Goal: Task Accomplishment & Management: Manage account settings

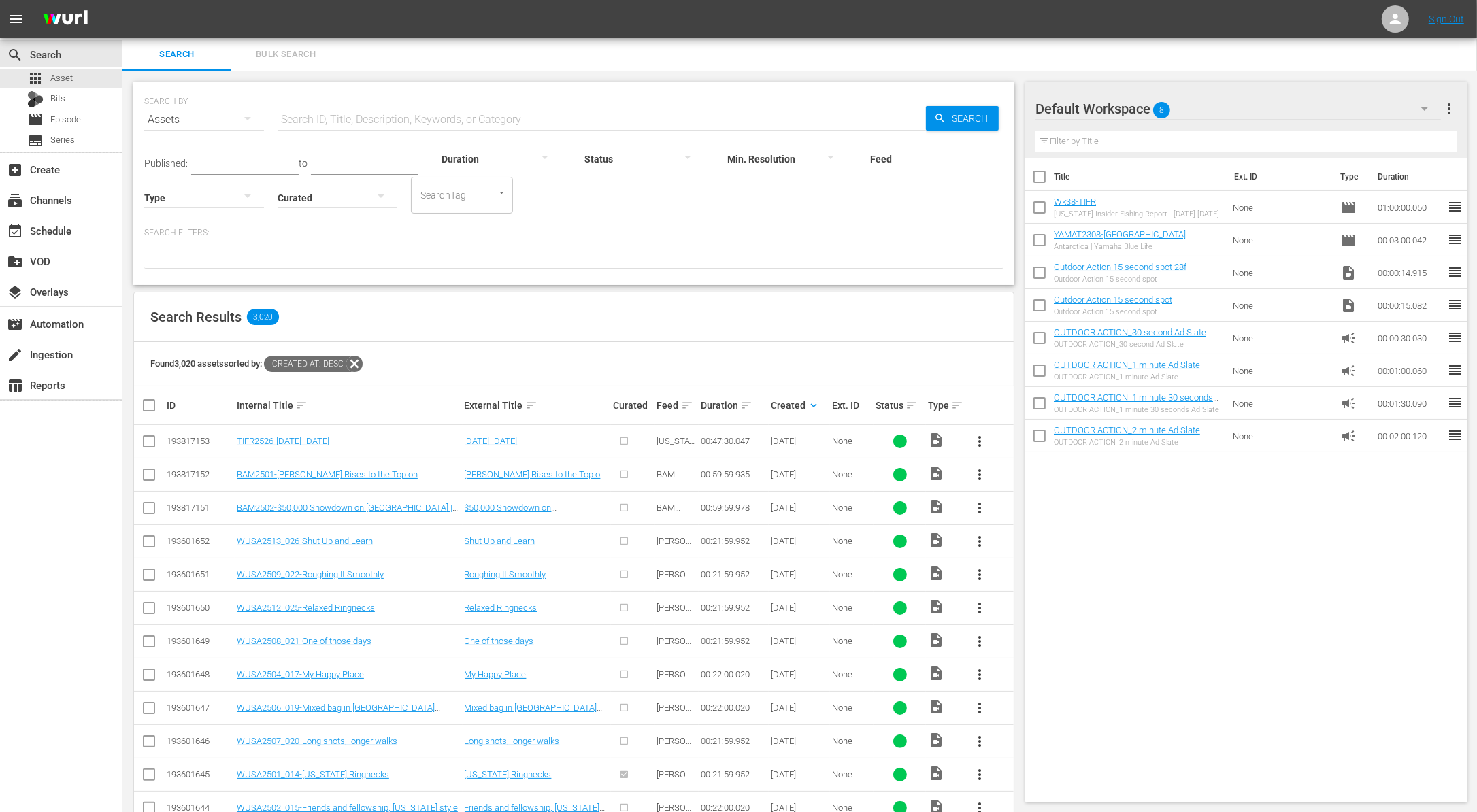
click at [971, 449] on button "more_vert" at bounding box center [979, 442] width 33 height 33
click at [1031, 484] on div "Workspace" at bounding box center [1053, 479] width 92 height 33
click at [495, 154] on div at bounding box center [501, 158] width 120 height 38
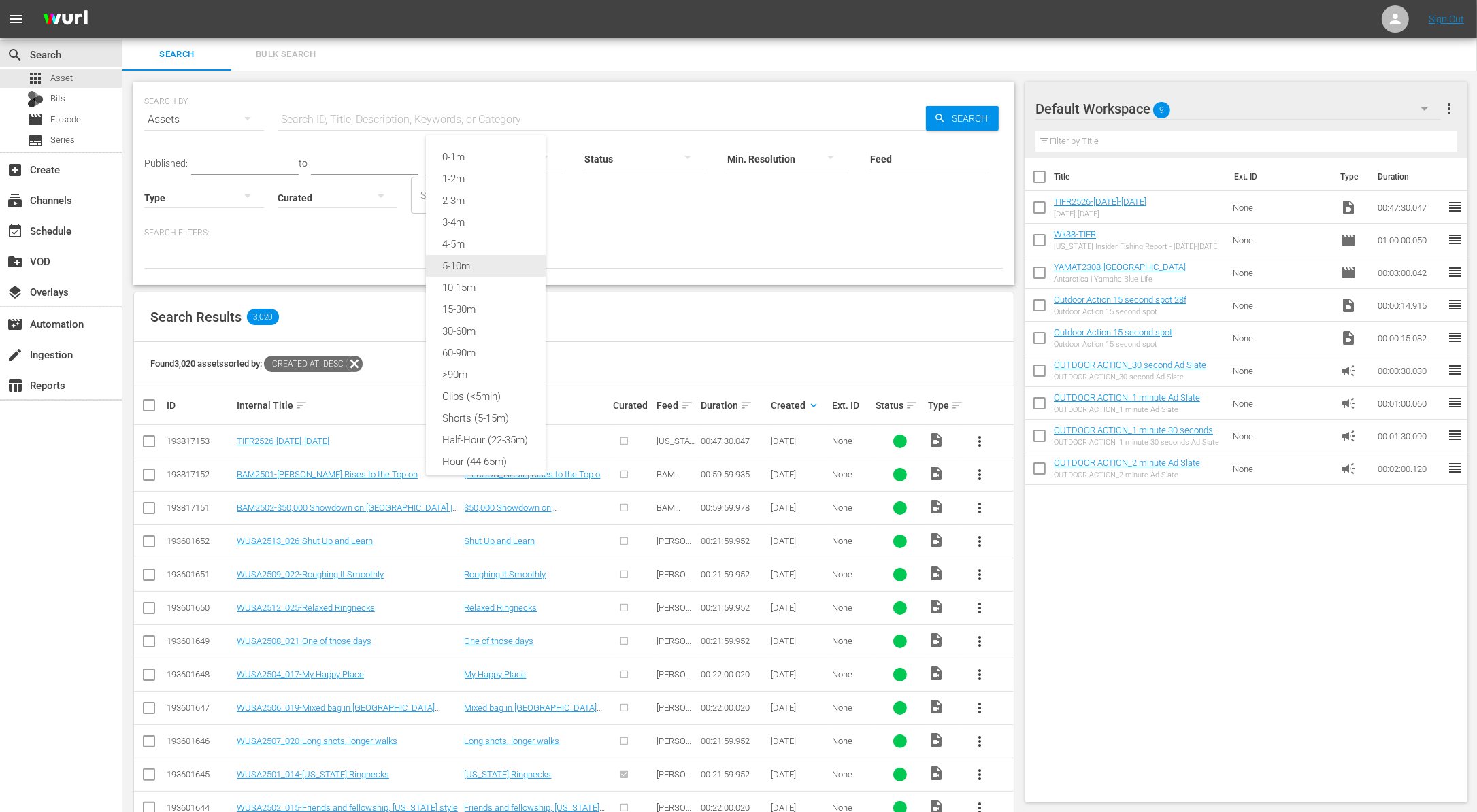
click at [477, 256] on div "5-10m" at bounding box center [485, 266] width 120 height 22
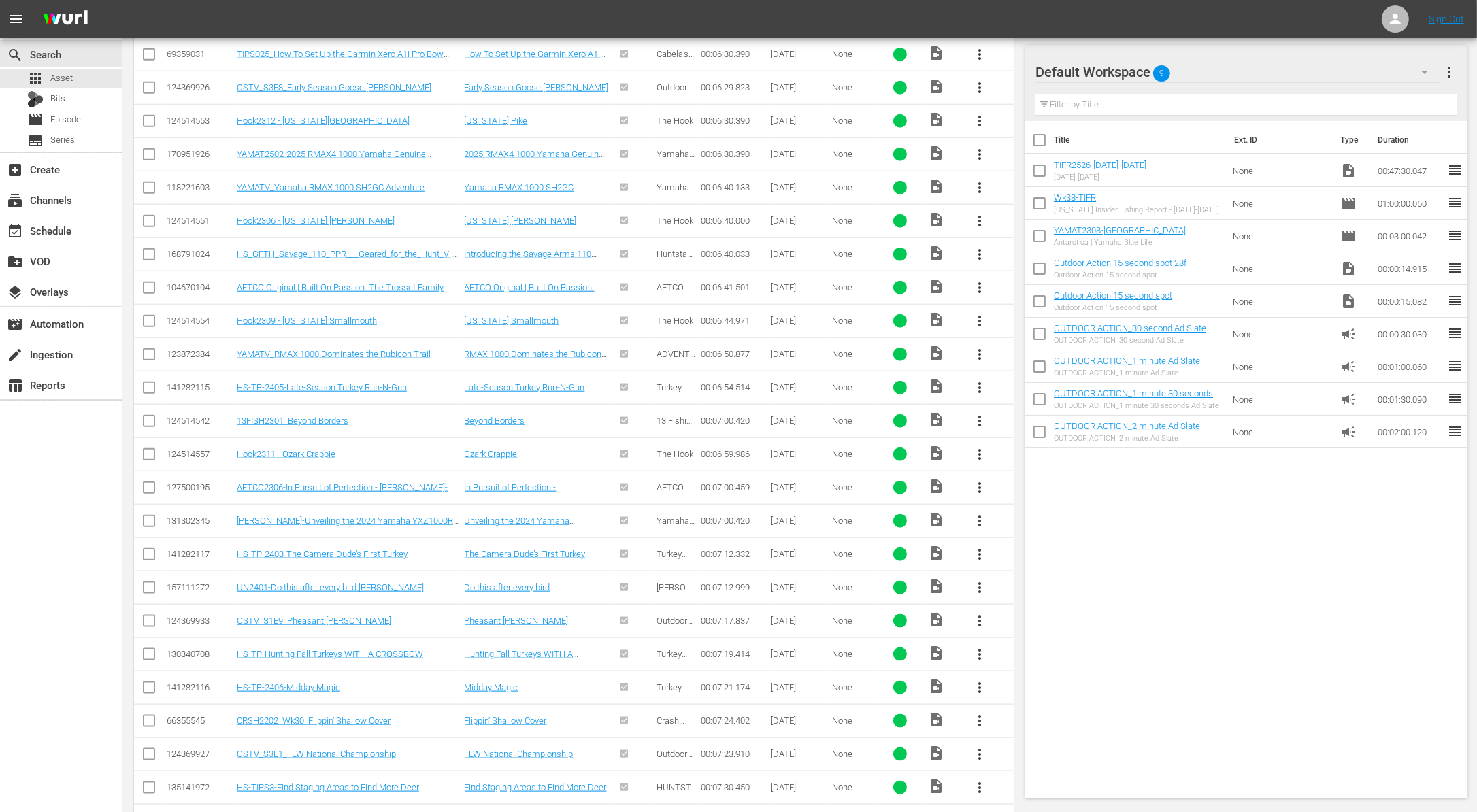
scroll to position [1640, 0]
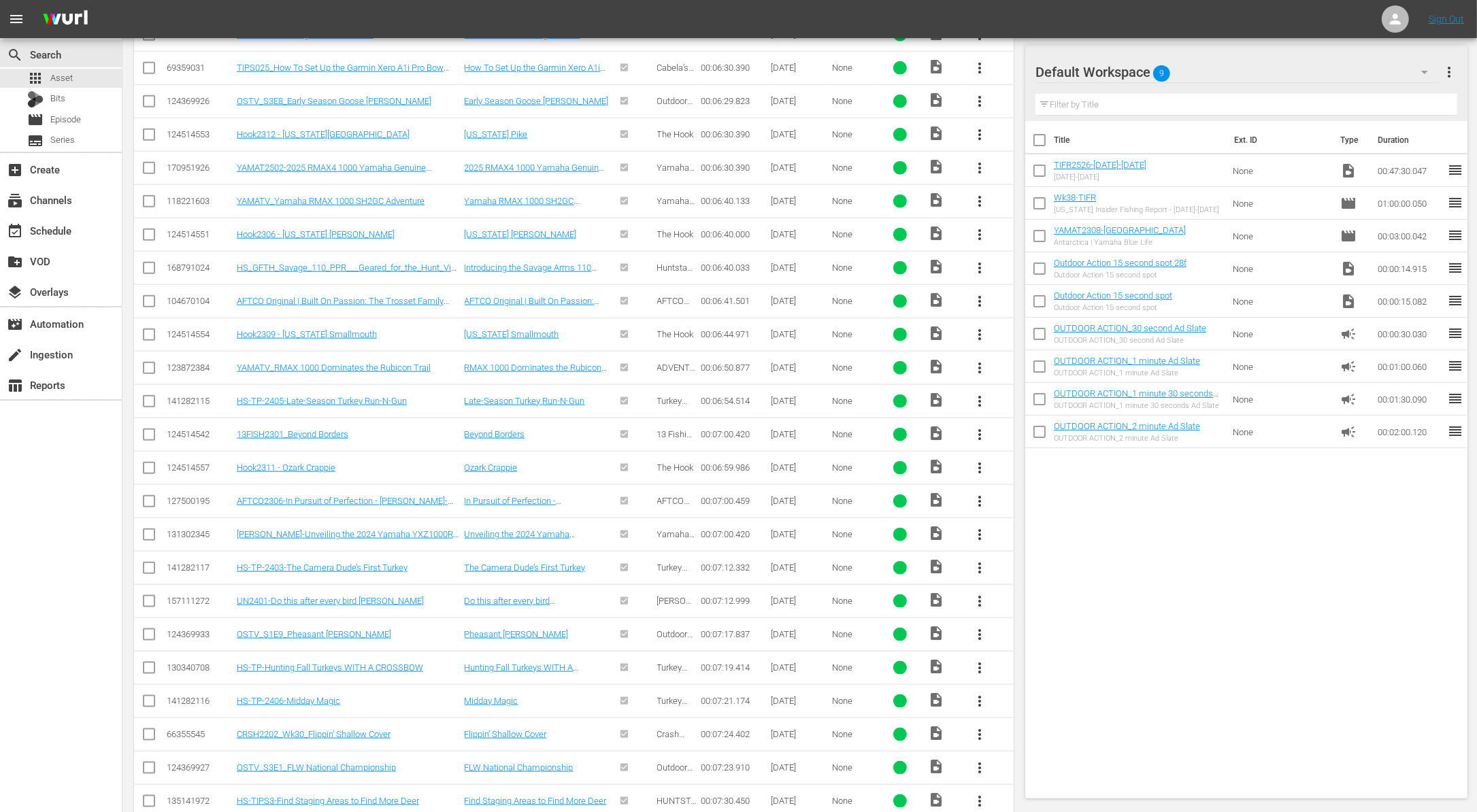
click at [977, 793] on span "more_vert" at bounding box center [979, 801] width 16 height 16
click at [1025, 710] on div "Workspace" at bounding box center [1053, 714] width 92 height 33
click at [1032, 203] on input "checkbox" at bounding box center [1039, 206] width 29 height 29
checkbox input "true"
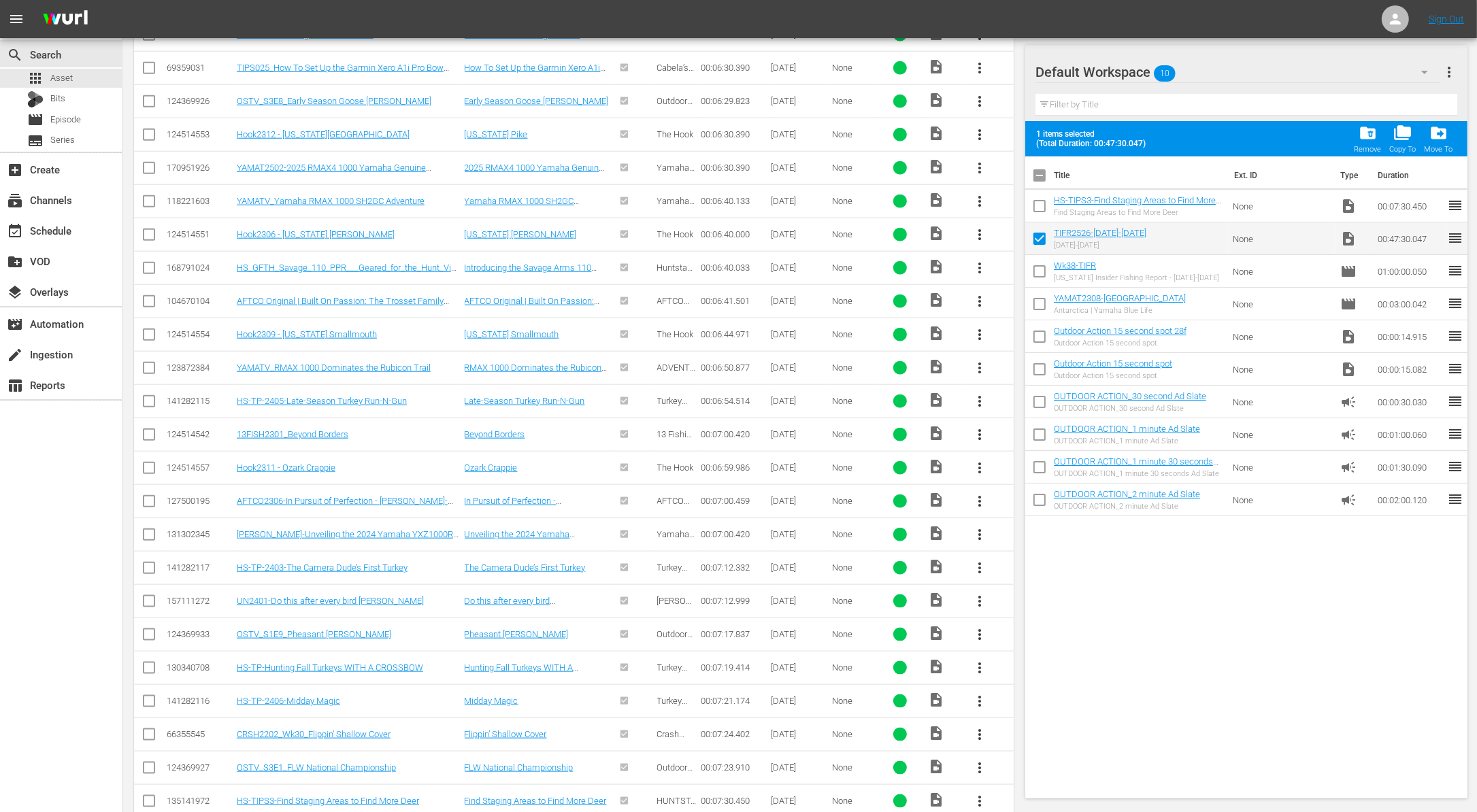
click at [1036, 205] on input "checkbox" at bounding box center [1039, 209] width 29 height 29
click at [1039, 205] on input "checkbox" at bounding box center [1039, 209] width 29 height 29
checkbox input "false"
click at [1036, 234] on input "checkbox" at bounding box center [1039, 241] width 29 height 29
checkbox input "false"
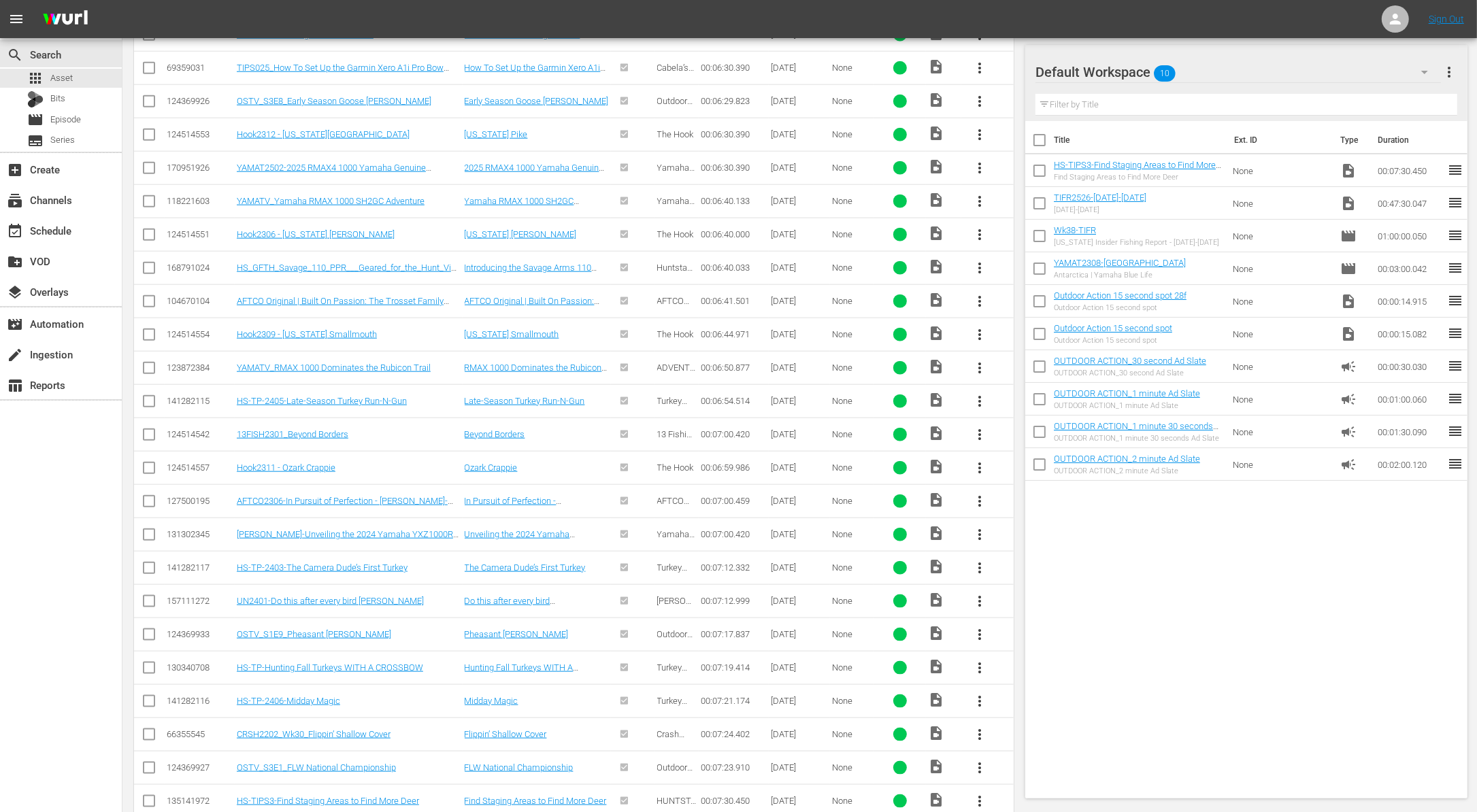
click at [980, 460] on span "more_vert" at bounding box center [979, 467] width 16 height 16
click at [1034, 489] on div "Workspace" at bounding box center [1053, 492] width 92 height 33
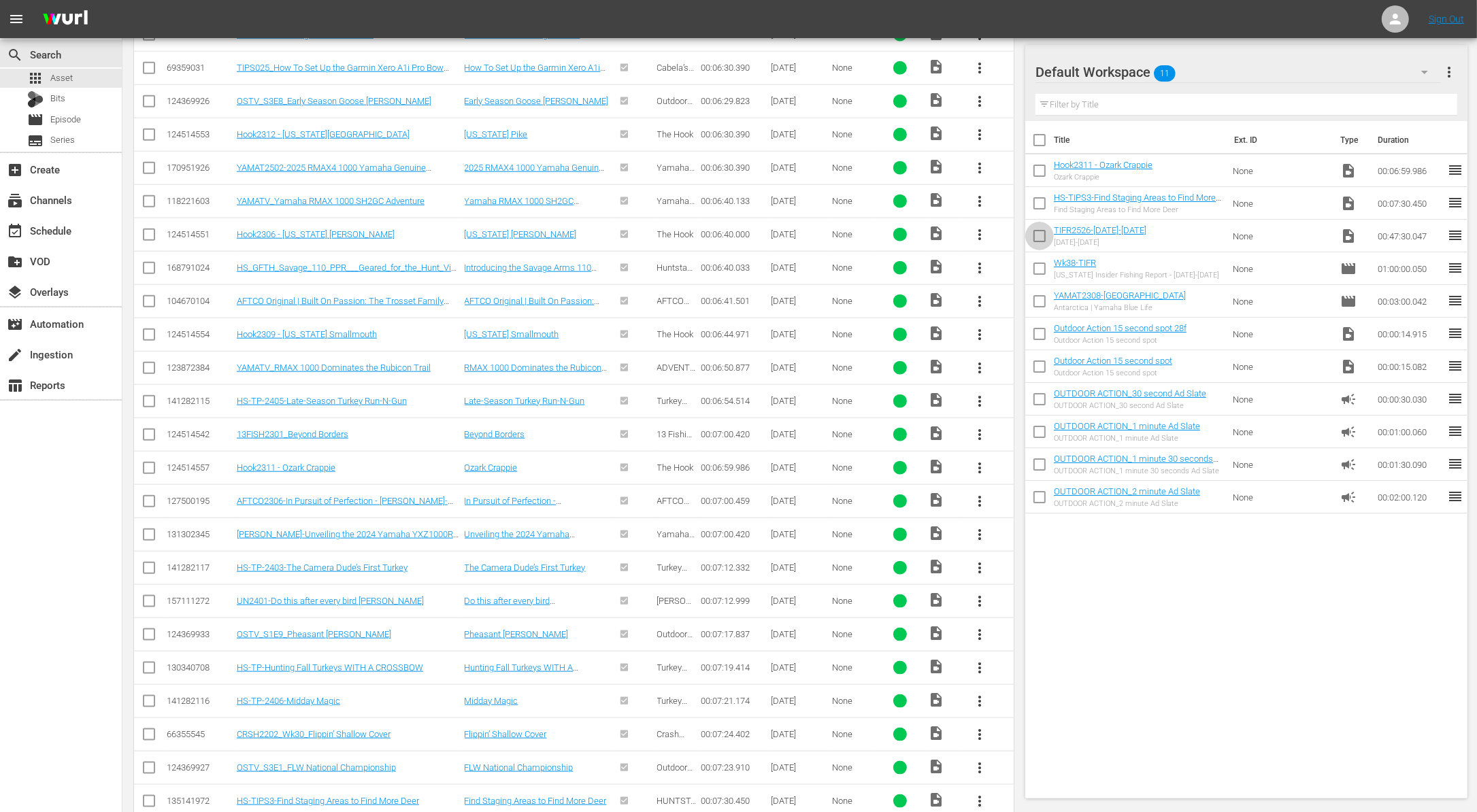
click at [1044, 238] on input "checkbox" at bounding box center [1039, 238] width 29 height 29
checkbox input "true"
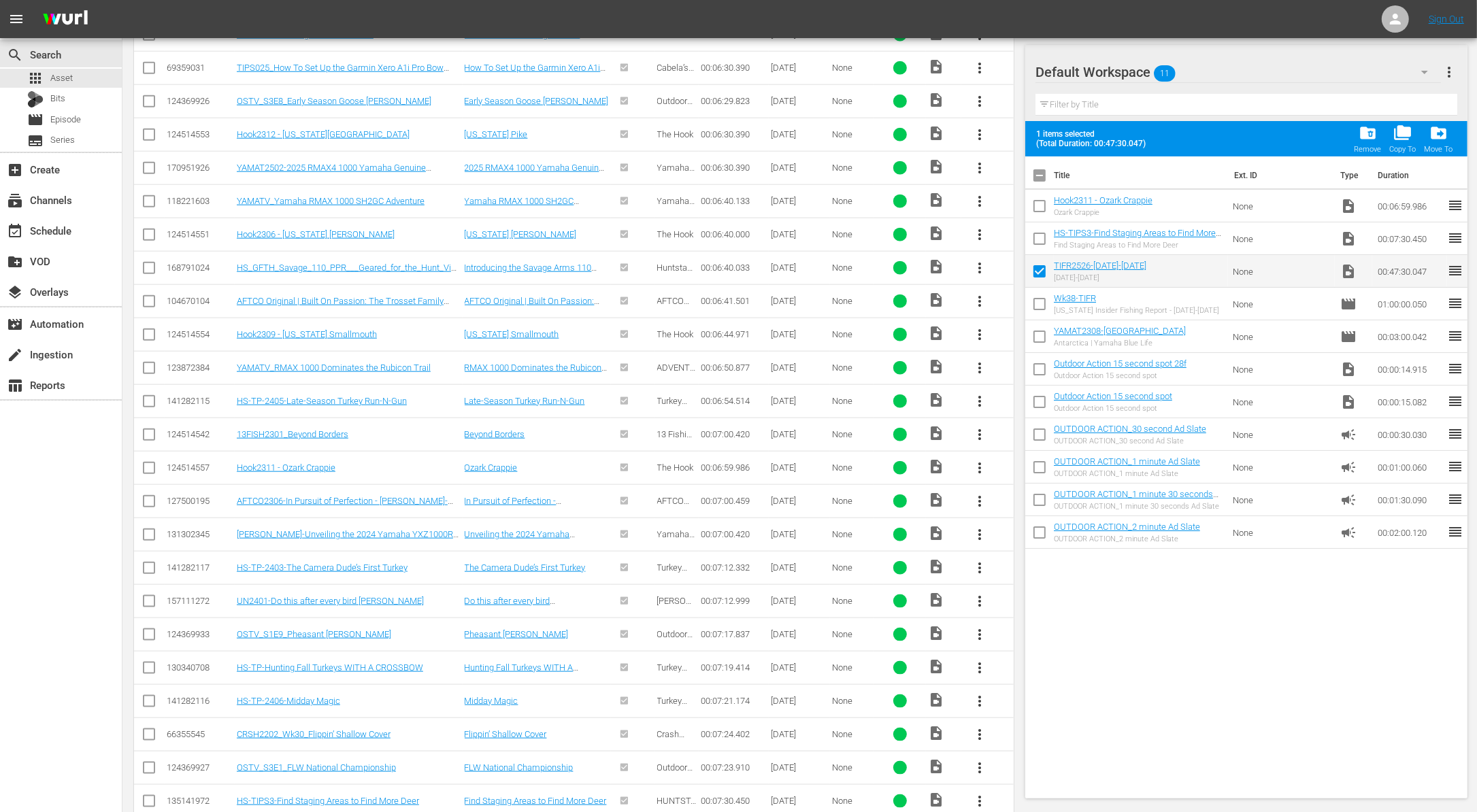
click at [1041, 211] on input "checkbox" at bounding box center [1039, 209] width 29 height 29
checkbox input "true"
click at [56, 173] on div "add_box Create" at bounding box center [38, 167] width 76 height 13
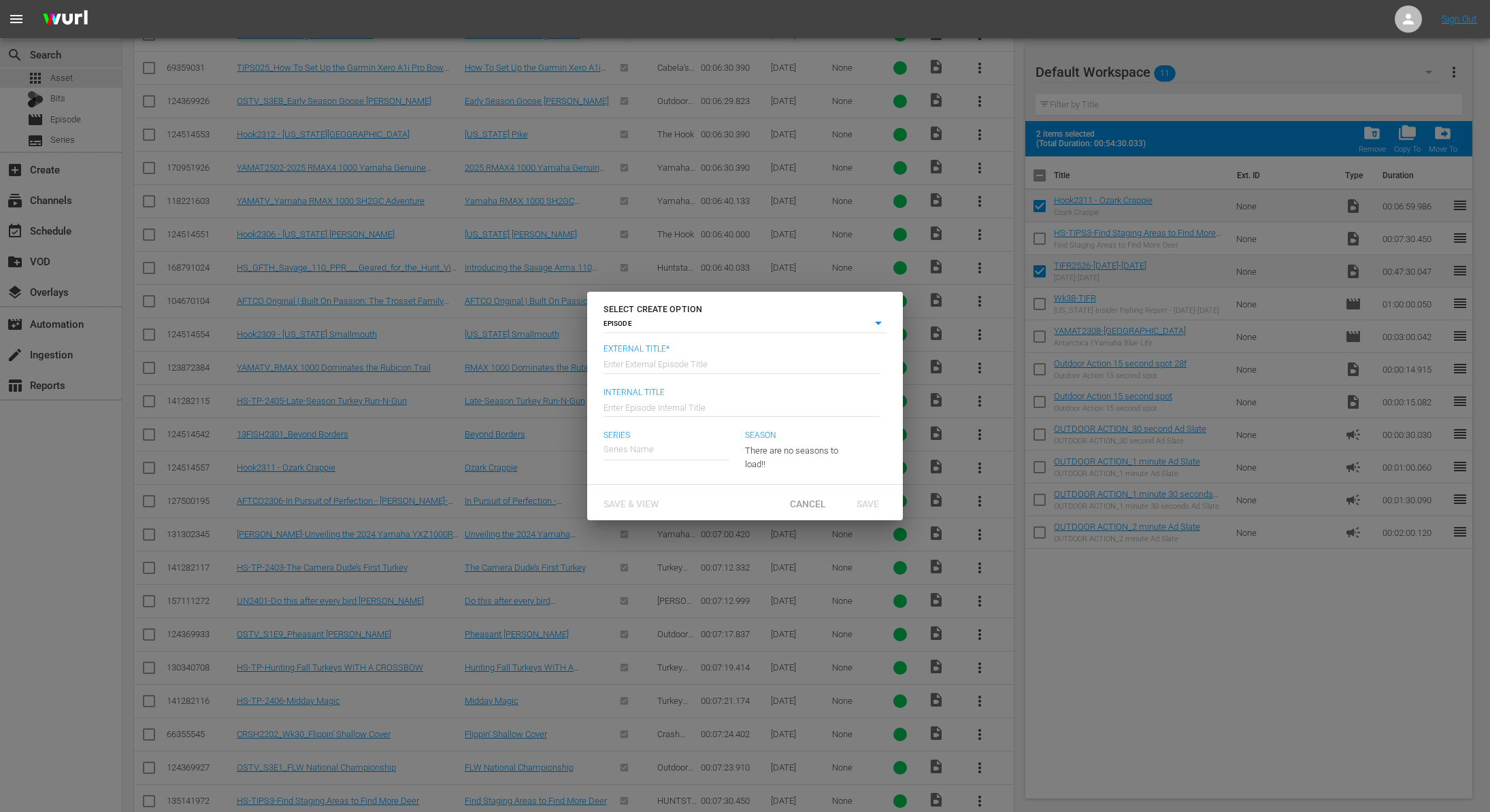
click at [657, 359] on input "text" at bounding box center [741, 363] width 276 height 33
type input "Texas Insider FIshing Report - September 26 - 28"
type input "Wk39-TIFR"
click at [667, 486] on div "[US_STATE] Insider Fishing Report" at bounding box center [679, 488] width 130 height 33
type input "[US_STATE] Insider Fishing Report"
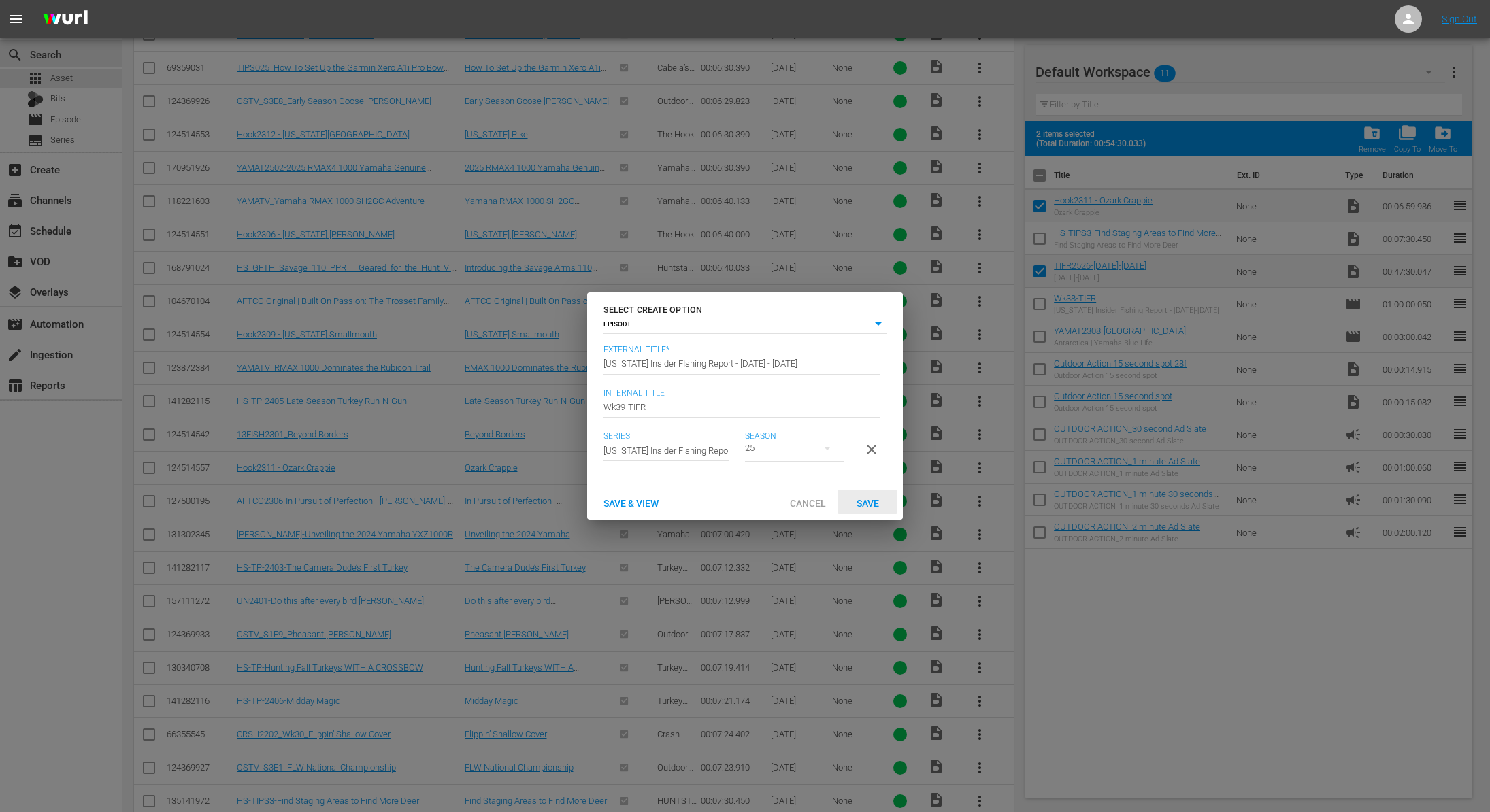
click at [872, 509] on span "Save" at bounding box center [868, 503] width 45 height 11
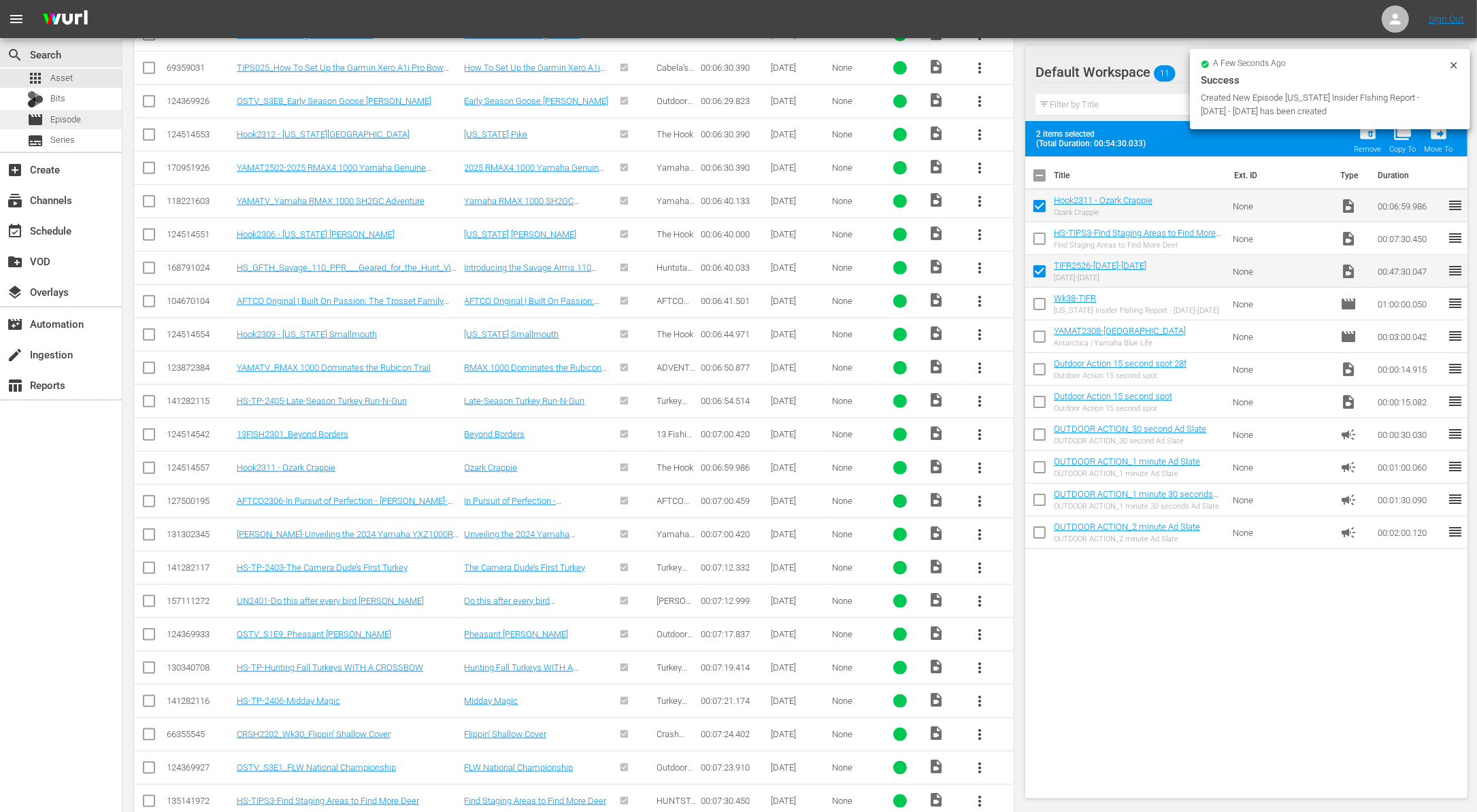
click at [68, 116] on span "Episode" at bounding box center [65, 119] width 30 height 13
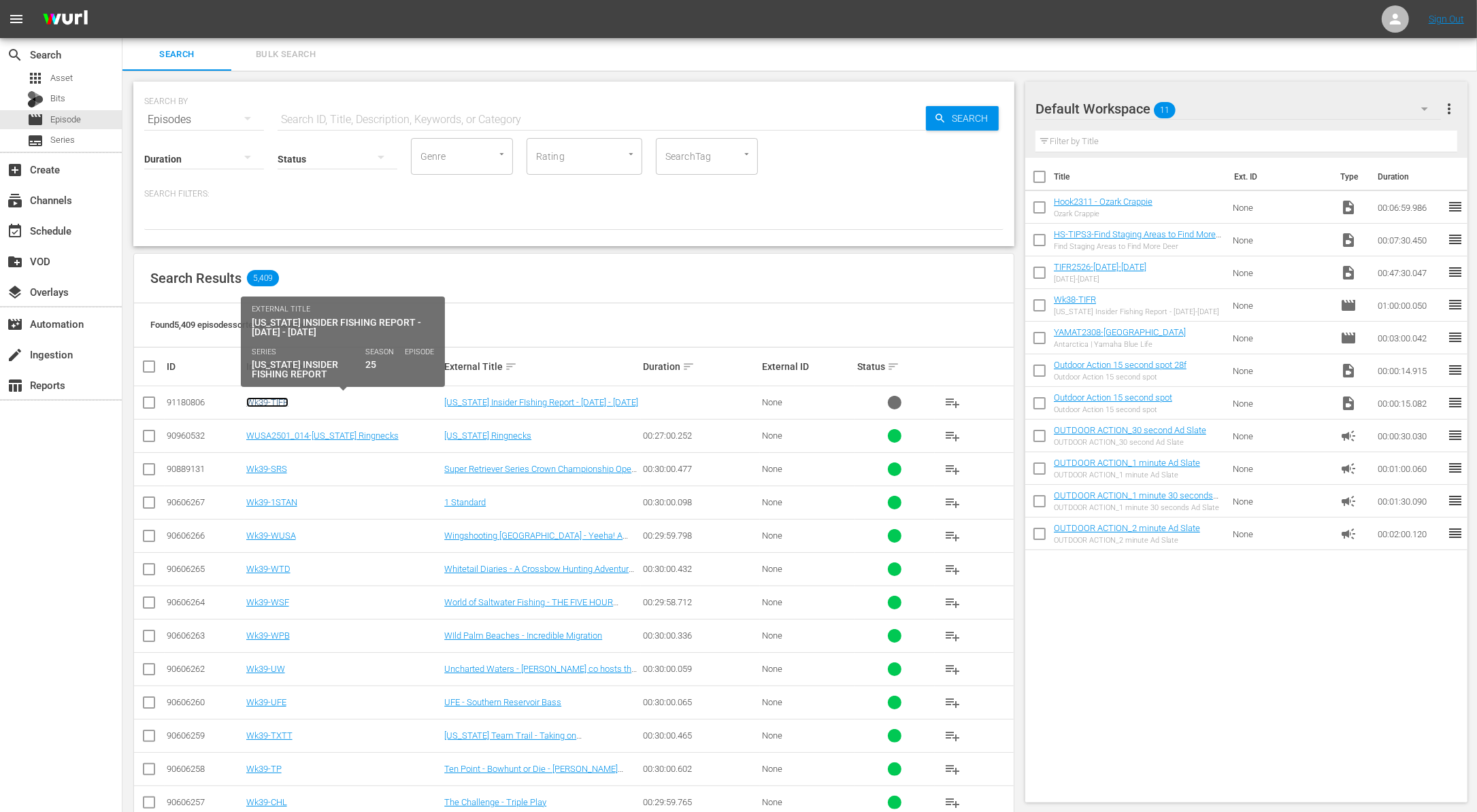
click at [281, 405] on link "Wk39-TIFR" at bounding box center [267, 402] width 42 height 10
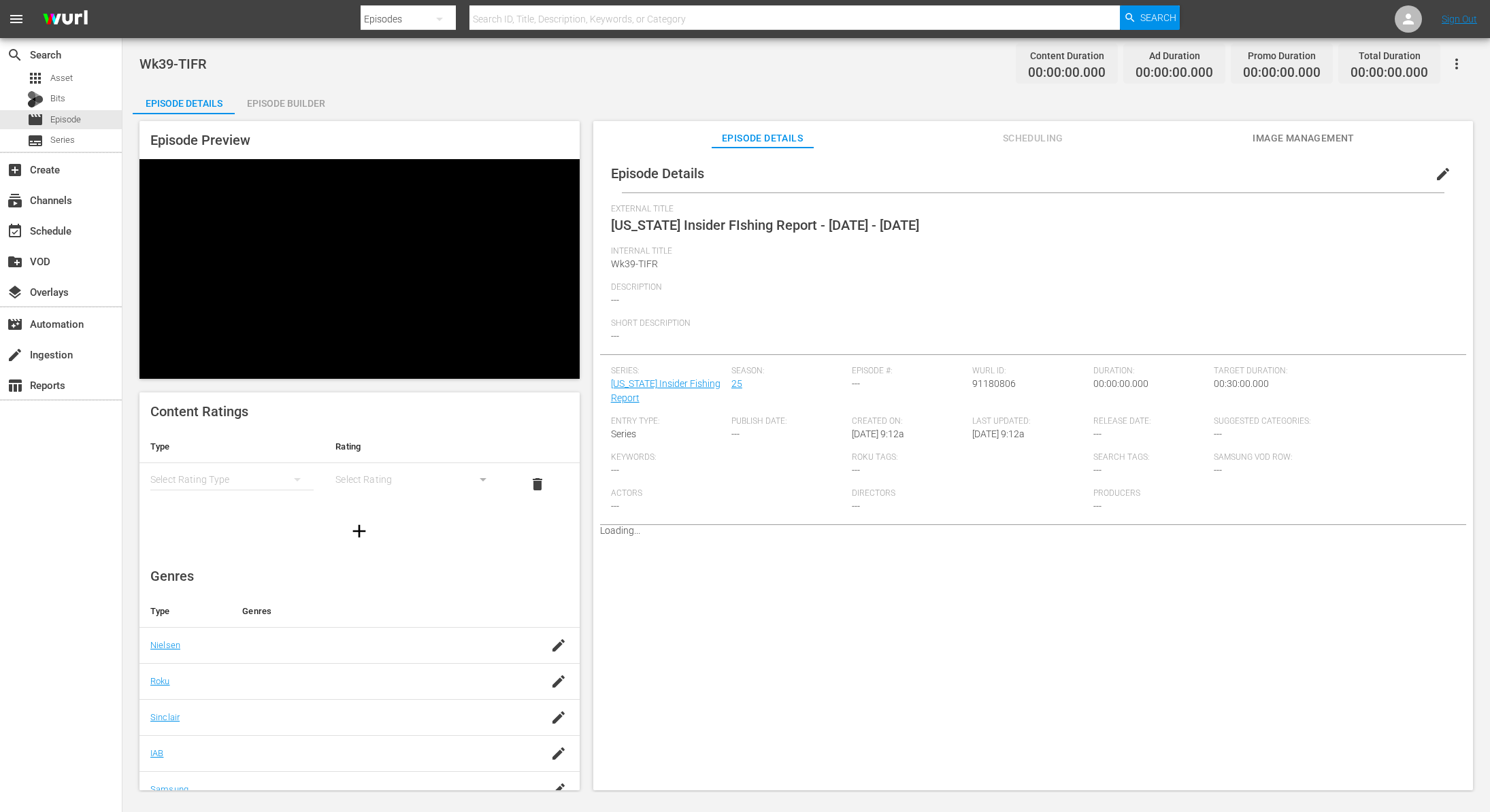
click at [293, 103] on div "Episode Builder" at bounding box center [285, 103] width 102 height 33
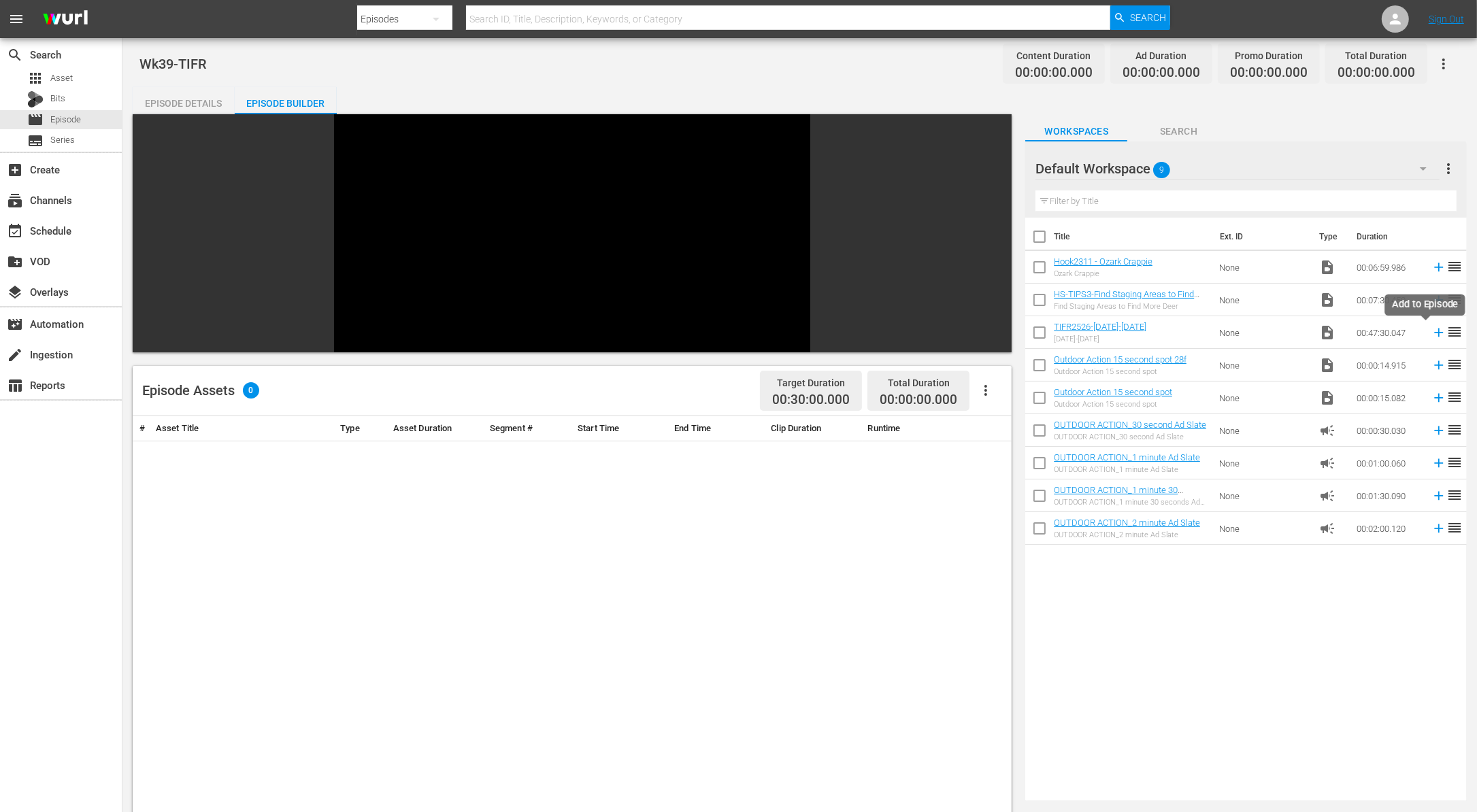
click at [1435, 331] on icon at bounding box center [1439, 332] width 9 height 9
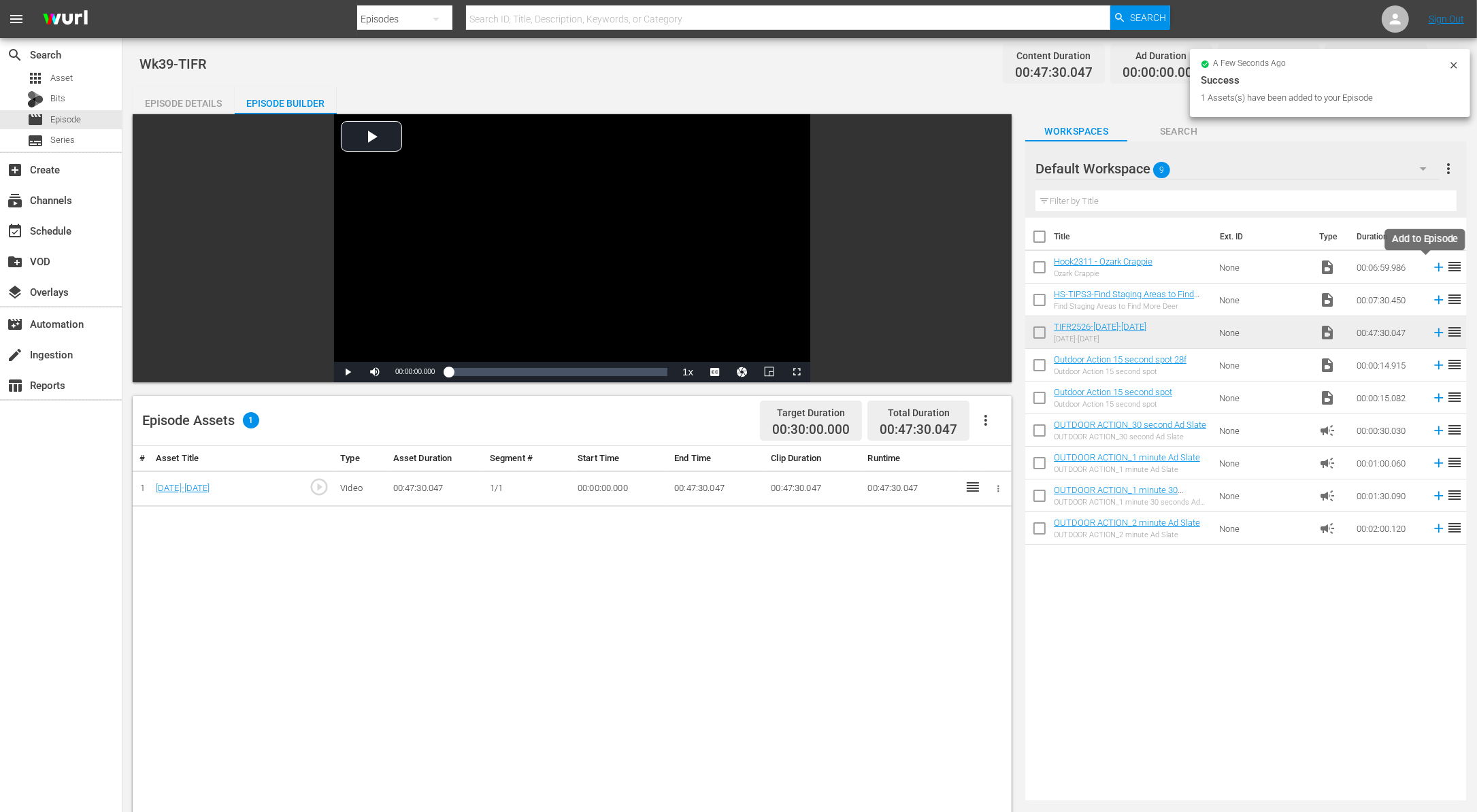
click at [1431, 265] on icon at bounding box center [1438, 266] width 15 height 15
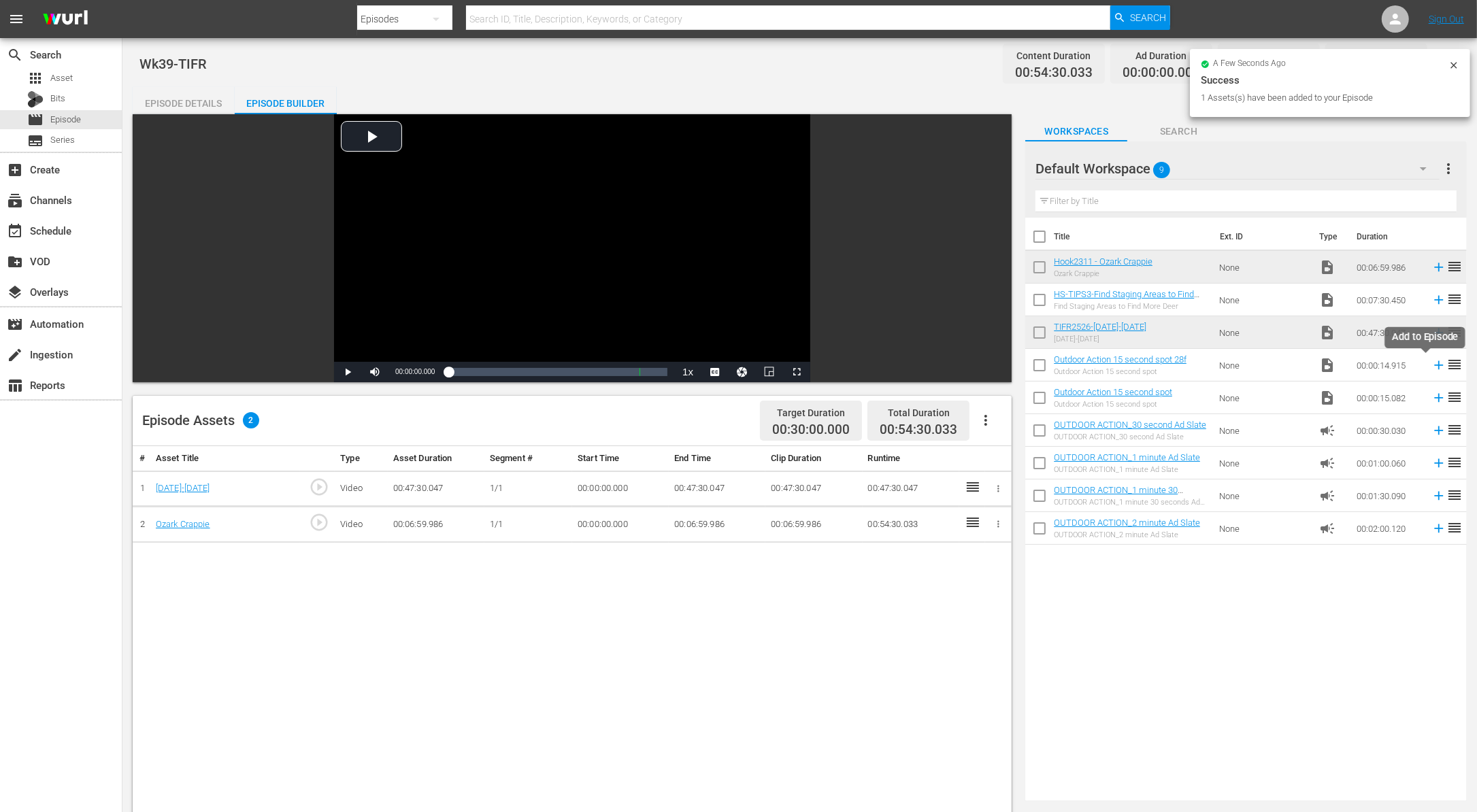
click at [1431, 369] on icon at bounding box center [1438, 365] width 15 height 15
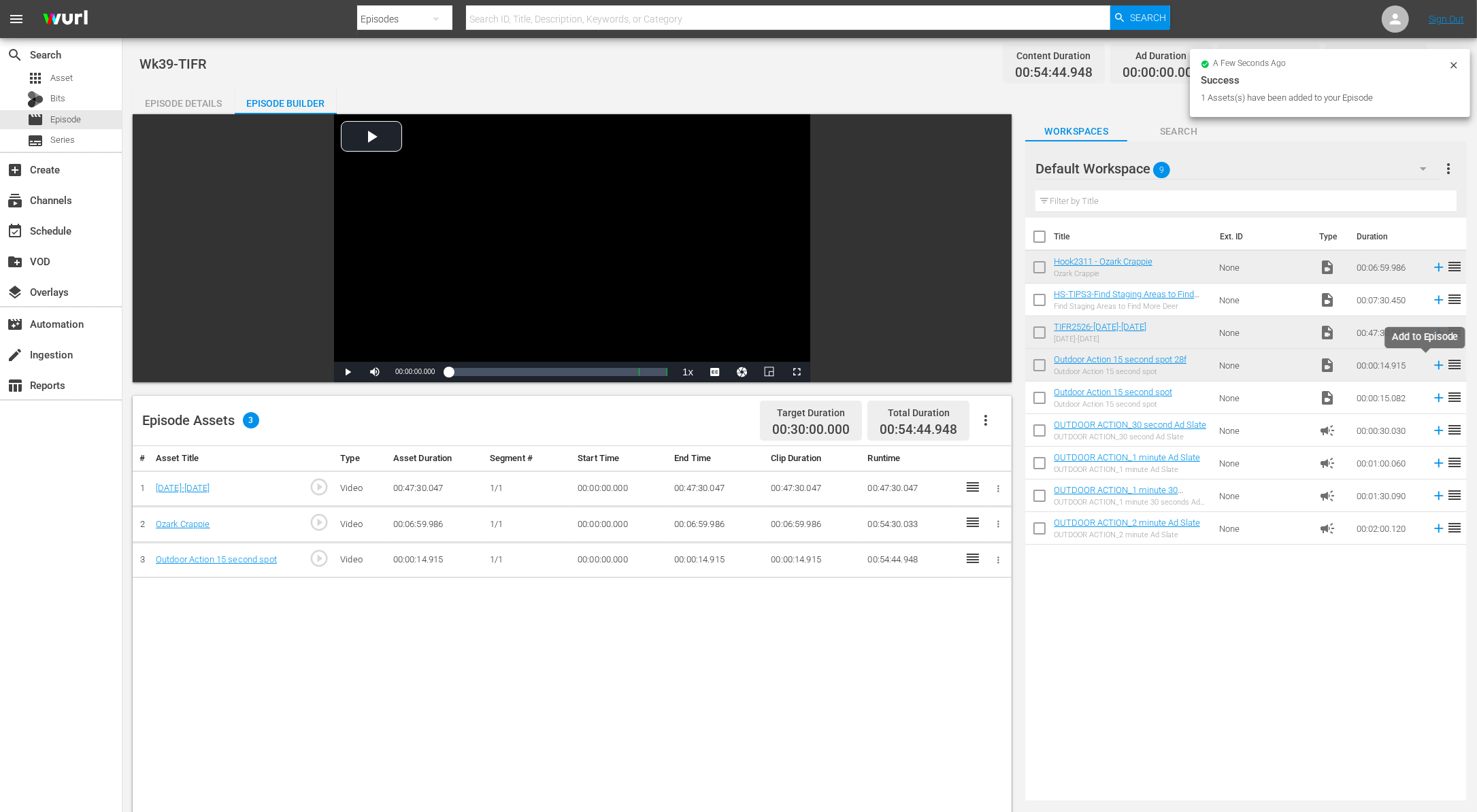
click at [1435, 365] on icon at bounding box center [1439, 365] width 9 height 9
click at [1431, 525] on icon at bounding box center [1438, 528] width 15 height 15
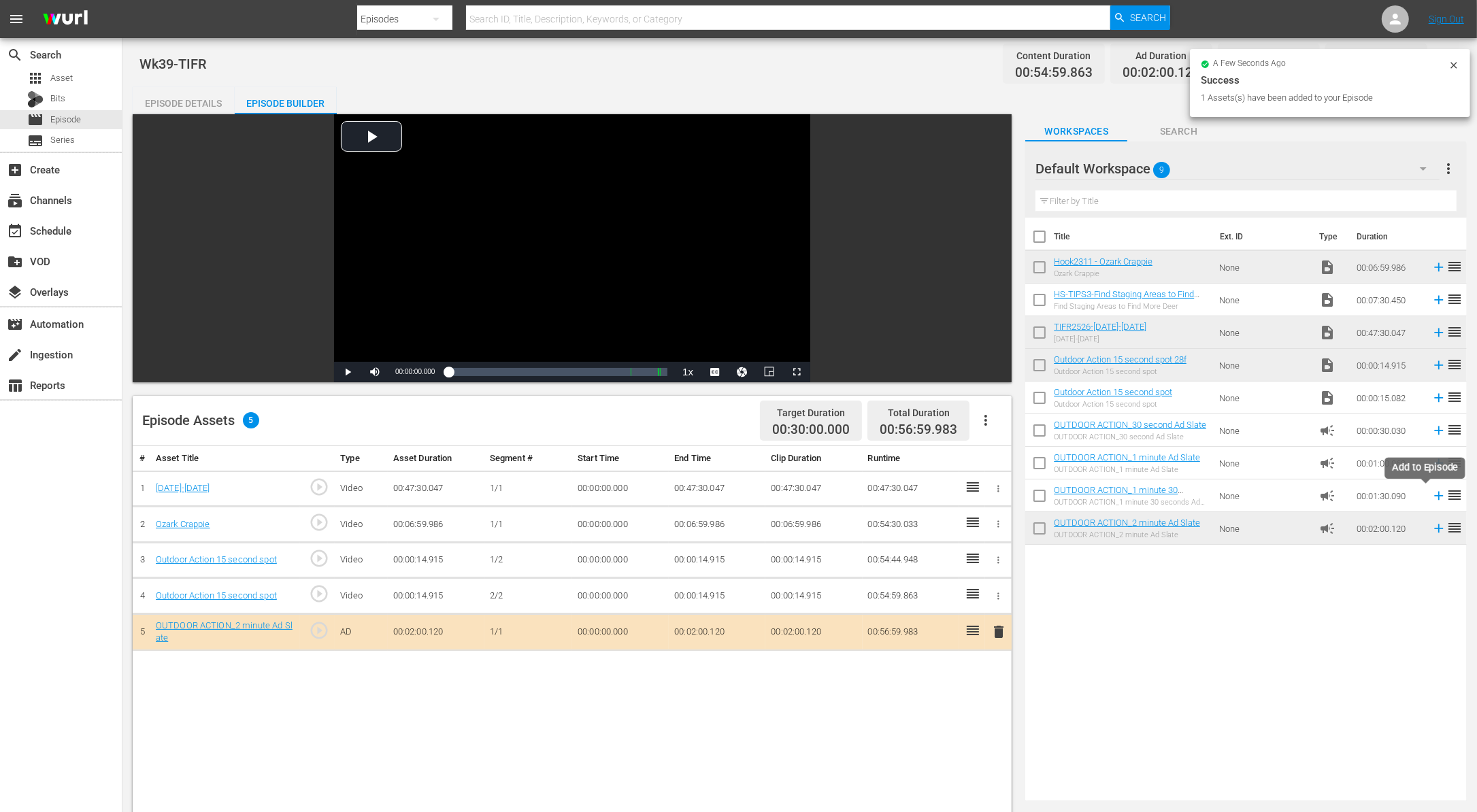
click at [1431, 497] on icon at bounding box center [1438, 495] width 15 height 15
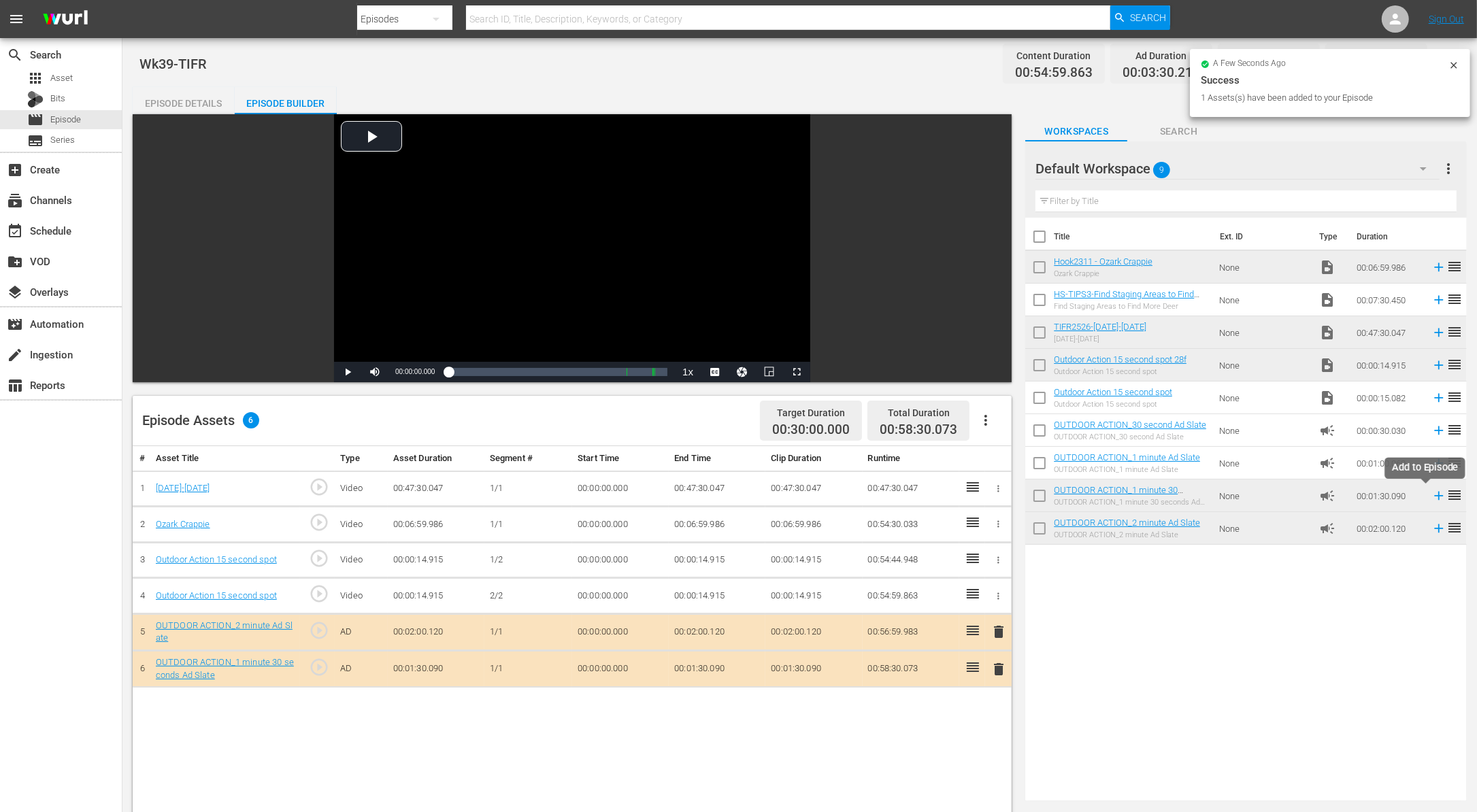
click at [1431, 496] on icon at bounding box center [1438, 495] width 15 height 15
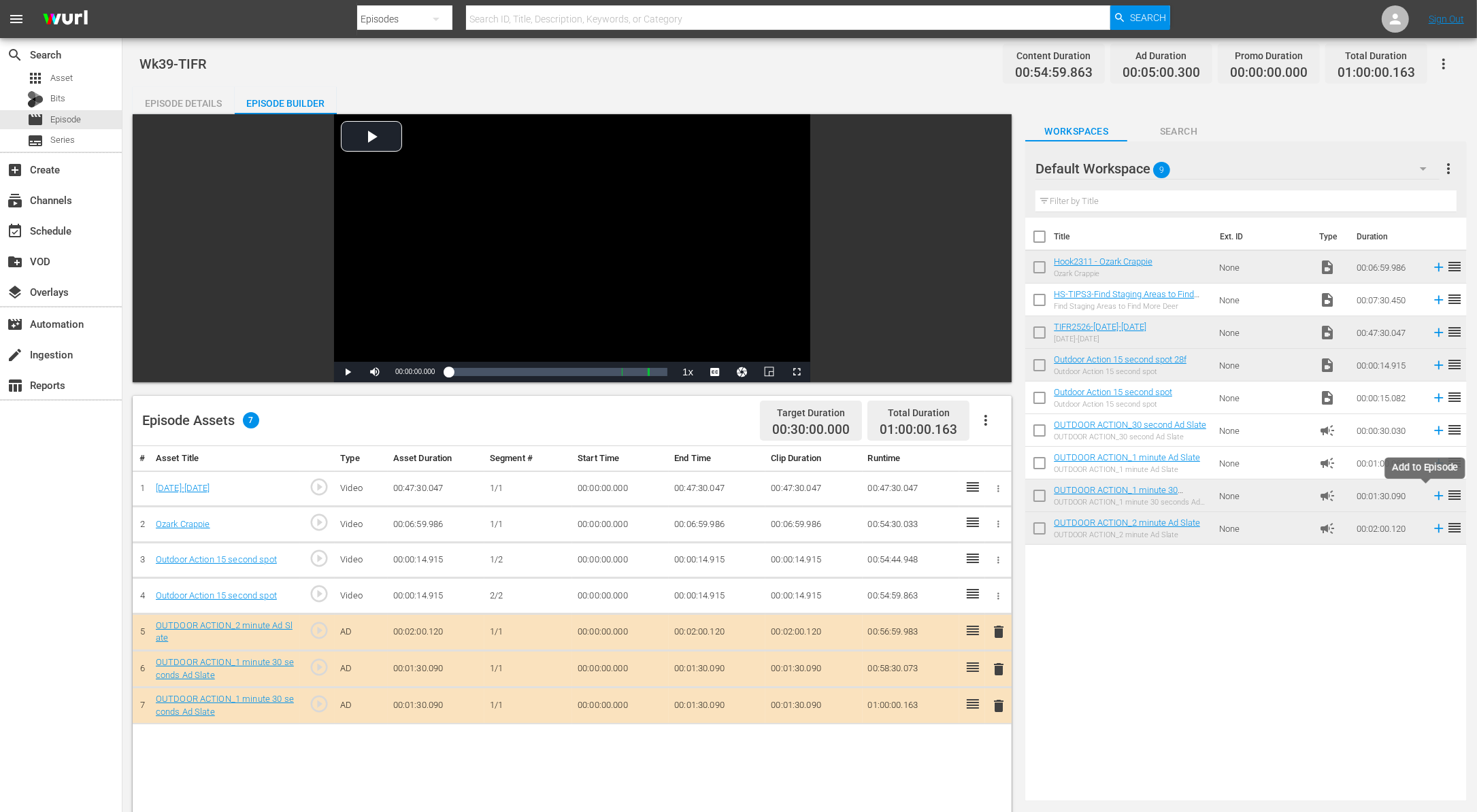
click at [1431, 496] on icon at bounding box center [1438, 495] width 15 height 15
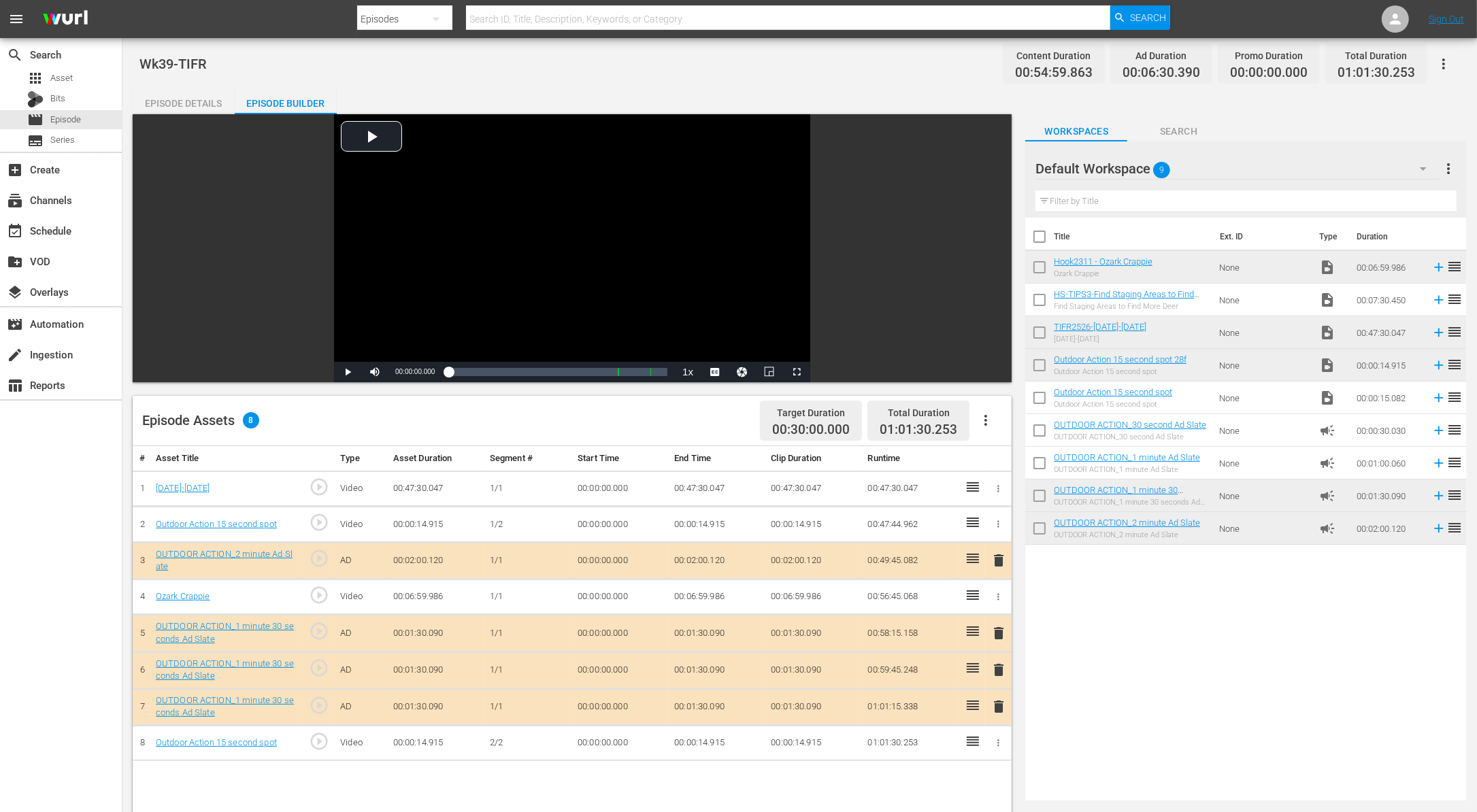
click at [998, 704] on span "delete" at bounding box center [998, 706] width 16 height 16
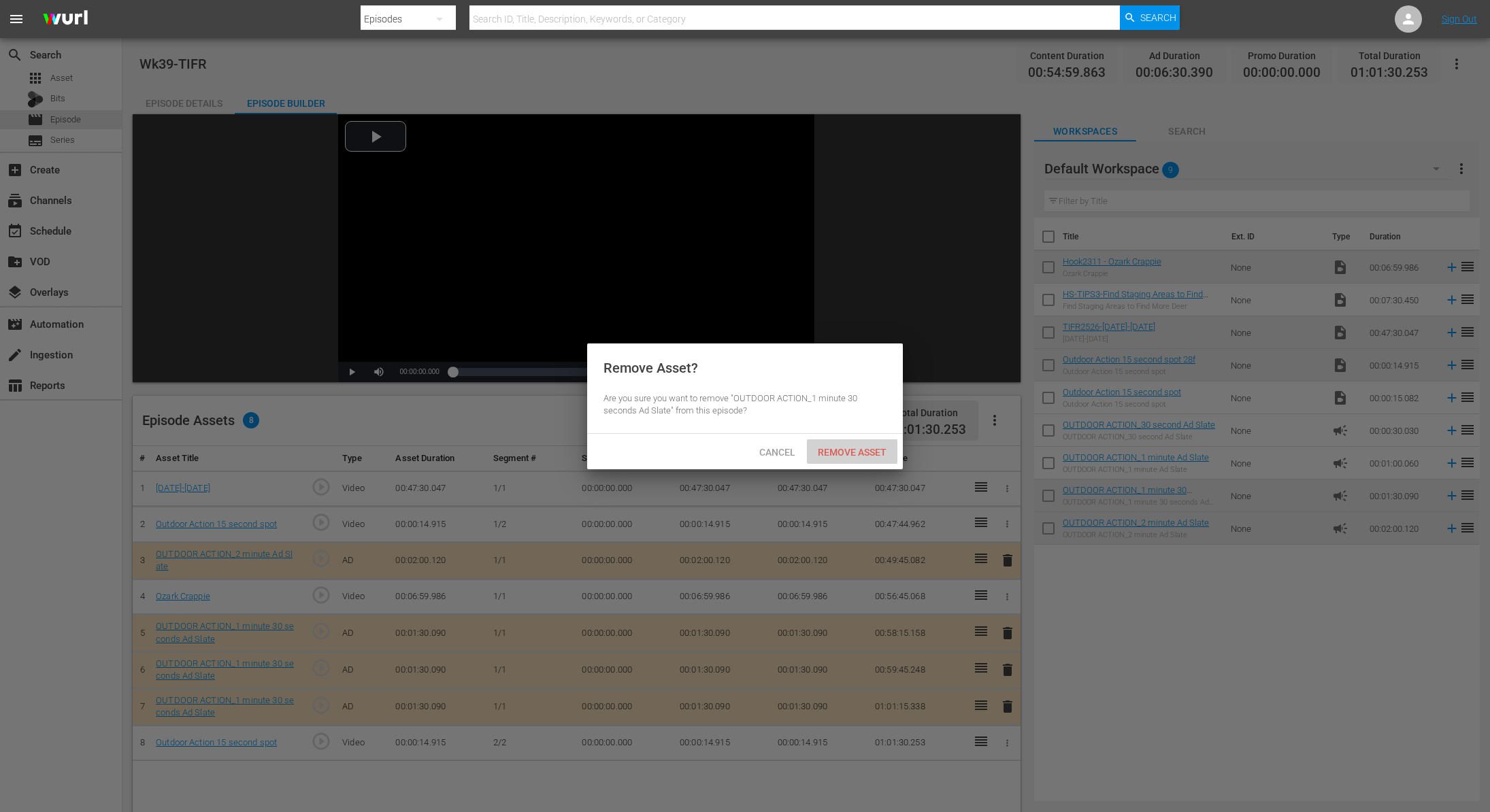
click at [851, 458] on div "Remove Asset" at bounding box center [852, 452] width 91 height 25
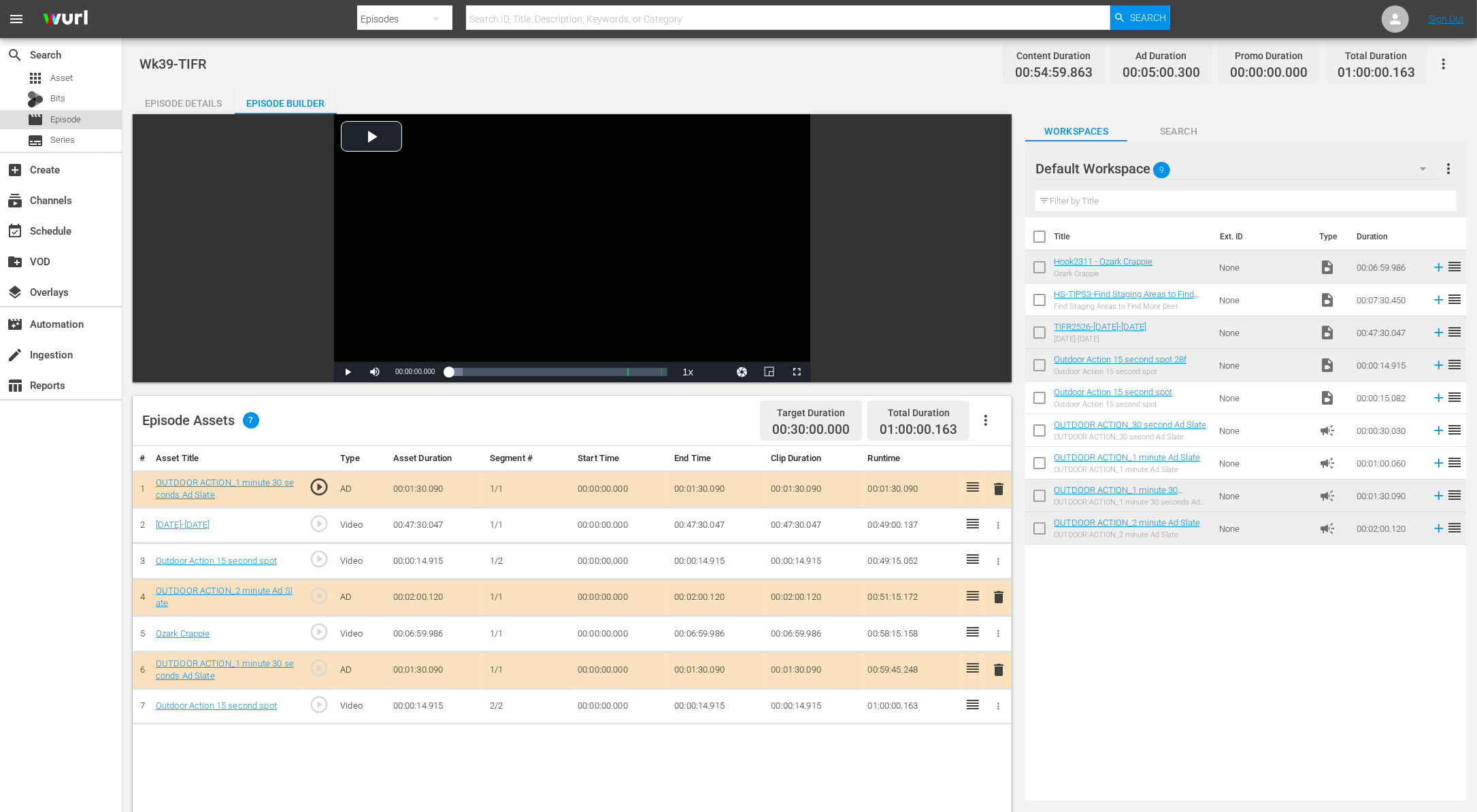
click at [55, 115] on span "Episode" at bounding box center [65, 119] width 30 height 13
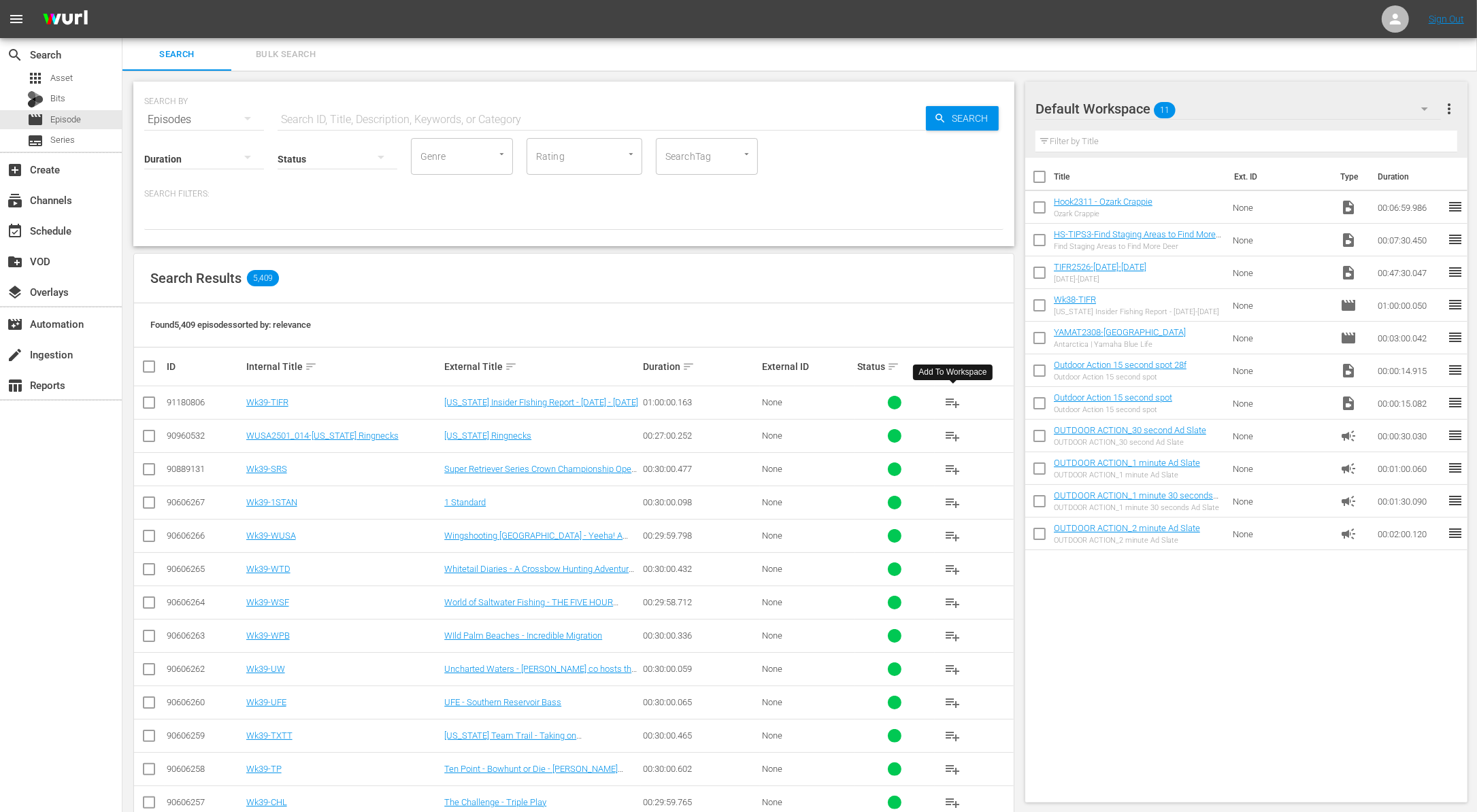
click at [954, 395] on span "playlist_add" at bounding box center [953, 402] width 16 height 16
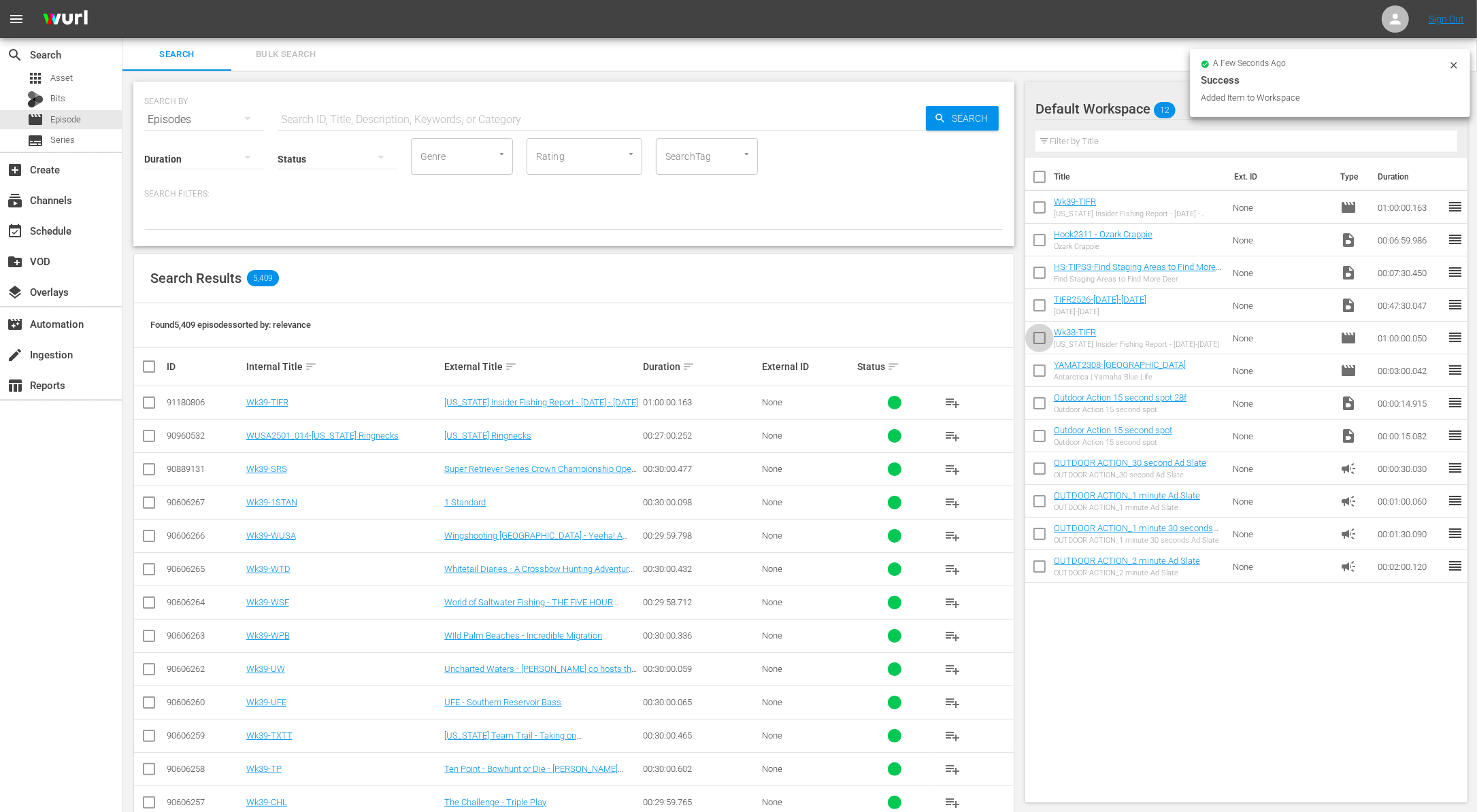
click at [1045, 343] on input "checkbox" at bounding box center [1039, 341] width 29 height 29
checkbox input "true"
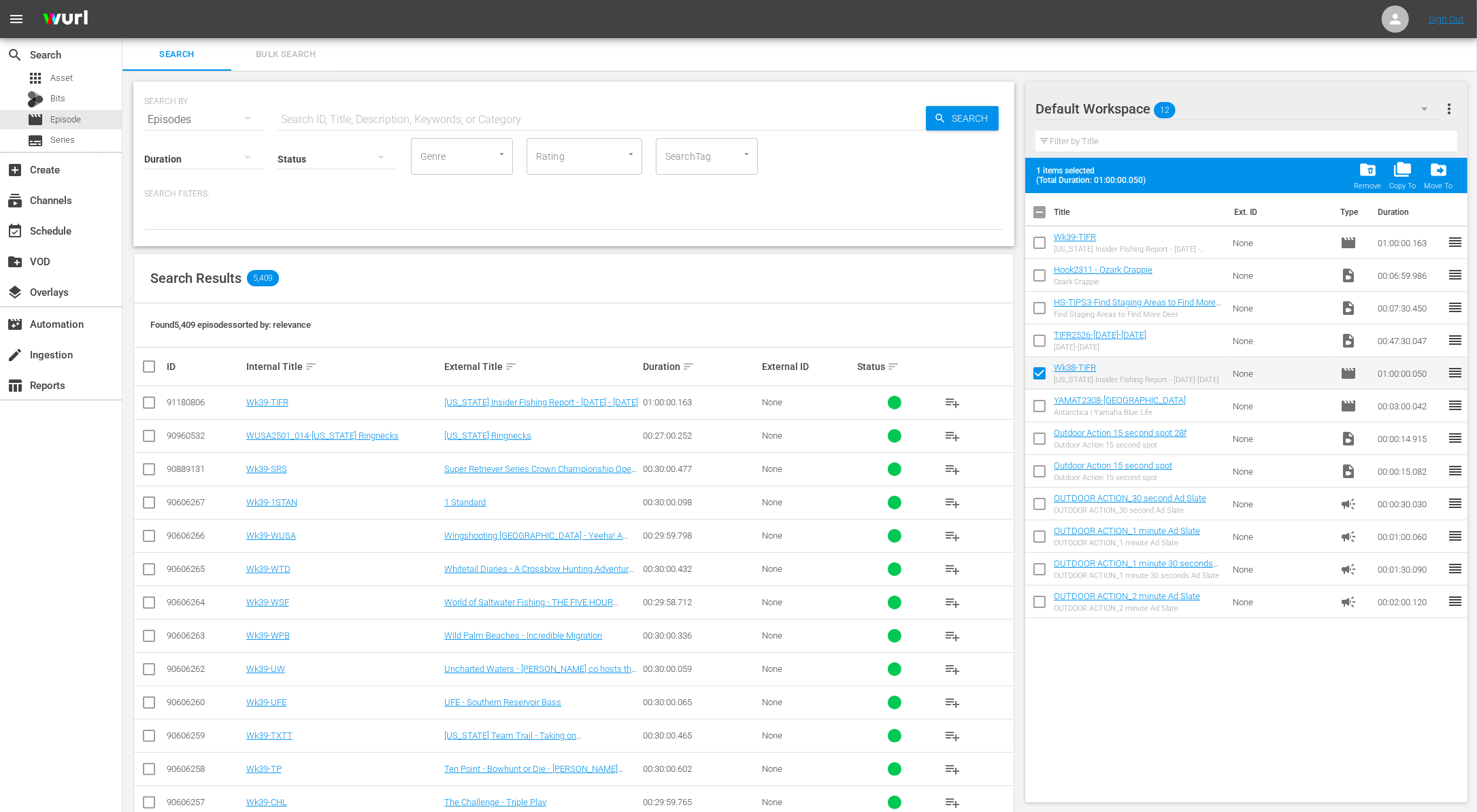
click at [1044, 338] on input "checkbox" at bounding box center [1039, 343] width 29 height 29
checkbox input "true"
click at [1034, 305] on input "checkbox" at bounding box center [1039, 310] width 29 height 29
checkbox input "true"
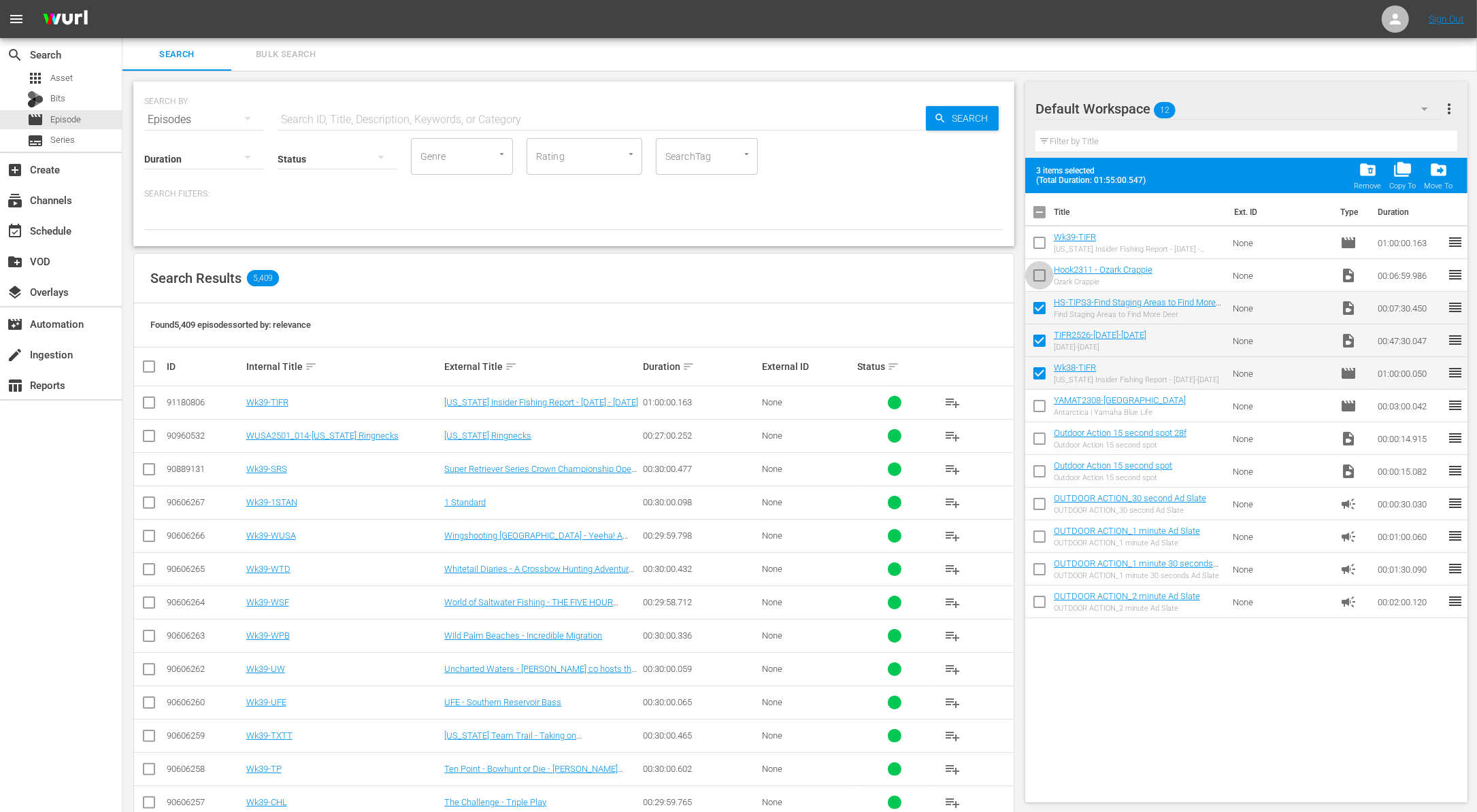
click at [1030, 275] on input "checkbox" at bounding box center [1039, 278] width 29 height 29
click at [1370, 165] on span "folder_delete" at bounding box center [1367, 169] width 18 height 18
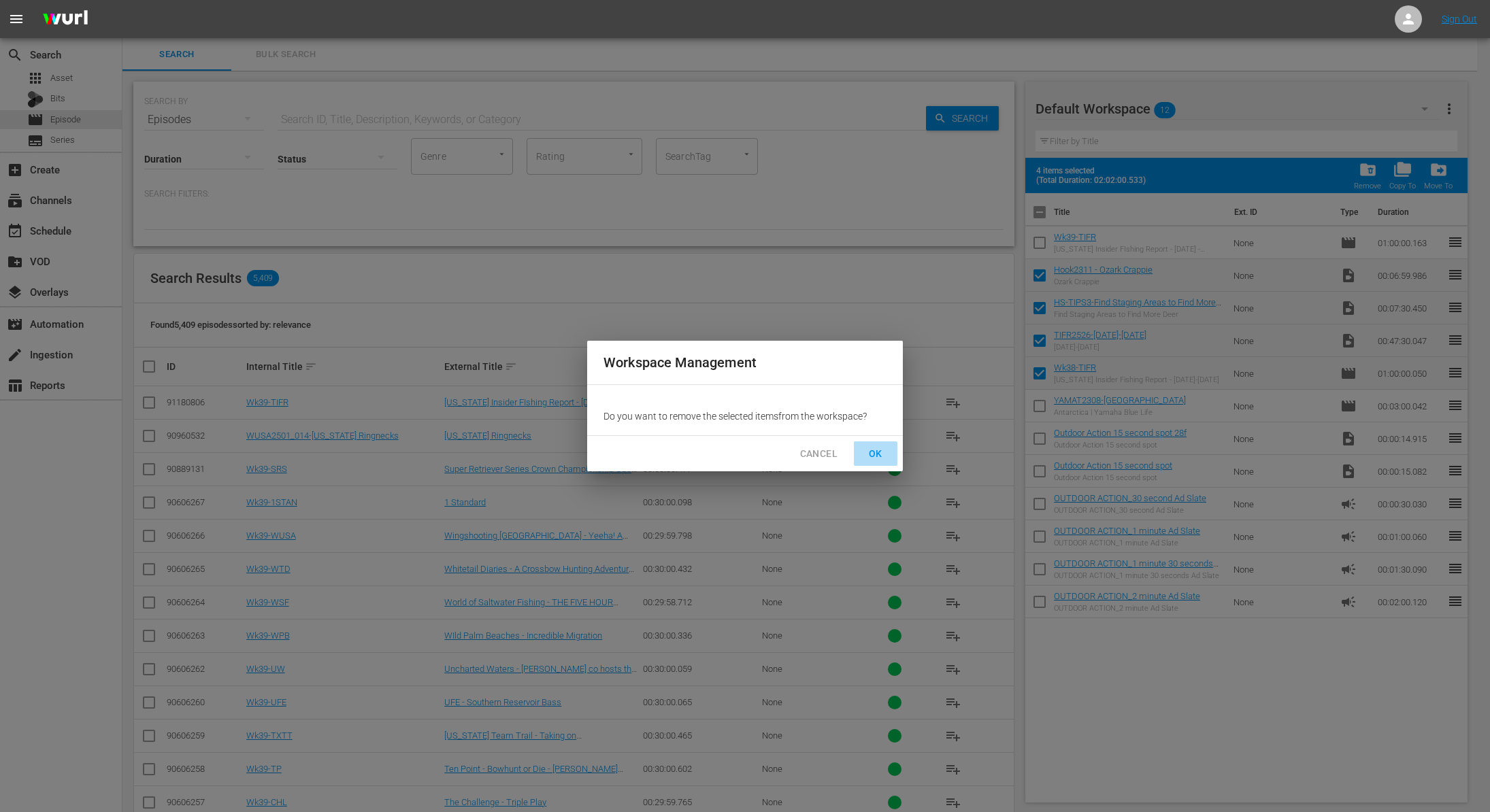
click at [879, 443] on button "OK" at bounding box center [876, 454] width 44 height 25
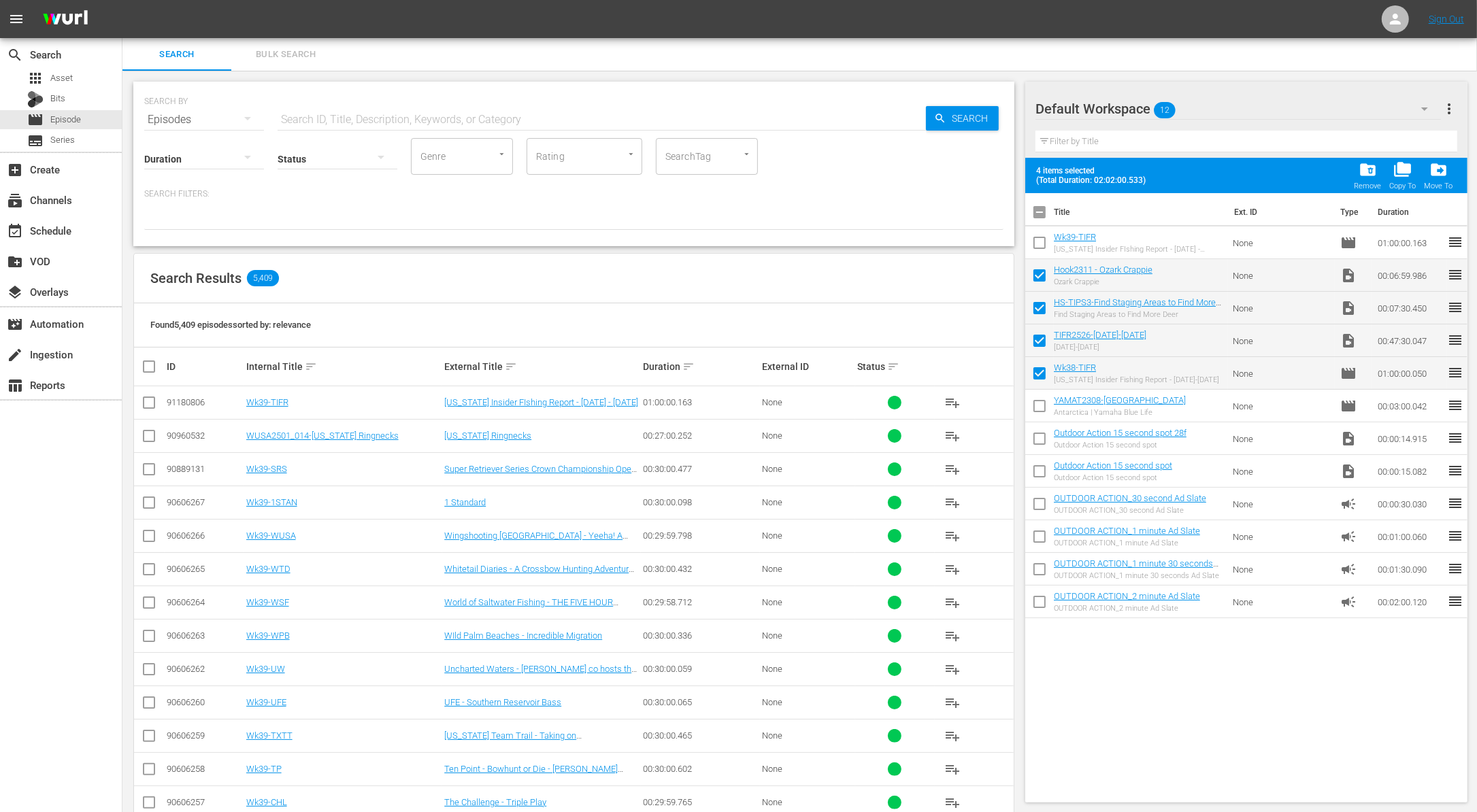
checkbox input "false"
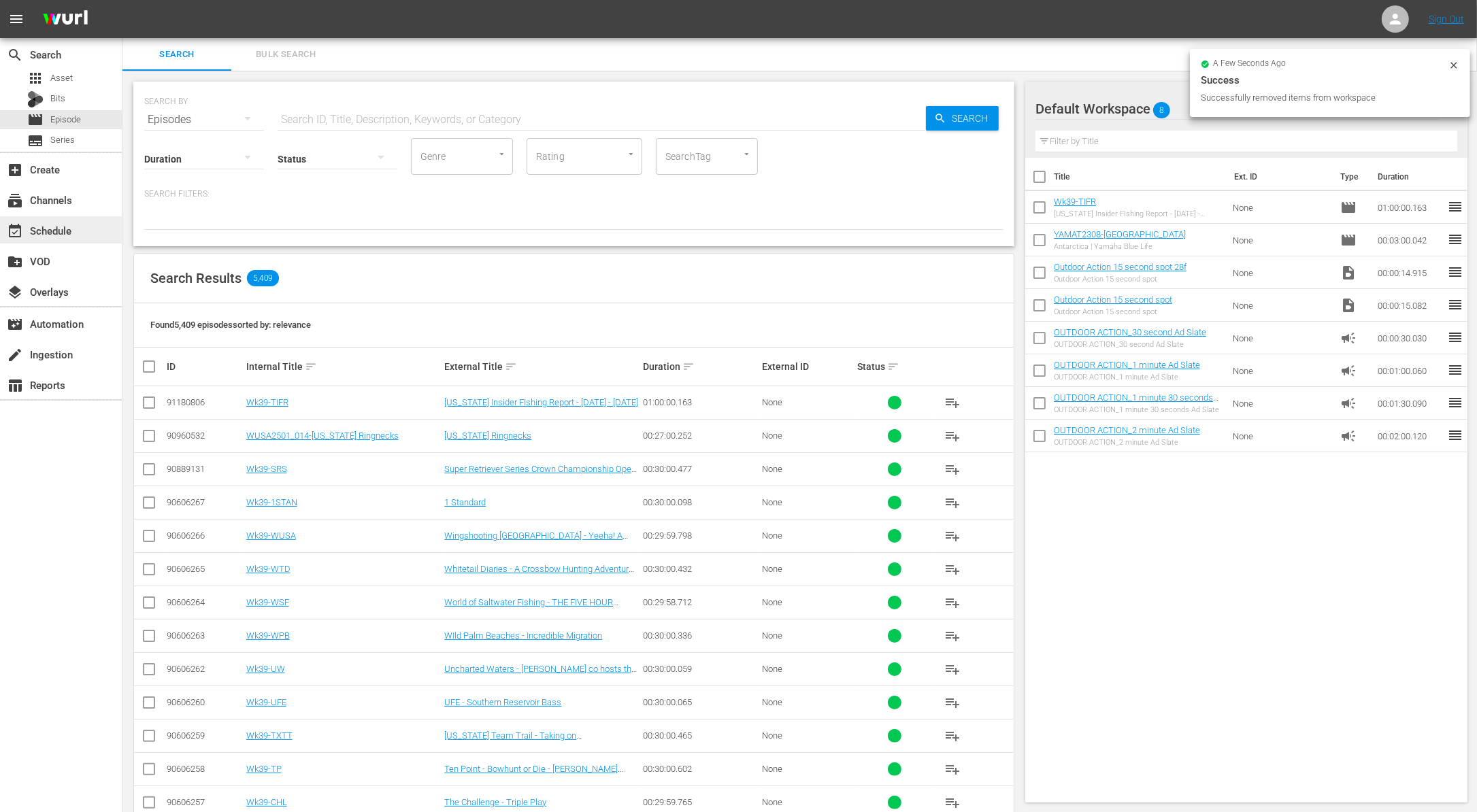
click at [60, 228] on div "event_available Schedule" at bounding box center [38, 229] width 76 height 13
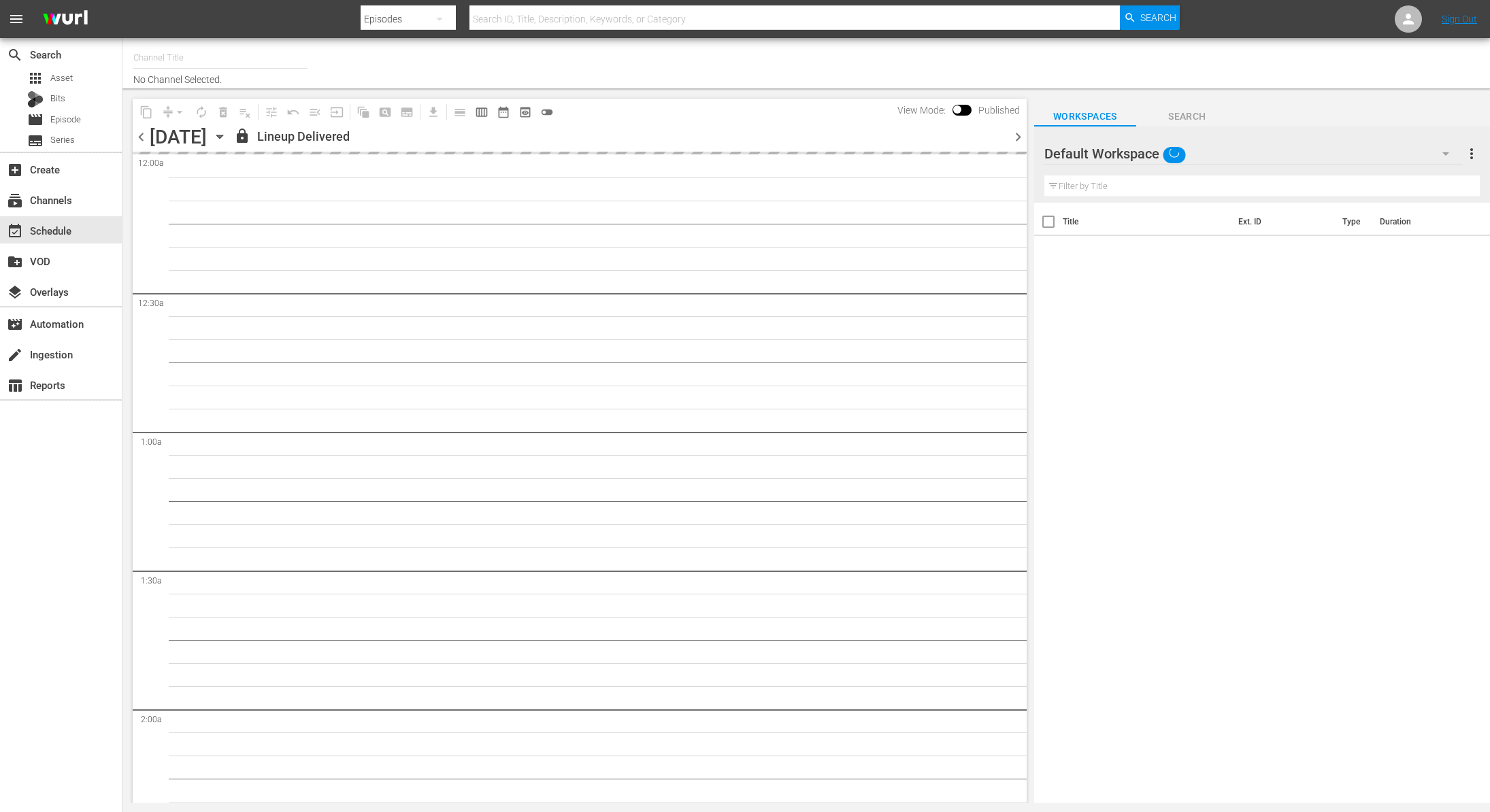
type input "Outdoor Action (1158)"
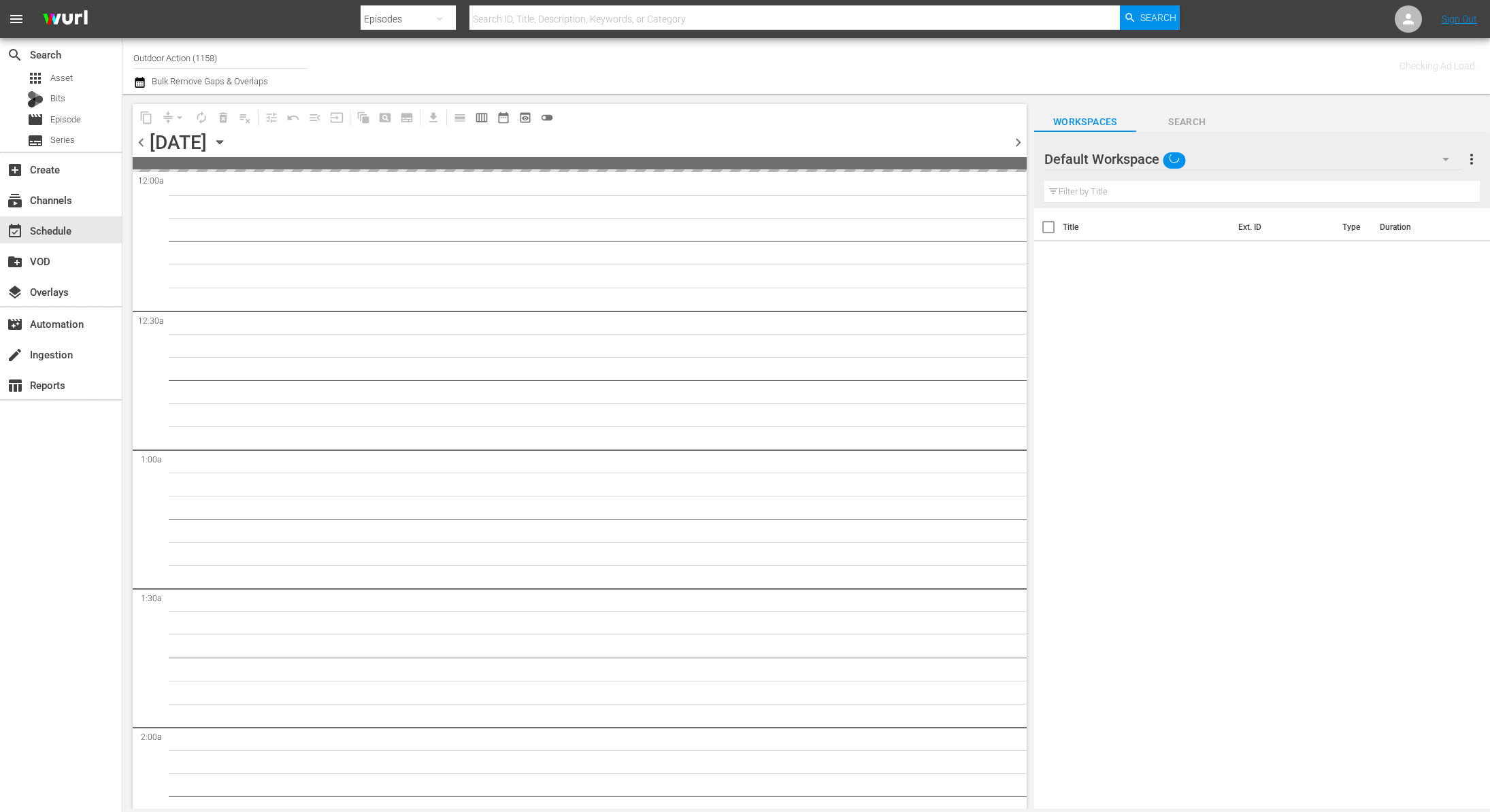
click at [227, 144] on icon "button" at bounding box center [220, 141] width 15 height 15
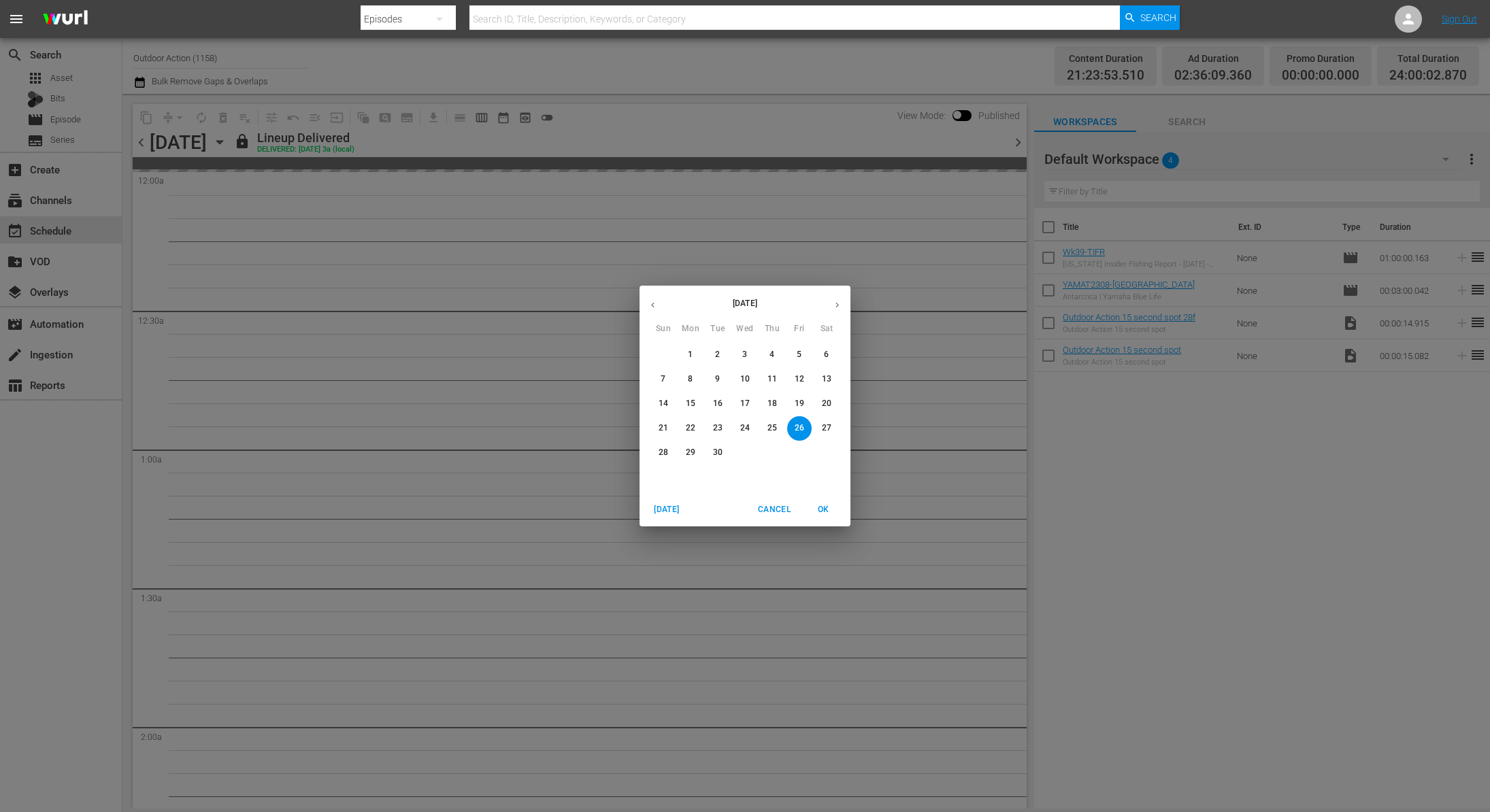
click at [661, 454] on p "28" at bounding box center [663, 453] width 9 height 12
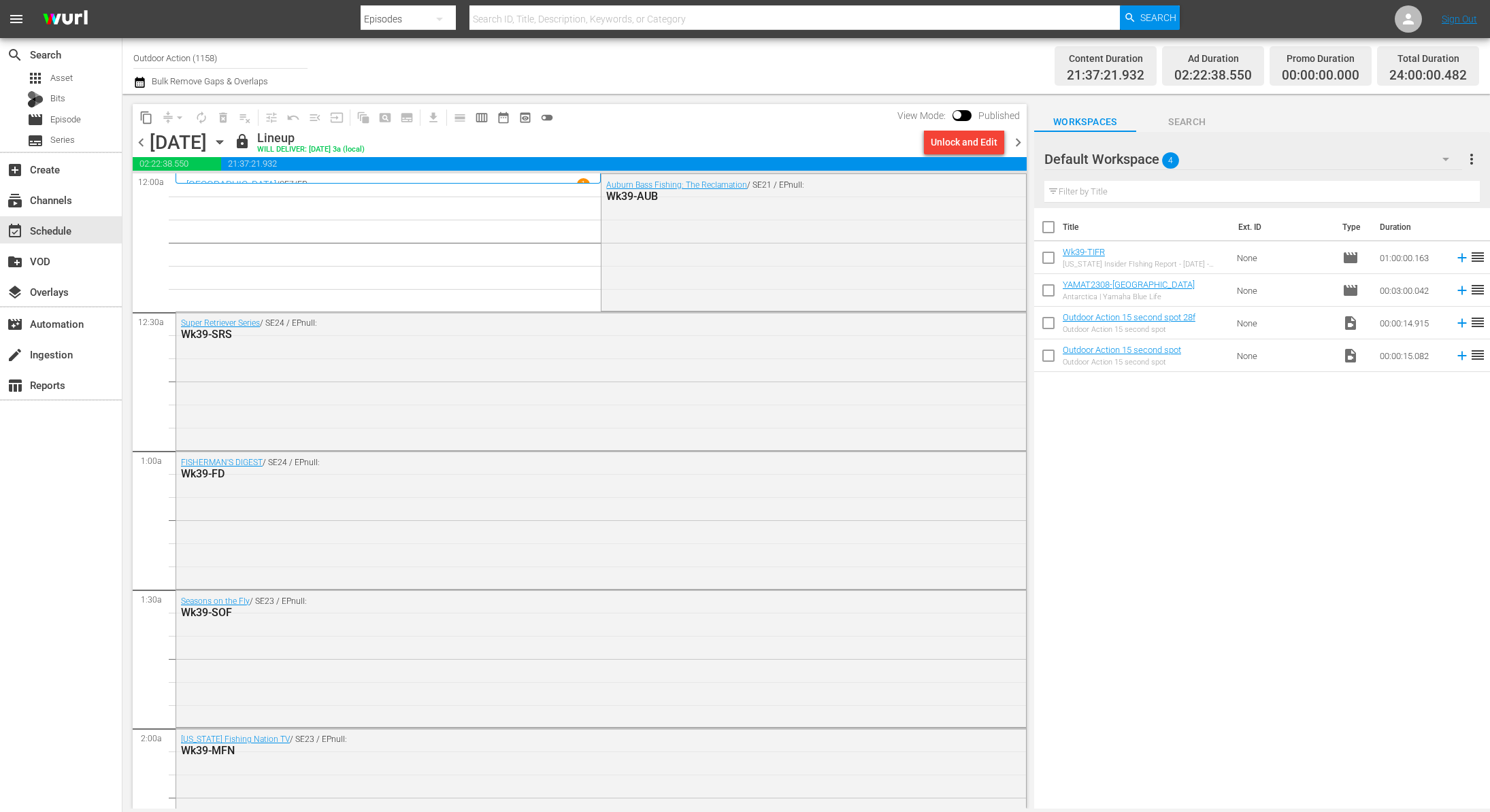
click at [960, 141] on div "Unlock and Edit" at bounding box center [964, 141] width 66 height 24
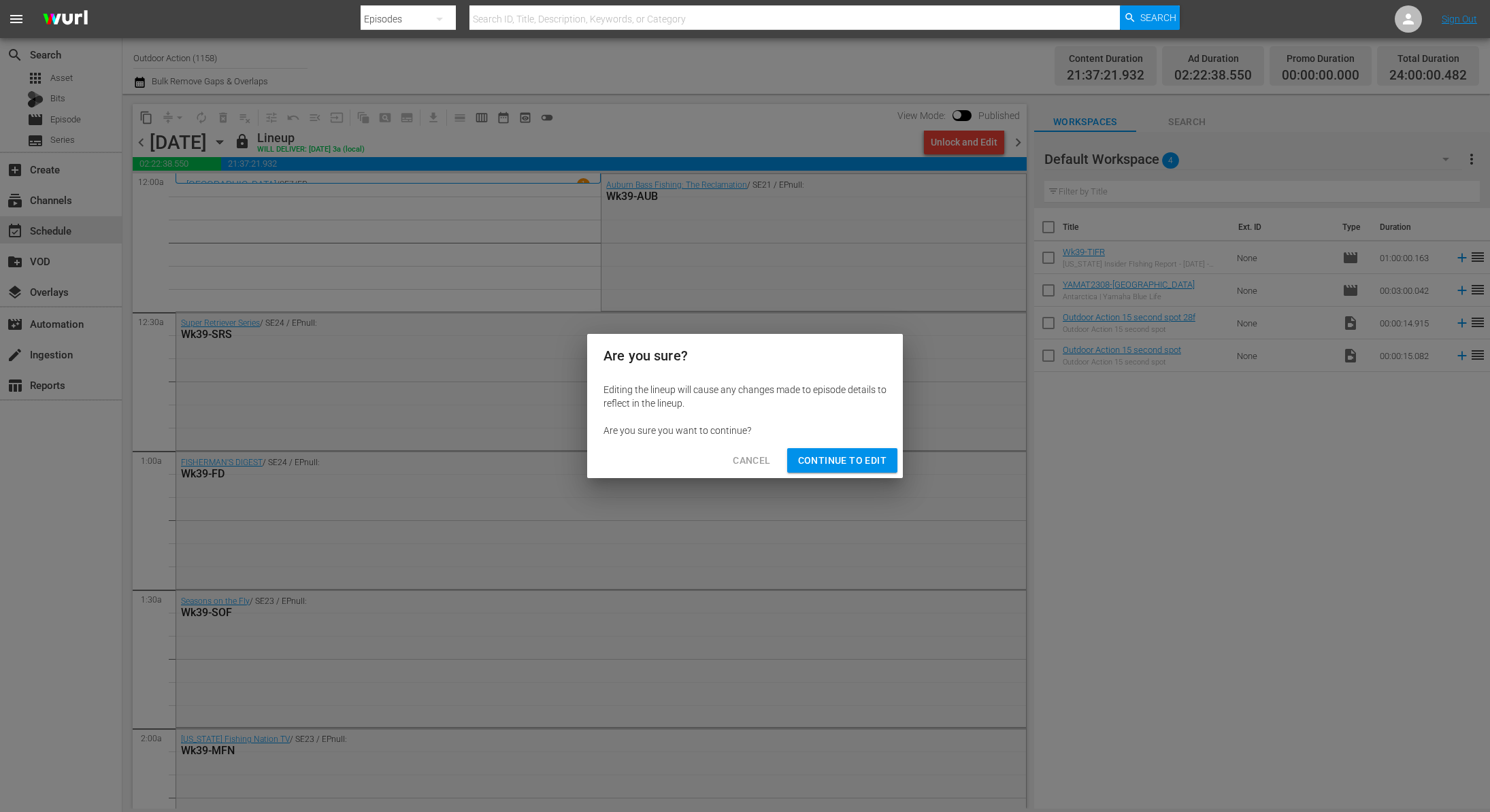
click at [852, 463] on span "Continue to Edit" at bounding box center [842, 461] width 88 height 17
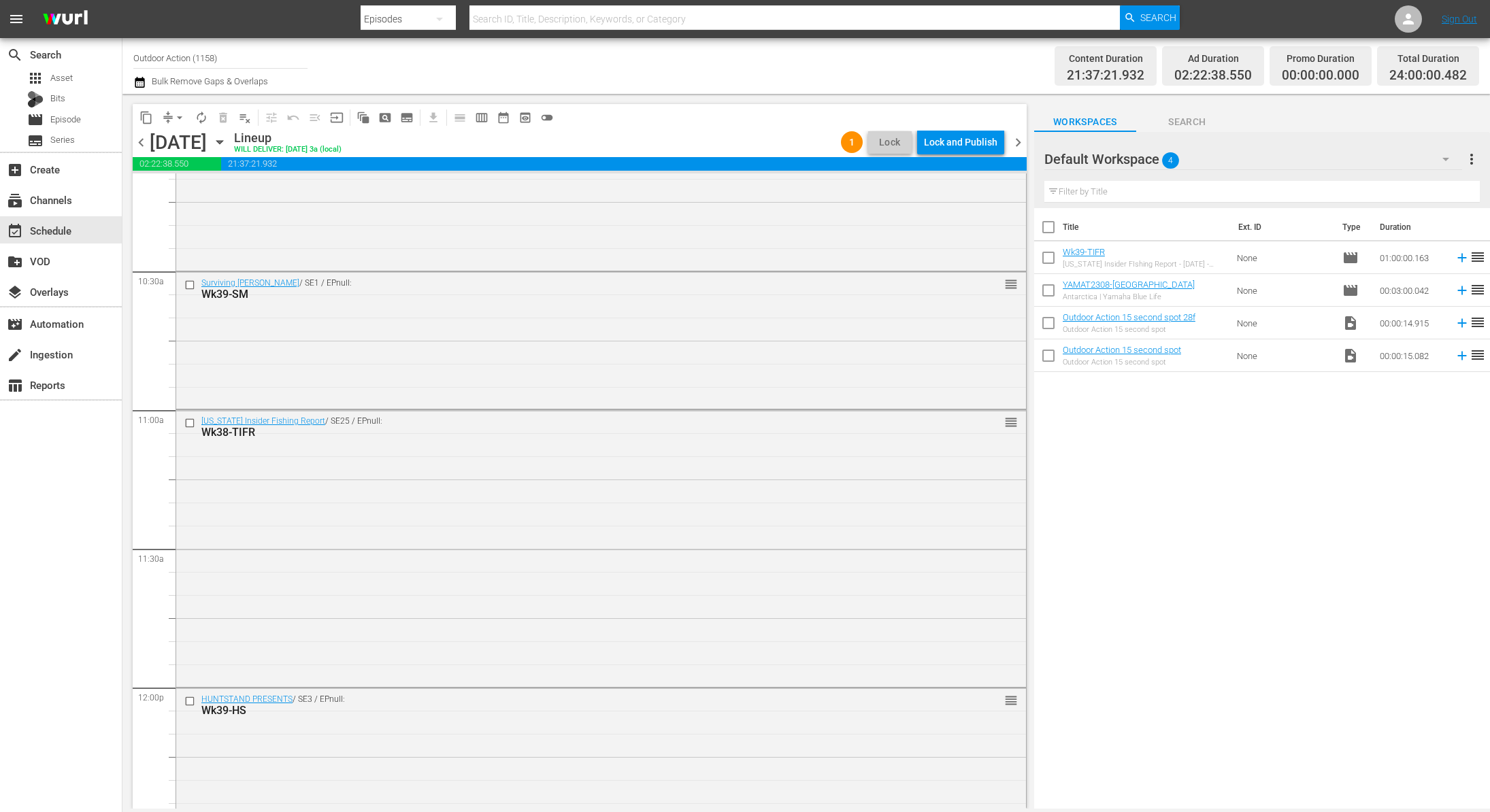
scroll to position [2820, 0]
click at [189, 417] on input "checkbox" at bounding box center [192, 419] width 14 height 12
click at [223, 115] on span "delete_forever_outlined" at bounding box center [223, 117] width 13 height 13
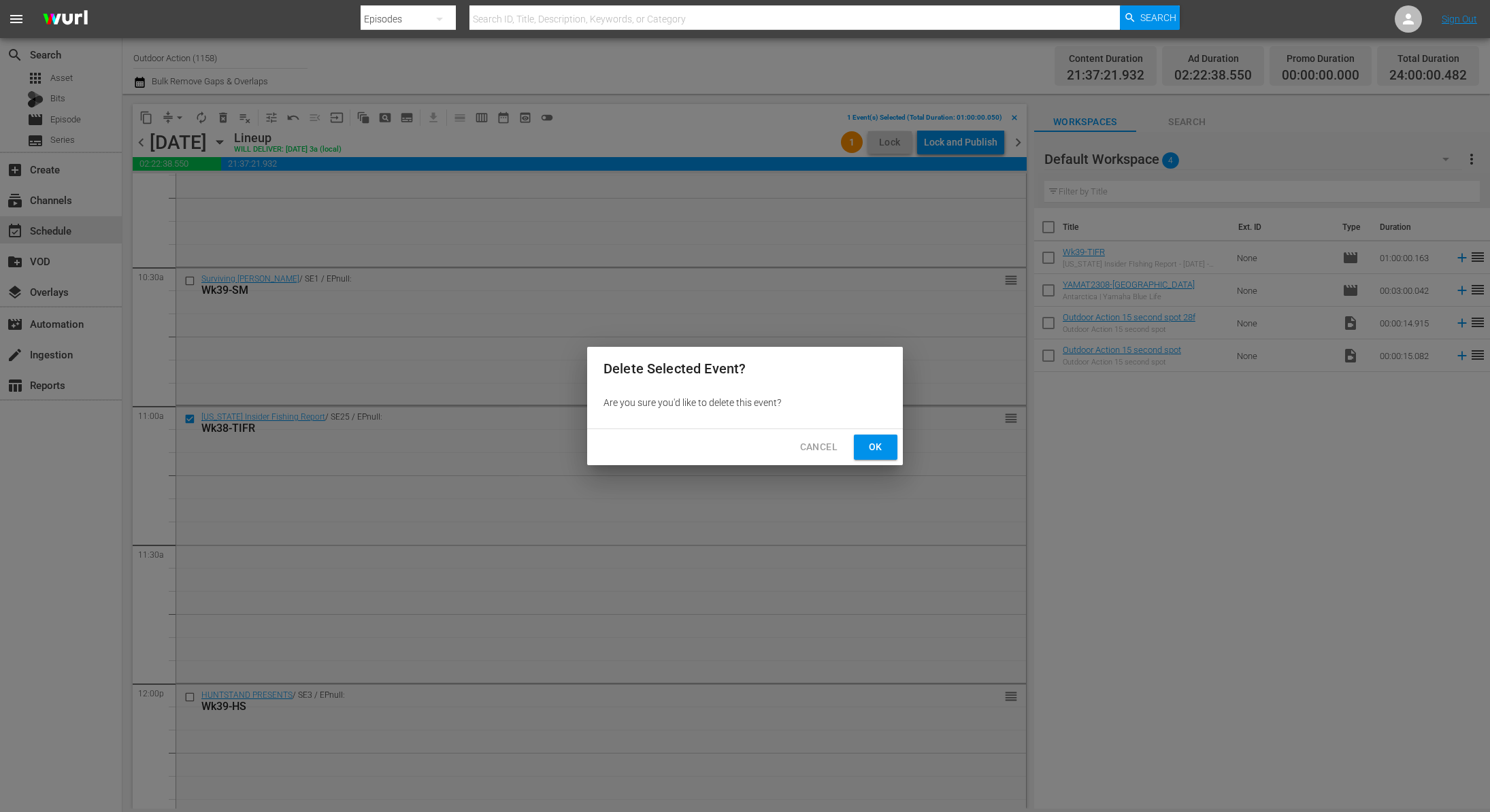
click at [875, 447] on span "Ok" at bounding box center [876, 447] width 22 height 17
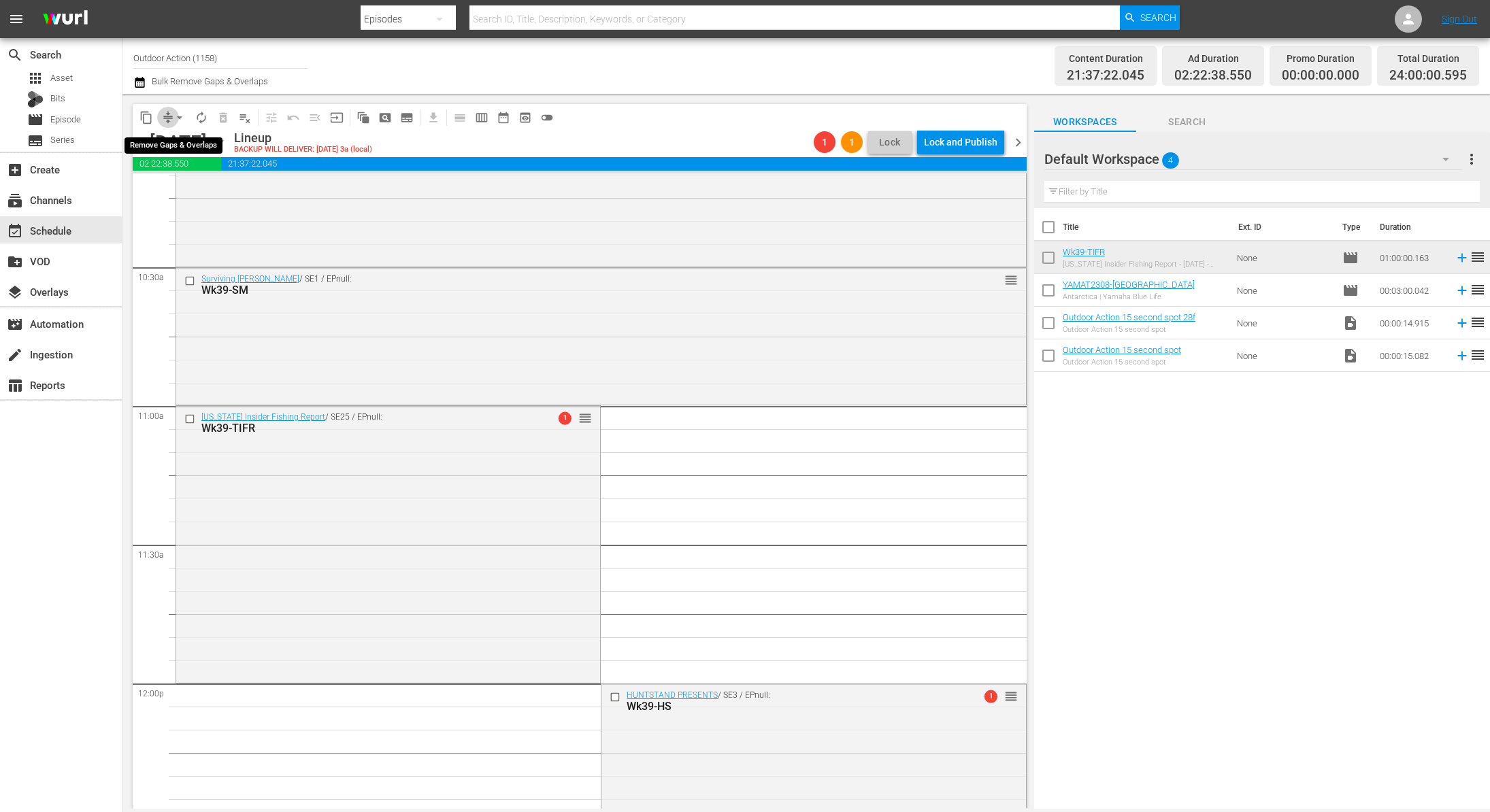
click at [170, 123] on span "compress" at bounding box center [167, 117] width 13 height 13
click at [166, 120] on span "compress" at bounding box center [167, 117] width 13 height 13
click at [173, 119] on span "arrow_drop_down" at bounding box center [179, 117] width 13 height 13
click at [174, 144] on li "Align to Midnight" at bounding box center [180, 145] width 143 height 23
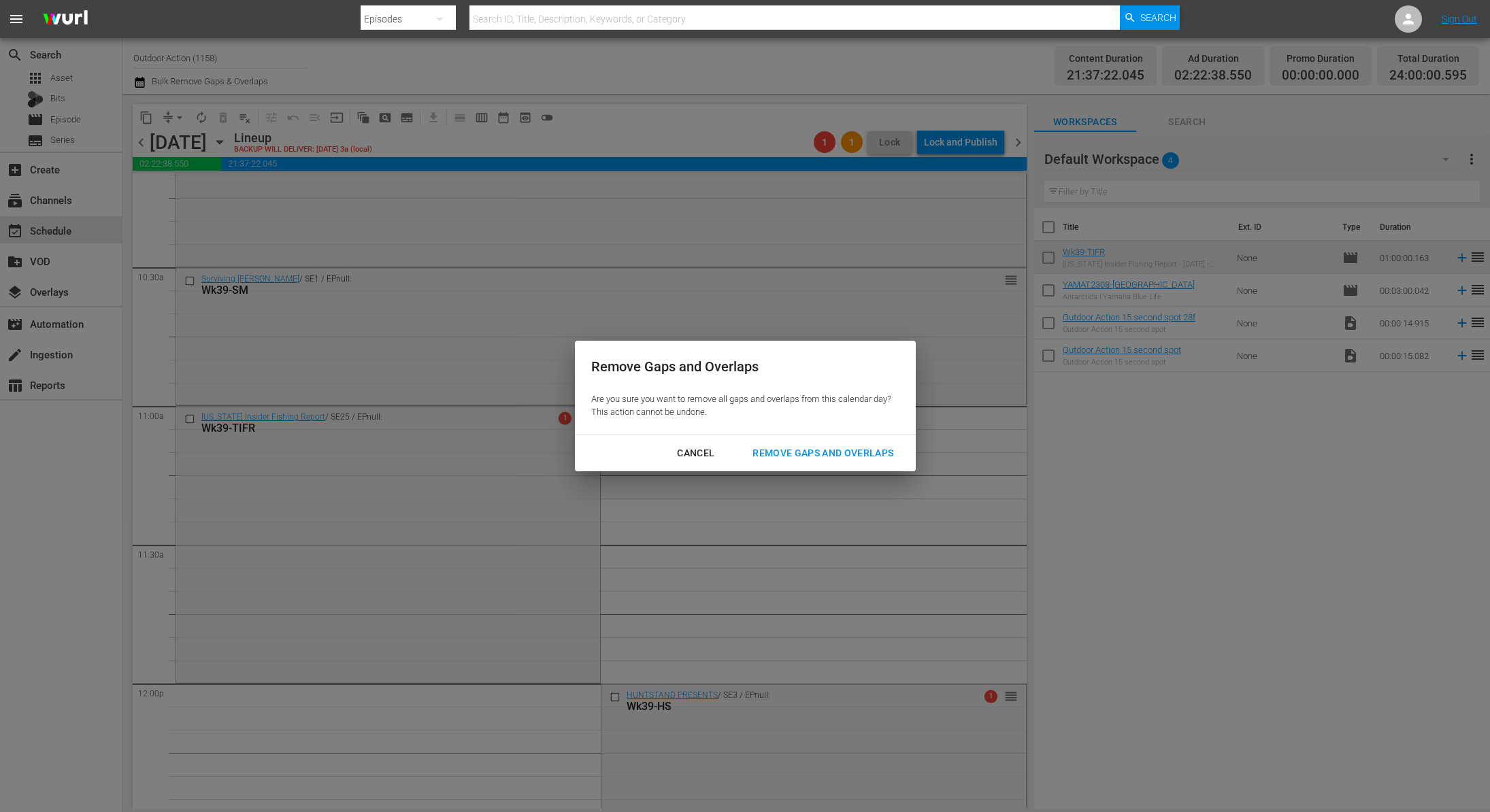
click at [800, 457] on div "Remove Gaps and Overlaps" at bounding box center [823, 453] width 163 height 17
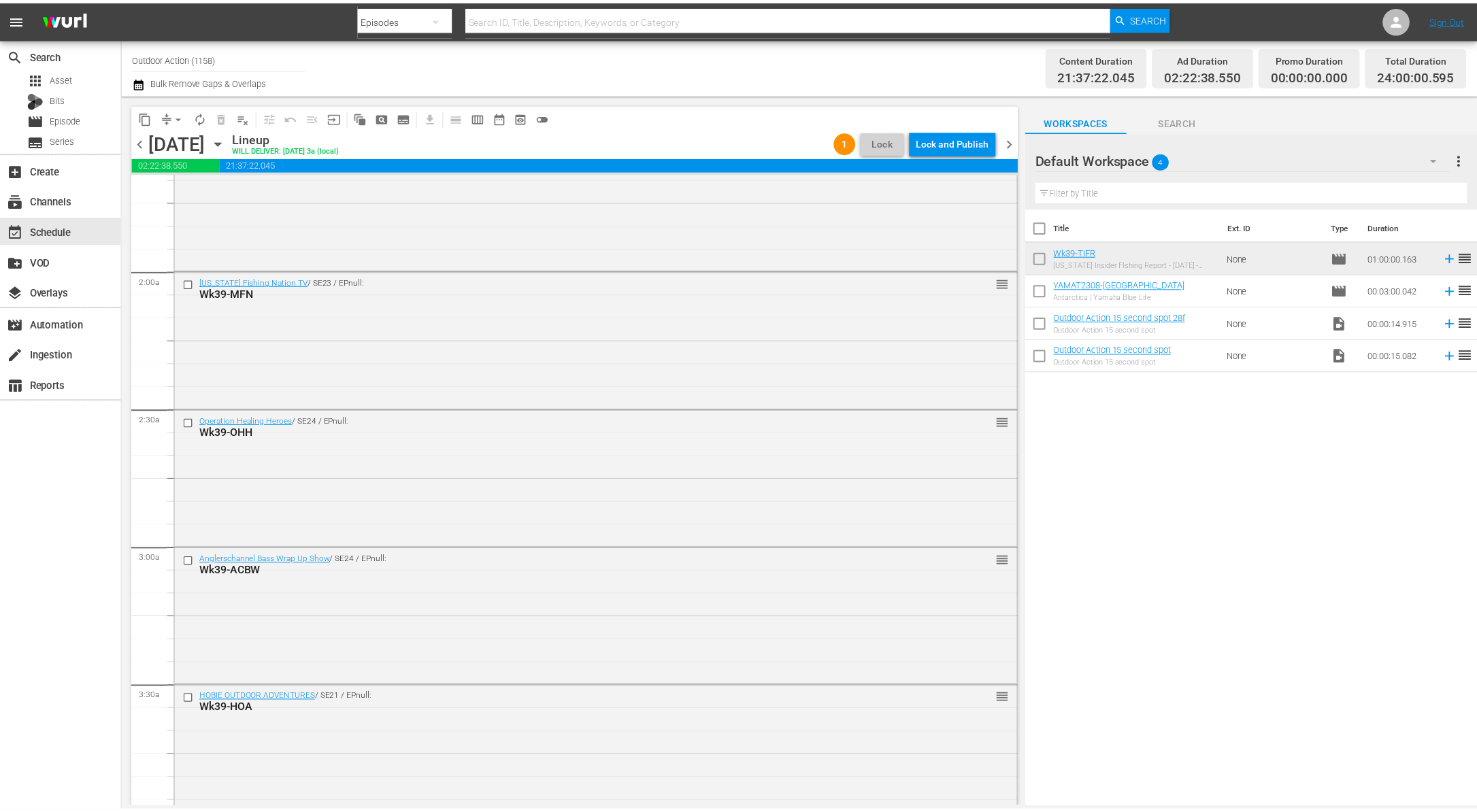
scroll to position [0, 0]
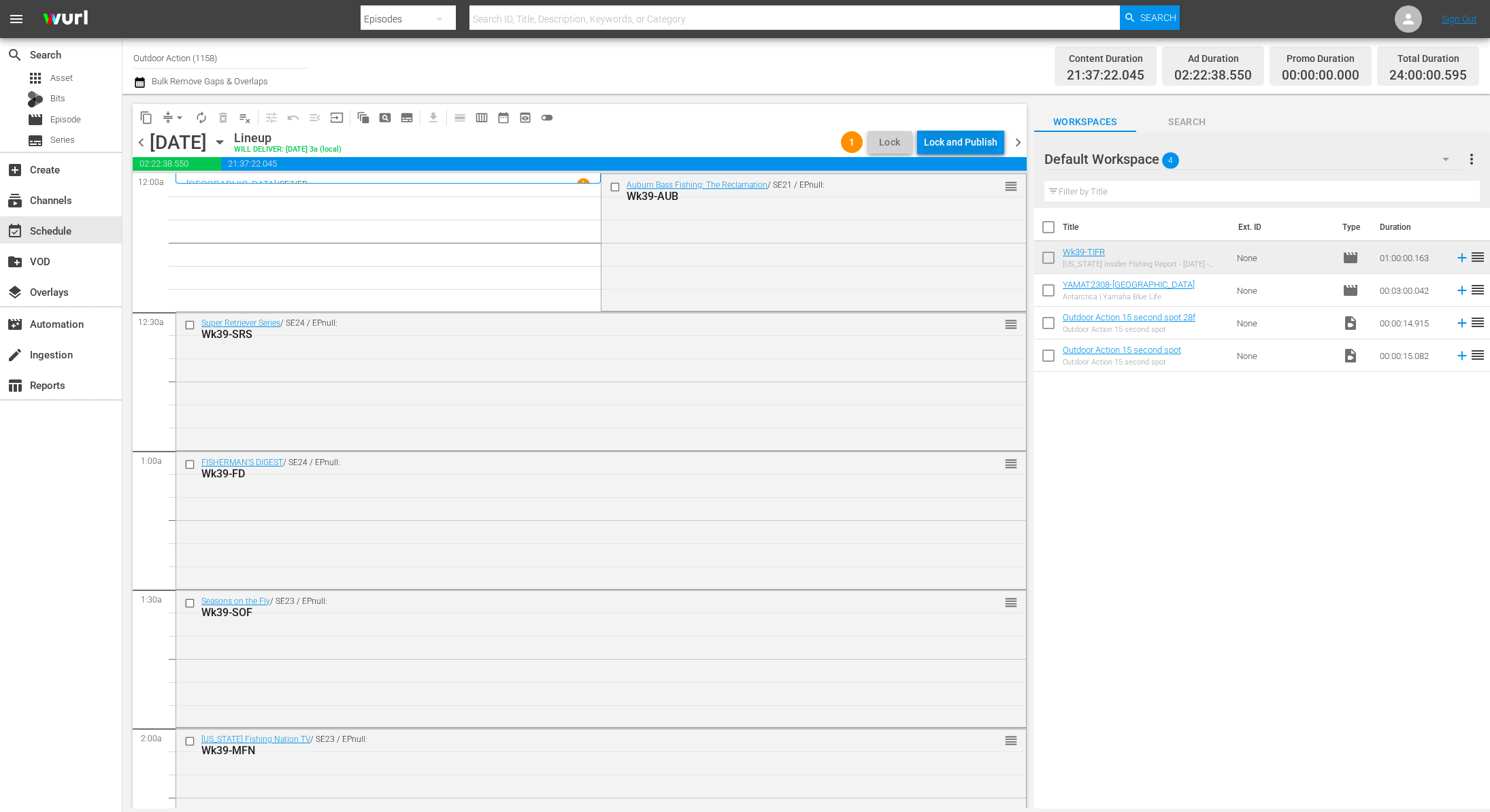
click at [968, 144] on div "Lock and Publish" at bounding box center [961, 141] width 73 height 24
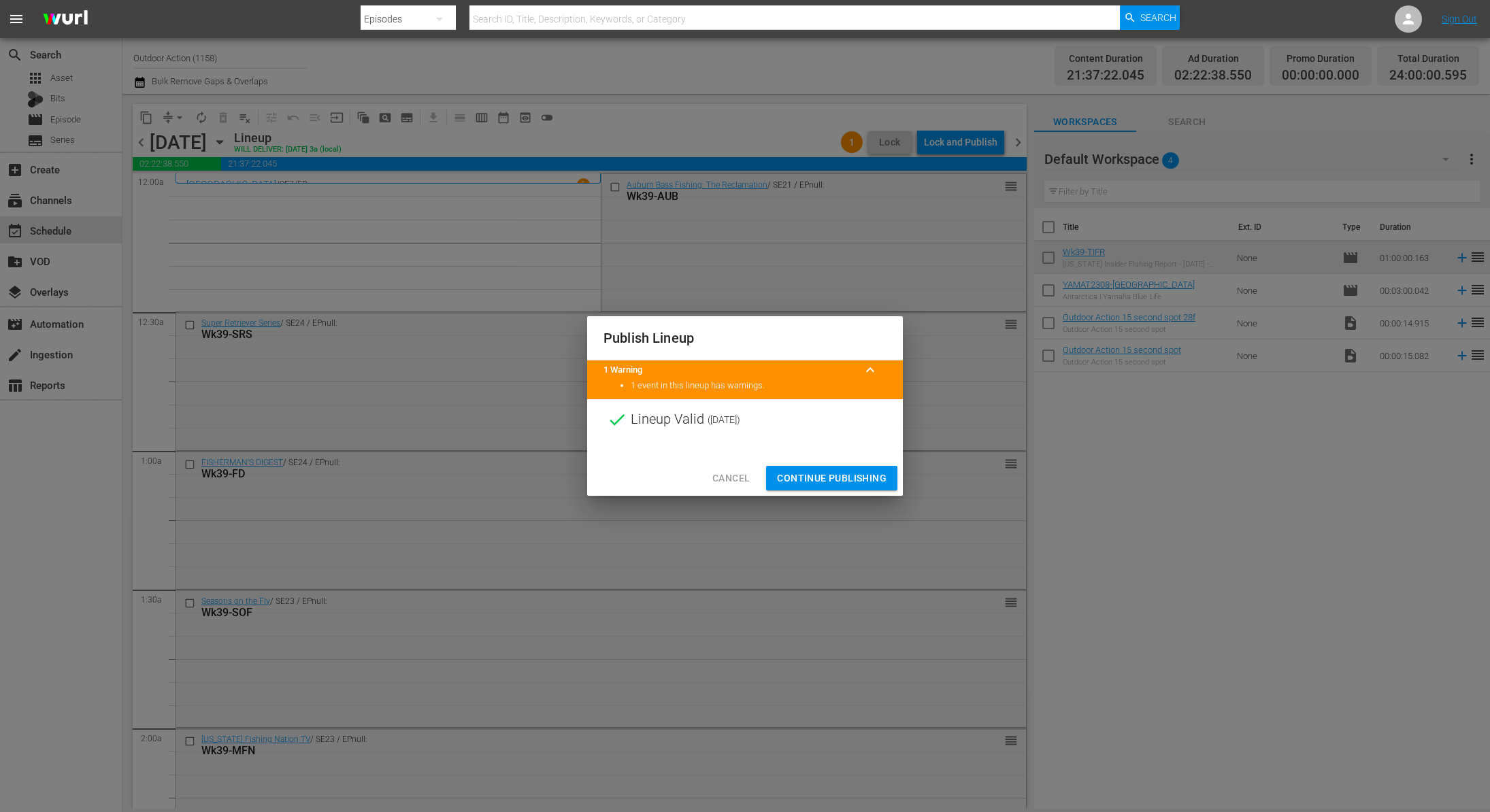
click at [808, 477] on span "Continue Publishing" at bounding box center [832, 478] width 109 height 17
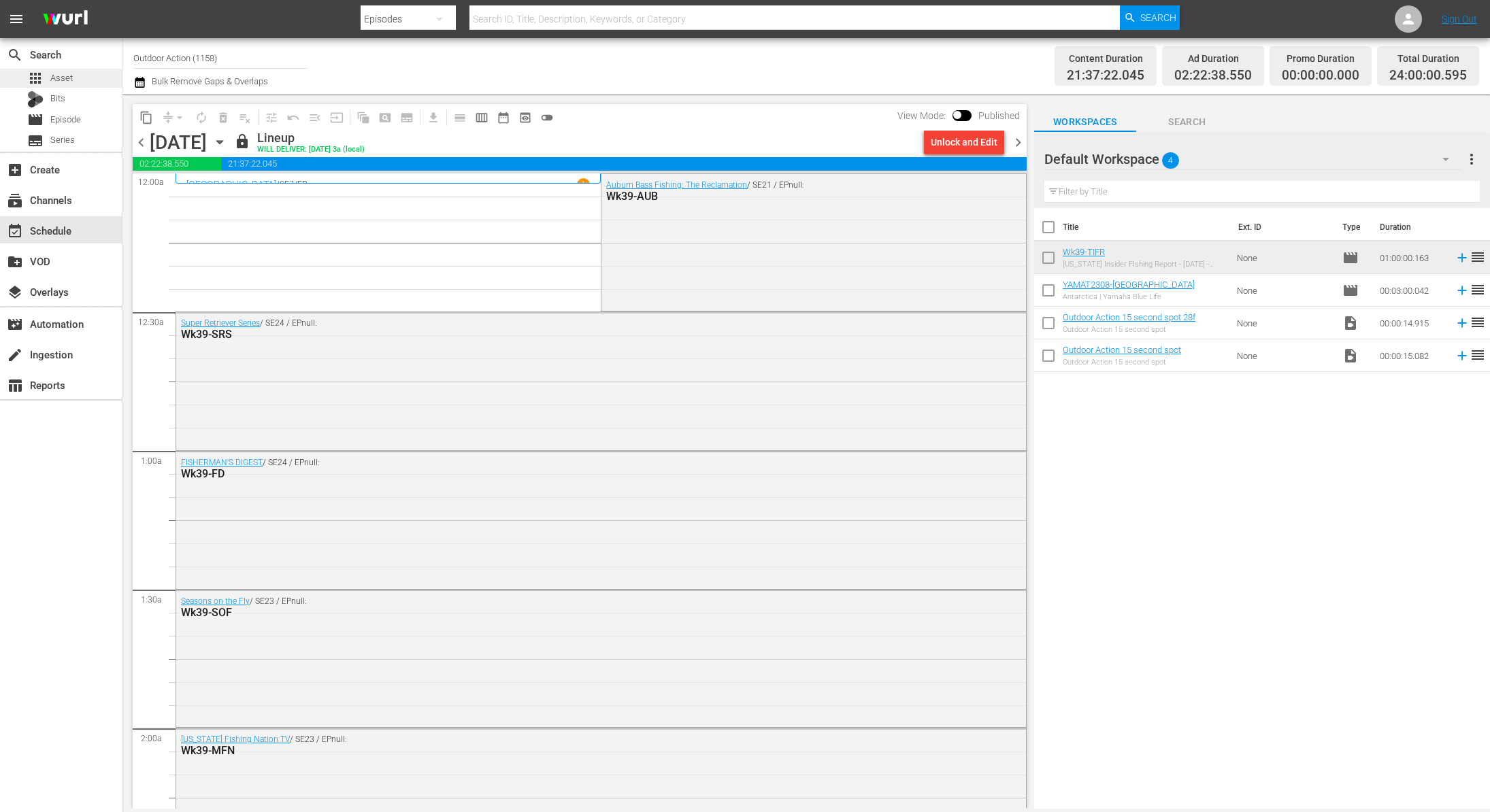
click at [76, 75] on div "apps Asset" at bounding box center [61, 78] width 122 height 19
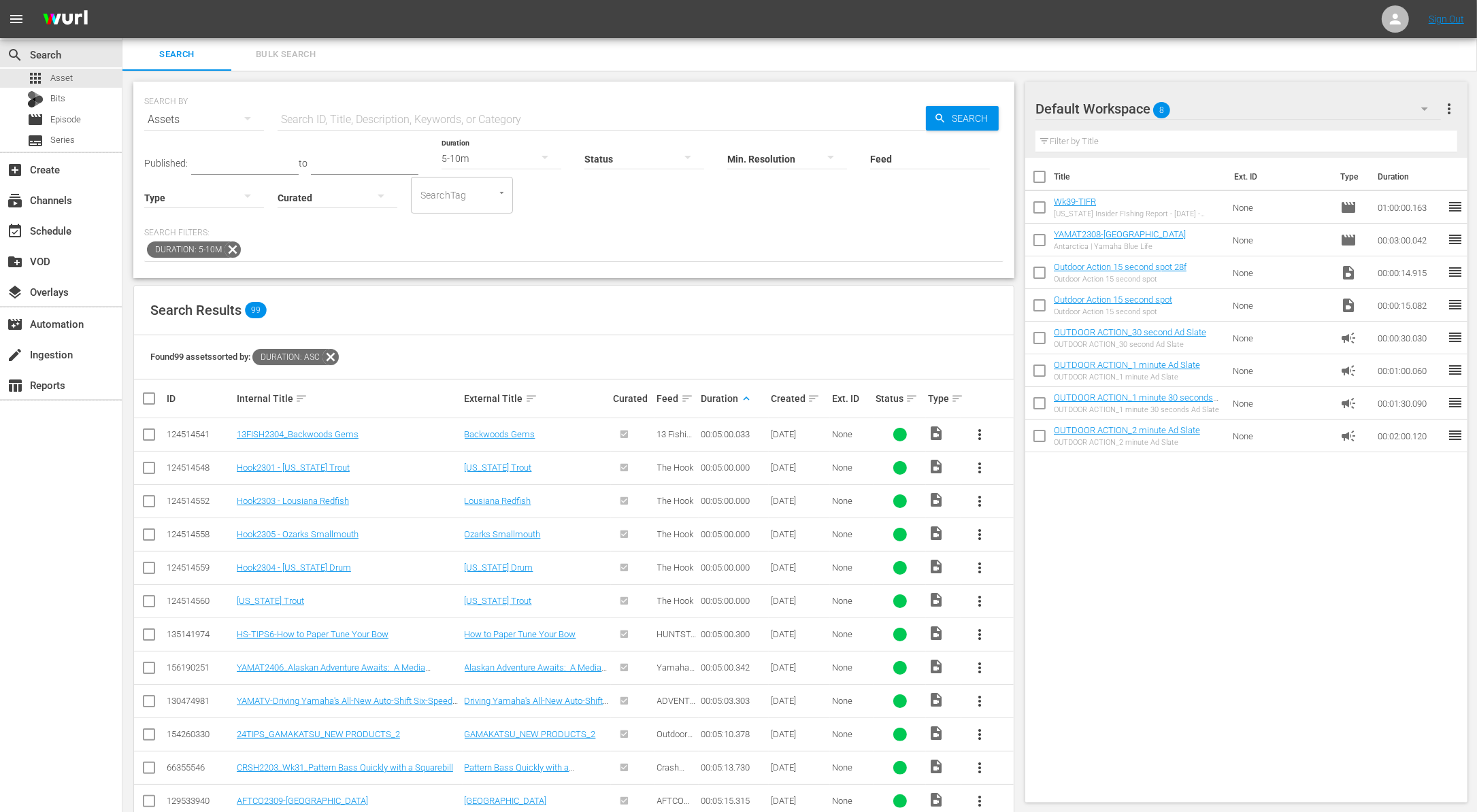
click at [1030, 209] on input "checkbox" at bounding box center [1039, 210] width 29 height 29
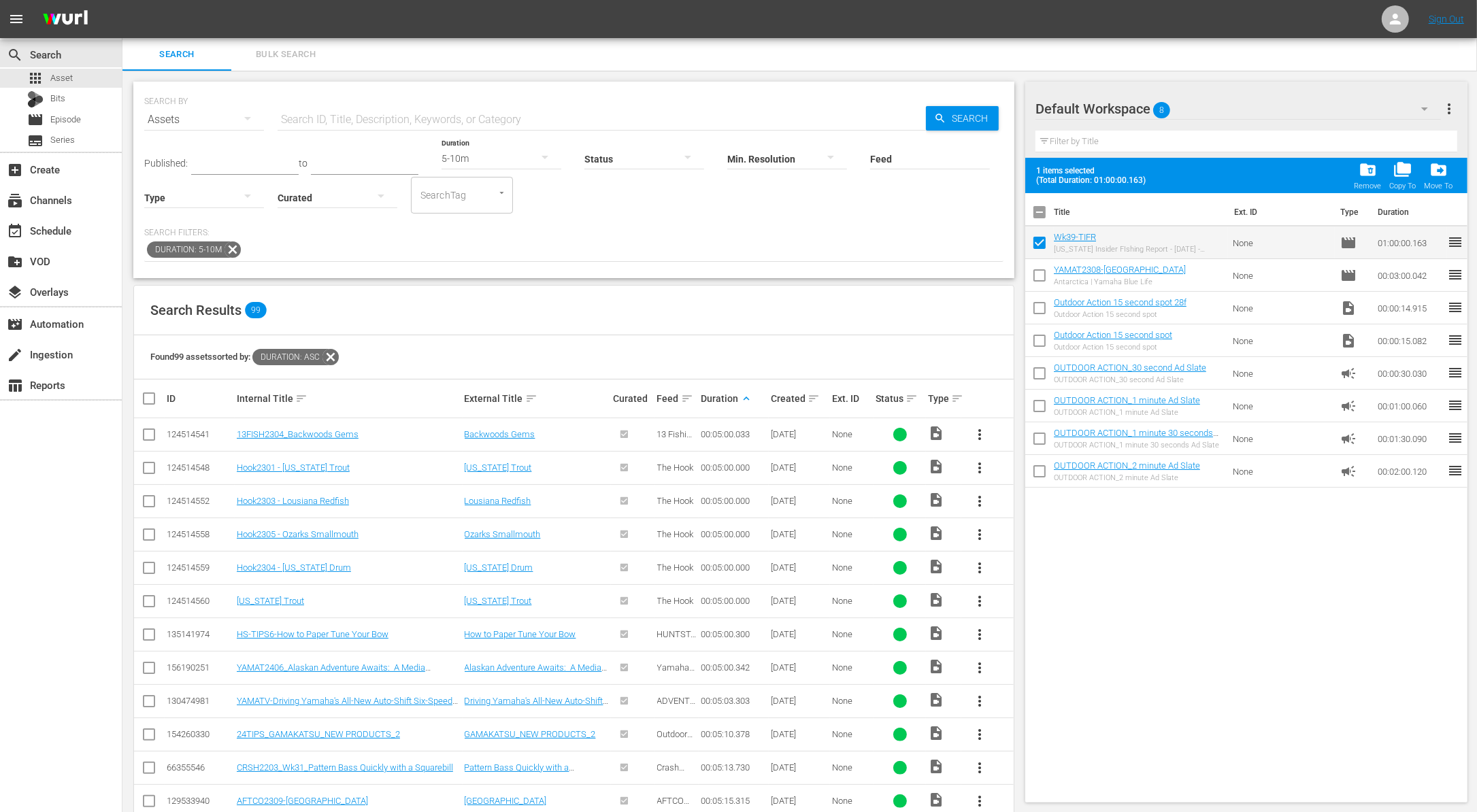
click at [1036, 245] on input "checkbox" at bounding box center [1039, 245] width 29 height 29
checkbox input "false"
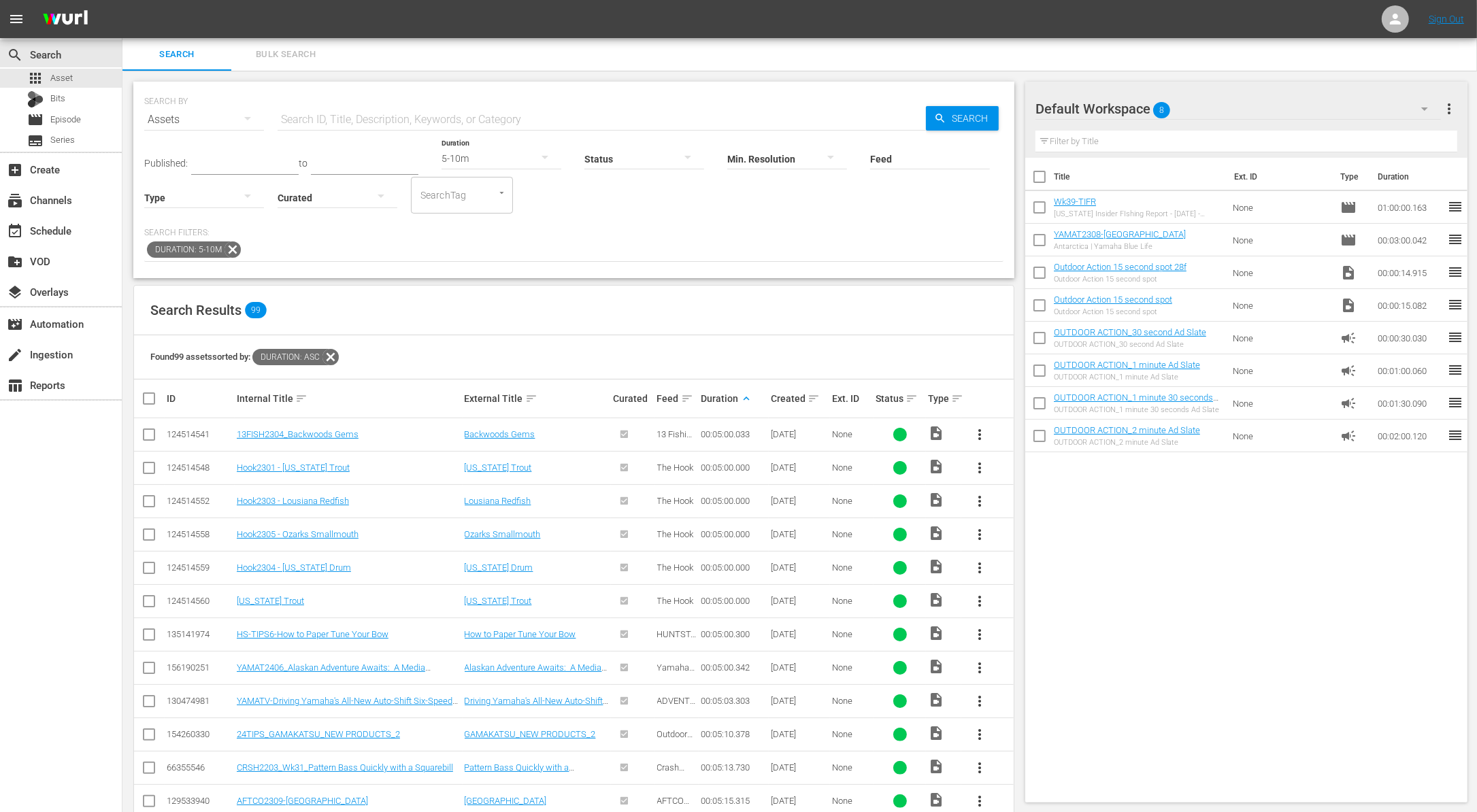
click at [1039, 244] on input "checkbox" at bounding box center [1039, 242] width 29 height 29
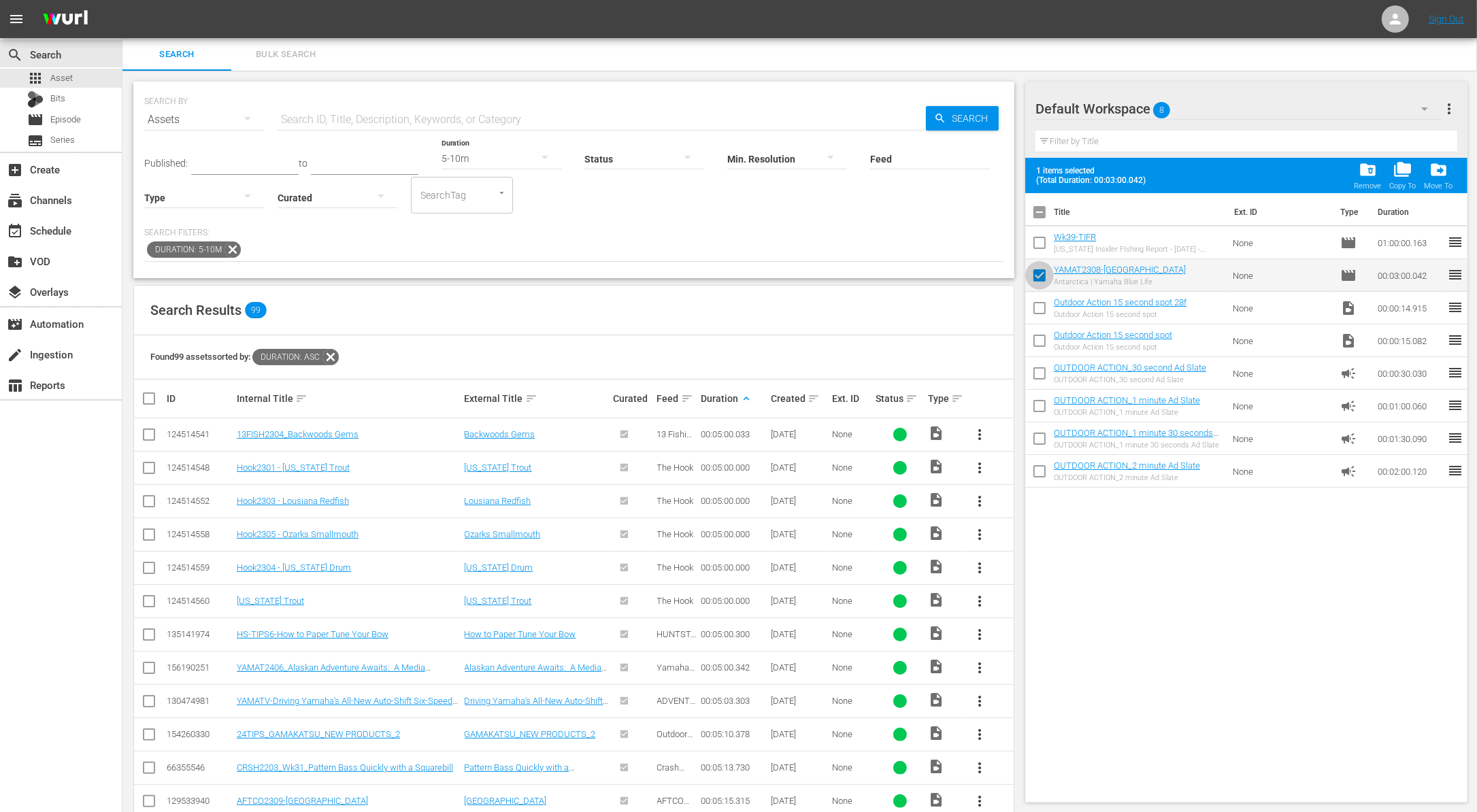
click at [1037, 275] on input "checkbox" at bounding box center [1039, 278] width 29 height 29
checkbox input "false"
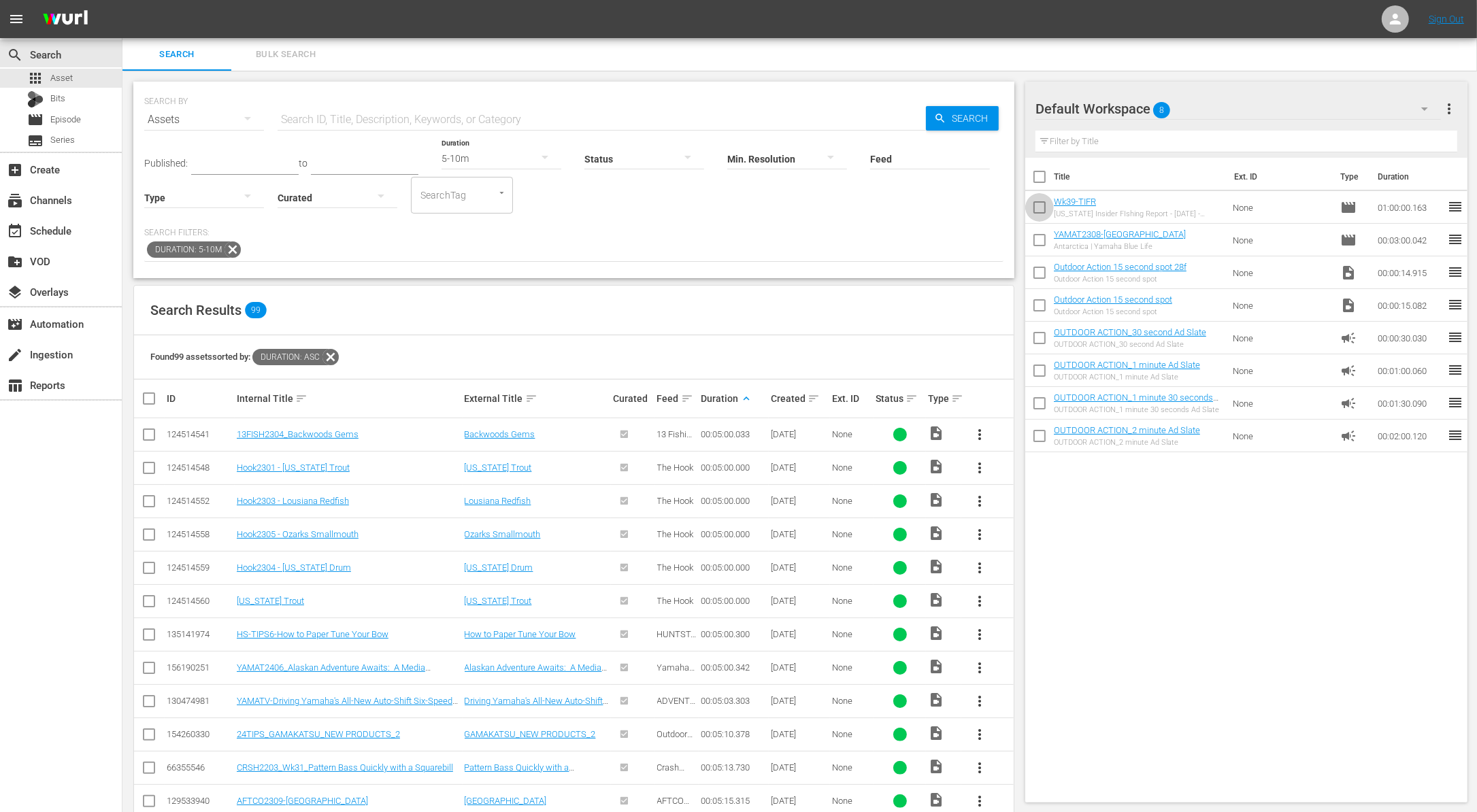
click at [1035, 209] on input "checkbox" at bounding box center [1039, 210] width 29 height 29
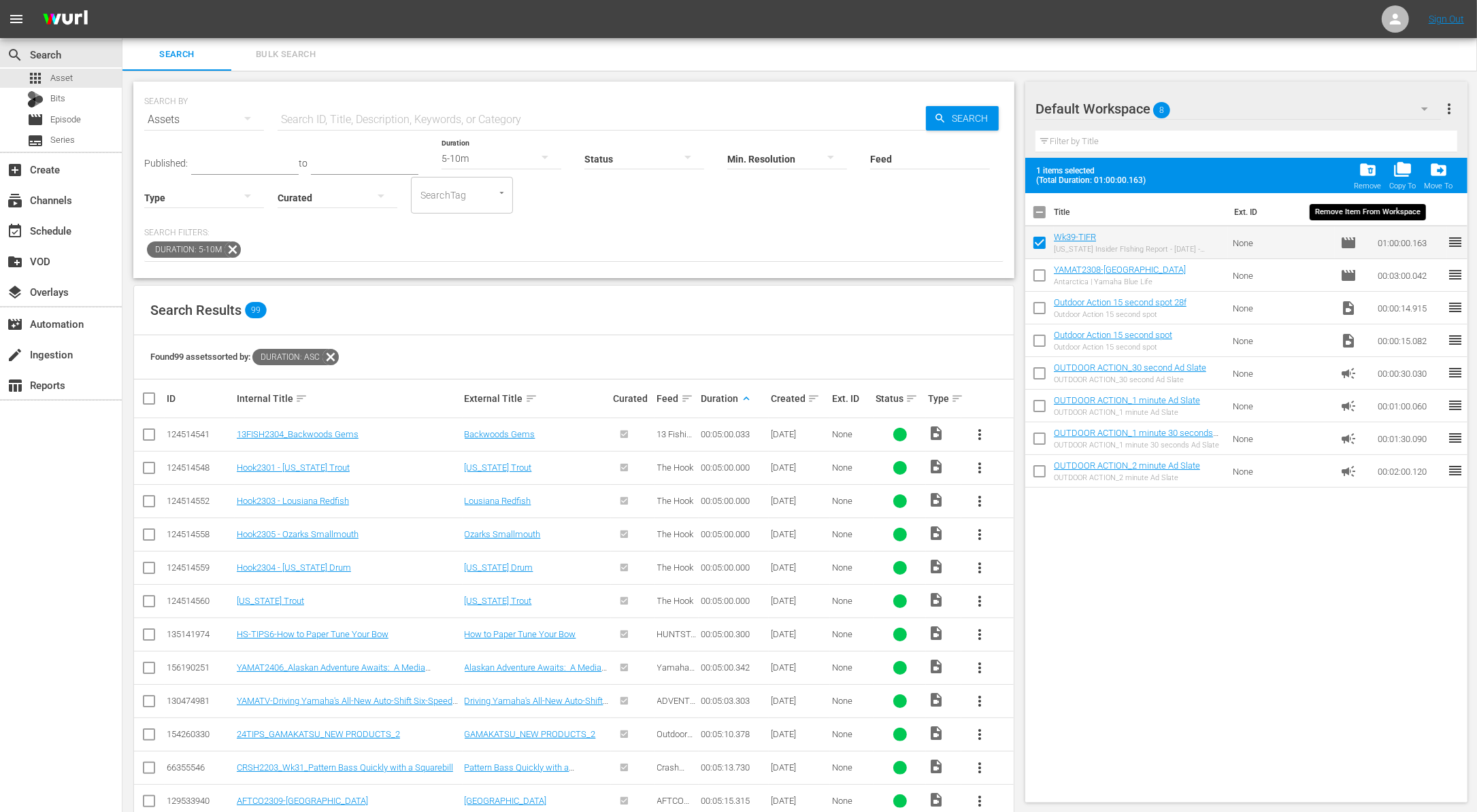
click at [1371, 168] on span "folder_delete" at bounding box center [1367, 169] width 18 height 18
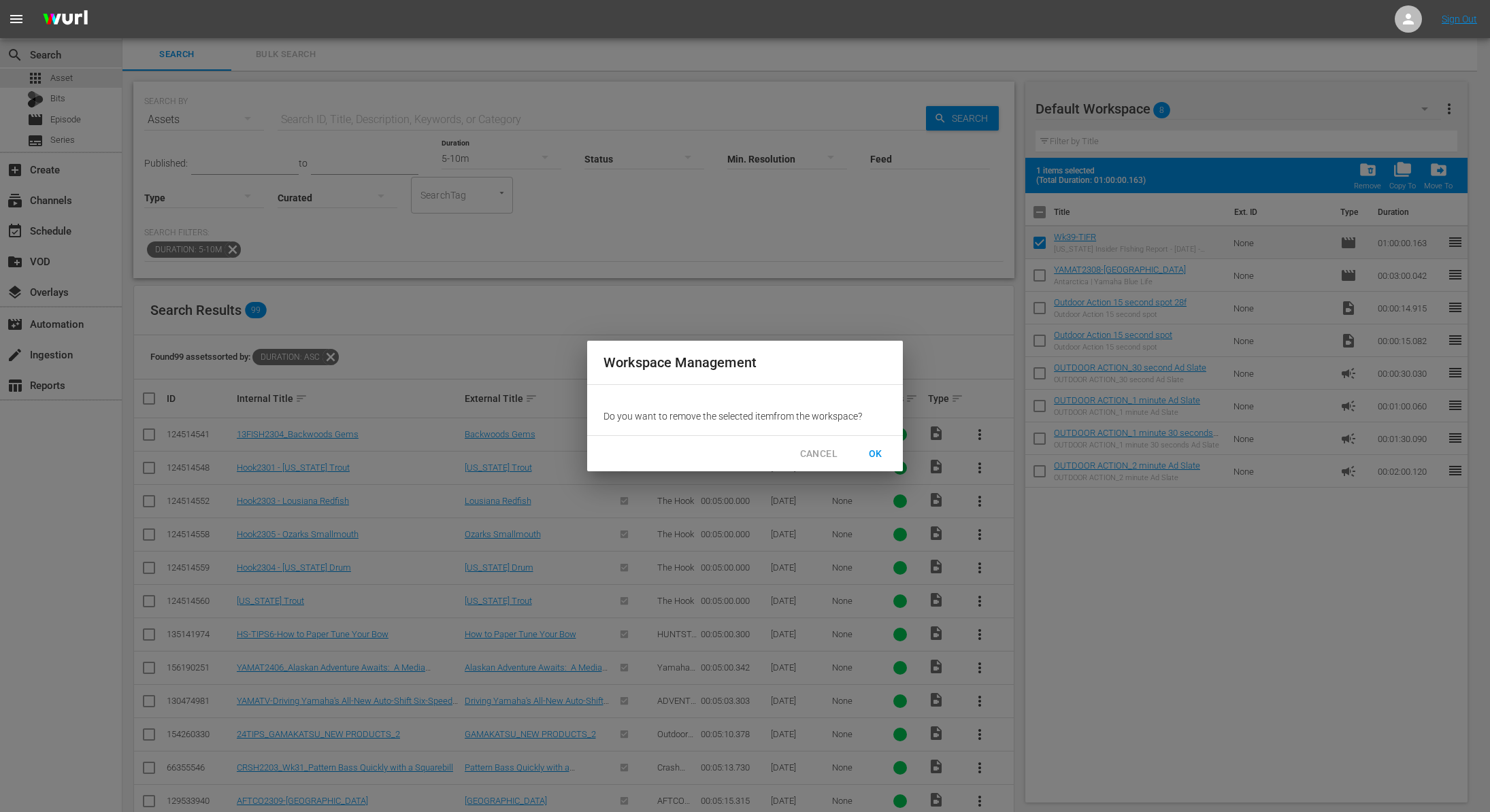
click at [886, 454] on span "OK" at bounding box center [876, 454] width 22 height 17
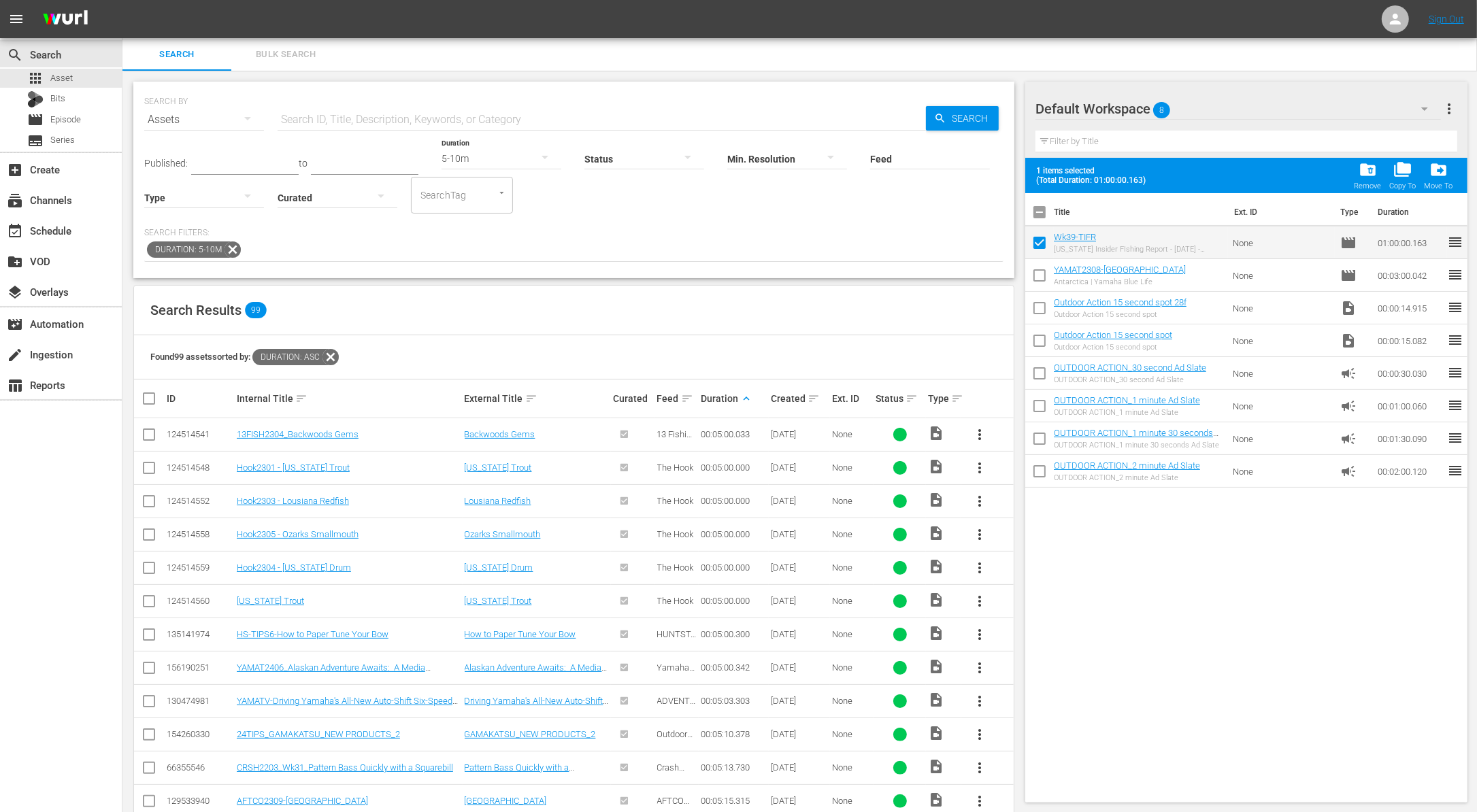
checkbox input "false"
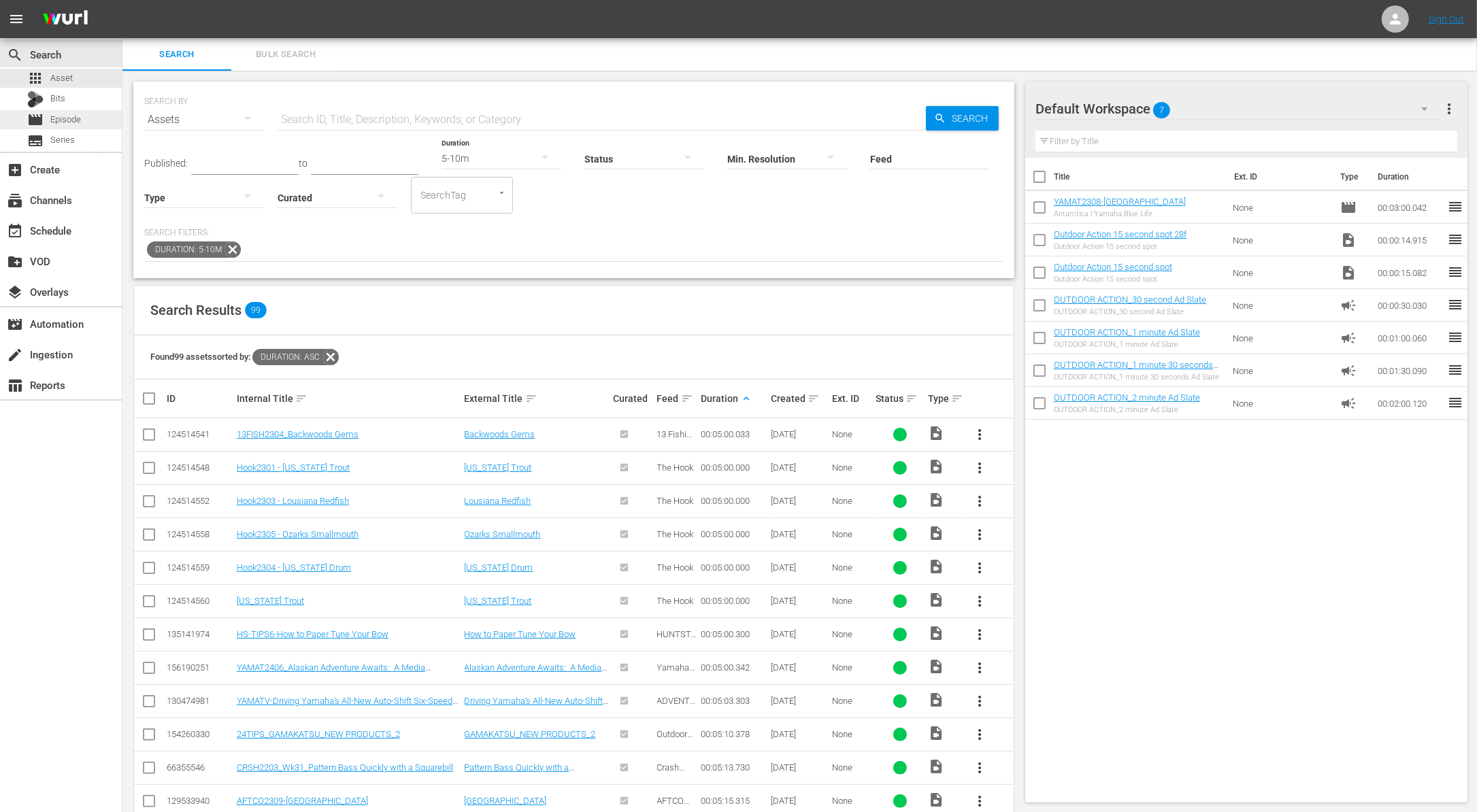
click at [71, 123] on span "Episode" at bounding box center [65, 119] width 30 height 13
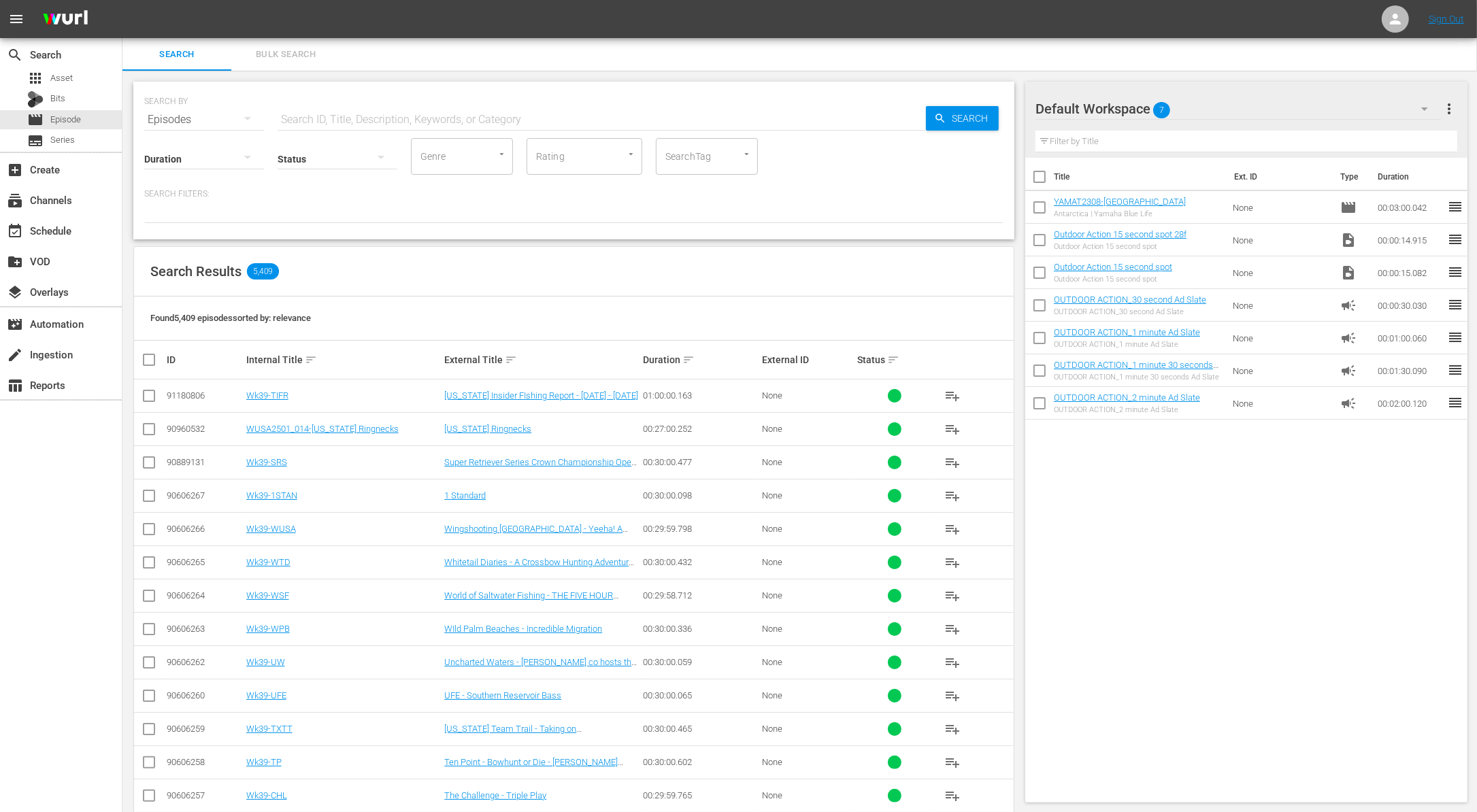
click at [393, 115] on input "text" at bounding box center [601, 120] width 648 height 33
paste input "Charter Trip"
type input "Charter Trip"
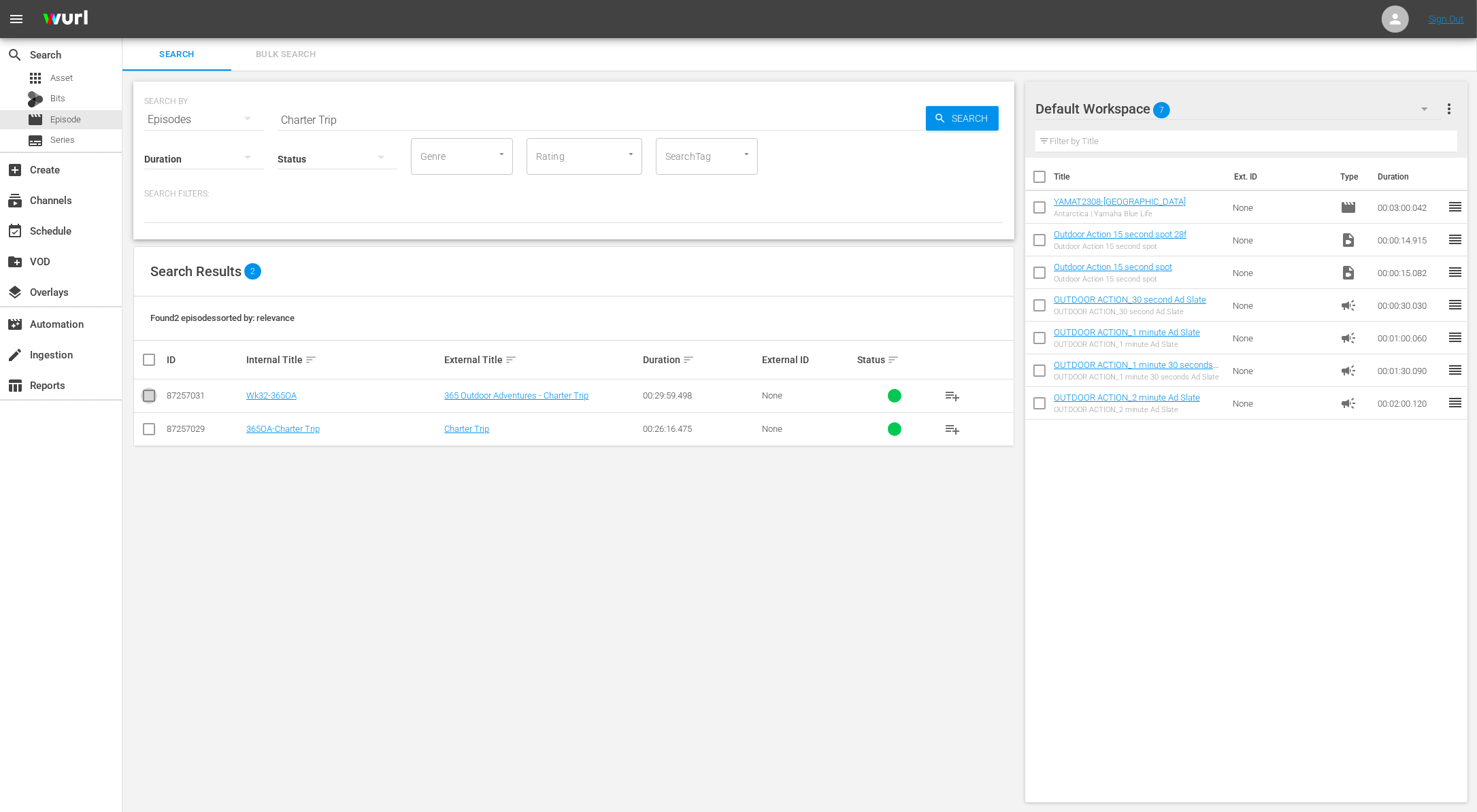
click at [150, 392] on input "checkbox" at bounding box center [148, 399] width 16 height 16
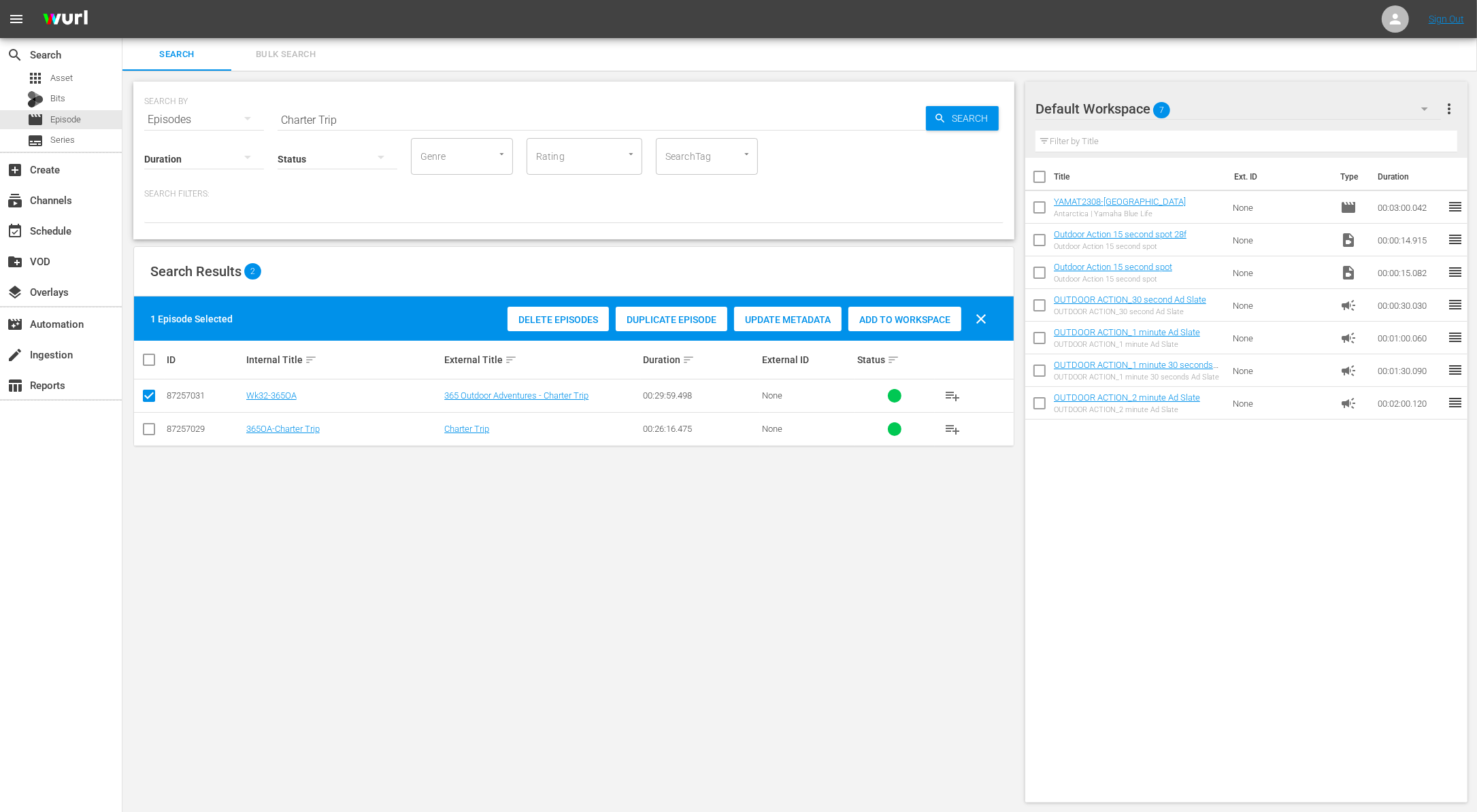
click at [690, 317] on span "Duplicate Episode" at bounding box center [671, 320] width 112 height 11
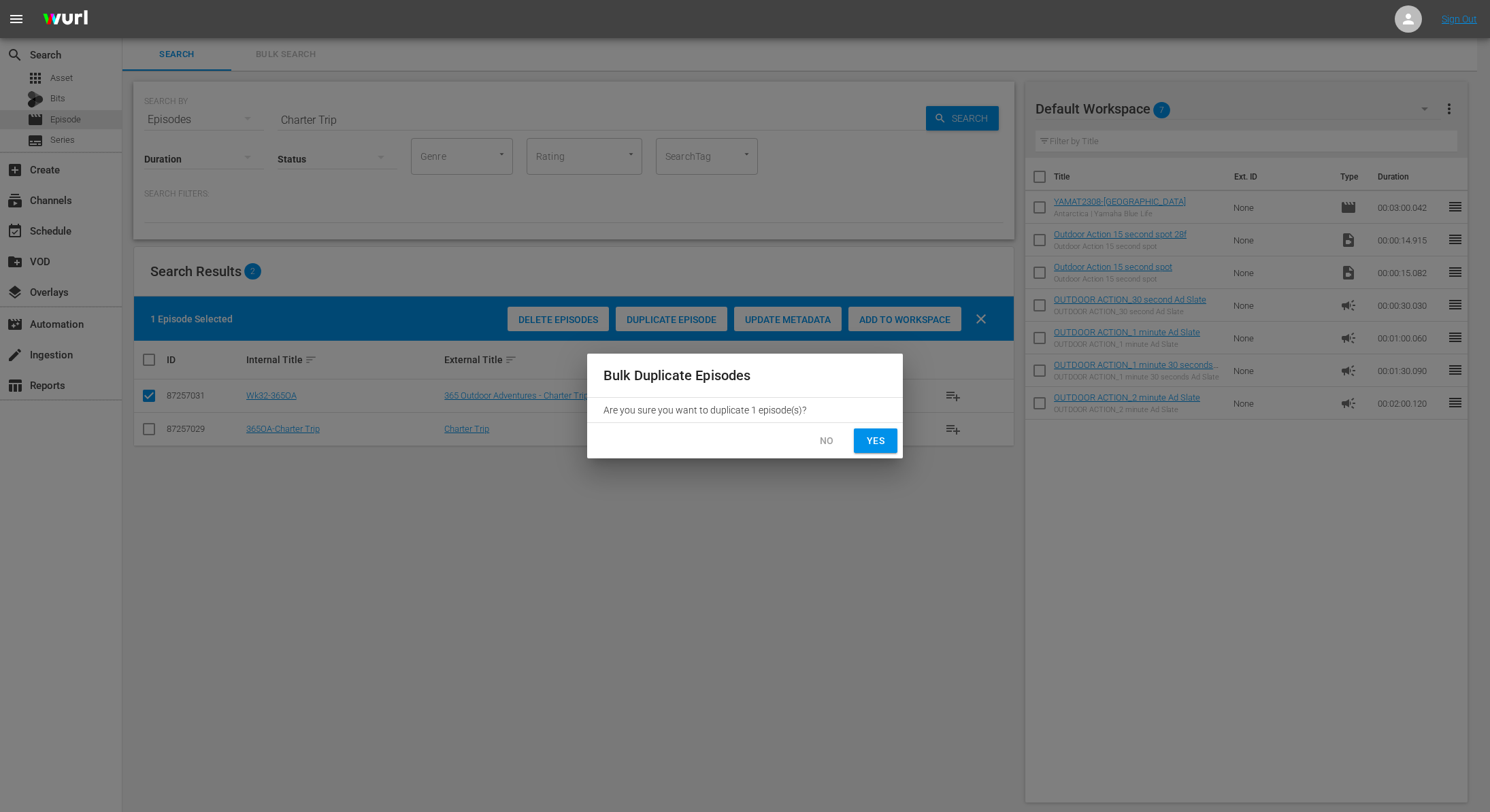
click at [869, 442] on span "Yes" at bounding box center [876, 442] width 22 height 17
checkbox input "false"
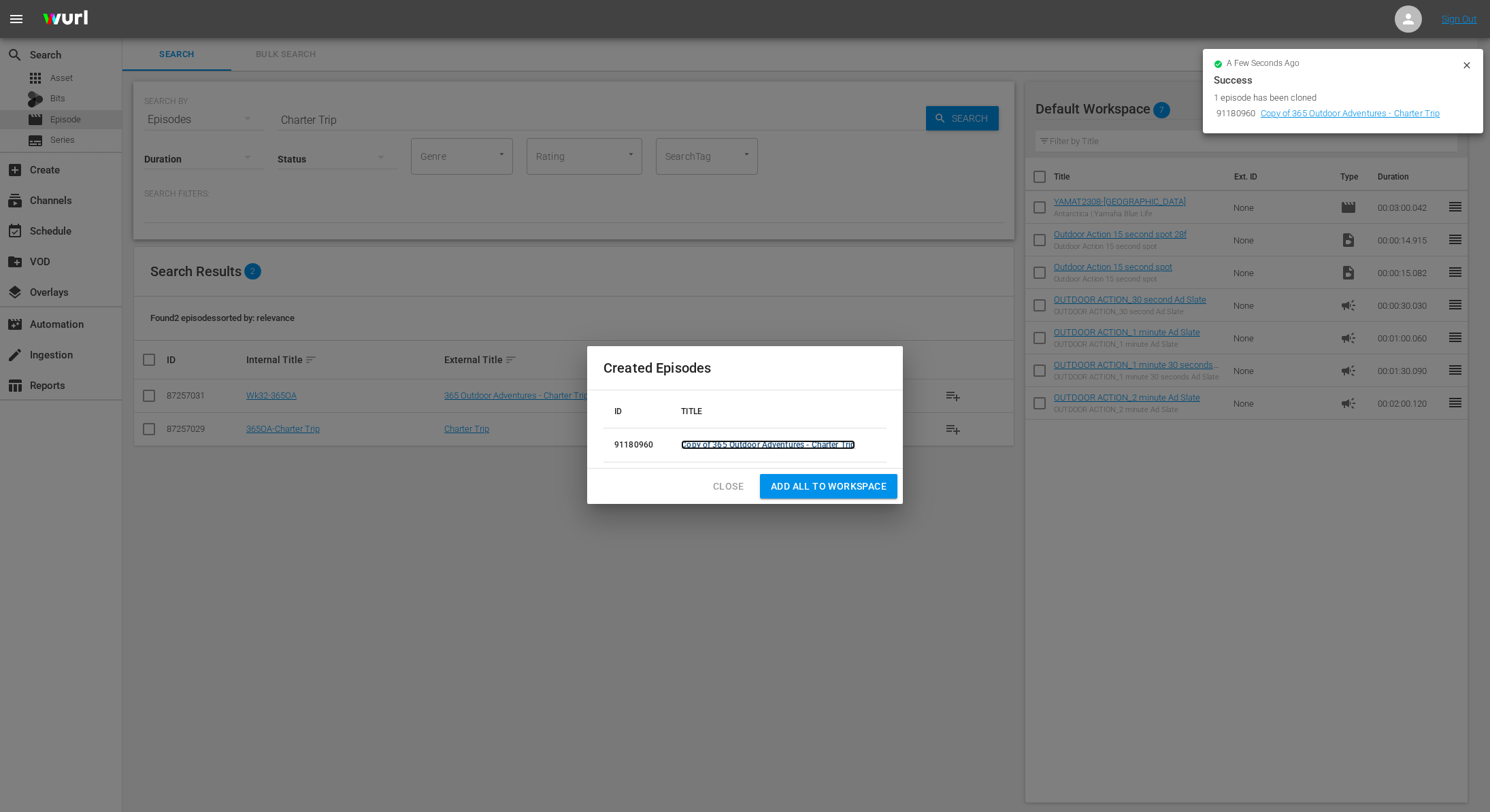
click at [705, 445] on link "Copy of 365 Outdoor Adventures - Charter Trip" at bounding box center [768, 445] width 174 height 9
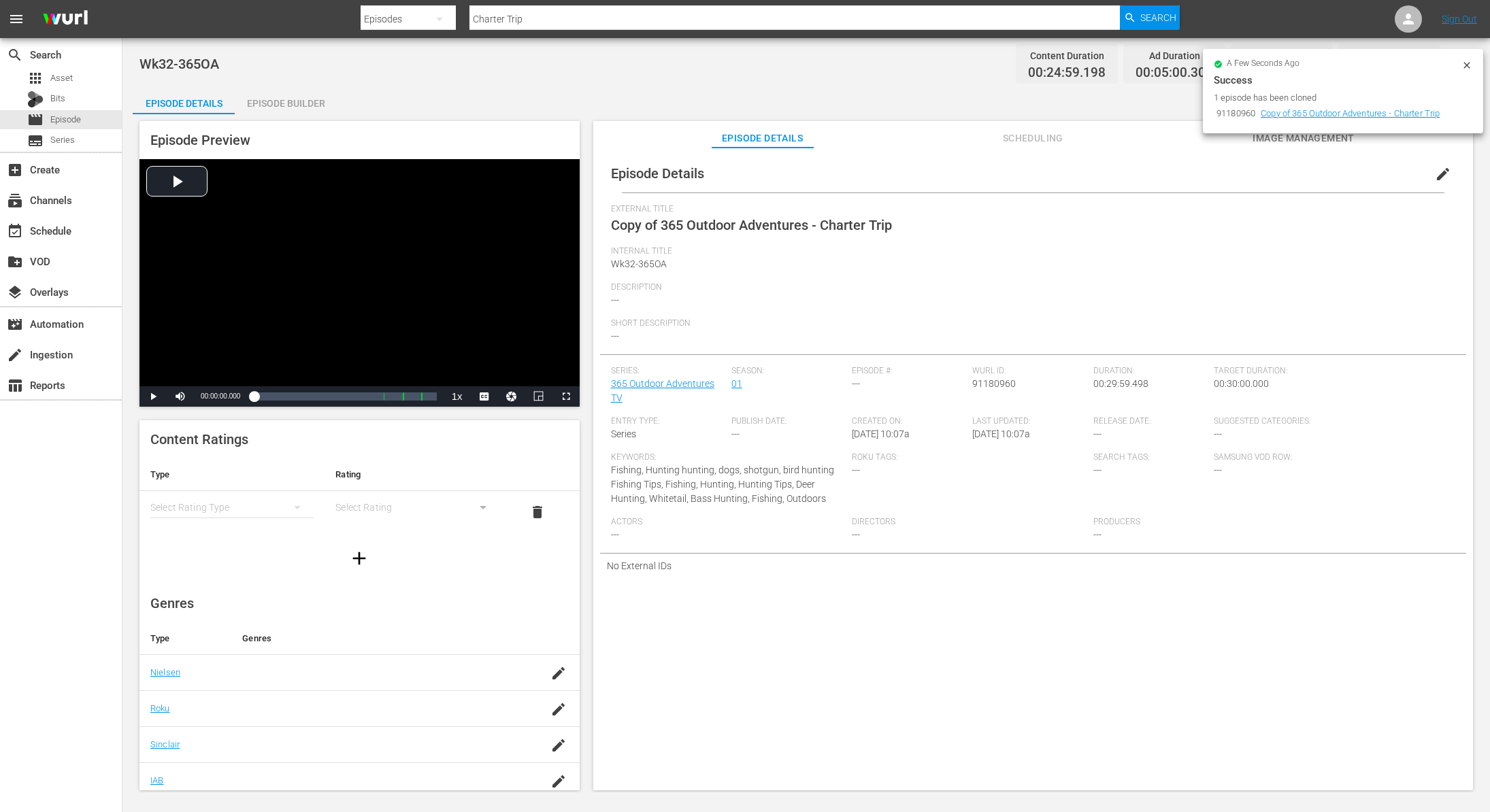
click at [1447, 164] on button "edit" at bounding box center [1443, 174] width 33 height 33
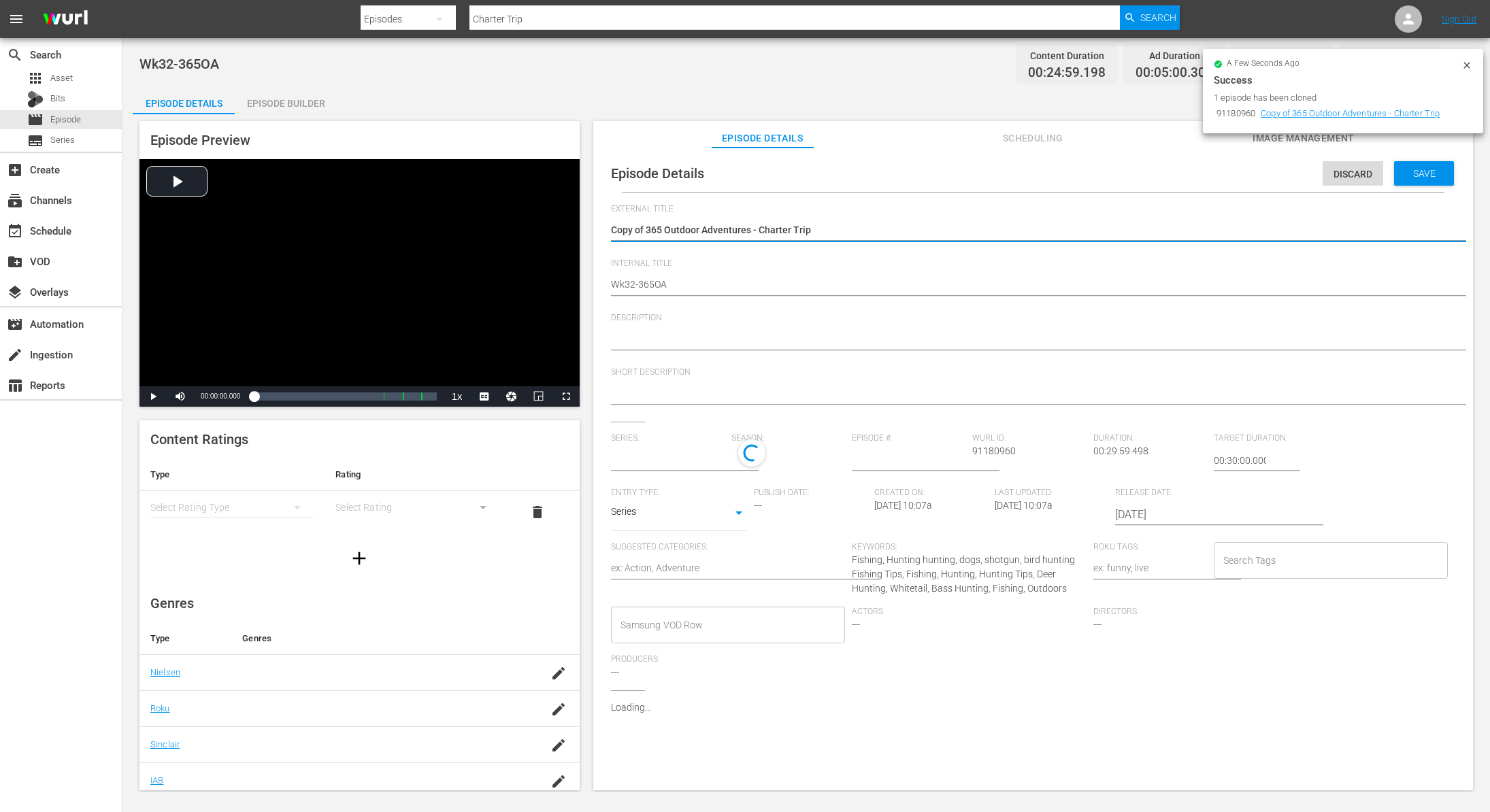
type input "365 Outdoor Adventures TV"
click at [643, 230] on textarea "Copy of 365 Outdoor Adventures - Charter Trip" at bounding box center [1030, 231] width 837 height 16
type textarea "Copy of365 Outdoor Adventures - Charter Trip"
type textarea "Copy o365 Outdoor Adventures - Charter Trip"
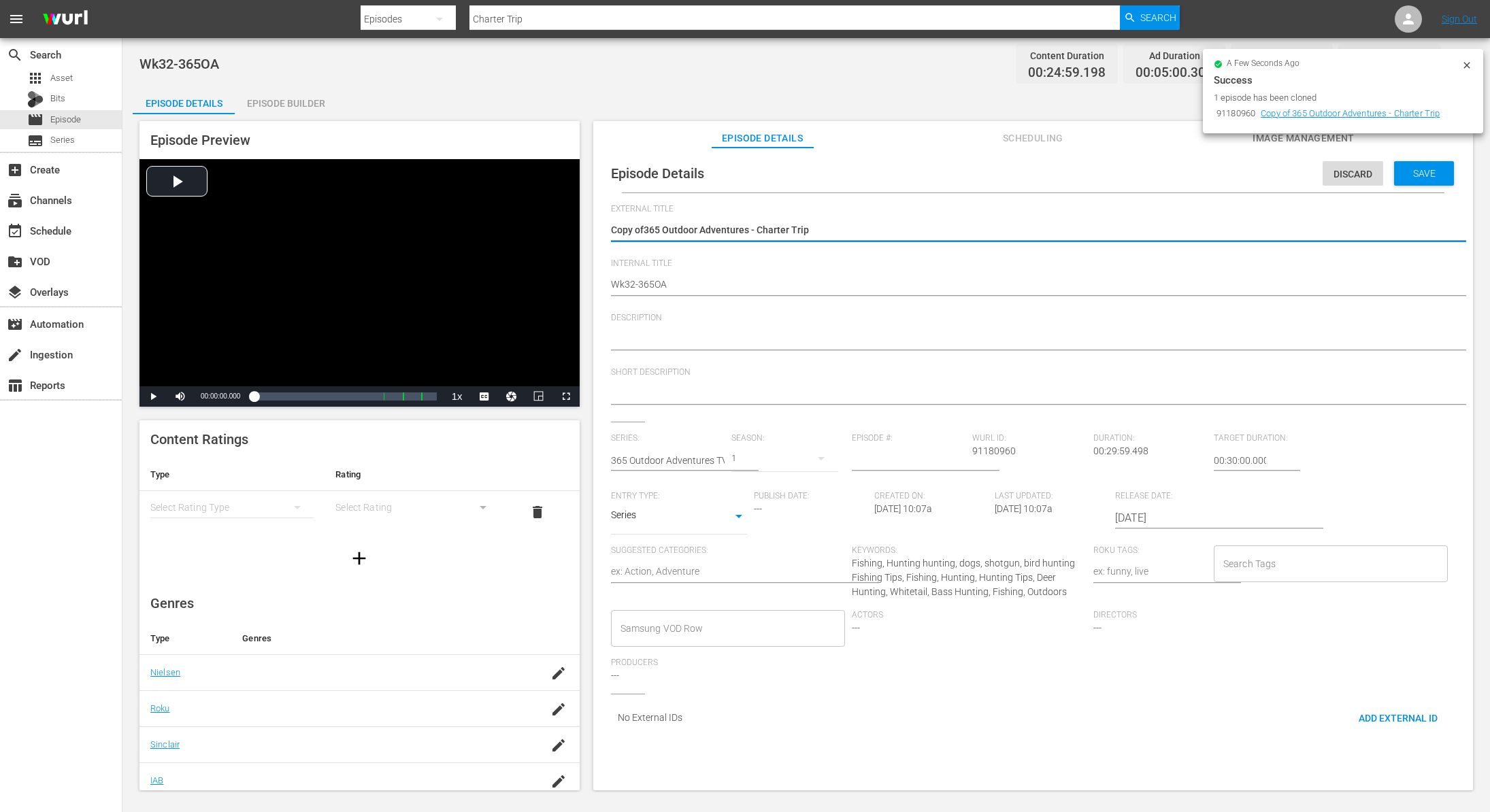
type textarea "Copy o365 Outdoor Adventures - Charter Trip"
type textarea "Copy 365 Outdoor Adventures - Charter Trip"
type textarea "Copy365 Outdoor Adventures - Charter Trip"
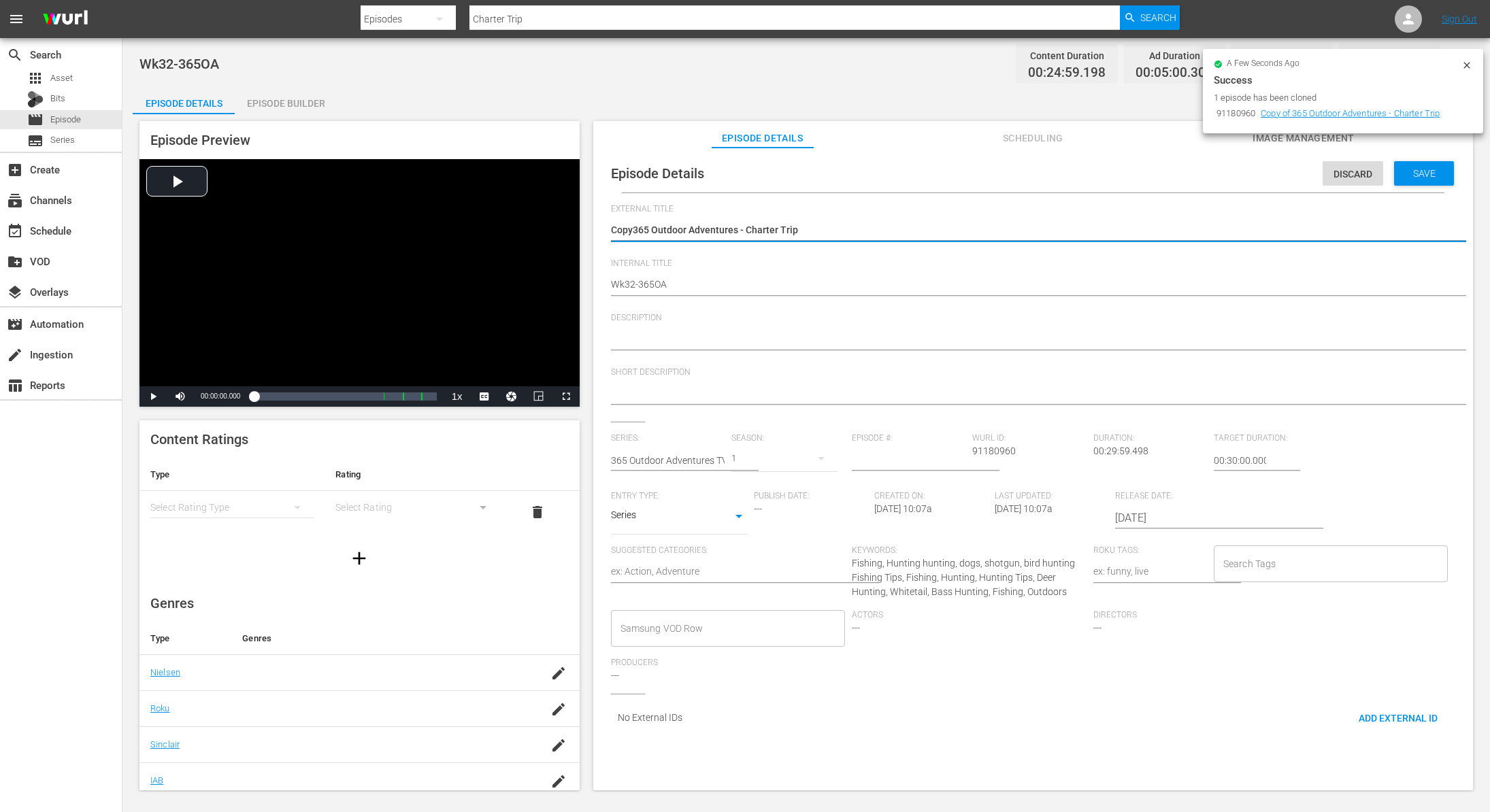
type textarea "Cop365 Outdoor Adventures - Charter Trip"
type textarea "Co365 Outdoor Adventures - Charter Trip"
type textarea "C365 Outdoor Adventures - Charter Trip"
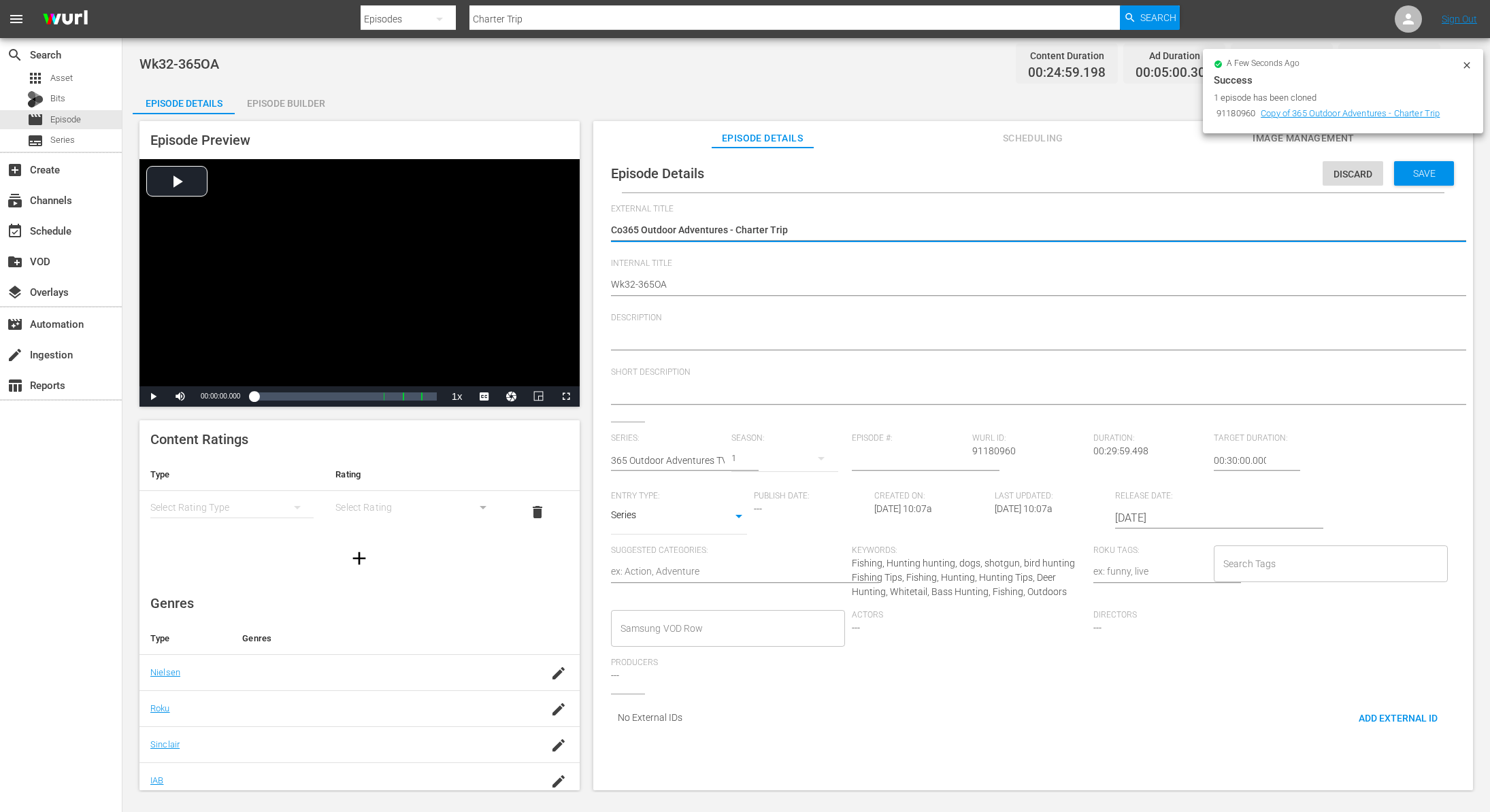
type textarea "C365 Outdoor Adventures - Charter Trip"
type textarea "365 Outdoor Adventures - Charter Trip"
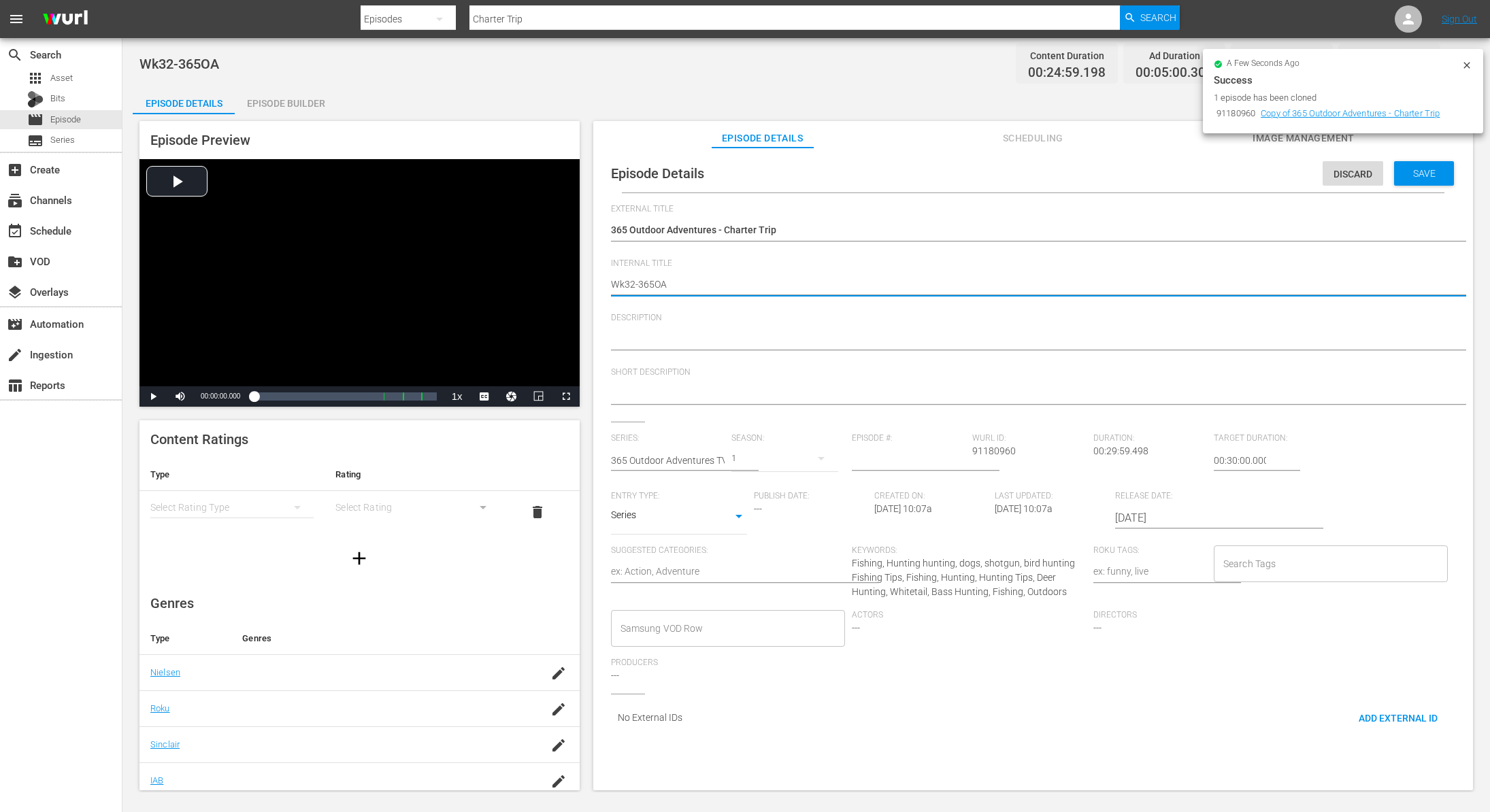
type textarea "Wk3-365OA"
type textarea "Wk-365OA"
type textarea "Wk4-365OA"
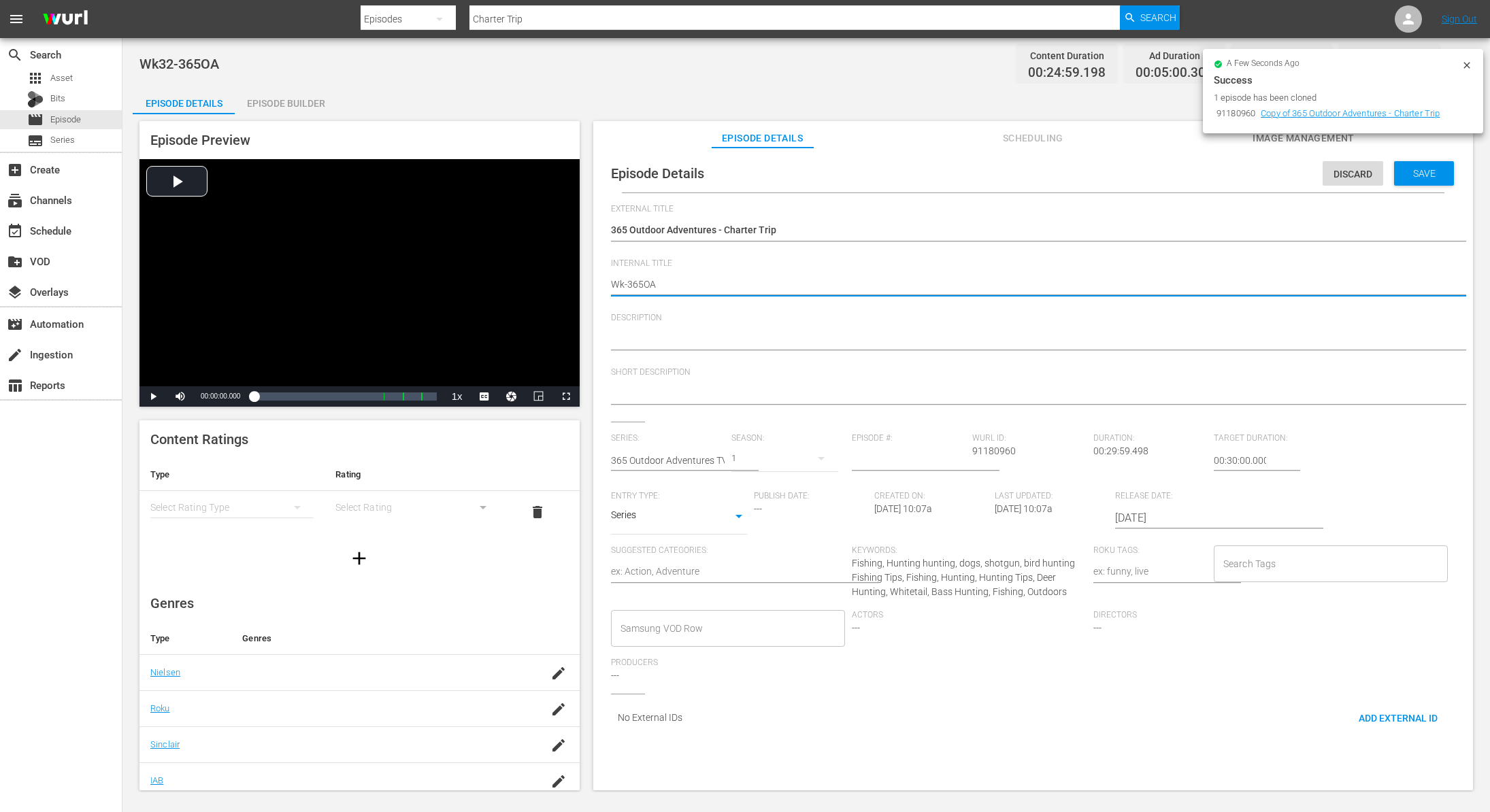
type textarea "Wk4-365OA"
type textarea "Wk40-365OA"
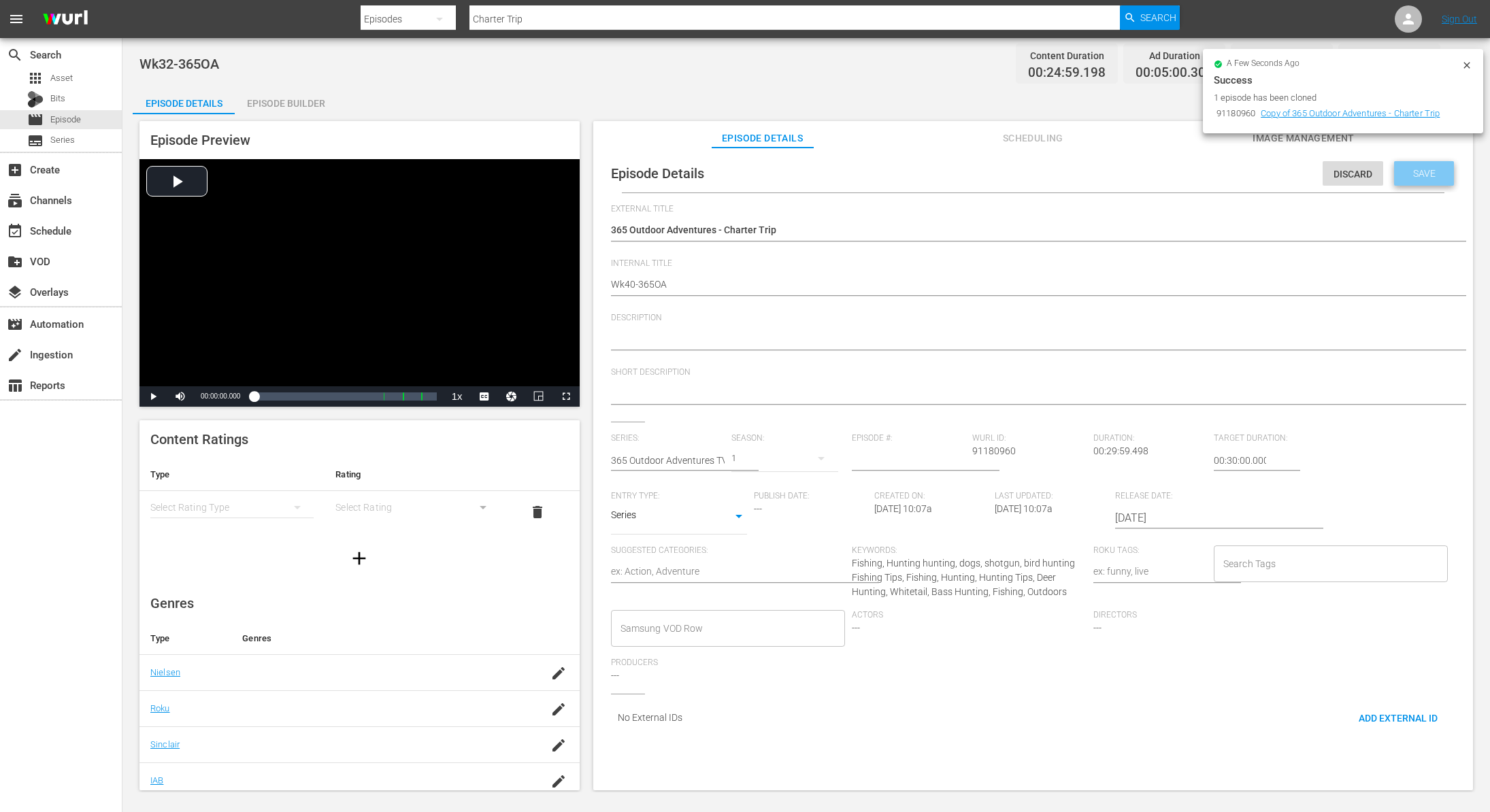
click at [1430, 175] on span "Save" at bounding box center [1424, 173] width 45 height 11
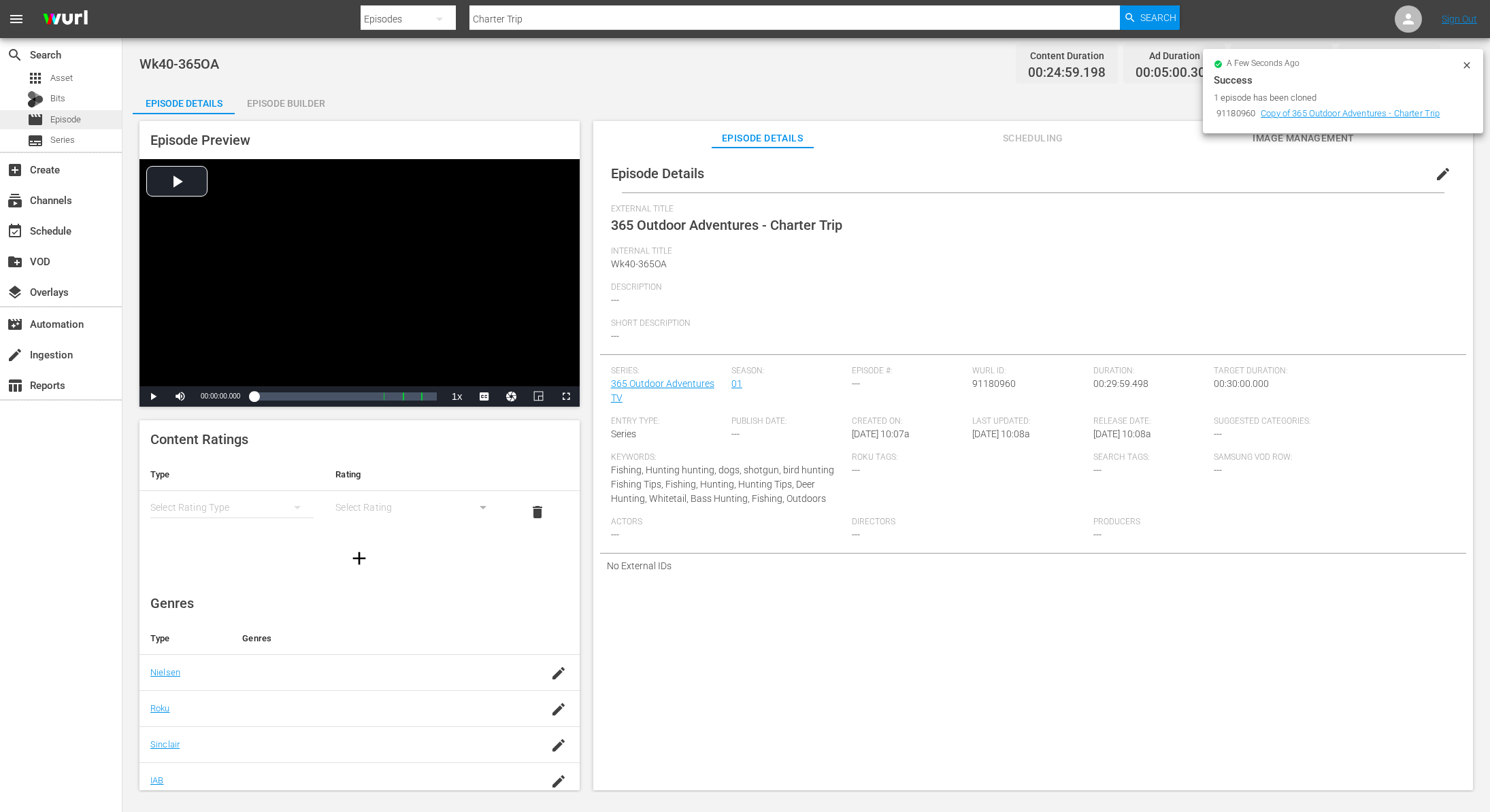
click at [71, 113] on span "Episode" at bounding box center [65, 119] width 30 height 13
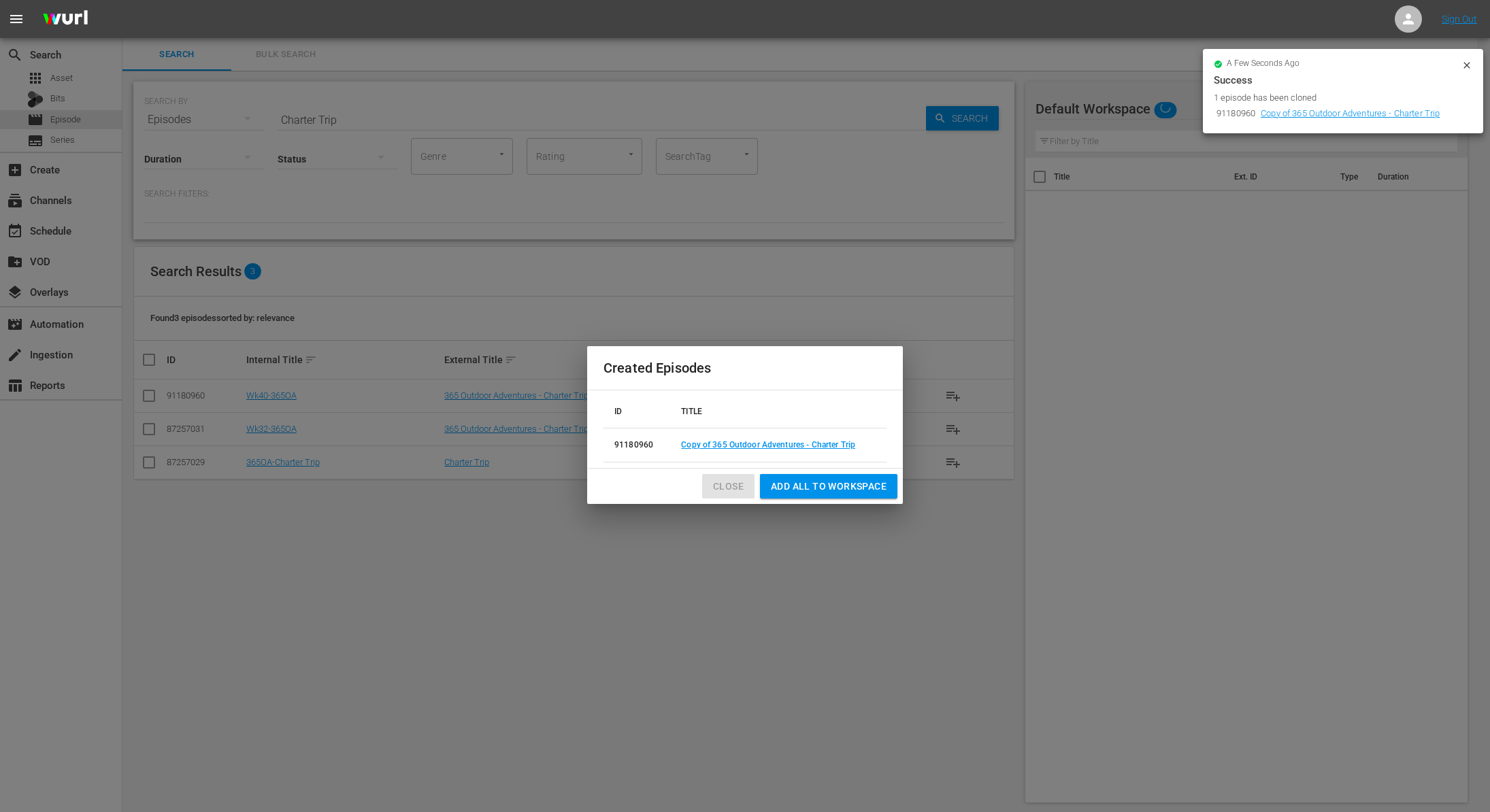
click at [733, 492] on span "Close" at bounding box center [728, 487] width 30 height 17
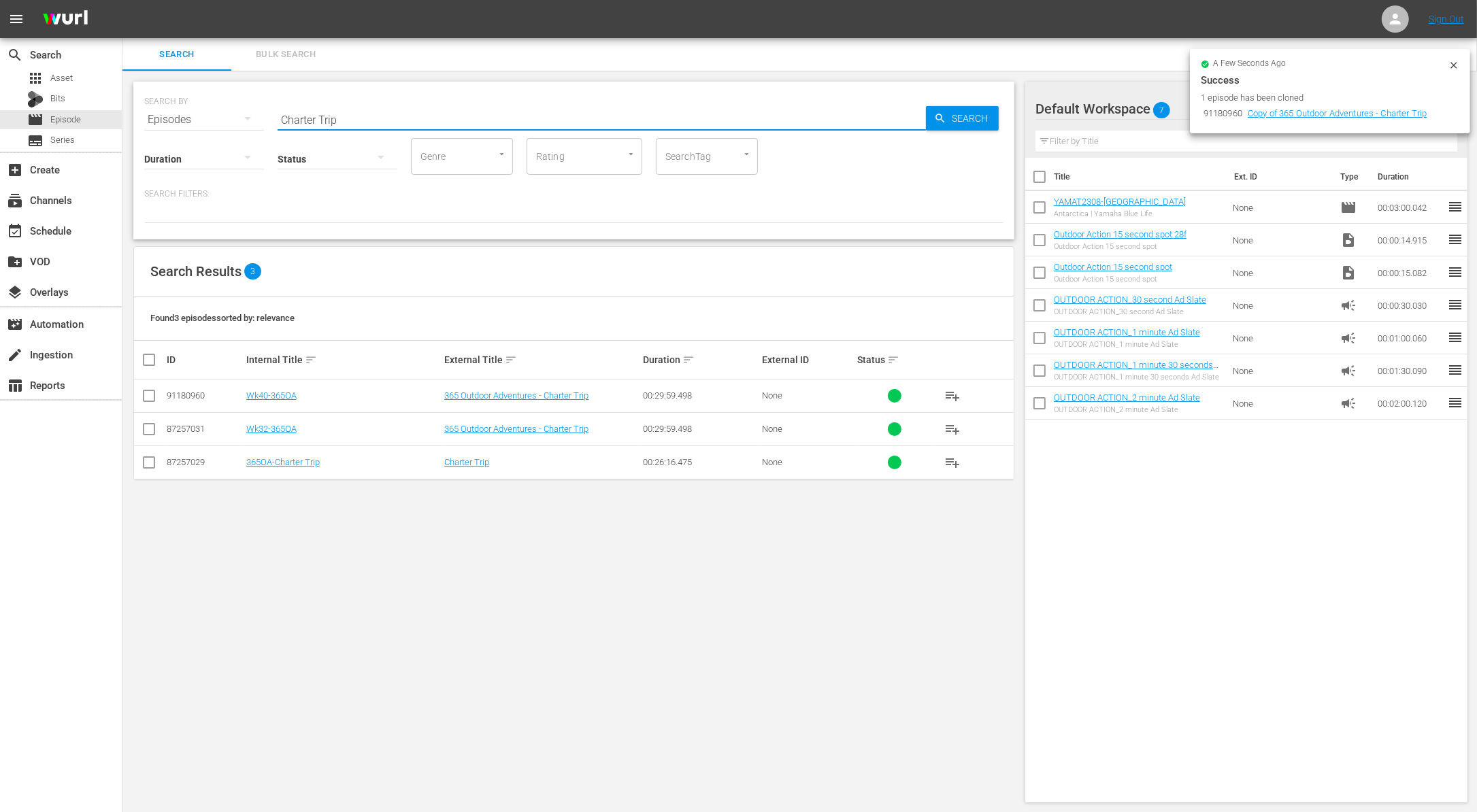
click at [297, 122] on input "Charter Trip" at bounding box center [601, 120] width 648 height 33
type input "13fish"
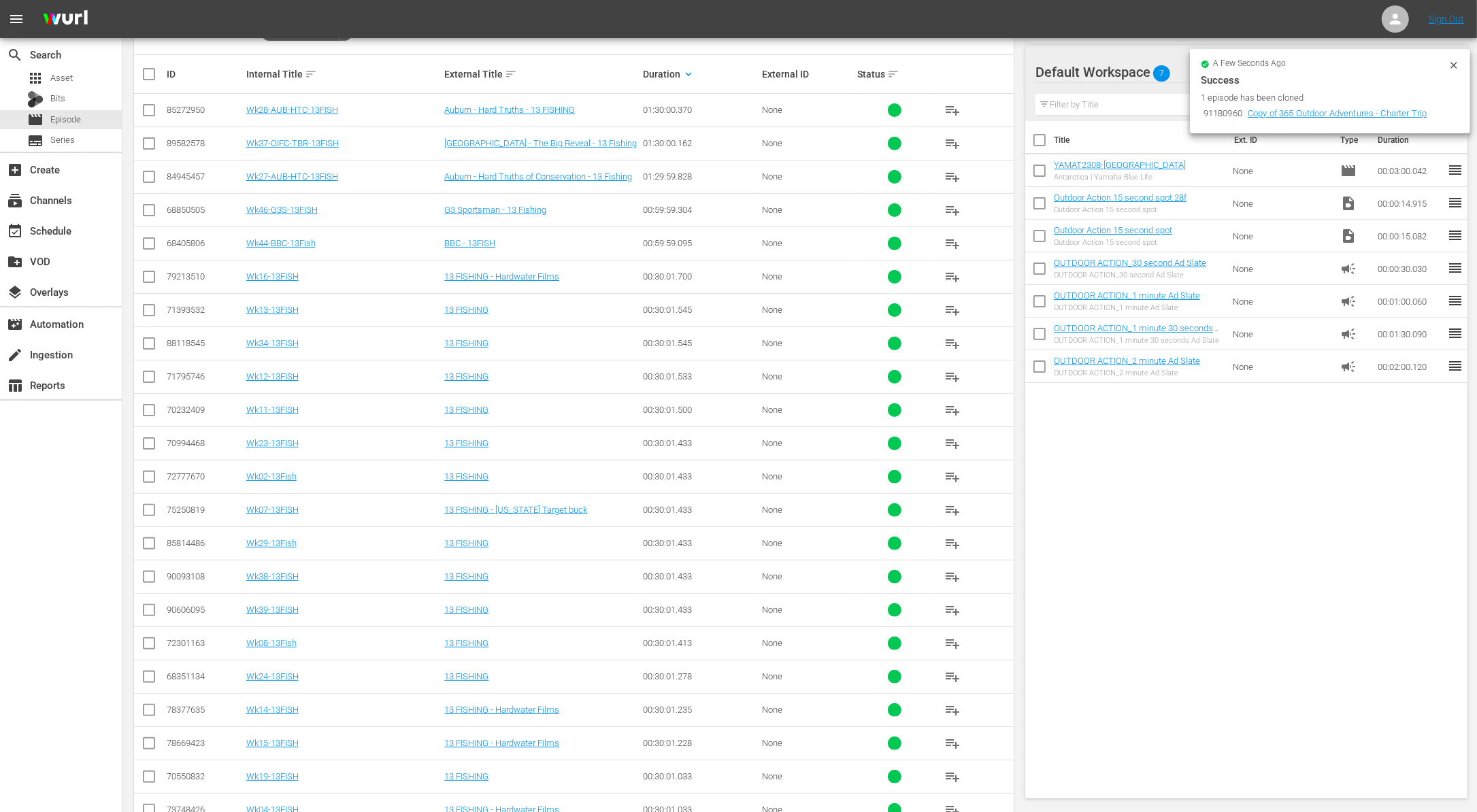
scroll to position [947, 0]
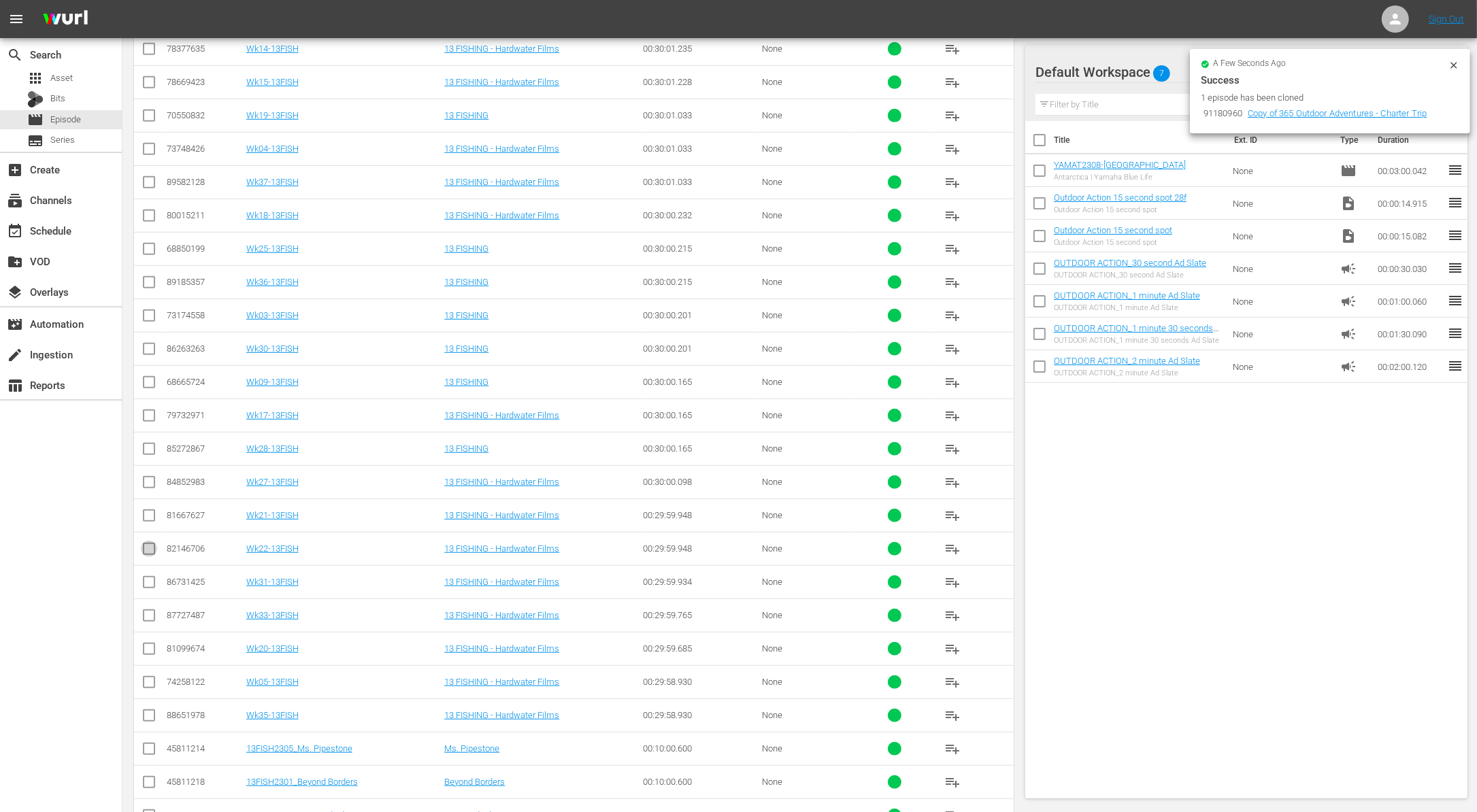
click at [149, 545] on input "checkbox" at bounding box center [148, 551] width 16 height 16
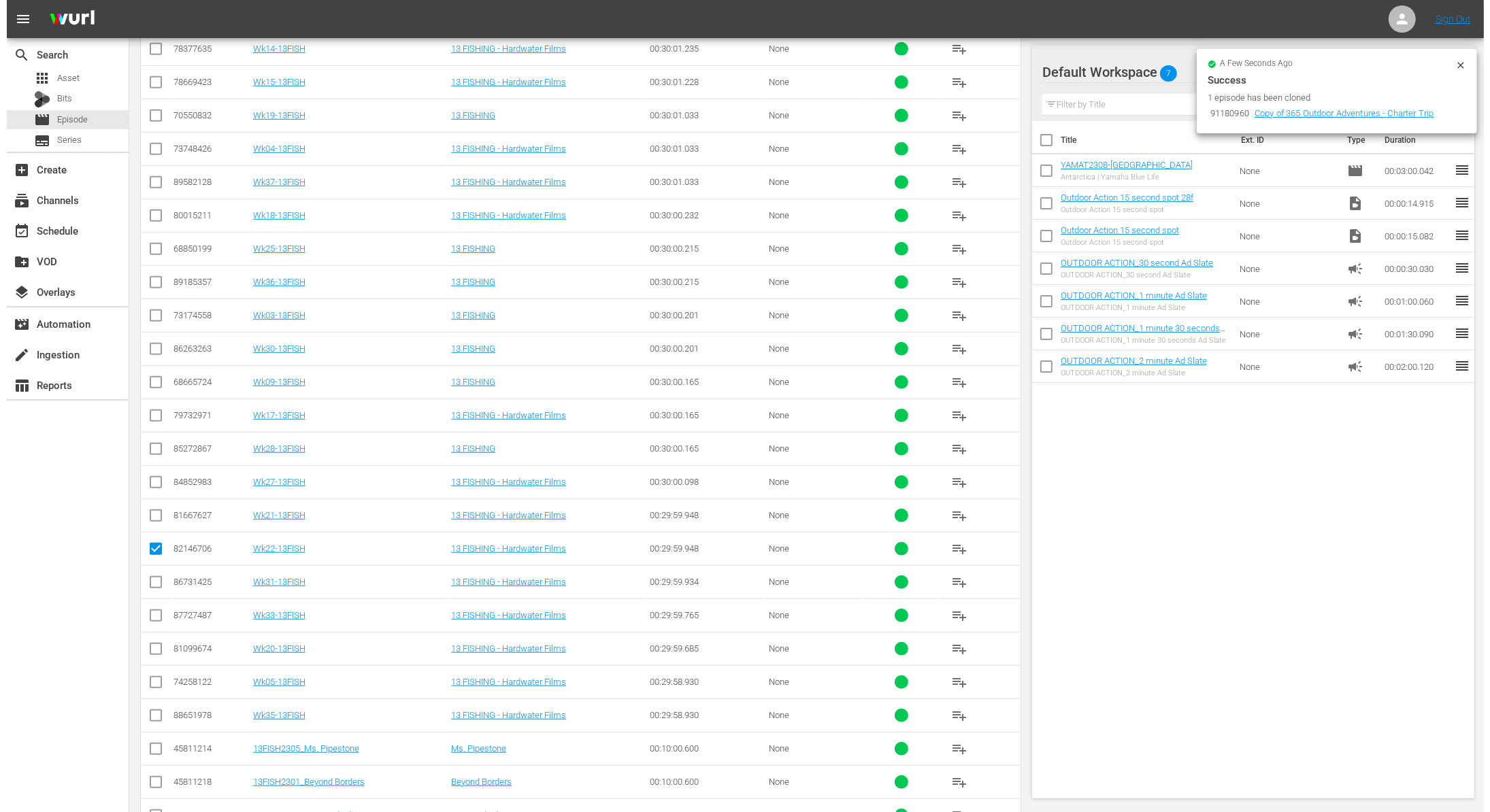
scroll to position [152, 0]
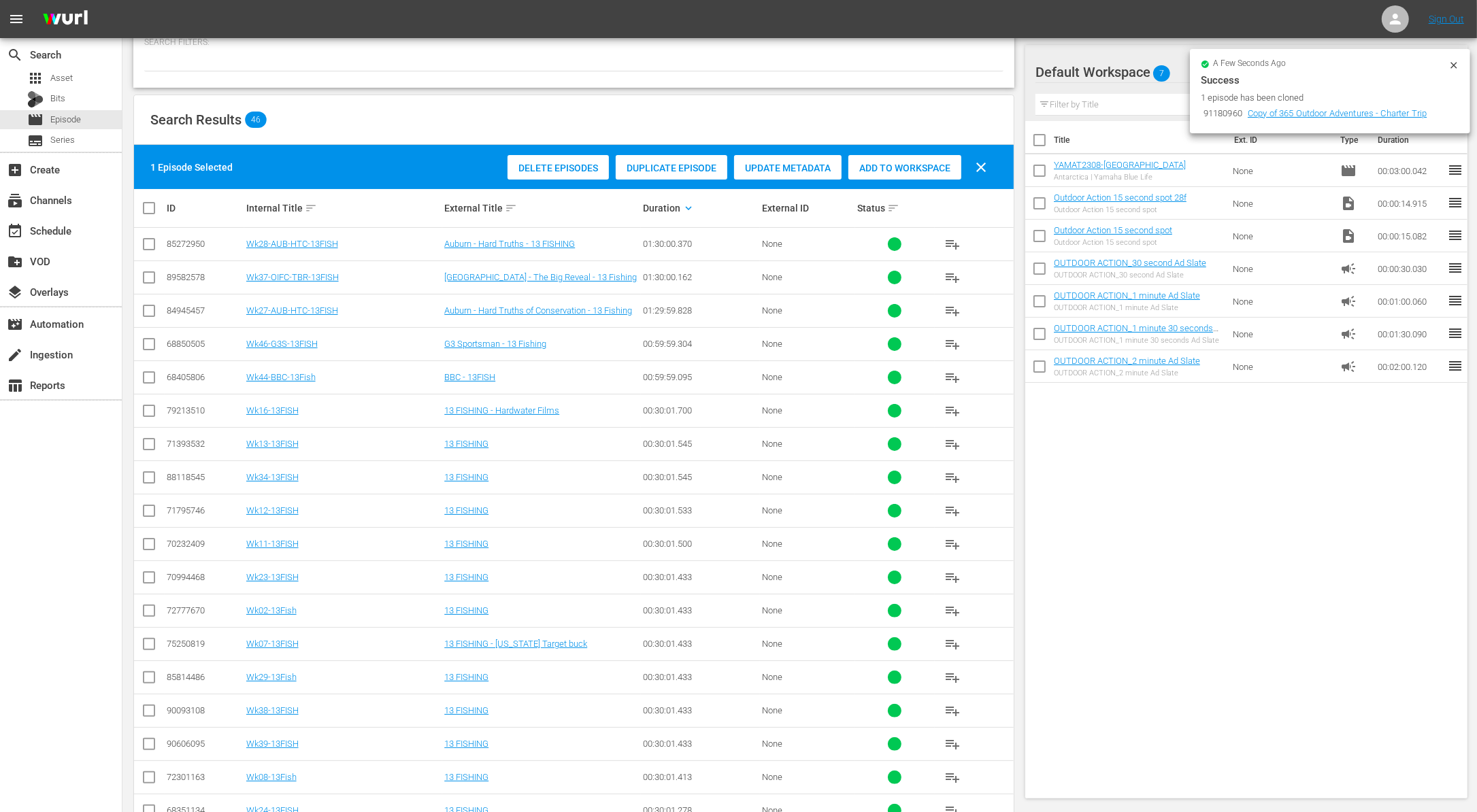
click at [660, 159] on div "Duplicate Episode" at bounding box center [671, 167] width 112 height 26
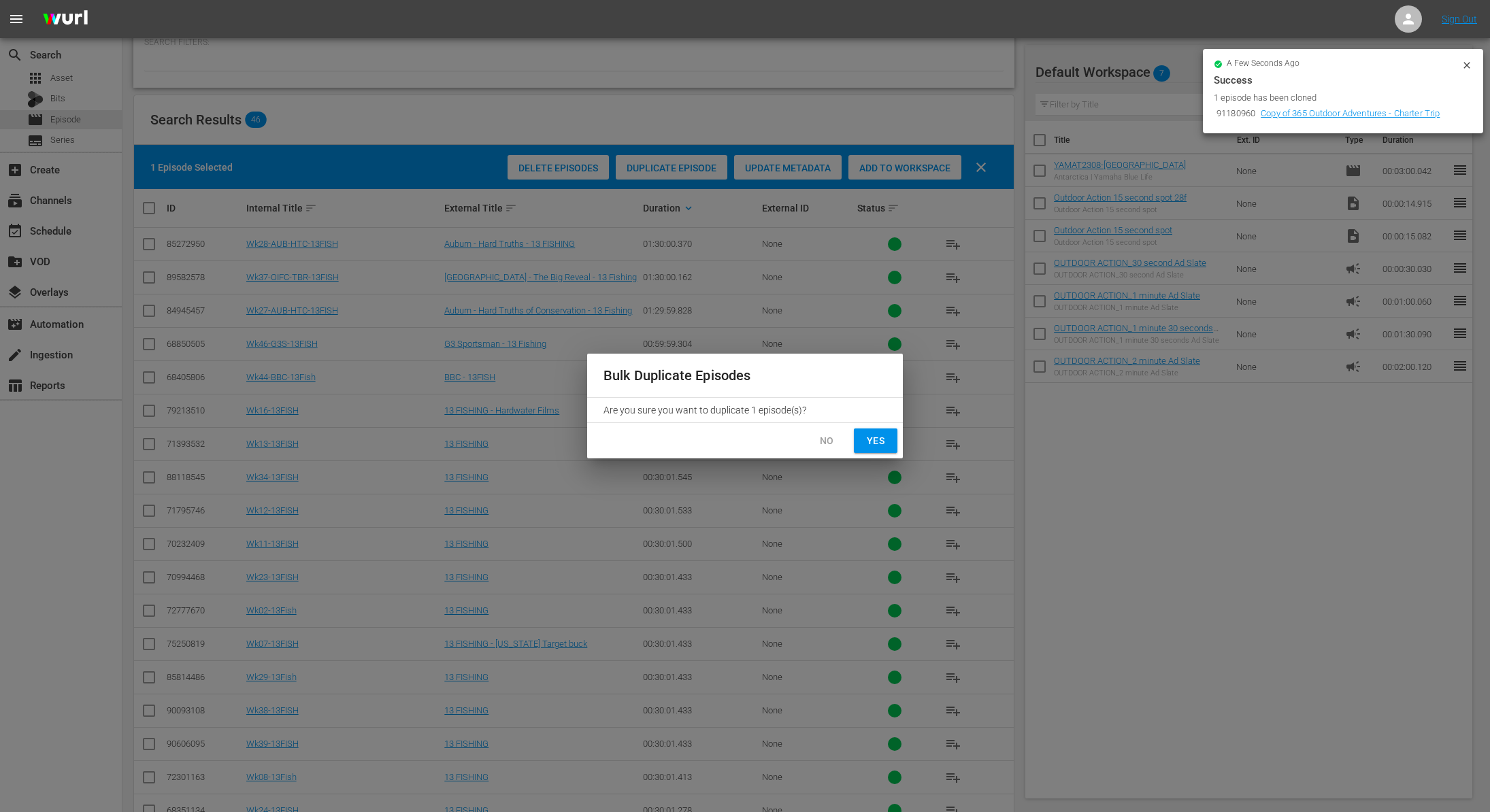
click at [879, 438] on span "Yes" at bounding box center [876, 442] width 22 height 17
checkbox input "false"
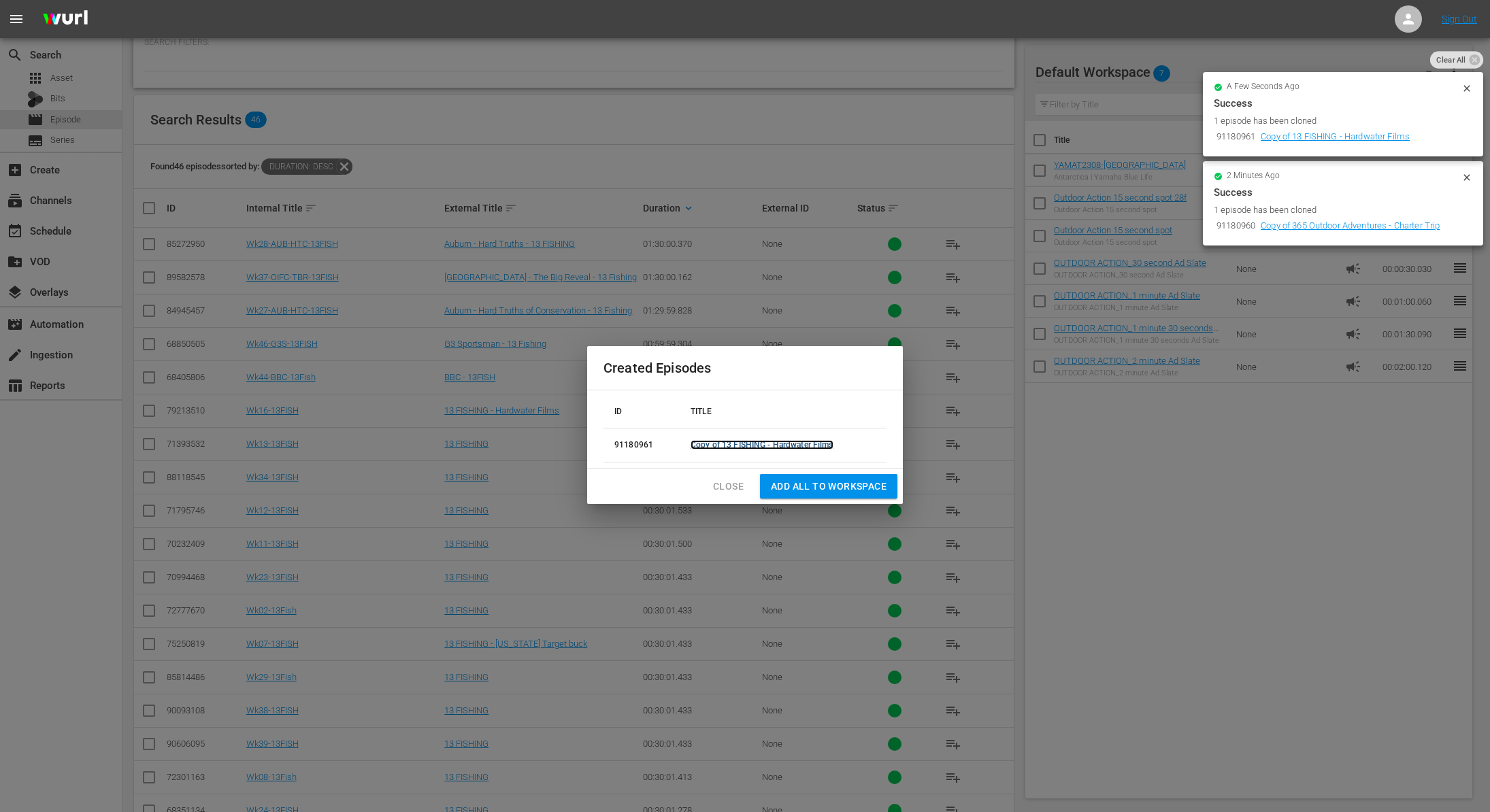
click at [804, 443] on link "Copy of 13 FISHING - Hardwater Films" at bounding box center [761, 445] width 143 height 9
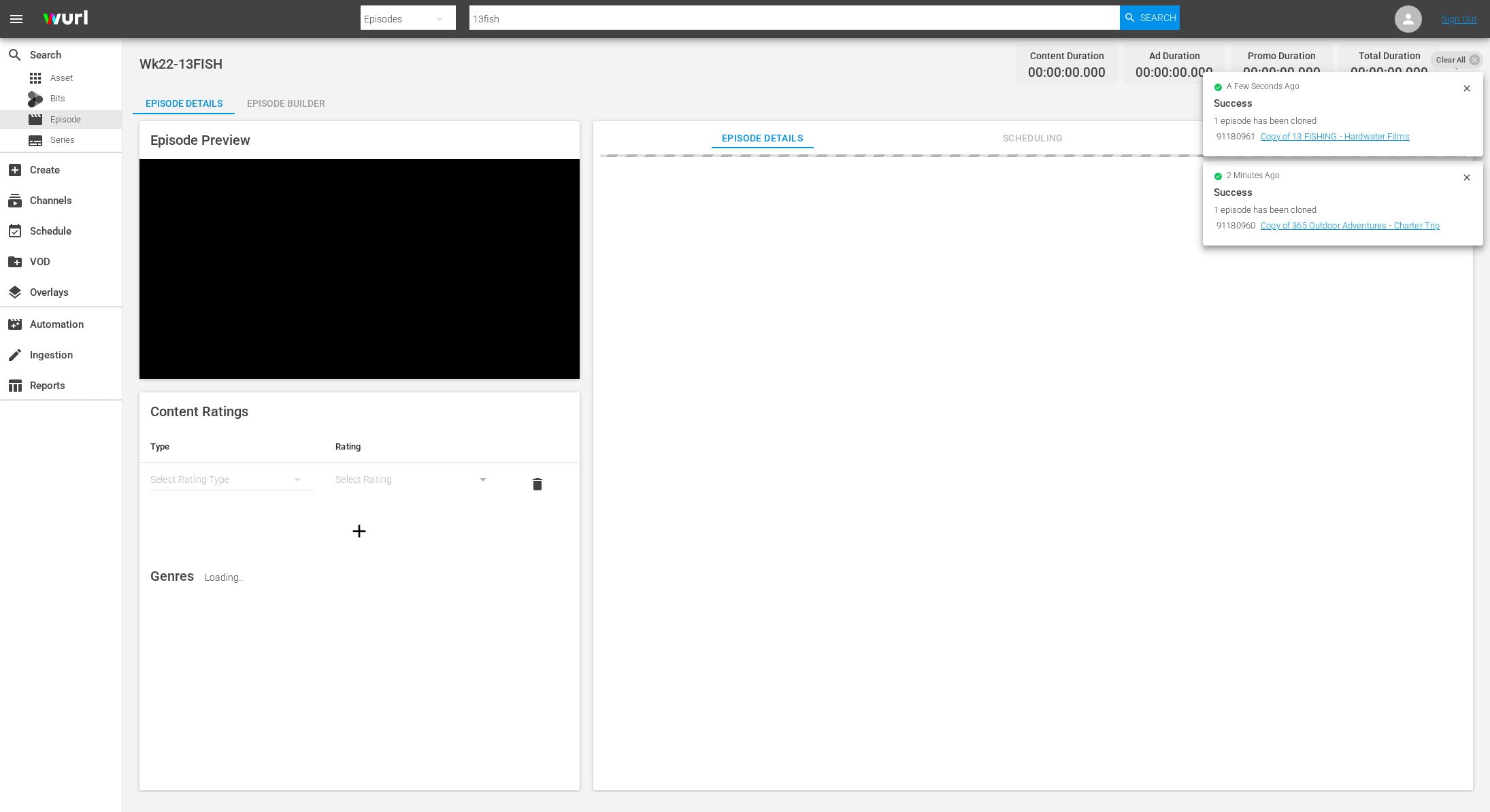
click at [1463, 88] on icon at bounding box center [1467, 88] width 11 height 11
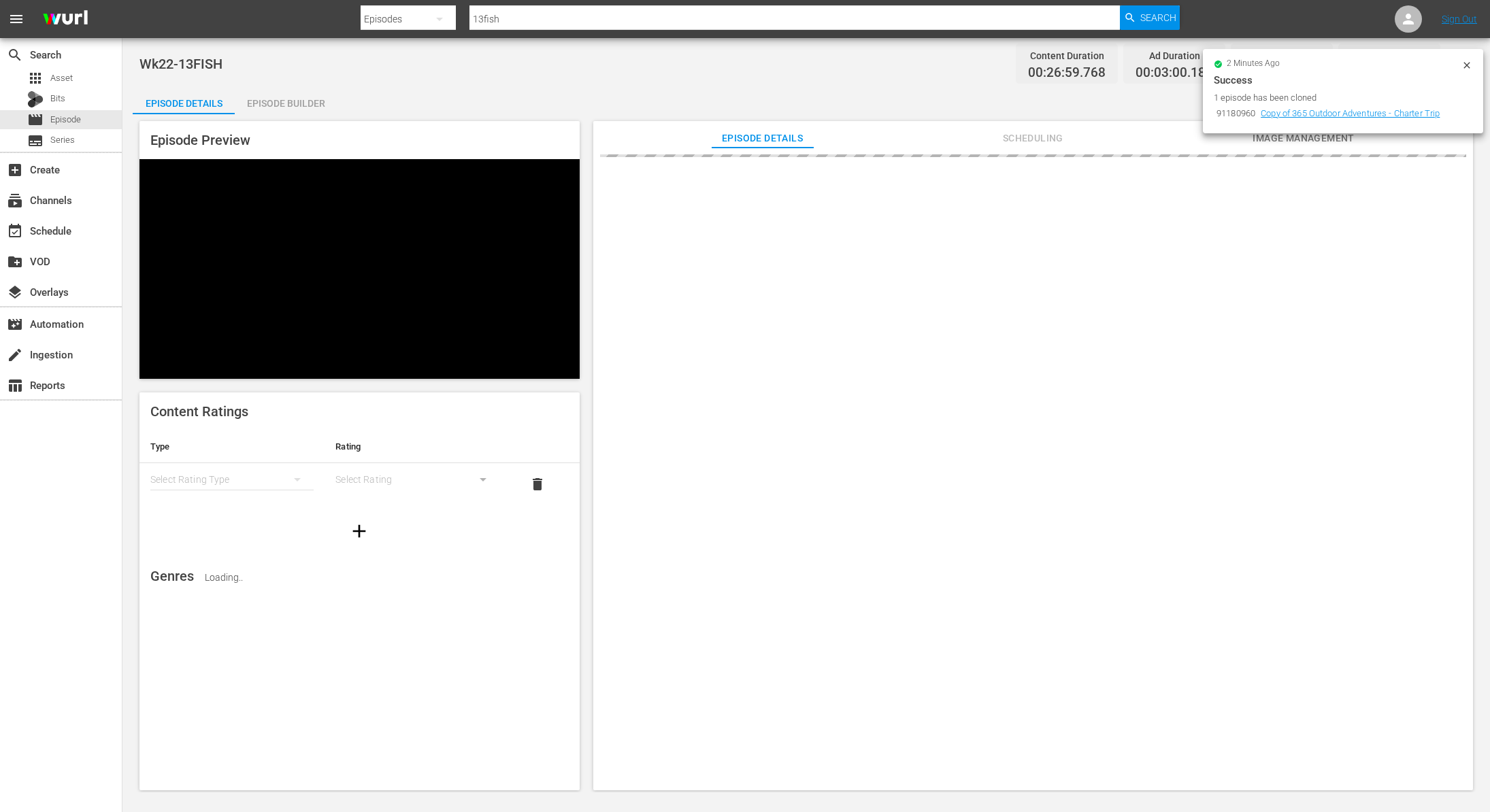
click at [1470, 66] on icon at bounding box center [1467, 66] width 11 height 11
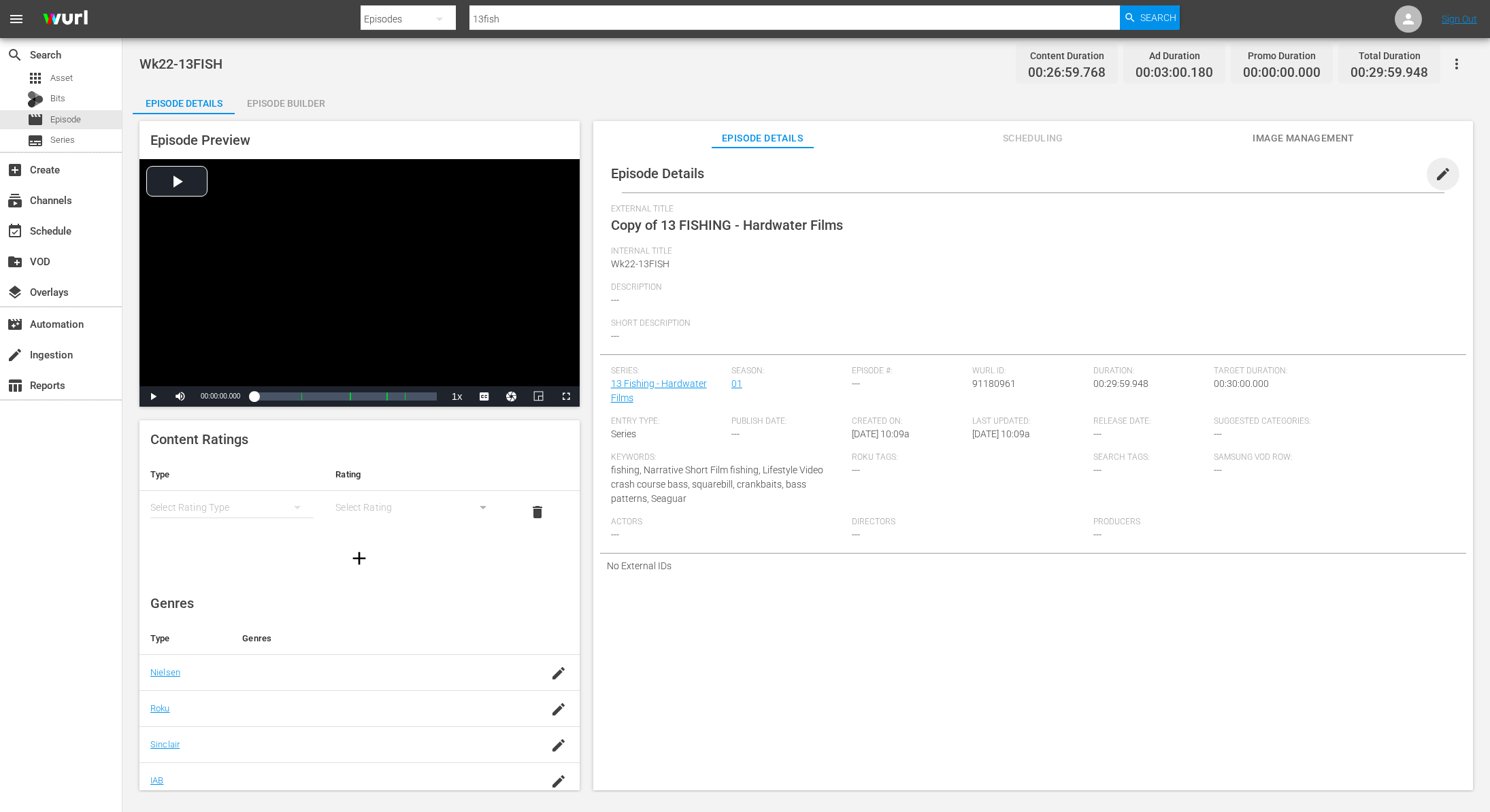
click at [1438, 173] on span "edit" at bounding box center [1443, 173] width 16 height 16
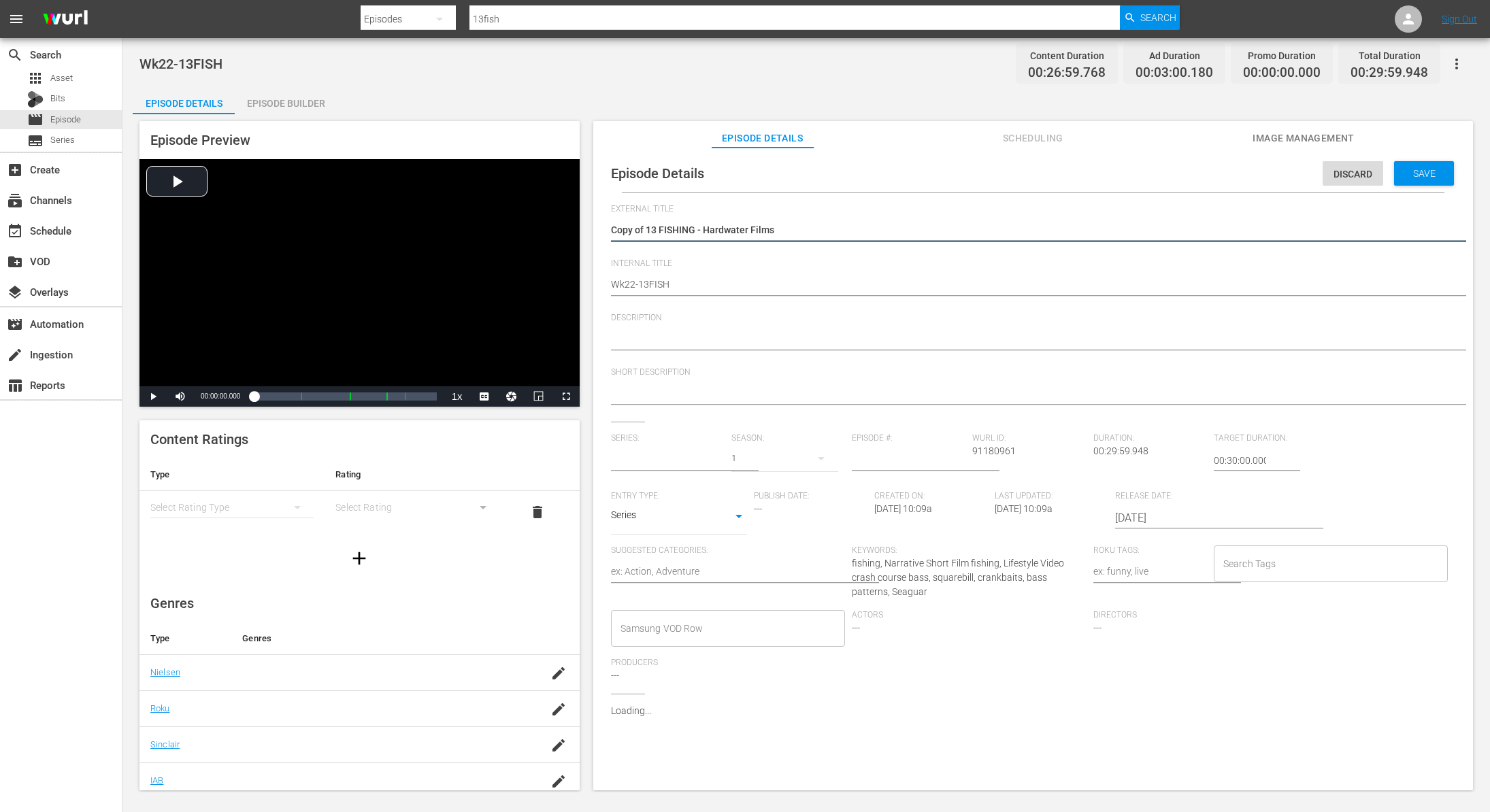
click at [645, 227] on textarea "Copy of 13 FISHING - Hardwater Films" at bounding box center [1030, 231] width 837 height 16
type input "13 Fishing - Hardwater Films"
type textarea "Copy of13 FISHING - Hardwater Films"
type textarea "Copy o13 FISHING - Hardwater Films"
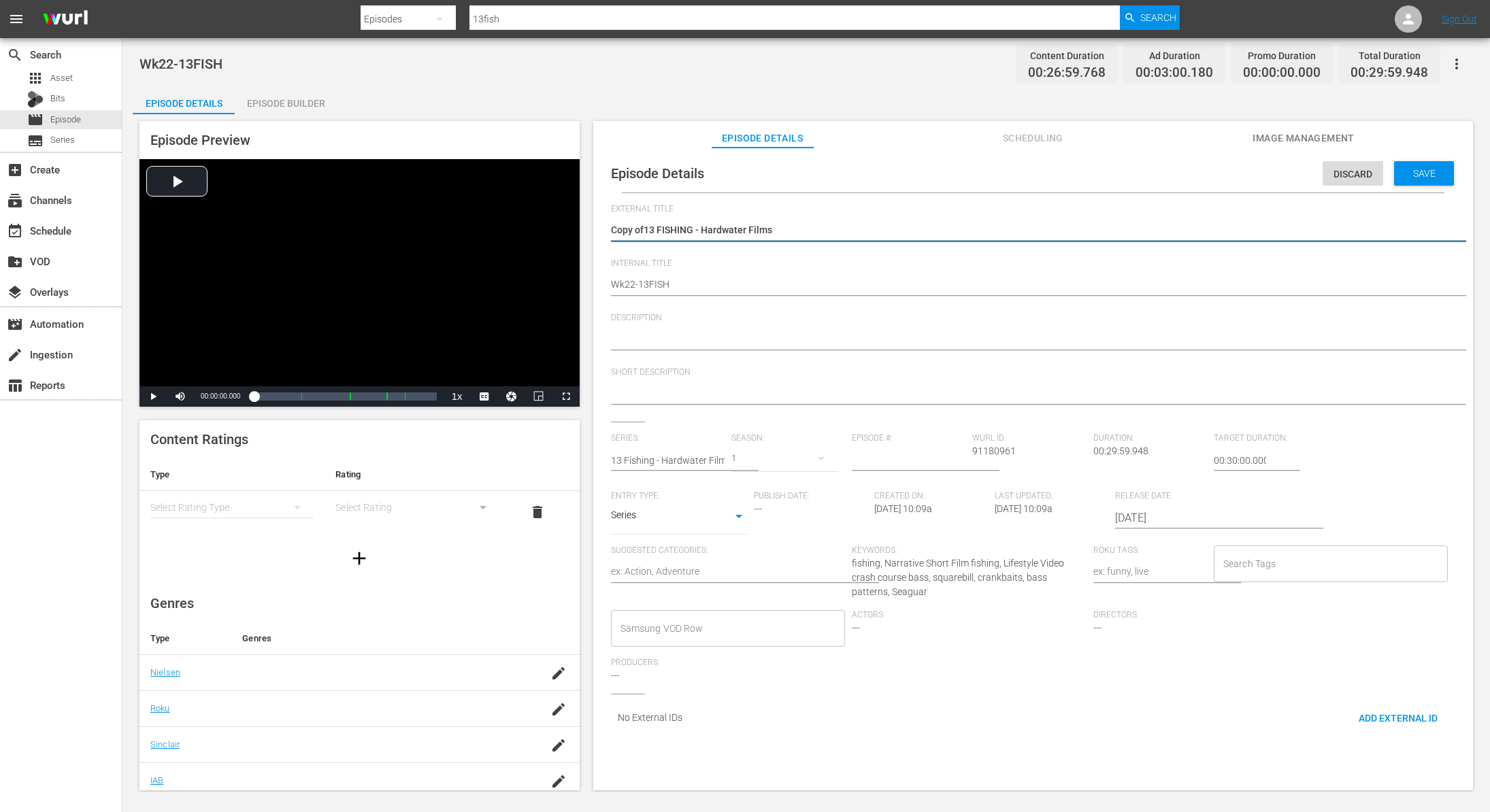
type textarea "Copy o13 FISHING - Hardwater Films"
type textarea "Copy 13 FISHING - Hardwater Films"
type textarea "Copy13 FISHING - Hardwater Films"
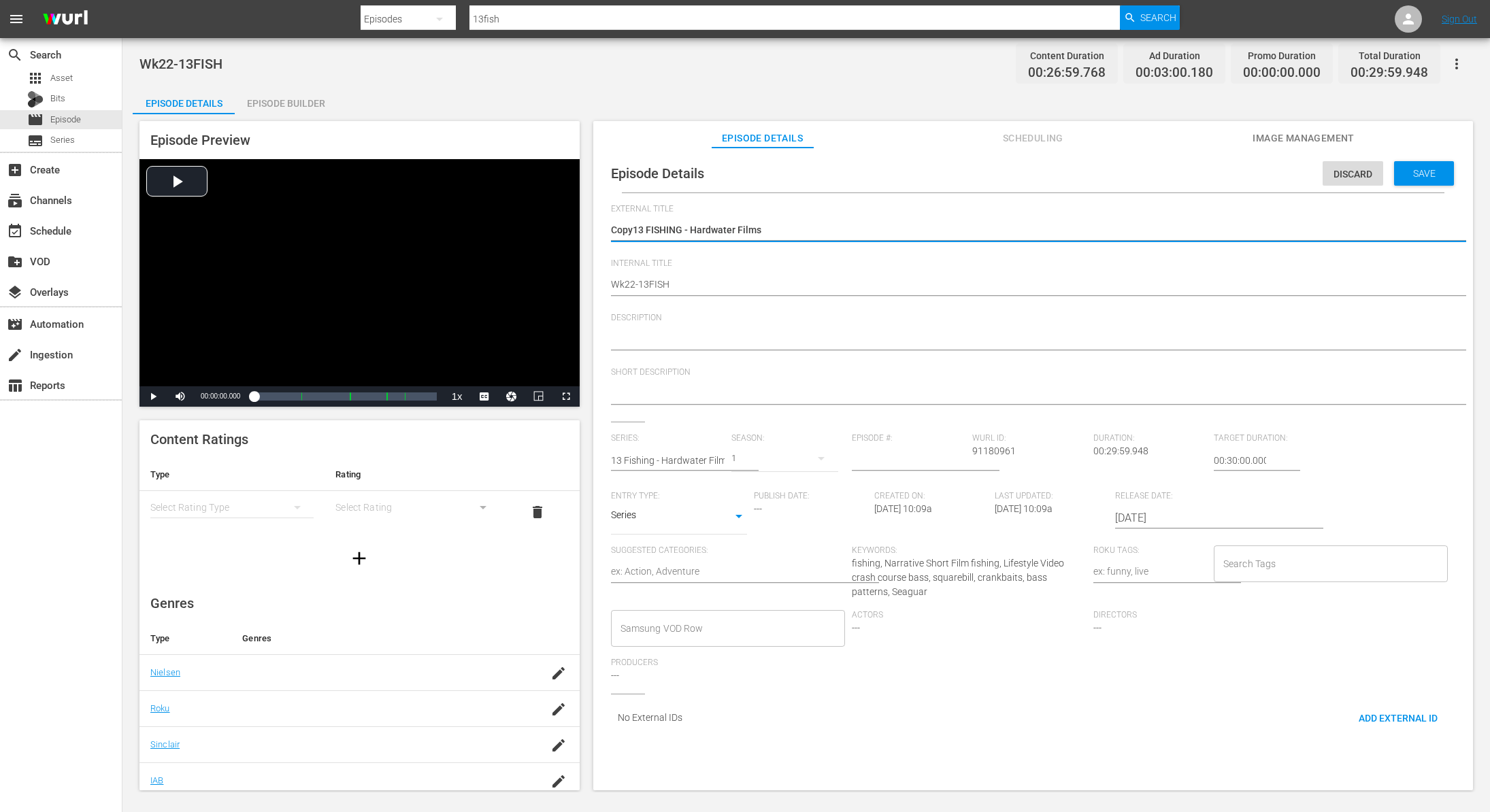
type textarea "Cop13 FISHING - Hardwater Films"
type textarea "Co13 FISHING - Hardwater Films"
type textarea "C13 FISHING - Hardwater Films"
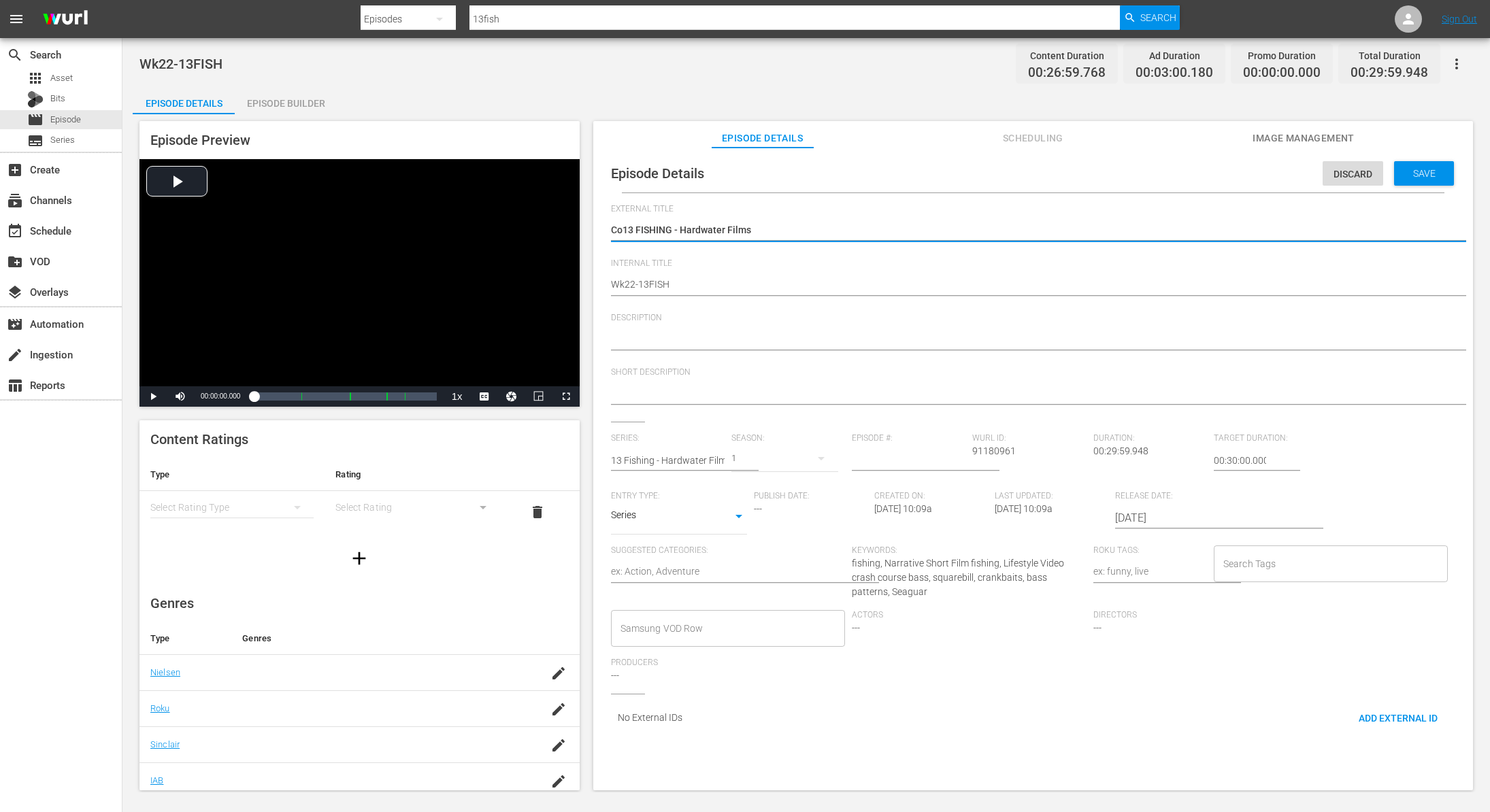
type textarea "C13 FISHING - Hardwater Films"
type textarea "13 FISHING - Hardwater Films"
click at [1404, 177] on span "Save" at bounding box center [1424, 173] width 45 height 11
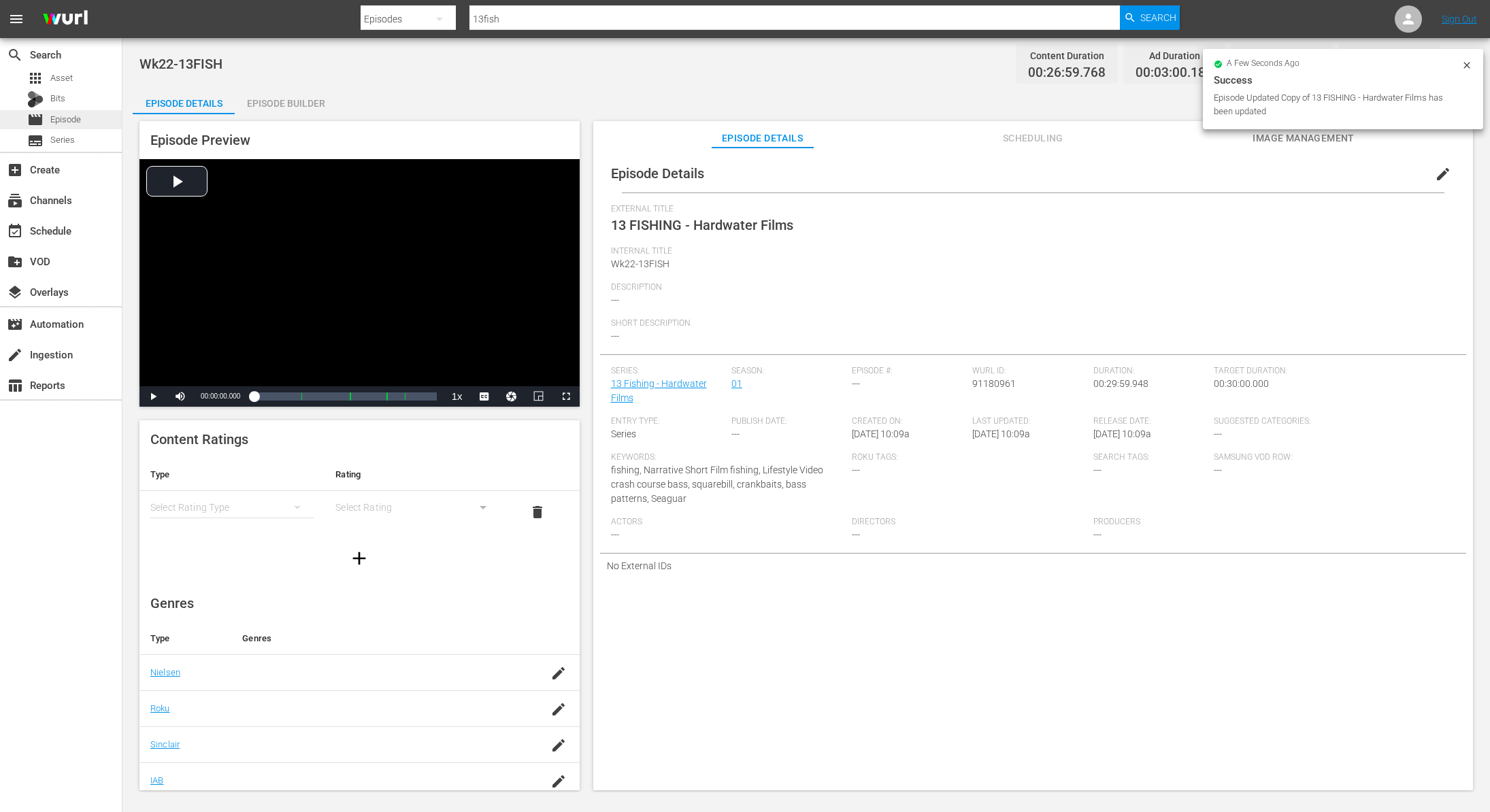
click at [68, 118] on span "Episode" at bounding box center [65, 119] width 30 height 13
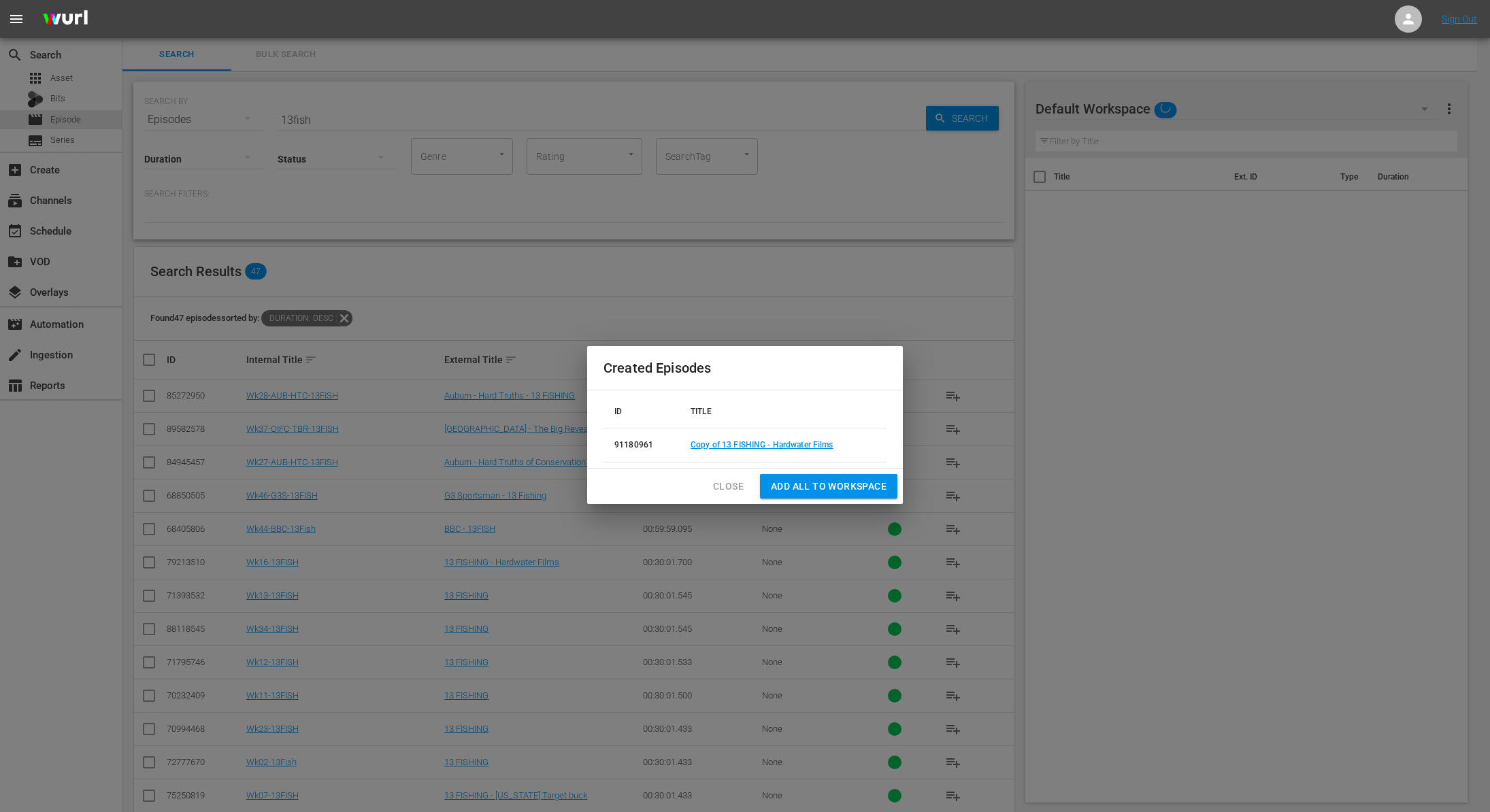
click at [734, 480] on span "Close" at bounding box center [728, 487] width 30 height 17
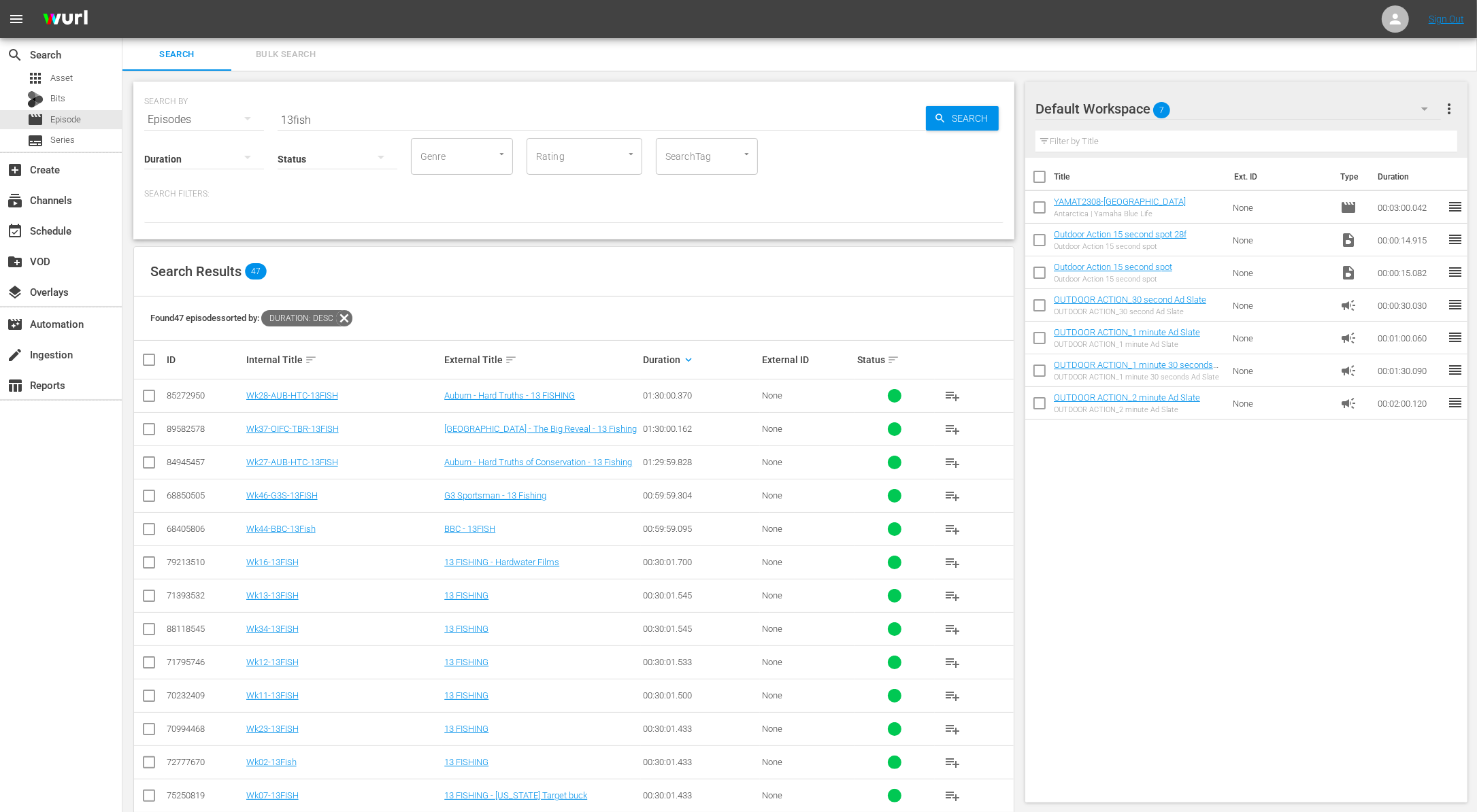
click at [388, 116] on input "13fish" at bounding box center [601, 120] width 648 height 33
type input "A"
type input "AFTCO"
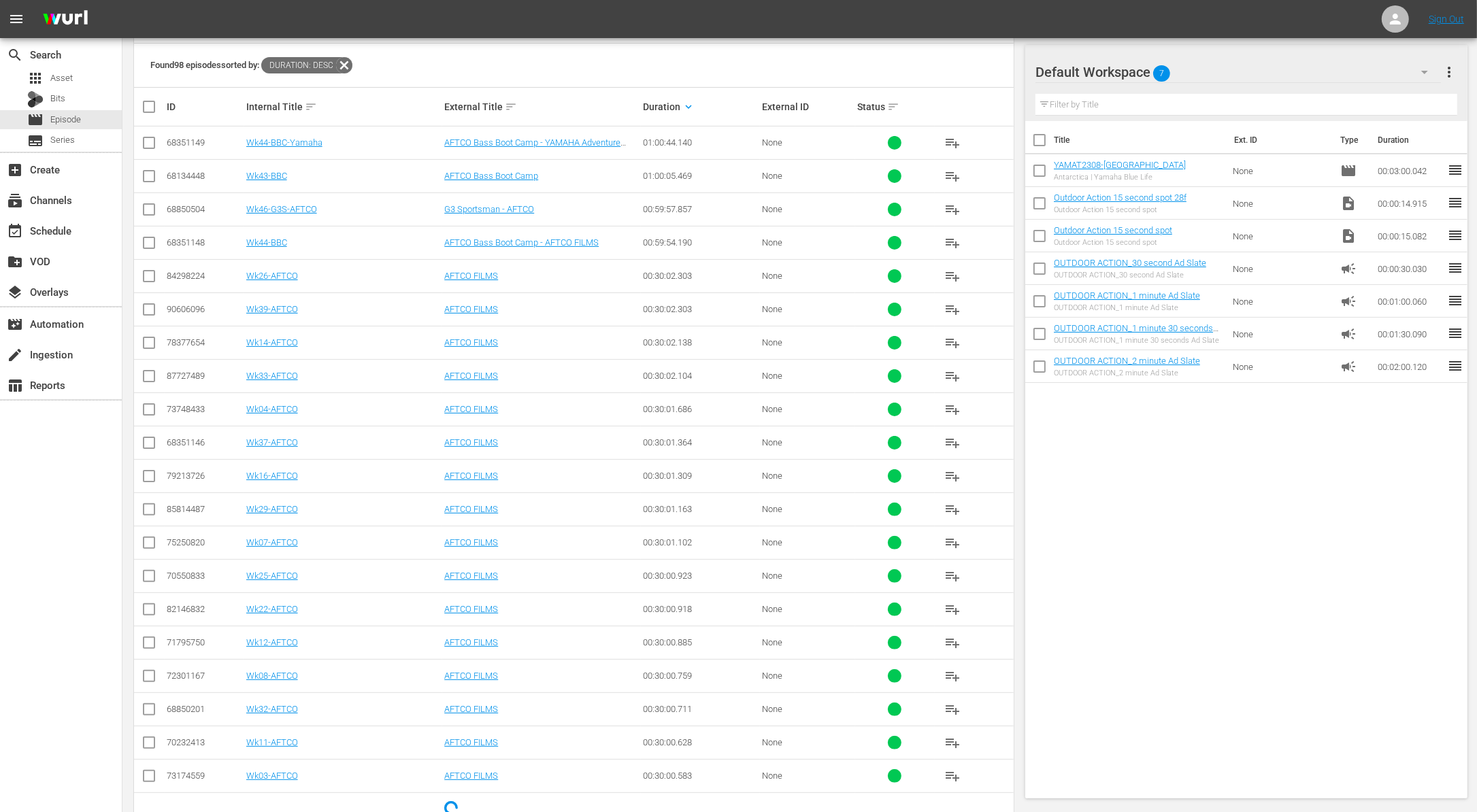
scroll to position [286, 0]
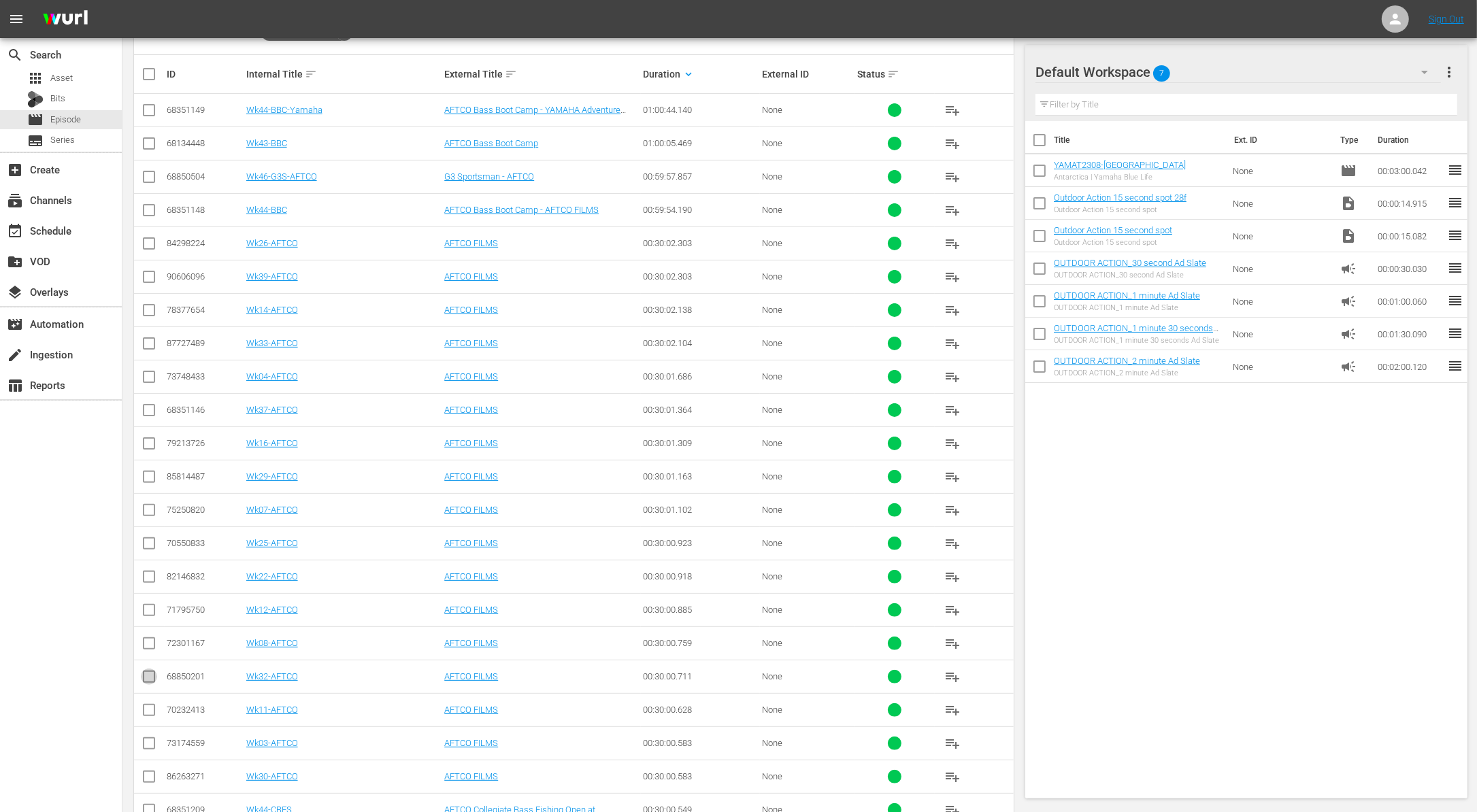
click at [156, 671] on input "checkbox" at bounding box center [148, 679] width 16 height 16
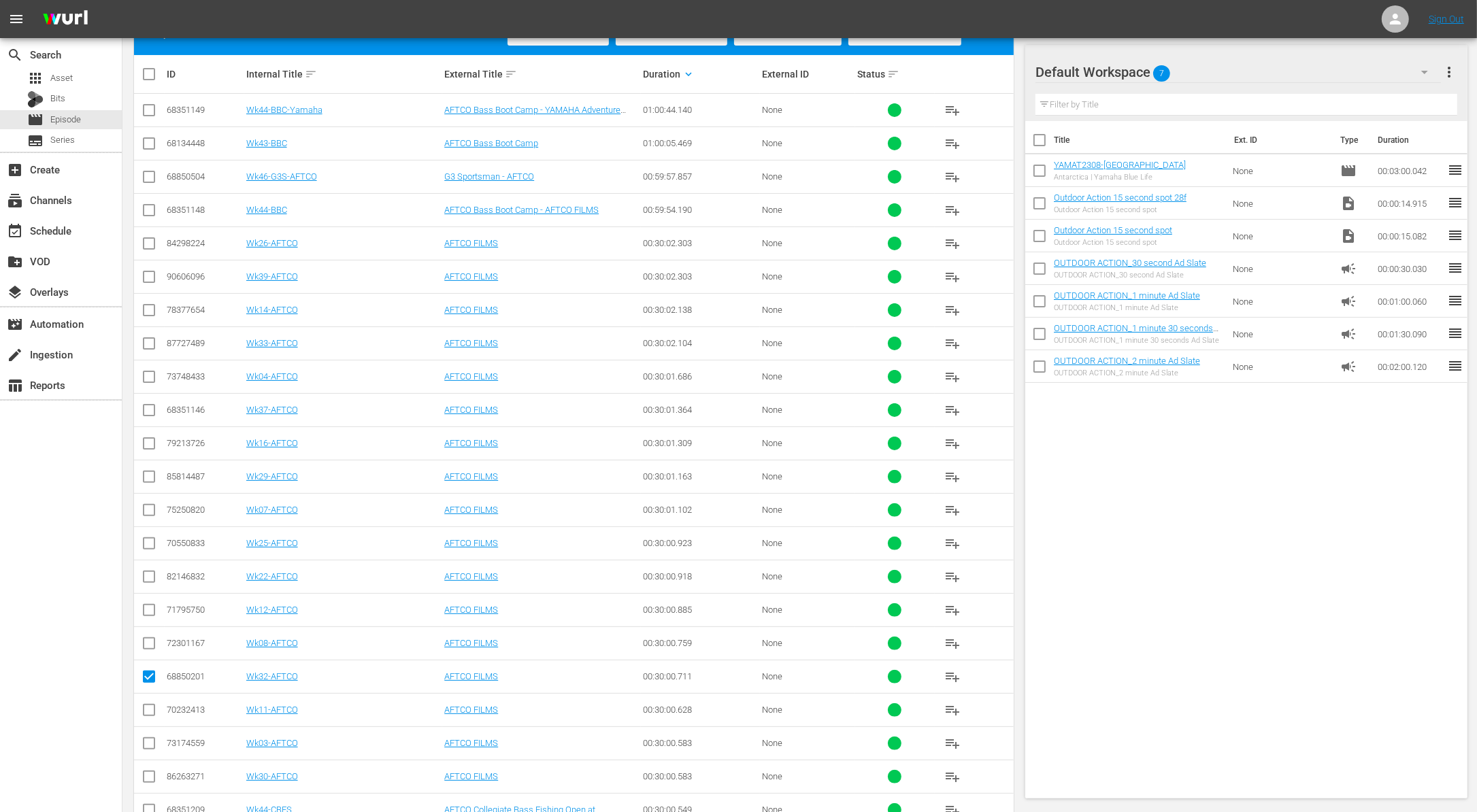
scroll to position [0, 0]
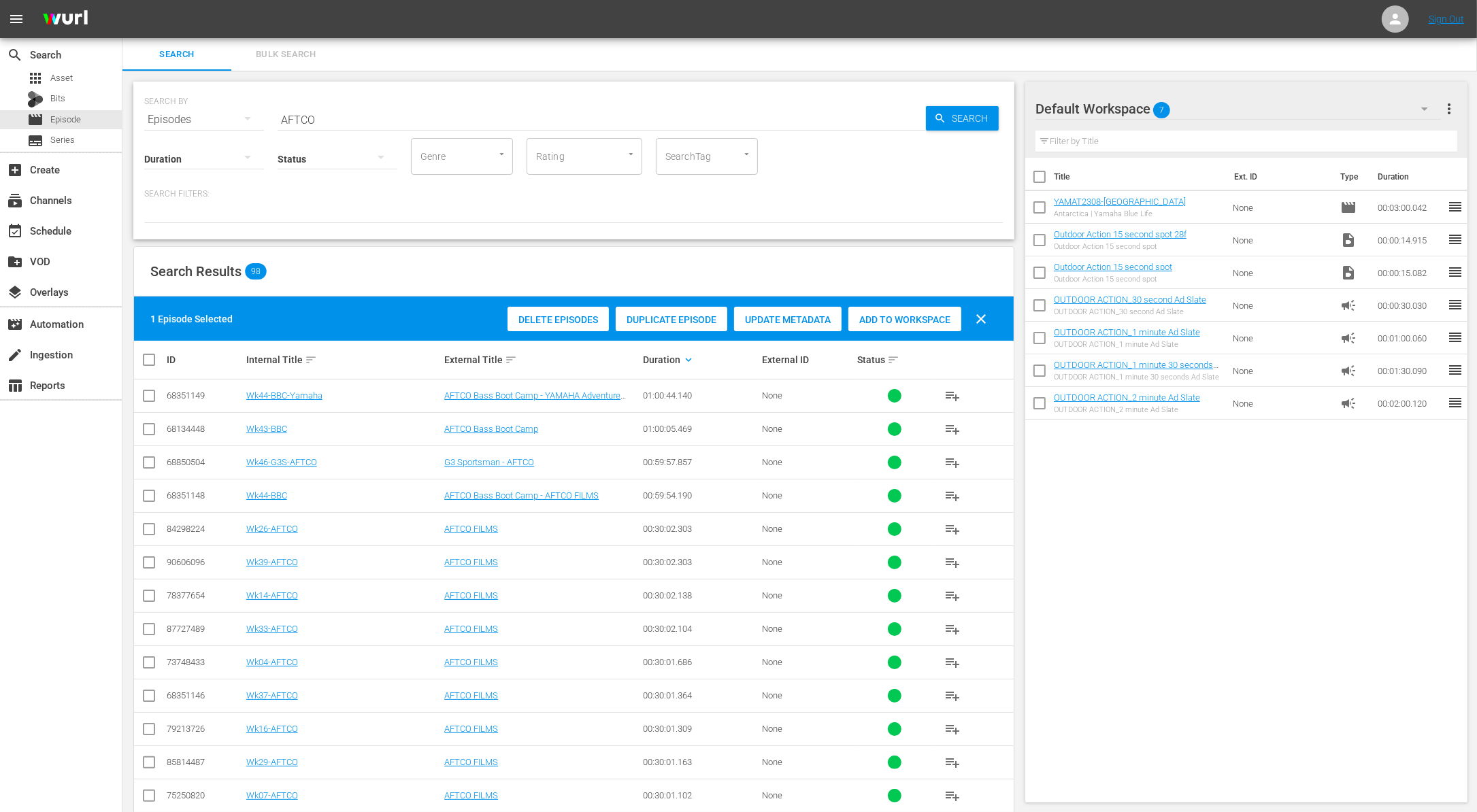
click at [658, 317] on span "Duplicate Episode" at bounding box center [671, 320] width 112 height 11
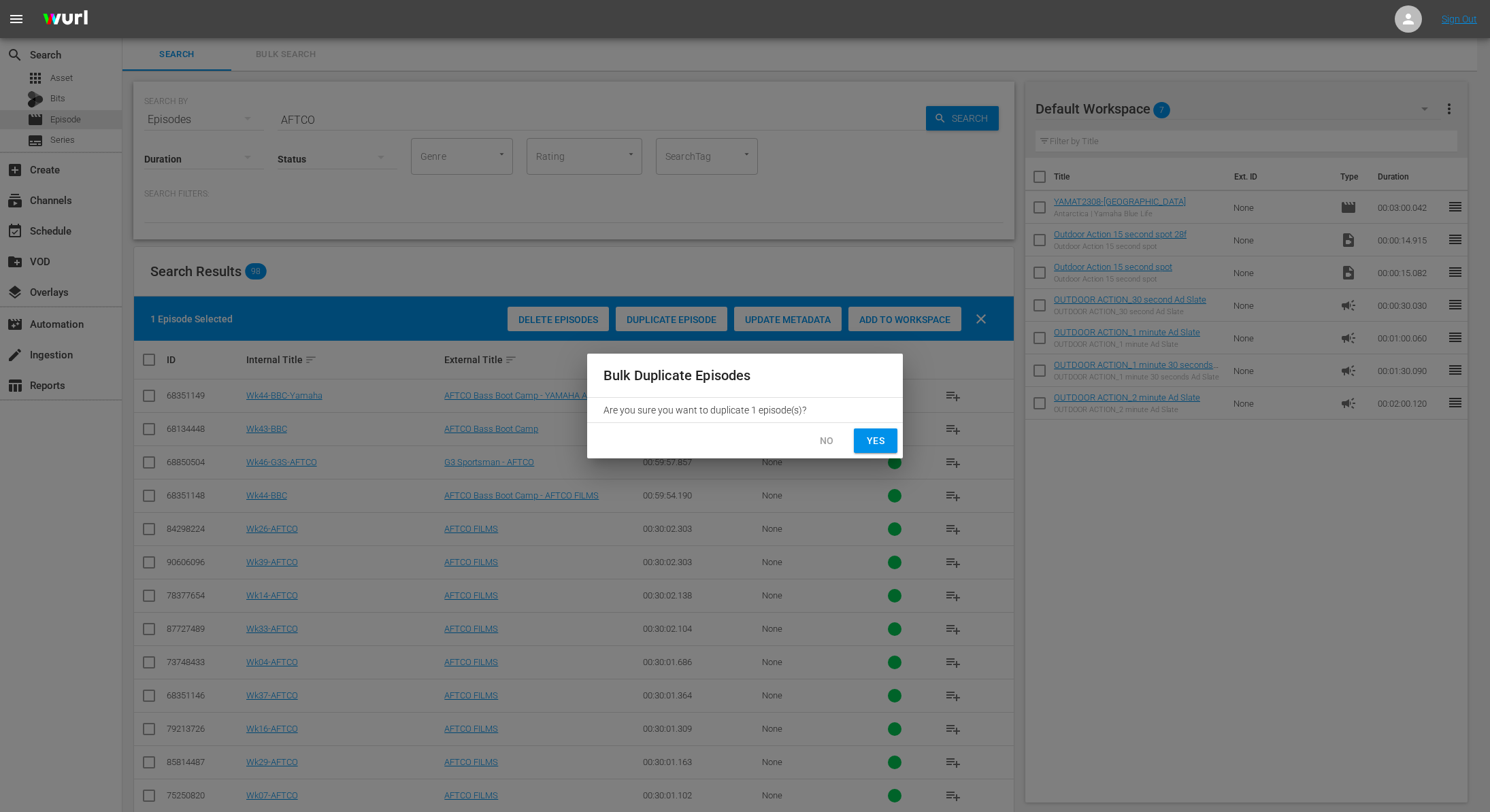
click at [879, 442] on span "Yes" at bounding box center [876, 442] width 22 height 17
checkbox input "false"
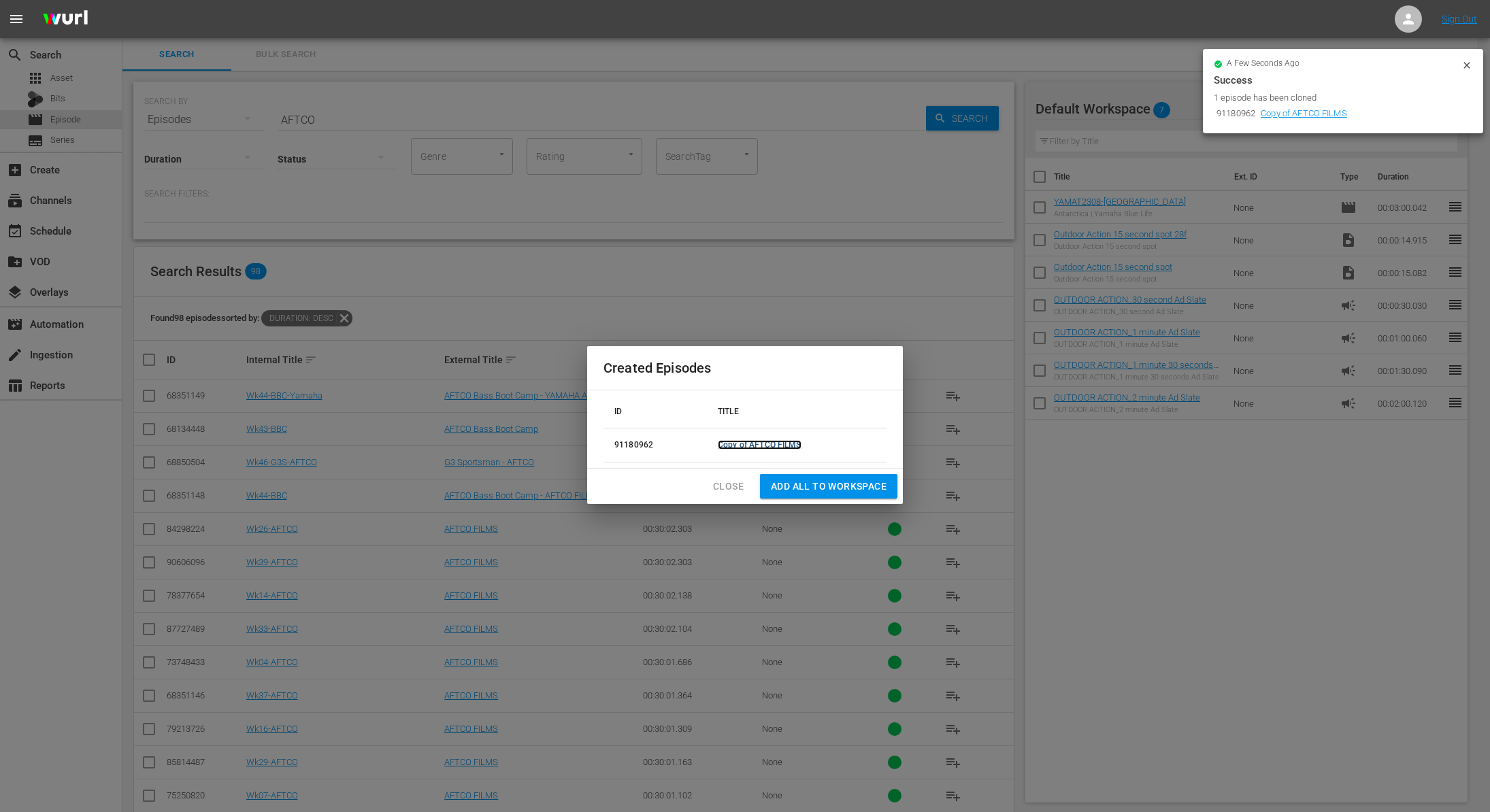
click at [733, 443] on link "Copy of AFTCO FILMS" at bounding box center [759, 445] width 83 height 9
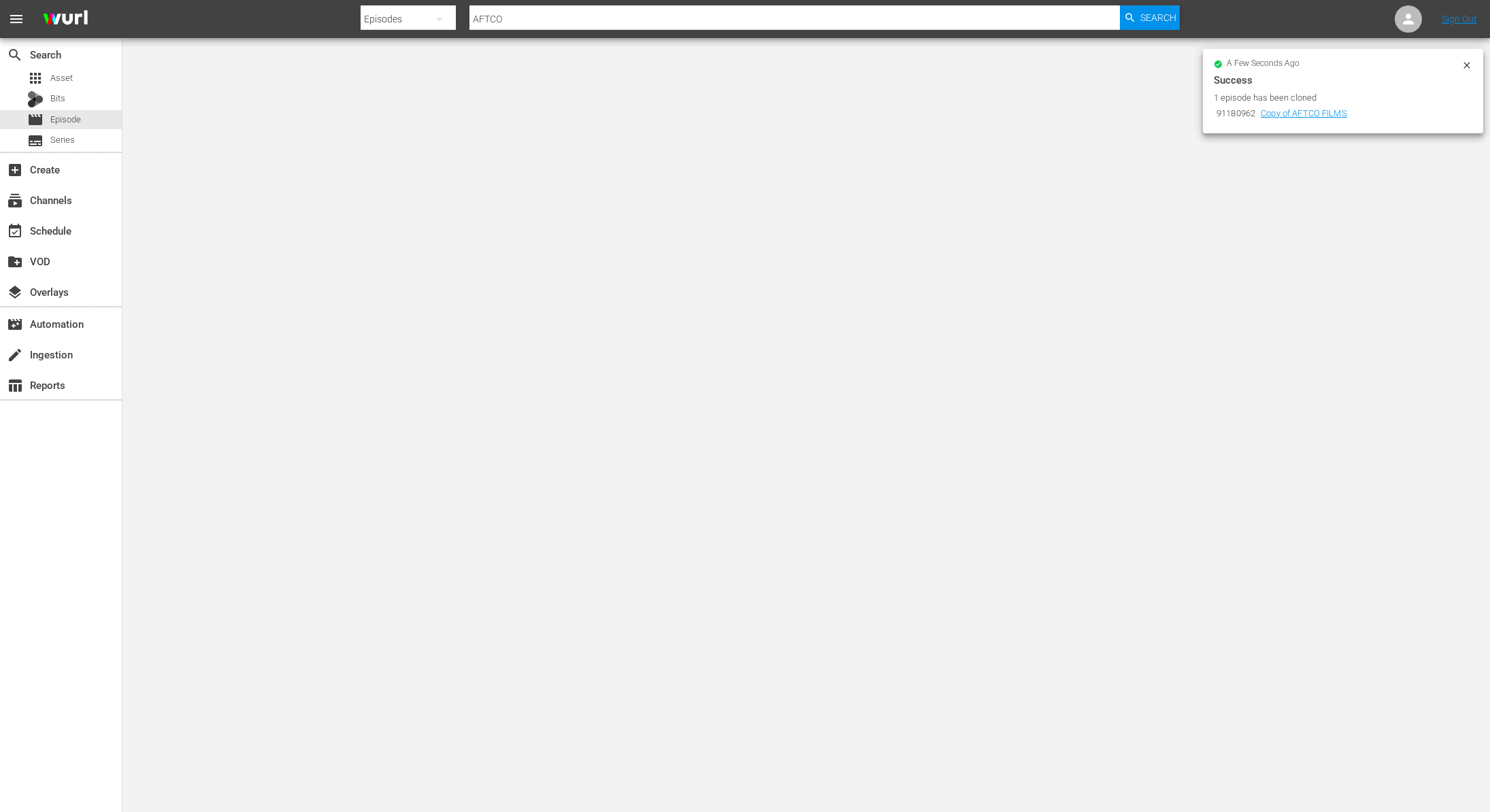
click at [1463, 63] on icon at bounding box center [1467, 66] width 11 height 11
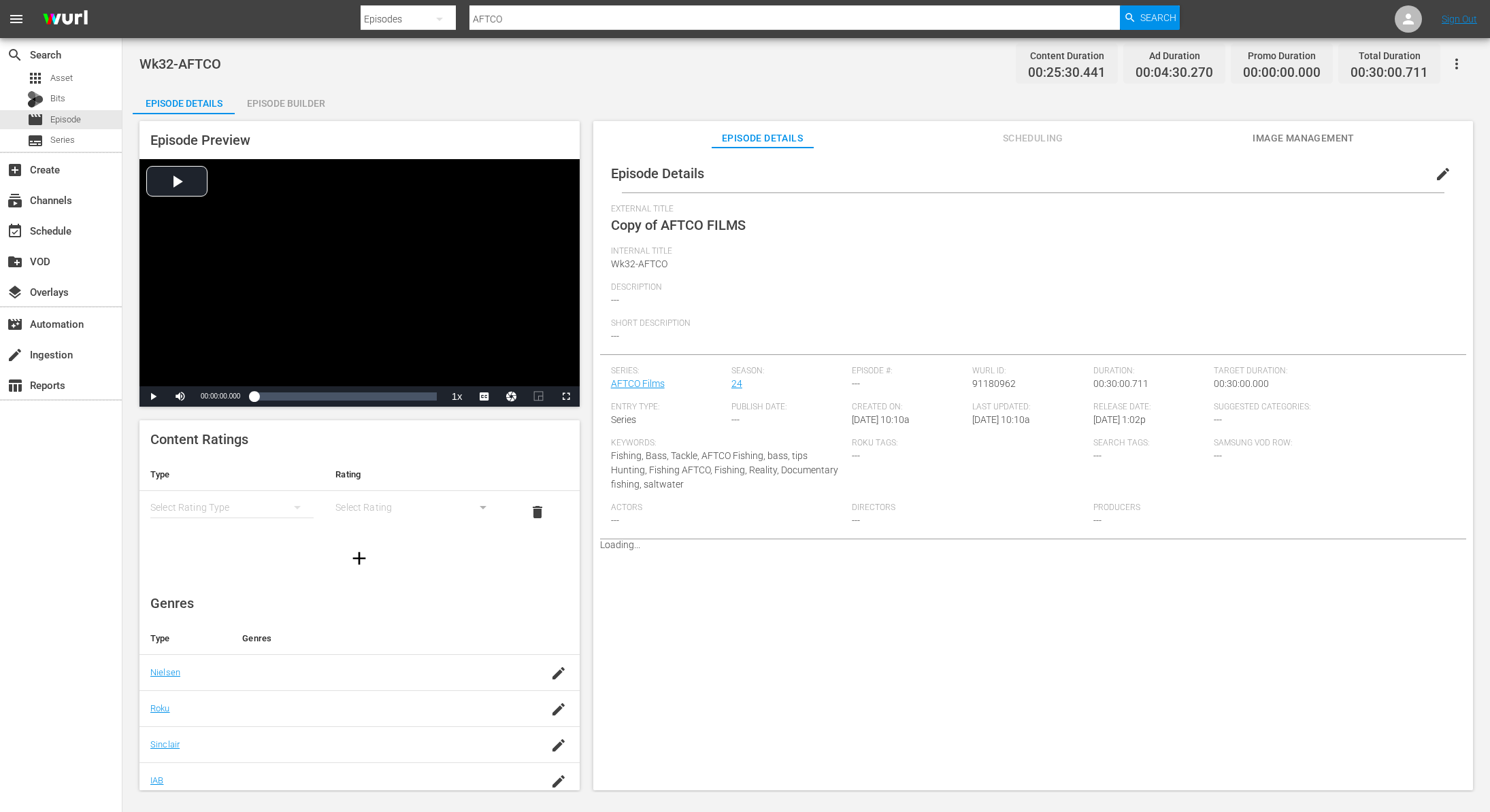
click at [1435, 172] on span "edit" at bounding box center [1443, 173] width 16 height 16
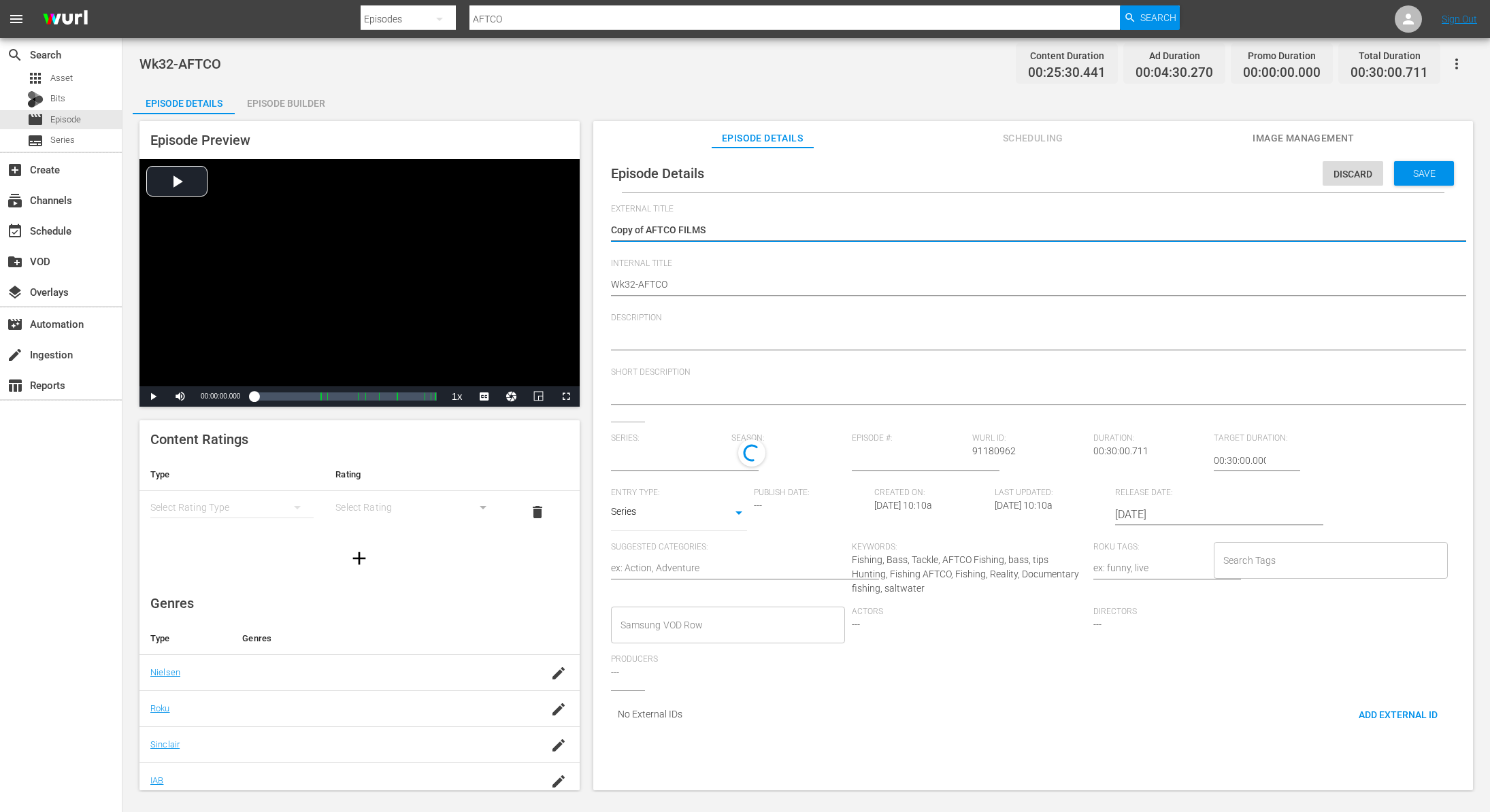
click at [654, 225] on textarea "Copy of AFTCO FILMS" at bounding box center [1030, 231] width 837 height 16
type textarea "Copy ofAFTCO FILMS"
type input "AFTCO Films"
type textarea "Copy oAFTCO FILMS"
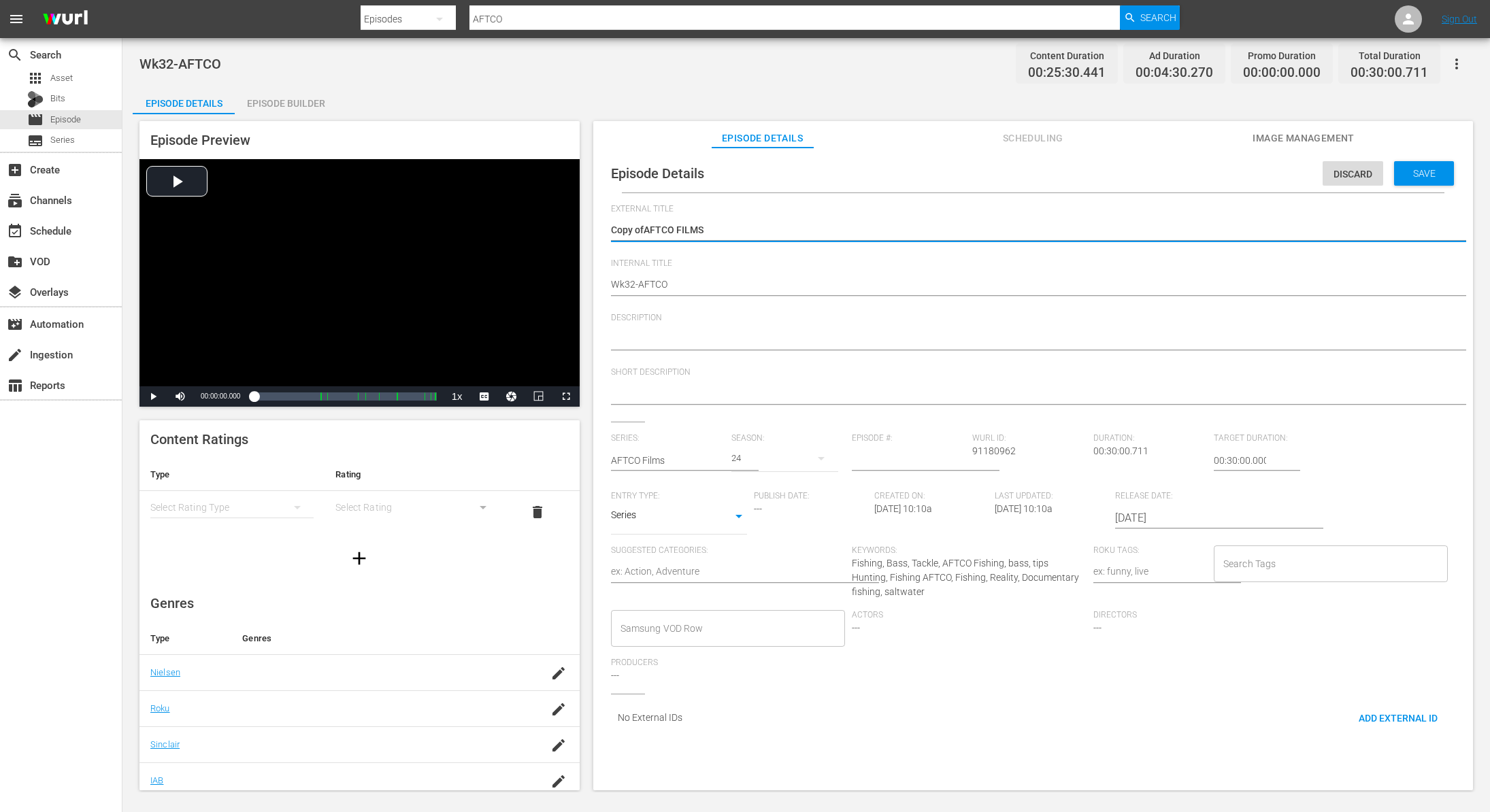
type textarea "Copy oAFTCO FILMS"
type textarea "Copy AFTCO FILMS"
type textarea "CopyAFTCO FILMS"
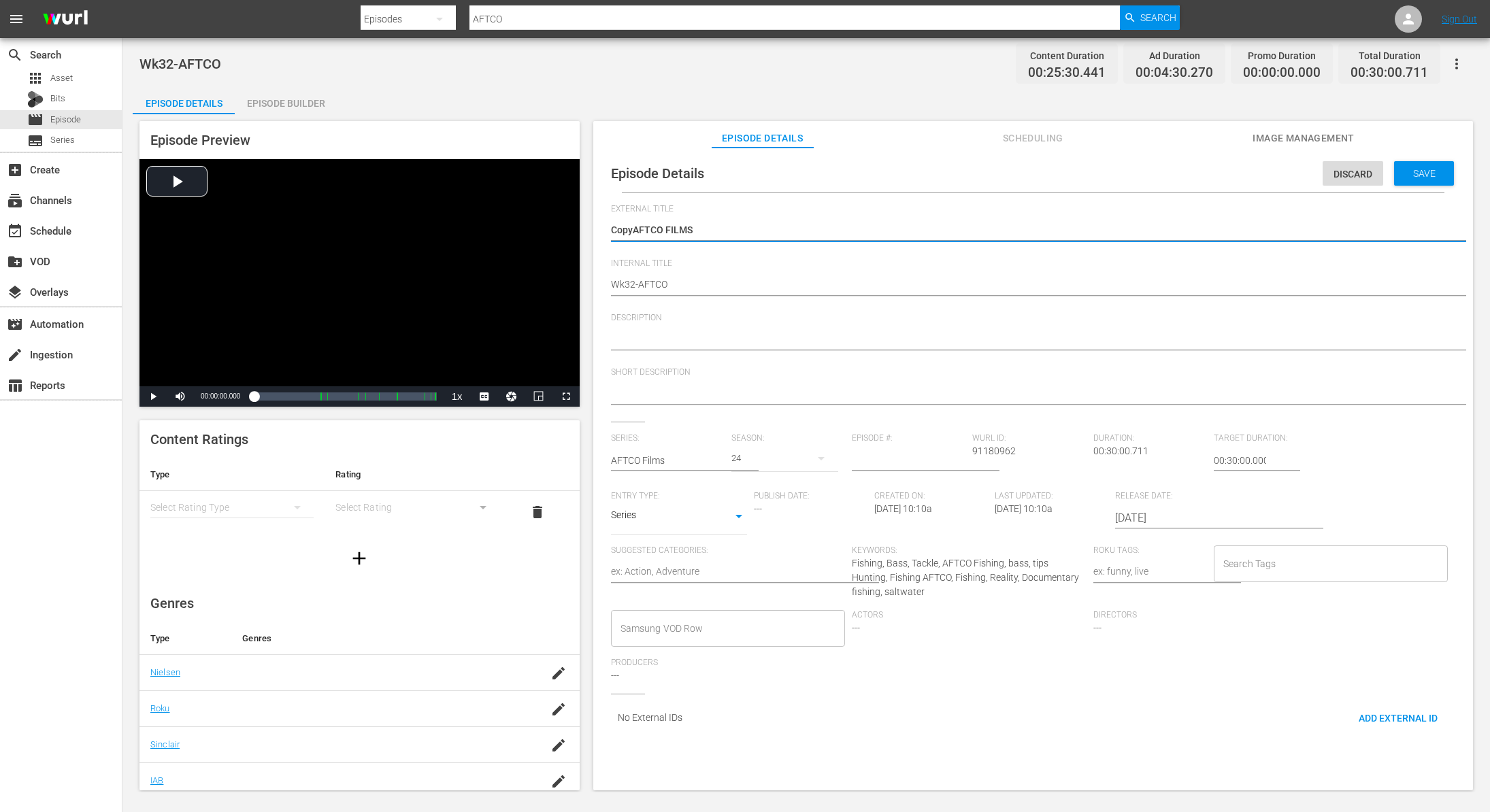
type textarea "CopAFTCO FILMS"
type textarea "CoAFTCO FILMS"
type textarea "CAFTCO FILMS"
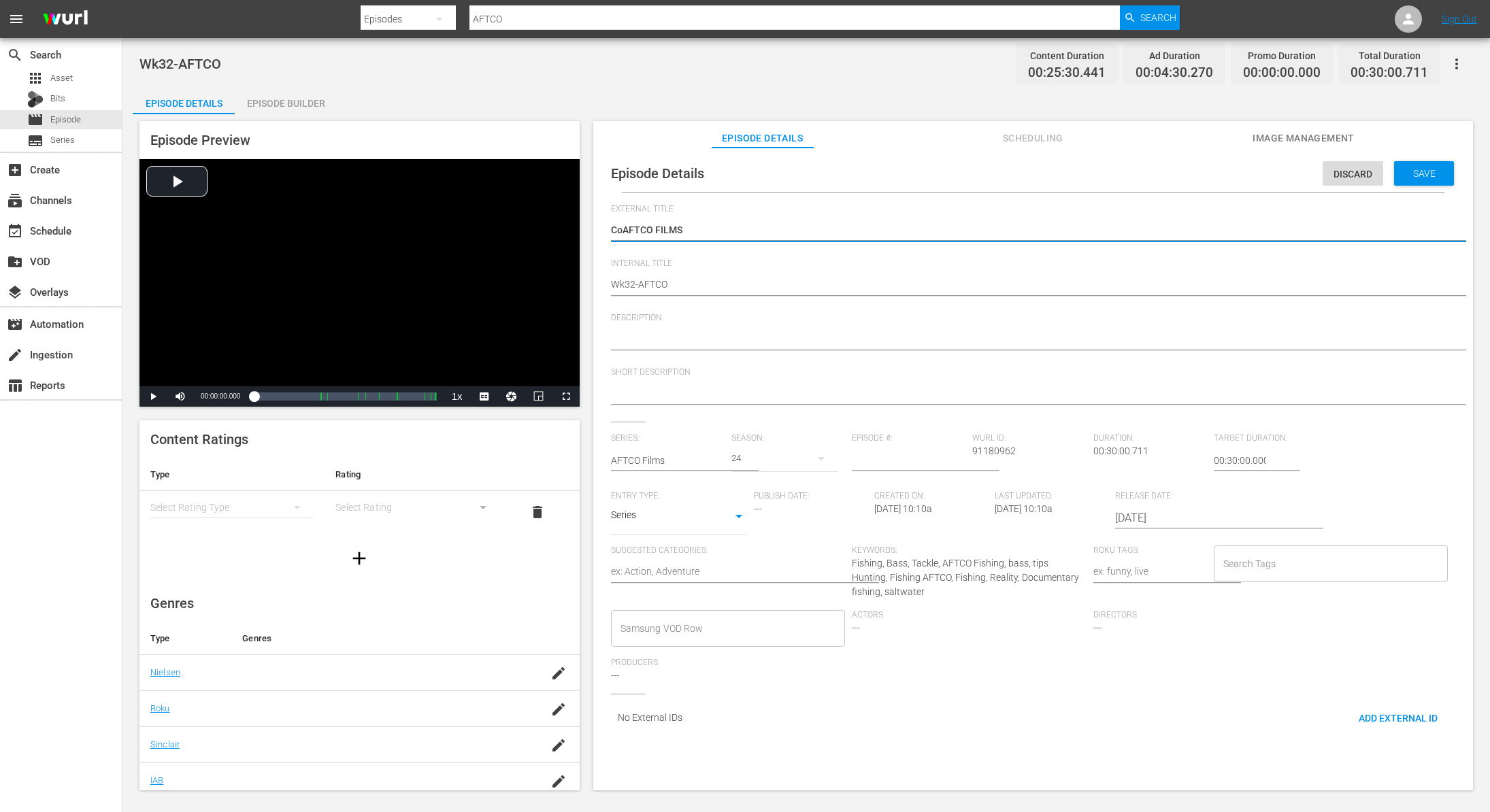
type textarea "CAFTCO FILMS"
type textarea "AFTCO FILMS"
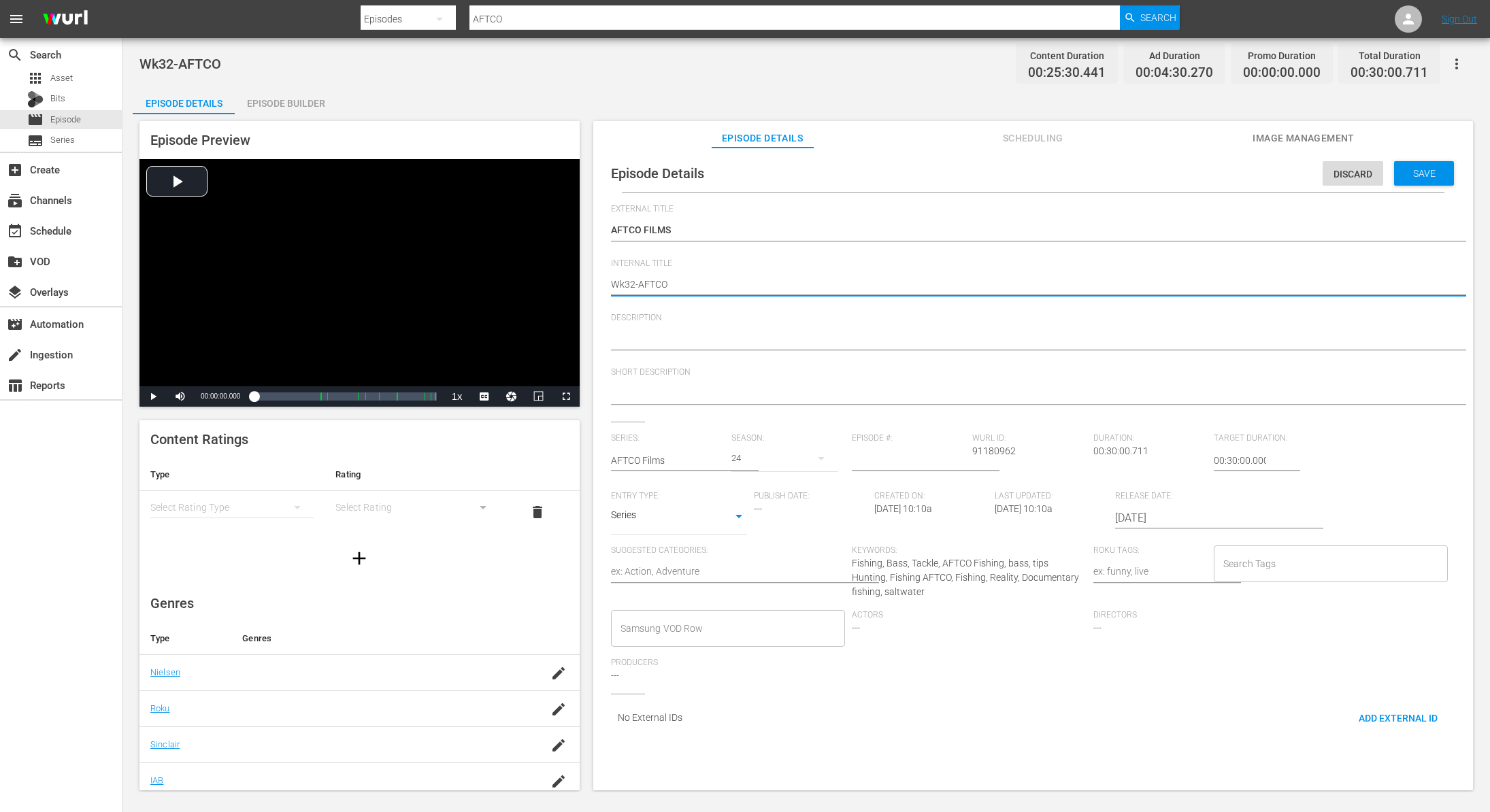
type textarea "Wk3-AFTCO"
type textarea "Wk-AFTCO"
type textarea "Wk4-AFTCO"
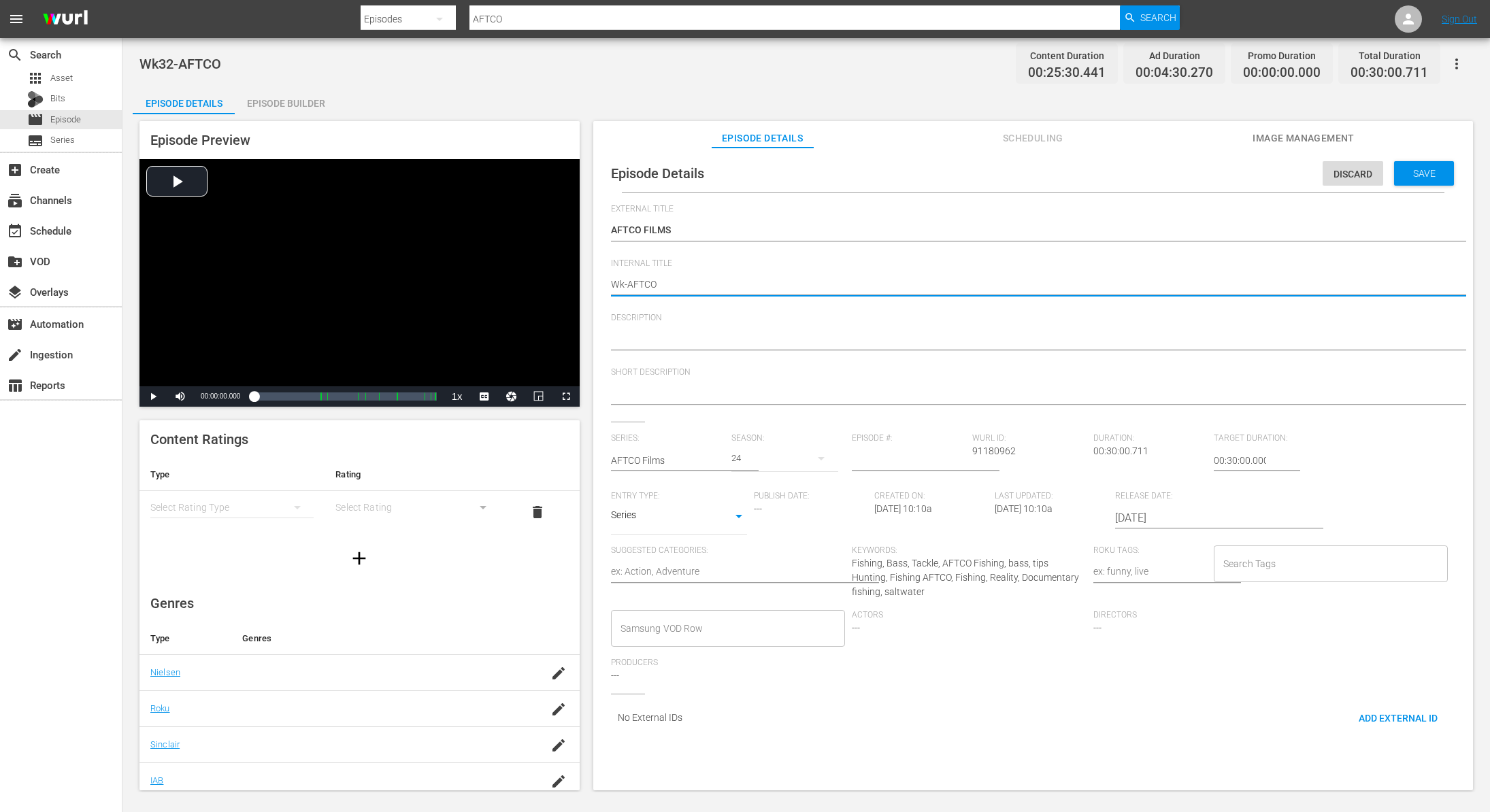
type textarea "Wk4-AFTCO"
type textarea "Wk40-AFTCO"
click at [1414, 178] on span "Save" at bounding box center [1424, 173] width 45 height 11
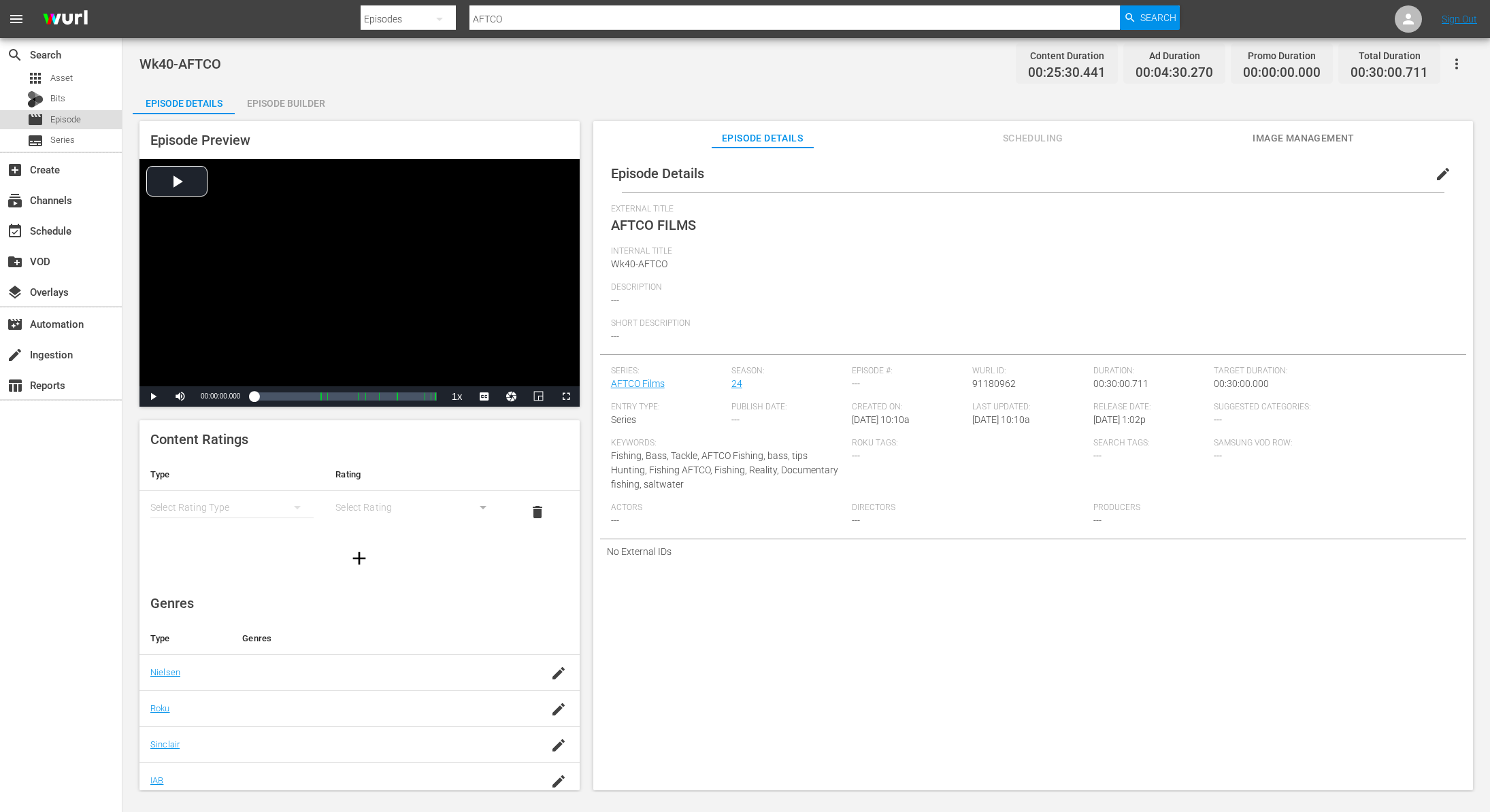
click at [60, 120] on span "Episode" at bounding box center [65, 119] width 30 height 13
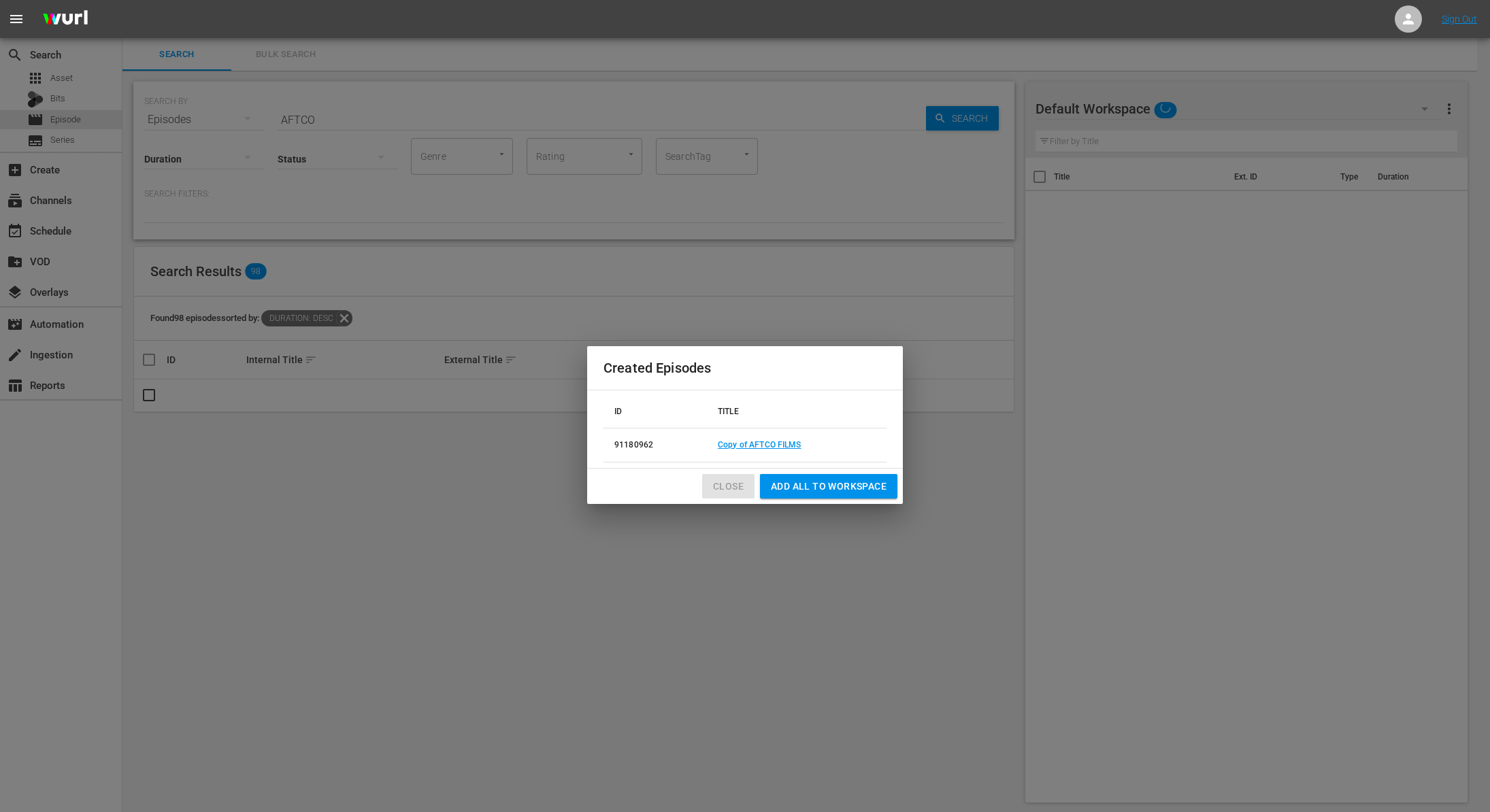
click at [730, 489] on span "Close" at bounding box center [728, 487] width 30 height 17
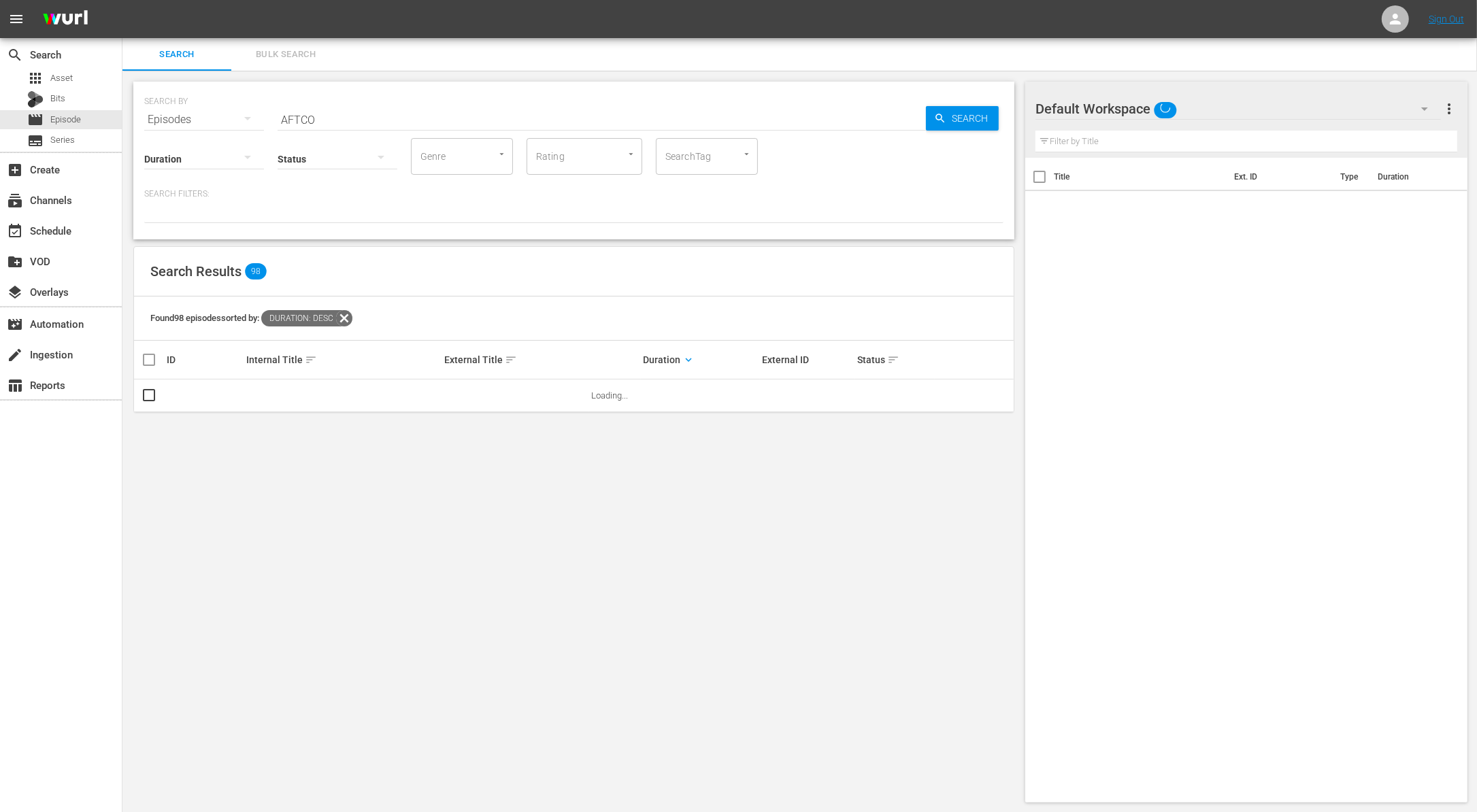
click at [389, 127] on div "Status" at bounding box center [337, 150] width 120 height 49
click at [386, 116] on input "AFTCO" at bounding box center [601, 120] width 648 height 33
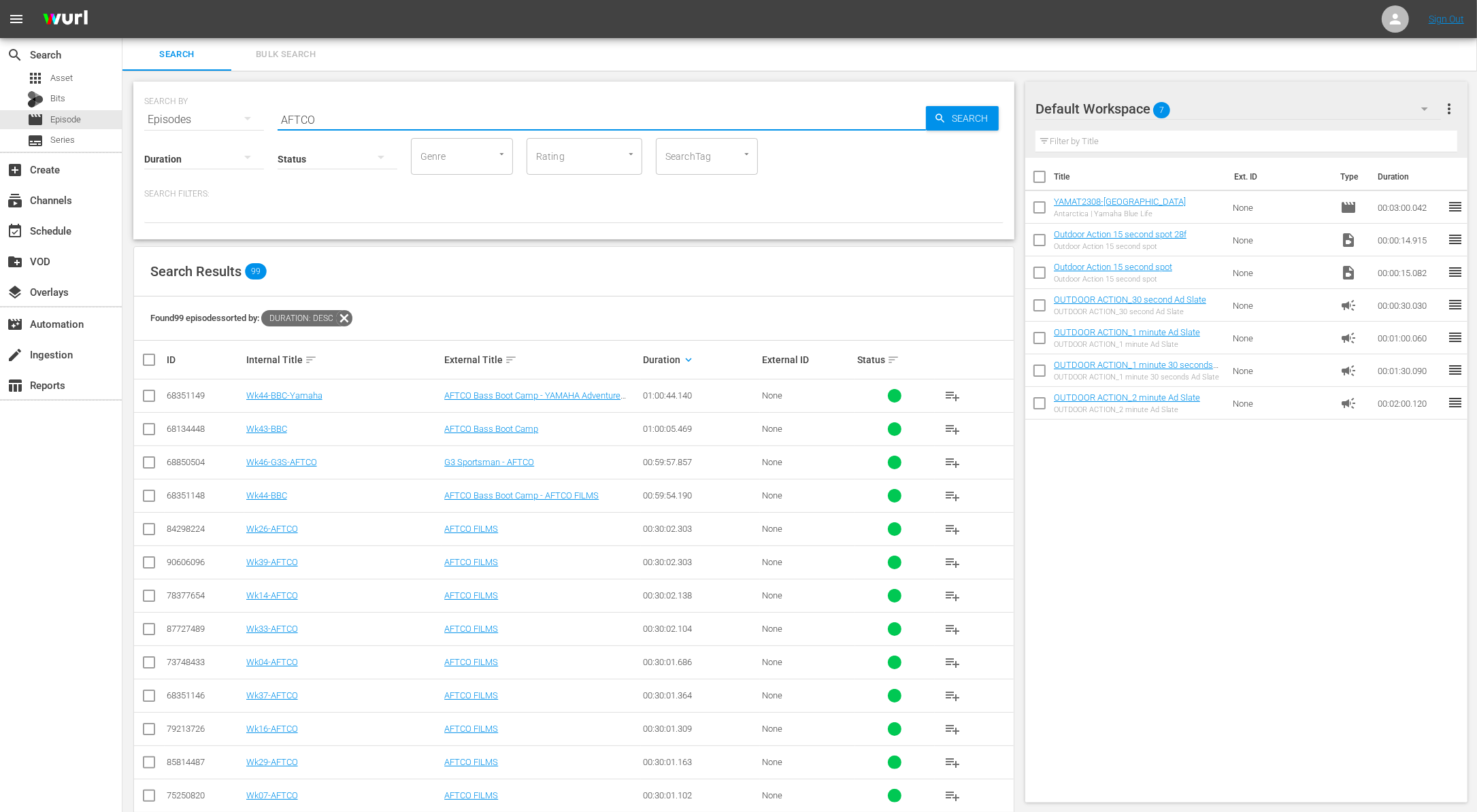
click at [386, 116] on input "AFTCO" at bounding box center [601, 120] width 648 height 33
paste input "Santee Cooper"
type input "Santee Cooper"
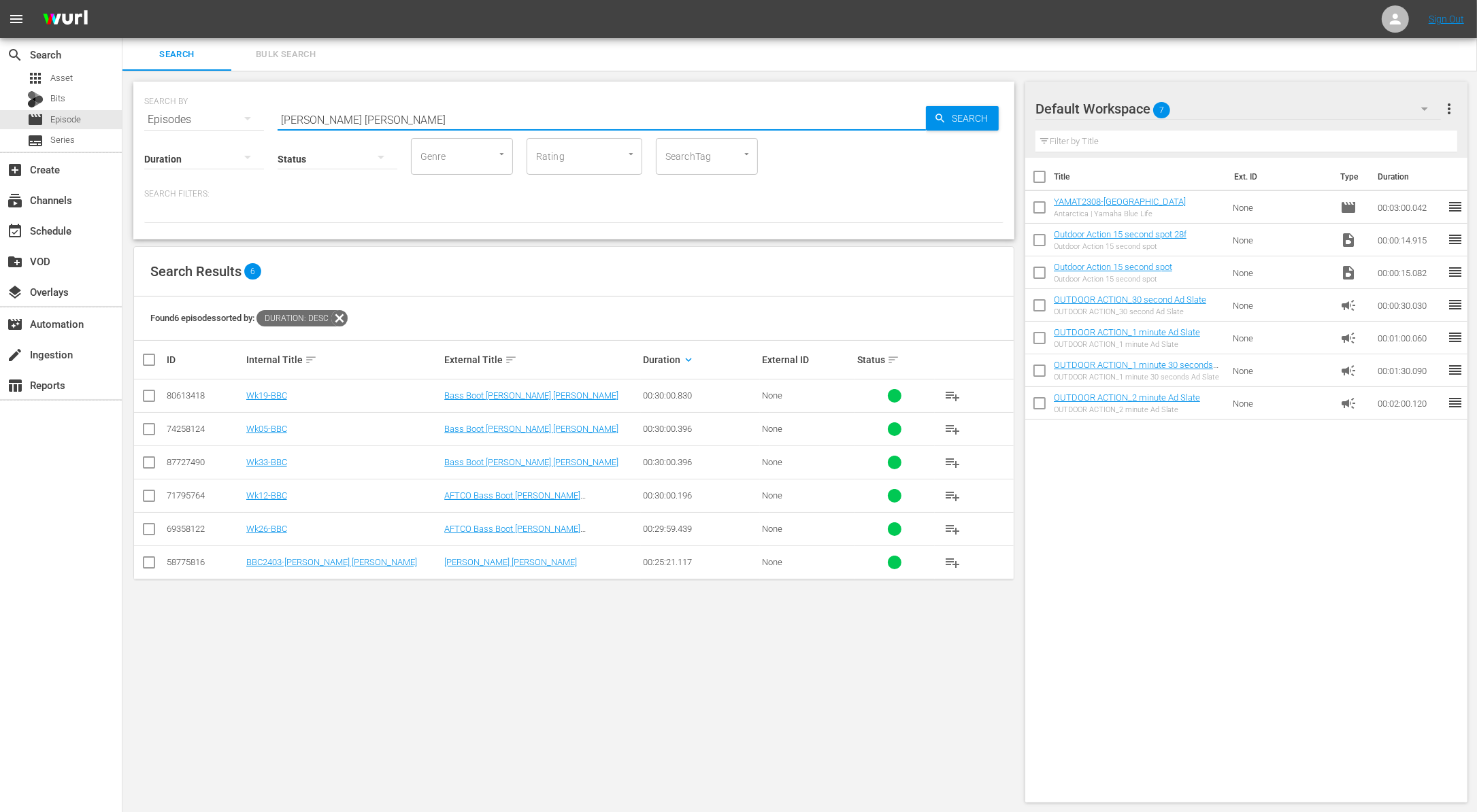
click at [146, 530] on input "checkbox" at bounding box center [148, 531] width 16 height 16
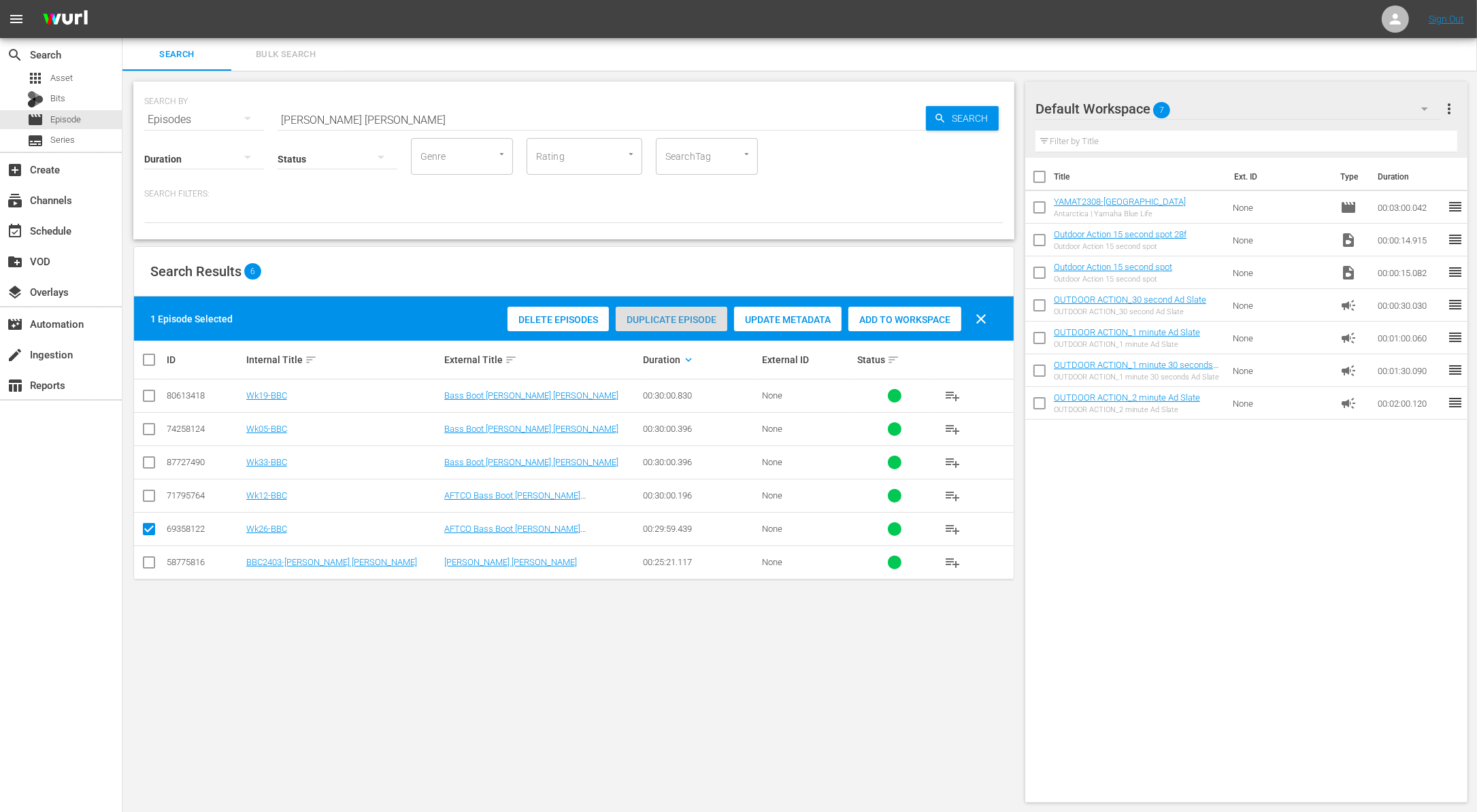
click at [670, 320] on span "Duplicate Episode" at bounding box center [671, 320] width 112 height 11
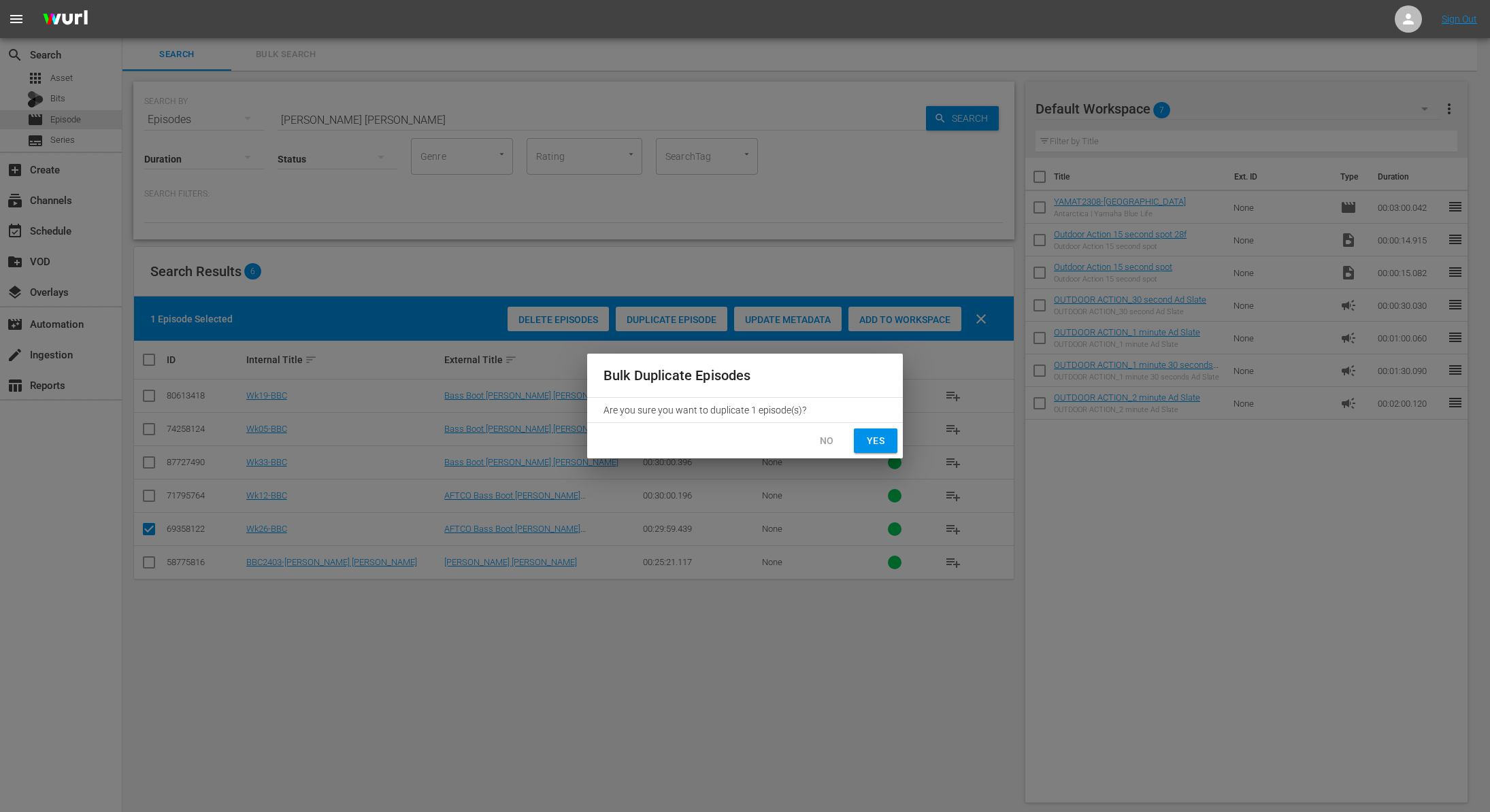
click at [875, 448] on span "Yes" at bounding box center [876, 442] width 22 height 17
checkbox input "false"
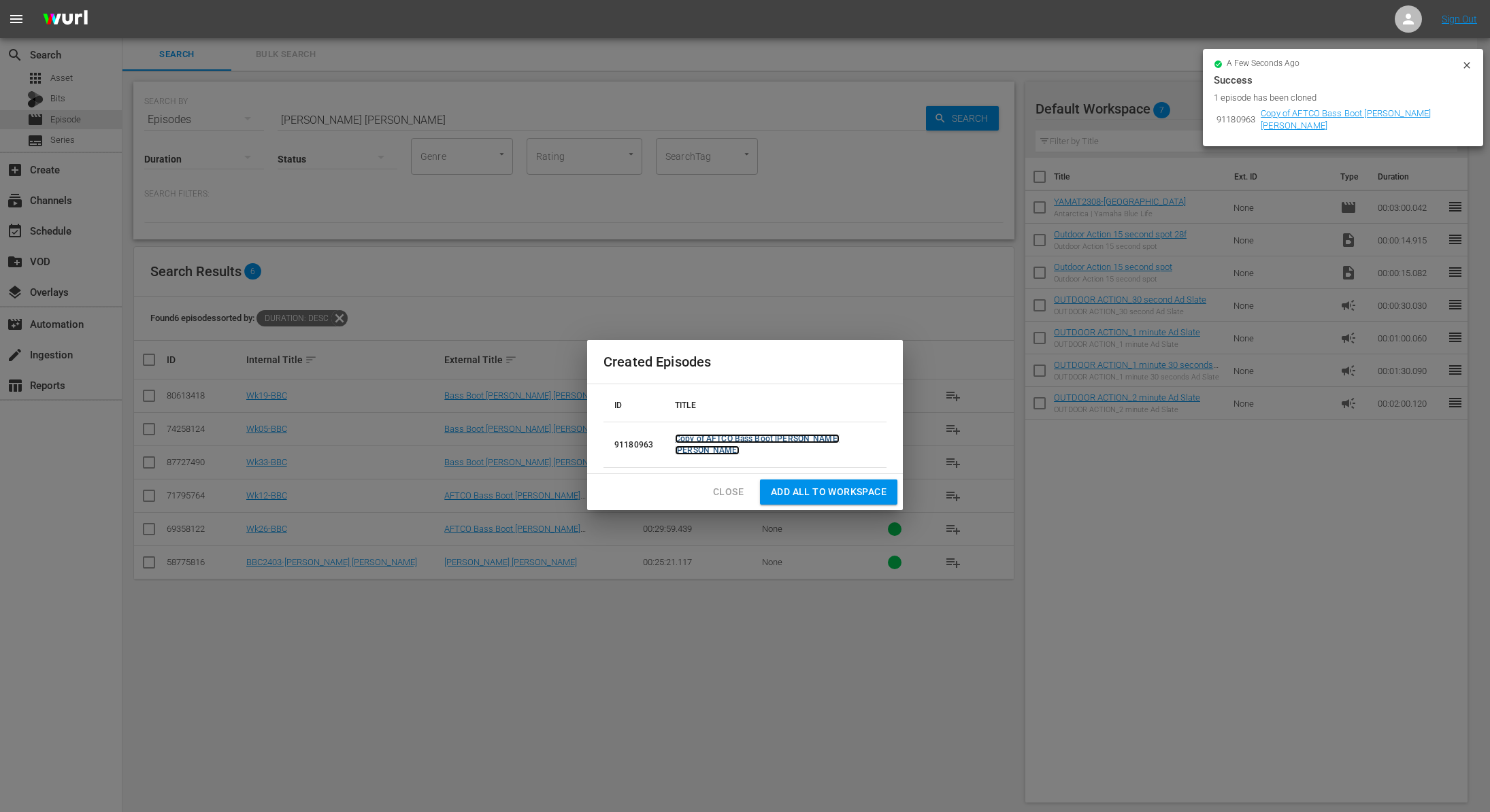
click at [727, 443] on link "Copy of AFTCO Bass Boot Camp - Santee Cooper" at bounding box center [757, 444] width 165 height 21
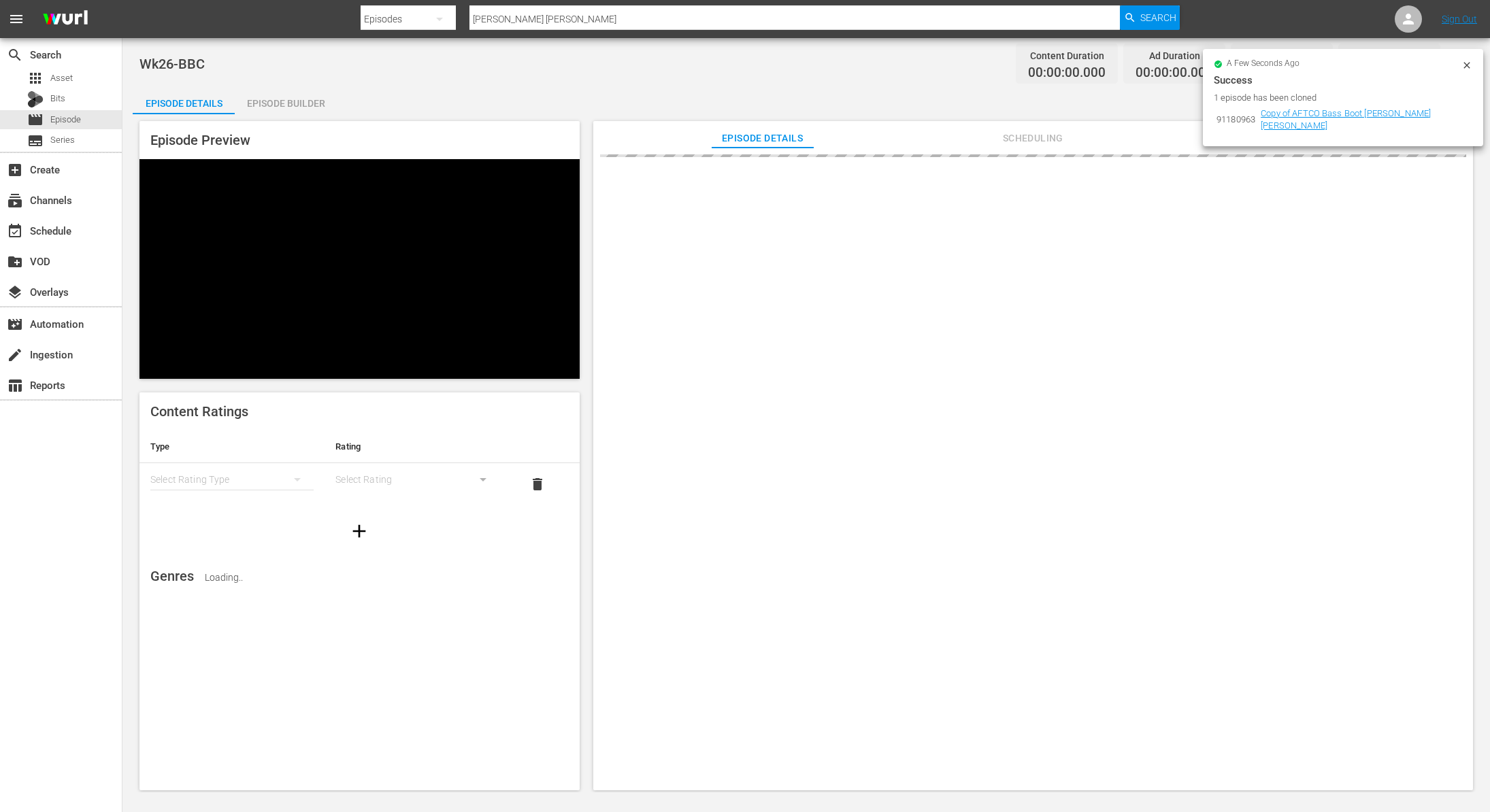
click at [1464, 70] on icon at bounding box center [1467, 66] width 11 height 11
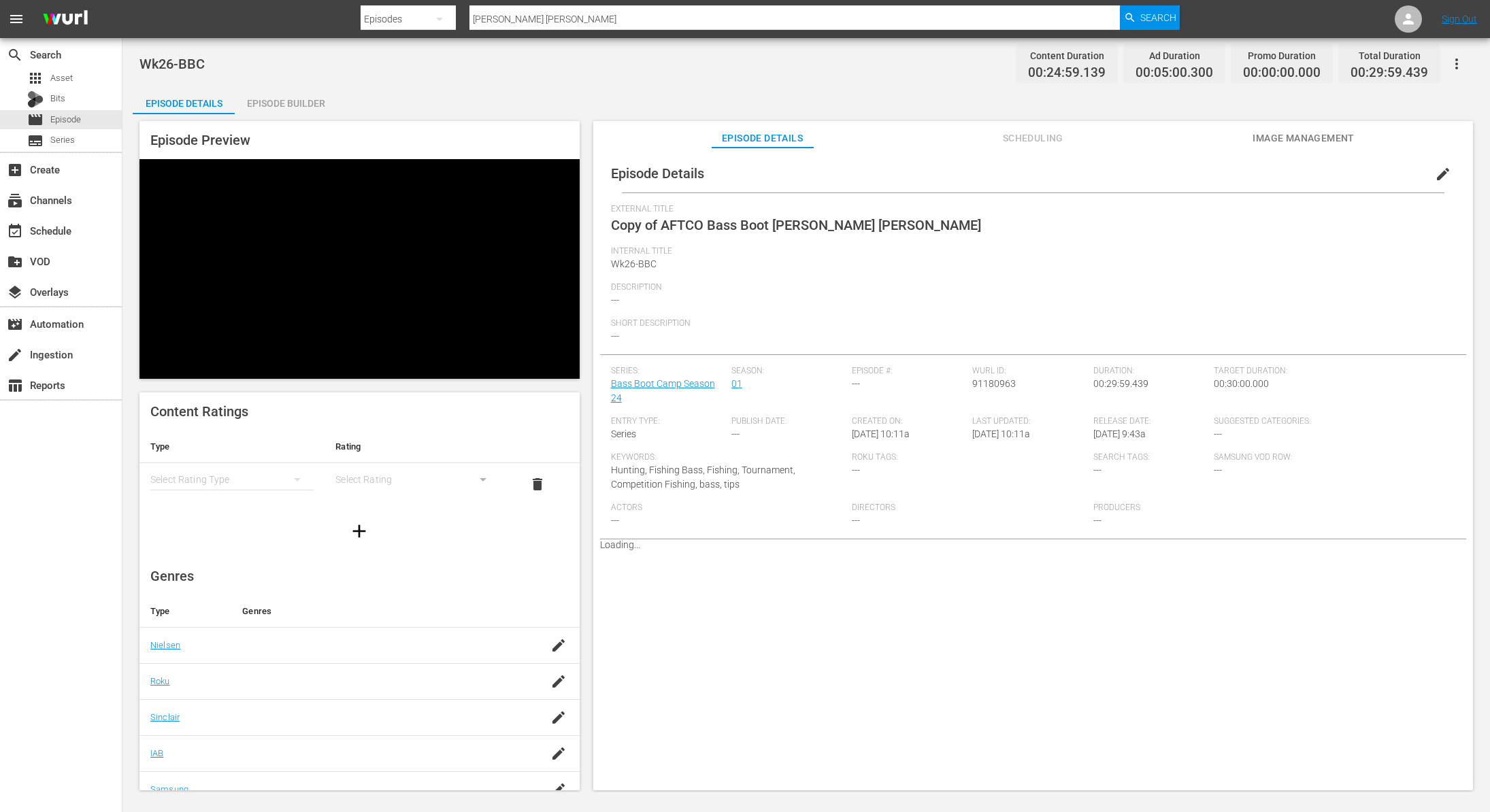
click at [1441, 165] on button "edit" at bounding box center [1443, 174] width 33 height 33
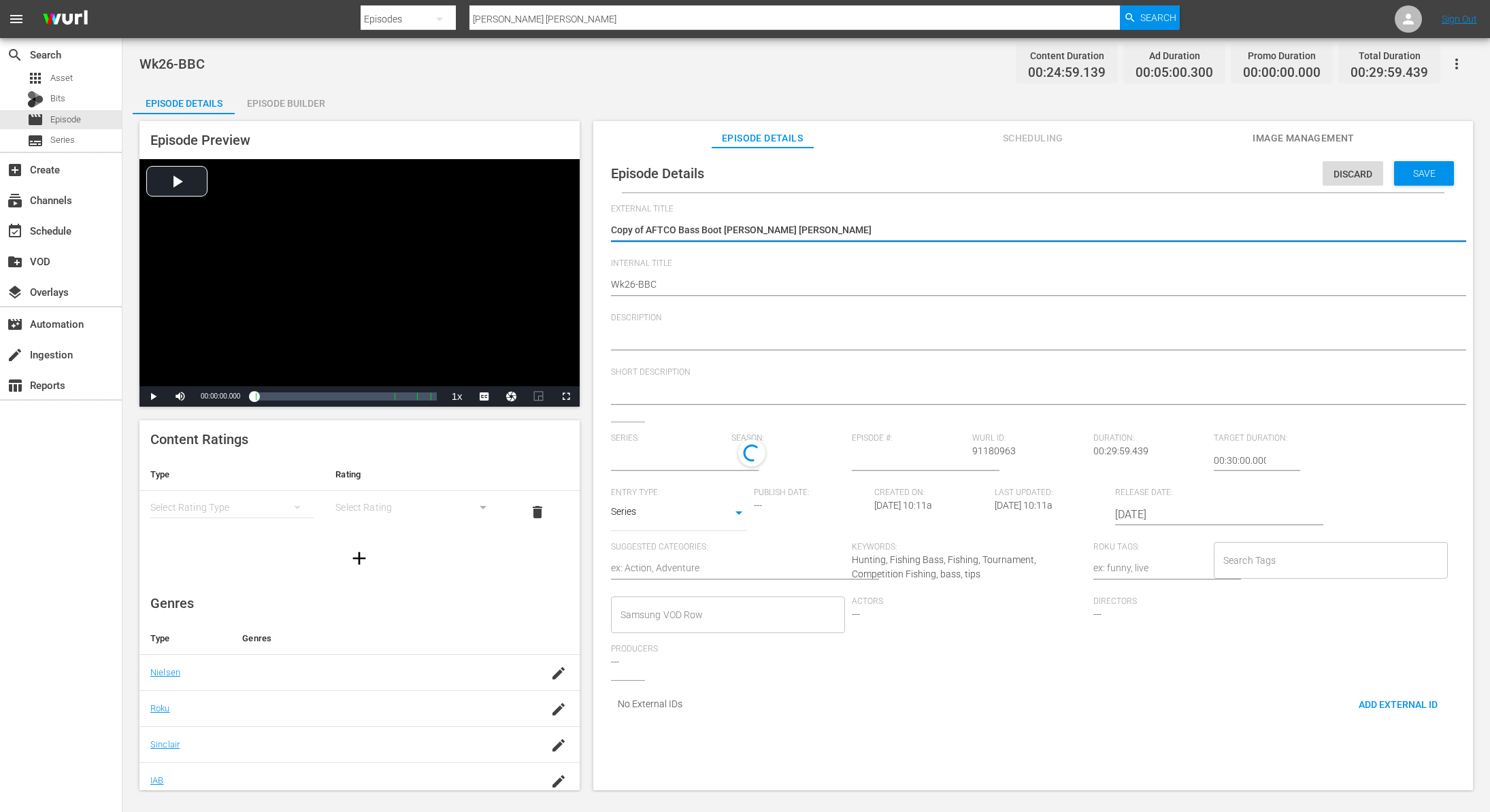
click at [647, 228] on textarea "Copy of AFTCO Bass Boot Camp - Santee Cooper" at bounding box center [1030, 231] width 837 height 16
type textarea "Copy ofAFTCO Bass Boot Camp - Santee Cooper"
type textarea "Copy oAFTCO Bass Boot Camp - Santee Cooper"
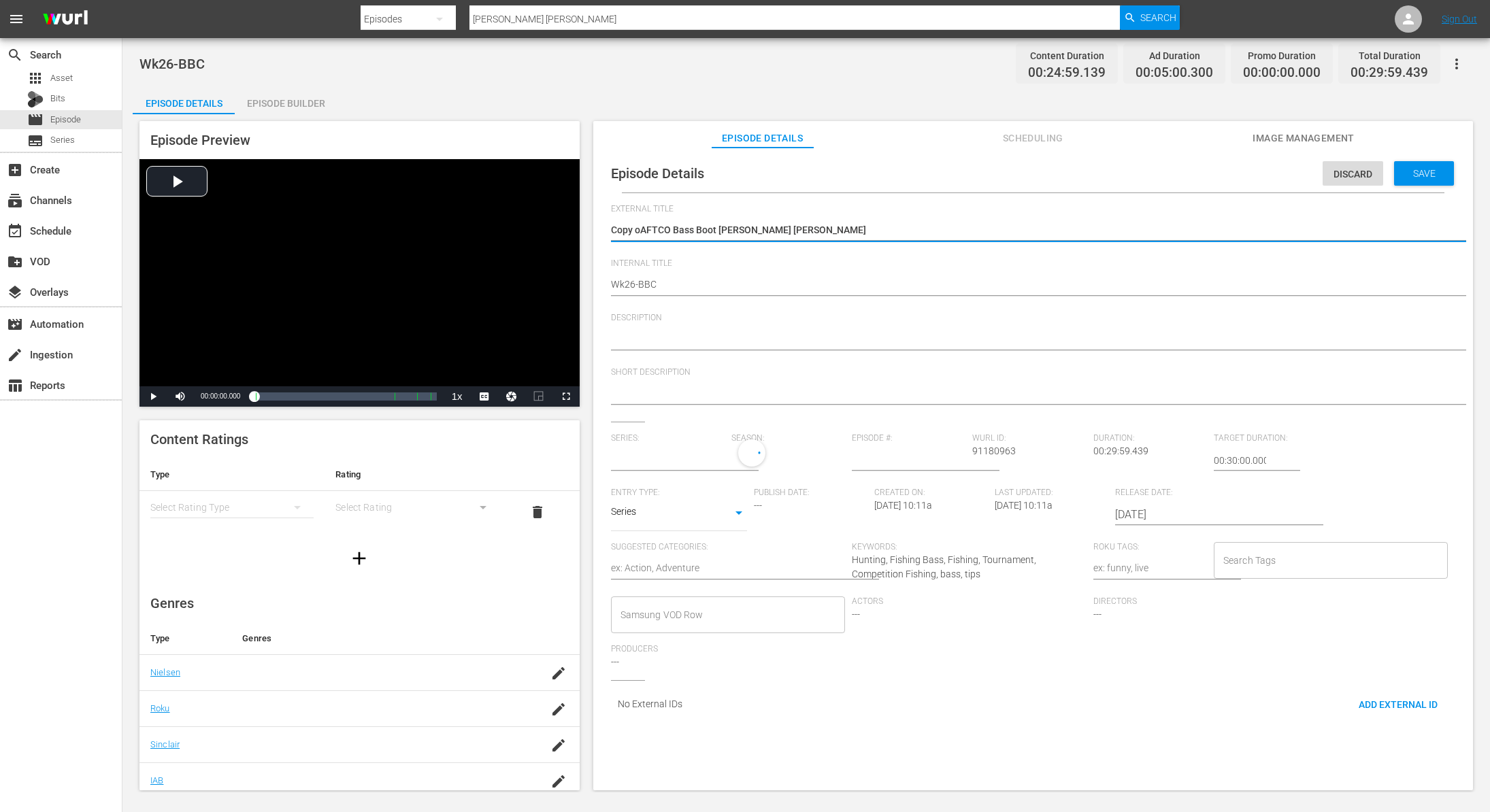
type textarea "Copy AFTCO Bass Boot Camp - Santee Cooper"
type textarea "CopyAFTCO Bass Boot Camp - Santee Cooper"
type textarea "CopAFTCO Bass Boot Camp - Santee Cooper"
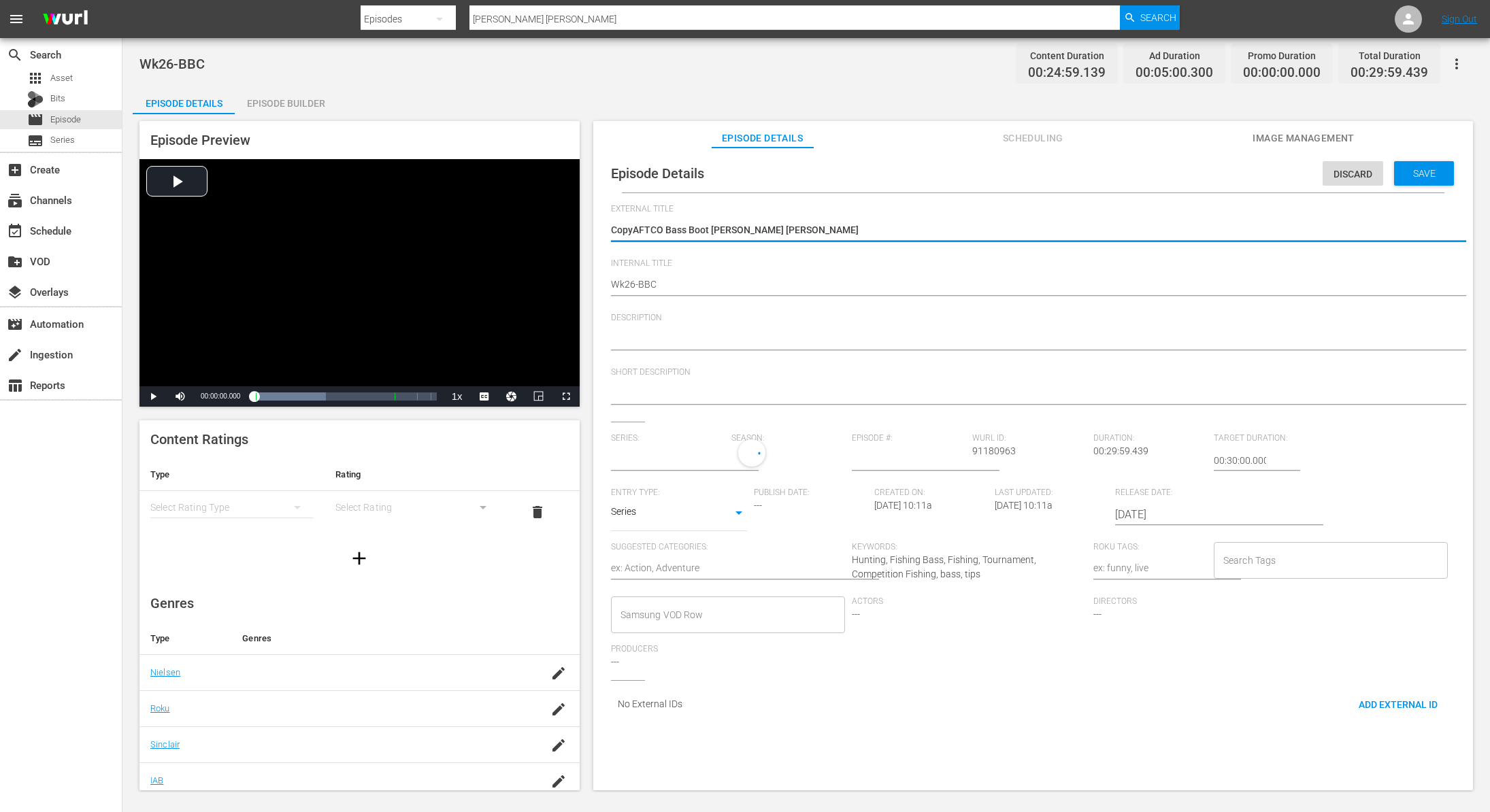
type textarea "CopAFTCO Bass Boot Camp - Santee Cooper"
type textarea "CoAFTCO Bass Boot Camp - Santee Cooper"
type textarea "CAFTCO Bass Boot Camp - Santee Cooper"
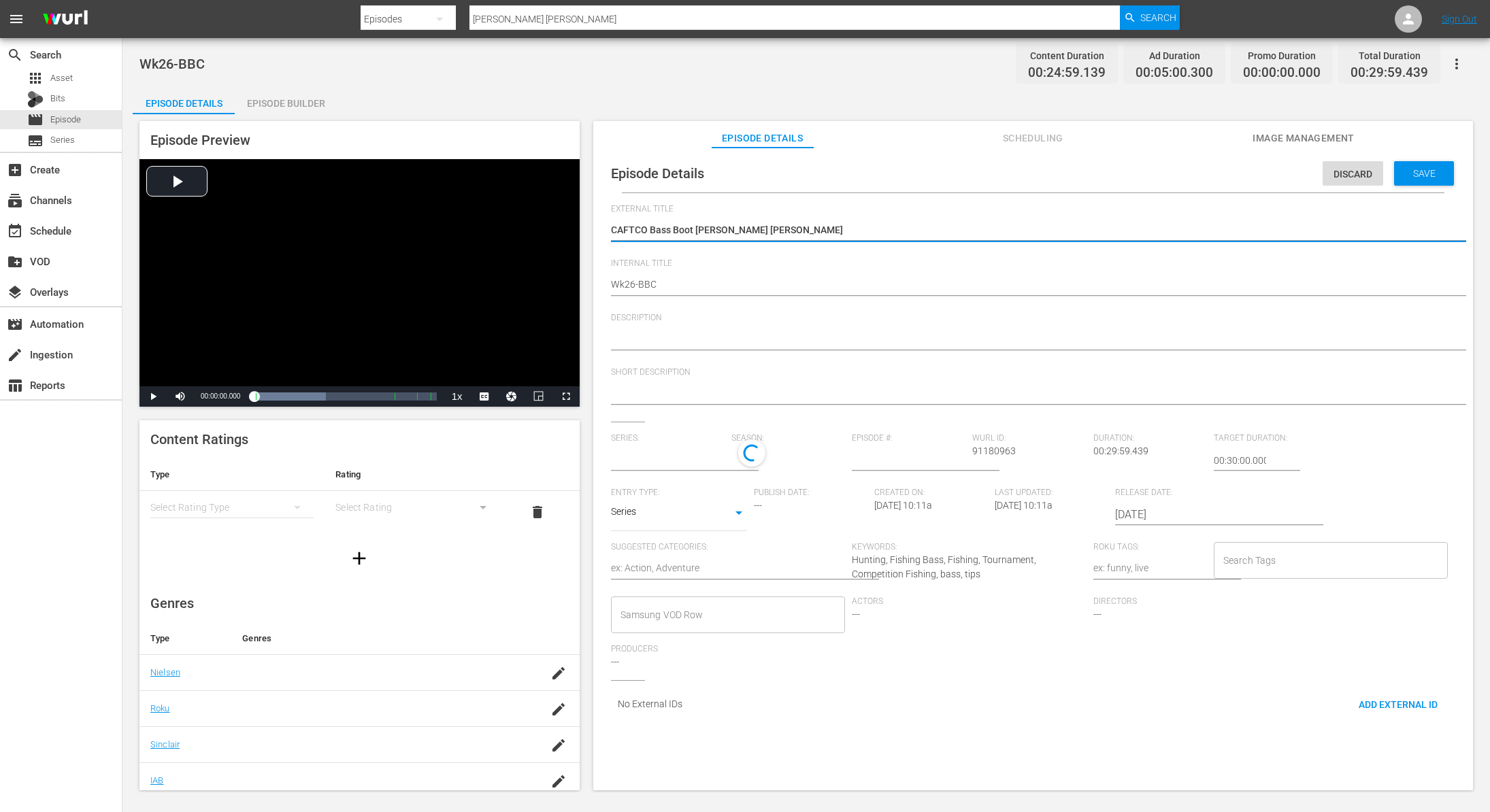
type textarea "AFTCO Bass Boot [PERSON_NAME] [PERSON_NAME]"
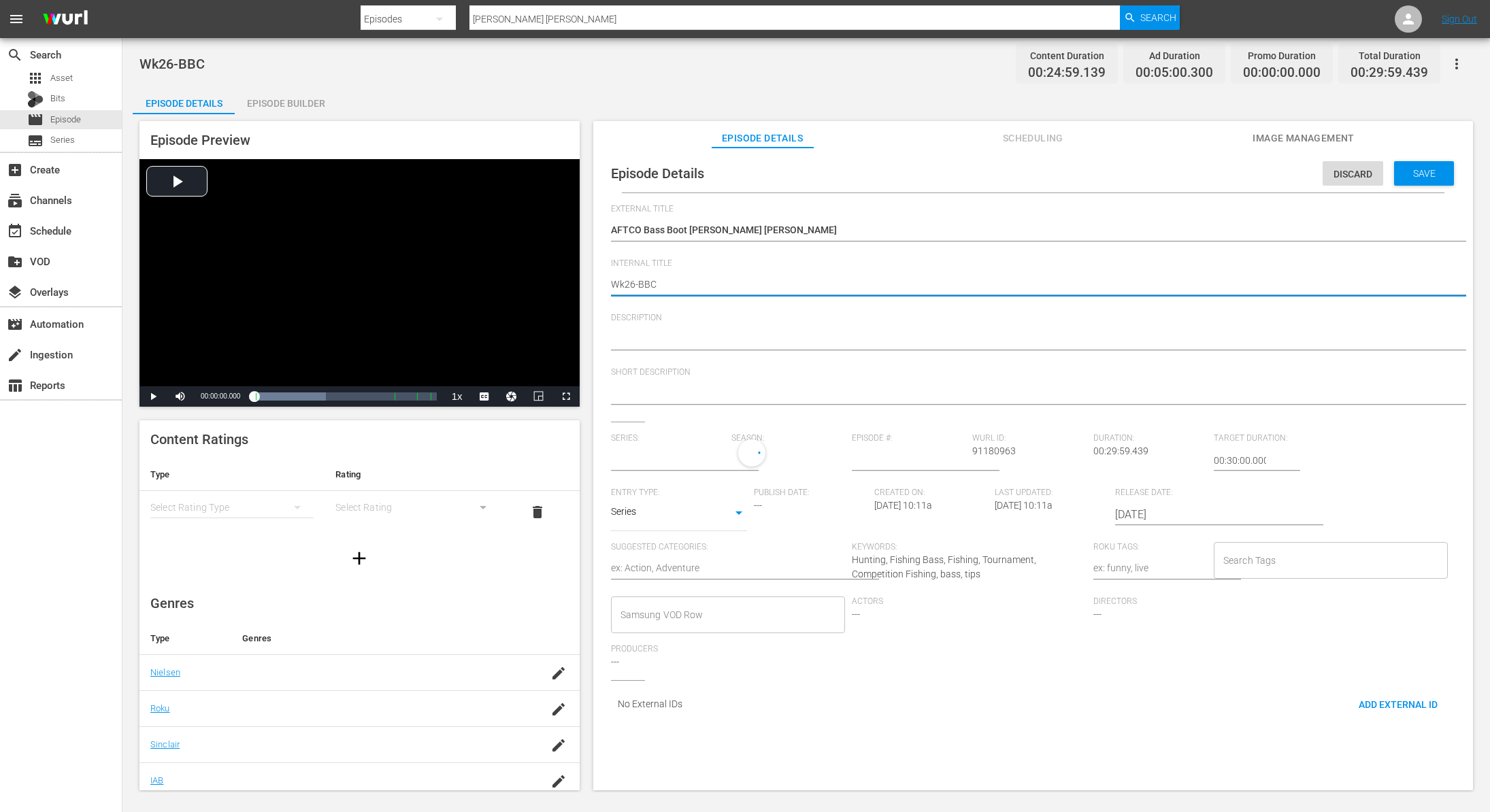
type input "Bass Boot Camp Season 24"
type textarea "Wk2-BBC"
type textarea "Wk-BBC"
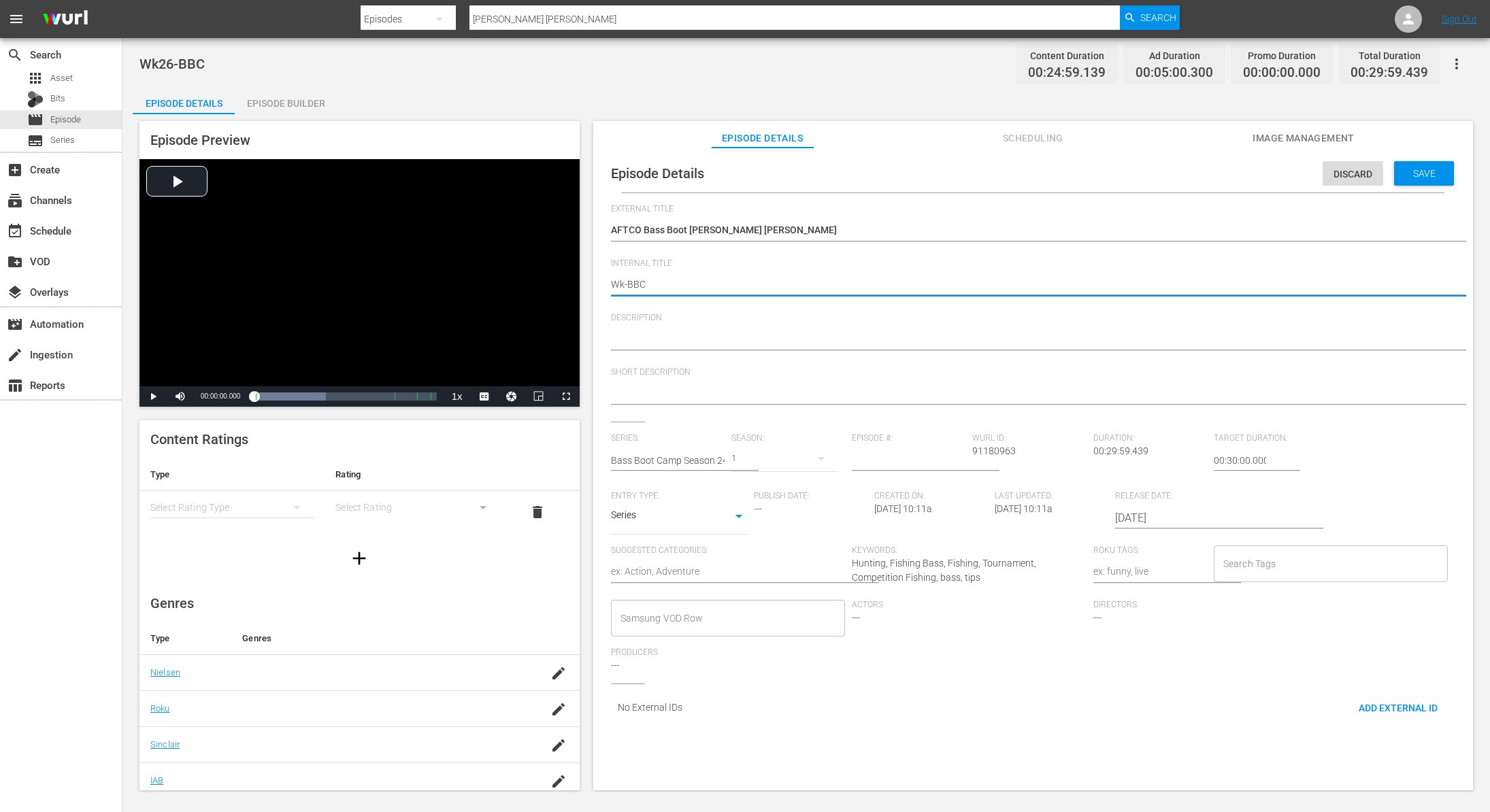
type textarea "Wk4-BBC"
type textarea "Wk40-BBC"
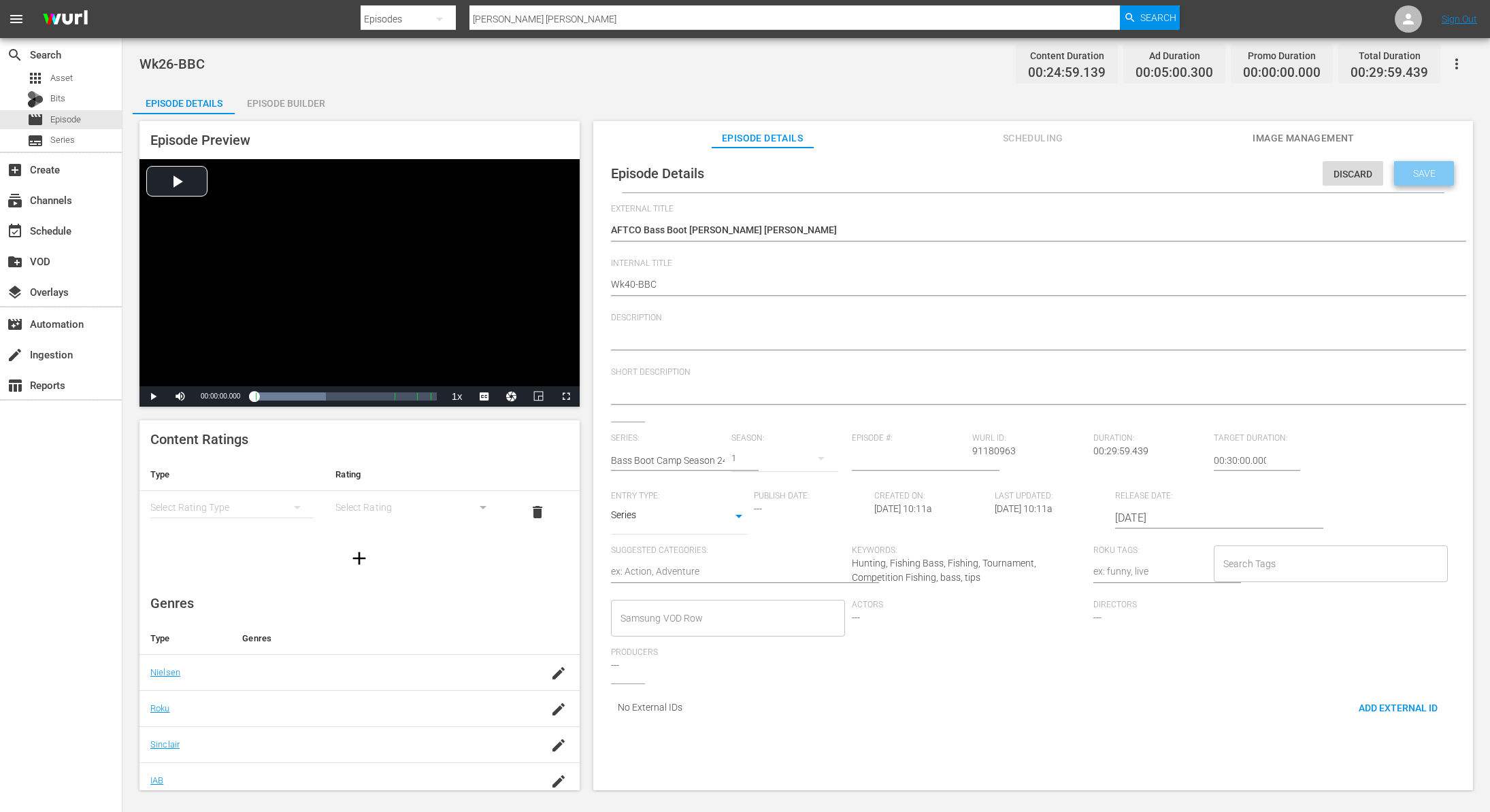
click at [1406, 170] on span "Save" at bounding box center [1424, 173] width 45 height 11
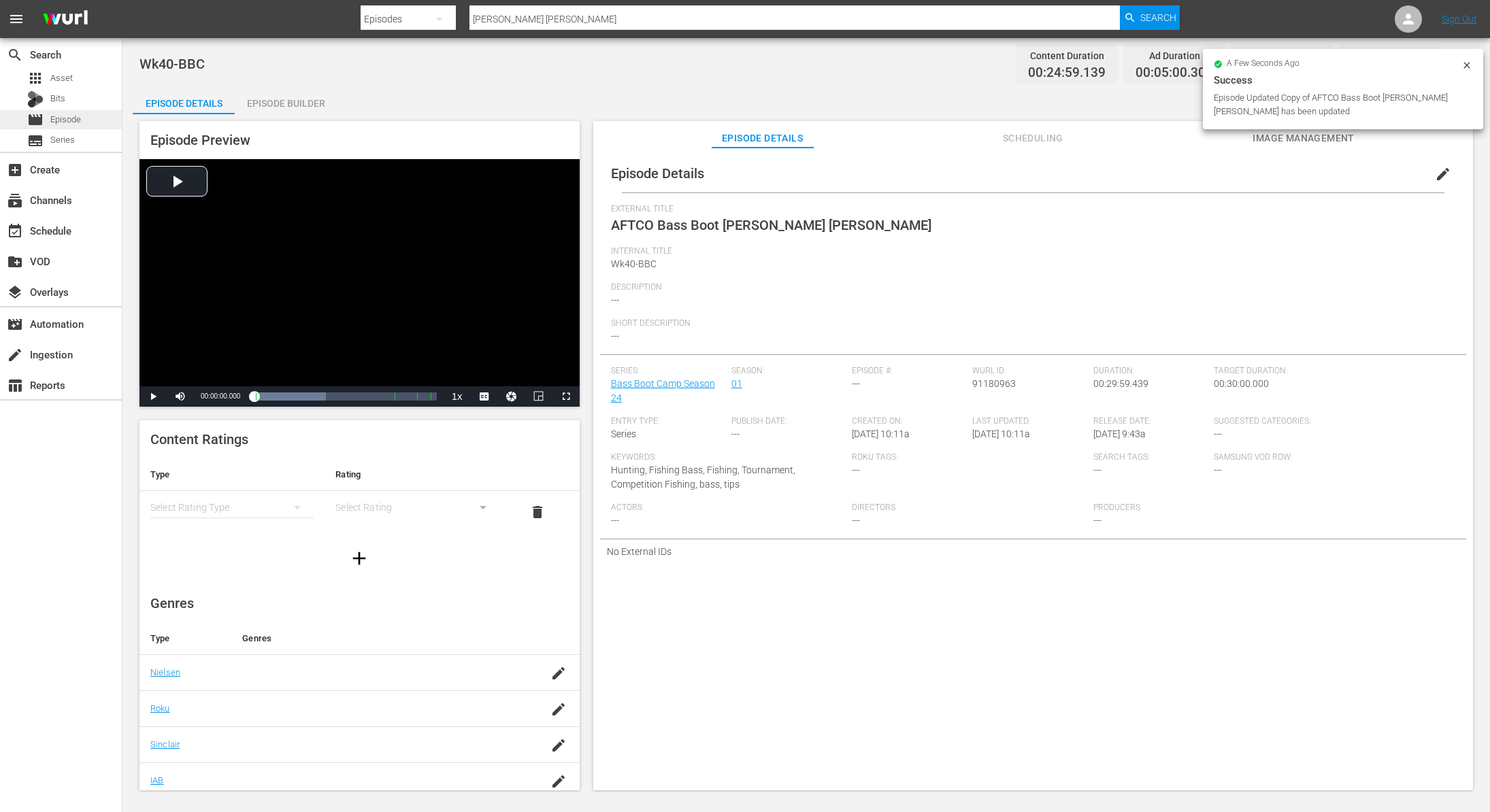
click at [71, 123] on span "Episode" at bounding box center [65, 119] width 30 height 13
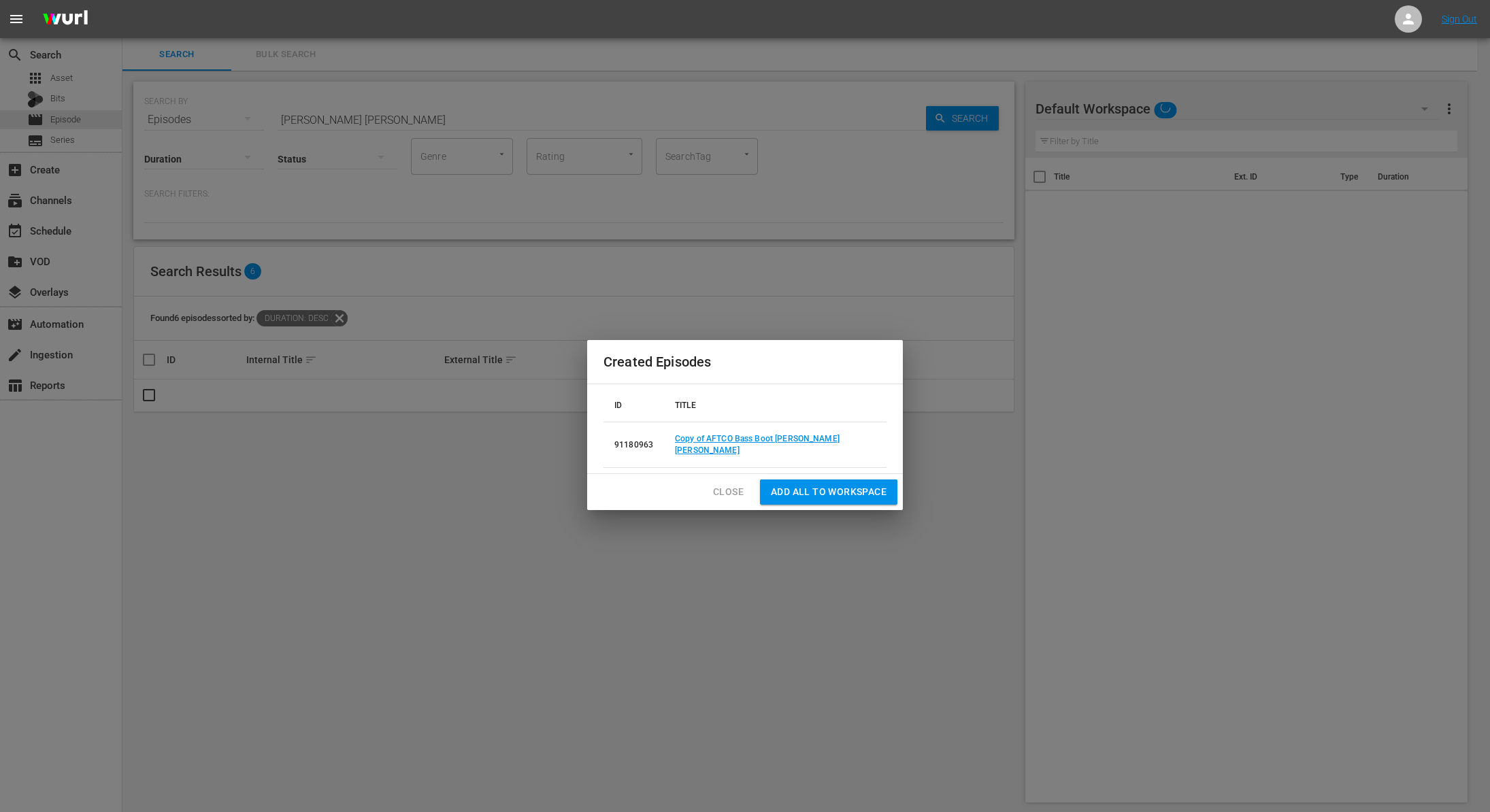
click at [726, 488] on span "Close" at bounding box center [728, 492] width 30 height 17
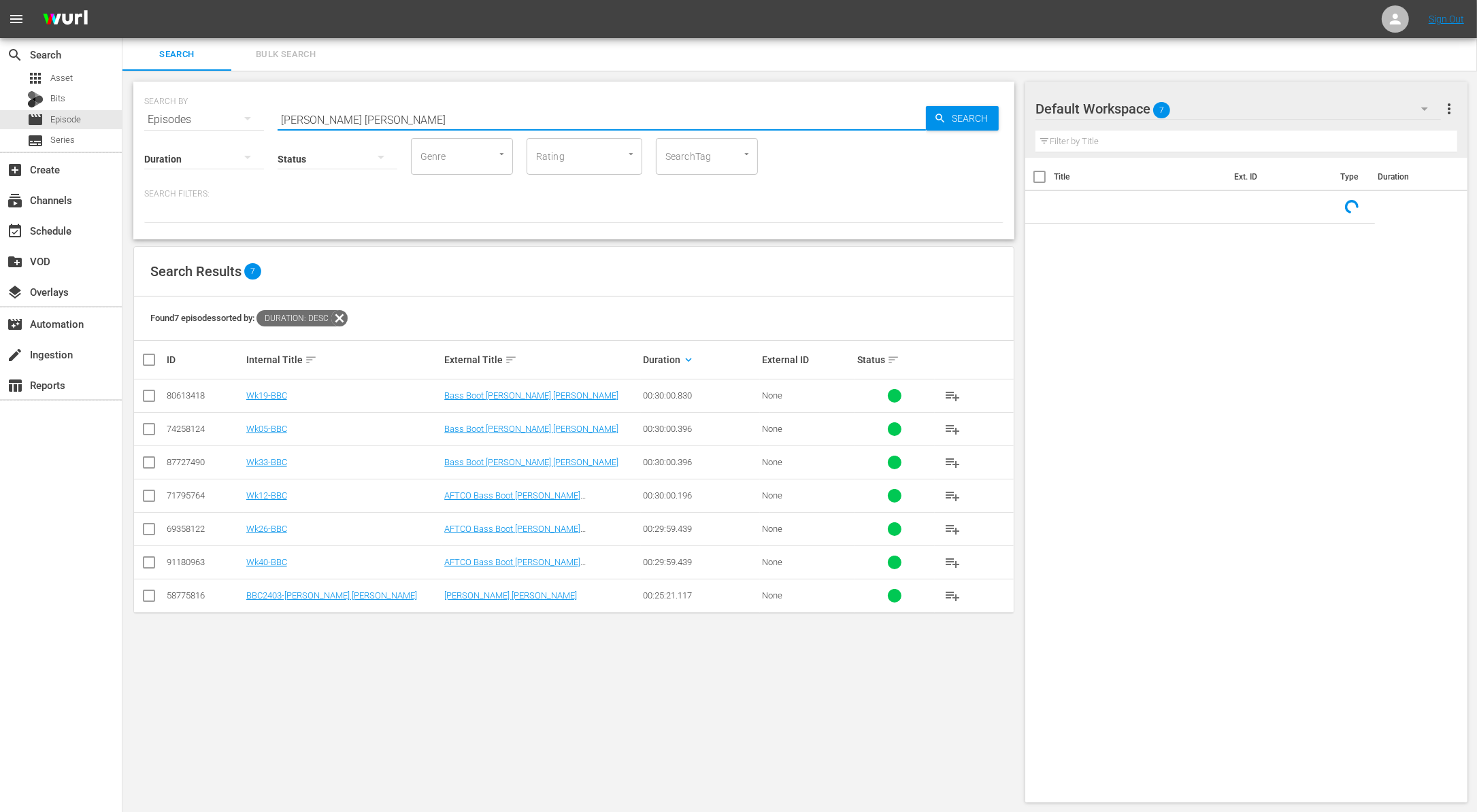
click at [377, 110] on input "Santee Cooper" at bounding box center [601, 120] width 648 height 33
paste input "Episode 2: Trail Tested, Race Proven: Wolverine RMAX 1000 & YFZ450R in Action"
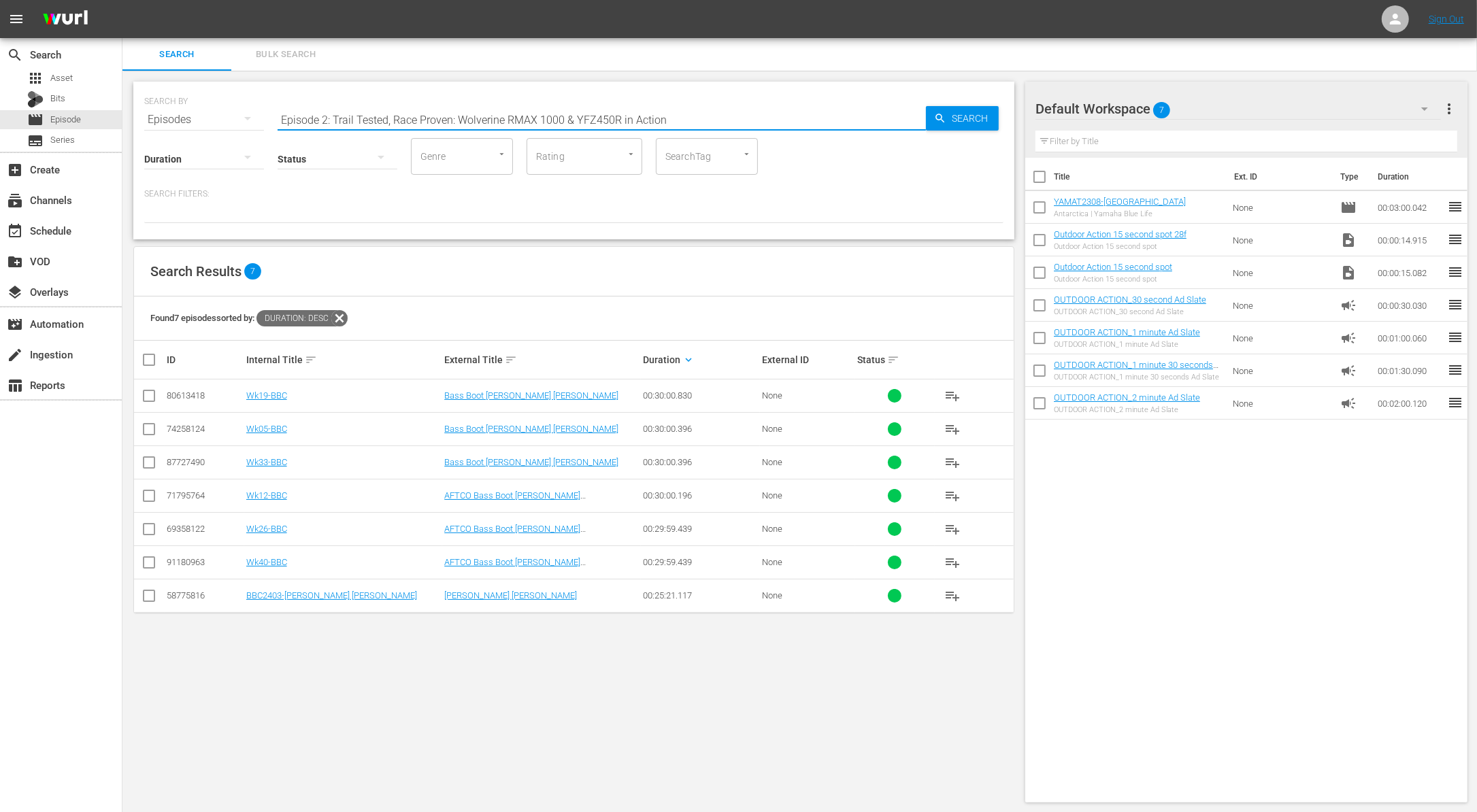
type input "Episode 2: Trail Tested, Race Proven: Wolverine RMAX 1000 & YFZ450R in Action"
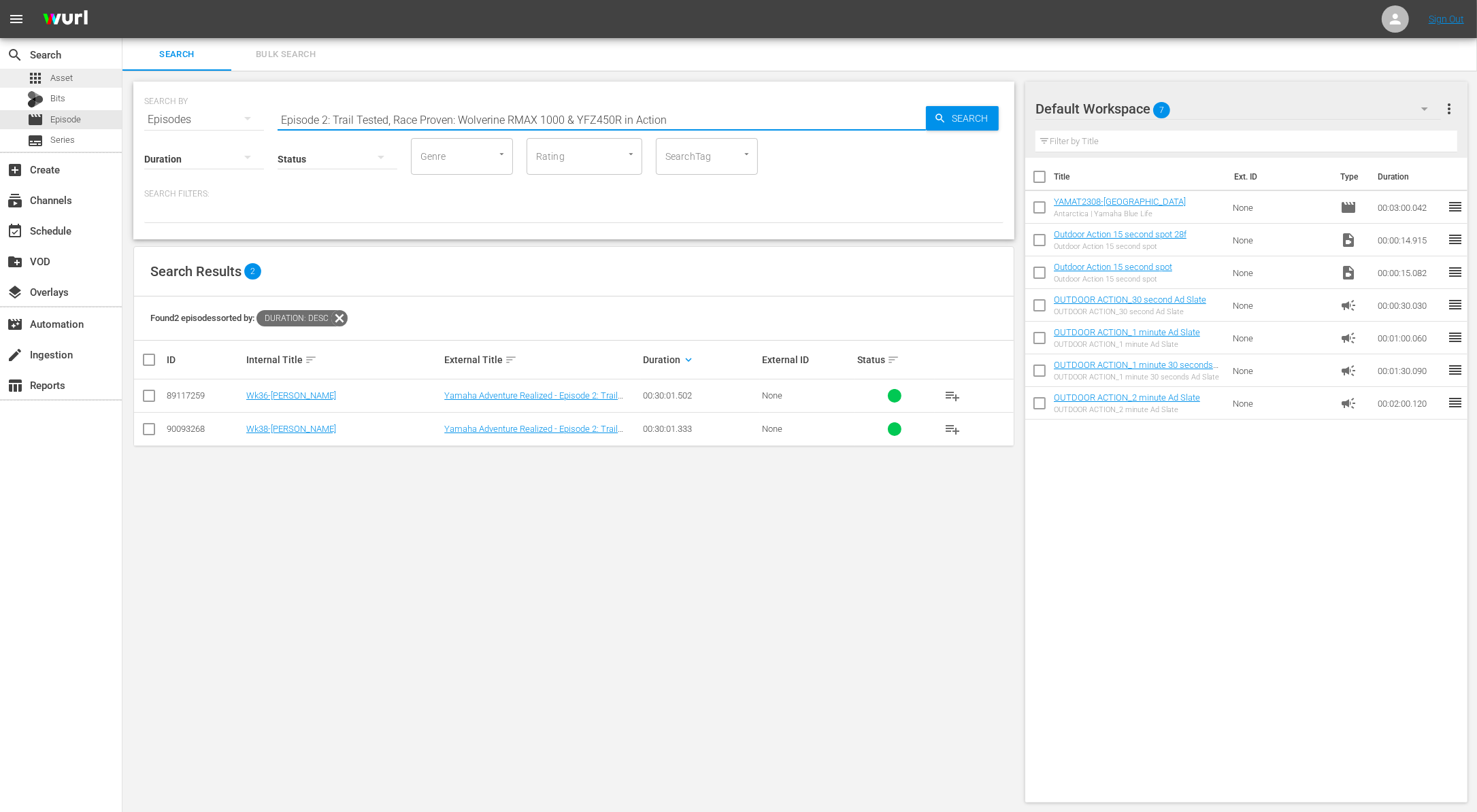
click at [69, 81] on span "Asset" at bounding box center [61, 77] width 23 height 13
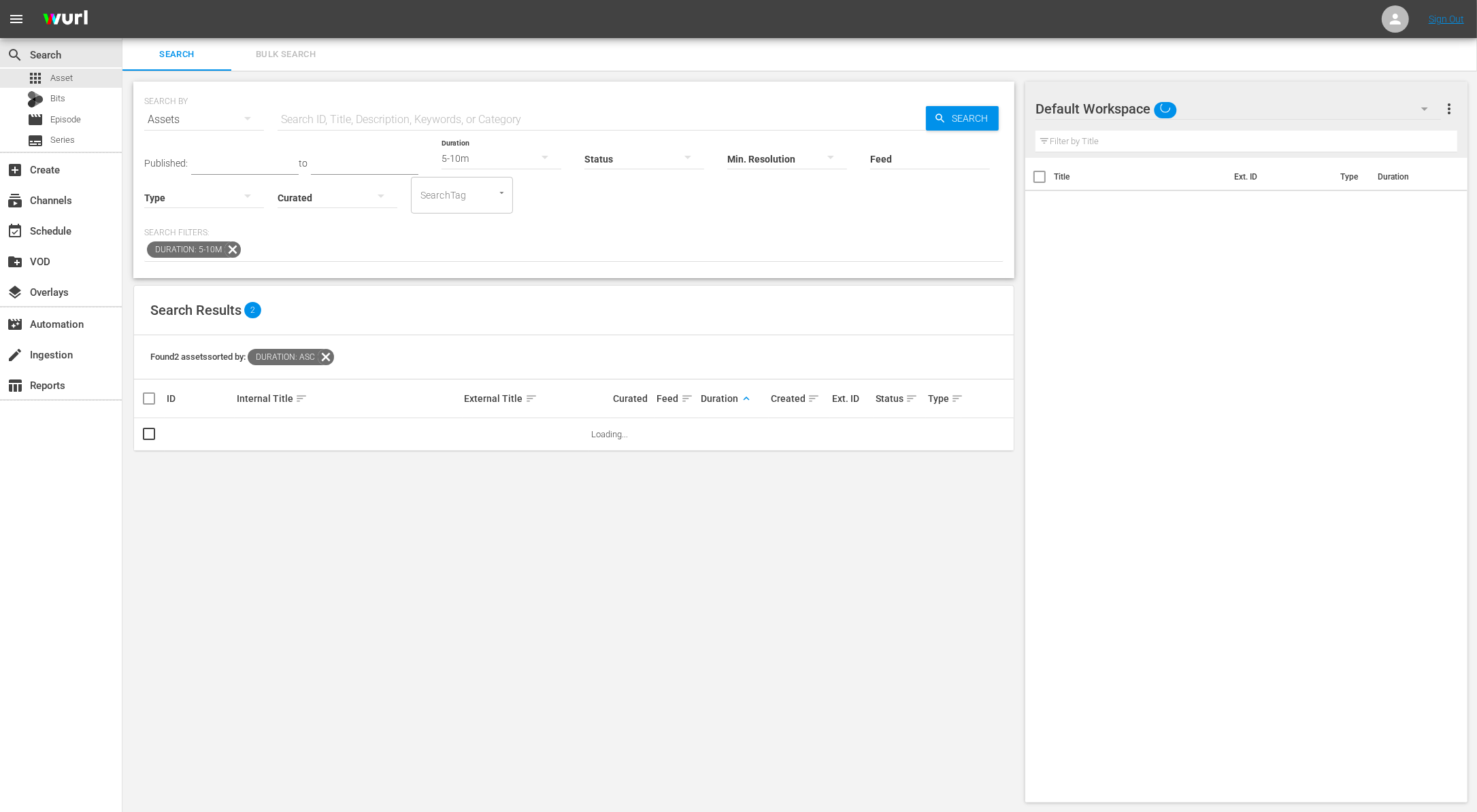
click at [227, 245] on icon at bounding box center [232, 249] width 18 height 18
click at [406, 116] on input "text" at bounding box center [601, 120] width 648 height 33
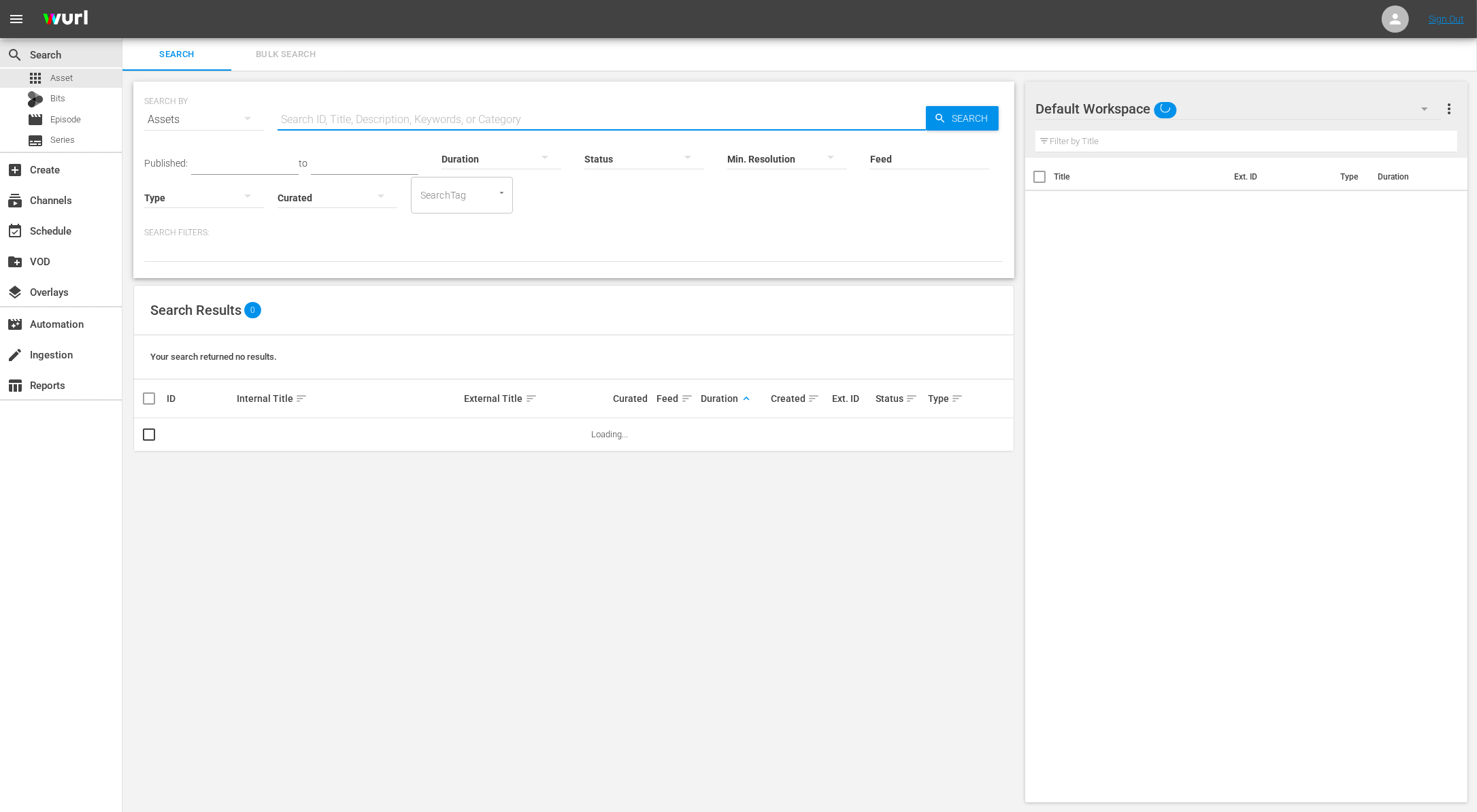
paste input "Episode 2: Trail Tested, Race Proven: Wolverine RMAX 1000 & YFZ450R in Action"
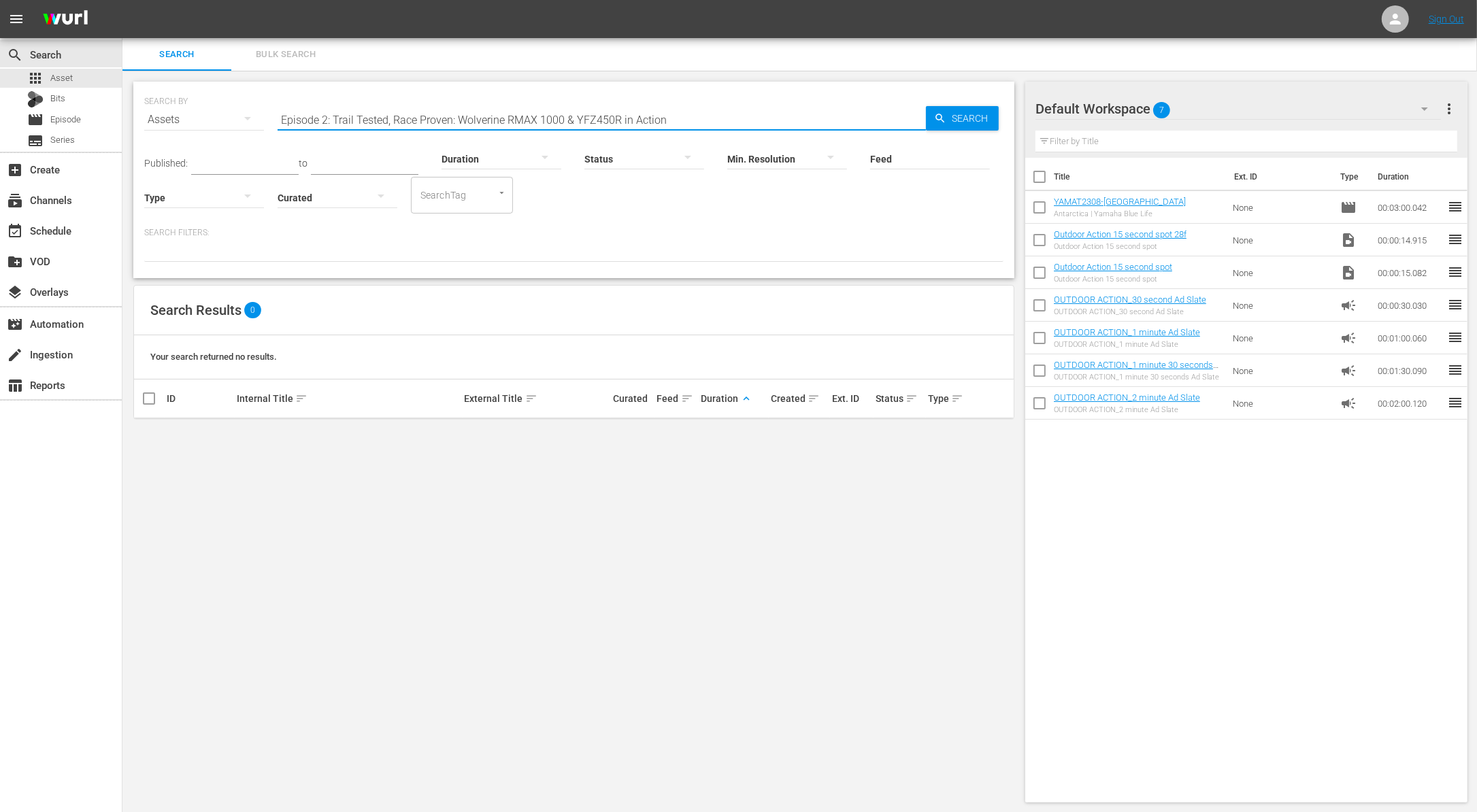
drag, startPoint x: 333, startPoint y: 118, endPoint x: 209, endPoint y: 97, distance: 125.8
click at [209, 99] on div "SEARCH BY Search By Assets Search ID, Title, Description, Keywords, or Category…" at bounding box center [574, 111] width 859 height 49
type input "Trail Tested, Race Proven: Wolverine RMAX 1000 & YFZ450R in Action"
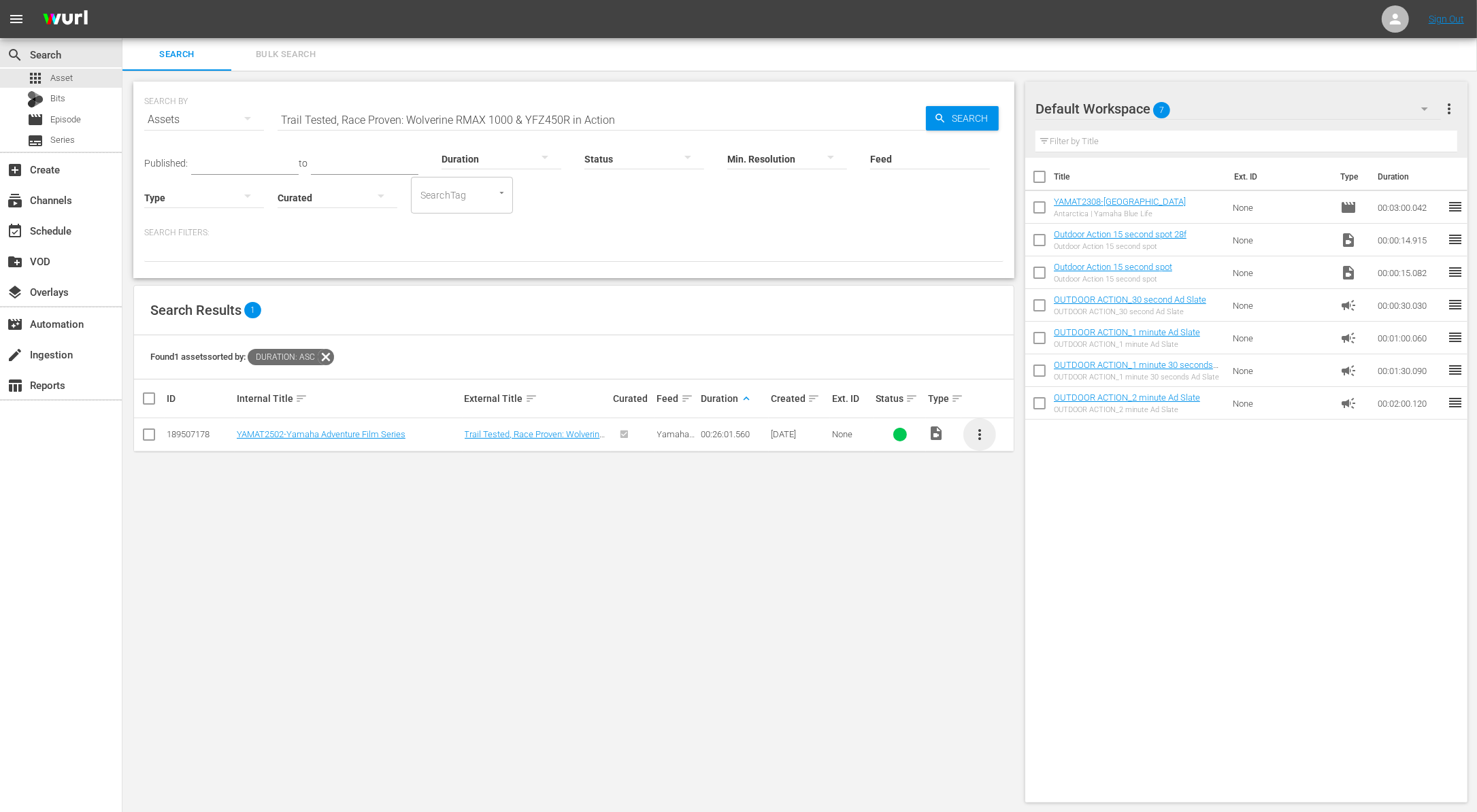
click at [975, 427] on span "more_vert" at bounding box center [979, 435] width 16 height 16
click at [1029, 467] on div "Workspace" at bounding box center [1053, 472] width 92 height 33
click at [461, 152] on div at bounding box center [501, 158] width 120 height 38
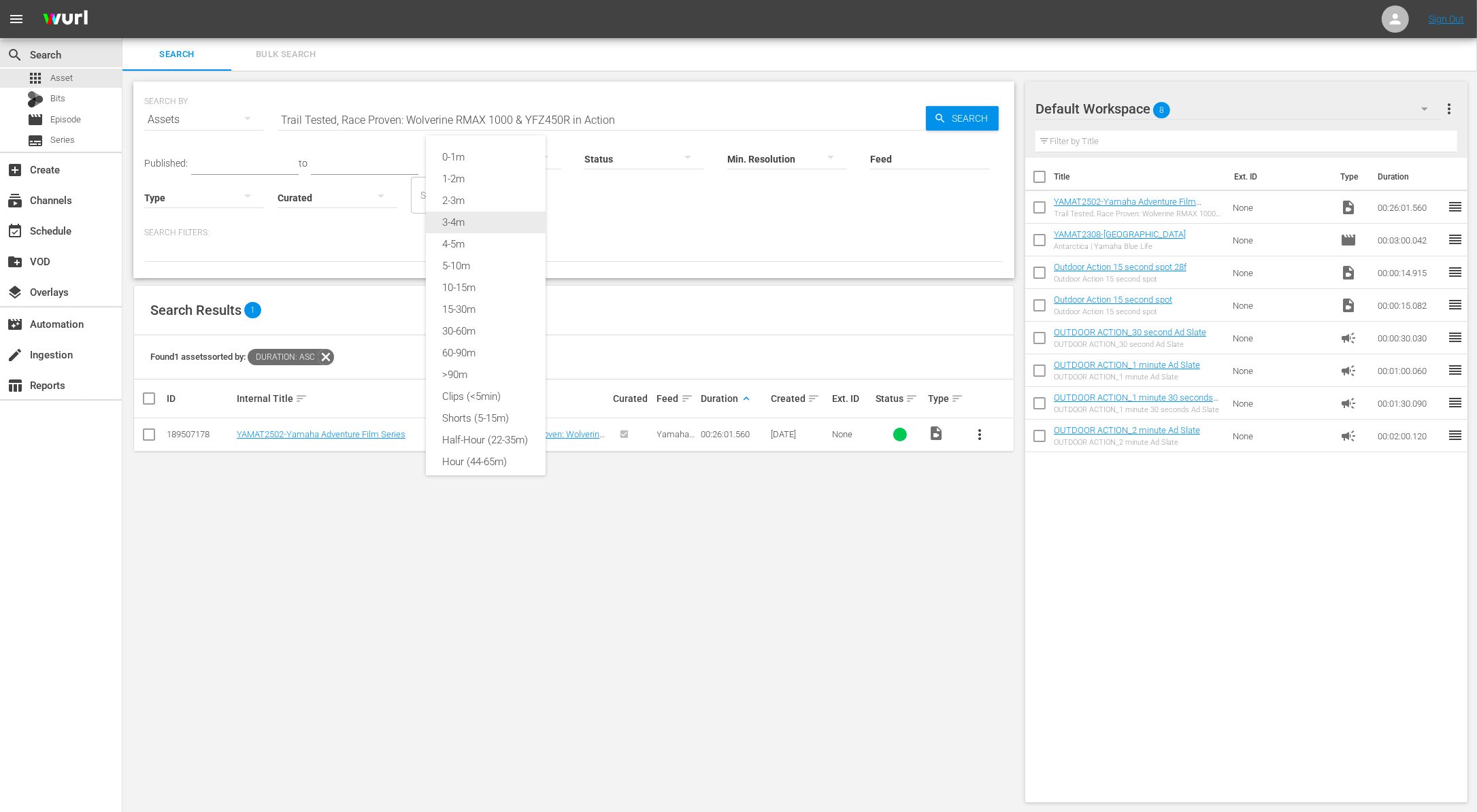
click at [472, 224] on div "3-4m" at bounding box center [485, 223] width 120 height 22
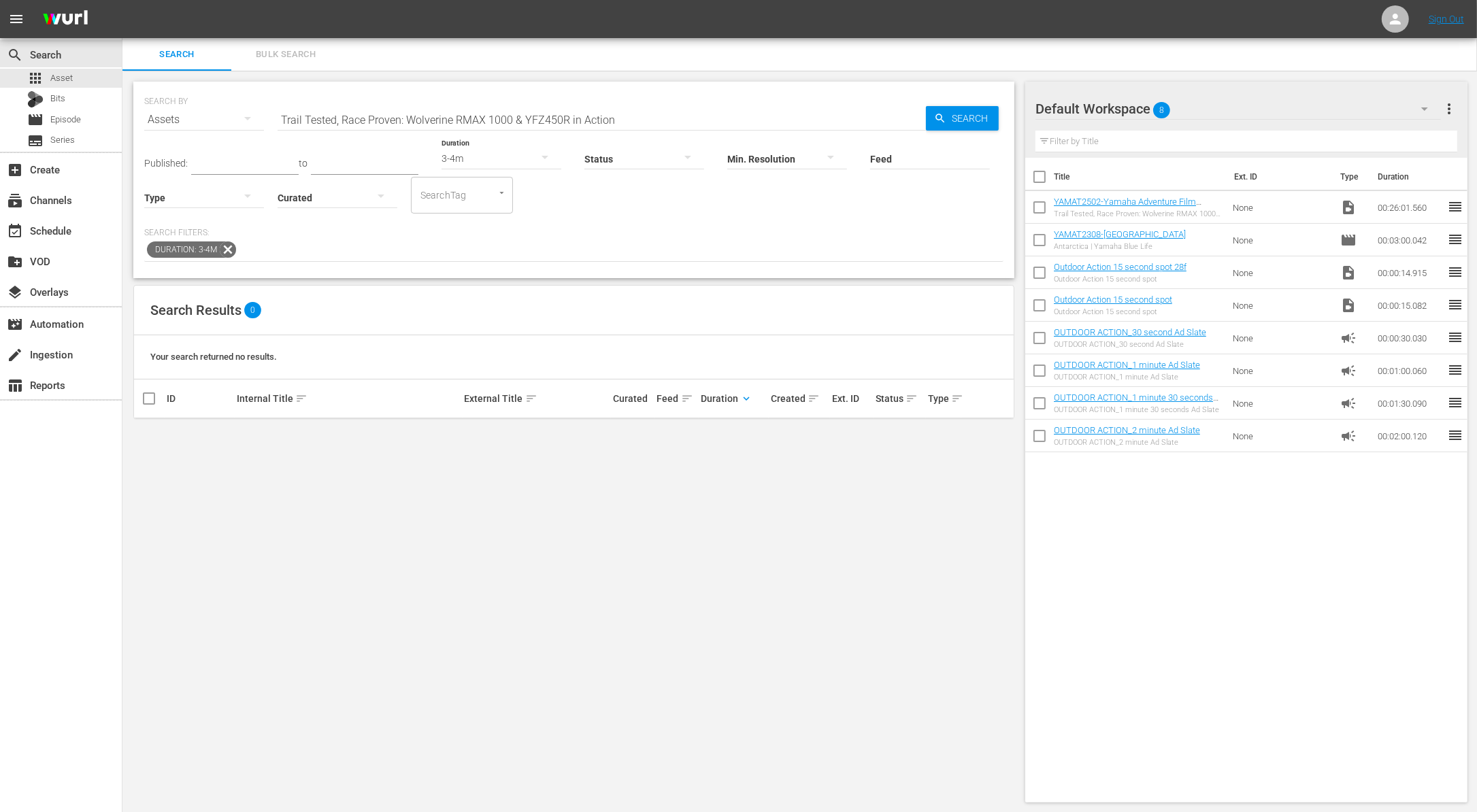
click at [580, 114] on input "Trail Tested, Race Proven: Wolverine RMAX 1000 & YFZ450R in Action" at bounding box center [601, 120] width 648 height 33
click at [773, 272] on div "SEARCH BY Search By Assets Search ID, Title, Description, Keywords, or Category…" at bounding box center [574, 180] width 881 height 197
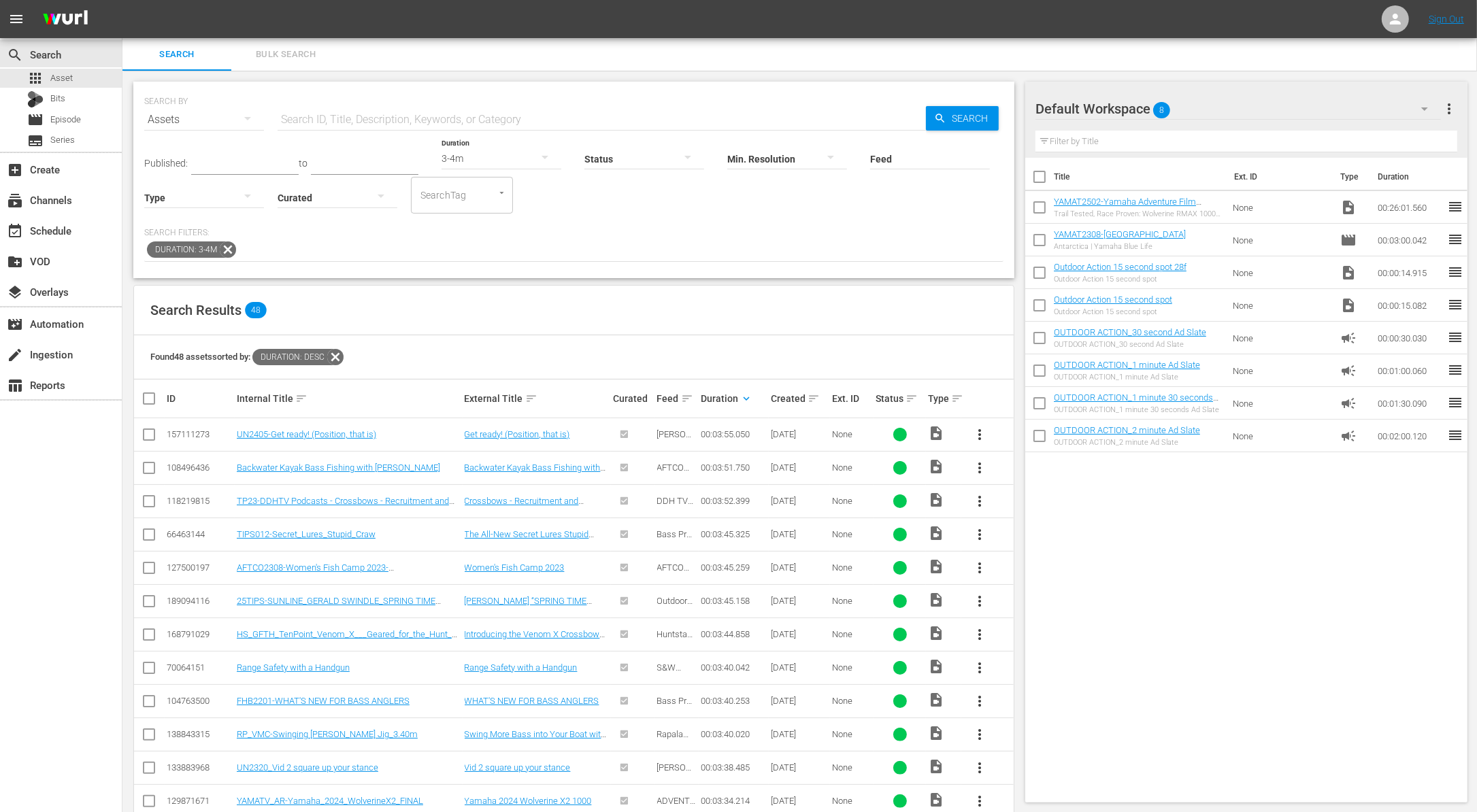
click at [978, 638] on span "more_vert" at bounding box center [979, 635] width 16 height 16
click at [1031, 667] on div "Workspace" at bounding box center [1053, 670] width 92 height 33
click at [1042, 237] on input "checkbox" at bounding box center [1039, 242] width 29 height 29
checkbox input "true"
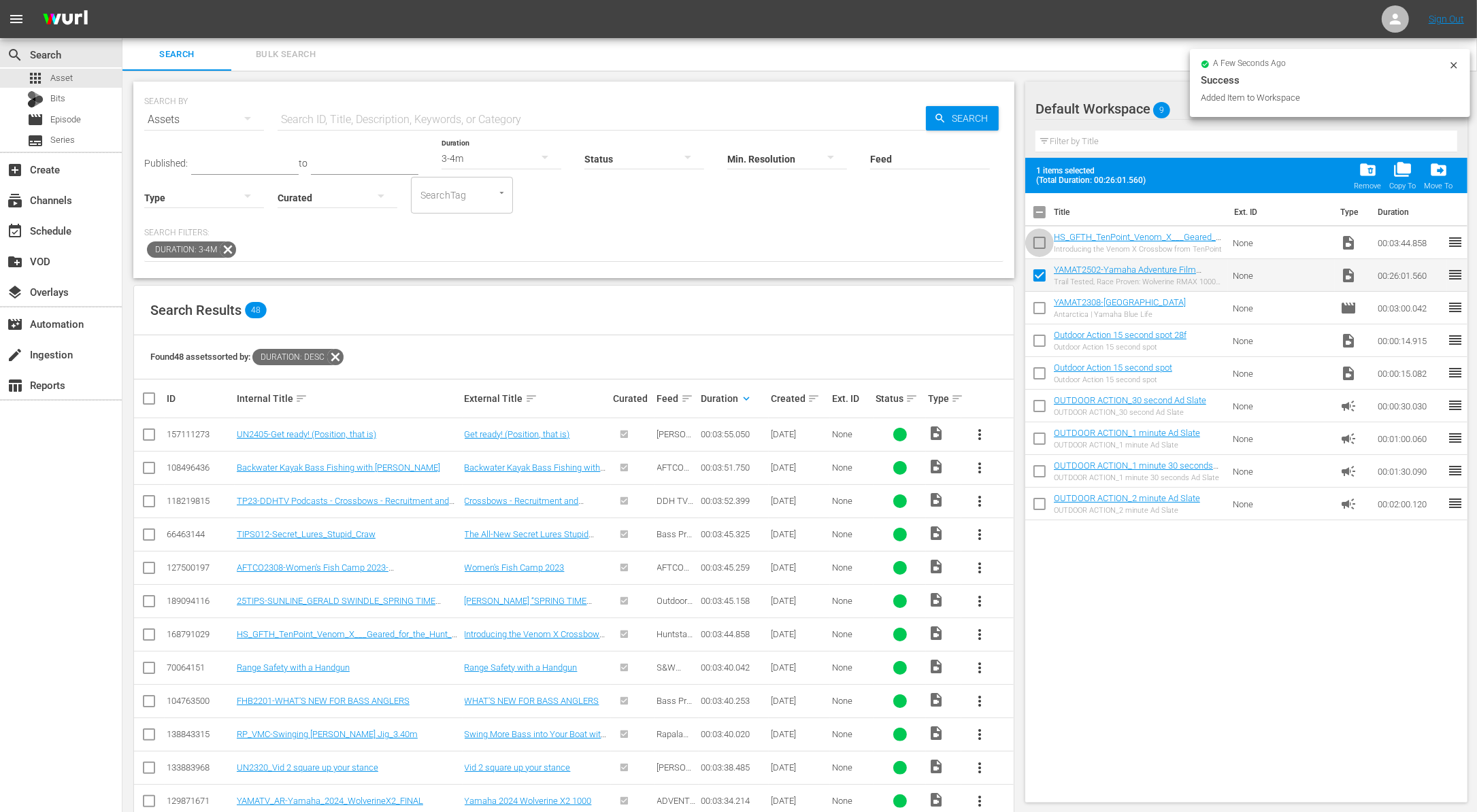
click at [1042, 237] on input "checkbox" at bounding box center [1039, 245] width 29 height 29
checkbox input "true"
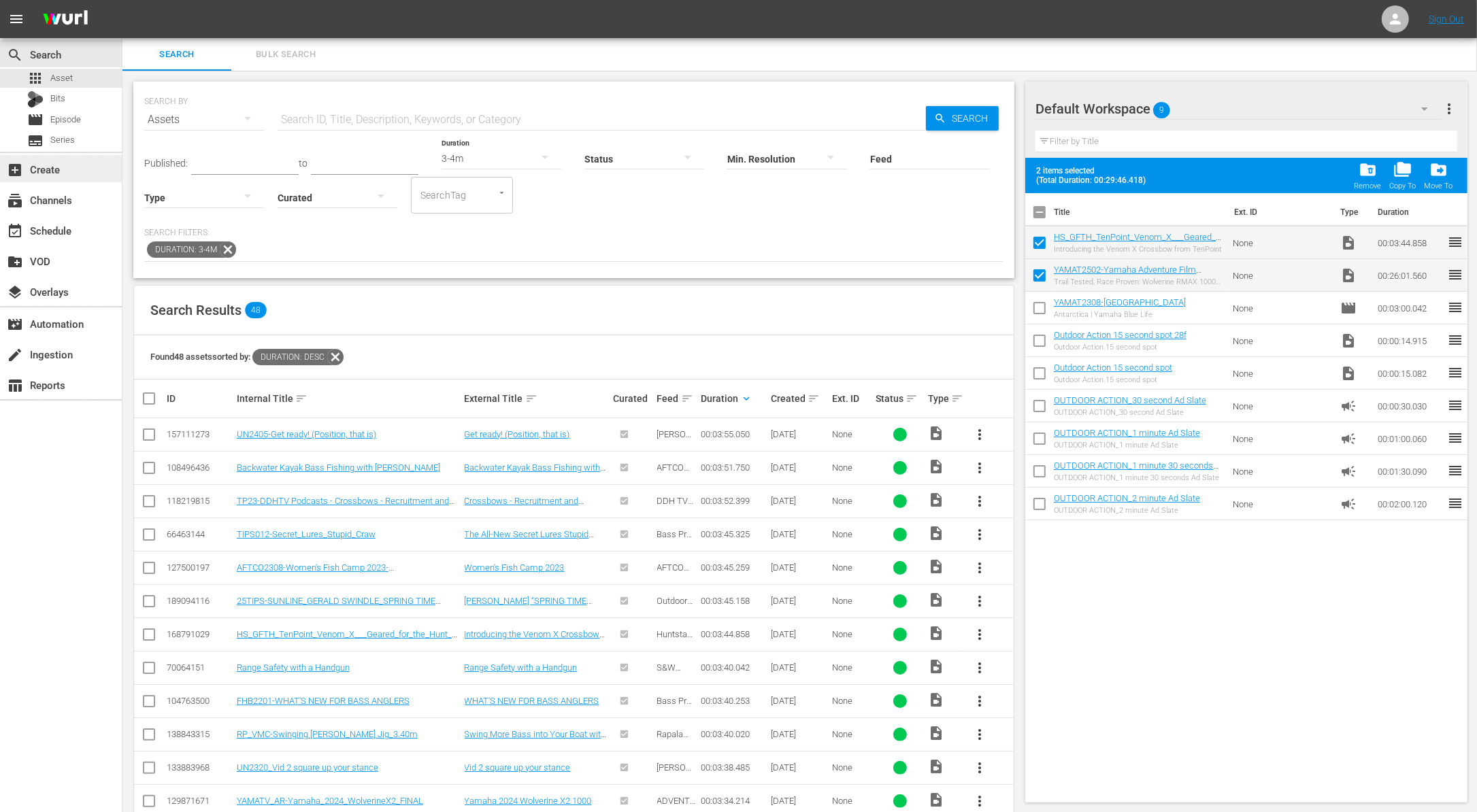
click at [54, 165] on div "add_box Create" at bounding box center [38, 167] width 76 height 13
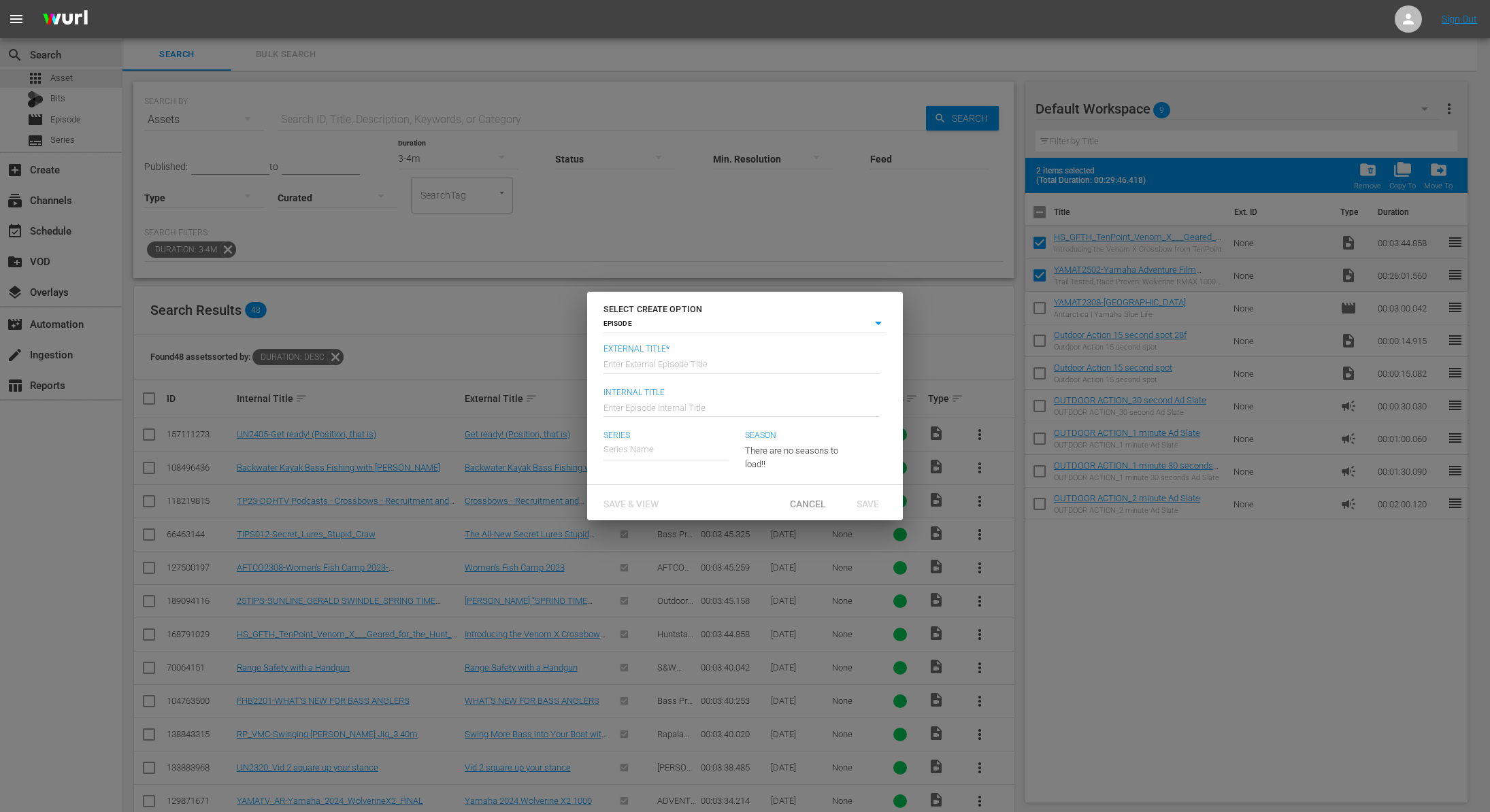
click at [674, 359] on input "text" at bounding box center [741, 363] width 276 height 33
type input "Yamaha Adventure Realized - Episode 2: Trail Tested, Race Proven: Wolverine RMA…"
click at [645, 412] on input "text" at bounding box center [741, 406] width 276 height 33
type input "Wk40-[PERSON_NAME]"
click at [709, 493] on div "ADVENTURE REALIZED WITH YAMAHA" at bounding box center [689, 488] width 151 height 33
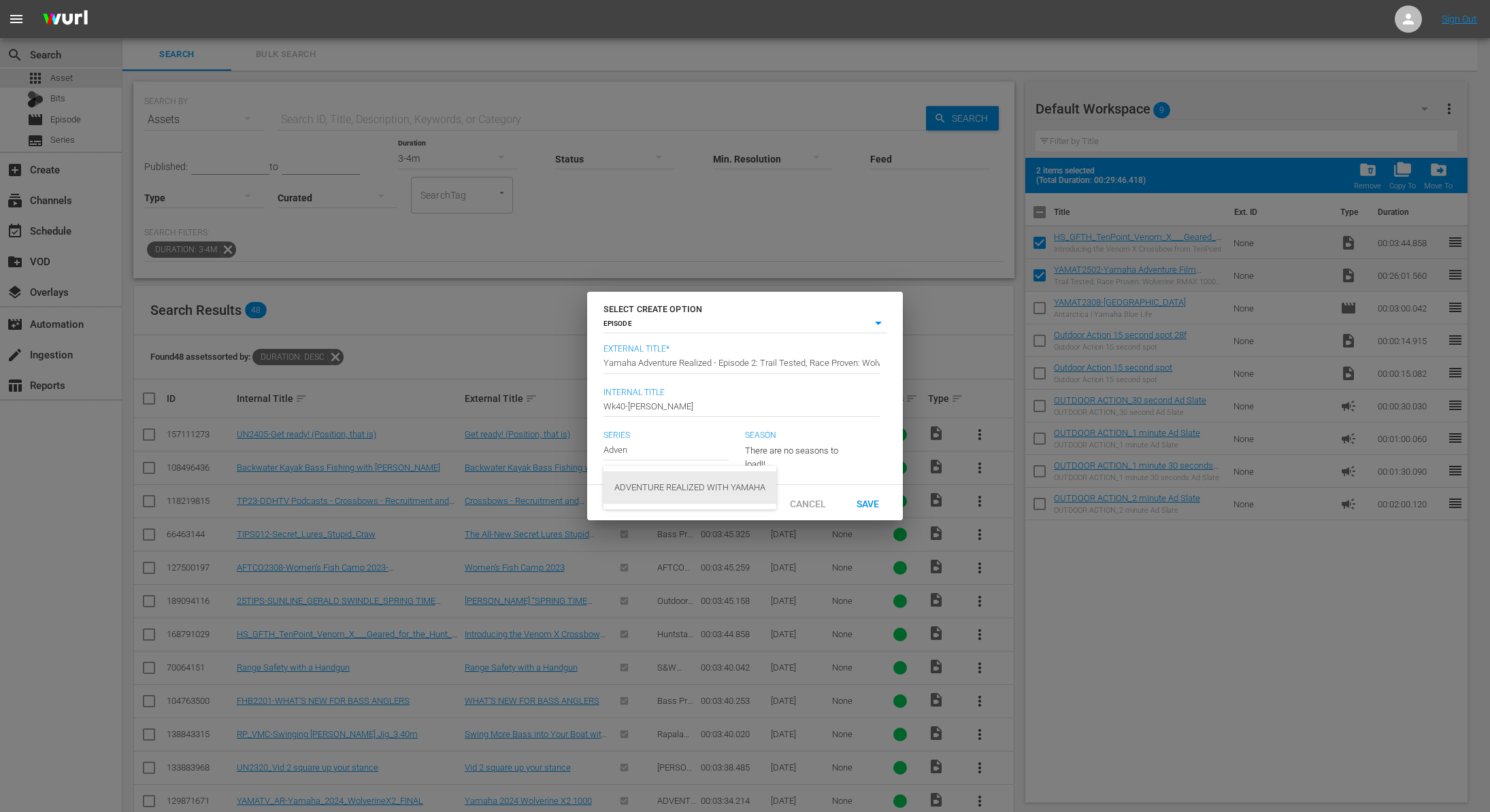
type input "ADVENTURE REALIZED WITH YAMAHA"
click at [814, 446] on button "button" at bounding box center [827, 449] width 33 height 33
click at [778, 500] on div "1" at bounding box center [764, 499] width 38 height 13
click at [869, 509] on span "Save" at bounding box center [868, 503] width 45 height 11
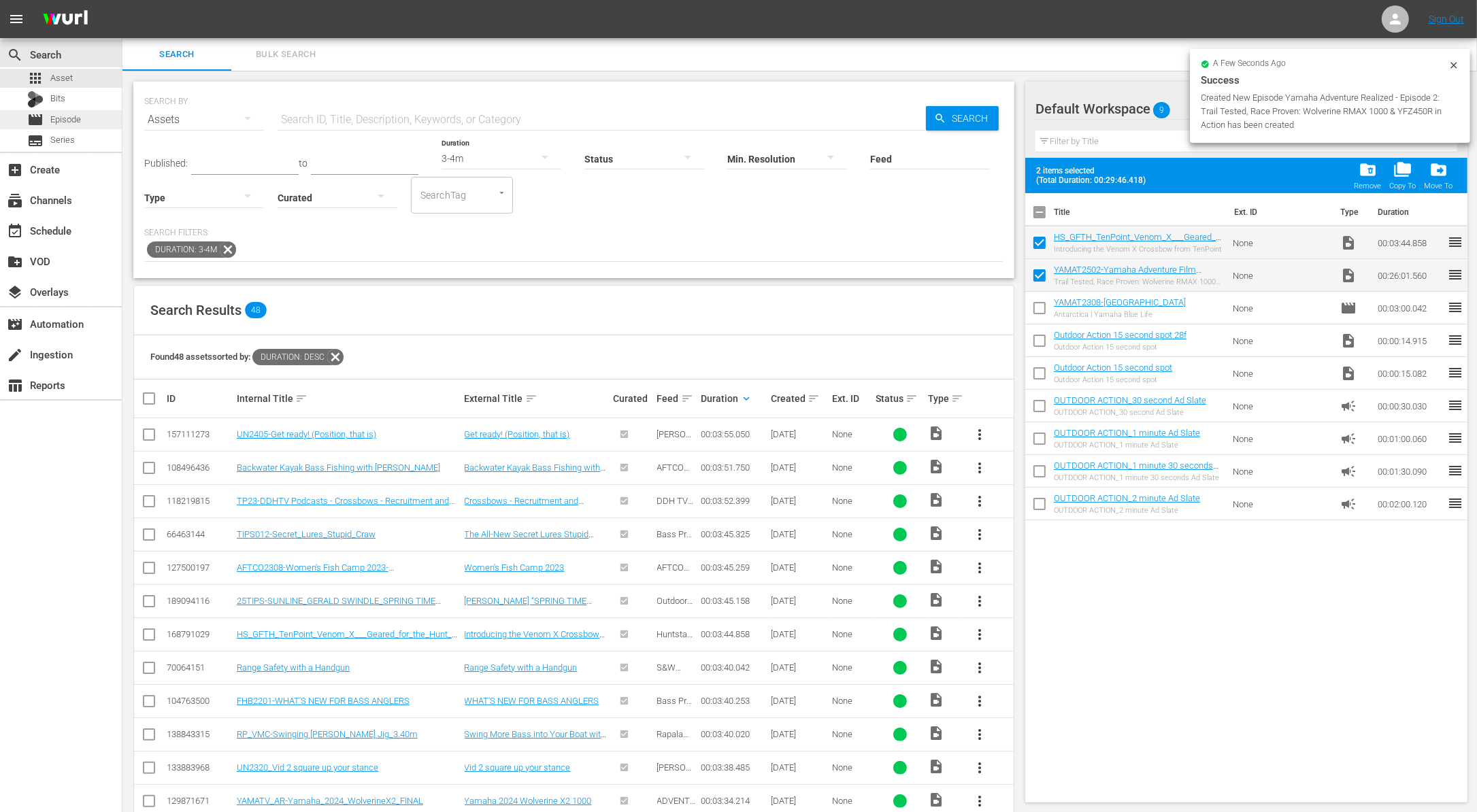
click at [71, 116] on span "Episode" at bounding box center [65, 119] width 30 height 13
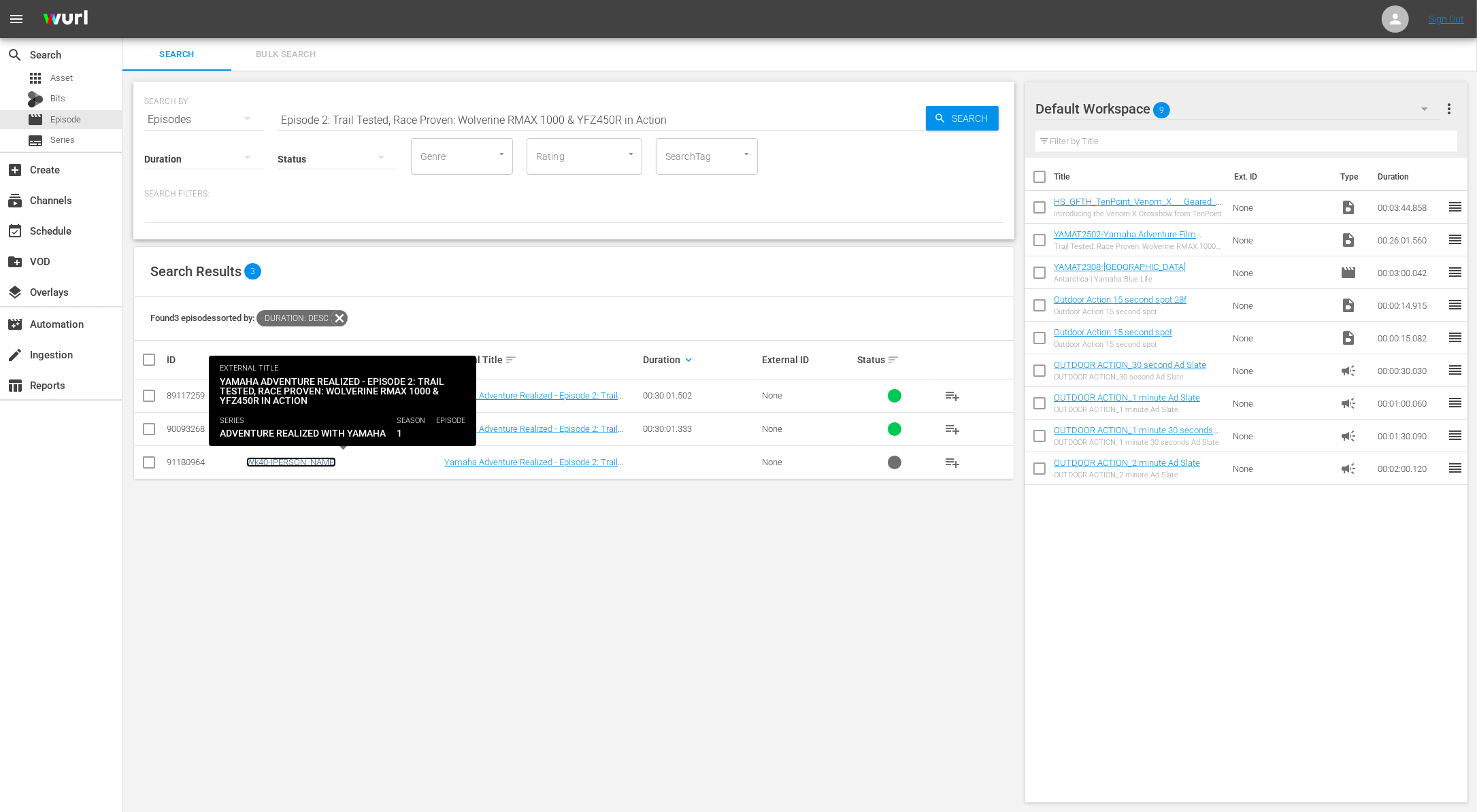
click at [271, 460] on link "Wk40-[PERSON_NAME]" at bounding box center [291, 462] width 90 height 10
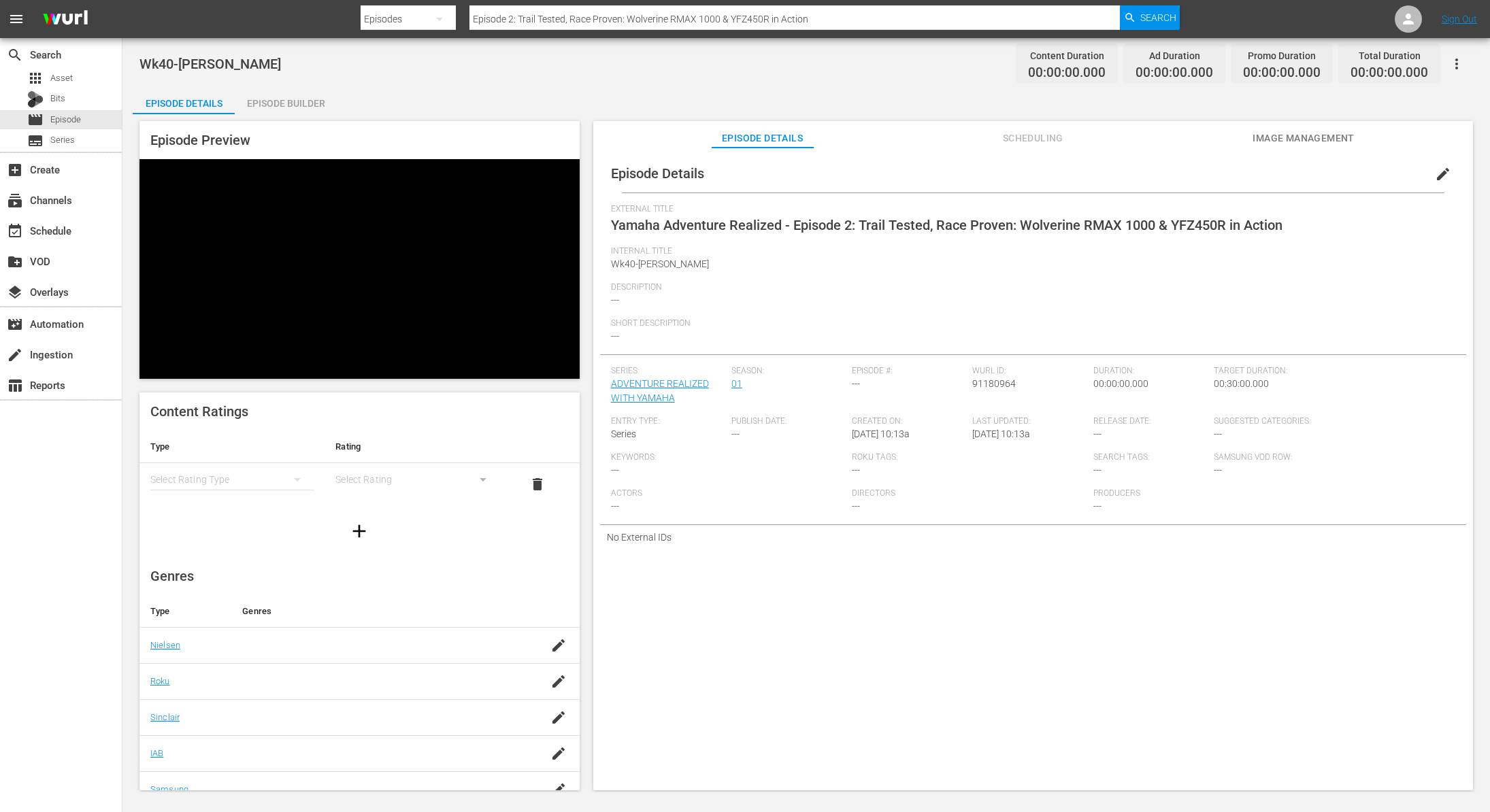
click at [298, 108] on div "Episode Builder" at bounding box center [285, 103] width 102 height 33
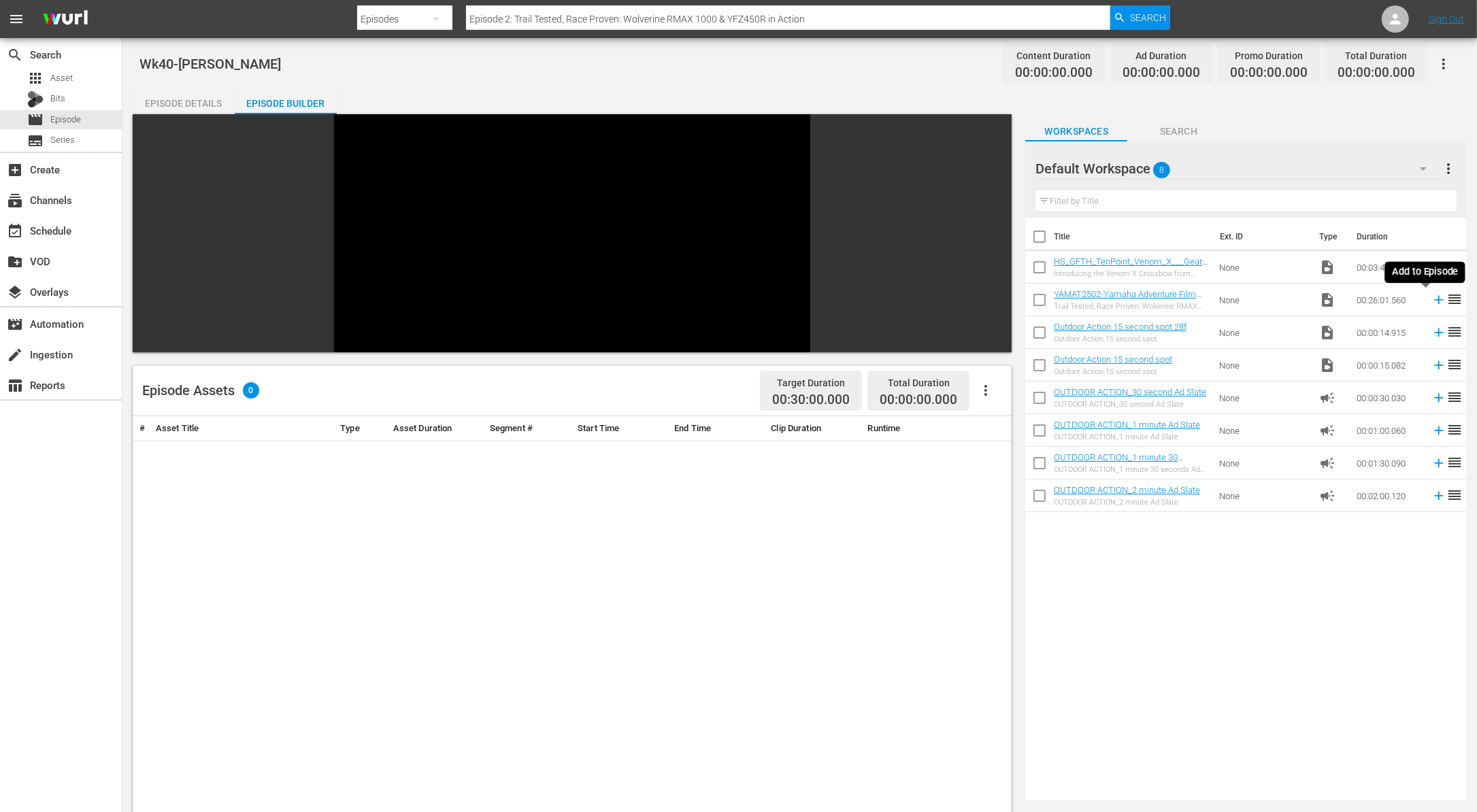
click at [1435, 299] on icon at bounding box center [1439, 300] width 9 height 9
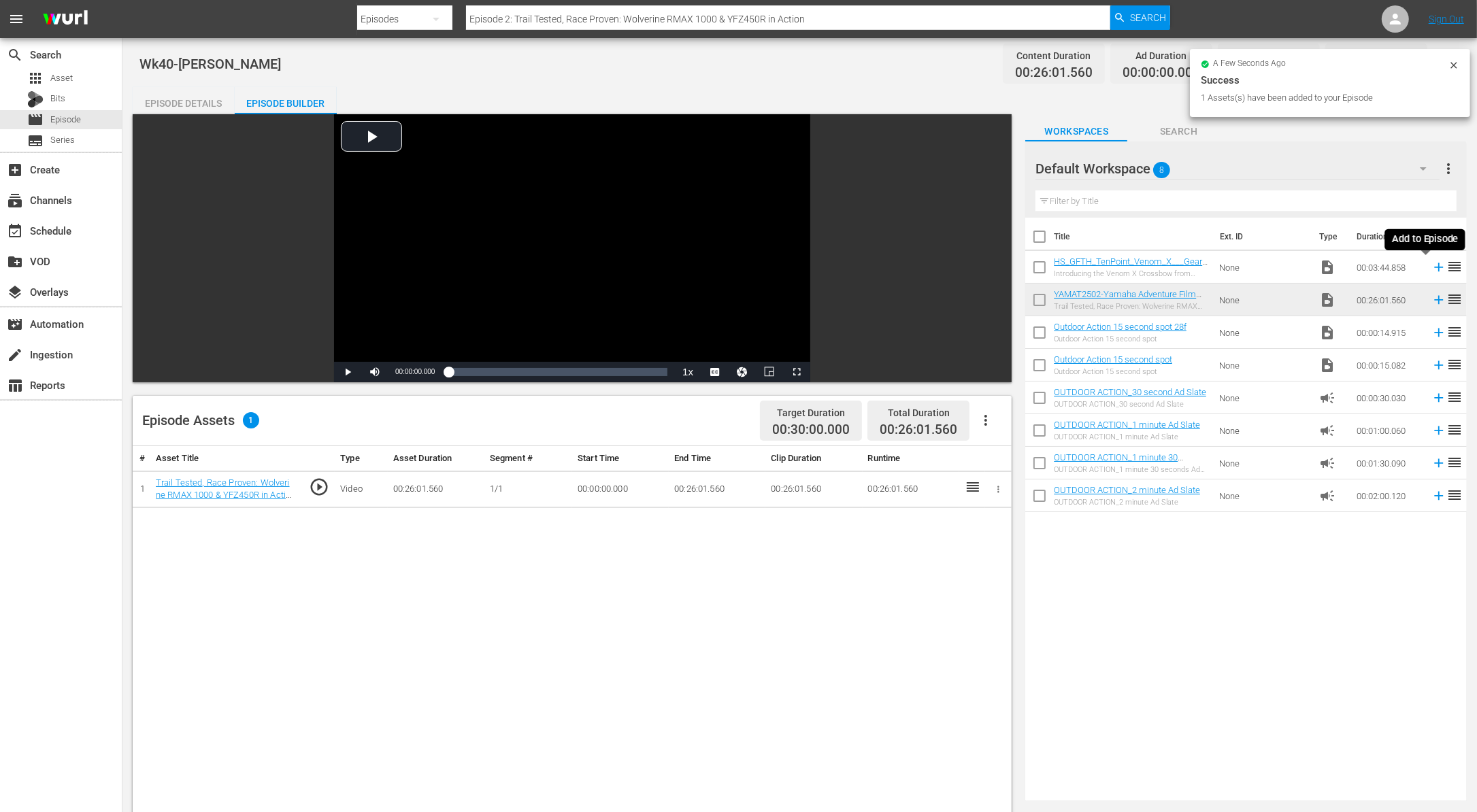
click at [1431, 261] on icon at bounding box center [1438, 266] width 15 height 15
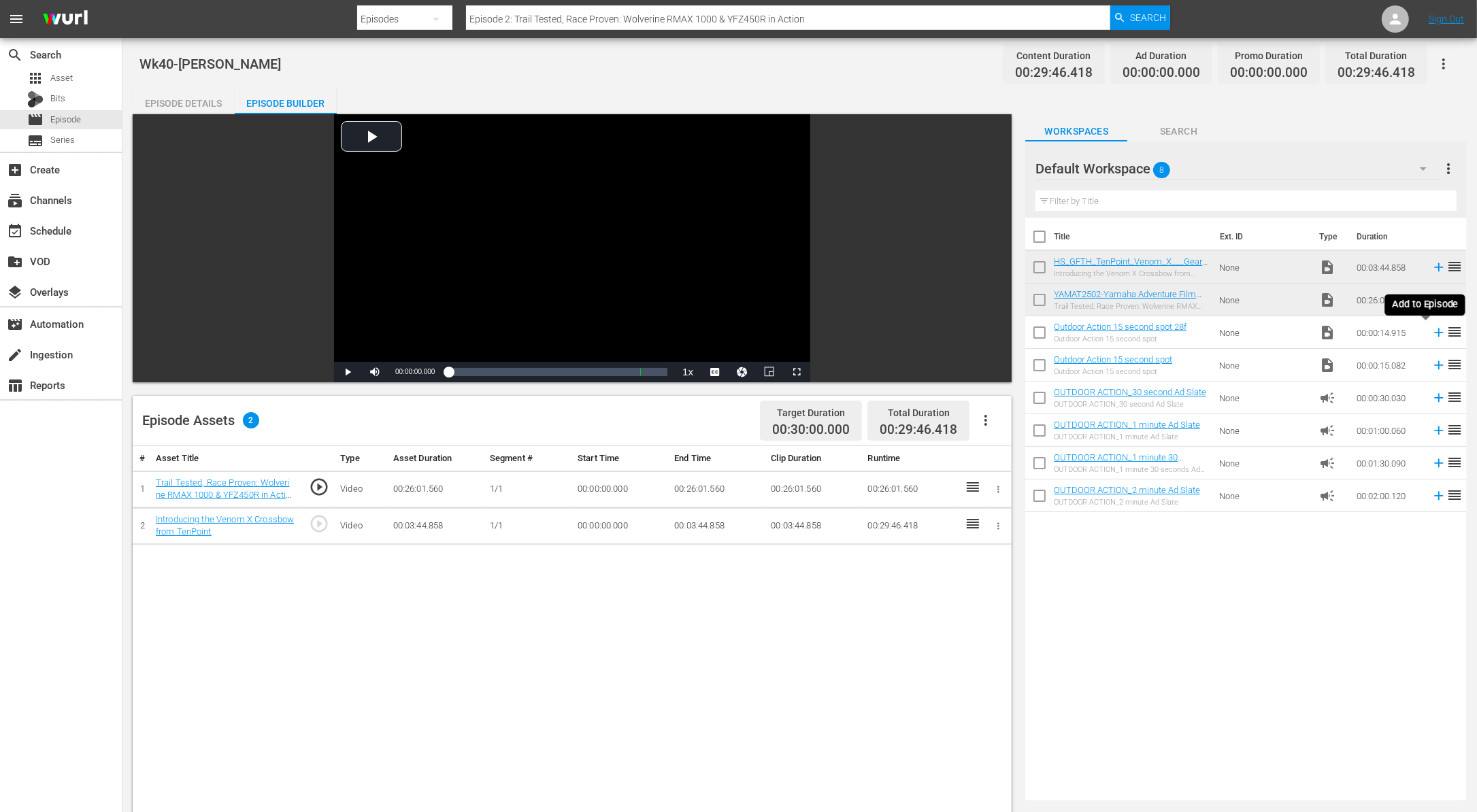
click at [1431, 331] on icon at bounding box center [1438, 332] width 15 height 15
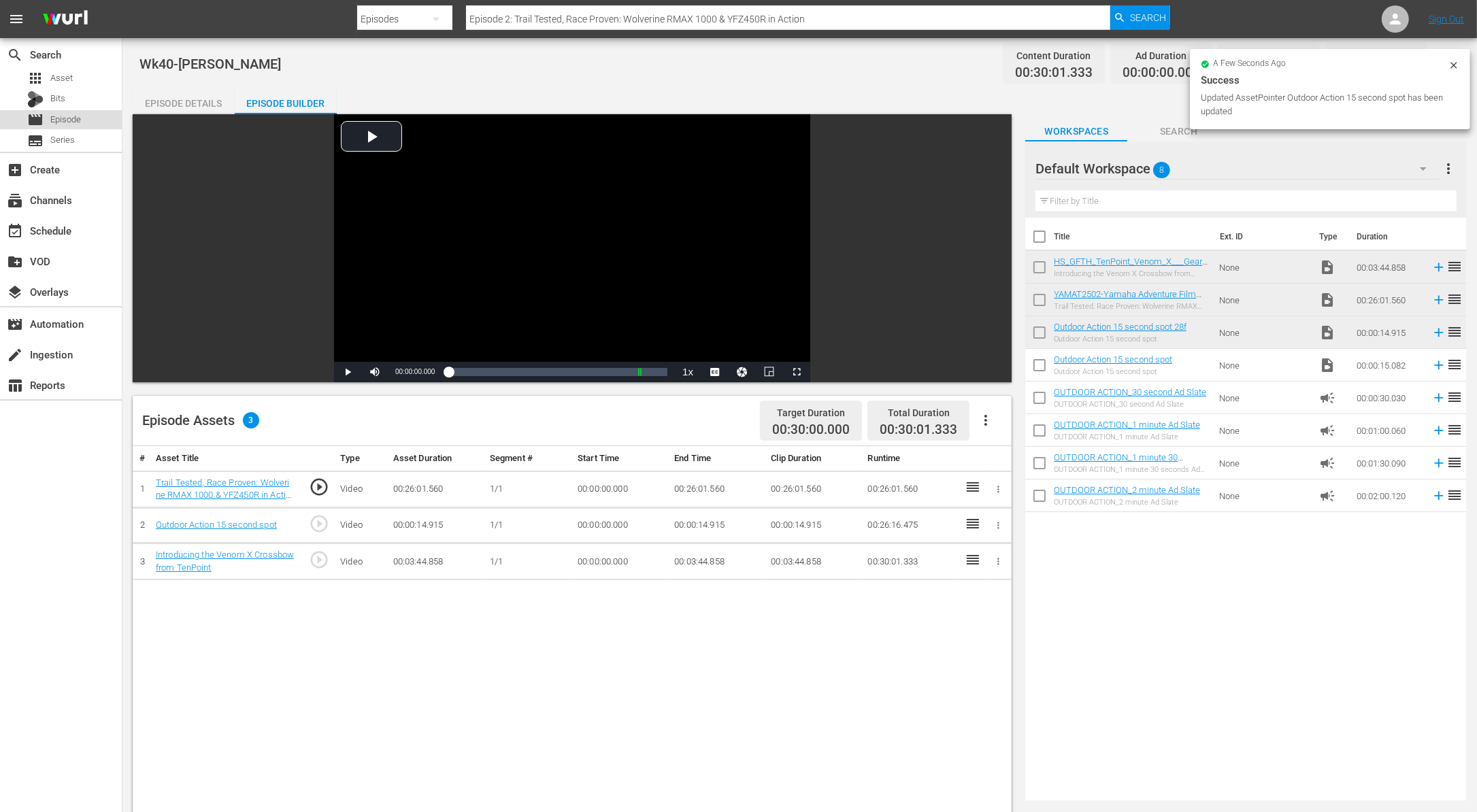
click at [66, 119] on span "Episode" at bounding box center [65, 119] width 30 height 13
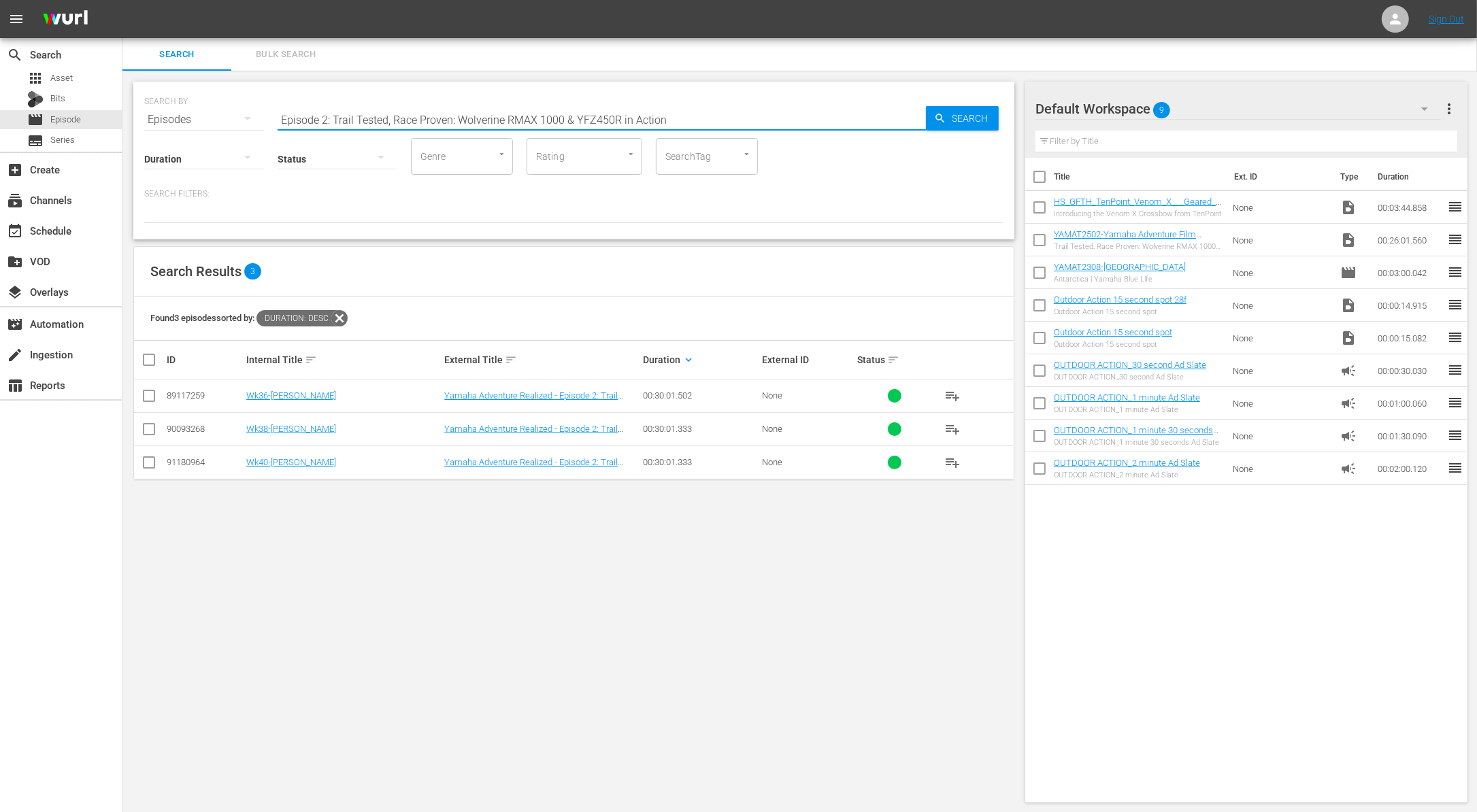
click at [610, 117] on input "Episode 2: Trail Tested, Race Proven: Wolverine RMAX 1000 & YFZ450R in Action" at bounding box center [601, 120] width 648 height 33
click at [675, 206] on div at bounding box center [574, 212] width 859 height 23
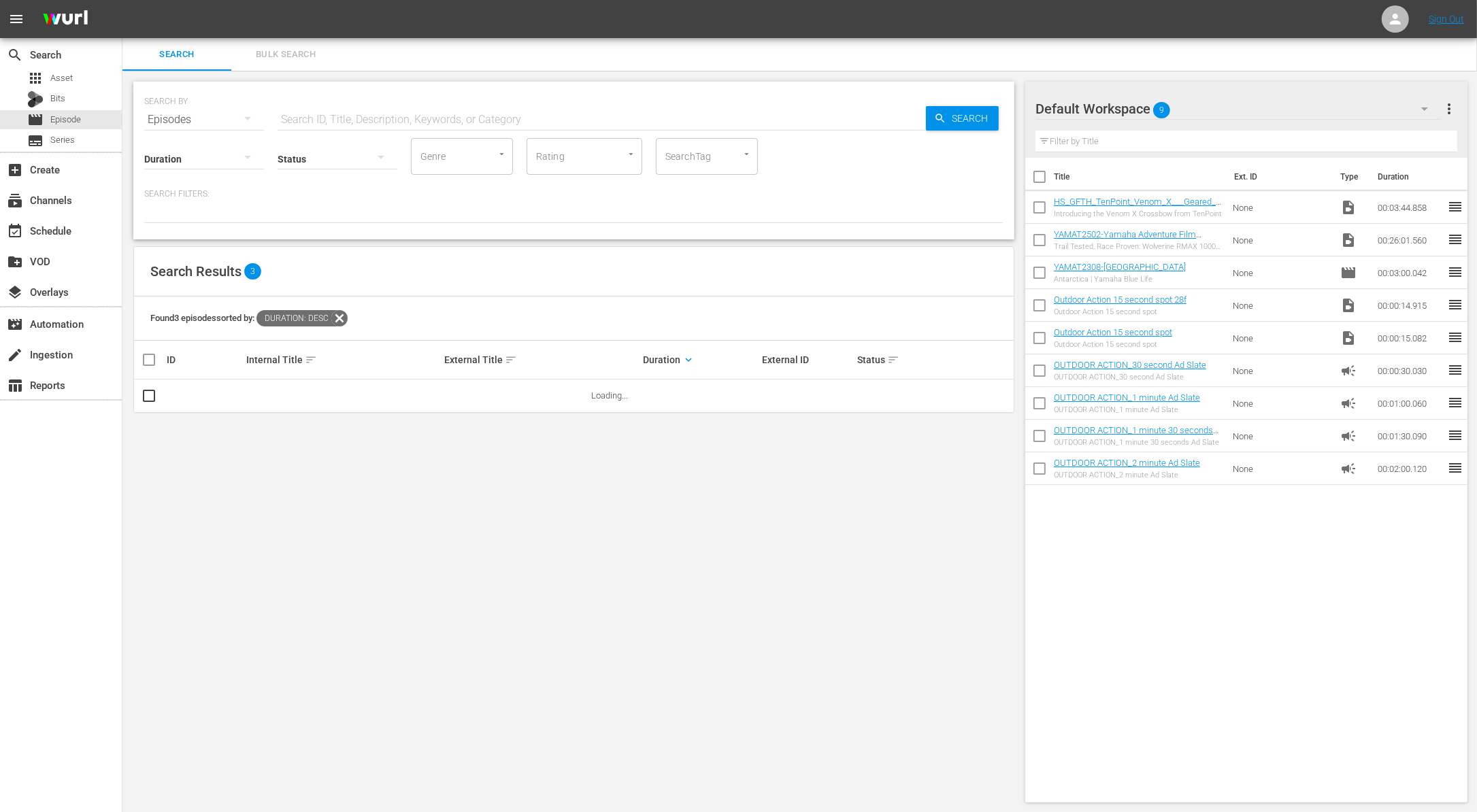
click at [1036, 245] on input "checkbox" at bounding box center [1039, 242] width 29 height 29
checkbox input "true"
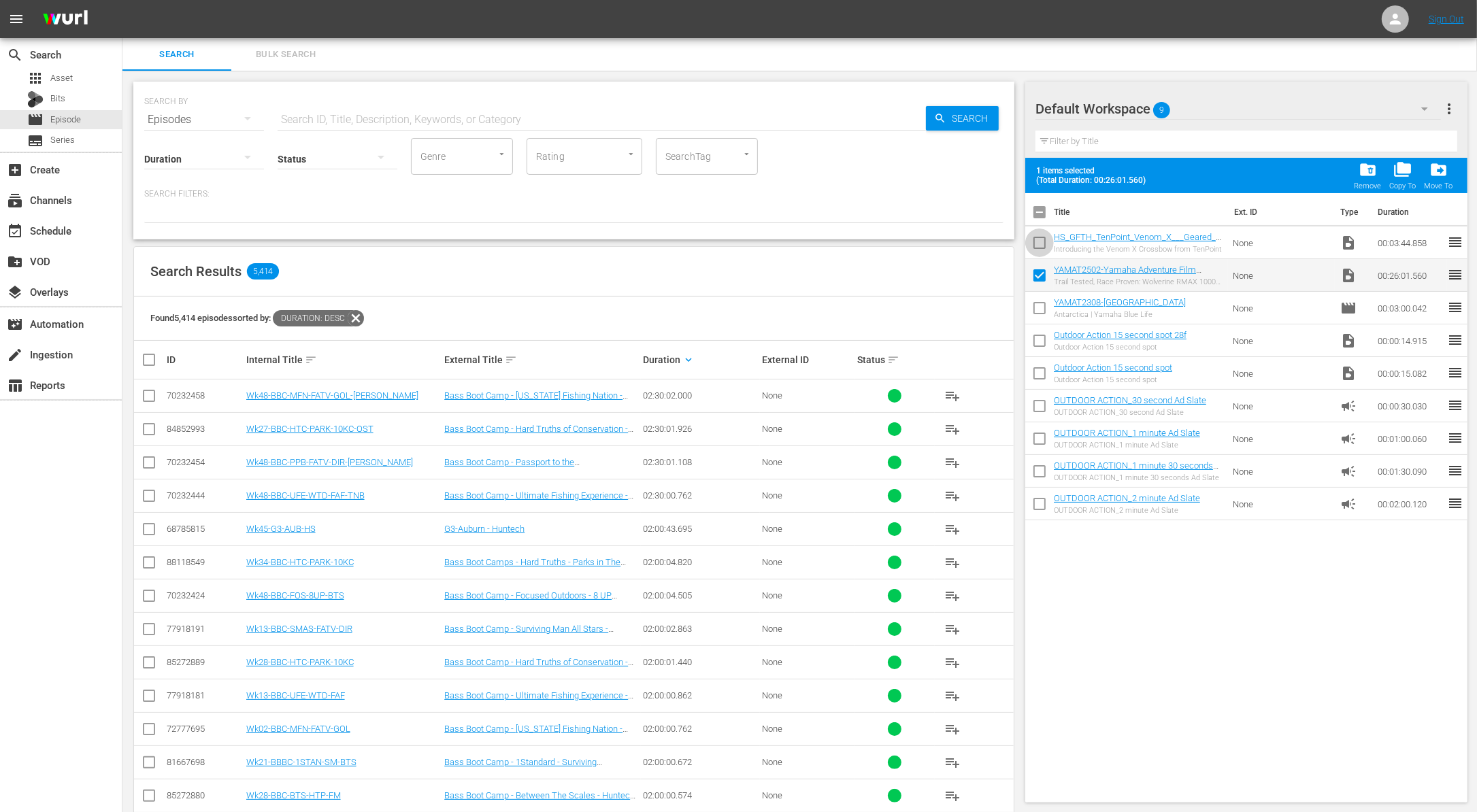
click at [1036, 245] on input "checkbox" at bounding box center [1039, 245] width 29 height 29
click at [1362, 176] on span "folder_delete" at bounding box center [1367, 169] width 18 height 18
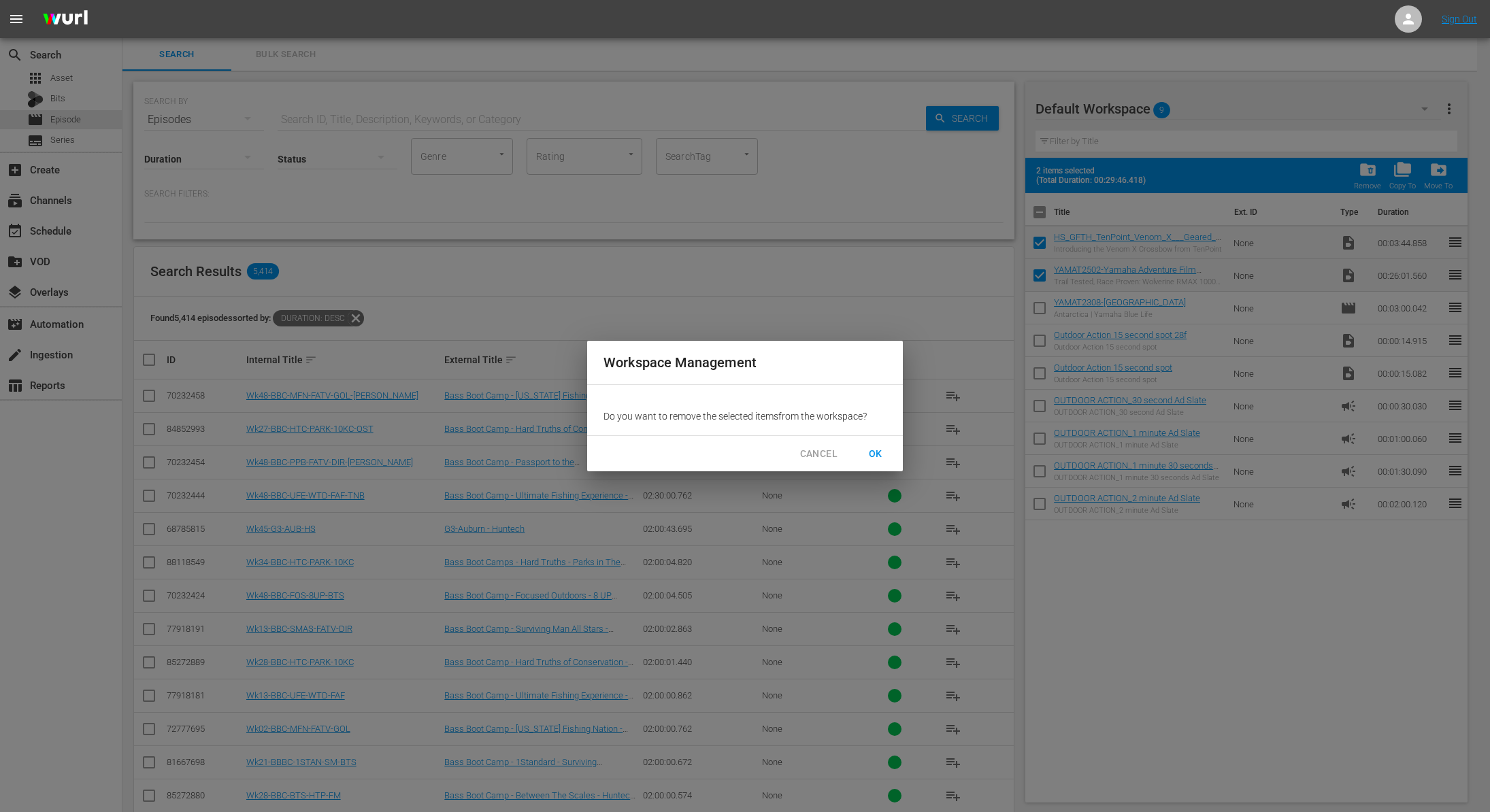
click at [876, 451] on span "OK" at bounding box center [876, 454] width 22 height 17
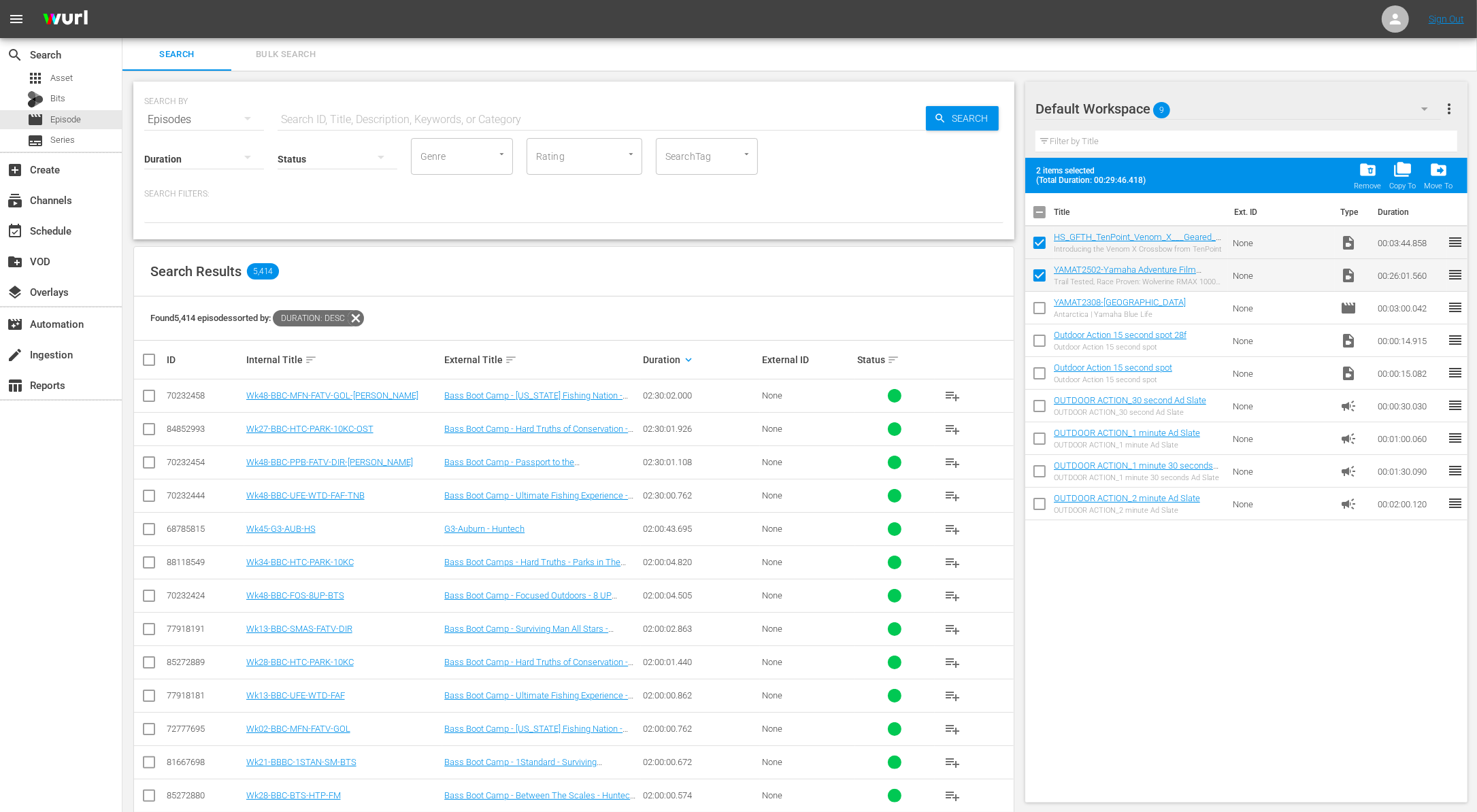
checkbox input "false"
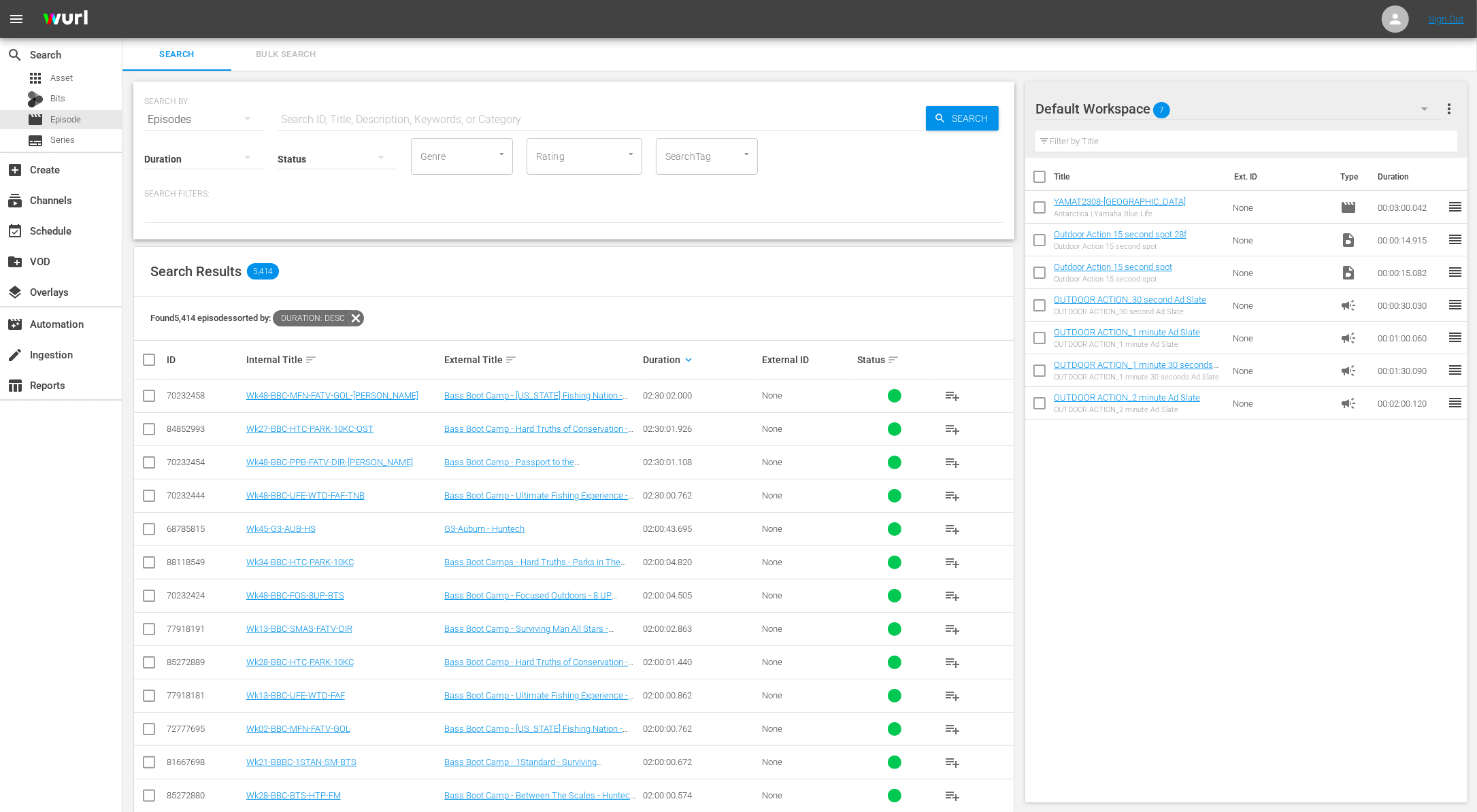
click at [352, 119] on input "text" at bounding box center [601, 120] width 648 height 33
paste input "Bassmaster Junior, High school and college championships"
type input "Bassmaster Junior, High school and college championships"
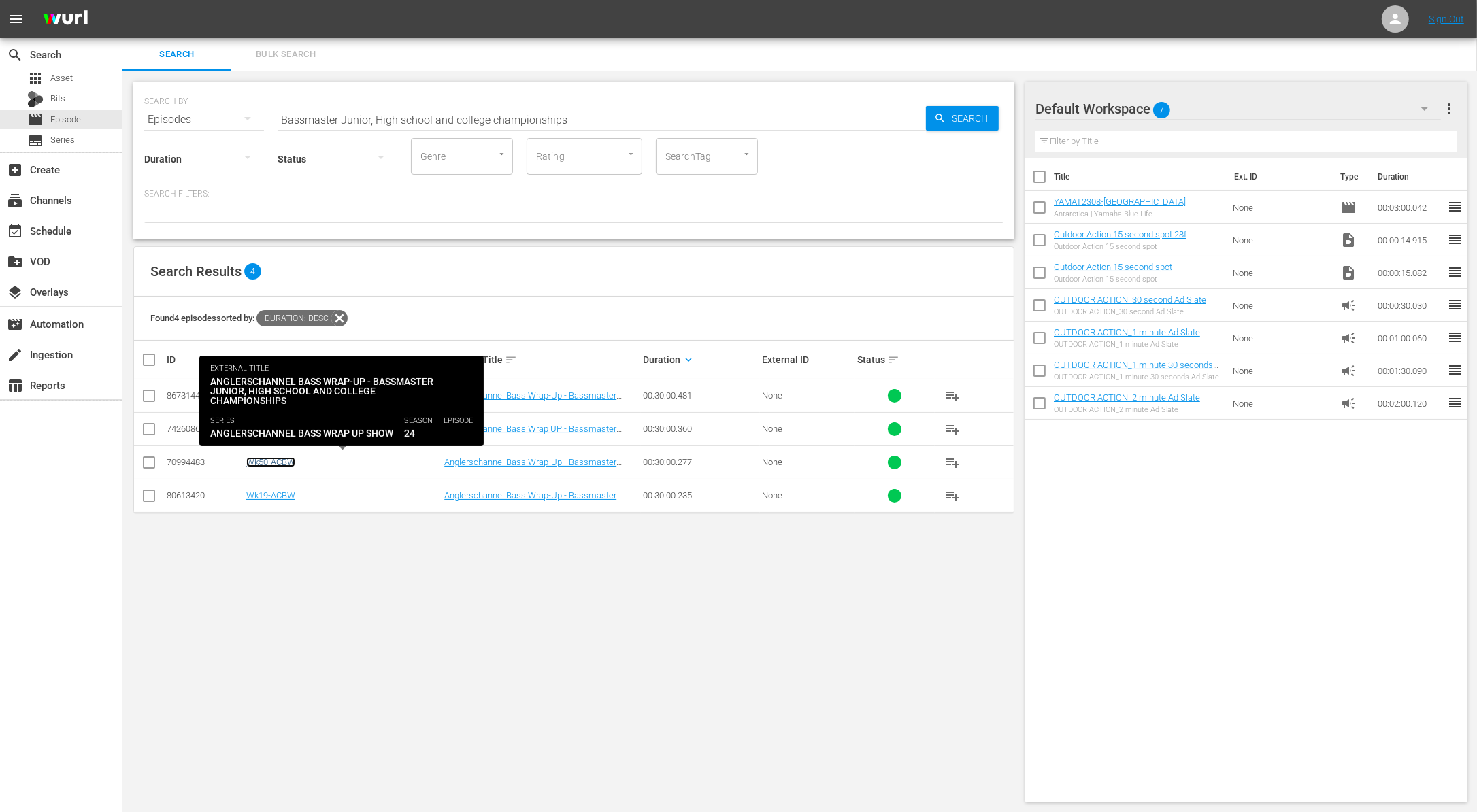
click at [281, 458] on link "Wk50-ACBW" at bounding box center [270, 462] width 49 height 10
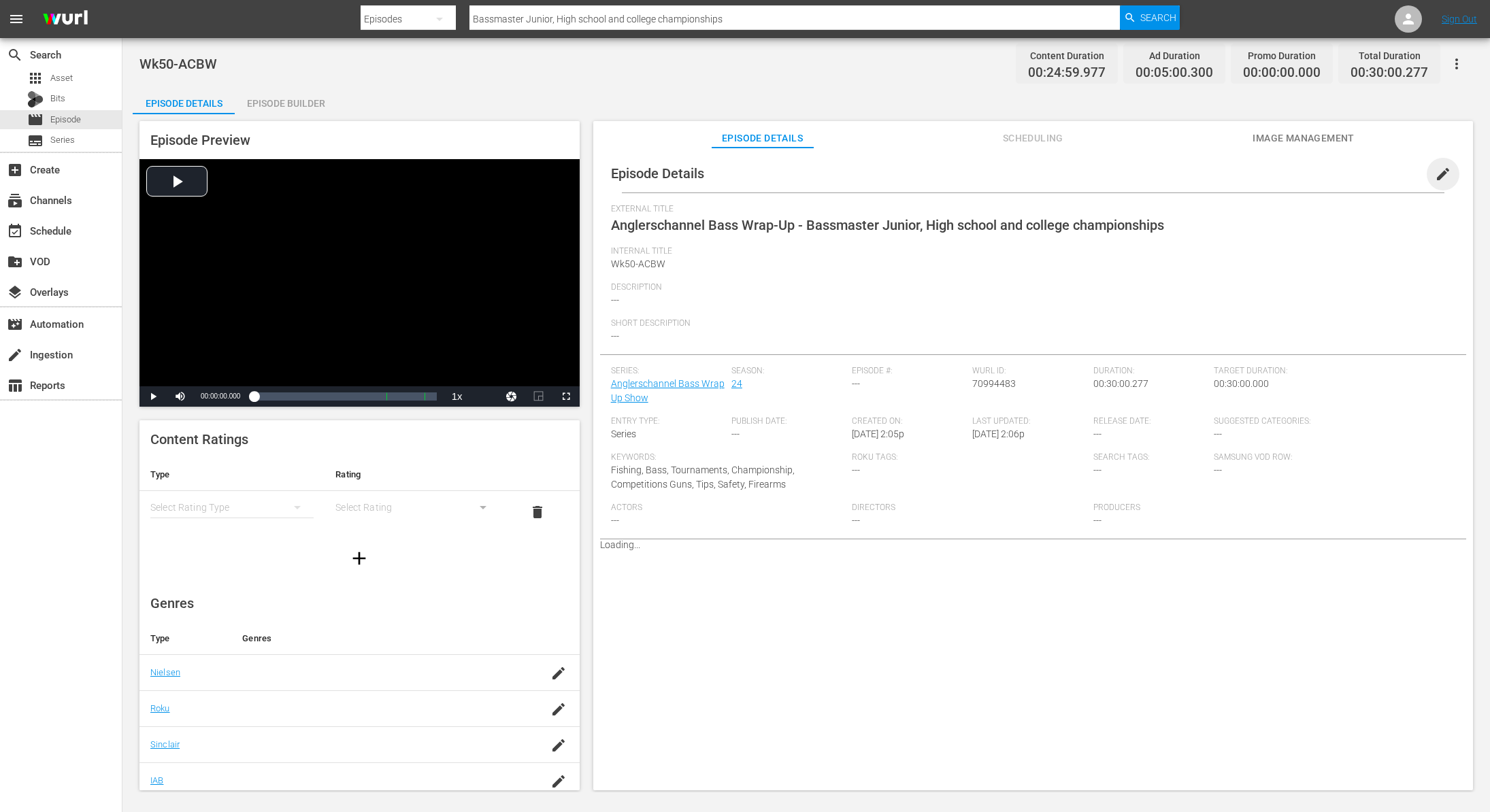
click at [1439, 178] on span "edit" at bounding box center [1443, 173] width 16 height 16
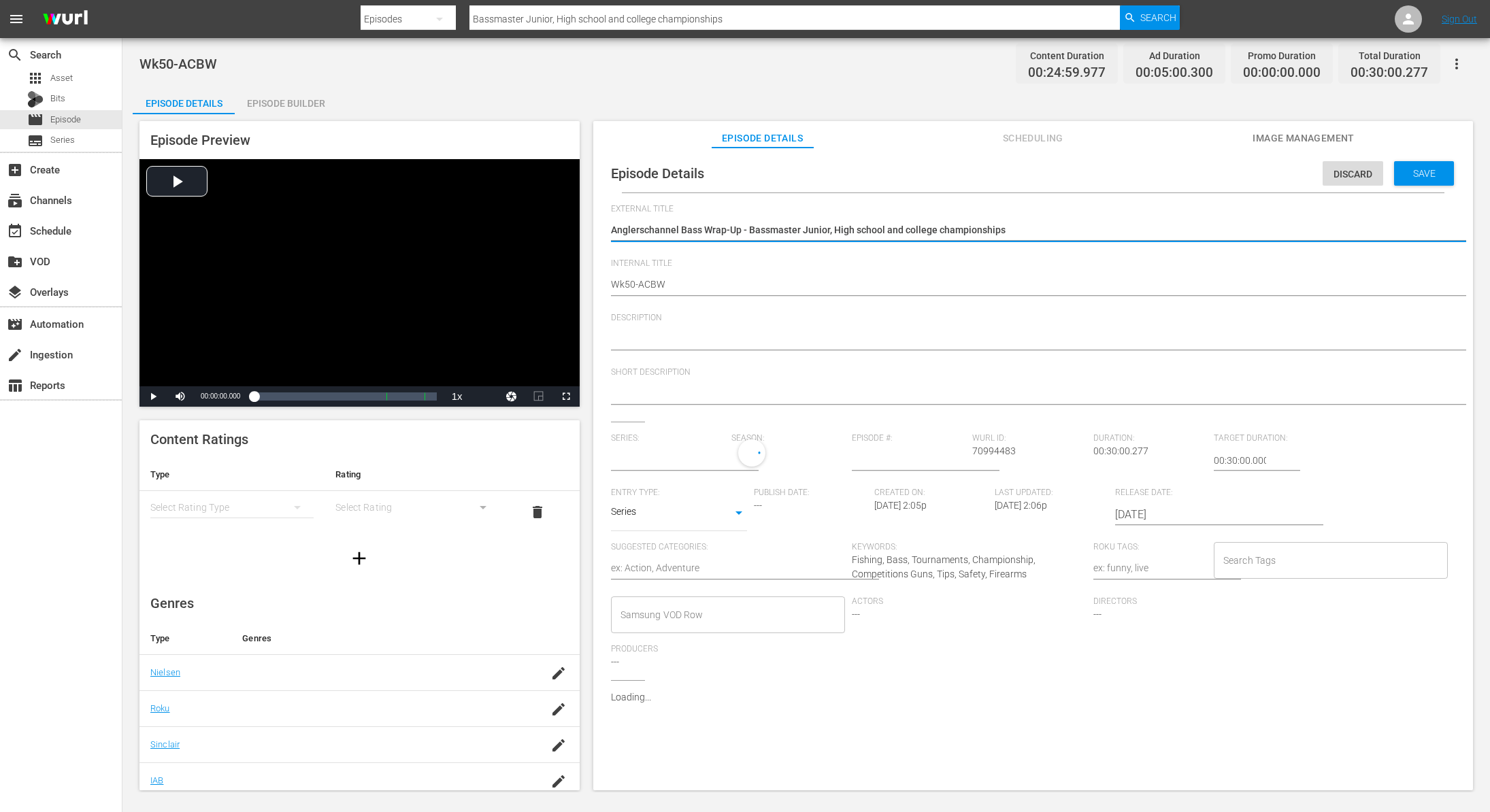
type input "Anglerschannel Bass Wrap Up Show"
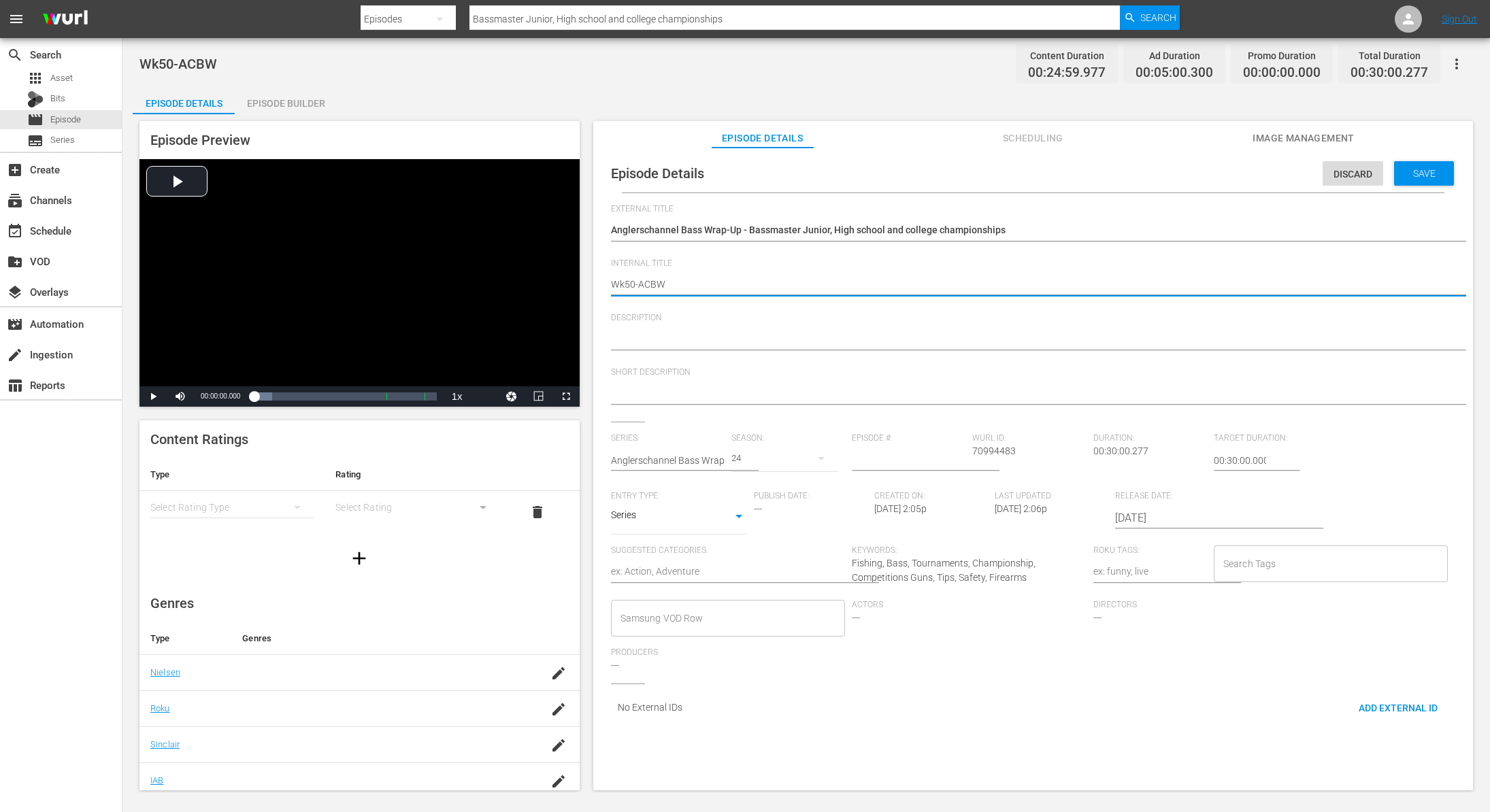
type textarea "Wk0-ACBW"
type textarea "Wk40-ACBW"
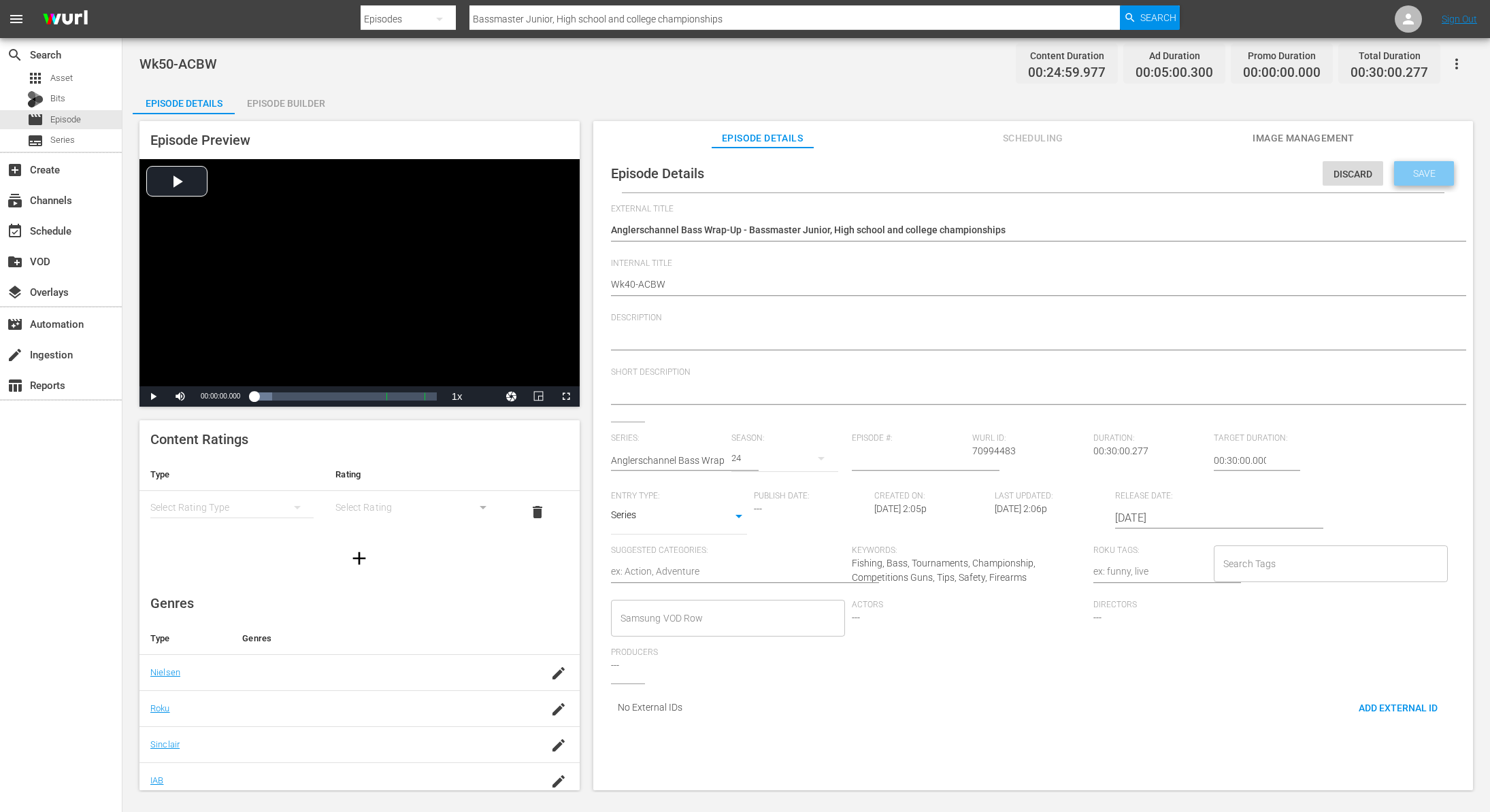
click at [1404, 176] on span "Save" at bounding box center [1424, 173] width 45 height 11
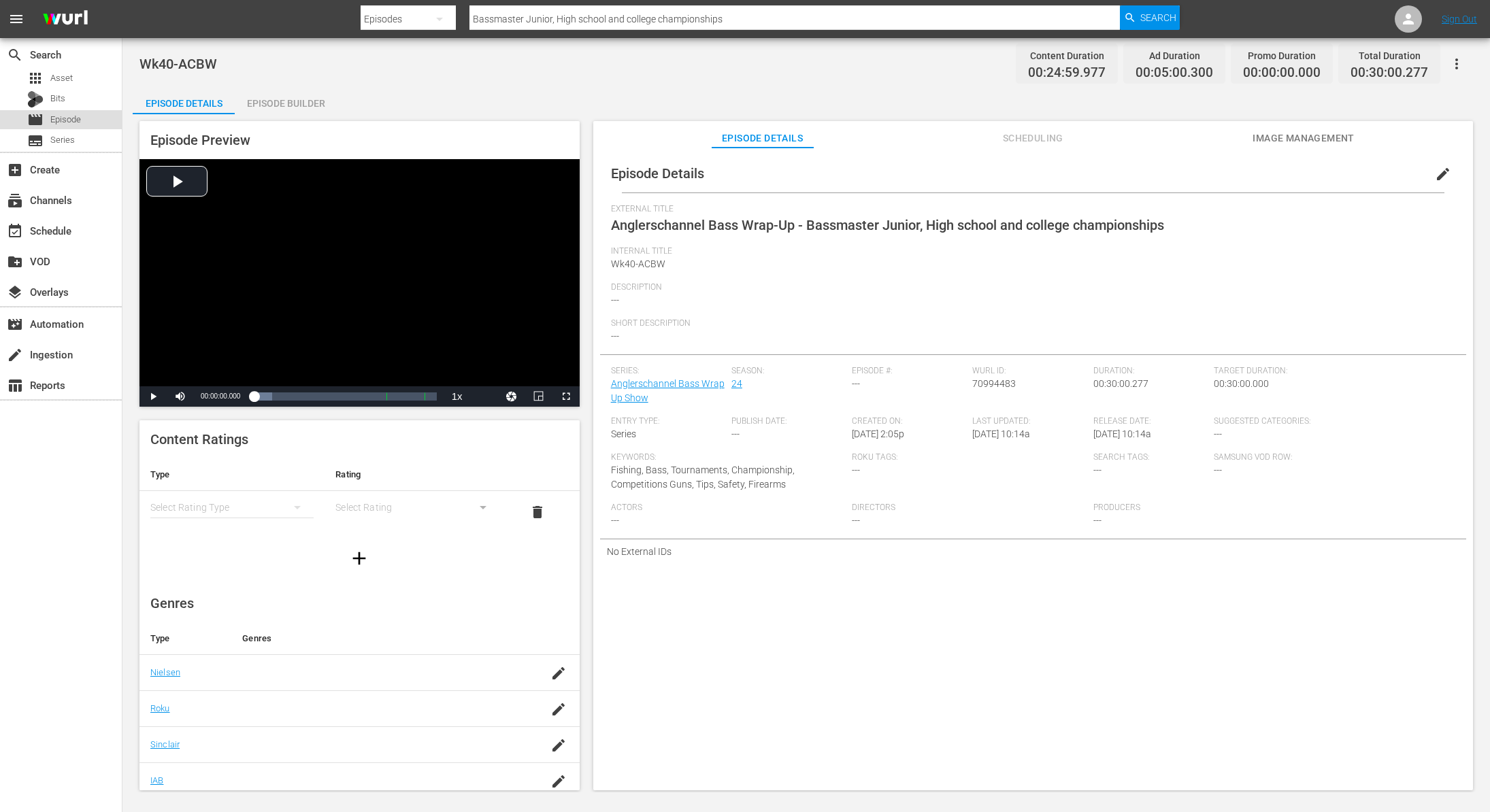
click at [78, 116] on span "Episode" at bounding box center [65, 119] width 30 height 13
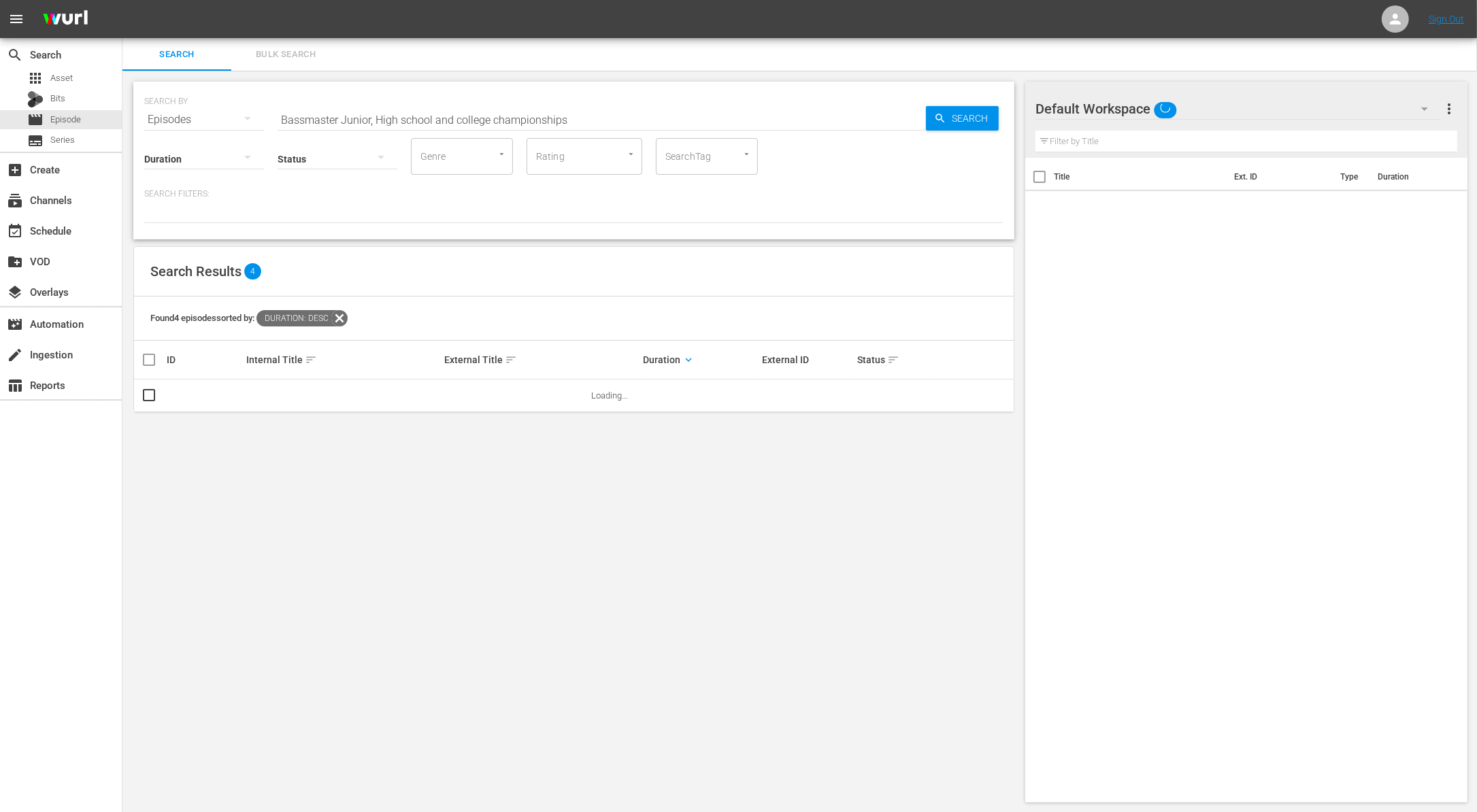
click at [429, 124] on input "Bassmaster Junior, High school and college championships" at bounding box center [601, 120] width 648 height 33
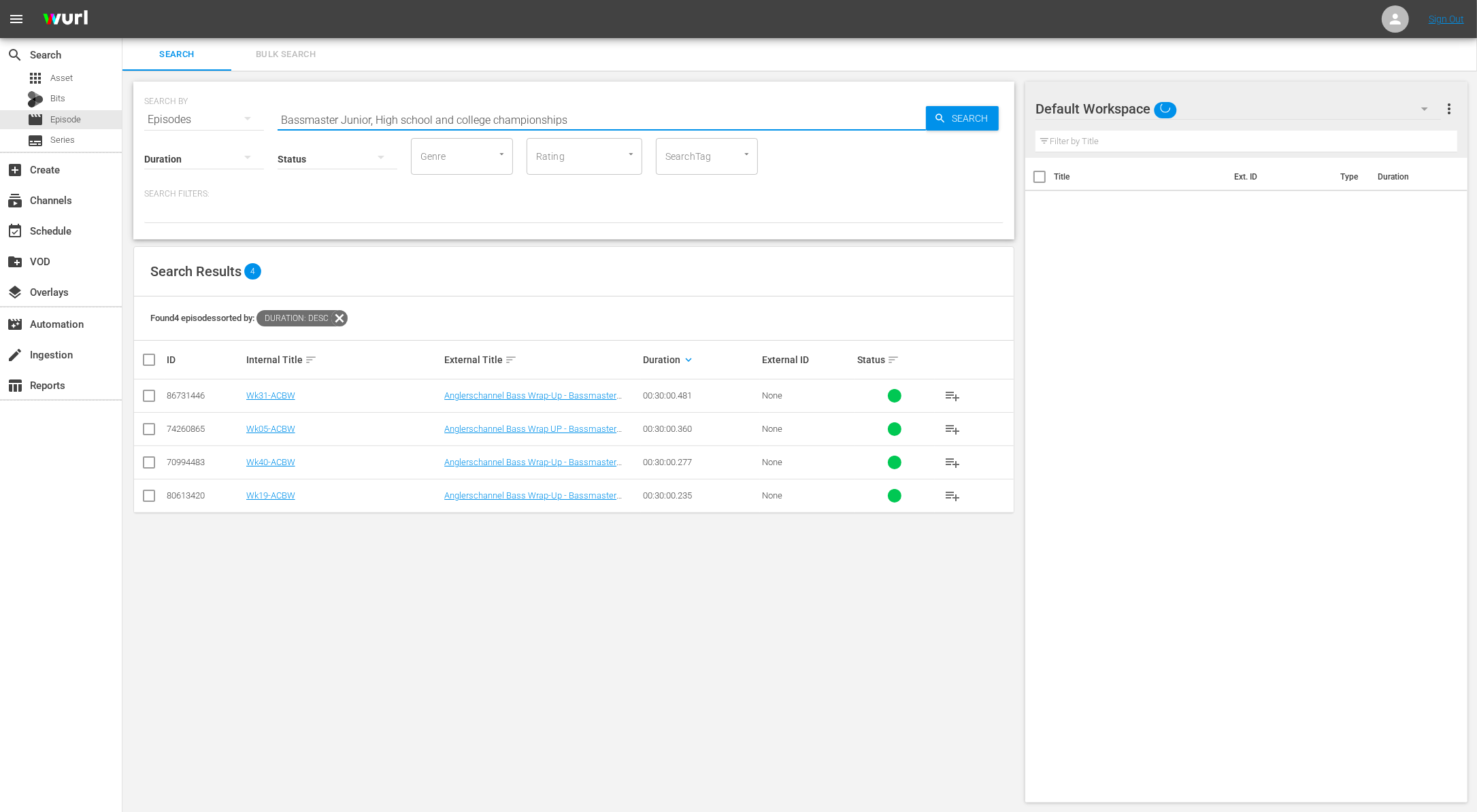
click at [429, 124] on input "Bassmaster Junior, High school and college championships" at bounding box center [601, 120] width 648 height 33
paste input "Having Fun Hunting Hog"
type input "Having Fun Hunting Hogs"
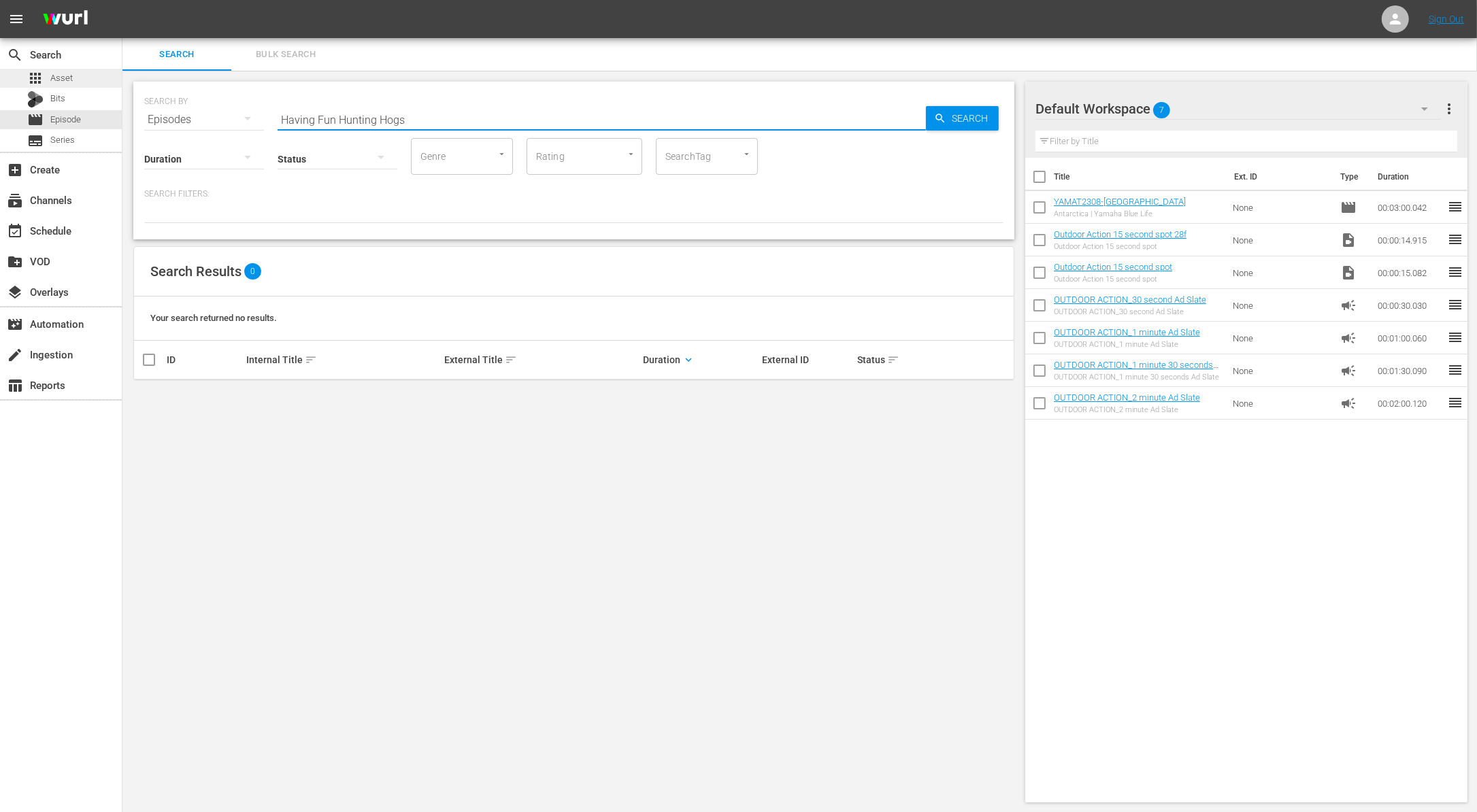
click at [68, 76] on span "Asset" at bounding box center [61, 77] width 23 height 13
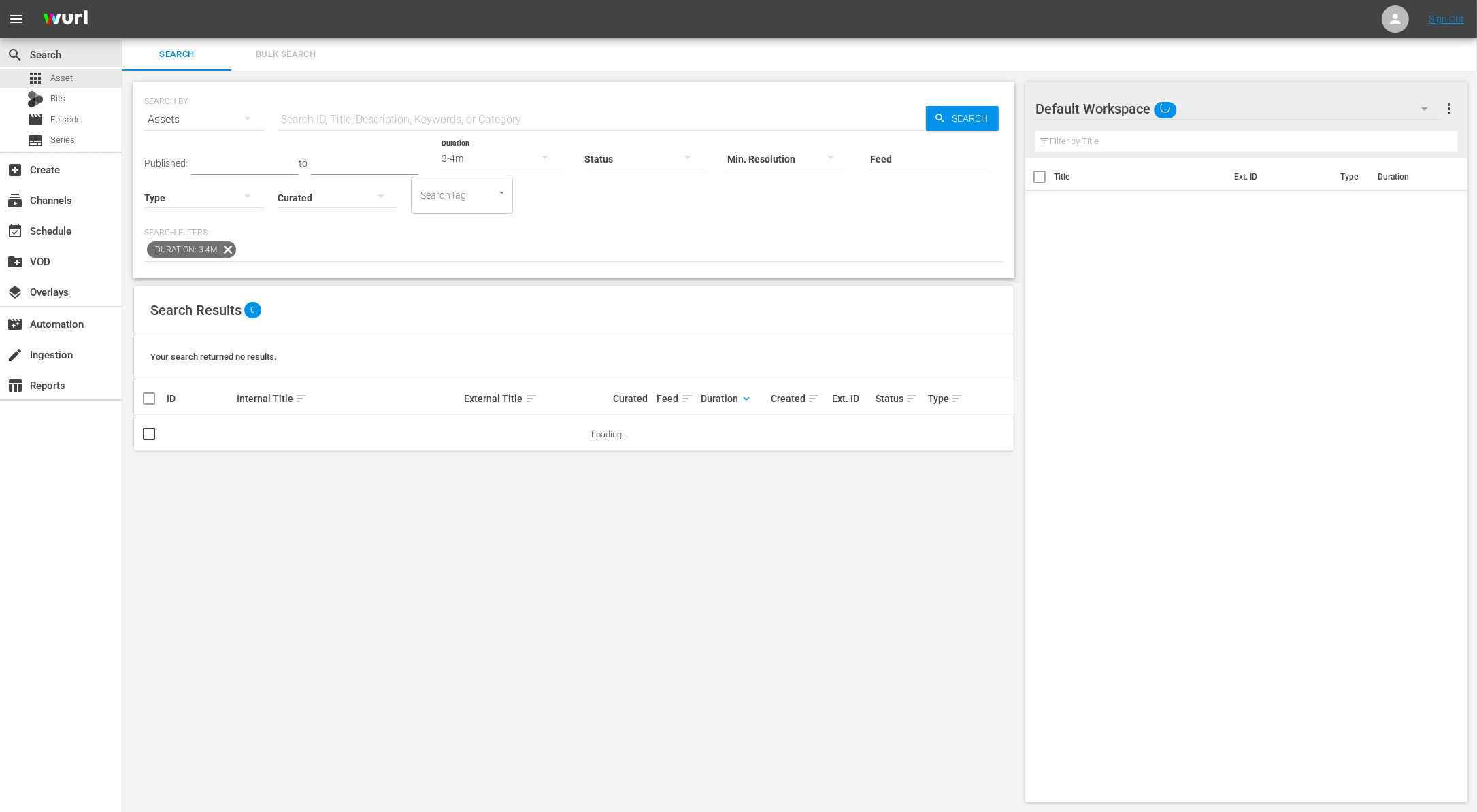
click at [228, 249] on icon at bounding box center [227, 249] width 16 height 16
click at [375, 111] on input "text" at bounding box center [601, 120] width 648 height 33
paste input "Having Fun Hunting Hogs"
type input "Having Fun Hunting Hogs"
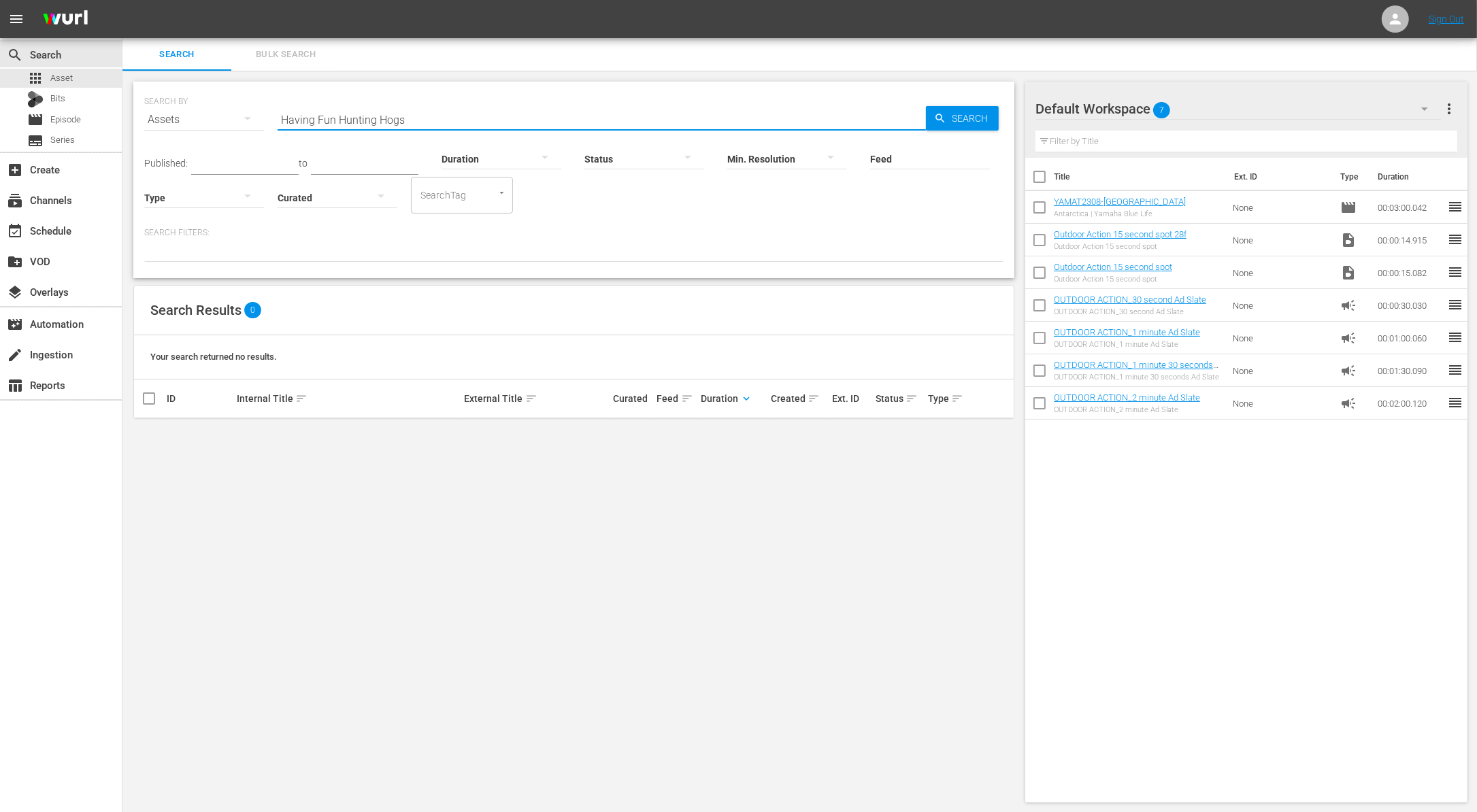
click at [441, 120] on input "Having Fun Hunting Hogs" at bounding box center [601, 120] width 648 height 33
click at [632, 207] on div "Published: to Duration Status Min. Resolution Feed Feed Title Type Curated Sear…" at bounding box center [574, 174] width 859 height 77
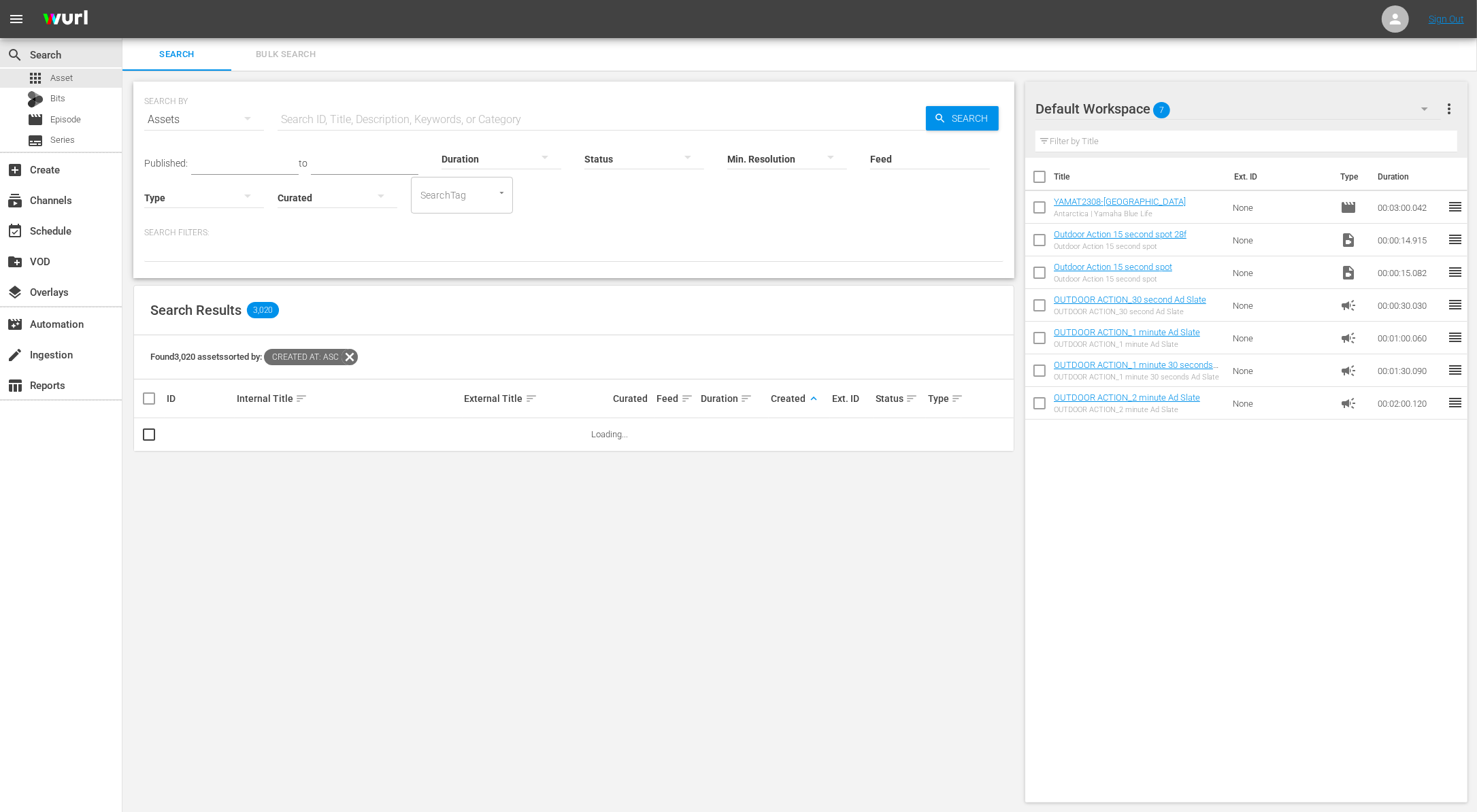
click at [818, 396] on span "keyboard_arrow_up" at bounding box center [814, 399] width 13 height 13
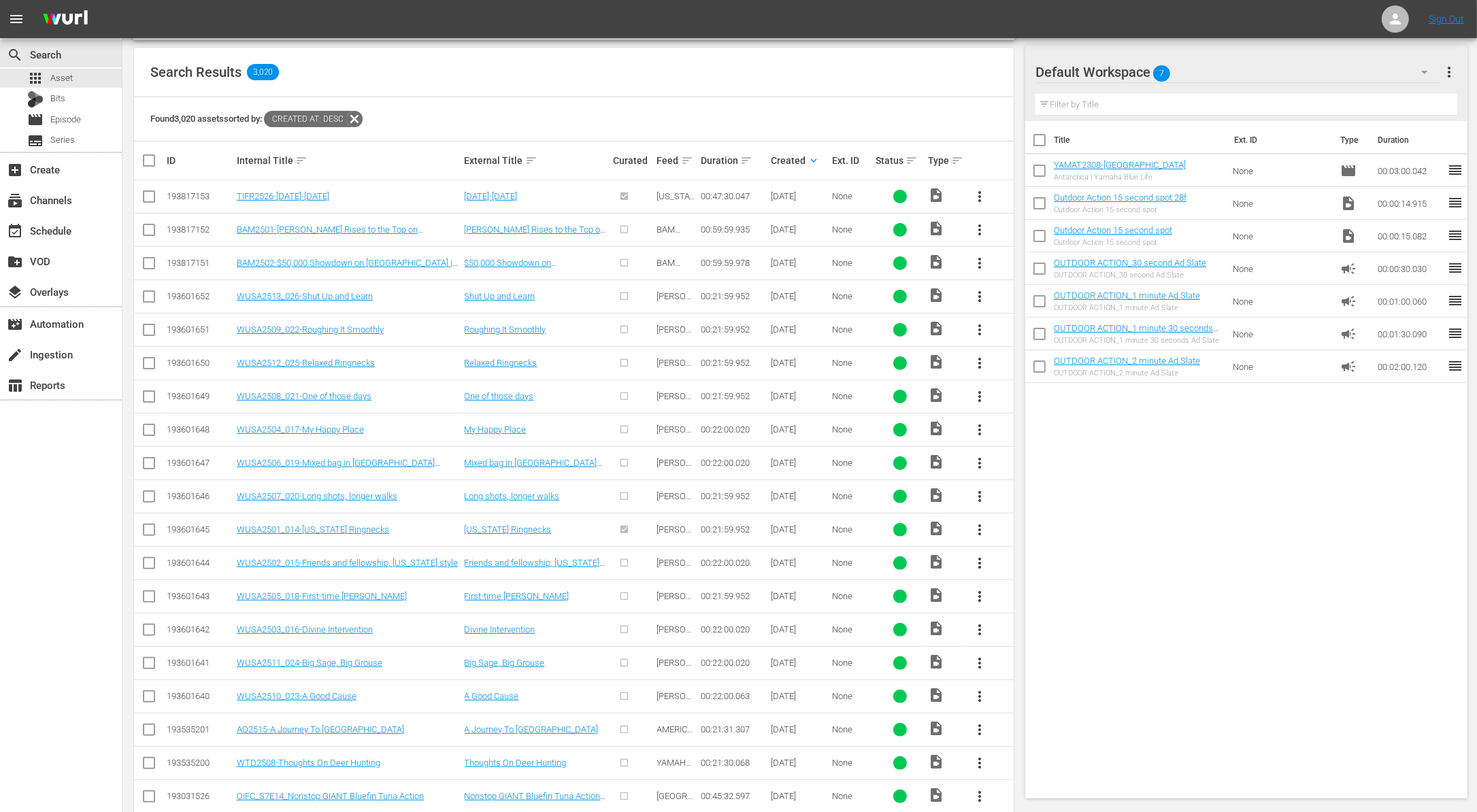
scroll to position [272, 0]
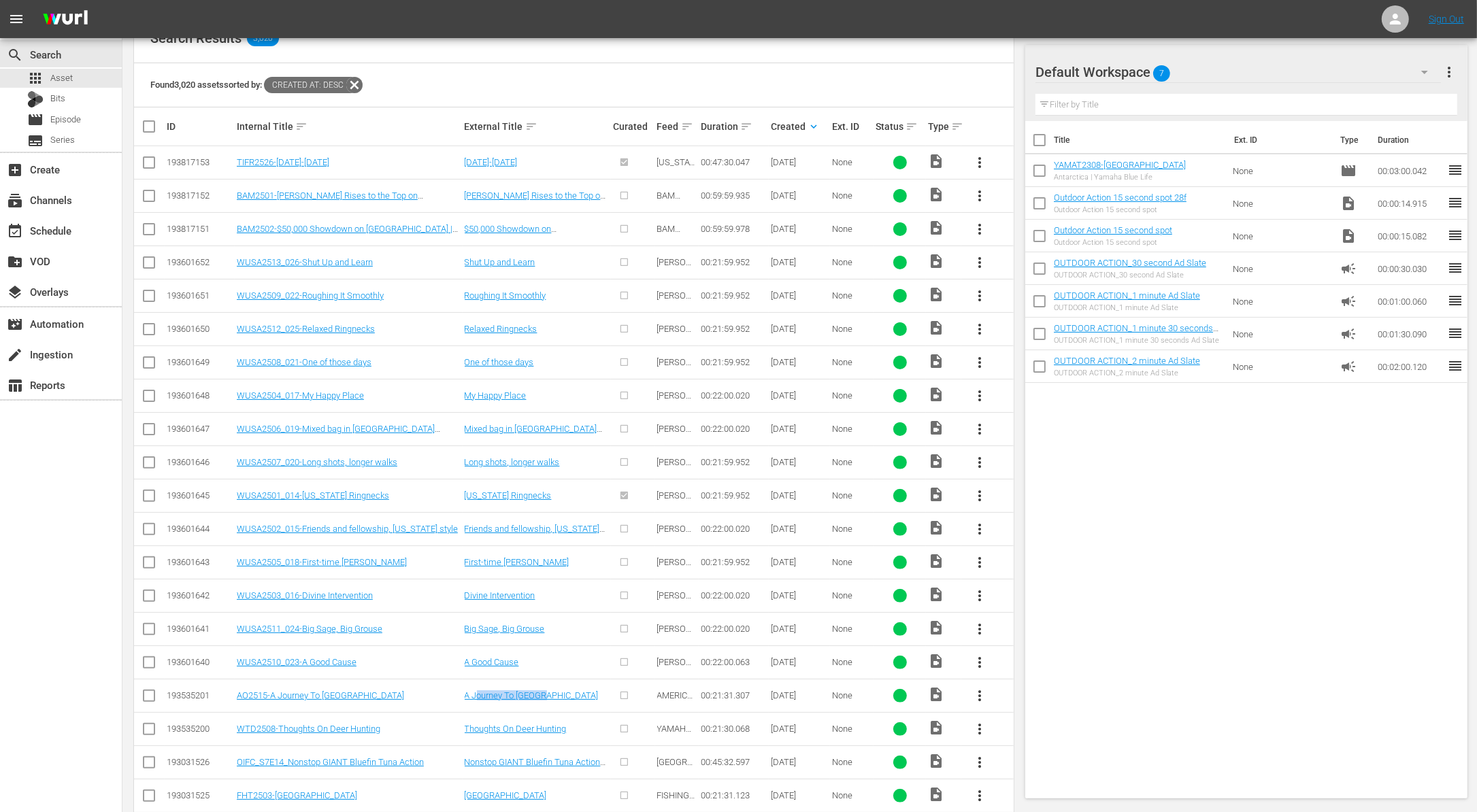
click at [543, 693] on td "A Journey To Africa" at bounding box center [537, 696] width 149 height 34
copy link "ourney To Africa"
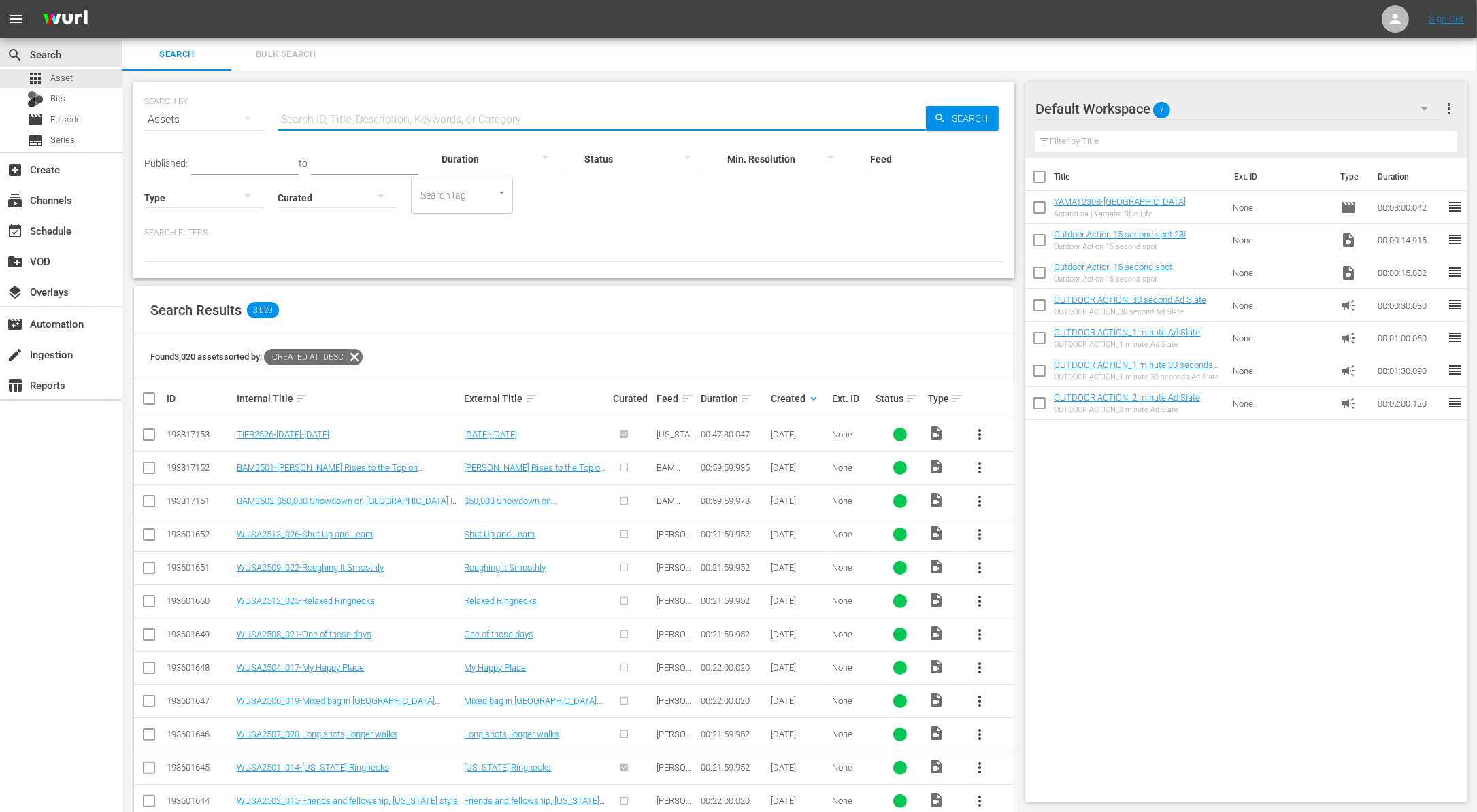
click at [449, 120] on input "text" at bounding box center [601, 120] width 648 height 33
paste input "A Journey To Africa"
type input "A Journey To Africa"
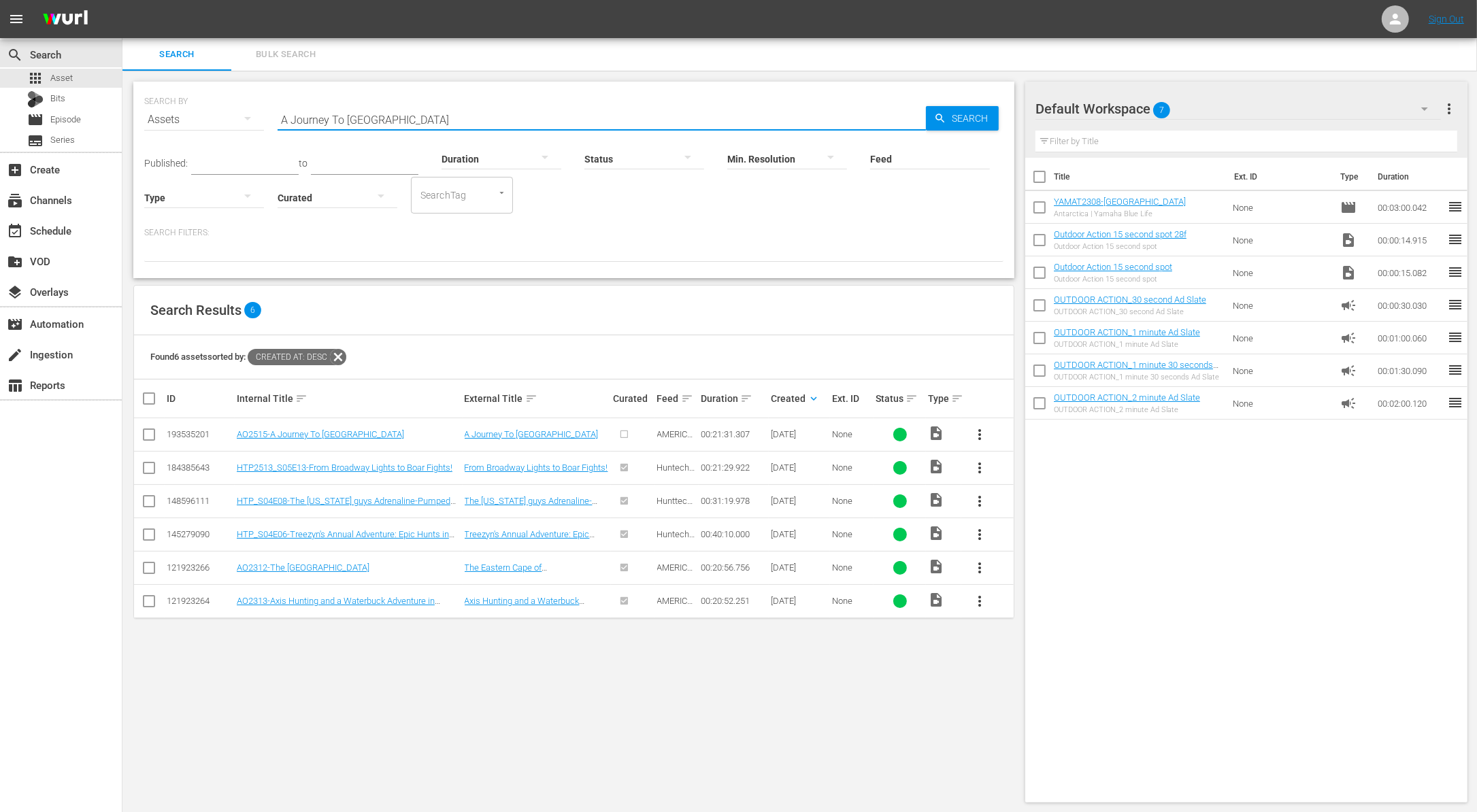
click at [978, 438] on span "more_vert" at bounding box center [979, 435] width 16 height 16
click at [1020, 473] on div "Workspace" at bounding box center [1053, 472] width 92 height 33
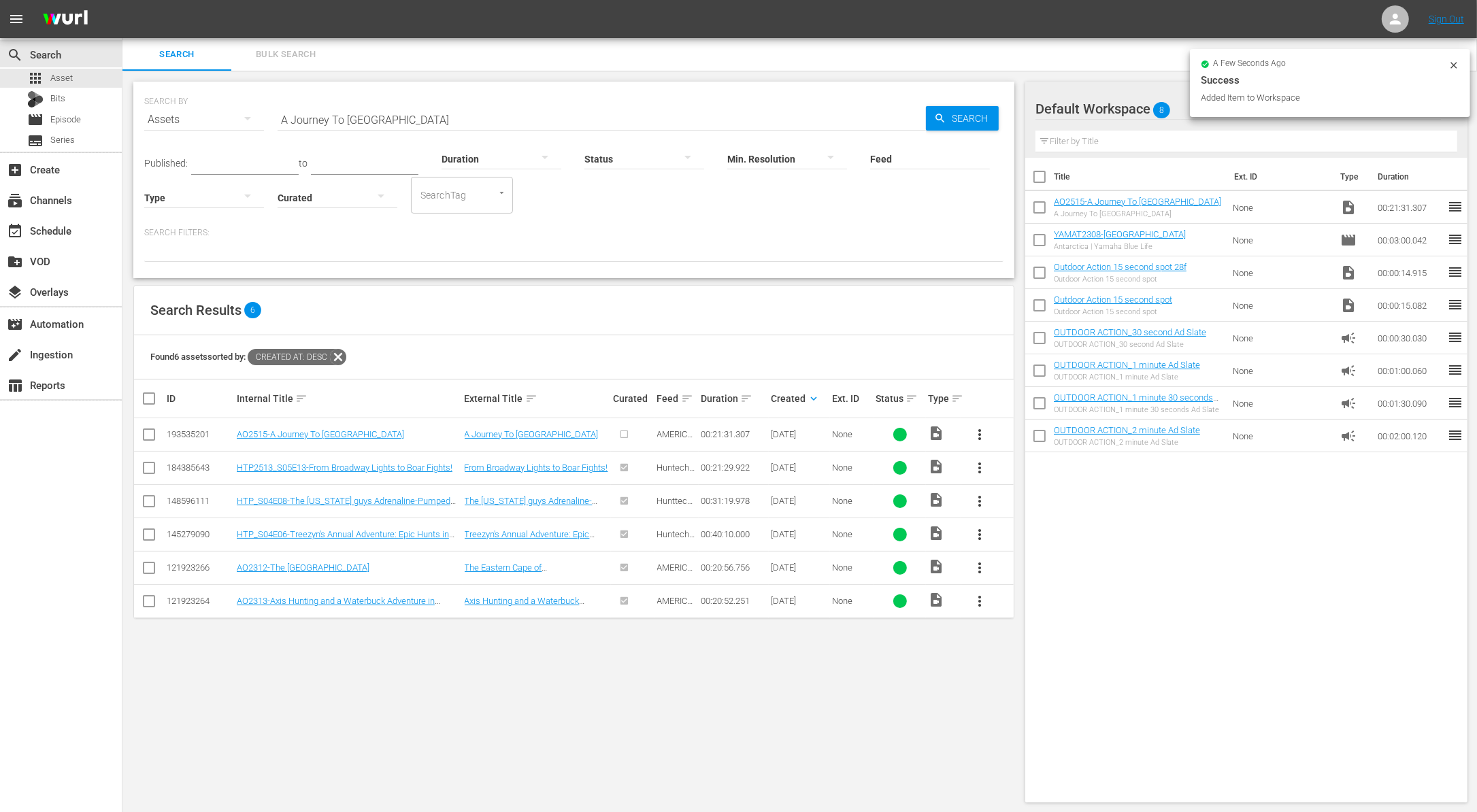
click at [396, 117] on input "A Journey To Africa" at bounding box center [601, 120] width 648 height 33
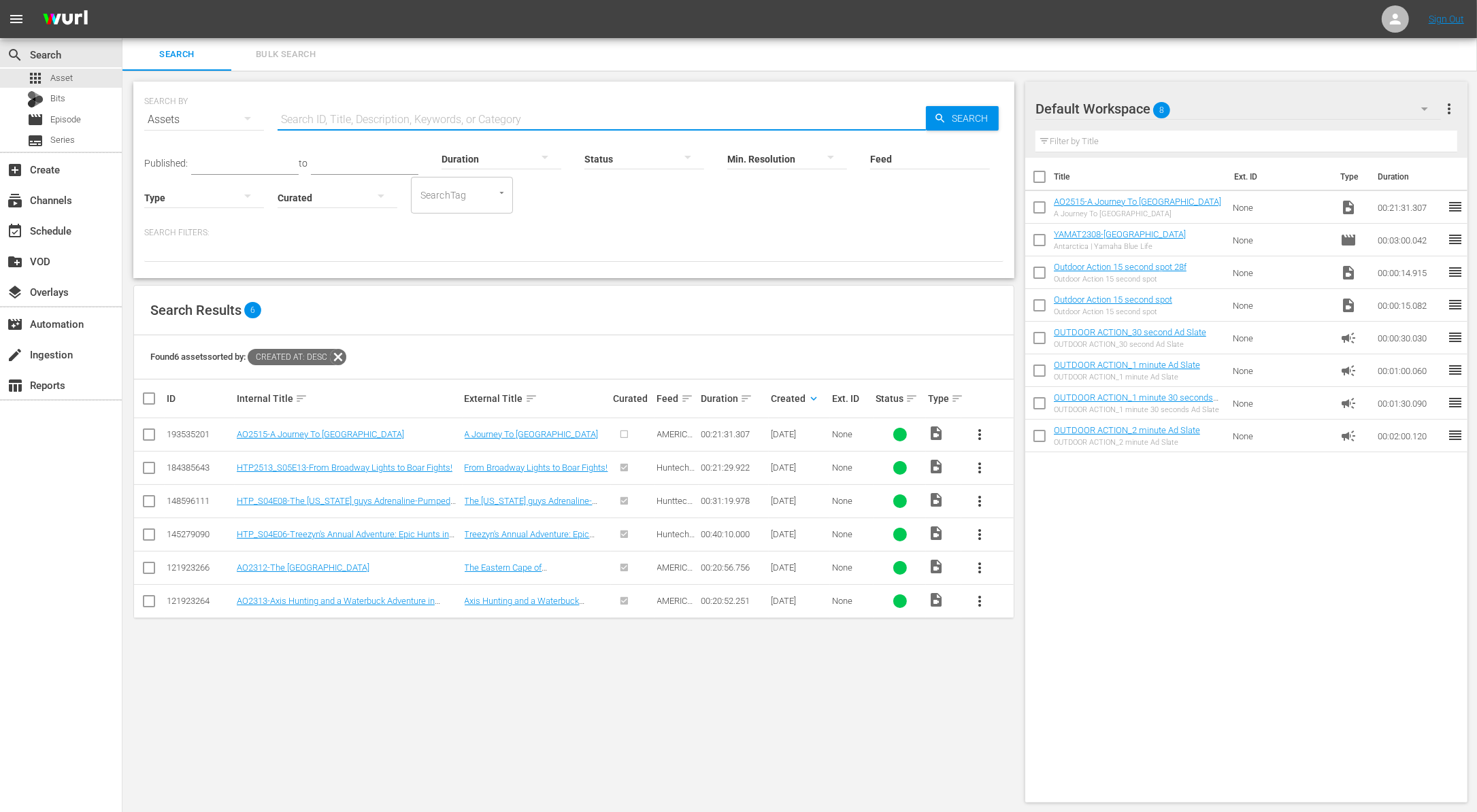
click at [692, 231] on p "Search Filters:" at bounding box center [574, 233] width 859 height 12
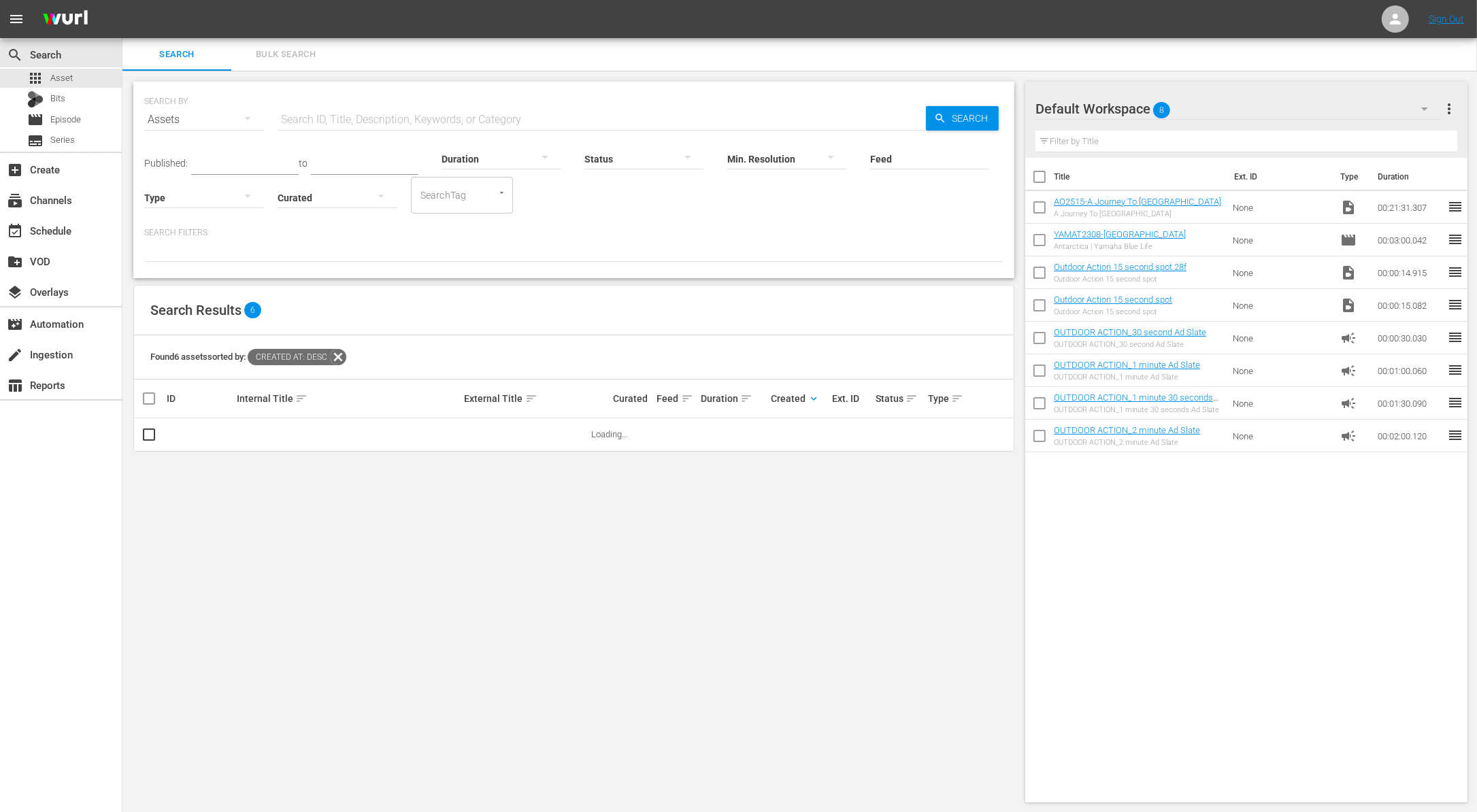
click at [743, 396] on span "sort" at bounding box center [746, 399] width 13 height 13
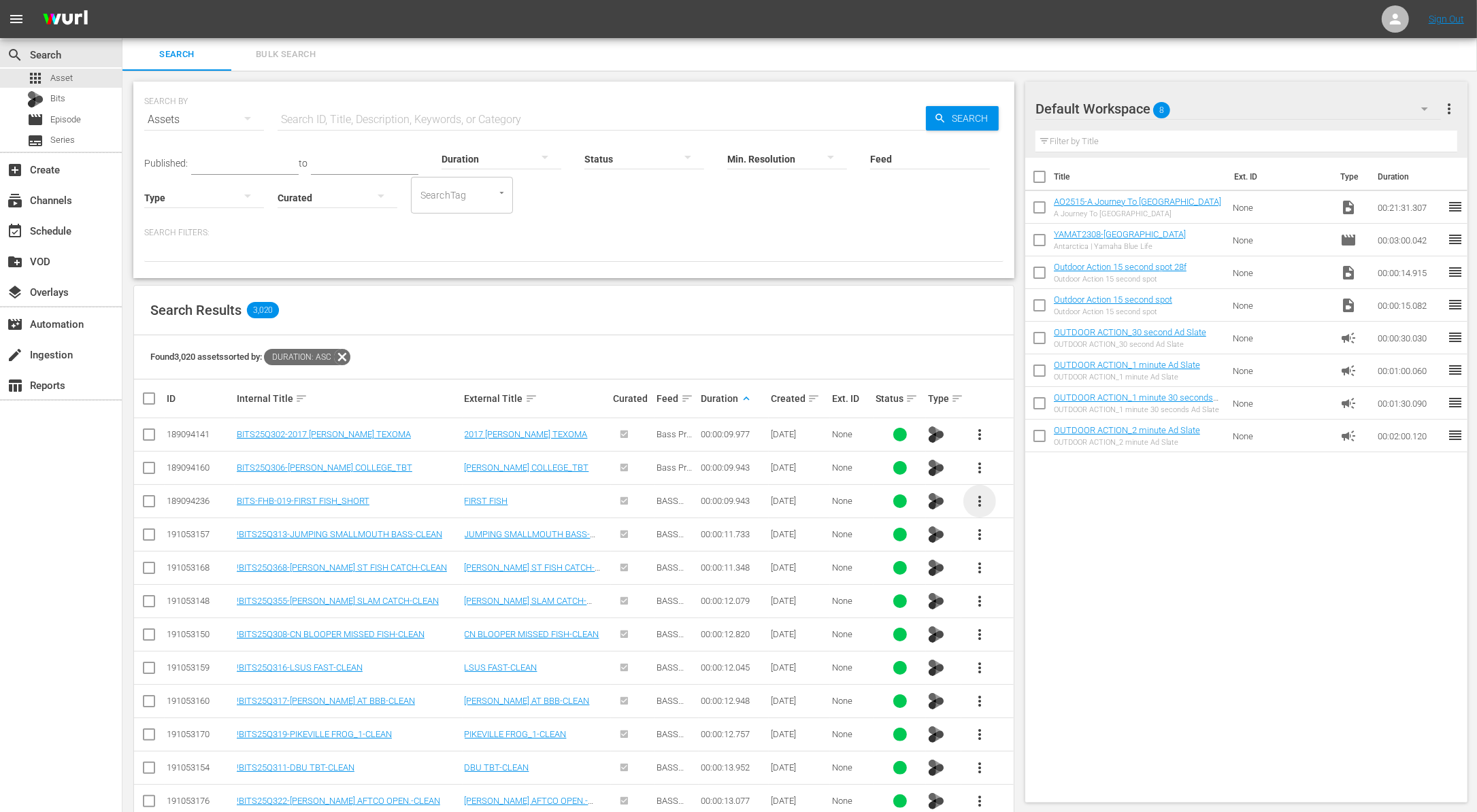
click at [975, 500] on span "more_vert" at bounding box center [979, 501] width 16 height 16
click at [1015, 534] on div "Workspace" at bounding box center [1053, 538] width 92 height 33
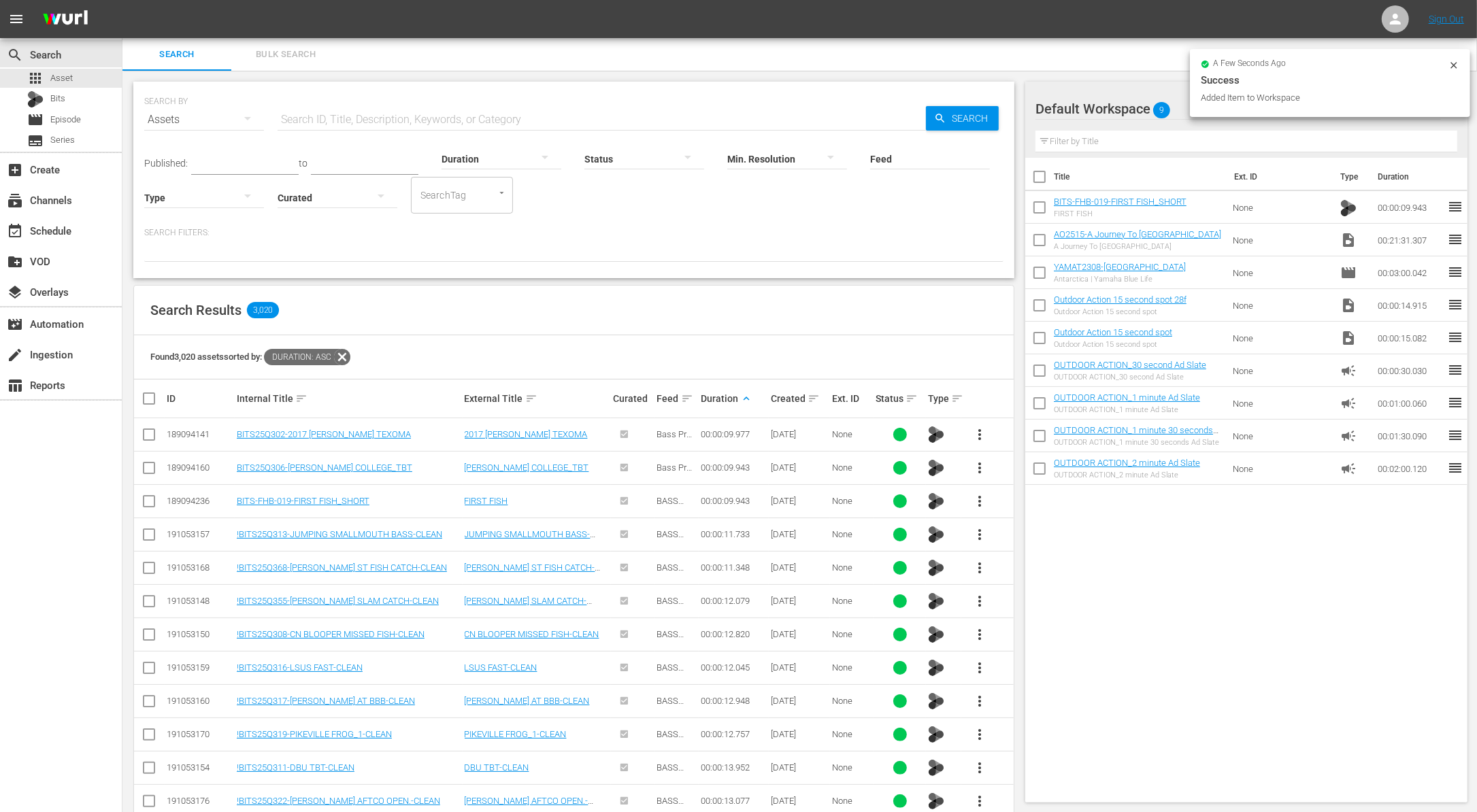
click at [1036, 239] on input "checkbox" at bounding box center [1039, 242] width 29 height 29
checkbox input "true"
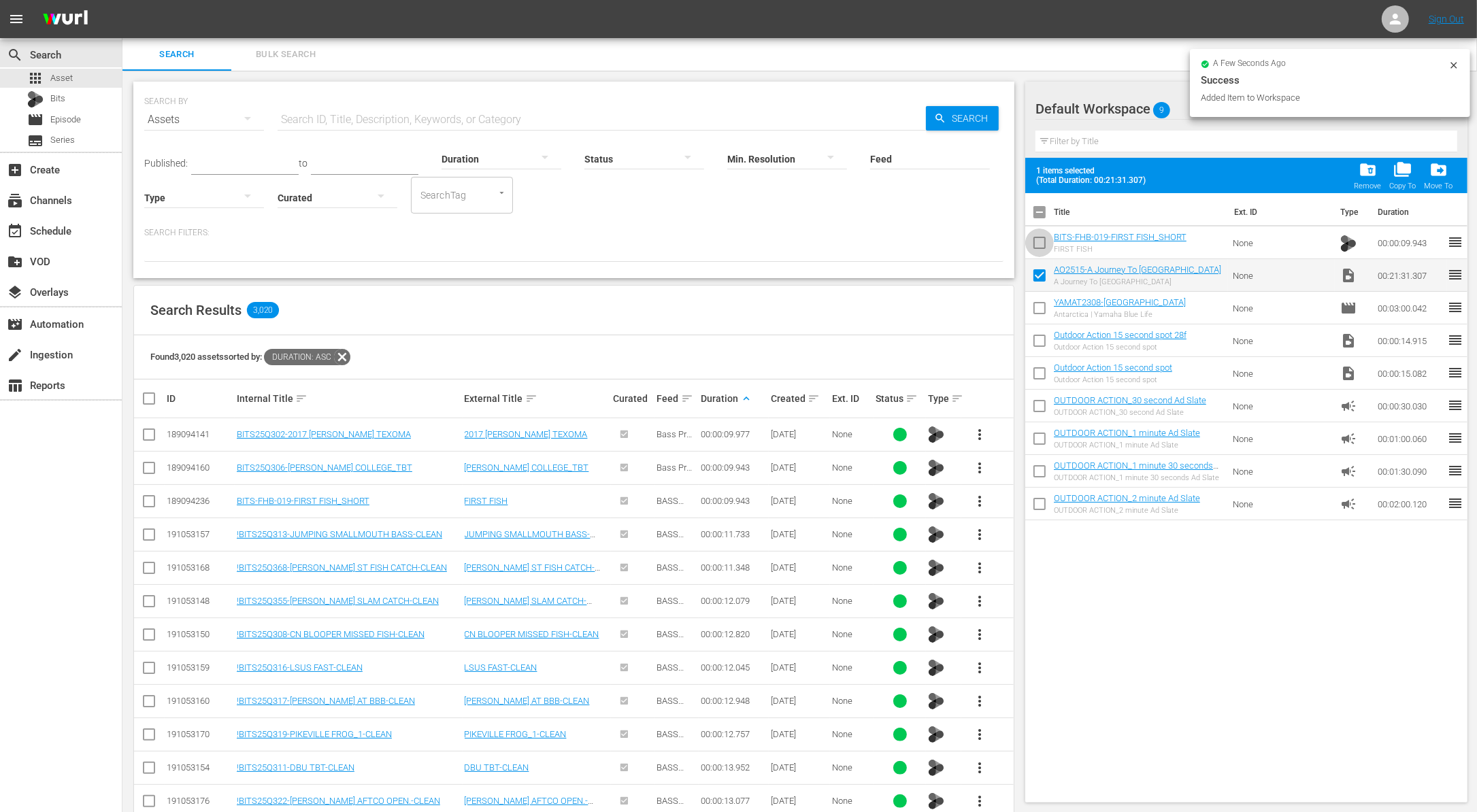
click at [1036, 239] on input "checkbox" at bounding box center [1039, 245] width 29 height 29
checkbox input "true"
click at [976, 433] on span "more_vert" at bounding box center [979, 435] width 16 height 16
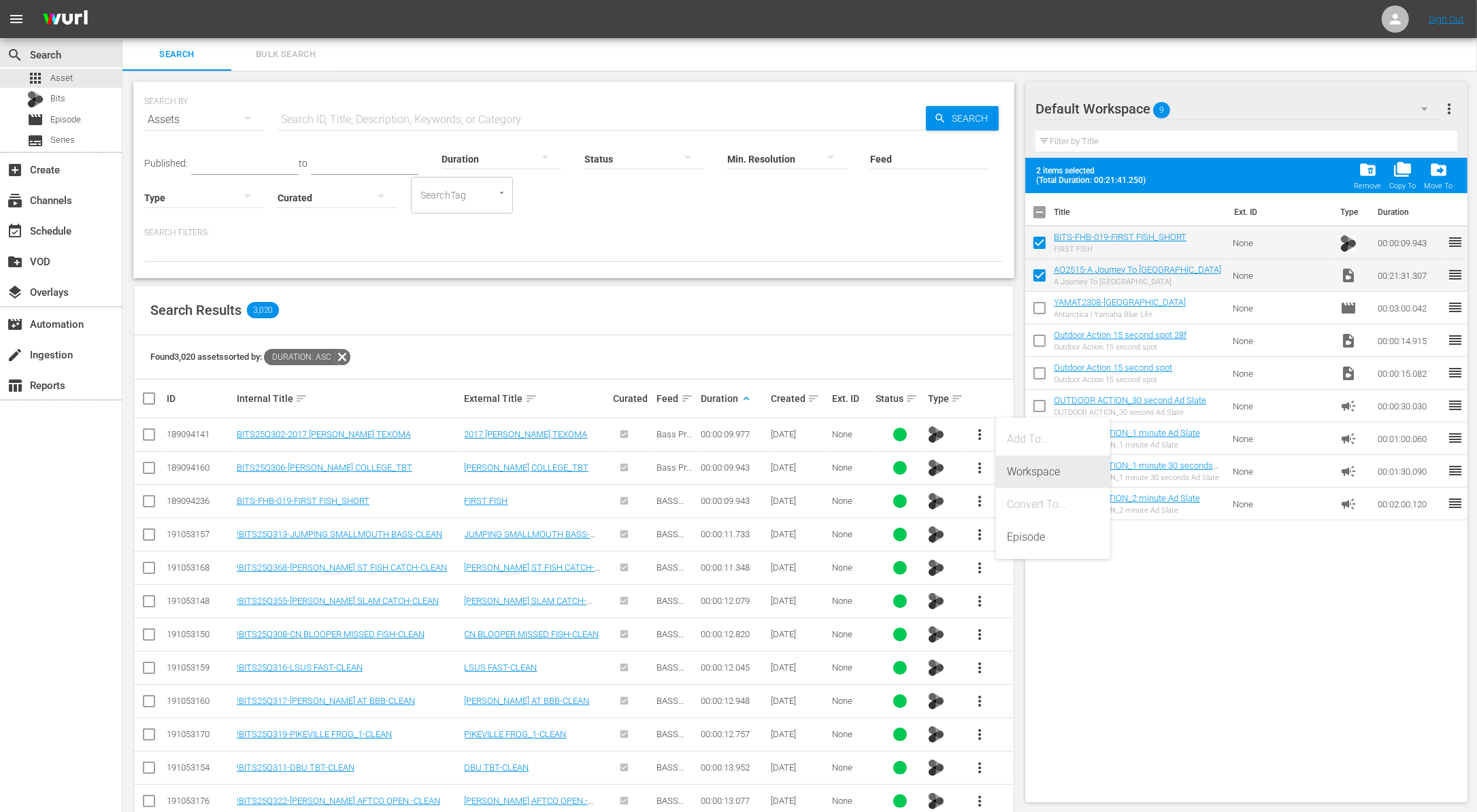
click at [1019, 470] on div "Workspace" at bounding box center [1053, 472] width 92 height 33
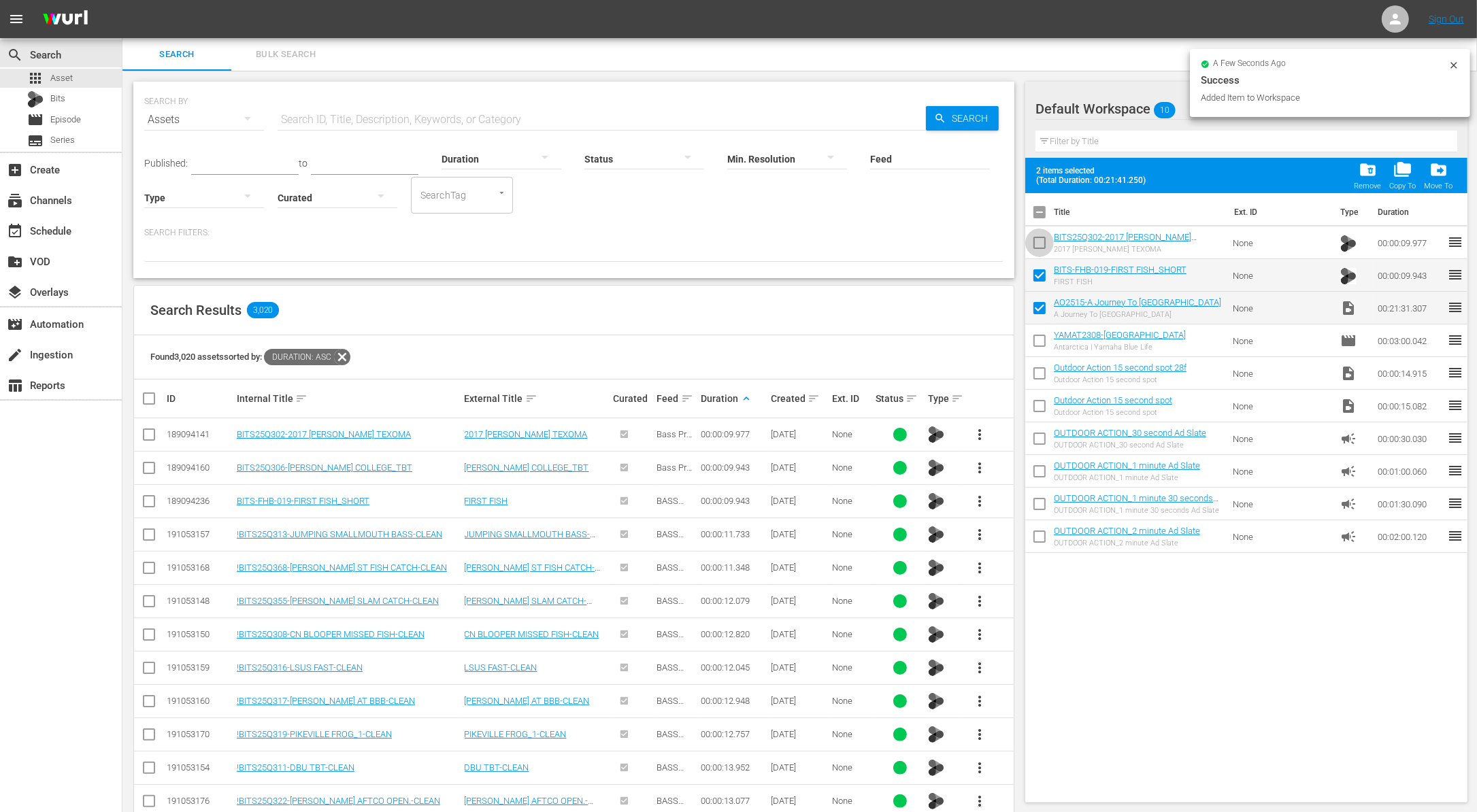
click at [1041, 242] on input "checkbox" at bounding box center [1039, 245] width 29 height 29
checkbox input "true"
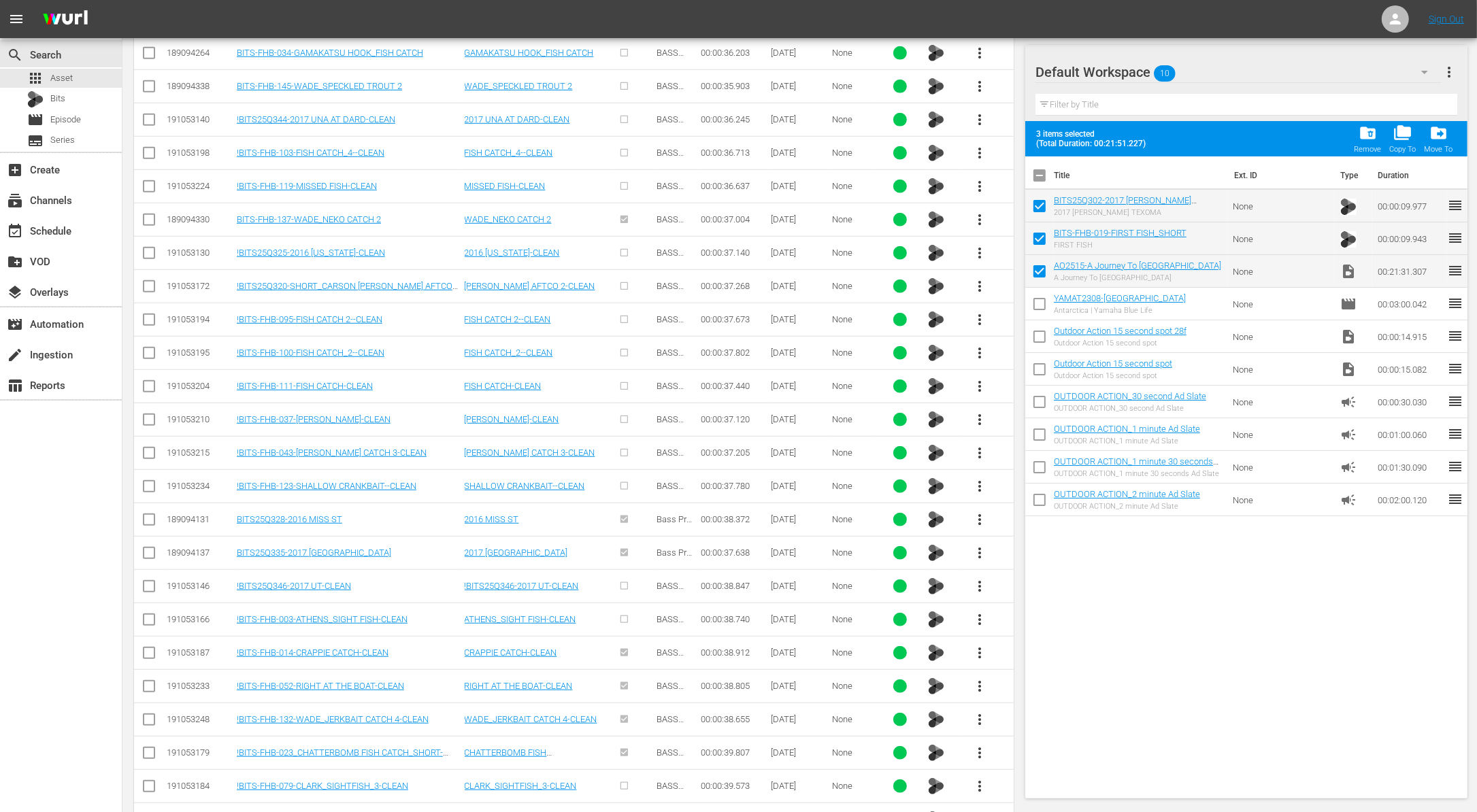
scroll to position [6919, 0]
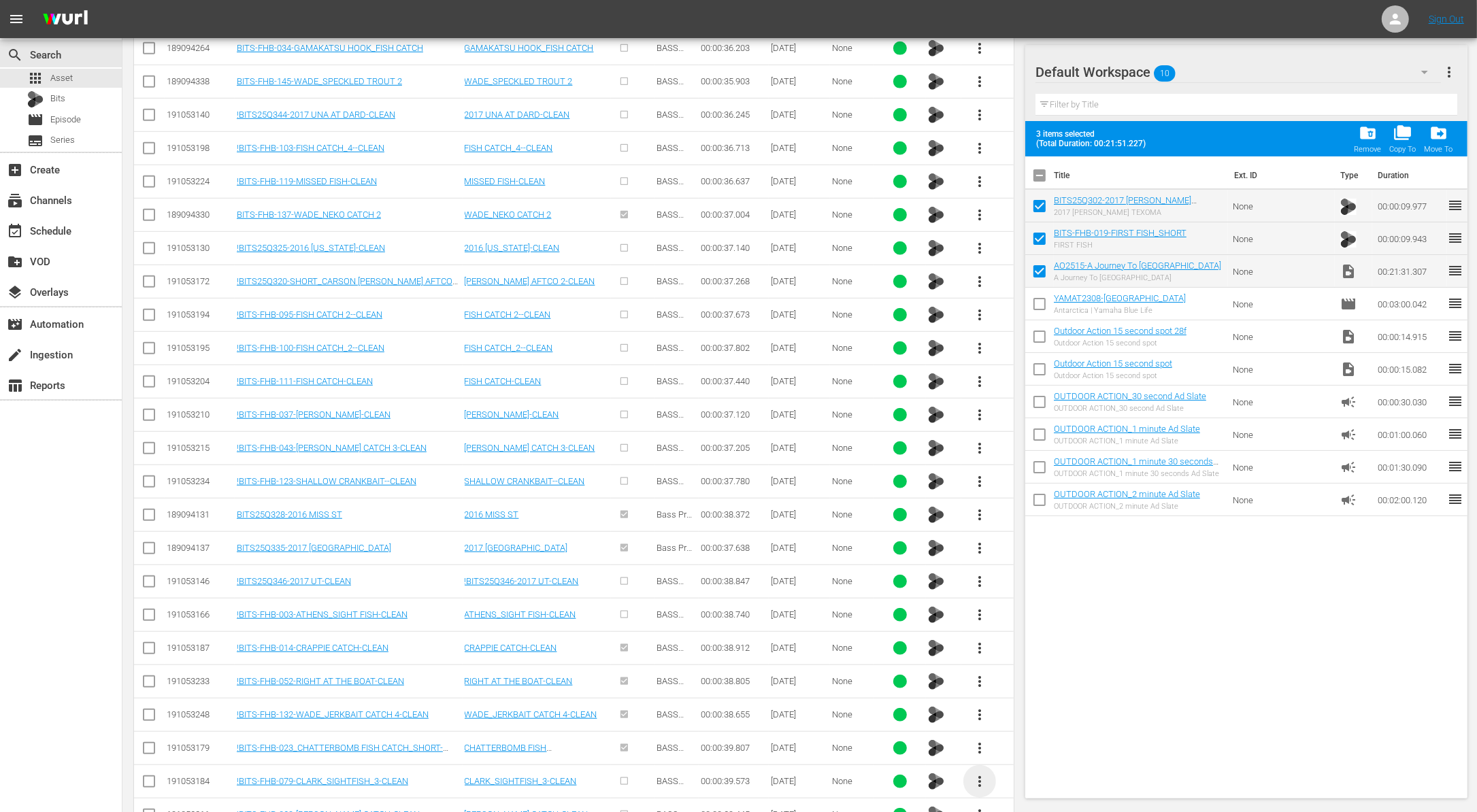
click at [982, 774] on span "more_vert" at bounding box center [979, 782] width 16 height 16
click at [1058, 655] on div "Workspace" at bounding box center [1053, 654] width 92 height 33
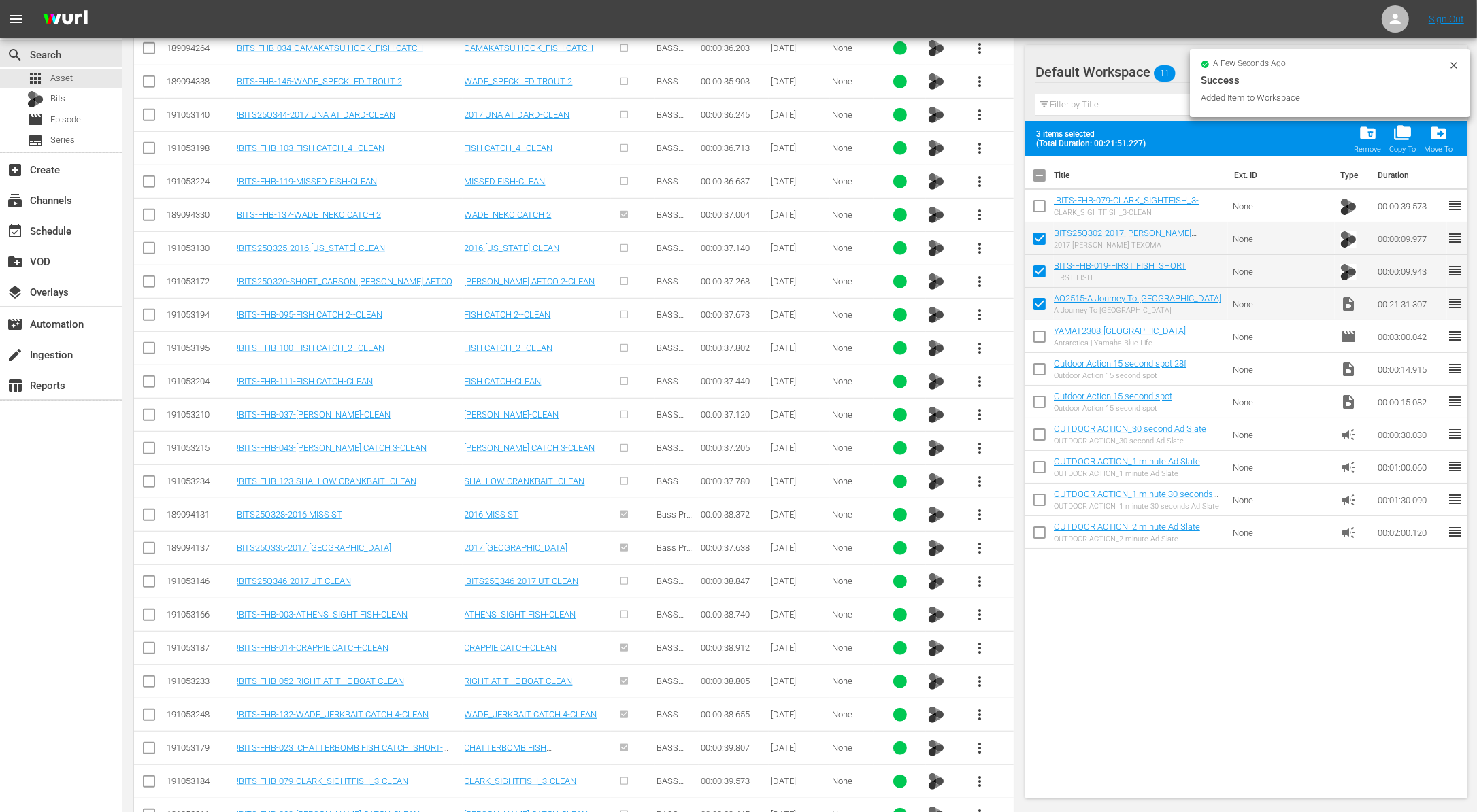
click at [1040, 207] on input "checkbox" at bounding box center [1039, 209] width 29 height 29
checkbox input "true"
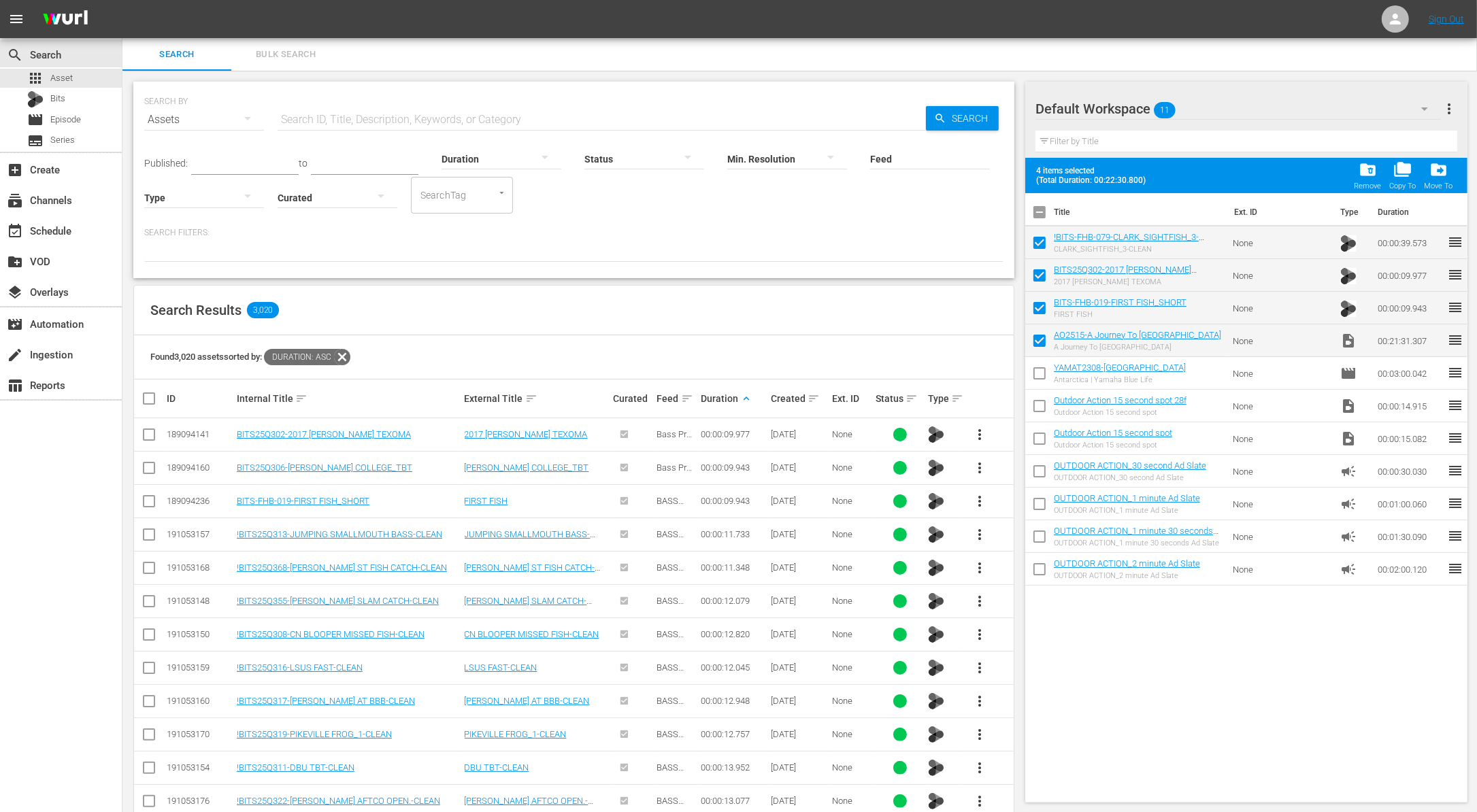
click at [614, 160] on div at bounding box center [644, 158] width 120 height 38
click at [581, 278] on div "INGESTED IN_PROGRESS ERROR" at bounding box center [738, 406] width 1477 height 812
click at [512, 153] on div at bounding box center [501, 158] width 120 height 38
click at [488, 199] on div "2-3m" at bounding box center [485, 201] width 120 height 22
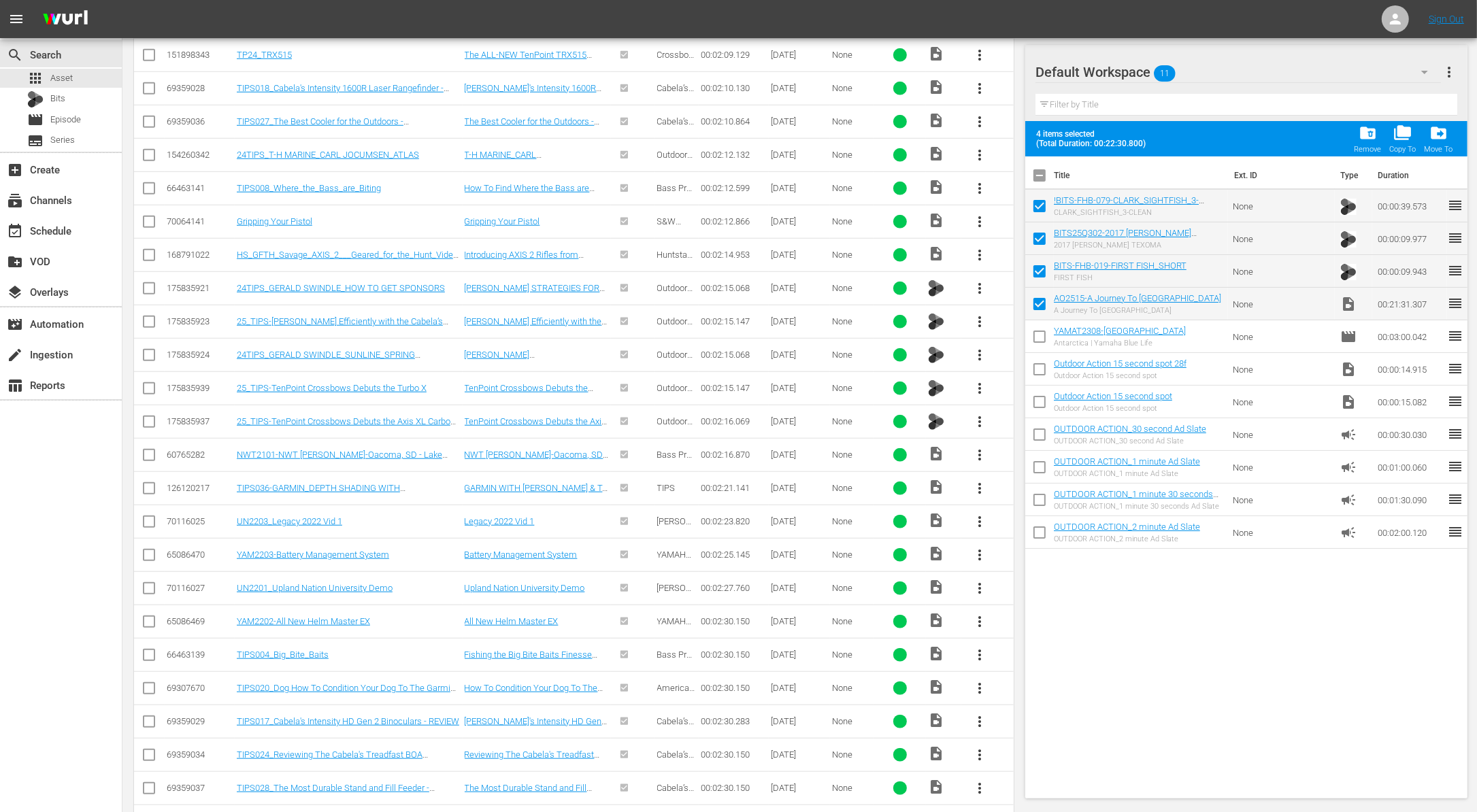
scroll to position [1271, 0]
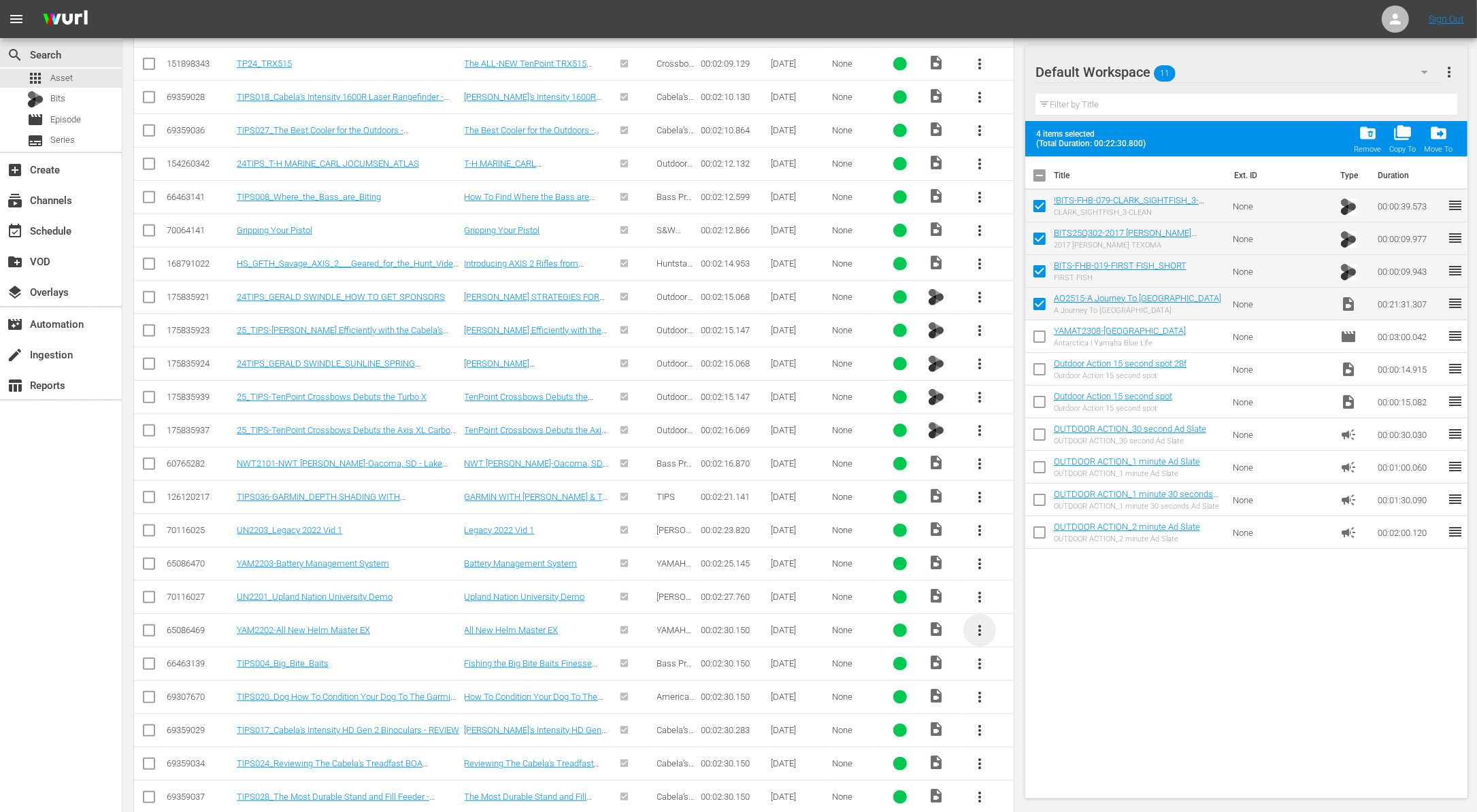
click at [980, 622] on span "more_vert" at bounding box center [979, 630] width 16 height 16
click at [1042, 653] on div "Workspace" at bounding box center [1053, 656] width 92 height 33
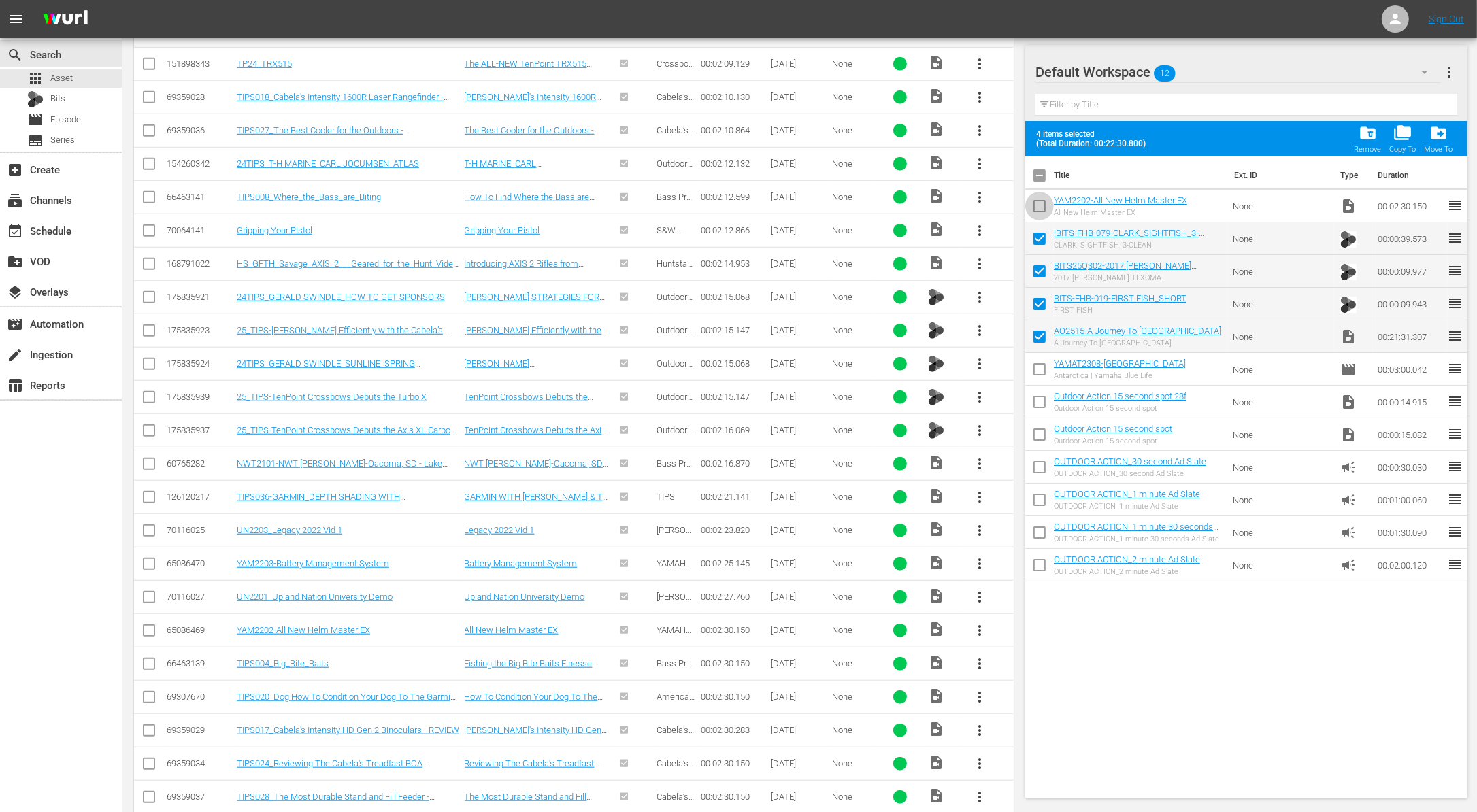
click at [1039, 207] on input "checkbox" at bounding box center [1039, 209] width 29 height 29
checkbox input "true"
click at [45, 168] on div "add_box Create" at bounding box center [38, 167] width 76 height 13
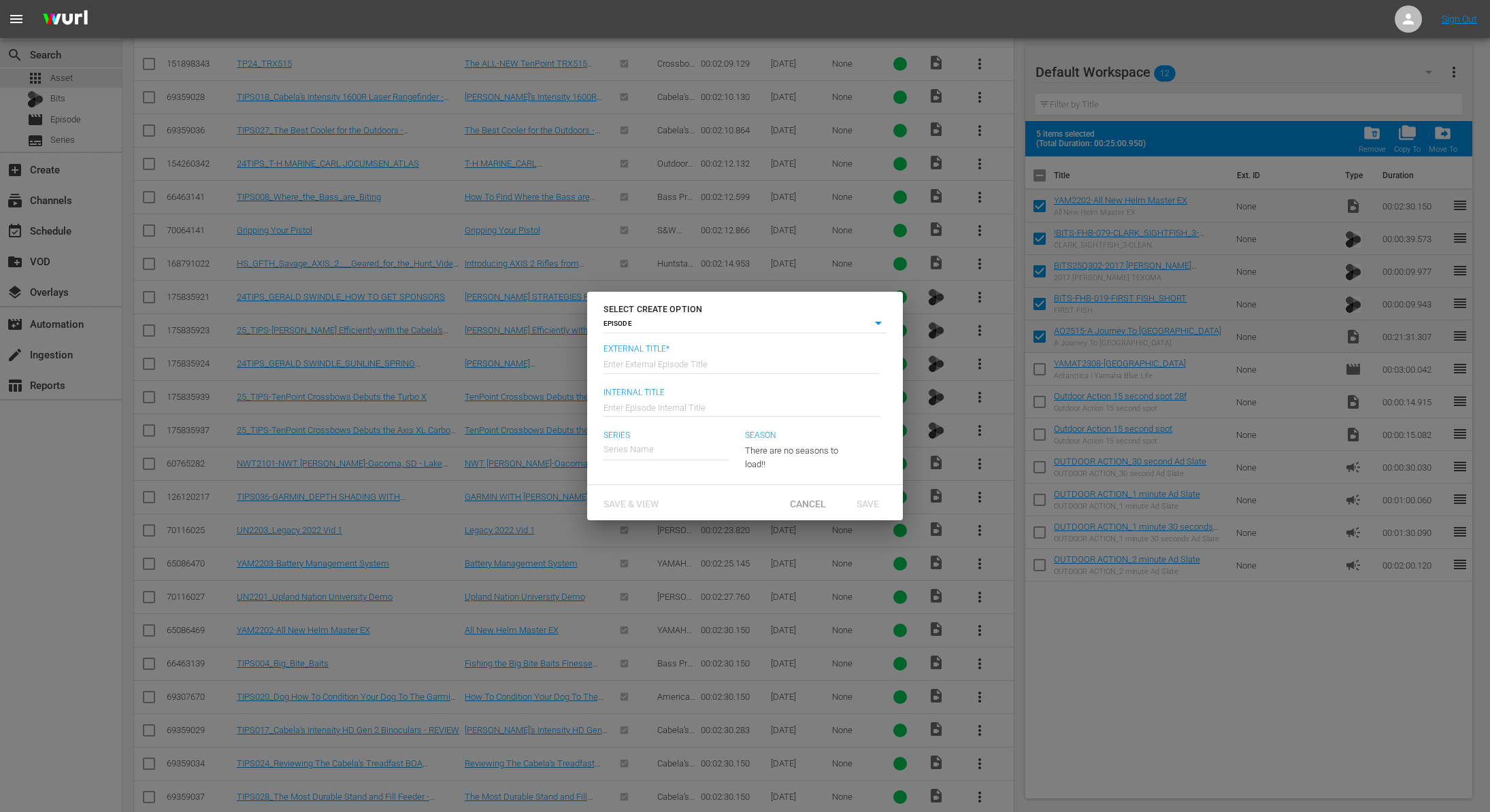
click at [706, 365] on input "text" at bounding box center [741, 363] width 276 height 33
paste input "A Journey To Africa"
type input "Americana Outdoors - A Journey To [GEOGRAPHIC_DATA]"
type input "Wk40-AO"
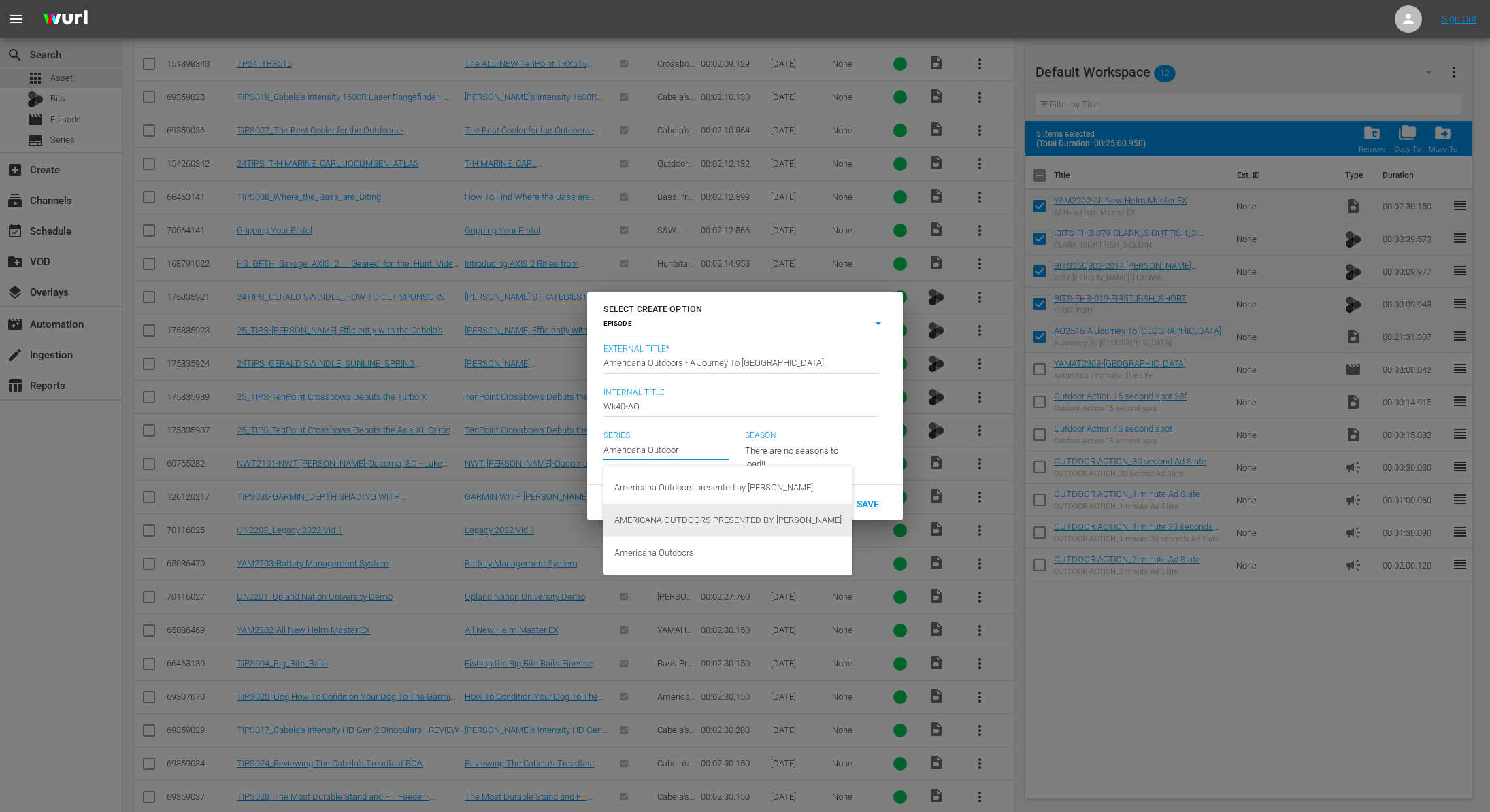
click at [722, 519] on div "AMERICANA OUTDOORS PRESENTED BY GARMIN" at bounding box center [728, 520] width 227 height 33
type input "AMERICANA OUTDOORS PRESENTED BY GARMIN"
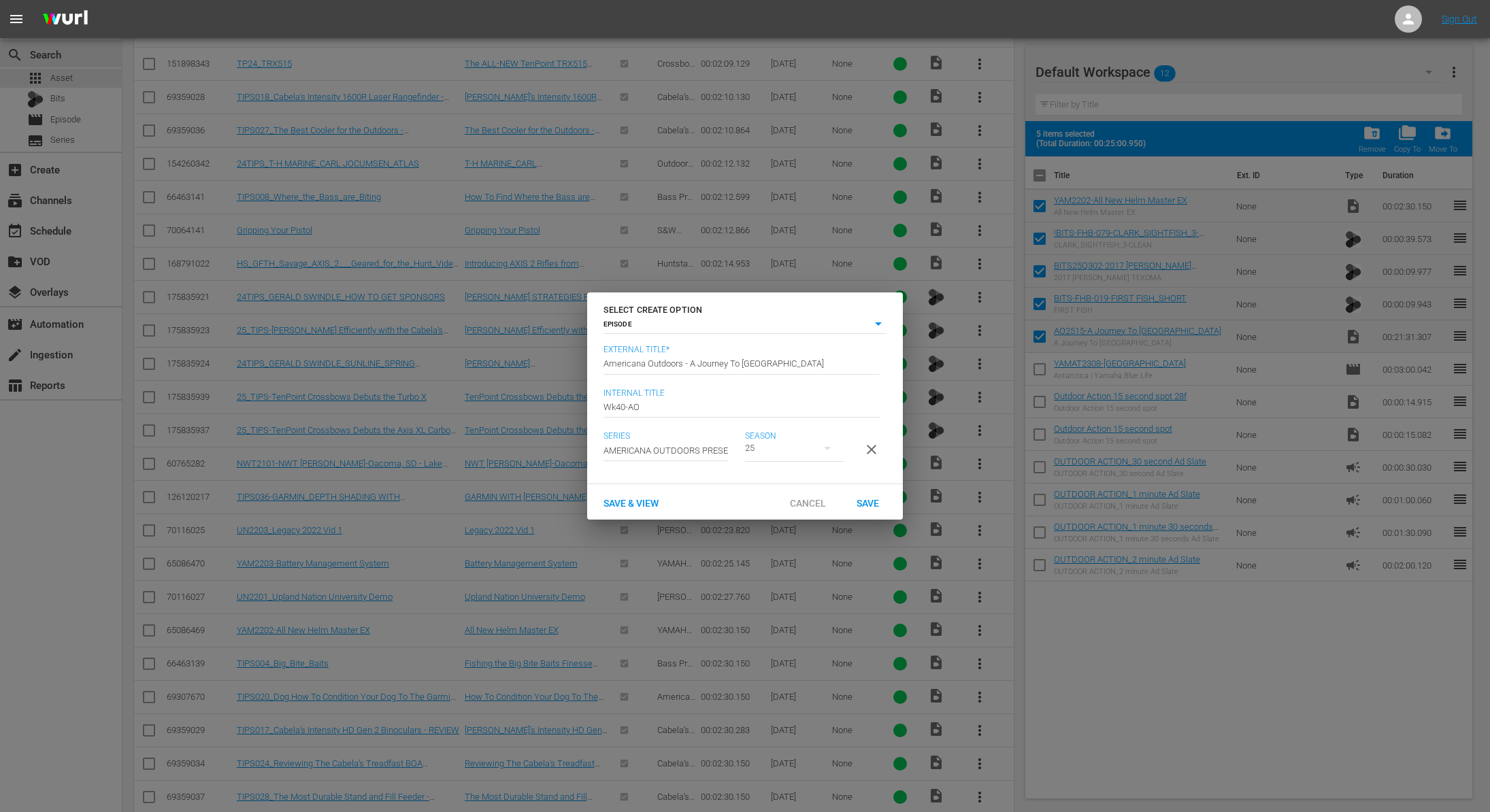
click at [874, 509] on span "Save" at bounding box center [868, 503] width 45 height 11
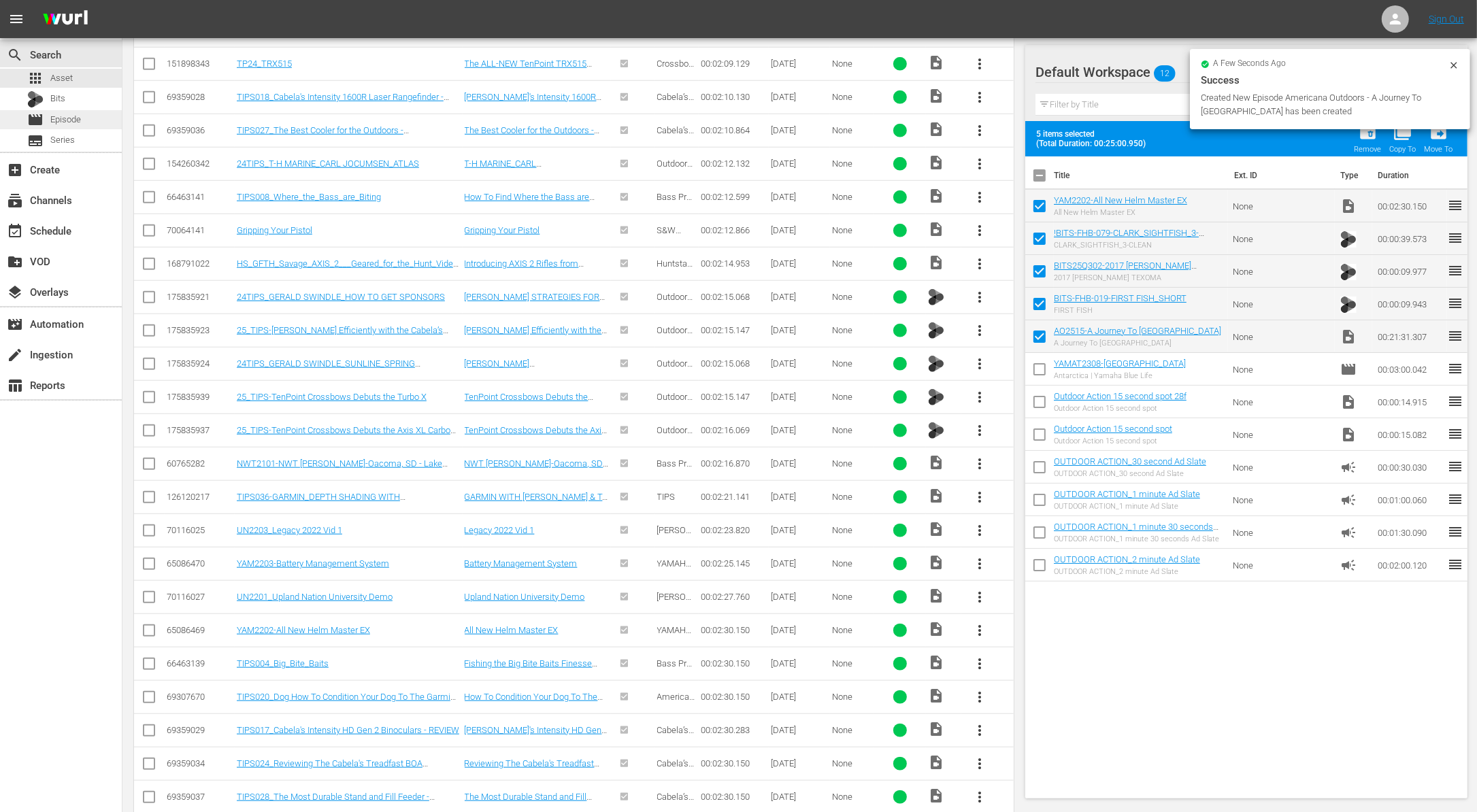
click at [81, 120] on div "movie Episode" at bounding box center [61, 120] width 122 height 19
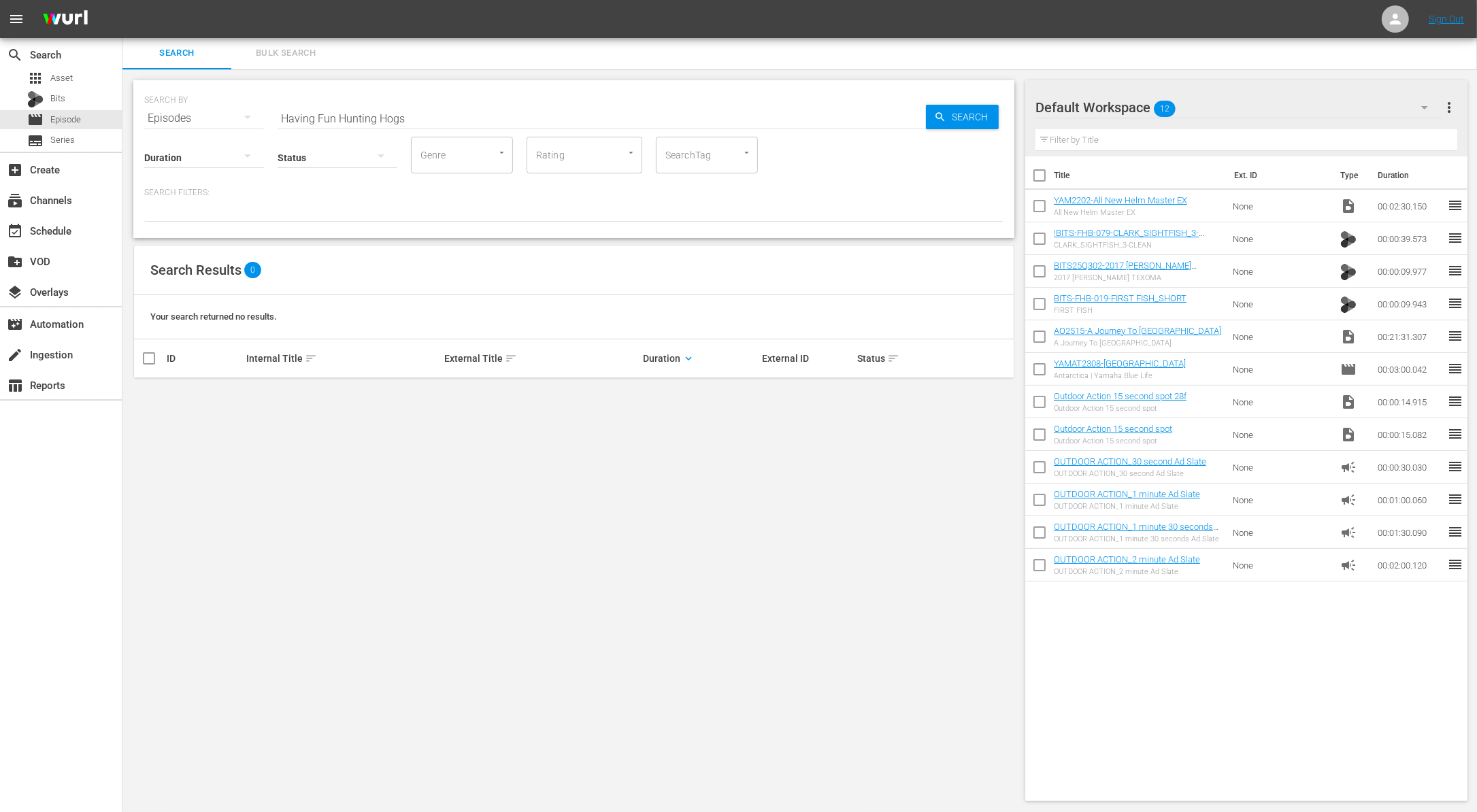
click at [408, 110] on input "Having Fun Hunting Hogs" at bounding box center [601, 119] width 648 height 33
paste input "A Journey To Africa"
type input "A Journey To Africa"
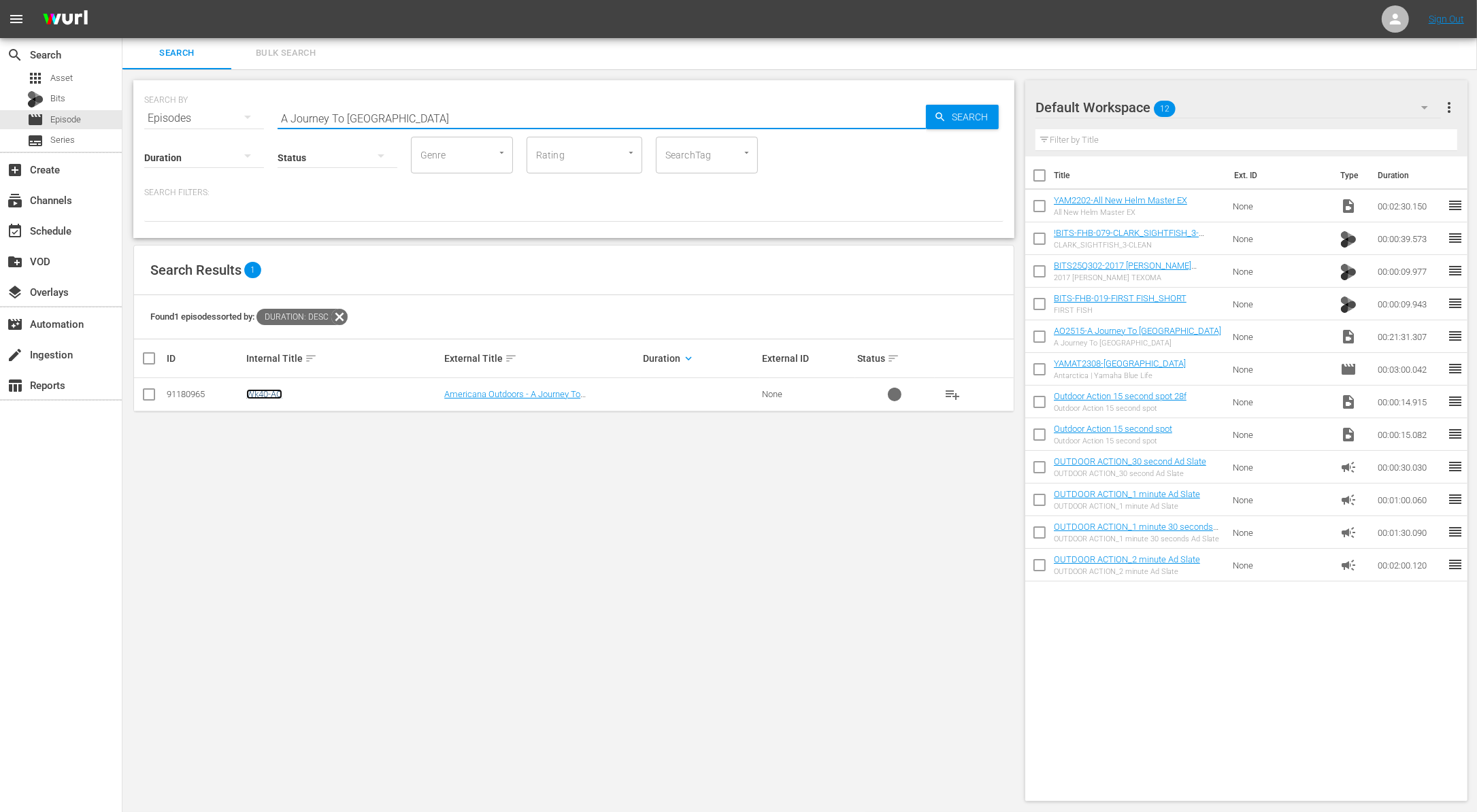
click at [276, 391] on link "Wk40-AO" at bounding box center [264, 394] width 36 height 10
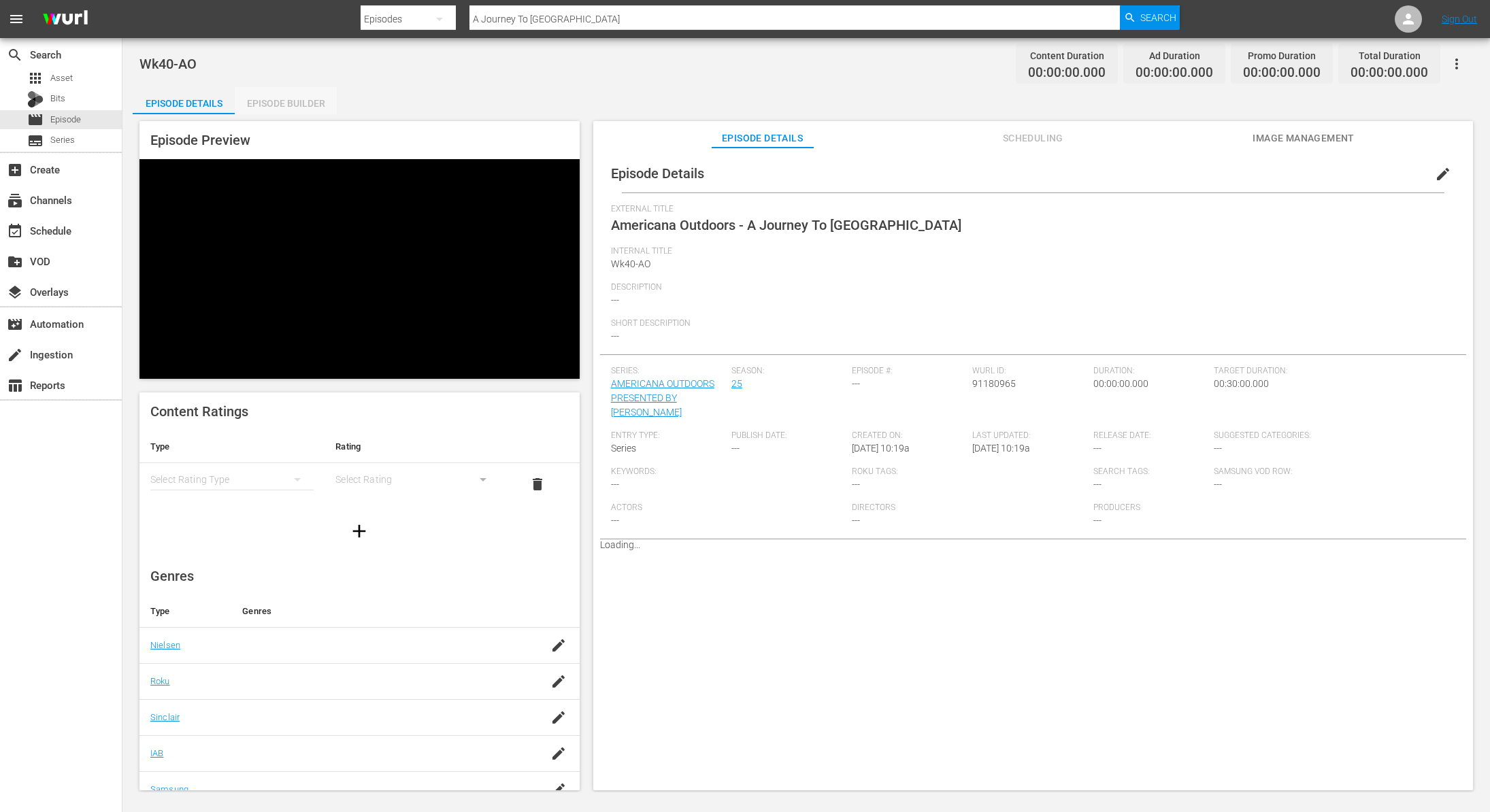
click at [307, 99] on div "Episode Builder" at bounding box center [285, 103] width 102 height 33
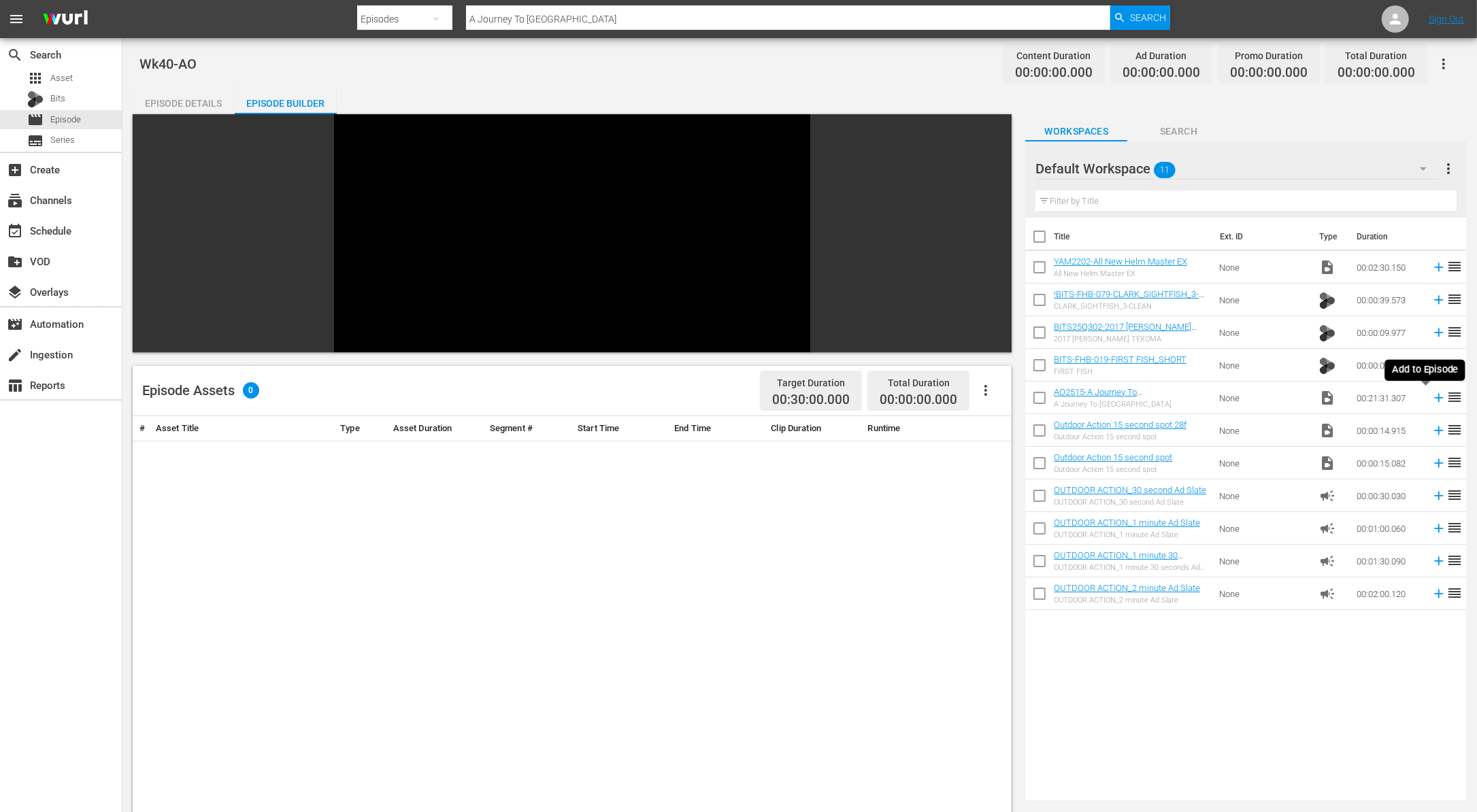
click at [1431, 402] on icon at bounding box center [1438, 398] width 15 height 15
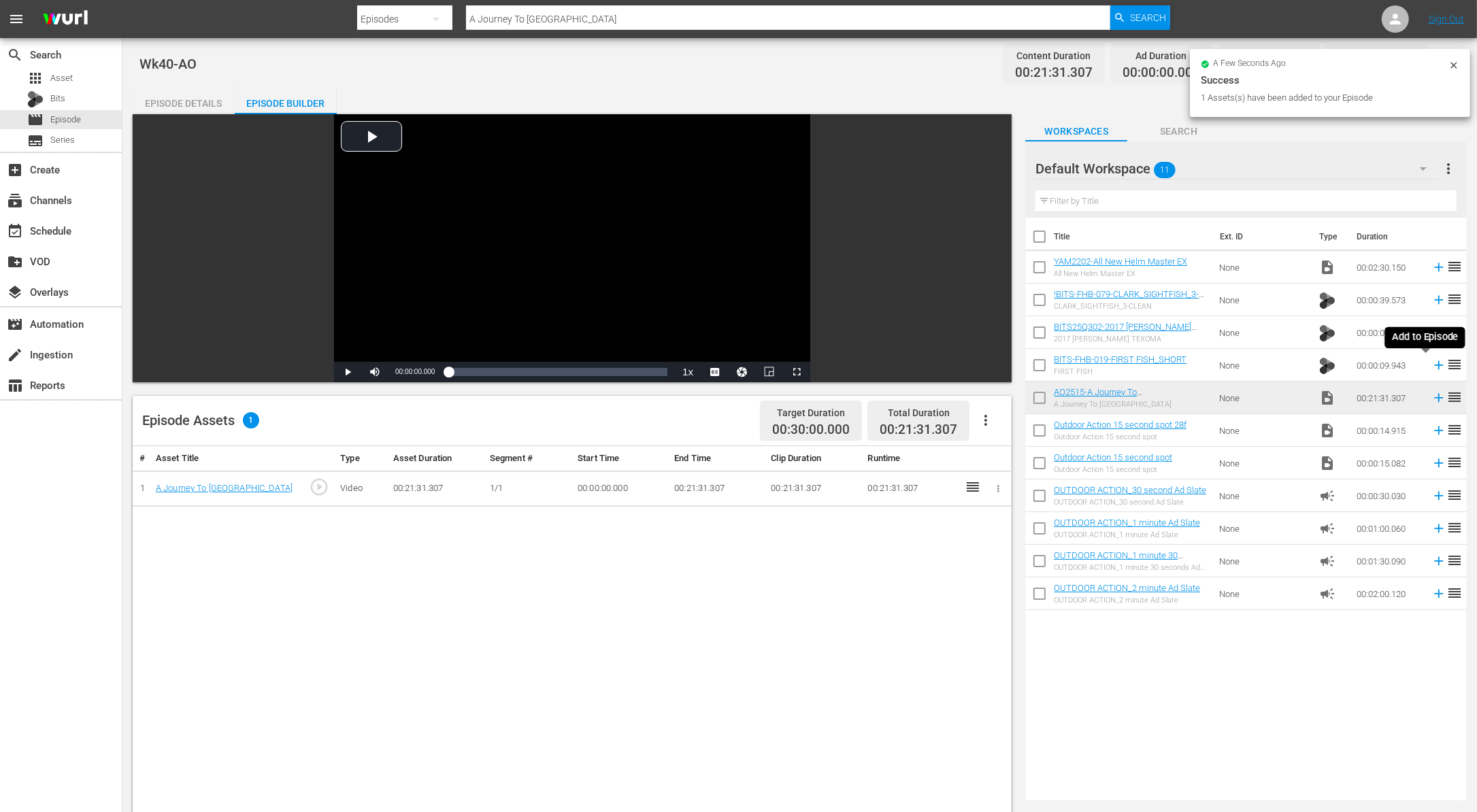
click at [1432, 362] on icon at bounding box center [1438, 365] width 15 height 15
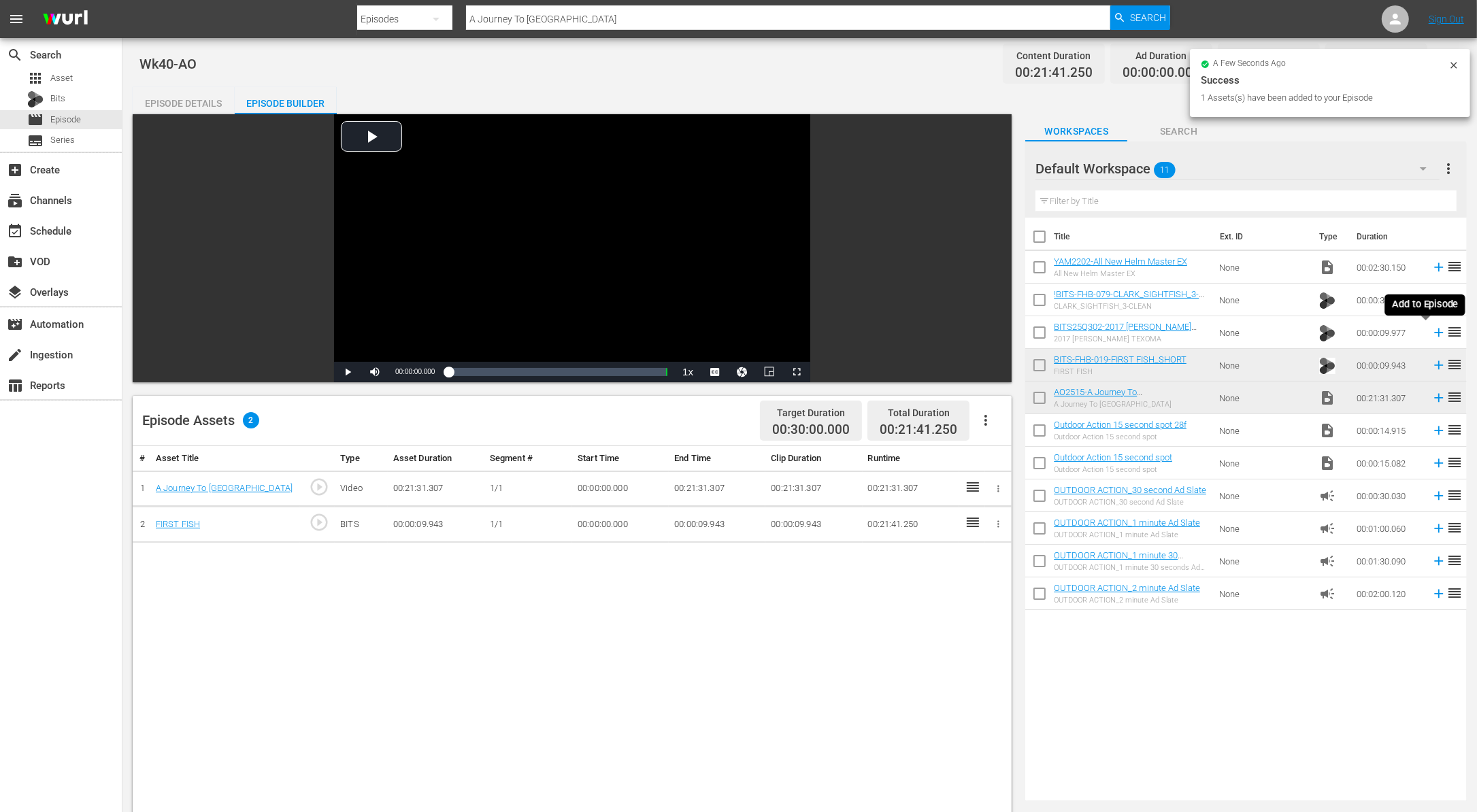
click at [1431, 333] on icon at bounding box center [1438, 332] width 15 height 15
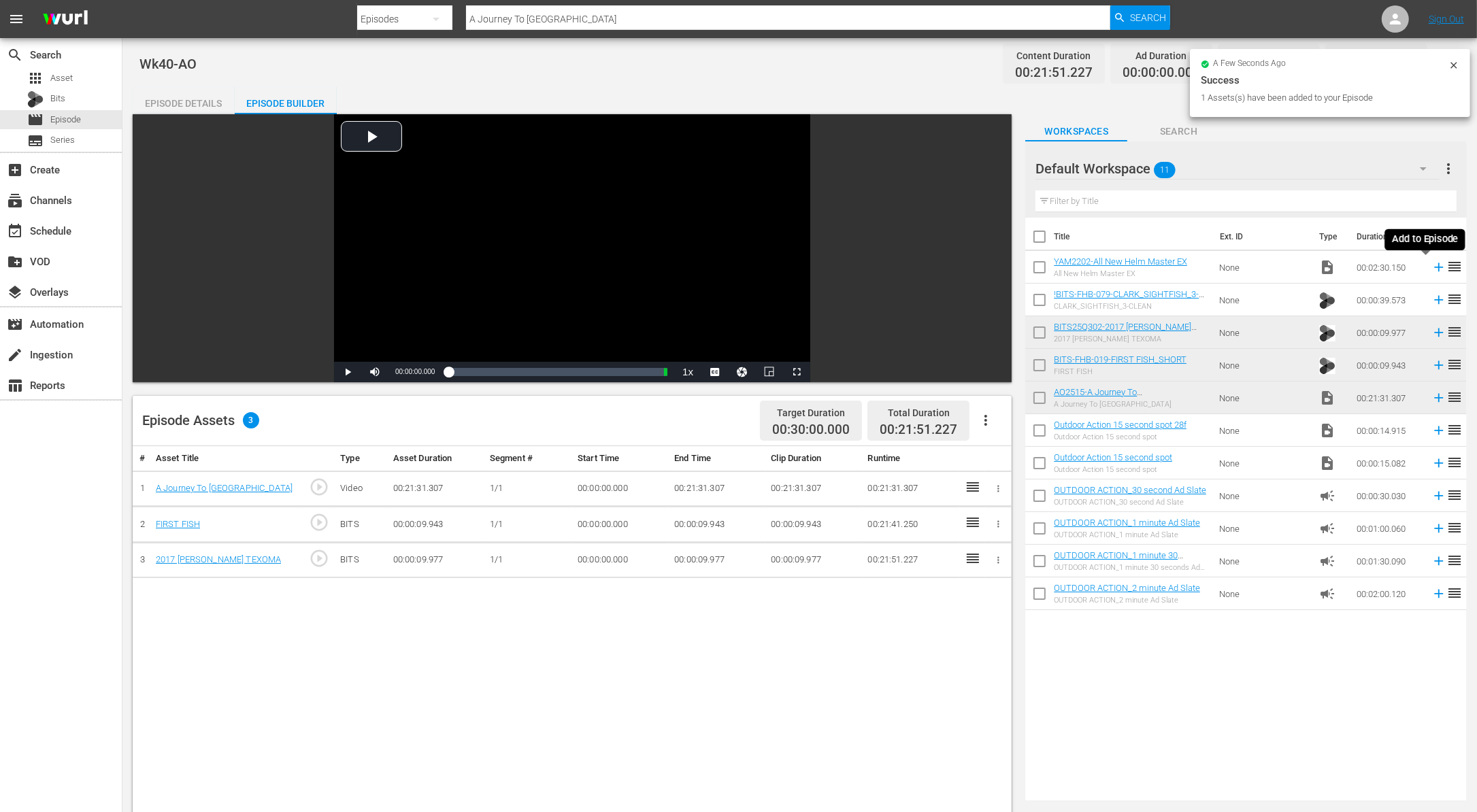
click at [1431, 264] on icon at bounding box center [1438, 266] width 15 height 15
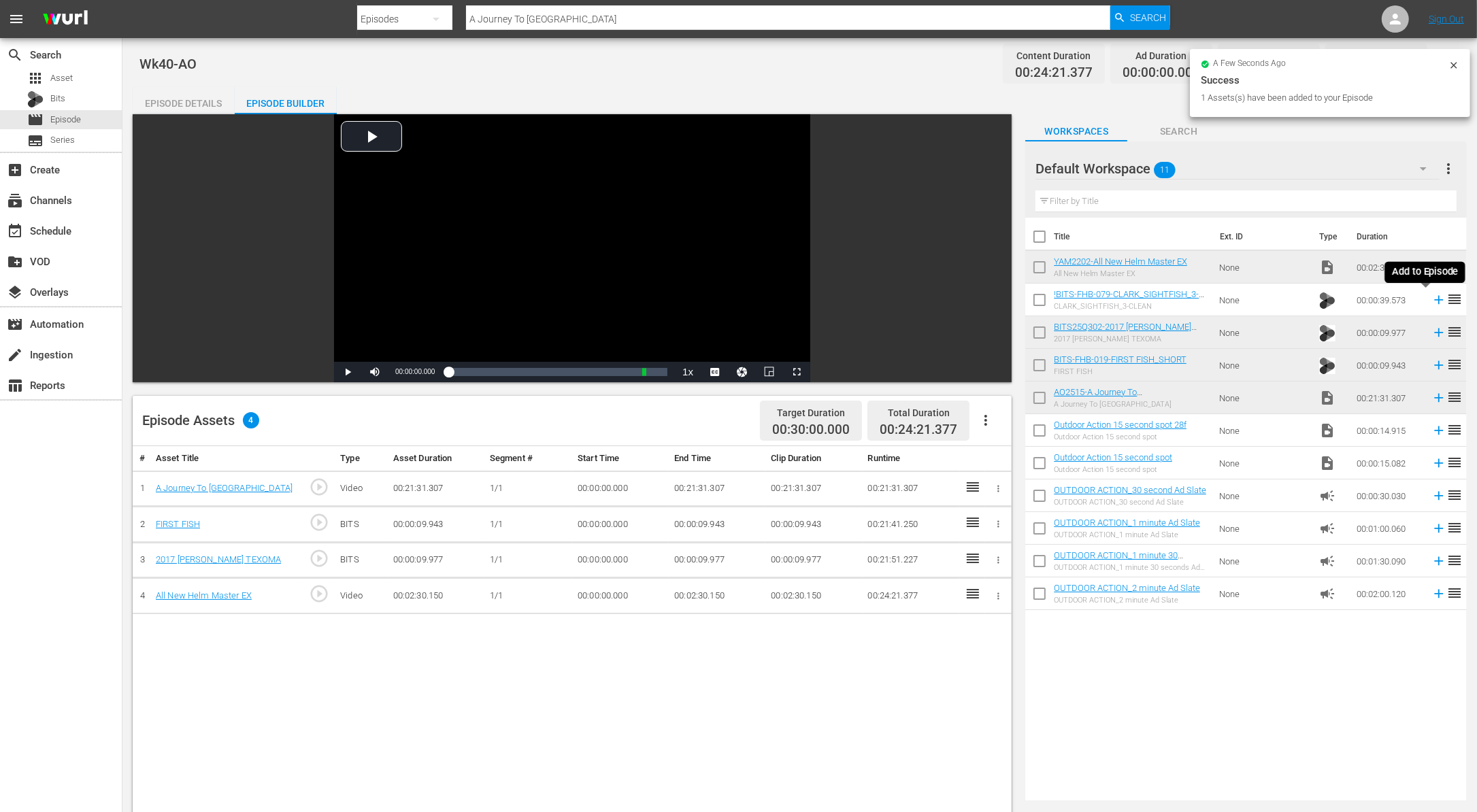
click at [1431, 297] on icon at bounding box center [1438, 299] width 15 height 15
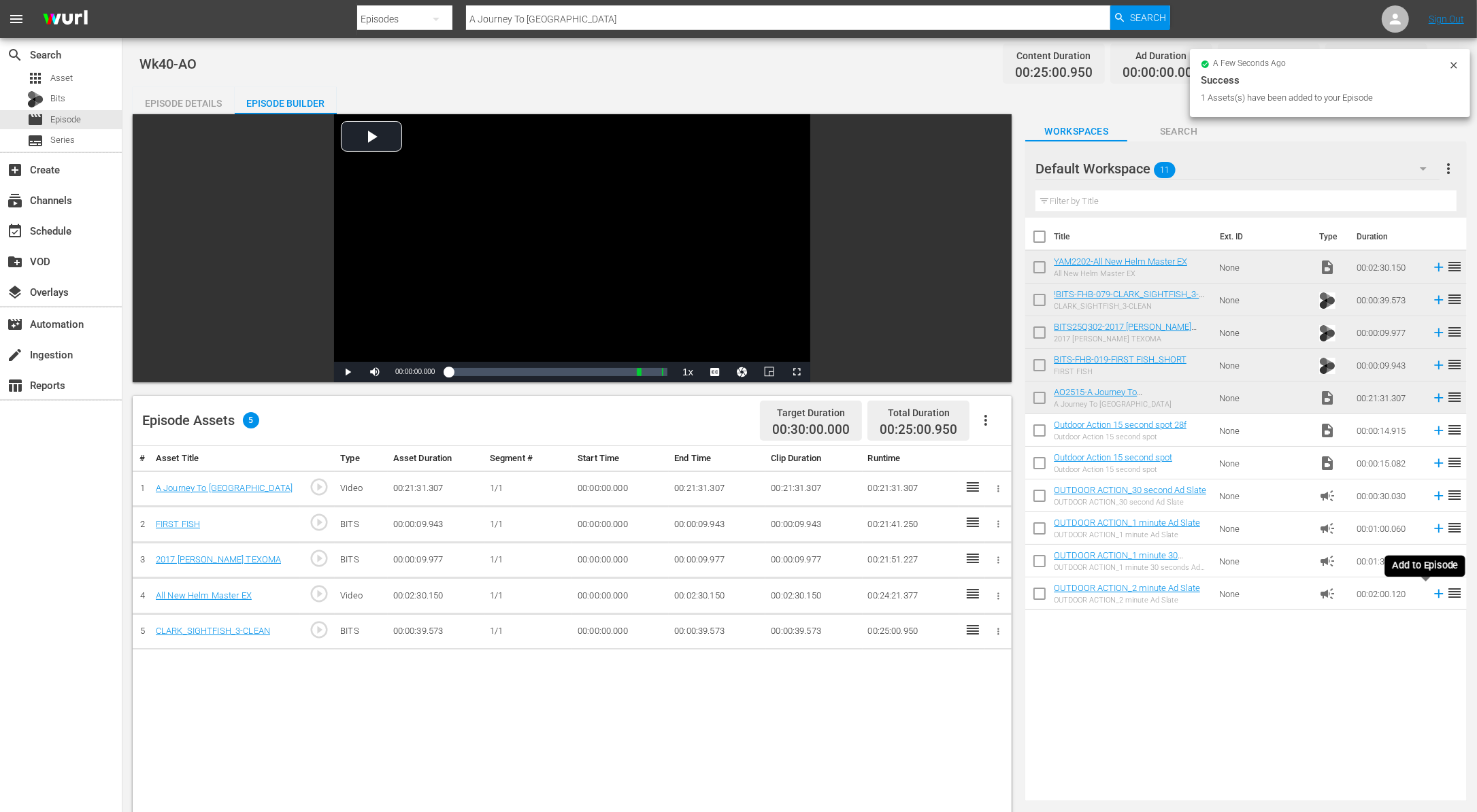
click at [1431, 595] on icon at bounding box center [1438, 593] width 15 height 15
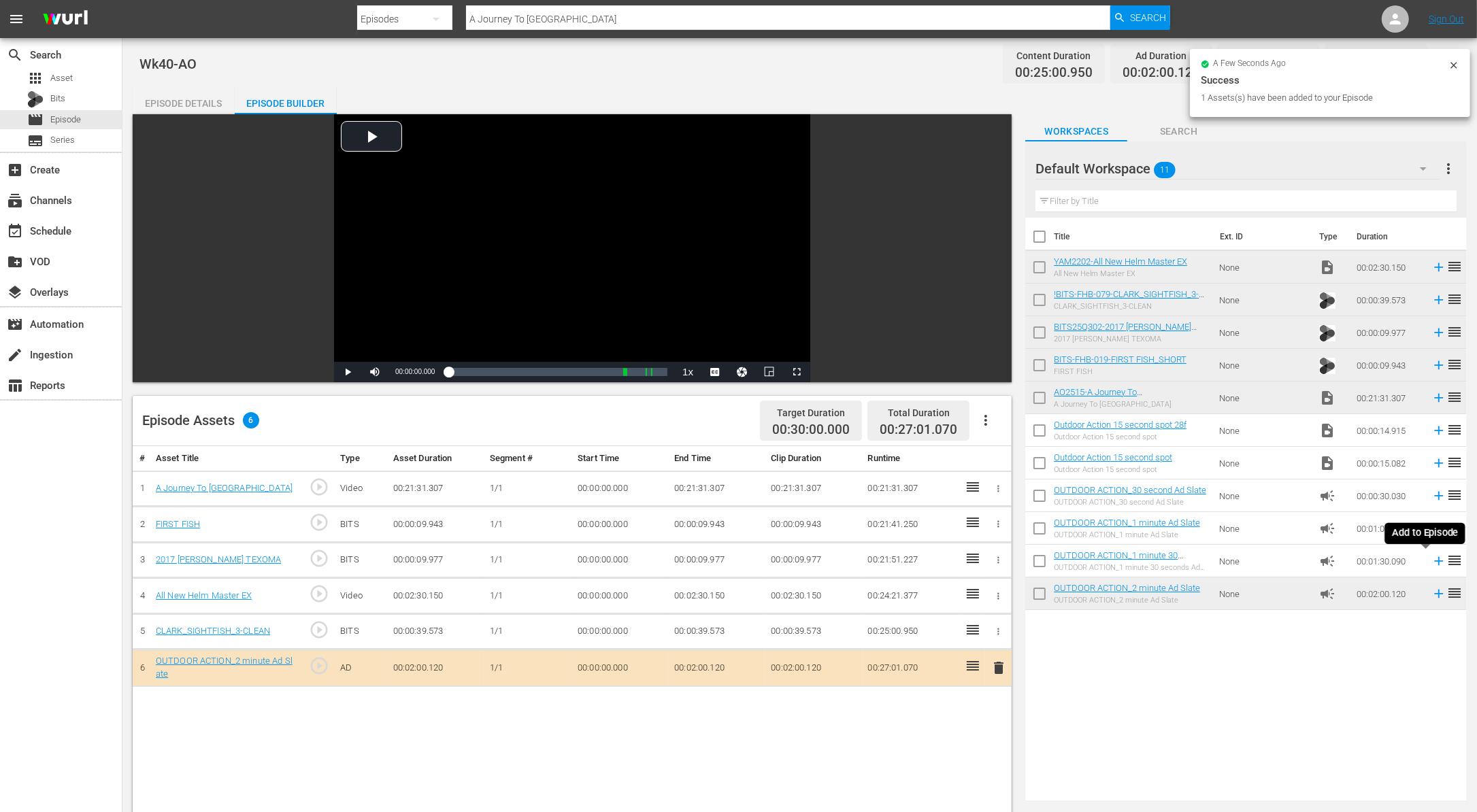
click at [1431, 564] on icon at bounding box center [1438, 560] width 15 height 15
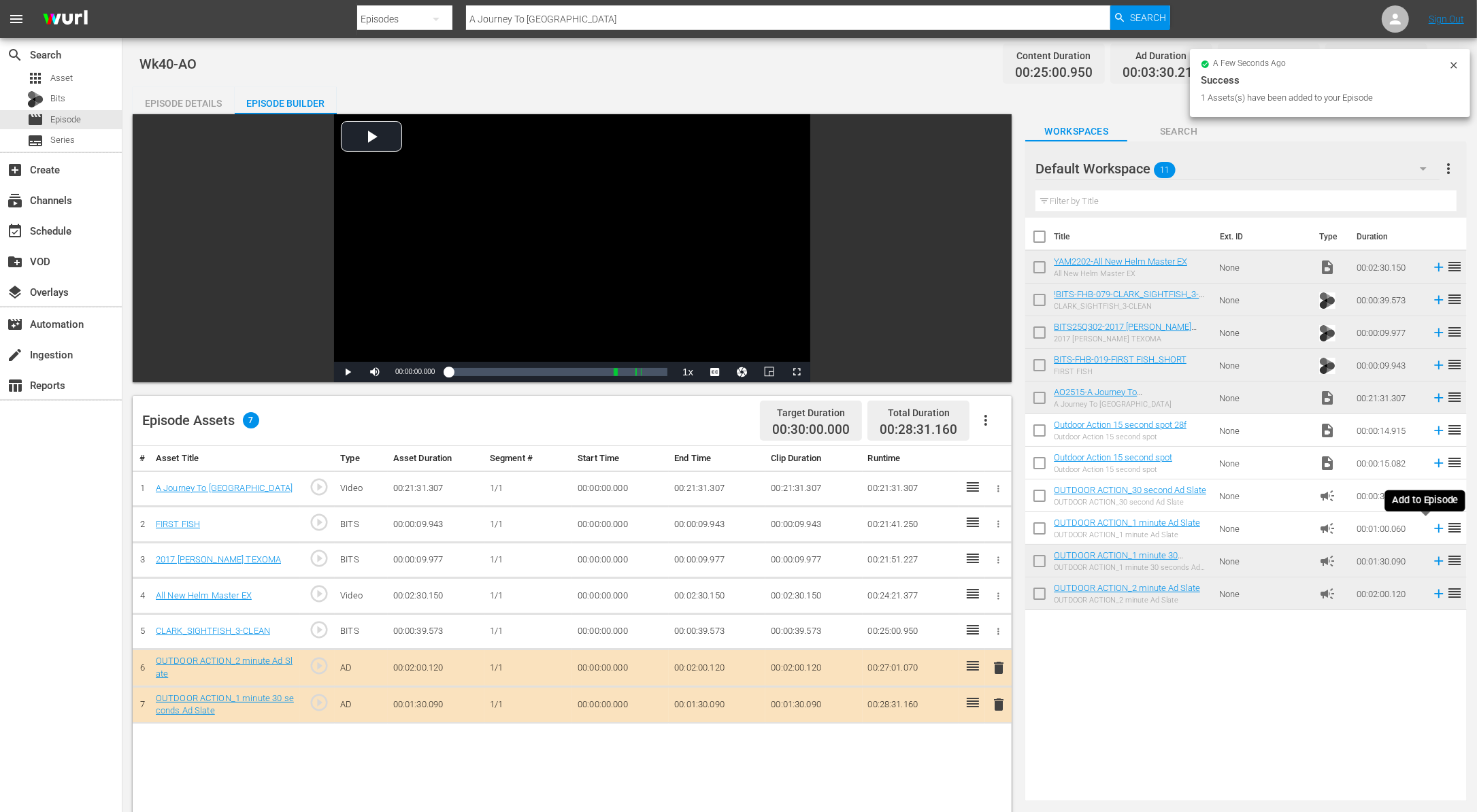
click at [1431, 531] on icon at bounding box center [1438, 528] width 15 height 15
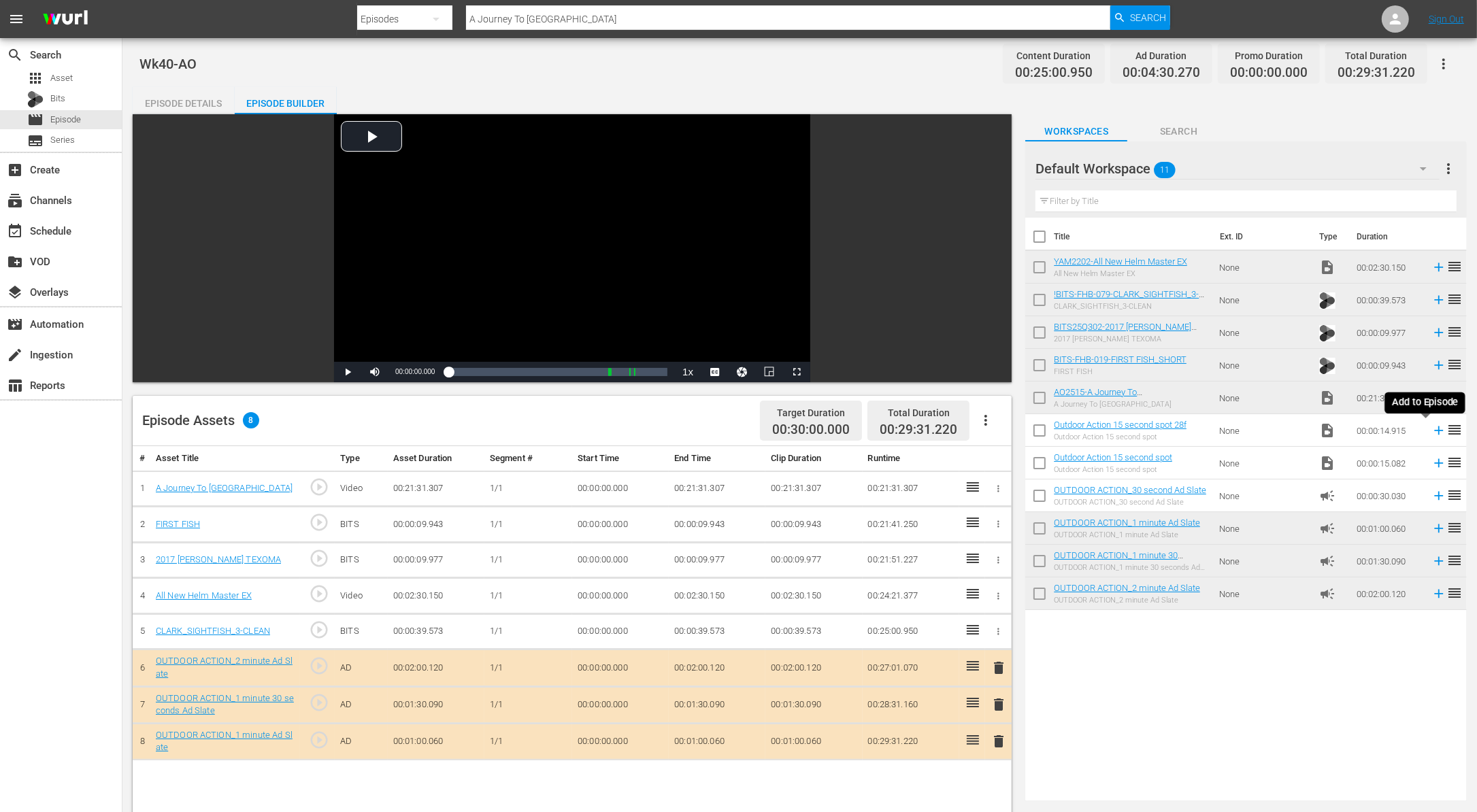
click at [1431, 432] on icon at bounding box center [1438, 430] width 15 height 15
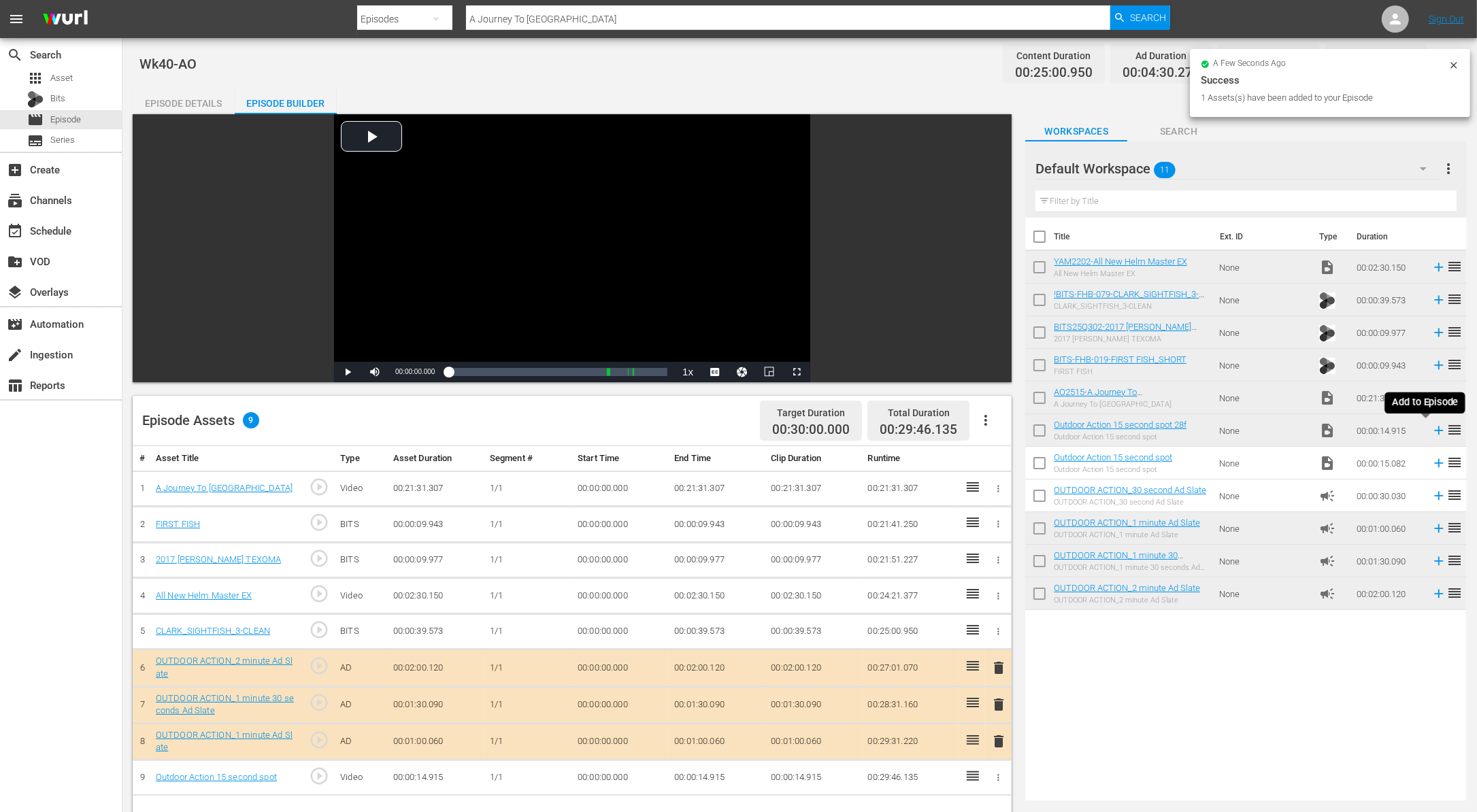
click at [1431, 432] on icon at bounding box center [1438, 430] width 15 height 15
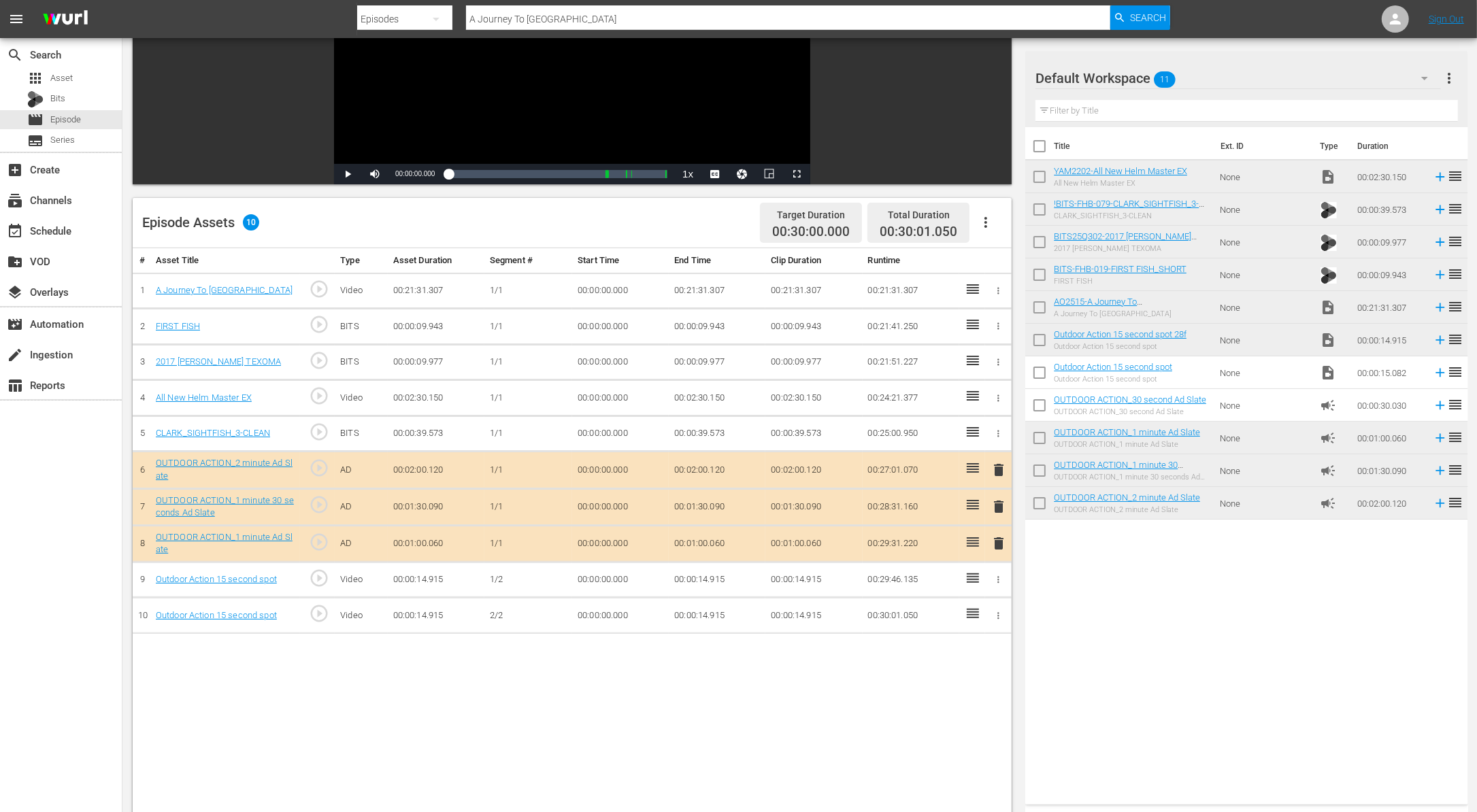
scroll to position [196, 0]
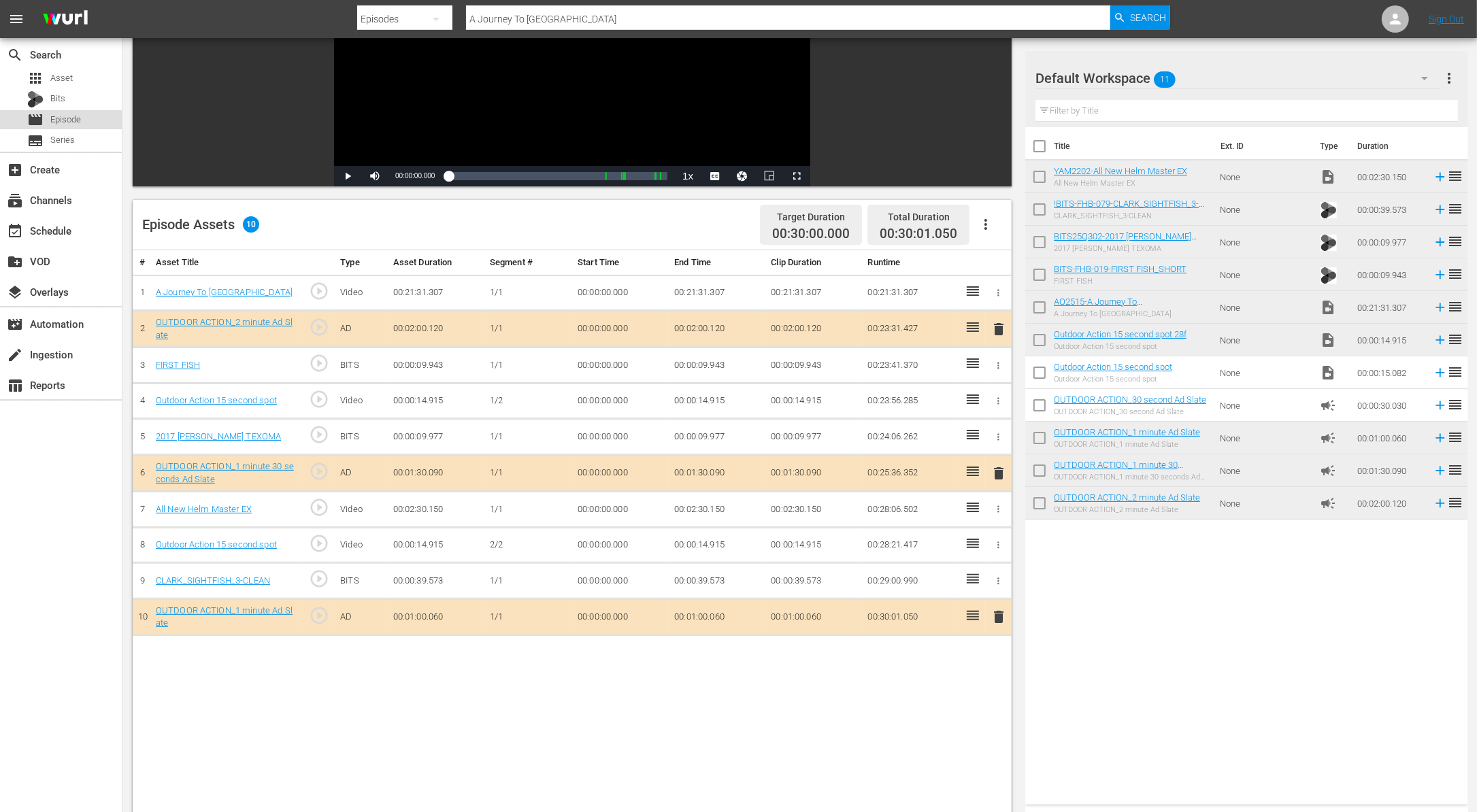
click at [63, 116] on span "Episode" at bounding box center [65, 119] width 30 height 13
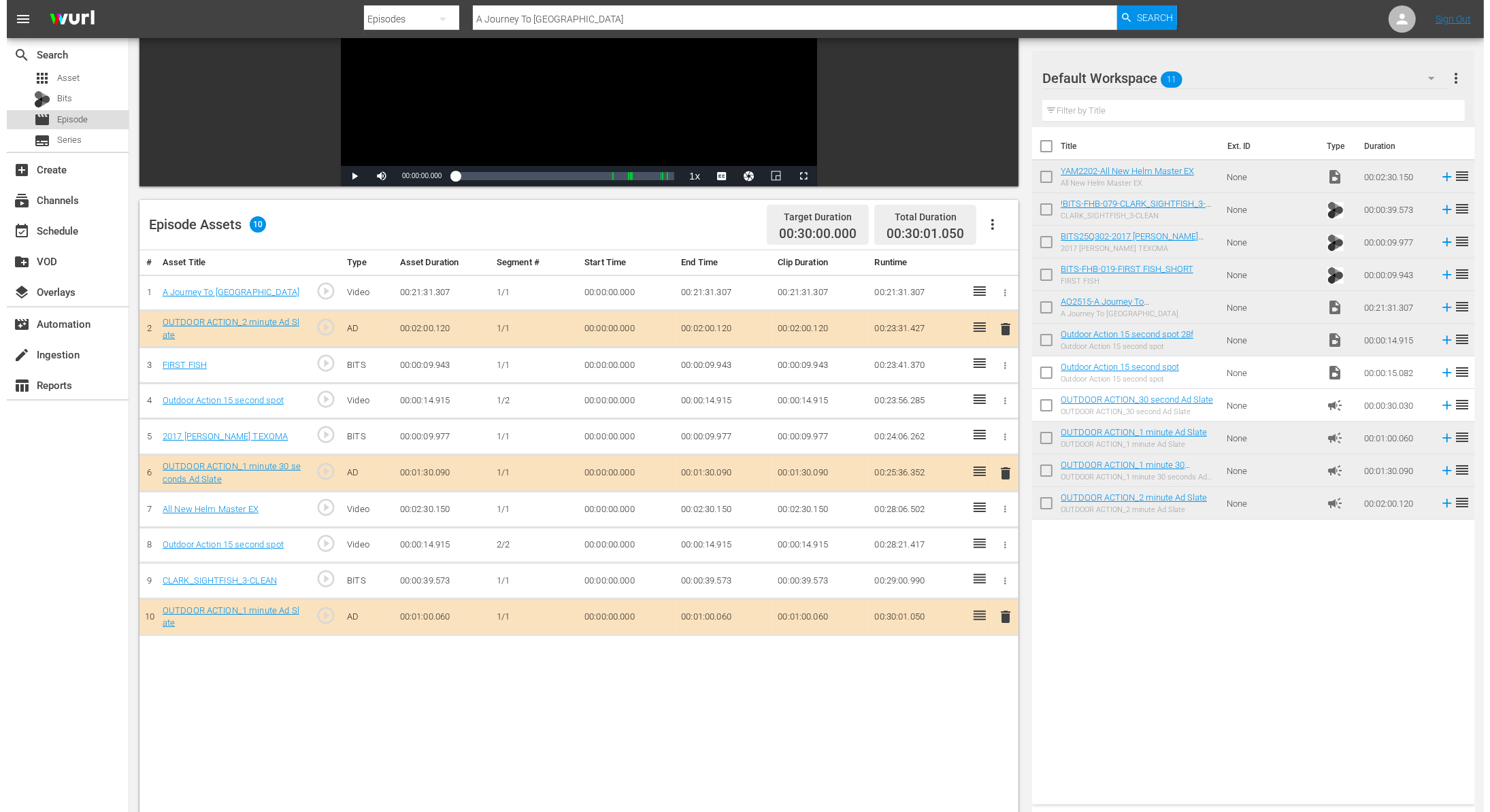
scroll to position [2, 0]
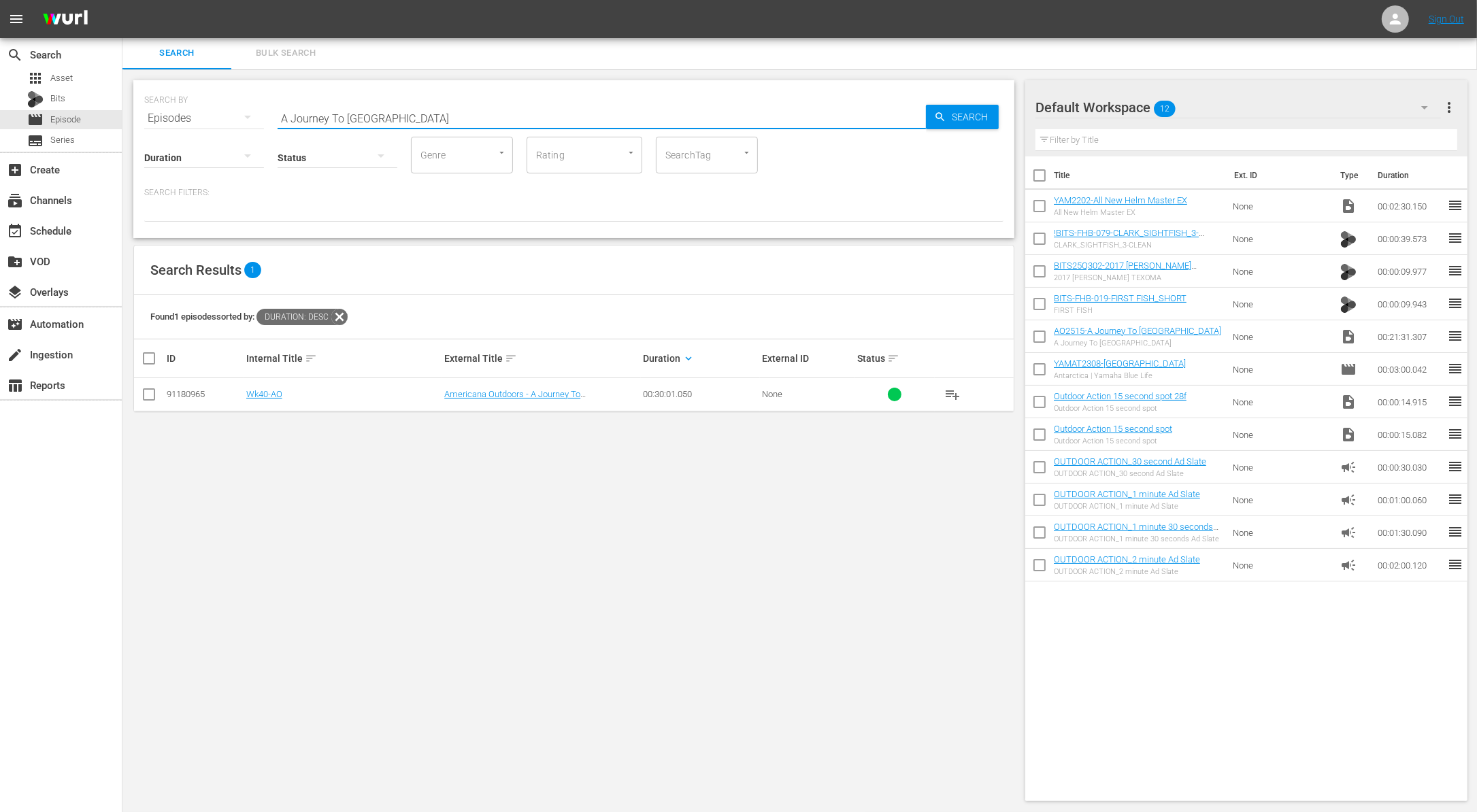
click at [365, 123] on input "A Journey To Africa" at bounding box center [601, 119] width 648 height 33
paste input "The Reclamation Series: Episode 2 Lake Hartwell"
type input "The Reclamation Series: Episode 2 Lake Hartwell"
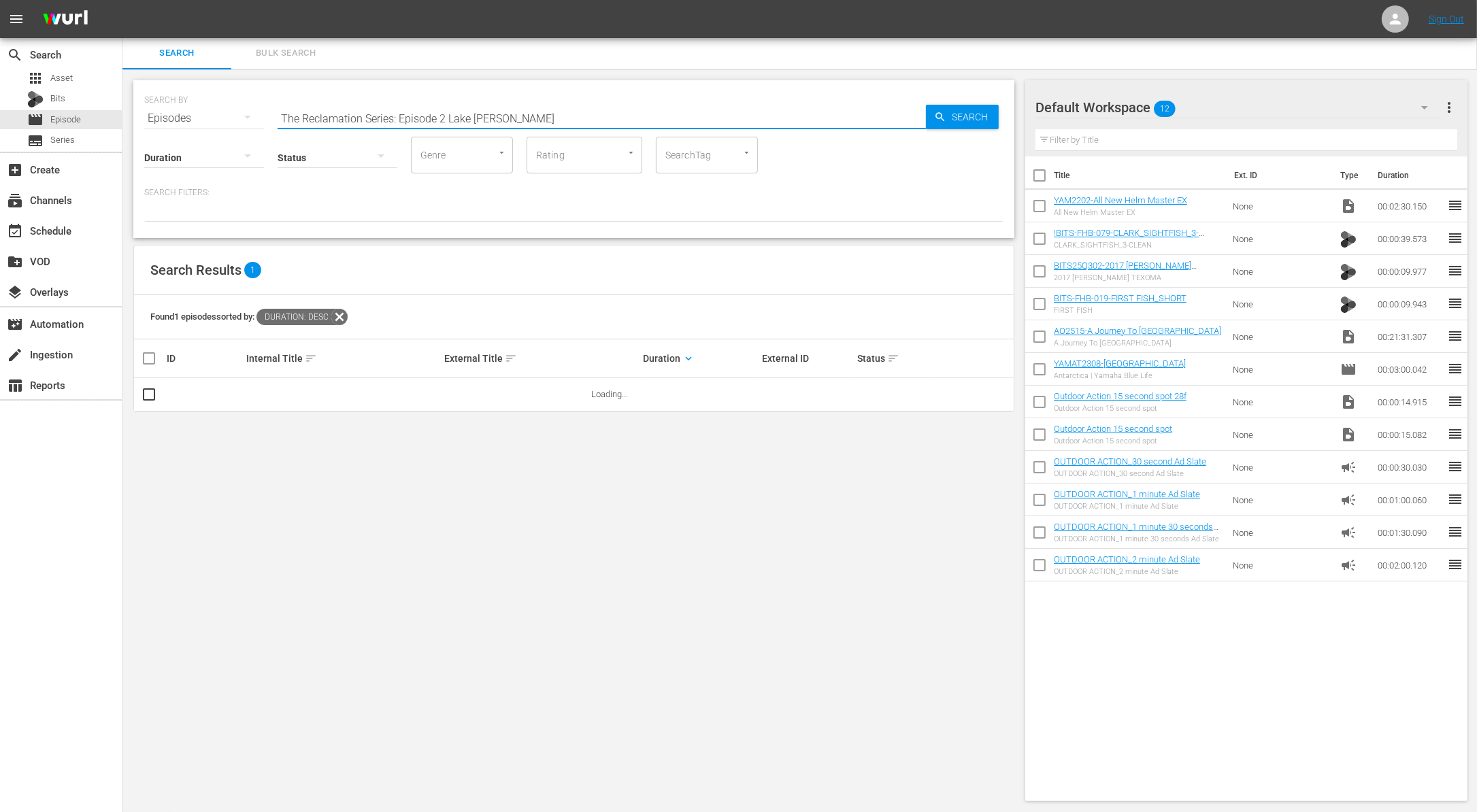
click at [1035, 203] on input "checkbox" at bounding box center [1039, 209] width 29 height 29
checkbox input "true"
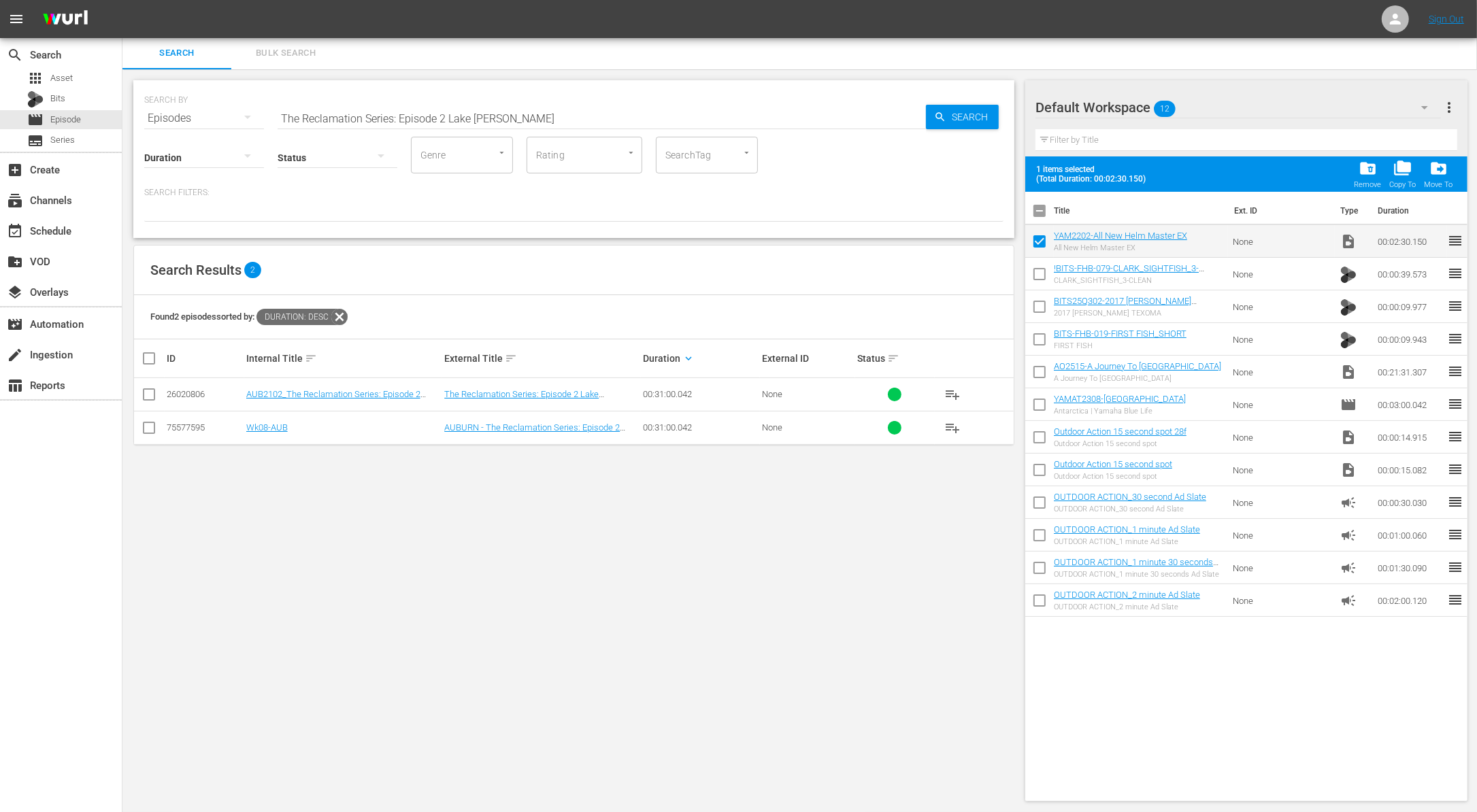
click at [1037, 269] on input "checkbox" at bounding box center [1039, 277] width 29 height 29
checkbox input "true"
click at [1037, 307] on input "checkbox" at bounding box center [1039, 309] width 29 height 29
checkbox input "true"
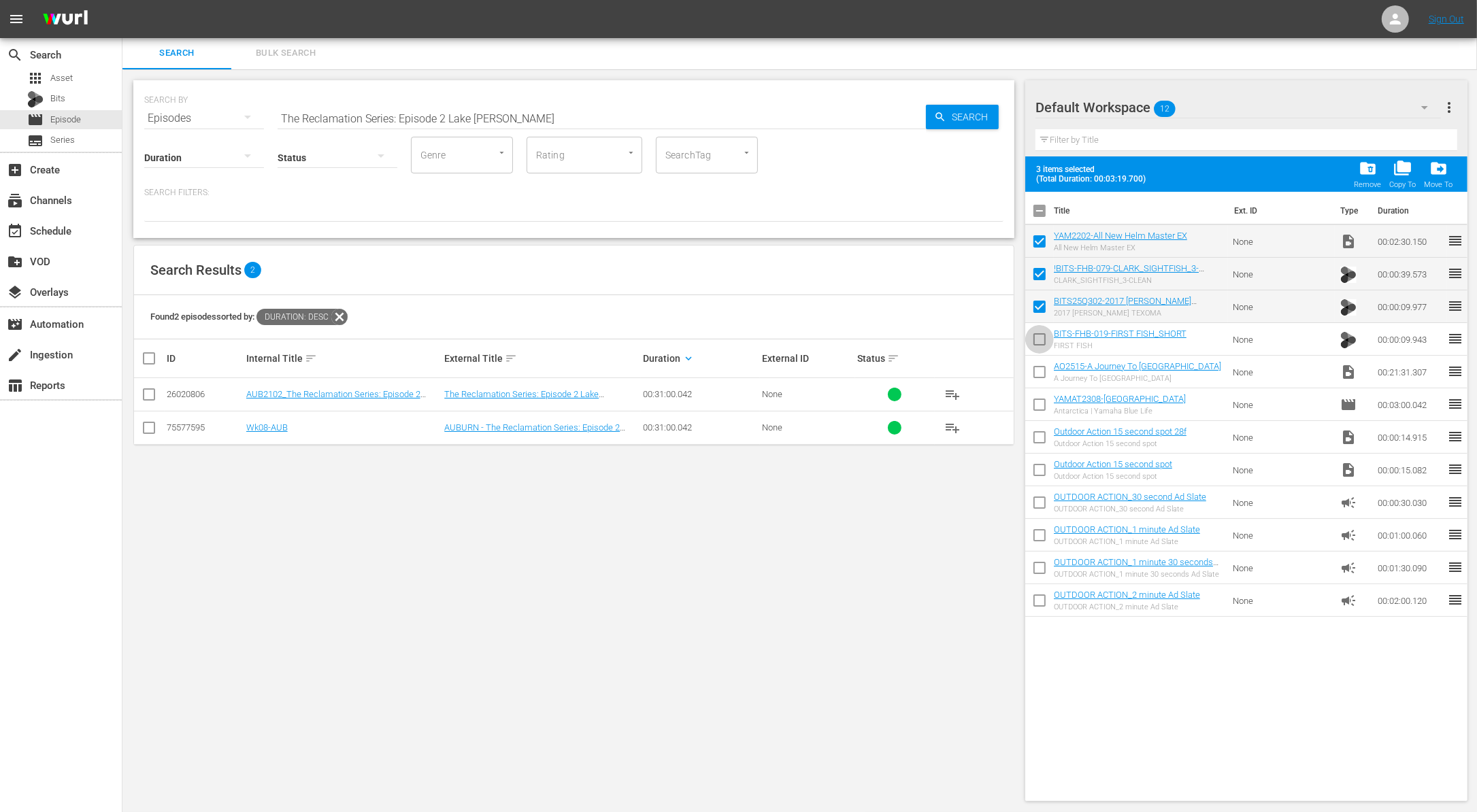
click at [1038, 335] on input "checkbox" at bounding box center [1039, 342] width 29 height 29
checkbox input "true"
click at [1042, 375] on input "checkbox" at bounding box center [1039, 374] width 29 height 29
checkbox input "true"
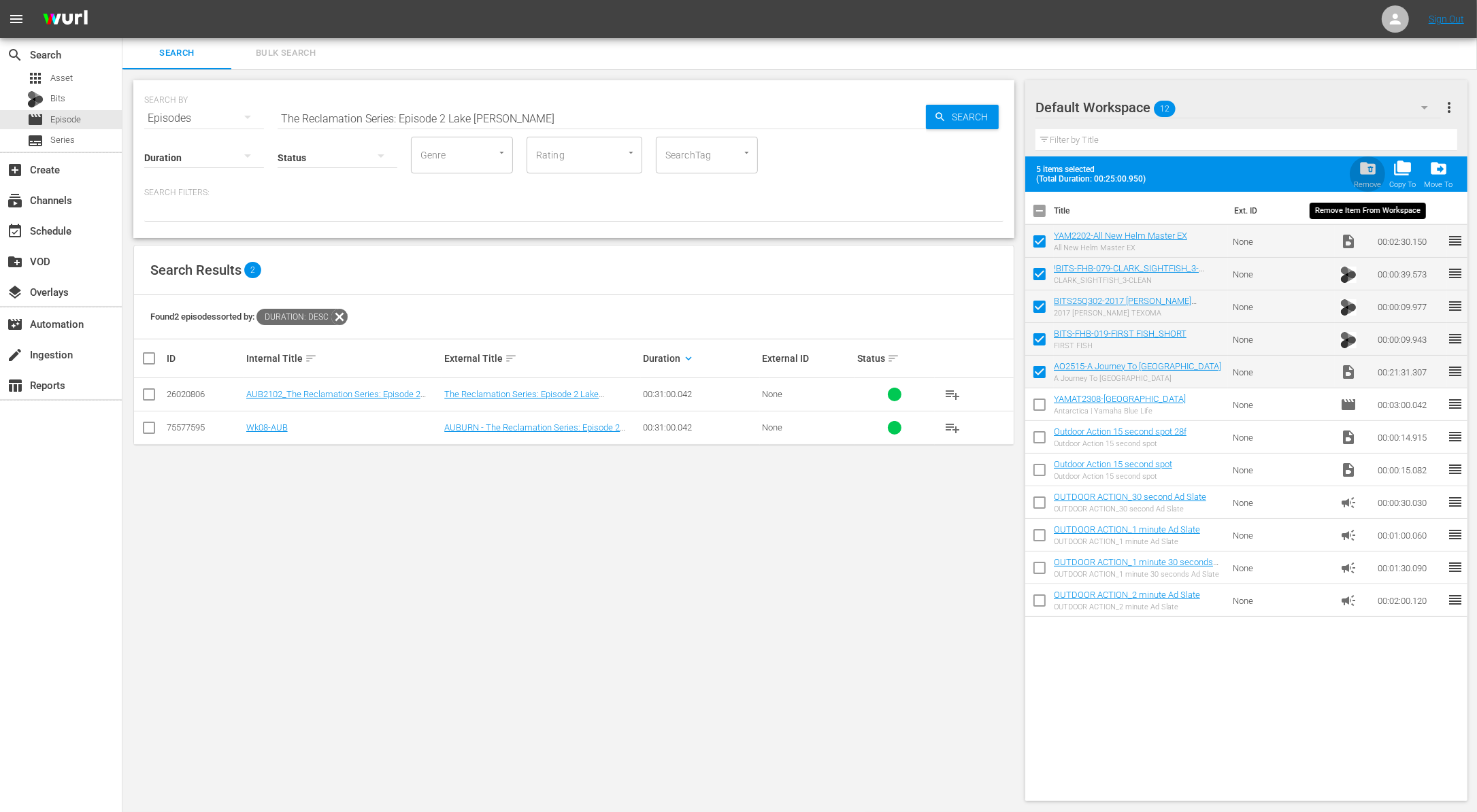
click at [1363, 170] on span "folder_delete" at bounding box center [1367, 168] width 18 height 18
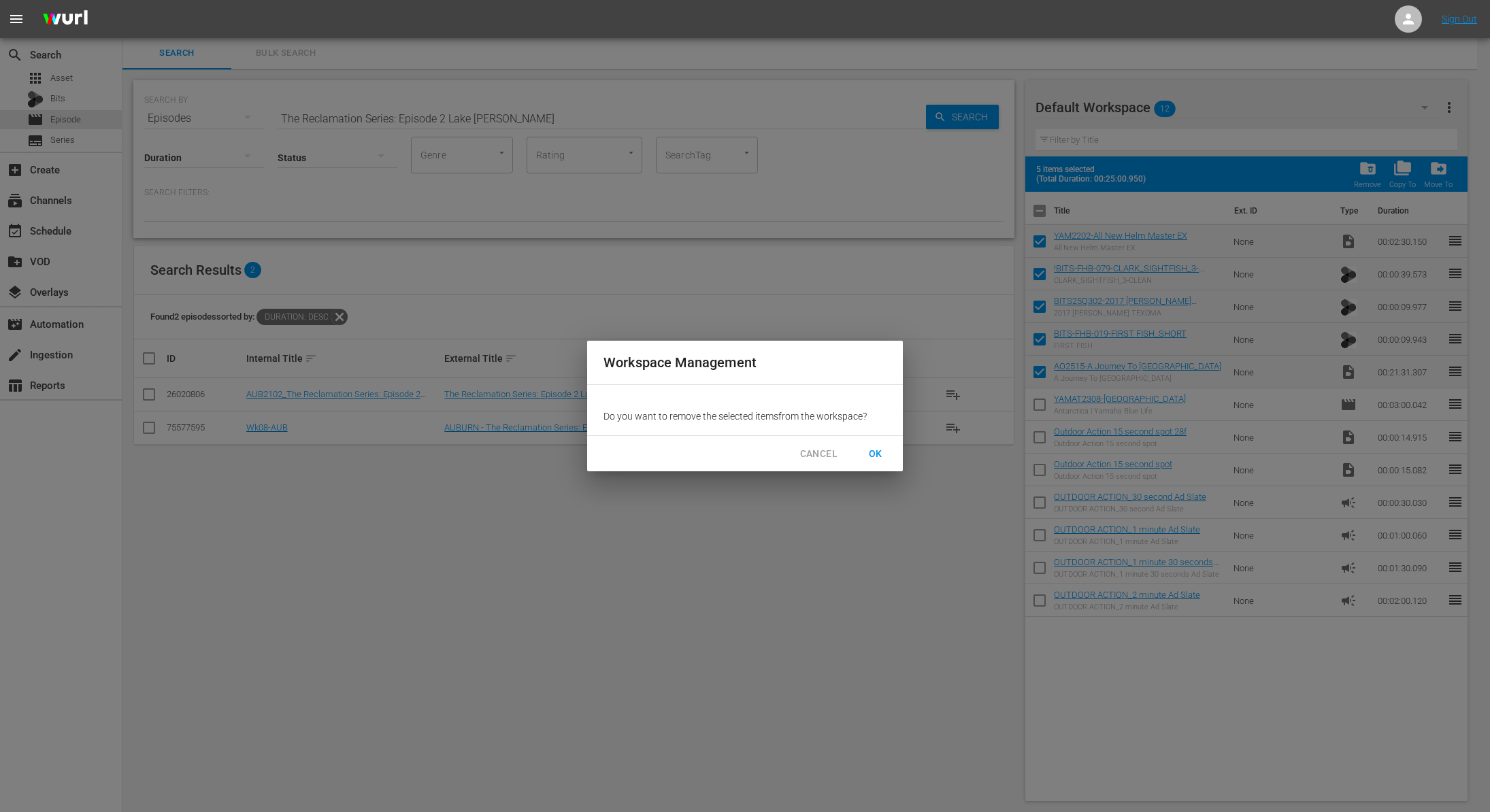
click at [875, 451] on span "OK" at bounding box center [876, 454] width 22 height 17
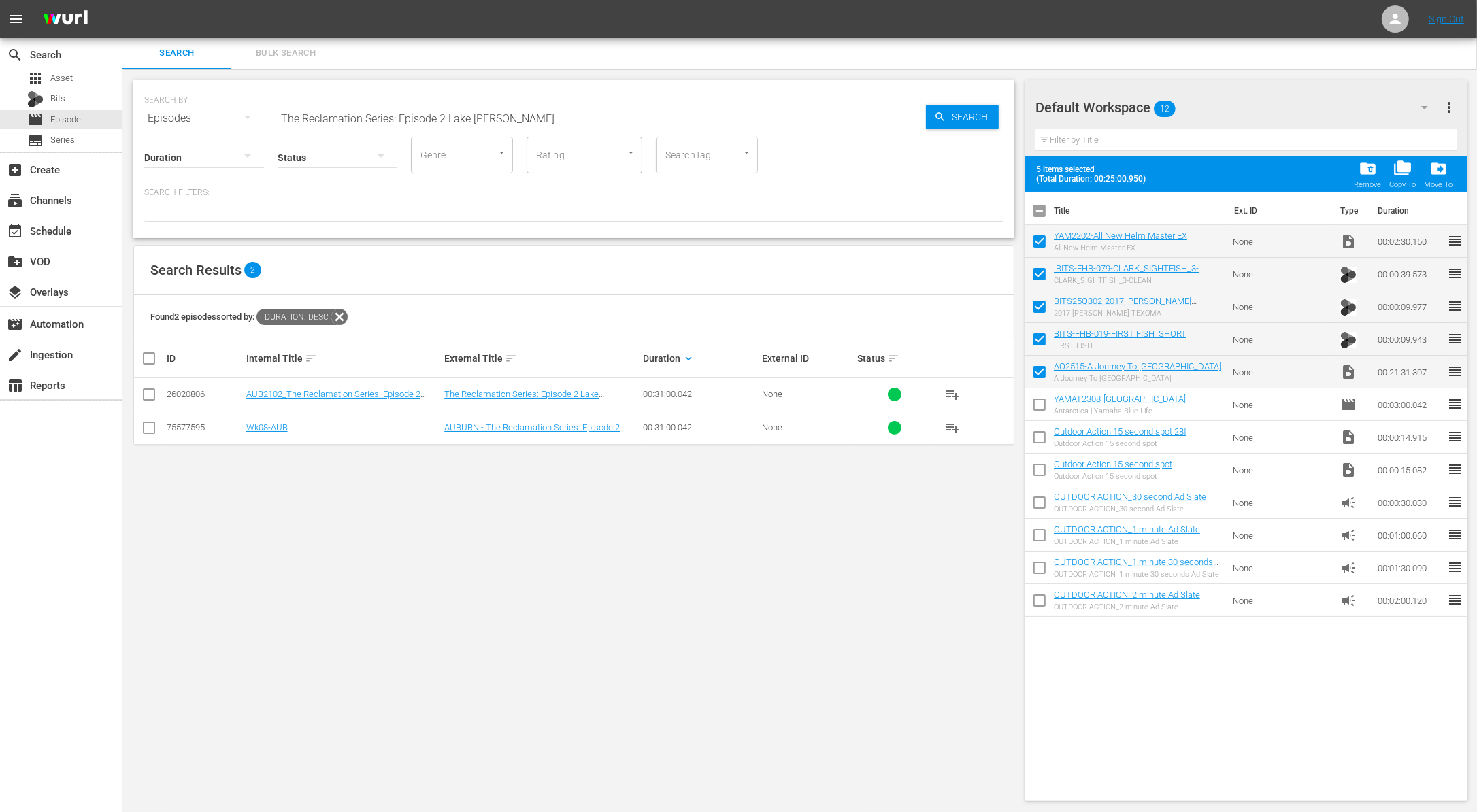
checkbox input "false"
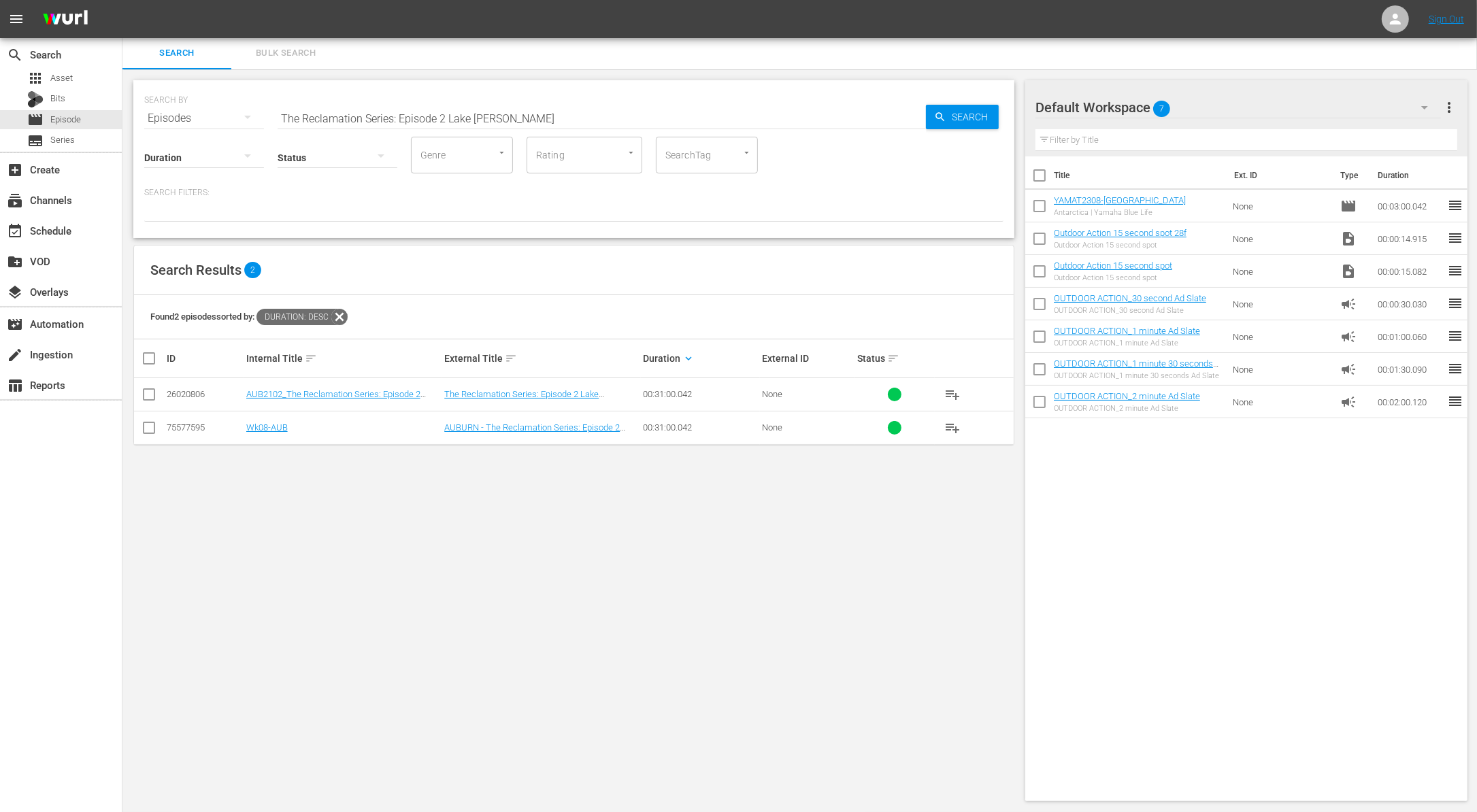
click at [141, 427] on input "checkbox" at bounding box center [148, 430] width 16 height 16
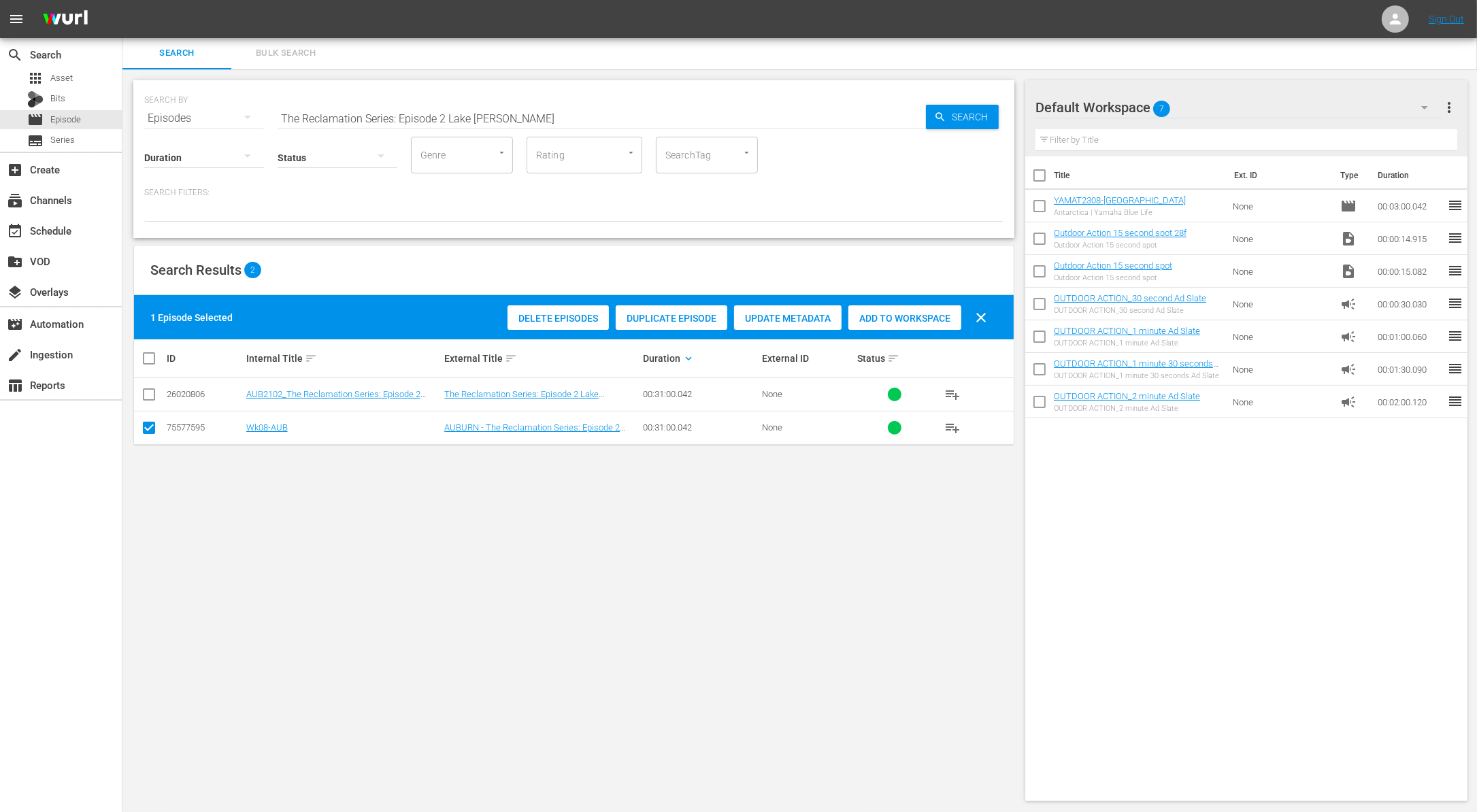
click at [681, 316] on span "Duplicate Episode" at bounding box center [671, 318] width 112 height 11
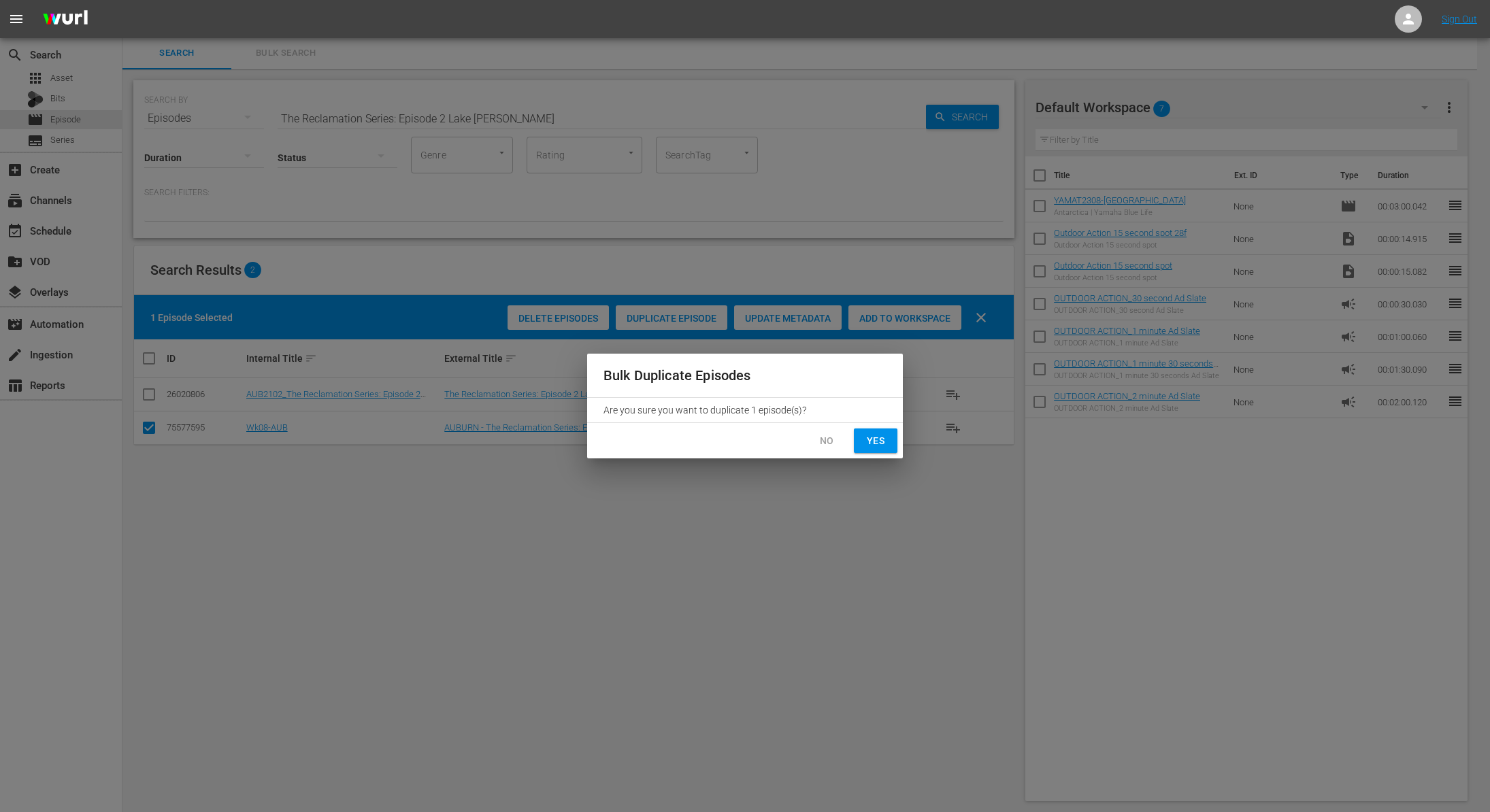
click at [883, 439] on span "Yes" at bounding box center [876, 442] width 22 height 17
checkbox input "false"
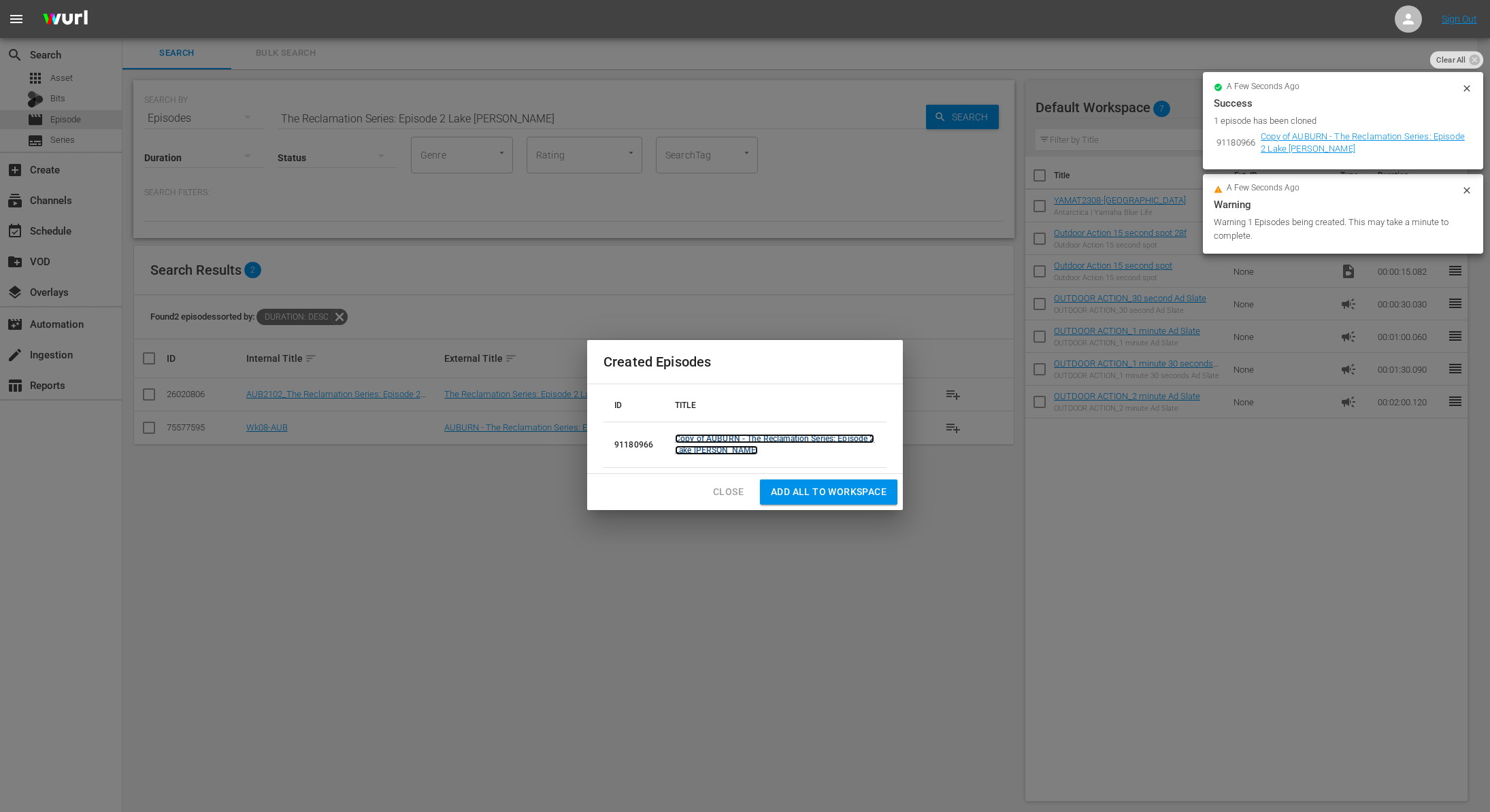
click at [715, 438] on link "Copy of AUBURN - The Reclamation Series: Episode 2 Lake Hartwell" at bounding box center [774, 444] width 199 height 21
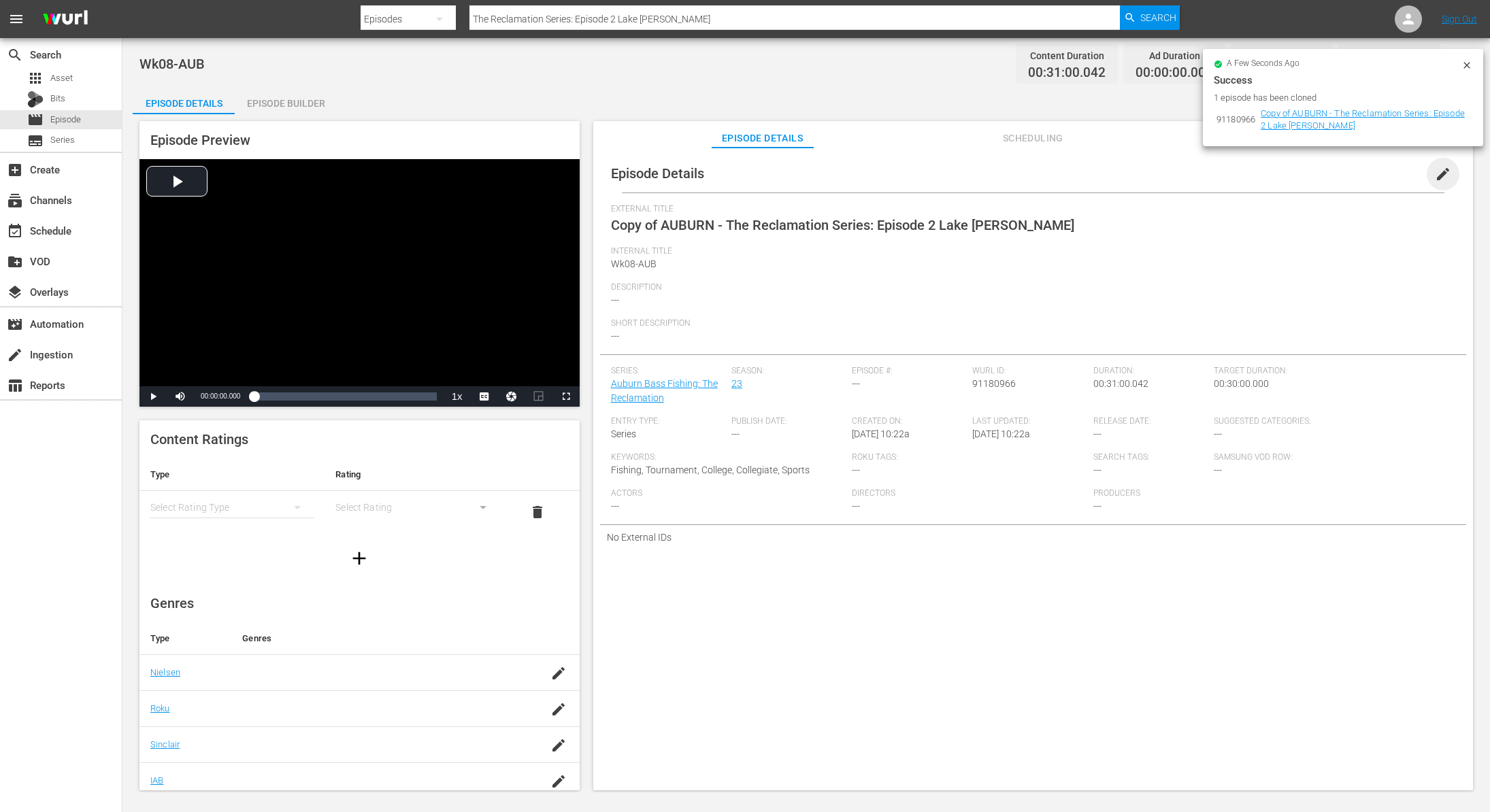
click at [1440, 173] on span "edit" at bounding box center [1443, 173] width 16 height 16
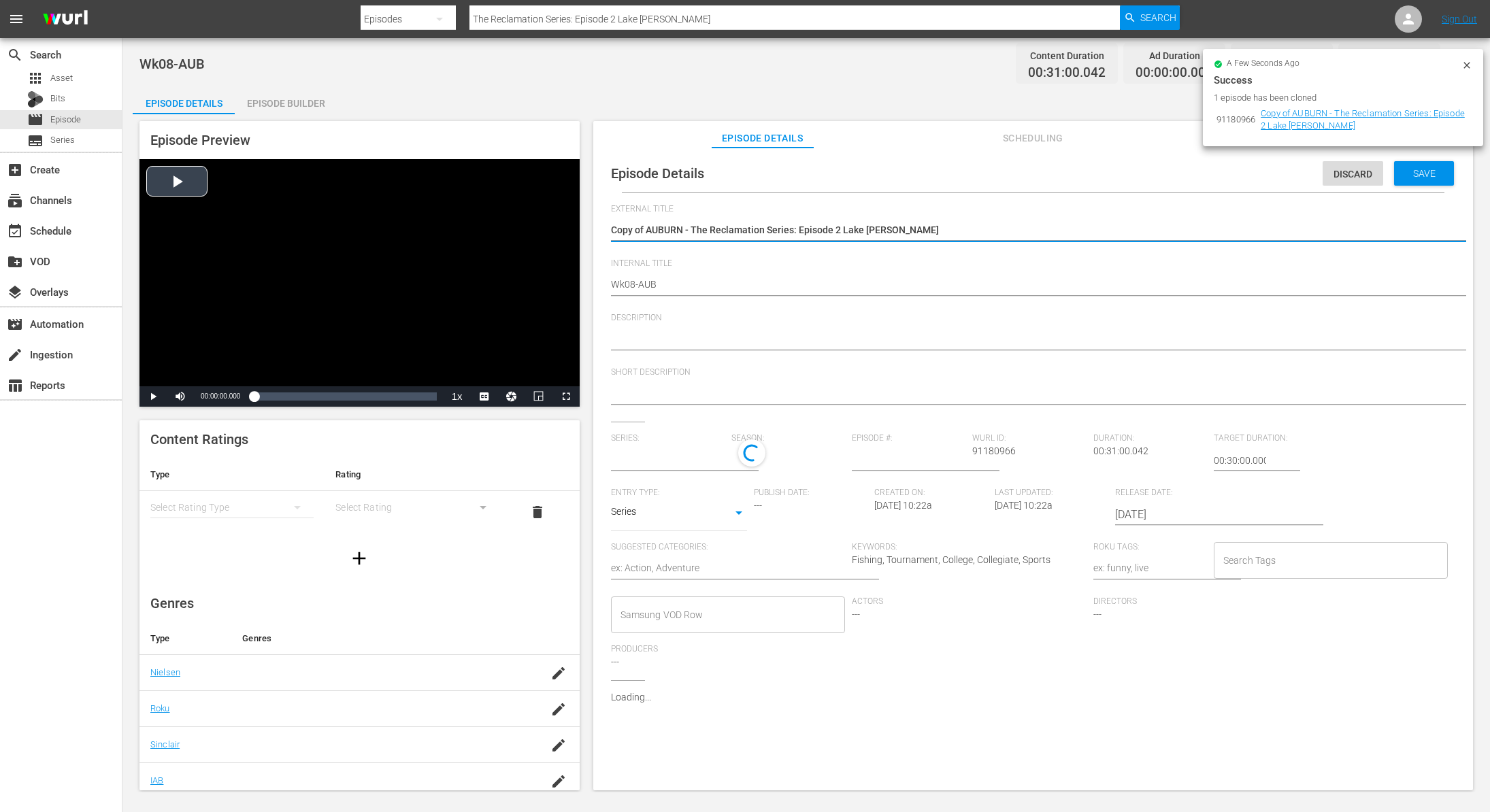
type input "Auburn Bass Fishing: The Reclamation"
type textarea "Copy ofAUBURN - The Reclamation Series: Episode 2 Lake Hartwell"
type textarea "Copy of\AUBURN - The Reclamation Series: Episode 2 Lake Hartwell"
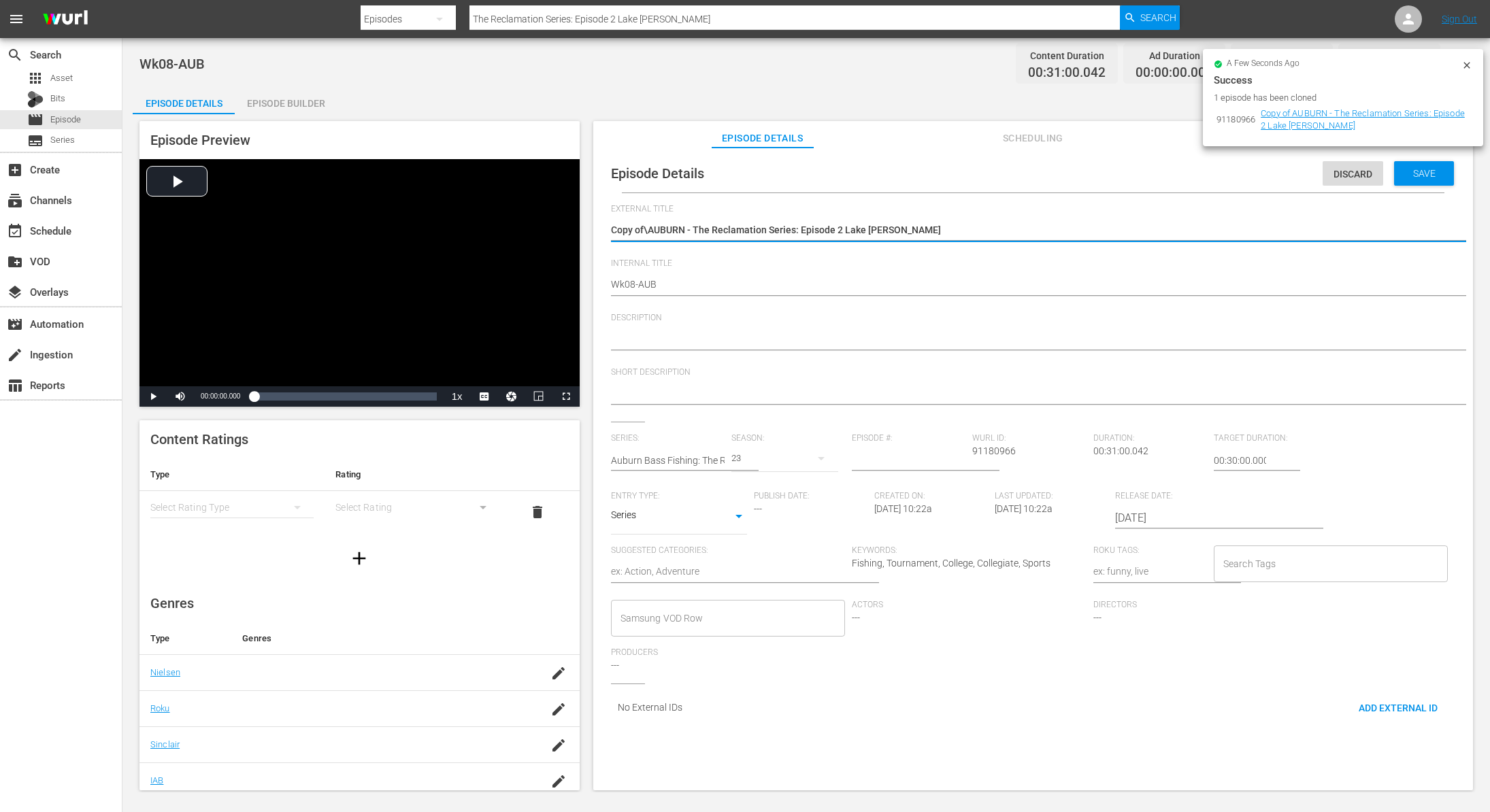
type textarea "Copy ofAUBURN - The Reclamation Series: Episode 2 Lake Hartwell"
type textarea "Copy oAUBURN - The Reclamation Series: Episode 2 Lake Hartwell"
type textarea "Copy AUBURN - The Reclamation Series: Episode 2 Lake Hartwell"
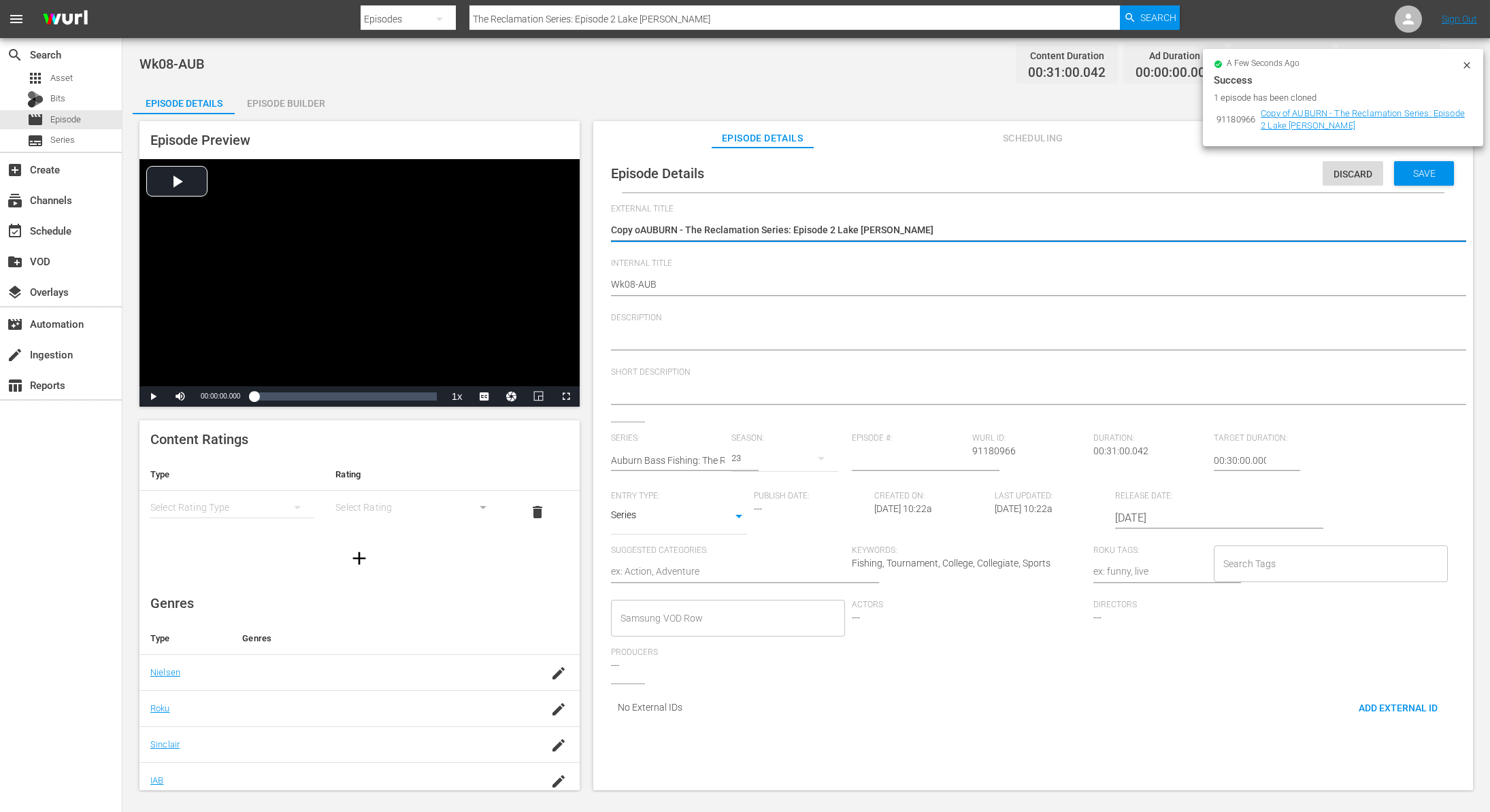
type textarea "Copy AUBURN - The Reclamation Series: Episode 2 Lake Hartwell"
type textarea "CopyAUBURN - The Reclamation Series: Episode 2 Lake Hartwell"
type textarea "CopAUBURN - The Reclamation Series: Episode 2 Lake Hartwell"
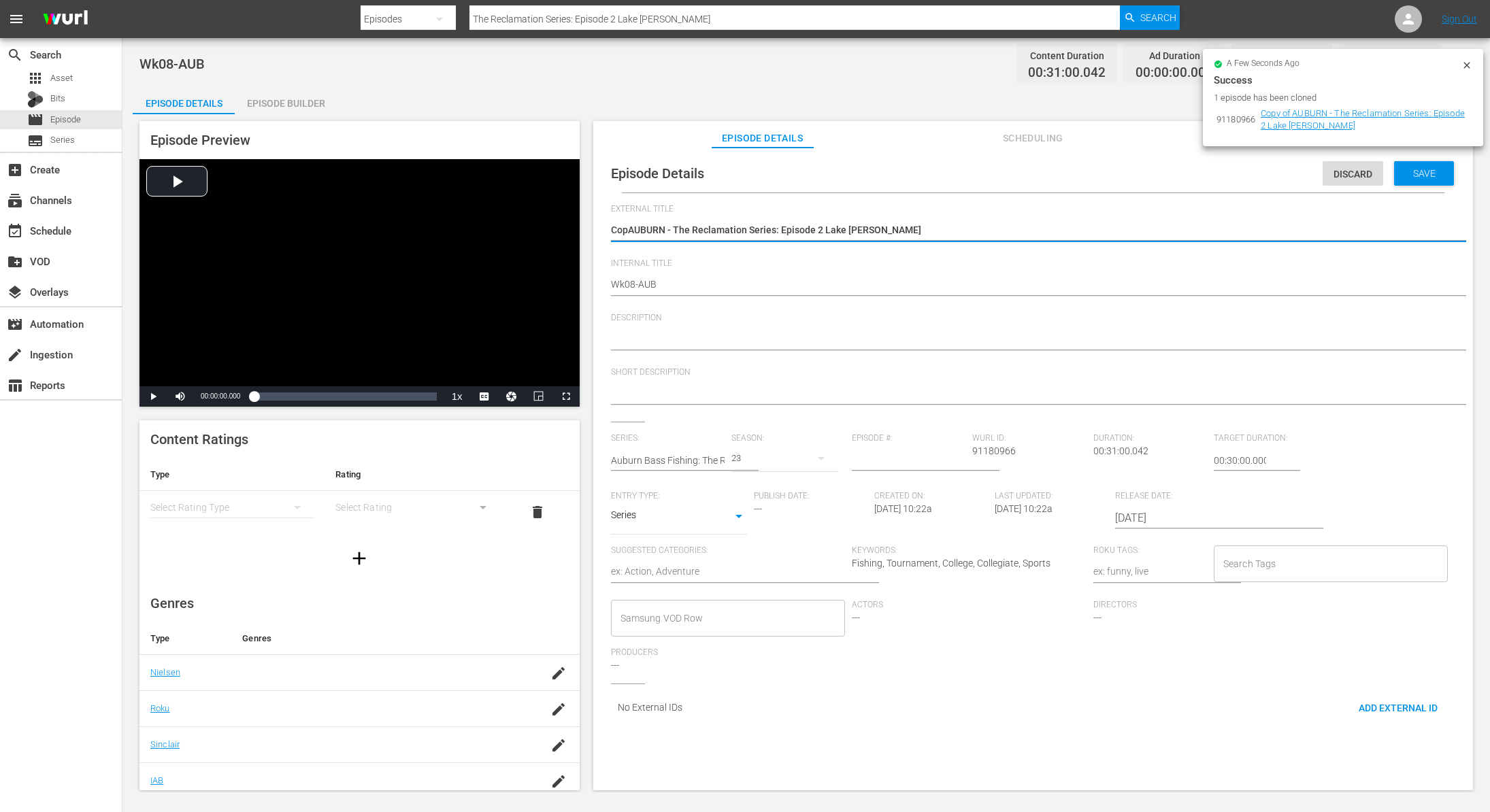
type textarea "CoAUBURN - The Reclamation Series: Episode 2 Lake Hartwell"
type textarea "CAUBURN - The Reclamation Series: Episode 2 Lake Hartwell"
type textarea "AUBURN - The Reclamation Series: Episode 2 Lake [PERSON_NAME]"
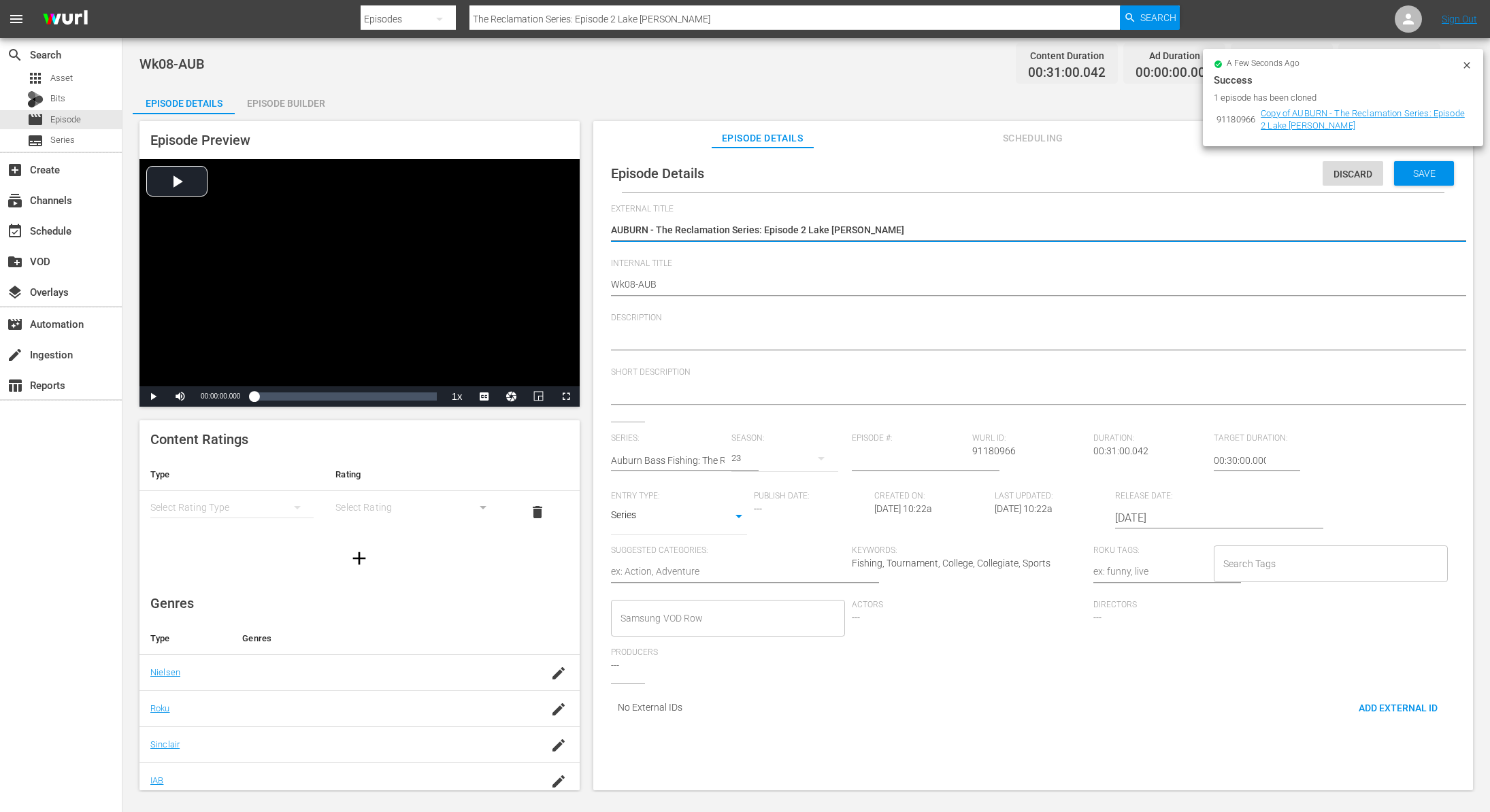
type textarea "AUBURN - The Reclamation Series: Episode 2 Lake [PERSON_NAME]"
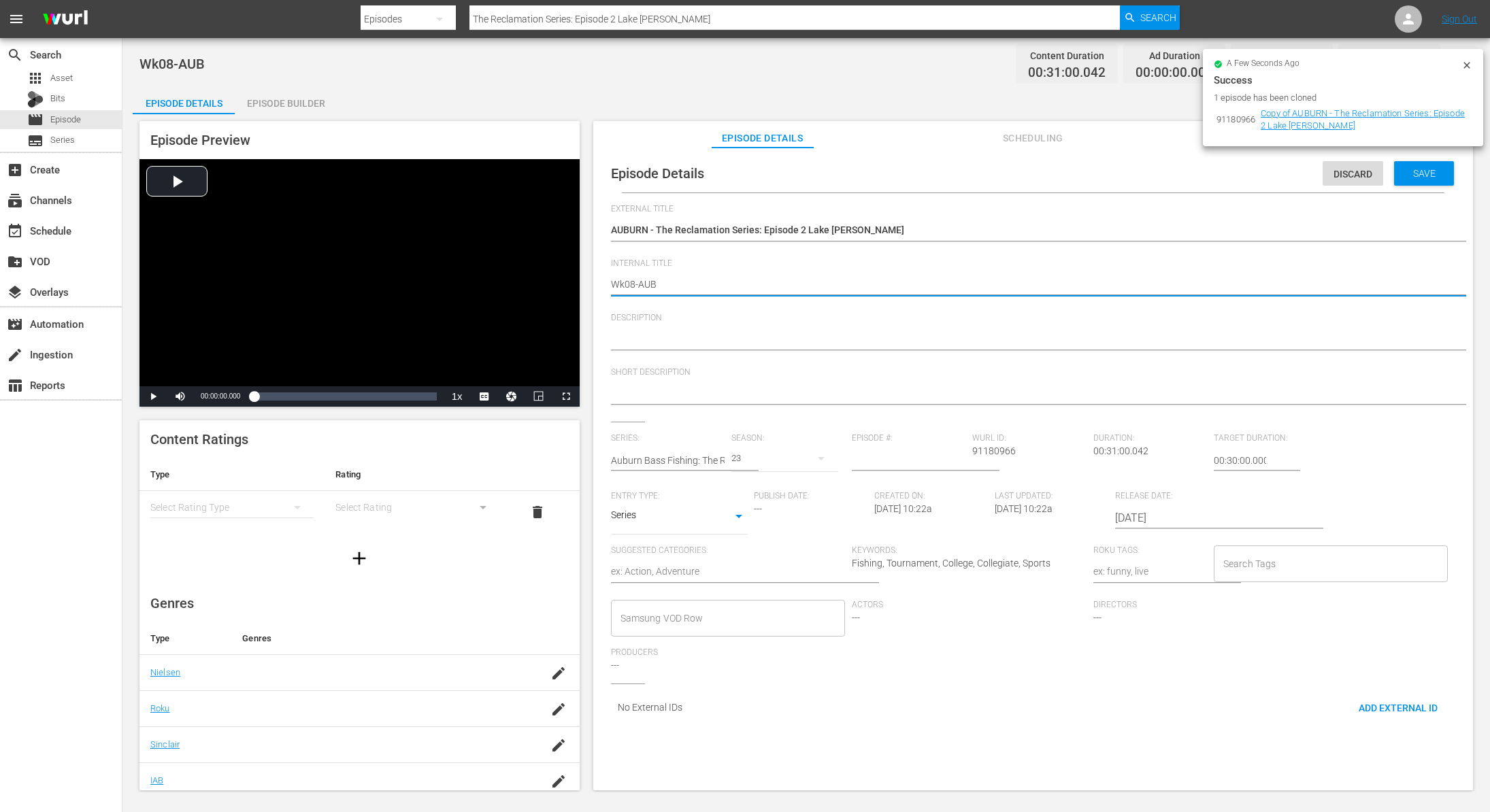
type textarea "Wk0-AUB"
type textarea "Wk-AUB"
type textarea "Wk4-AUB"
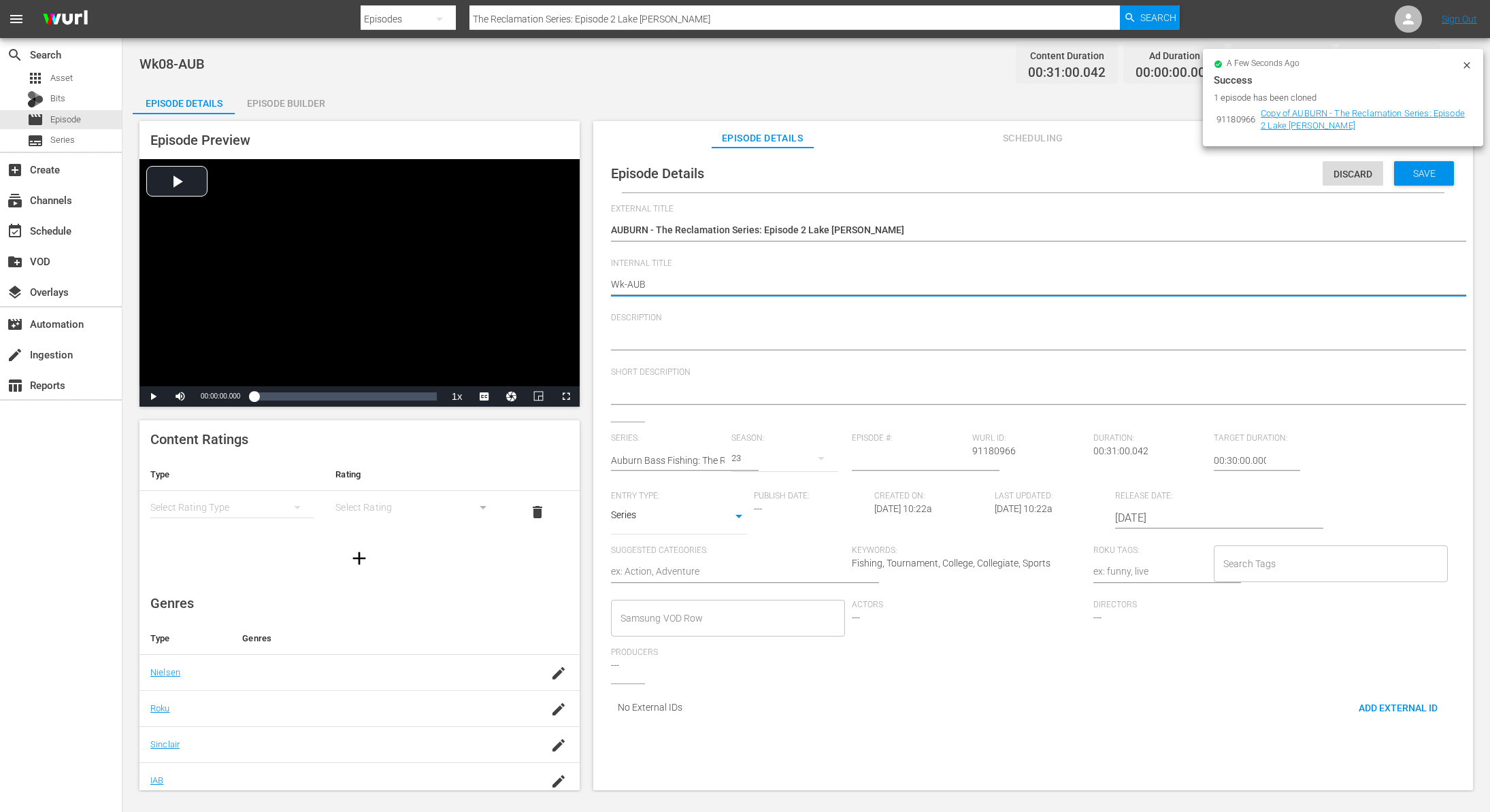
type textarea "Wk4-AUB"
type textarea "Wk40-AUB"
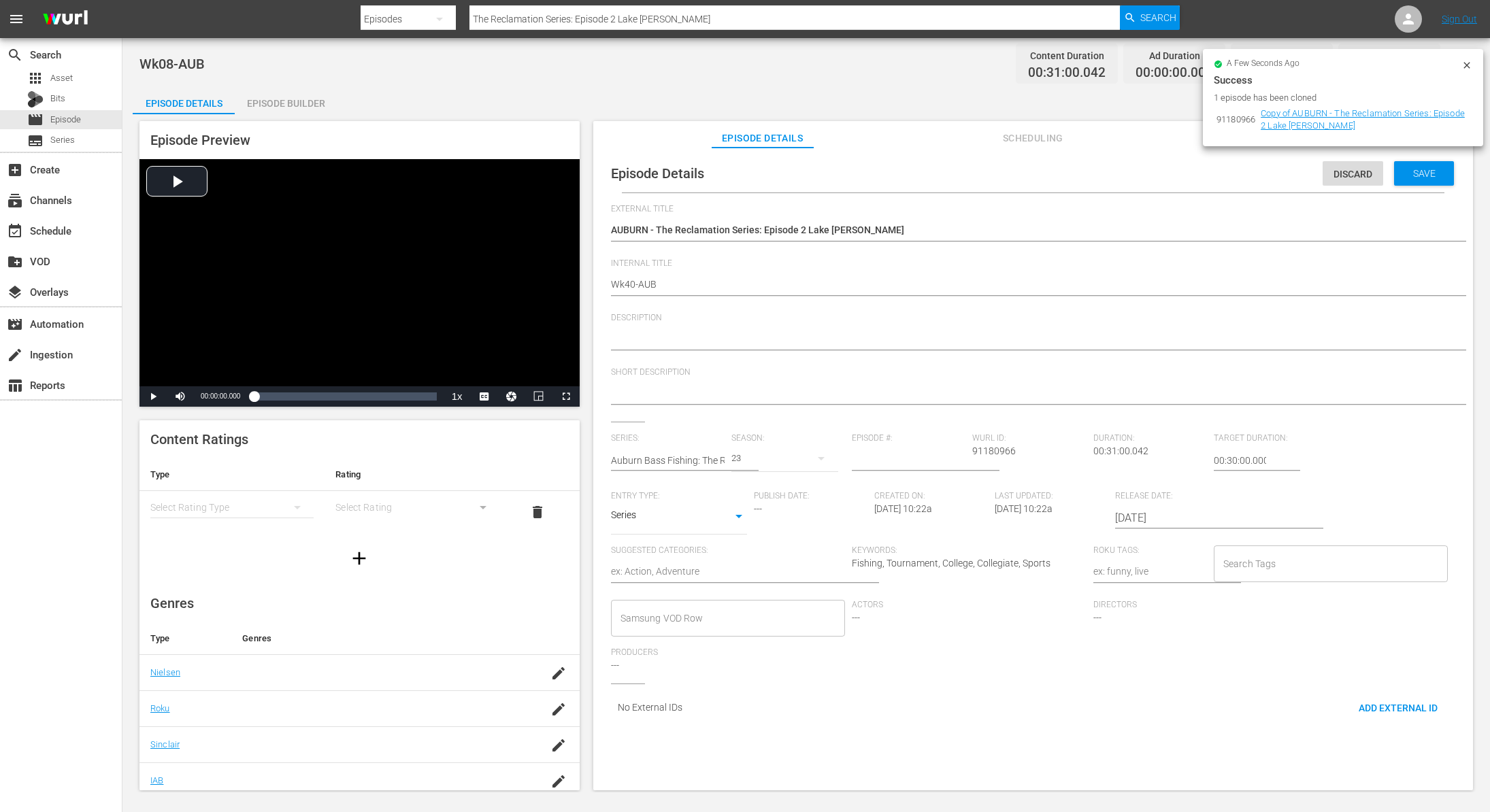
click at [1467, 60] on icon at bounding box center [1467, 66] width 11 height 11
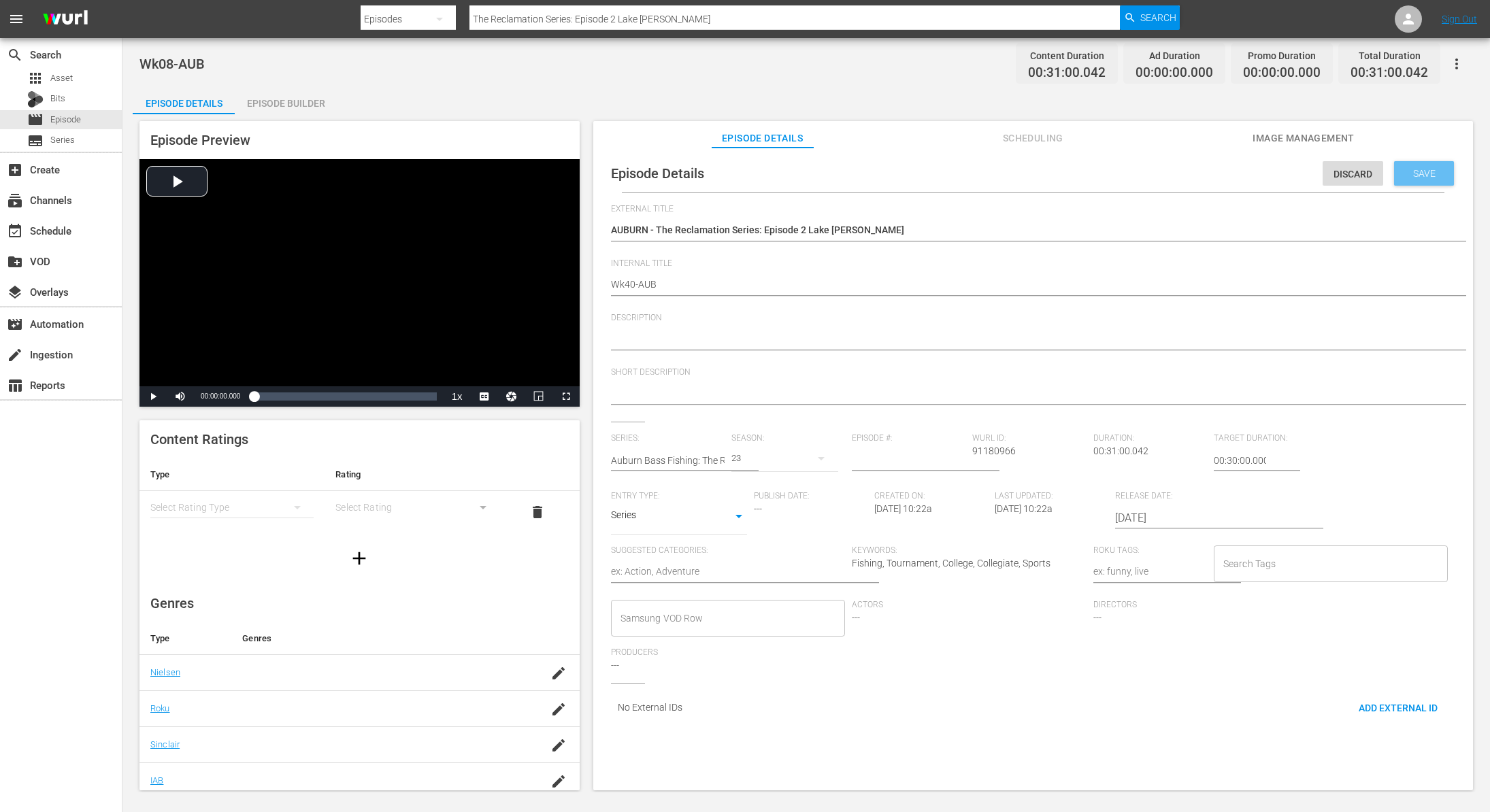
click at [1419, 170] on span "Save" at bounding box center [1424, 173] width 45 height 11
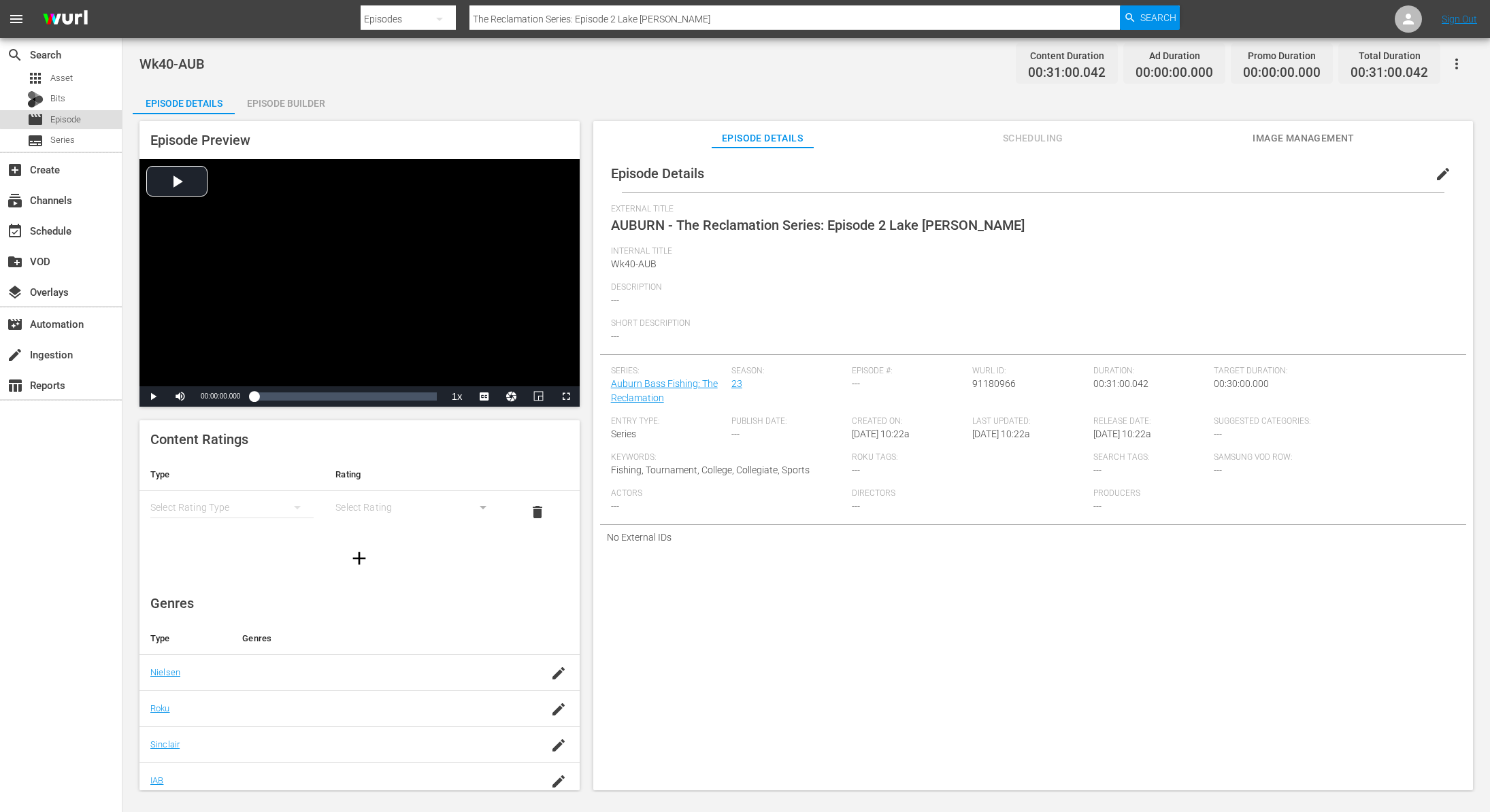
click at [71, 118] on span "Episode" at bounding box center [65, 119] width 30 height 13
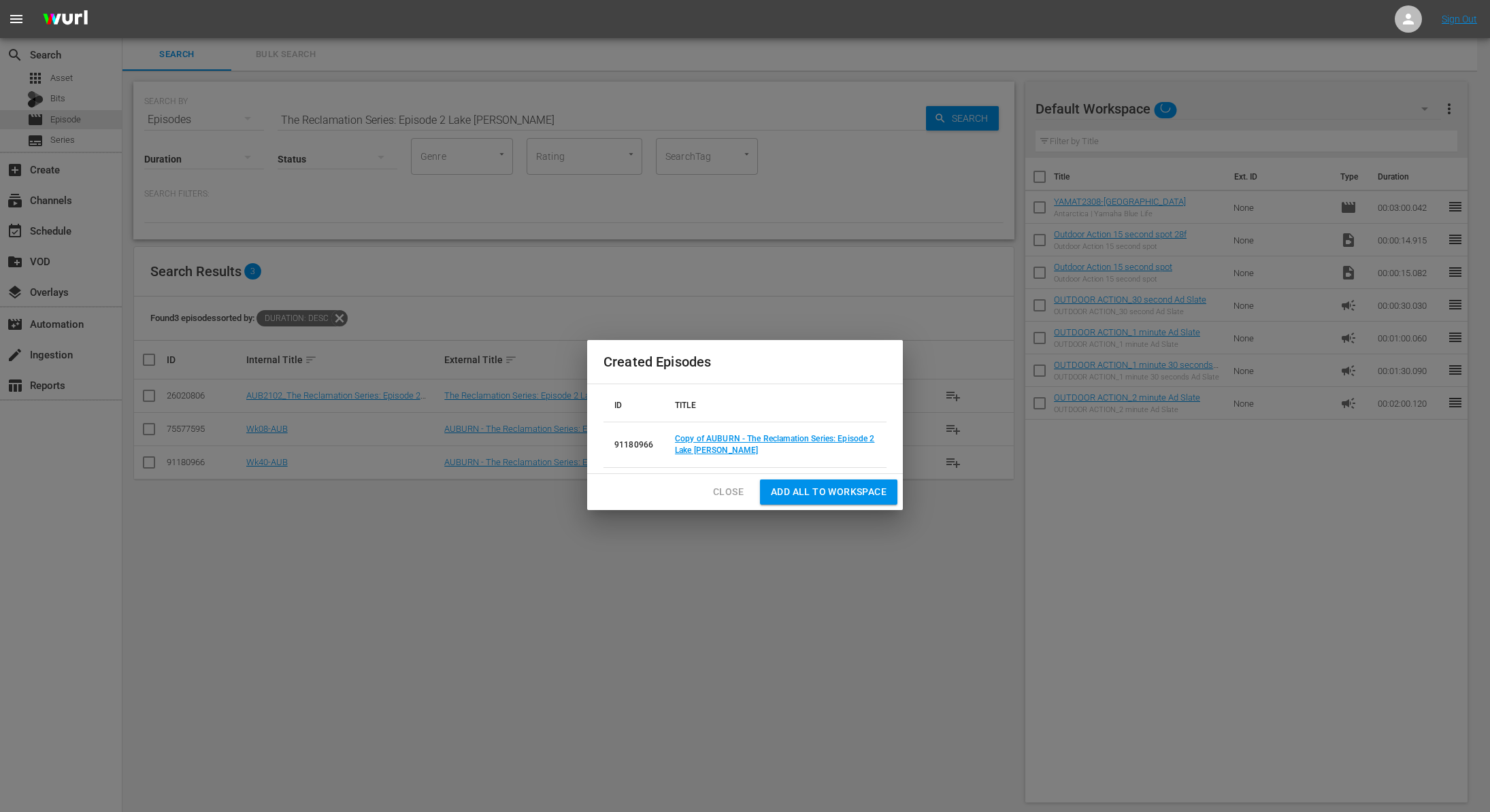
click at [732, 496] on span "Close" at bounding box center [728, 492] width 30 height 17
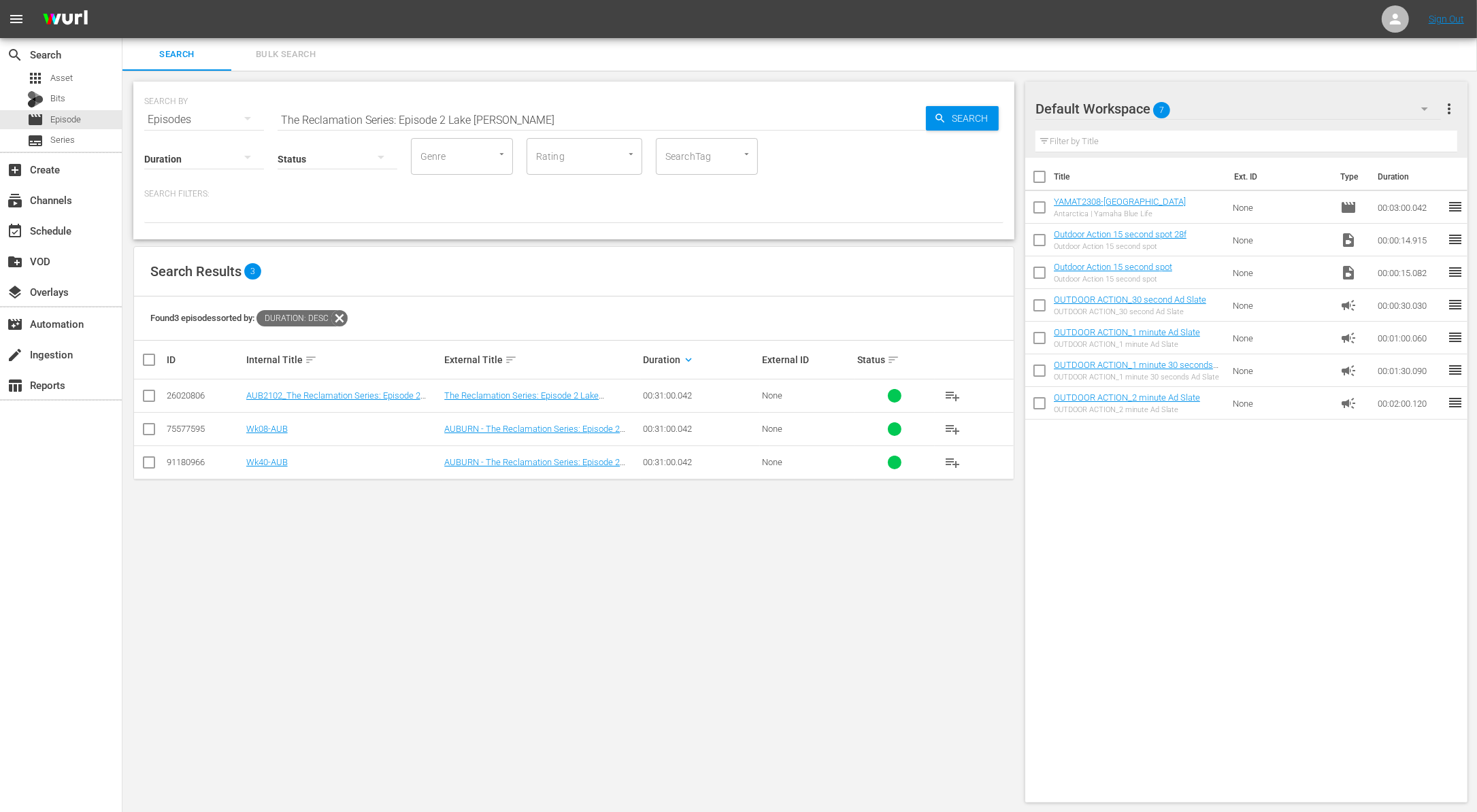
click at [581, 118] on input "The Reclamation Series: Episode 2 Lake Hartwell" at bounding box center [601, 120] width 648 height 33
paste input "Hunting Whitetail Deer with Open Sights"
type input "Hunting Whitetail Deer with Open Sights"
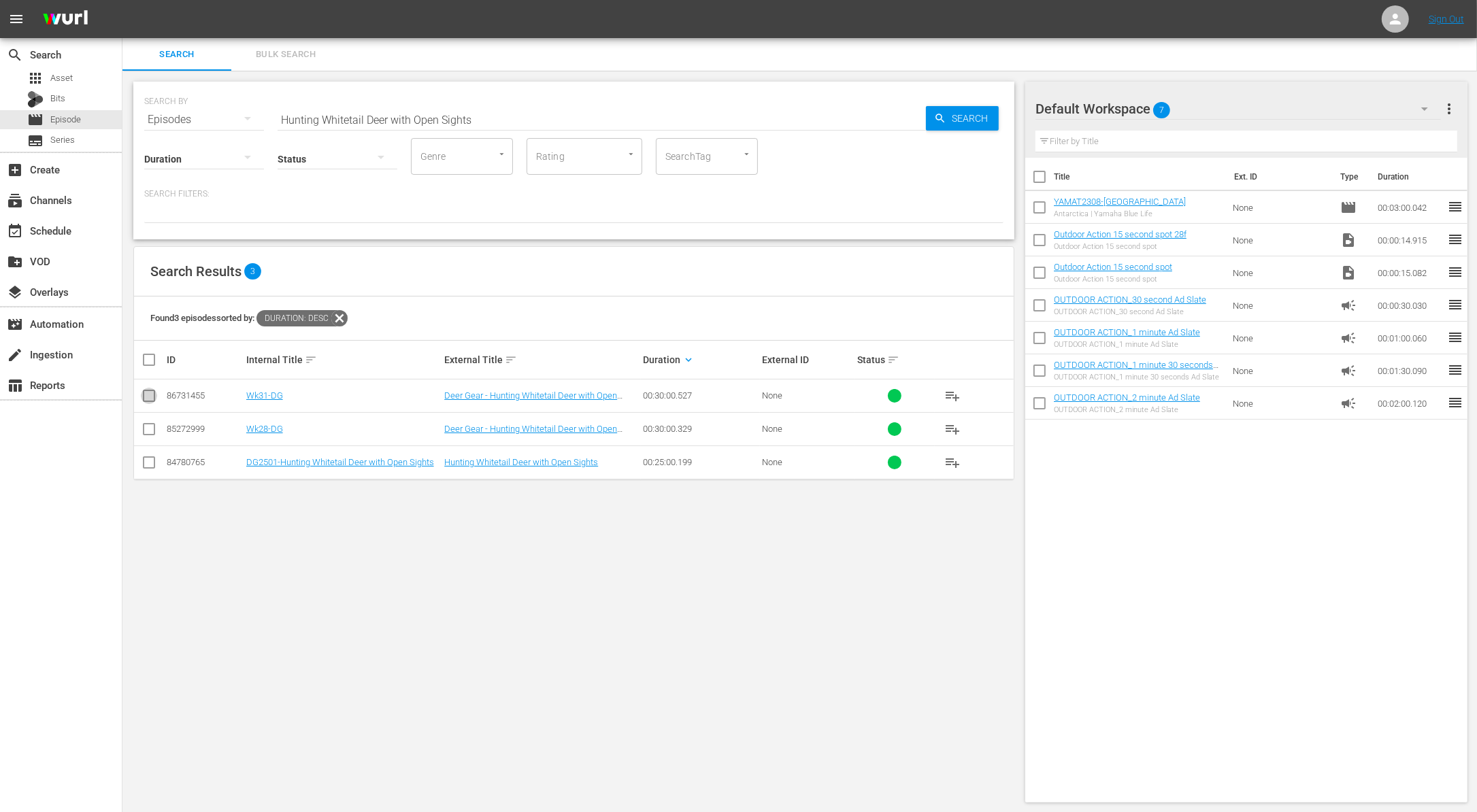
click at [146, 396] on input "checkbox" at bounding box center [148, 399] width 16 height 16
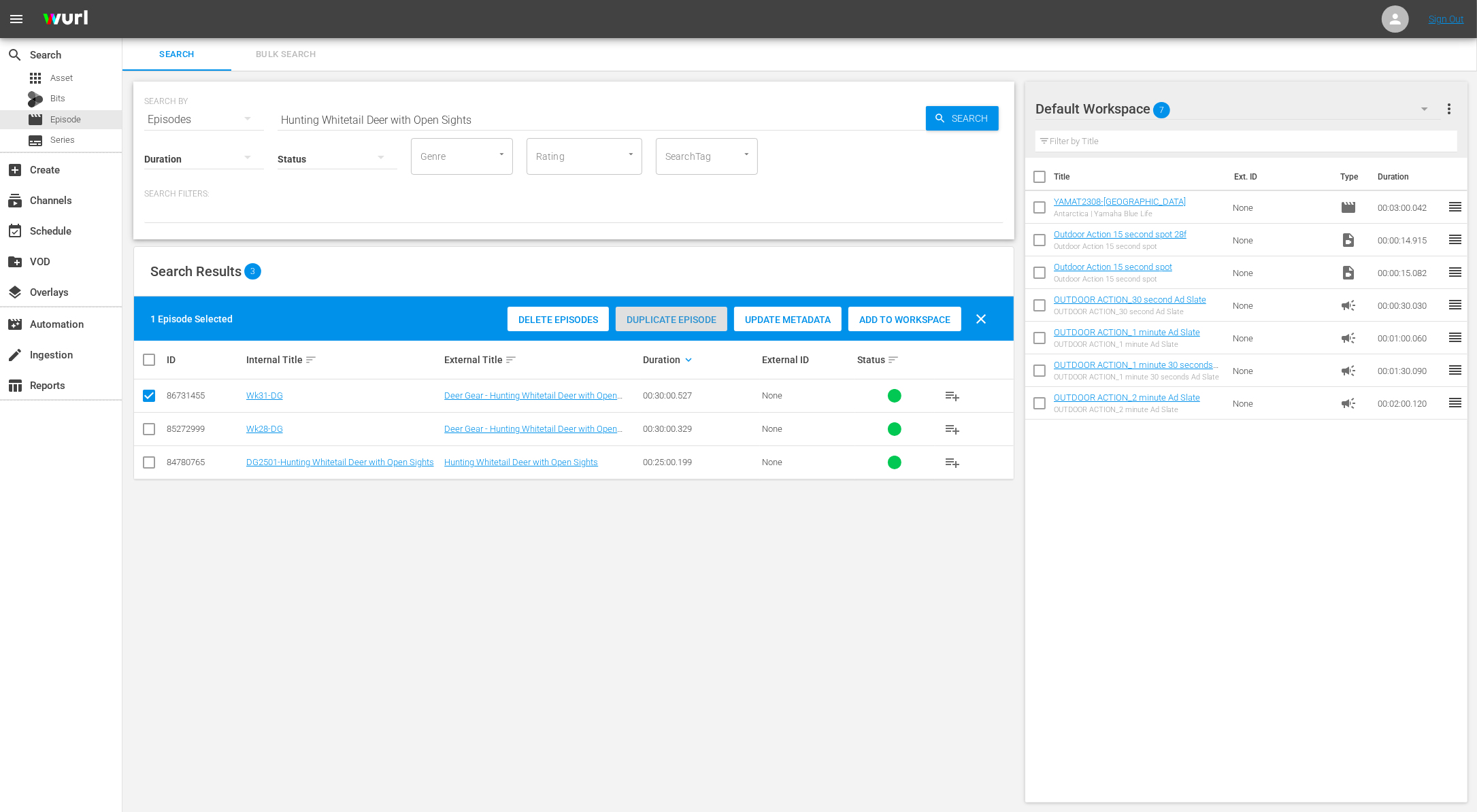
click at [682, 323] on span "Duplicate Episode" at bounding box center [671, 320] width 112 height 11
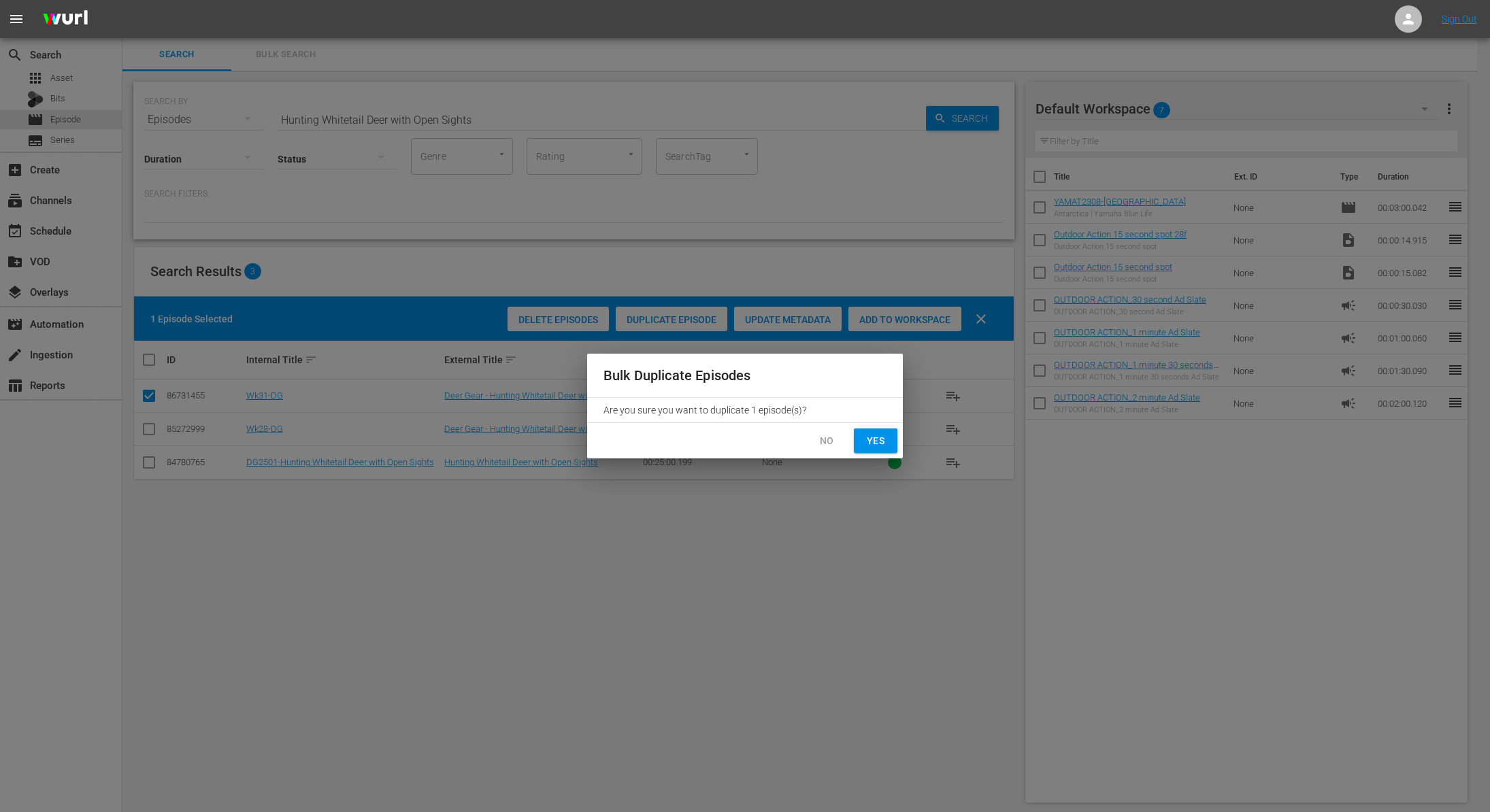
click at [884, 443] on span "Yes" at bounding box center [876, 442] width 22 height 17
checkbox input "false"
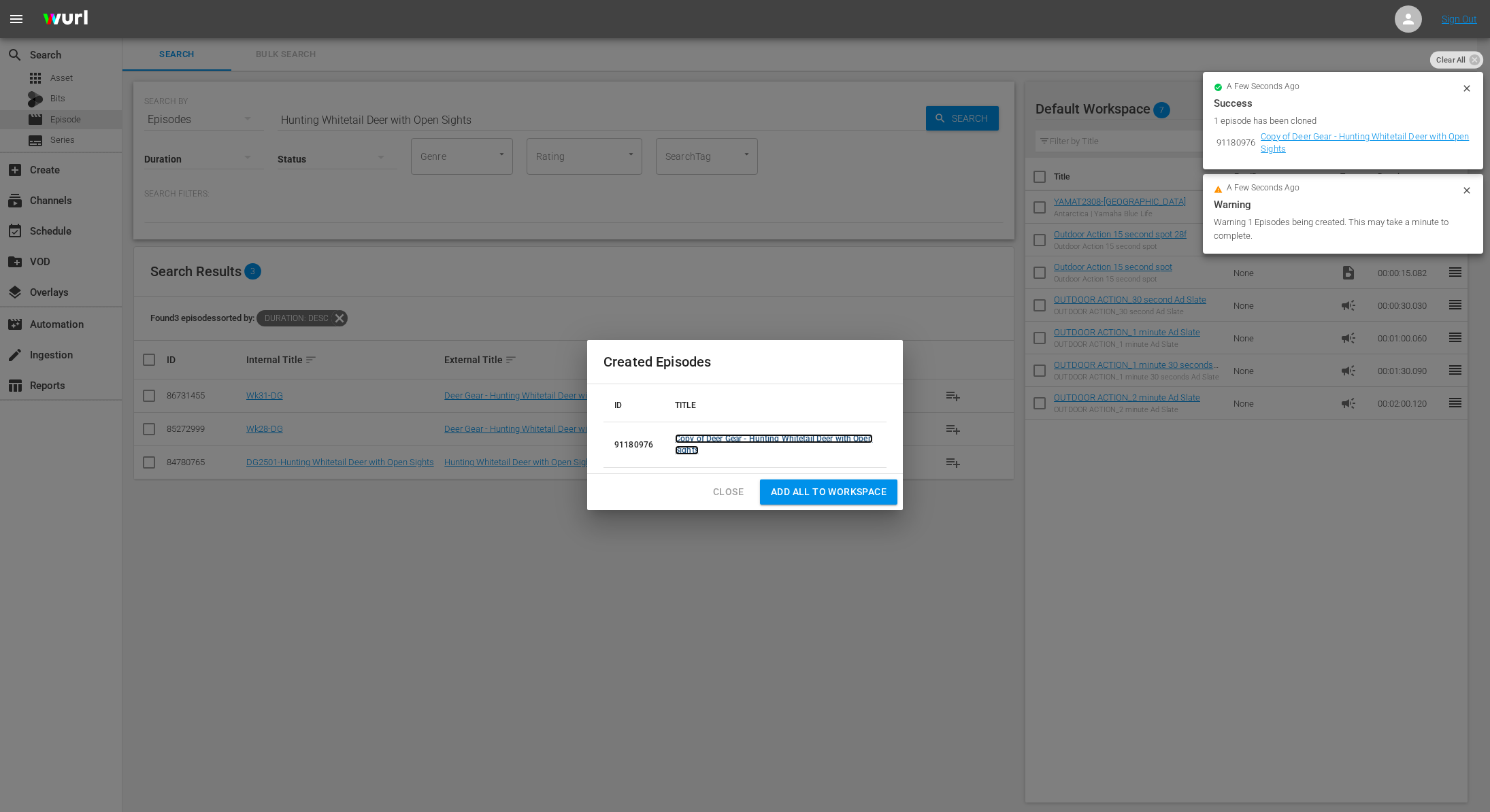
click at [697, 438] on link "Copy of Deer Gear - Hunting Whitetail Deer with Open Sights" at bounding box center [773, 444] width 198 height 21
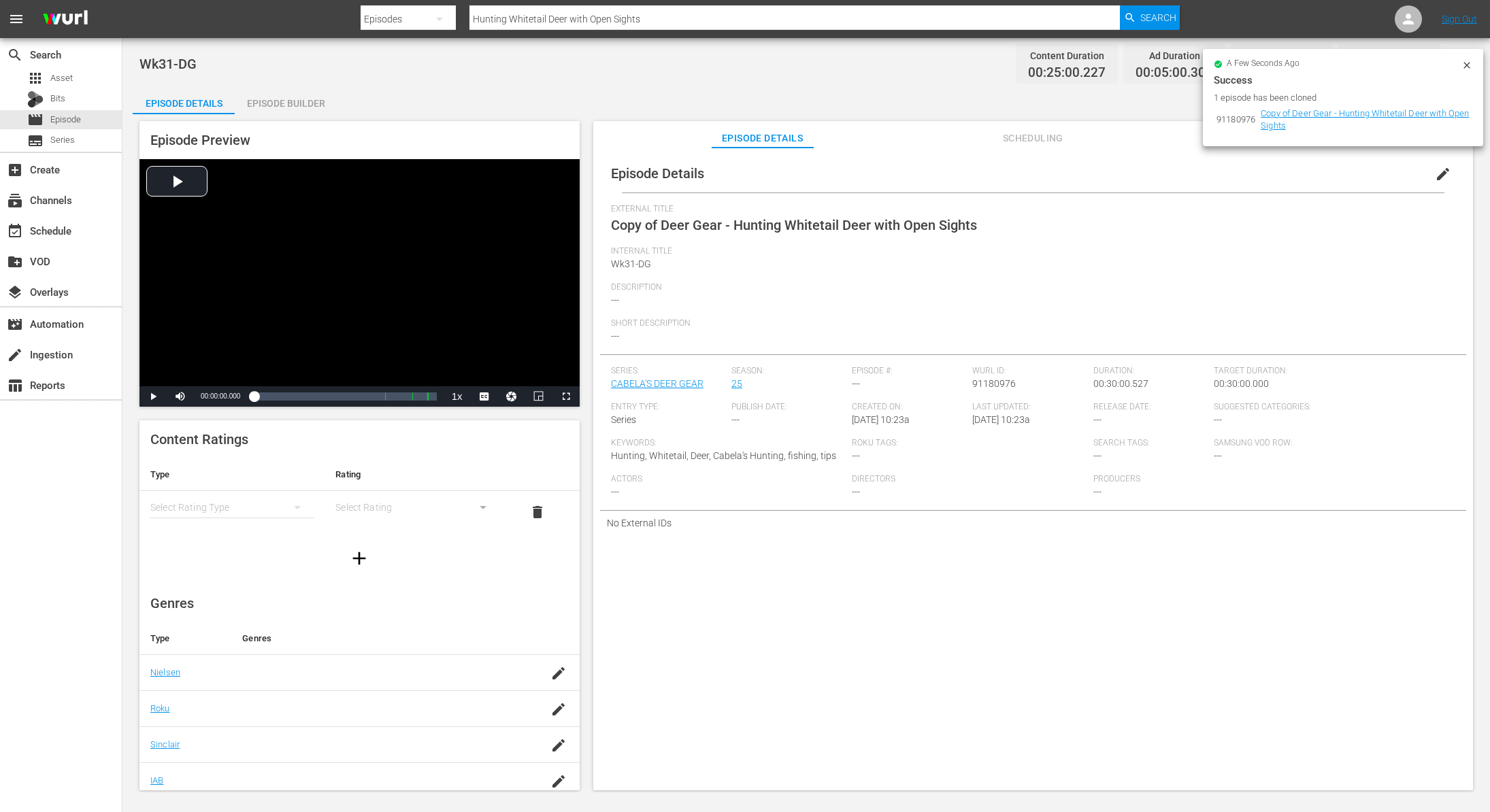
click at [1435, 171] on span "edit" at bounding box center [1443, 173] width 16 height 16
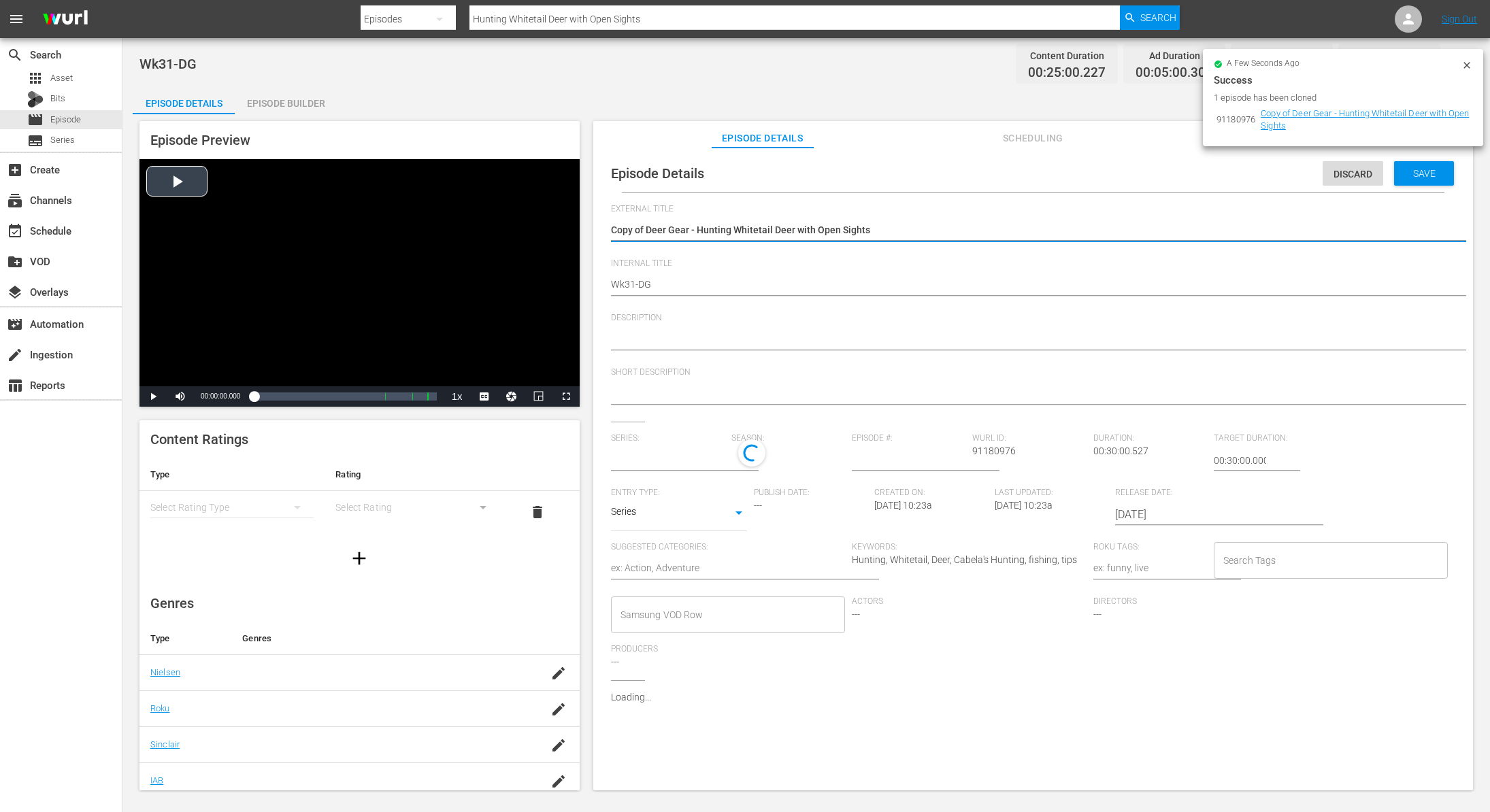
type input "CABELA'S DEER GEAR"
click at [646, 230] on textarea "Copy of Deer Gear - Hunting Whitetail Deer with Open Sights" at bounding box center [1030, 231] width 837 height 16
drag, startPoint x: 646, startPoint y: 230, endPoint x: 529, endPoint y: 223, distance: 117.2
click at [529, 223] on div "Episode Preview Video Player is loading. Play Video Play Mute Current Time 00:0…" at bounding box center [806, 457] width 1347 height 687
type textarea "Deer Gear - Hunting Whitetail Deer with Open Sights"
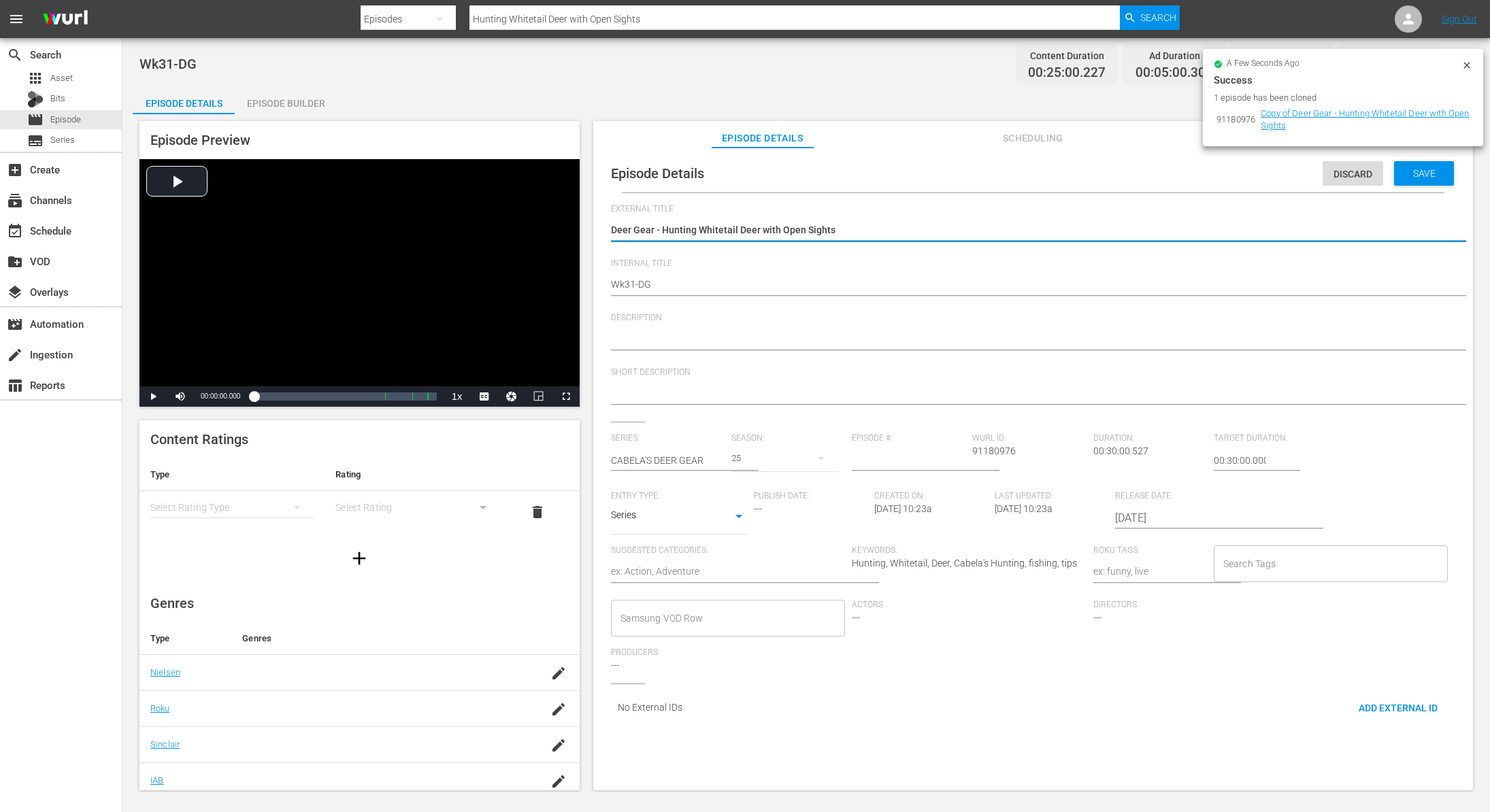
type textarea "Deer Gear - Hunting Whitetail Deer with Open Sights"
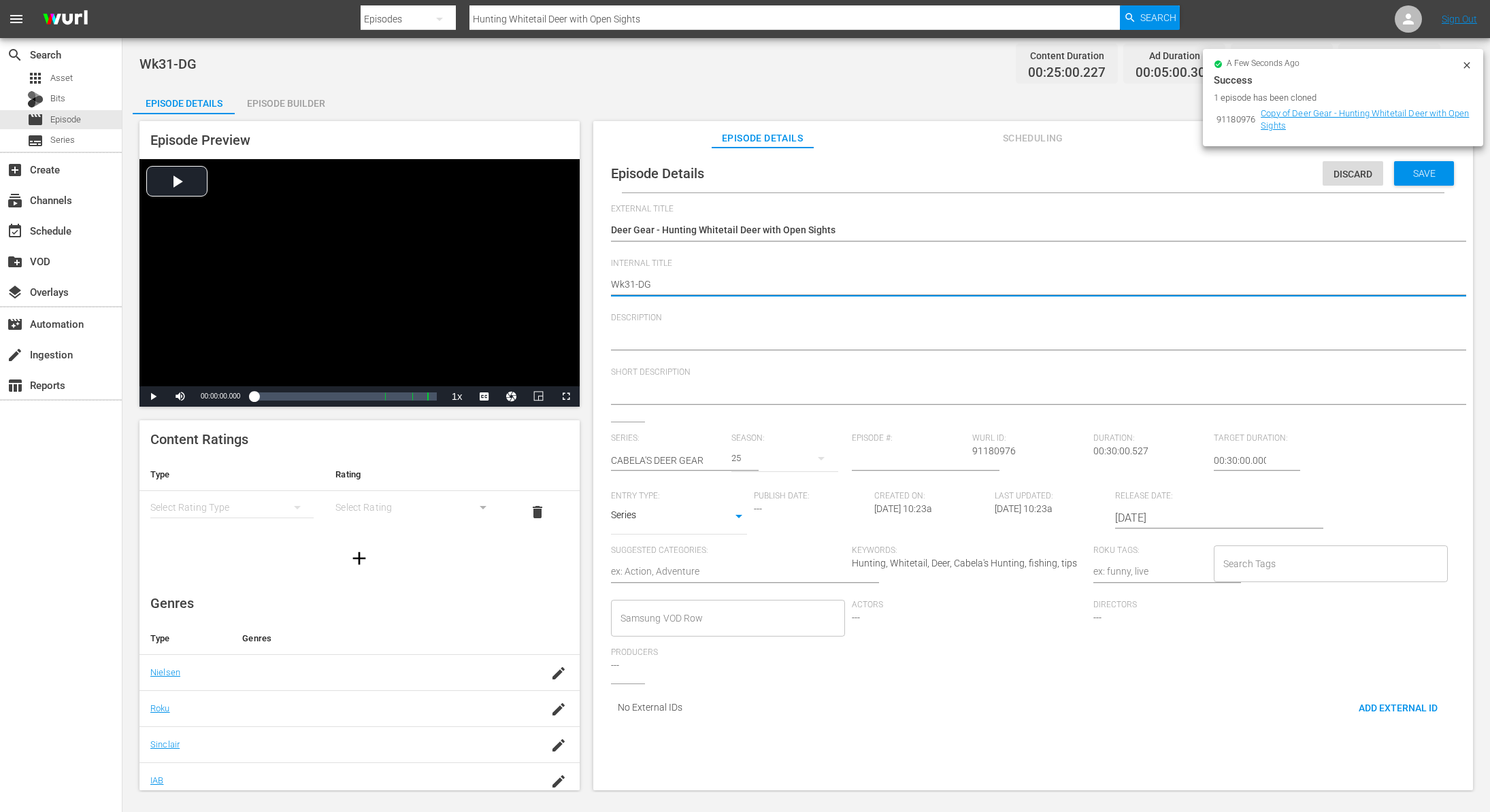
type textarea "Wk3-DG"
type textarea "Wk-DG"
type textarea "Wk4-DG"
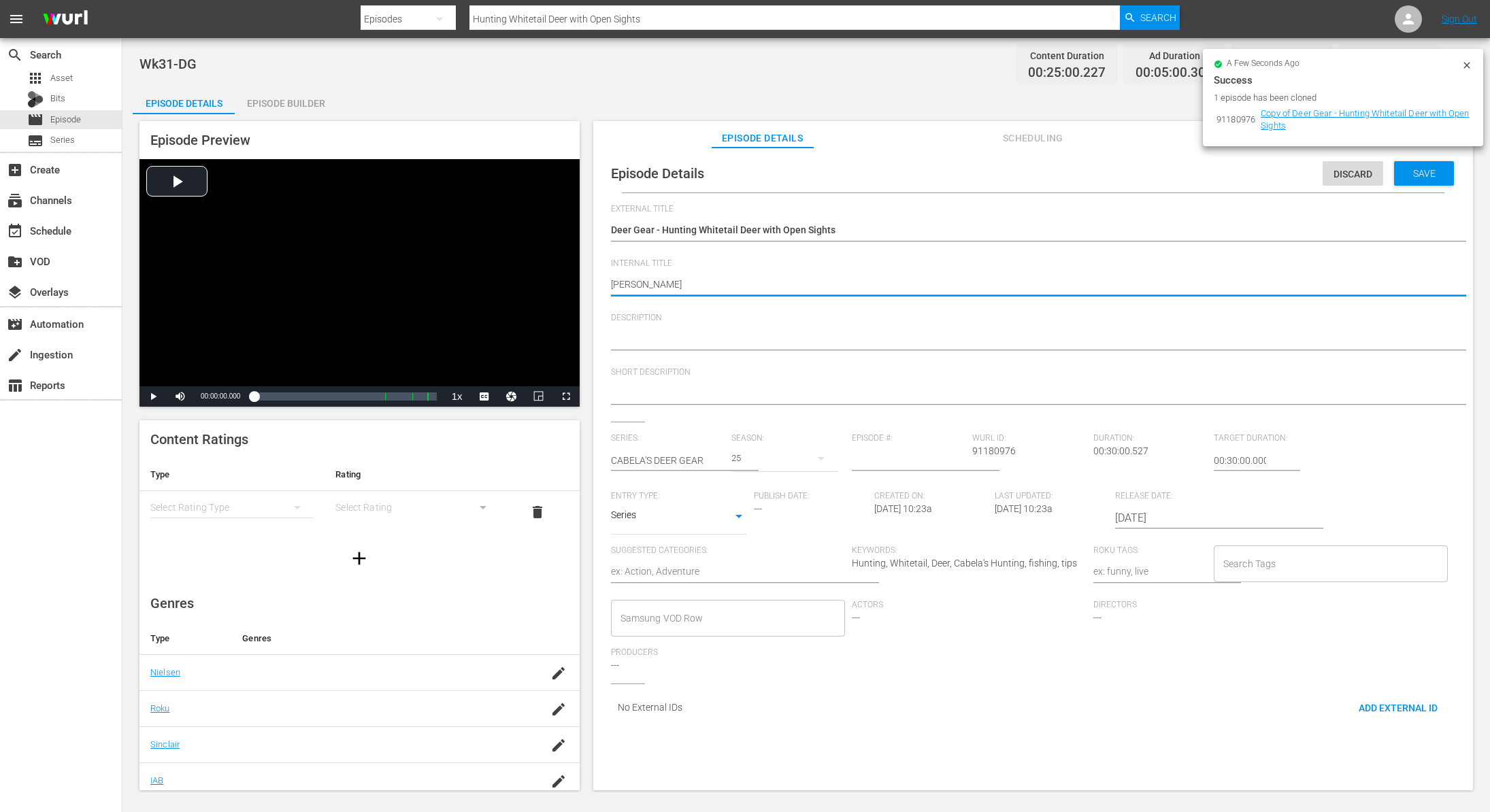
type textarea "Wk4-DG"
type textarea "Wk40-DG"
type textarea "Wk40-DG-"
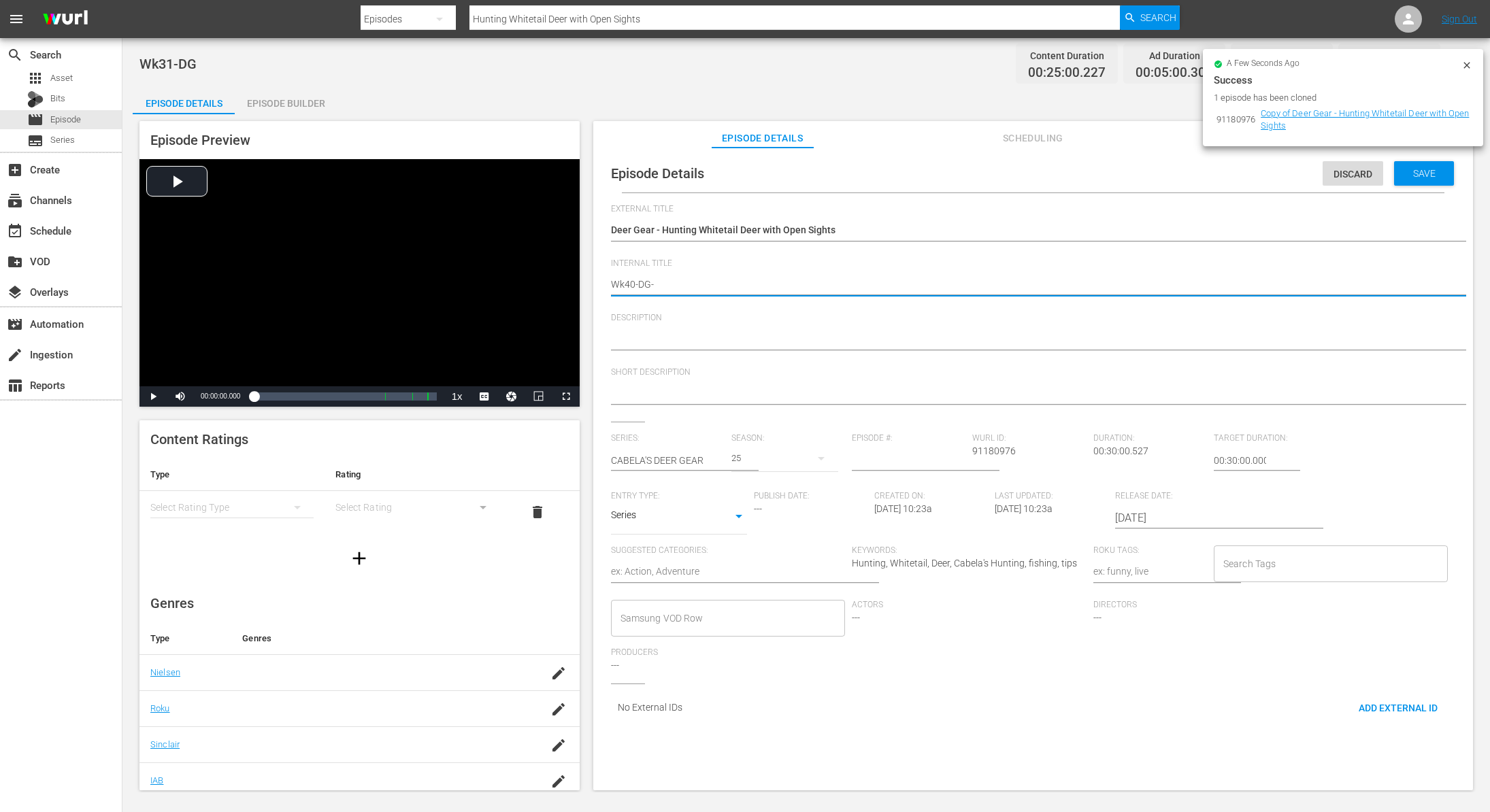
type textarea "Wk40-DG-W"
type textarea "Wk40-DG-WE"
type textarea "Wk40-DG-WED"
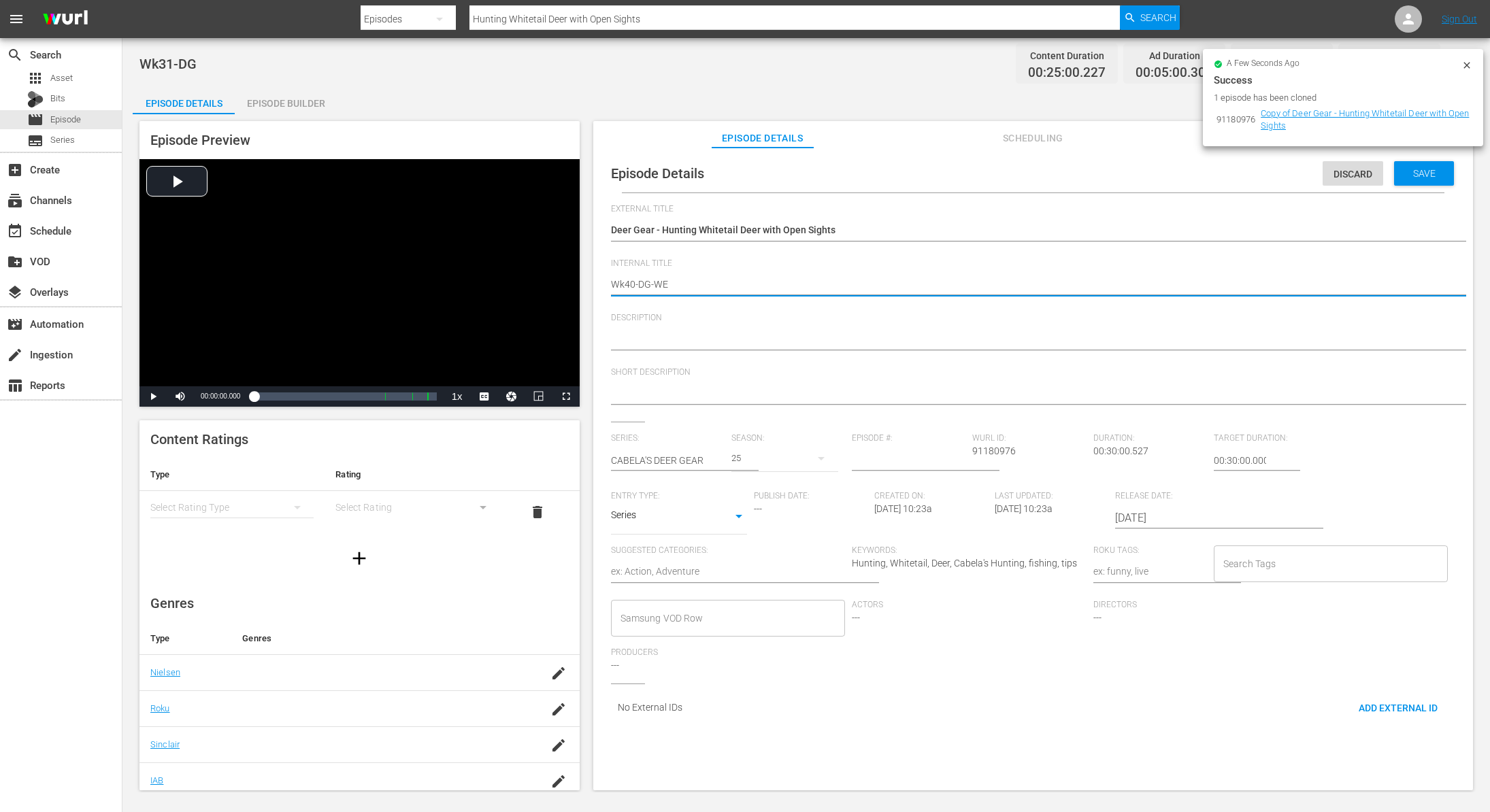
type textarea "Wk40-DG-WED"
type textarea "Wk40-DG-WEDN"
type textarea "Wk40-DG-WEDNE"
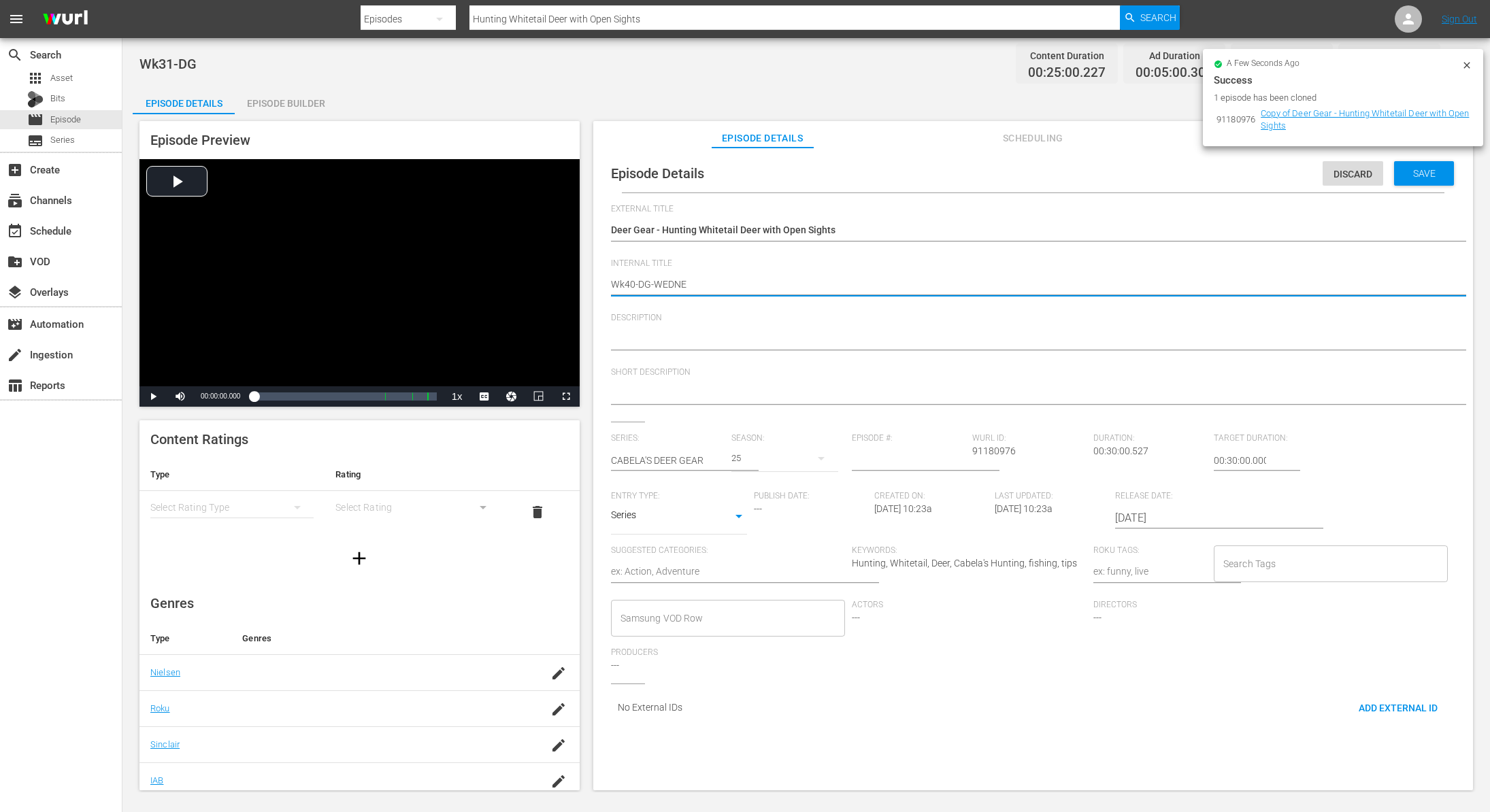
type textarea "Wk40-DG-WEDNES"
type textarea "Wk40-DG-WEDNESD"
type textarea "Wk40-DG-WEDNESDA"
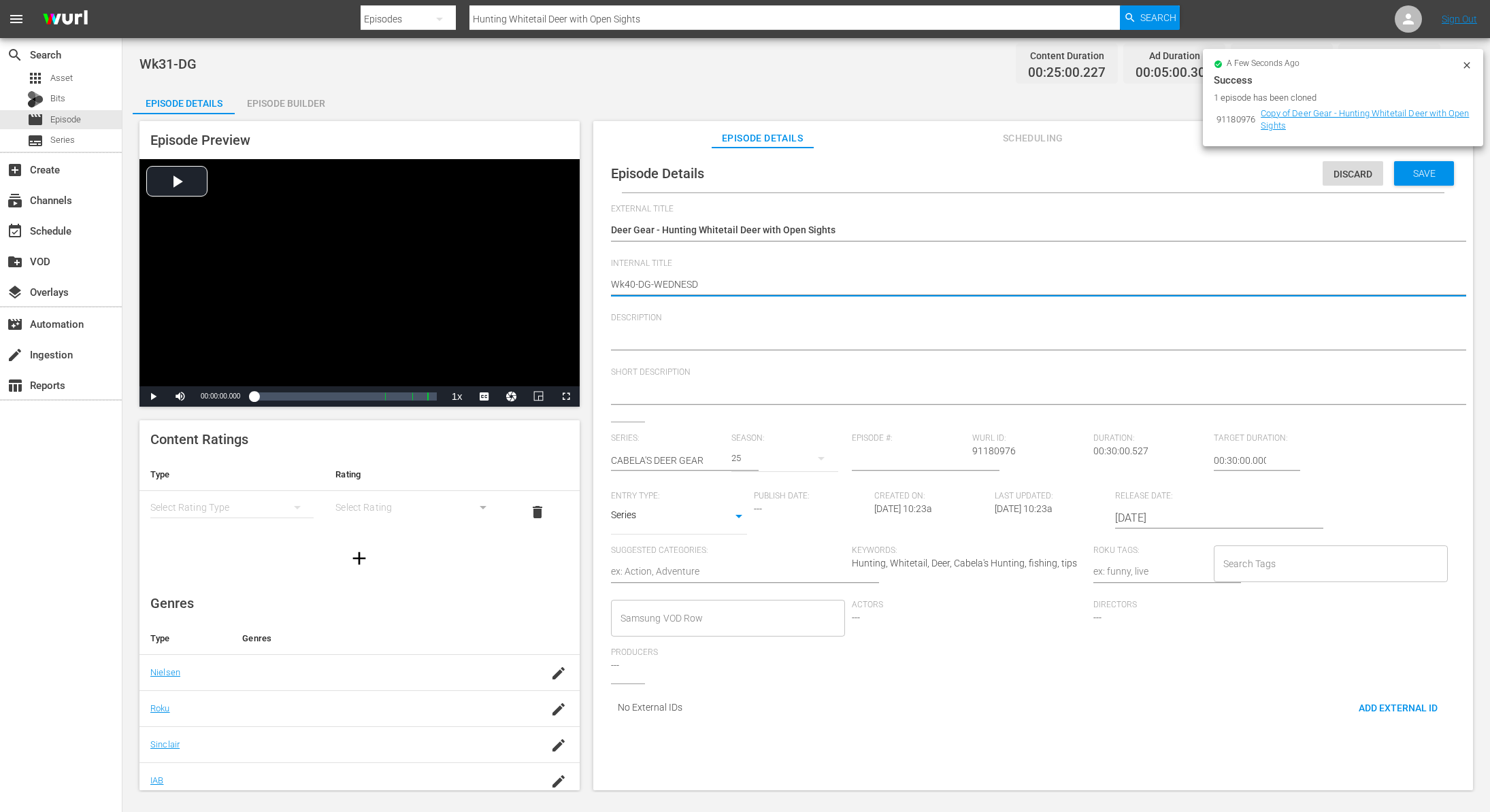
type textarea "Wk40-DG-WEDNESDA"
type textarea "Wk40-DG-[DATE]"
click at [1414, 174] on span "Save" at bounding box center [1424, 173] width 45 height 11
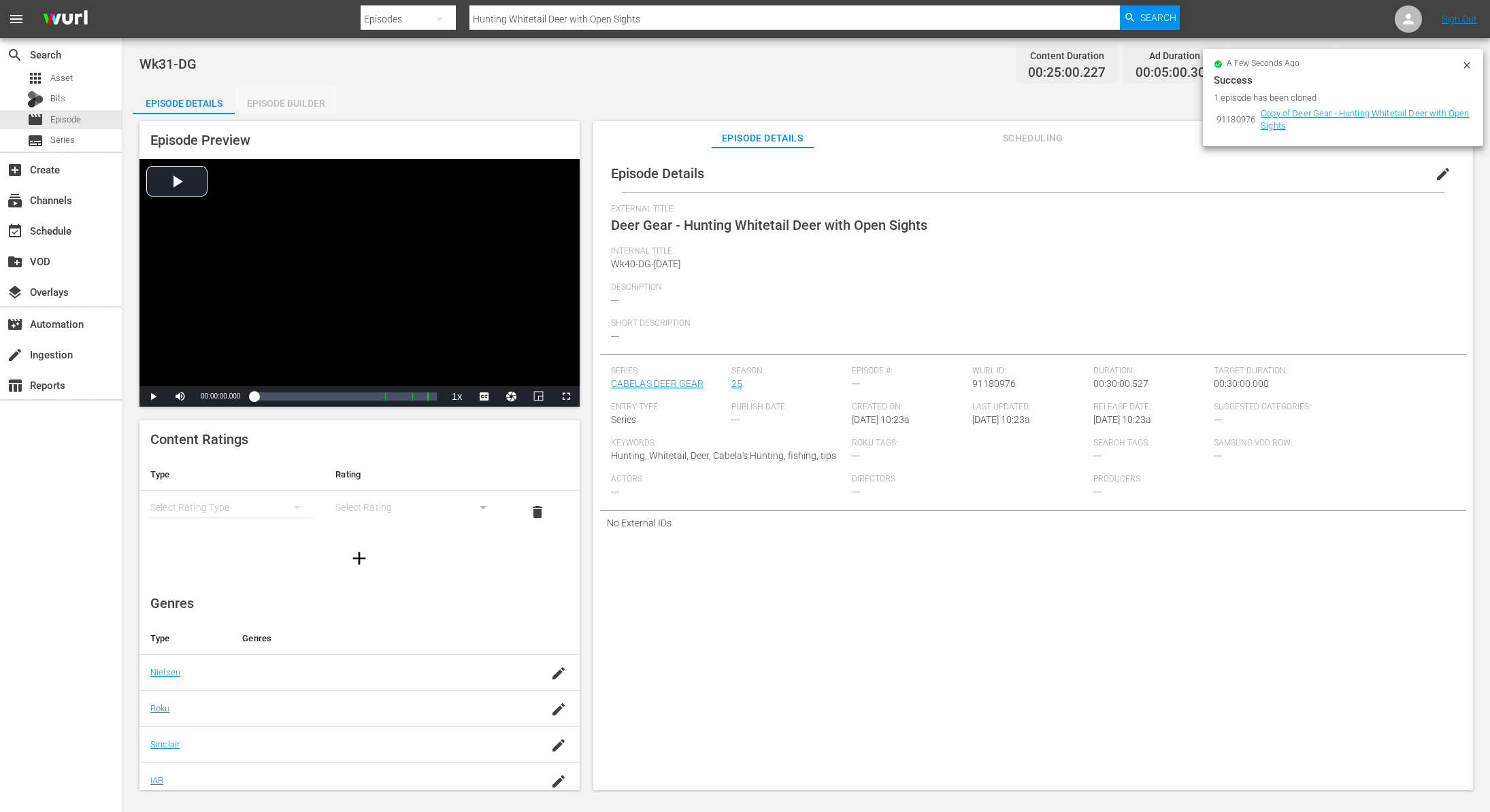
click at [299, 107] on div "Episode Builder" at bounding box center [285, 103] width 102 height 33
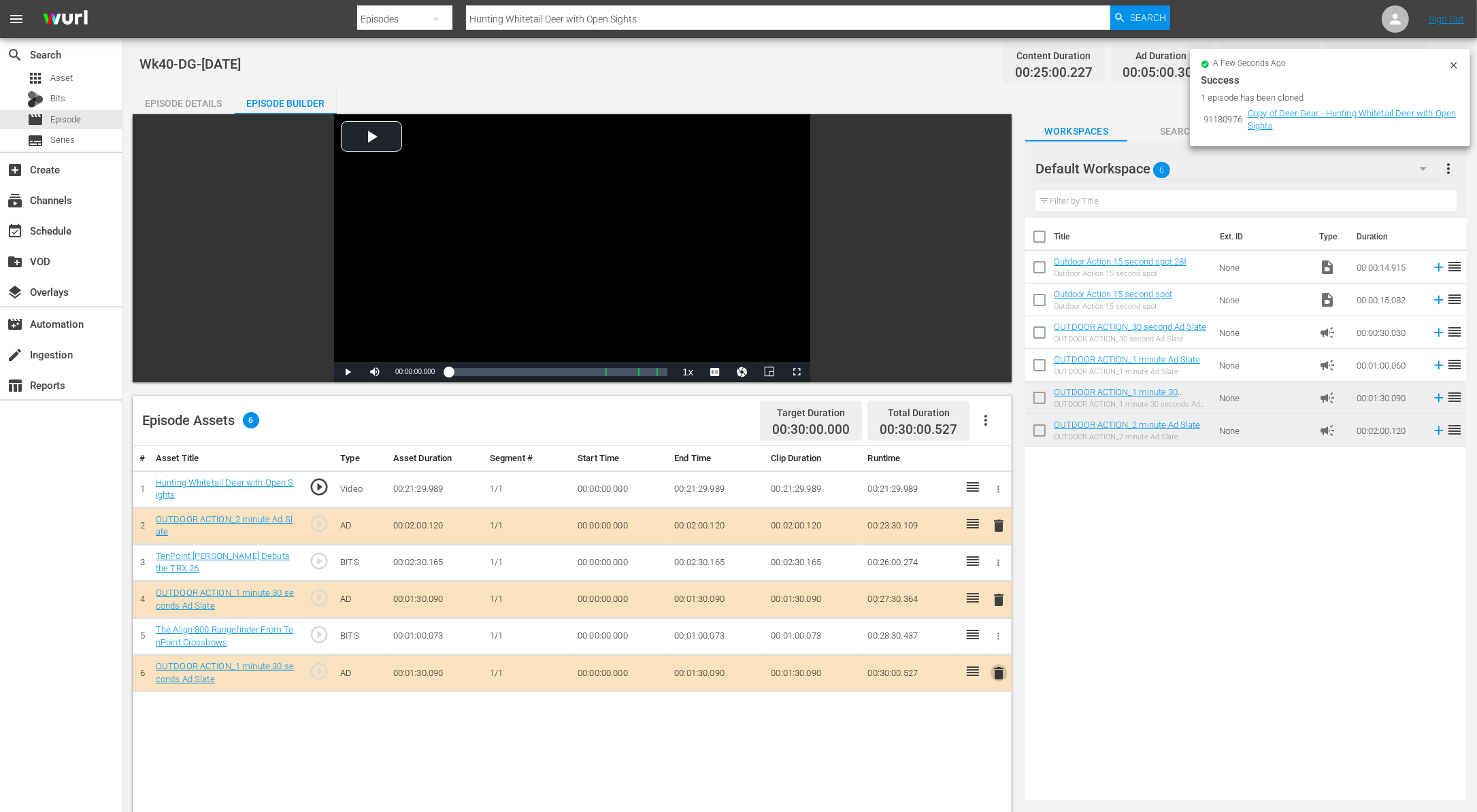
click at [998, 674] on span "delete" at bounding box center [998, 673] width 16 height 16
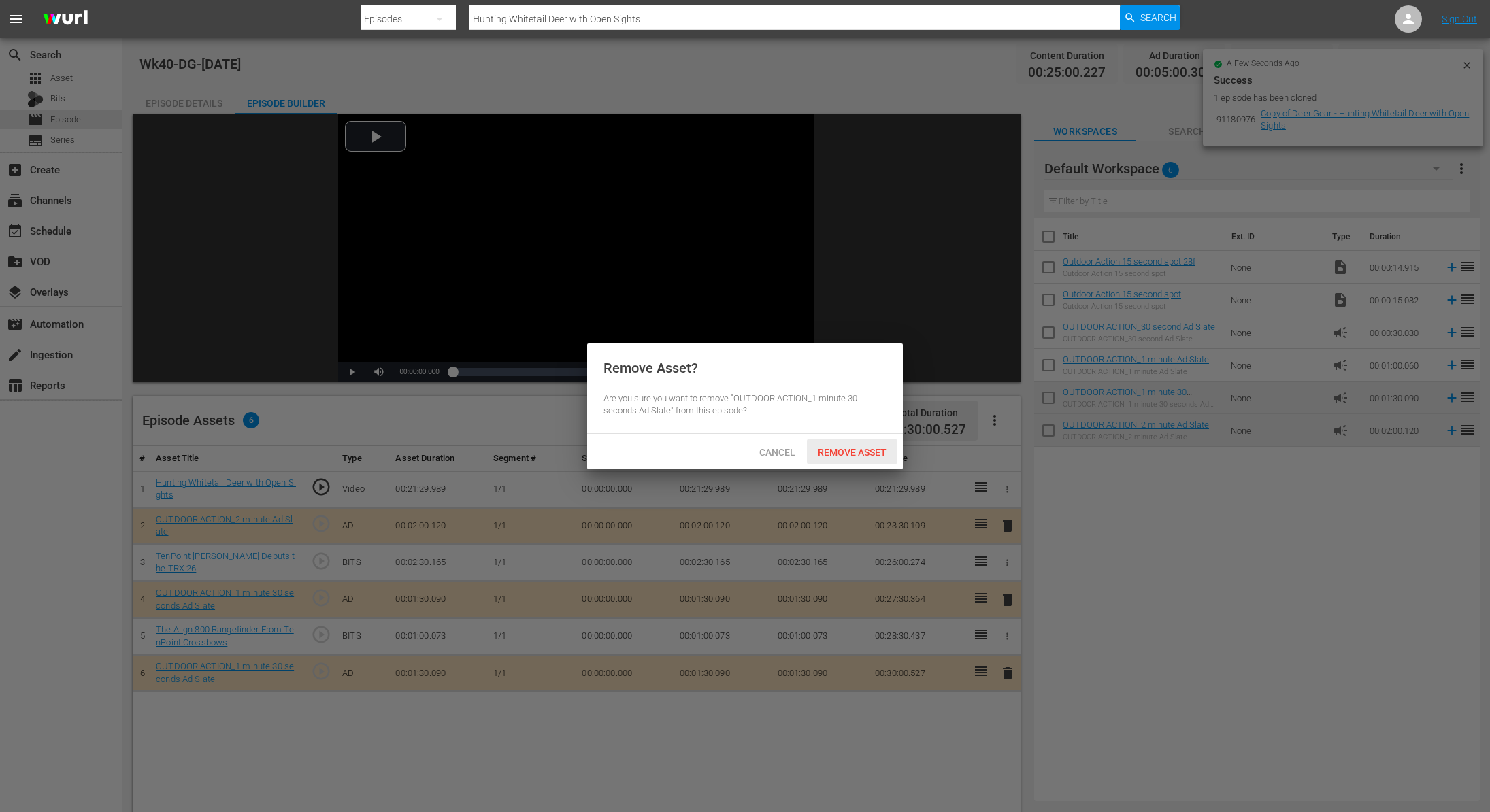
click at [870, 445] on div "Remove Asset" at bounding box center [852, 452] width 91 height 25
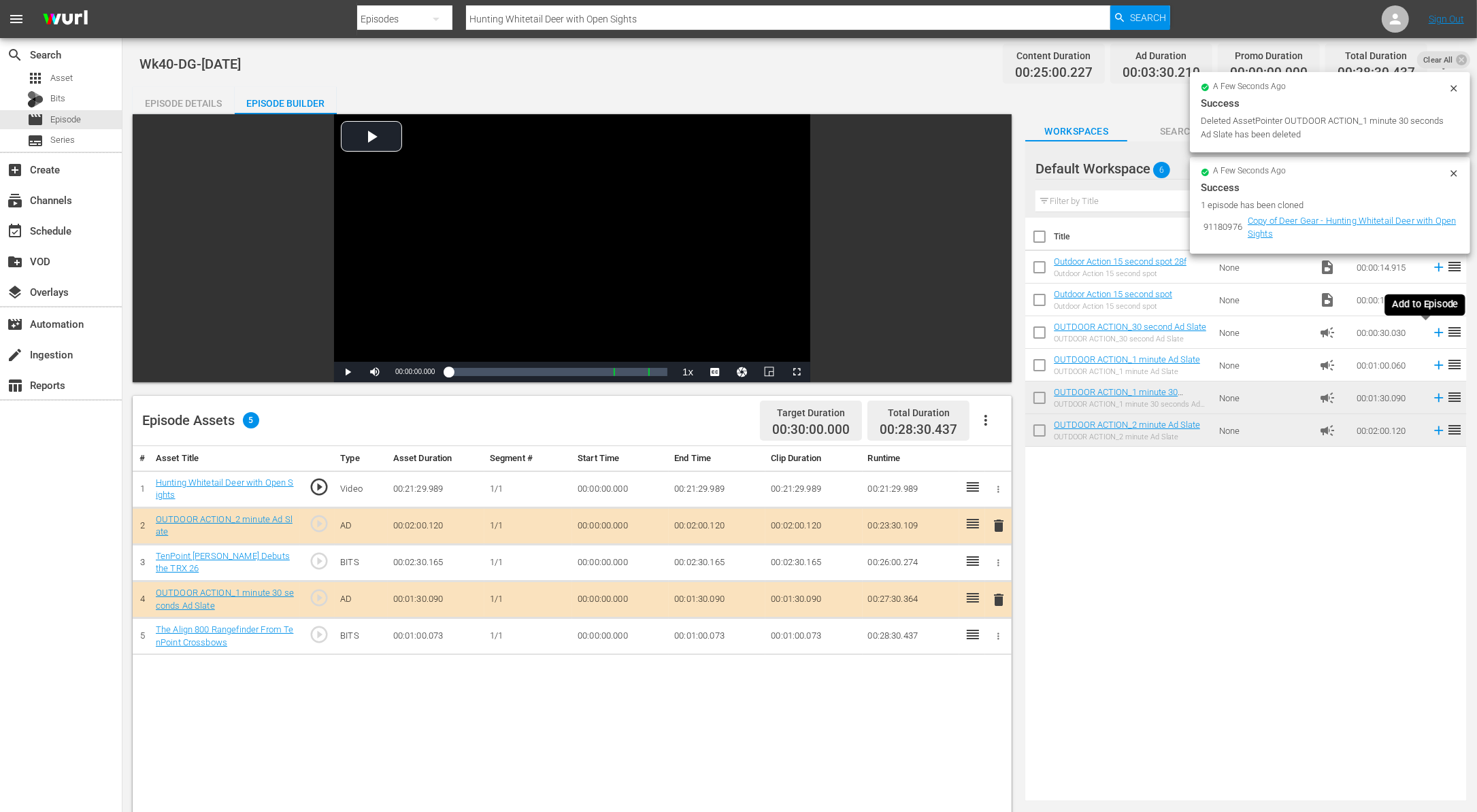
click at [1435, 332] on icon at bounding box center [1439, 332] width 9 height 9
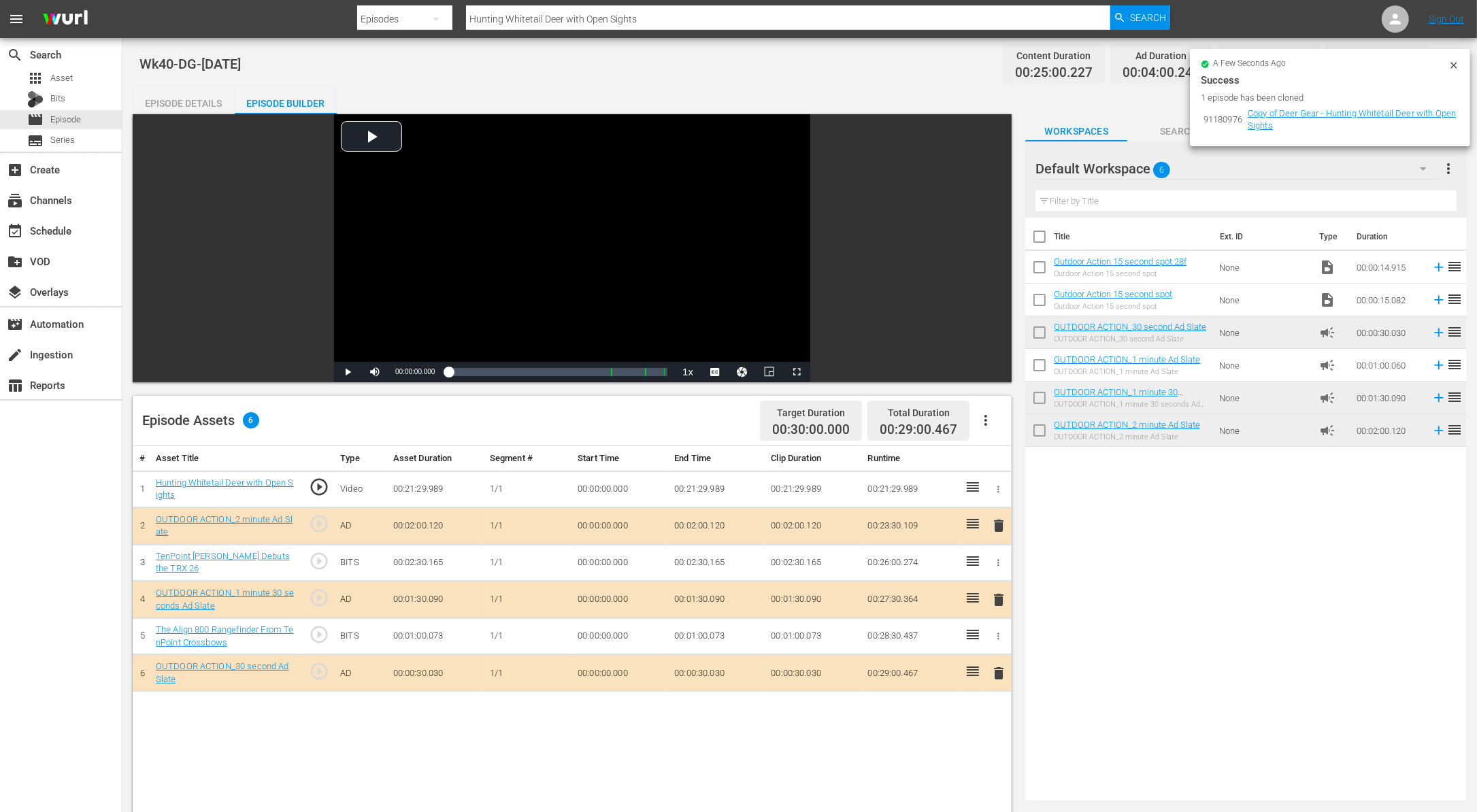
click at [1000, 671] on span "delete" at bounding box center [998, 673] width 16 height 16
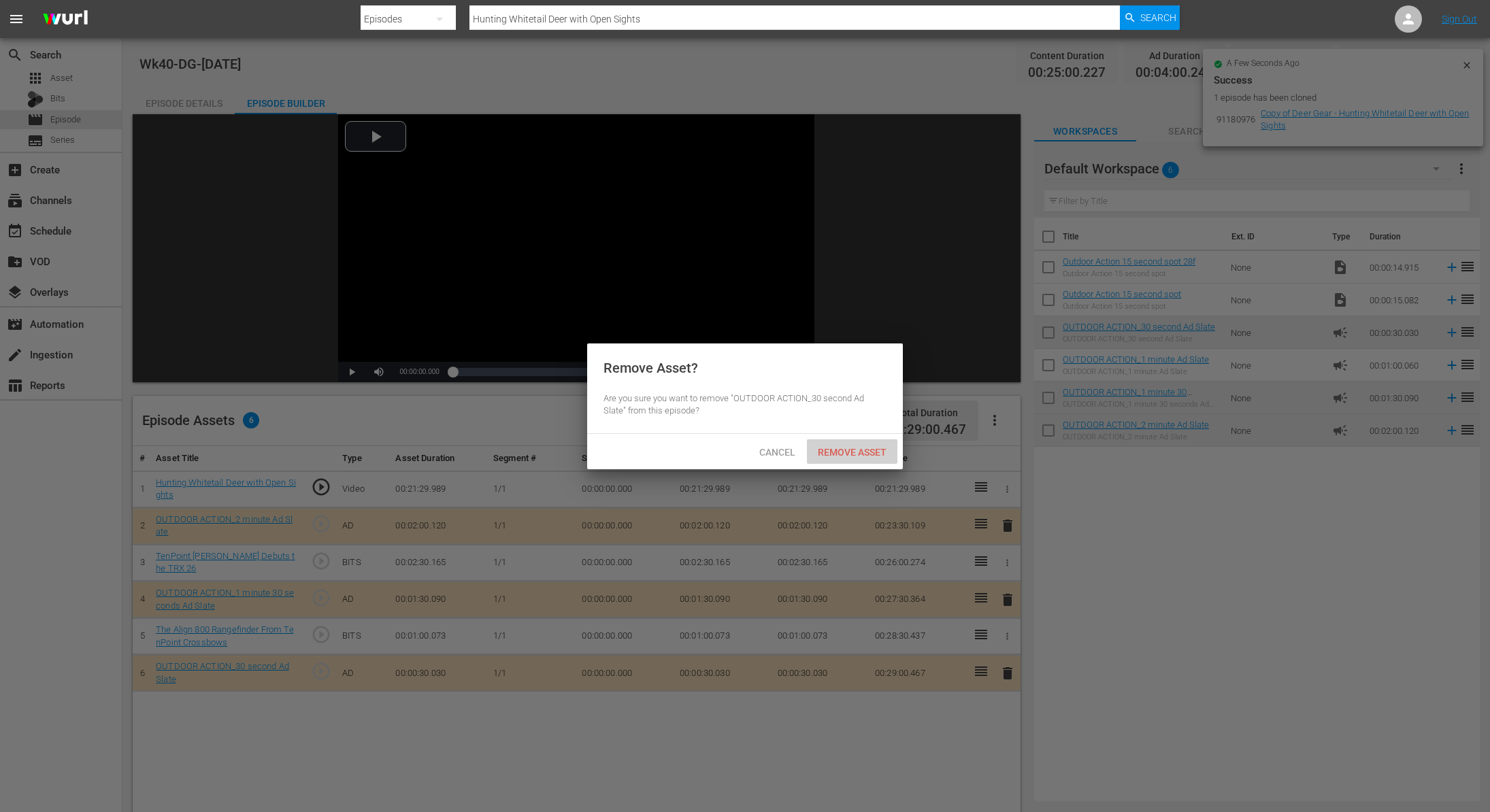
click at [858, 459] on div "Remove Asset" at bounding box center [852, 452] width 91 height 25
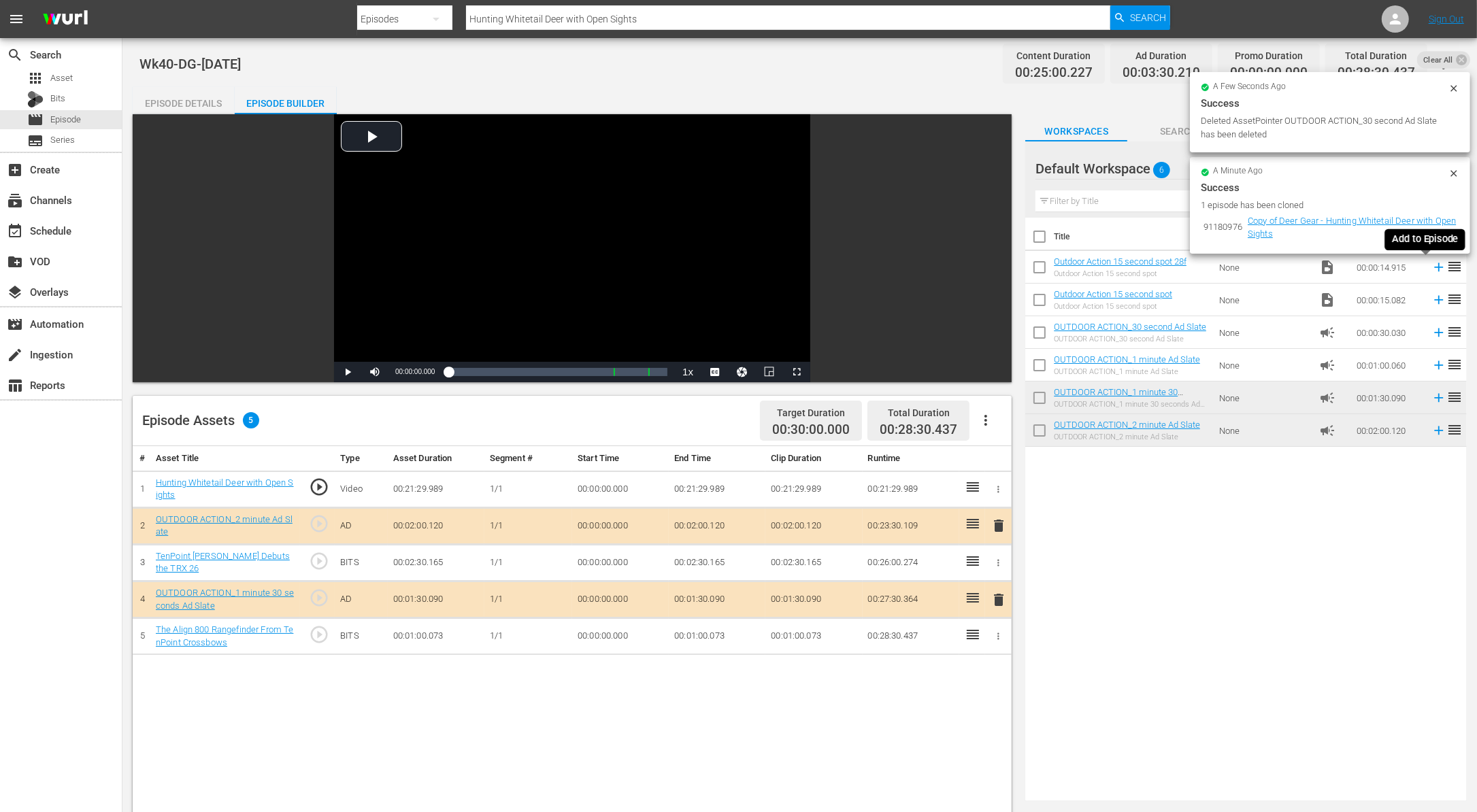
click at [1431, 270] on icon at bounding box center [1438, 266] width 15 height 15
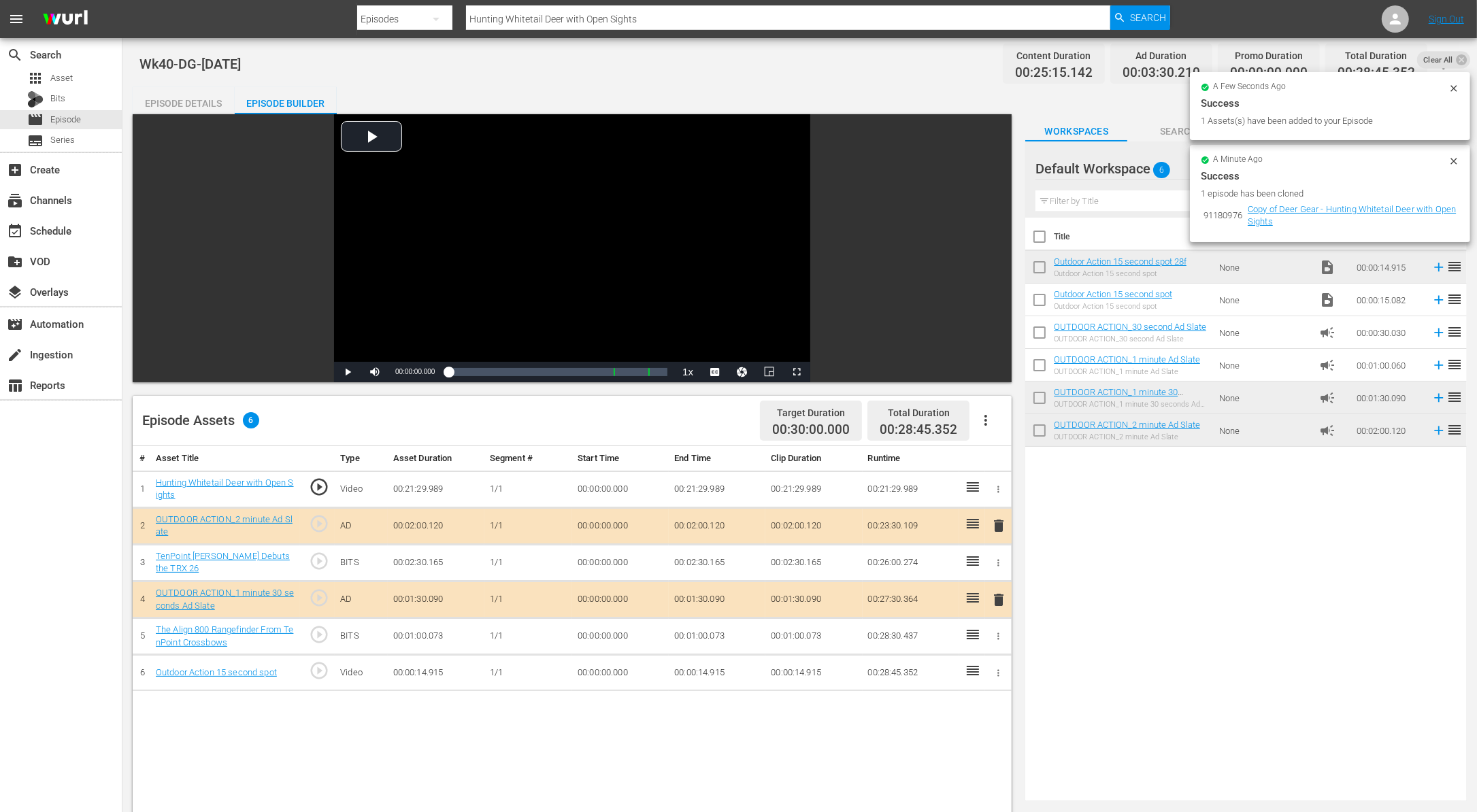
click at [1431, 270] on icon at bounding box center [1438, 266] width 15 height 15
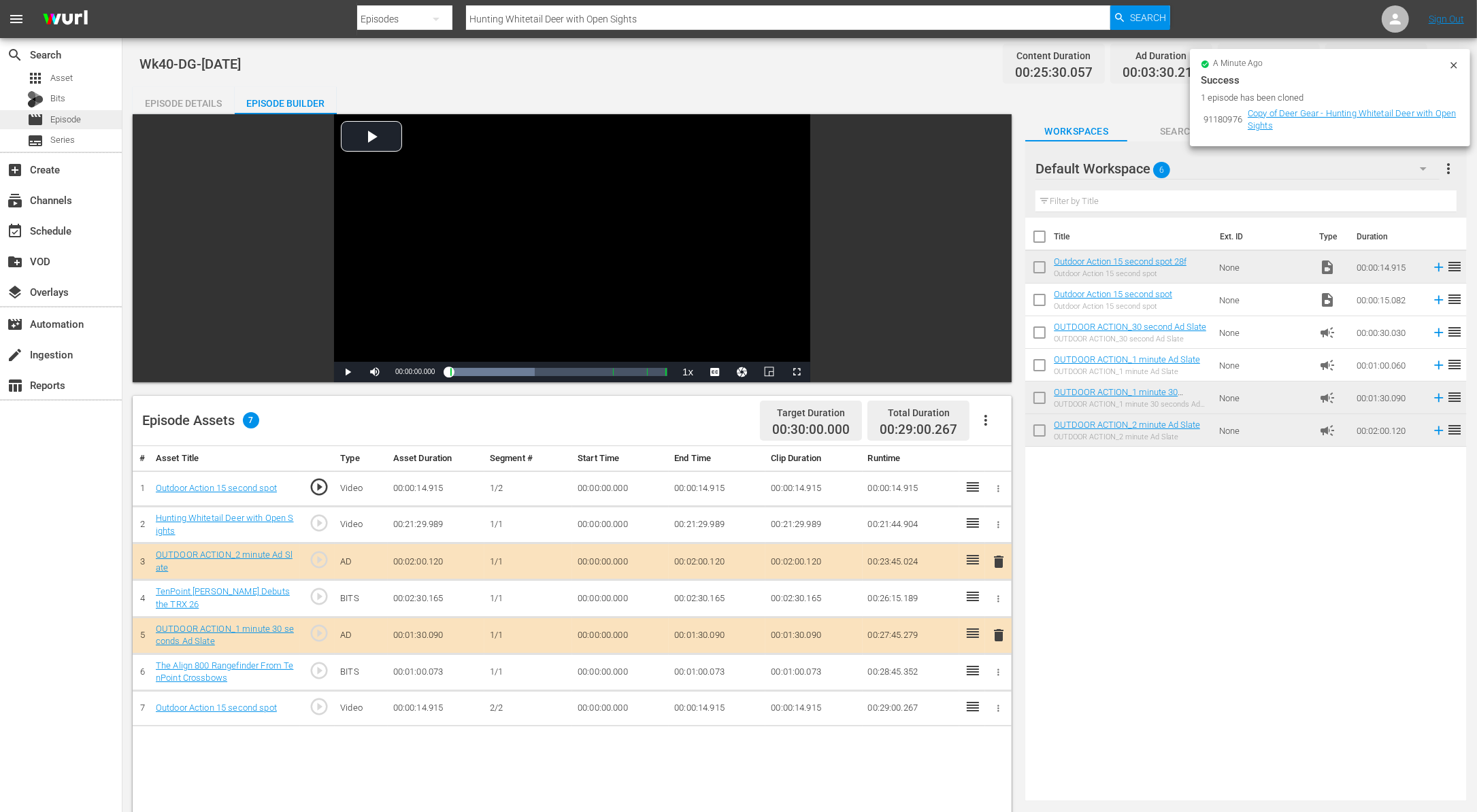
click at [76, 113] on div "movie Episode" at bounding box center [54, 120] width 54 height 19
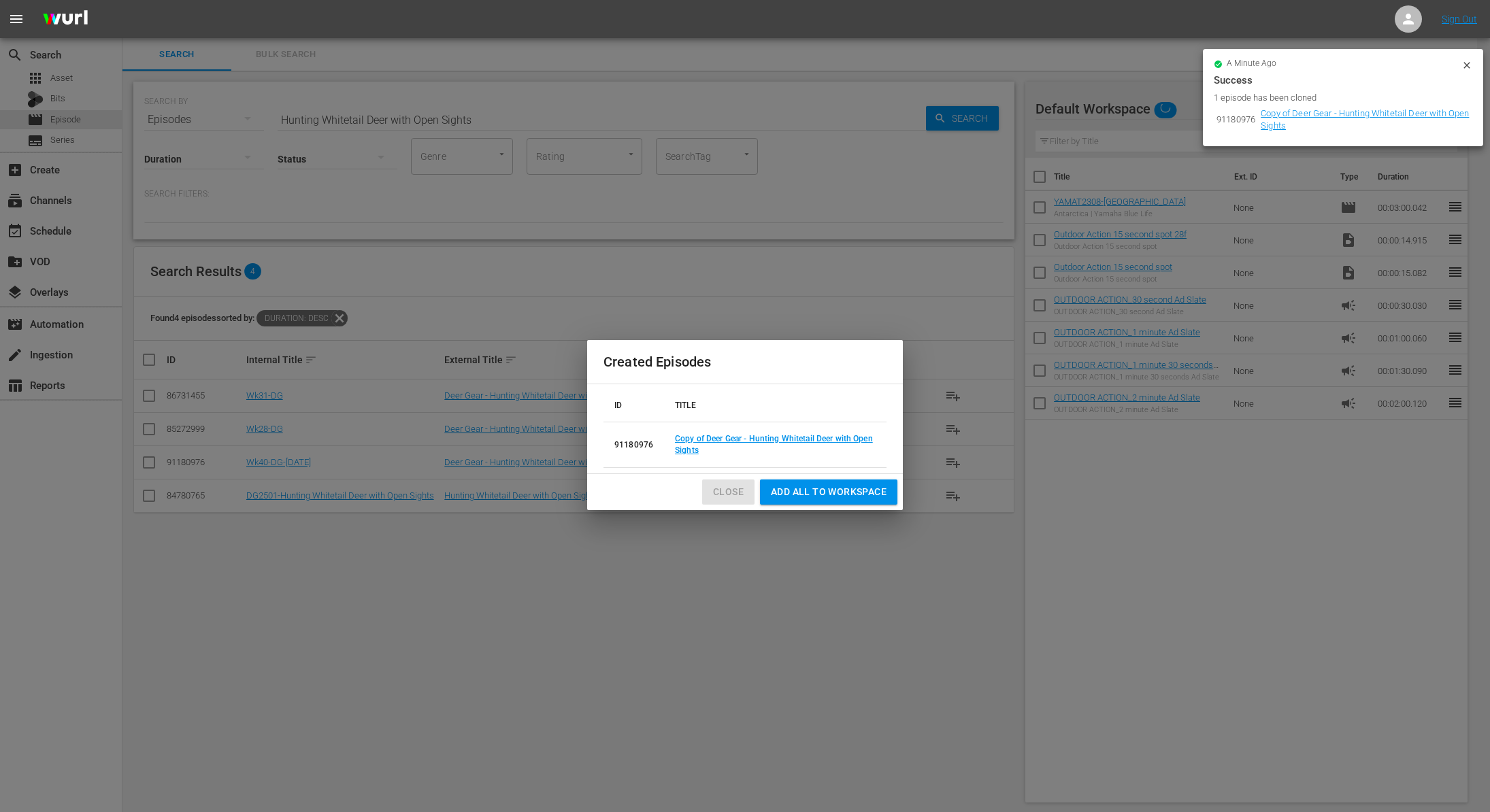
click at [725, 485] on span "Close" at bounding box center [728, 492] width 30 height 17
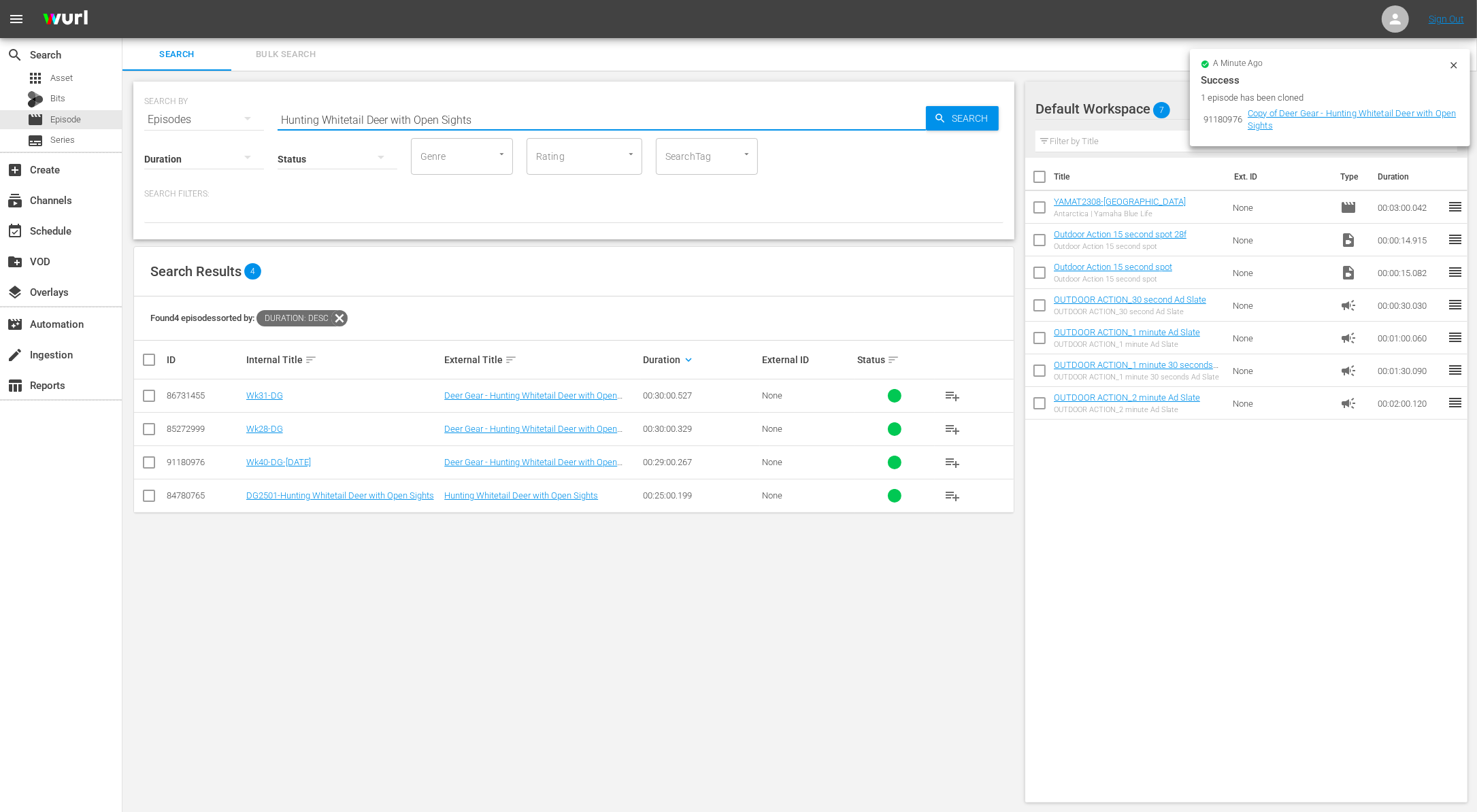
click at [371, 106] on input "Hunting Whitetail Deer with Open Sights" at bounding box center [601, 120] width 648 height 33
paste input "Florida Black Bass Obsession"
type input "Florida Black Bass Obsession"
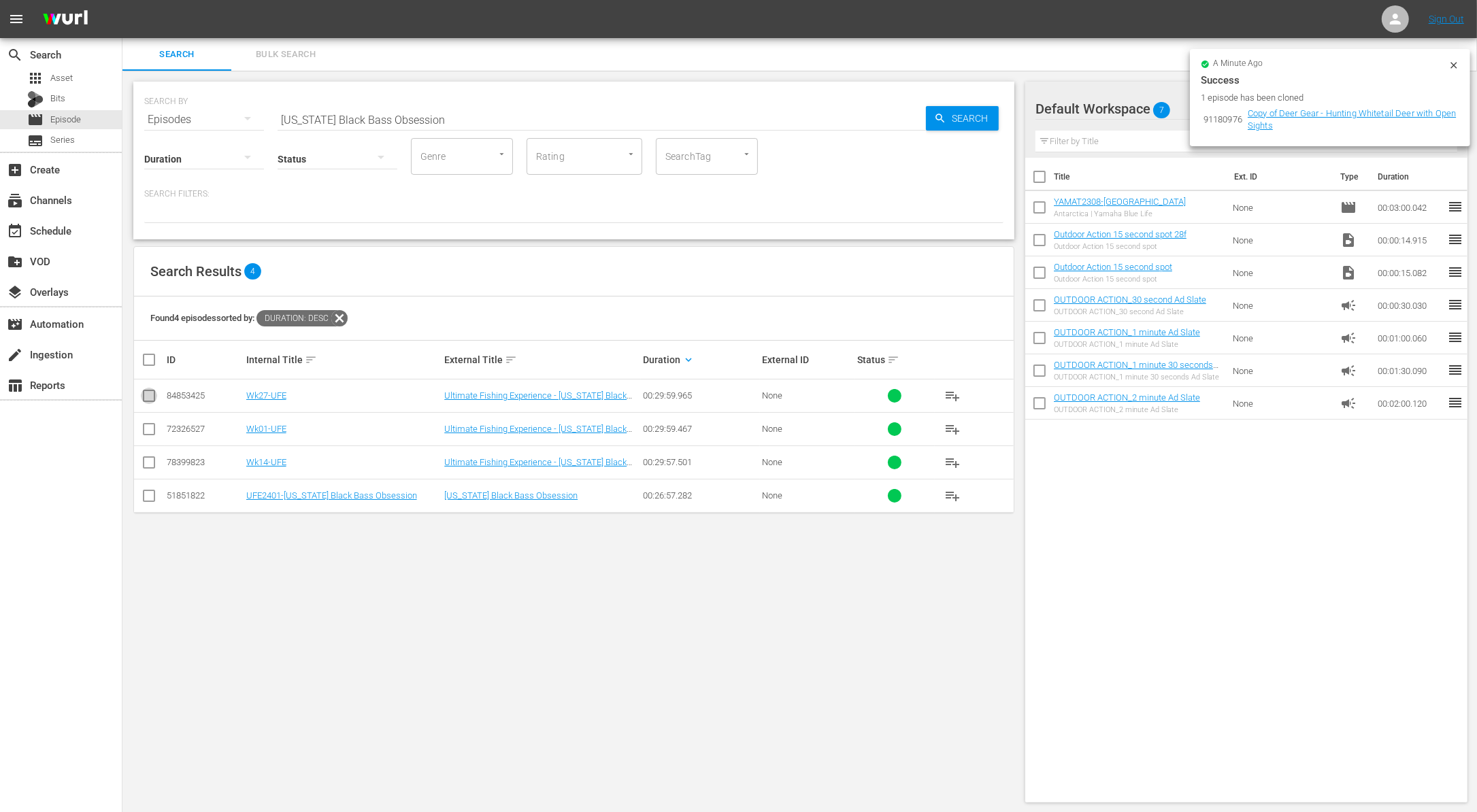
click at [148, 395] on input "checkbox" at bounding box center [148, 399] width 16 height 16
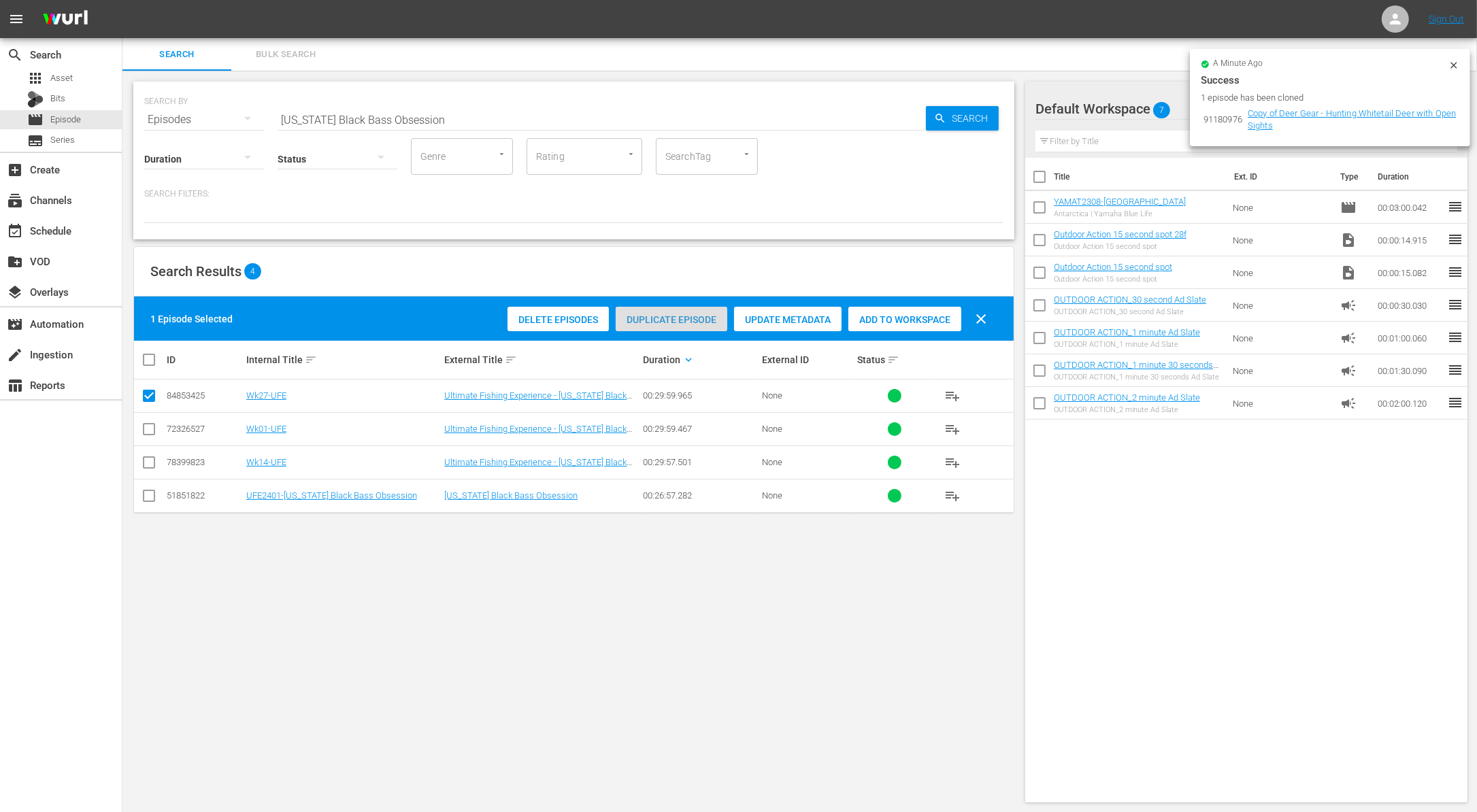
click at [689, 314] on span "Duplicate Episode" at bounding box center [671, 320] width 112 height 11
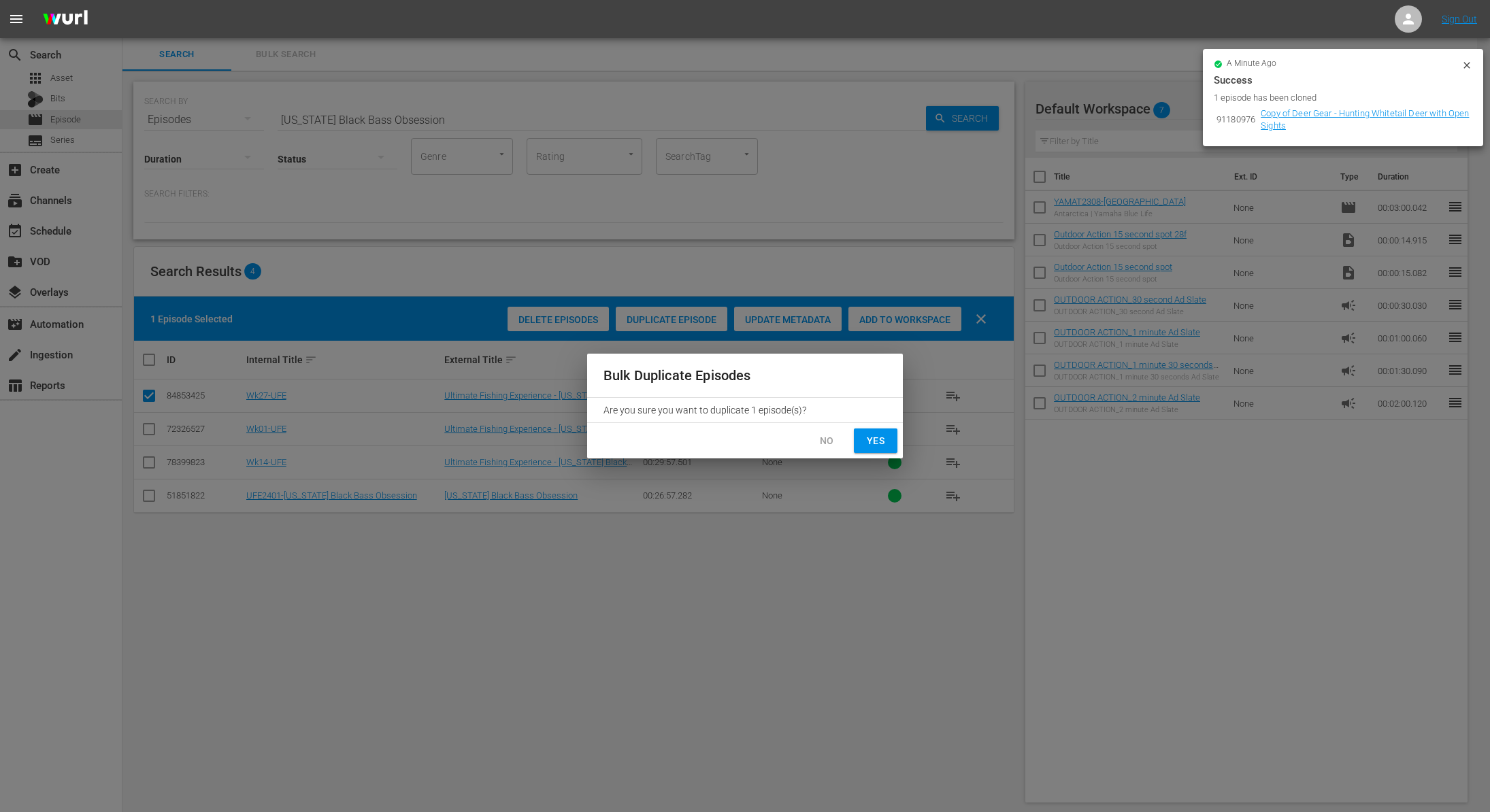
click at [885, 437] on span "Yes" at bounding box center [876, 442] width 22 height 17
checkbox input "false"
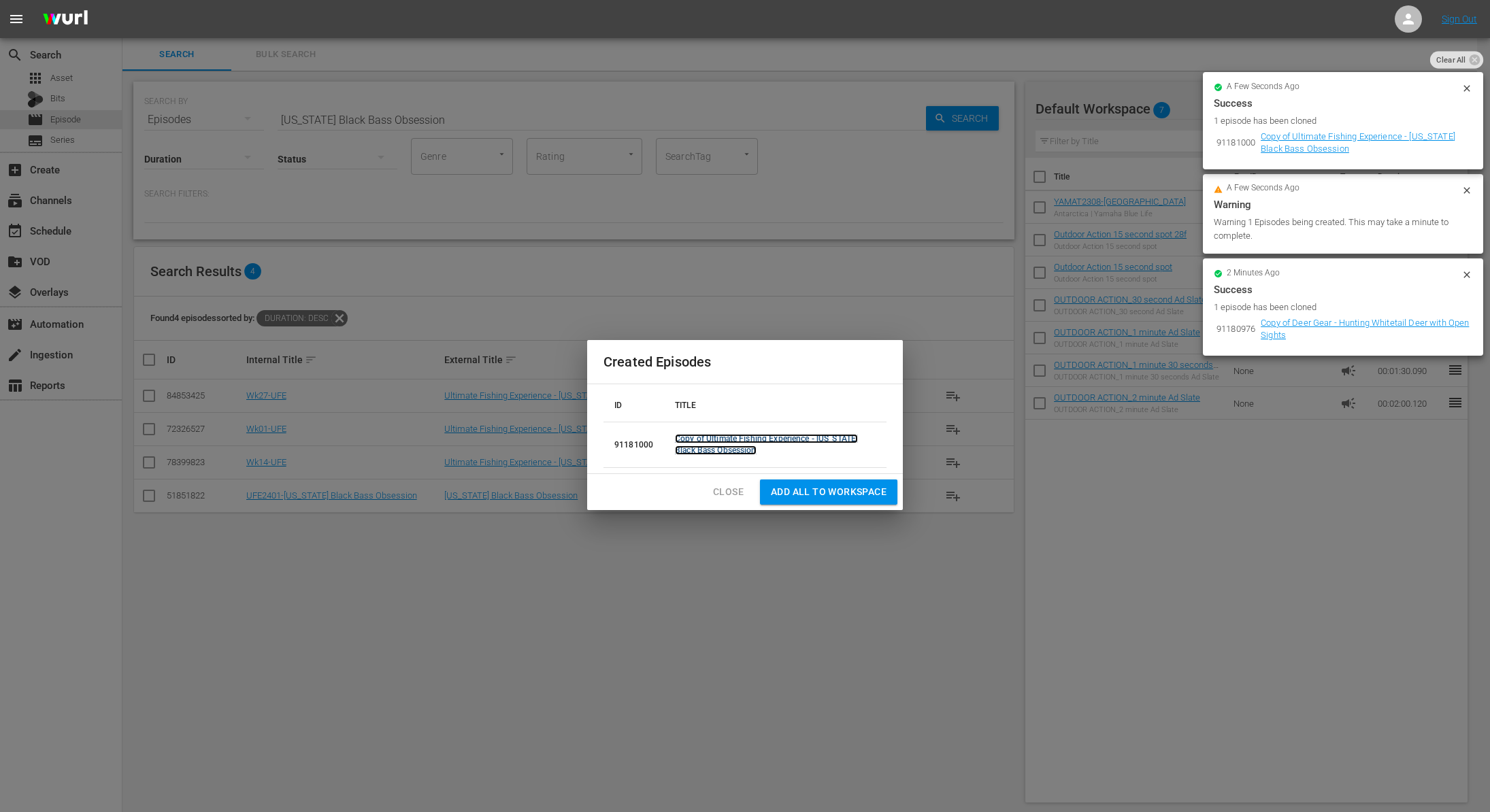
click at [699, 438] on link "Copy of Ultimate Fishing Experience - Florida Black Bass Obsession" at bounding box center [766, 444] width 183 height 21
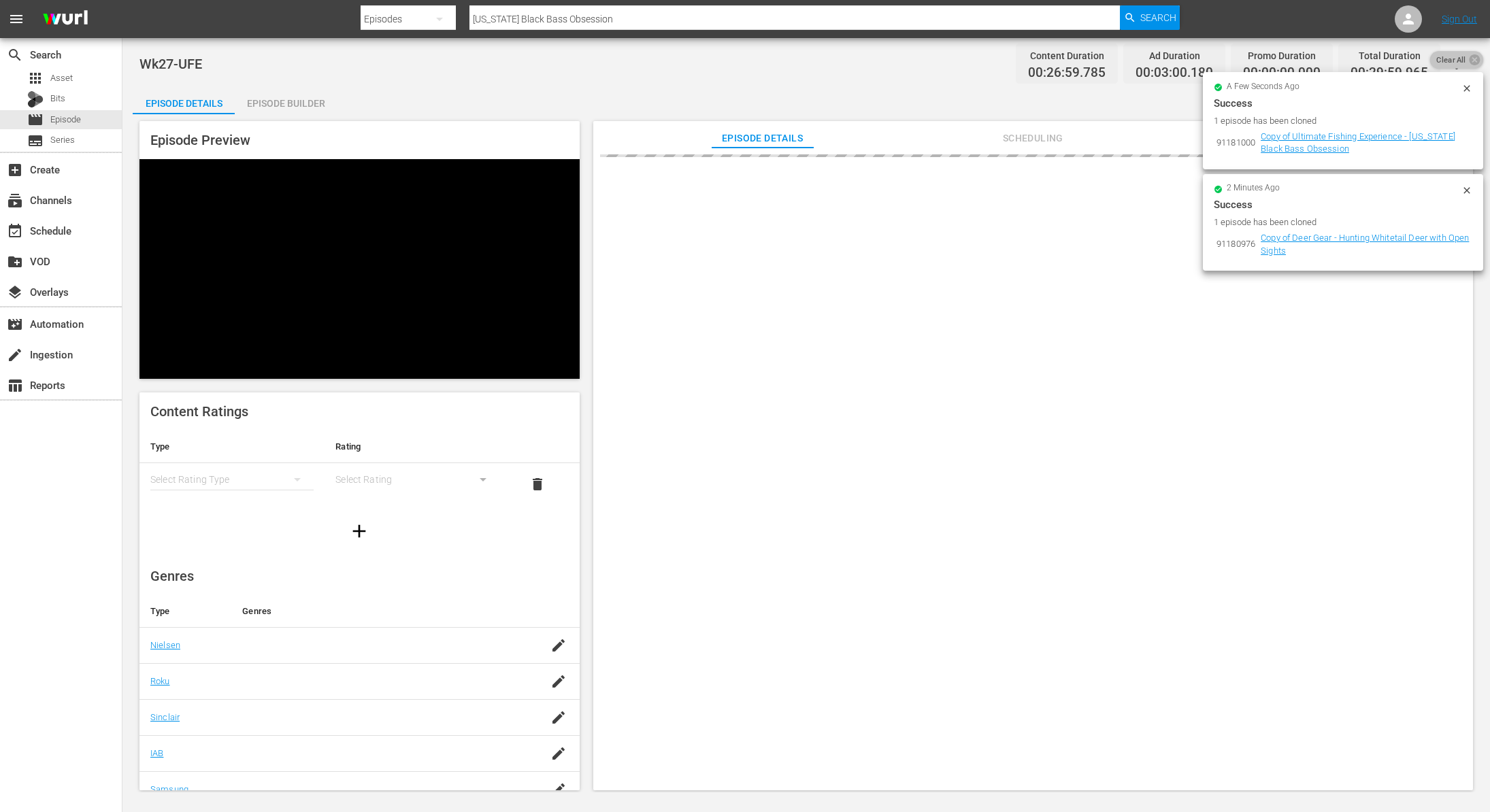
click at [1467, 66] on span "Clear All" at bounding box center [1451, 59] width 42 height 18
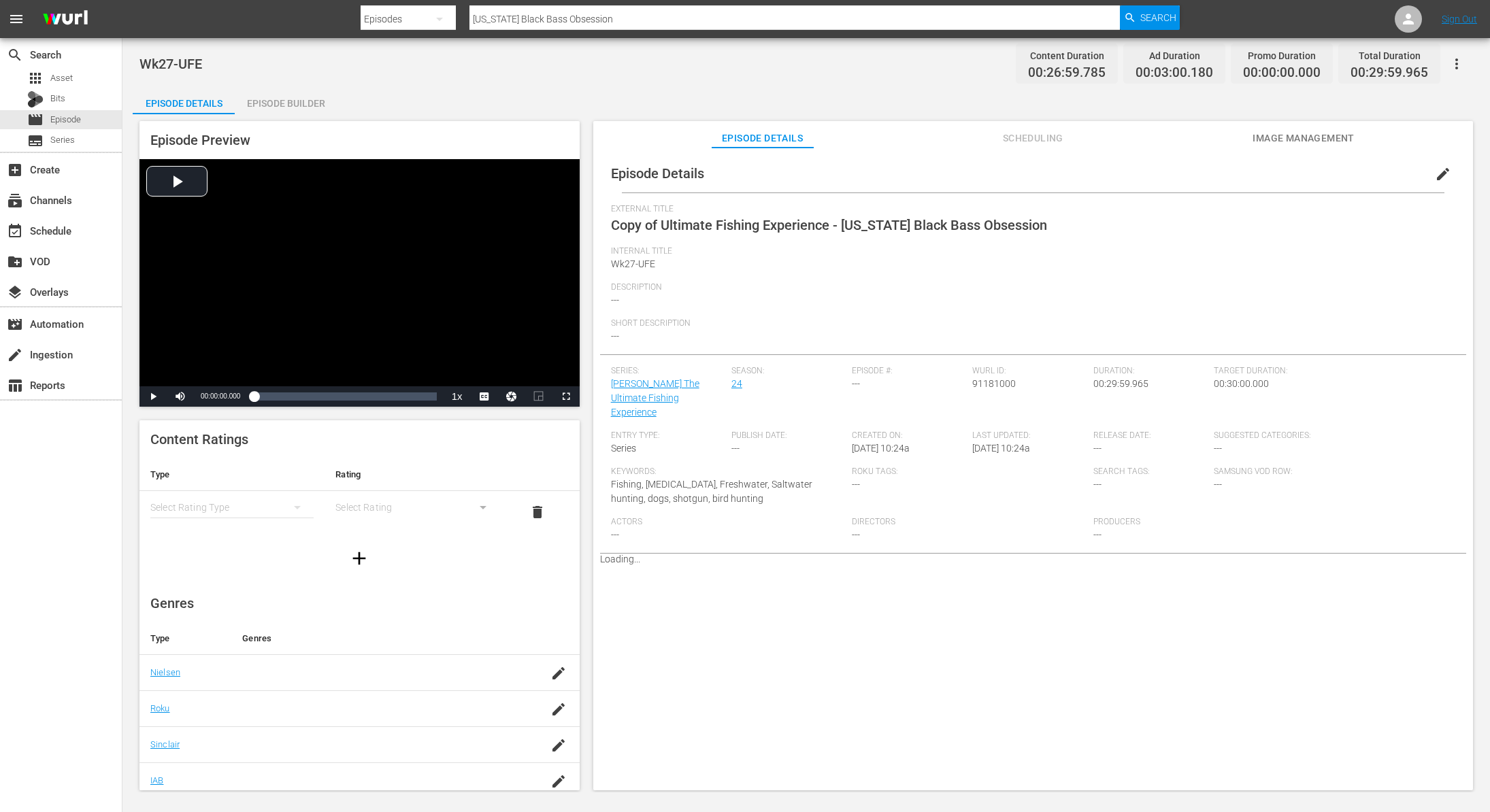
click at [1437, 176] on span "edit" at bounding box center [1443, 173] width 16 height 16
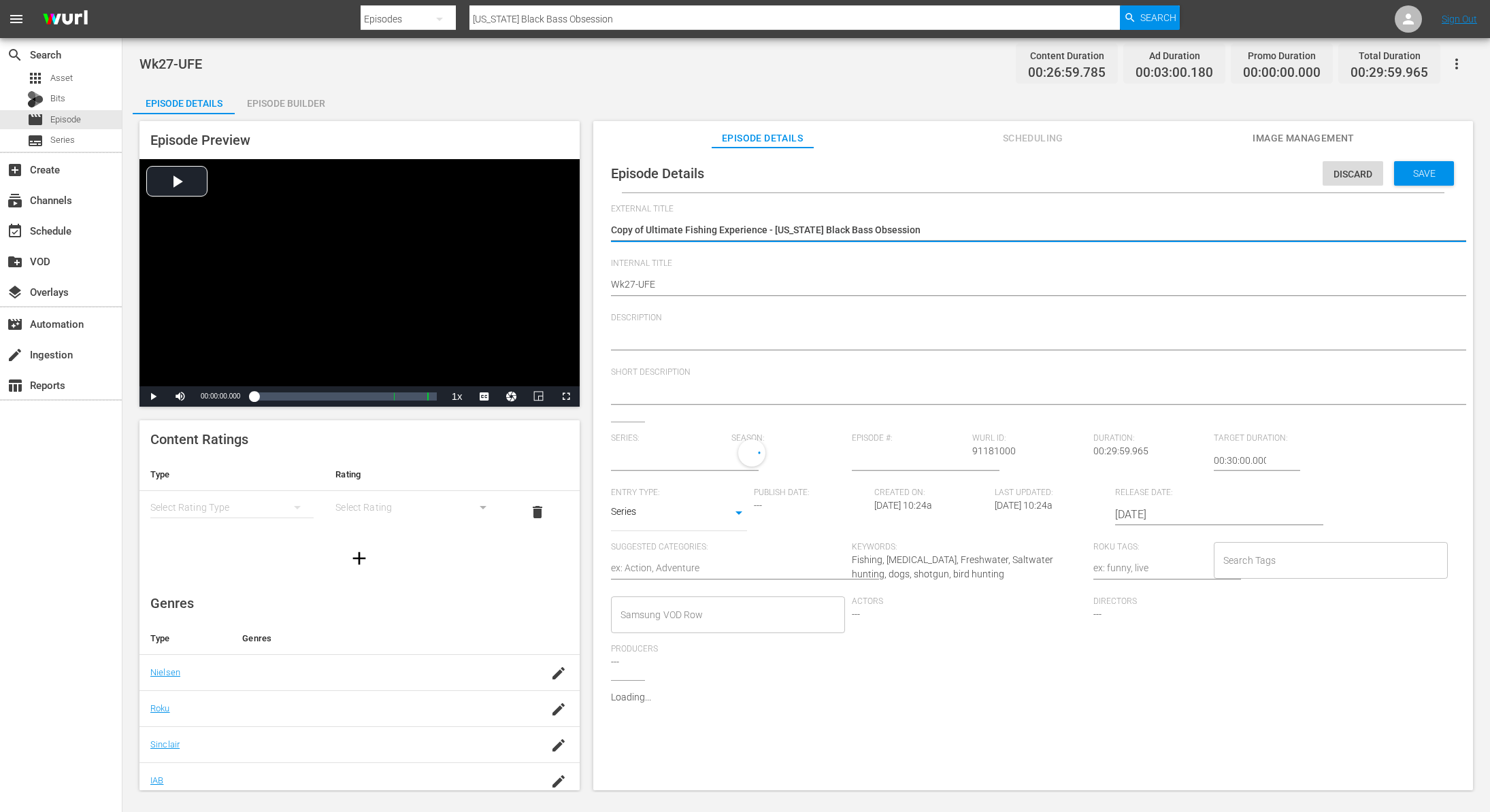
type input "Lund’s The Ultimate Fishing Experience"
type textarea "Copy ofUltimate Fishing Experience - Florida Black Bass Obsession"
type textarea "Copy oUltimate Fishing Experience - Florida Black Bass Obsession"
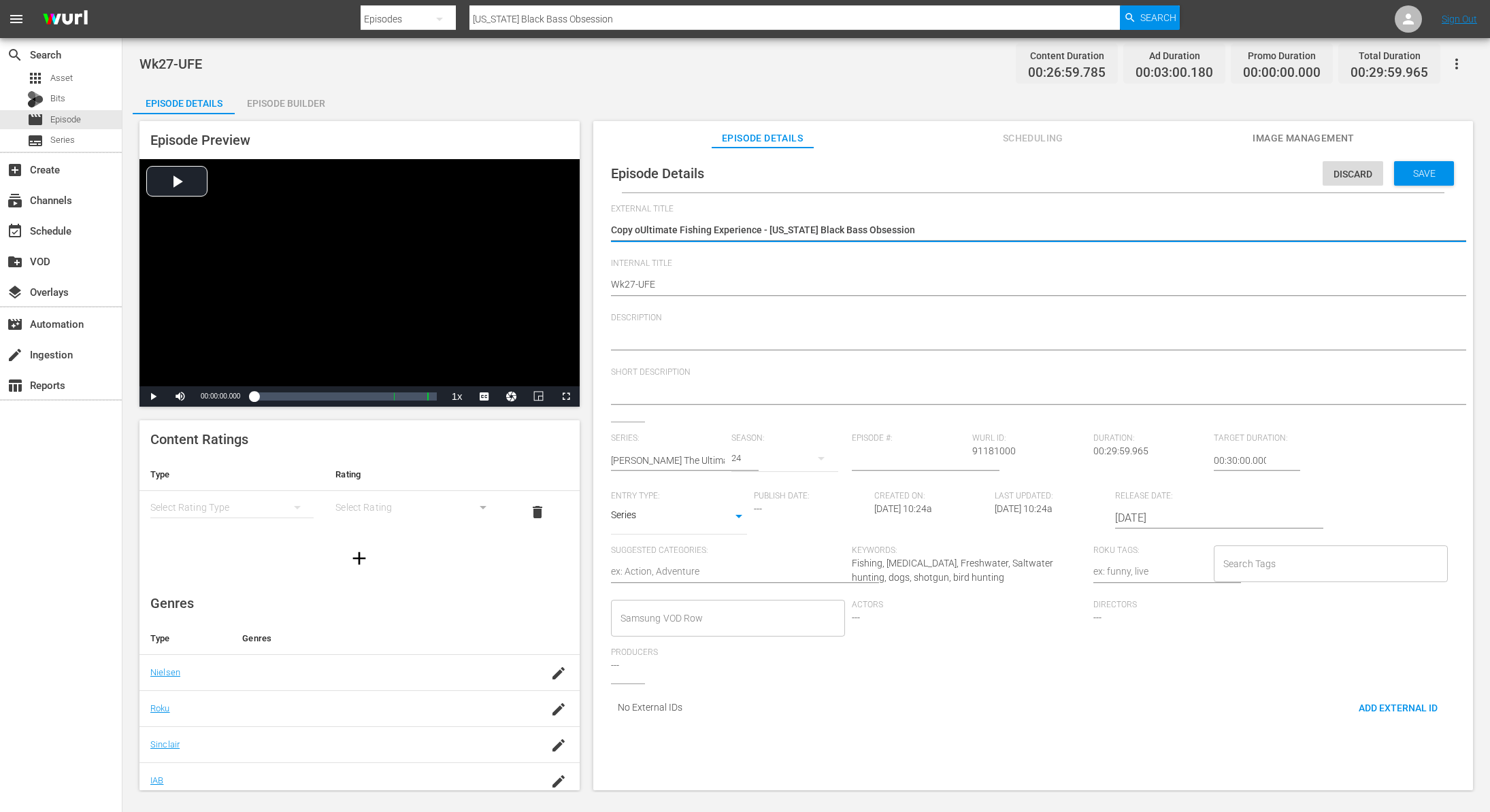
type textarea "Copy Ultimate Fishing Experience - Florida Black Bass Obsession"
type textarea "CopyUltimate Fishing Experience - Florida Black Bass Obsession"
type textarea "CopUltimate Fishing Experience - Florida Black Bass Obsession"
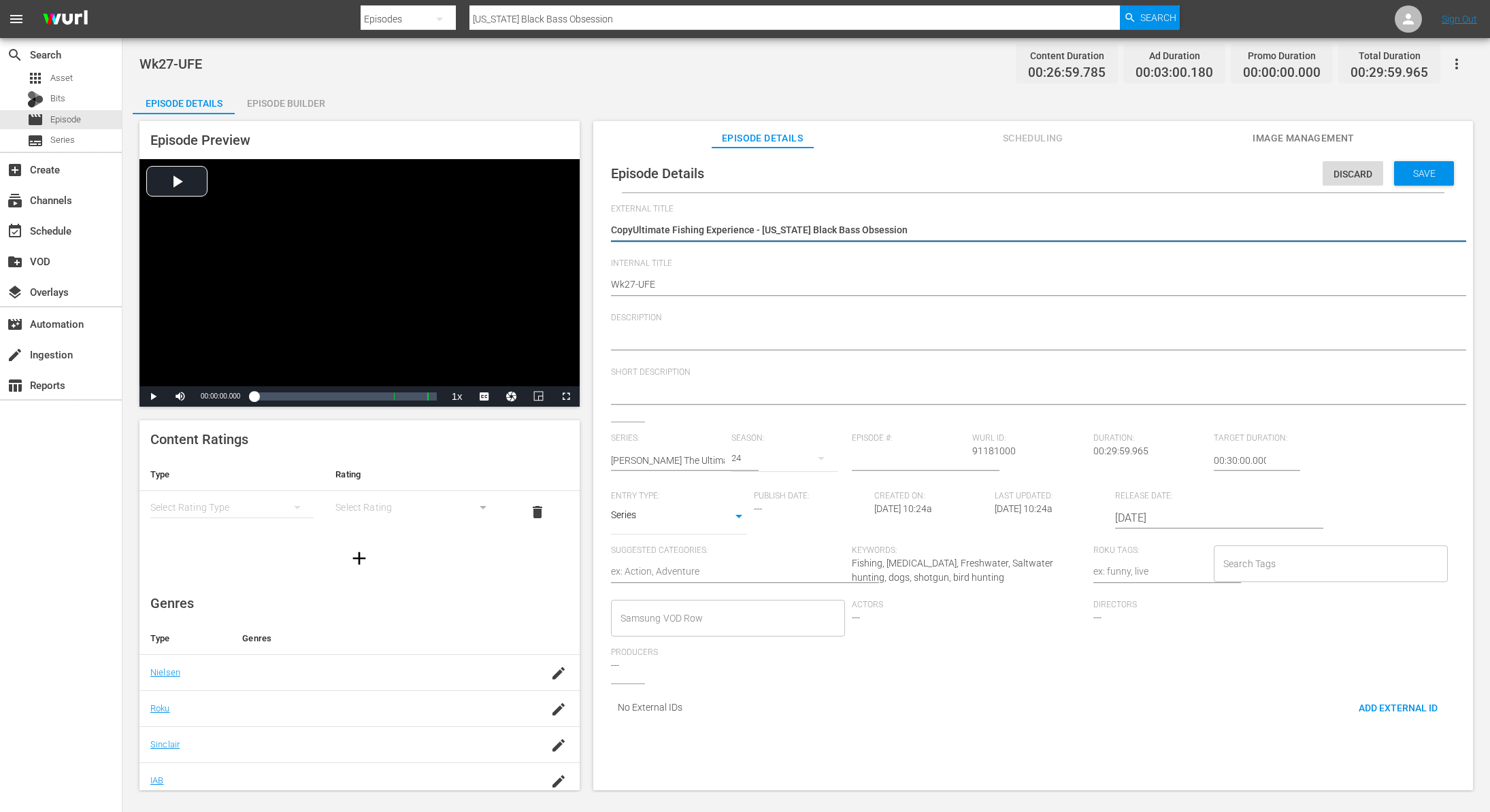
type textarea "CopUltimate Fishing Experience - Florida Black Bass Obsession"
type textarea "CoUltimate Fishing Experience - Florida Black Bass Obsession"
type textarea "CUltimate Fishing Experience - Florida Black Bass Obsession"
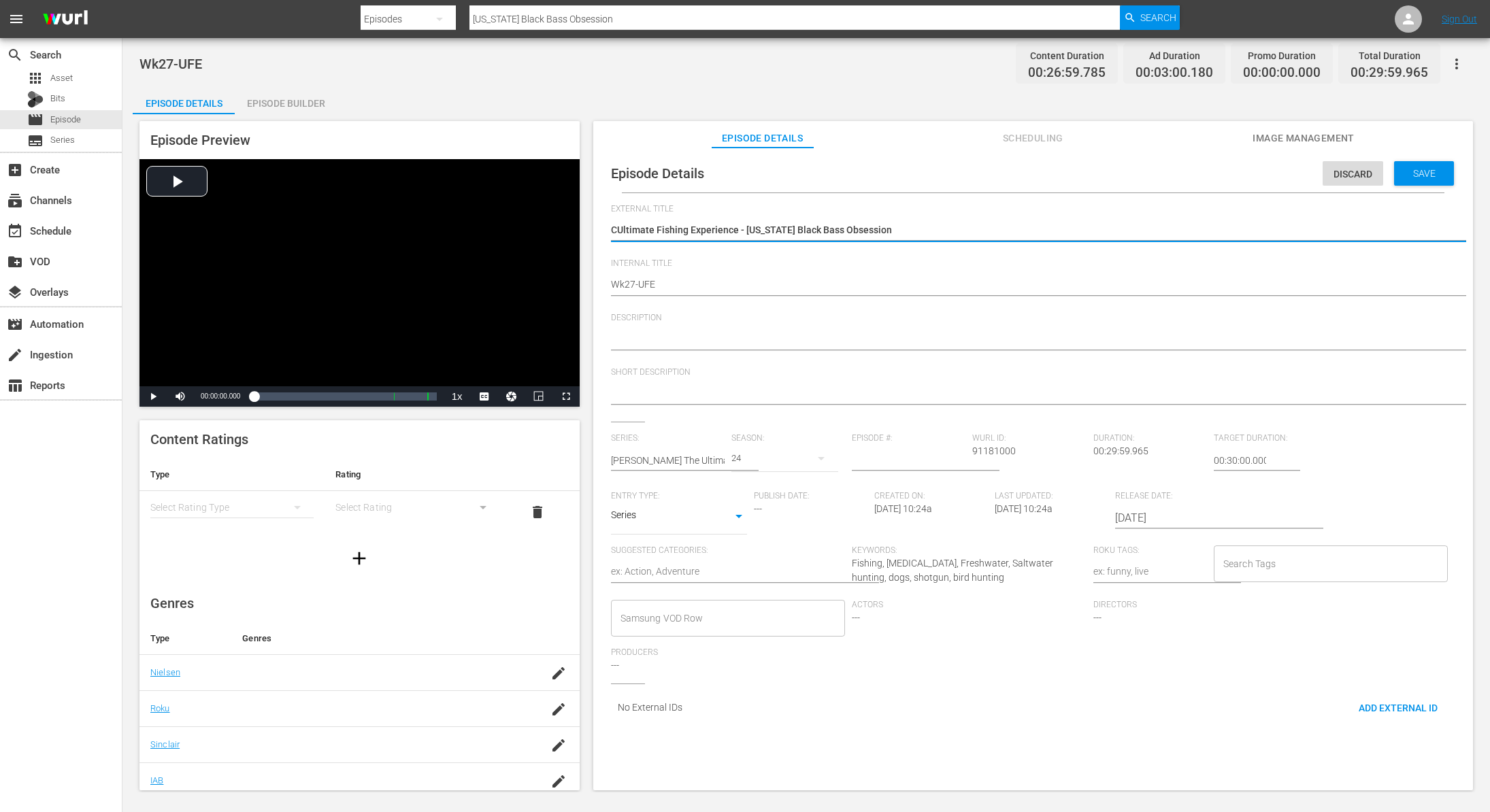
type textarea "Ultimate Fishing Experience - [US_STATE] Black Bass Obsession"
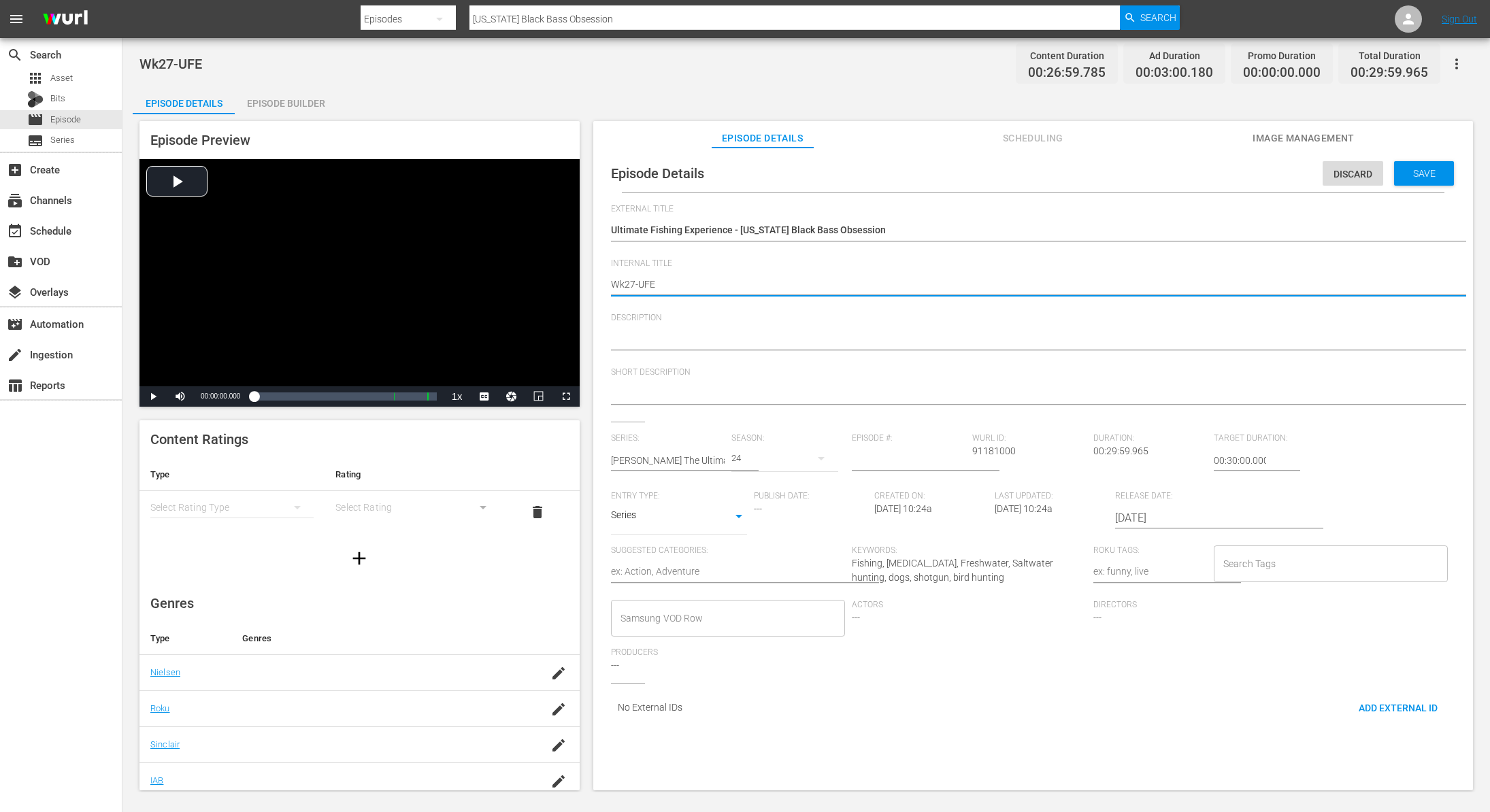
type textarea "Wk2-UFE"
type textarea "Wk-UFE"
type textarea "Wk4-UFE"
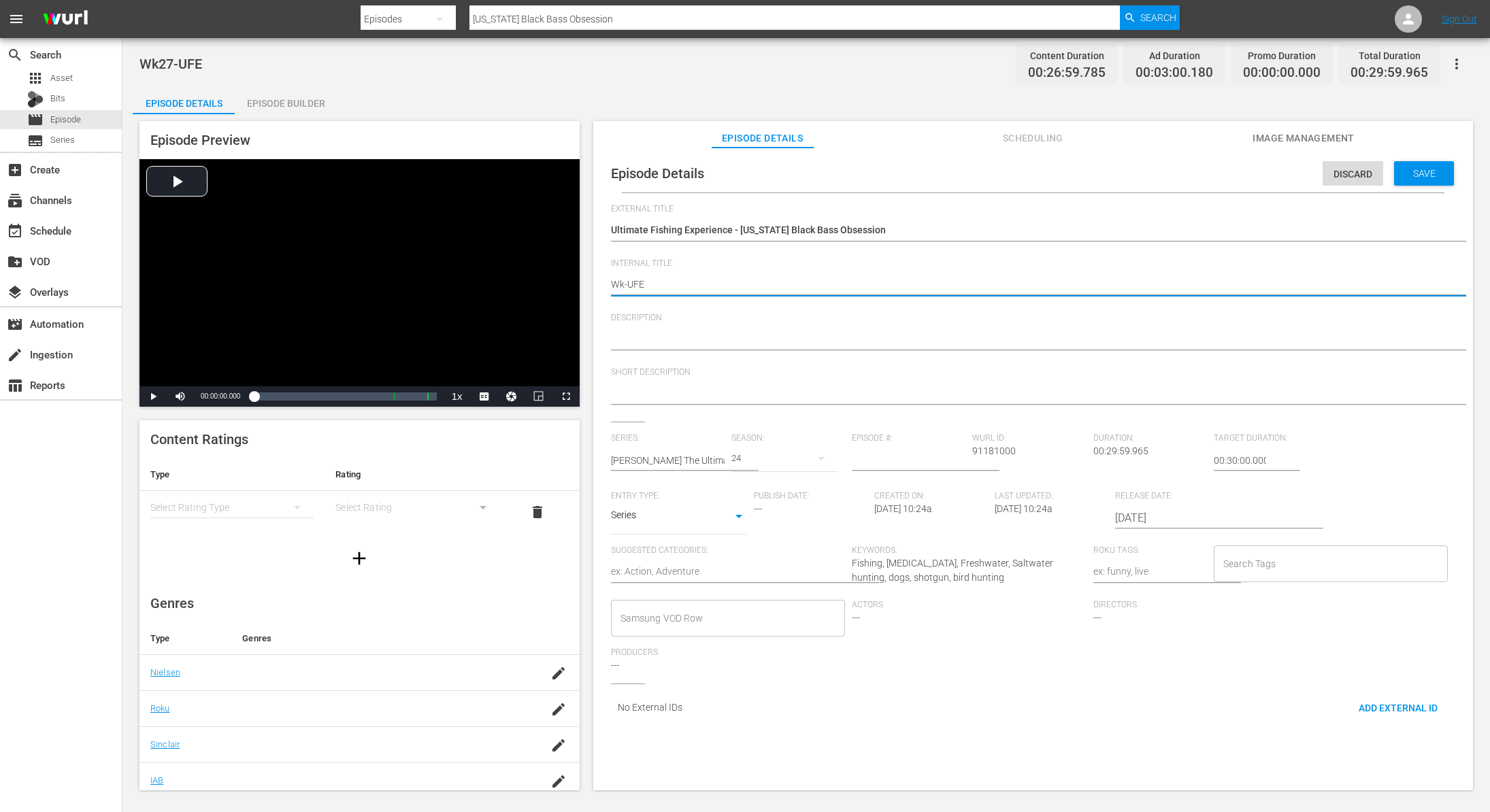
type textarea "Wk4-UFE"
type textarea "Wk40-UFE"
type textarea "Wk40-UFE-"
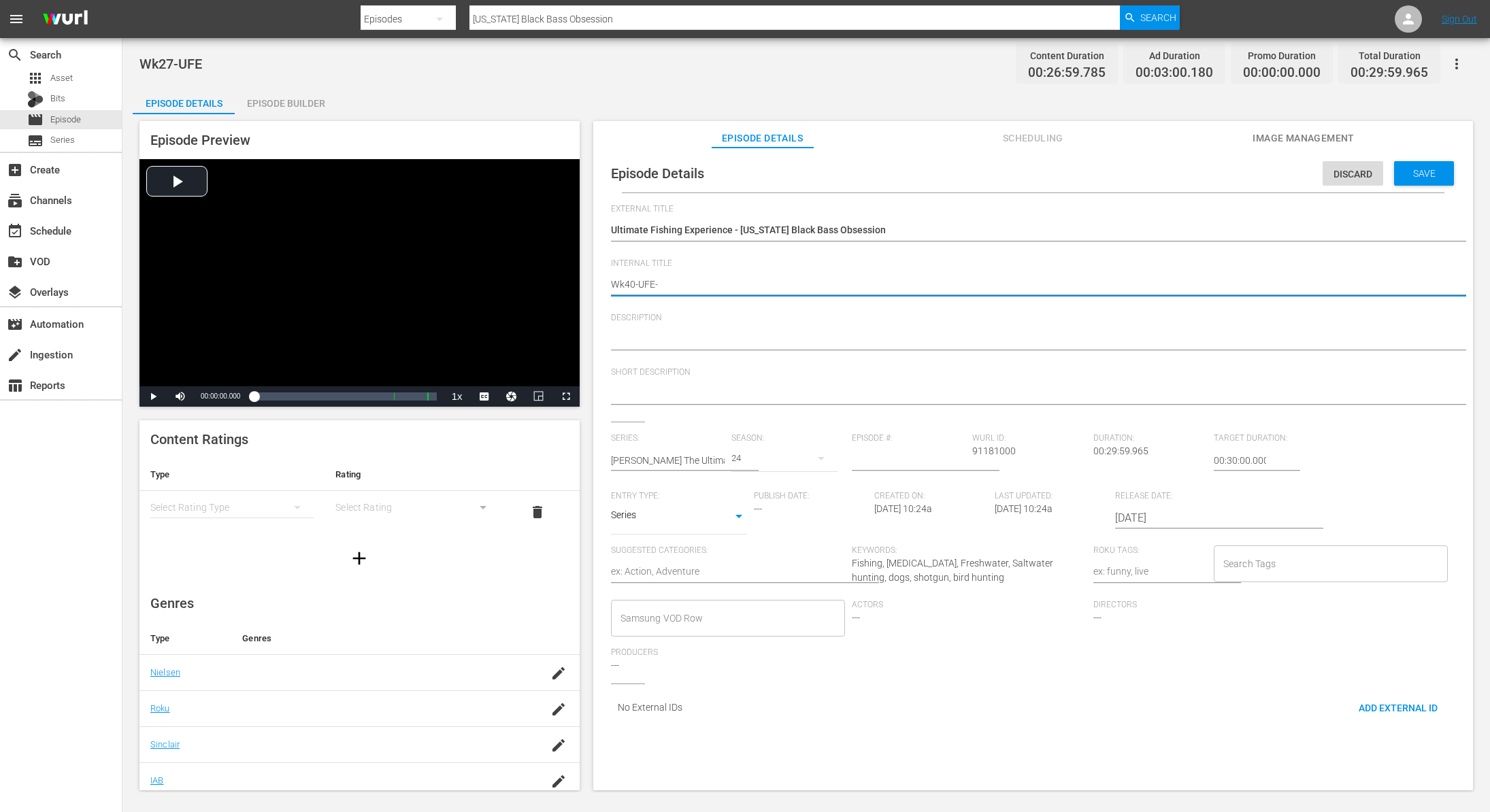
type textarea "Wk40-UFE-M"
type textarea "Wk40-UFE-MO"
type textarea "Wk40-UFE-MON"
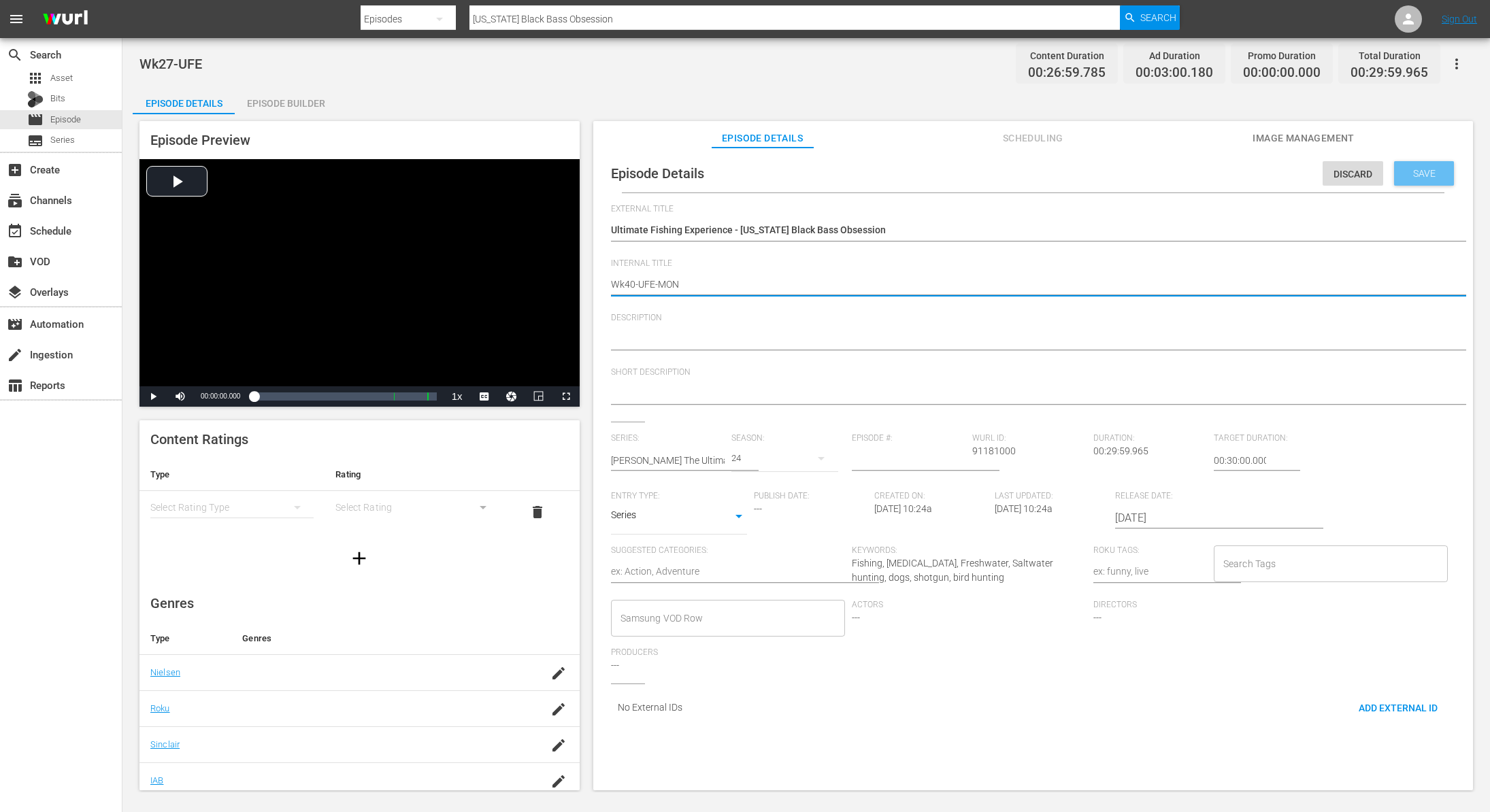
type textarea "Wk40-UFE-MON"
click at [1402, 172] on span "Save" at bounding box center [1424, 173] width 45 height 11
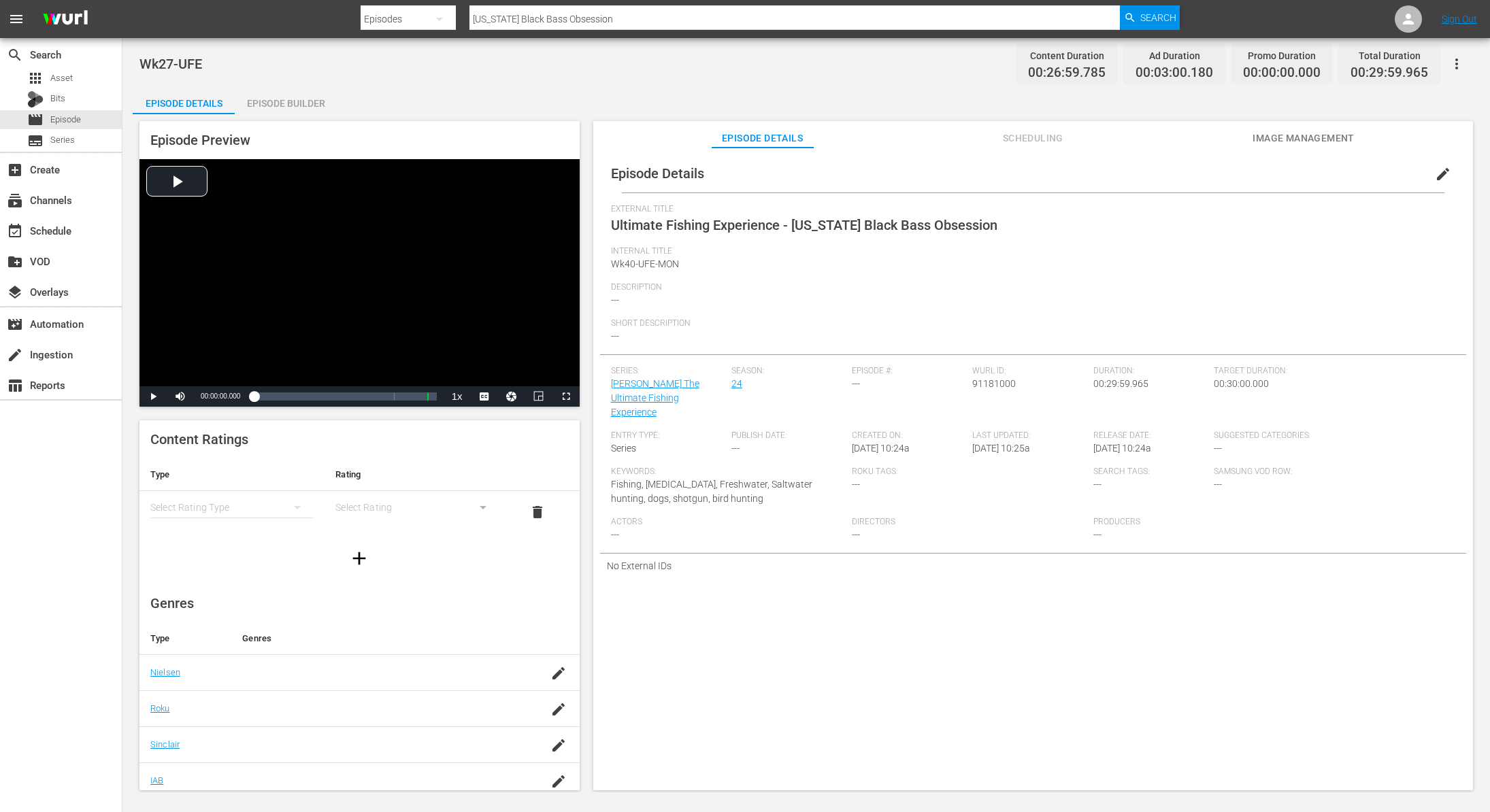
click at [310, 102] on div "Episode Builder" at bounding box center [285, 103] width 102 height 33
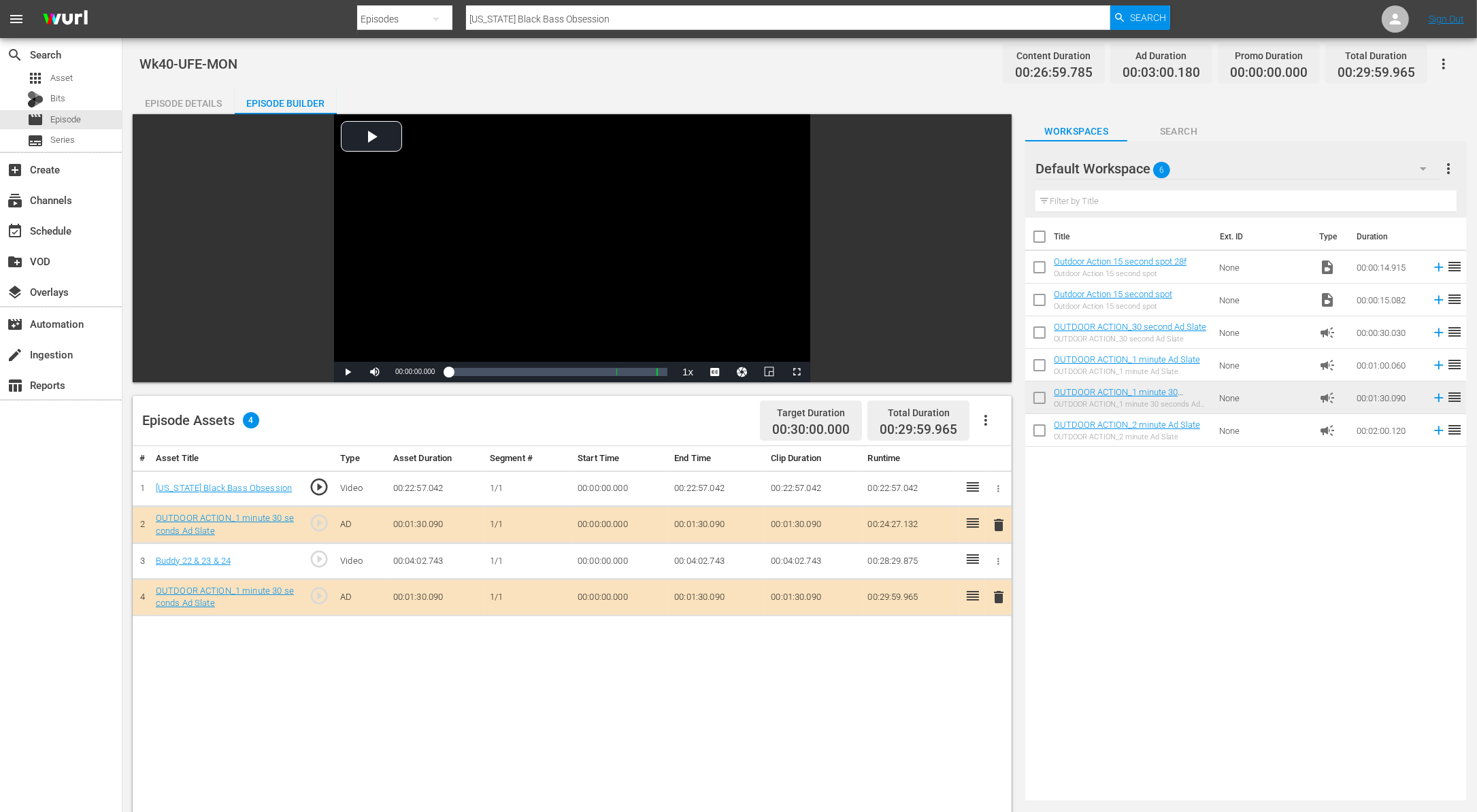
click at [1004, 596] on span "delete" at bounding box center [998, 597] width 16 height 16
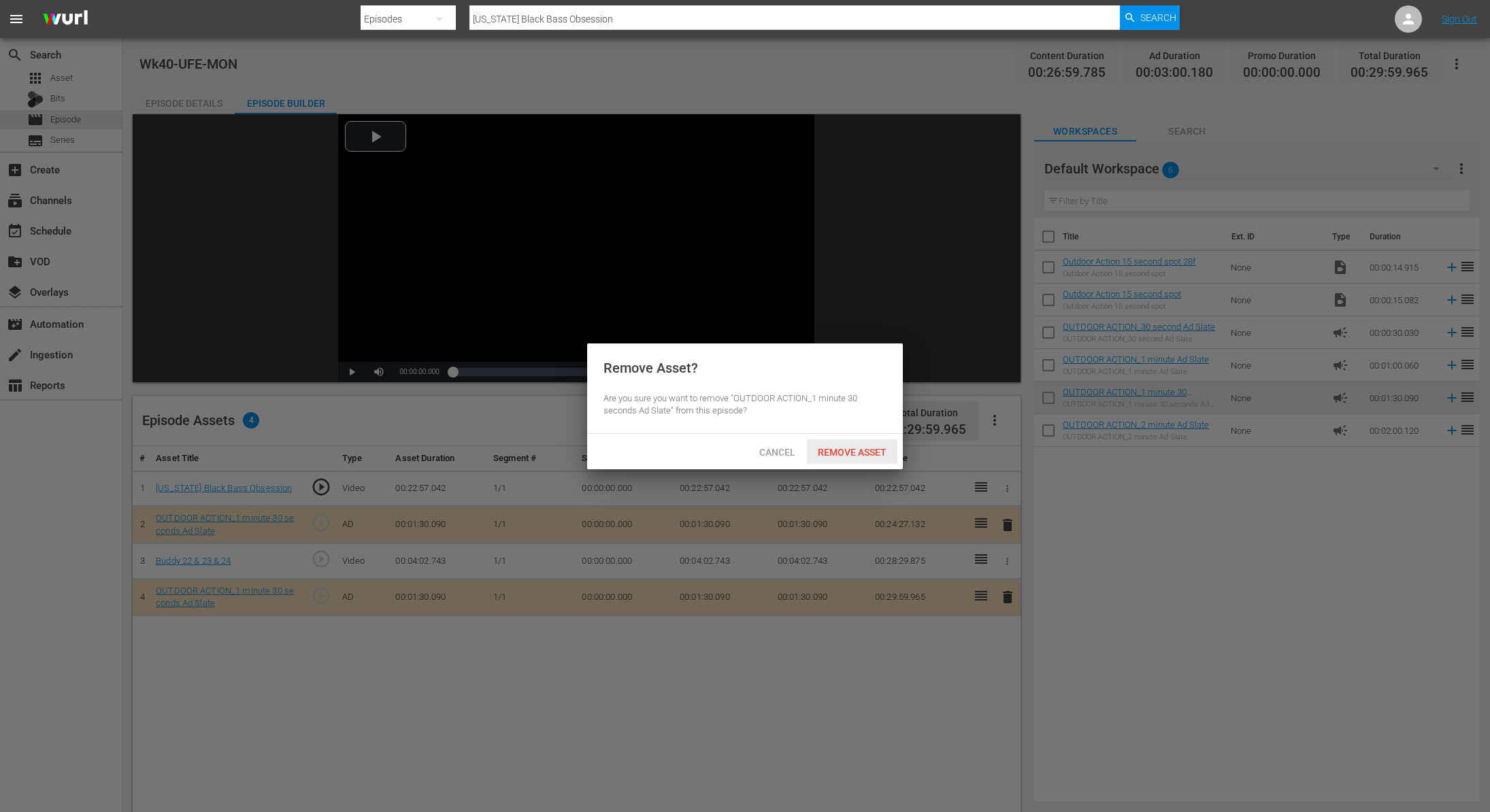
click at [861, 451] on span "Remove Asset" at bounding box center [852, 453] width 91 height 11
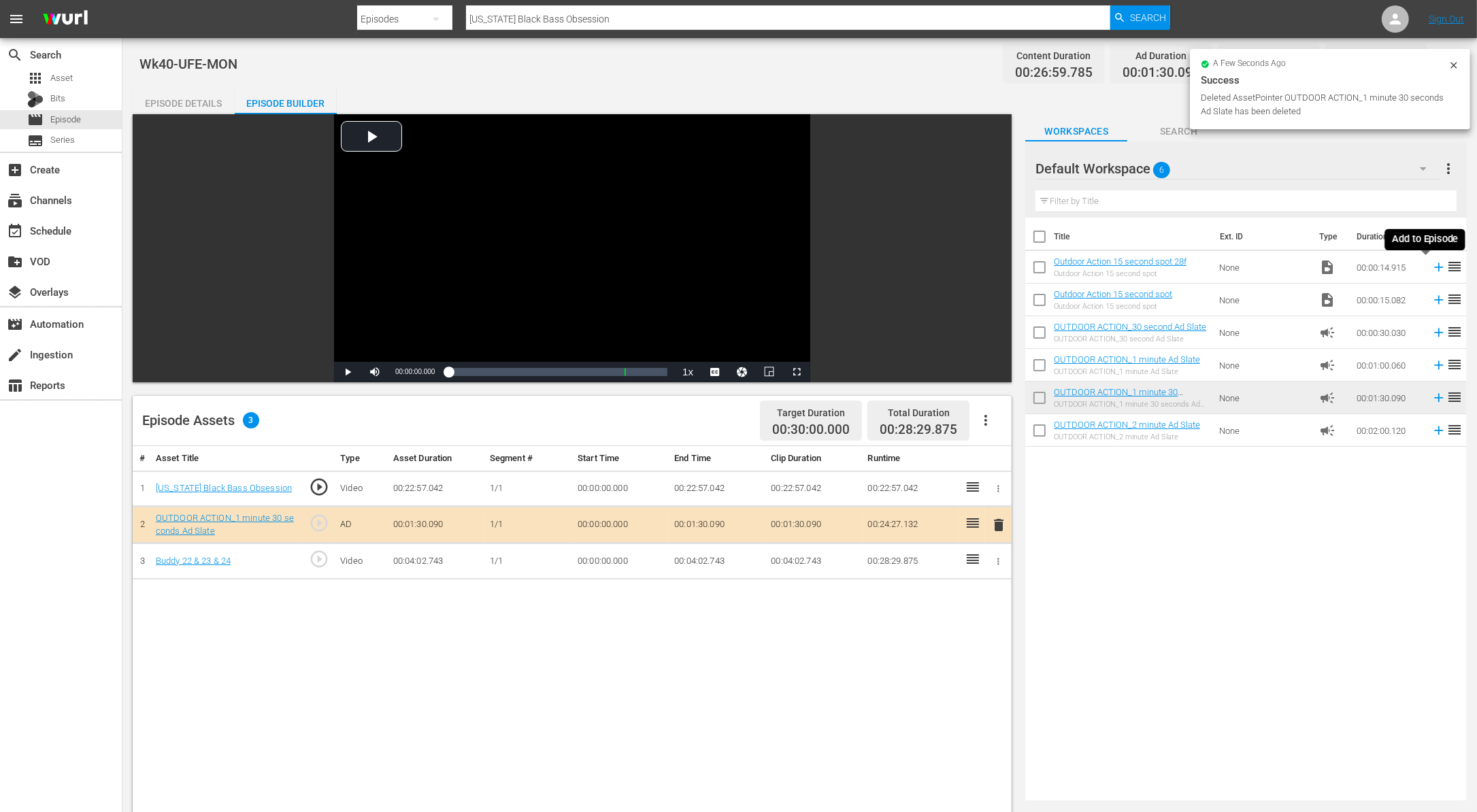
click at [1431, 265] on icon at bounding box center [1438, 266] width 15 height 15
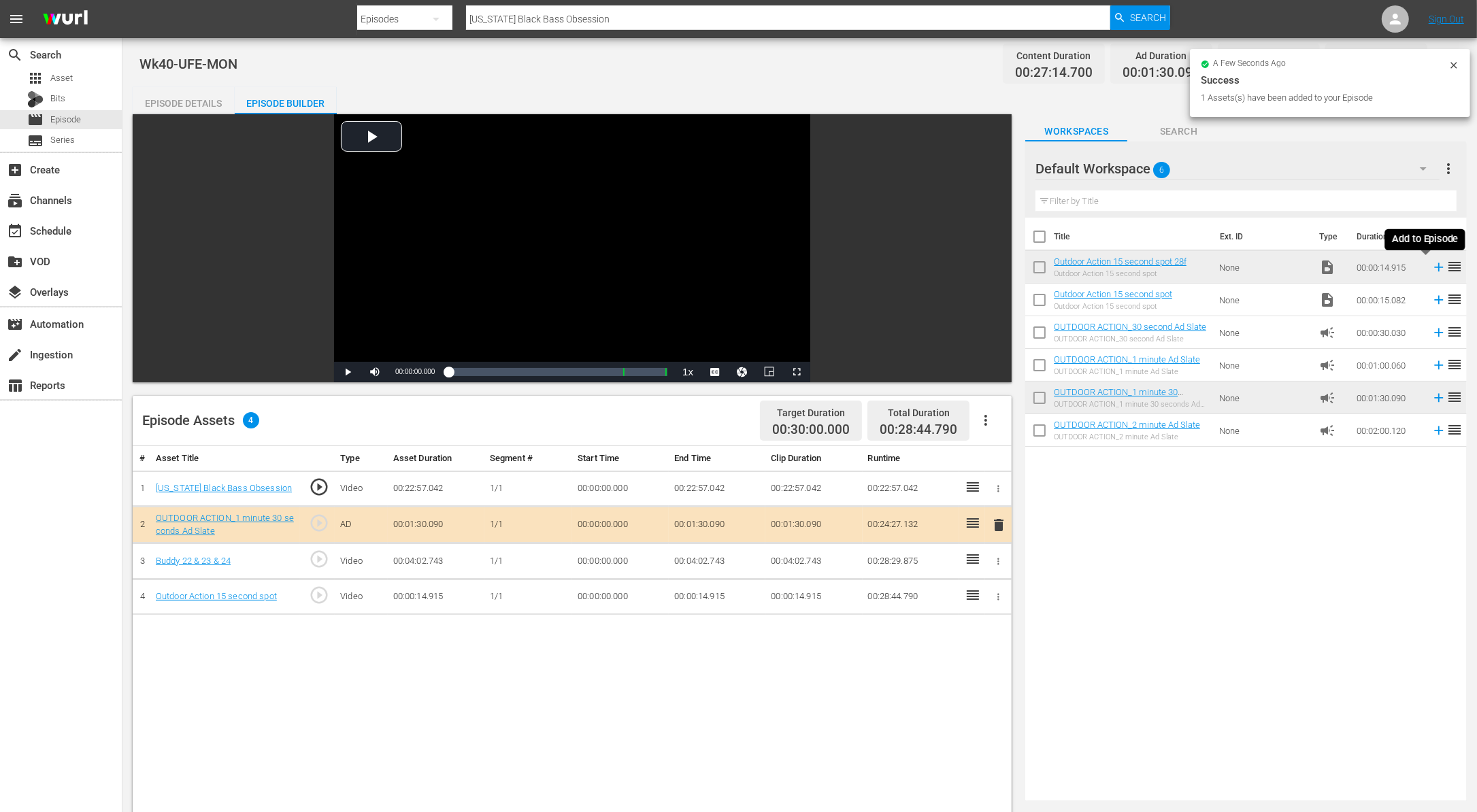
click at [1431, 269] on icon at bounding box center [1438, 266] width 15 height 15
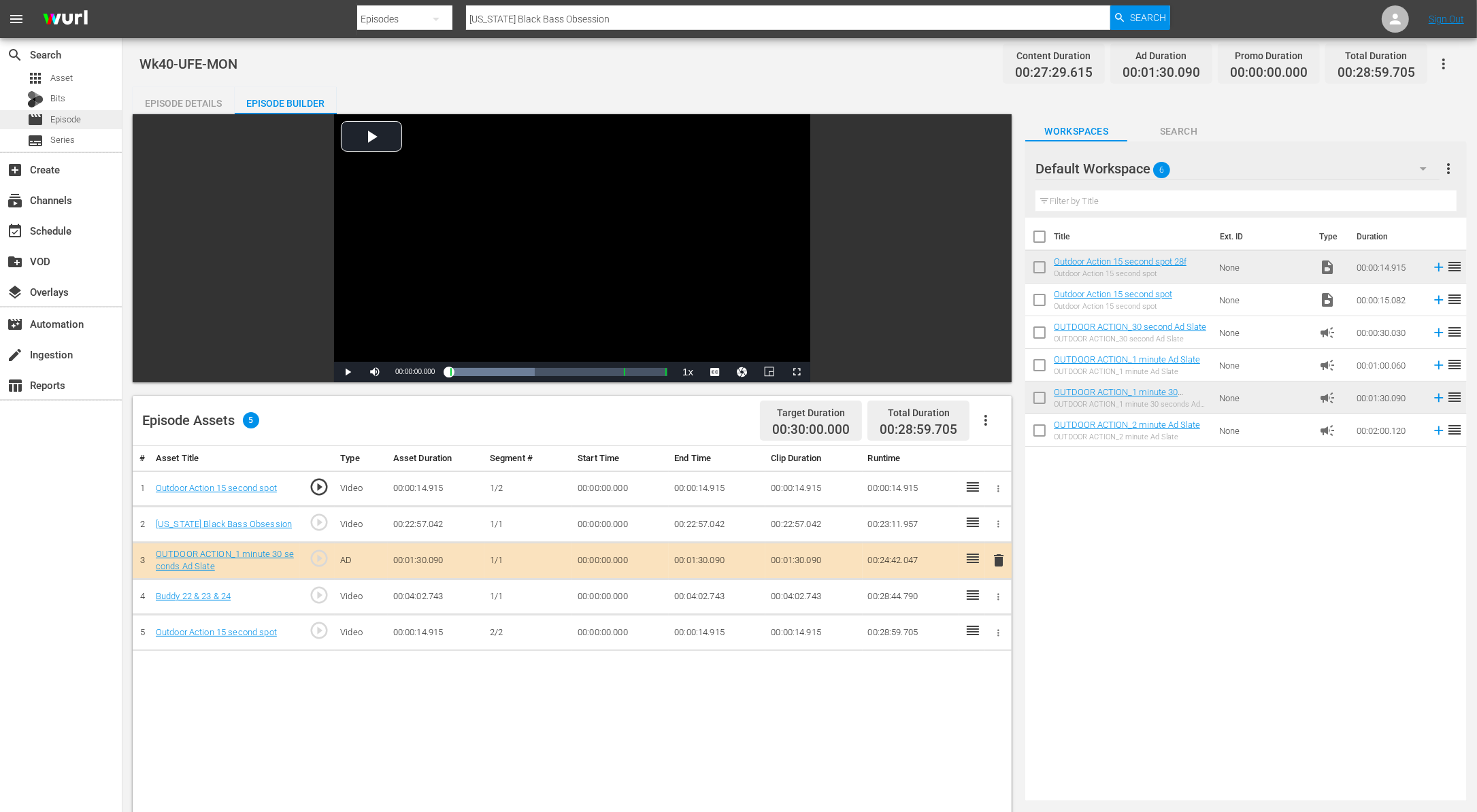
click at [50, 123] on span "Episode" at bounding box center [65, 119] width 30 height 13
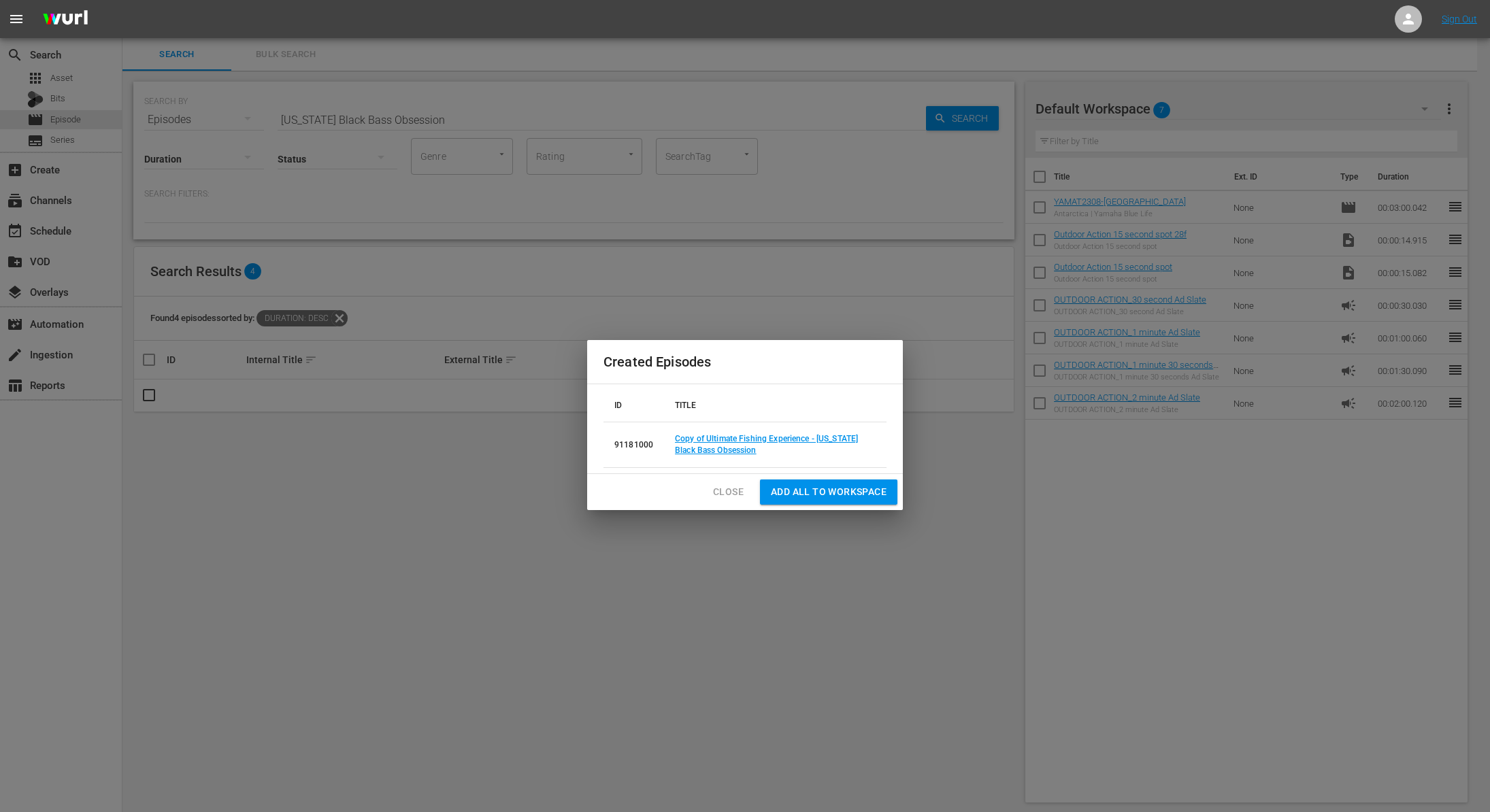
click at [715, 491] on span "Close" at bounding box center [728, 492] width 30 height 17
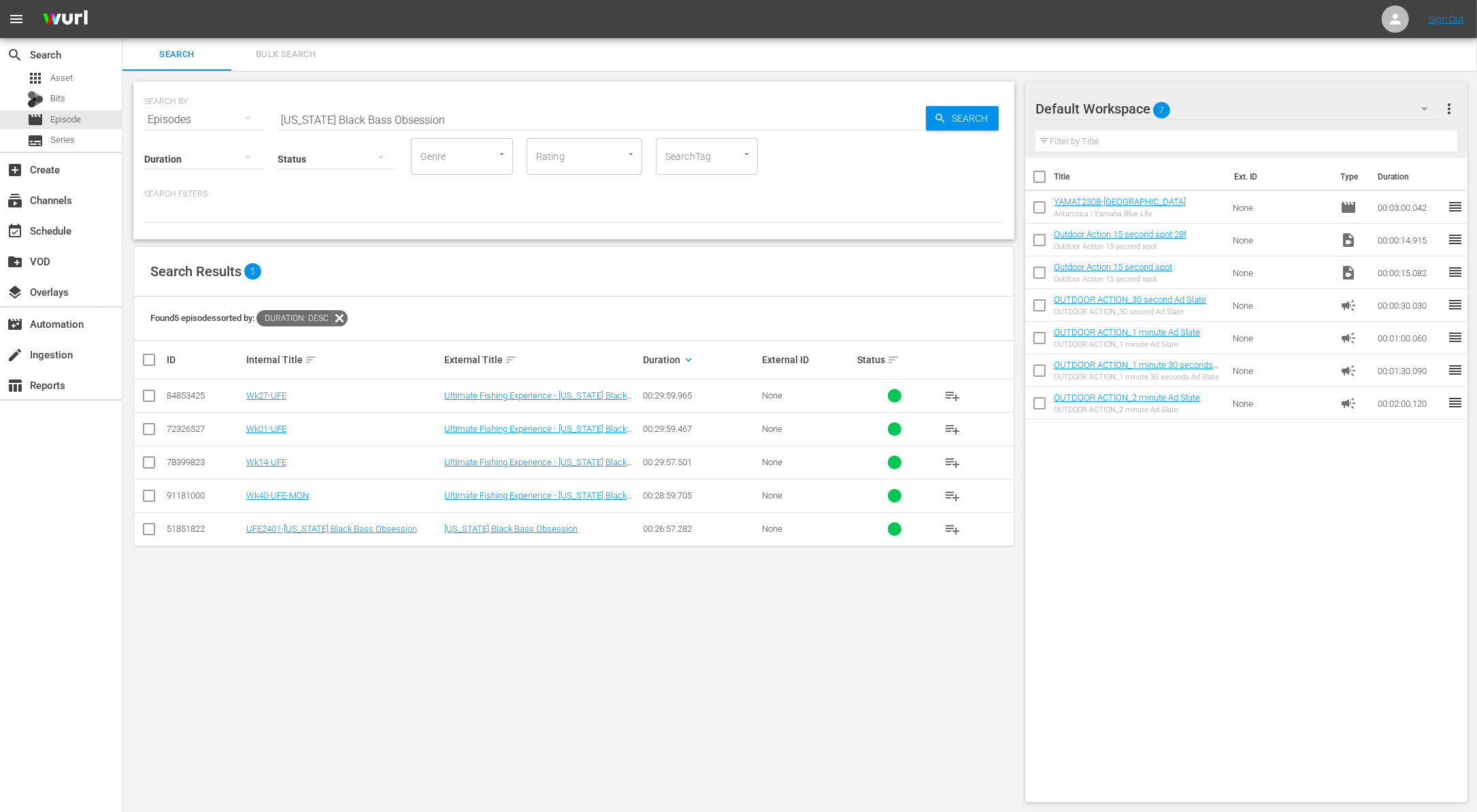
click at [433, 121] on input "Florida Black Bass Obsession" at bounding box center [601, 120] width 648 height 33
paste input "Super Retriever Series Crown Championship Open Division Champions"
type input "Super Retriever Series Crown Championship Open Division Champions"
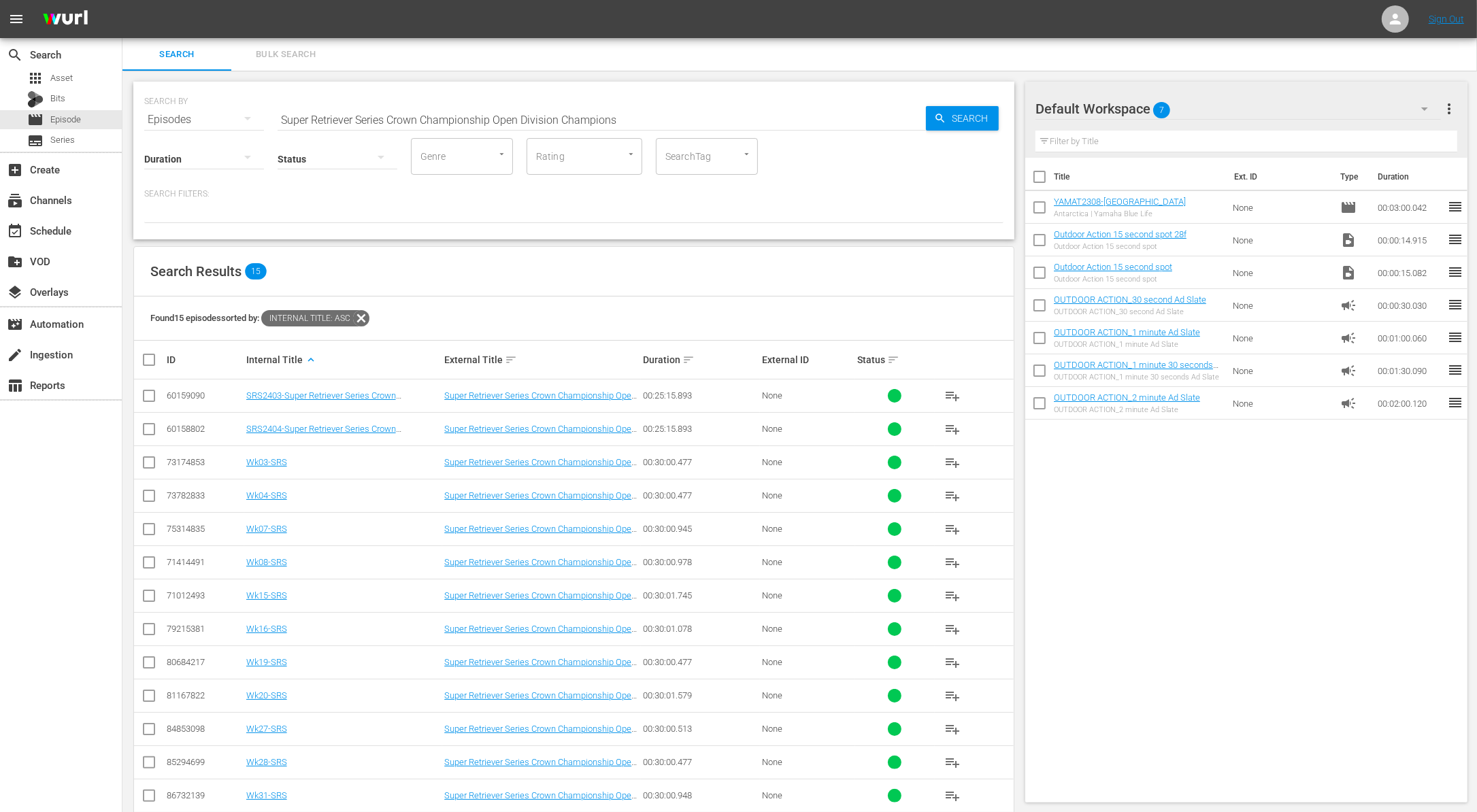
click at [528, 296] on div "Found 15 episodes sorted by: Internal Title: asc" at bounding box center [573, 318] width 879 height 45
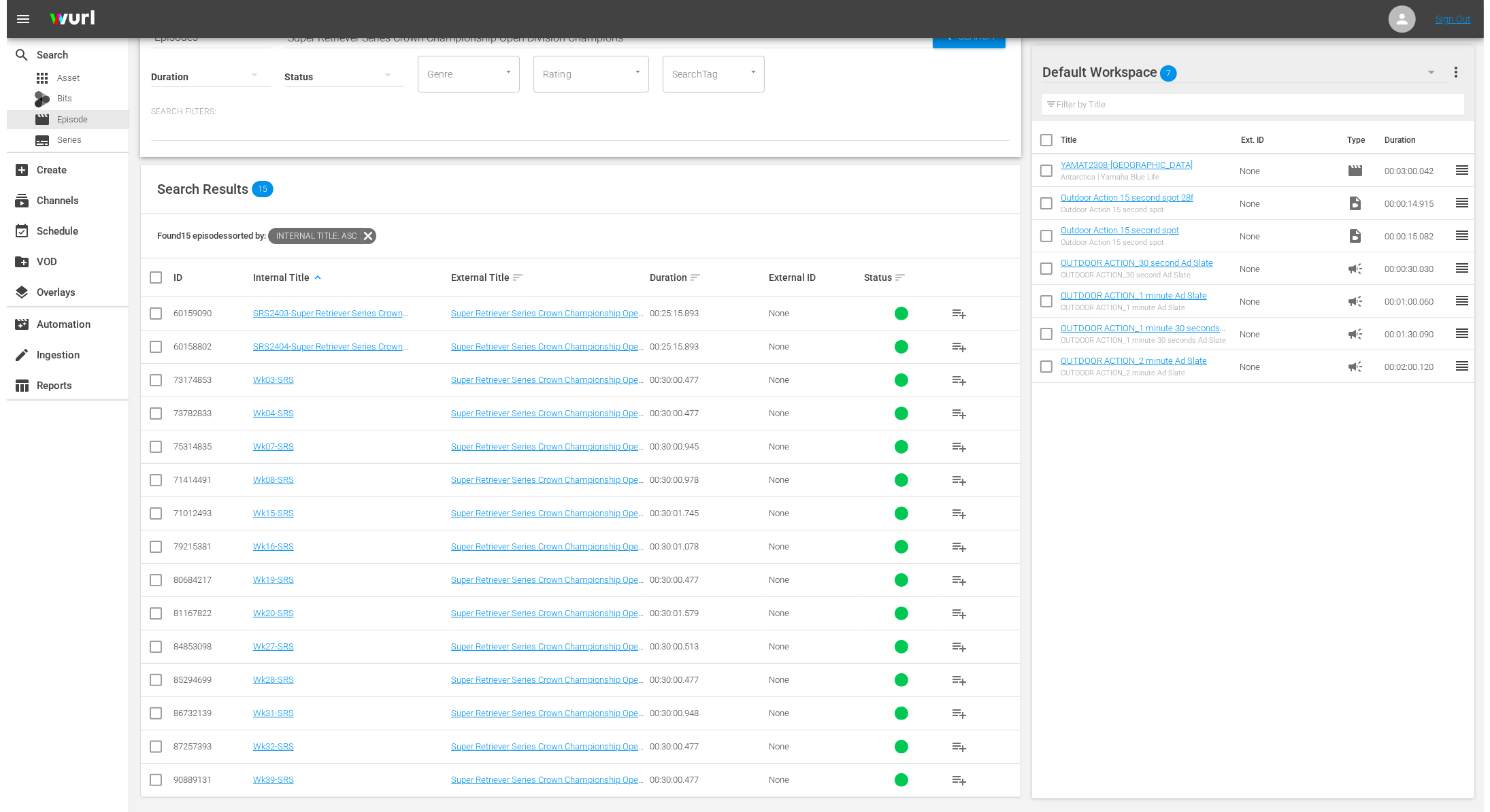
scroll to position [87, 0]
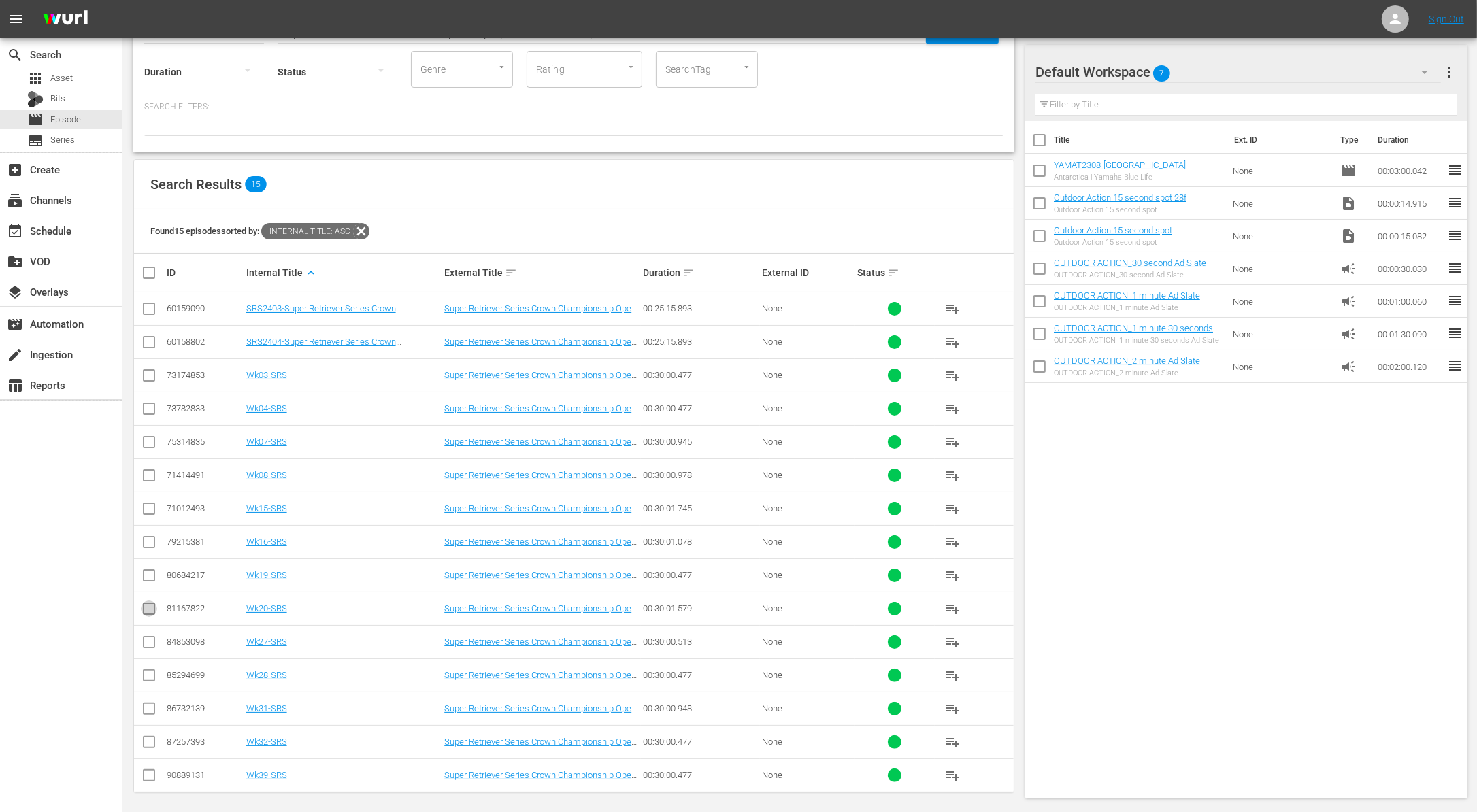
click at [146, 604] on input "checkbox" at bounding box center [148, 611] width 16 height 16
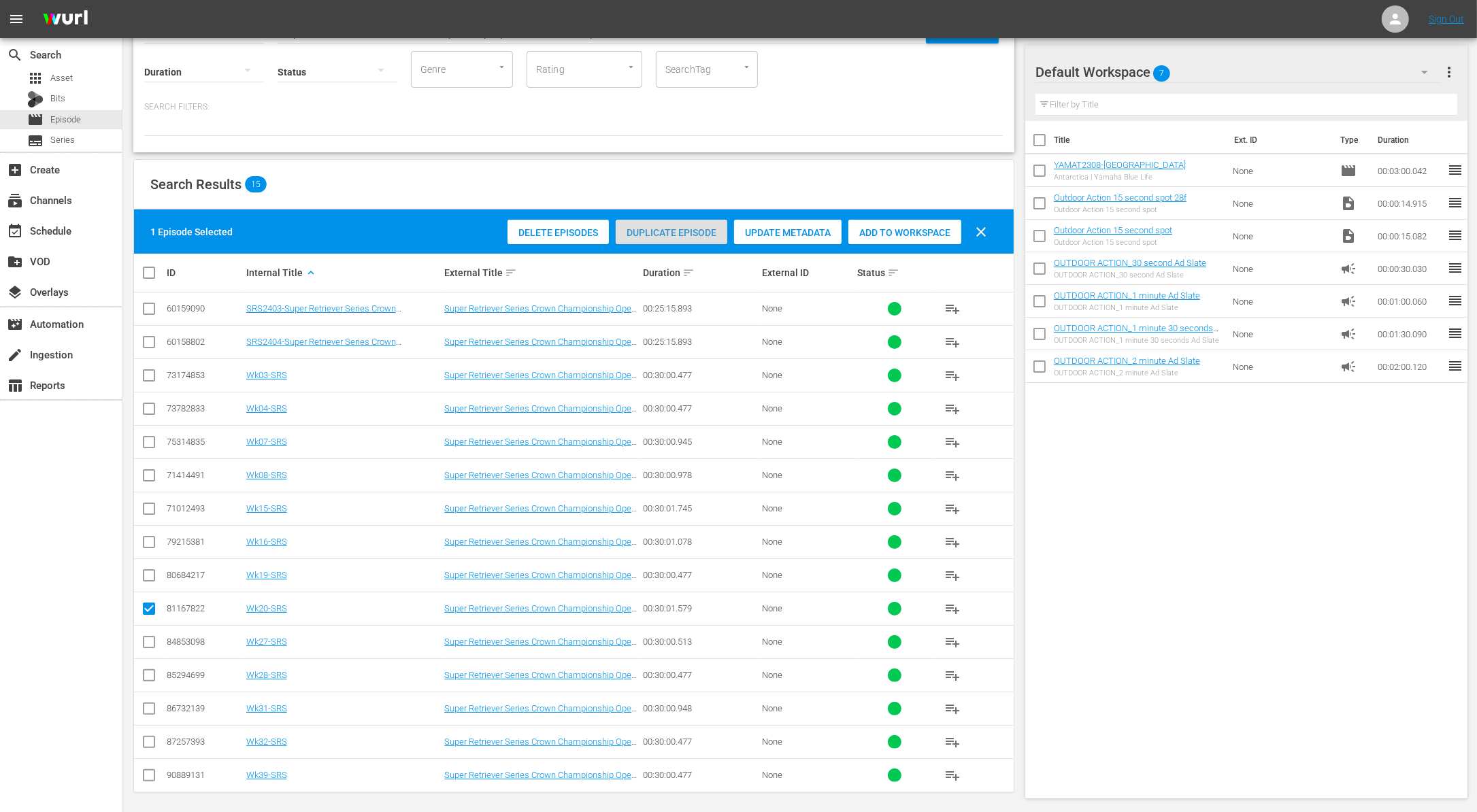
click at [681, 233] on span "Duplicate Episode" at bounding box center [671, 233] width 112 height 11
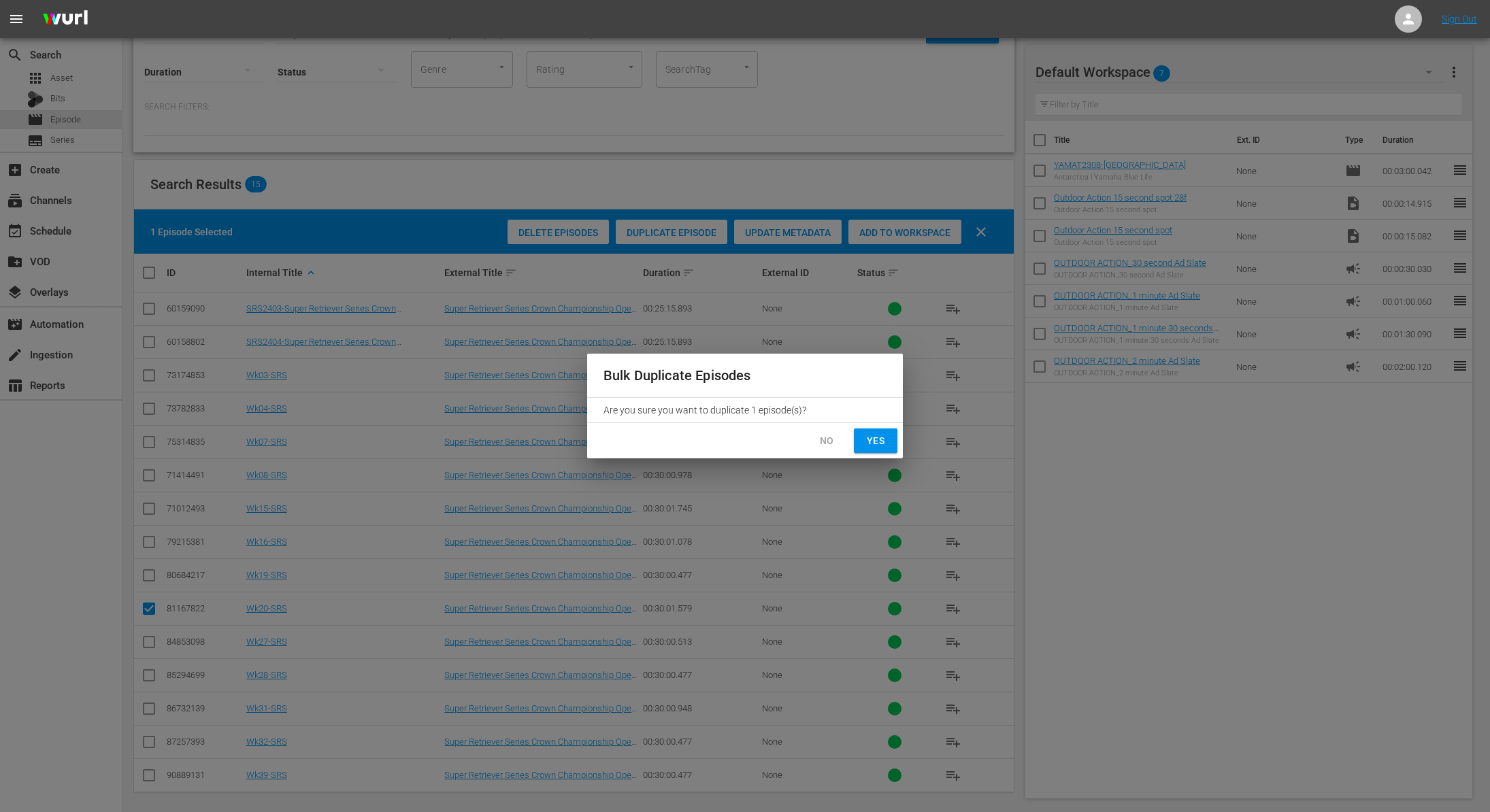
click at [879, 435] on span "Yes" at bounding box center [876, 442] width 22 height 17
checkbox input "false"
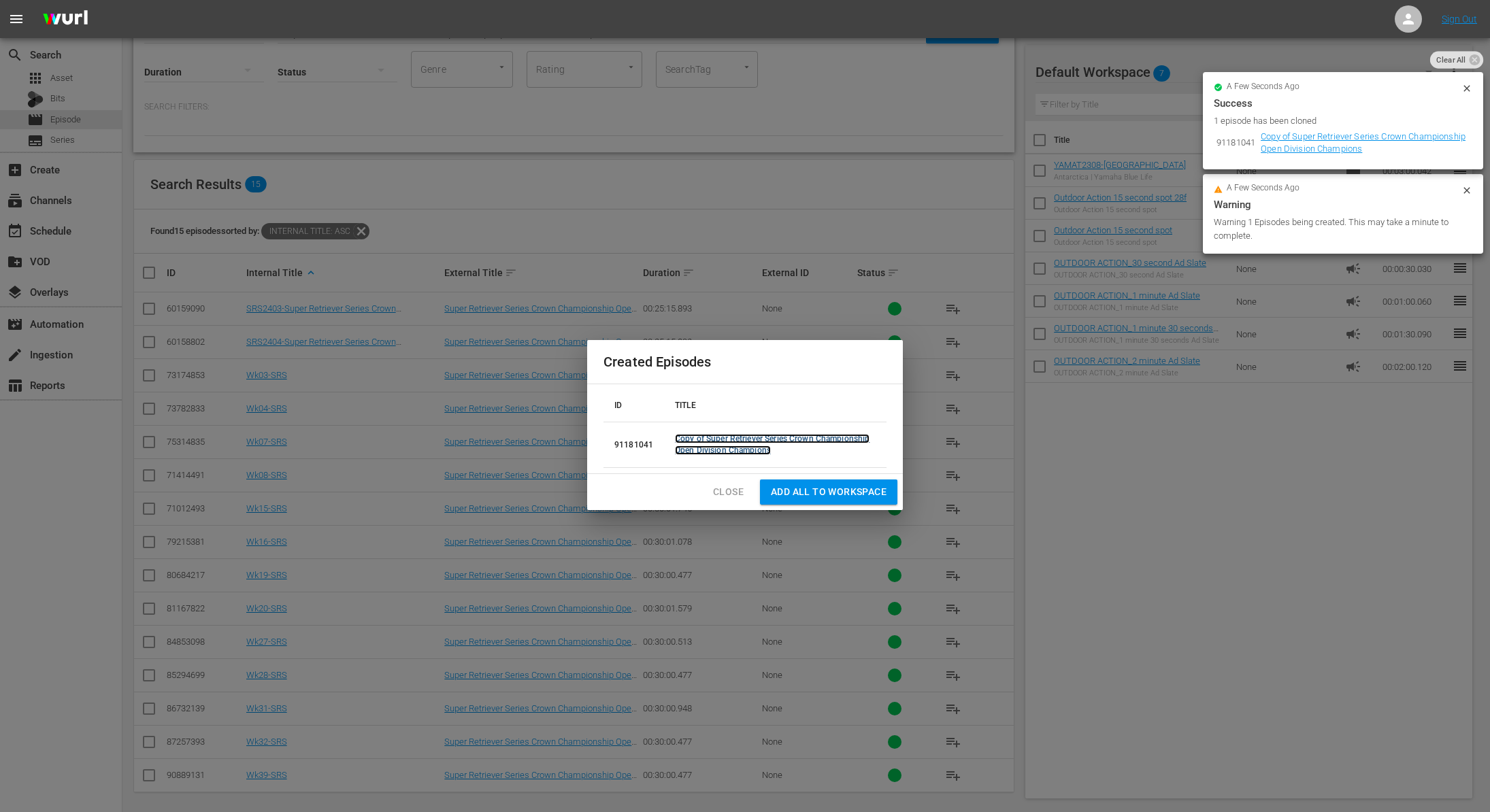
click at [743, 436] on link "Copy of Super Retriever Series Crown Championship Open Division Champions" at bounding box center [772, 444] width 195 height 21
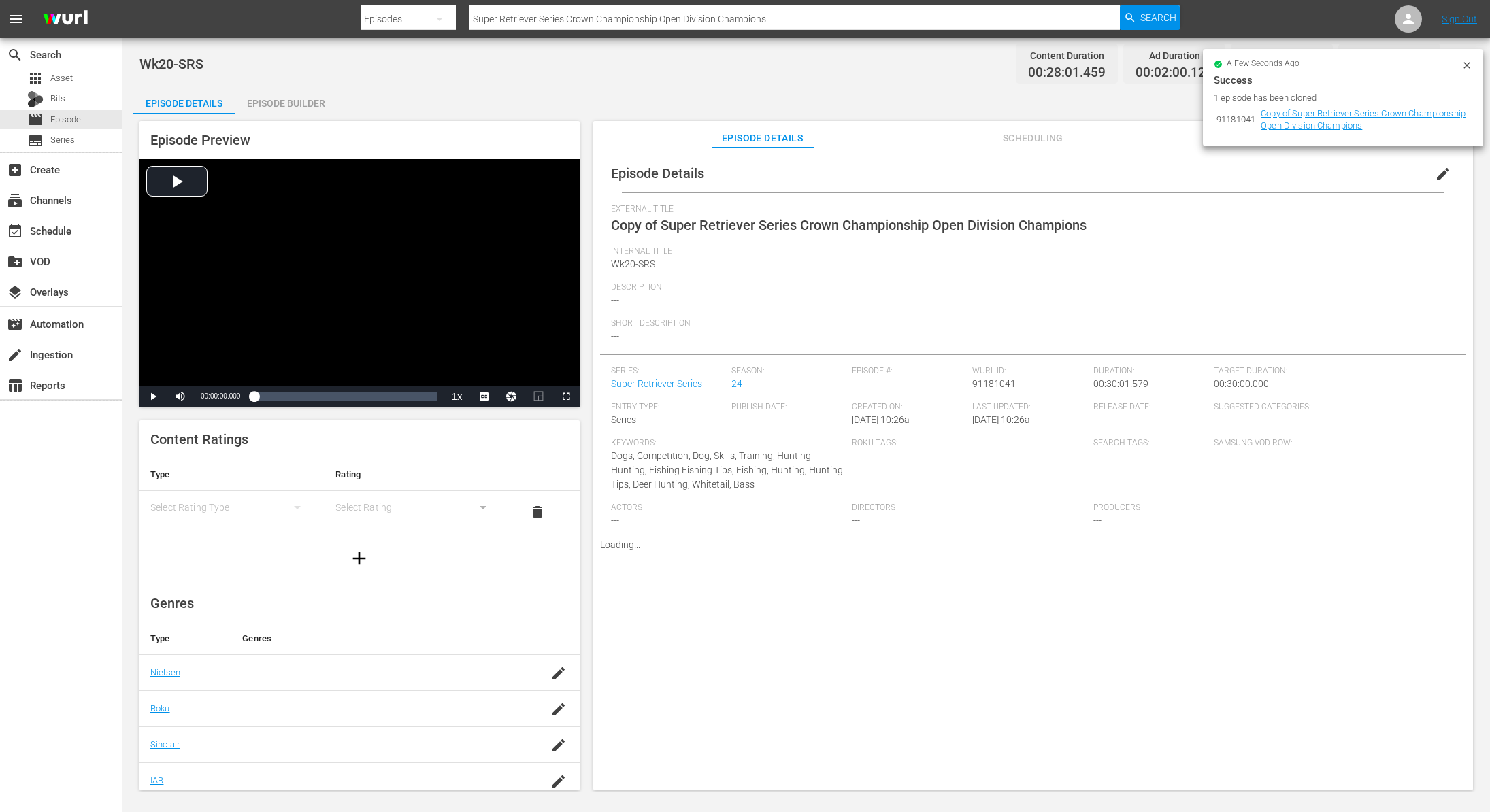
click at [1463, 60] on icon at bounding box center [1467, 66] width 11 height 11
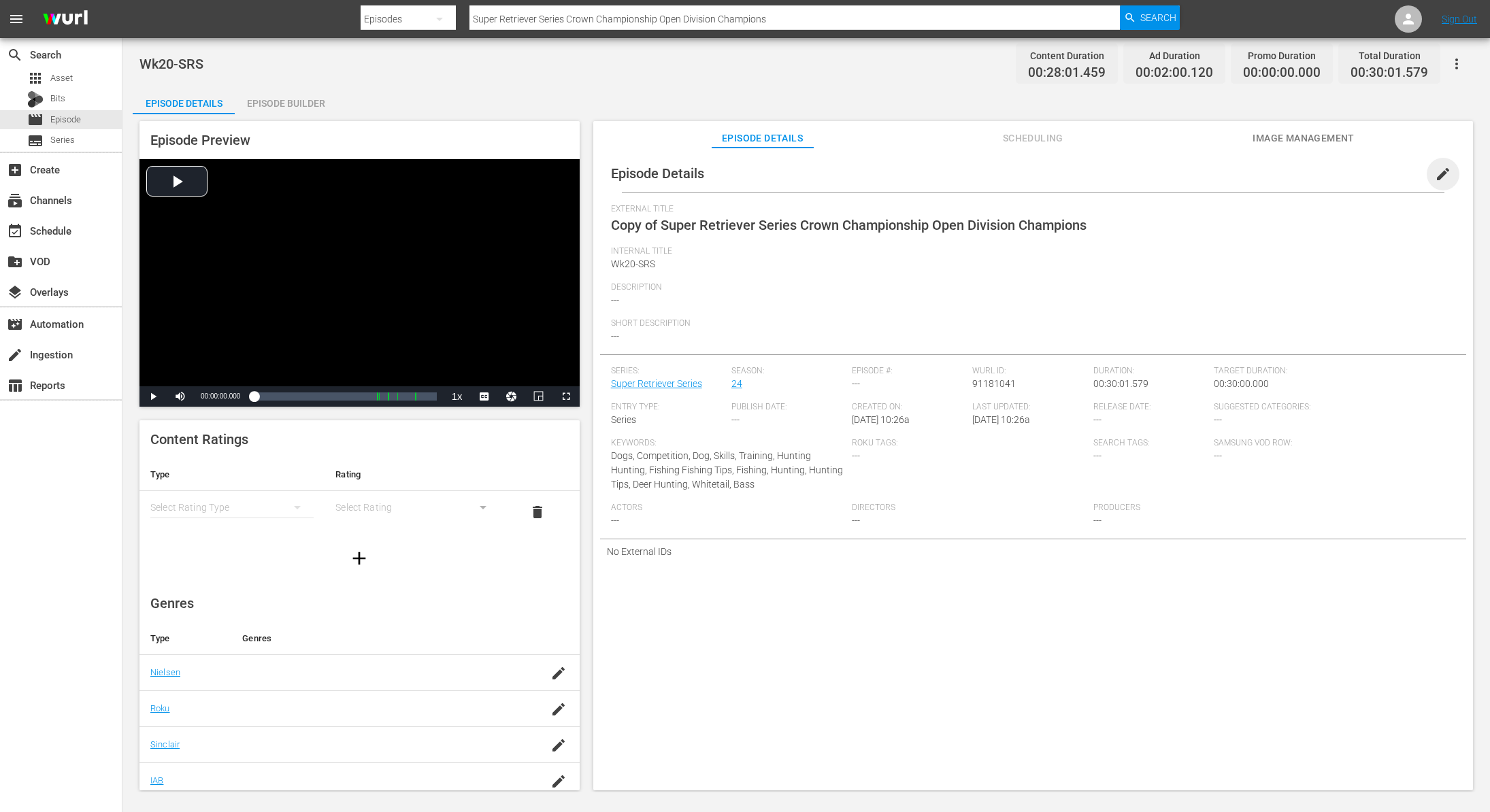
click at [1436, 171] on span "edit" at bounding box center [1443, 173] width 16 height 16
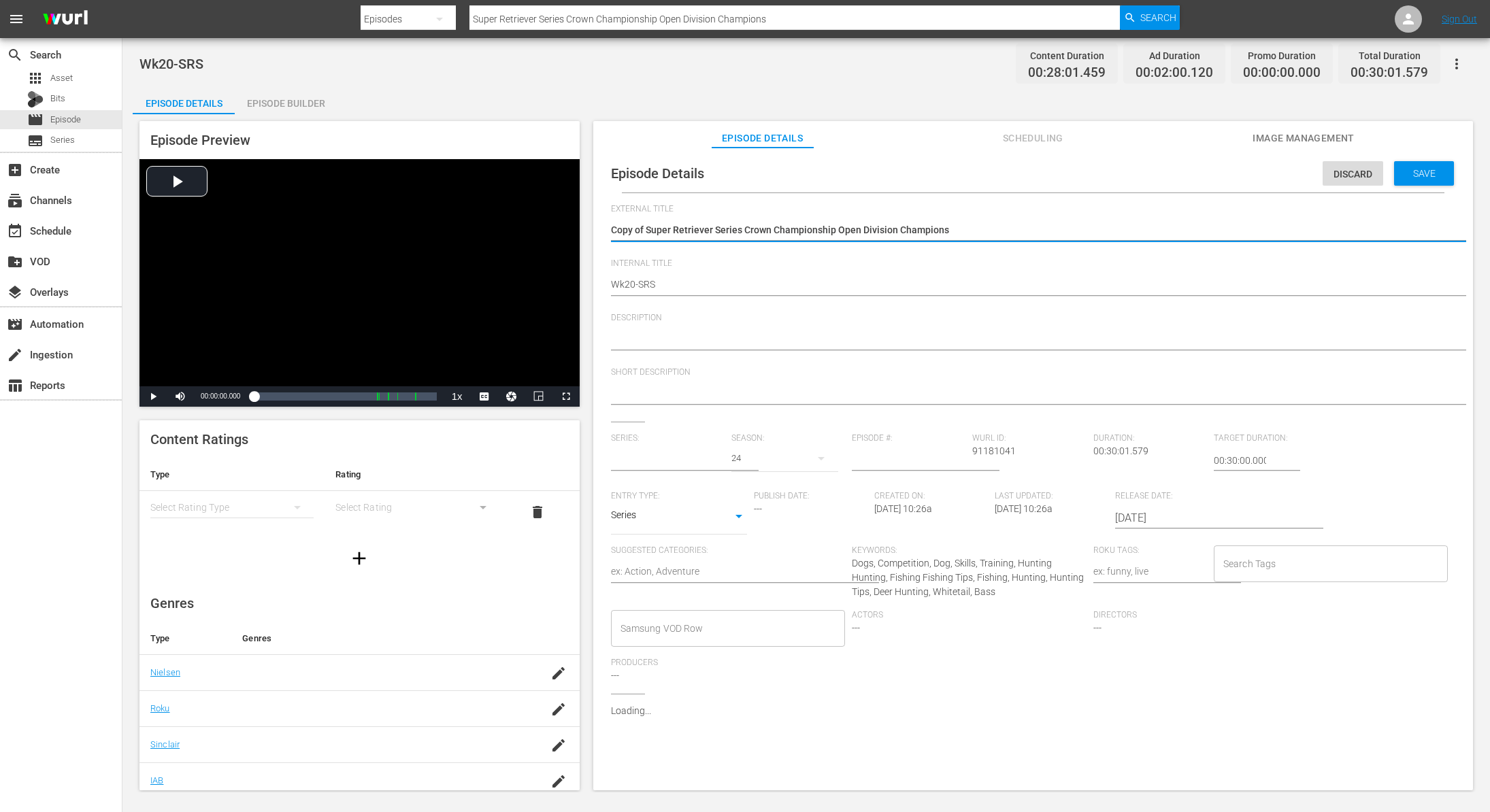
type input "Super Retriever Series"
type textarea "Copy ofSuper Retriever Series Crown Championship Open Division Champions"
type textarea "Copy oSuper Retriever Series Crown Championship Open Division Champions"
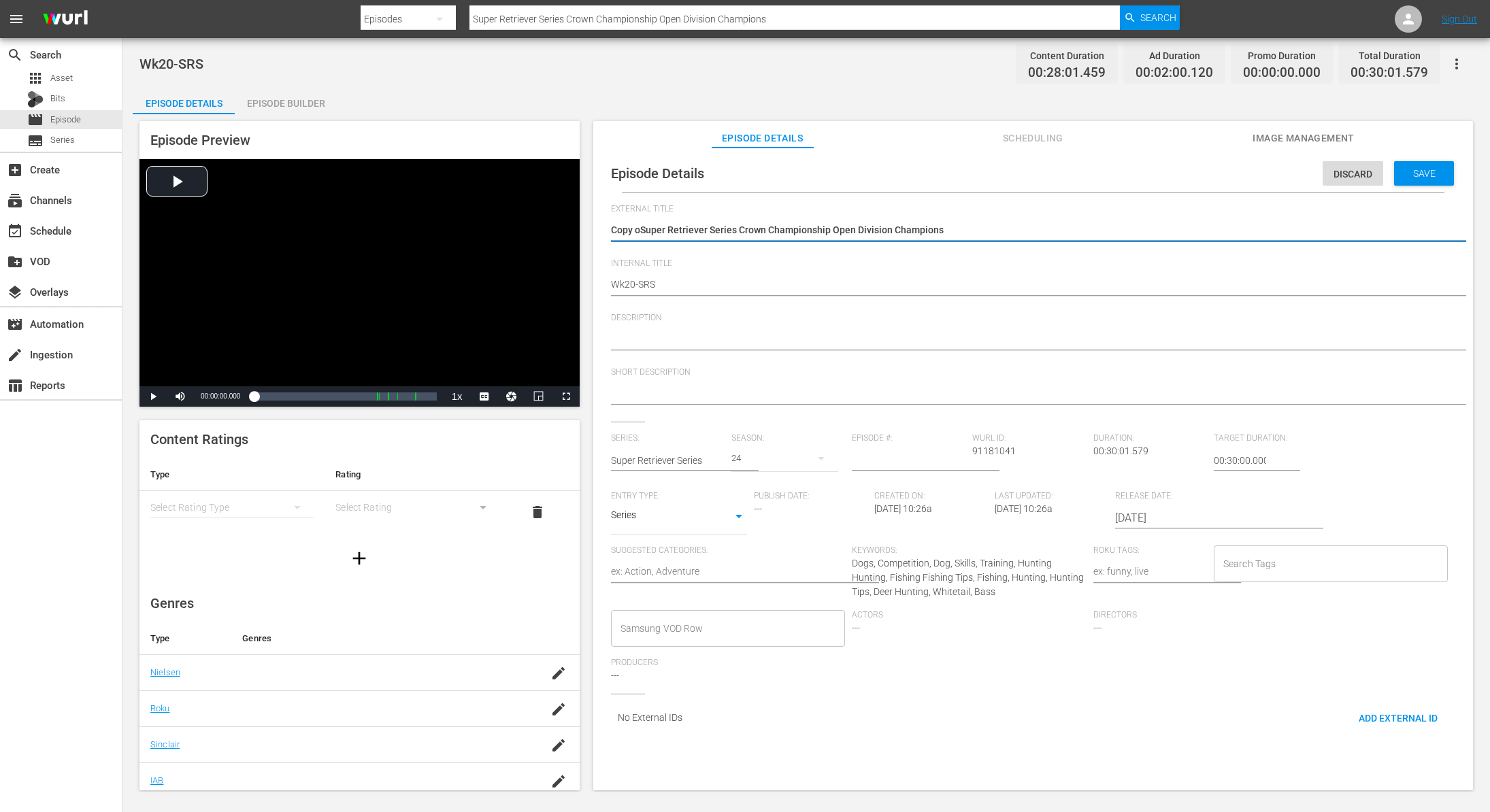
type textarea "Copy Super Retriever Series Crown Championship Open Division Champions"
type textarea "CopySuper Retriever Series Crown Championship Open Division Champions"
type textarea "CopSuper Retriever Series Crown Championship Open Division Champions"
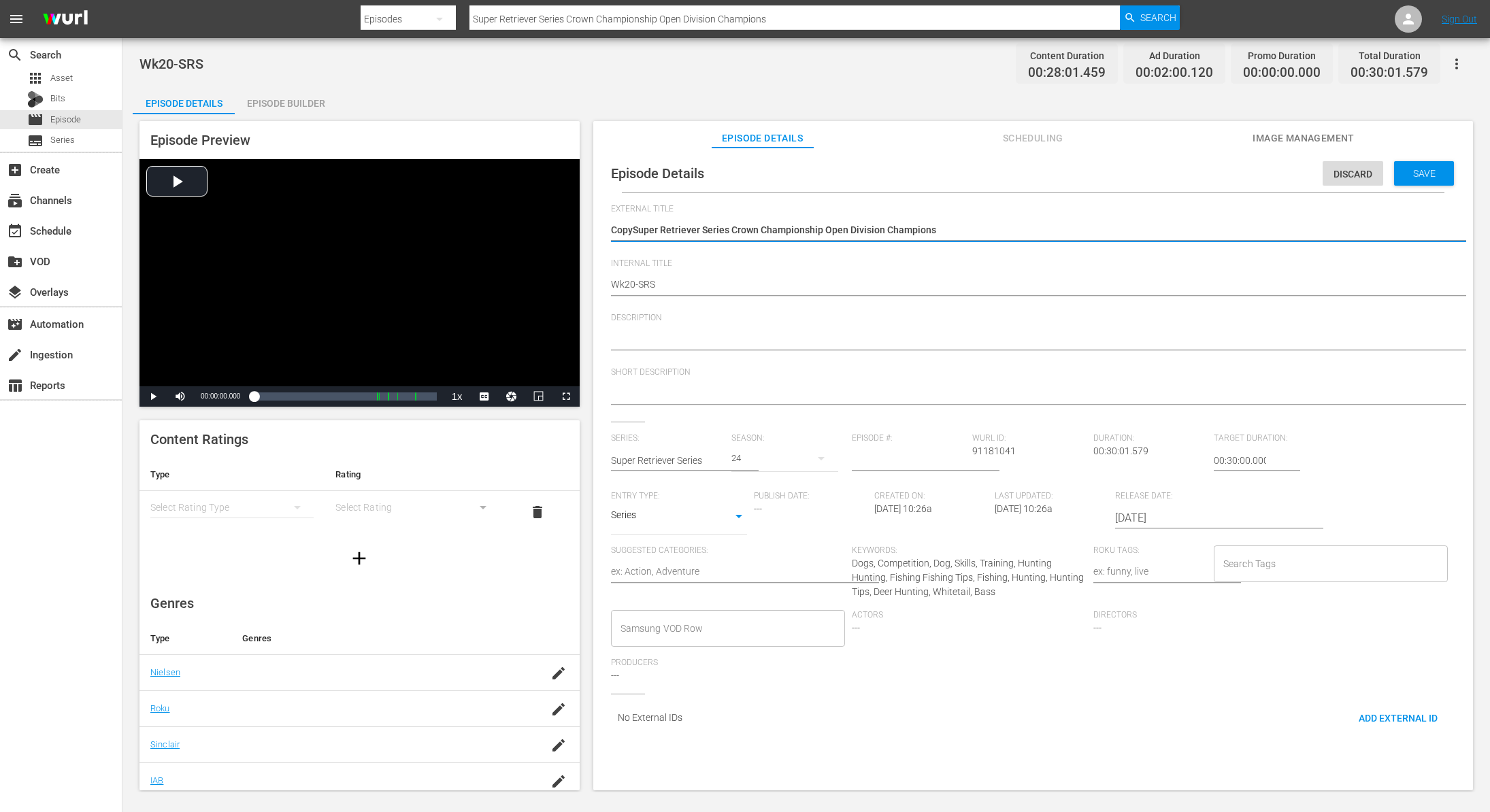
type textarea "CopSuper Retriever Series Crown Championship Open Division Champions"
type textarea "CoSuper Retriever Series Crown Championship Open Division Champions"
type textarea "CSuper Retriever Series Crown Championship Open Division Champions"
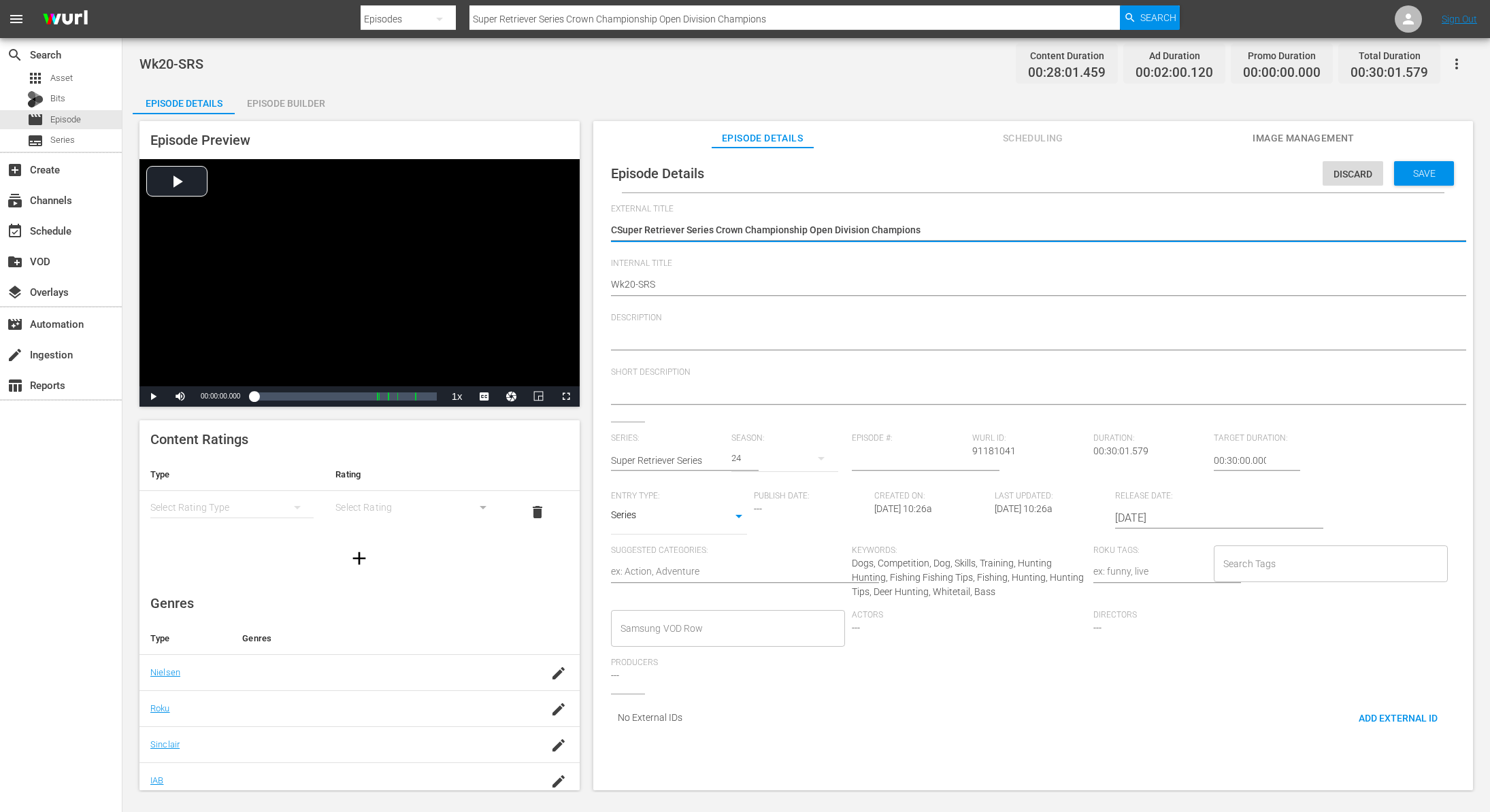
type textarea "Super Retriever Series Crown Championship Open Division Champions"
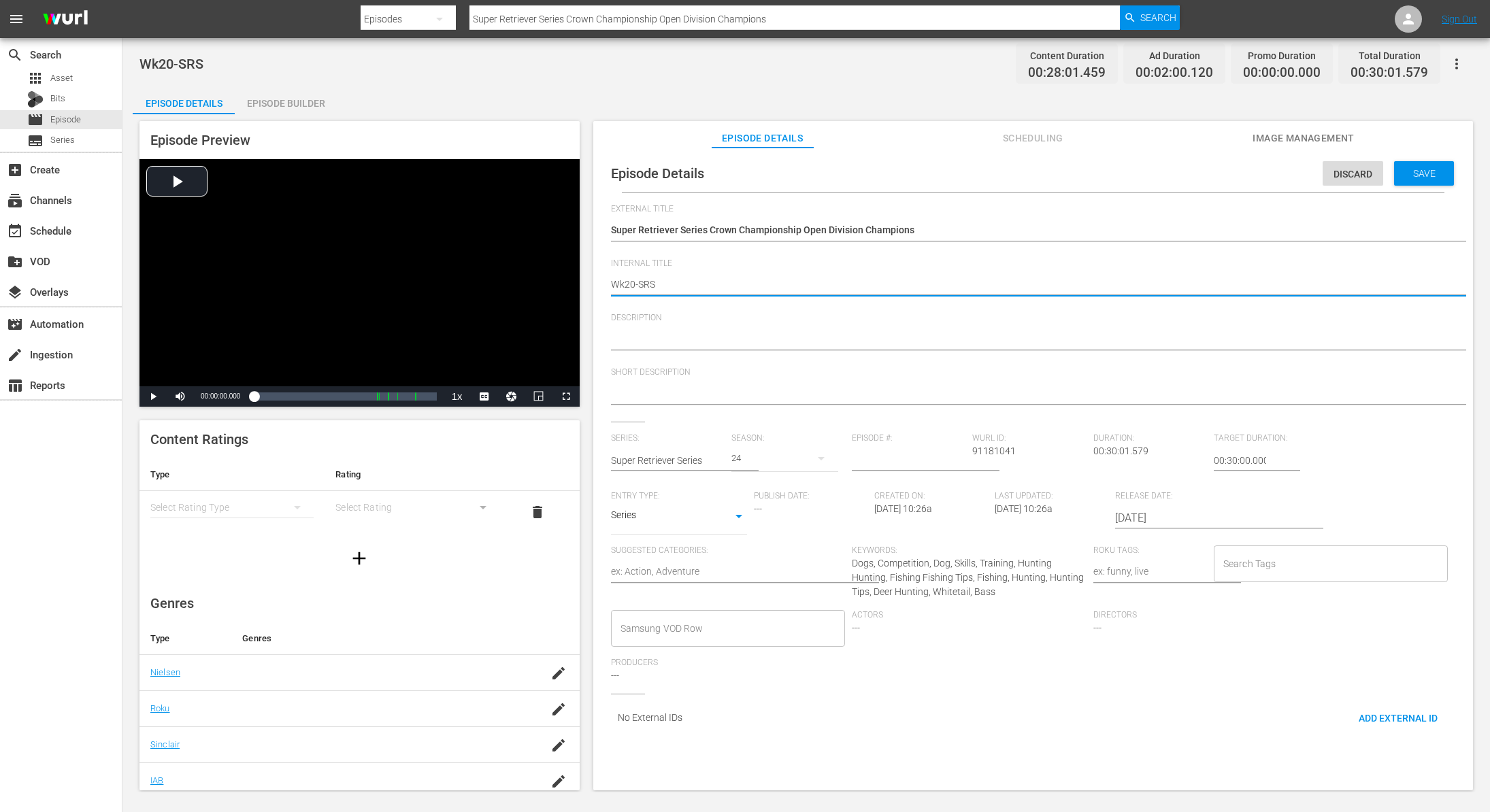
type textarea "Wk0-SRS"
type textarea "Wk30-SRS"
type textarea "Wk0-SRS"
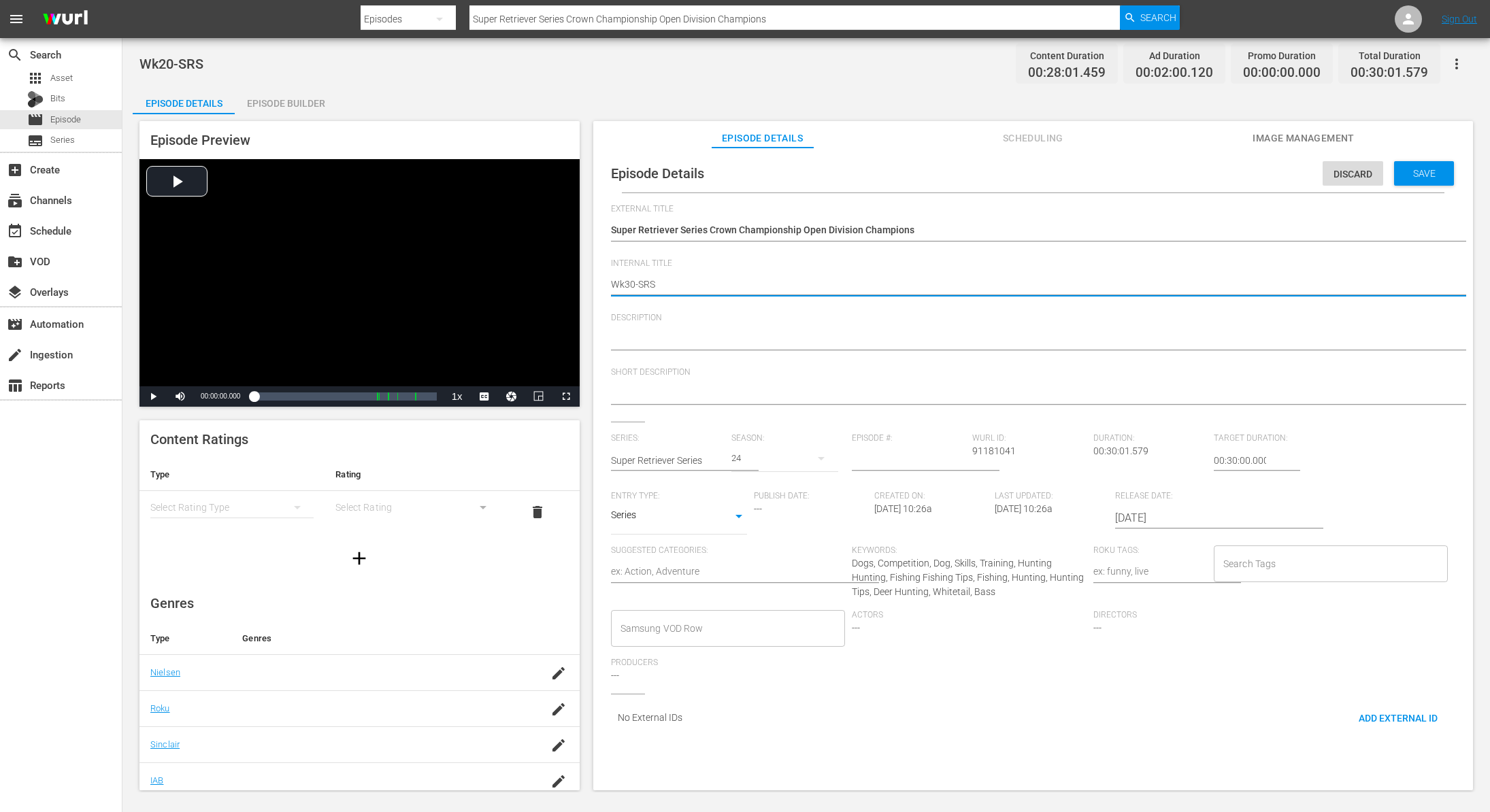
type textarea "Wk0-SRS"
type textarea "Wk40-SRS"
type textarea "Wk40-SRS-"
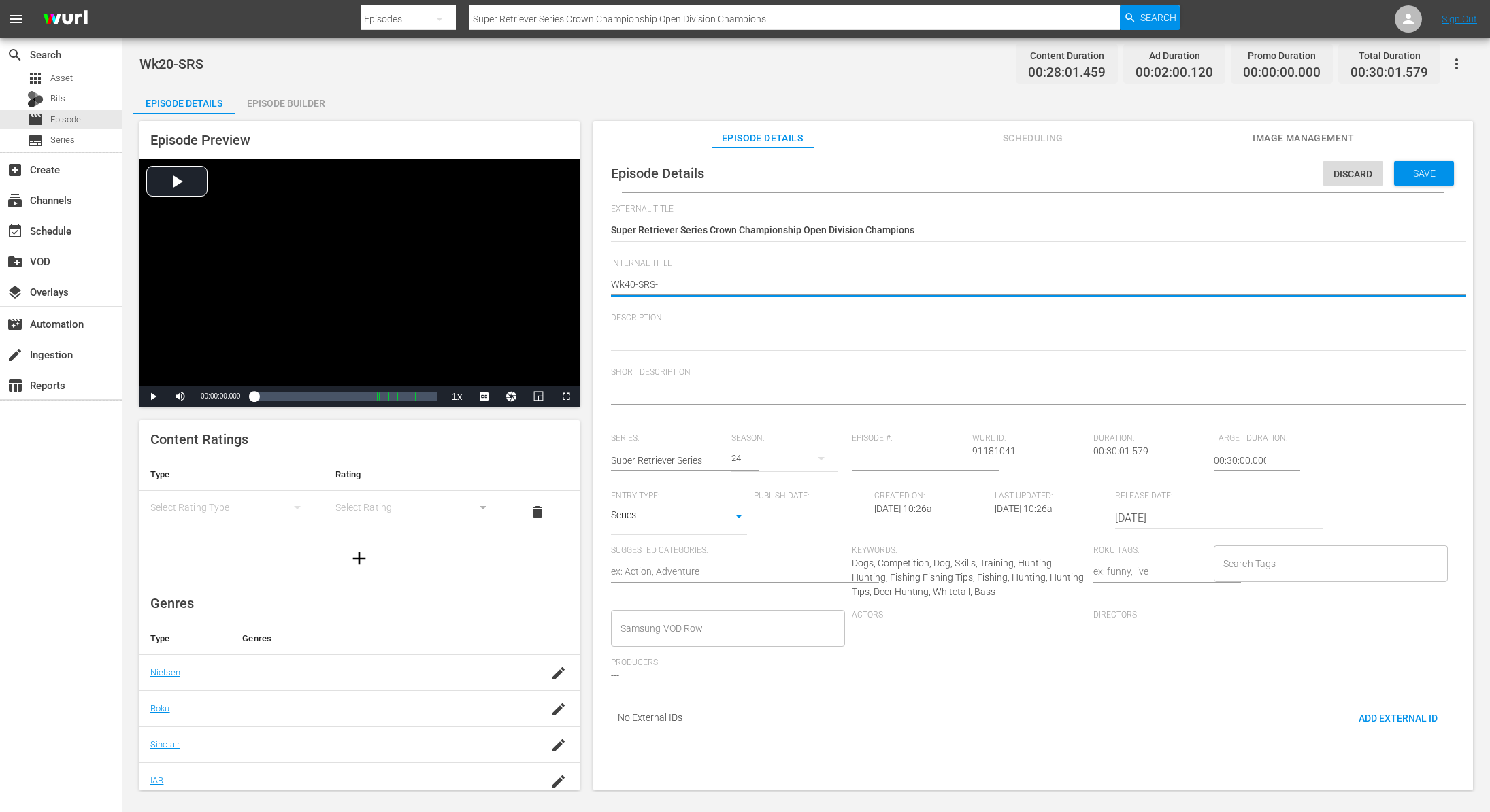
type textarea "Wk40-SRS-S"
type textarea "Wk40-SRS-SU"
type textarea "Wk40-SRS-SUN"
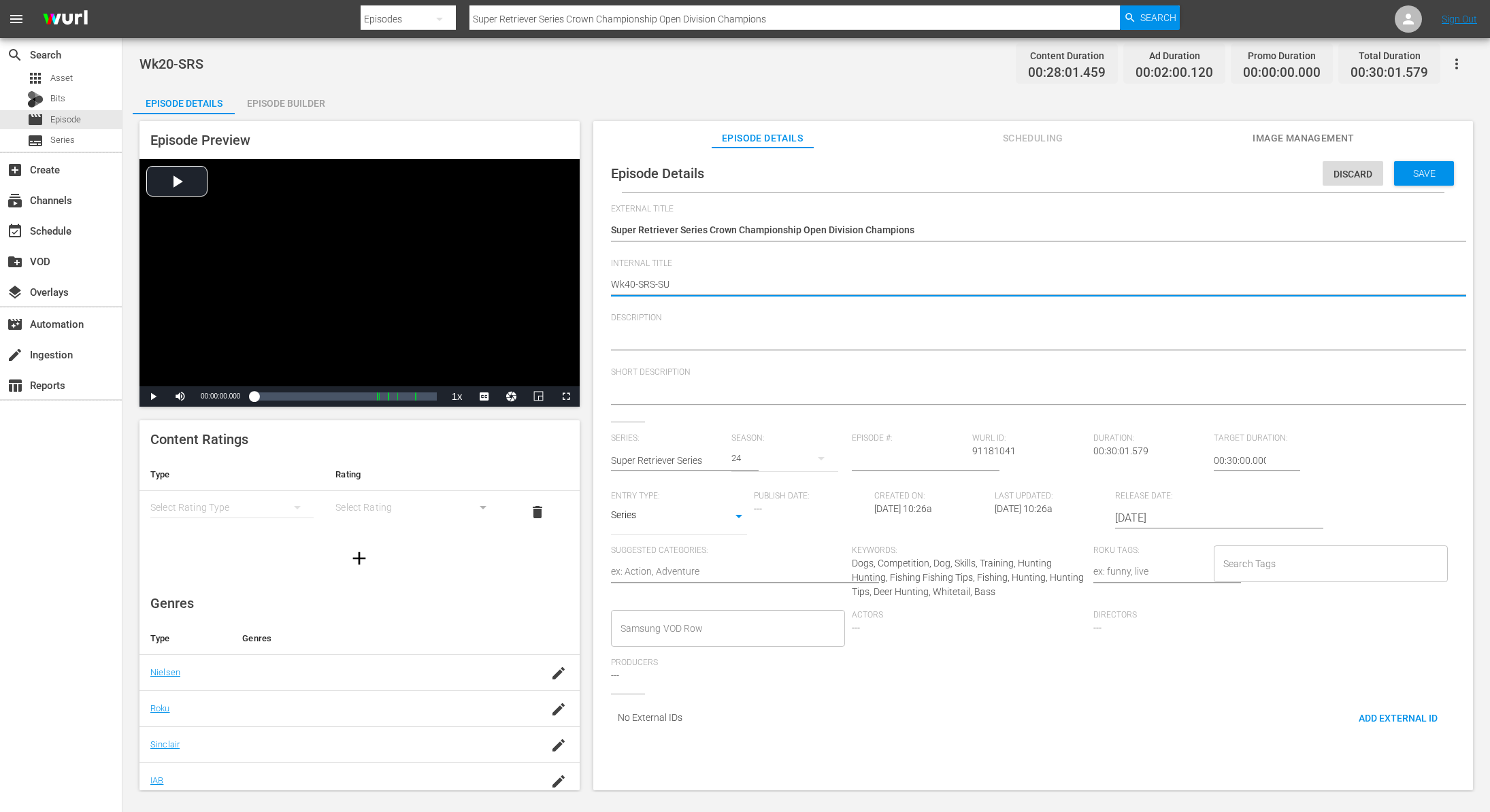
type textarea "Wk40-SRS-SUN"
type textarea "Wk40-SRS-SUND"
type textarea "Wk40-SRS-SUNDA"
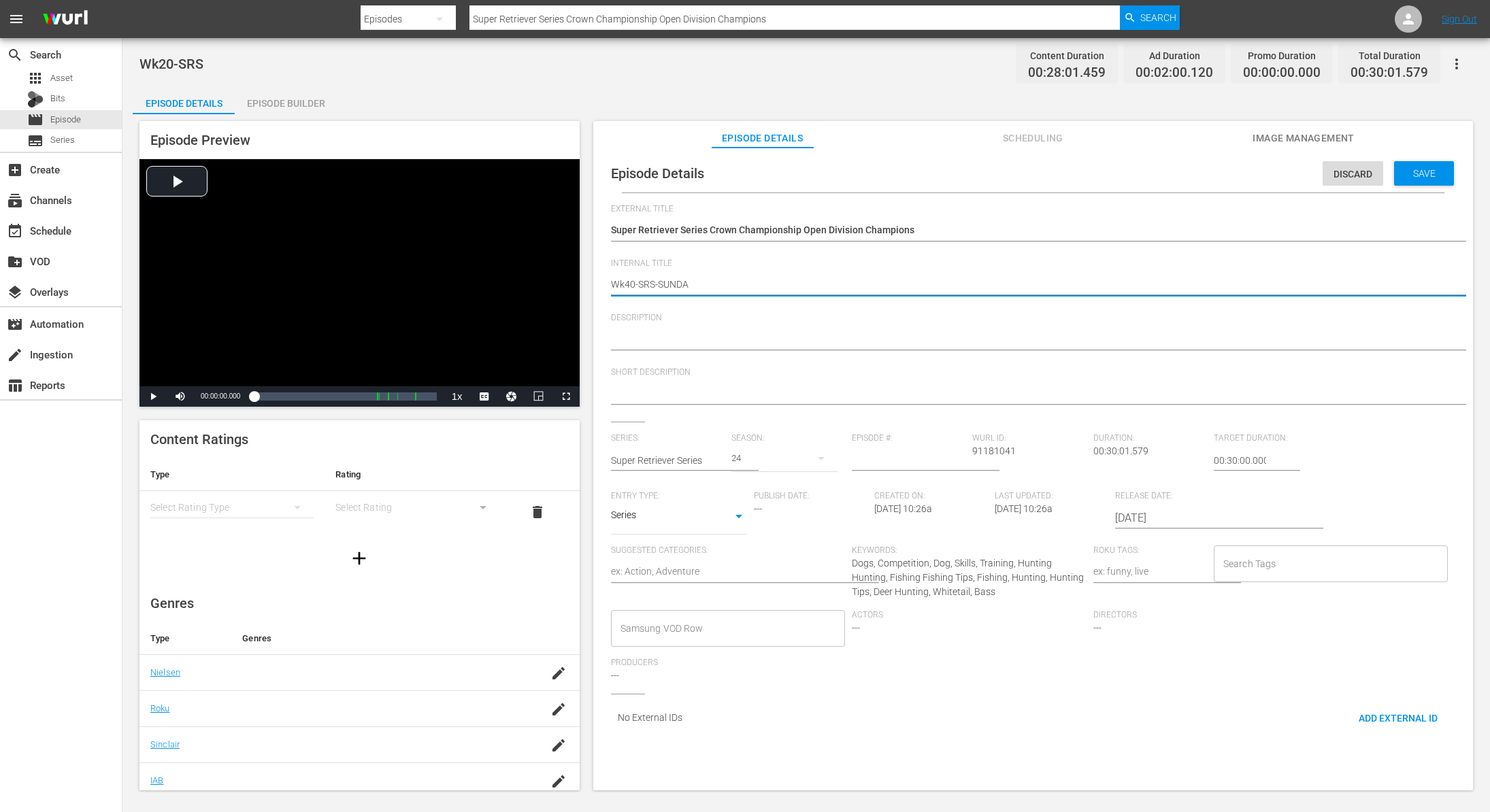
type textarea "Wk40-SRS-[DATE]"
click at [1416, 170] on span "Save" at bounding box center [1424, 173] width 45 height 11
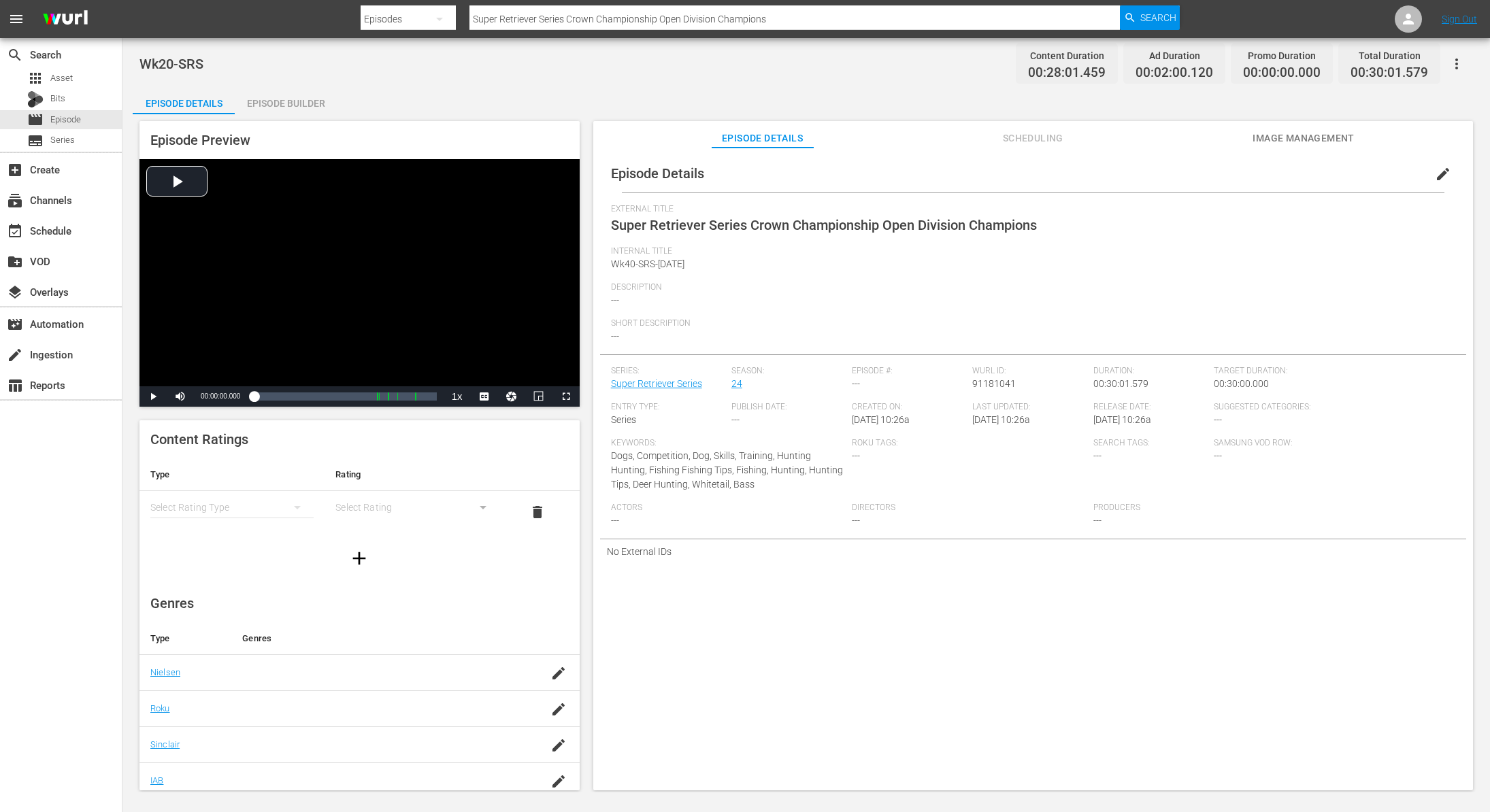
click at [294, 101] on div "Episode Builder" at bounding box center [285, 103] width 102 height 33
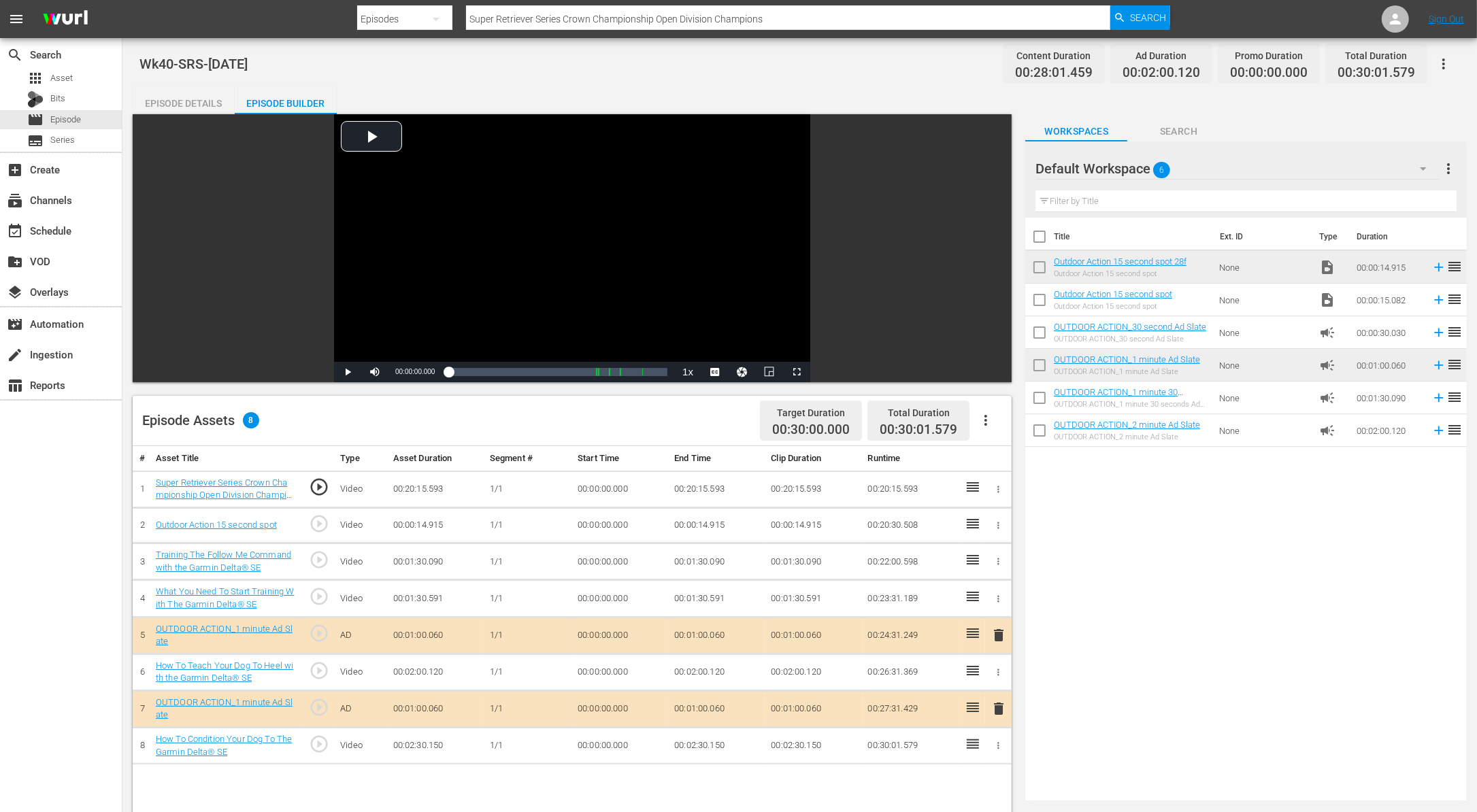
click at [1000, 709] on span "delete" at bounding box center [998, 708] width 16 height 16
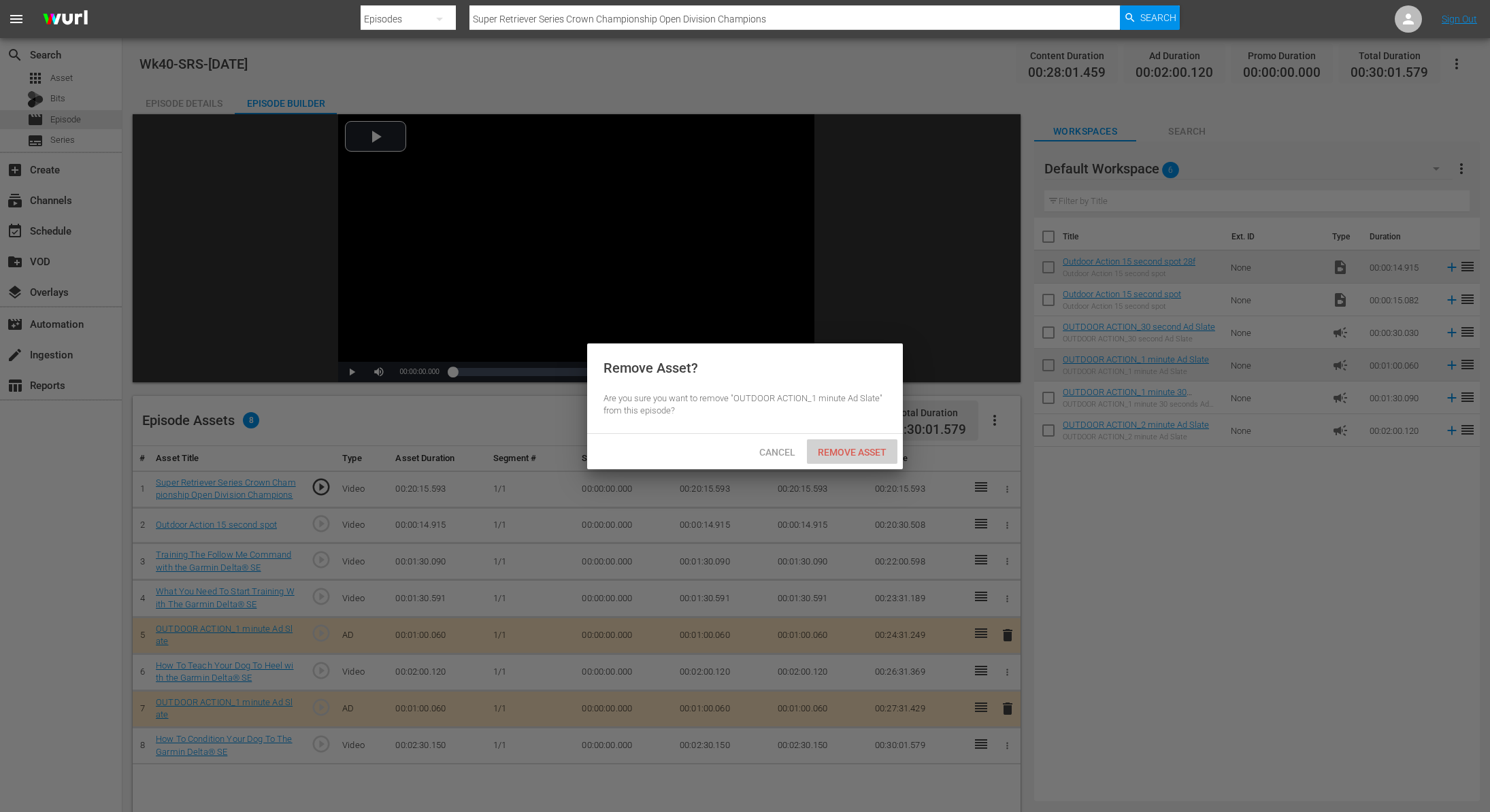
click at [833, 443] on div "Remove Asset" at bounding box center [852, 452] width 91 height 25
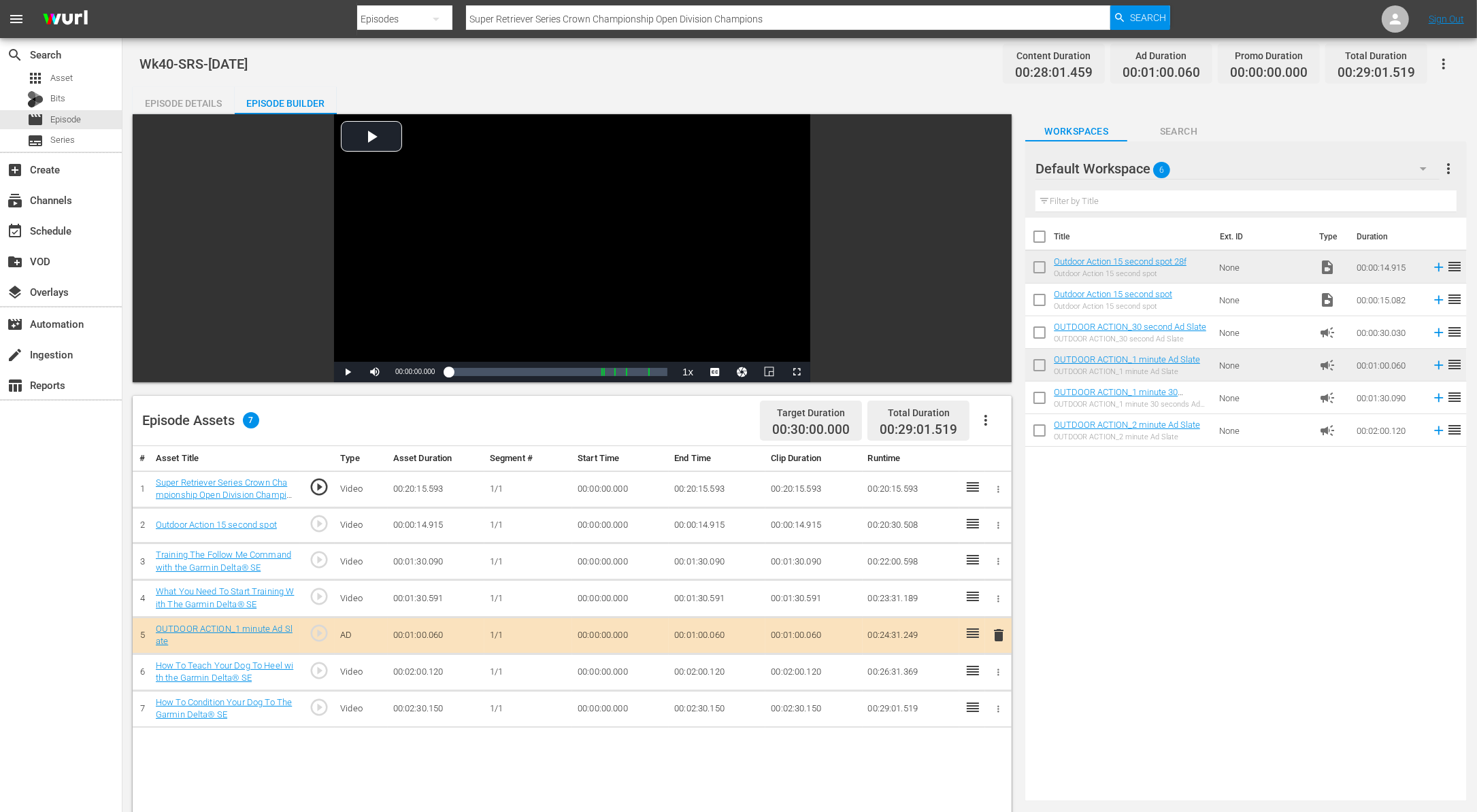
click at [992, 635] on span "delete" at bounding box center [998, 635] width 16 height 16
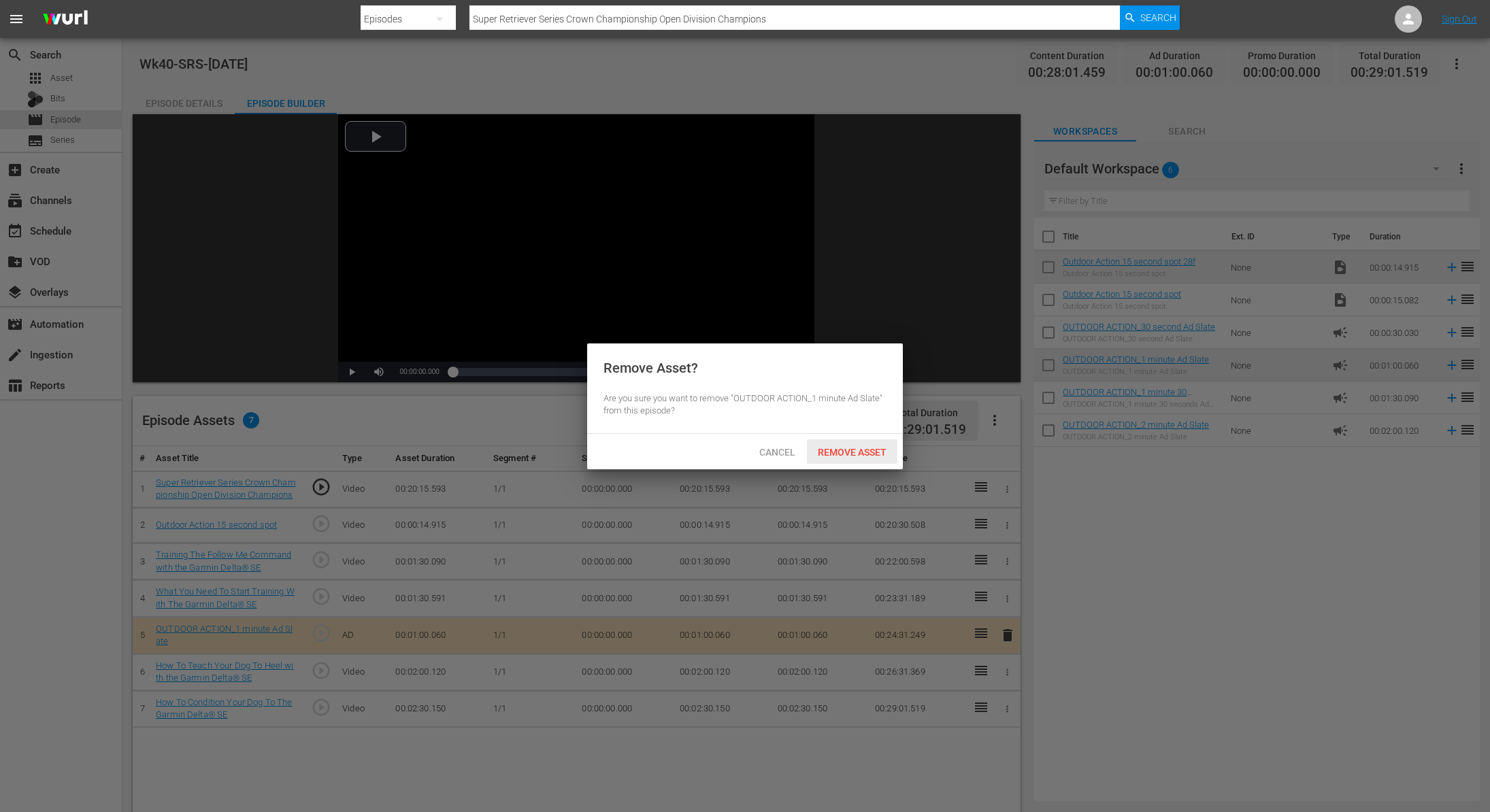
click at [846, 452] on span "Remove Asset" at bounding box center [852, 453] width 91 height 11
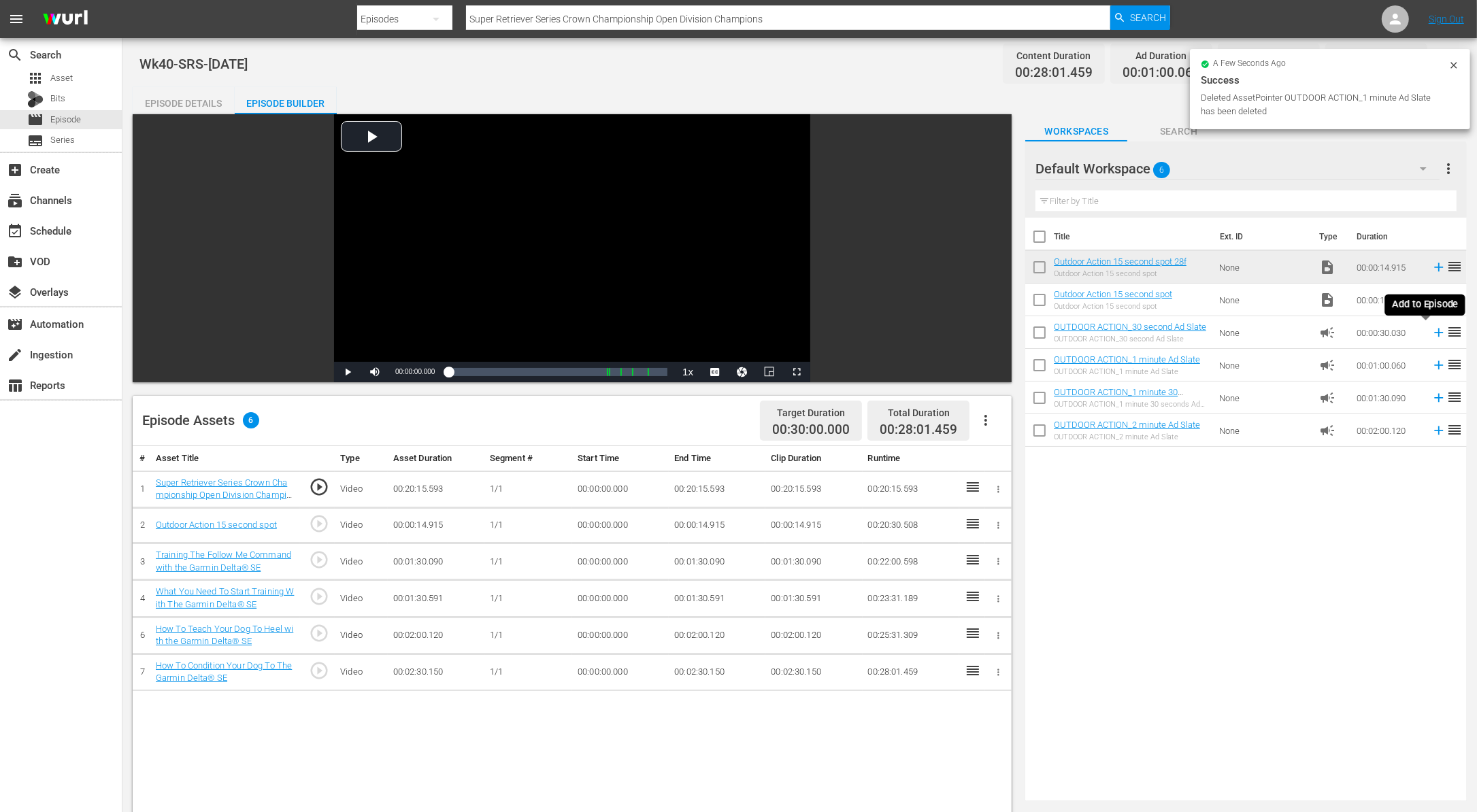
click at [1431, 331] on icon at bounding box center [1438, 332] width 15 height 15
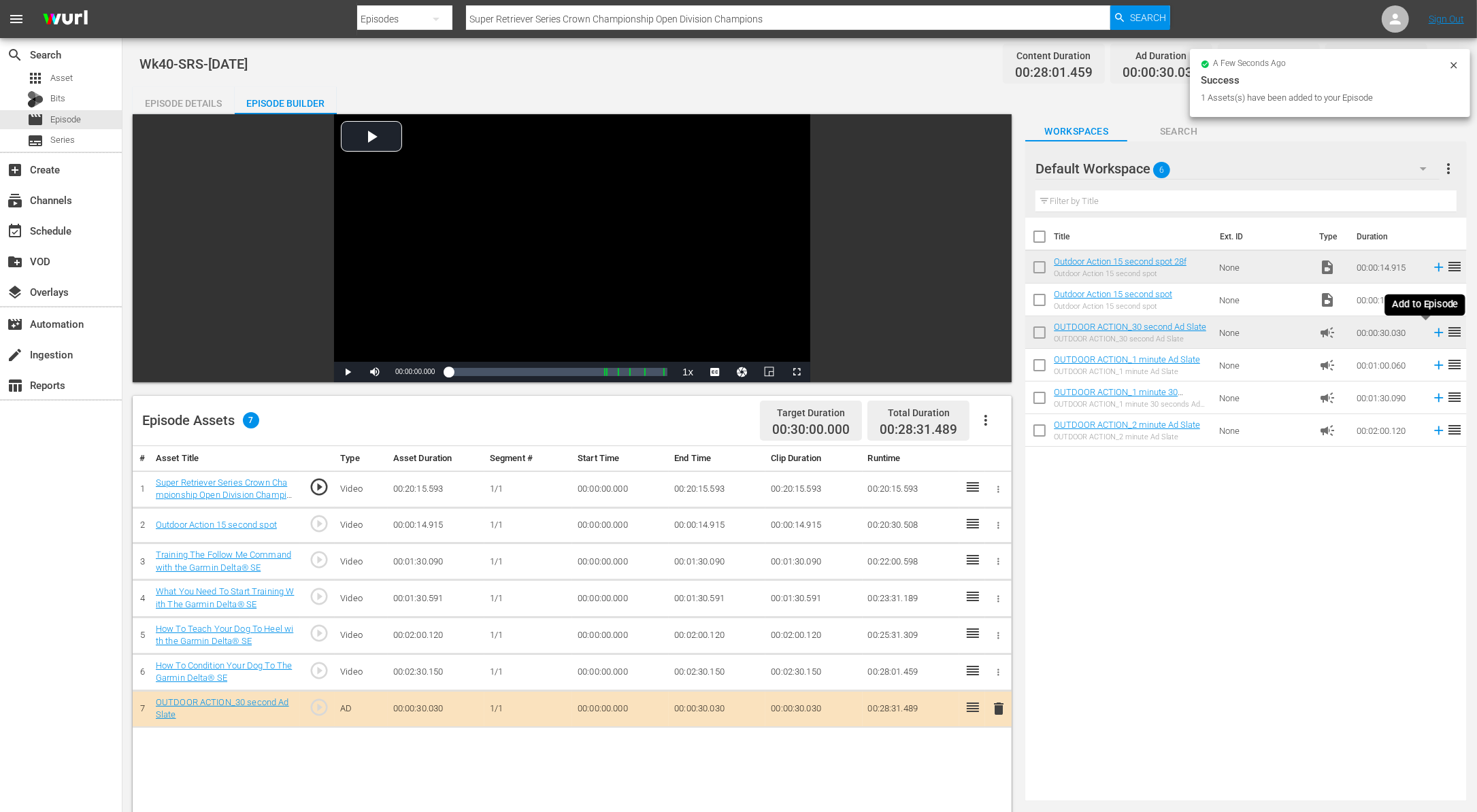
click at [1431, 329] on icon at bounding box center [1438, 332] width 15 height 15
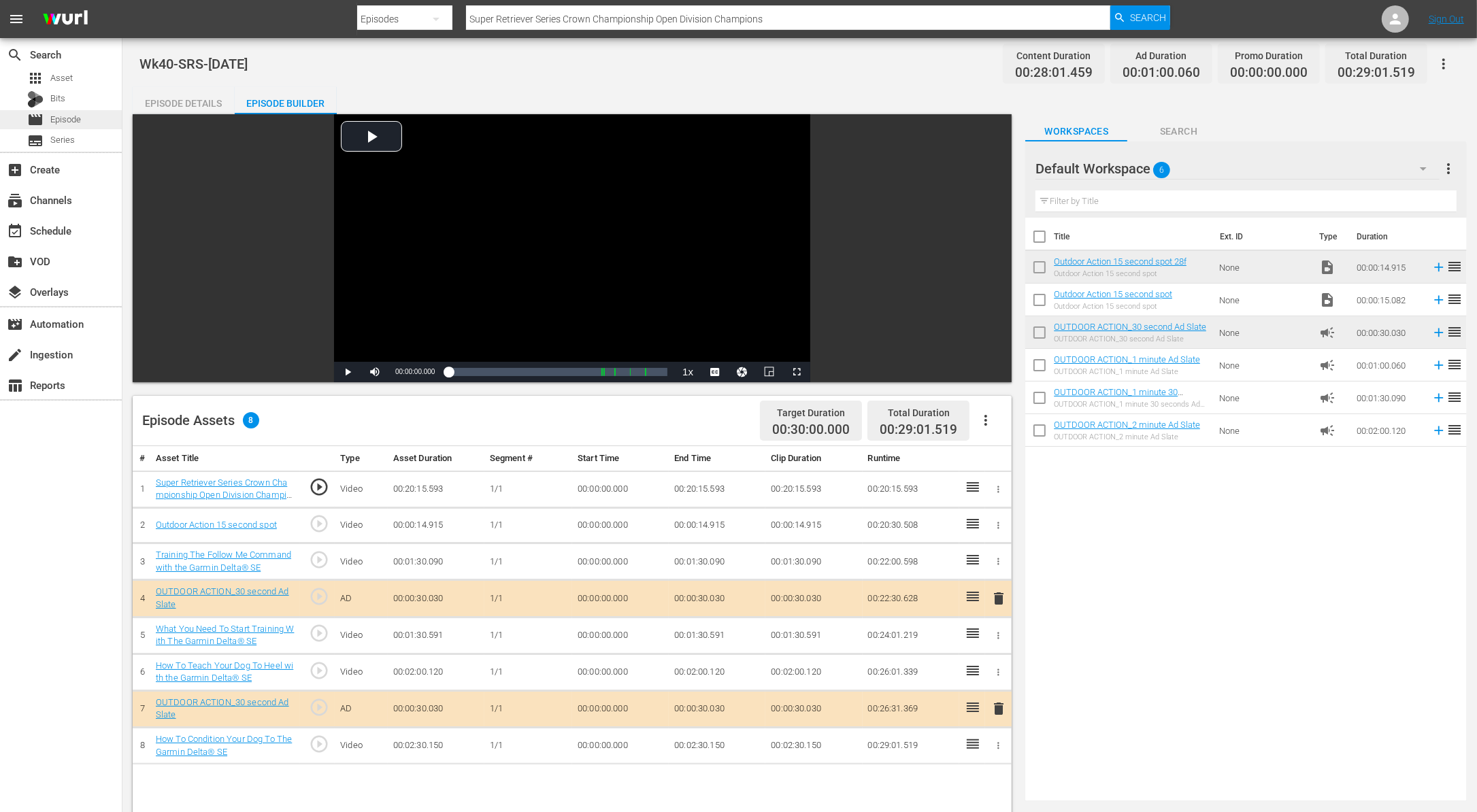
click at [63, 118] on span "Episode" at bounding box center [65, 119] width 30 height 13
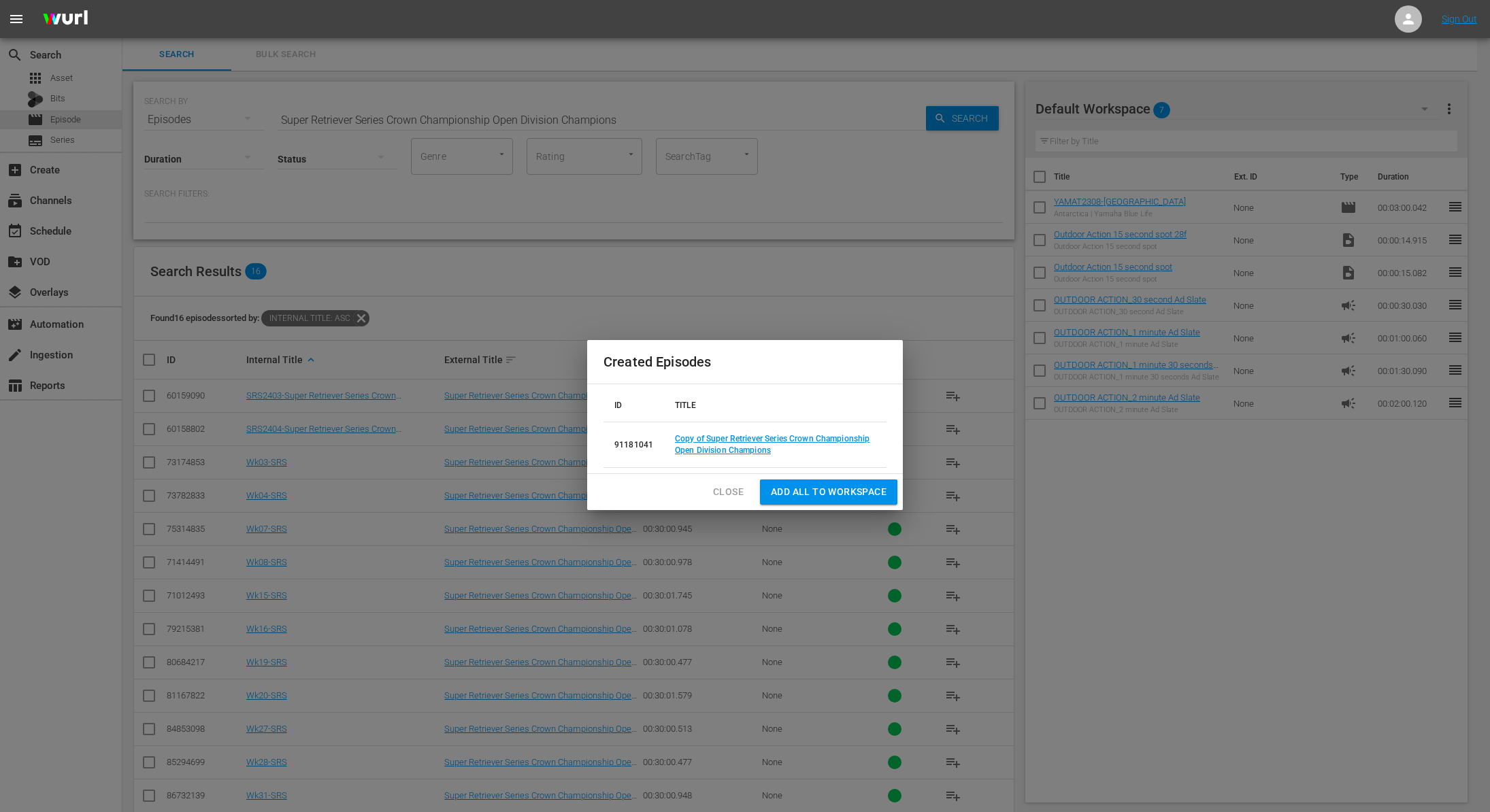
click at [729, 504] on div "Close Add all to Workspace" at bounding box center [745, 492] width 316 height 36
click at [729, 492] on span "Close" at bounding box center [728, 492] width 30 height 17
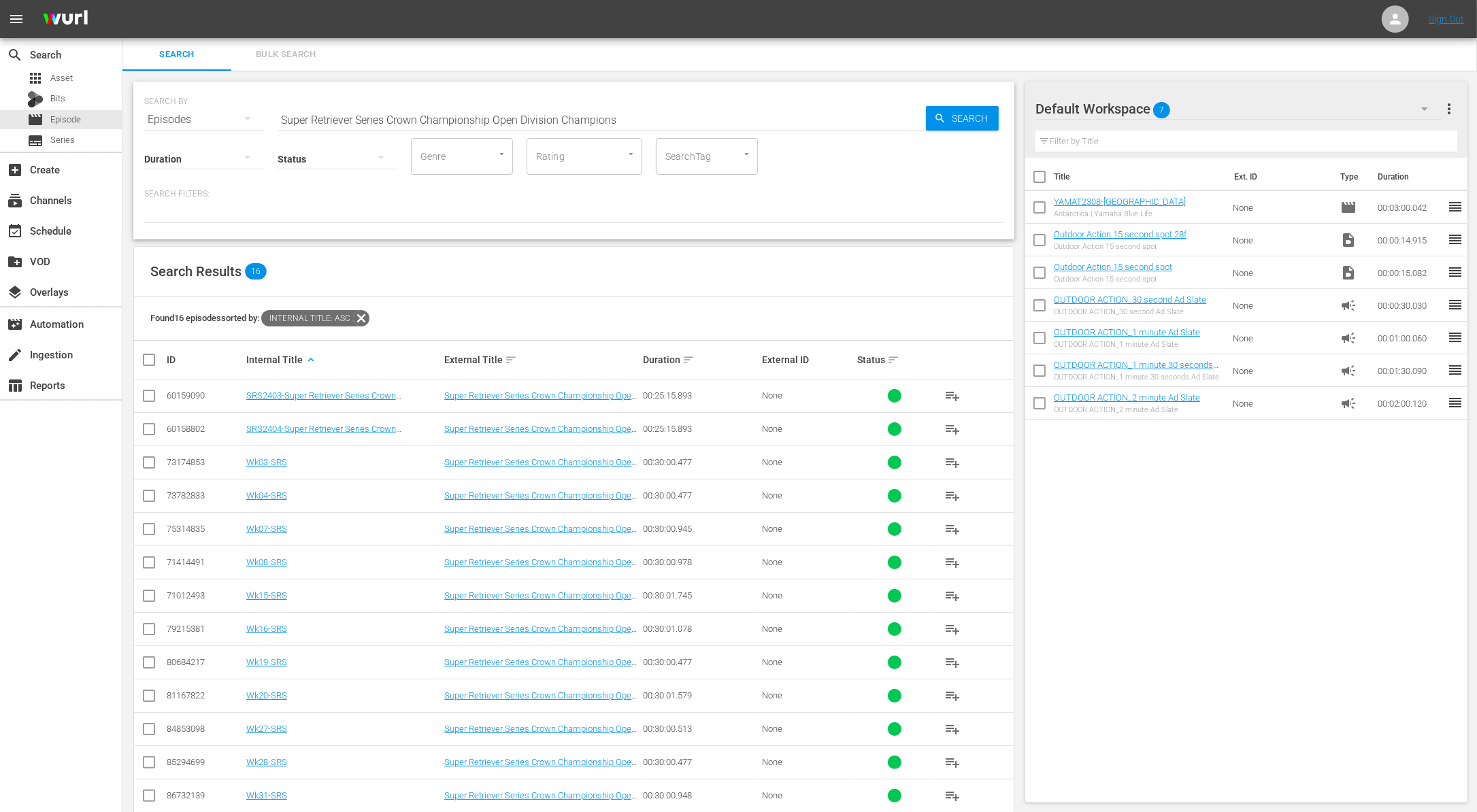
click at [556, 117] on input "Super Retriever Series Crown Championship Open Division Champions" at bounding box center [601, 120] width 648 height 33
paste input "Private Ownership of Wildlife"
type input "Private Ownership of Wildlife"
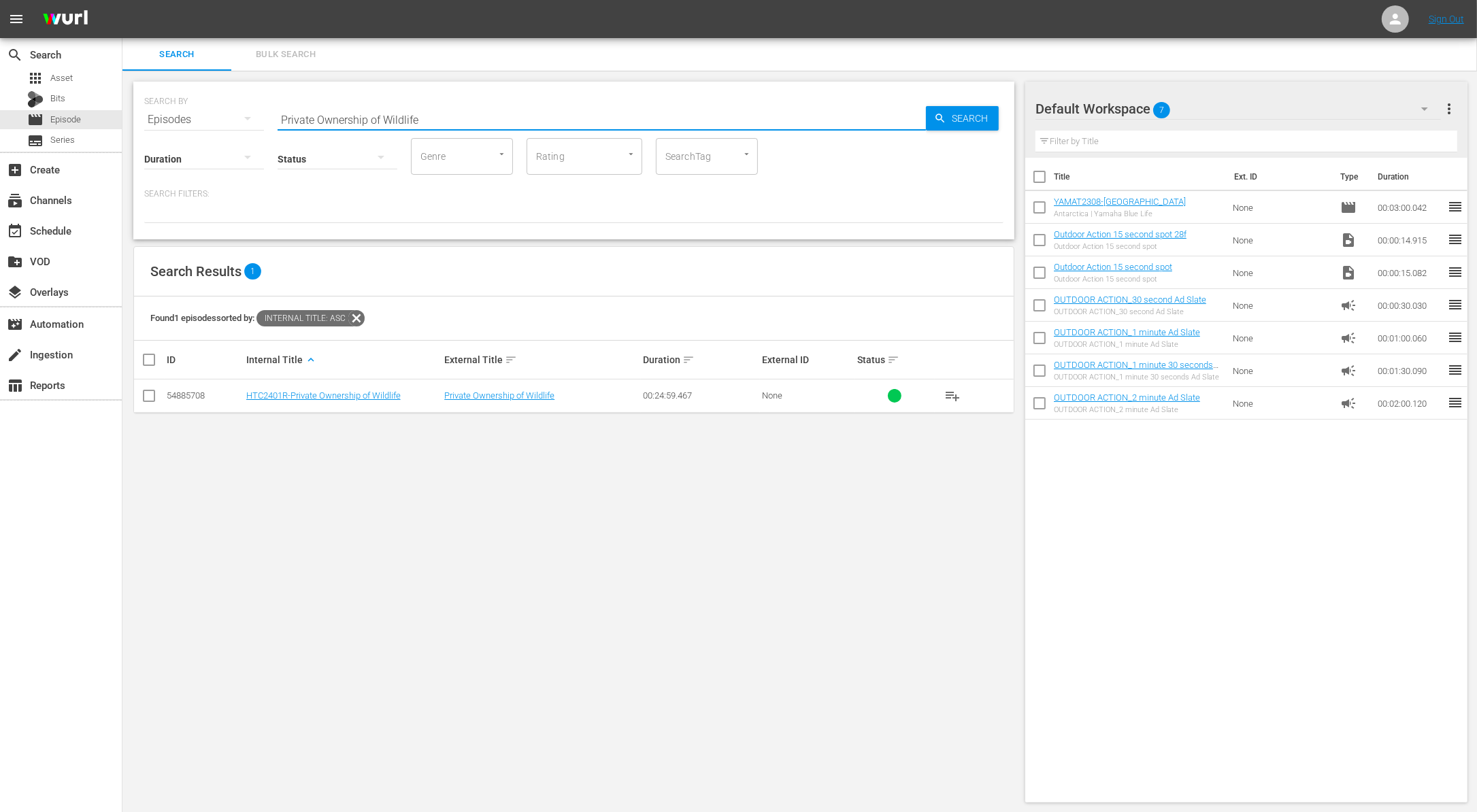
click at [145, 396] on input "checkbox" at bounding box center [148, 399] width 16 height 16
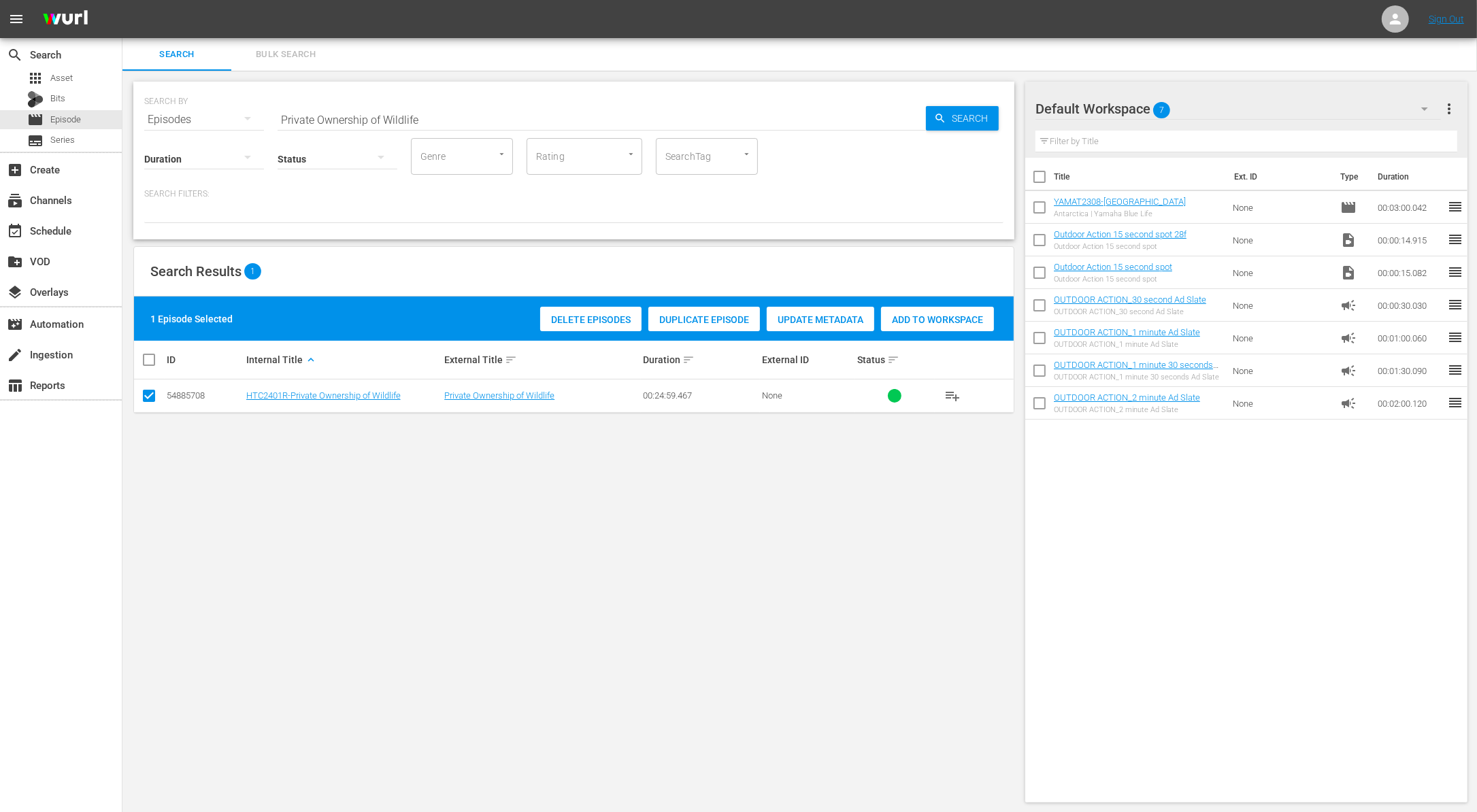
click at [694, 317] on span "Duplicate Episode" at bounding box center [703, 320] width 112 height 11
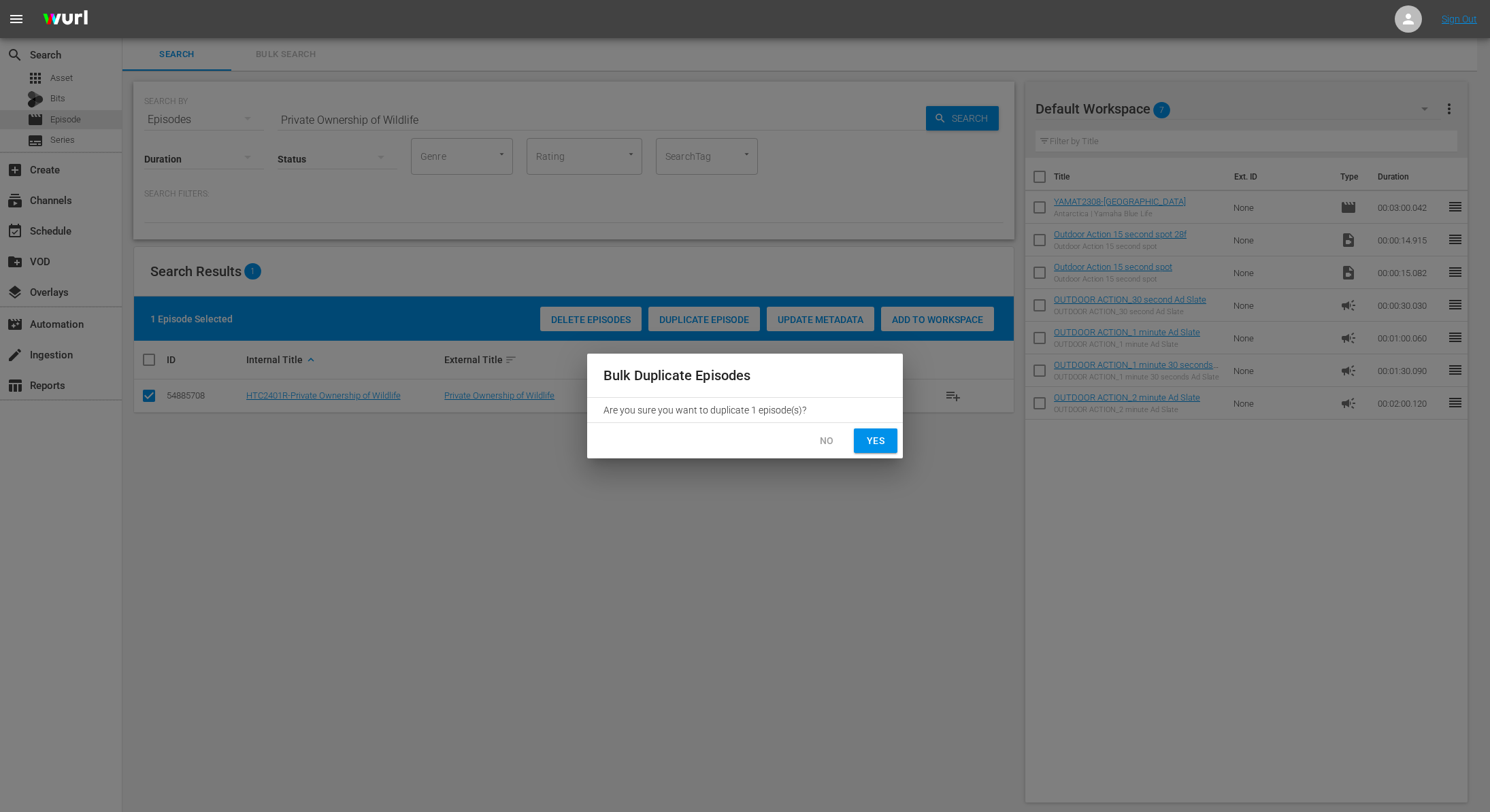
click at [882, 445] on span "Yes" at bounding box center [876, 442] width 22 height 17
checkbox input "false"
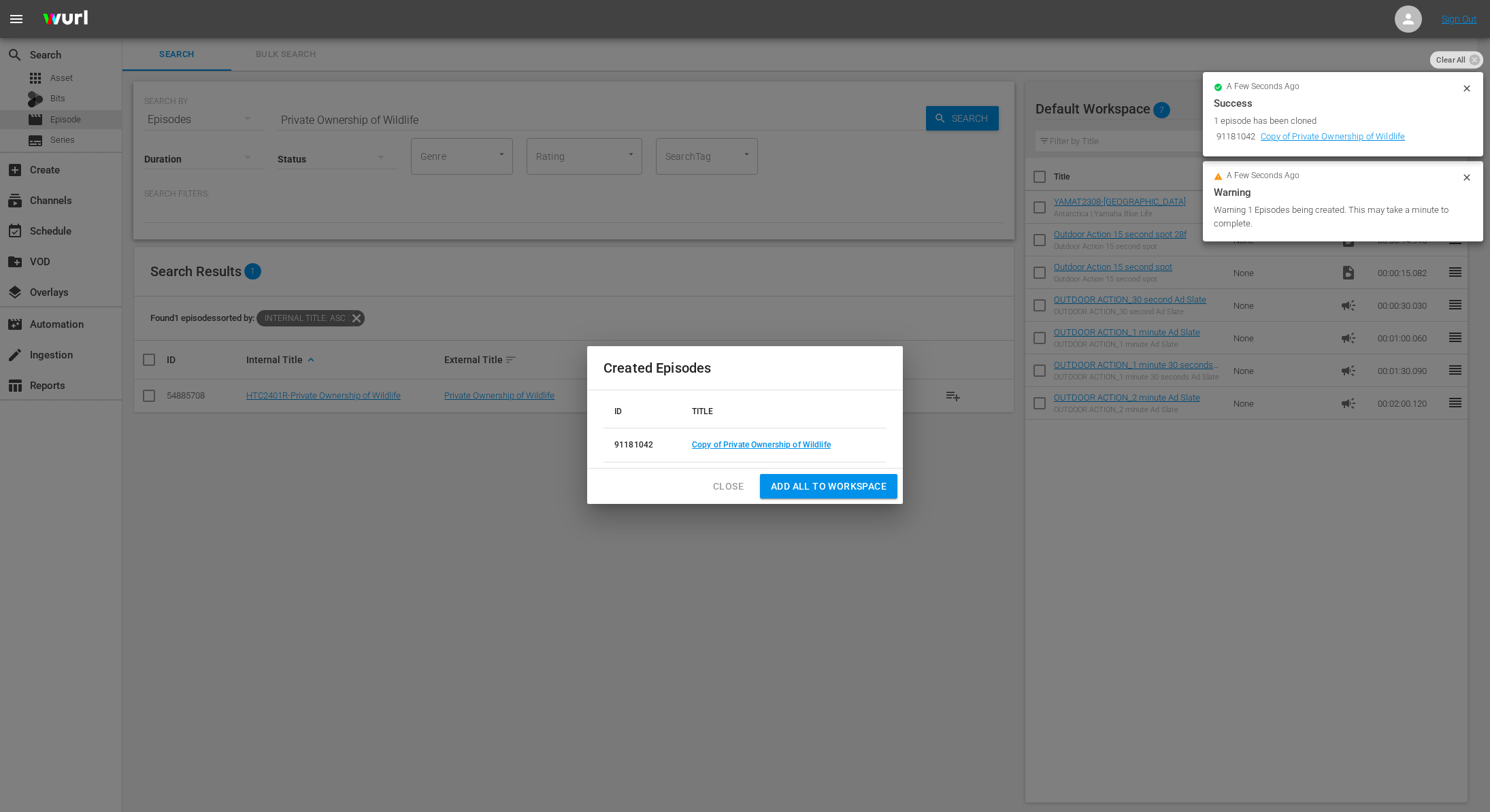
click at [734, 438] on td "Copy of Private Ownership of Wildlife" at bounding box center [783, 445] width 206 height 34
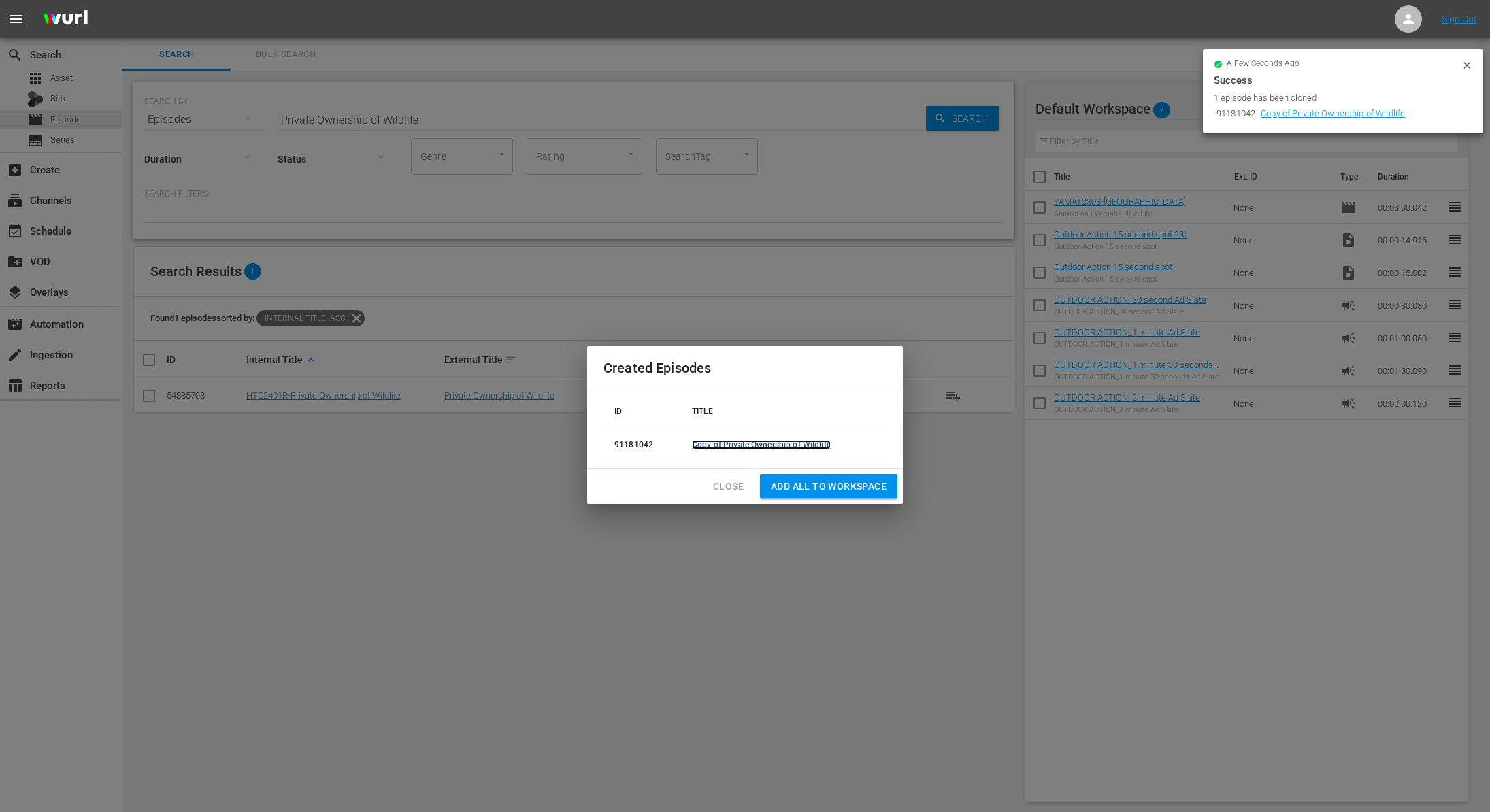
click at [758, 442] on link "Copy of Private Ownership of Wildlife" at bounding box center [761, 445] width 139 height 9
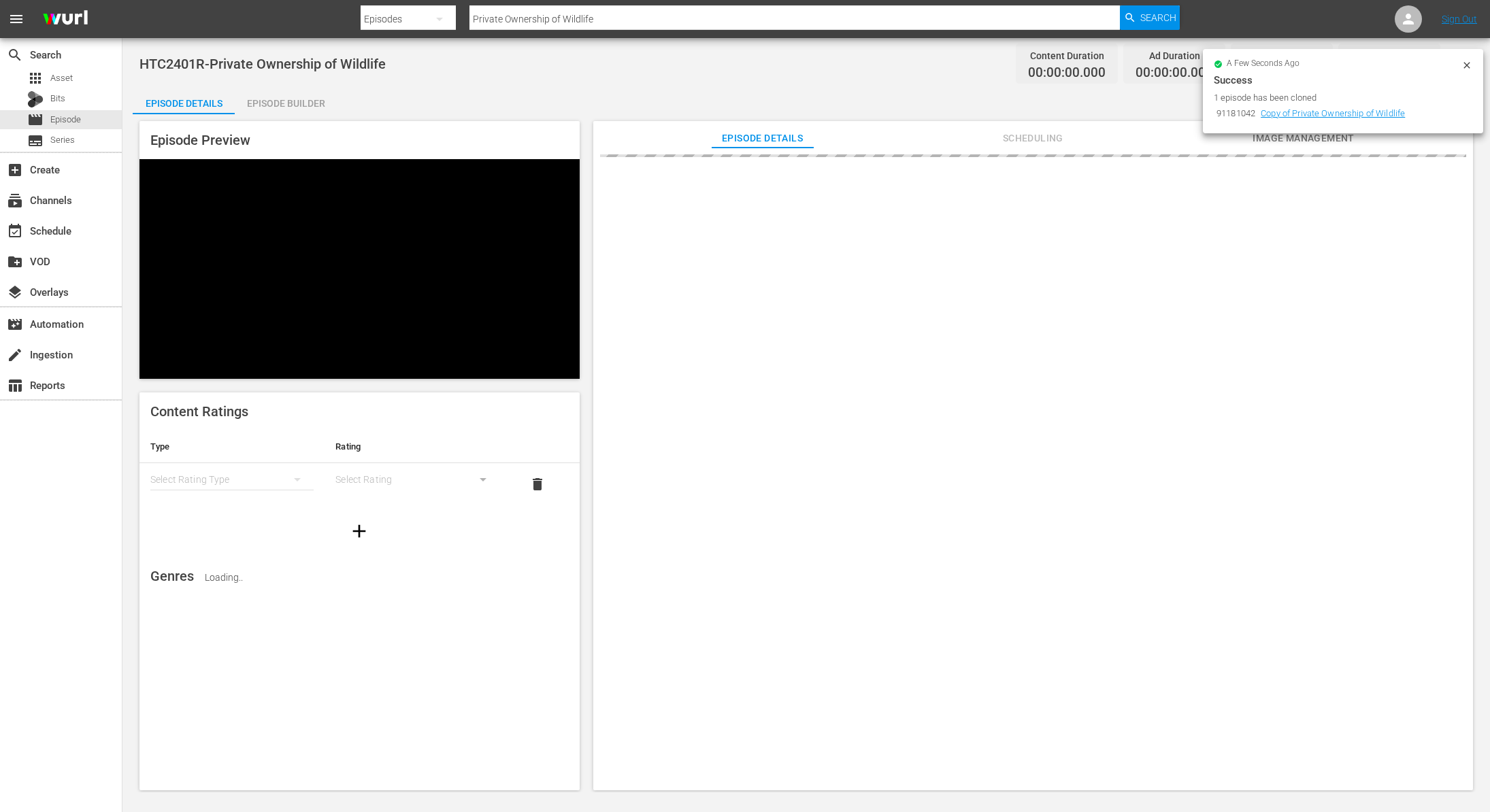
click at [1463, 66] on icon at bounding box center [1467, 66] width 11 height 11
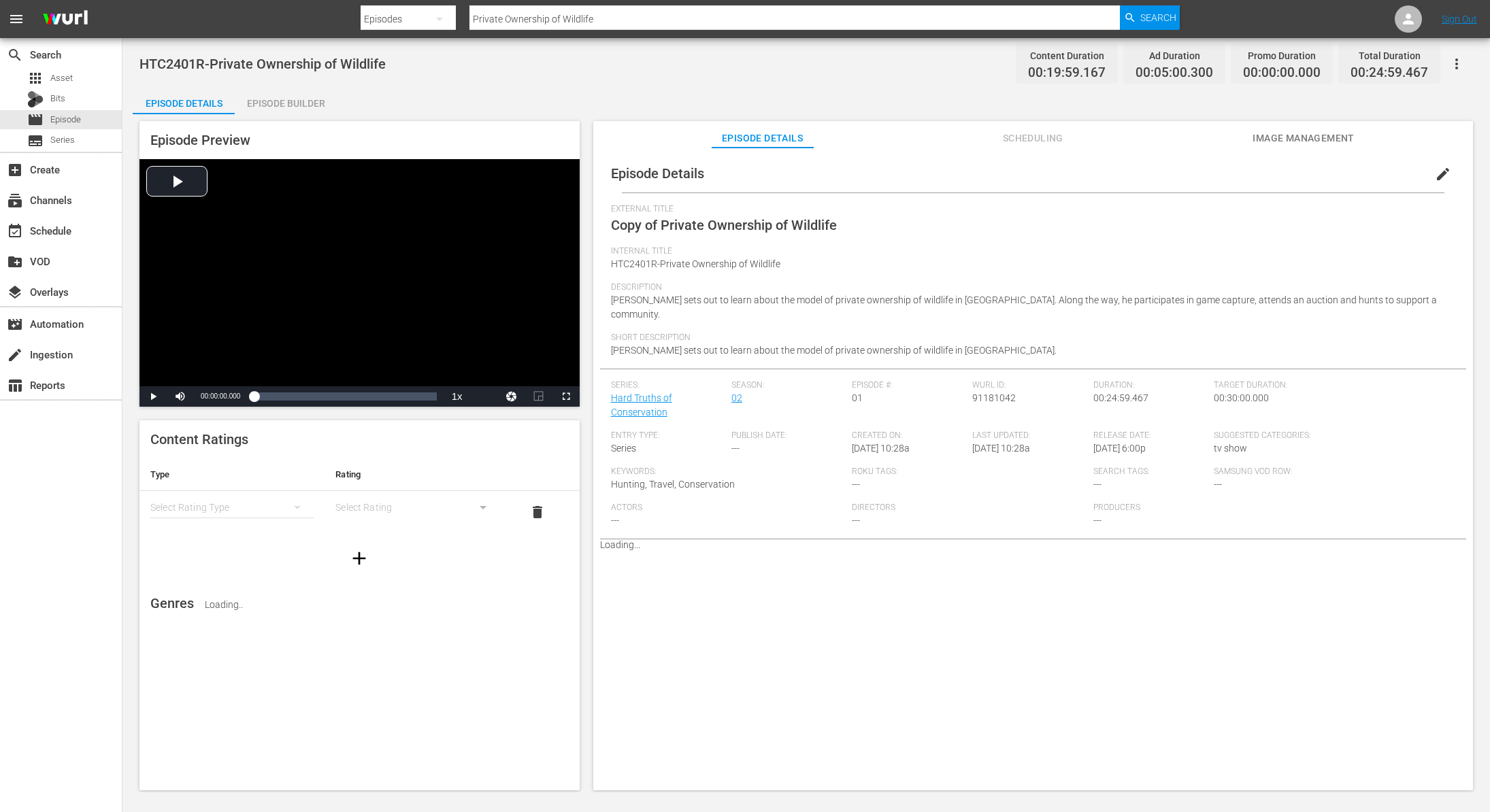
click at [1435, 171] on span "edit" at bounding box center [1443, 173] width 16 height 16
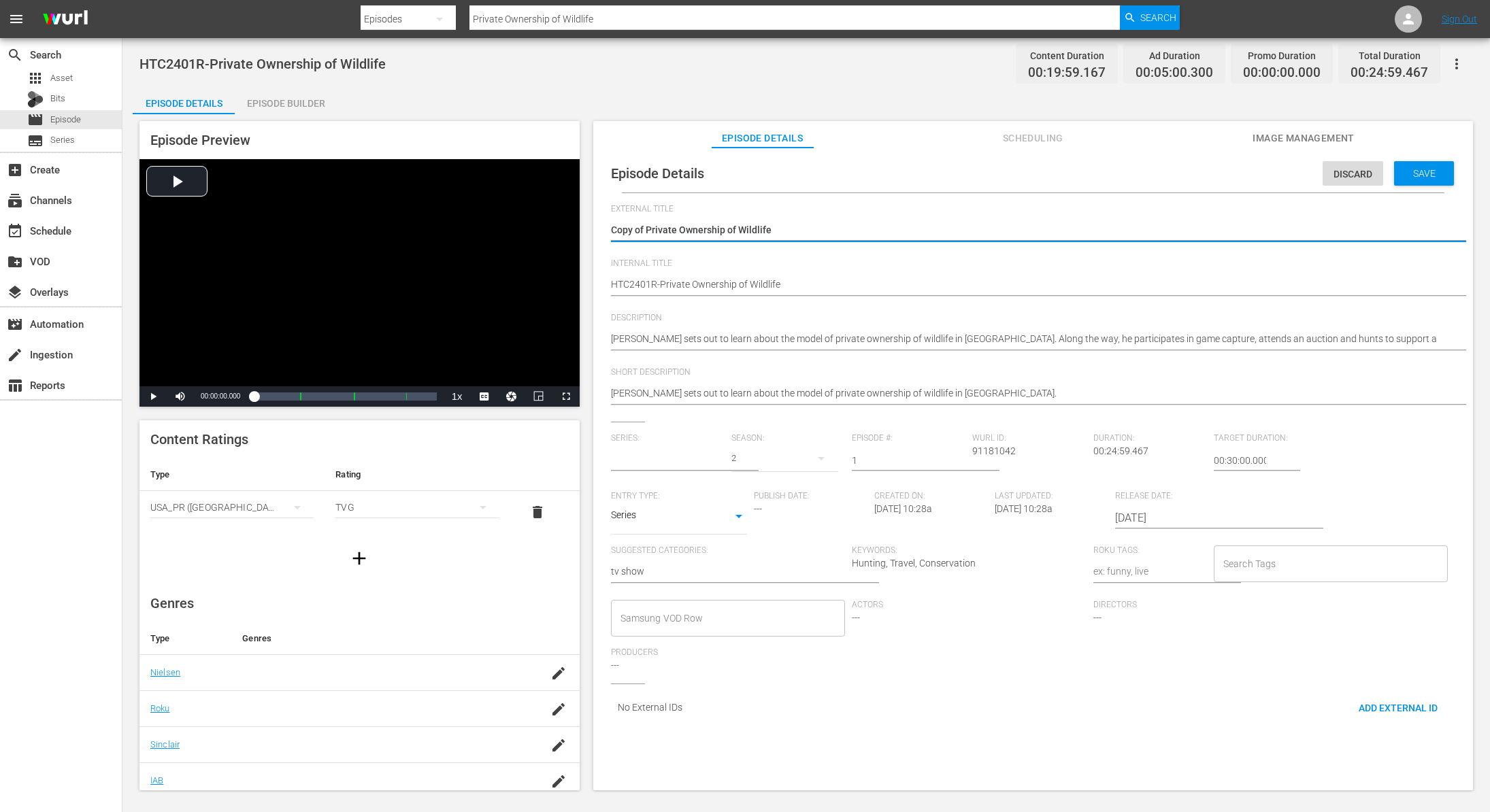
type input "Hard Truths of Conservation"
drag, startPoint x: 646, startPoint y: 230, endPoint x: 501, endPoint y: 228, distance: 145.0
click at [501, 228] on div "Episode Preview Video Player is loading. Play Video Play Mute Current Time 00:0…" at bounding box center [806, 457] width 1347 height 687
type textarea "HPrivate Ownership of Wildlife"
type textarea "HaPrivate Ownership of Wildlife"
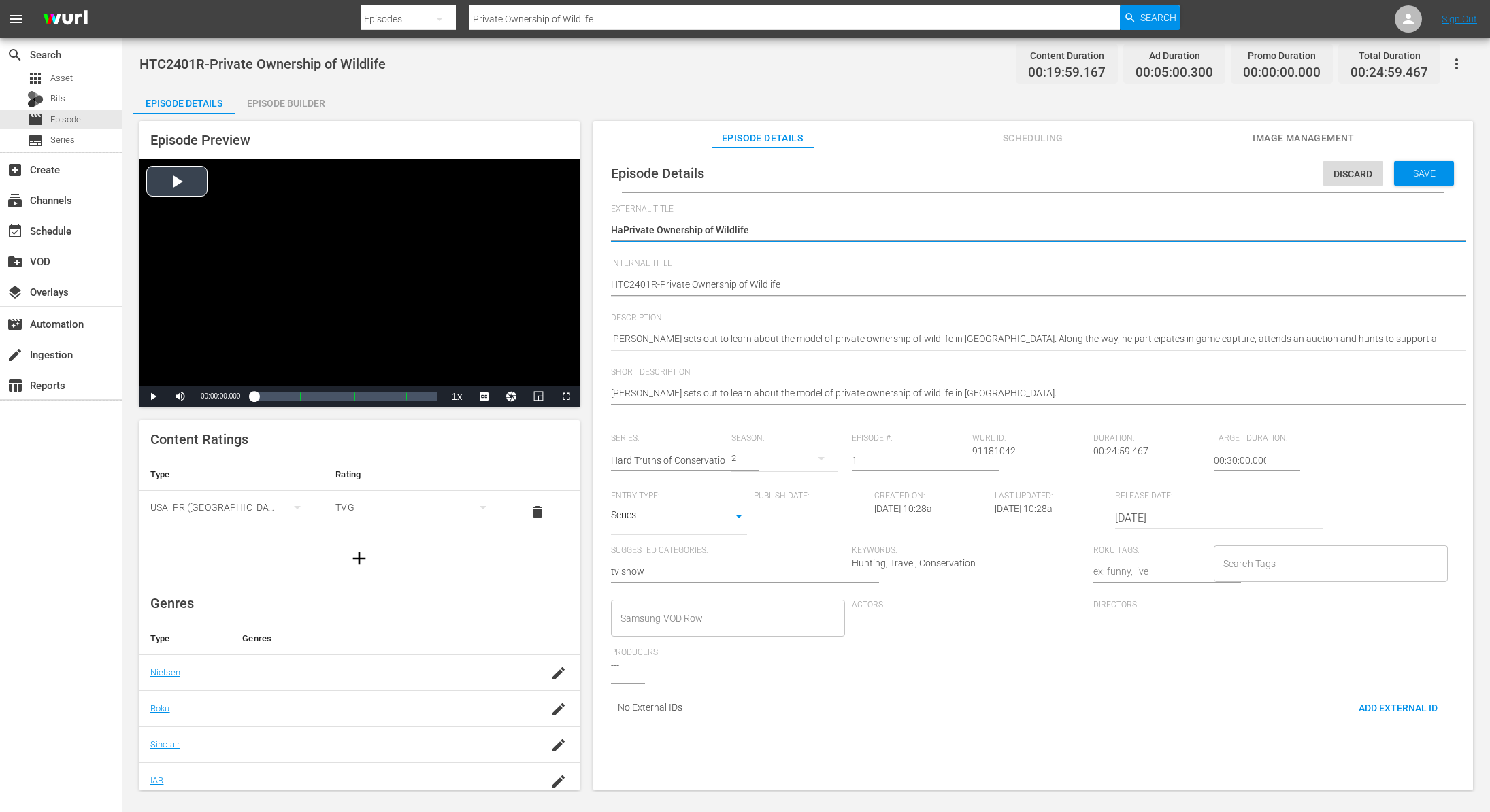
type textarea "HarPrivate Ownership of Wildlife"
type textarea "HardPrivate Ownership of Wildlife"
type textarea "Hard Private Ownership of Wildlife"
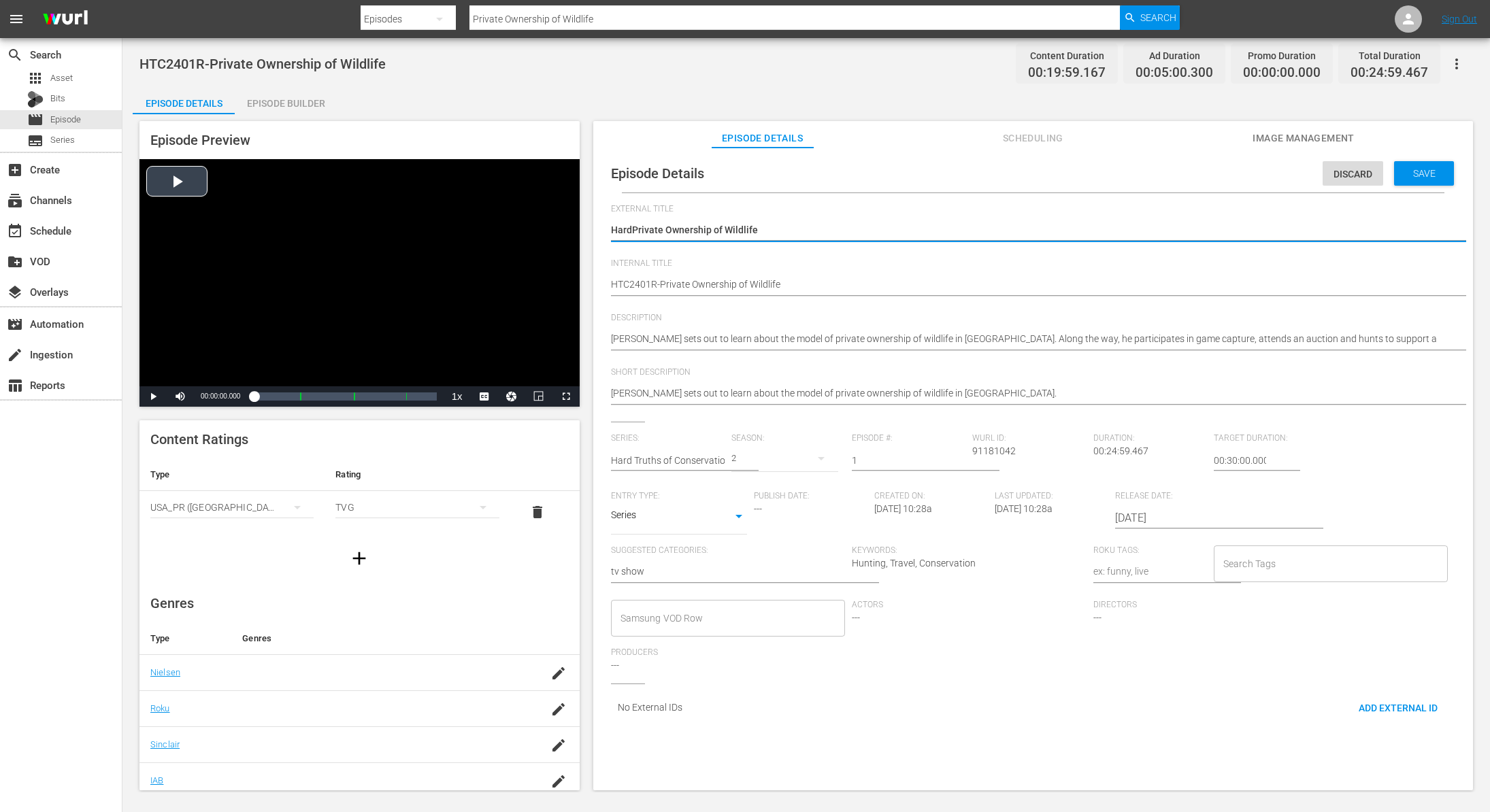
type textarea "Hard Private Ownership of Wildlife"
type textarea "Hard TPrivate Ownership of Wildlife"
type textarea "Hard TrPrivate Ownership of Wildlife"
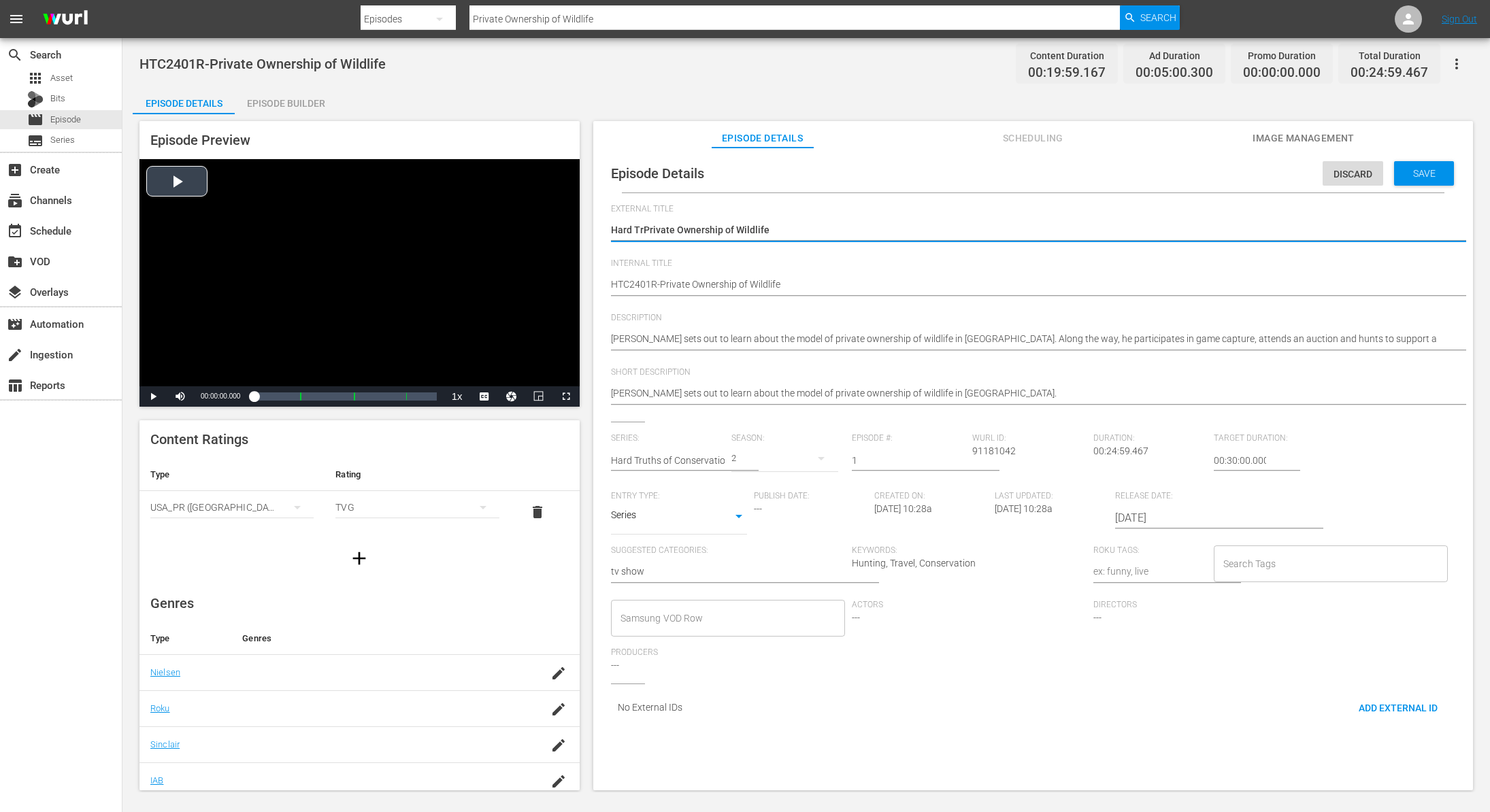
type textarea "Hard TruPrivate Ownership of Wildlife"
type textarea "Hard TrutPrivate Ownership of Wildlife"
type textarea "Hard TruthPrivate Ownership of Wildlife"
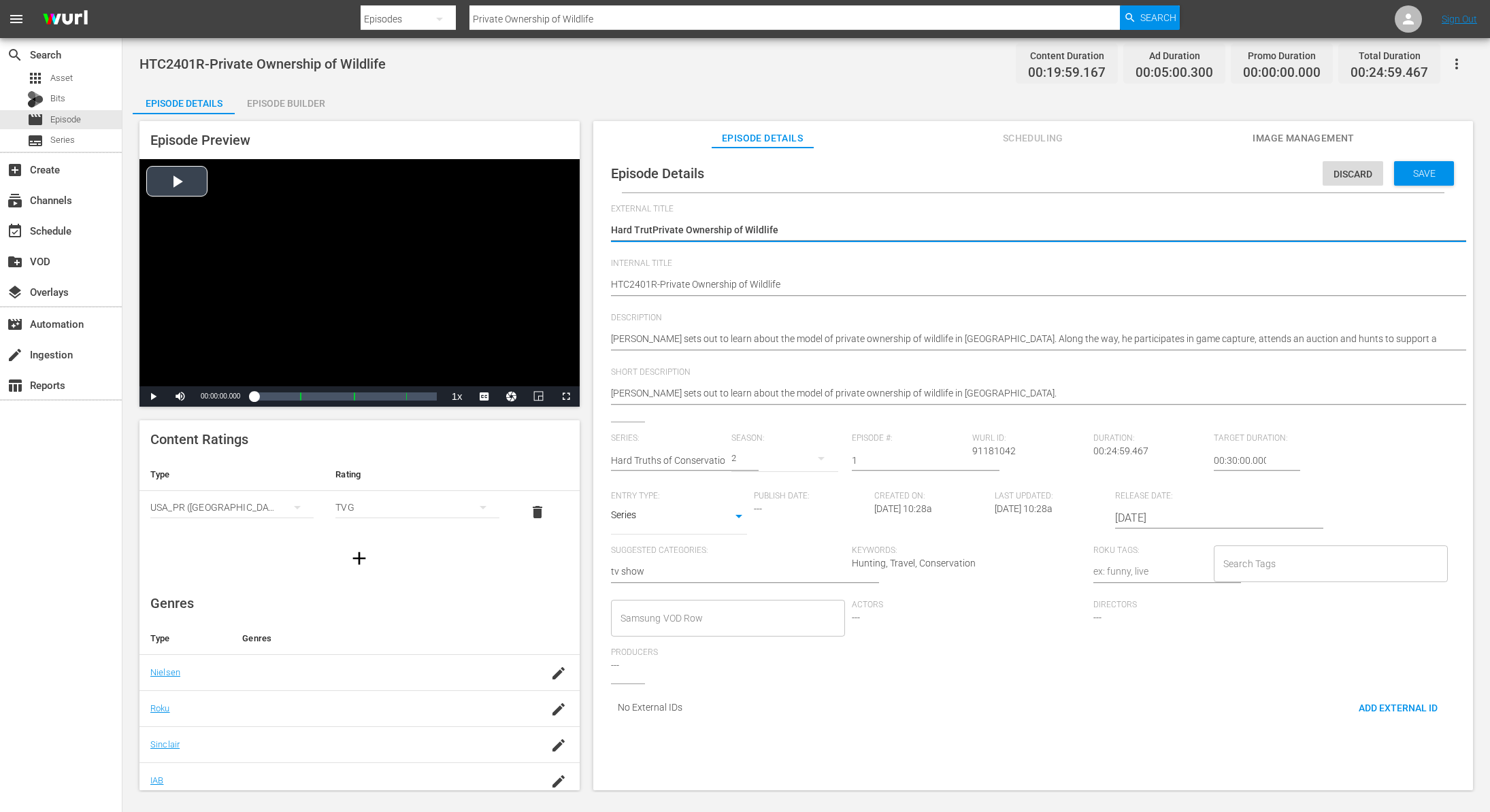
type textarea "Hard TruthPrivate Ownership of Wildlife"
type textarea "Hard TruthsPrivate Ownership of Wildlife"
type textarea "Hard Truths Private Ownership of Wildlife"
type textarea "Hard Truths oPrivate Ownership of Wildlife"
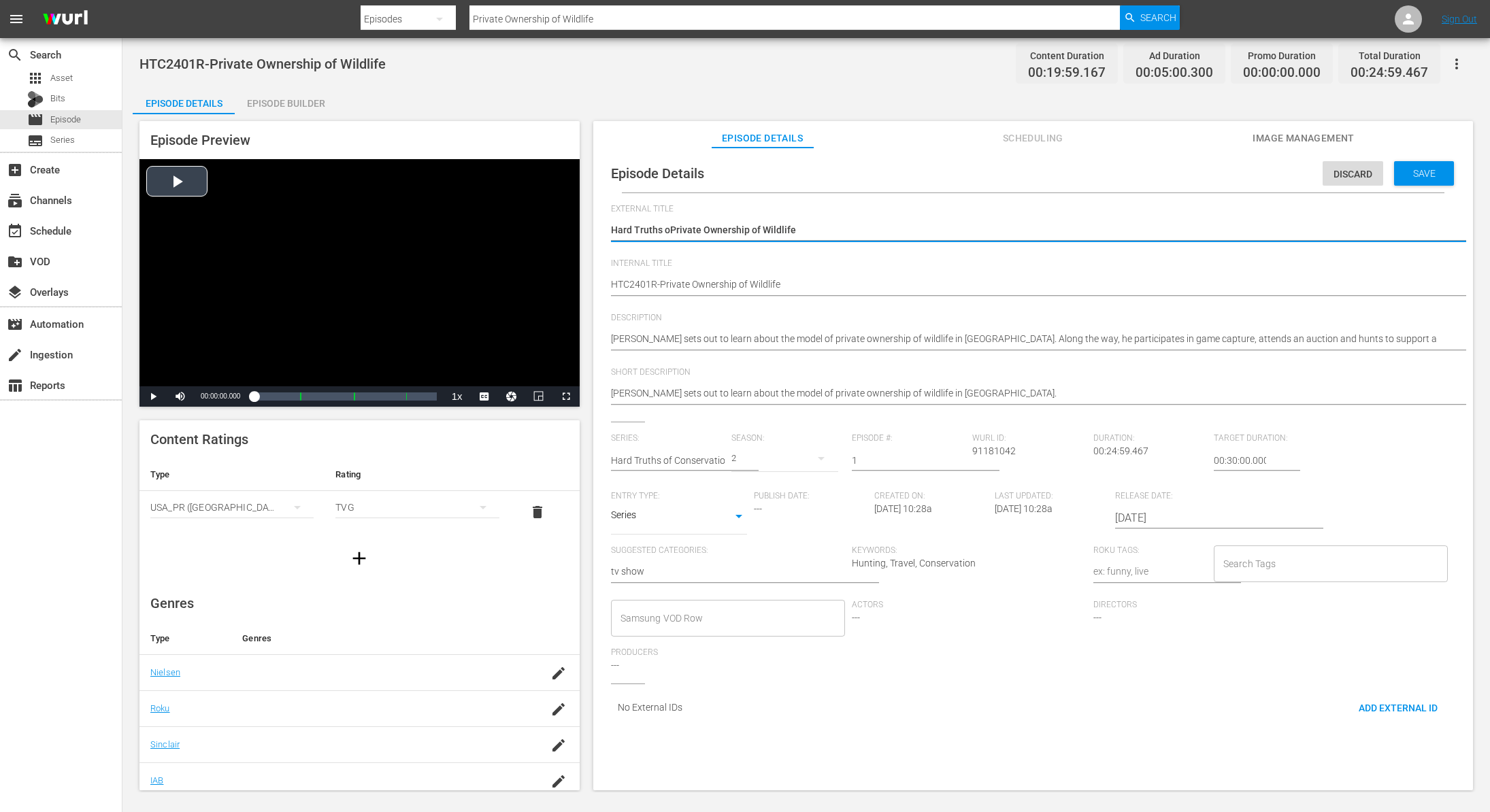
type textarea "Hard Truths ofPrivate Ownership of Wildlife"
type textarea "Hard Truths of Private Ownership of Wildlife"
type textarea "Hard Truths of CPrivate Ownership of Wildlife"
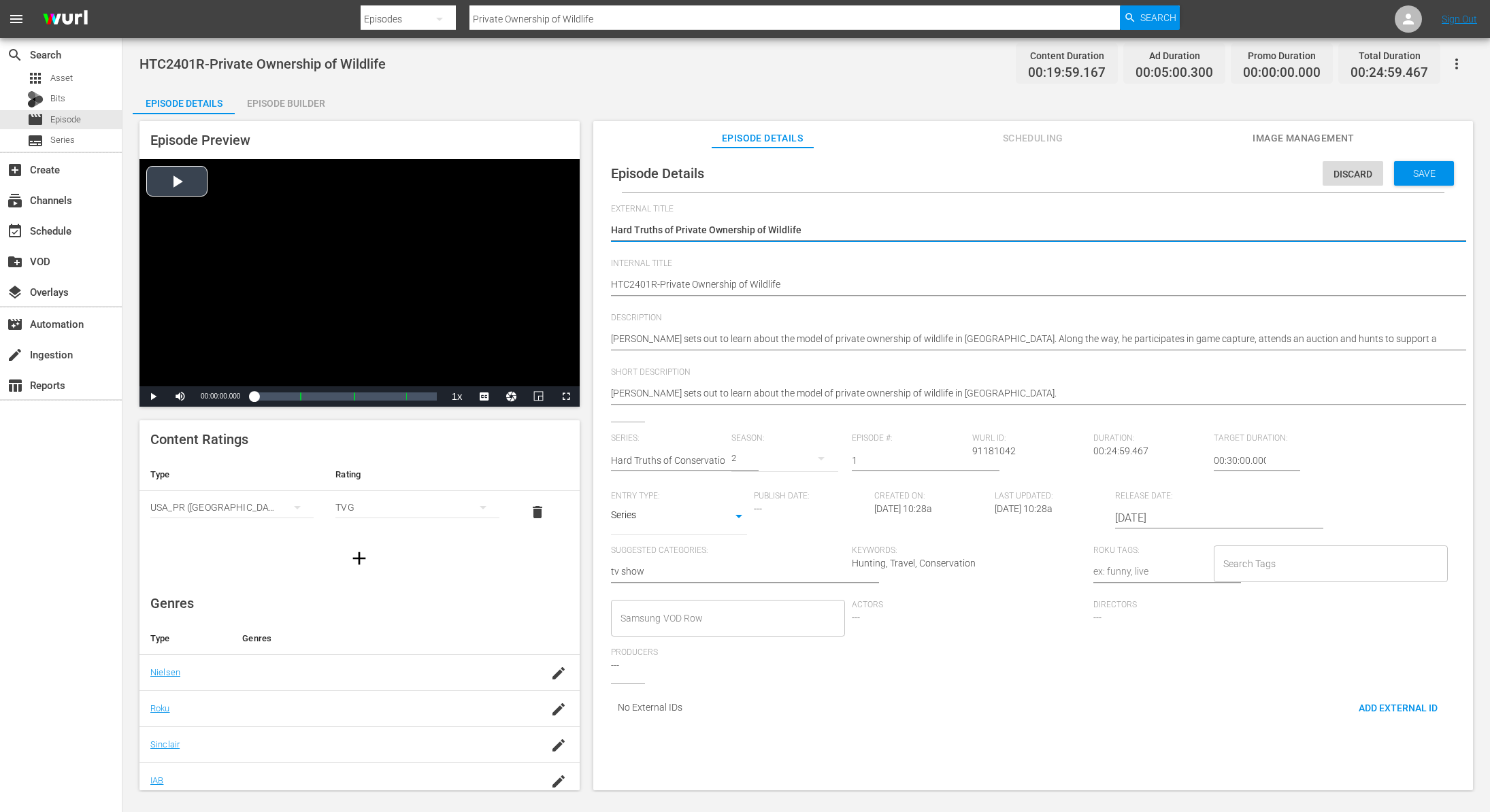
type textarea "Hard Truths of CPrivate Ownership of Wildlife"
type textarea "Hard Truths of CoPrivate Ownership of Wildlife"
type textarea "Hard Truths of ConPrivate Ownership of Wildlife"
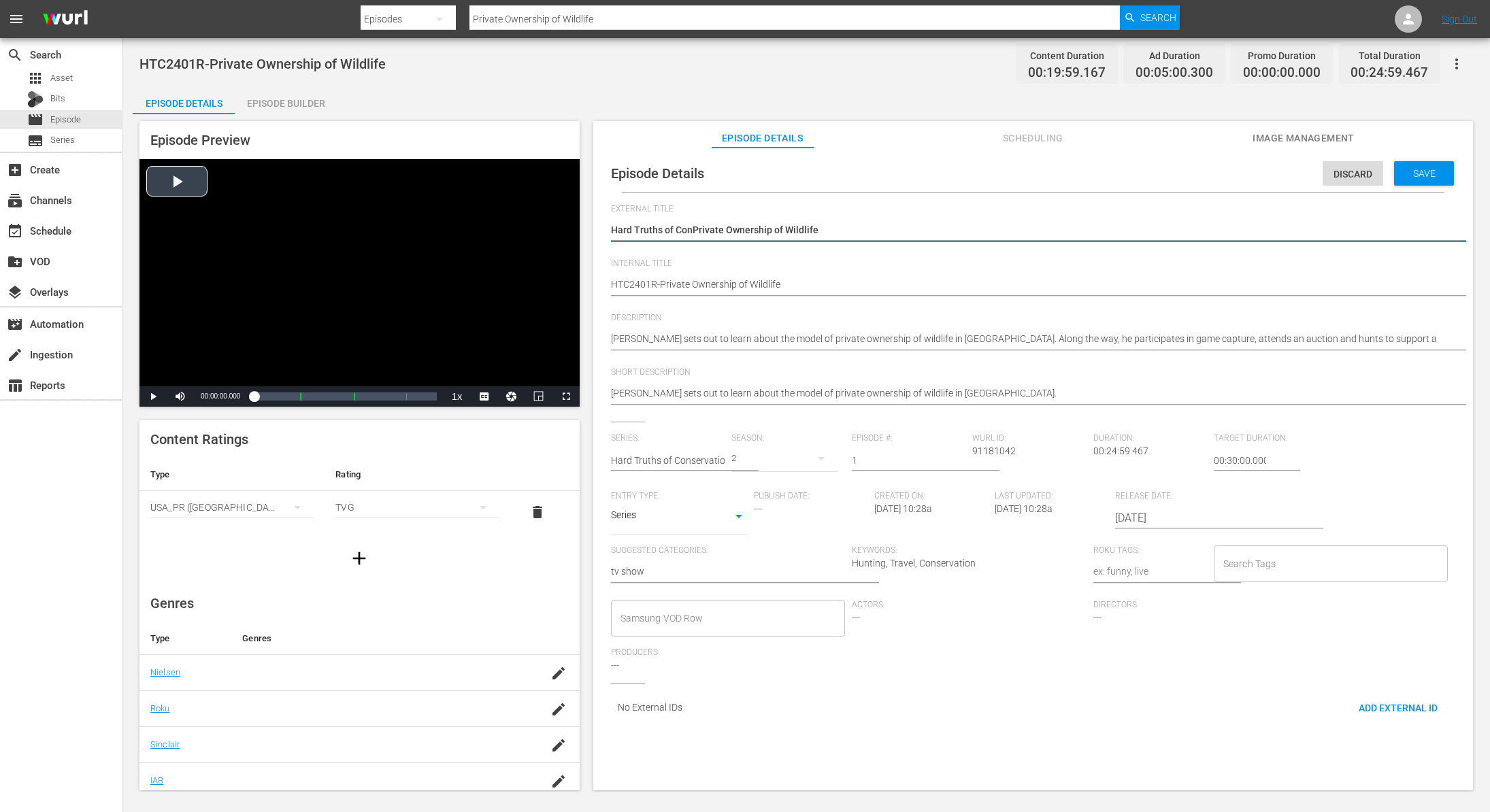
type textarea "Hard Truths of ConsPrivate Ownership of Wildlife"
type textarea "Hard Truths of ConsePrivate Ownership of Wildlife"
type textarea "Hard Truths of ConserPrivate Ownership of Wildlife"
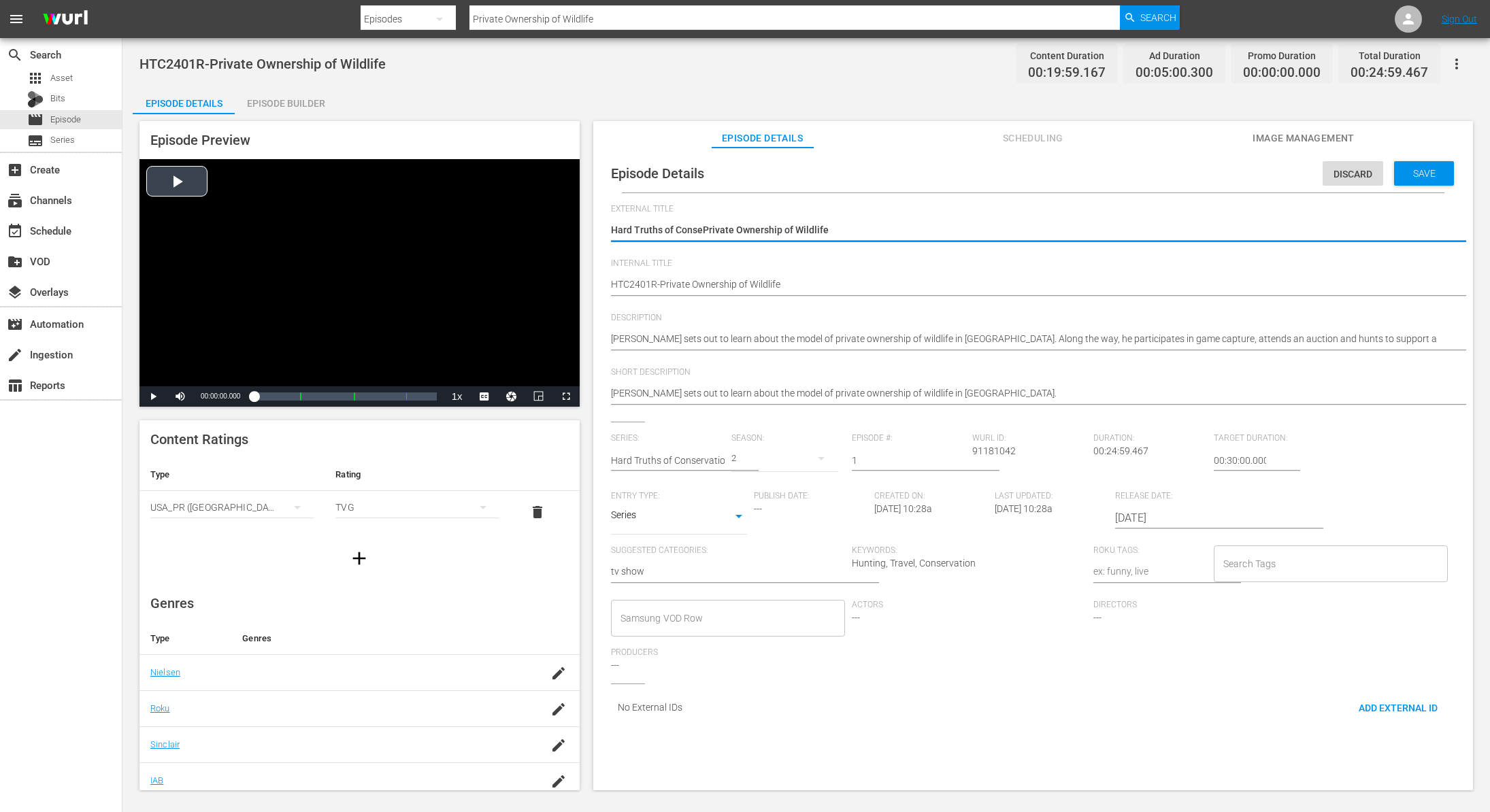
type textarea "Hard Truths of ConserPrivate Ownership of Wildlife"
type textarea "Hard Truths of ConservPrivate Ownership of Wildlife"
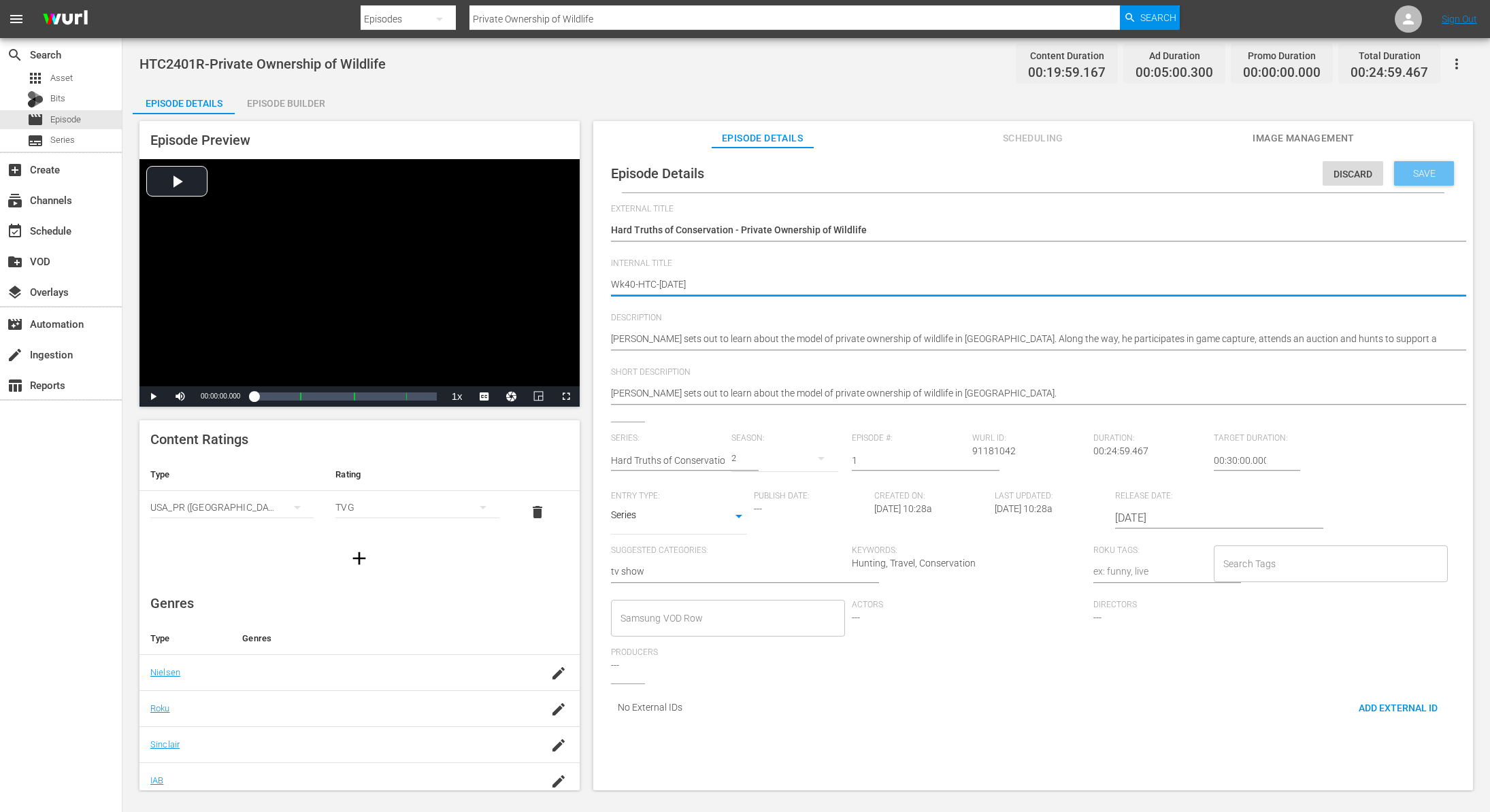
click at [1404, 182] on div "Save" at bounding box center [1424, 173] width 60 height 24
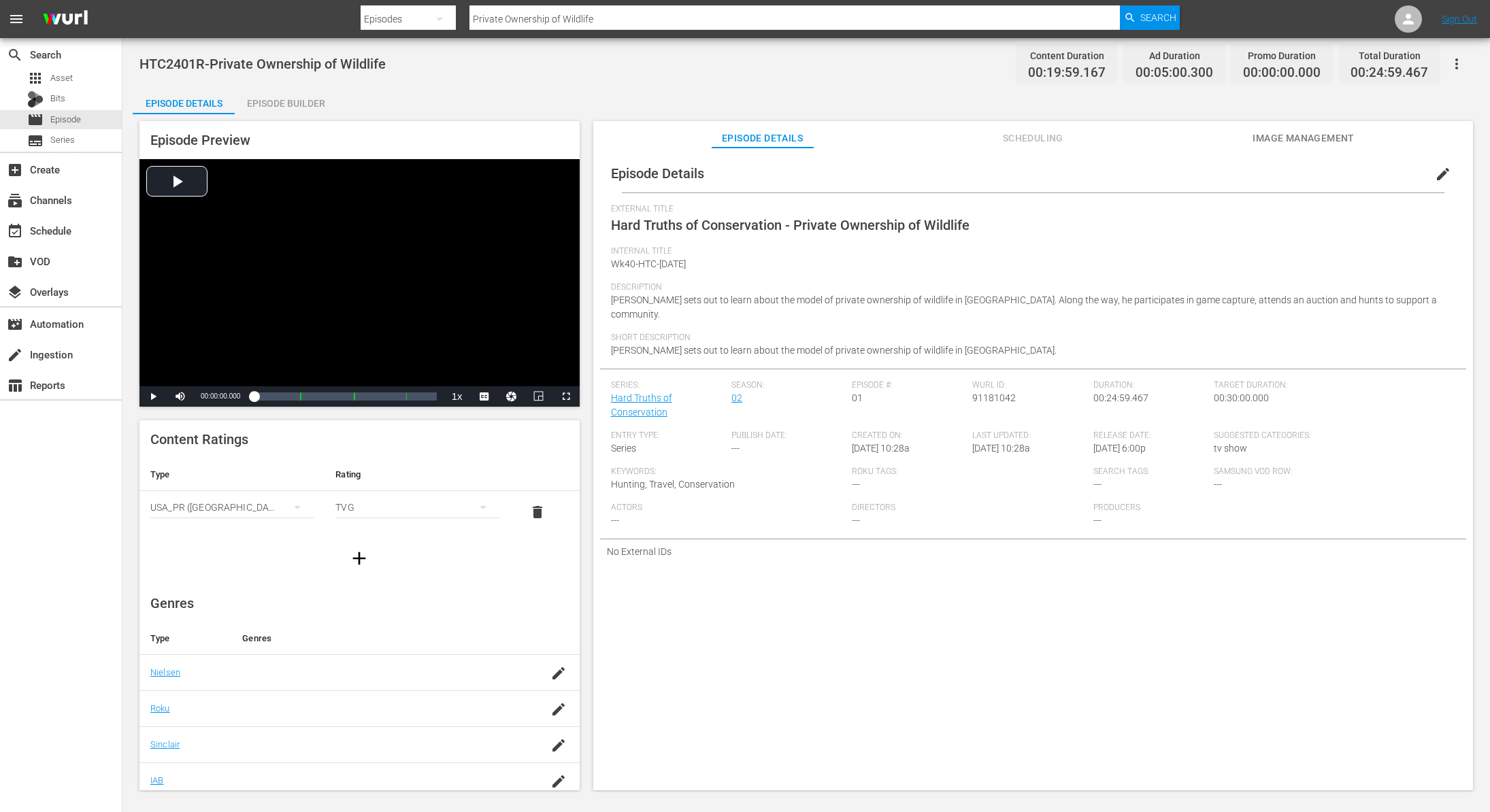
click at [315, 98] on div "Episode Builder" at bounding box center [285, 103] width 102 height 33
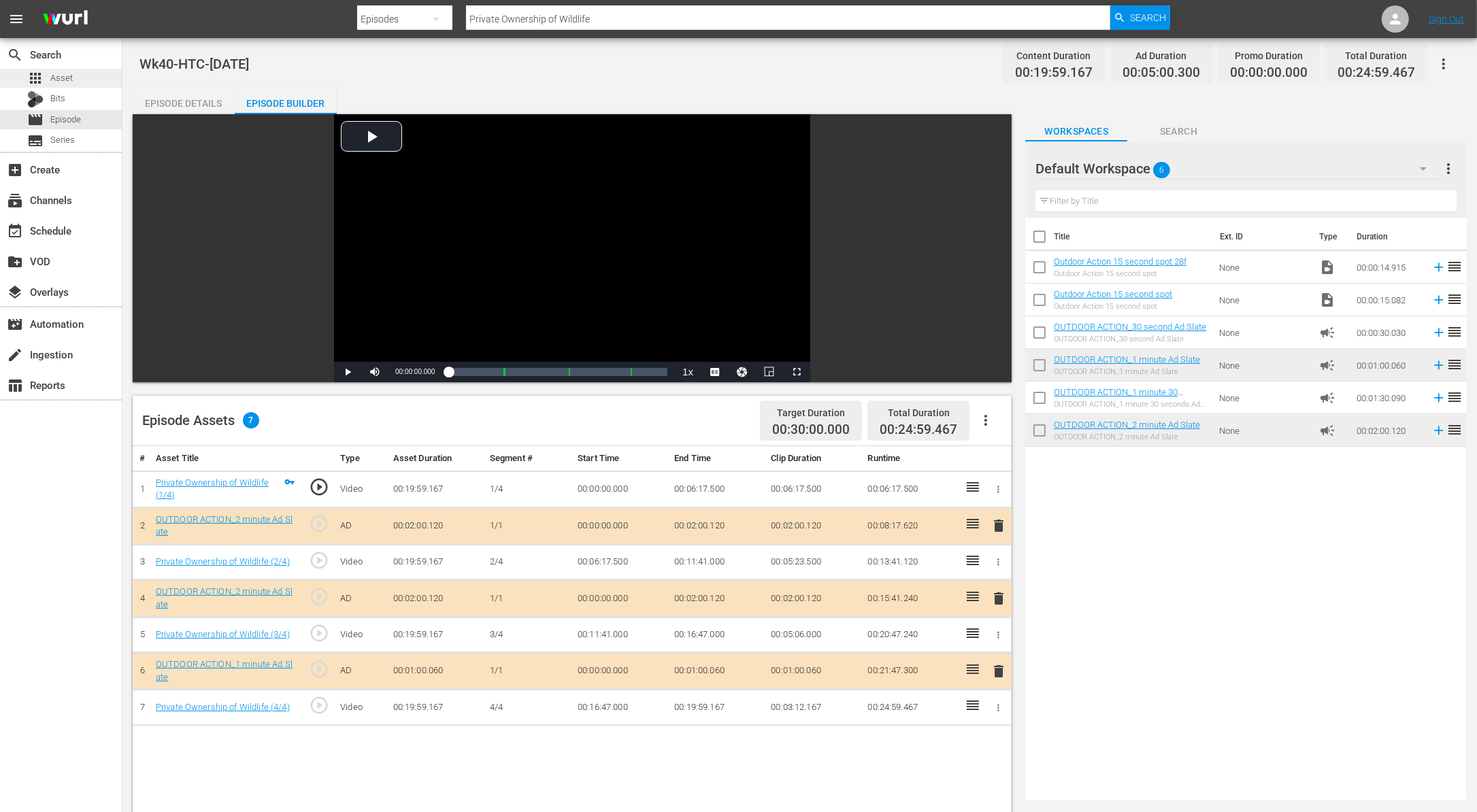
click at [67, 83] on span "Asset" at bounding box center [61, 77] width 23 height 13
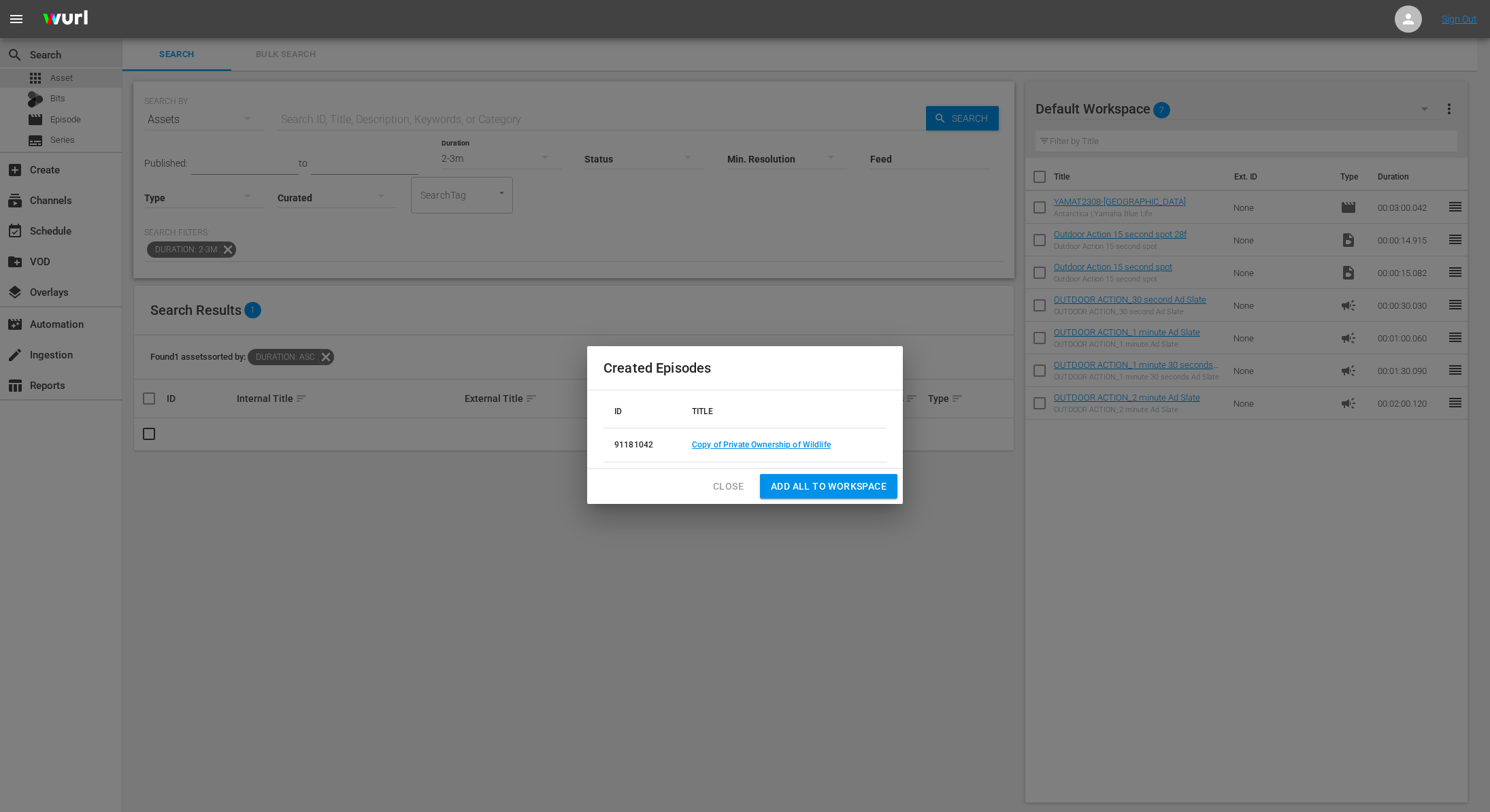
click at [727, 485] on span "Close" at bounding box center [728, 487] width 30 height 17
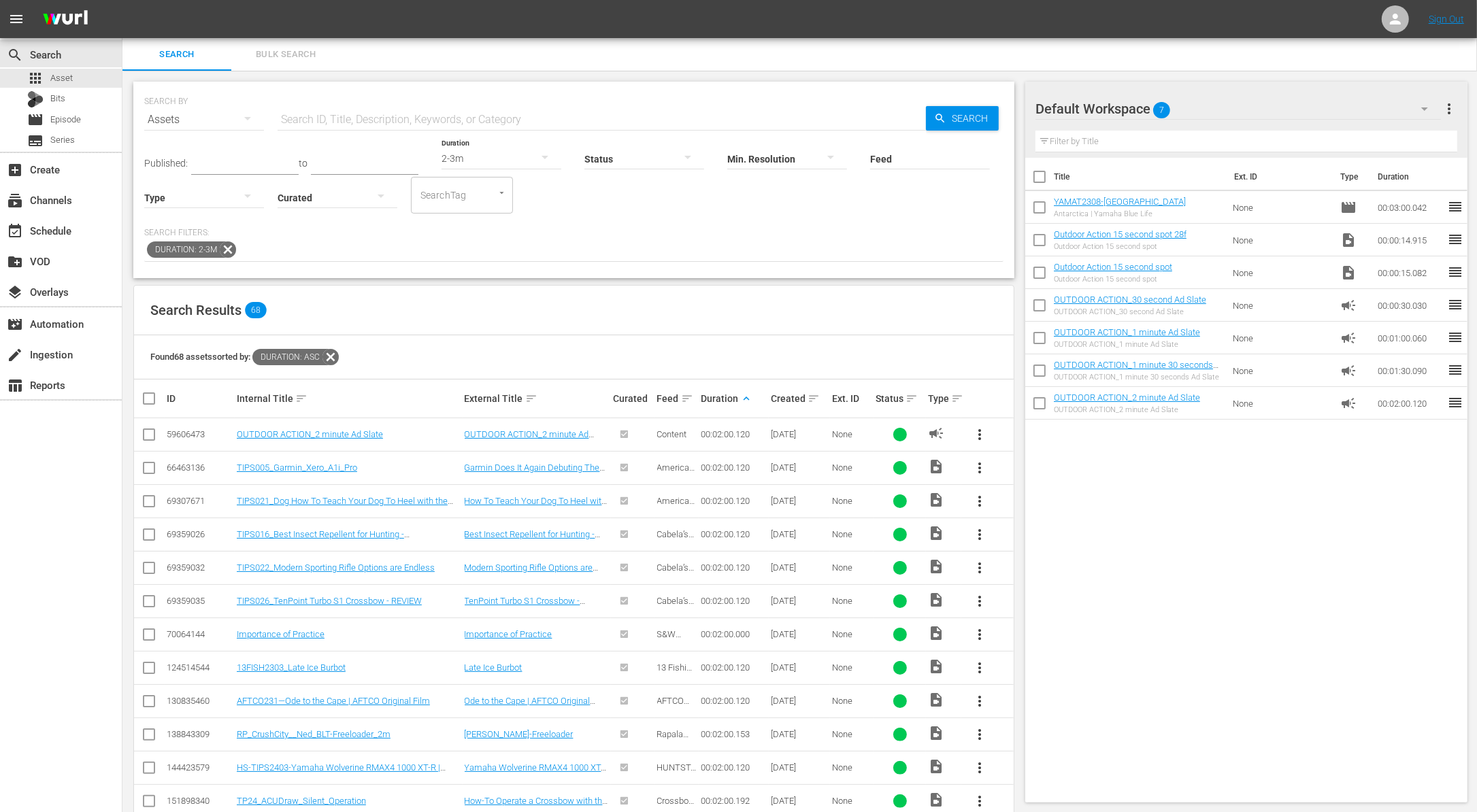
click at [499, 156] on div "2-3m" at bounding box center [501, 158] width 120 height 38
click at [472, 203] on div "3-4m" at bounding box center [485, 214] width 120 height 22
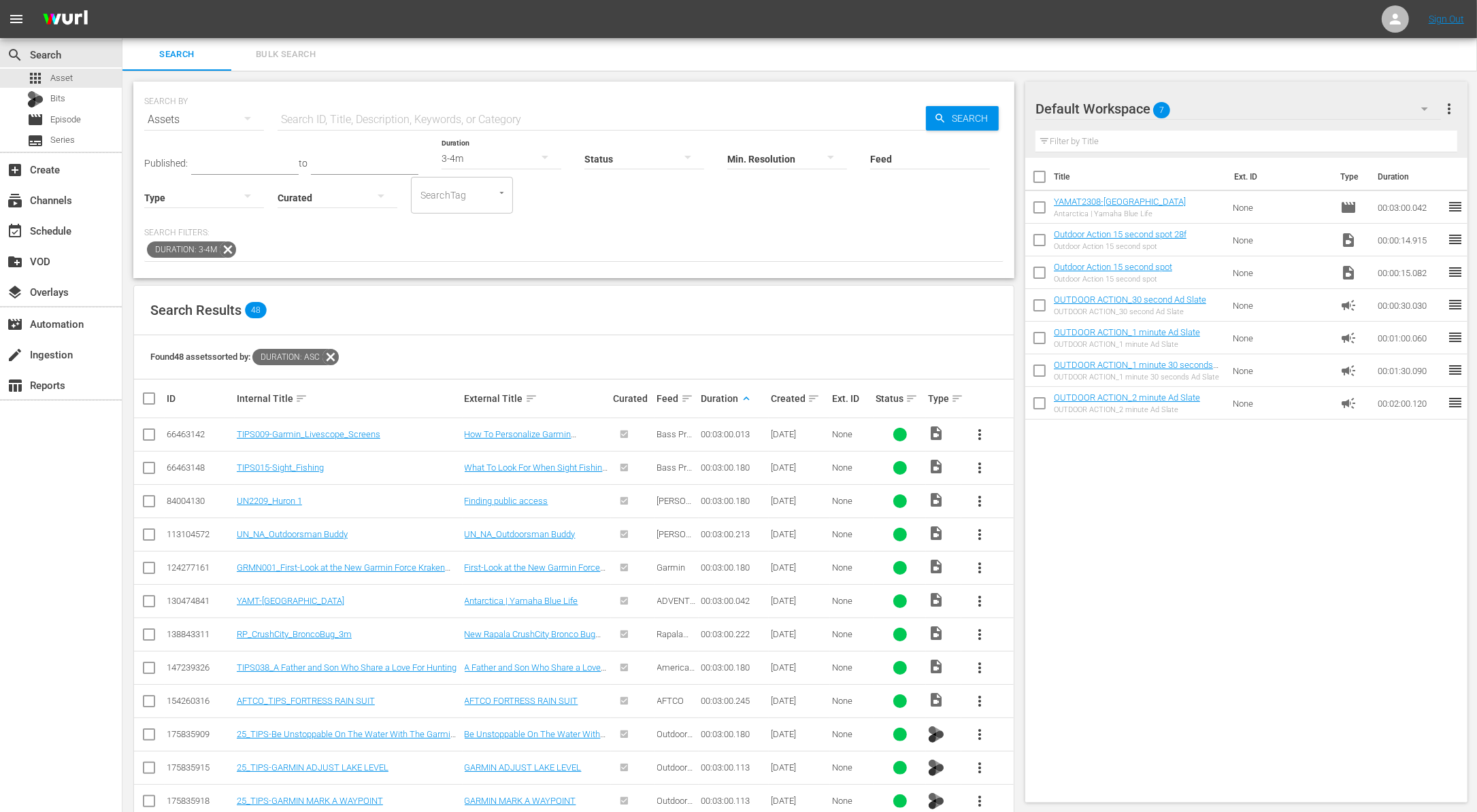
click at [982, 495] on span "more_vert" at bounding box center [979, 501] width 16 height 16
click at [1038, 527] on div "Workspace" at bounding box center [1053, 538] width 92 height 33
click at [58, 123] on span "Episode" at bounding box center [65, 119] width 30 height 13
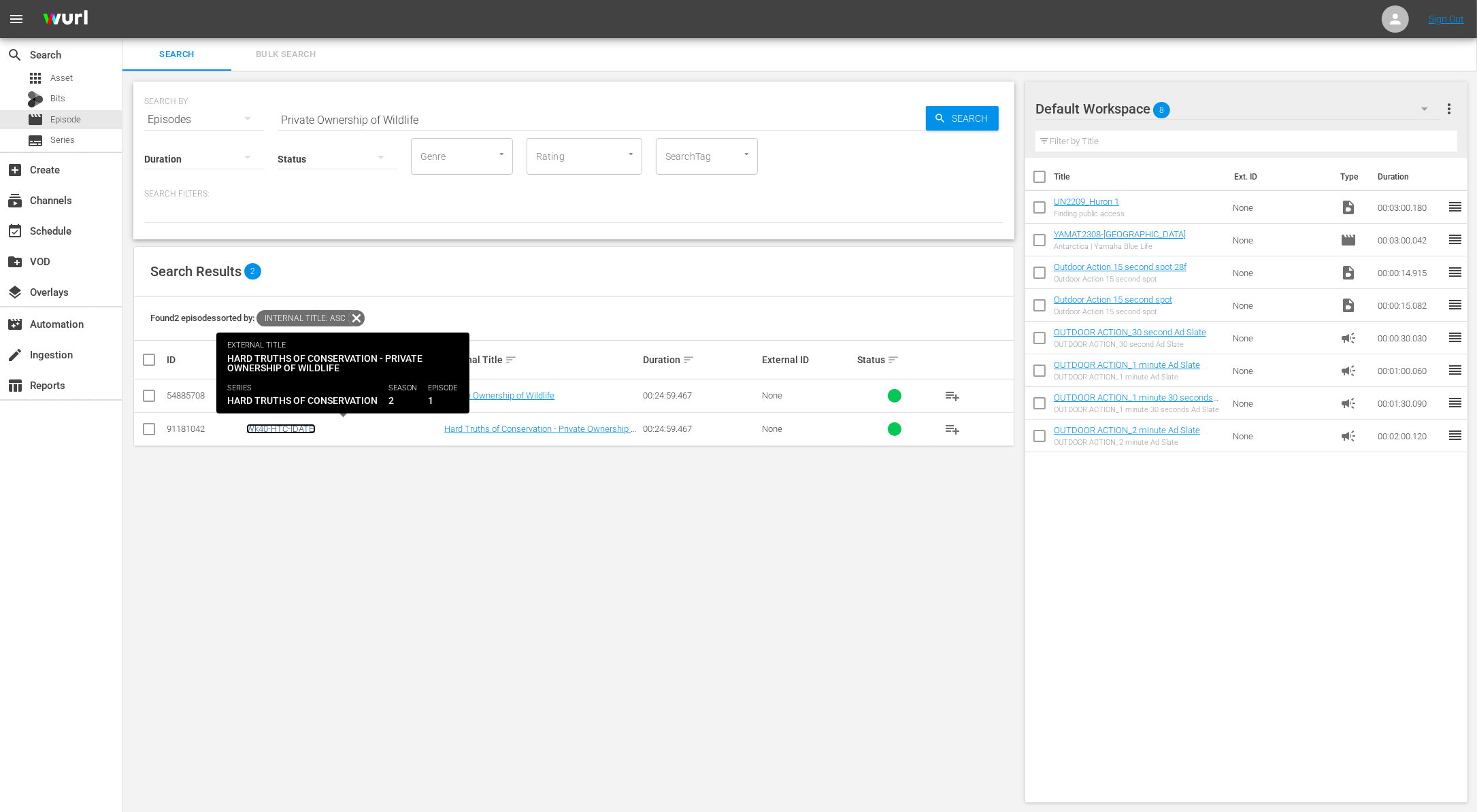
click at [299, 427] on link "Wk40-HTC-[DATE]" at bounding box center [281, 428] width 70 height 10
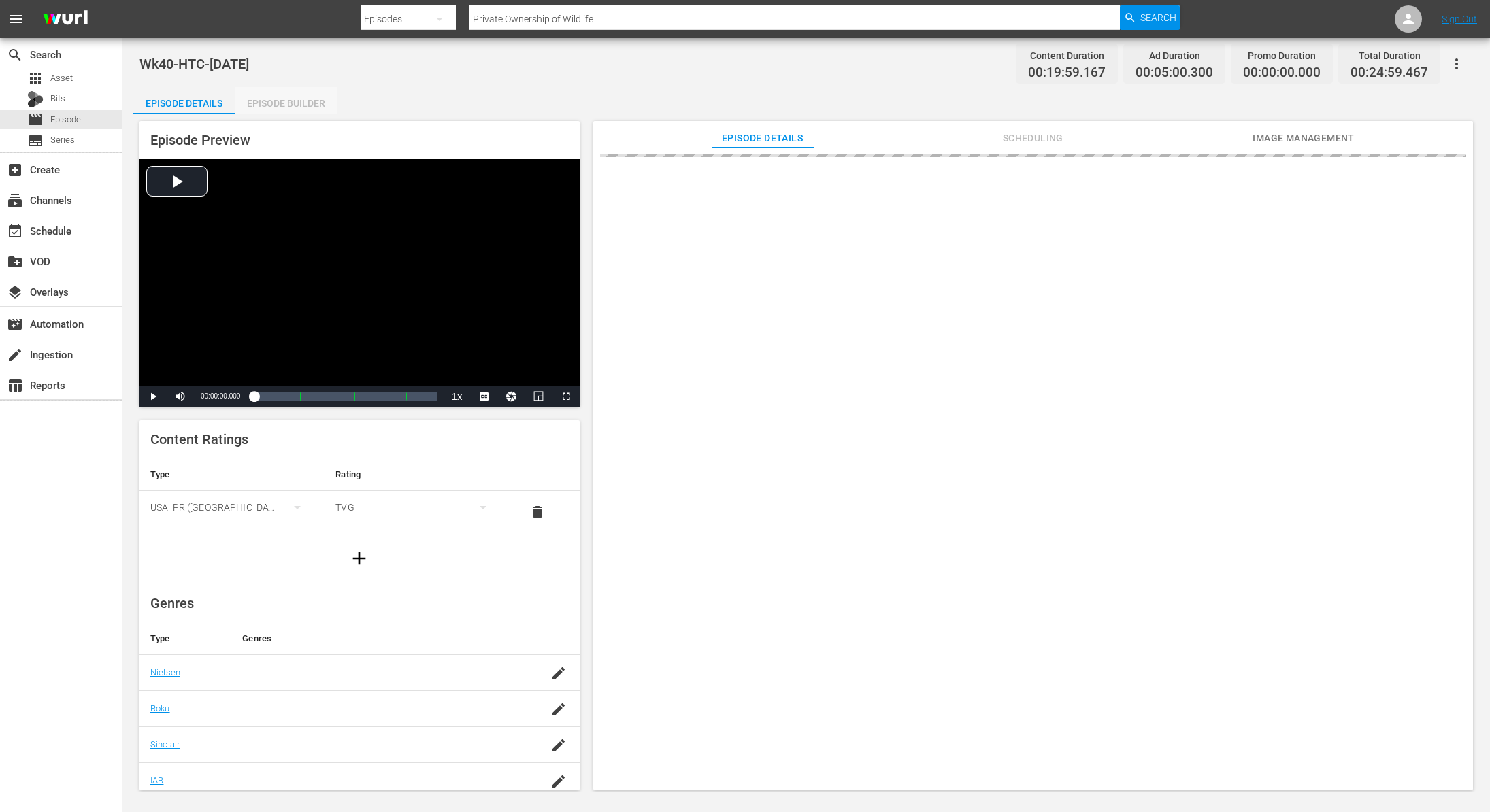
click at [310, 106] on div "Episode Builder" at bounding box center [285, 103] width 102 height 33
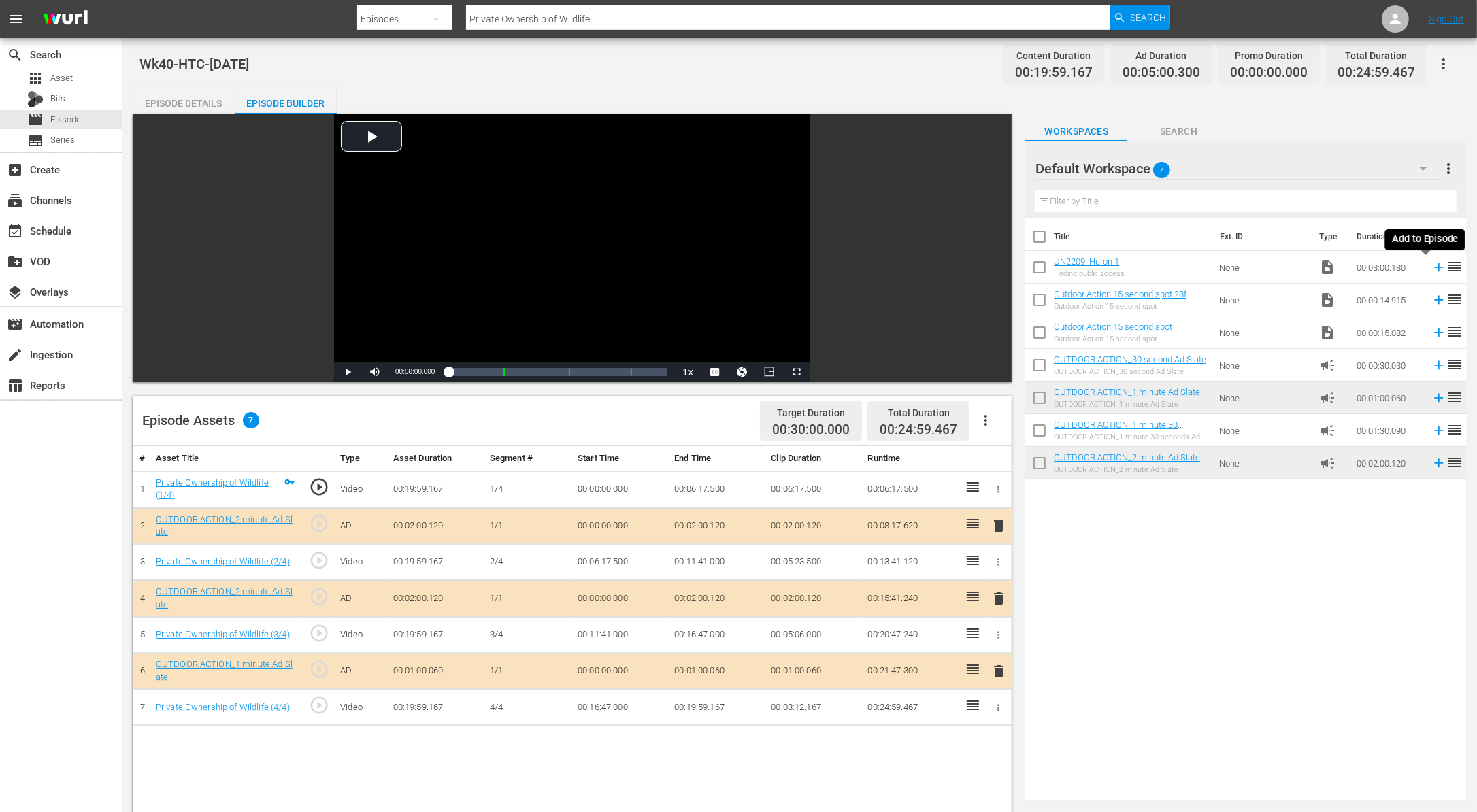
click at [1431, 269] on icon at bounding box center [1438, 266] width 15 height 15
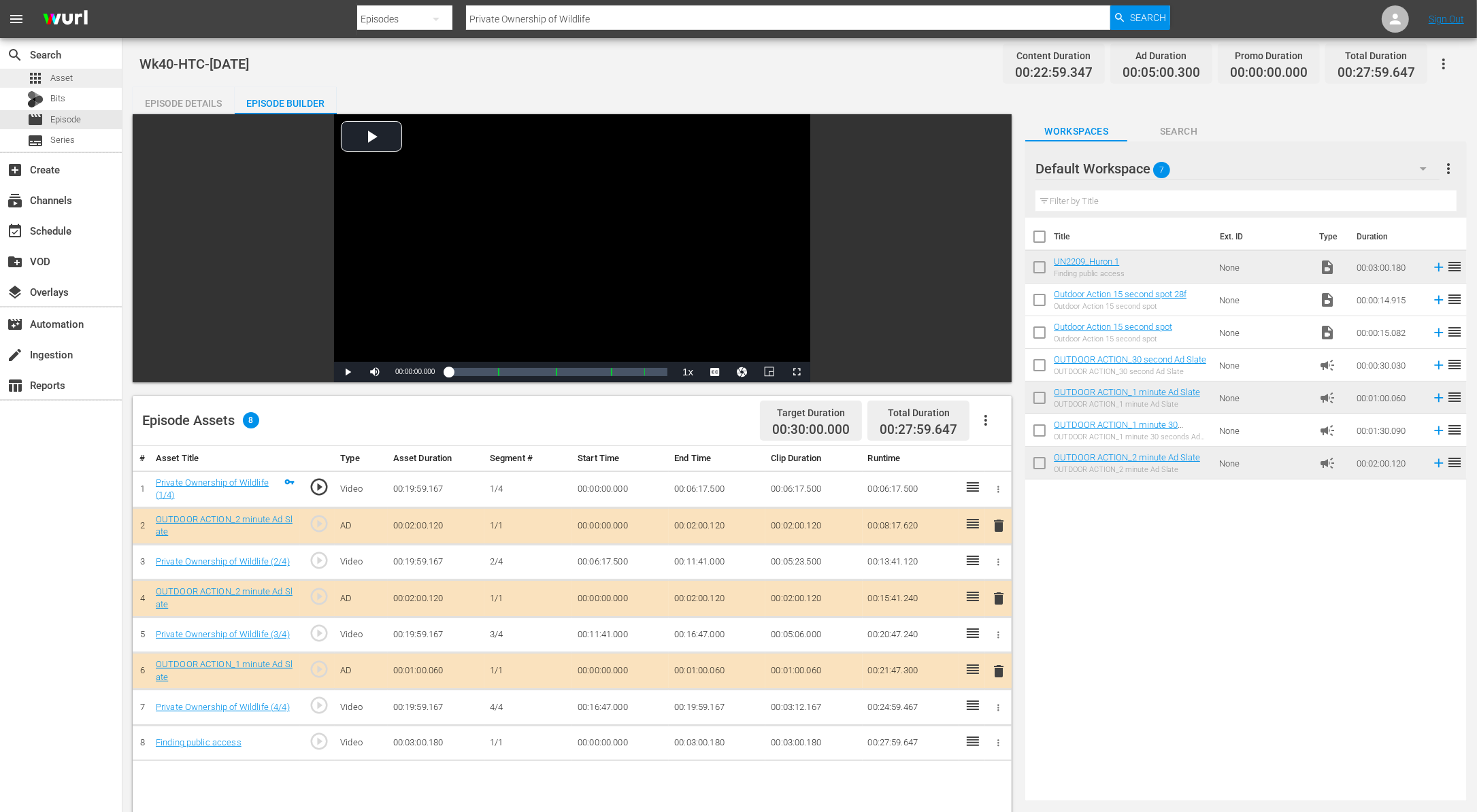
click at [70, 76] on span "Asset" at bounding box center [61, 77] width 23 height 13
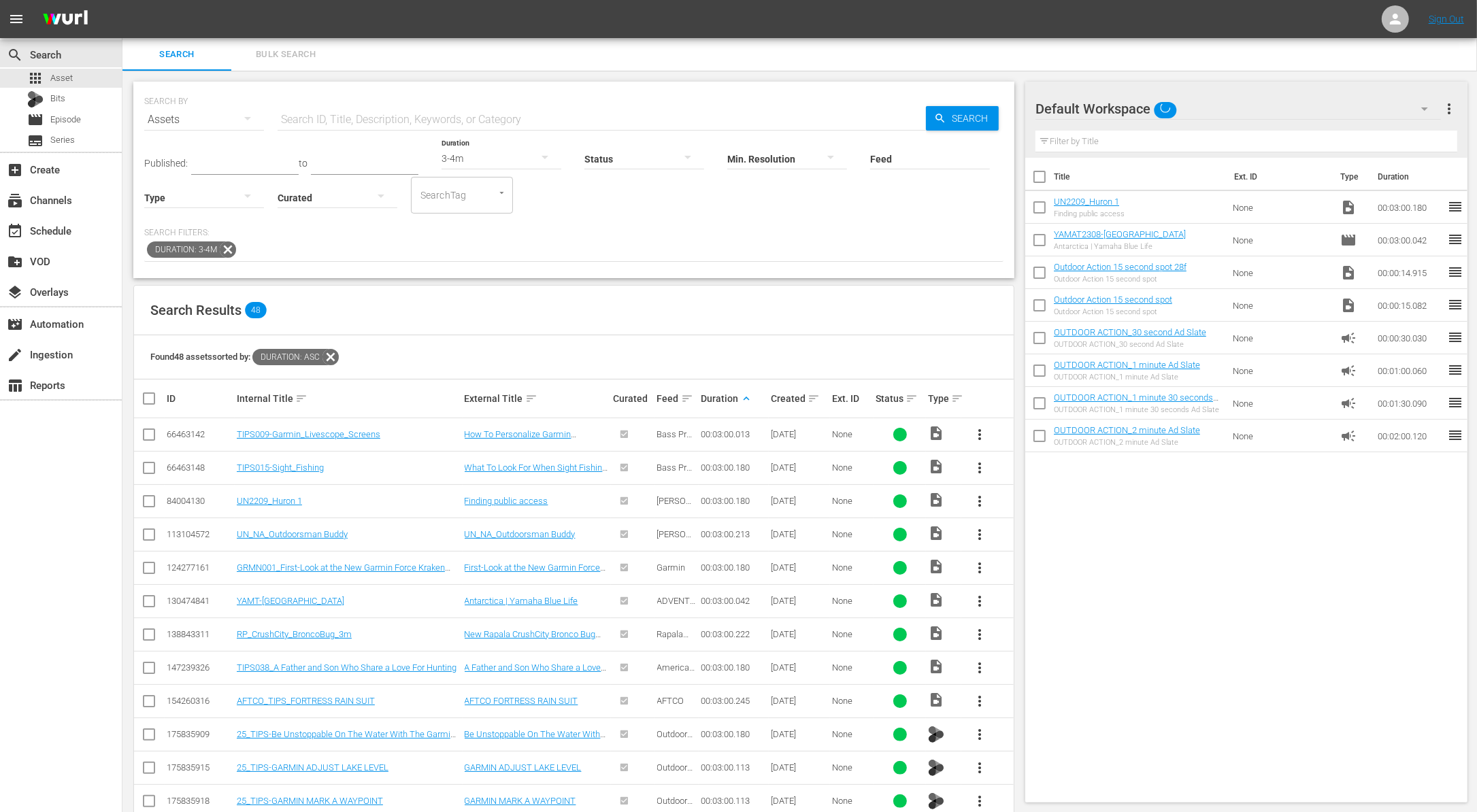
click at [480, 155] on div "3-4m" at bounding box center [501, 158] width 120 height 38
click at [469, 160] on div "1-2m" at bounding box center [485, 171] width 120 height 22
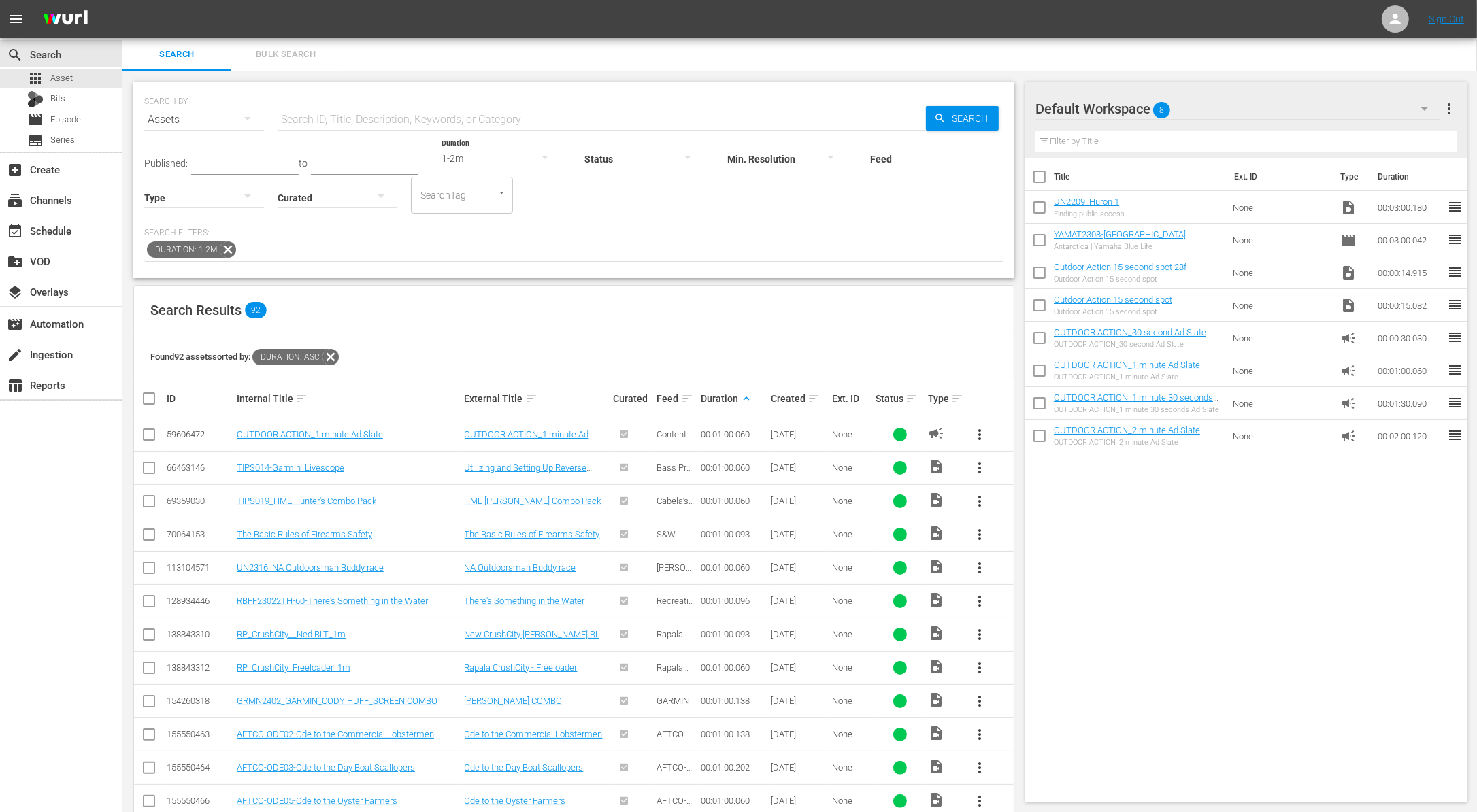
click at [503, 149] on div "1-2m" at bounding box center [501, 158] width 120 height 38
click at [494, 162] on div "0-1m" at bounding box center [485, 157] width 120 height 22
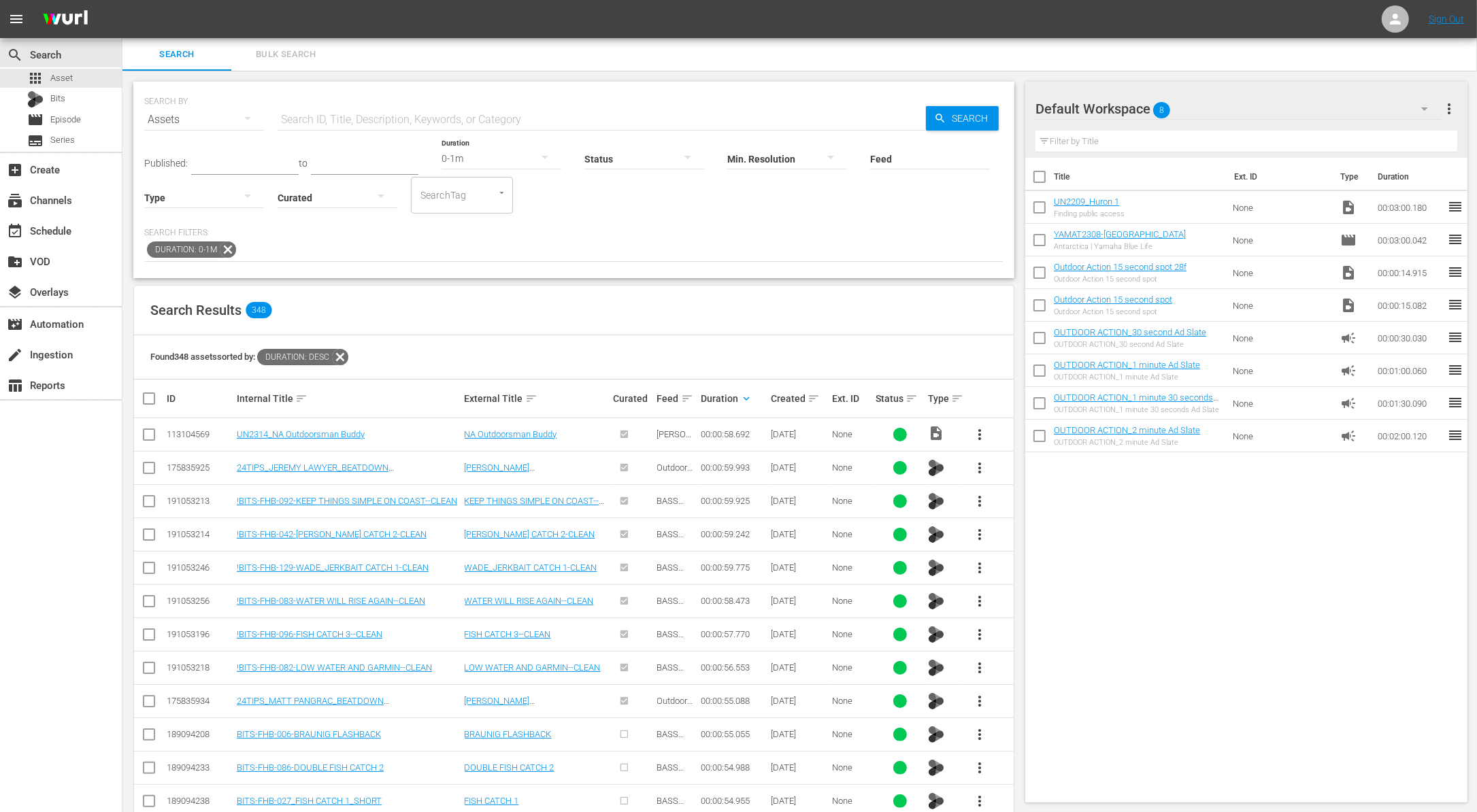
click at [974, 435] on span "more_vert" at bounding box center [979, 435] width 16 height 16
click at [1017, 463] on div "Workspace" at bounding box center [1053, 472] width 92 height 33
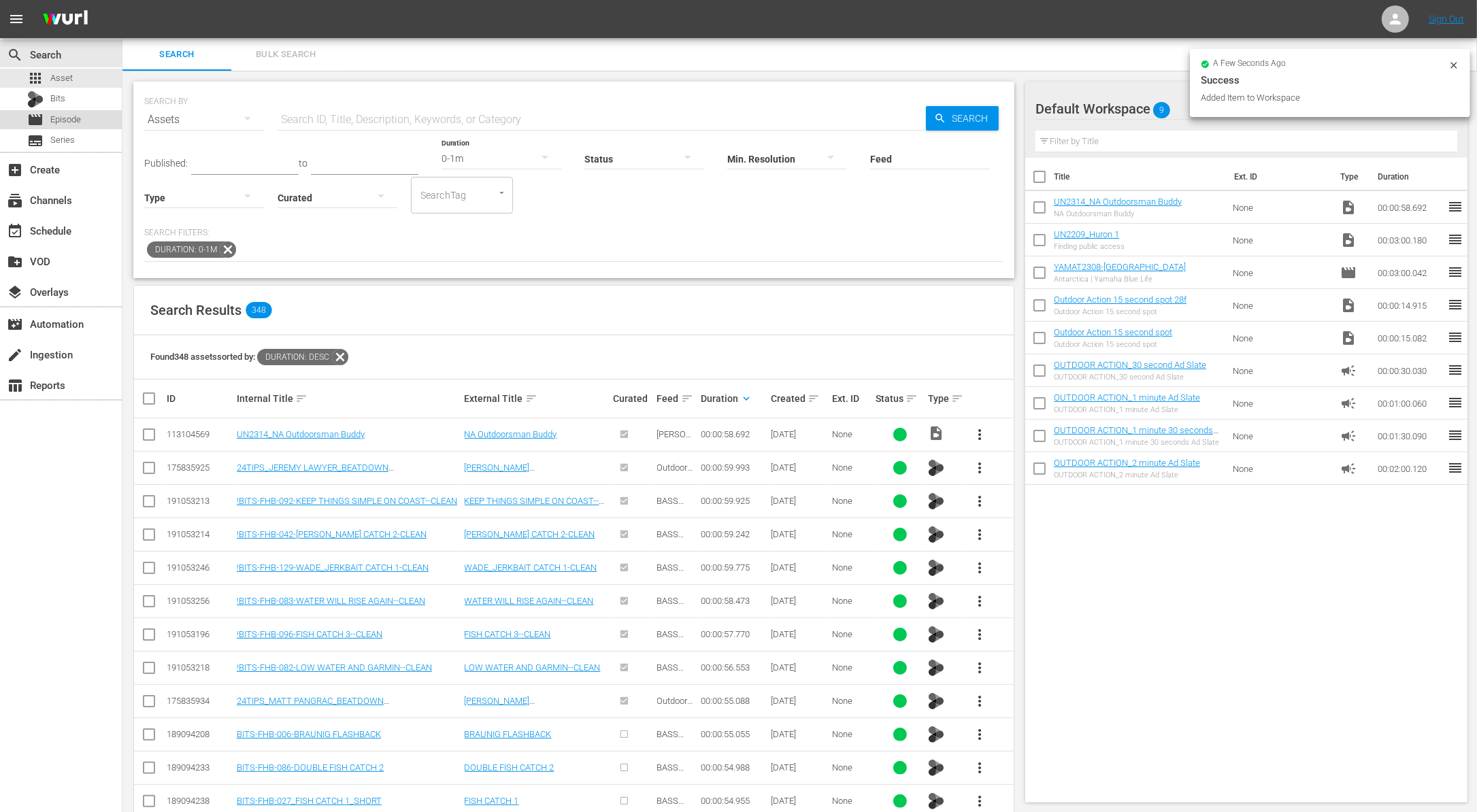
click at [71, 117] on span "Episode" at bounding box center [65, 119] width 30 height 13
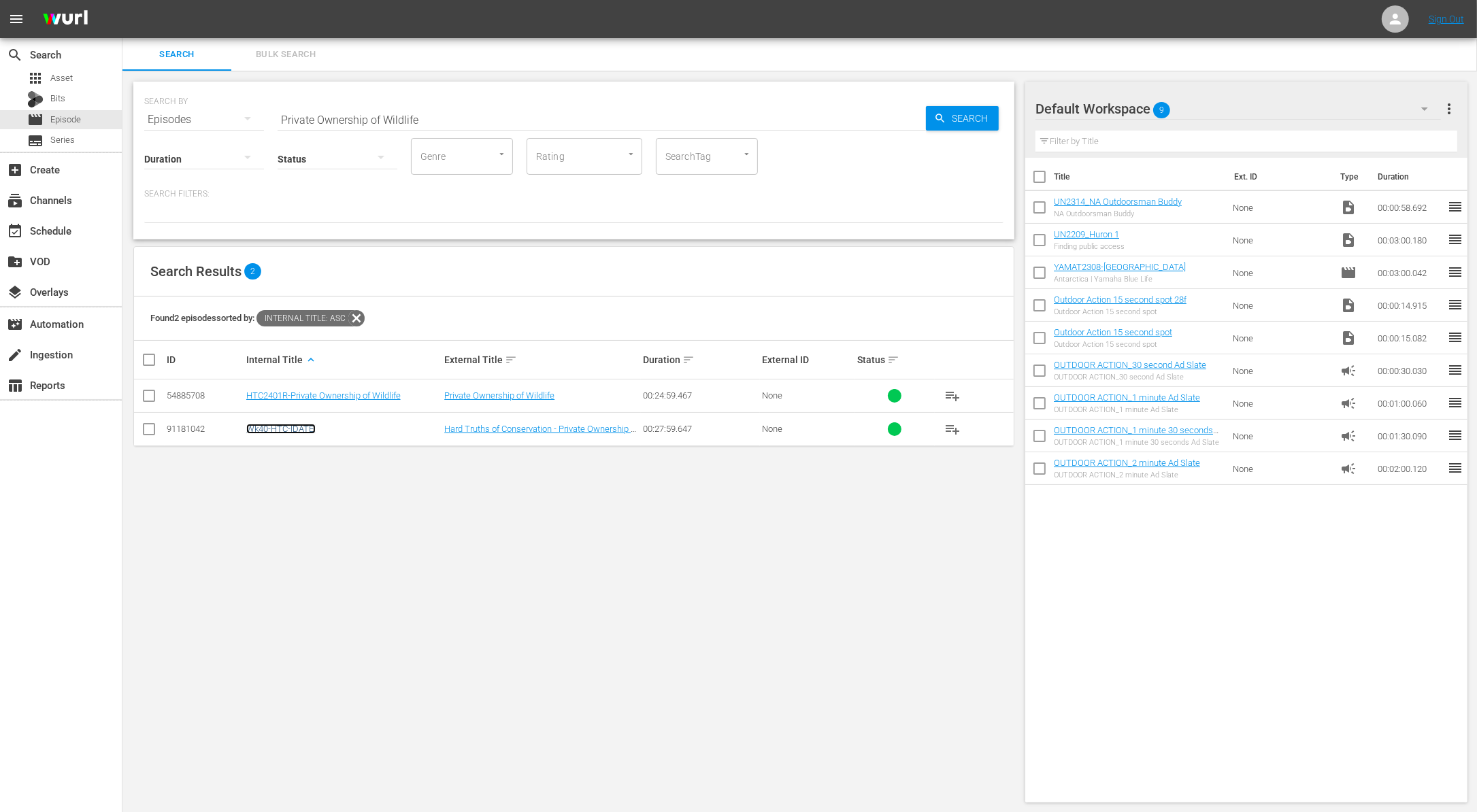
click at [289, 424] on link "Wk40-HTC-[DATE]" at bounding box center [281, 428] width 70 height 10
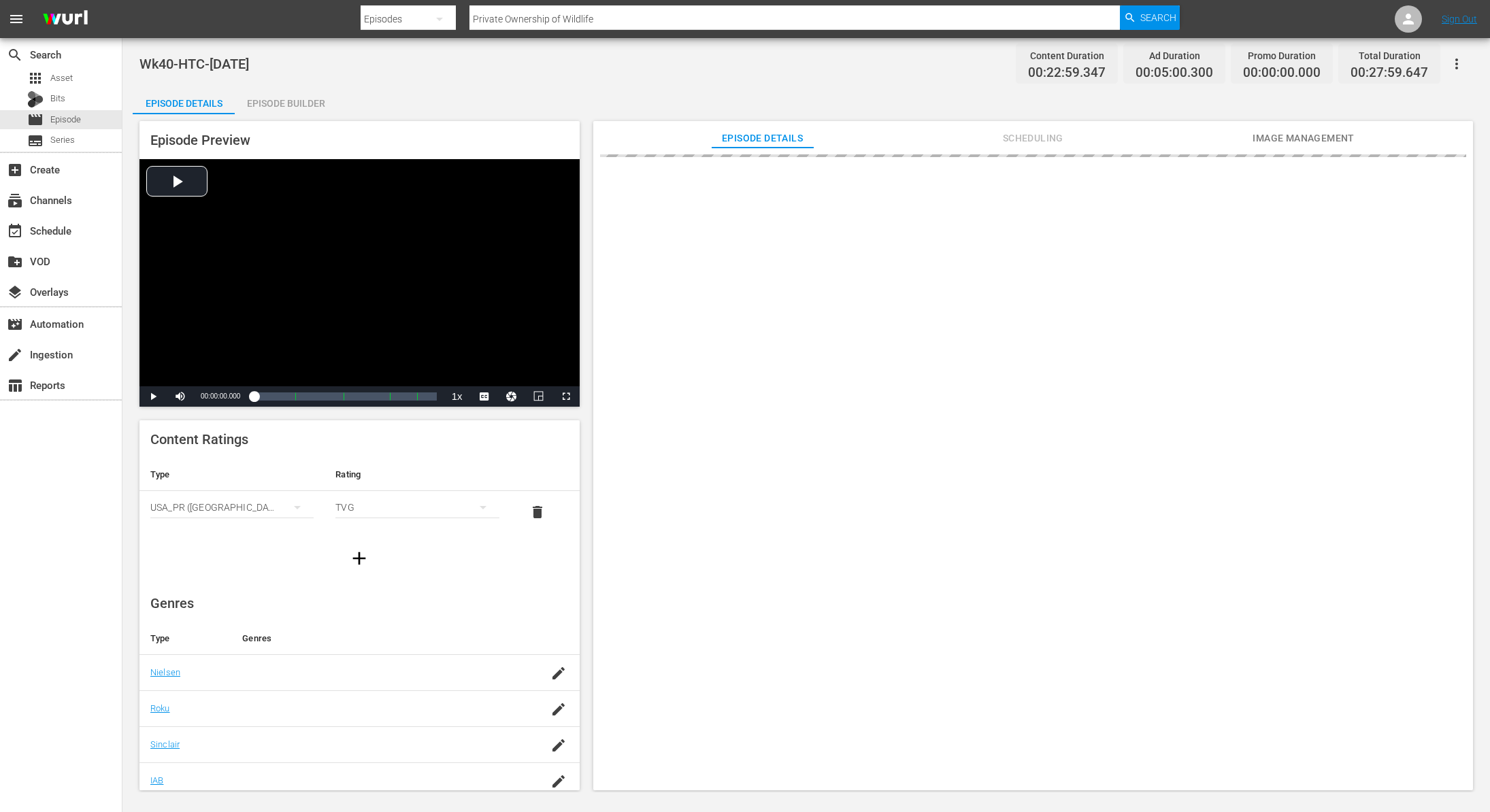
click at [295, 106] on div "Episode Builder" at bounding box center [285, 103] width 102 height 33
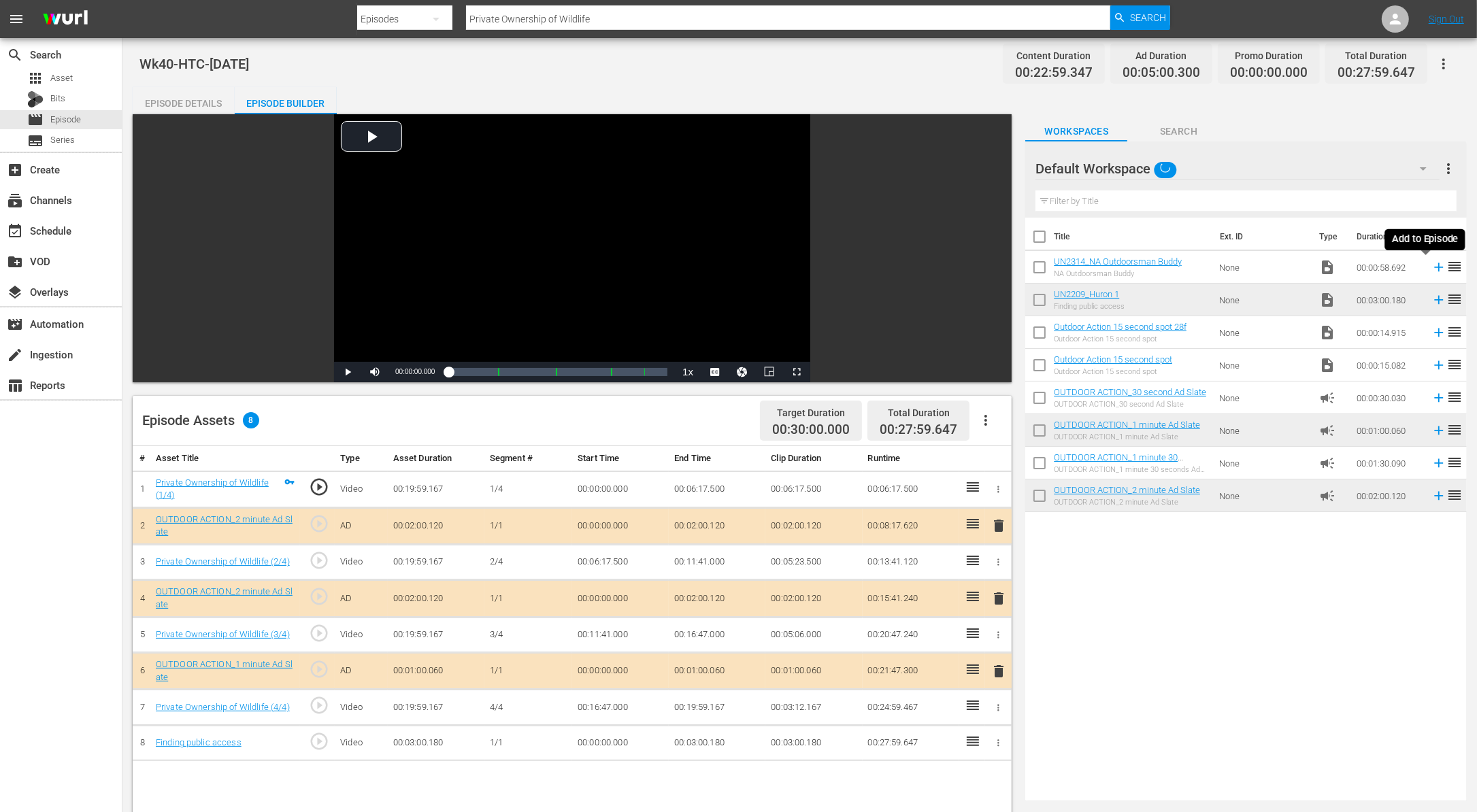
click at [1435, 265] on icon at bounding box center [1439, 267] width 9 height 9
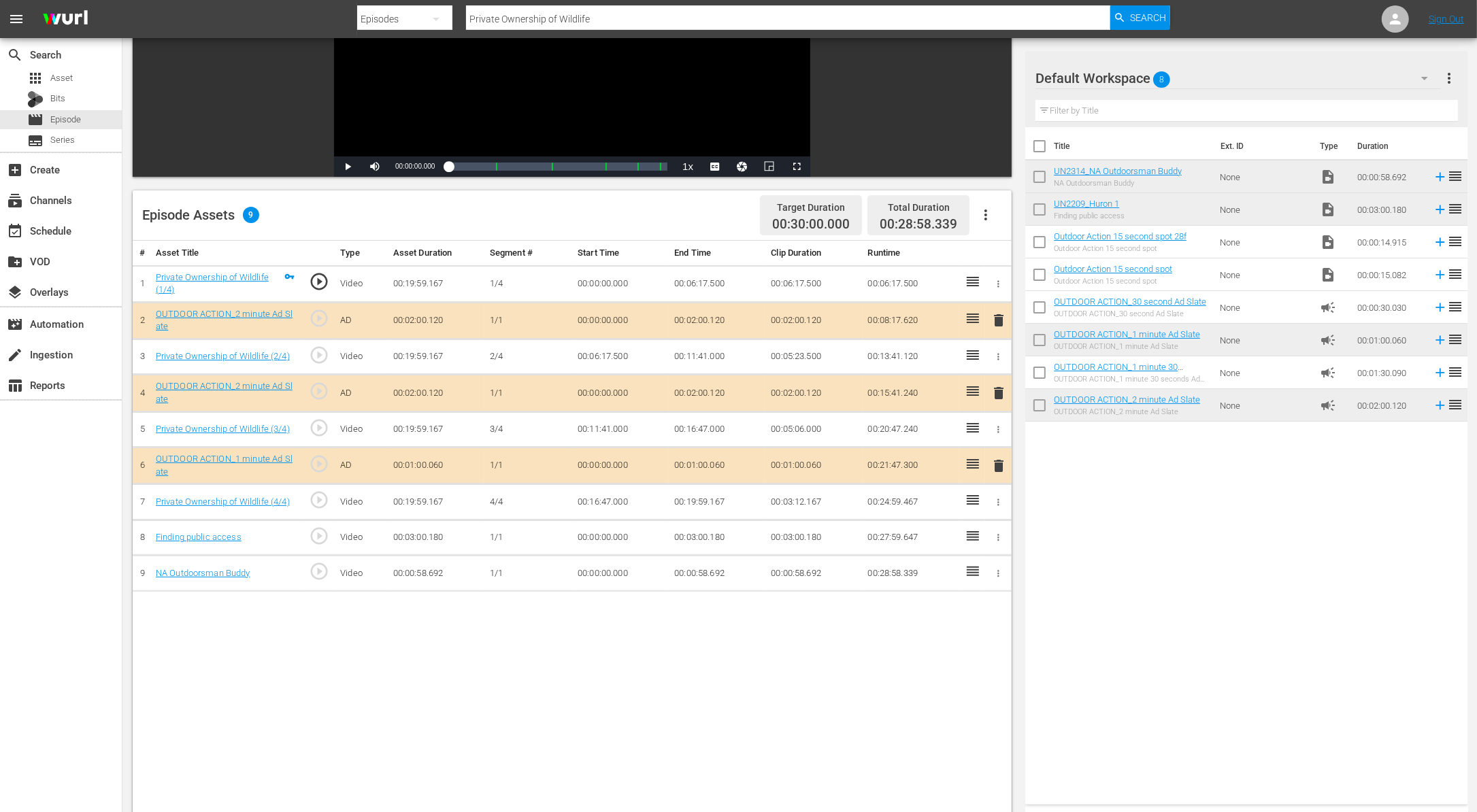
scroll to position [206, 0]
click at [73, 121] on span "Episode" at bounding box center [65, 119] width 30 height 13
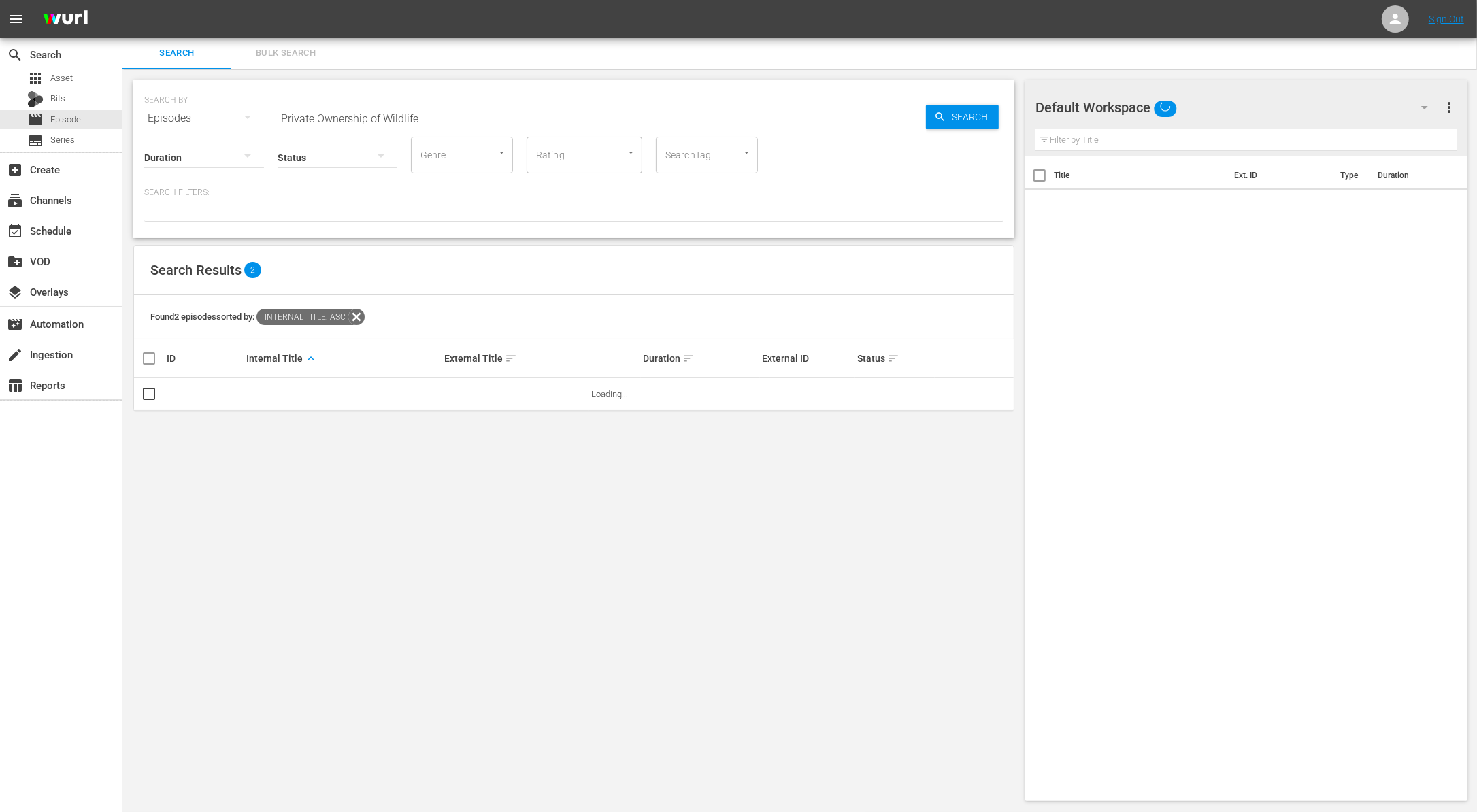
scroll to position [2, 0]
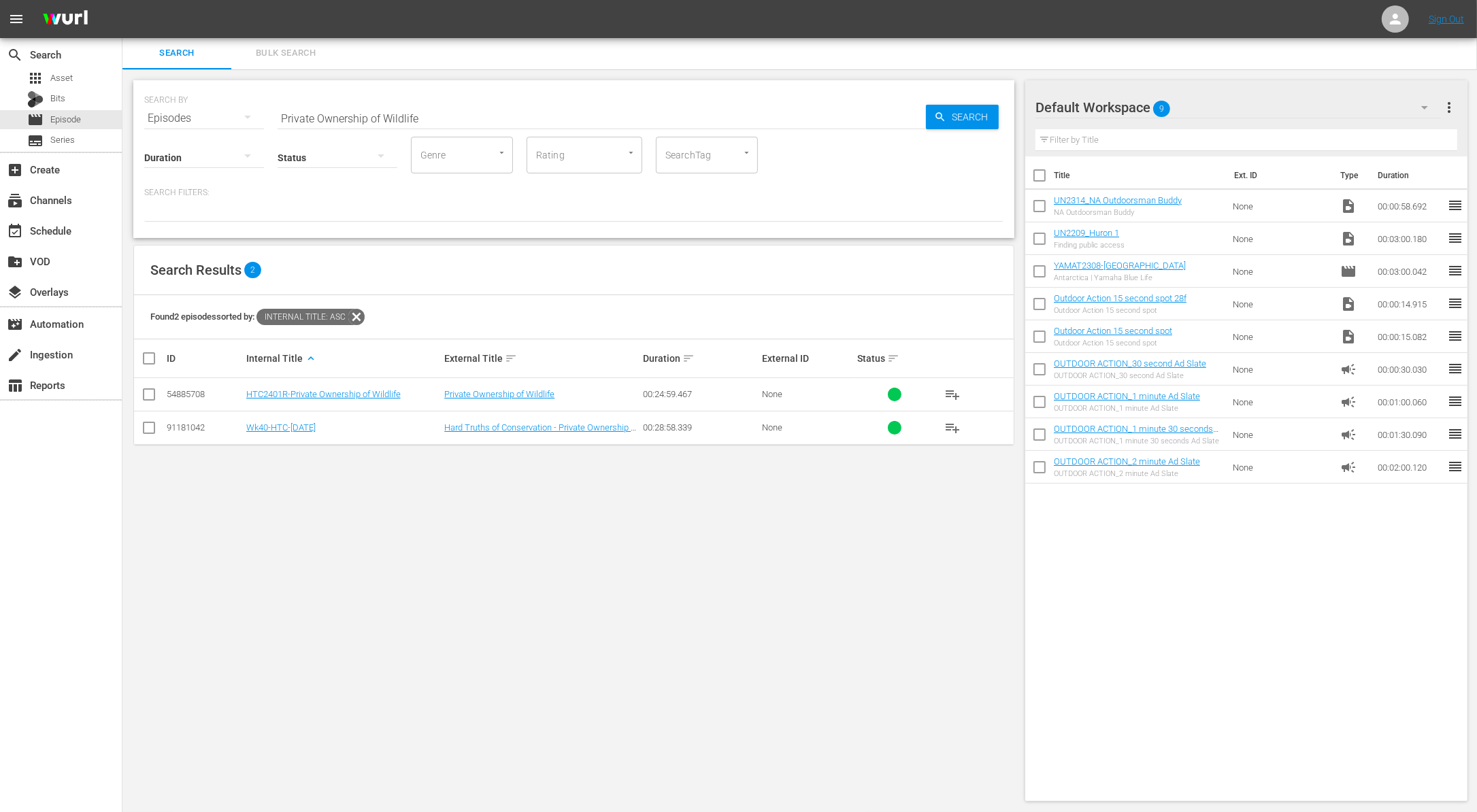
click at [330, 120] on input "Private Ownership of Wildlife" at bounding box center [601, 119] width 648 height 33
paste input "Don Pedro"
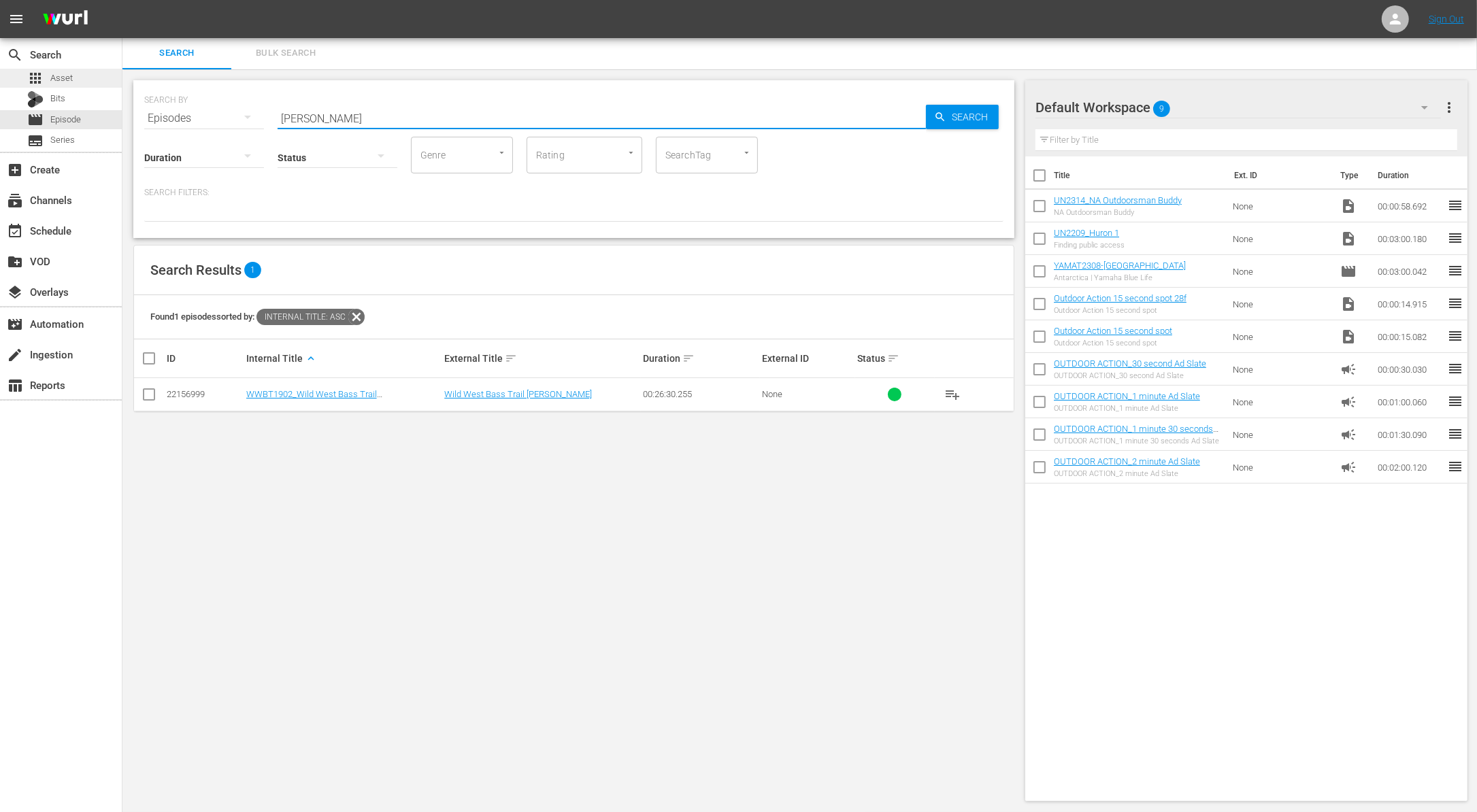
click at [56, 76] on span "Asset" at bounding box center [61, 77] width 23 height 13
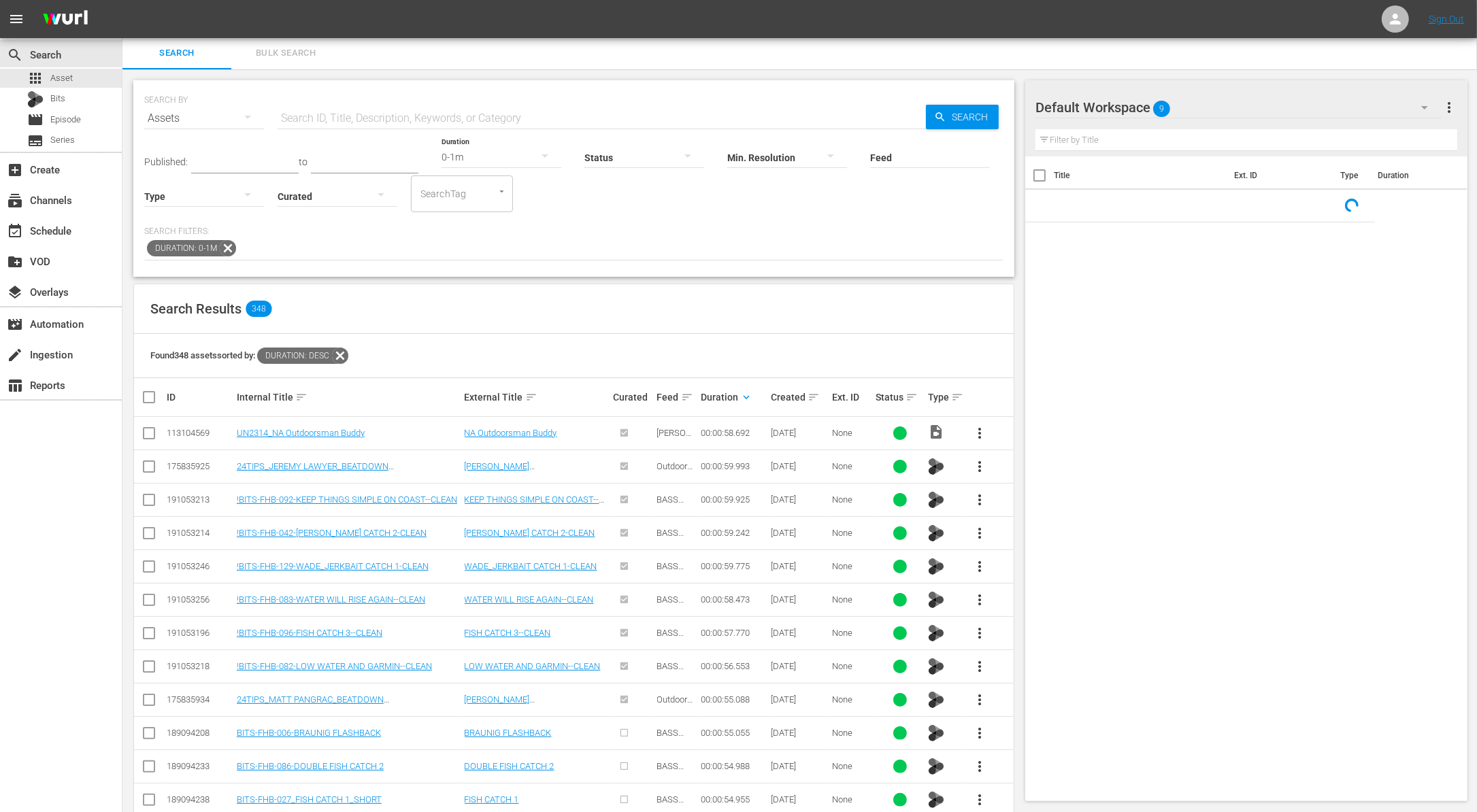
click at [228, 247] on icon at bounding box center [227, 248] width 16 height 16
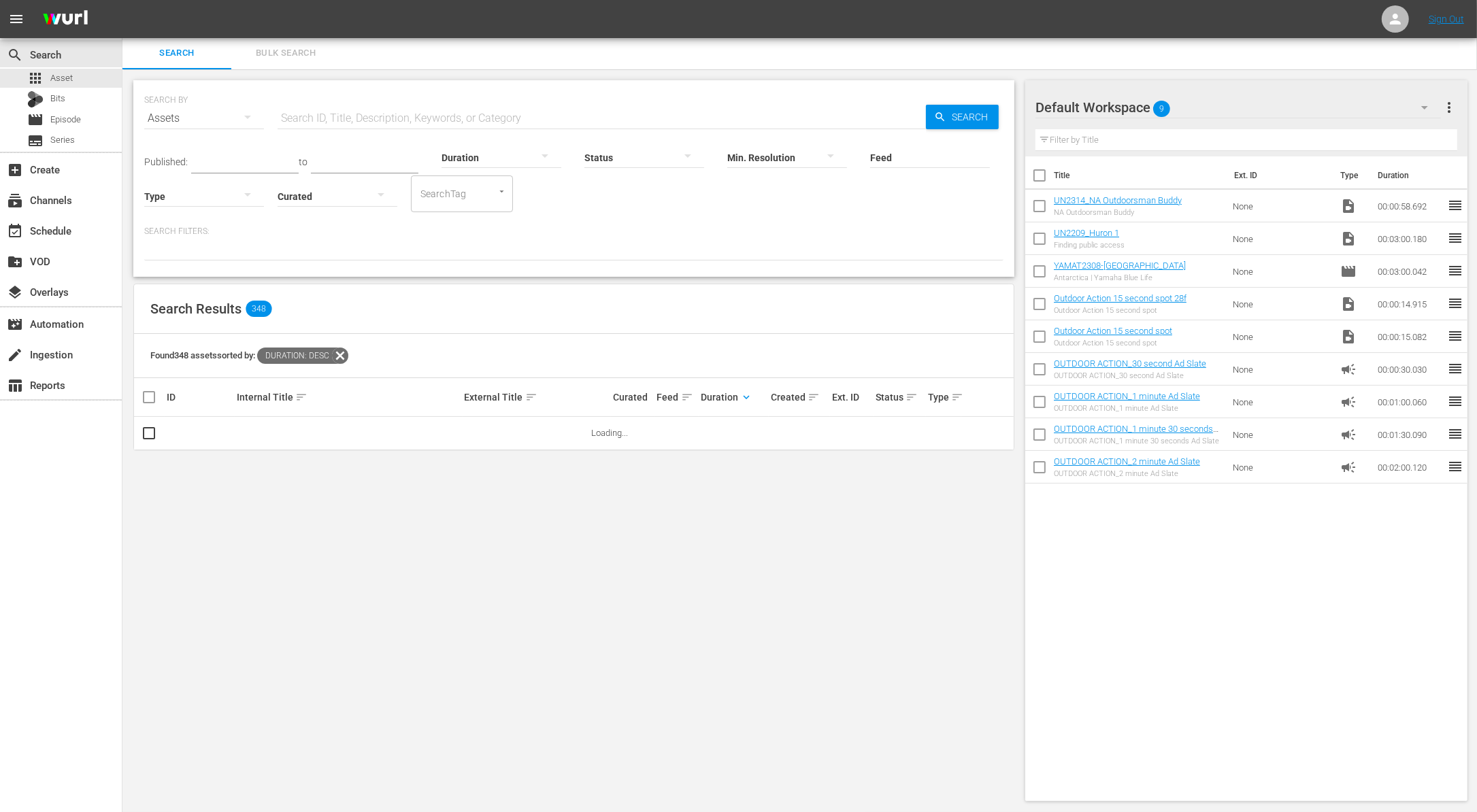
click at [385, 117] on input "text" at bounding box center [601, 119] width 648 height 33
paste input "Don Pedro"
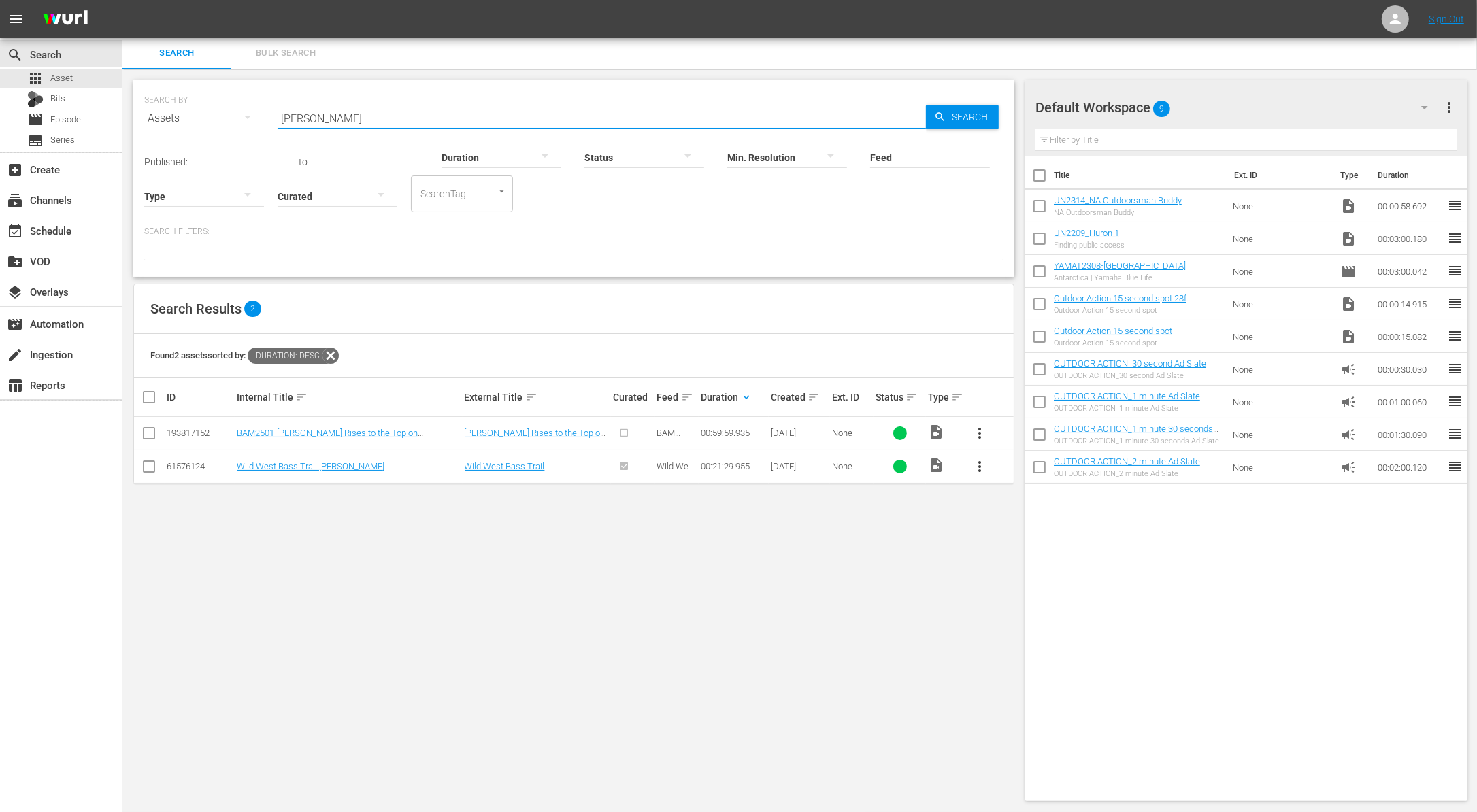
click at [1035, 202] on input "checkbox" at bounding box center [1039, 209] width 29 height 29
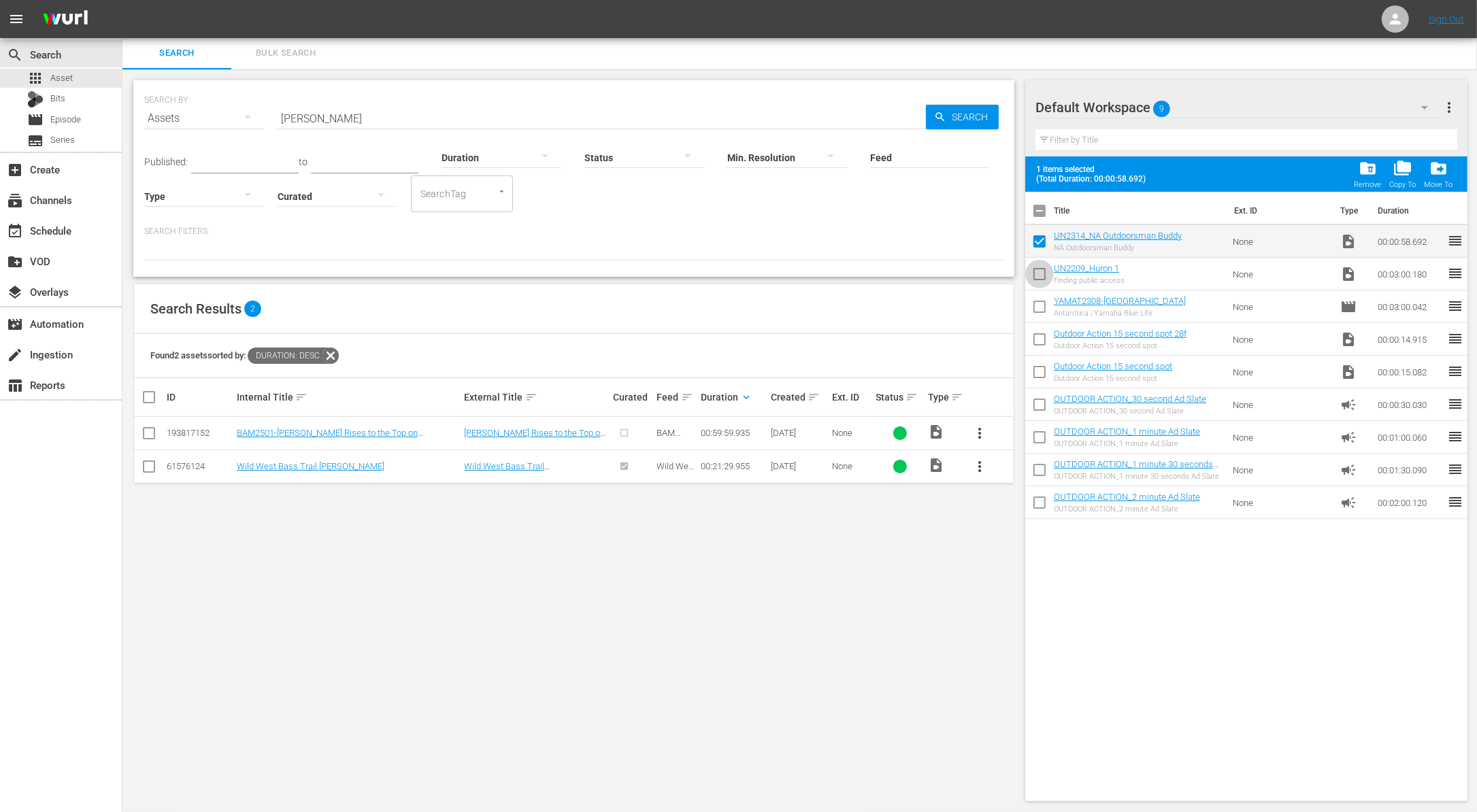
click at [1035, 280] on input "checkbox" at bounding box center [1039, 277] width 29 height 29
click at [1372, 170] on span "folder_delete" at bounding box center [1367, 168] width 18 height 18
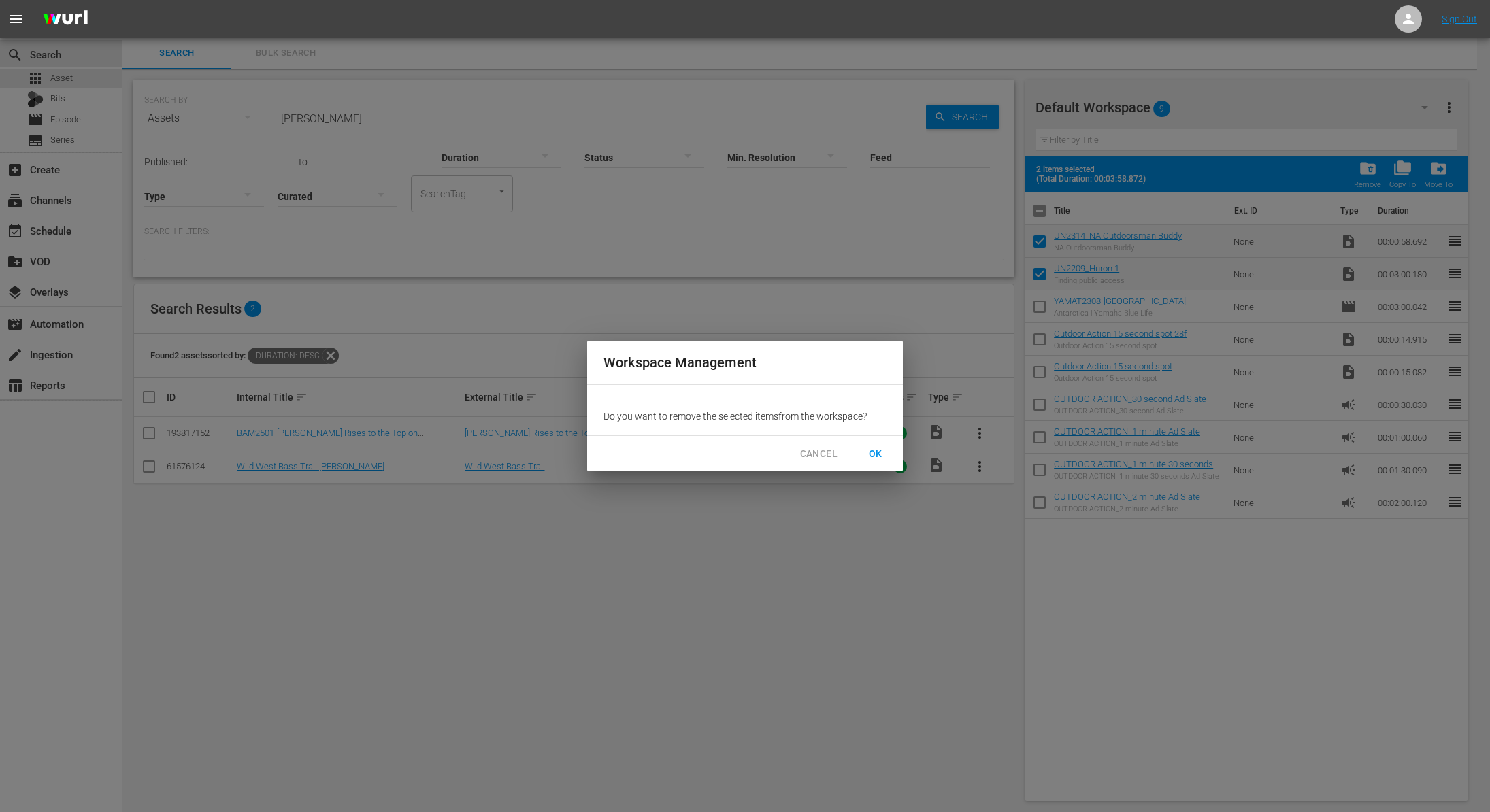
click at [869, 449] on span "OK" at bounding box center [876, 454] width 22 height 17
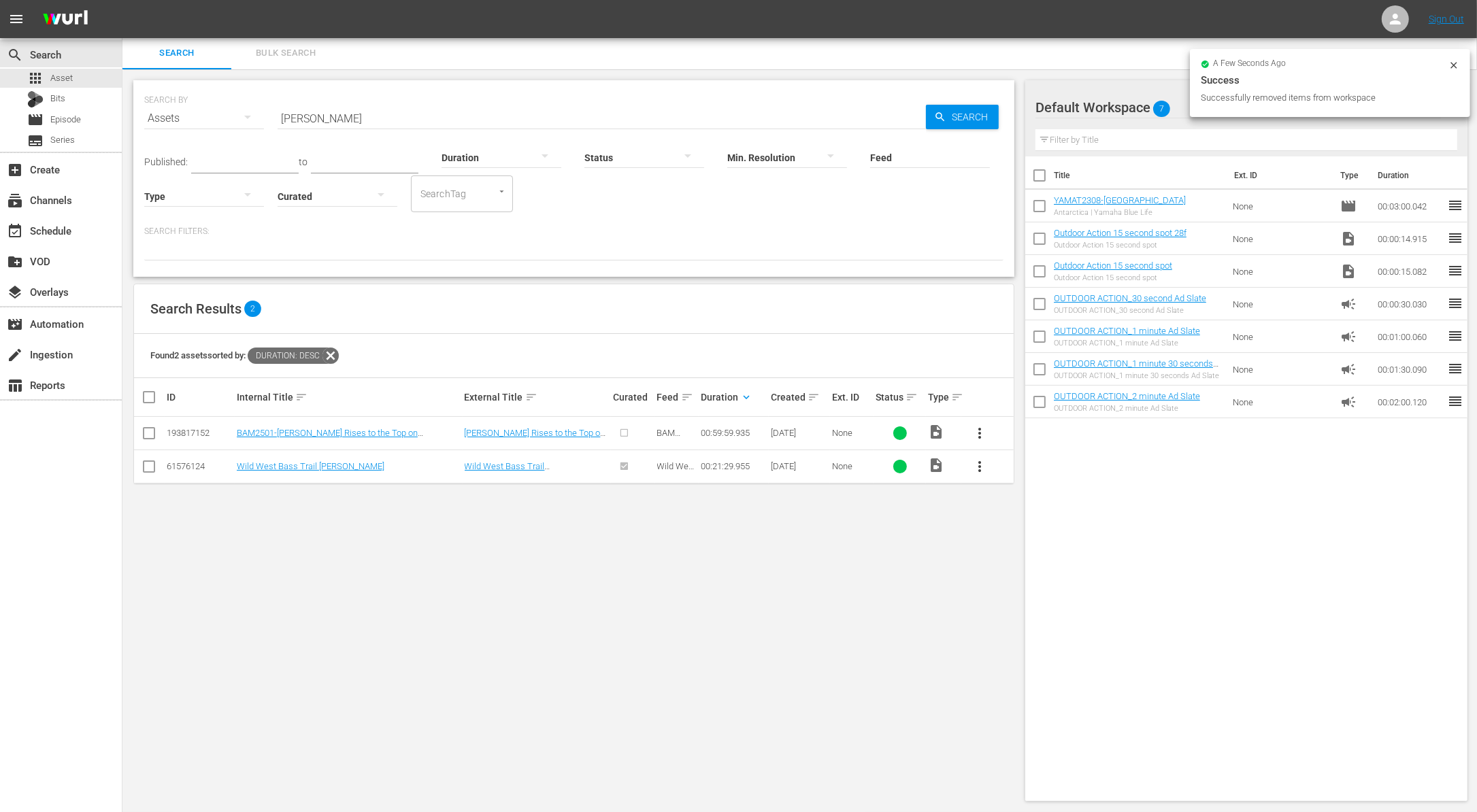
click at [986, 422] on button "more_vert" at bounding box center [979, 434] width 33 height 33
click at [1025, 472] on div "Workspace" at bounding box center [1053, 470] width 92 height 33
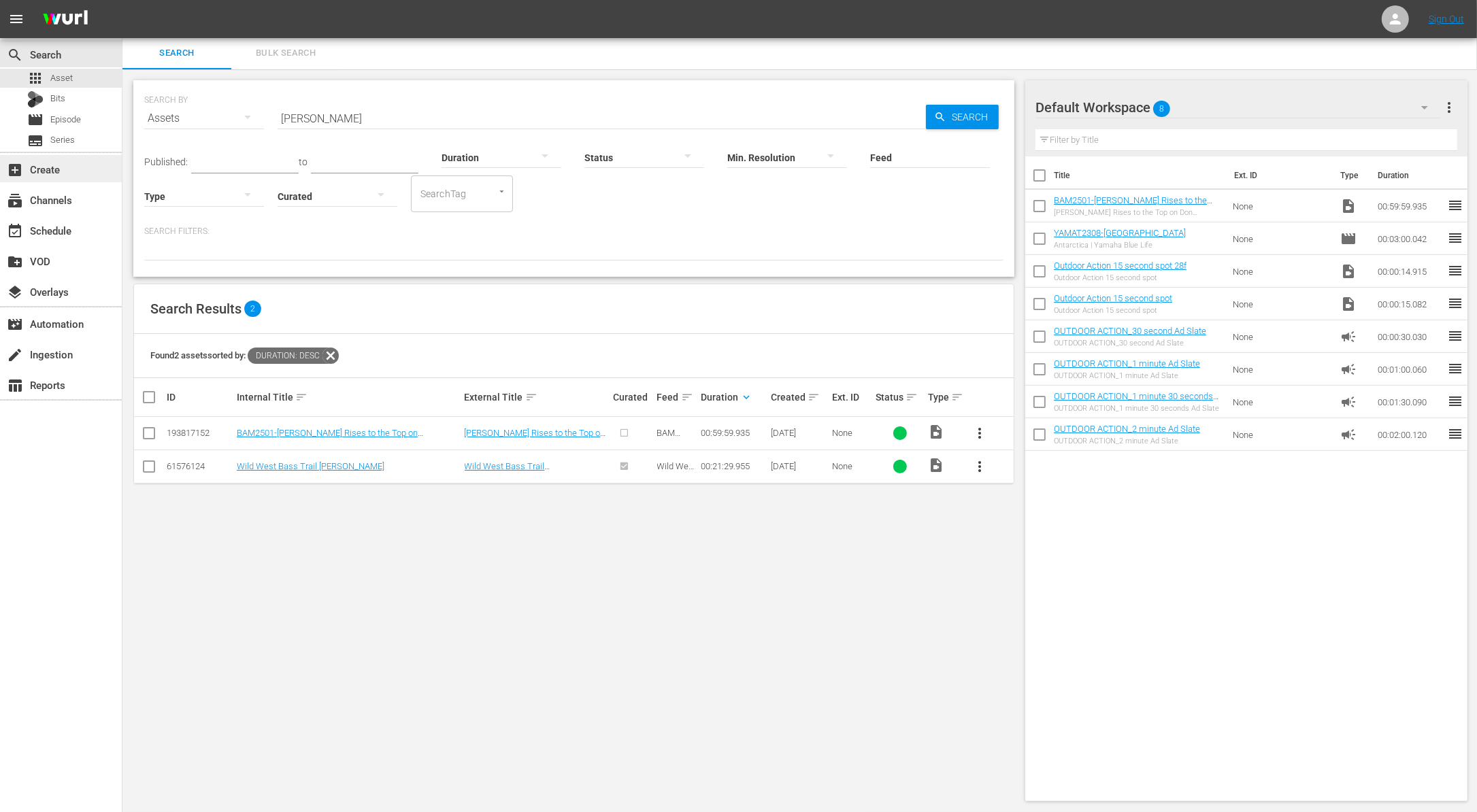
click at [68, 172] on div "add_box Create" at bounding box center [38, 167] width 76 height 13
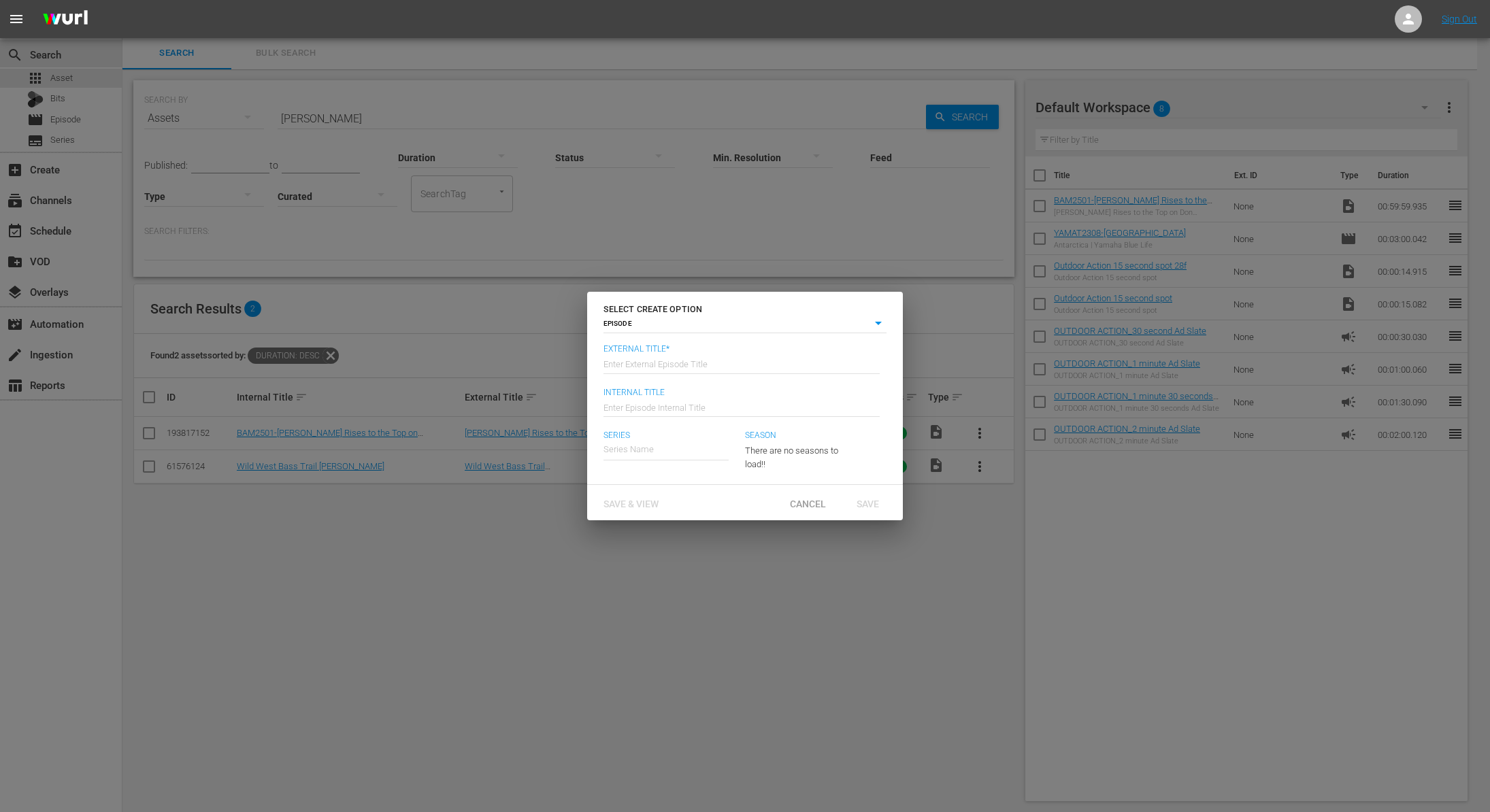
click at [647, 360] on input "text" at bounding box center [741, 363] width 276 height 33
paste input "Don Pedro"
click at [500, 424] on div "SELECT CREATE OPTION EPISODE episode External Title* Enter External Episode Tit…" at bounding box center [745, 406] width 1490 height 812
click at [666, 365] on input "BAM Pro Tour - Don Pedro" at bounding box center [741, 363] width 276 height 33
click at [813, 503] on span "Cancel" at bounding box center [808, 504] width 58 height 11
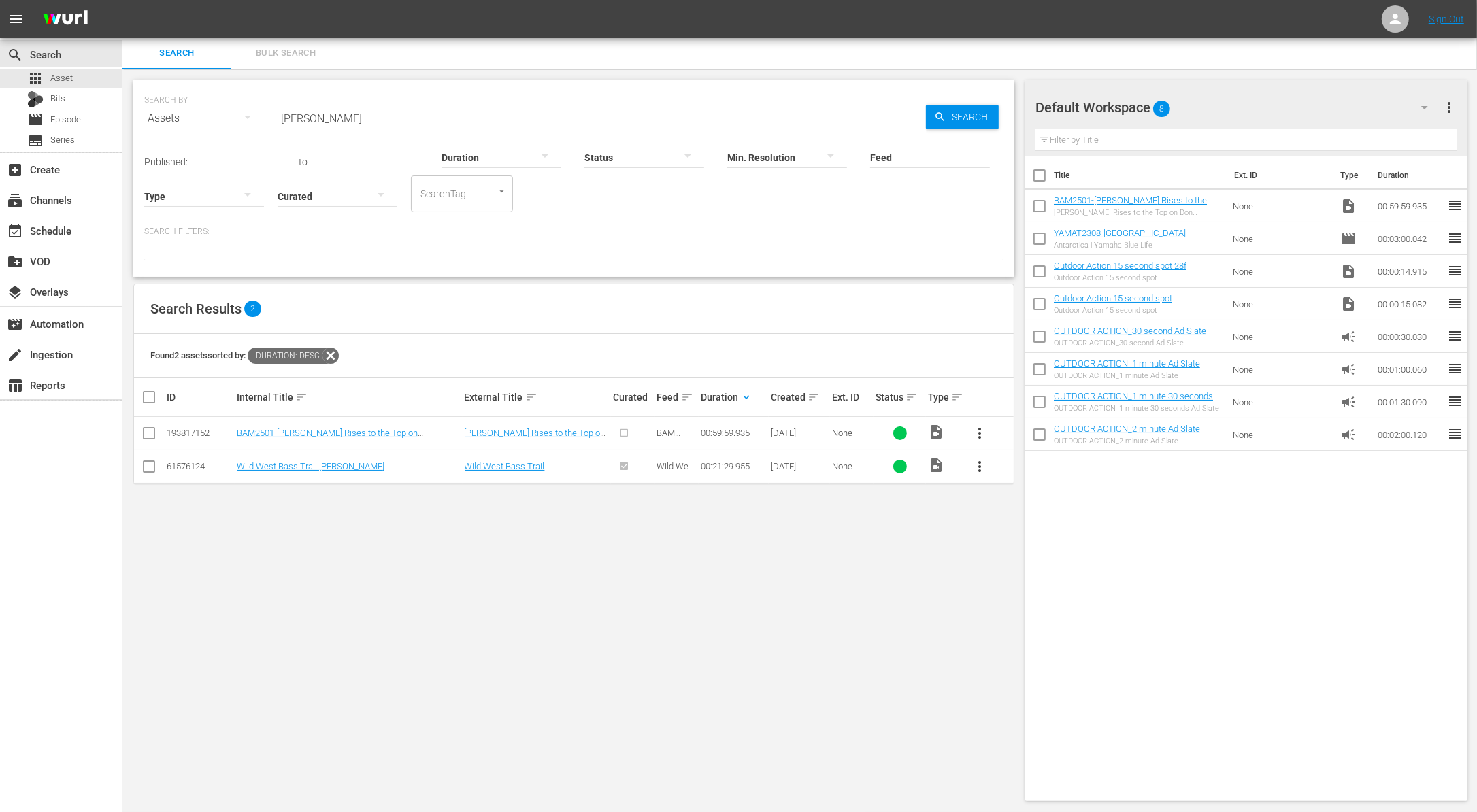
click at [972, 433] on span "more_vert" at bounding box center [979, 433] width 16 height 16
click at [1033, 541] on div "Episode" at bounding box center [1053, 535] width 92 height 33
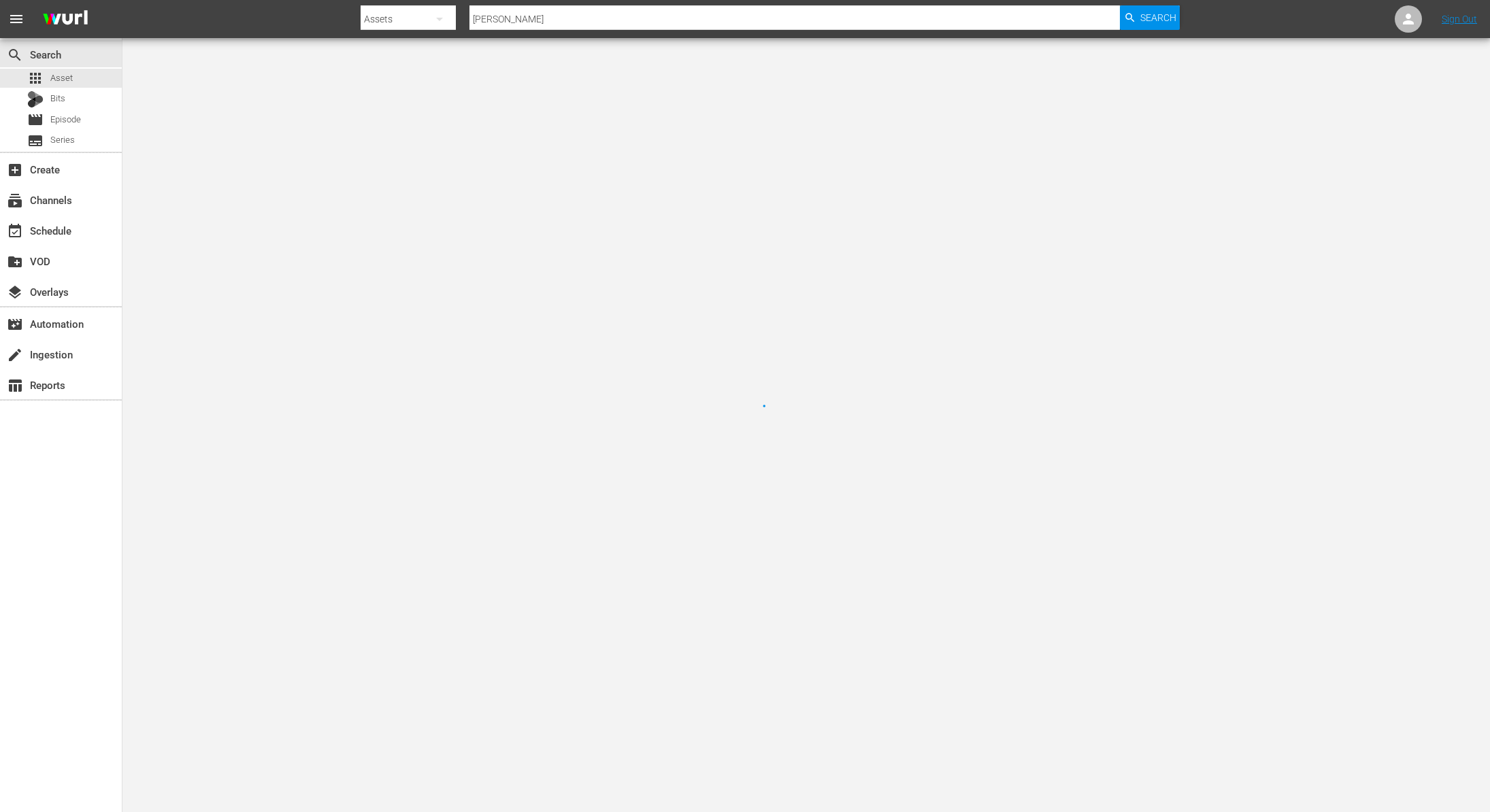
click at [1019, 531] on div at bounding box center [745, 406] width 1490 height 812
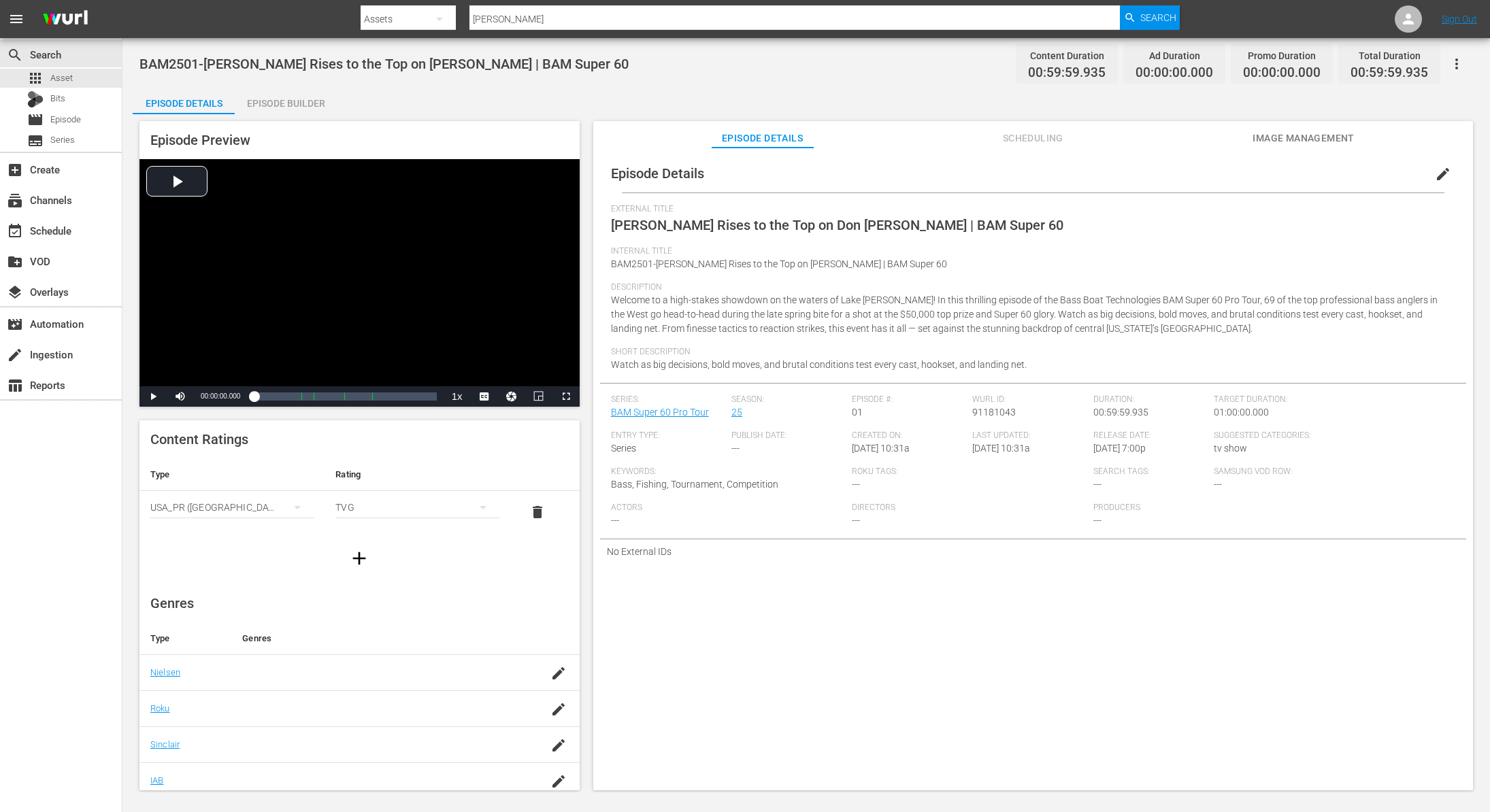
click at [614, 225] on span "[PERSON_NAME] Rises to the Top on Don [PERSON_NAME] | BAM Super 60" at bounding box center [837, 225] width 453 height 16
click at [613, 227] on span "[PERSON_NAME] Rises to the Top on Don [PERSON_NAME] | BAM Super 60" at bounding box center [837, 225] width 453 height 16
drag, startPoint x: 896, startPoint y: 221, endPoint x: 1054, endPoint y: 242, distance: 159.4
click at [1054, 242] on div "External Title Greg Gutierrez Rises to the Top on Don Pedro | BAM Super 60" at bounding box center [1033, 225] width 844 height 42
click at [1435, 162] on button "edit" at bounding box center [1443, 174] width 33 height 33
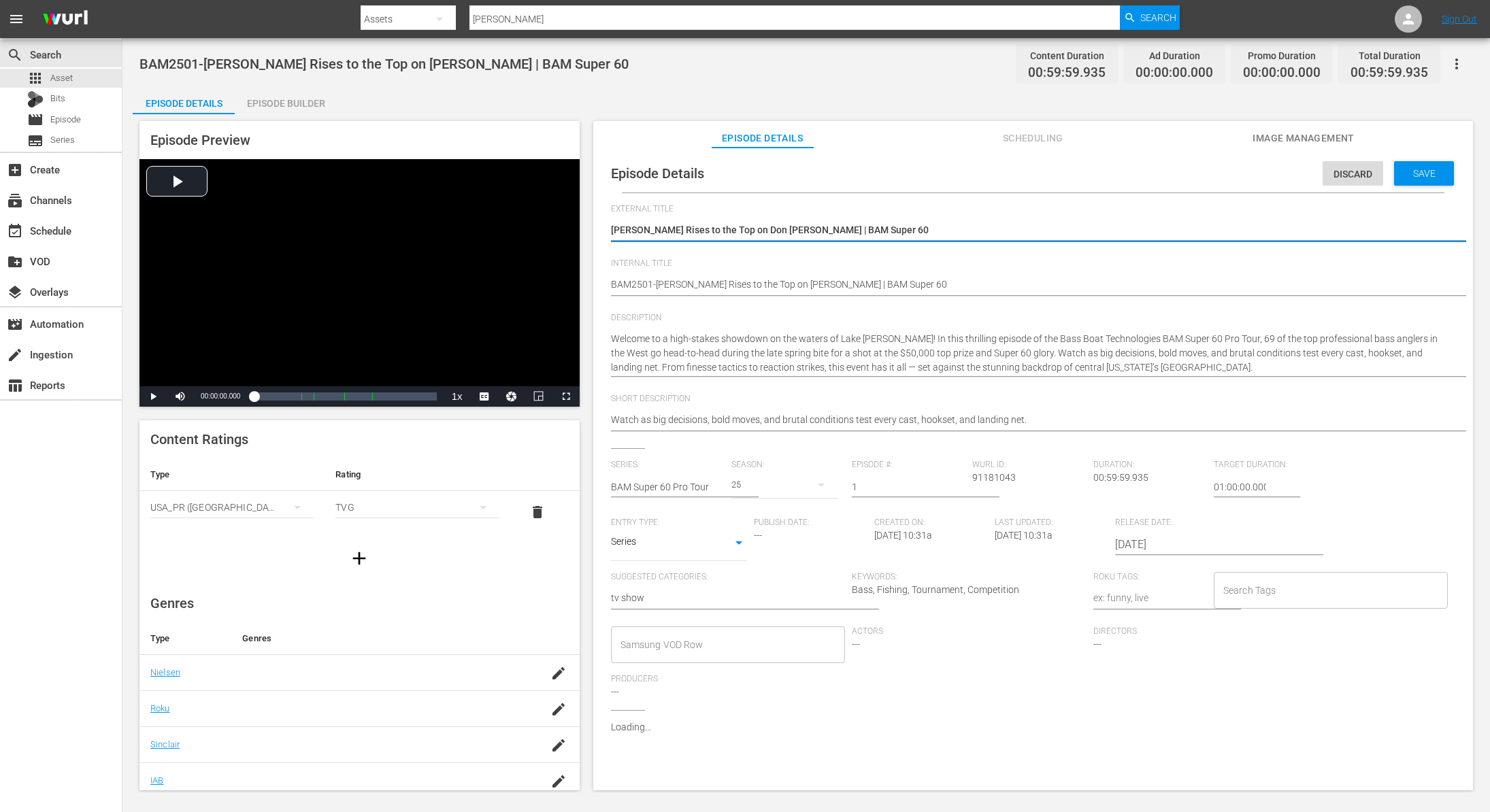
click at [902, 224] on textarea "[PERSON_NAME] Rises to the Top on Don [PERSON_NAME] | BAM Super 60" at bounding box center [1030, 231] width 837 height 16
drag, startPoint x: 881, startPoint y: 228, endPoint x: 808, endPoint y: 230, distance: 73.0
click at [808, 230] on textarea "[PERSON_NAME] Rises to the Top on Don [PERSON_NAME] | BAM Super 60" at bounding box center [1030, 231] width 837 height 16
click at [1420, 173] on span "Save" at bounding box center [1424, 173] width 45 height 11
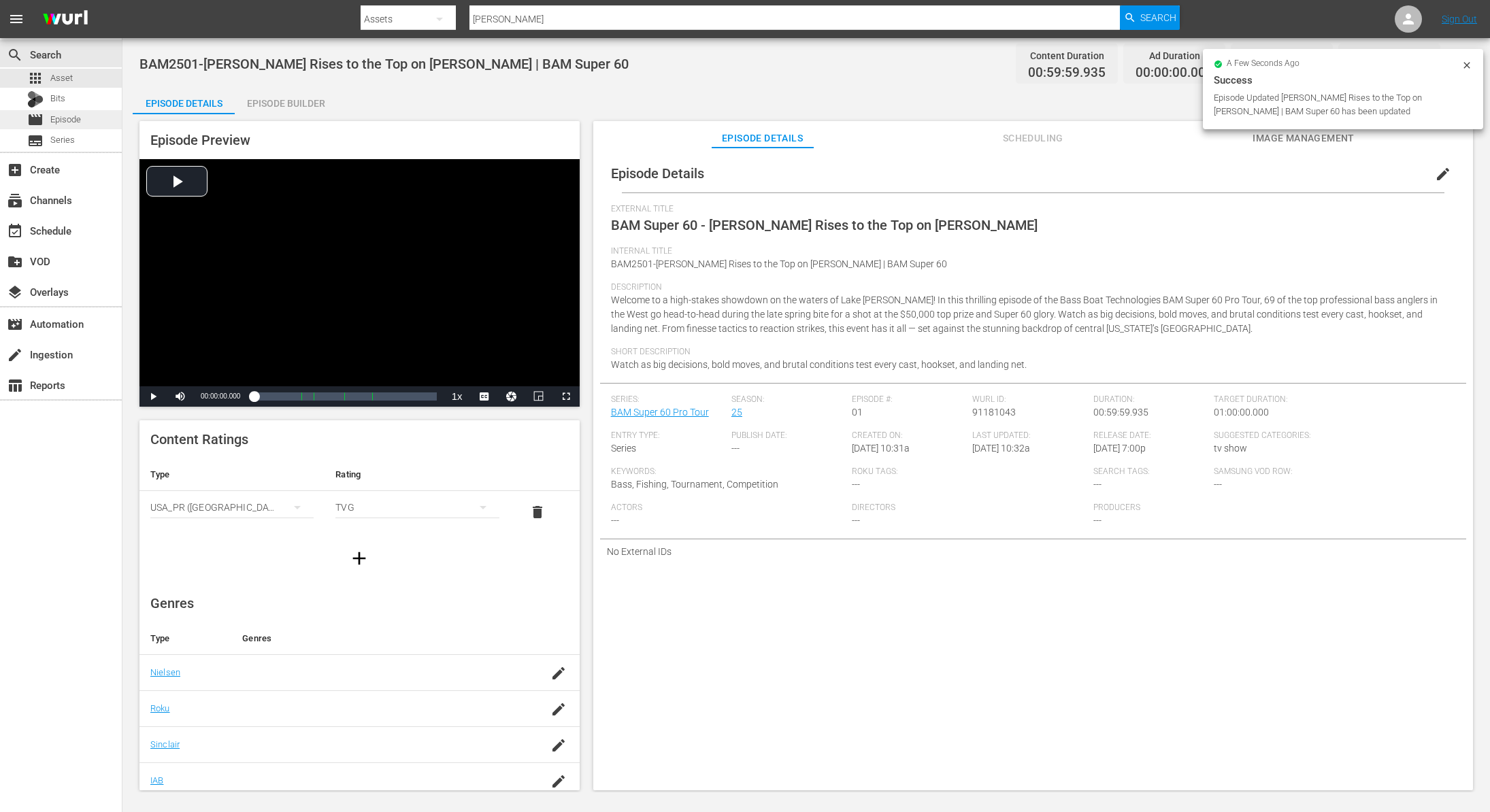
click at [63, 127] on div "movie Episode" at bounding box center [54, 120] width 54 height 19
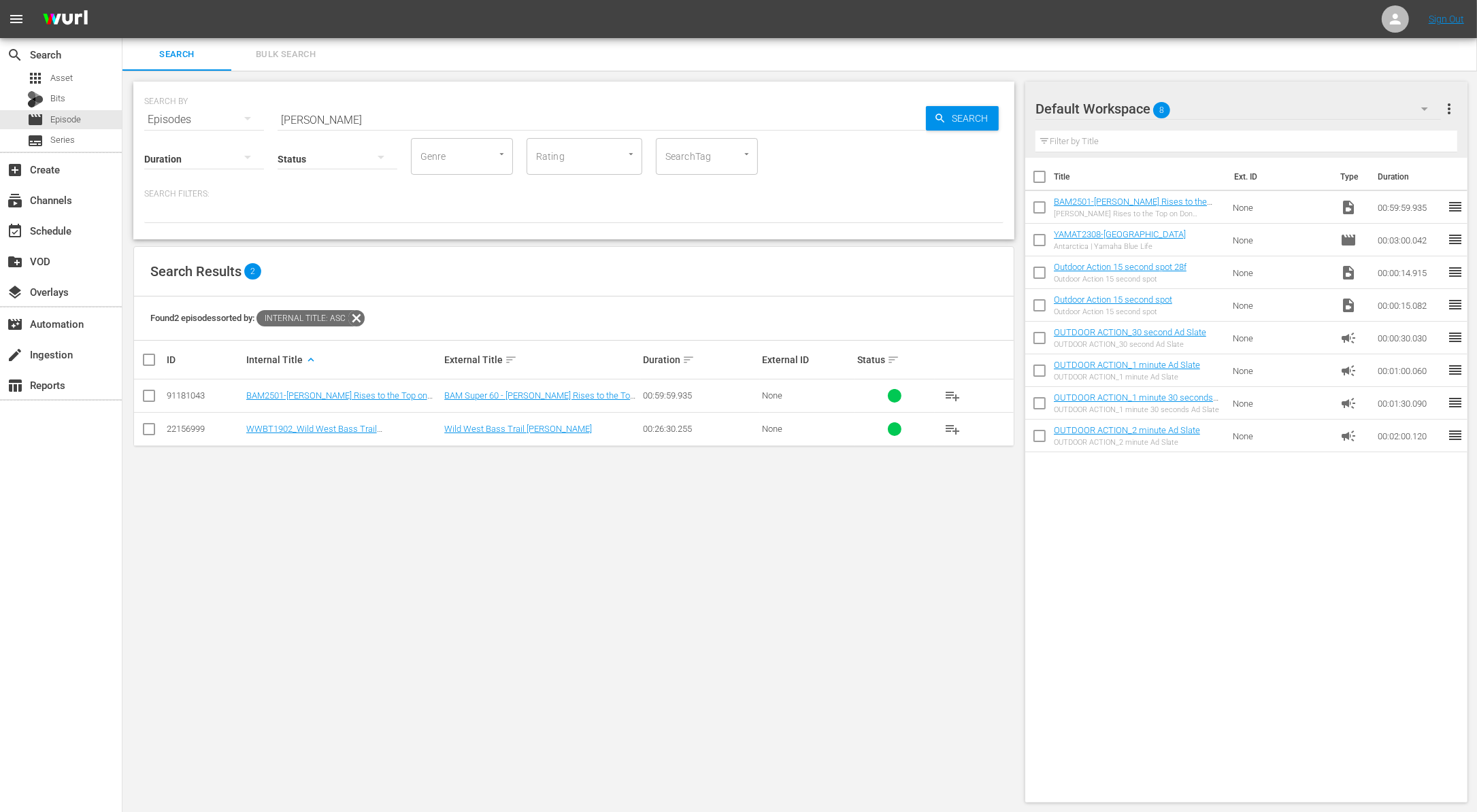
click at [148, 396] on input "checkbox" at bounding box center [148, 399] width 16 height 16
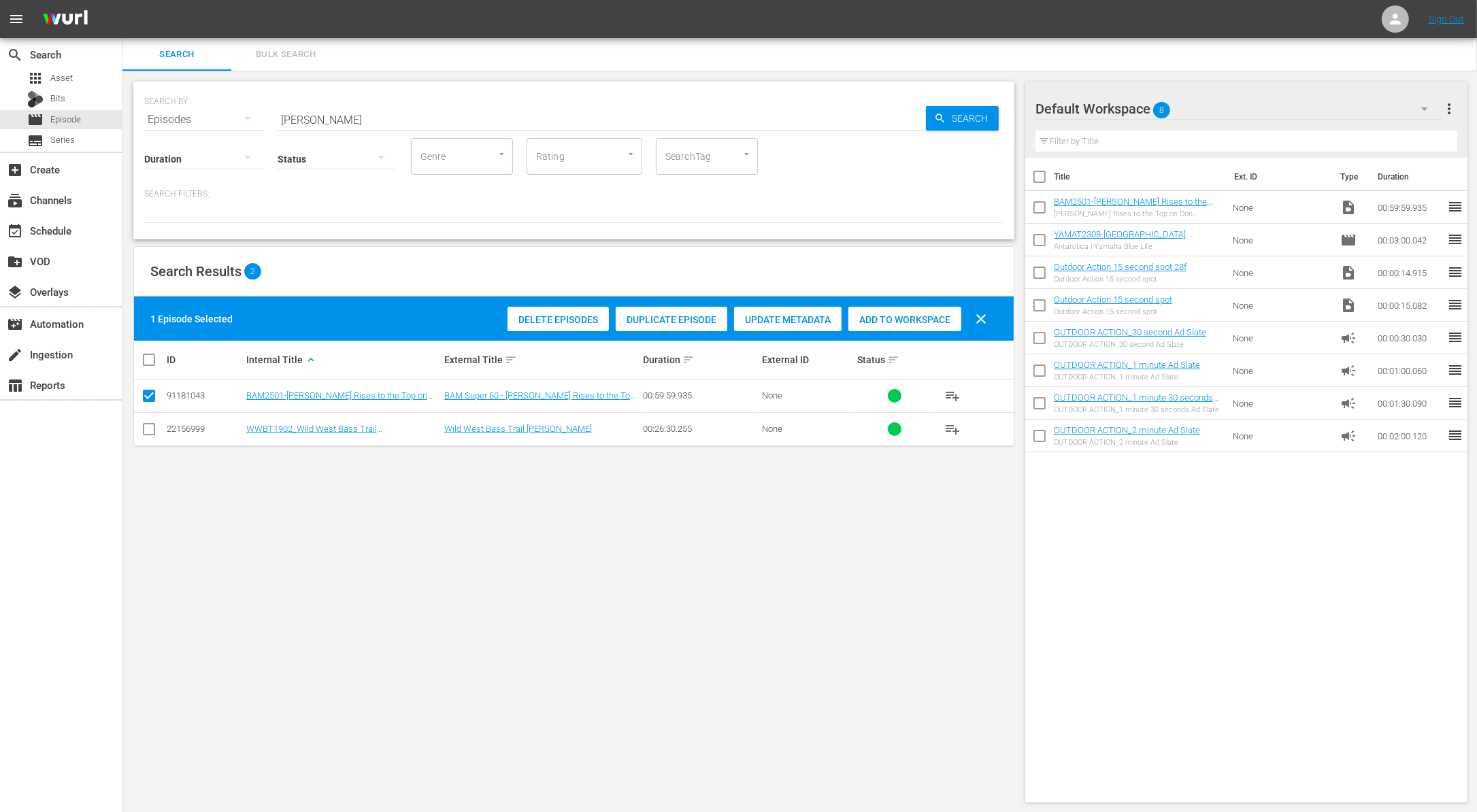
click at [654, 320] on span "Duplicate Episode" at bounding box center [671, 320] width 112 height 11
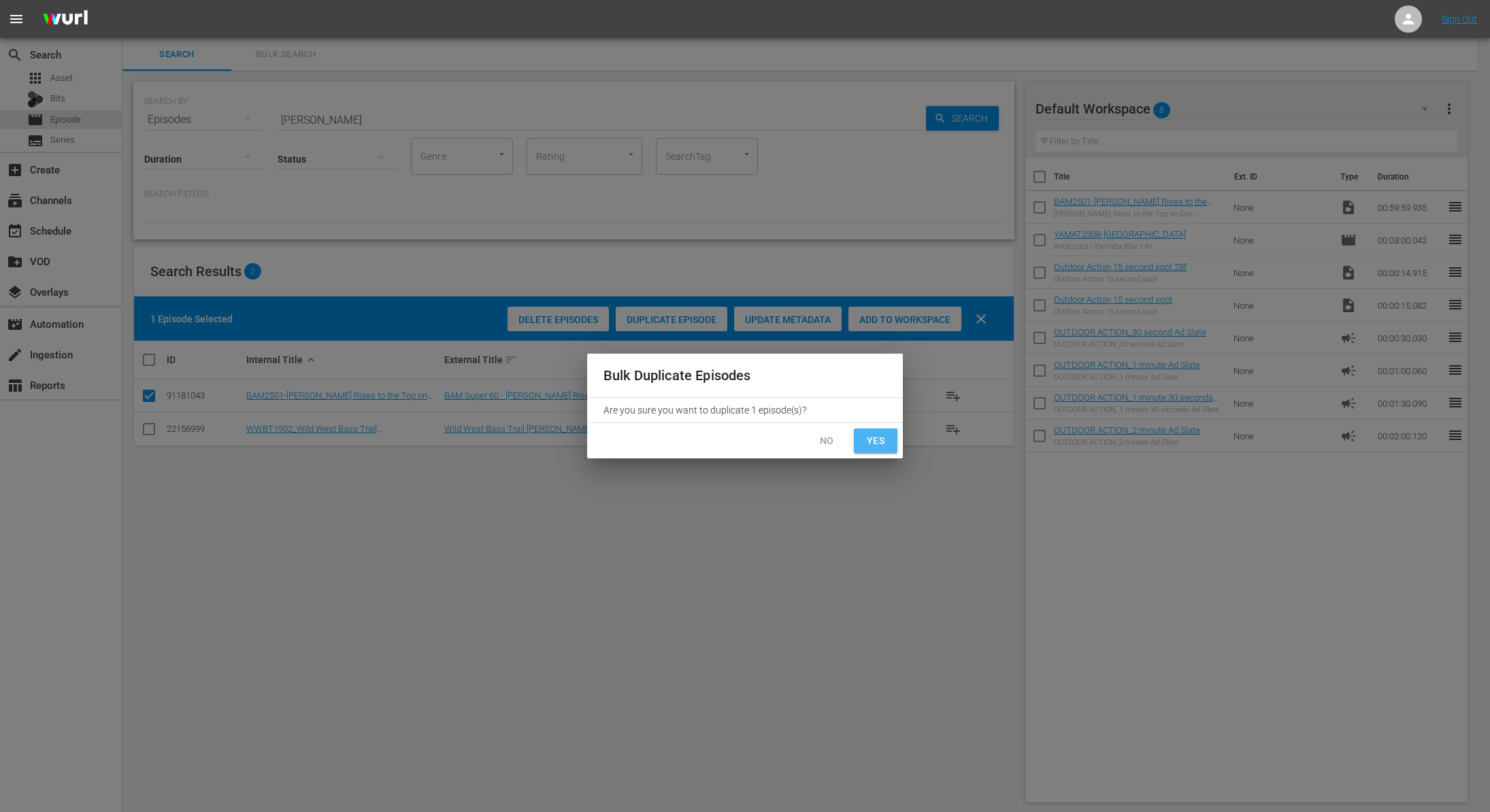
click at [895, 444] on button "Yes" at bounding box center [876, 441] width 44 height 25
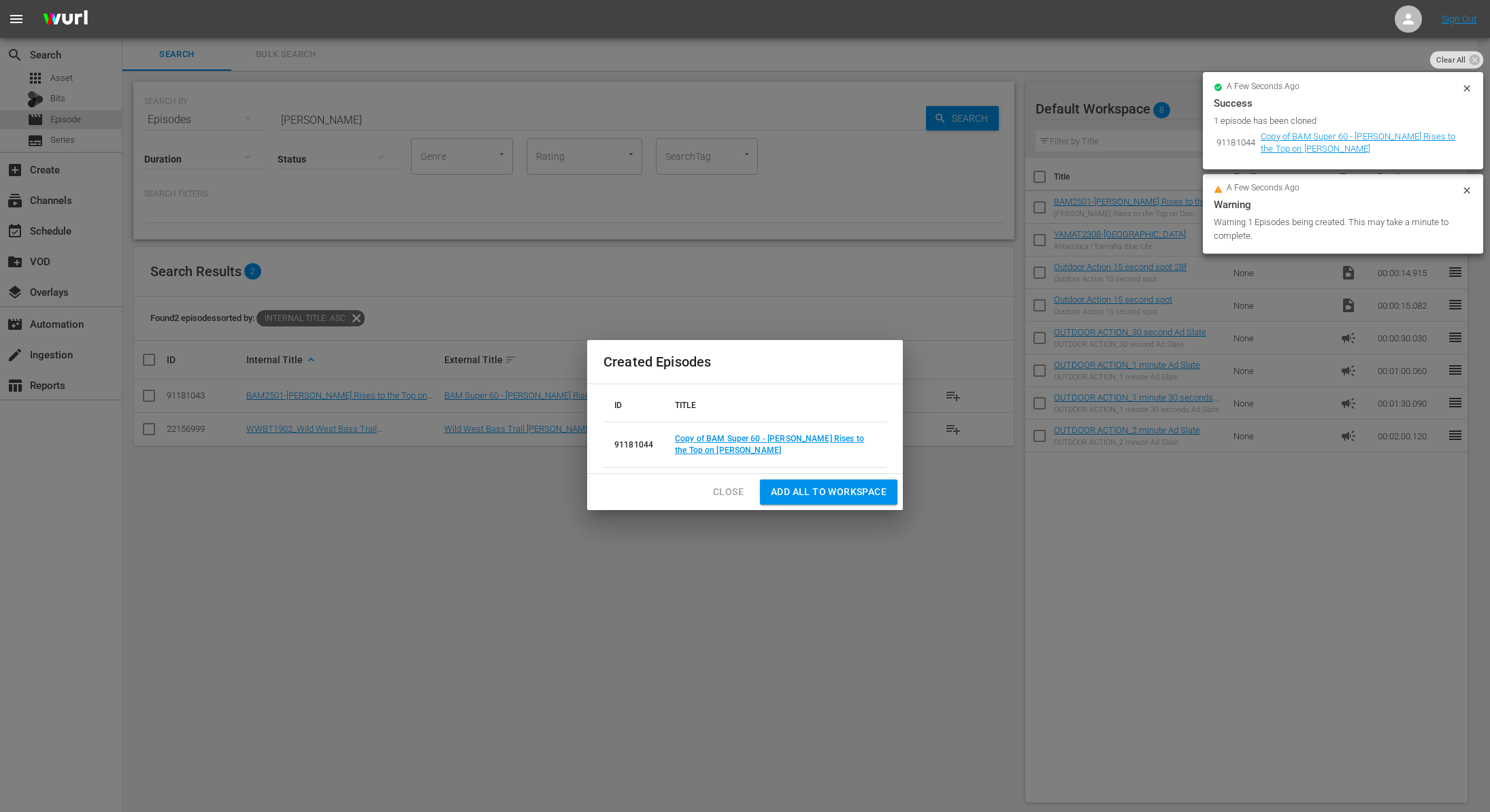
click at [703, 443] on td "Copy of BAM Super 60 - Greg Gutierrez Rises to the Top on Don Pedro" at bounding box center [775, 445] width 223 height 45
click at [700, 433] on td "Copy of BAM Super 60 - Greg Gutierrez Rises to the Top on Don Pedro" at bounding box center [775, 445] width 223 height 45
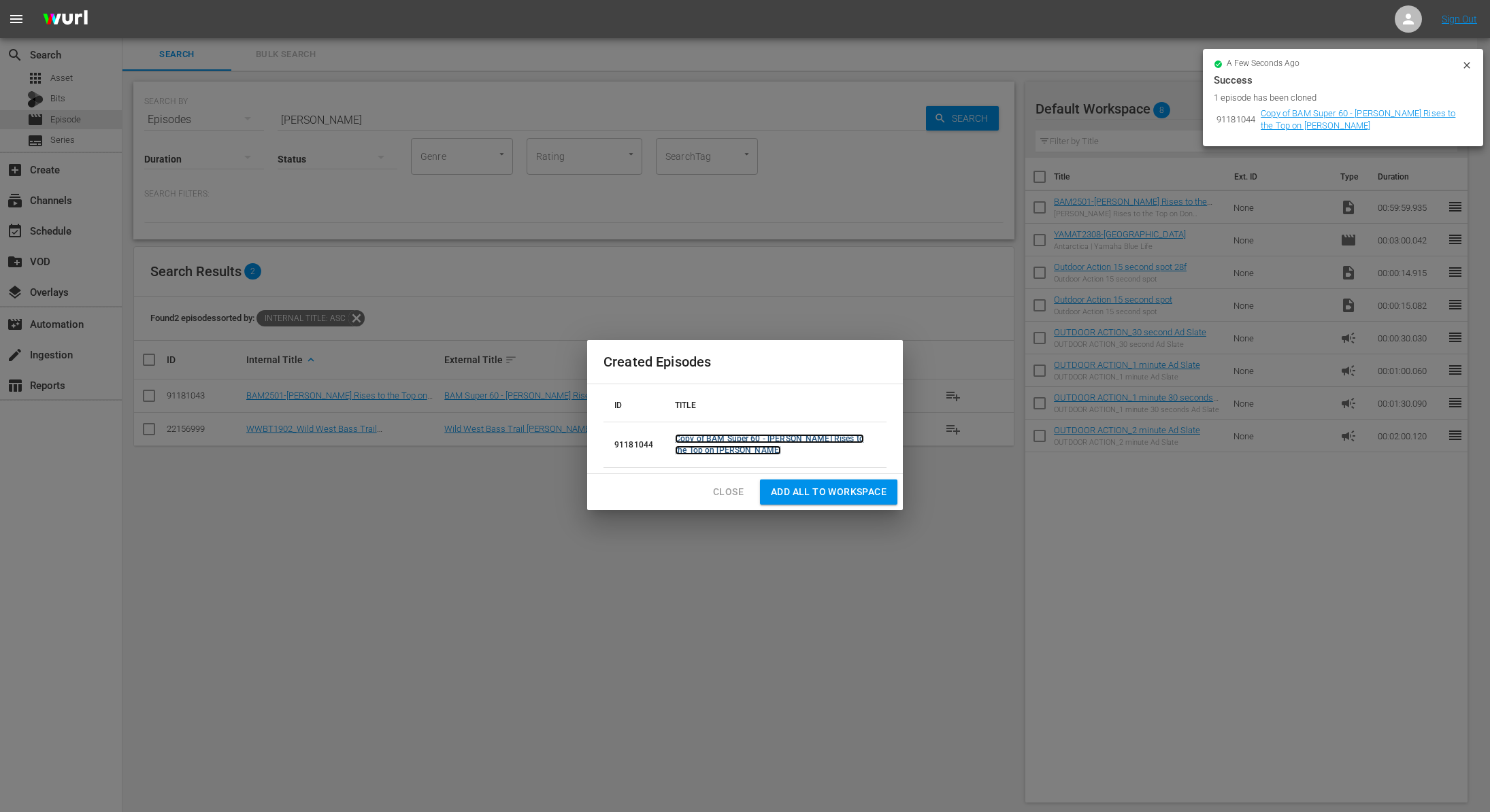
click at [700, 441] on link "Copy of BAM Super 60 - Greg Gutierrez Rises to the Top on Don Pedro" at bounding box center [769, 444] width 189 height 21
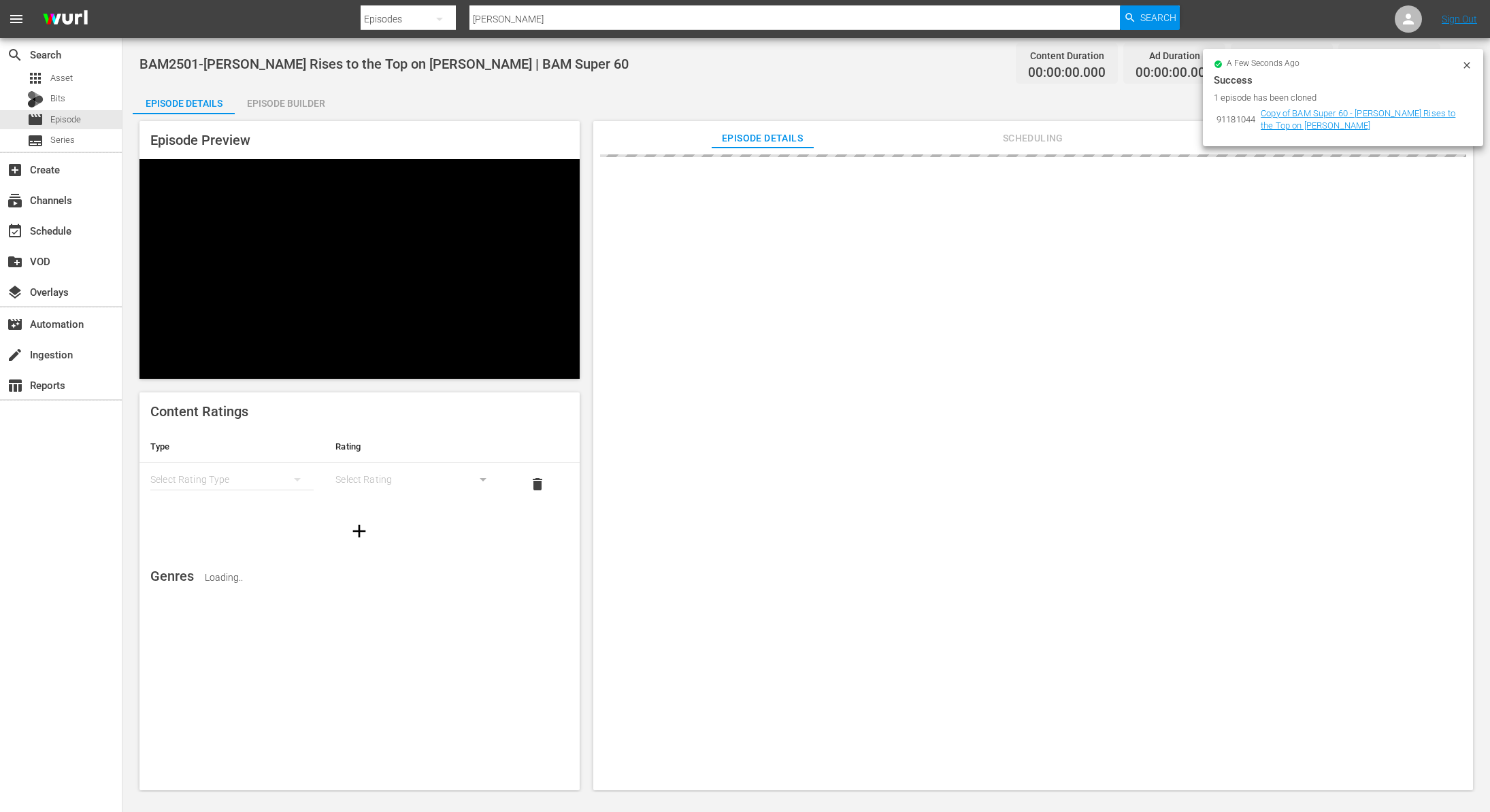
click at [1467, 66] on icon at bounding box center [1467, 66] width 11 height 11
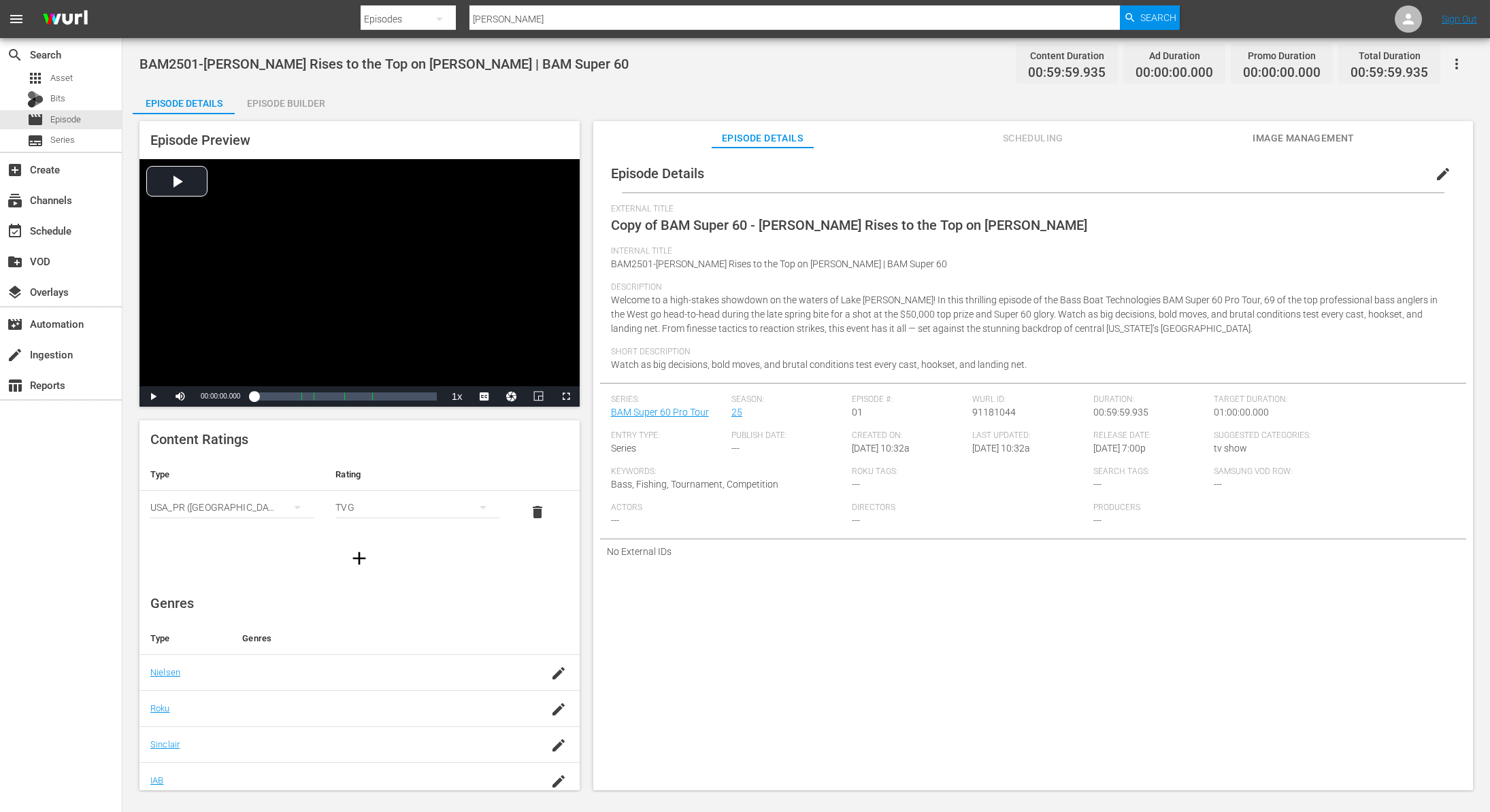
click at [1435, 178] on span "edit" at bounding box center [1443, 173] width 16 height 16
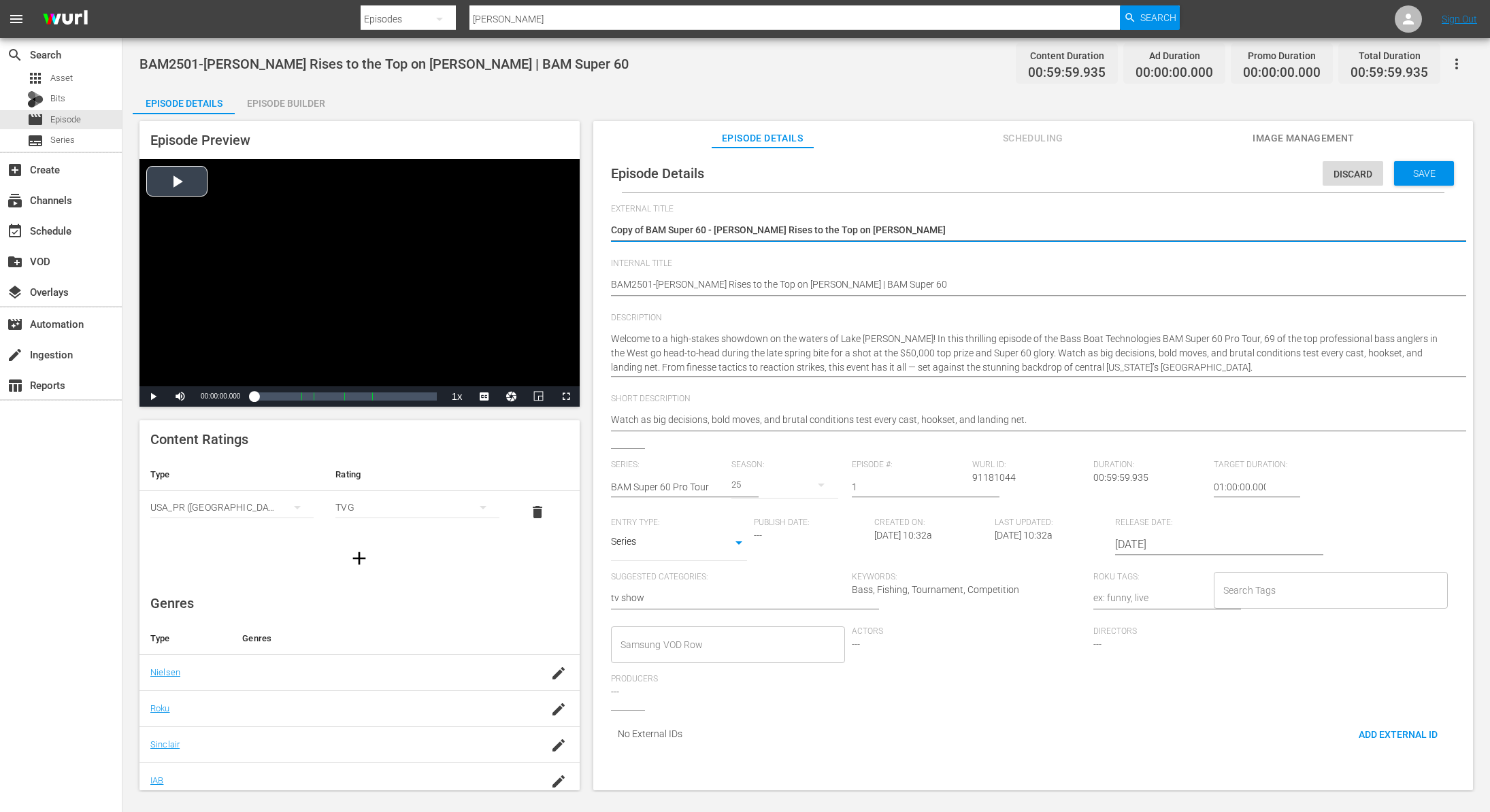
drag, startPoint x: 643, startPoint y: 231, endPoint x: 561, endPoint y: 220, distance: 82.7
click at [561, 220] on div "Episode Preview Video Player is loading. Play Video Play Mute Current Time 00:0…" at bounding box center [806, 457] width 1347 height 687
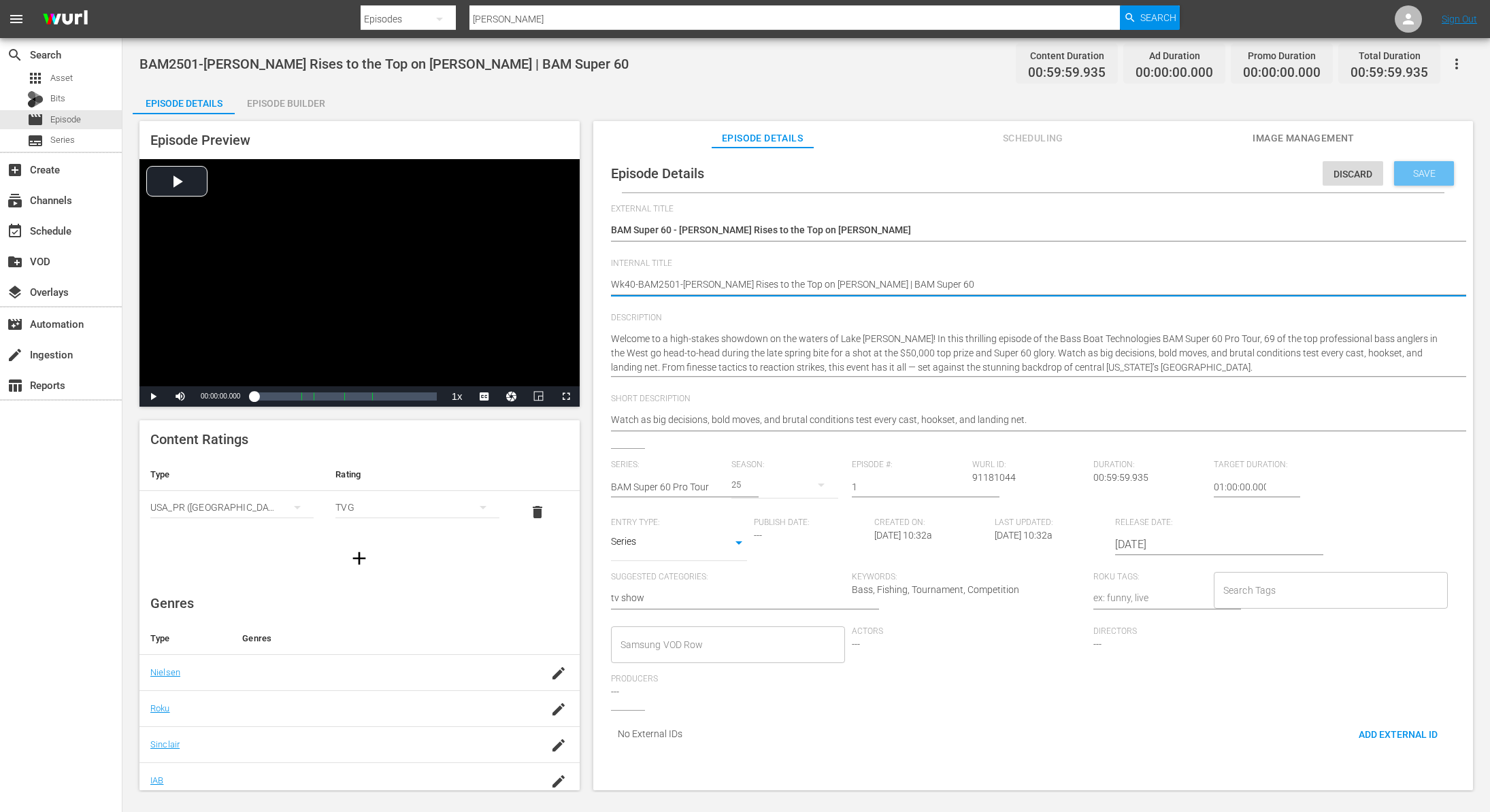
click at [1430, 163] on div "Save" at bounding box center [1424, 173] width 60 height 24
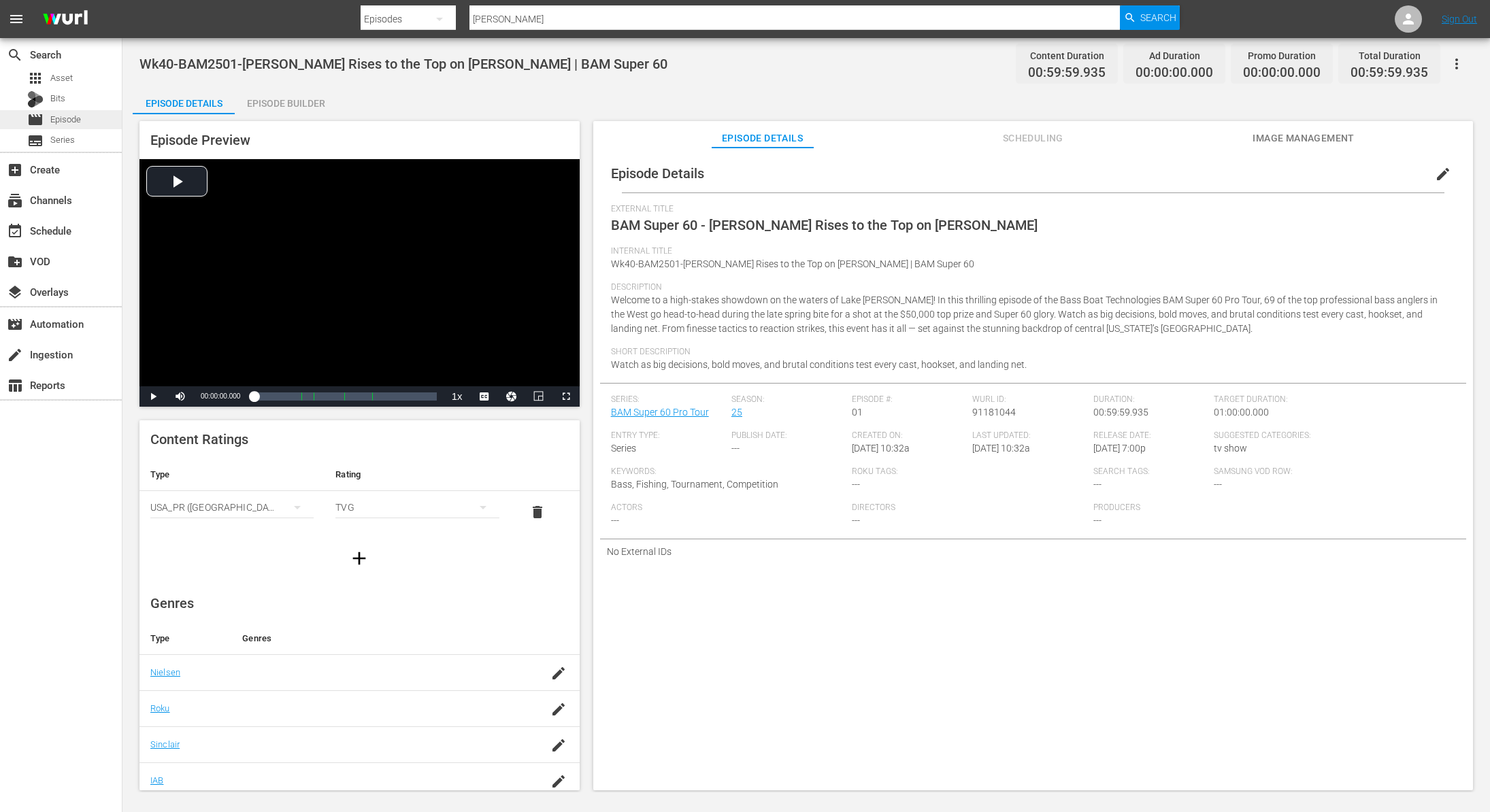
click at [73, 122] on span "Episode" at bounding box center [65, 119] width 30 height 13
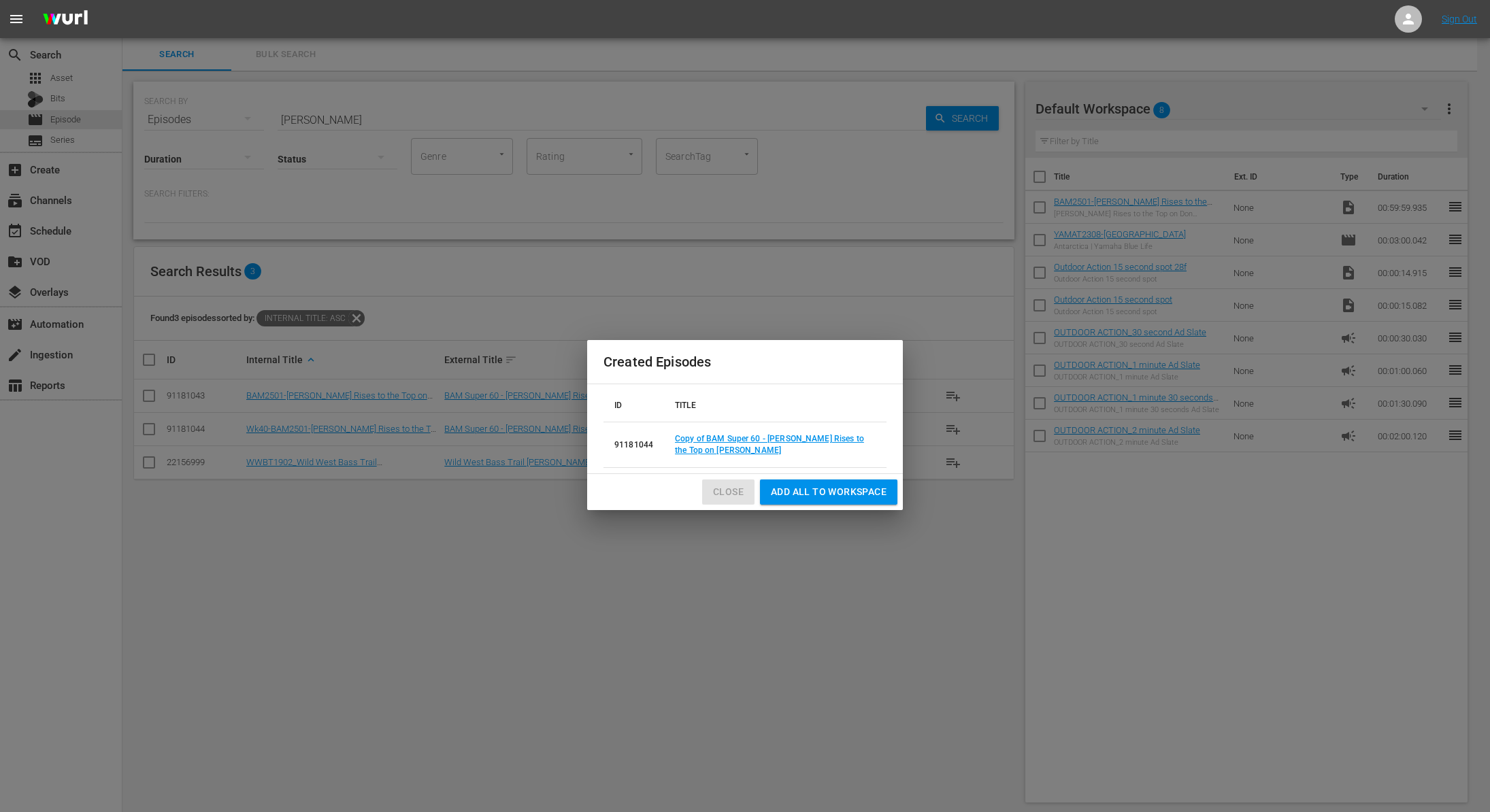
click at [731, 492] on span "Close" at bounding box center [728, 492] width 30 height 17
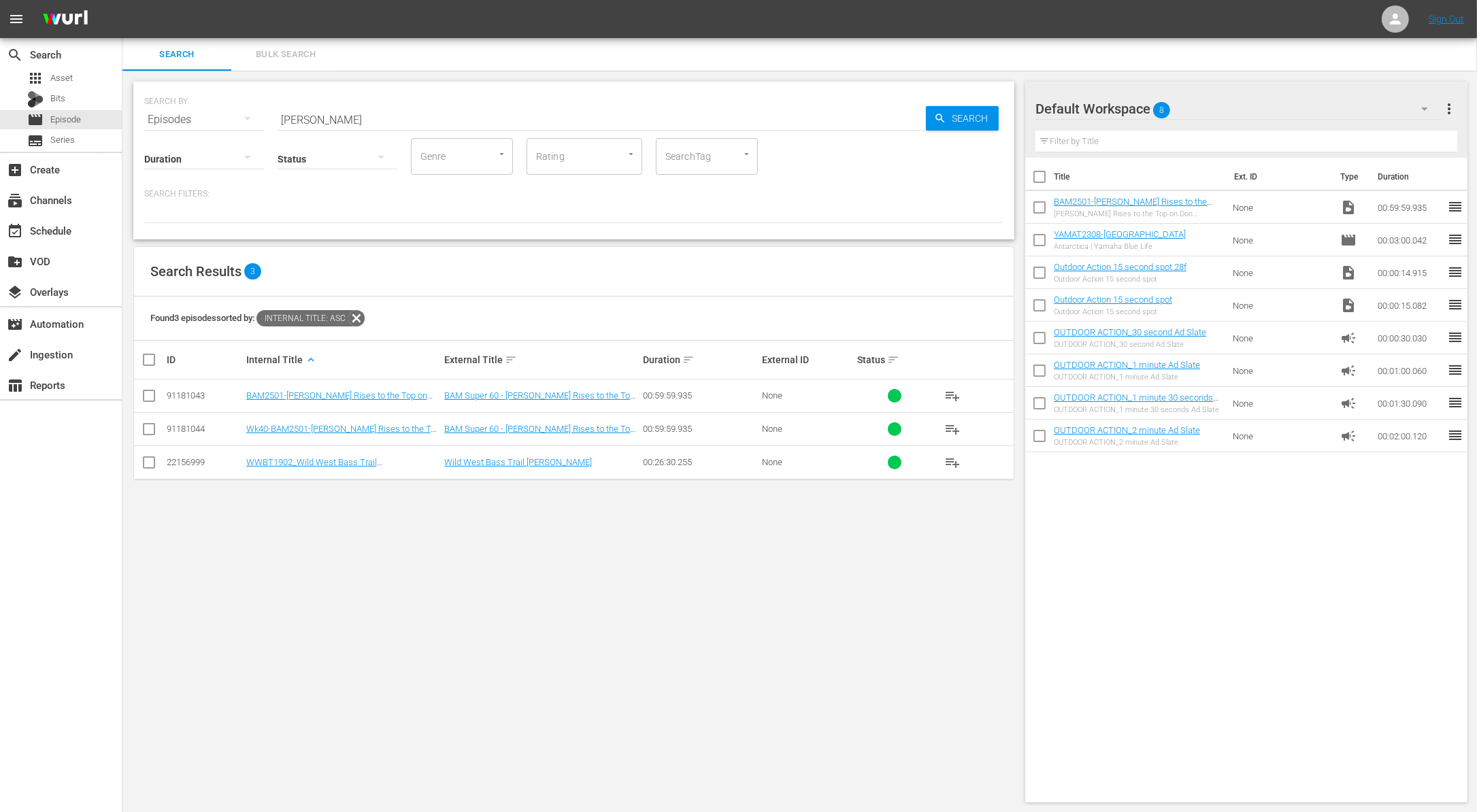
click at [338, 116] on input "Don Pedro" at bounding box center [601, 120] width 648 height 33
paste input "Techron Mega Bass"
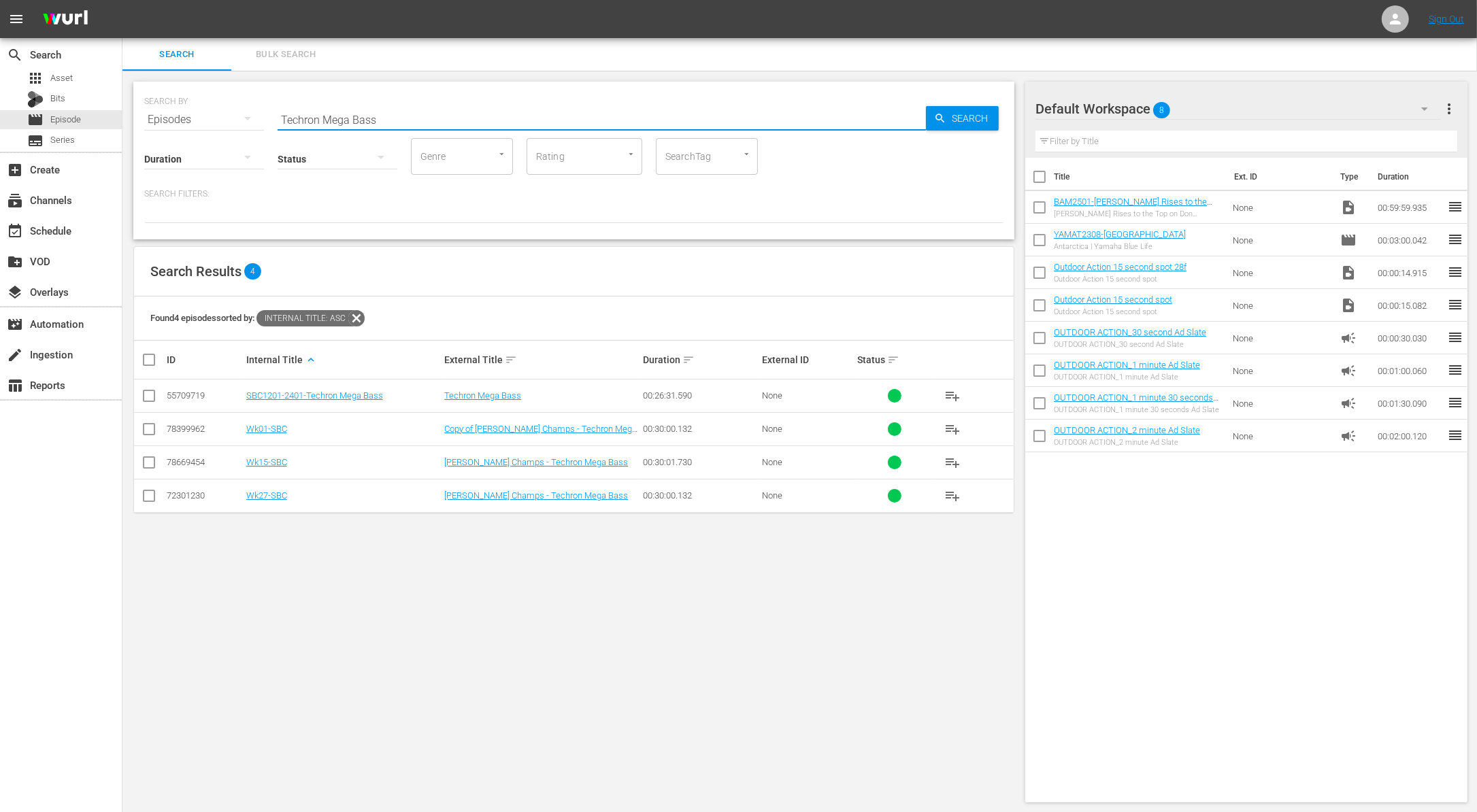
click at [1033, 204] on input "checkbox" at bounding box center [1039, 210] width 29 height 29
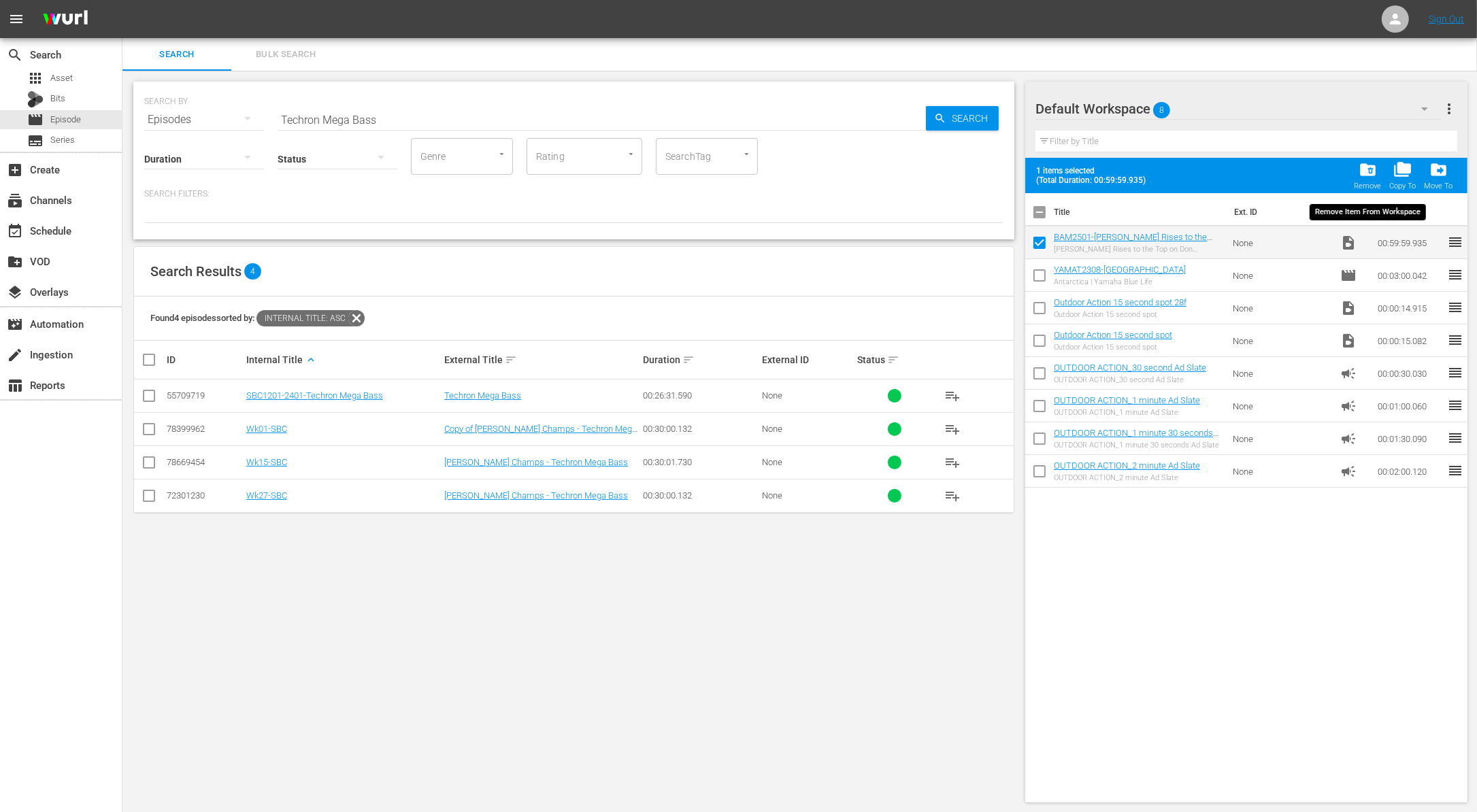
click at [1373, 168] on span "folder_delete" at bounding box center [1367, 169] width 18 height 18
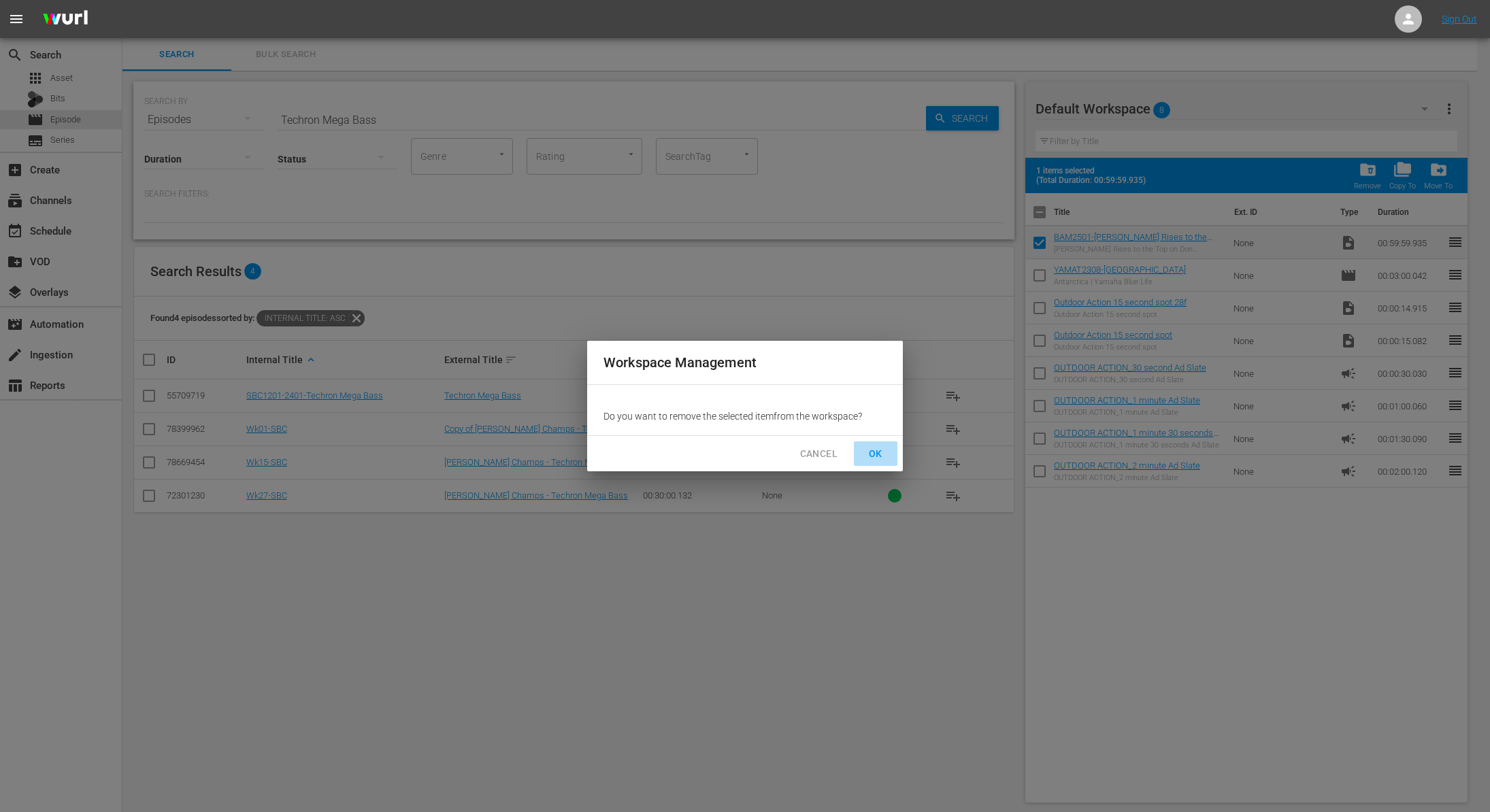
click at [878, 449] on span "OK" at bounding box center [876, 454] width 22 height 17
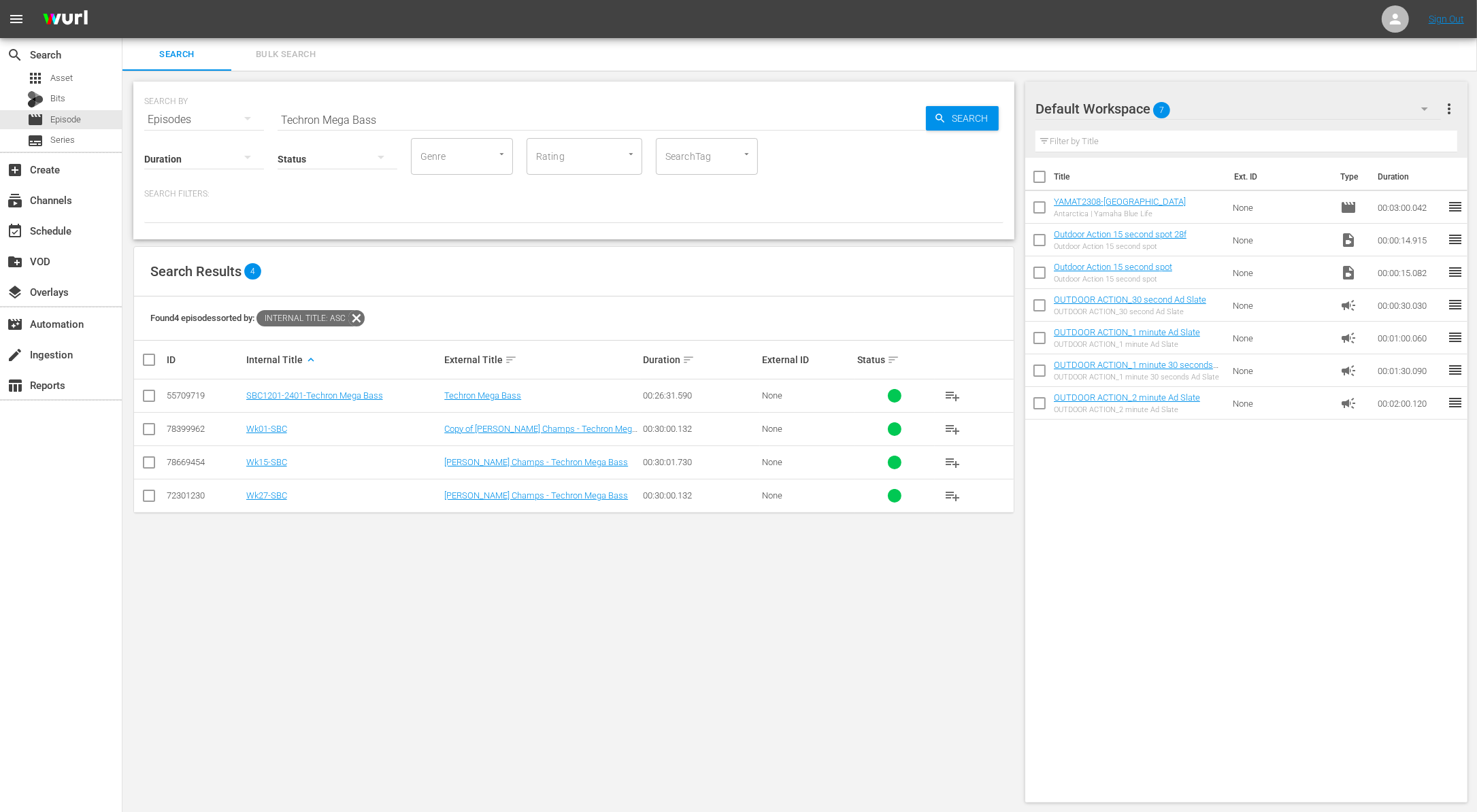
click at [150, 499] on input "checkbox" at bounding box center [148, 499] width 16 height 16
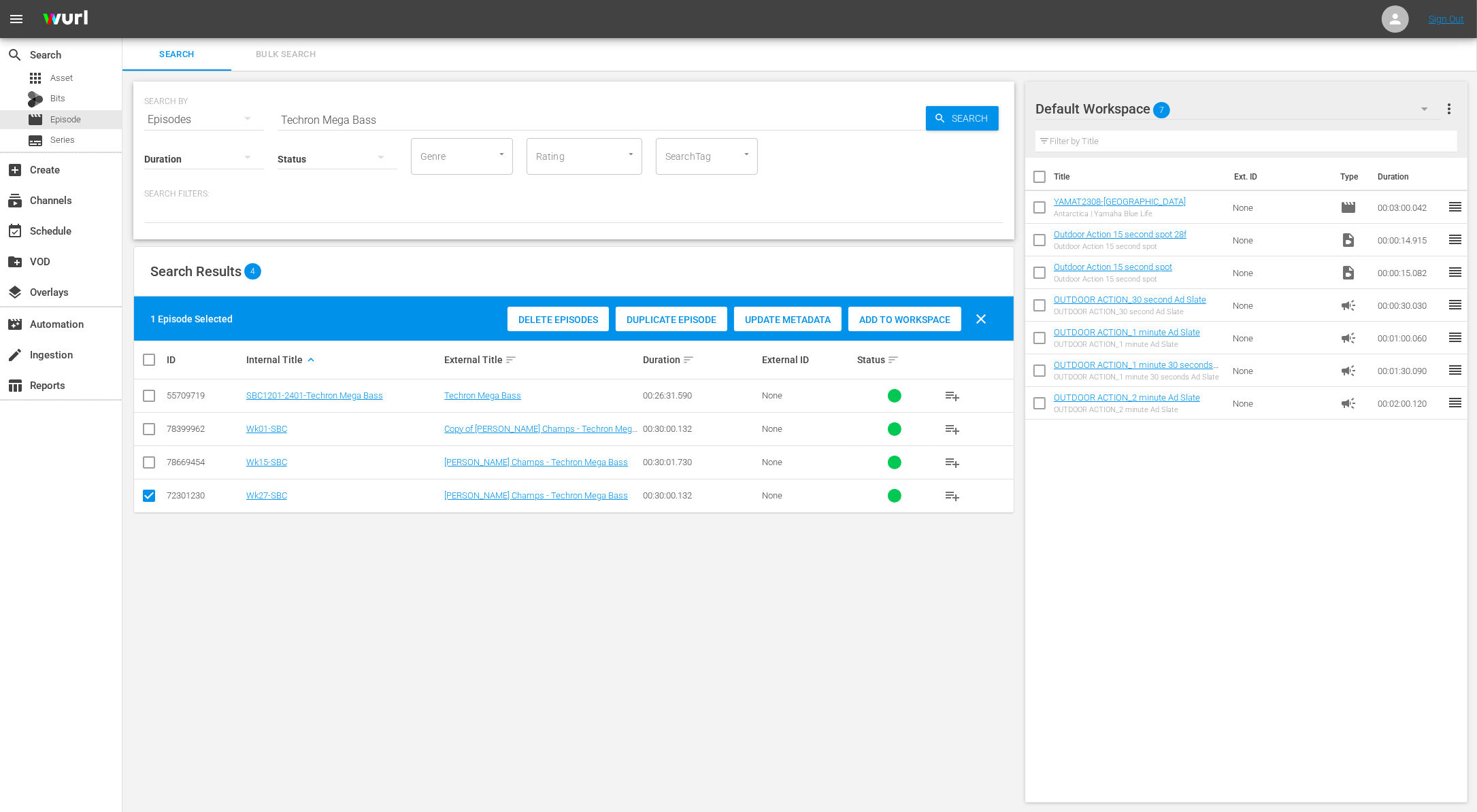
click at [662, 311] on div "Duplicate Episode" at bounding box center [671, 320] width 112 height 26
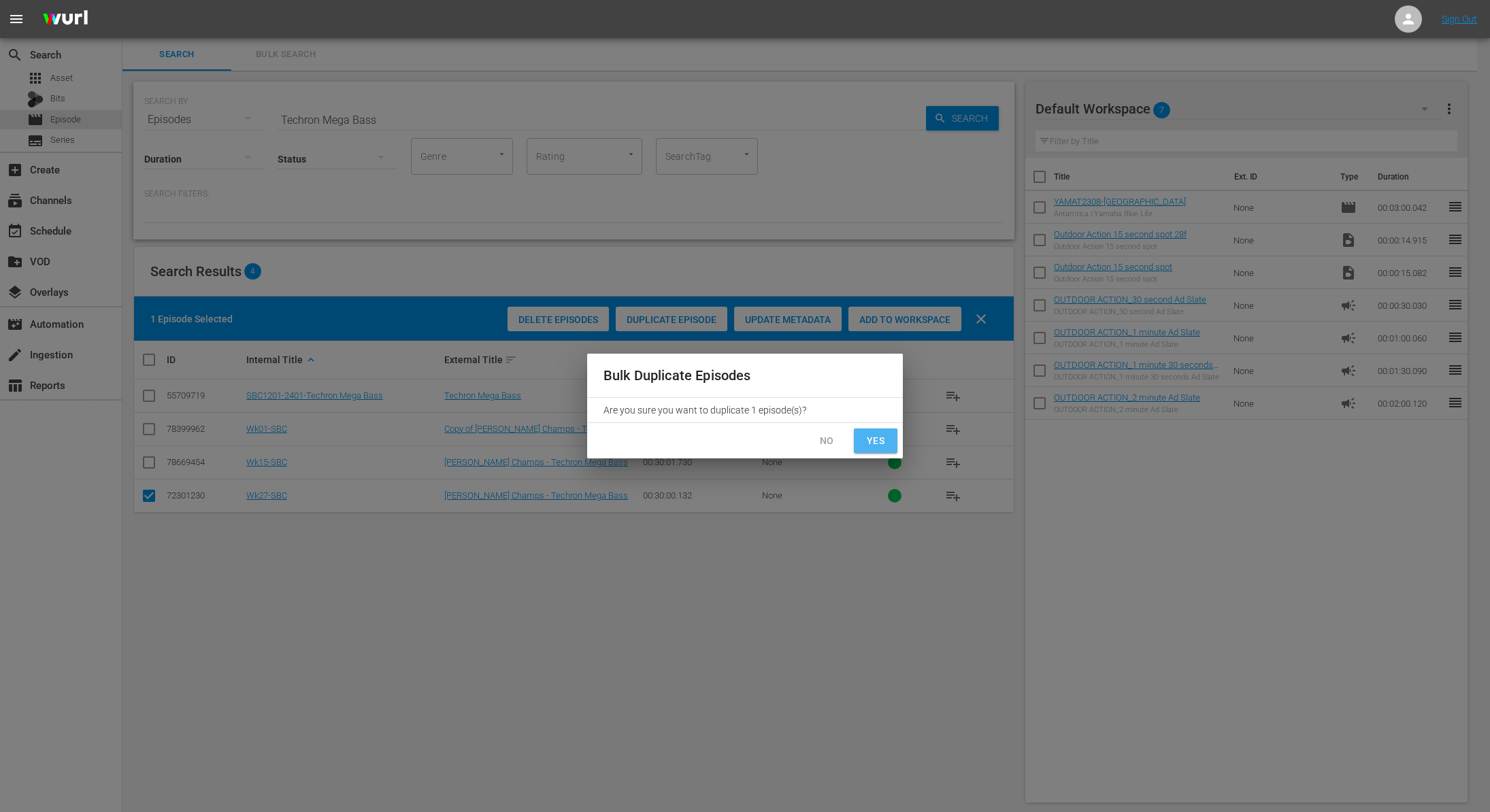
click at [881, 449] on button "Yes" at bounding box center [876, 441] width 44 height 25
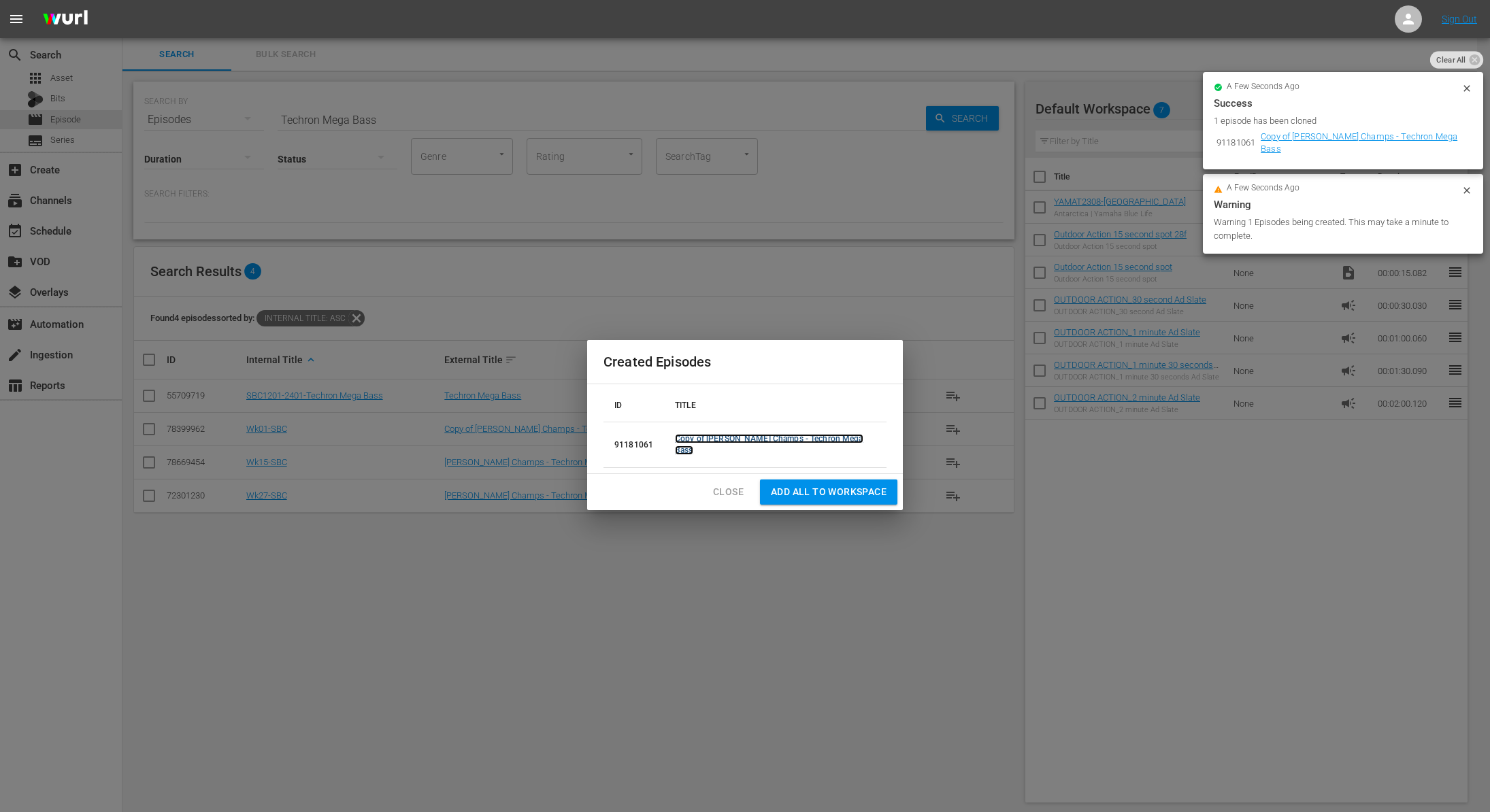
click at [760, 446] on link "Copy of Skeeter Bass Champs - Techron Mega Bass" at bounding box center [768, 444] width 188 height 21
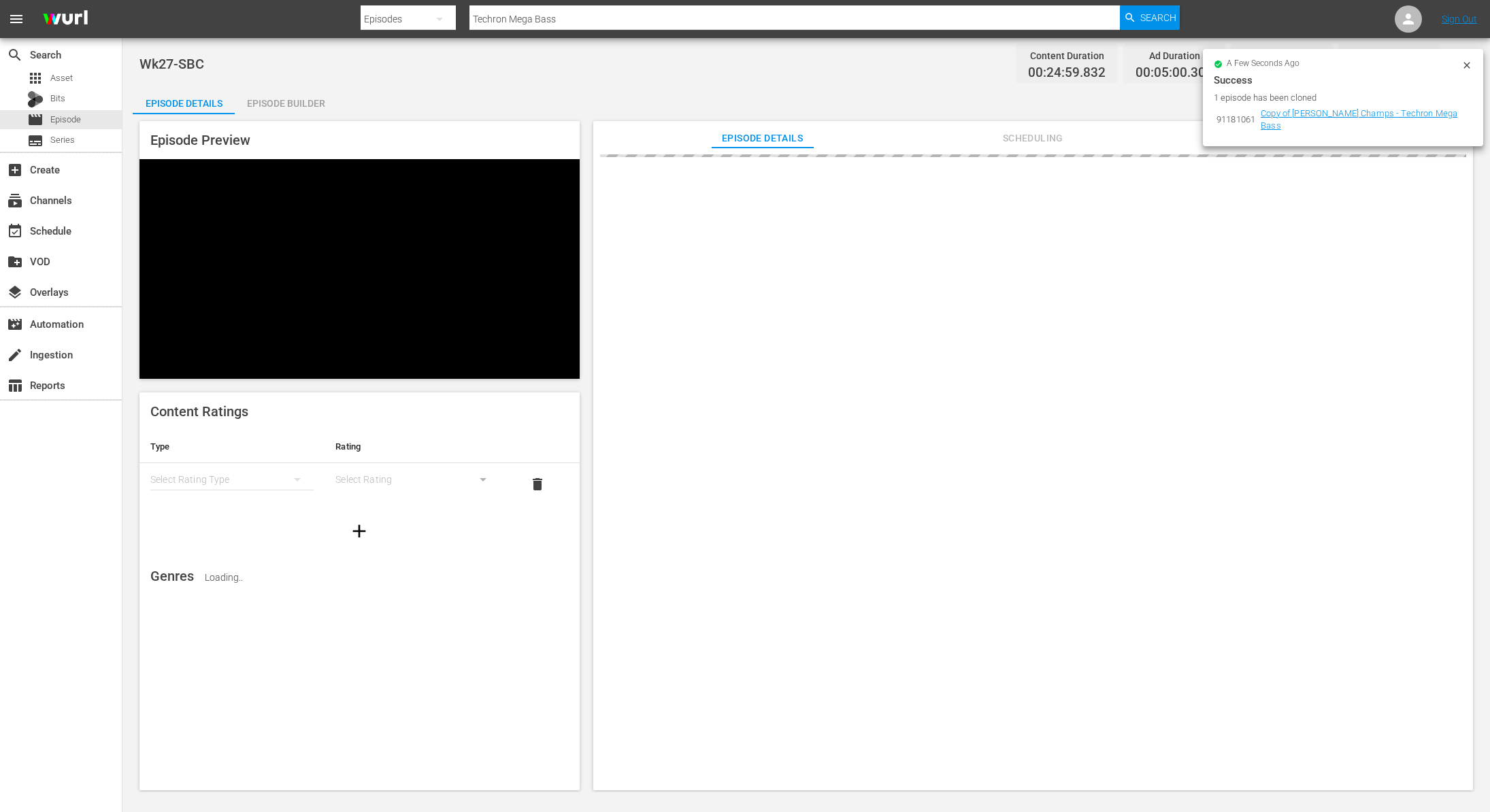
click at [1467, 66] on icon at bounding box center [1467, 65] width 6 height 6
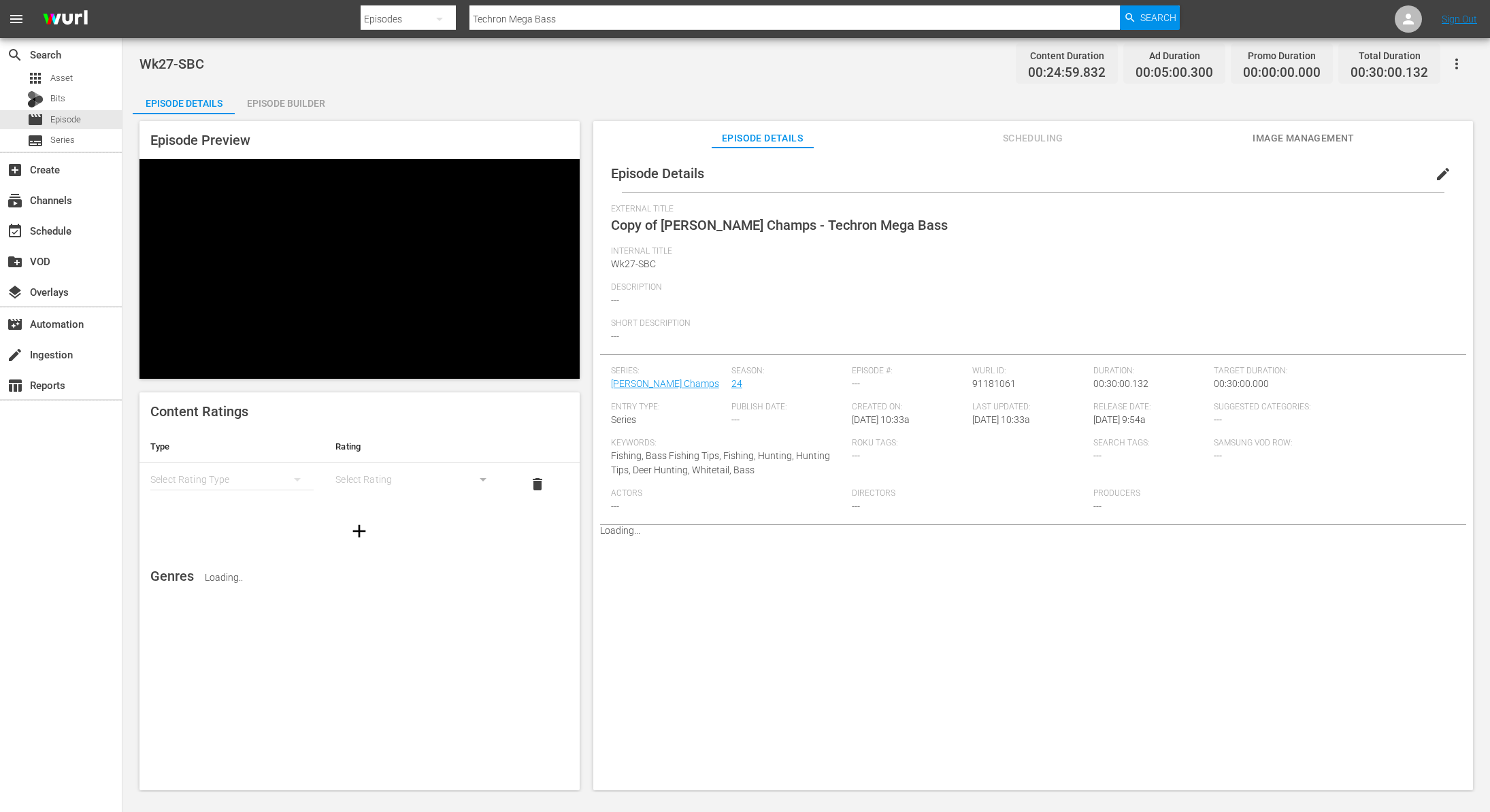
click at [1439, 180] on span "edit" at bounding box center [1443, 173] width 16 height 16
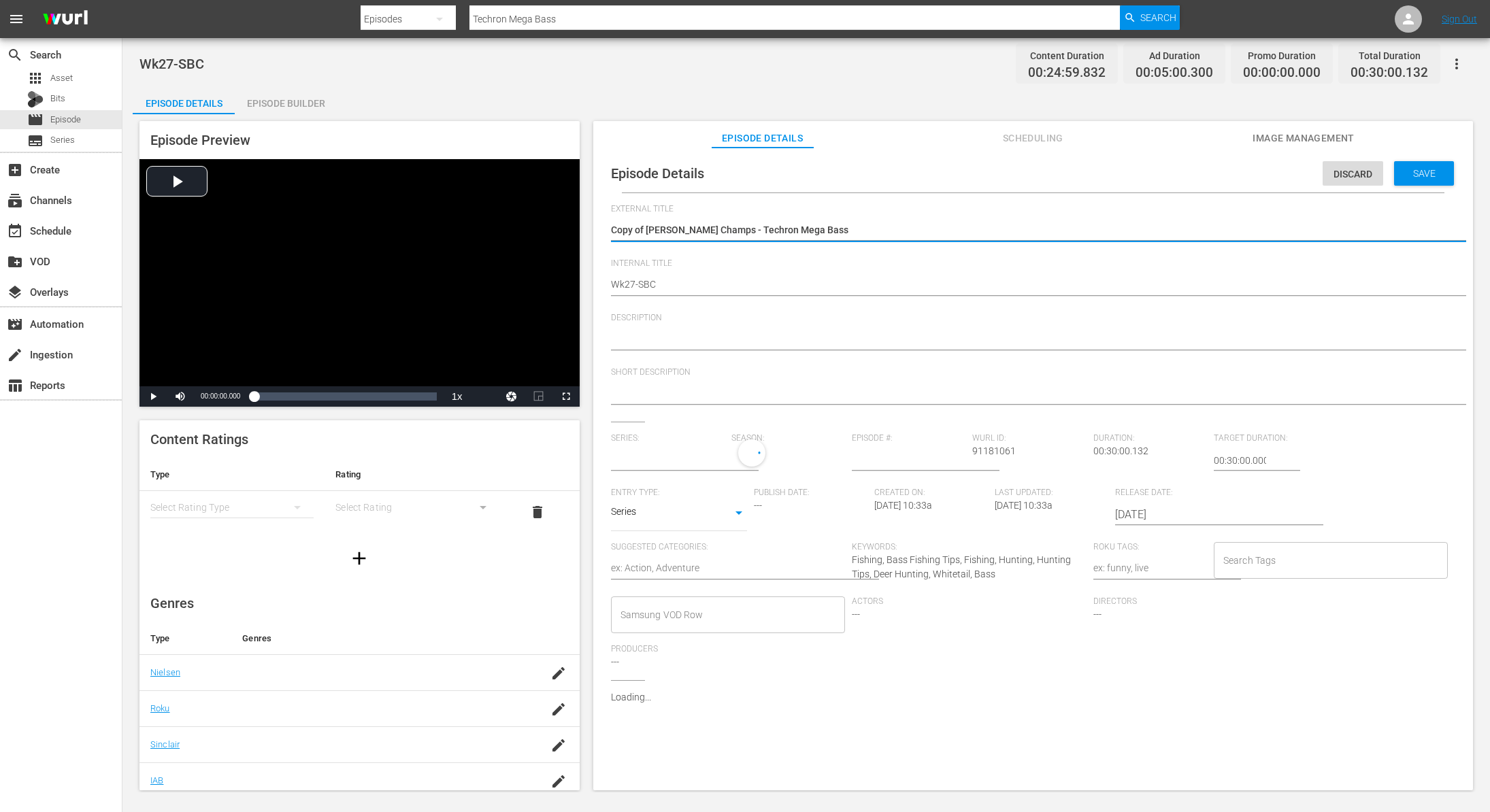
click at [651, 229] on textarea "Copy of Skeeter Bass Champs - Techron Mega Bass" at bounding box center [1030, 231] width 837 height 16
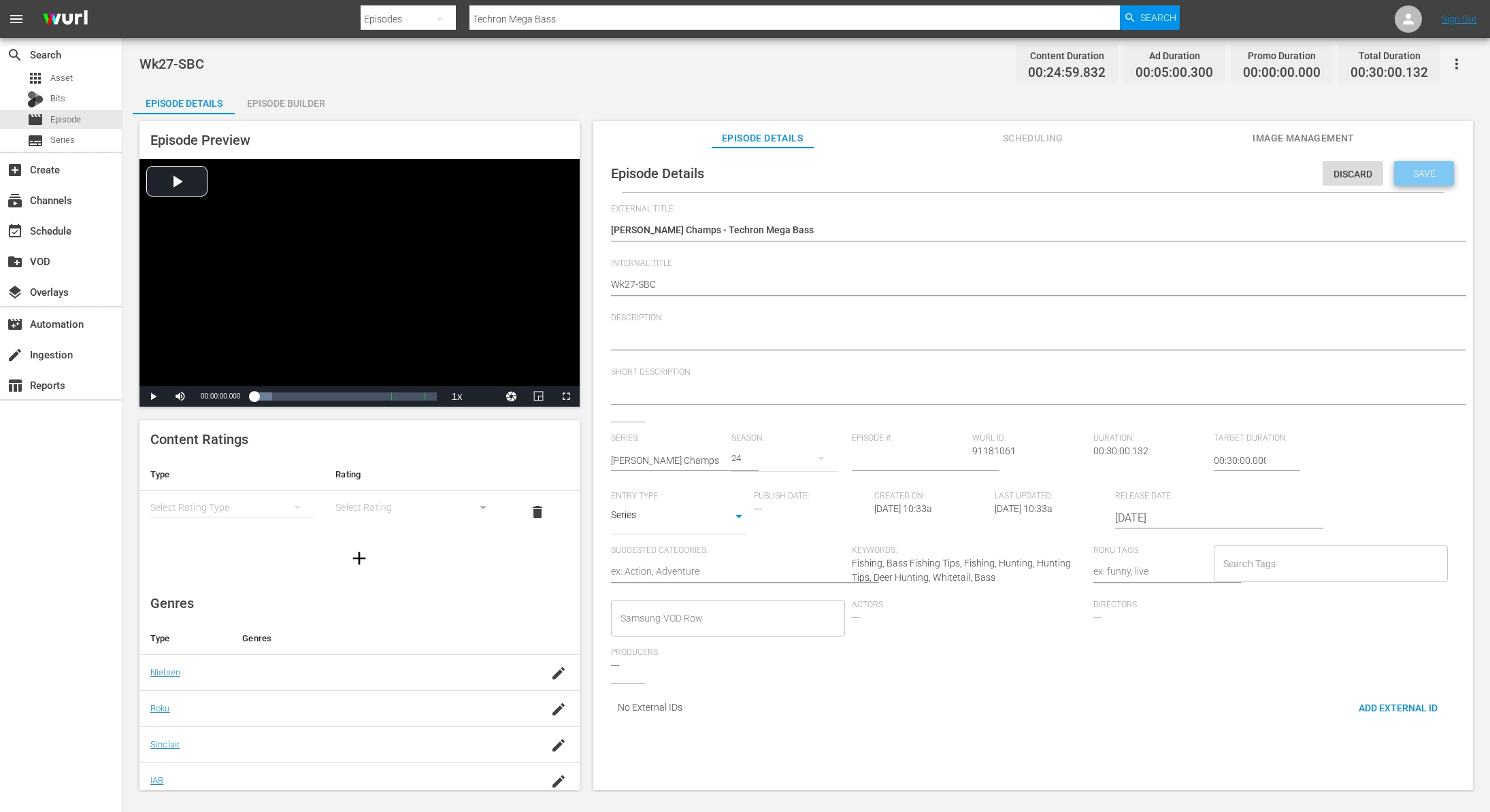
click at [1417, 180] on div "Save" at bounding box center [1424, 173] width 60 height 24
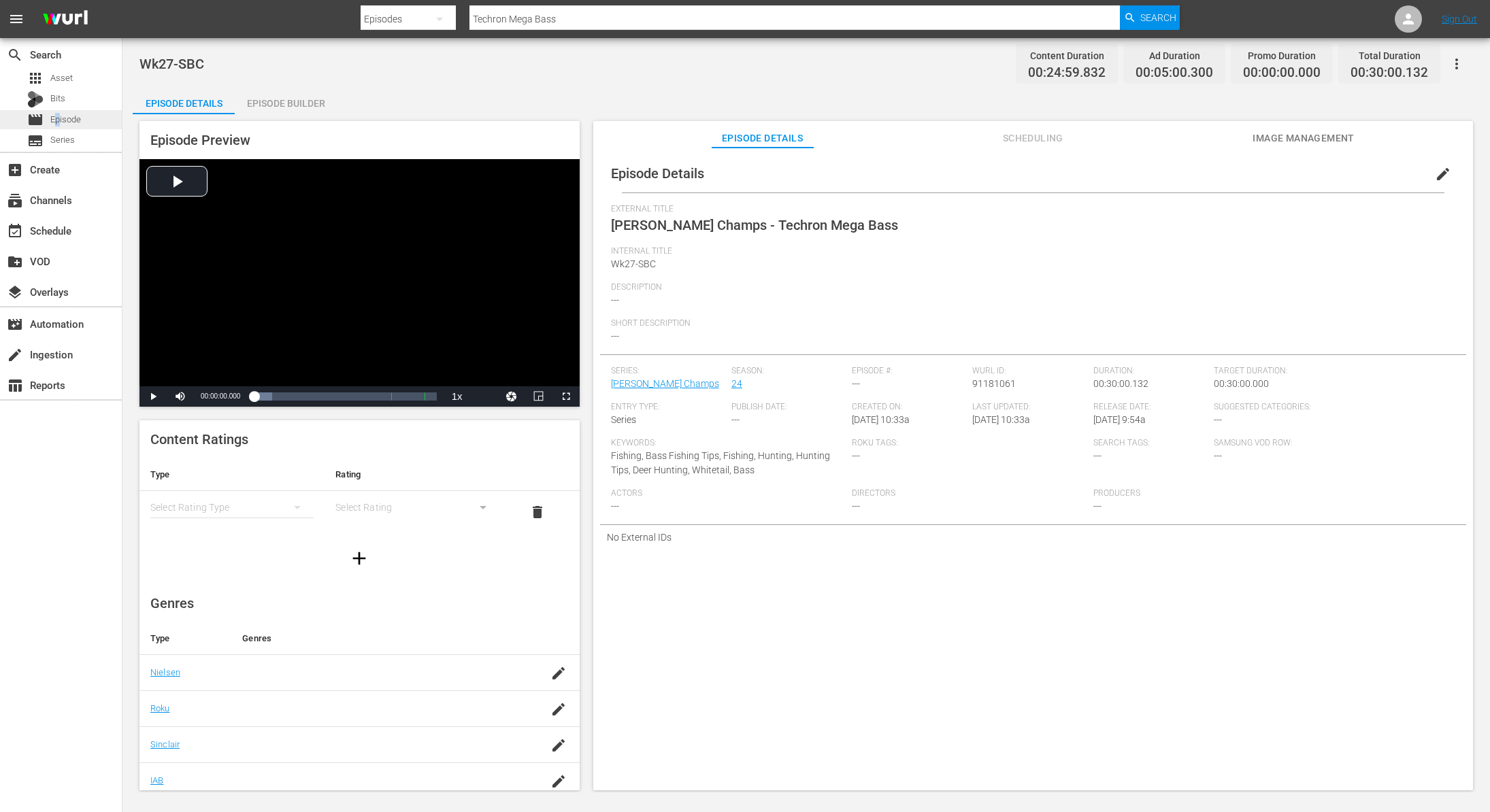
click at [58, 119] on span "Episode" at bounding box center [65, 119] width 30 height 13
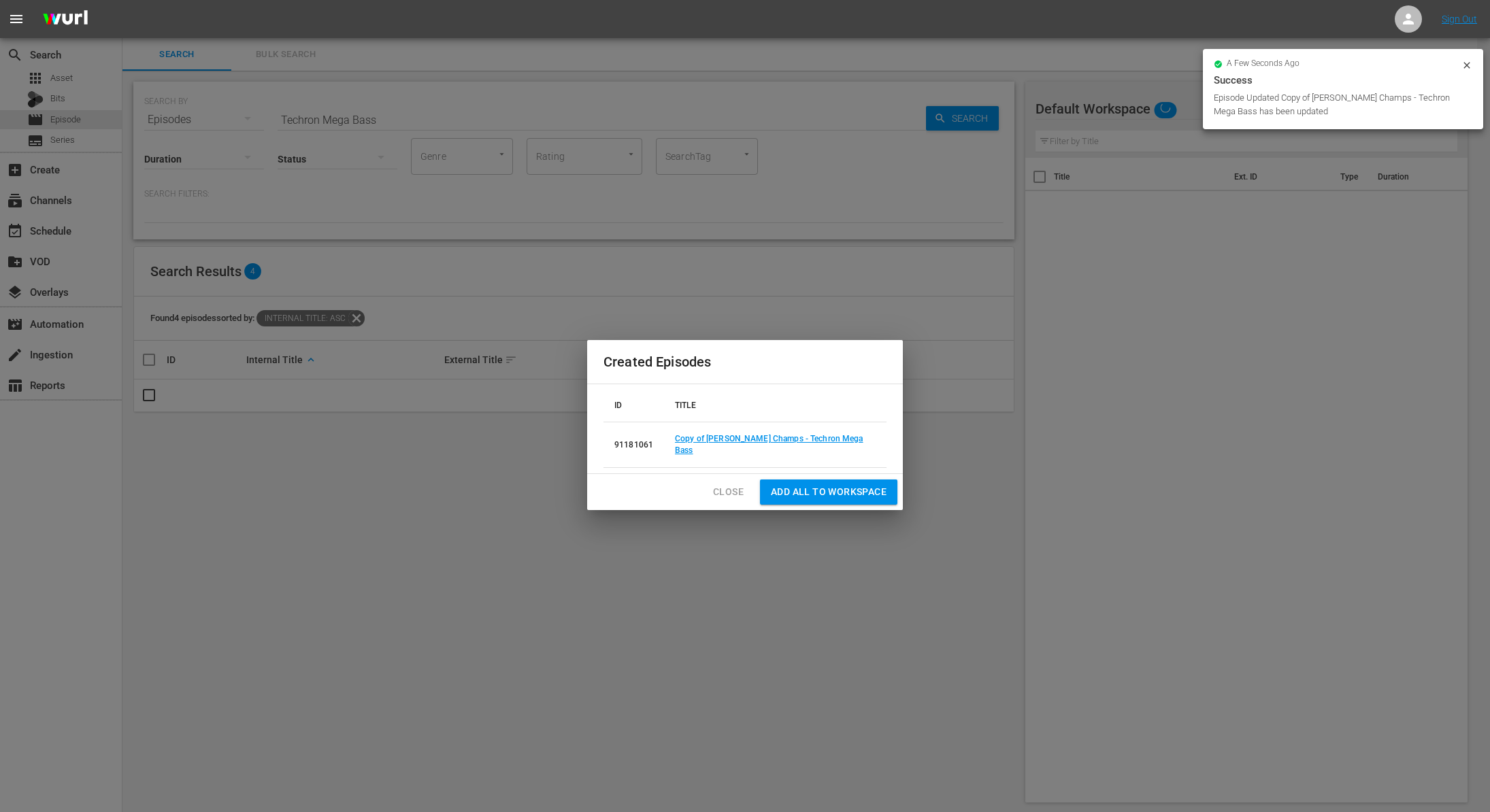
click at [730, 491] on span "Close" at bounding box center [728, 492] width 30 height 17
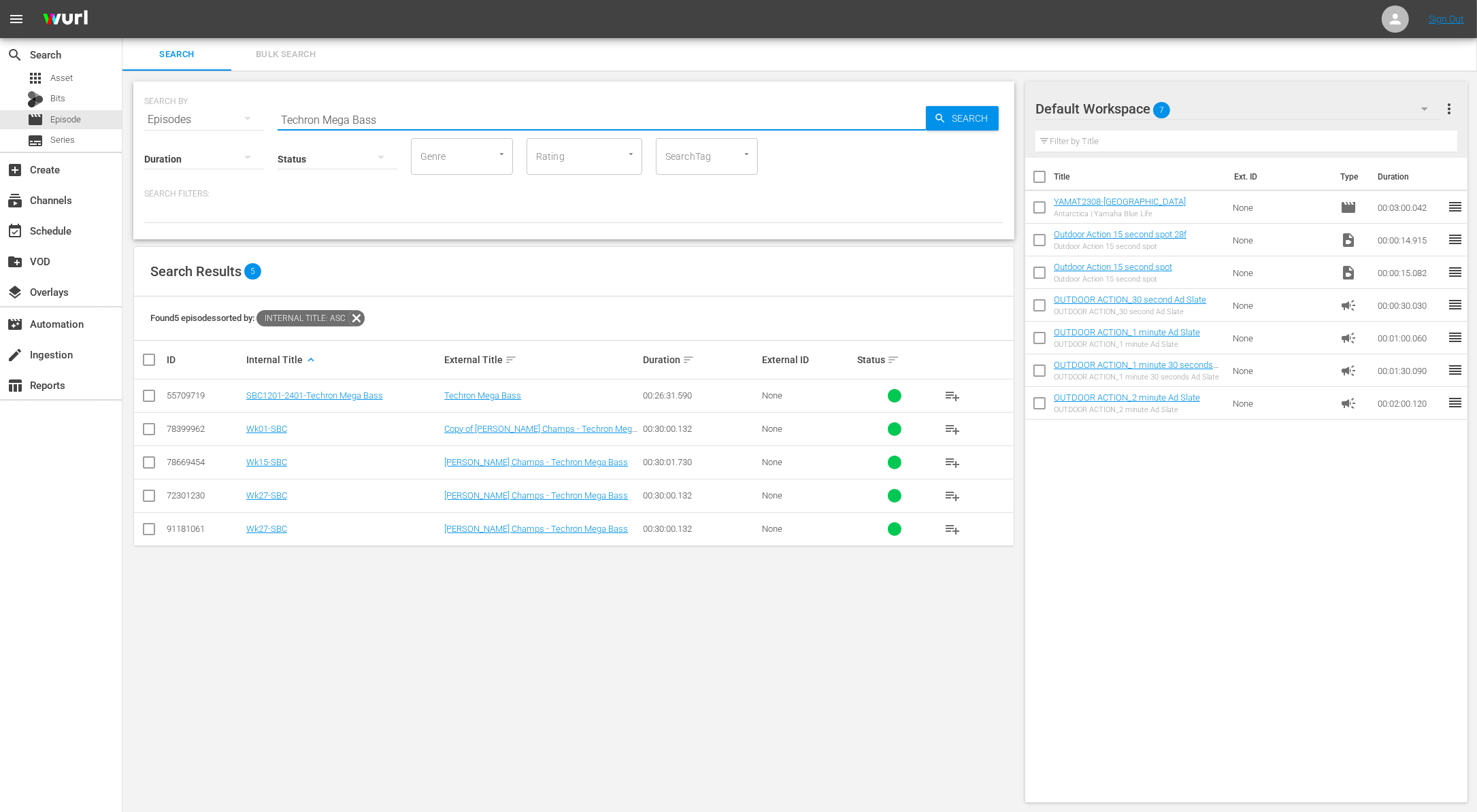
click at [532, 118] on input "Techron Mega Bass" at bounding box center [601, 120] width 648 height 33
paste input "Ott Defoe"
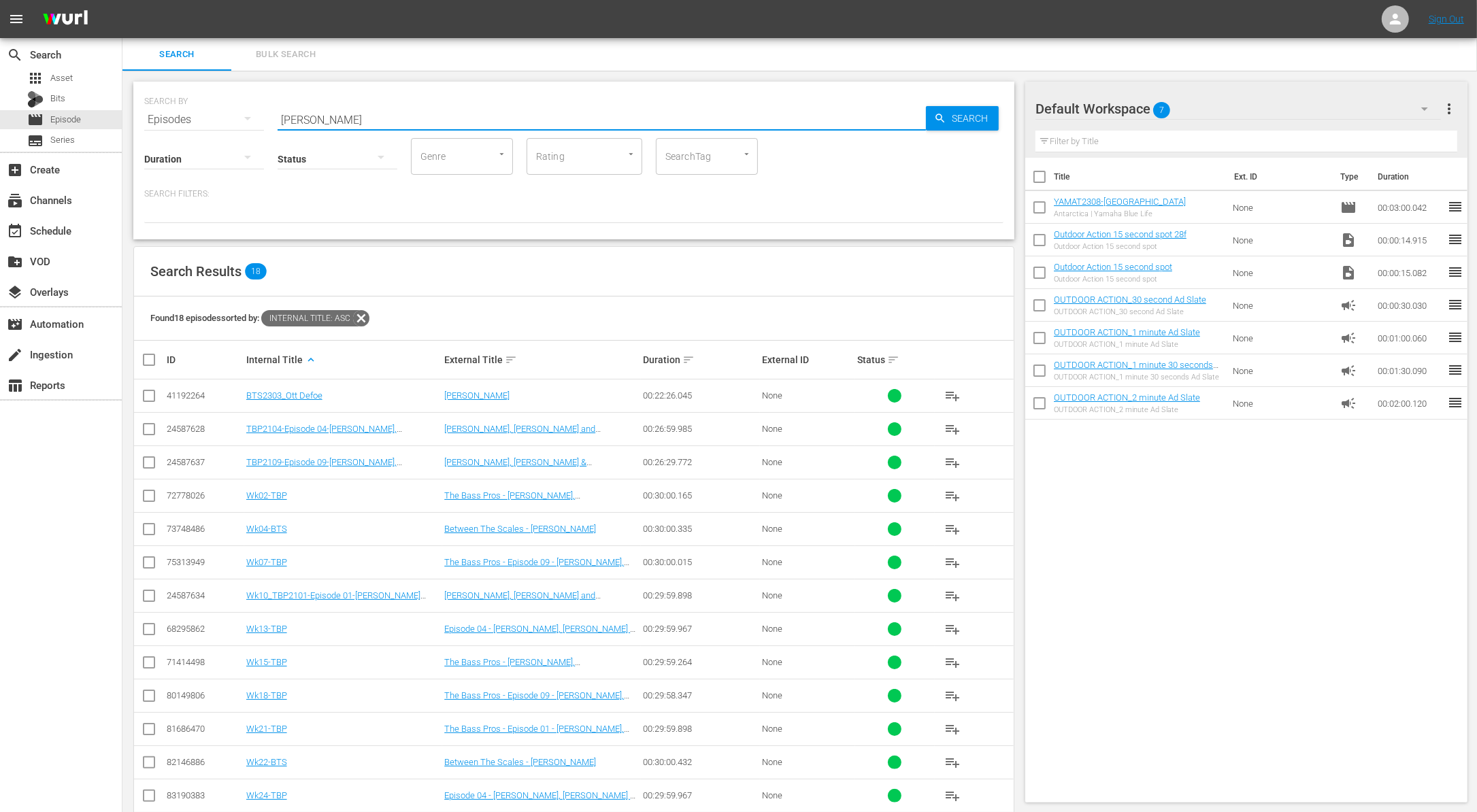
click at [382, 218] on div at bounding box center [574, 212] width 859 height 23
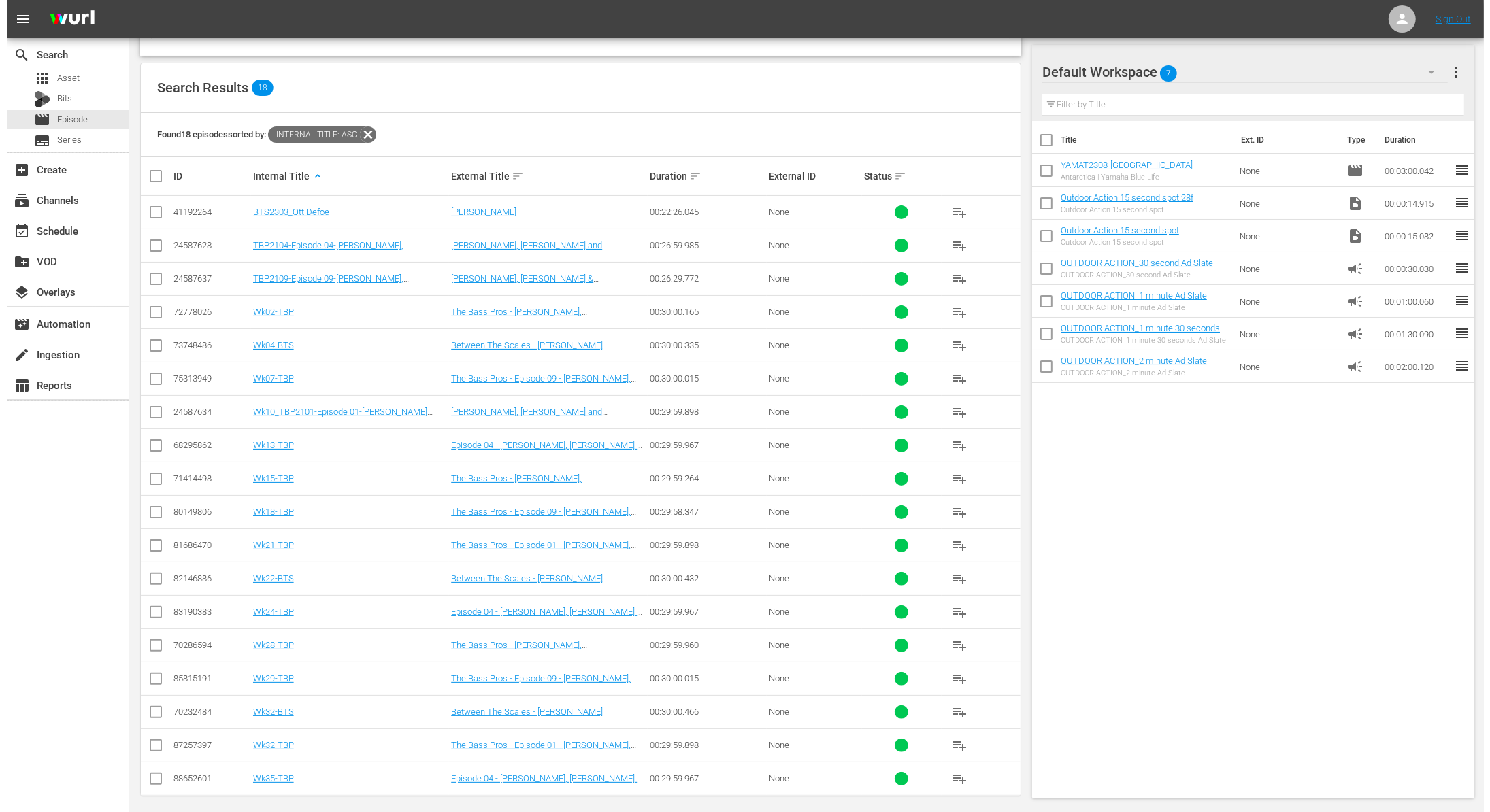
scroll to position [187, 0]
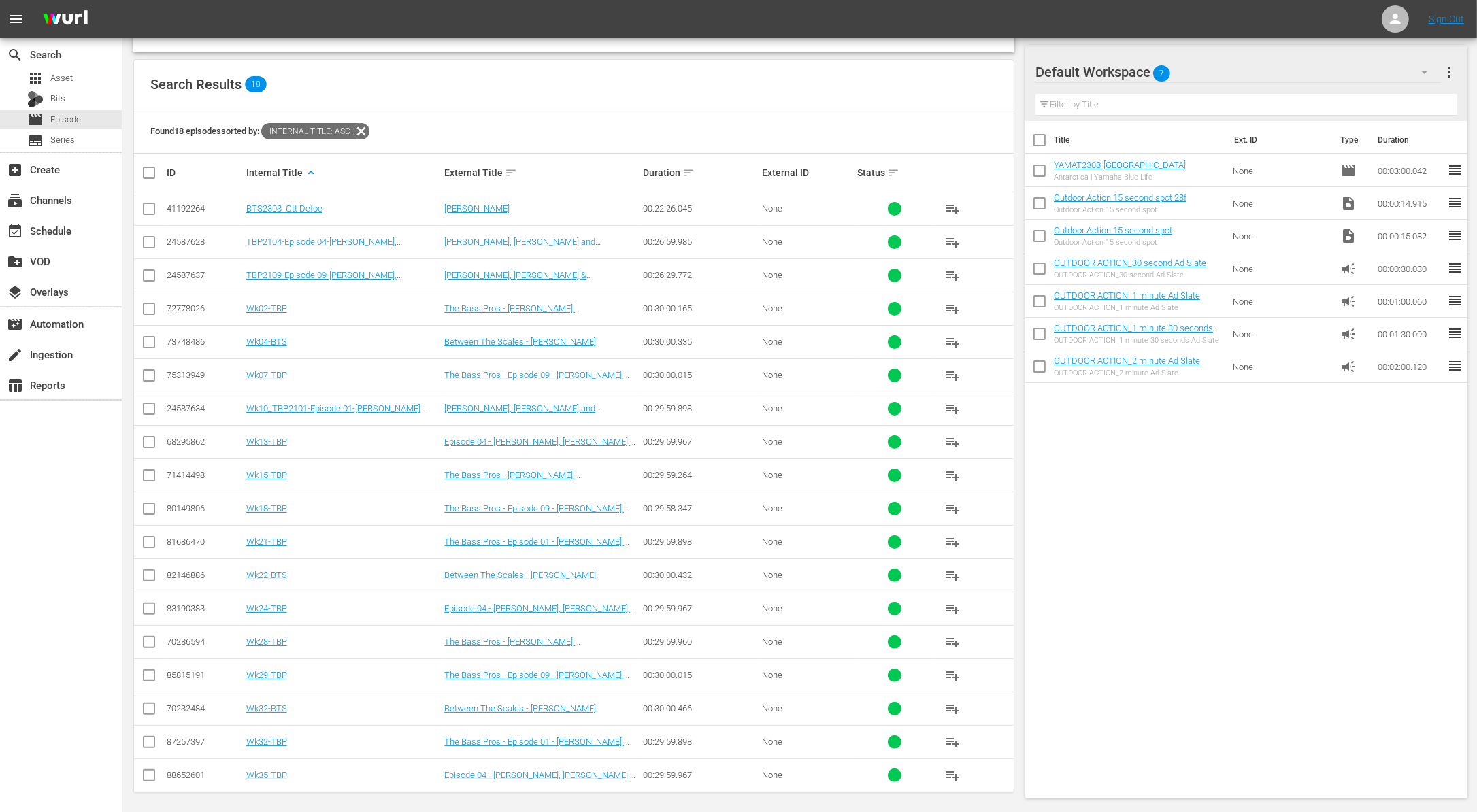
click at [147, 706] on input "checkbox" at bounding box center [148, 711] width 16 height 16
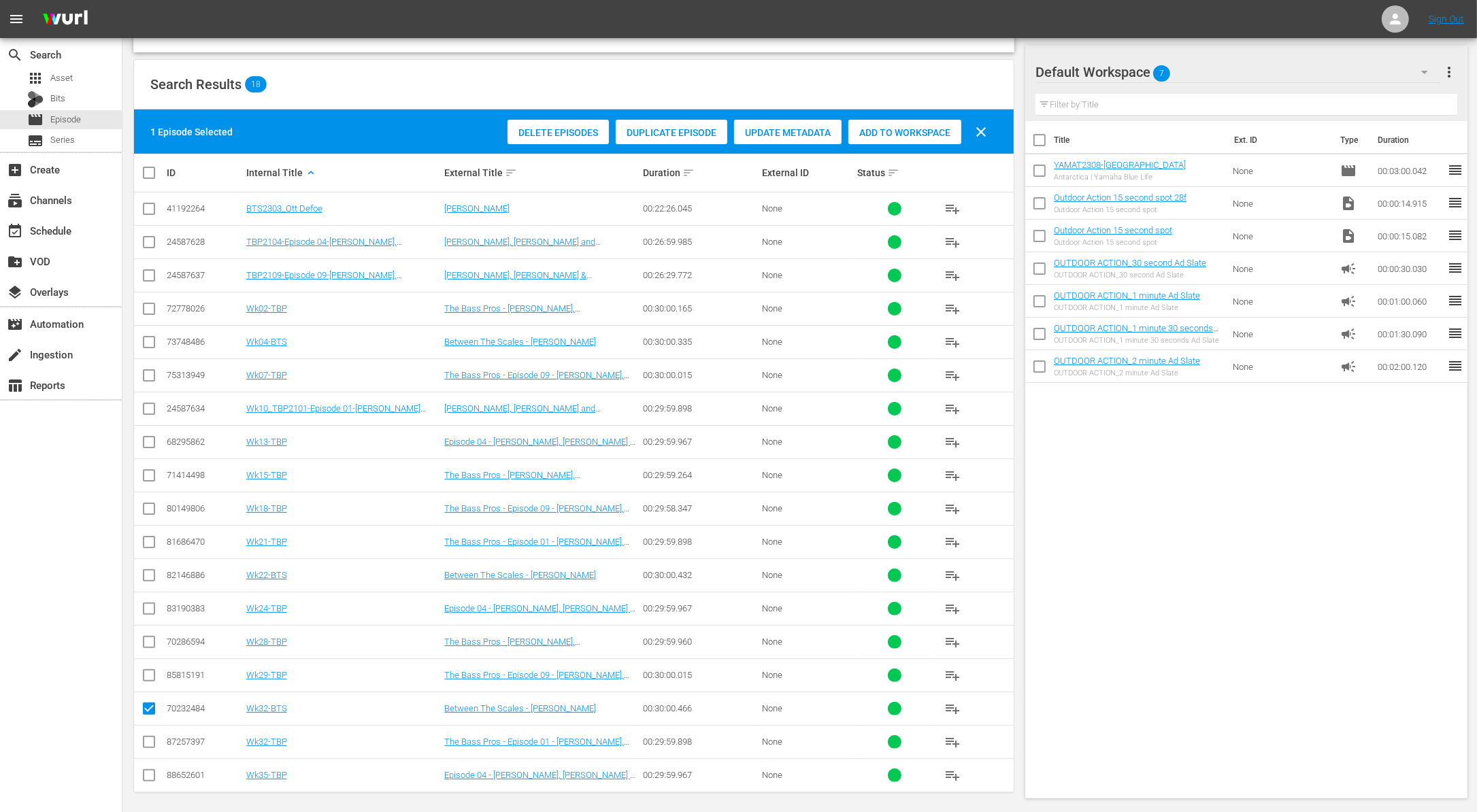
click at [687, 131] on span "Duplicate Episode" at bounding box center [671, 133] width 112 height 11
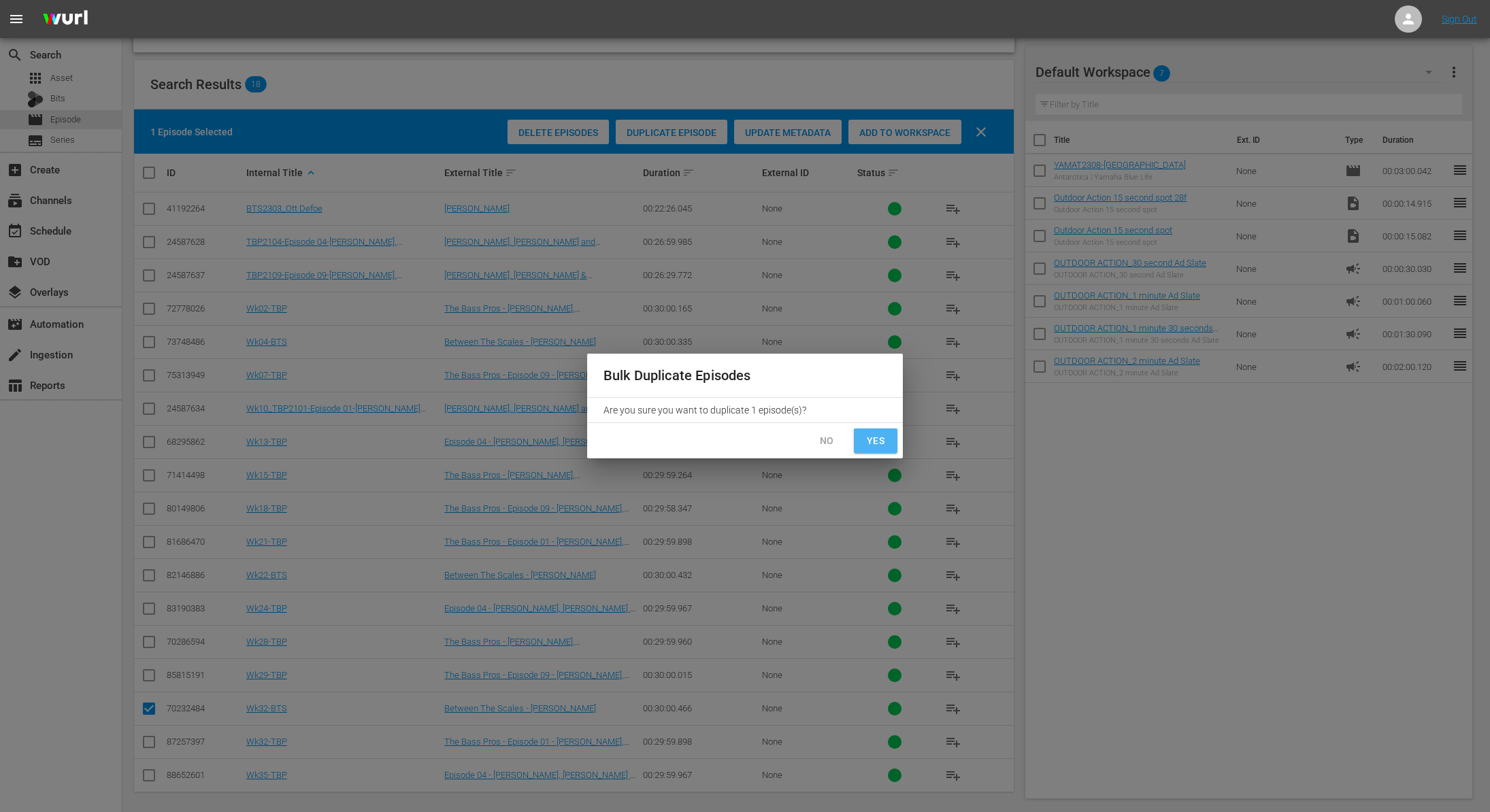
click at [882, 441] on span "Yes" at bounding box center [876, 442] width 22 height 17
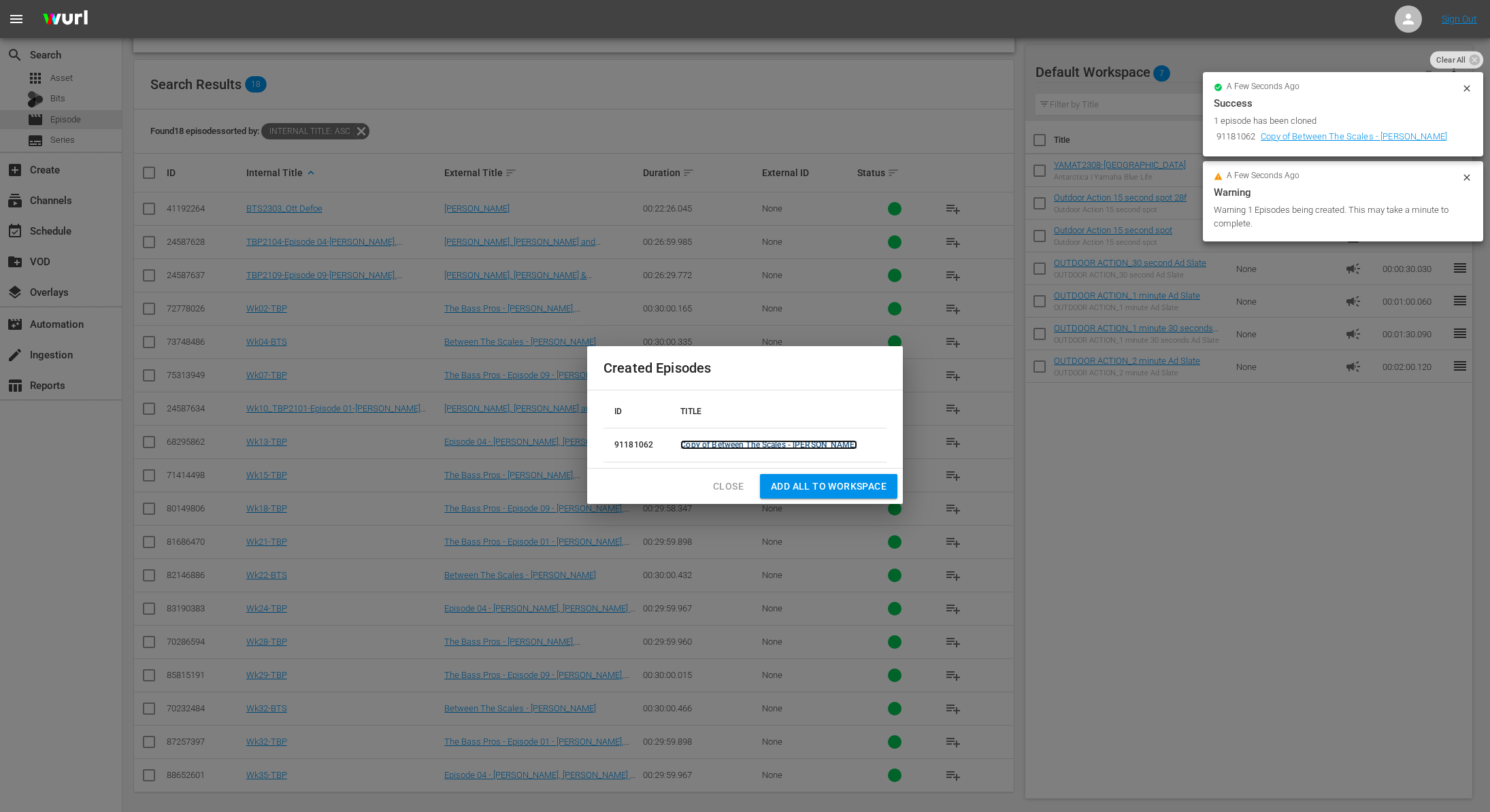
click at [729, 443] on link "Copy of Between The Scales - Ott DeFoe" at bounding box center [768, 445] width 176 height 9
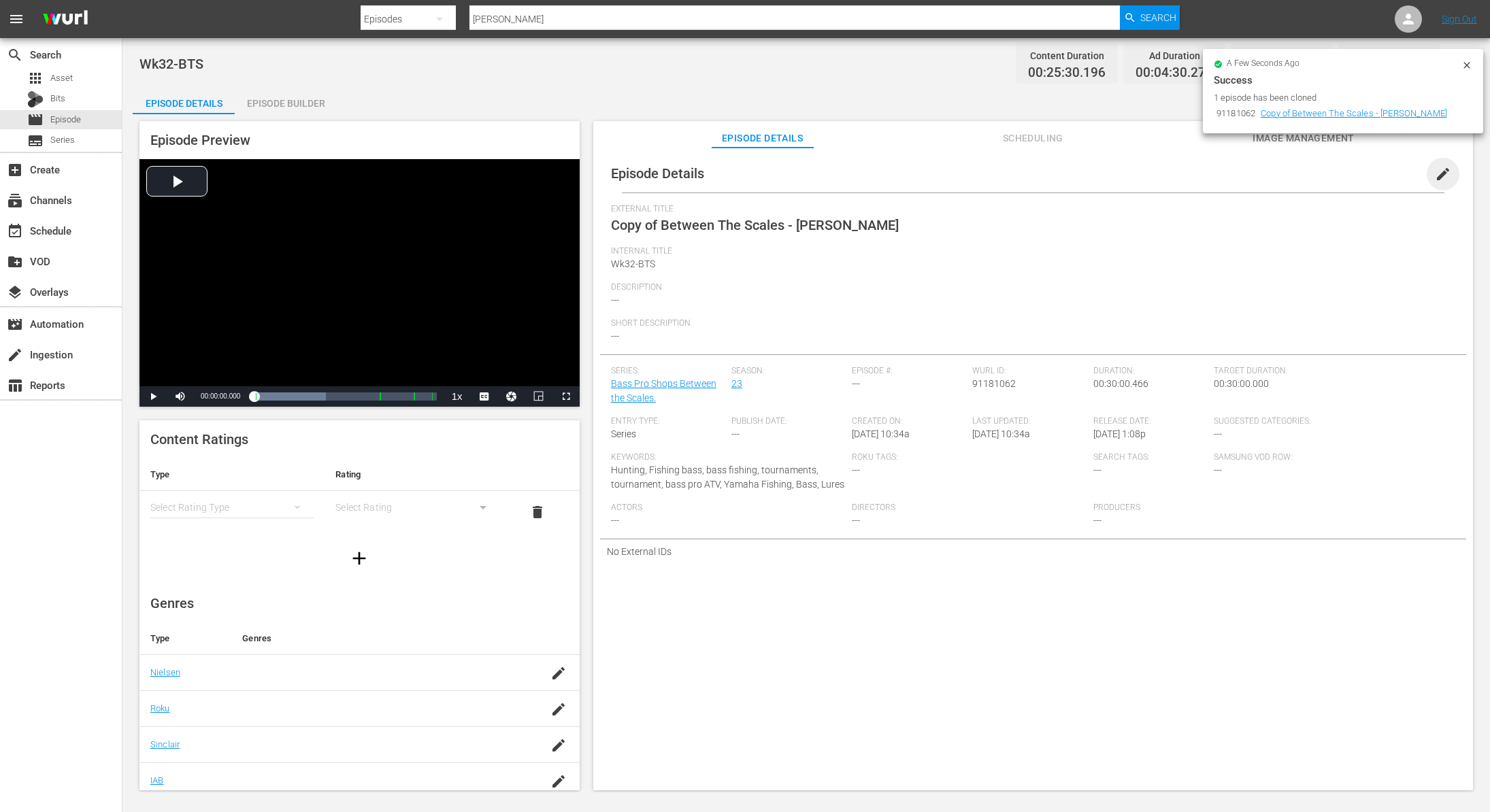
click at [1435, 170] on span "edit" at bounding box center [1443, 173] width 16 height 16
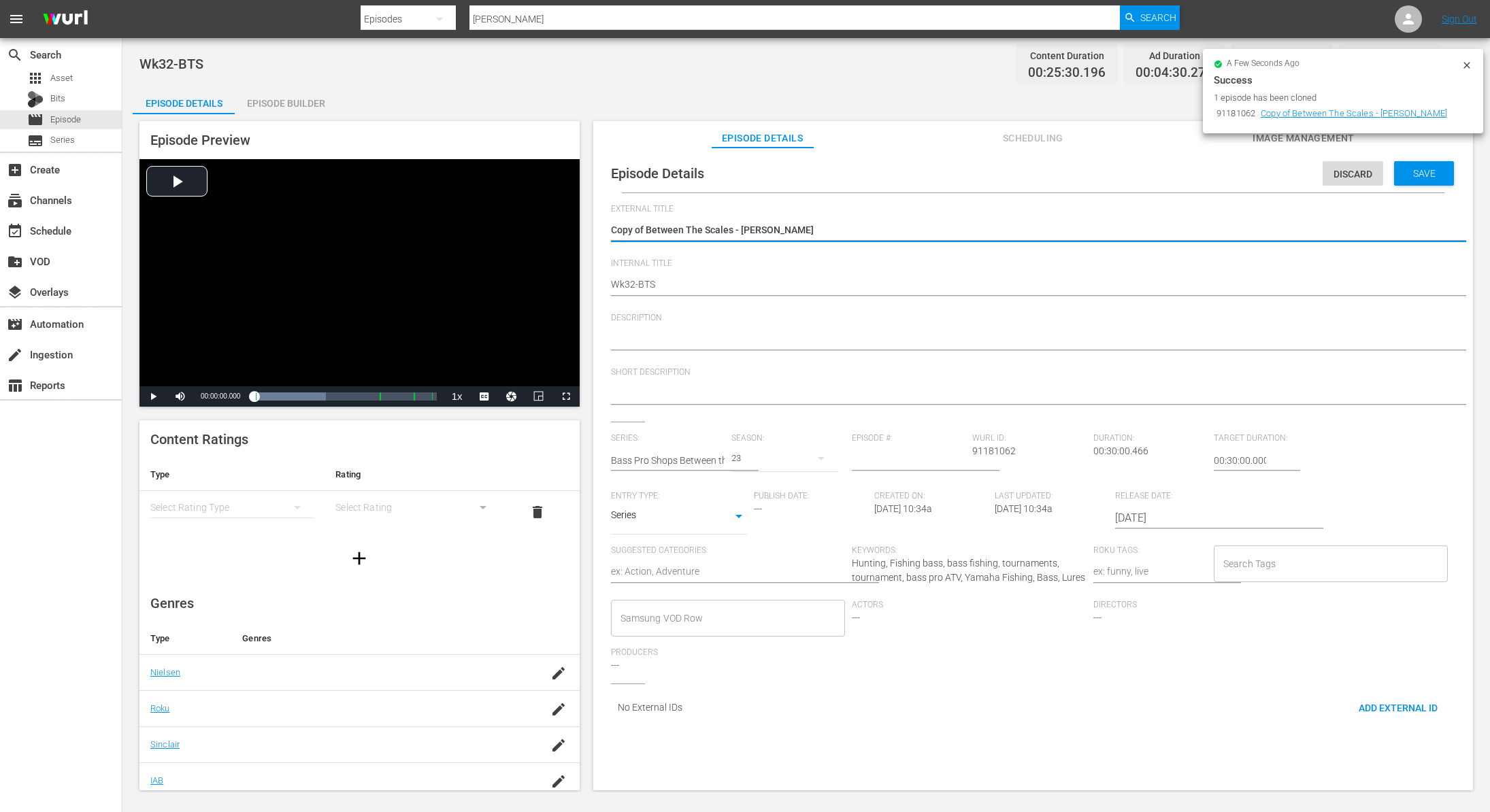
click at [643, 227] on textarea "Copy of Between The Scales - Ott DeFoe" at bounding box center [1030, 231] width 837 height 16
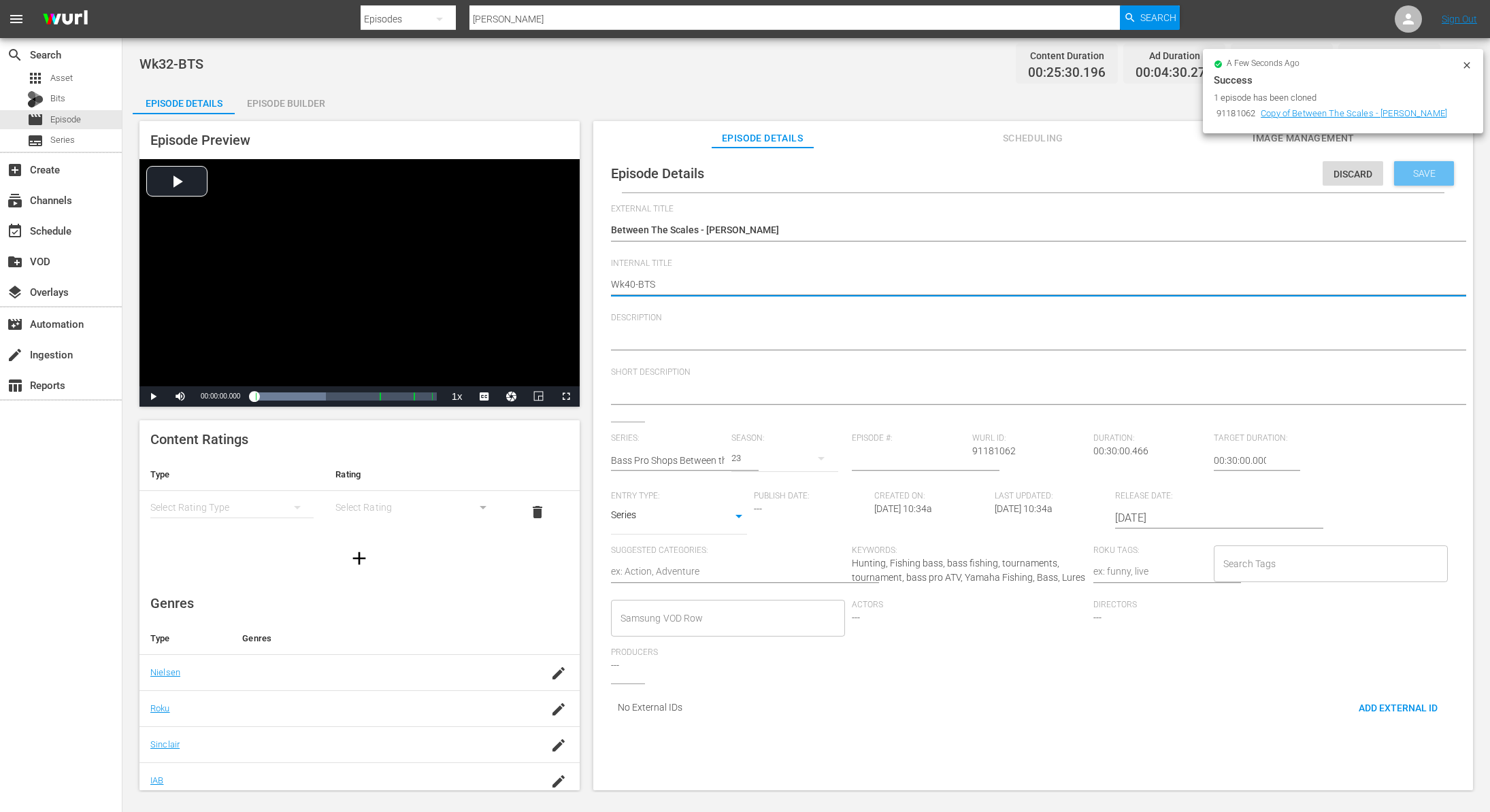
click at [1410, 176] on span "Save" at bounding box center [1424, 173] width 45 height 11
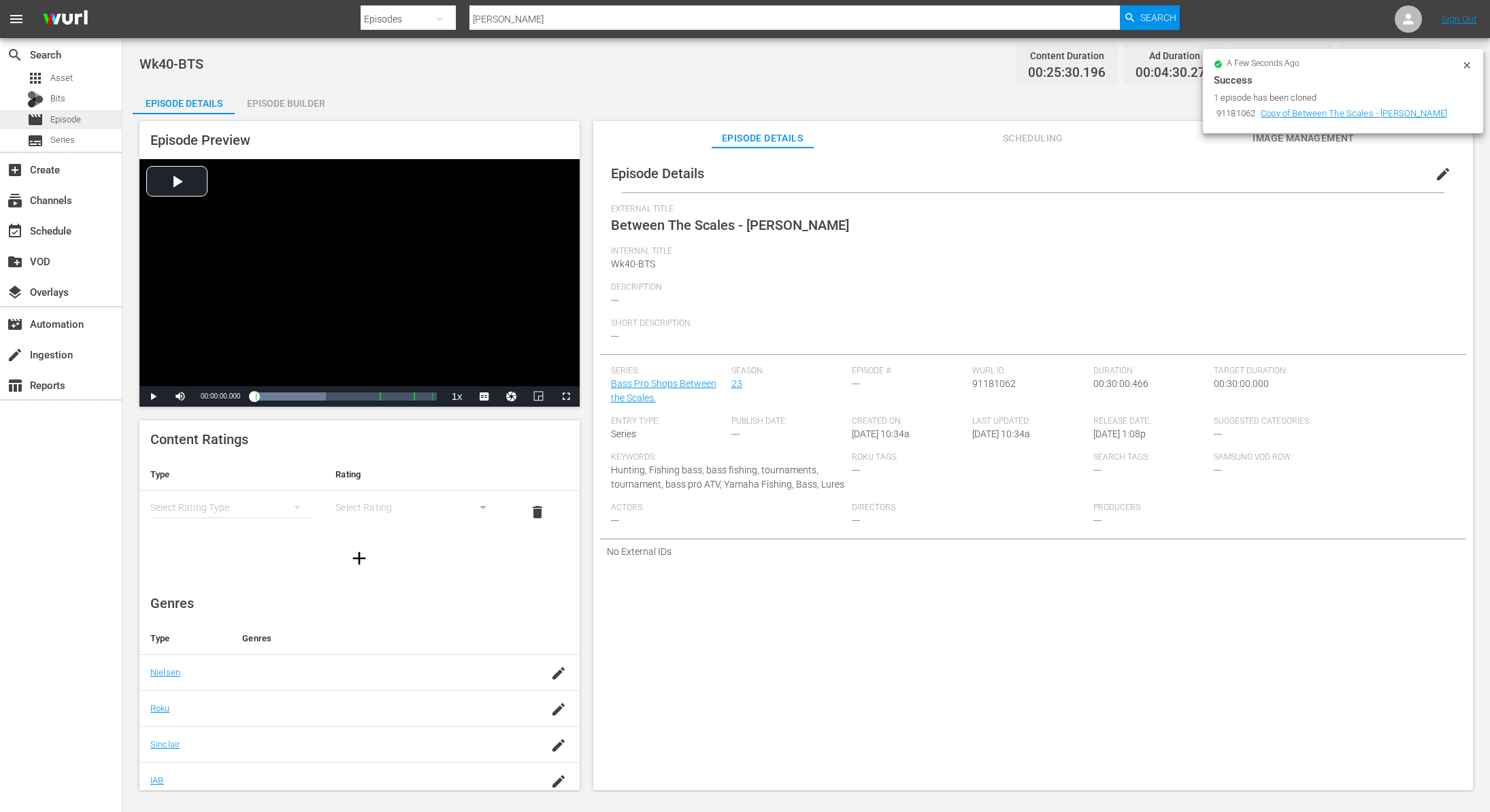
click at [76, 119] on span "Episode" at bounding box center [65, 119] width 30 height 13
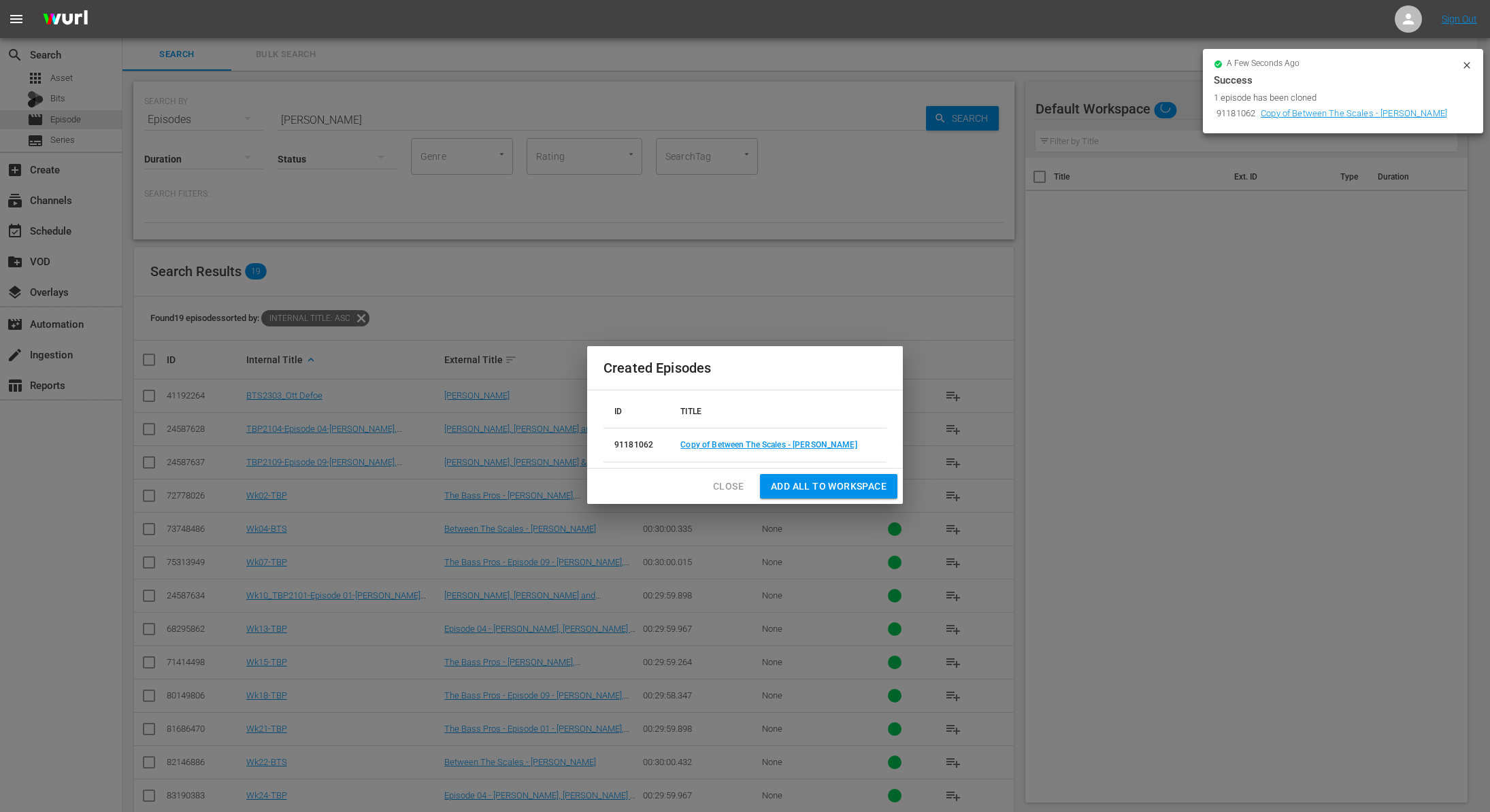
click at [722, 491] on span "Close" at bounding box center [728, 487] width 30 height 17
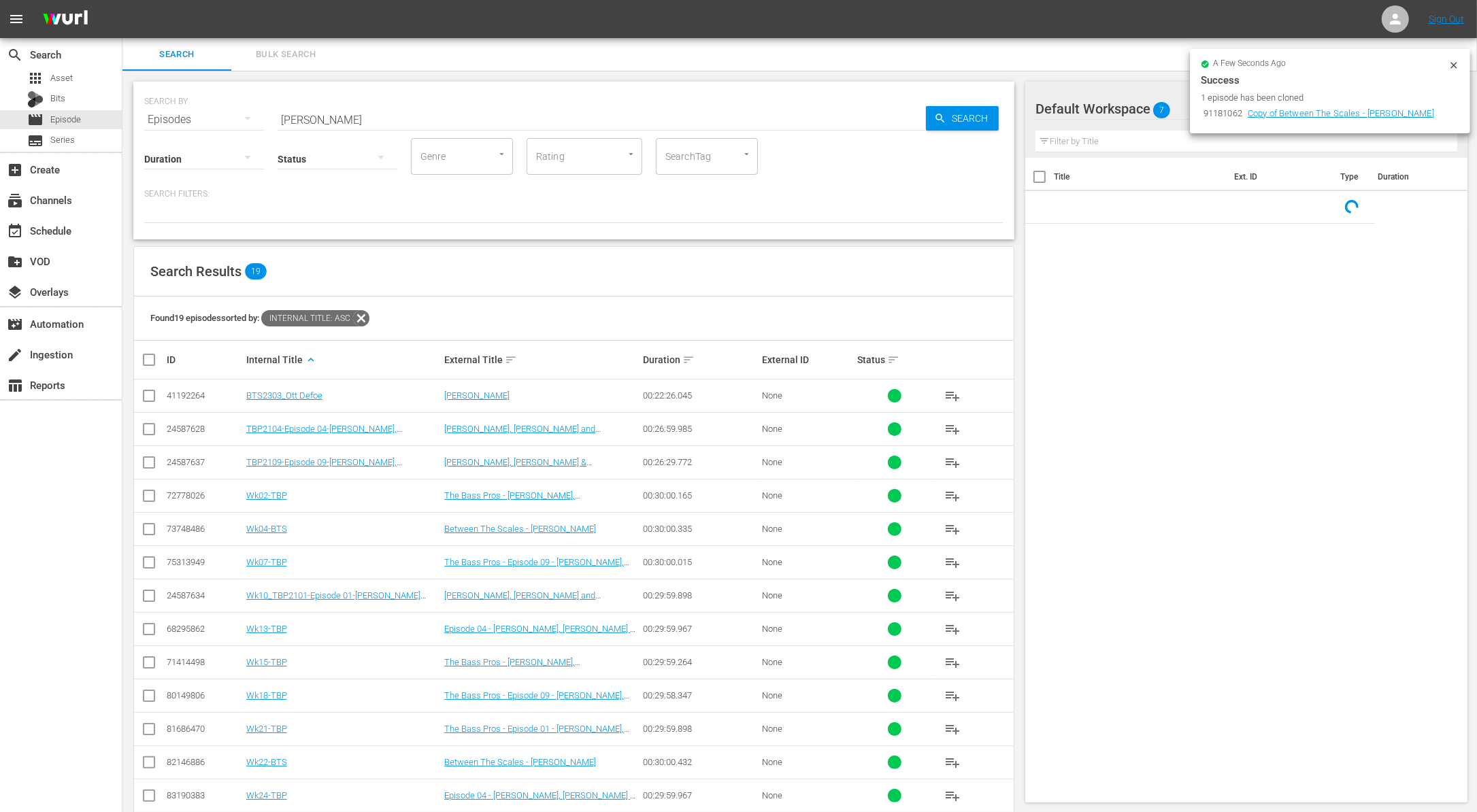
click at [344, 120] on input "Ott Defoe" at bounding box center [601, 120] width 648 height 33
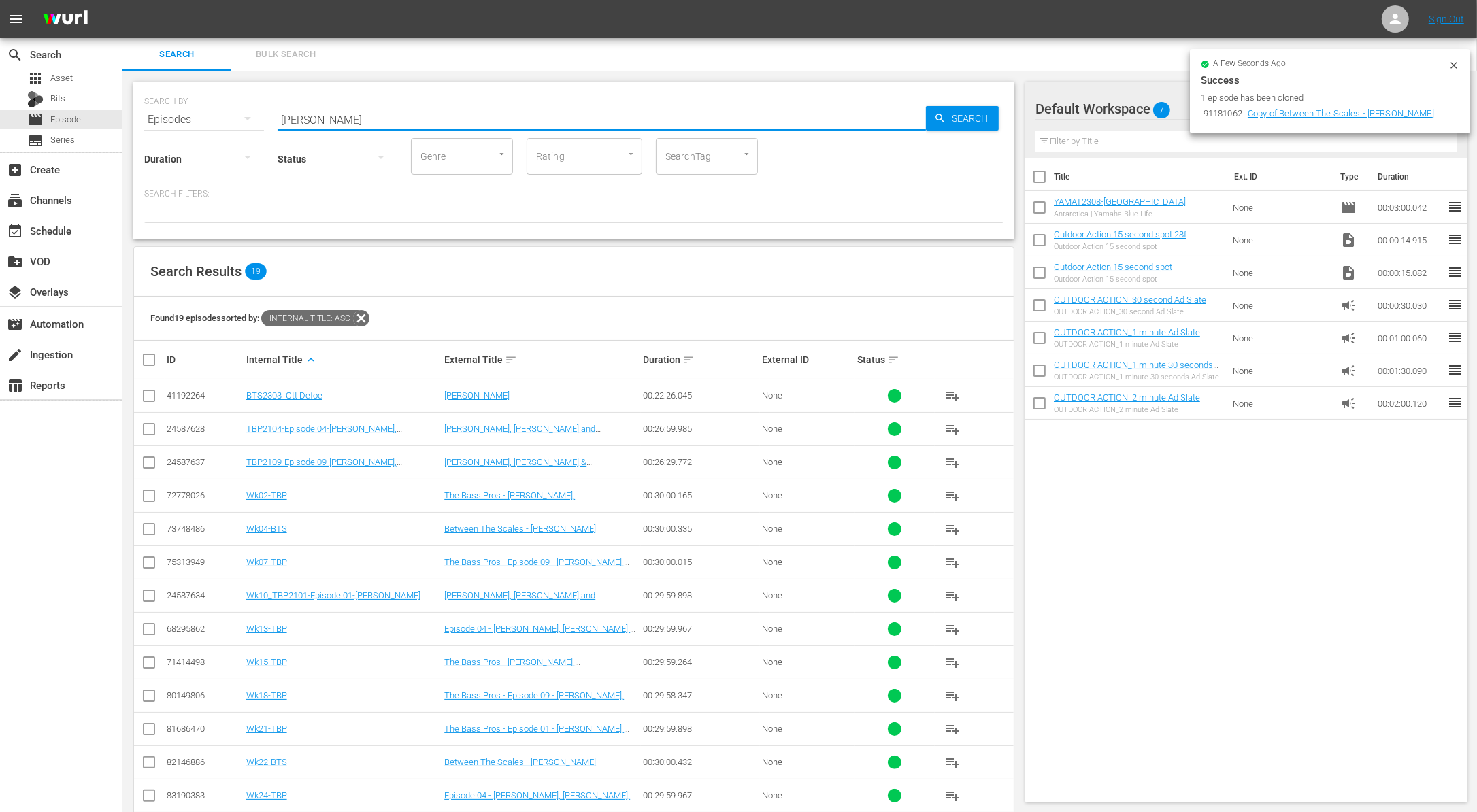
click at [344, 120] on input "Ott Defoe" at bounding box center [601, 120] width 648 height 33
paste input "Beach for Fun - Reef for Flavor"
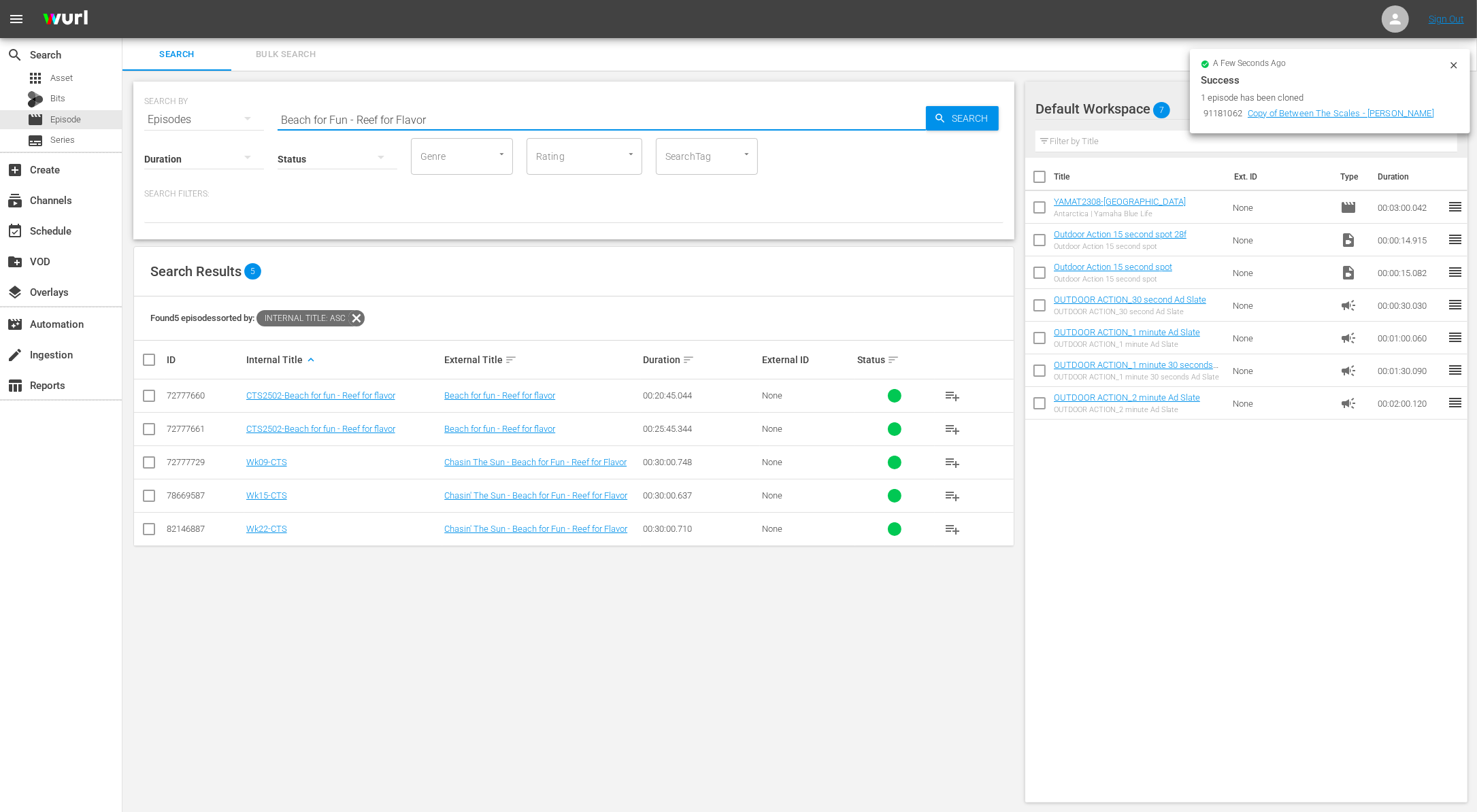
click at [152, 492] on input "checkbox" at bounding box center [148, 499] width 16 height 16
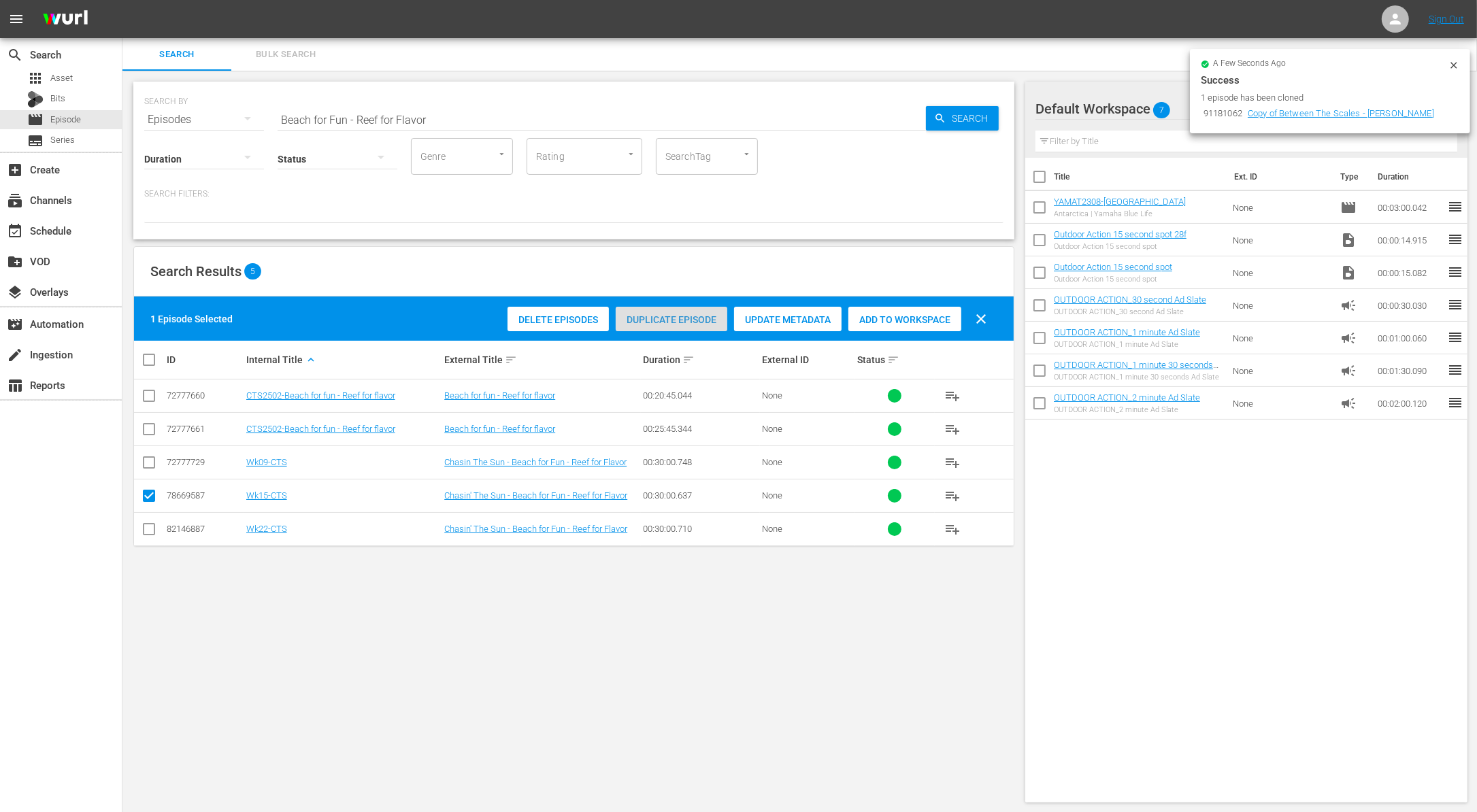
click at [660, 318] on span "Duplicate Episode" at bounding box center [671, 320] width 112 height 11
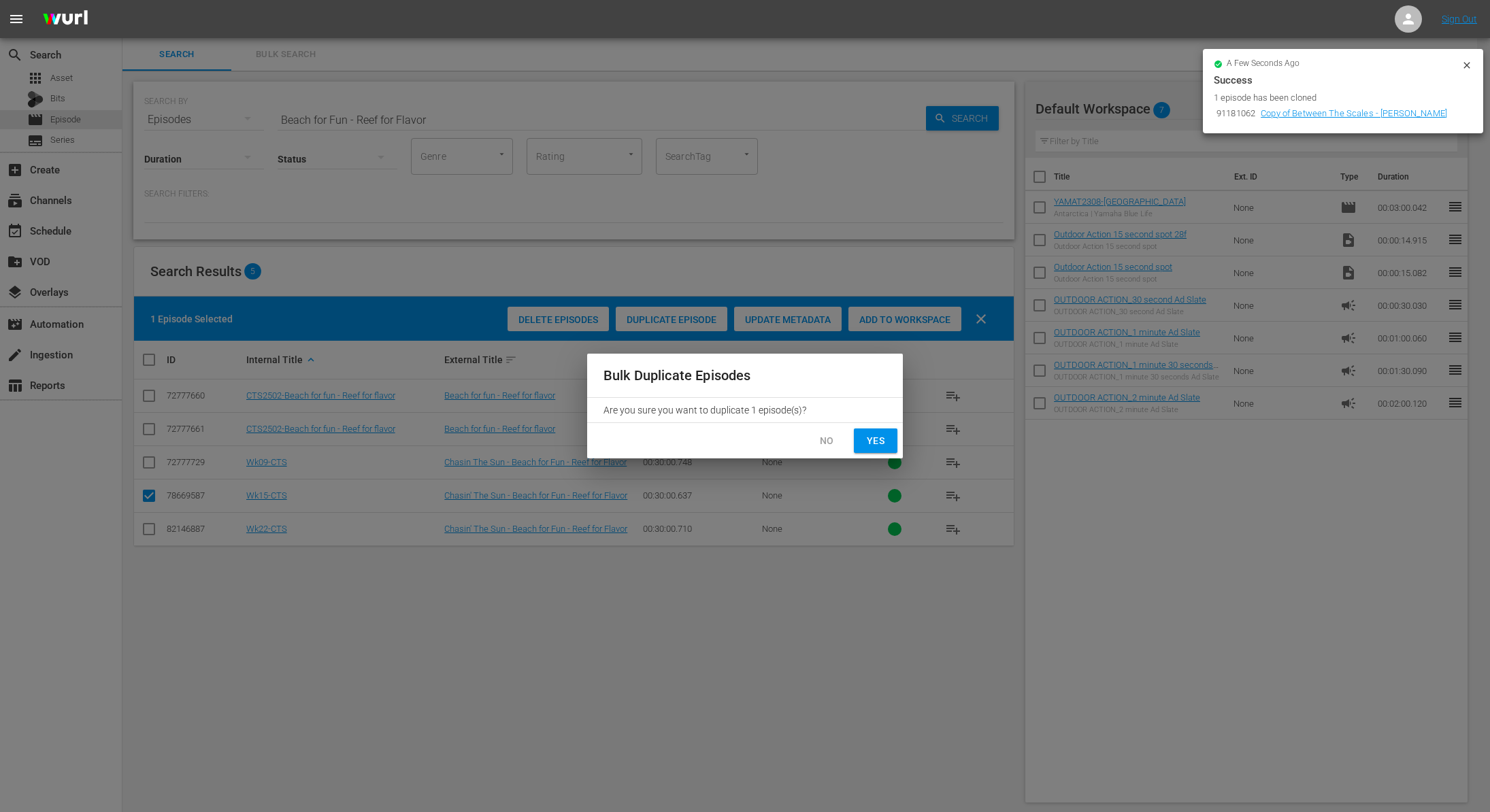
click at [878, 438] on span "Yes" at bounding box center [876, 442] width 22 height 17
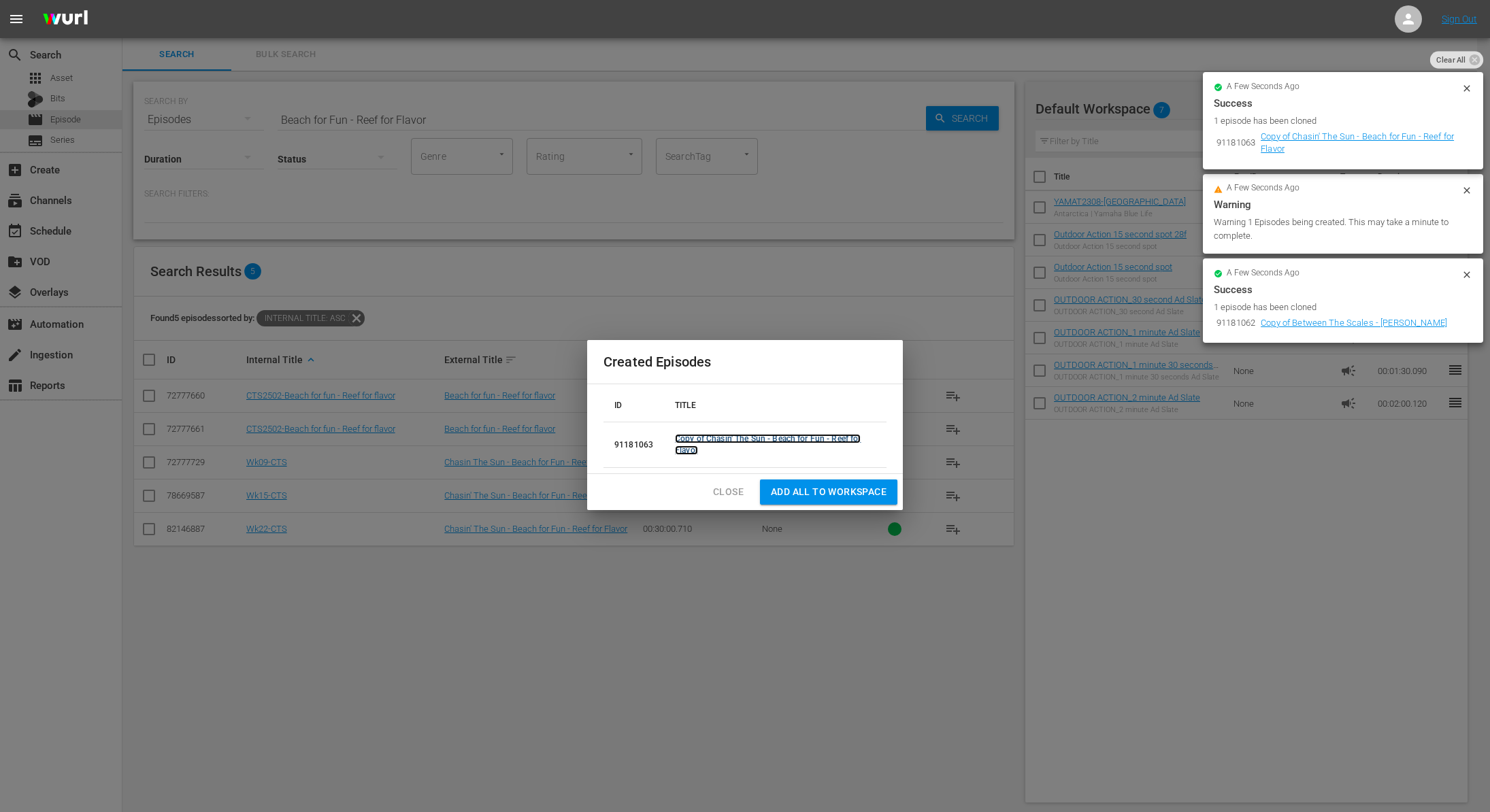
click at [685, 438] on link "Copy of Chasin' The Sun - Beach for Fun - Reef for Flavor" at bounding box center [768, 444] width 186 height 21
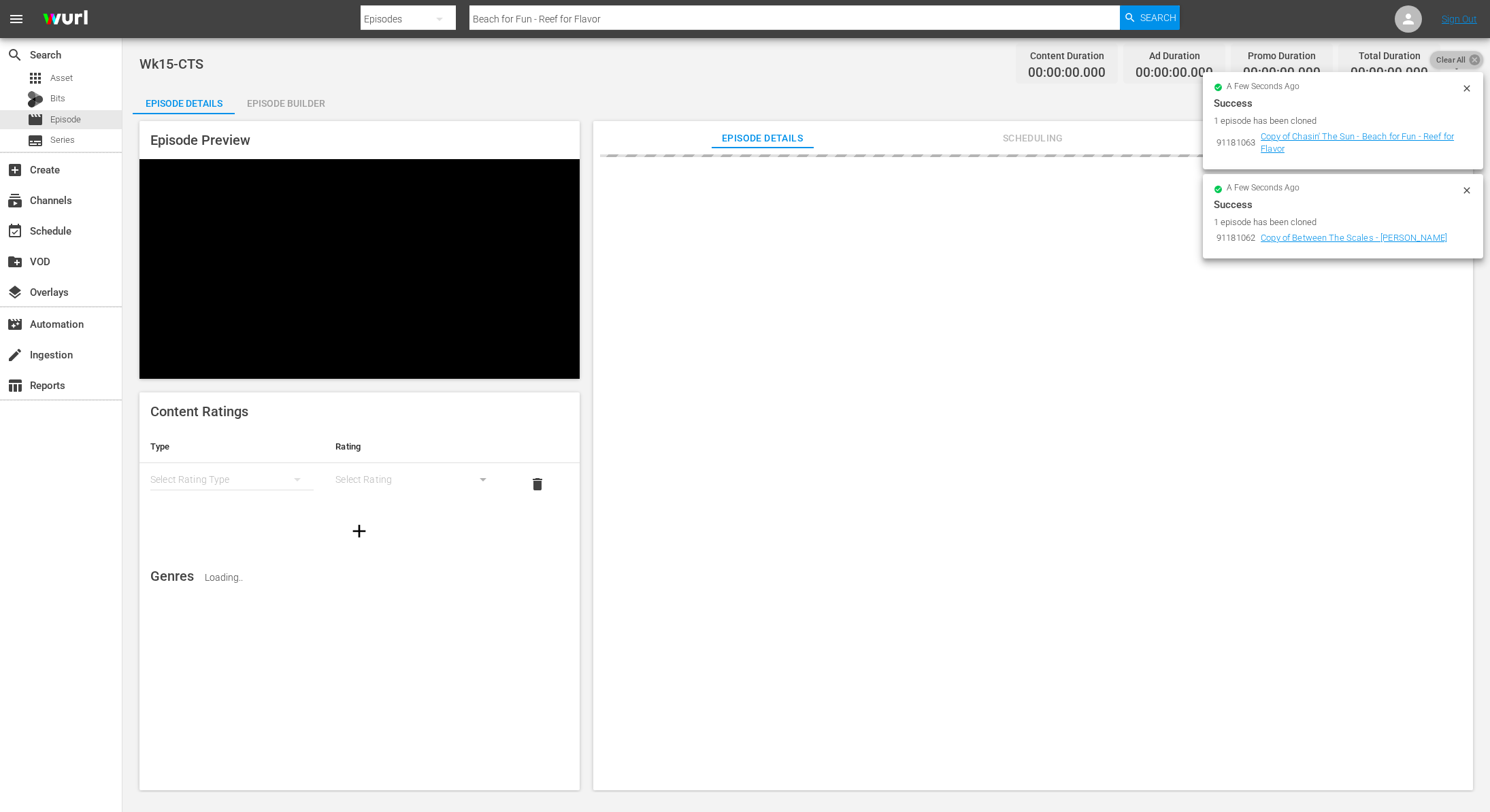
click at [1474, 63] on icon at bounding box center [1474, 60] width 11 height 11
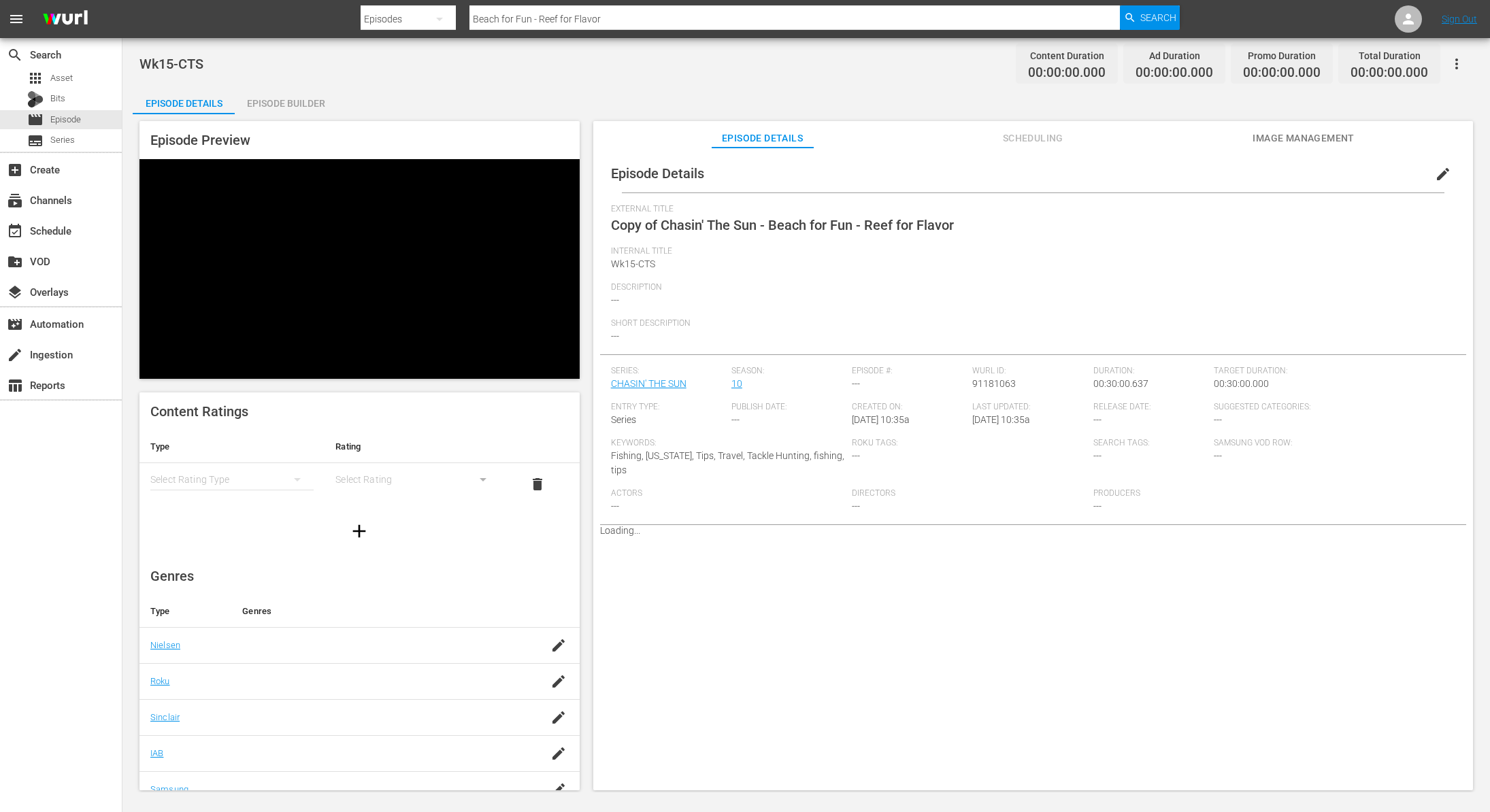
click at [1437, 173] on span "edit" at bounding box center [1443, 173] width 16 height 16
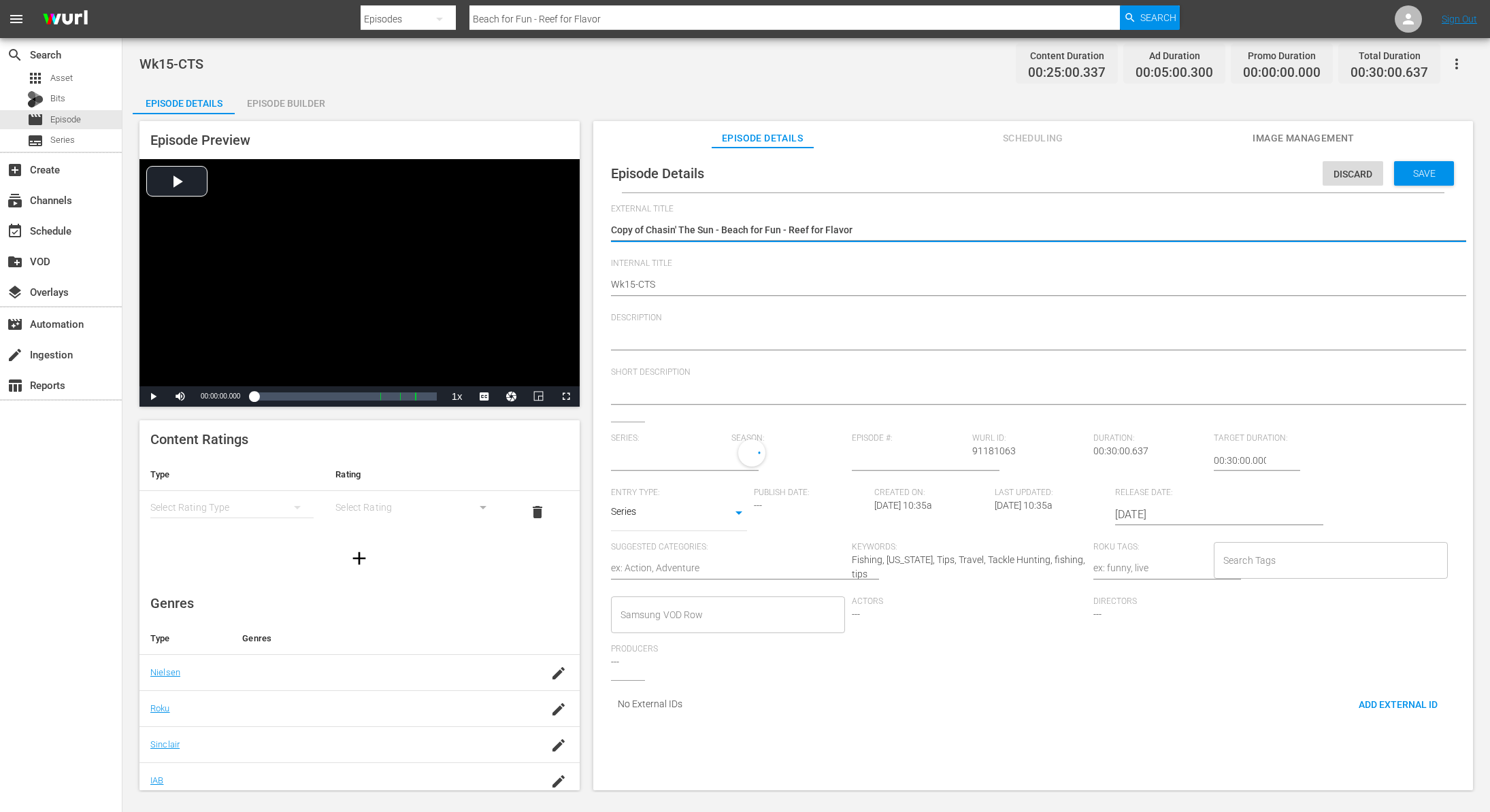
click at [644, 228] on textarea "Copy of Chasin' The Sun - Beach for Fun - Reef for Flavor" at bounding box center [1030, 231] width 837 height 16
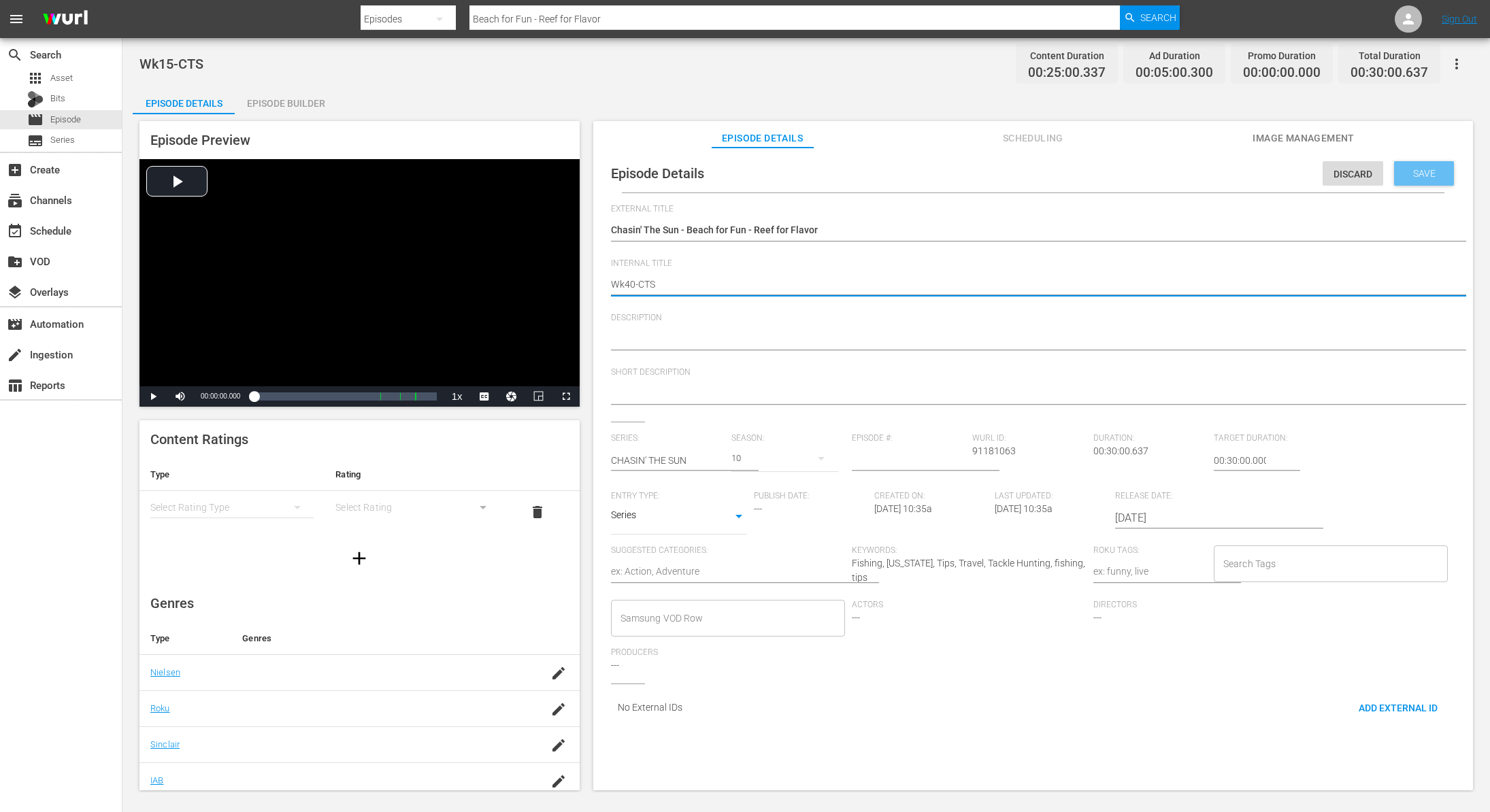
click at [1405, 168] on span "Save" at bounding box center [1424, 173] width 45 height 11
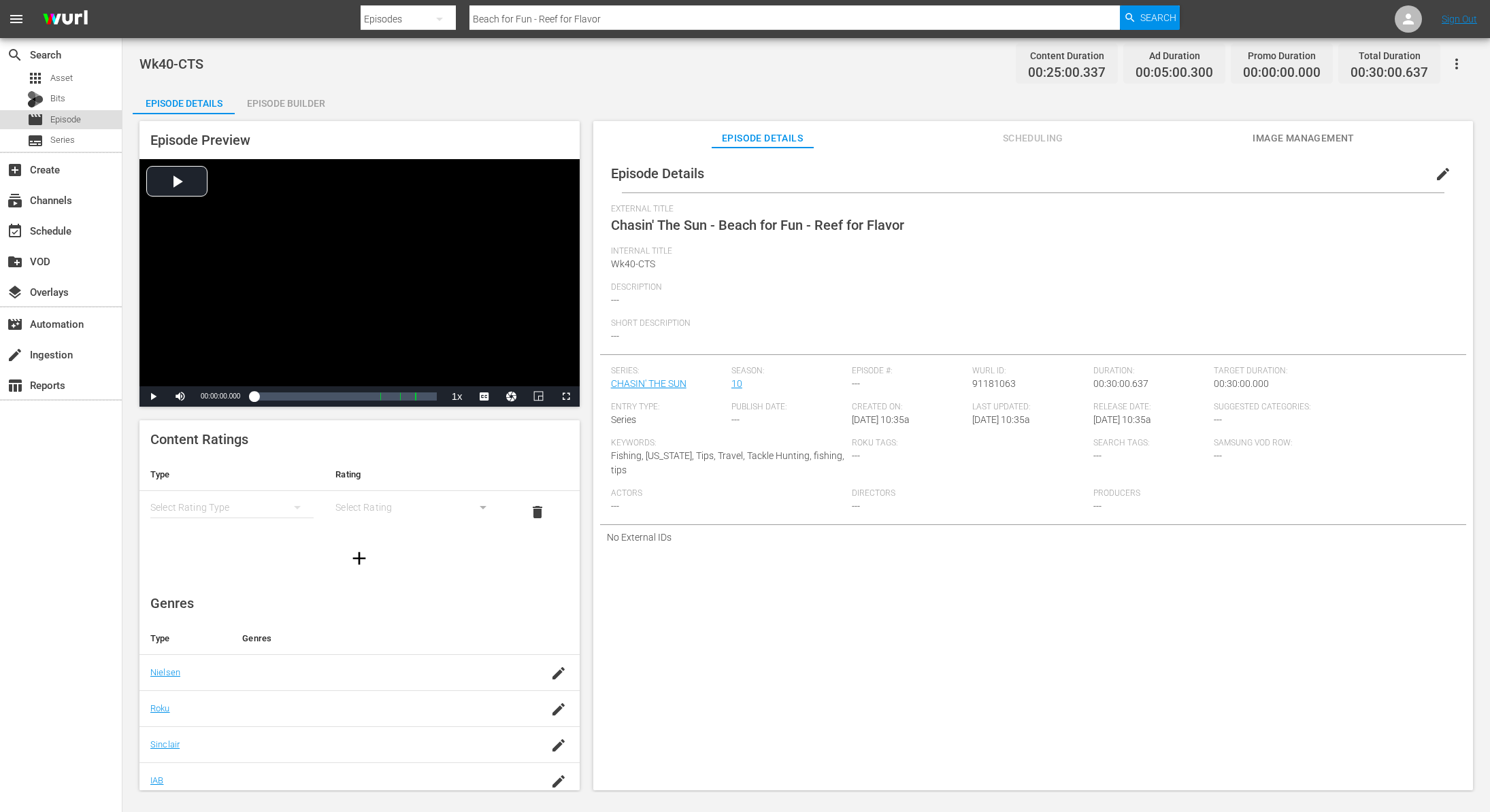
click at [59, 116] on span "Episode" at bounding box center [65, 119] width 30 height 13
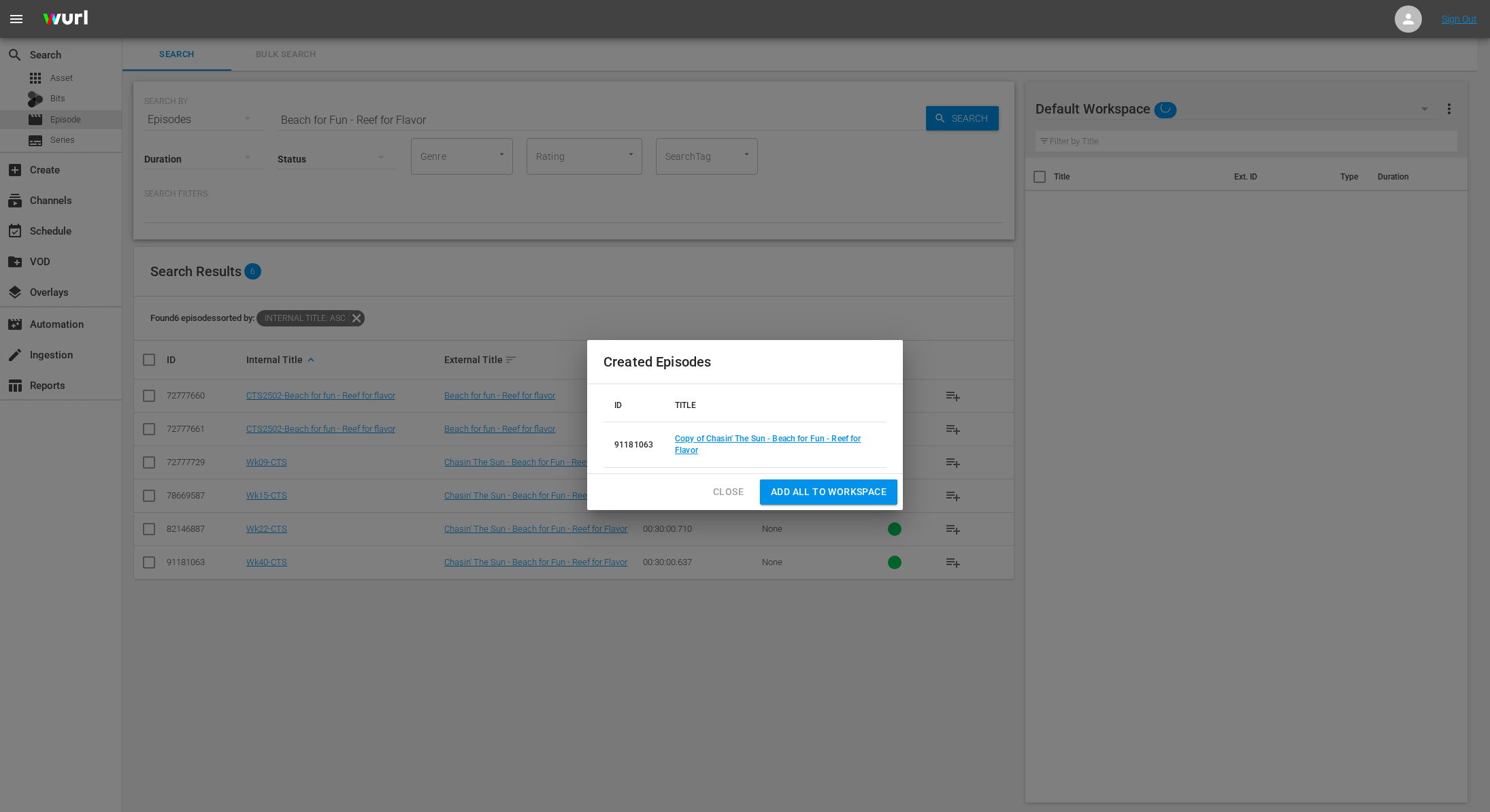
click at [729, 495] on span "Close" at bounding box center [728, 492] width 30 height 17
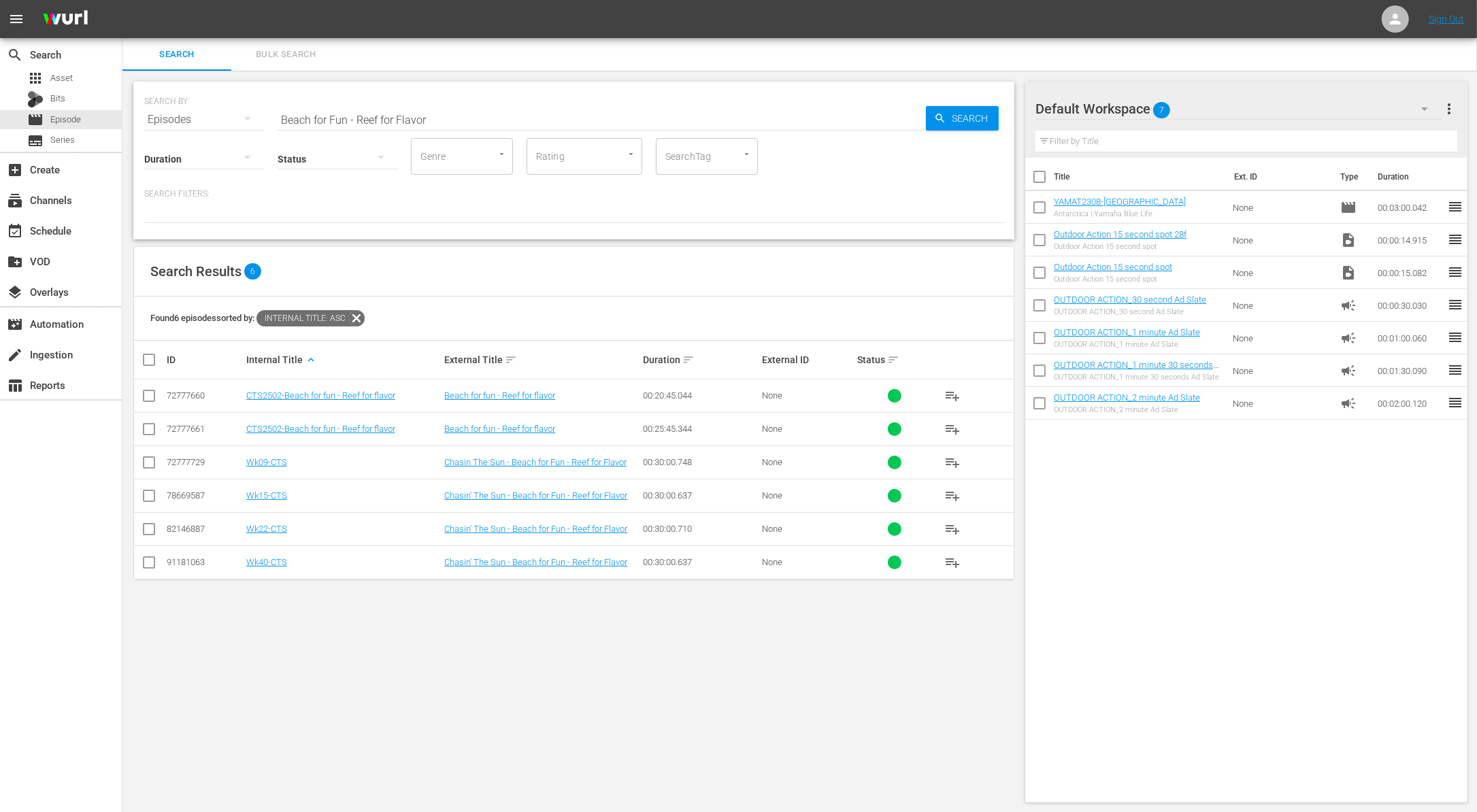
click at [460, 123] on input "Beach for Fun - Reef for Flavor" at bounding box center [601, 120] width 648 height 33
paste input "2024 [PERSON_NAME] Slam - Part 2"
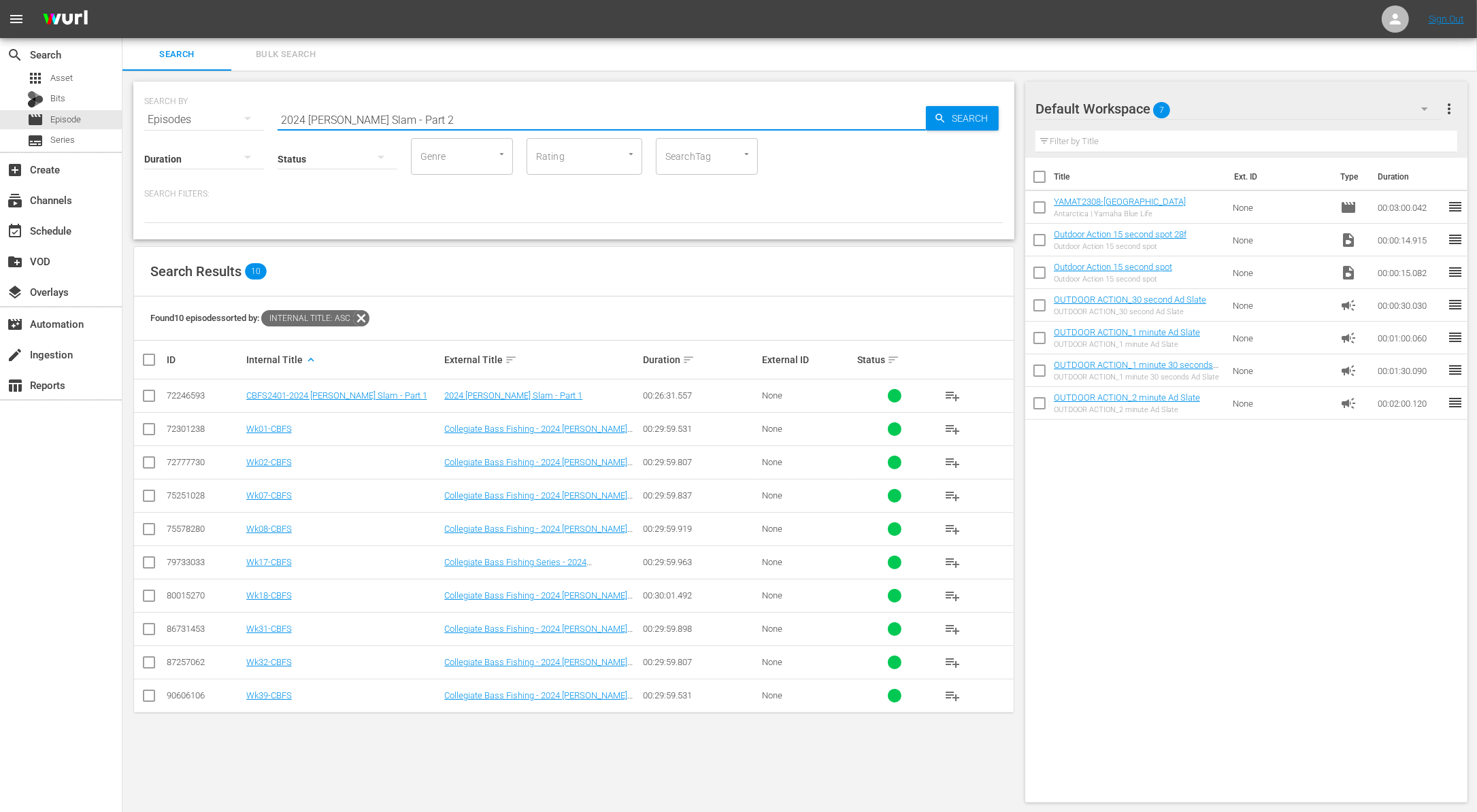
click at [146, 658] on input "checkbox" at bounding box center [148, 665] width 16 height 16
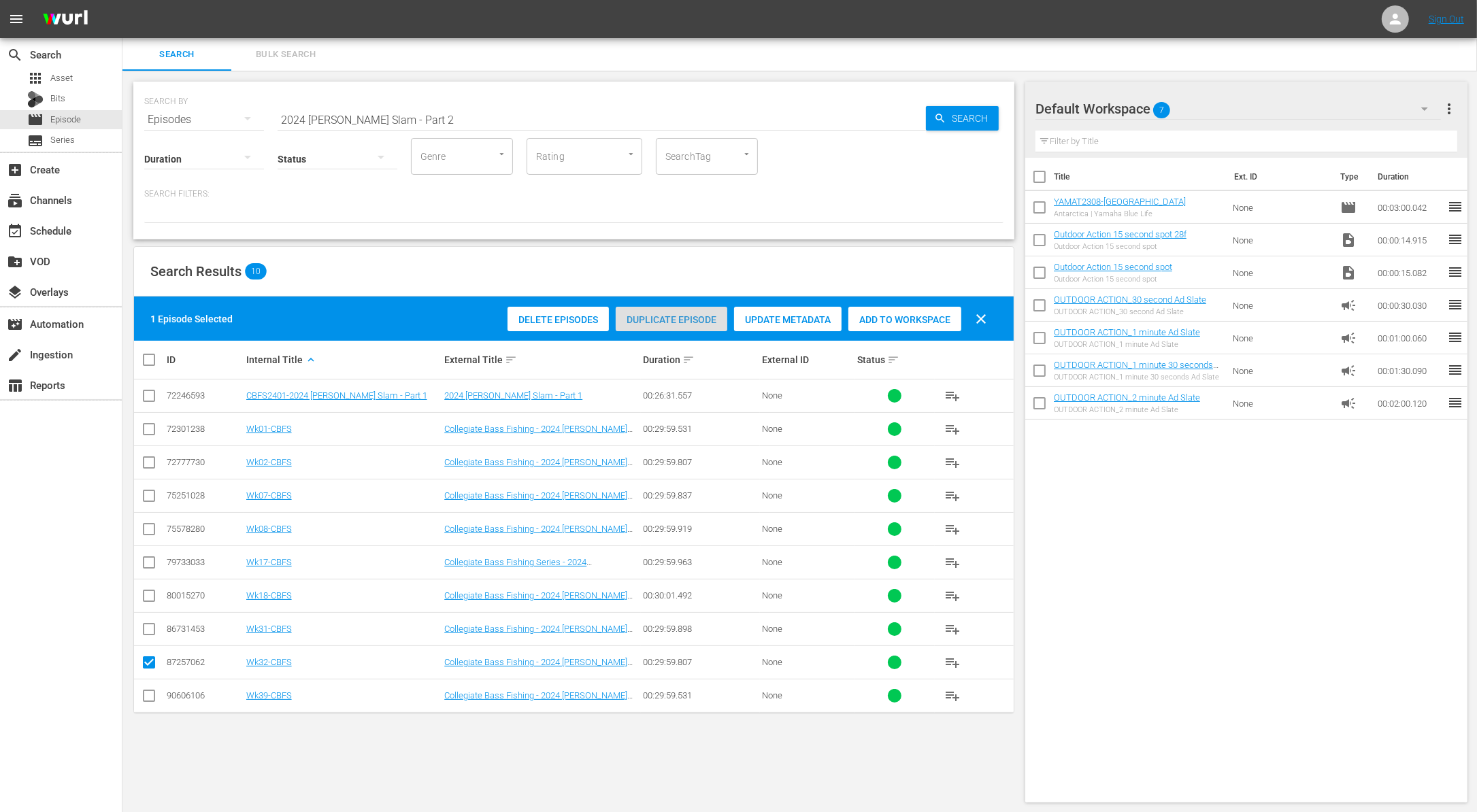
click at [698, 316] on span "Duplicate Episode" at bounding box center [671, 320] width 112 height 11
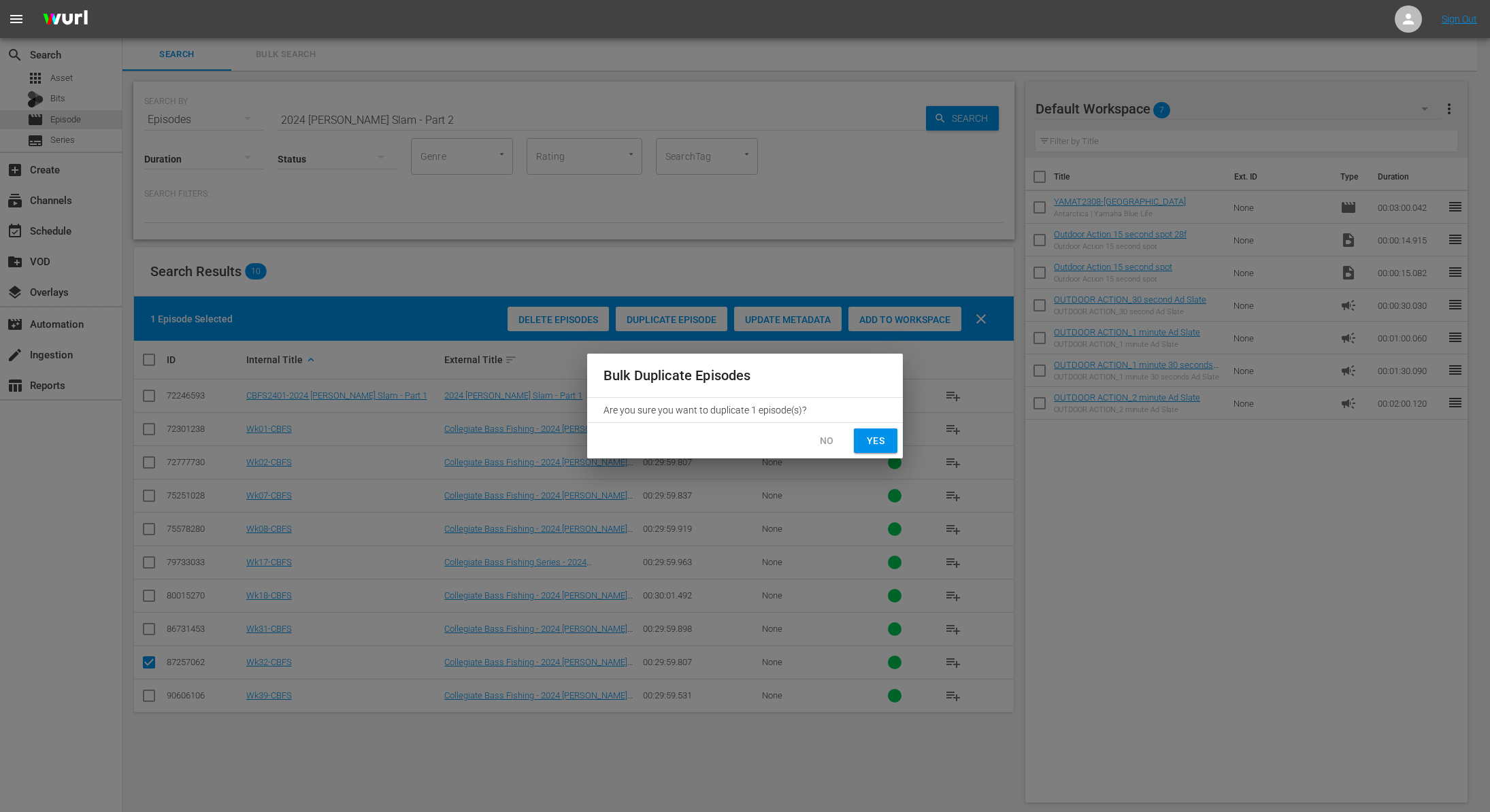
click at [869, 435] on span "Yes" at bounding box center [876, 442] width 22 height 17
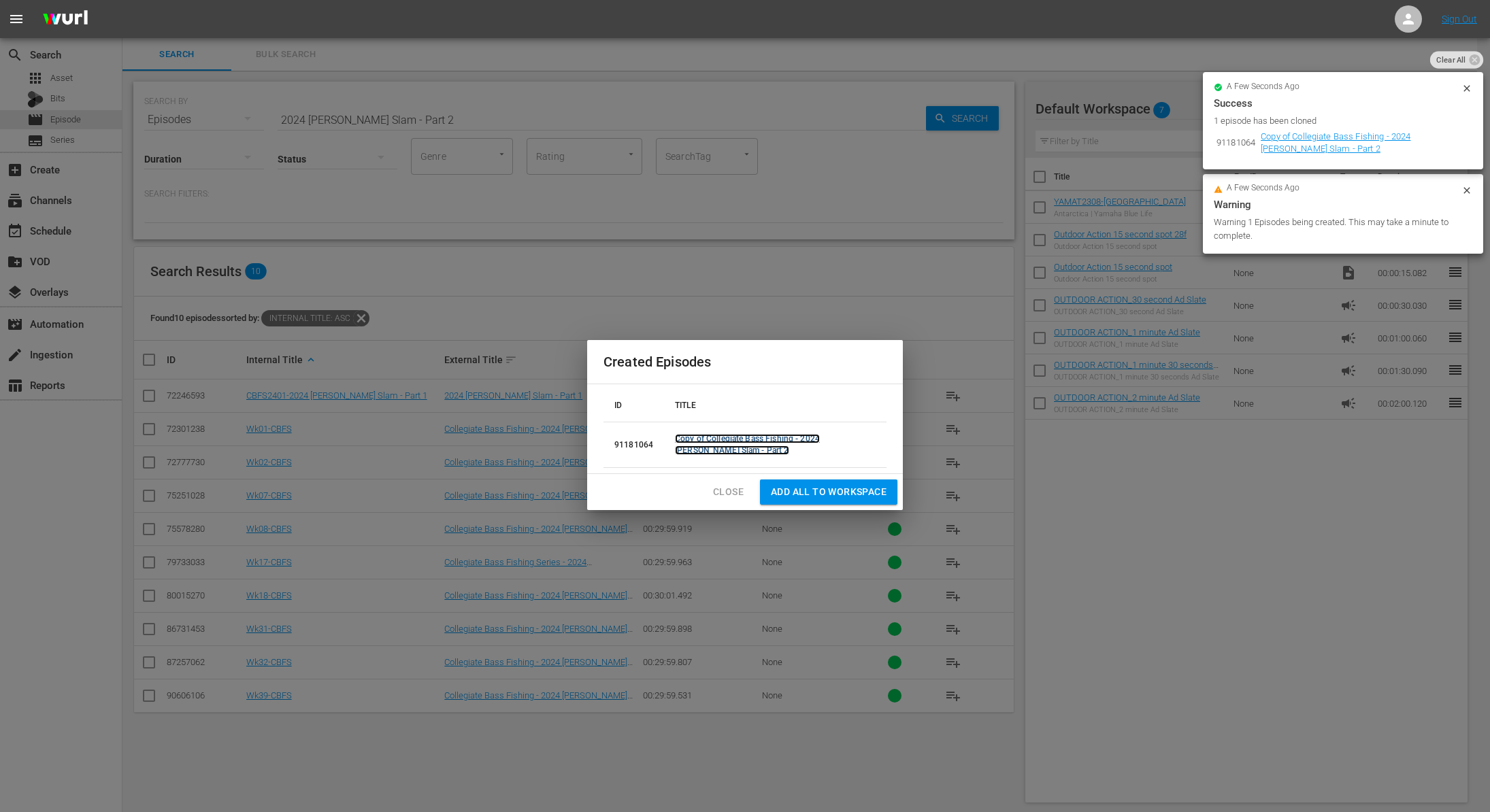
click at [697, 438] on link "Copy of Collegiate Bass Fishing - 2024 Hartwell Slam - Part 2" at bounding box center [747, 444] width 145 height 21
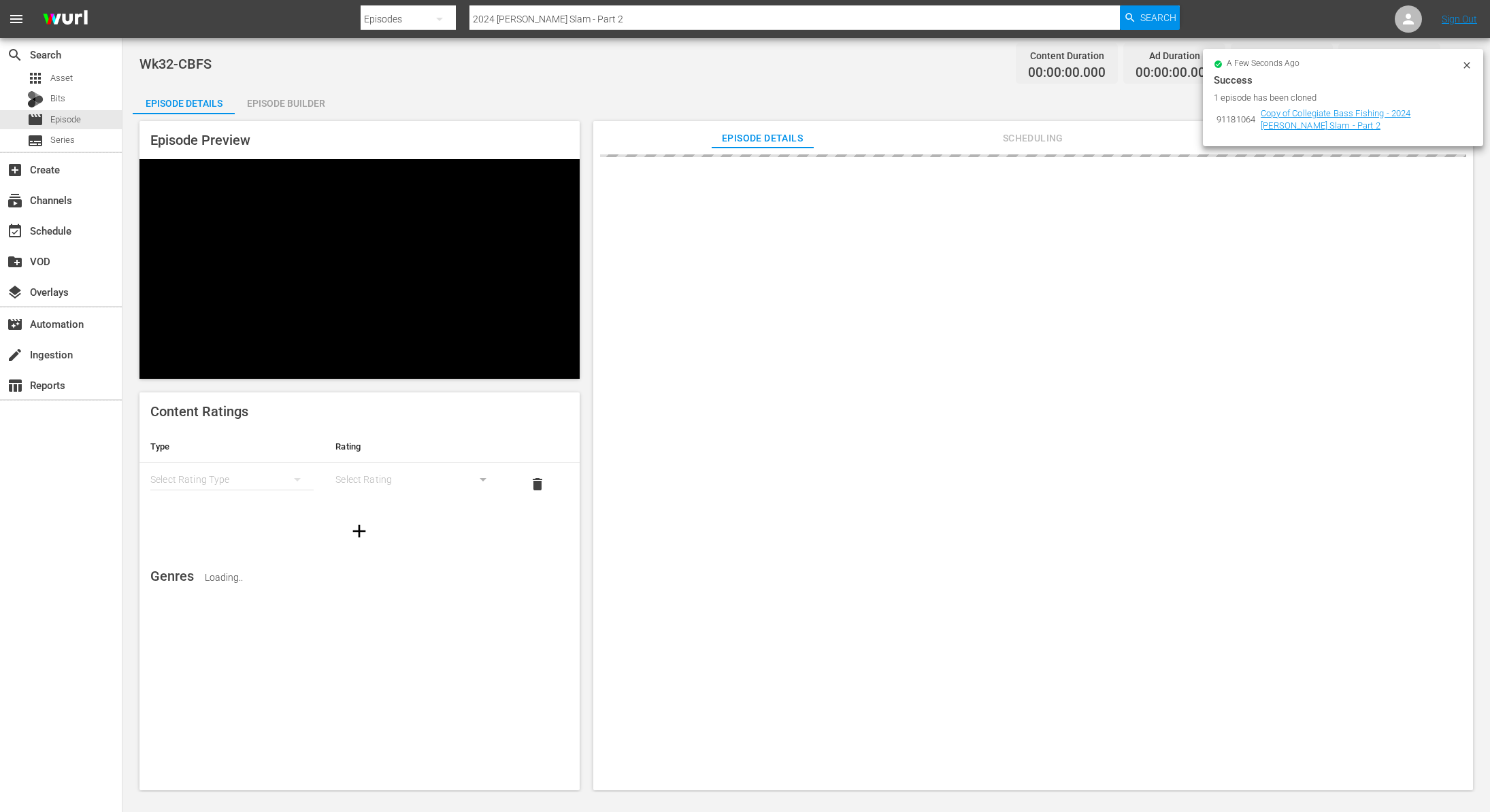
click at [1465, 66] on icon at bounding box center [1467, 66] width 11 height 11
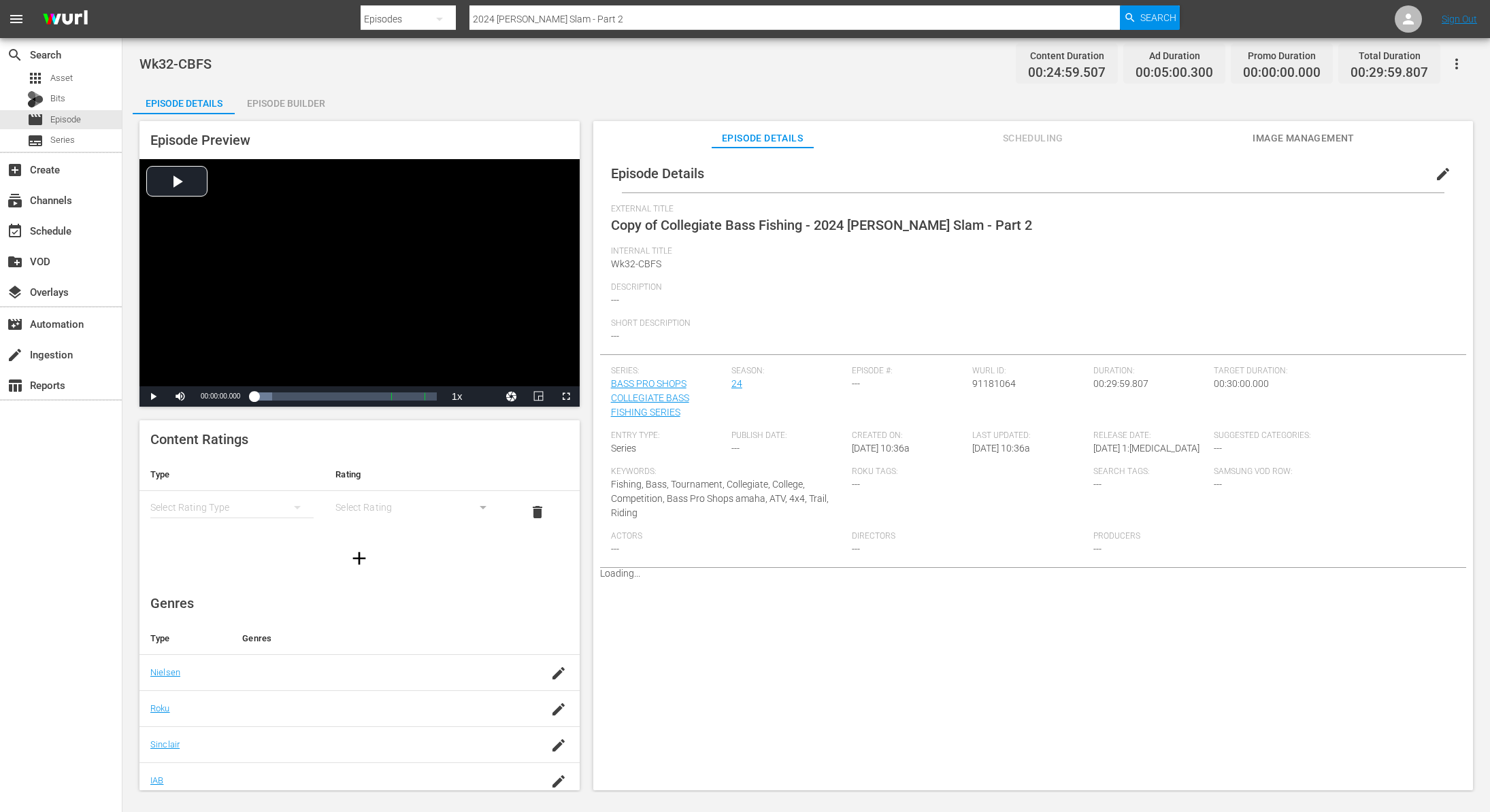
click at [1435, 173] on span "edit" at bounding box center [1443, 173] width 16 height 16
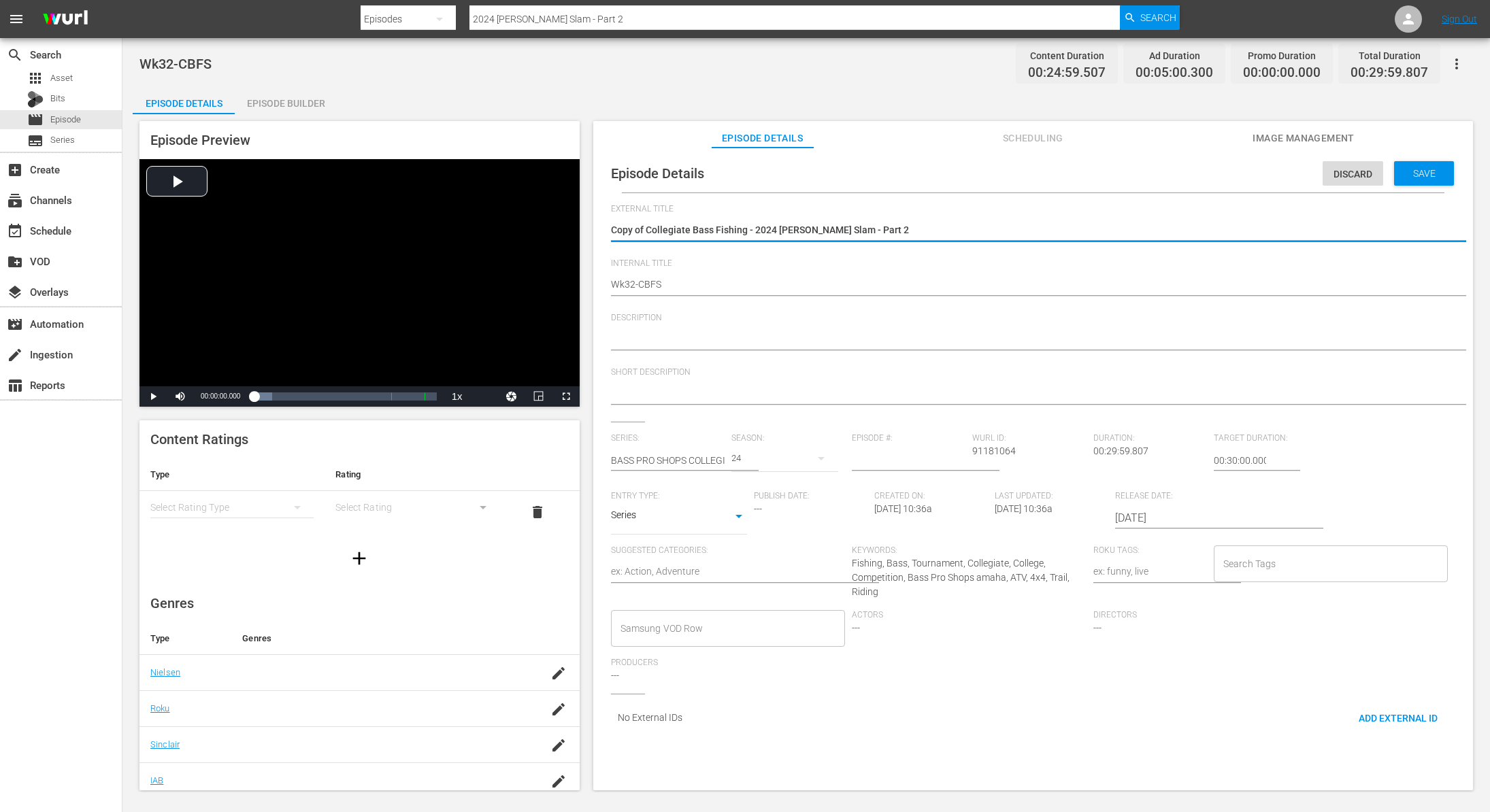
click at [644, 231] on textarea "Copy of Collegiate Bass Fishing - 2024 Hartwell Slam - Part 2" at bounding box center [1030, 231] width 837 height 16
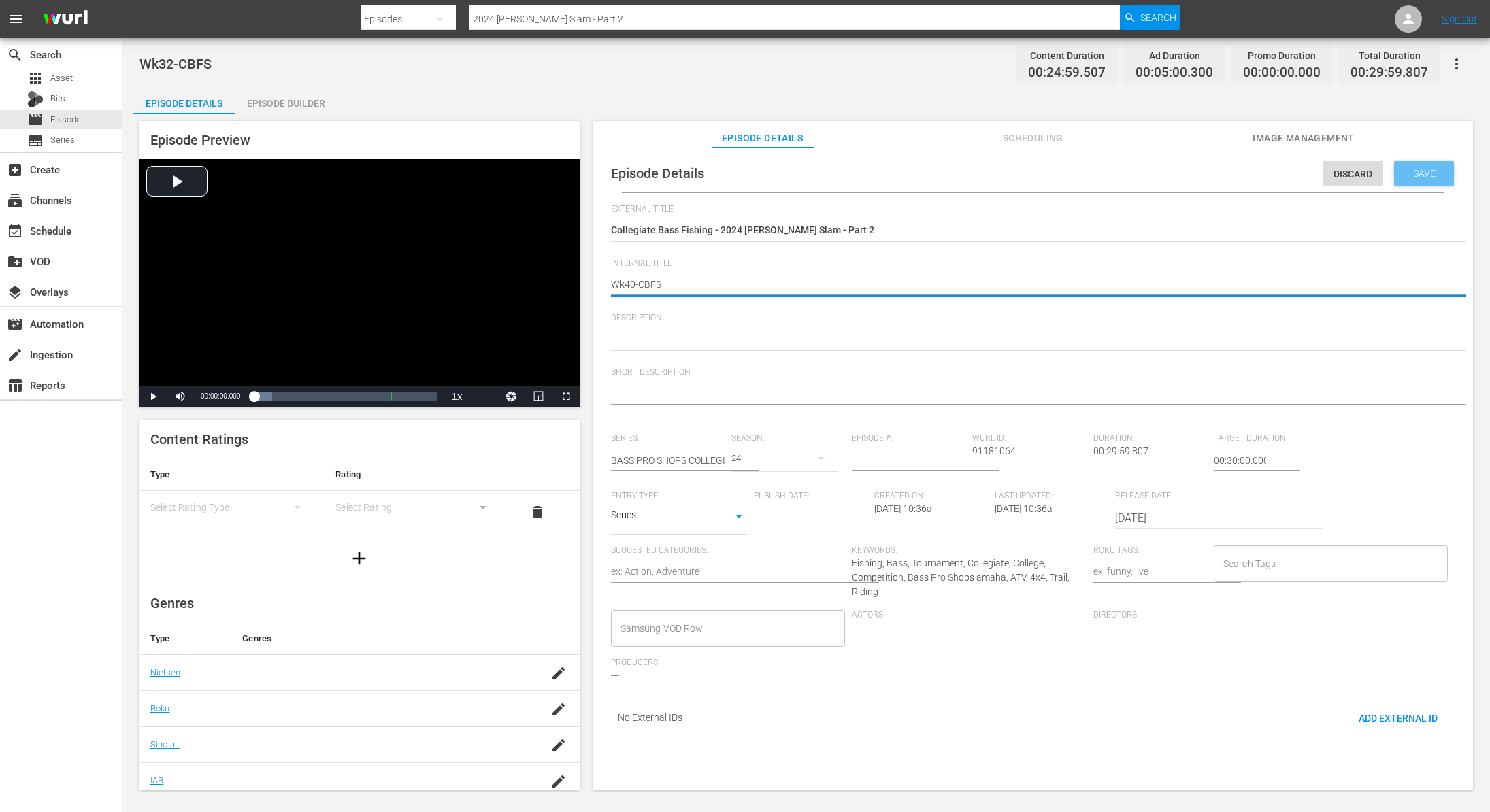
click at [1423, 177] on span "Save" at bounding box center [1424, 173] width 45 height 11
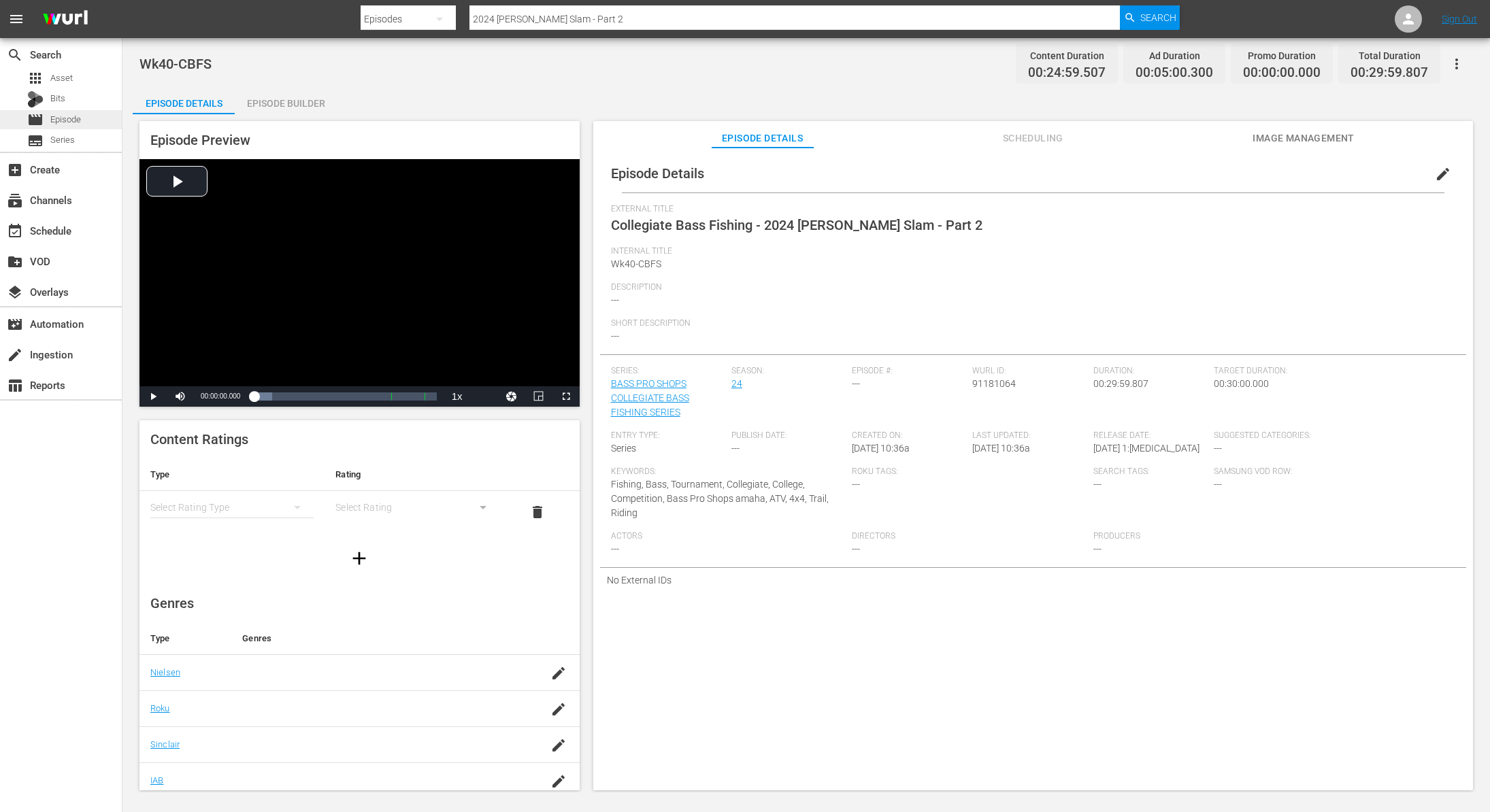
click at [74, 118] on span "Episode" at bounding box center [65, 119] width 30 height 13
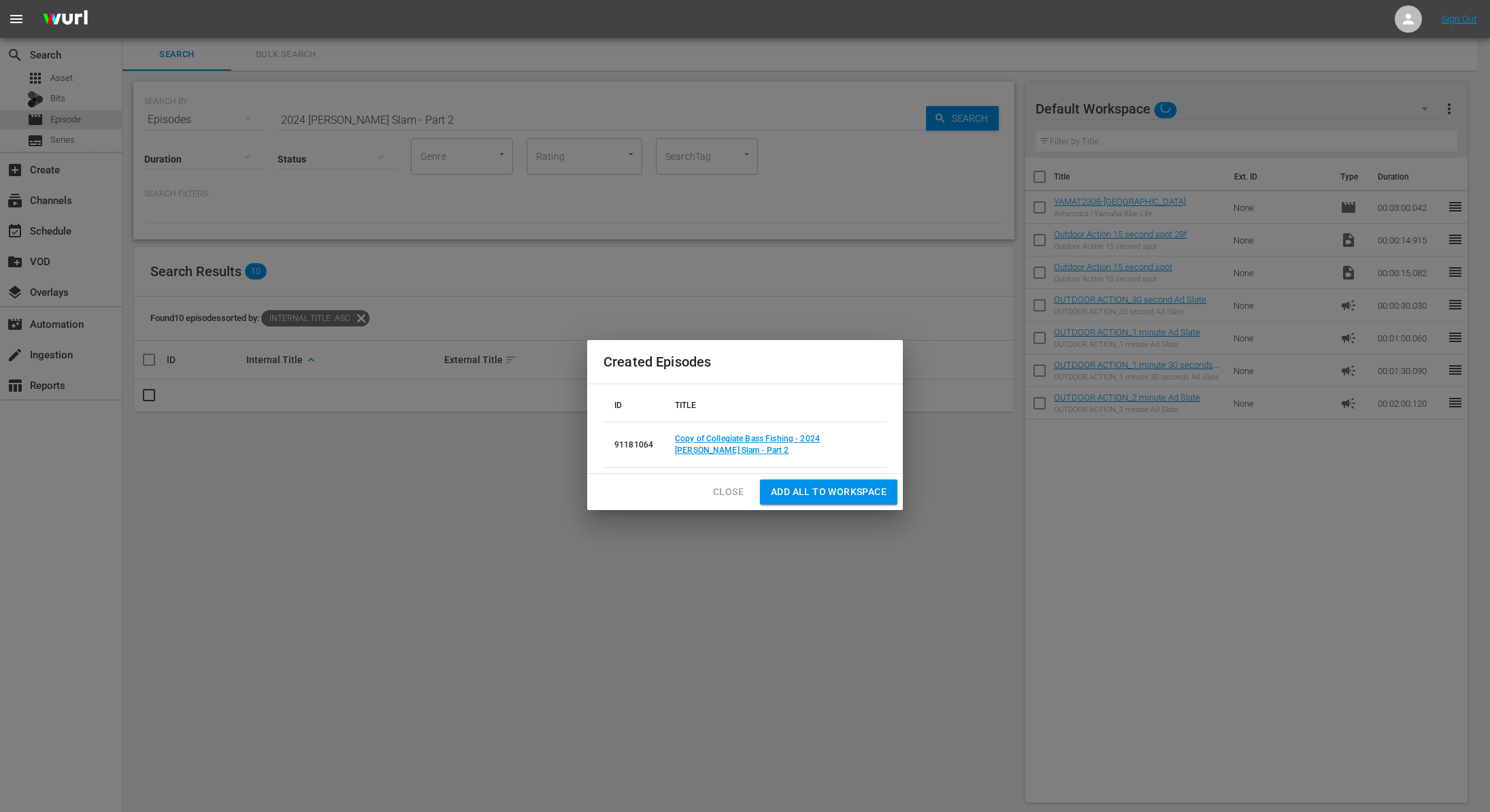
click at [718, 485] on span "Close" at bounding box center [728, 492] width 30 height 17
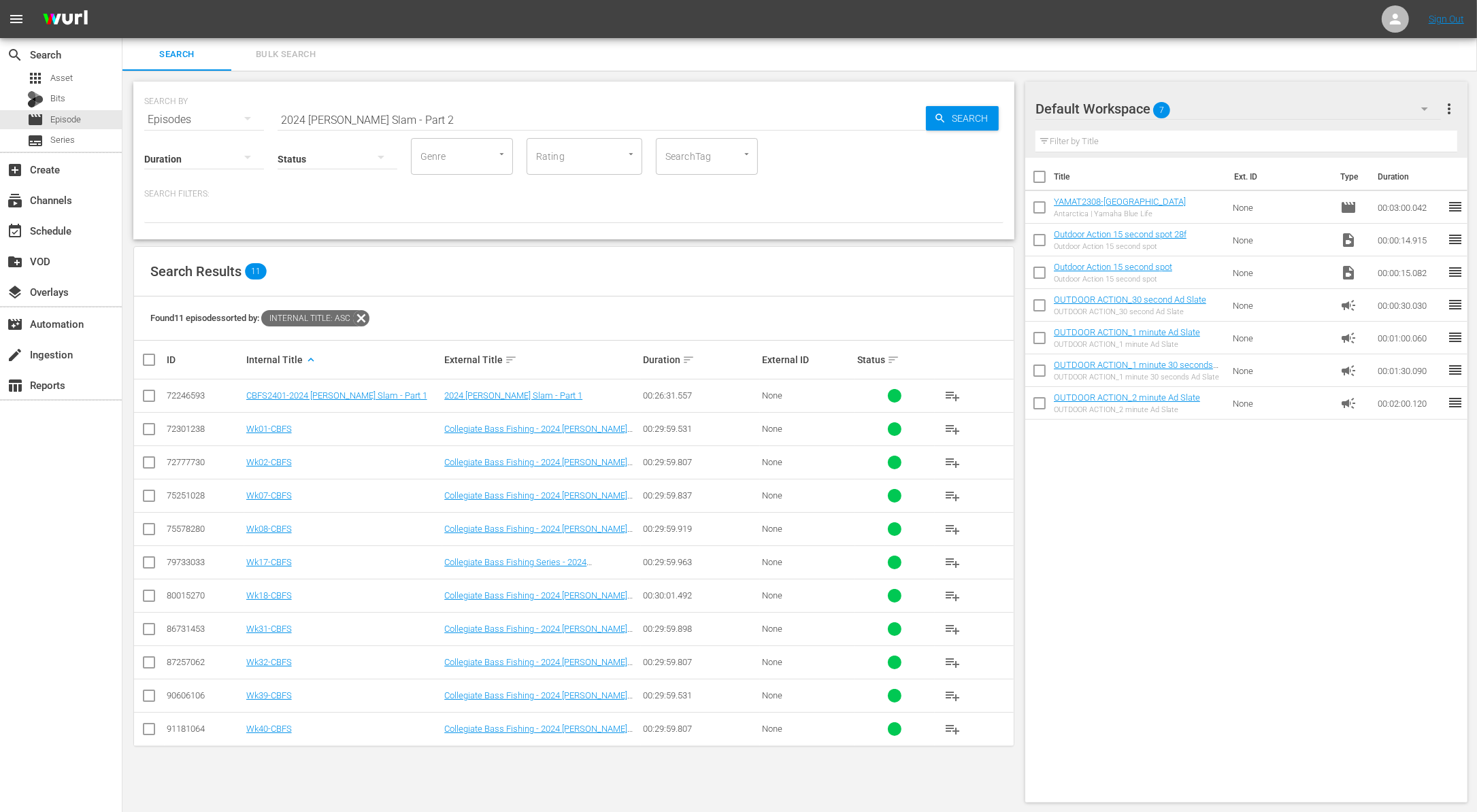
click at [367, 118] on input "2024 [PERSON_NAME] Slam - Part 2" at bounding box center [601, 120] width 648 height 33
paste input "Hunting Whitetail Deer with Open Sights"
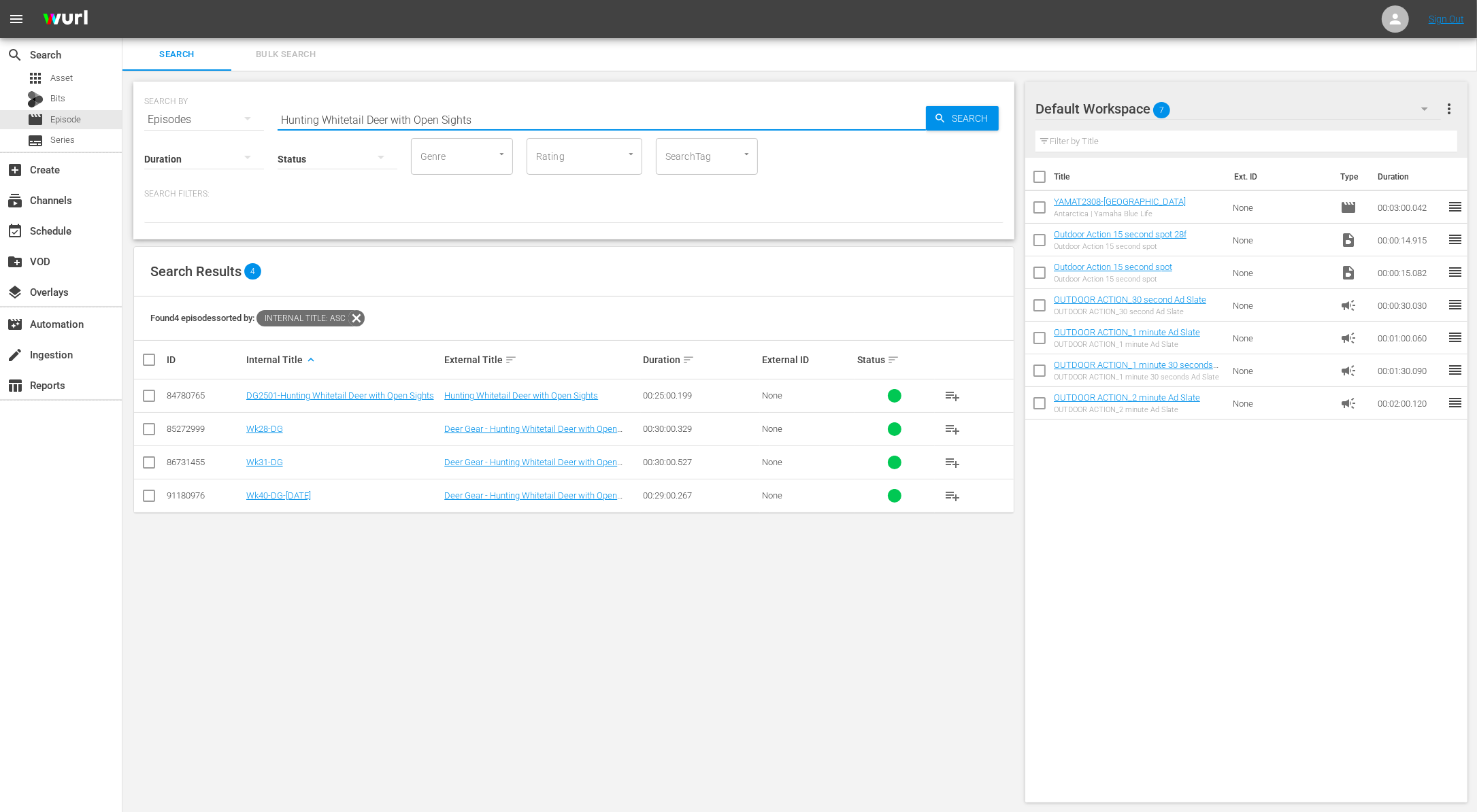
click at [145, 460] on input "checkbox" at bounding box center [148, 465] width 16 height 16
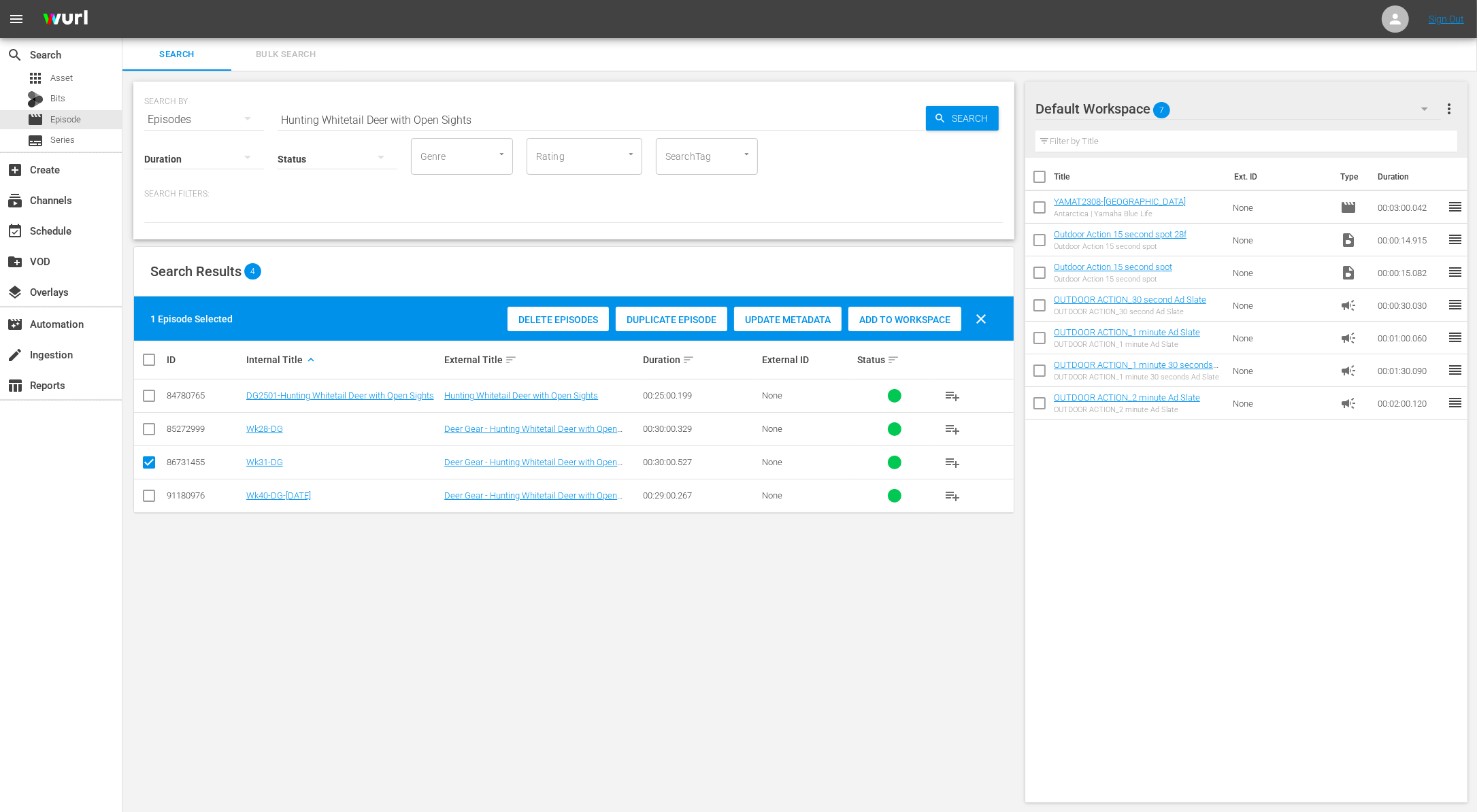
click at [646, 317] on span "Duplicate Episode" at bounding box center [671, 320] width 112 height 11
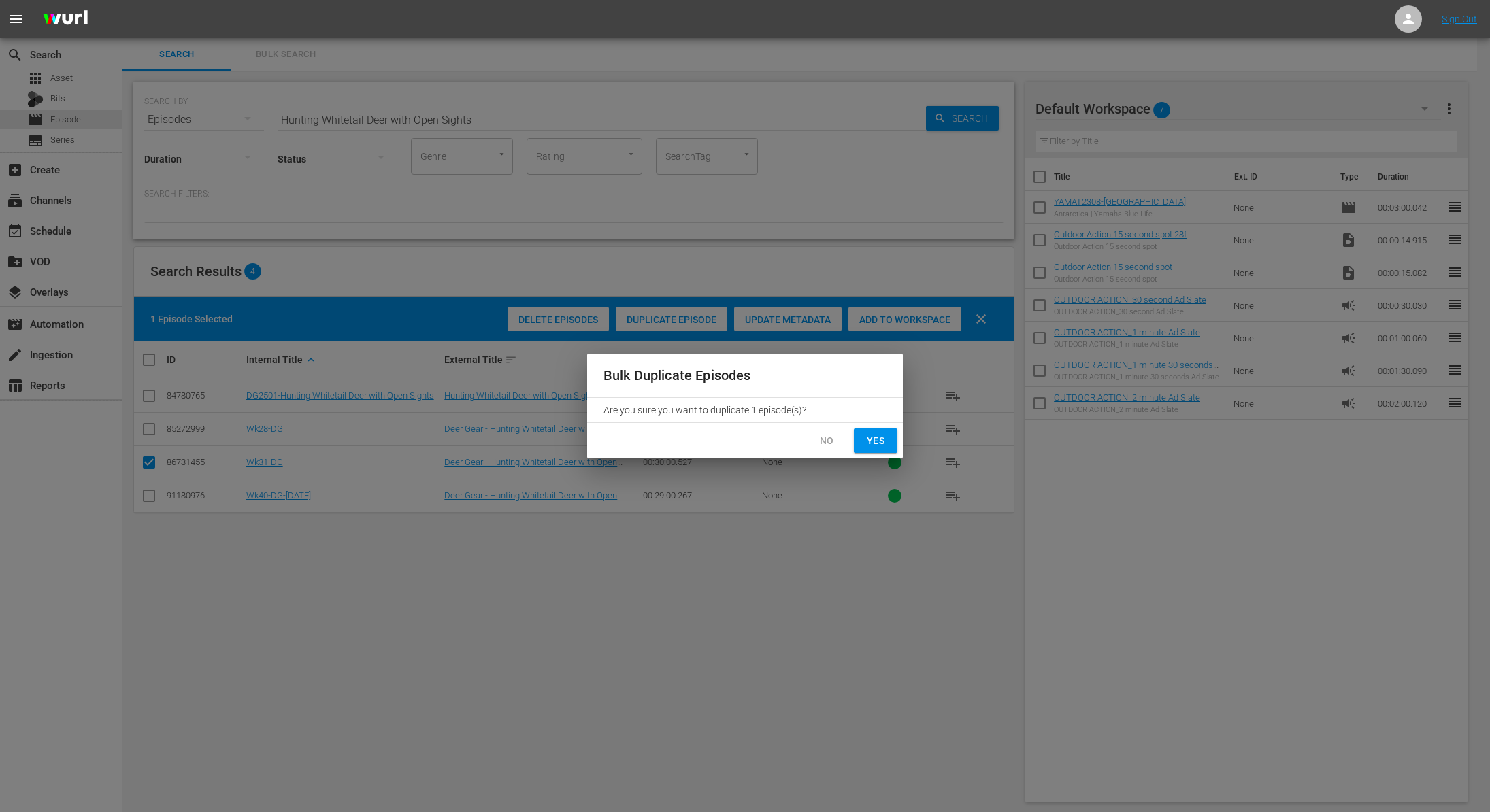
click at [868, 445] on span "Yes" at bounding box center [876, 442] width 22 height 17
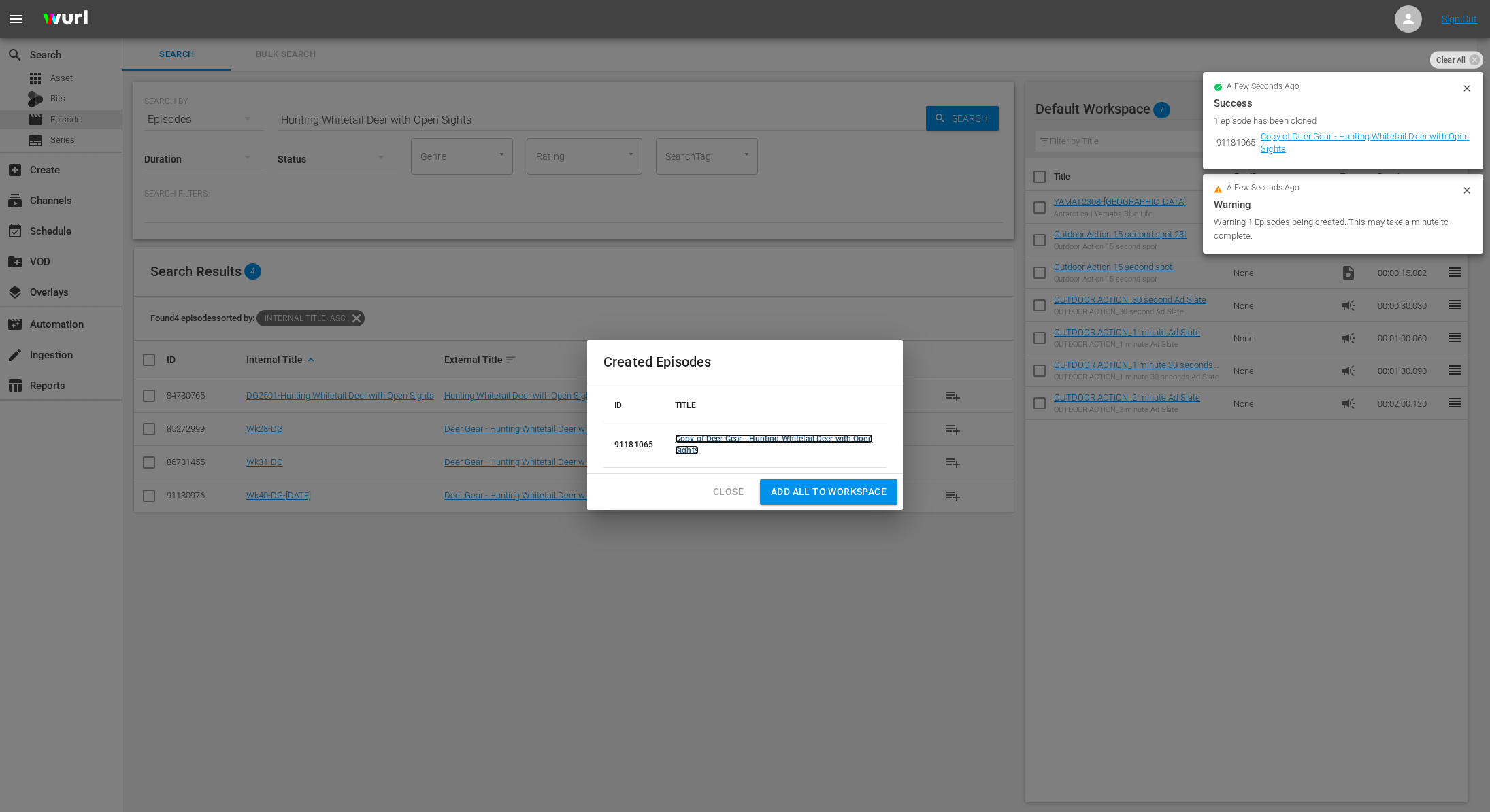
click at [693, 440] on link "Copy of Deer Gear - Hunting Whitetail Deer with Open Sights" at bounding box center [773, 444] width 198 height 21
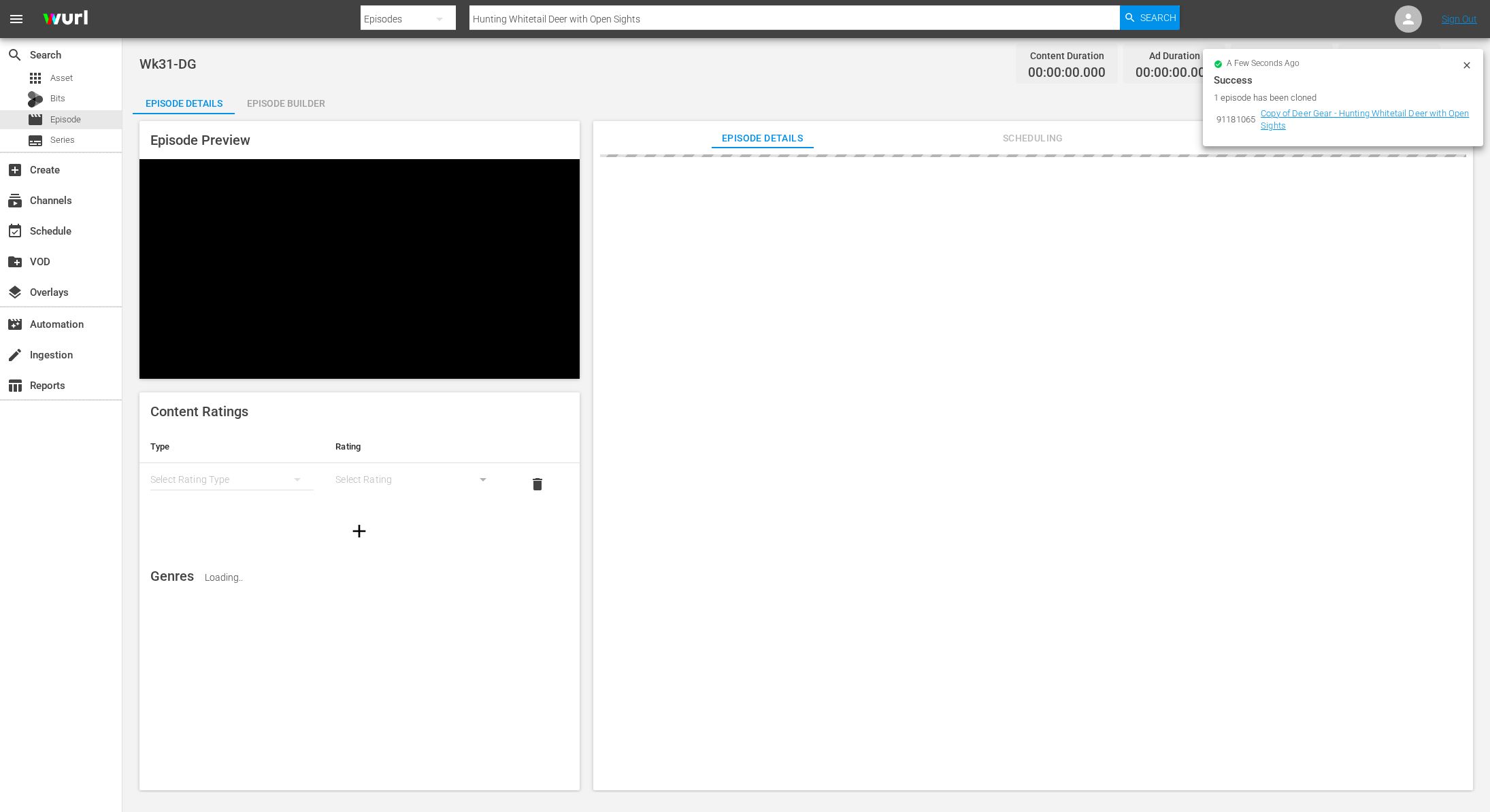
click at [1467, 72] on div at bounding box center [1467, 67] width 11 height 14
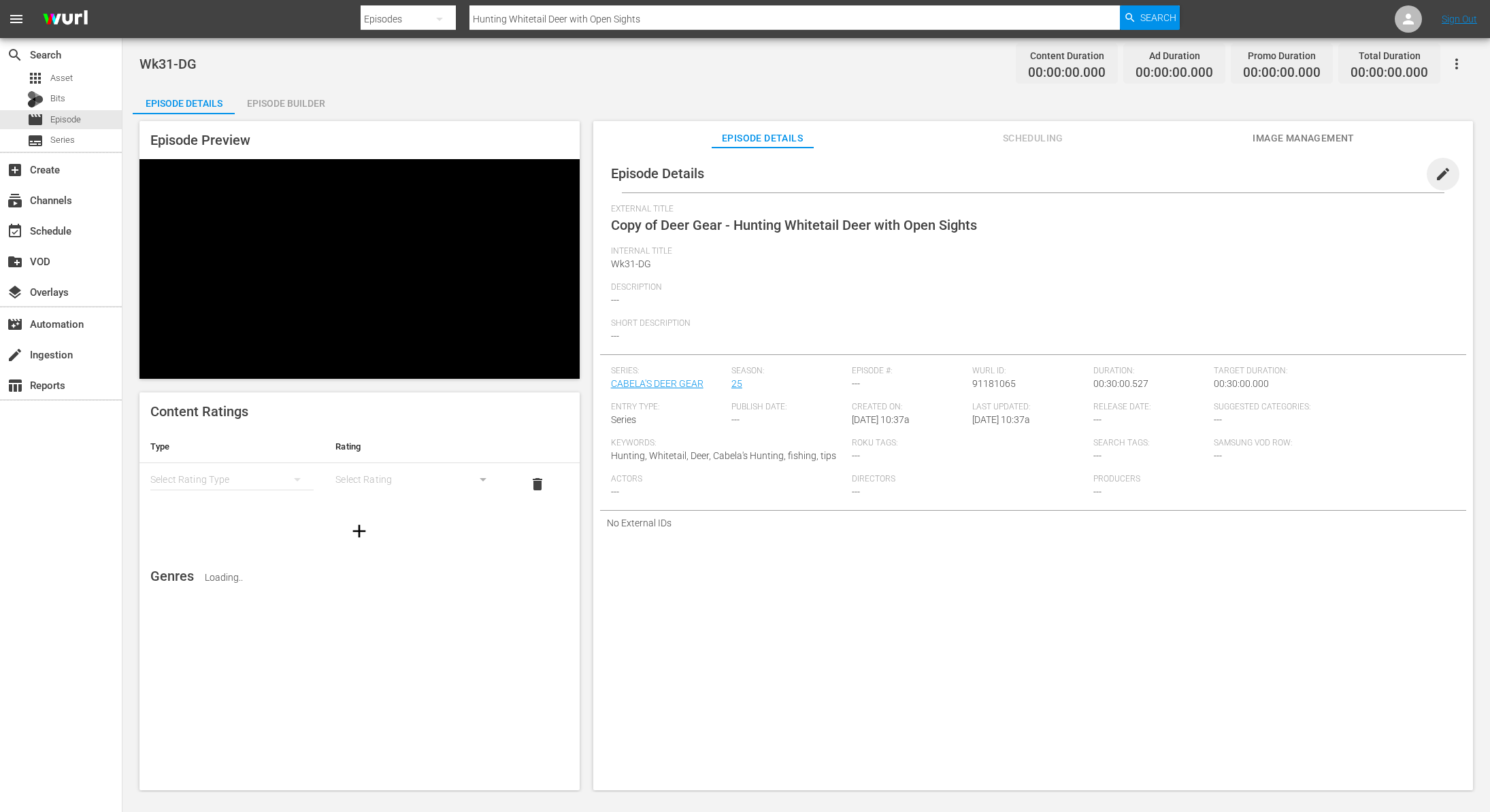
click at [1435, 177] on span "edit" at bounding box center [1443, 173] width 16 height 16
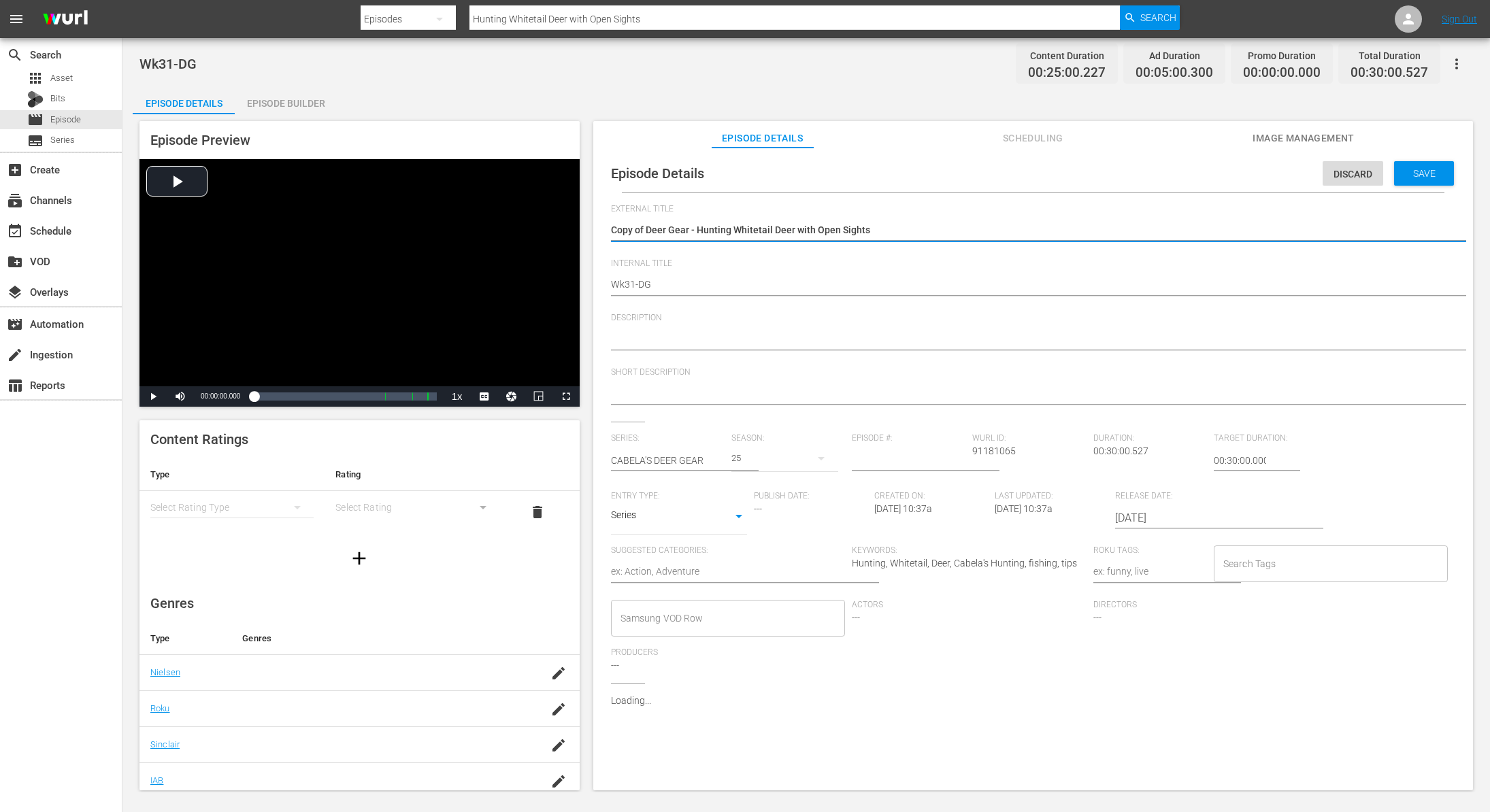
click at [646, 230] on textarea "Copy of Deer Gear - Hunting Whitetail Deer with Open Sights" at bounding box center [1030, 231] width 837 height 16
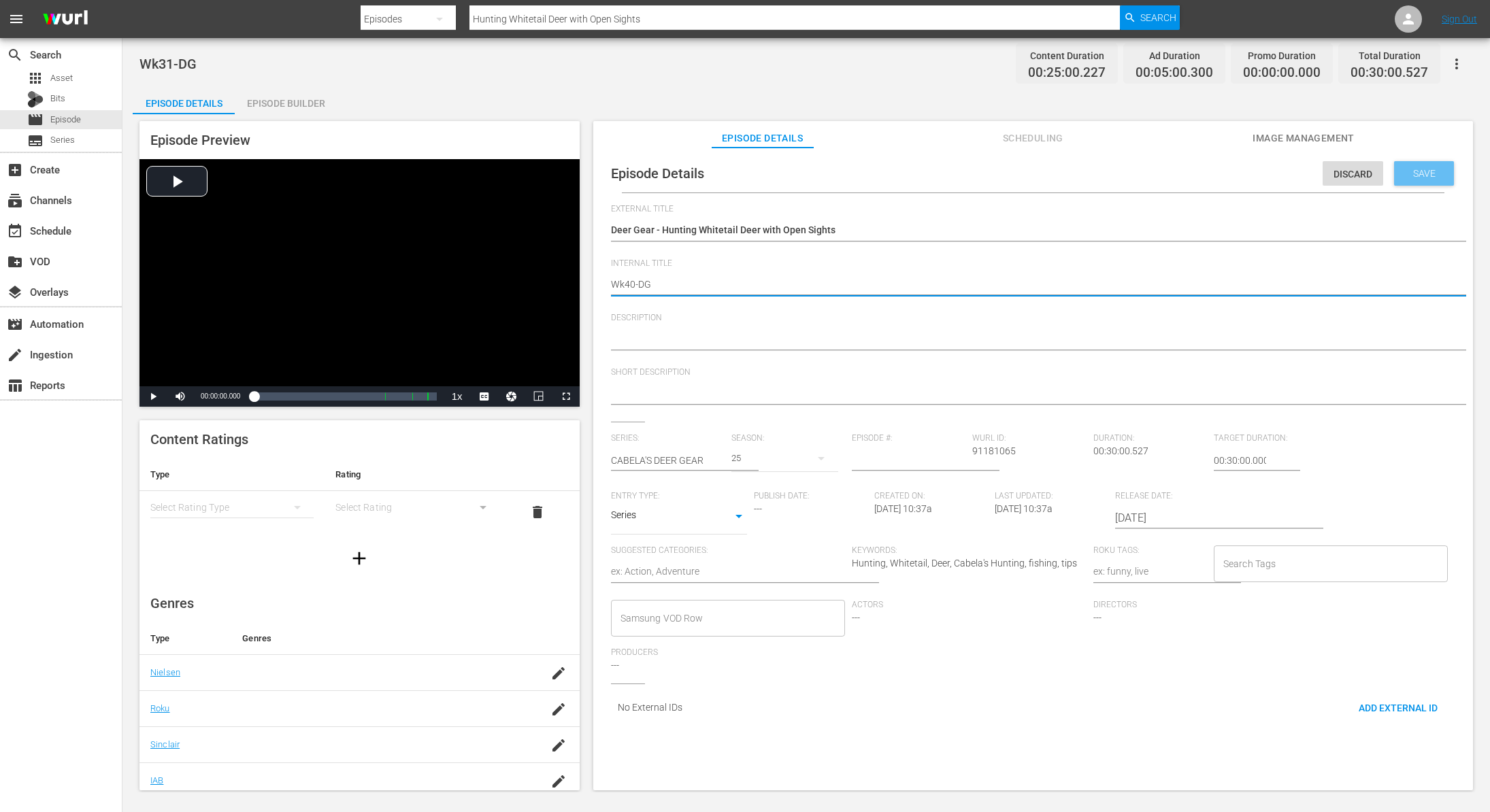
click at [1409, 177] on span "Save" at bounding box center [1424, 173] width 45 height 11
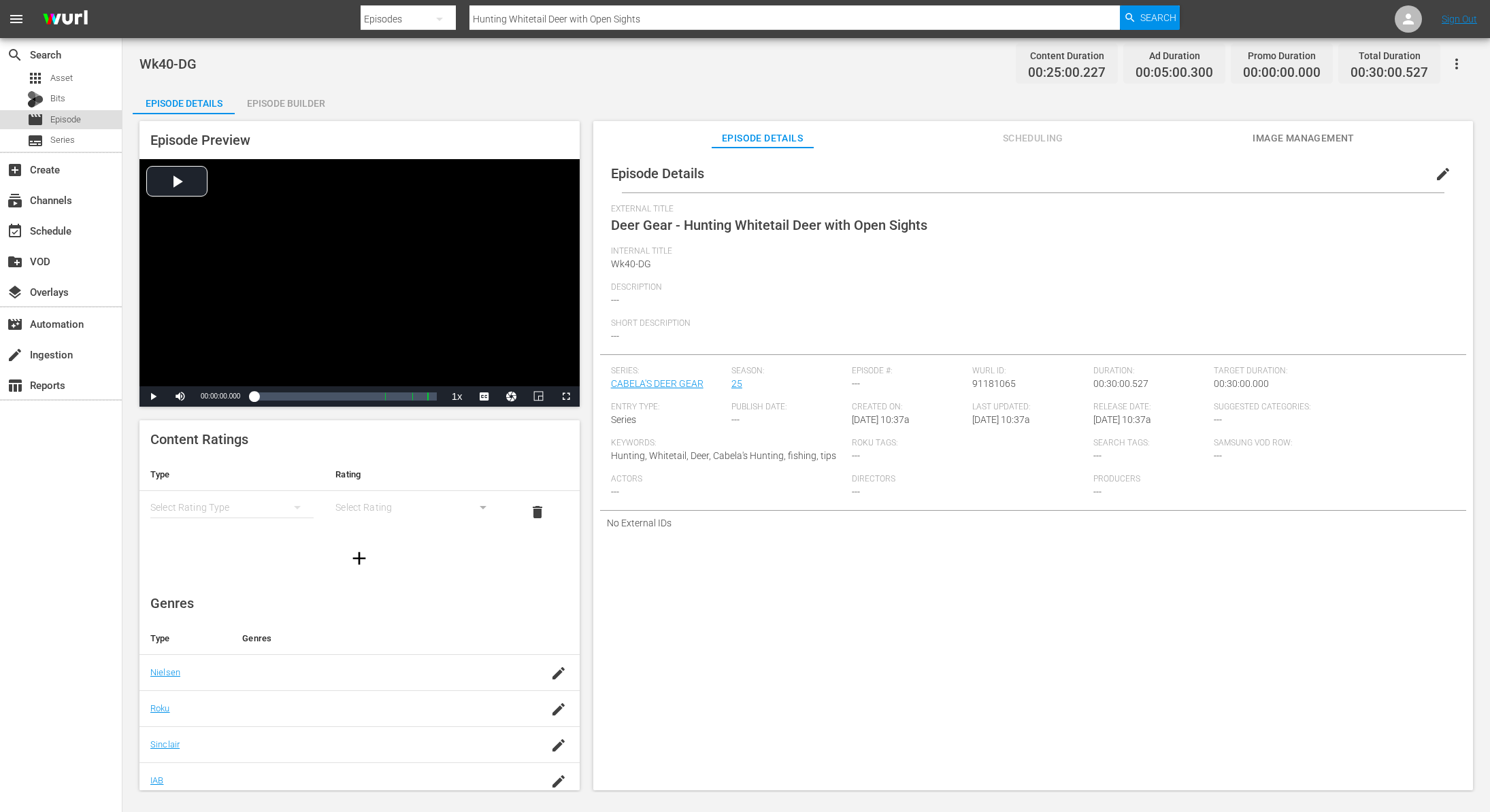
click at [91, 121] on div "movie Episode" at bounding box center [61, 120] width 122 height 19
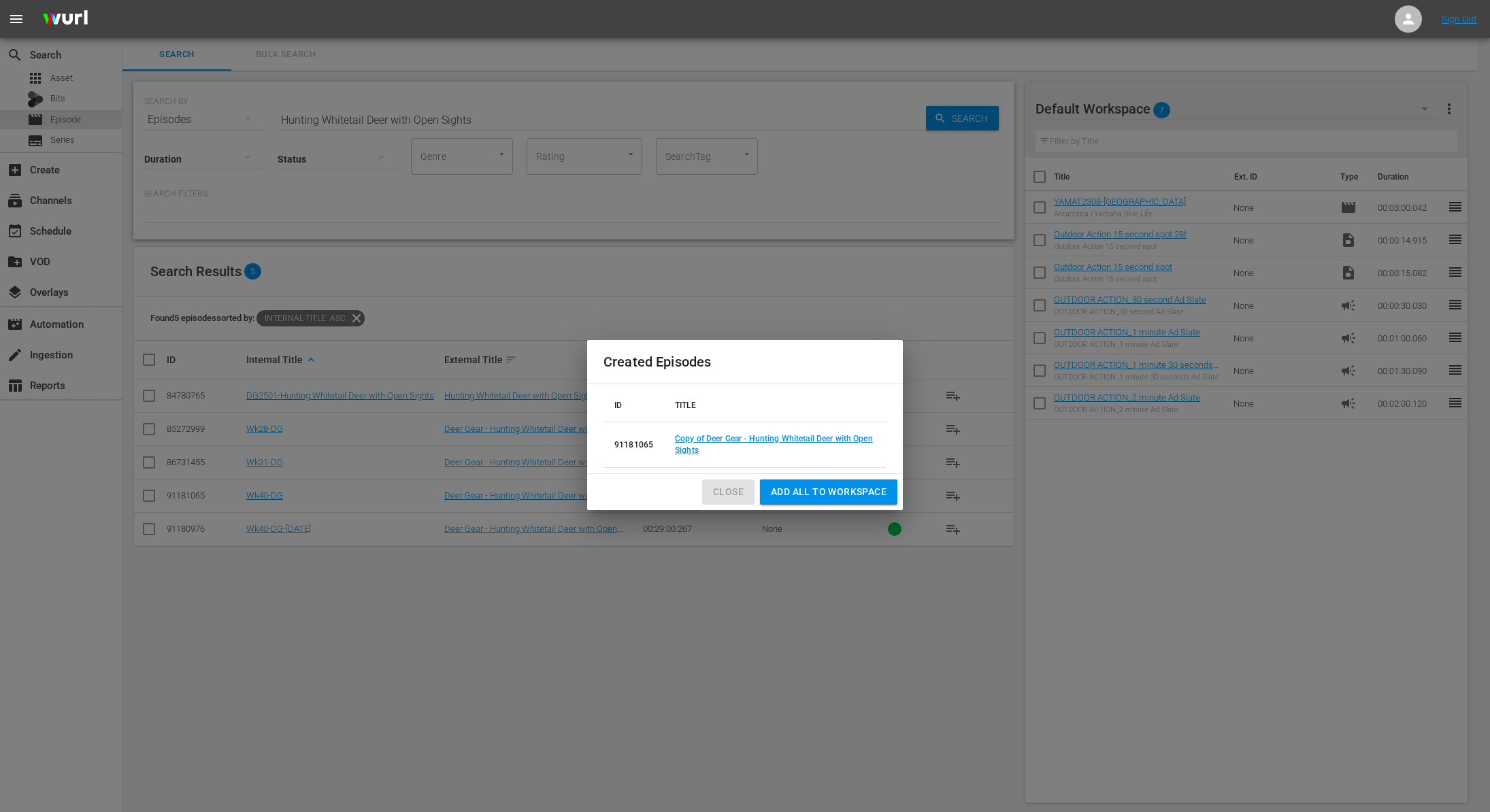
click at [744, 495] on button "Close" at bounding box center [728, 492] width 52 height 25
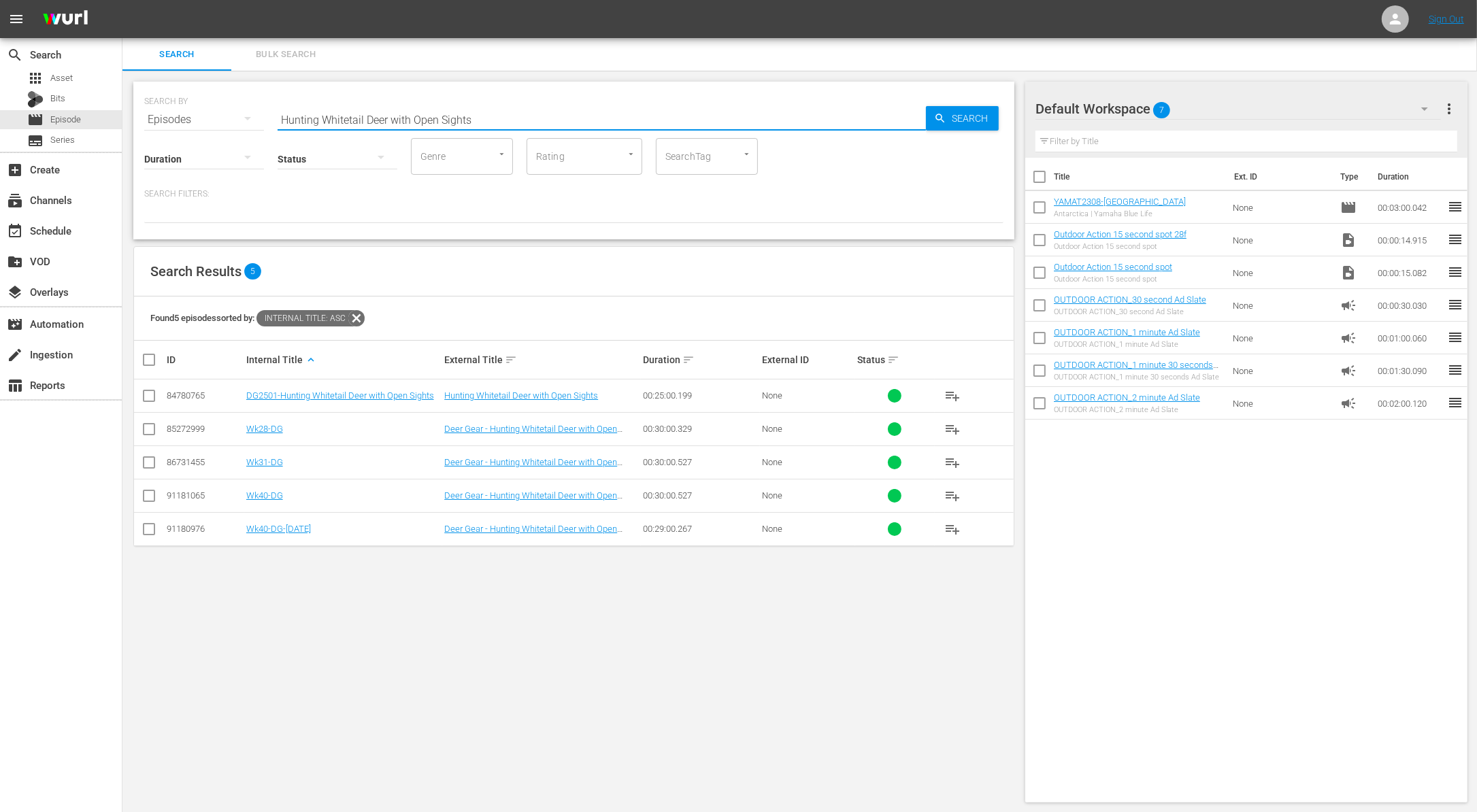
click at [467, 109] on input "Hunting Whitetail Deer with Open Sights" at bounding box center [601, 120] width 648 height 33
paste input "Bassin' and Reminiscing"
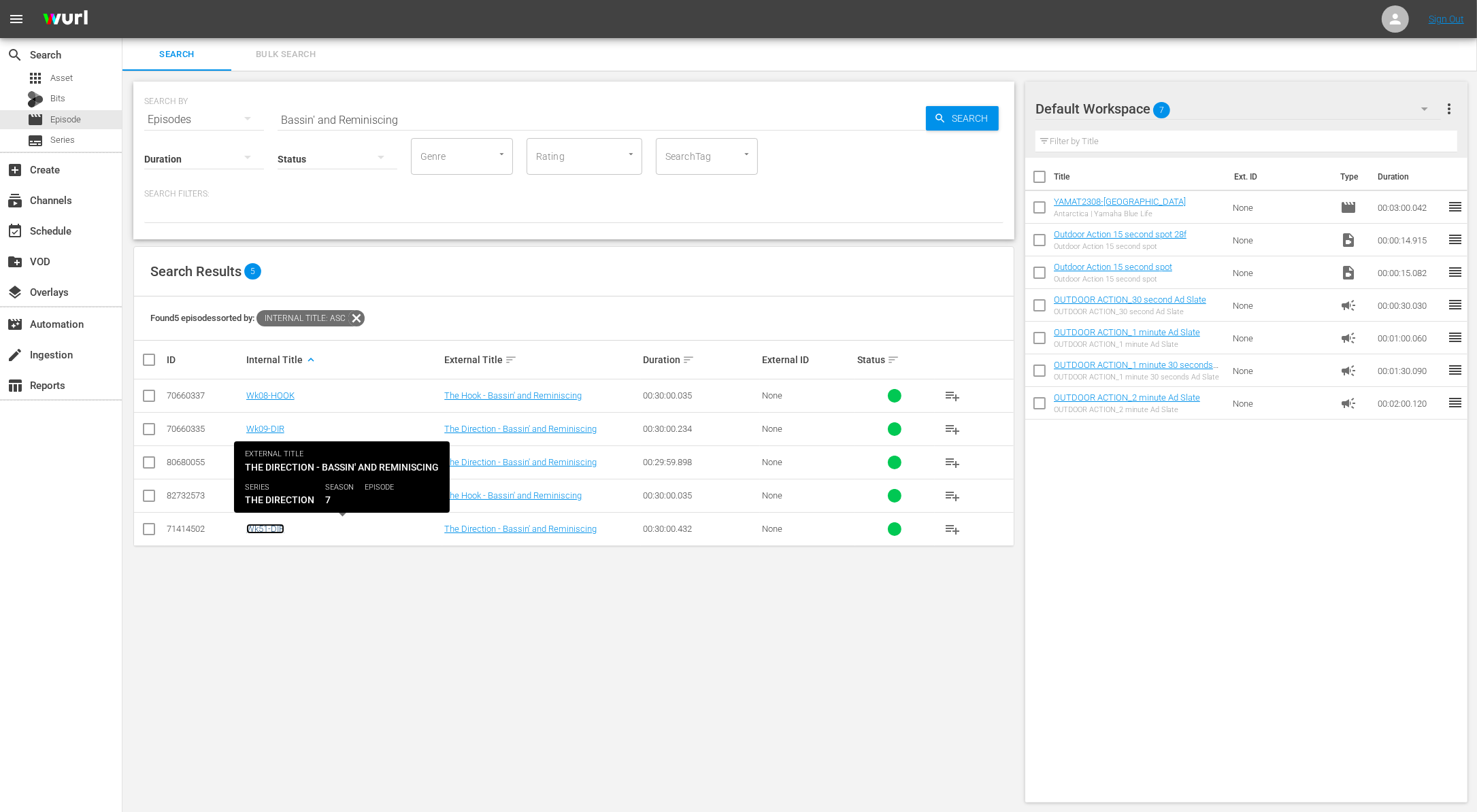
click at [275, 528] on link "Wk51-DIR" at bounding box center [265, 528] width 38 height 10
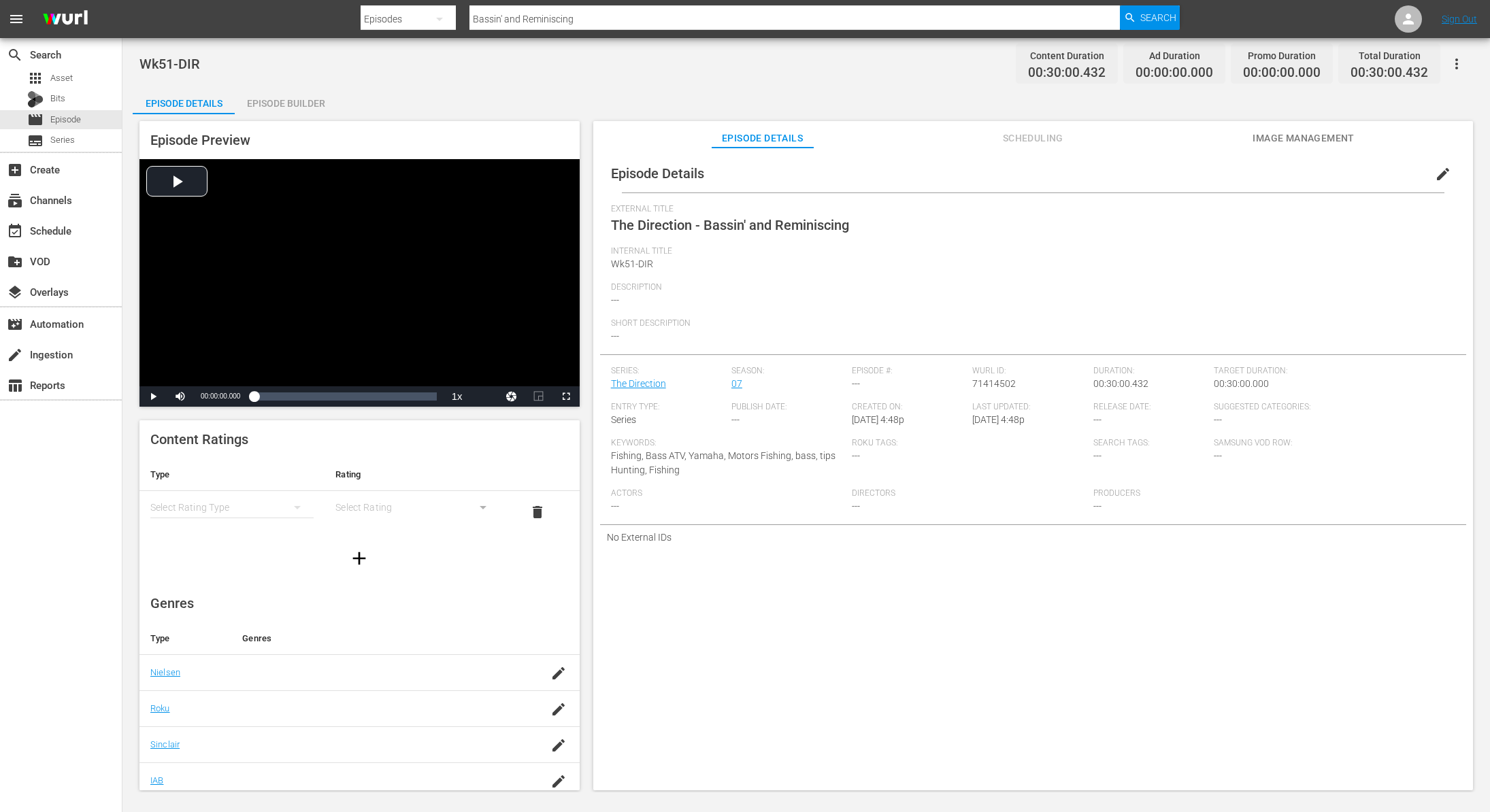
click at [1435, 178] on span "edit" at bounding box center [1443, 173] width 16 height 16
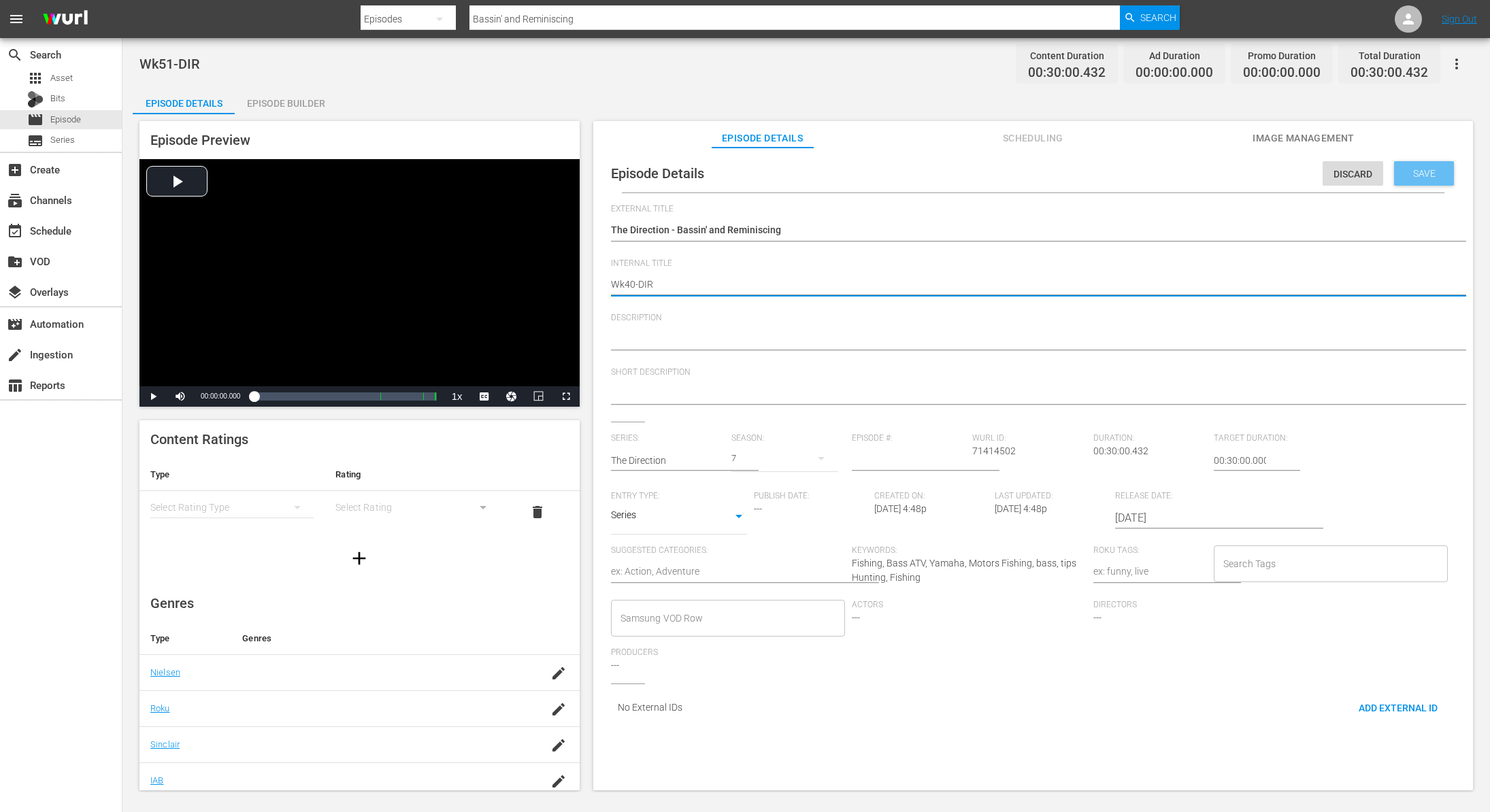
click at [1421, 173] on span "Save" at bounding box center [1424, 173] width 45 height 11
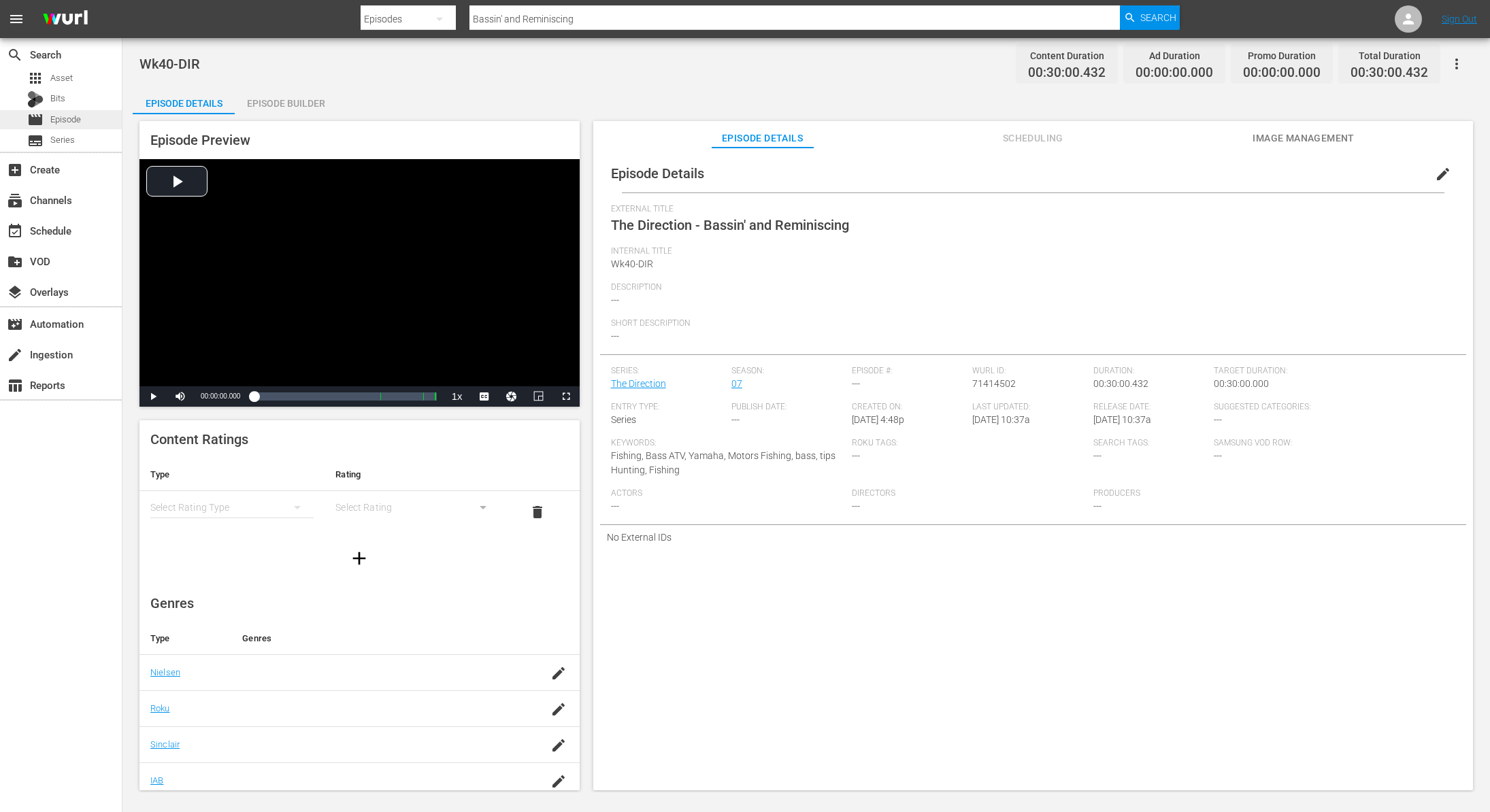
click at [78, 115] on span "Episode" at bounding box center [65, 119] width 30 height 13
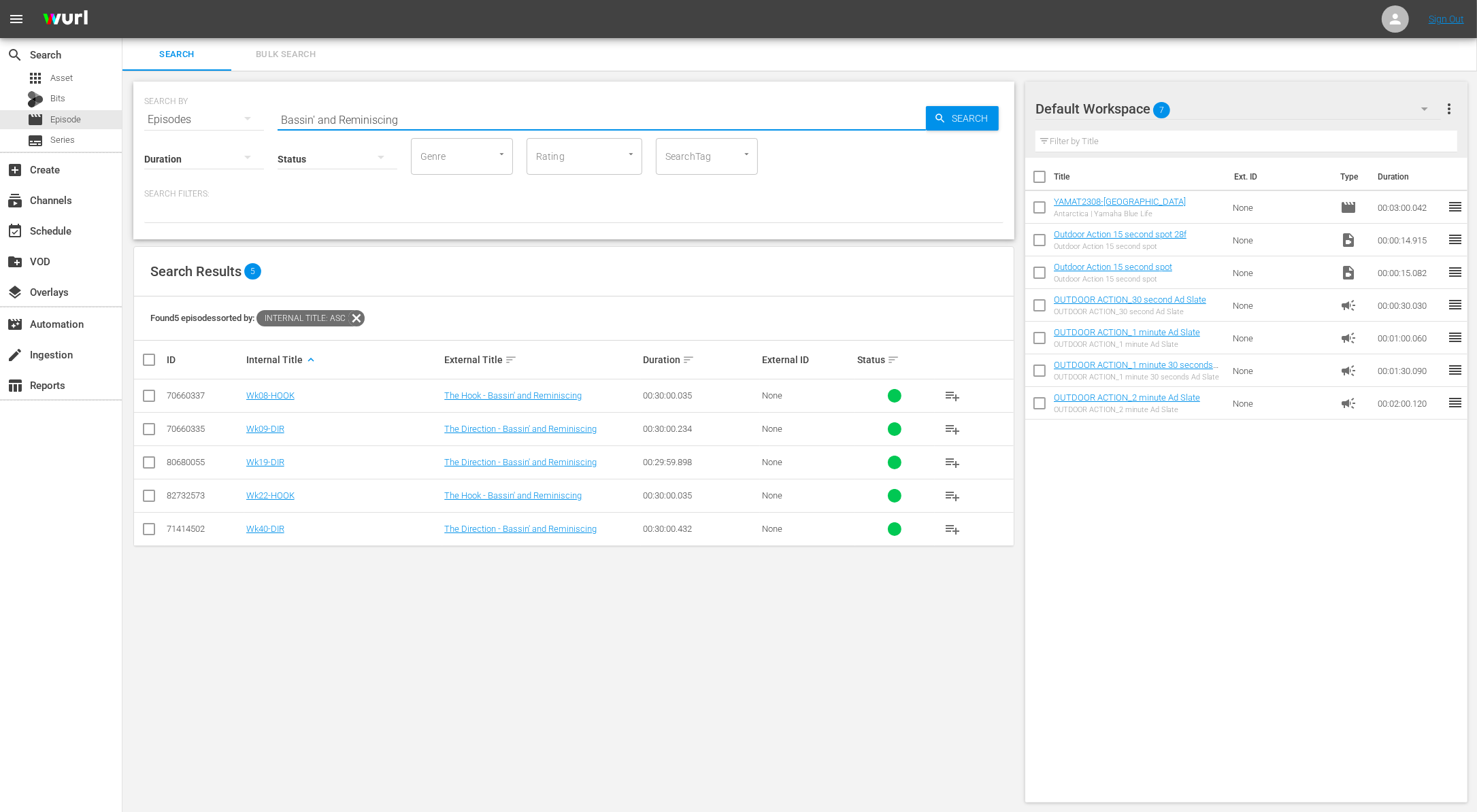
click at [375, 112] on input "Bassin' and Reminiscing" at bounding box center [601, 120] width 648 height 33
paste input "The Kemah Clash, presented by Discover Kemah"
click at [148, 495] on input "checkbox" at bounding box center [148, 499] width 16 height 16
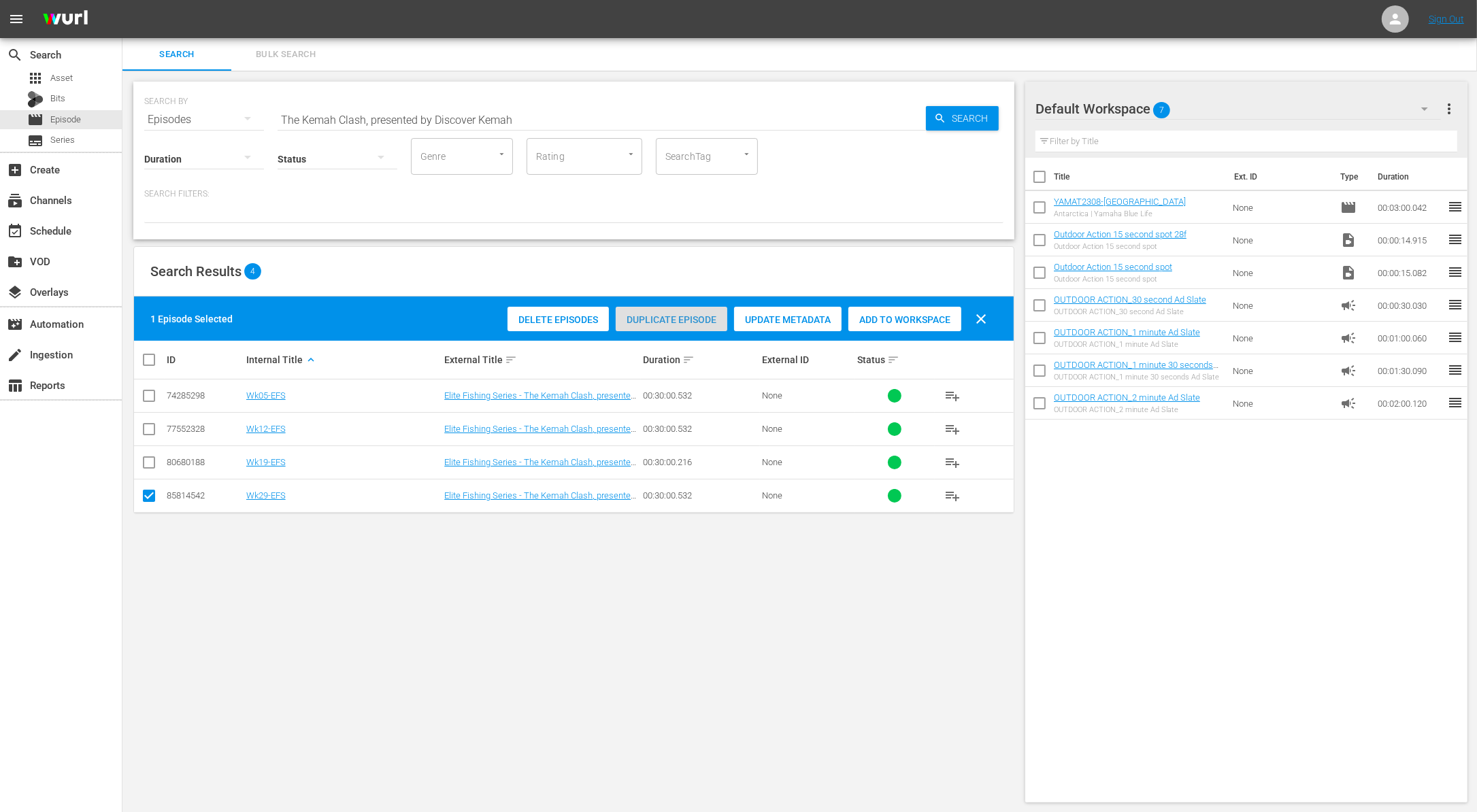
click at [660, 316] on span "Duplicate Episode" at bounding box center [671, 320] width 112 height 11
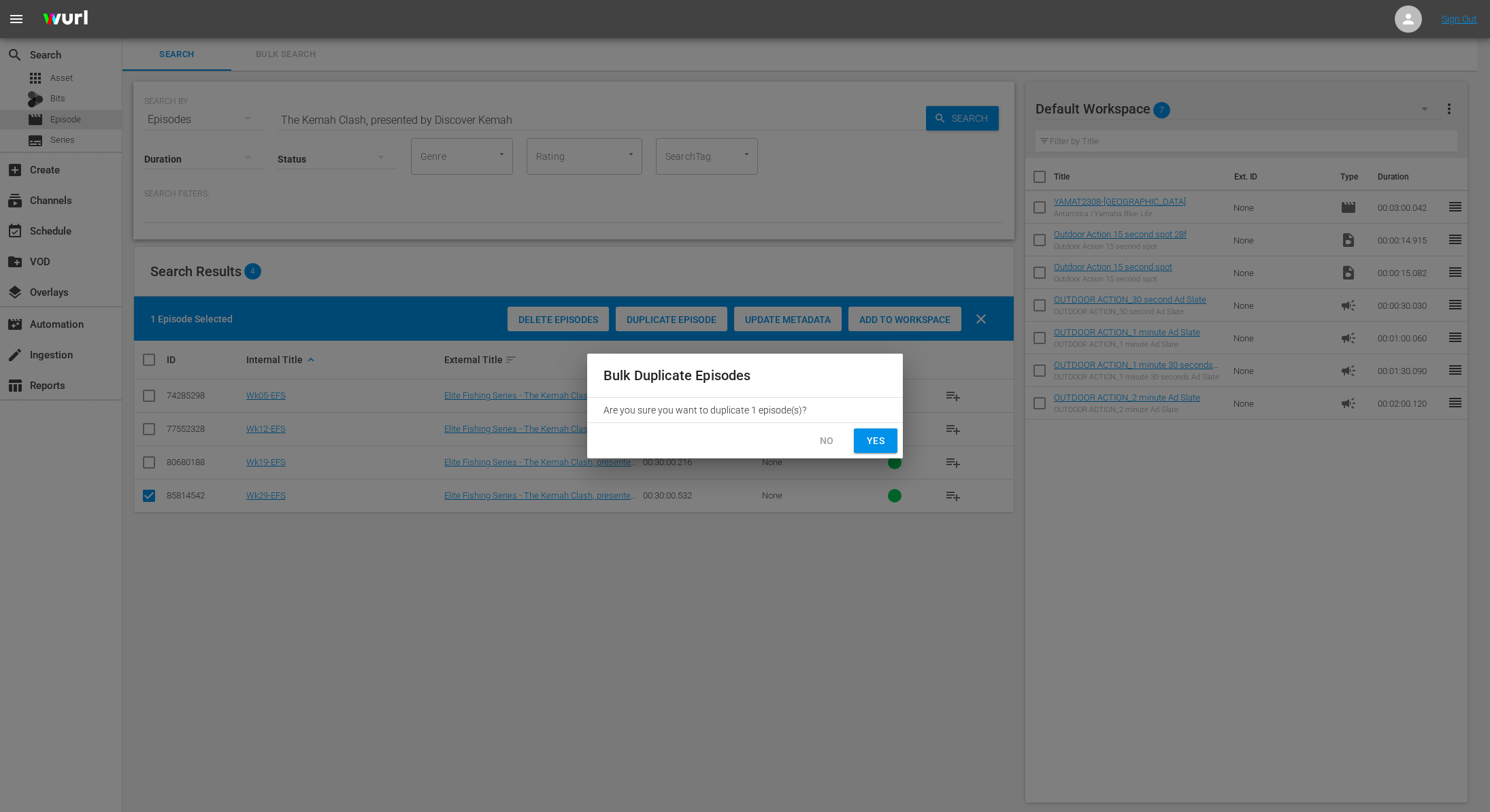
click at [869, 442] on span "Yes" at bounding box center [876, 442] width 22 height 17
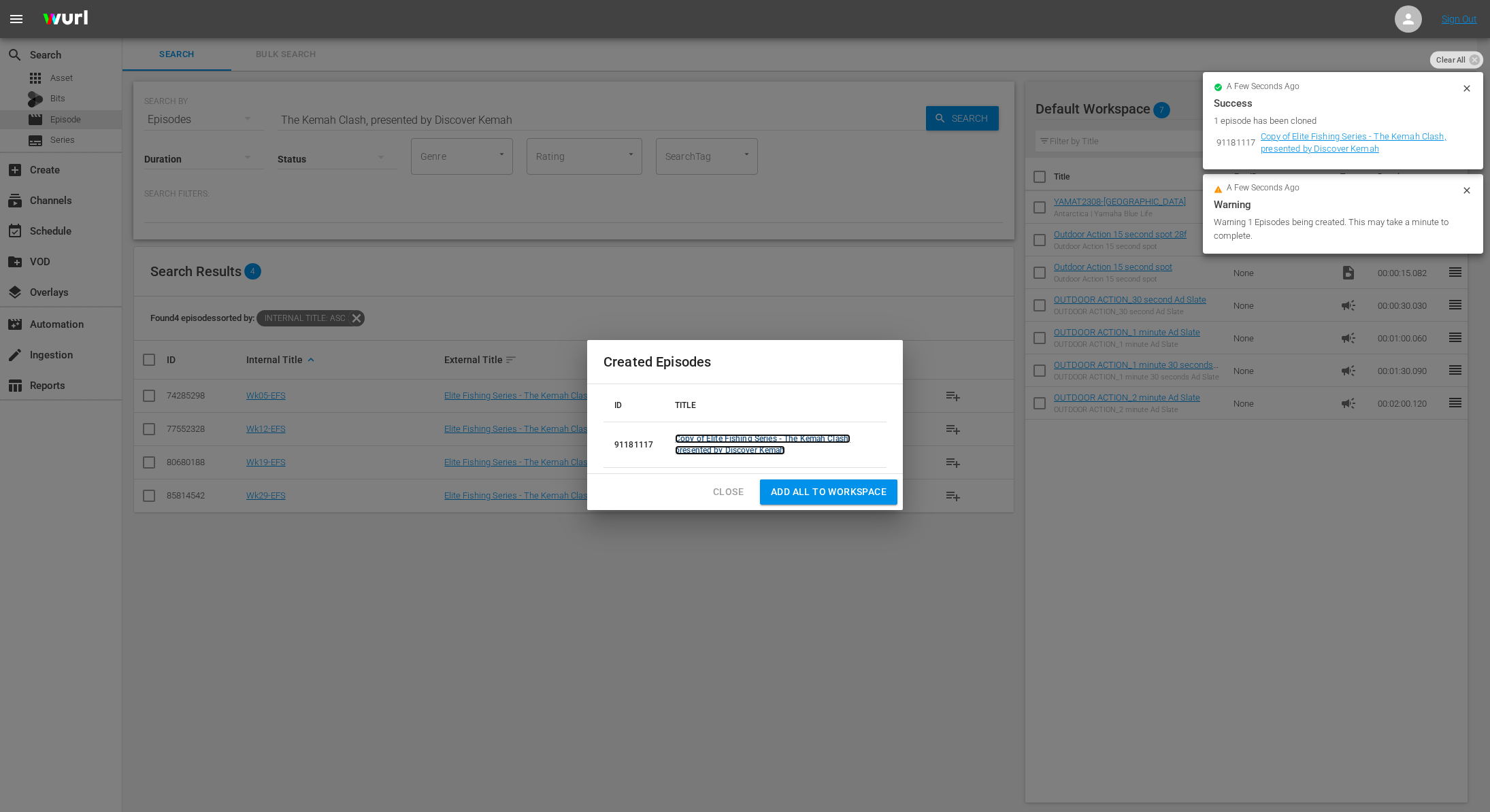
click at [716, 435] on link "Copy of Elite Fishing Series - The Kemah Clash, presented by Discover Kemah" at bounding box center [762, 444] width 176 height 21
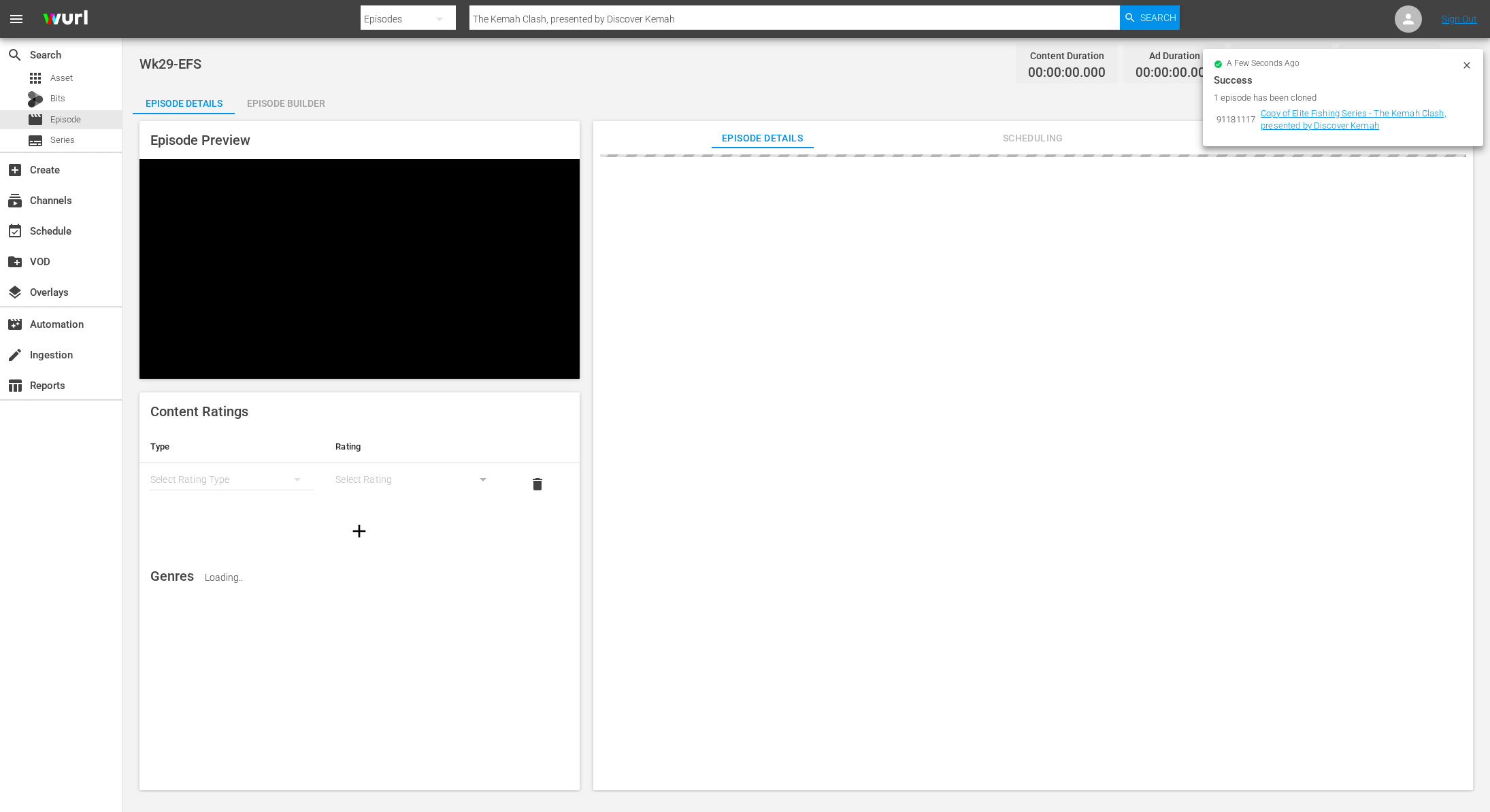
click at [1464, 63] on icon at bounding box center [1467, 65] width 6 height 6
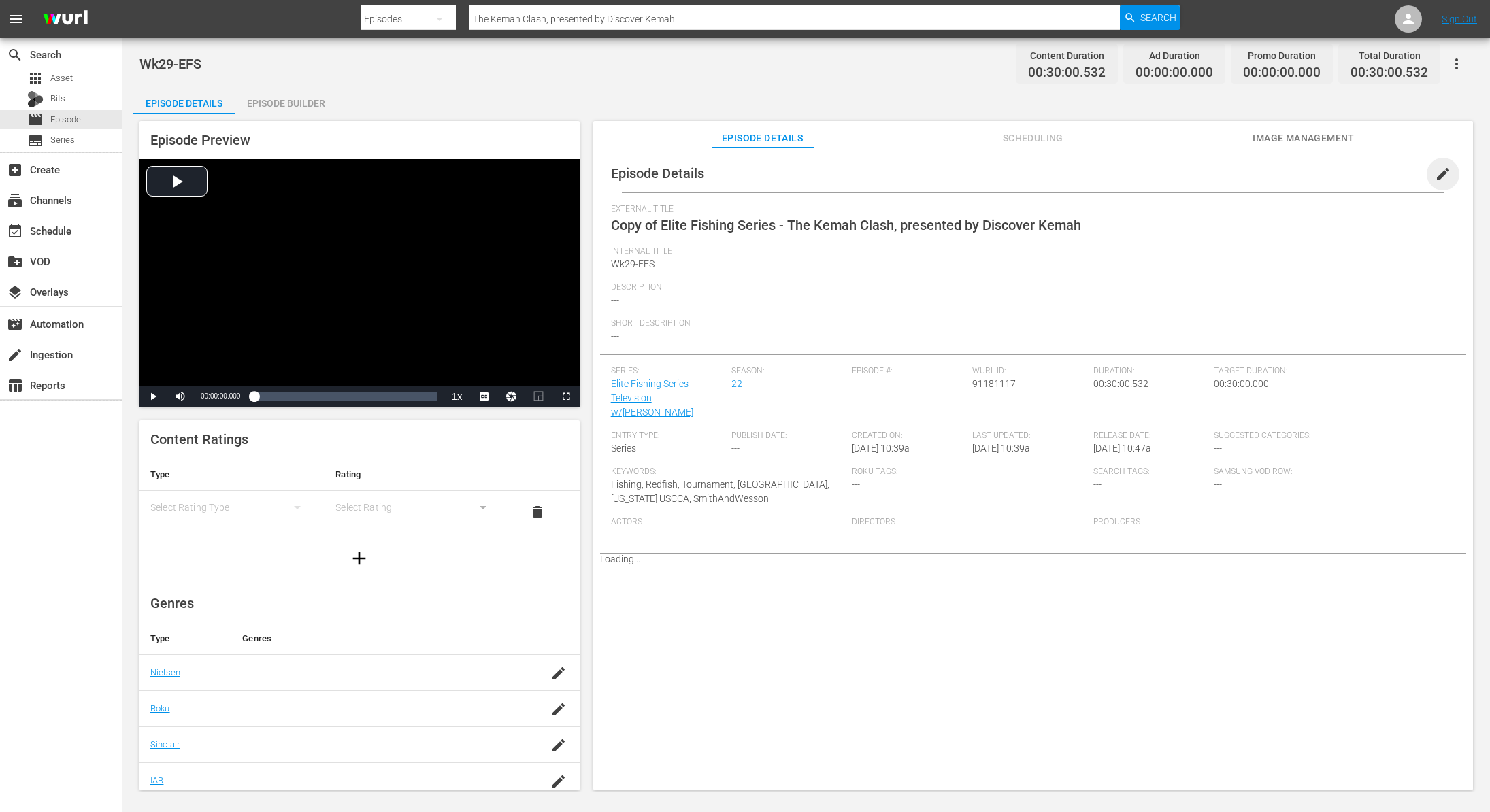
click at [1440, 176] on span "edit" at bounding box center [1443, 173] width 16 height 16
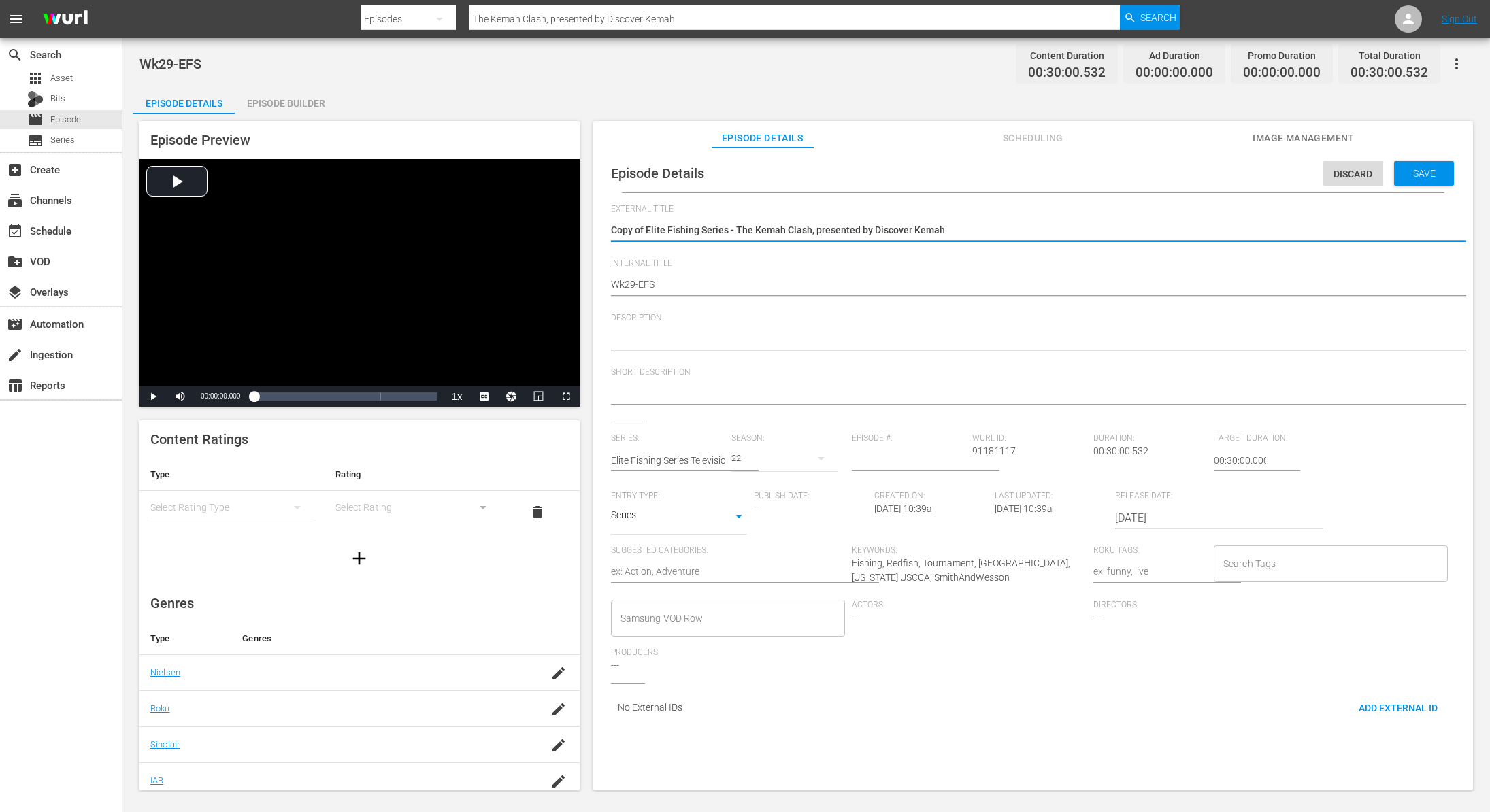
click at [643, 228] on textarea "Copy of Elite Fishing Series - The Kemah Clash, presented by Discover Kemah" at bounding box center [1030, 231] width 837 height 16
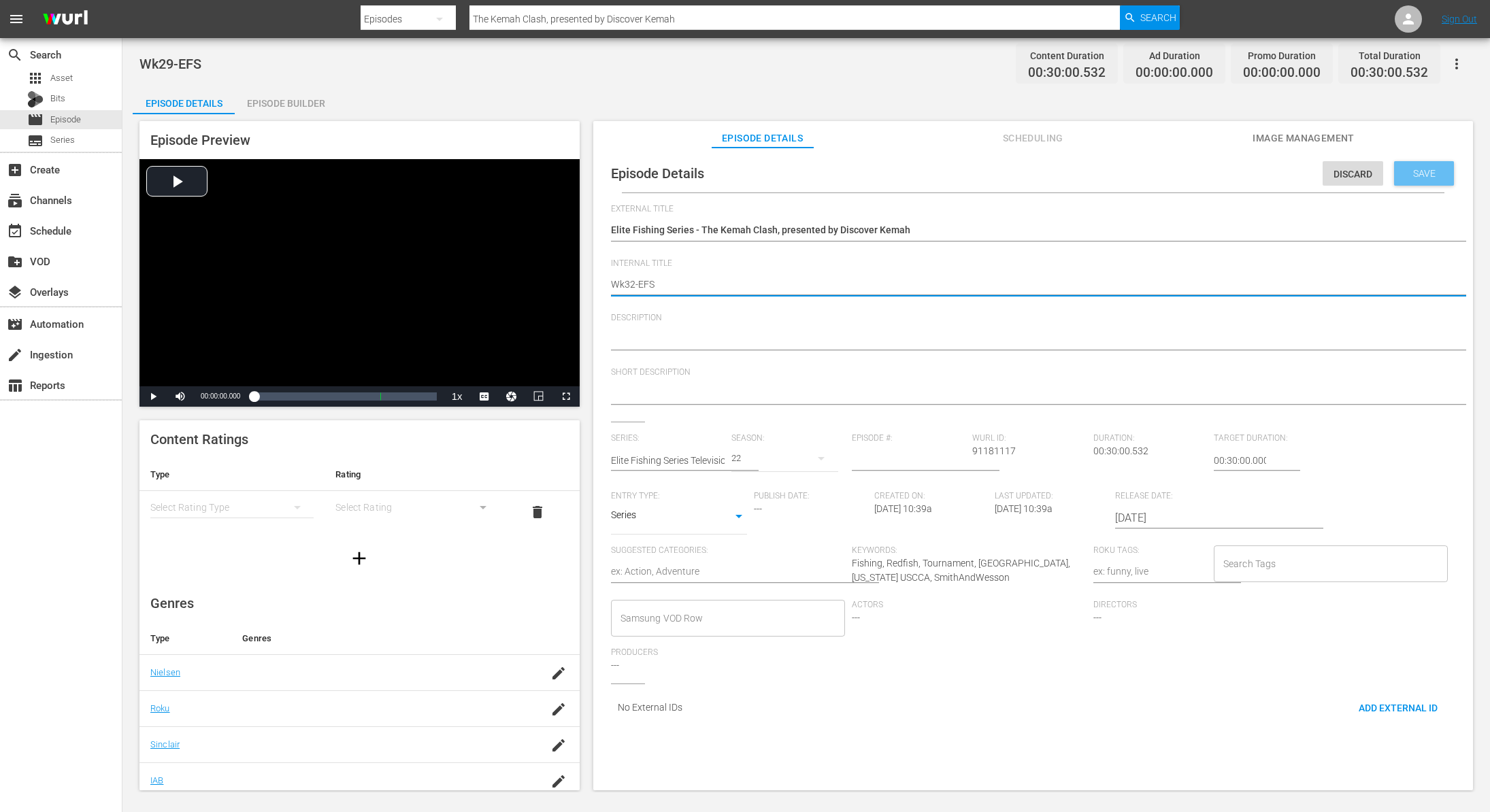
click at [1413, 184] on div "Save" at bounding box center [1424, 173] width 60 height 24
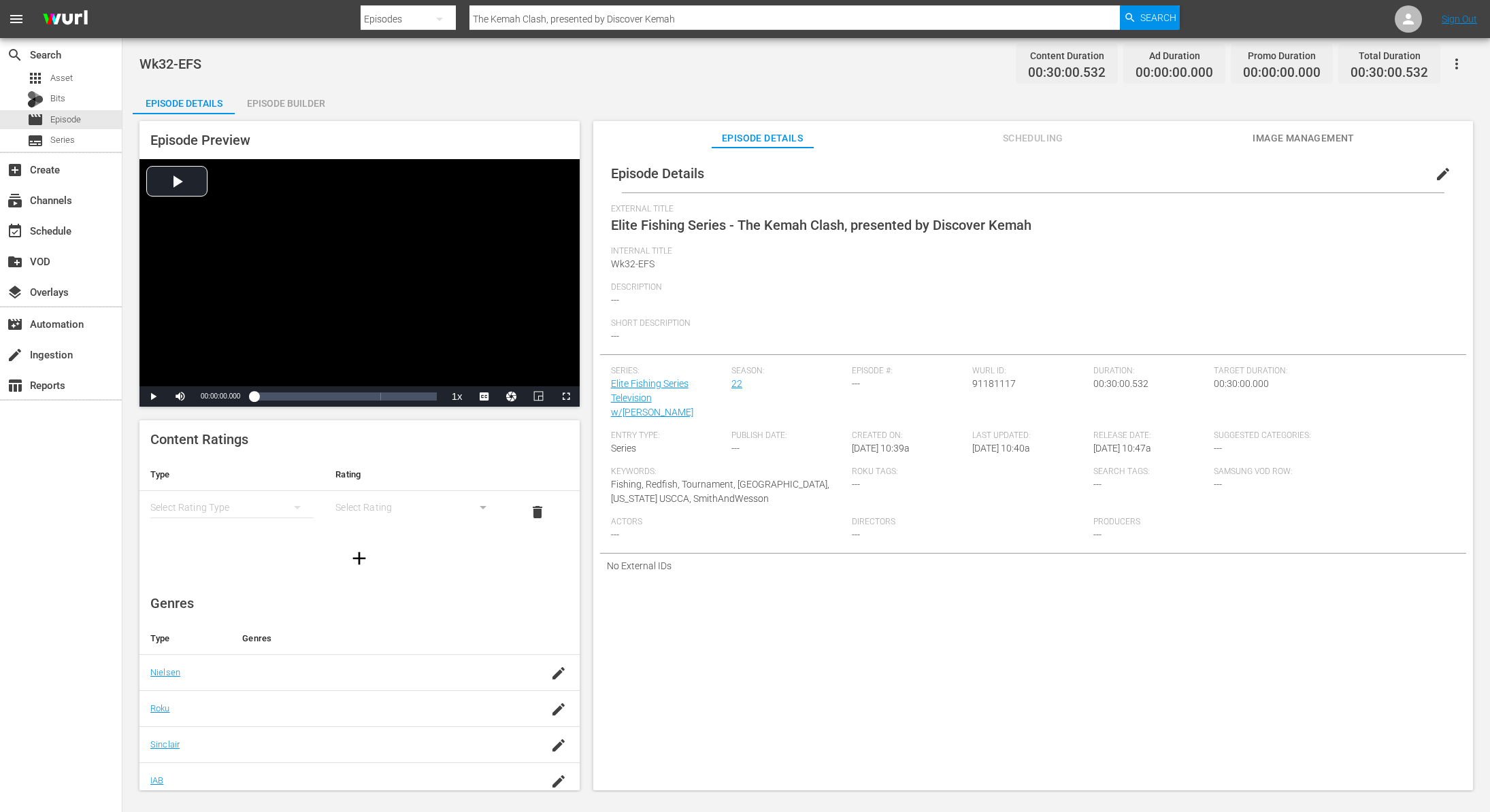
click at [322, 101] on div "Episode Builder" at bounding box center [285, 103] width 102 height 33
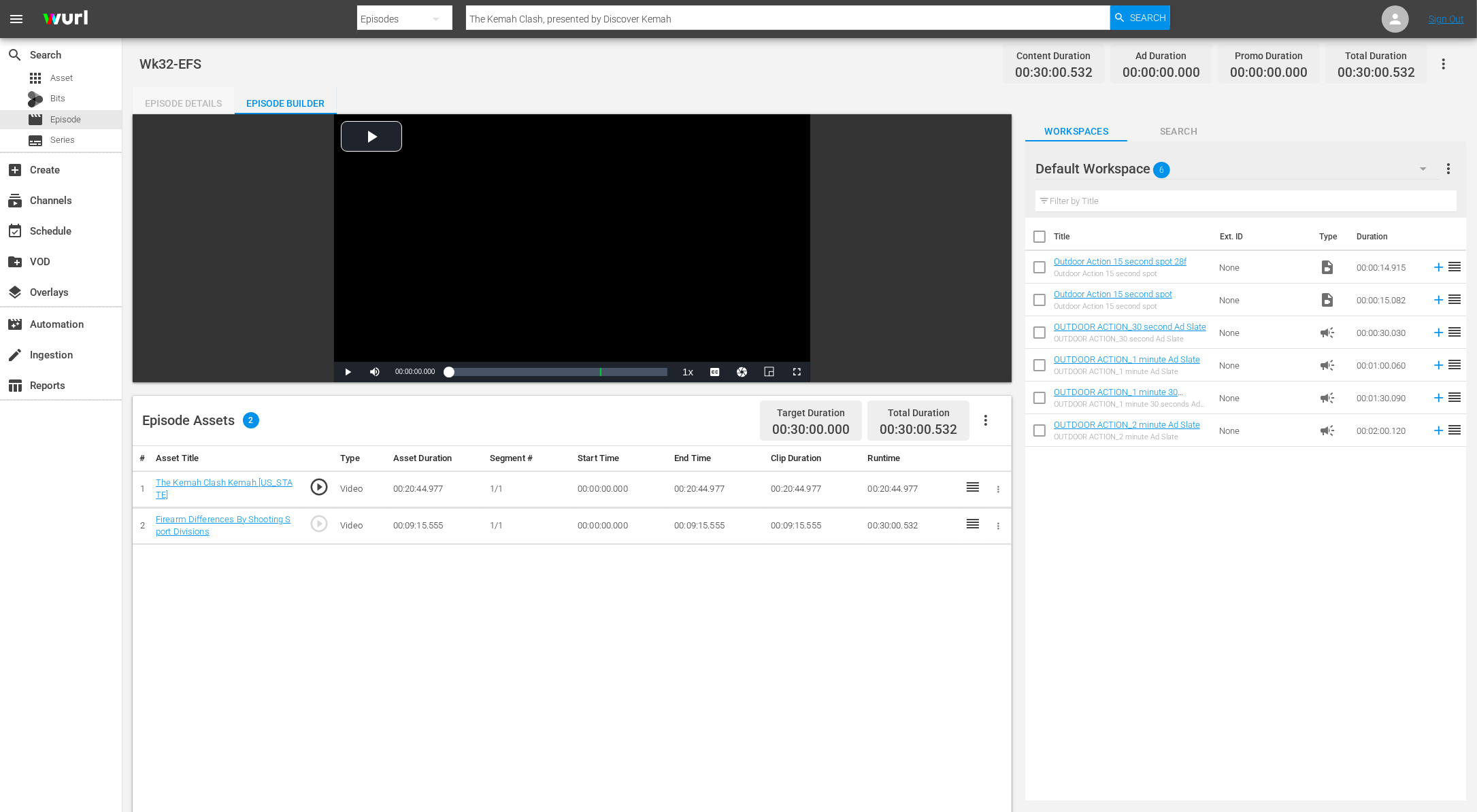
click at [154, 113] on div "Episode Details" at bounding box center [184, 103] width 102 height 33
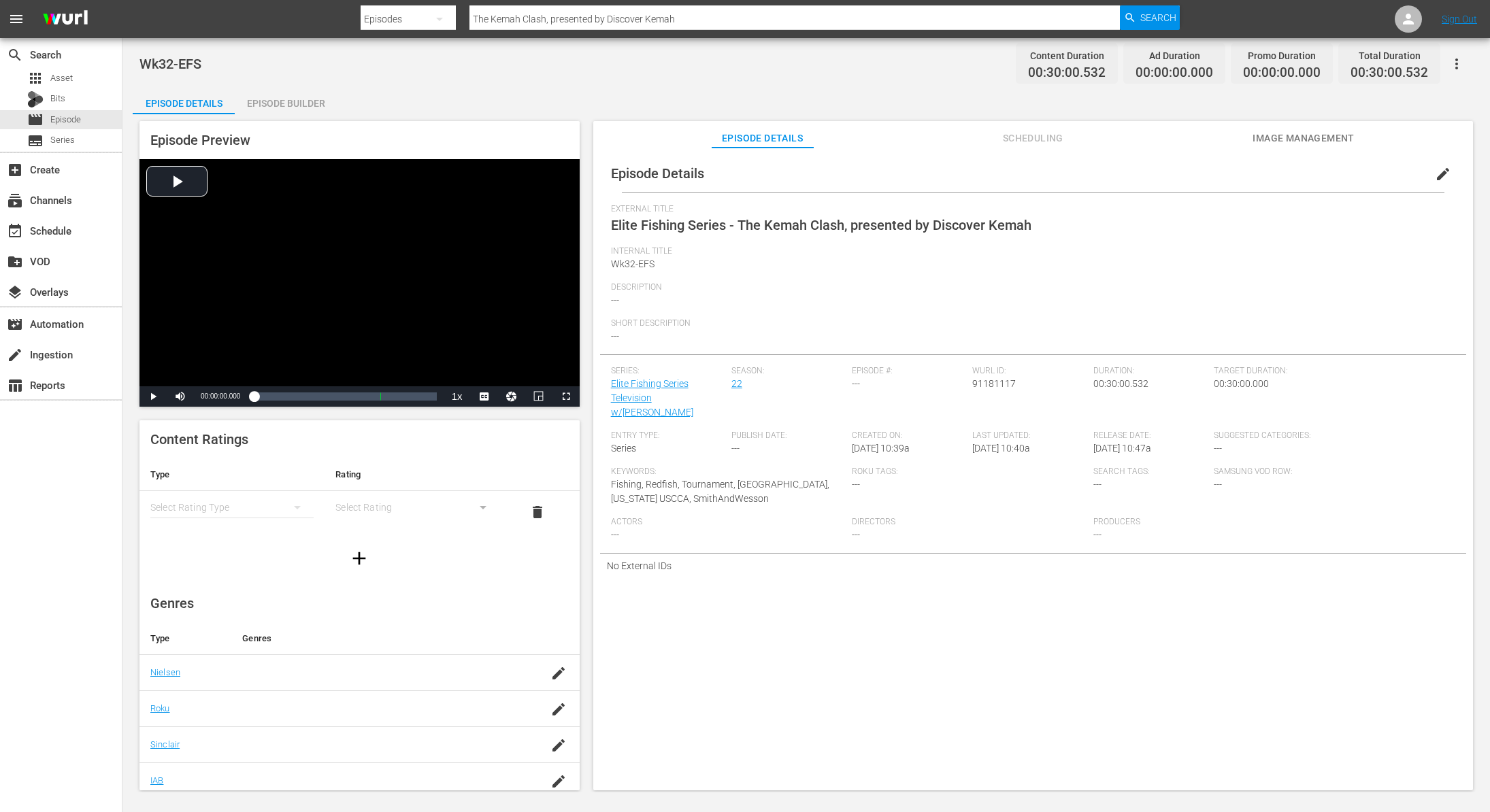
click at [1435, 173] on span "edit" at bounding box center [1443, 173] width 16 height 16
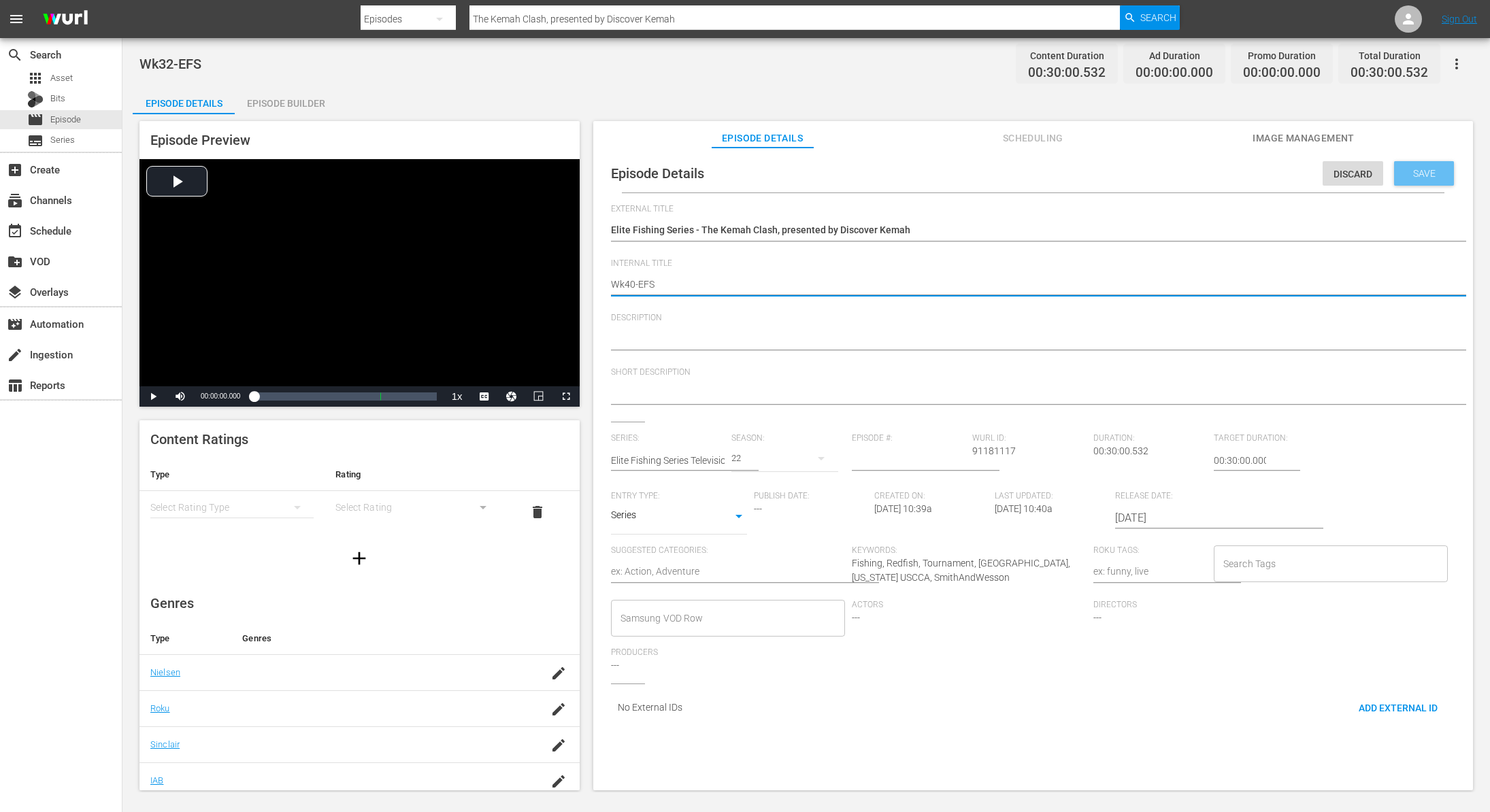
click at [1433, 173] on span "Save" at bounding box center [1424, 173] width 45 height 11
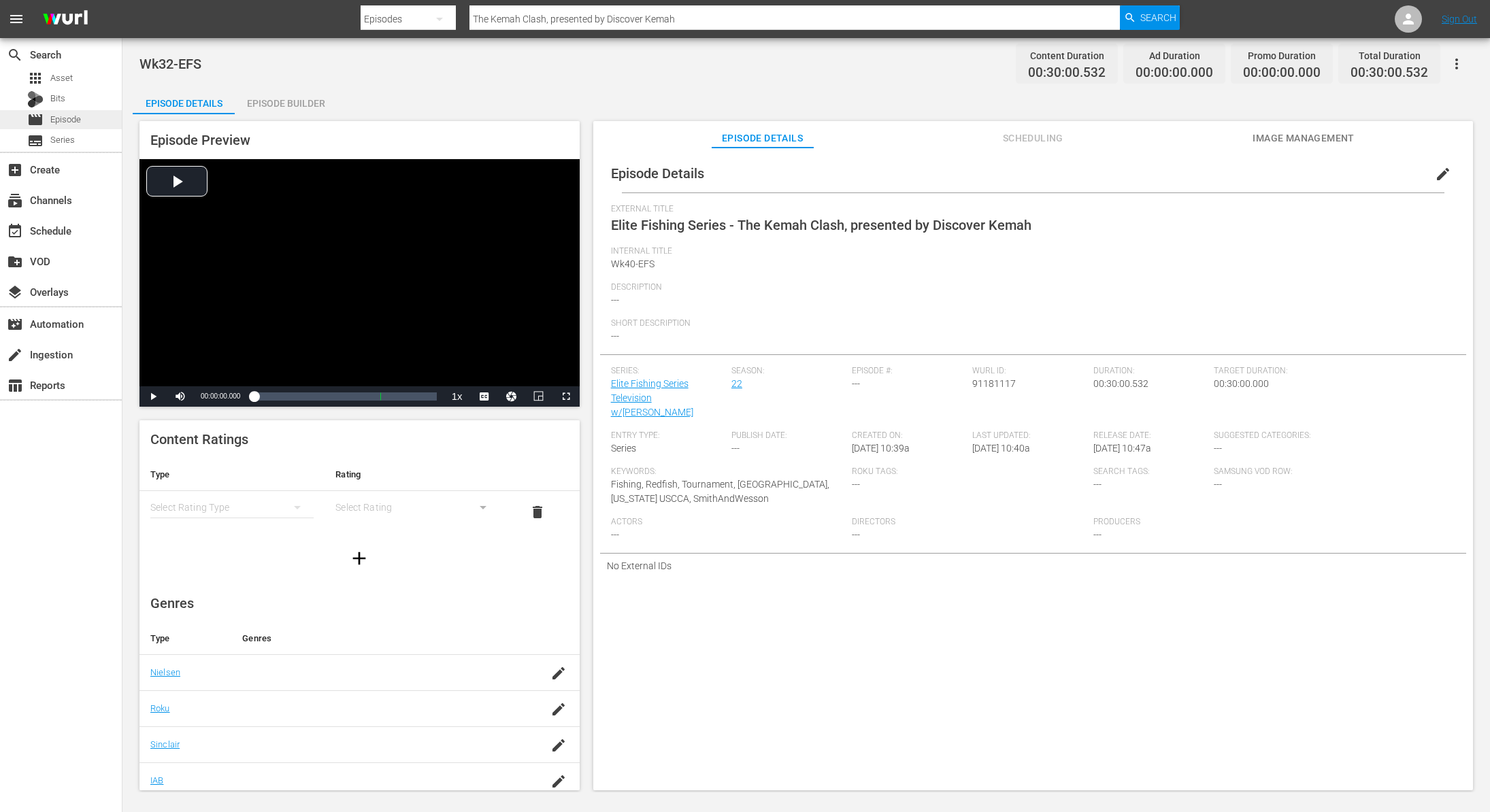
click at [76, 122] on span "Episode" at bounding box center [65, 119] width 30 height 13
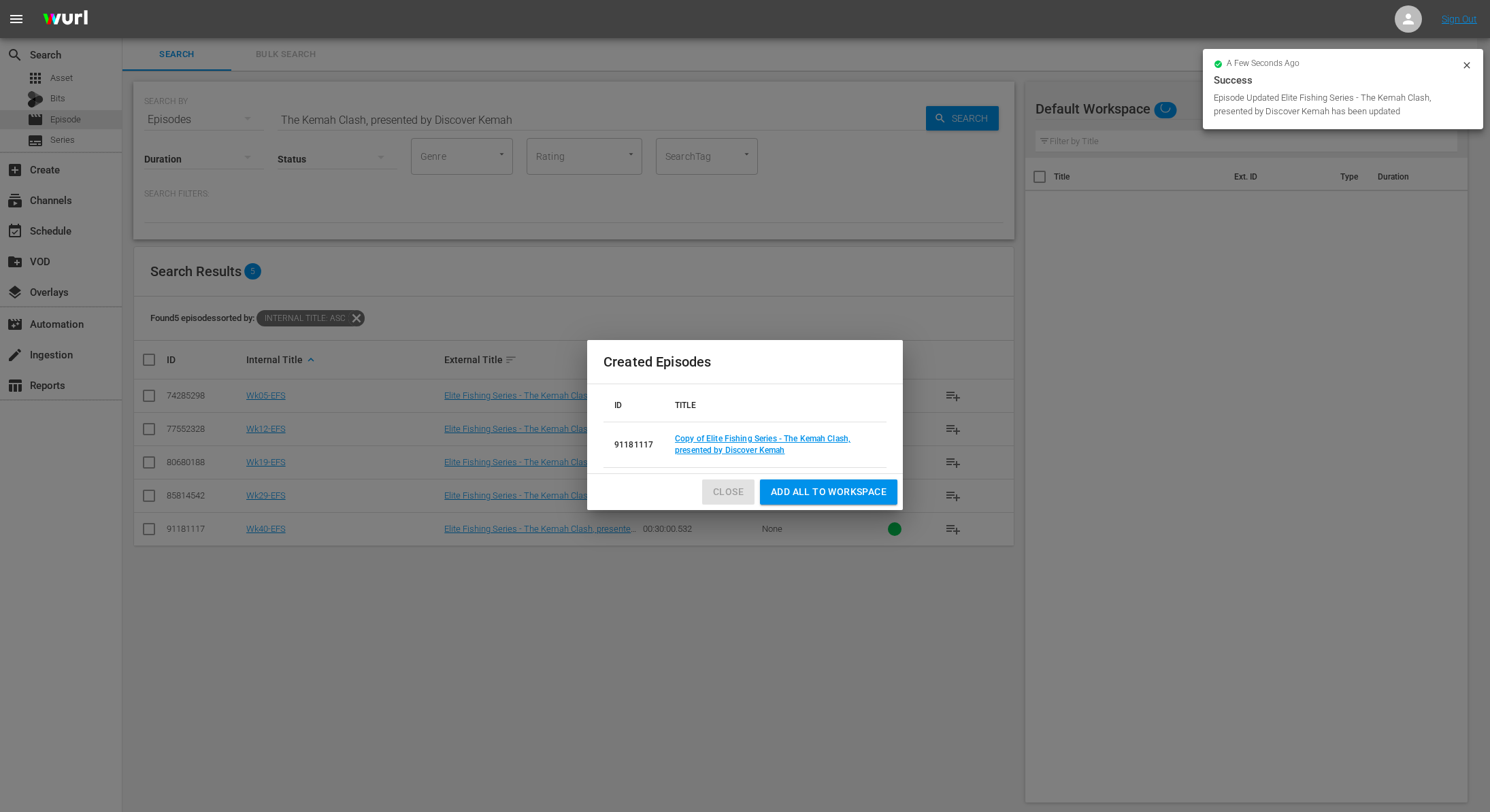
click at [722, 484] on span "Close" at bounding box center [728, 492] width 30 height 17
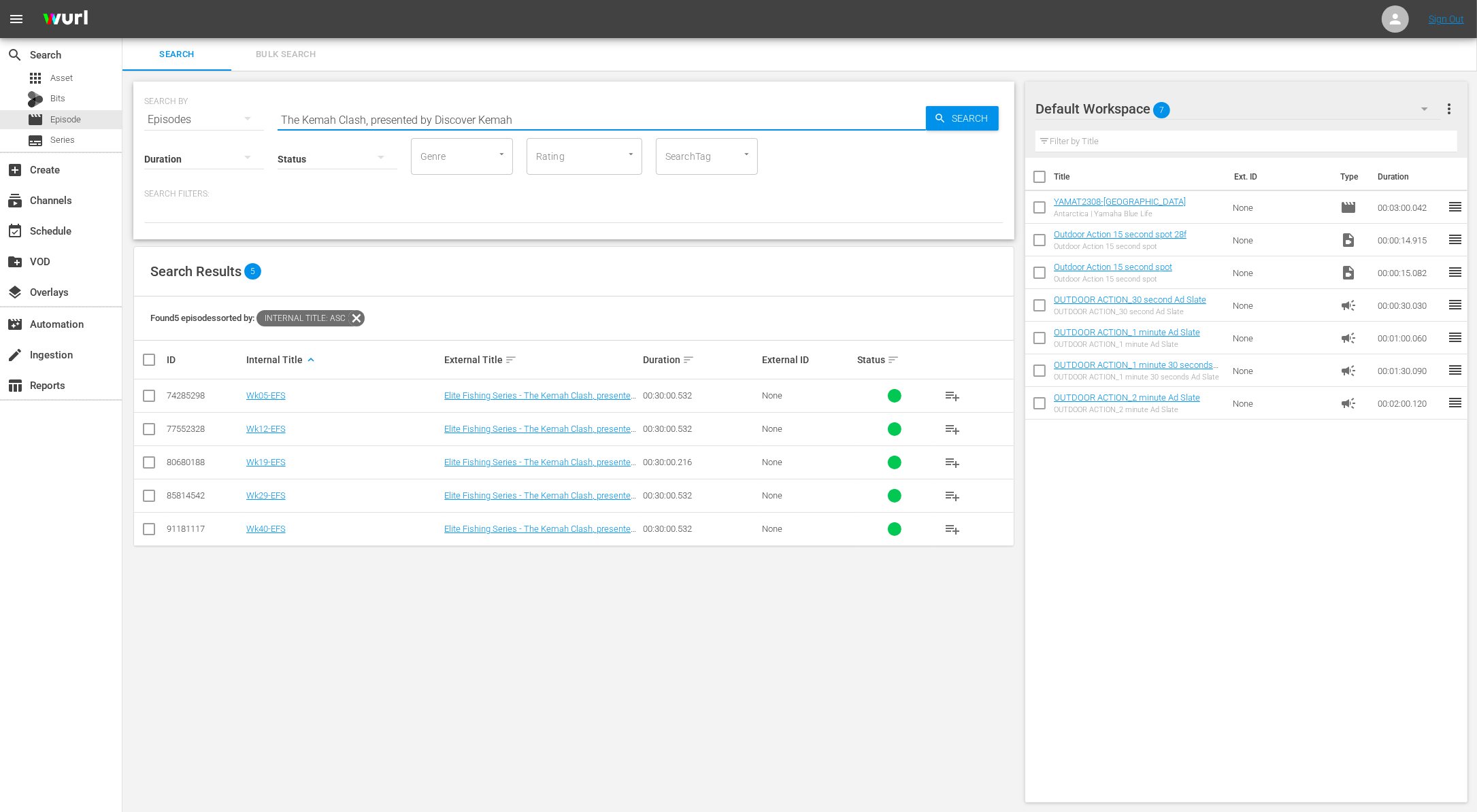
click at [532, 120] on input "The Kemah Clash, presented by Discover Kemah" at bounding box center [601, 120] width 648 height 33
paste input "2024 The Bass Federation National Championship - Sam Rayburn Reservoir, Texas"
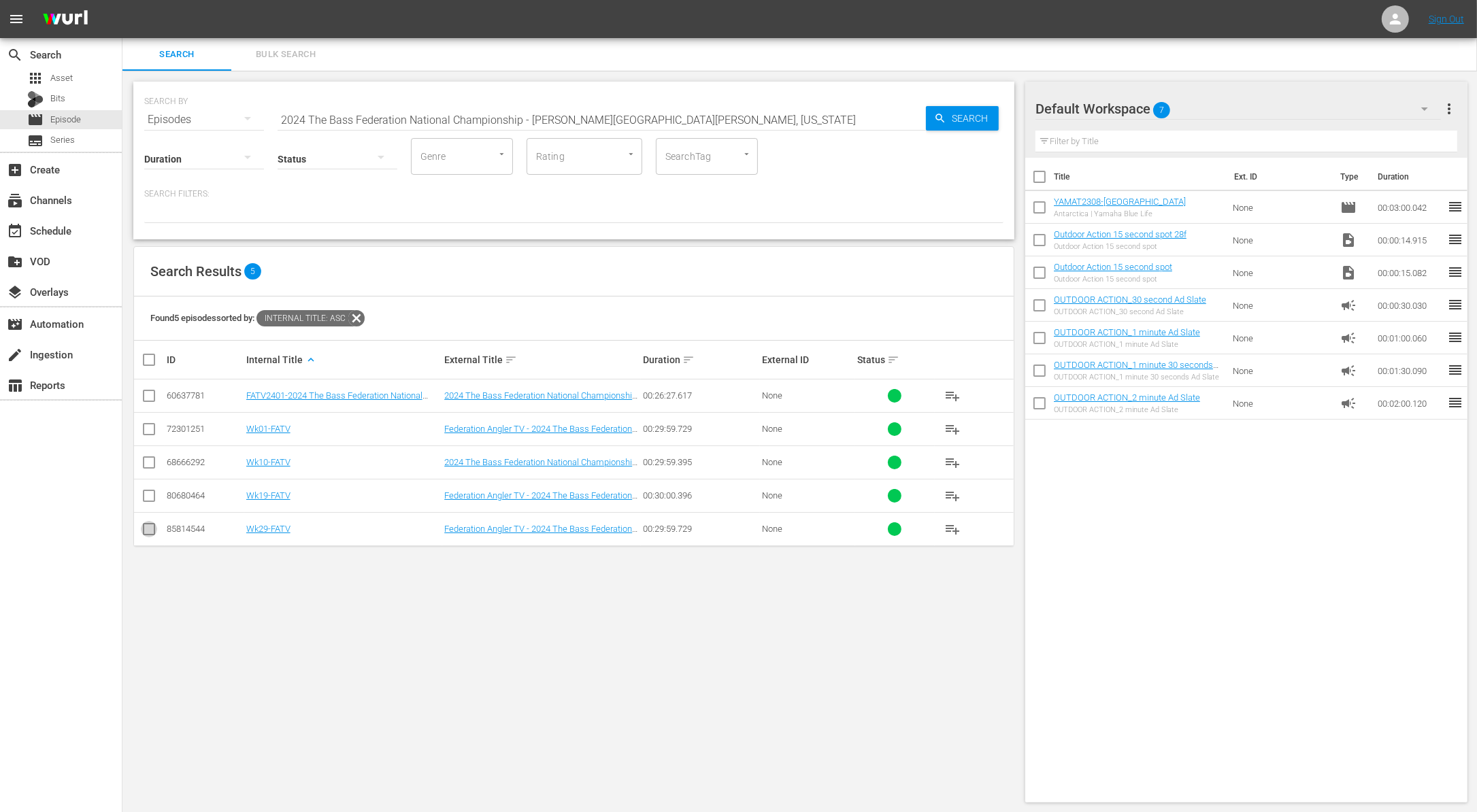
click at [141, 528] on input "checkbox" at bounding box center [148, 531] width 16 height 16
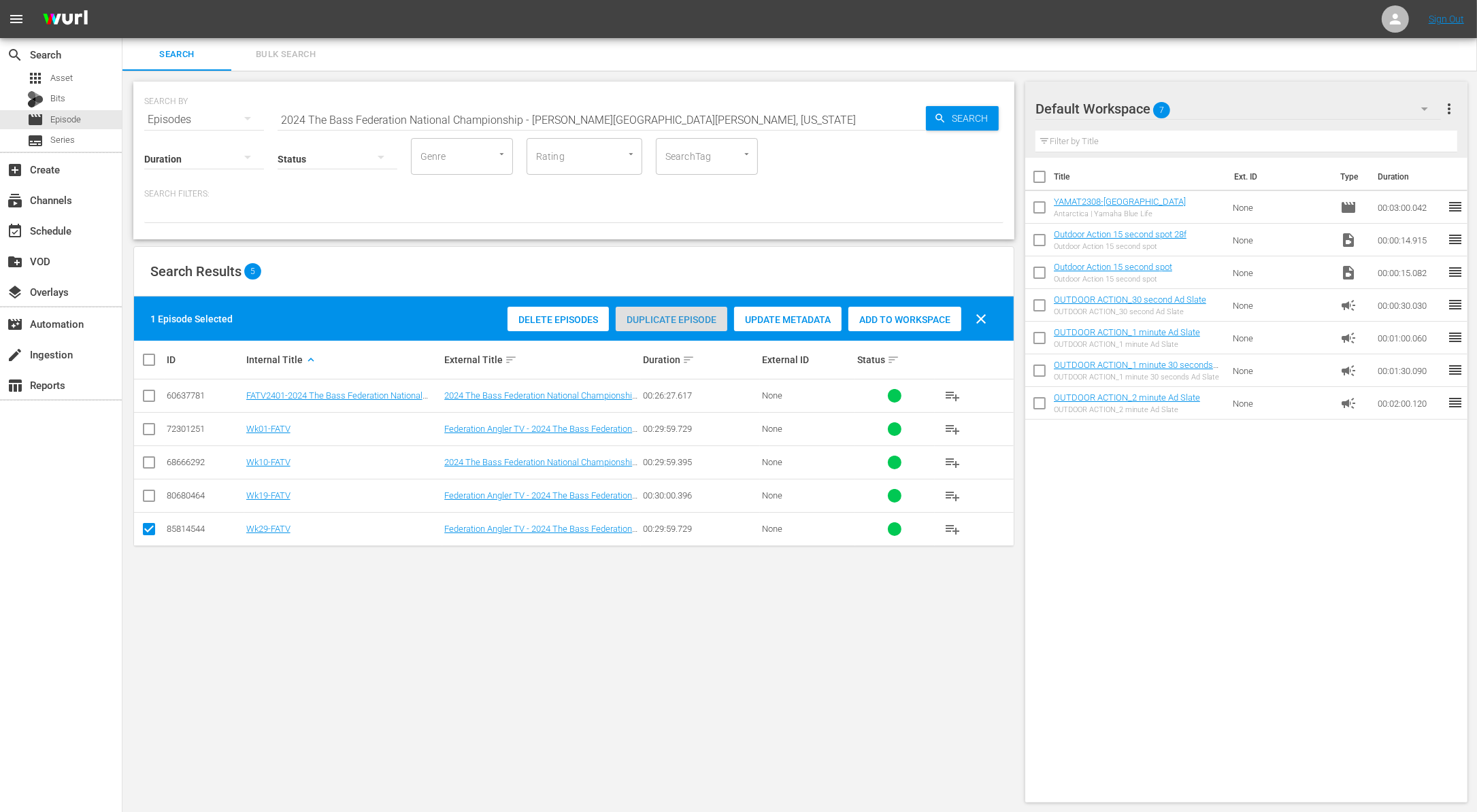
click at [667, 318] on span "Duplicate Episode" at bounding box center [671, 320] width 112 height 11
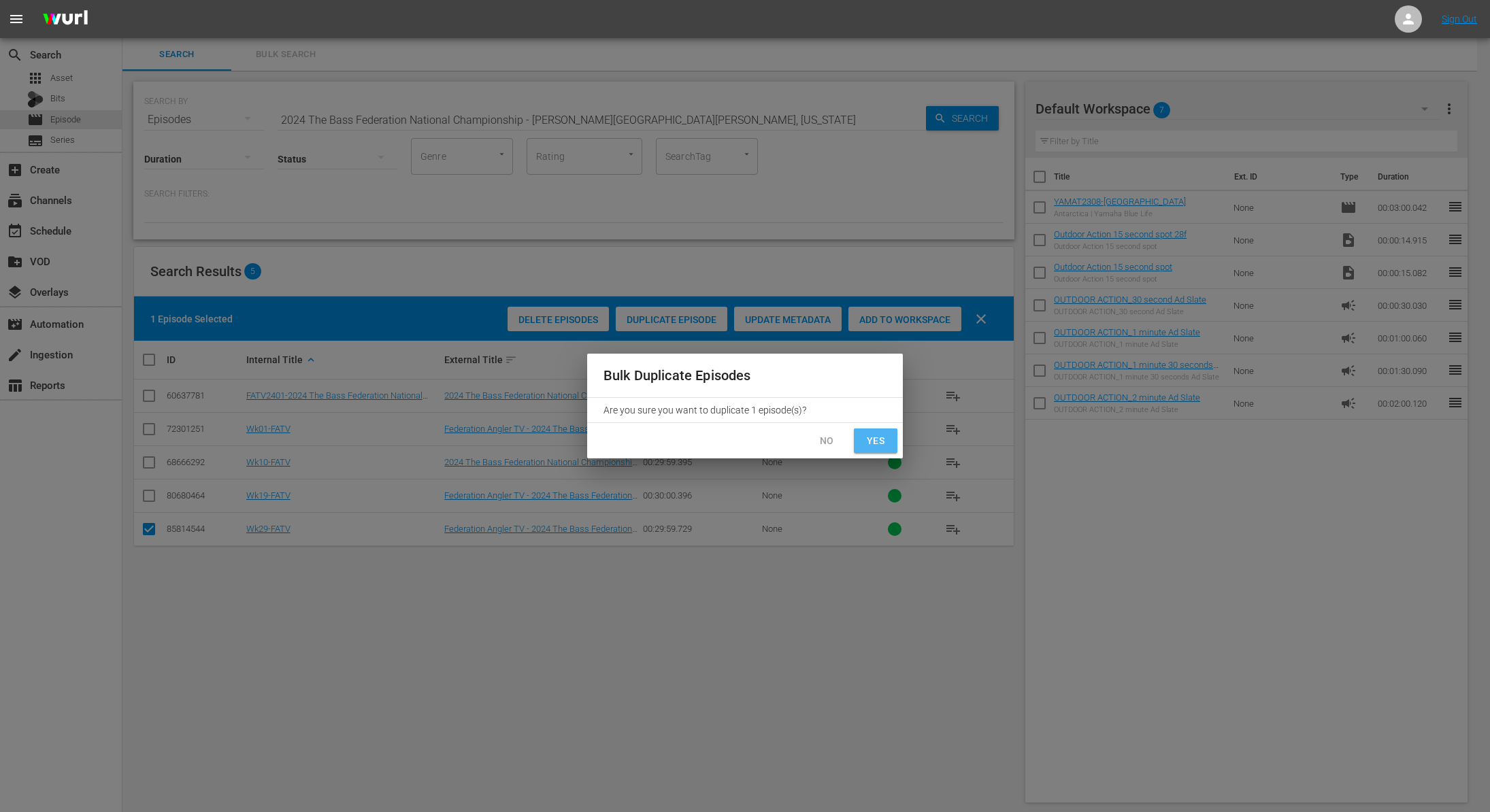
click at [876, 440] on span "Yes" at bounding box center [876, 442] width 22 height 17
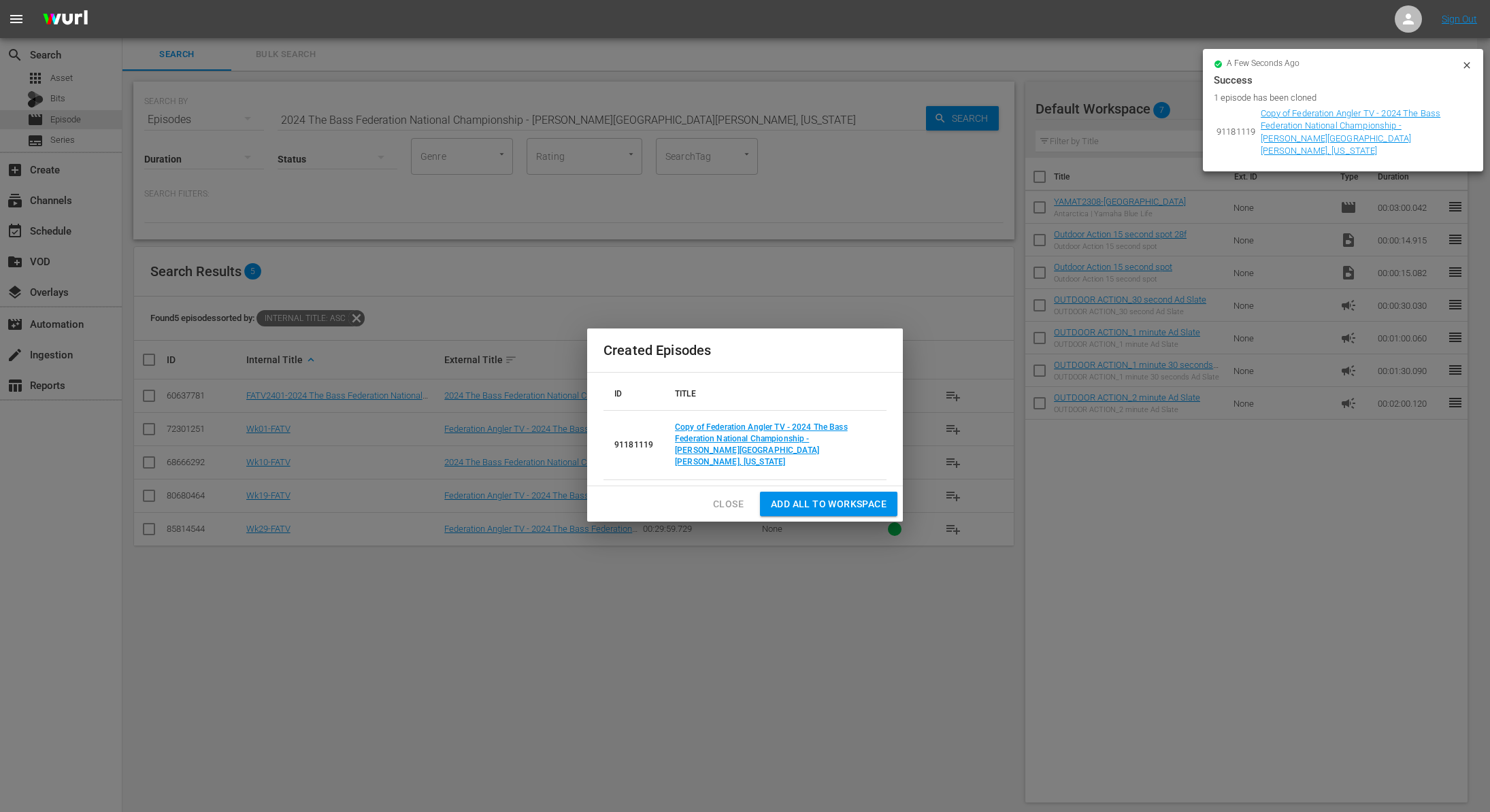
click at [753, 438] on td "Copy of Federation Angler TV - 2024 The Bass Federation National Championship -…" at bounding box center [775, 445] width 223 height 70
click at [756, 433] on link "Copy of Federation Angler TV - 2024 The Bass Federation National Championship -…" at bounding box center [761, 444] width 173 height 45
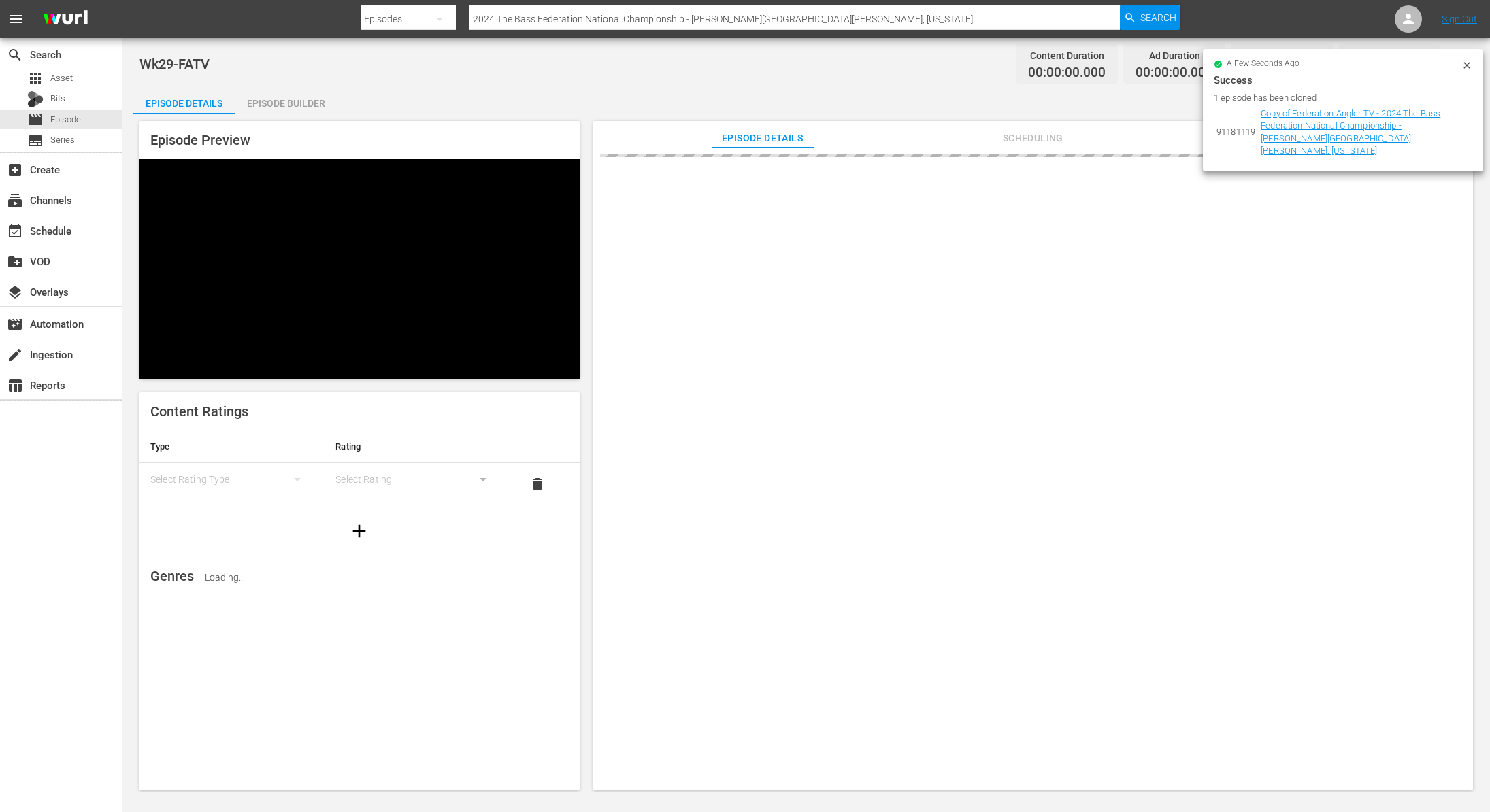
click at [1467, 62] on icon at bounding box center [1467, 66] width 11 height 11
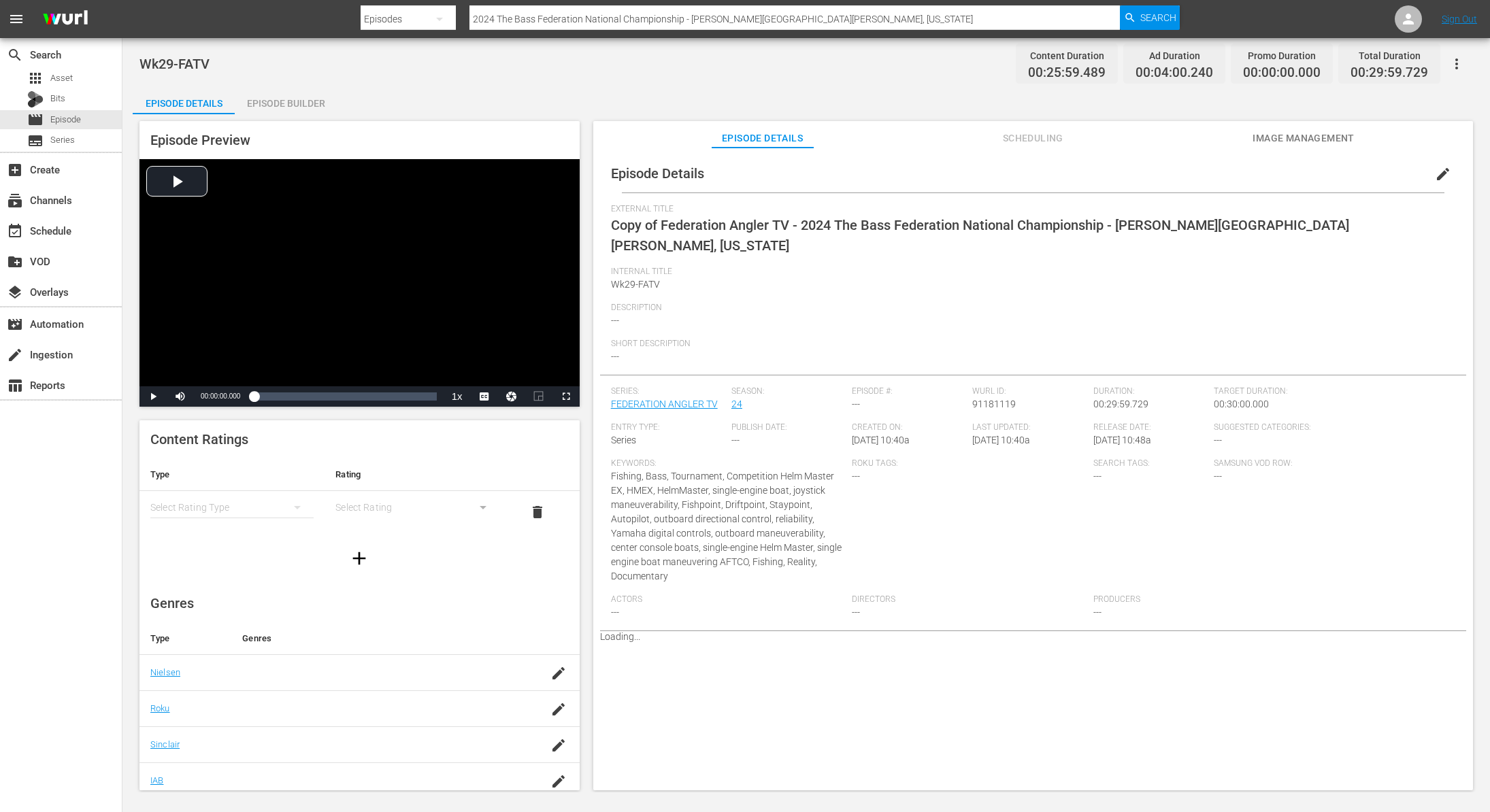
click at [1435, 173] on span "edit" at bounding box center [1443, 173] width 16 height 16
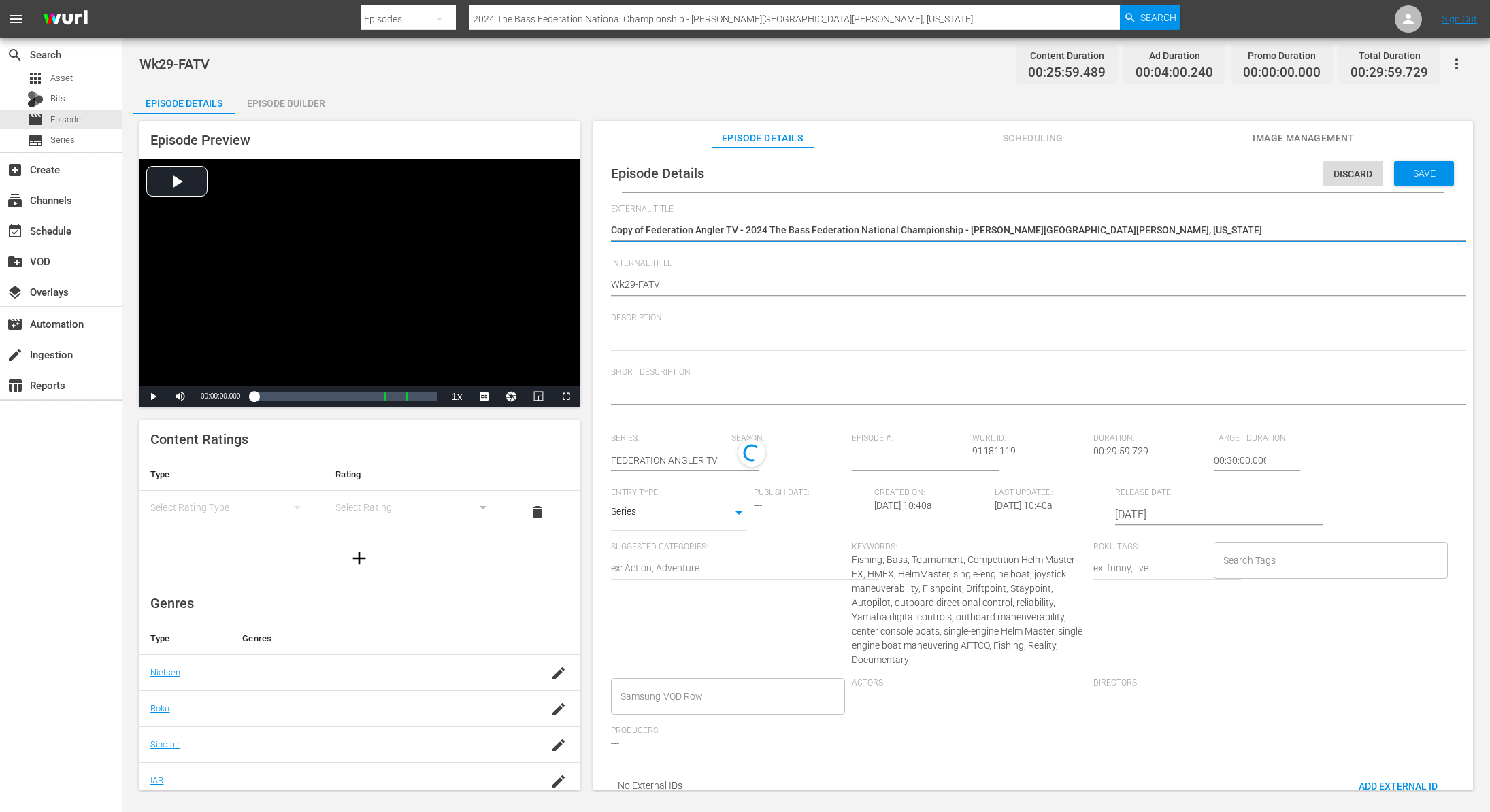
click at [645, 233] on textarea "Copy of Federation Angler TV - 2024 The Bass Federation National Championship -…" at bounding box center [1030, 231] width 837 height 16
click at [1411, 169] on span "Save" at bounding box center [1424, 173] width 45 height 11
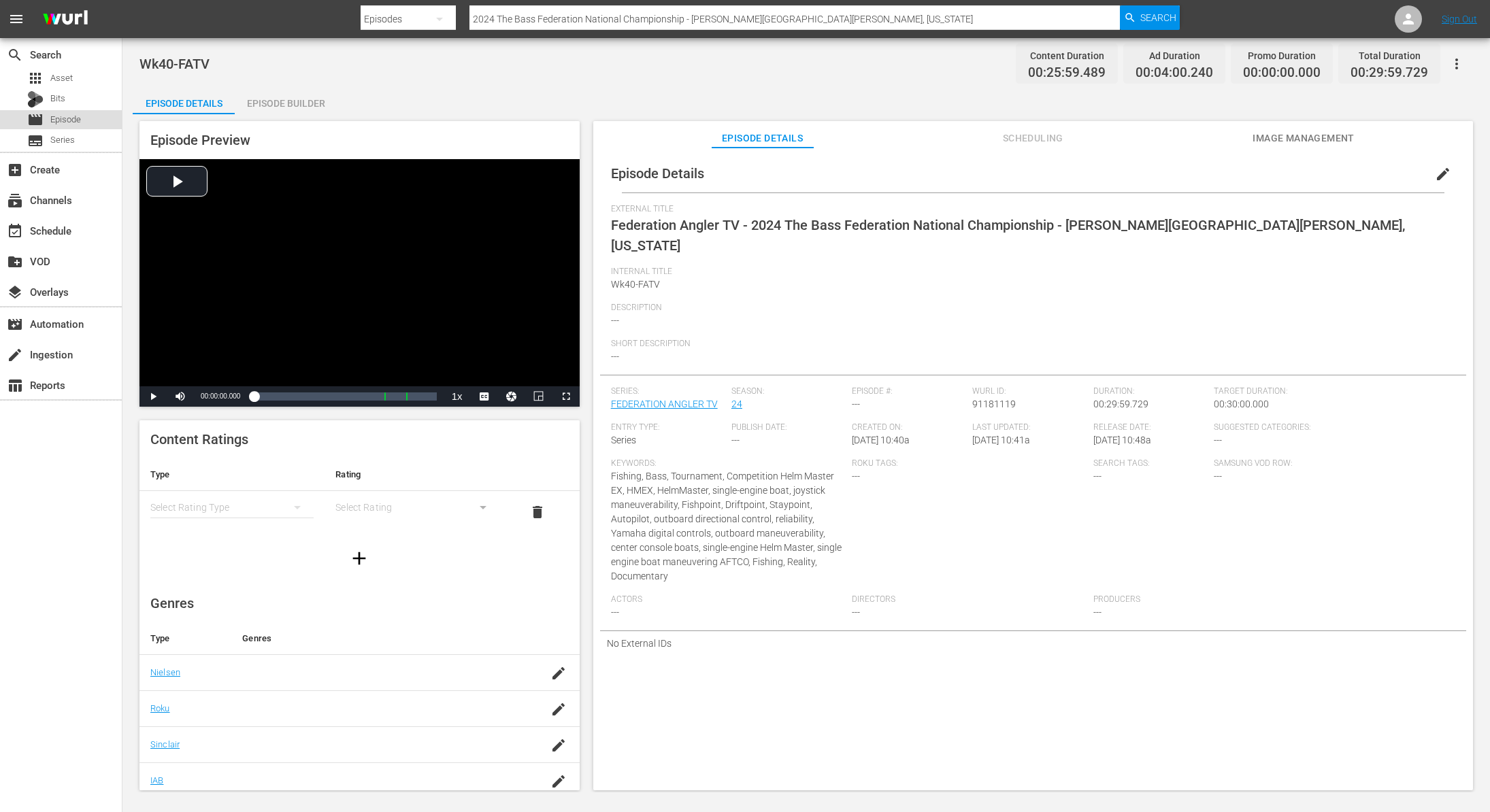
click at [73, 119] on span "Episode" at bounding box center [65, 119] width 30 height 13
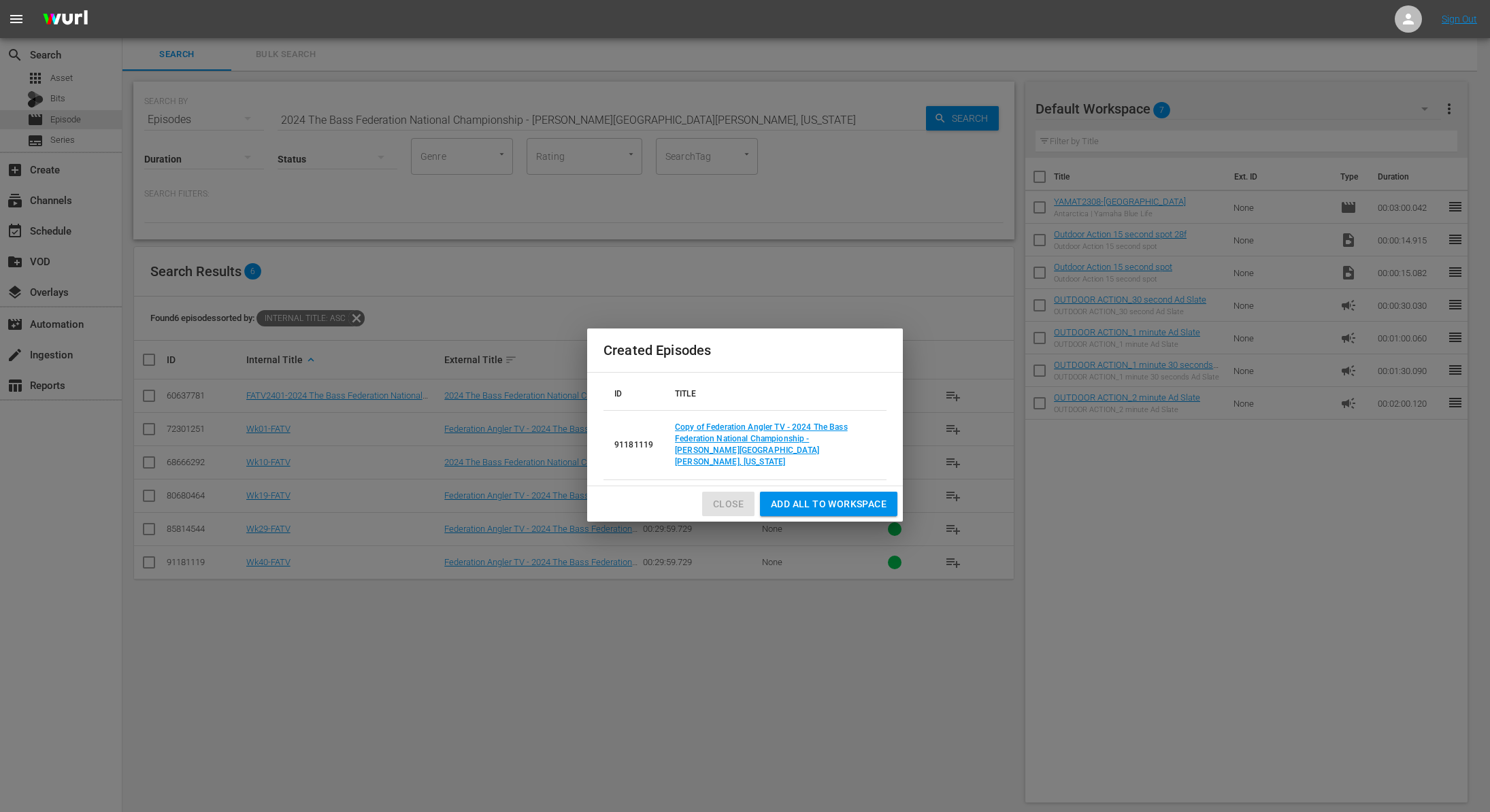
click at [732, 501] on span "Close" at bounding box center [728, 504] width 30 height 17
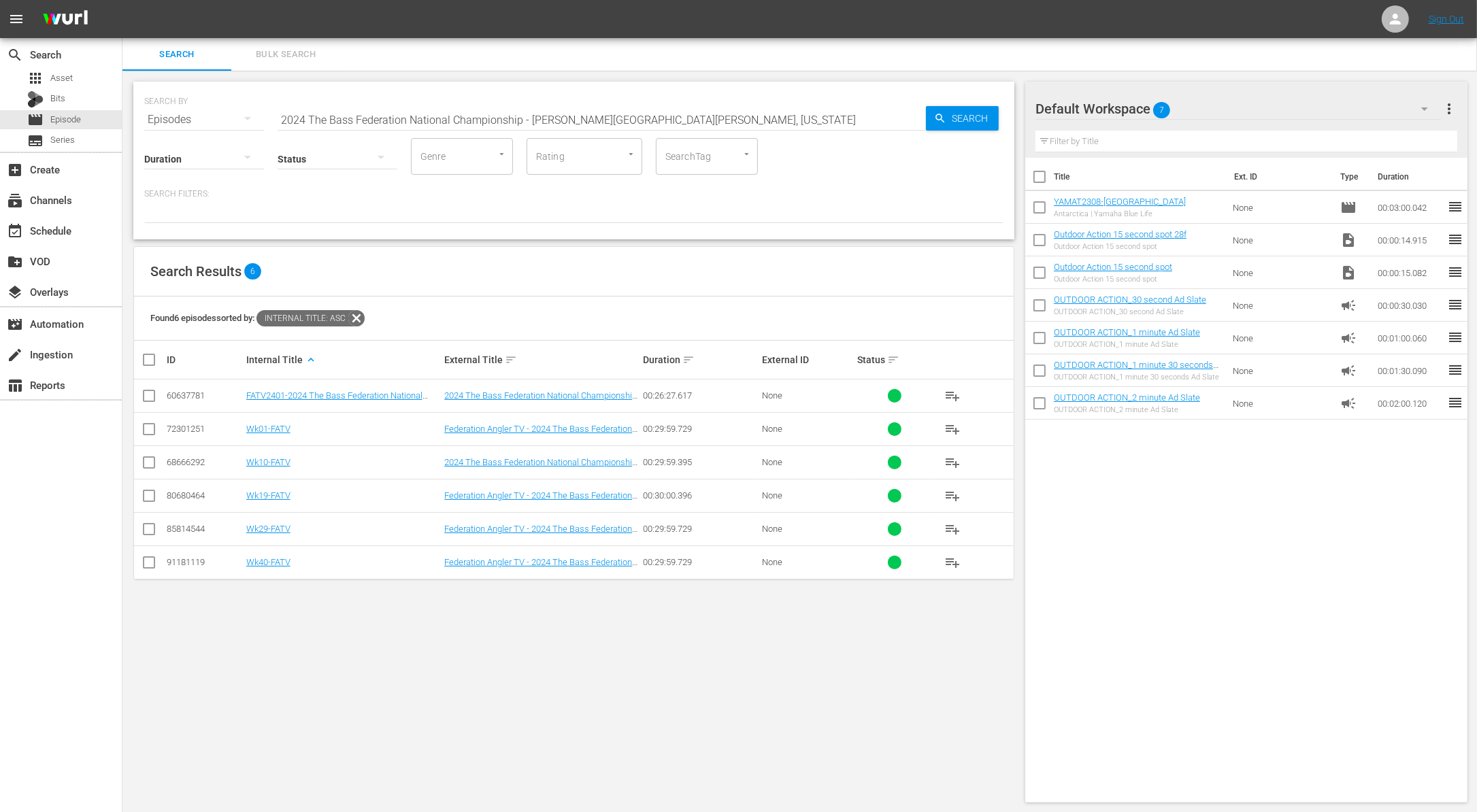
click at [480, 116] on input "2024 The Bass Federation National Championship - Sam Rayburn Reservoir, Texas" at bounding box center [601, 120] width 648 height 33
paste input "Big Artificial Bait"
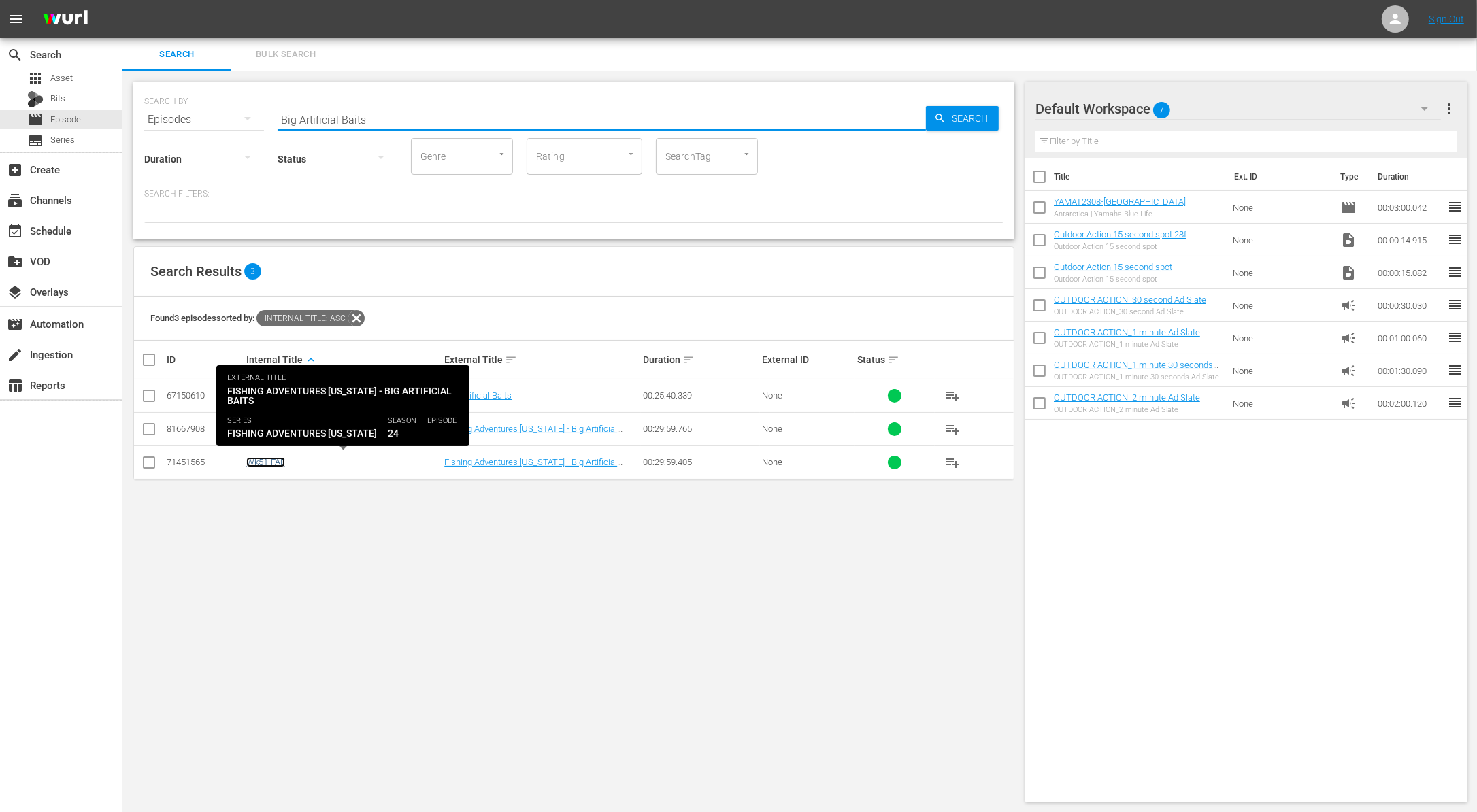
click at [270, 461] on link "Wk51-FAF" at bounding box center [266, 462] width 39 height 10
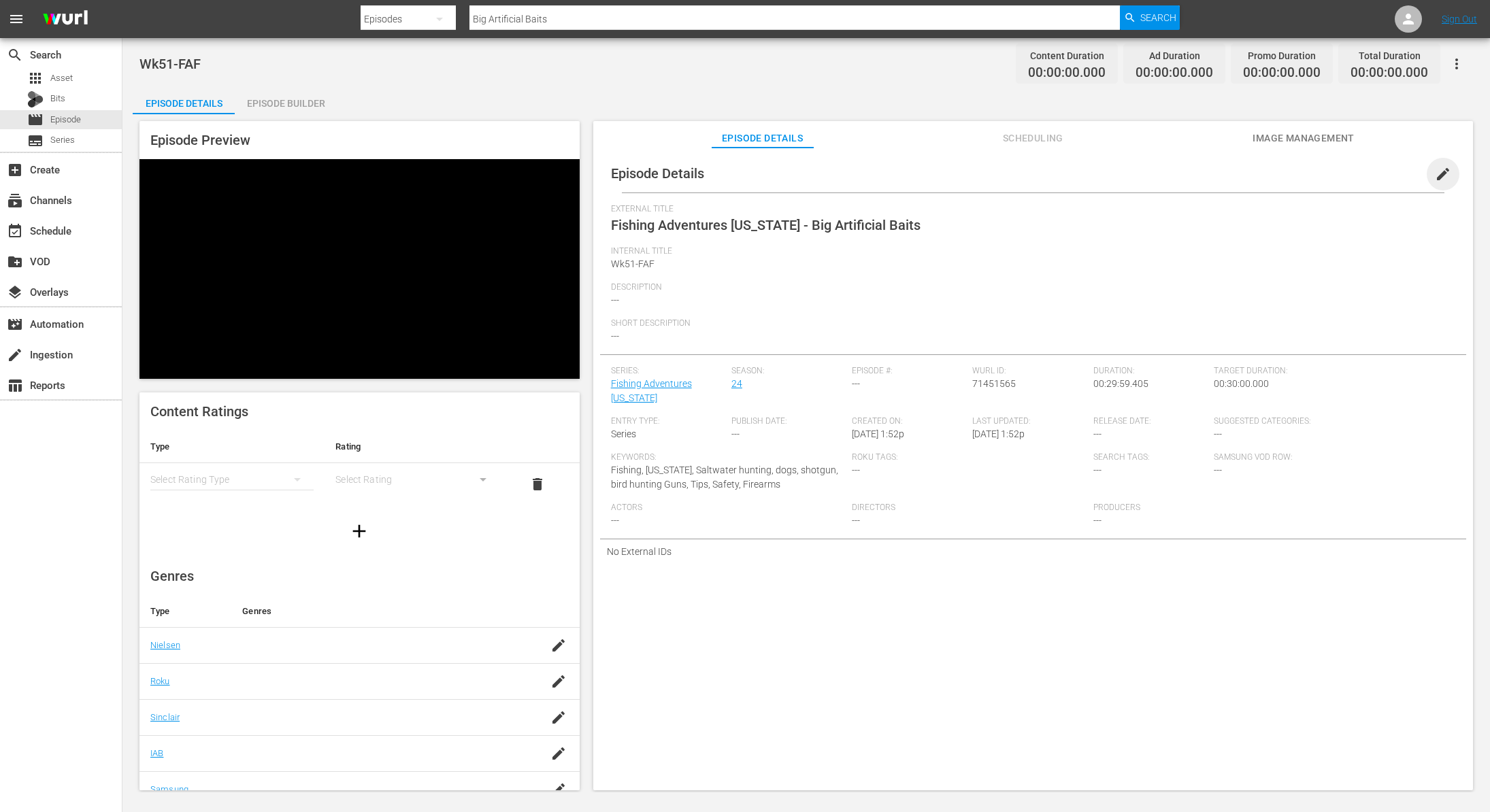
click at [1435, 172] on span "edit" at bounding box center [1443, 173] width 16 height 16
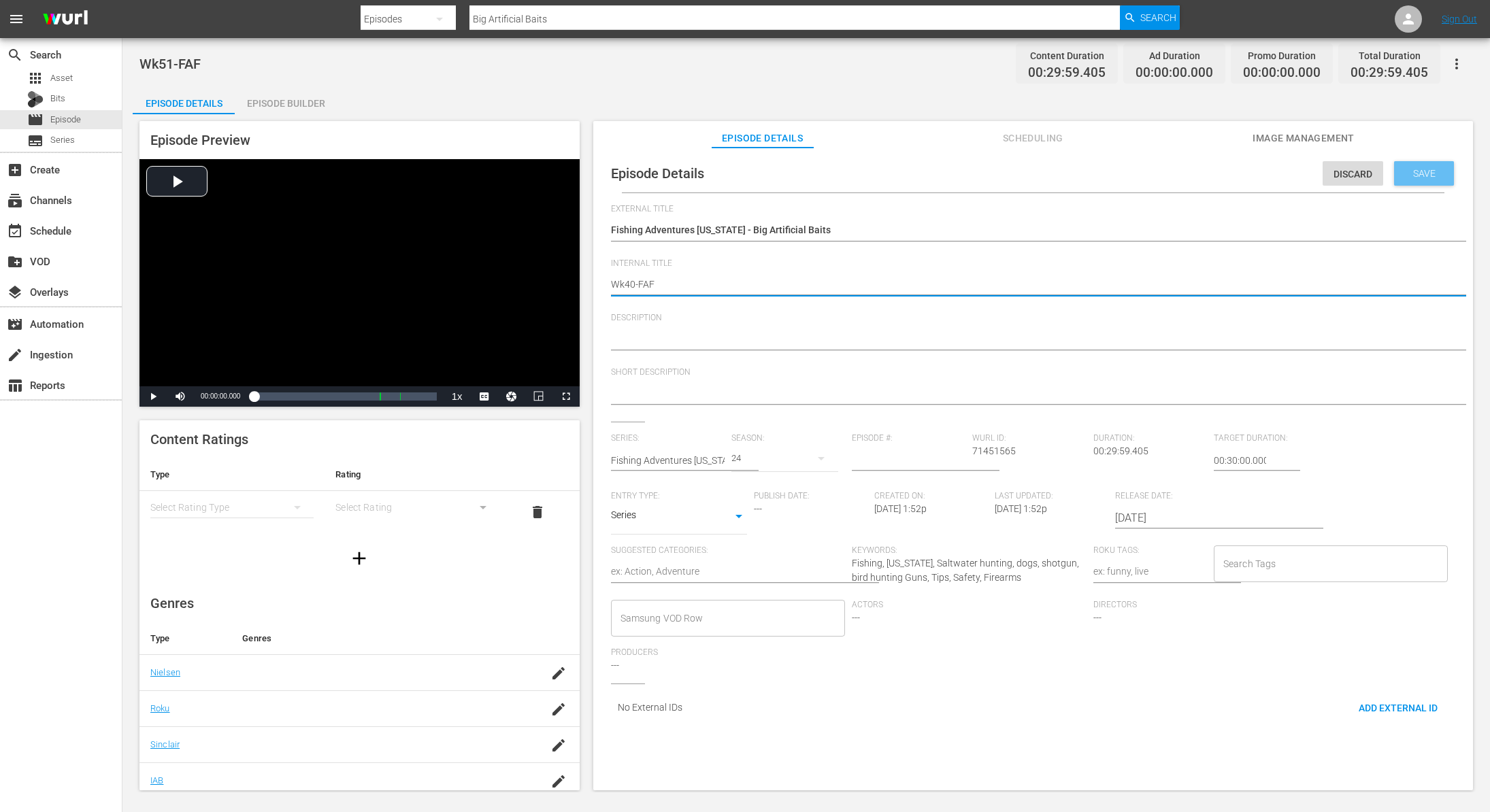
click at [1417, 171] on span "Save" at bounding box center [1424, 173] width 45 height 11
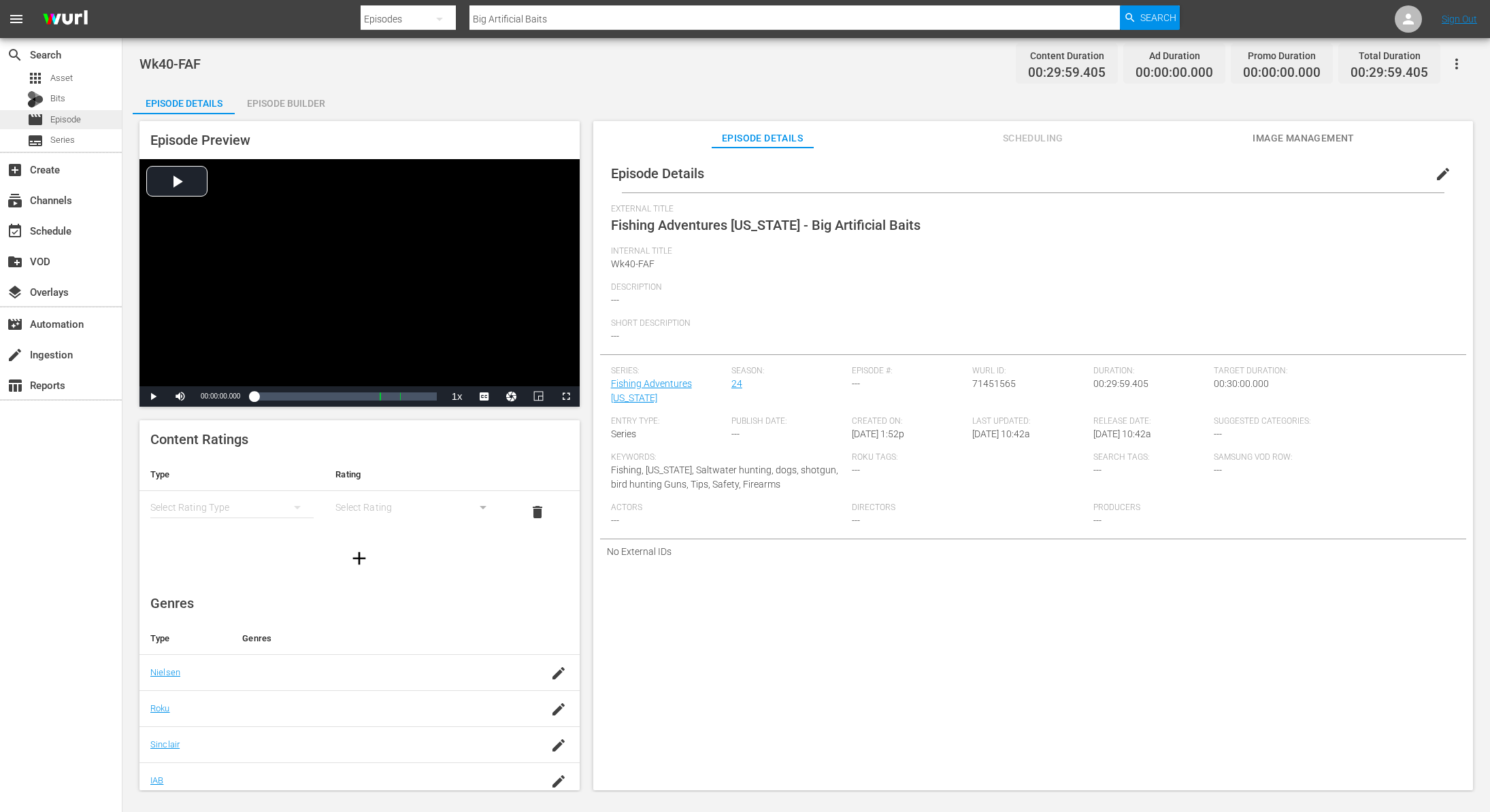
click at [78, 123] on span "Episode" at bounding box center [65, 119] width 30 height 13
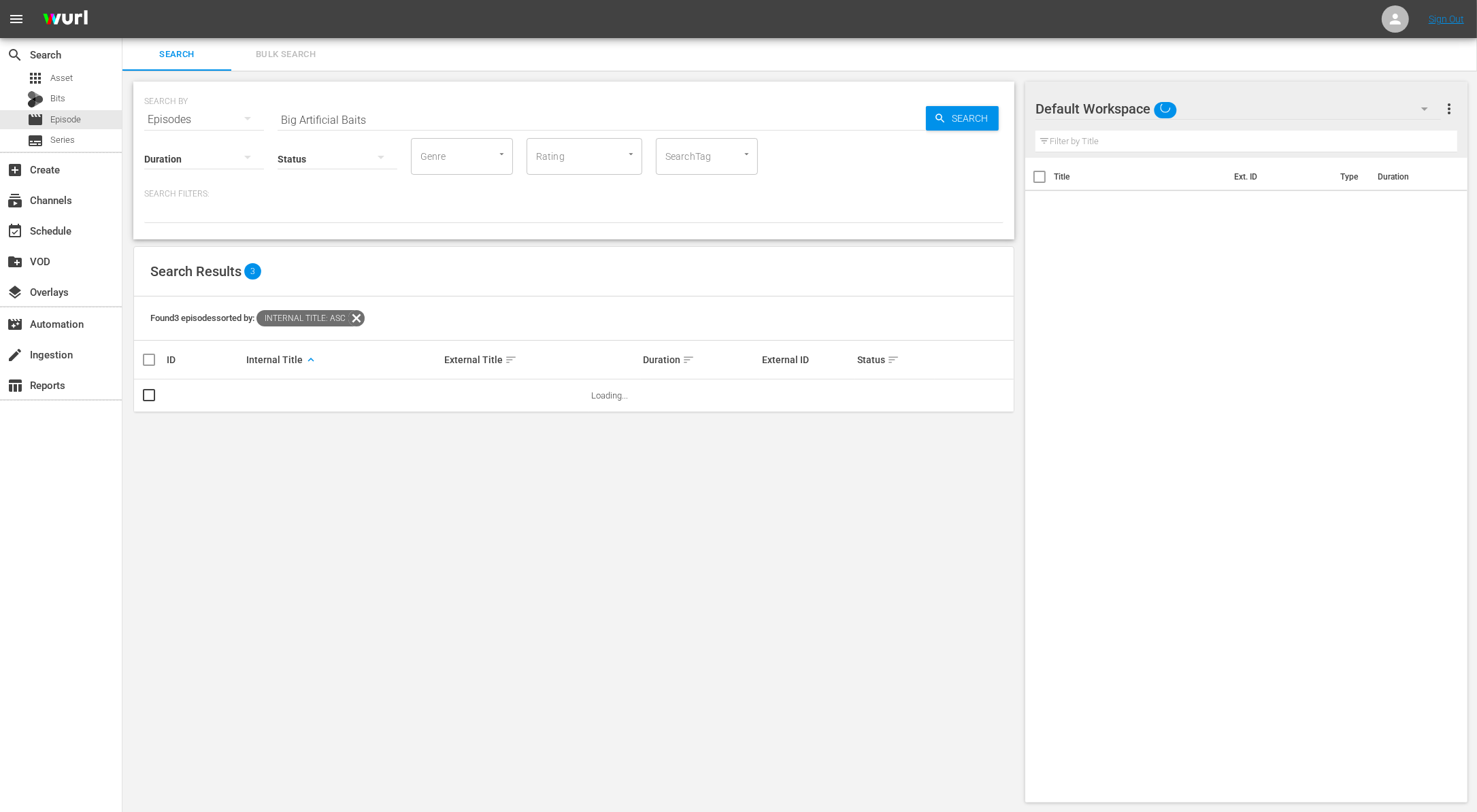
click at [340, 110] on input "Big Artificial Baits" at bounding box center [601, 120] width 648 height 33
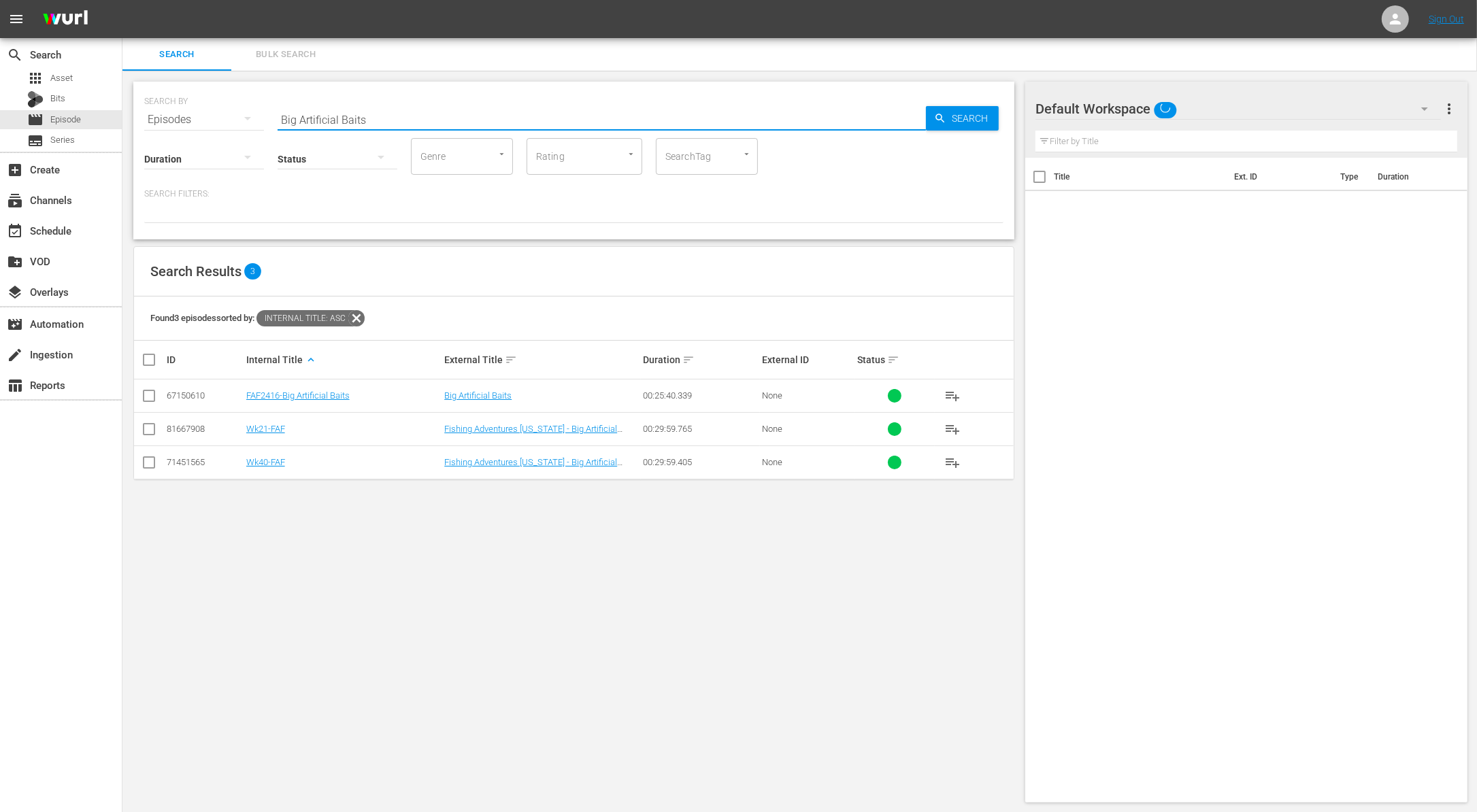
click at [340, 110] on input "Big Artificial Baits" at bounding box center [601, 120] width 648 height 33
paste input "Mako Mania part 2"
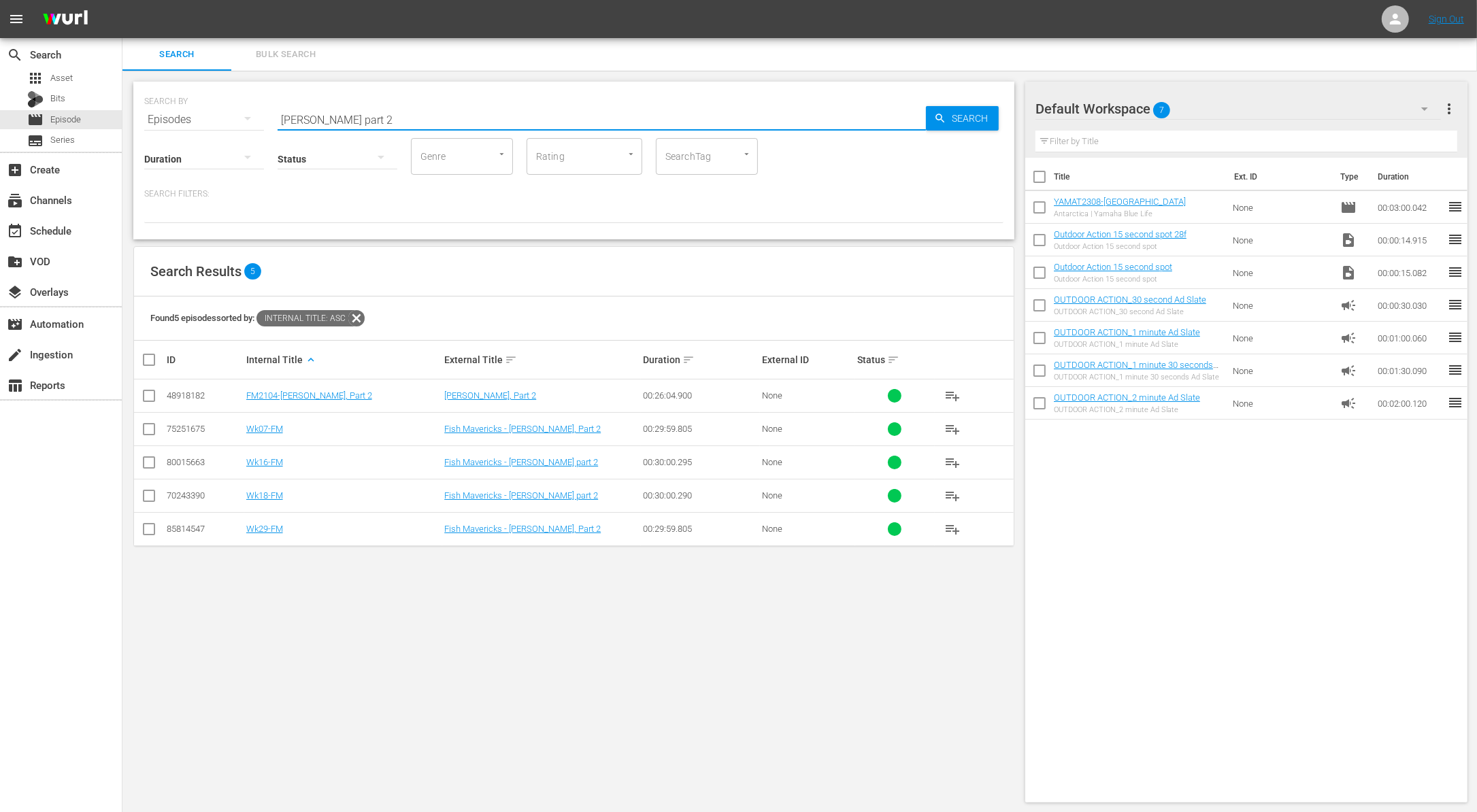
click at [148, 528] on input "checkbox" at bounding box center [148, 531] width 16 height 16
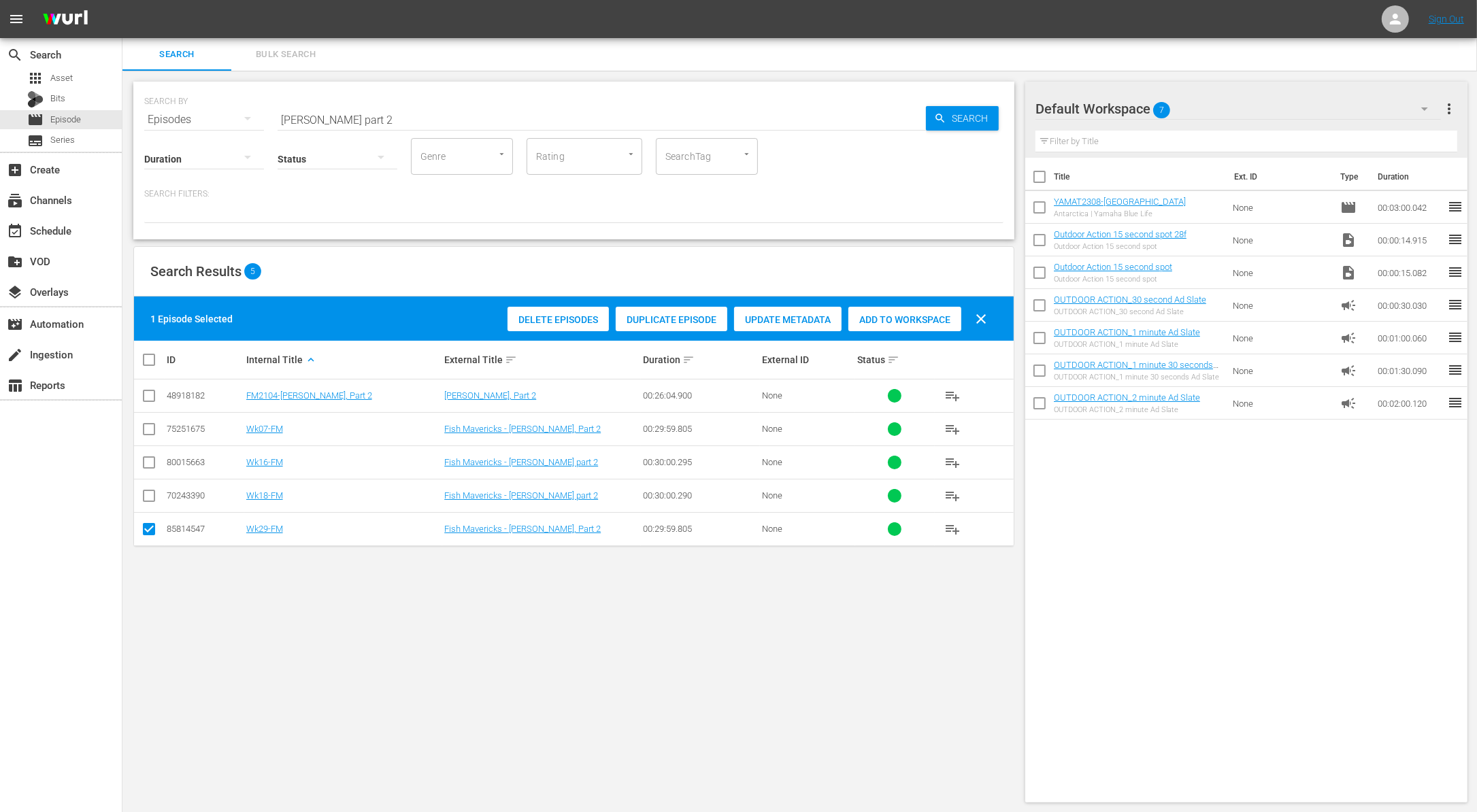
click at [661, 321] on span "Duplicate Episode" at bounding box center [671, 320] width 112 height 11
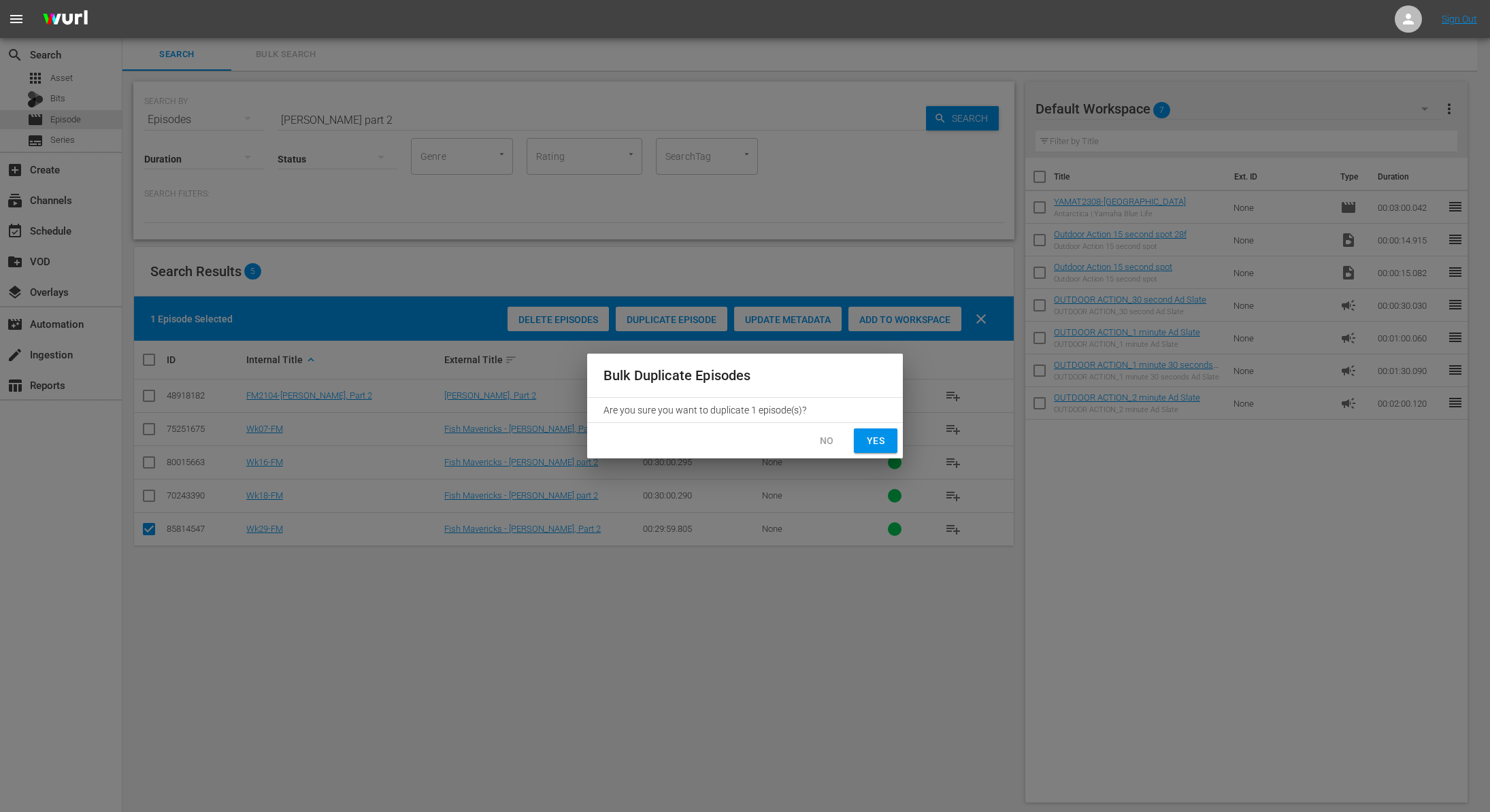
click at [879, 435] on span "Yes" at bounding box center [876, 442] width 22 height 17
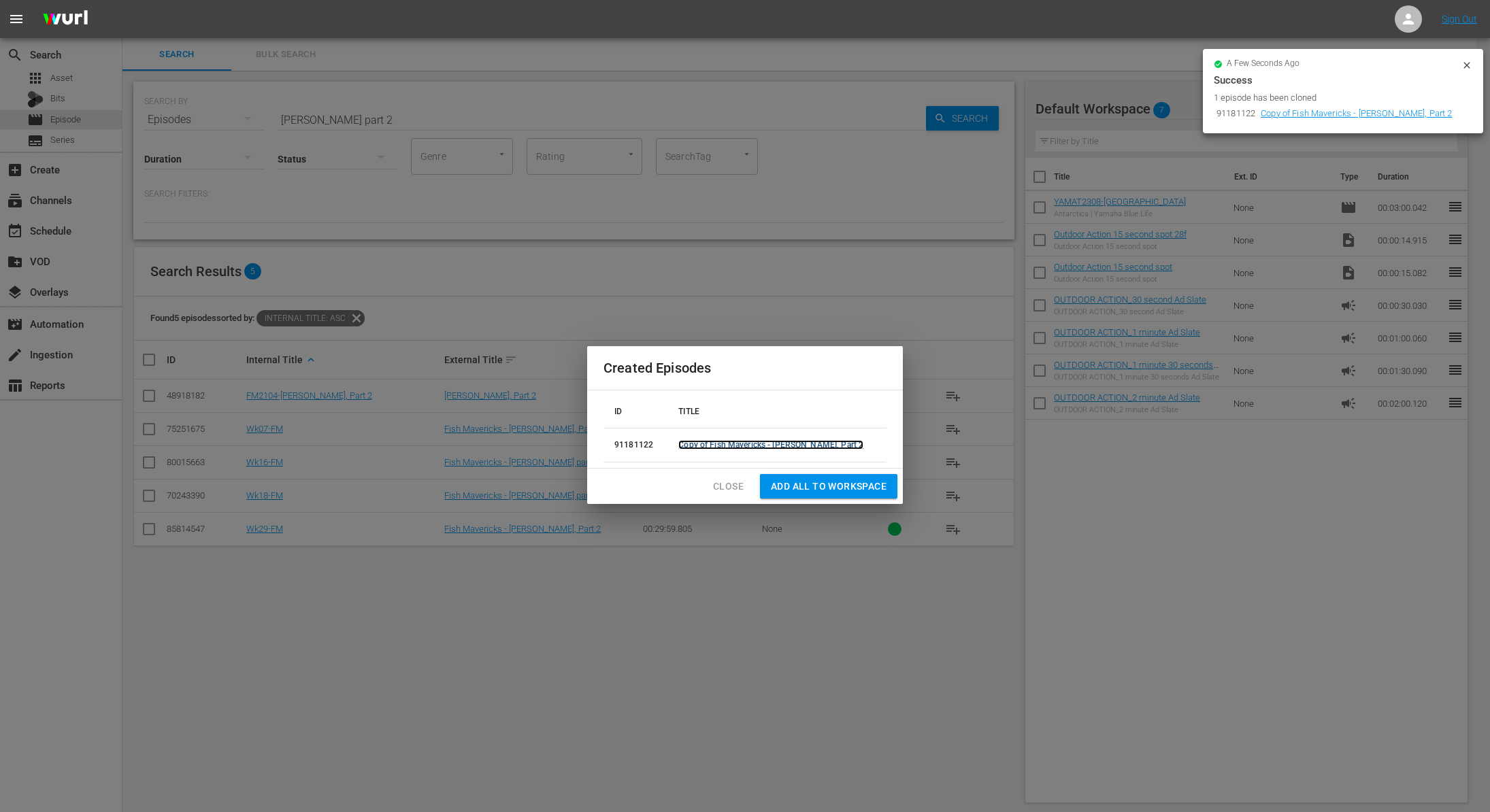
click at [829, 443] on link "Copy of Fish Mavericks - Mako Mania, Part 2" at bounding box center [771, 445] width 185 height 9
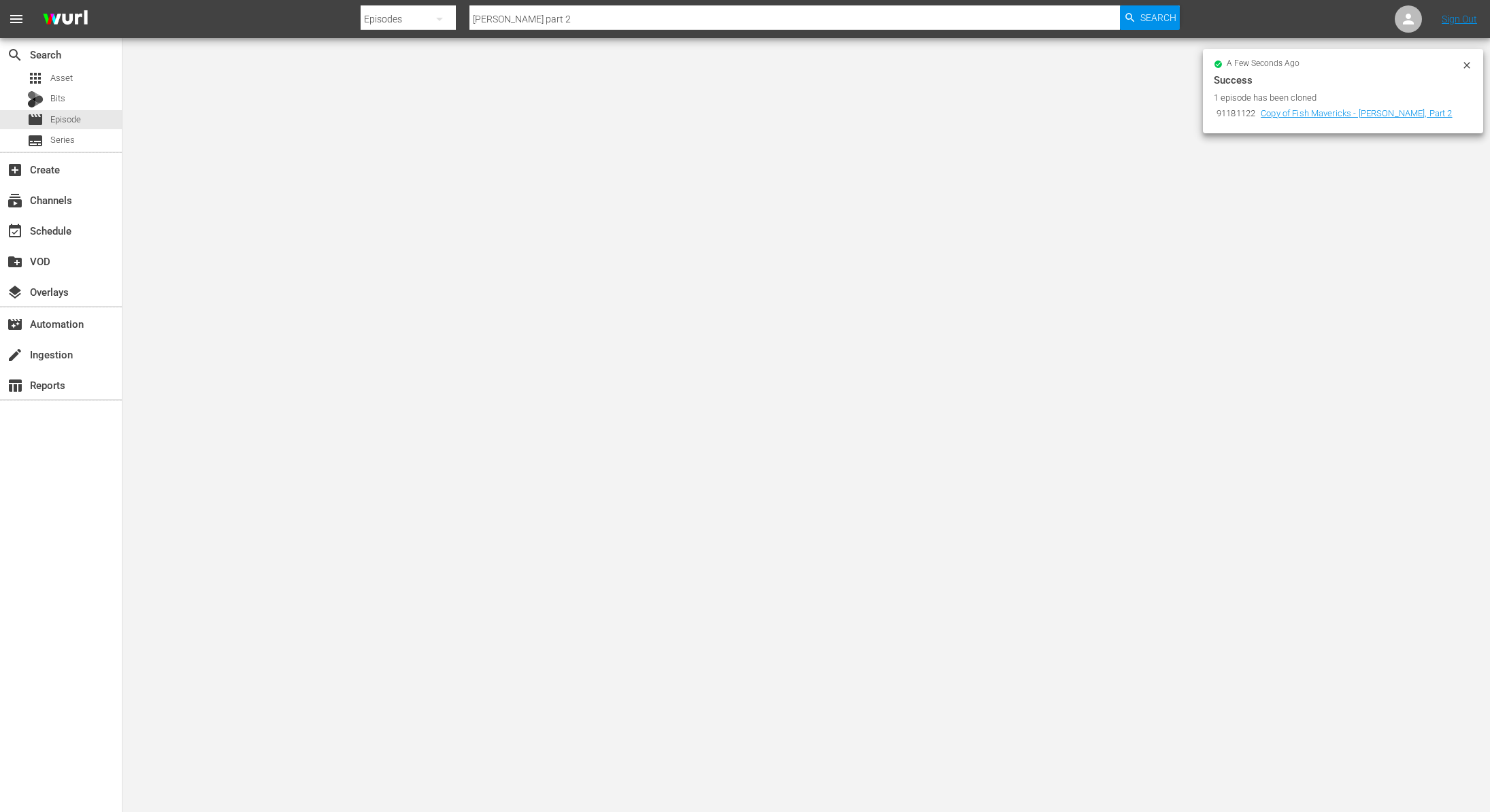
click at [1462, 63] on icon at bounding box center [1467, 66] width 11 height 11
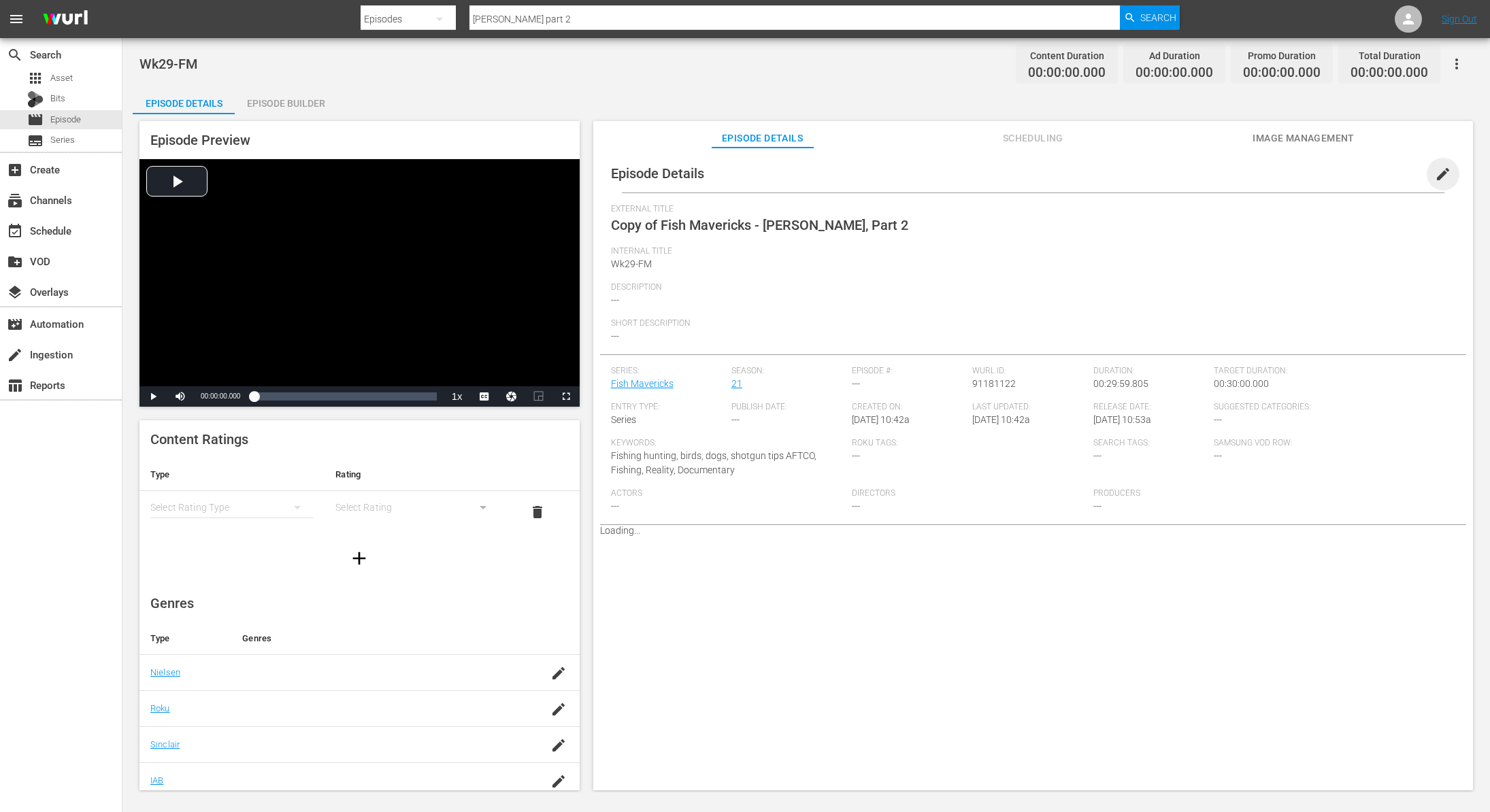
click at [1437, 172] on span "edit" at bounding box center [1443, 173] width 16 height 16
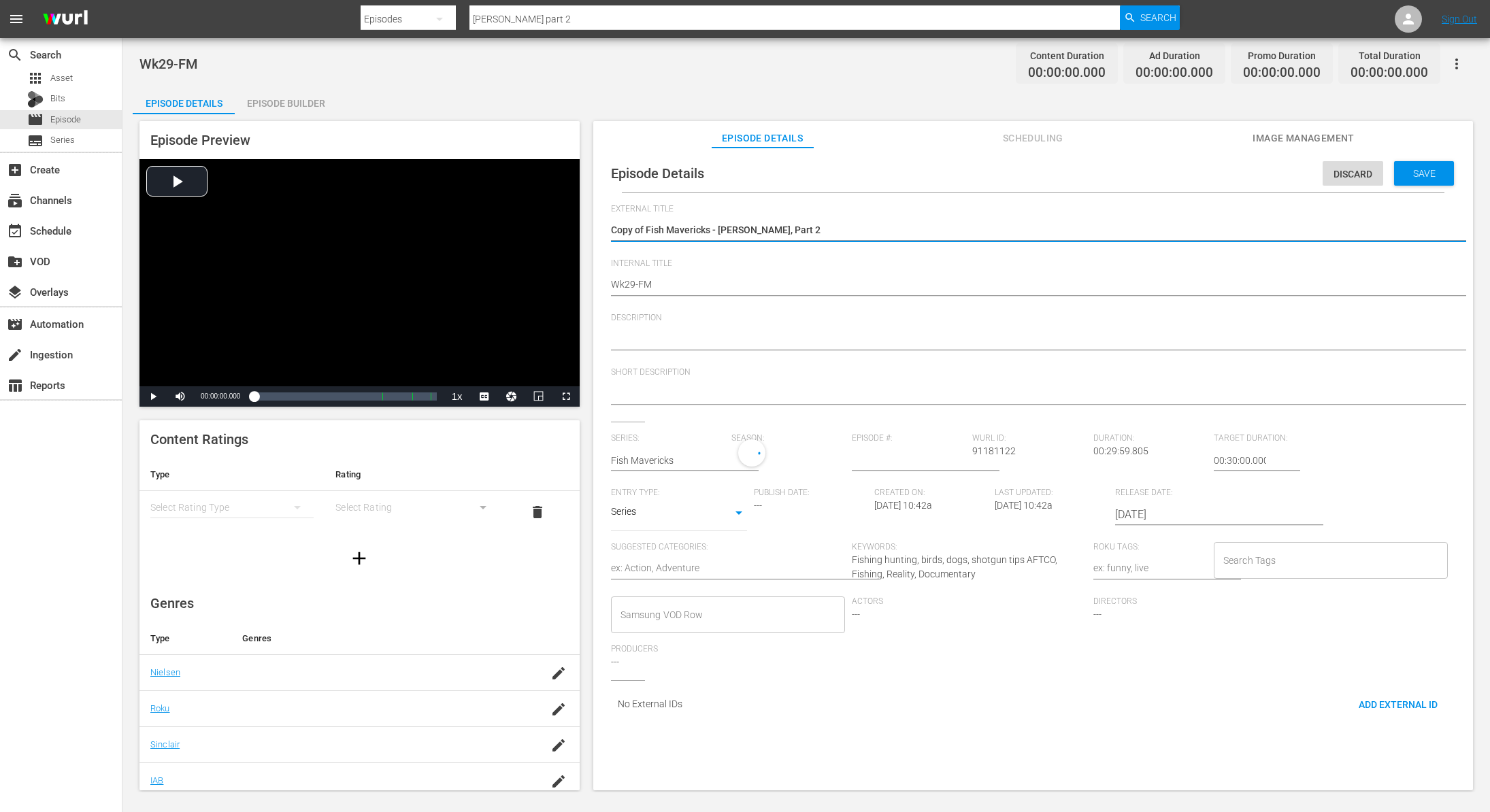
click at [647, 231] on textarea "Copy of Fish Mavericks - Mako Mania, Part 2" at bounding box center [1030, 231] width 837 height 16
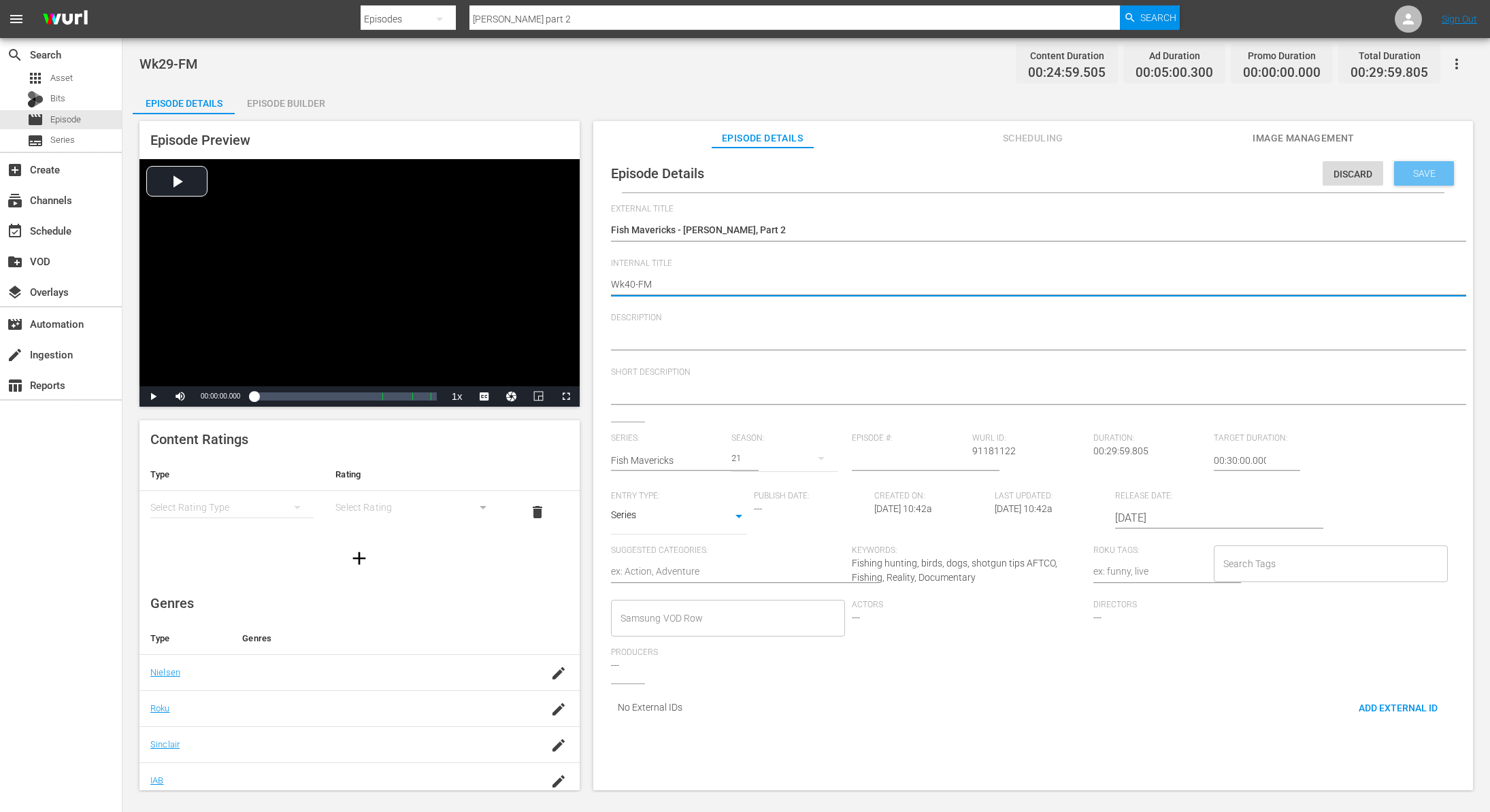
click at [1409, 161] on div "Save" at bounding box center [1424, 173] width 60 height 24
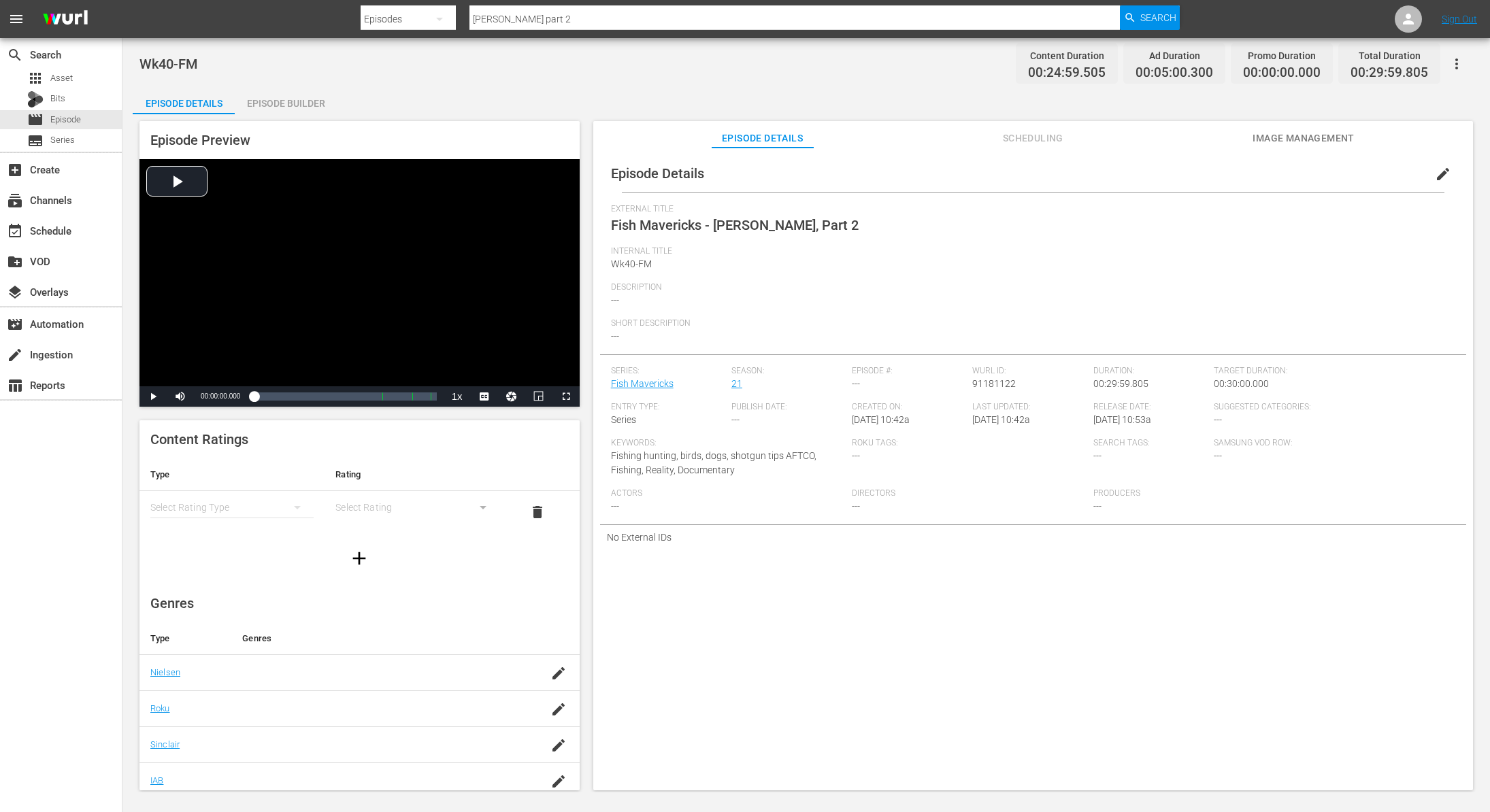
click at [305, 102] on div "Episode Builder" at bounding box center [285, 103] width 102 height 33
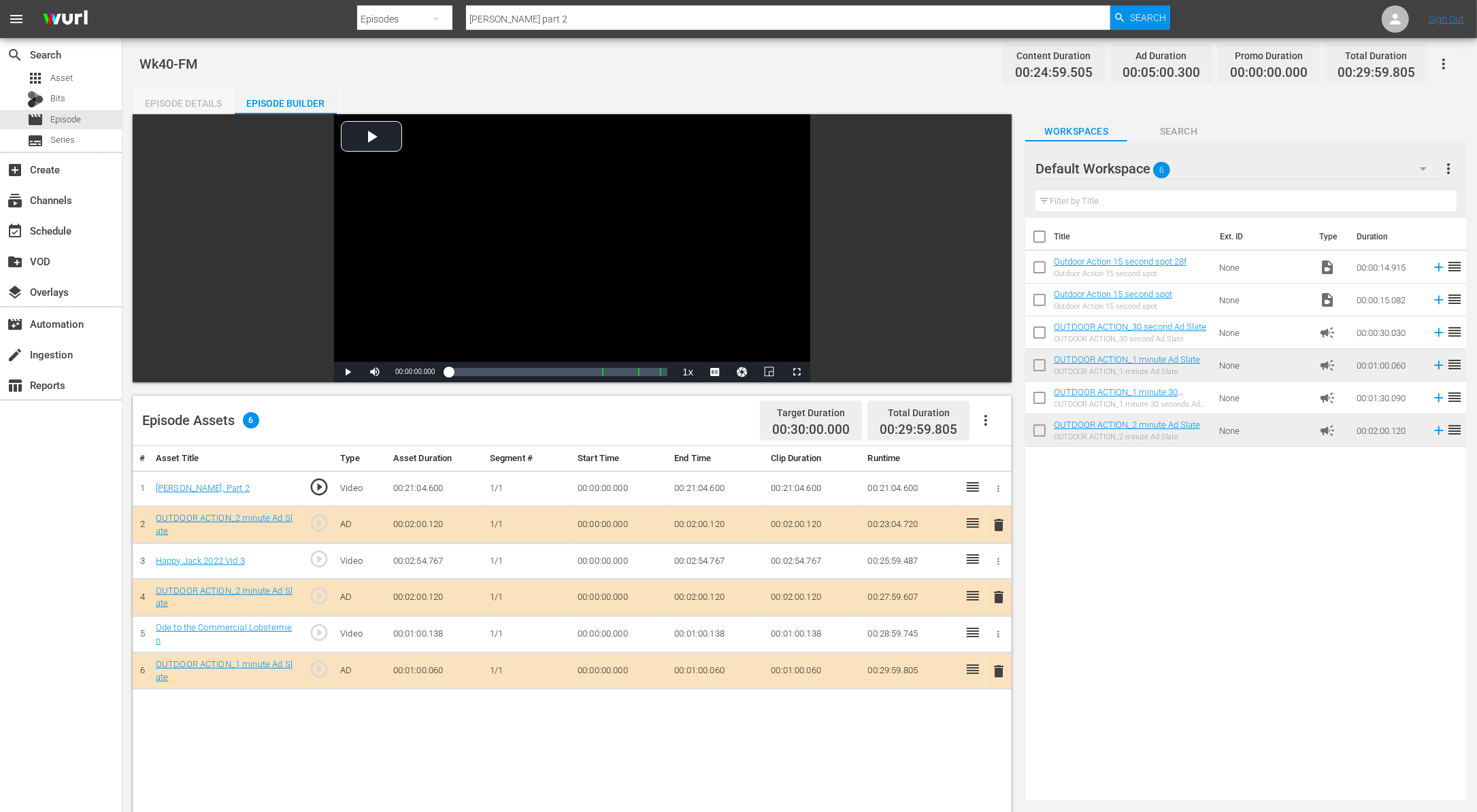
click at [204, 105] on div "Episode Details" at bounding box center [184, 103] width 102 height 33
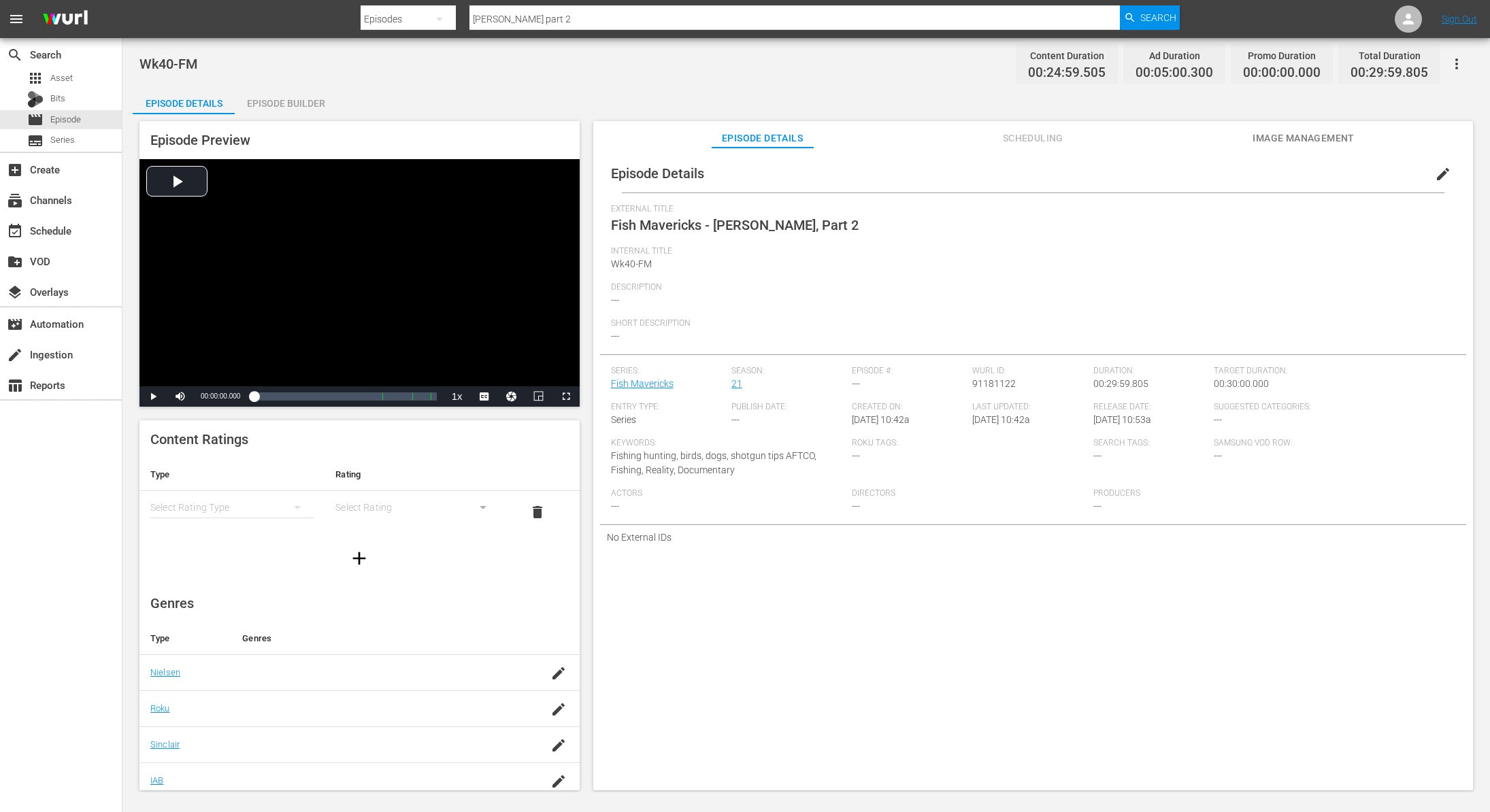
click at [266, 101] on div "Episode Builder" at bounding box center [285, 103] width 102 height 33
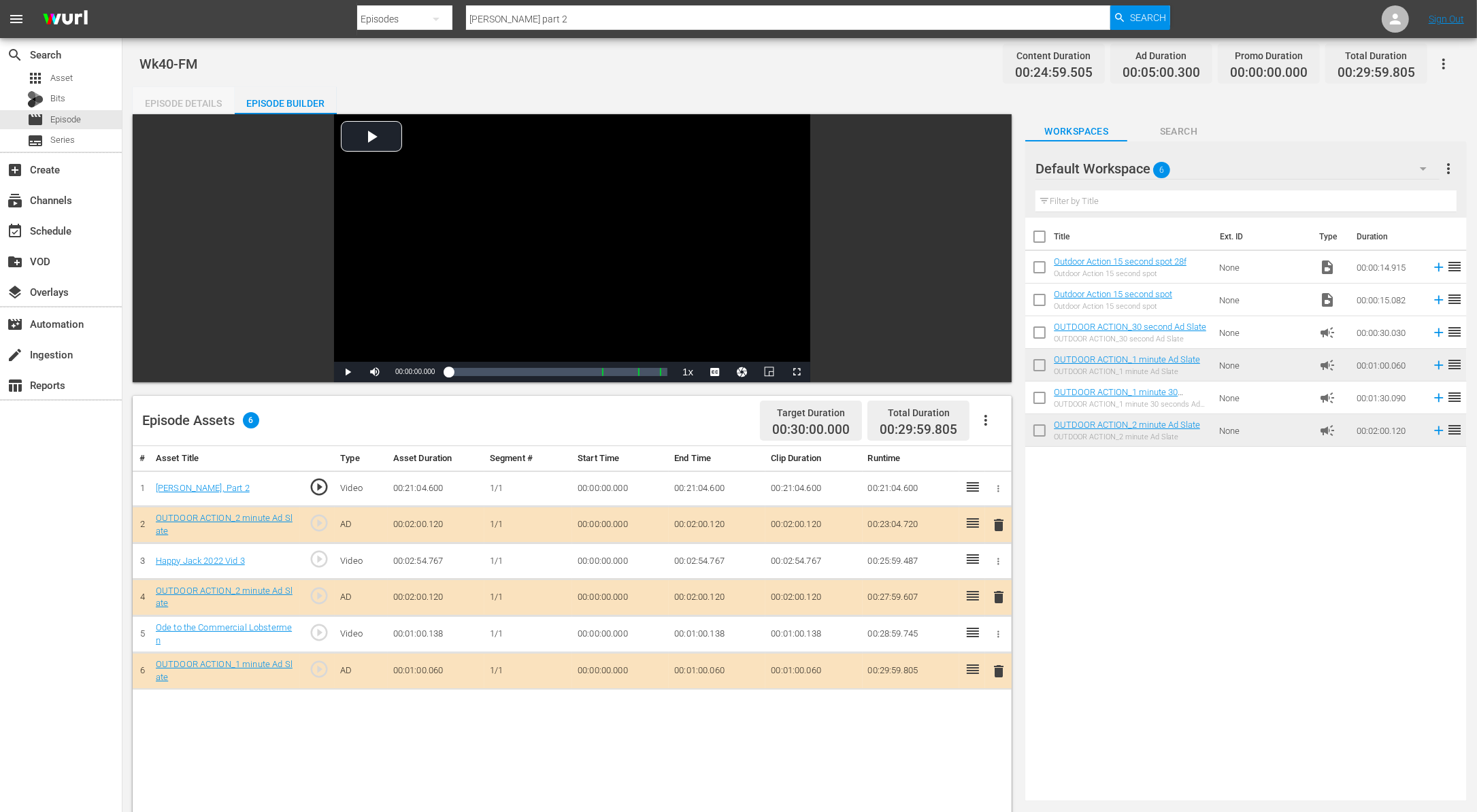
click at [199, 98] on div "Episode Details" at bounding box center [184, 103] width 102 height 33
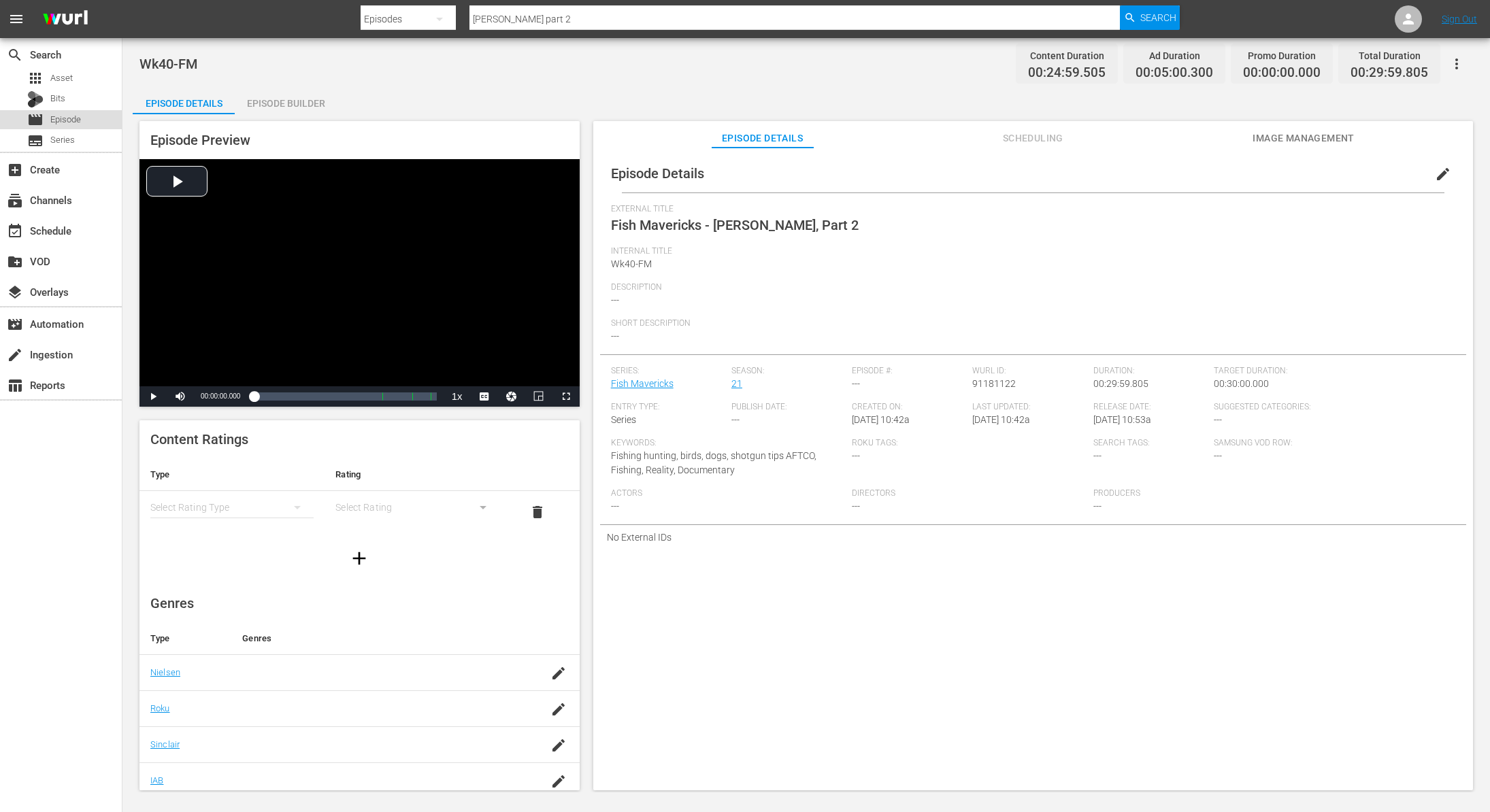
click at [48, 119] on div "movie Episode" at bounding box center [54, 120] width 54 height 19
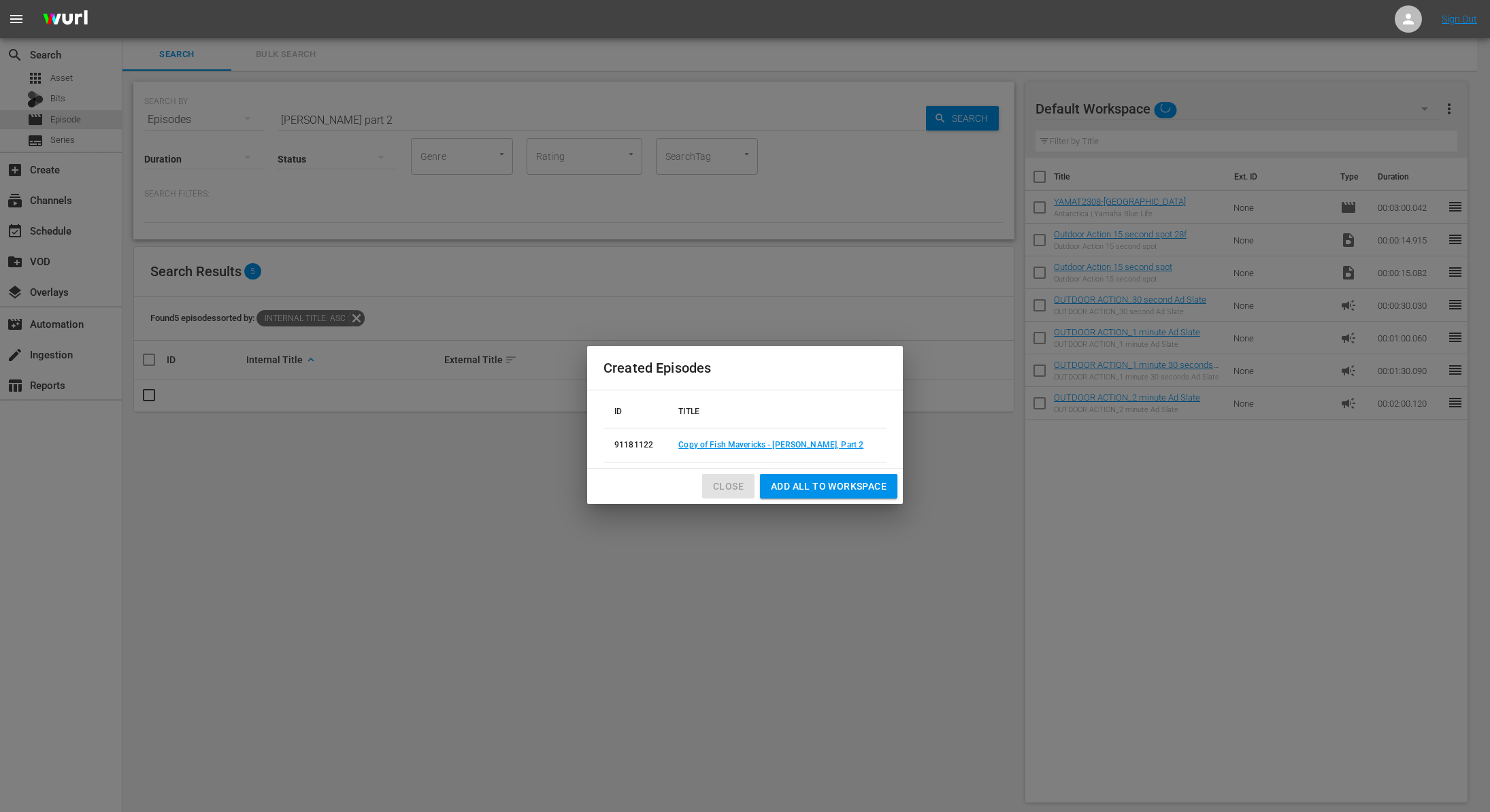
click at [740, 485] on span "Close" at bounding box center [728, 487] width 30 height 17
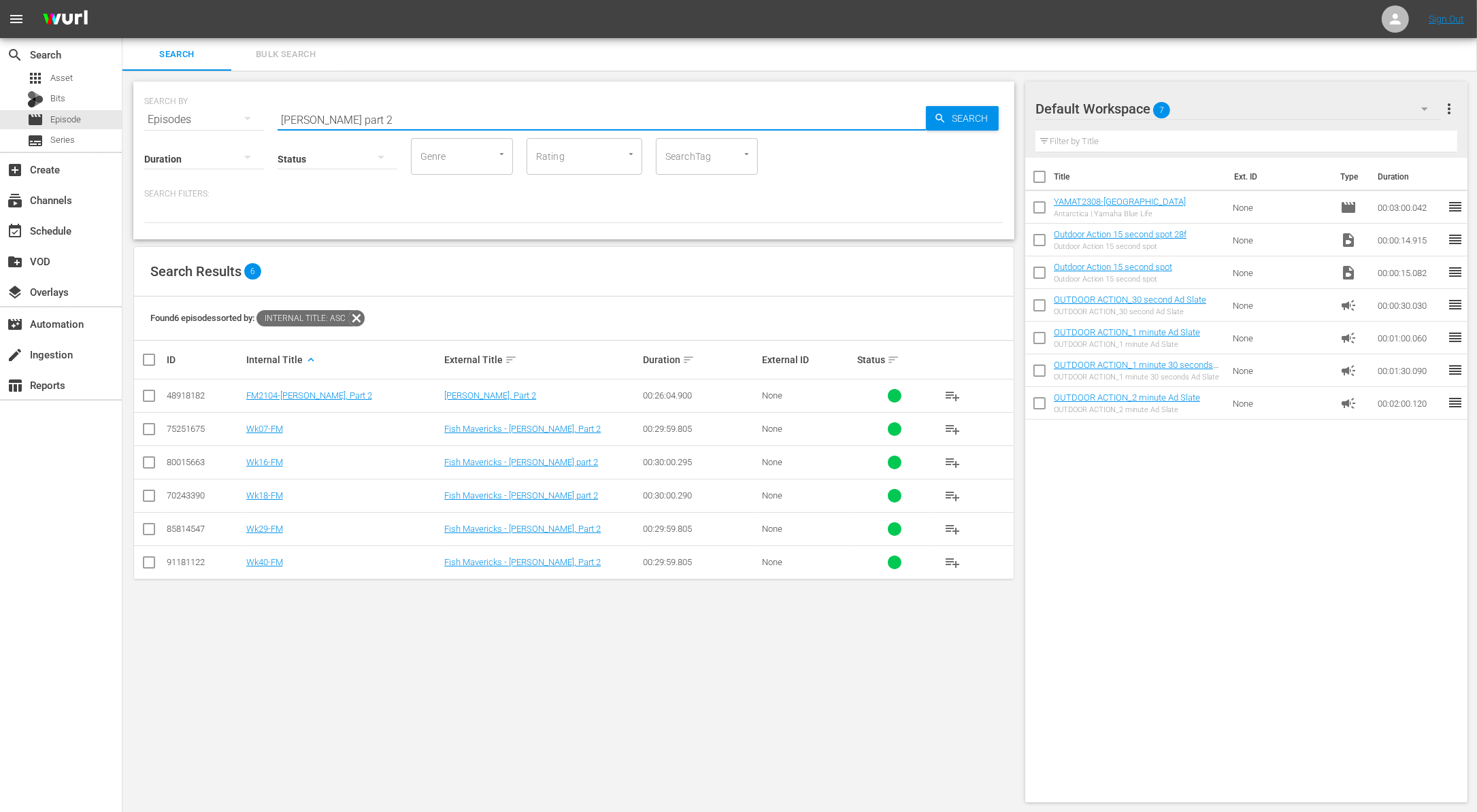
click at [394, 116] on input "Mako Mania part 2" at bounding box center [601, 120] width 648 height 33
paste input "Curtis Walleye"
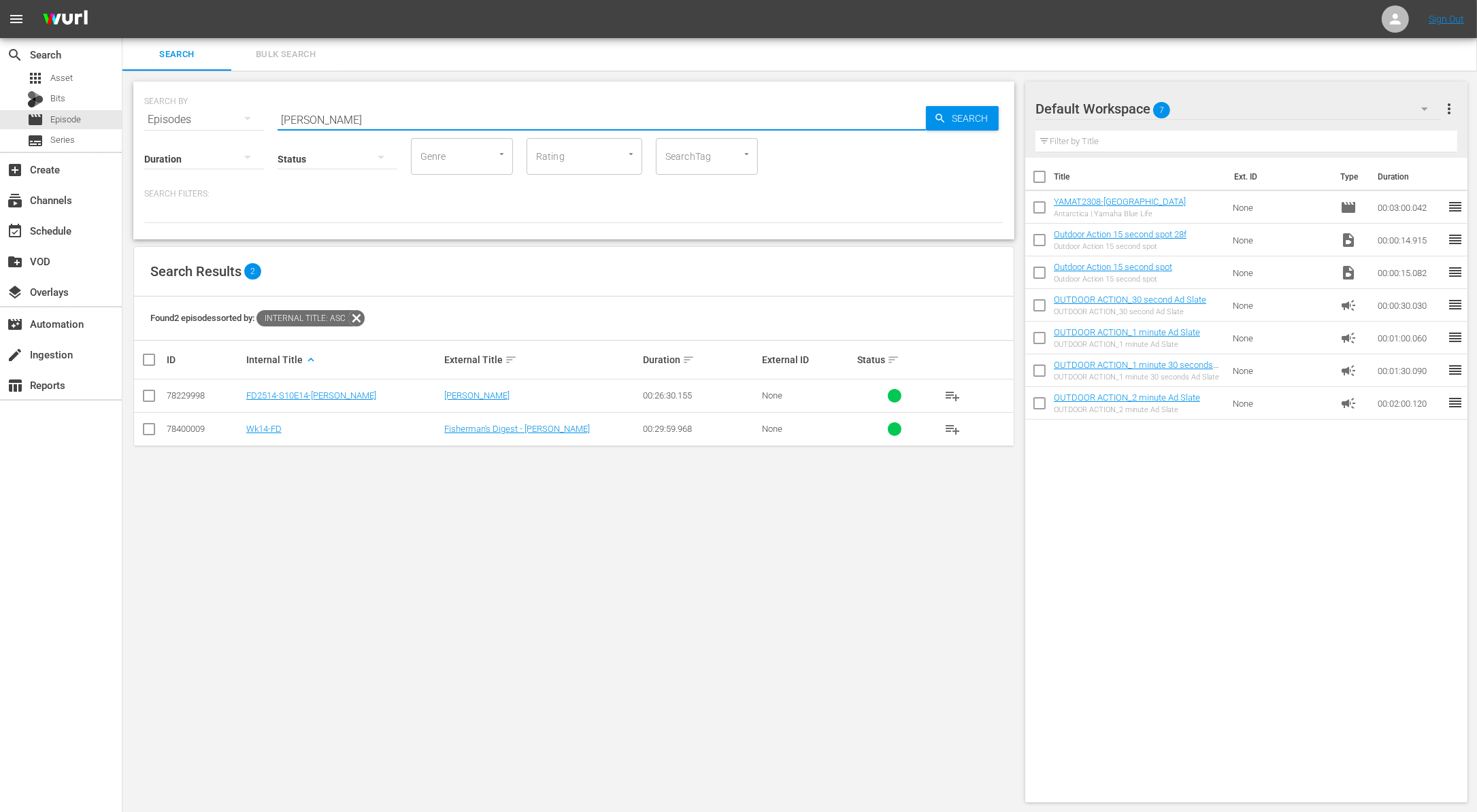
click at [150, 433] on input "checkbox" at bounding box center [148, 431] width 16 height 16
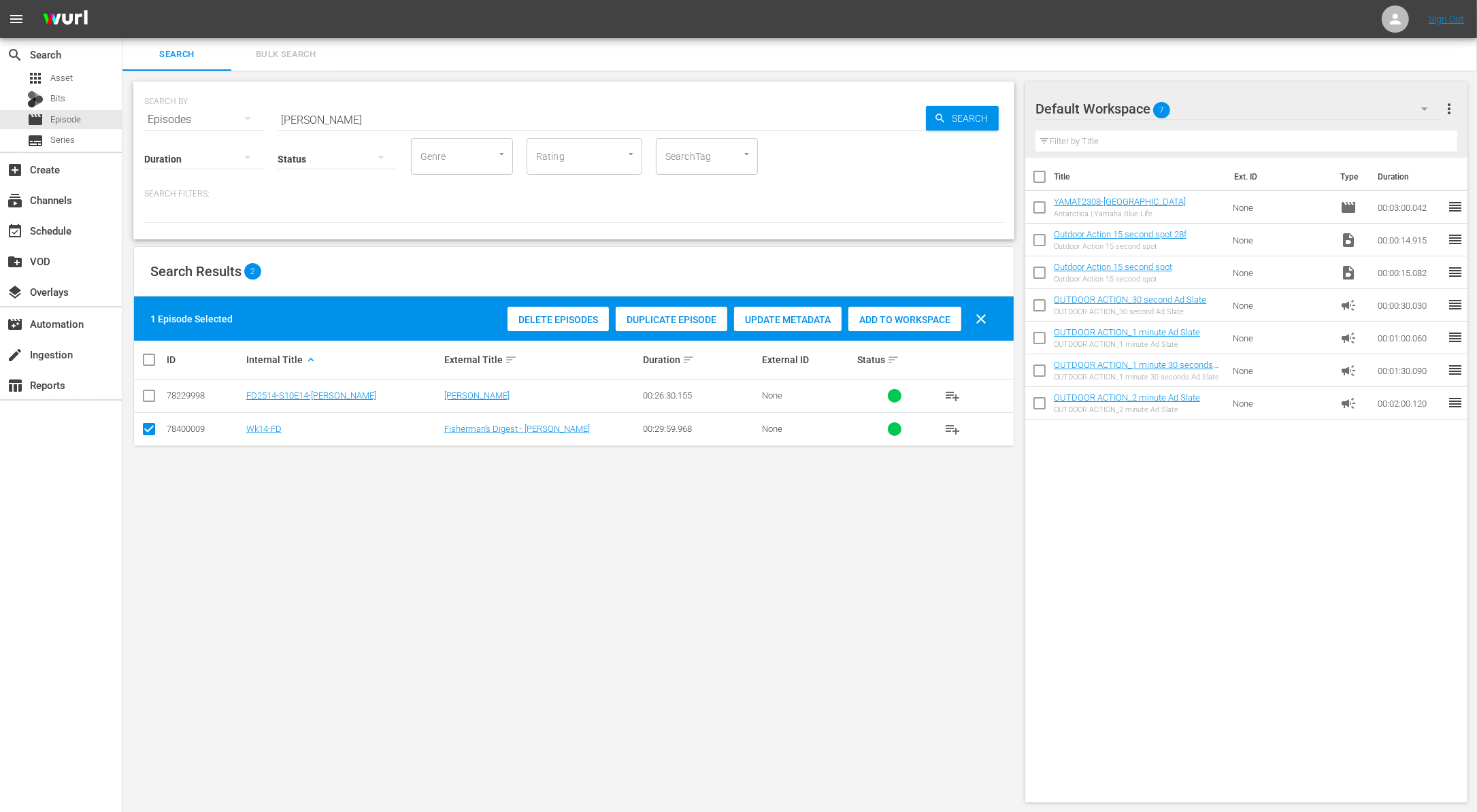
click at [700, 315] on span "Duplicate Episode" at bounding box center [671, 320] width 112 height 11
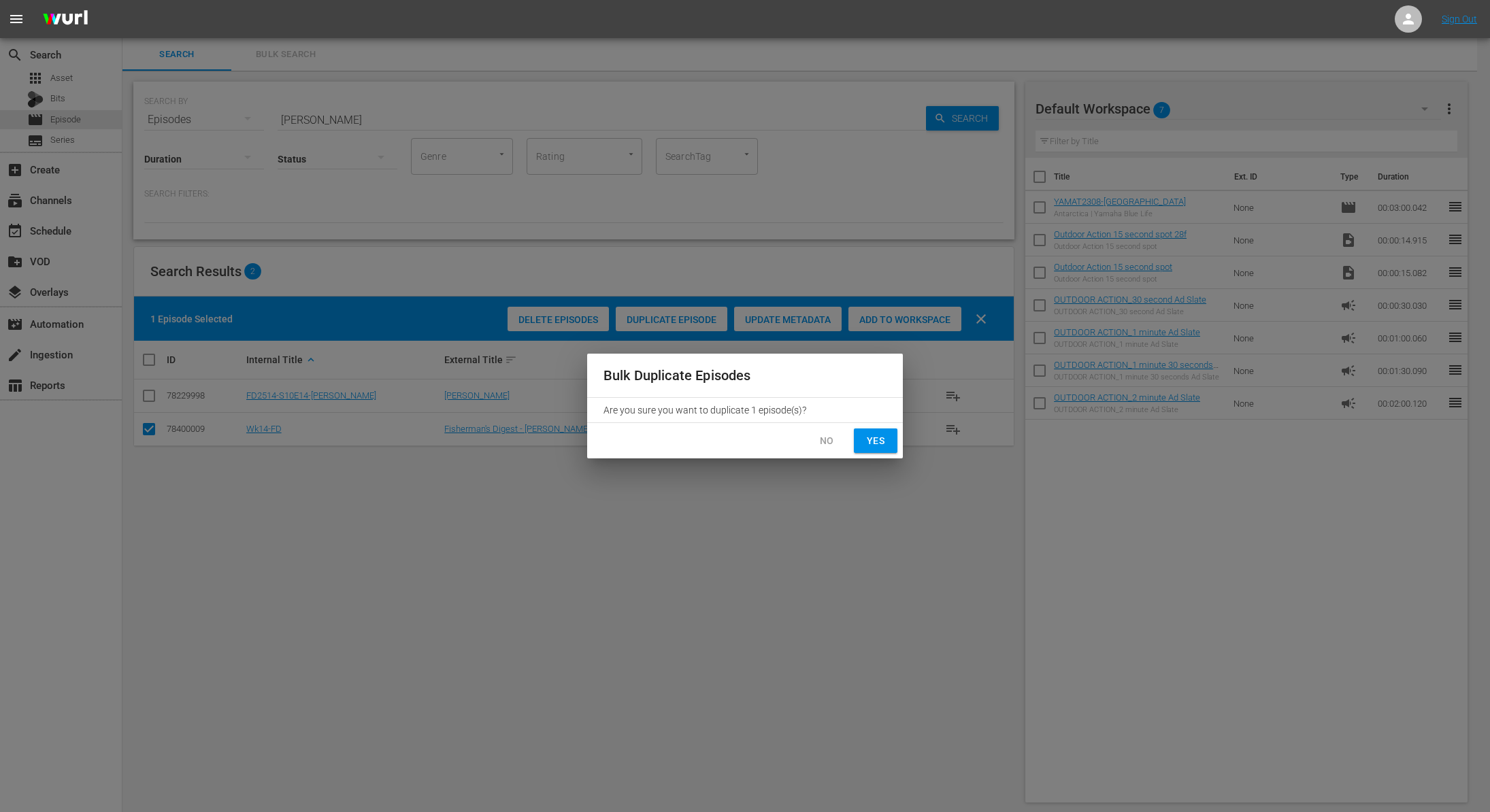
click at [877, 442] on span "Yes" at bounding box center [876, 442] width 22 height 17
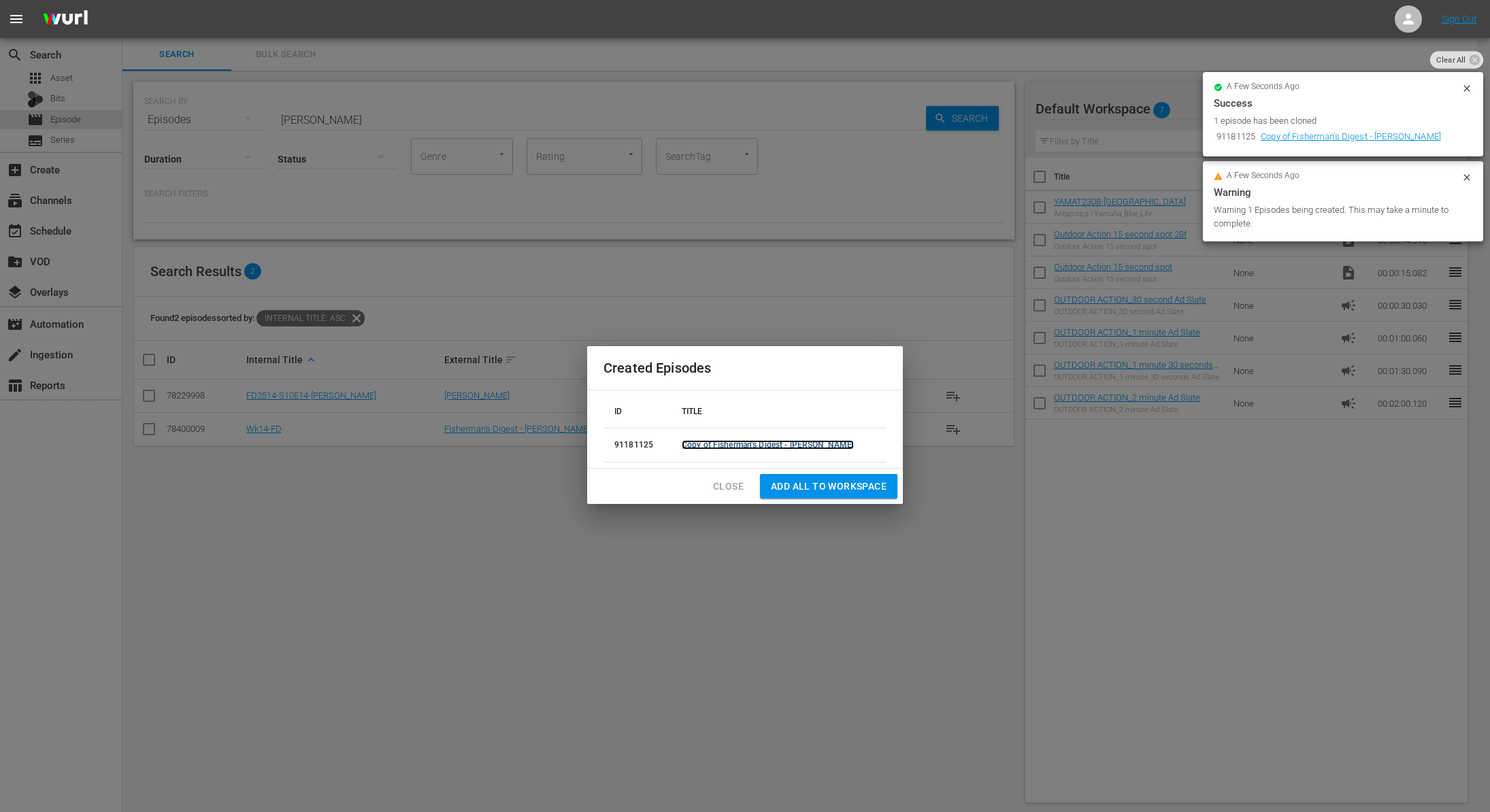
click at [786, 443] on link "Copy of Fisherman's Digest - Curtis Walleye" at bounding box center [768, 445] width 172 height 9
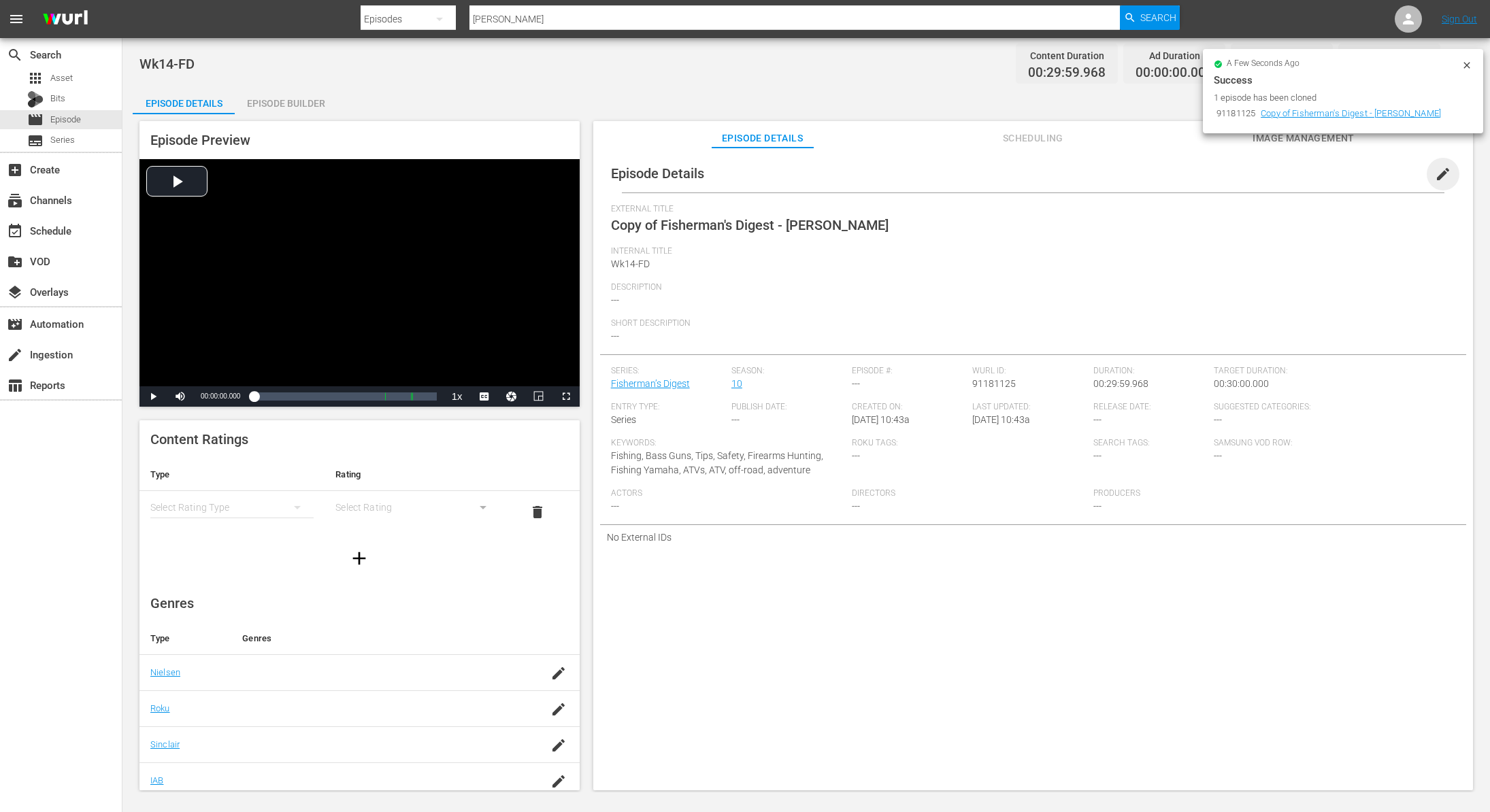
click at [1435, 177] on span "edit" at bounding box center [1443, 173] width 16 height 16
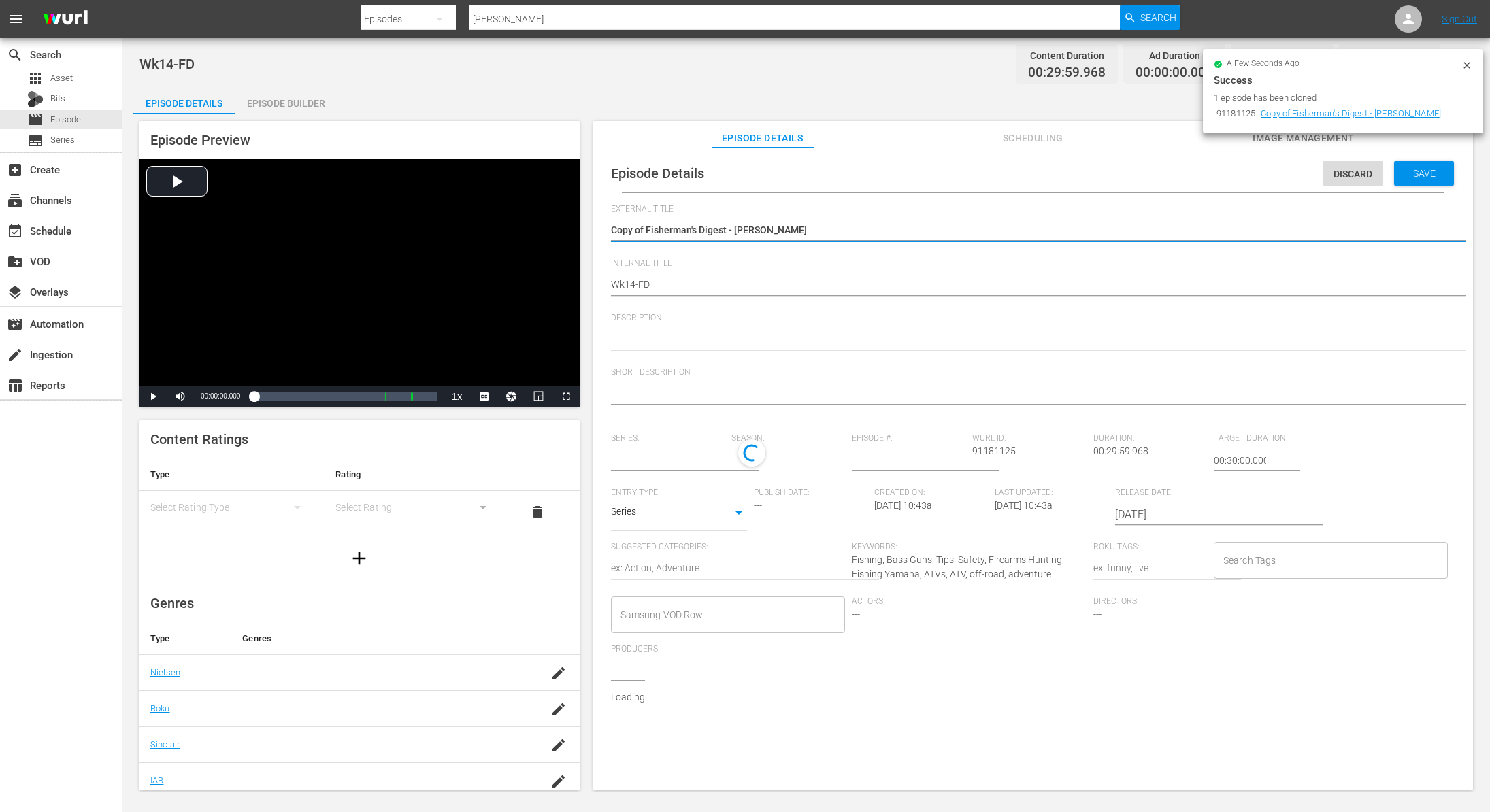
click at [640, 231] on textarea "Copy of Fisherman's Digest - Curtis Walleye" at bounding box center [1030, 231] width 837 height 16
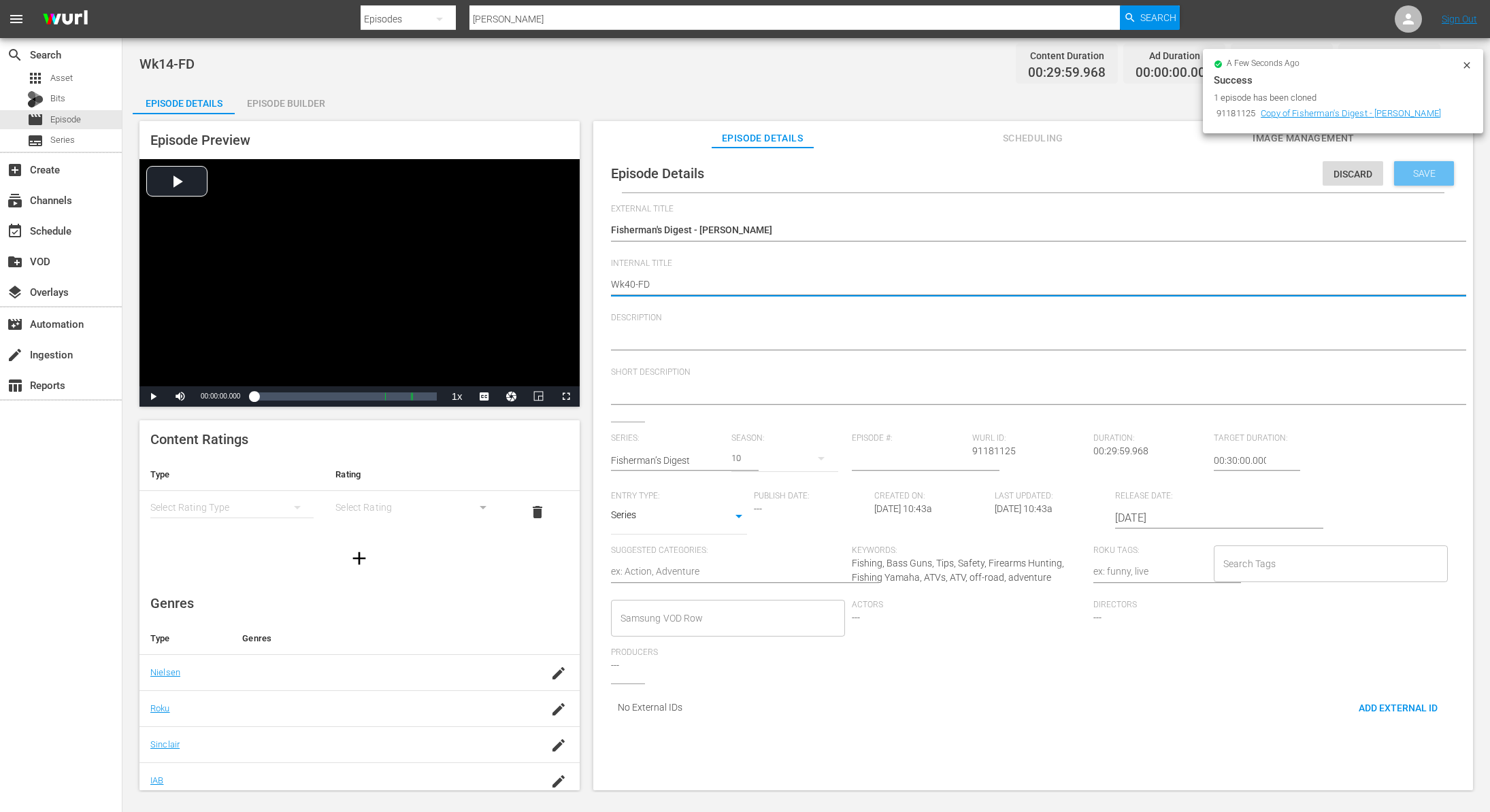
click at [1422, 171] on span "Save" at bounding box center [1424, 173] width 45 height 11
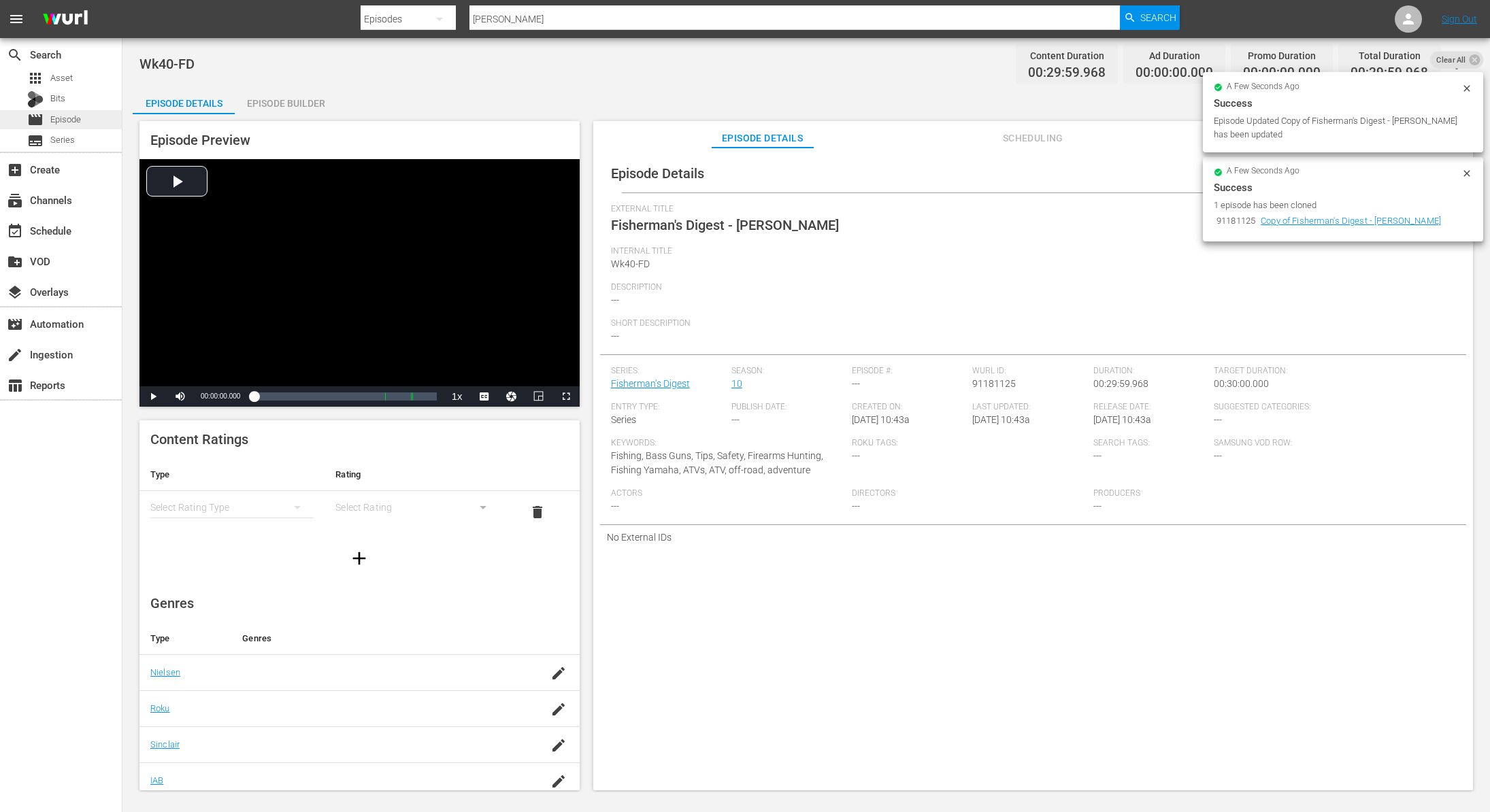
click at [71, 114] on span "Episode" at bounding box center [65, 119] width 30 height 13
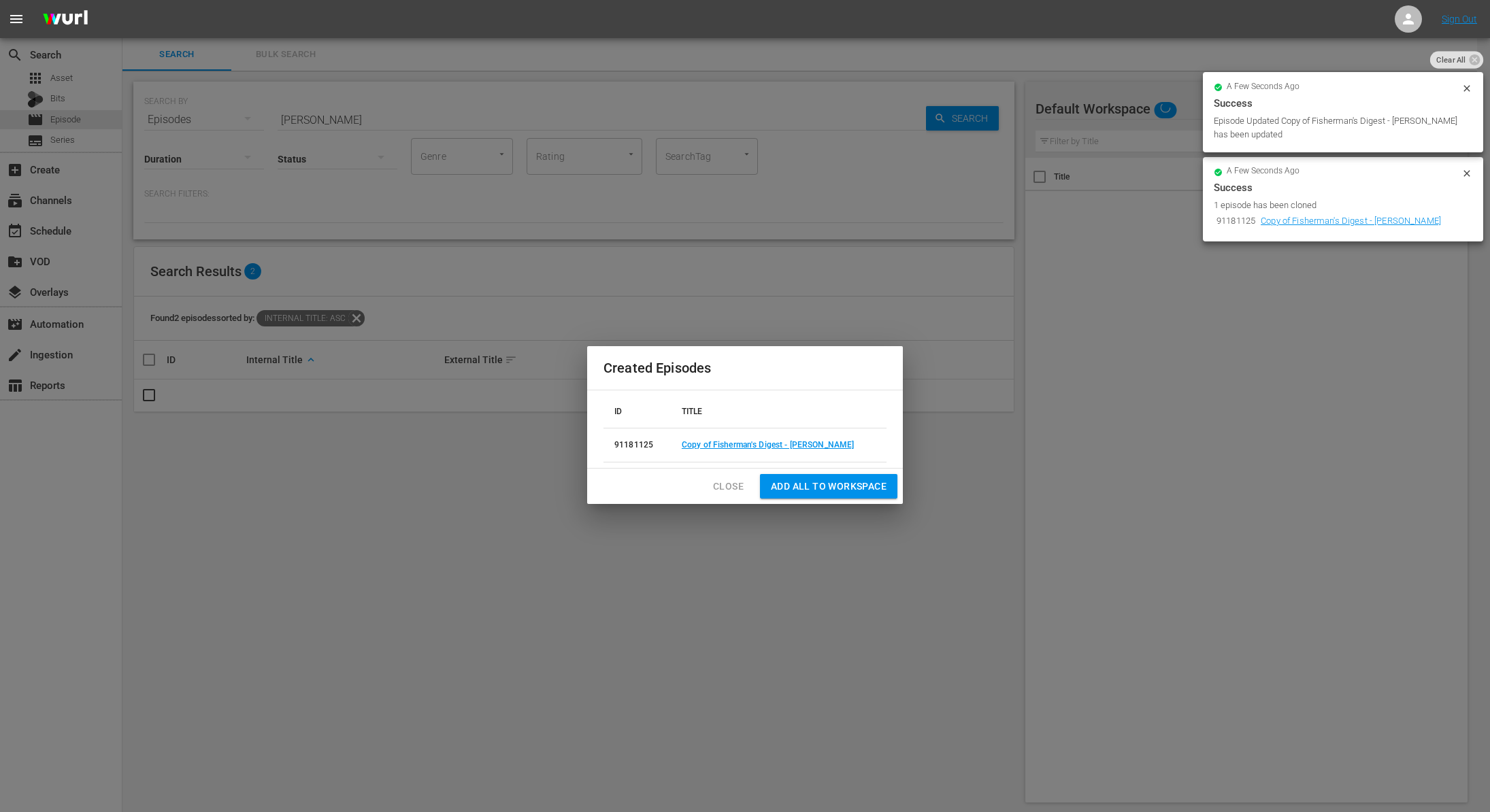
click at [735, 488] on span "Close" at bounding box center [728, 487] width 30 height 17
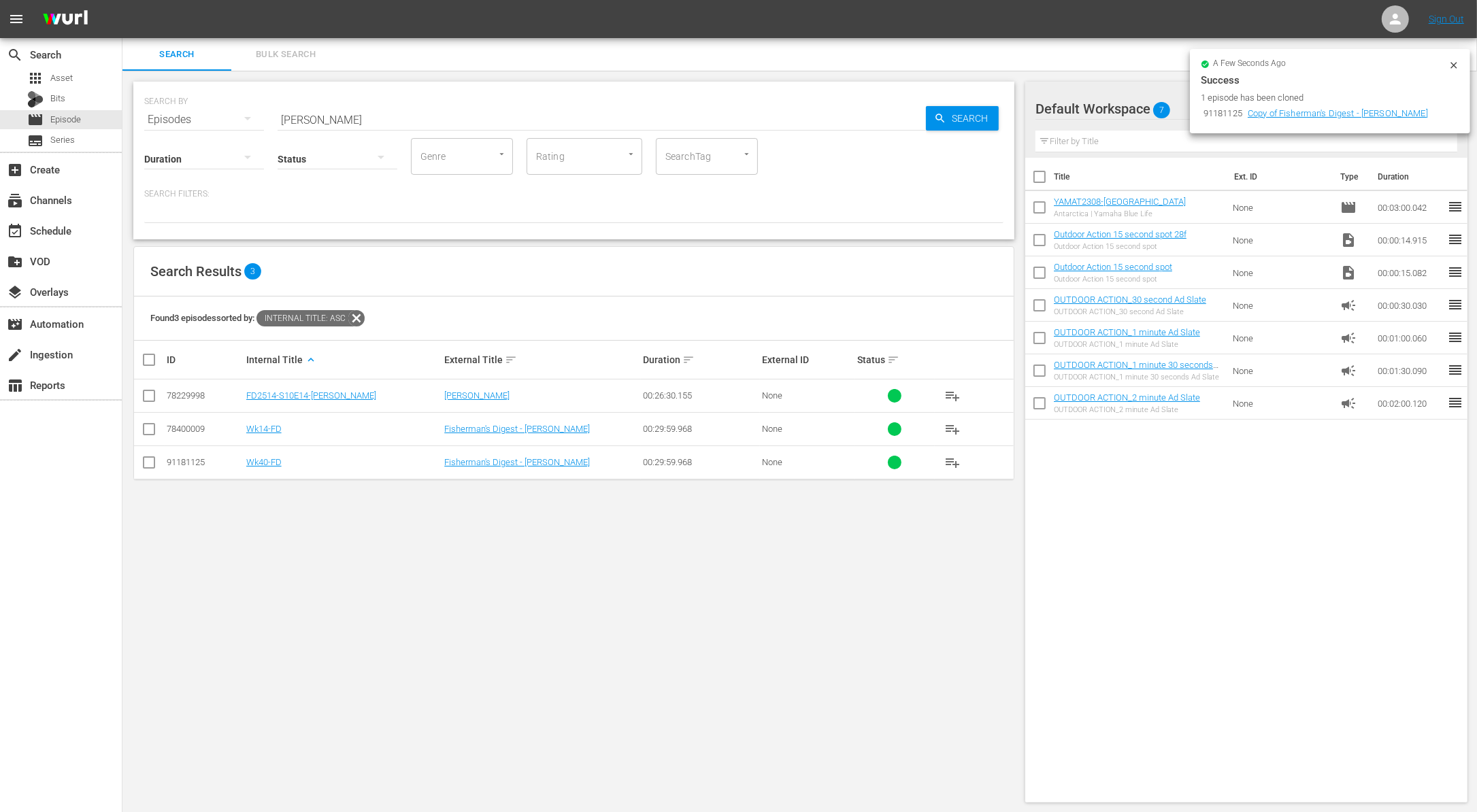
click at [474, 123] on input "Curtis Walleye" at bounding box center [601, 120] width 648 height 33
paste input "Locating Bass When the Water is Low"
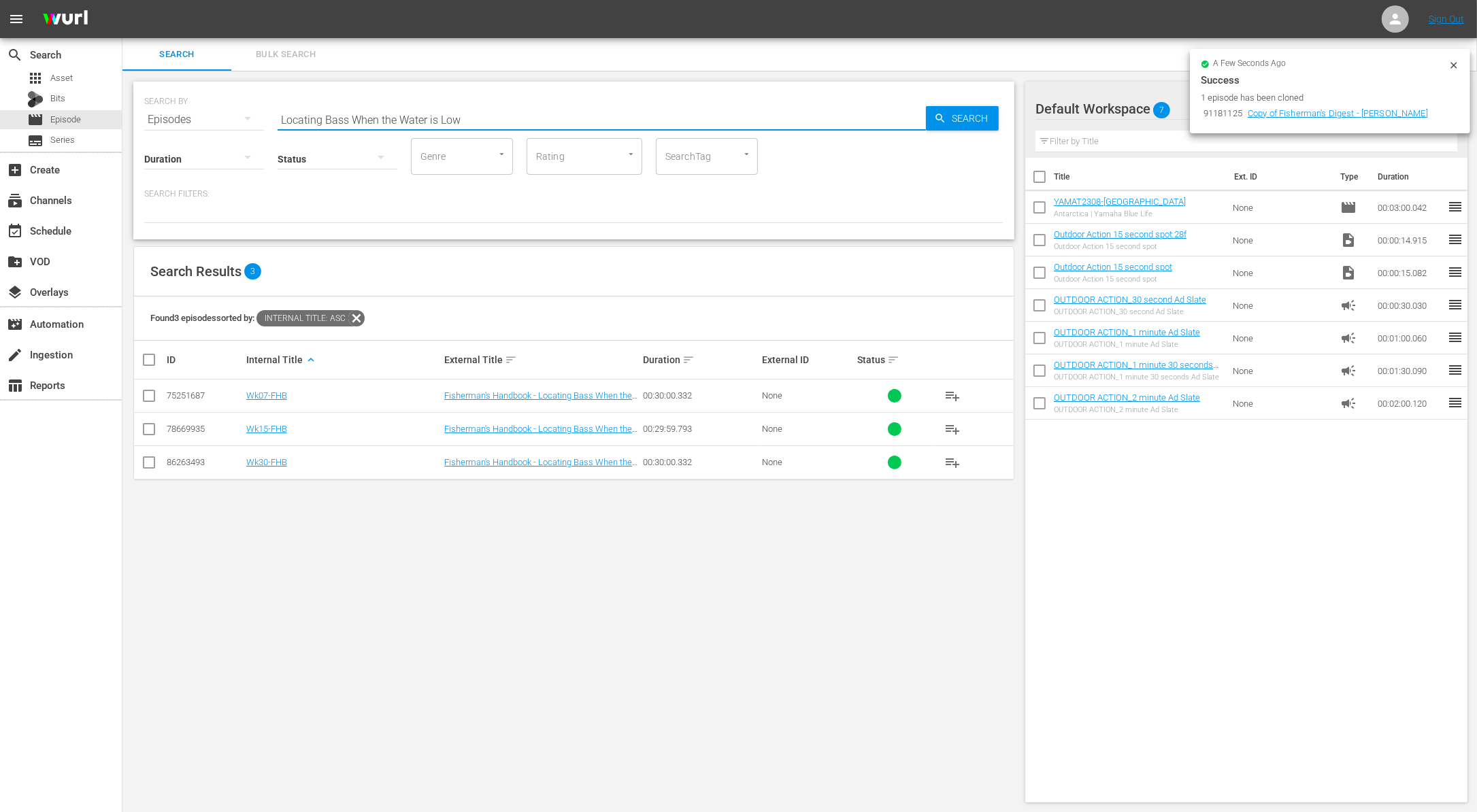
click at [144, 427] on input "checkbox" at bounding box center [148, 431] width 16 height 16
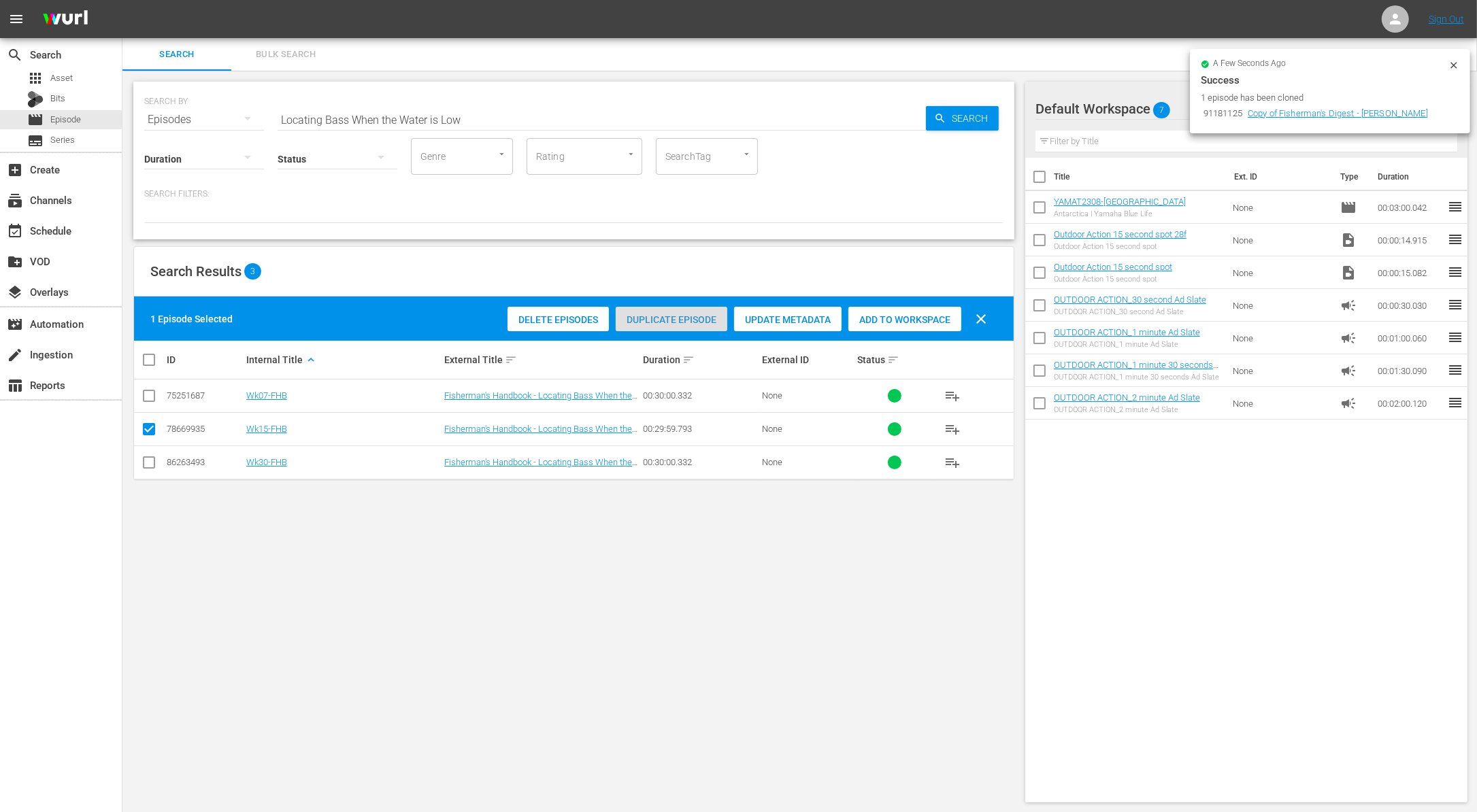
click at [660, 317] on span "Duplicate Episode" at bounding box center [671, 320] width 112 height 11
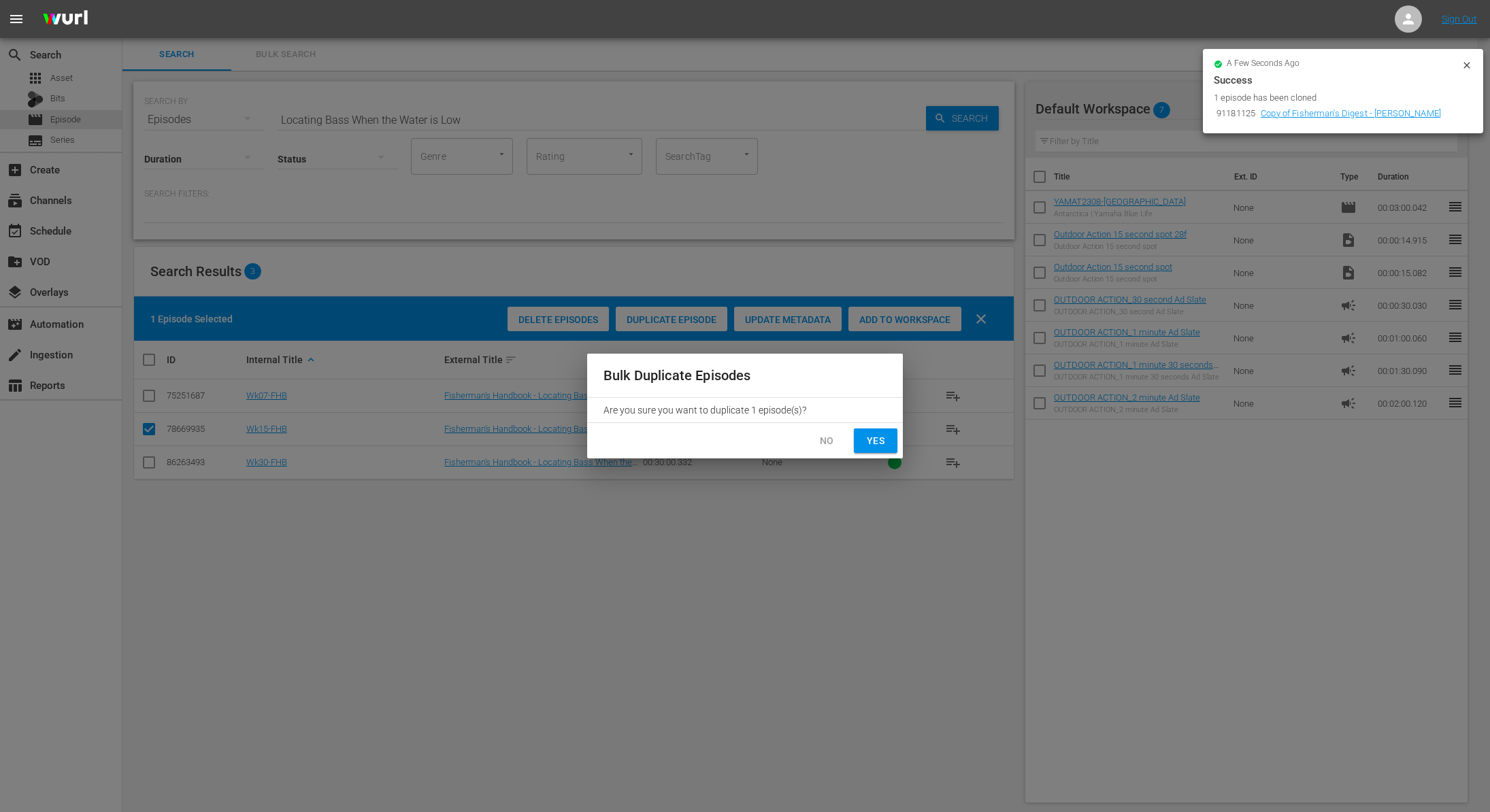
click at [880, 437] on span "Yes" at bounding box center [876, 442] width 22 height 17
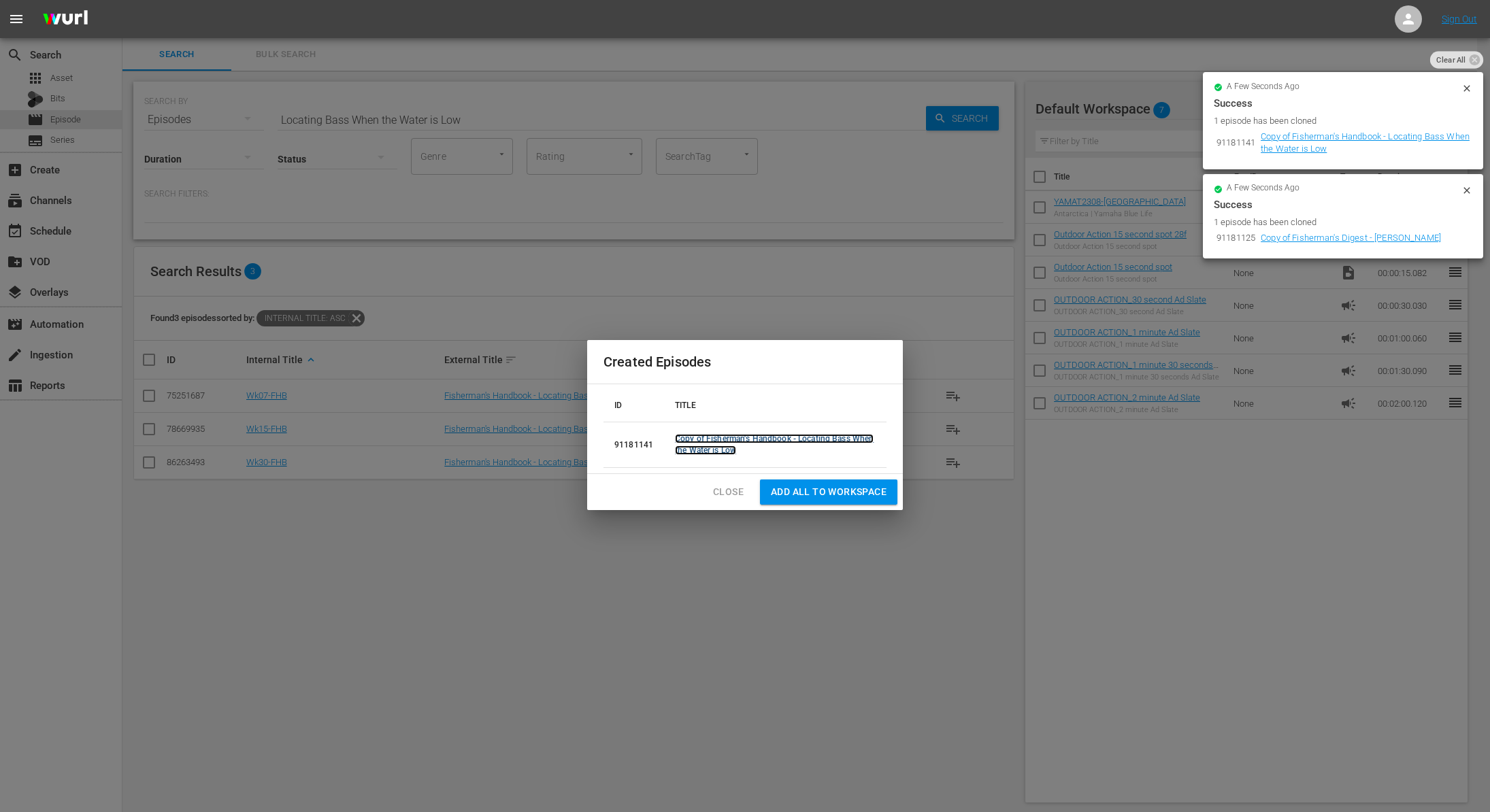
click at [790, 438] on link "Copy of Fisherman's Handbook - Locating Bass When the Water is Low" at bounding box center [774, 444] width 199 height 21
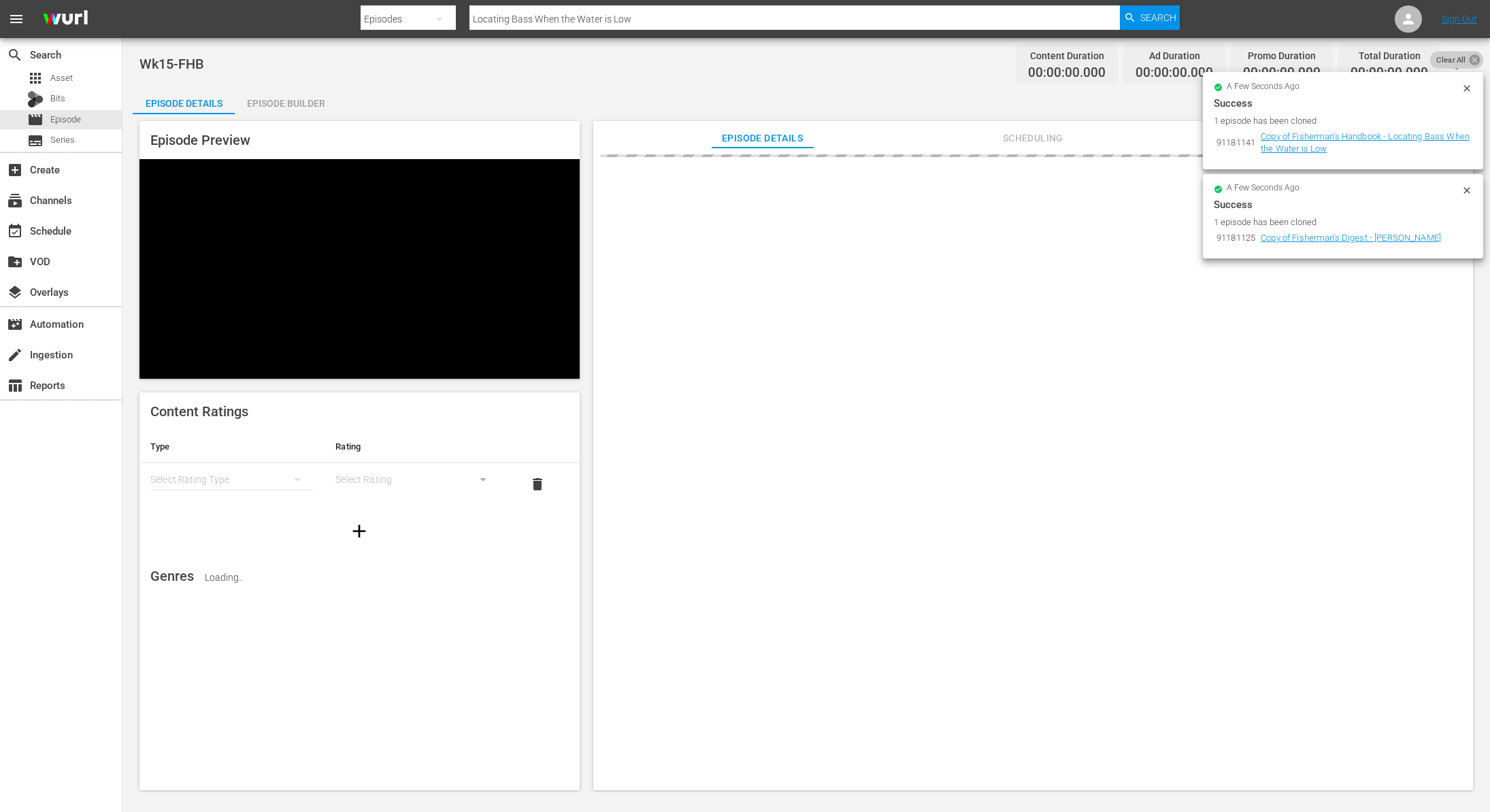
click at [1469, 59] on icon at bounding box center [1474, 60] width 11 height 11
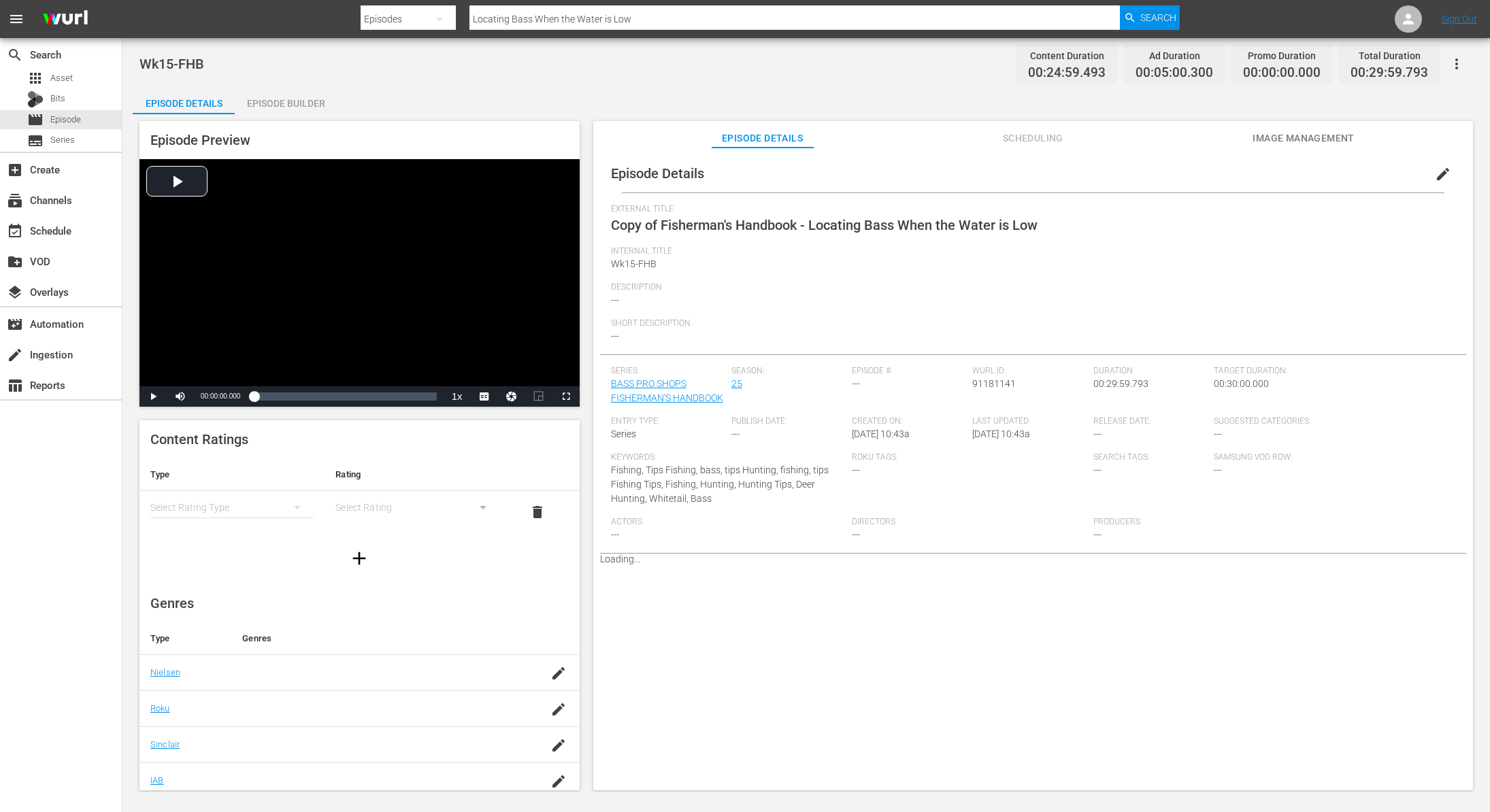
click at [1435, 171] on span "edit" at bounding box center [1443, 173] width 16 height 16
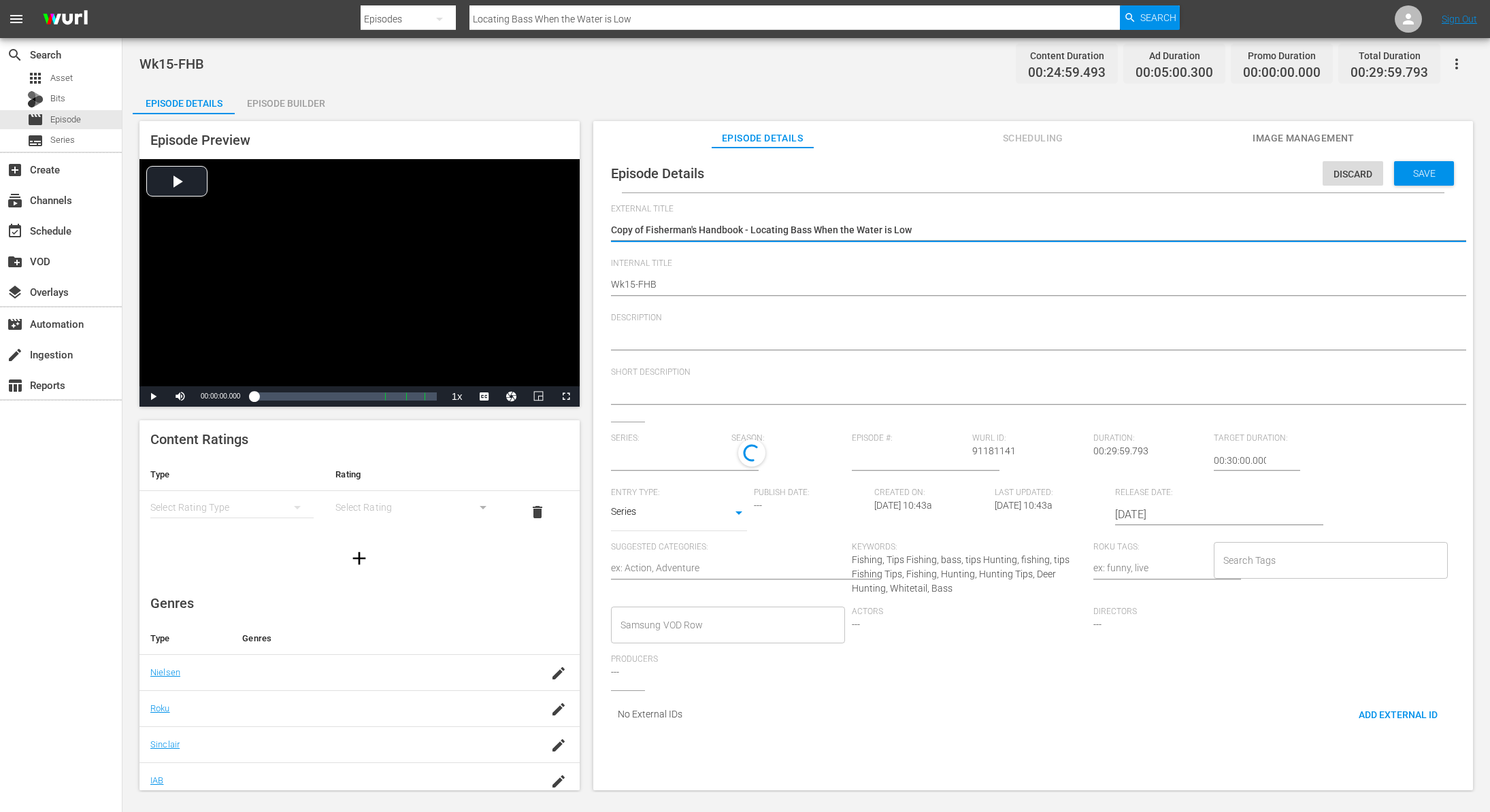
click at [646, 229] on textarea "Copy of Fisherman's Handbook - Locating Bass When the Water is Low" at bounding box center [1030, 231] width 837 height 16
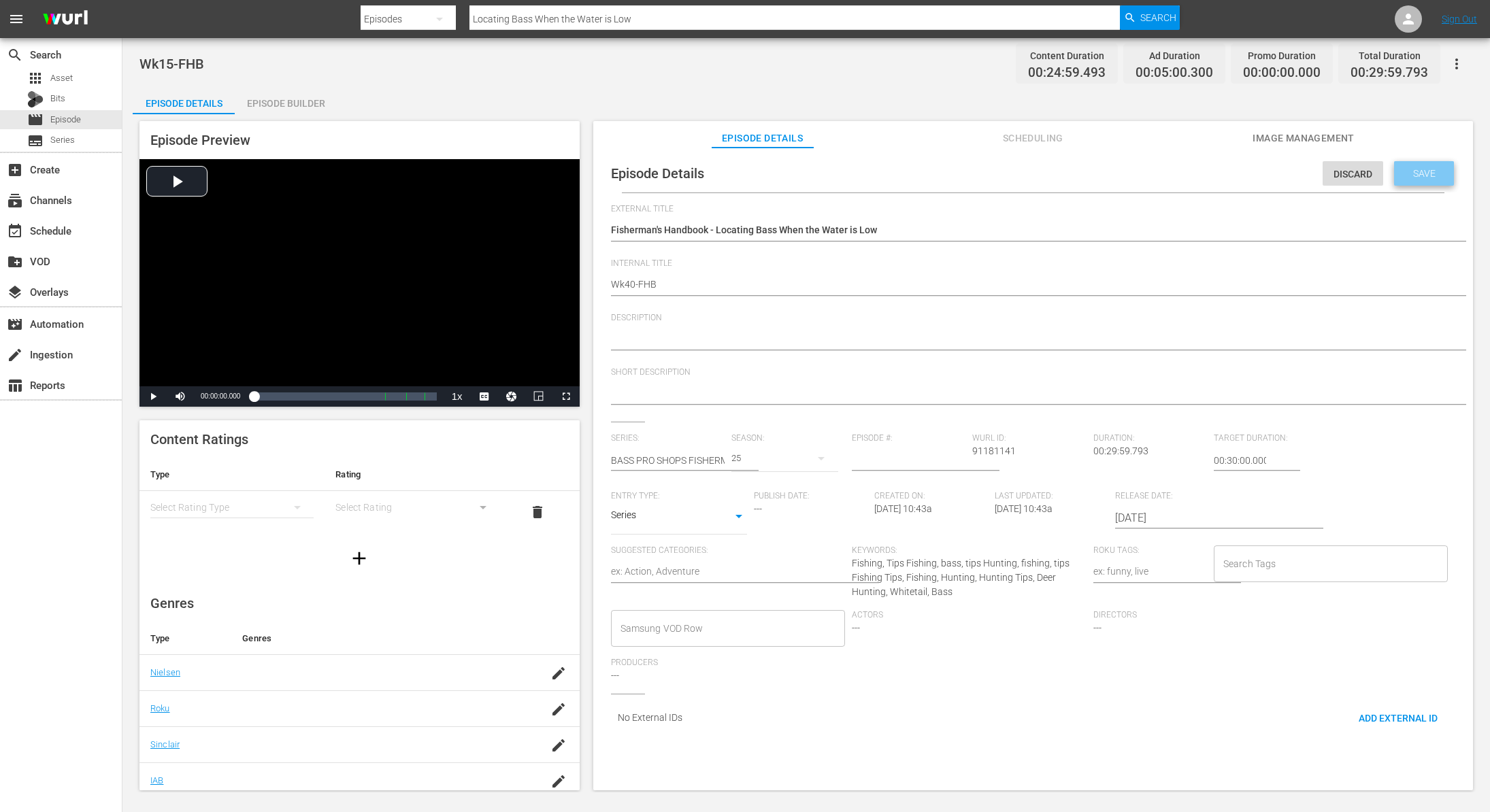
click at [1420, 172] on span "Save" at bounding box center [1424, 173] width 45 height 11
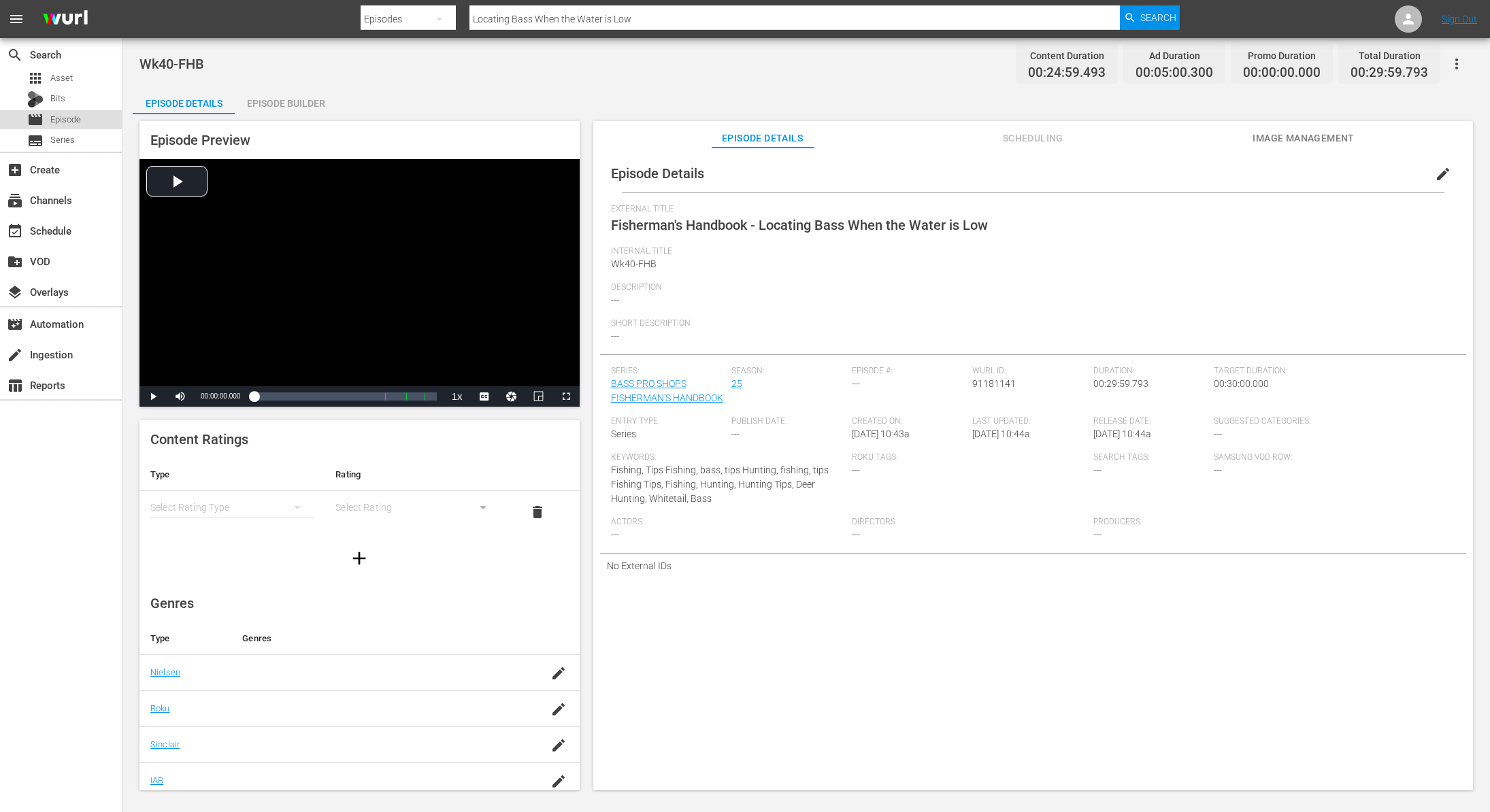
click at [76, 116] on span "Episode" at bounding box center [65, 119] width 30 height 13
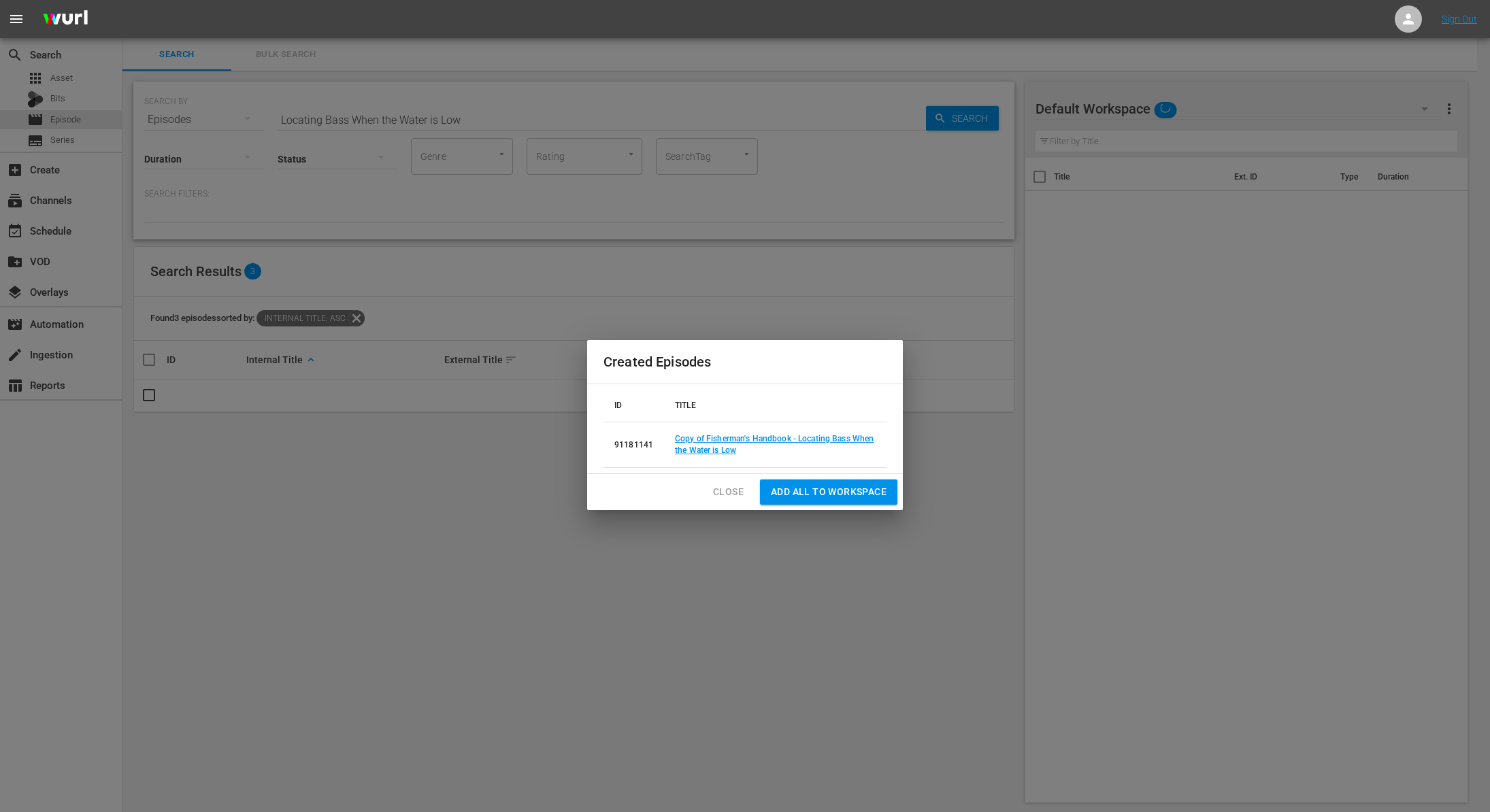
click at [722, 487] on span "Close" at bounding box center [728, 492] width 30 height 17
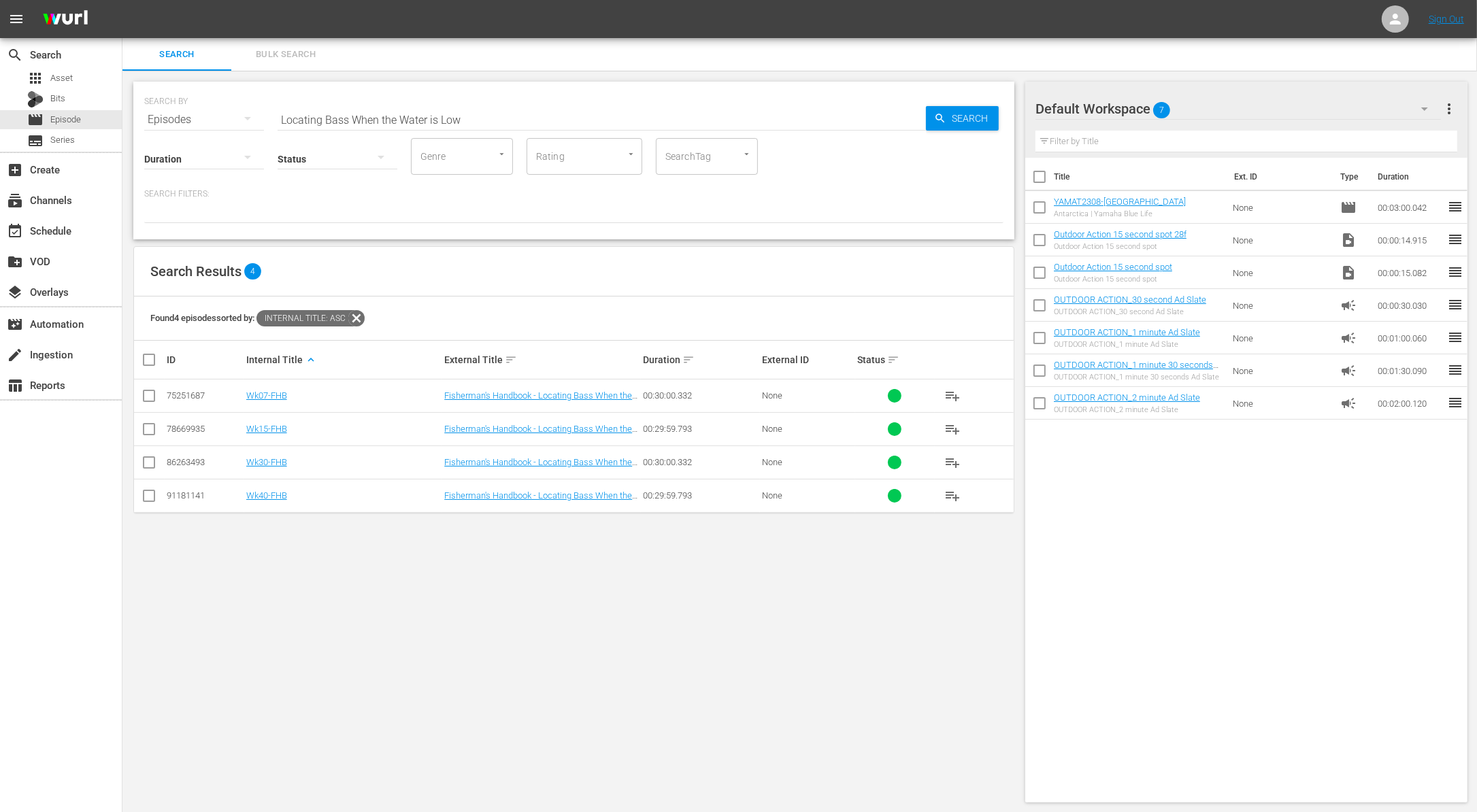
click at [514, 107] on input "Locating Bass When the Water is Low" at bounding box center [601, 120] width 648 height 33
paste input "Hunting in Texas With Air Guns"
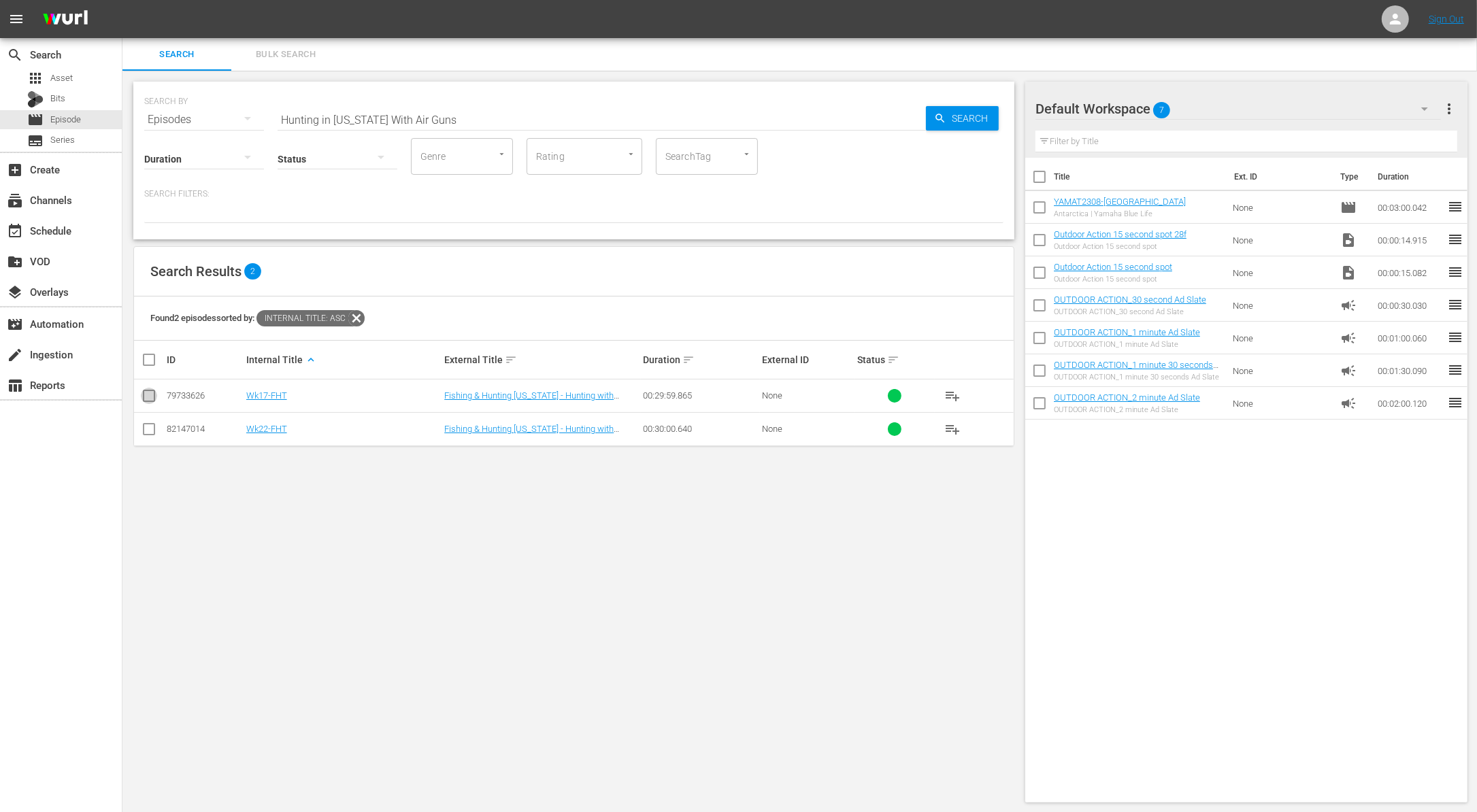
click at [144, 397] on input "checkbox" at bounding box center [148, 399] width 16 height 16
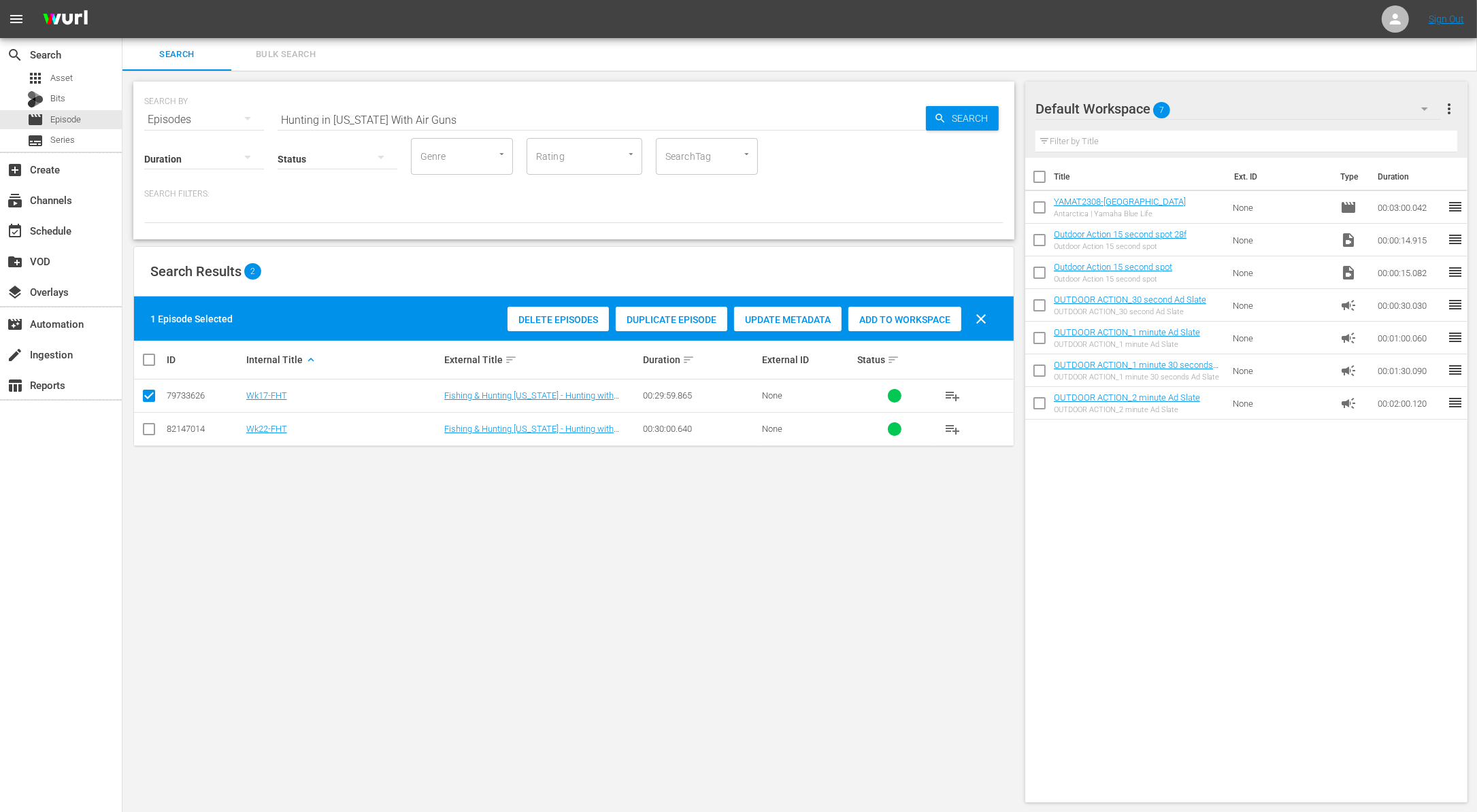
click at [669, 322] on span "Duplicate Episode" at bounding box center [671, 320] width 112 height 11
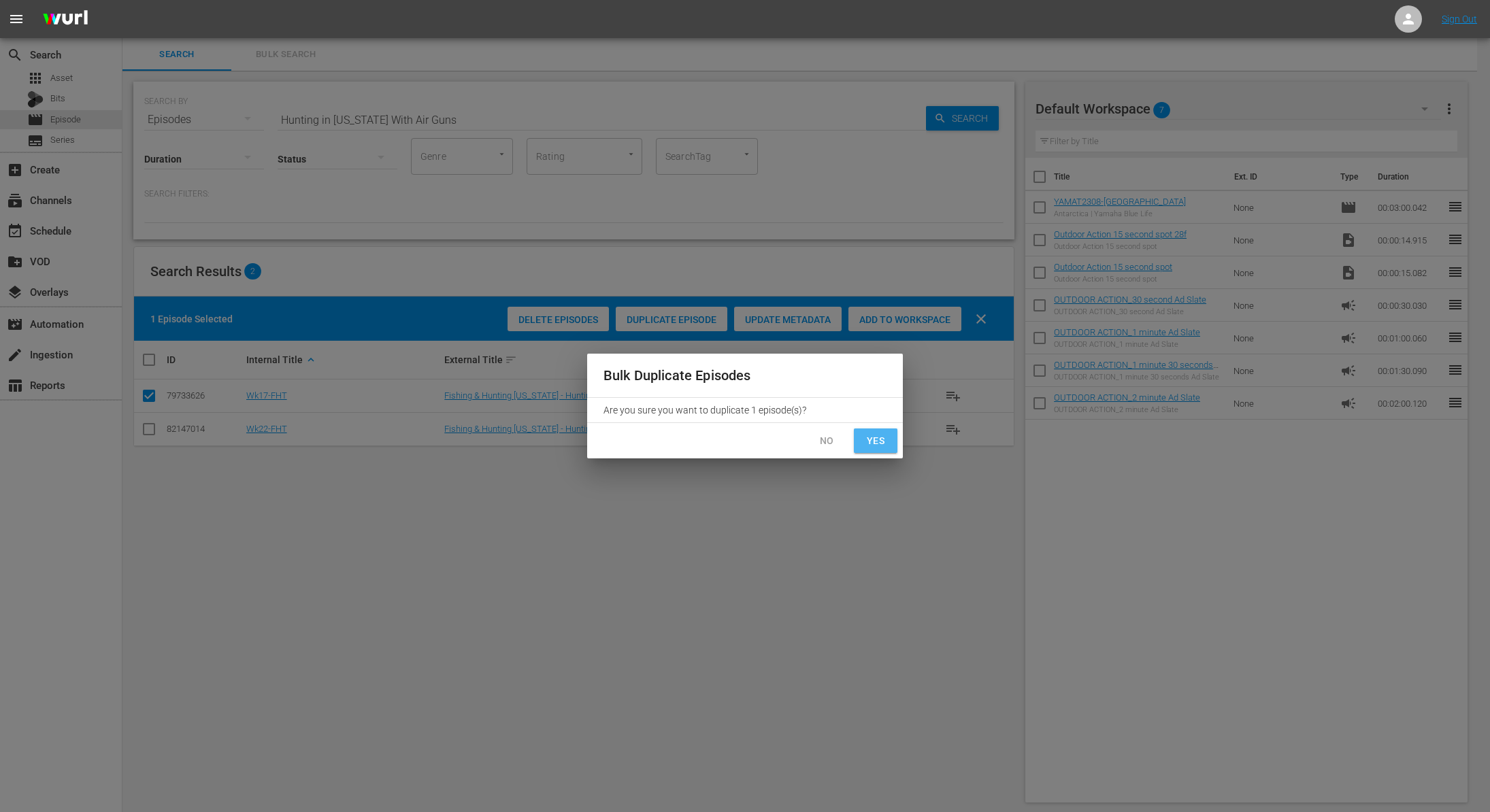
click at [864, 440] on button "Yes" at bounding box center [876, 441] width 44 height 25
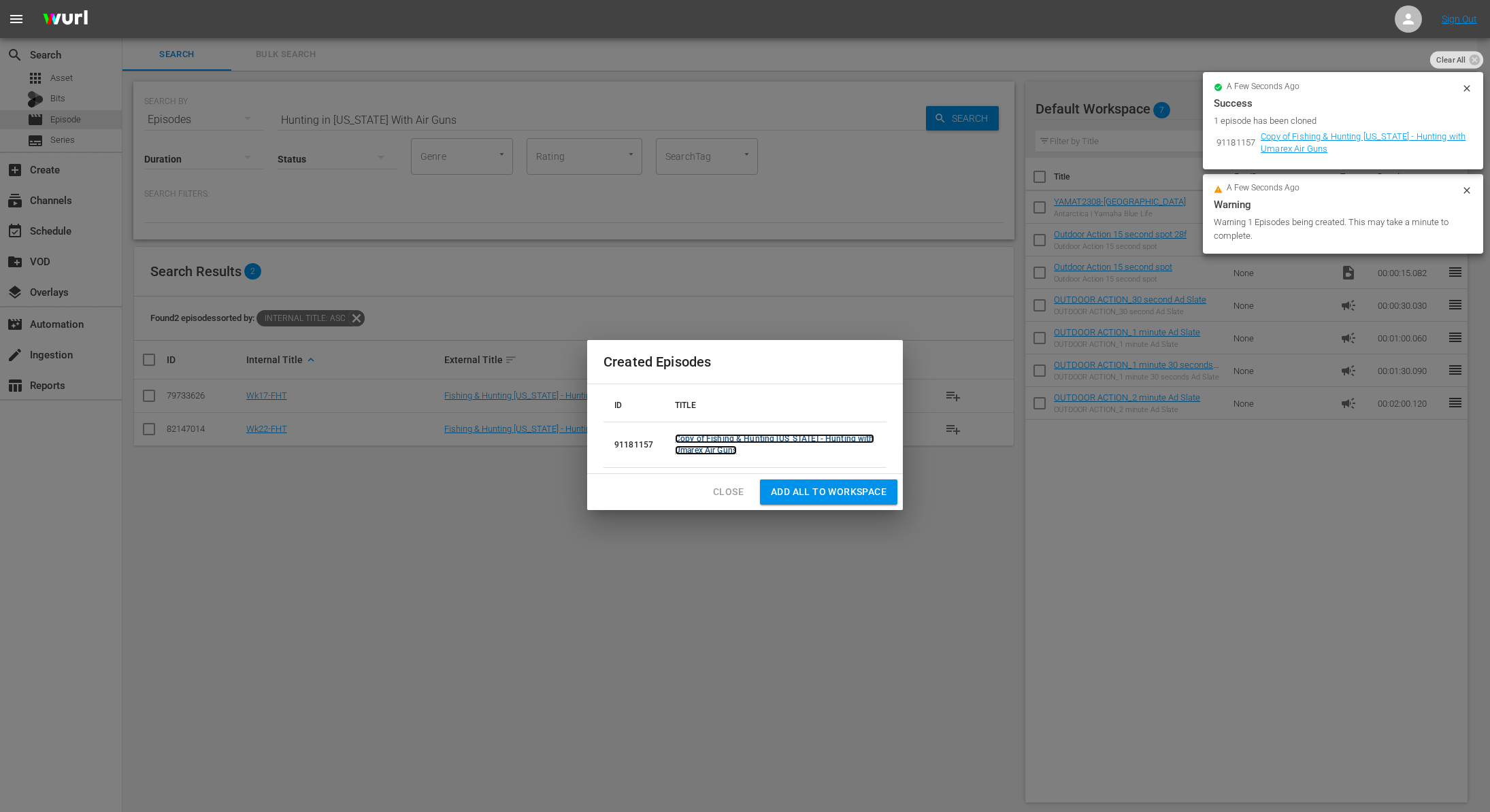
click at [721, 439] on link "Copy of Fishing & Hunting Texas - Hunting with Umarex Air Guns" at bounding box center [774, 444] width 199 height 21
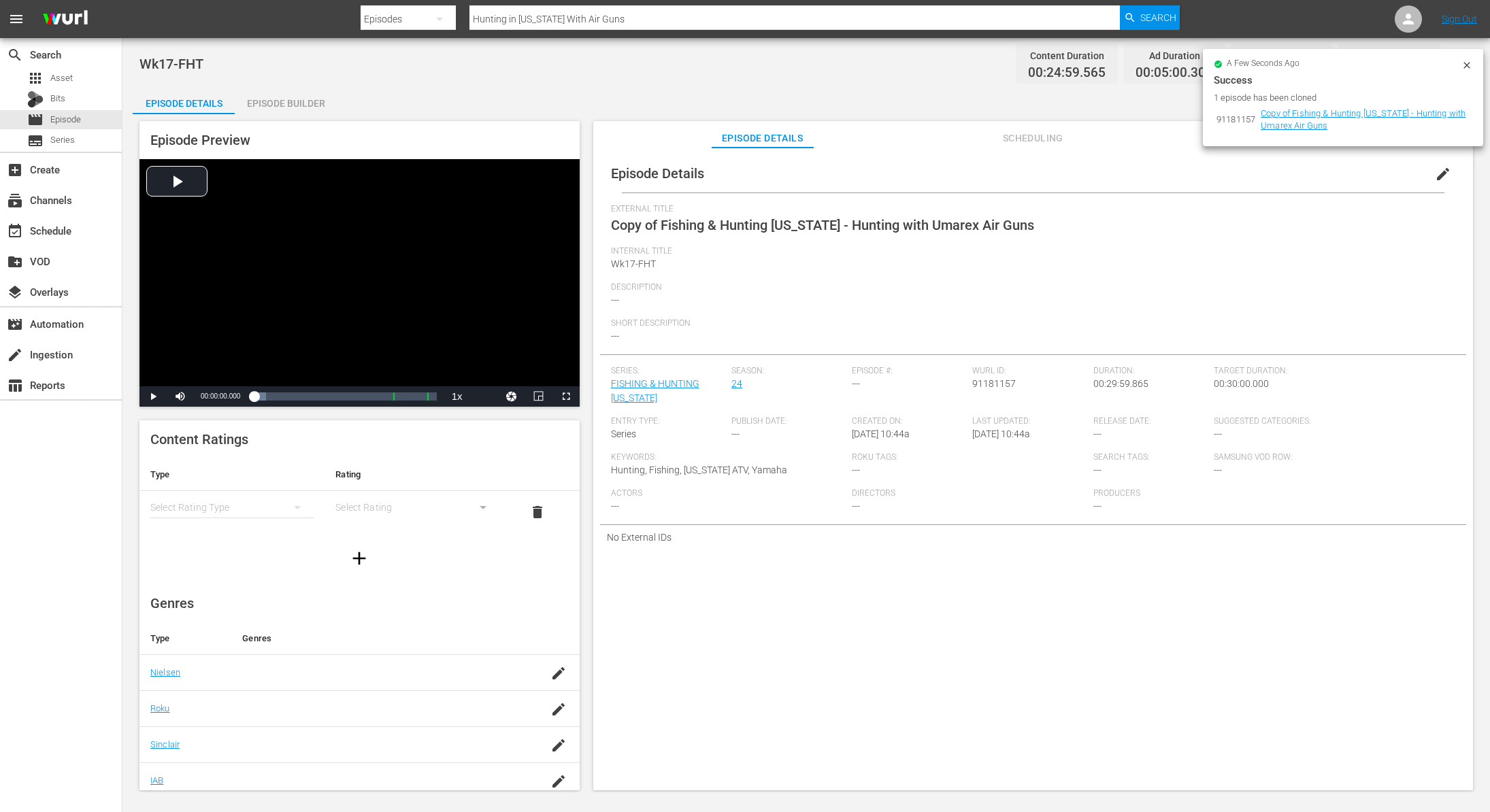
click at [1435, 173] on span "edit" at bounding box center [1443, 173] width 16 height 16
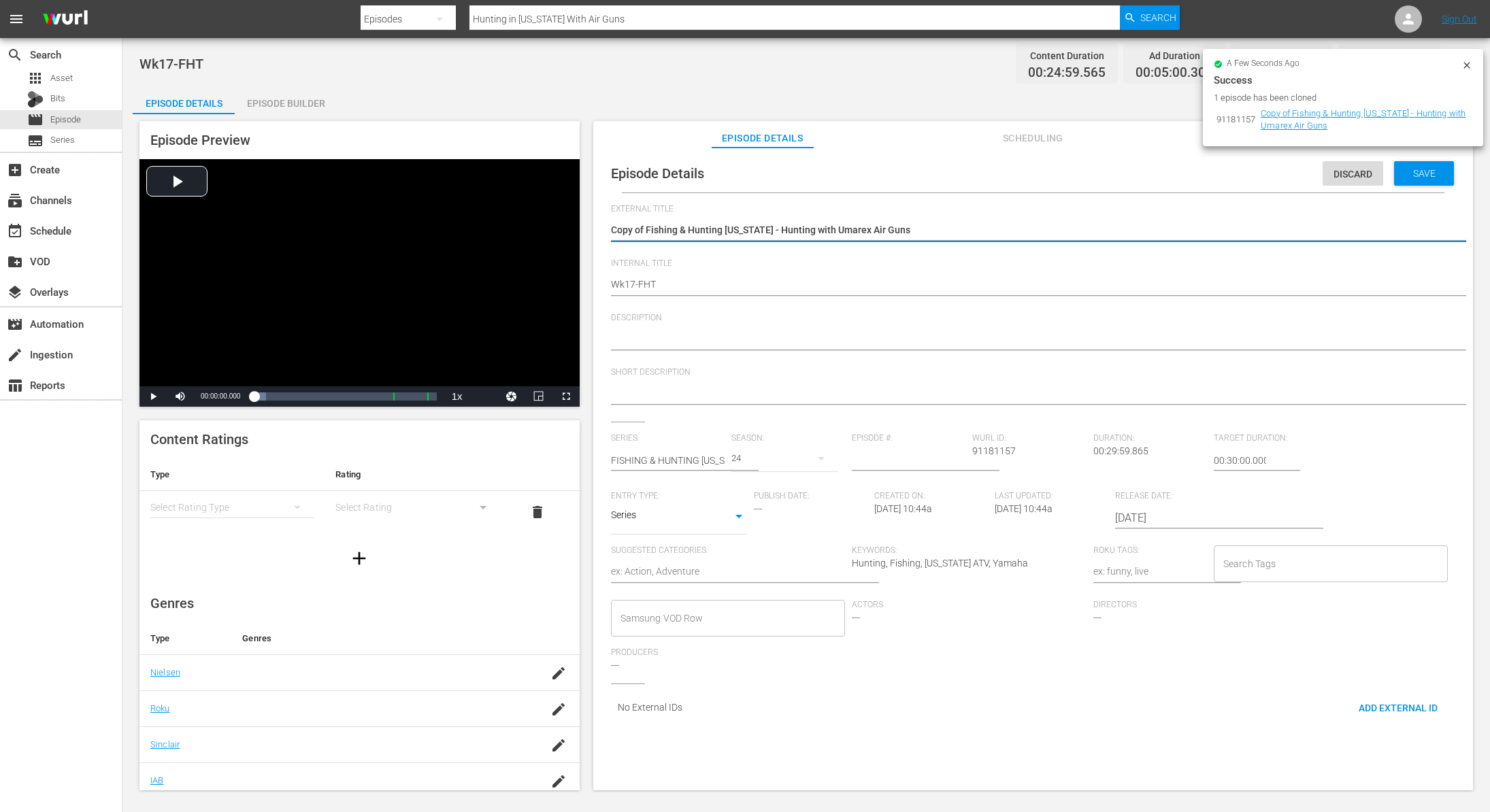
click at [646, 228] on textarea "Copy of Fishing & Hunting Texas - Hunting with Umarex Air Guns" at bounding box center [1030, 231] width 837 height 16
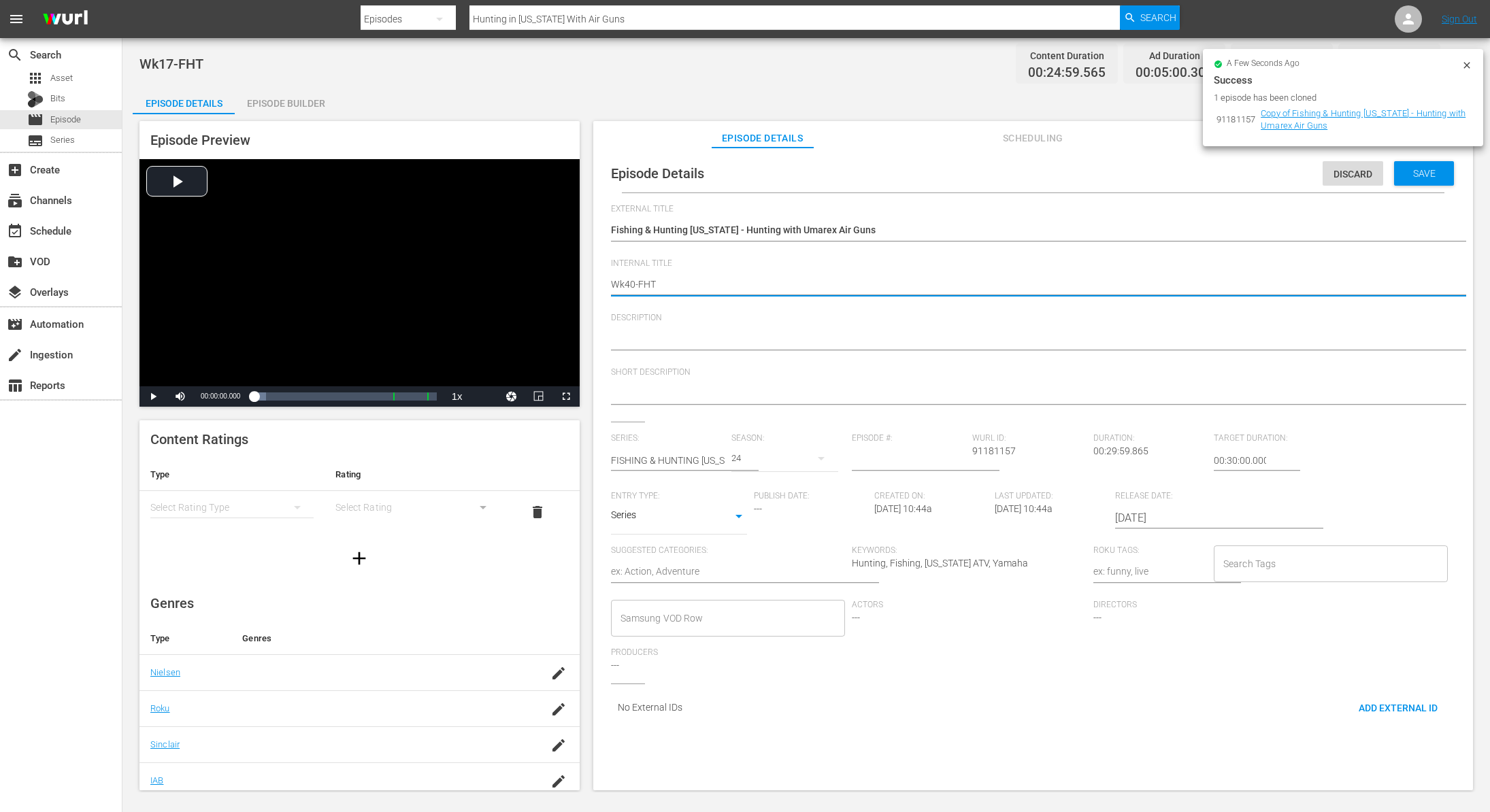
click at [1417, 184] on div "Save" at bounding box center [1424, 173] width 60 height 24
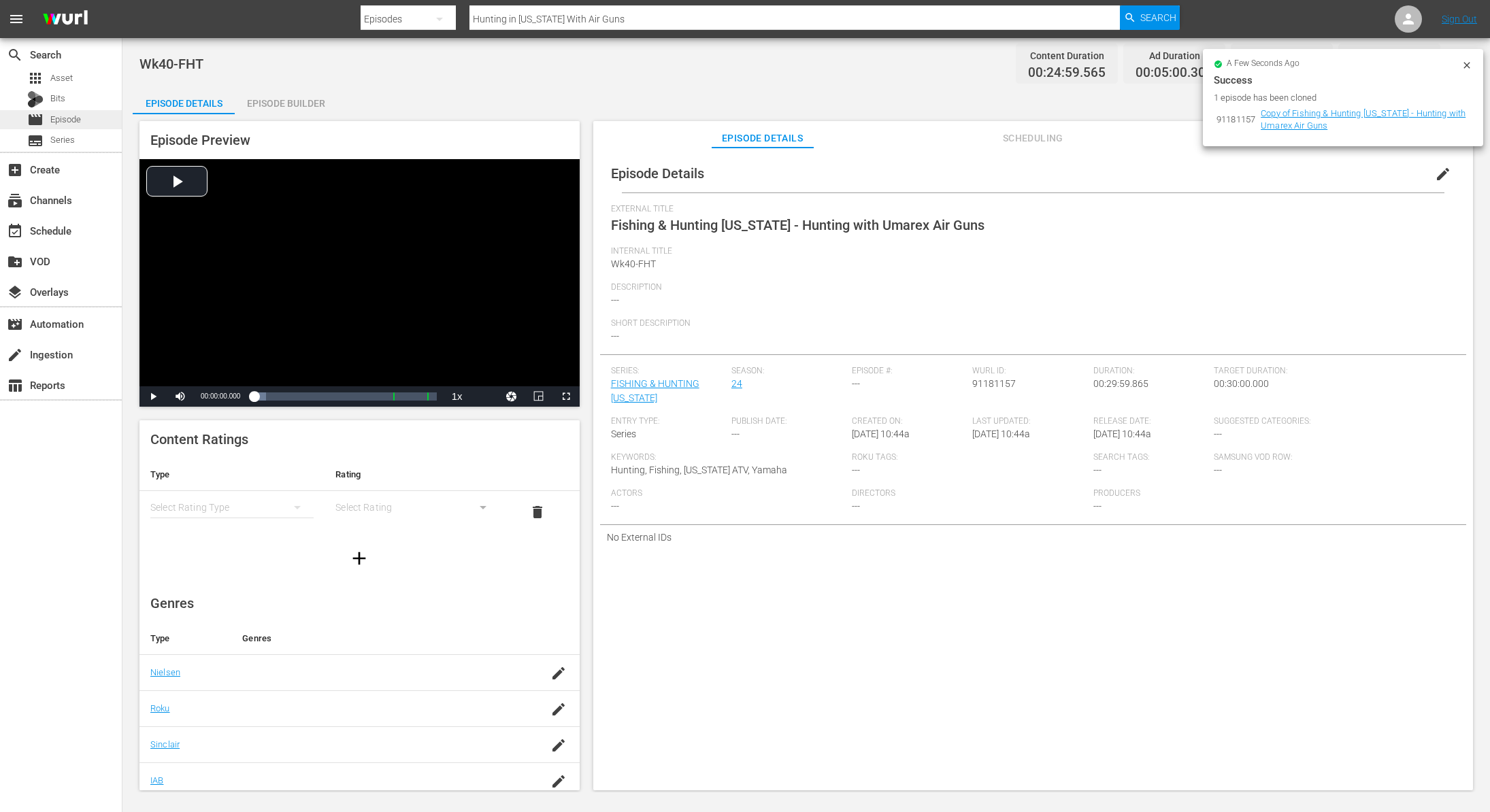
click at [73, 116] on span "Episode" at bounding box center [65, 119] width 30 height 13
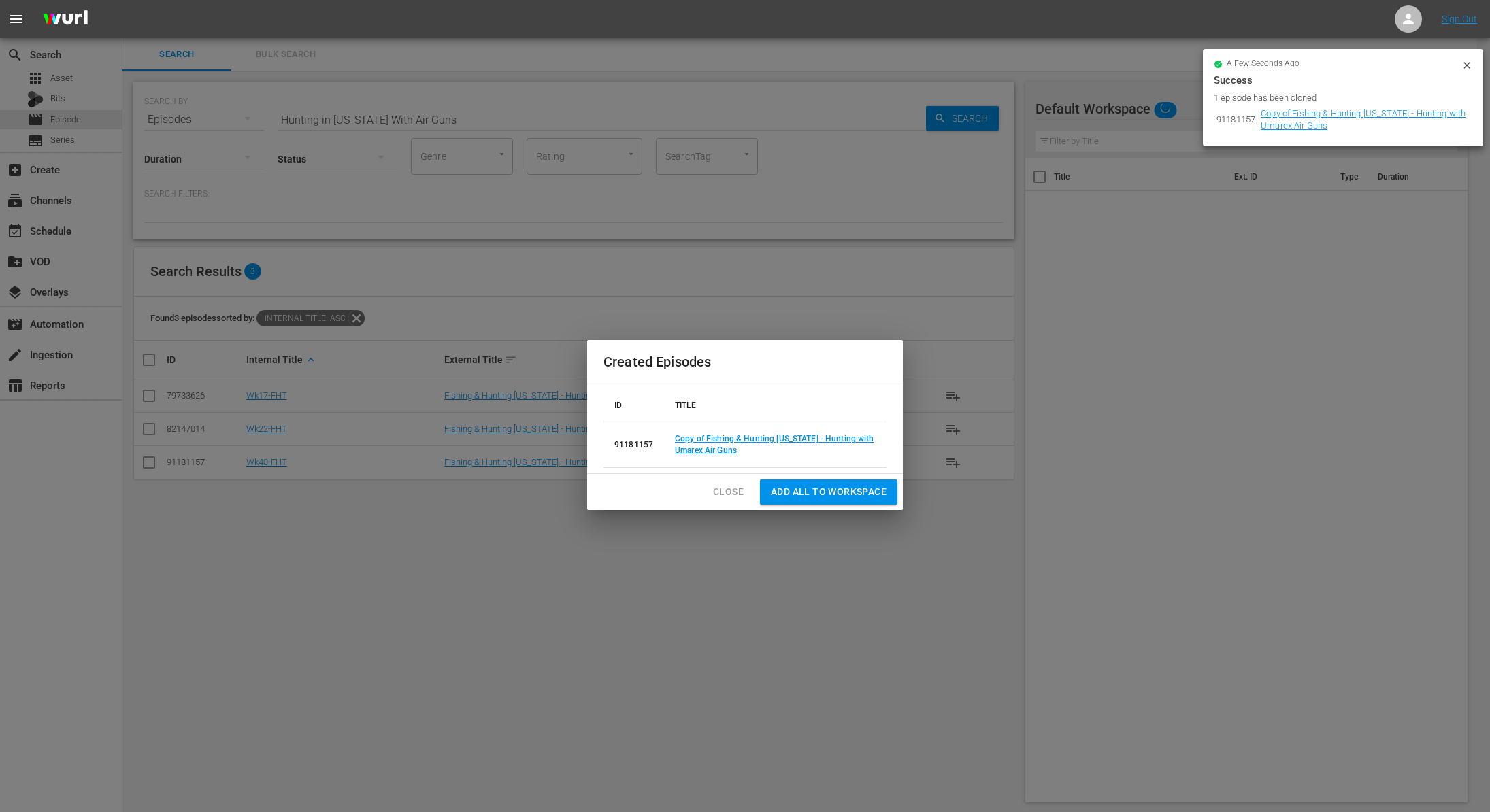
click at [725, 492] on span "Close" at bounding box center [728, 492] width 30 height 17
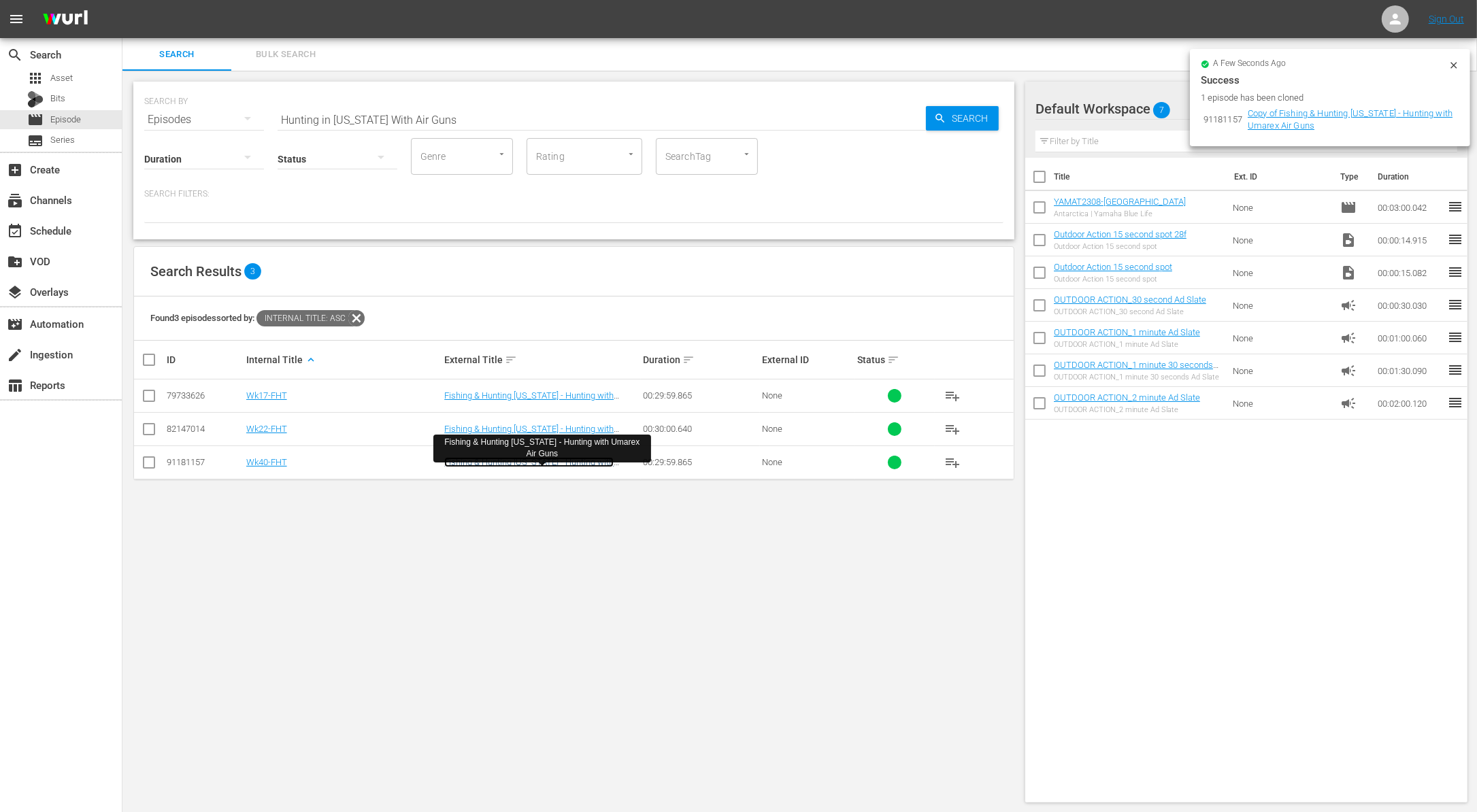
click at [473, 464] on link "Fishing & Hunting Texas - Hunting with Umarex Air Guns" at bounding box center [528, 467] width 170 height 20
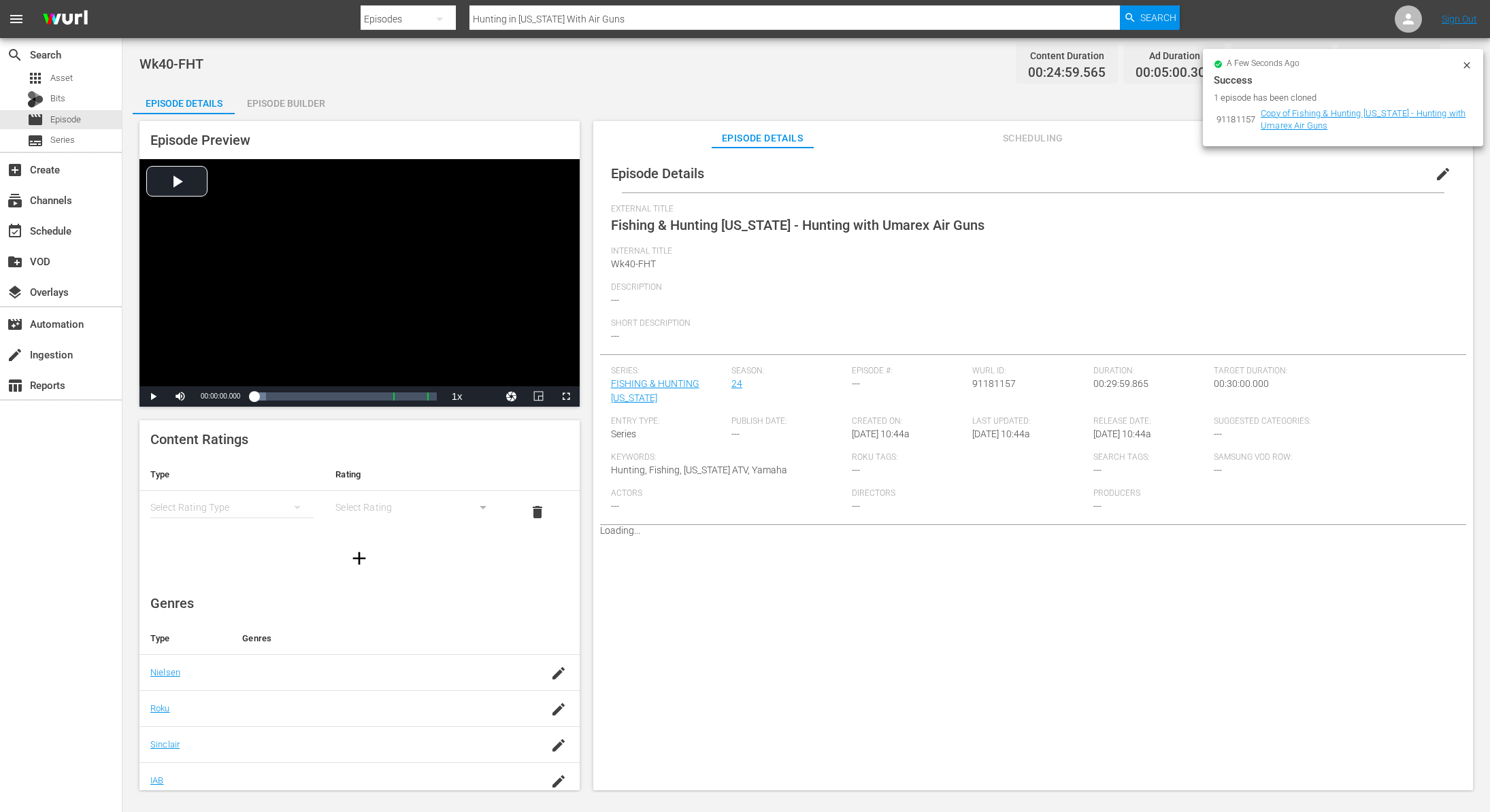
click at [301, 102] on div "Episode Builder" at bounding box center [285, 103] width 102 height 33
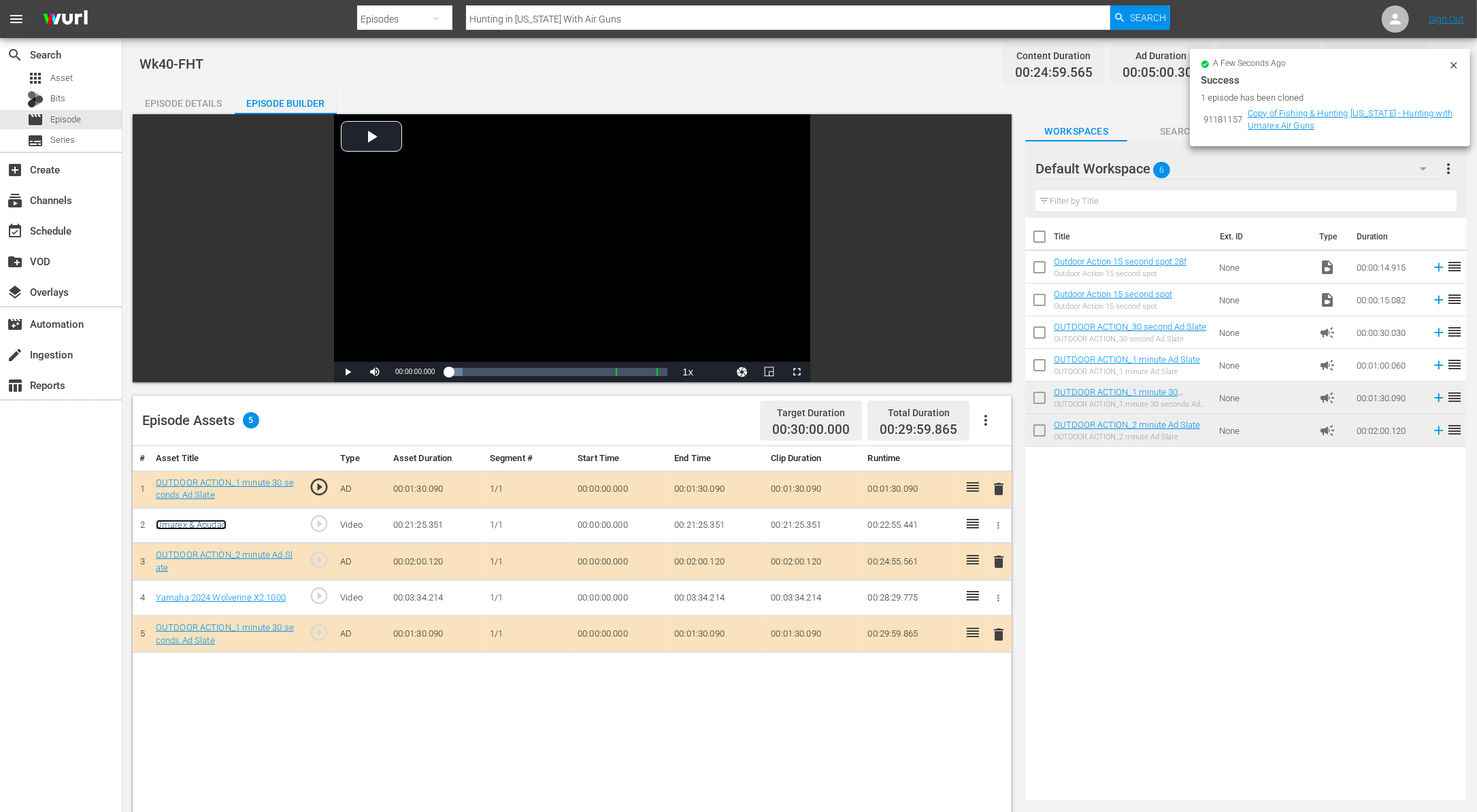
click at [214, 525] on link "Umarex & Aoudad" at bounding box center [191, 524] width 71 height 10
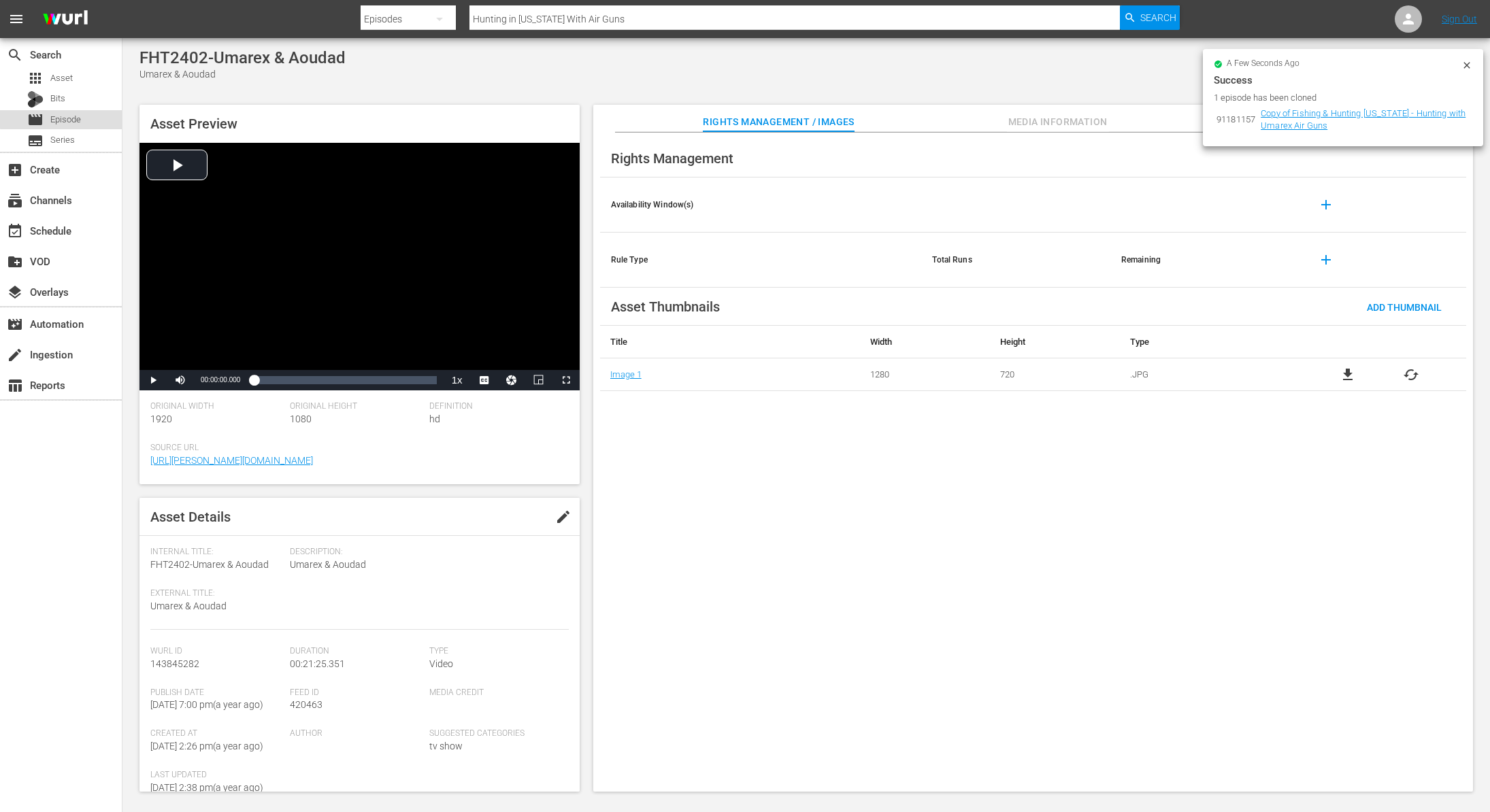
click at [61, 118] on span "Episode" at bounding box center [65, 119] width 30 height 13
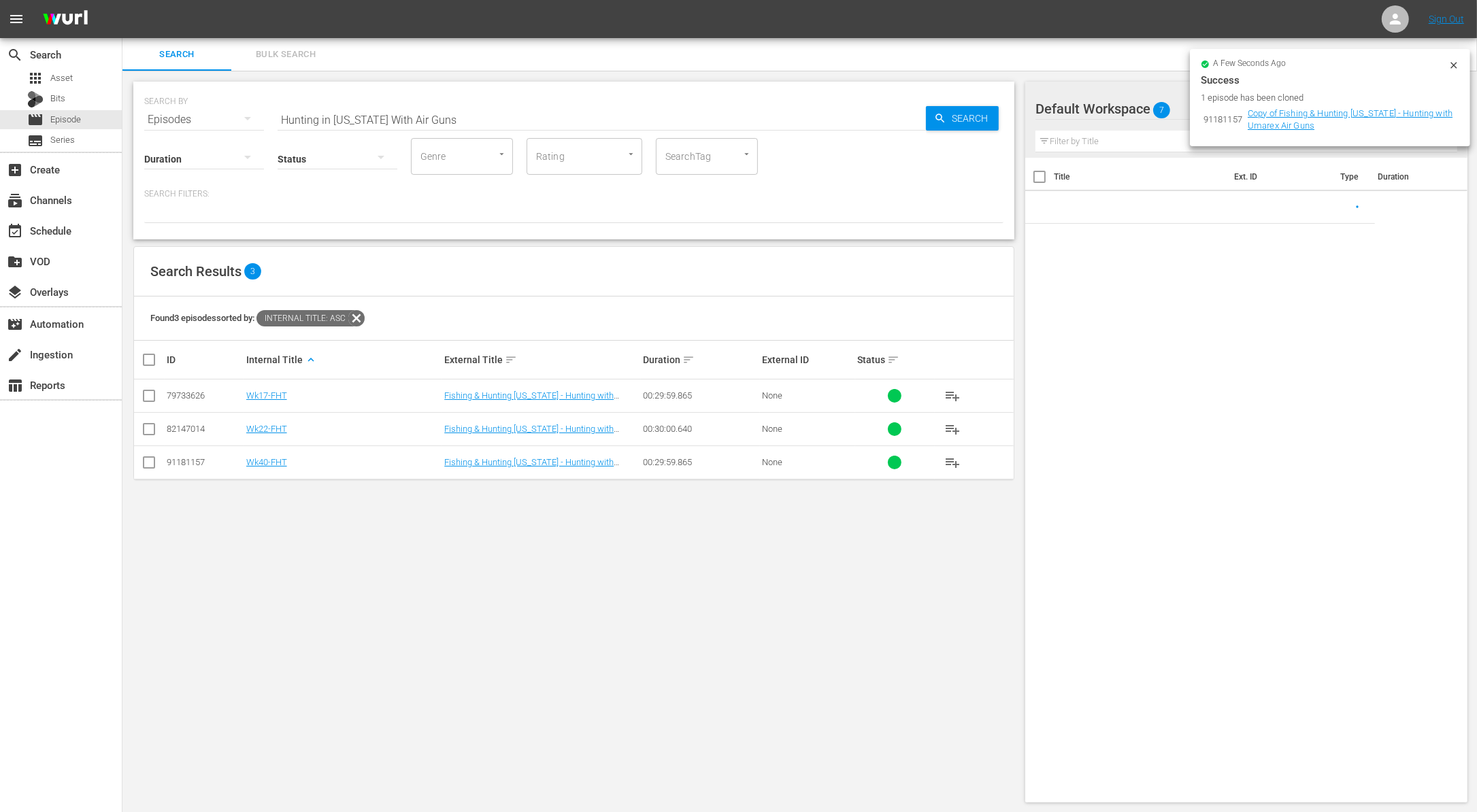
click at [1450, 67] on icon at bounding box center [1454, 66] width 11 height 11
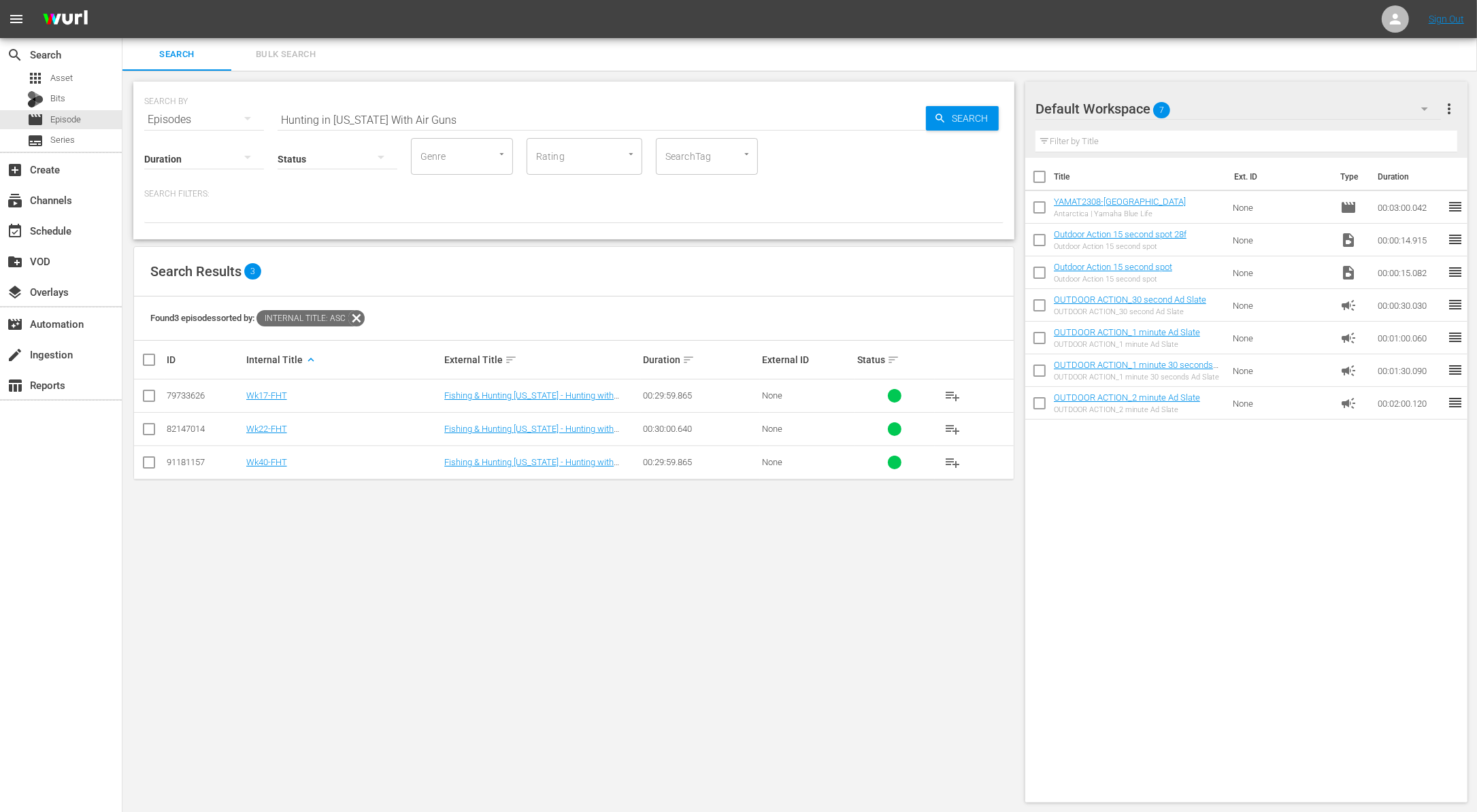
click at [165, 459] on td "91181157" at bounding box center [205, 462] width 80 height 34
click at [146, 463] on input "checkbox" at bounding box center [148, 465] width 16 height 16
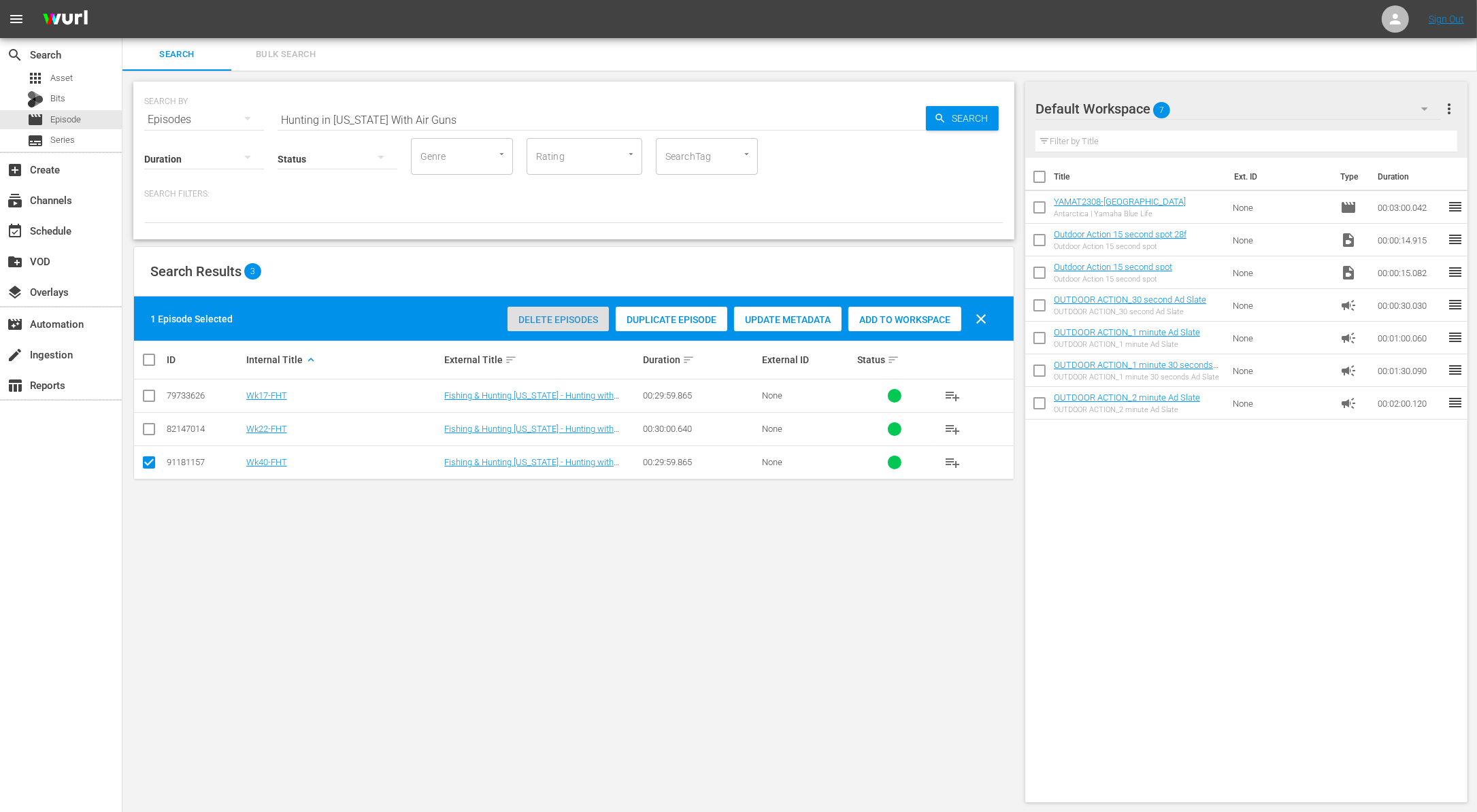
click at [544, 321] on span "Delete Episodes" at bounding box center [558, 320] width 102 height 11
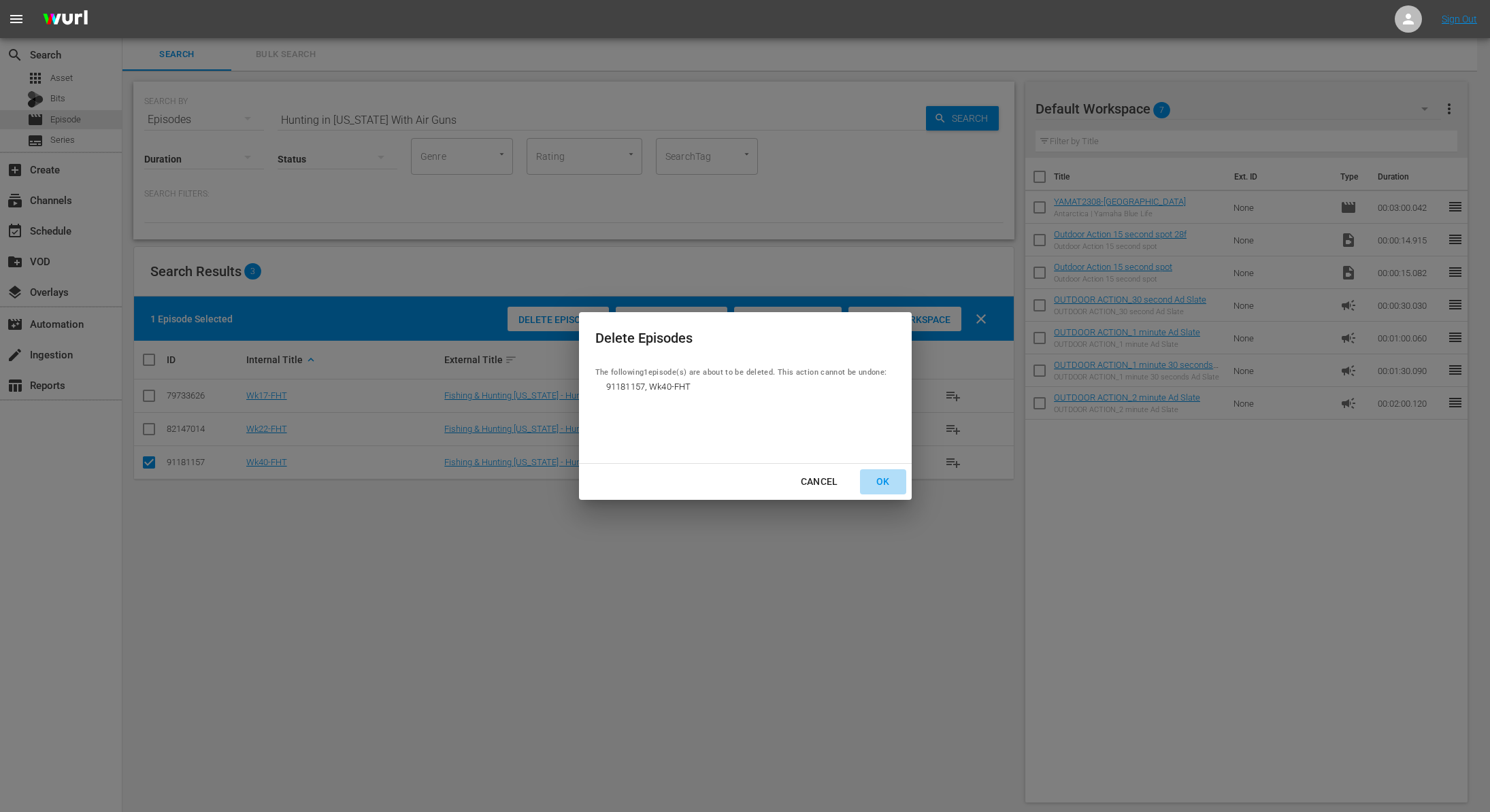
click at [887, 479] on div "OK" at bounding box center [883, 482] width 35 height 17
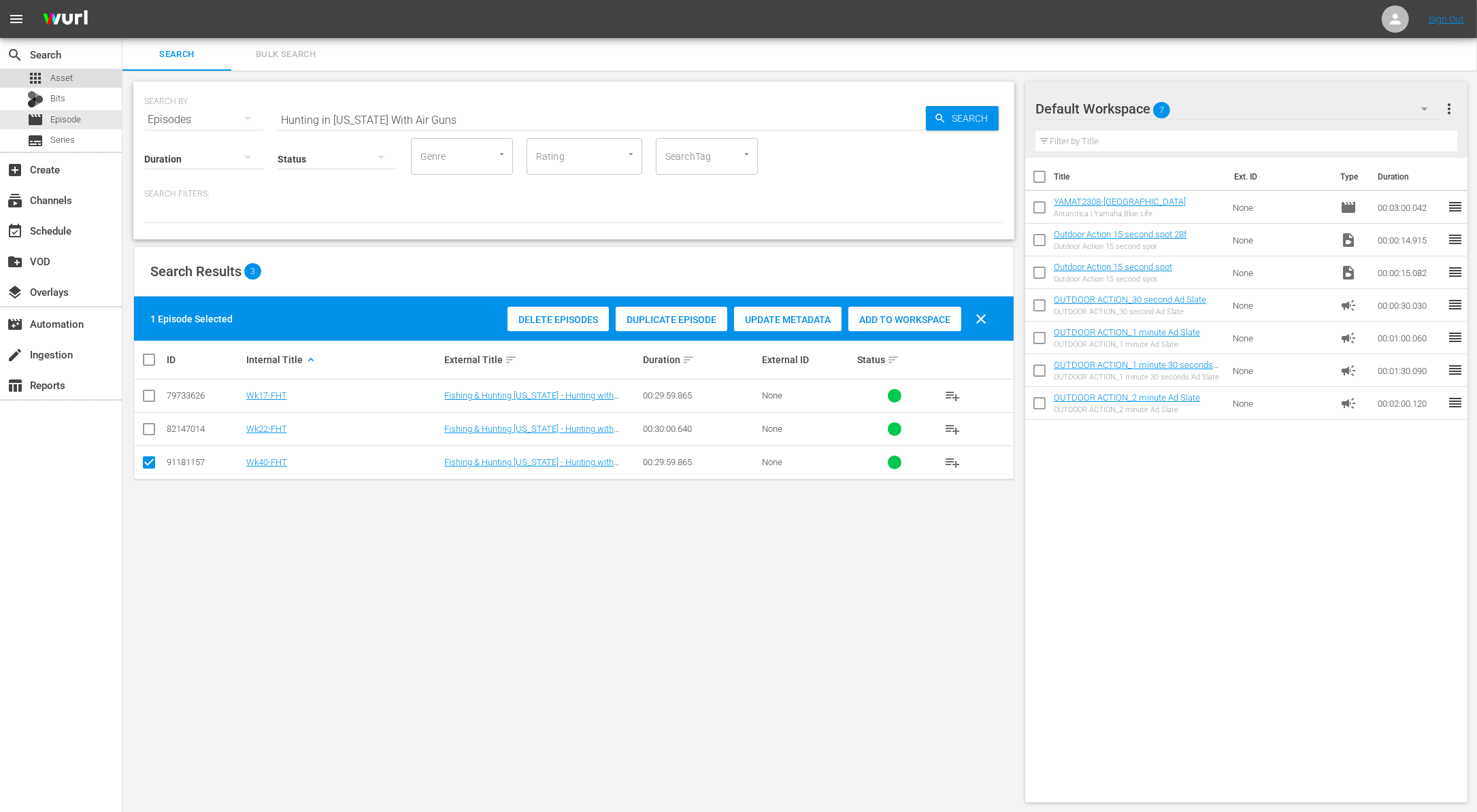
click at [73, 79] on div "apps Asset" at bounding box center [61, 78] width 122 height 19
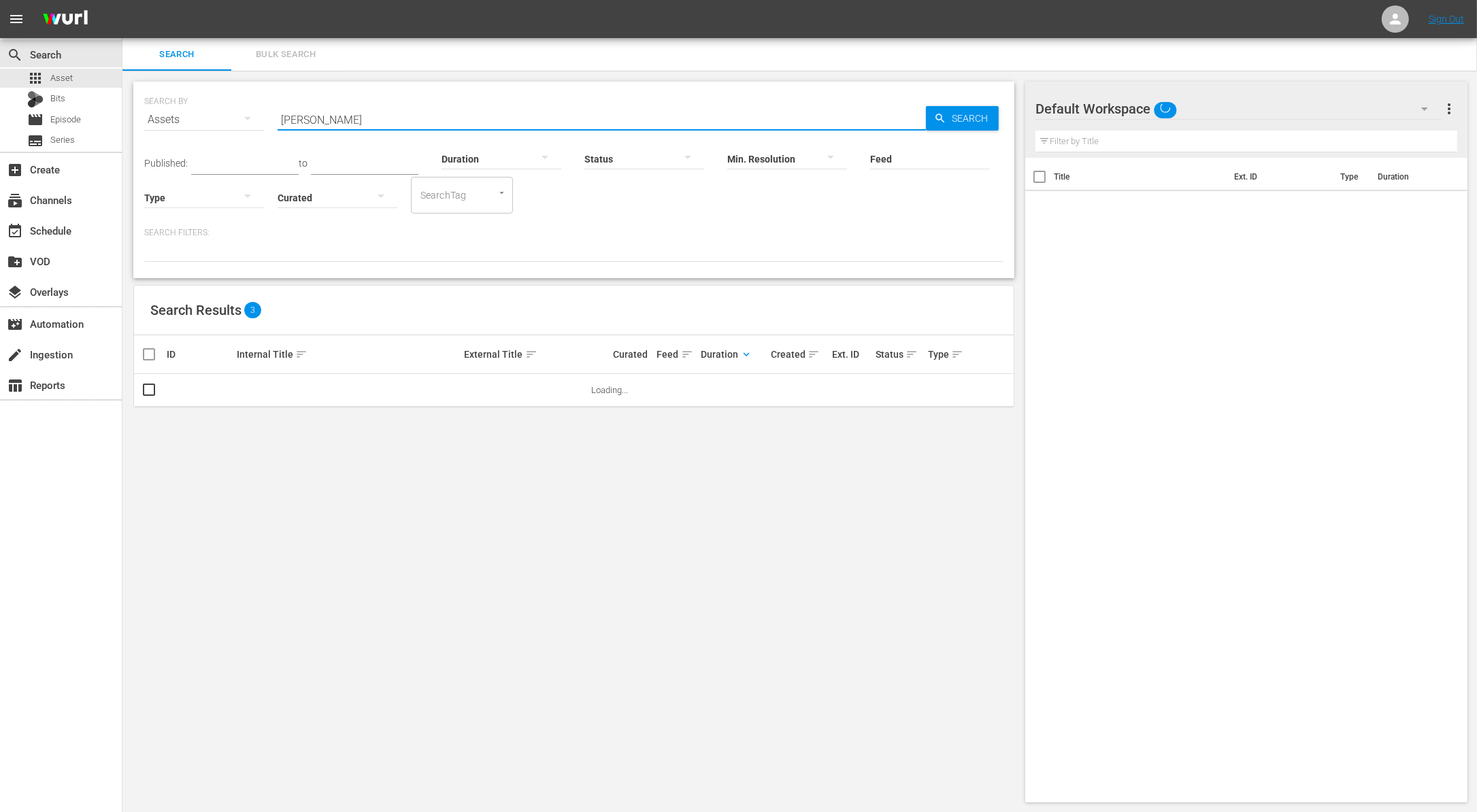
click at [364, 118] on input "Don Pedro" at bounding box center [601, 120] width 648 height 33
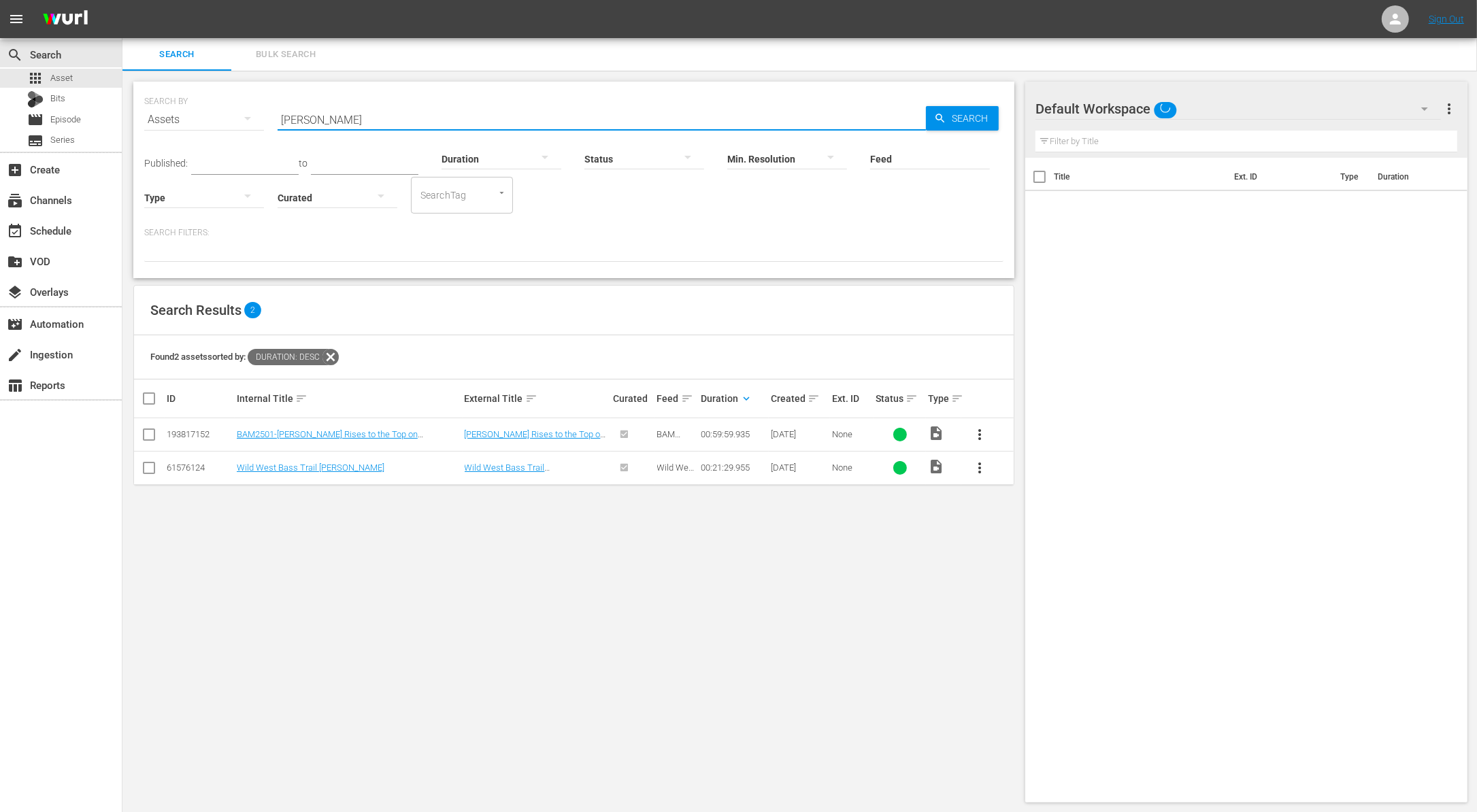
click at [364, 118] on input "Don Pedro" at bounding box center [601, 120] width 648 height 33
paste input "Hunting in Texas With Air Guns"
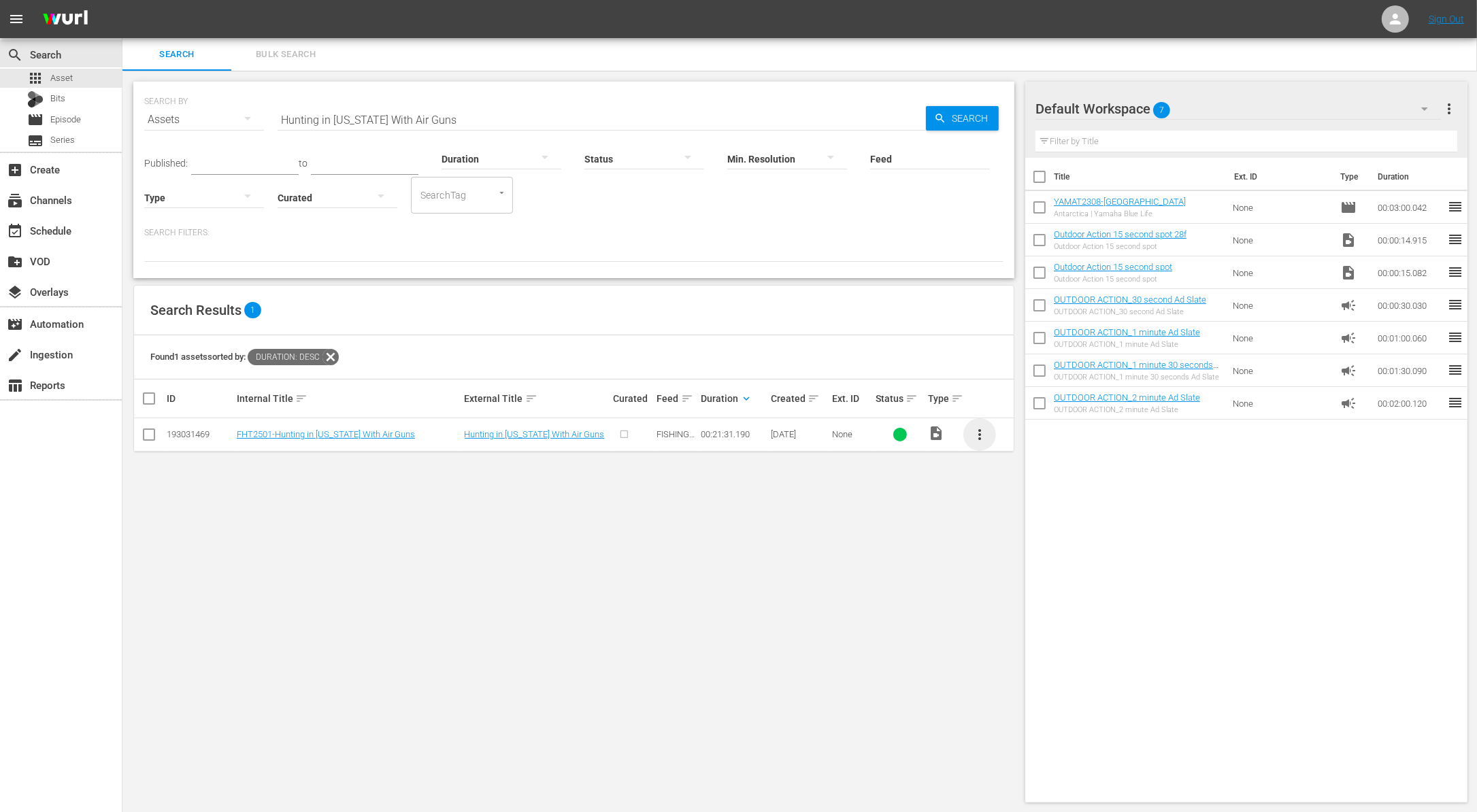
click at [982, 438] on span "more_vert" at bounding box center [979, 435] width 16 height 16
click at [1038, 473] on div "Workspace" at bounding box center [1053, 472] width 92 height 33
click at [404, 120] on input "Hunting in Texas With Air Guns" at bounding box center [601, 120] width 648 height 33
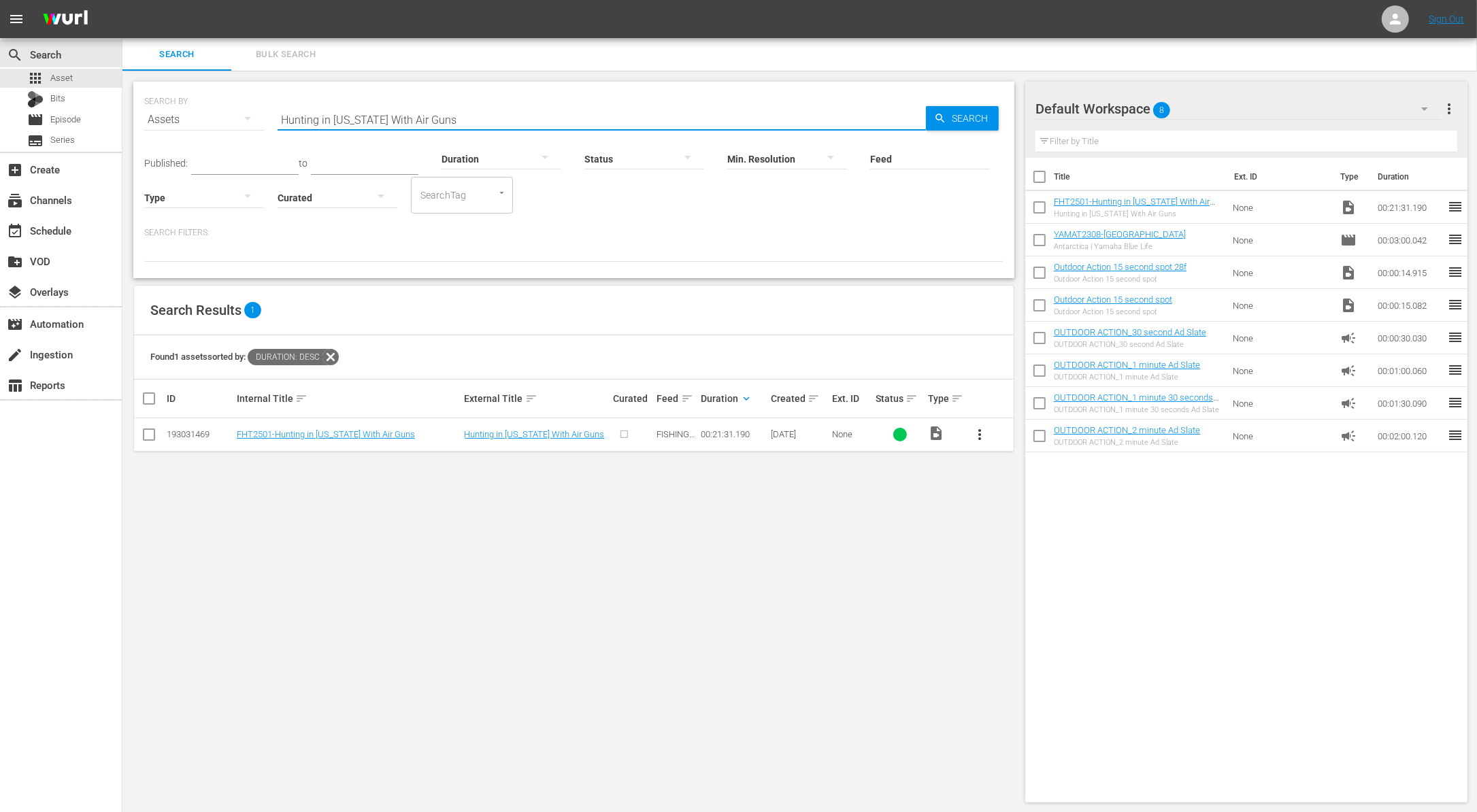
click at [404, 120] on input "Hunting in Texas With Air Guns" at bounding box center [601, 120] width 648 height 33
click at [744, 401] on span "keyboard_arrow_down" at bounding box center [746, 399] width 13 height 13
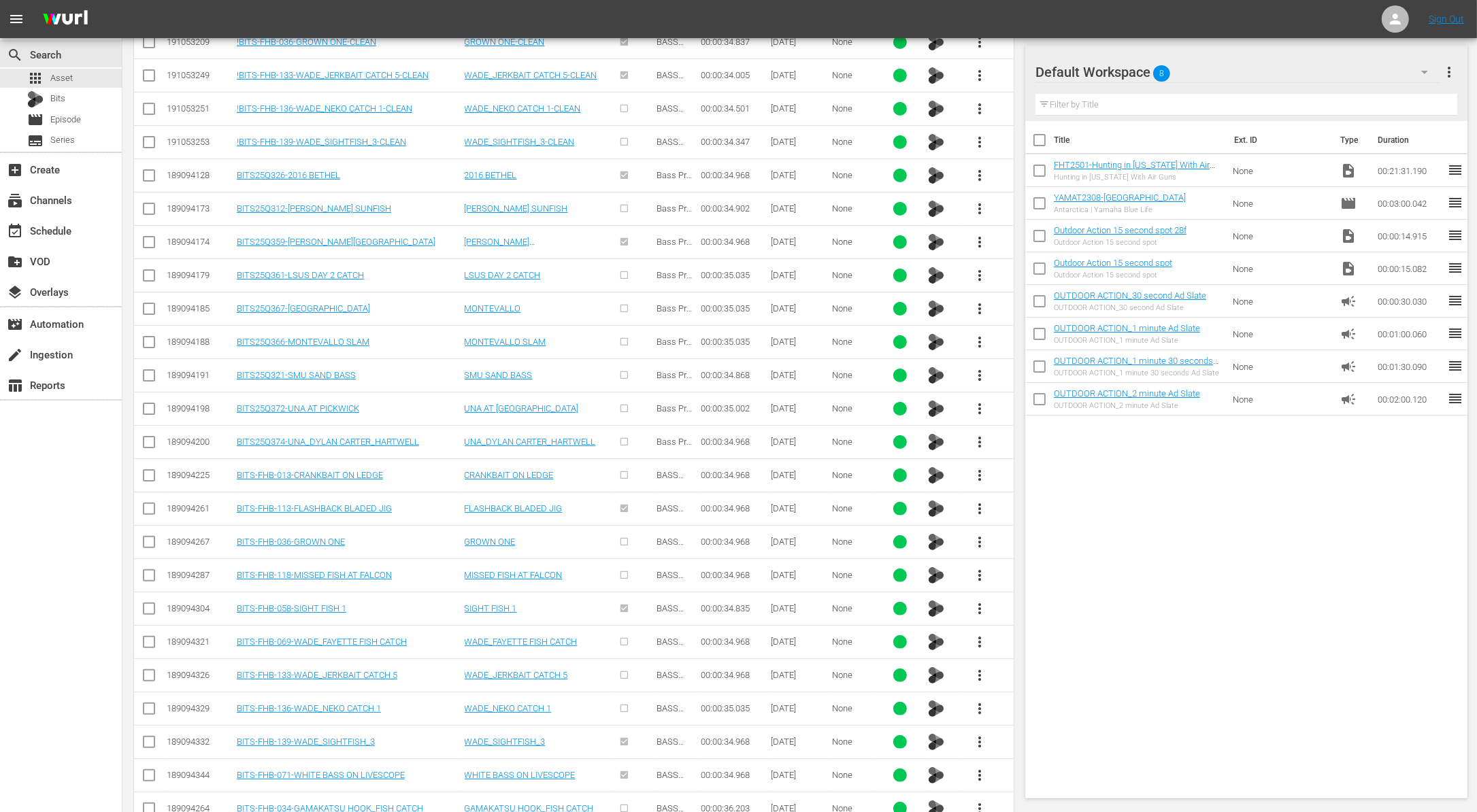
scroll to position [5980, 0]
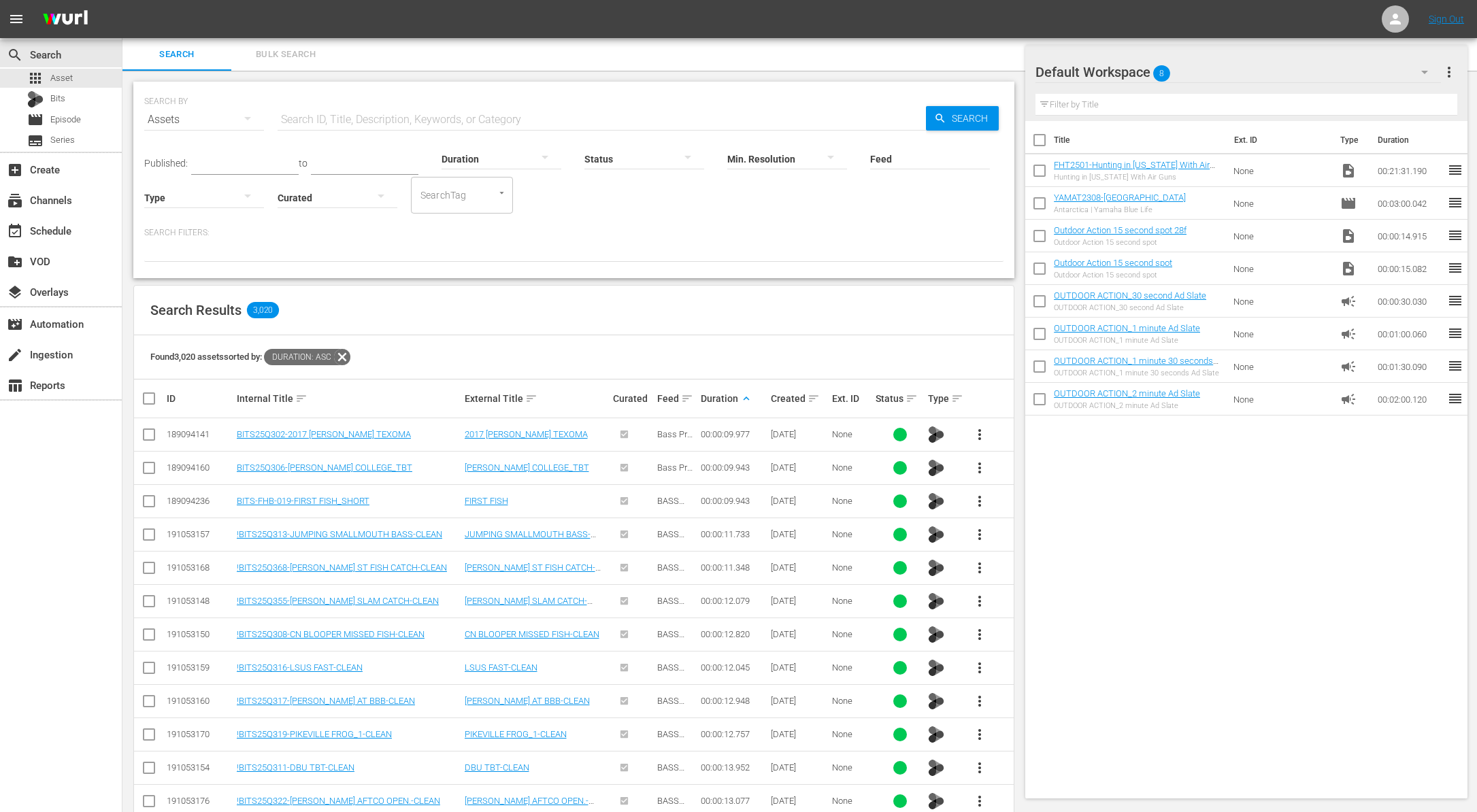
scroll to position [5980, 0]
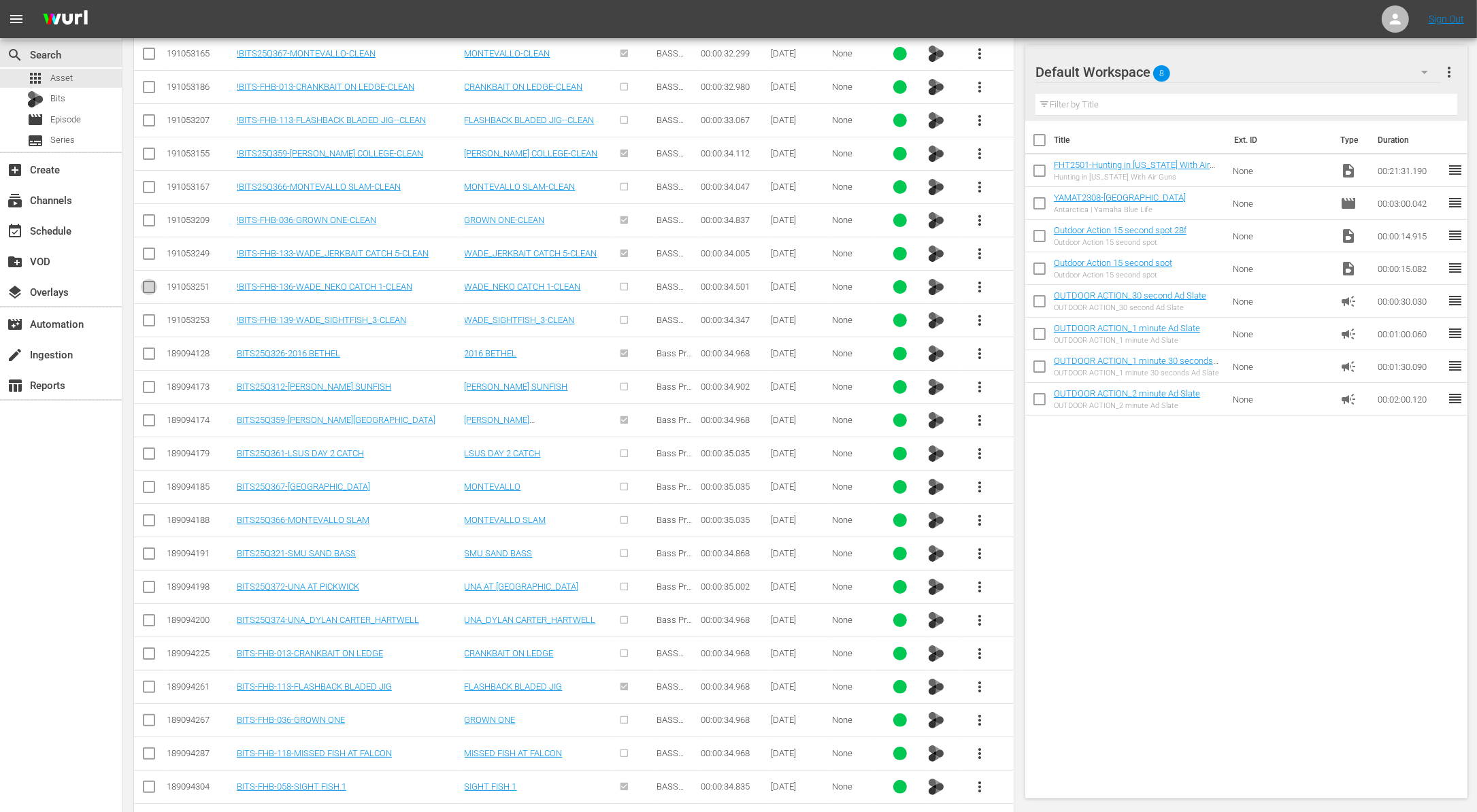
click at [141, 281] on input "checkbox" at bounding box center [148, 289] width 16 height 16
checkbox input "true"
click at [151, 315] on input "checkbox" at bounding box center [148, 323] width 16 height 16
checkbox input "true"
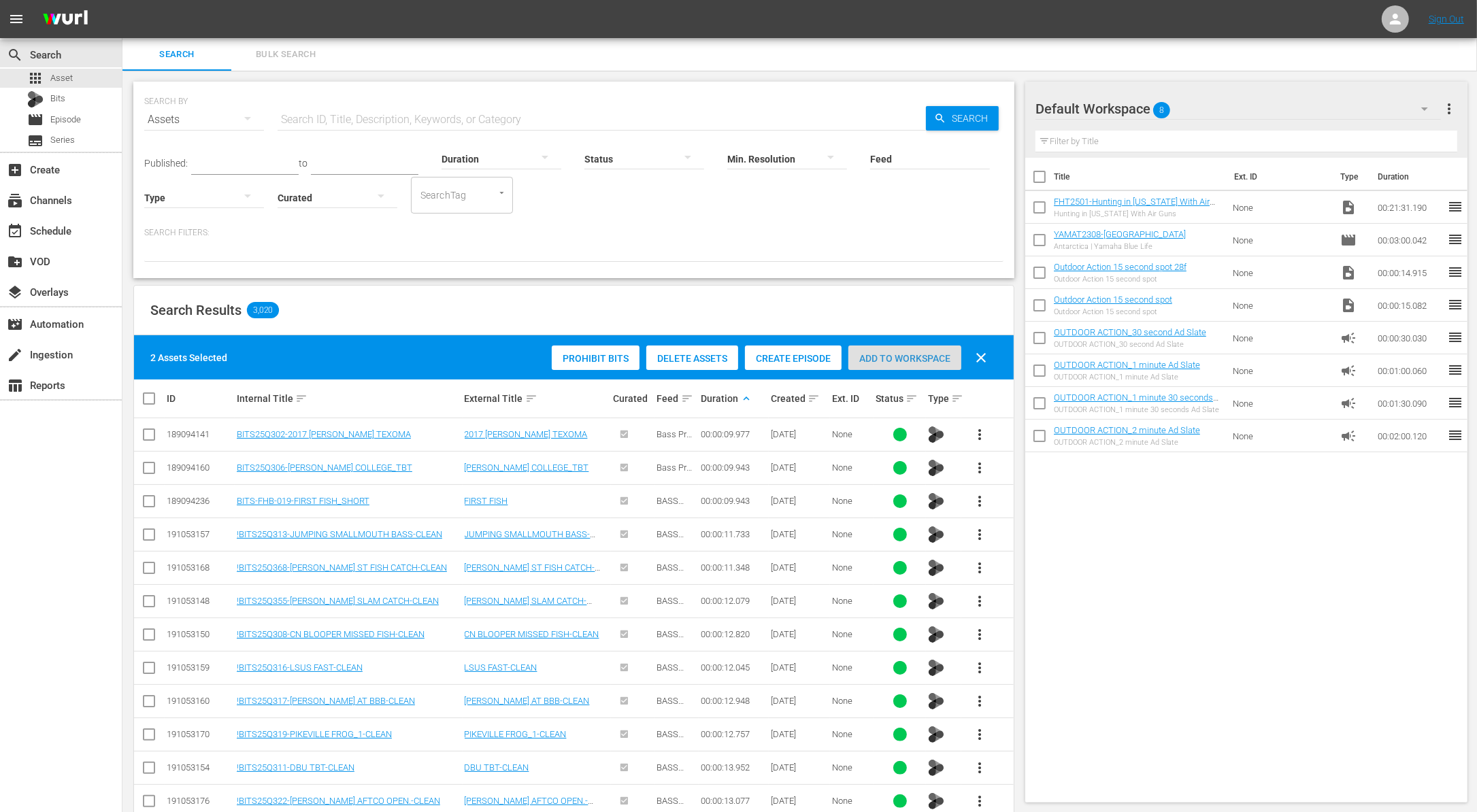
click at [894, 345] on div "Add to Workspace" at bounding box center [904, 358] width 113 height 26
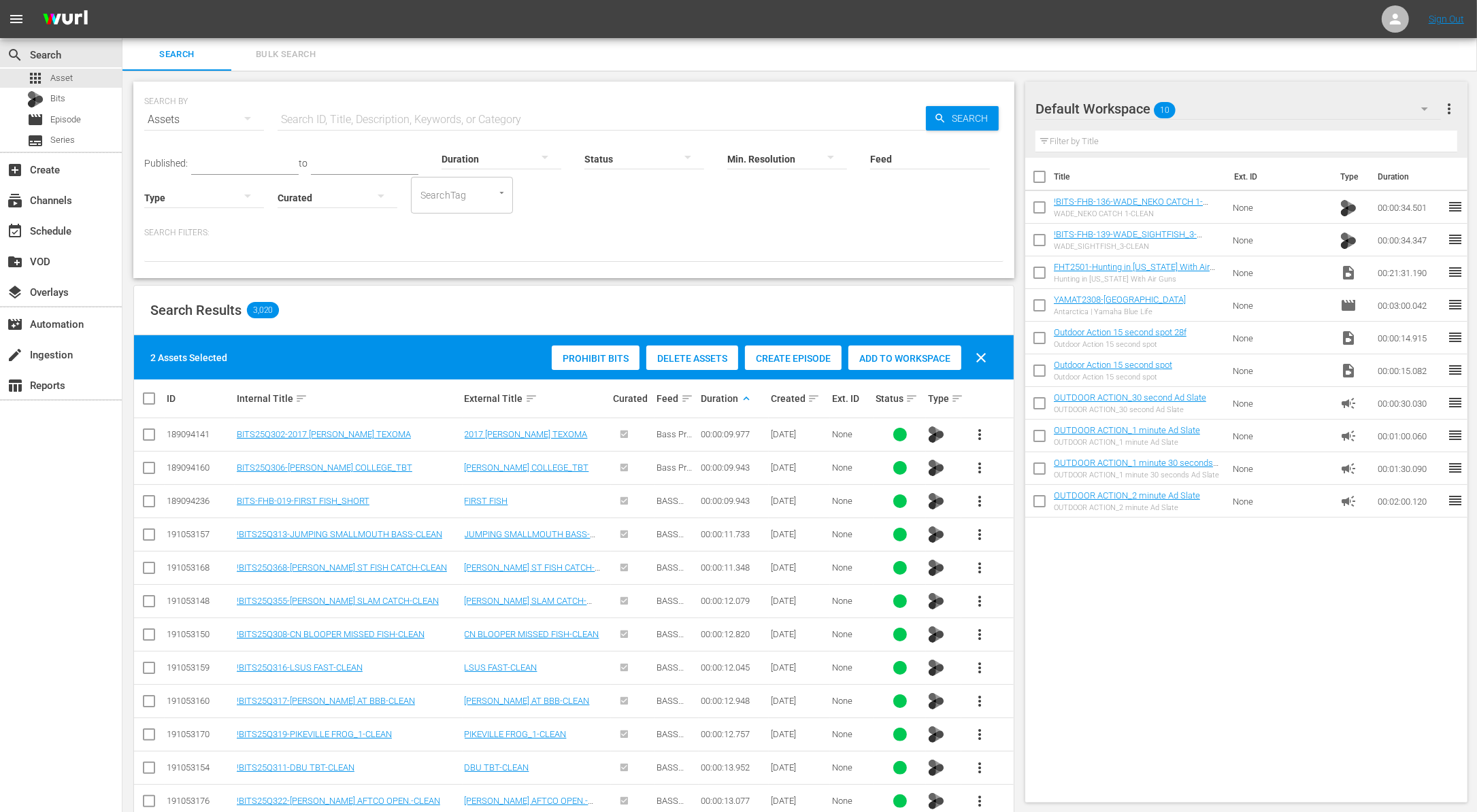
click at [1035, 275] on input "checkbox" at bounding box center [1039, 275] width 29 height 29
checkbox input "true"
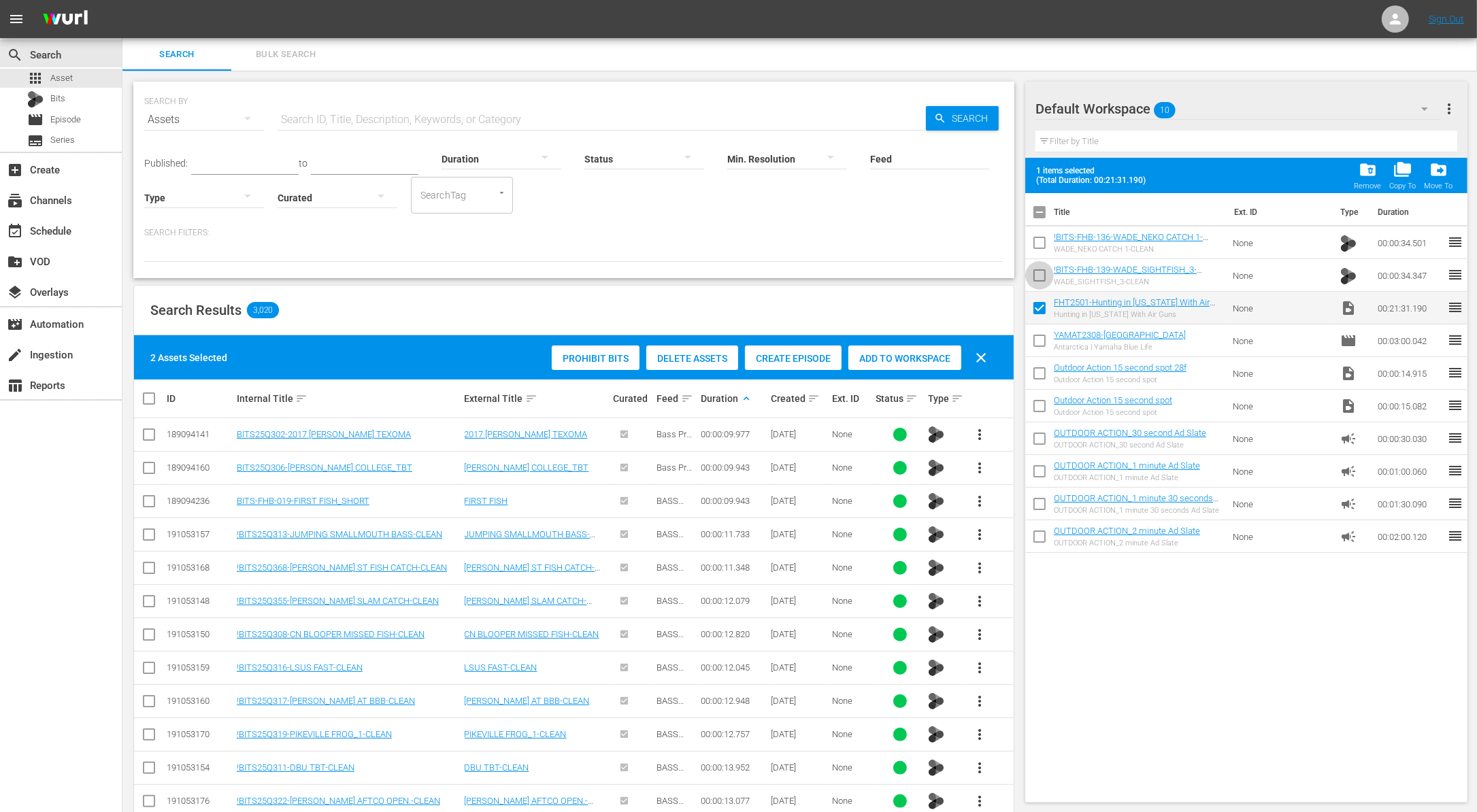
click at [1035, 275] on input "checkbox" at bounding box center [1039, 278] width 29 height 29
checkbox input "true"
click at [1036, 249] on input "checkbox" at bounding box center [1039, 245] width 29 height 29
checkbox input "true"
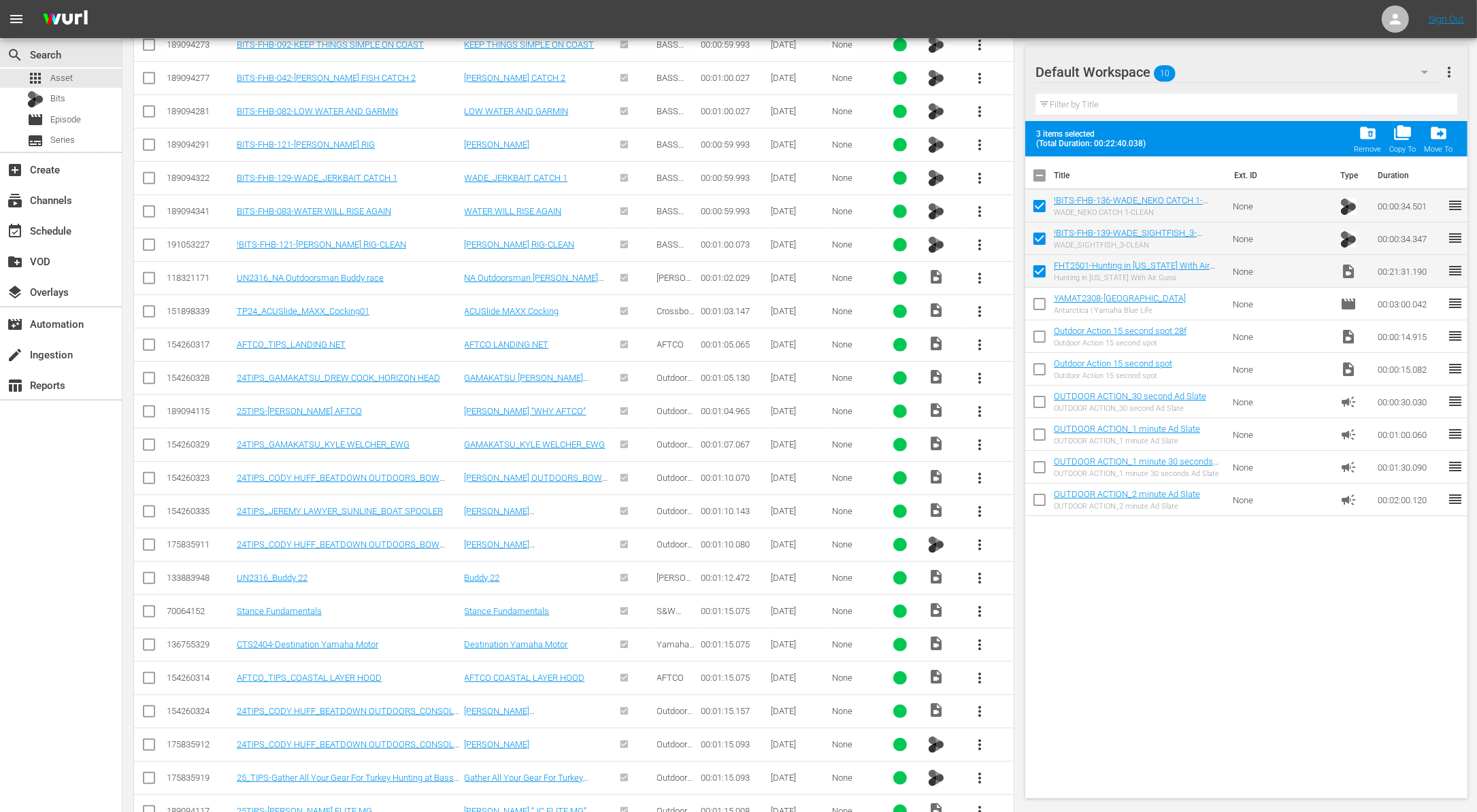
scroll to position [12777, 0]
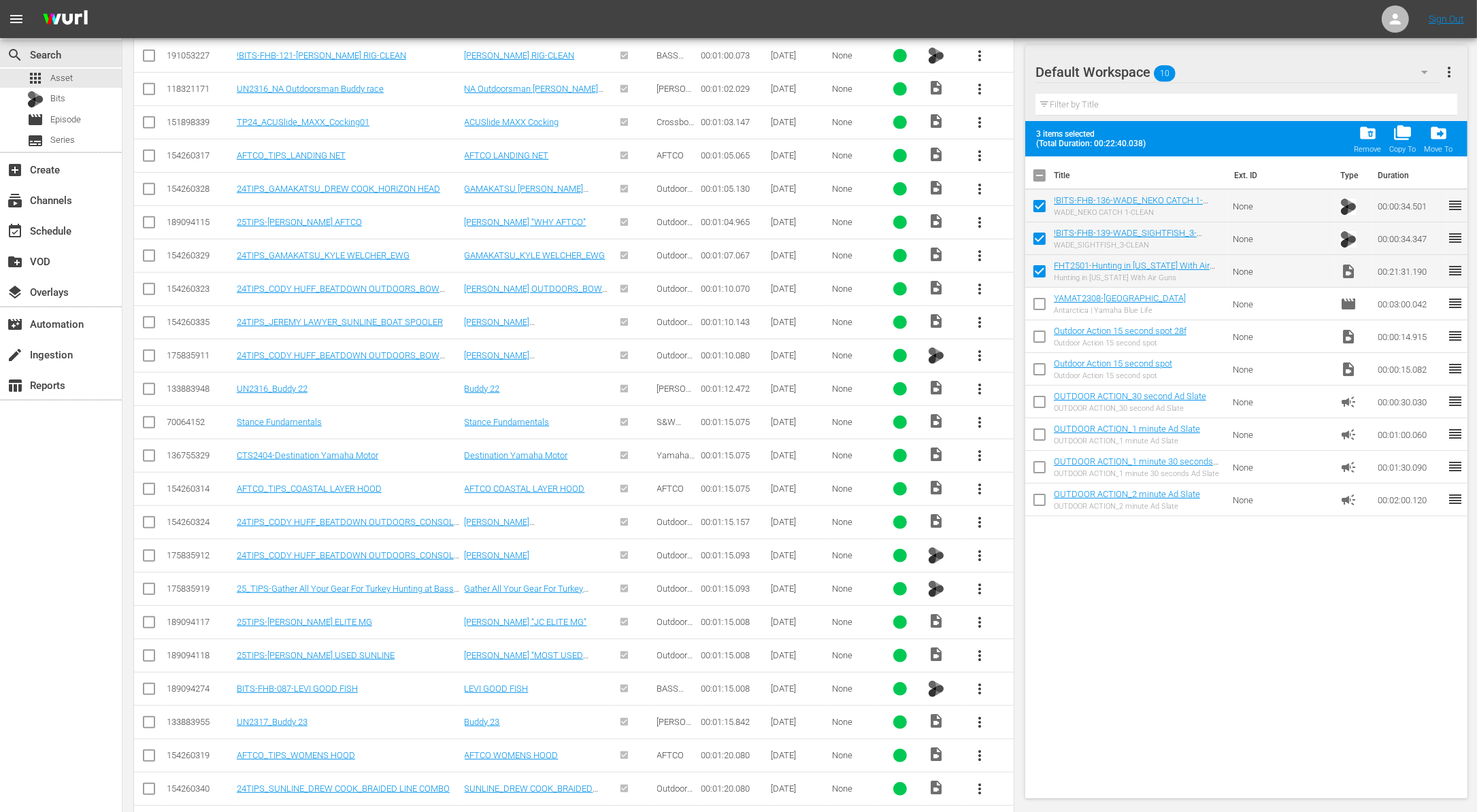
click at [978, 748] on span "more_vert" at bounding box center [979, 756] width 16 height 16
click at [1024, 691] on div "Workspace" at bounding box center [1053, 692] width 92 height 33
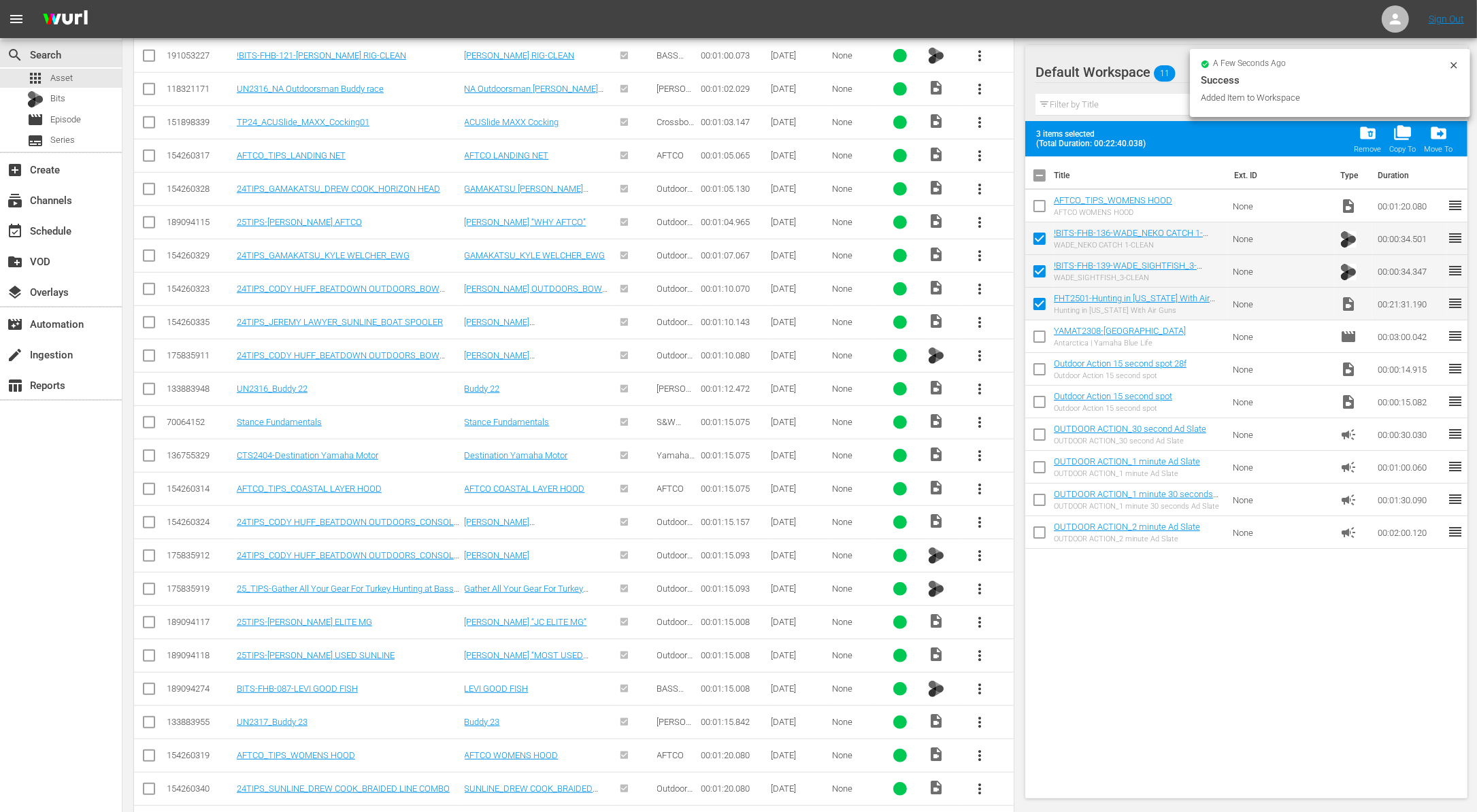
click at [1039, 207] on input "checkbox" at bounding box center [1039, 209] width 29 height 29
checkbox input "true"
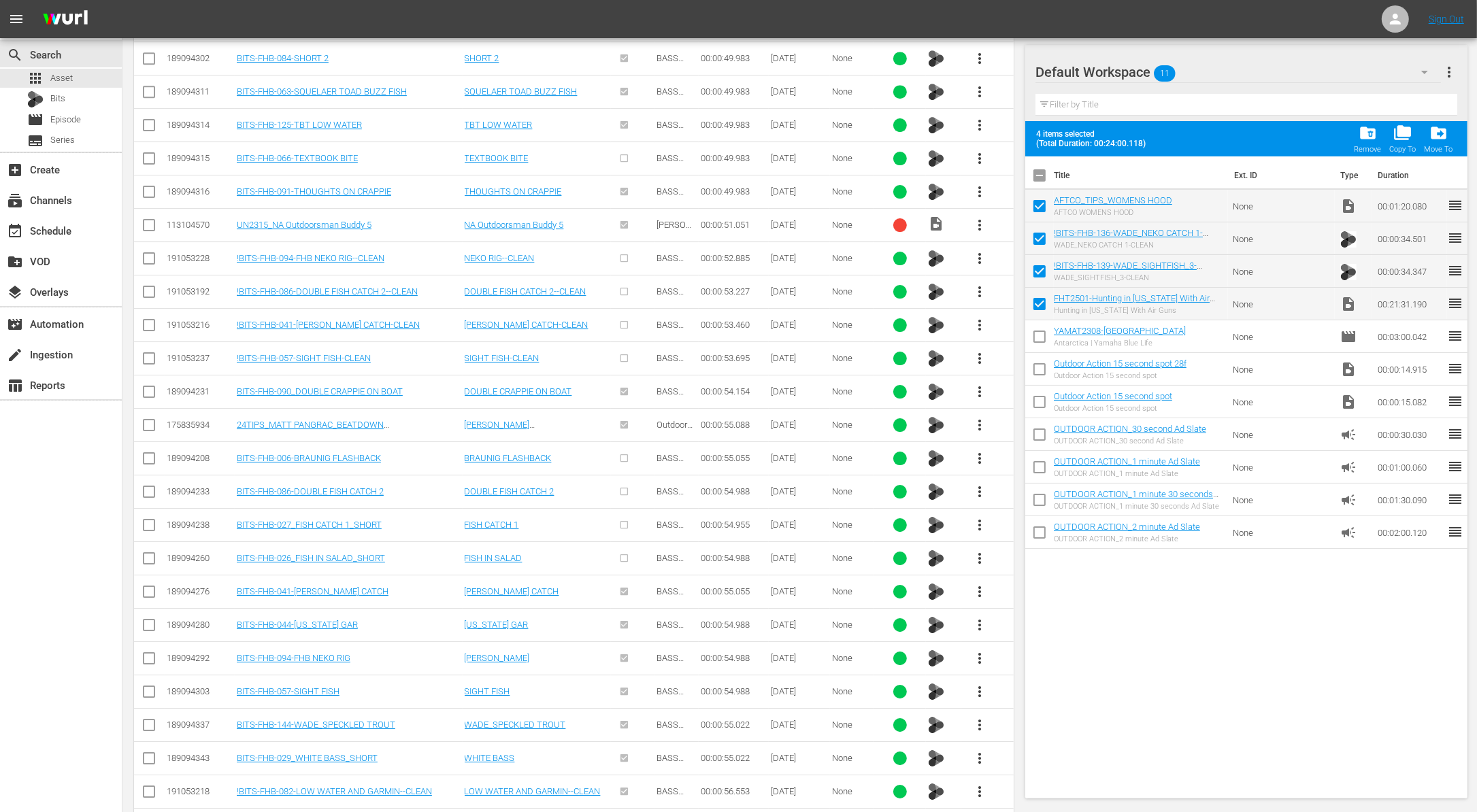
scroll to position [11187, 0]
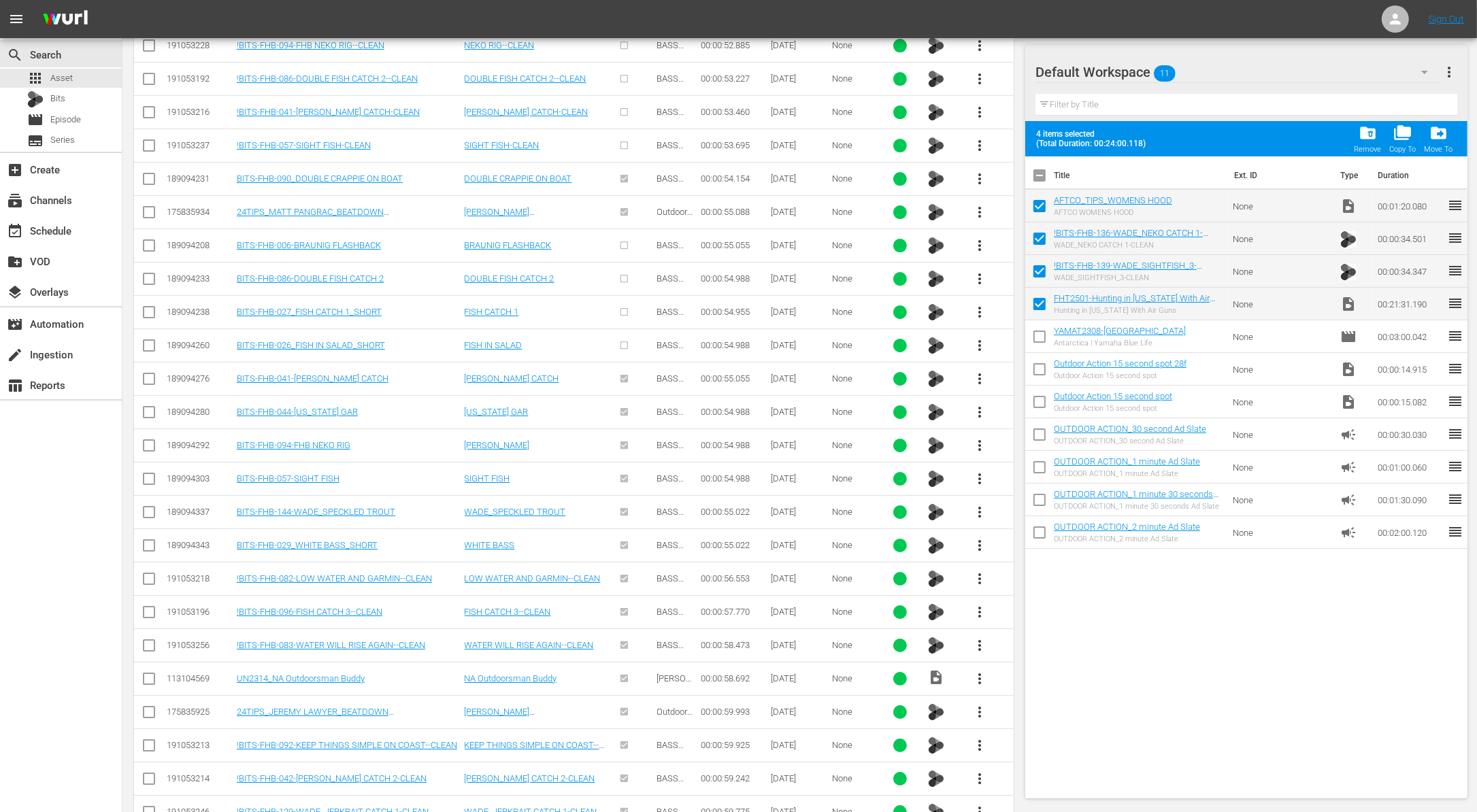
click at [982, 771] on span "more_vert" at bounding box center [979, 778] width 16 height 16
click at [1028, 613] on div "Workspace" at bounding box center [1053, 618] width 92 height 33
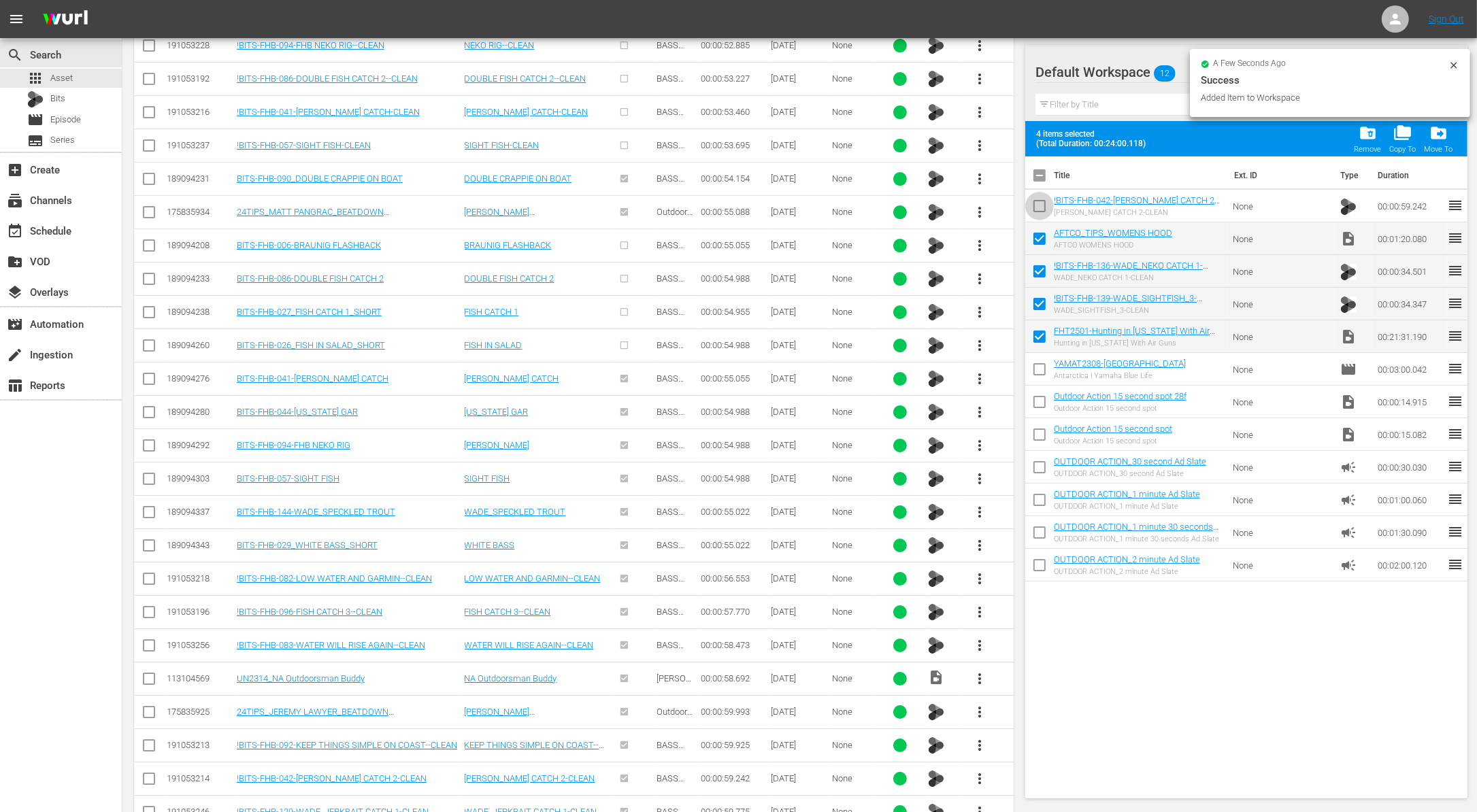
click at [1038, 211] on input "checkbox" at bounding box center [1039, 209] width 29 height 29
checkbox input "true"
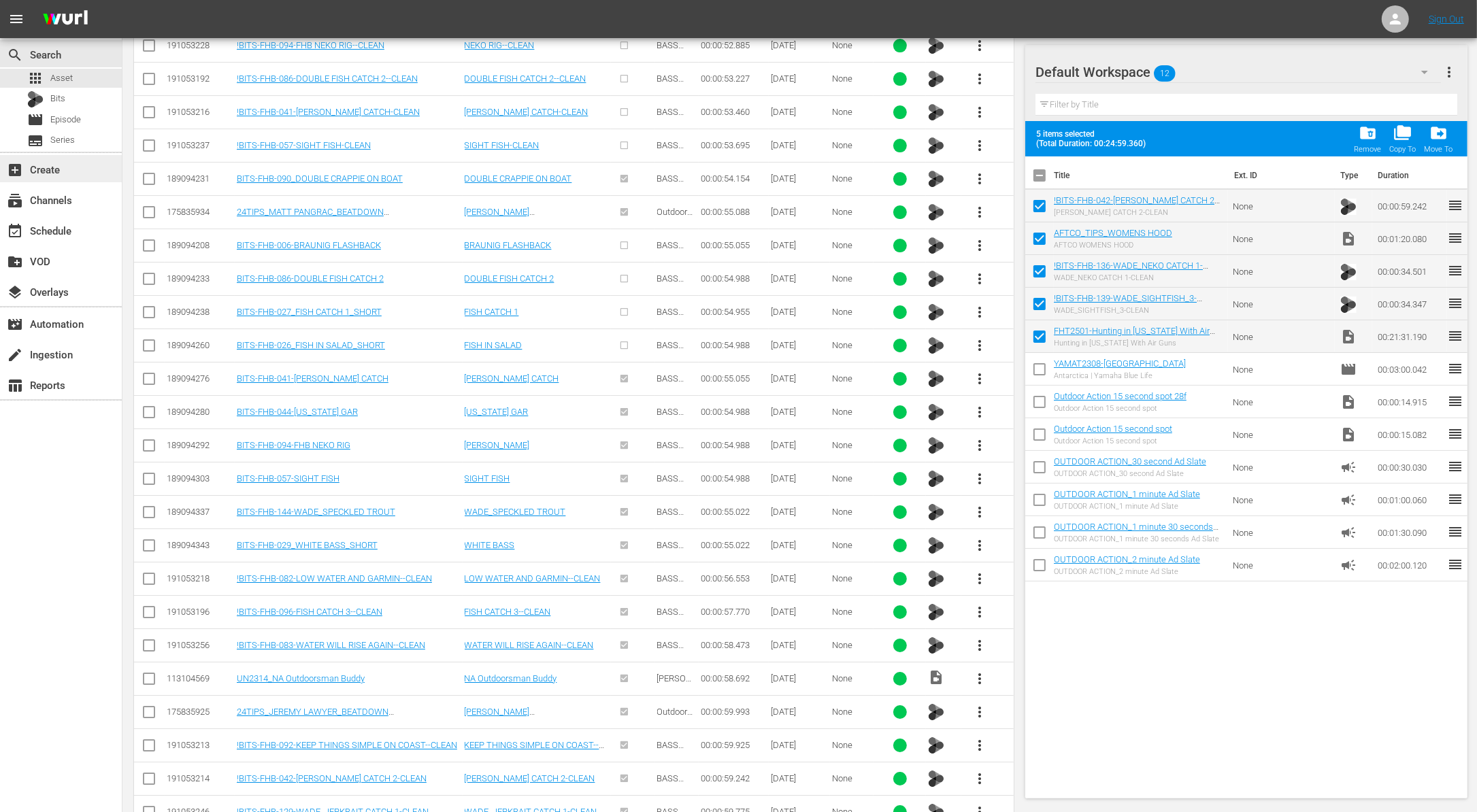
click at [75, 166] on div "add_box Create" at bounding box center [38, 167] width 76 height 13
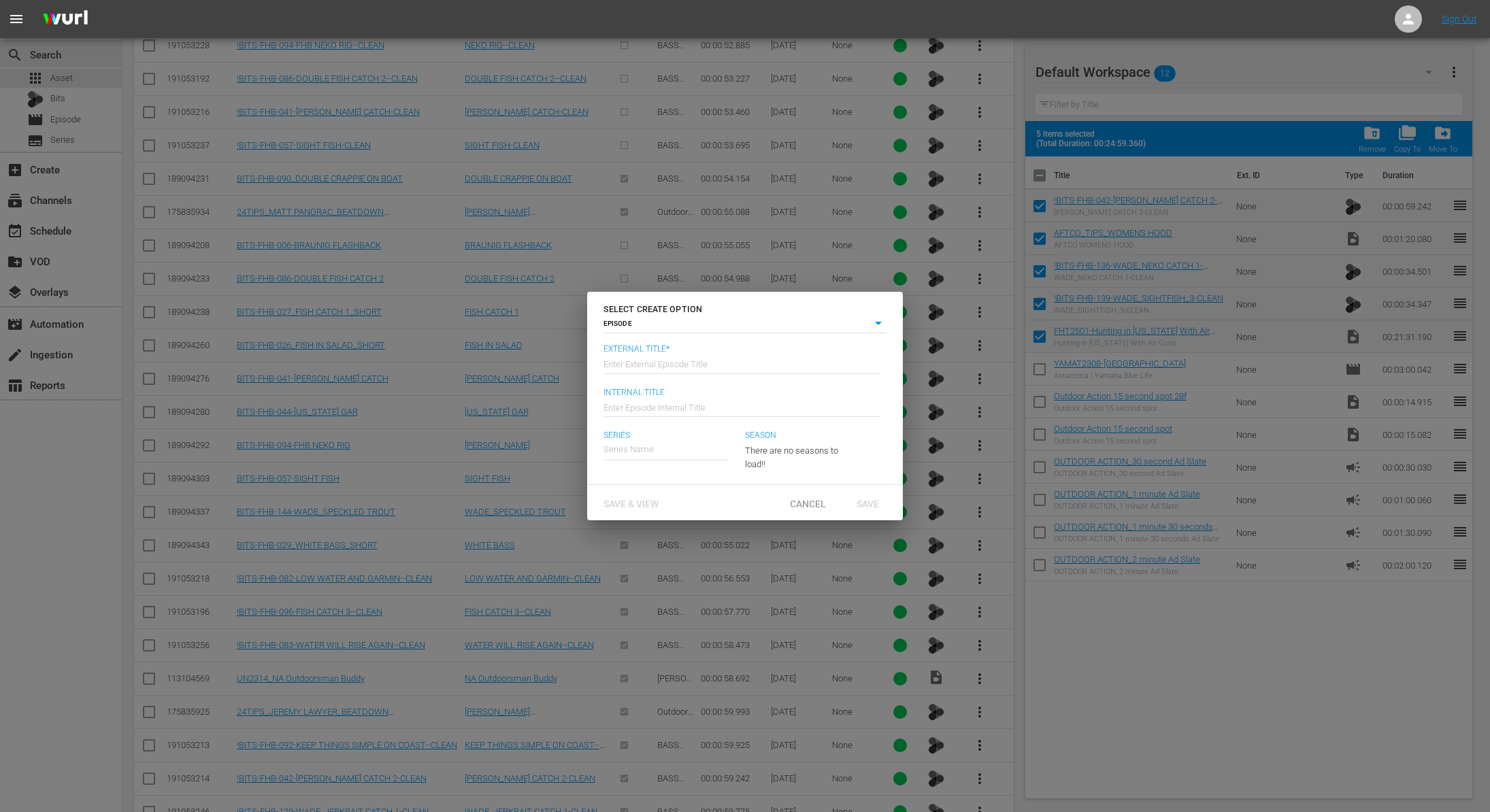
click at [707, 367] on input "text" at bounding box center [741, 363] width 276 height 33
paste input "Hunting in Texas With Air Guns"
type input "Fishing Hunting [US_STATE] - Hunting in [US_STATE] With Air Guns"
type input "Wk40-FHT"
click at [637, 447] on input "Fishing Hunting" at bounding box center [666, 449] width 125 height 33
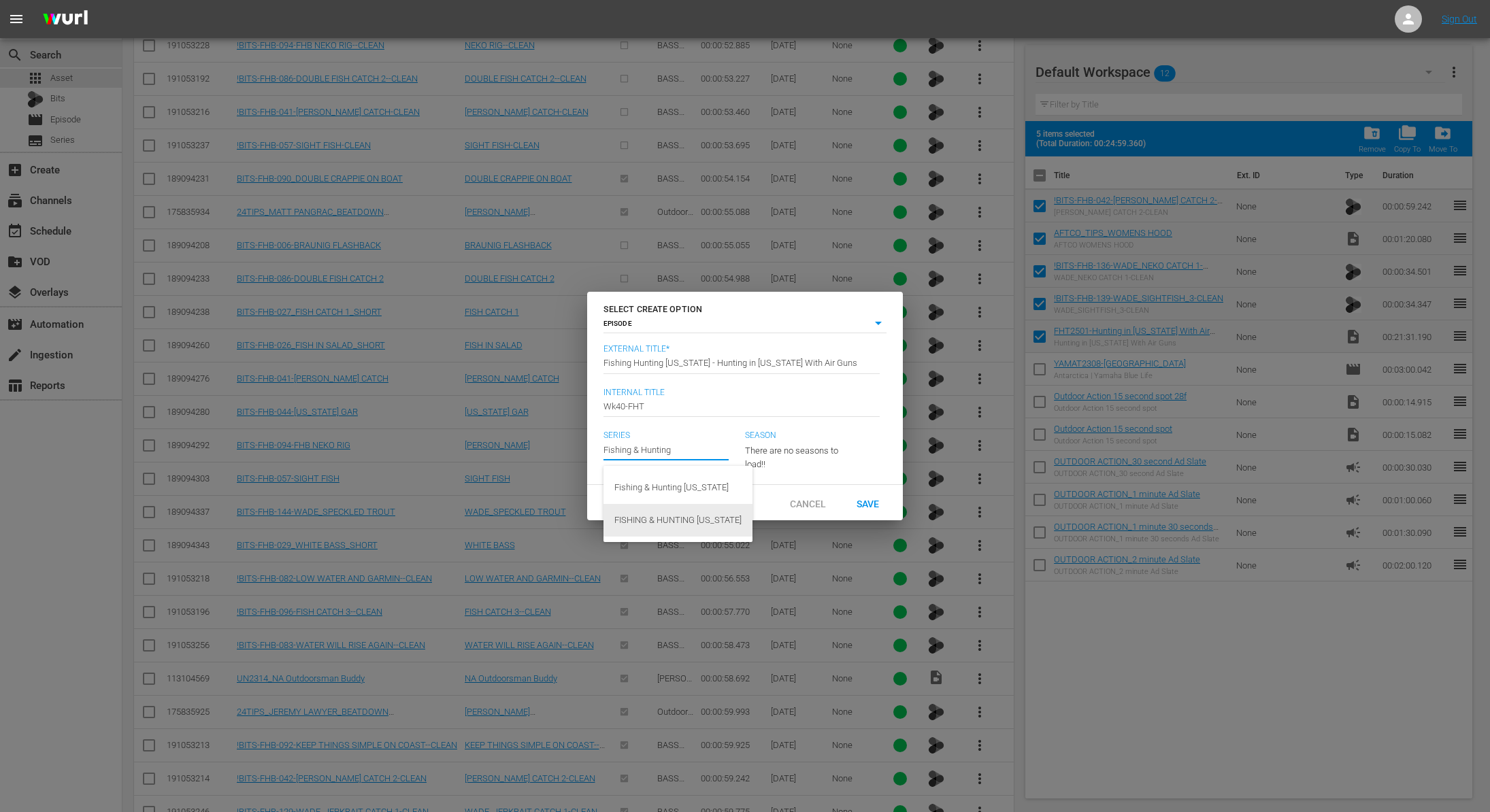
click at [693, 513] on div "FISHING & HUNTING TEXAS" at bounding box center [678, 520] width 127 height 33
type input "FISHING & HUNTING TEXAS"
click at [865, 503] on span "Save" at bounding box center [868, 503] width 45 height 11
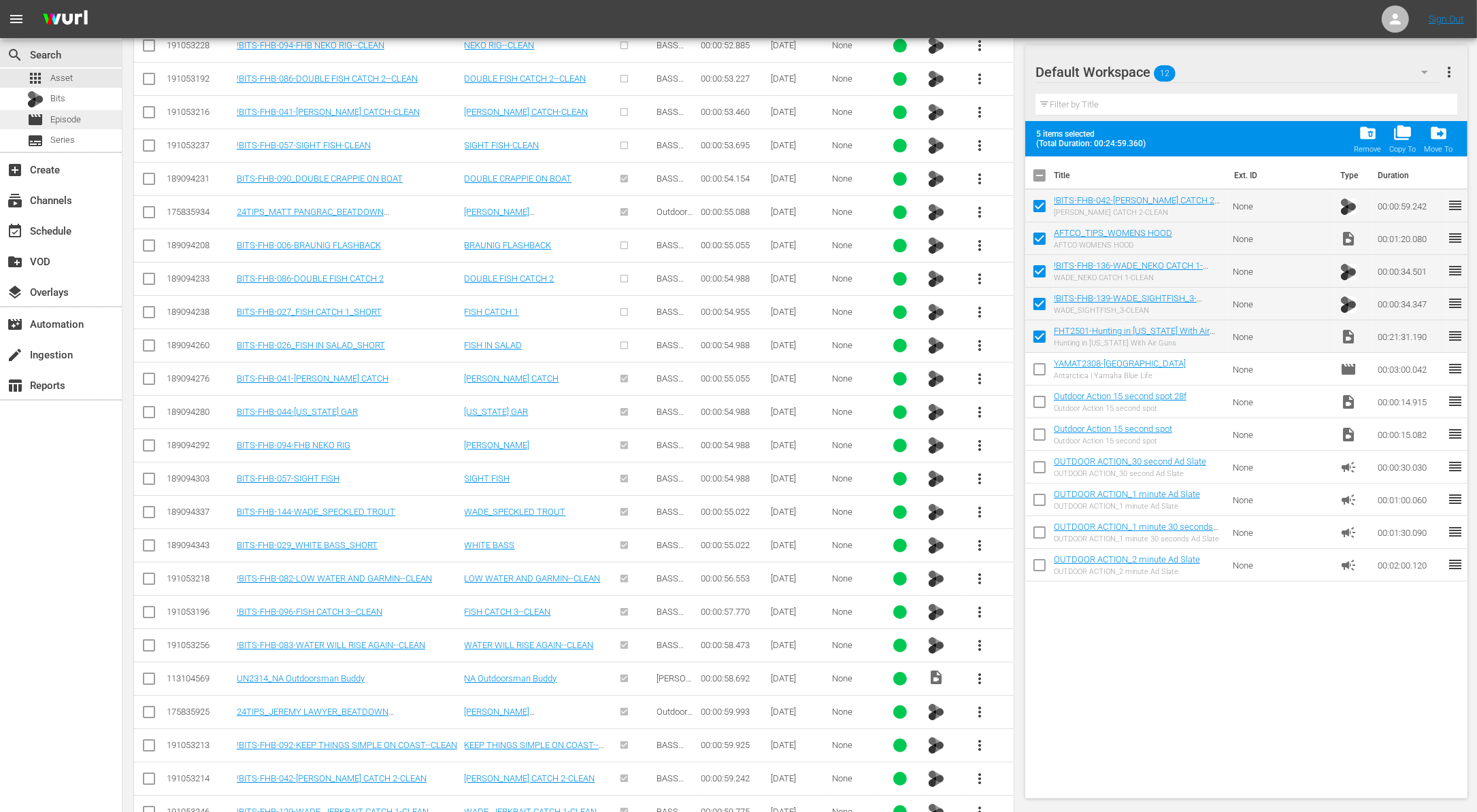
click at [71, 122] on span "Episode" at bounding box center [65, 119] width 30 height 13
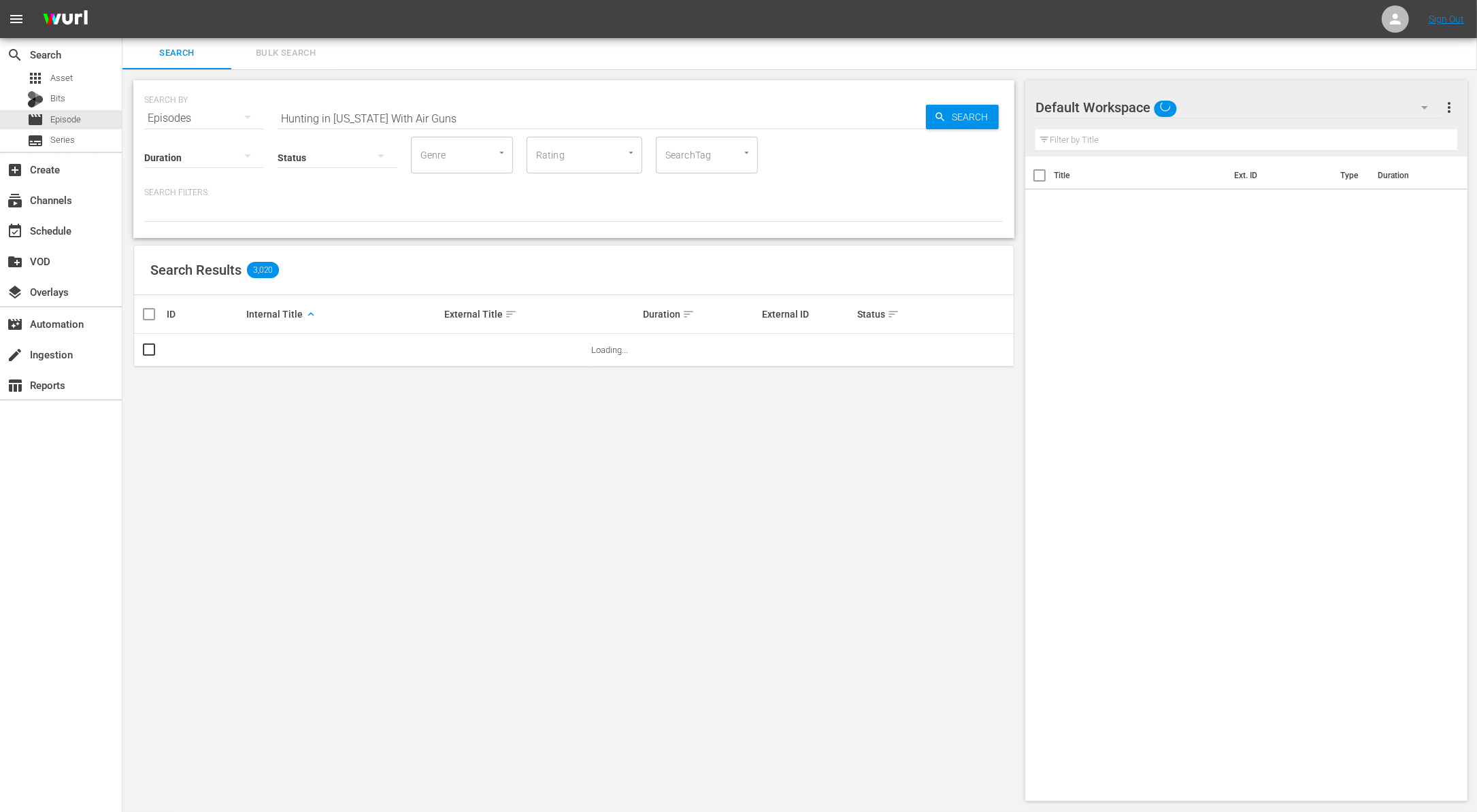
scroll to position [2, 0]
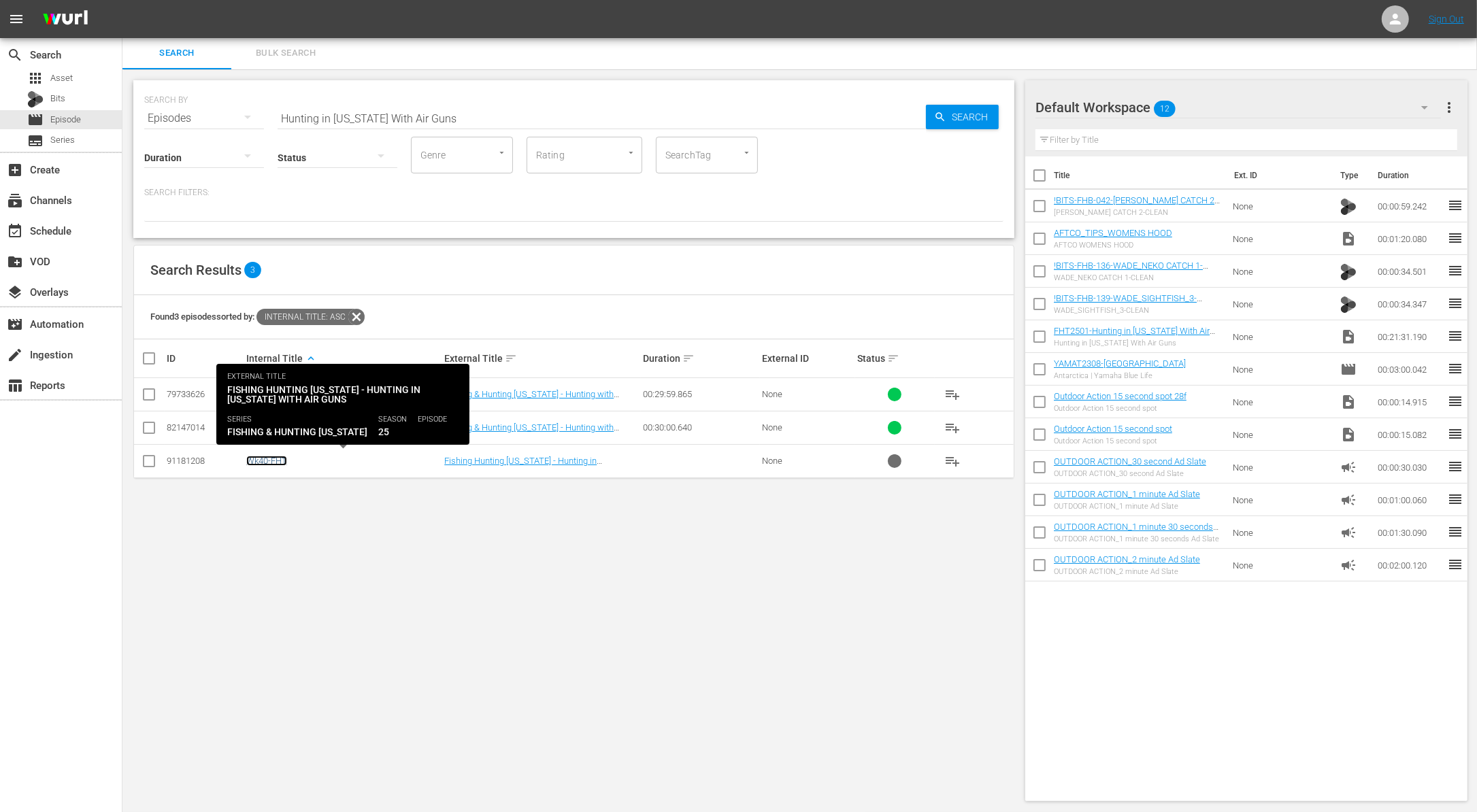
click at [270, 456] on link "Wk40-FHT" at bounding box center [266, 460] width 41 height 10
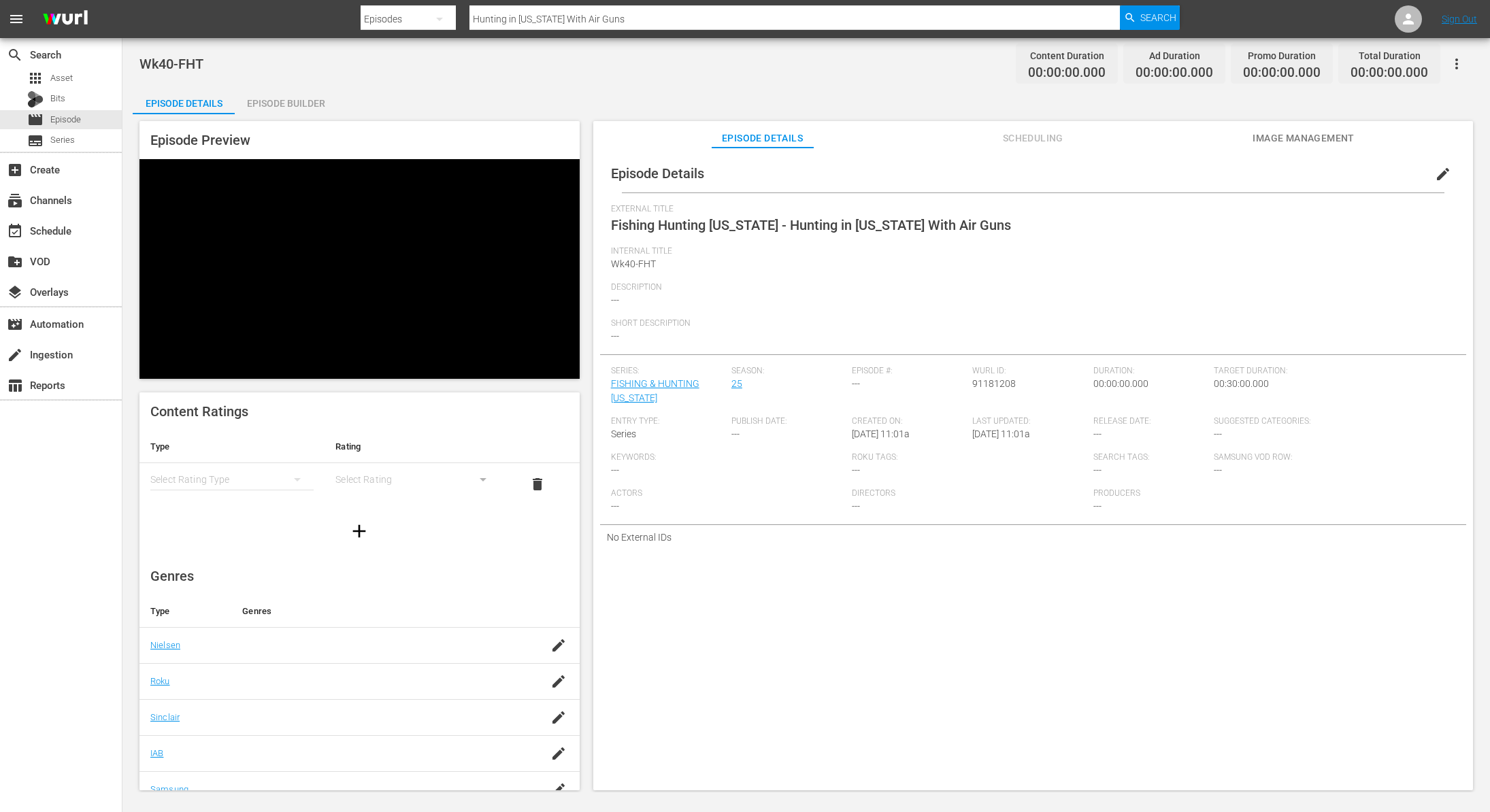
click at [303, 97] on div "Episode Builder" at bounding box center [285, 103] width 102 height 33
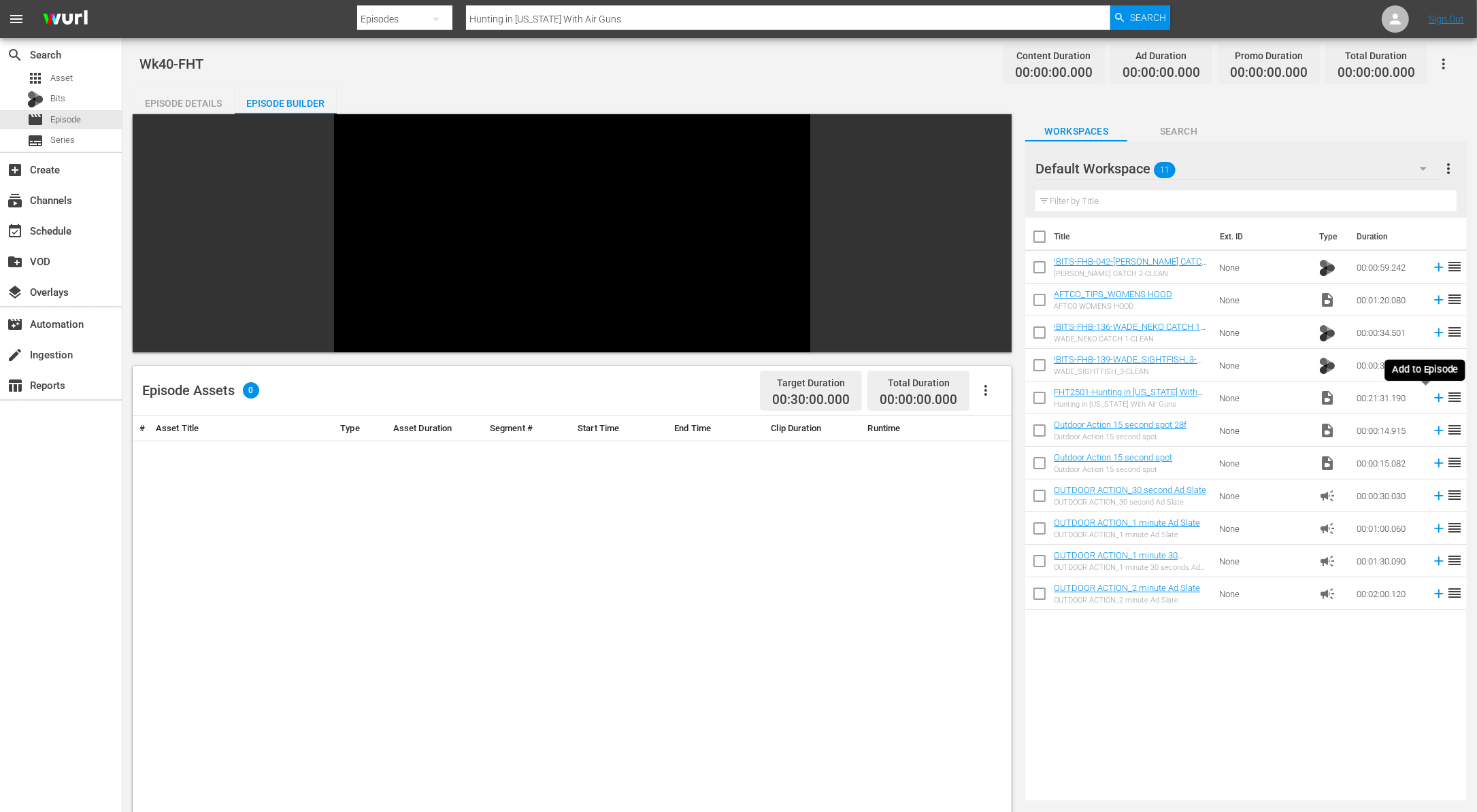
click at [1435, 394] on icon at bounding box center [1439, 398] width 9 height 9
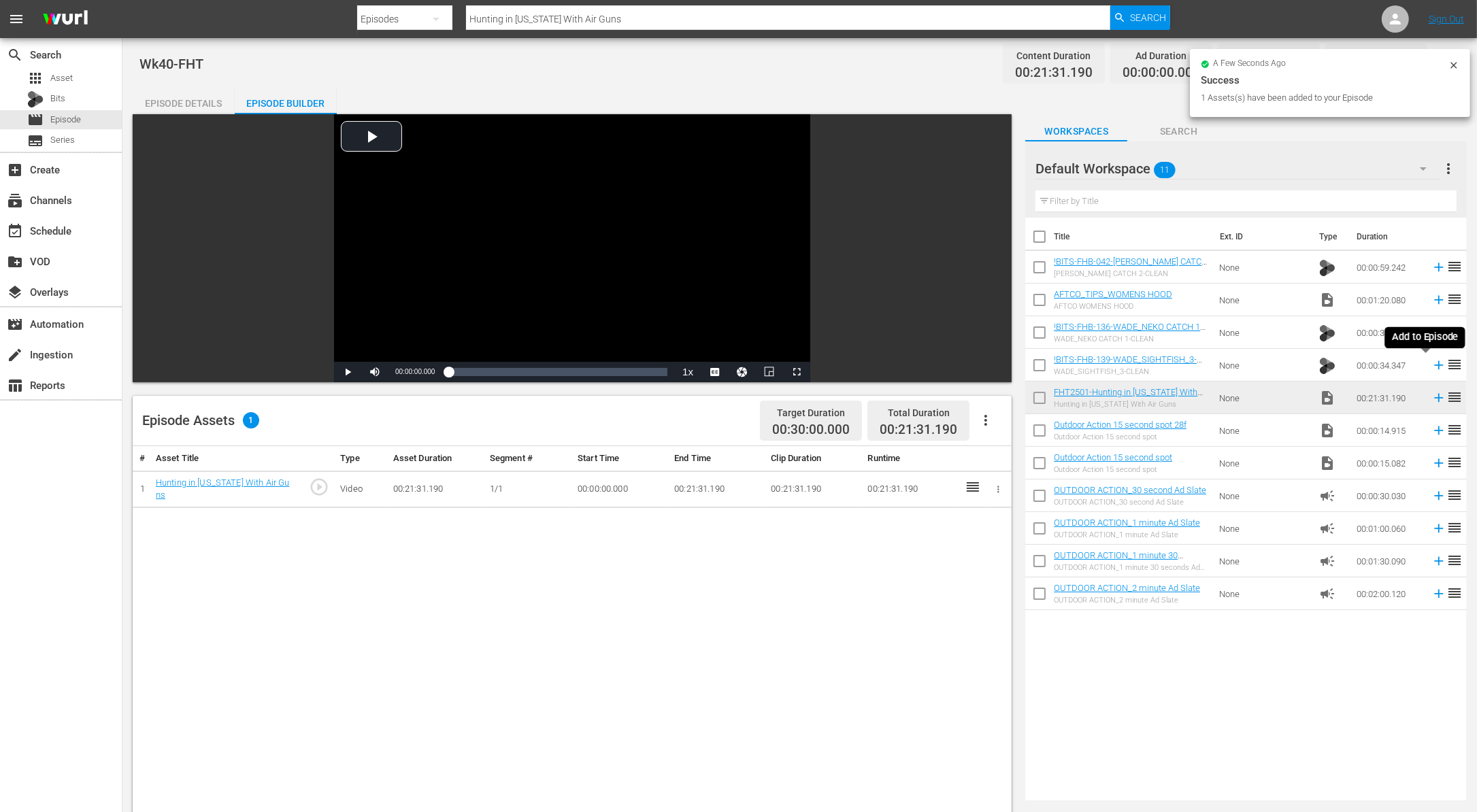
click at [1435, 365] on icon at bounding box center [1439, 365] width 9 height 9
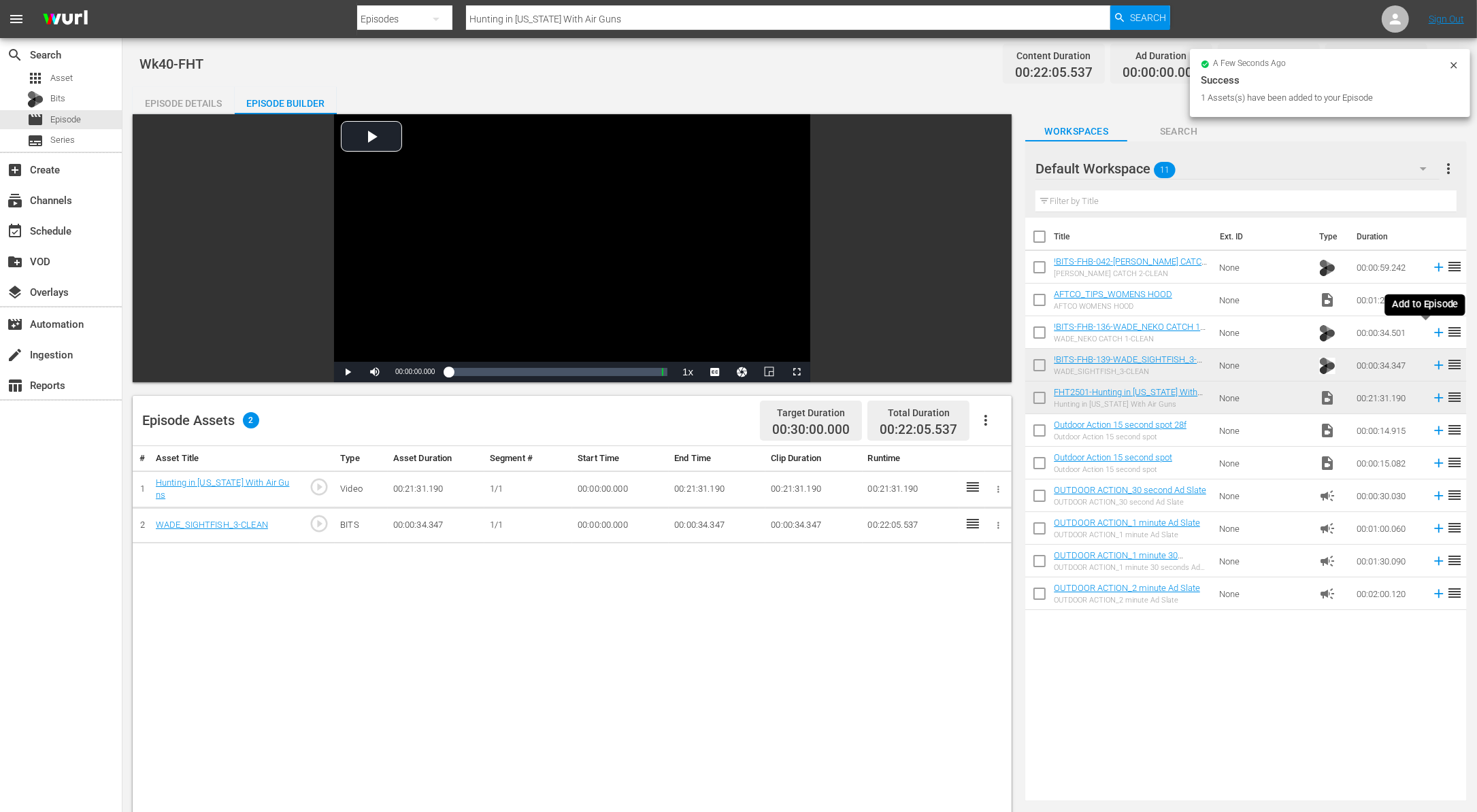
click at [1435, 328] on icon at bounding box center [1439, 332] width 9 height 9
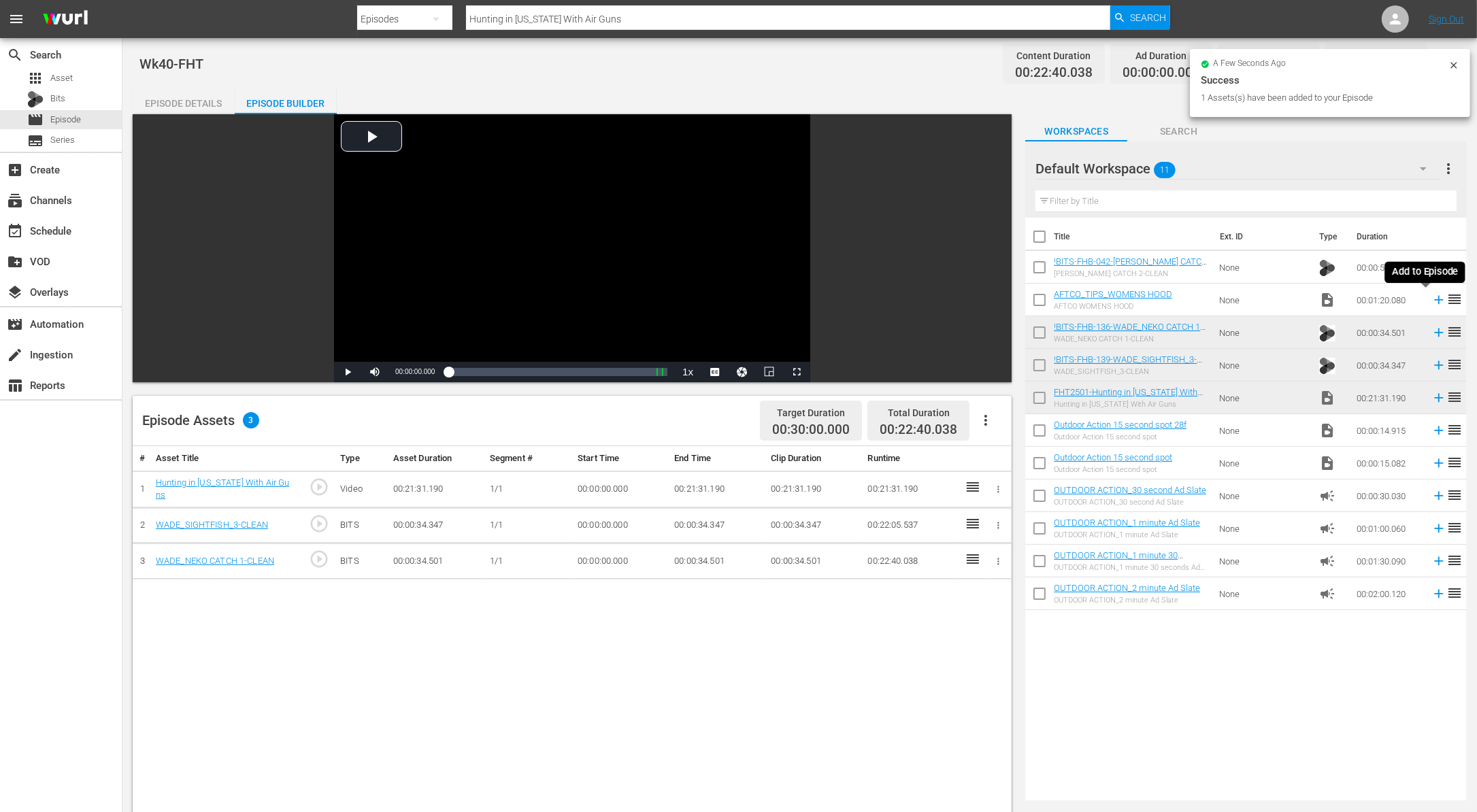
click at [1435, 296] on icon at bounding box center [1439, 300] width 9 height 9
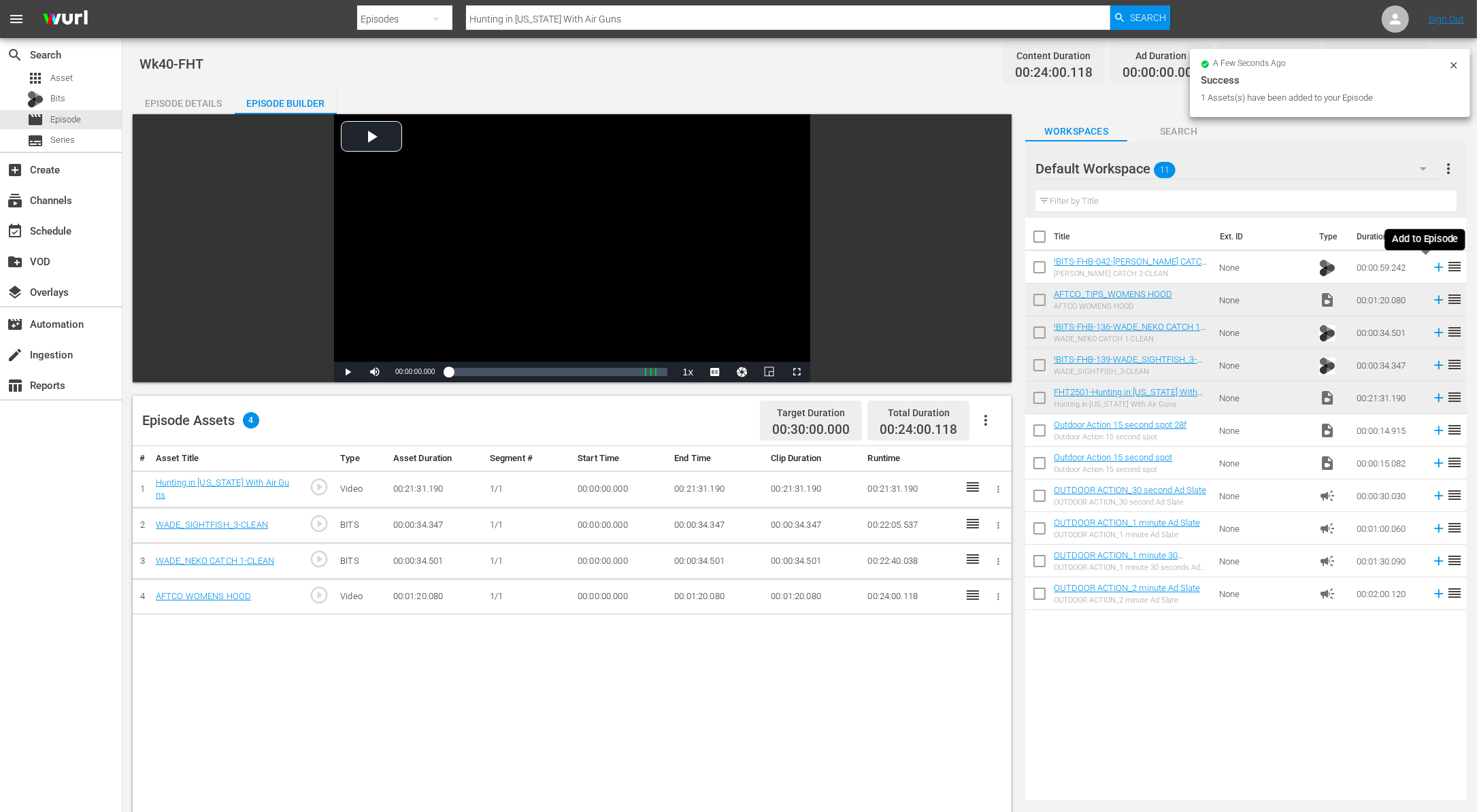
click at [1431, 263] on icon at bounding box center [1438, 266] width 15 height 15
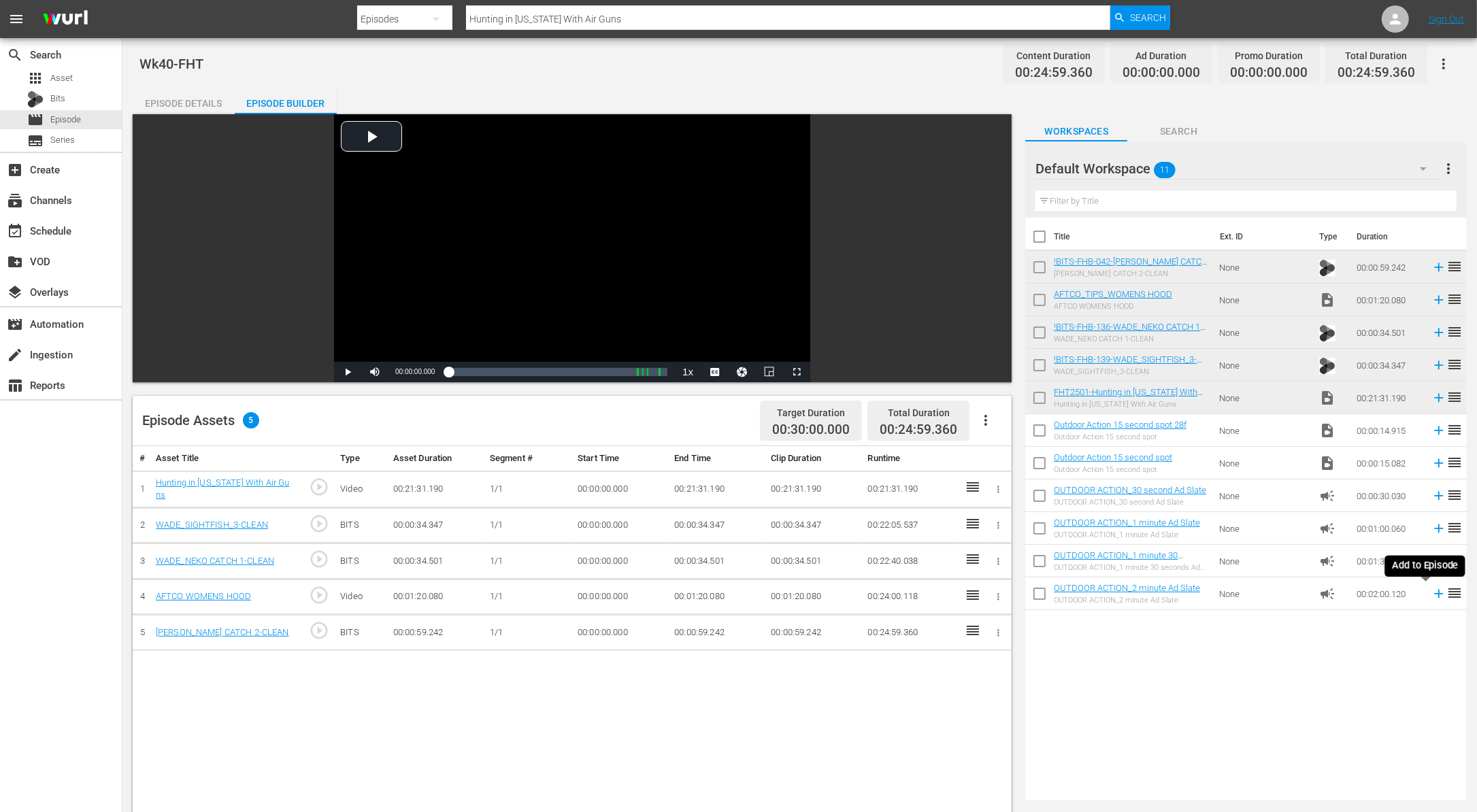
click at [1431, 591] on icon at bounding box center [1438, 593] width 15 height 15
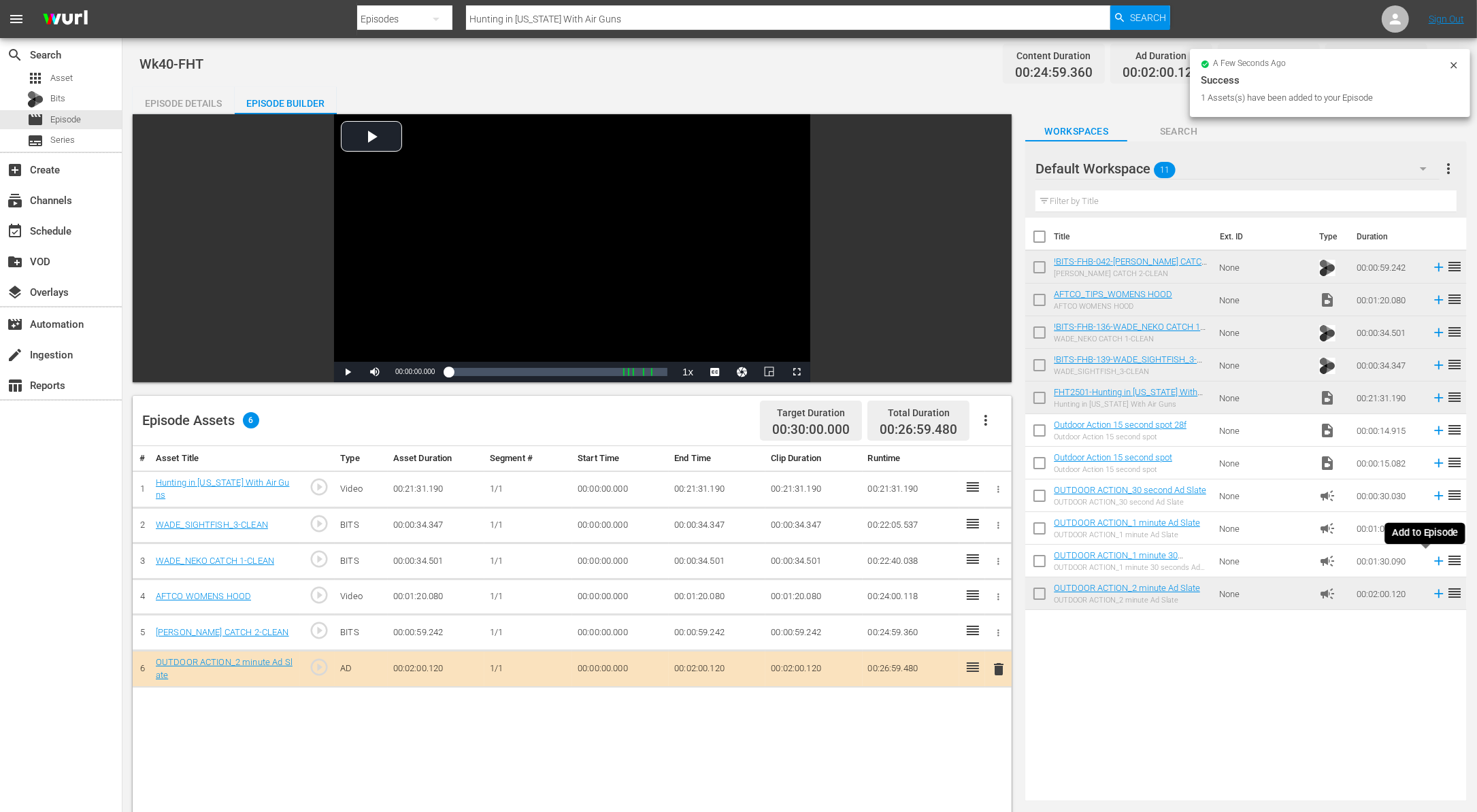
click at [1435, 561] on icon at bounding box center [1439, 561] width 9 height 9
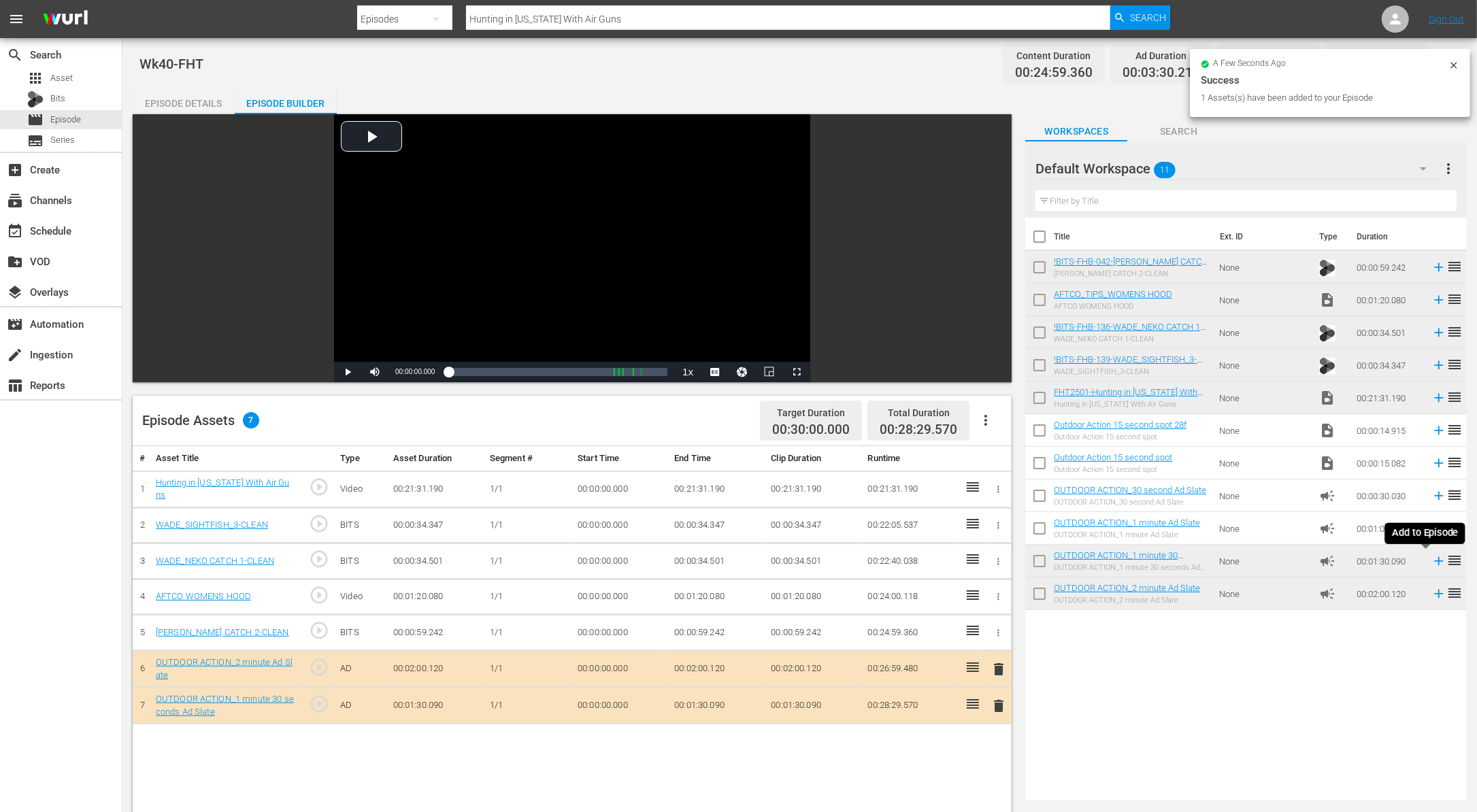
click at [1431, 559] on icon at bounding box center [1438, 560] width 15 height 15
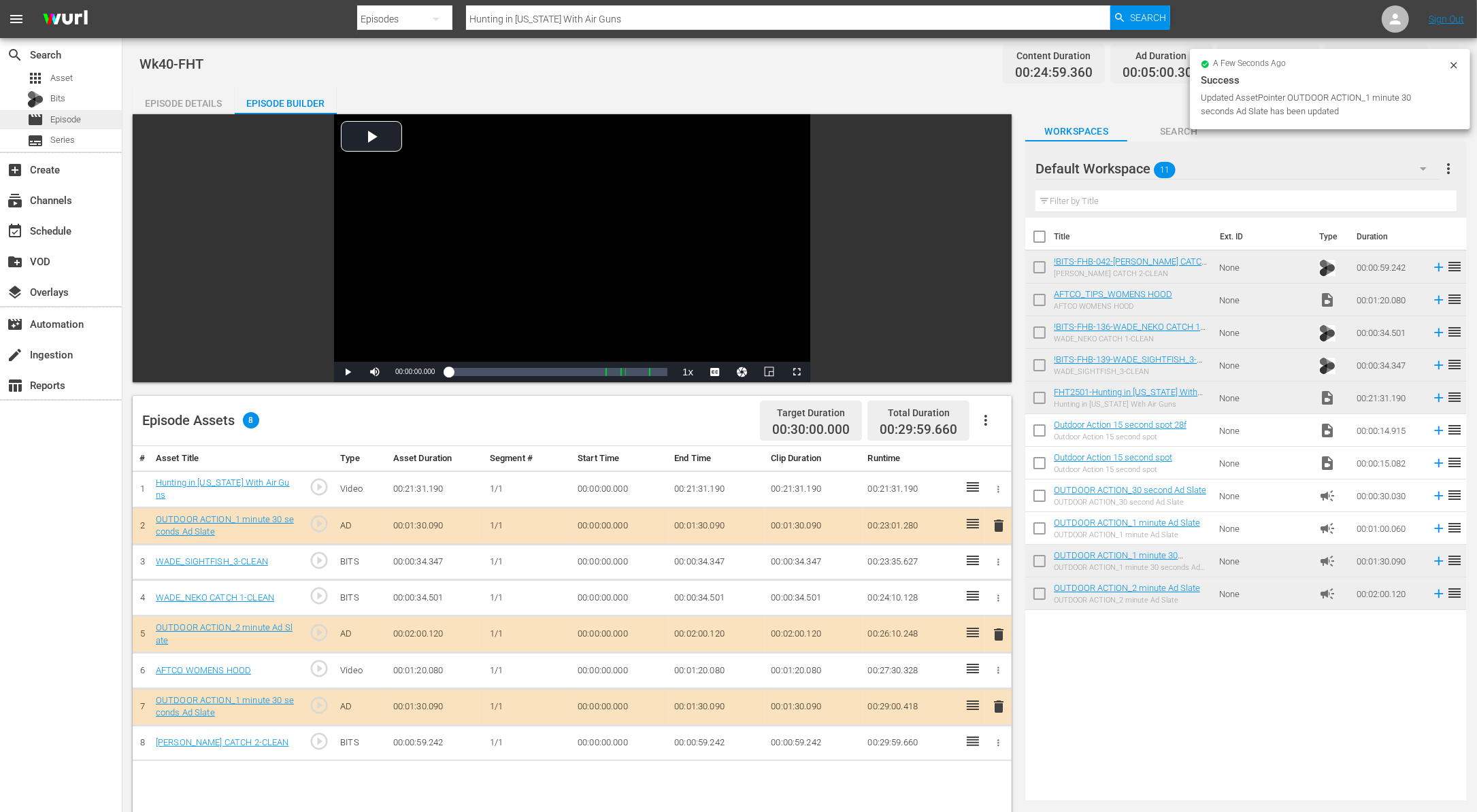
click at [88, 116] on div "movie Episode" at bounding box center [61, 120] width 122 height 19
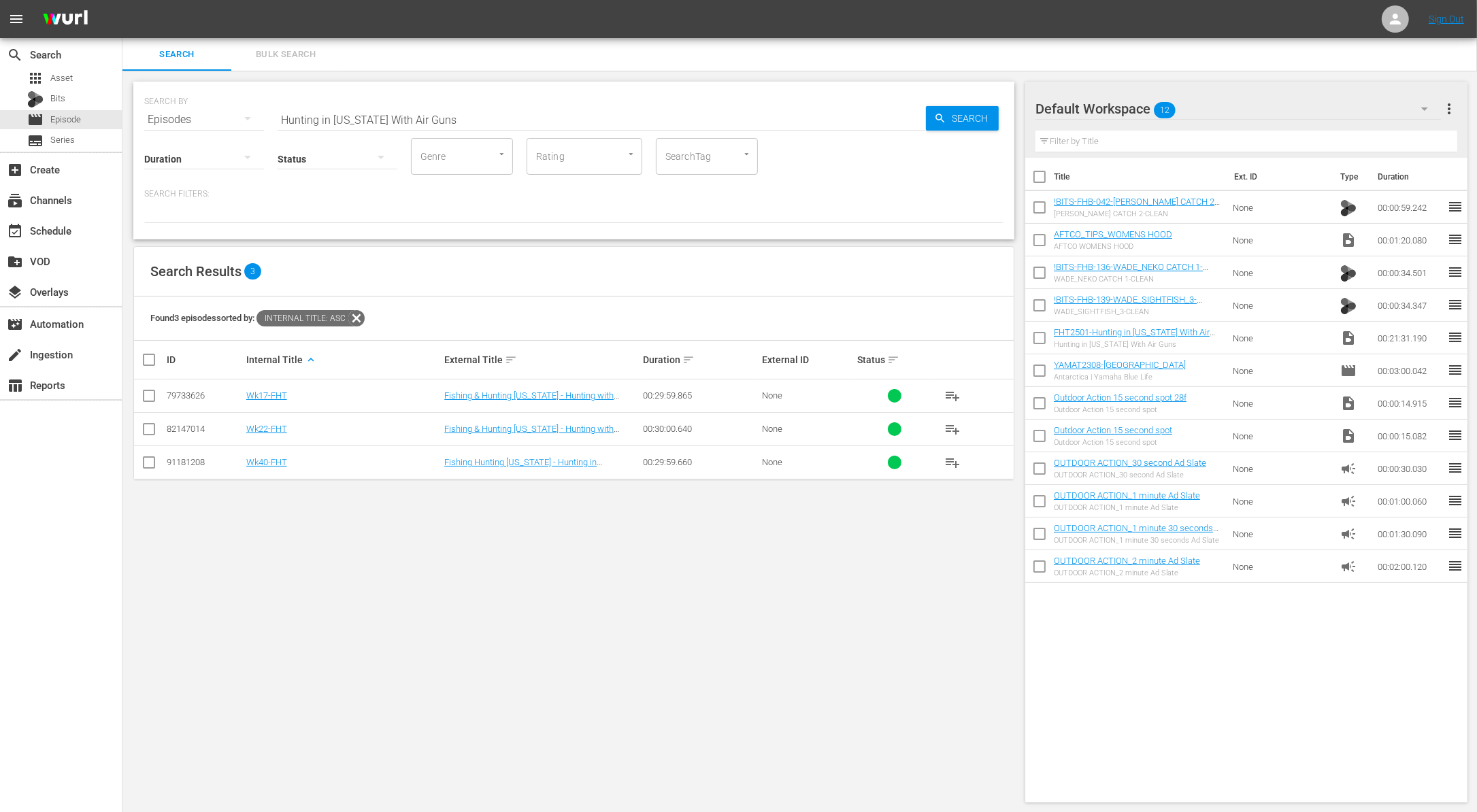
click at [1038, 212] on input "checkbox" at bounding box center [1039, 210] width 29 height 29
checkbox input "true"
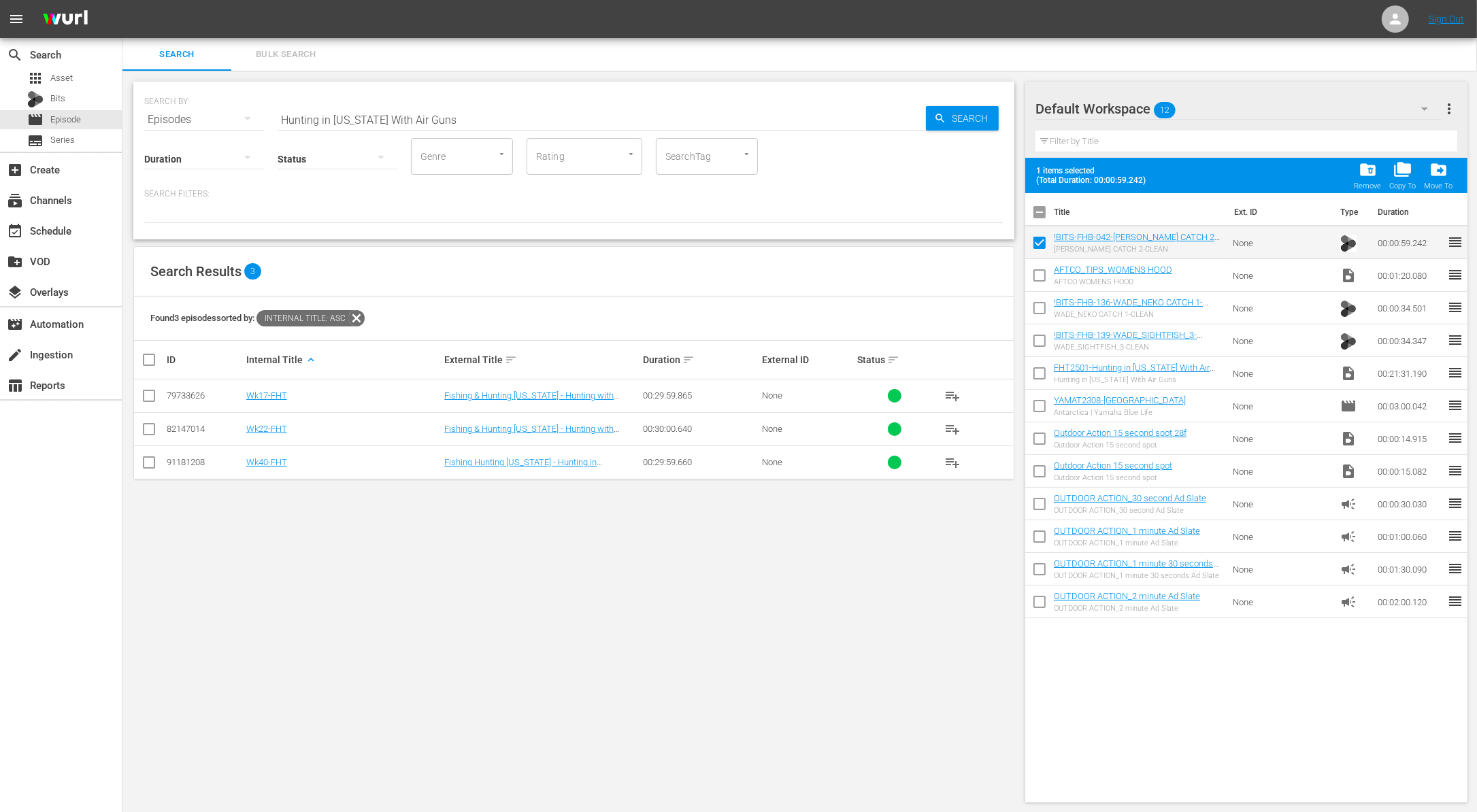
click at [1036, 276] on input "checkbox" at bounding box center [1039, 278] width 29 height 29
checkbox input "true"
click at [1036, 300] on input "checkbox" at bounding box center [1039, 310] width 29 height 29
checkbox input "true"
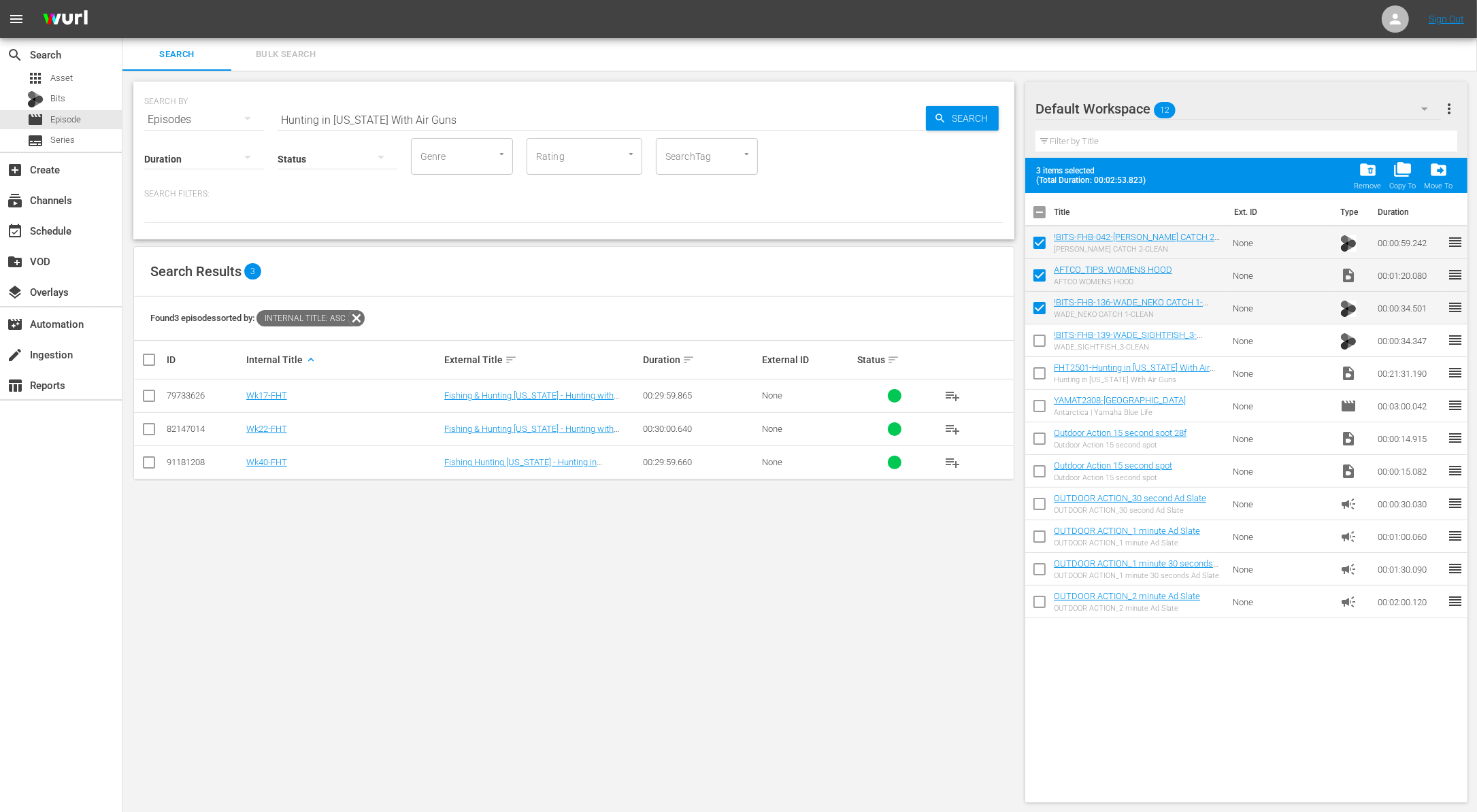
click at [1036, 344] on input "checkbox" at bounding box center [1039, 343] width 29 height 29
checkbox input "true"
click at [1035, 369] on input "checkbox" at bounding box center [1039, 376] width 29 height 29
checkbox input "true"
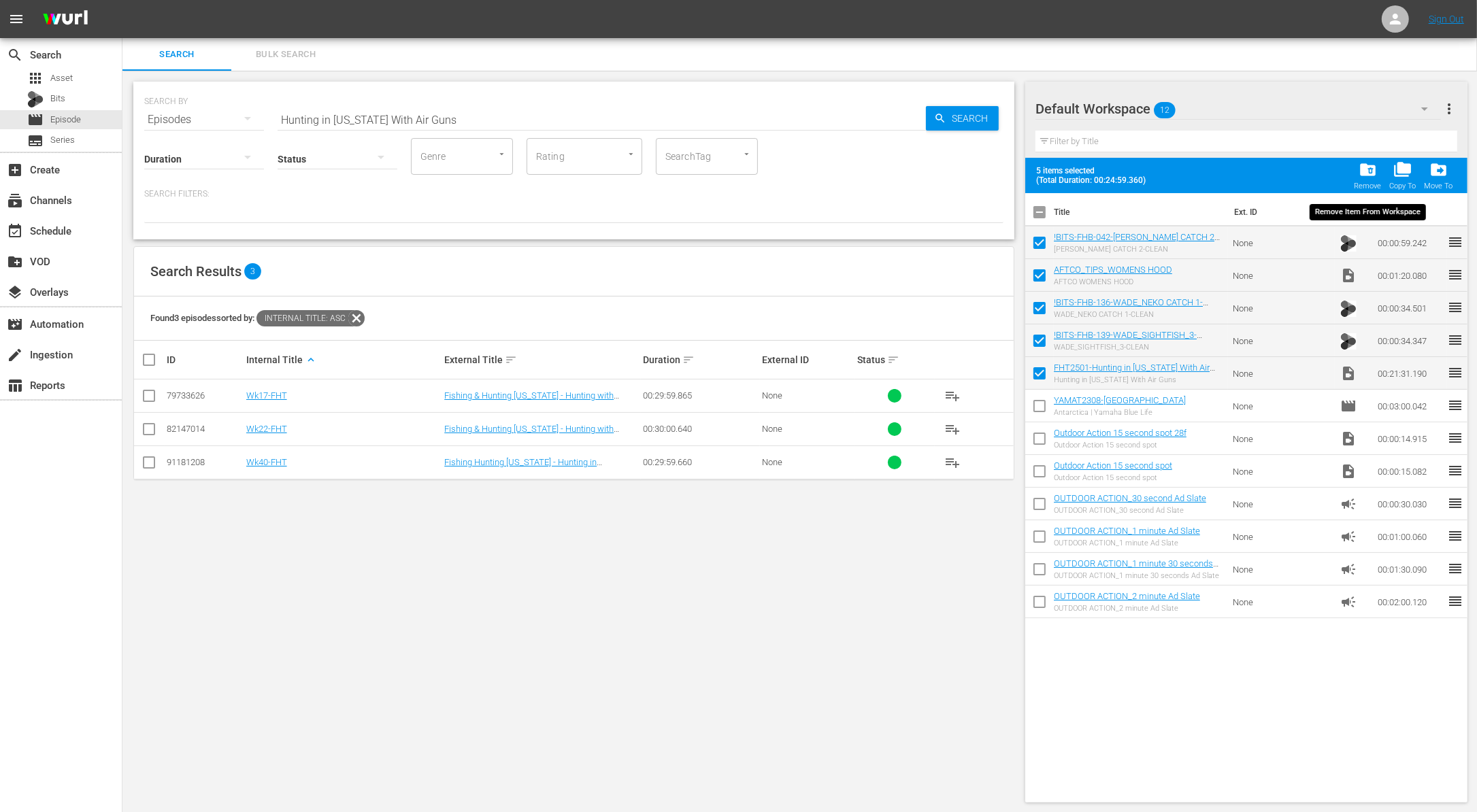
click at [1363, 173] on span "folder_delete" at bounding box center [1367, 169] width 18 height 18
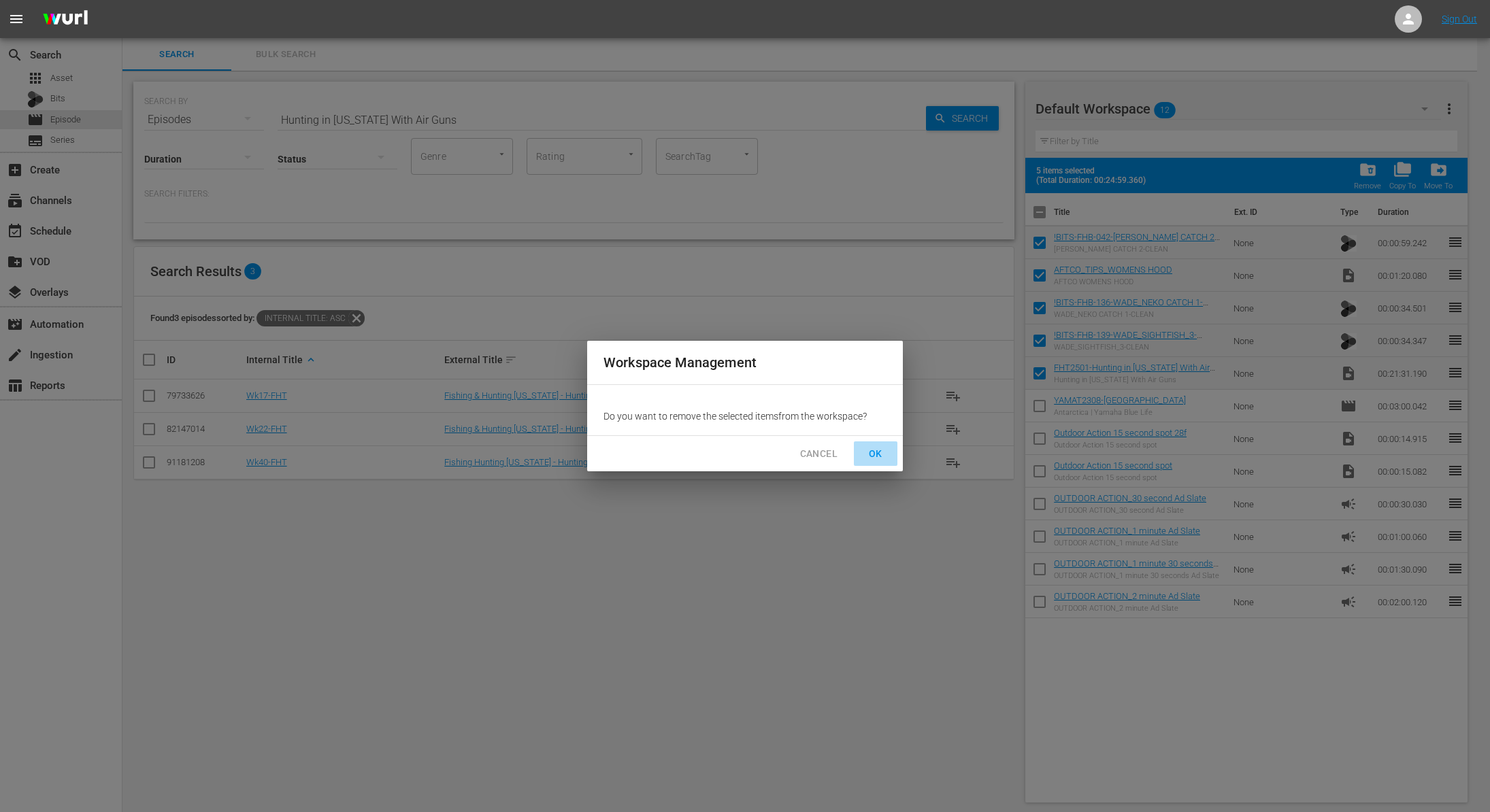
click at [874, 450] on span "OK" at bounding box center [876, 454] width 22 height 17
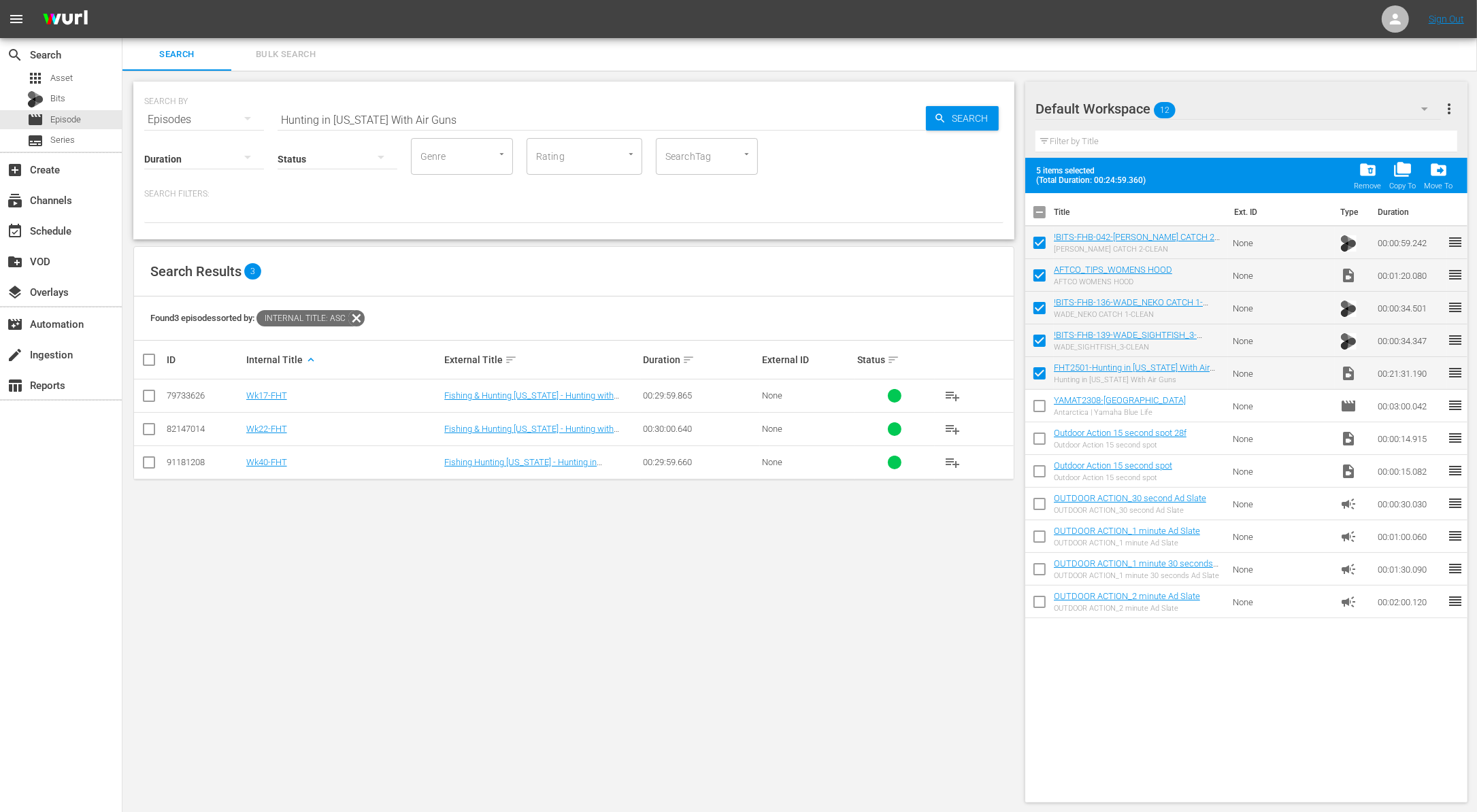
checkbox input "false"
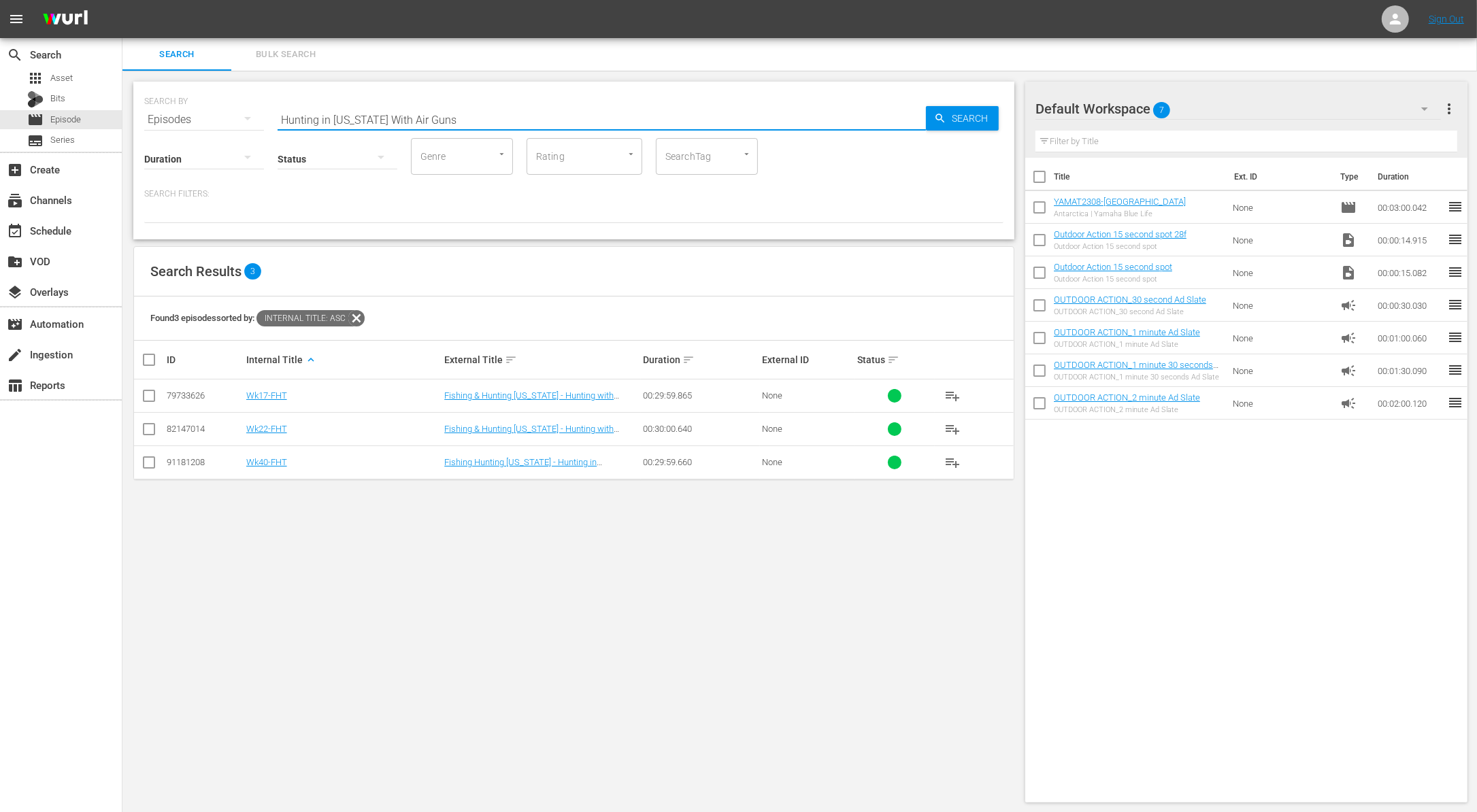
click at [390, 124] on input "Hunting in Texas With Air Guns" at bounding box center [601, 120] width 648 height 33
paste input "South Dakota Pheasant Hunt"
type input "South Dakota Pheasant Hunt"
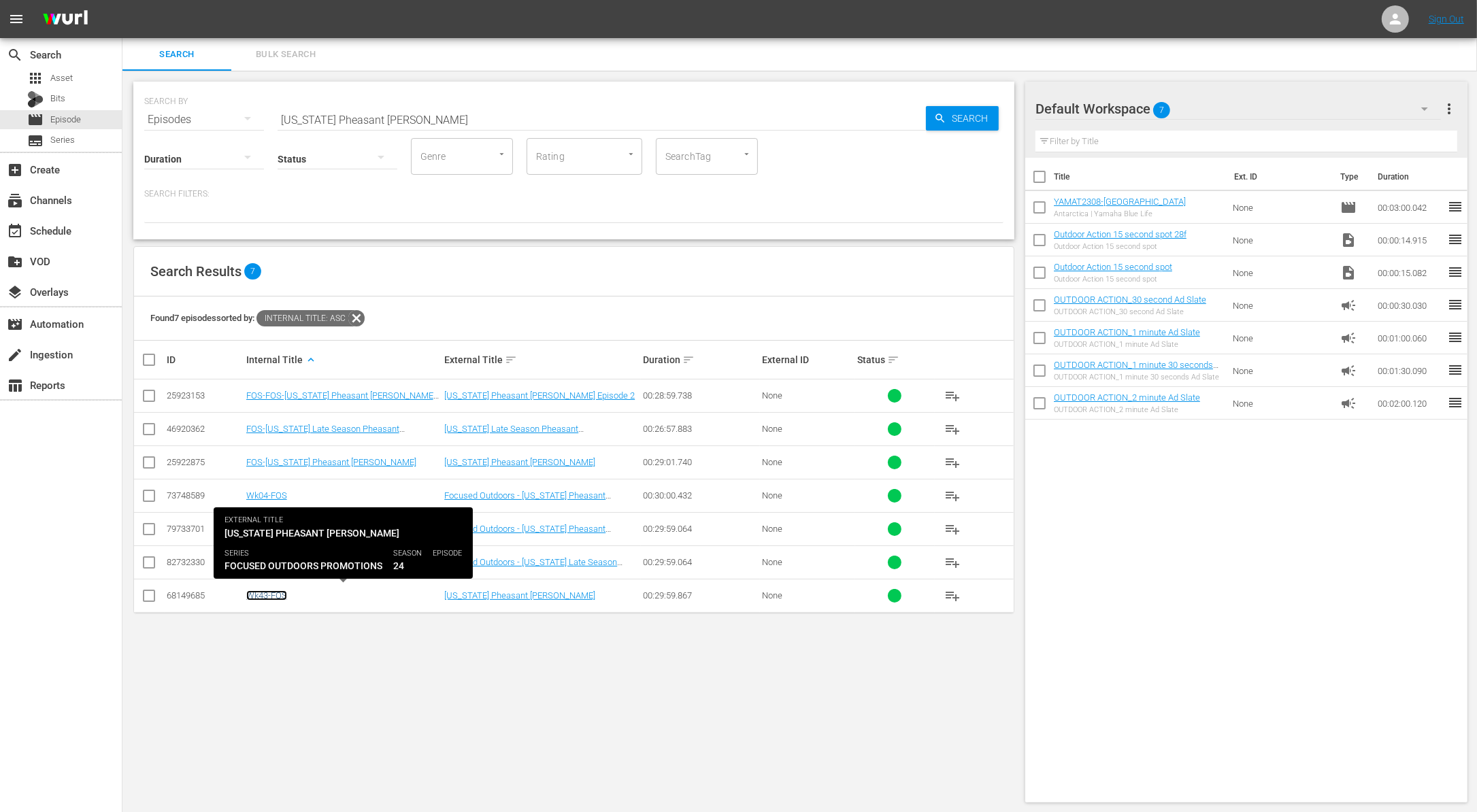
click at [275, 595] on link "Wk43-FOS" at bounding box center [266, 595] width 41 height 10
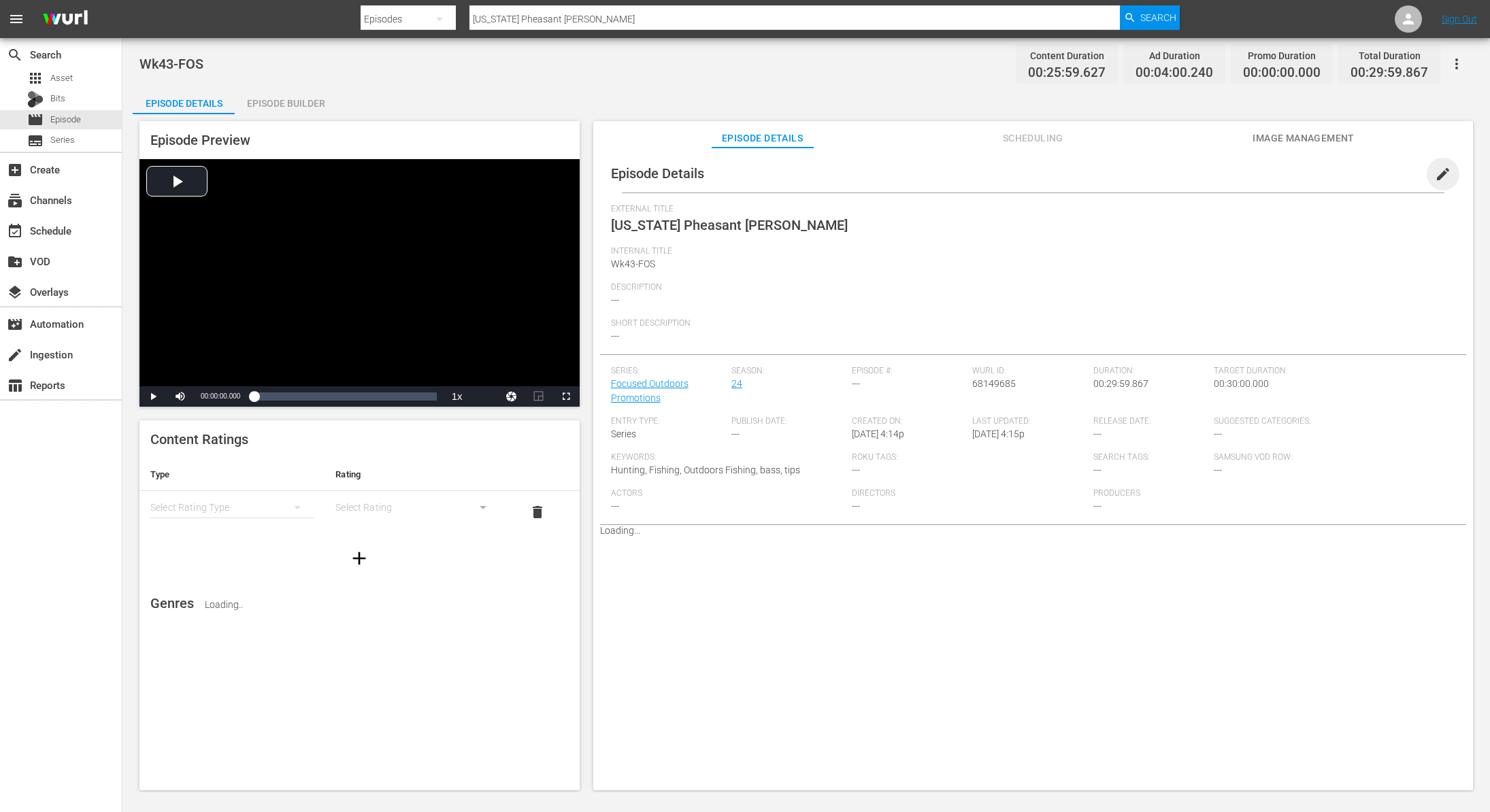
click at [1435, 170] on span "edit" at bounding box center [1443, 173] width 16 height 16
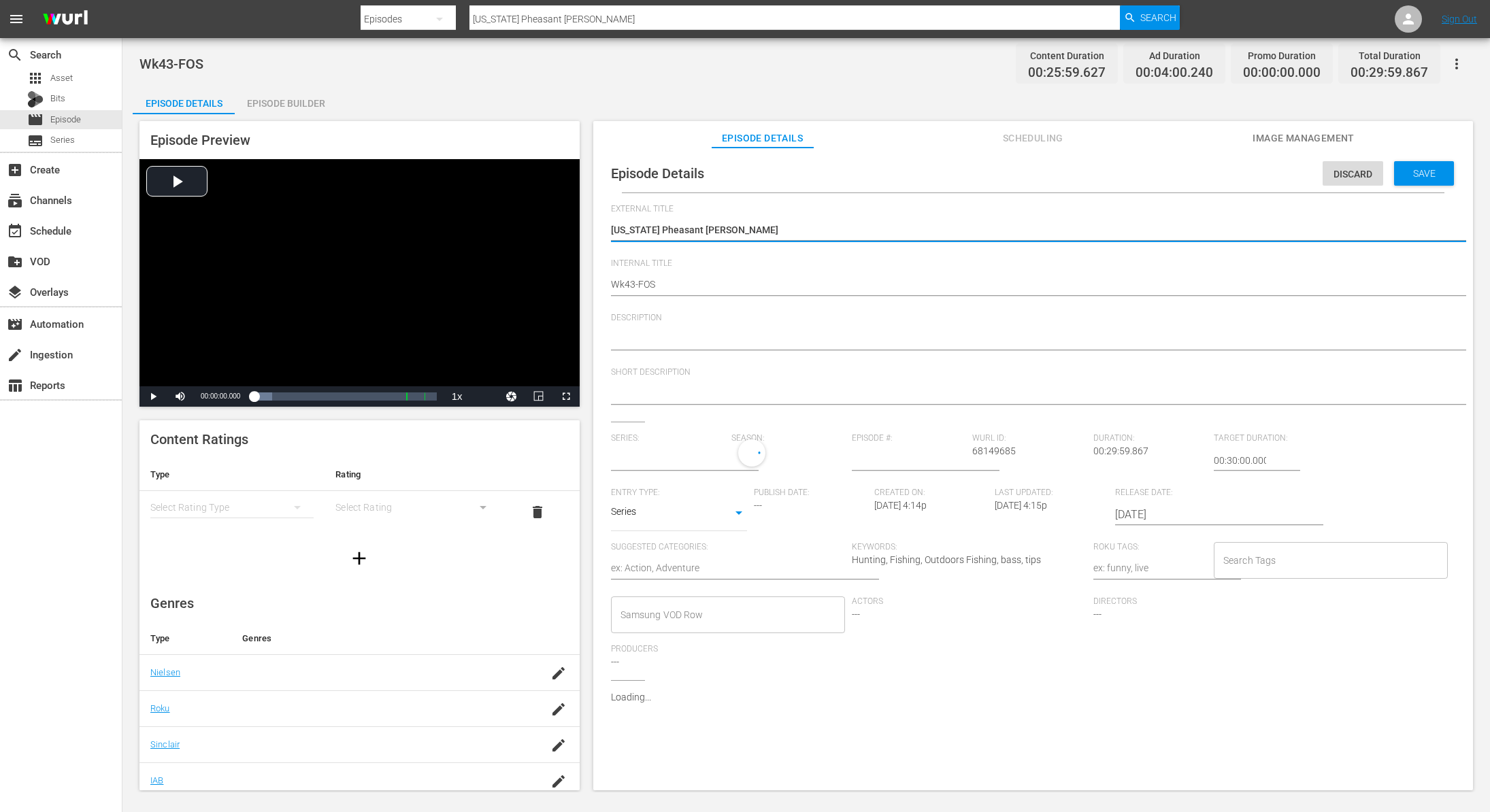
type input "Focused Outdoors Promotions"
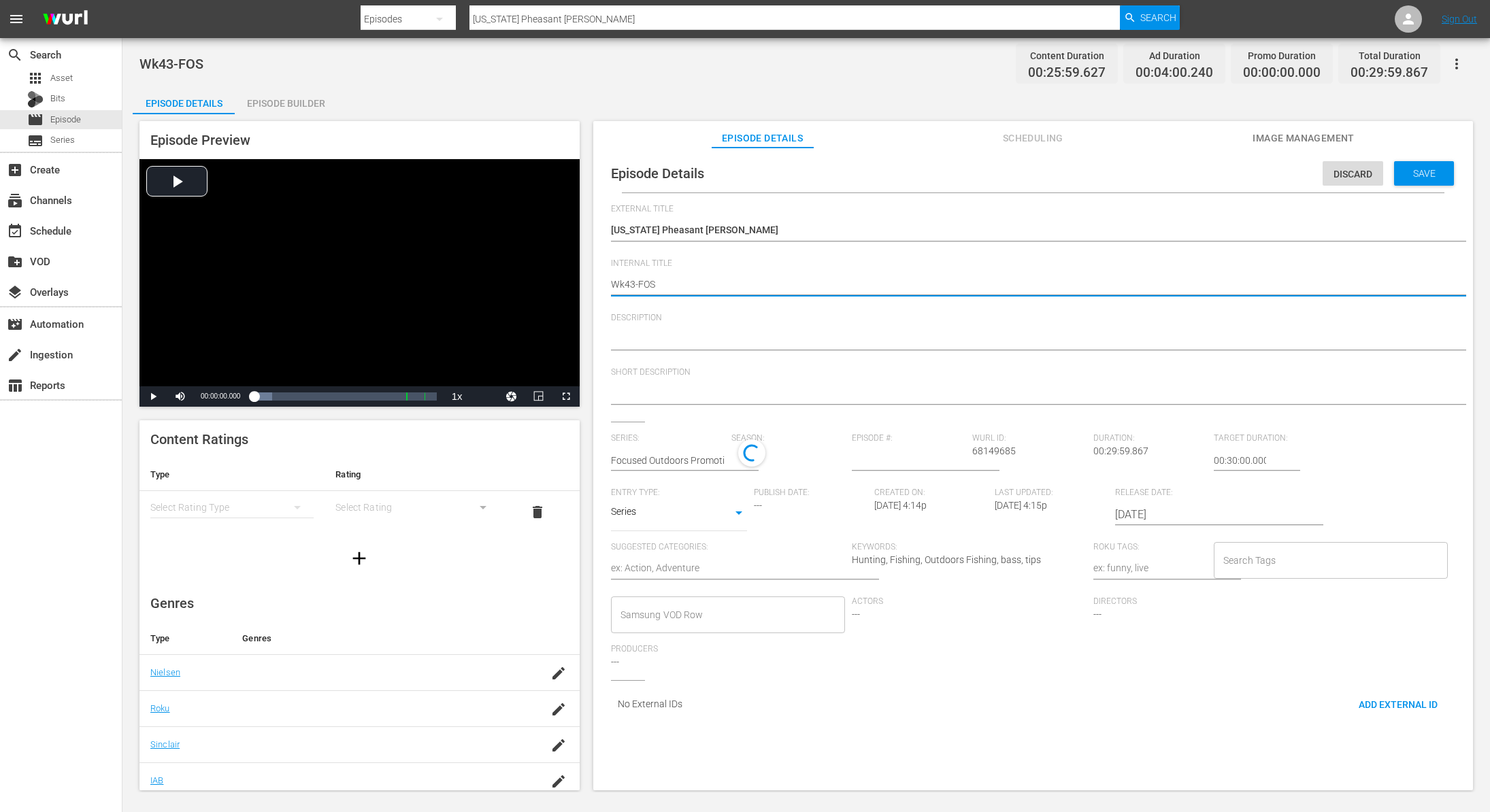
type textarea "Wk4-FOS"
type textarea "Wk40-FOS"
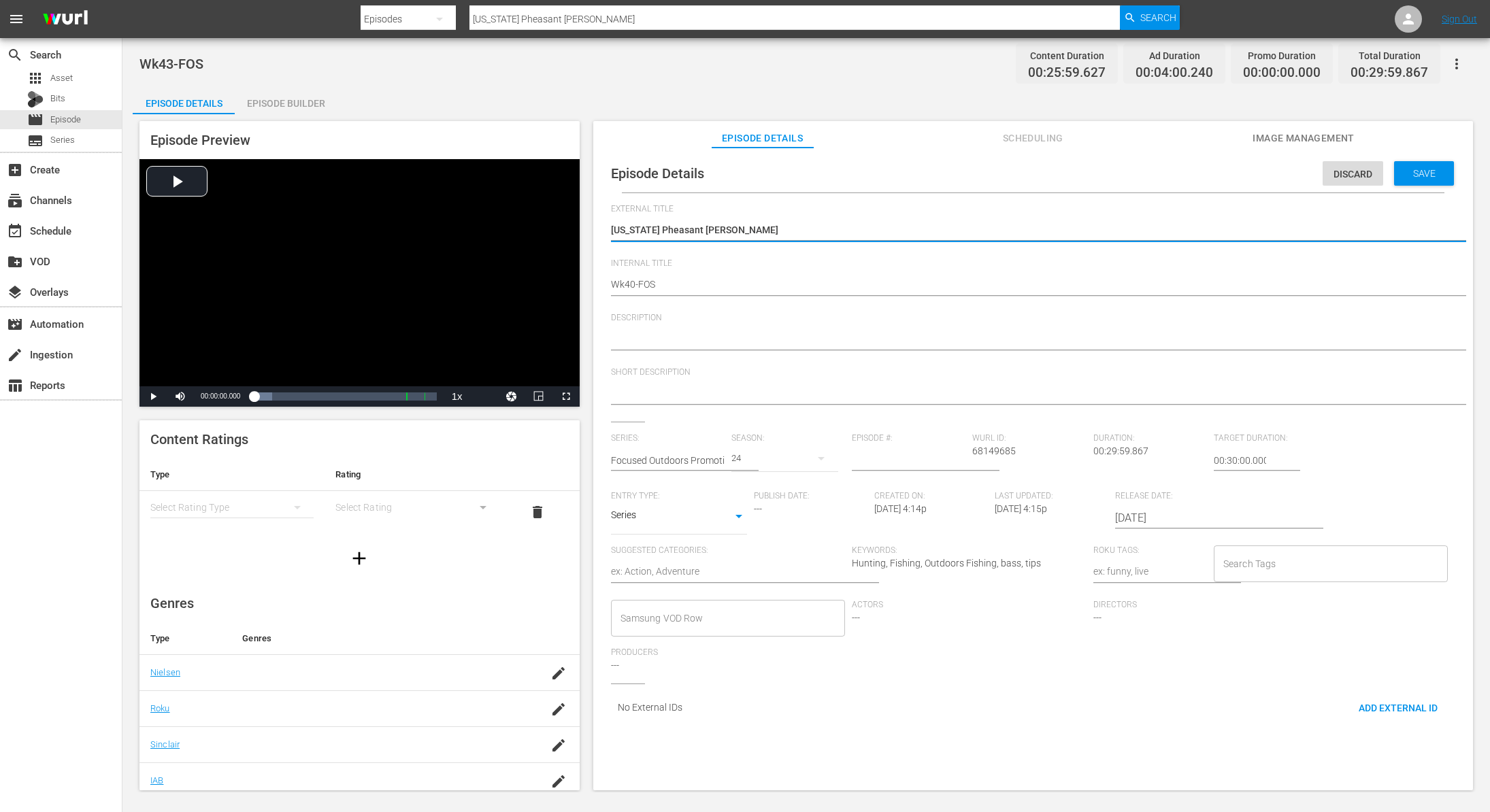
type textarea "FSouth Dakota Pheasant Hunt"
type textarea "FoSouth Dakota Pheasant Hunt"
type textarea "FocSouth Dakota Pheasant Hunt"
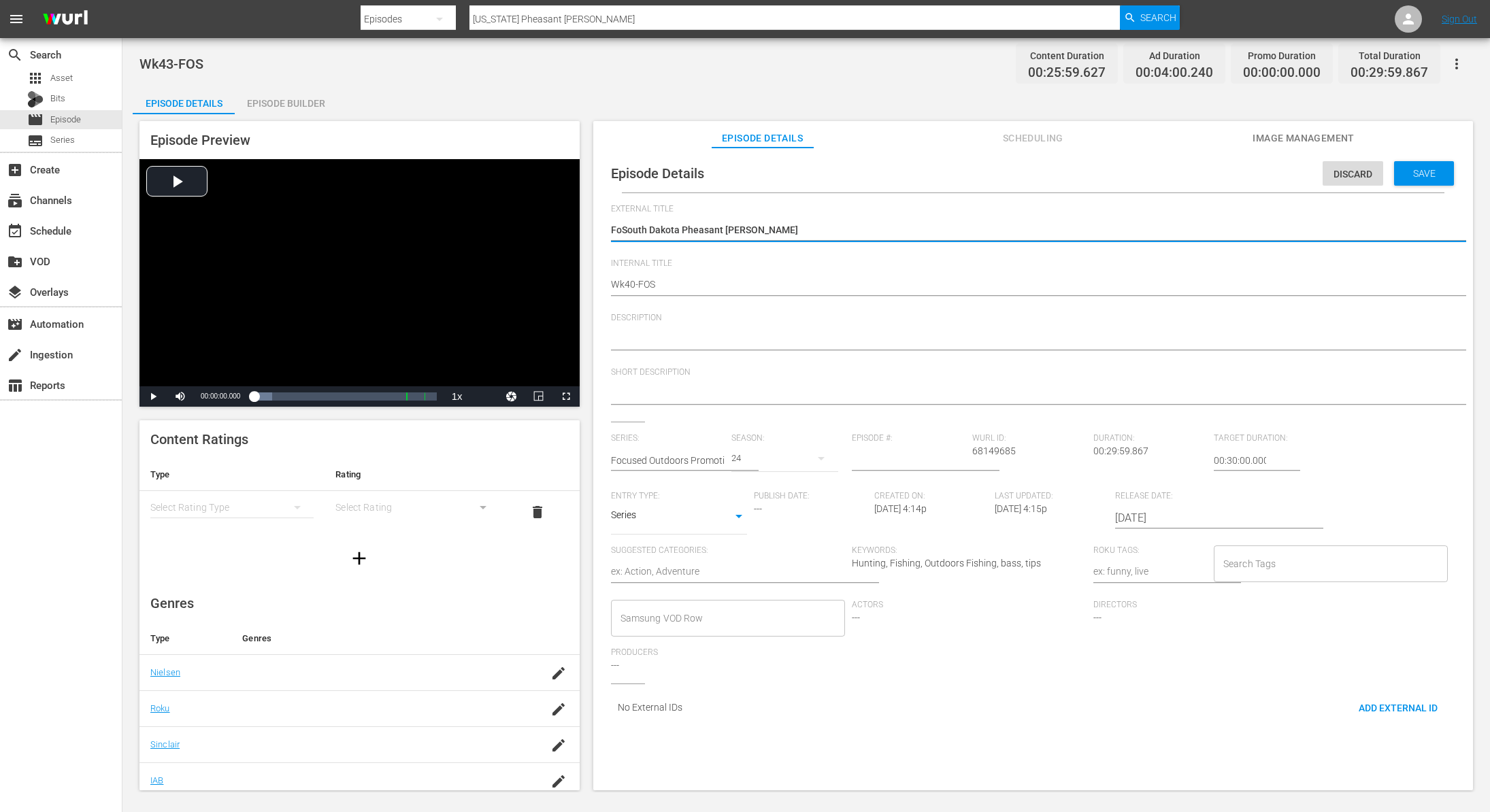
type textarea "FocSouth Dakota Pheasant Hunt"
type textarea "FocuSouth Dakota Pheasant Hunt"
type textarea "FocusSouth Dakota Pheasant Hunt"
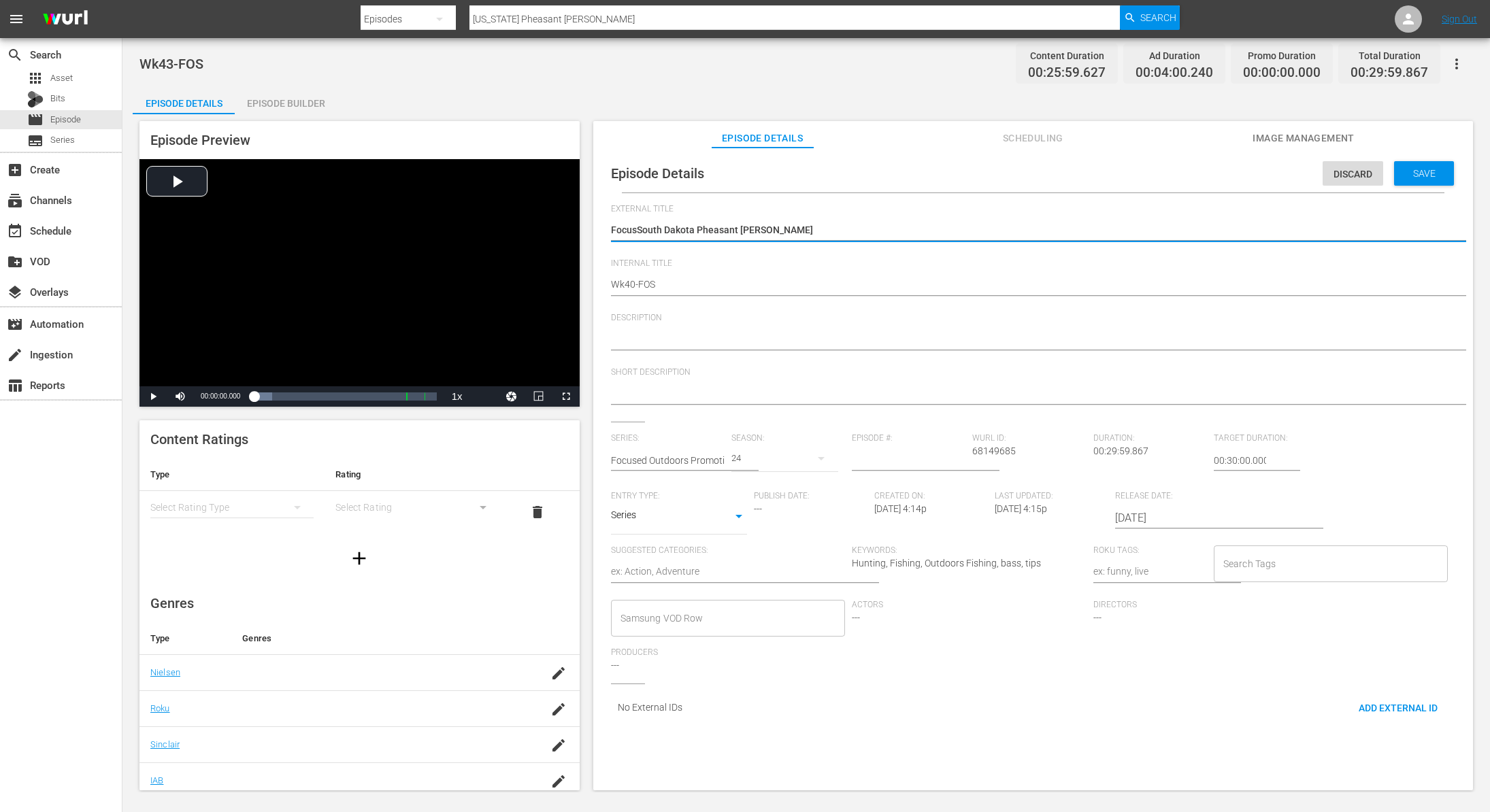
type textarea "FocuseSouth Dakota Pheasant Hunt"
type textarea "FocusedSouth Dakota Pheasant Hunt"
type textarea "Focused South Dakota Pheasant Hunt"
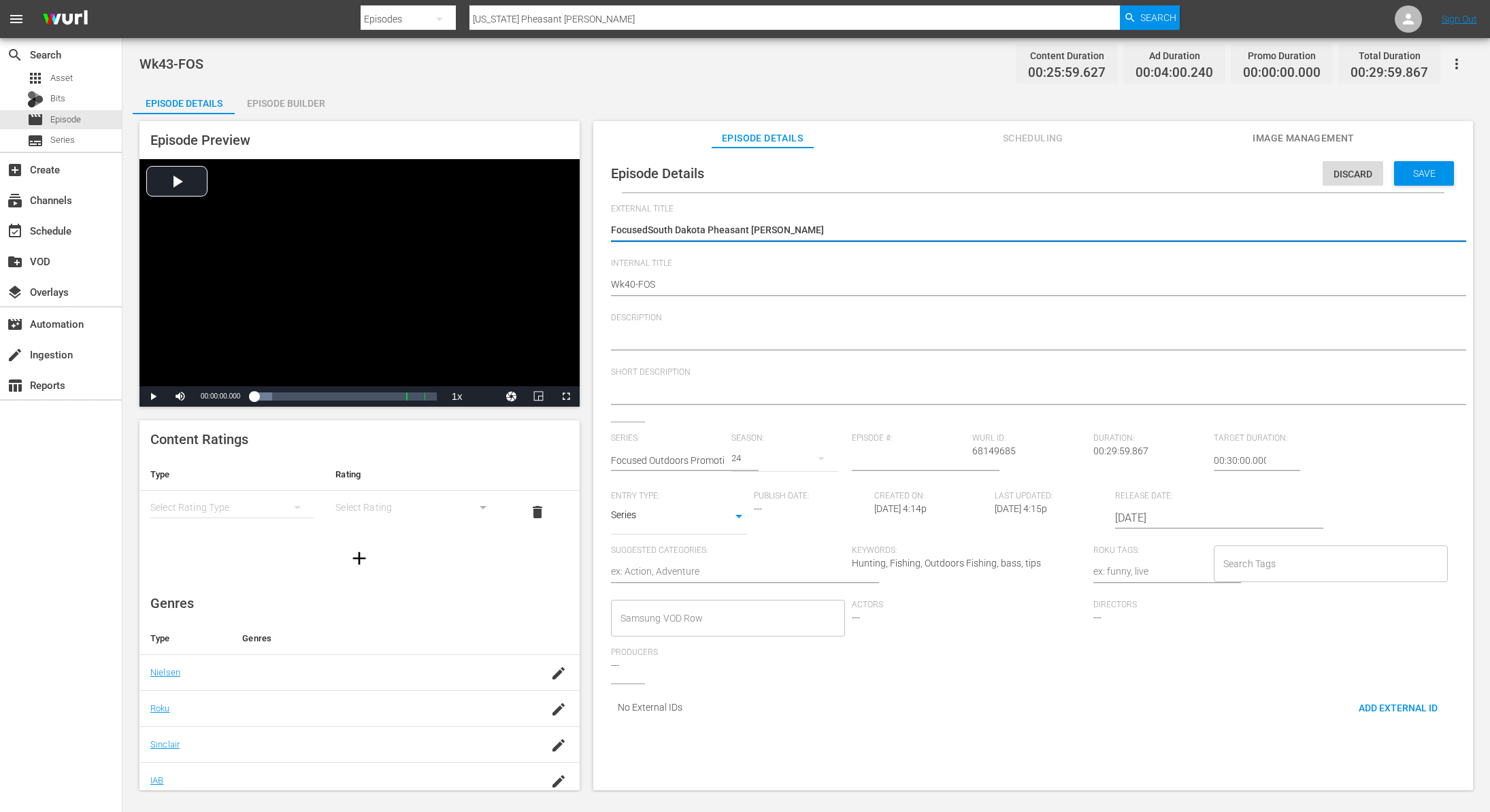
type textarea "Focused South Dakota Pheasant Hunt"
type textarea "Focused OSouth Dakota Pheasant Hunt"
type textarea "Focused OuSouth Dakota Pheasant Hunt"
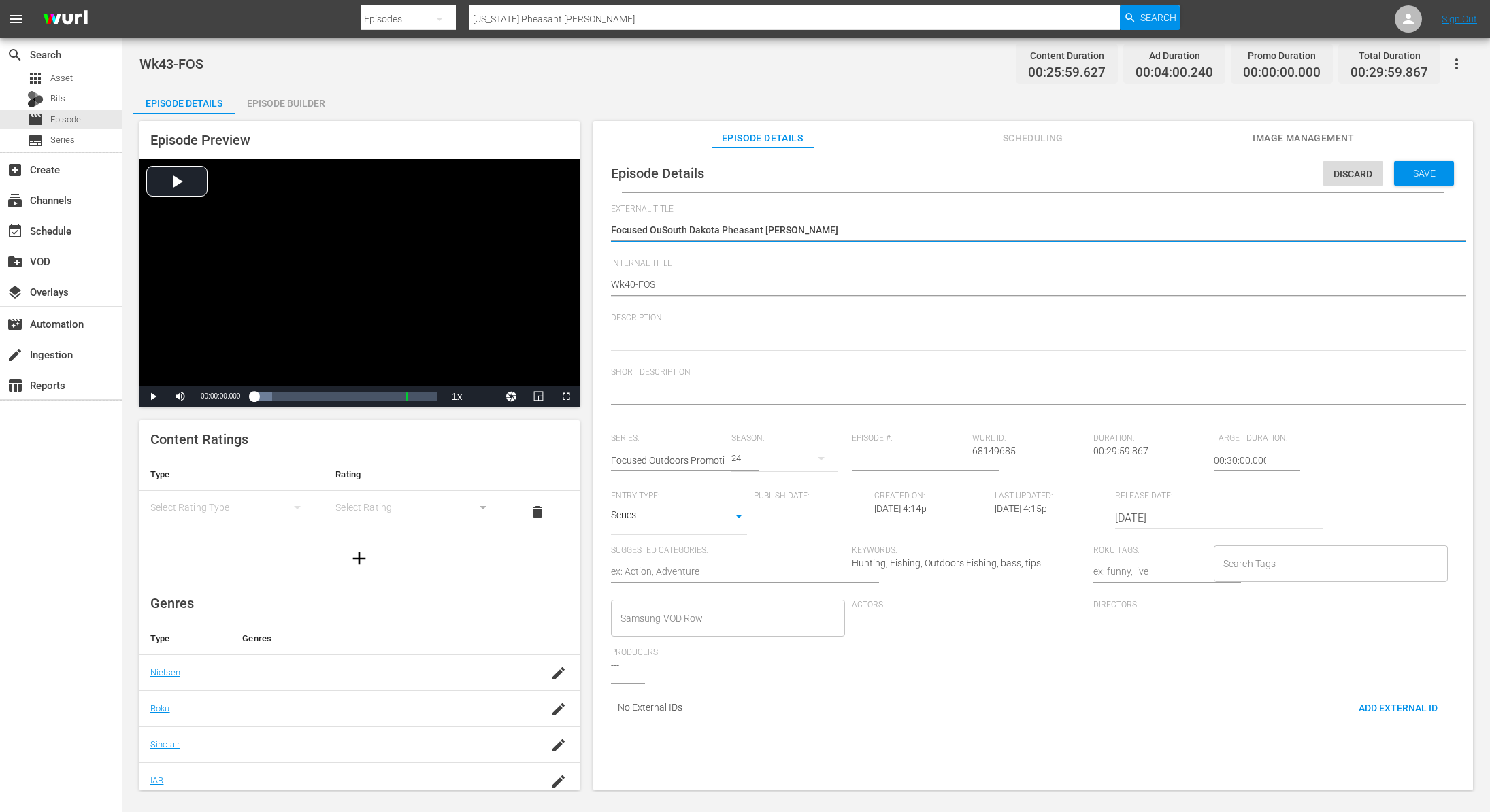
type textarea "Focused OutSouth Dakota Pheasant Hunt"
type textarea "Focused OutdSouth Dakota Pheasant Hunt"
type textarea "Focused OutdoSouth Dakota Pheasant Hunt"
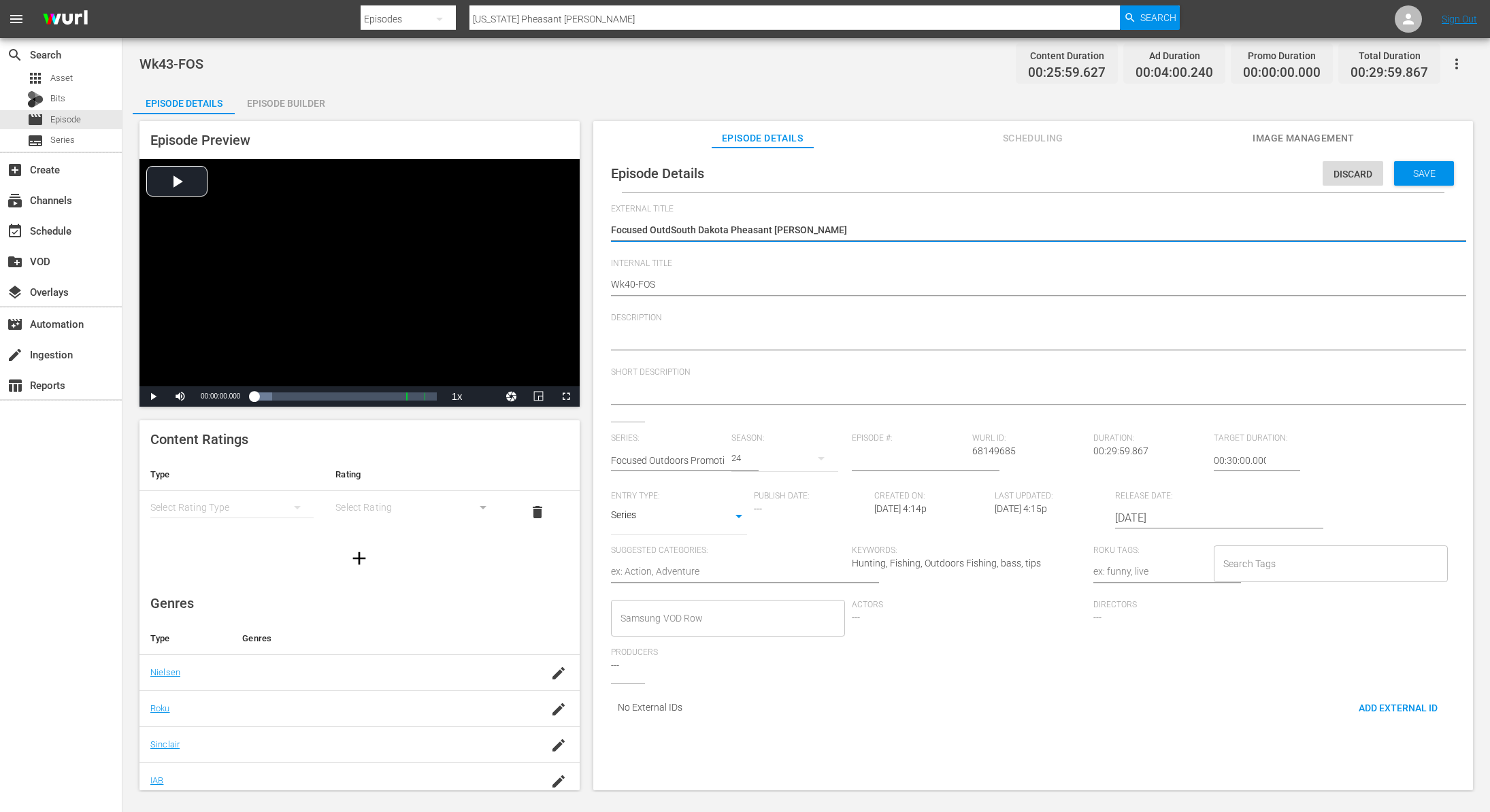
type textarea "Focused OutdoSouth Dakota Pheasant Hunt"
type textarea "Focused OutdooSouth Dakota Pheasant Hunt"
type textarea "Focused OutdoorSouth Dakota Pheasant Hunt"
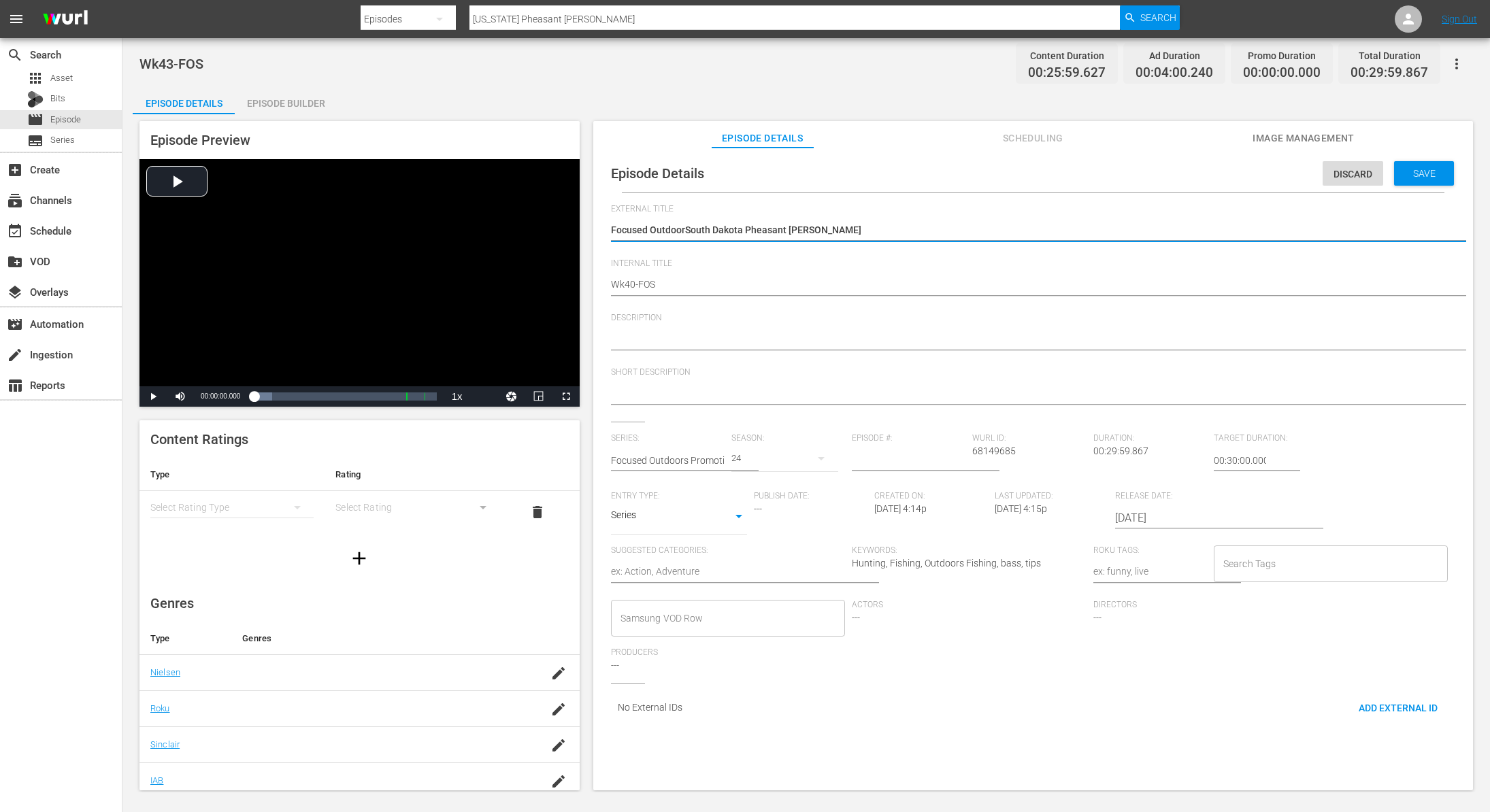
type textarea "Focused OutdoorsSouth Dakota Pheasant Hunt"
type textarea "Focused Outdoors South Dakota Pheasant Hunt"
type textarea "Focused Outdoors -South Dakota Pheasant Hunt"
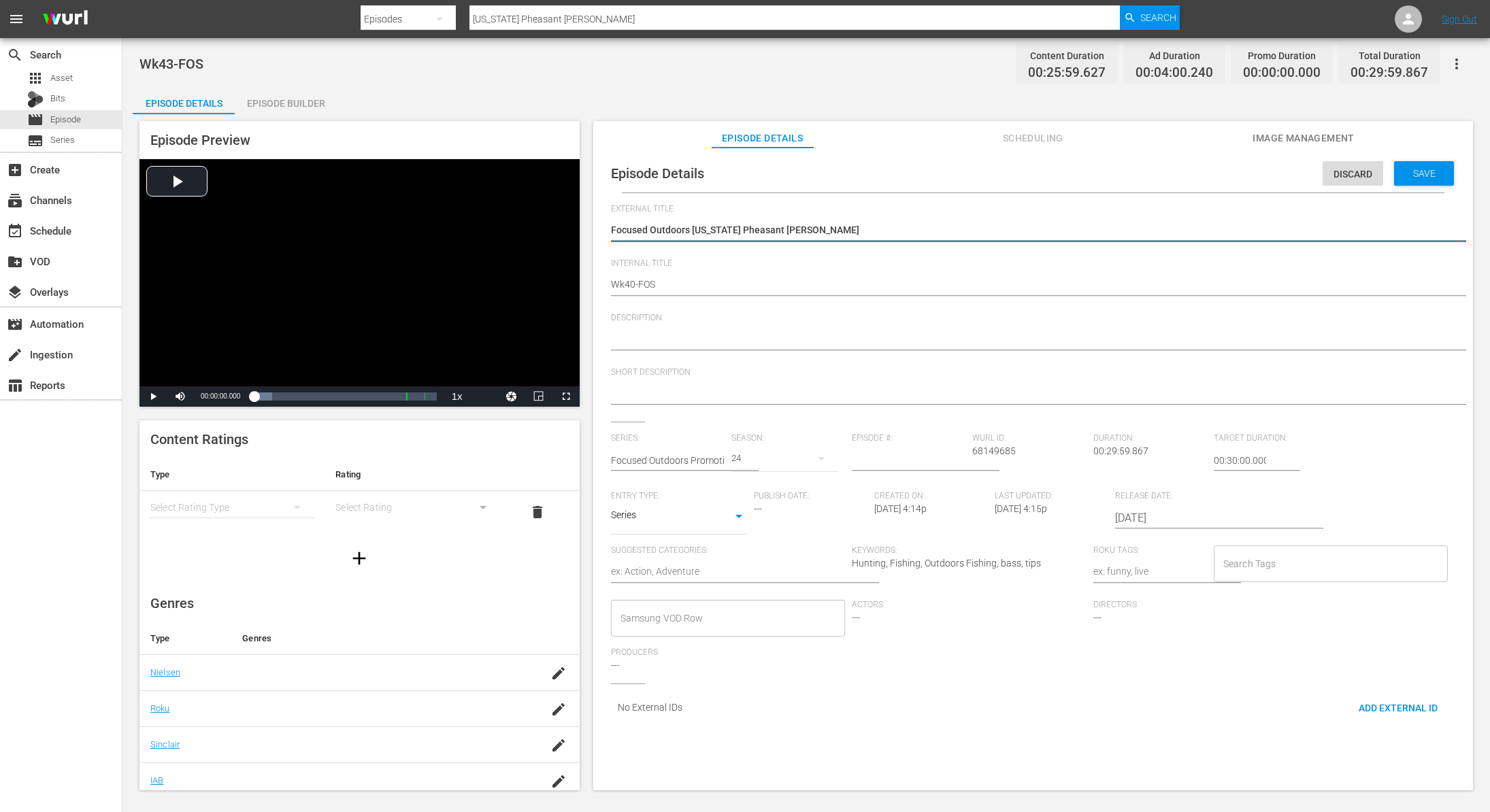
type textarea "Focused Outdoors -South Dakota Pheasant Hunt"
type textarea "Focused Outdoors - South Dakota Pheasant Hunt"
click at [1419, 174] on span "Save" at bounding box center [1424, 173] width 45 height 11
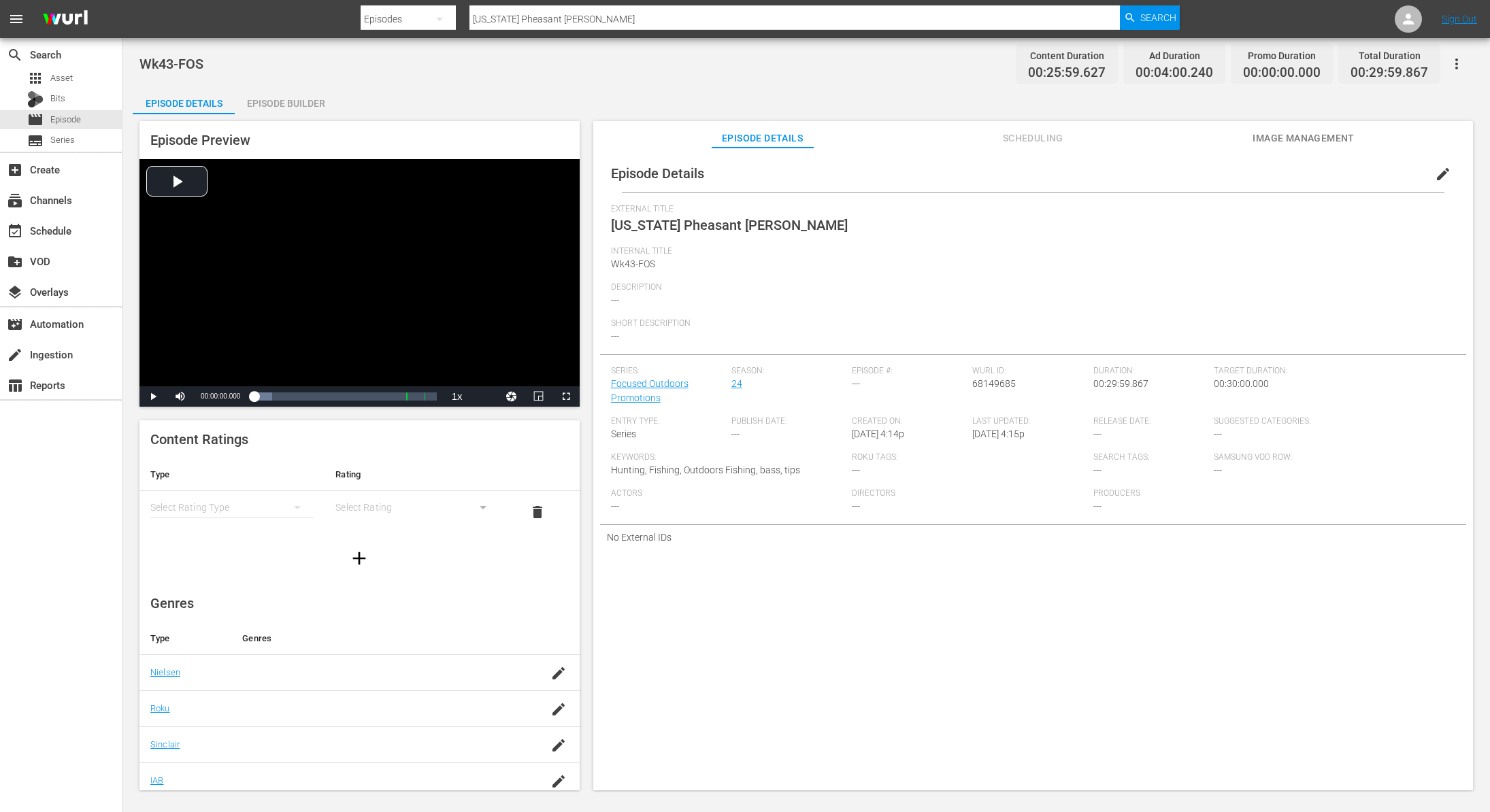
click at [1435, 170] on span "edit" at bounding box center [1443, 173] width 16 height 16
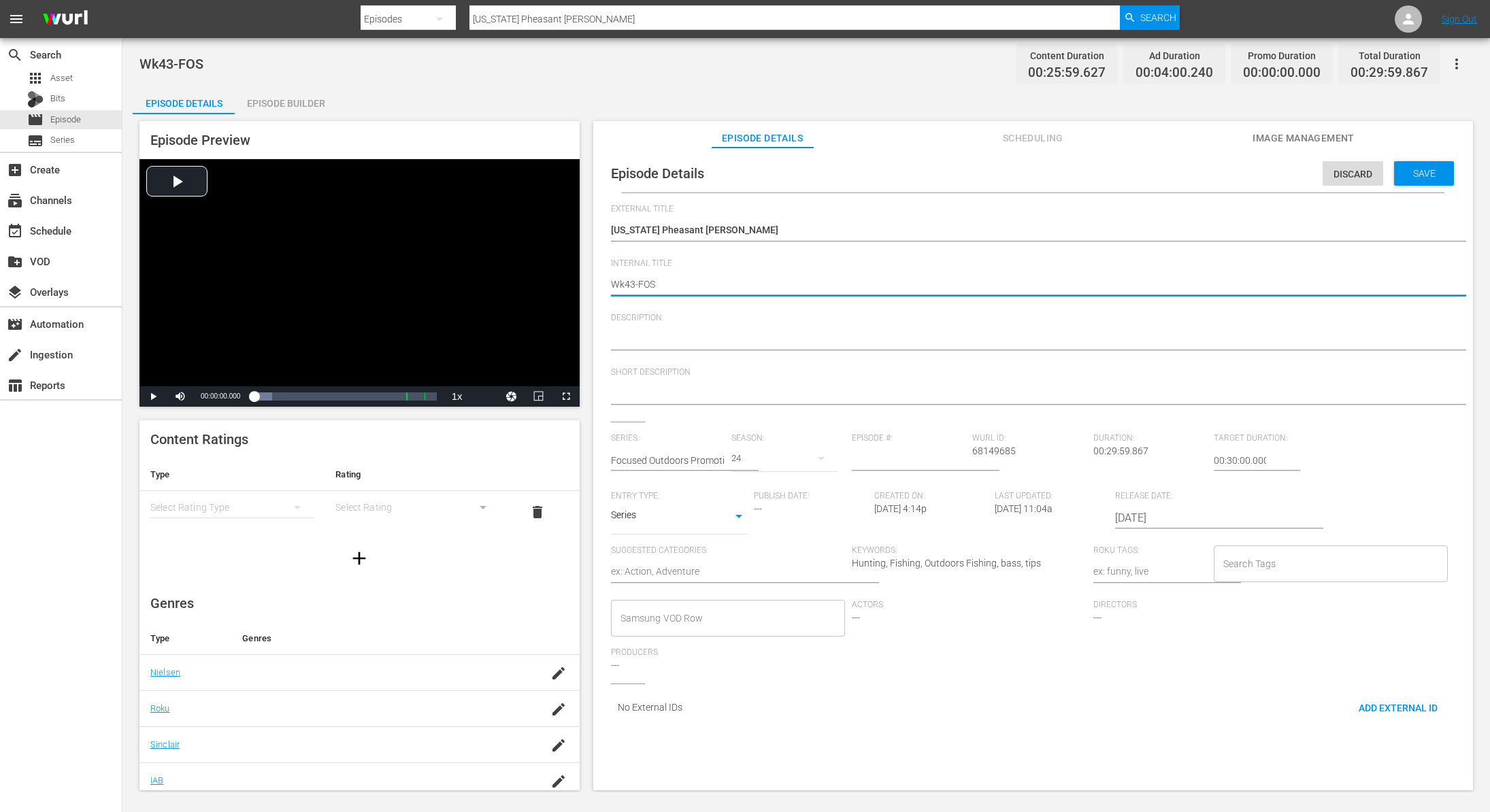
type textarea "Wk4-FOS"
type textarea "Wk40-FOS"
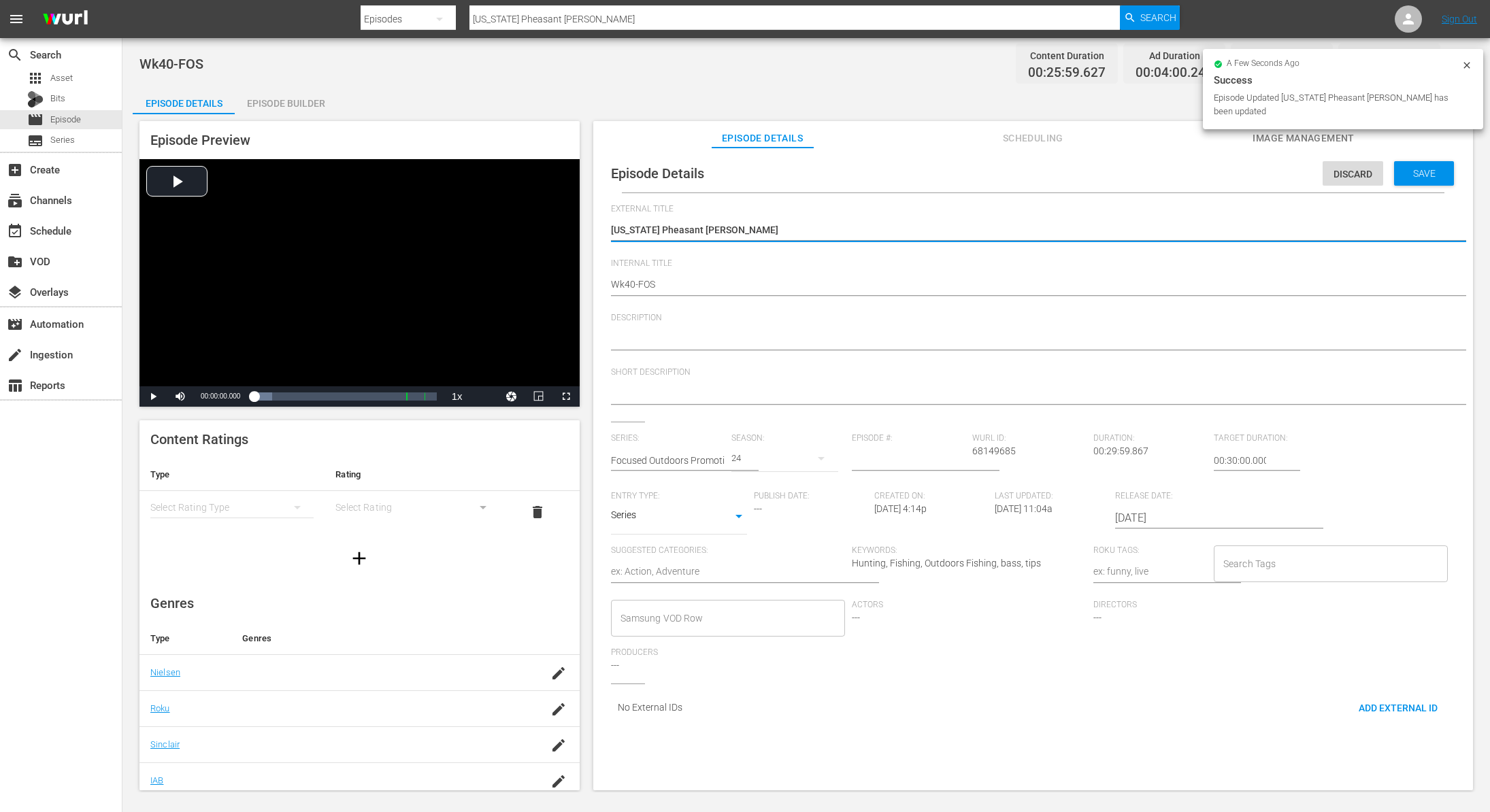
type textarea "FSouth Dakota Pheasant Hunt"
type textarea "FoSouth Dakota Pheasant Hunt"
type textarea "FocSouth Dakota Pheasant Hunt"
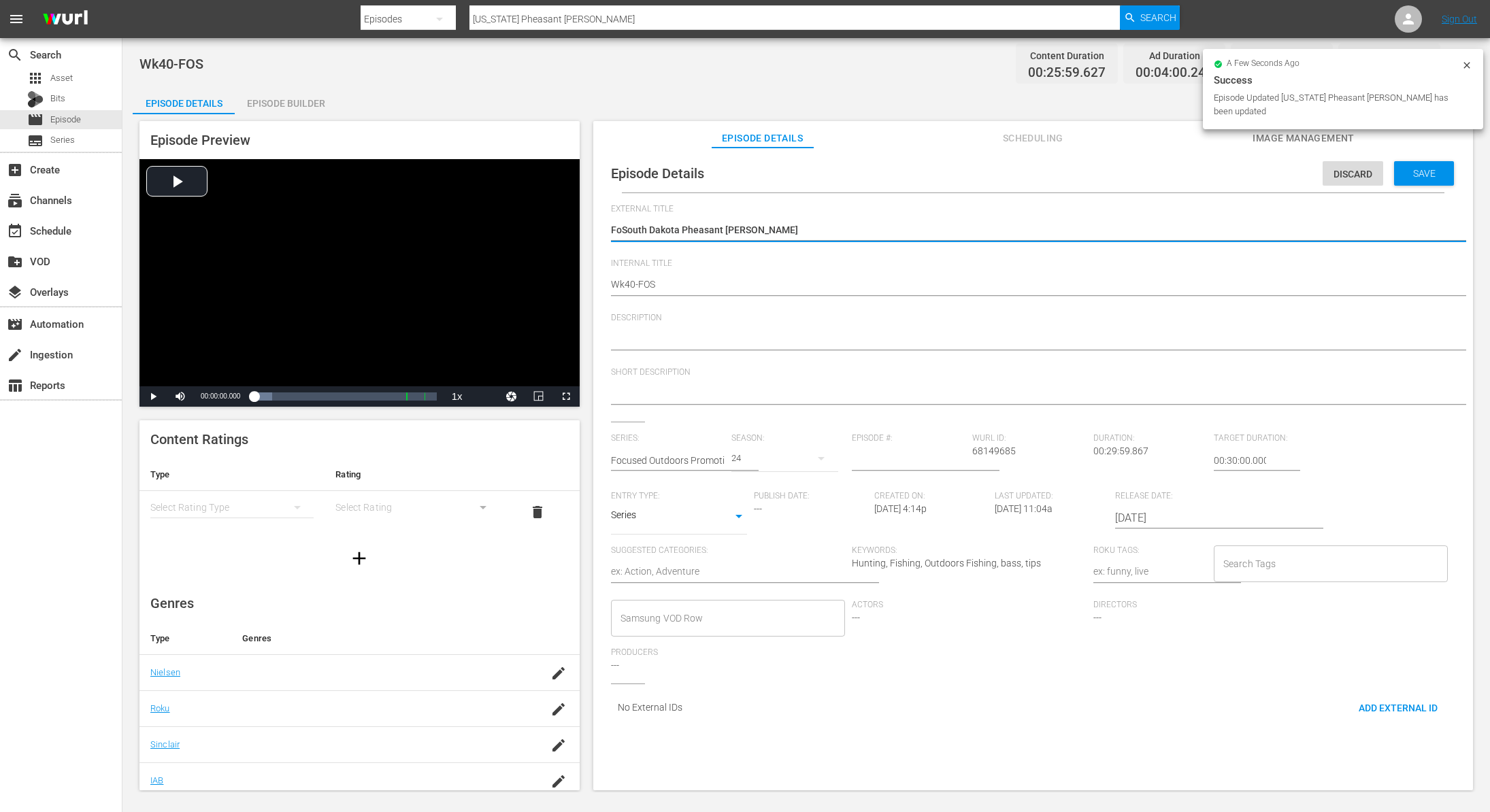
type textarea "FocSouth Dakota Pheasant Hunt"
type textarea "FocuSouth Dakota Pheasant Hunt"
type textarea "FocusSouth Dakota Pheasant Hunt"
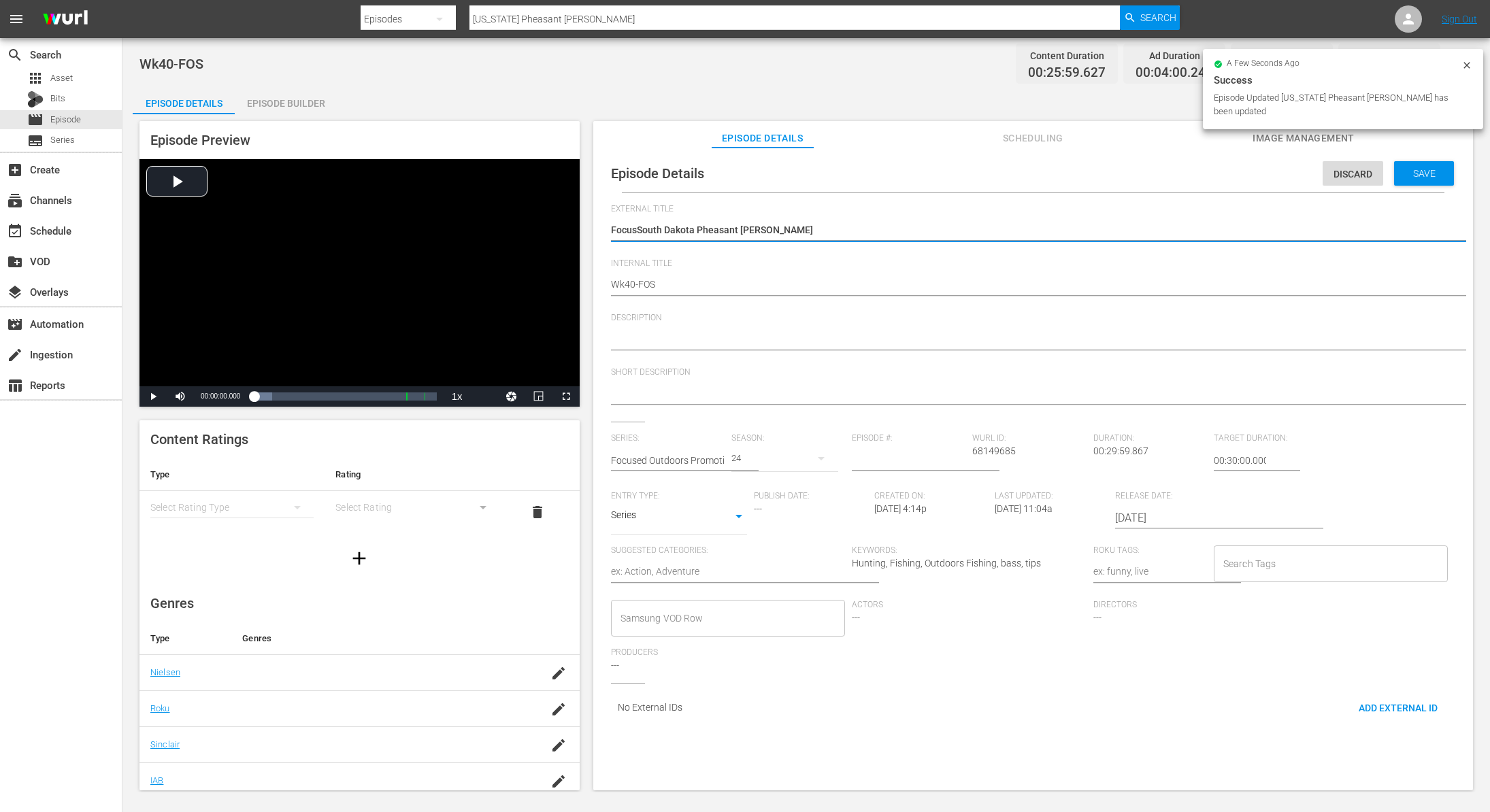
type textarea "FocuseSouth Dakota Pheasant Hunt"
type textarea "FocusedSouth Dakota Pheasant Hunt"
type textarea "Focused South Dakota Pheasant Hunt"
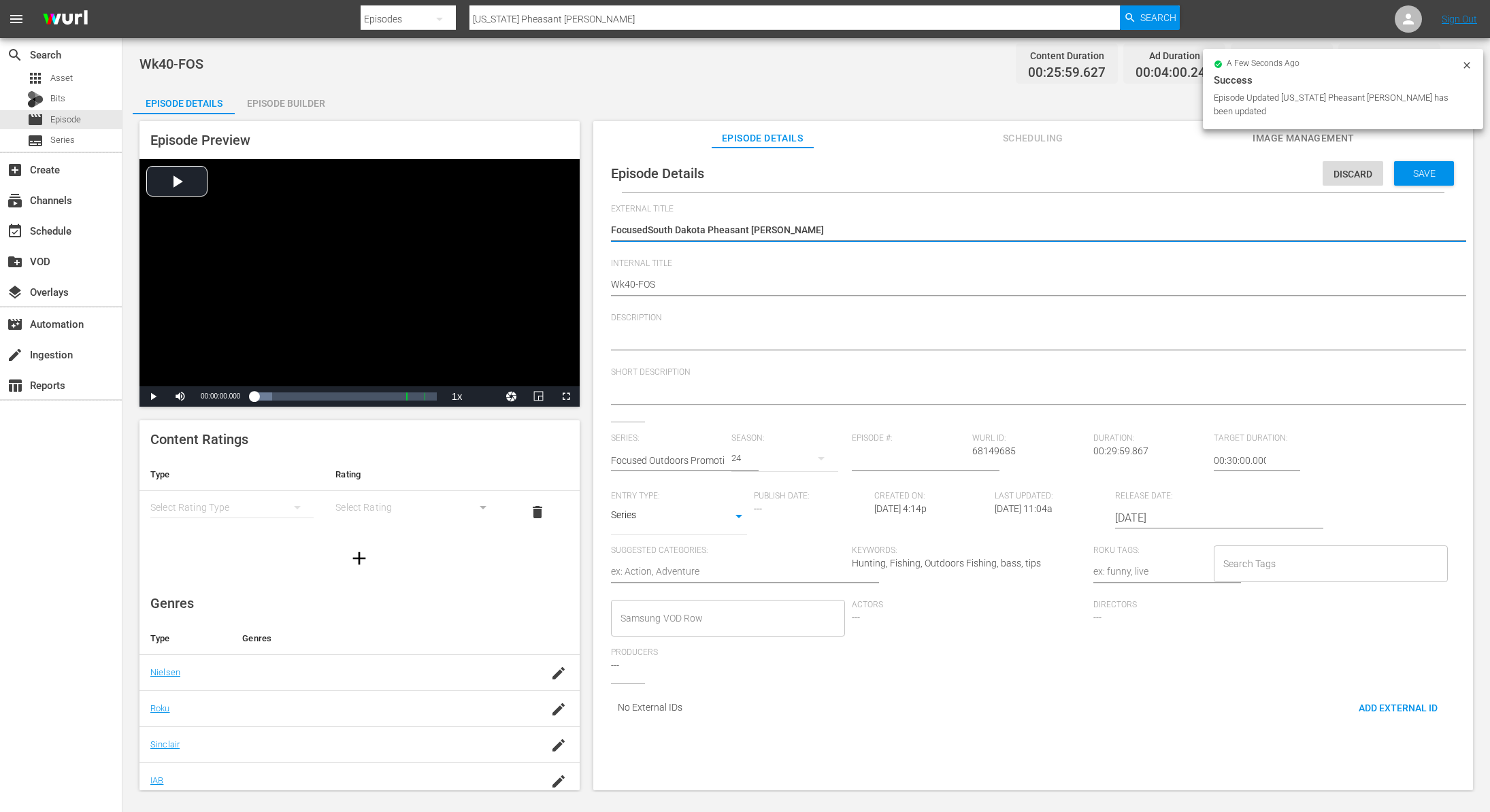
type textarea "Focused South Dakota Pheasant Hunt"
type textarea "Focused OSouth Dakota Pheasant Hunt"
type textarea "Focused OuSouth Dakota Pheasant Hunt"
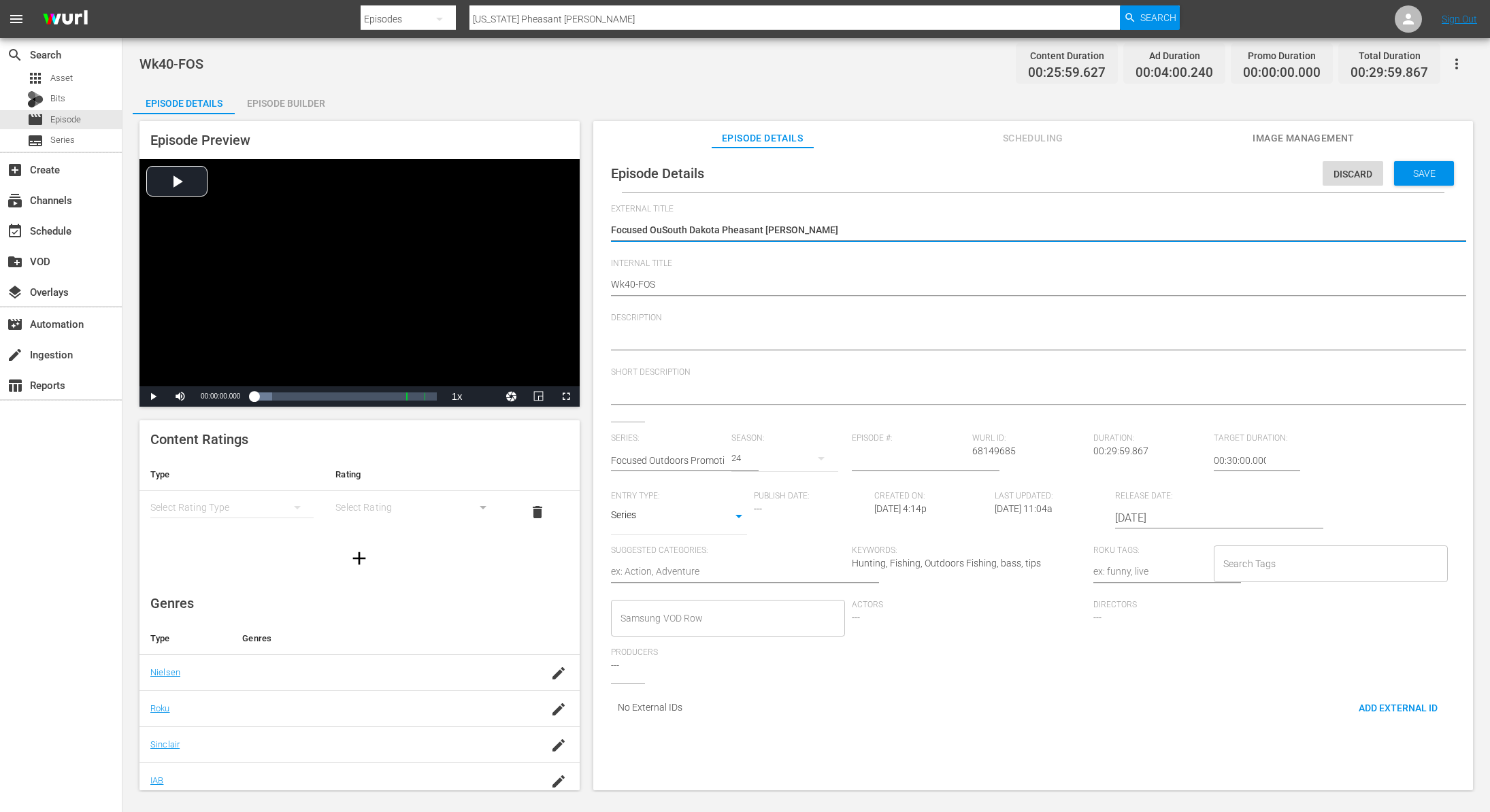
type textarea "Focused OutSouth Dakota Pheasant Hunt"
type textarea "Focused OutdSouth Dakota Pheasant Hunt"
type textarea "Focused OutdoSouth Dakota Pheasant Hunt"
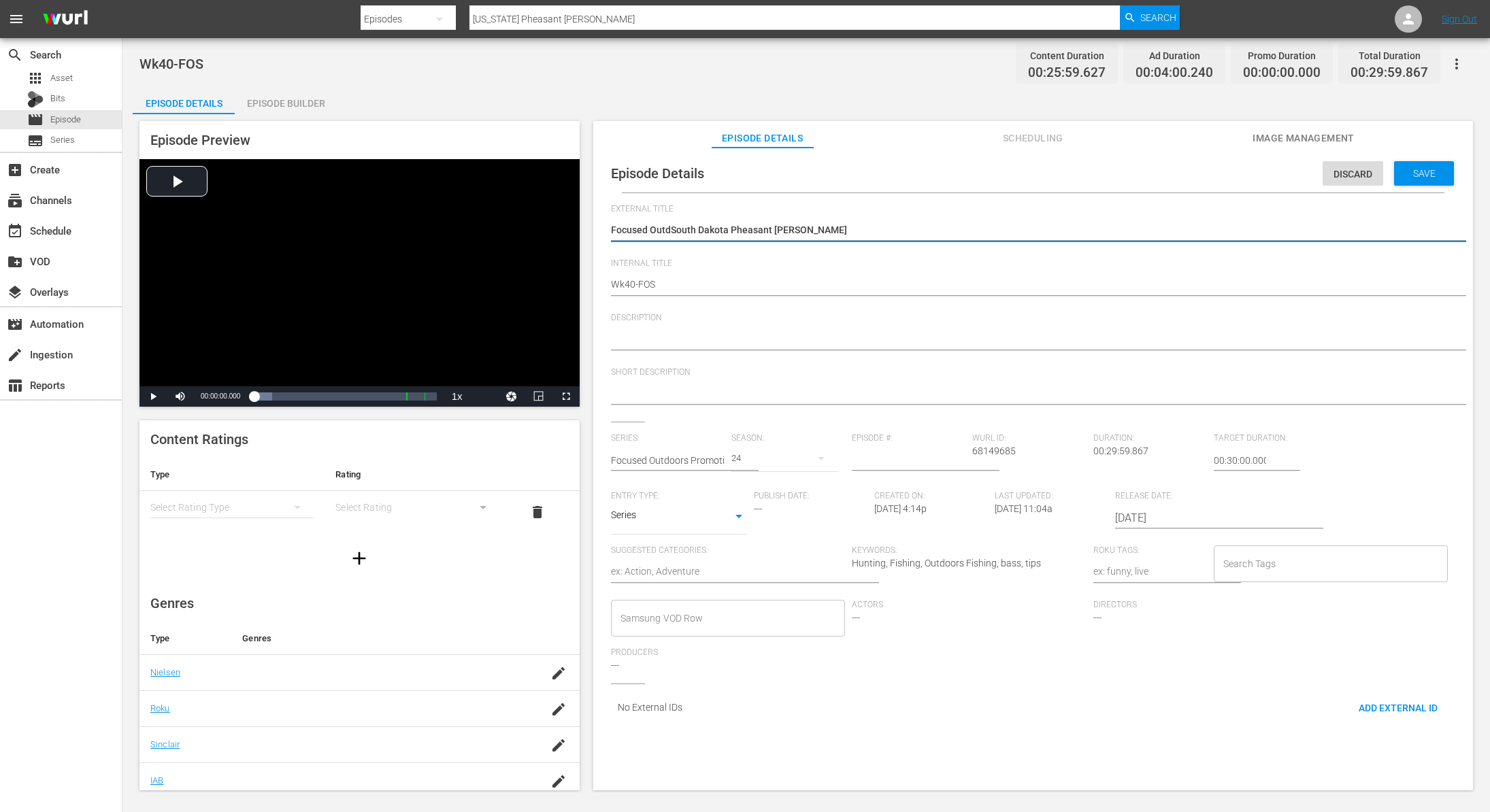
type textarea "Focused OutdoSouth Dakota Pheasant Hunt"
type textarea "Focused OutdooSouth Dakota Pheasant Hunt"
type textarea "Focused OutdoorSouth Dakota Pheasant Hunt"
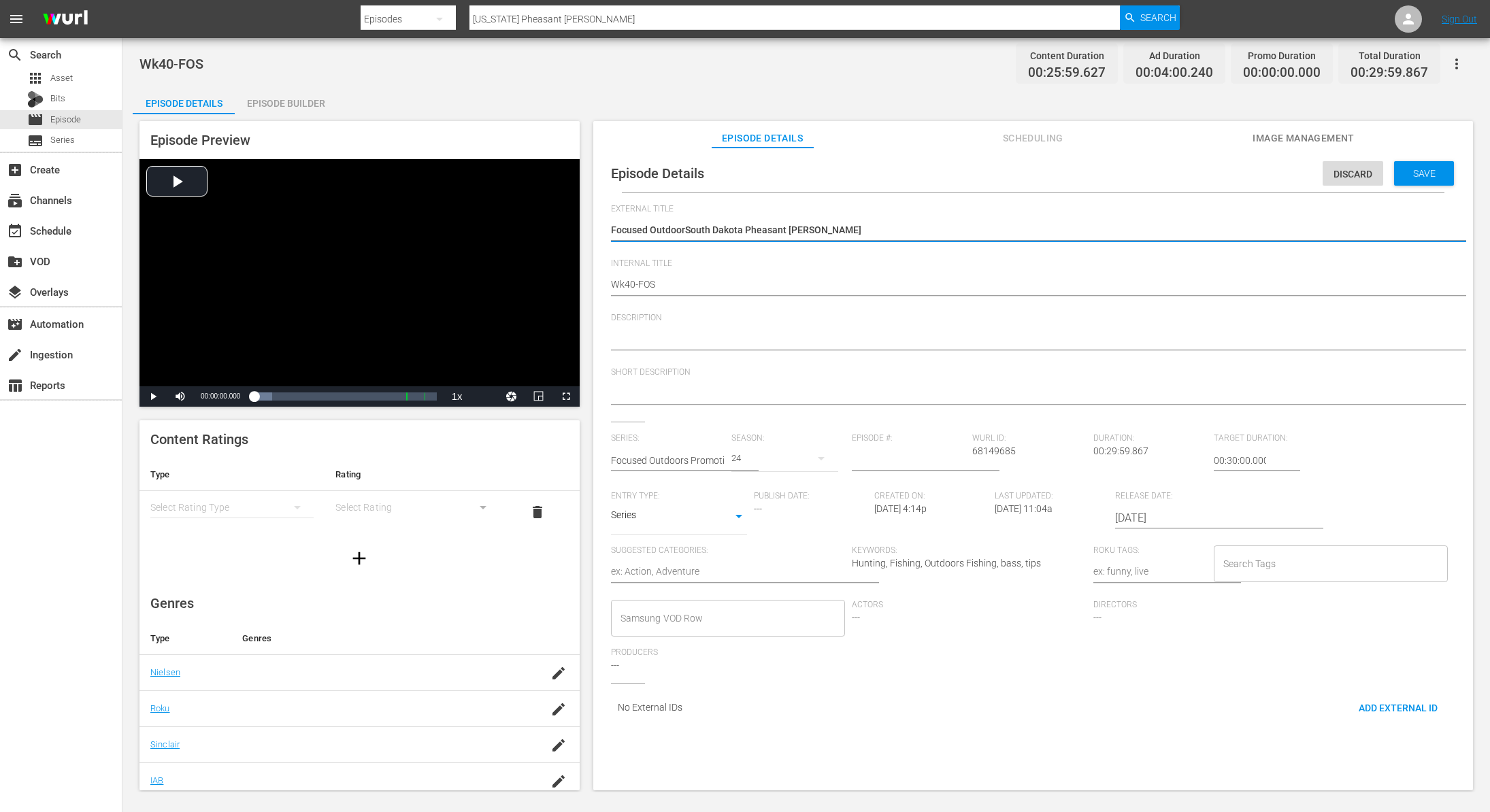
type textarea "Focused OutdoorsSouth Dakota Pheasant Hunt"
type textarea "Focused Outdoors South Dakota Pheasant Hunt"
type textarea "Focused Outdoors -South Dakota Pheasant Hunt"
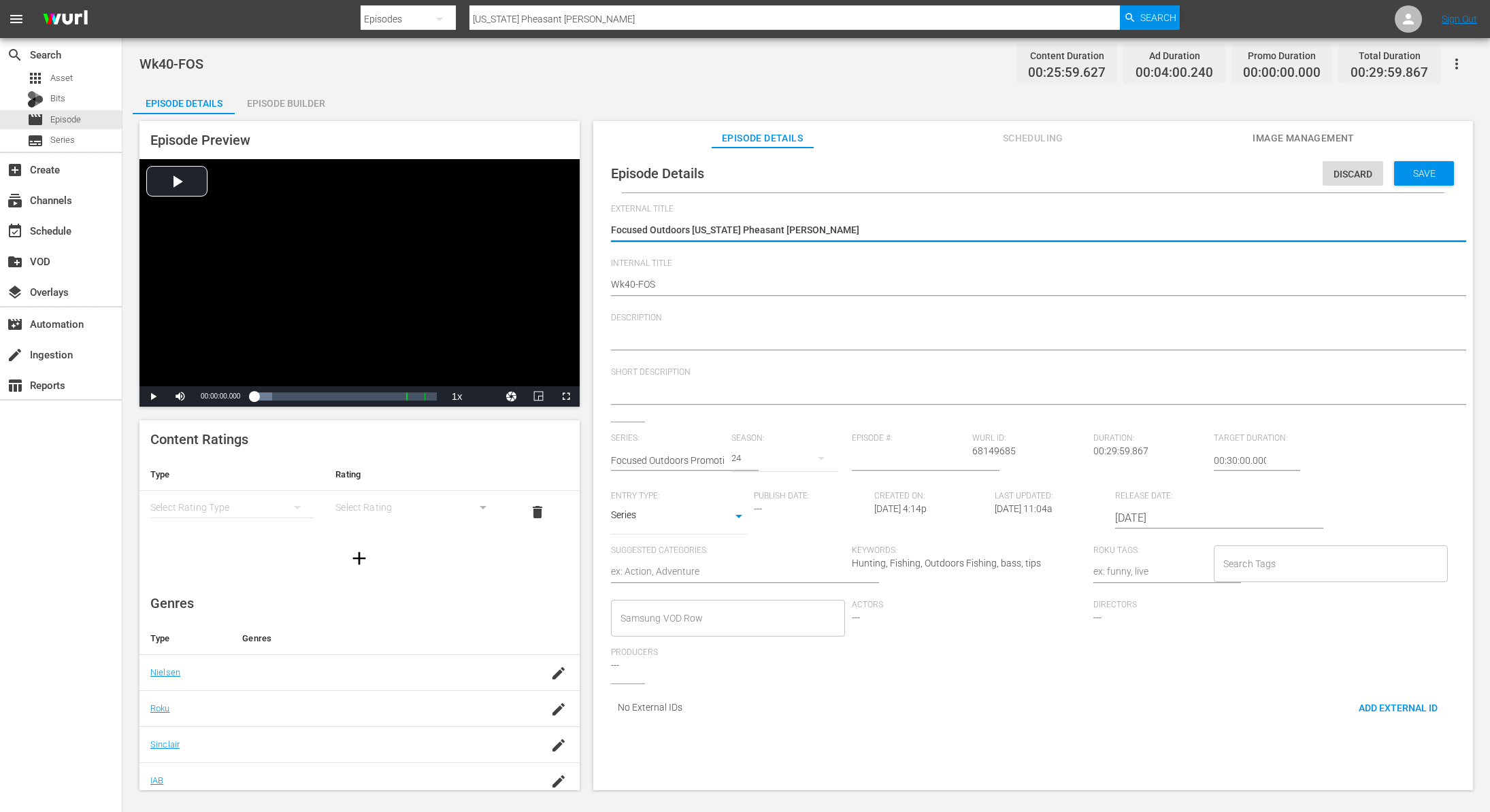
type textarea "Focused Outdoors -South Dakota Pheasant Hunt"
type textarea "Focused Outdoors - South Dakota Pheasant Hunt"
click at [1424, 170] on span "Save" at bounding box center [1424, 173] width 45 height 11
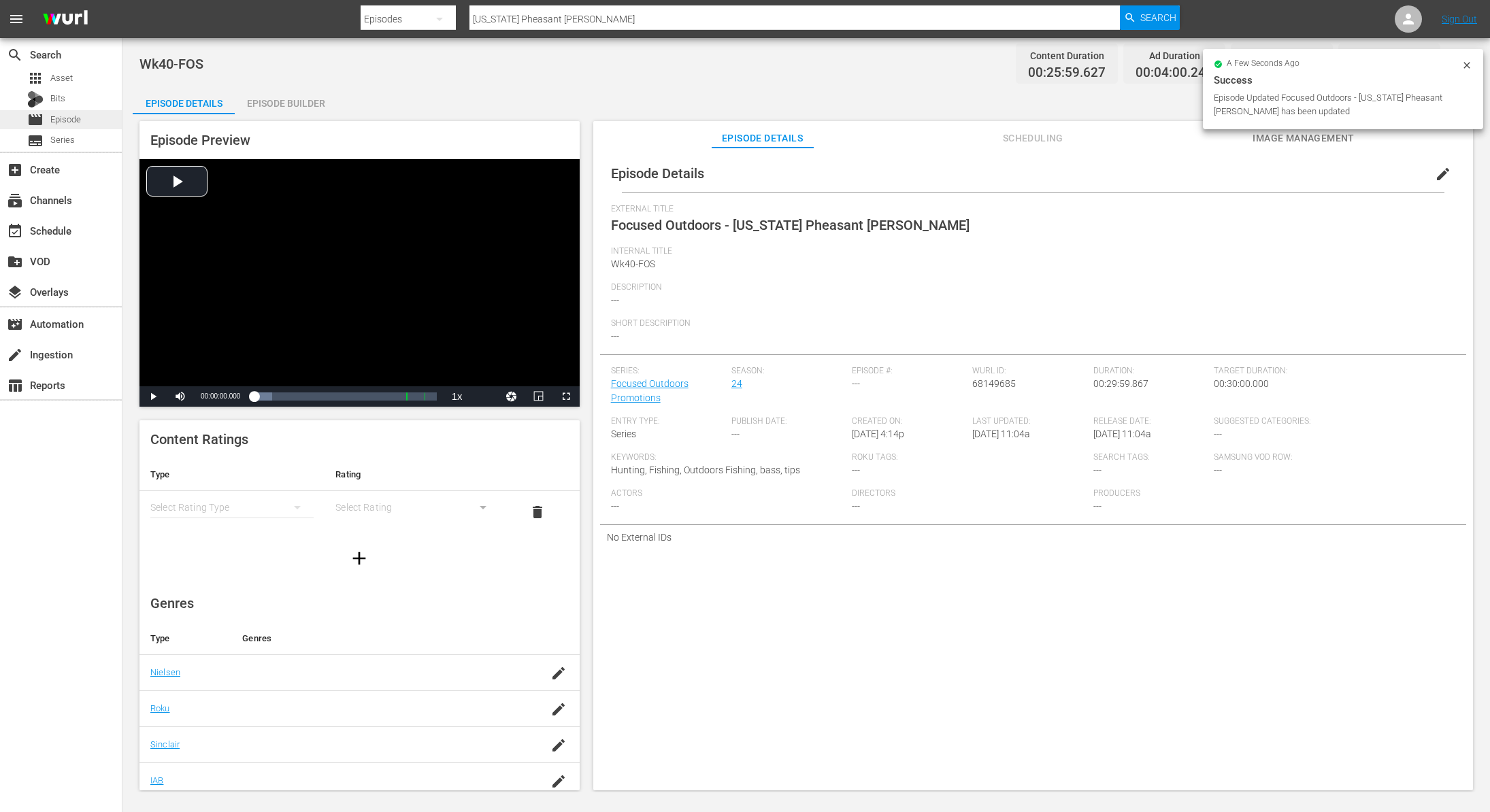
click at [79, 113] on span "Episode" at bounding box center [65, 119] width 30 height 13
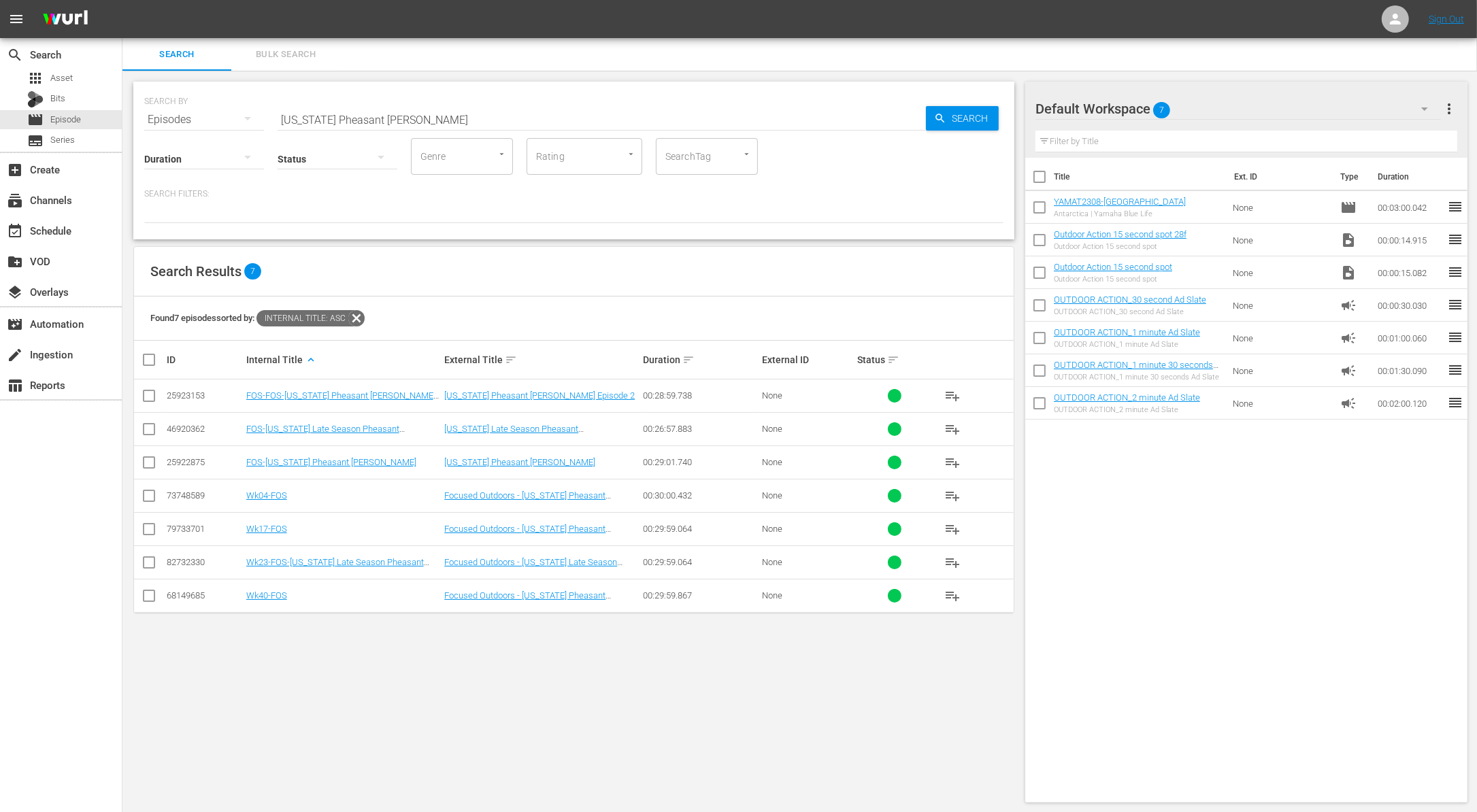
click at [359, 113] on input "South Dakota Pheasant Hunt" at bounding box center [601, 120] width 648 height 33
paste input "Almost Heaven Classic"
type input "Almost Heaven Classic"
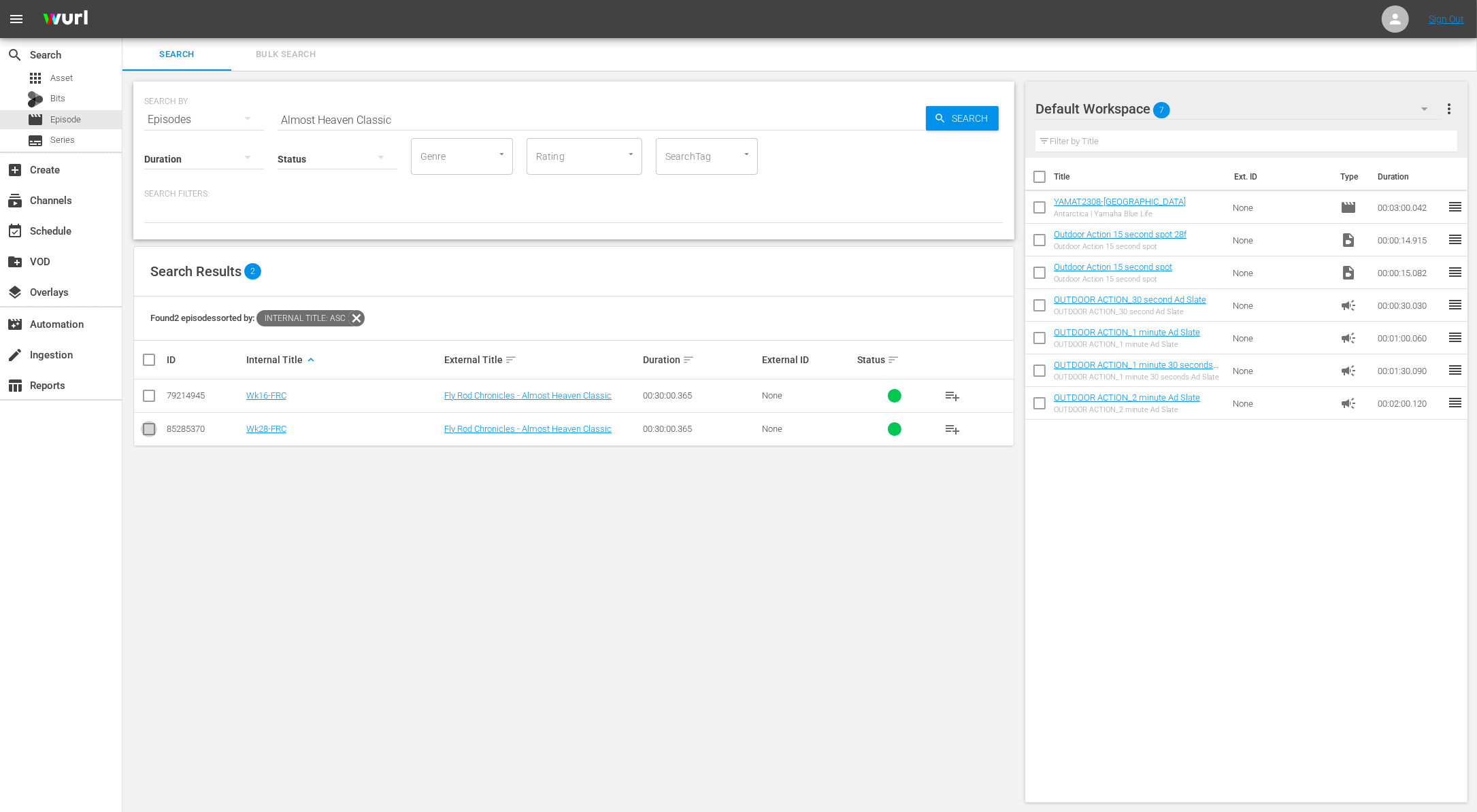
click at [148, 427] on input "checkbox" at bounding box center [148, 431] width 16 height 16
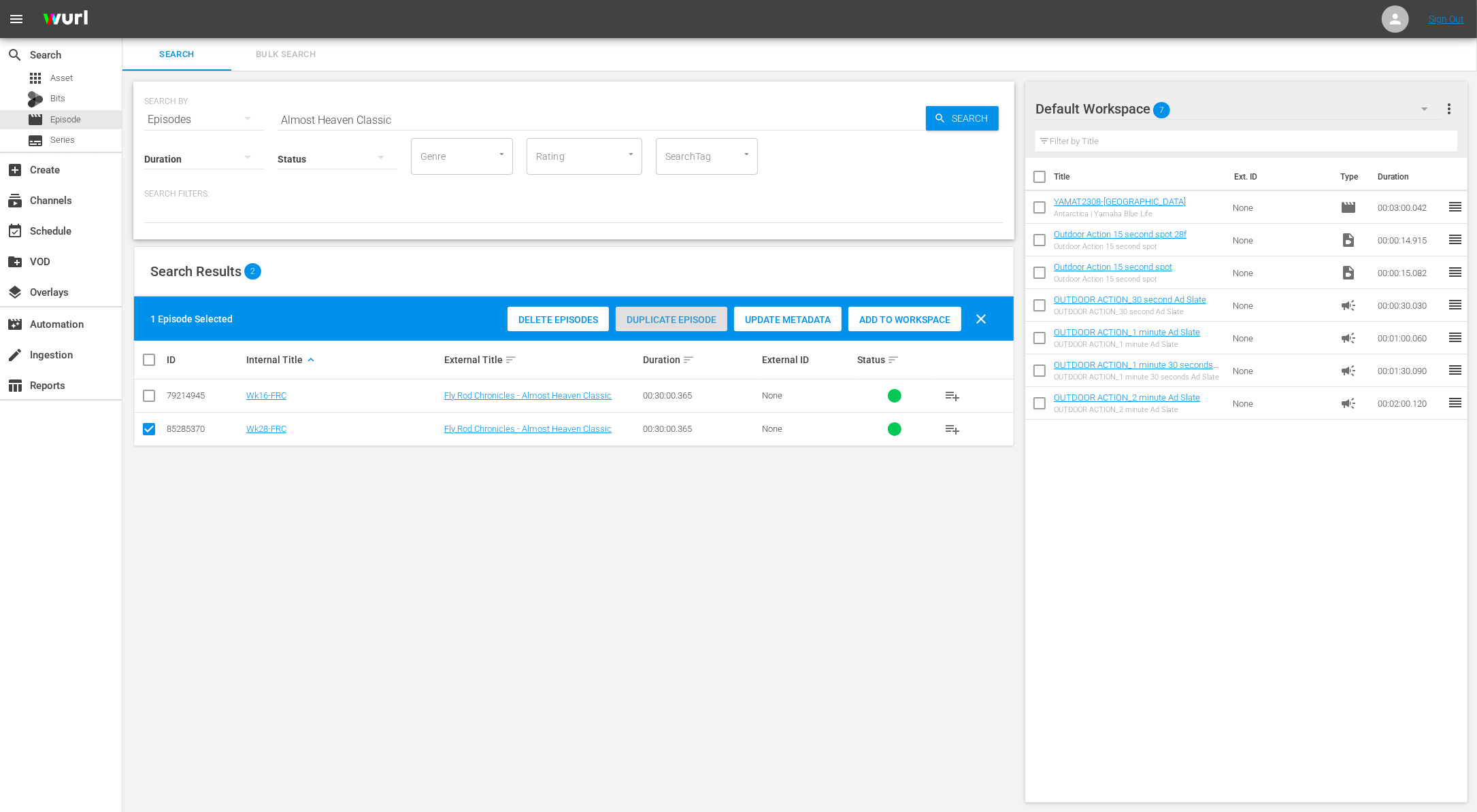
click at [669, 316] on span "Duplicate Episode" at bounding box center [671, 320] width 112 height 11
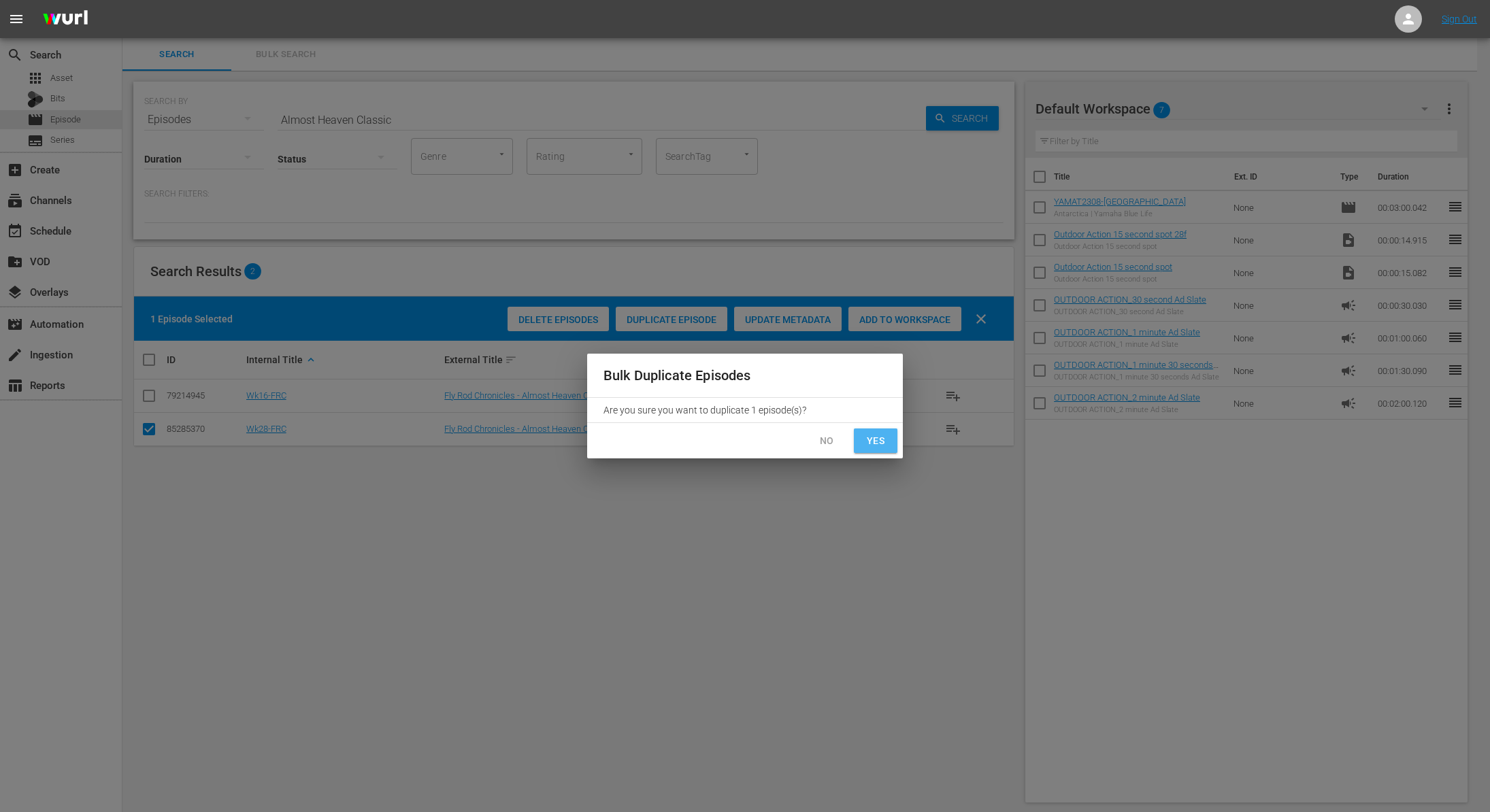
click at [883, 447] on span "Yes" at bounding box center [876, 442] width 22 height 17
checkbox input "false"
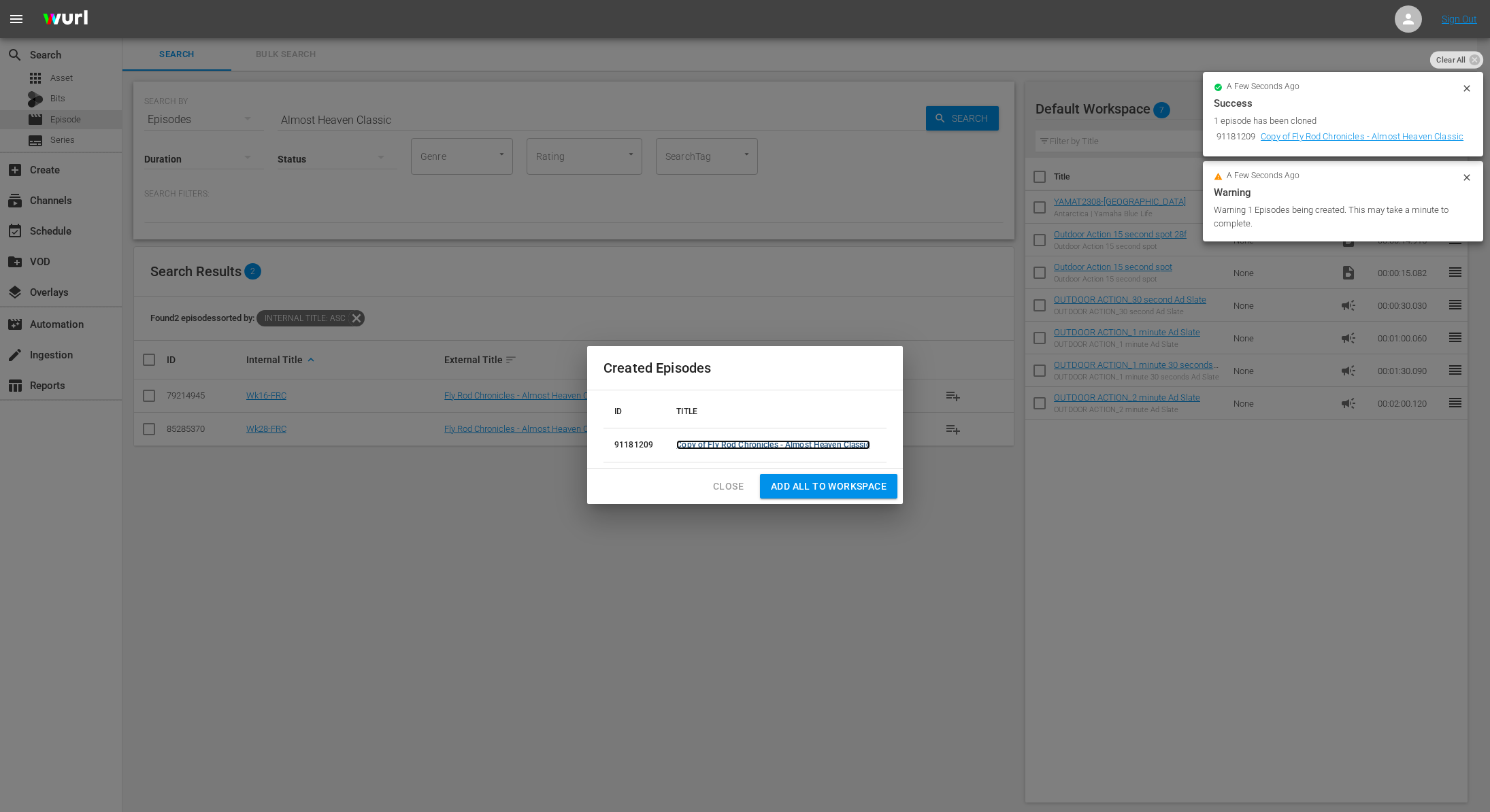
click at [790, 443] on link "Copy of Fly Rod Chronicles - Almost Heaven Classic" at bounding box center [772, 445] width 193 height 9
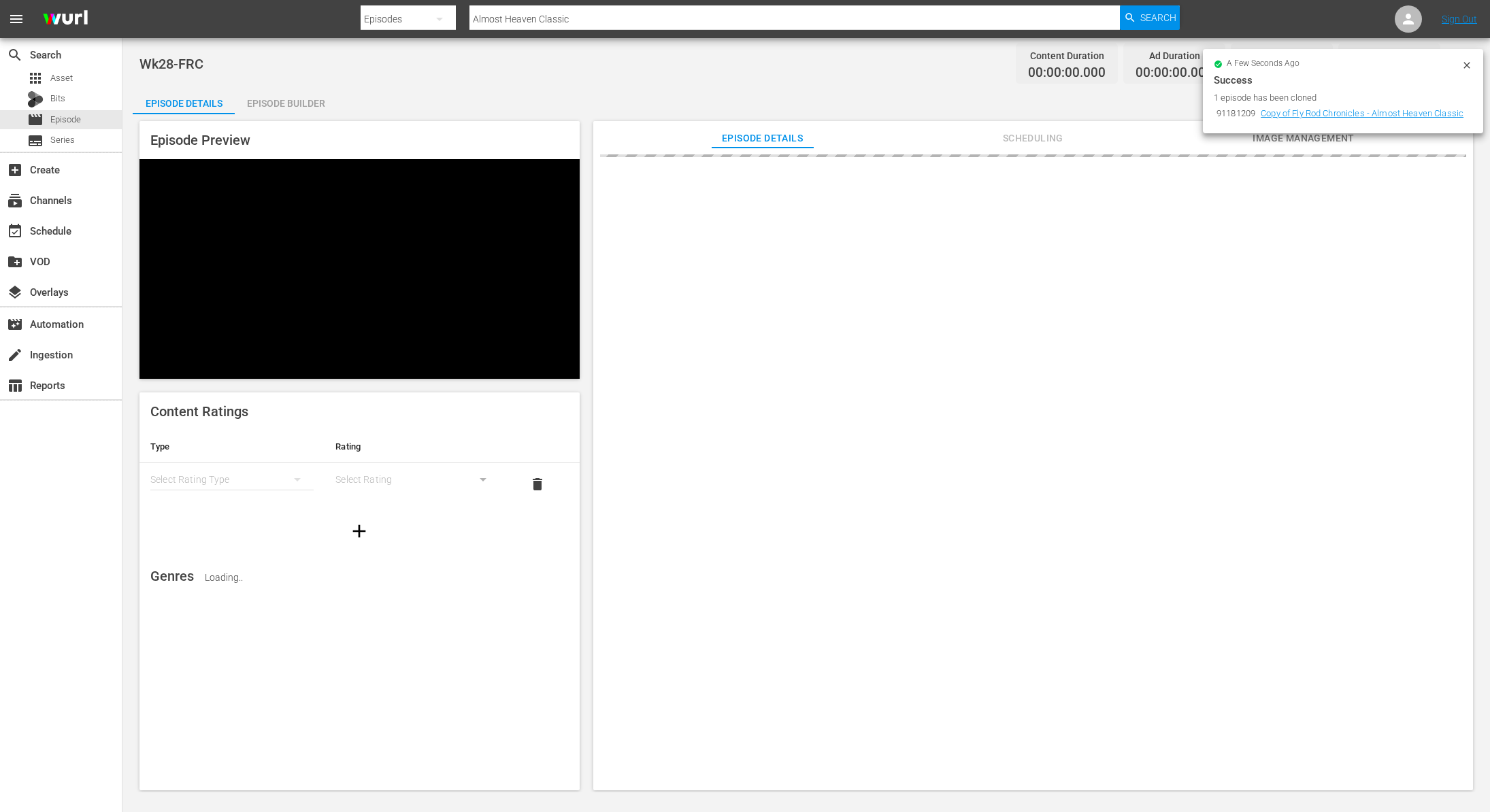
click at [1467, 66] on icon at bounding box center [1467, 66] width 11 height 11
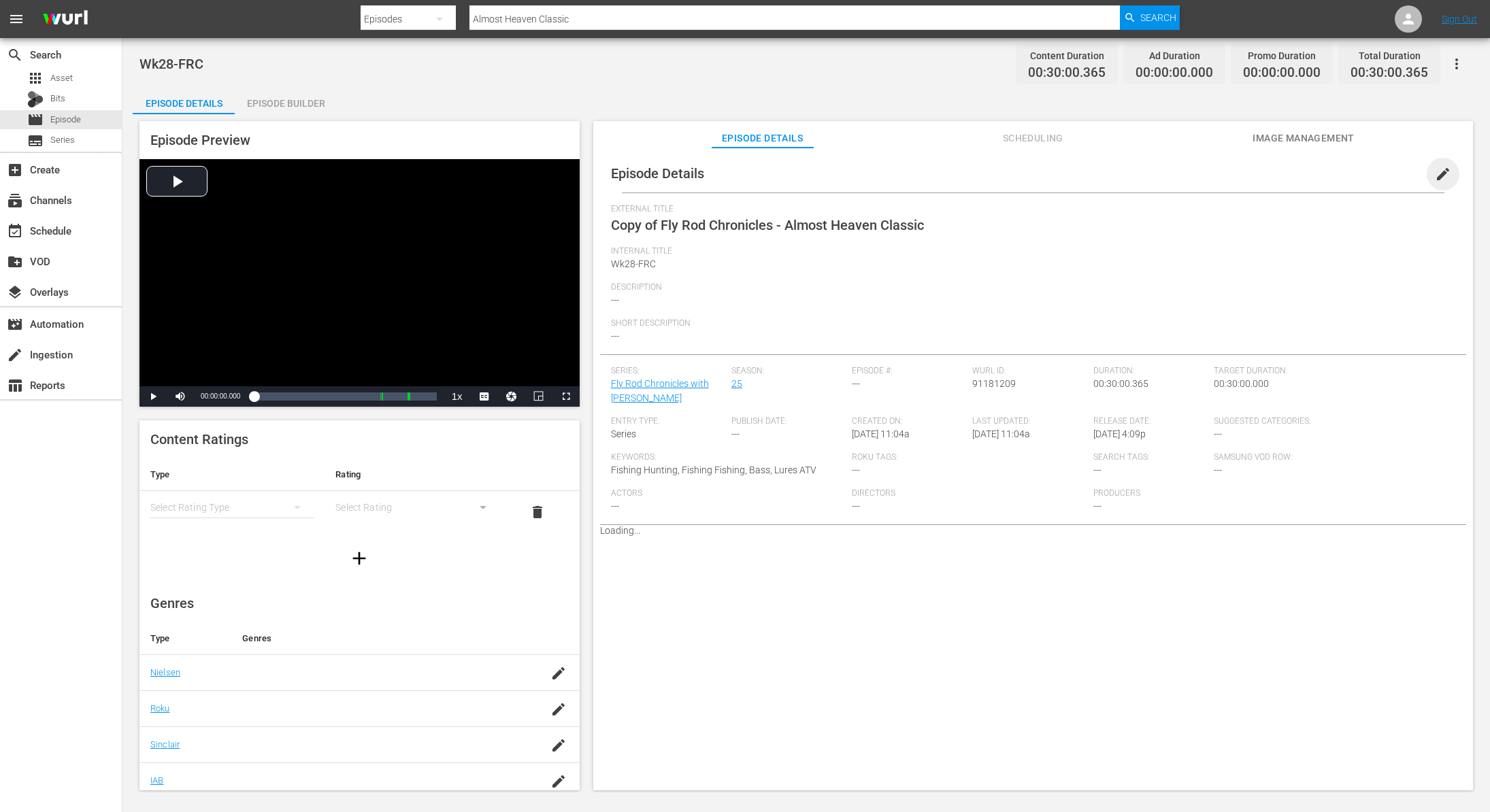
click at [1438, 178] on span "edit" at bounding box center [1443, 173] width 16 height 16
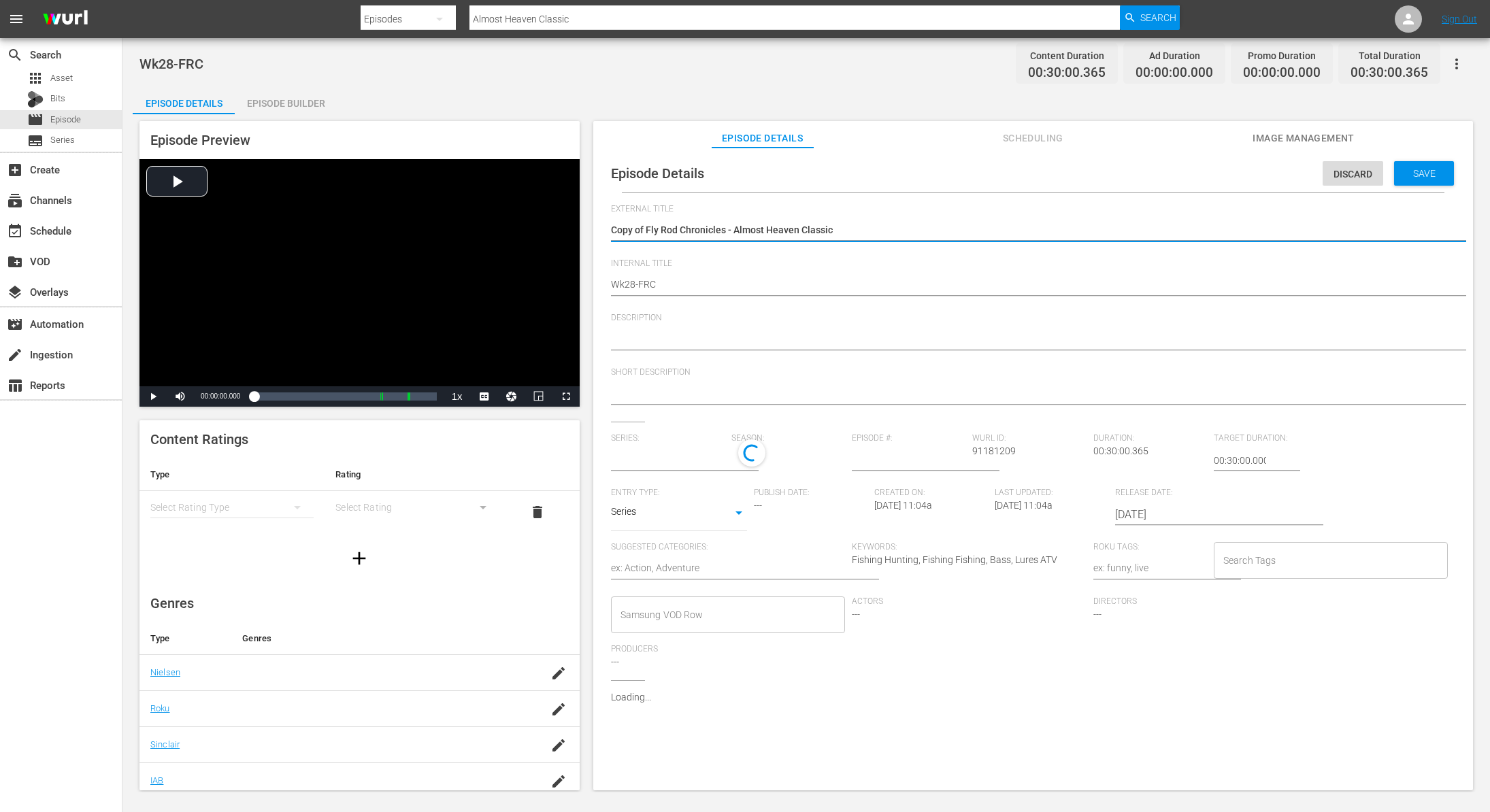
type input "Fly Rod Chronicles with Curtis Fleming"
click at [643, 227] on textarea "Copy of Fly Rod Chronicles - Almost Heaven Classic" at bounding box center [1030, 231] width 837 height 16
type textarea "Copy ofFly Rod Chronicles - Almost Heaven Classic"
type textarea "Copy oFly Rod Chronicles - Almost Heaven Classic"
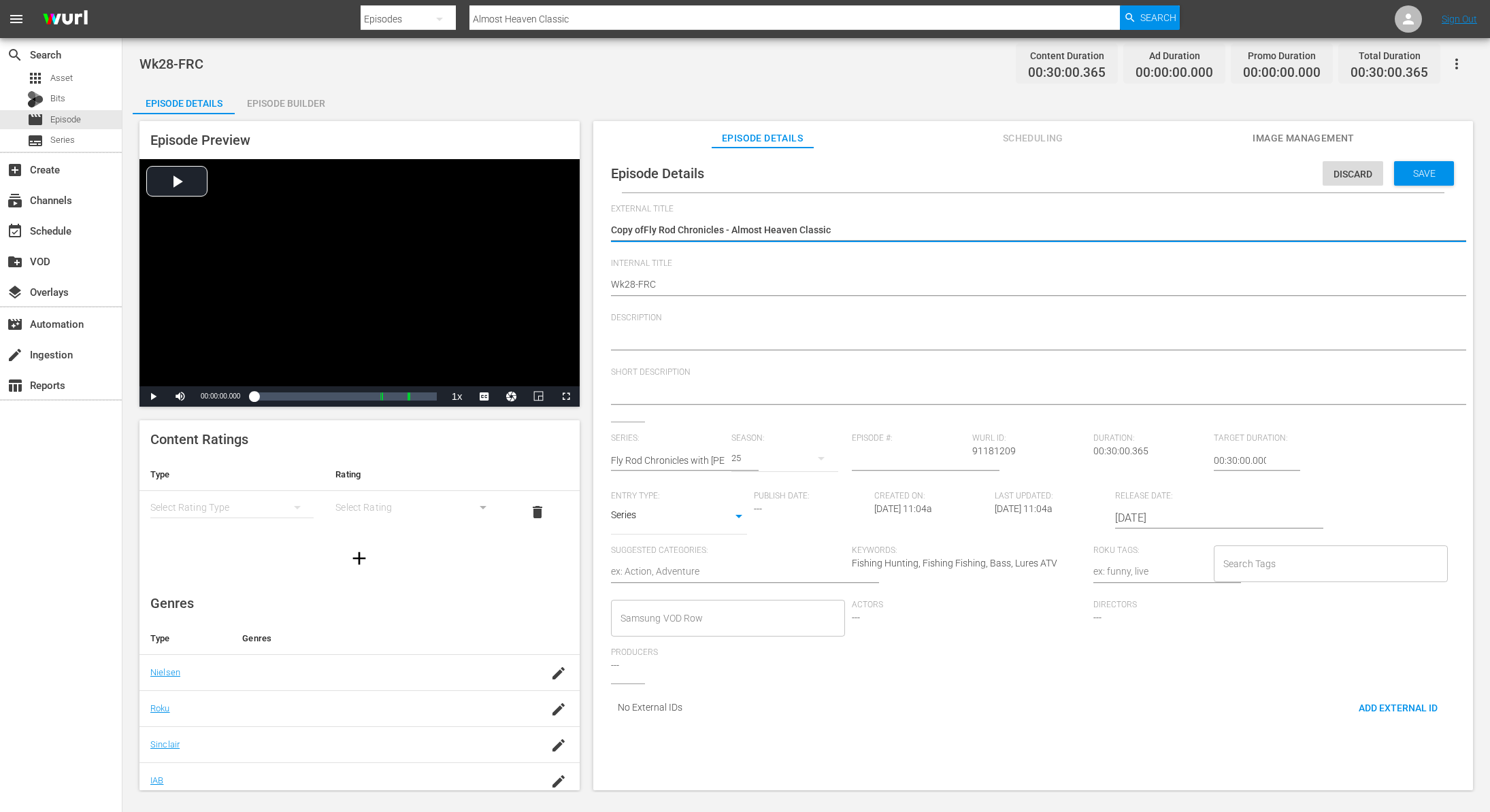
type textarea "Copy oFly Rod Chronicles - Almost Heaven Classic"
type textarea "Copy Fly Rod Chronicles - Almost Heaven Classic"
type textarea "CopyFly Rod Chronicles - Almost Heaven Classic"
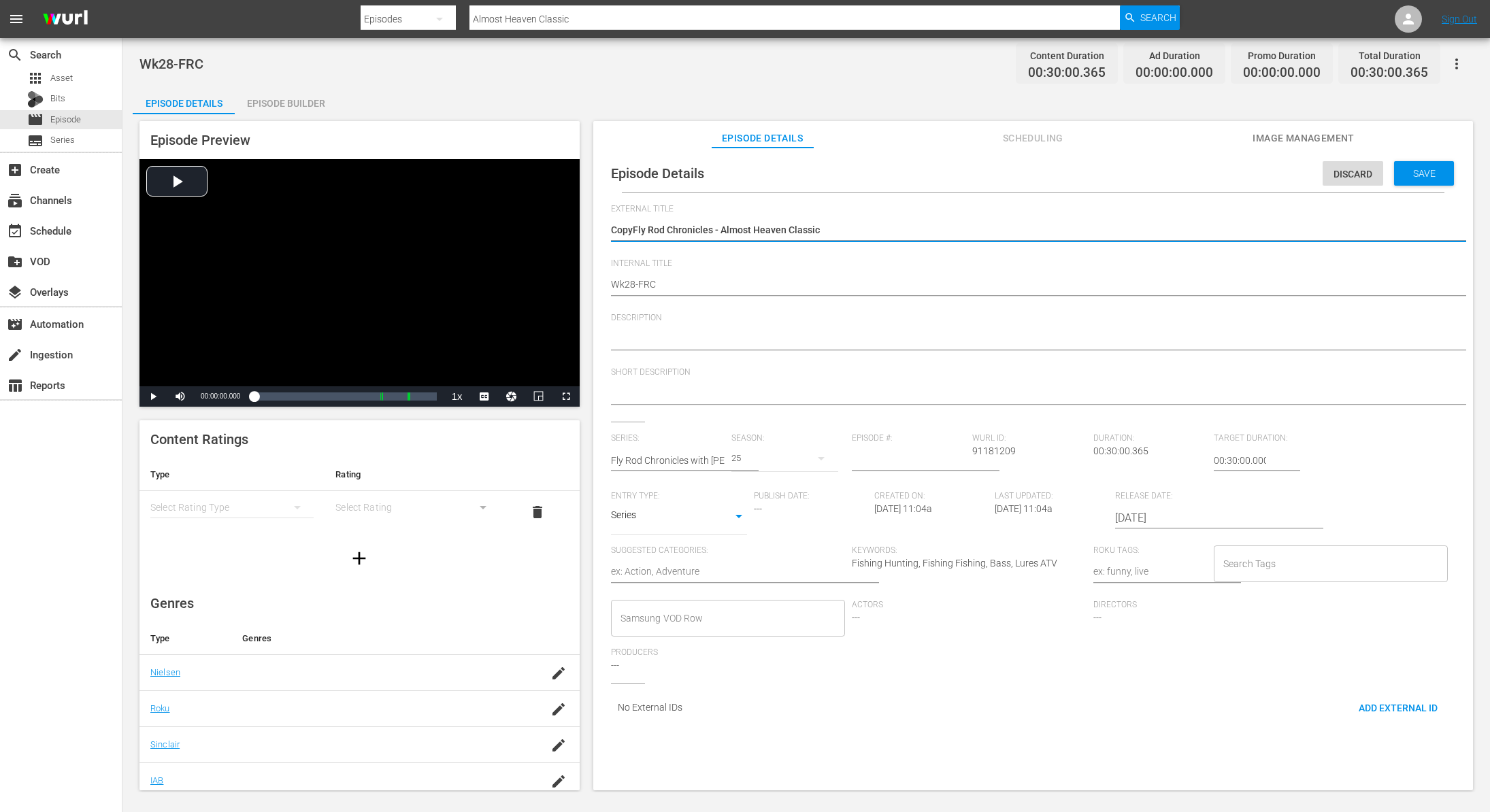
type textarea "CopFly Rod Chronicles - Almost Heaven Classic"
type textarea "CoFly Rod Chronicles - Almost Heaven Classic"
type textarea "CFly Rod Chronicles - Almost Heaven Classic"
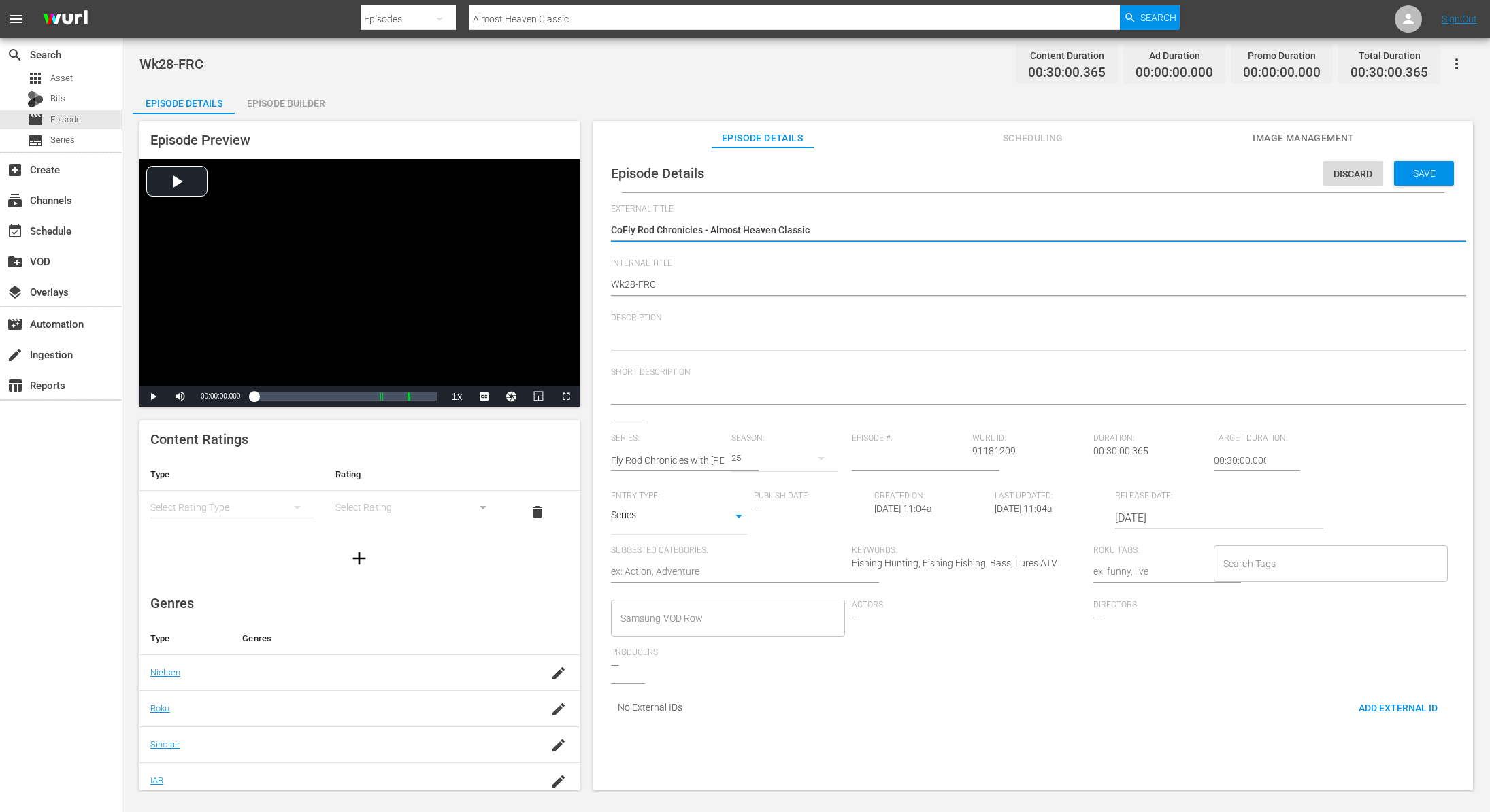
type textarea "CFly Rod Chronicles - Almost Heaven Classic"
type textarea "Fly Rod Chronicles - Almost Heaven Classic"
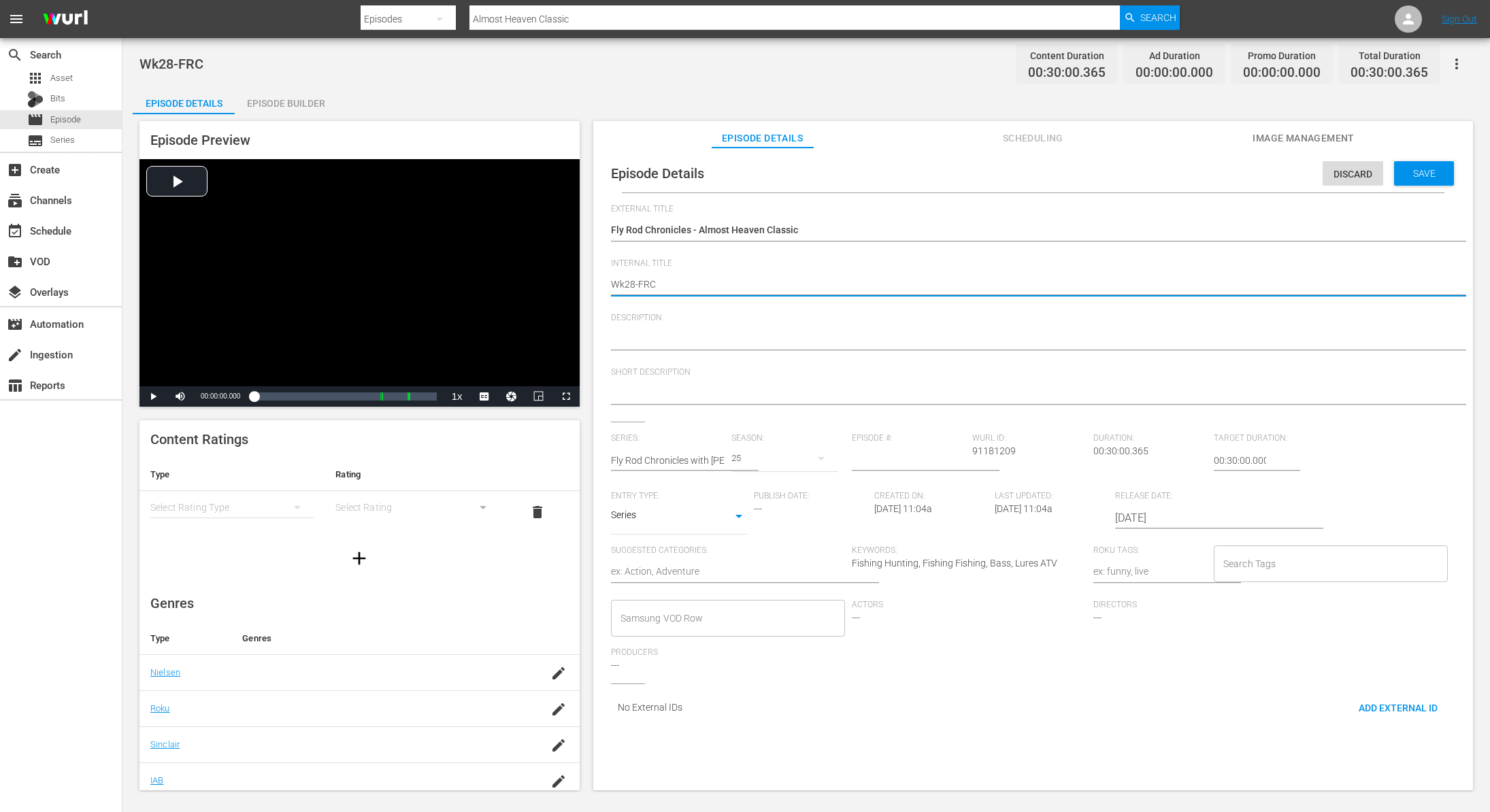
type textarea "Wk2-FRC"
type textarea "Wk-FRC"
type textarea "Wk4-FRC"
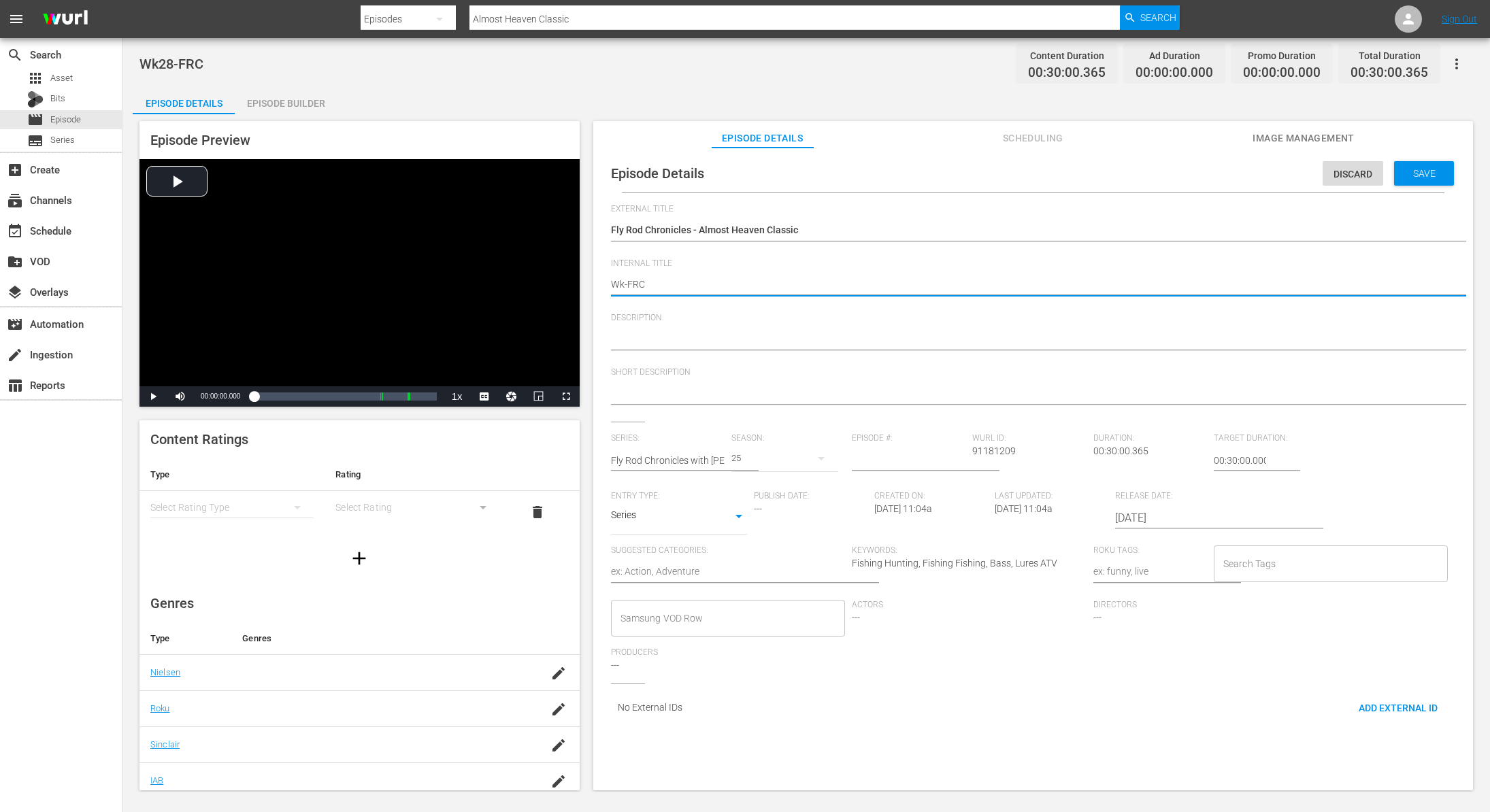
type textarea "Wk4-FRC"
type textarea "Wk40-FRC"
click at [1401, 181] on div "Save" at bounding box center [1424, 173] width 60 height 24
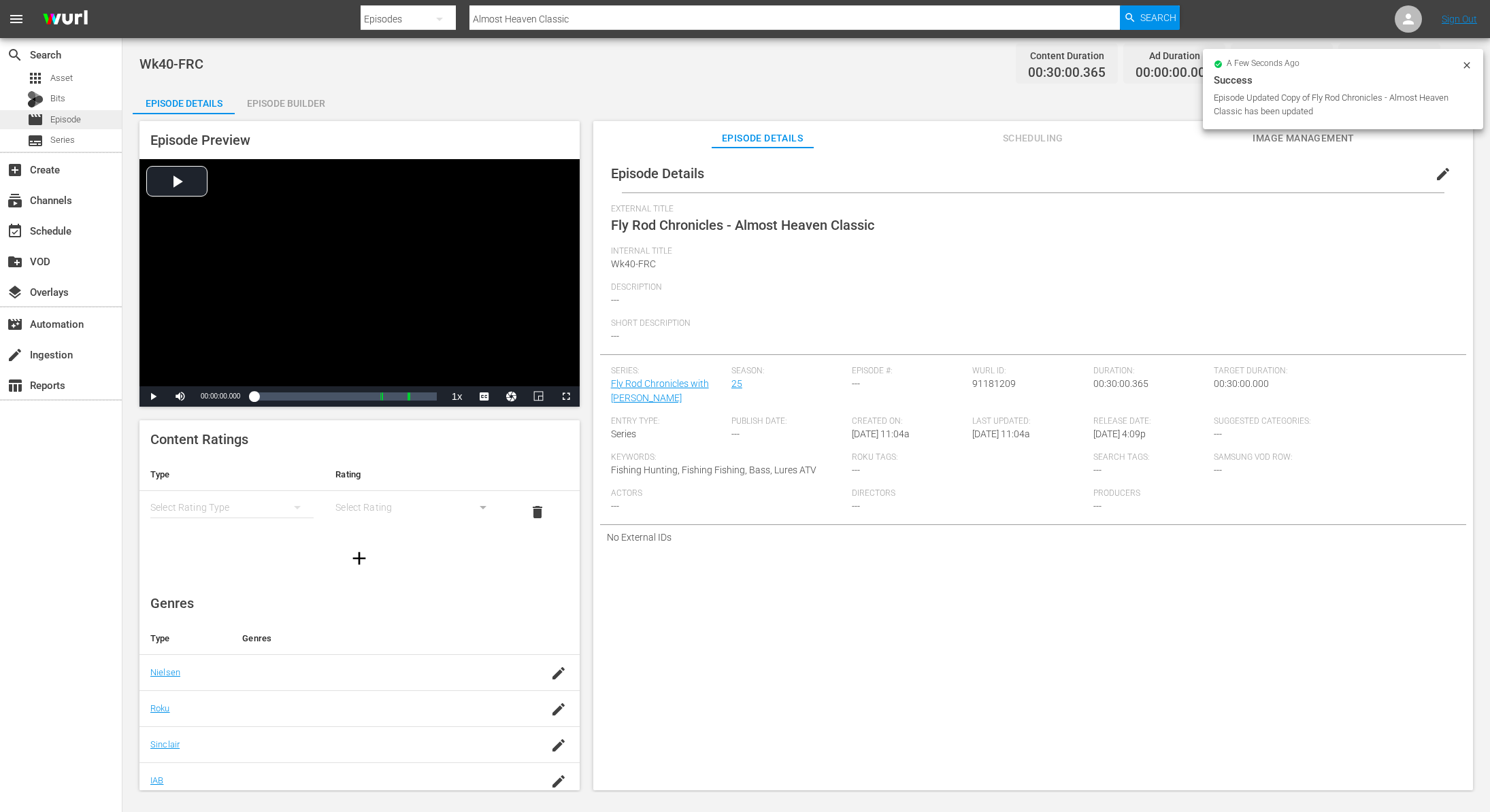
click at [76, 118] on span "Episode" at bounding box center [65, 119] width 30 height 13
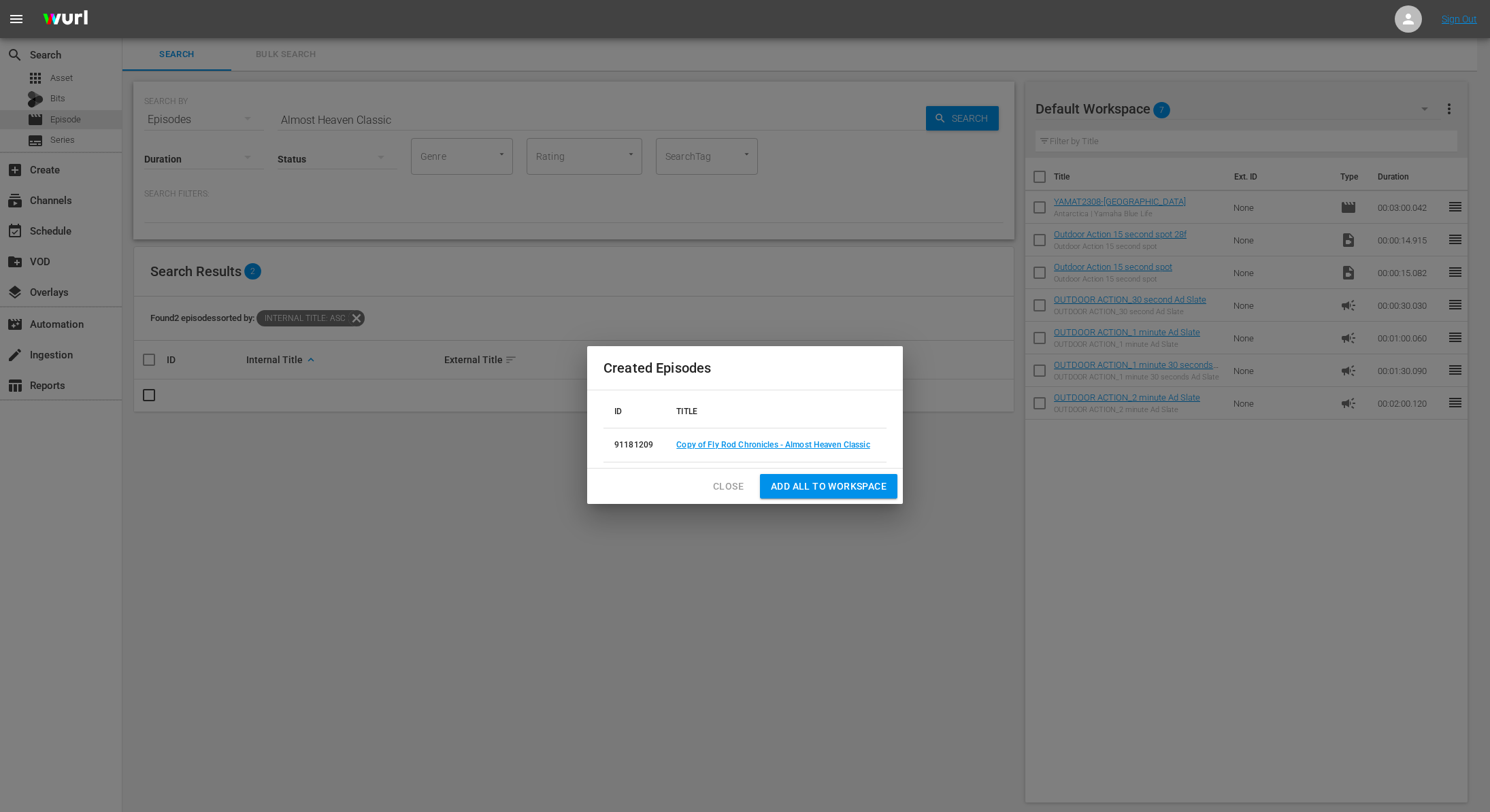
click at [732, 486] on span "Close" at bounding box center [728, 487] width 30 height 17
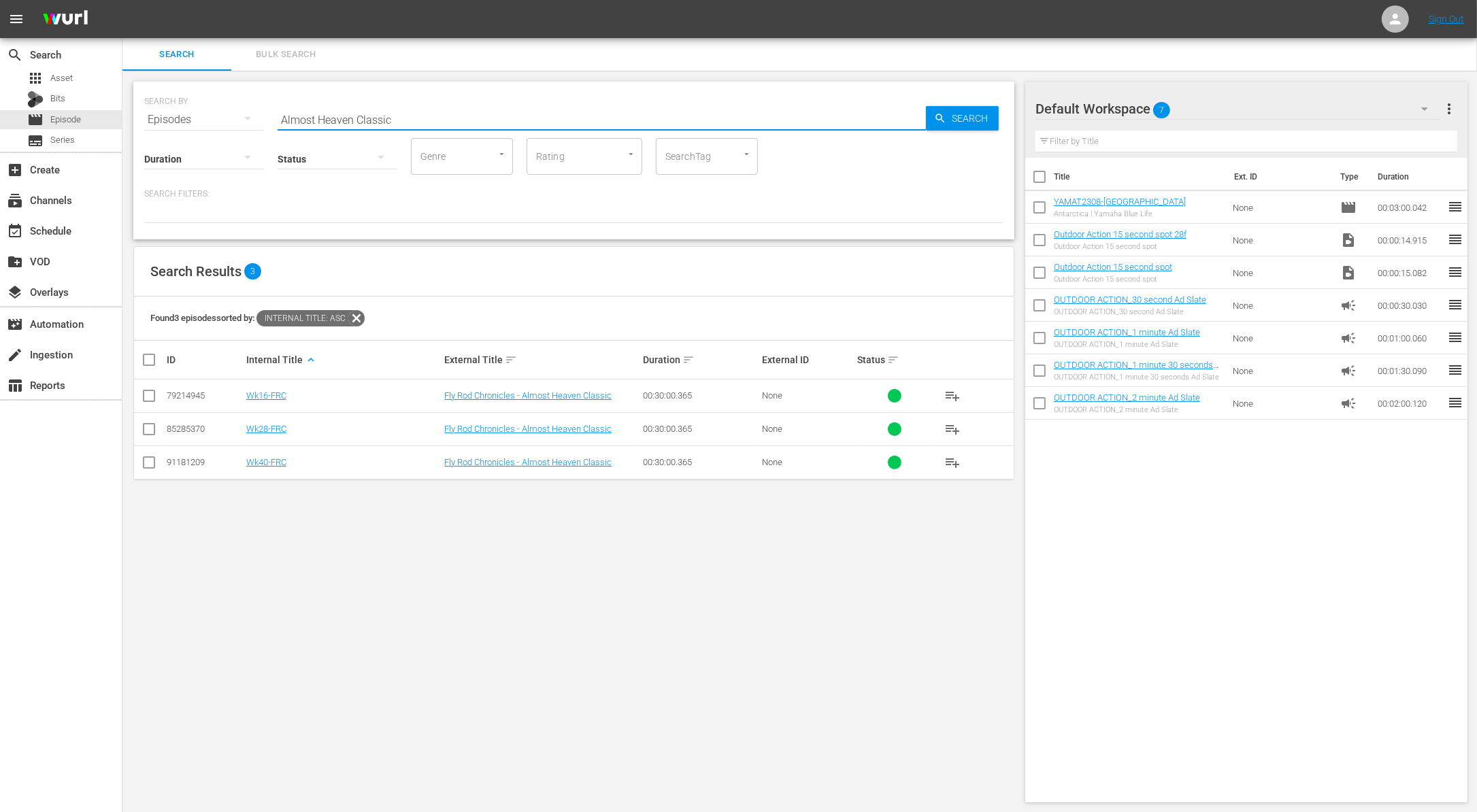
click at [647, 123] on input "Almost Heaven Classic" at bounding box center [601, 120] width 648 height 33
paste input "Contrasting Bass"
type input "Contrasting Bass"
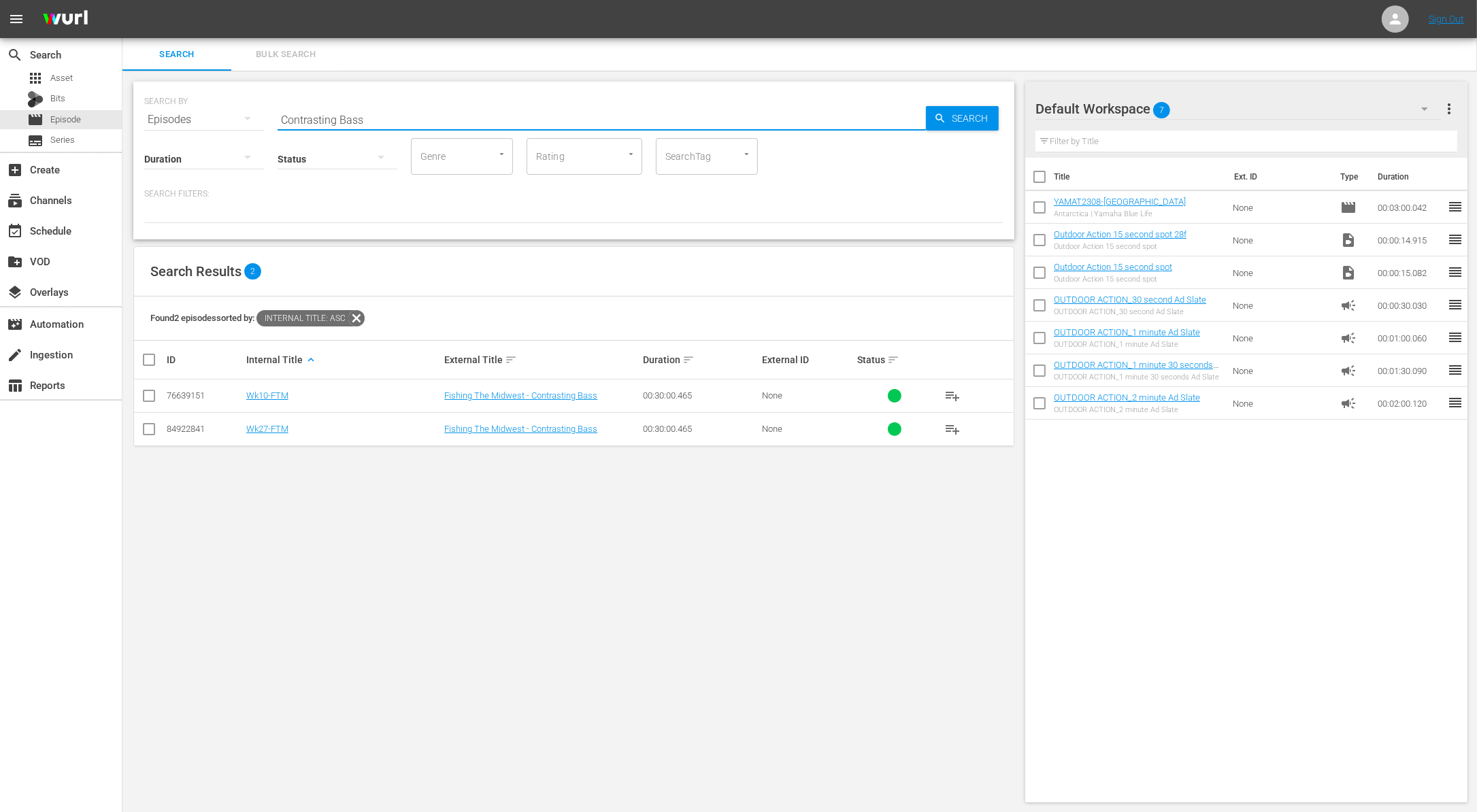
click at [146, 427] on input "checkbox" at bounding box center [148, 431] width 16 height 16
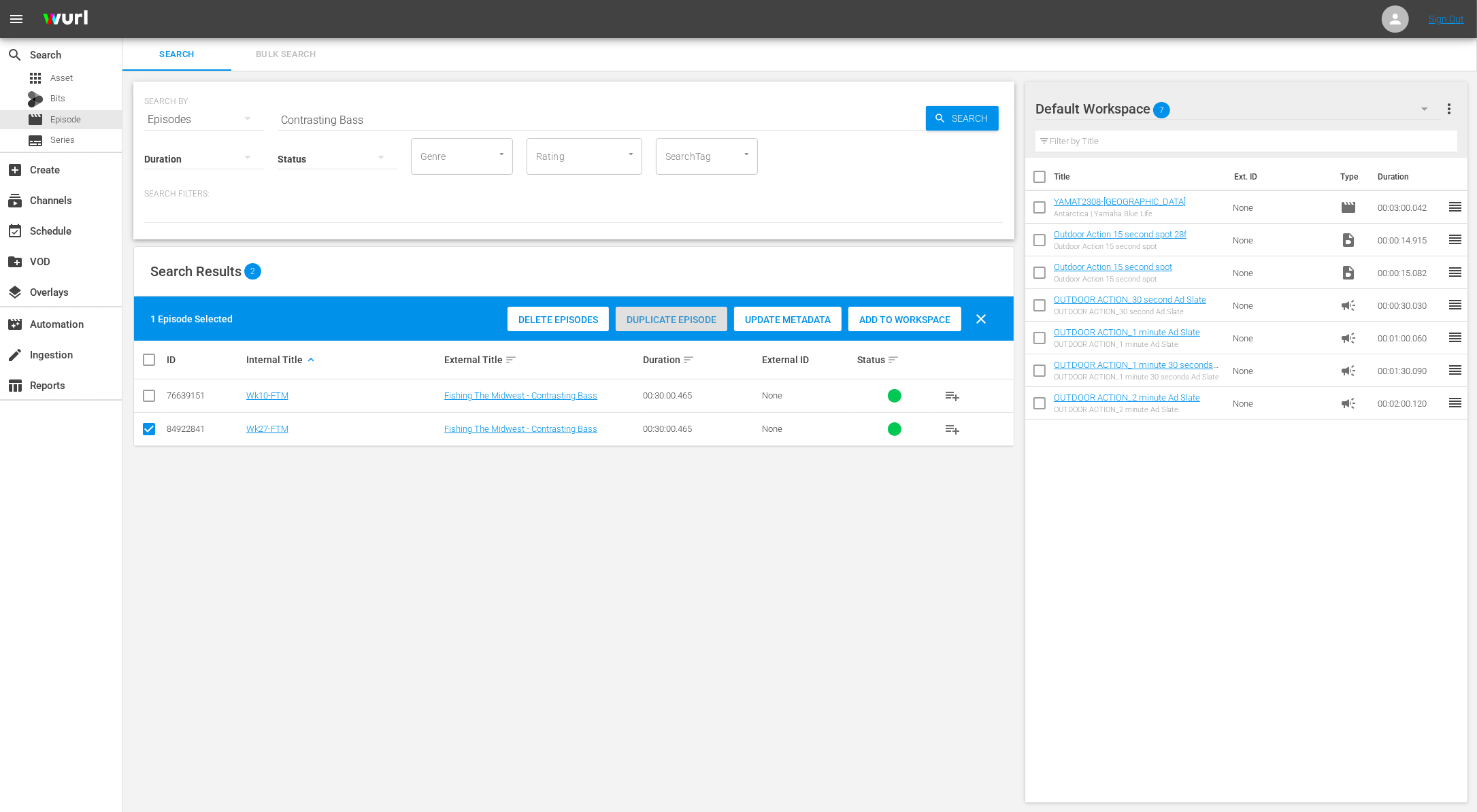
click at [703, 324] on span "Duplicate Episode" at bounding box center [671, 320] width 112 height 11
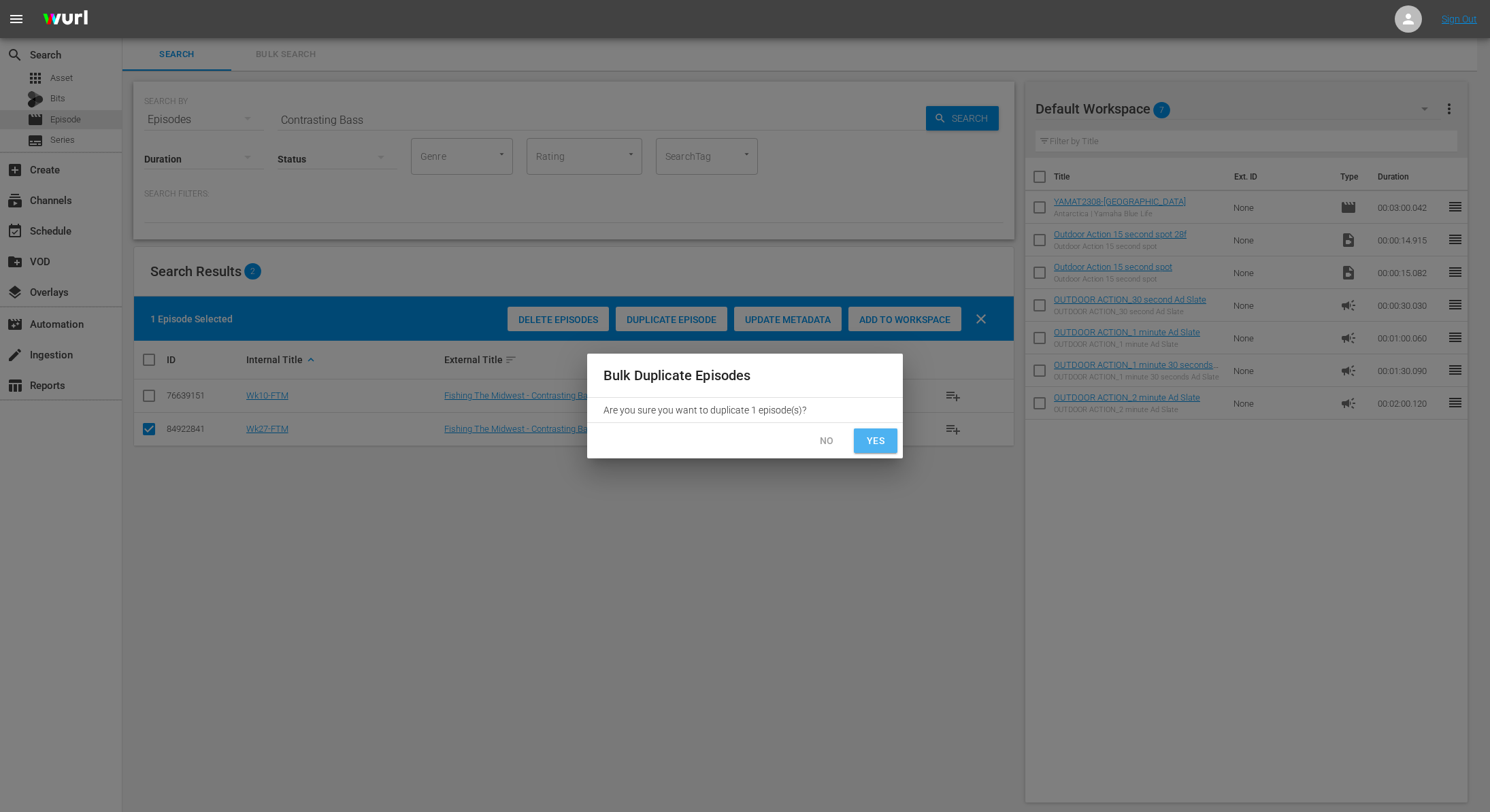
click at [876, 438] on span "Yes" at bounding box center [876, 442] width 22 height 17
checkbox input "false"
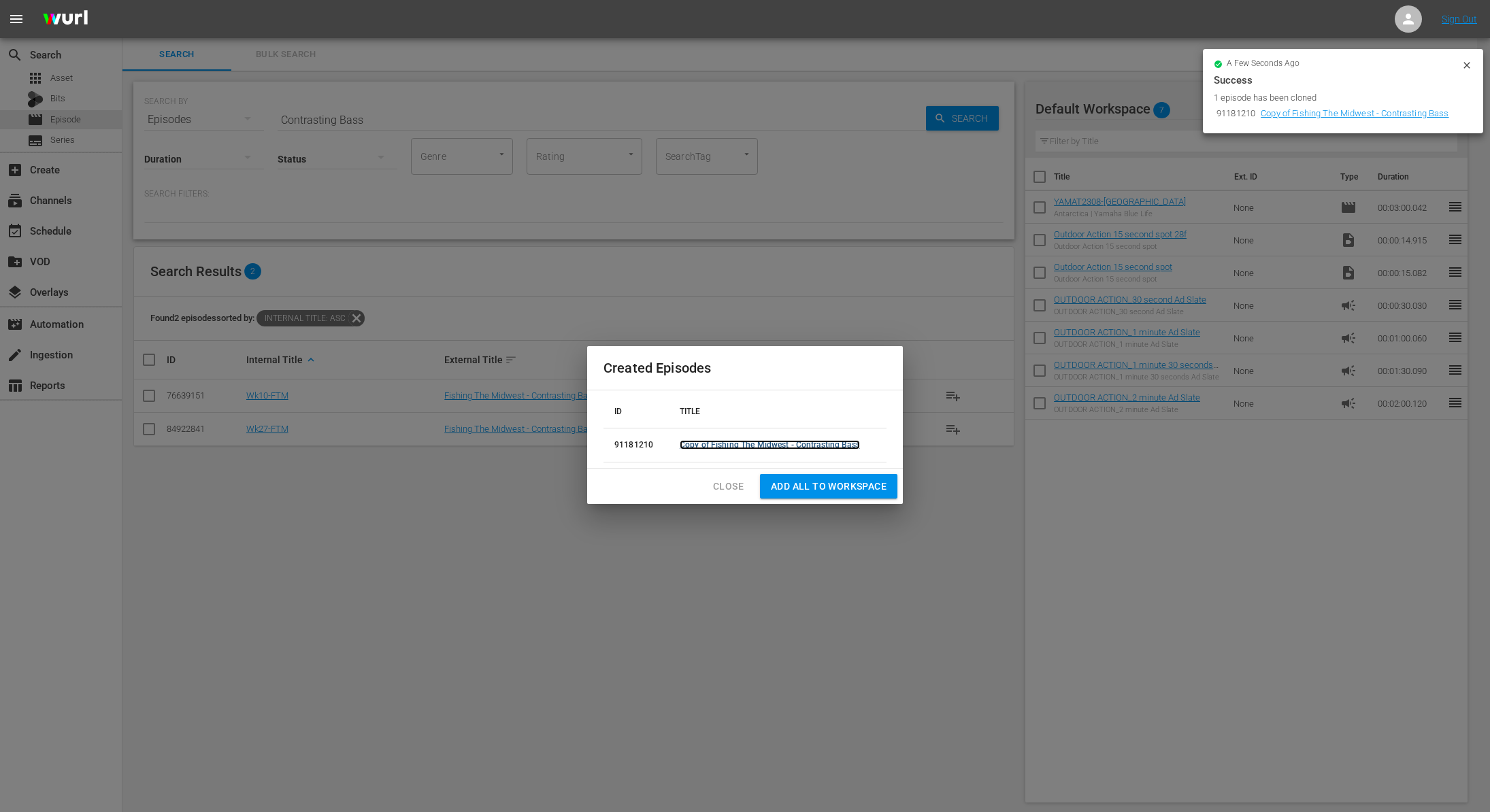
click at [824, 443] on link "Copy of Fishing The Midwest - Contrasting Bass" at bounding box center [769, 445] width 181 height 9
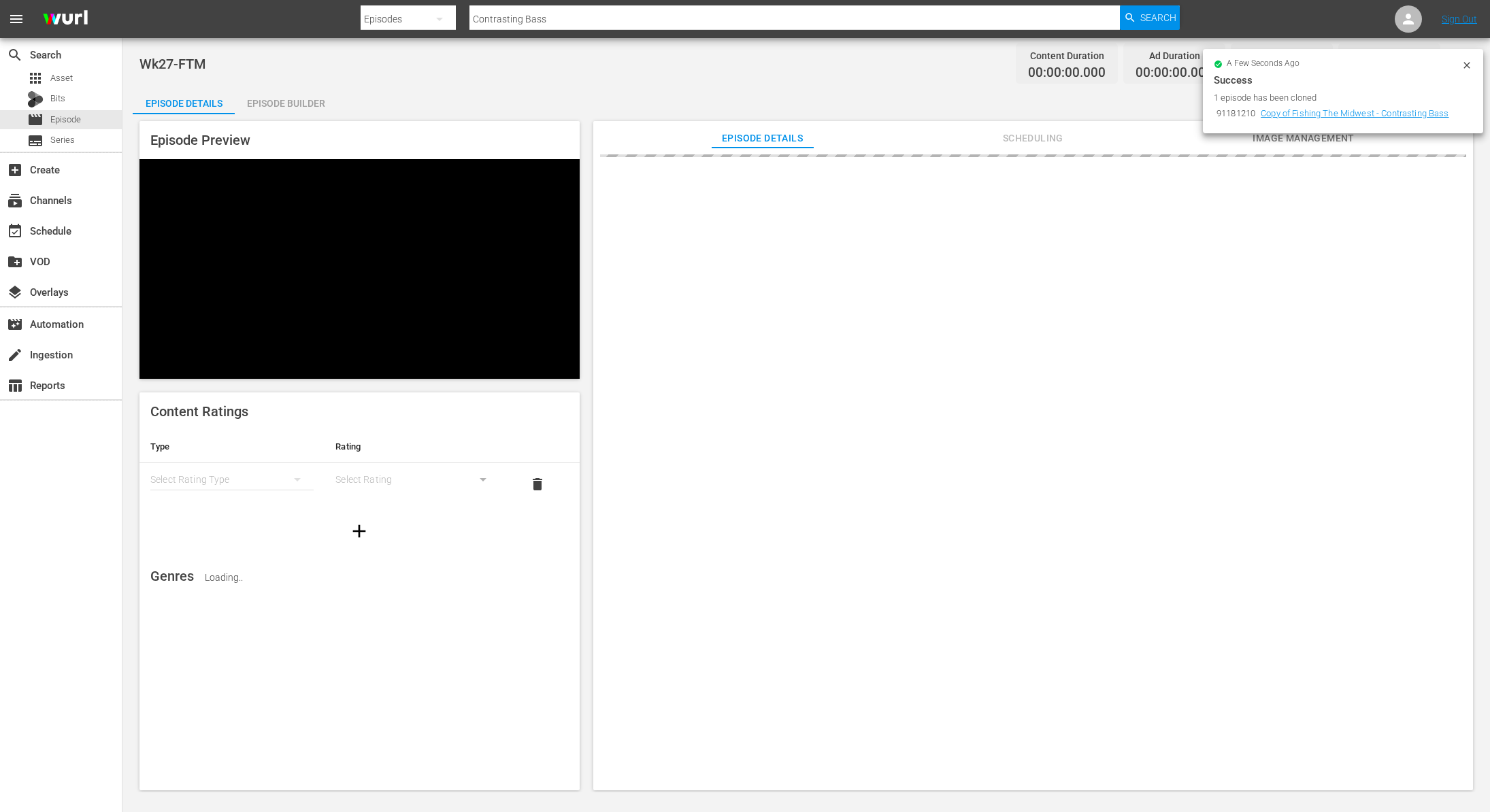
click at [1470, 65] on icon at bounding box center [1467, 66] width 11 height 11
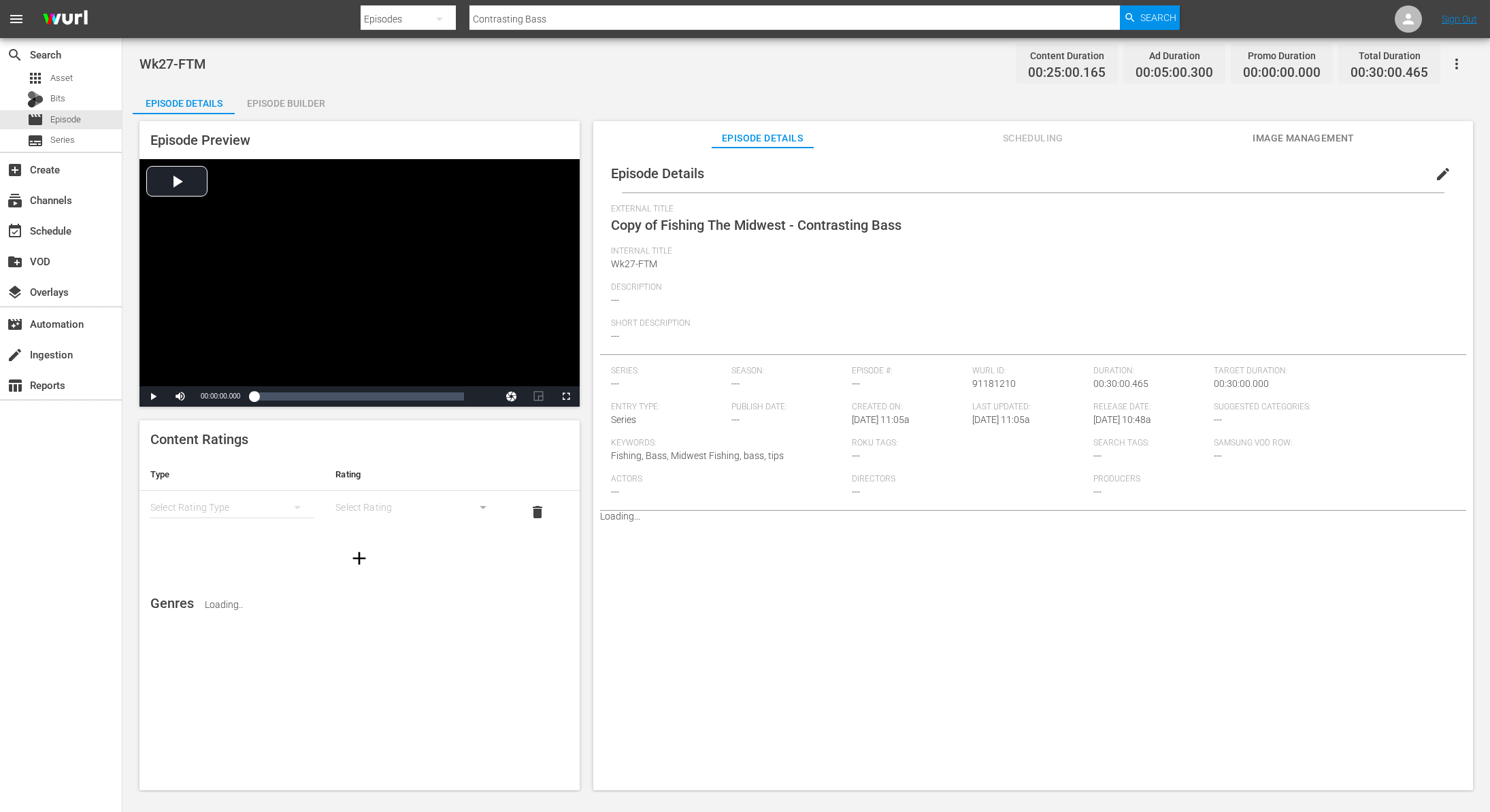
click at [1437, 177] on span "edit" at bounding box center [1443, 173] width 16 height 16
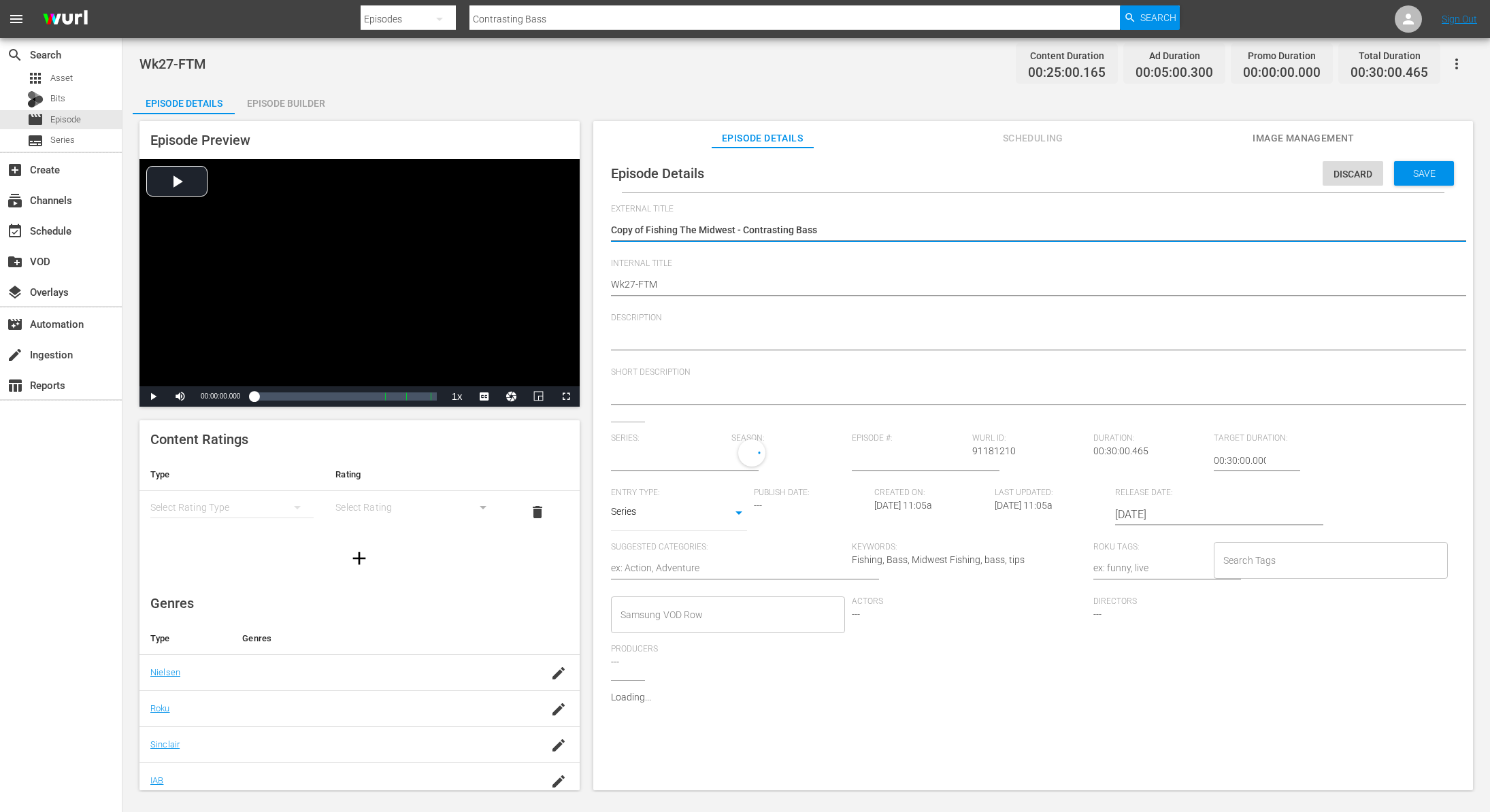
click at [645, 230] on textarea "Copy of Fishing The Midwest - Contrasting Bass" at bounding box center [1030, 231] width 837 height 16
type input "No Series"
type textarea "Copy ofFishing The Midwest - Contrasting Bass"
type textarea "Copy oFishing The Midwest - Contrasting Bass"
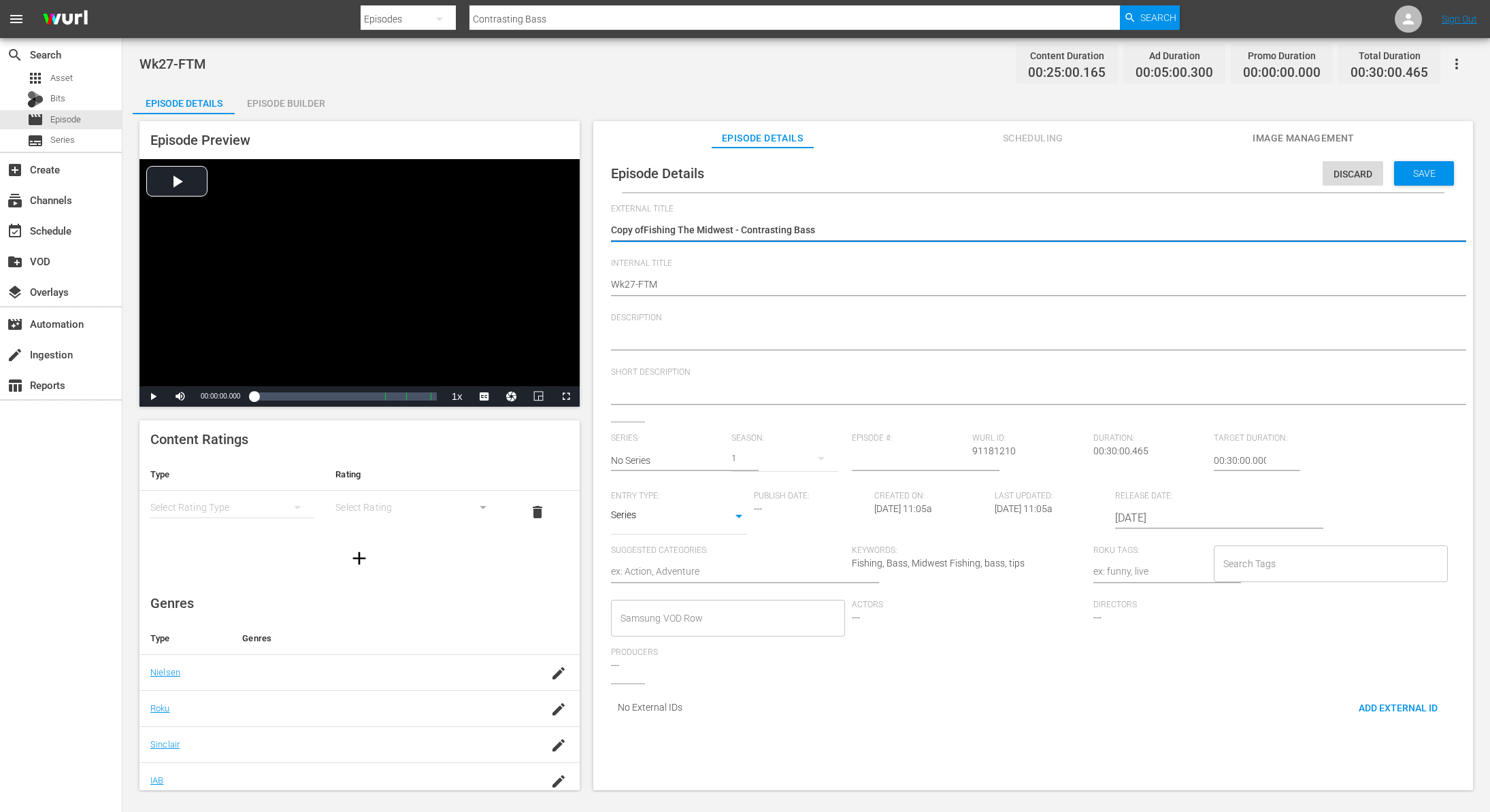
type textarea "Copy oFishing The Midwest - Contrasting Bass"
type textarea "Copy Fishing The Midwest - Contrasting Bass"
type textarea "CopyFishing The Midwest - Contrasting Bass"
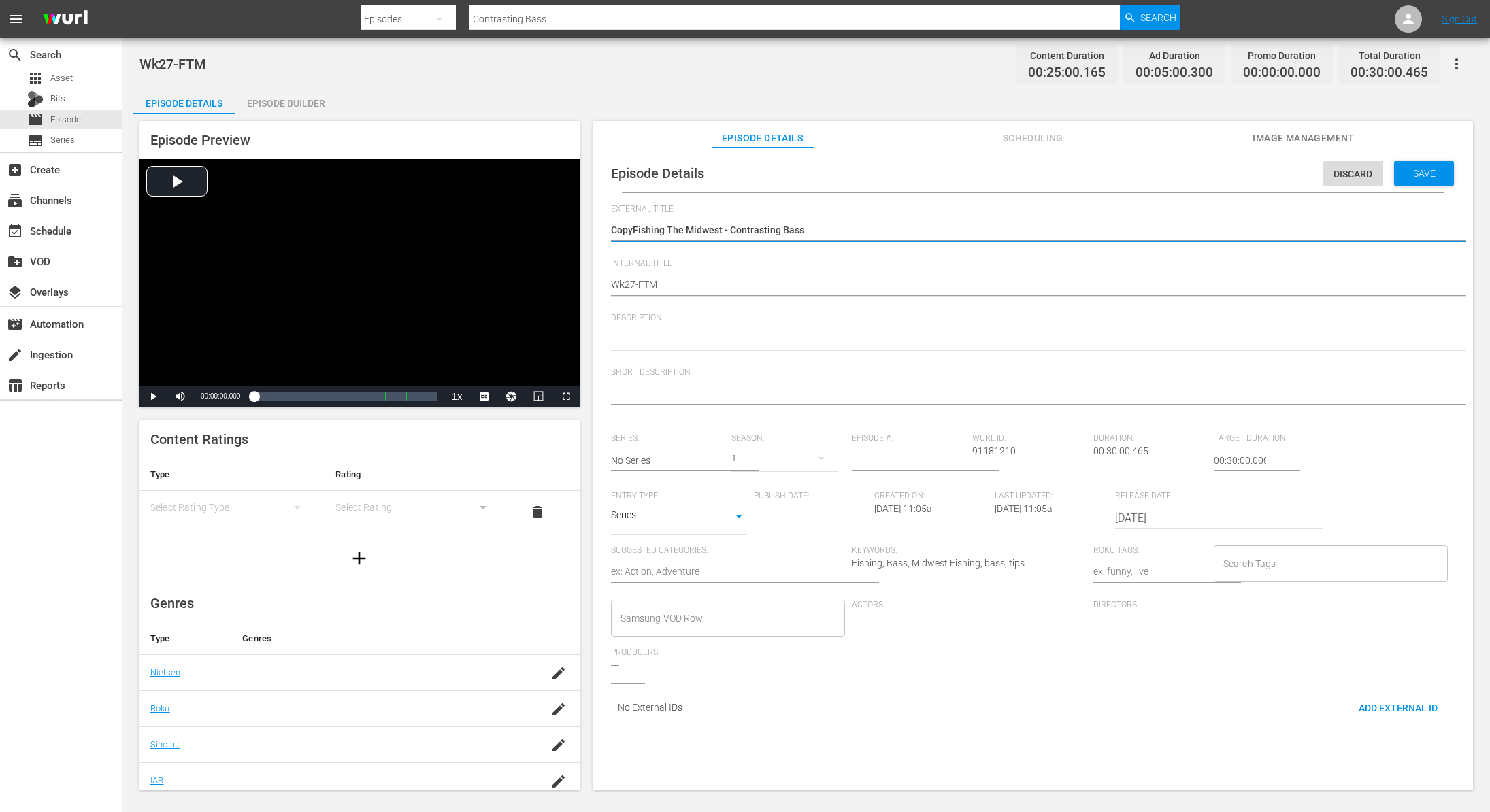
type textarea "CopFishing The Midwest - Contrasting Bass"
type textarea "CoFishing The Midwest - Contrasting Bass"
type textarea "CFishing The Midwest - Contrasting Bass"
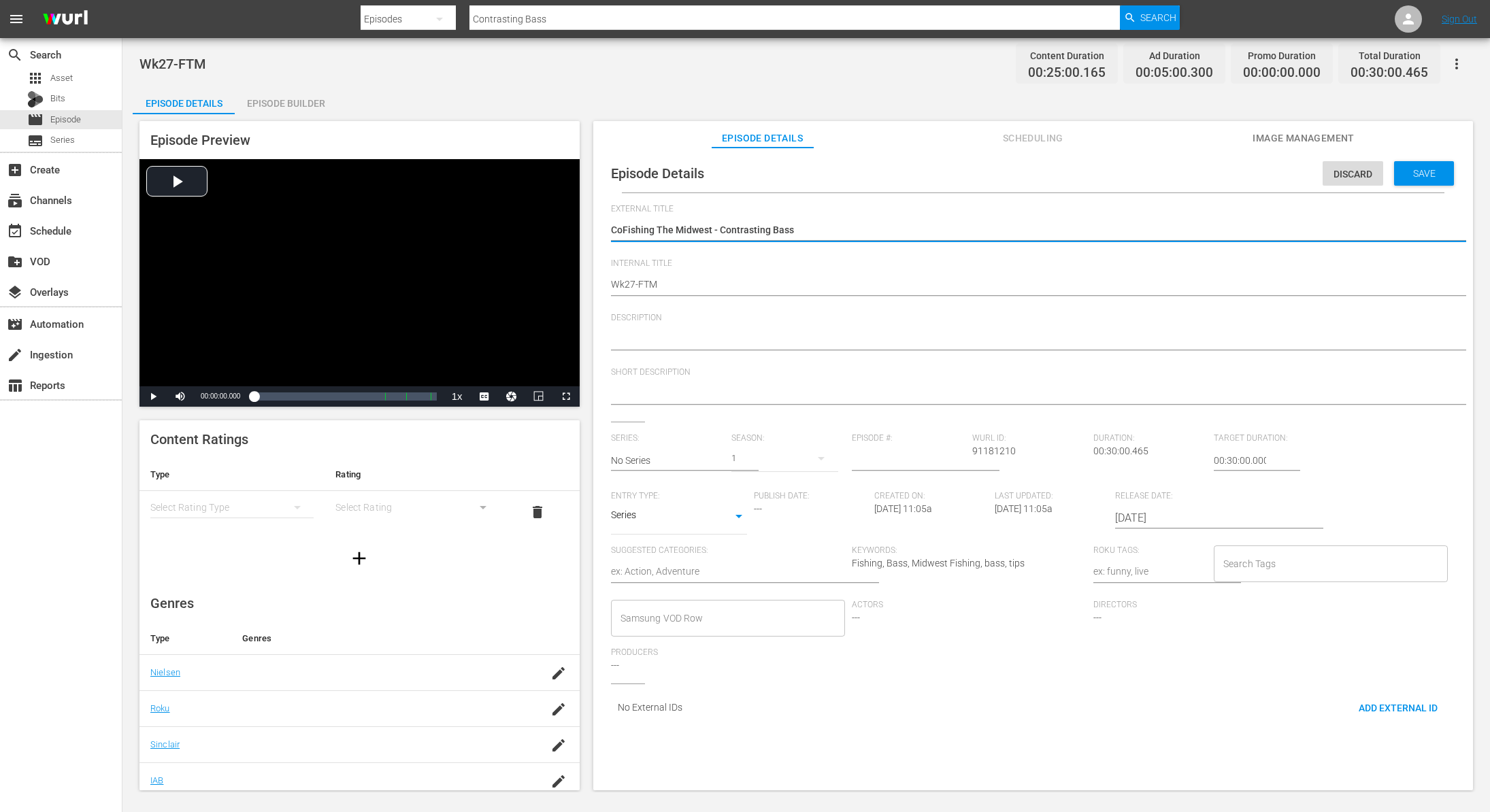
type textarea "CFishing The Midwest - Contrasting Bass"
type textarea "Fishing The Midwest - Contrasting Bass"
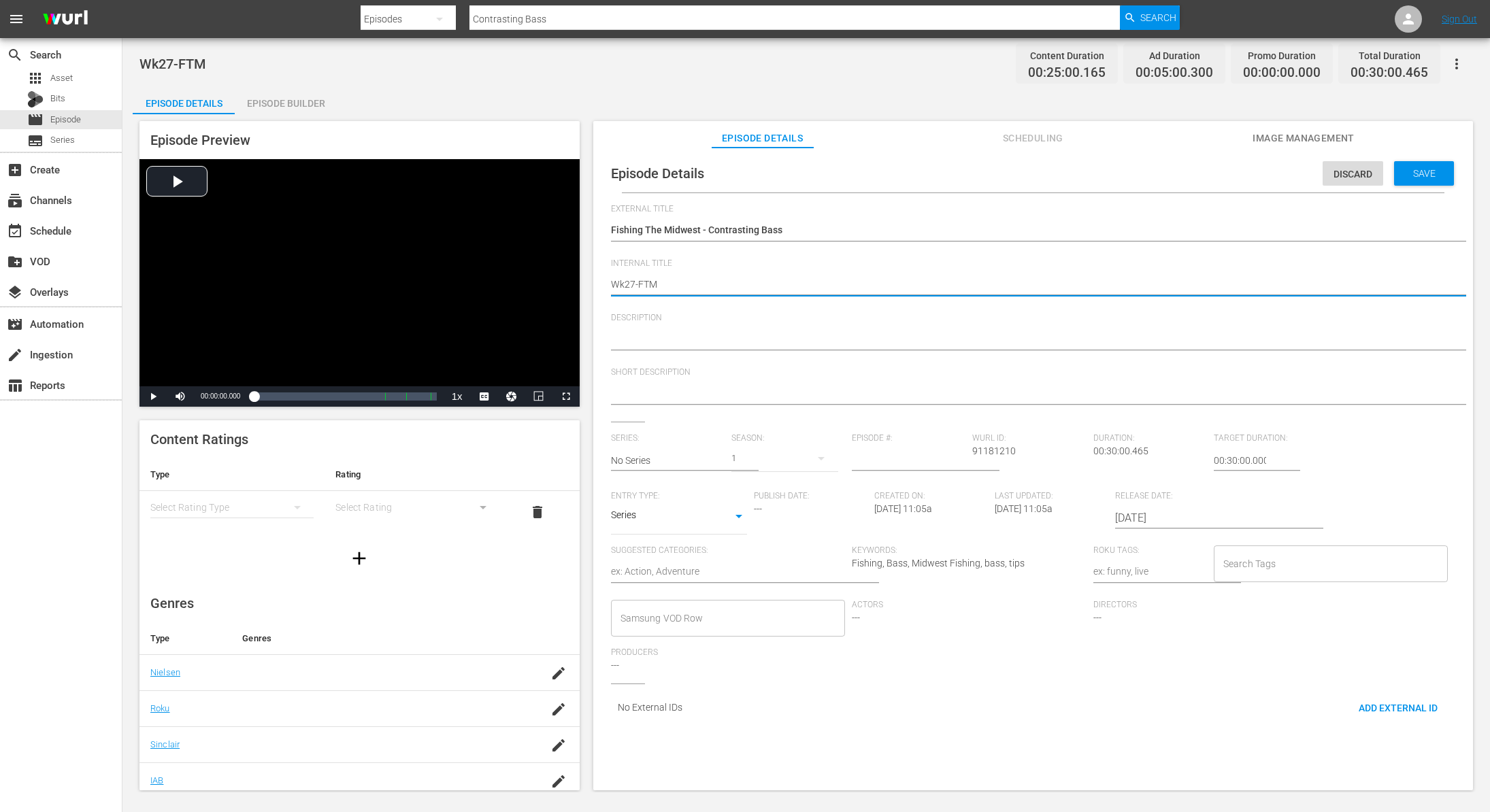
type textarea "Wk2-FTM"
type textarea "Wk-FTM"
type textarea "Wk4-FTM"
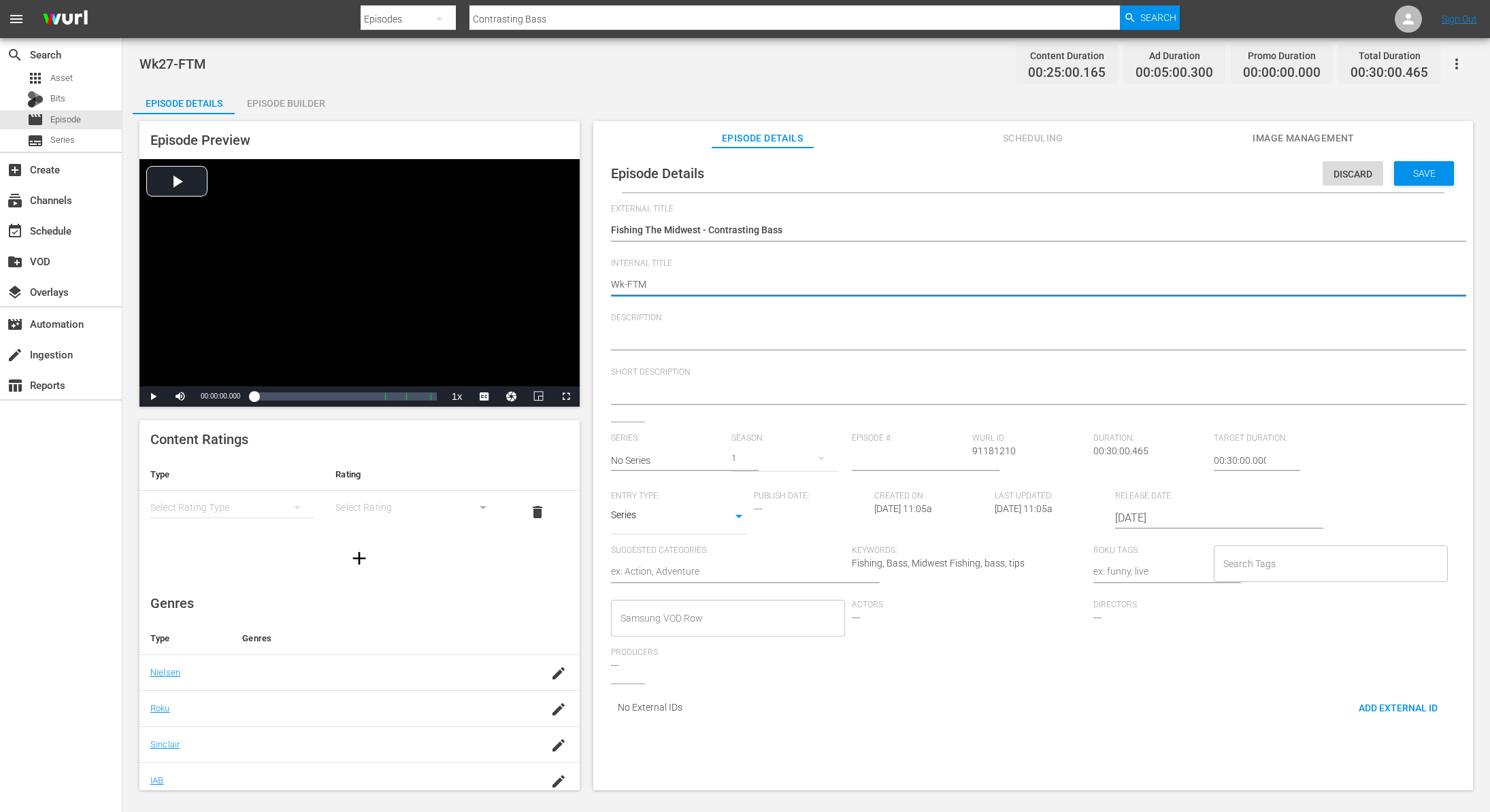
type textarea "Wk4-FTM"
type textarea "Wk40-FTM"
click at [1408, 170] on span "Save" at bounding box center [1424, 173] width 45 height 11
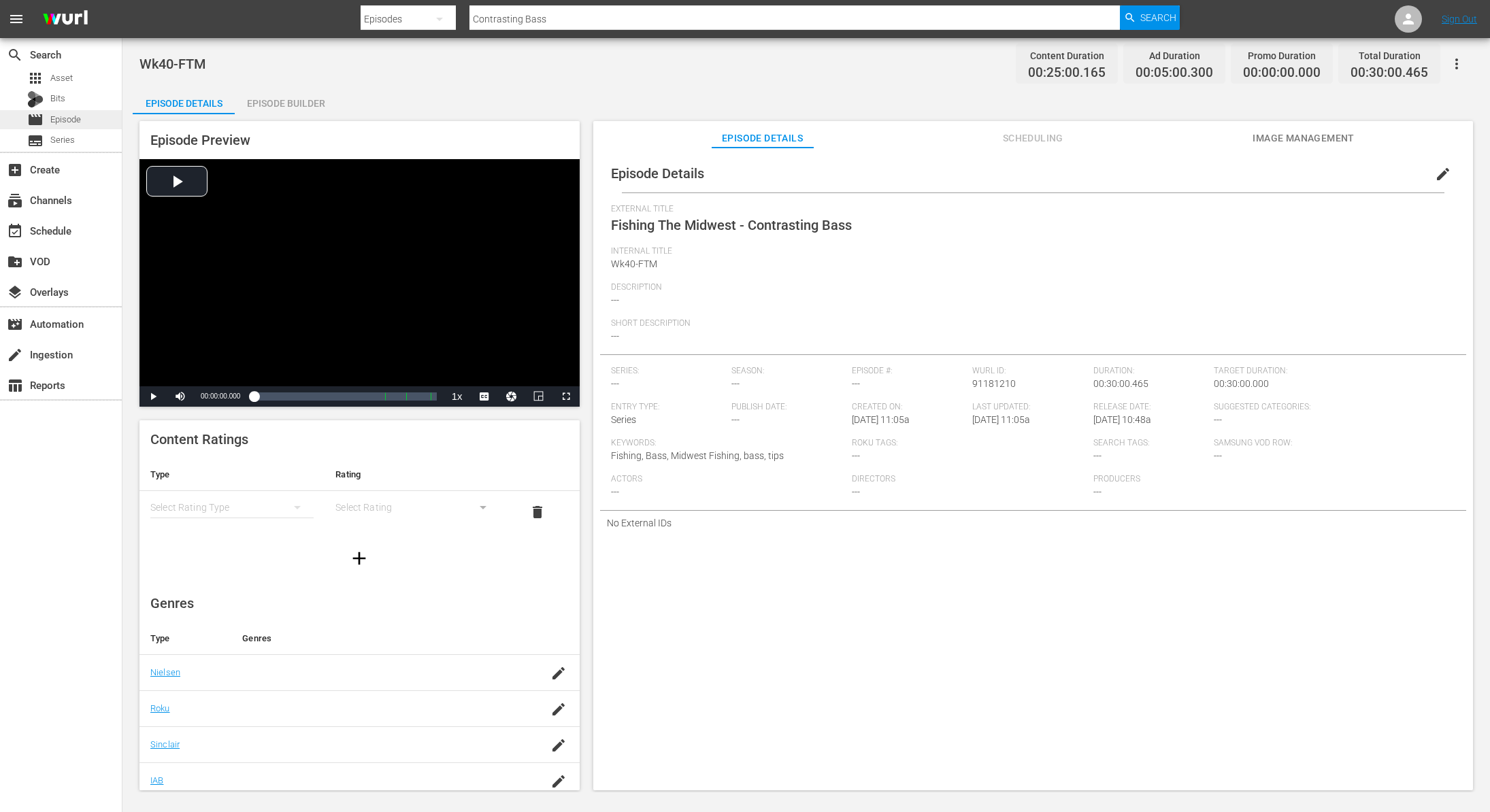
click at [48, 119] on div "movie Episode" at bounding box center [54, 120] width 54 height 19
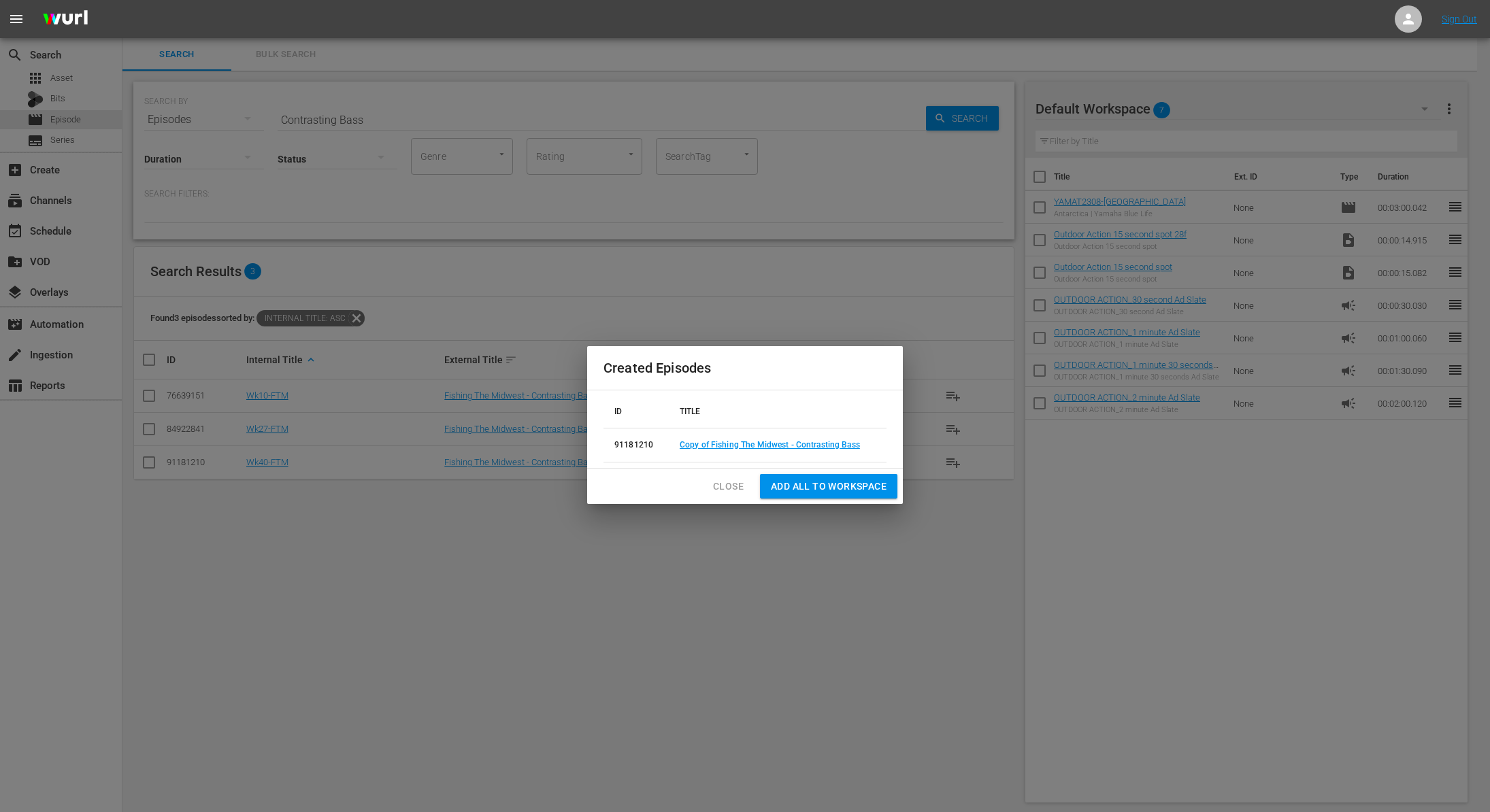
click at [736, 480] on span "Close" at bounding box center [728, 487] width 30 height 17
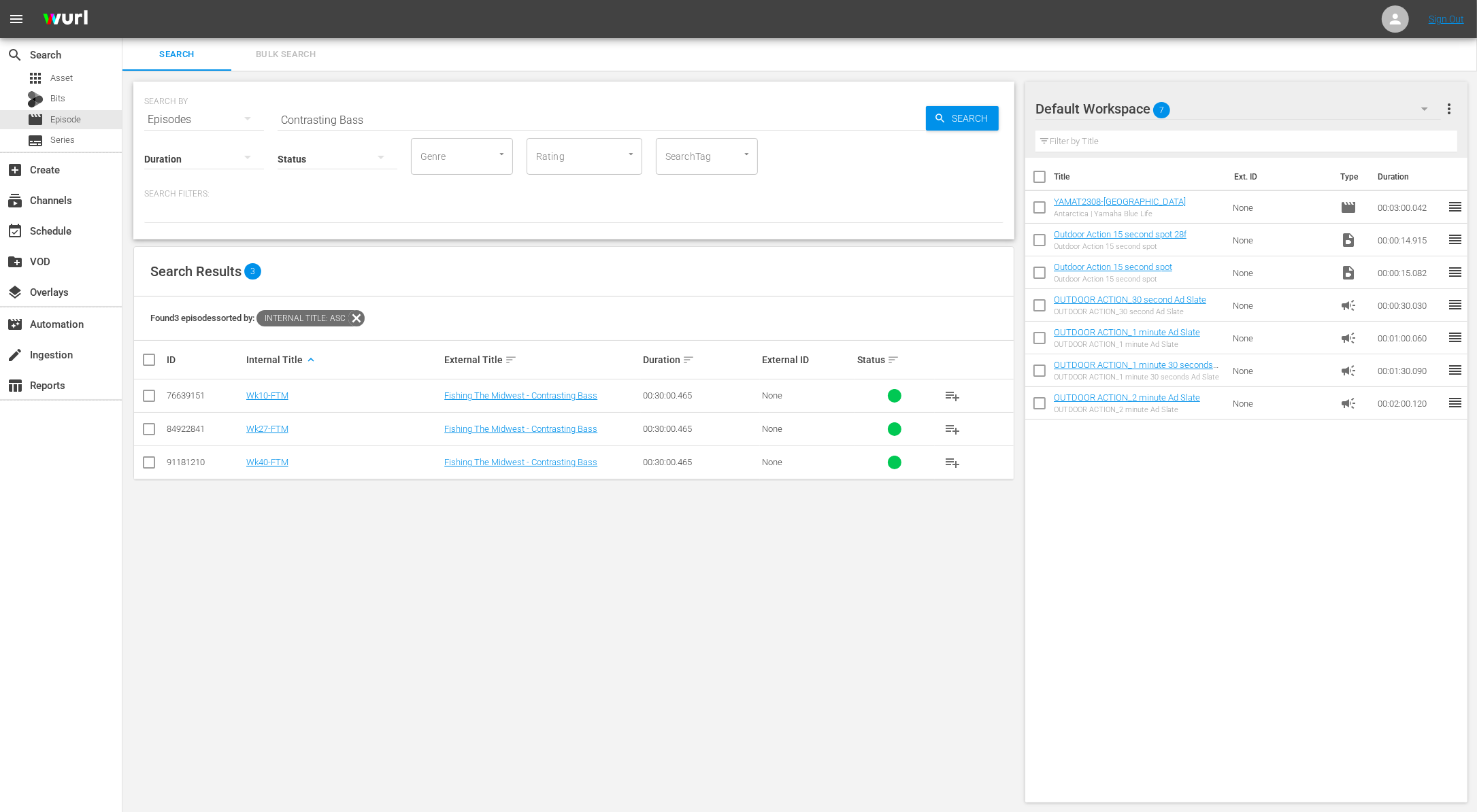
click at [522, 118] on input "Contrasting Bass" at bounding box center [601, 120] width 648 height 33
paste input "rappie on Conservation Structure"
type input "Crappie on Conservation Structure"
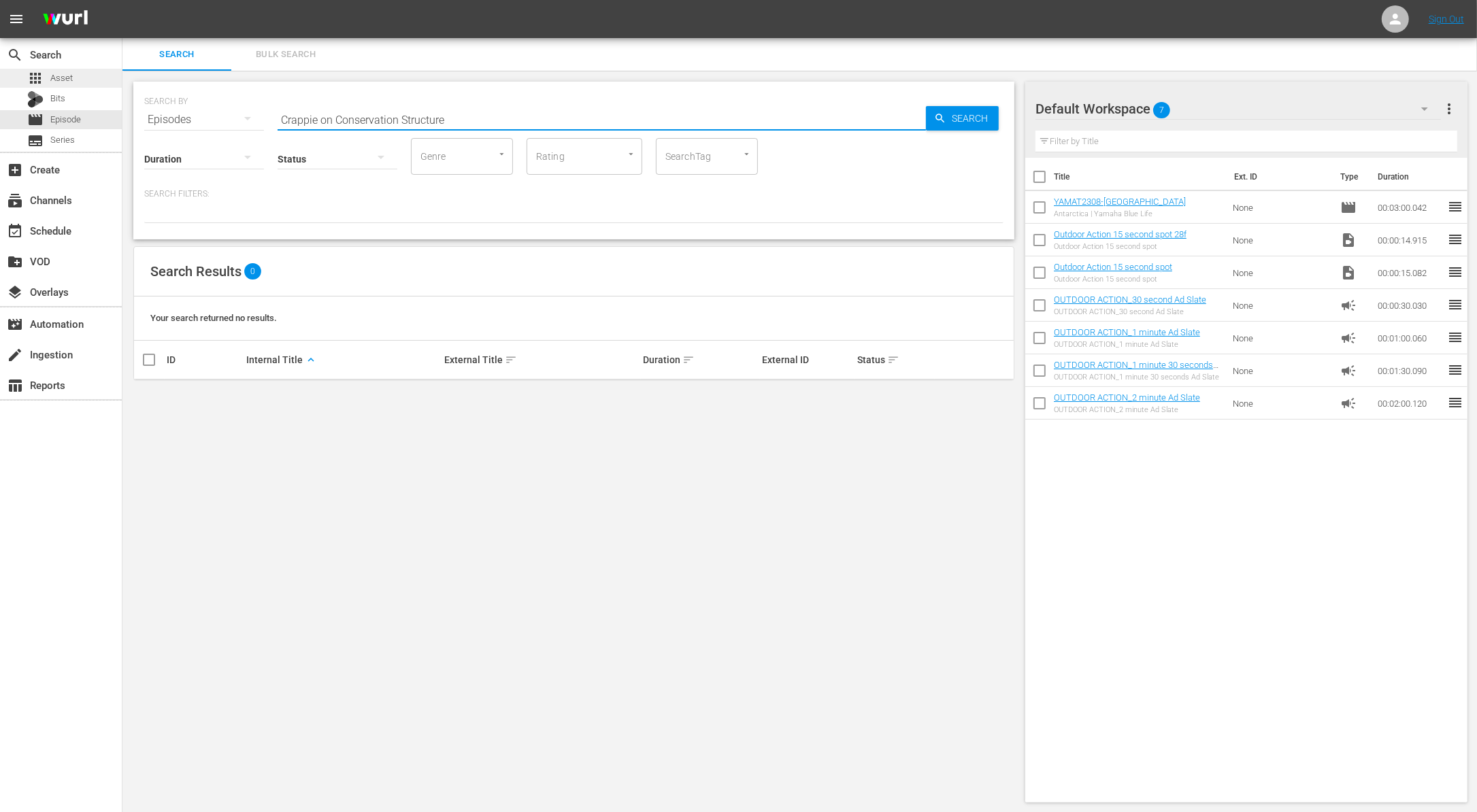
click at [57, 82] on span "Asset" at bounding box center [61, 77] width 23 height 13
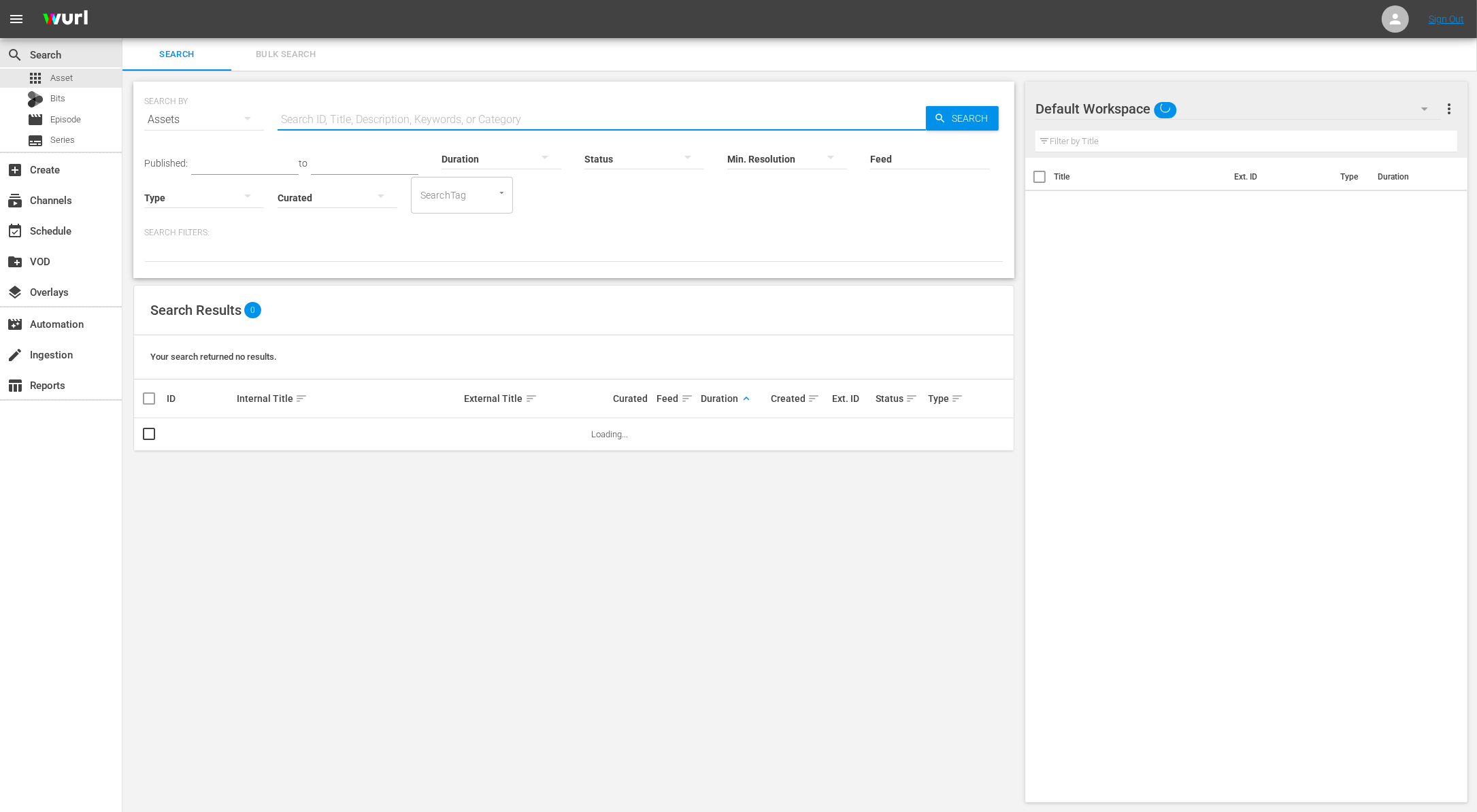
click at [388, 123] on input "text" at bounding box center [601, 120] width 648 height 33
paste input "Crappie on Conservation Structure"
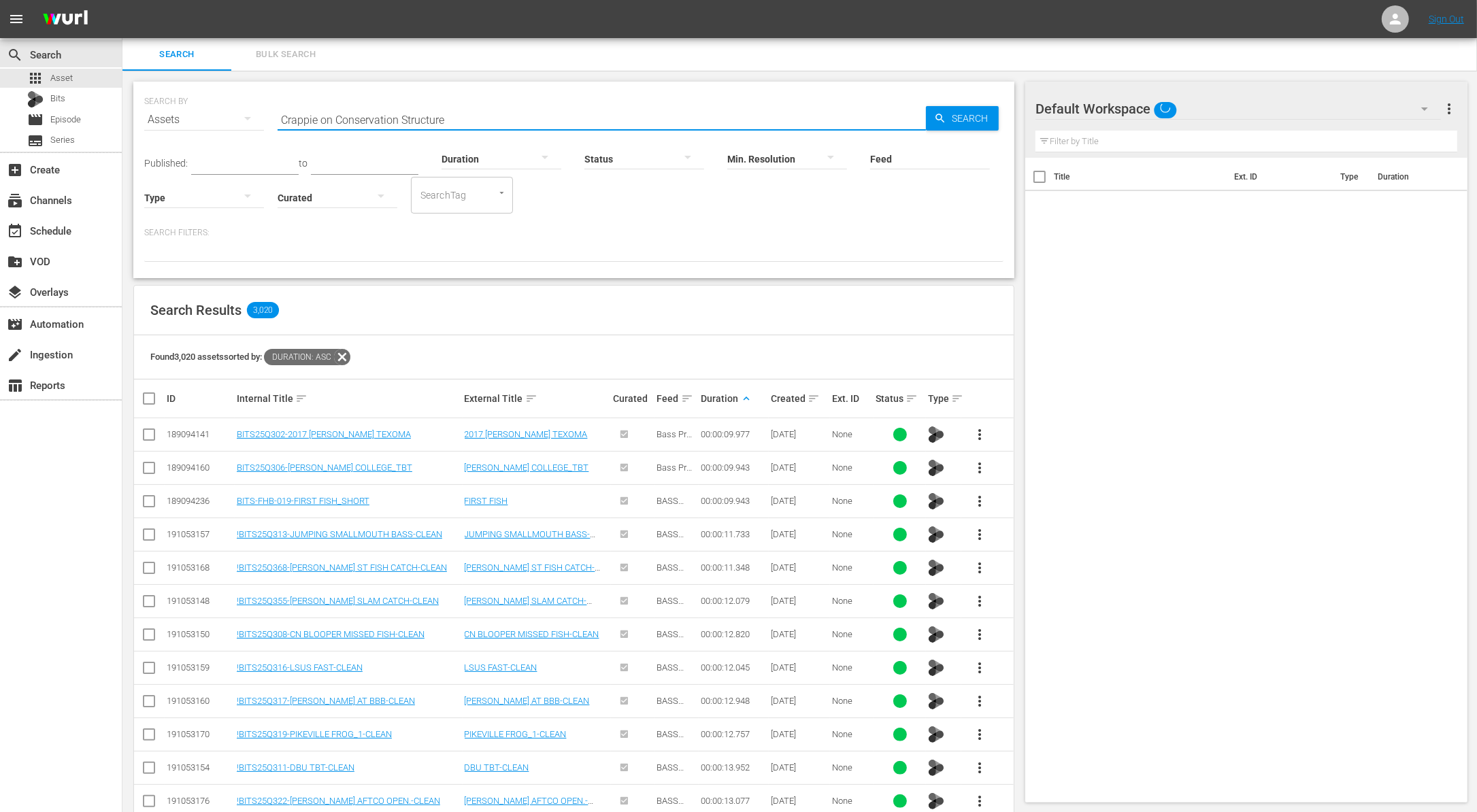
type input "Crappie on Conservation Structure"
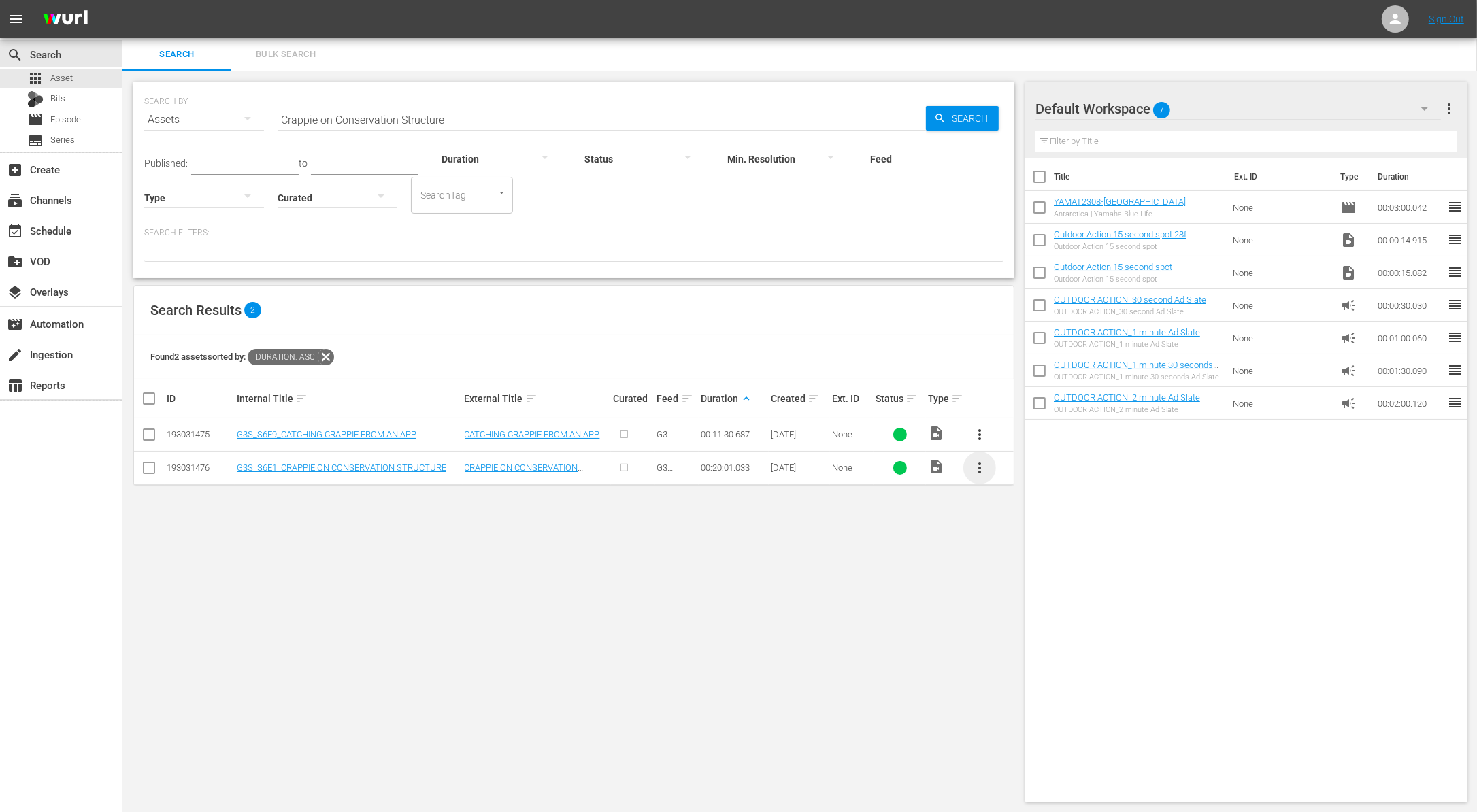
click at [975, 461] on span "more_vert" at bounding box center [979, 467] width 16 height 16
click at [1033, 567] on div "Episode" at bounding box center [1053, 570] width 92 height 33
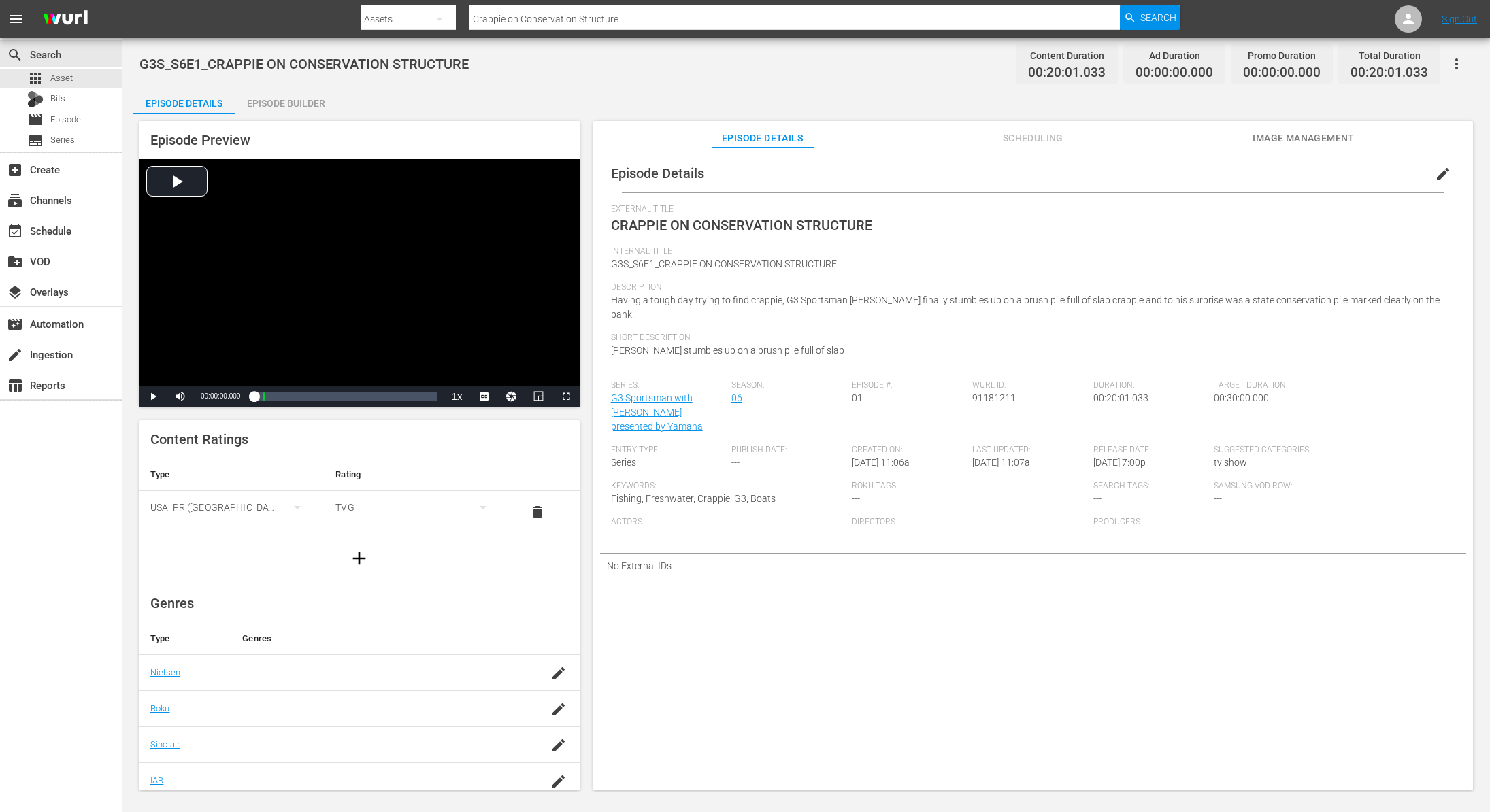
click at [296, 102] on div "Episode Builder" at bounding box center [285, 103] width 102 height 33
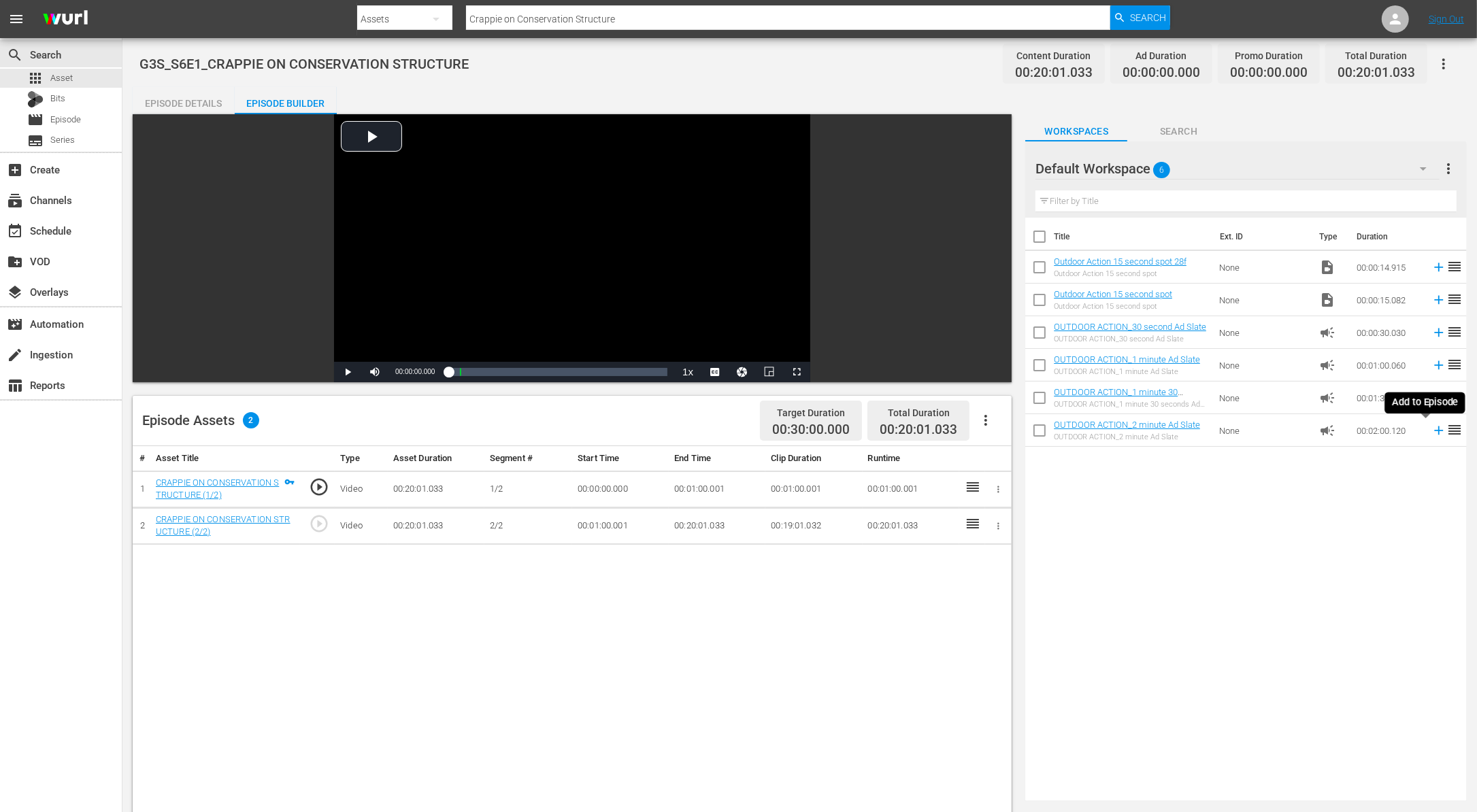
click at [1431, 428] on icon at bounding box center [1438, 430] width 15 height 15
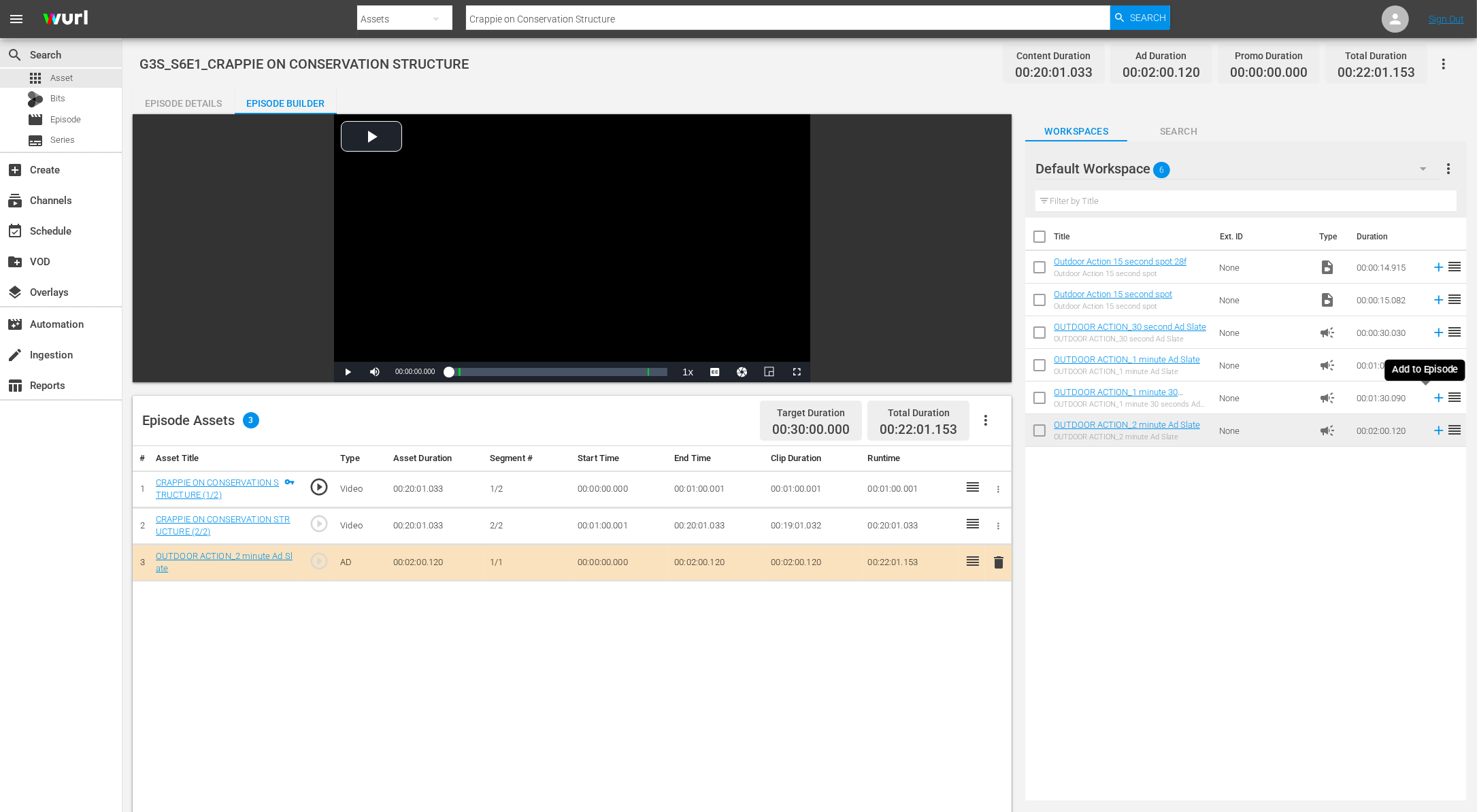
click at [1431, 401] on icon at bounding box center [1438, 398] width 15 height 15
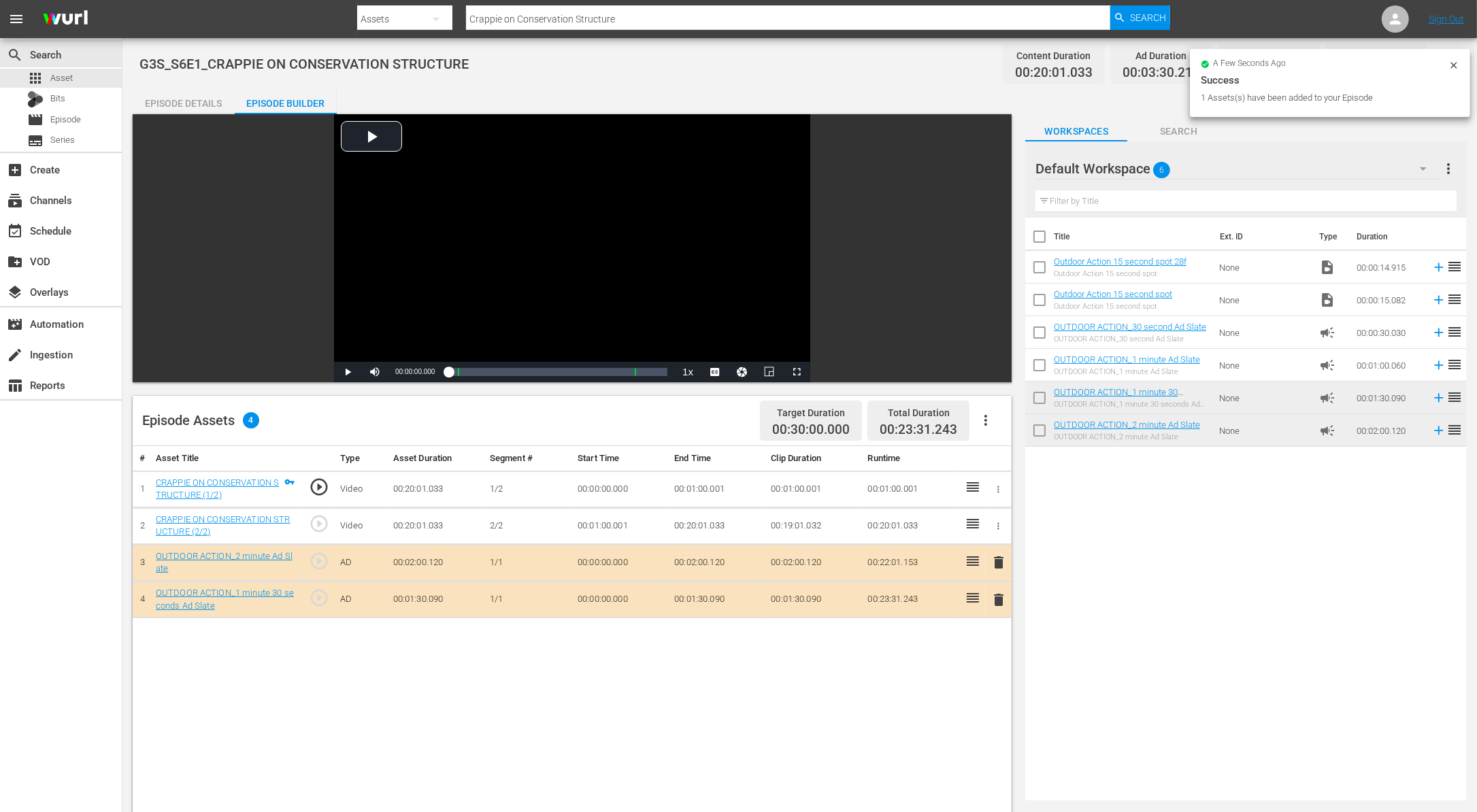
click at [996, 603] on span "delete" at bounding box center [998, 599] width 16 height 16
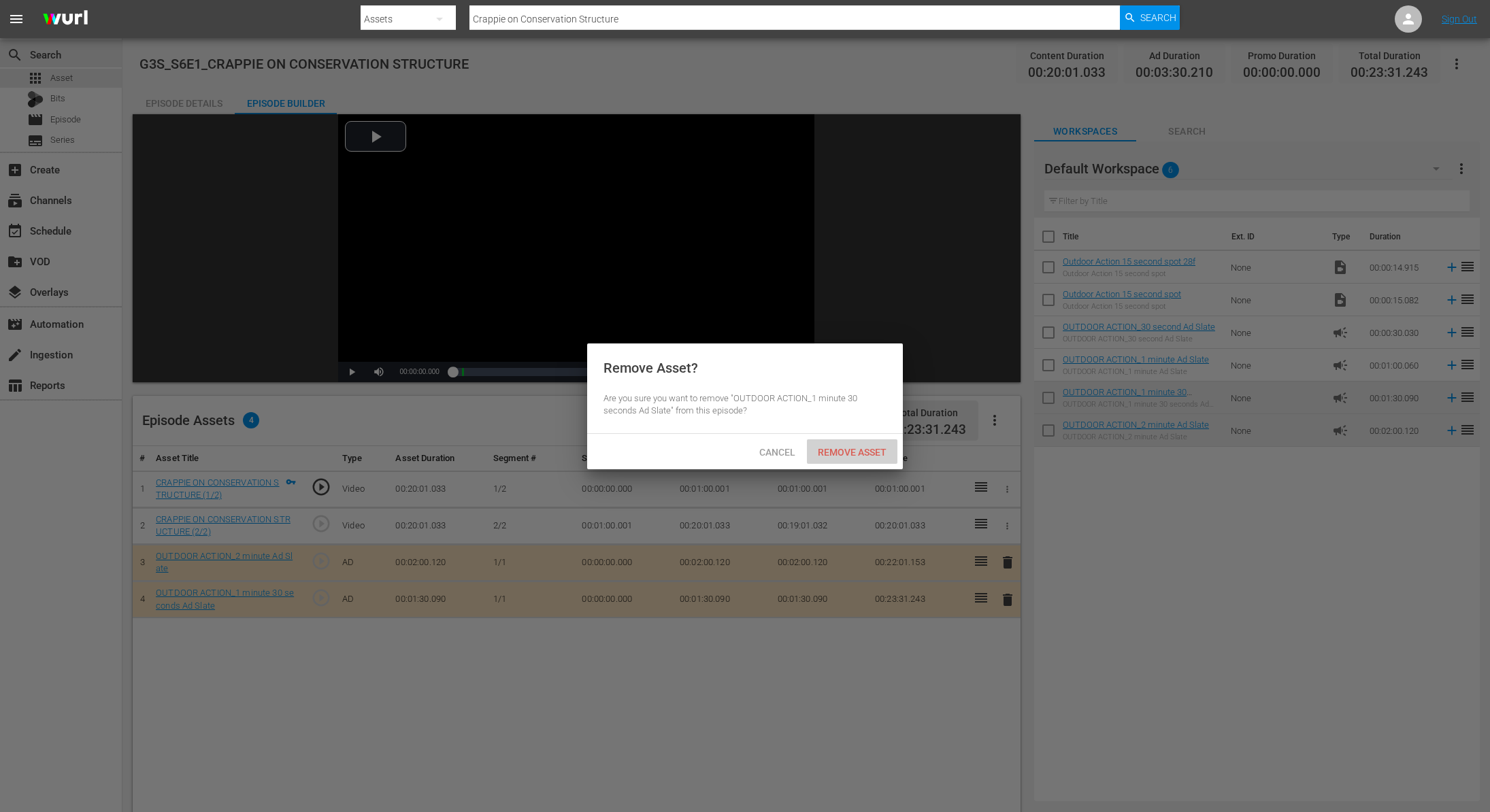
click at [872, 453] on span "Remove Asset" at bounding box center [852, 453] width 91 height 11
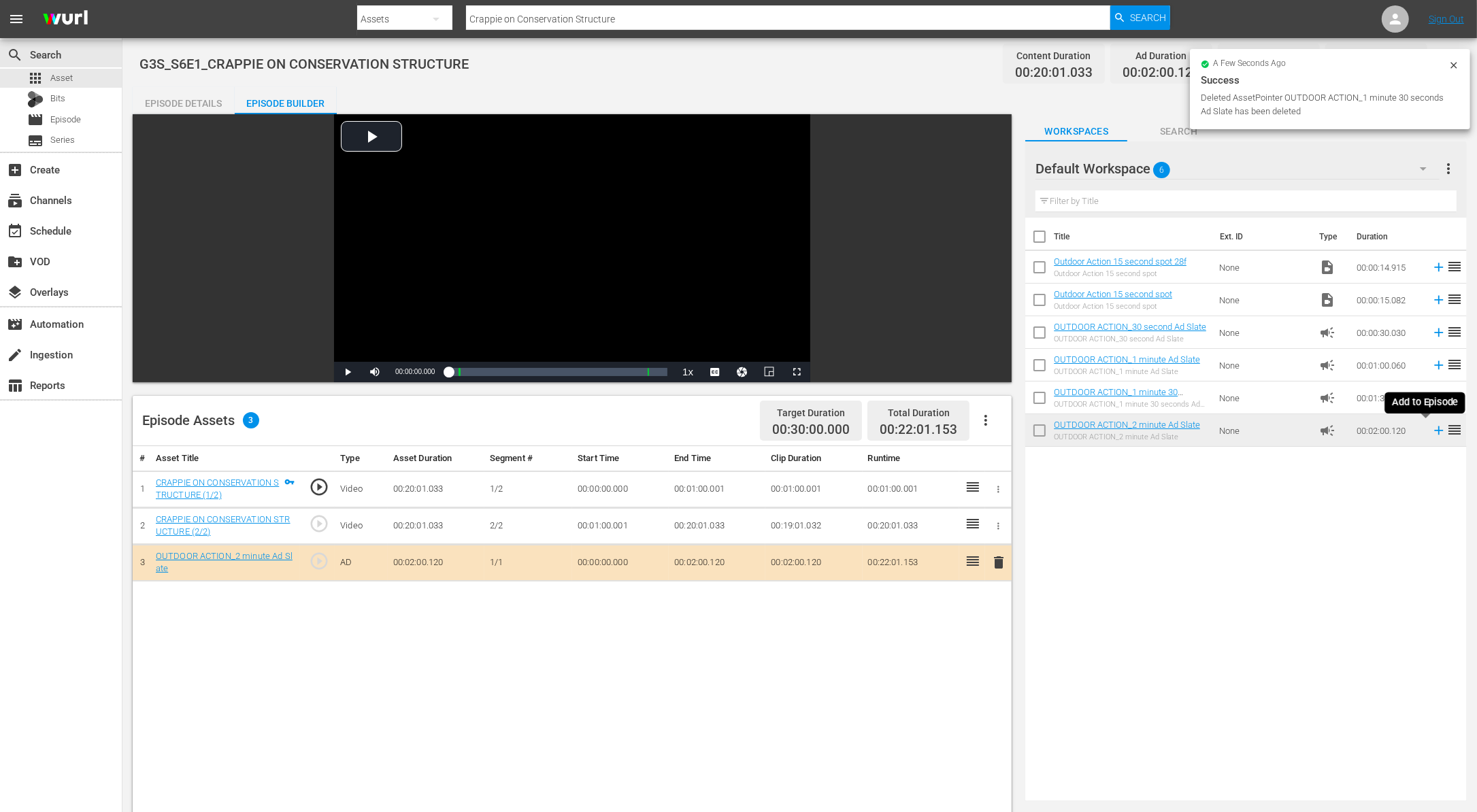
click at [1431, 433] on icon at bounding box center [1438, 430] width 15 height 15
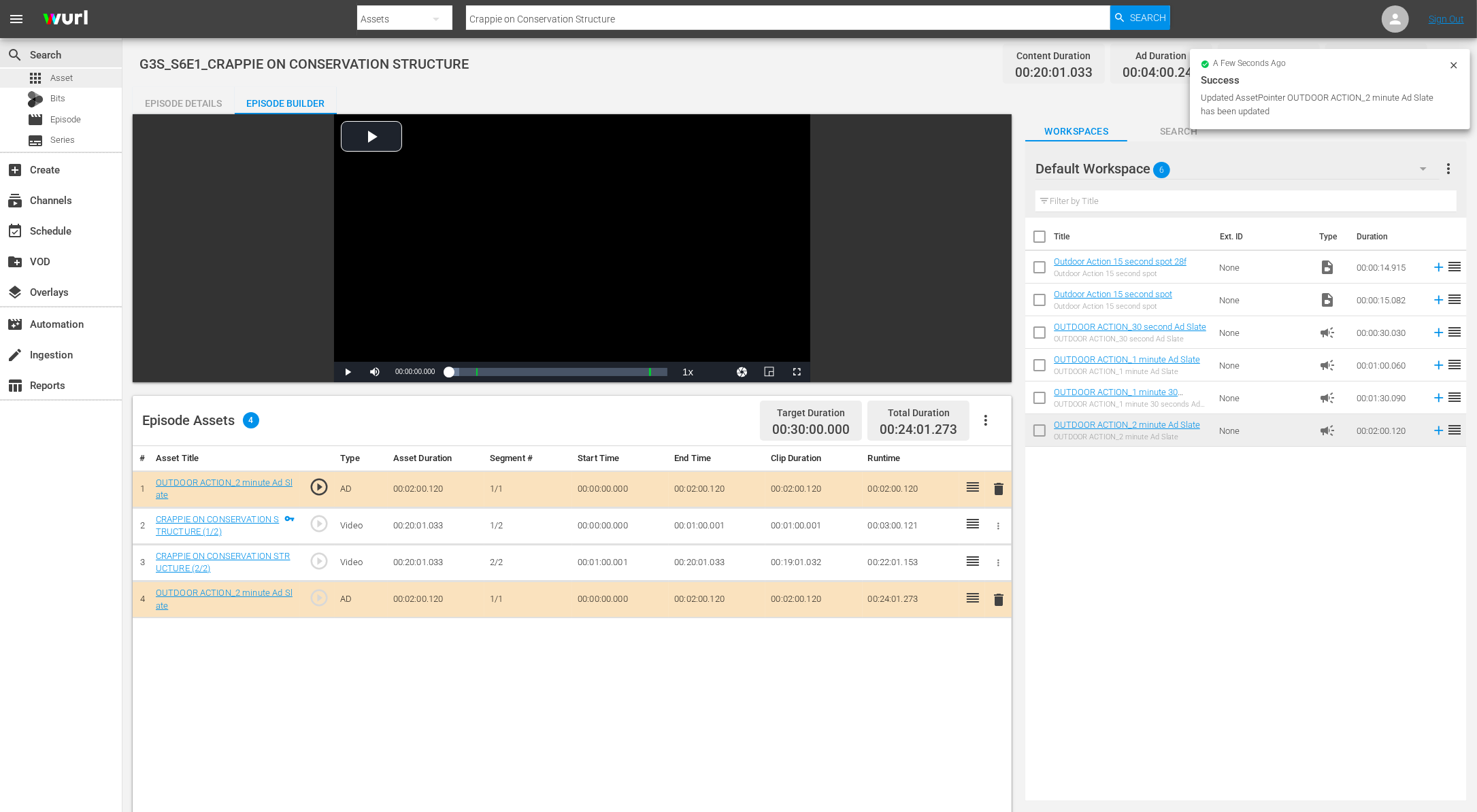
click at [71, 76] on span "Asset" at bounding box center [61, 77] width 23 height 13
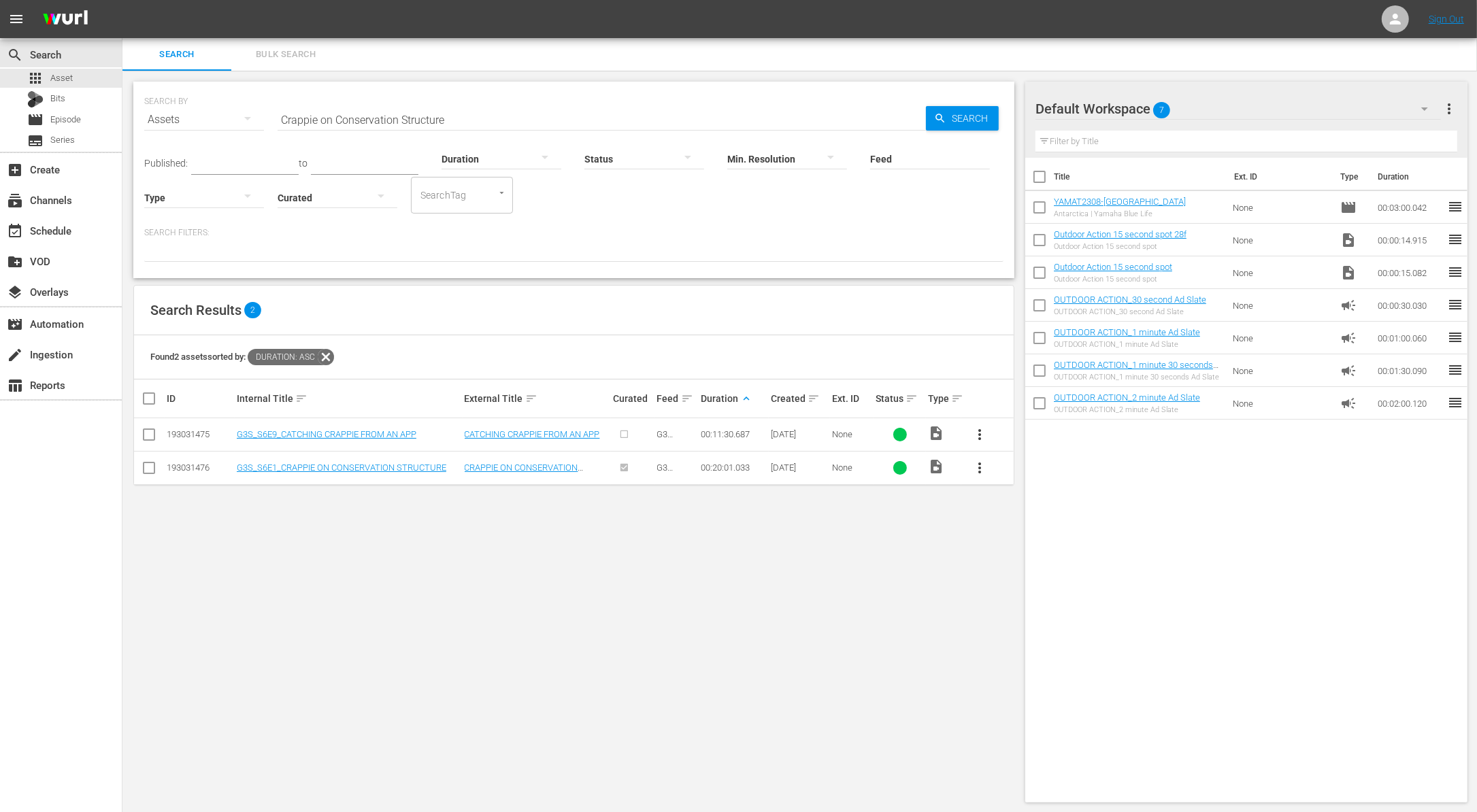
click at [978, 467] on span "more_vert" at bounding box center [979, 467] width 16 height 16
click at [1025, 501] on div "Workspace" at bounding box center [1053, 505] width 92 height 33
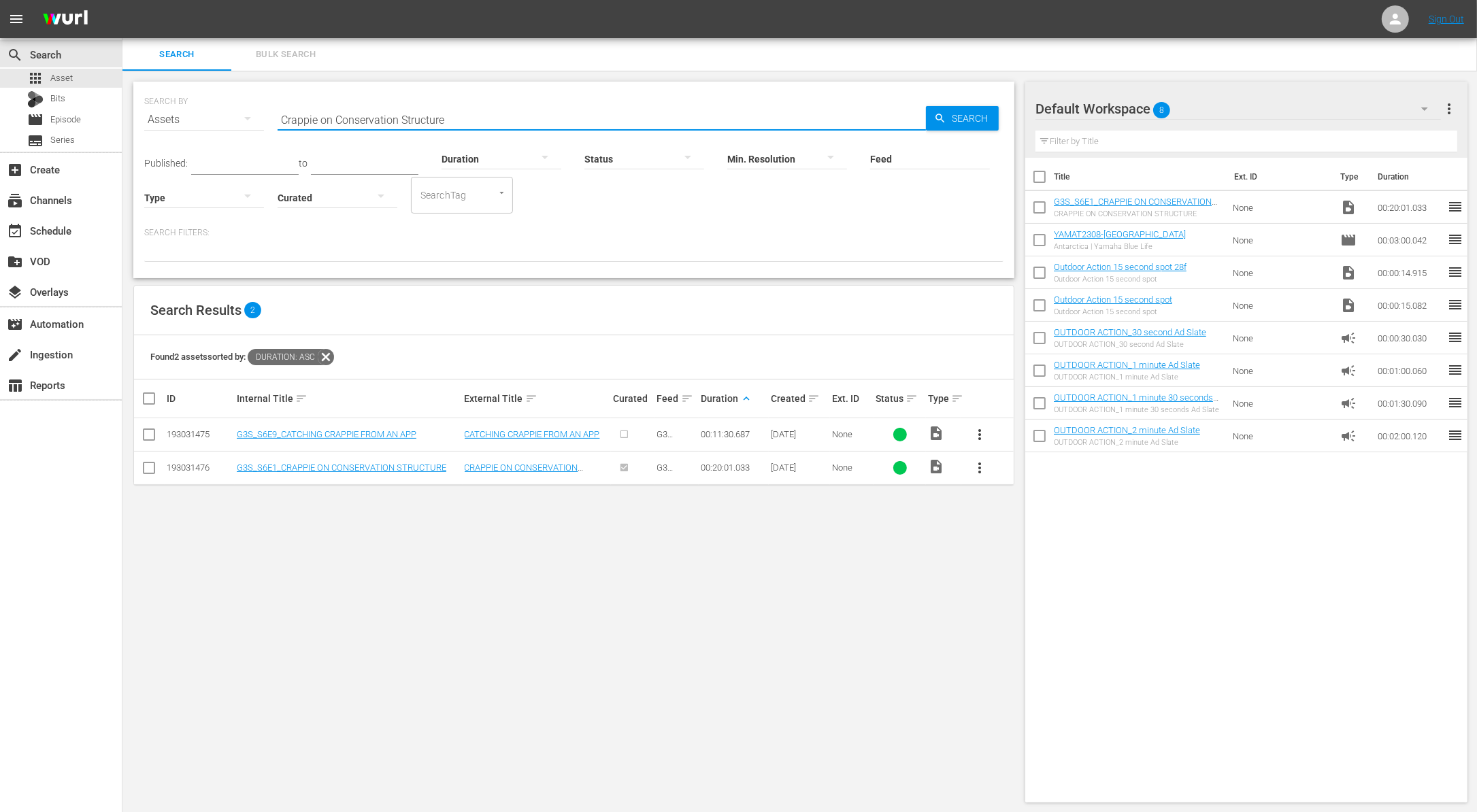
click at [442, 117] on input "Crappie on Conservation Structure" at bounding box center [601, 120] width 648 height 33
click at [491, 152] on div at bounding box center [501, 158] width 120 height 38
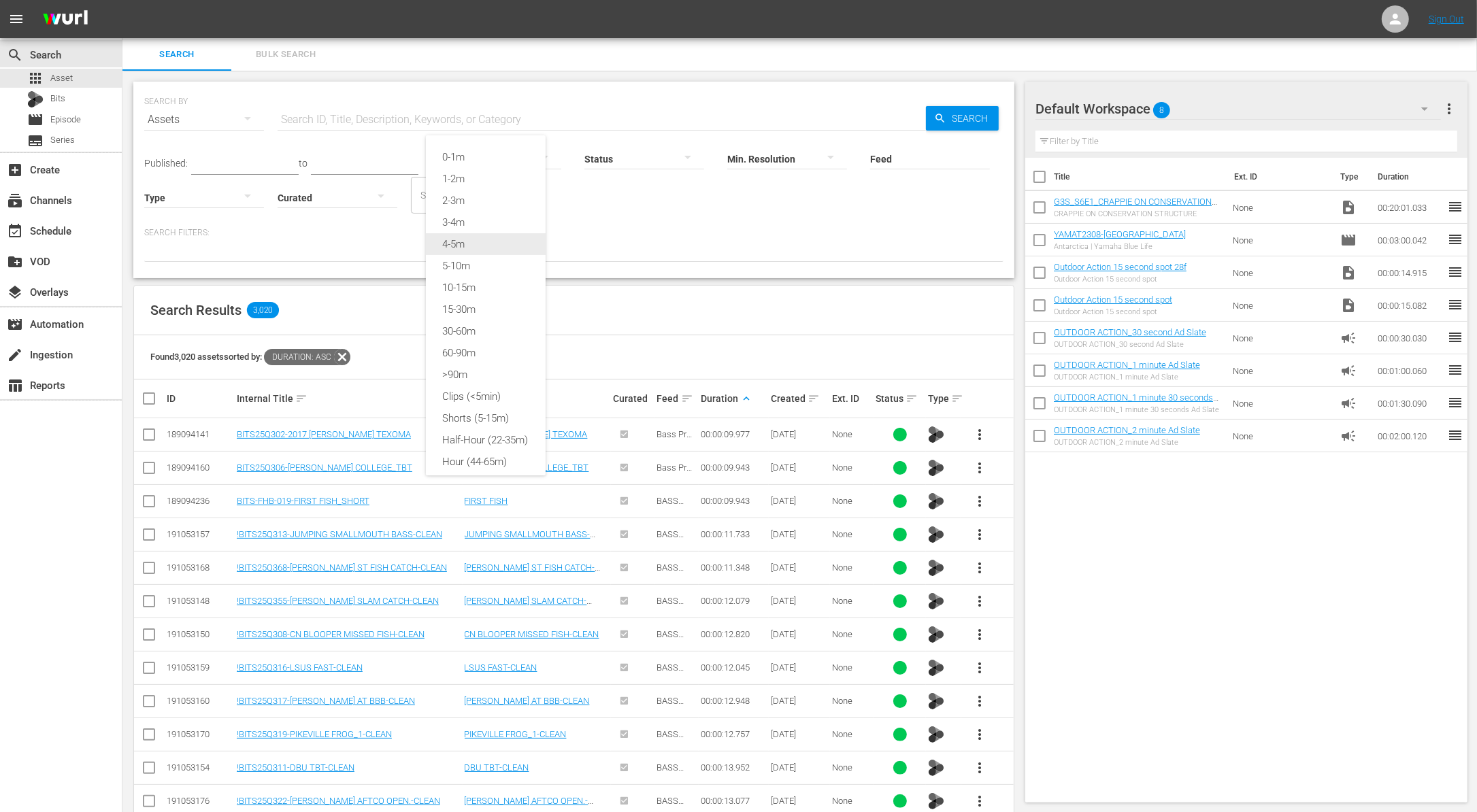
click at [477, 238] on div "4-5m" at bounding box center [485, 245] width 120 height 22
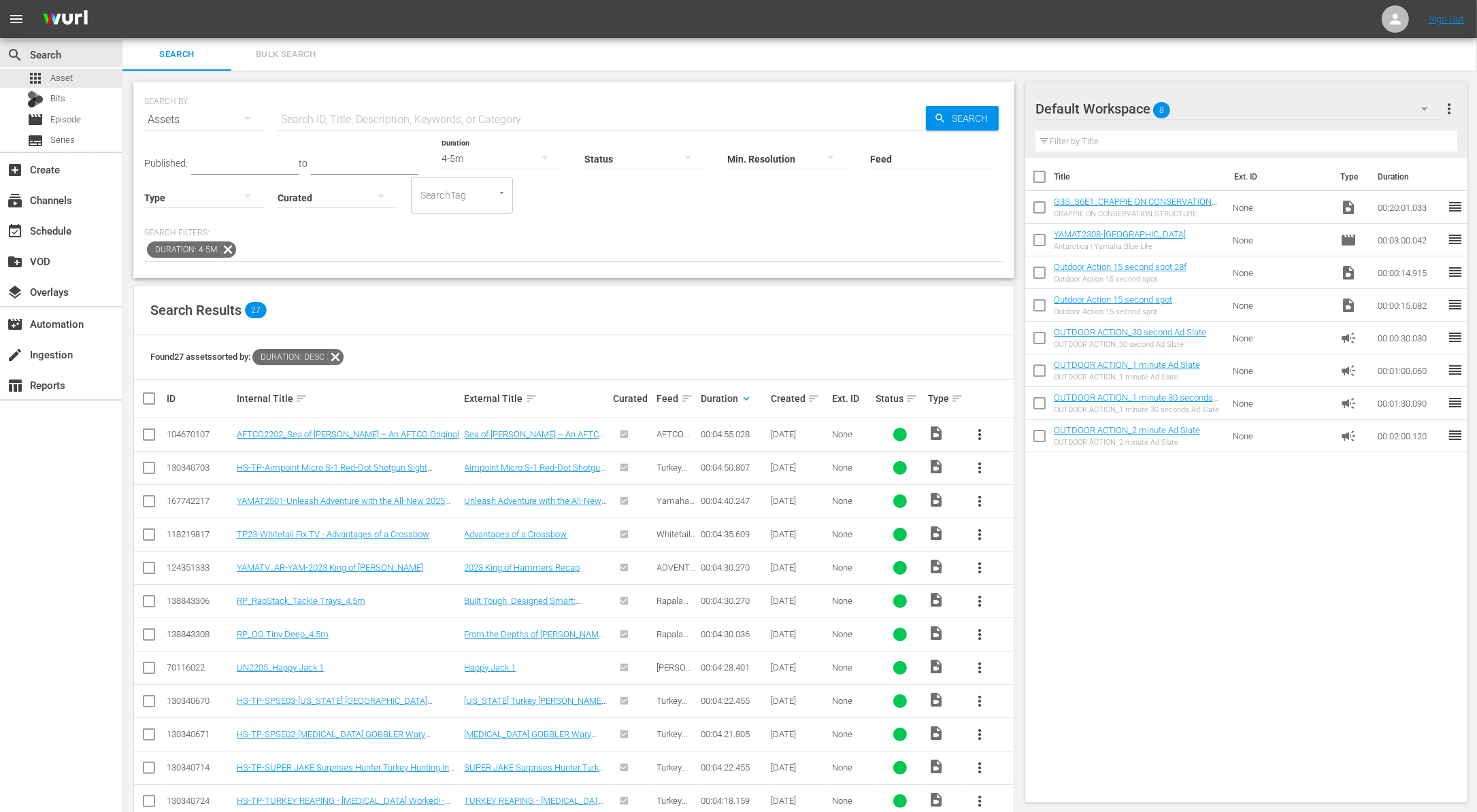
click at [980, 669] on span "more_vert" at bounding box center [979, 667] width 16 height 16
click at [1046, 706] on div "Workspace" at bounding box center [1053, 703] width 92 height 33
click at [65, 170] on div "add_box Create" at bounding box center [38, 167] width 76 height 13
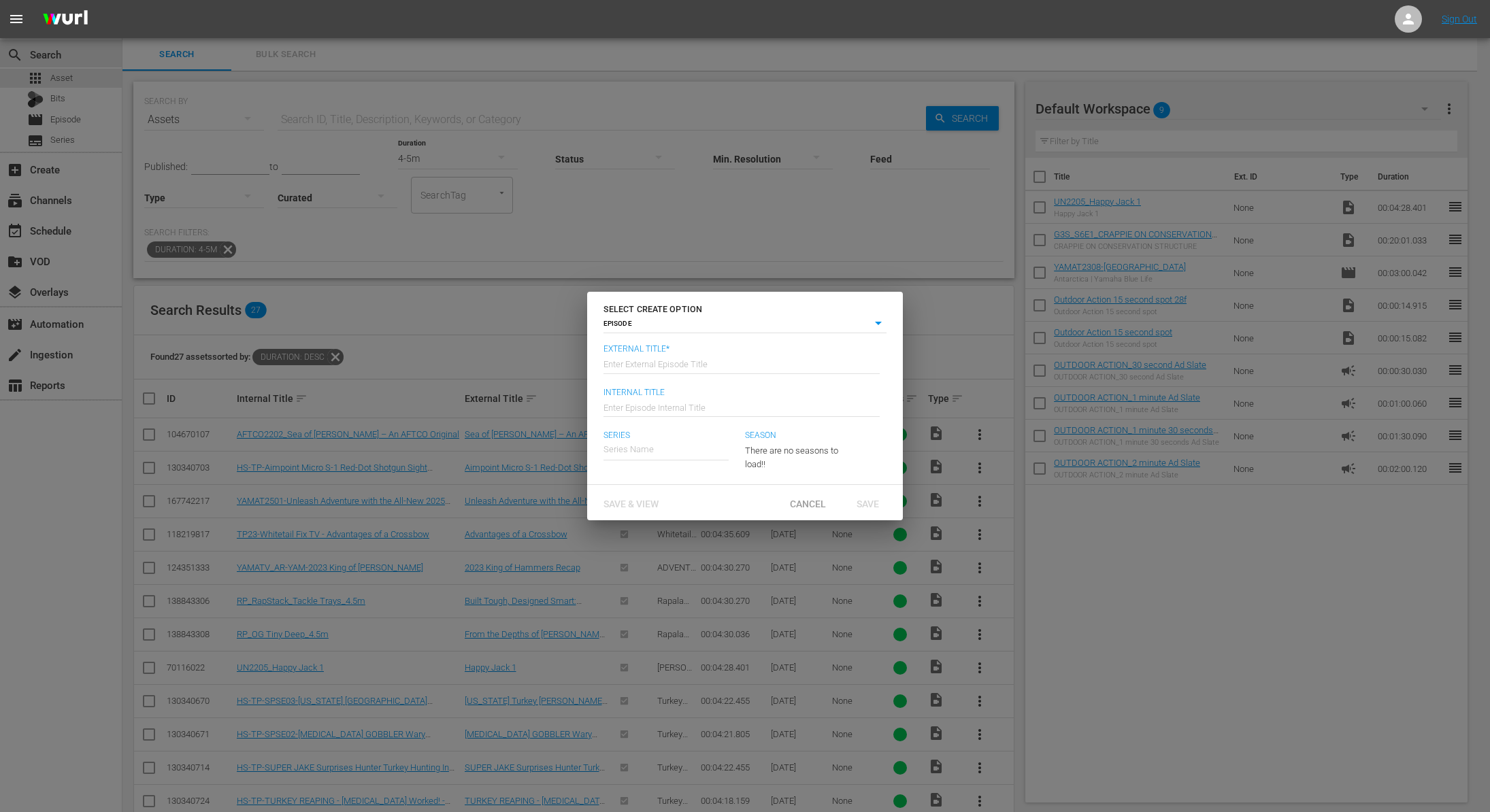
click at [770, 356] on input "text" at bounding box center [741, 363] width 276 height 33
paste input "Crappie on Conservation Structure"
type input "G3 Sportsman - Crappie on Conservation Structure"
type input "Wk40-G3S"
type input "F"
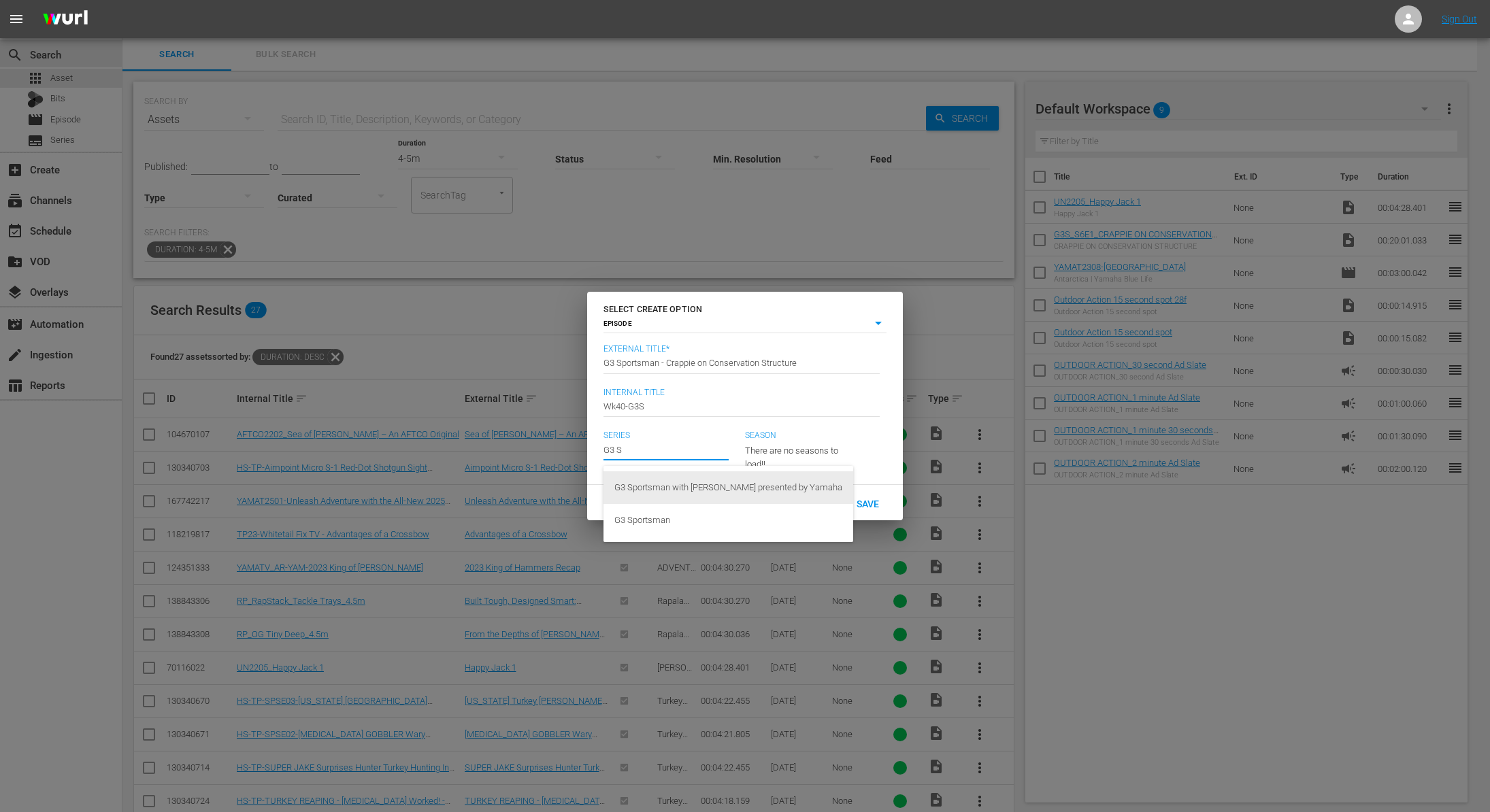
click at [766, 488] on div "G3 Sportsman with Scott Turnage presented by Yamaha" at bounding box center [729, 488] width 228 height 33
type input "G3 Sportsman with Scott Turnage presented by Yamaha"
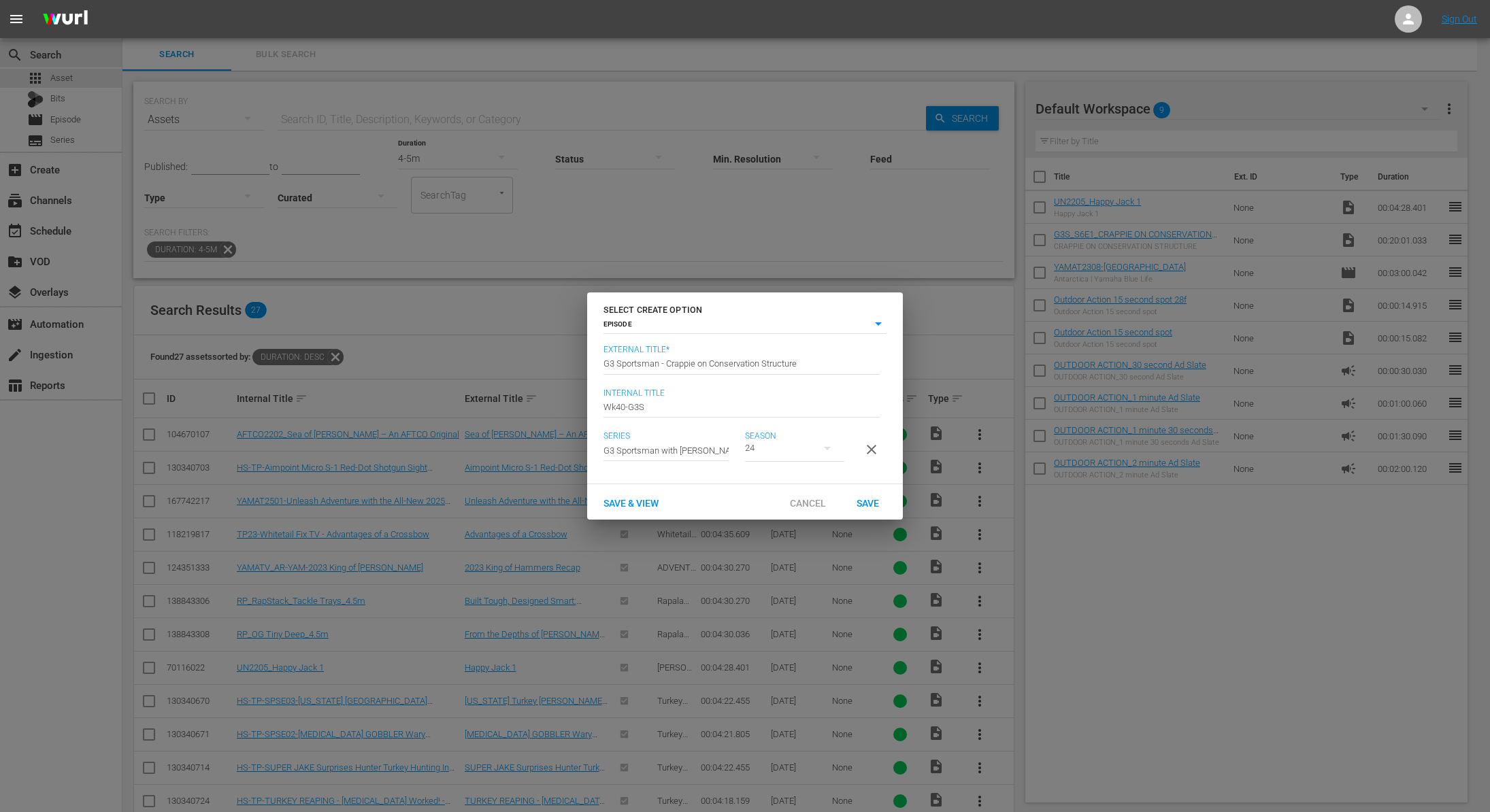
click at [786, 444] on div "24" at bounding box center [794, 448] width 99 height 38
click at [775, 544] on div "6" at bounding box center [764, 542] width 38 height 13
click at [872, 507] on span "Save" at bounding box center [868, 503] width 45 height 11
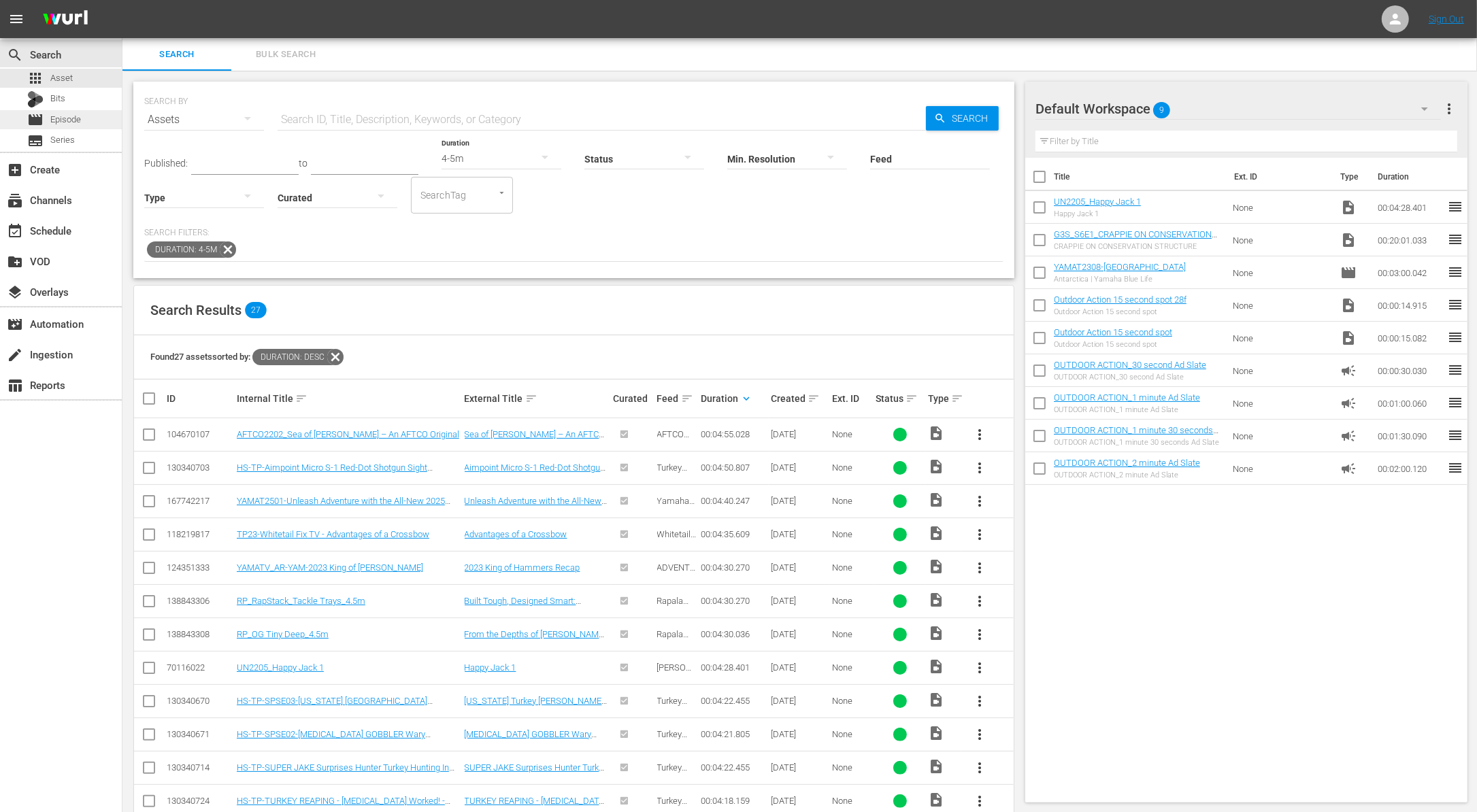
click at [62, 119] on span "Episode" at bounding box center [65, 119] width 30 height 13
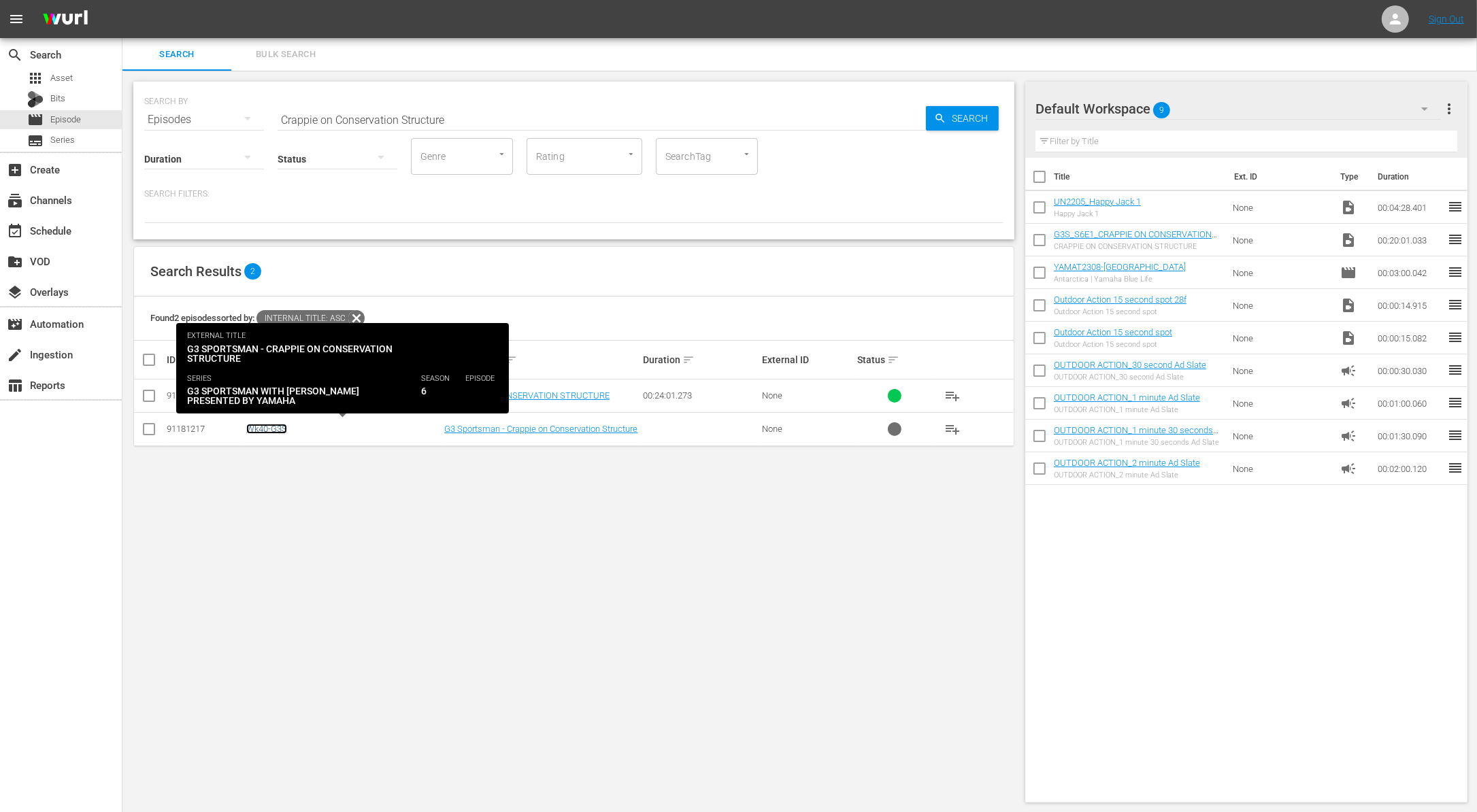
click at [267, 429] on link "Wk40-G3S" at bounding box center [266, 428] width 41 height 10
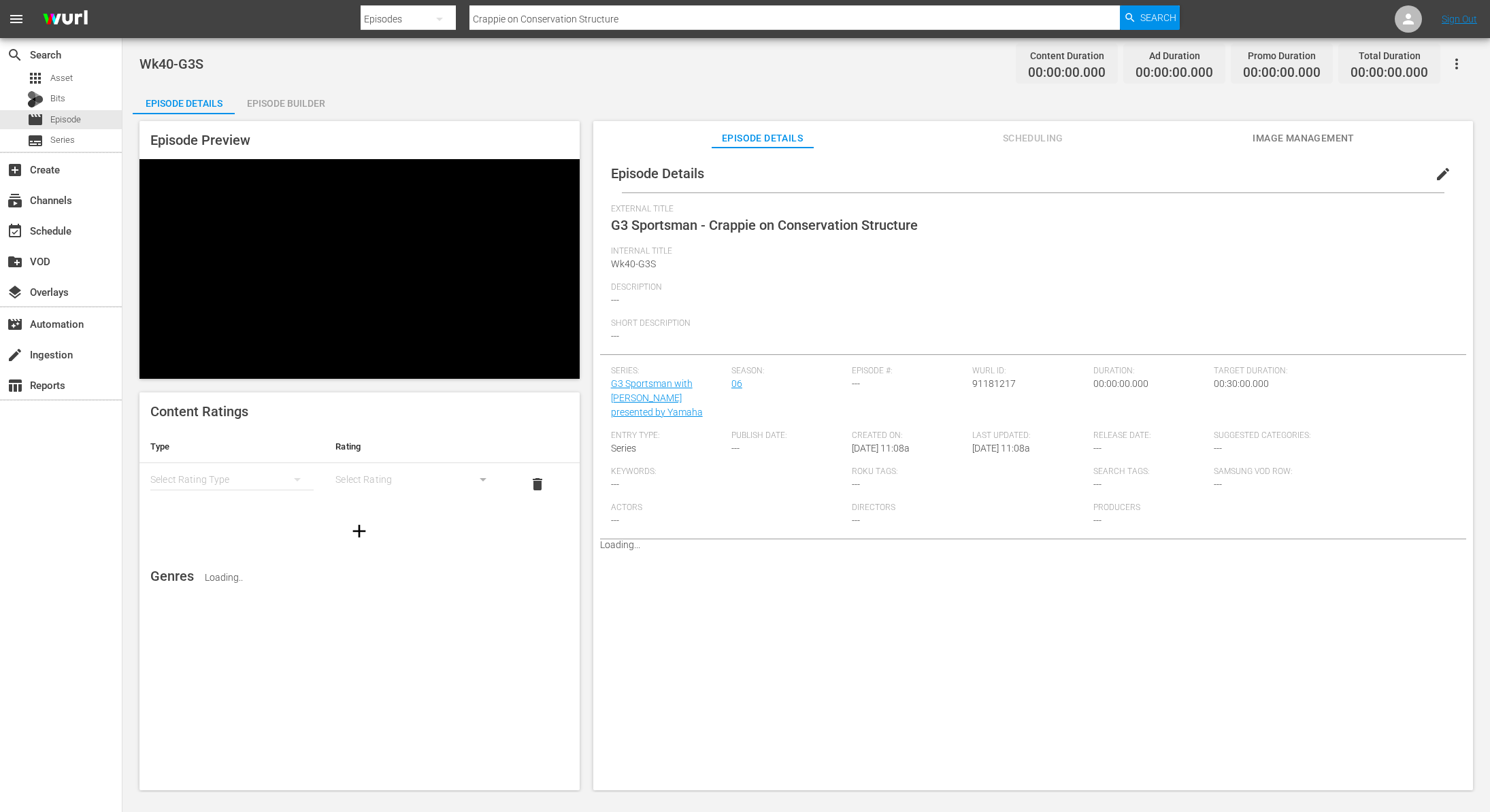
click at [299, 102] on div "Episode Builder" at bounding box center [285, 103] width 102 height 33
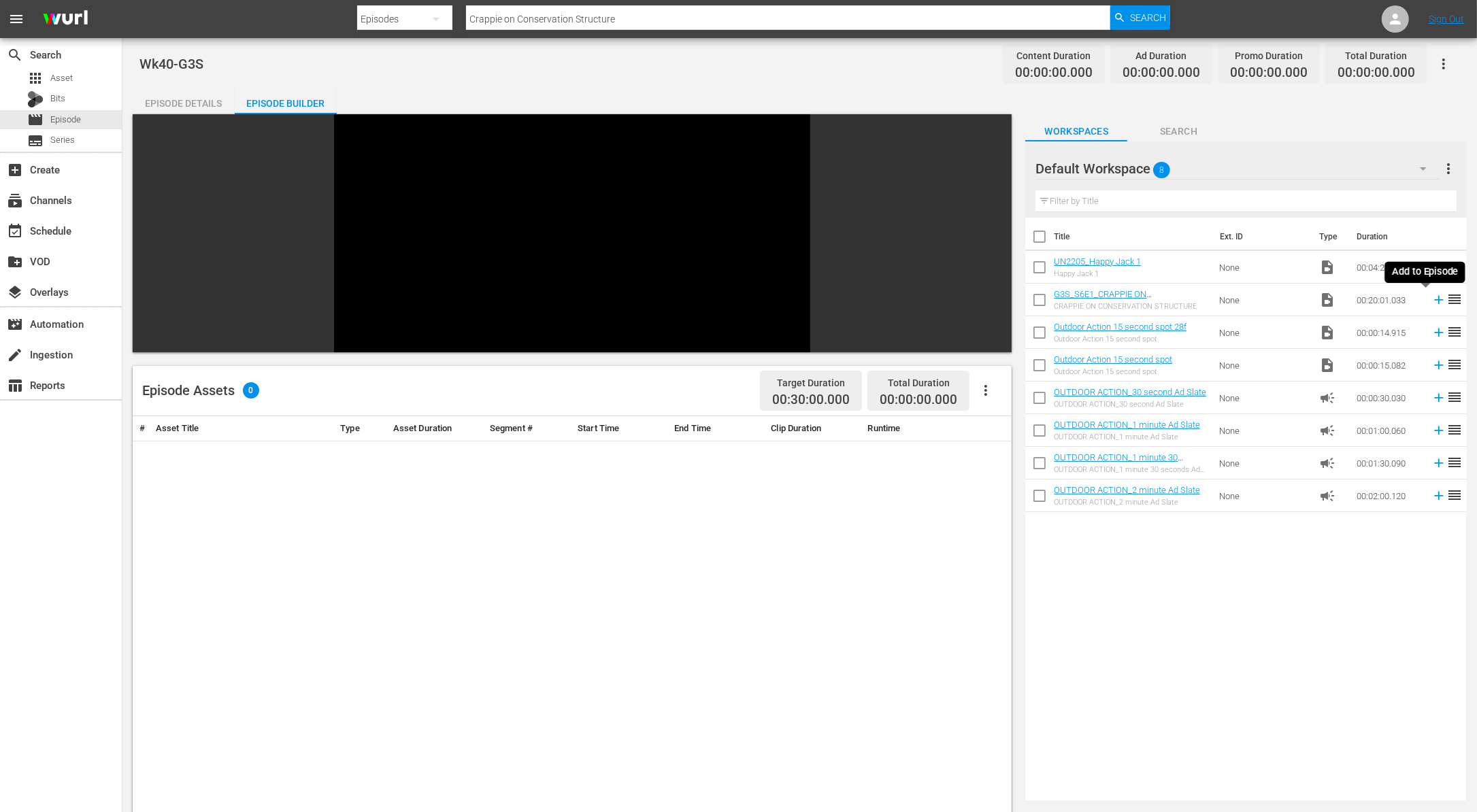
click at [1431, 302] on icon at bounding box center [1438, 299] width 15 height 15
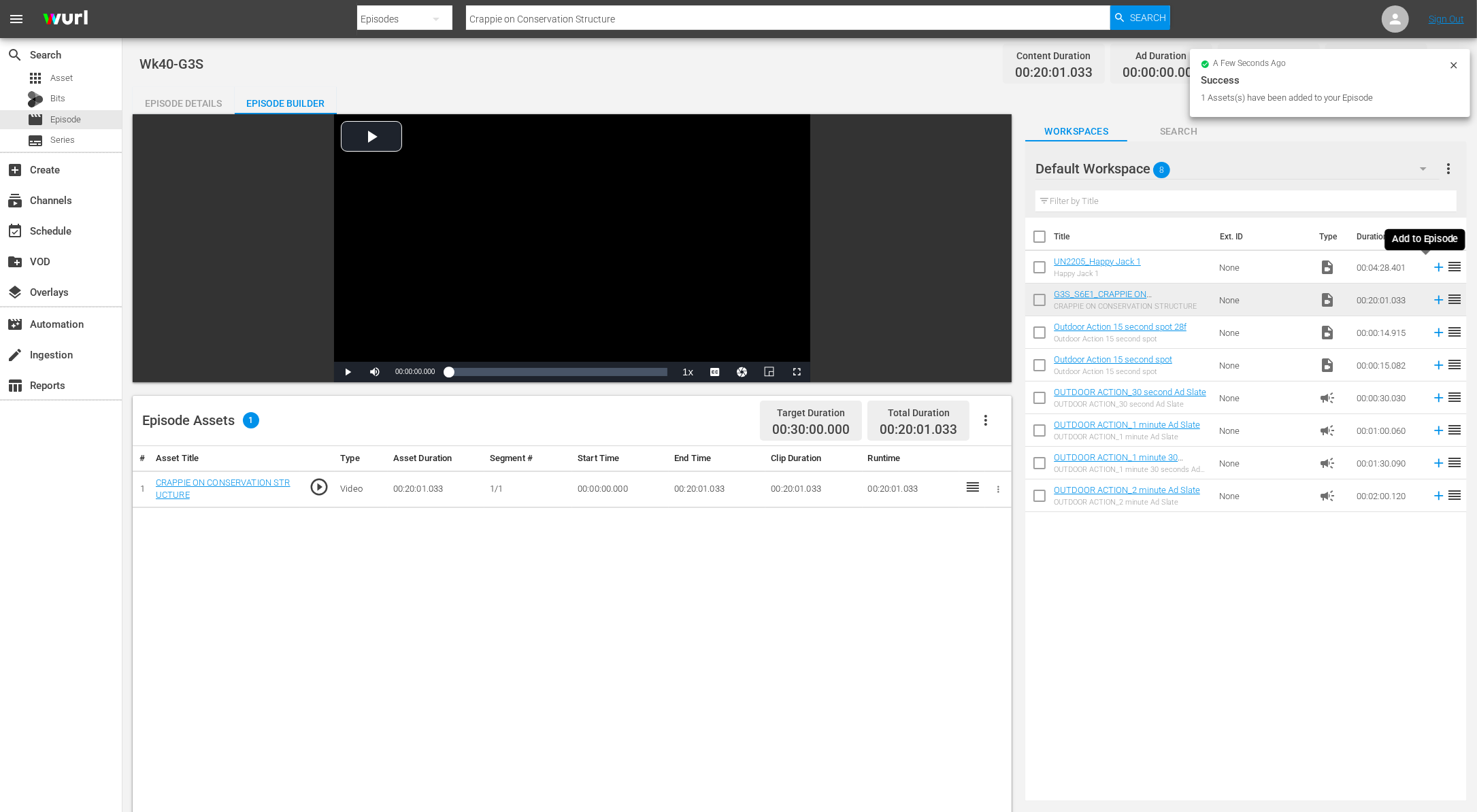
click at [1431, 266] on icon at bounding box center [1438, 266] width 15 height 15
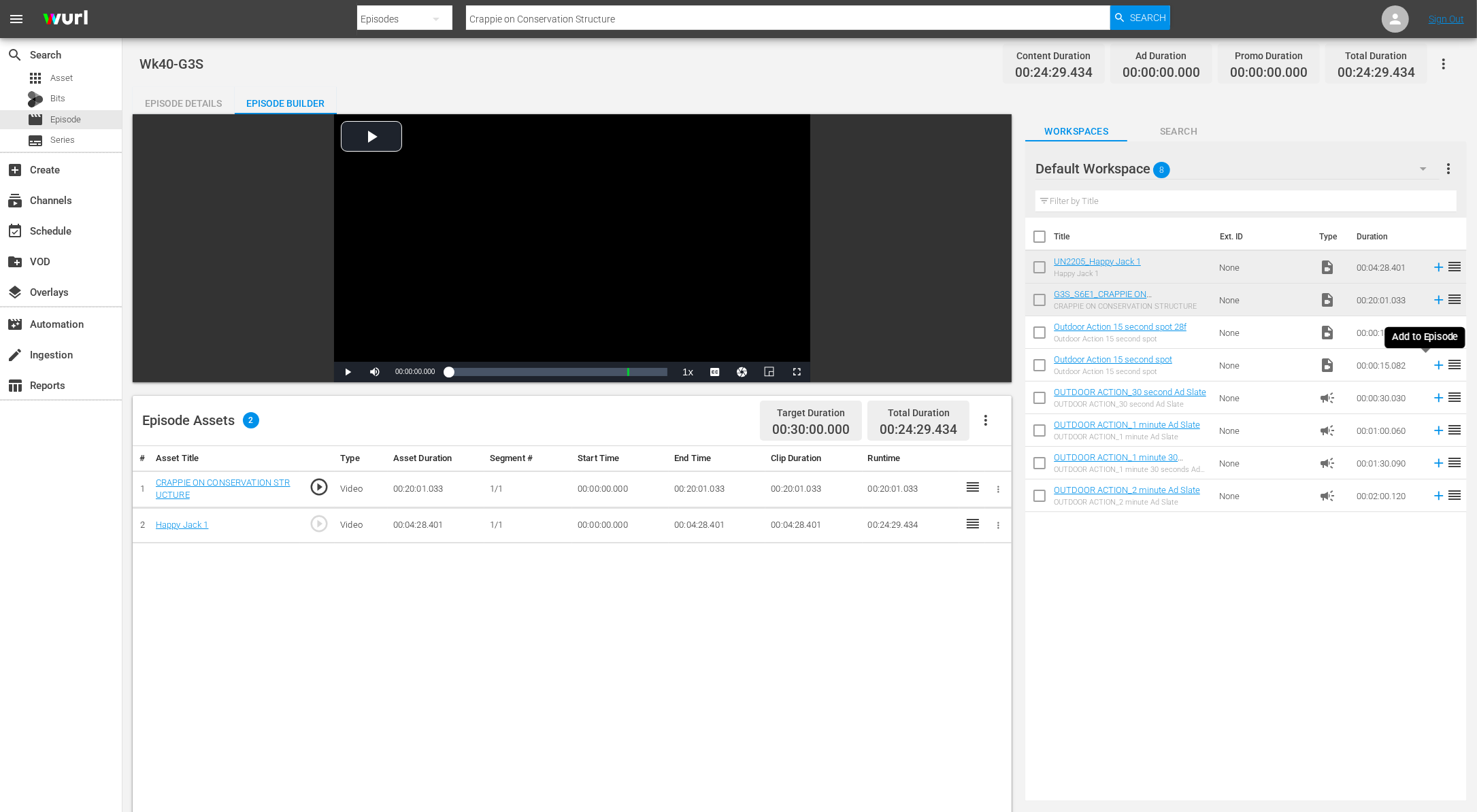
click at [1431, 366] on icon at bounding box center [1438, 365] width 15 height 15
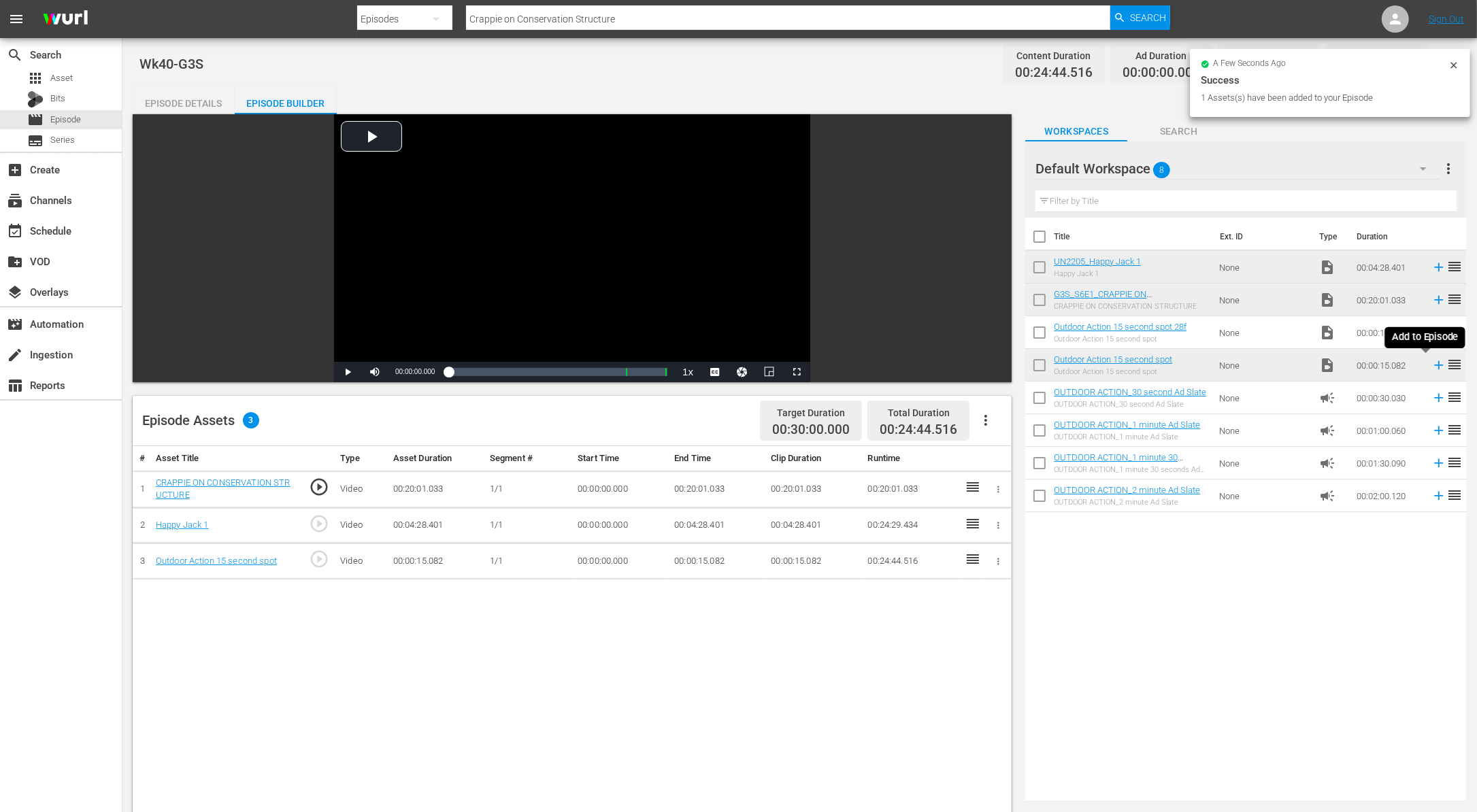
click at [1435, 364] on icon at bounding box center [1439, 365] width 9 height 9
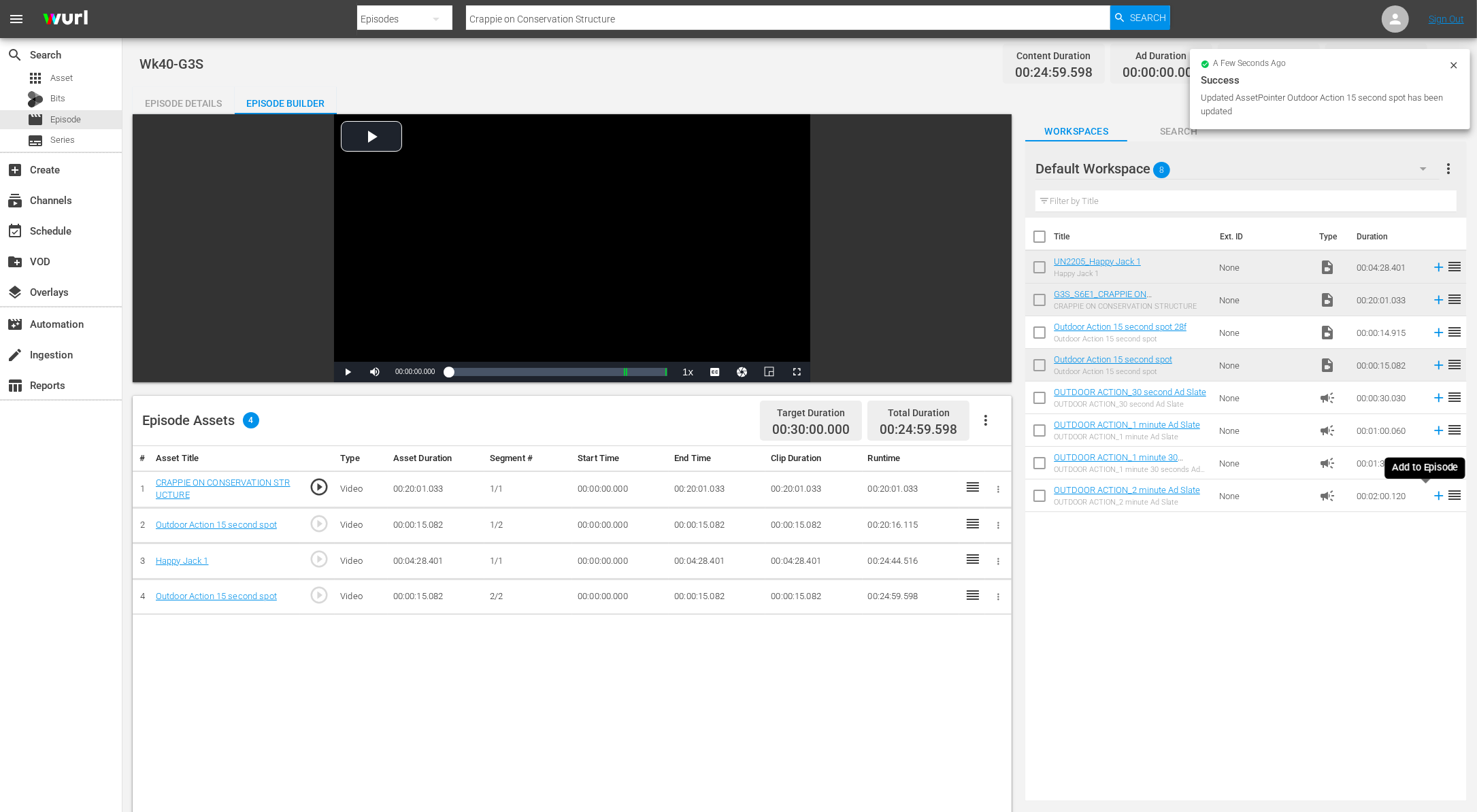
click at [1431, 492] on icon at bounding box center [1438, 495] width 15 height 15
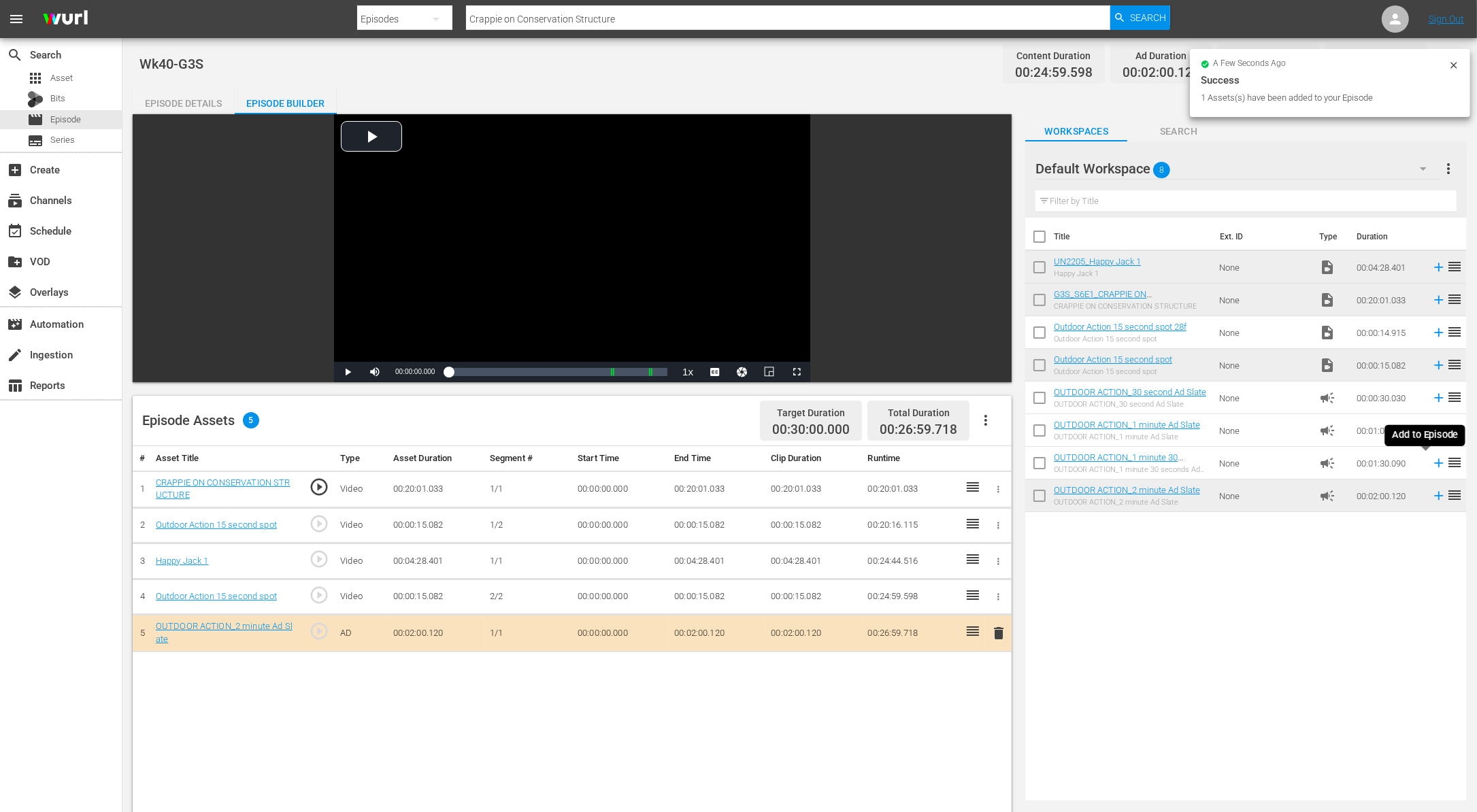
click at [1435, 463] on icon at bounding box center [1439, 463] width 9 height 9
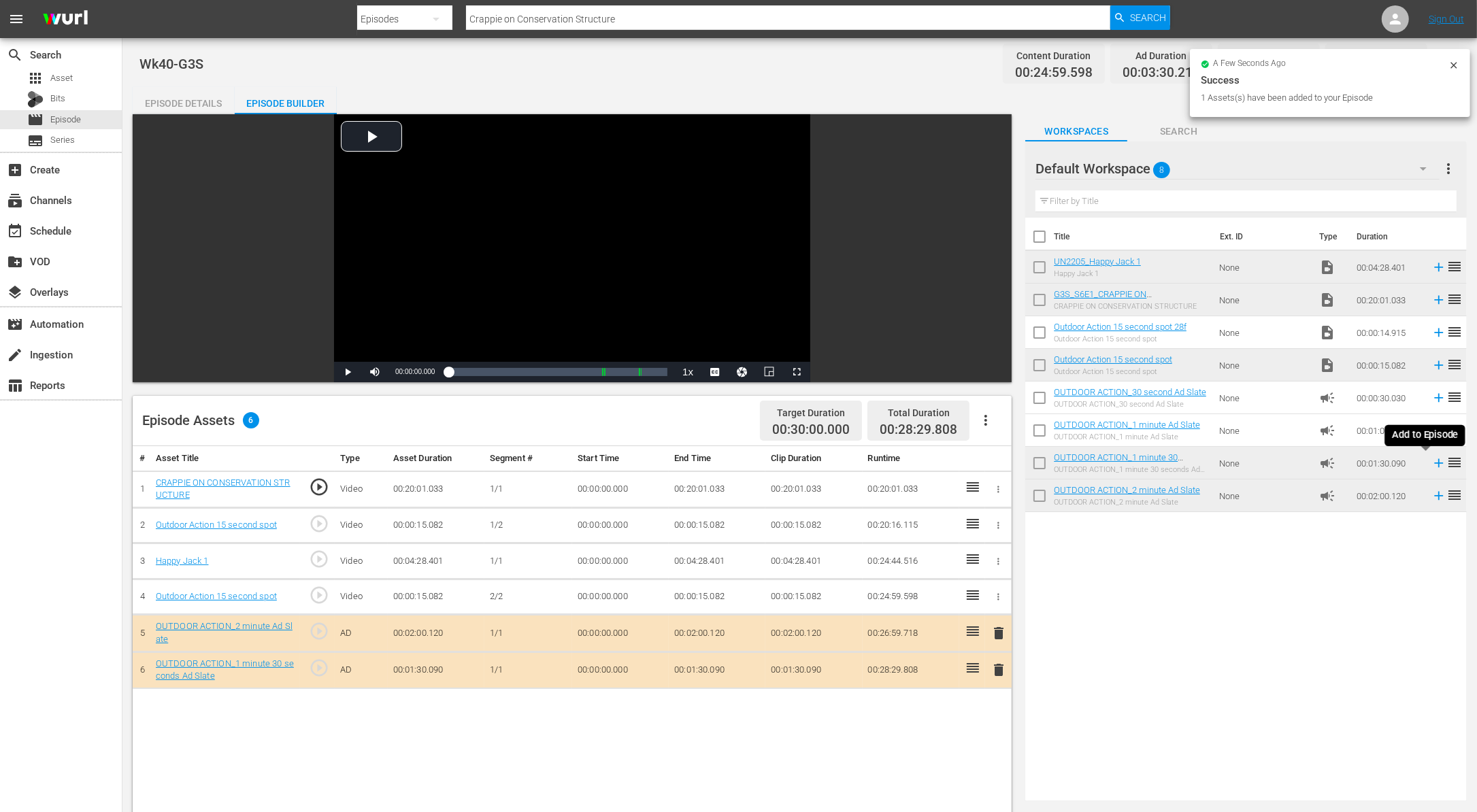
click at [1435, 463] on icon at bounding box center [1439, 463] width 9 height 9
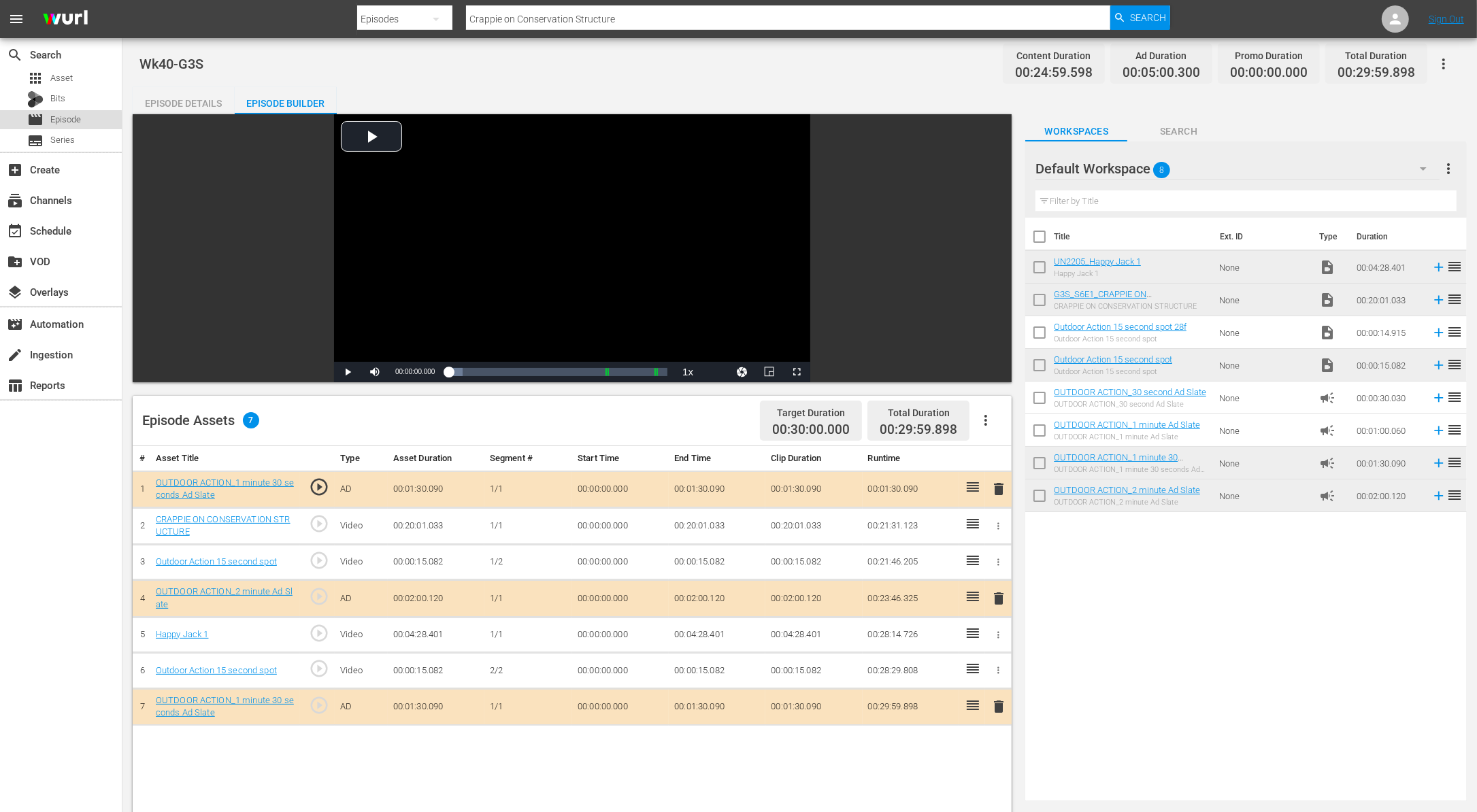
click at [59, 121] on span "Episode" at bounding box center [65, 119] width 30 height 13
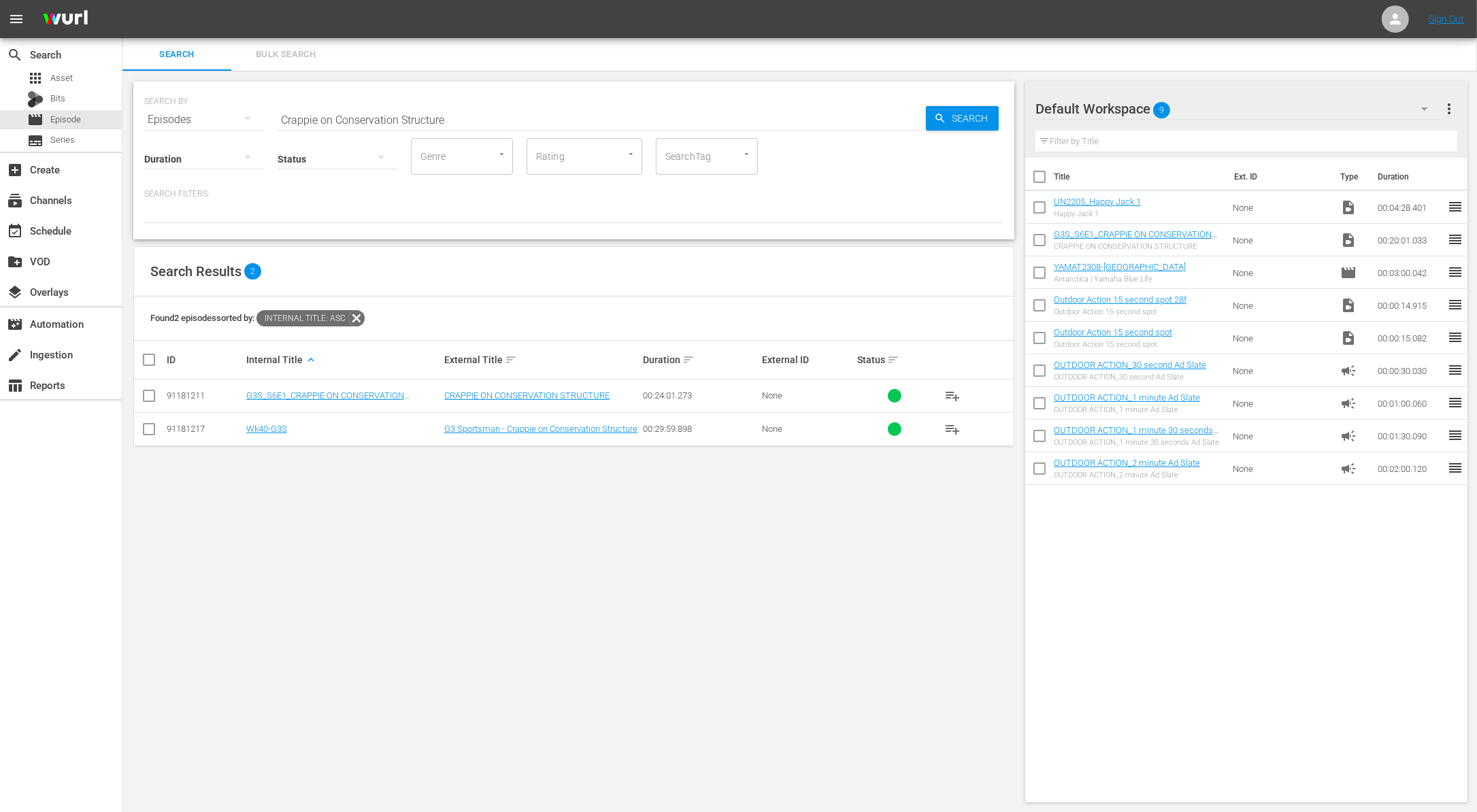
click at [534, 115] on input "Crappie on Conservation Structure" at bounding box center [601, 120] width 648 height 33
paste input "Argentina Pt. 3 - The Final Cast"
type input "Argentina Pt. 3 - The Final Cast"
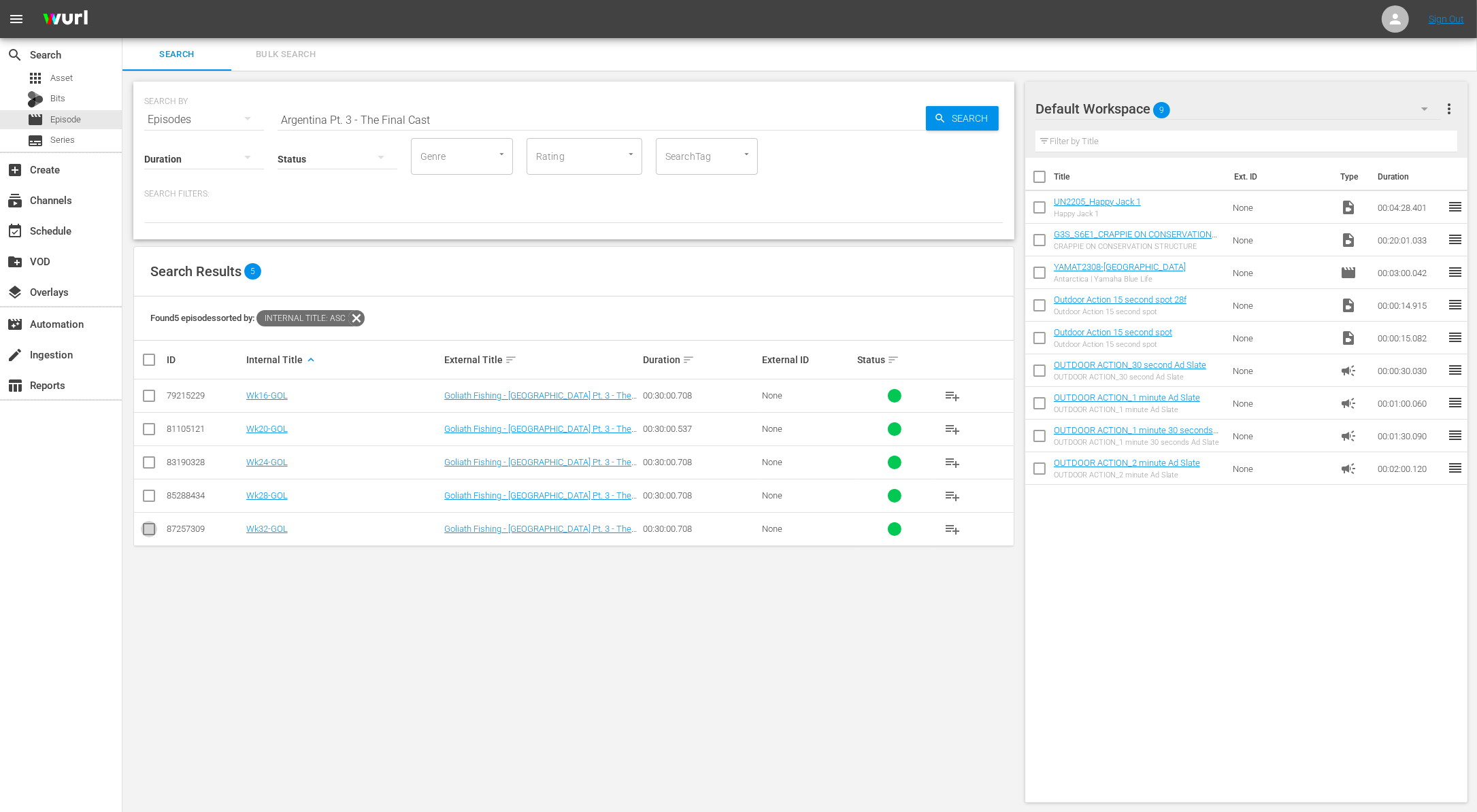
click at [148, 524] on input "checkbox" at bounding box center [148, 531] width 16 height 16
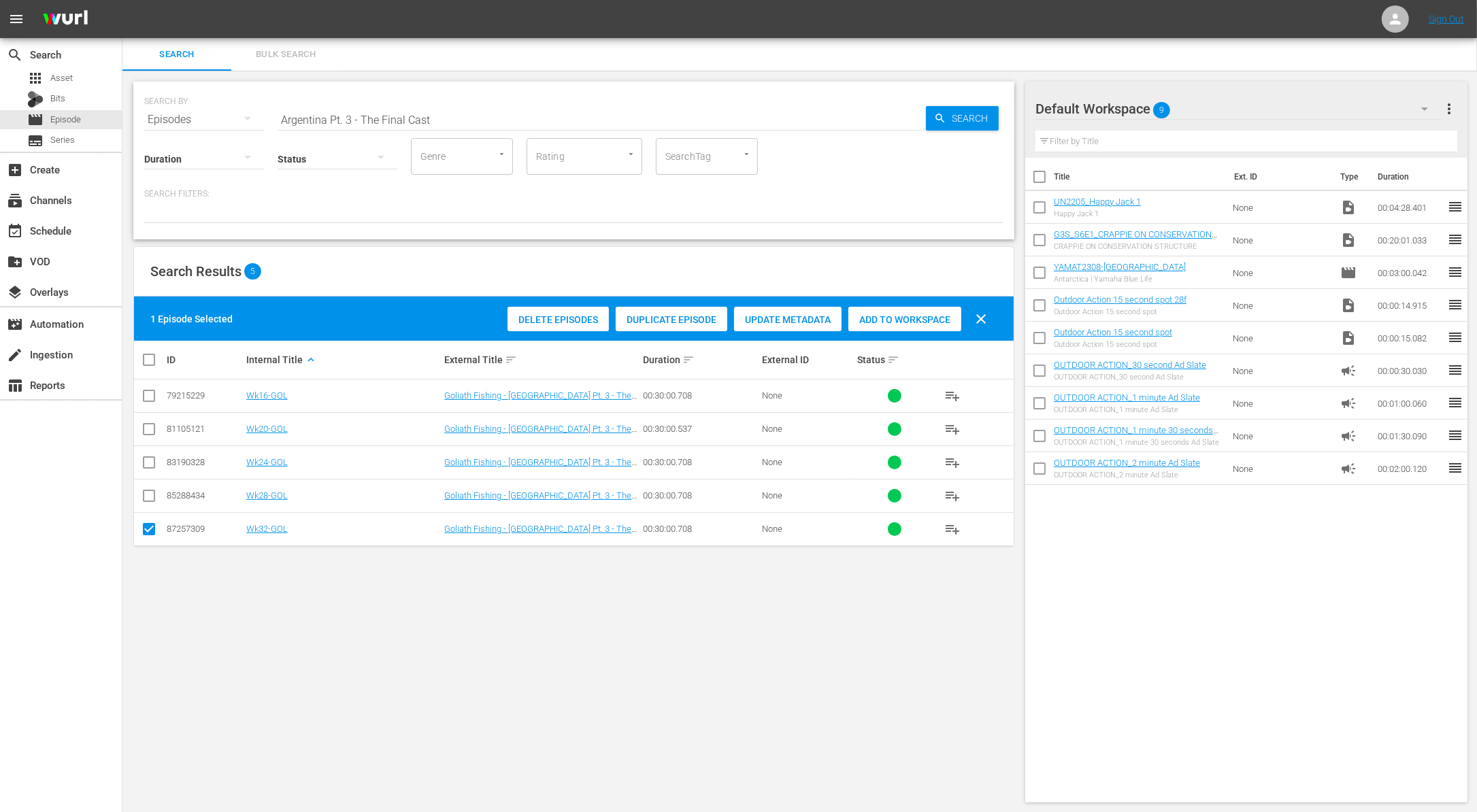
click at [684, 318] on span "Duplicate Episode" at bounding box center [671, 320] width 112 height 11
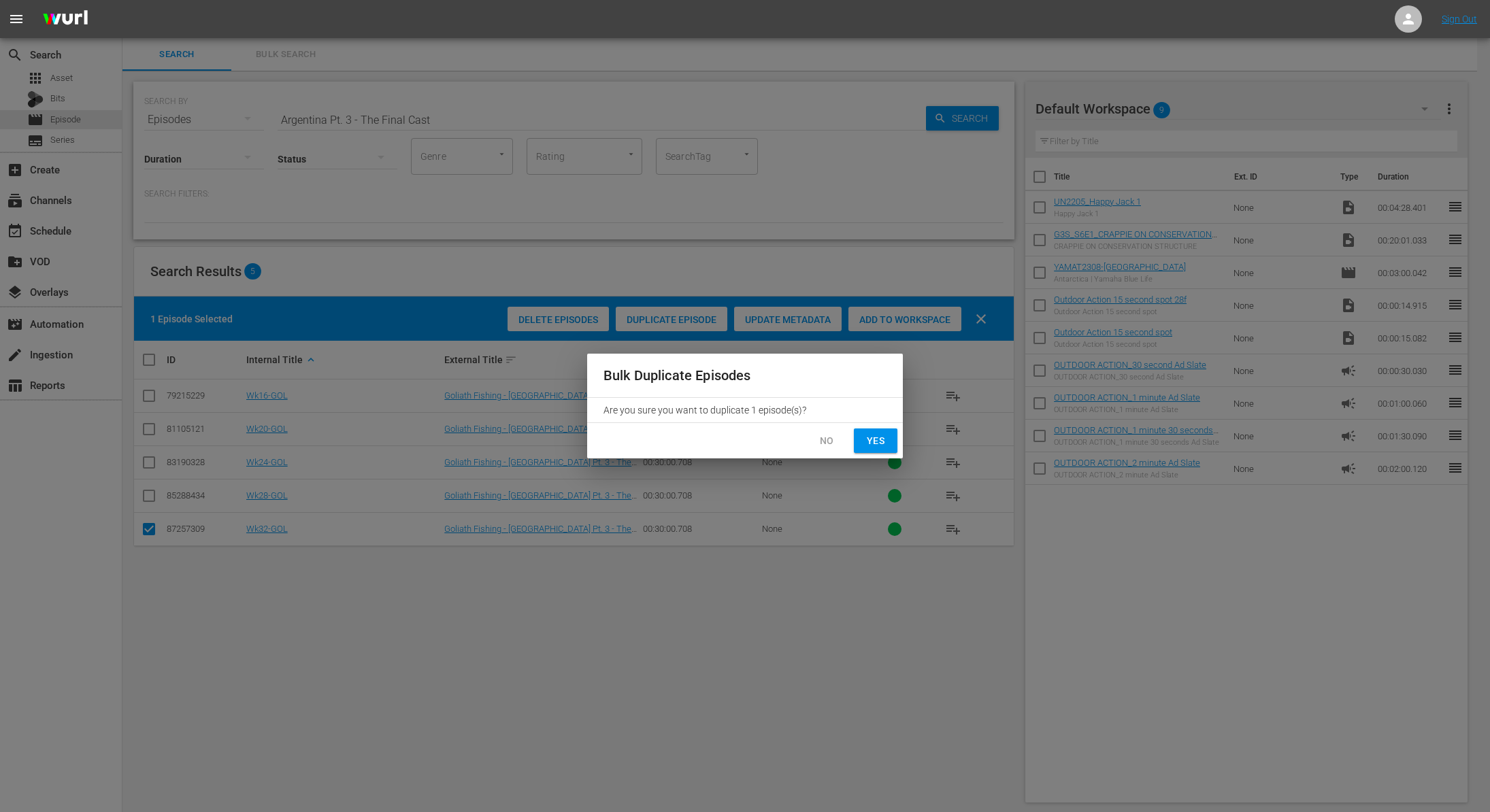
click at [865, 441] on span "Yes" at bounding box center [876, 442] width 22 height 17
checkbox input "false"
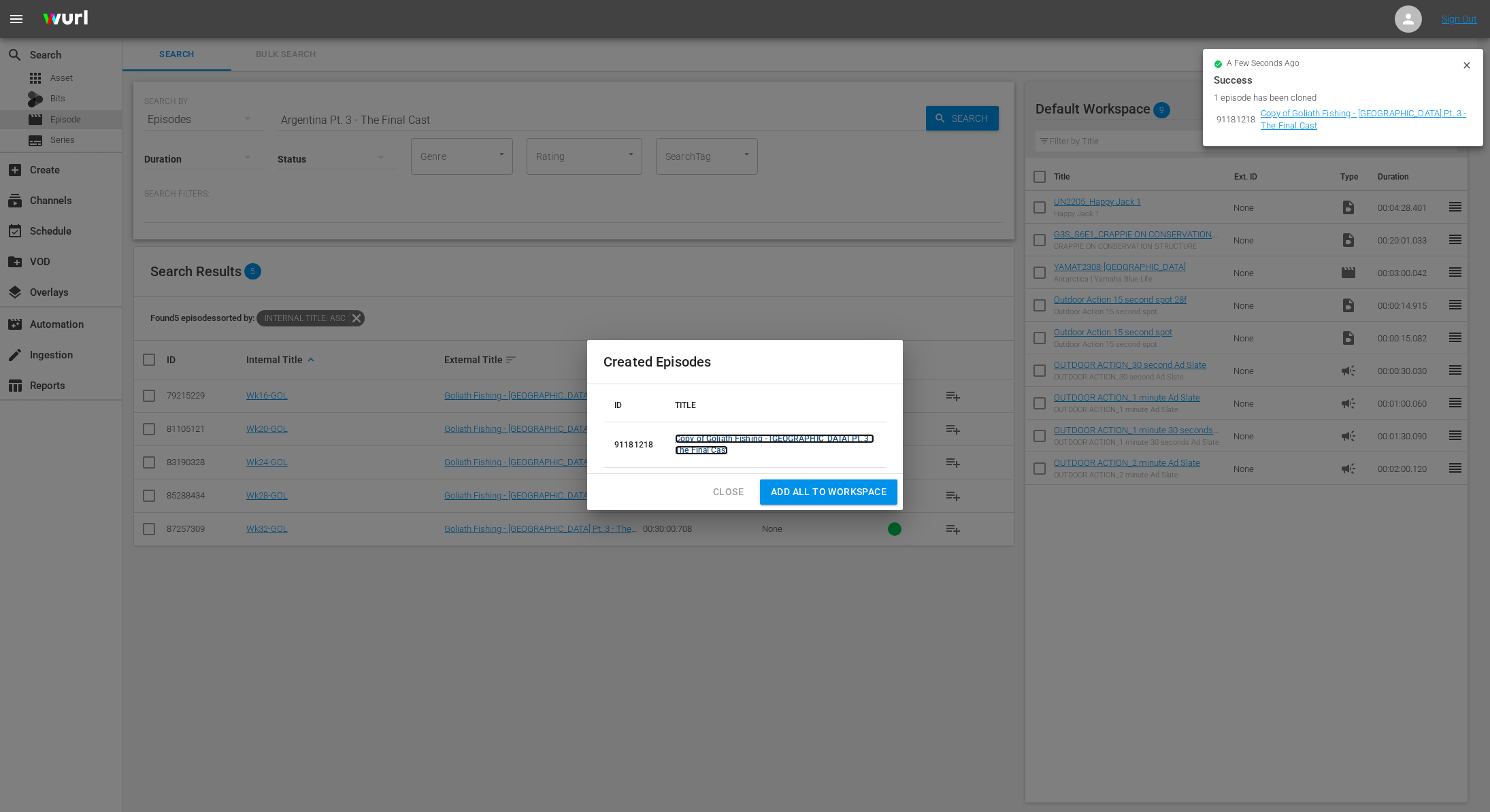
click at [712, 436] on link "Copy of Goliath Fishing - Argentina Pt. 3 - The Final Cast" at bounding box center [774, 444] width 199 height 21
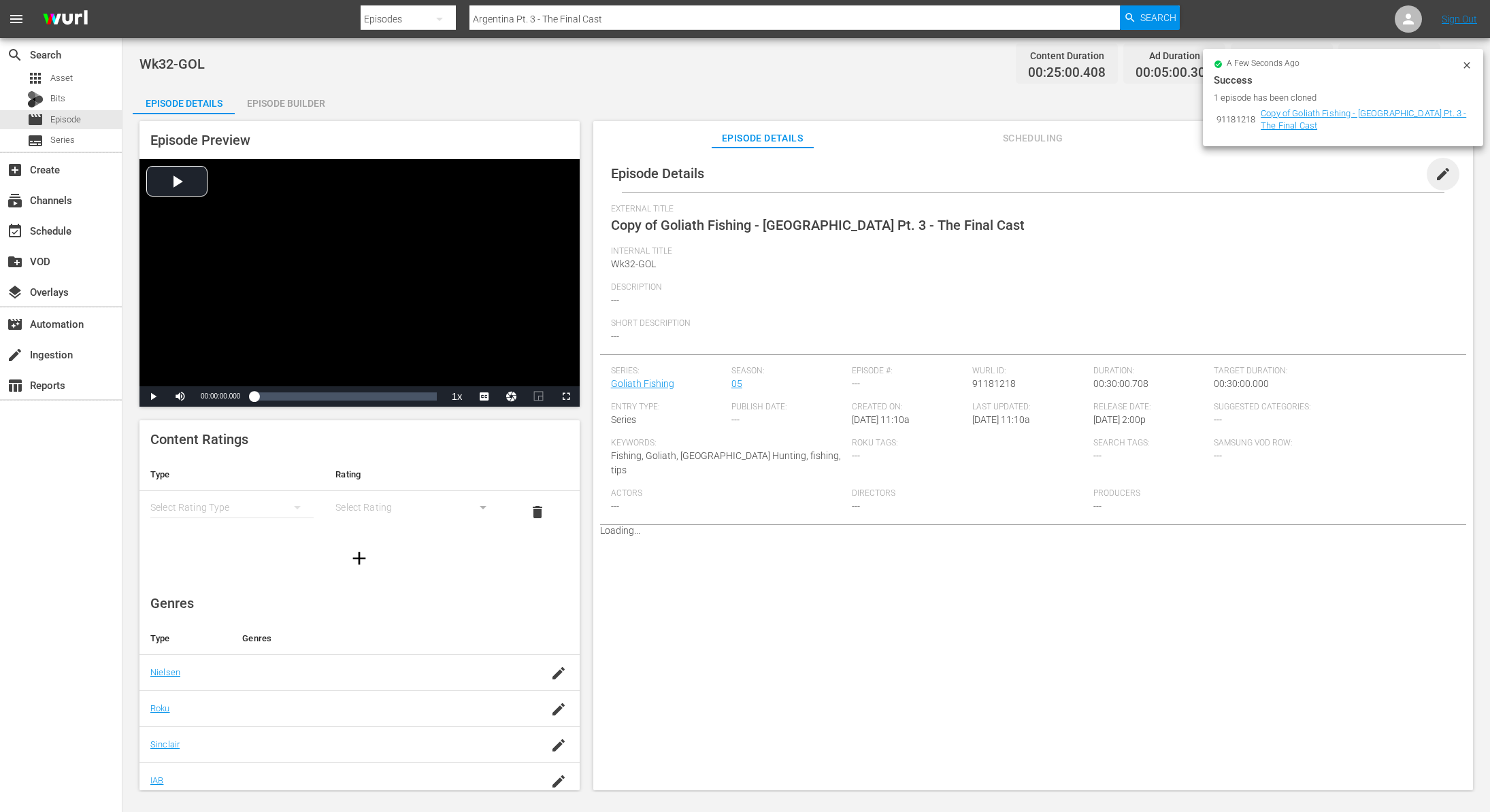
click at [1435, 173] on span "edit" at bounding box center [1443, 173] width 16 height 16
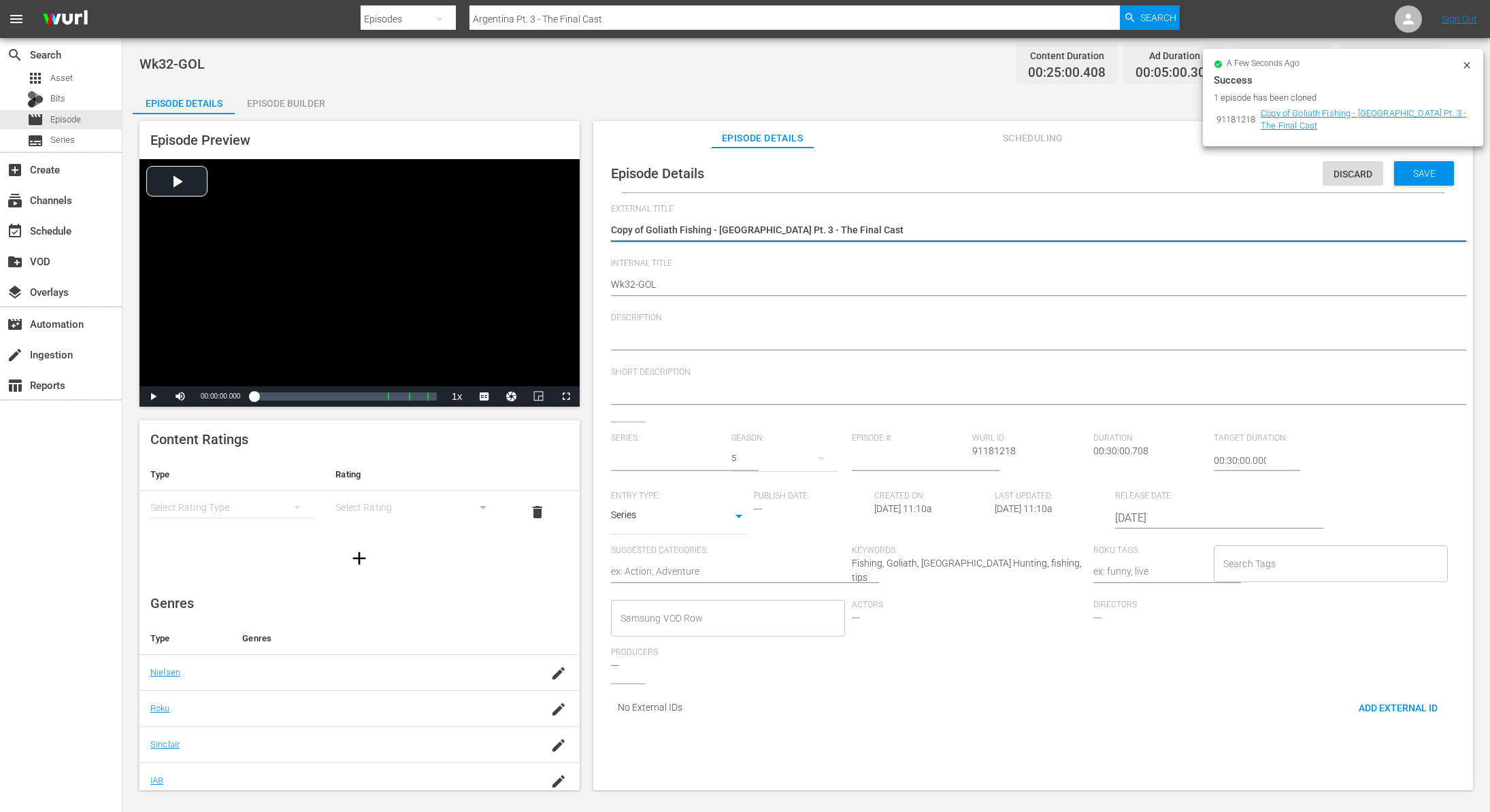
type input "Goliath Fishing"
click at [646, 227] on textarea "Copy of Goliath Fishing - Argentina Pt. 3 - The Final Cast" at bounding box center [1030, 231] width 837 height 16
type textarea "Copy ofGoliath Fishing - Argentina Pt. 3 - The Final Cast"
type textarea "Copy oGoliath Fishing - Argentina Pt. 3 - The Final Cast"
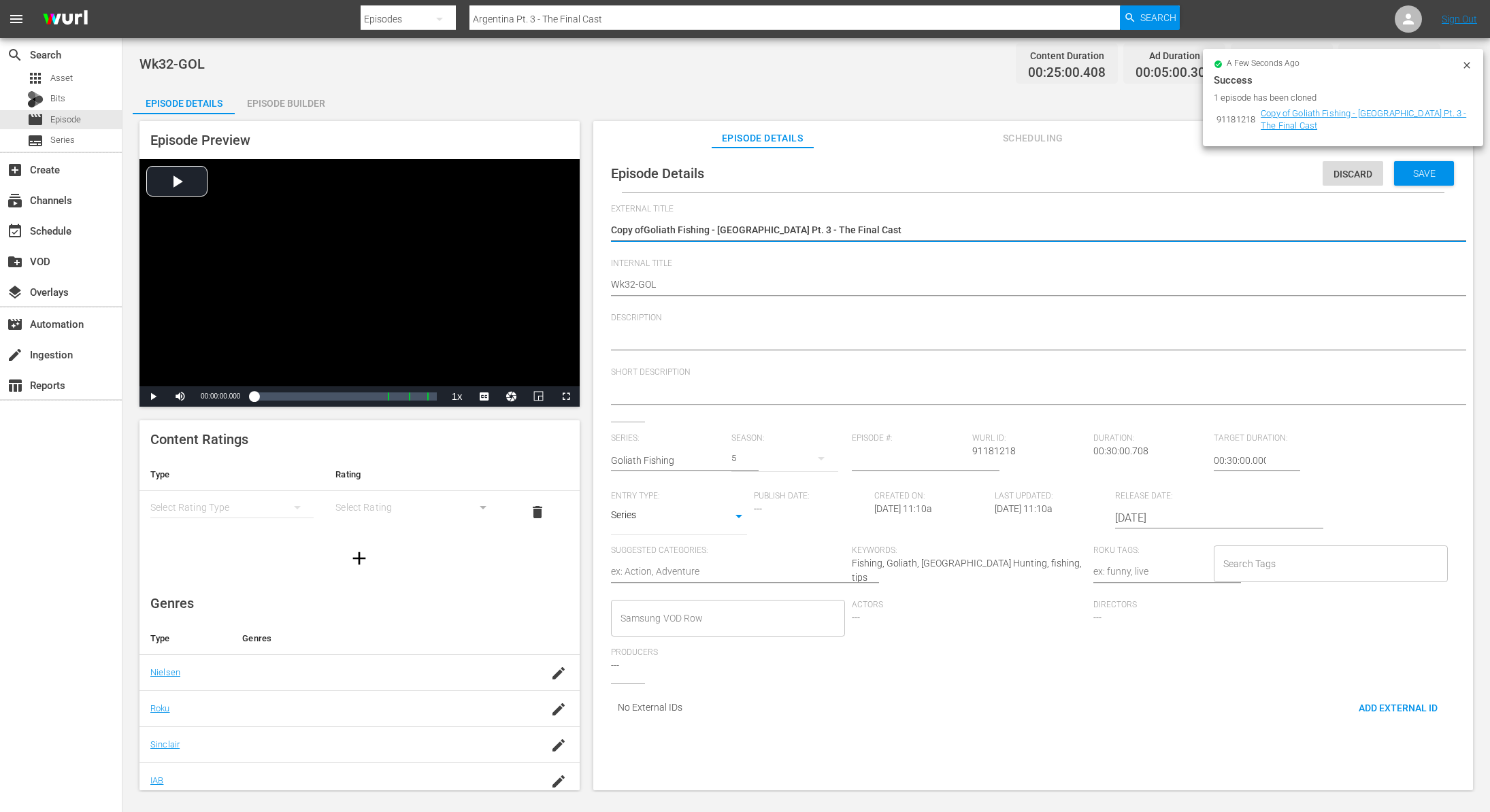
type textarea "Copy oGoliath Fishing - Argentina Pt. 3 - The Final Cast"
type textarea "Copy Goliath Fishing - Argentina Pt. 3 - The Final Cast"
type textarea "CopyGoliath Fishing - Argentina Pt. 3 - The Final Cast"
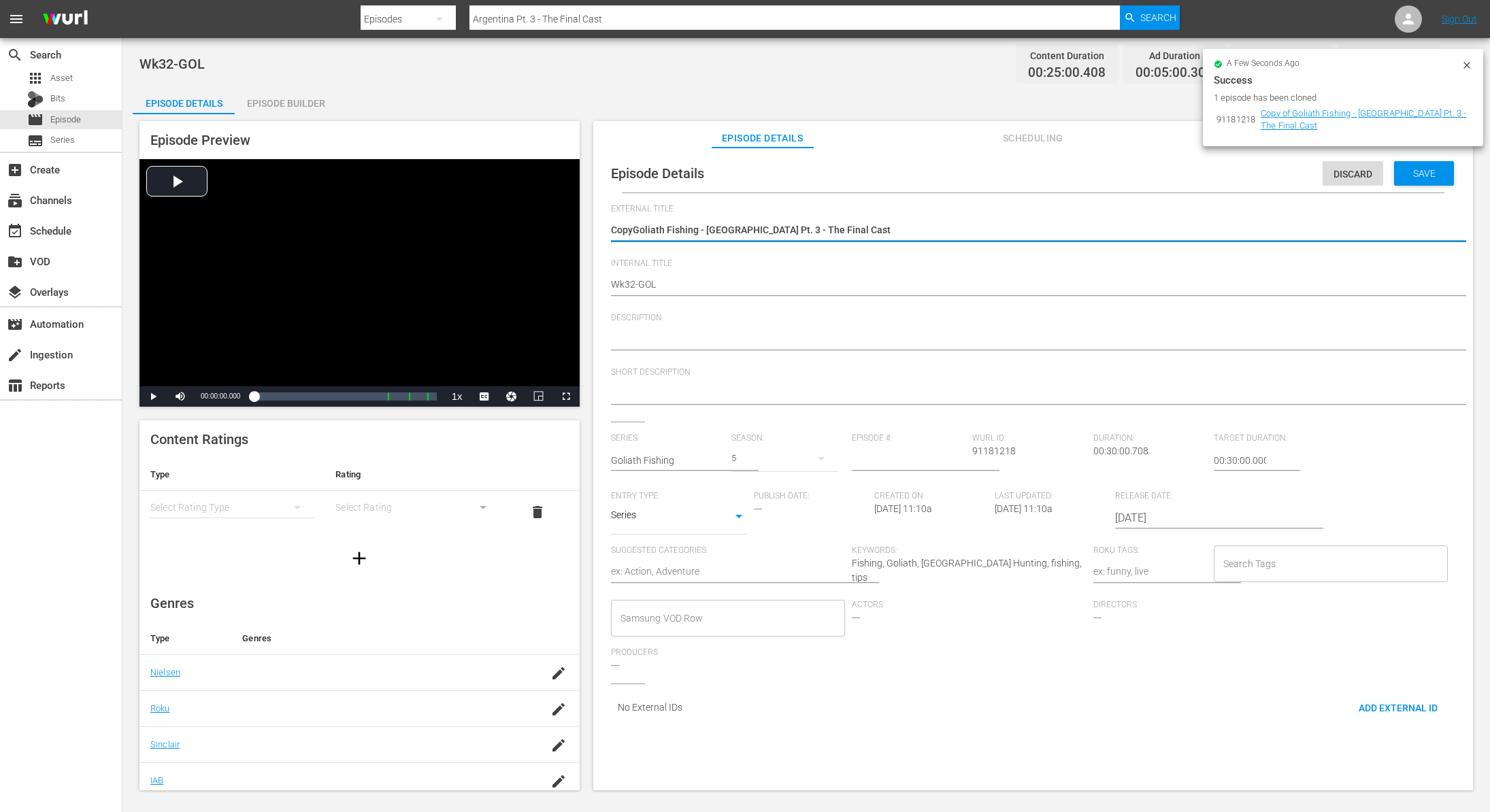
type textarea "CopGoliath Fishing - Argentina Pt. 3 - The Final Cast"
type textarea "CoGoliath Fishing - Argentina Pt. 3 - The Final Cast"
type textarea "CGoliath Fishing - Argentina Pt. 3 - The Final Cast"
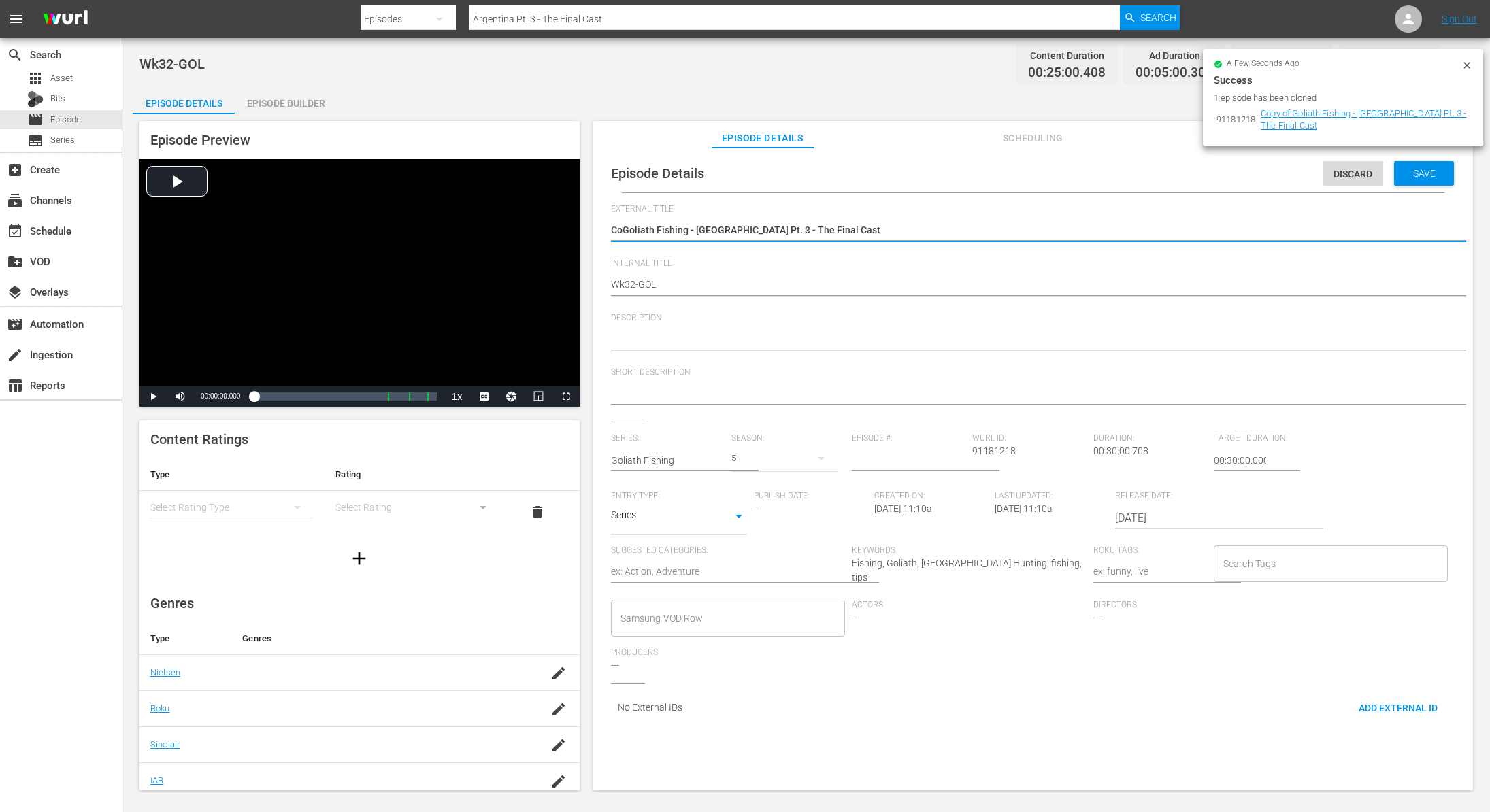
type textarea "CGoliath Fishing - Argentina Pt. 3 - The Final Cast"
type textarea "Goliath Fishing - [GEOGRAPHIC_DATA] Pt. 3 - The Final Cast"
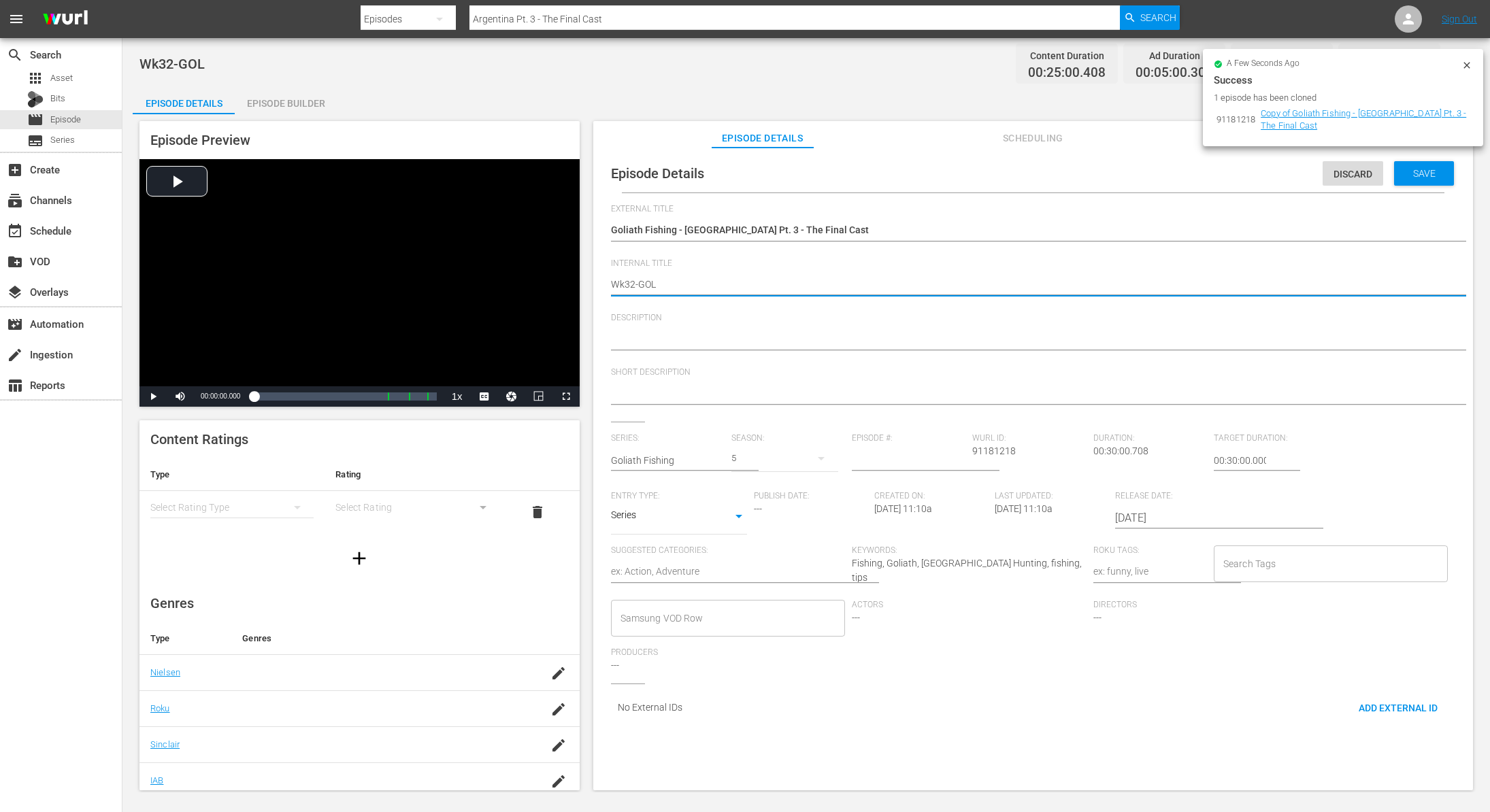
type textarea "Wk3-GOL"
type textarea "Wk-GOL"
type textarea "Wk4-GOL"
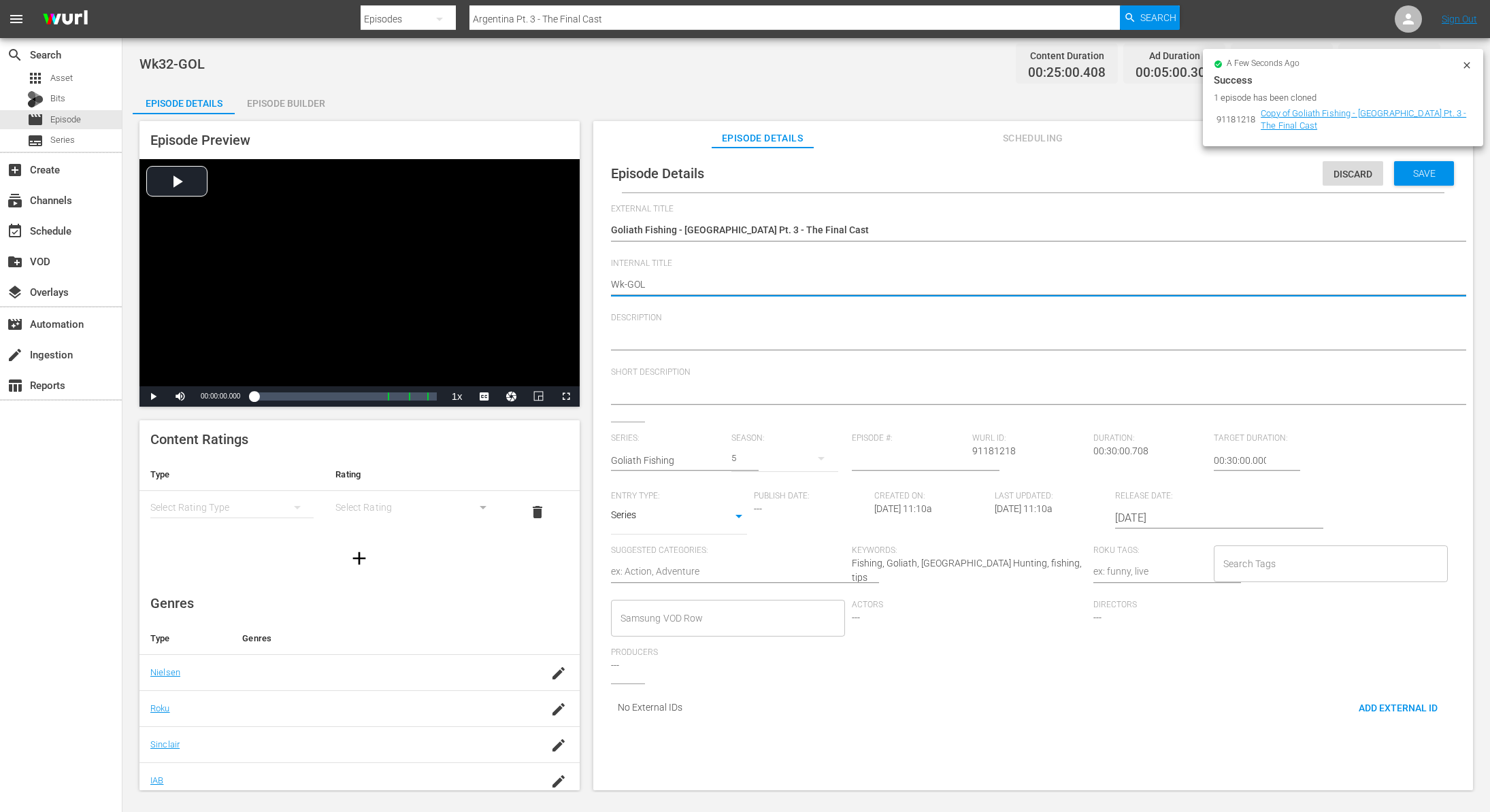
type textarea "Wk4-GOL"
type textarea "Wk40-GOL"
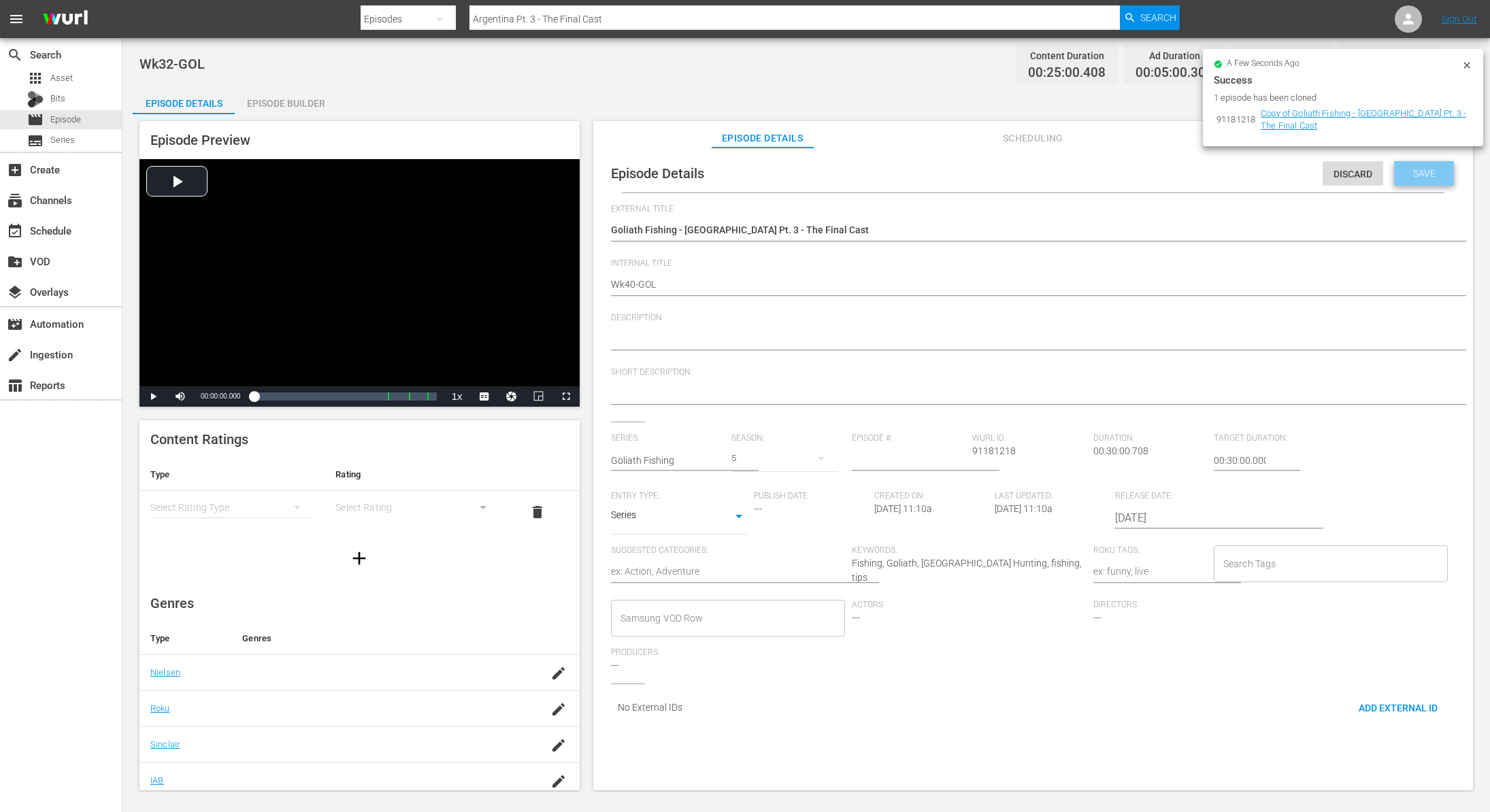
click at [1420, 178] on div "Save" at bounding box center [1424, 173] width 60 height 24
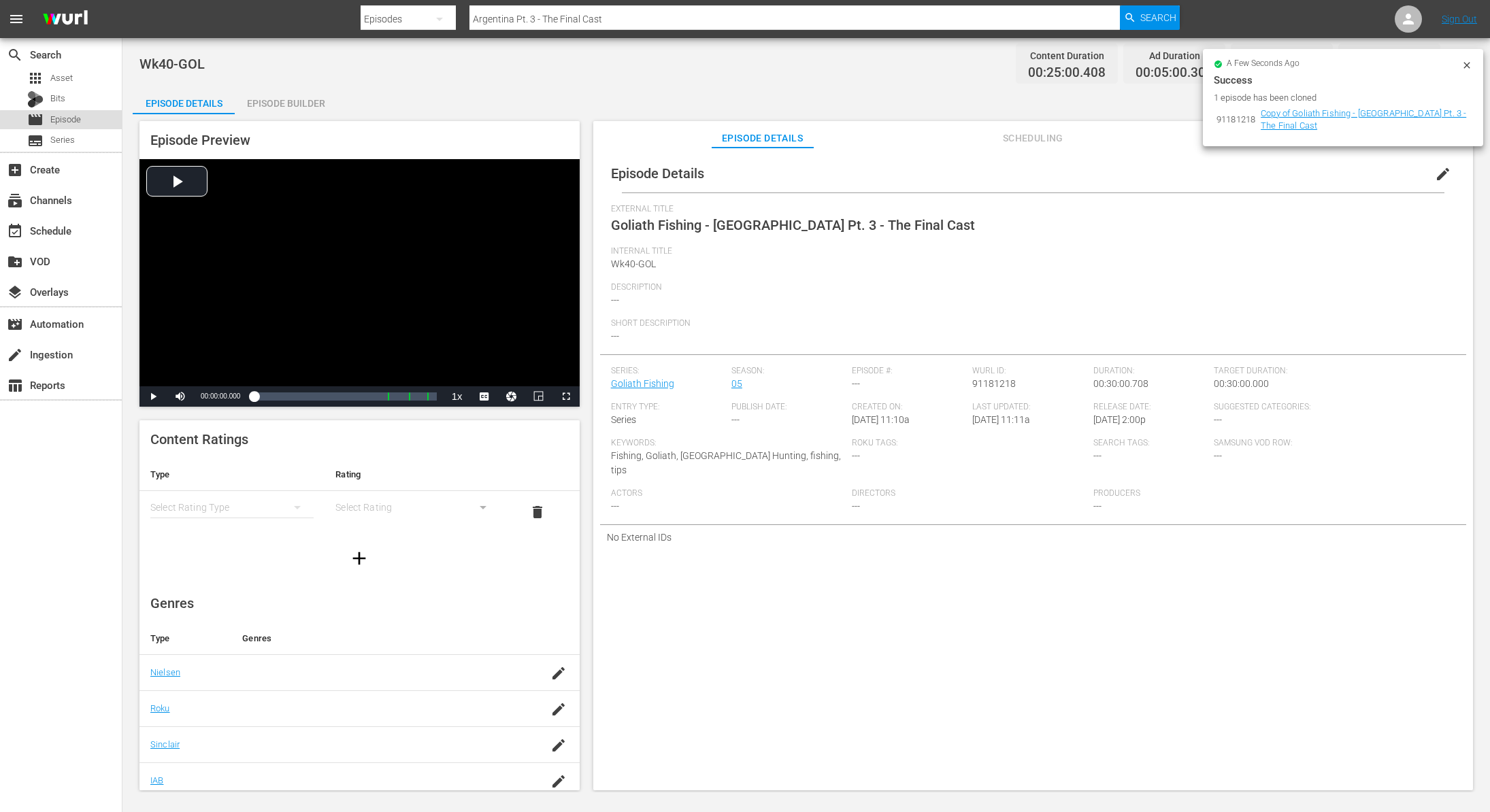
click at [61, 120] on span "Episode" at bounding box center [65, 119] width 30 height 13
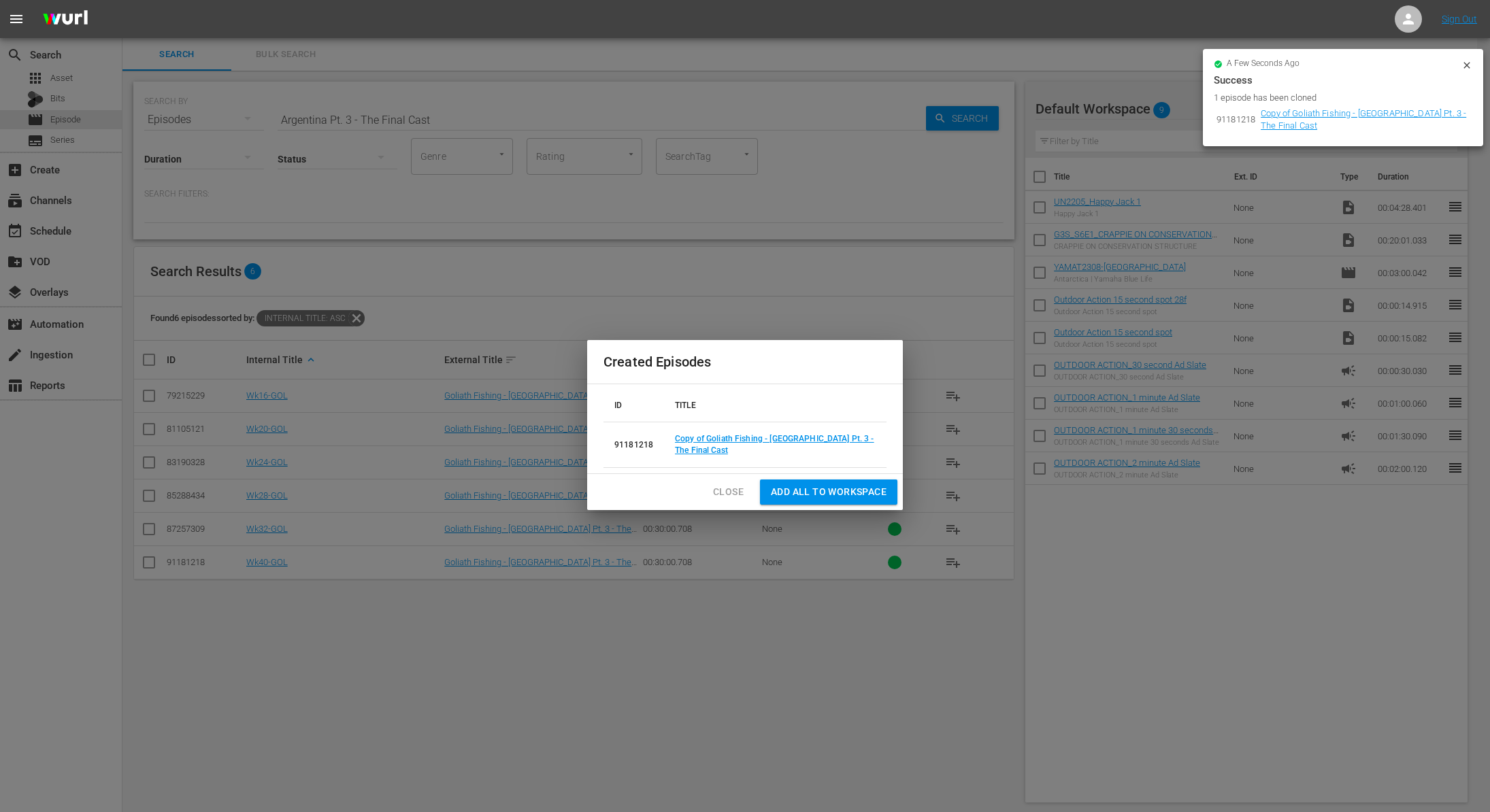
click at [733, 488] on span "Close" at bounding box center [728, 492] width 30 height 17
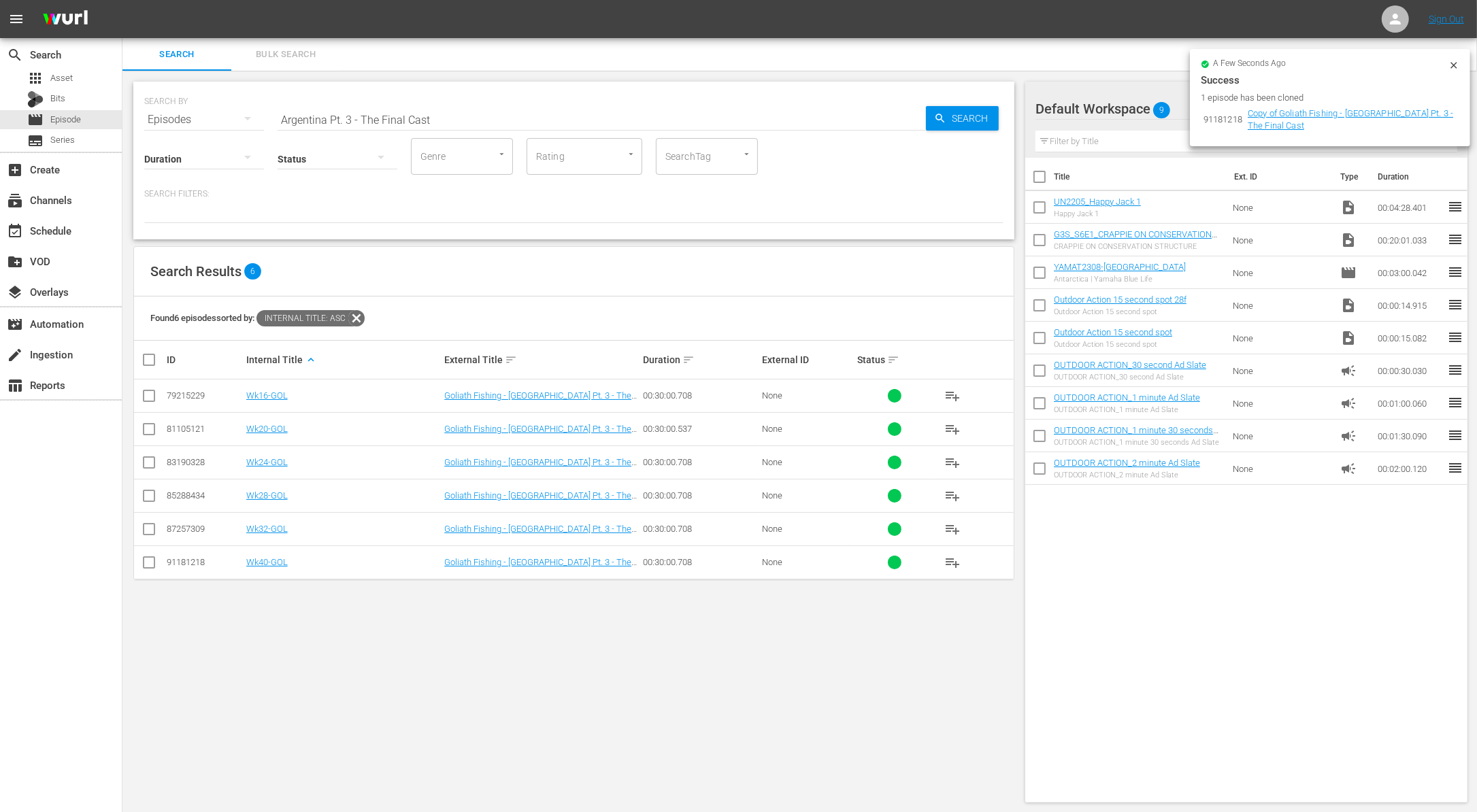
click at [419, 119] on input "Argentina Pt. 3 - The Final Cast" at bounding box center [601, 120] width 648 height 33
paste input "Private Ownership of Wildlife"
type input "Private Ownership of Wildlife"
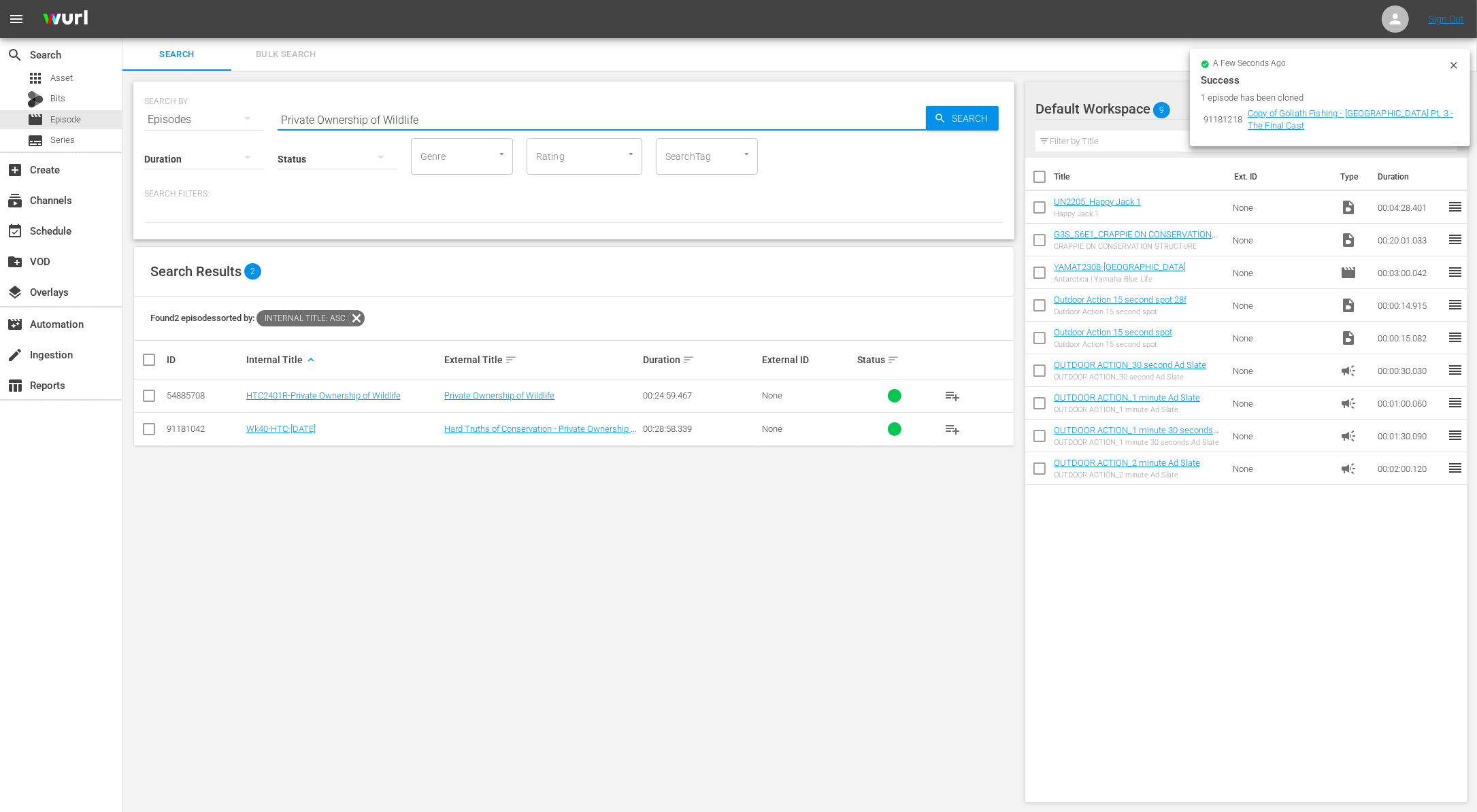
click at [145, 431] on input "checkbox" at bounding box center [148, 431] width 16 height 16
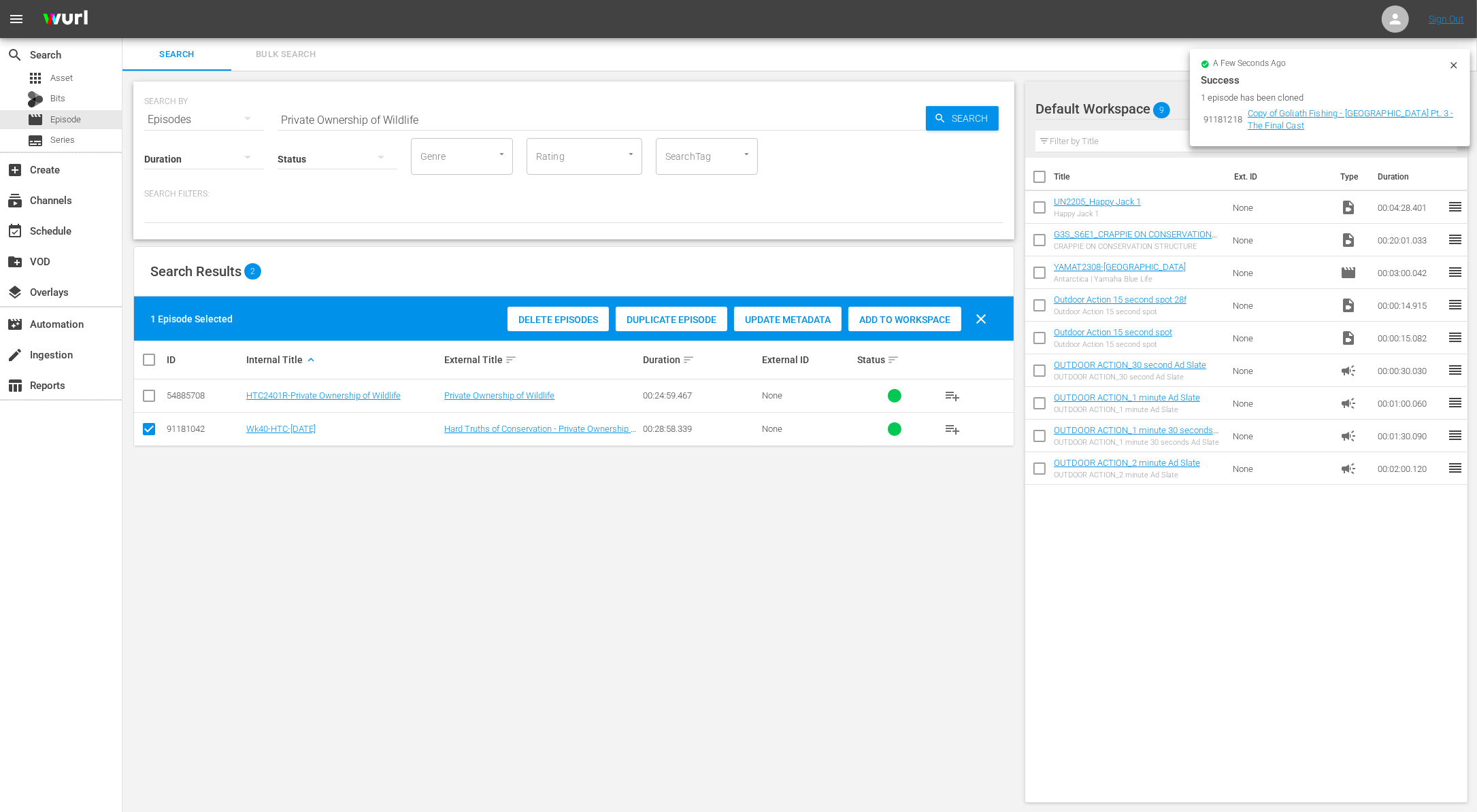
click at [680, 323] on span "Duplicate Episode" at bounding box center [671, 320] width 112 height 11
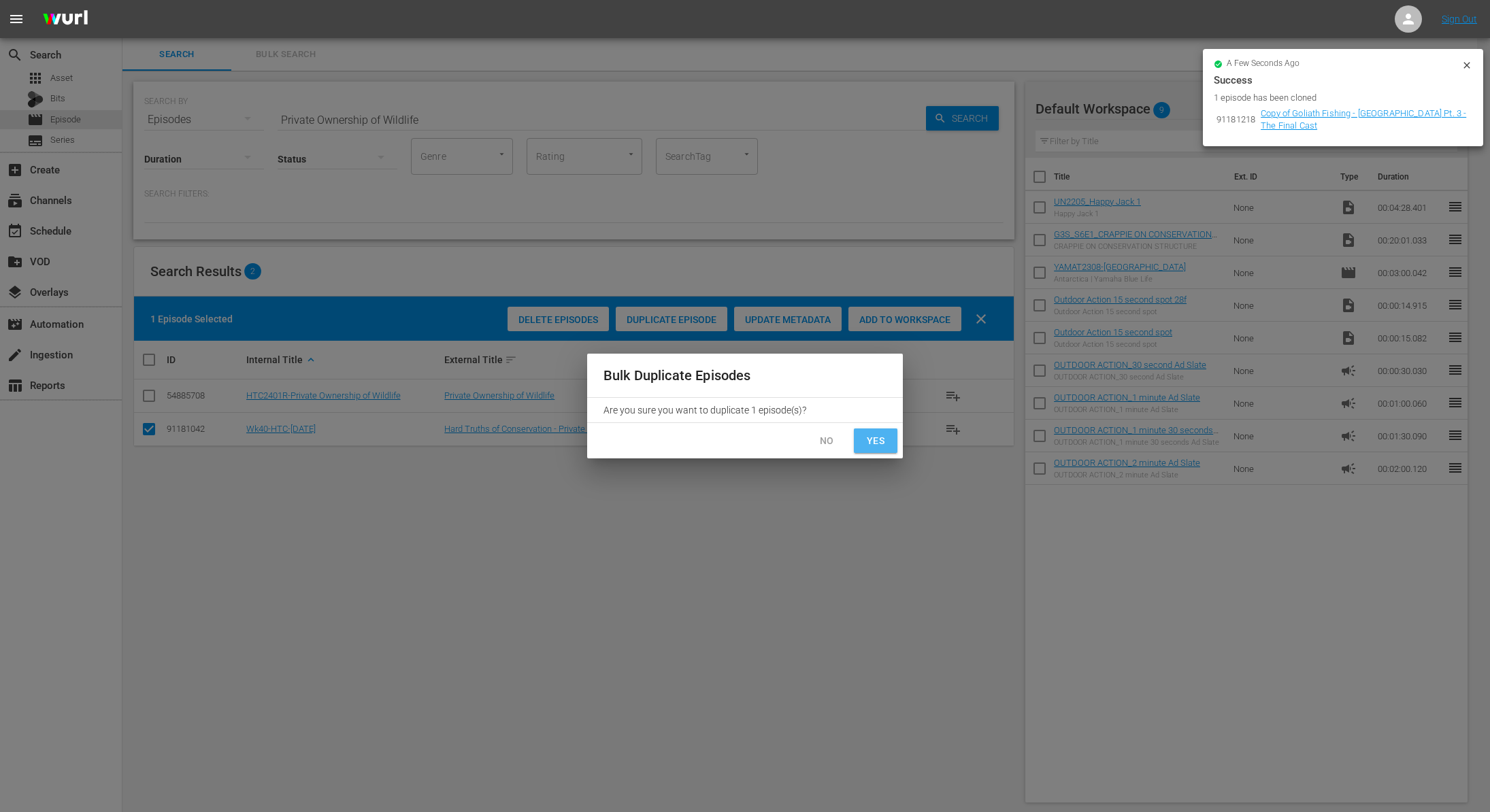
click at [874, 434] on span "Yes" at bounding box center [876, 442] width 22 height 17
checkbox input "false"
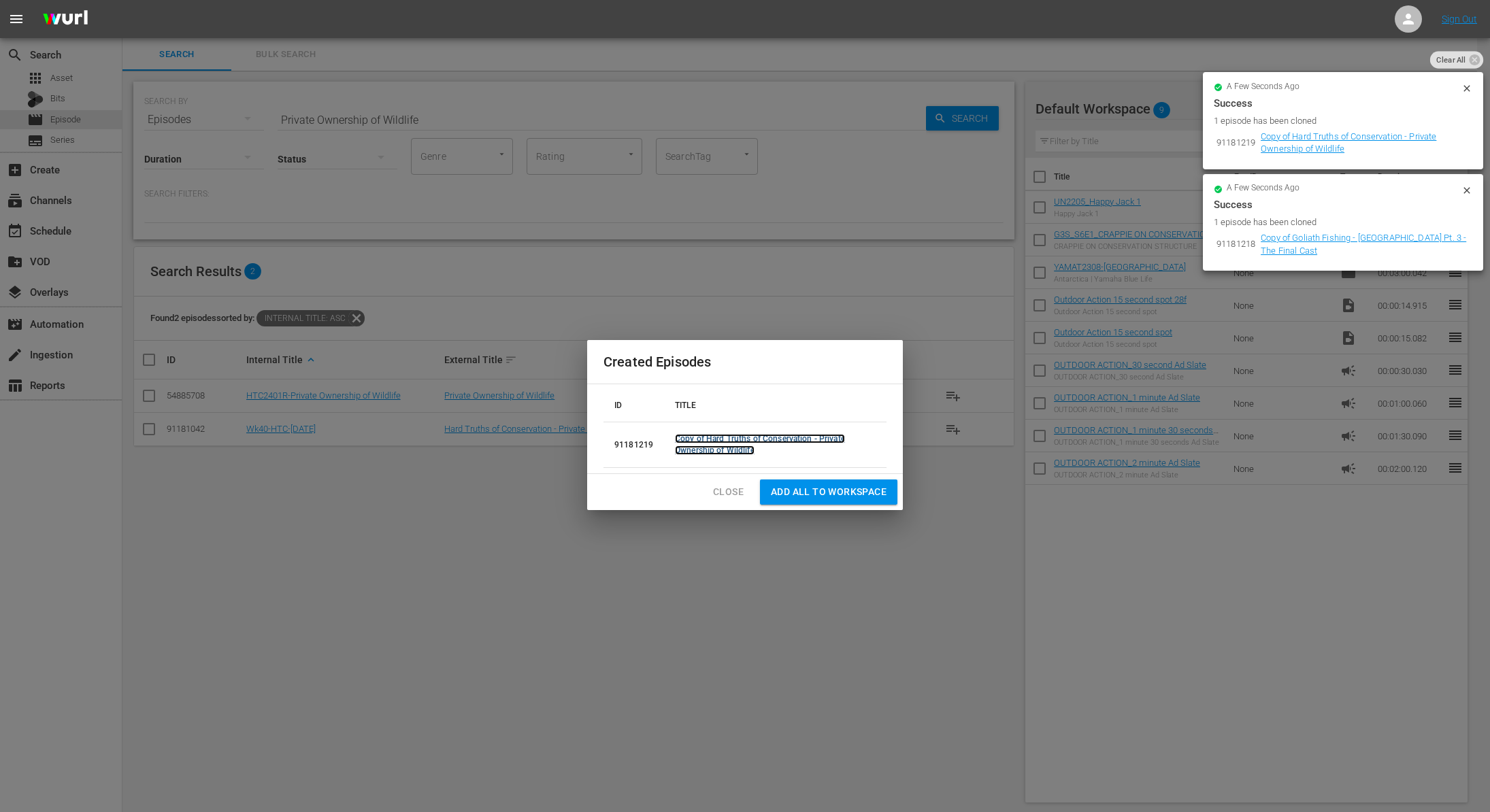
click at [806, 436] on link "Copy of Hard Truths of Conservation - Private Ownership of Wildlife" at bounding box center [760, 444] width 170 height 21
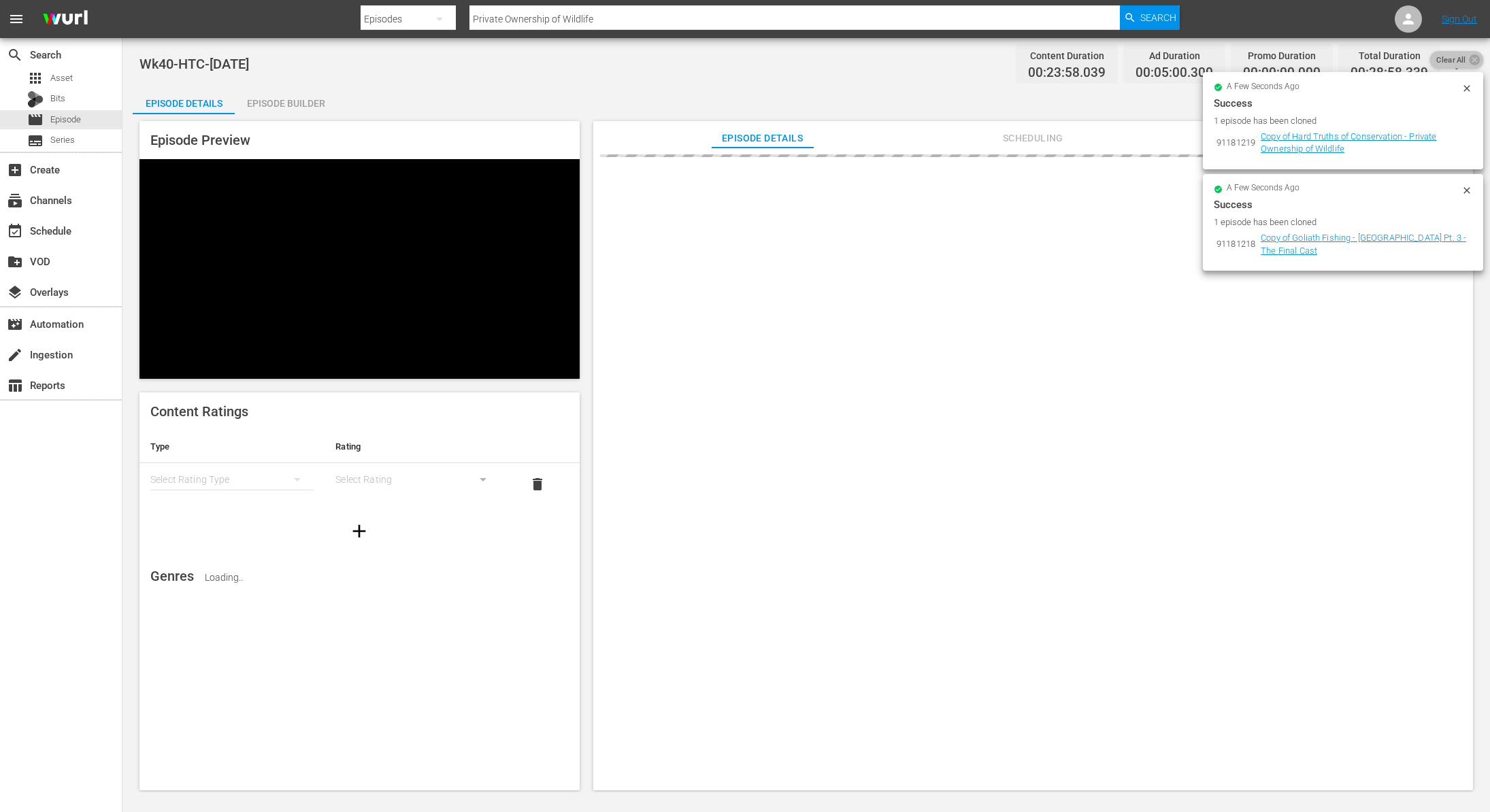
click at [1463, 60] on span "Clear All" at bounding box center [1451, 59] width 42 height 18
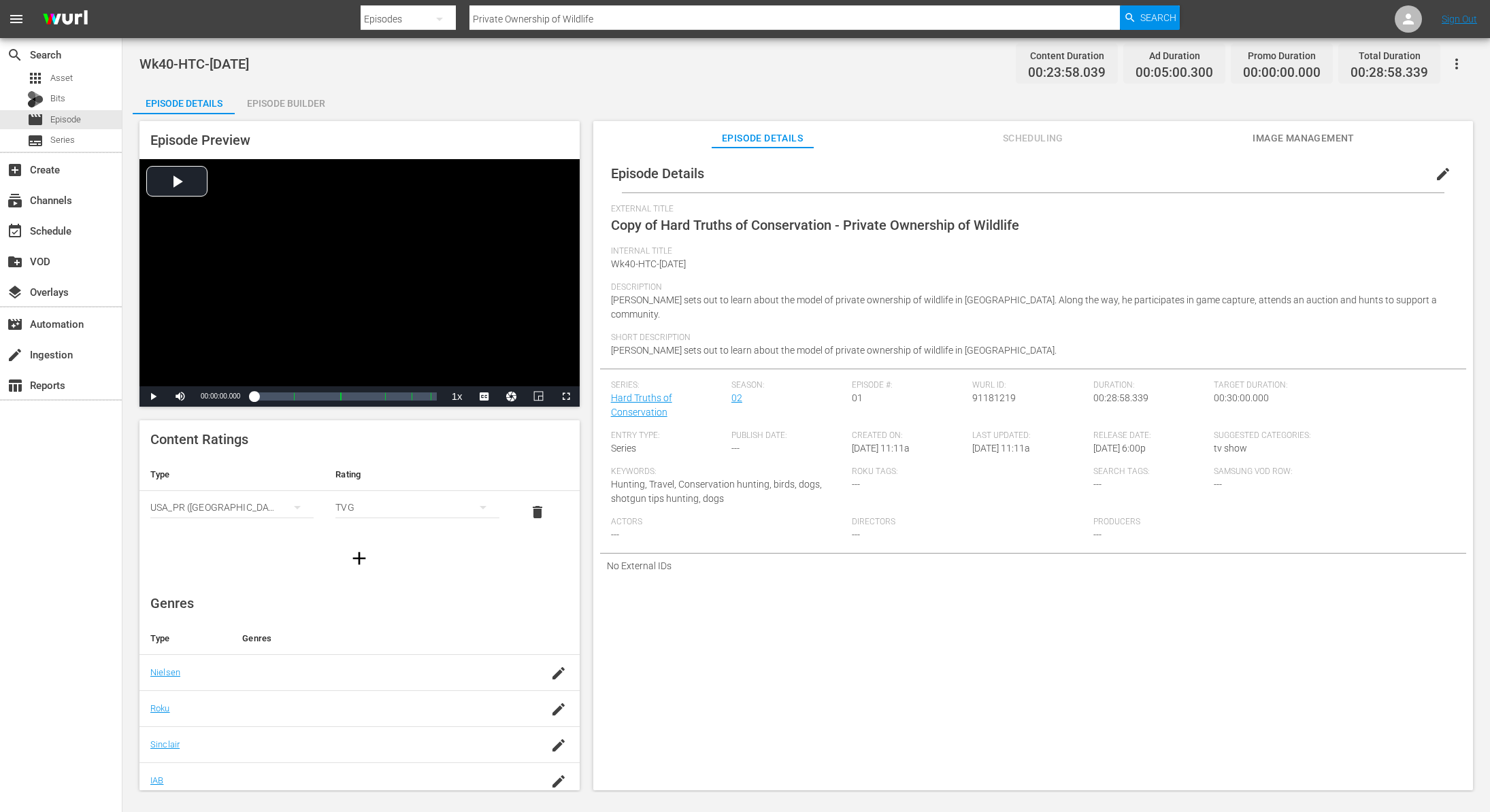
click at [1435, 173] on span "edit" at bounding box center [1443, 173] width 16 height 16
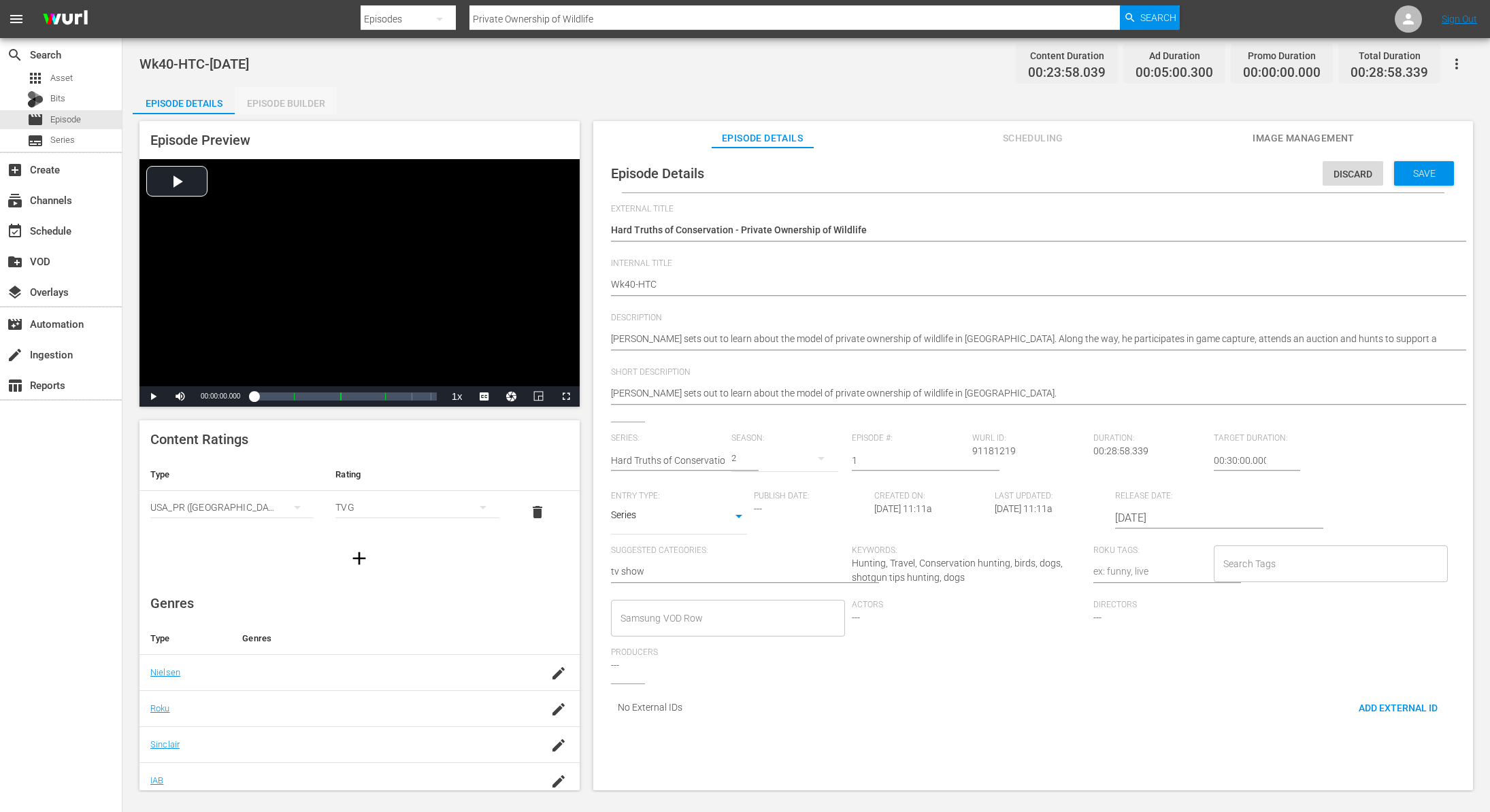
click at [288, 113] on div "Episode Builder" at bounding box center [285, 103] width 102 height 33
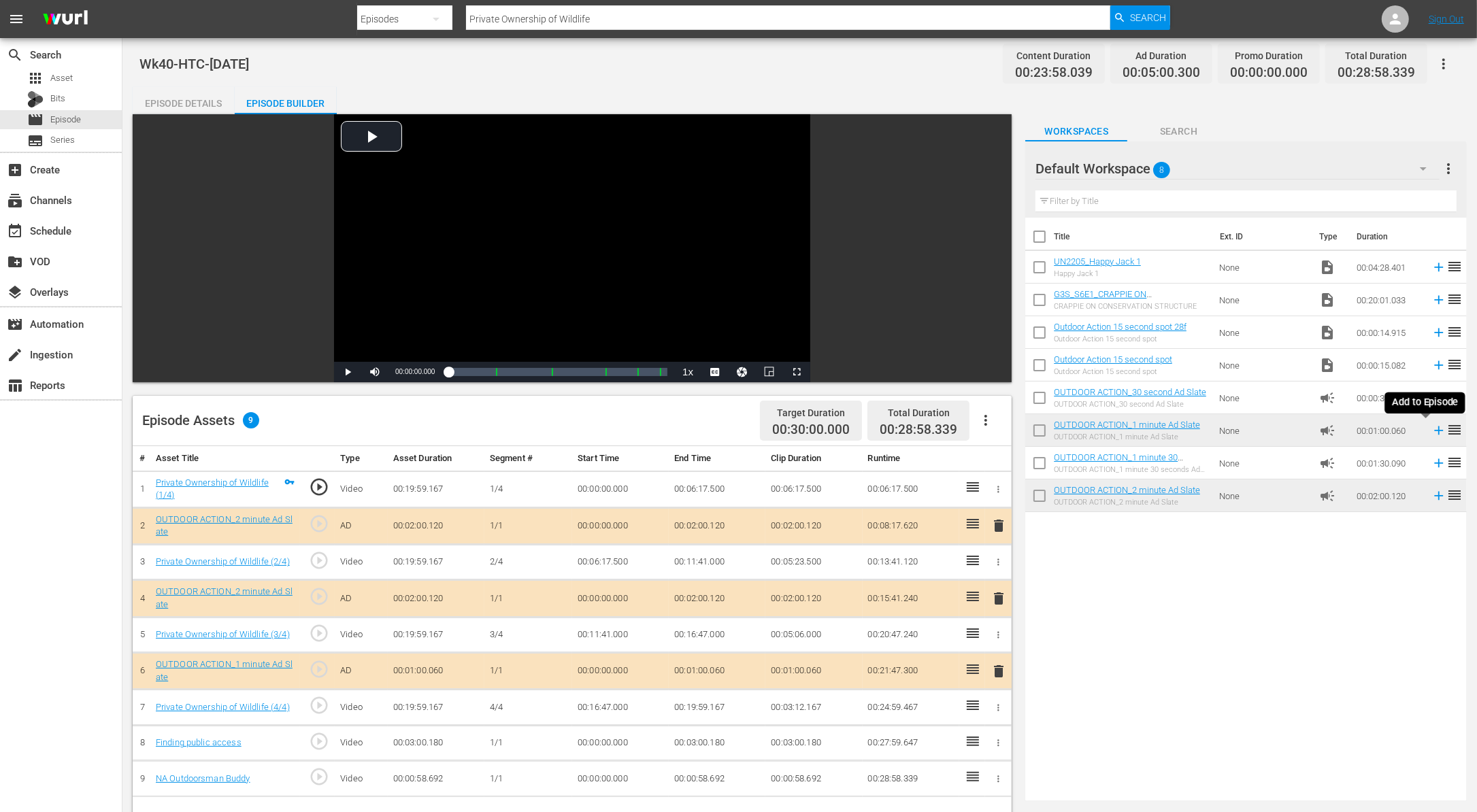
click at [1431, 431] on icon at bounding box center [1438, 430] width 15 height 15
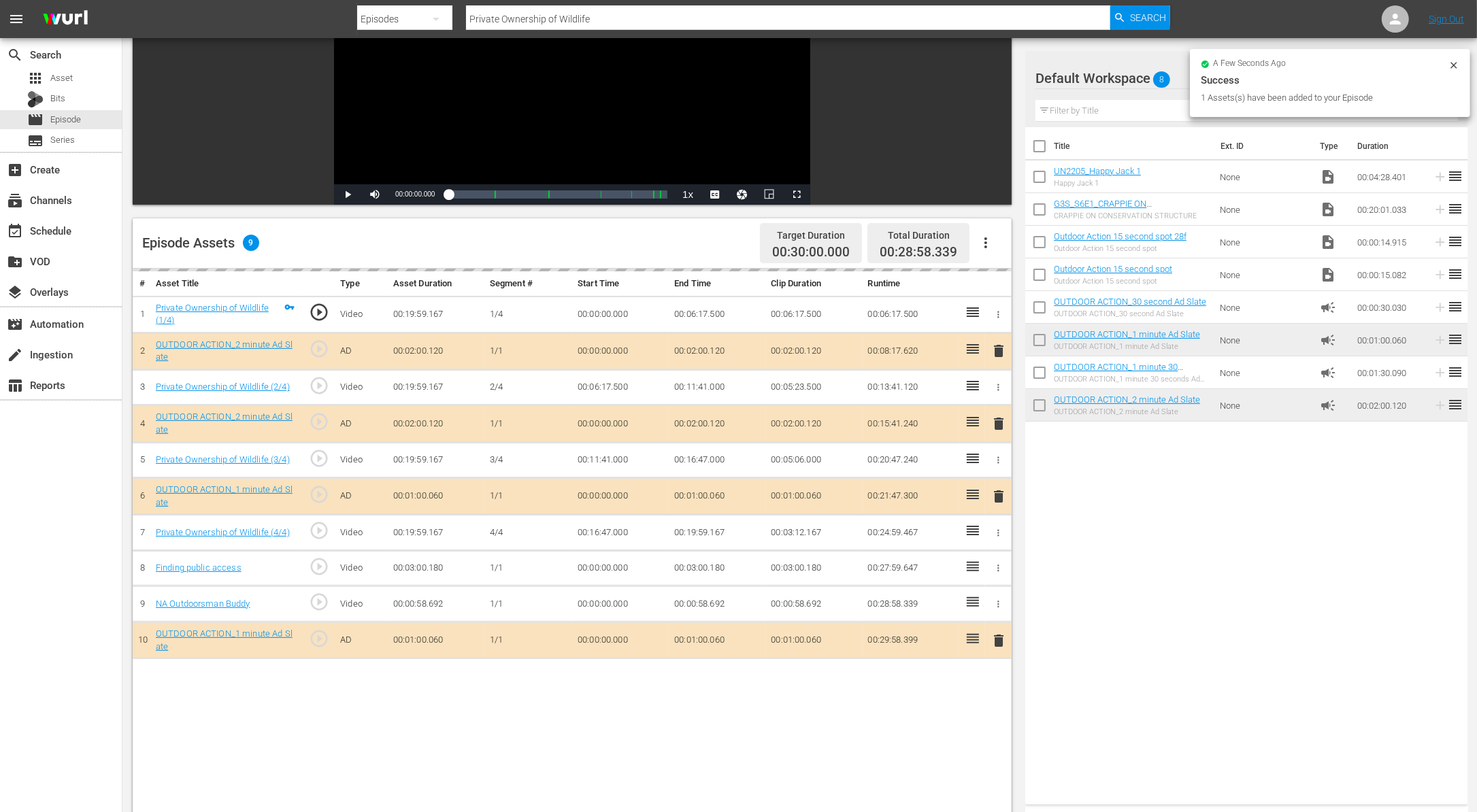
scroll to position [179, 0]
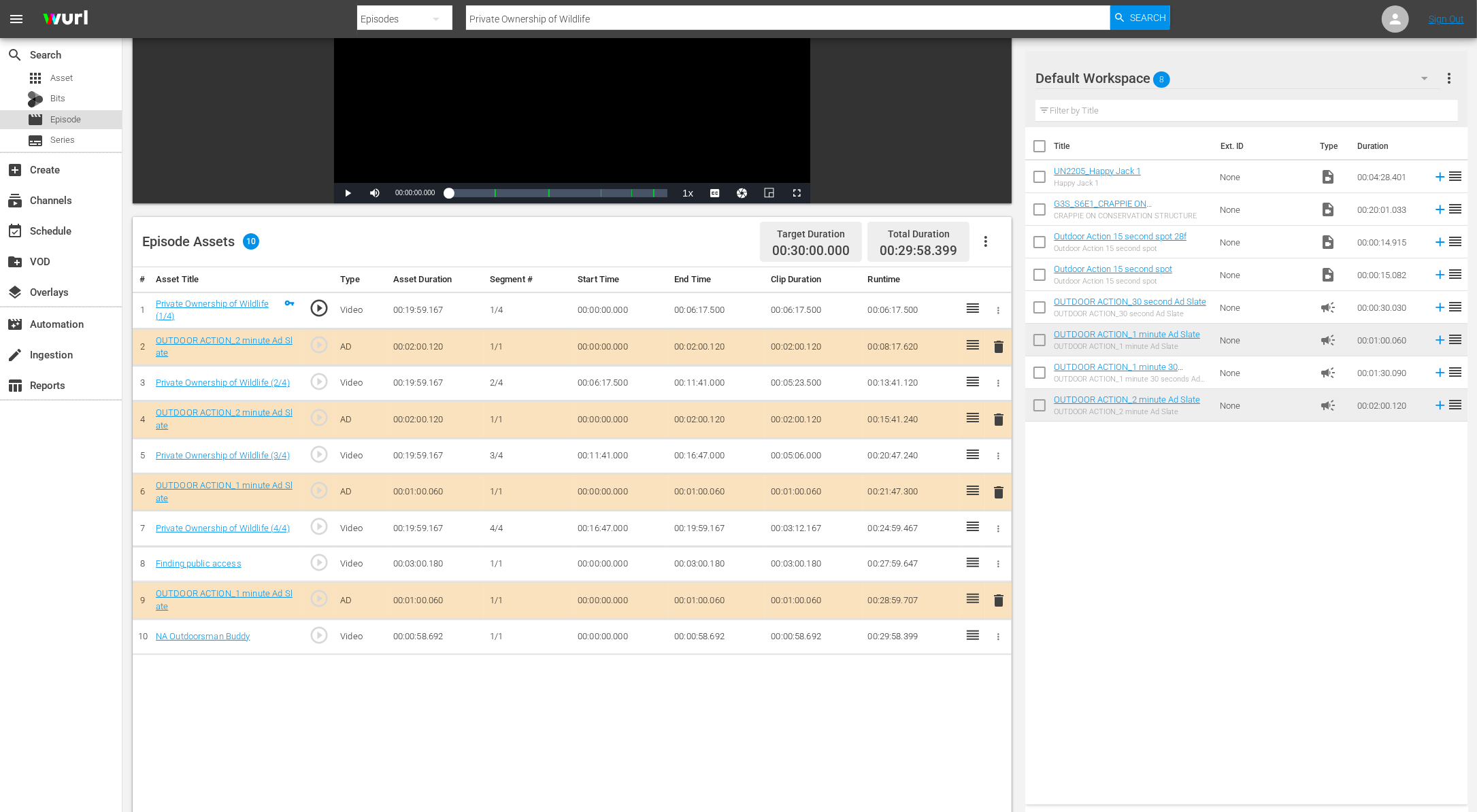
click at [107, 119] on div "movie Episode" at bounding box center [61, 120] width 122 height 19
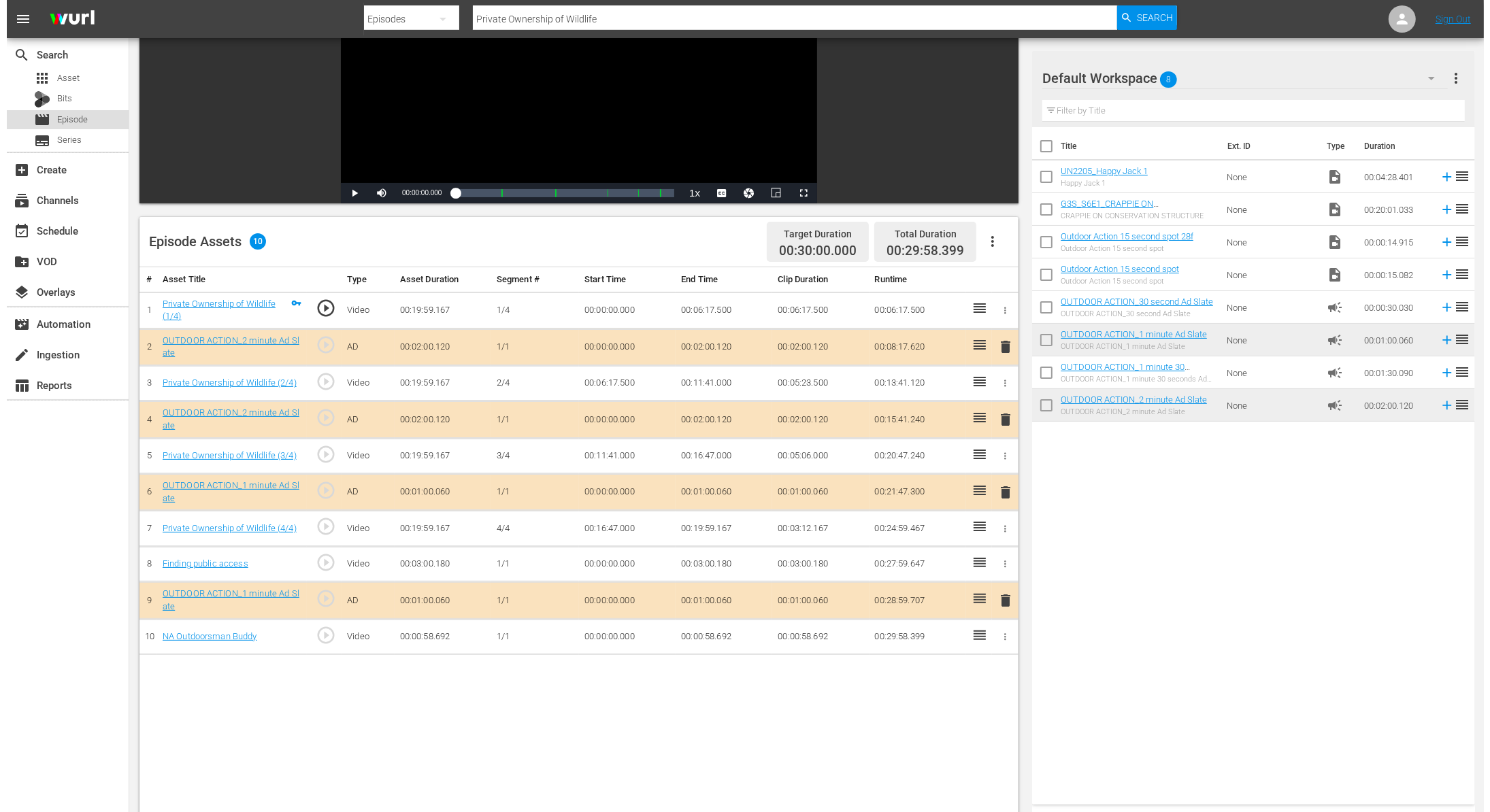
scroll to position [2, 0]
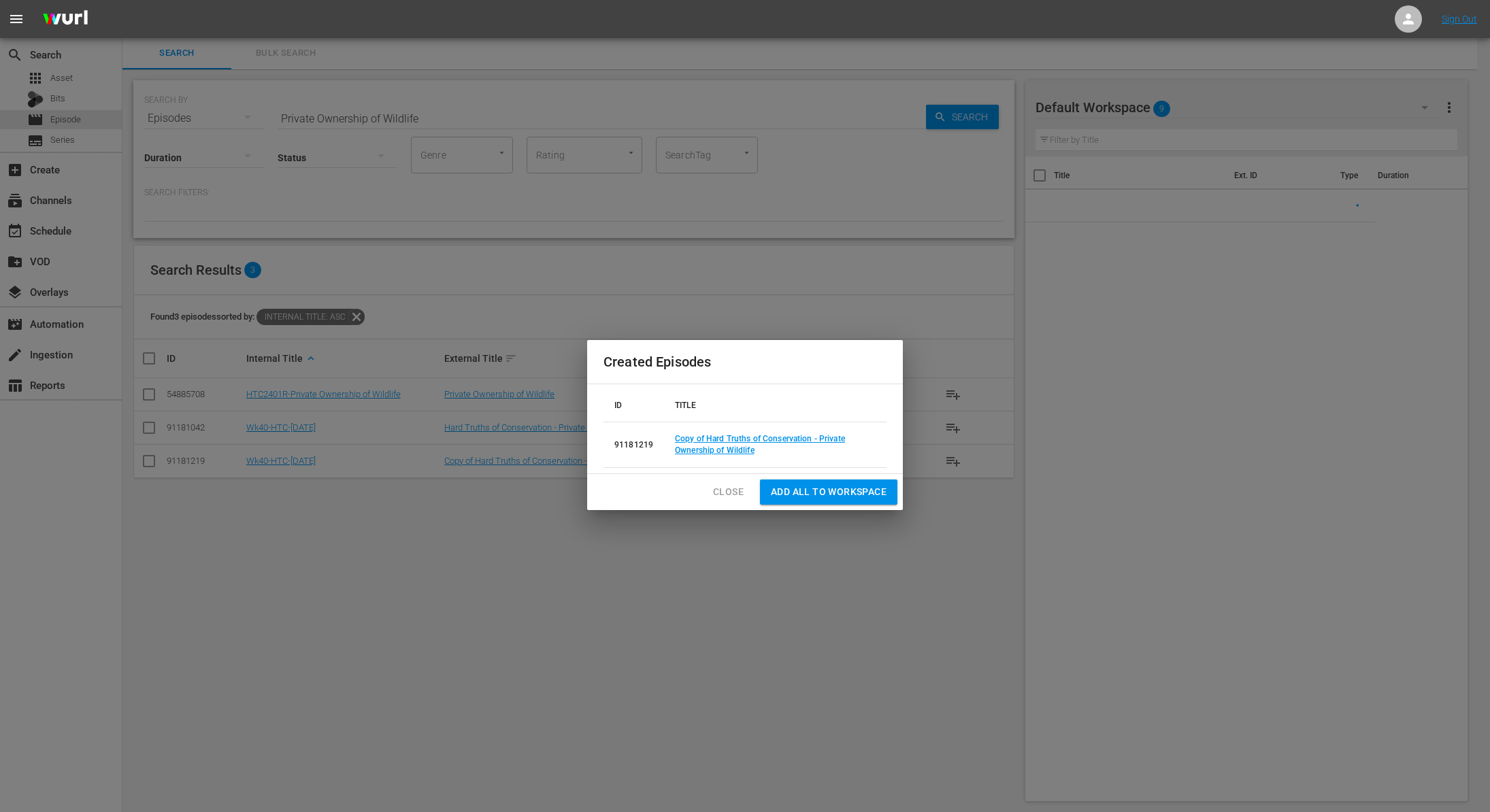
click at [727, 491] on span "Close" at bounding box center [728, 492] width 30 height 17
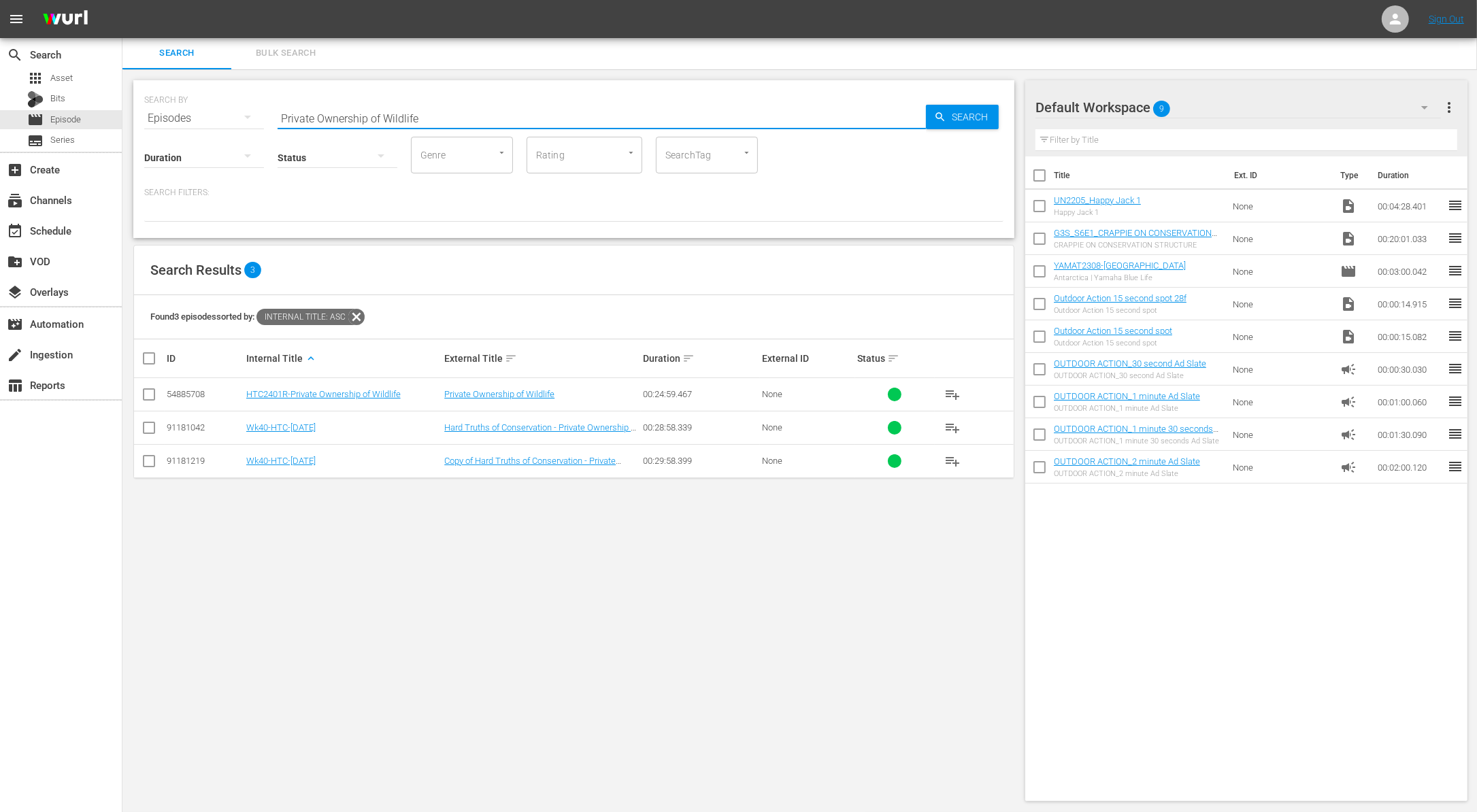
click at [467, 113] on input "Private Ownership of Wildlife" at bounding box center [601, 119] width 648 height 33
paste input "Epic Hunts at BoschNel Safaris"
click at [149, 460] on input "checkbox" at bounding box center [148, 463] width 16 height 16
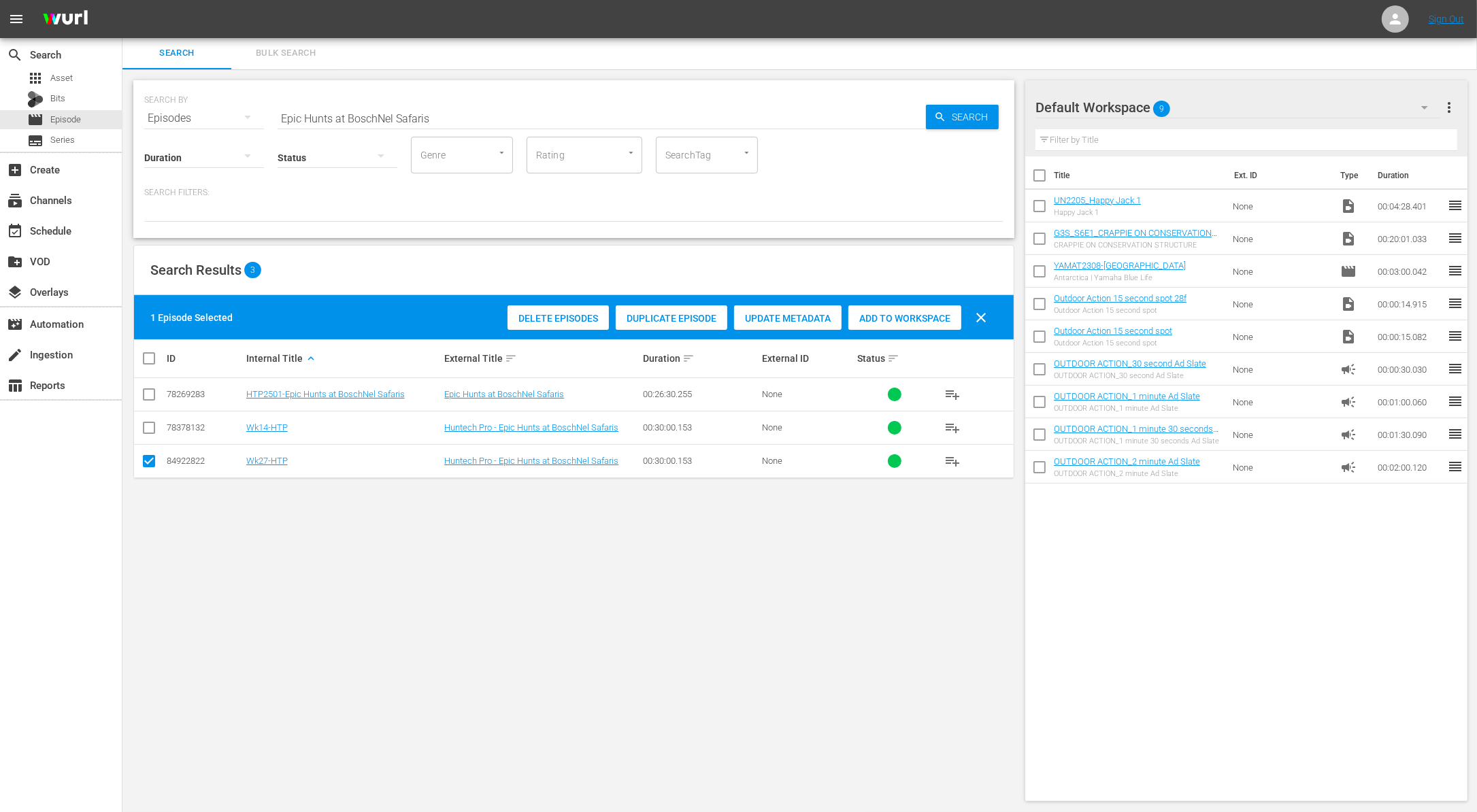
click at [674, 316] on span "Duplicate Episode" at bounding box center [671, 318] width 112 height 11
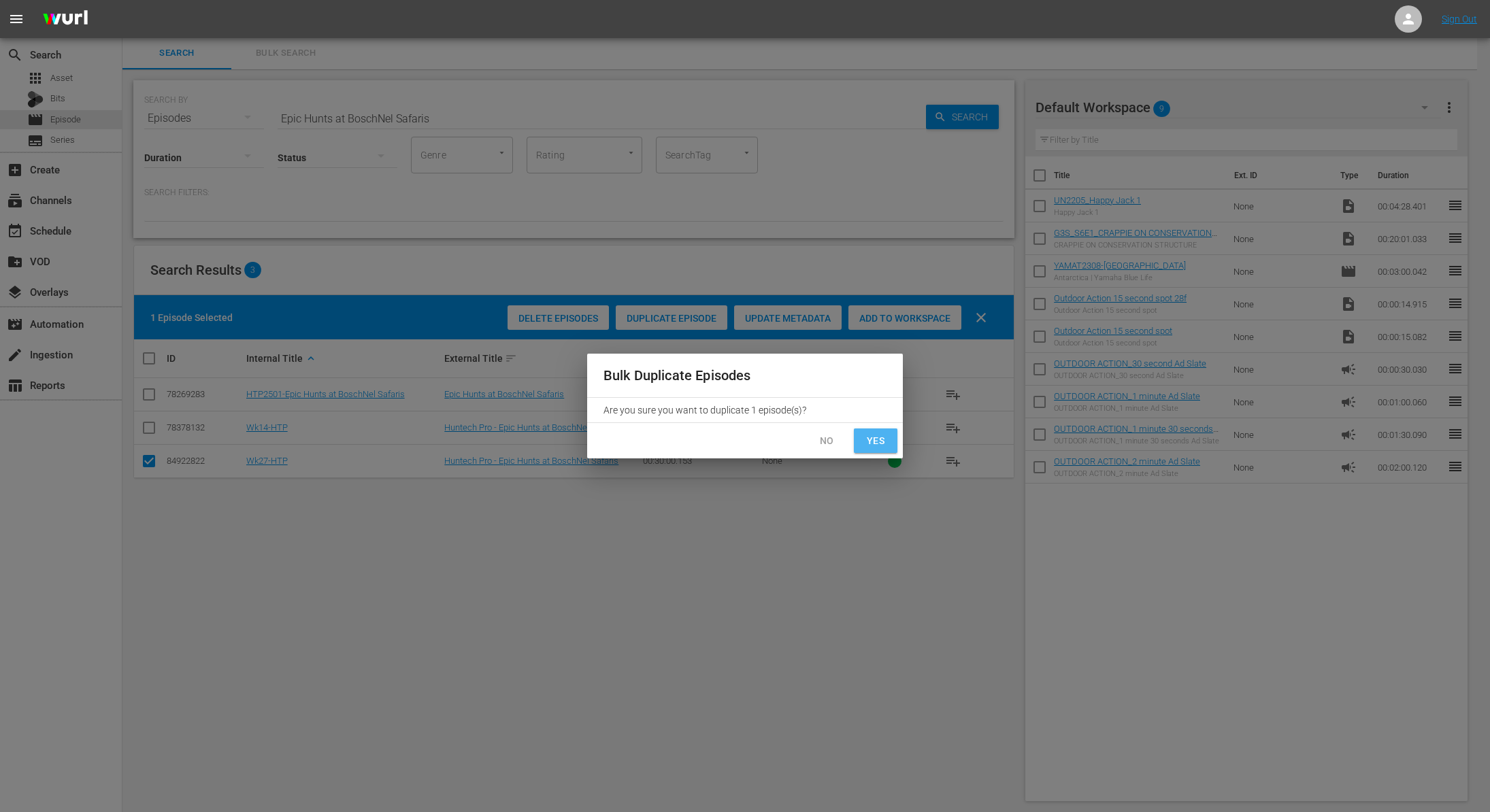
click at [876, 441] on span "Yes" at bounding box center [876, 442] width 22 height 17
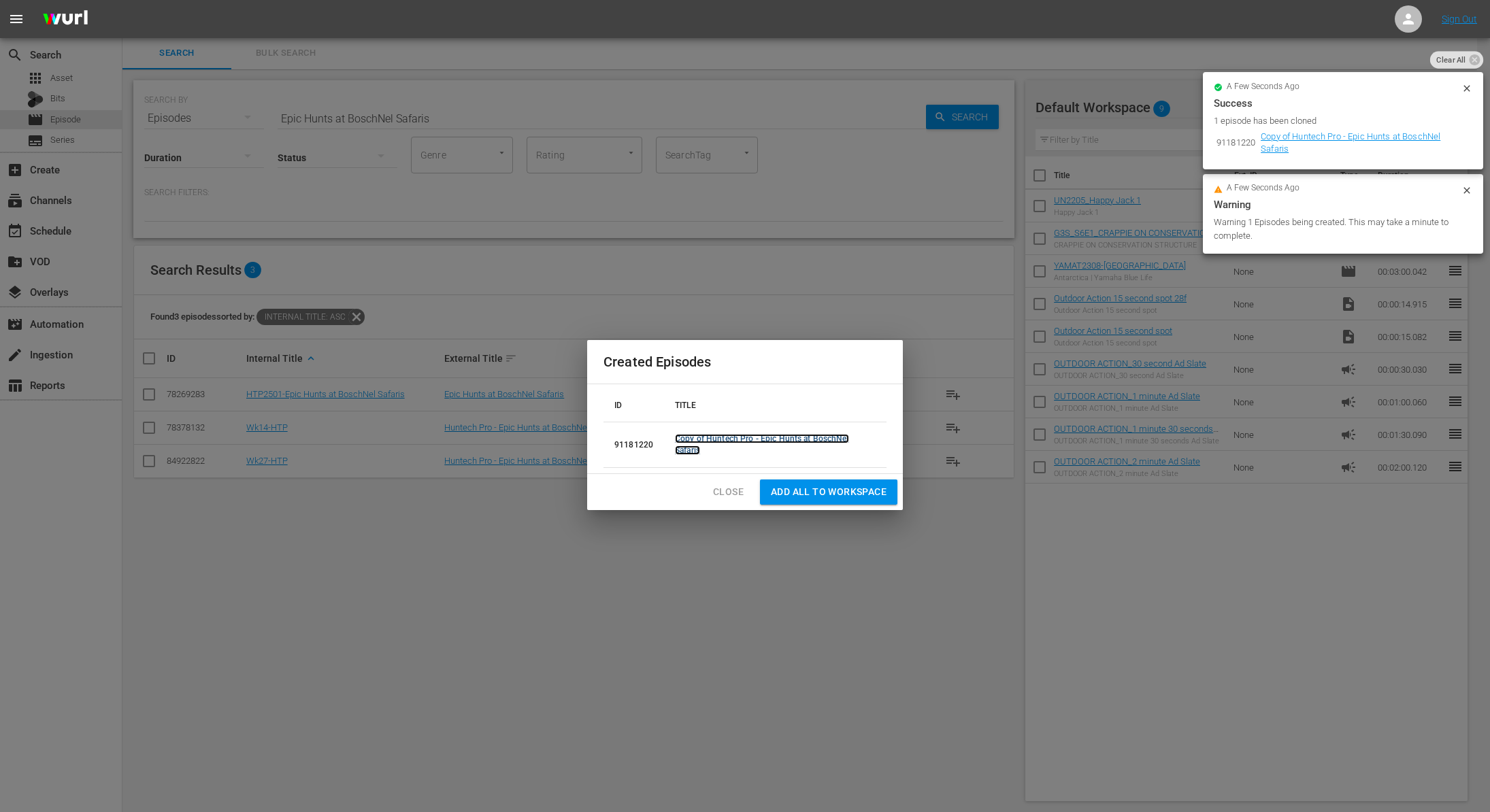
click at [686, 445] on link "Copy of Huntech Pro - Epic Hunts at BoschNel Safaris" at bounding box center [761, 444] width 174 height 21
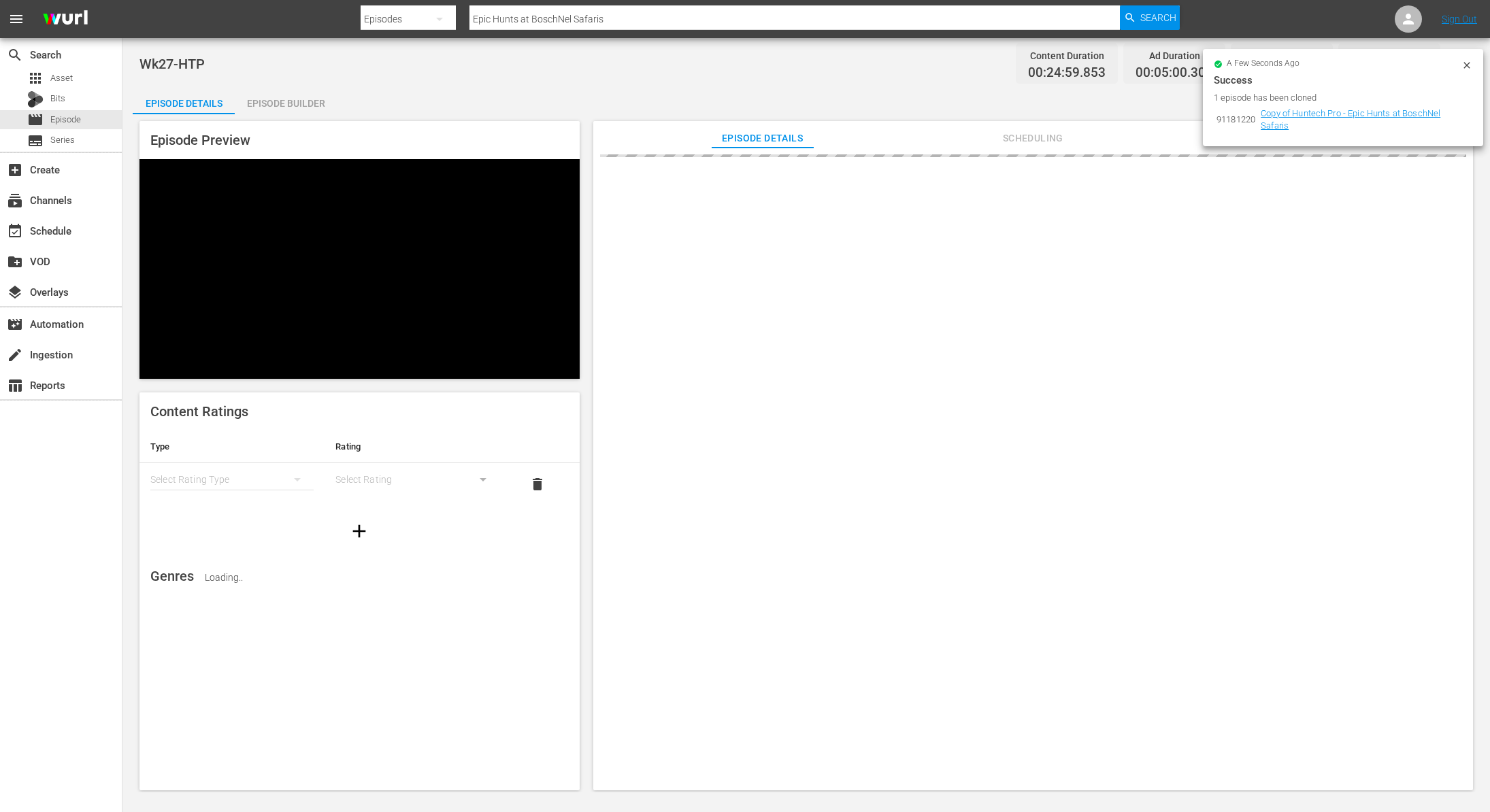
click at [1467, 69] on icon at bounding box center [1467, 66] width 11 height 11
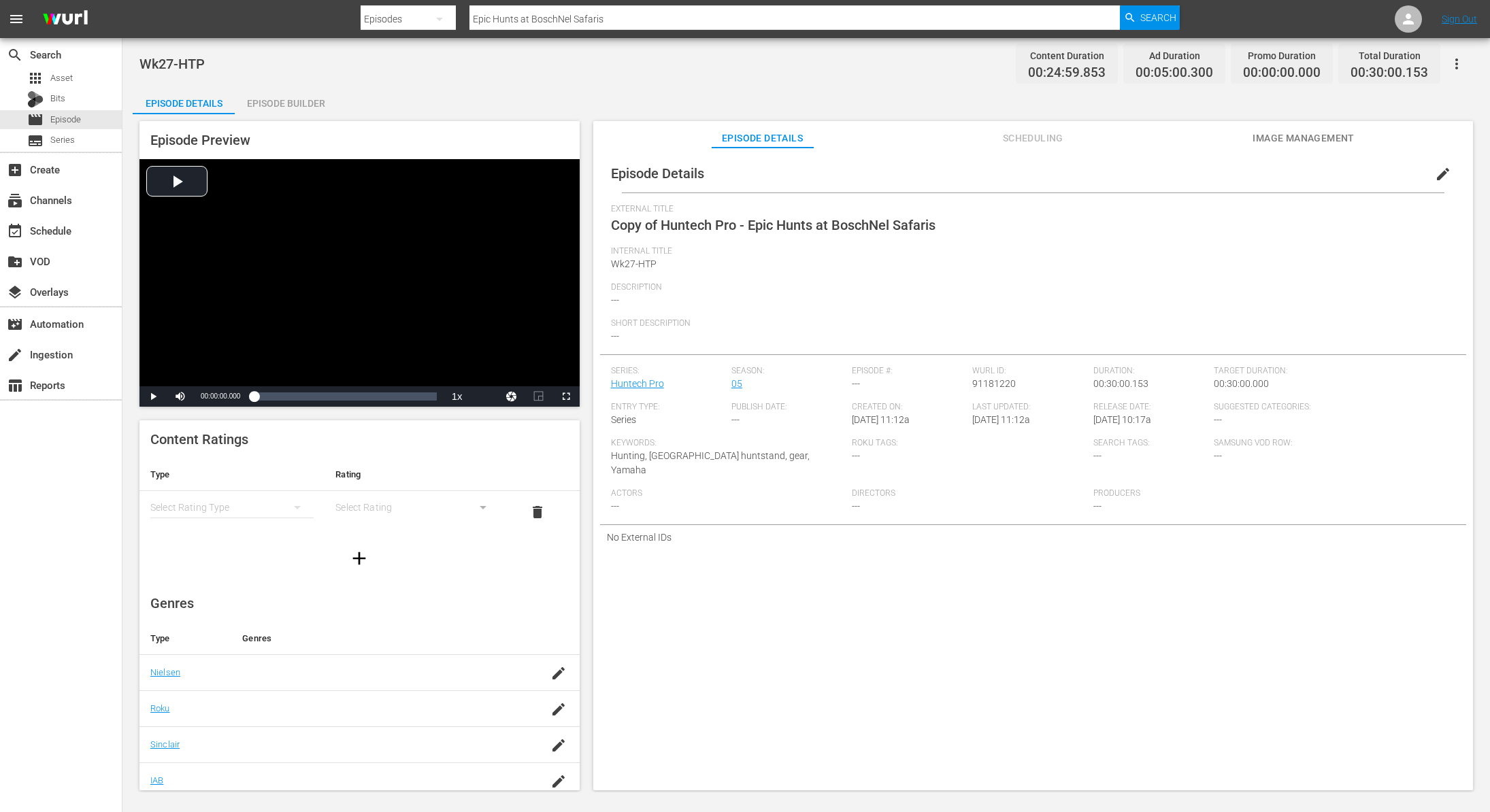
click at [1435, 177] on span "edit" at bounding box center [1443, 173] width 16 height 16
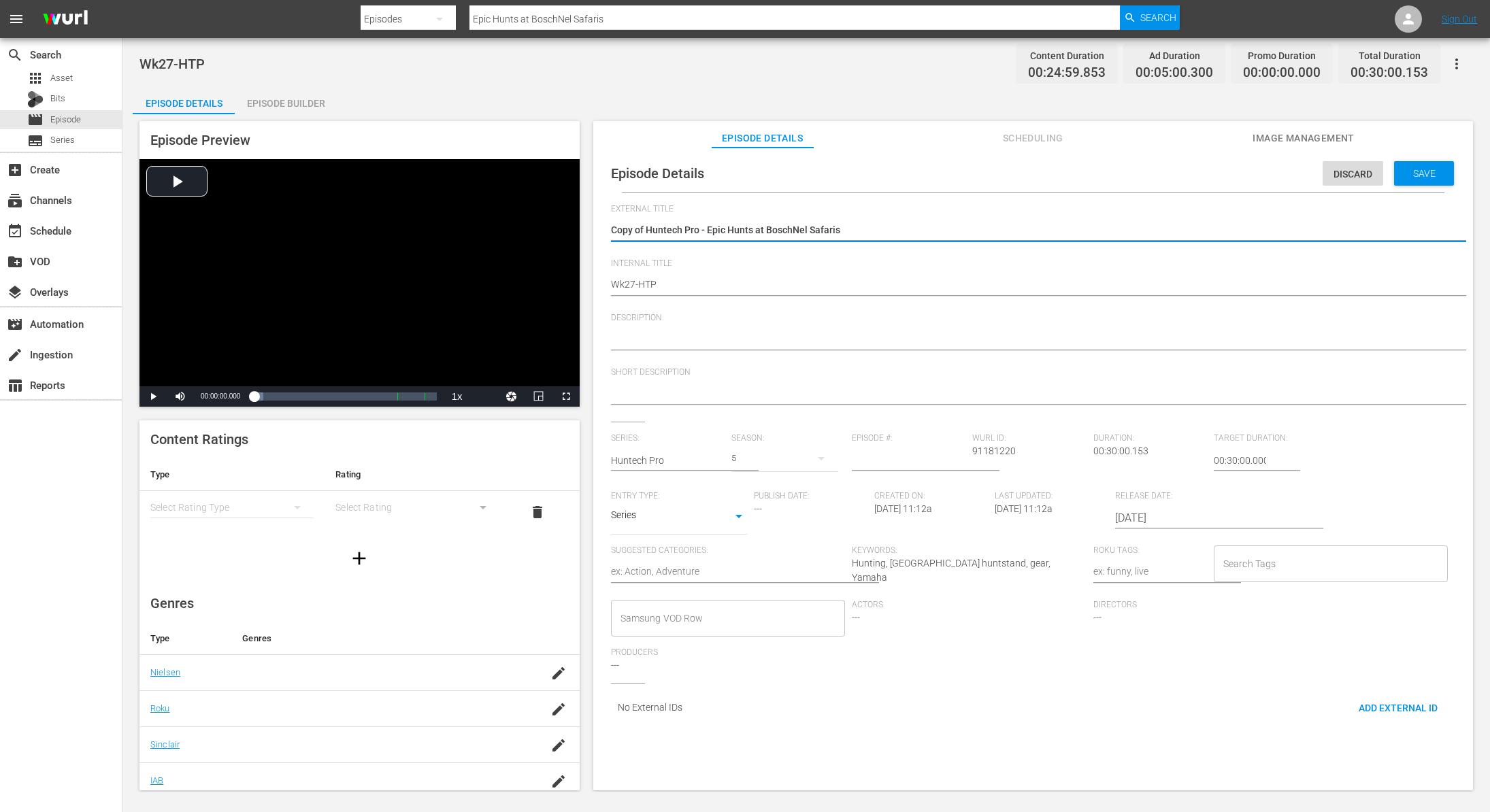
click at [647, 230] on textarea "Copy of Huntech Pro - Epic Hunts at BoschNel Safaris" at bounding box center [1030, 231] width 837 height 16
click at [1415, 170] on span "Save" at bounding box center [1424, 173] width 45 height 11
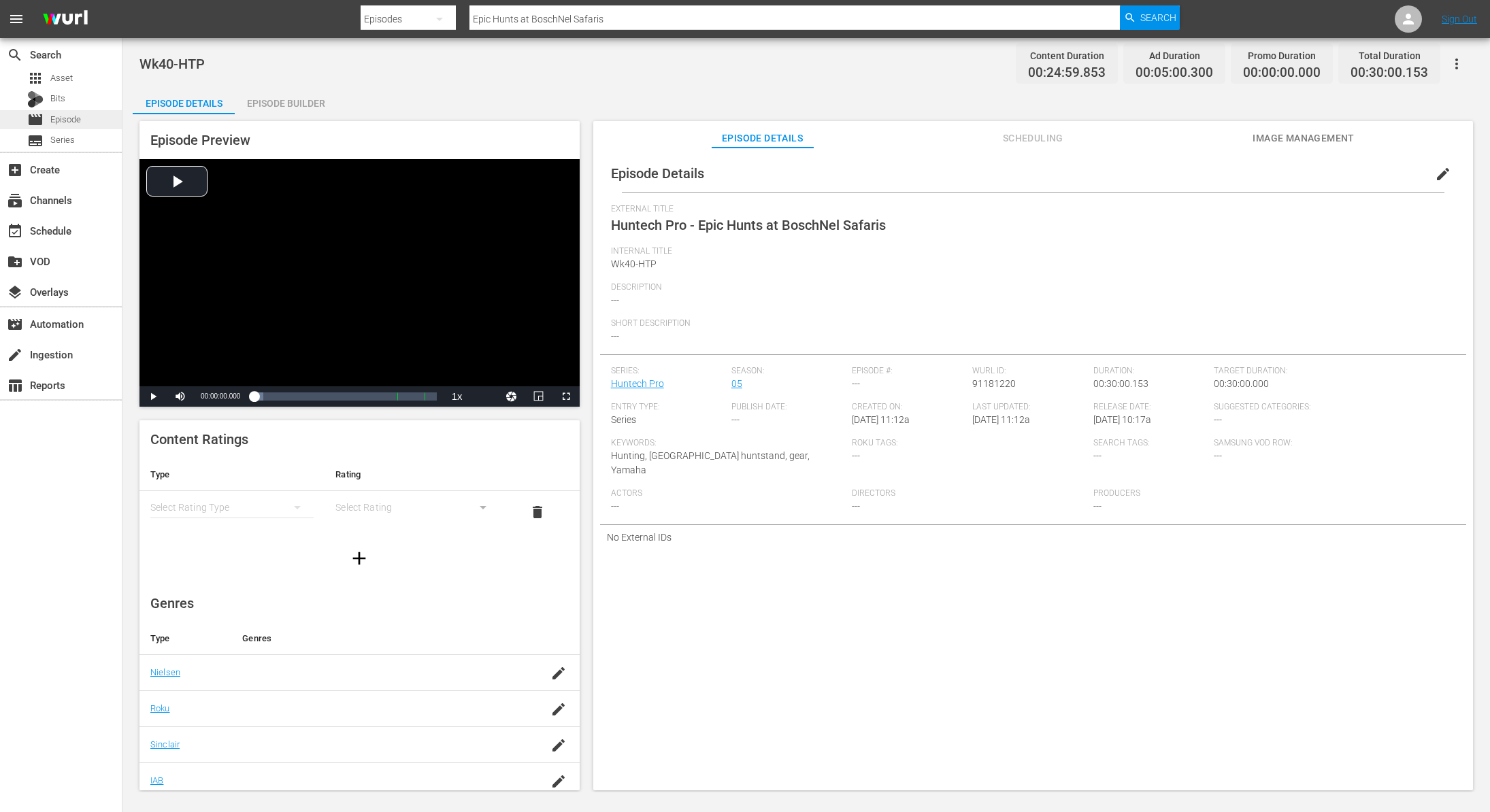
click at [70, 120] on span "Episode" at bounding box center [65, 119] width 30 height 13
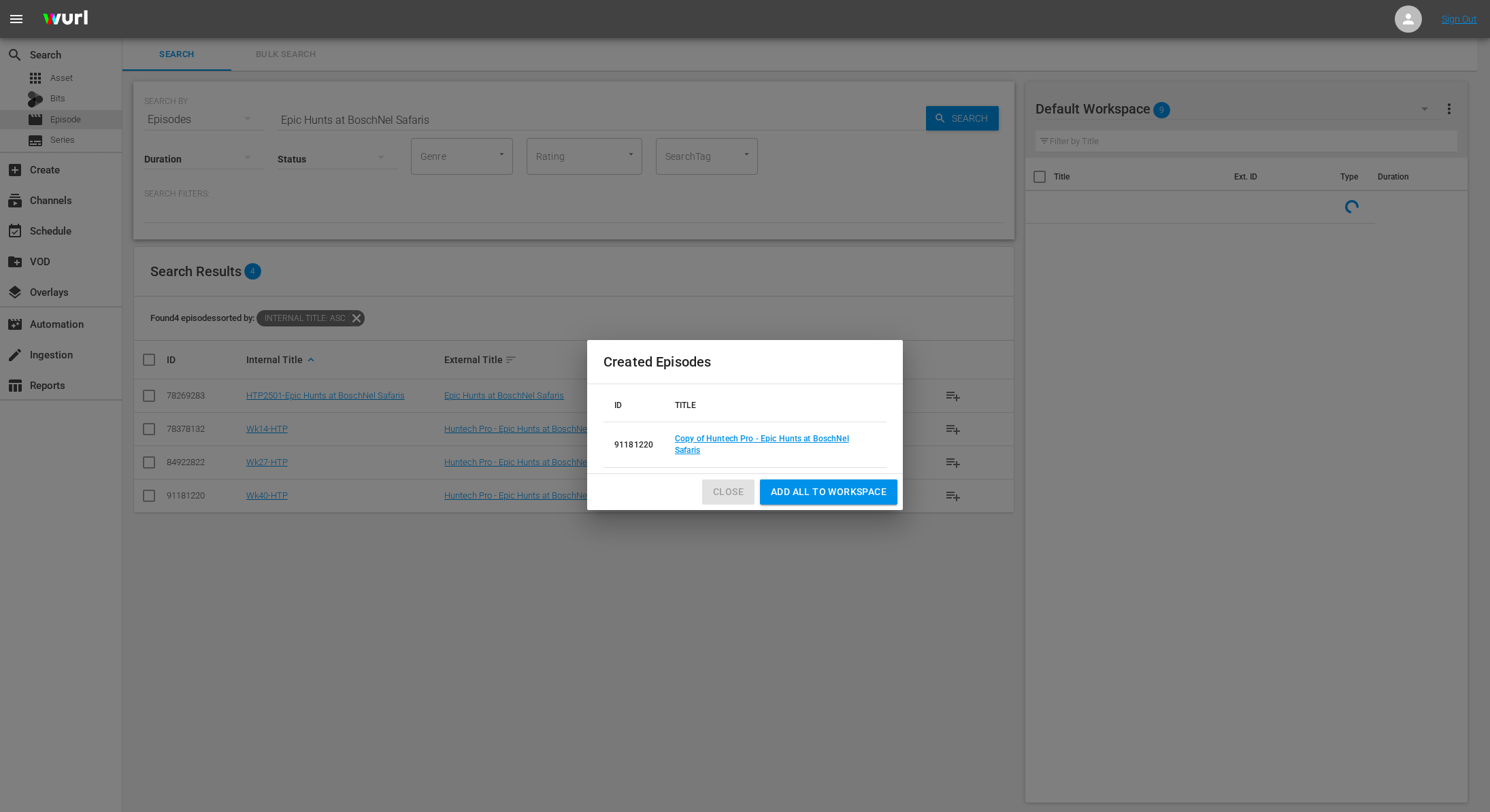
click at [734, 486] on span "Close" at bounding box center [728, 492] width 30 height 17
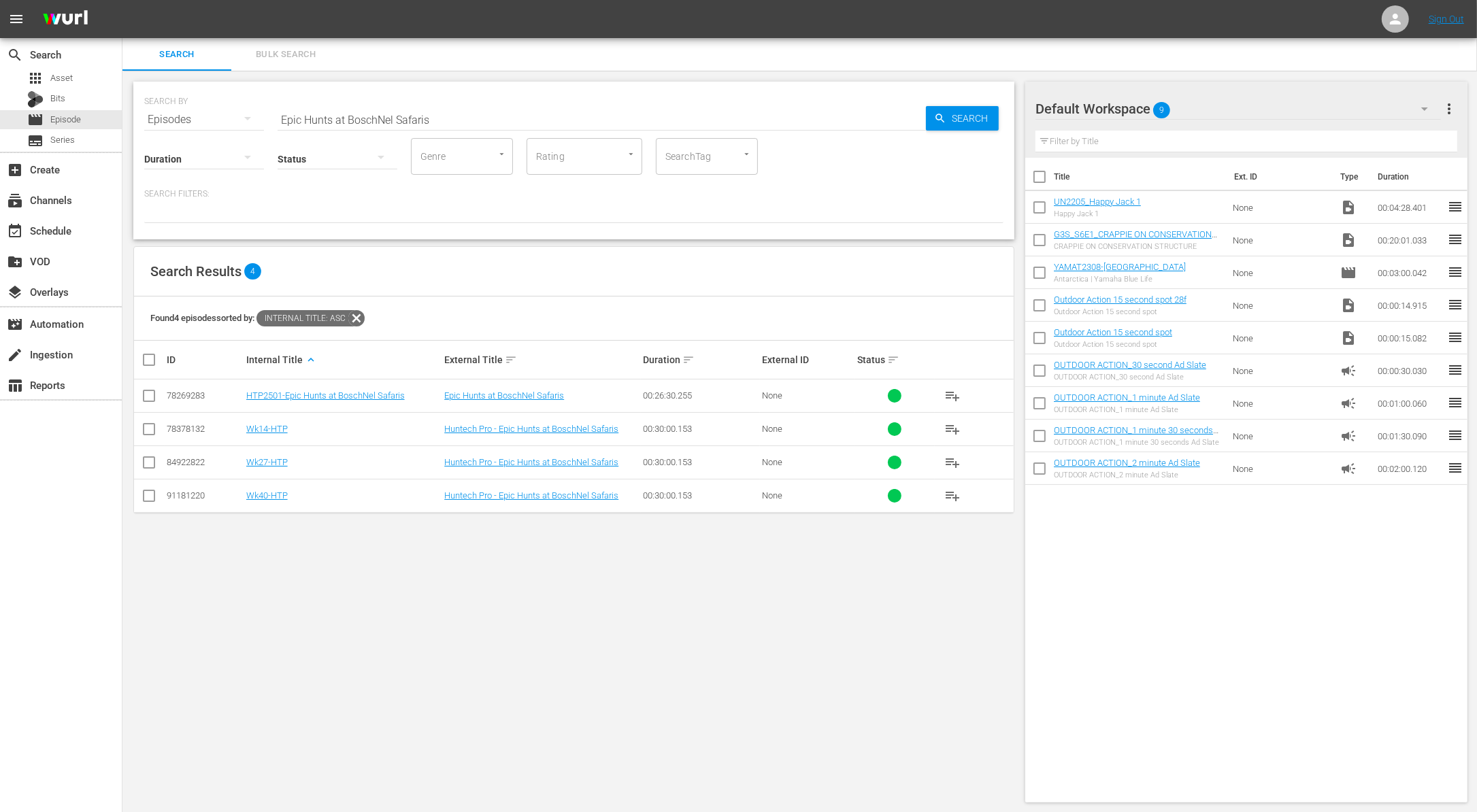
click at [538, 107] on input "Epic Hunts at BoschNel Safaris" at bounding box center [601, 120] width 648 height 33
paste input "Magdalena Bay Part 2 - Marlin Mayhem"
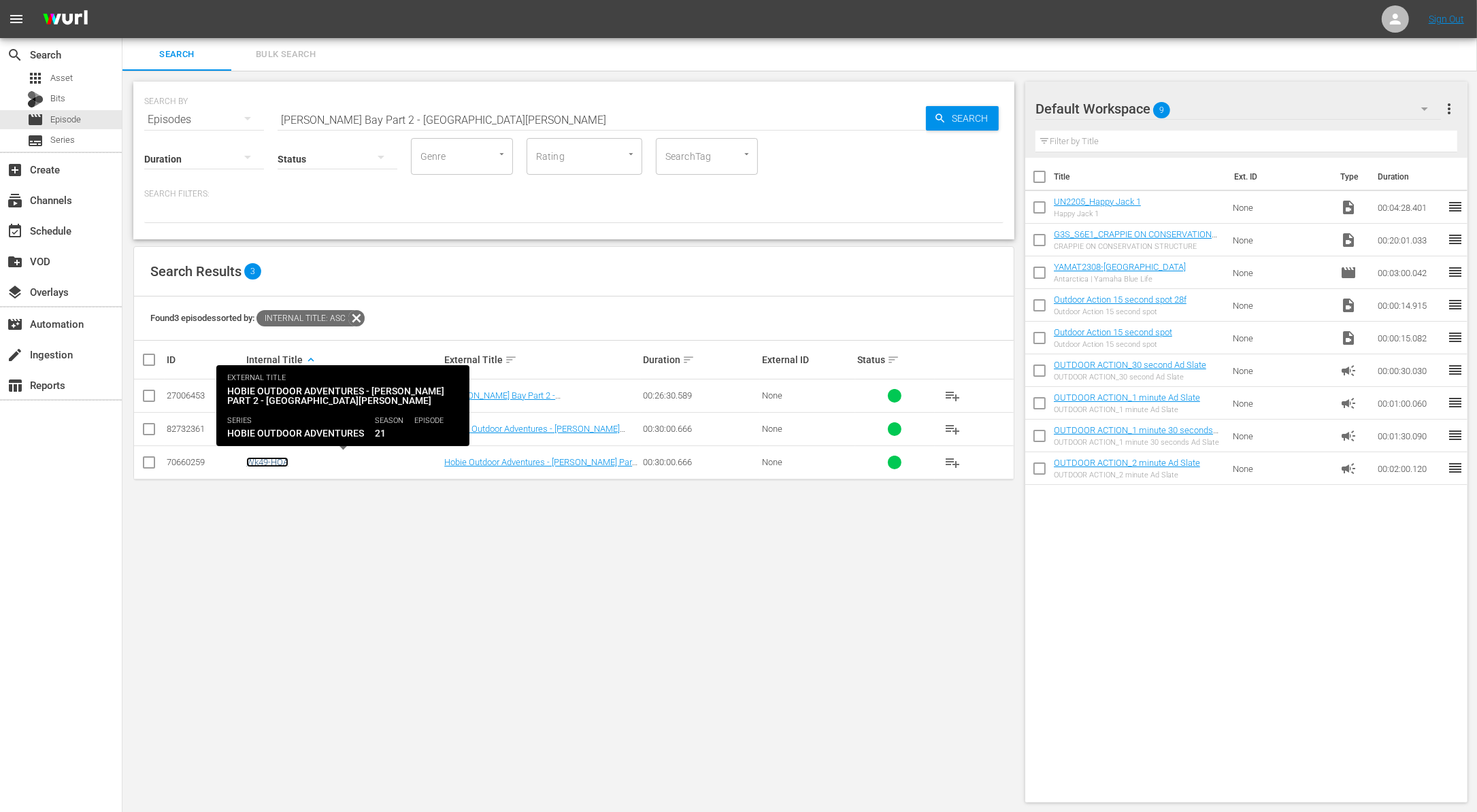
click at [276, 464] on link "Wk49-HOA" at bounding box center [267, 462] width 42 height 10
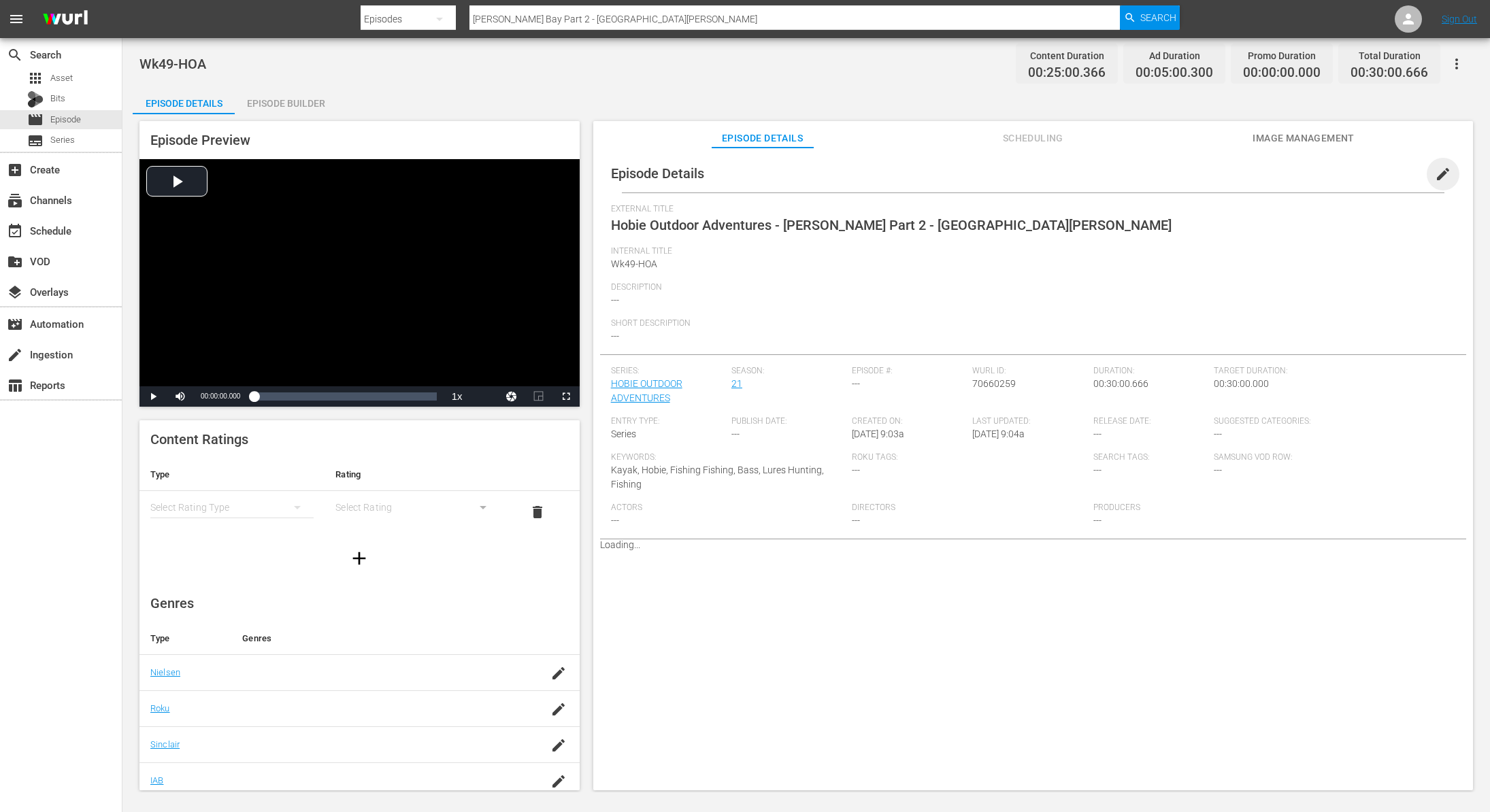
click at [1435, 174] on span "edit" at bounding box center [1443, 173] width 16 height 16
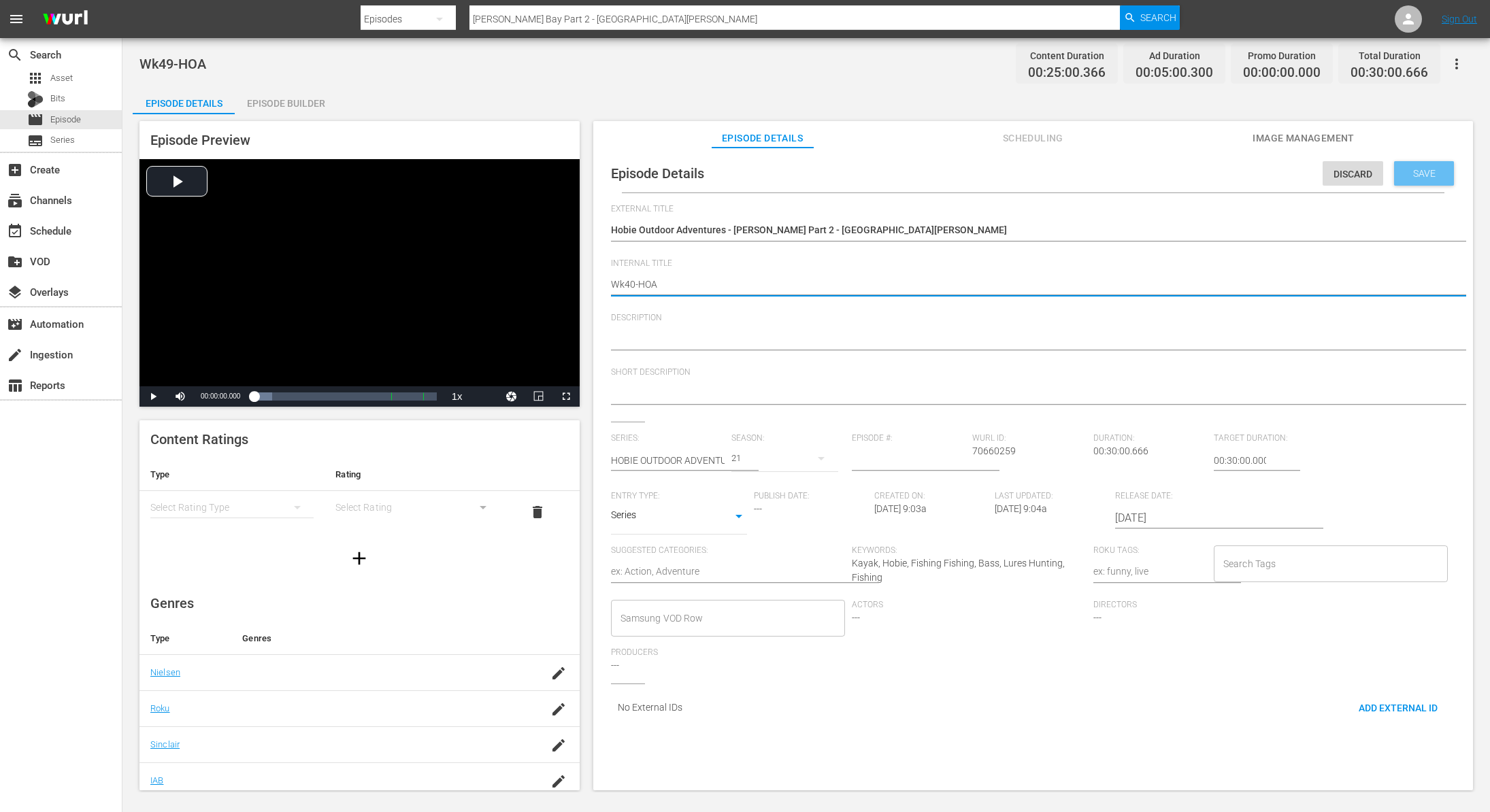
click at [1414, 170] on span "Save" at bounding box center [1424, 173] width 45 height 11
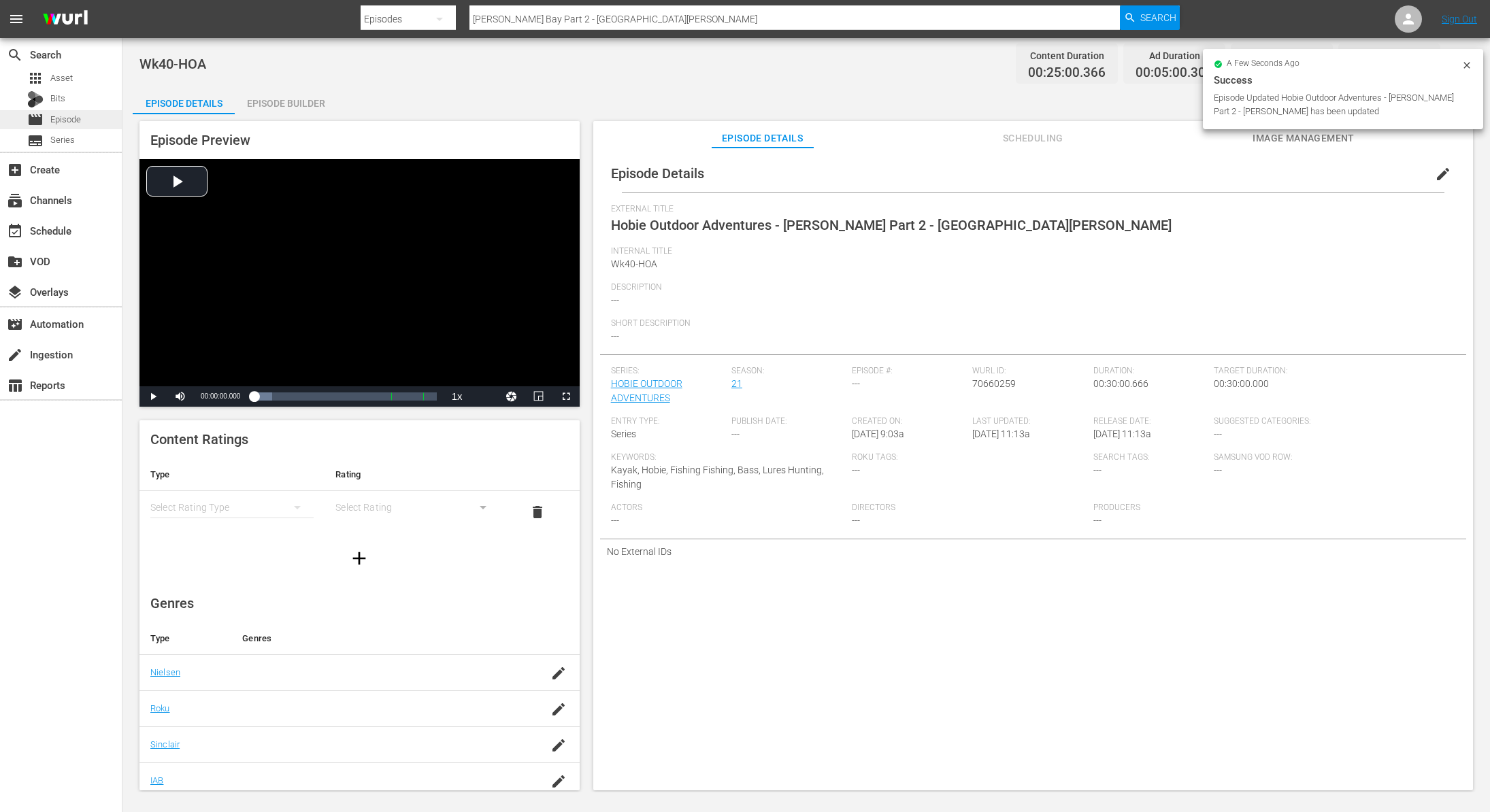
click at [70, 118] on span "Episode" at bounding box center [65, 119] width 30 height 13
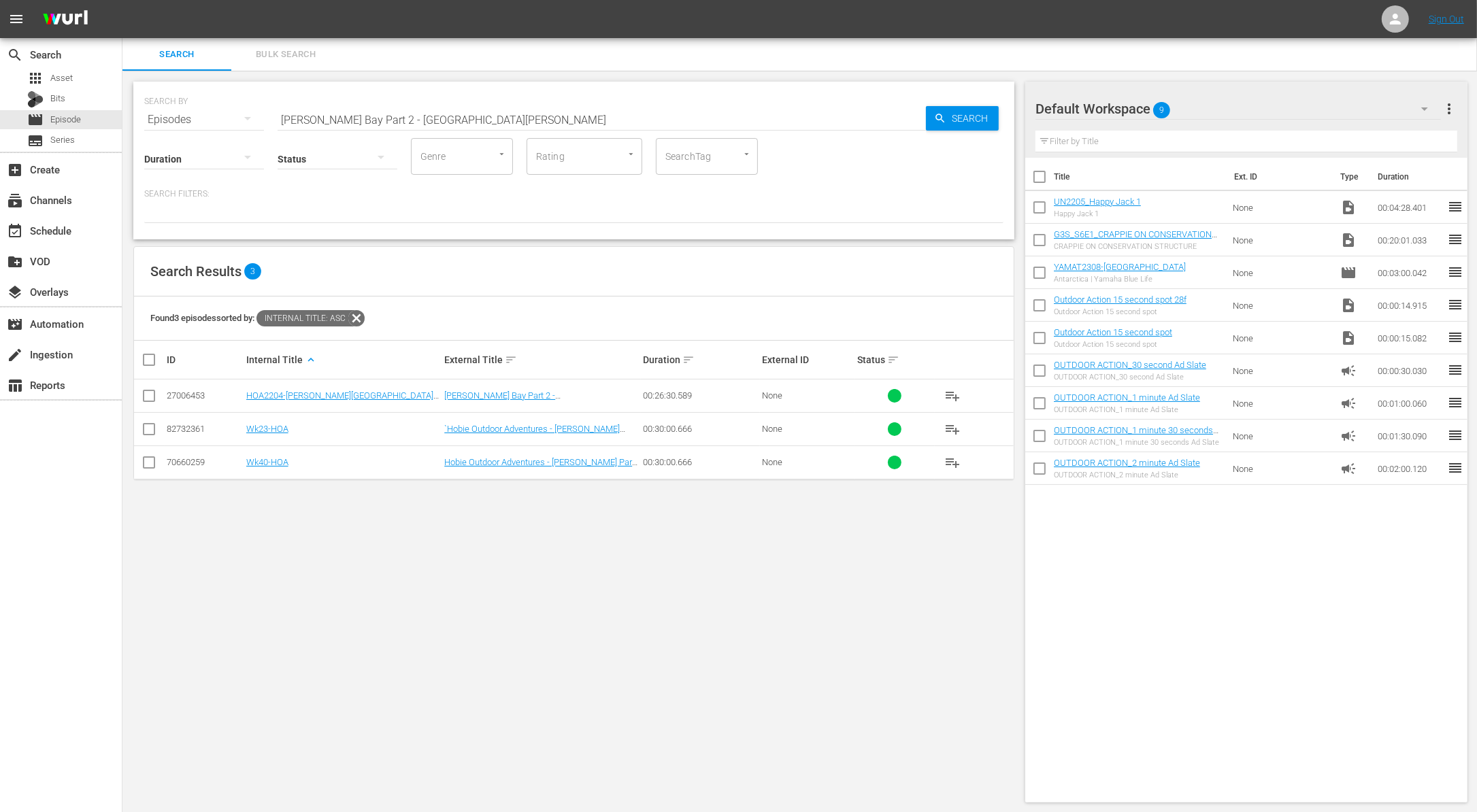
click at [387, 118] on input "Magdalena Bay Part 2 - Marlin Mayhem" at bounding box center [601, 120] width 648 height 33
paste input "Swamp to Sea"
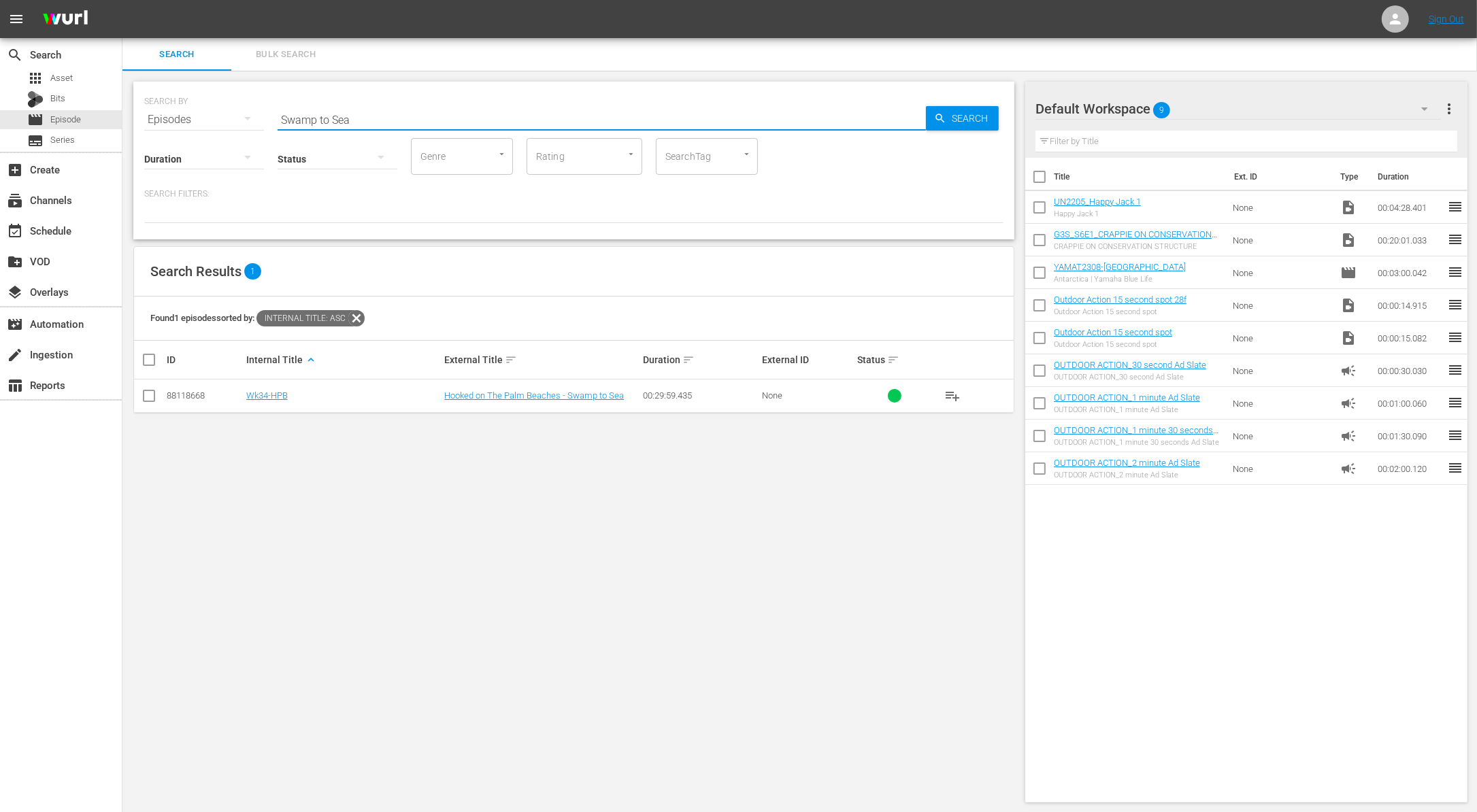
click at [148, 396] on input "checkbox" at bounding box center [148, 399] width 16 height 16
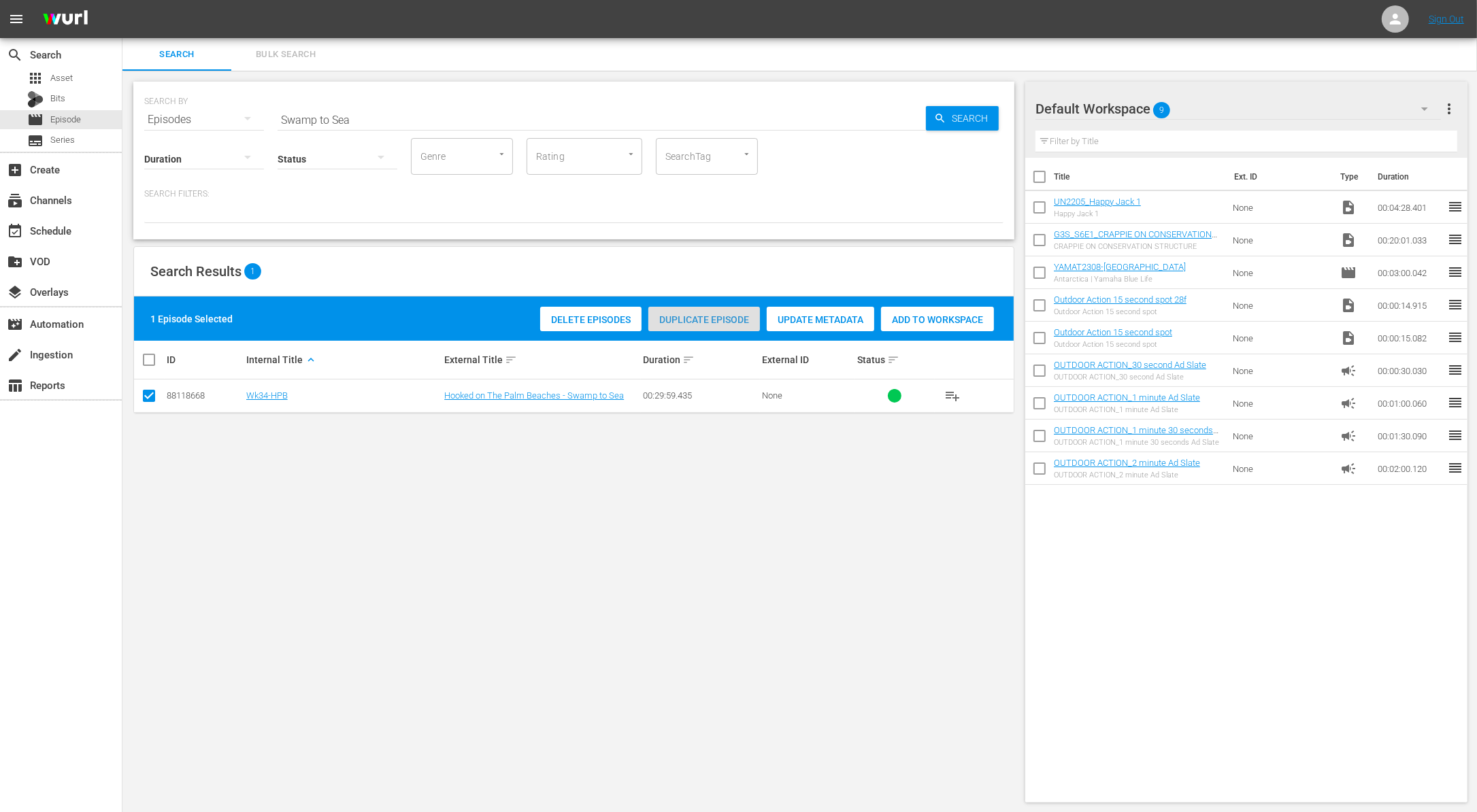
click at [706, 323] on span "Duplicate Episode" at bounding box center [703, 320] width 112 height 11
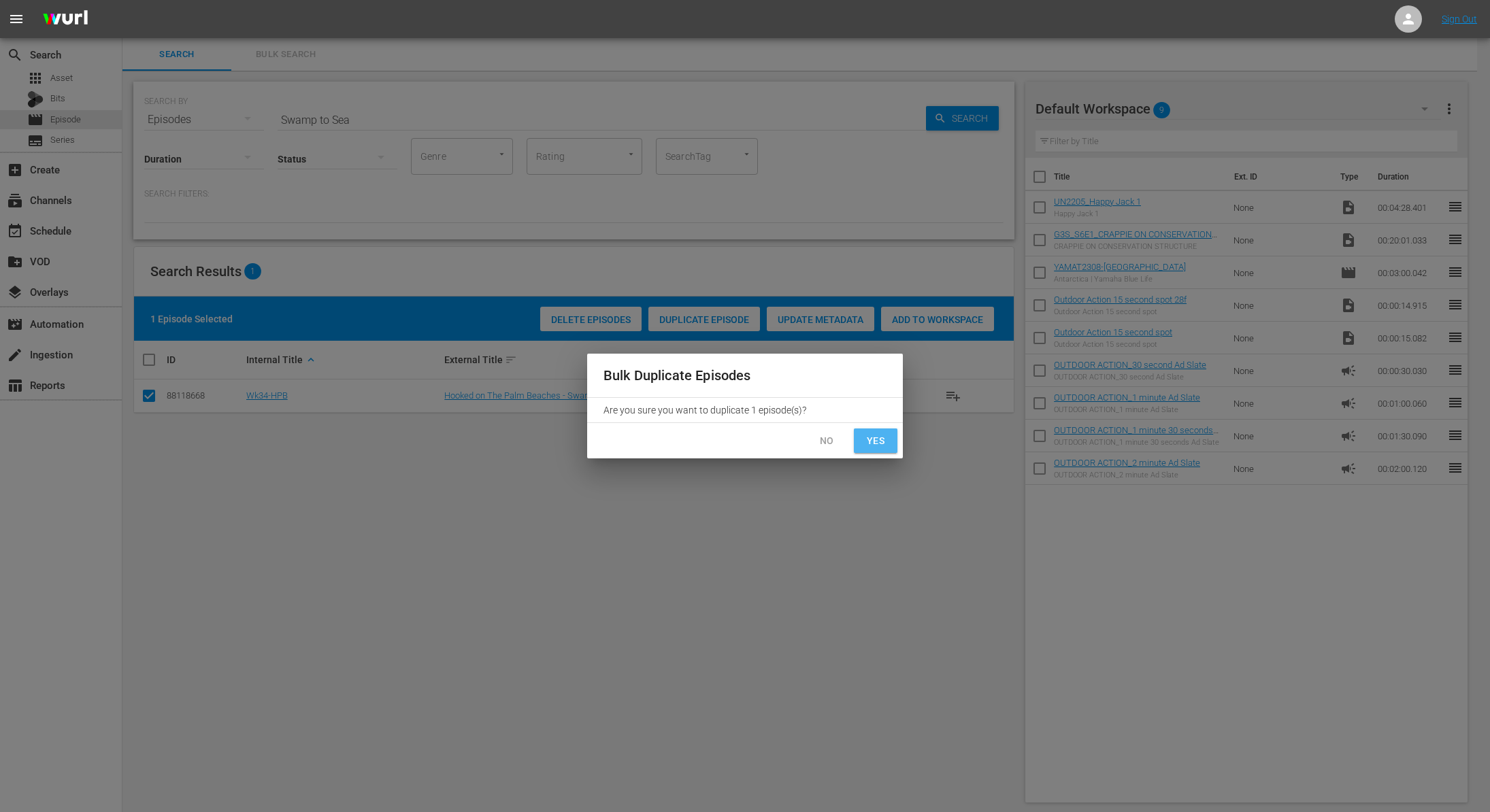
click at [876, 439] on span "Yes" at bounding box center [876, 442] width 22 height 17
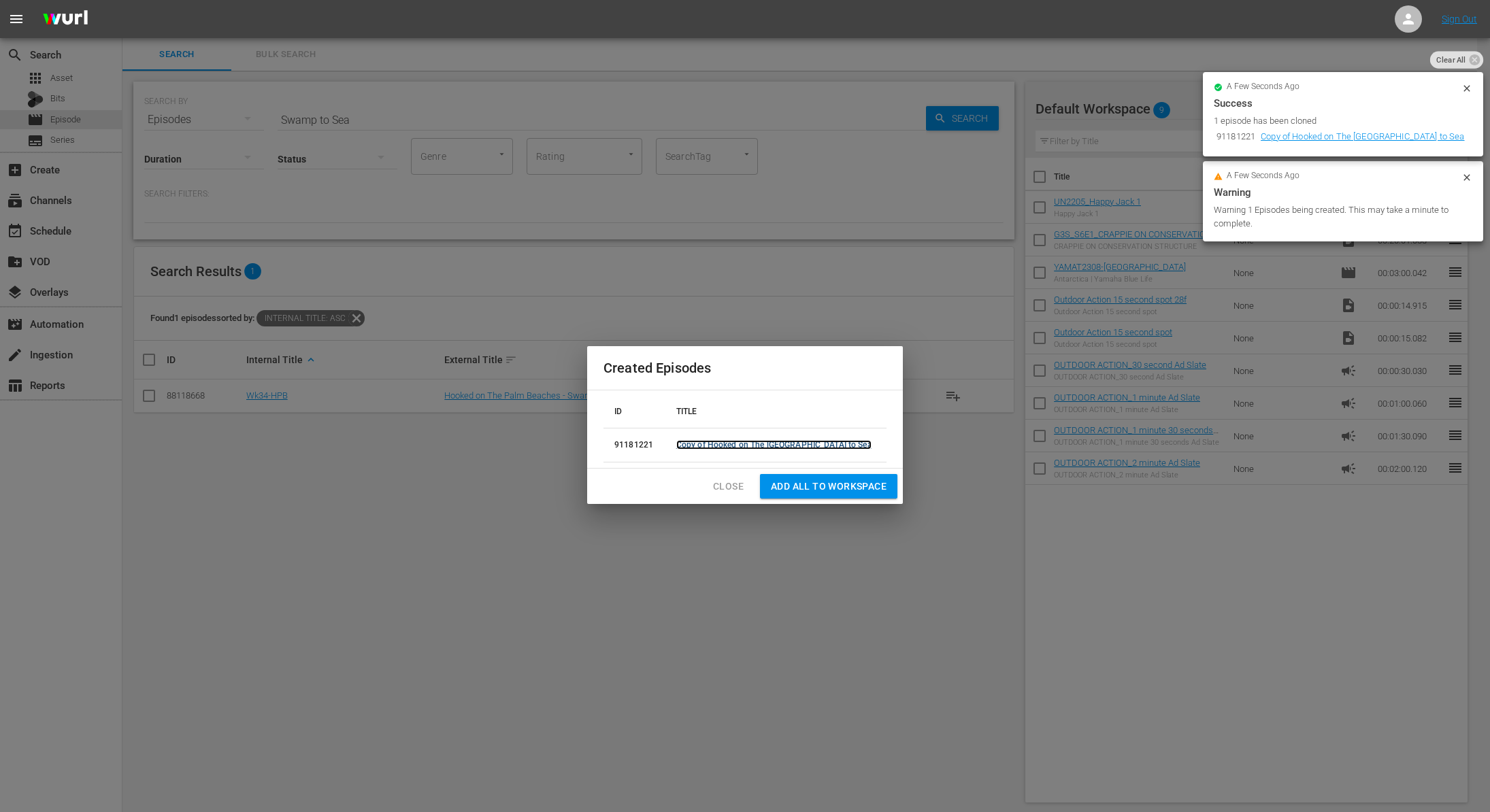
click at [805, 442] on link "Copy of Hooked on The [GEOGRAPHIC_DATA] to Sea" at bounding box center [774, 445] width 195 height 9
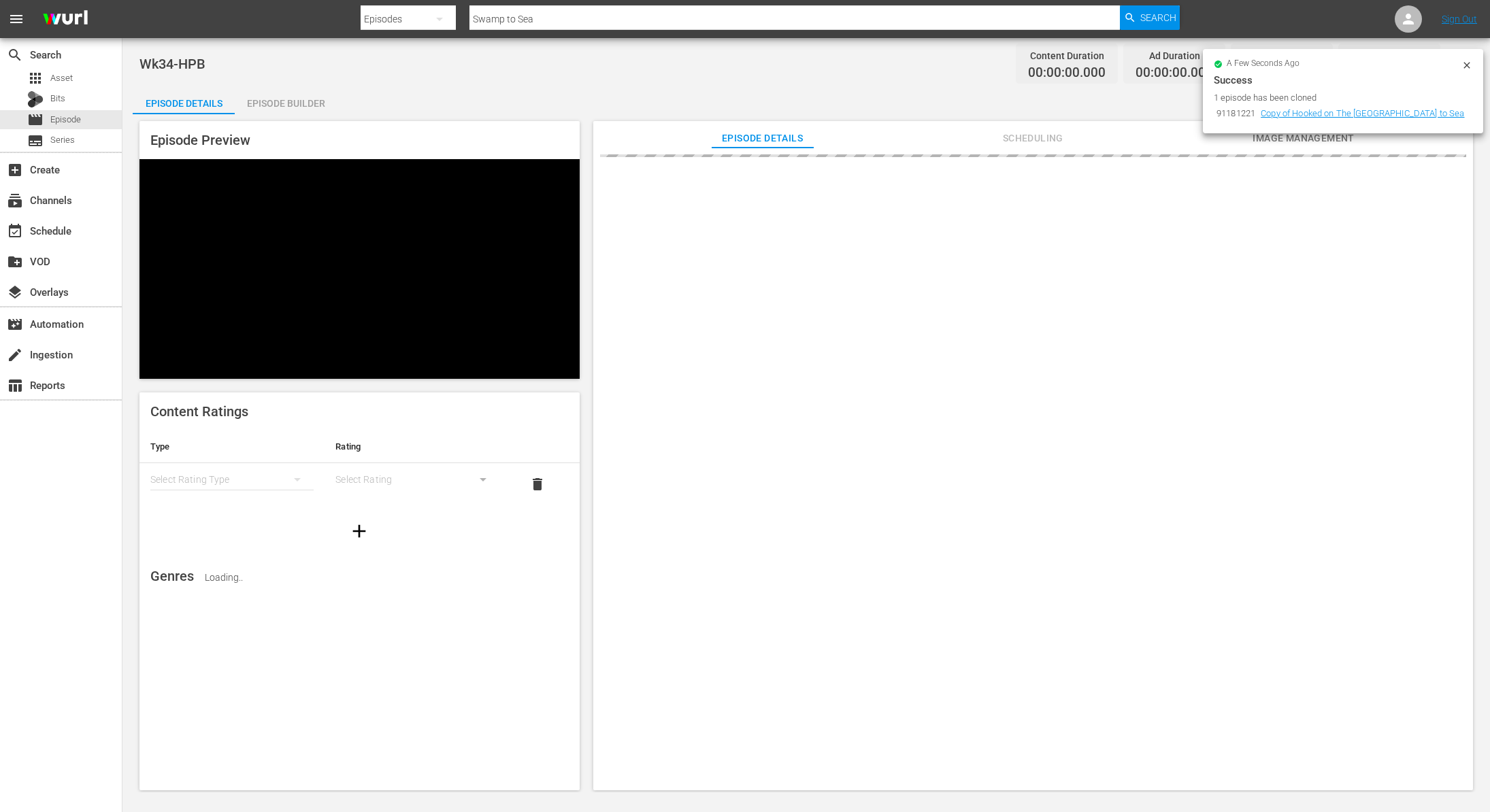
click at [1467, 63] on icon at bounding box center [1467, 66] width 11 height 11
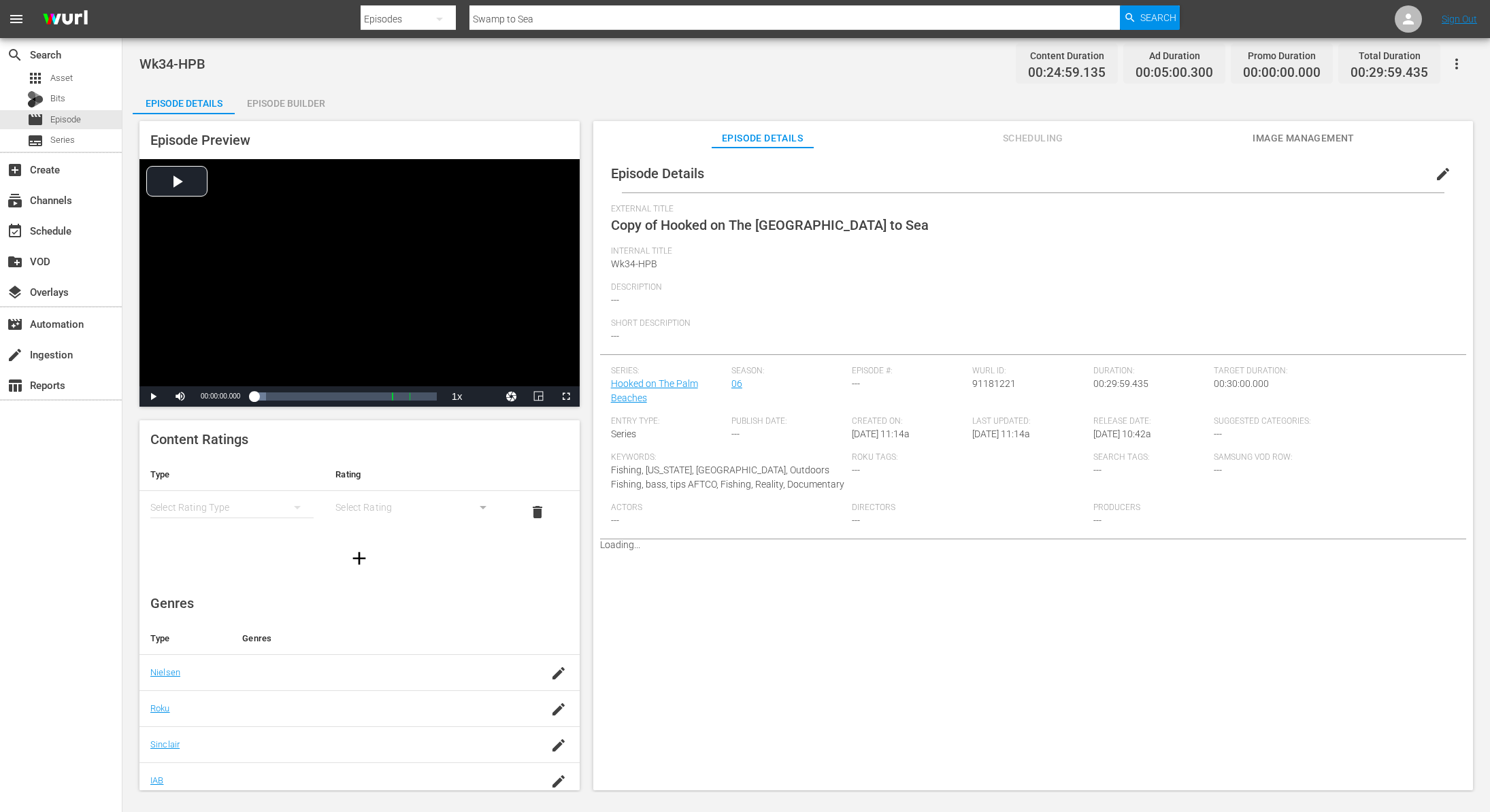
click at [1435, 173] on span "edit" at bounding box center [1443, 173] width 16 height 16
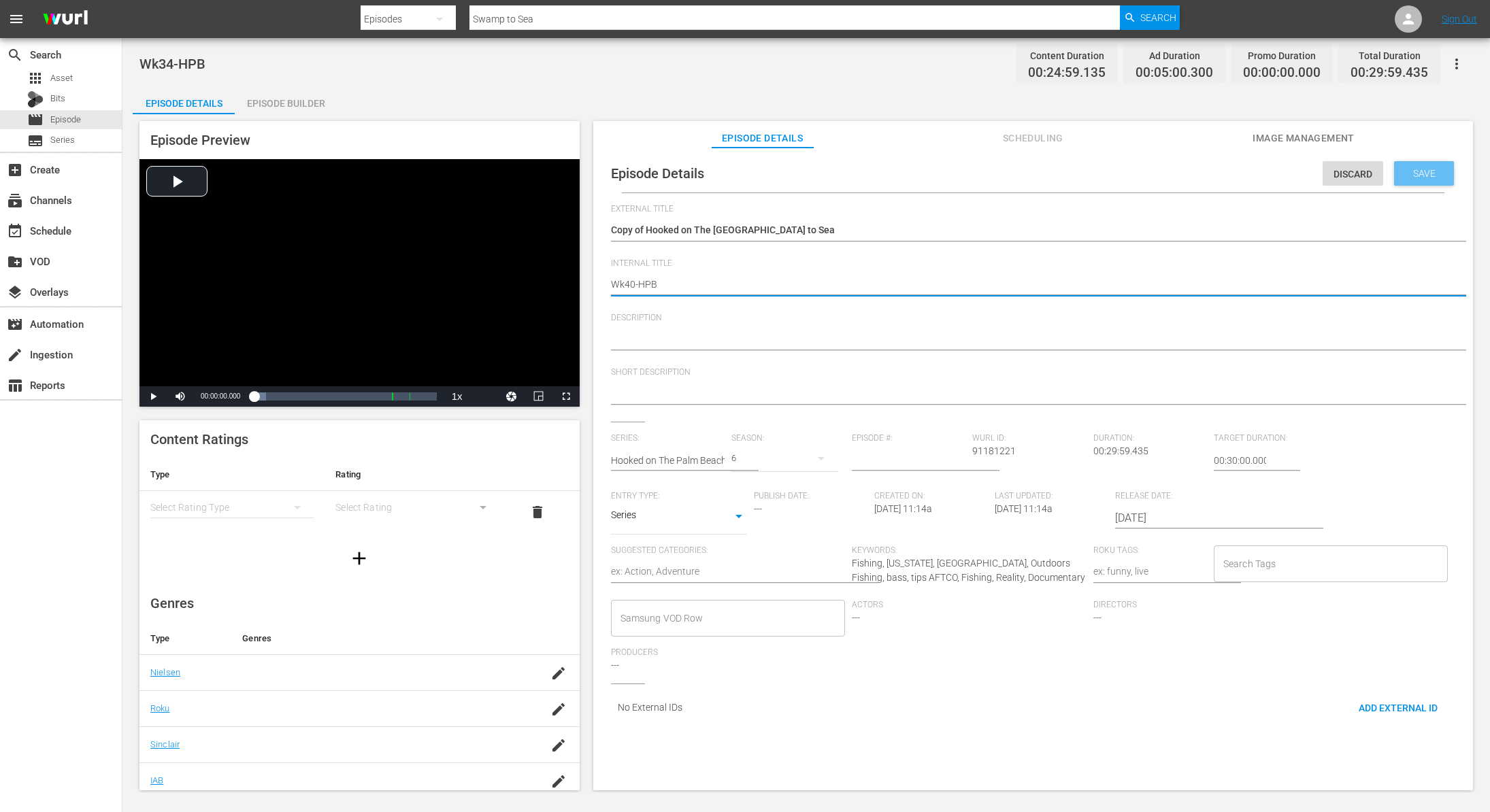
click at [1406, 173] on span "Save" at bounding box center [1424, 173] width 45 height 11
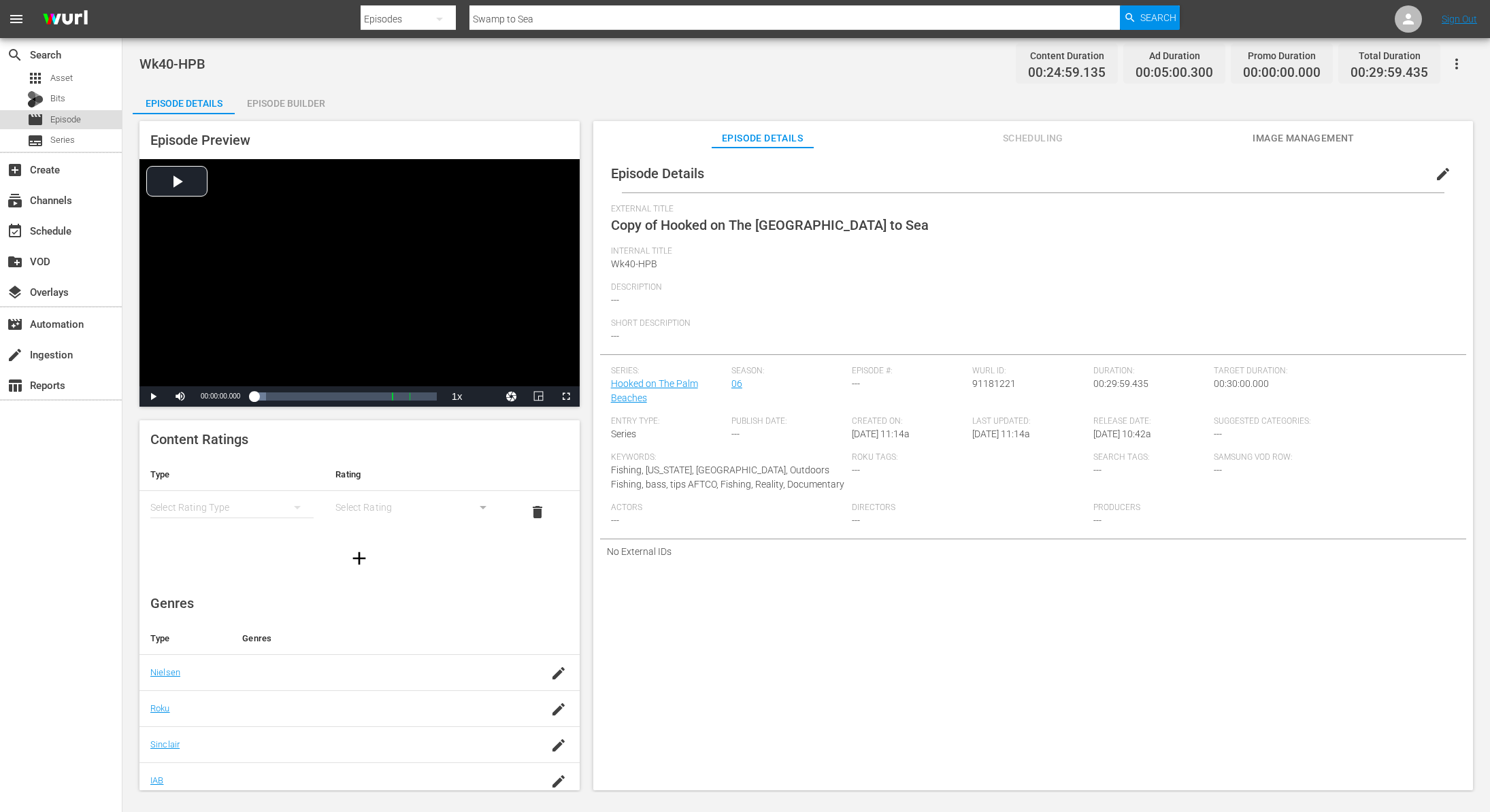
click at [63, 120] on span "Episode" at bounding box center [65, 119] width 30 height 13
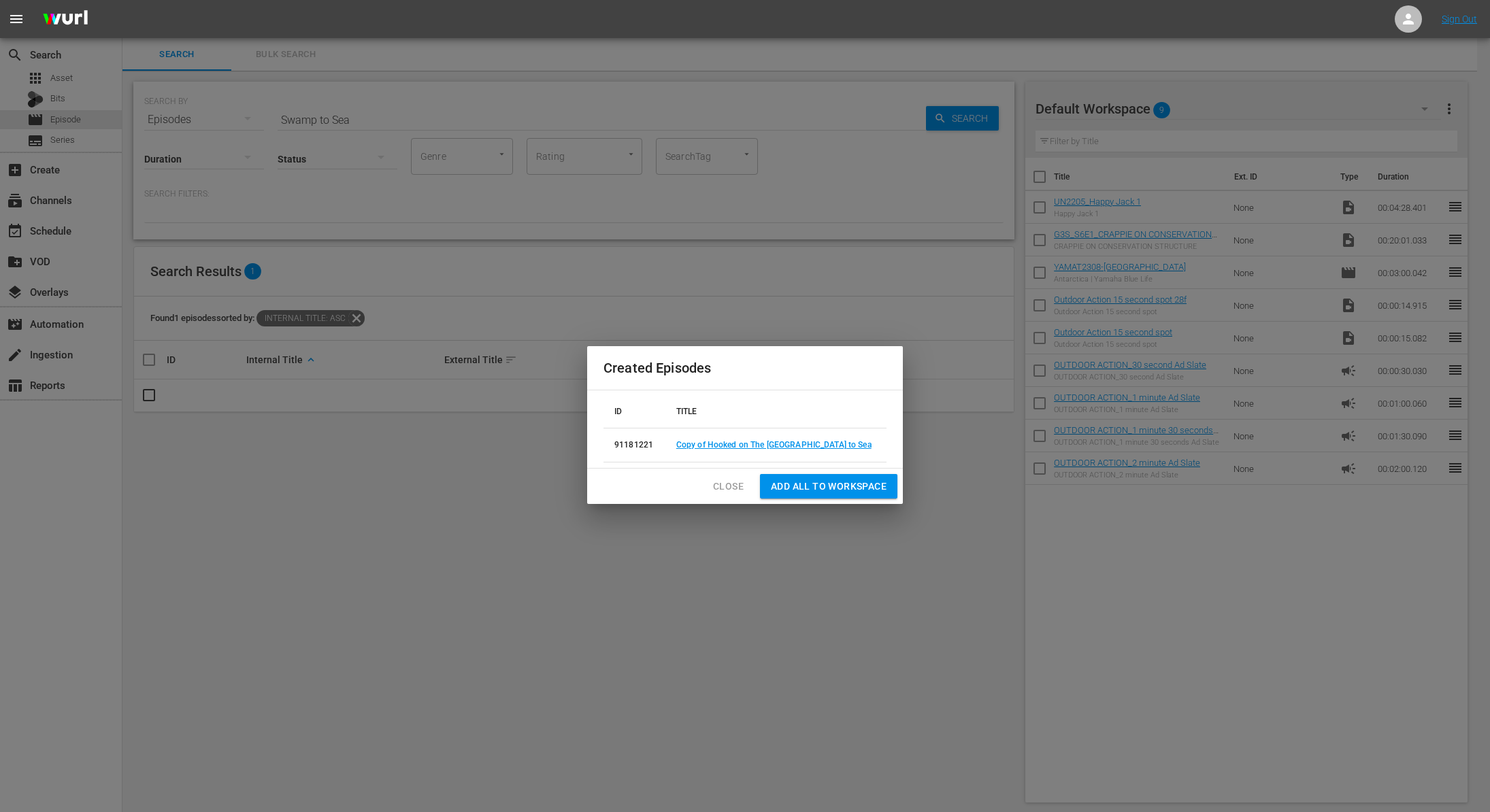
click at [714, 494] on span "Close" at bounding box center [728, 487] width 30 height 17
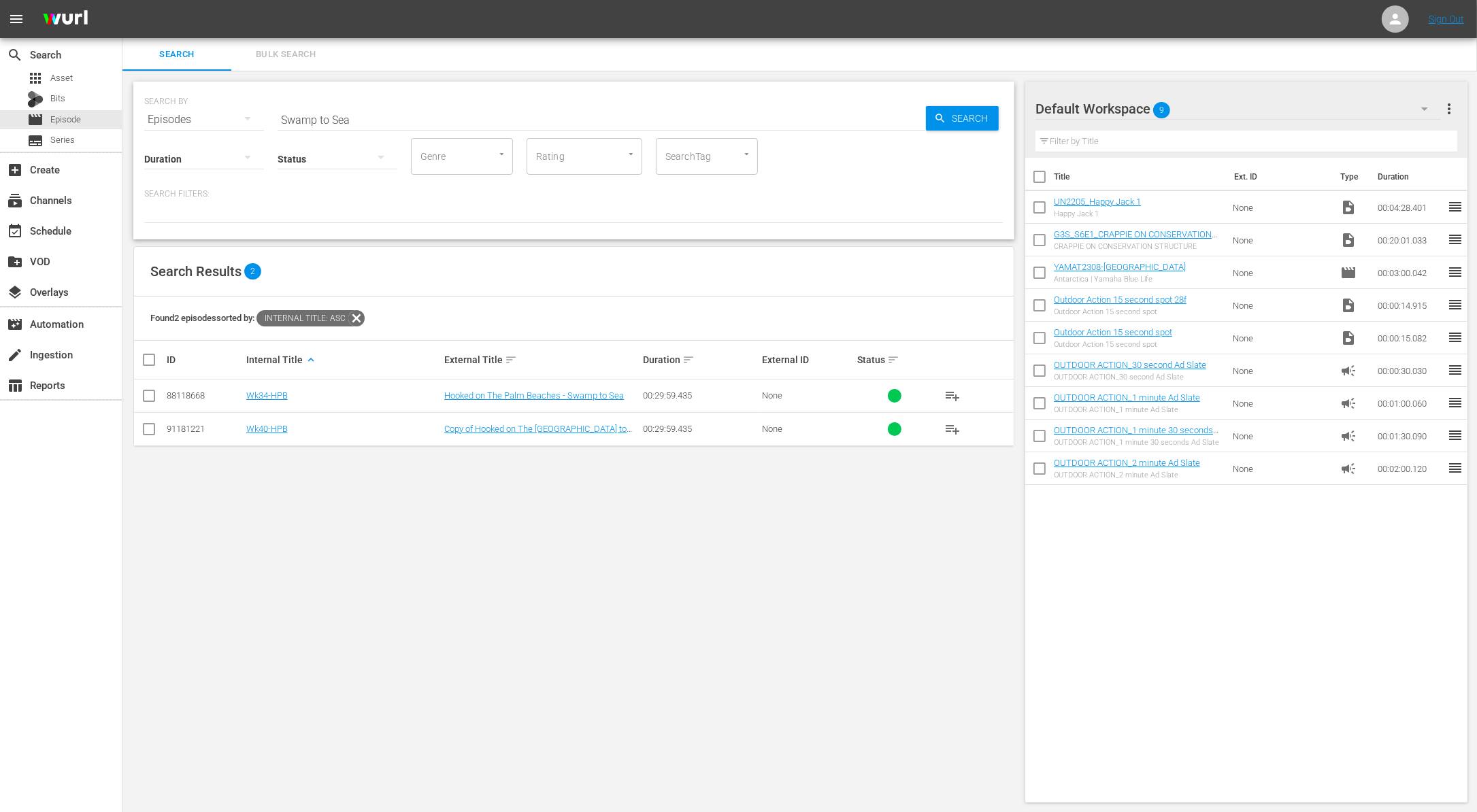
click at [442, 120] on input "Swamp to Sea" at bounding box center [601, 120] width 648 height 33
paste input "Here and Now"
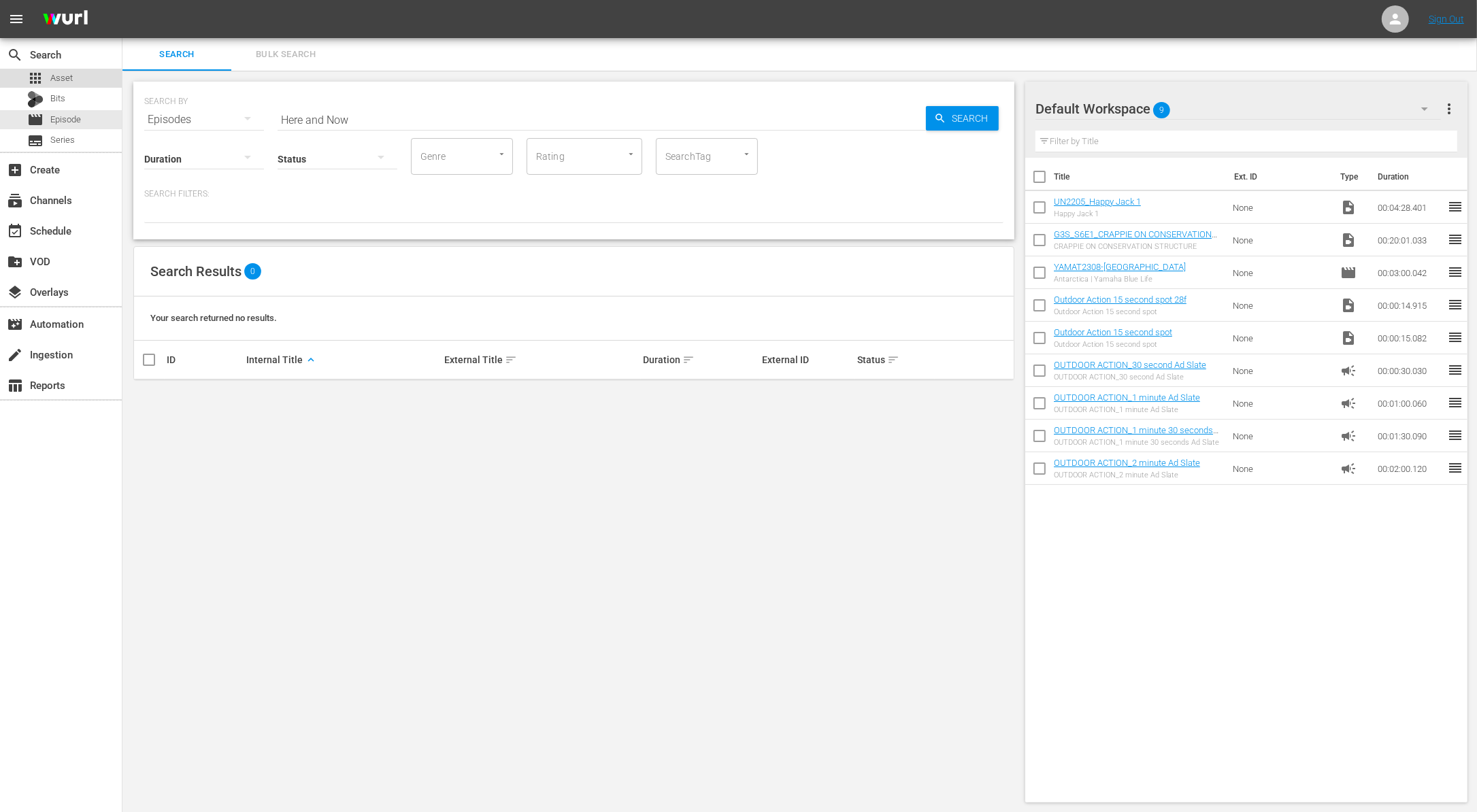
click at [69, 77] on span "Asset" at bounding box center [61, 77] width 23 height 13
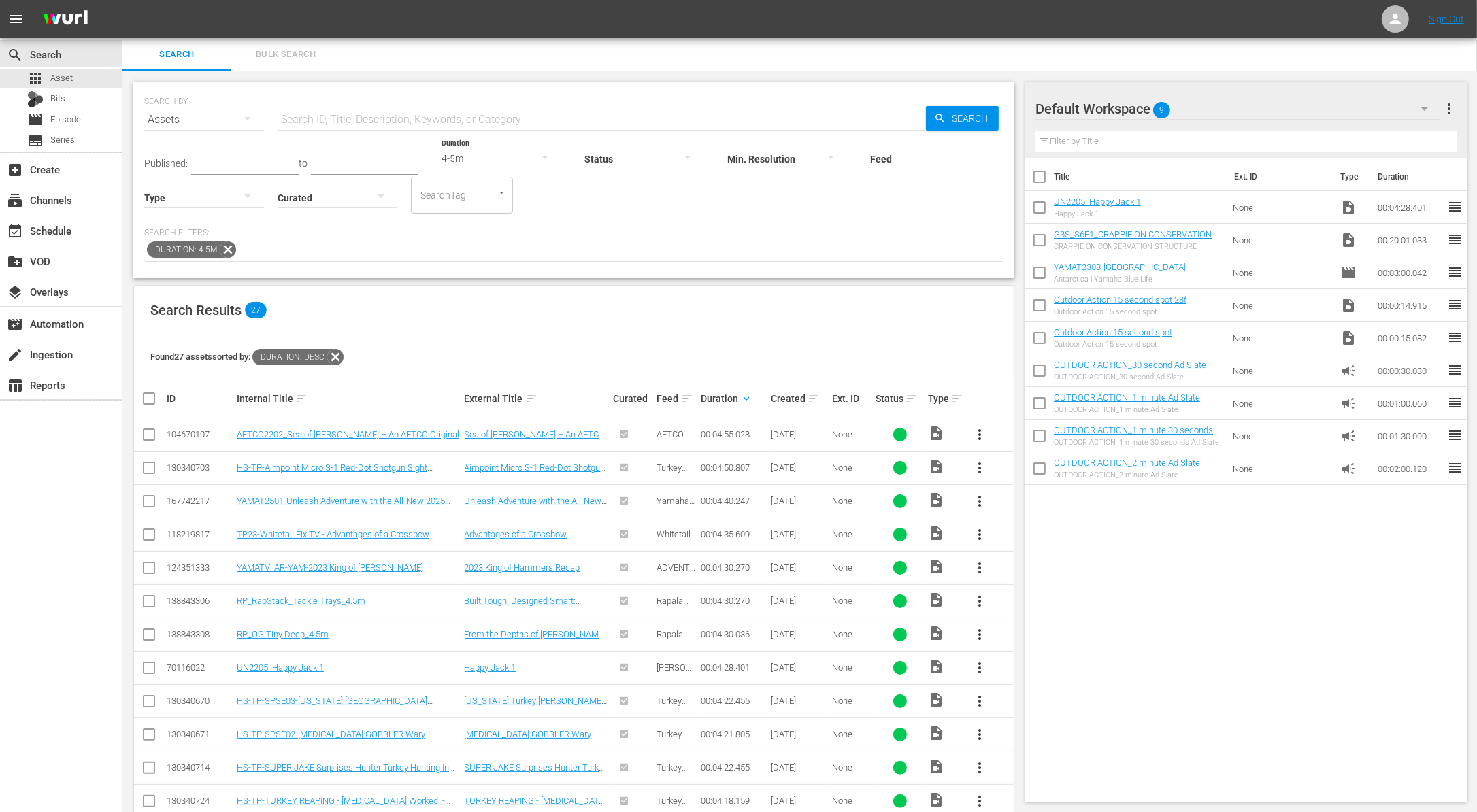
click at [227, 242] on icon at bounding box center [227, 249] width 18 height 18
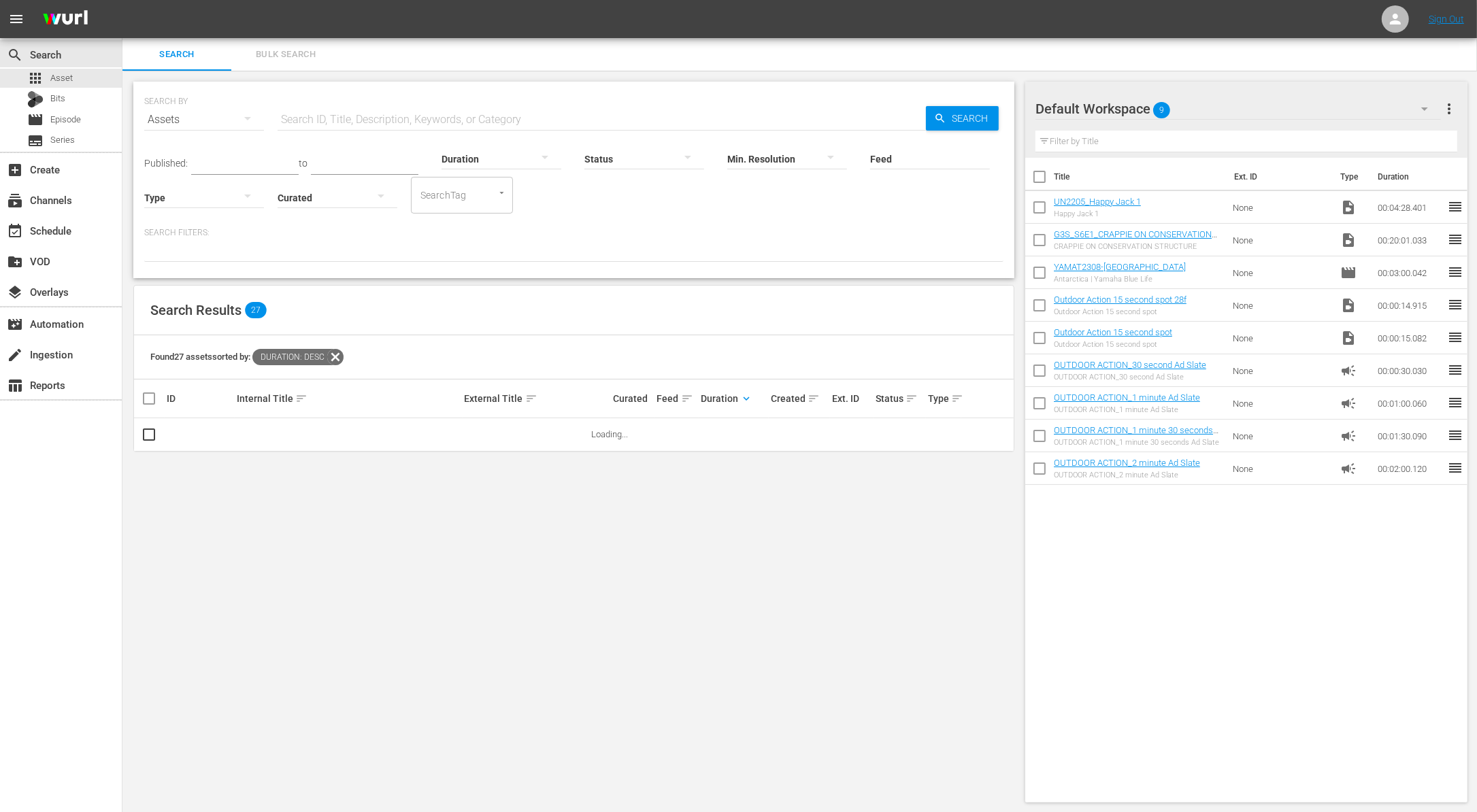
click at [340, 120] on input "text" at bounding box center [601, 120] width 648 height 33
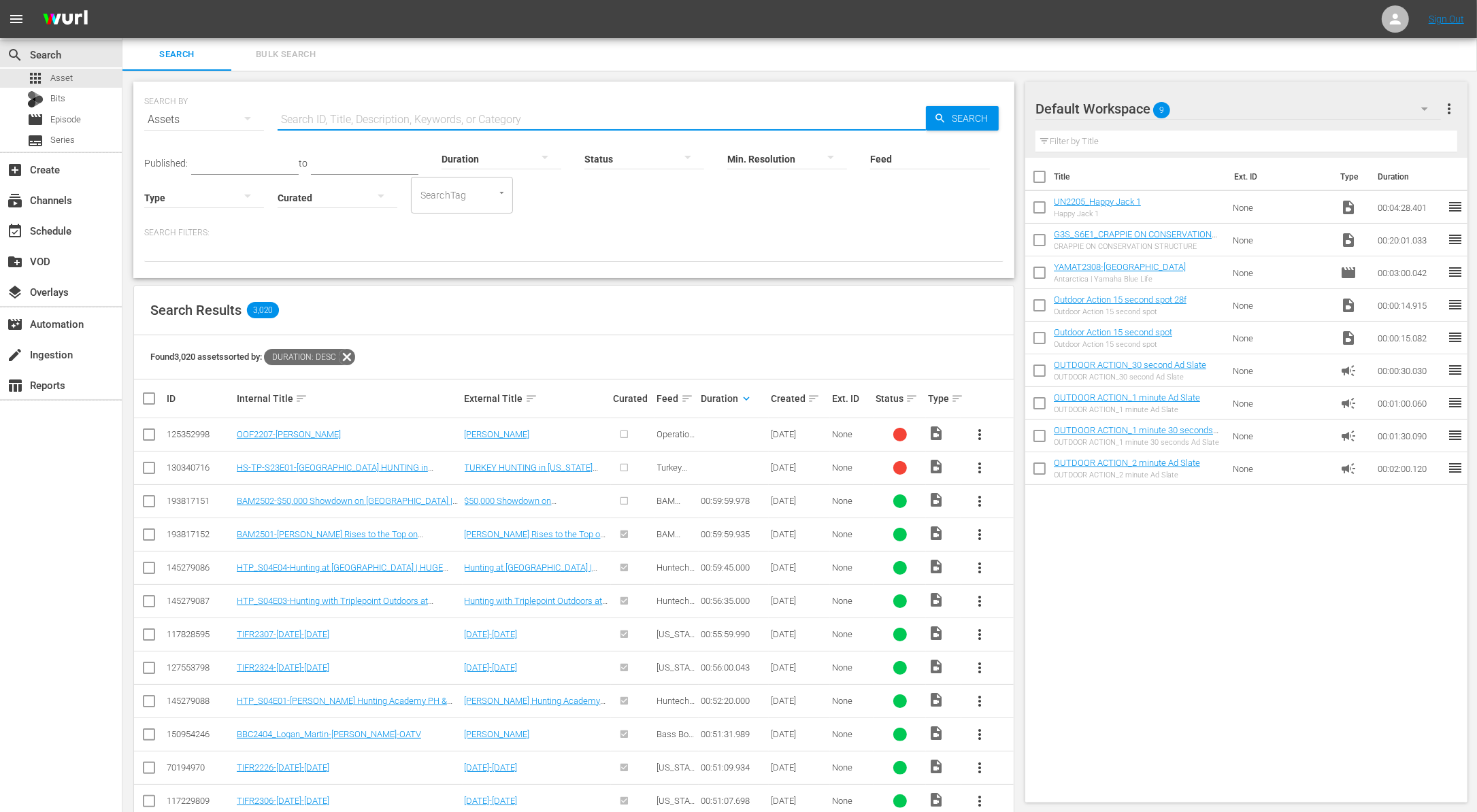
paste input "Here and Now"
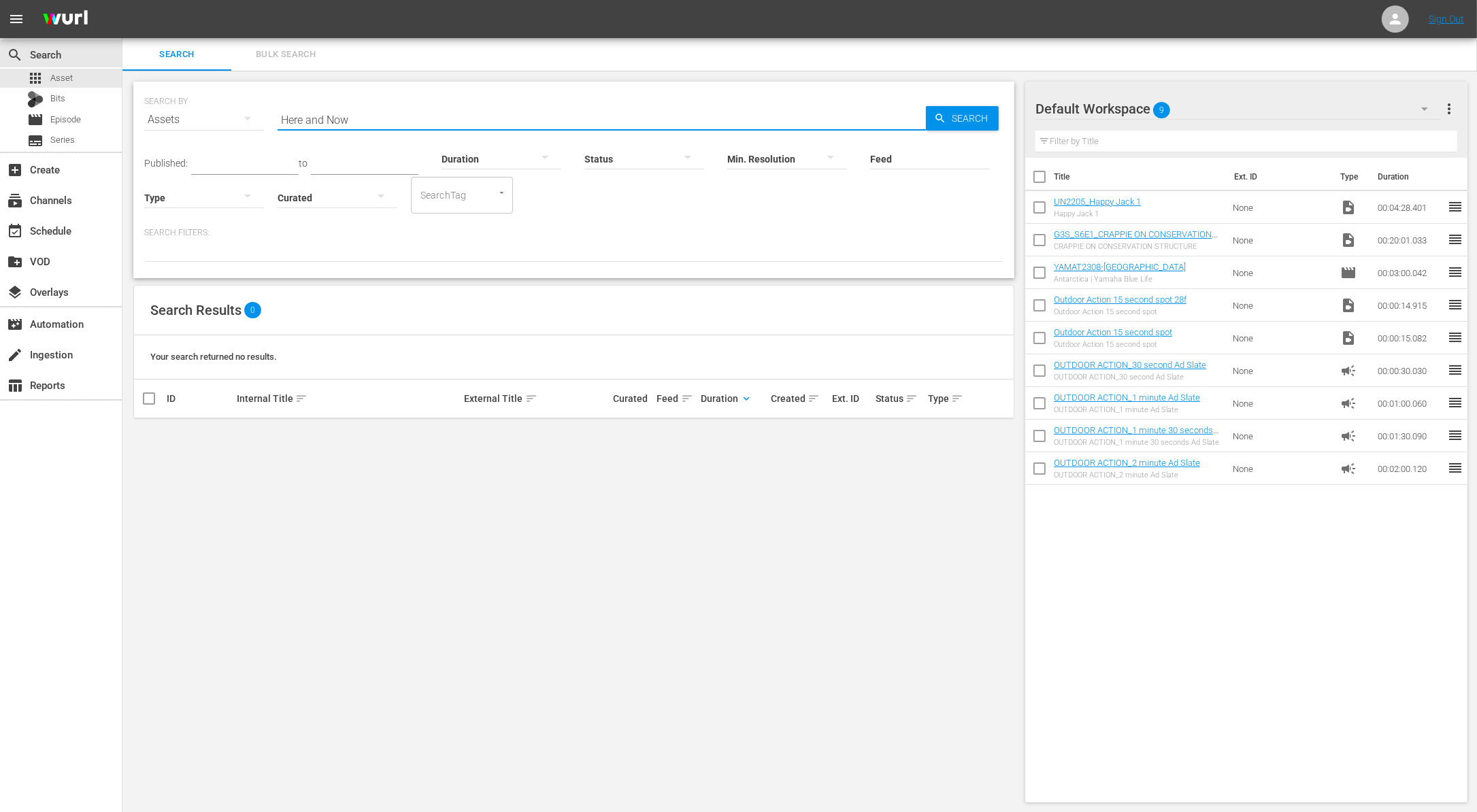
click at [359, 108] on input "Here and Now" at bounding box center [601, 120] width 648 height 33
click at [511, 121] on input "Here and Now" at bounding box center [601, 120] width 648 height 33
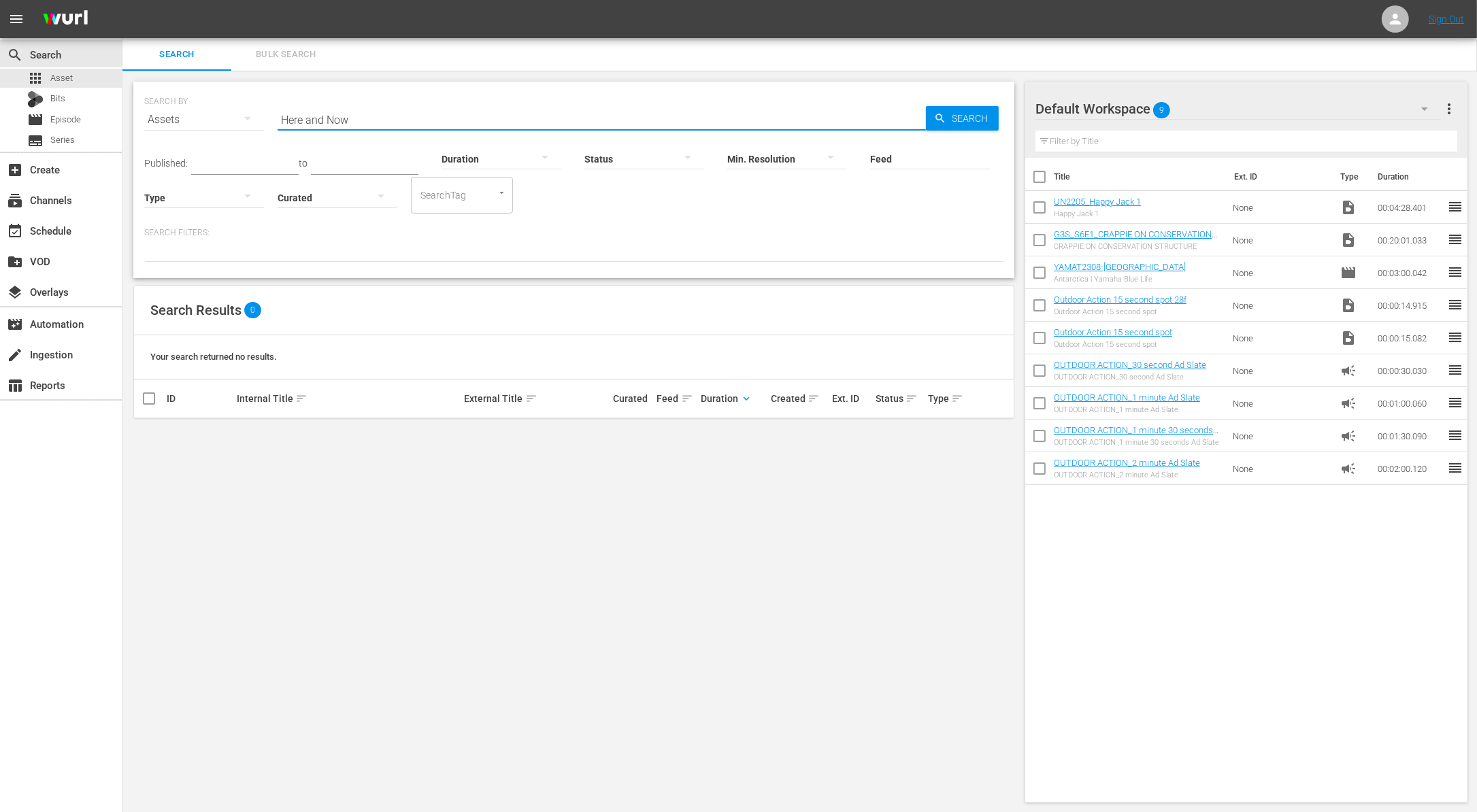
click at [511, 121] on input "Here and Now" at bounding box center [601, 120] width 648 height 33
paste input "The Muley Freak"
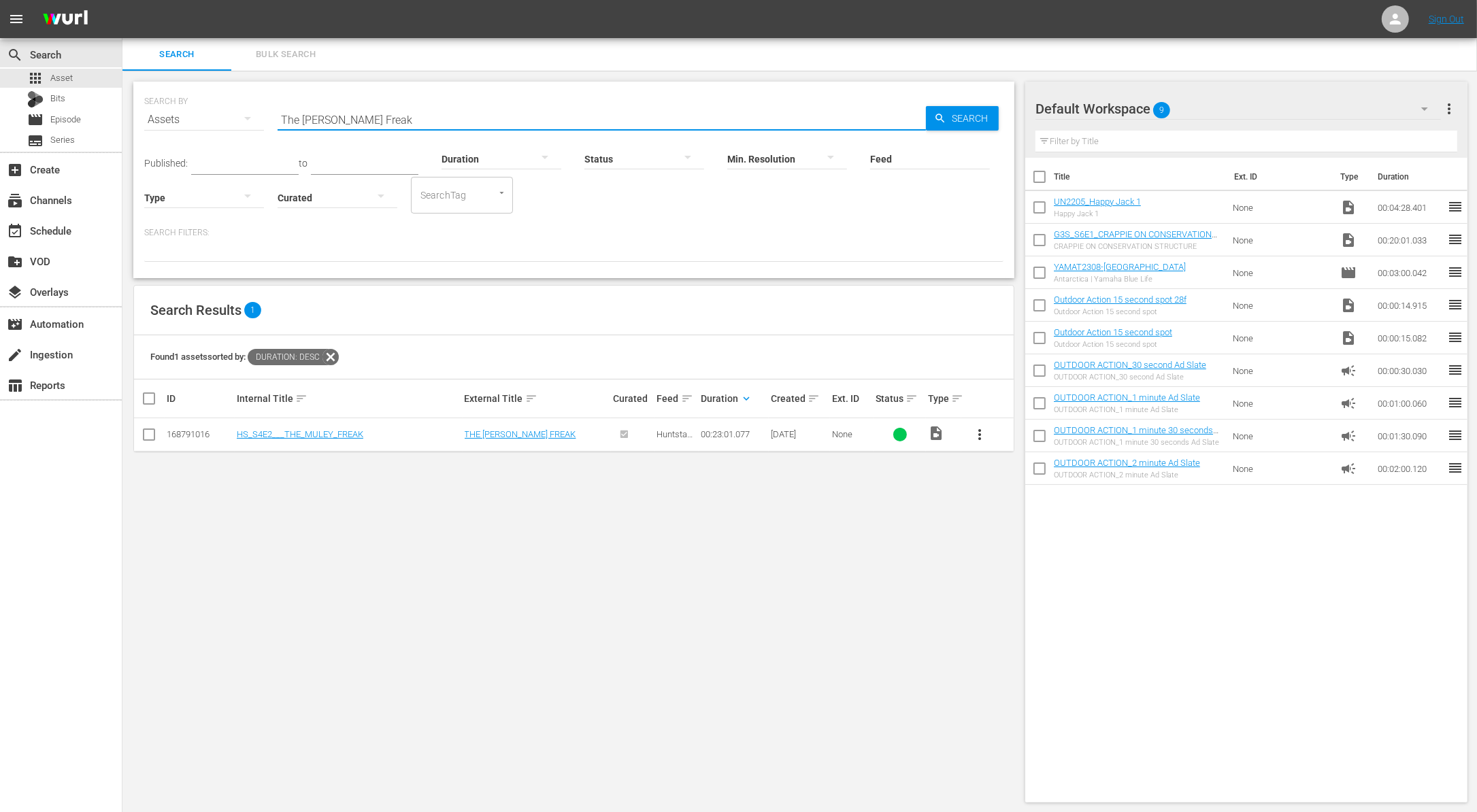
click at [683, 116] on input "The Muley Freak" at bounding box center [601, 120] width 648 height 33
paste input "Here and Now"
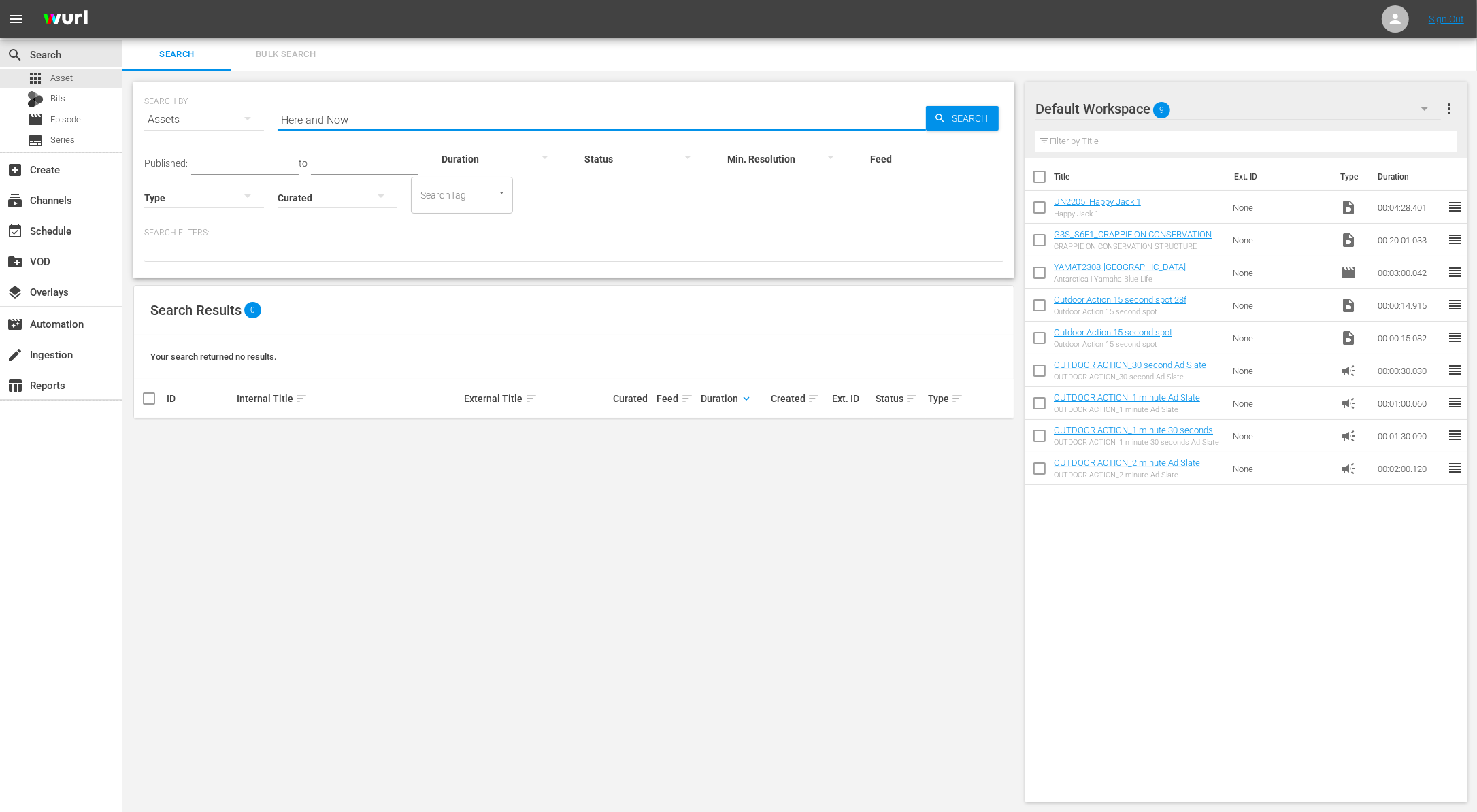
click at [535, 115] on input "Here and Now" at bounding box center [601, 120] width 648 height 33
paste input "The Muley Freak"
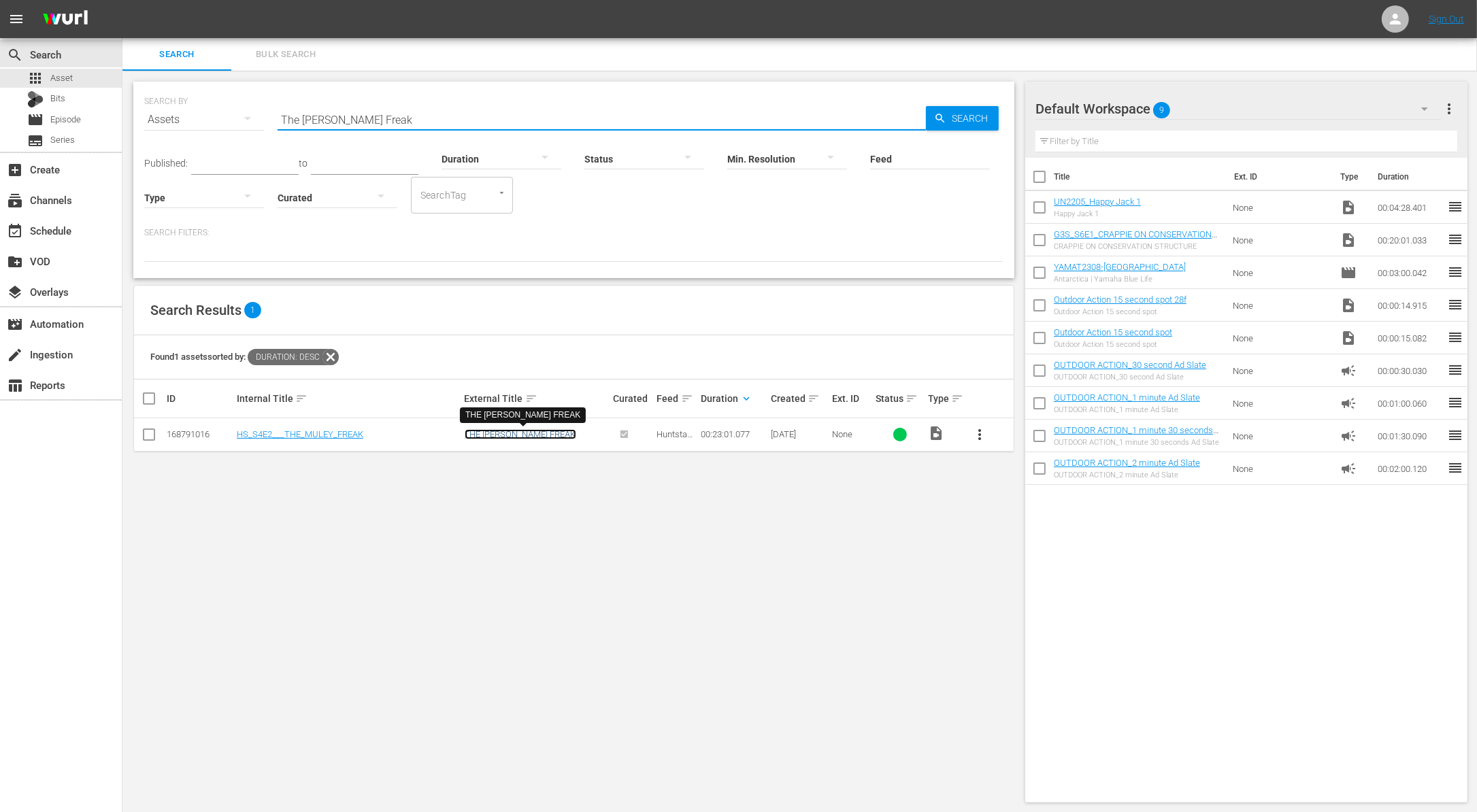
click at [502, 431] on link "THE MULEY FREAK" at bounding box center [520, 434] width 112 height 10
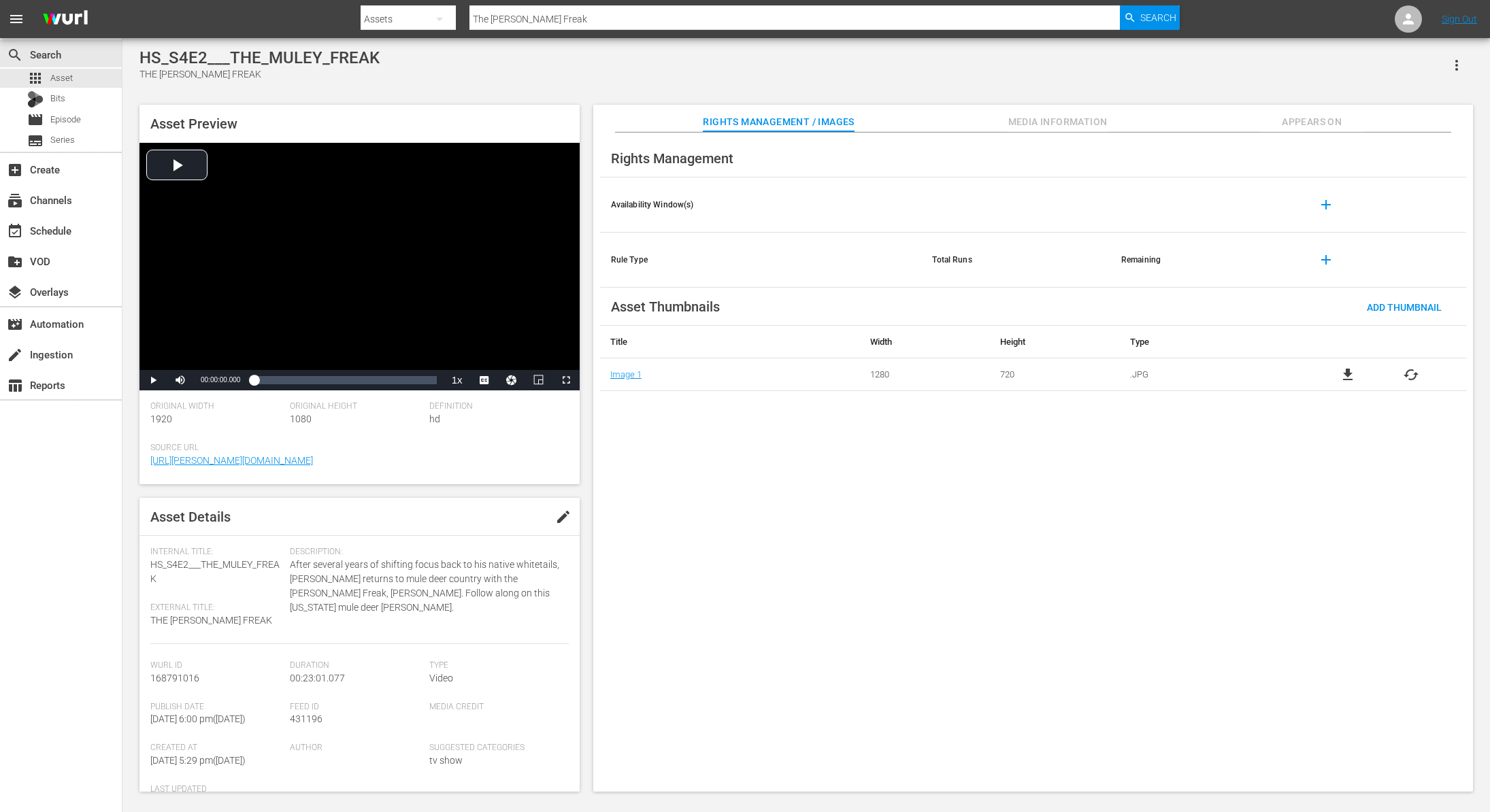
click at [1093, 121] on span "Media Information" at bounding box center [1058, 122] width 102 height 17
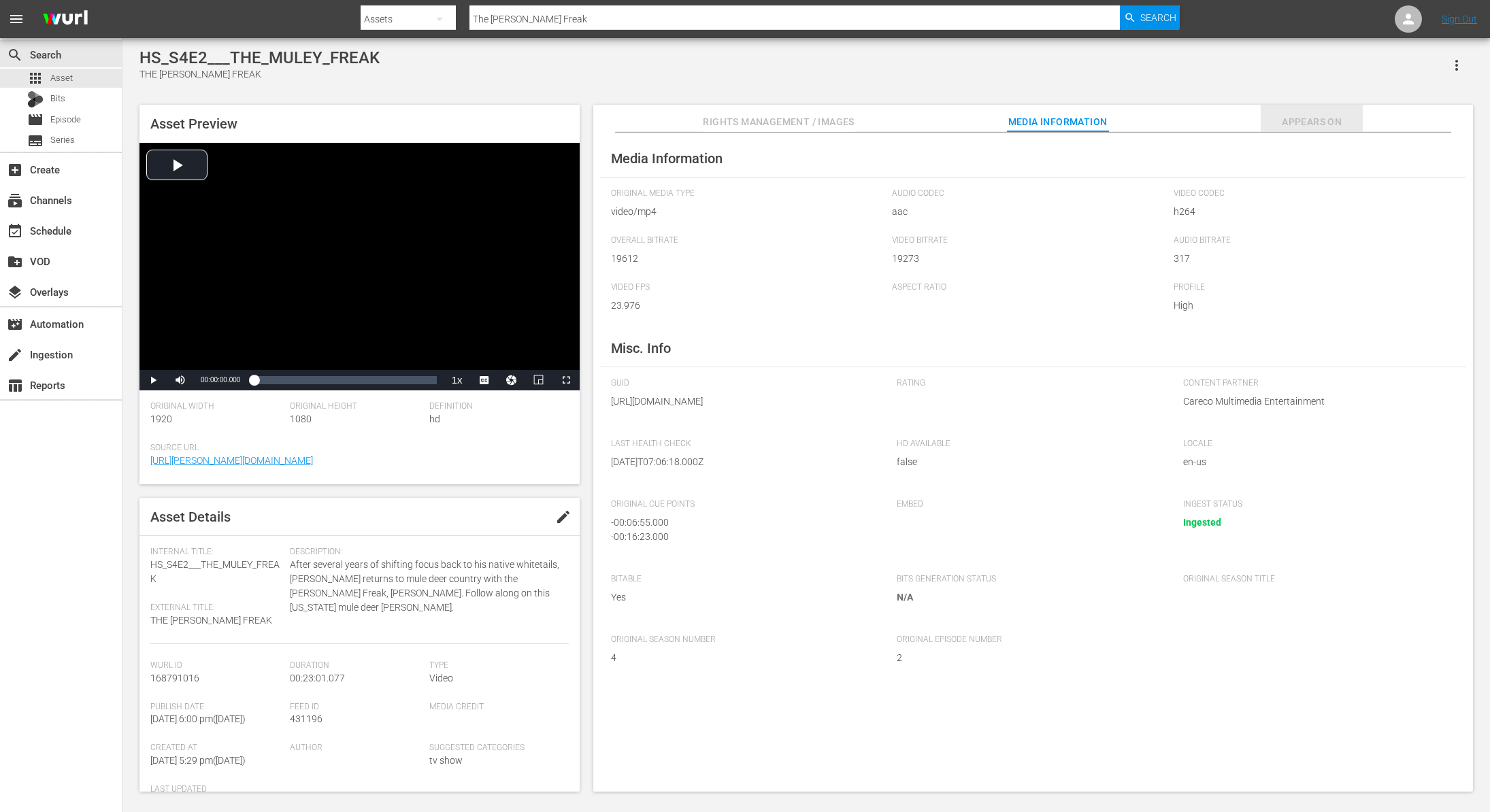
click at [1280, 117] on span "Appears On" at bounding box center [1312, 122] width 102 height 17
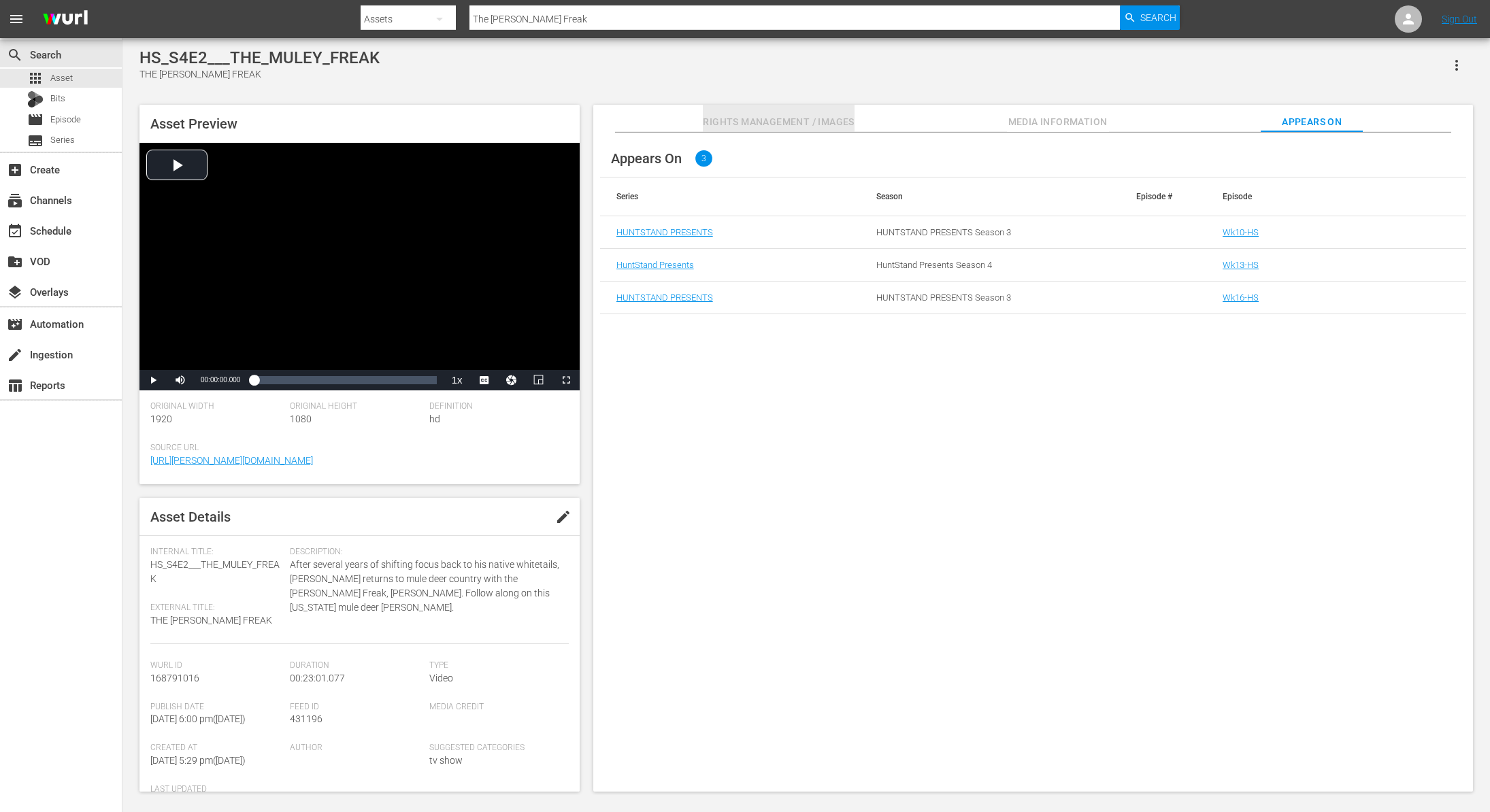
click at [822, 117] on span "Rights Management / Images" at bounding box center [778, 122] width 151 height 17
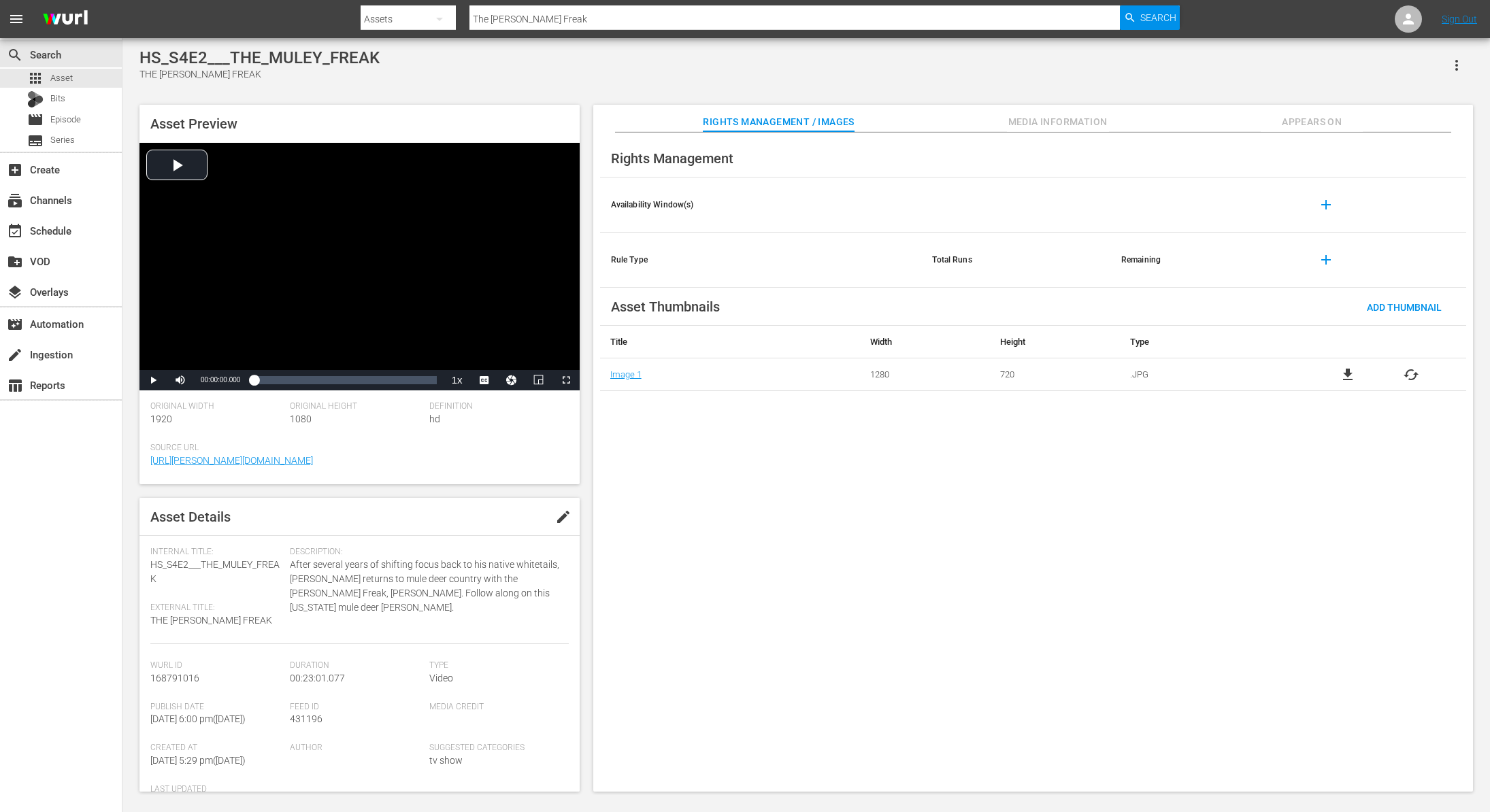
click at [555, 513] on span "edit" at bounding box center [563, 517] width 16 height 16
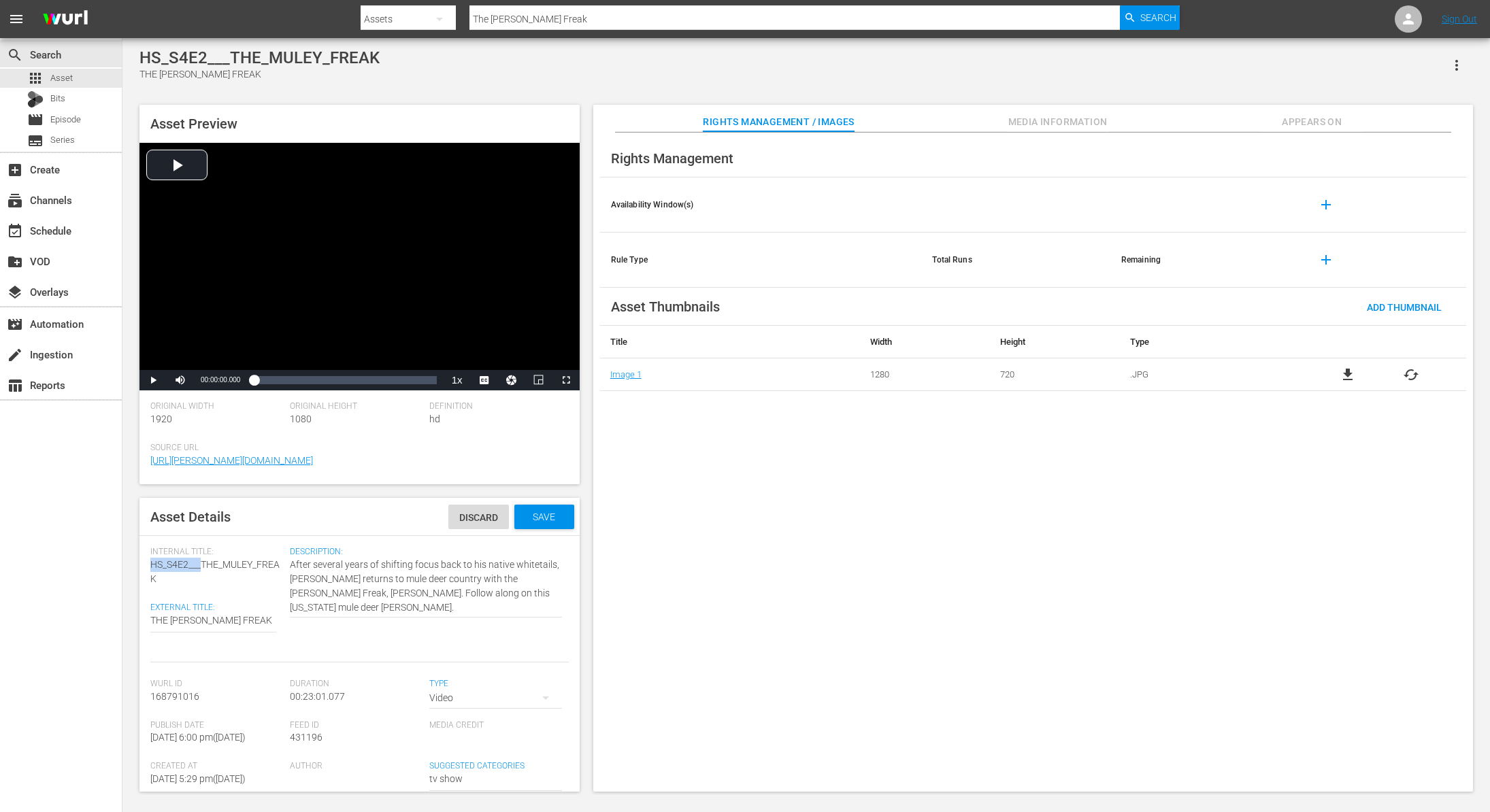
drag, startPoint x: 202, startPoint y: 564, endPoint x: 134, endPoint y: 565, distance: 68.0
click at [134, 565] on div "Asset Preview Video Player is loading. Play Video Play Mute Current Time 00:00:…" at bounding box center [806, 441] width 1347 height 687
copy span "HS_S4E2___"
click at [1060, 123] on span "Media Information" at bounding box center [1058, 122] width 102 height 17
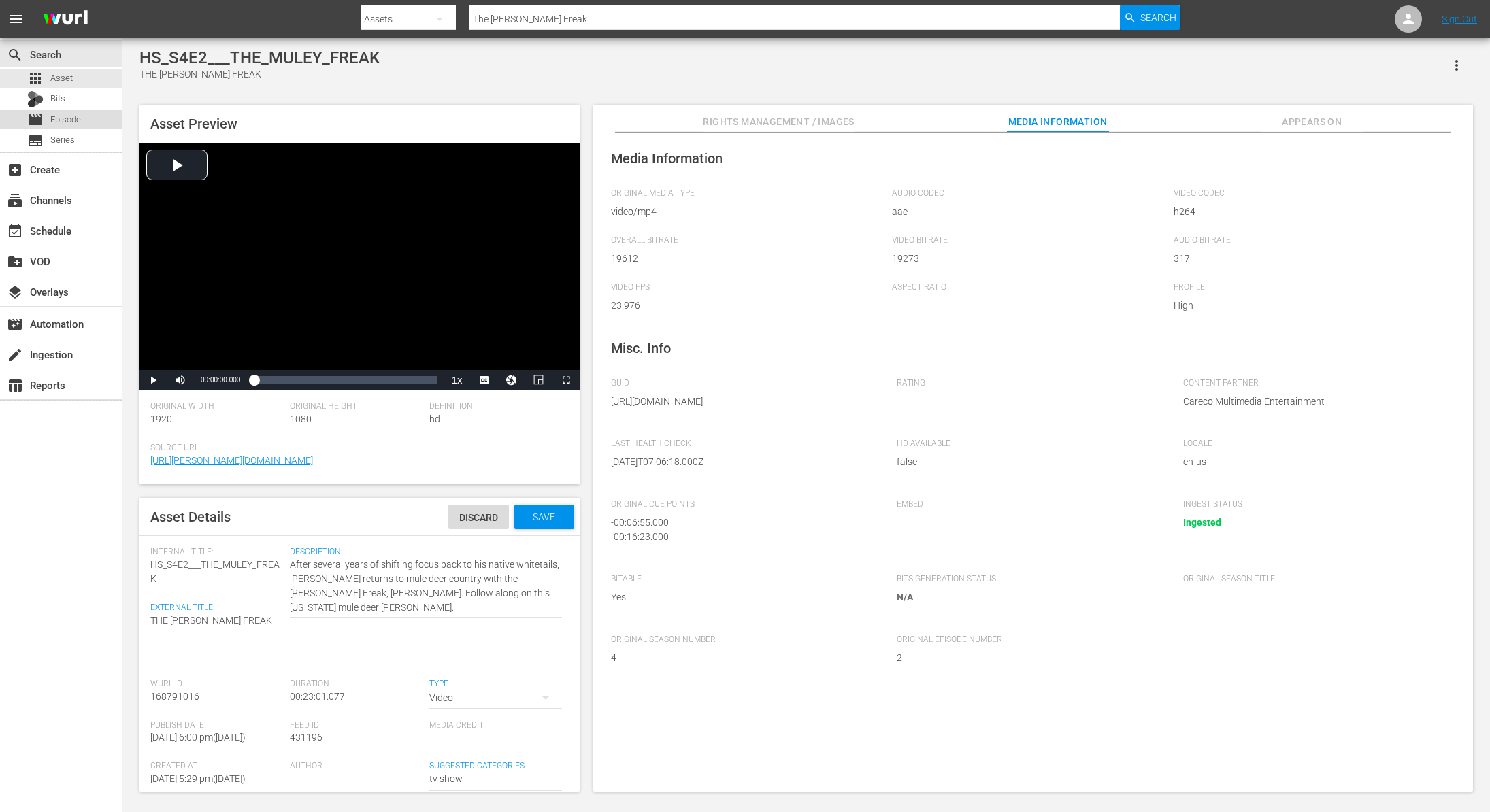
click at [69, 123] on span "Episode" at bounding box center [65, 119] width 30 height 13
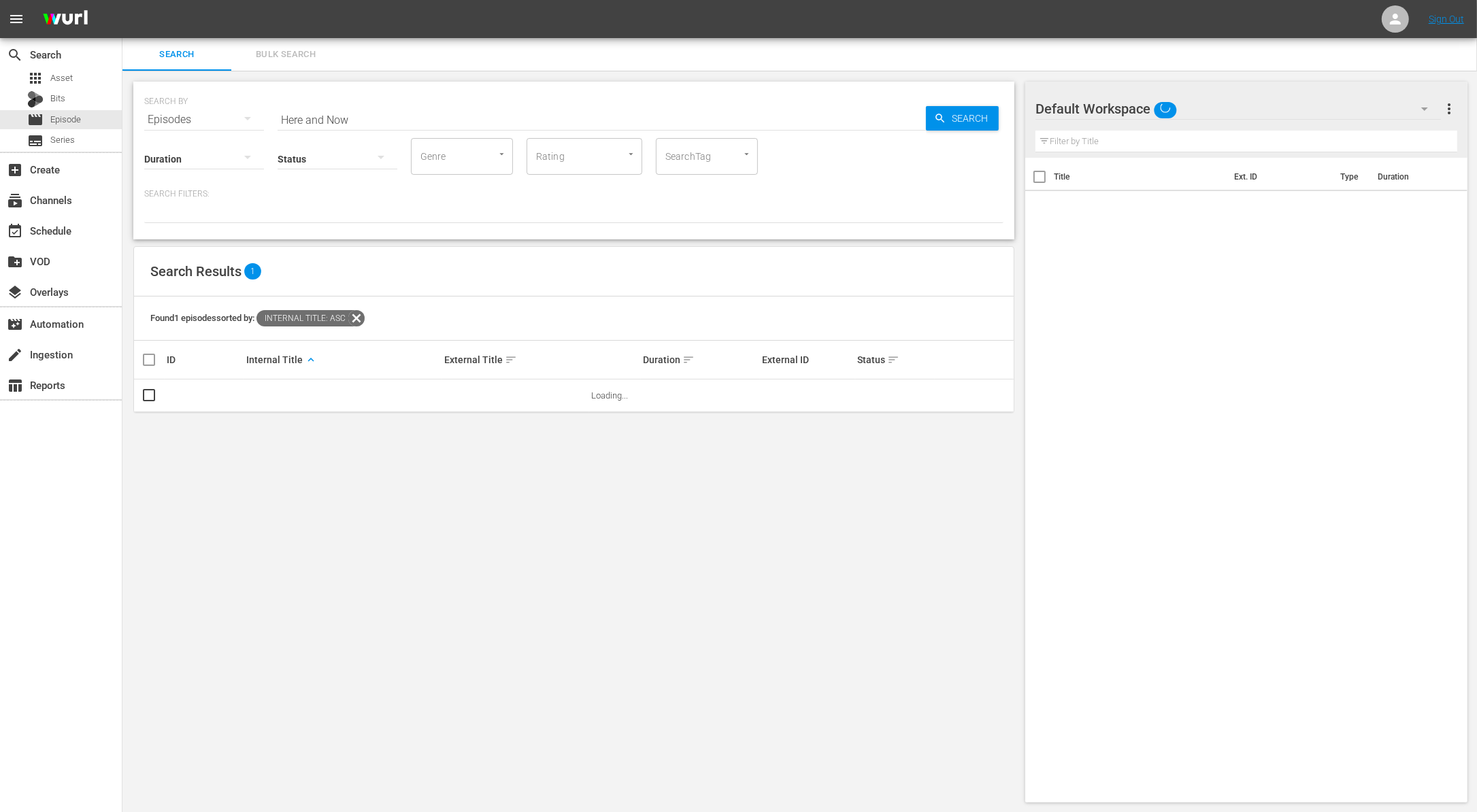
click at [341, 119] on input "Here and Now" at bounding box center [601, 120] width 648 height 33
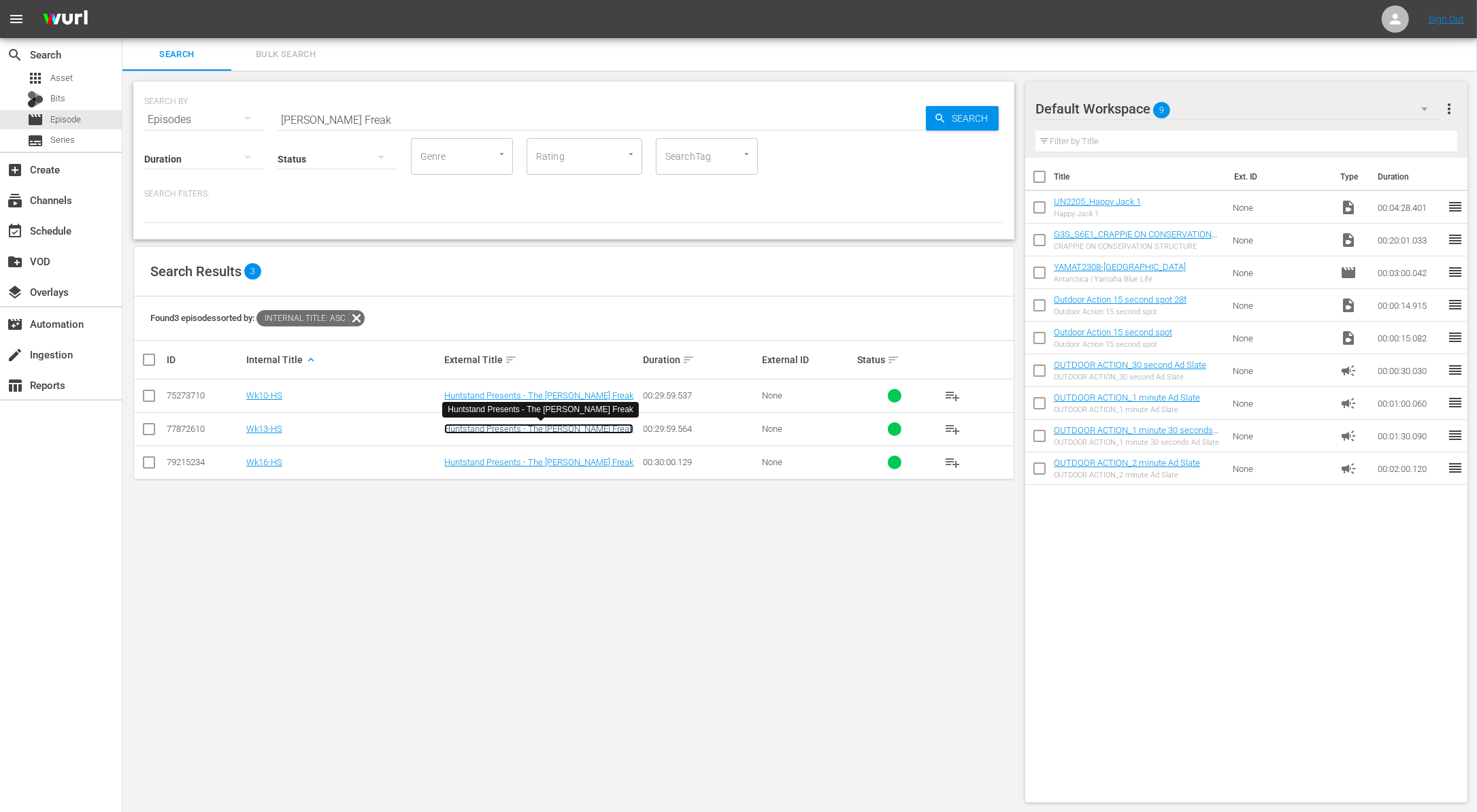
click at [537, 424] on link "Huntstand Presents - The Muley Freak" at bounding box center [538, 428] width 189 height 10
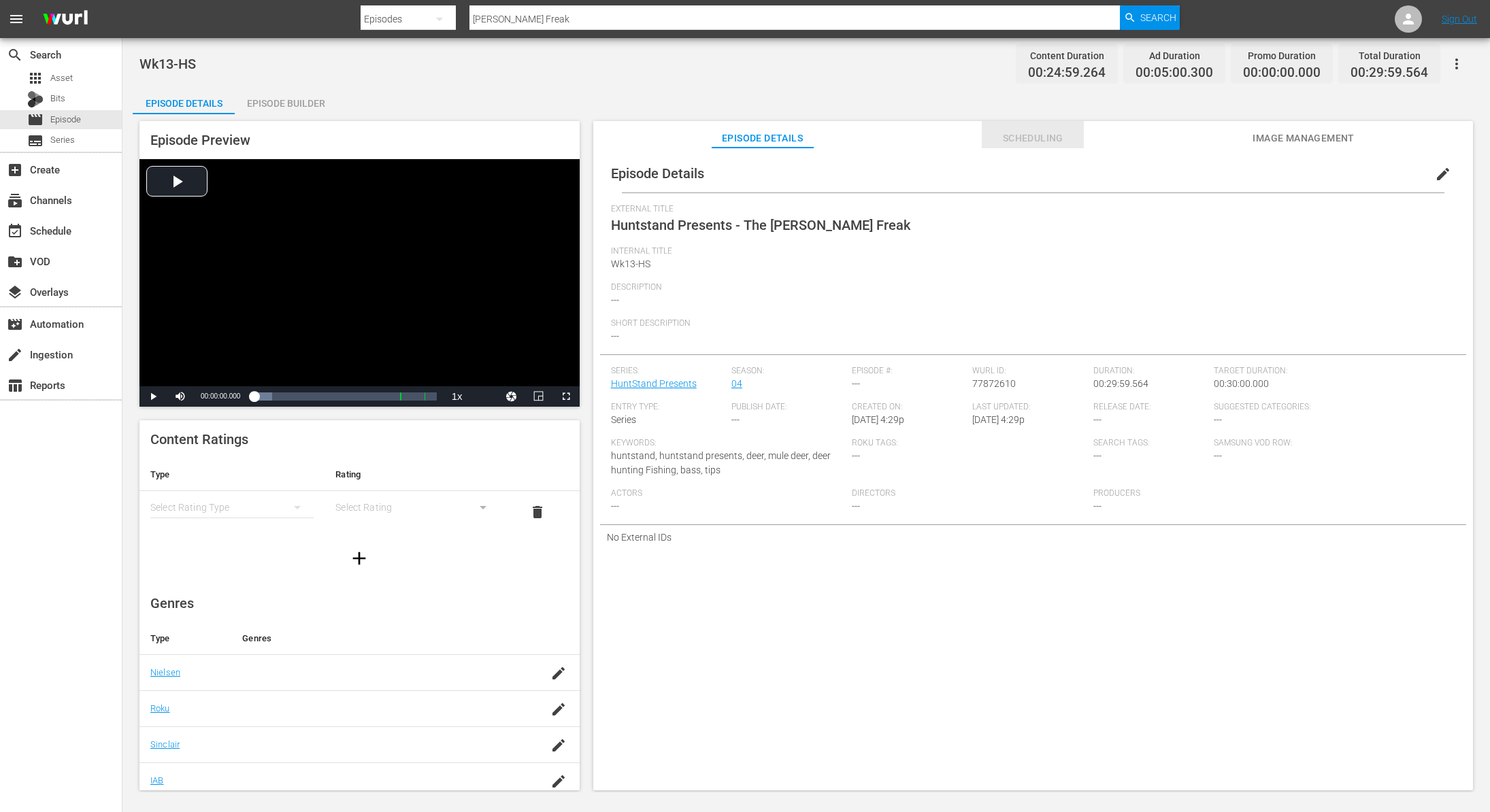
click at [1047, 133] on span "Scheduling" at bounding box center [1033, 138] width 102 height 17
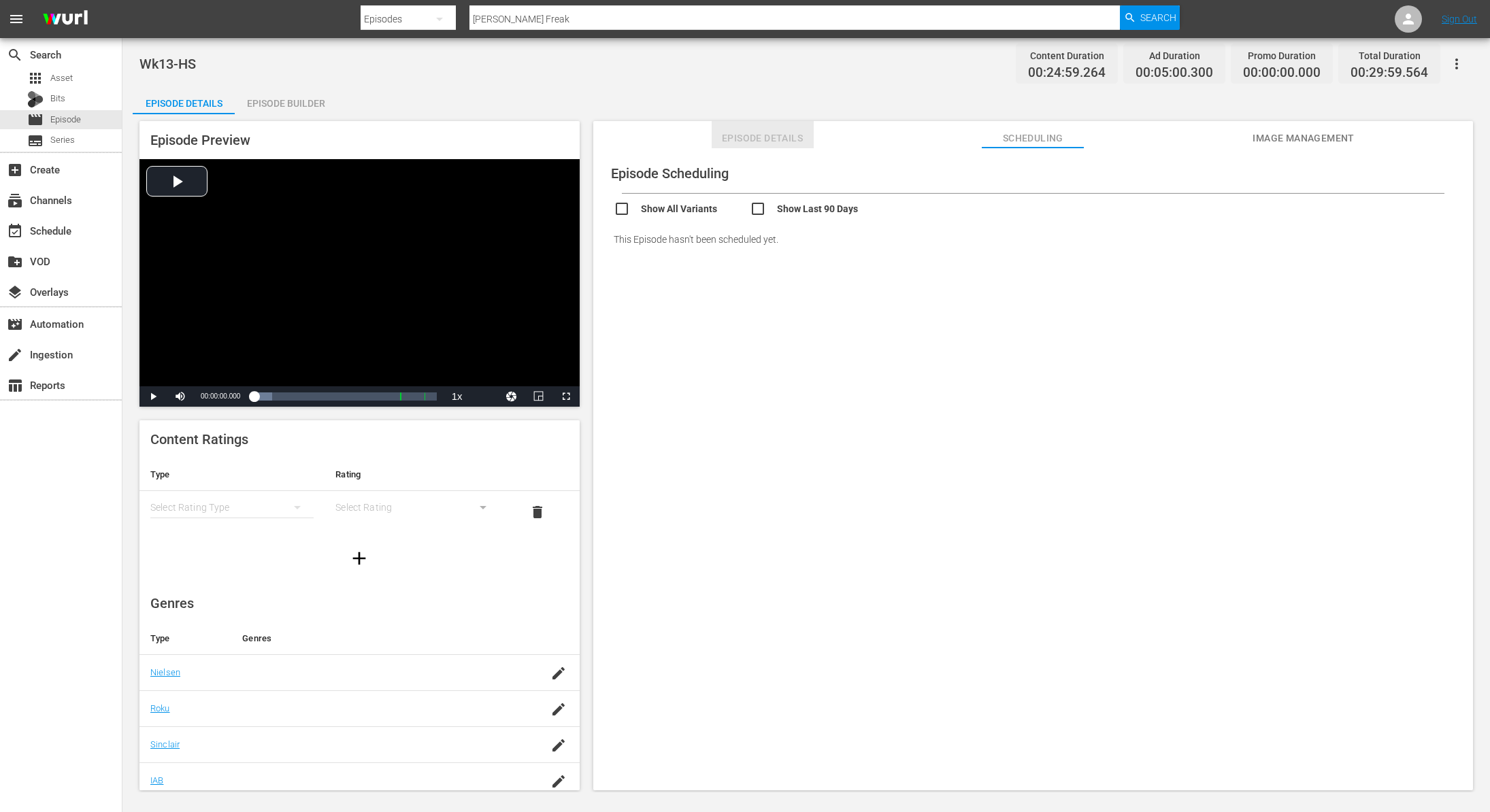
click at [771, 141] on span "Episode Details" at bounding box center [762, 138] width 102 height 17
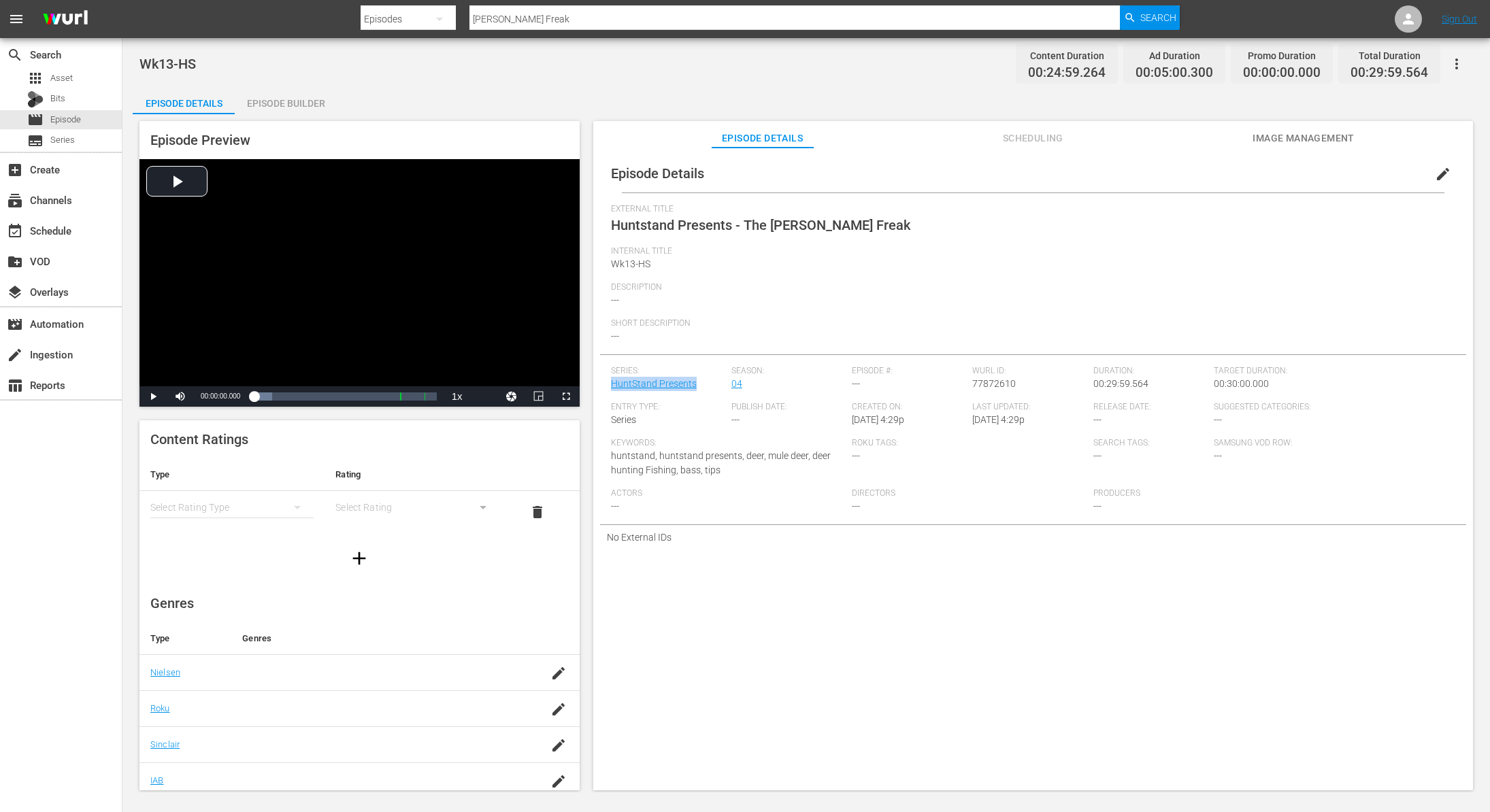
drag, startPoint x: 697, startPoint y: 385, endPoint x: 611, endPoint y: 390, distance: 86.1
click at [611, 390] on div "Series: HuntStand Presents" at bounding box center [672, 384] width 120 height 36
copy link "HuntStand Presents"
click at [743, 222] on span "Huntstand Presents - The Muley Freak" at bounding box center [761, 225] width 299 height 16
click at [443, 542] on div at bounding box center [359, 558] width 440 height 38
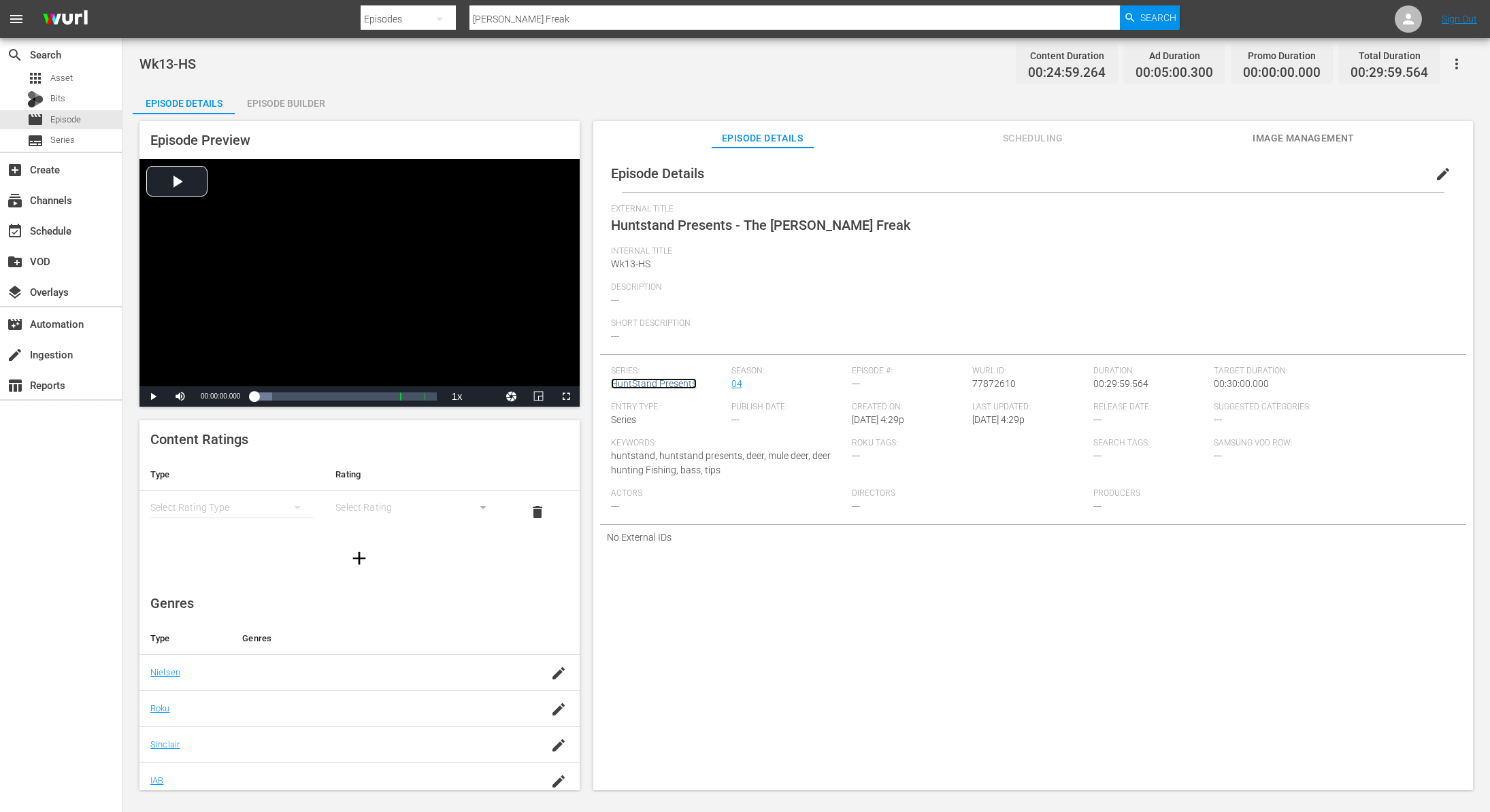
click at [665, 385] on link "HuntStand Presents" at bounding box center [654, 384] width 86 height 11
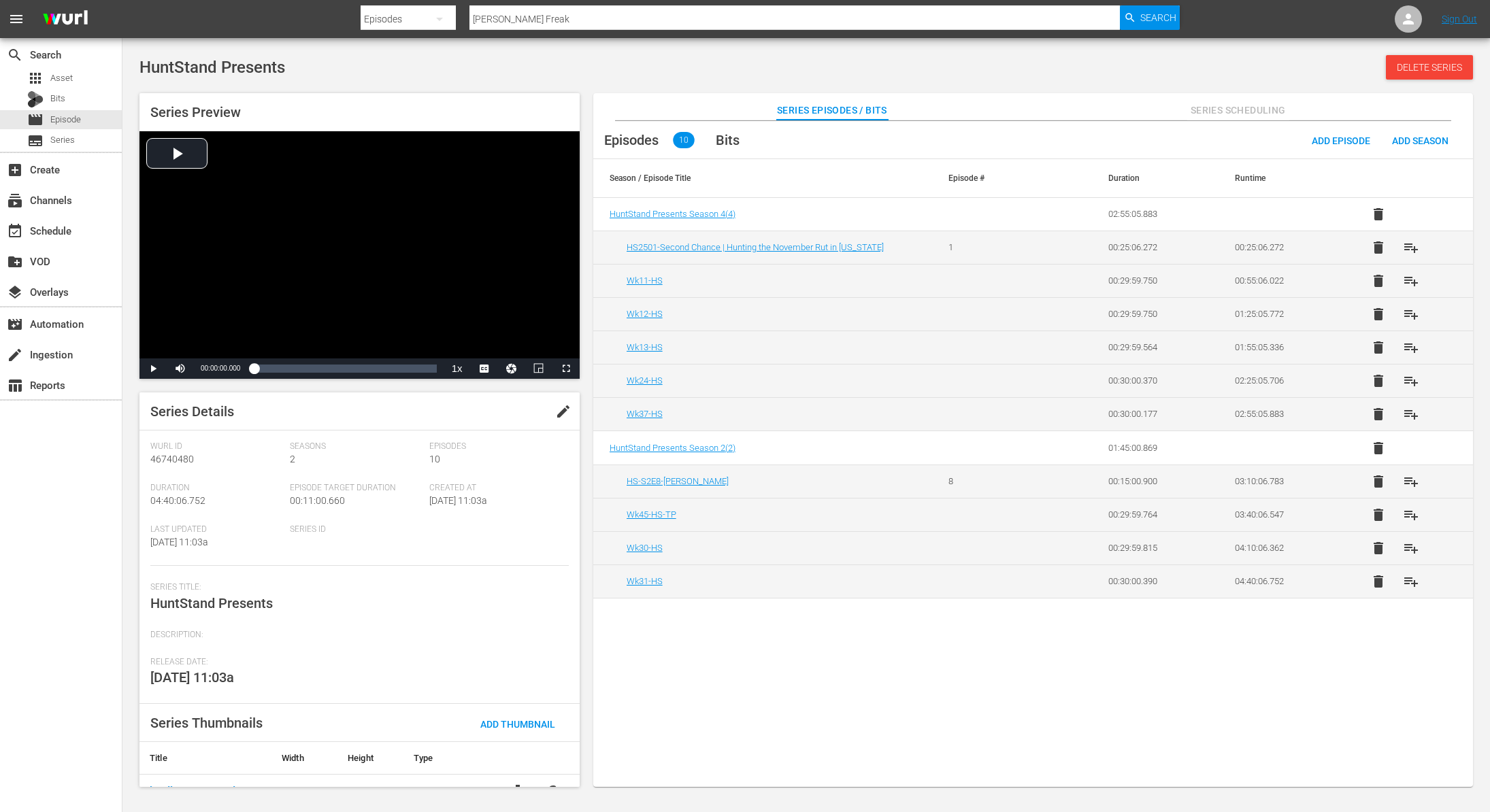
scroll to position [20, 0]
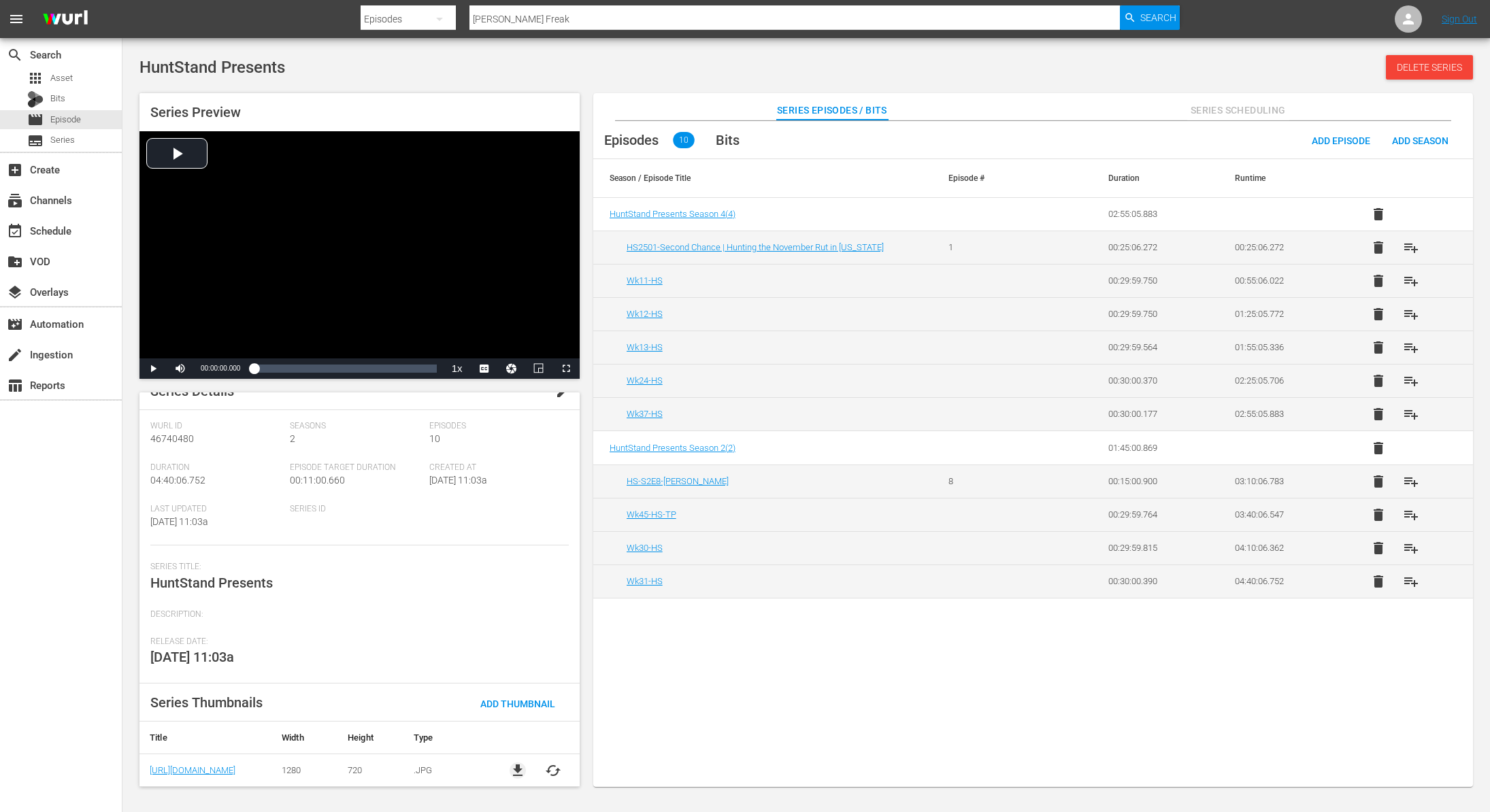
click at [517, 768] on span "file_download" at bounding box center [518, 771] width 16 height 16
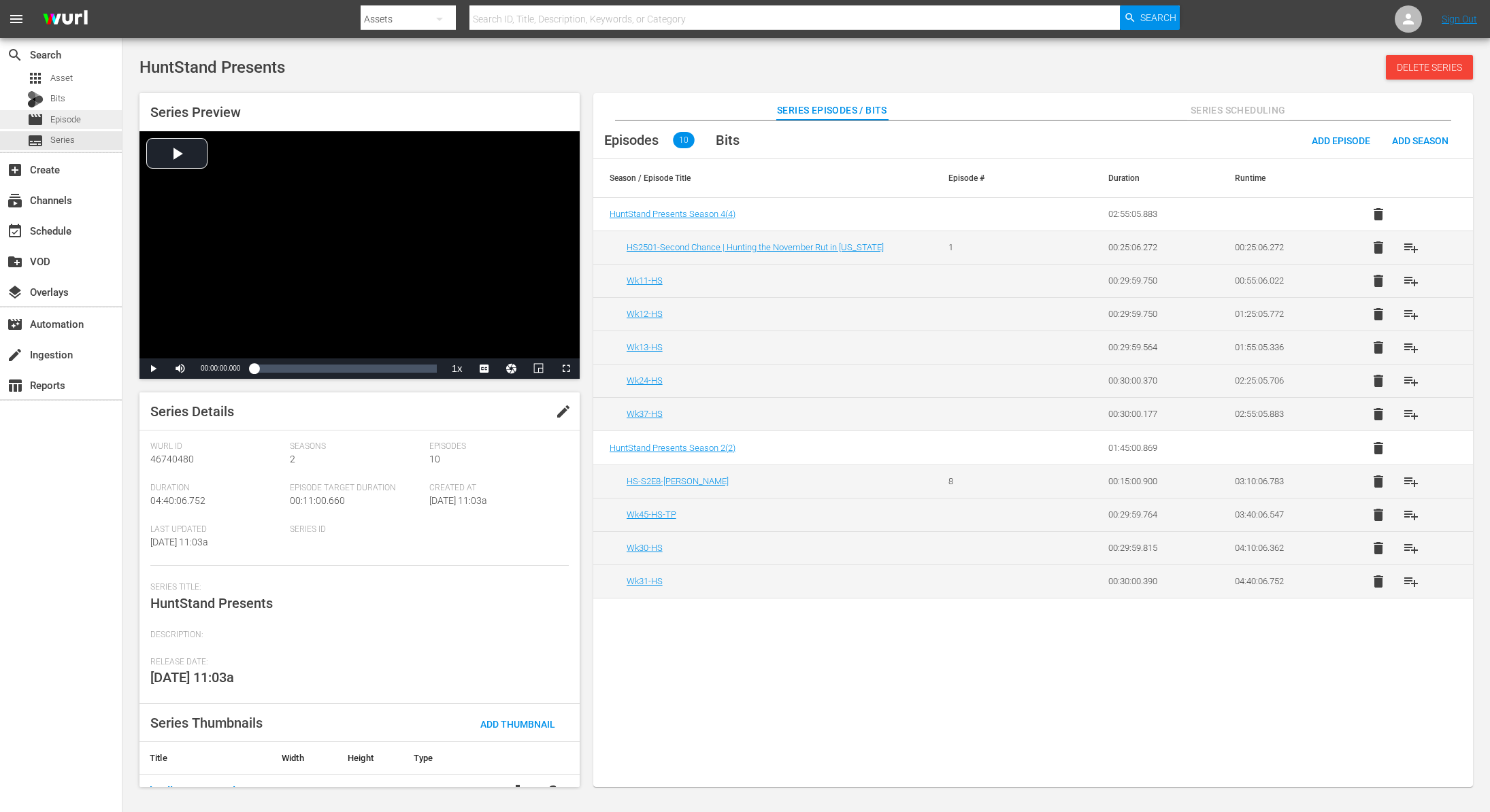
click at [66, 116] on span "Episode" at bounding box center [65, 119] width 30 height 13
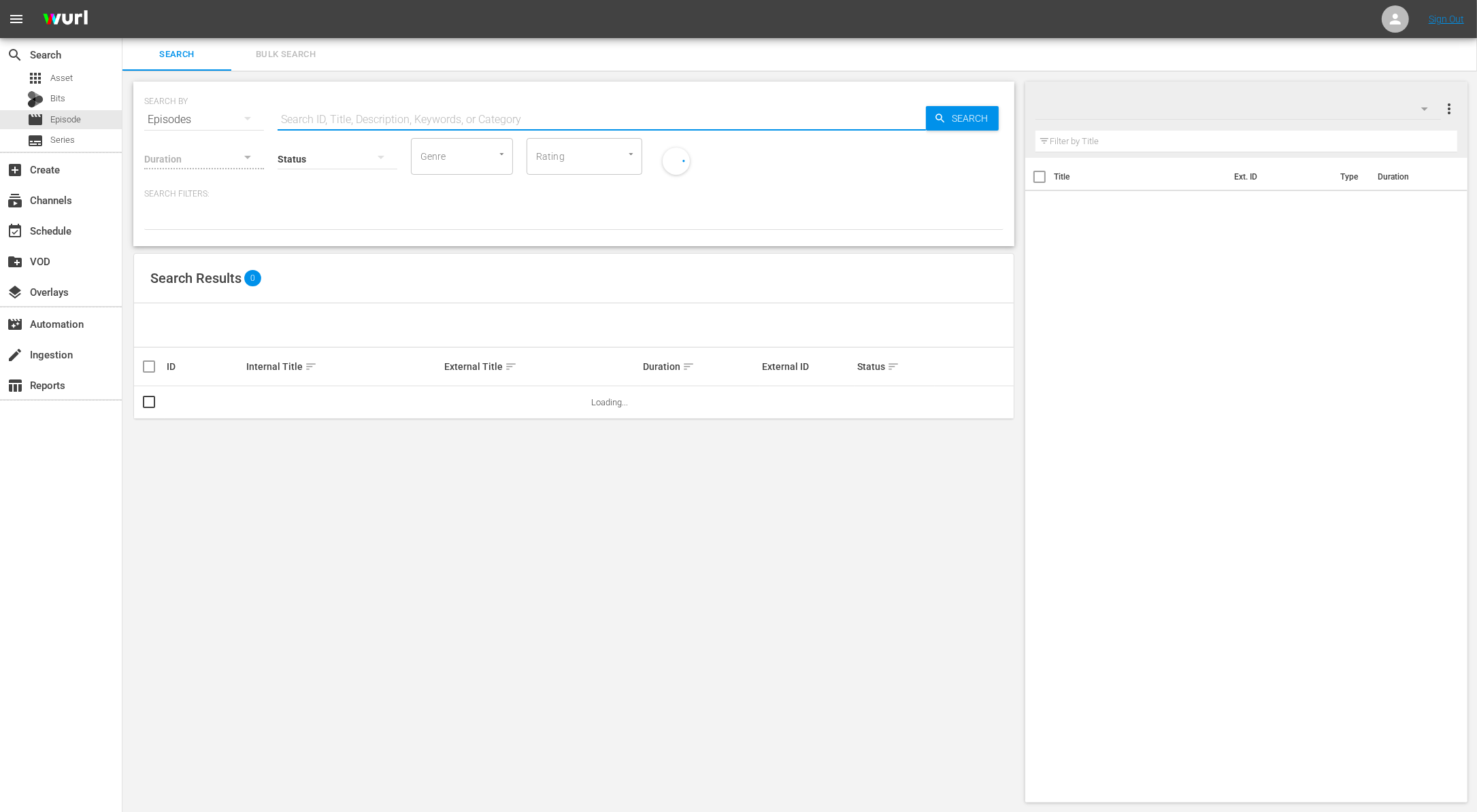
click at [430, 116] on input "text" at bounding box center [601, 120] width 648 height 33
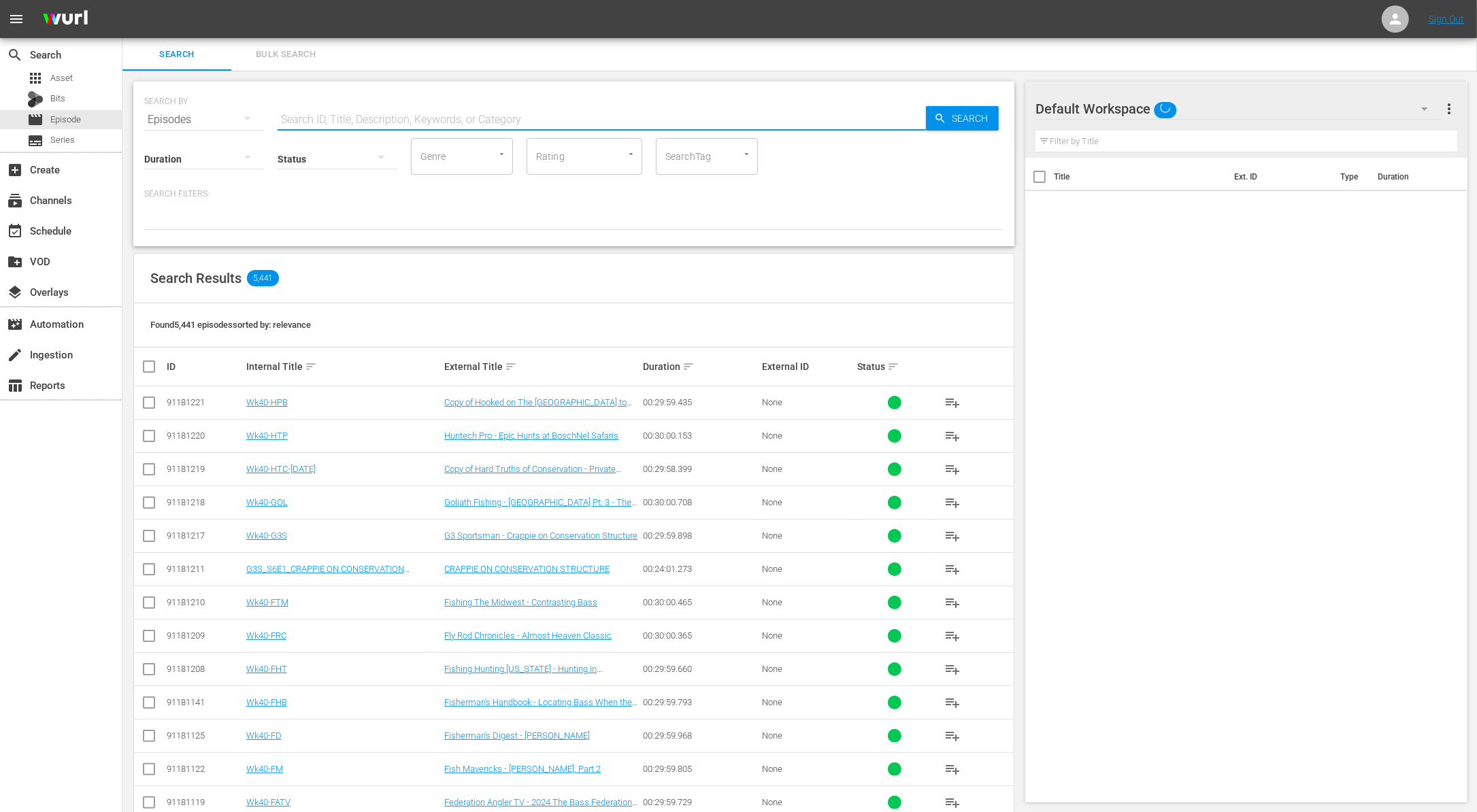
paste input "Deep Dive into Side Imaging"
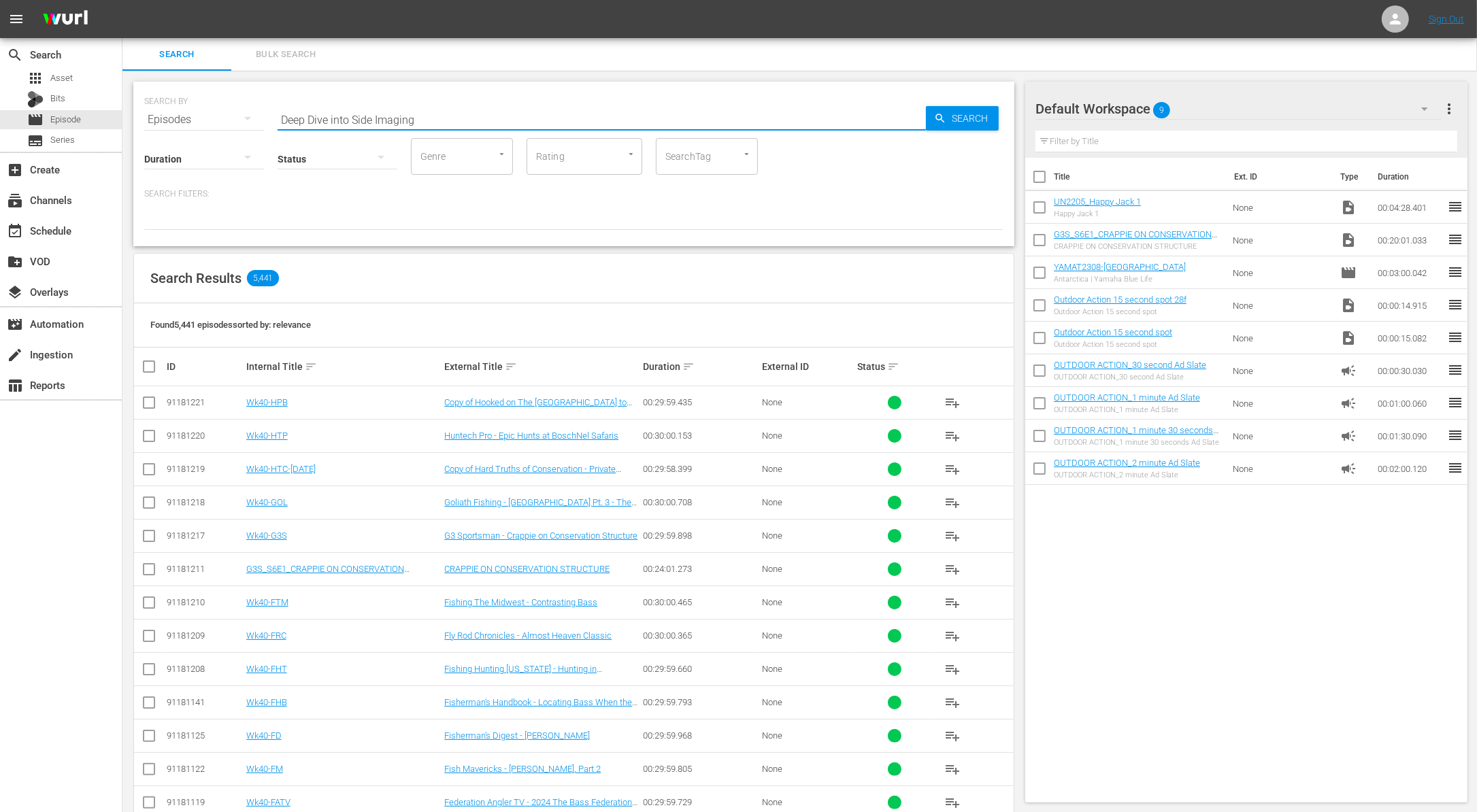
type input "Deep Dive into Side Imaging"
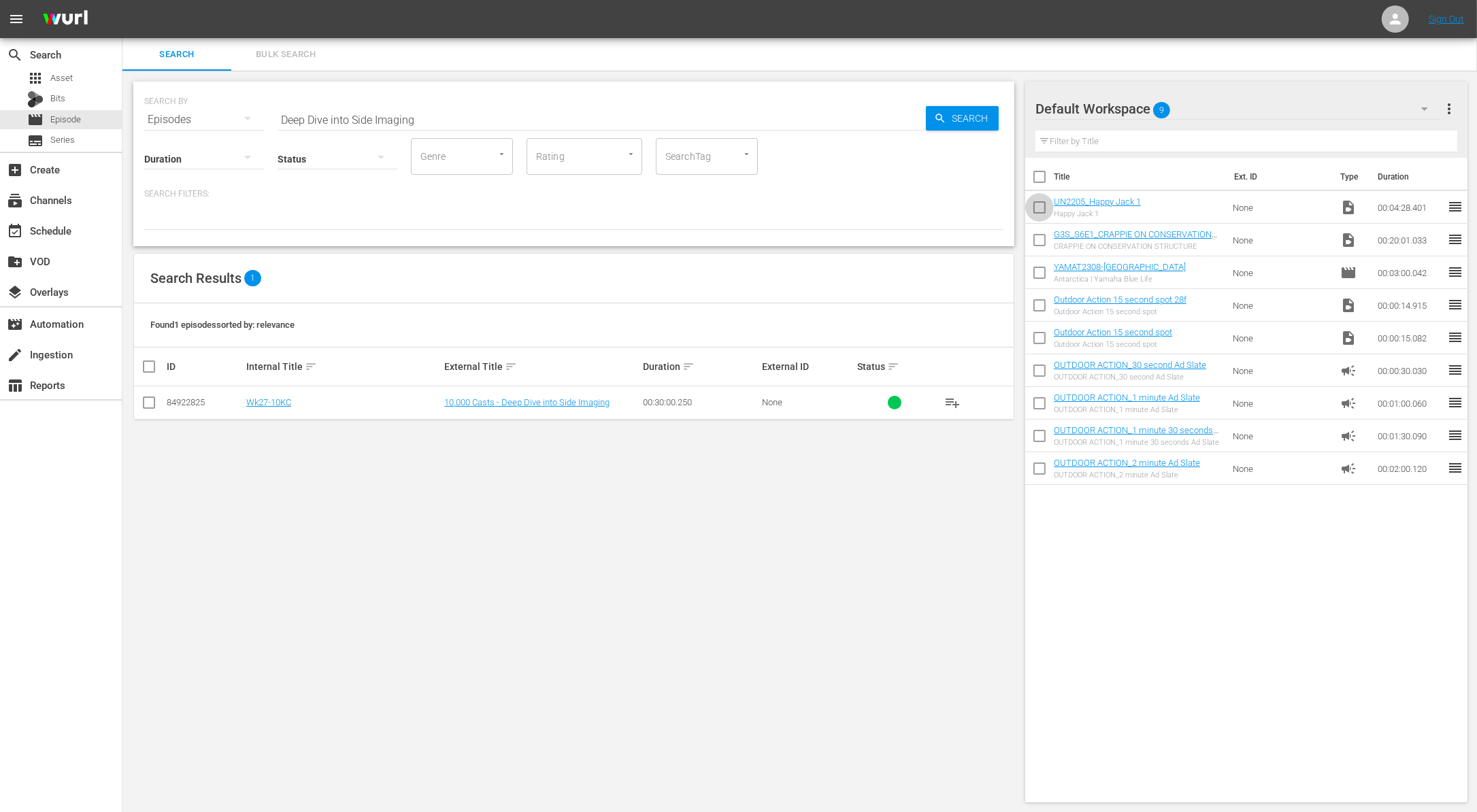
click at [1039, 203] on input "checkbox" at bounding box center [1039, 210] width 29 height 29
checkbox input "true"
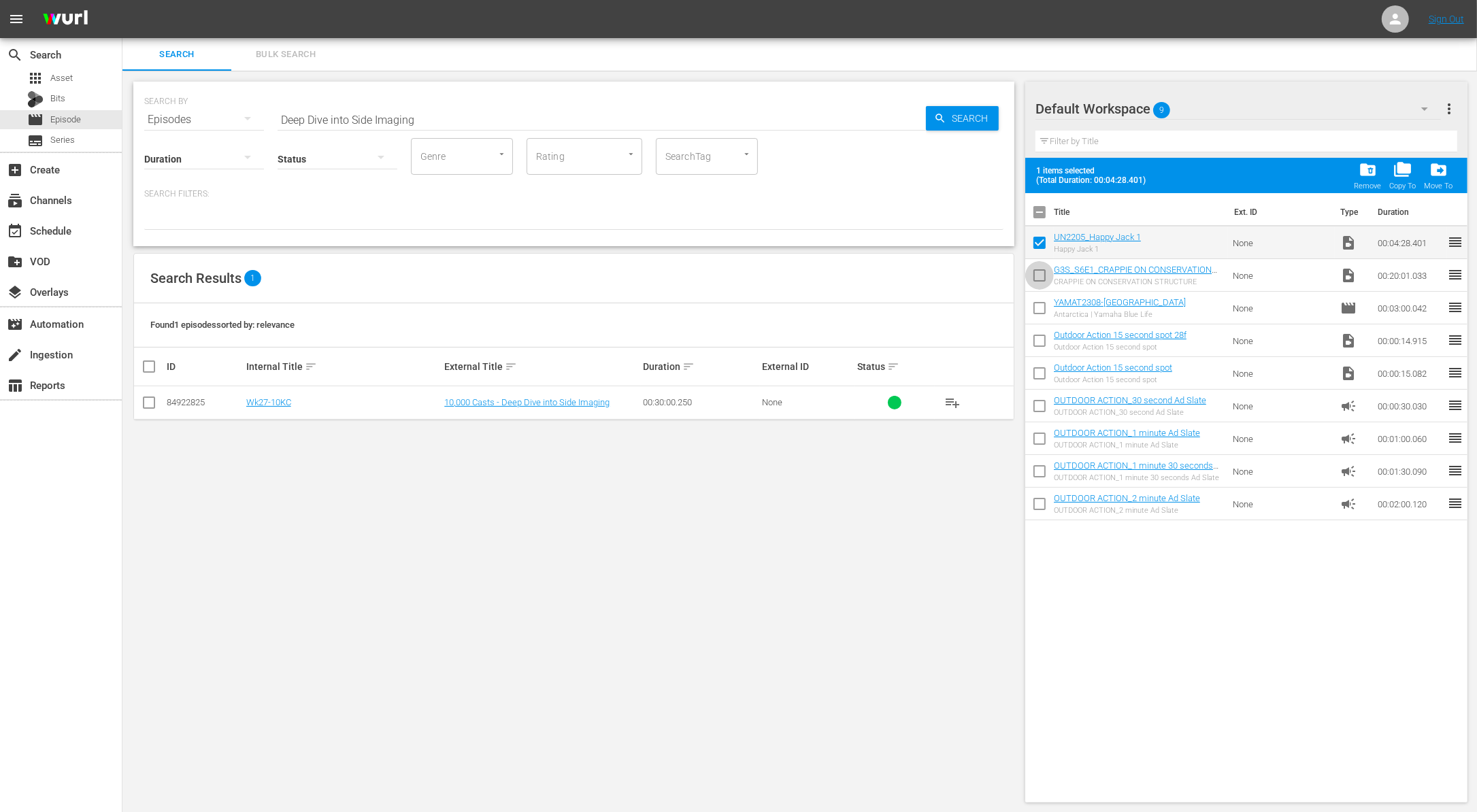
click at [1030, 273] on input "checkbox" at bounding box center [1039, 278] width 29 height 29
checkbox input "true"
click at [1369, 165] on span "folder_delete" at bounding box center [1367, 169] width 18 height 18
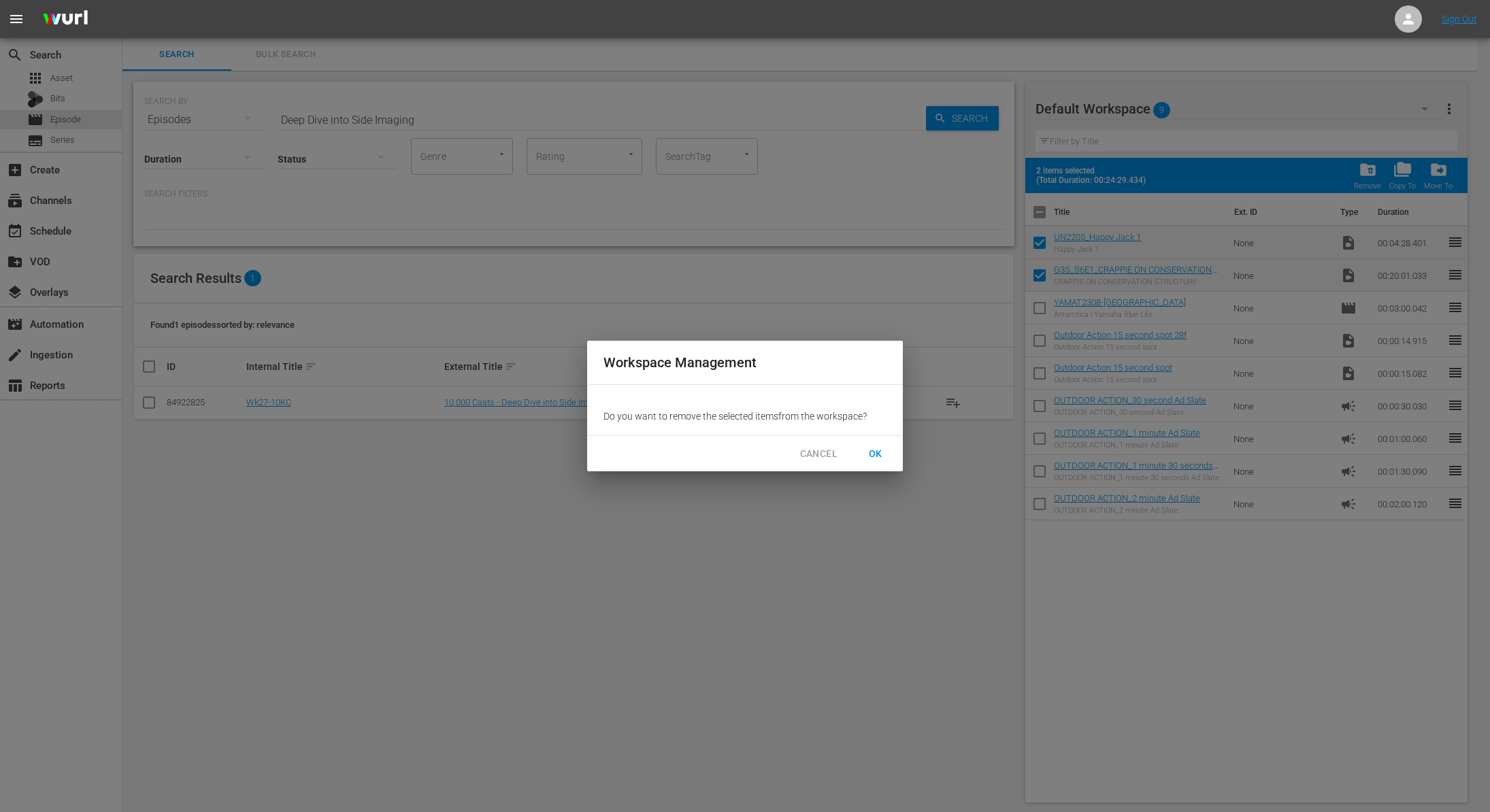
click at [873, 453] on span "OK" at bounding box center [876, 454] width 22 height 17
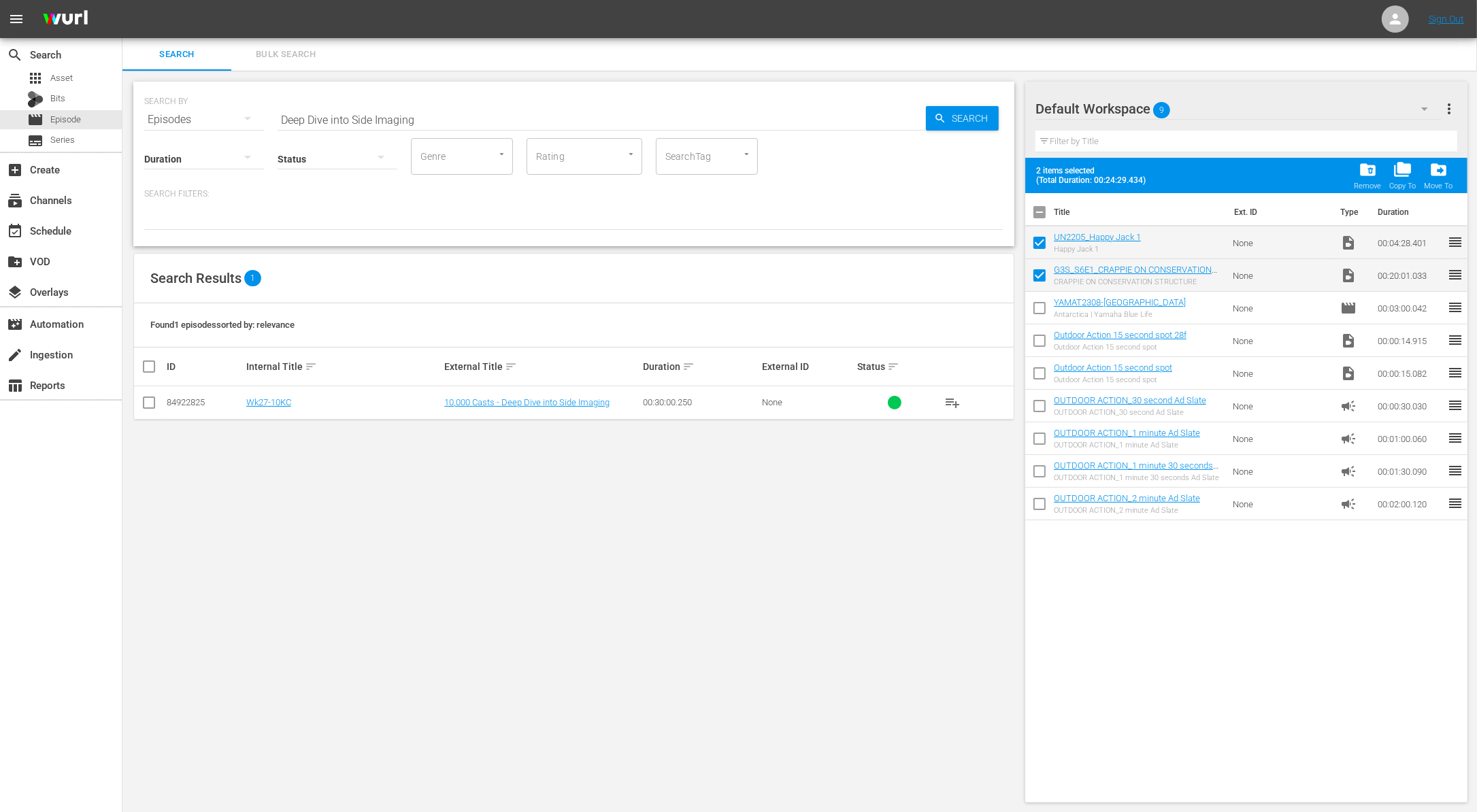
checkbox input "false"
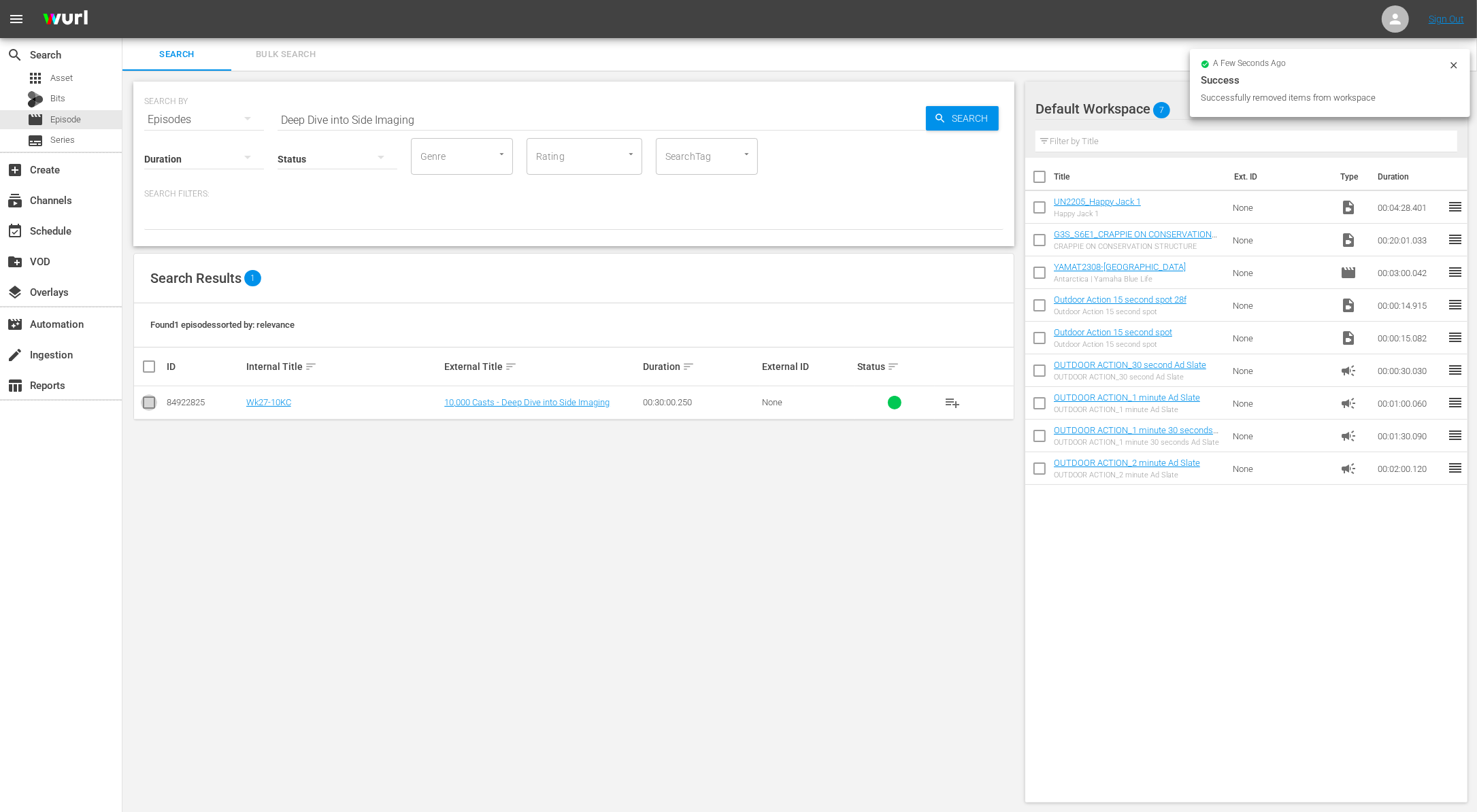
click at [155, 401] on input "checkbox" at bounding box center [148, 405] width 16 height 16
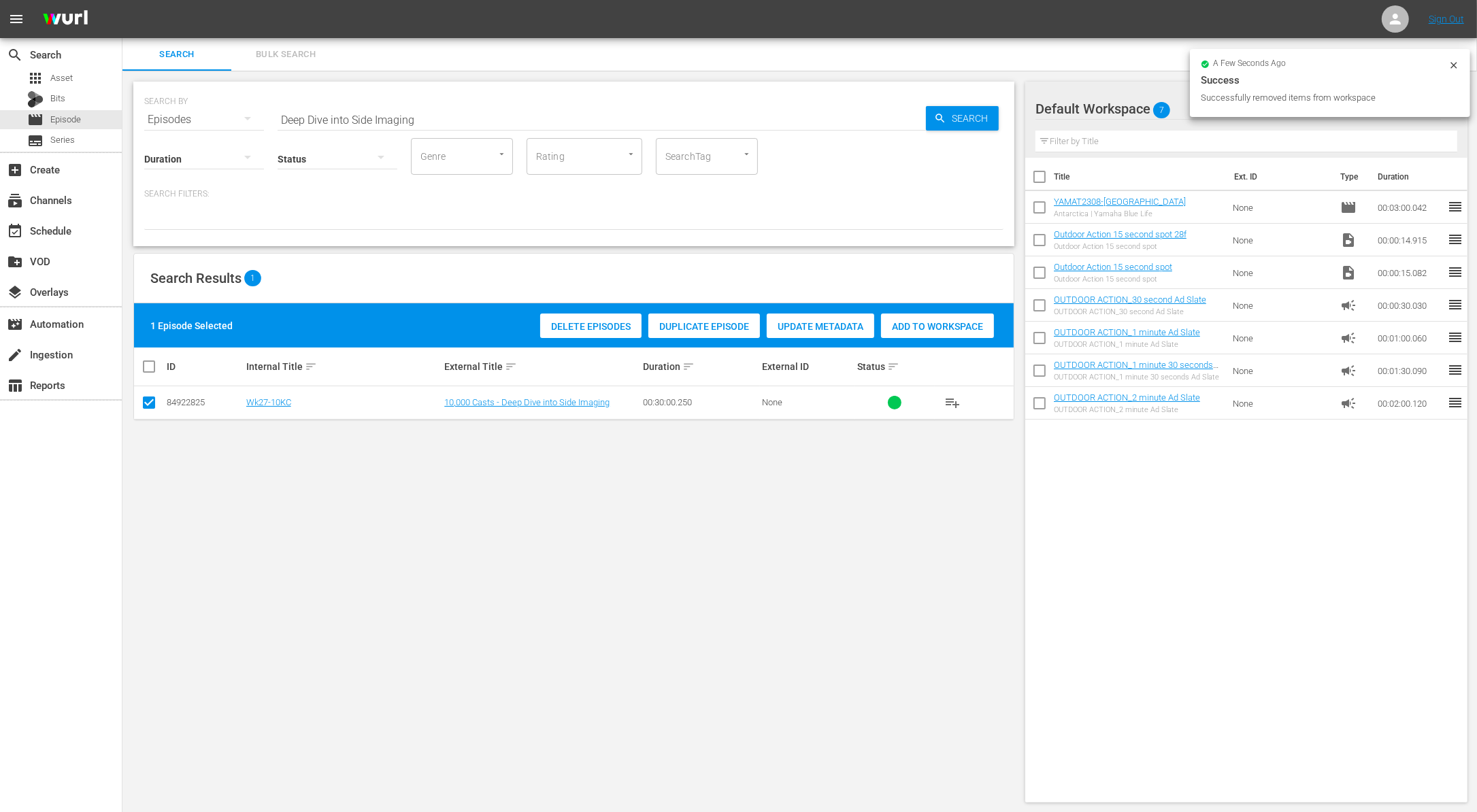
click at [707, 324] on span "Duplicate Episode" at bounding box center [703, 327] width 112 height 11
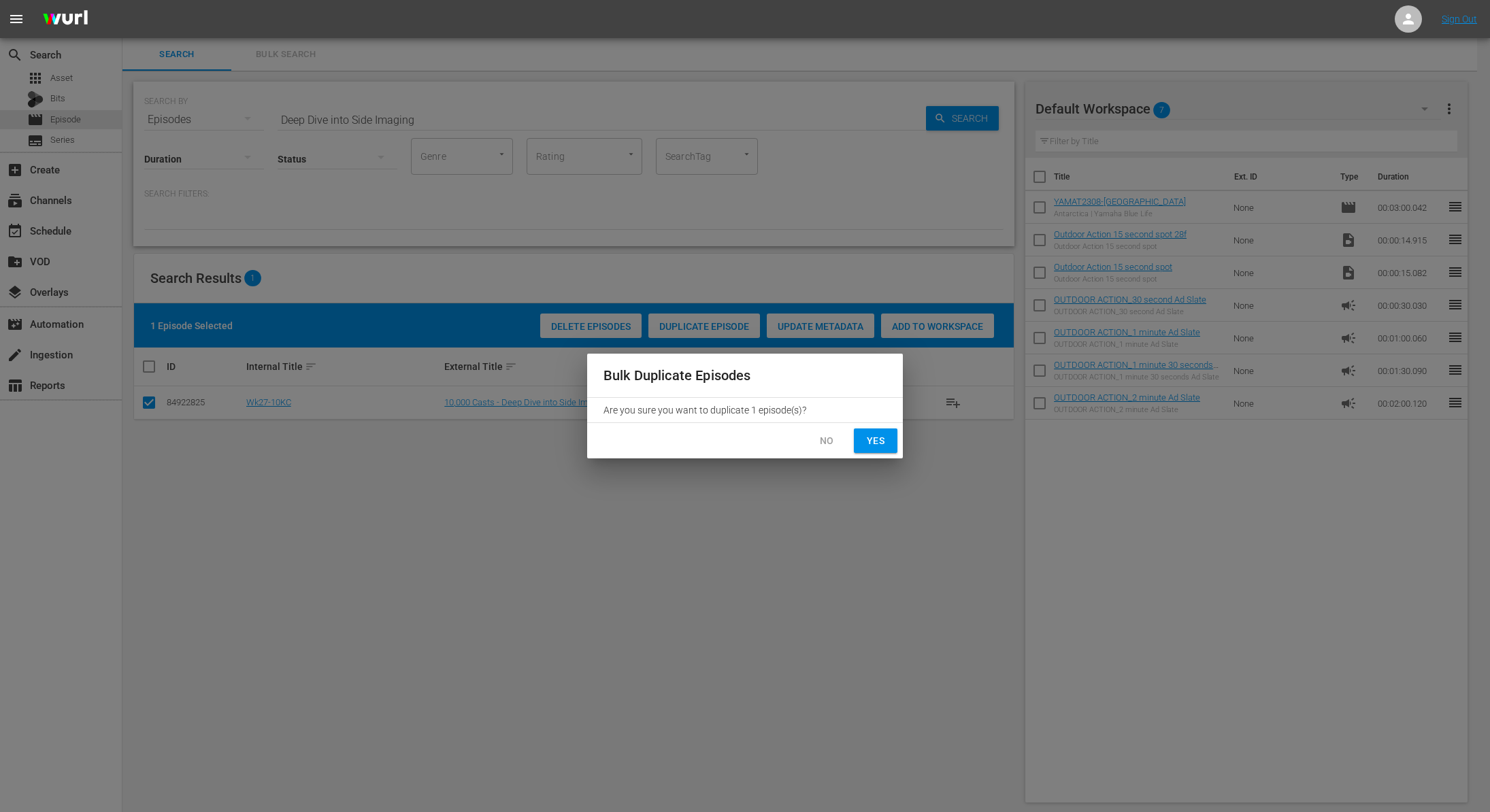
click at [886, 443] on button "Yes" at bounding box center [876, 441] width 44 height 25
checkbox input "false"
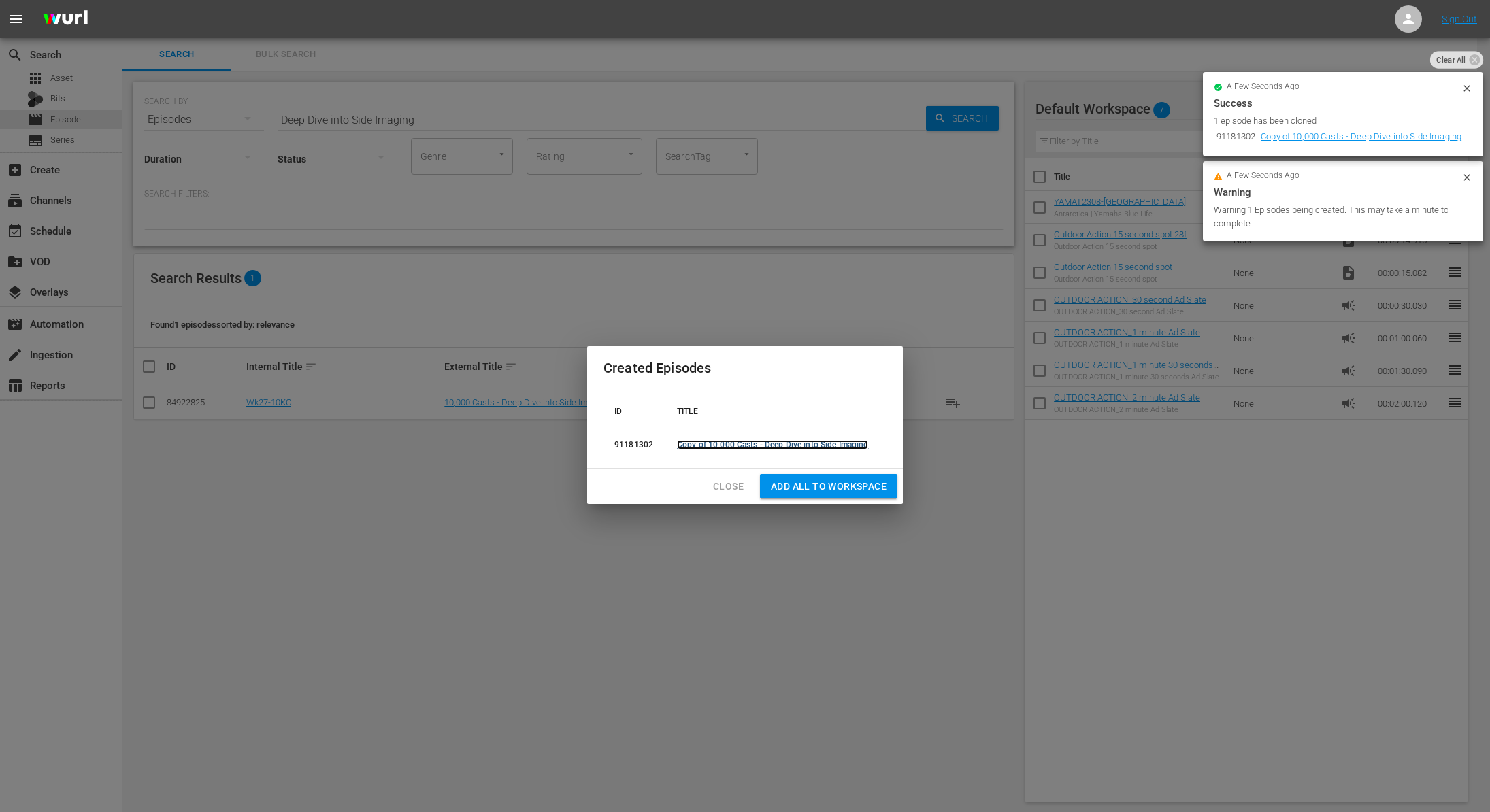
click at [855, 440] on link "Copy of 10,000 Casts - Deep Dive into Side Imaging" at bounding box center [772, 445] width 192 height 9
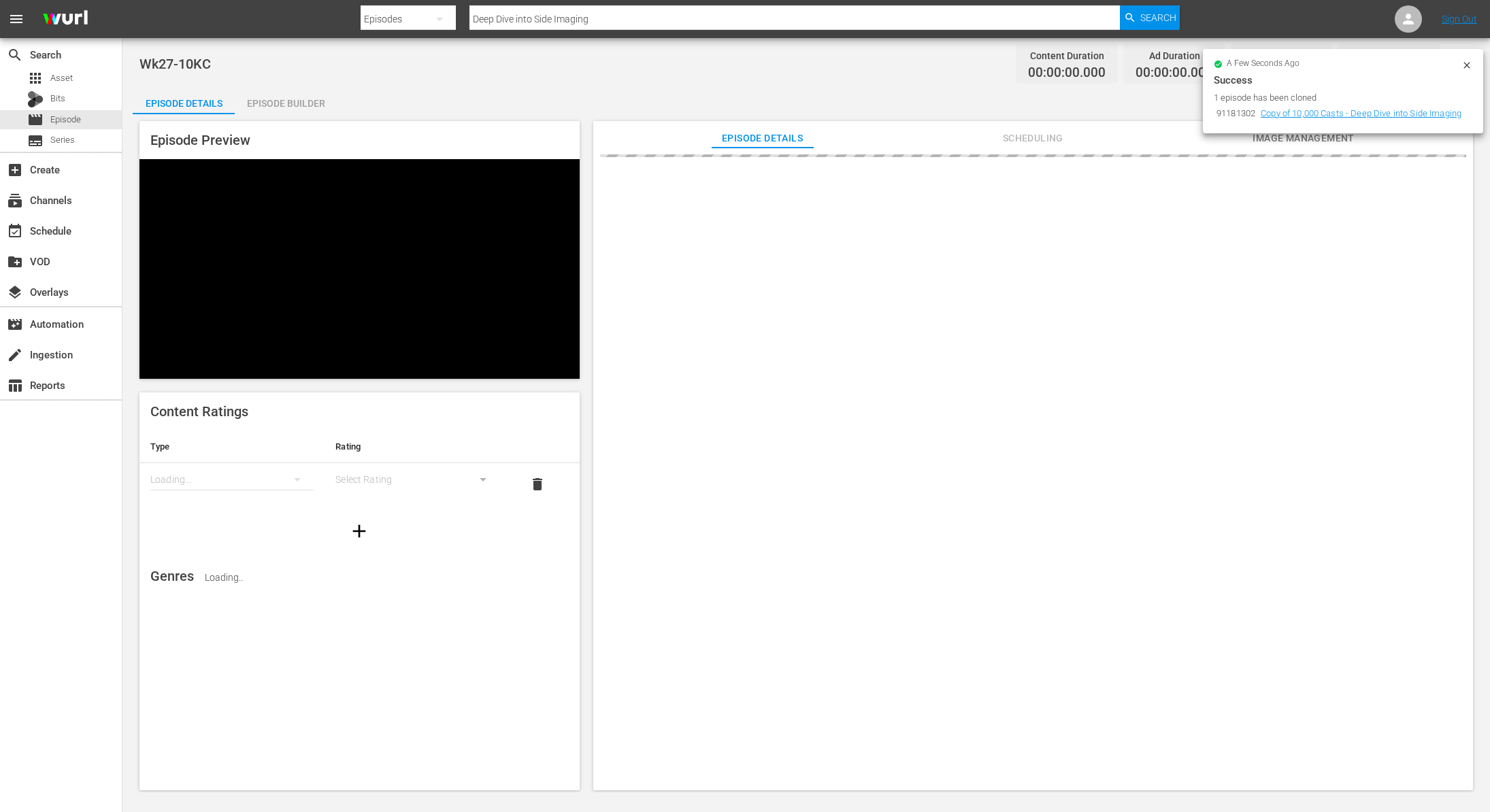
click at [1472, 68] on div "a few seconds ago Success 1 episode has been cloned 91181302 Copy of 10,000 Cas…" at bounding box center [1343, 91] width 281 height 84
click at [1468, 65] on icon at bounding box center [1467, 66] width 11 height 11
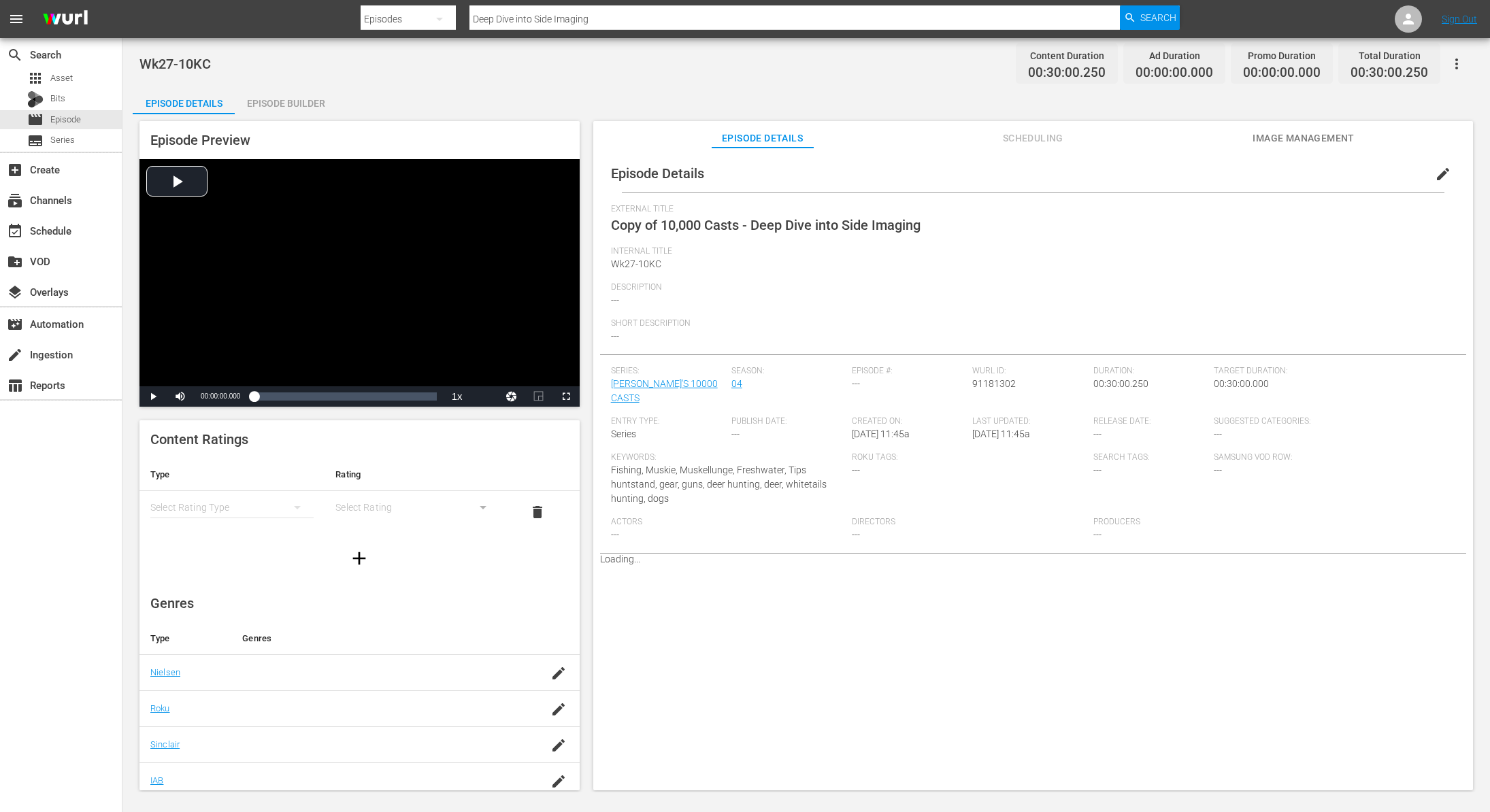
click at [1438, 176] on span "edit" at bounding box center [1443, 173] width 16 height 16
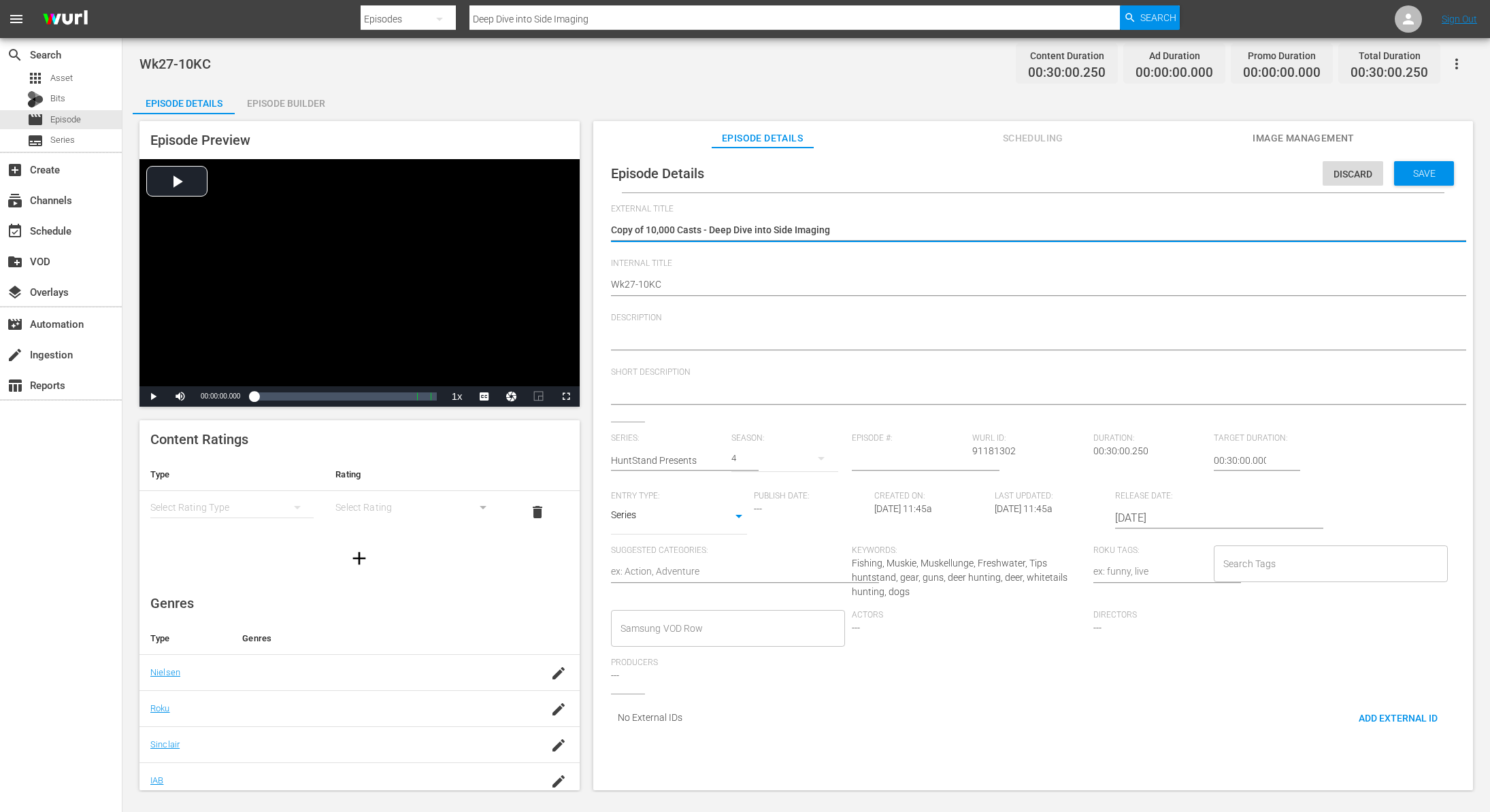
type textarea "Copy of10,000 Casts - Deep Dive into Side Imaging"
type textarea "Copy o10,000 Casts - Deep Dive into Side Imaging"
type textarea "Copy 10,000 Casts - Deep Dive into Side Imaging"
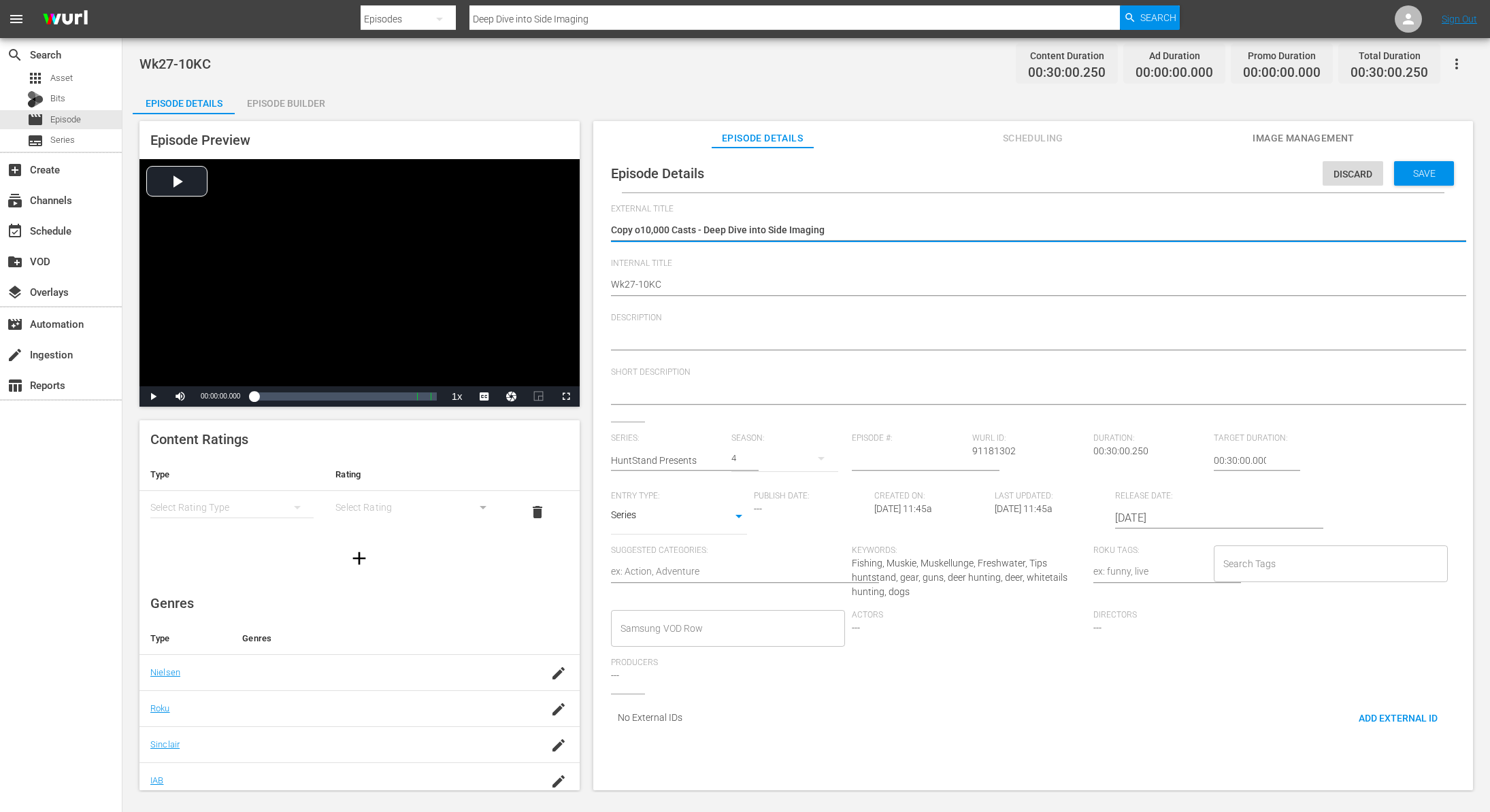
type textarea "Copy 10,000 Casts - Deep Dive into Side Imaging"
type textarea "Copy10,000 Casts - Deep Dive into Side Imaging"
type textarea "Cop10,000 Casts - Deep Dive into Side Imaging"
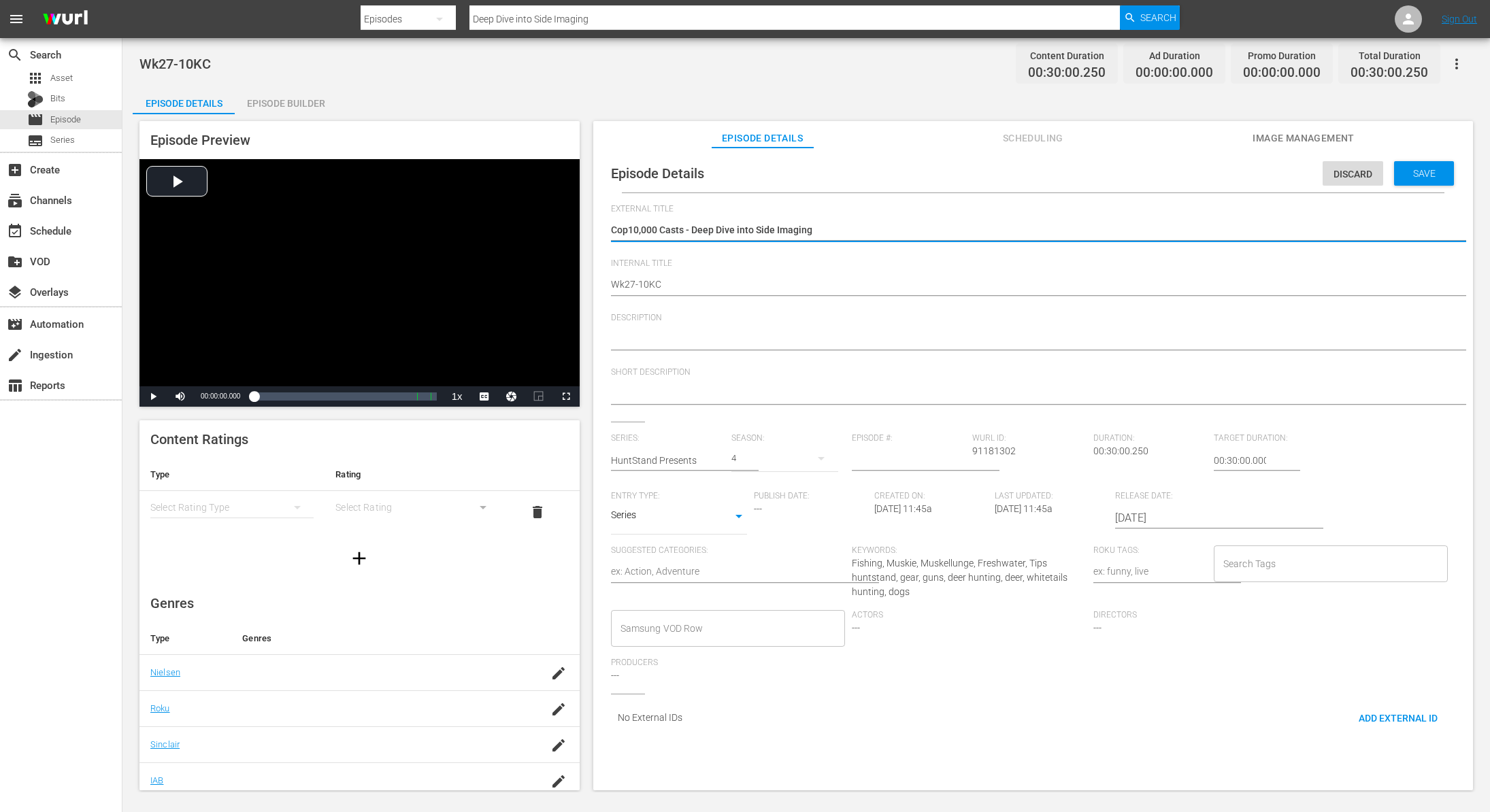
type textarea "Co10,000 Casts - Deep Dive into Side Imaging"
type textarea "C10,000 Casts - Deep Dive into Side Imaging"
type textarea "10,000 Casts - Deep Dive into Side Imaging"
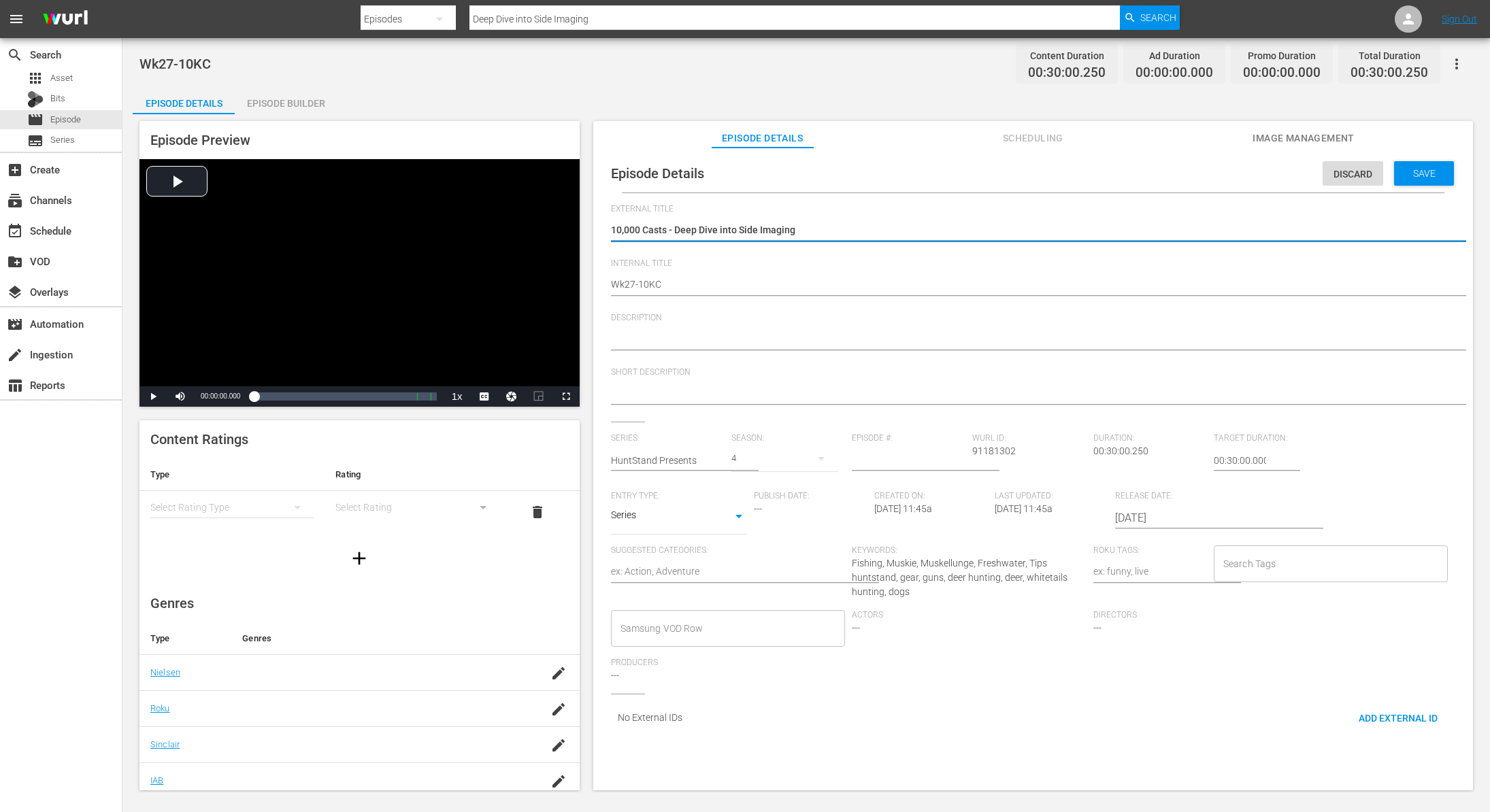
type textarea "10,000 Casts - Deep Dive into Side Imaging"
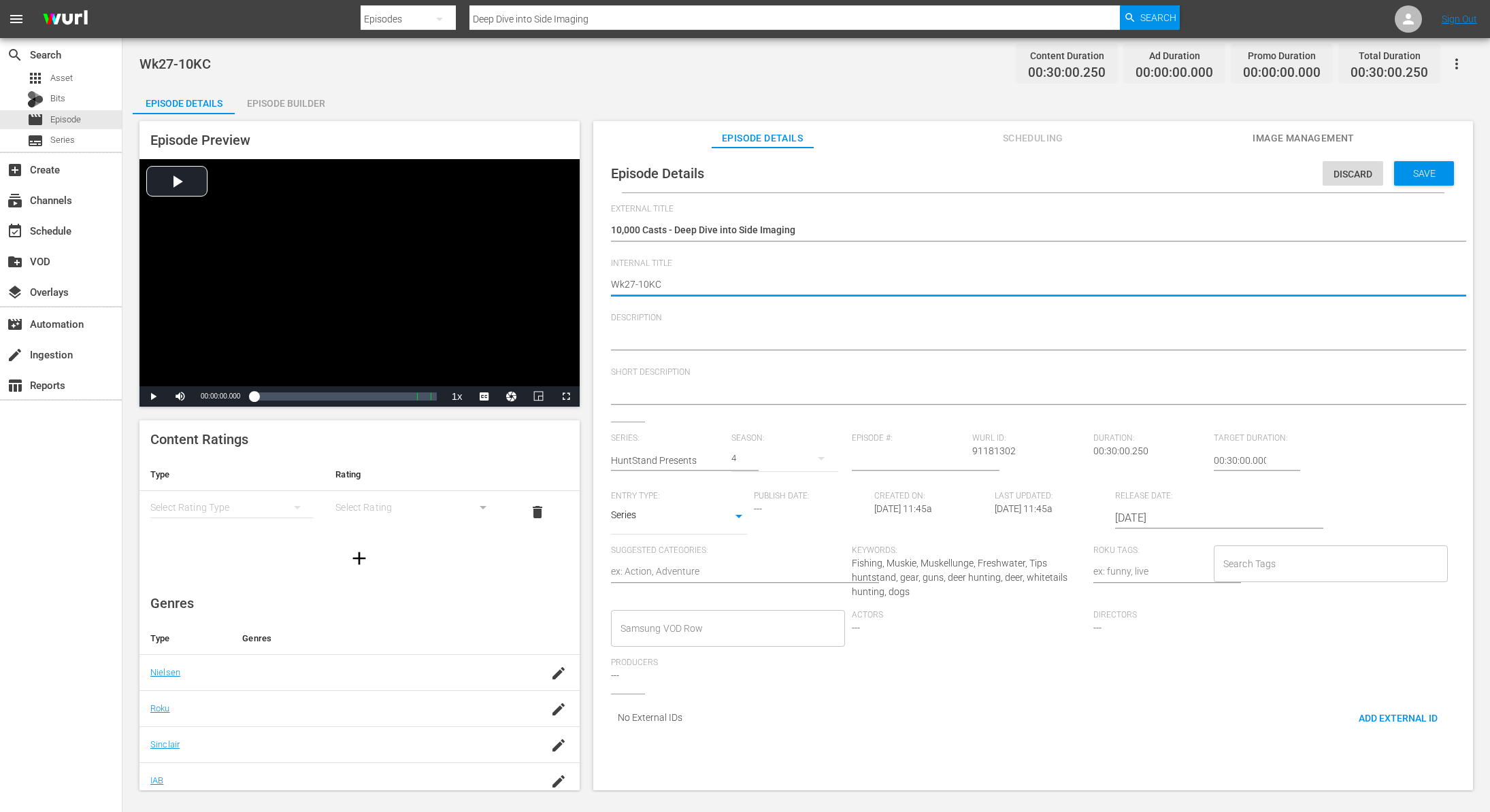
type textarea "Wk2-10KC"
type textarea "Wk-10KC"
type textarea "Wk4-10KC"
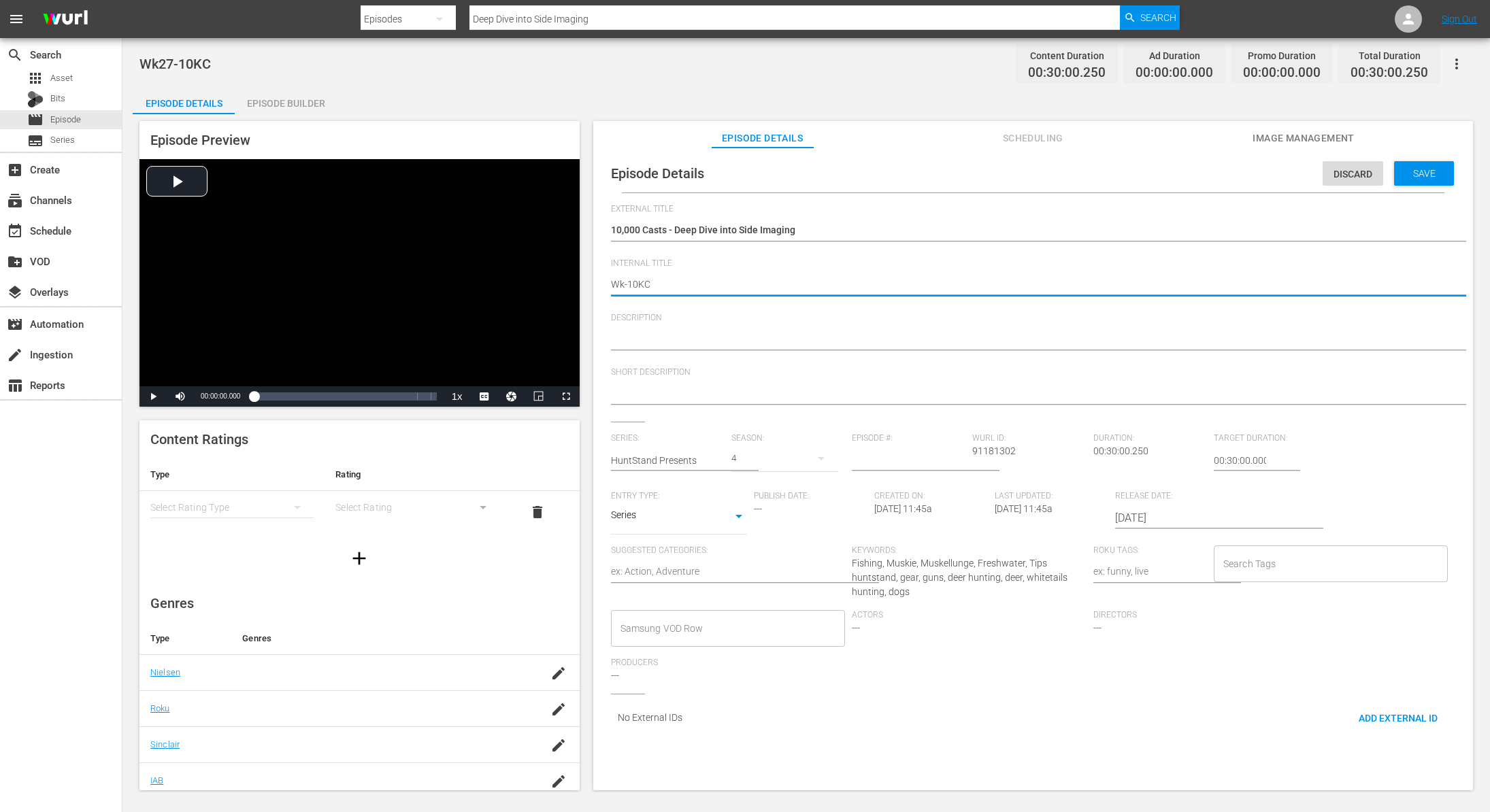
type textarea "Wk4-10KC"
type textarea "Wk40-10KC"
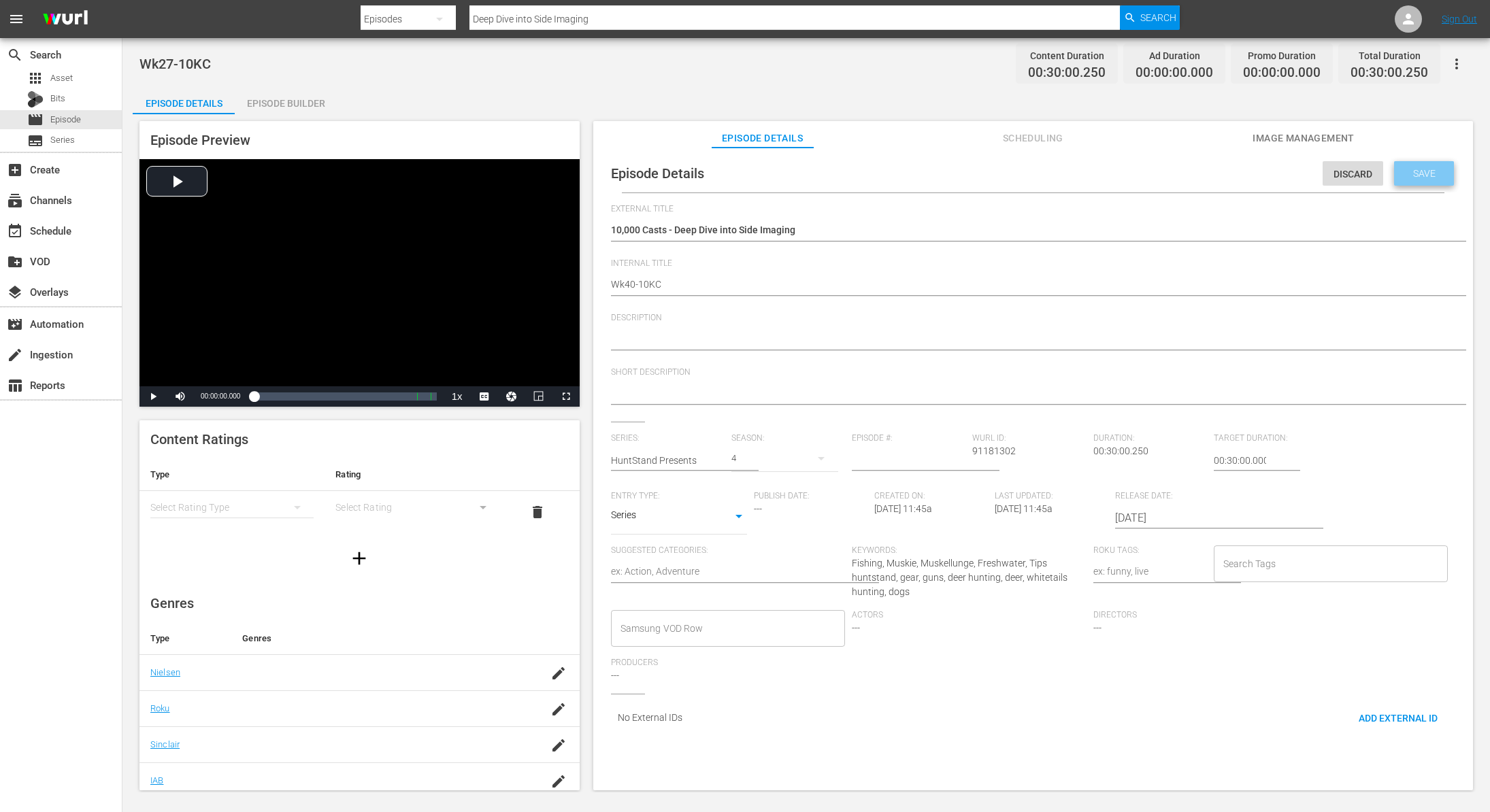
click at [1429, 161] on div "Save" at bounding box center [1424, 173] width 60 height 24
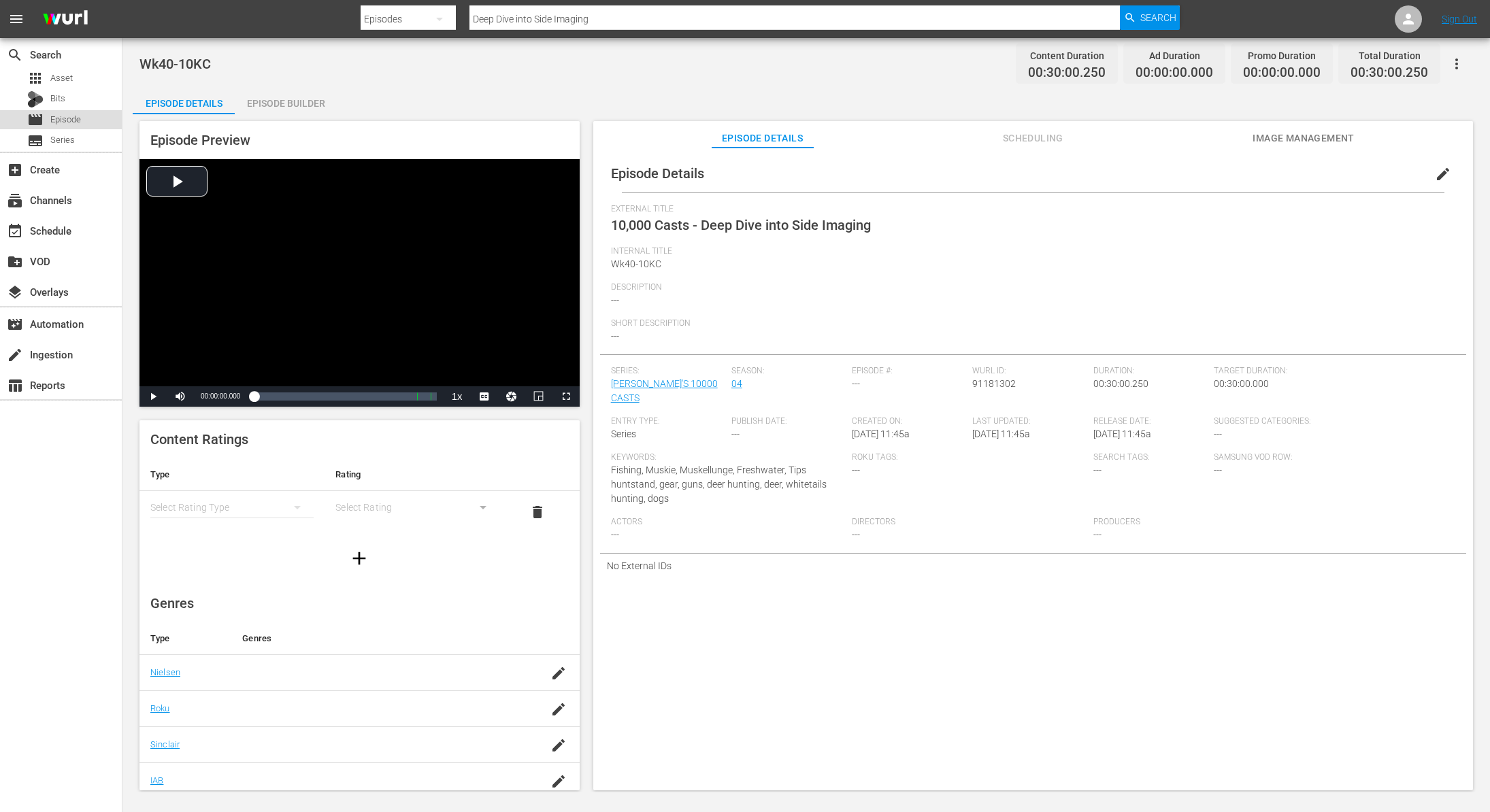
click at [75, 113] on span "Episode" at bounding box center [65, 119] width 30 height 13
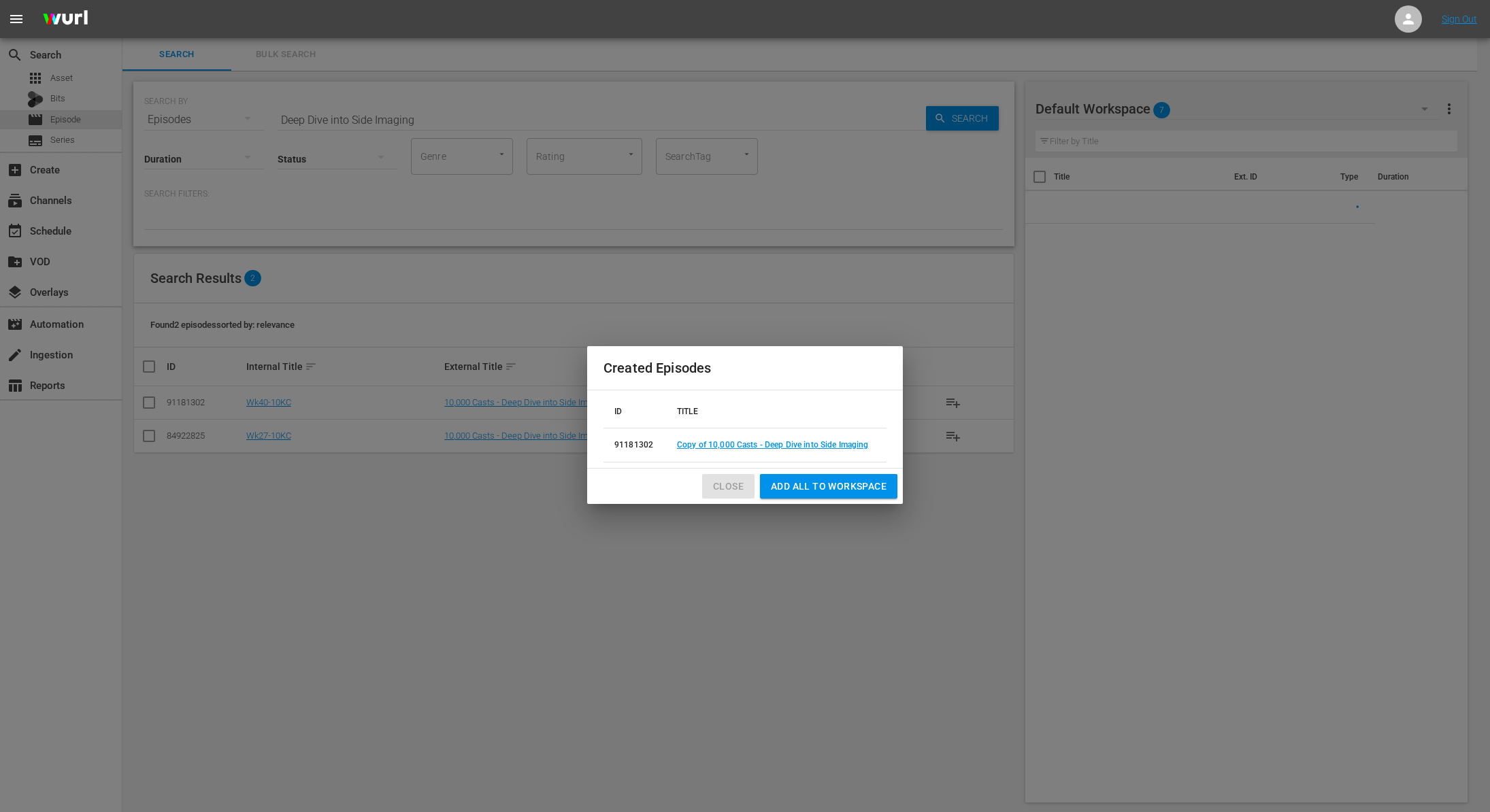
click at [733, 490] on span "Close" at bounding box center [728, 487] width 30 height 17
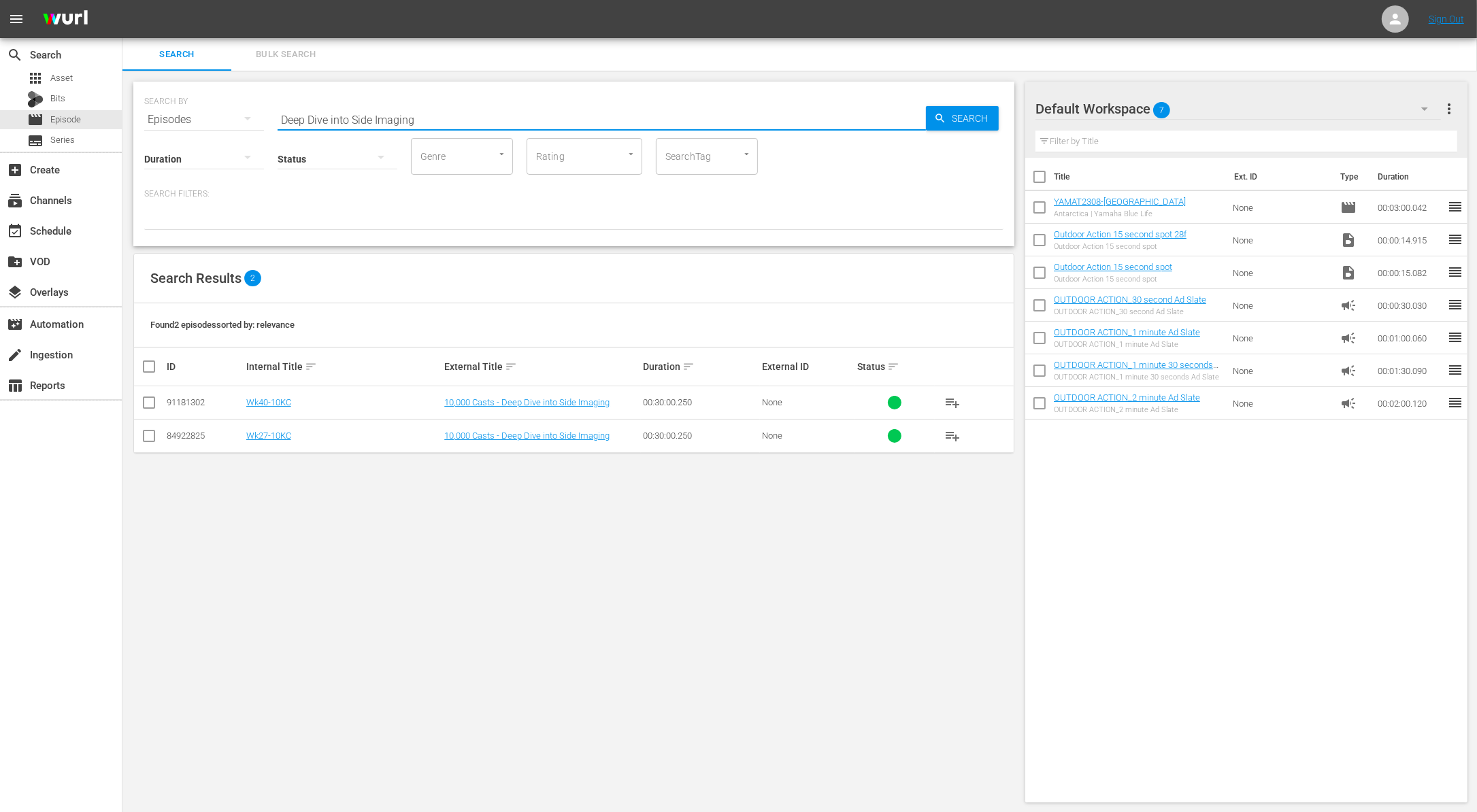
click at [372, 113] on input "Deep Dive into Side Imaging" at bounding box center [601, 120] width 648 height 33
paste input "Ed’s Bad Luck"
type input "Ed’s Bad Luck"
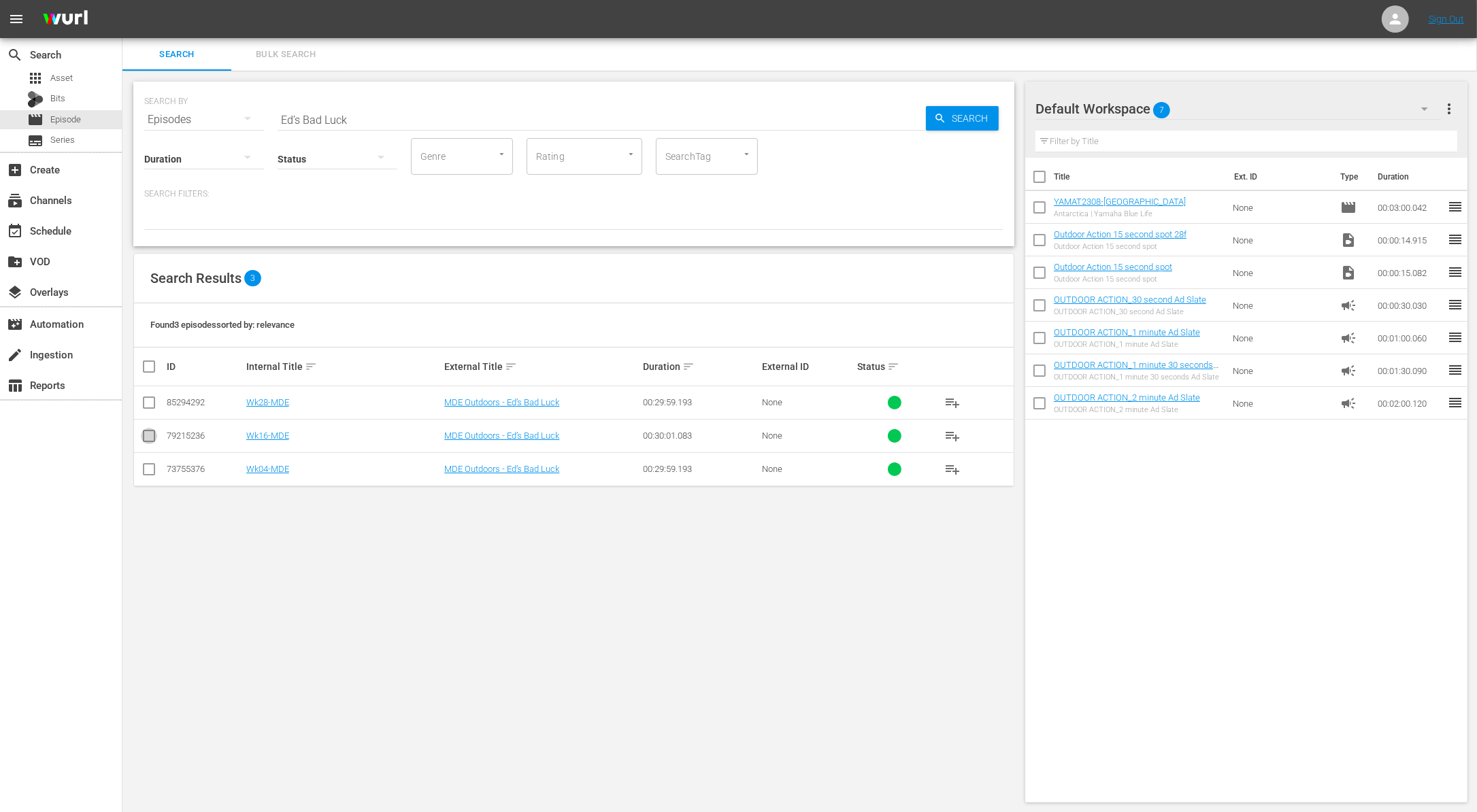
click at [147, 438] on input "checkbox" at bounding box center [148, 438] width 16 height 16
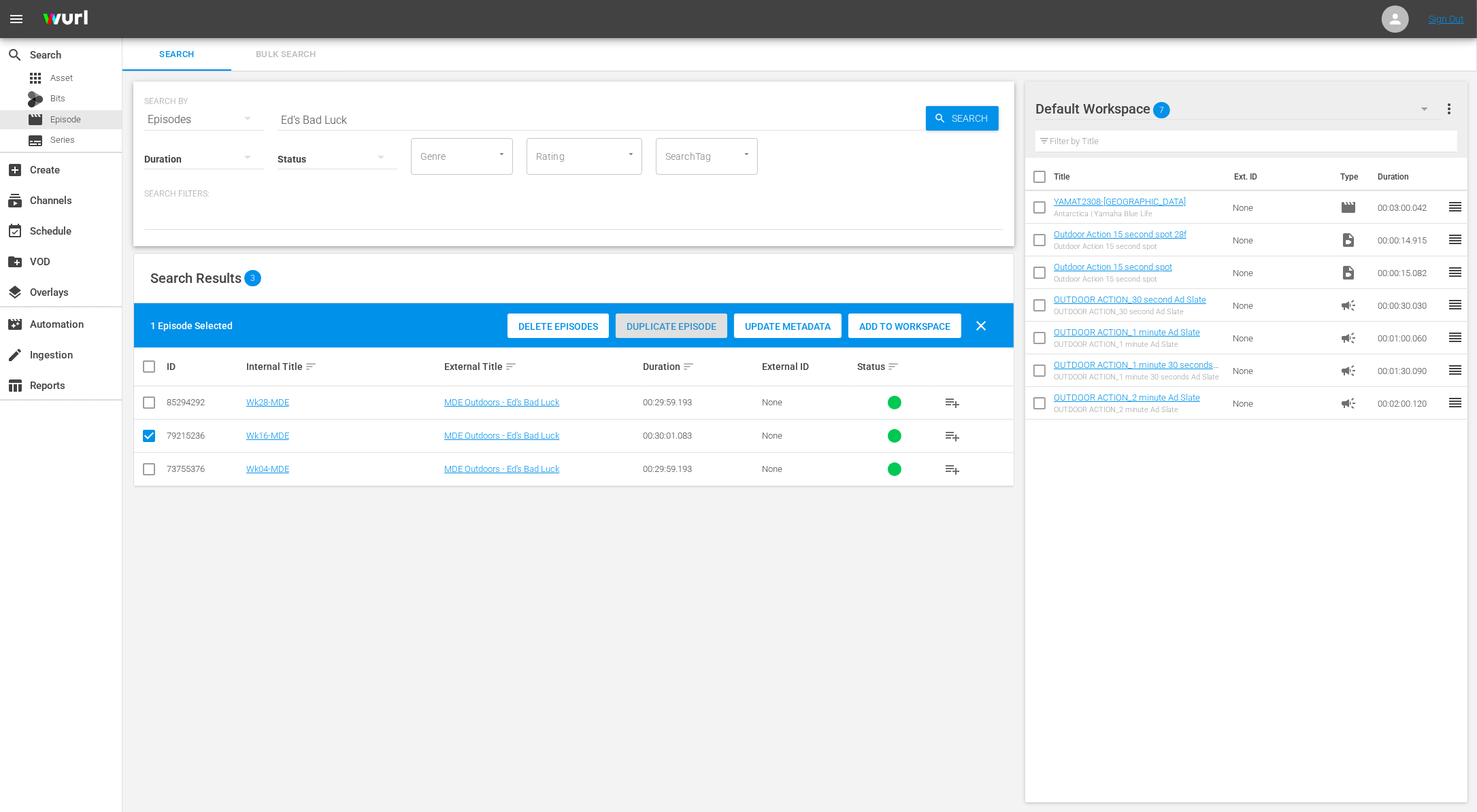
click at [674, 323] on span "Duplicate Episode" at bounding box center [671, 327] width 112 height 11
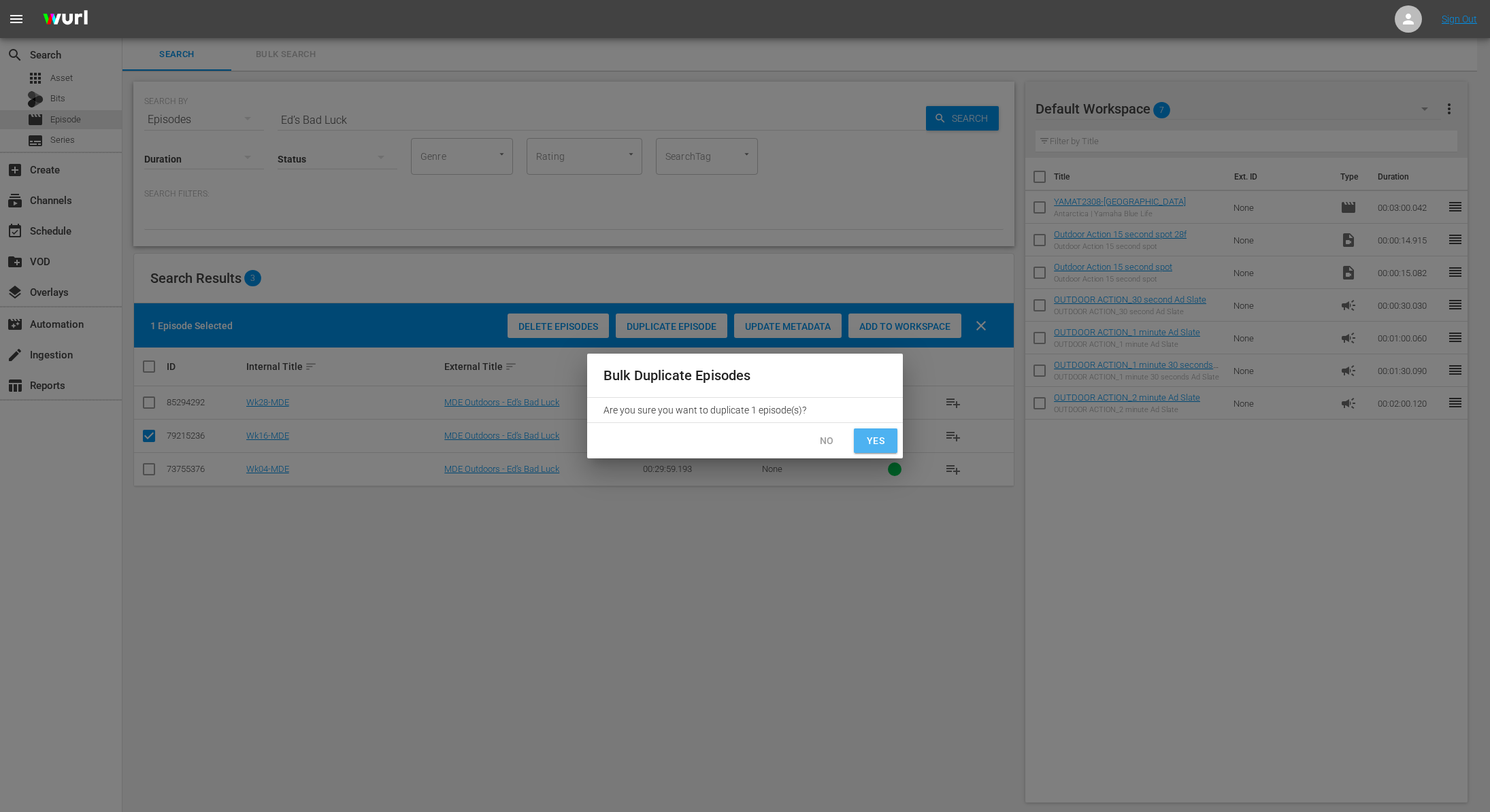
click at [879, 435] on span "Yes" at bounding box center [876, 442] width 22 height 17
checkbox input "false"
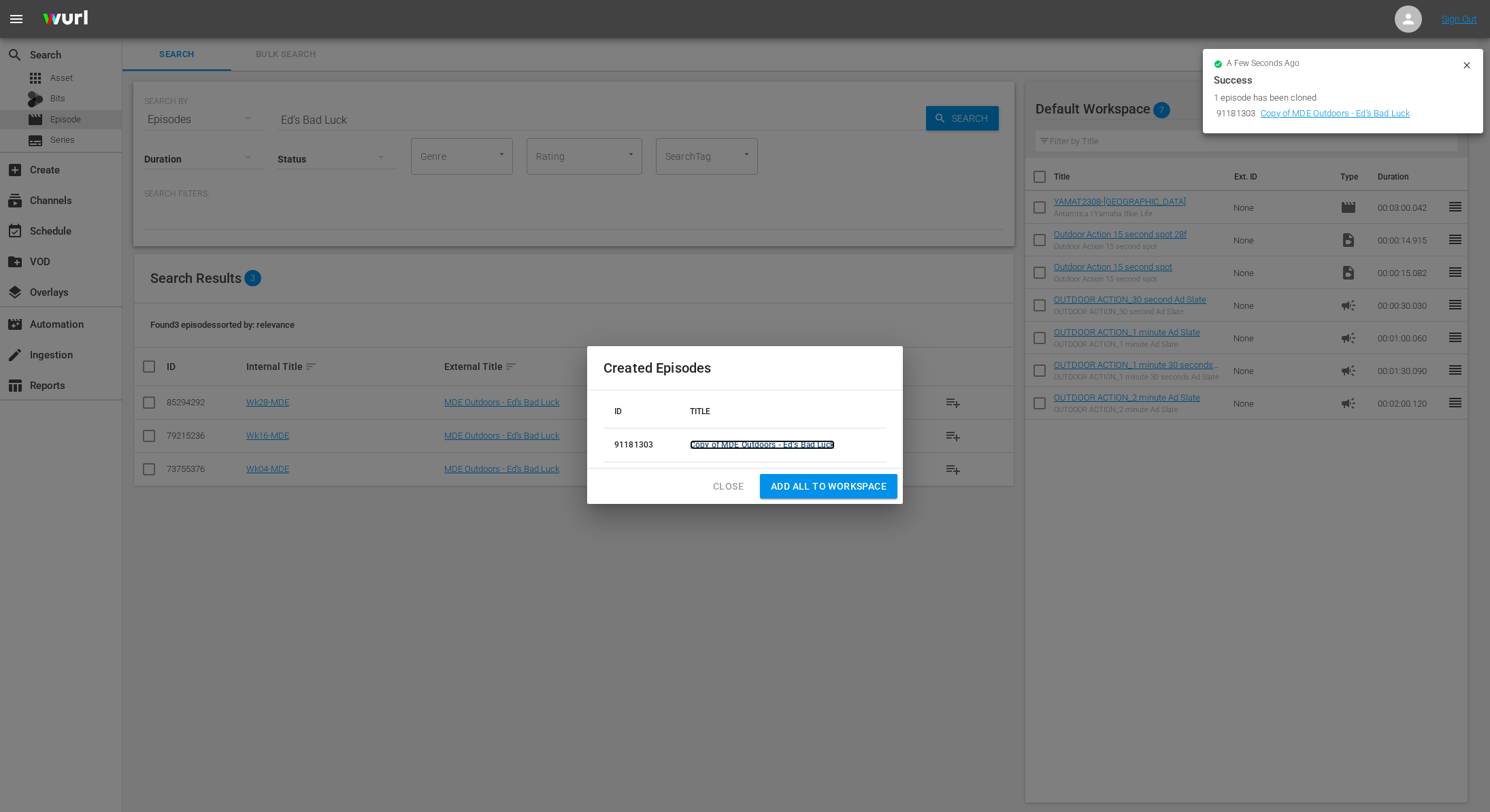
click at [795, 442] on link "Copy of MDE Outdoors - Ed’s Bad Luck" at bounding box center [762, 445] width 145 height 9
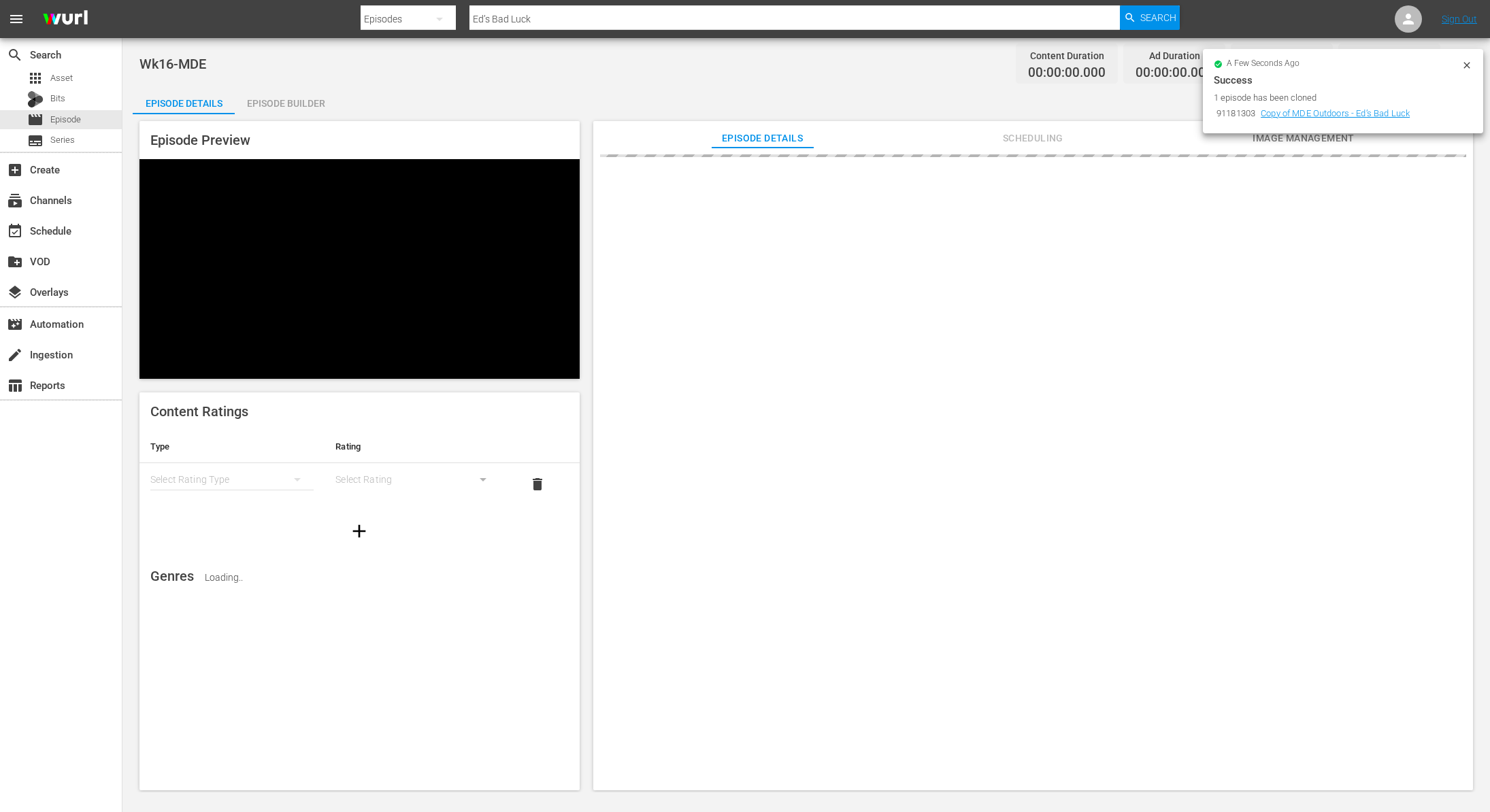
click at [1464, 63] on icon at bounding box center [1467, 65] width 6 height 6
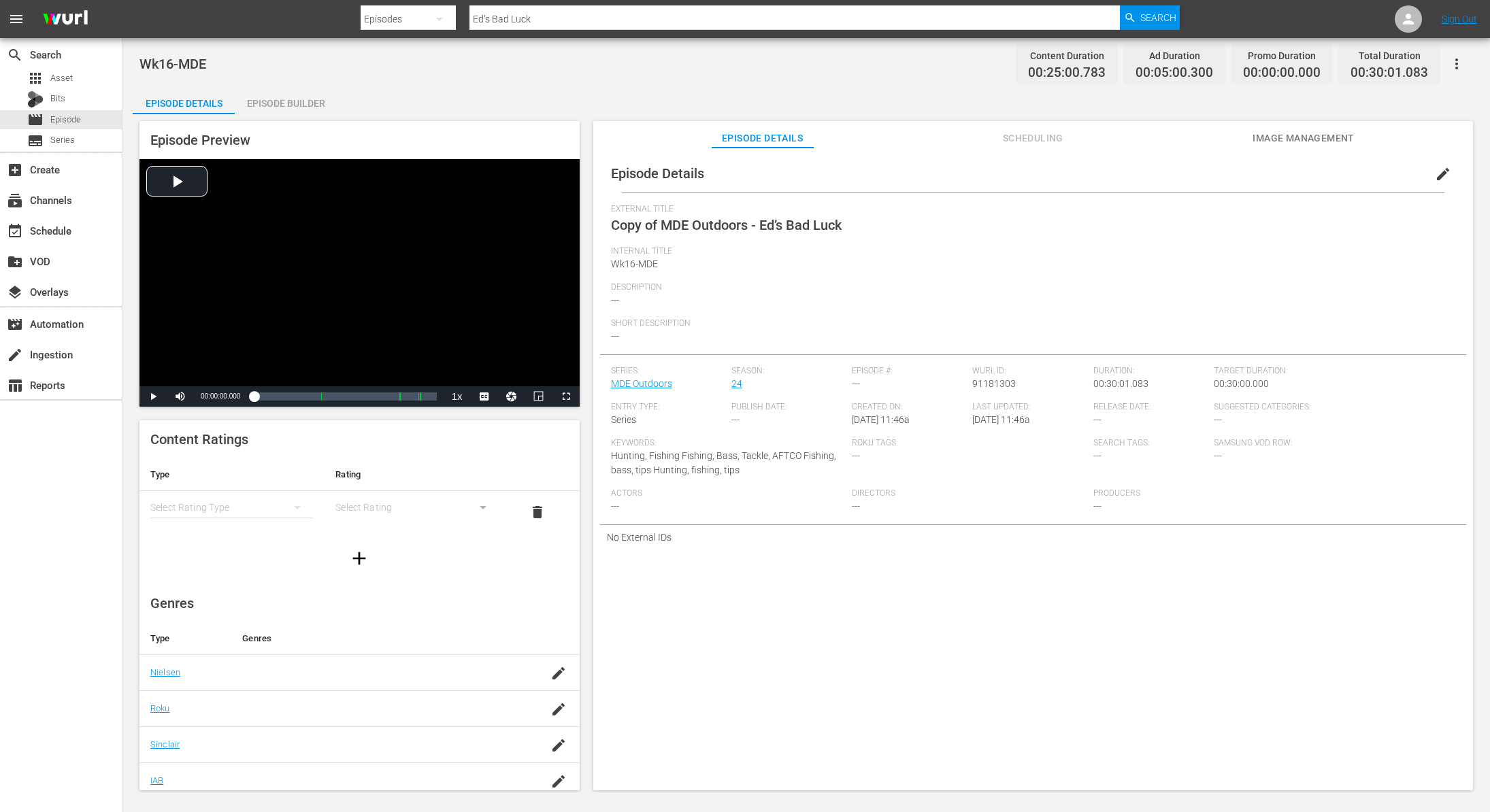
click at [1435, 181] on span "edit" at bounding box center [1443, 173] width 16 height 16
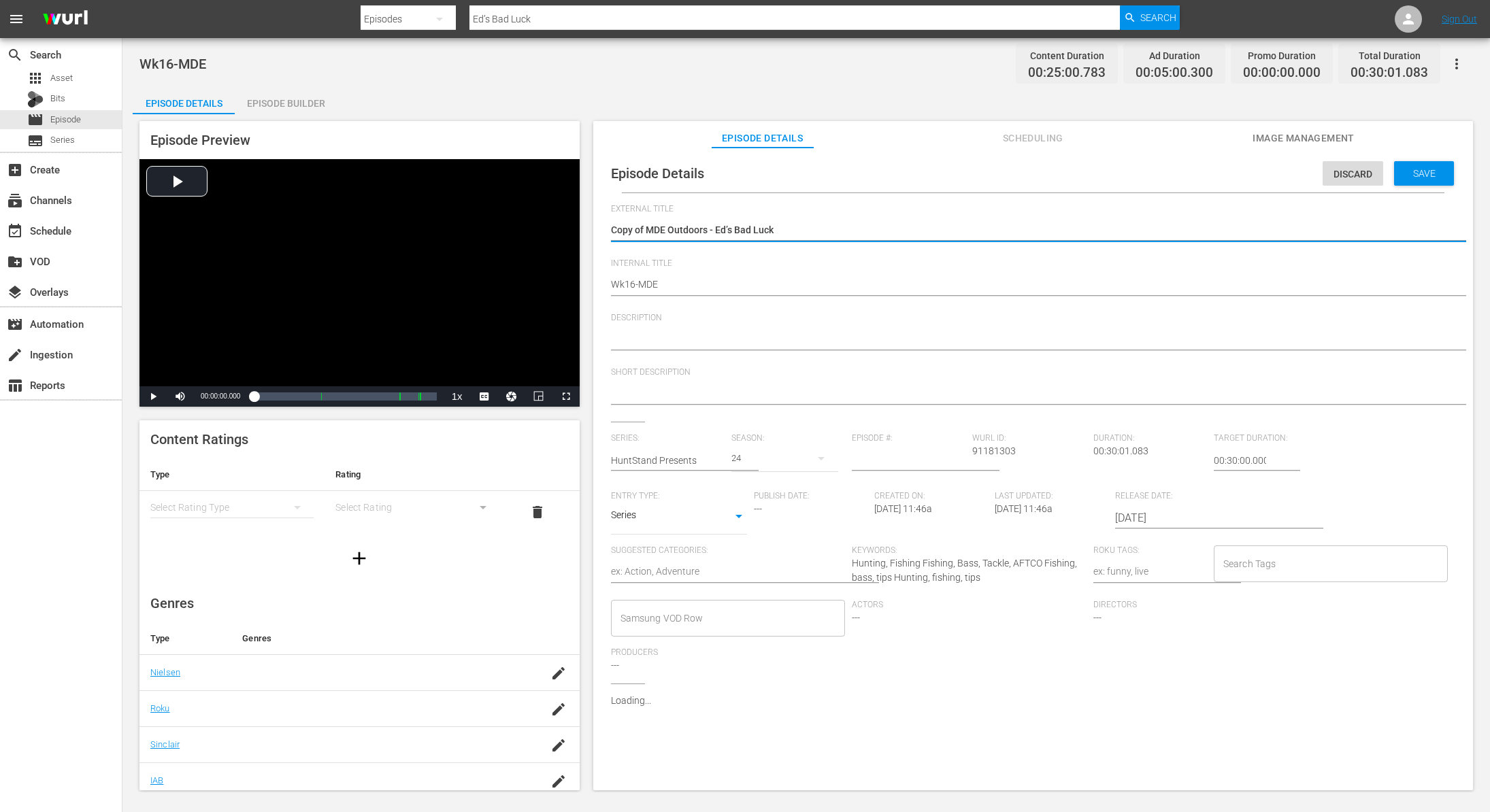
click at [649, 231] on textarea "Copy of MDE Outdoors - Ed’s Bad Luck" at bounding box center [1030, 231] width 837 height 16
type textarea "Copy ofMDE Outdoors - Ed’s Bad Luck"
type textarea "Copy oMDE Outdoors - Ed’s Bad Luck"
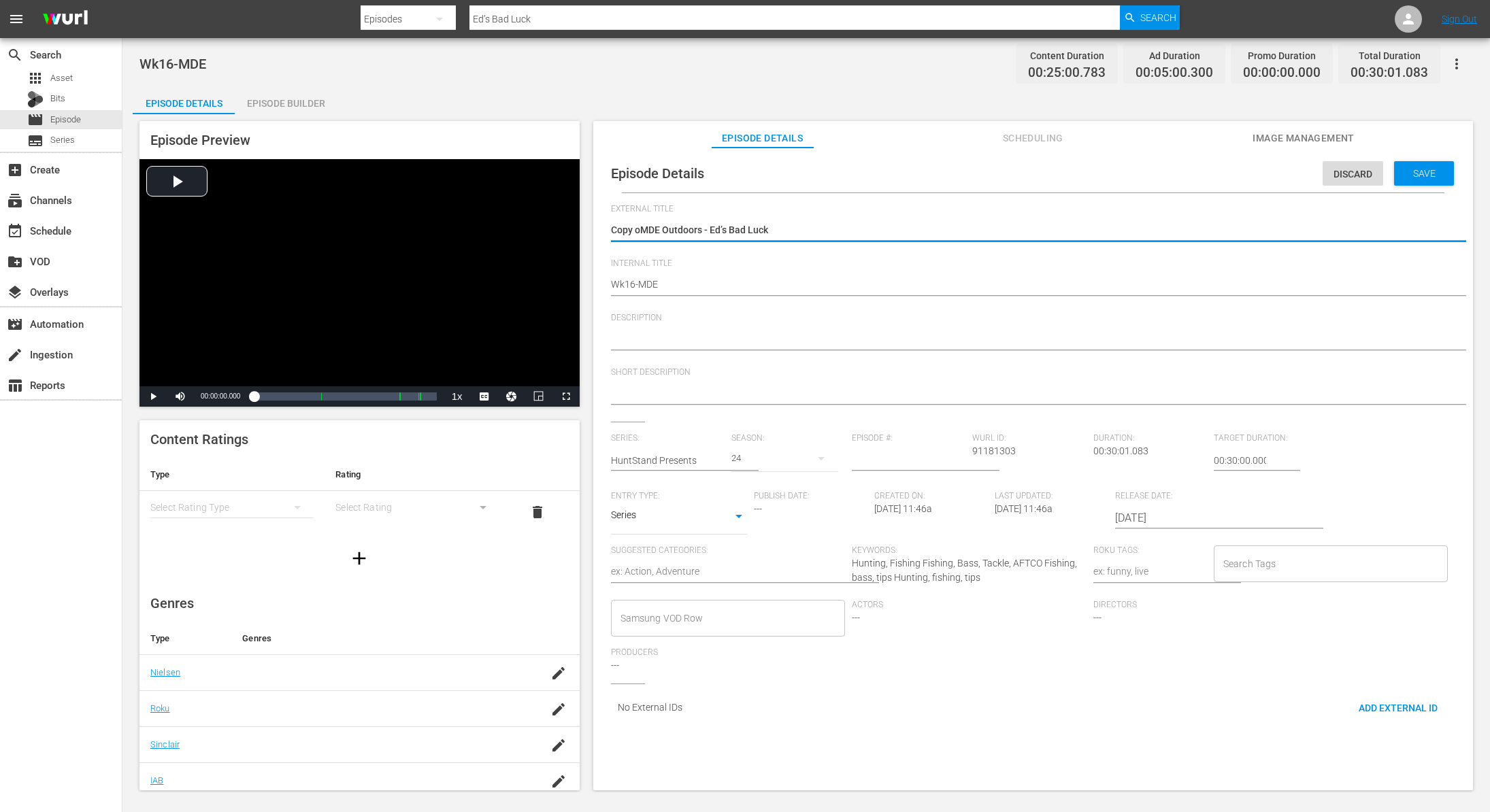
type textarea "Copy MDE Outdoors - Ed’s Bad Luck"
type textarea "CopyMDE Outdoors - Ed’s Bad Luck"
type textarea "CopMDE Outdoors - Ed’s Bad Luck"
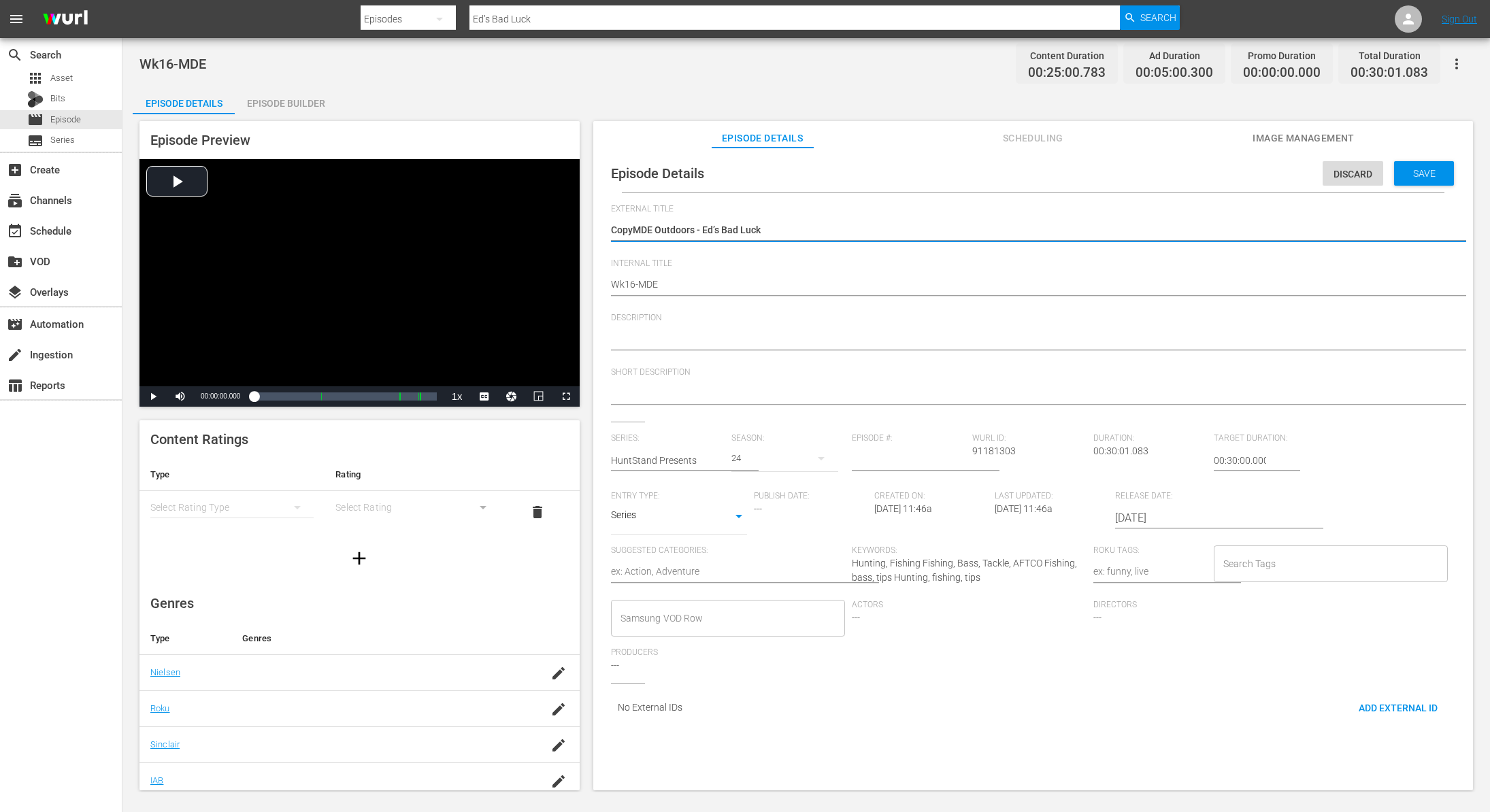
type textarea "CopMDE Outdoors - Ed’s Bad Luck"
type textarea "CoMDE Outdoors - Ed’s Bad Luck"
type textarea "CMDE Outdoors - Ed’s Bad Luck"
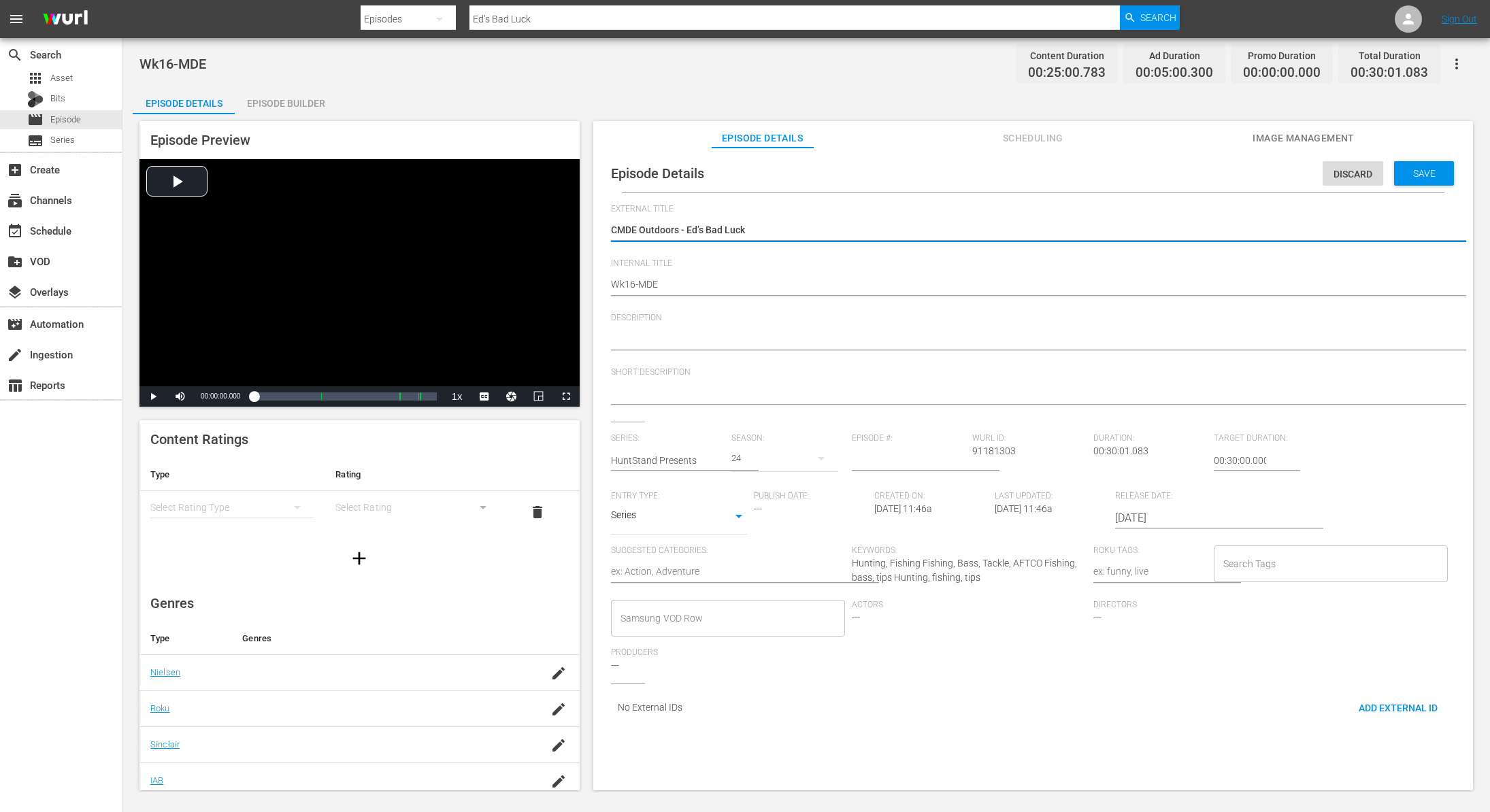
type textarea "MDE Outdoors - Ed’s Bad Luck"
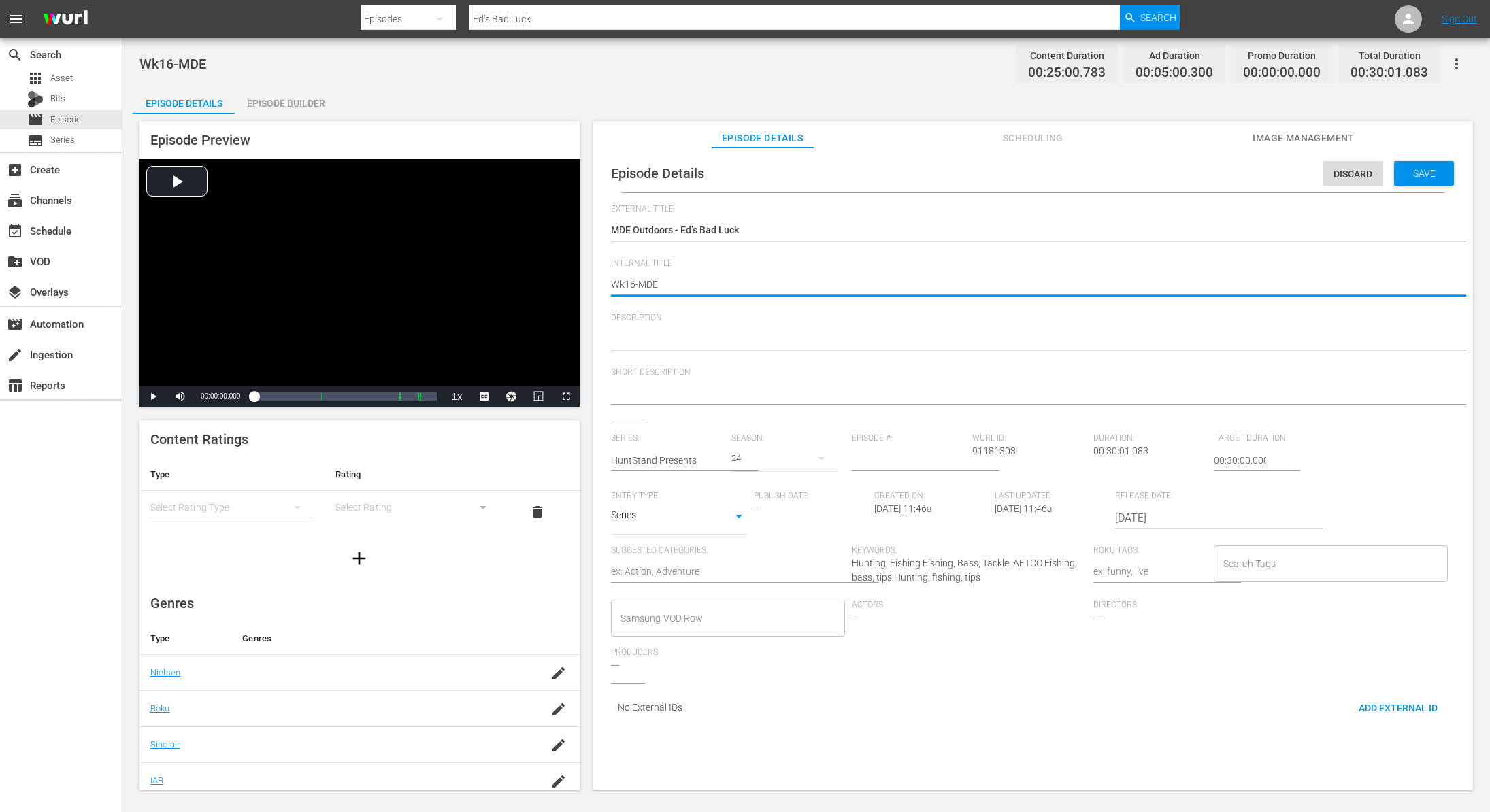
type textarea "Wk1-MDE"
type textarea "Wk-MDE"
type textarea "Wk4-MDE"
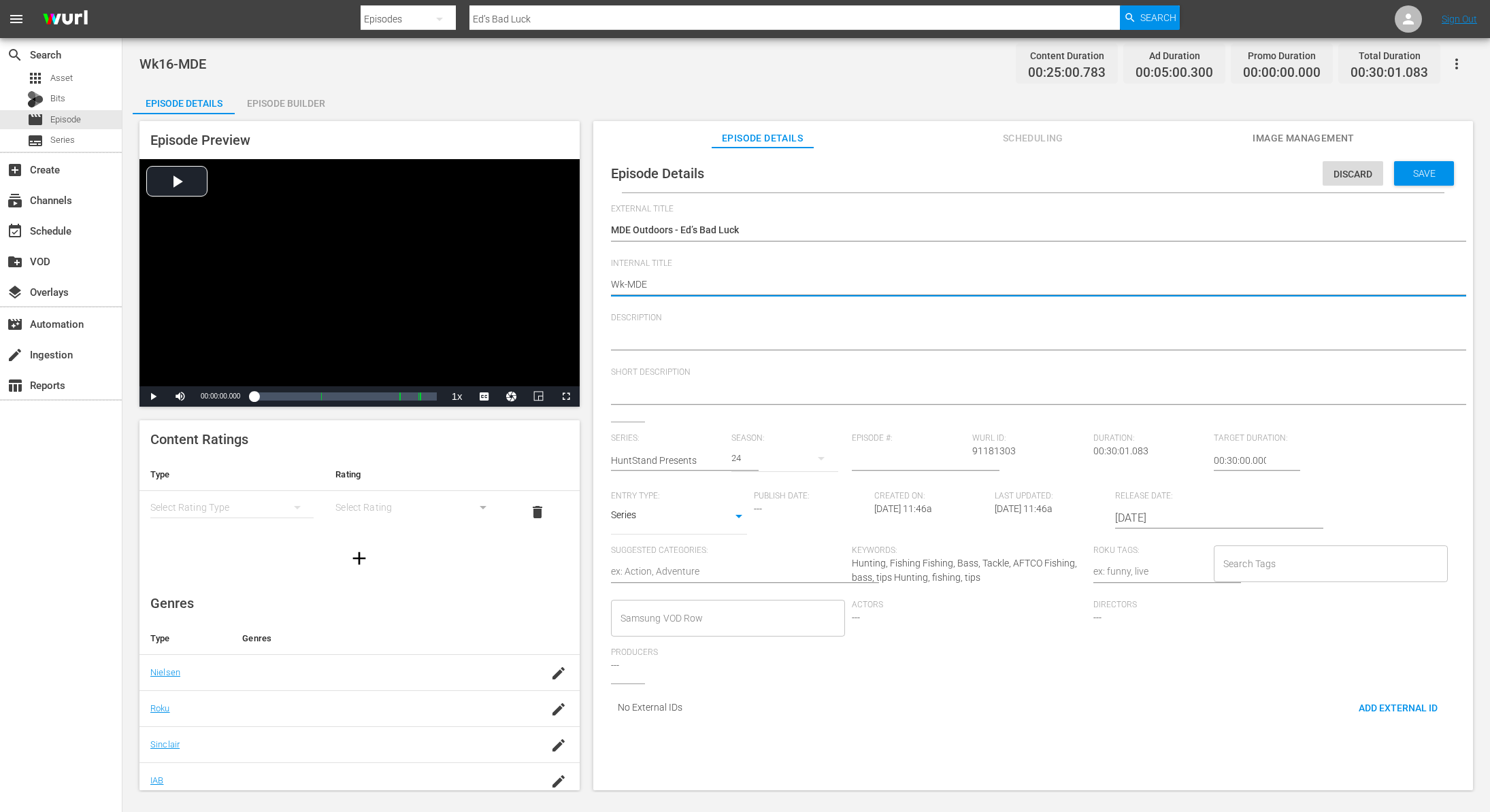
type textarea "Wk4-MDE"
type textarea "Wk40-MDE"
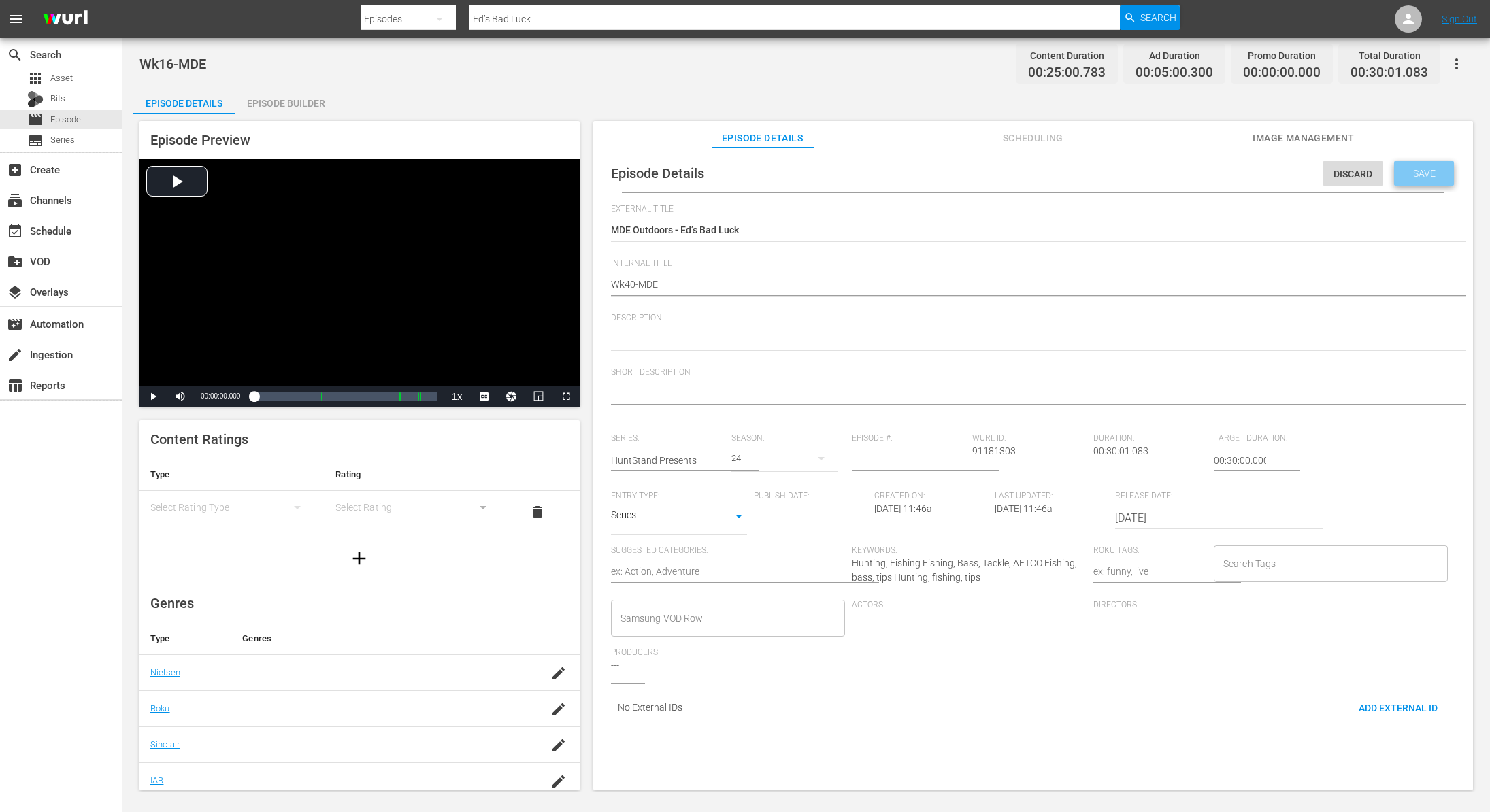
click at [1414, 178] on span "Save" at bounding box center [1424, 173] width 45 height 11
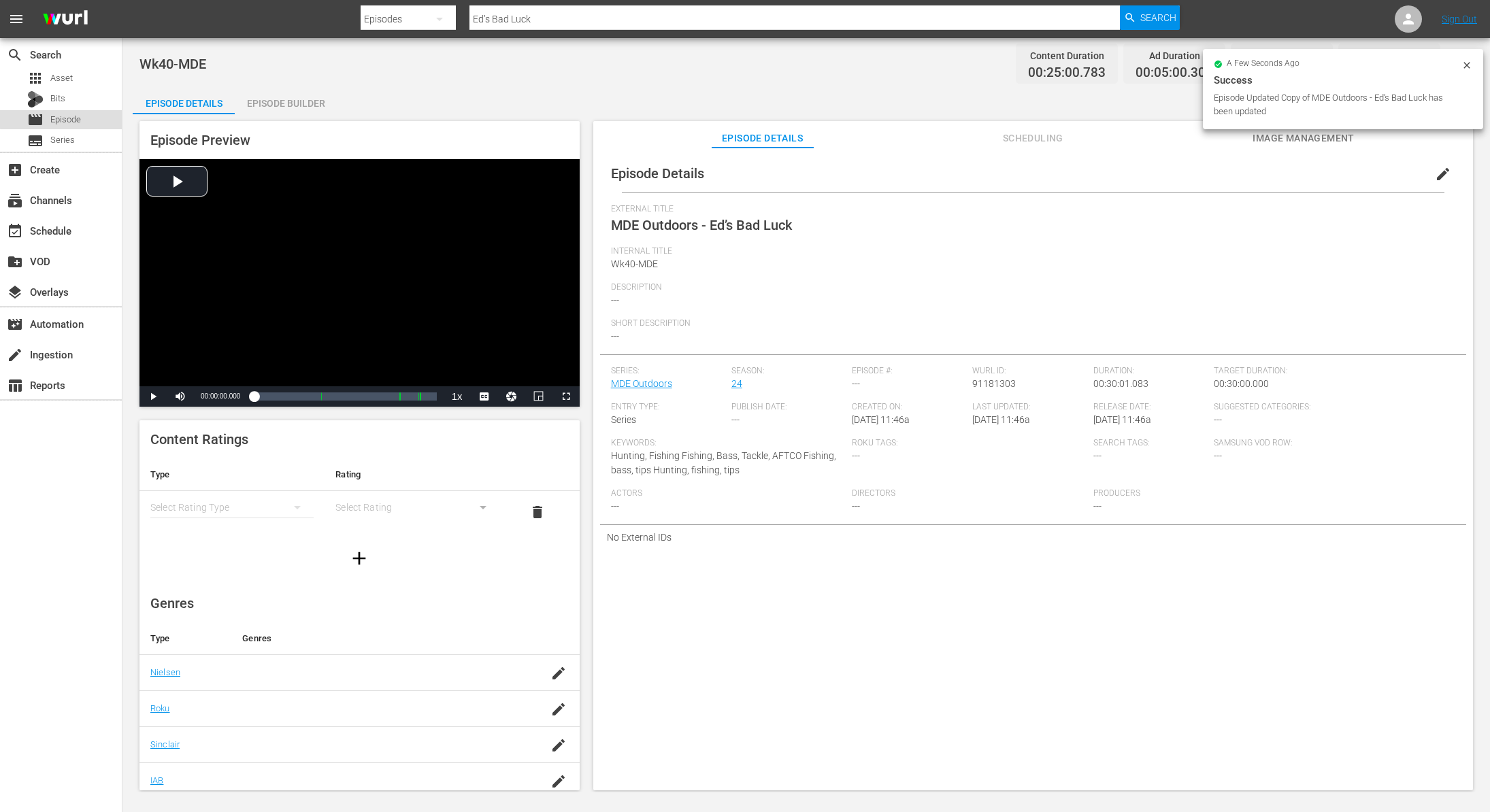
click at [71, 113] on span "Episode" at bounding box center [65, 119] width 30 height 13
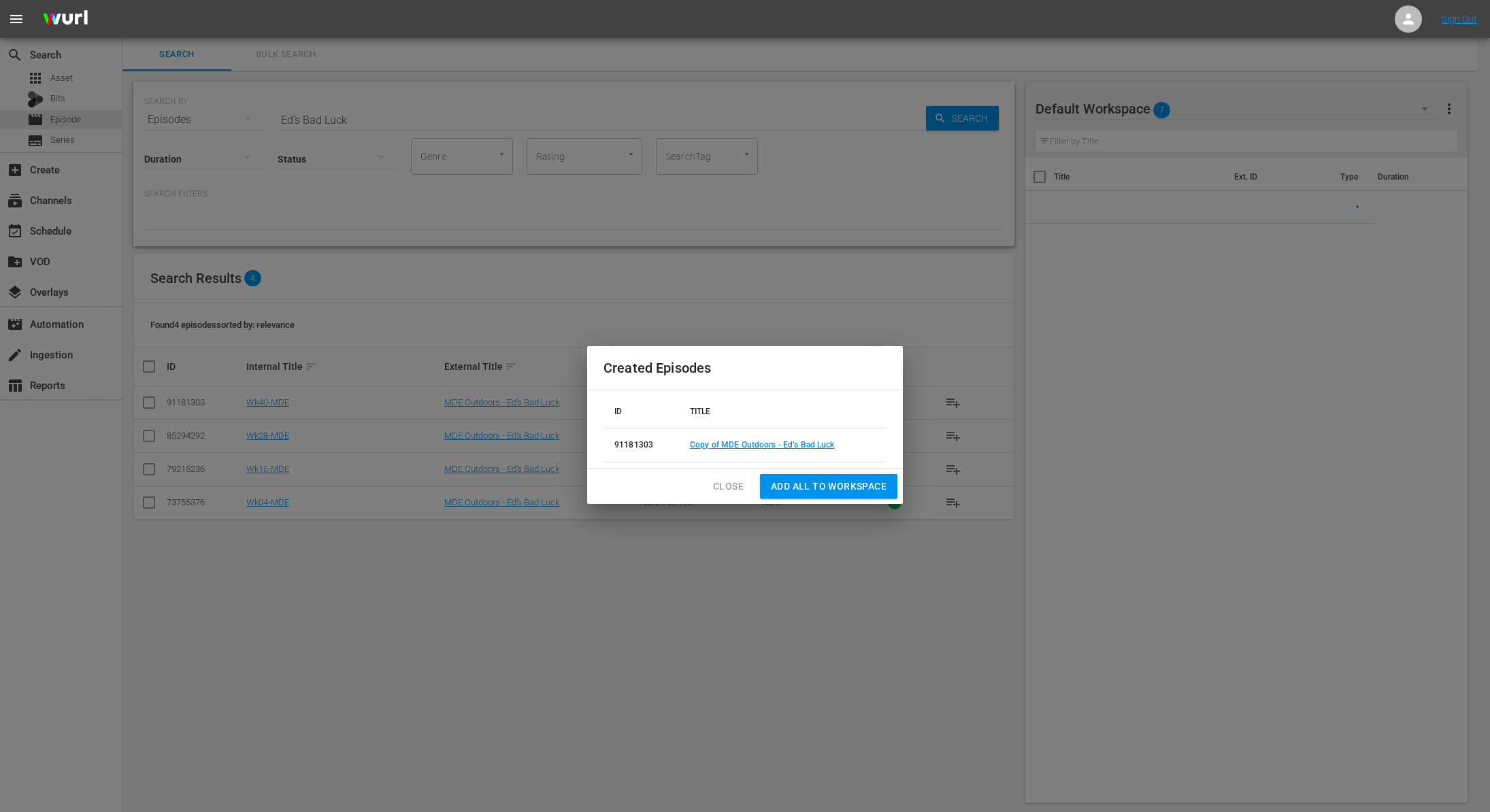
click at [732, 480] on span "Close" at bounding box center [728, 487] width 30 height 17
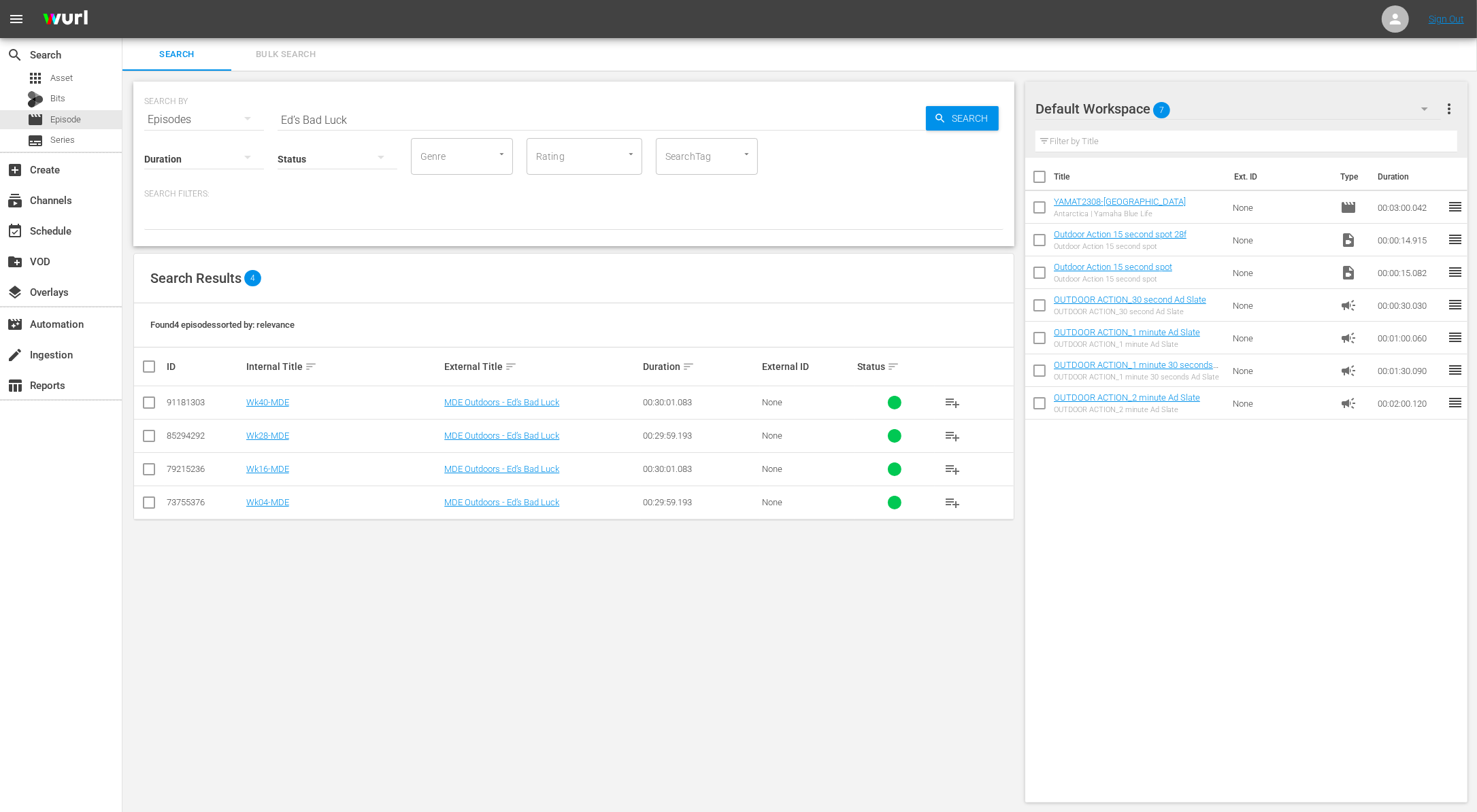
click at [447, 116] on input "Ed’s Bad Luck" at bounding box center [601, 120] width 648 height 33
paste input "Motor City Walleye Jigging"
type input "Motor City Walleye Jigging"
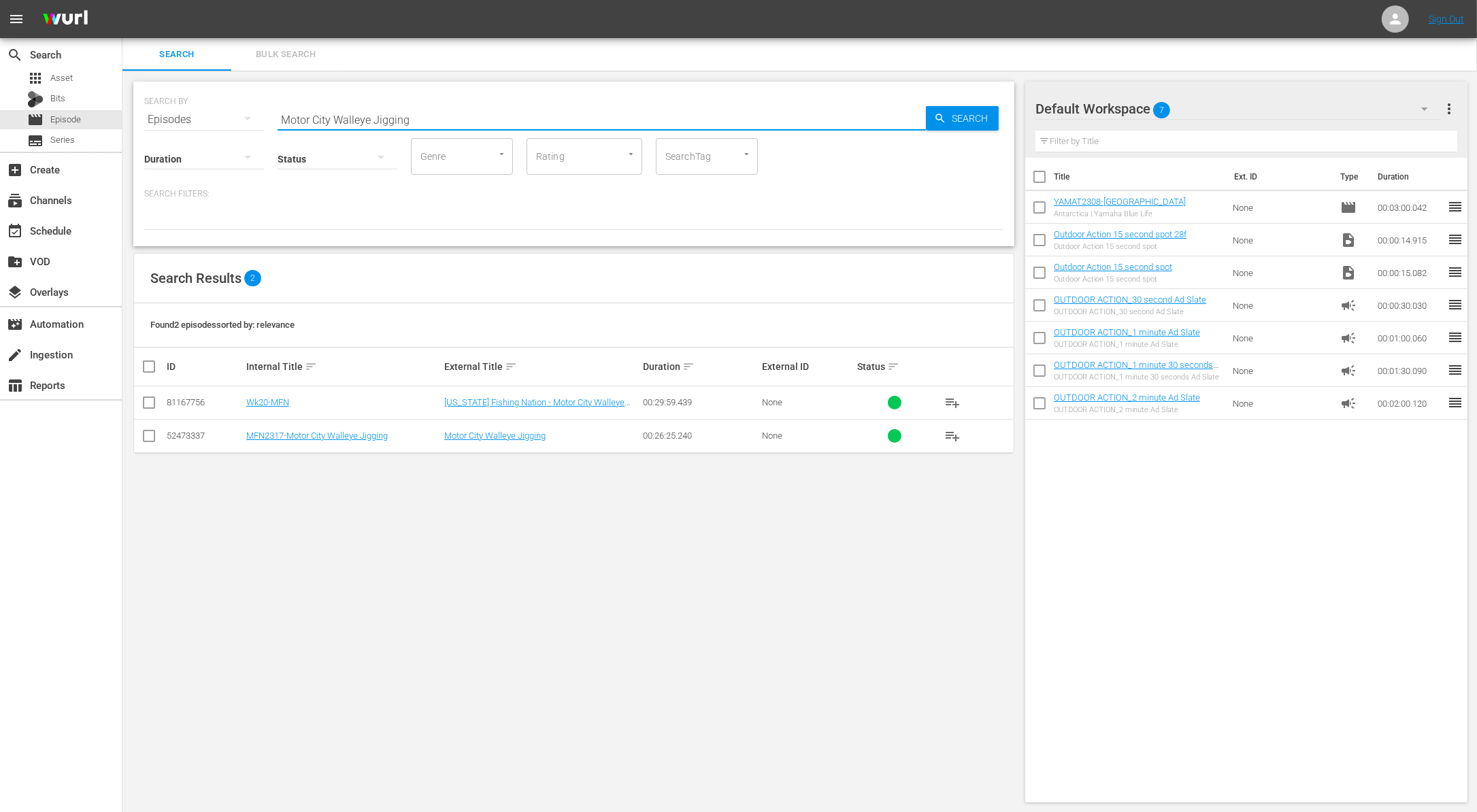
click at [148, 402] on input "checkbox" at bounding box center [148, 405] width 16 height 16
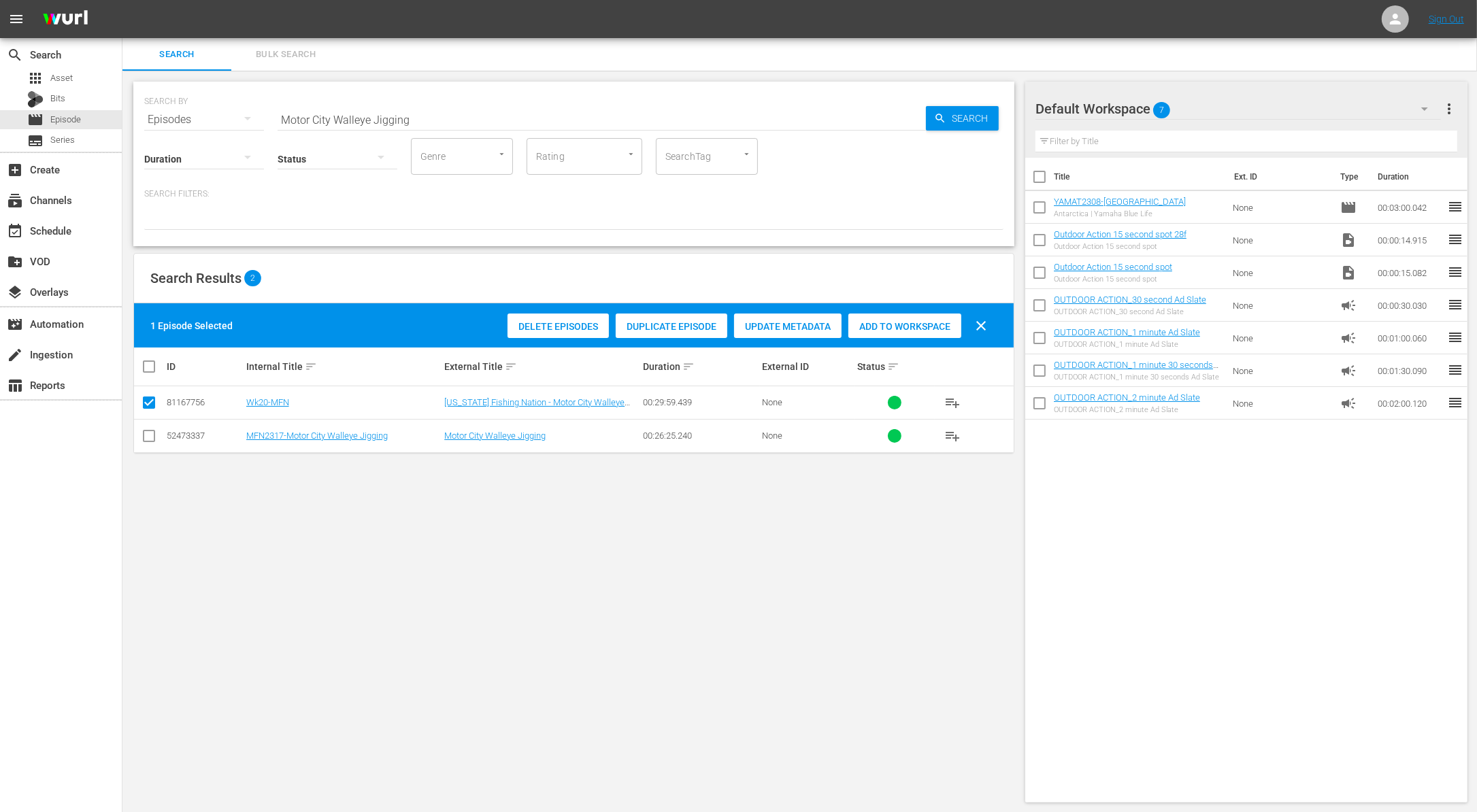
click at [670, 324] on span "Duplicate Episode" at bounding box center [671, 327] width 112 height 11
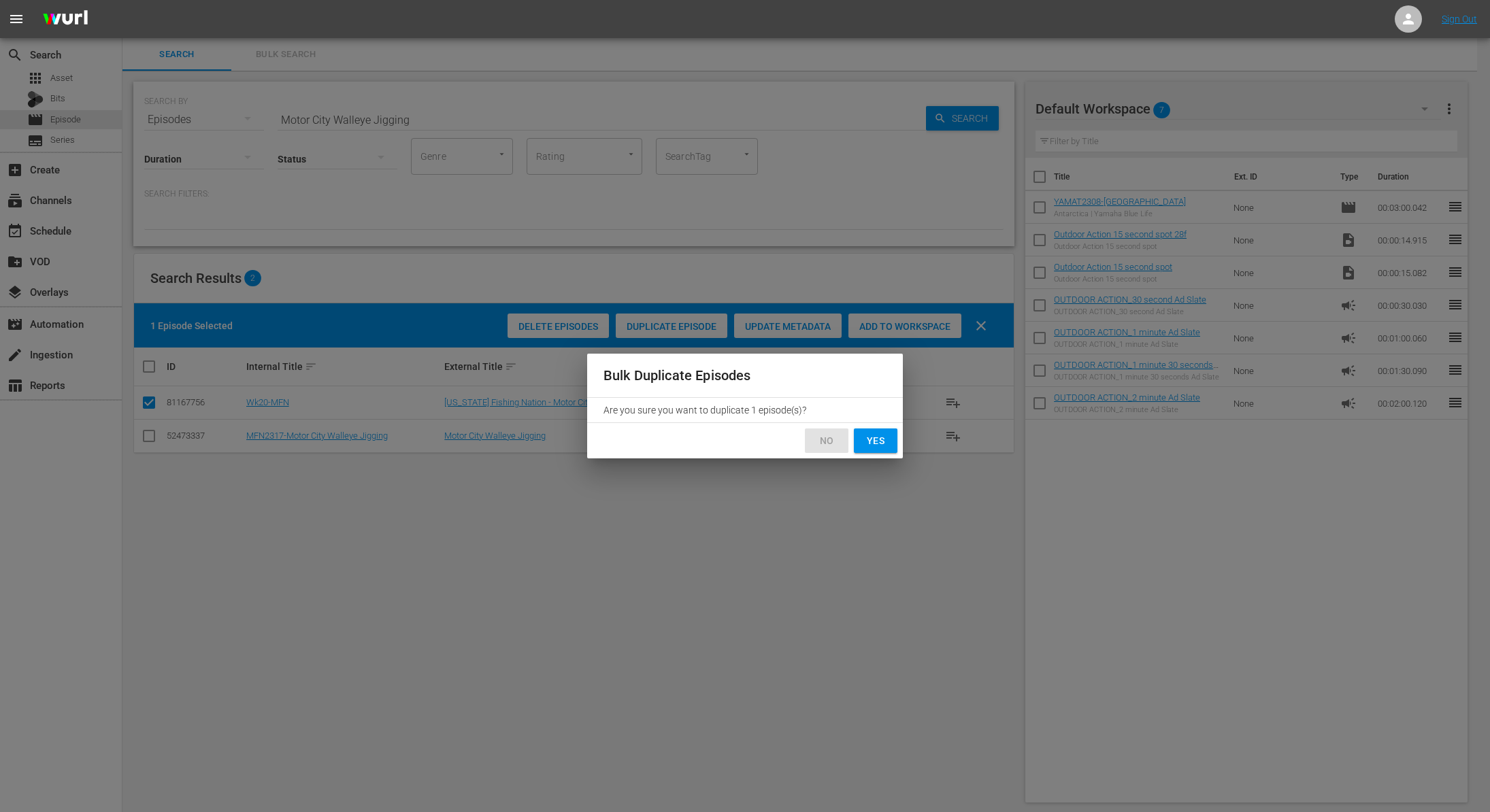
click at [827, 443] on span "No" at bounding box center [827, 442] width 22 height 17
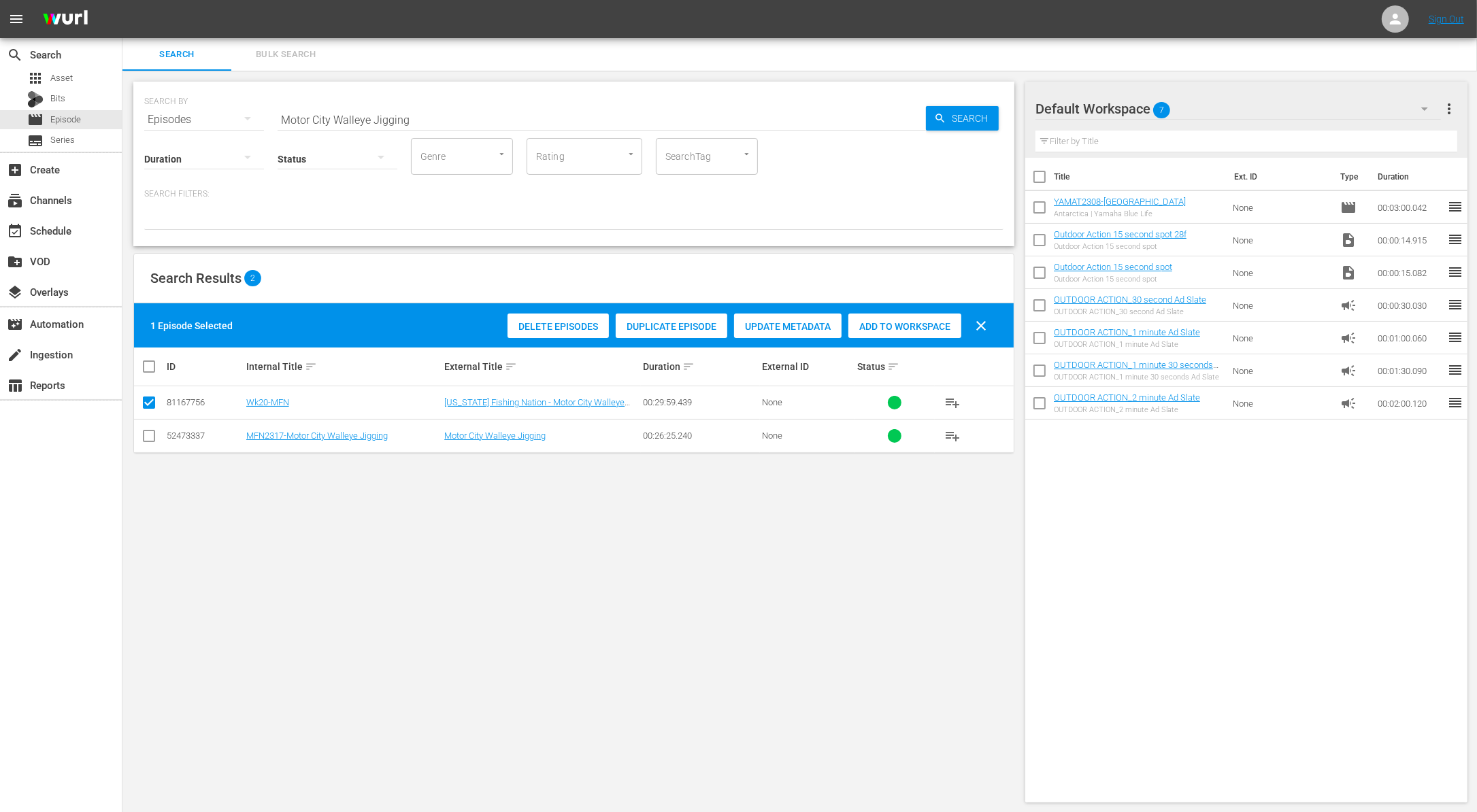
click at [670, 322] on span "Duplicate Episode" at bounding box center [671, 327] width 112 height 11
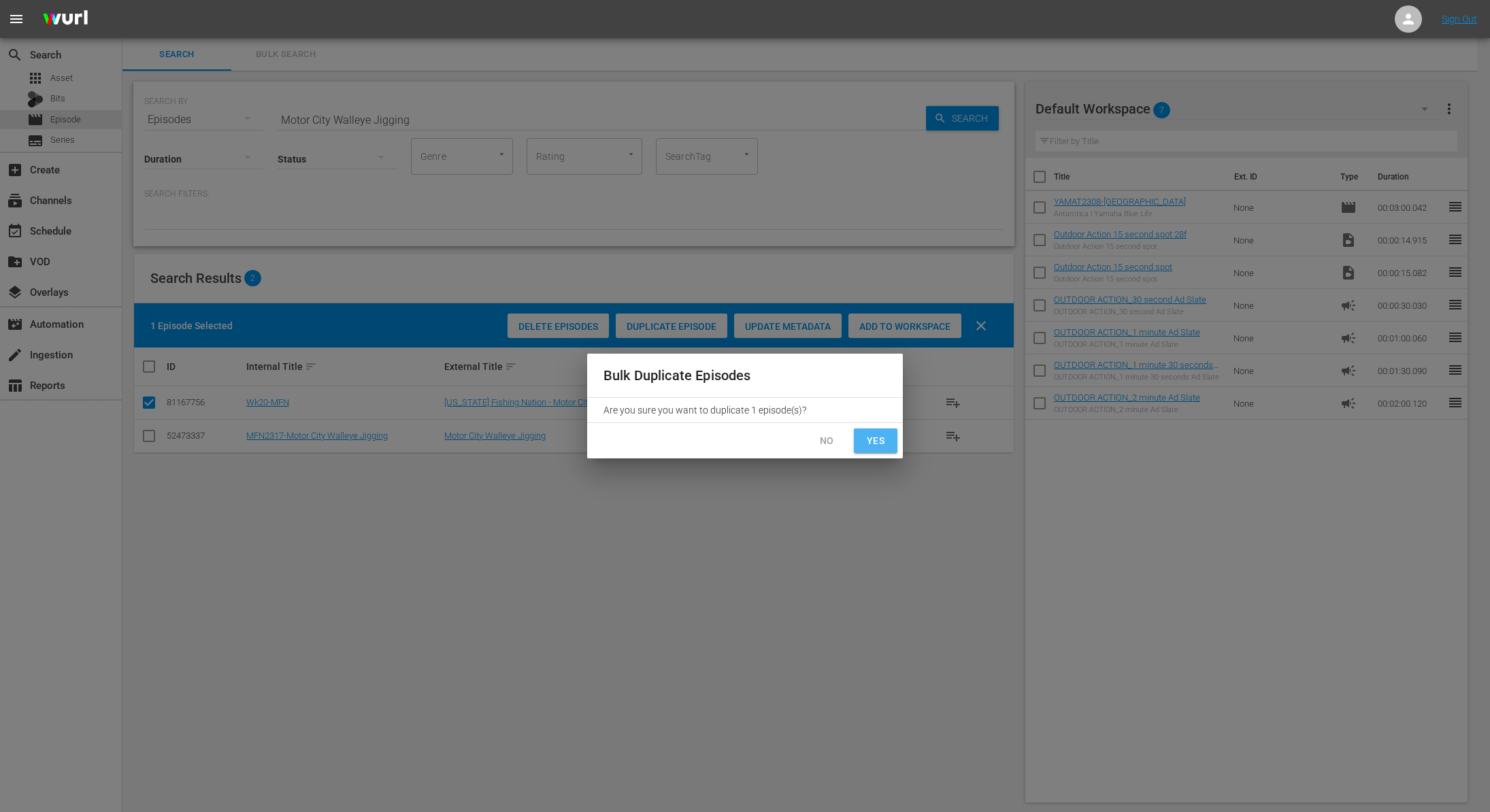
click at [873, 445] on span "Yes" at bounding box center [876, 442] width 22 height 17
checkbox input "false"
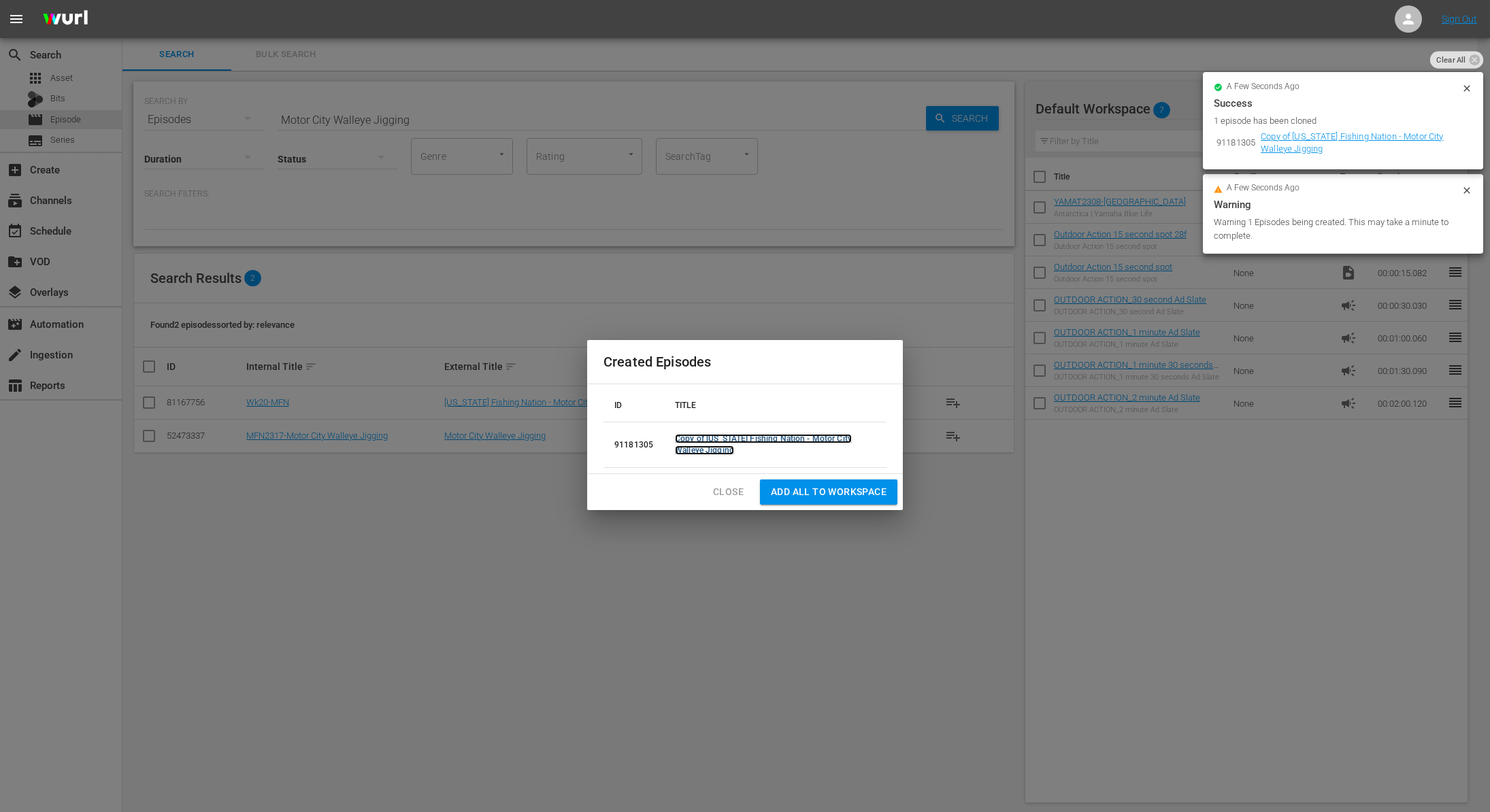
click at [699, 443] on link "Copy of [US_STATE] Fishing Nation - Motor City Walleye Jigging" at bounding box center [763, 444] width 177 height 21
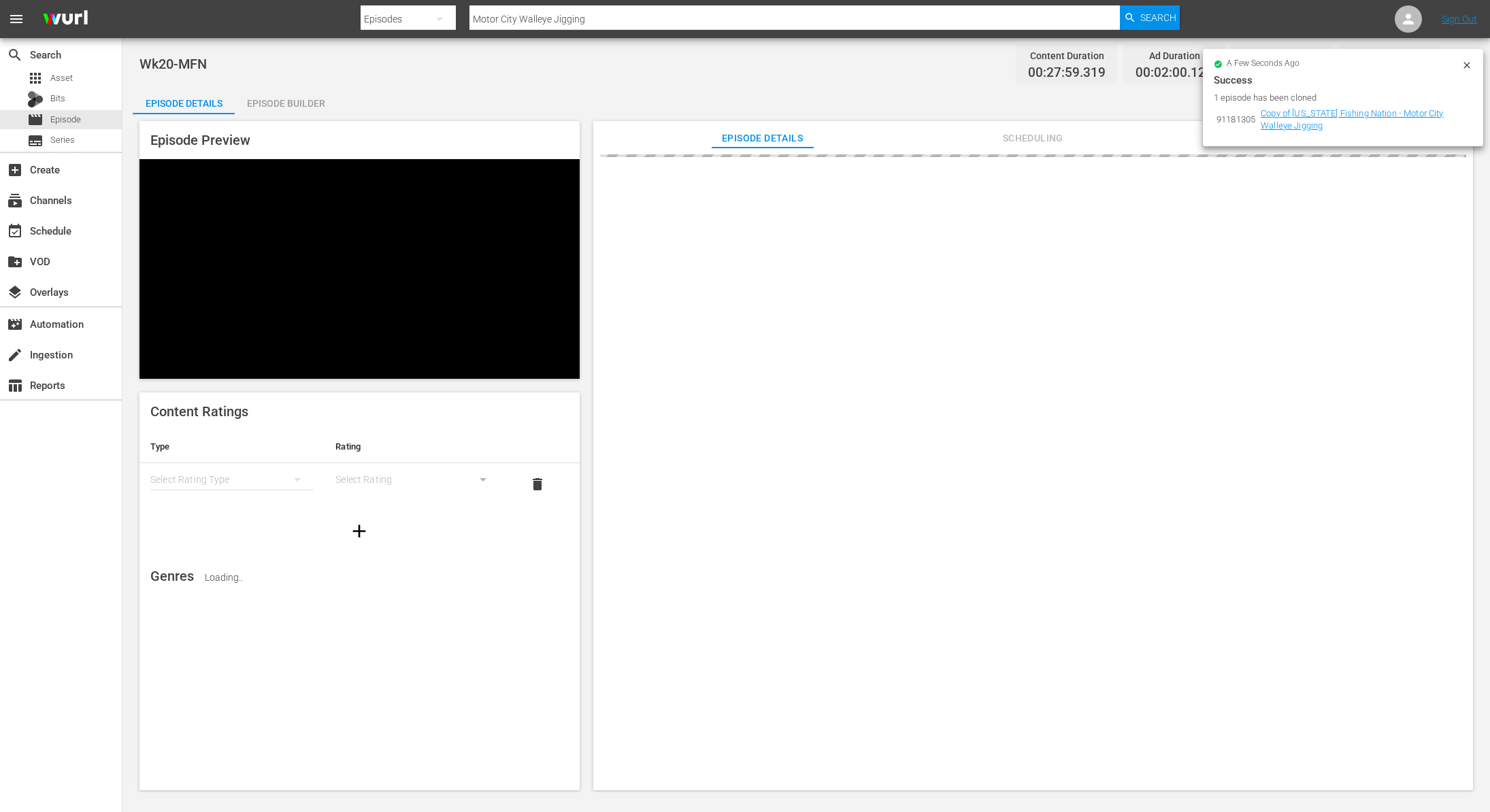
click at [1476, 63] on div "a few seconds ago Success 1 episode has been cloned 91181305 Copy of [US_STATE]…" at bounding box center [1343, 98] width 281 height 97
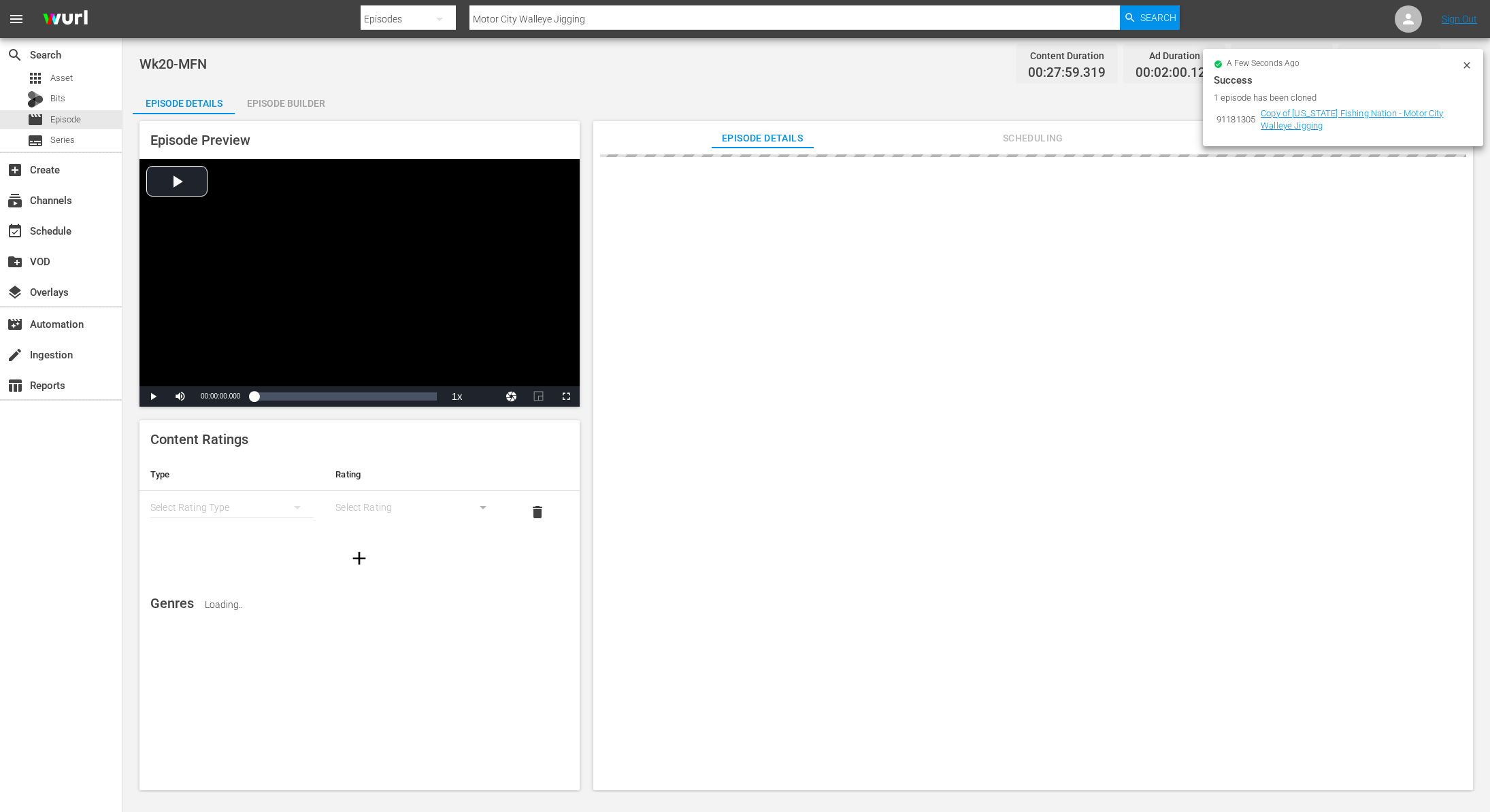
click at [1462, 66] on icon at bounding box center [1467, 66] width 11 height 11
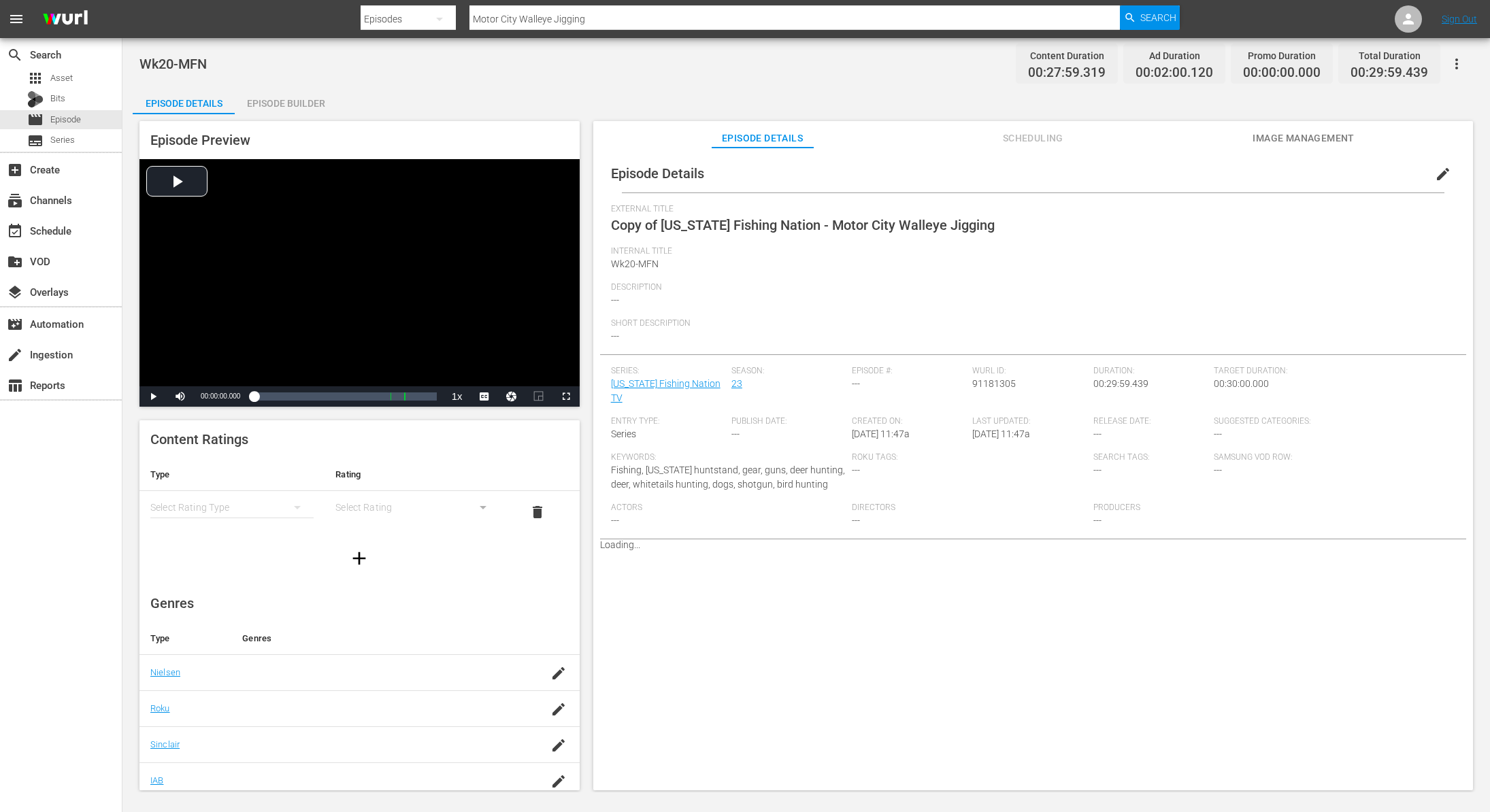
click at [1435, 183] on button "edit" at bounding box center [1443, 174] width 33 height 33
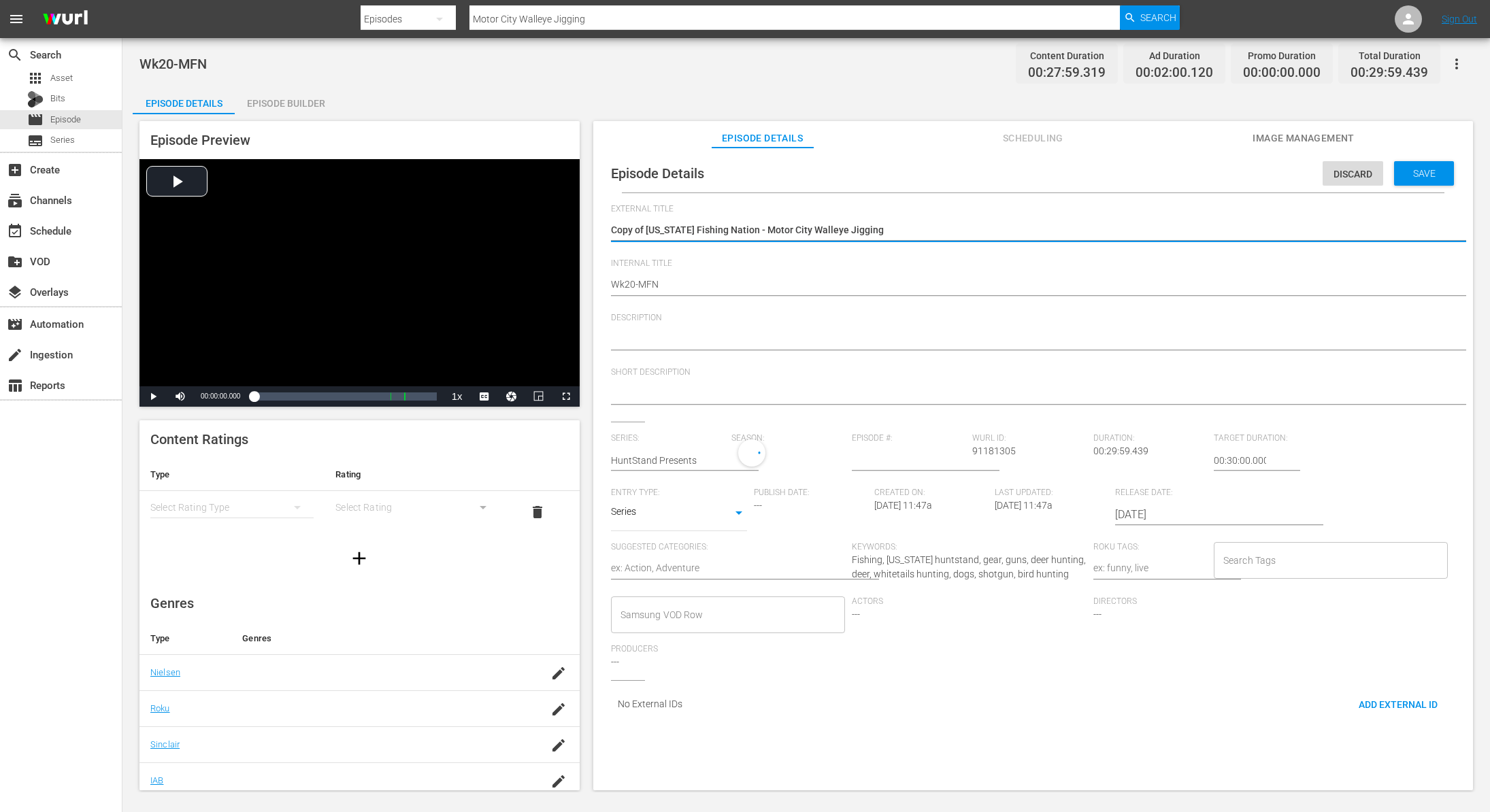
click at [650, 231] on textarea "Copy of [US_STATE] Fishing Nation - Motor City Walleye Jigging" at bounding box center [1030, 231] width 837 height 16
type textarea "Copy ofMichigan Fishing Nation - Motor City Walleye Jigging"
type textarea "Copy oMichigan Fishing Nation - Motor City Walleye Jigging"
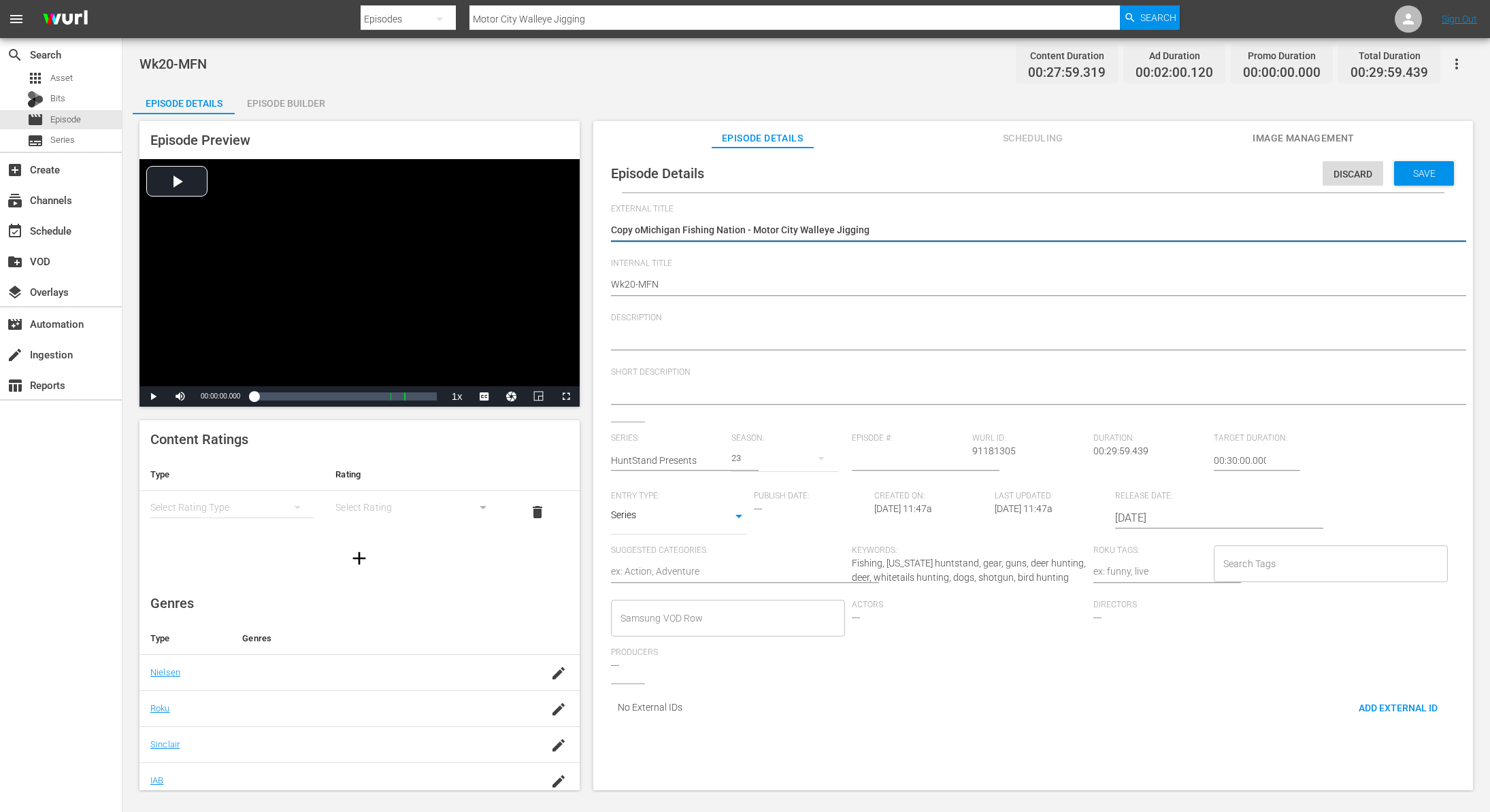
type textarea "Copy [US_STATE] Fishing Nation - Motor City Walleye Jigging"
type textarea "CopyMichigan Fishing Nation - Motor City Walleye Jigging"
type textarea "CopMichigan Fishing Nation - Motor City Walleye Jigging"
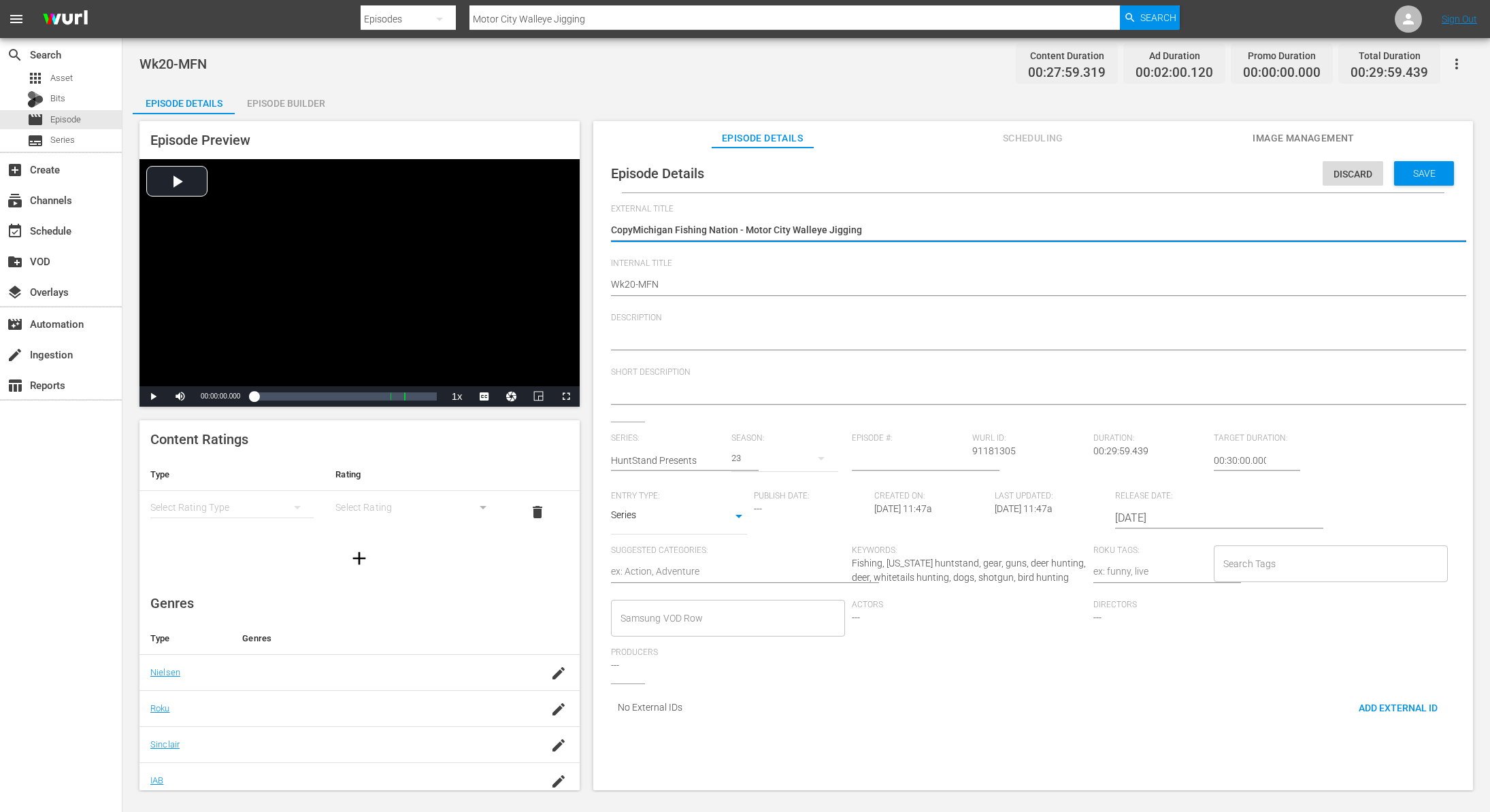
type textarea "CopMichigan Fishing Nation - Motor City Walleye Jigging"
type textarea "CoMichigan Fishing Nation - Motor City Walleye Jigging"
type textarea "CMichigan Fishing Nation - Motor City Walleye Jigging"
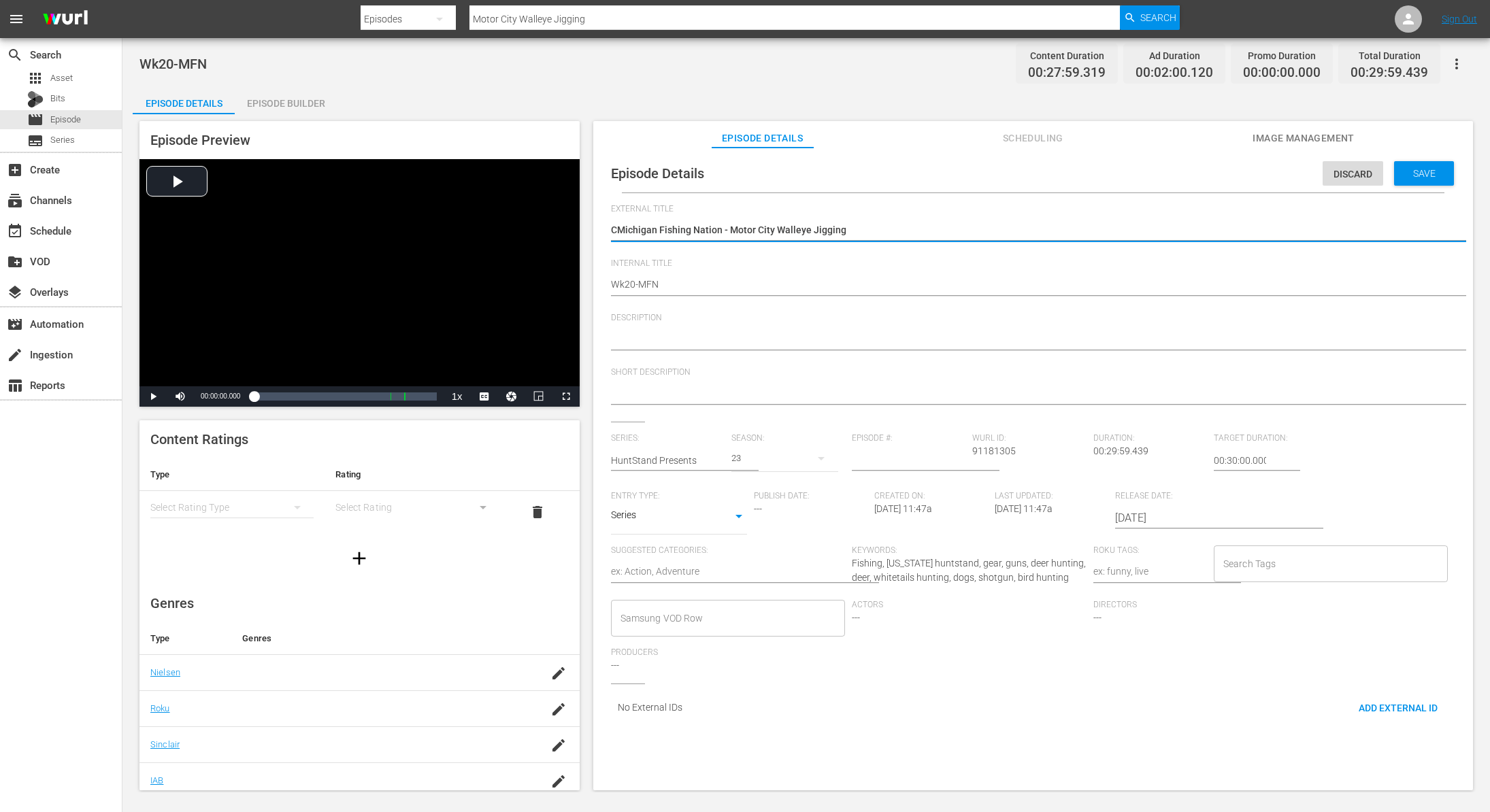
type textarea "[US_STATE] Fishing Nation - Motor City Walleye Jigging"
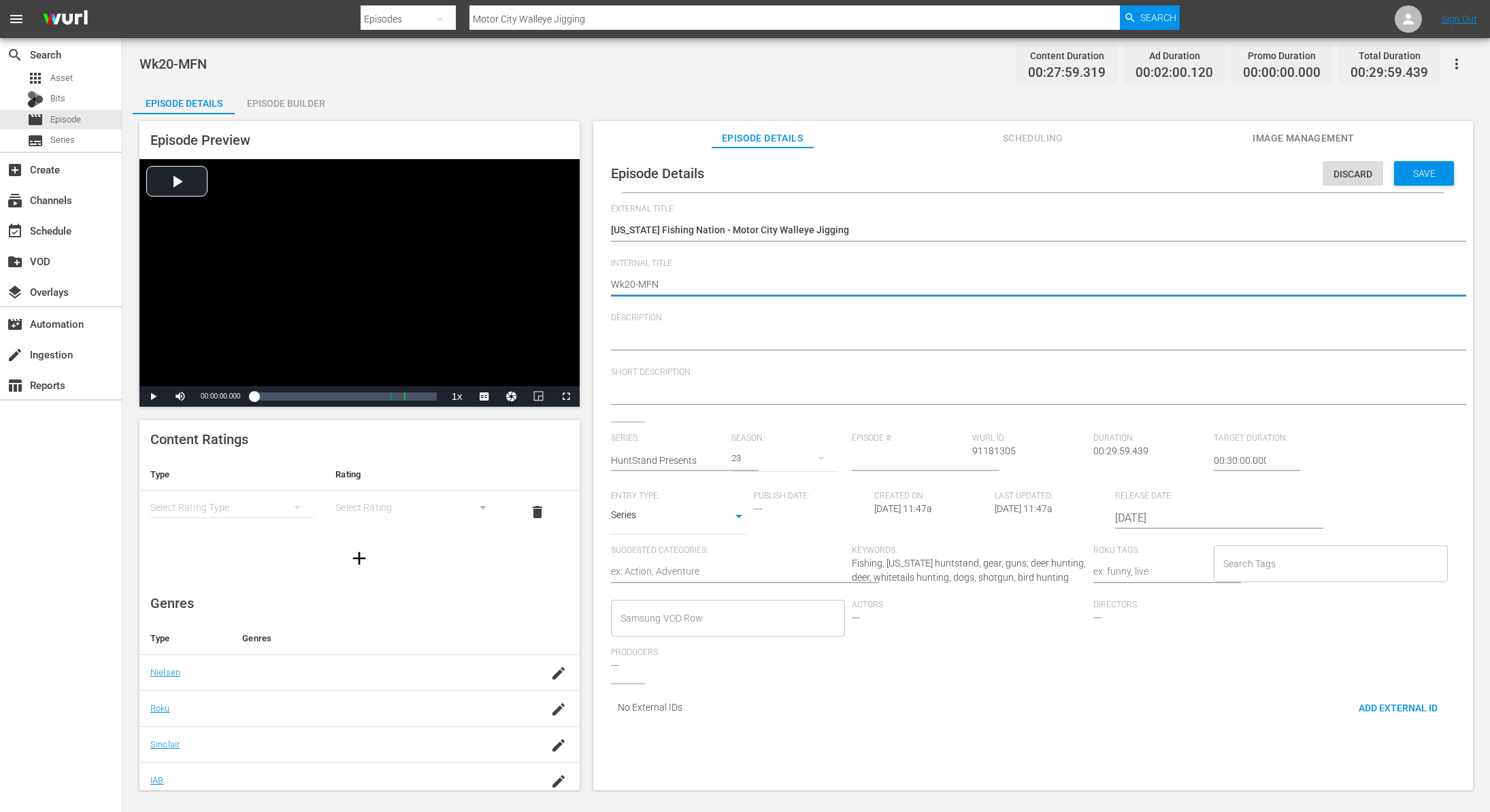
type textarea "Wk2-MFN"
type textarea "Wk-MFN"
type textarea "Wk4-MFN"
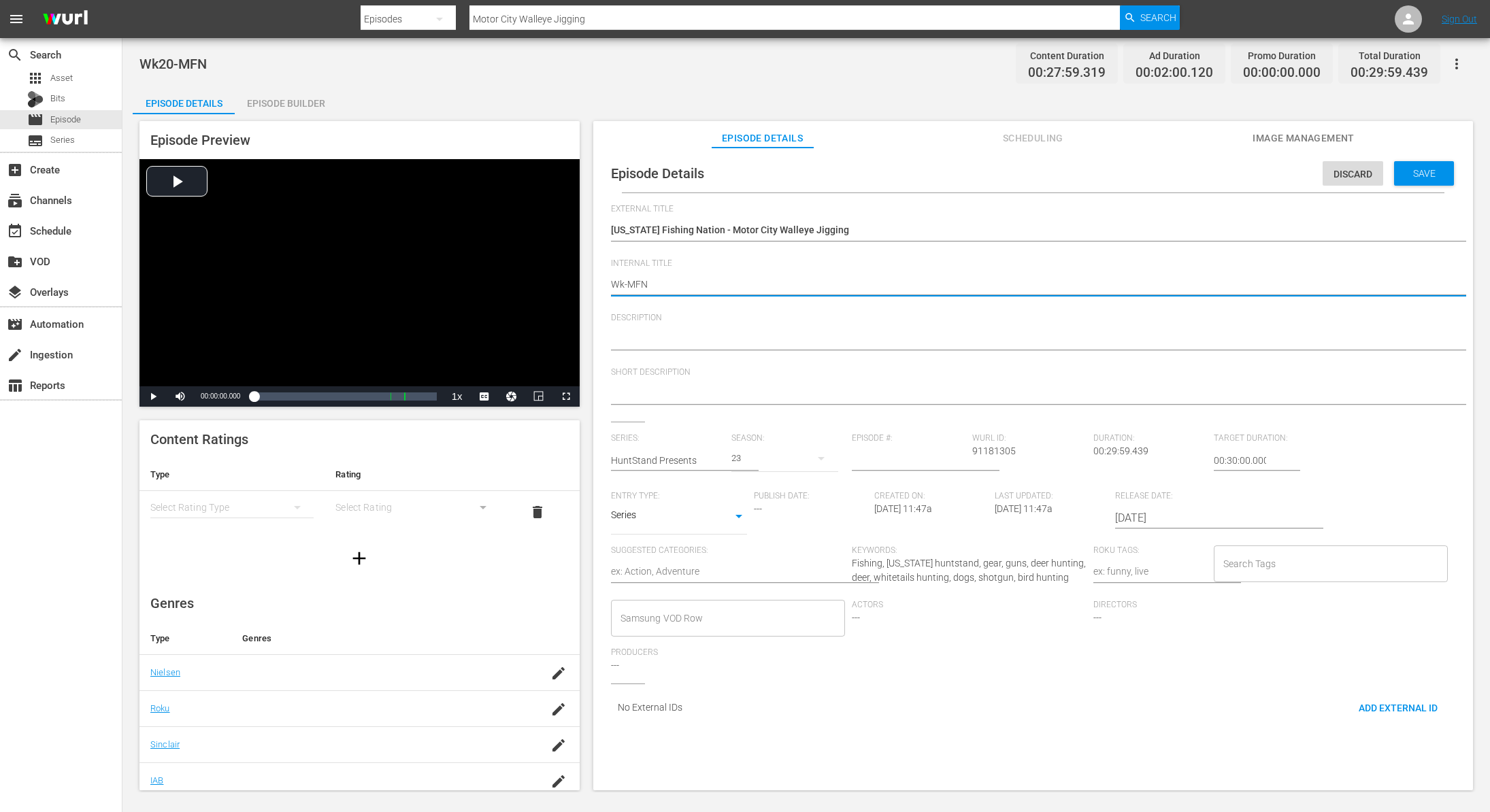
type textarea "Wk4-MFN"
type textarea "Wk40-MFN"
click at [1396, 178] on div "Save" at bounding box center [1424, 173] width 60 height 24
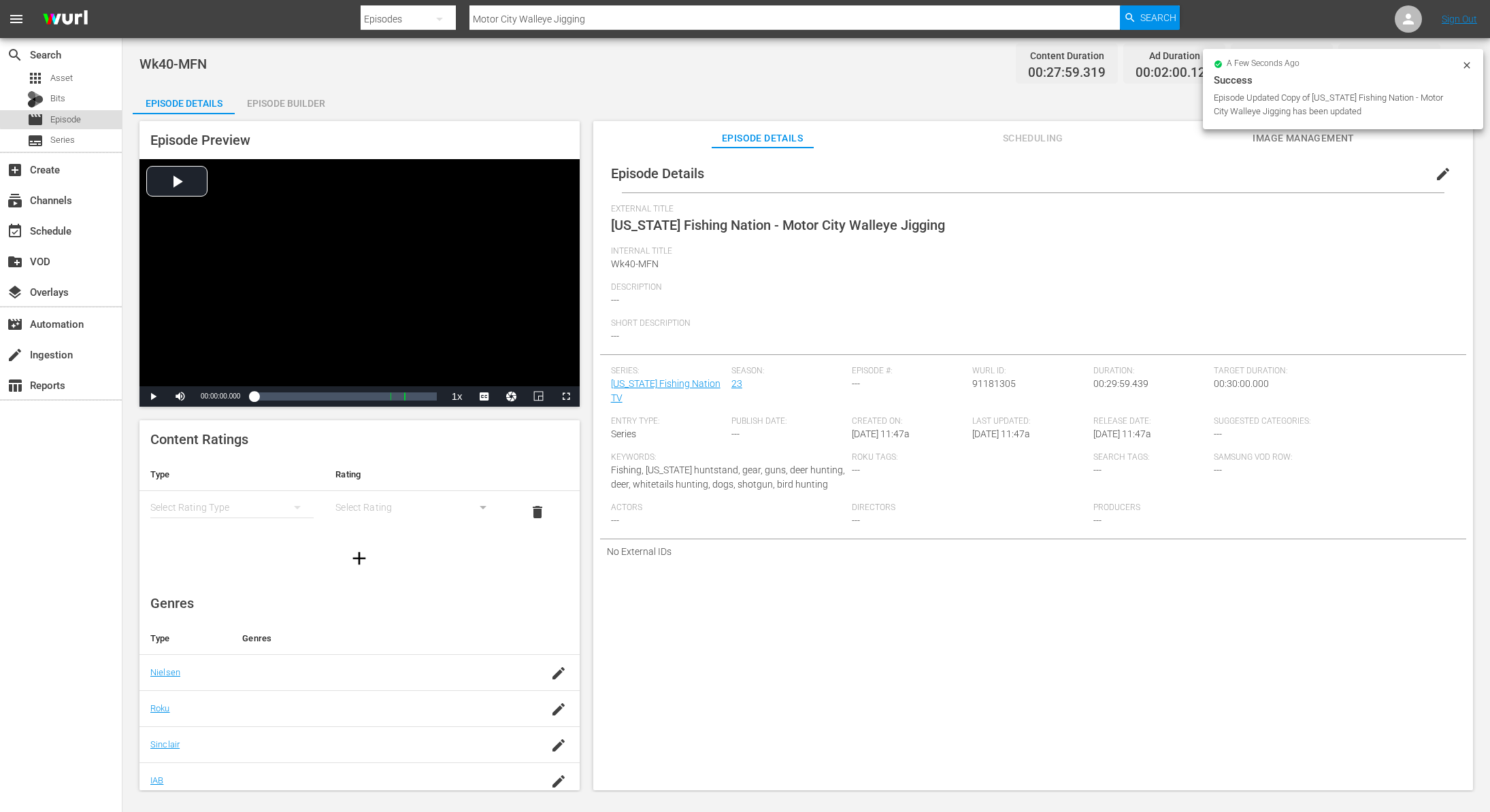
click at [67, 118] on span "Episode" at bounding box center [65, 119] width 30 height 13
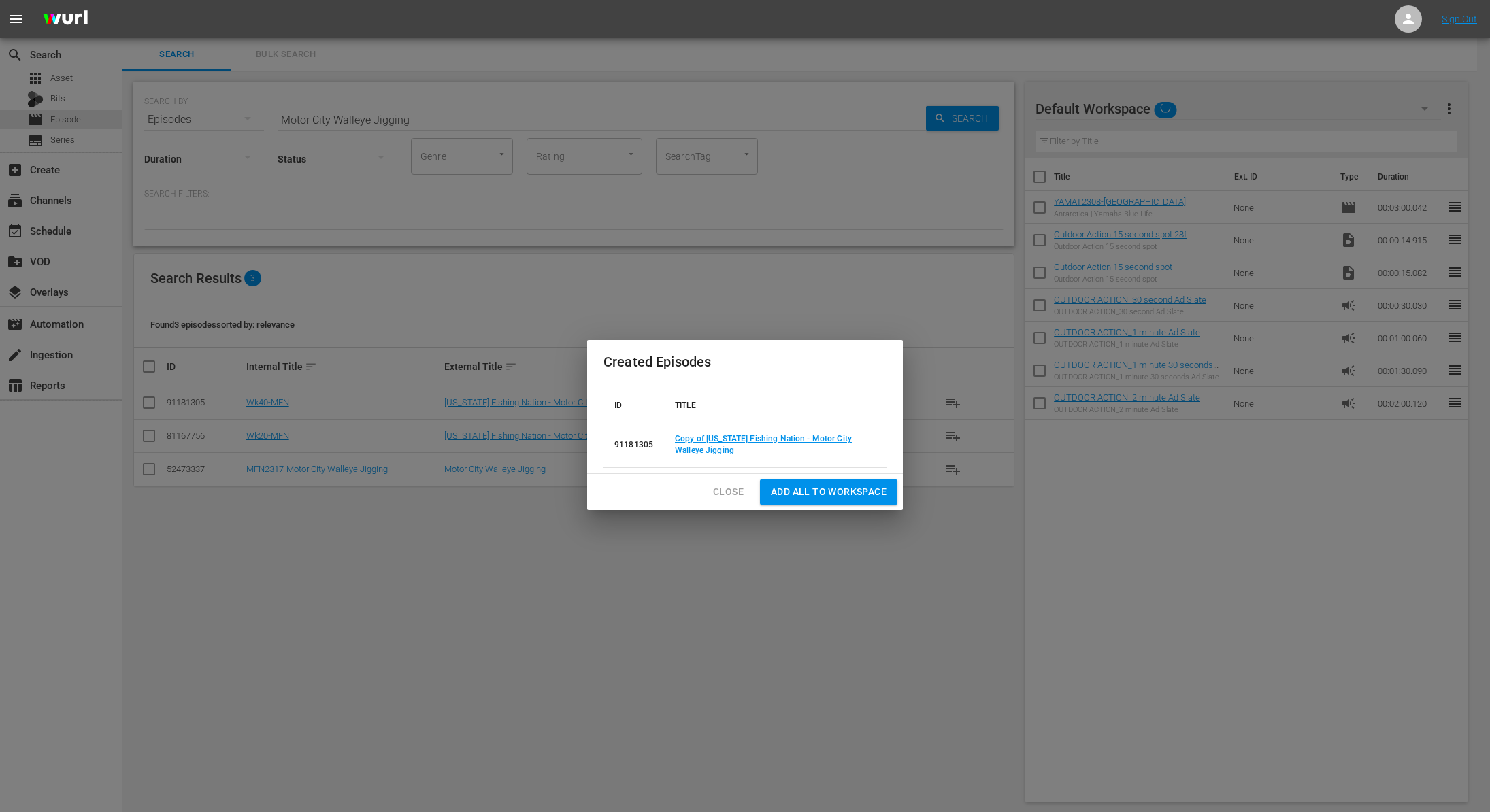
click at [722, 495] on span "Close" at bounding box center [728, 492] width 30 height 17
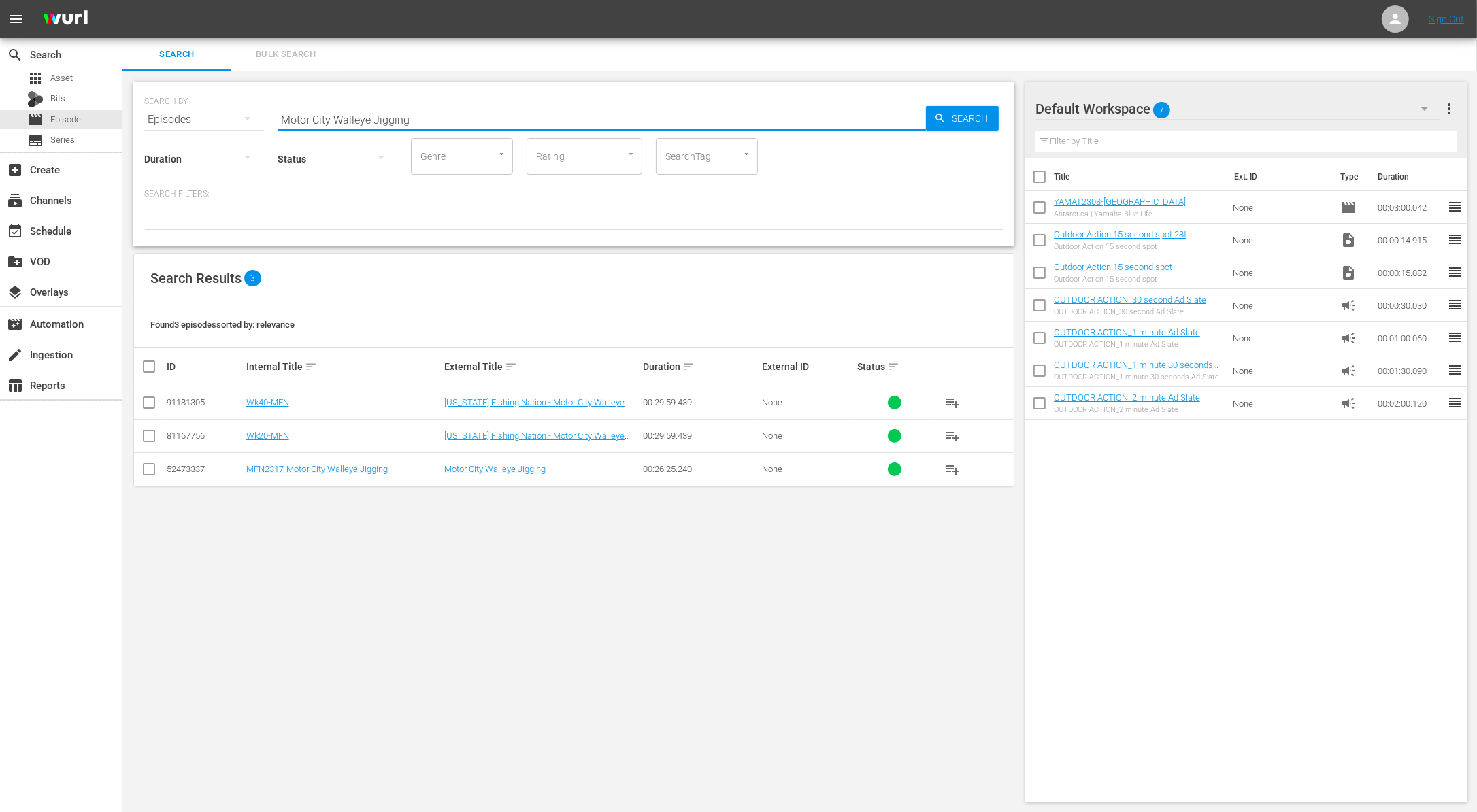
click at [435, 118] on input "Motor City Walleye Jigging" at bounding box center [601, 120] width 648 height 33
paste input "NWT in [GEOGRAPHIC_DATA][PERSON_NAME] in [GEOGRAPHIC_DATA], [GEOGRAPHIC_DATA]"
type input "NWT in [GEOGRAPHIC_DATA][PERSON_NAME] in [GEOGRAPHIC_DATA], [GEOGRAPHIC_DATA]"
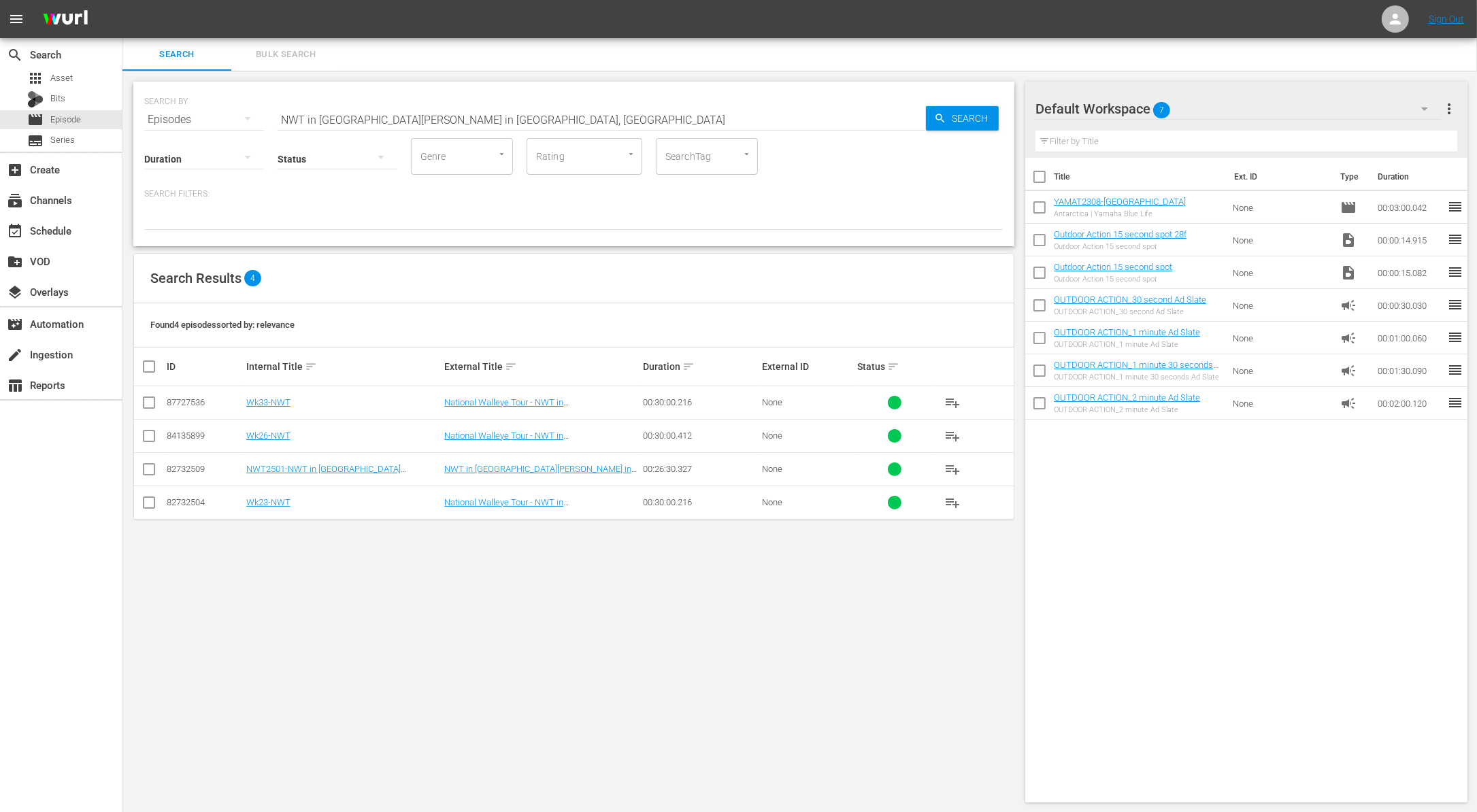
click at [477, 213] on div at bounding box center [574, 219] width 859 height 23
click at [145, 439] on input "checkbox" at bounding box center [148, 438] width 16 height 16
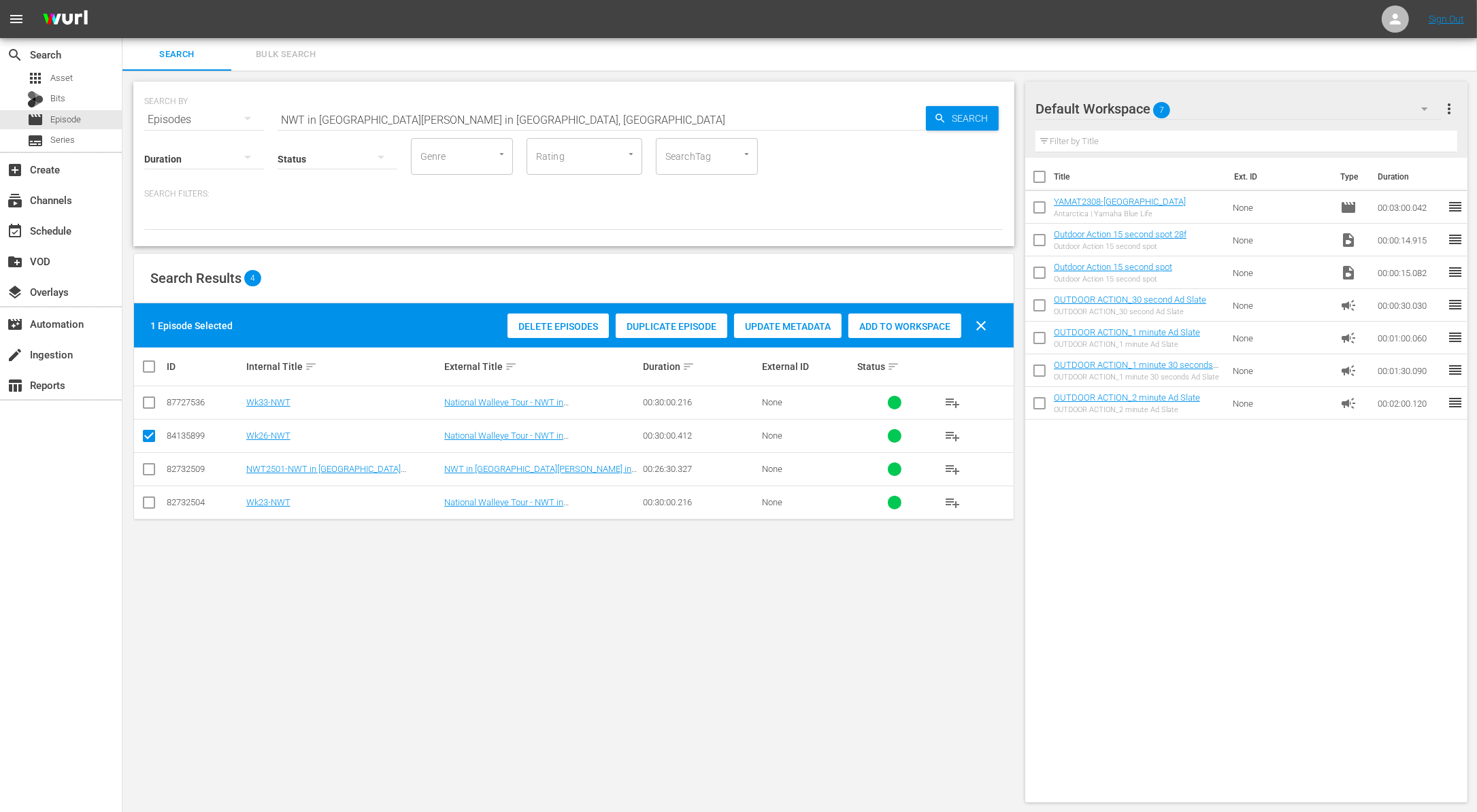
click at [663, 323] on span "Duplicate Episode" at bounding box center [671, 327] width 112 height 11
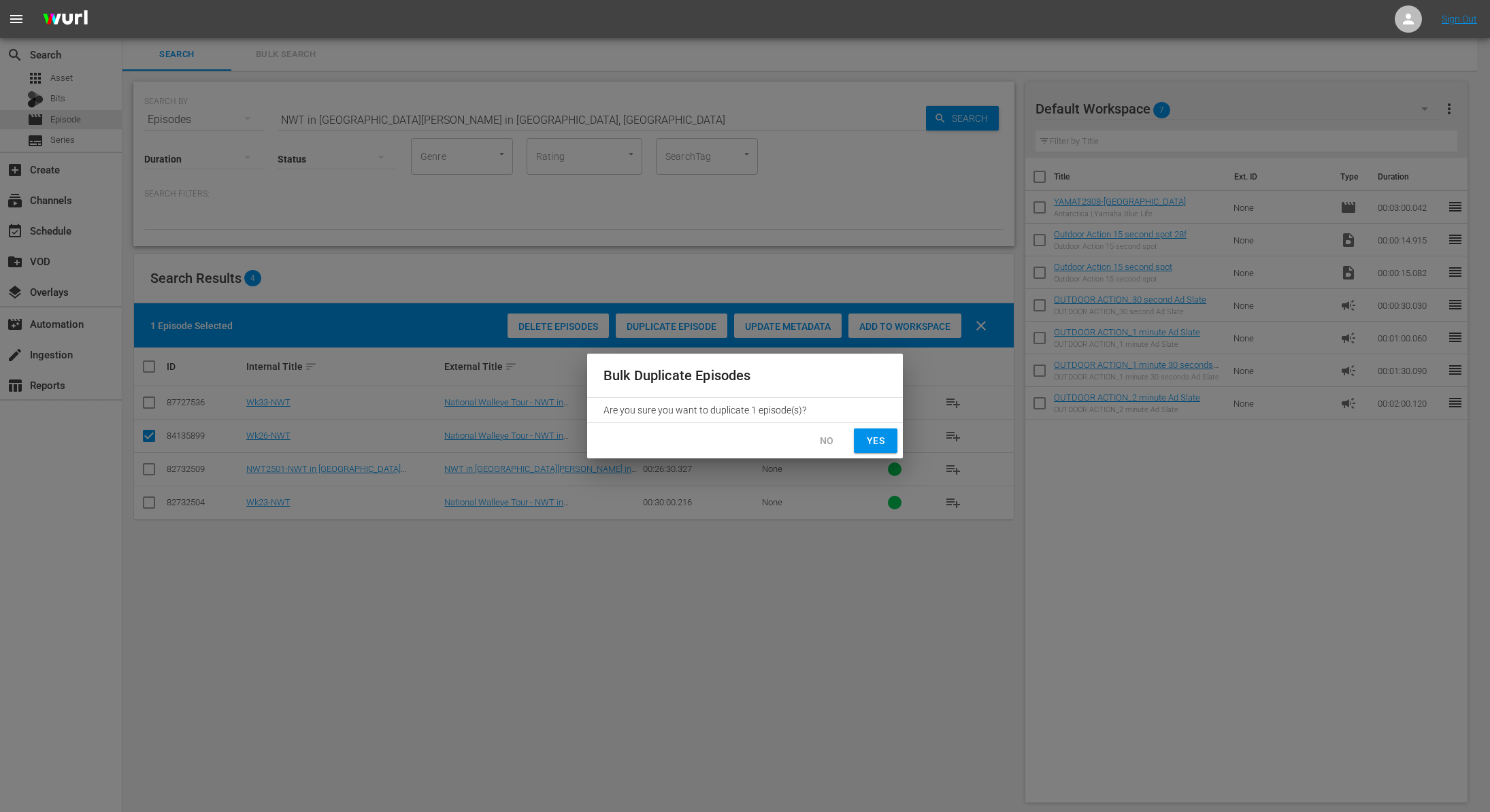
click at [876, 438] on span "Yes" at bounding box center [876, 442] width 22 height 17
checkbox input "false"
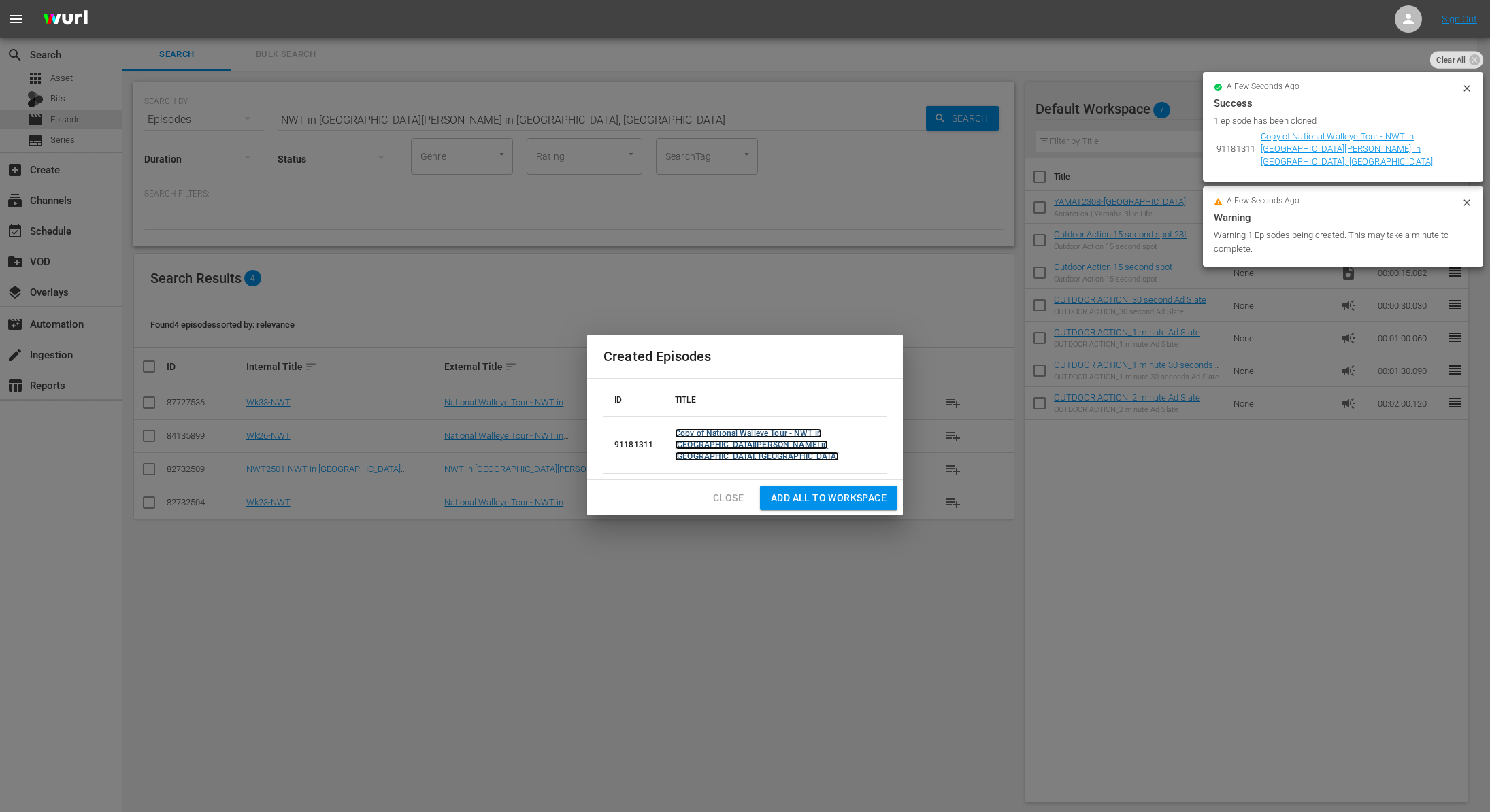
click at [839, 435] on link "Copy of National Walleye Tour - NWT in [GEOGRAPHIC_DATA][PERSON_NAME] in [GEOGR…" at bounding box center [757, 445] width 164 height 33
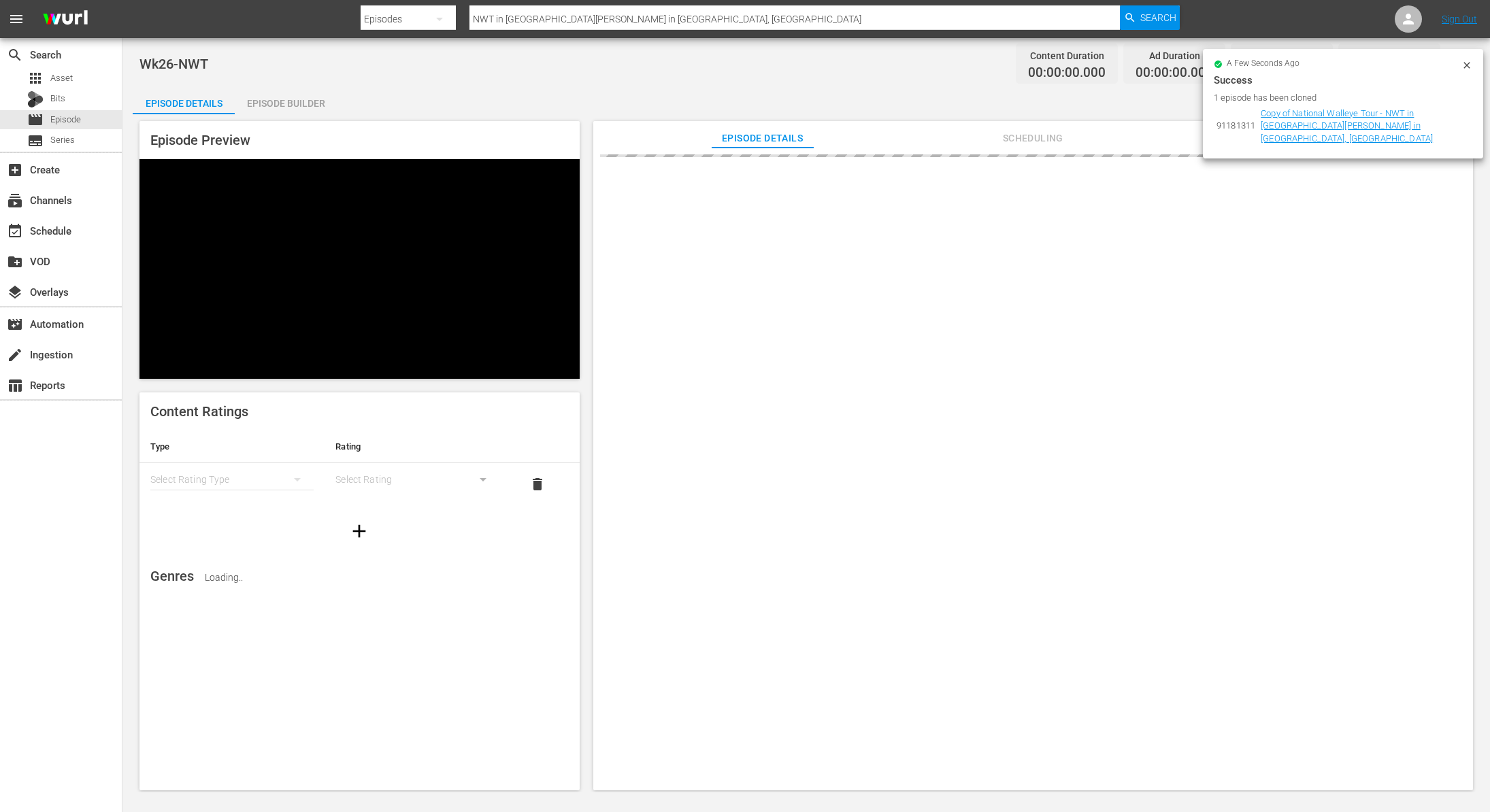
click at [1464, 66] on icon at bounding box center [1467, 66] width 11 height 11
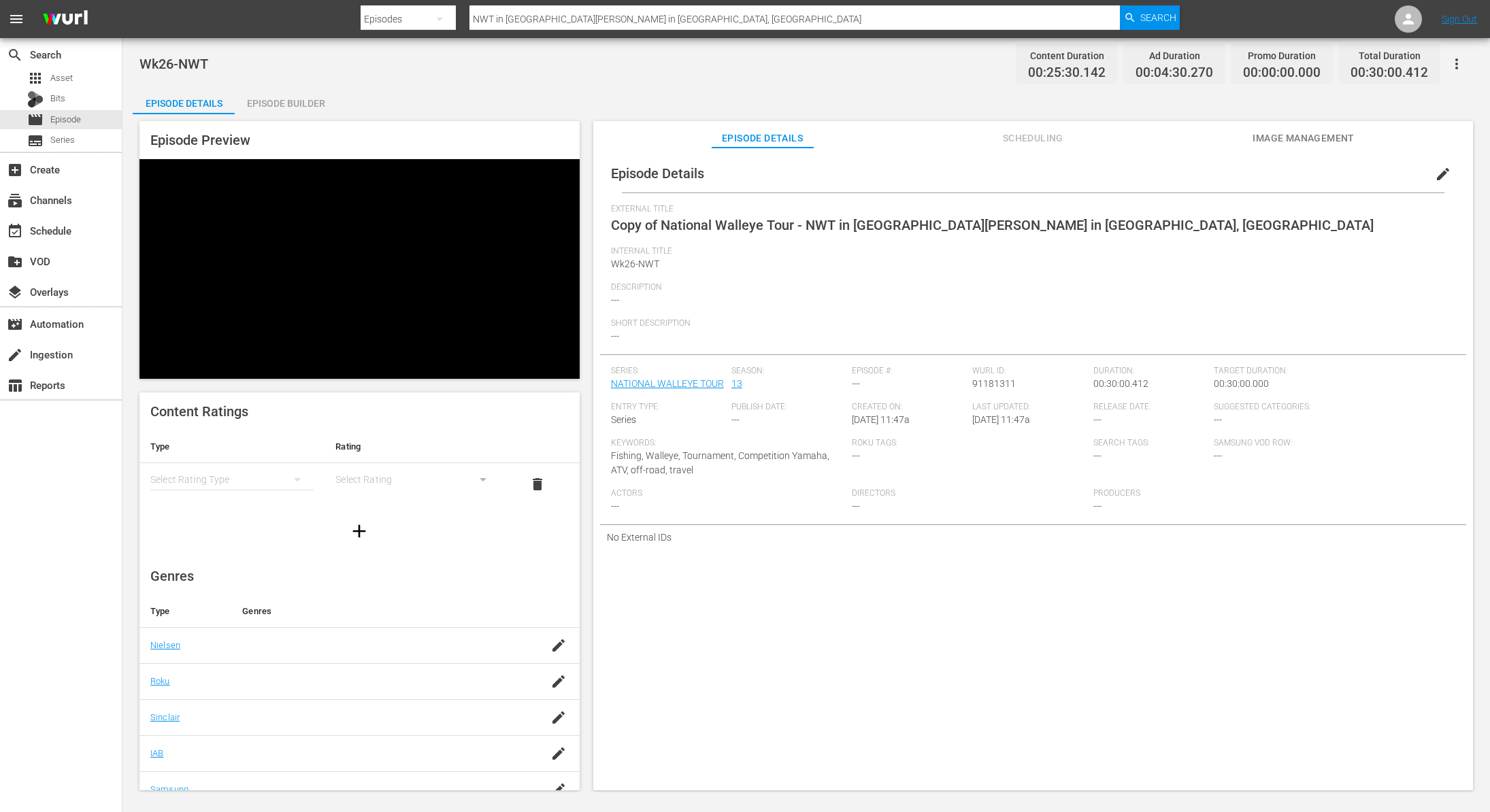
click at [1436, 178] on span "edit" at bounding box center [1443, 173] width 16 height 16
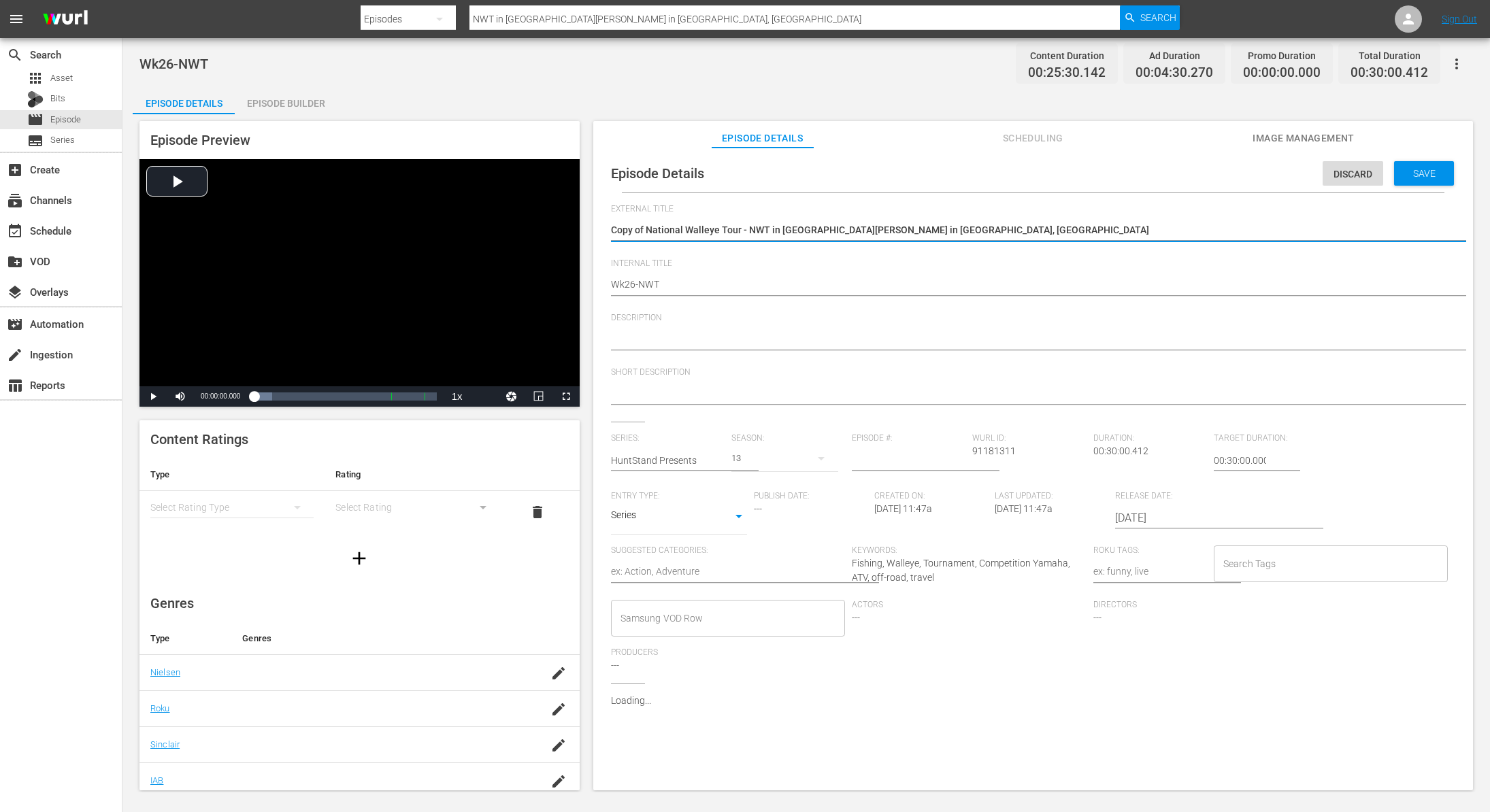
click at [647, 227] on textarea "Copy of National Walleye Tour - NWT in [GEOGRAPHIC_DATA][PERSON_NAME] in [GEOGR…" at bounding box center [1030, 231] width 837 height 16
type textarea "Copy ofNational Walleye Tour - NWT in [GEOGRAPHIC_DATA][PERSON_NAME] in [GEOGRA…"
type textarea "Copy oNational Walleye Tour - NWT in [GEOGRAPHIC_DATA][PERSON_NAME] in [GEOGRAP…"
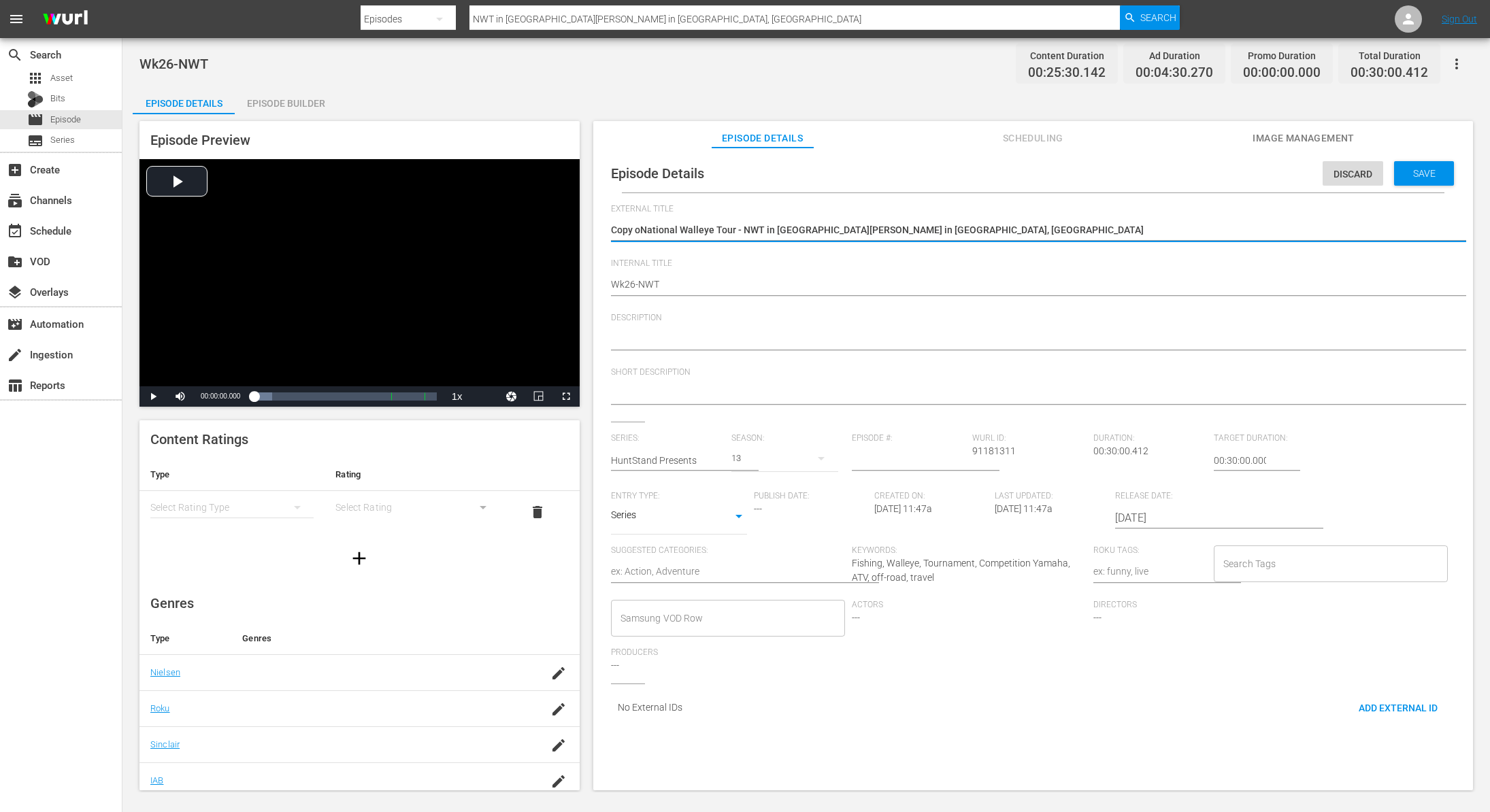
type textarea "Copy National Walleye Tour - NWT in [GEOGRAPHIC_DATA][PERSON_NAME] in [GEOGRAPH…"
type textarea "CopyNational Walleye Tour - NWT in [GEOGRAPHIC_DATA][PERSON_NAME] in [GEOGRAPHI…"
type textarea "CopNational Walleye Tour - NWT in [GEOGRAPHIC_DATA][PERSON_NAME] in [GEOGRAPHIC…"
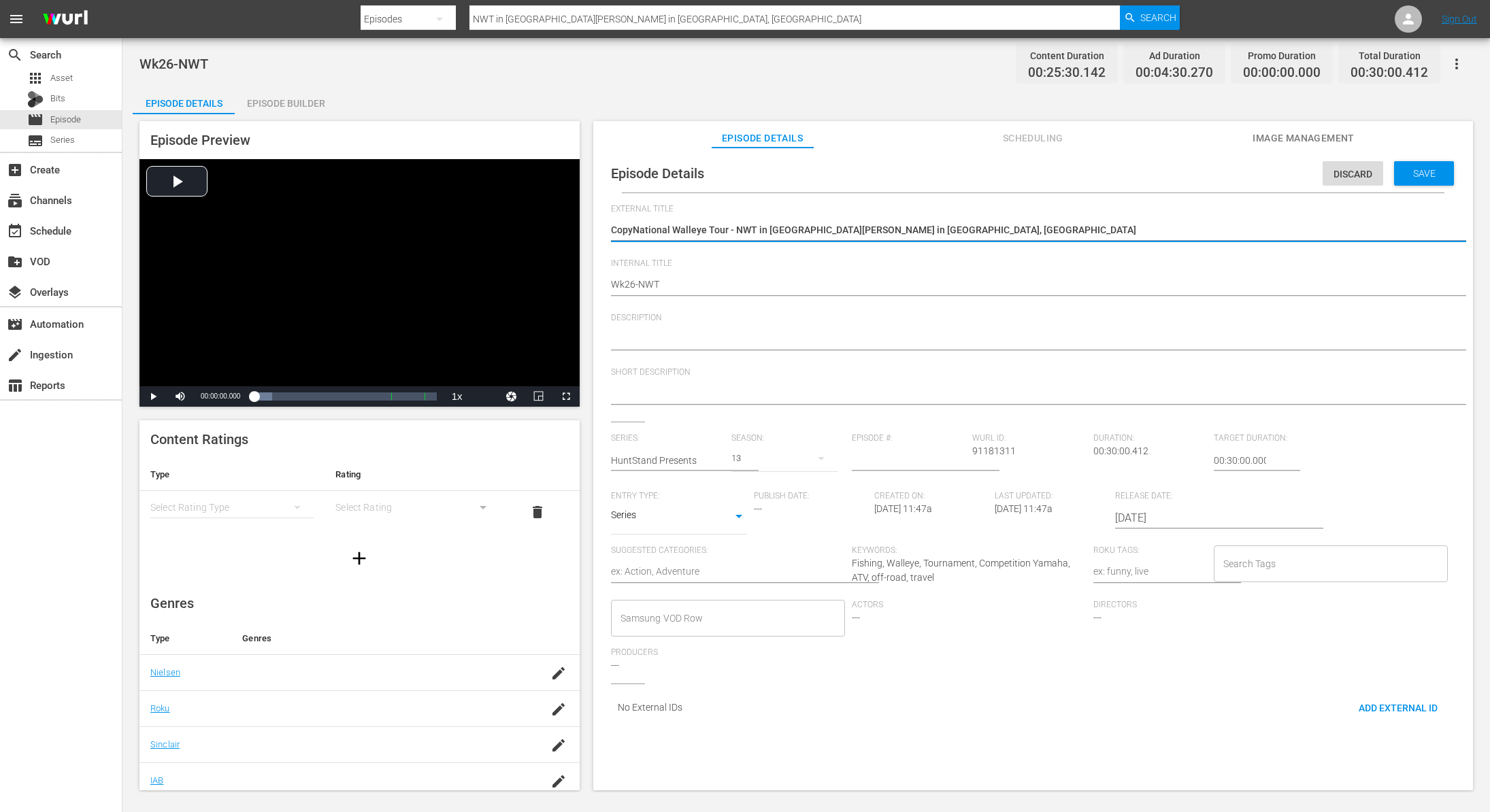
type textarea "CopNational Walleye Tour - NWT in [GEOGRAPHIC_DATA][PERSON_NAME] in [GEOGRAPHIC…"
type textarea "CoNational Walleye Tour - NWT in [GEOGRAPHIC_DATA][PERSON_NAME] in [GEOGRAPHIC_…"
type textarea "CNational Walleye Tour - NWT in [GEOGRAPHIC_DATA][PERSON_NAME] in [GEOGRAPHIC_D…"
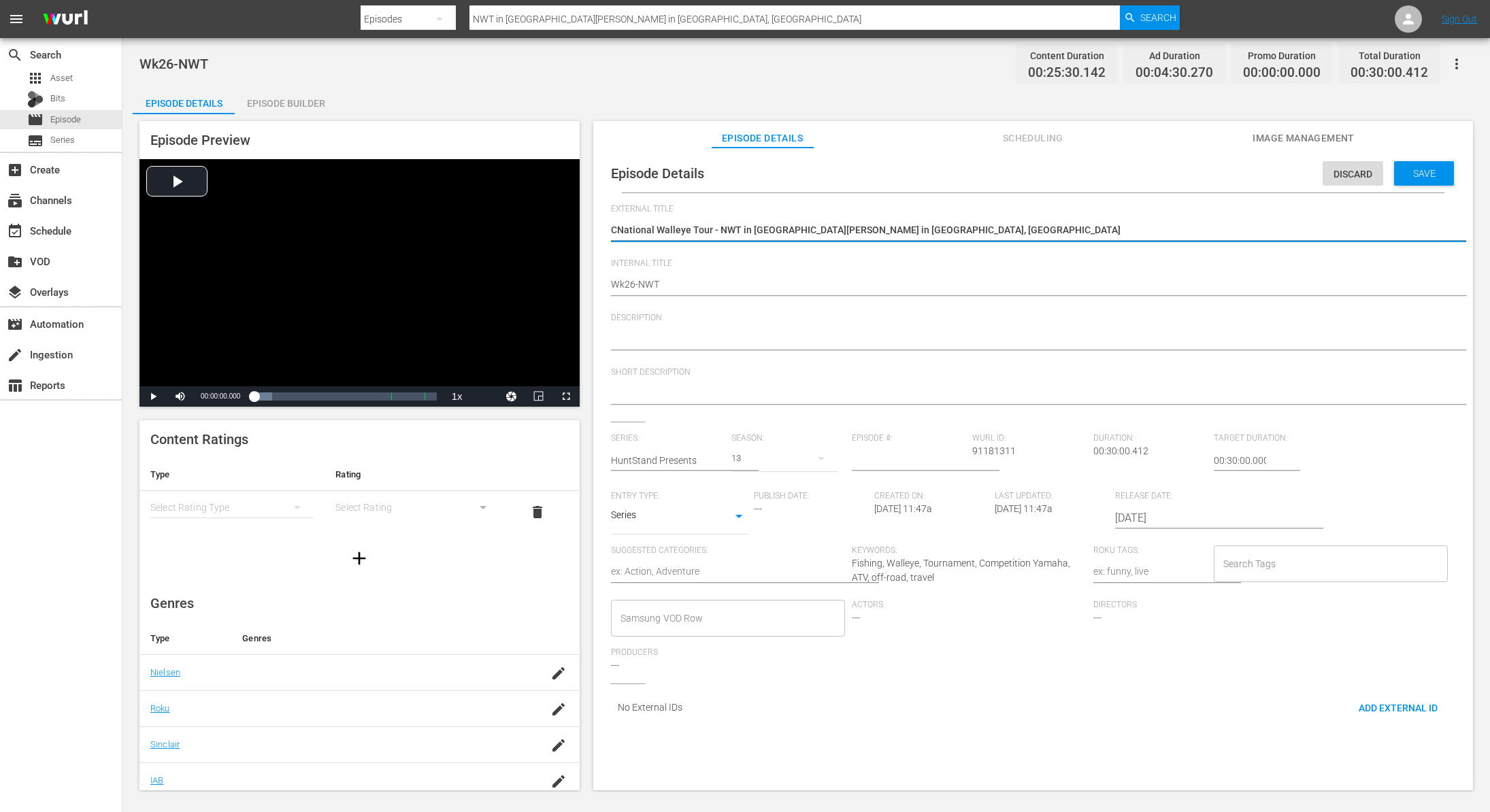
type textarea "National Walleye Tour - NWT in [GEOGRAPHIC_DATA][PERSON_NAME] in [GEOGRAPHIC_DA…"
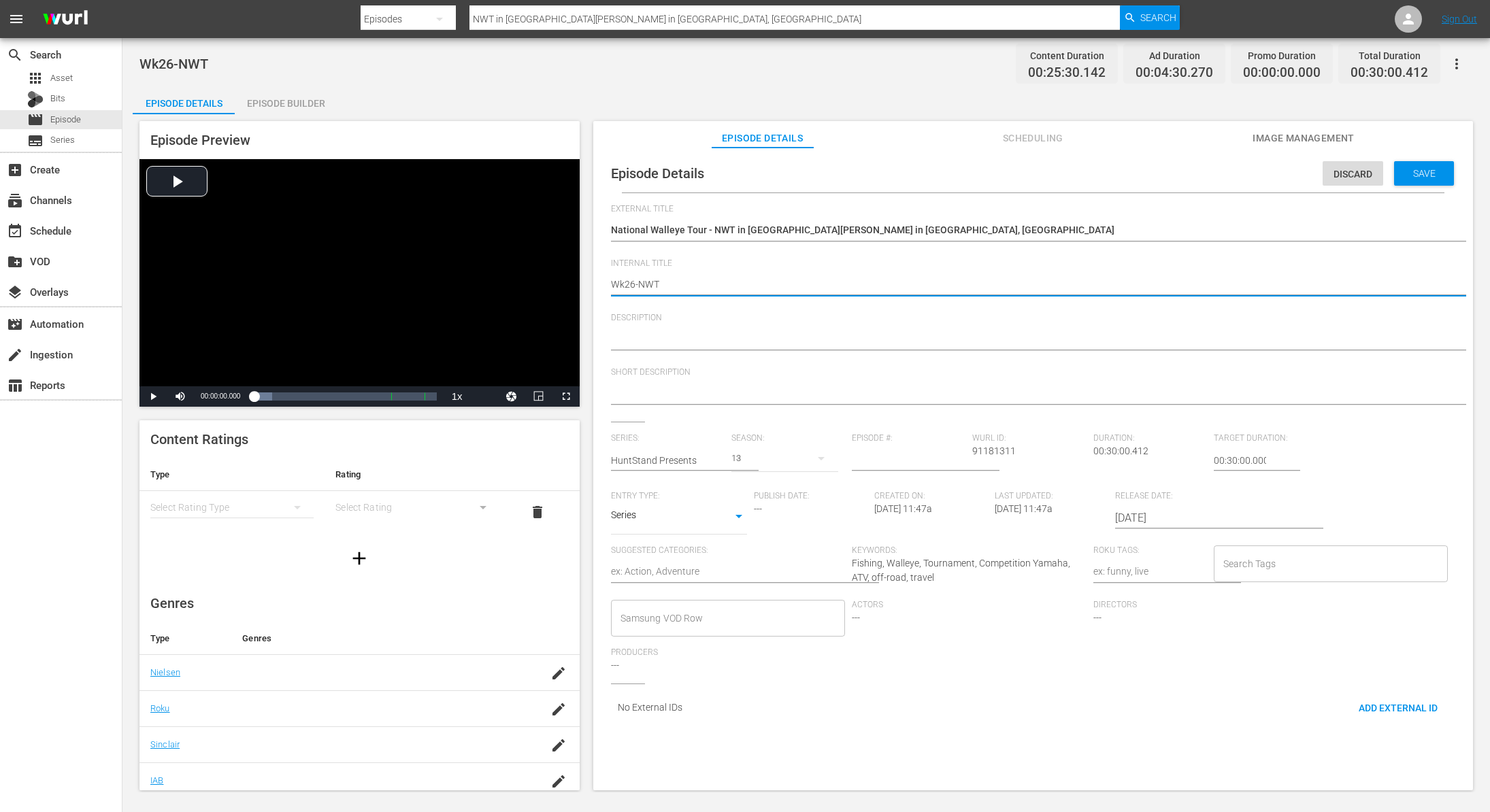
type textarea "Wk2-NWT"
type textarea "Wk-NWT"
type textarea "Wk4-NWT"
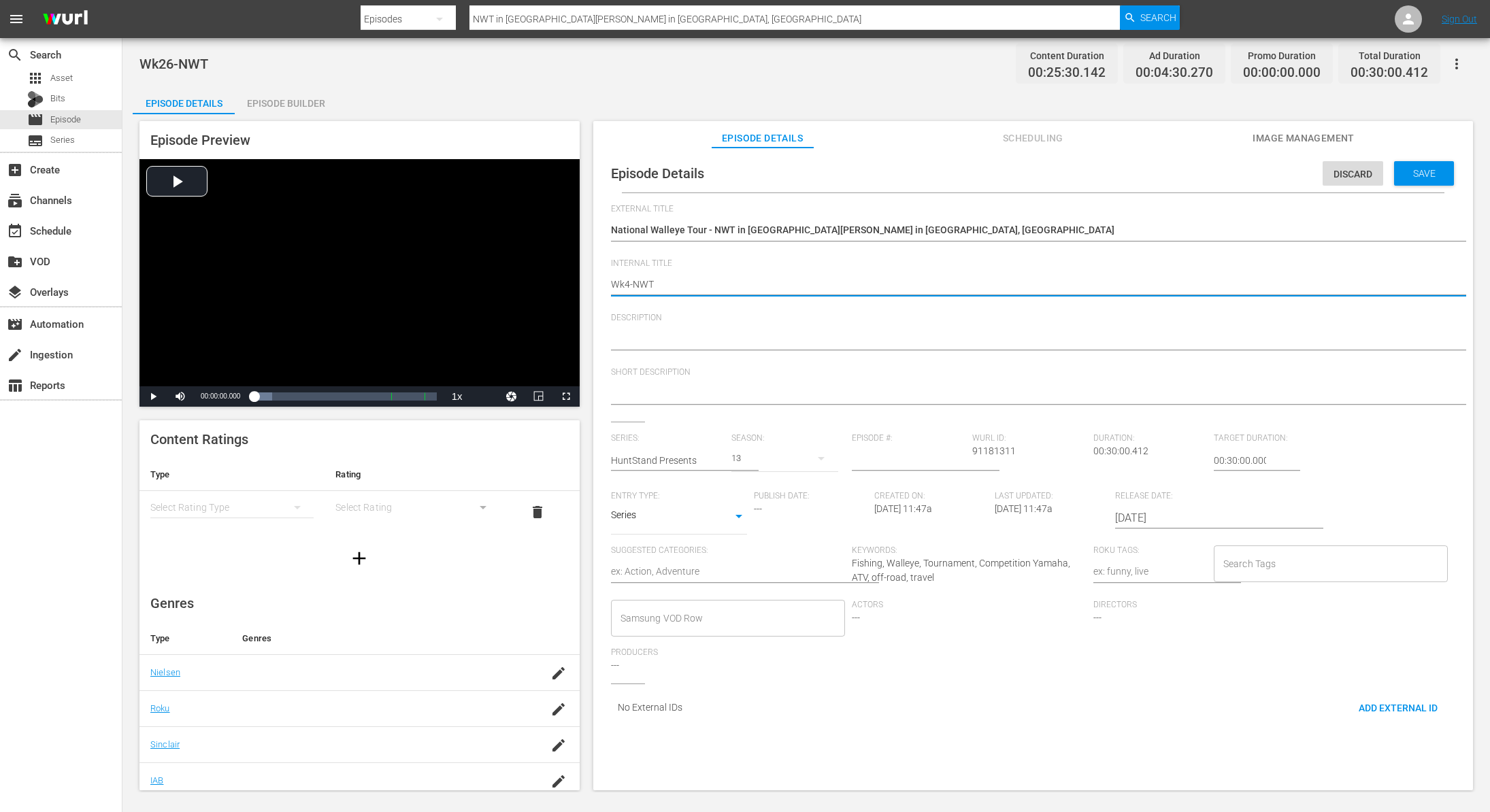
type textarea "Wk40-NWT"
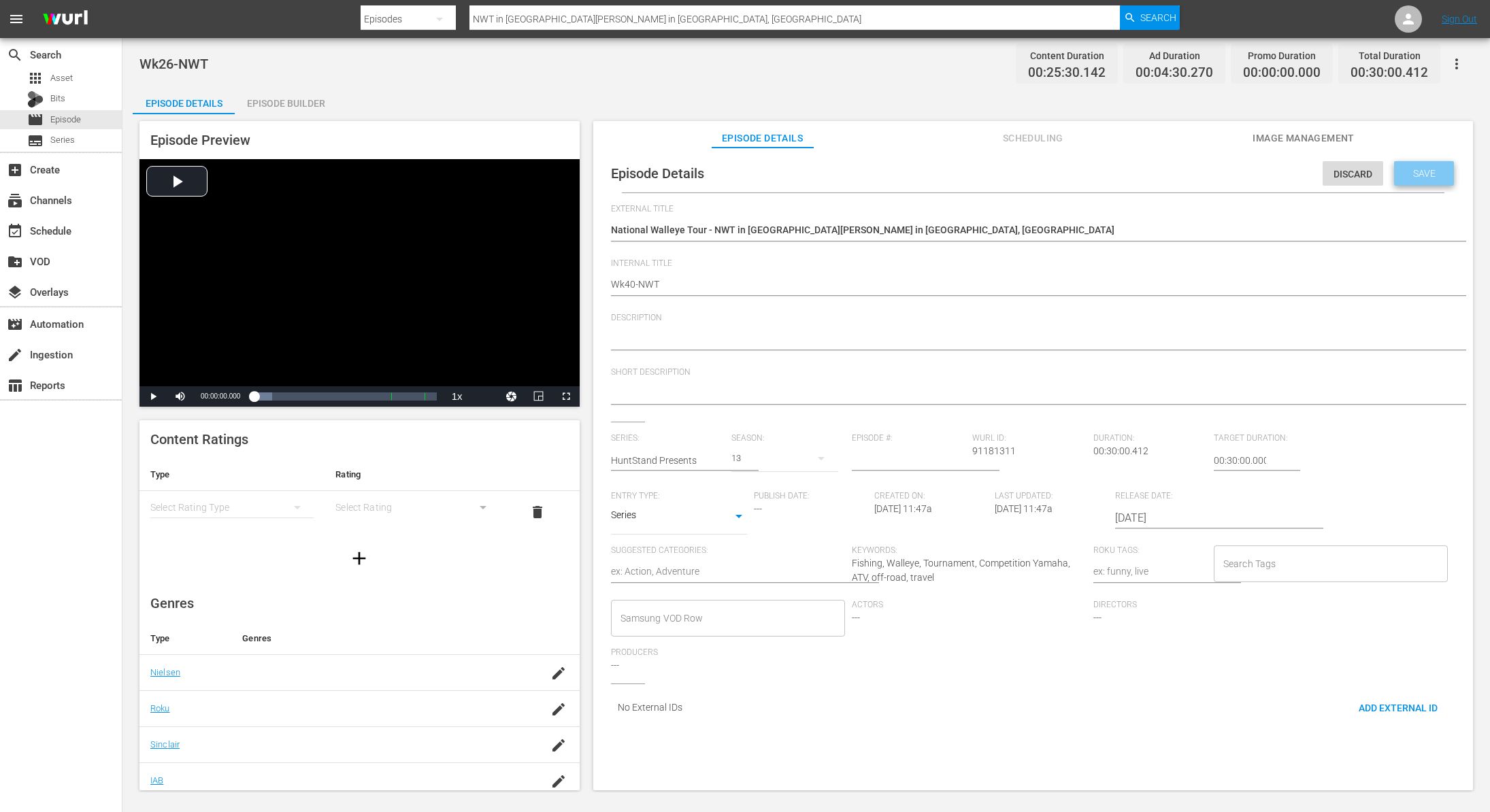
click at [1413, 165] on div "Save" at bounding box center [1424, 173] width 60 height 24
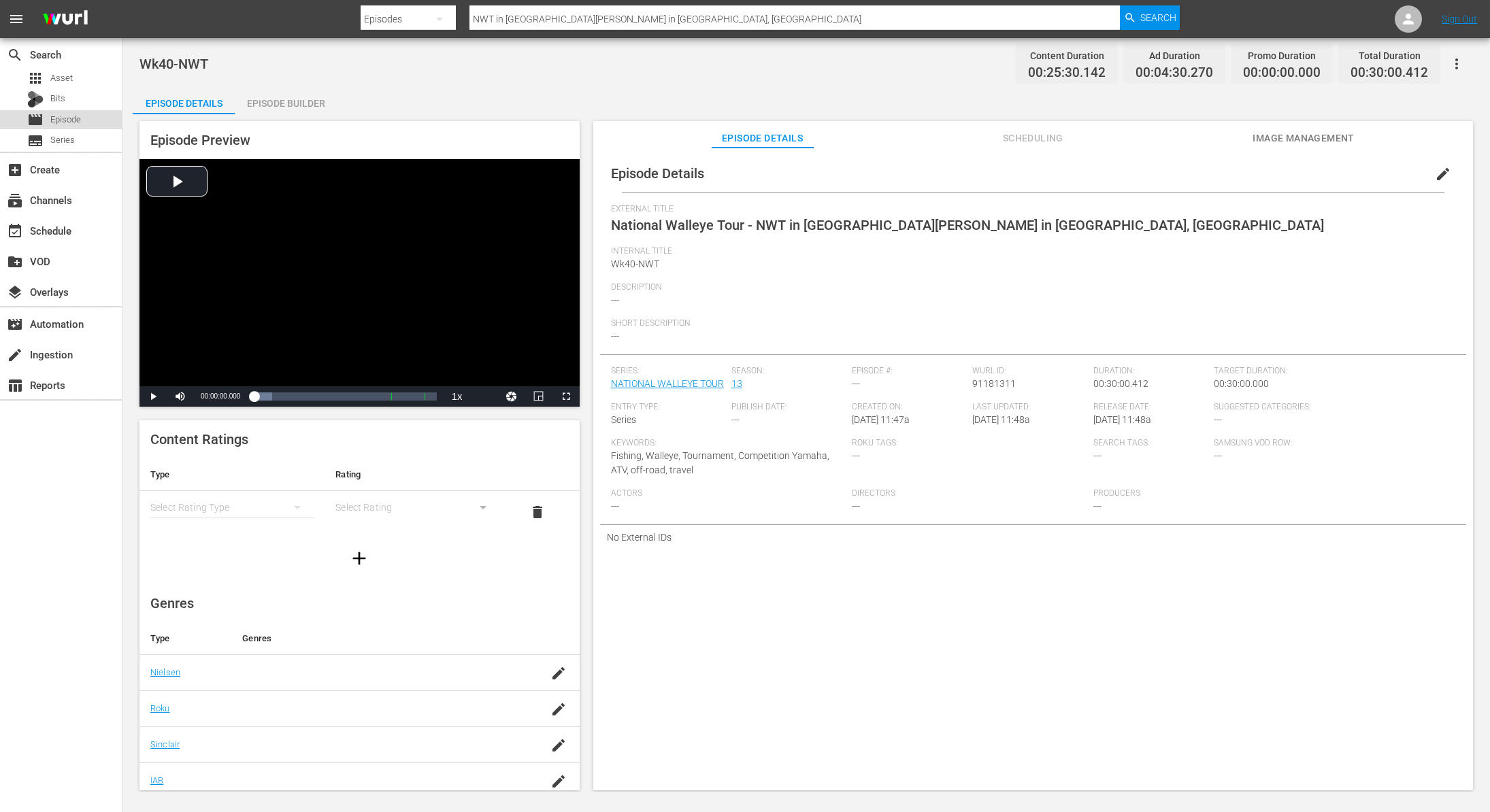
click at [60, 127] on div "movie Episode" at bounding box center [54, 120] width 54 height 19
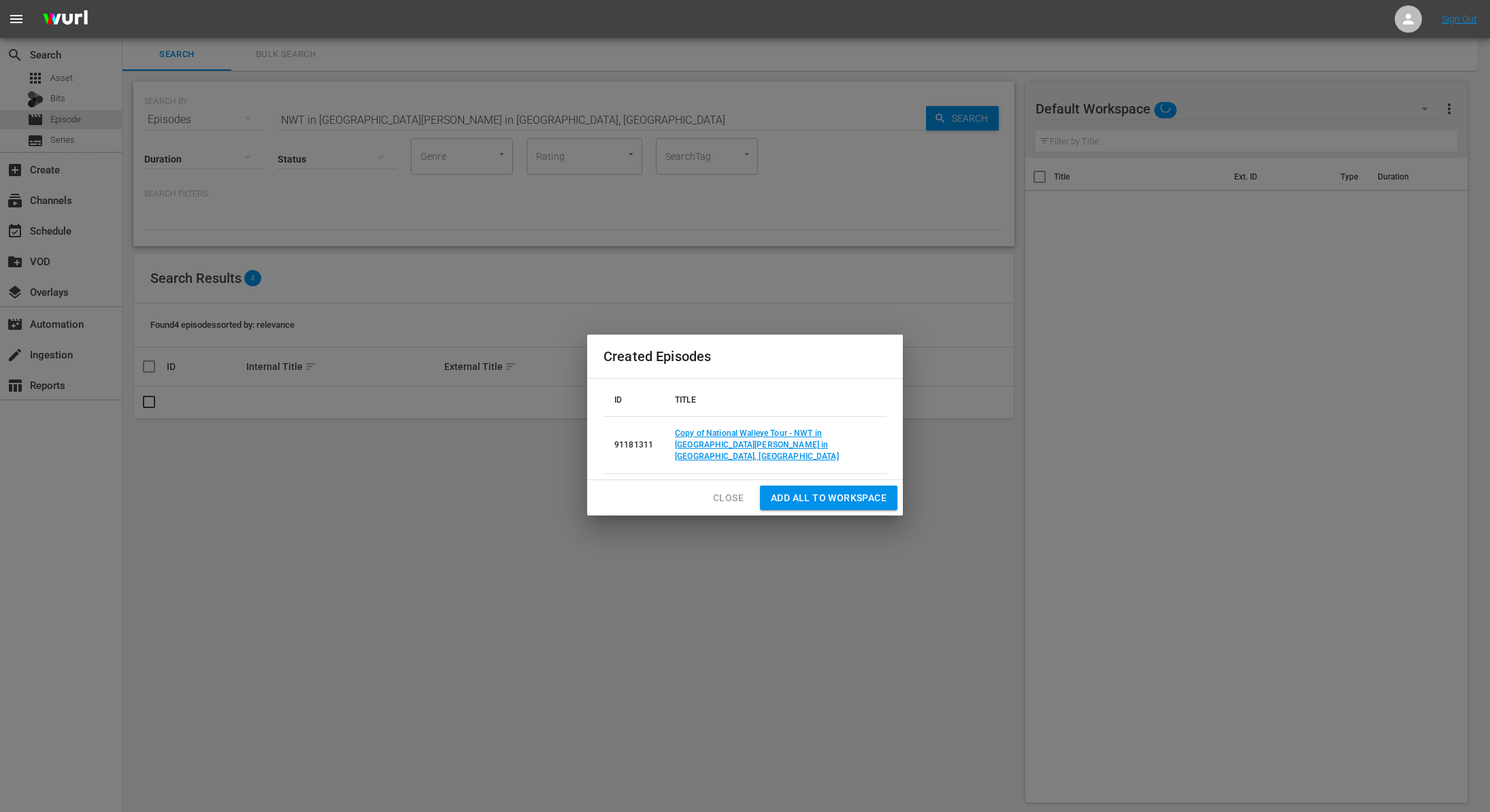
click at [722, 491] on span "Close" at bounding box center [728, 499] width 30 height 17
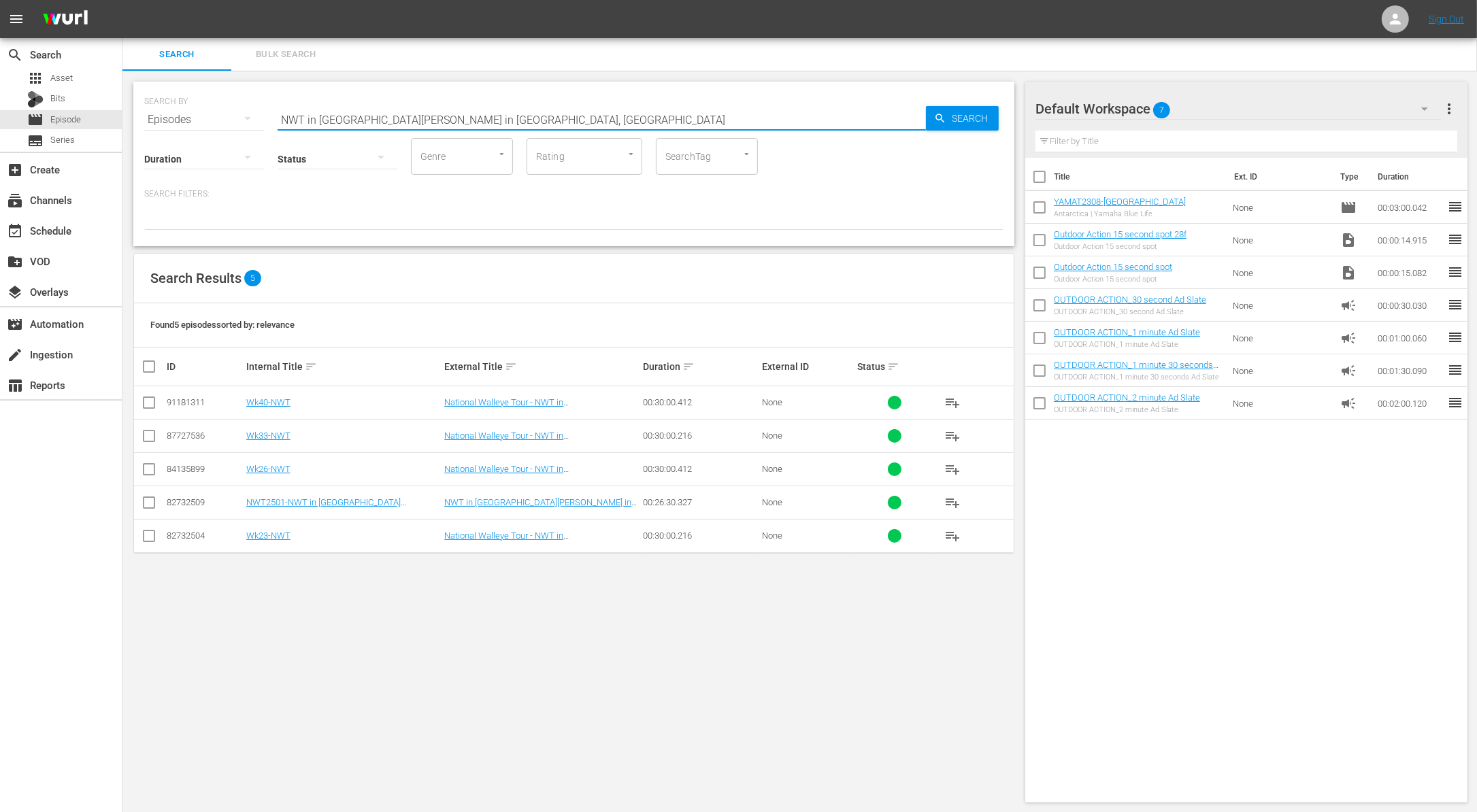
click at [531, 113] on input "NWT in [GEOGRAPHIC_DATA][PERSON_NAME] in [GEOGRAPHIC_DATA], [GEOGRAPHIC_DATA]" at bounding box center [601, 120] width 648 height 33
paste input "onstop GIANT Bluefin Tuna Action"
type input "Nonstop GIANT Bluefin Tuna Action"
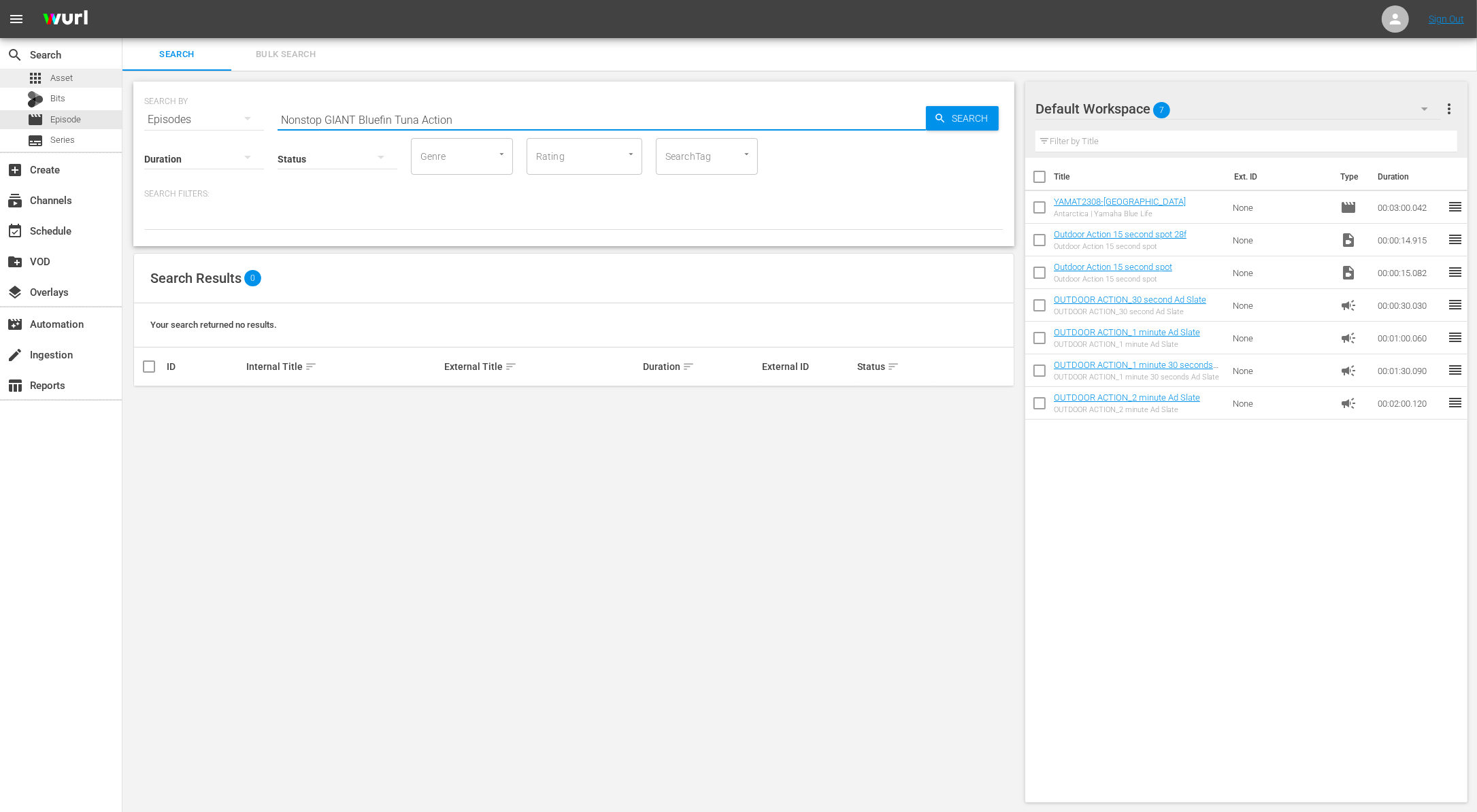
click at [80, 78] on div "apps Asset" at bounding box center [61, 78] width 122 height 19
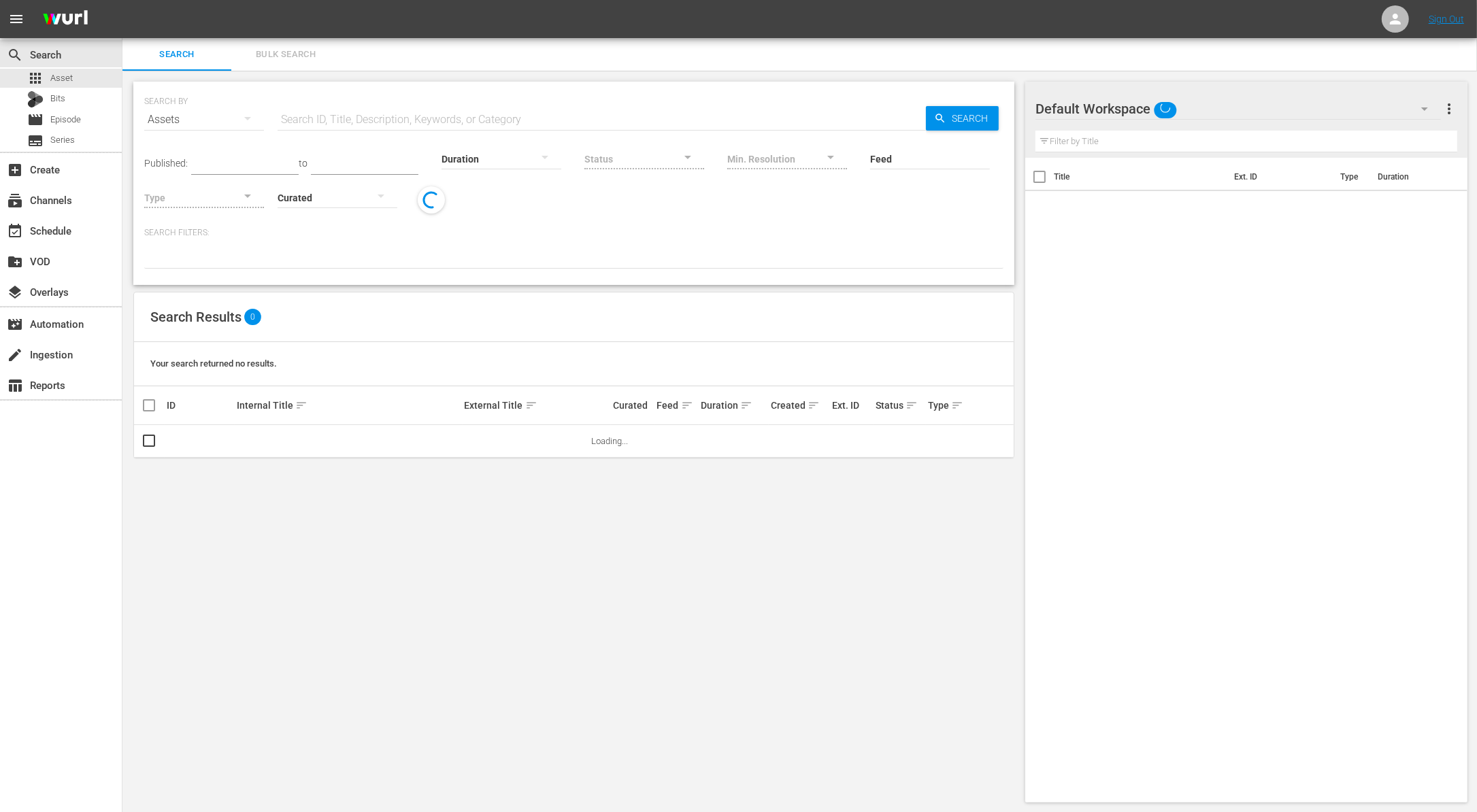
click at [396, 125] on input "text" at bounding box center [601, 120] width 648 height 33
paste input "Nonstop GIANT Bluefin Tuna Action"
type input "Nonstop GIANT Bluefin Tuna Action"
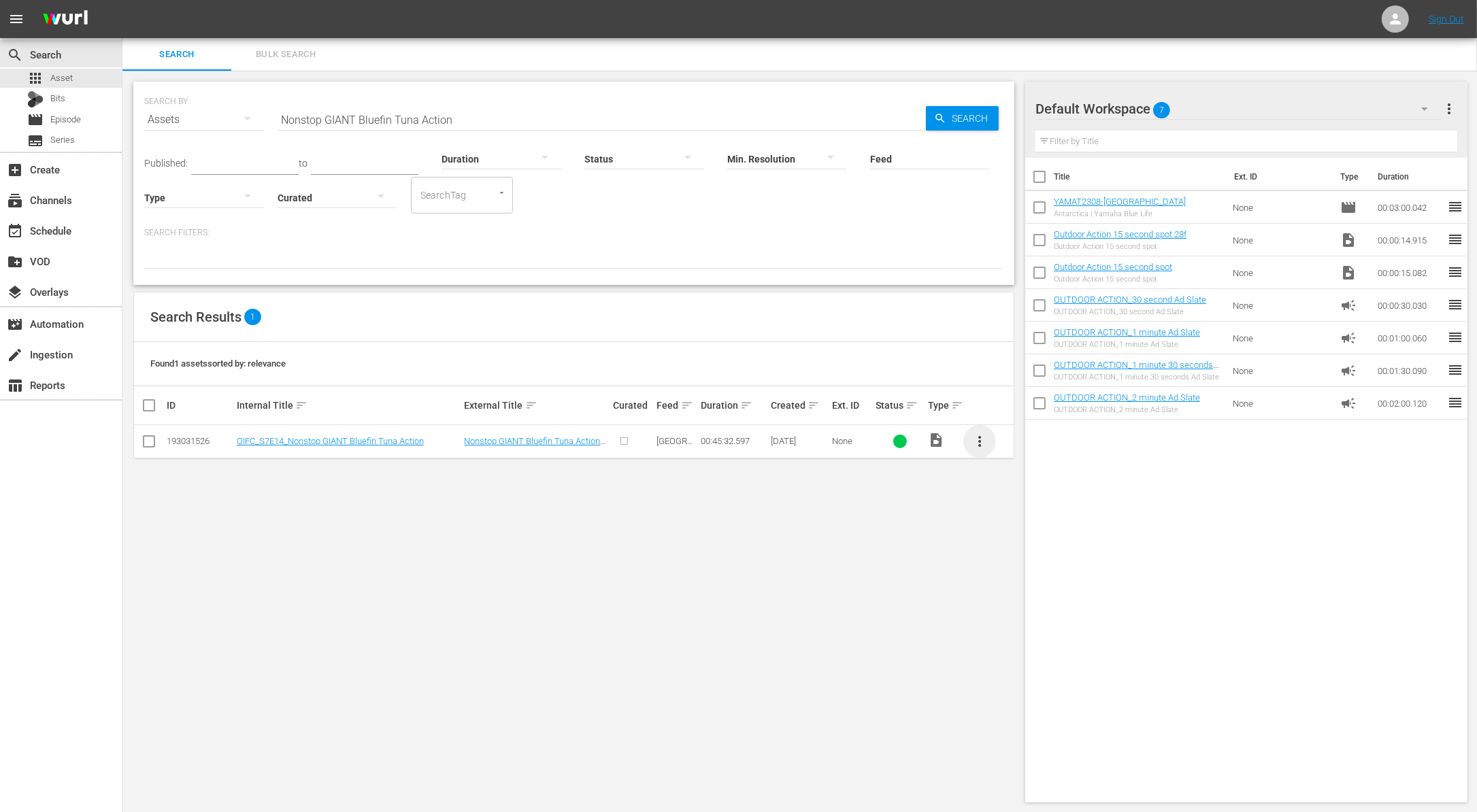
click at [984, 447] on span "more_vert" at bounding box center [979, 441] width 16 height 16
click at [1022, 544] on div "Episode" at bounding box center [1053, 544] width 92 height 33
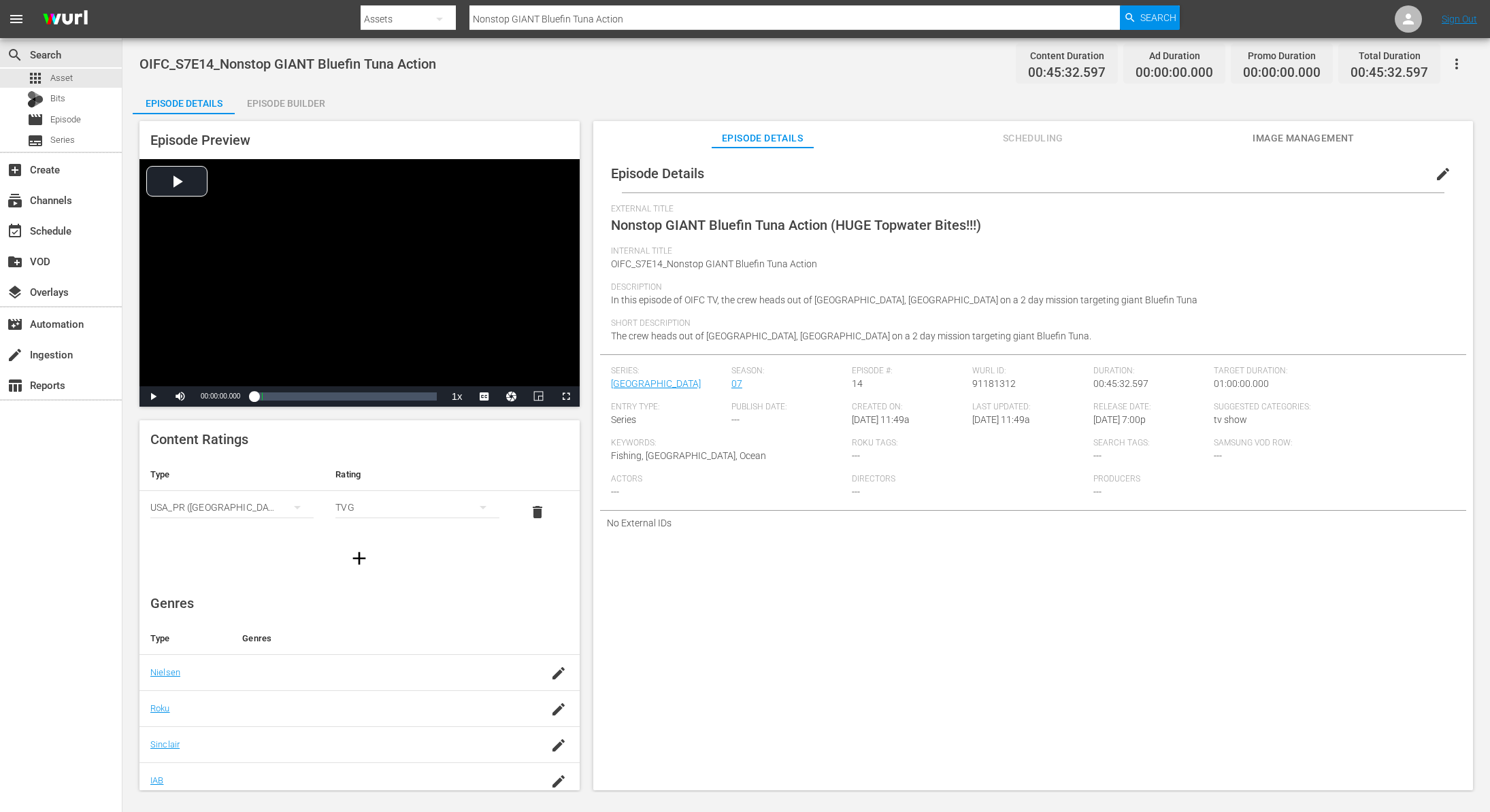
click at [294, 101] on div "Episode Builder" at bounding box center [285, 103] width 102 height 33
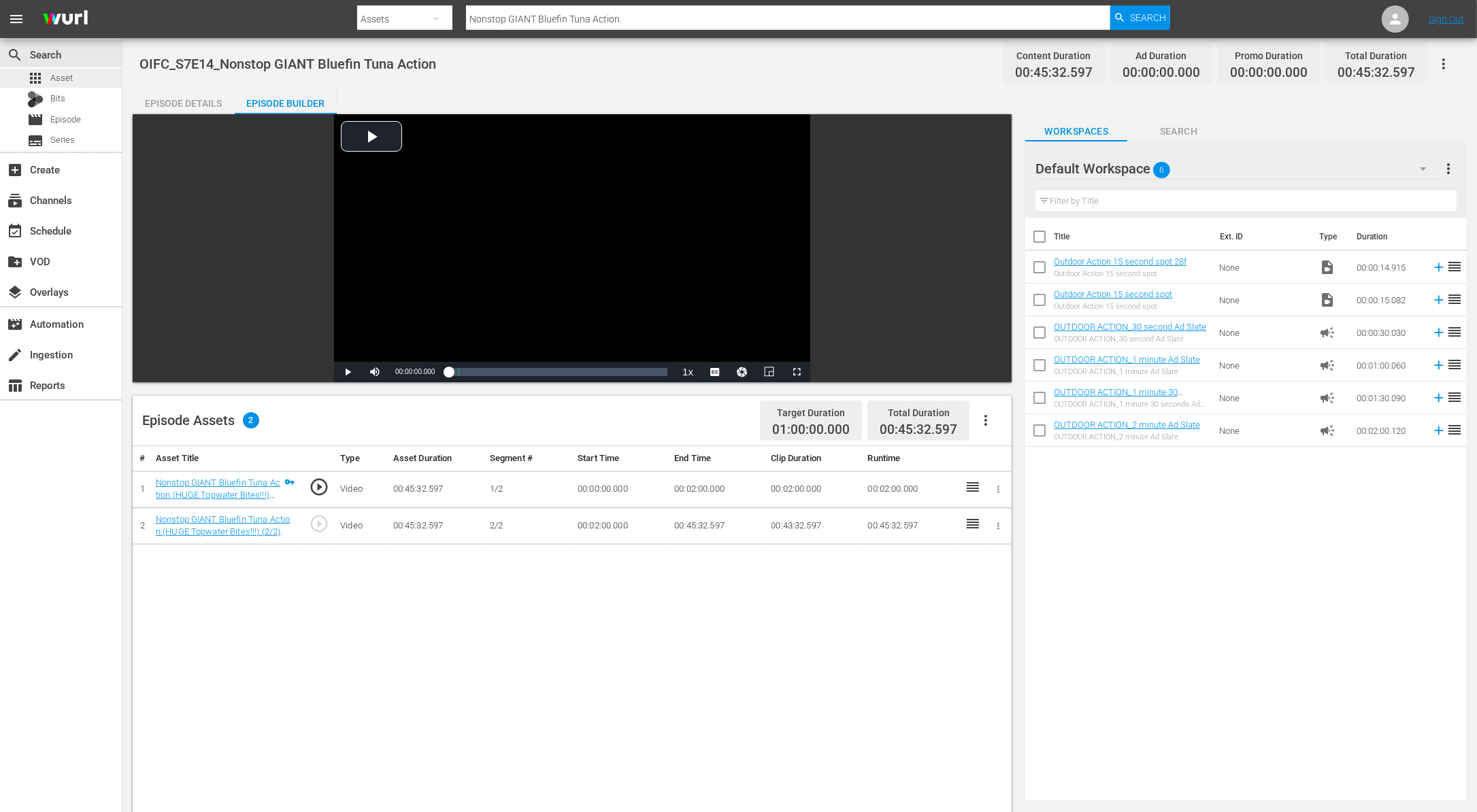
click at [70, 77] on span "Asset" at bounding box center [61, 77] width 23 height 13
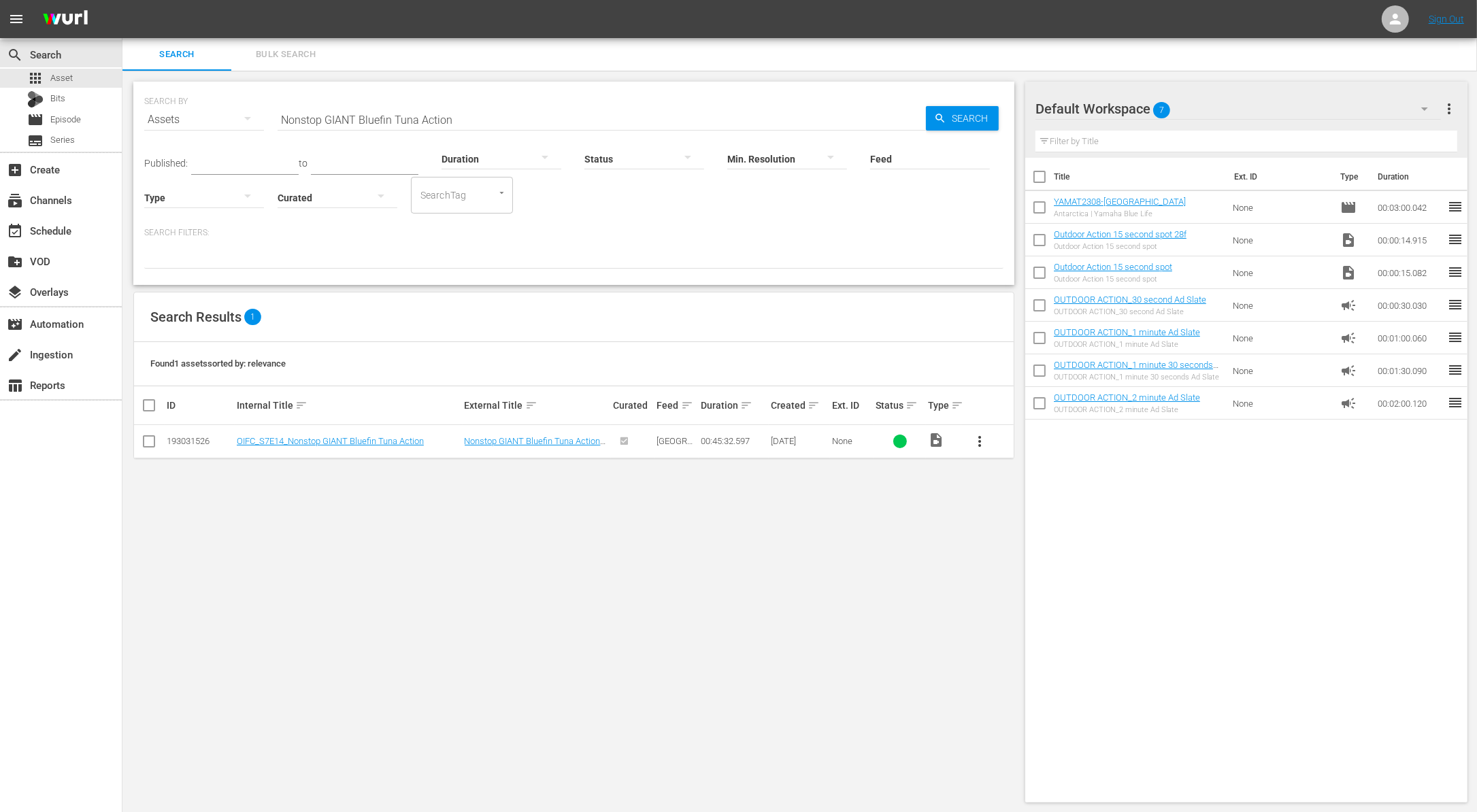
click at [978, 442] on span "more_vert" at bounding box center [979, 441] width 16 height 16
click at [1015, 476] on div "Workspace" at bounding box center [1053, 479] width 92 height 33
click at [392, 116] on input "Nonstop GIANT Bluefin Tuna Action" at bounding box center [601, 120] width 648 height 33
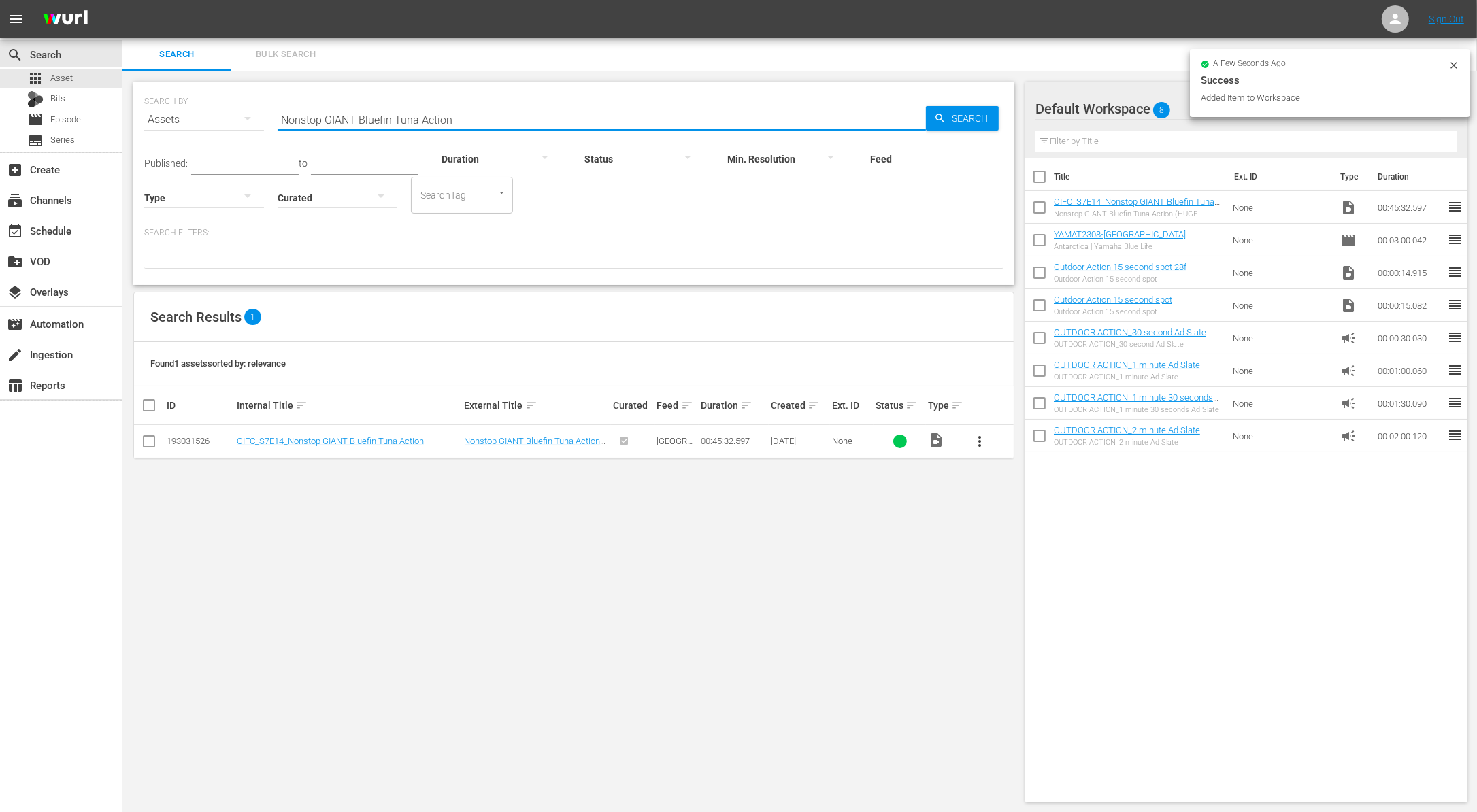
click at [392, 116] on input "Nonstop GIANT Bluefin Tuna Action" at bounding box center [601, 120] width 648 height 33
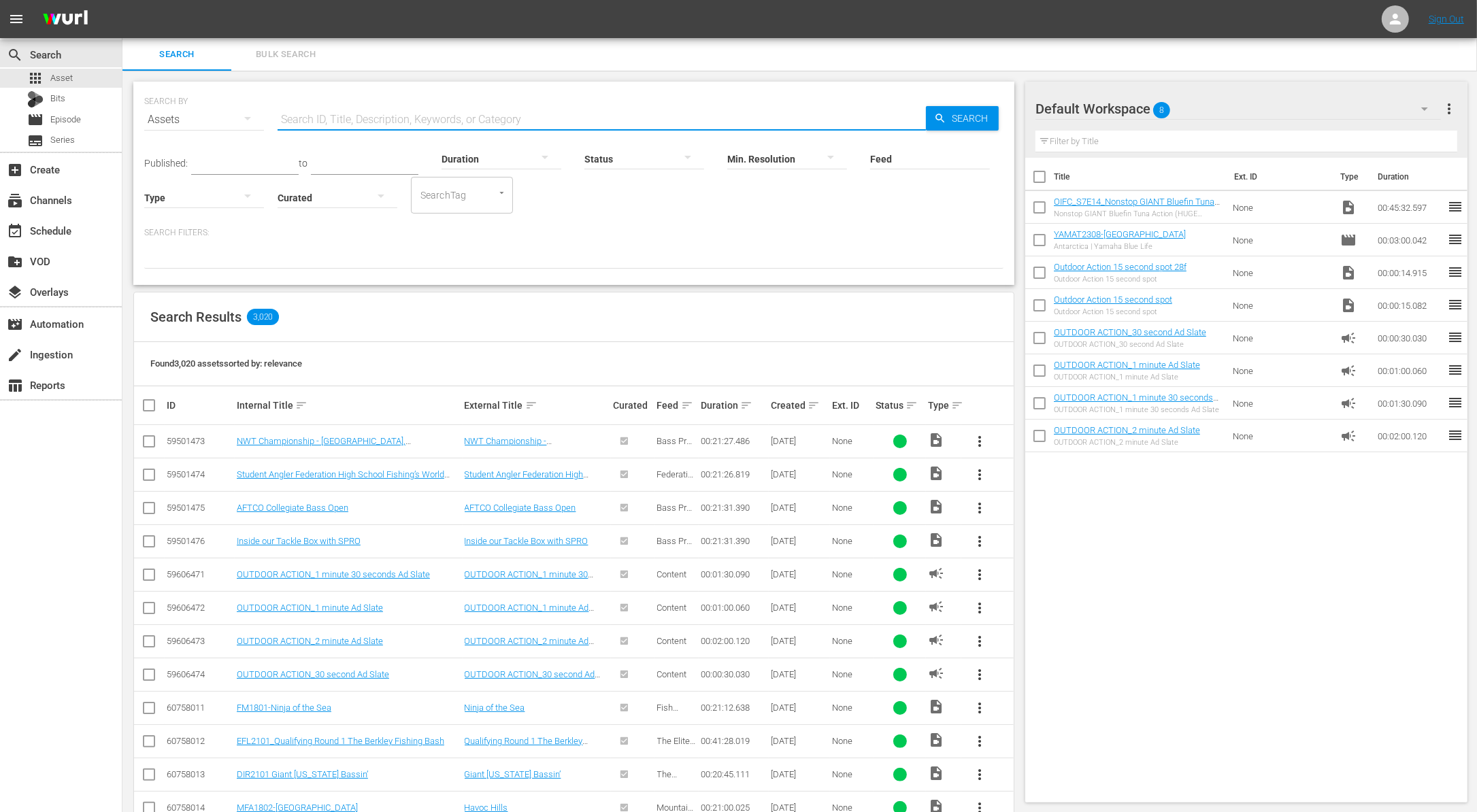
paste input "Locating Bass When the Water is Low"
type input "Locating Bass When the Water is Low"
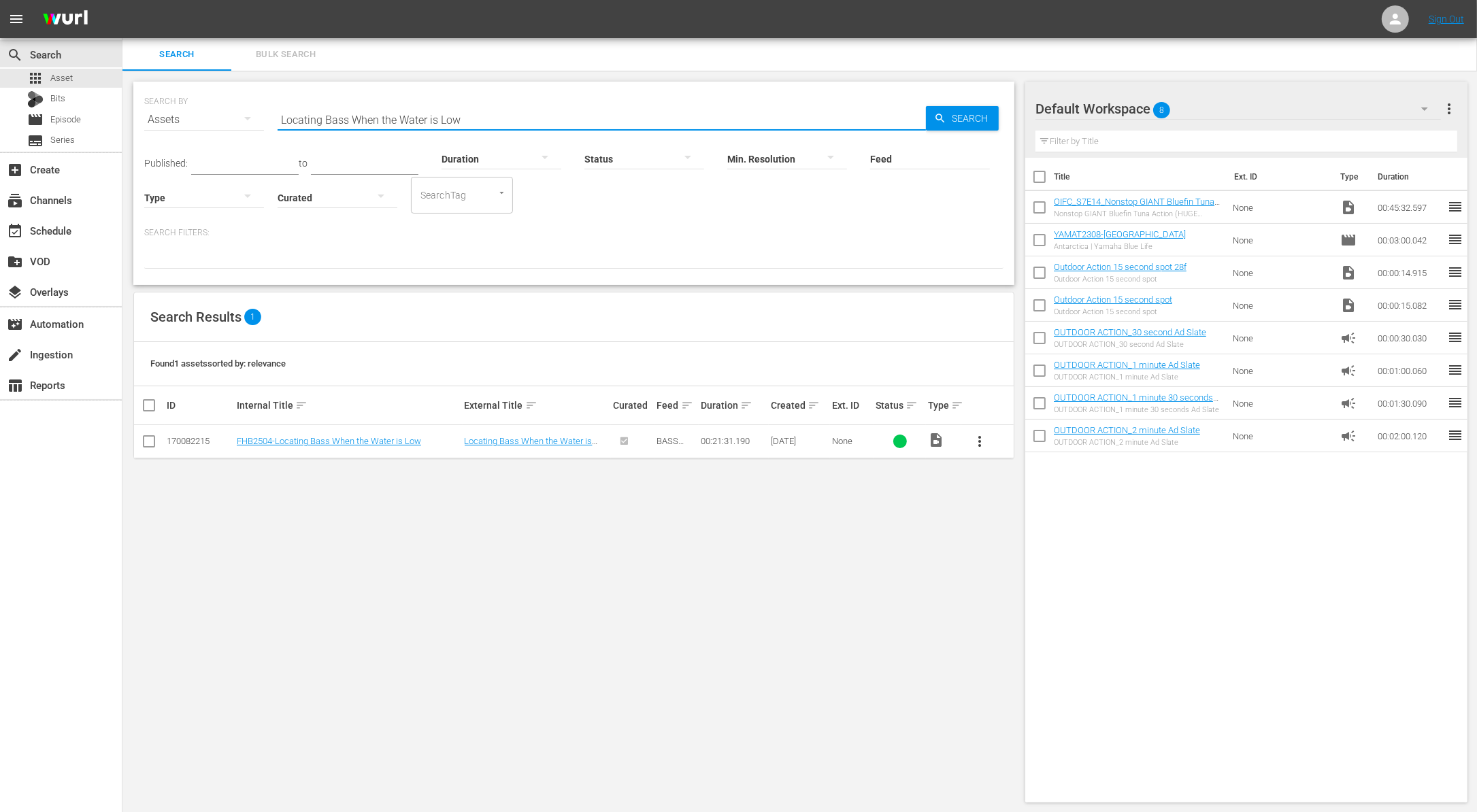
click at [983, 442] on span "more_vert" at bounding box center [979, 441] width 16 height 16
click at [1025, 477] on div "Workspace" at bounding box center [1053, 479] width 92 height 33
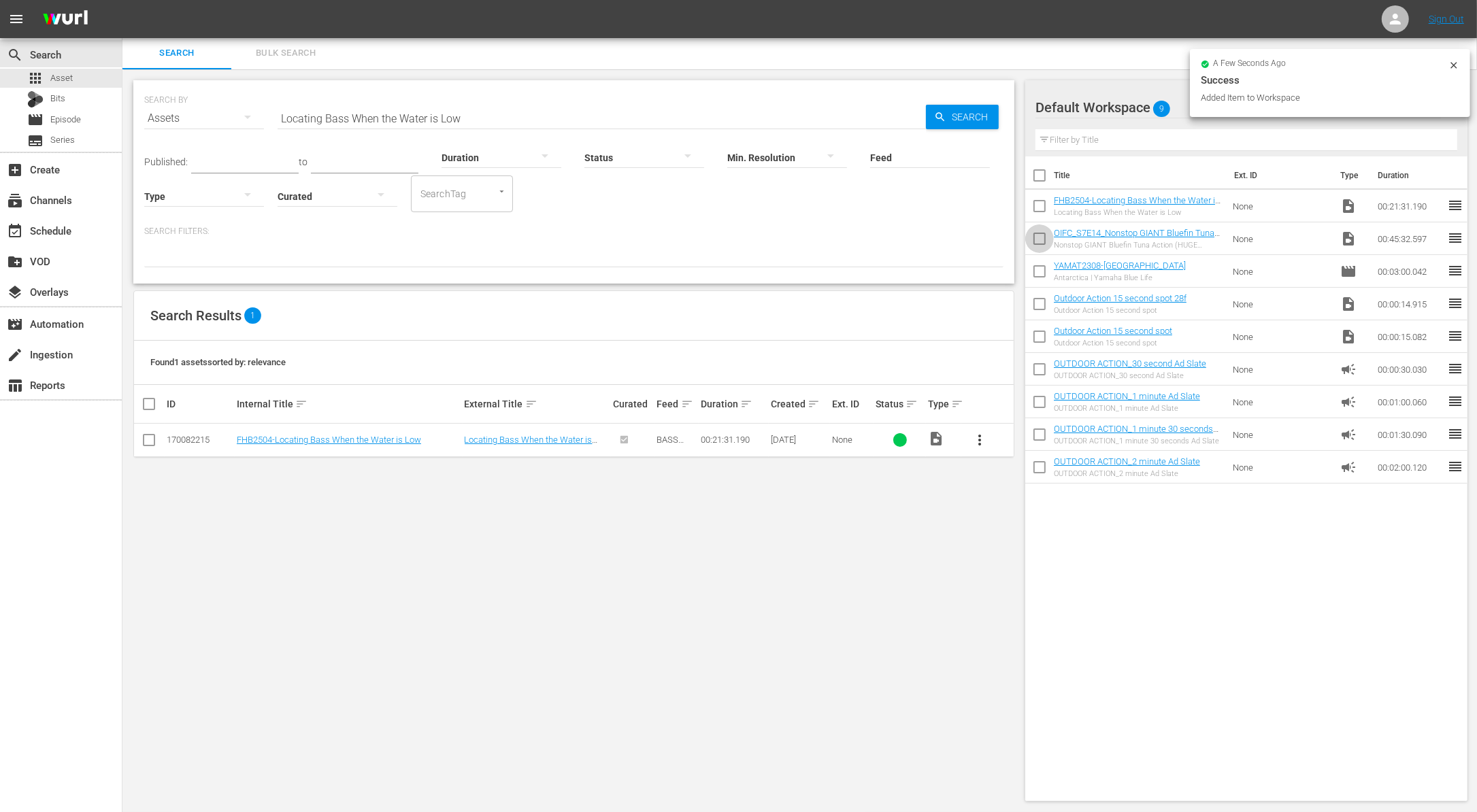
click at [1034, 240] on input "checkbox" at bounding box center [1039, 241] width 29 height 29
checkbox input "true"
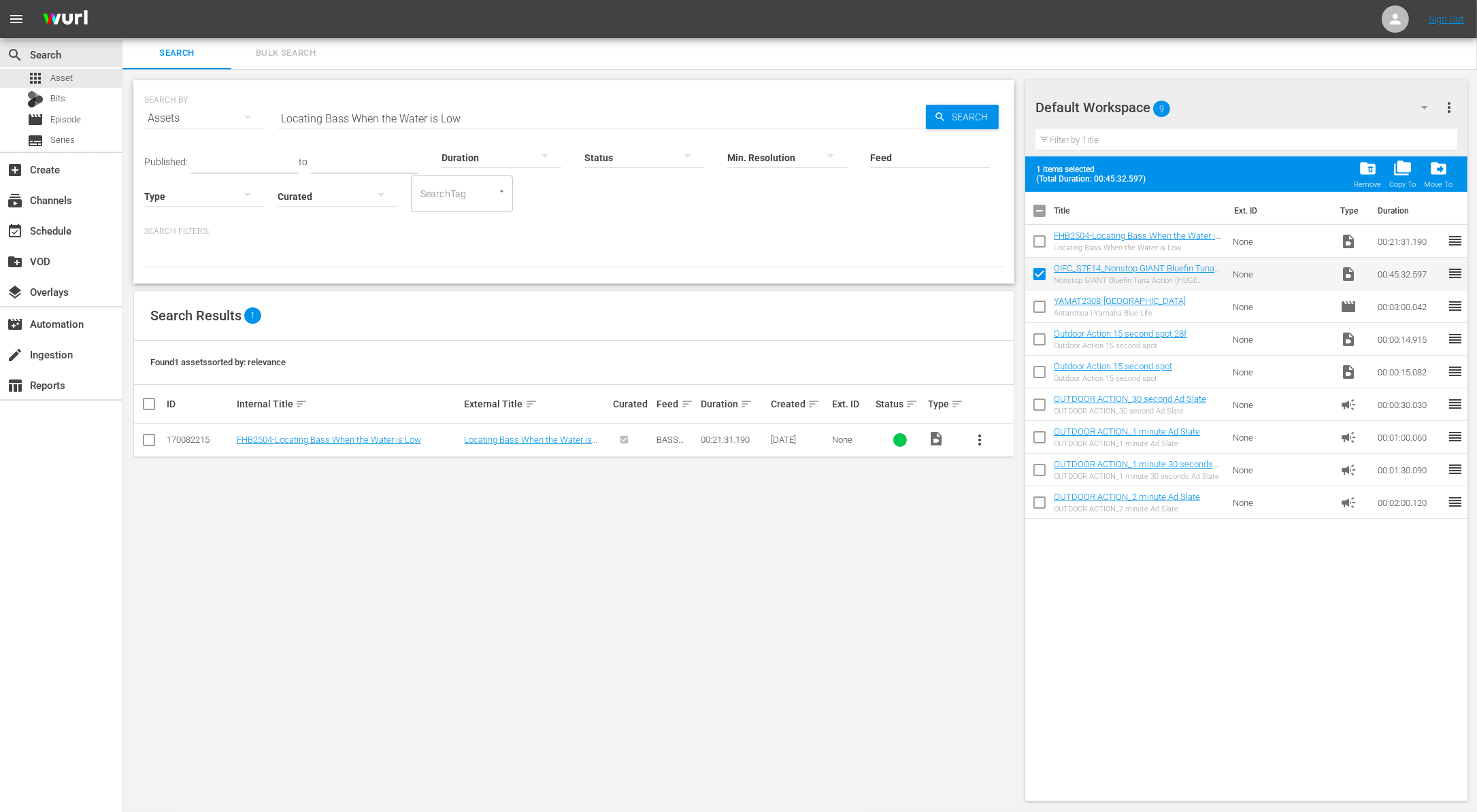
click at [1039, 241] on input "checkbox" at bounding box center [1039, 244] width 29 height 29
checkbox input "true"
click at [492, 113] on input "Locating Bass When the Water is Low" at bounding box center [601, 119] width 648 height 33
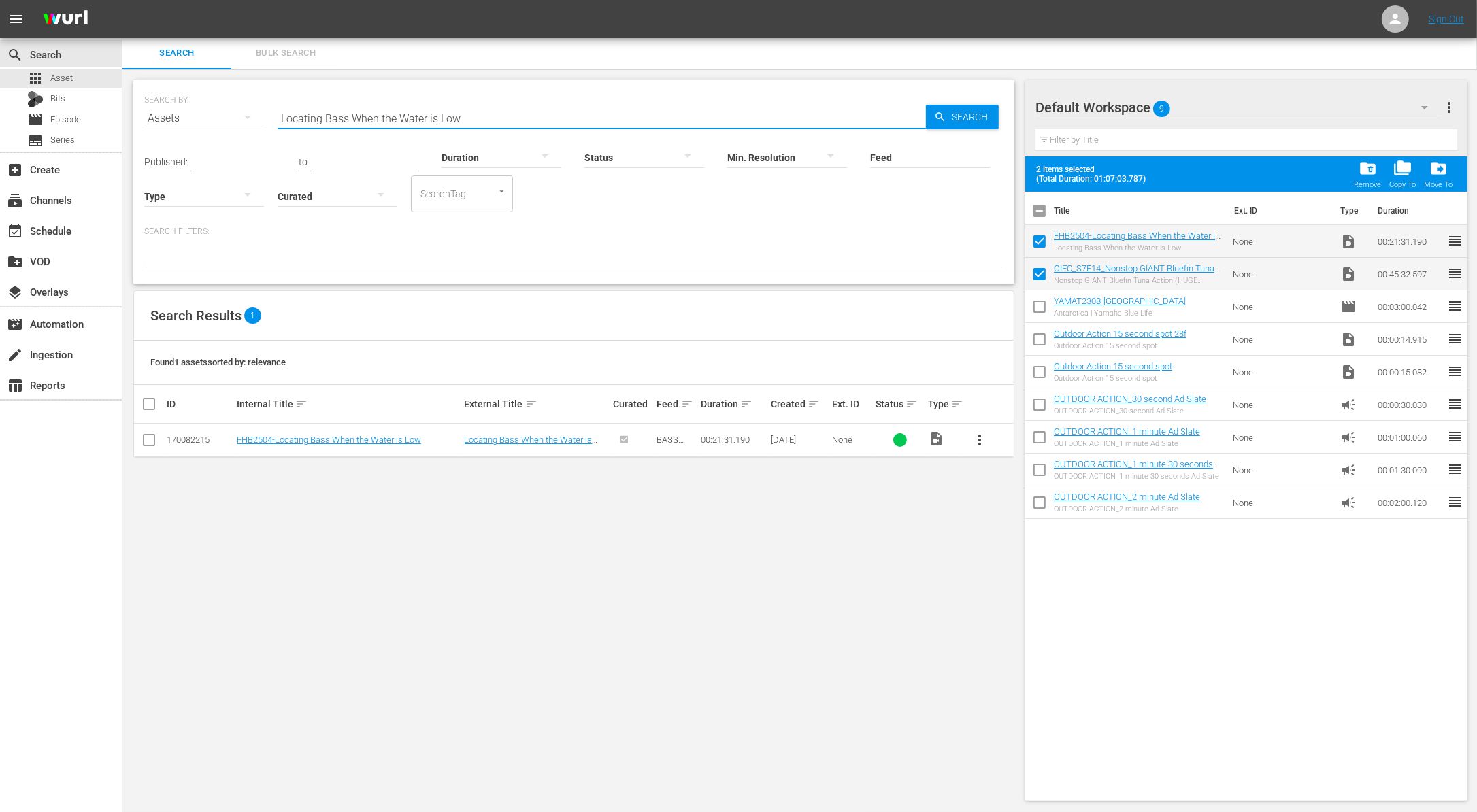
paste input "2024 [PERSON_NAME] Slam - Part 2"
type input "2024 [PERSON_NAME] Slam - Part 2"
click at [982, 442] on span "more_vert" at bounding box center [979, 440] width 16 height 16
click at [1033, 475] on div "Workspace" at bounding box center [1053, 477] width 92 height 33
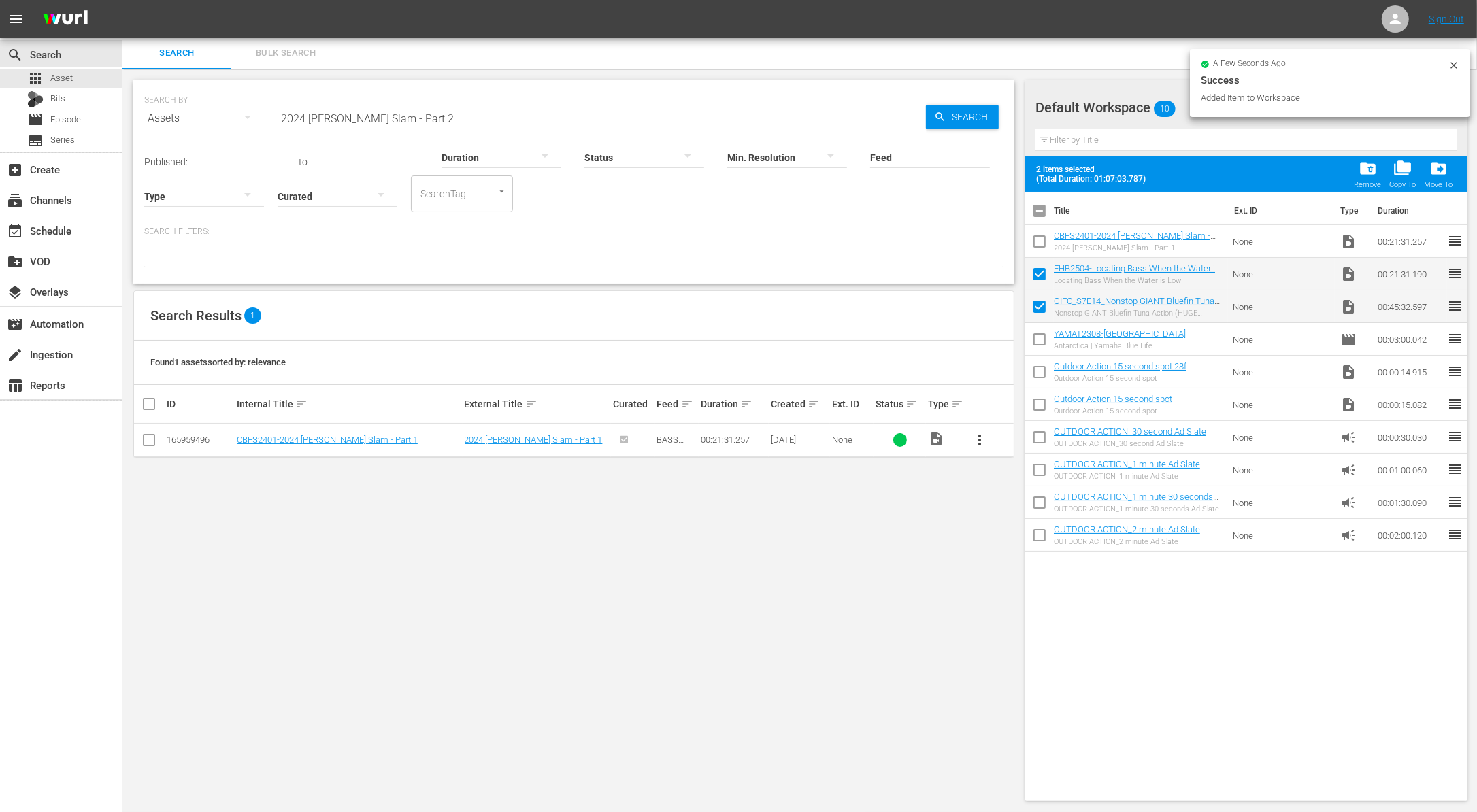
click at [1041, 244] on input "checkbox" at bounding box center [1039, 244] width 29 height 29
checkbox input "true"
click at [399, 118] on input "2024 [PERSON_NAME] Slam - Part 2" at bounding box center [601, 119] width 648 height 33
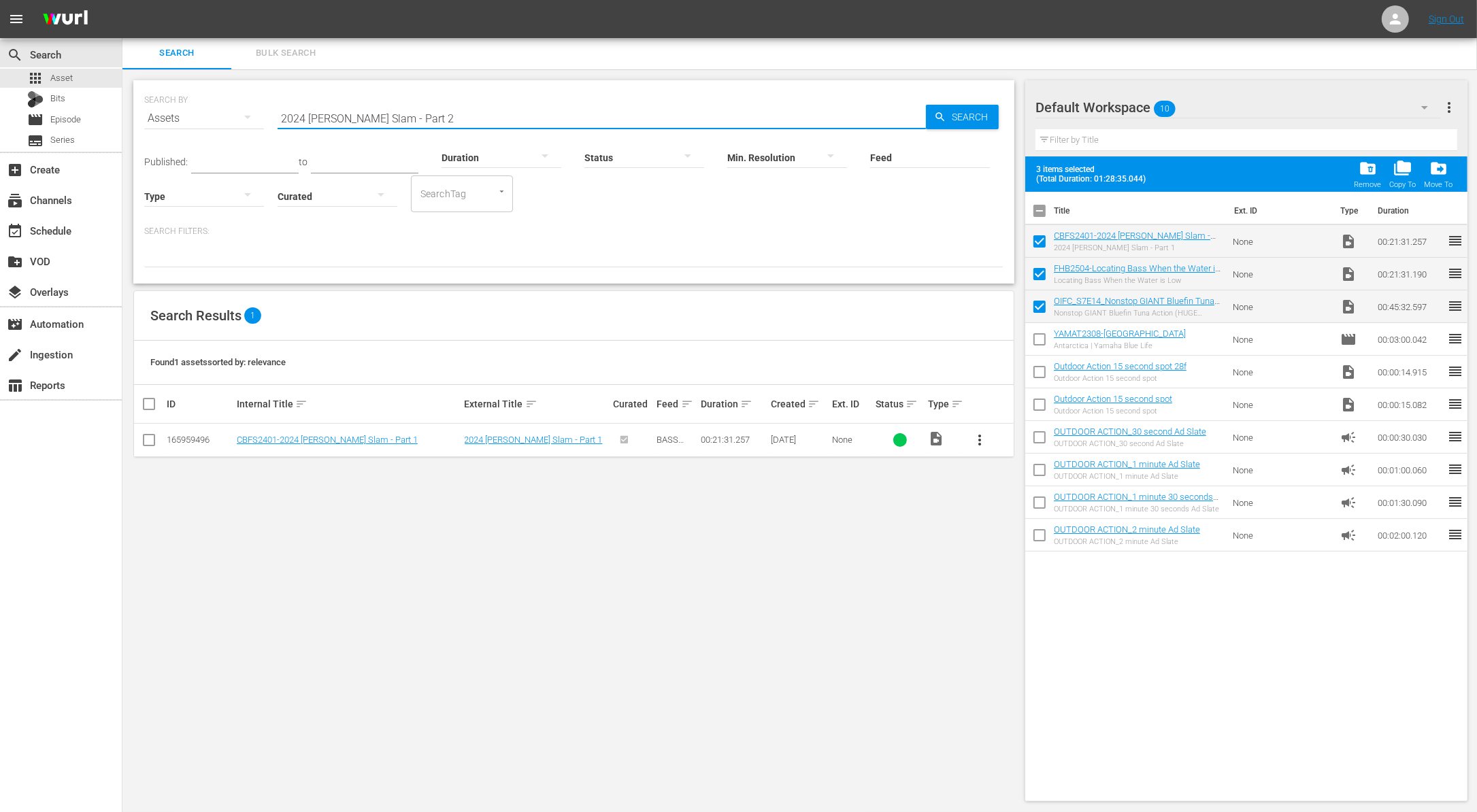
click at [399, 118] on input "2024 [PERSON_NAME] Slam - Part 2" at bounding box center [601, 119] width 648 height 33
click at [650, 233] on p "Search Filters:" at bounding box center [574, 231] width 859 height 12
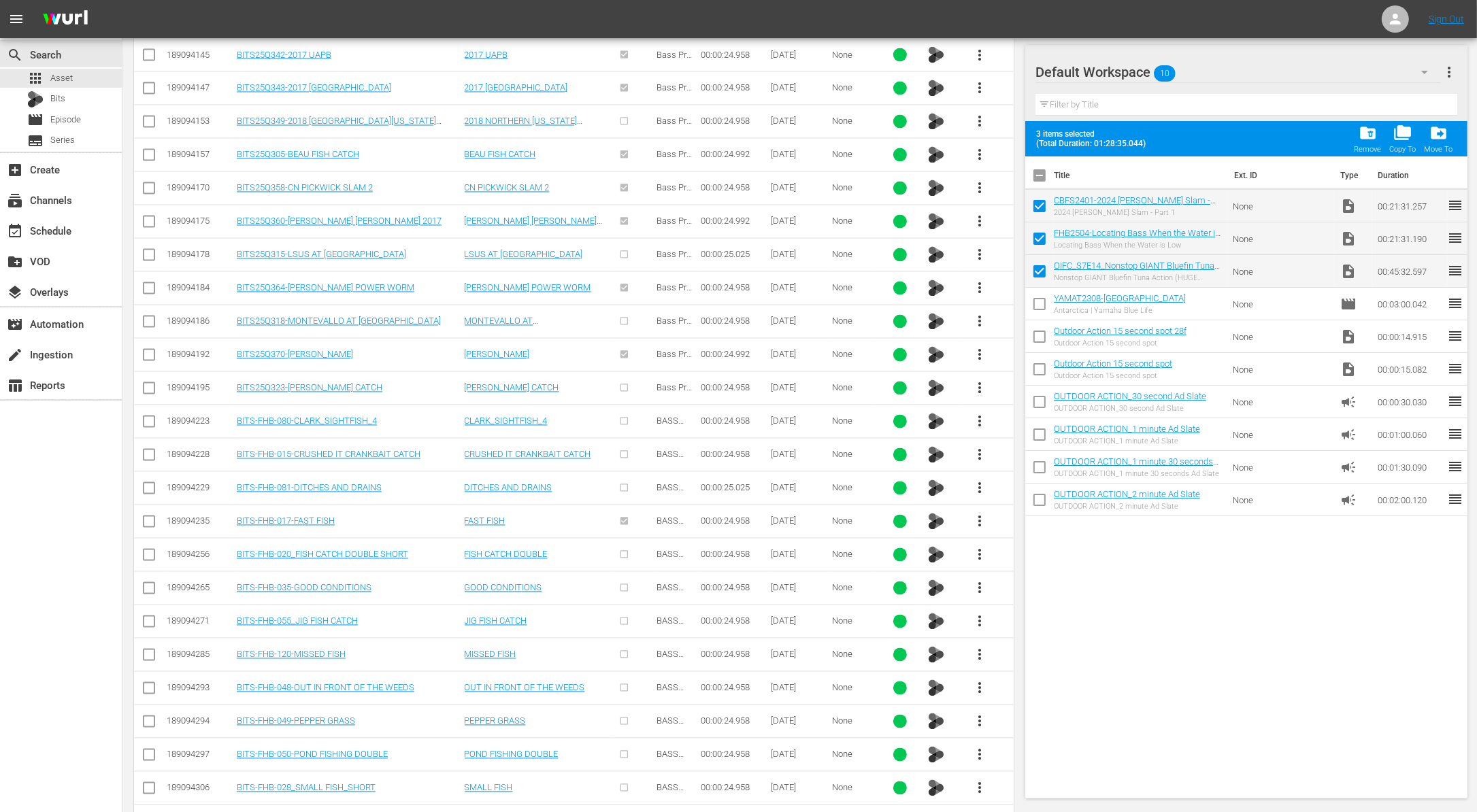
scroll to position [2861, 0]
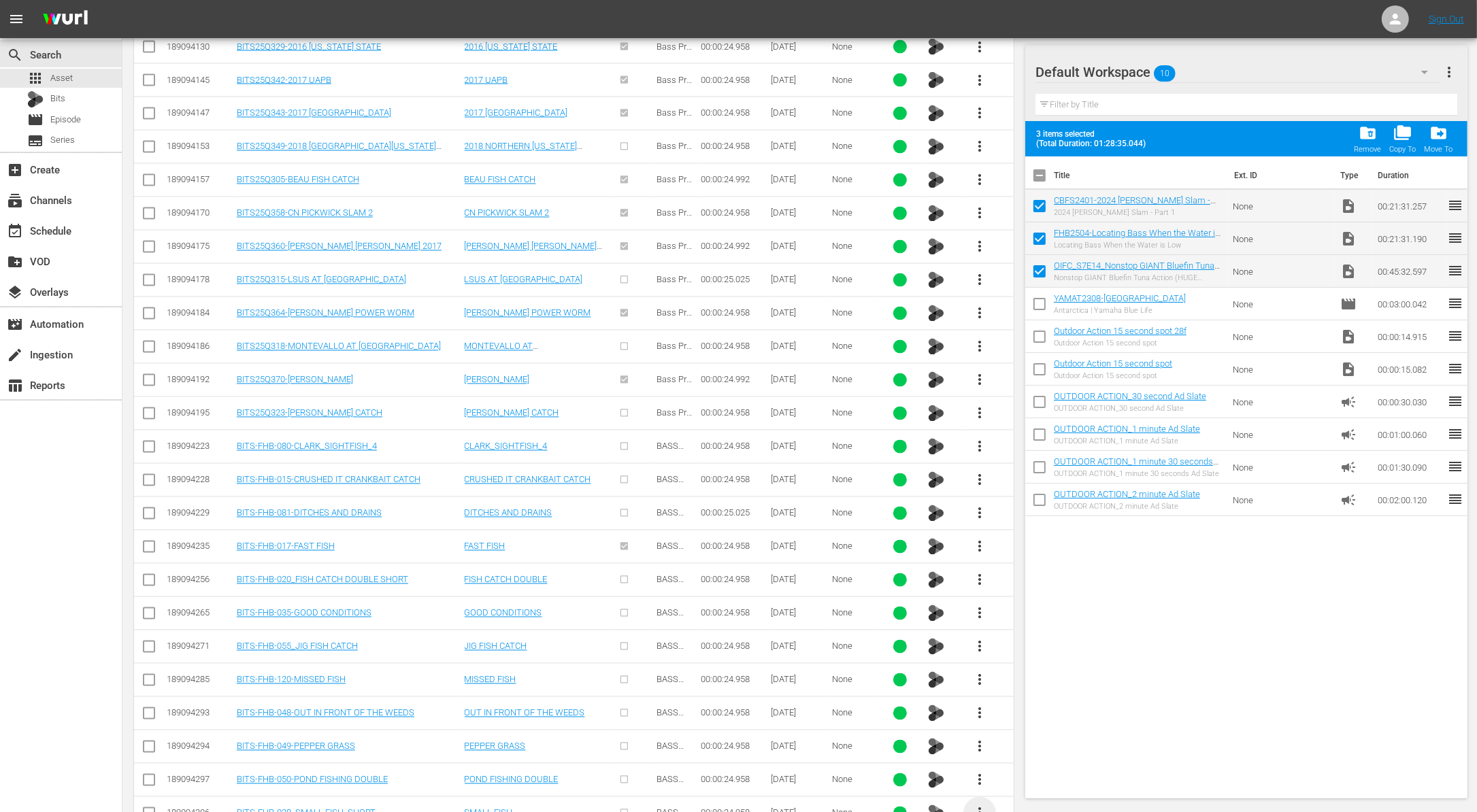
click at [981, 805] on span "more_vert" at bounding box center [979, 813] width 16 height 16
click at [1047, 721] on div "Workspace" at bounding box center [1053, 717] width 92 height 33
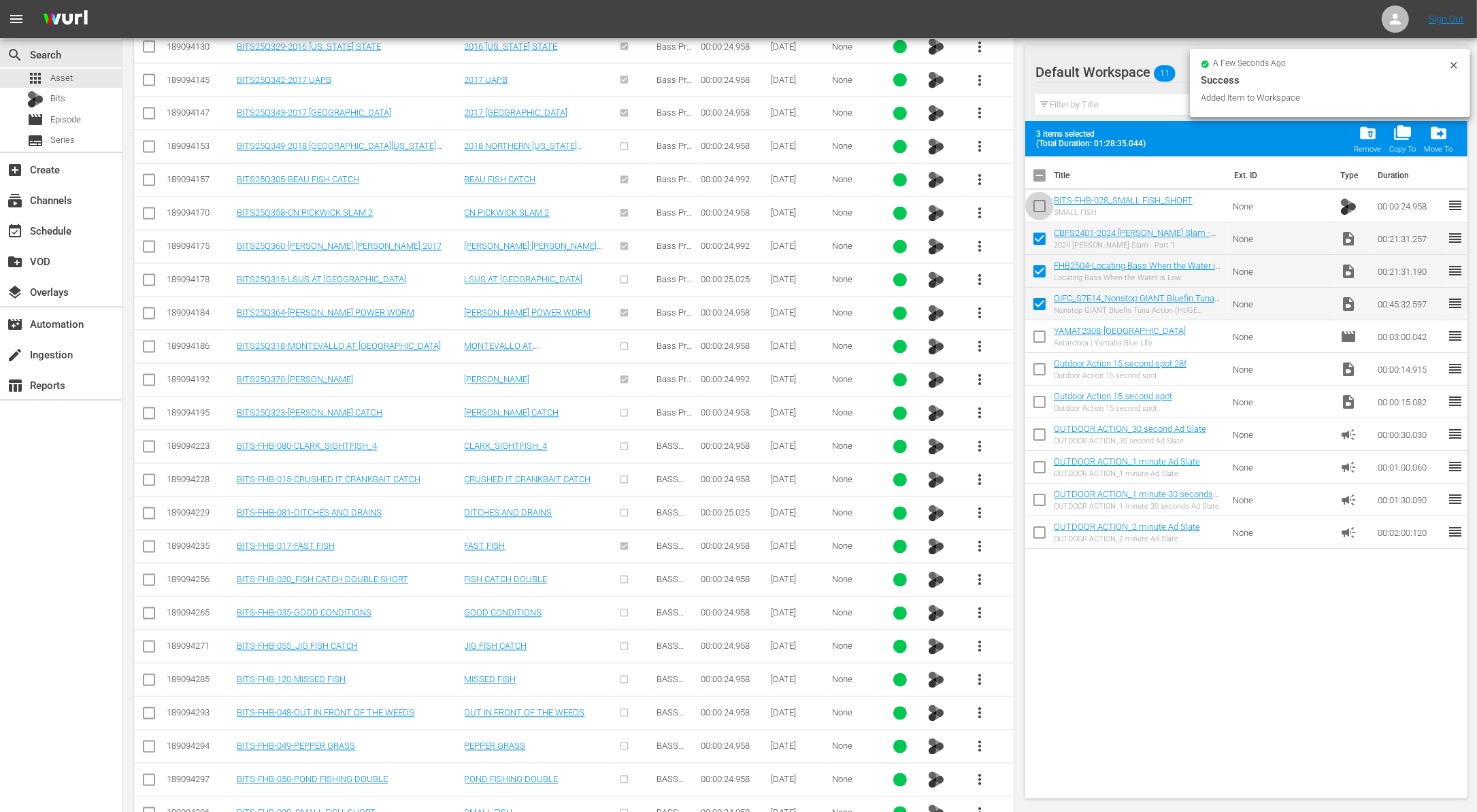
click at [1042, 206] on input "checkbox" at bounding box center [1039, 209] width 29 height 29
checkbox input "true"
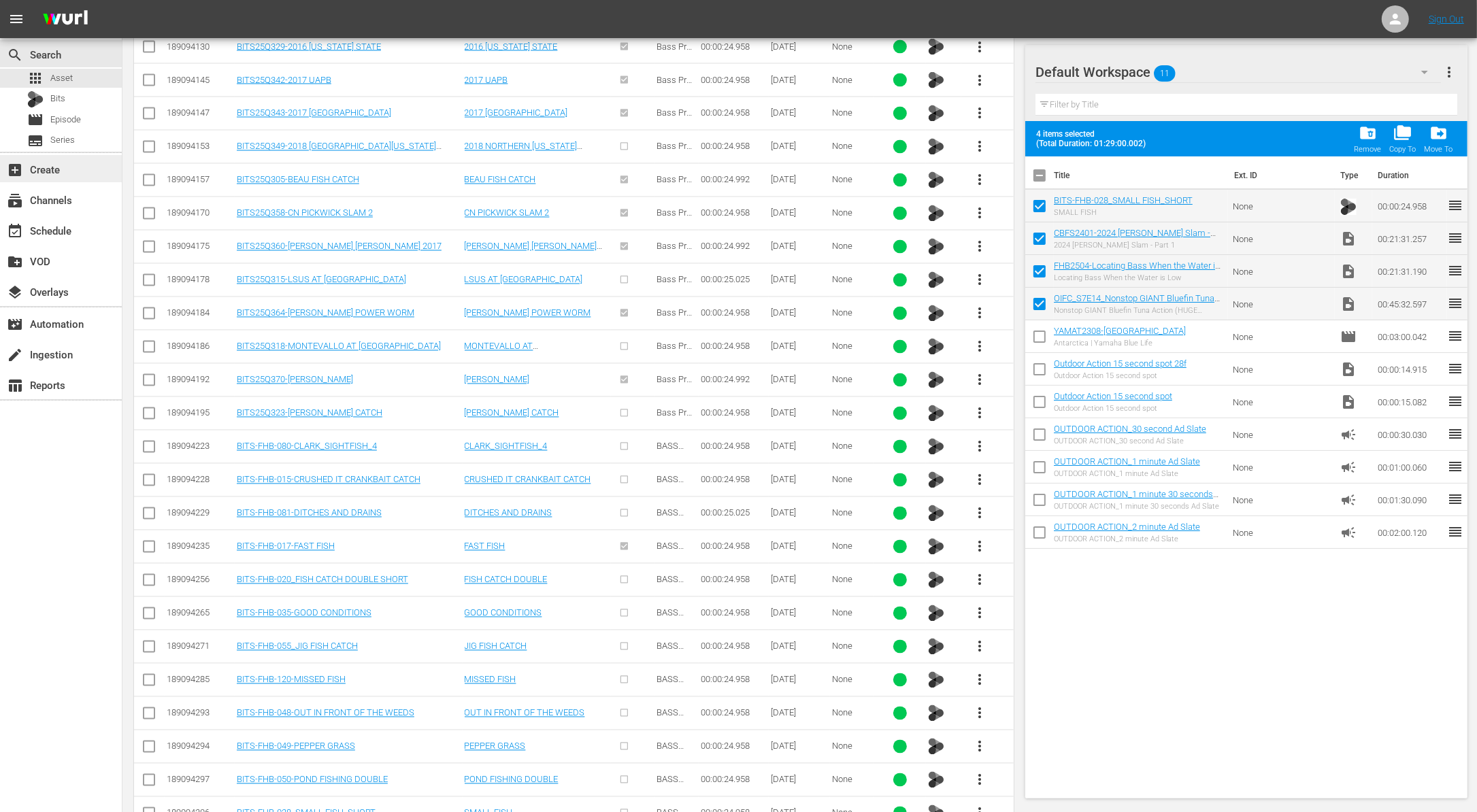
click at [46, 161] on div "add_box Create" at bounding box center [38, 167] width 76 height 13
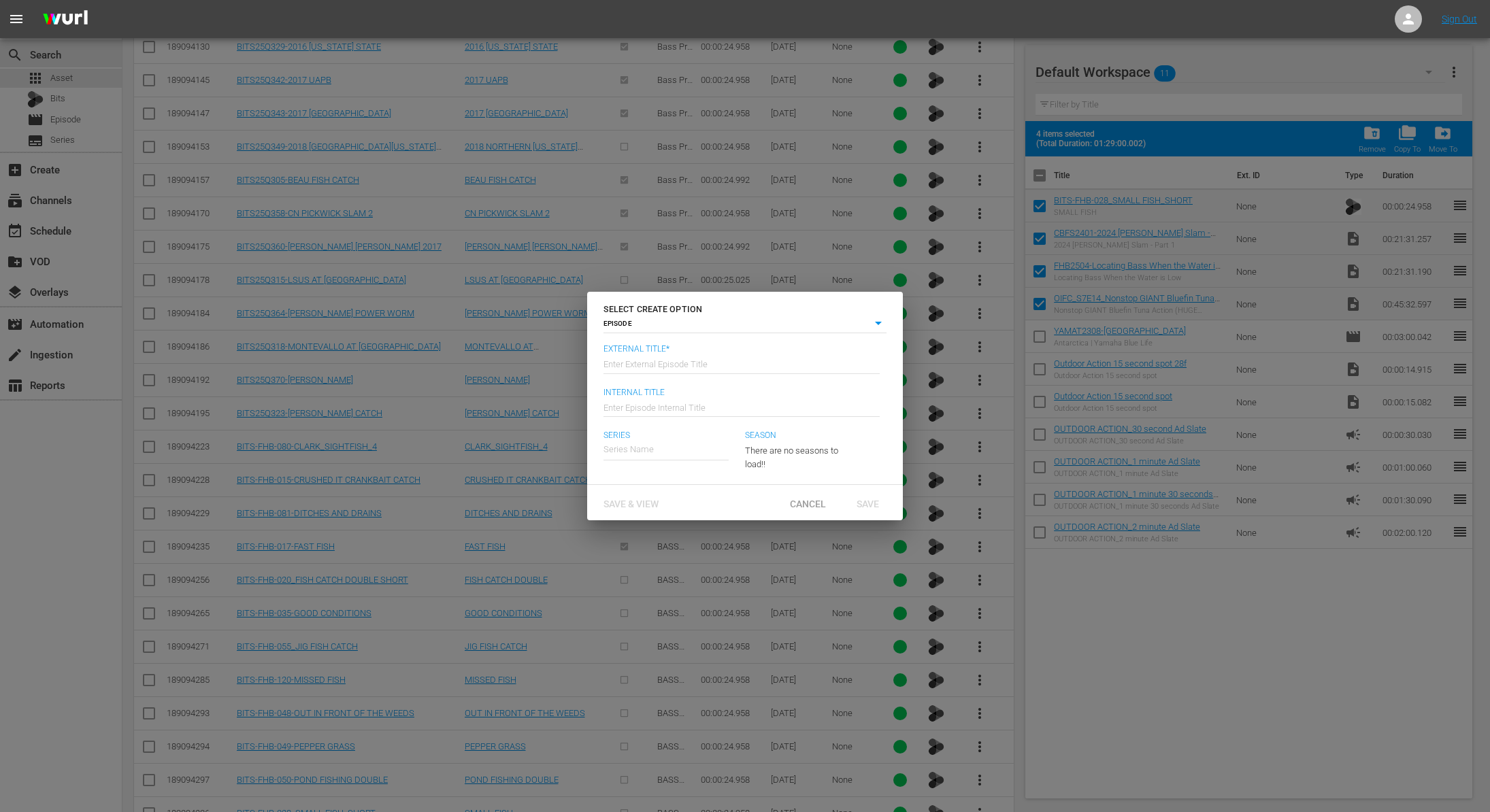
click at [686, 363] on input "text" at bounding box center [741, 363] width 276 height 33
type input "OIFC - Fisherman's Handbook - Collegiate Bass Fishing"
type input "Wk40-OIFC-FHB-CBFS"
click at [683, 478] on div "[GEOGRAPHIC_DATA]" at bounding box center [663, 488] width 98 height 33
type input "[GEOGRAPHIC_DATA]"
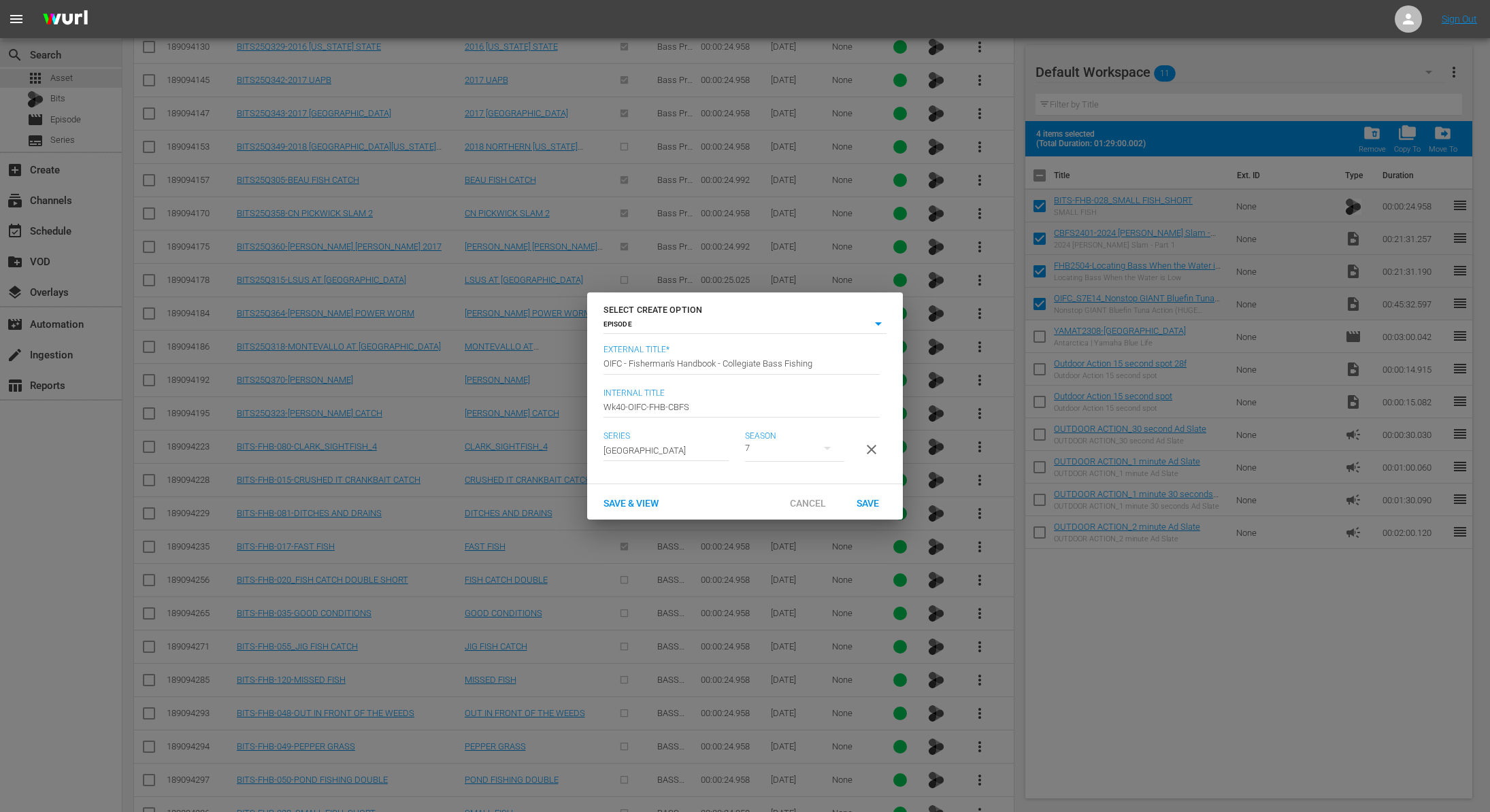
click at [843, 447] on button "button" at bounding box center [827, 449] width 33 height 33
click at [850, 472] on div "7" at bounding box center [745, 406] width 1490 height 812
click at [867, 501] on div "Save" at bounding box center [867, 503] width 60 height 25
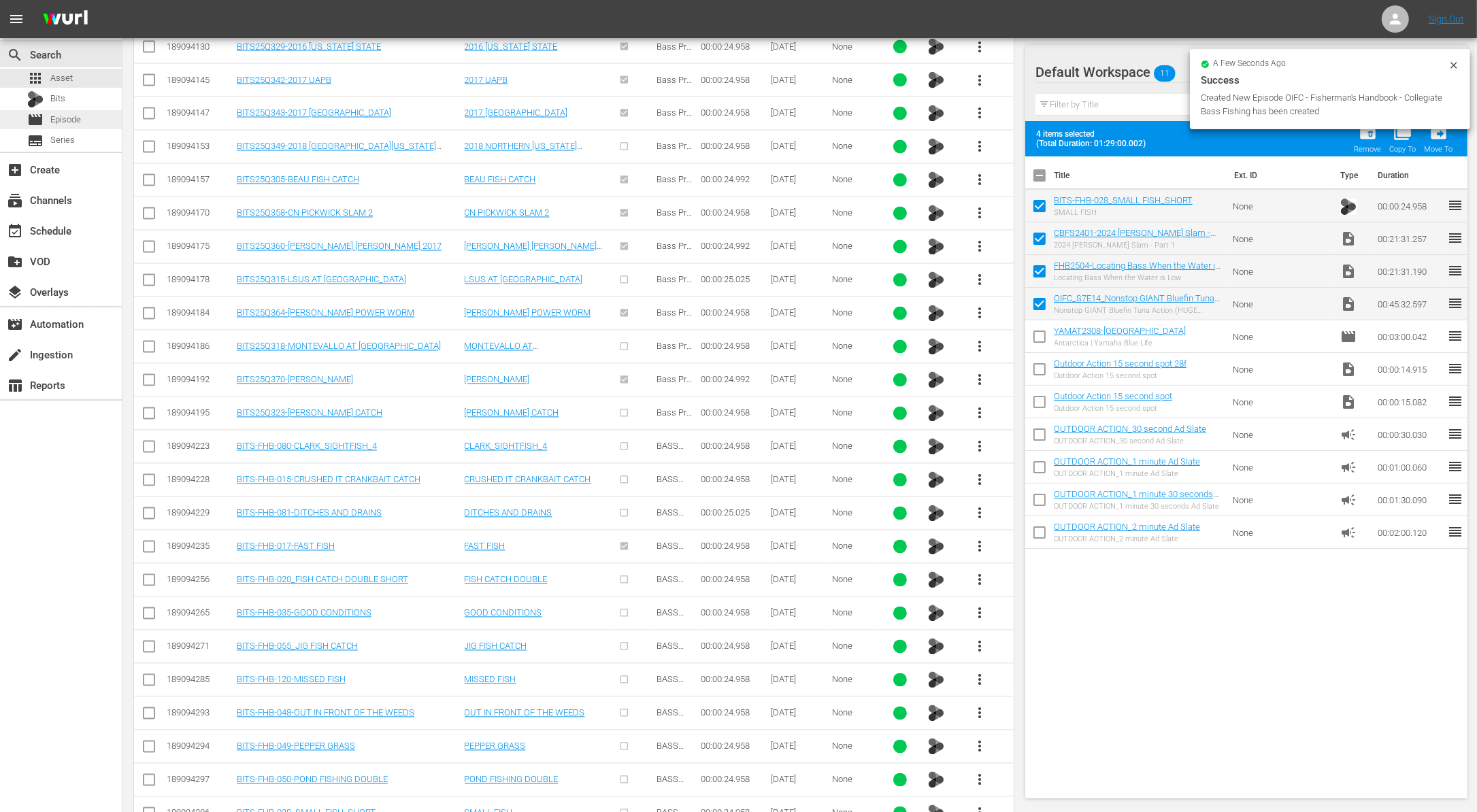
click at [52, 116] on span "Episode" at bounding box center [65, 119] width 30 height 13
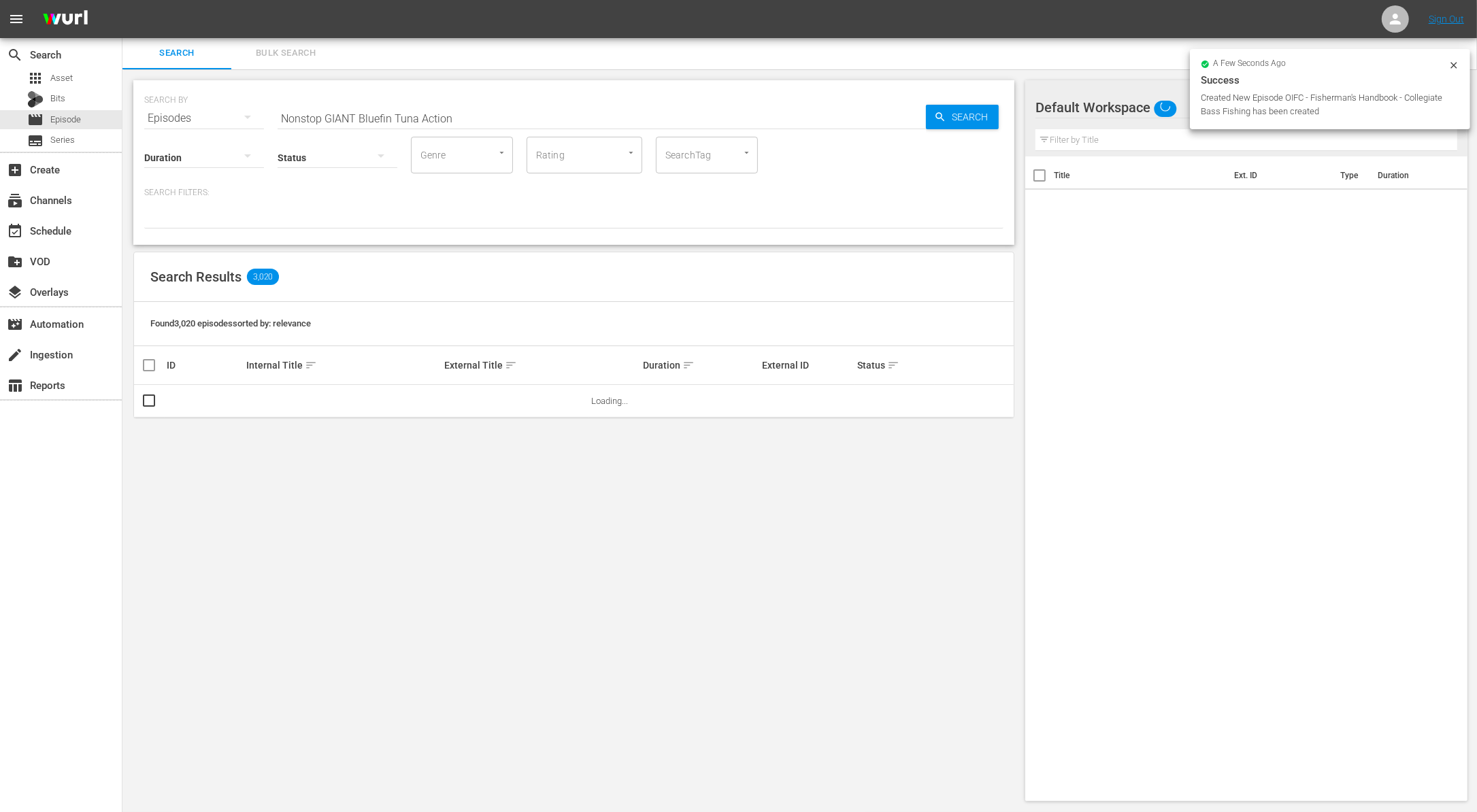
scroll to position [2, 0]
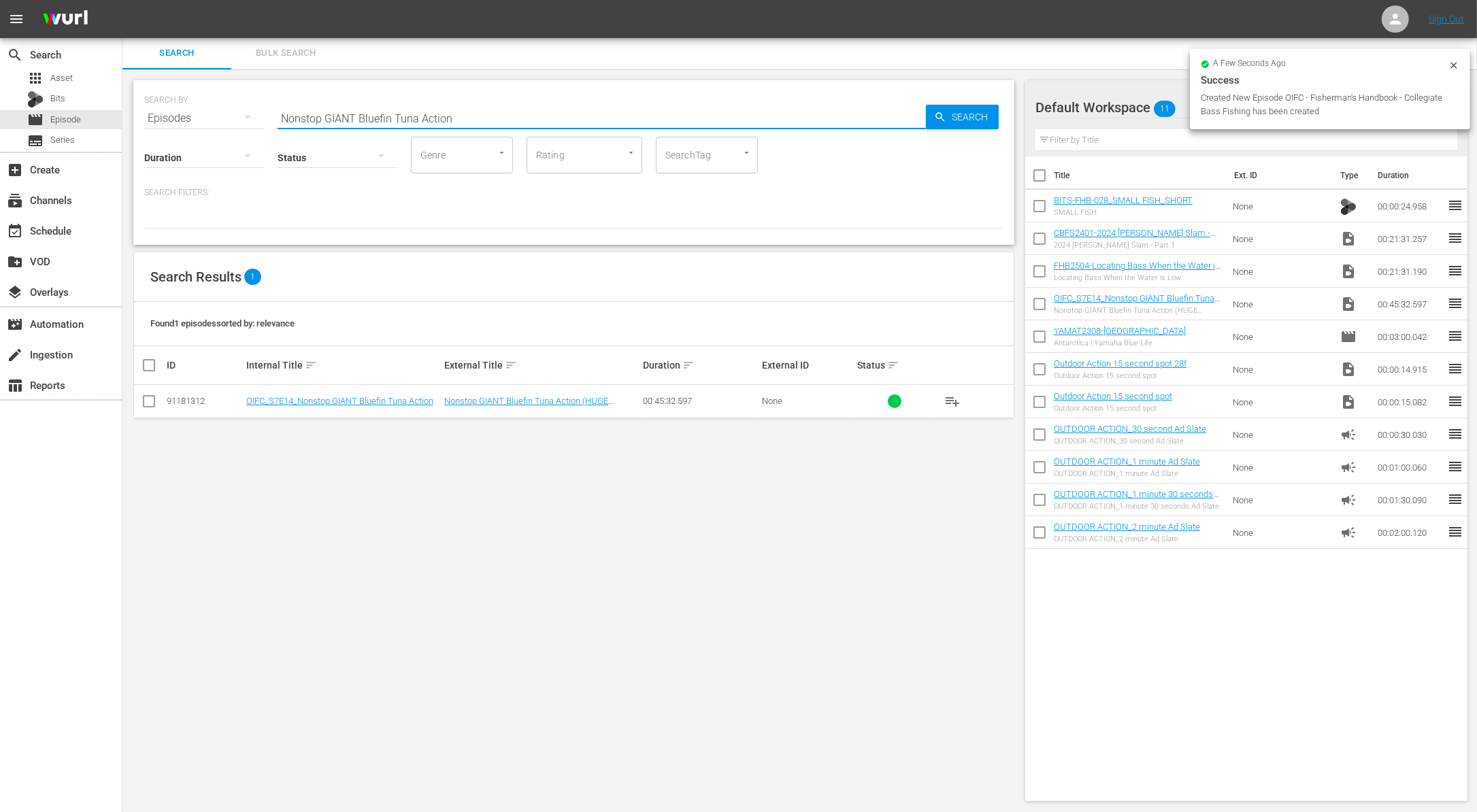
click at [417, 103] on input "Nonstop GIANT Bluefin Tuna Action" at bounding box center [601, 119] width 648 height 33
click at [456, 204] on div "Search Filters:" at bounding box center [574, 207] width 859 height 41
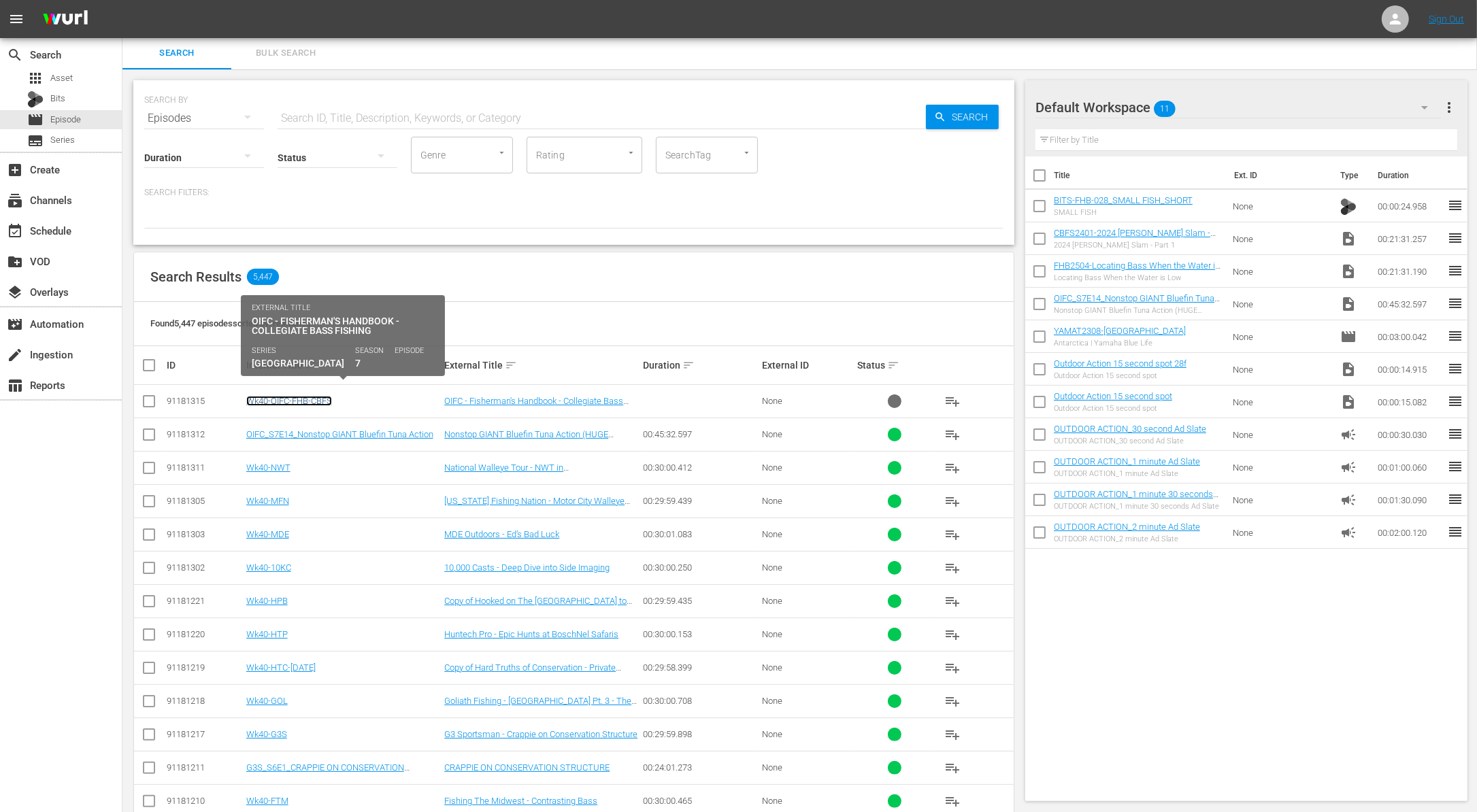
click at [288, 400] on link "Wk40-OIFC-FHB-CBFS" at bounding box center [289, 401] width 86 height 10
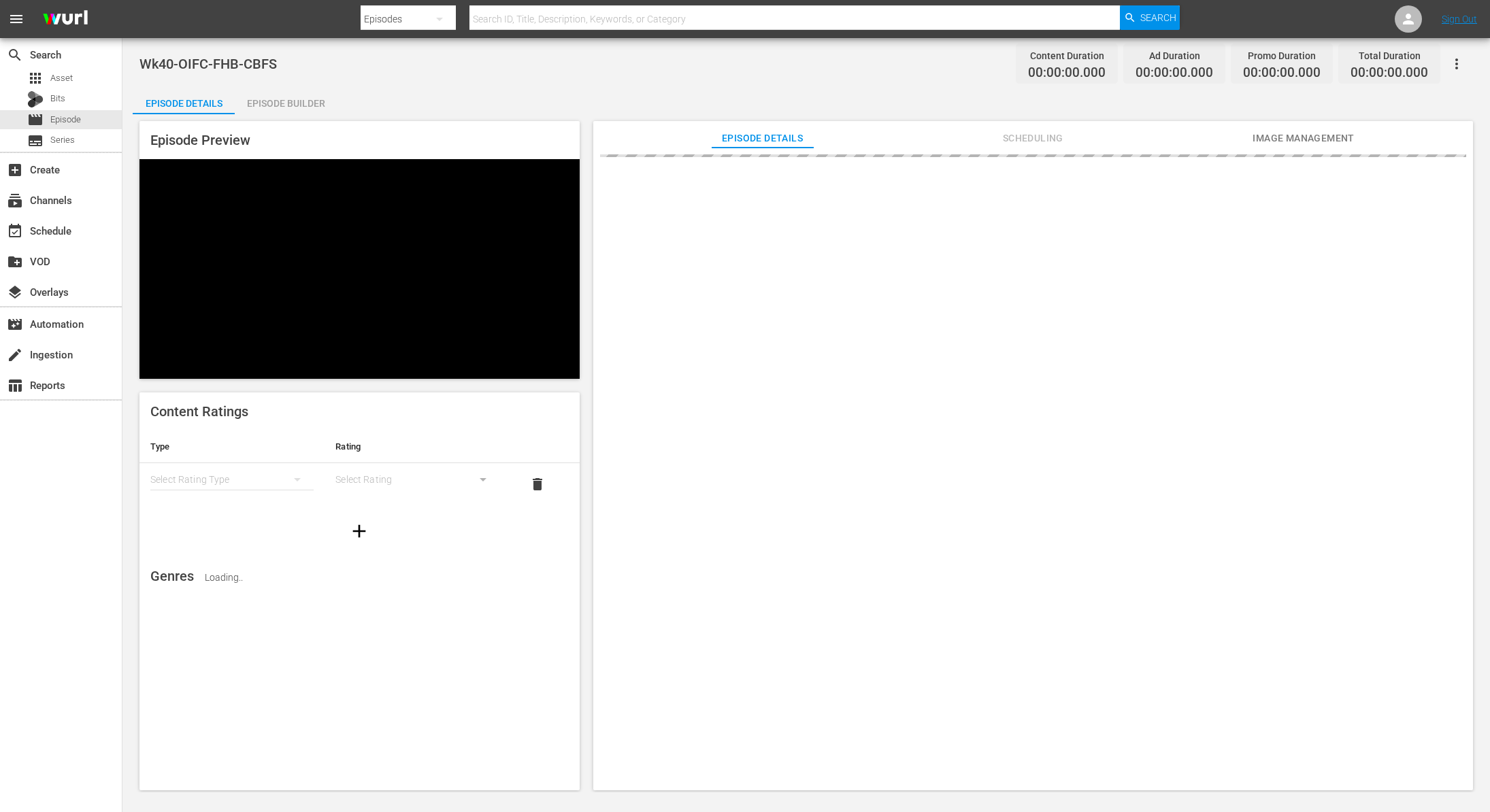
click at [300, 103] on div "Episode Builder" at bounding box center [285, 103] width 102 height 33
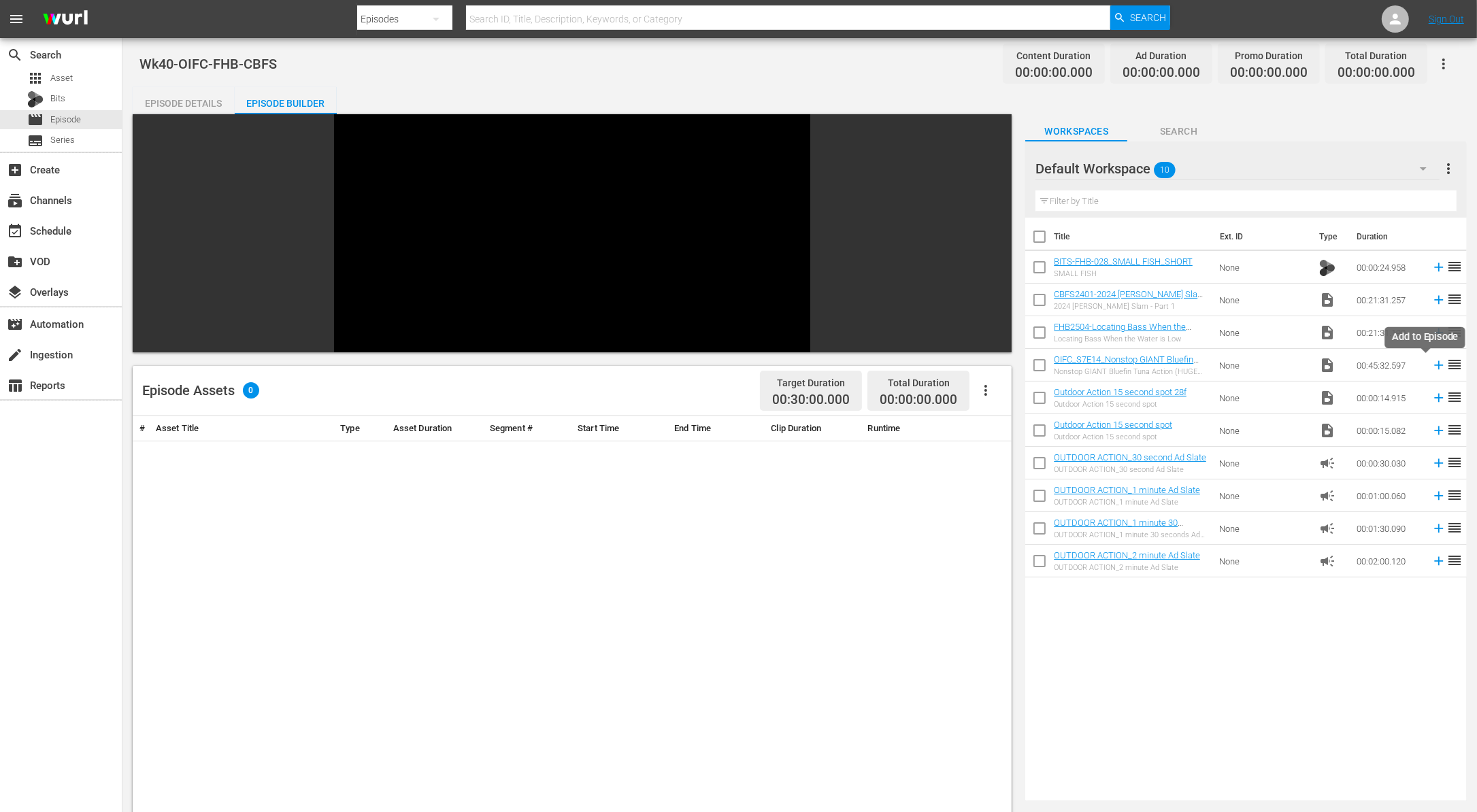
click at [1431, 368] on icon at bounding box center [1438, 365] width 15 height 15
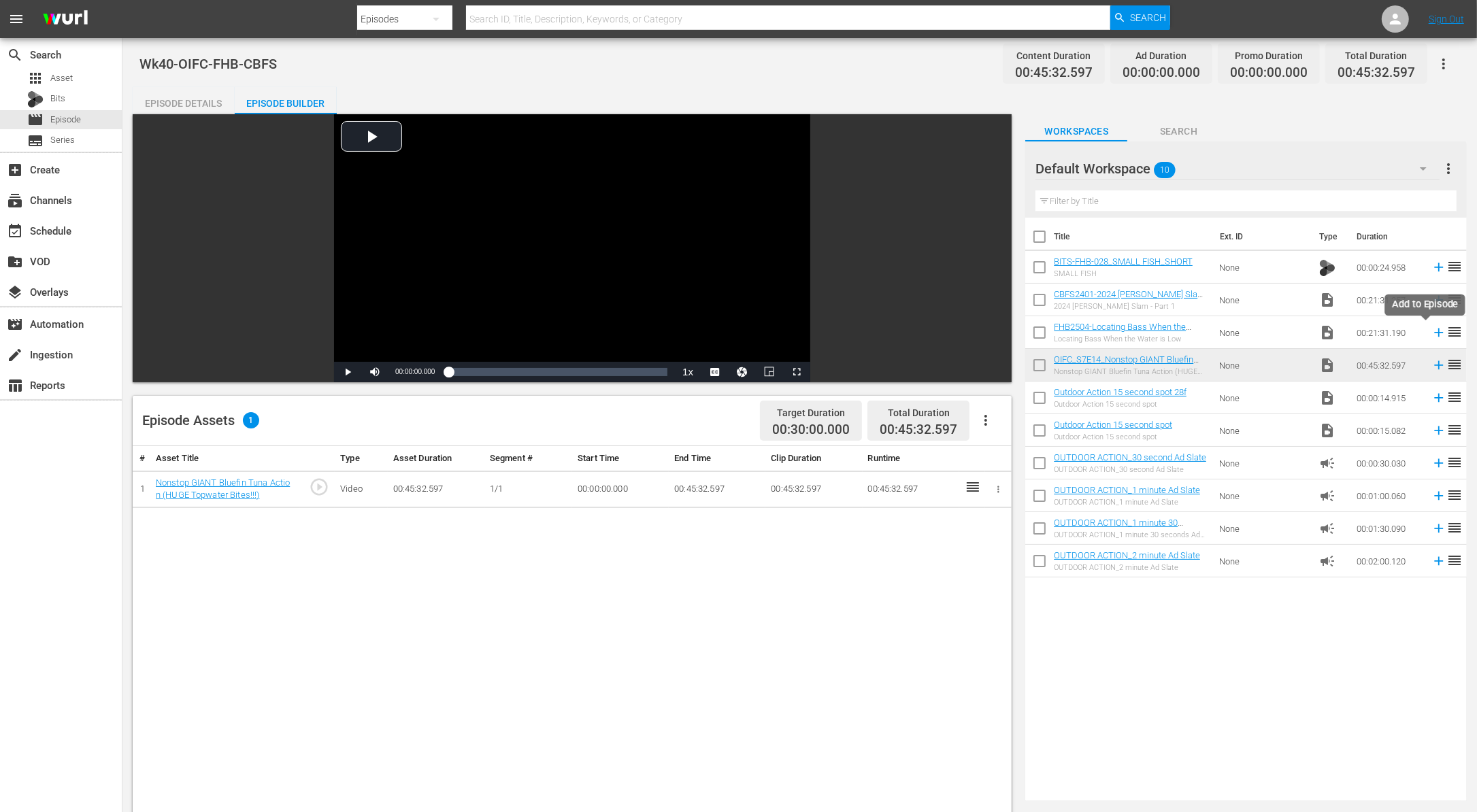
click at [1431, 331] on icon at bounding box center [1438, 332] width 15 height 15
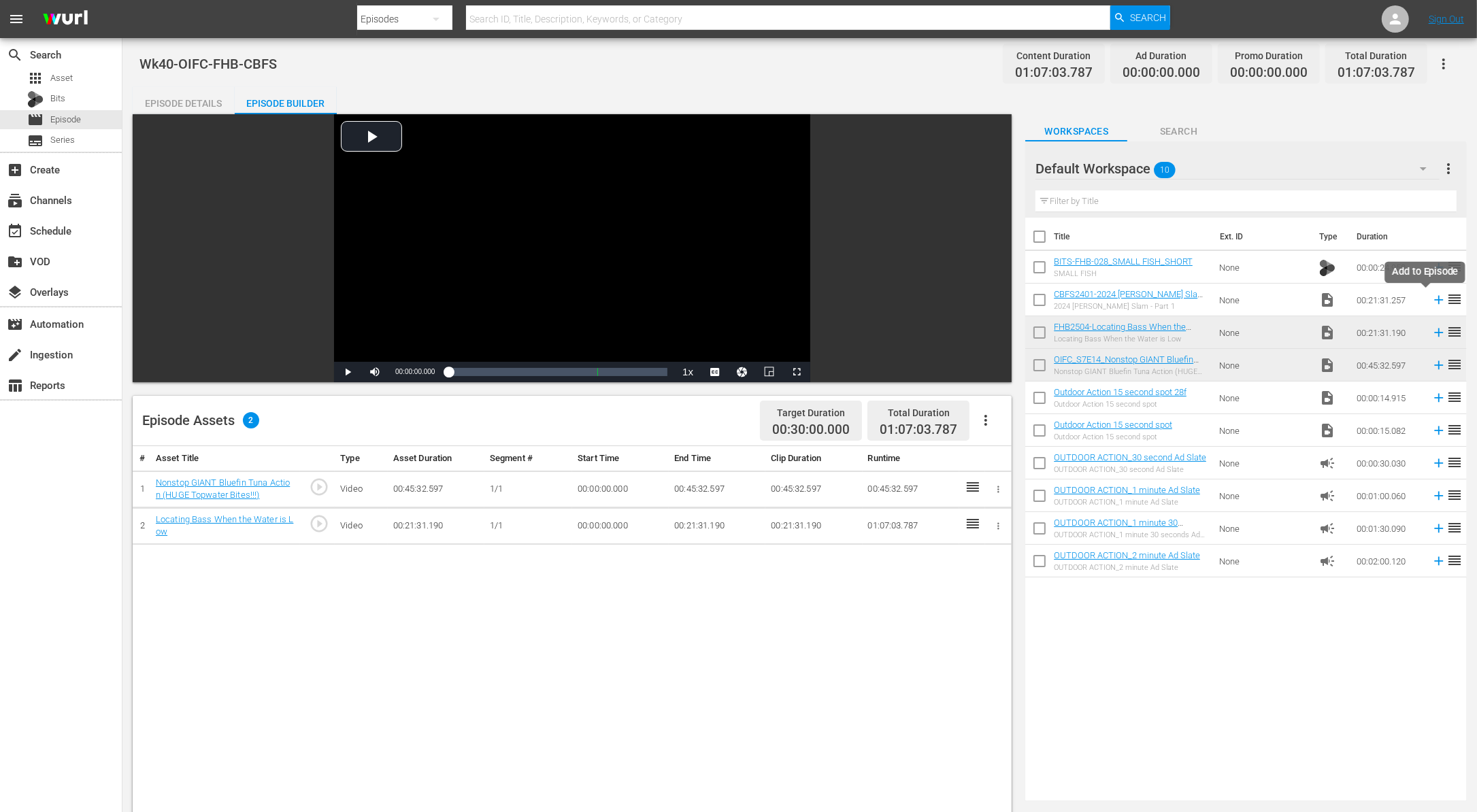
click at [1435, 300] on icon at bounding box center [1439, 300] width 9 height 9
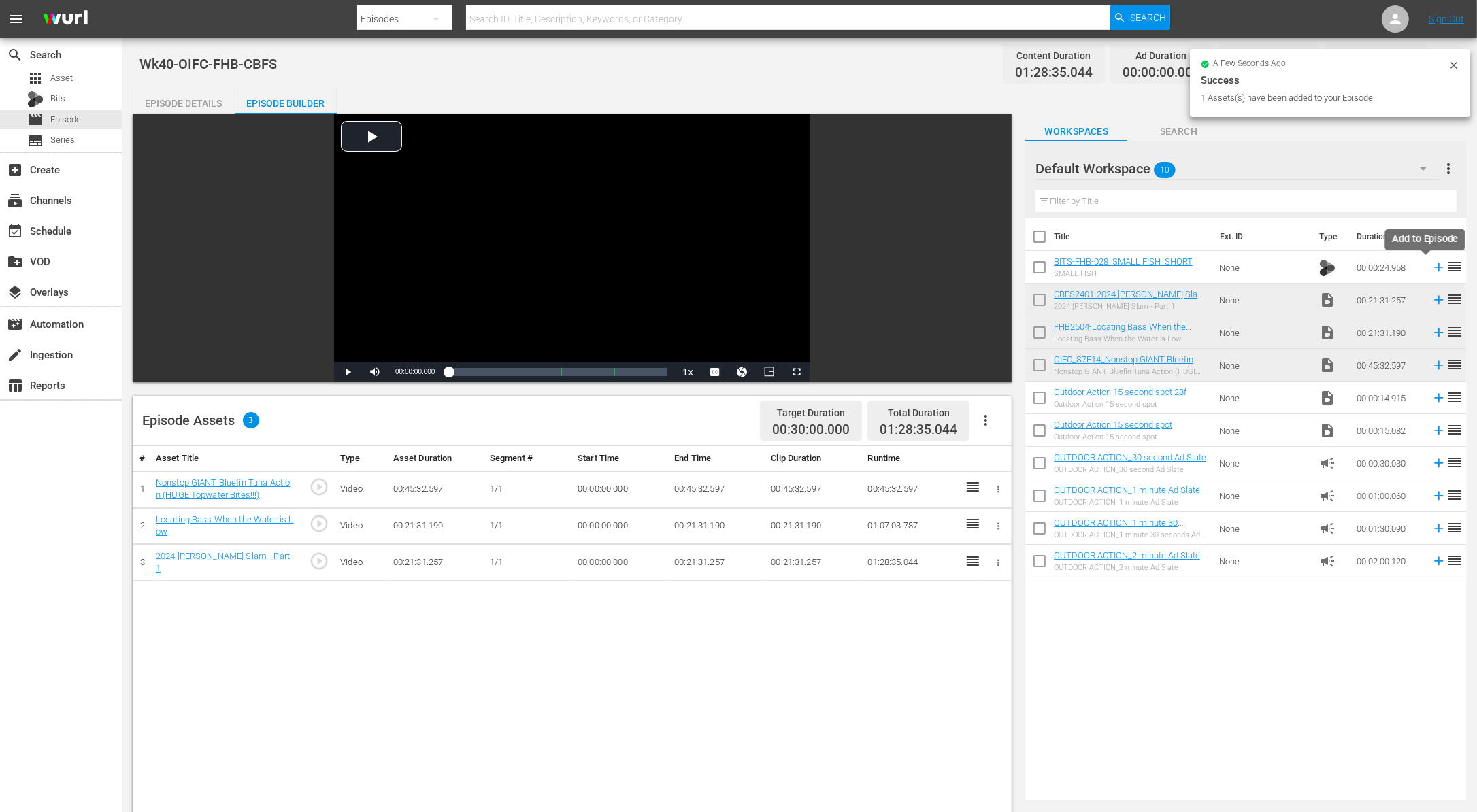
click at [1431, 265] on icon at bounding box center [1438, 266] width 15 height 15
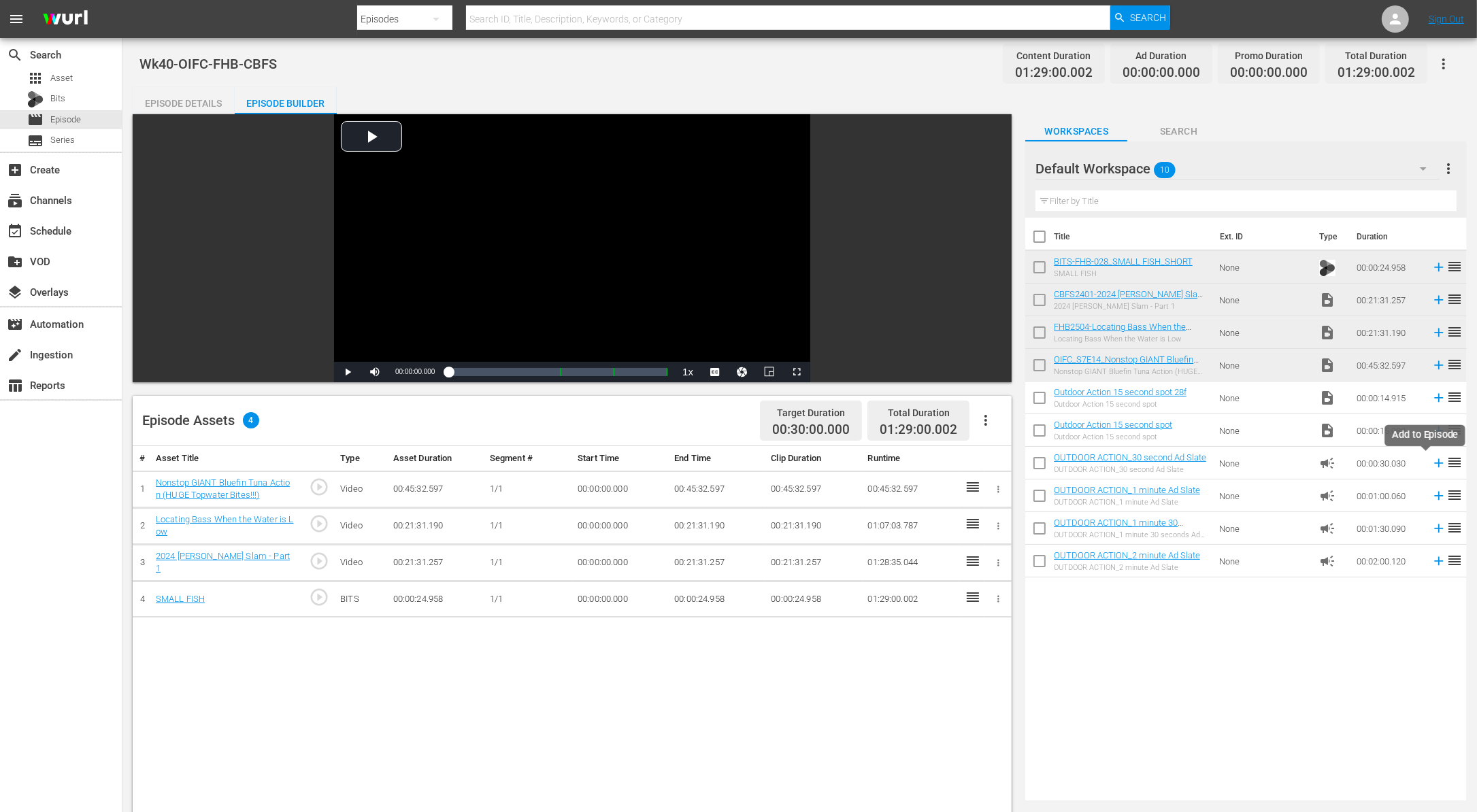
click at [1431, 462] on icon at bounding box center [1438, 463] width 15 height 15
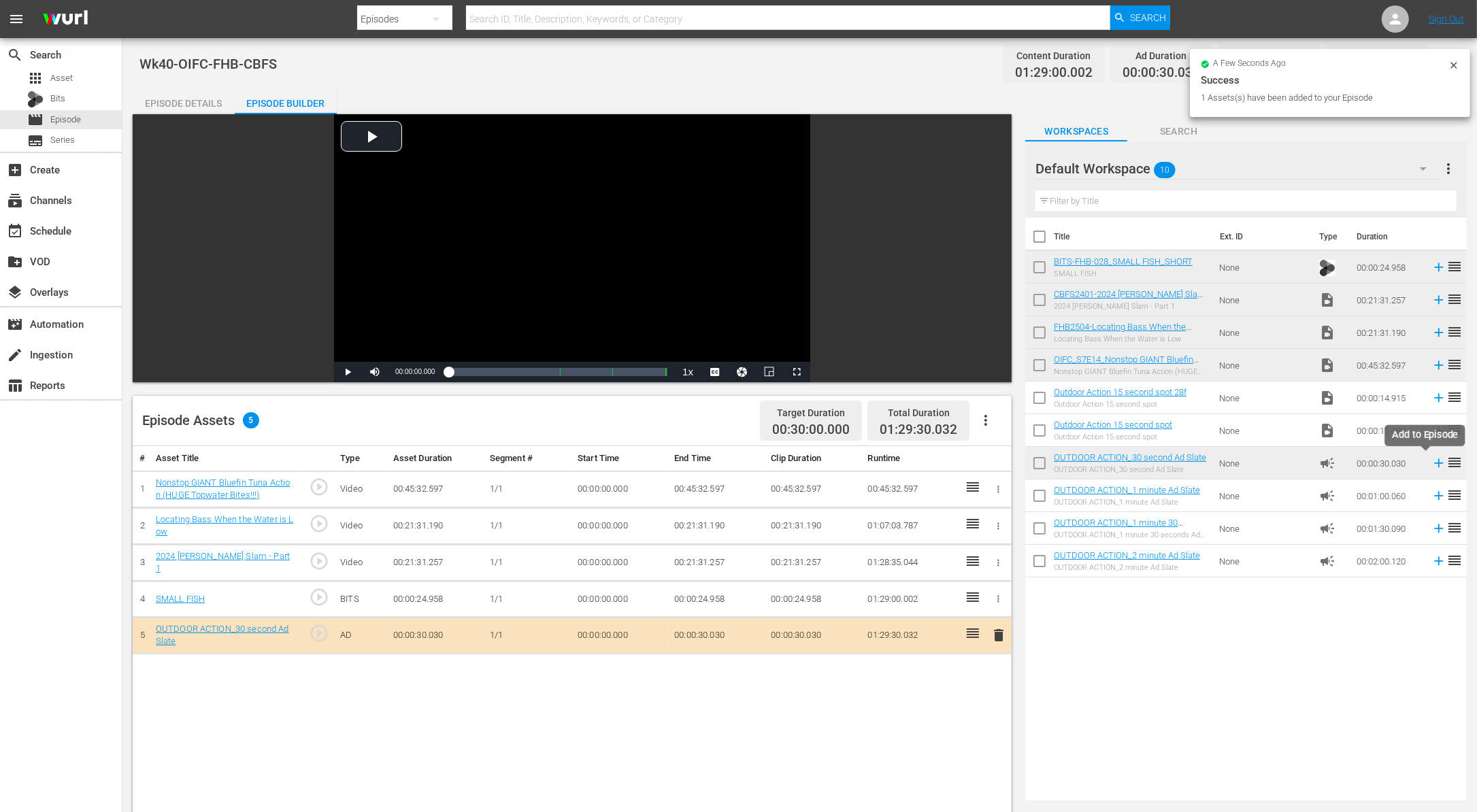
click at [1431, 462] on icon at bounding box center [1438, 463] width 15 height 15
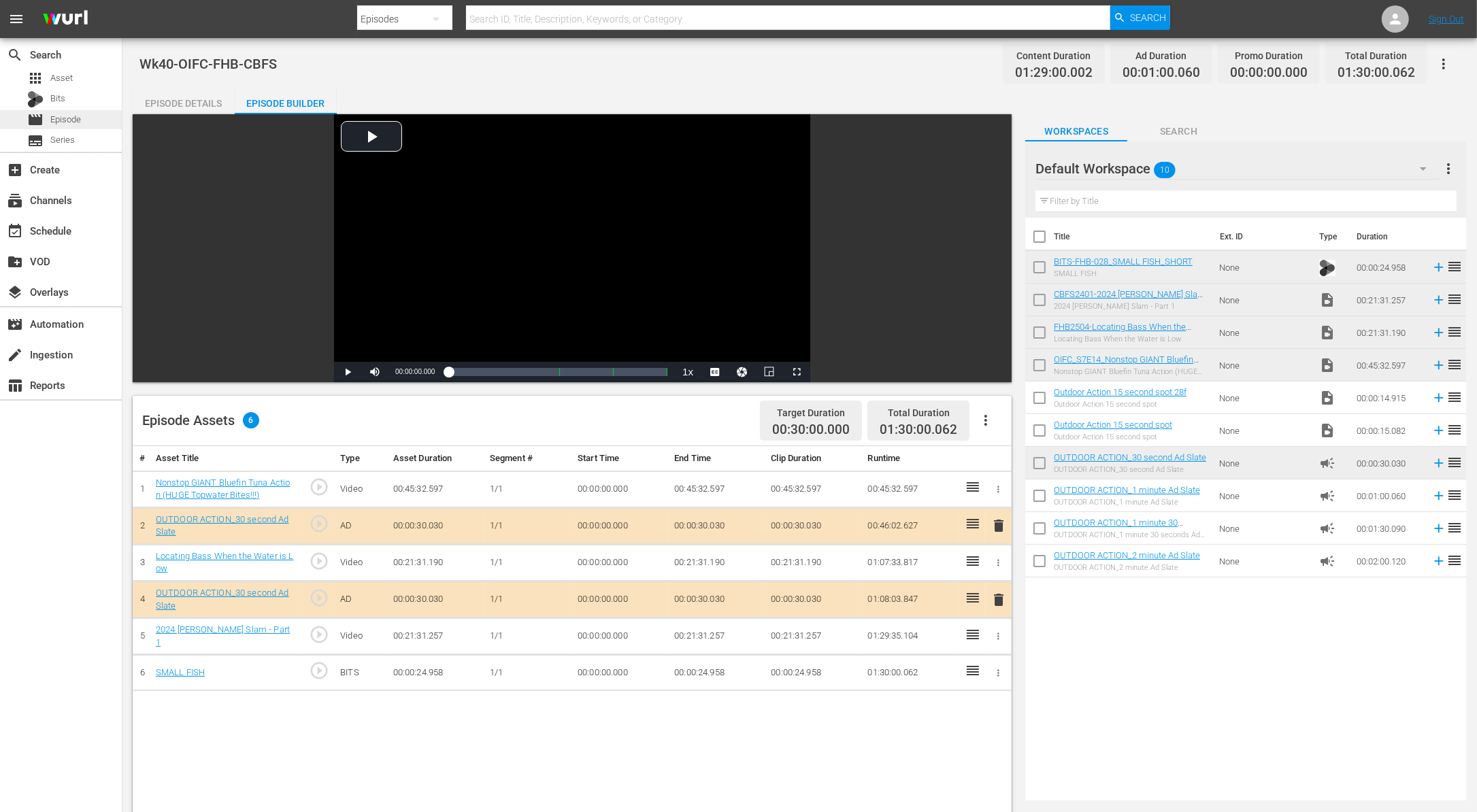
click at [66, 125] on span "Episode" at bounding box center [65, 119] width 30 height 13
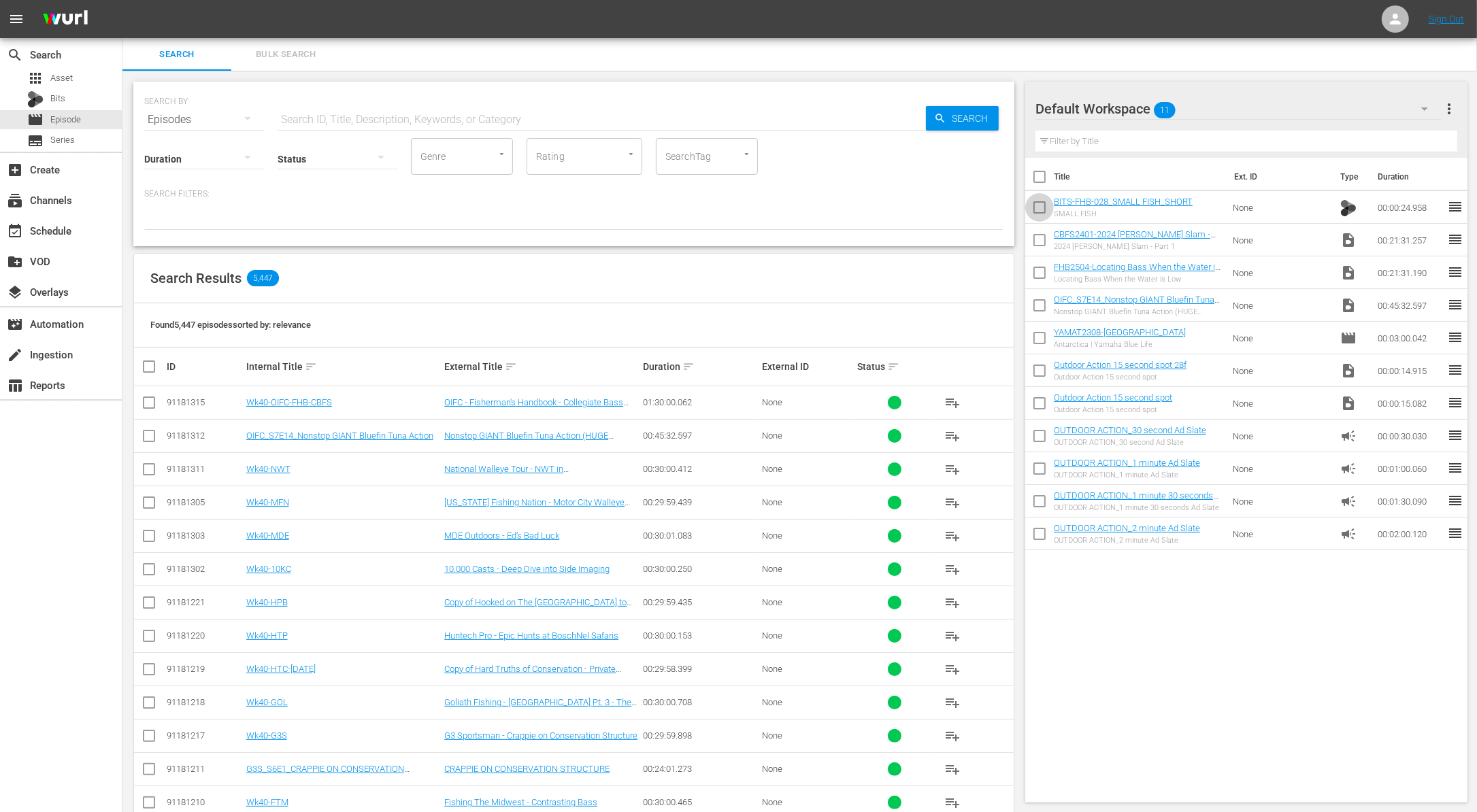
click at [1038, 205] on input "checkbox" at bounding box center [1039, 210] width 29 height 29
checkbox input "true"
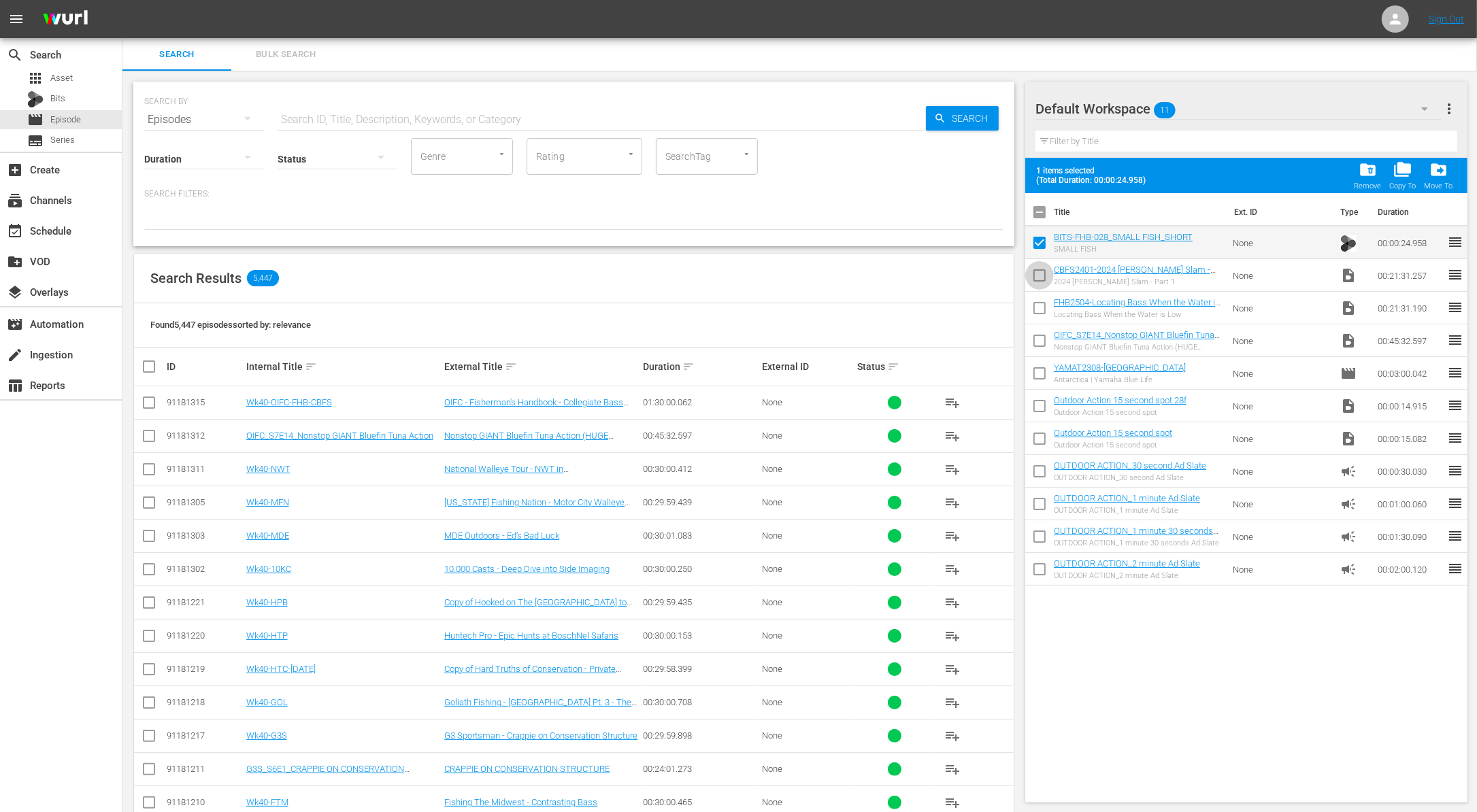
click at [1042, 276] on input "checkbox" at bounding box center [1039, 278] width 29 height 29
checkbox input "true"
click at [1036, 299] on input "checkbox" at bounding box center [1039, 310] width 29 height 29
checkbox input "true"
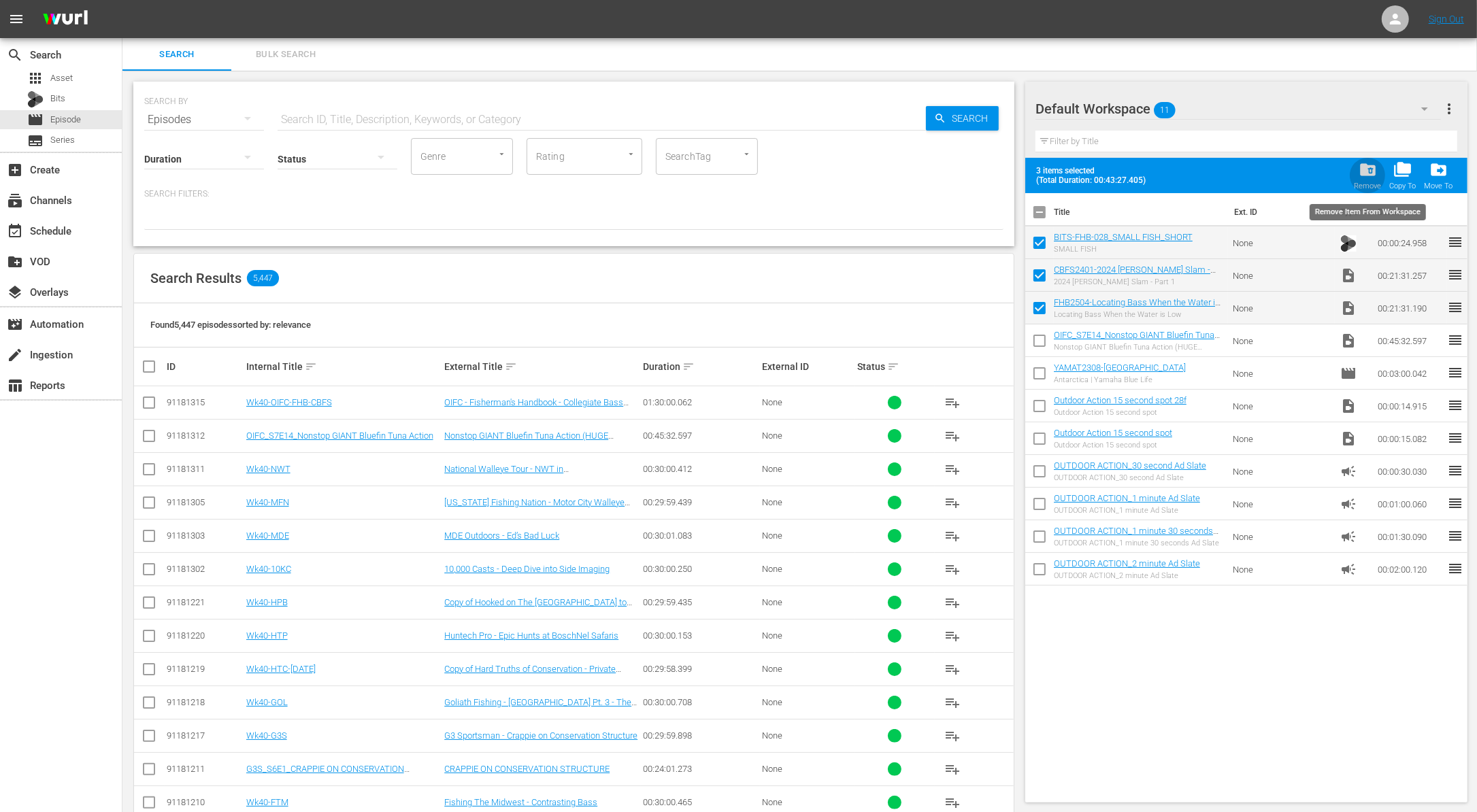
click at [1364, 166] on span "folder_delete" at bounding box center [1367, 169] width 18 height 18
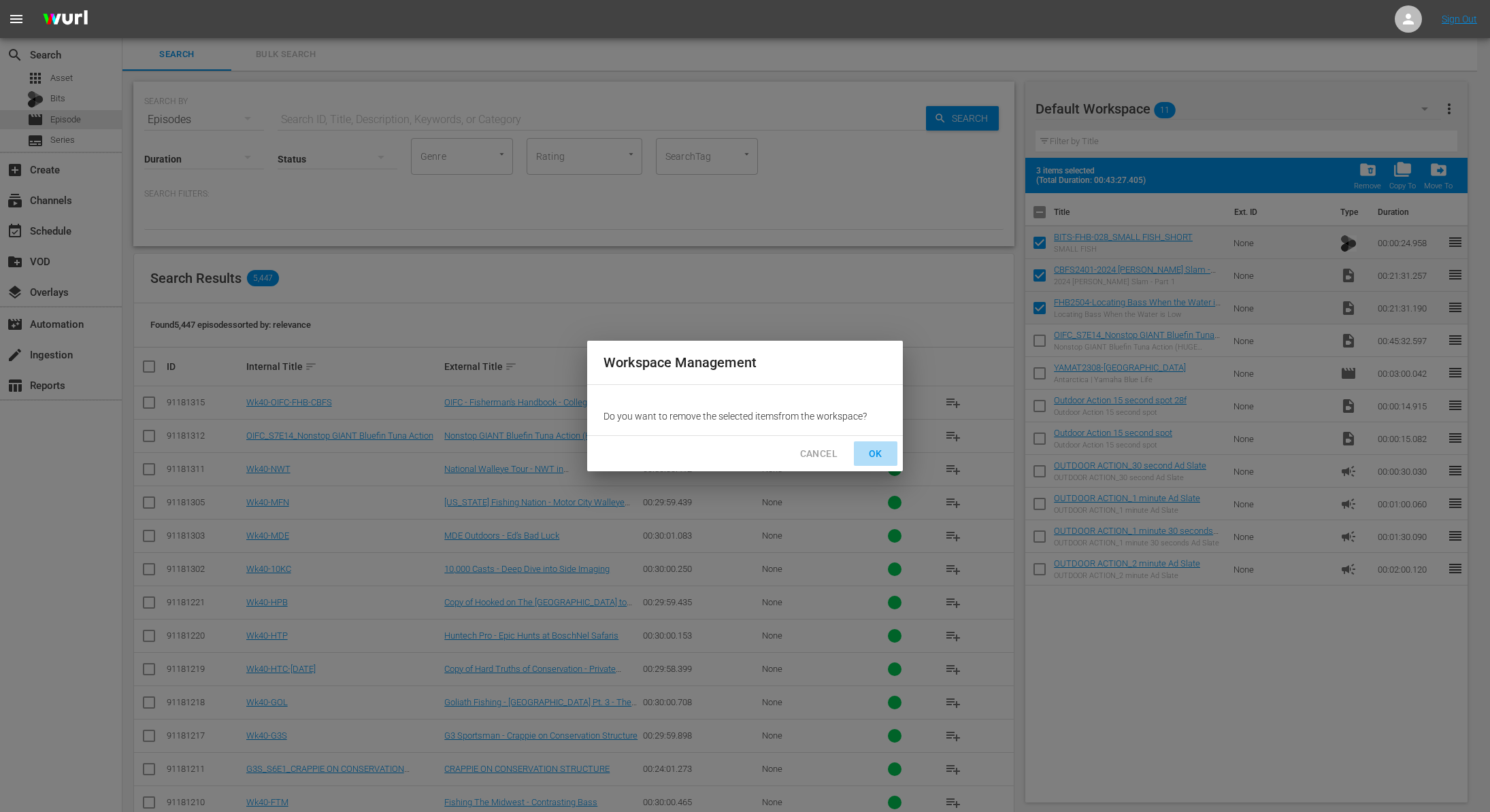
click at [872, 459] on span "OK" at bounding box center [876, 454] width 22 height 17
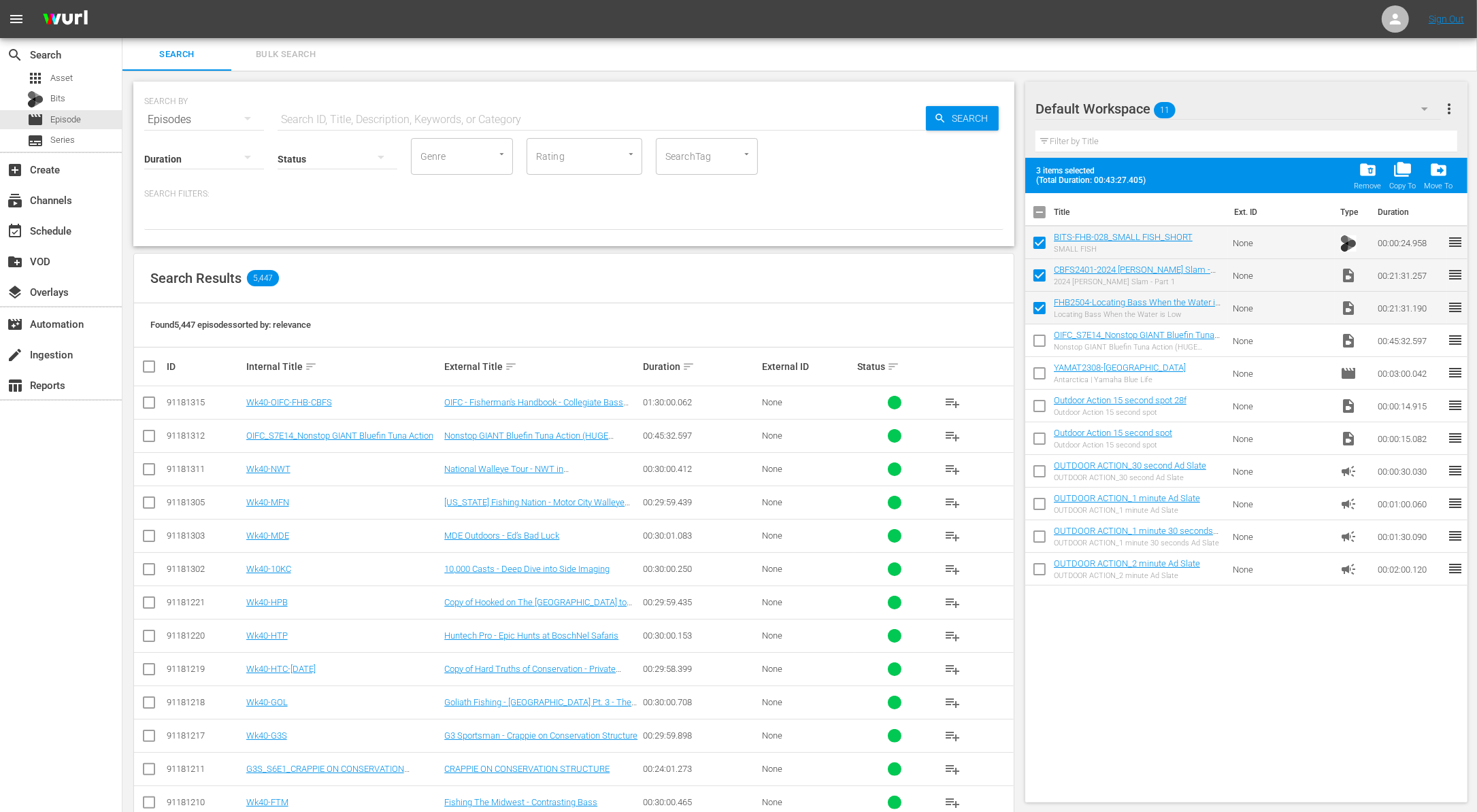
checkbox input "false"
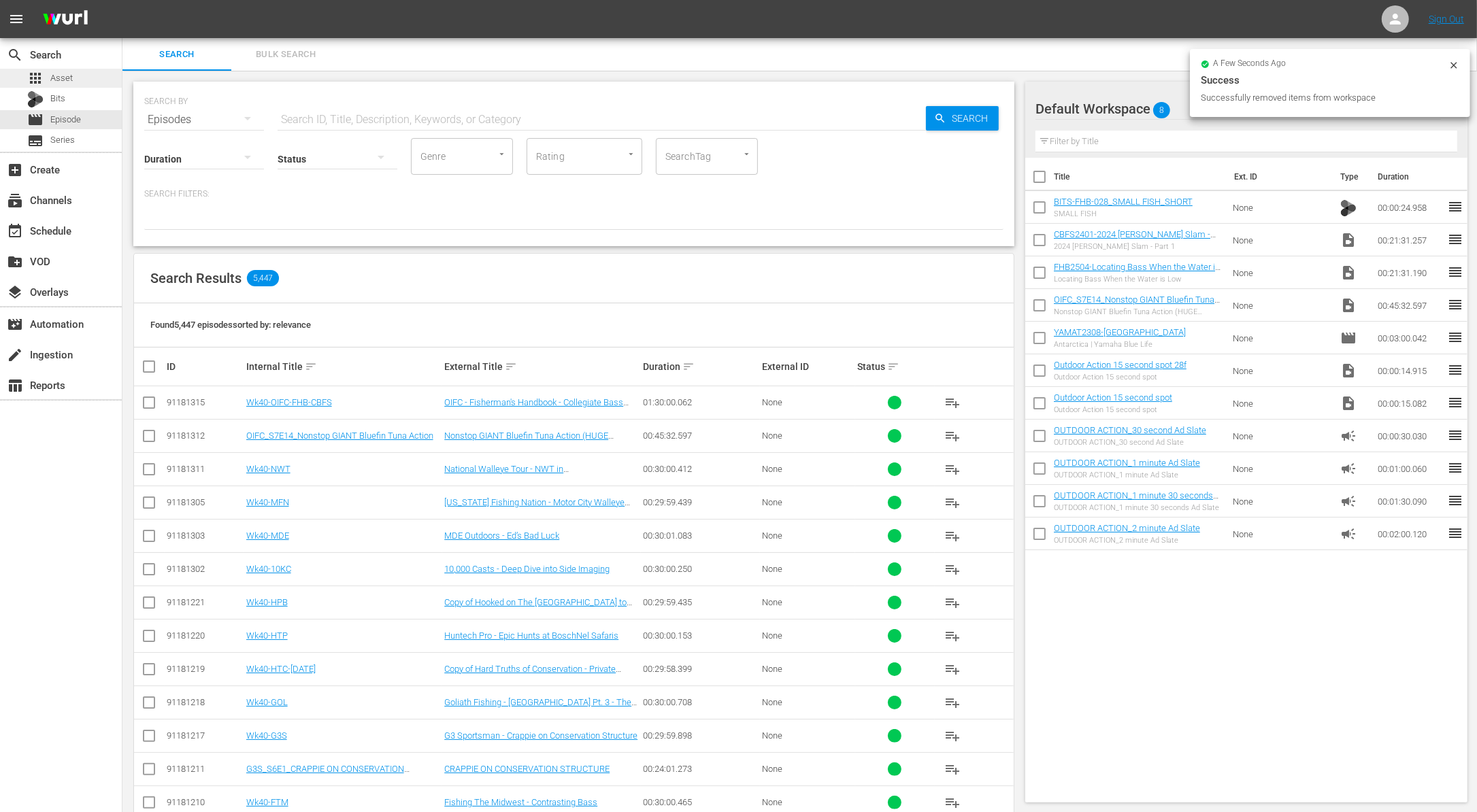
click at [64, 76] on span "Asset" at bounding box center [61, 77] width 23 height 13
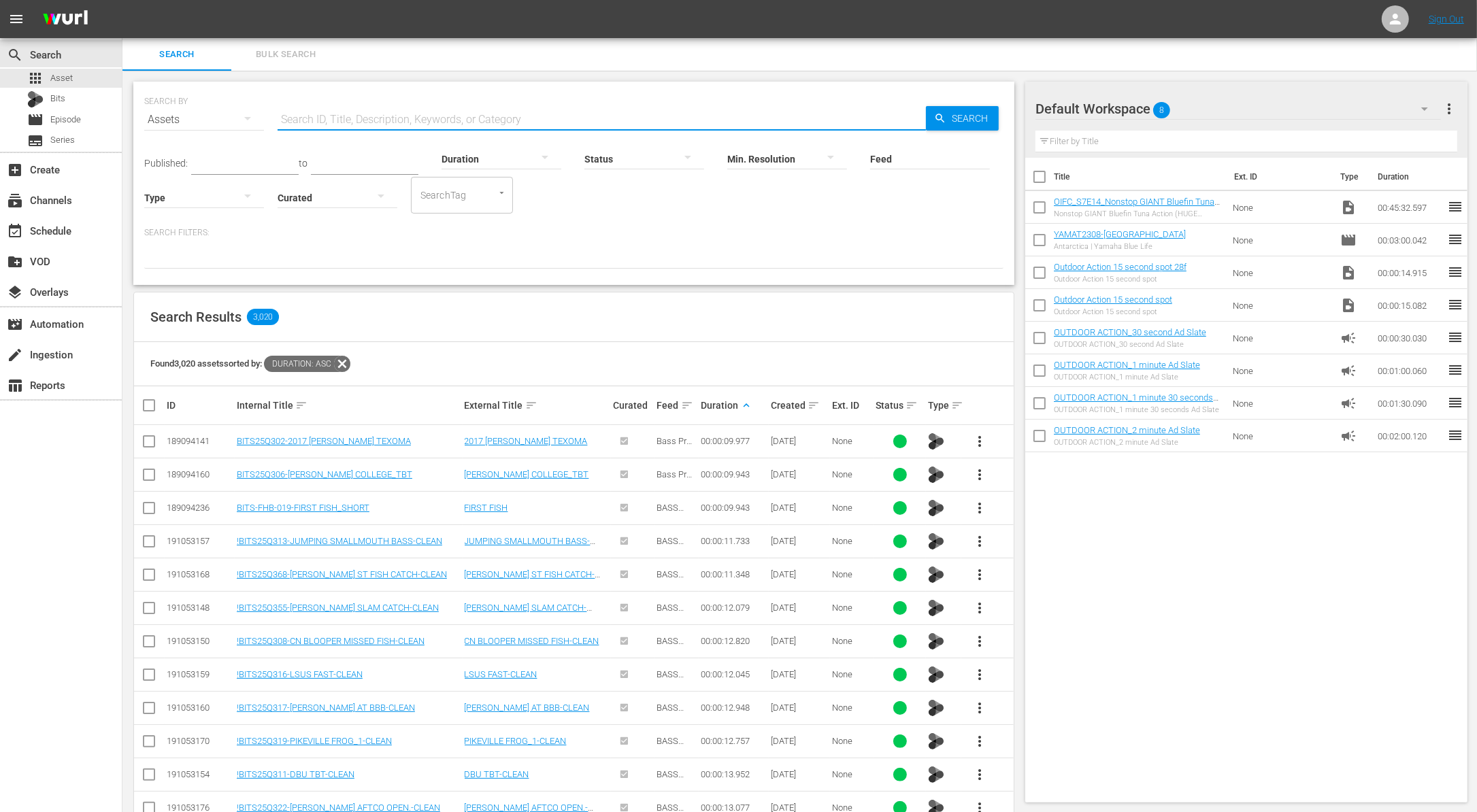
click at [467, 114] on input "text" at bounding box center [601, 120] width 648 height 33
paste input "We’re off to a Rocky Start"
type input "We’re off to a Rocky Start"
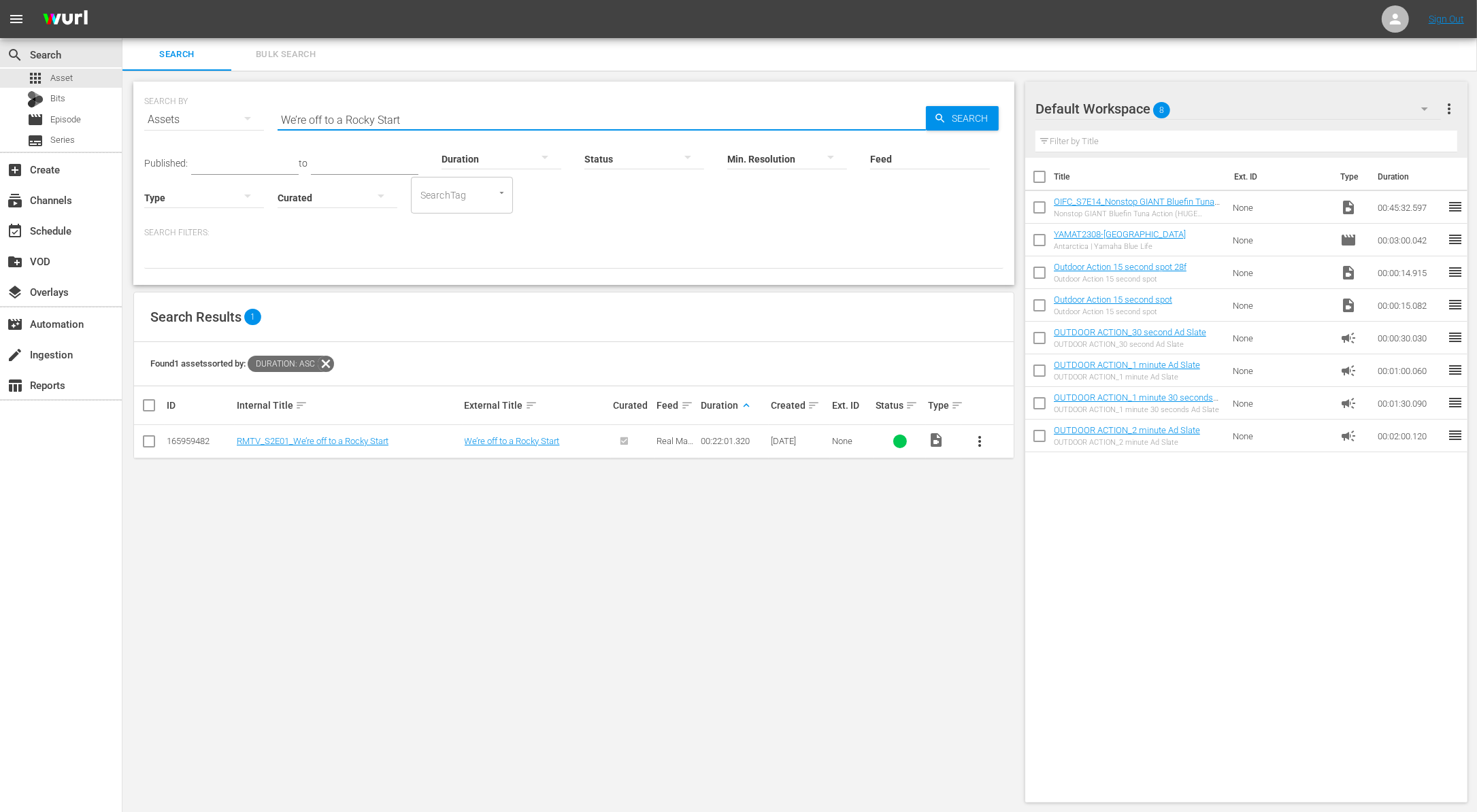
click at [978, 445] on span "more_vert" at bounding box center [979, 441] width 16 height 16
click at [1011, 483] on div "Workspace" at bounding box center [1053, 479] width 92 height 33
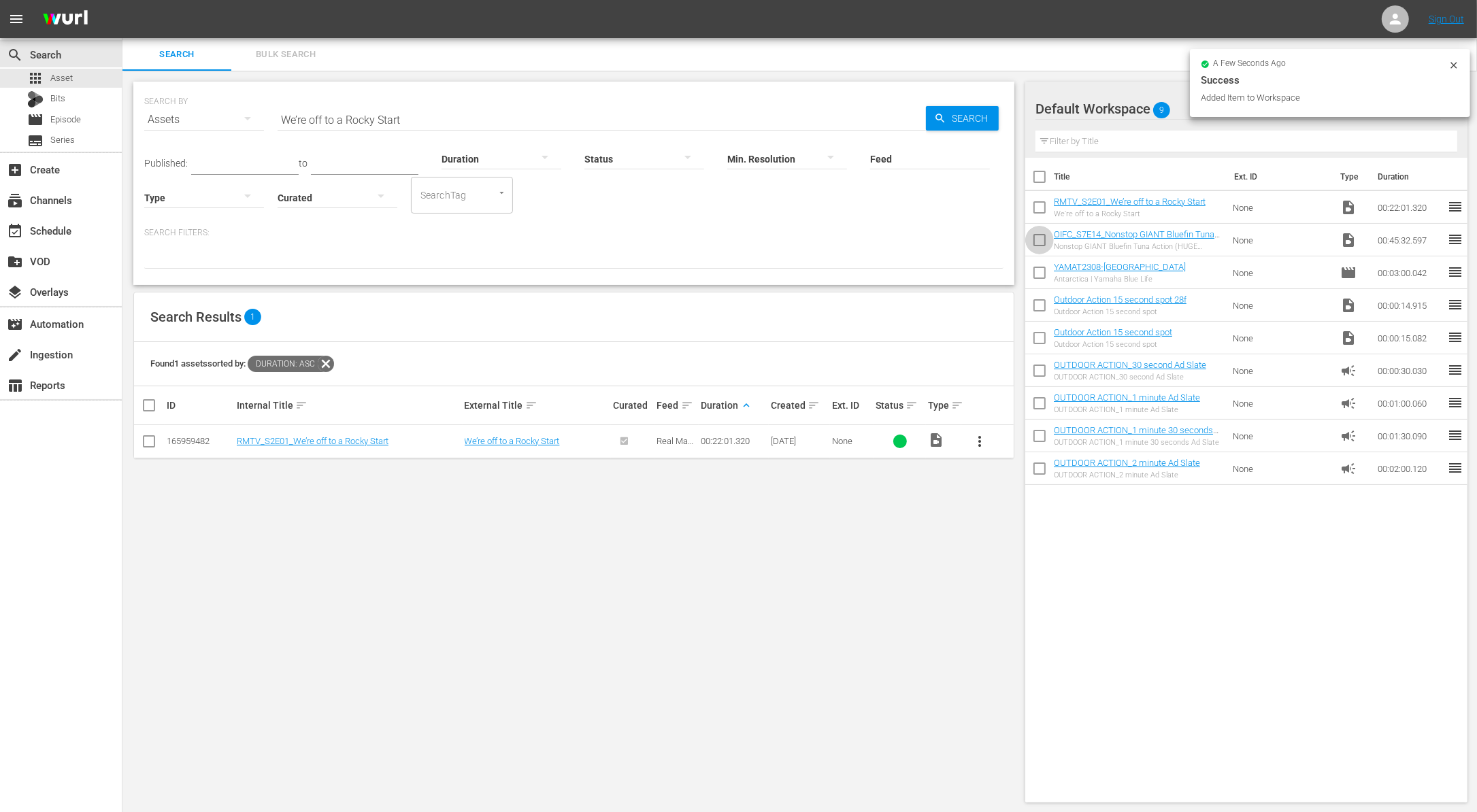
click at [1036, 248] on input "checkbox" at bounding box center [1039, 242] width 29 height 29
checkbox input "true"
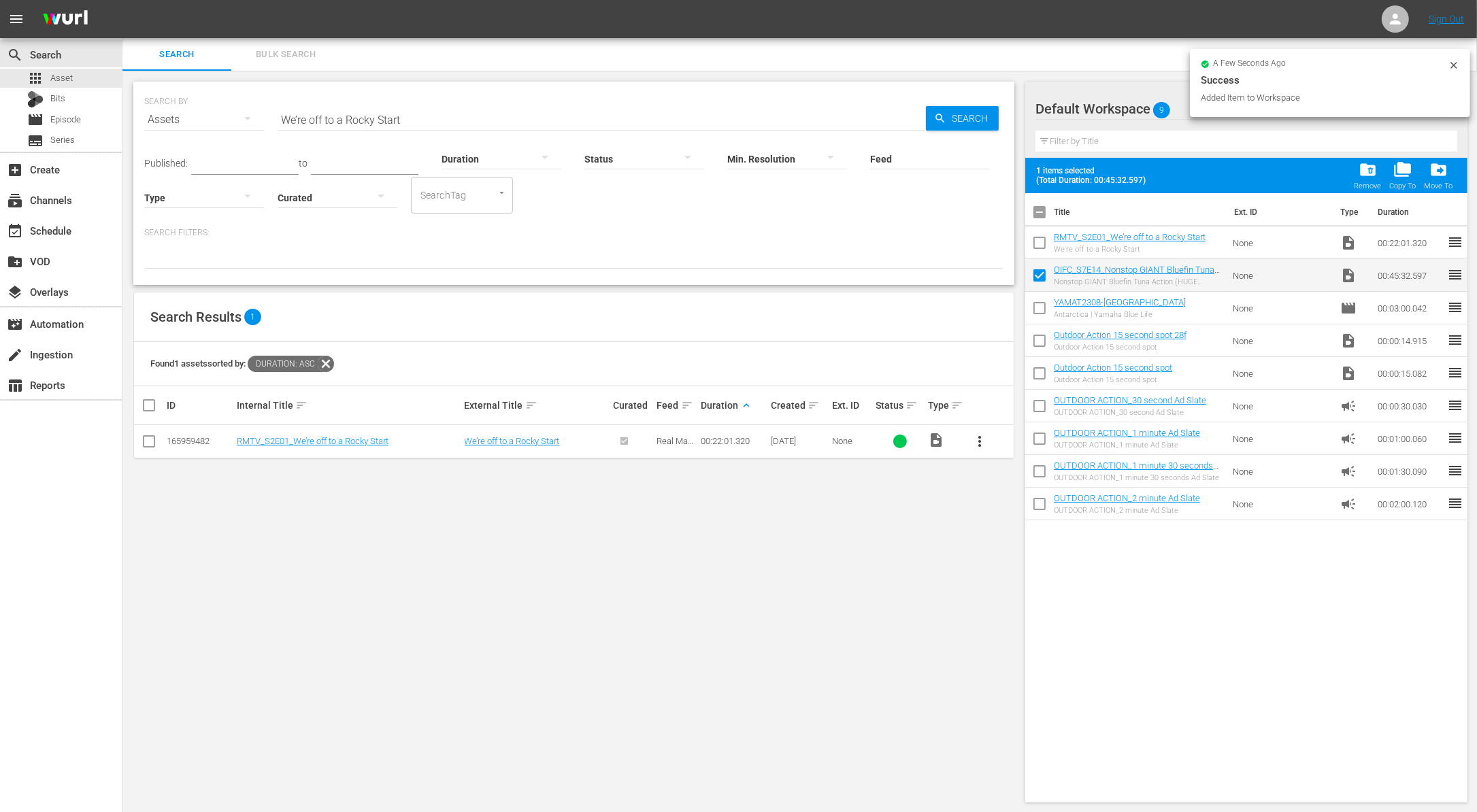
click at [1036, 248] on input "checkbox" at bounding box center [1039, 245] width 29 height 29
checkbox input "true"
click at [402, 118] on input "We’re off to a Rocky Start" at bounding box center [601, 120] width 648 height 33
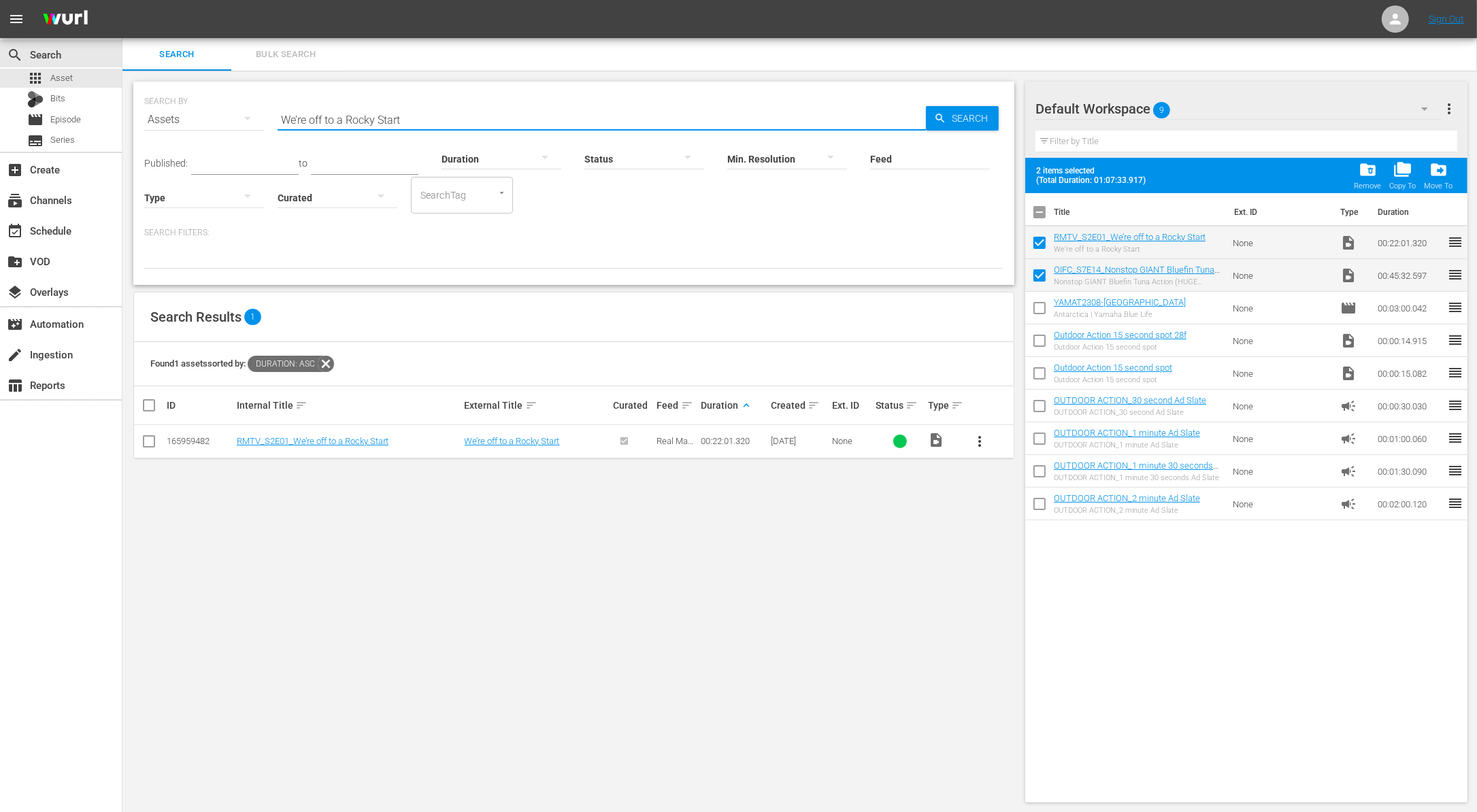
click at [402, 118] on input "We’re off to a Rocky Start" at bounding box center [601, 120] width 648 height 33
paste input "NWT in [GEOGRAPHIC_DATA][PERSON_NAME] in [GEOGRAPHIC_DATA], [GEOGRAPHIC_DATA]"
type input "NWT in [GEOGRAPHIC_DATA][PERSON_NAME] in [GEOGRAPHIC_DATA], [GEOGRAPHIC_DATA]"
click at [984, 443] on span "more_vert" at bounding box center [979, 441] width 16 height 16
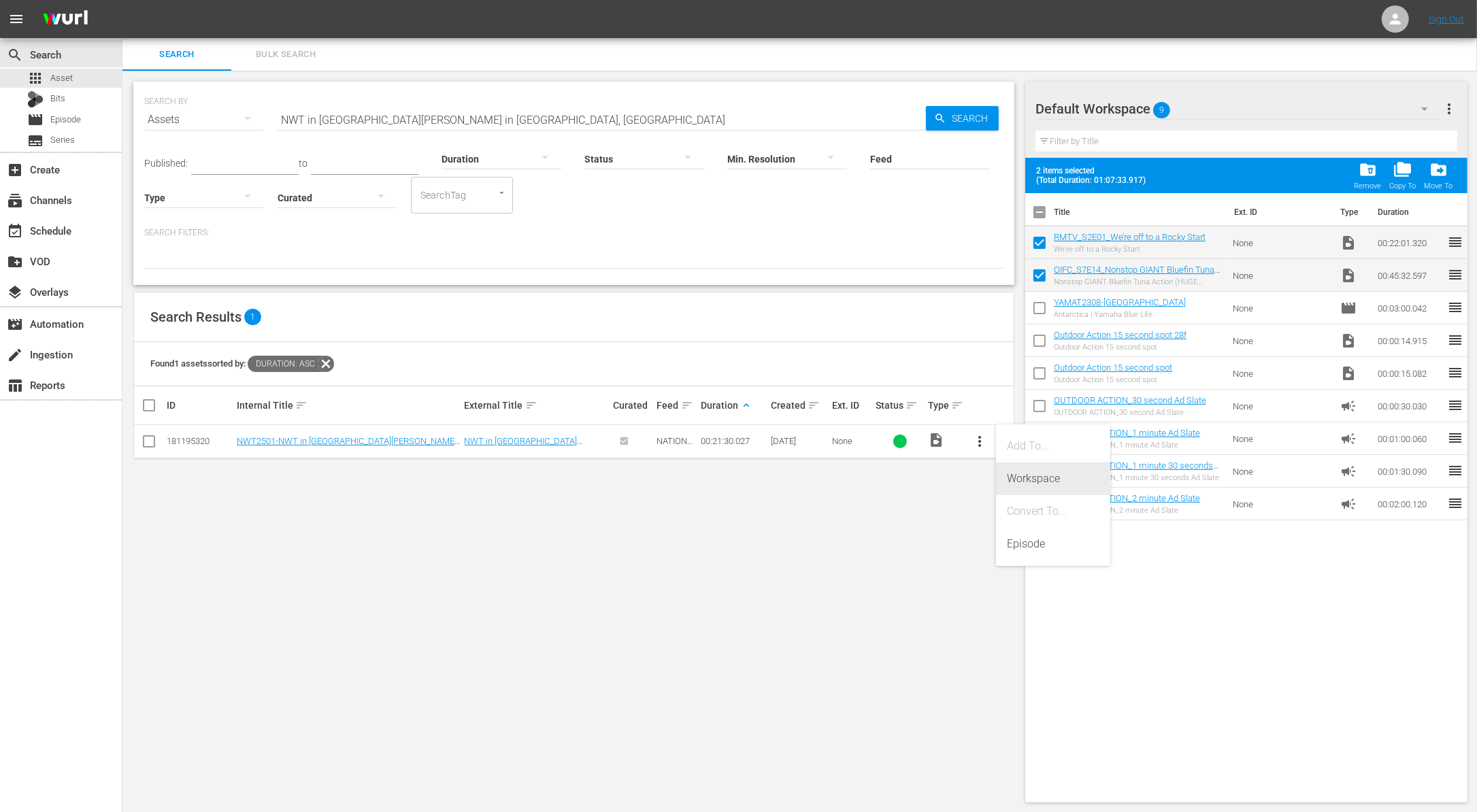
click at [1025, 477] on div "Workspace" at bounding box center [1053, 479] width 92 height 33
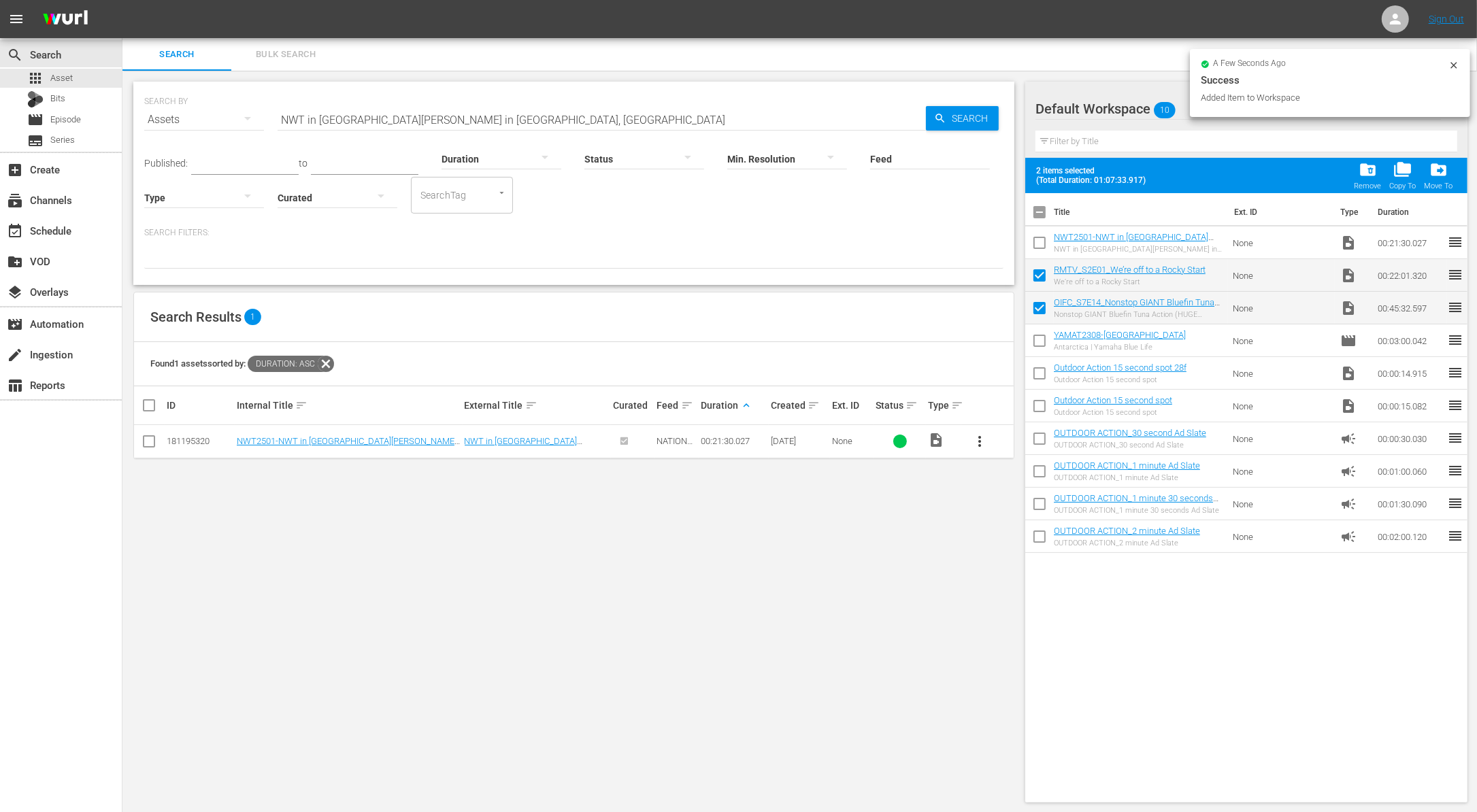
click at [1037, 242] on input "checkbox" at bounding box center [1039, 245] width 29 height 29
checkbox input "true"
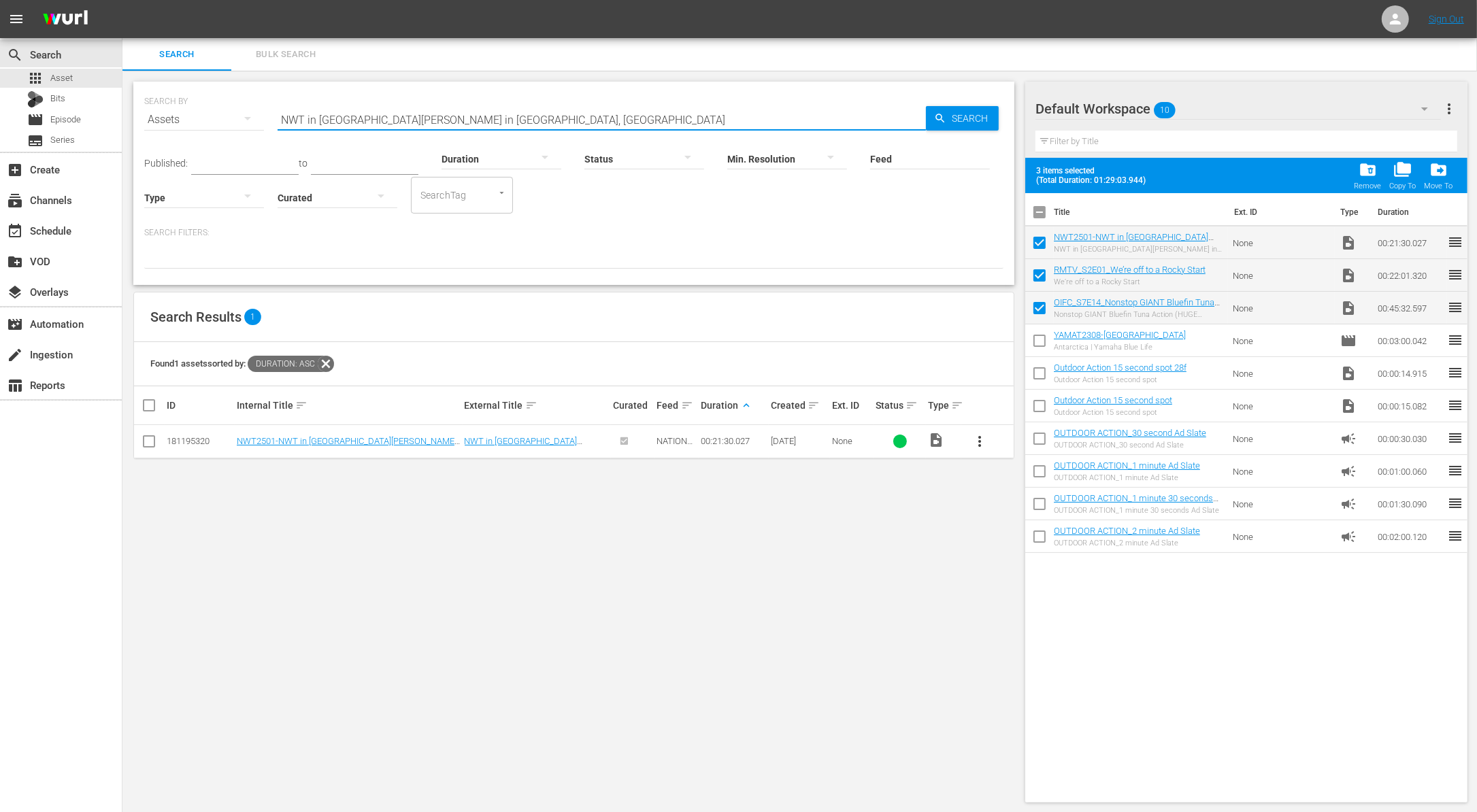
click at [415, 118] on input "NWT in [GEOGRAPHIC_DATA][PERSON_NAME] in [GEOGRAPHIC_DATA], [GEOGRAPHIC_DATA]" at bounding box center [601, 120] width 648 height 33
click at [579, 233] on p "Search Filters:" at bounding box center [574, 233] width 859 height 12
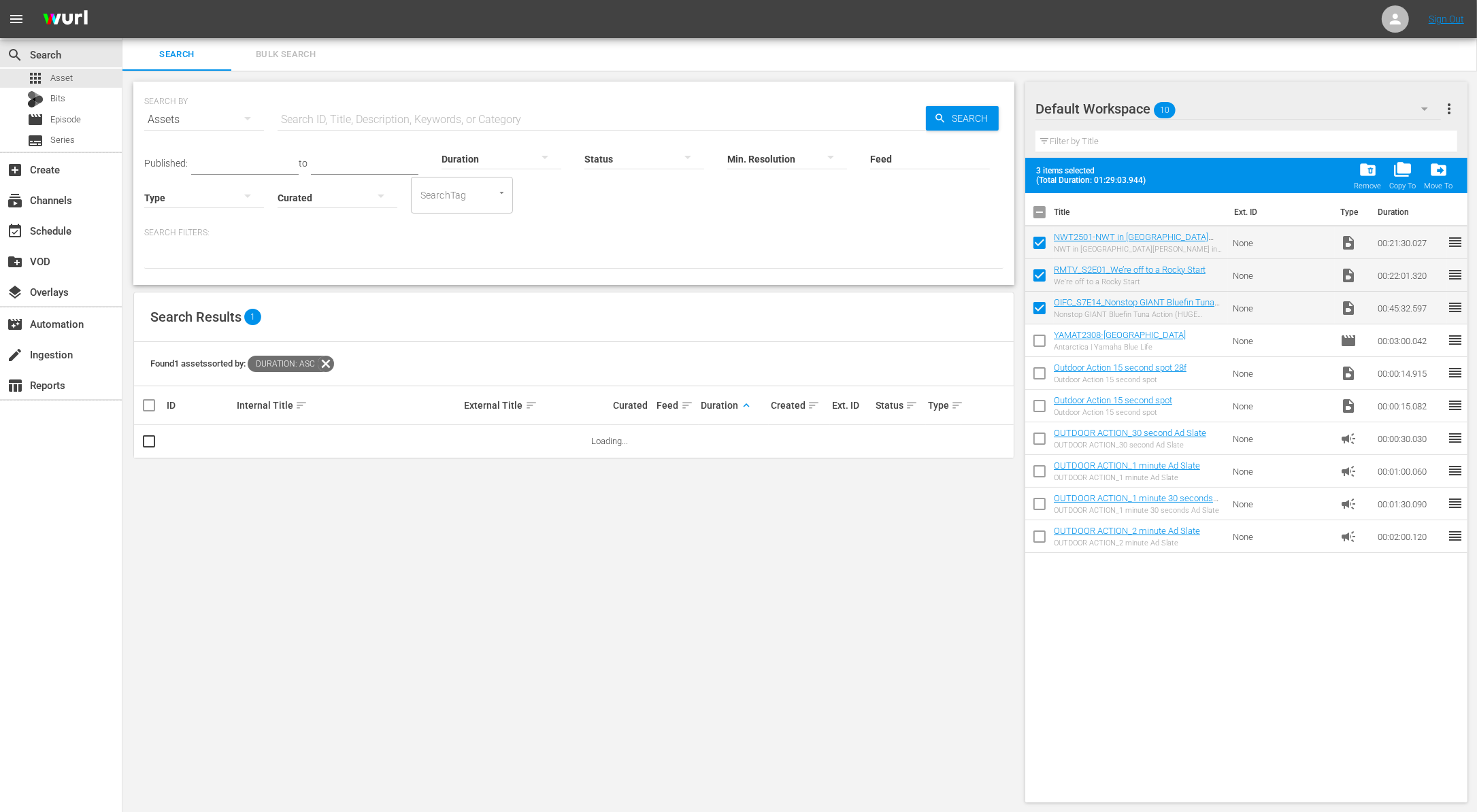
click at [491, 155] on div at bounding box center [501, 158] width 120 height 38
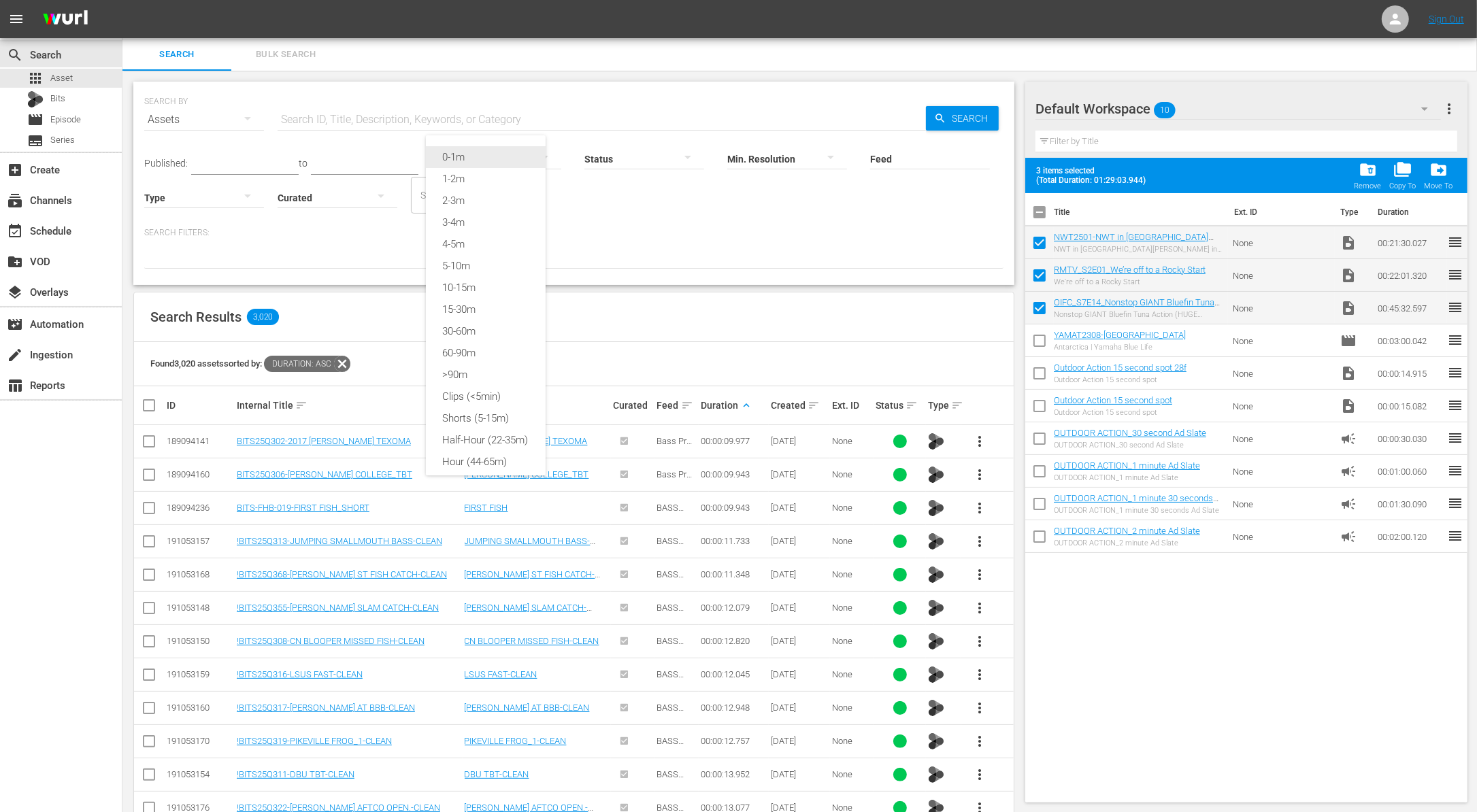
click at [485, 158] on div "0-1m" at bounding box center [485, 157] width 120 height 22
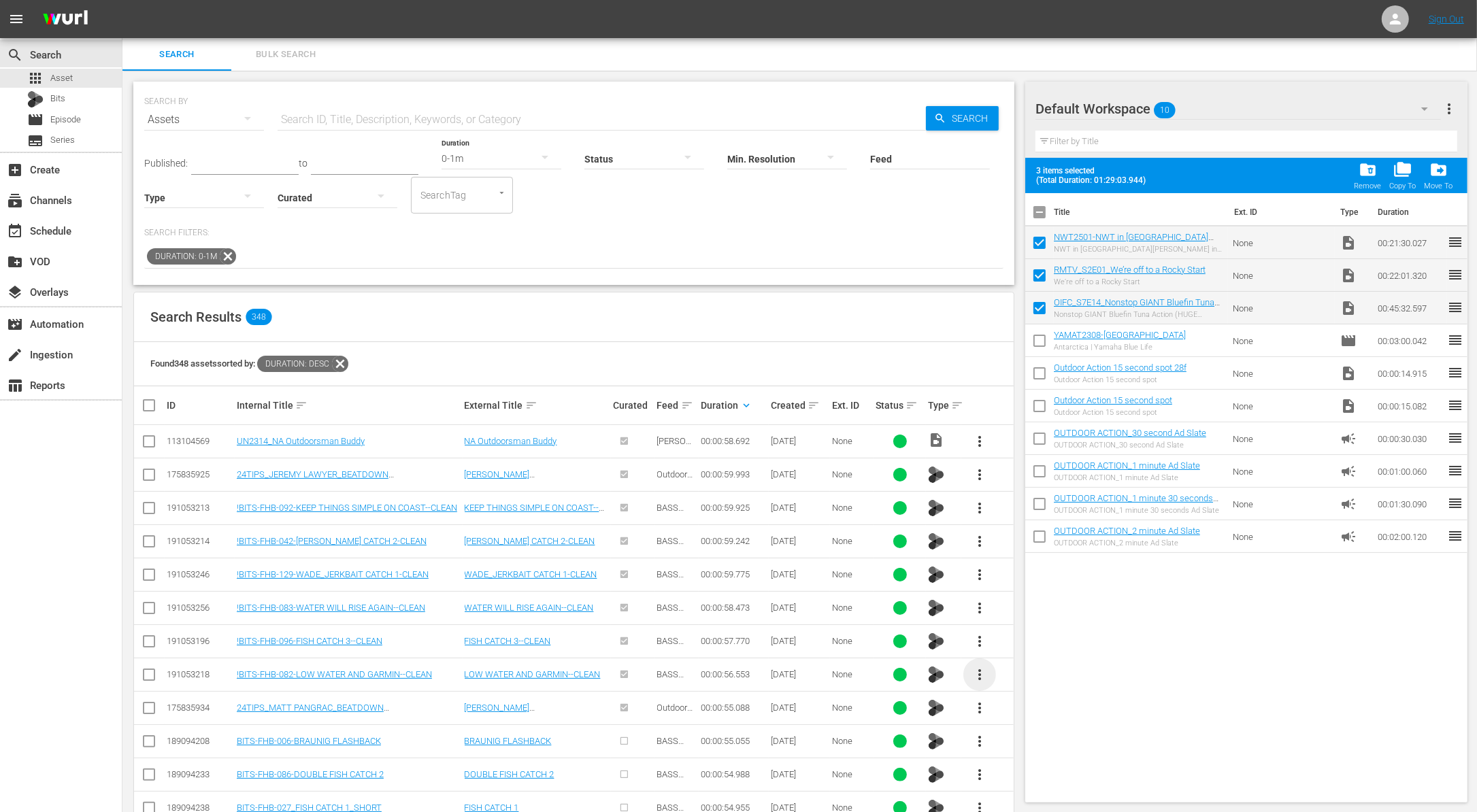
click at [976, 677] on span "more_vert" at bounding box center [979, 674] width 16 height 16
click at [1033, 712] on div "Workspace" at bounding box center [1053, 710] width 92 height 33
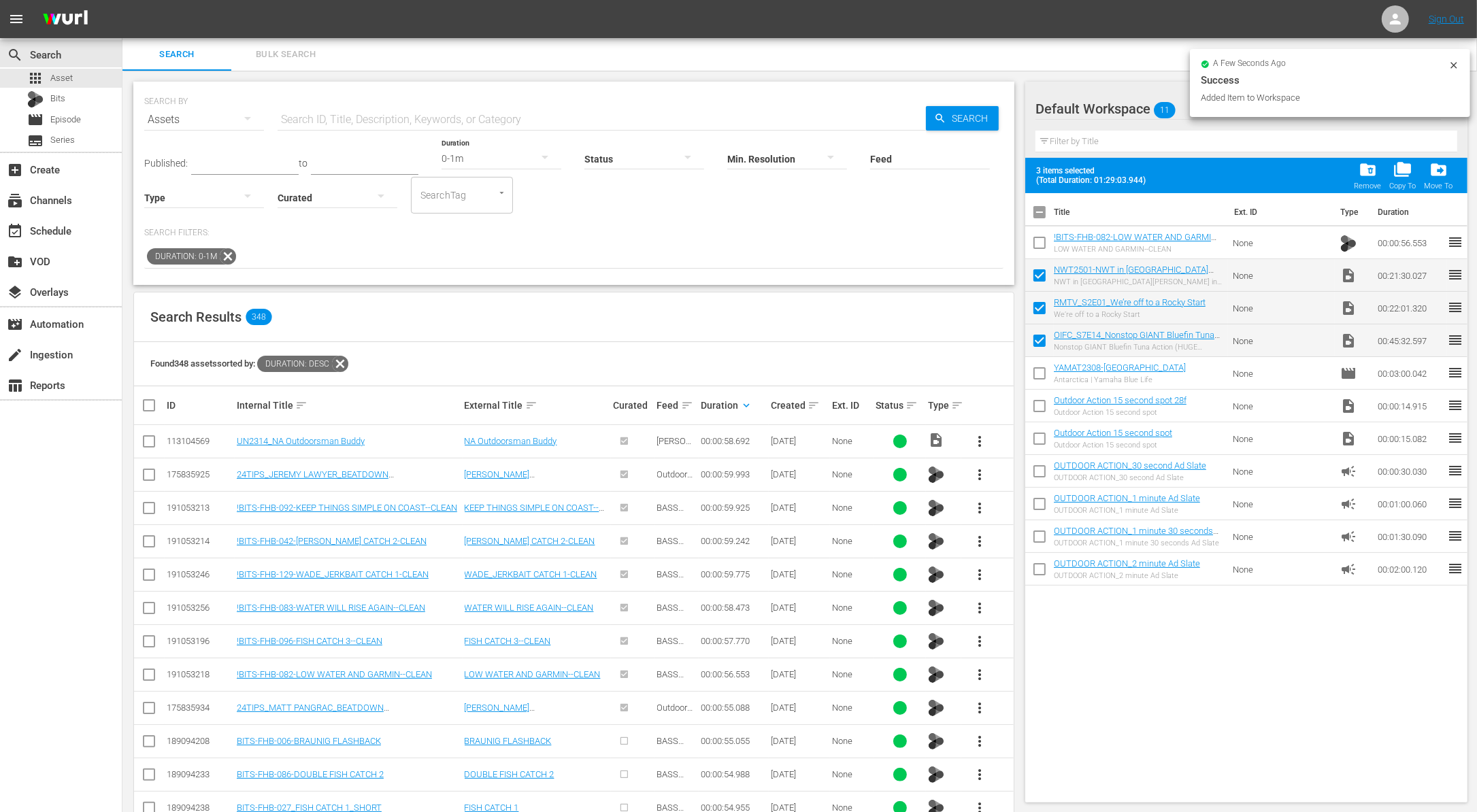
click at [1036, 248] on input "checkbox" at bounding box center [1039, 245] width 29 height 29
checkbox input "true"
click at [976, 741] on span "more_vert" at bounding box center [979, 741] width 16 height 16
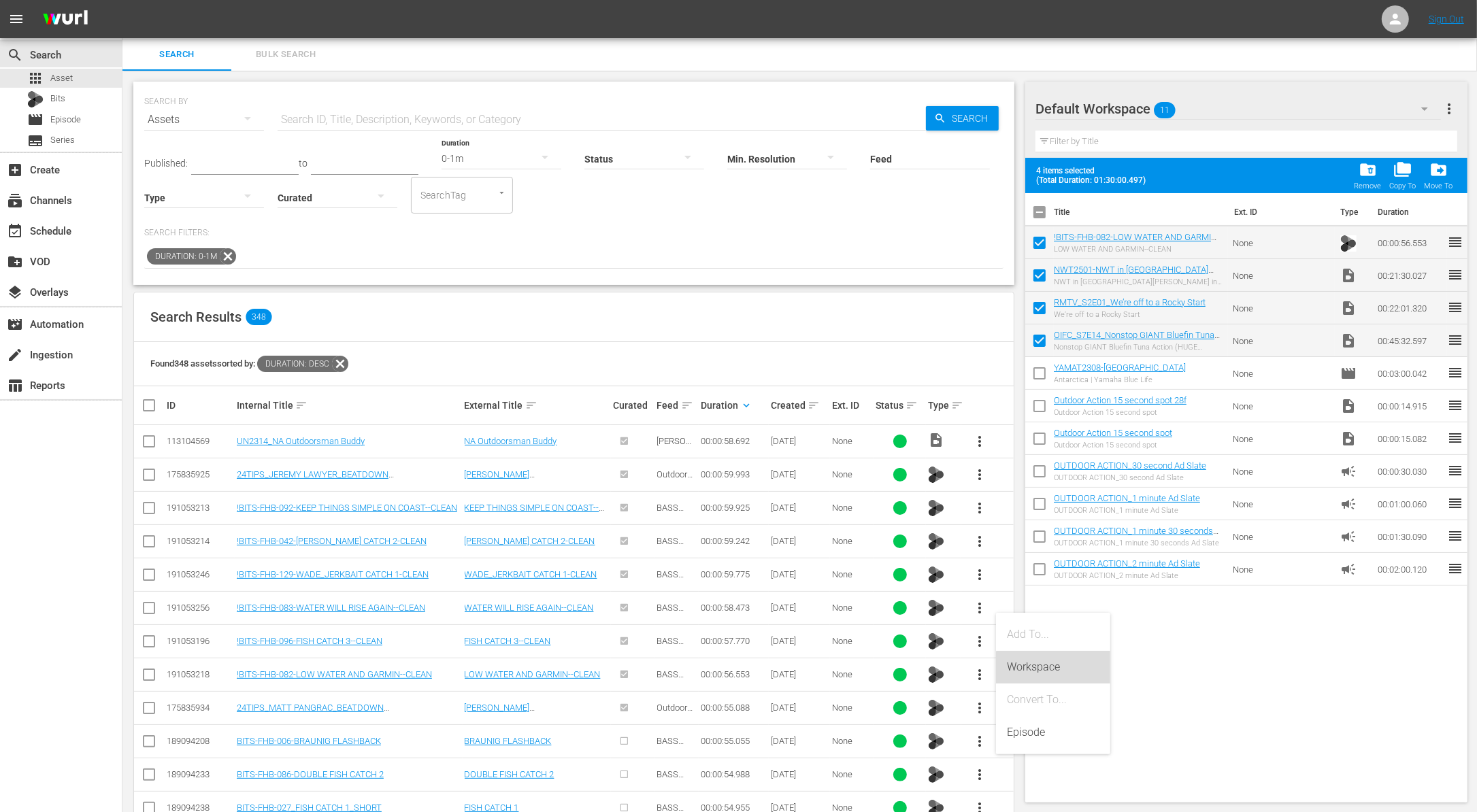
click at [1054, 674] on div "Workspace" at bounding box center [1053, 667] width 92 height 33
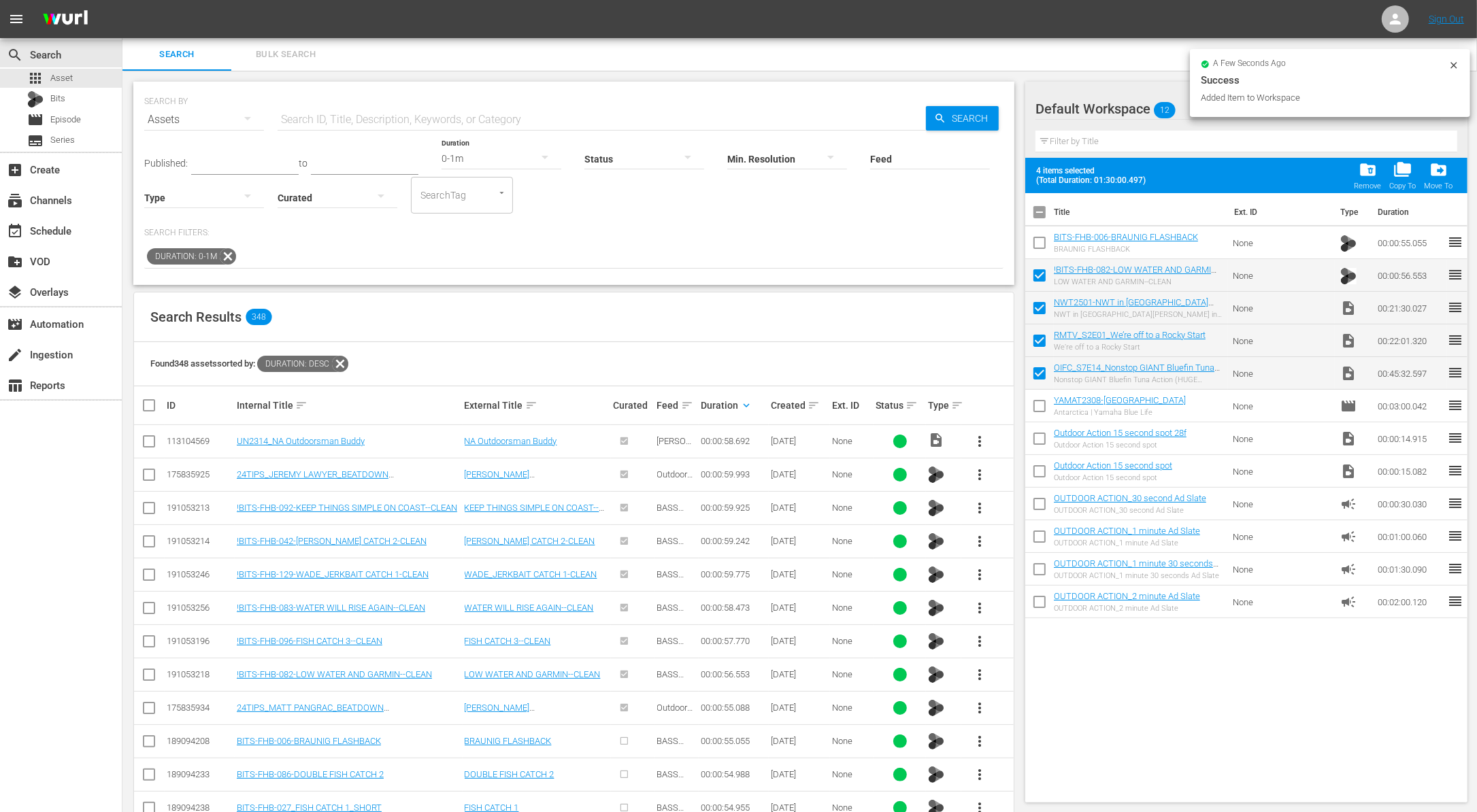
click at [1038, 240] on input "checkbox" at bounding box center [1039, 245] width 29 height 29
checkbox input "true"
click at [1038, 274] on input "checkbox" at bounding box center [1039, 278] width 29 height 29
checkbox input "true"
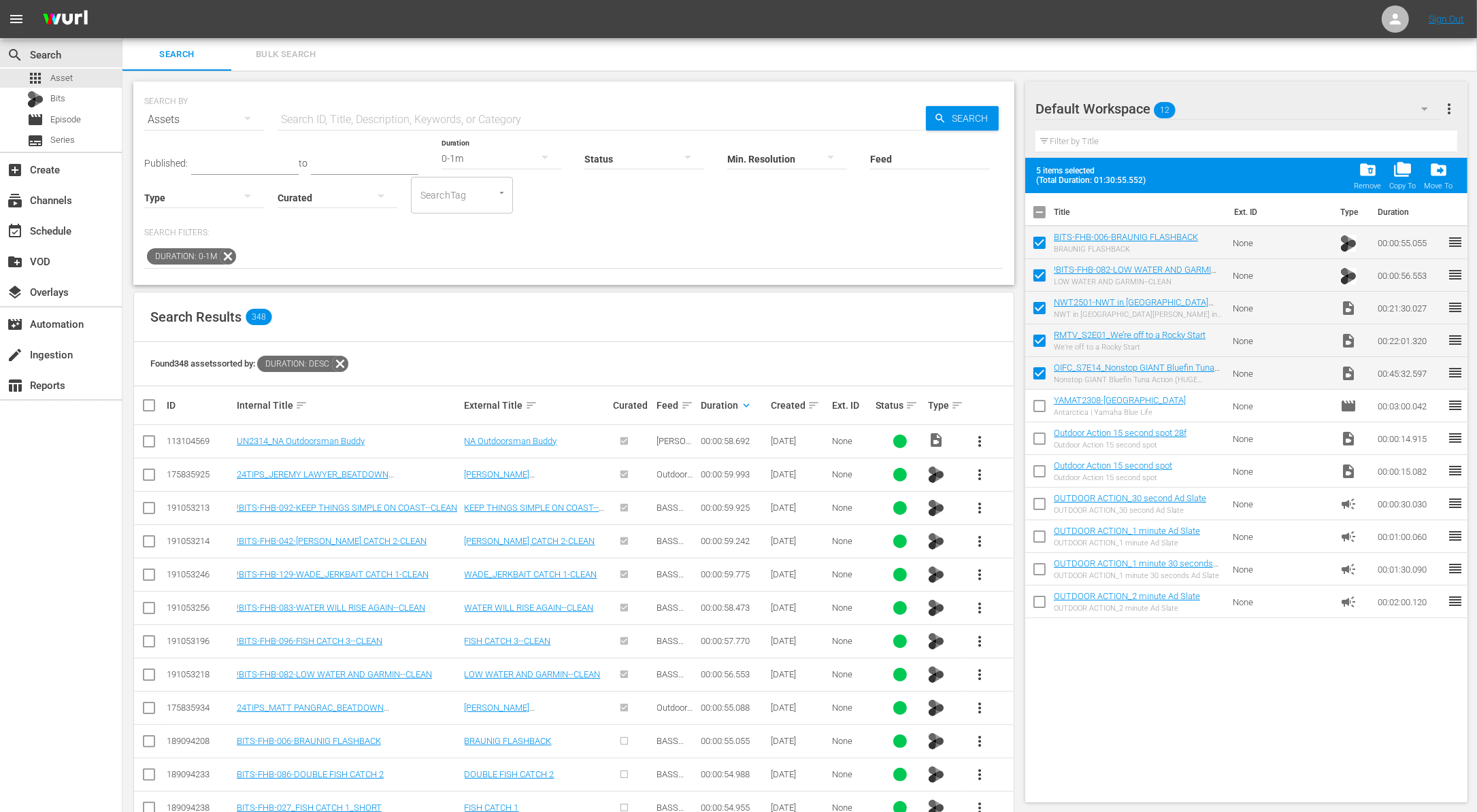
click at [1038, 249] on input "checkbox" at bounding box center [1039, 245] width 29 height 29
checkbox input "false"
click at [42, 166] on div "add_box Create" at bounding box center [38, 167] width 76 height 13
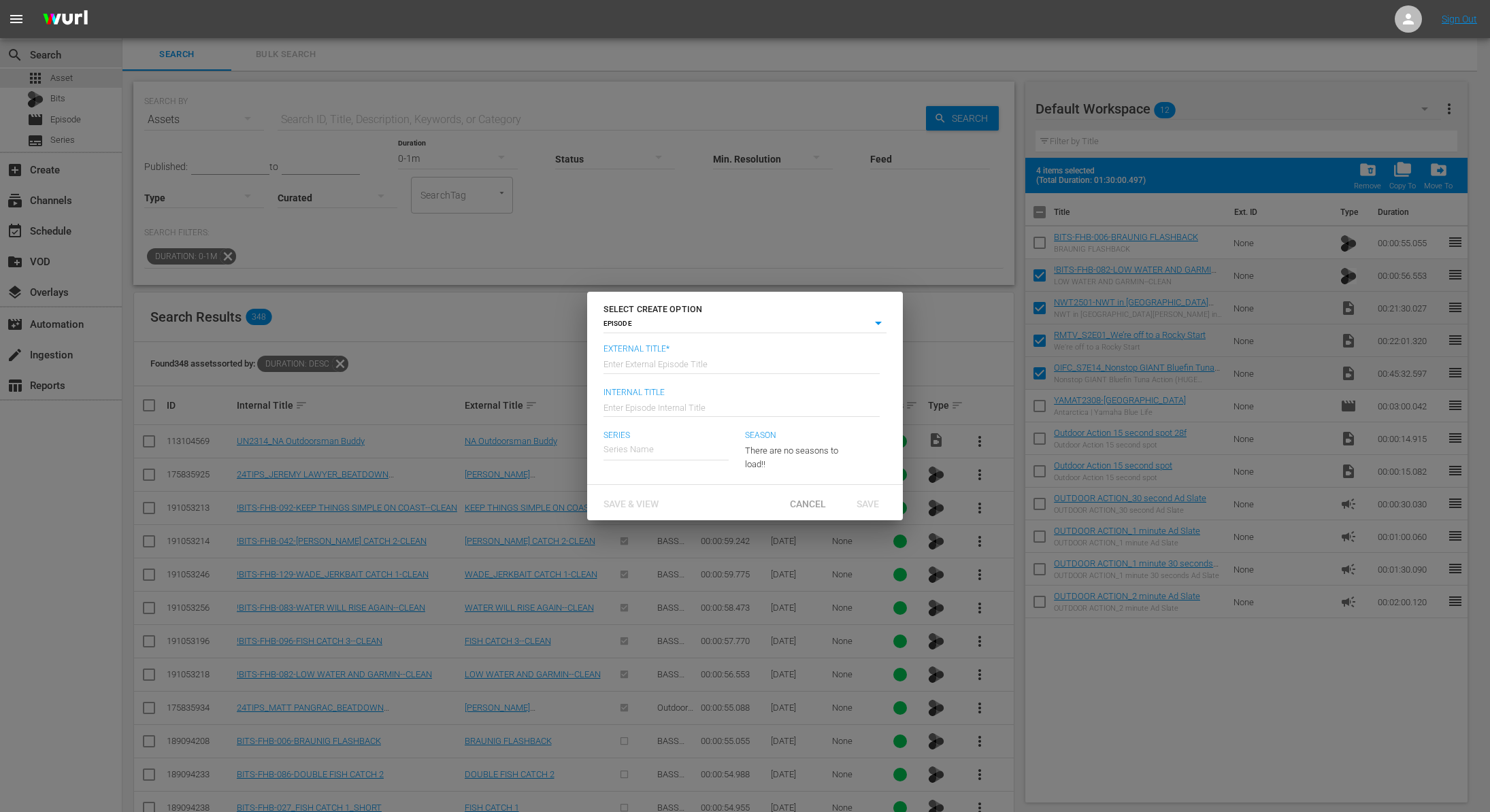
click at [664, 359] on input "text" at bounding box center [741, 363] width 276 height 33
type input "OIFC - Real [PERSON_NAME] - National Walleye Tour"
type input "Wk40-OIFC-RM-NWT"
type input "R"
click at [690, 497] on div "[GEOGRAPHIC_DATA]" at bounding box center [663, 488] width 98 height 33
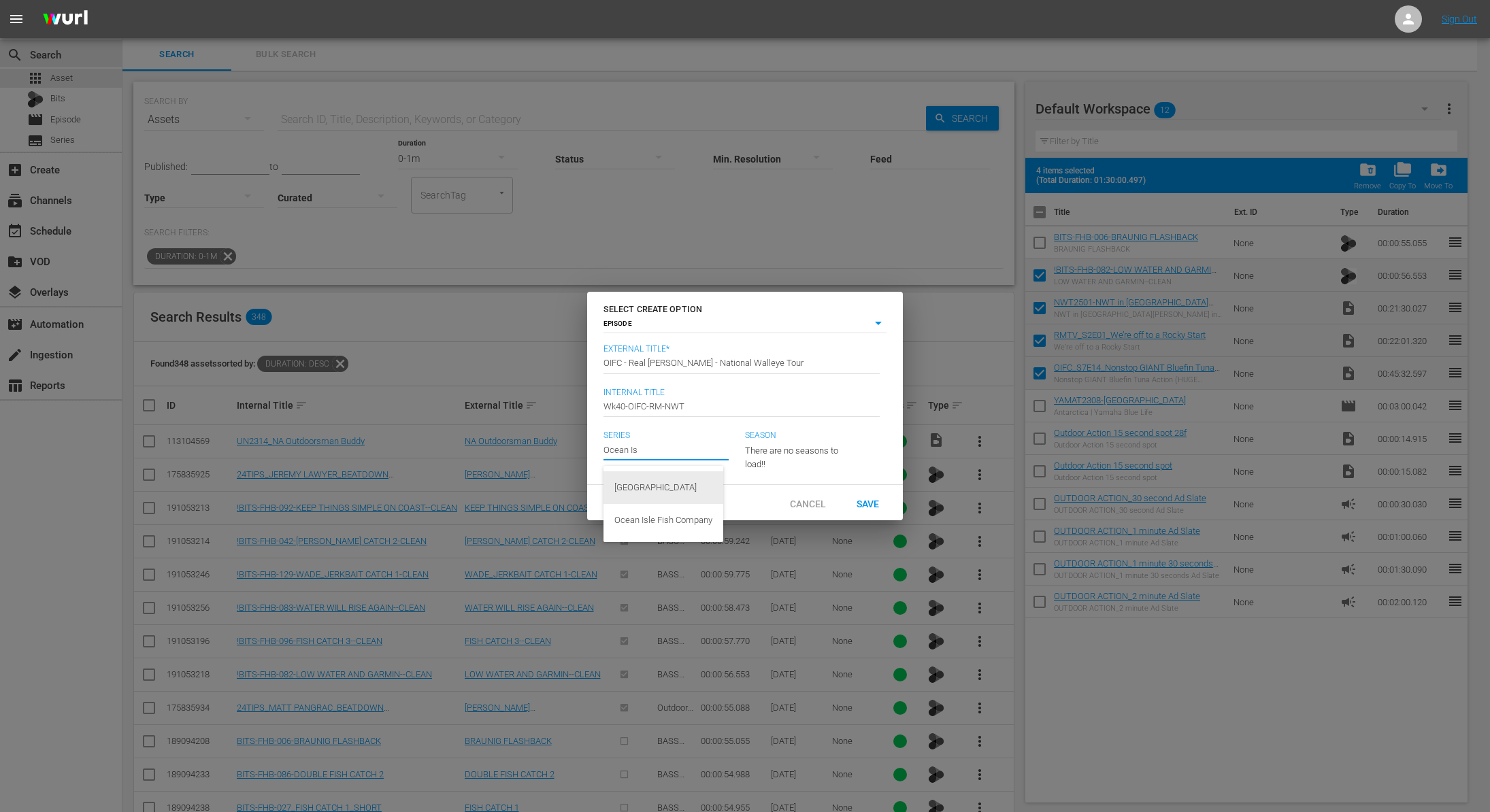
type input "[GEOGRAPHIC_DATA]"
click at [870, 506] on span "Save" at bounding box center [868, 503] width 45 height 11
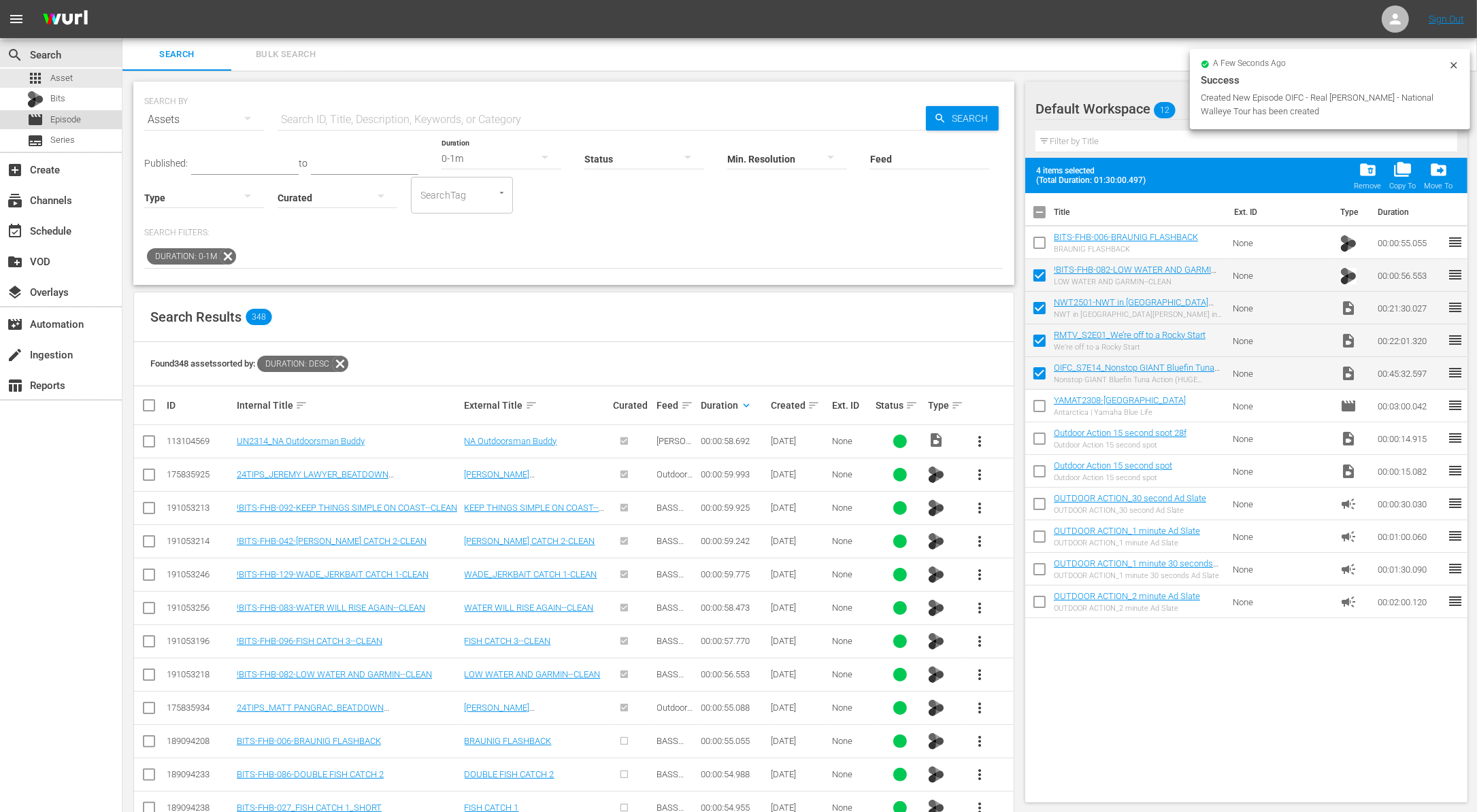
click at [96, 114] on div "movie Episode" at bounding box center [61, 120] width 122 height 19
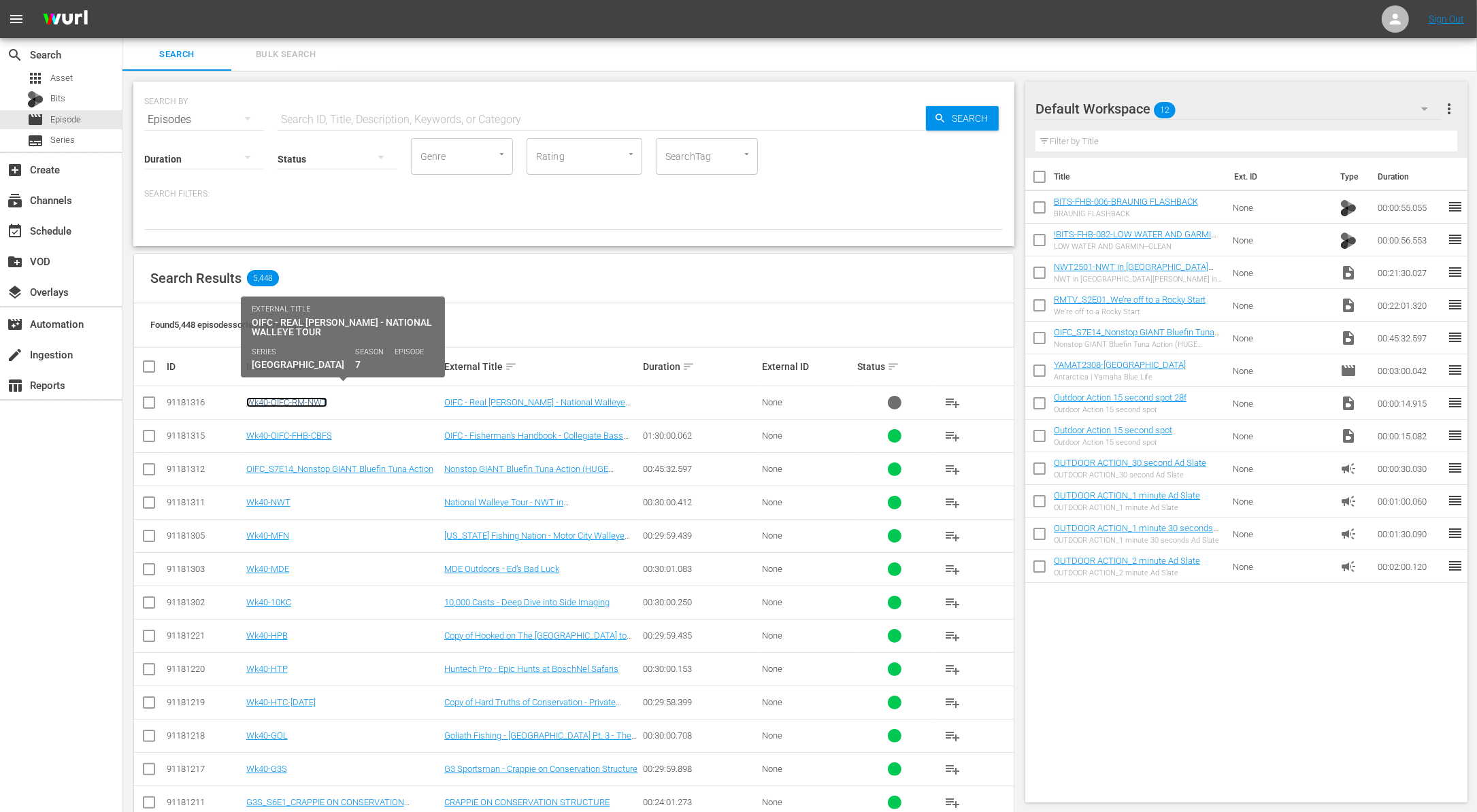
click at [286, 402] on link "Wk40-OIFC-RM-NWT" at bounding box center [287, 402] width 81 height 10
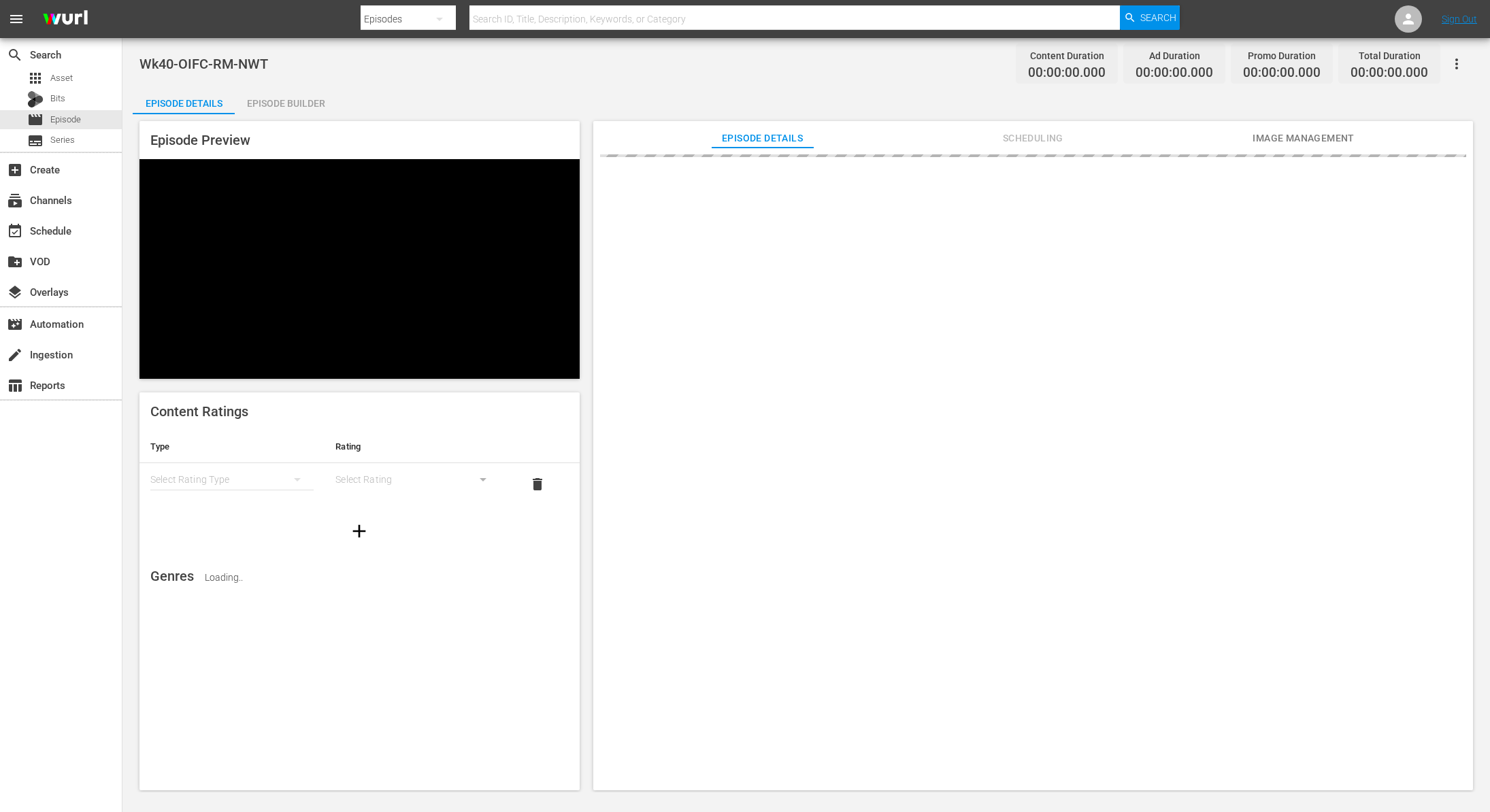
click at [290, 102] on div "Episode Builder" at bounding box center [285, 103] width 102 height 33
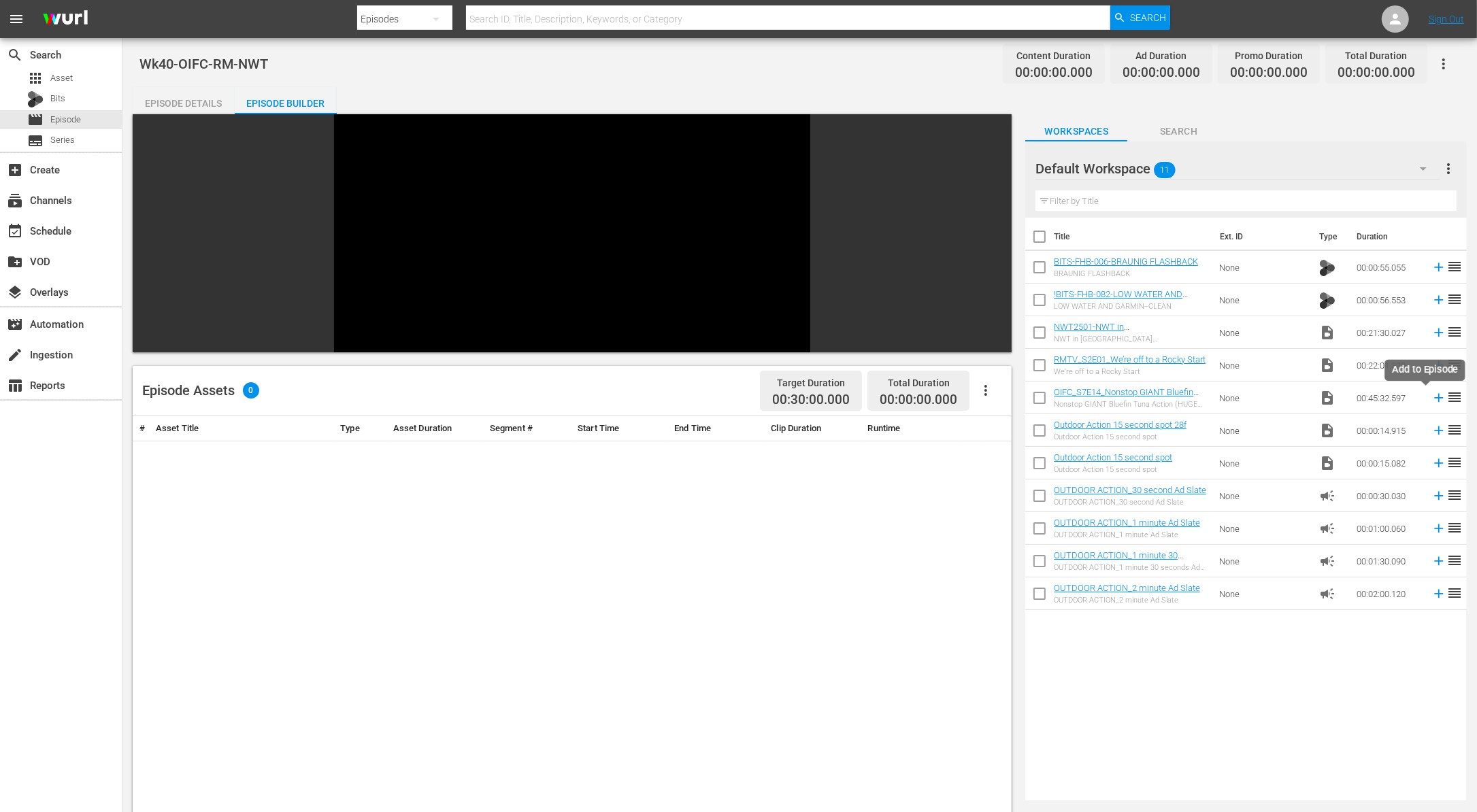
click at [1435, 401] on icon at bounding box center [1439, 398] width 9 height 9
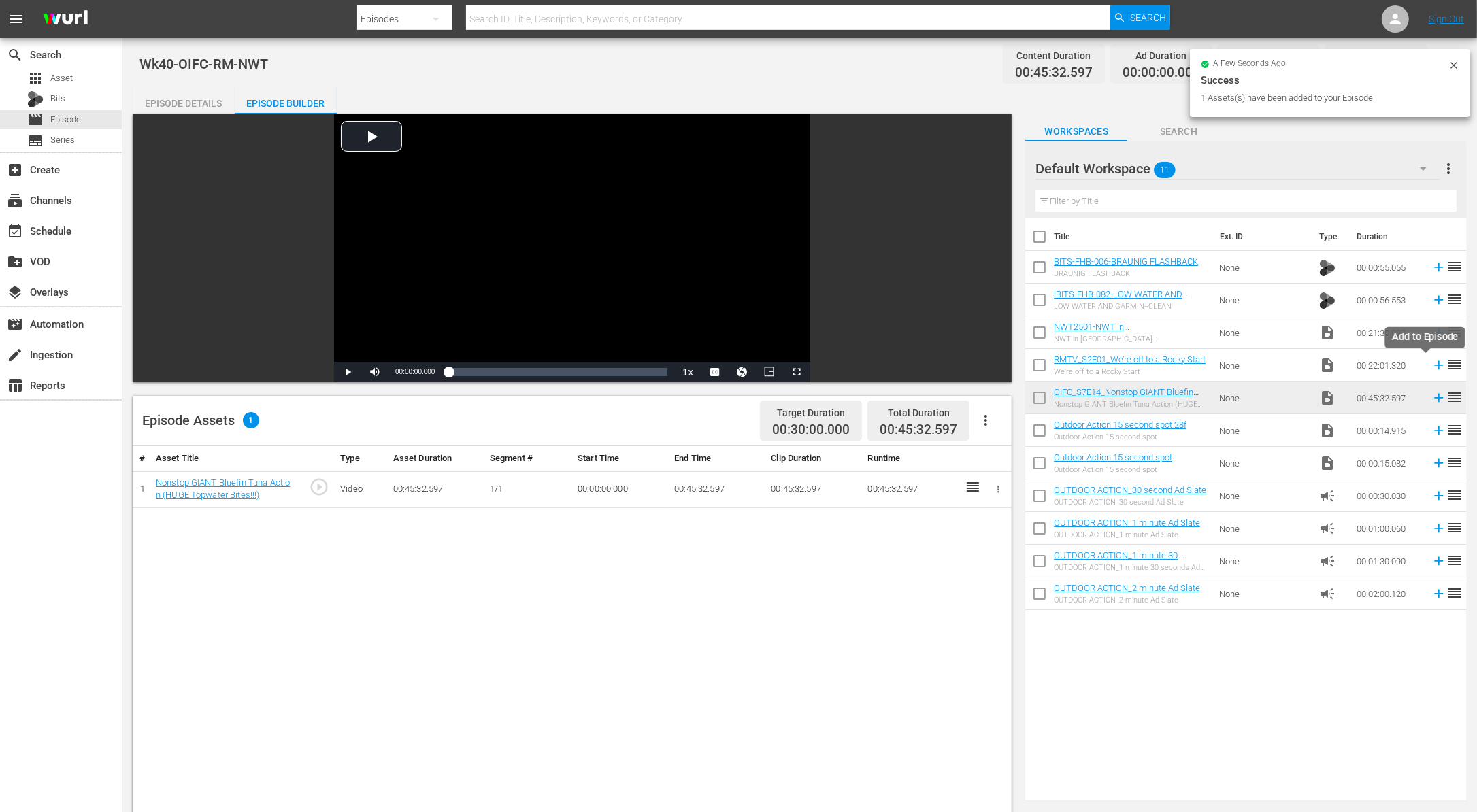
click at [1435, 365] on icon at bounding box center [1439, 365] width 9 height 9
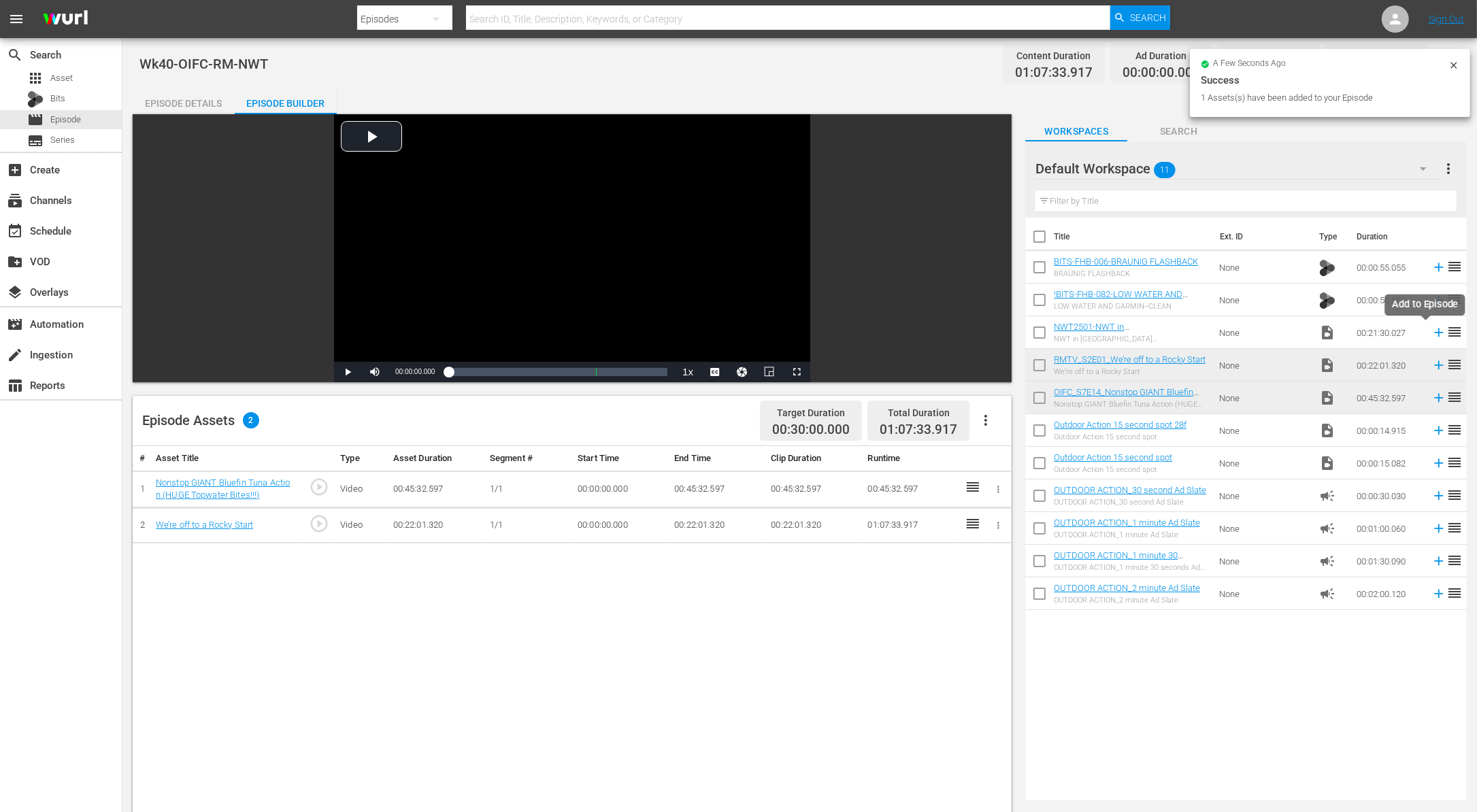
click at [1431, 331] on icon at bounding box center [1438, 332] width 15 height 15
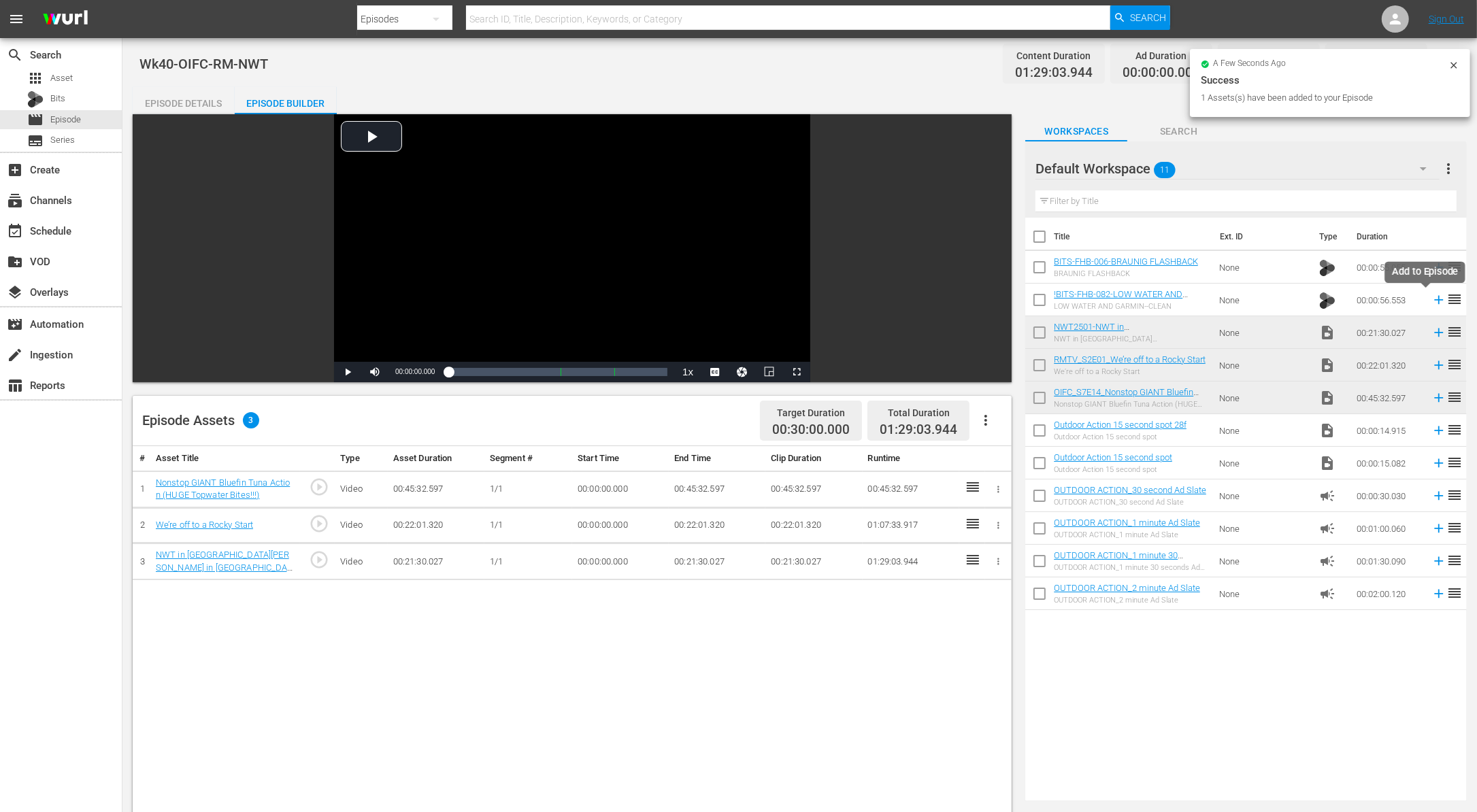
click at [1431, 301] on icon at bounding box center [1438, 299] width 15 height 15
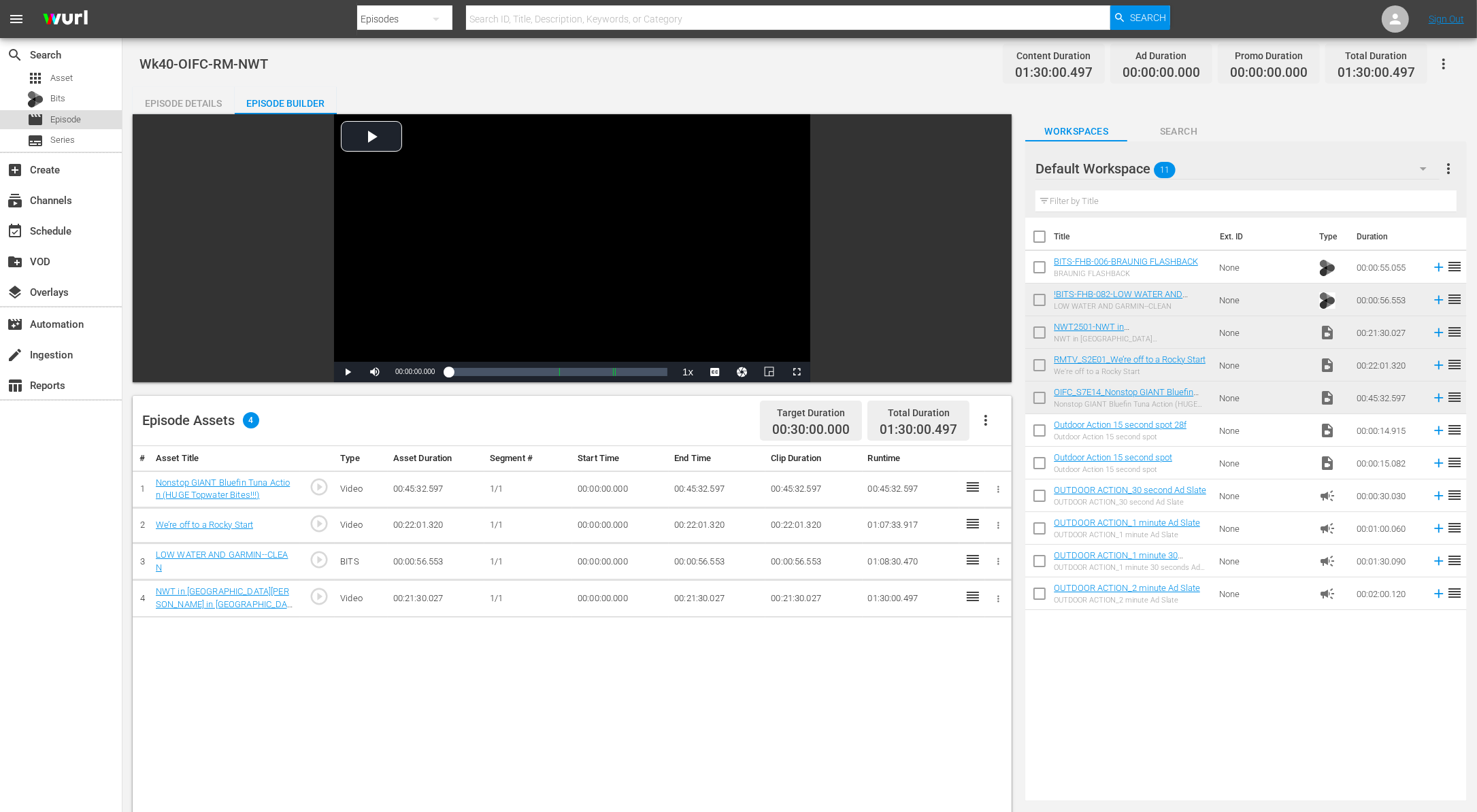
click at [67, 117] on span "Episode" at bounding box center [65, 119] width 30 height 13
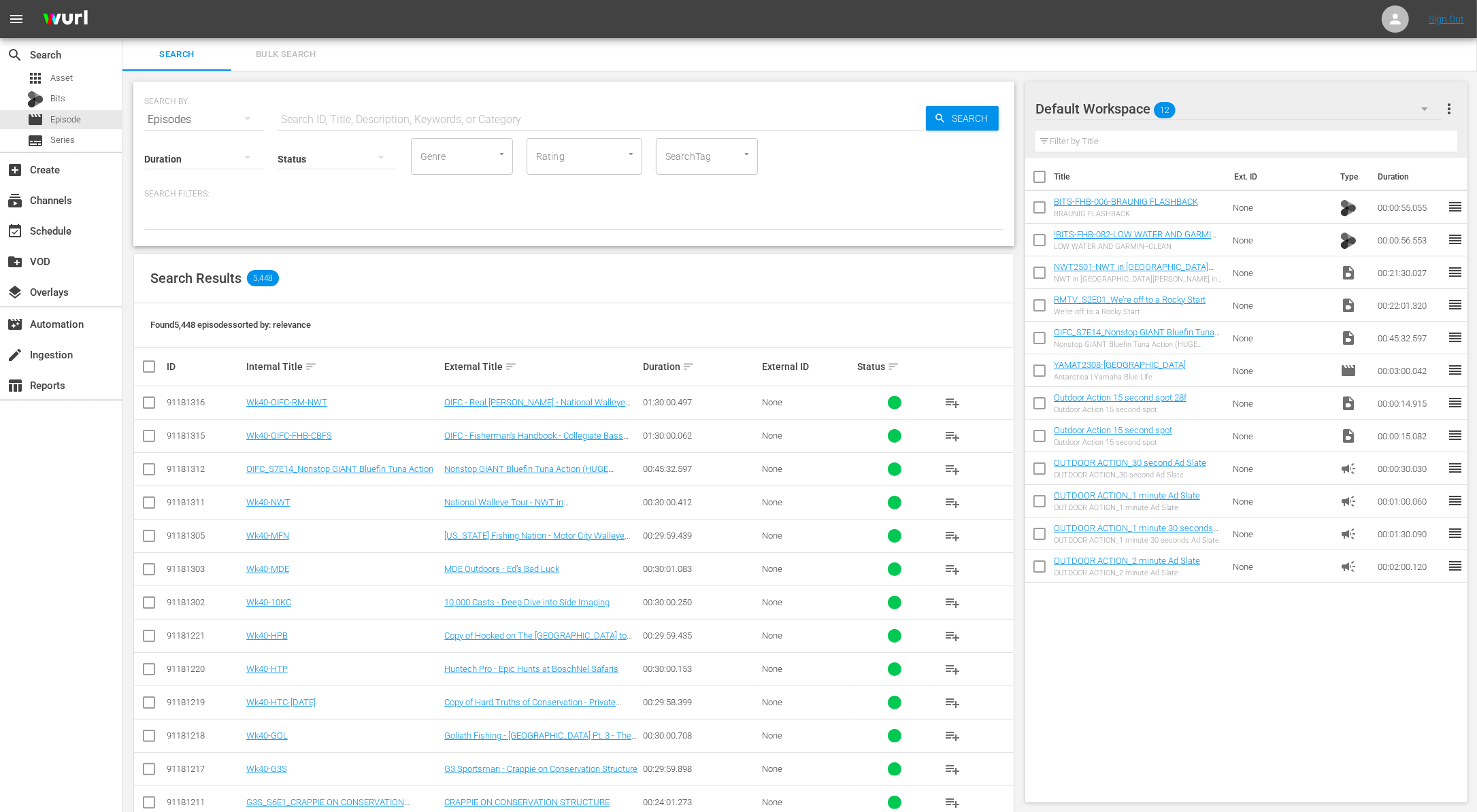
click at [1042, 209] on input "checkbox" at bounding box center [1039, 210] width 29 height 29
checkbox input "true"
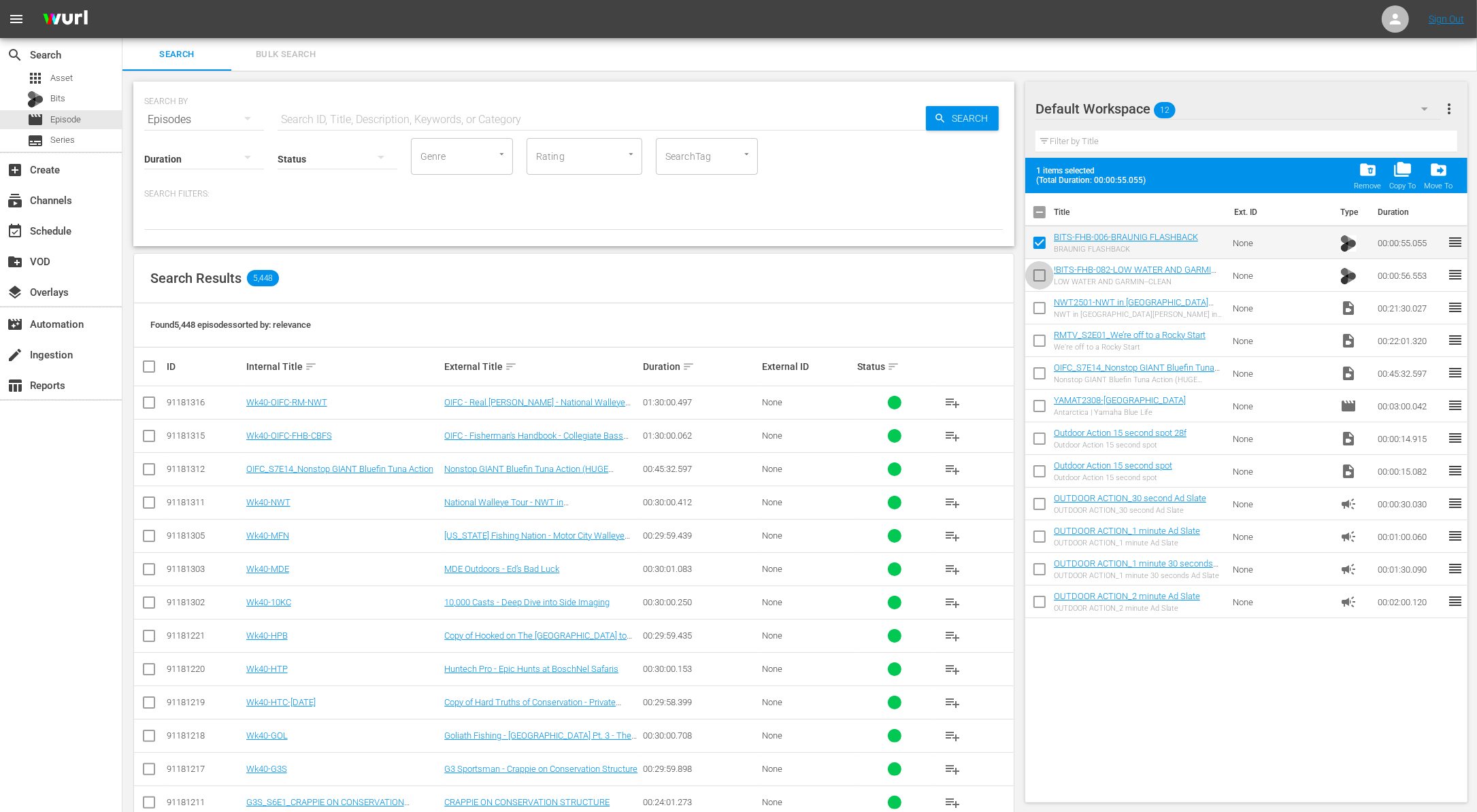
click at [1039, 275] on input "checkbox" at bounding box center [1039, 278] width 29 height 29
checkbox input "true"
click at [1037, 301] on input "checkbox" at bounding box center [1039, 310] width 29 height 29
checkbox input "true"
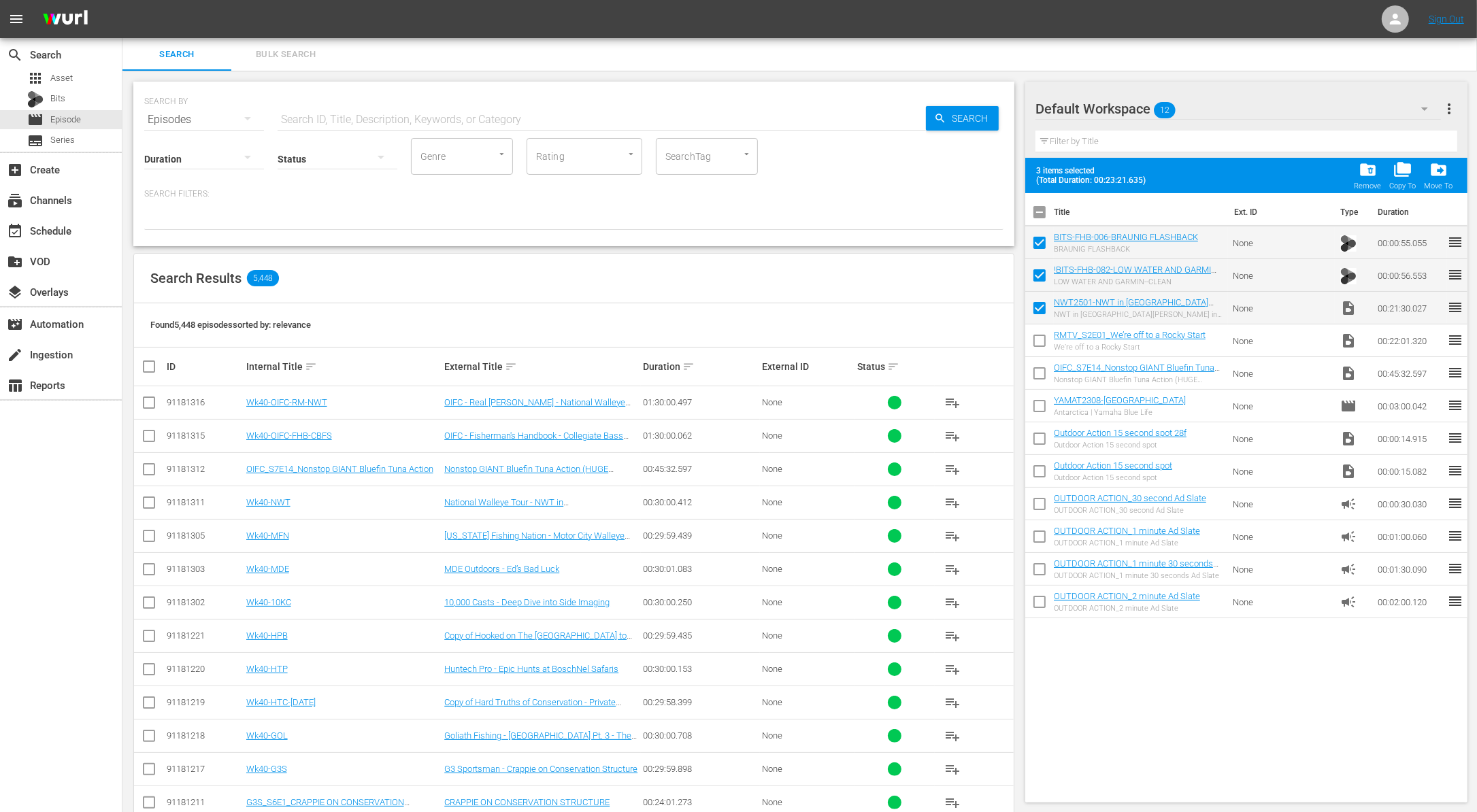
click at [1038, 347] on input "checkbox" at bounding box center [1039, 343] width 29 height 29
checkbox input "true"
click at [1364, 173] on span "folder_delete" at bounding box center [1367, 169] width 18 height 18
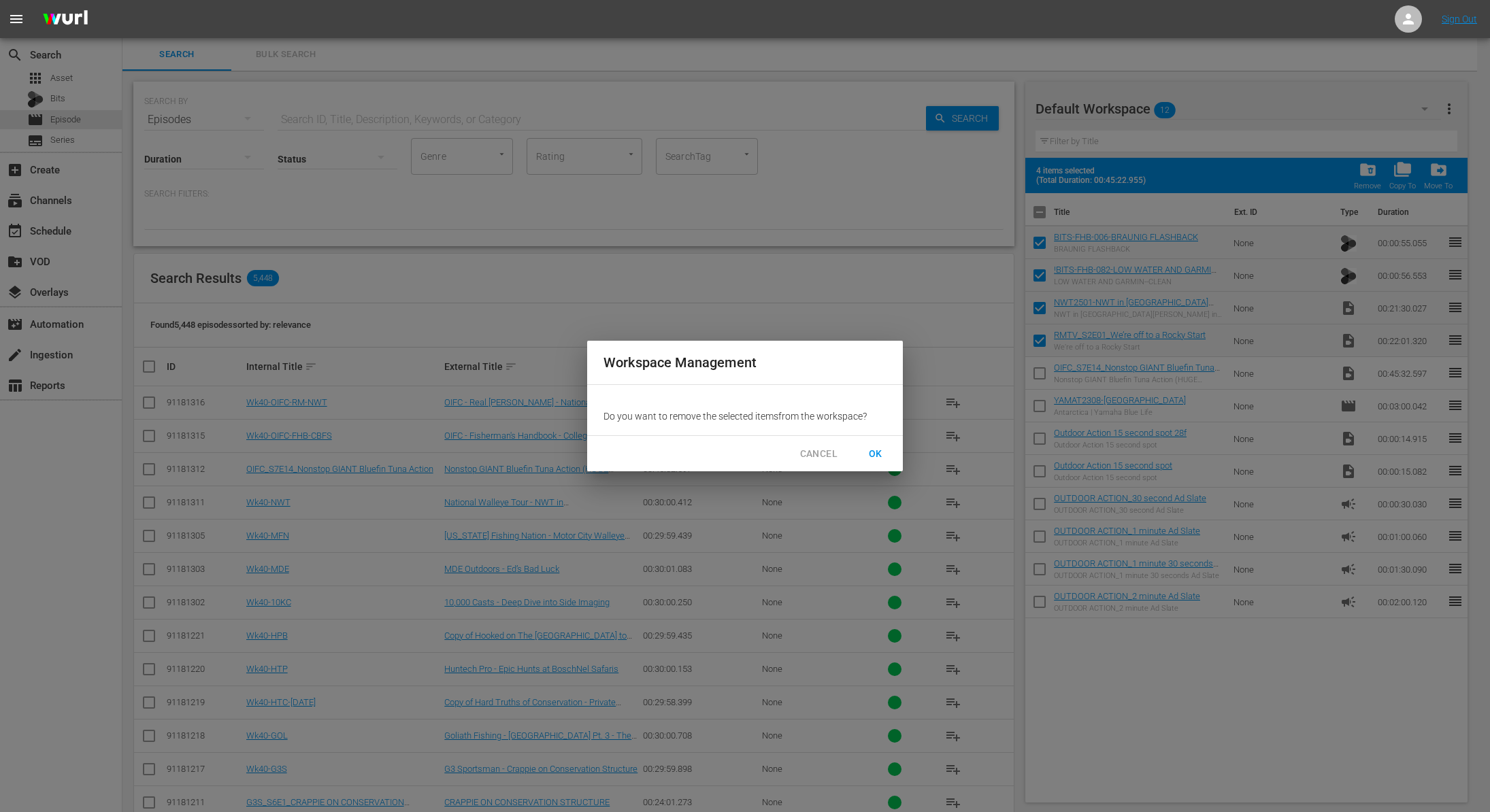
click at [883, 450] on span "OK" at bounding box center [876, 454] width 22 height 17
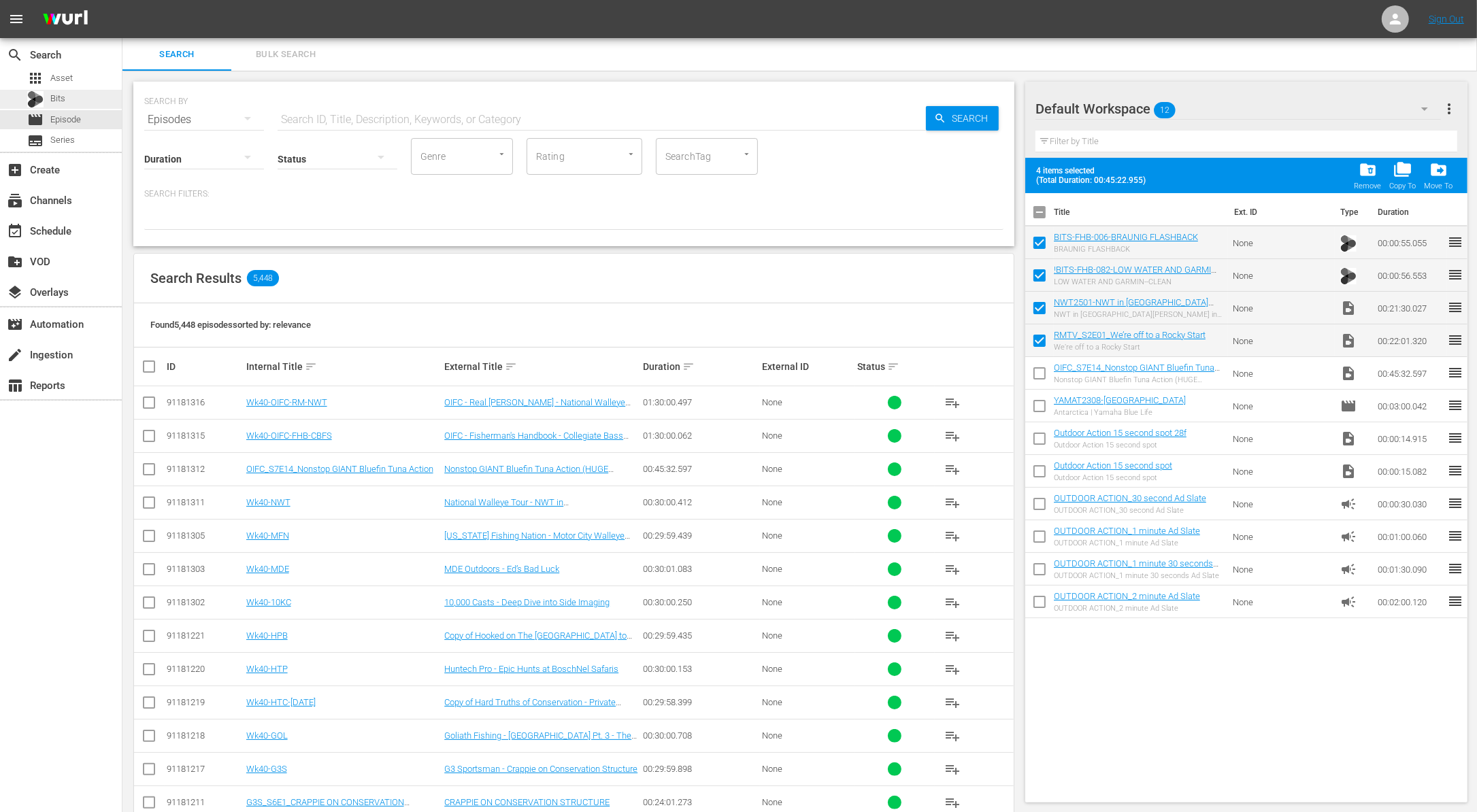
checkbox input "false"
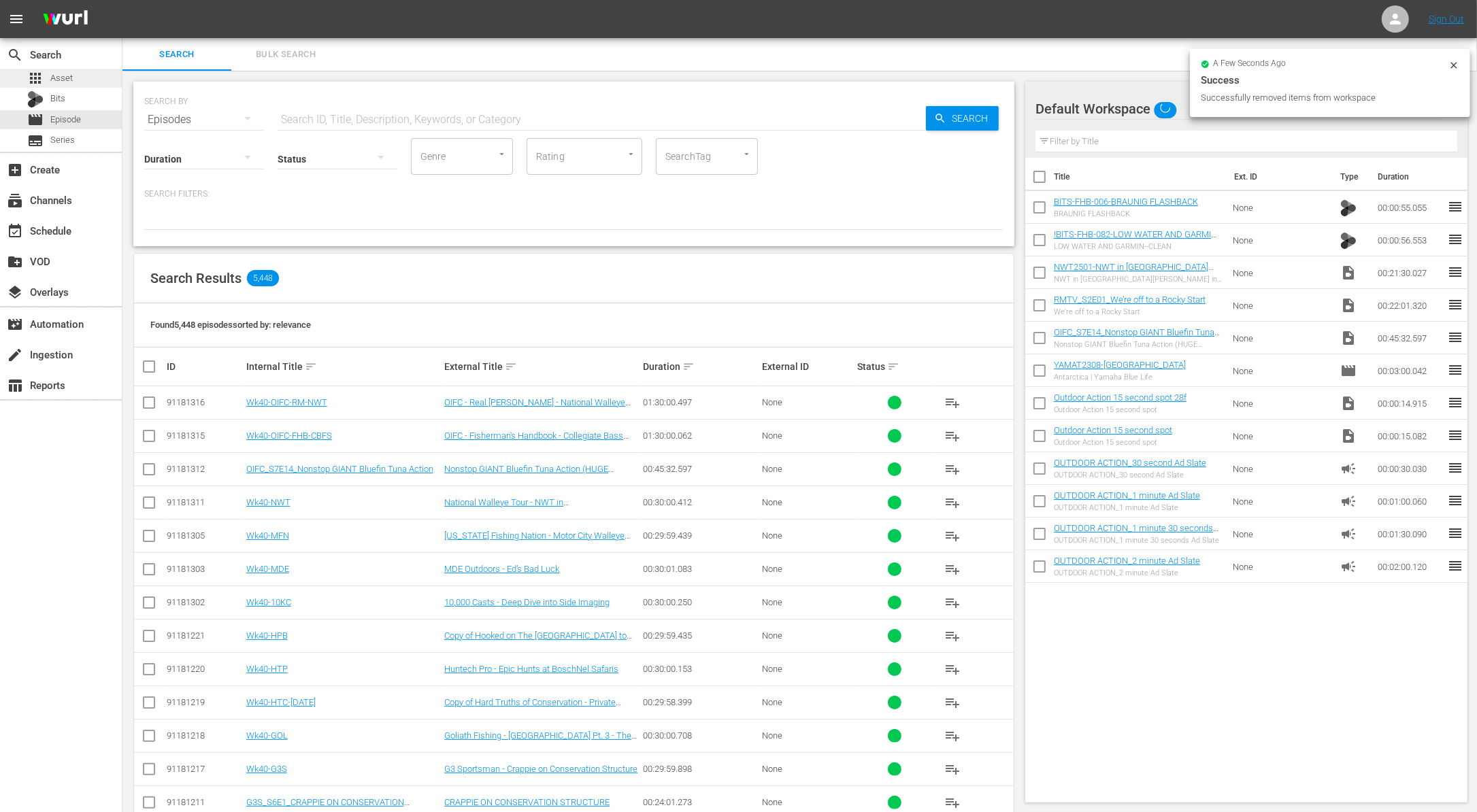
click at [70, 81] on span "Asset" at bounding box center [61, 77] width 23 height 13
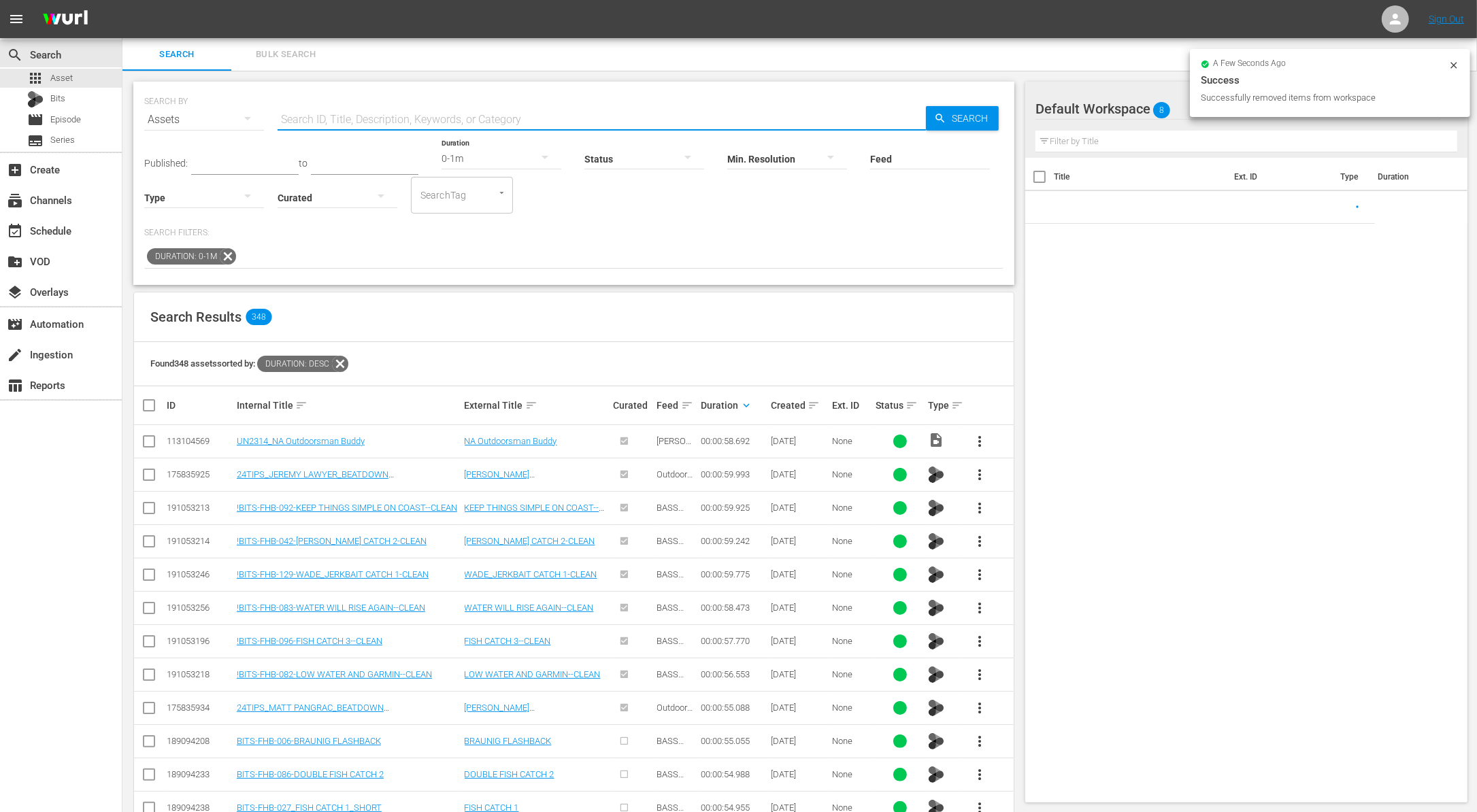
click at [350, 111] on input "text" at bounding box center [601, 120] width 648 height 33
click at [228, 259] on icon at bounding box center [227, 256] width 18 height 18
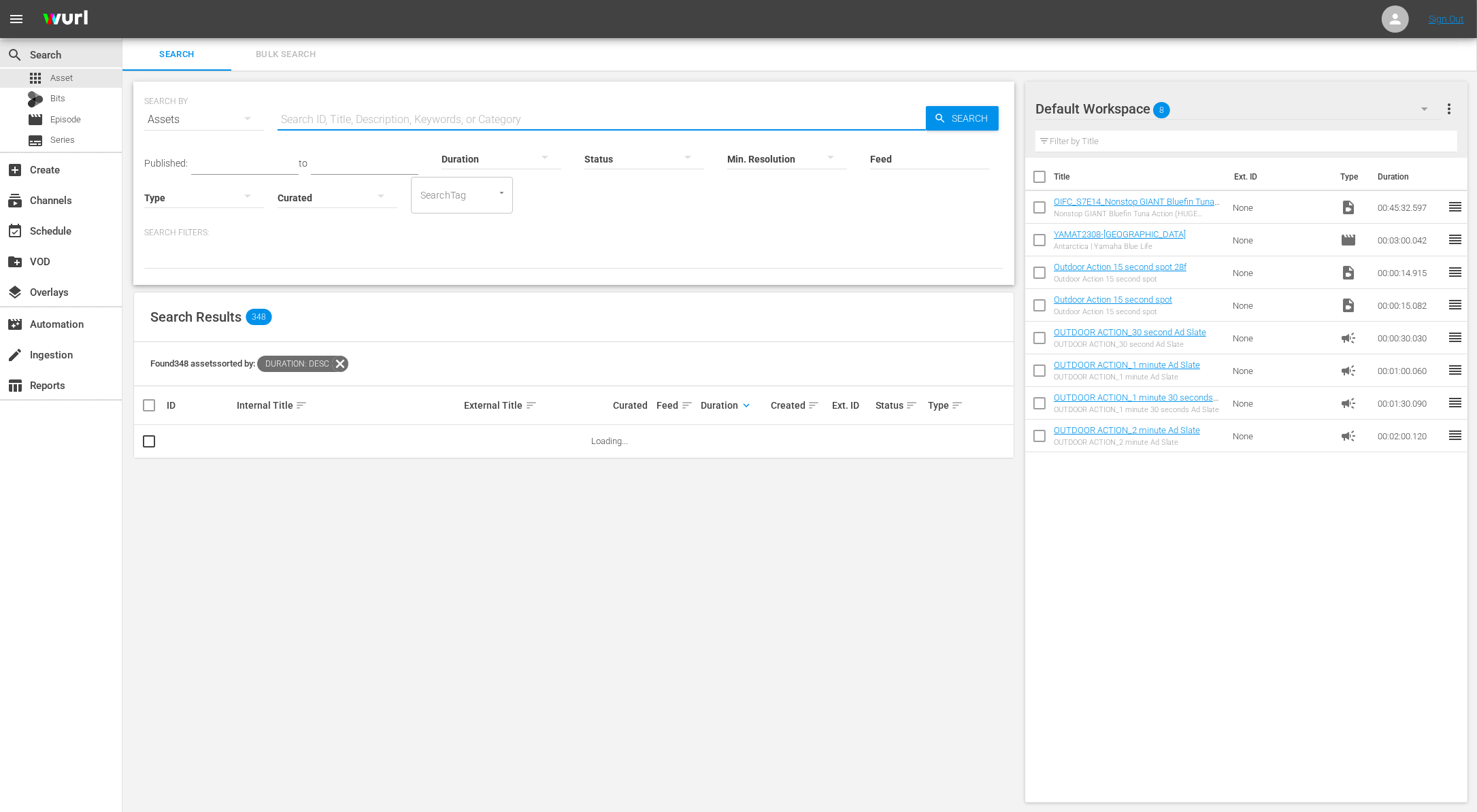
click at [374, 112] on input "text" at bounding box center [601, 120] width 648 height 33
paste input "Thoughts On Deer Hunting"
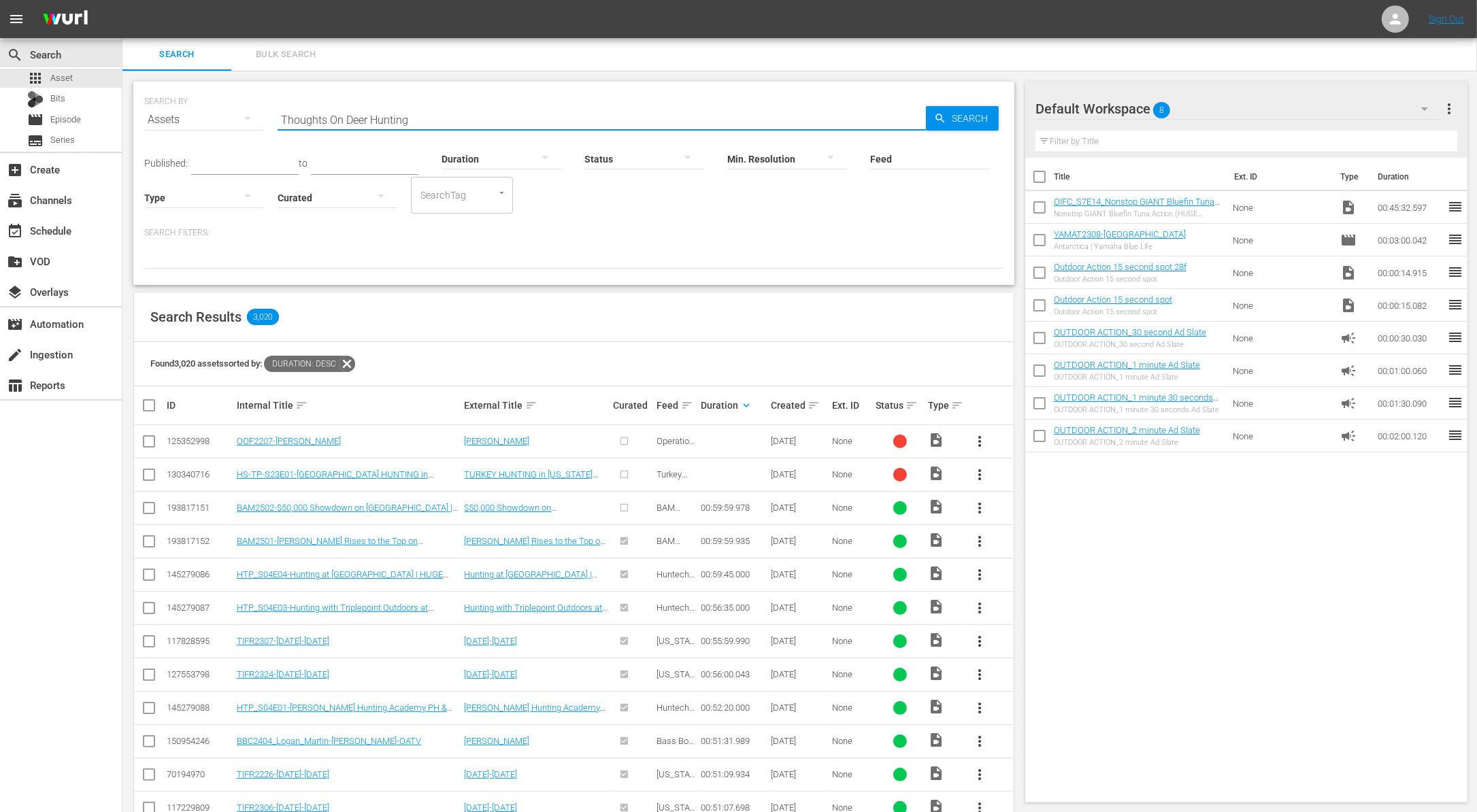
type input "Thoughts On Deer Hunting"
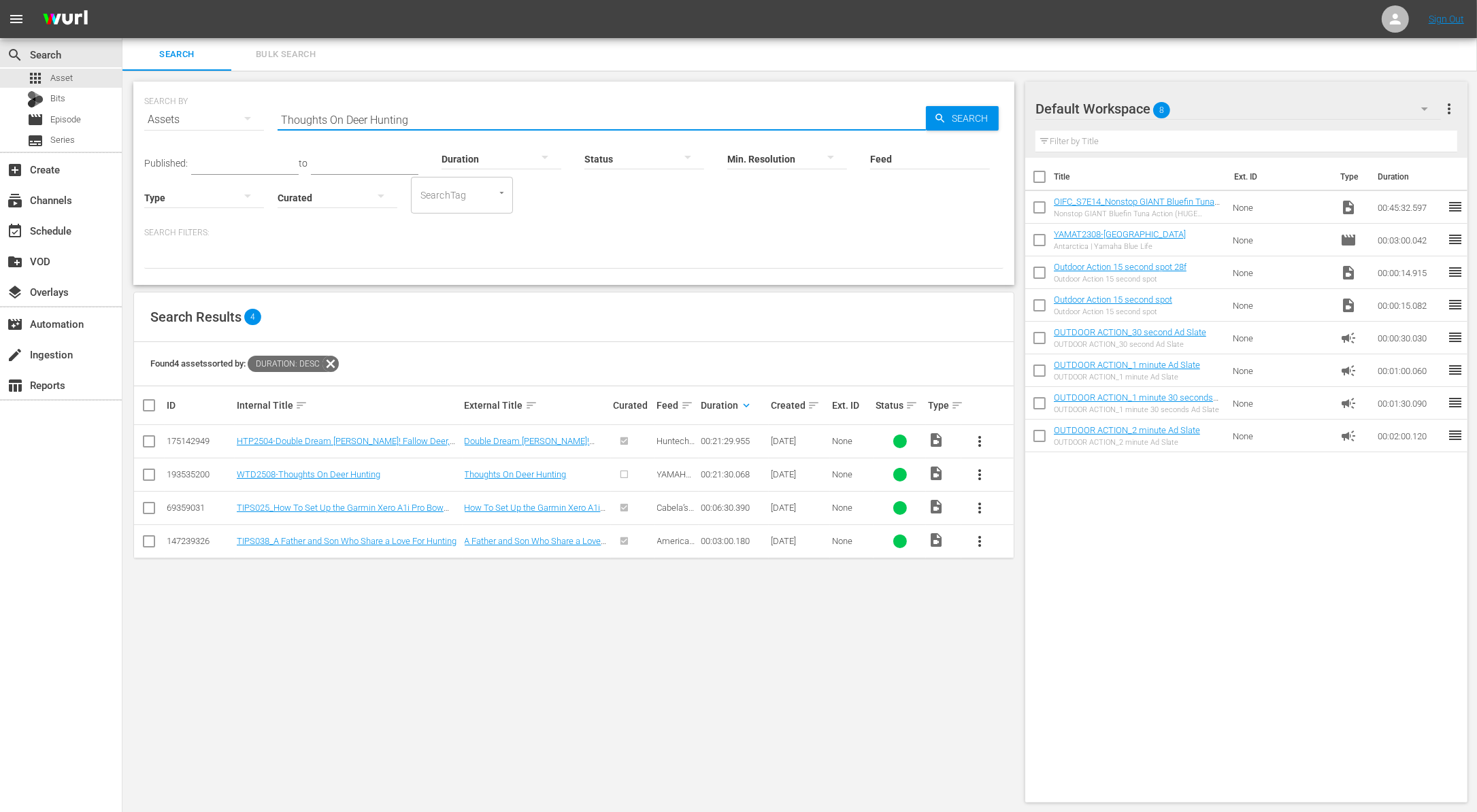
click at [984, 472] on span "more_vert" at bounding box center [979, 474] width 16 height 16
click at [1028, 513] on div "Workspace" at bounding box center [1053, 512] width 92 height 33
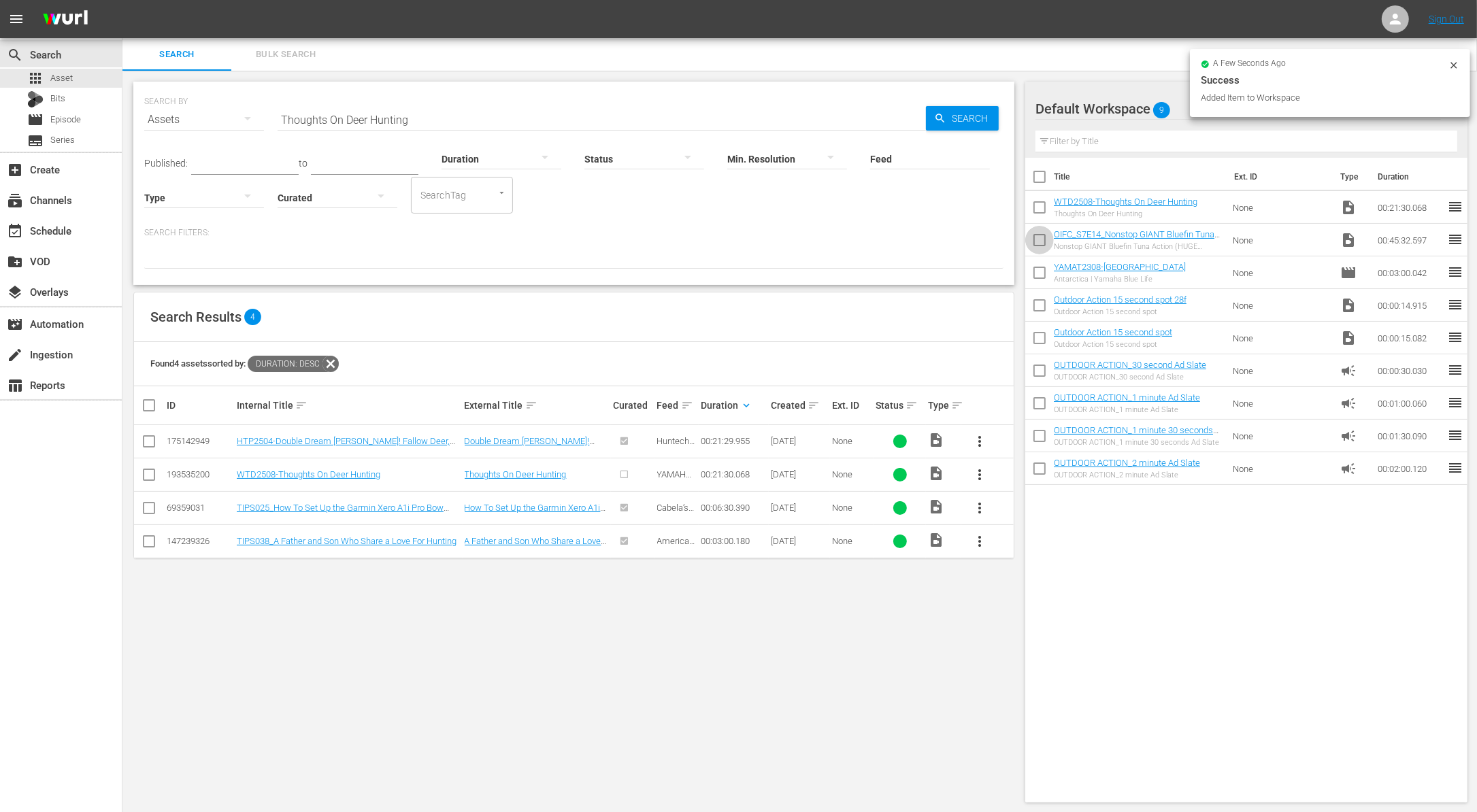
click at [1040, 251] on input "checkbox" at bounding box center [1039, 242] width 29 height 29
checkbox input "true"
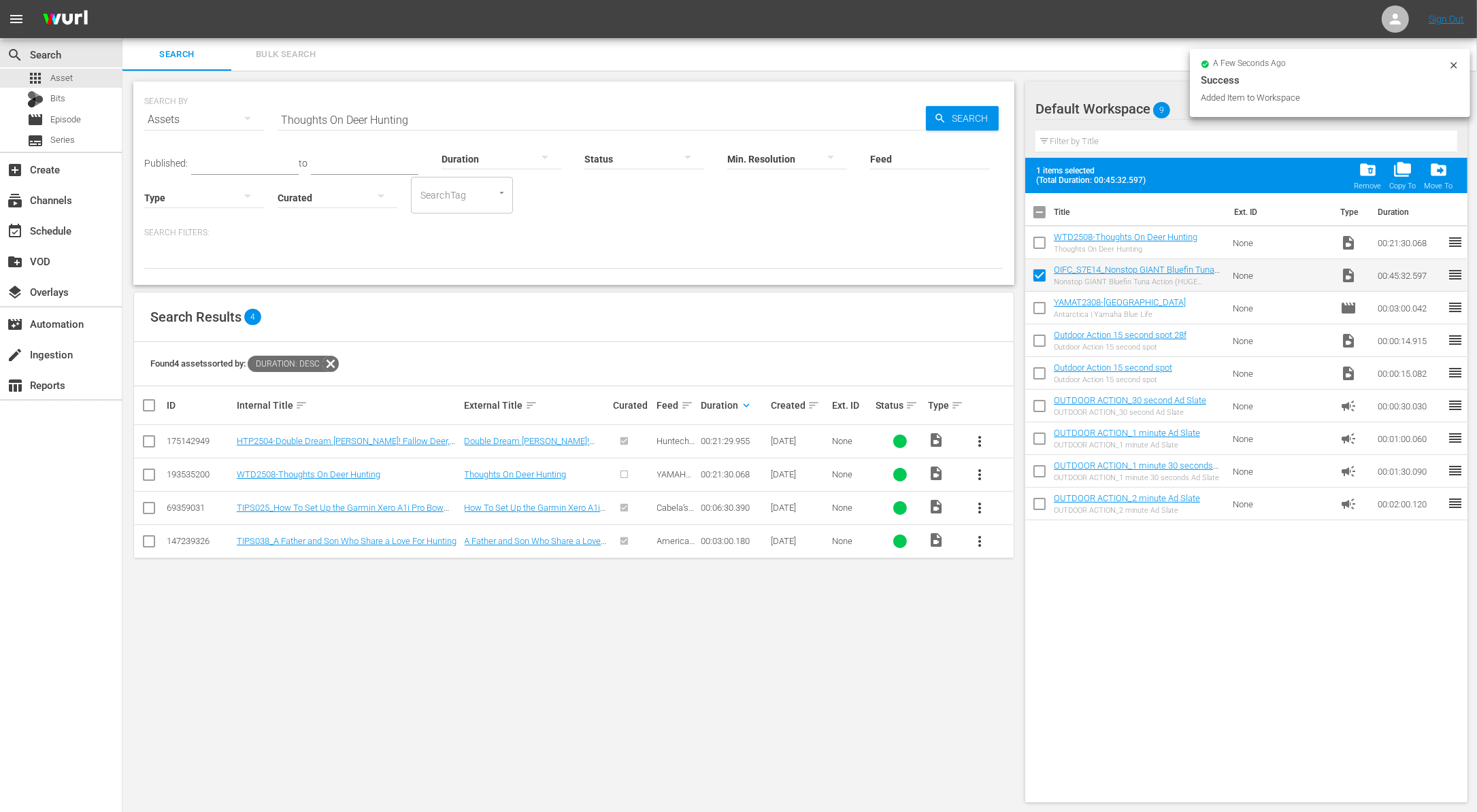
click at [1038, 238] on input "checkbox" at bounding box center [1039, 245] width 29 height 29
checkbox input "true"
click at [426, 119] on input "Thoughts On Deer Hunting" at bounding box center [601, 120] width 648 height 33
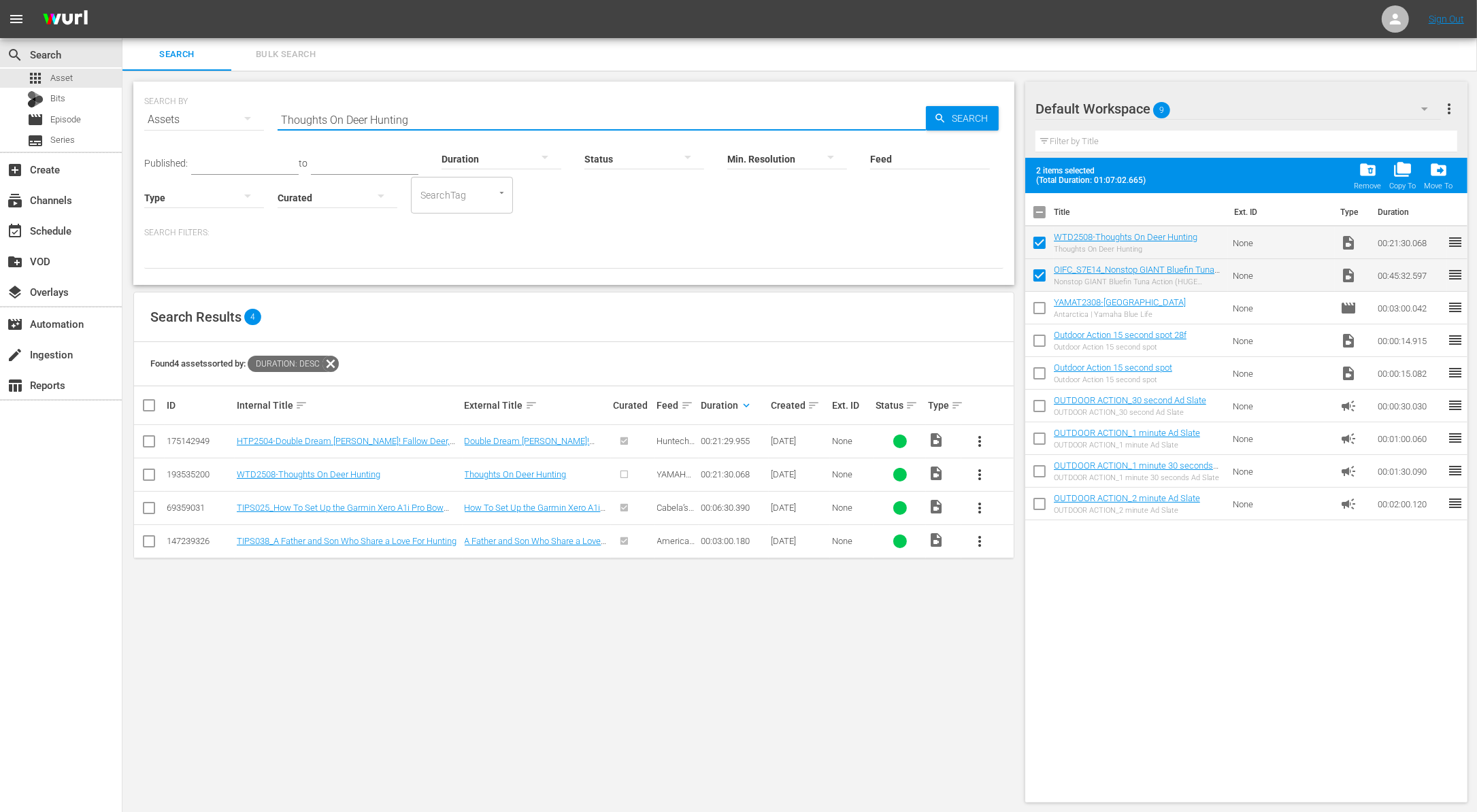
click at [426, 119] on input "Thoughts On Deer Hunting" at bounding box center [601, 120] width 648 height 33
paste input "Beach for Fun - Reef for Flavor"
type input "Beach for Fun - Reef for Flavor"
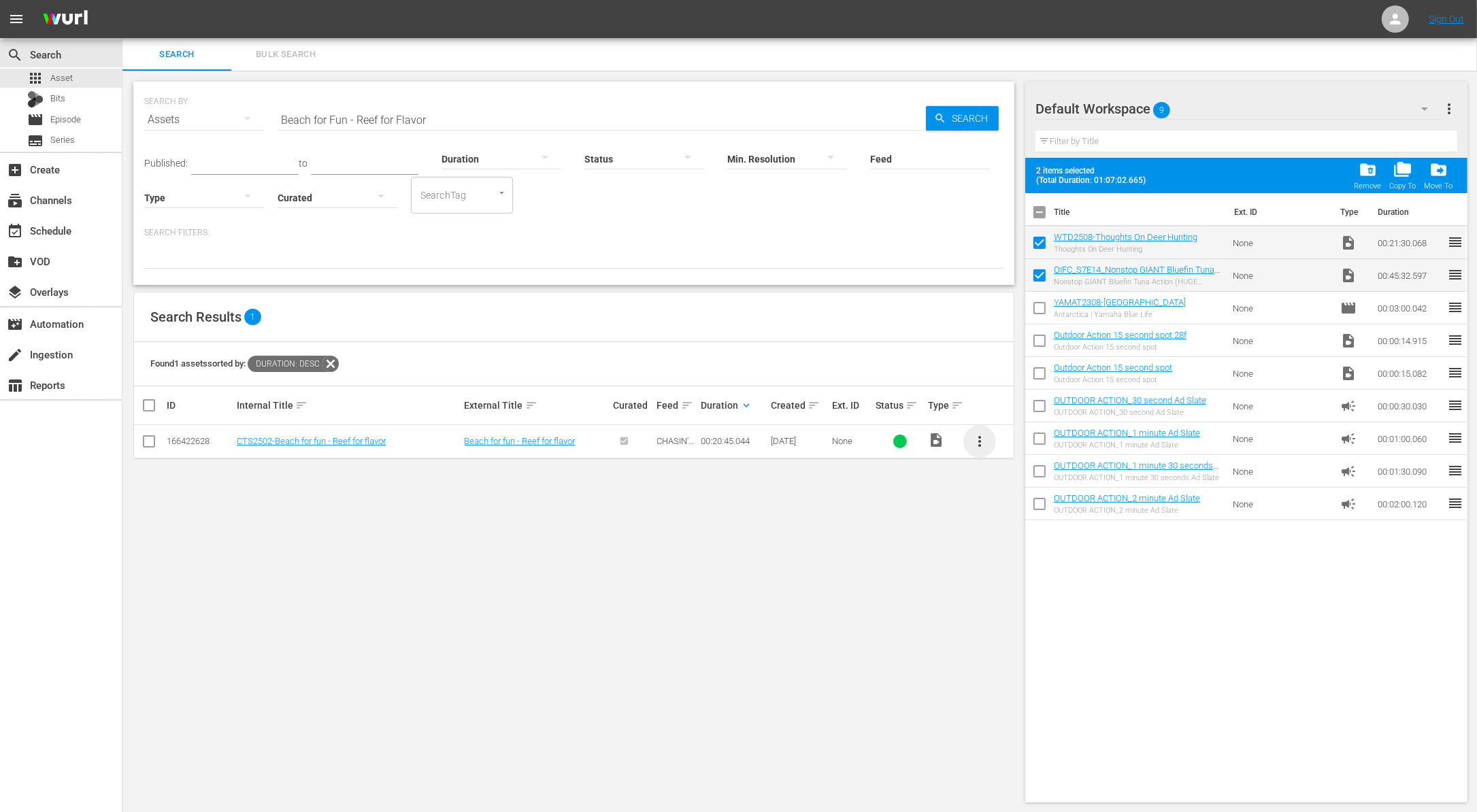
click at [978, 448] on span "more_vert" at bounding box center [979, 441] width 16 height 16
click at [1028, 495] on div "Workspace" at bounding box center [1053, 479] width 92 height 33
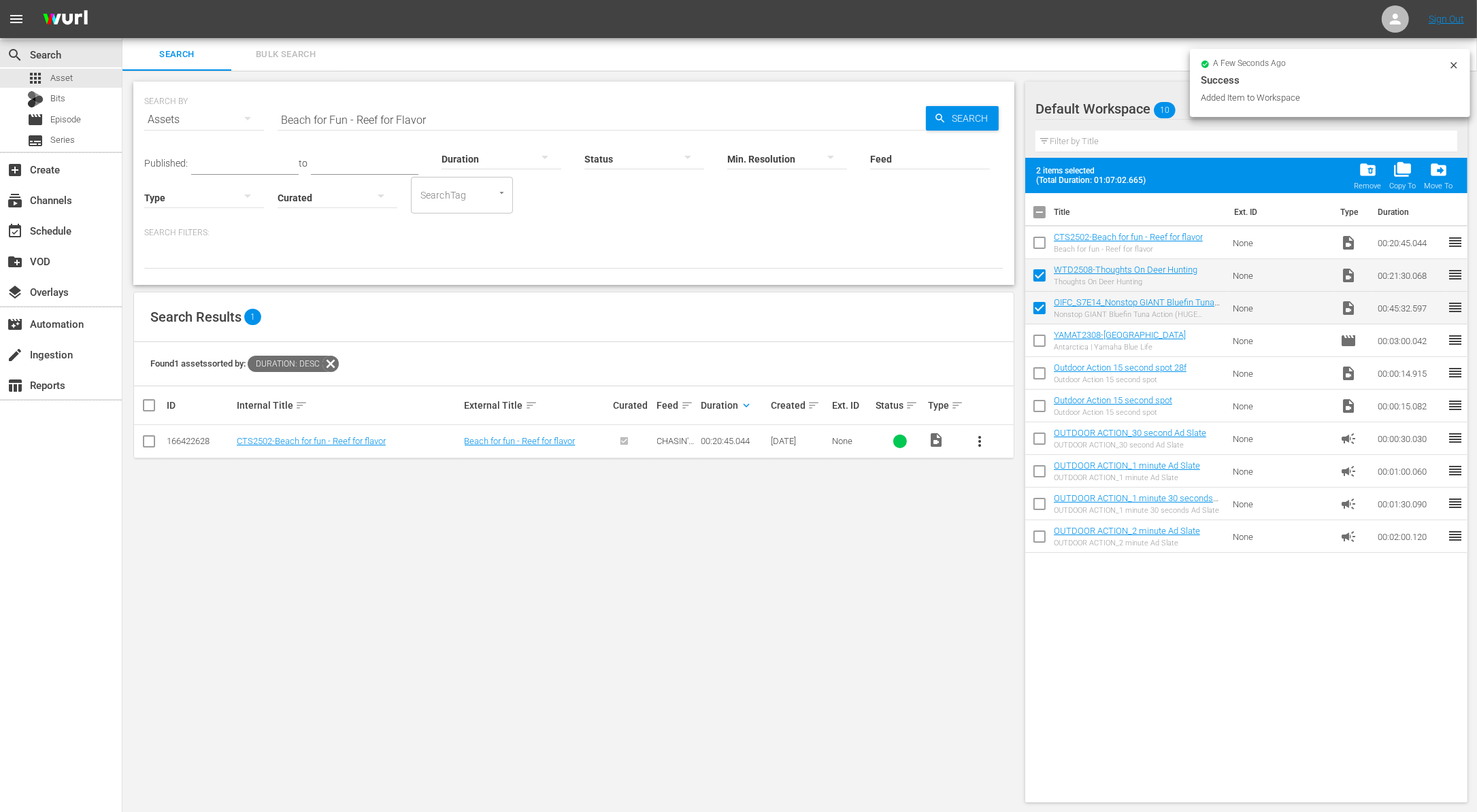
click at [1038, 251] on input "checkbox" at bounding box center [1039, 245] width 29 height 29
checkbox input "true"
click at [433, 118] on input "Beach for Fun - Reef for Flavor" at bounding box center [601, 120] width 648 height 33
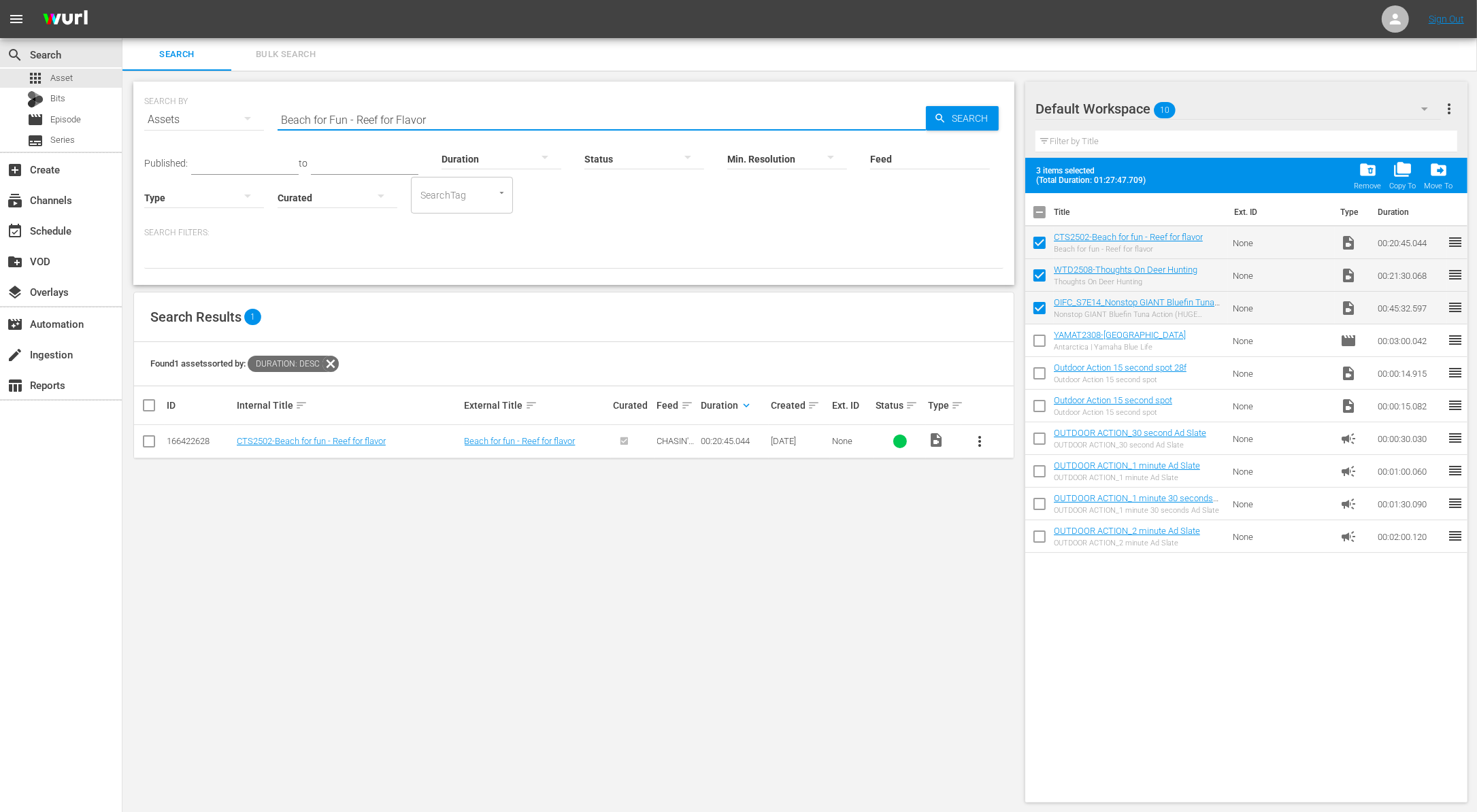
click at [433, 118] on input "Beach for Fun - Reef for Flavor" at bounding box center [601, 120] width 648 height 33
click at [508, 243] on div "Search Filters:" at bounding box center [574, 248] width 859 height 41
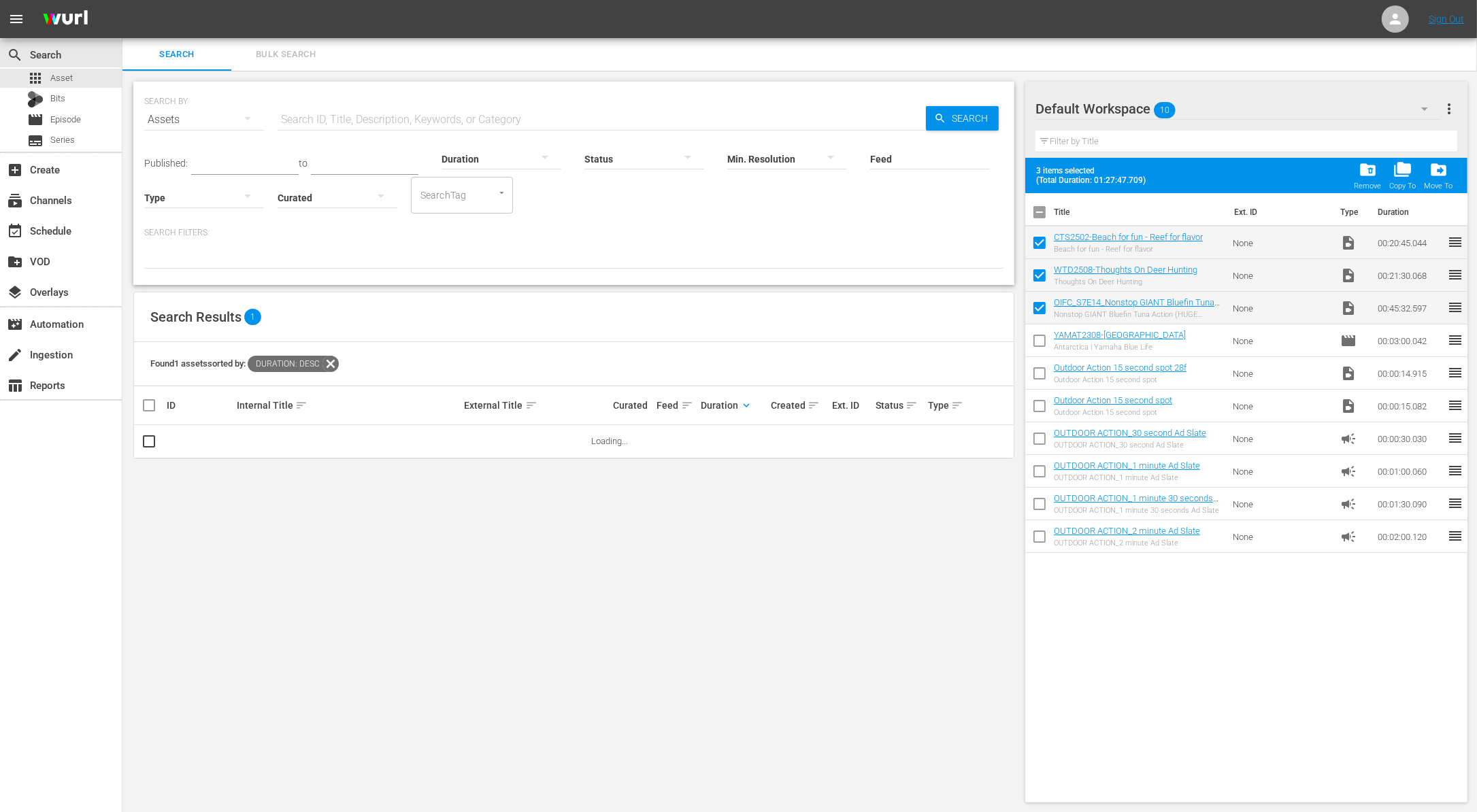
click at [501, 163] on div at bounding box center [501, 158] width 120 height 38
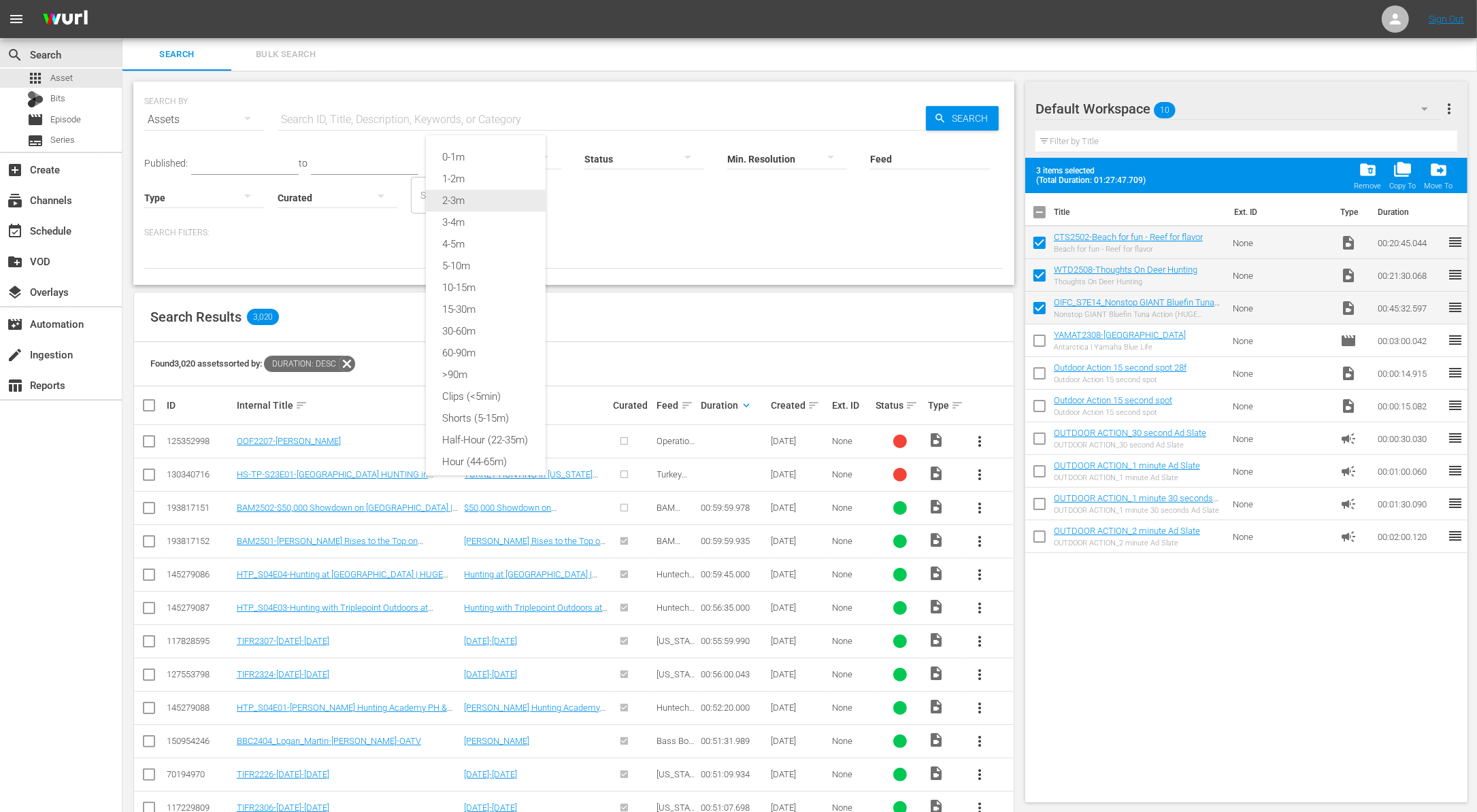
click at [483, 208] on div "2-3m" at bounding box center [485, 201] width 120 height 22
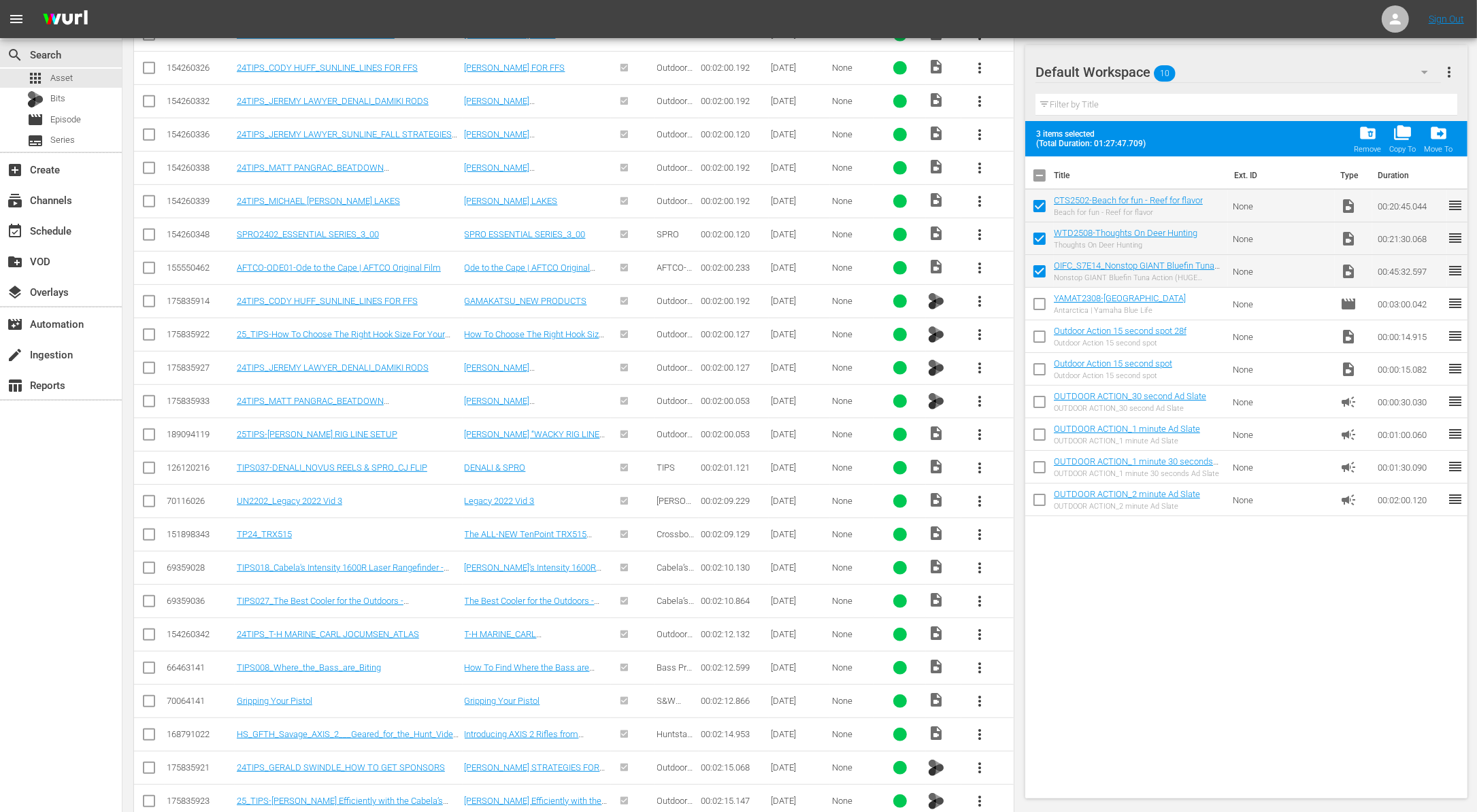
scroll to position [773, 0]
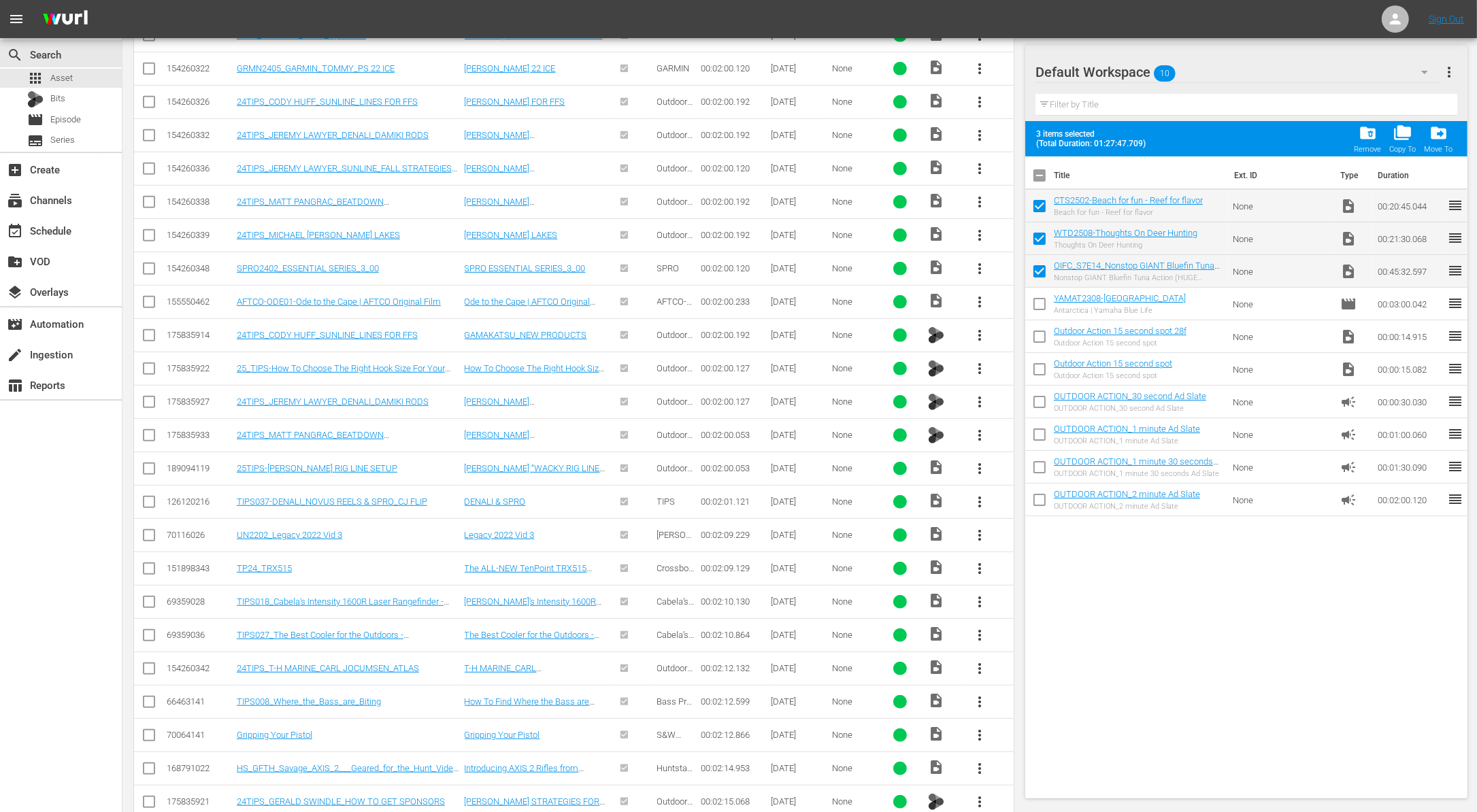
click at [985, 661] on span "more_vert" at bounding box center [979, 668] width 16 height 16
click at [1042, 700] on div "Workspace" at bounding box center [1053, 697] width 92 height 33
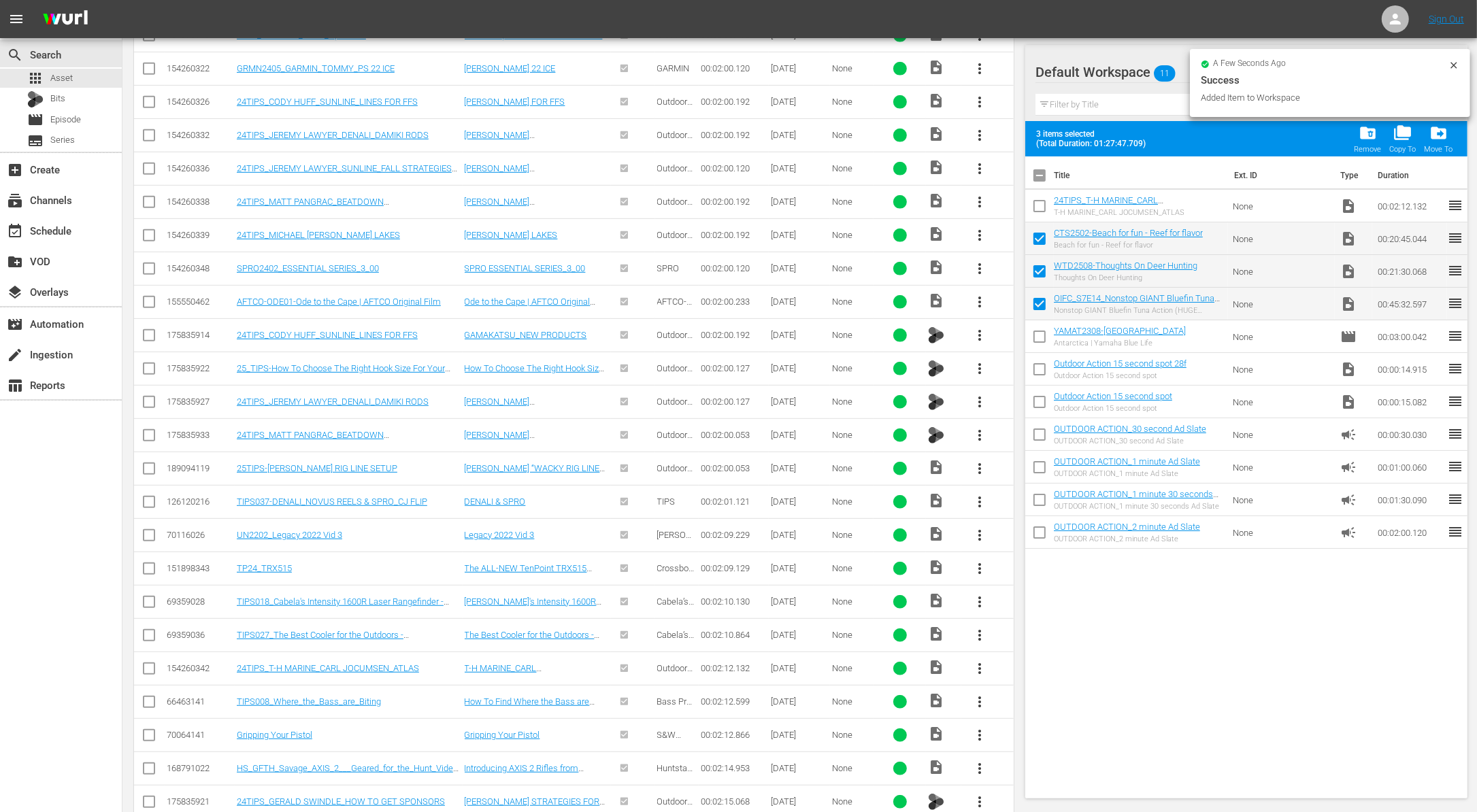
click at [1036, 201] on input "checkbox" at bounding box center [1039, 209] width 29 height 29
checkbox input "true"
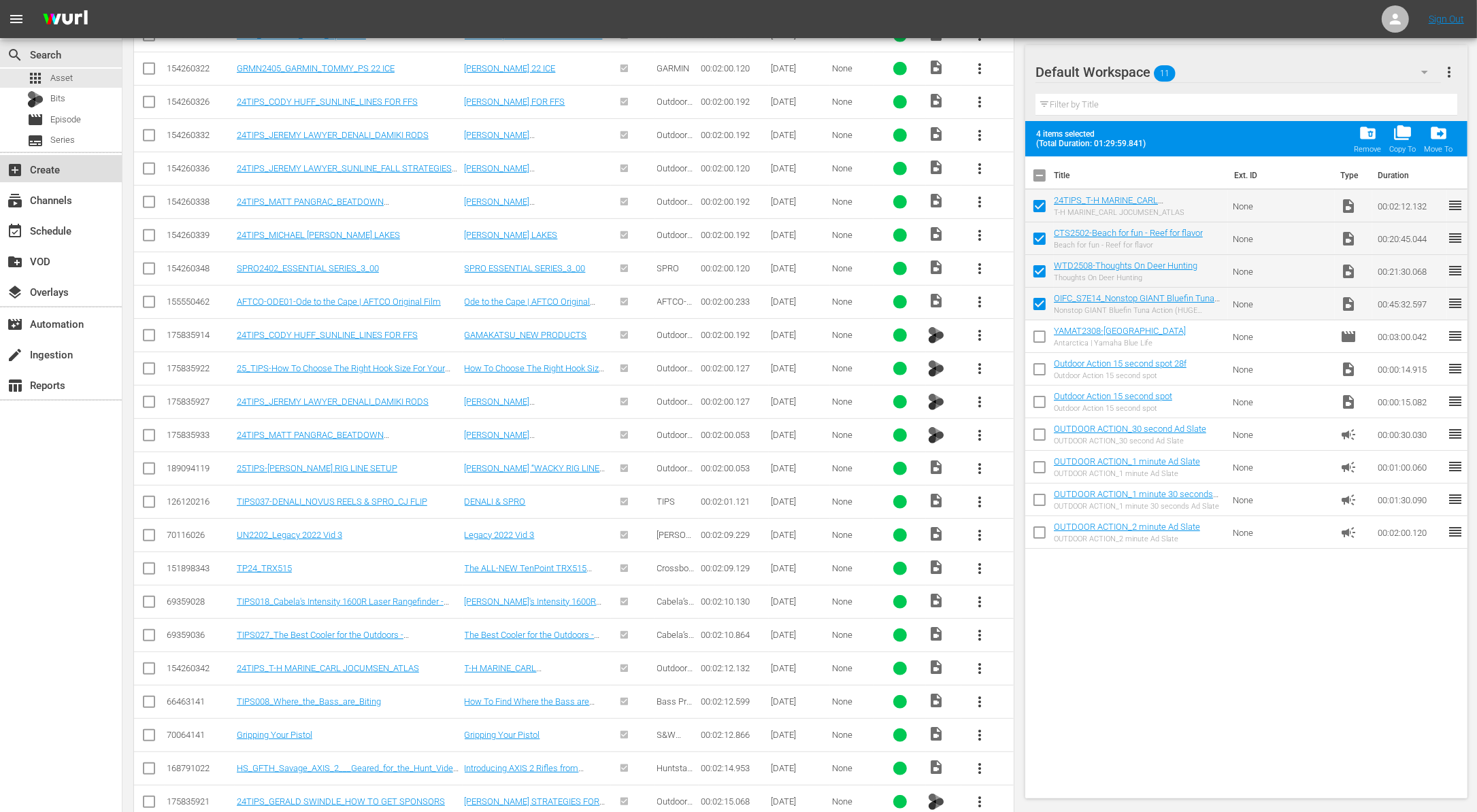
click at [44, 171] on div "add_box Create" at bounding box center [38, 167] width 76 height 13
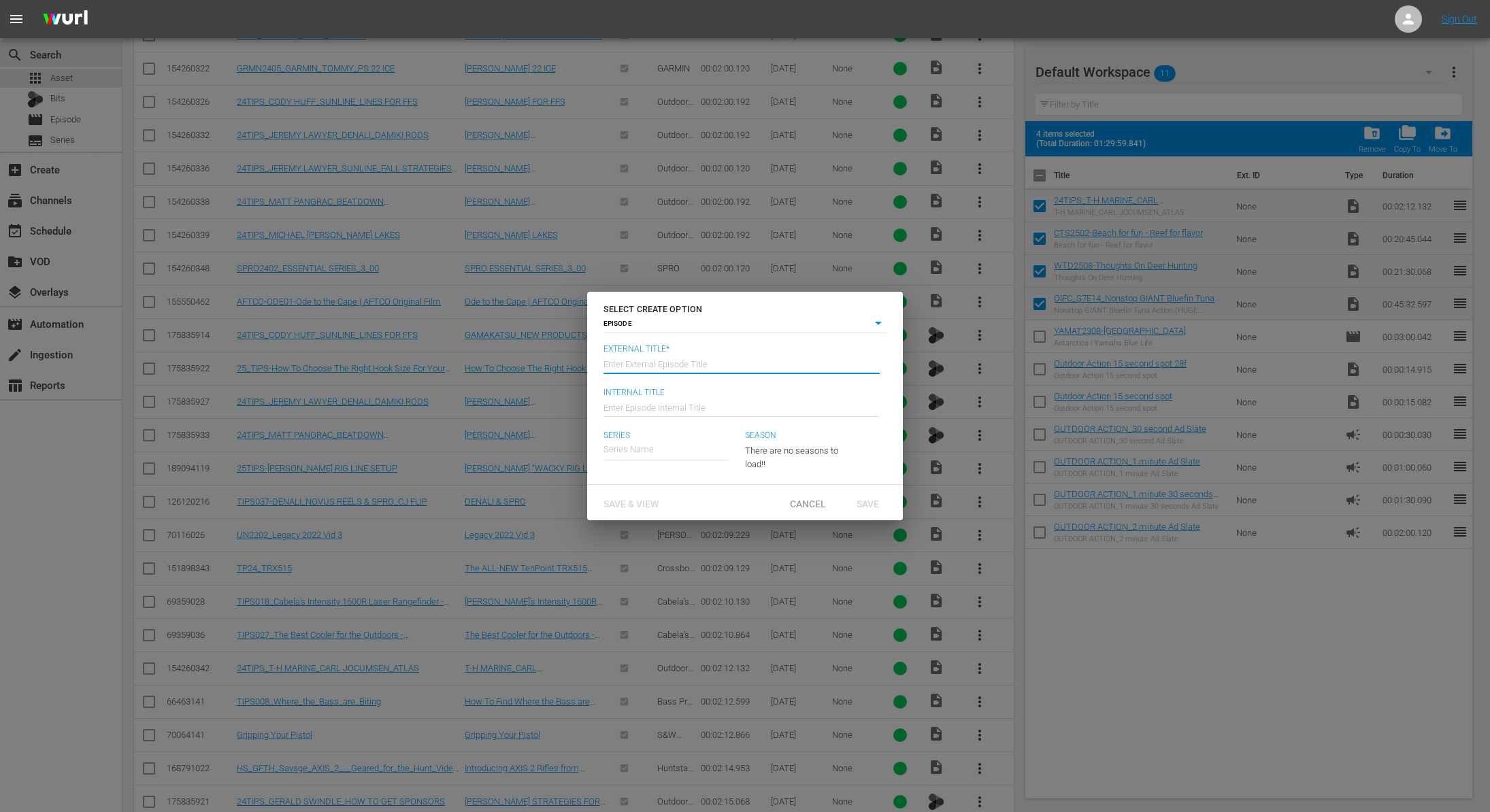
click at [679, 370] on input "text" at bounding box center [741, 363] width 276 height 33
type input "OIFC - Whitetail Diaries - Chasin The Sun"
type input "Wk40-OIFC-WTD-CTS"
click at [876, 499] on span "Save" at bounding box center [868, 504] width 45 height 11
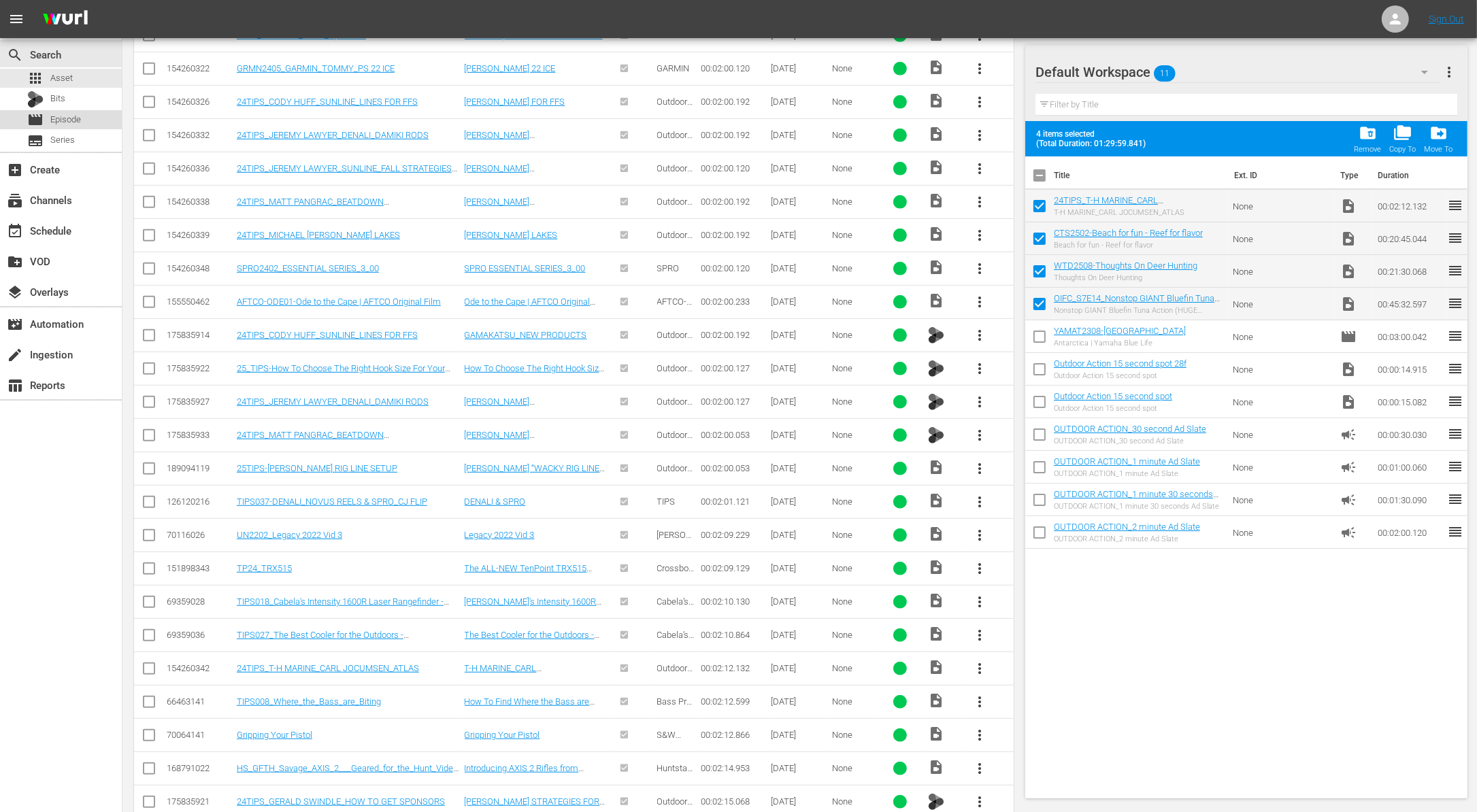
click at [73, 119] on span "Episode" at bounding box center [65, 119] width 30 height 13
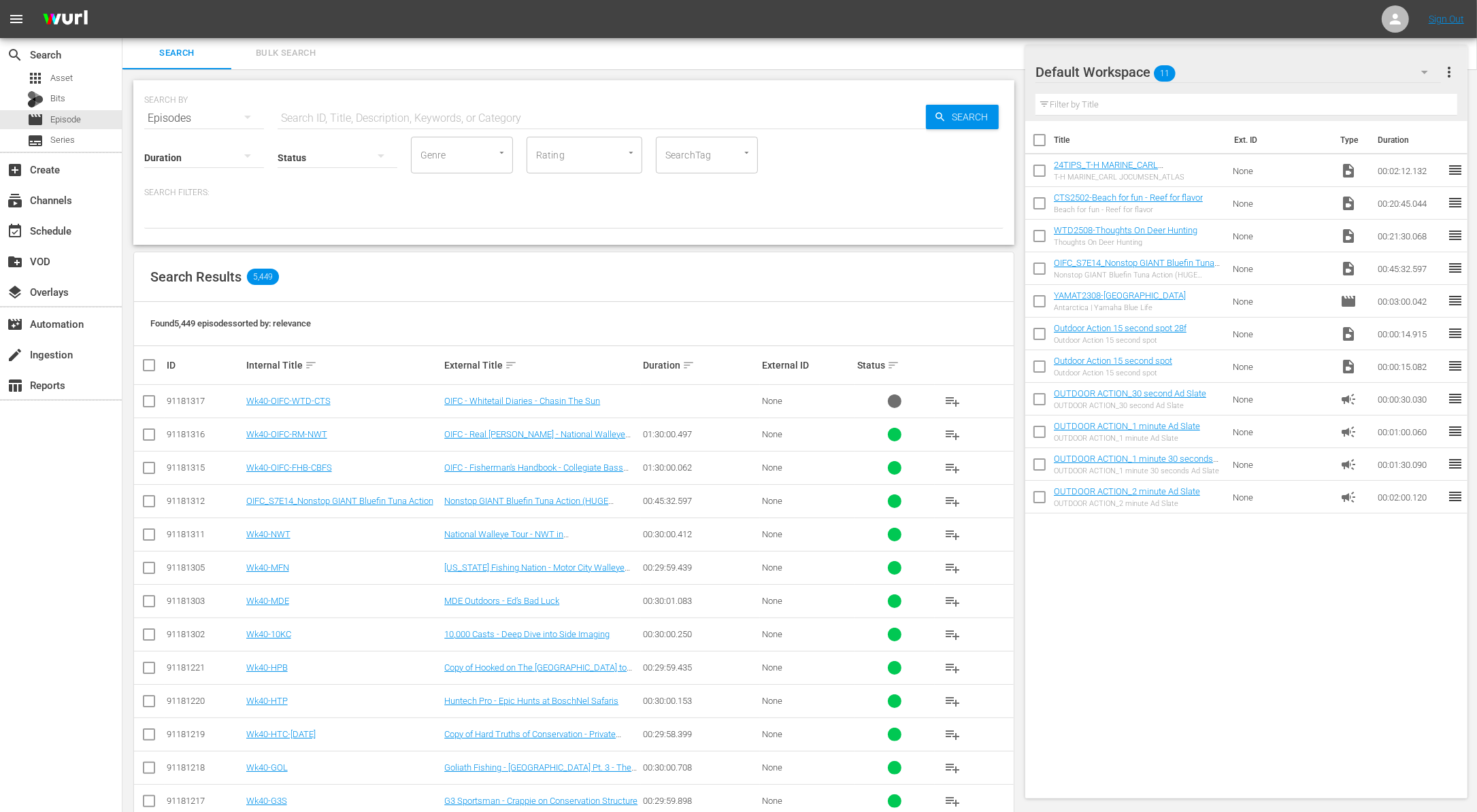
scroll to position [292, 0]
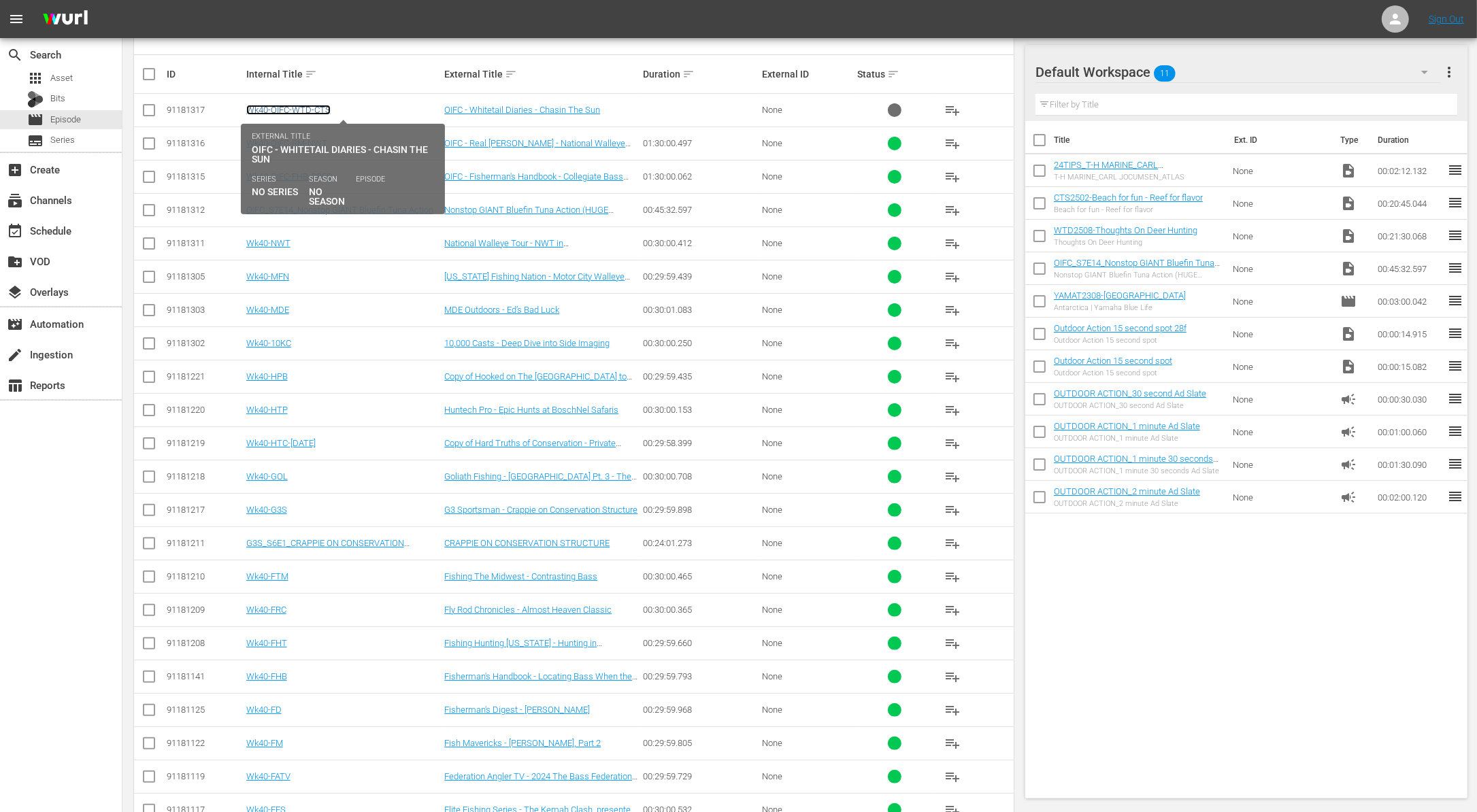
click at [312, 106] on link "Wk40-OIFC-WTD-CTS" at bounding box center [288, 109] width 84 height 10
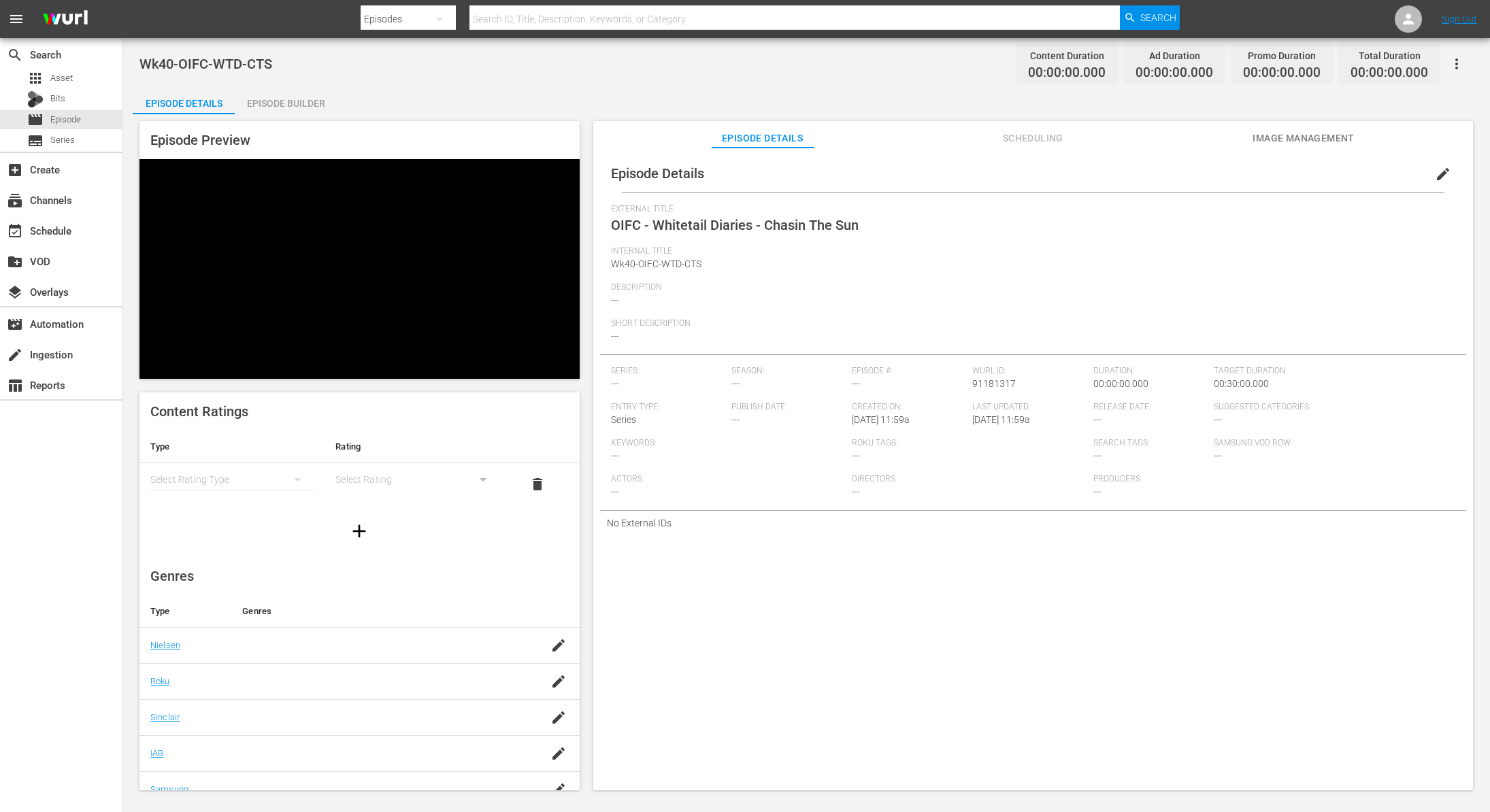
click at [299, 104] on div "Episode Builder" at bounding box center [285, 103] width 102 height 33
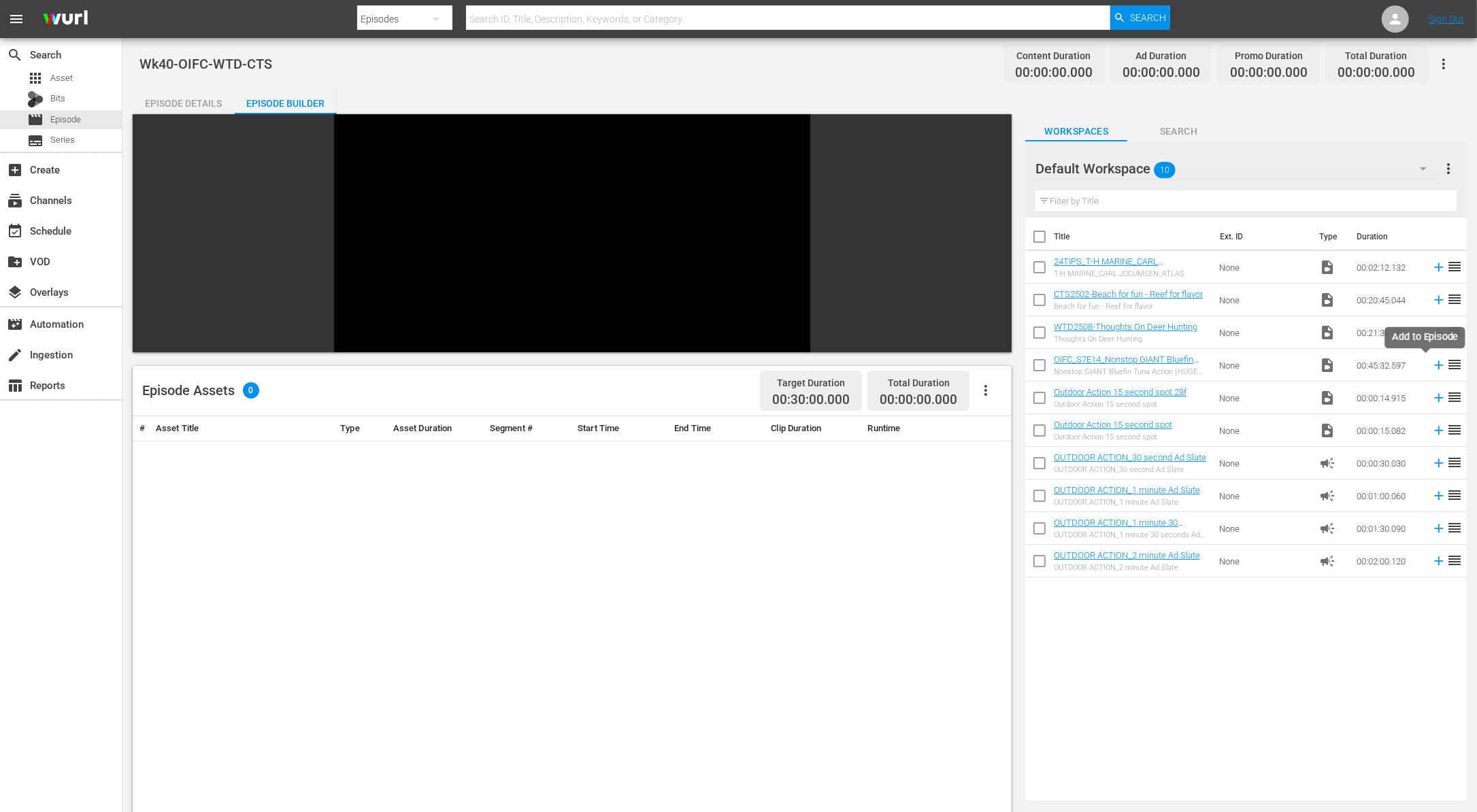
click at [1431, 363] on icon at bounding box center [1438, 365] width 15 height 15
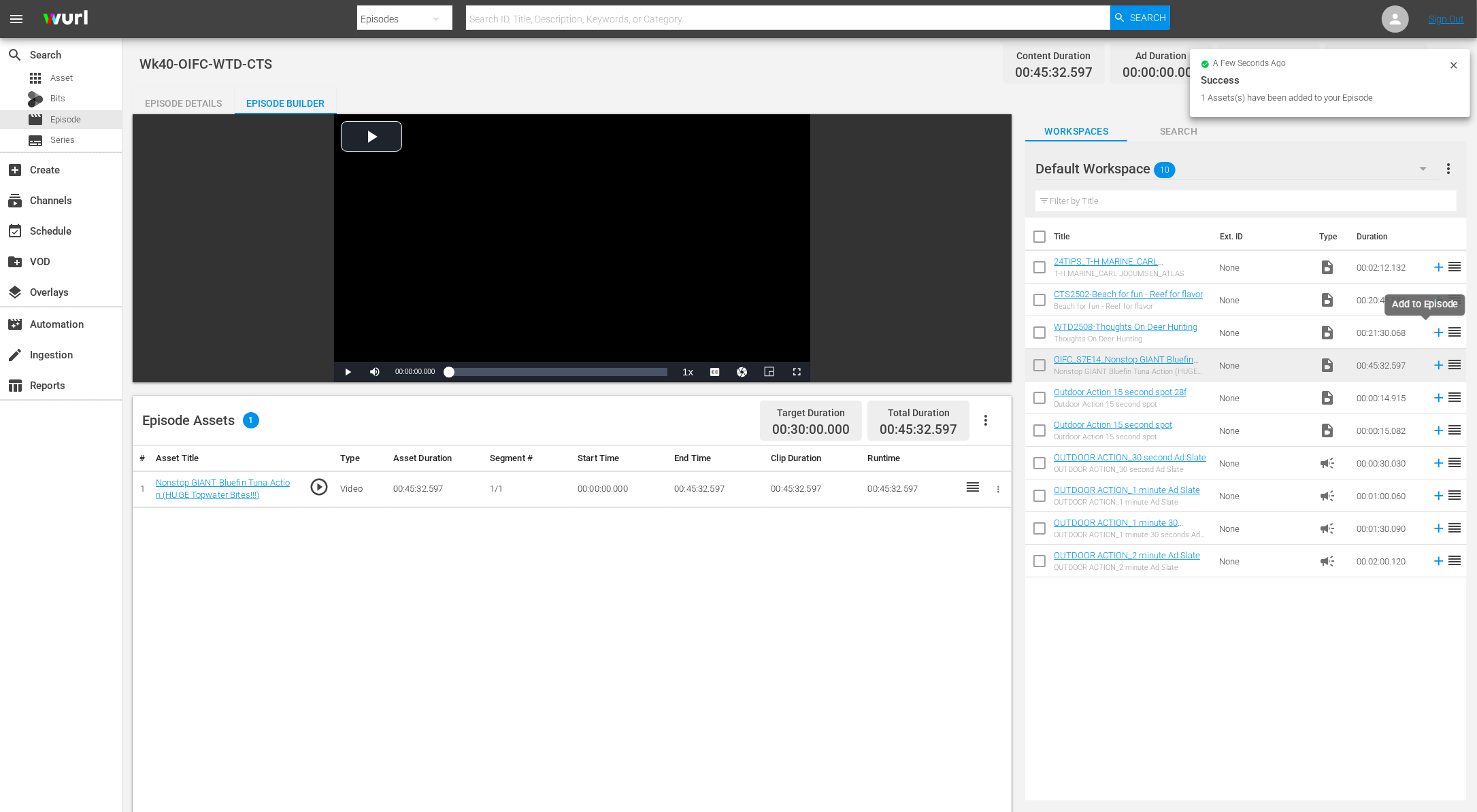
click at [1435, 332] on icon at bounding box center [1439, 332] width 9 height 9
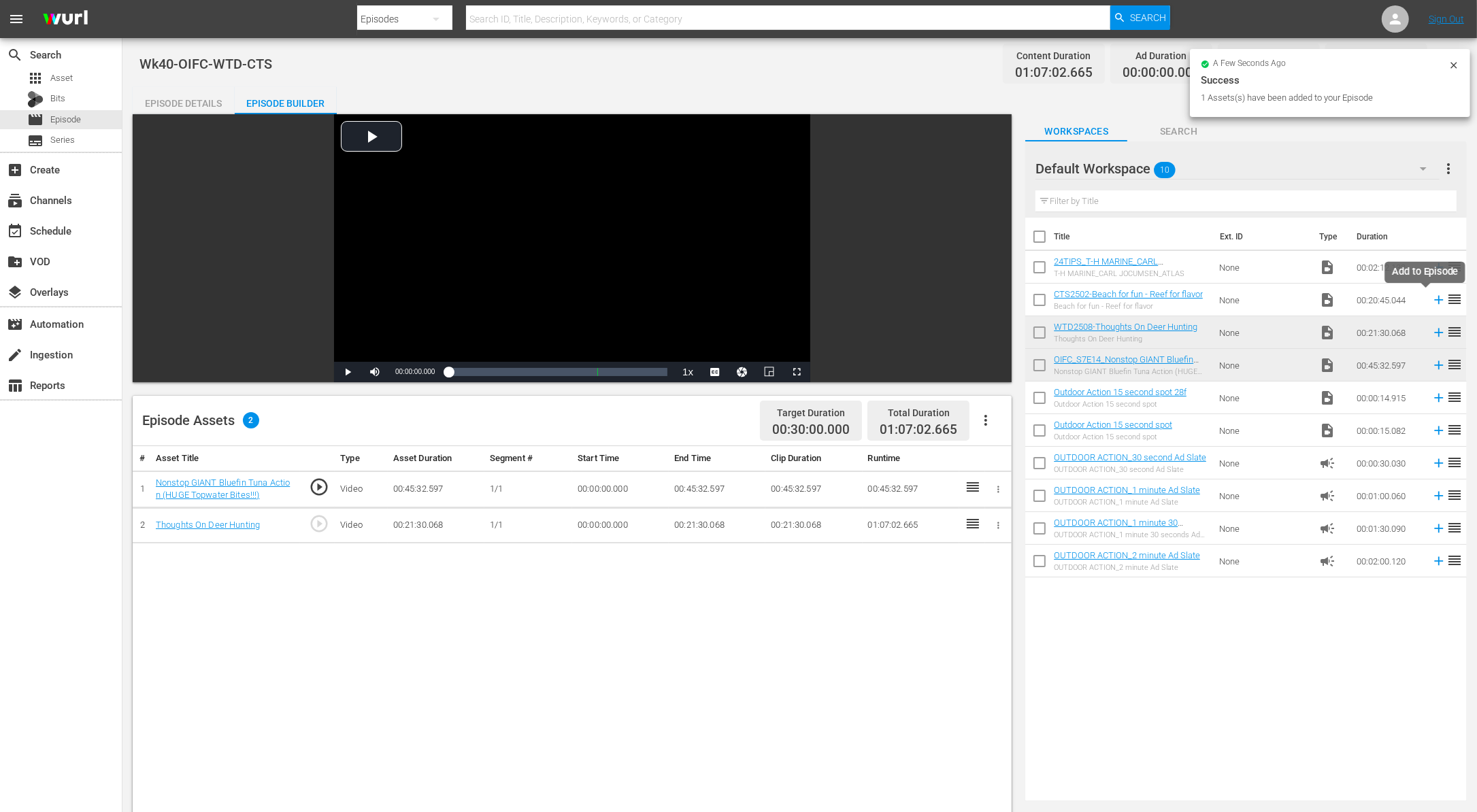
click at [1435, 299] on icon at bounding box center [1439, 300] width 9 height 9
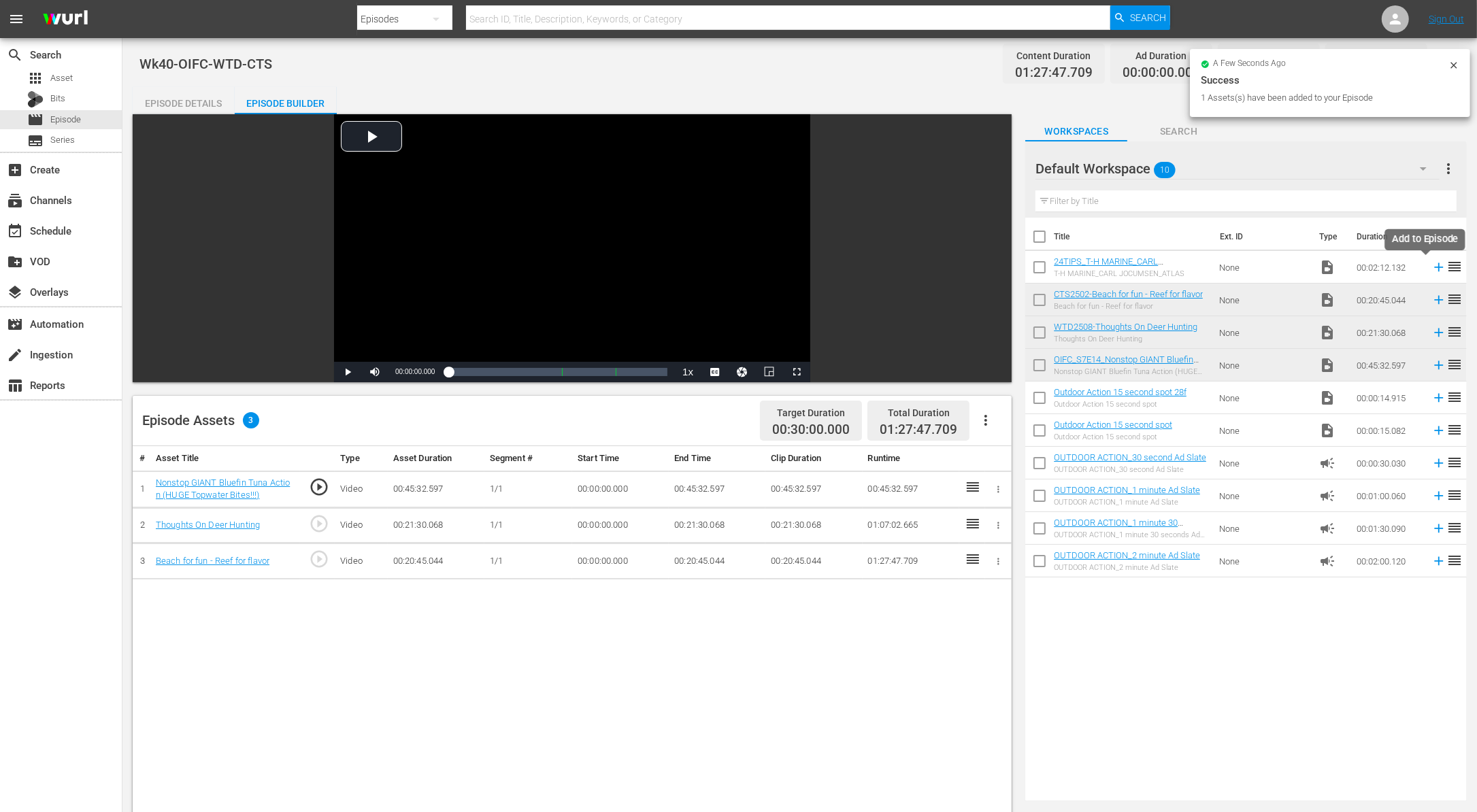
click at [1435, 267] on icon at bounding box center [1439, 267] width 9 height 9
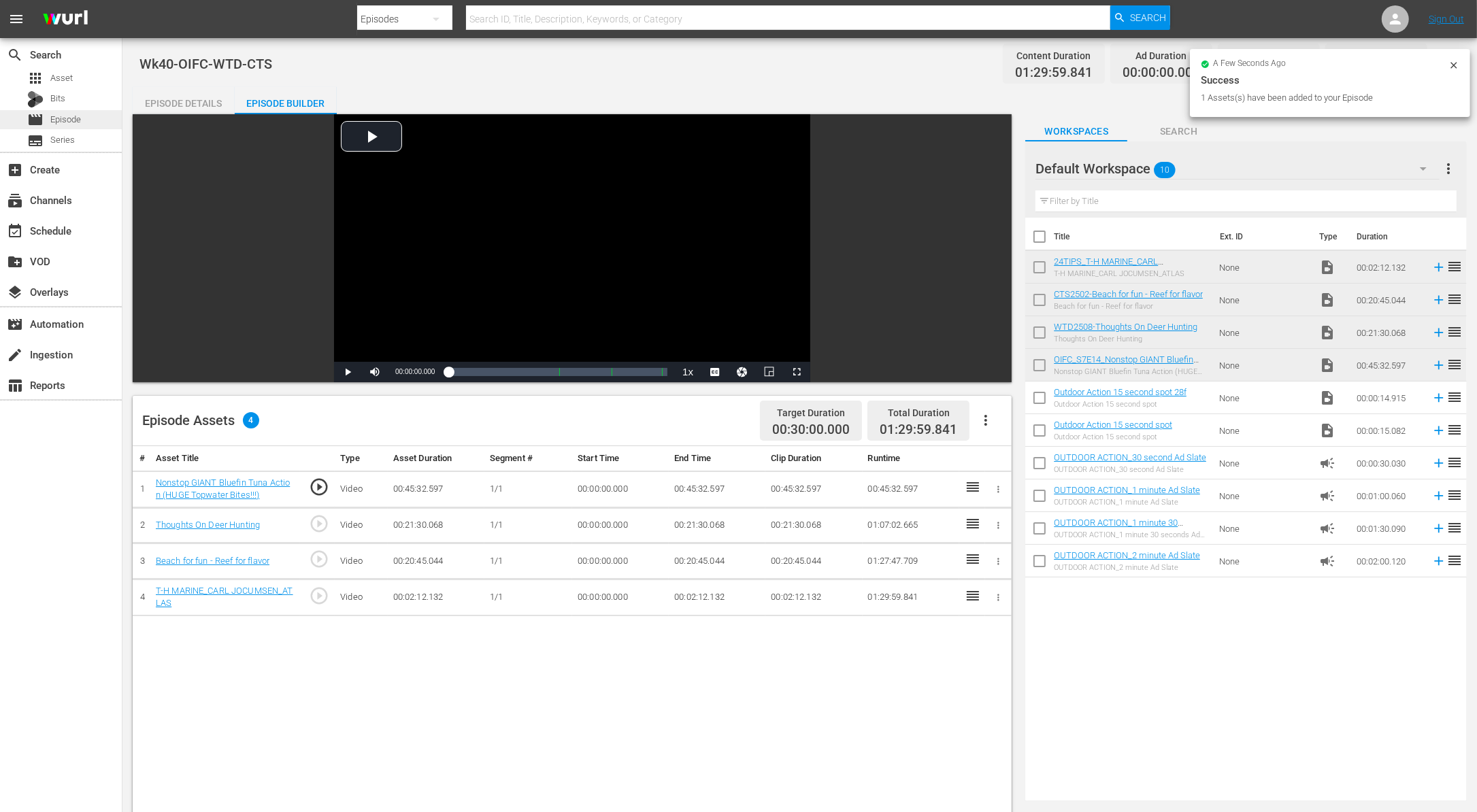
click at [86, 116] on div "movie Episode" at bounding box center [61, 120] width 122 height 19
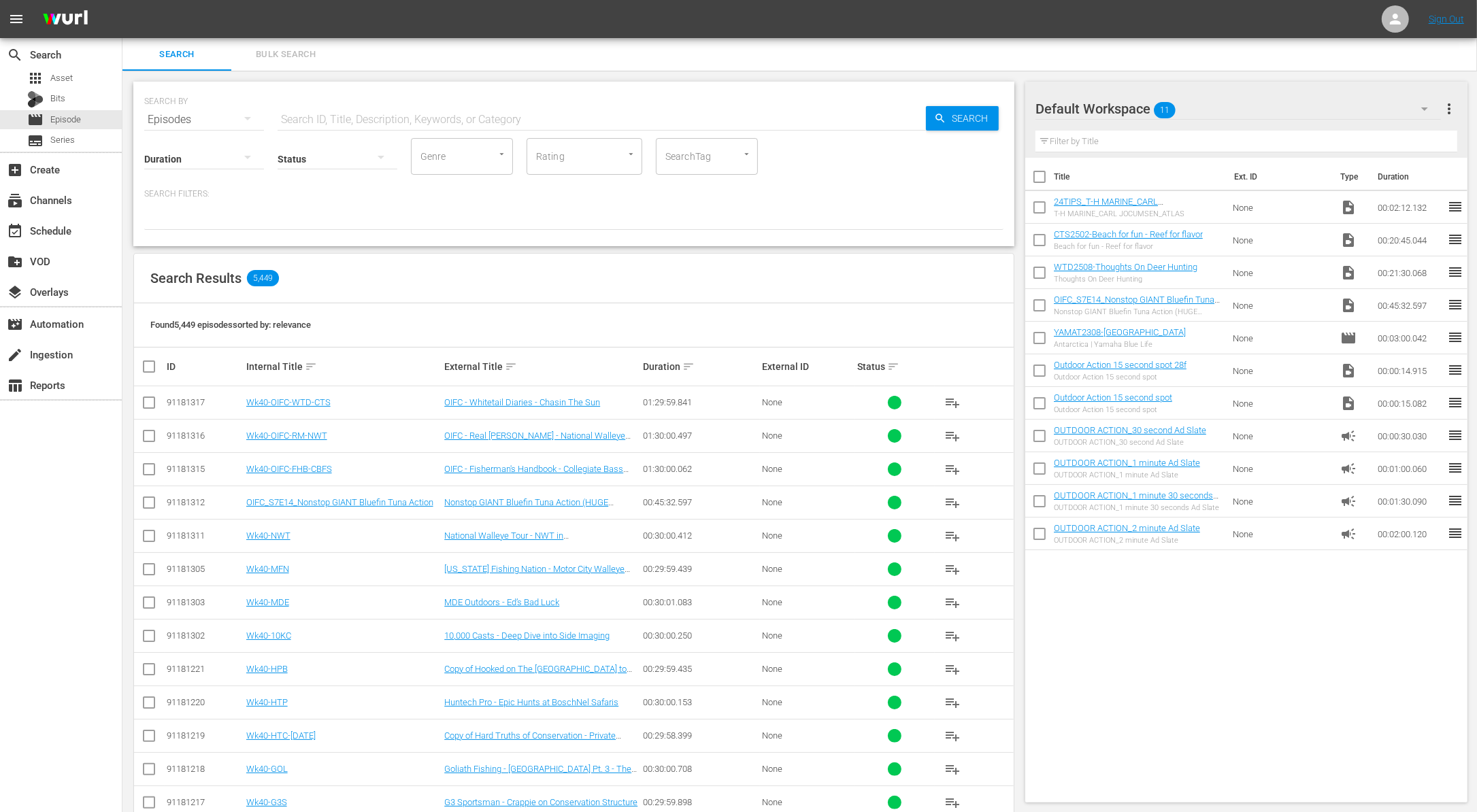
click at [145, 436] on input "checkbox" at bounding box center [148, 438] width 16 height 16
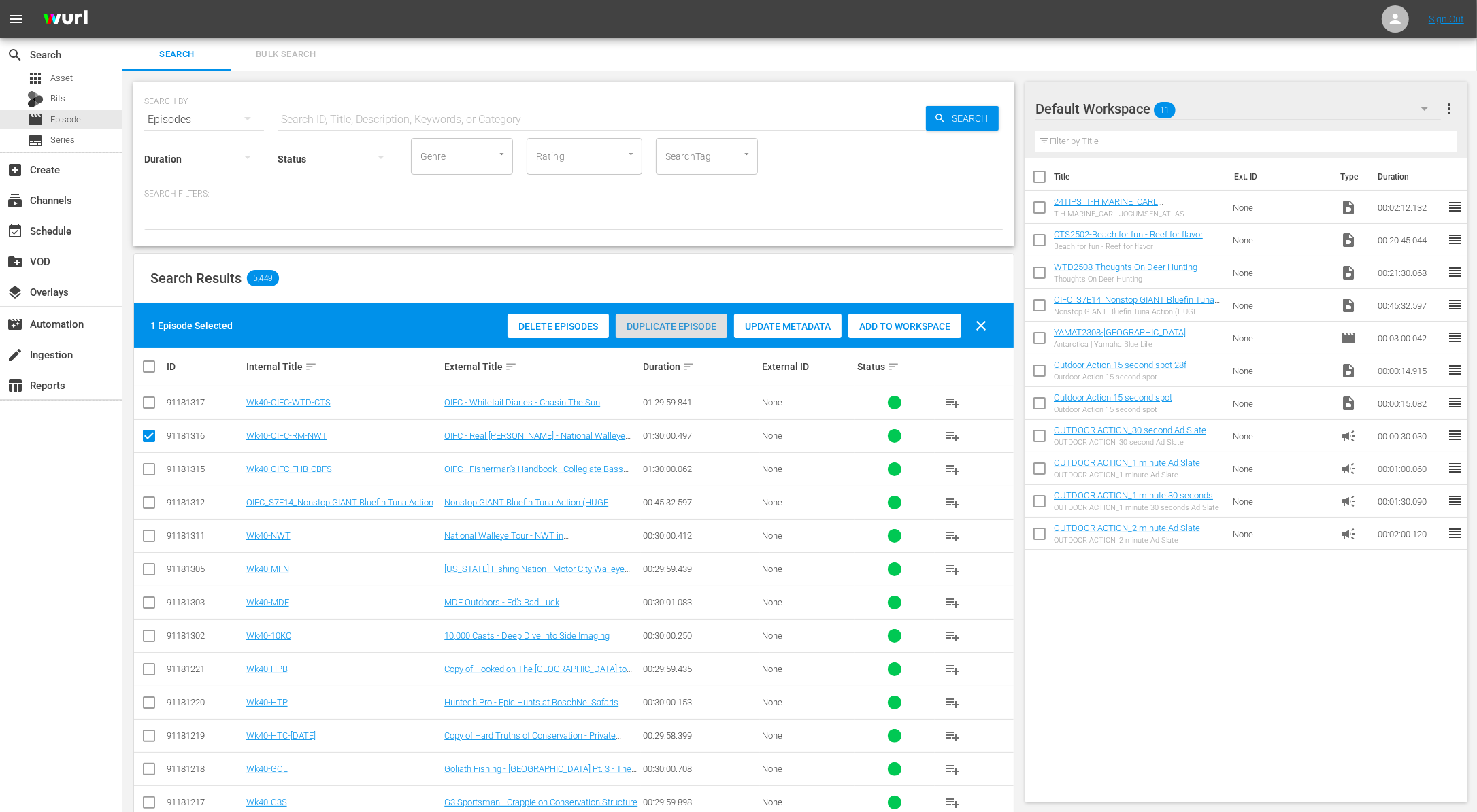
click at [673, 327] on span "Duplicate Episode" at bounding box center [671, 327] width 112 height 11
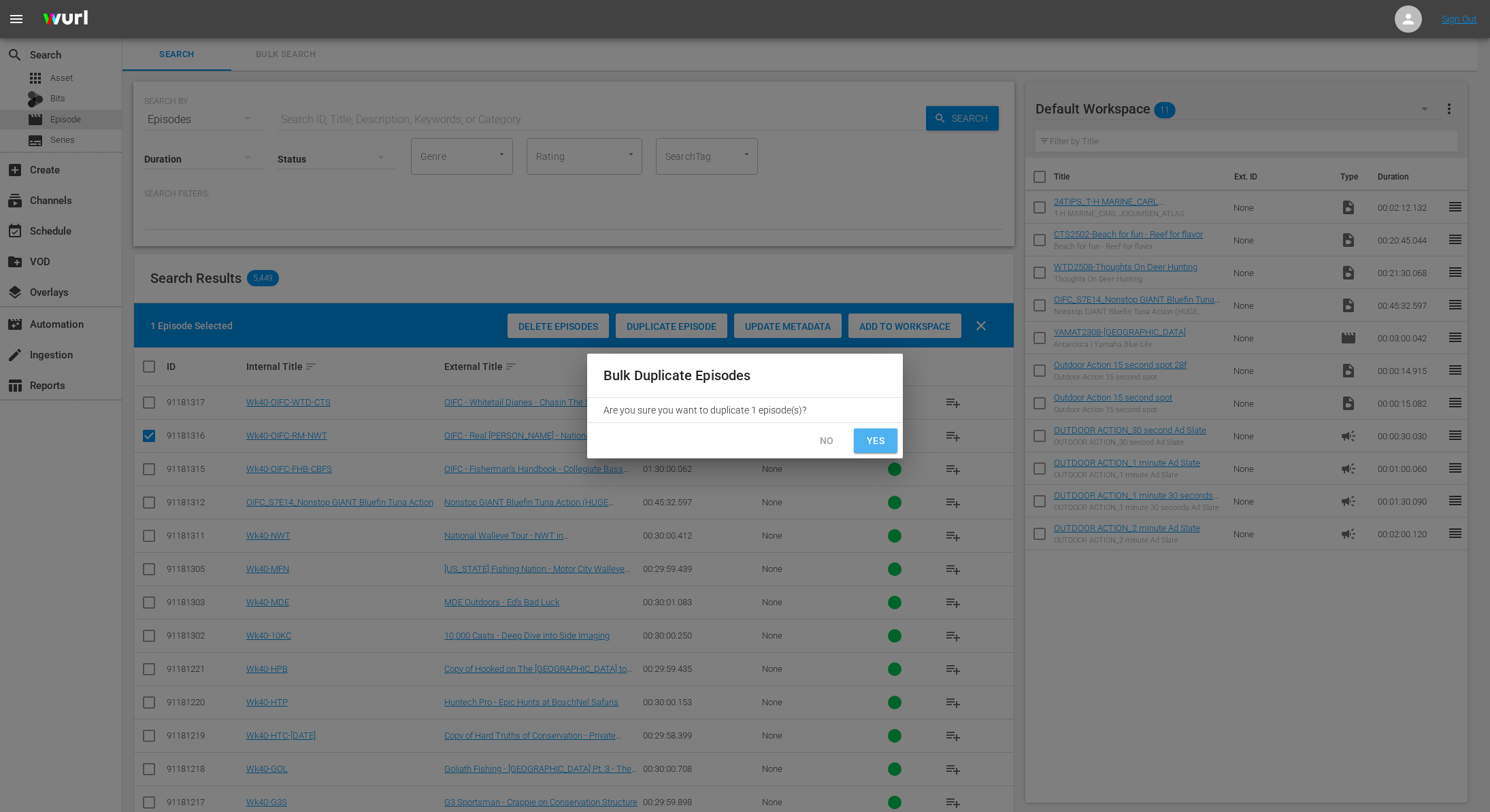
click at [871, 442] on span "Yes" at bounding box center [876, 442] width 22 height 17
checkbox input "false"
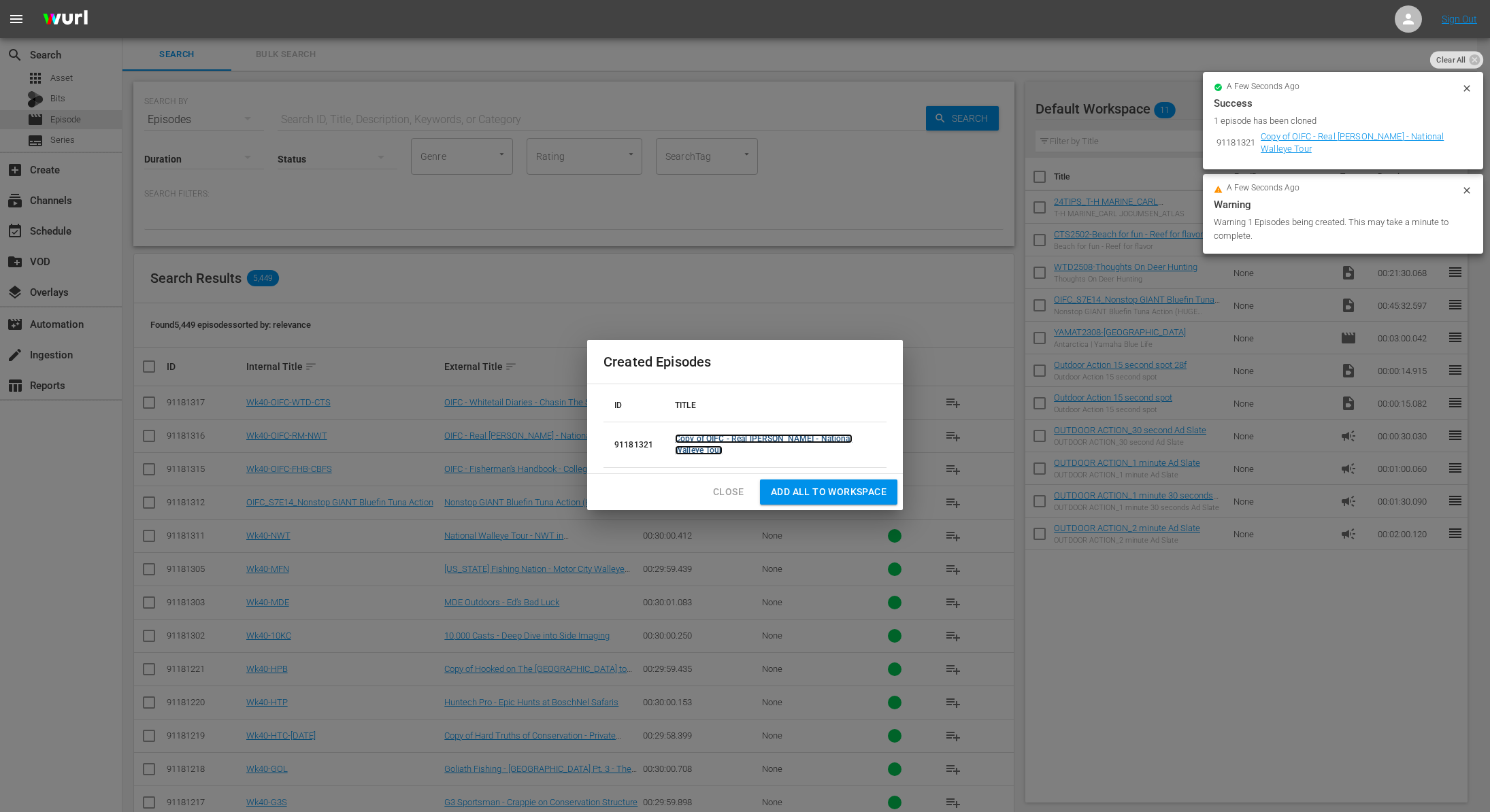
click at [718, 444] on link "Copy of OIFC - Real [PERSON_NAME] - National Walleye Tour" at bounding box center [763, 444] width 177 height 21
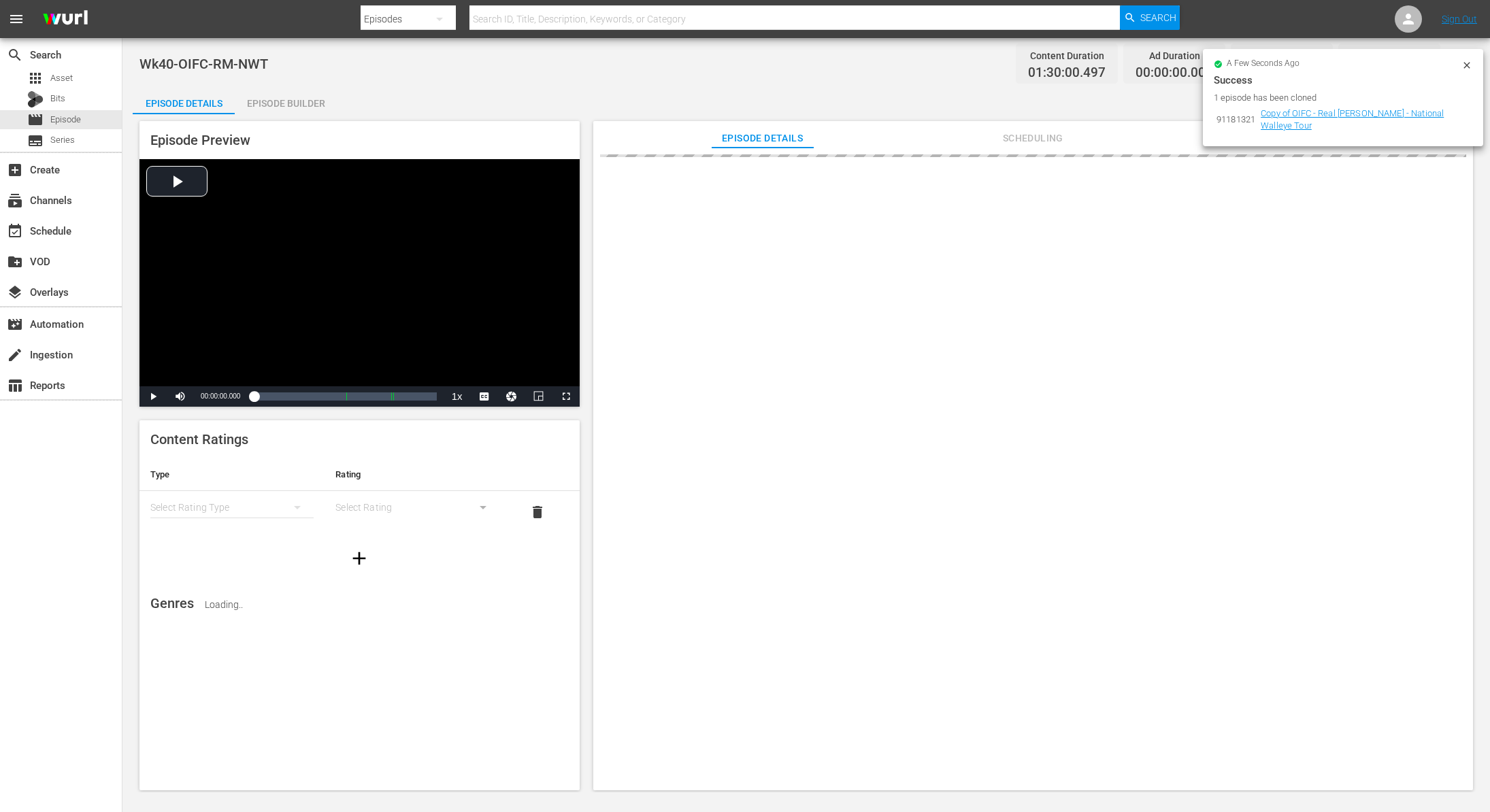
click at [1466, 62] on icon at bounding box center [1467, 66] width 11 height 11
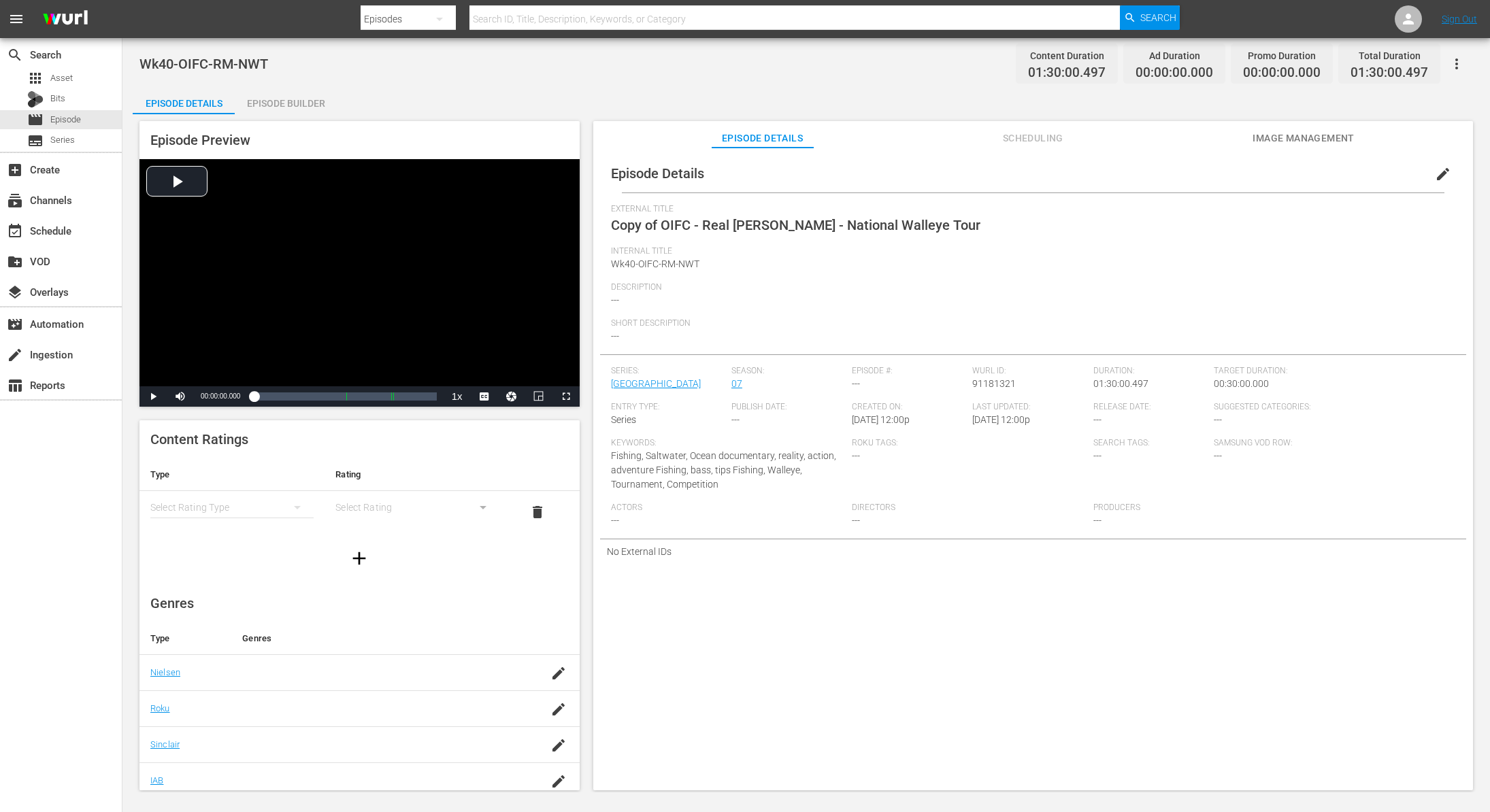
click at [1435, 179] on span "edit" at bounding box center [1443, 173] width 16 height 16
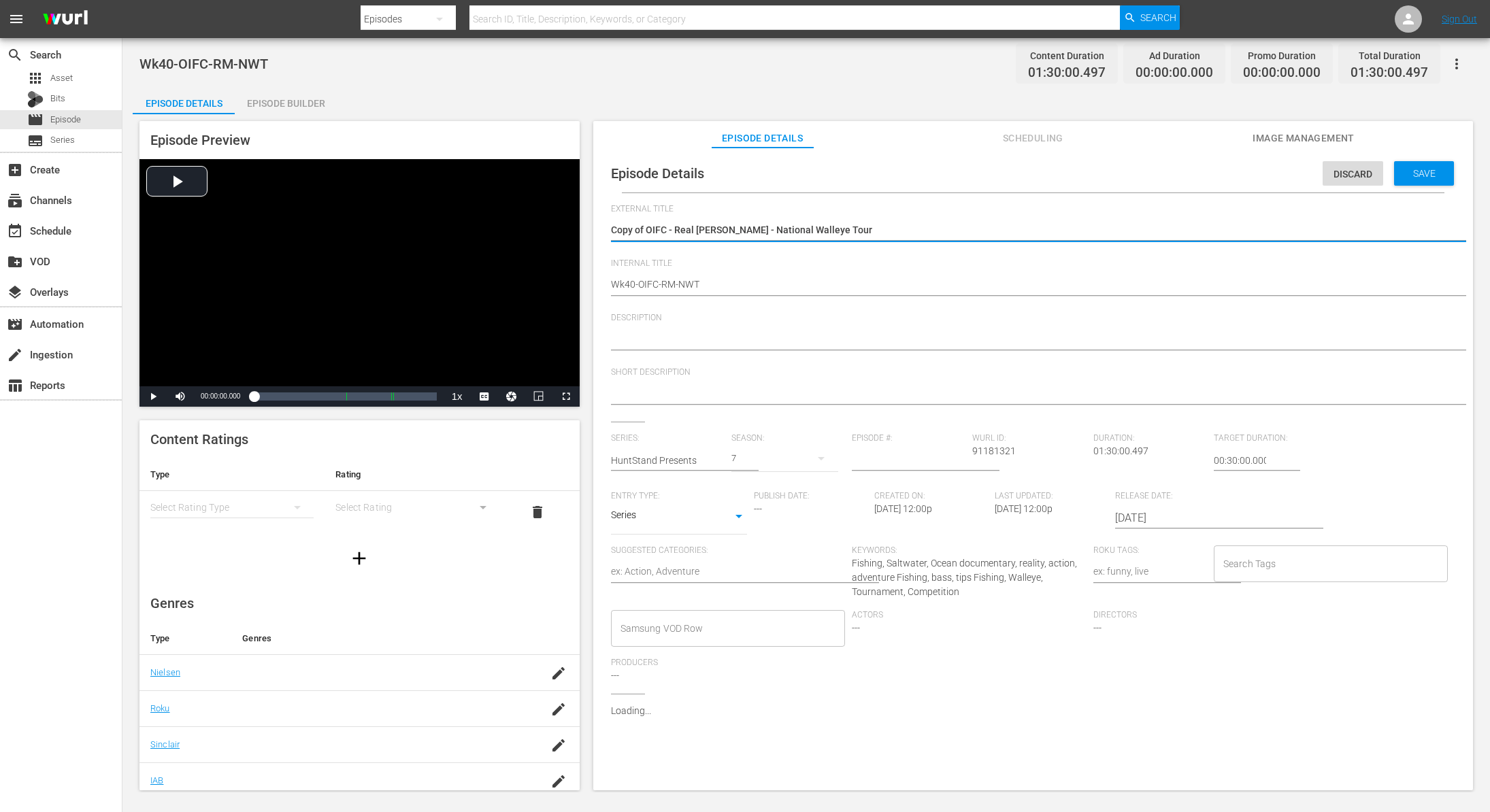
click at [832, 234] on textarea "Copy of OIFC - Real [PERSON_NAME] - National Walleye Tour" at bounding box center [1030, 231] width 837 height 16
type textarea "Copy of OIFC - Real [PERSON_NAME] - National Walleye Tou"
type textarea "Copy of OIFC - Real [PERSON_NAME] - National Walleye To"
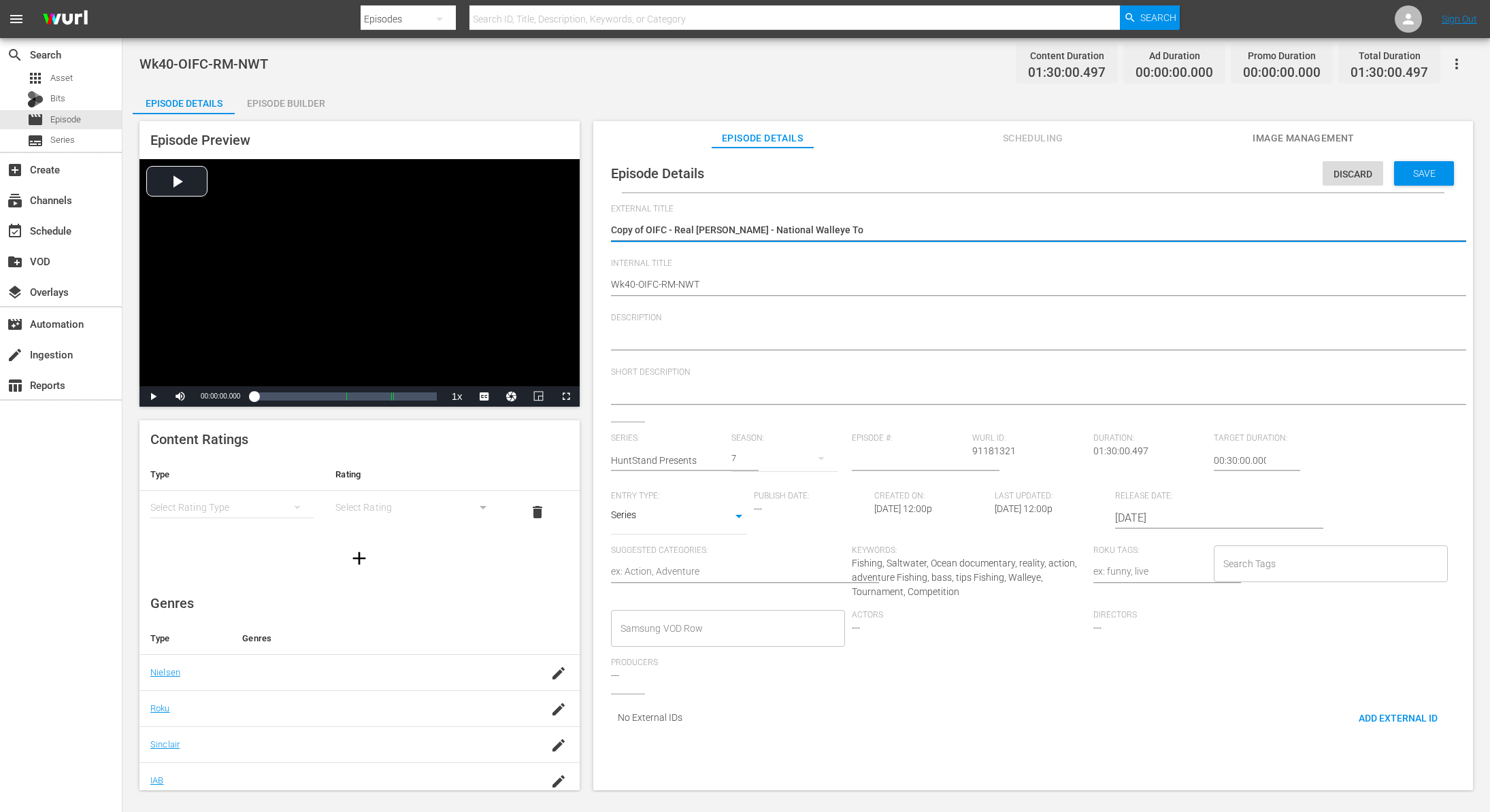
type textarea "Copy of OIFC - Real [PERSON_NAME] - National Walleye T"
type textarea "Copy of OIFC - Real [PERSON_NAME] - National Walleye"
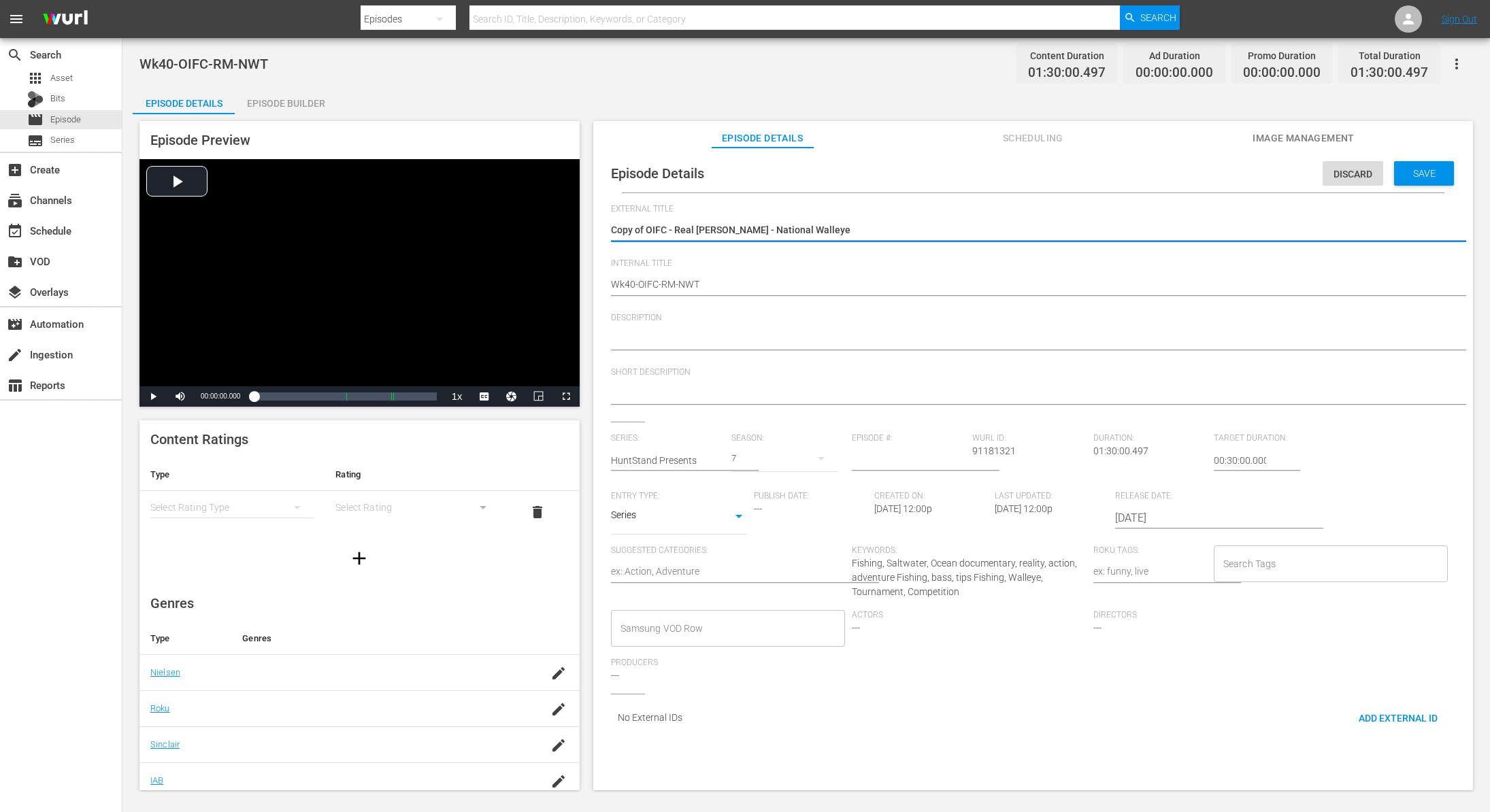
type textarea "Copy of OIFC - Real [PERSON_NAME] - National Walleye"
type textarea "Copy of OIFC - Real [PERSON_NAME] - National [PERSON_NAME]"
type textarea "Copy of OIFC - Real [PERSON_NAME] - National Walle"
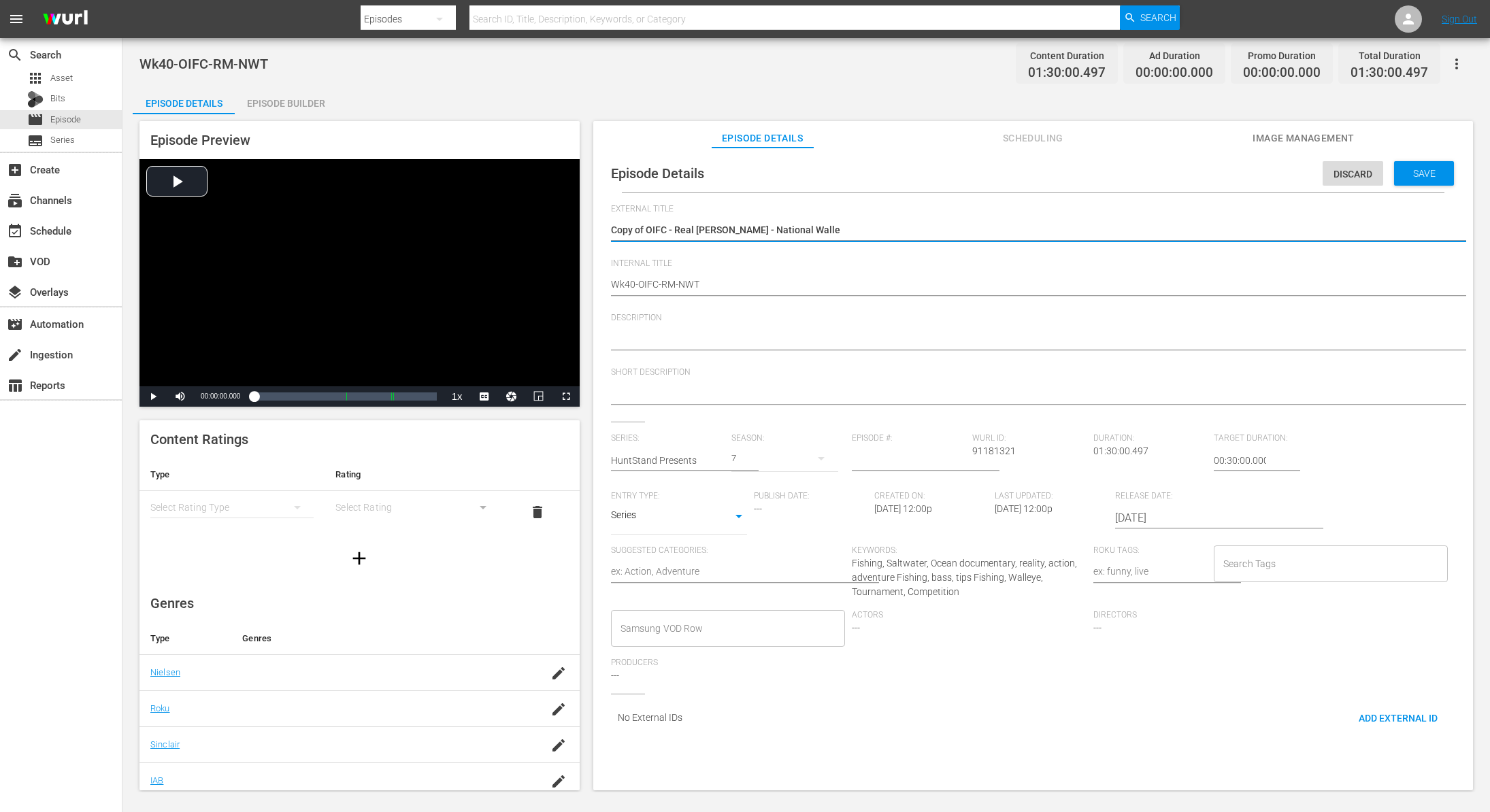
type textarea "Copy of OIFC - Real [PERSON_NAME] - National Wall"
type textarea "Copy of OIFC - Real [PERSON_NAME] - National Wal"
type textarea "Copy of OIFC - Real [PERSON_NAME] - National Wa"
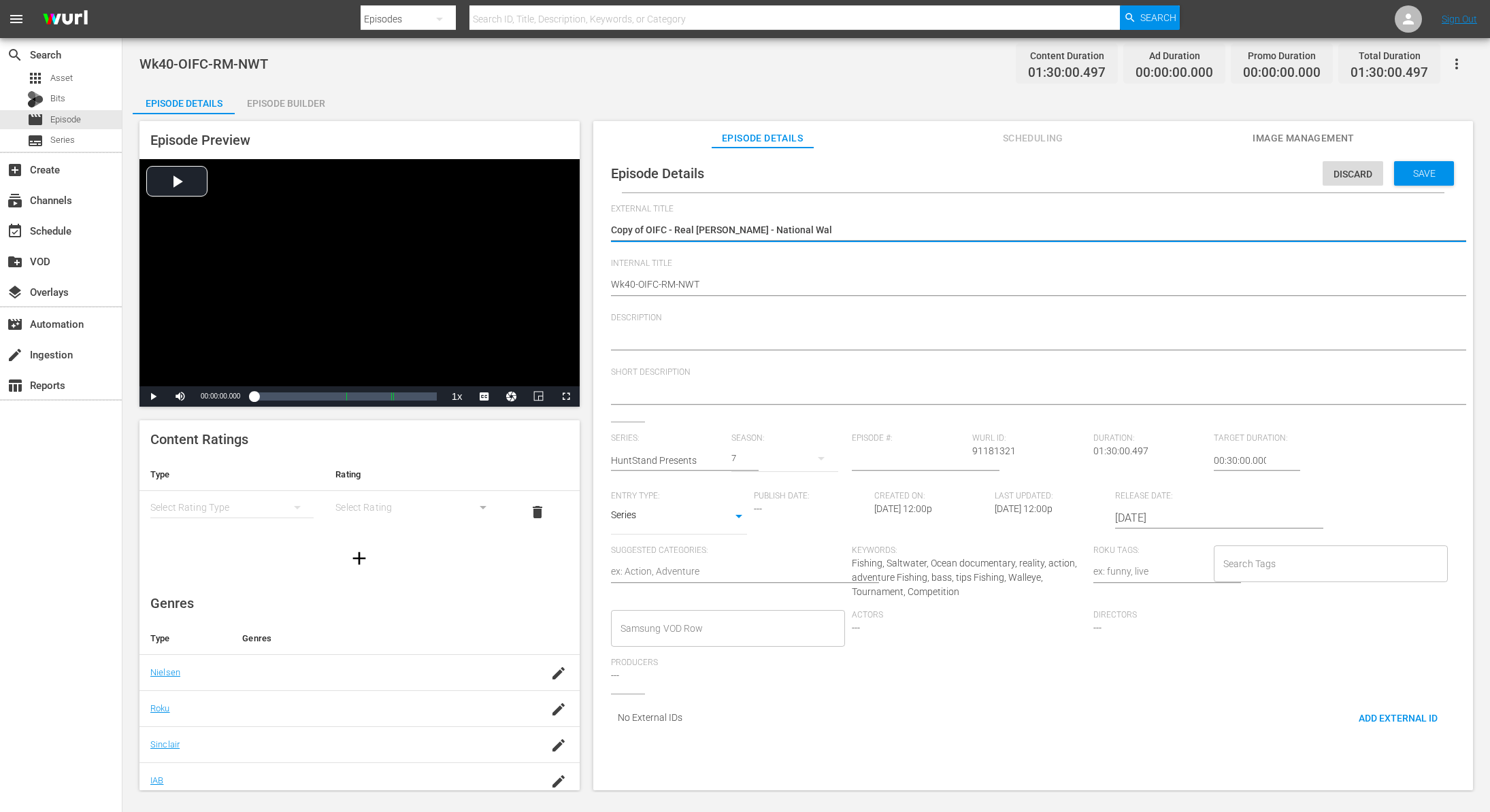
type textarea "Copy of OIFC - Real [PERSON_NAME] - National Wa"
type textarea "Copy of OIFC - Real [PERSON_NAME] - National W"
type textarea "Copy of OIFC - Real [PERSON_NAME] - National"
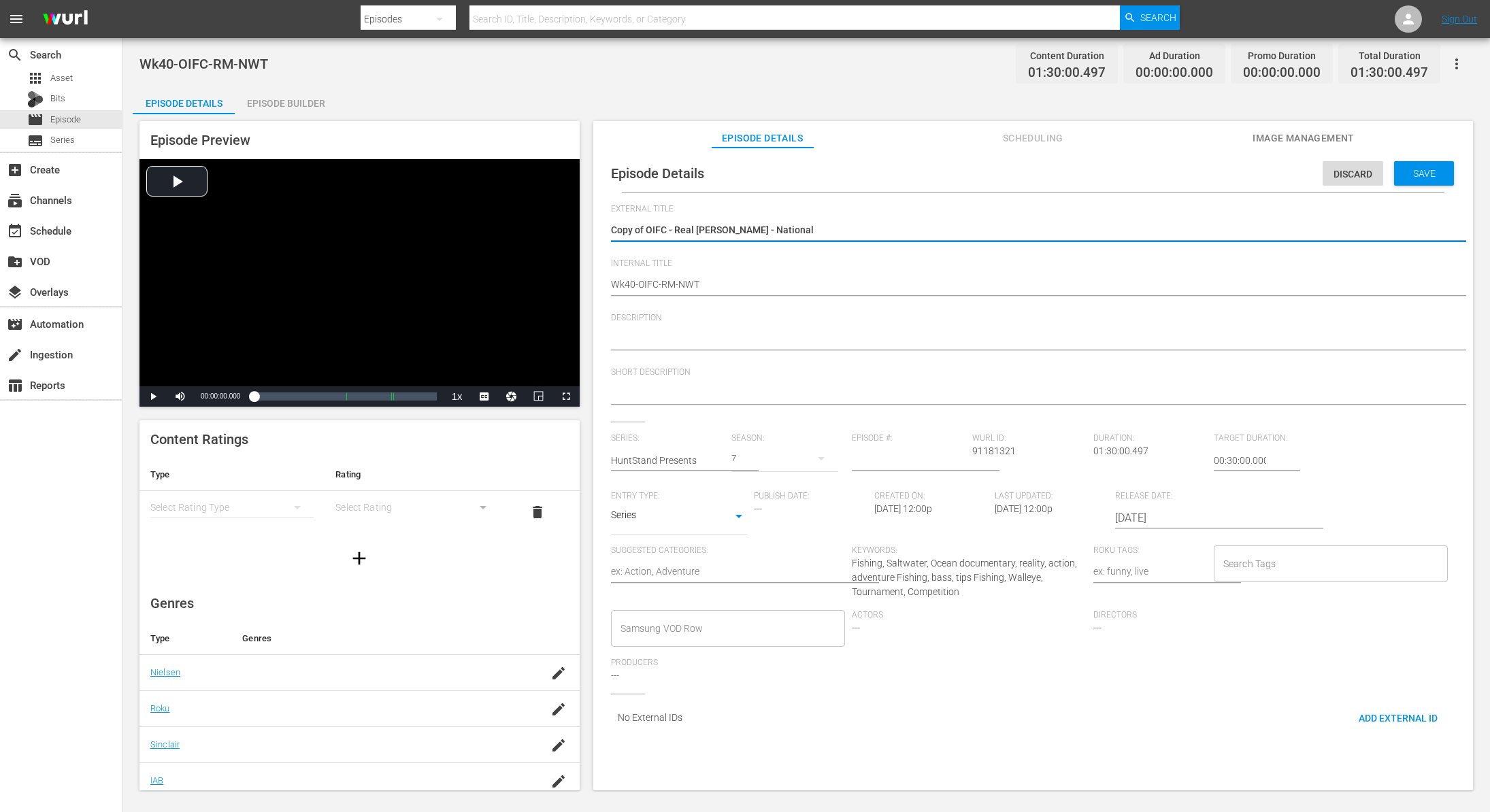
type textarea "Copy of OIFC - Real [PERSON_NAME] - National"
type textarea "Copy of OIFC - Real [PERSON_NAME] - Nationa"
type textarea "Copy of OIFC - Real [PERSON_NAME] - Nation"
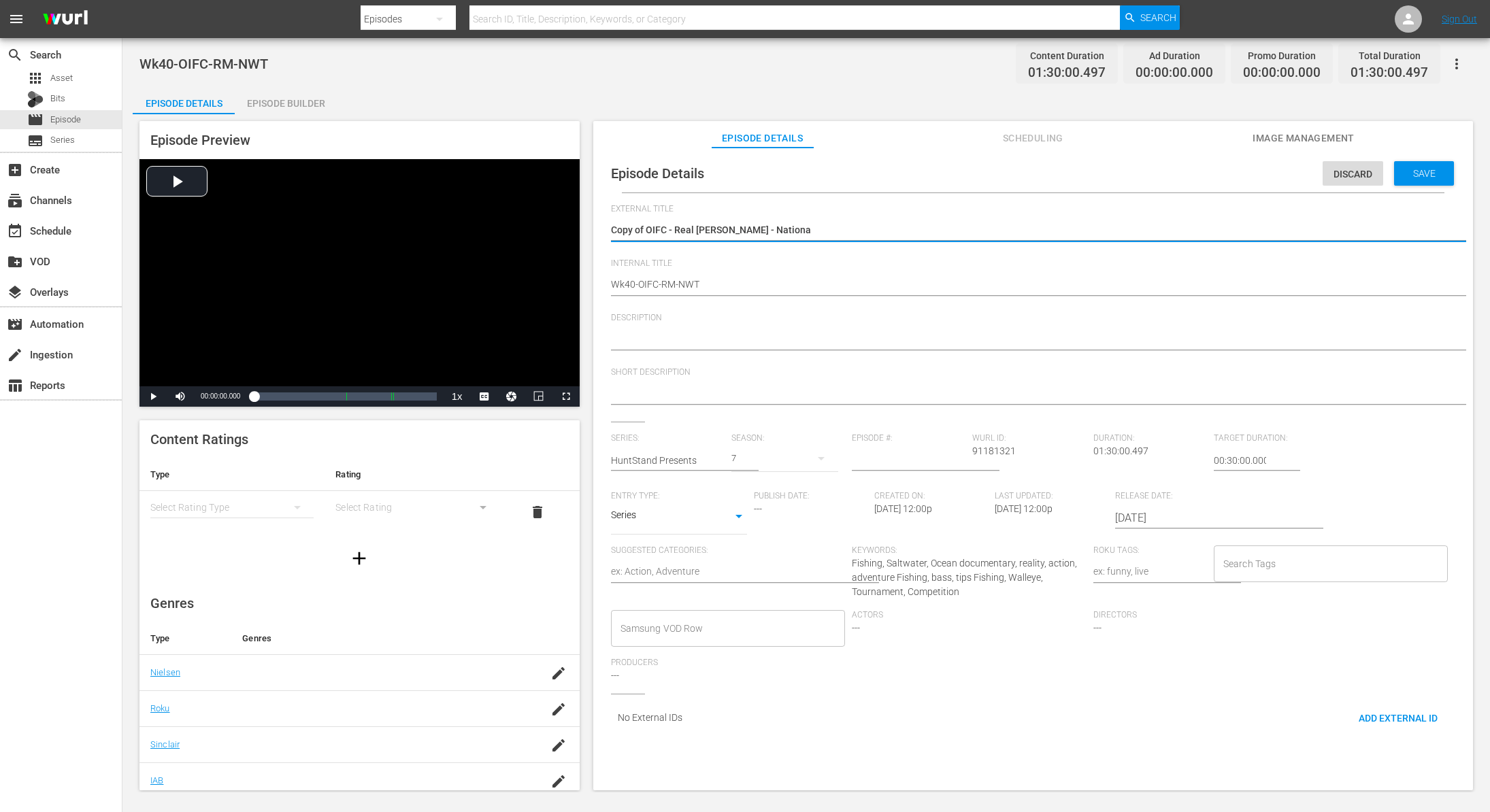
type textarea "Copy of OIFC - Real [PERSON_NAME] - Nation"
type textarea "Copy of OIFC - Real [PERSON_NAME] - Natio"
type textarea "Copy of OIFC - Real [PERSON_NAME]"
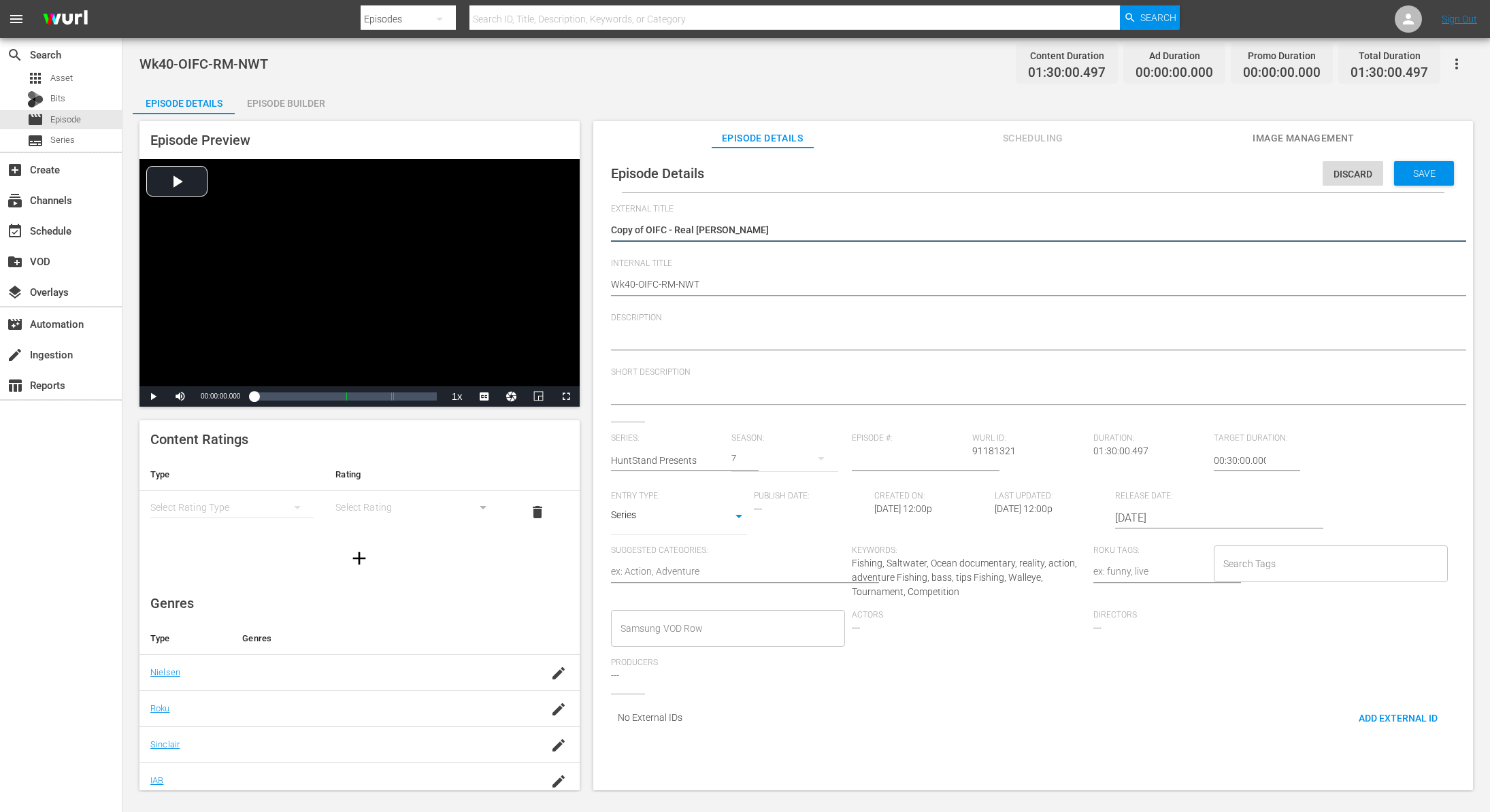
type textarea "Copy of OIFC - Real [PERSON_NAME] - Nat"
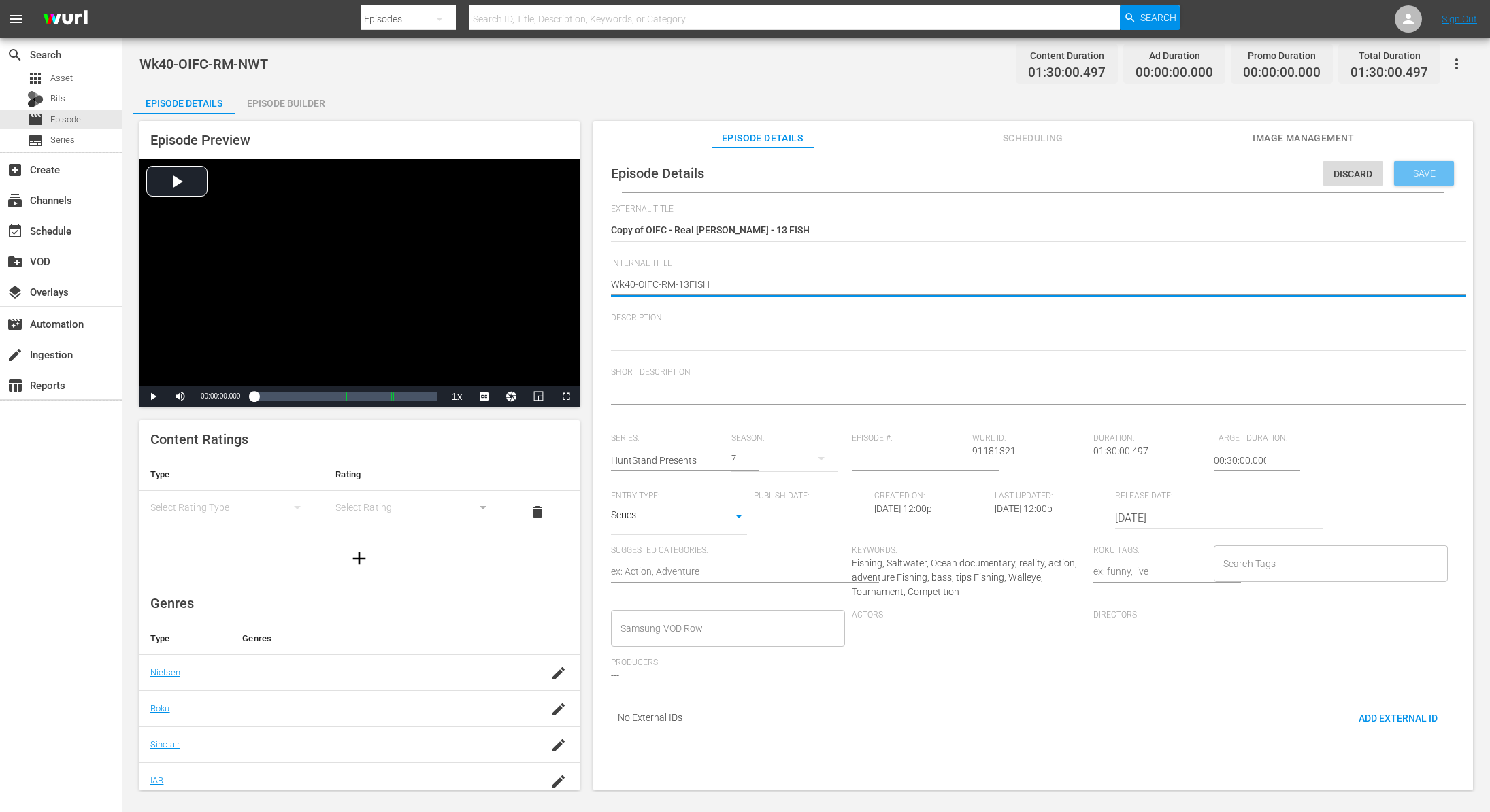
click at [1430, 174] on span "Save" at bounding box center [1424, 173] width 45 height 11
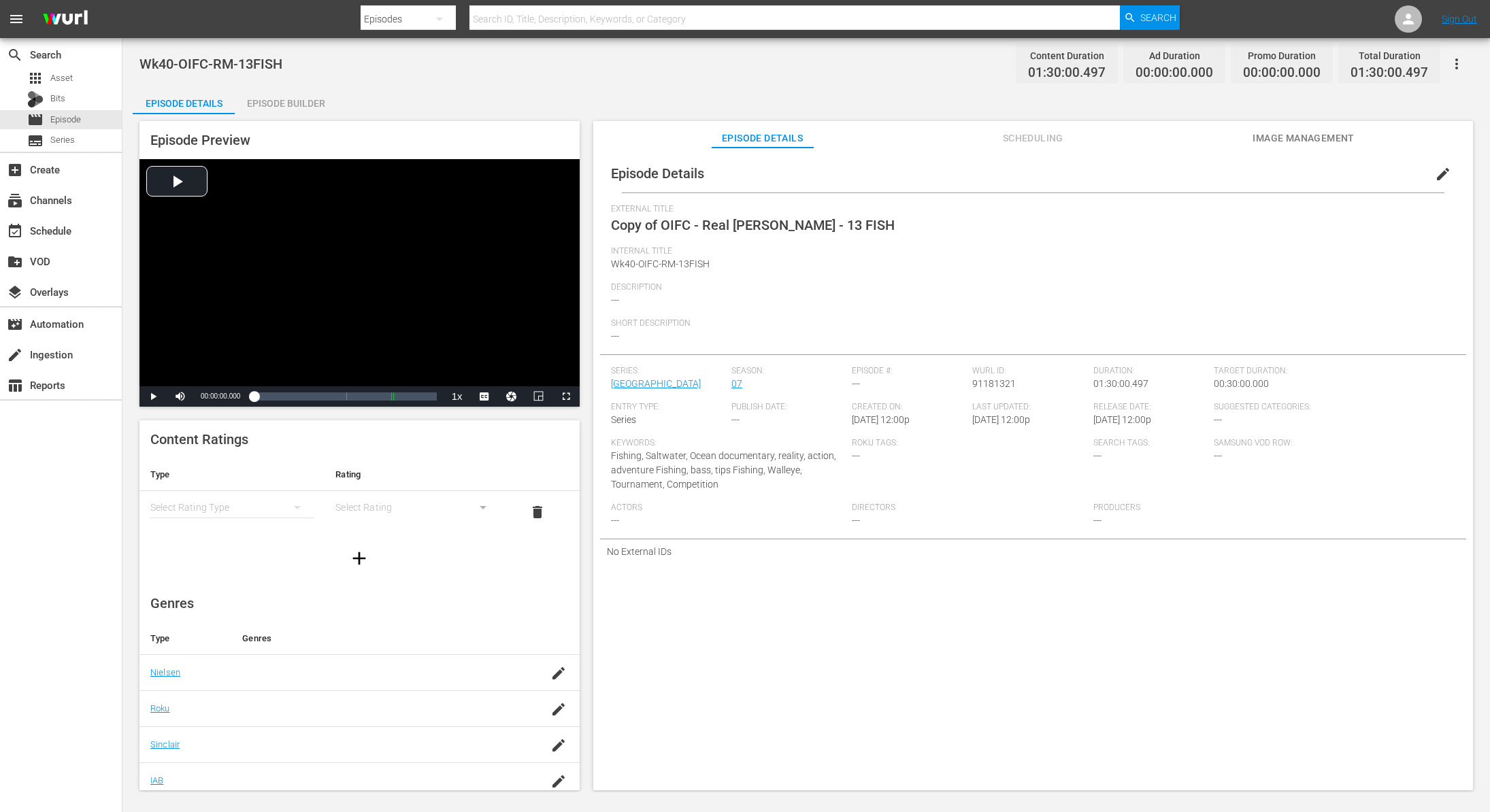
click at [316, 95] on div "Episode Builder" at bounding box center [285, 103] width 102 height 33
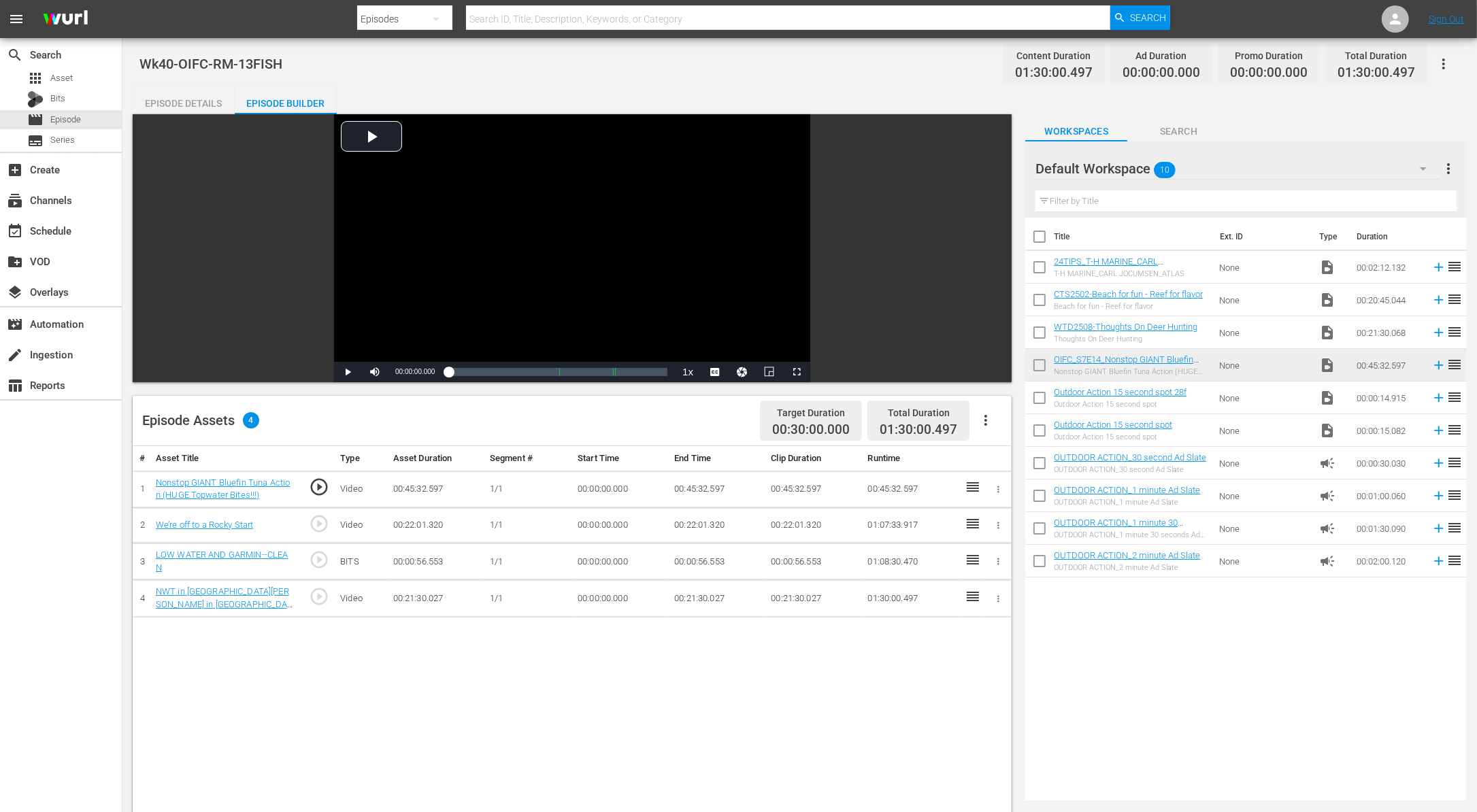
click at [1000, 596] on icon "button" at bounding box center [998, 599] width 10 height 10
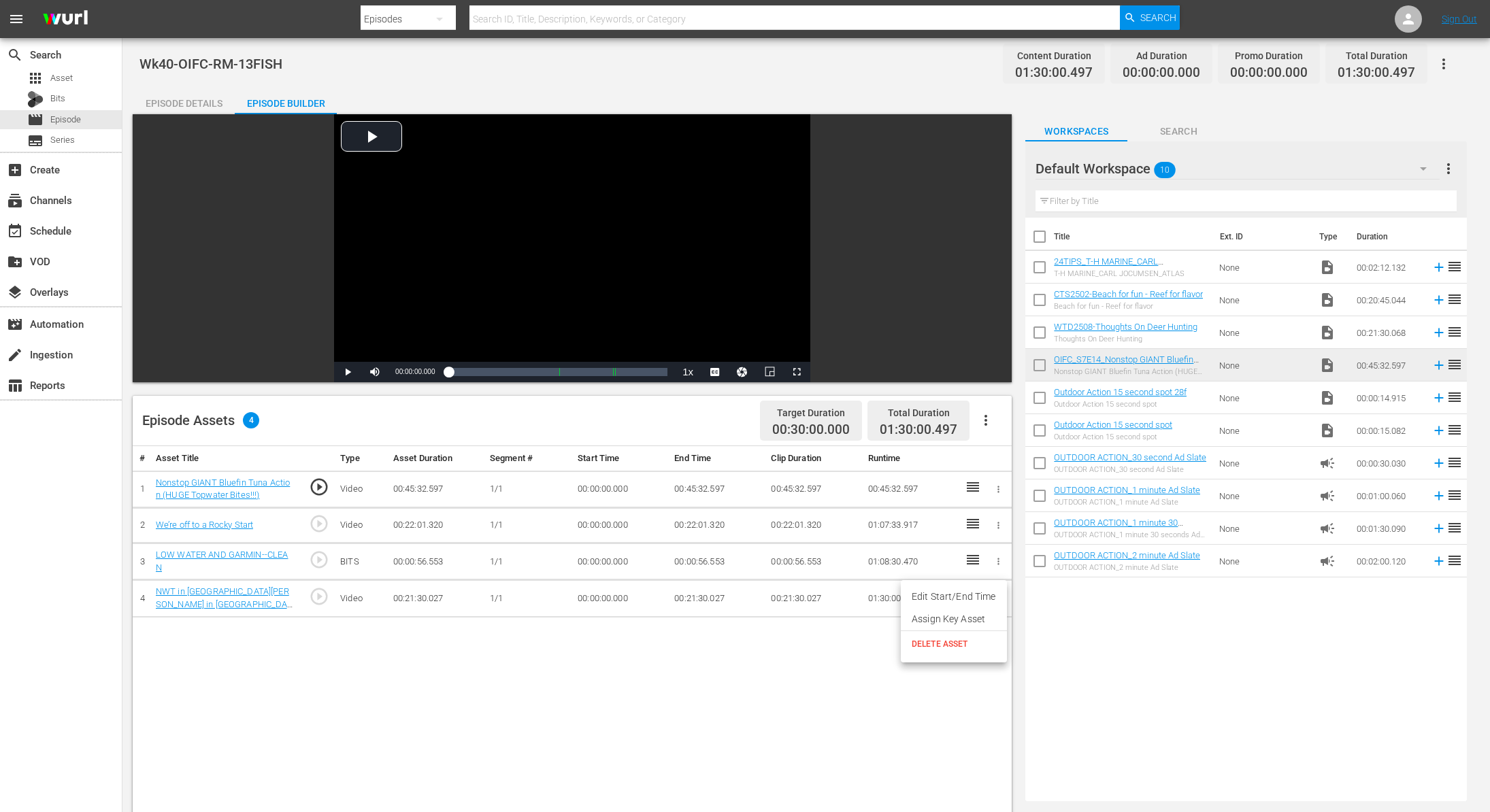
click at [965, 642] on span "DELETE ASSET" at bounding box center [954, 644] width 84 height 13
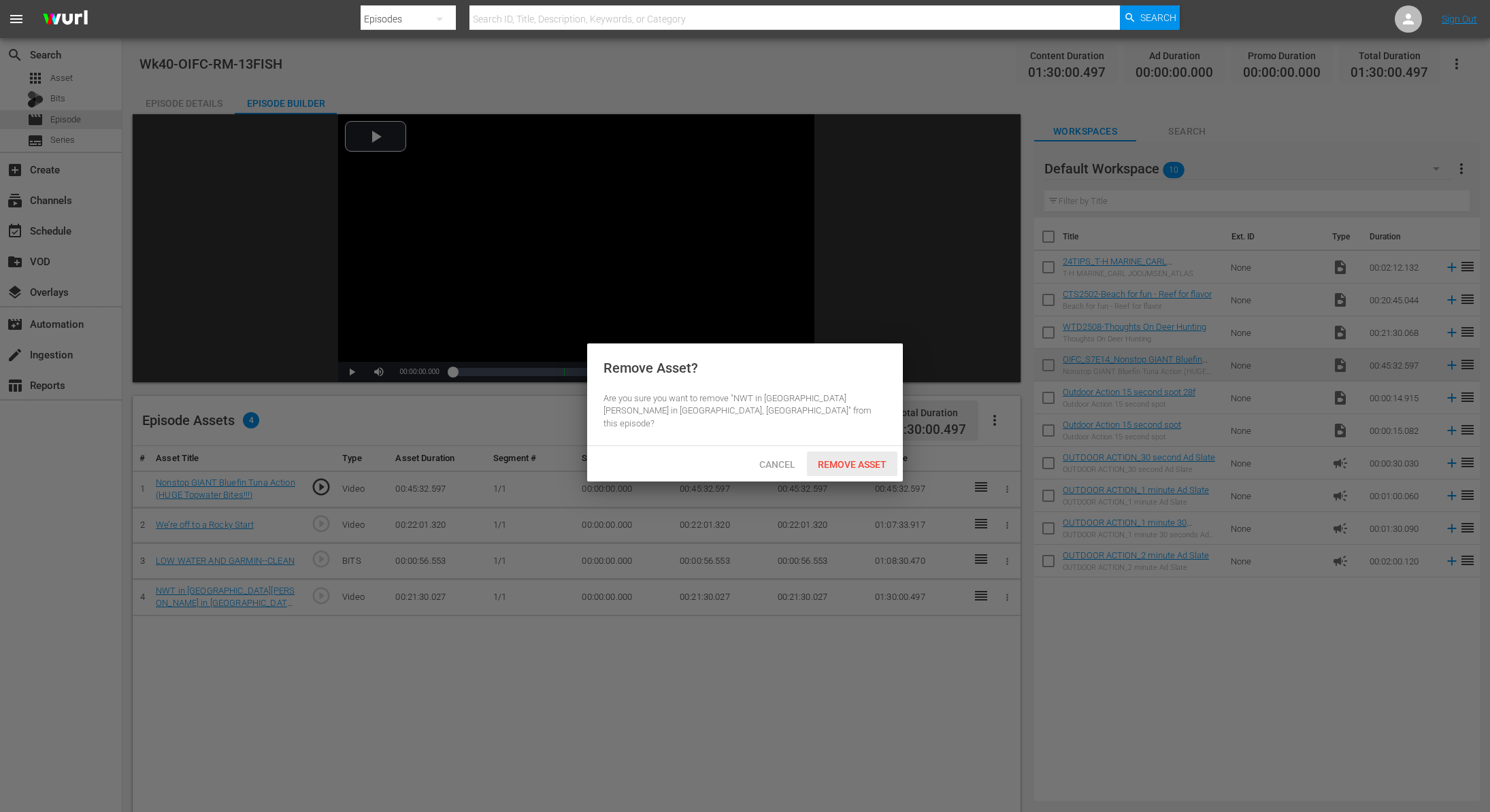
click at [860, 452] on div "Remove Asset" at bounding box center [852, 464] width 91 height 25
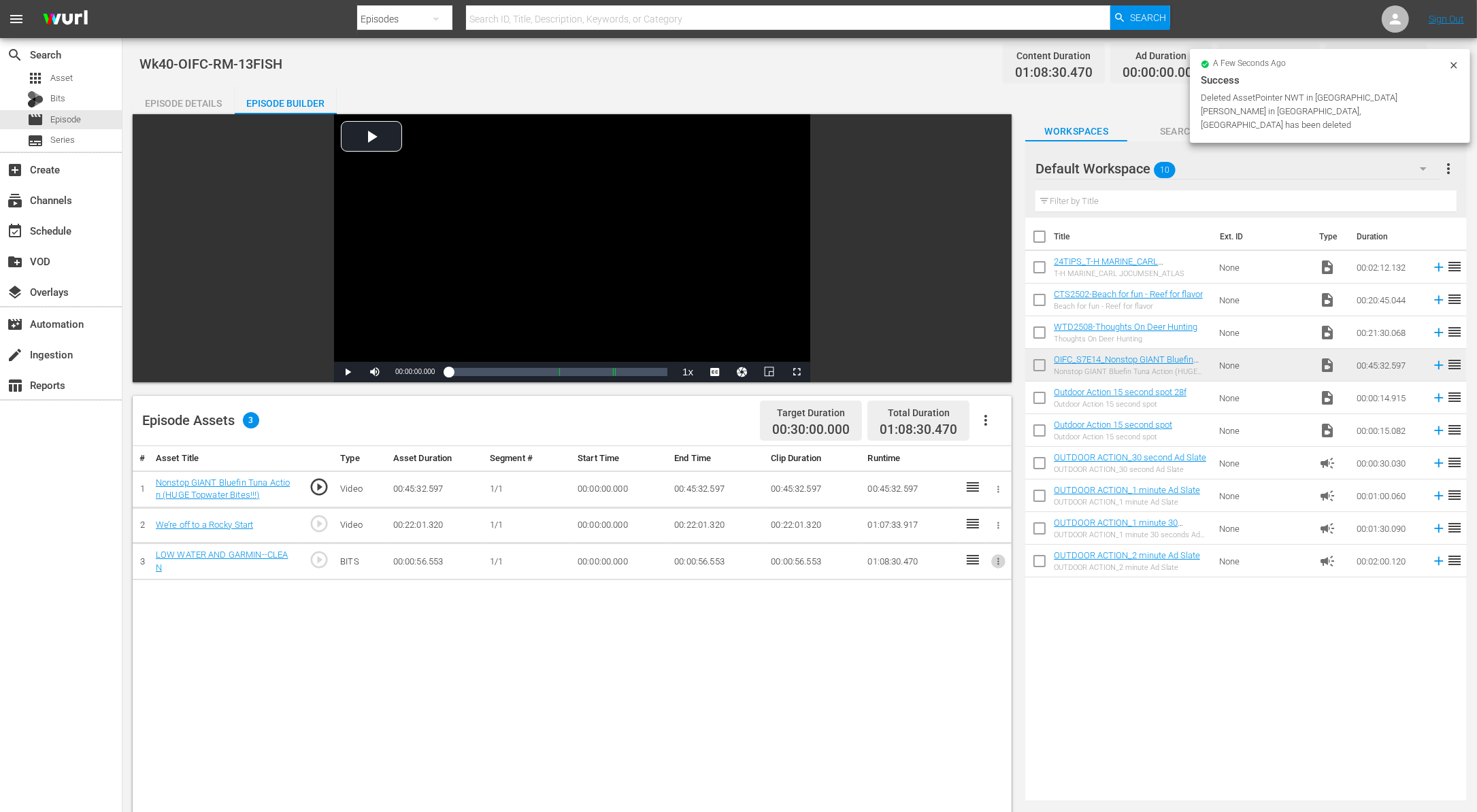
click at [1003, 561] on icon "button" at bounding box center [998, 561] width 10 height 10
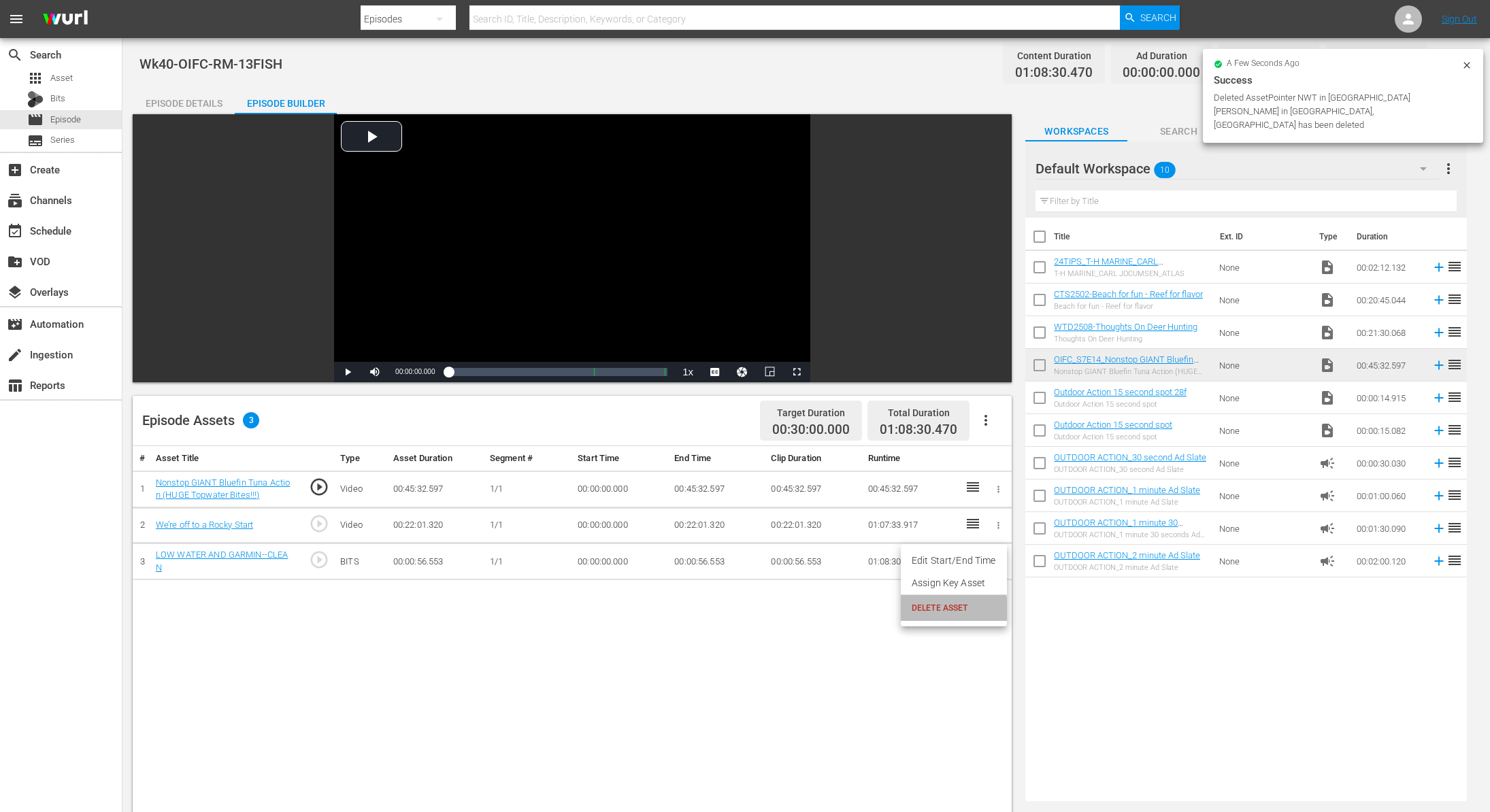
click at [952, 612] on span "DELETE ASSET" at bounding box center [954, 608] width 84 height 13
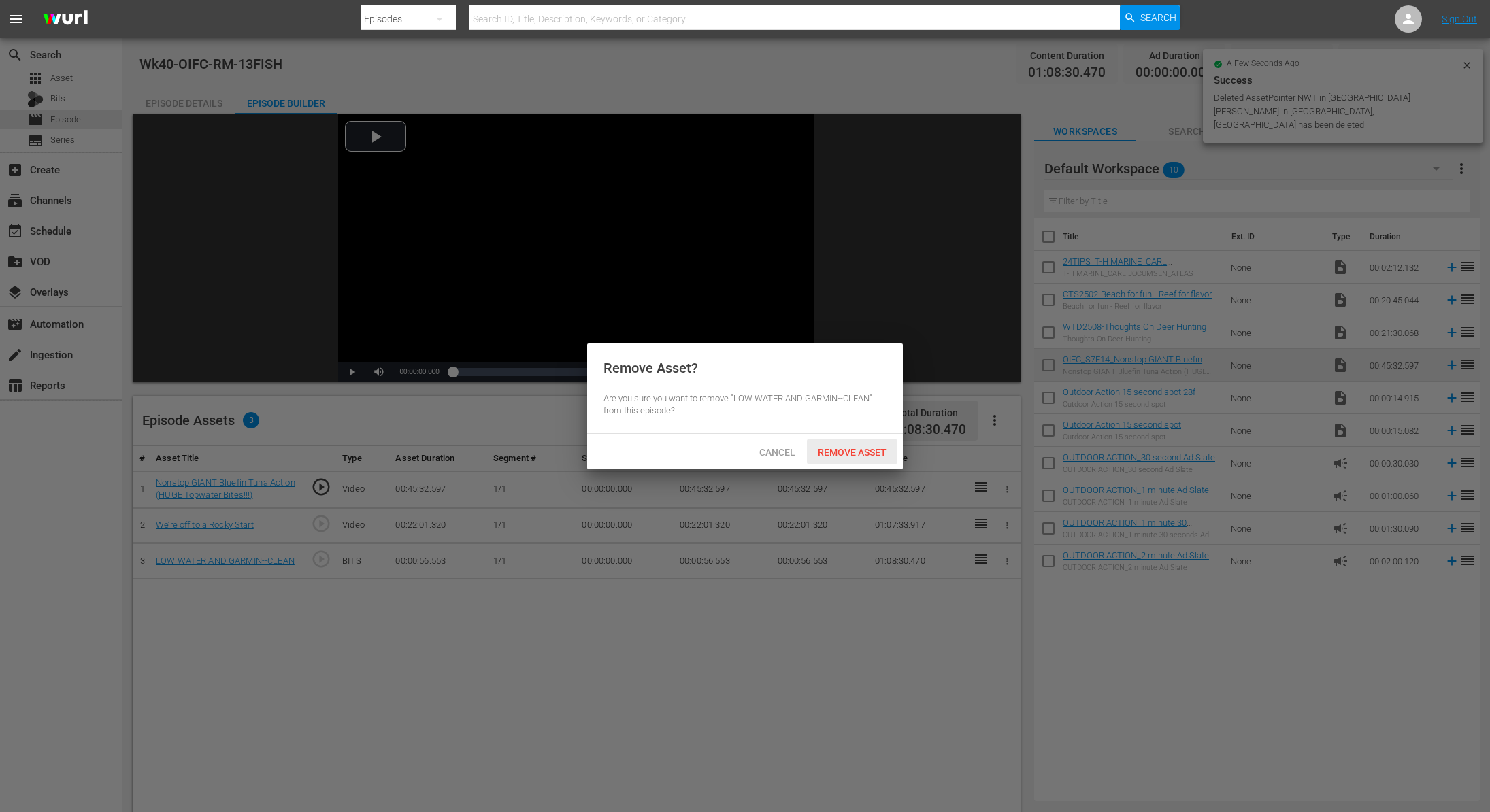
click at [847, 447] on span "Remove Asset" at bounding box center [852, 453] width 91 height 11
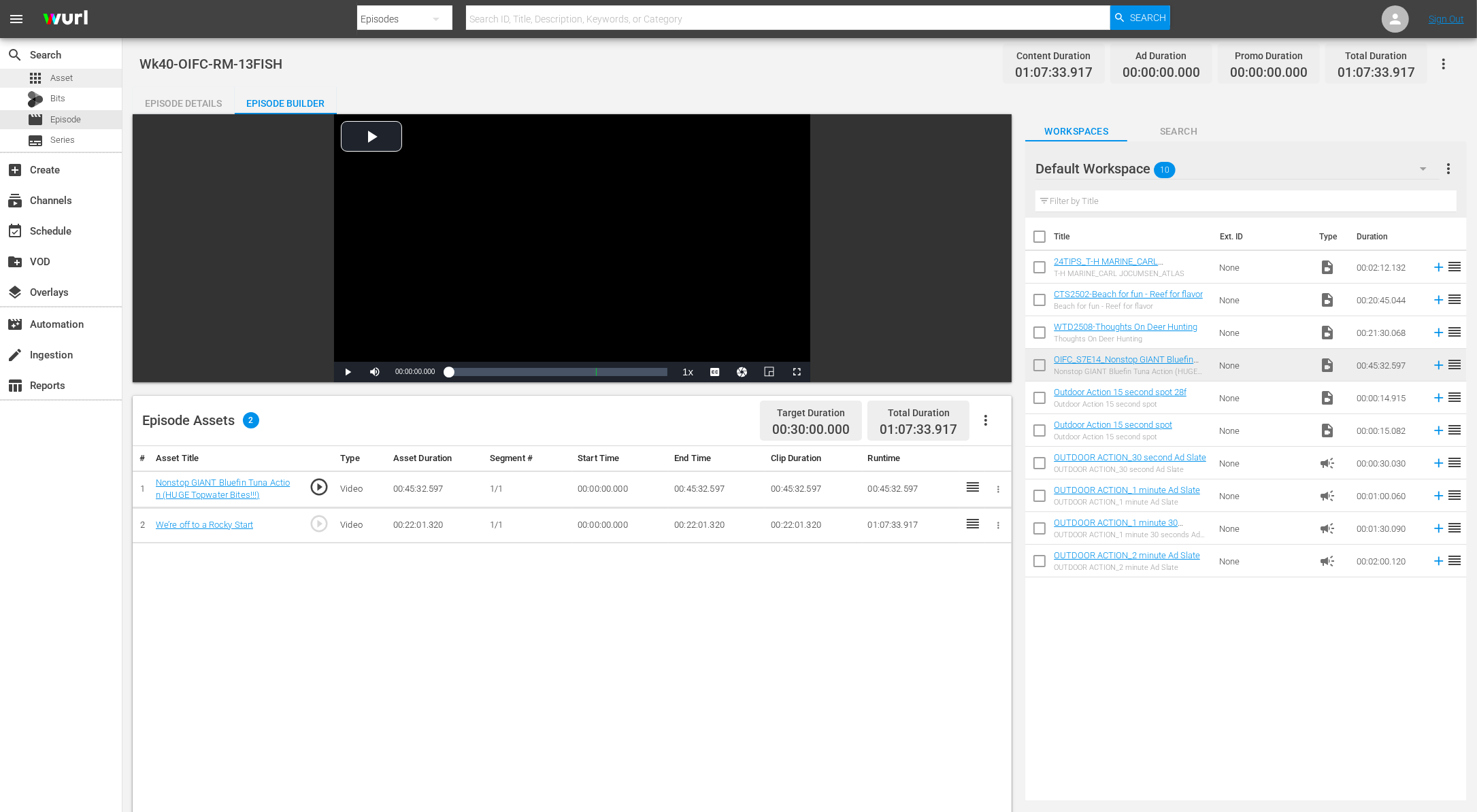
click at [66, 84] on span "Asset" at bounding box center [61, 77] width 23 height 13
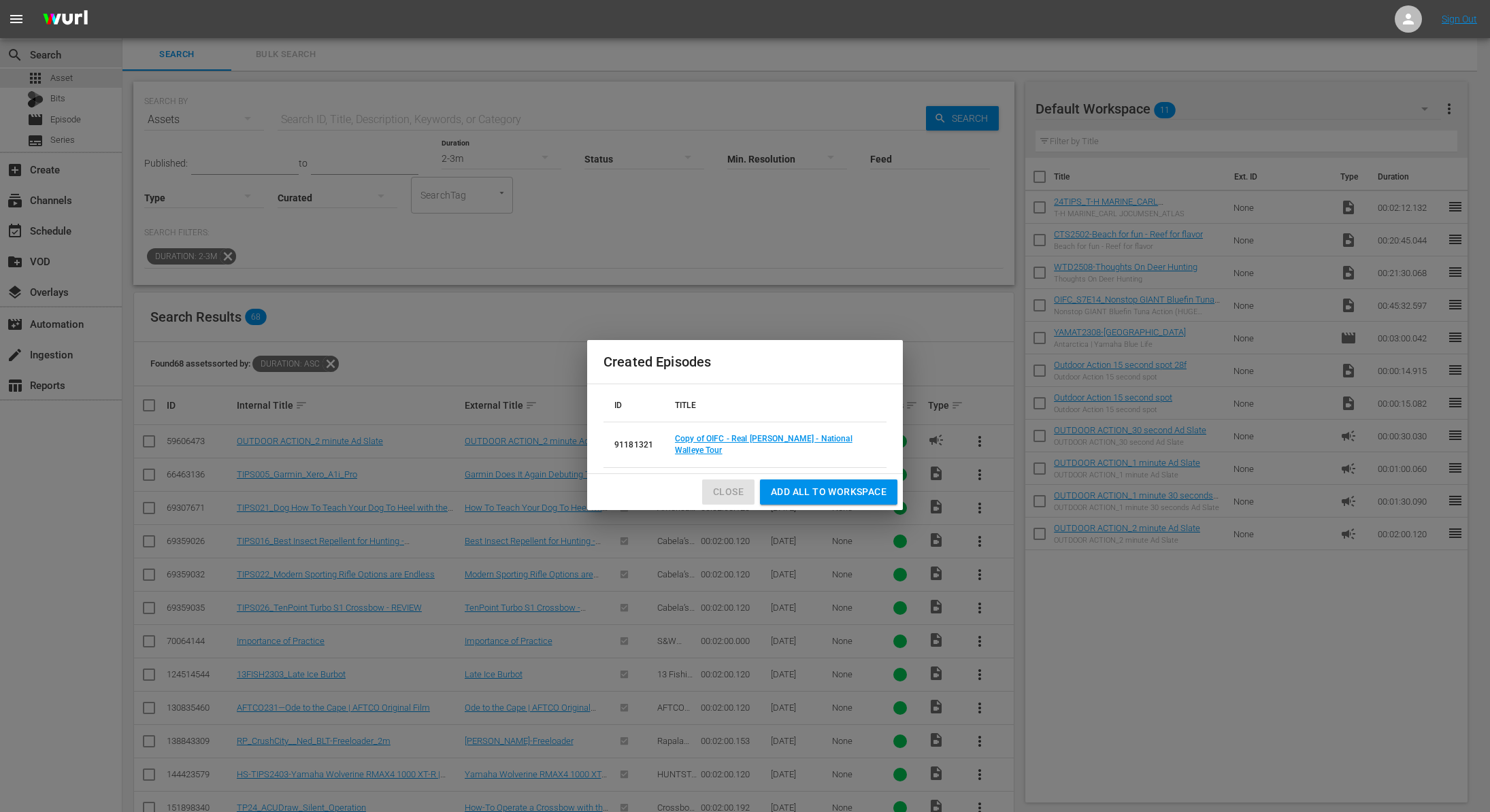
click at [732, 490] on span "Close" at bounding box center [728, 492] width 30 height 17
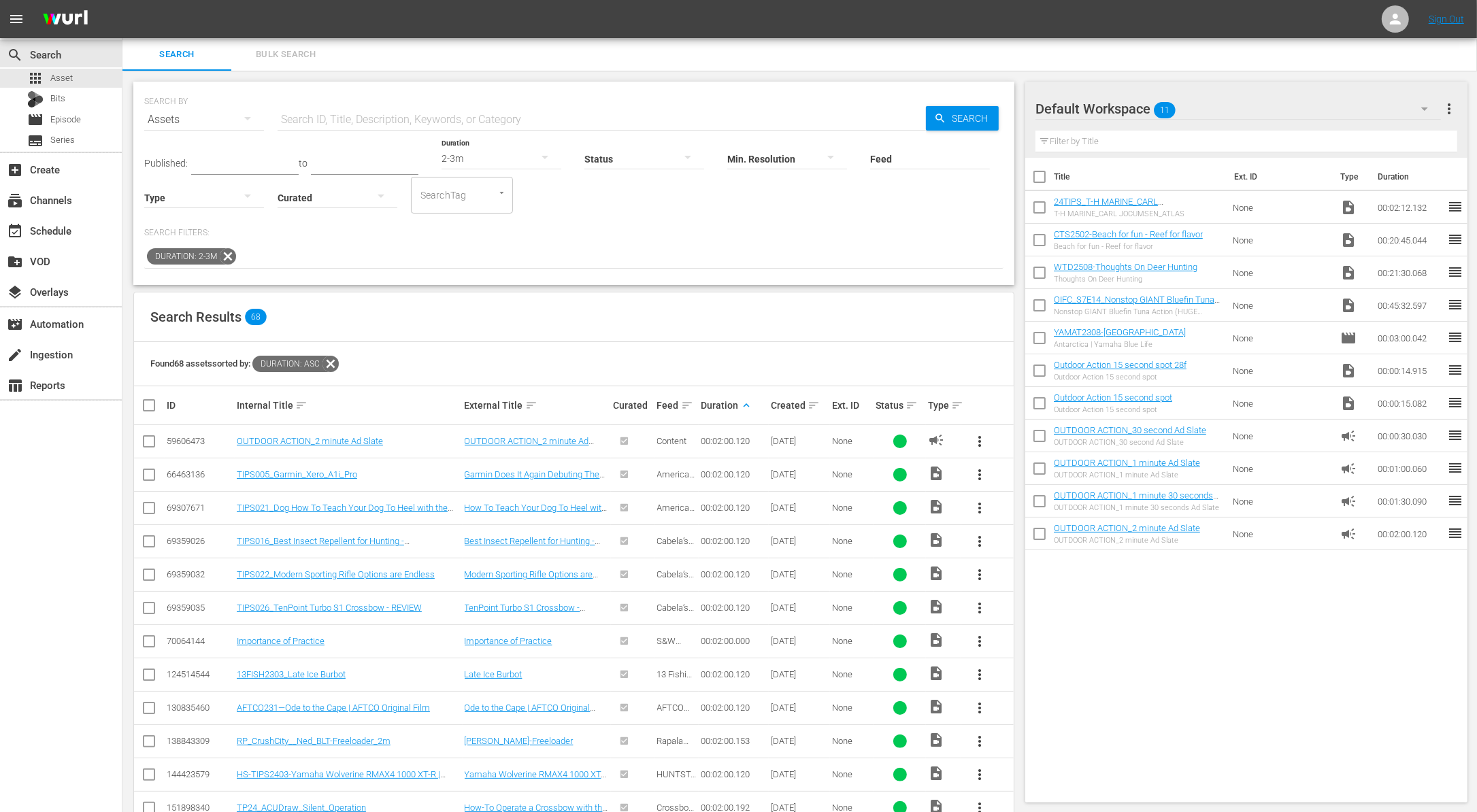
click at [218, 249] on span "Duration: 2-3m" at bounding box center [183, 256] width 73 height 16
click at [226, 255] on icon at bounding box center [227, 256] width 16 height 16
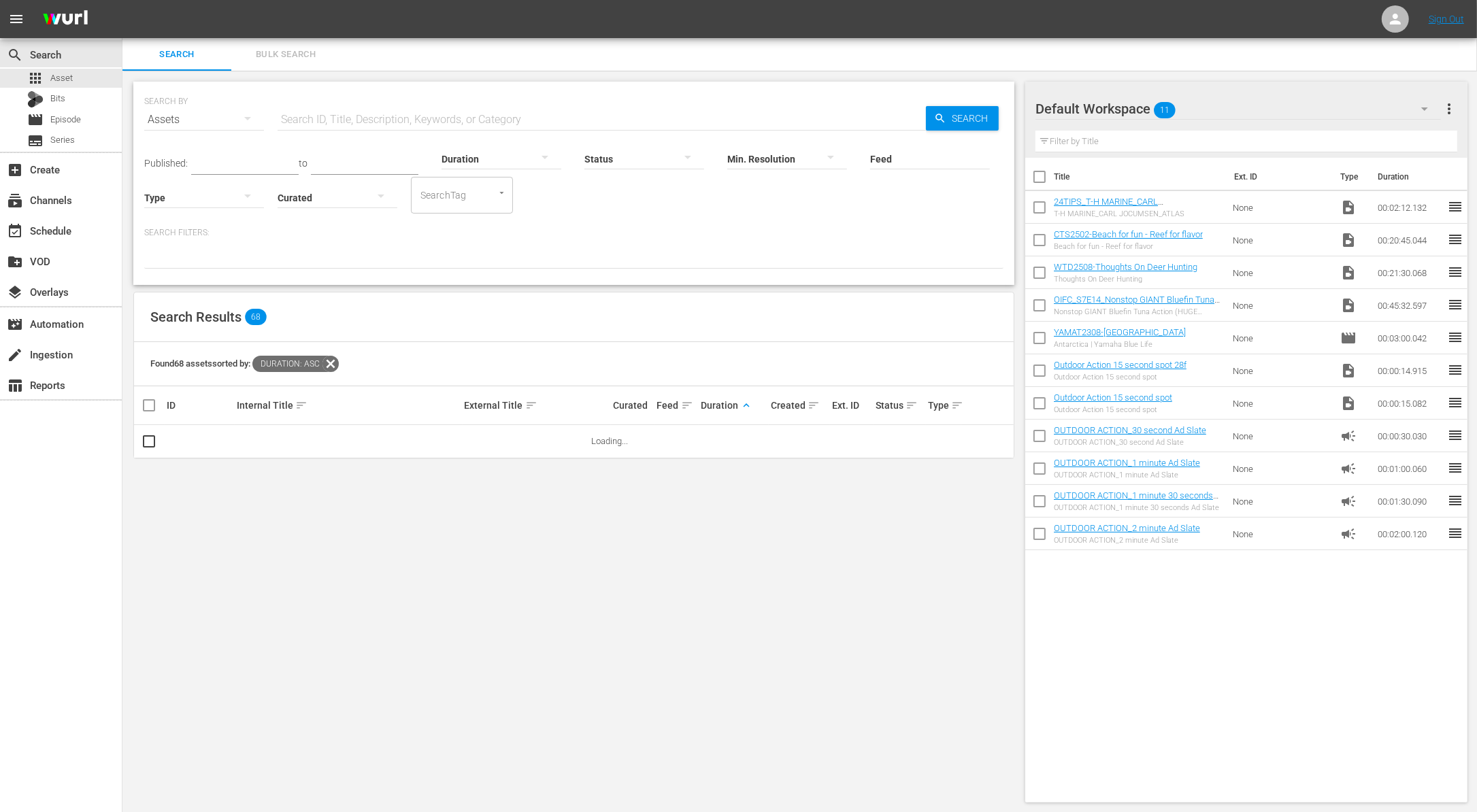
click at [896, 159] on input "Feed" at bounding box center [929, 159] width 120 height 49
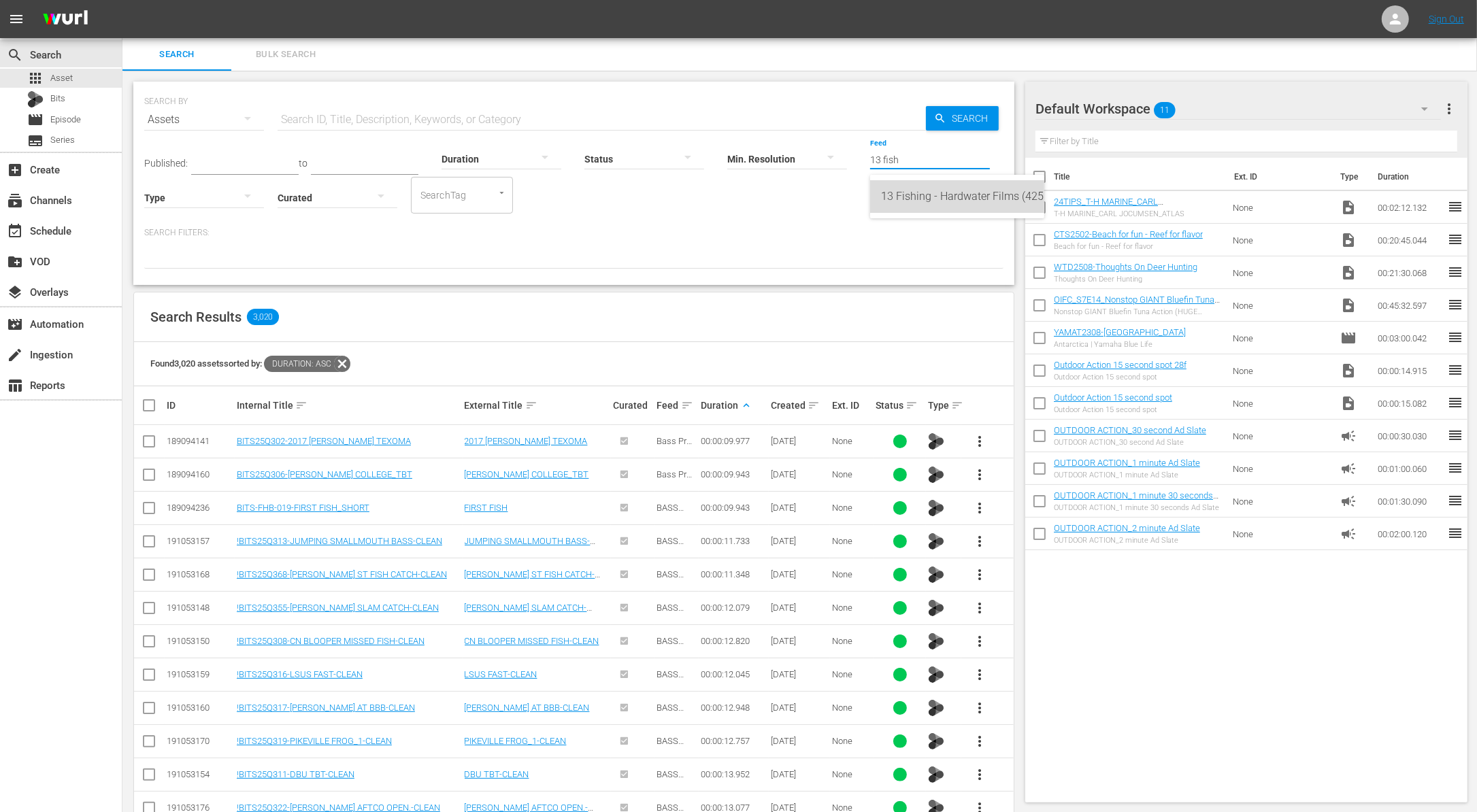
click at [923, 206] on div "13 Fishing - Hardwater Films (425111)" at bounding box center [957, 197] width 152 height 33
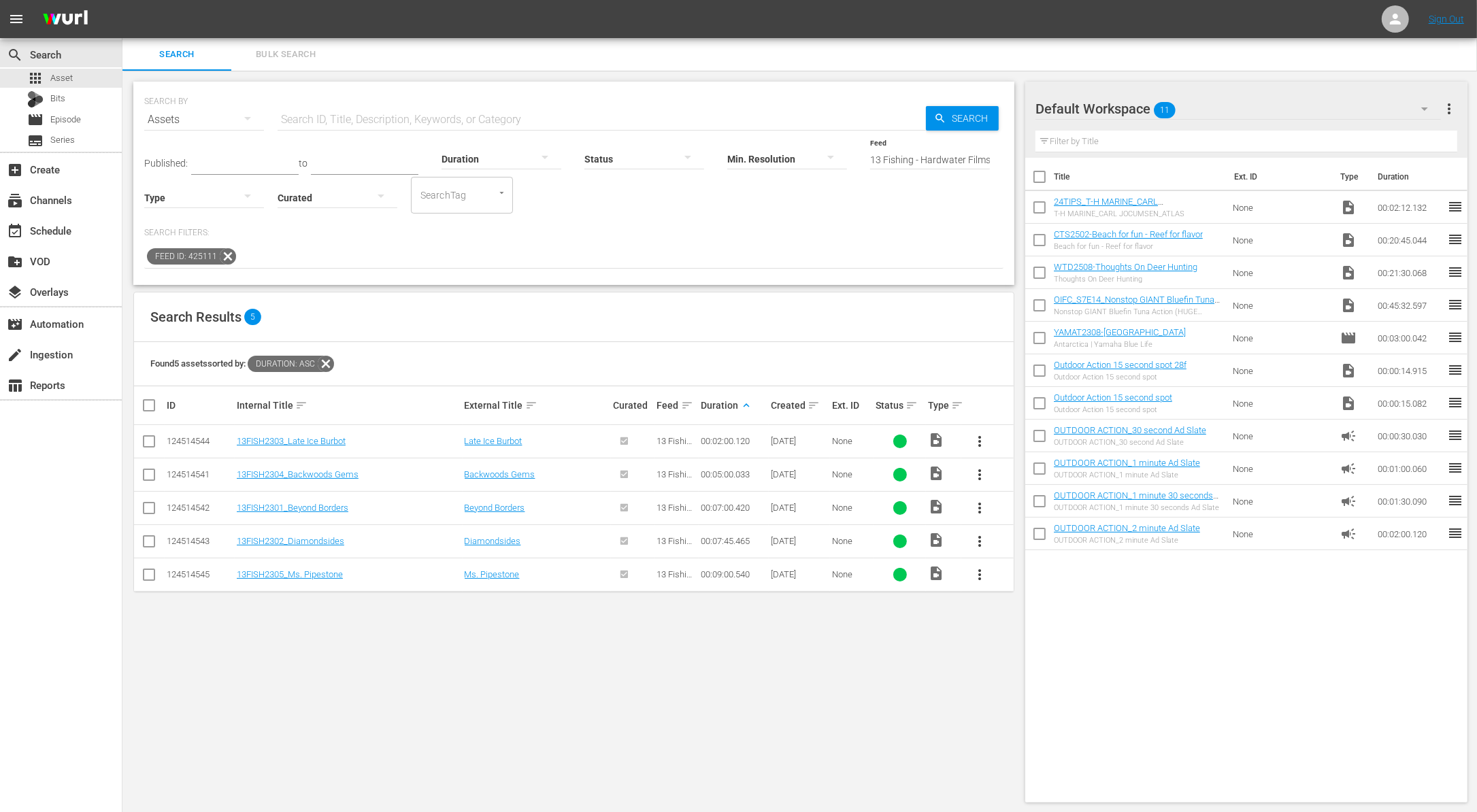
click at [1041, 302] on input "checkbox" at bounding box center [1039, 308] width 29 height 29
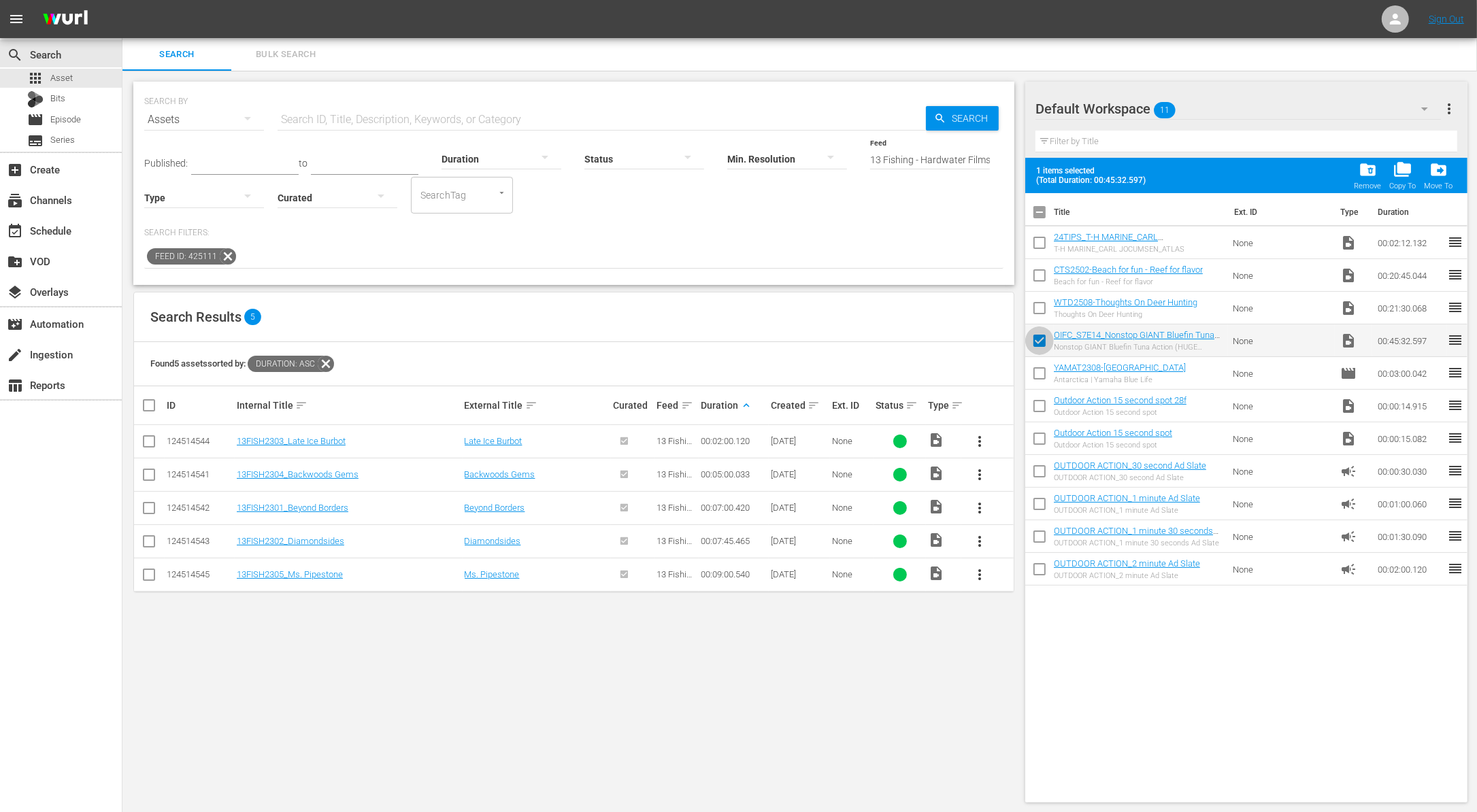
click at [1036, 336] on input "checkbox" at bounding box center [1039, 343] width 29 height 29
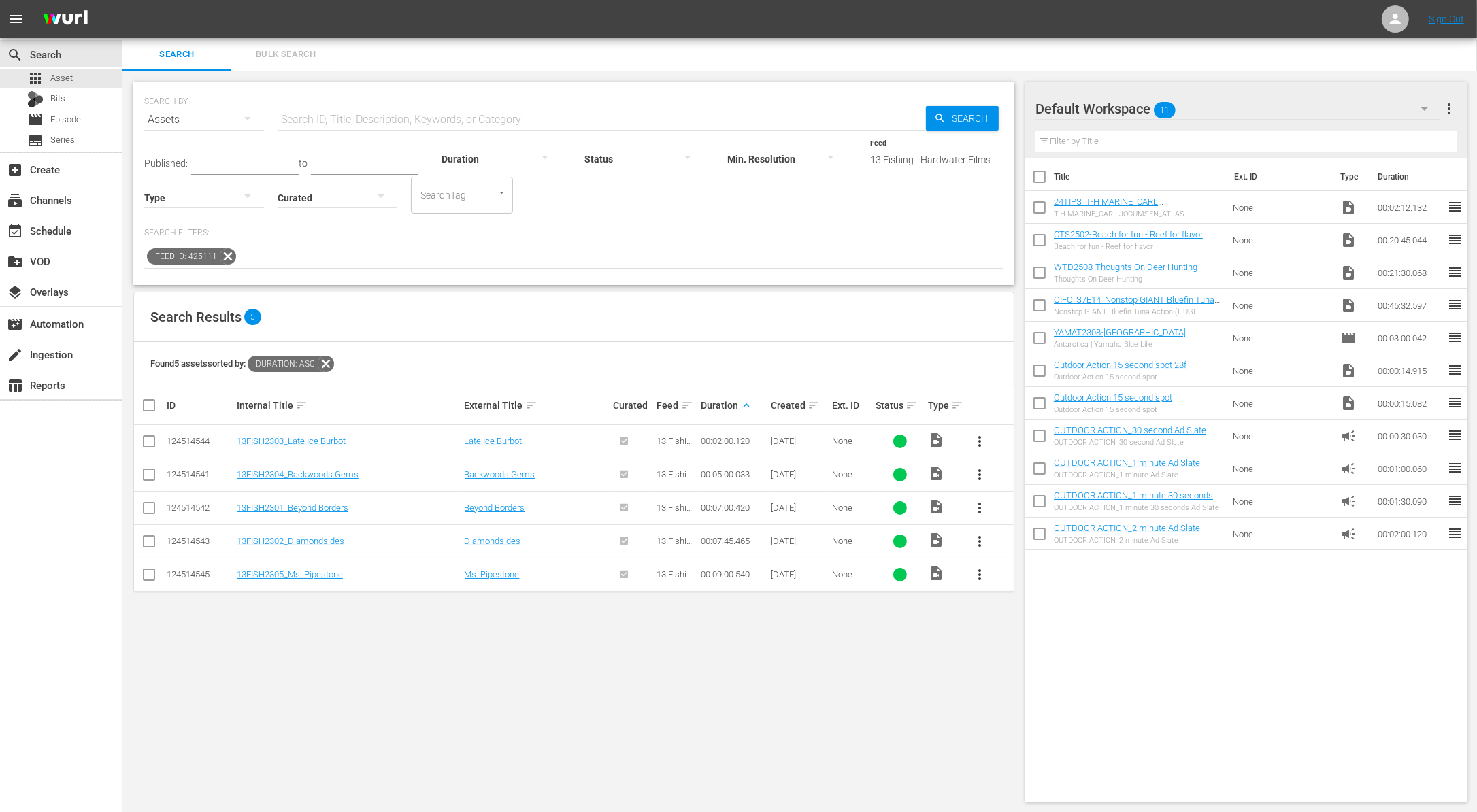
click at [150, 510] on input "checkbox" at bounding box center [148, 510] width 16 height 16
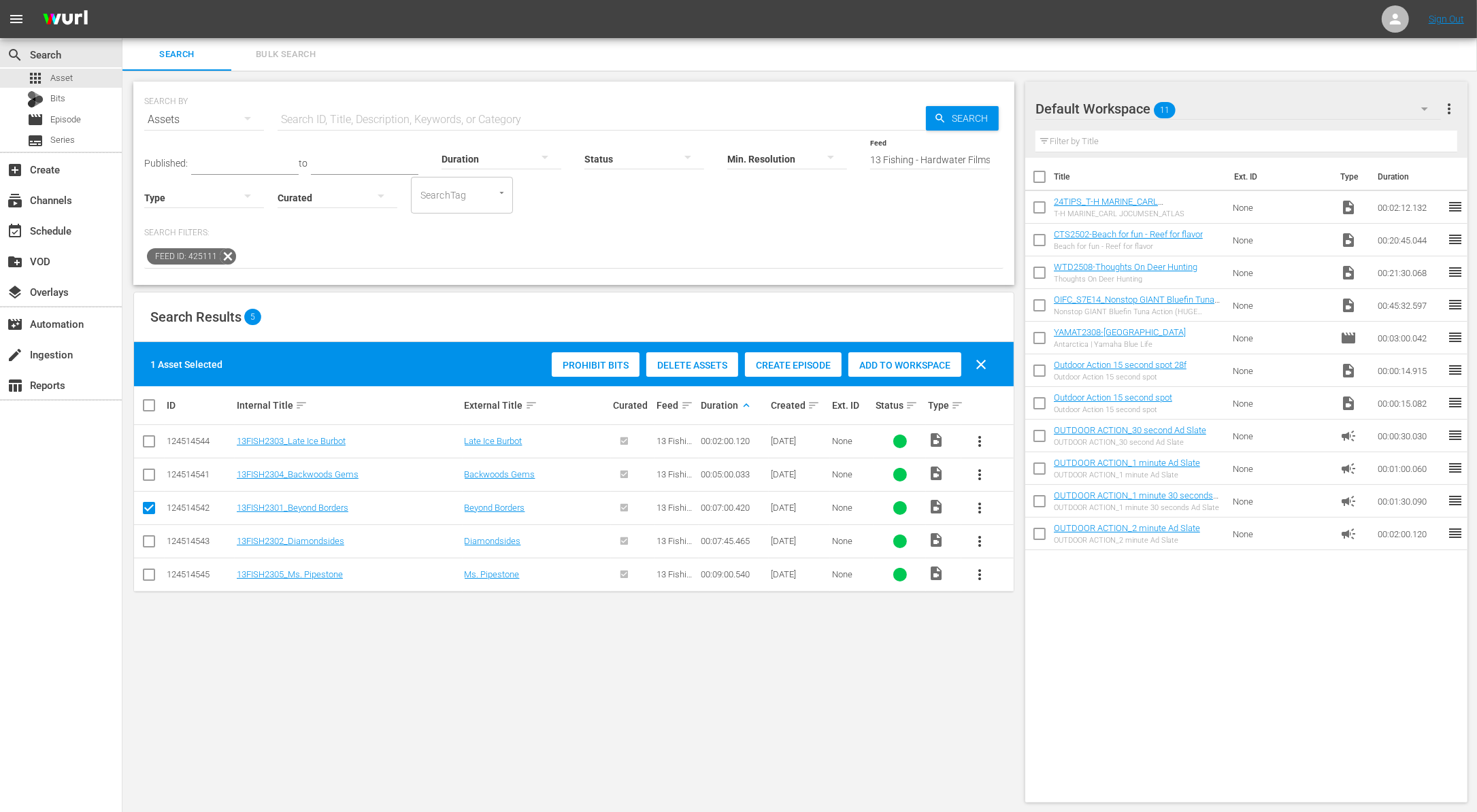
click at [149, 485] on td at bounding box center [148, 474] width 30 height 34
click at [147, 470] on input "checkbox" at bounding box center [148, 478] width 16 height 16
click at [146, 443] on input "checkbox" at bounding box center [148, 444] width 16 height 16
click at [933, 366] on span "Add to Workspace" at bounding box center [904, 365] width 113 height 11
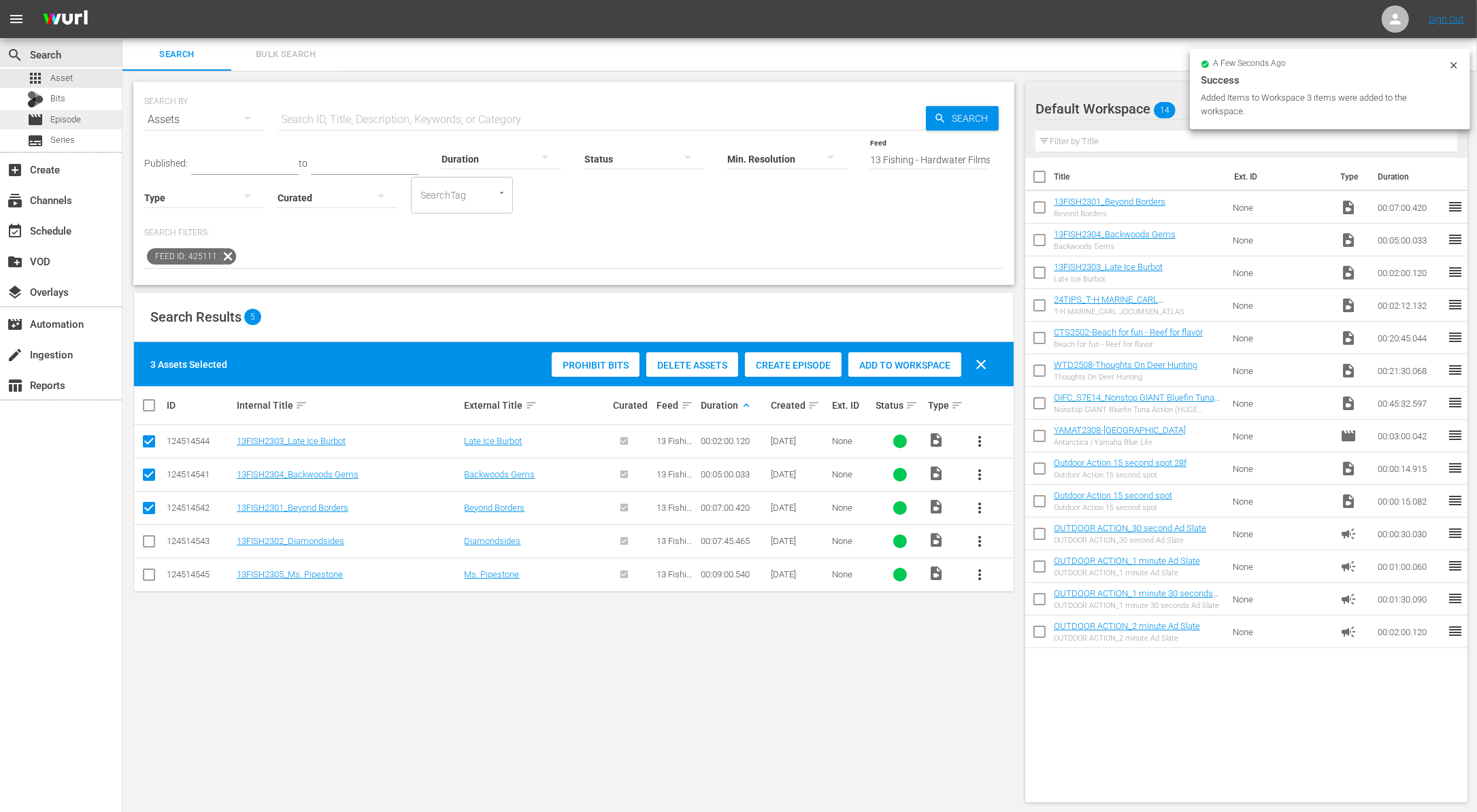
click at [66, 120] on span "Episode" at bounding box center [65, 119] width 30 height 13
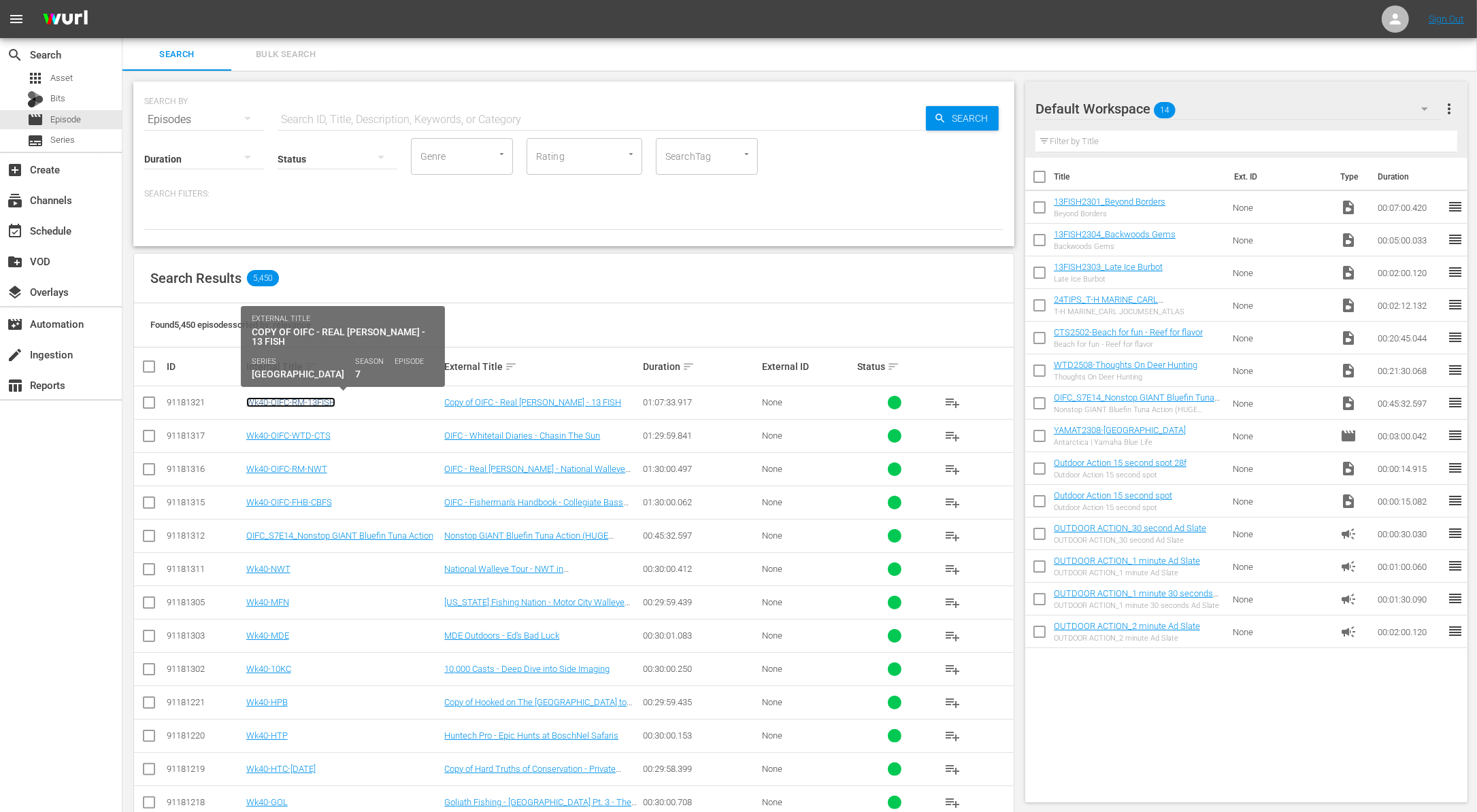
click at [302, 404] on link "Wk40-OIFC-RM-13FISH" at bounding box center [291, 402] width 89 height 10
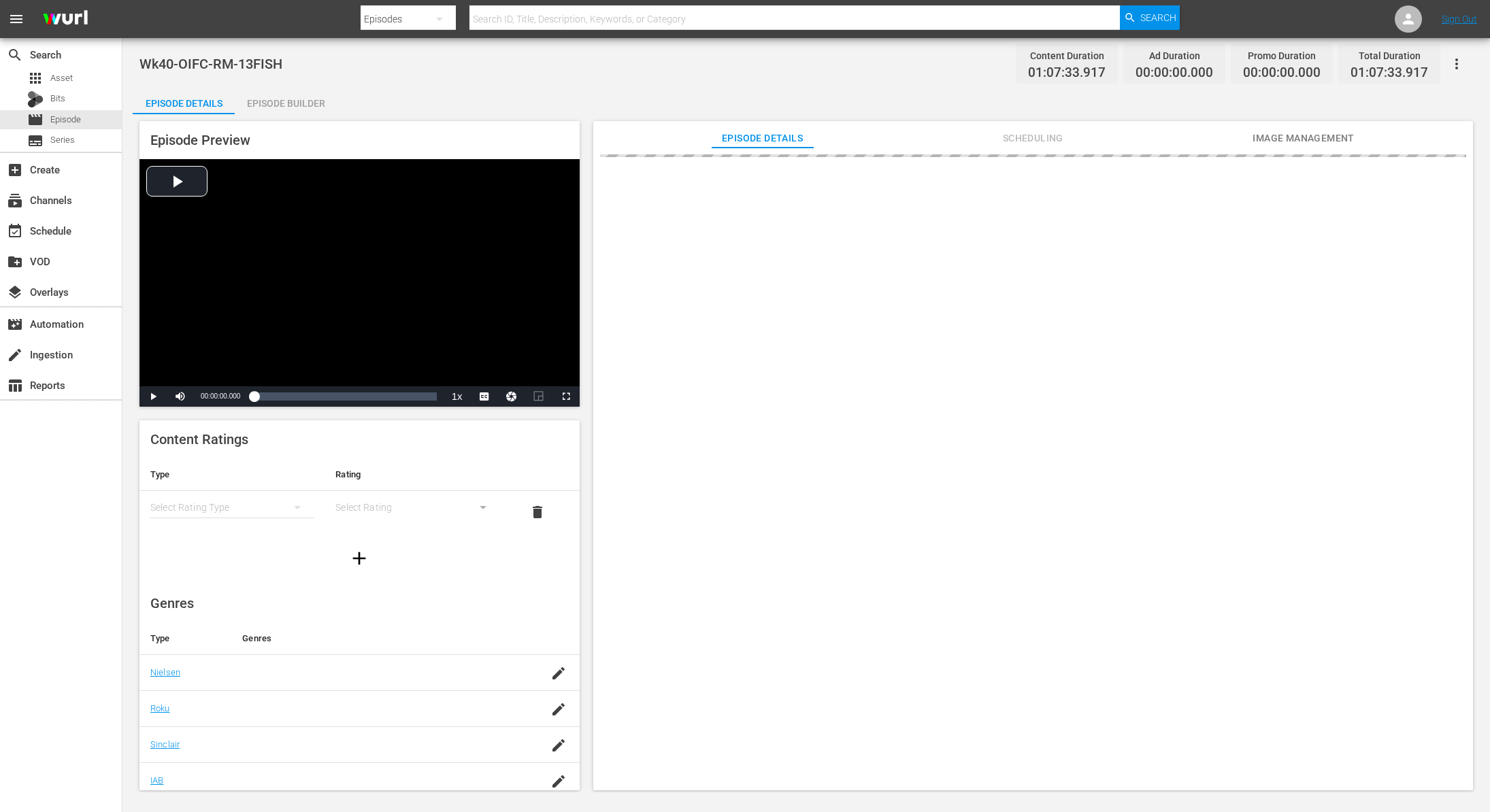
click at [318, 99] on div "Episode Builder" at bounding box center [285, 103] width 102 height 33
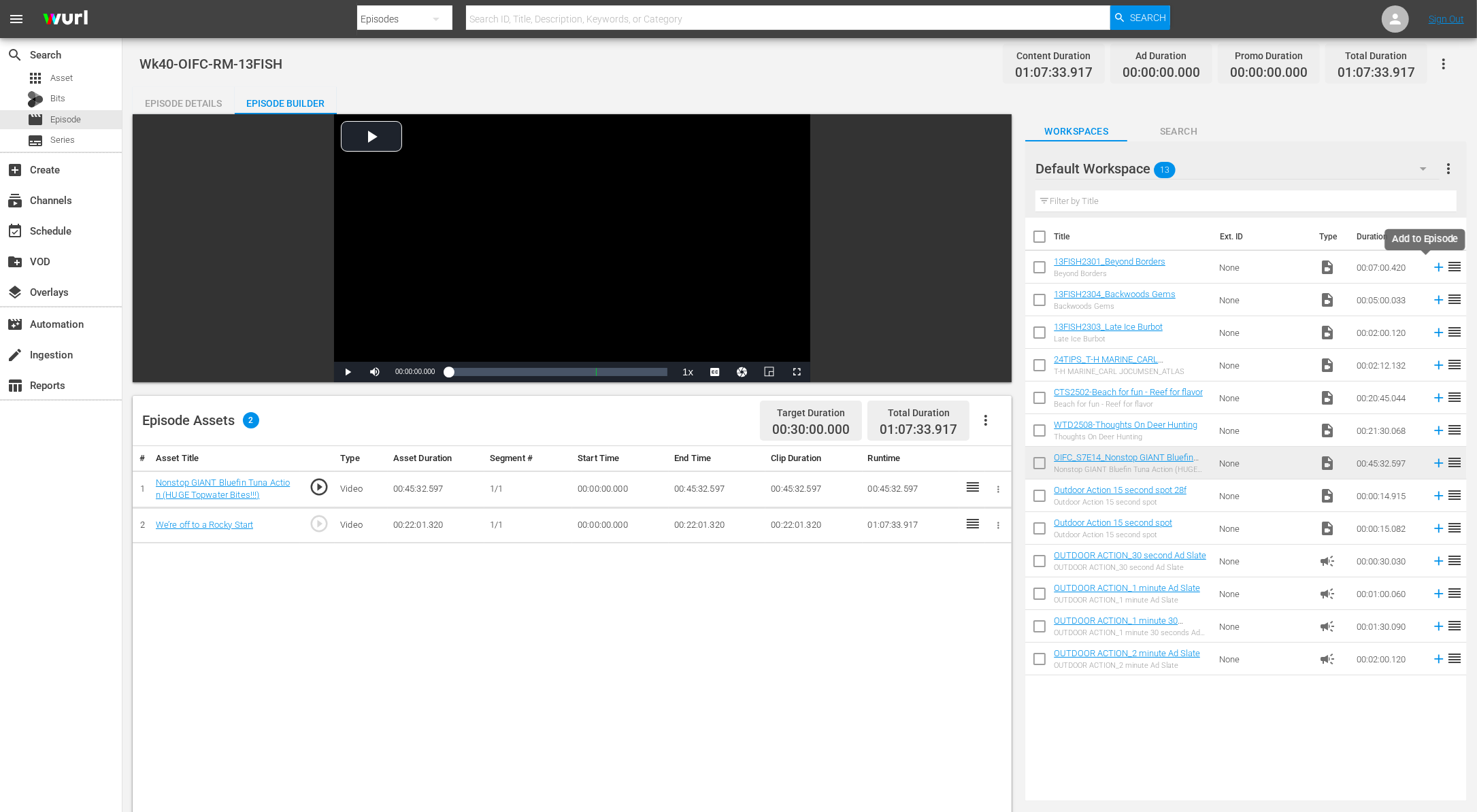
click at [1435, 267] on icon at bounding box center [1439, 267] width 9 height 9
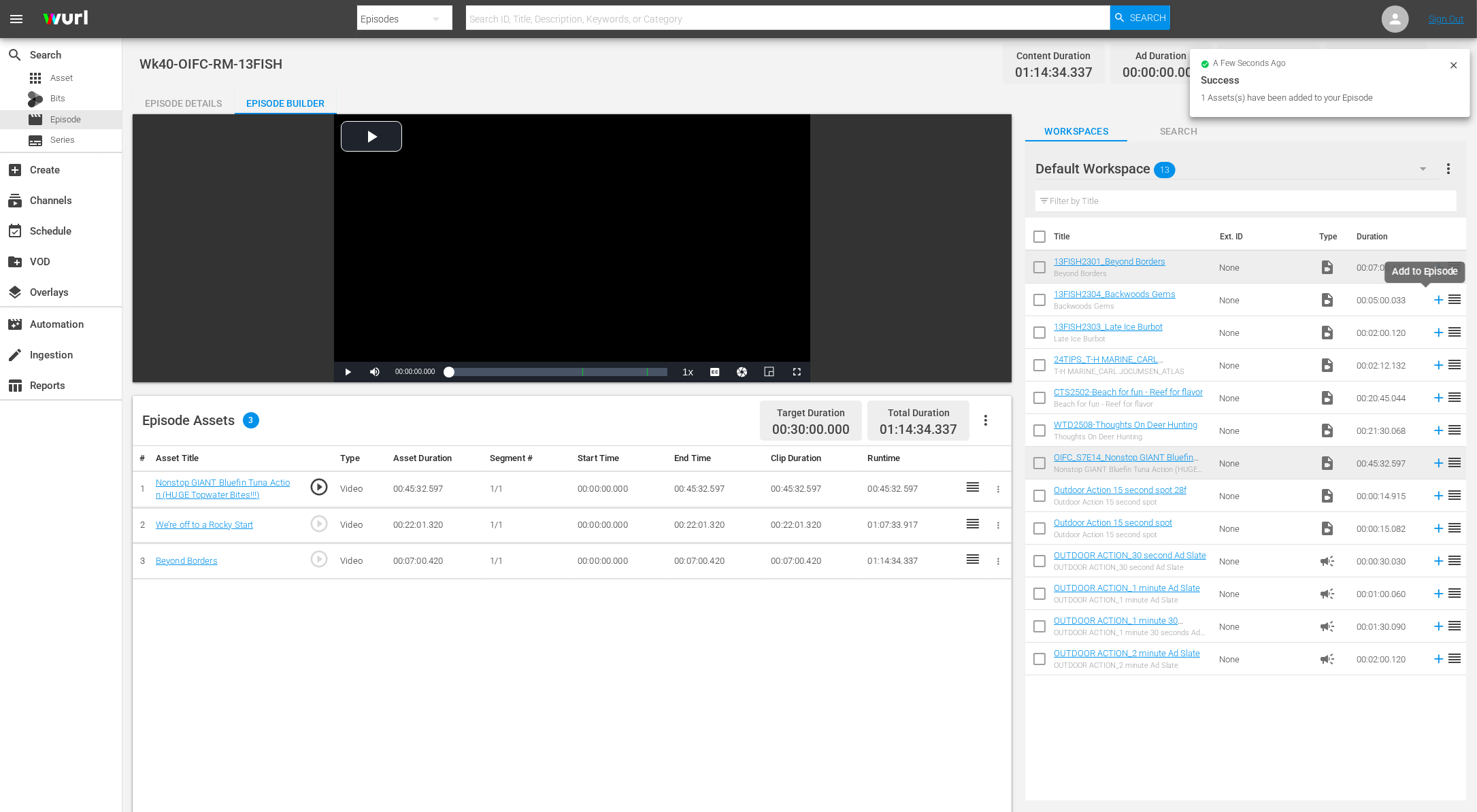
click at [1431, 302] on icon at bounding box center [1438, 299] width 15 height 15
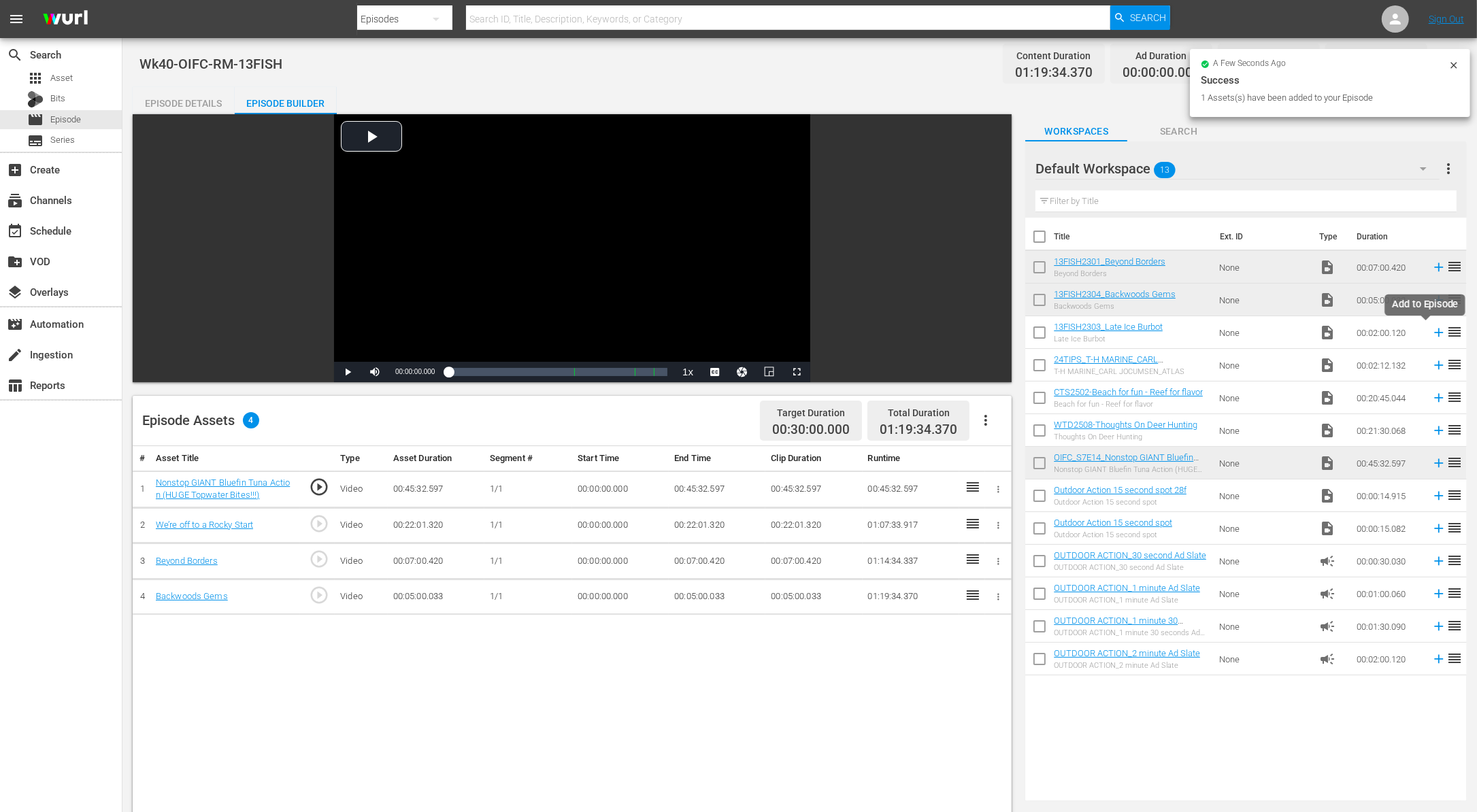
click at [1435, 332] on icon at bounding box center [1439, 332] width 9 height 9
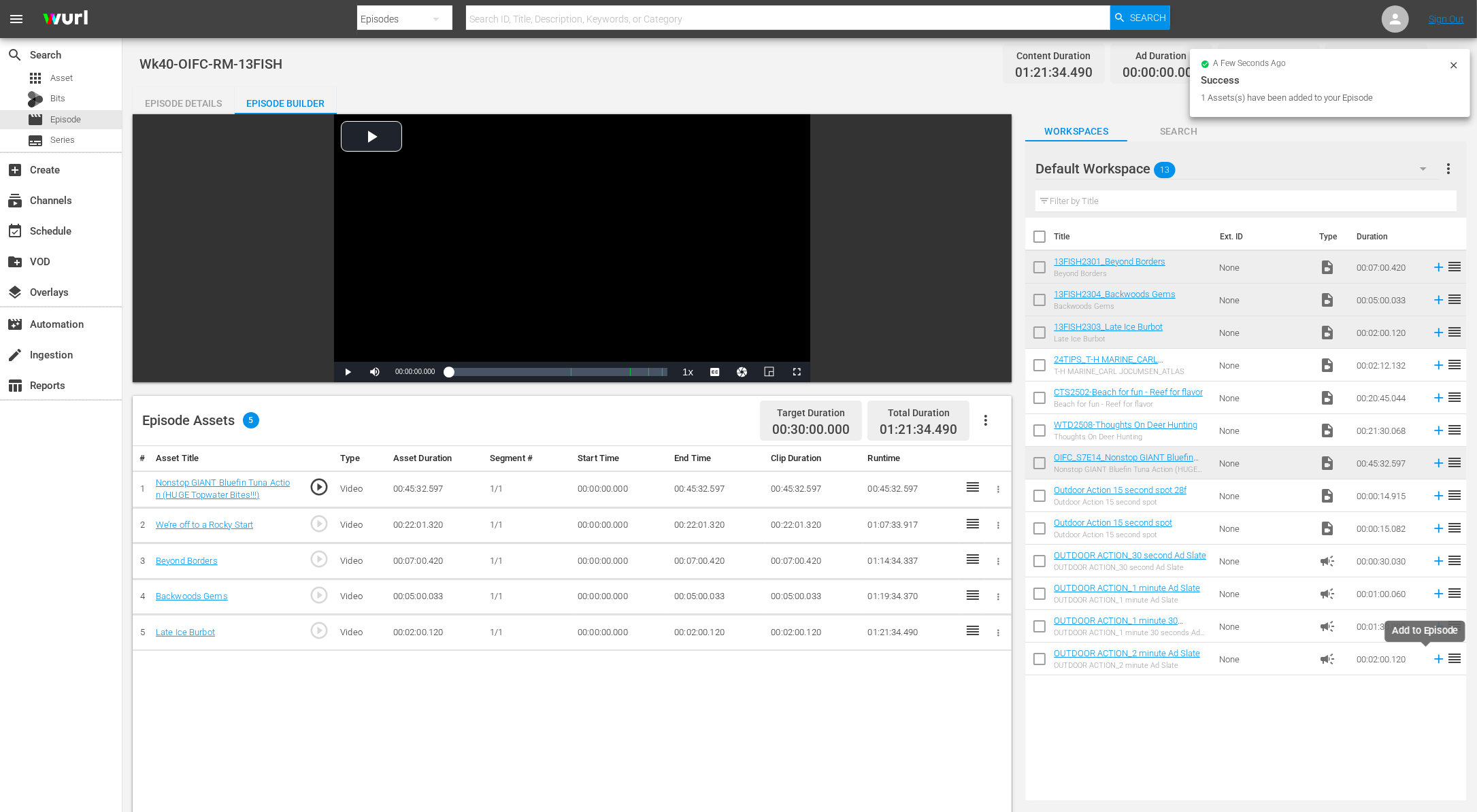
click at [1435, 658] on icon at bounding box center [1439, 659] width 9 height 9
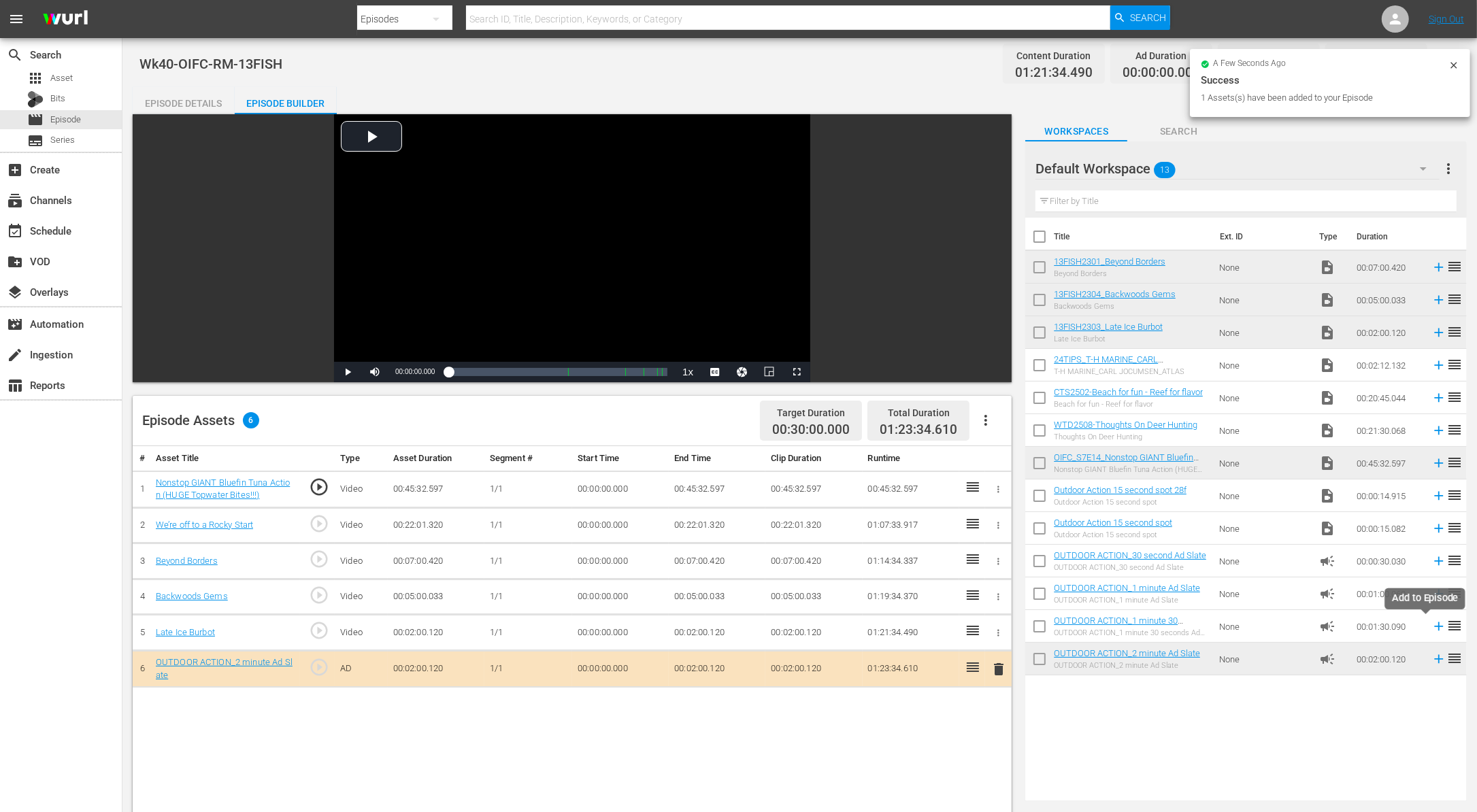
click at [1435, 626] on icon at bounding box center [1439, 626] width 9 height 9
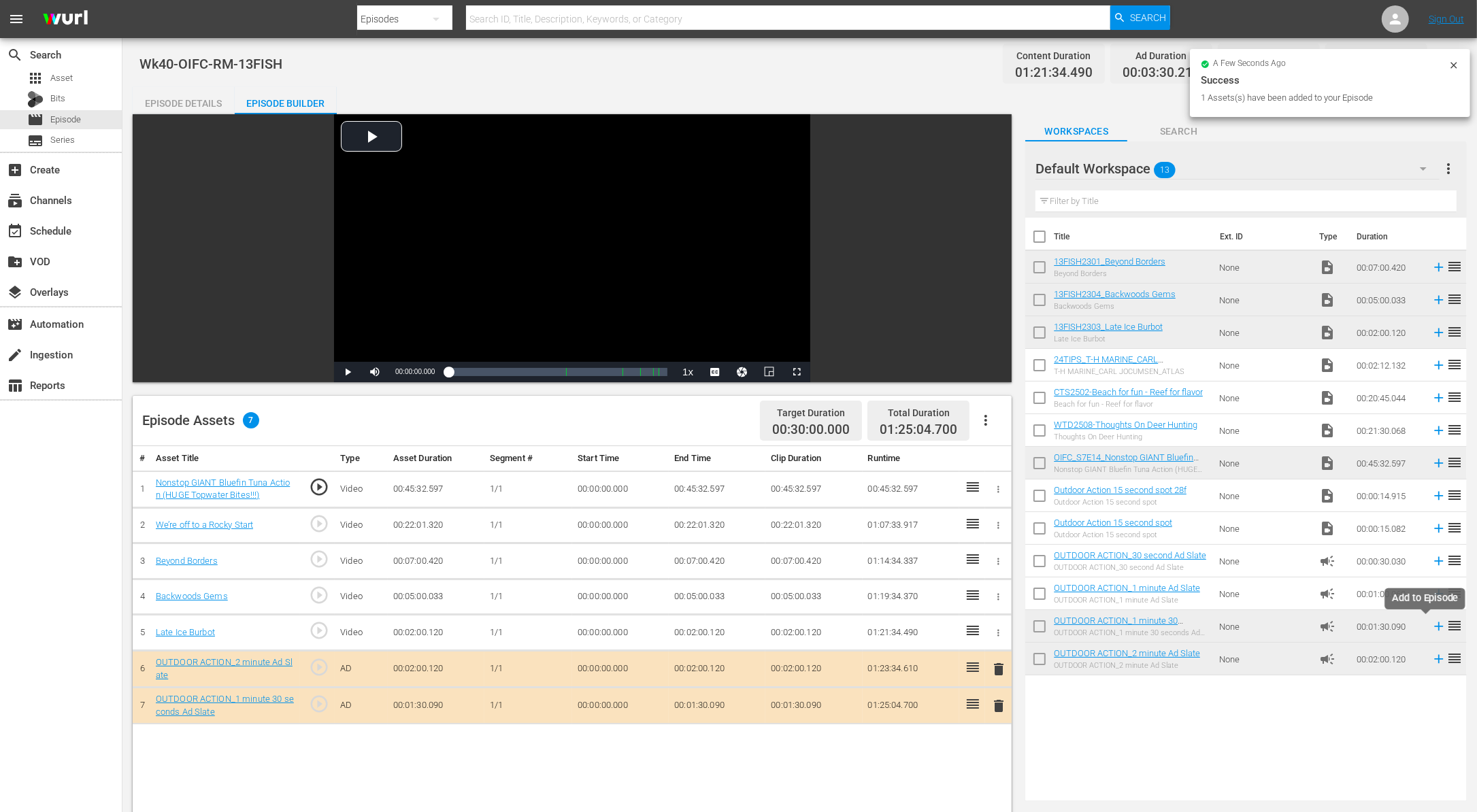
click at [1431, 628] on icon at bounding box center [1438, 626] width 15 height 15
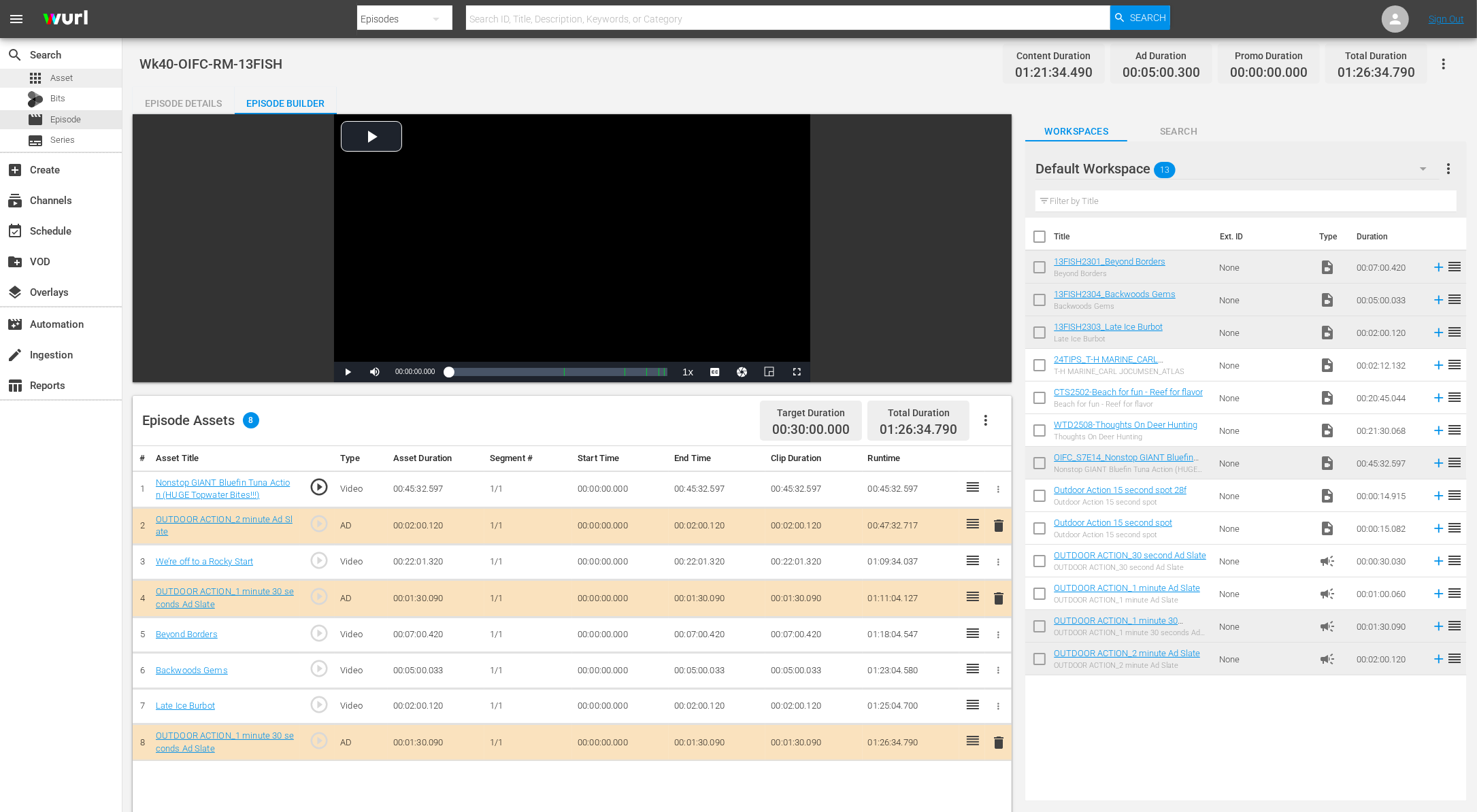
click at [66, 76] on span "Asset" at bounding box center [61, 77] width 23 height 13
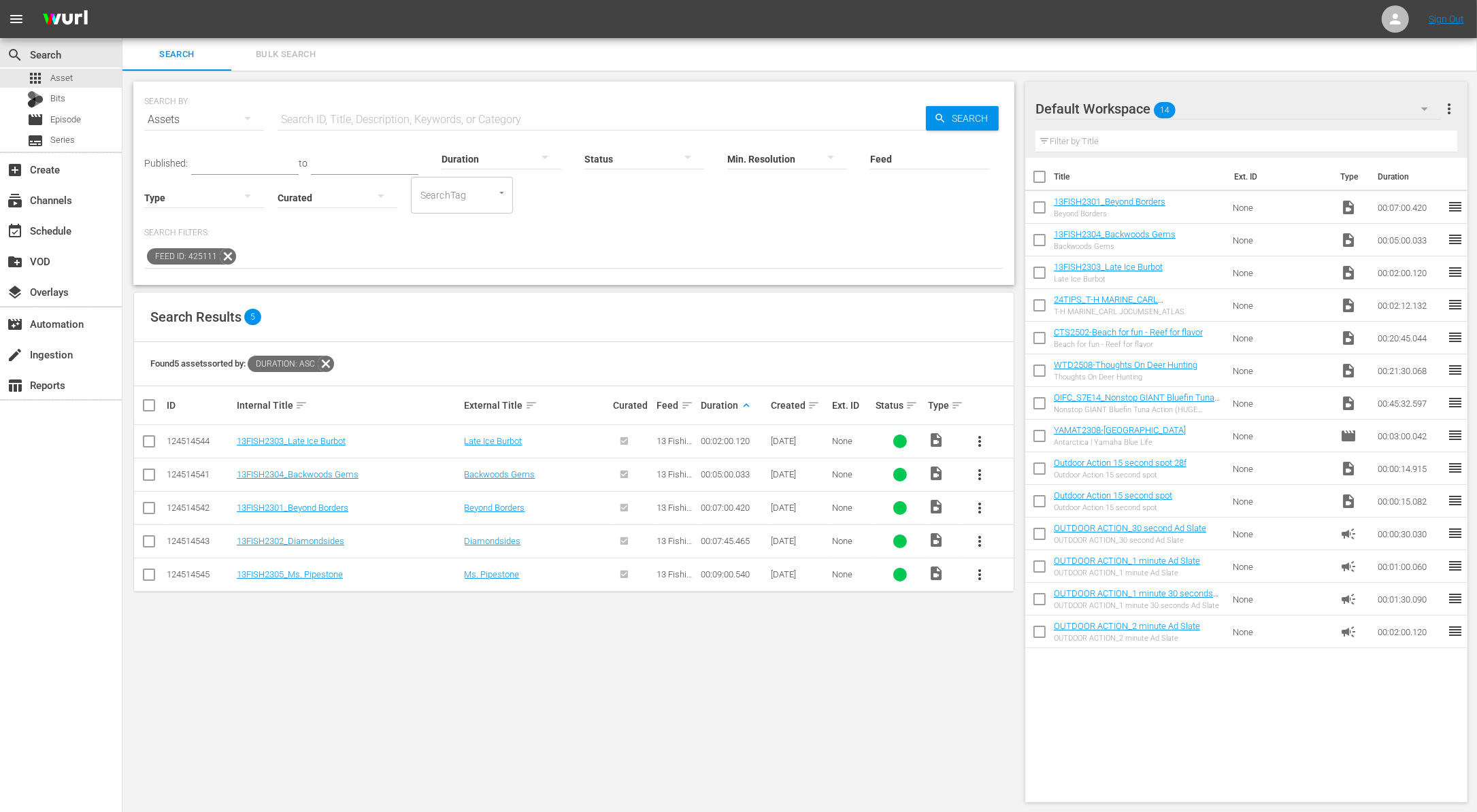
click at [231, 249] on div "Feed ID: 425111" at bounding box center [574, 257] width 859 height 23
click at [227, 251] on icon at bounding box center [227, 256] width 18 height 18
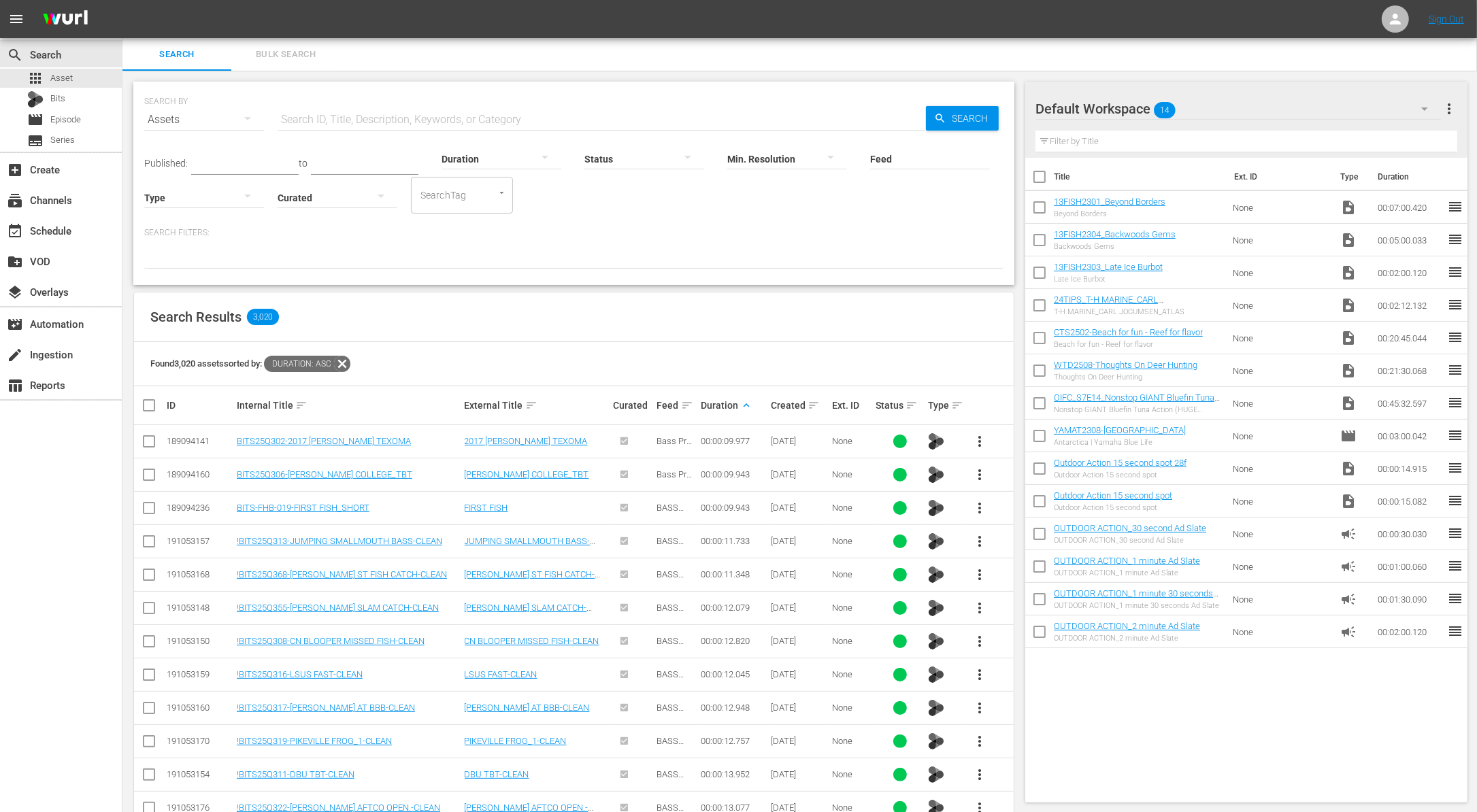
click at [328, 363] on span "Duration: asc" at bounding box center [299, 363] width 70 height 16
click at [348, 359] on icon at bounding box center [342, 363] width 18 height 18
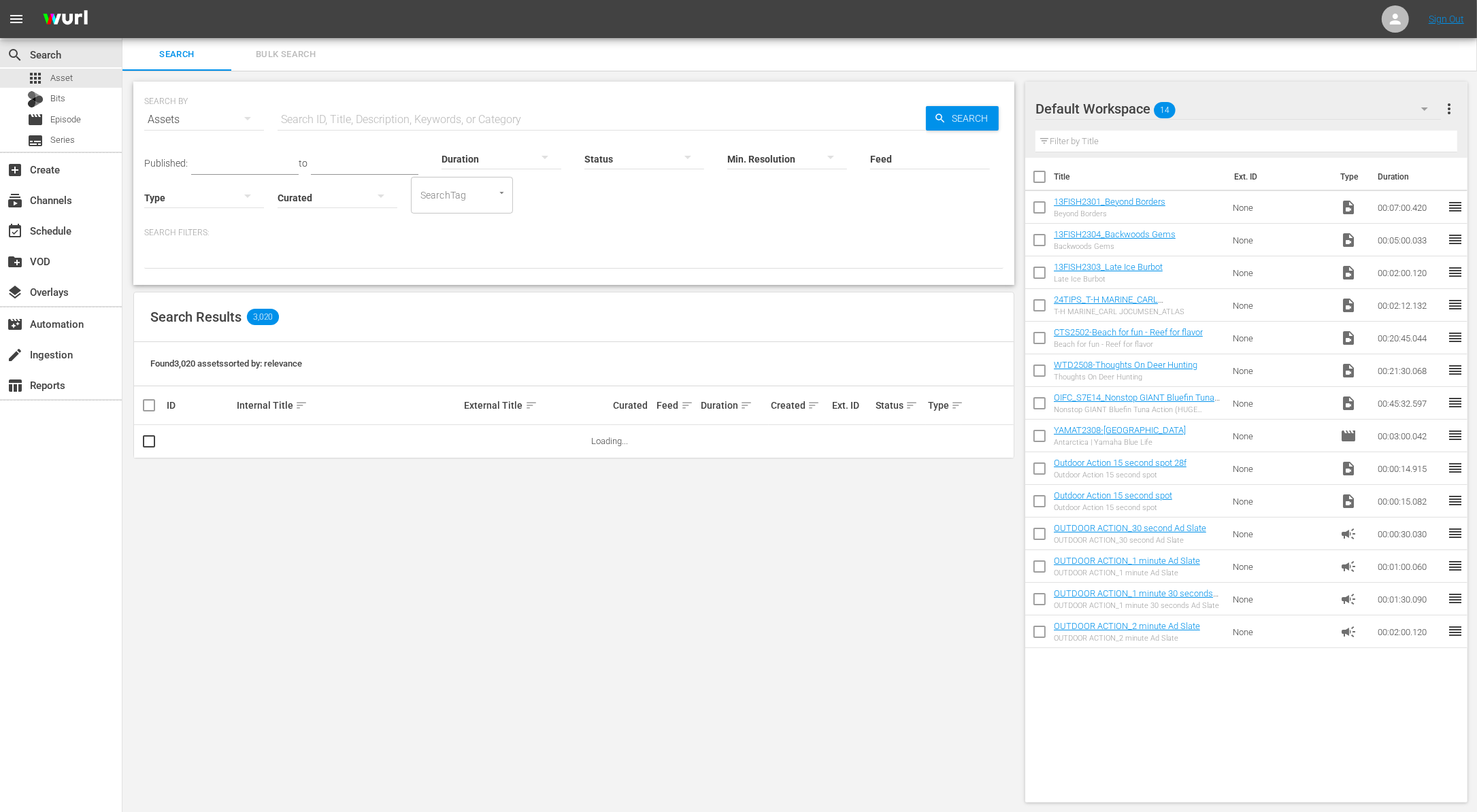
click at [470, 157] on div at bounding box center [501, 158] width 120 height 38
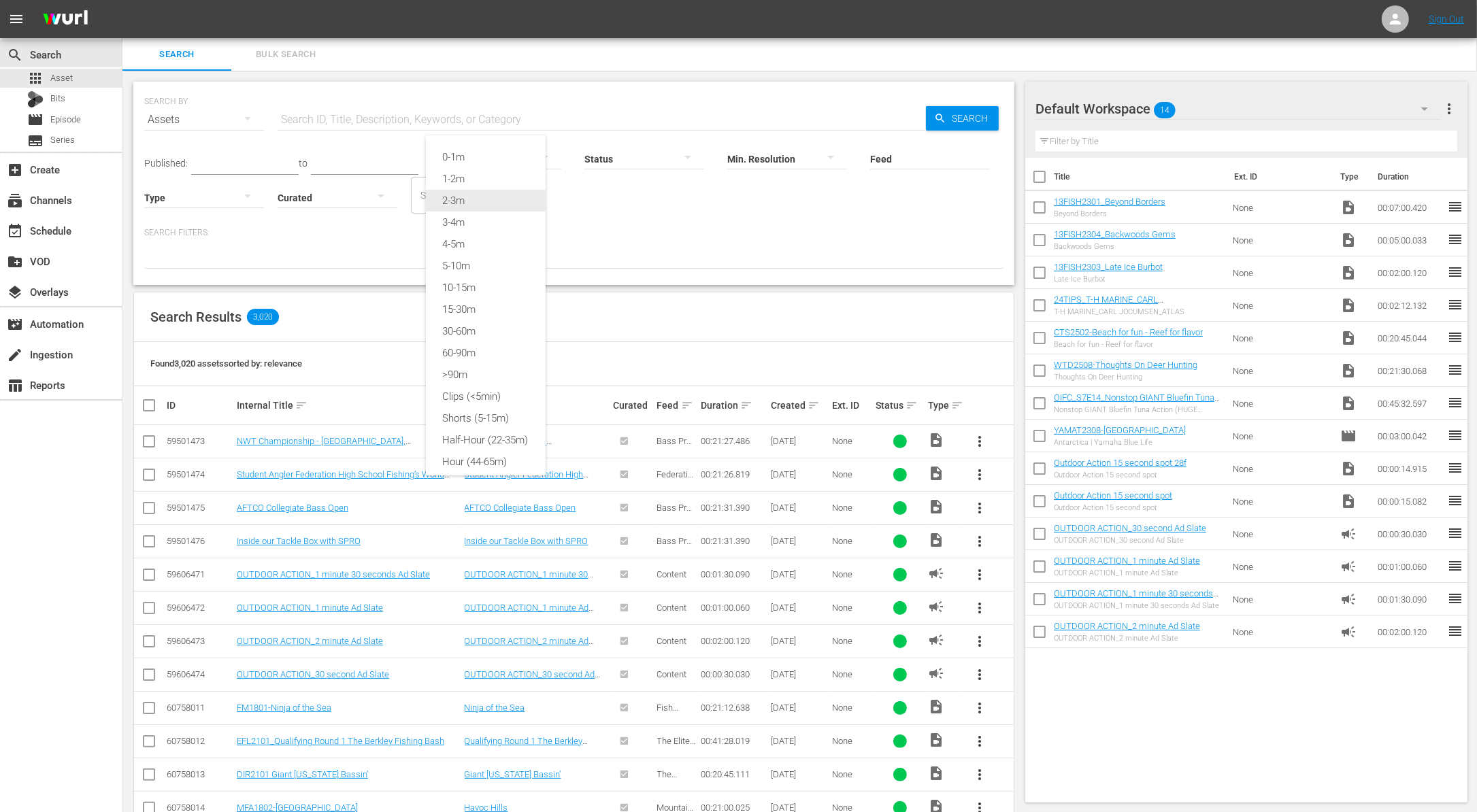
click at [471, 195] on div "2-3m" at bounding box center [485, 201] width 120 height 22
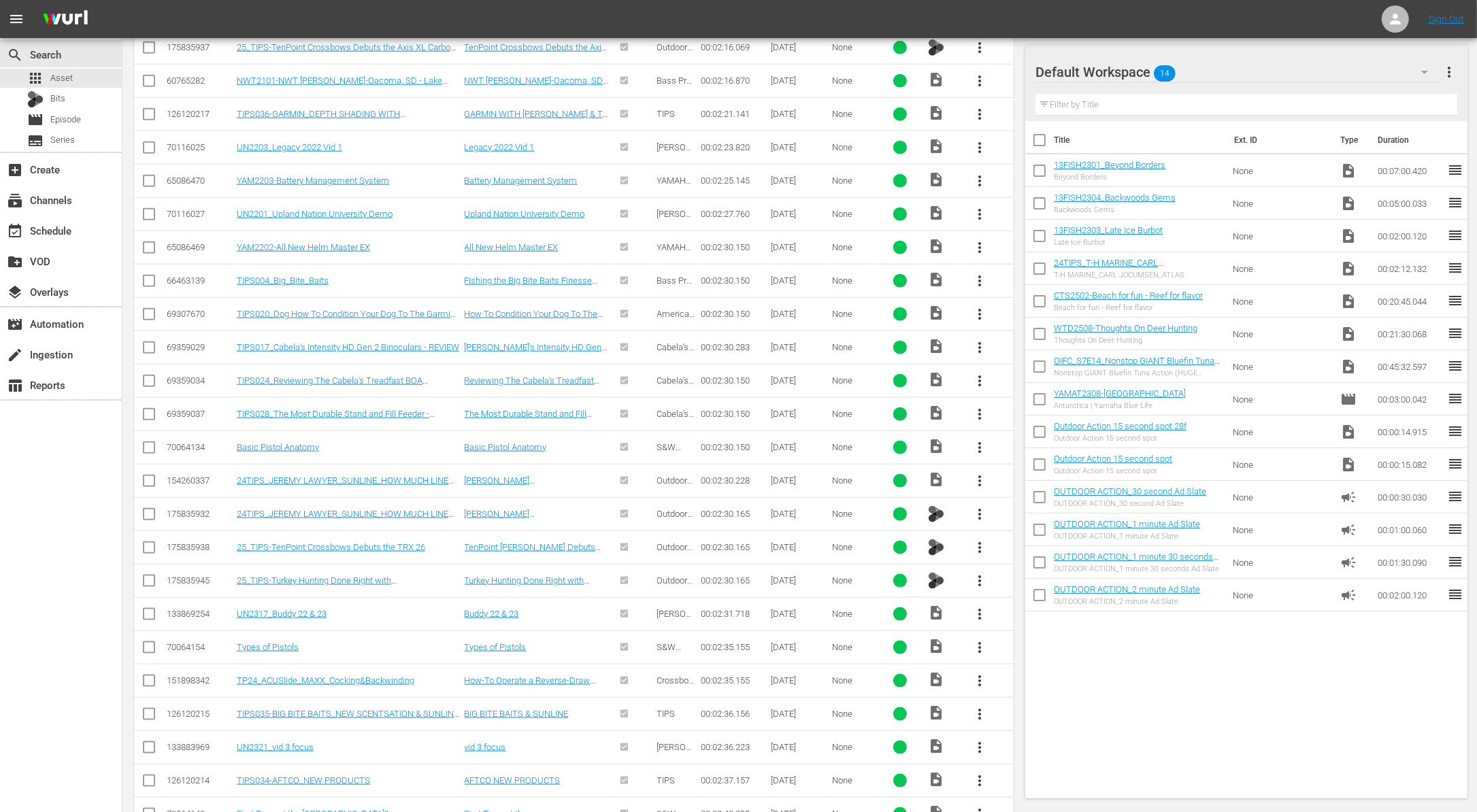
scroll to position [1665, 0]
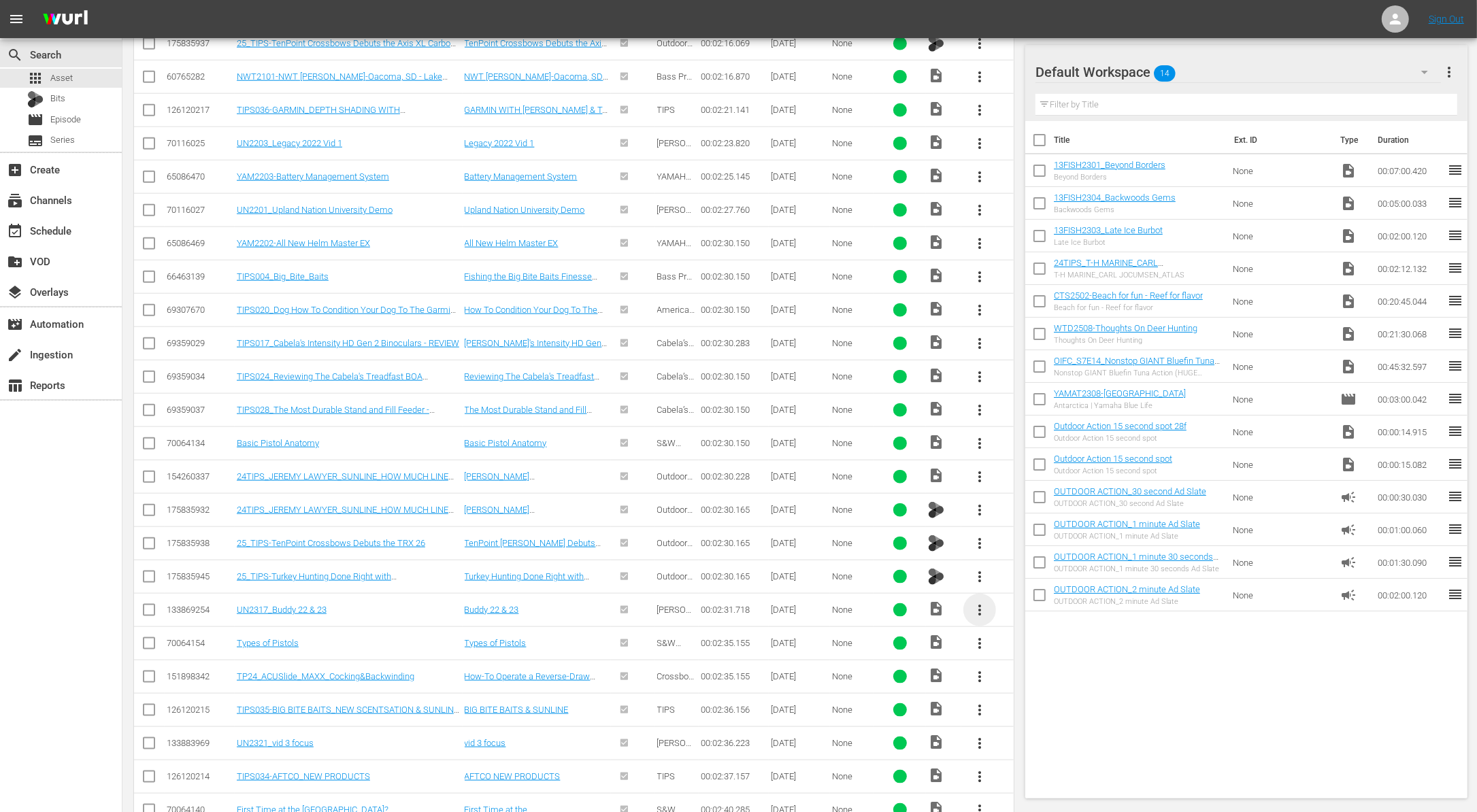
click at [978, 602] on span "more_vert" at bounding box center [979, 610] width 16 height 16
click at [1023, 631] on div "Workspace" at bounding box center [1053, 633] width 92 height 33
click at [77, 113] on span "Episode" at bounding box center [65, 119] width 30 height 13
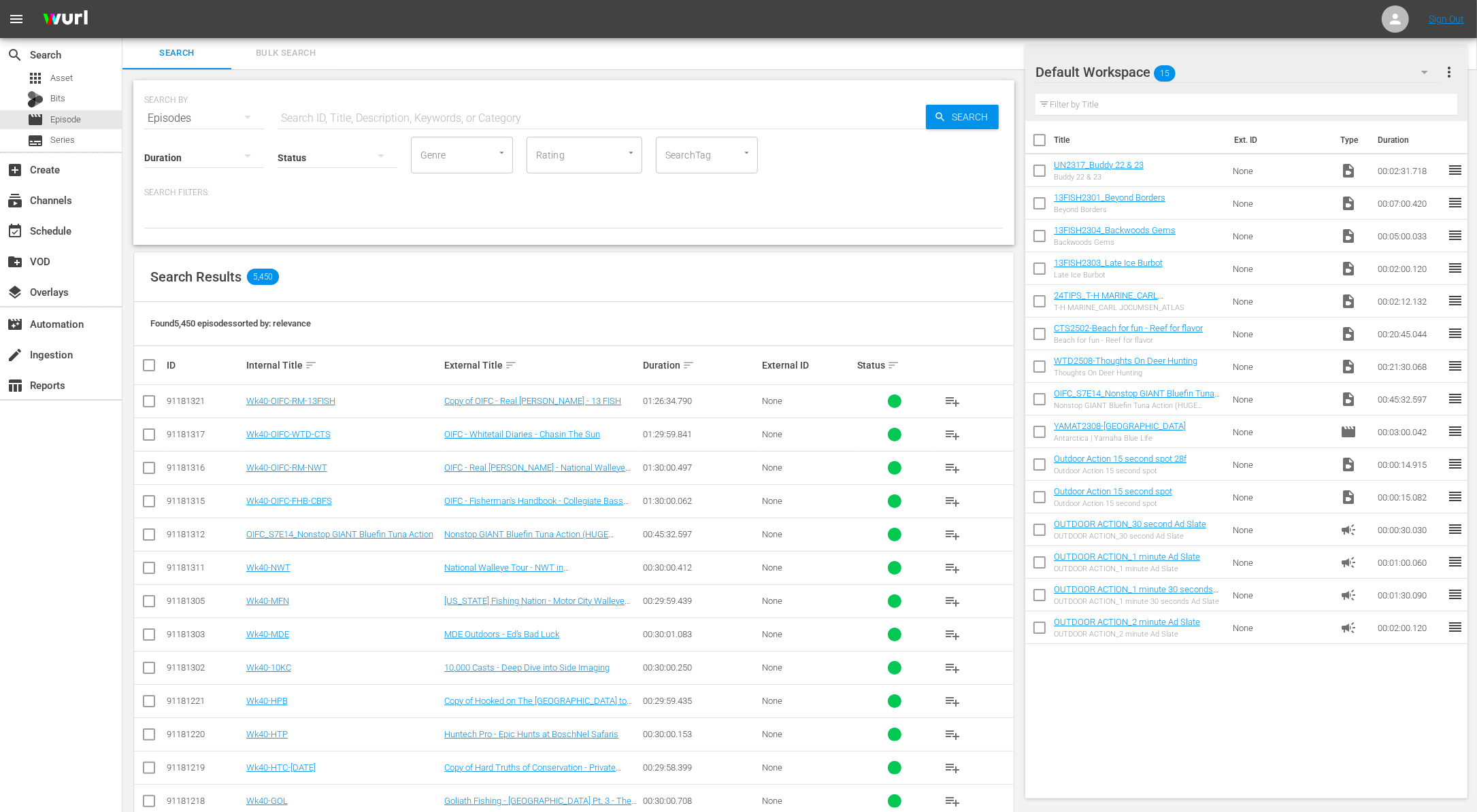
scroll to position [292, 0]
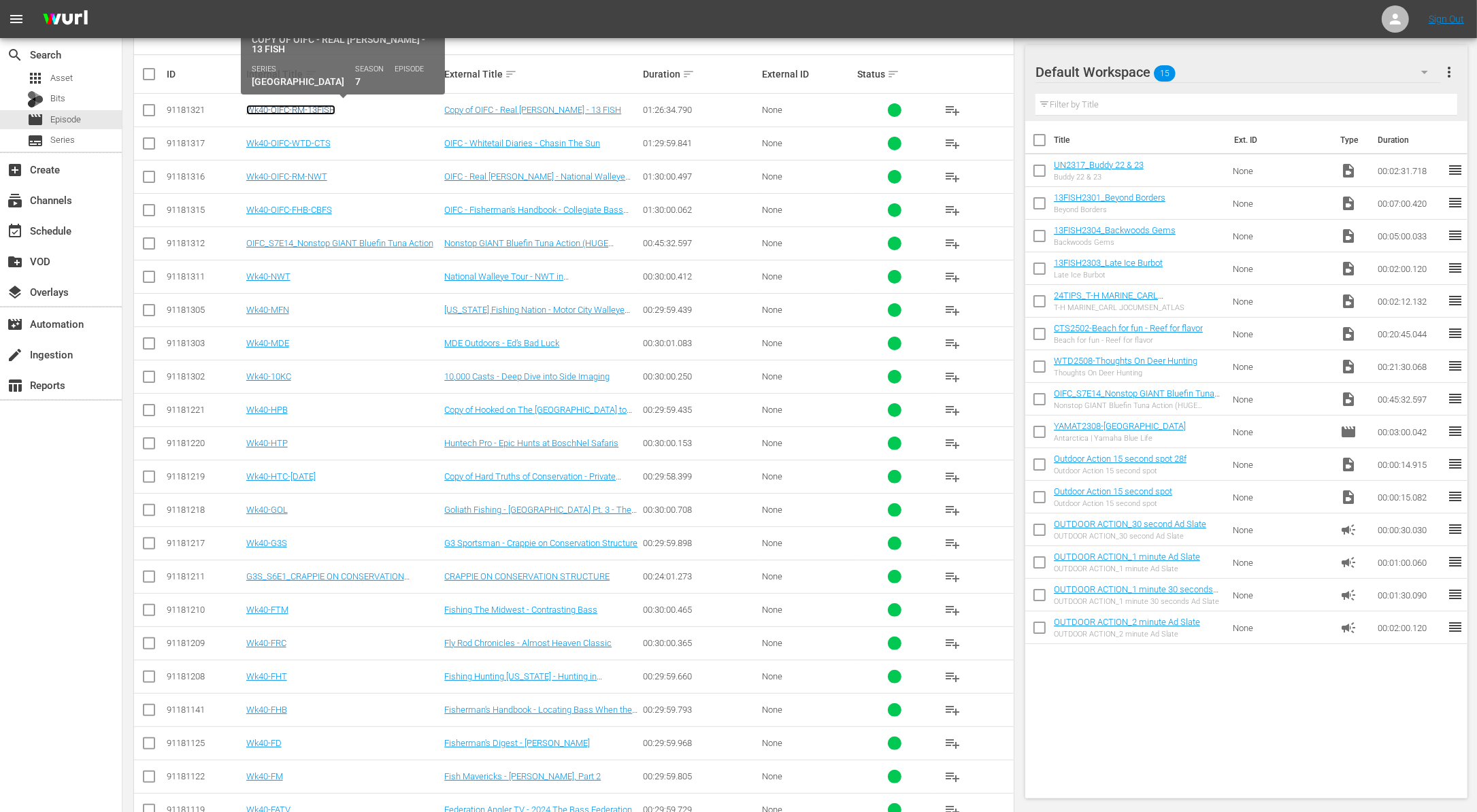
click at [313, 105] on link "Wk40-OIFC-RM-13FISH" at bounding box center [291, 109] width 89 height 10
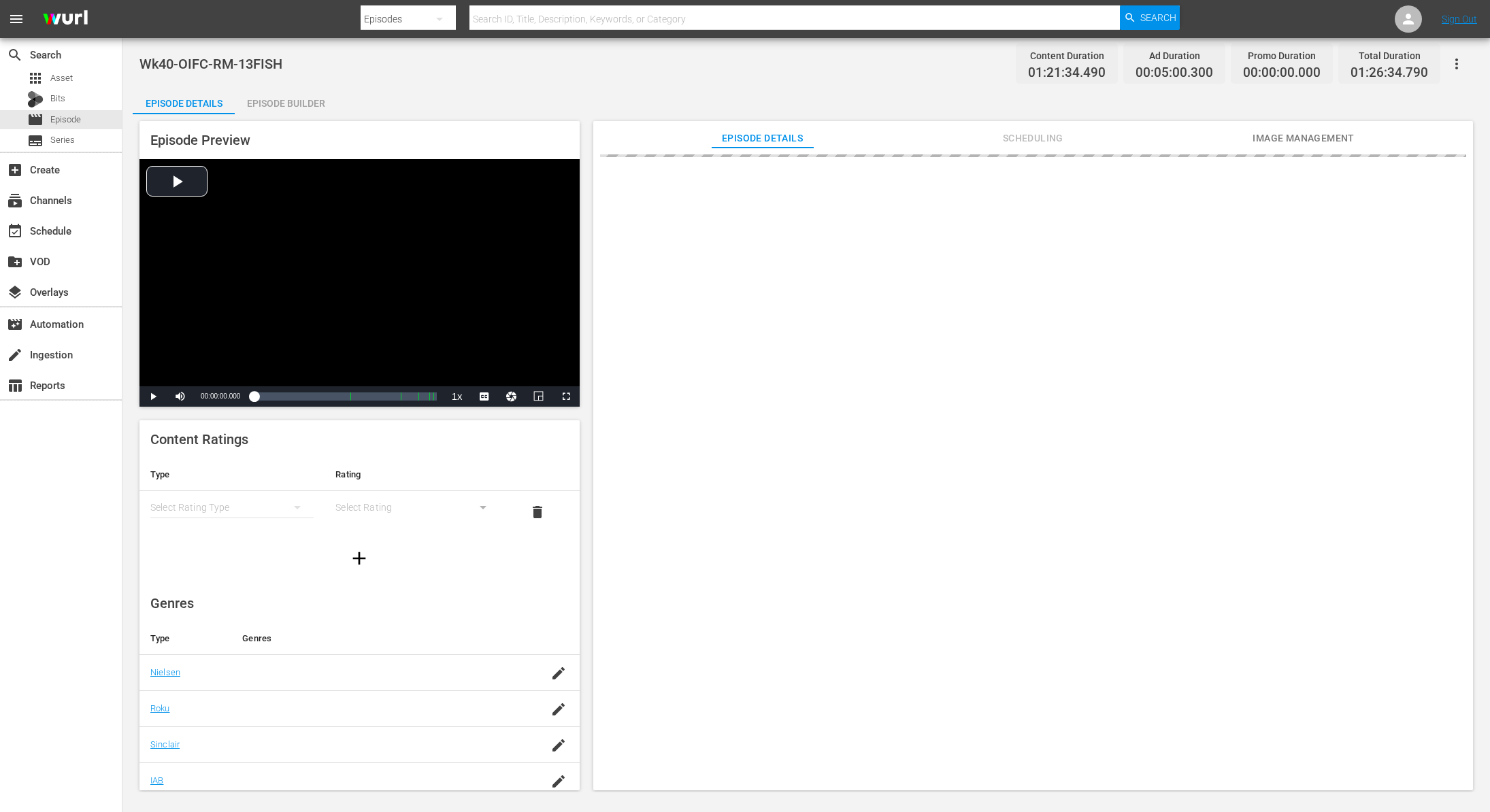
click at [320, 102] on div "Episode Builder" at bounding box center [285, 103] width 102 height 33
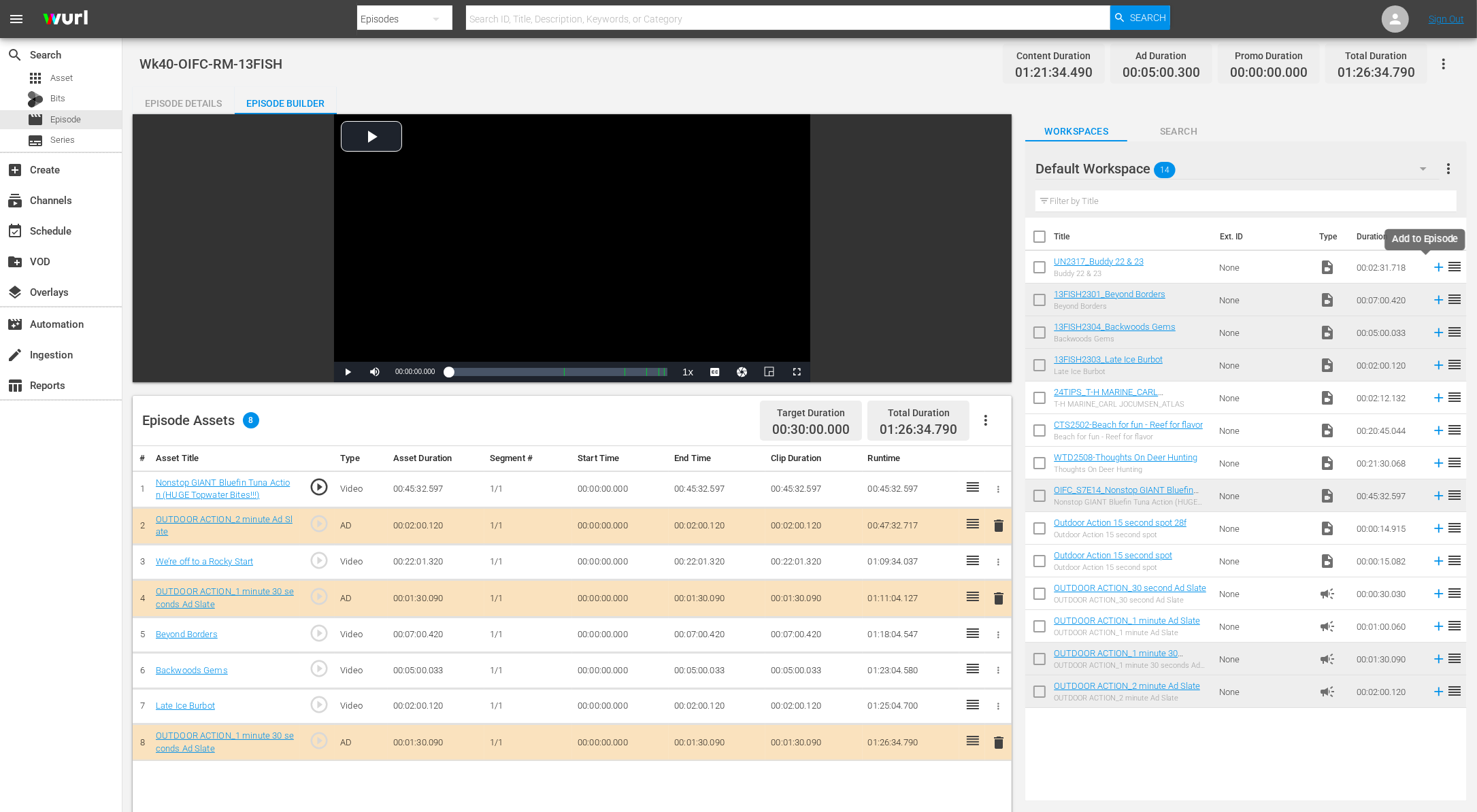
click at [1431, 267] on icon at bounding box center [1438, 266] width 15 height 15
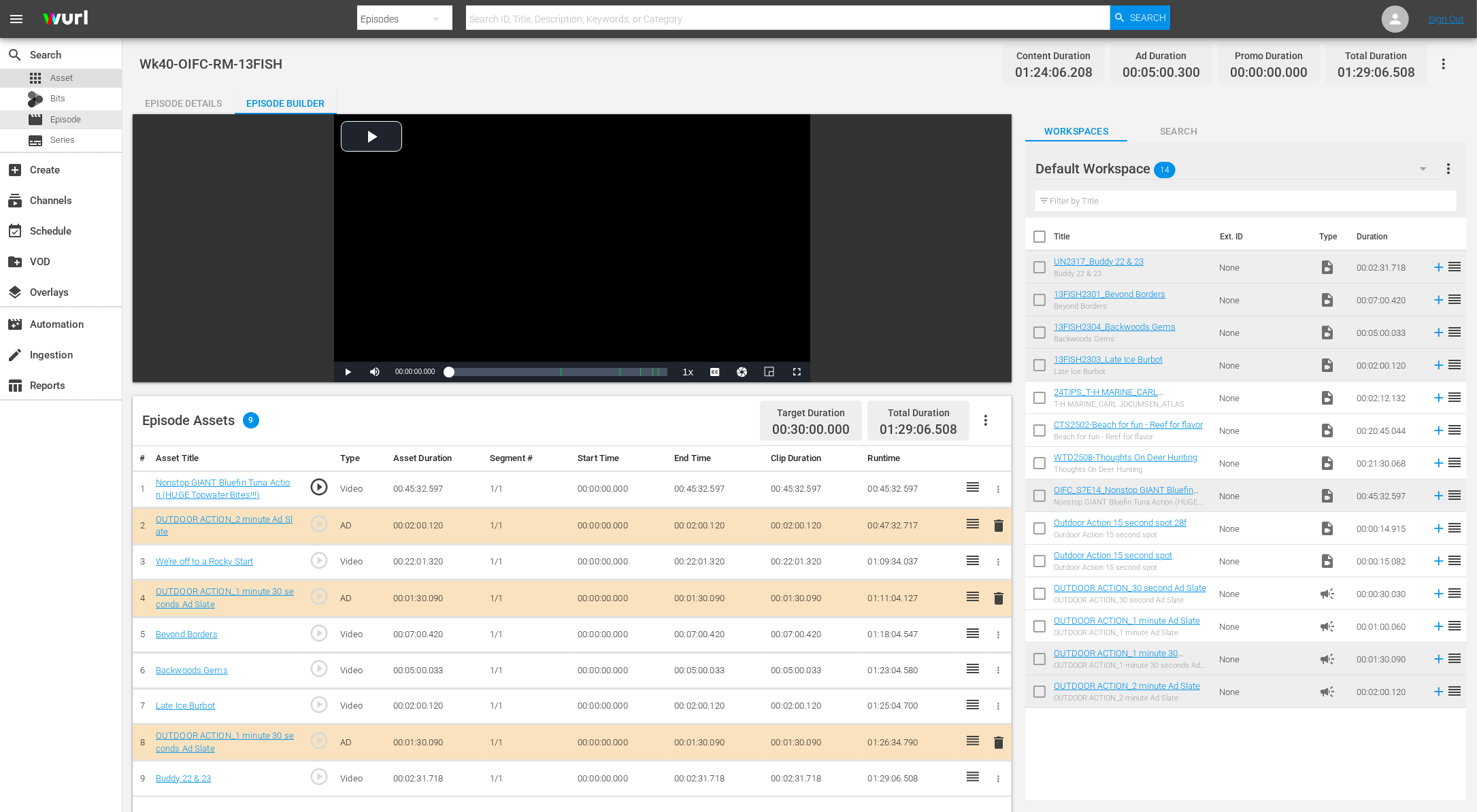
click at [63, 70] on div "apps Asset" at bounding box center [50, 78] width 45 height 19
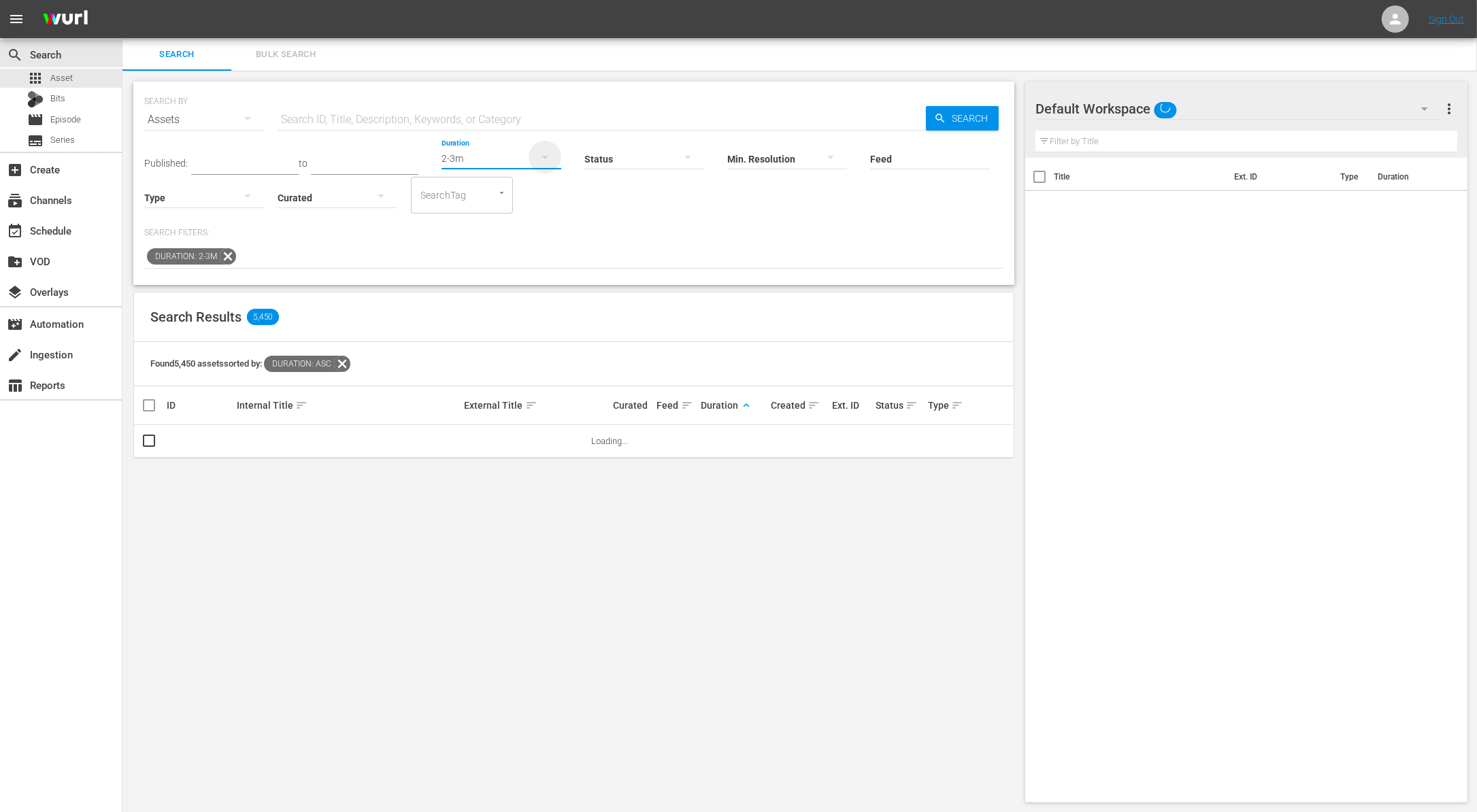
click at [537, 159] on icon "button" at bounding box center [545, 157] width 16 height 16
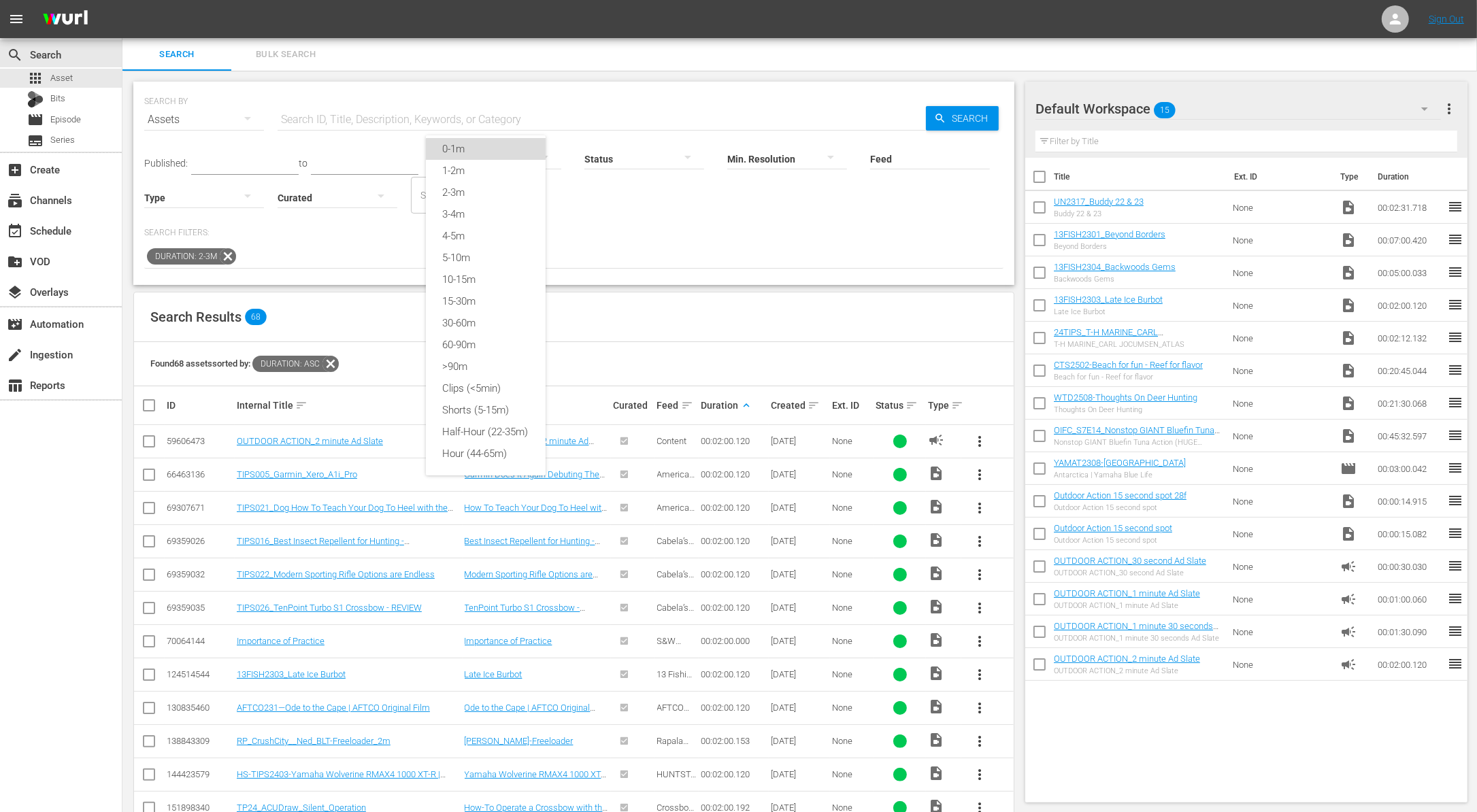
click at [500, 138] on div "0-1m" at bounding box center [485, 149] width 120 height 22
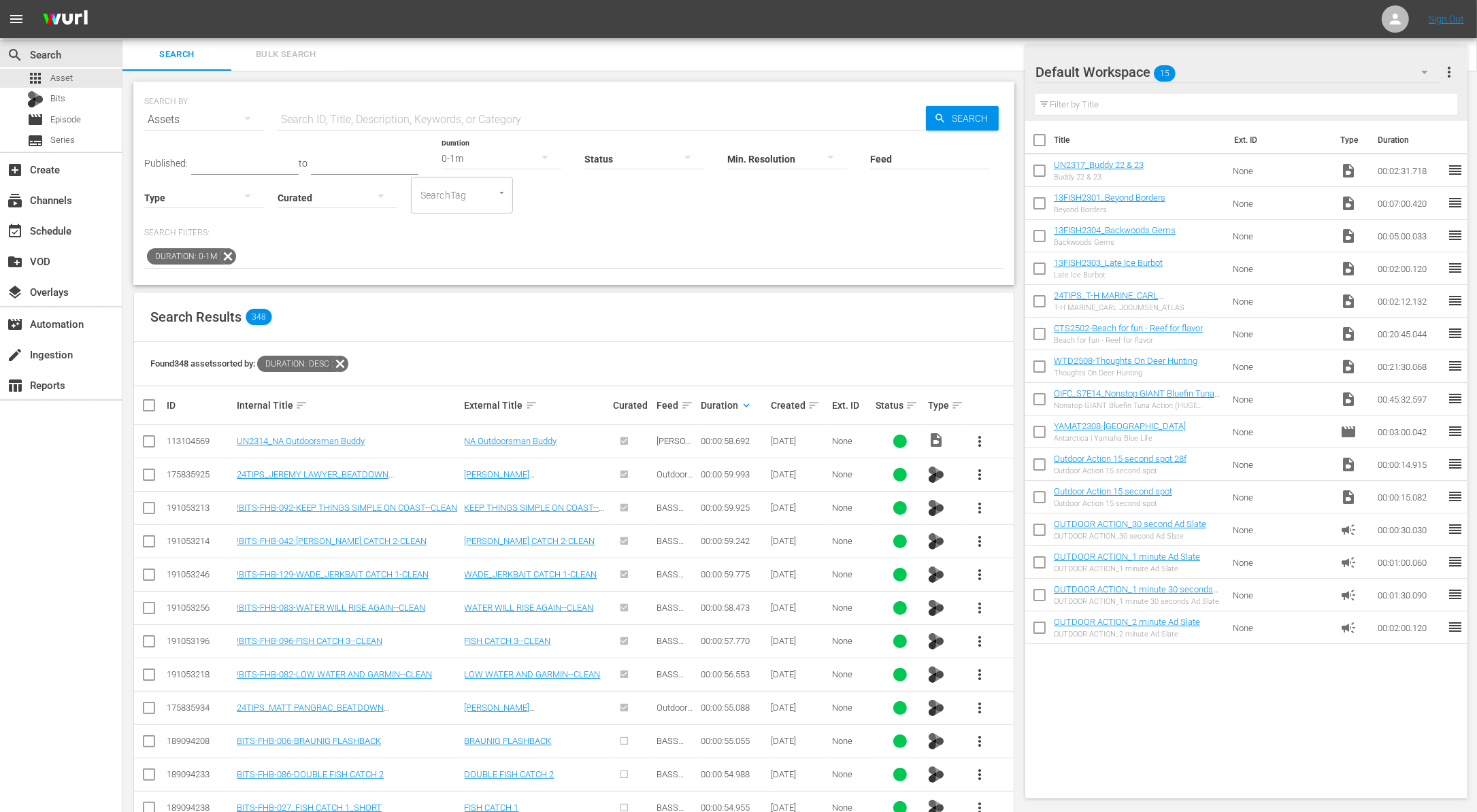
scroll to position [331, 0]
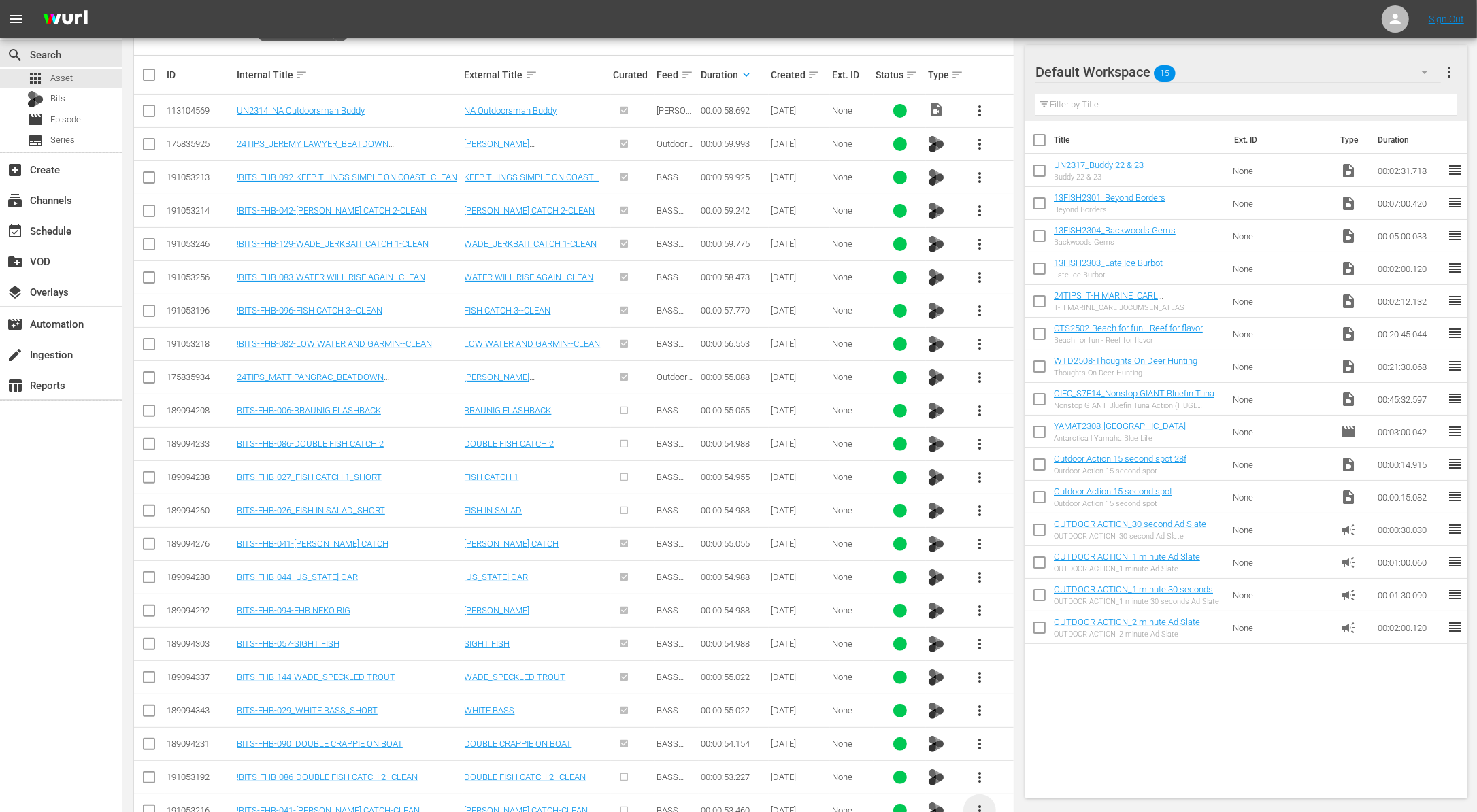
click at [980, 803] on span "more_vert" at bounding box center [979, 810] width 16 height 16
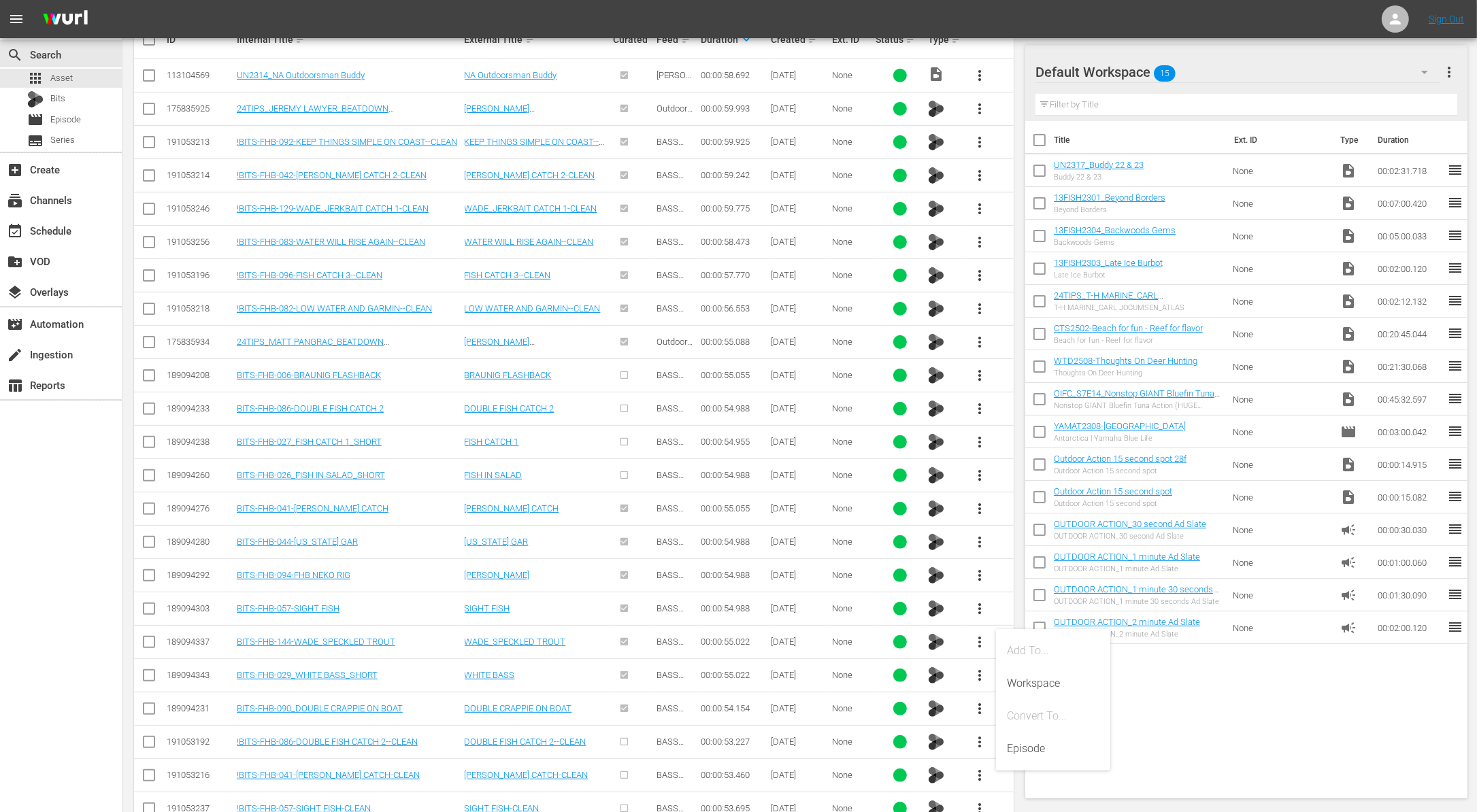
scroll to position [396, 0]
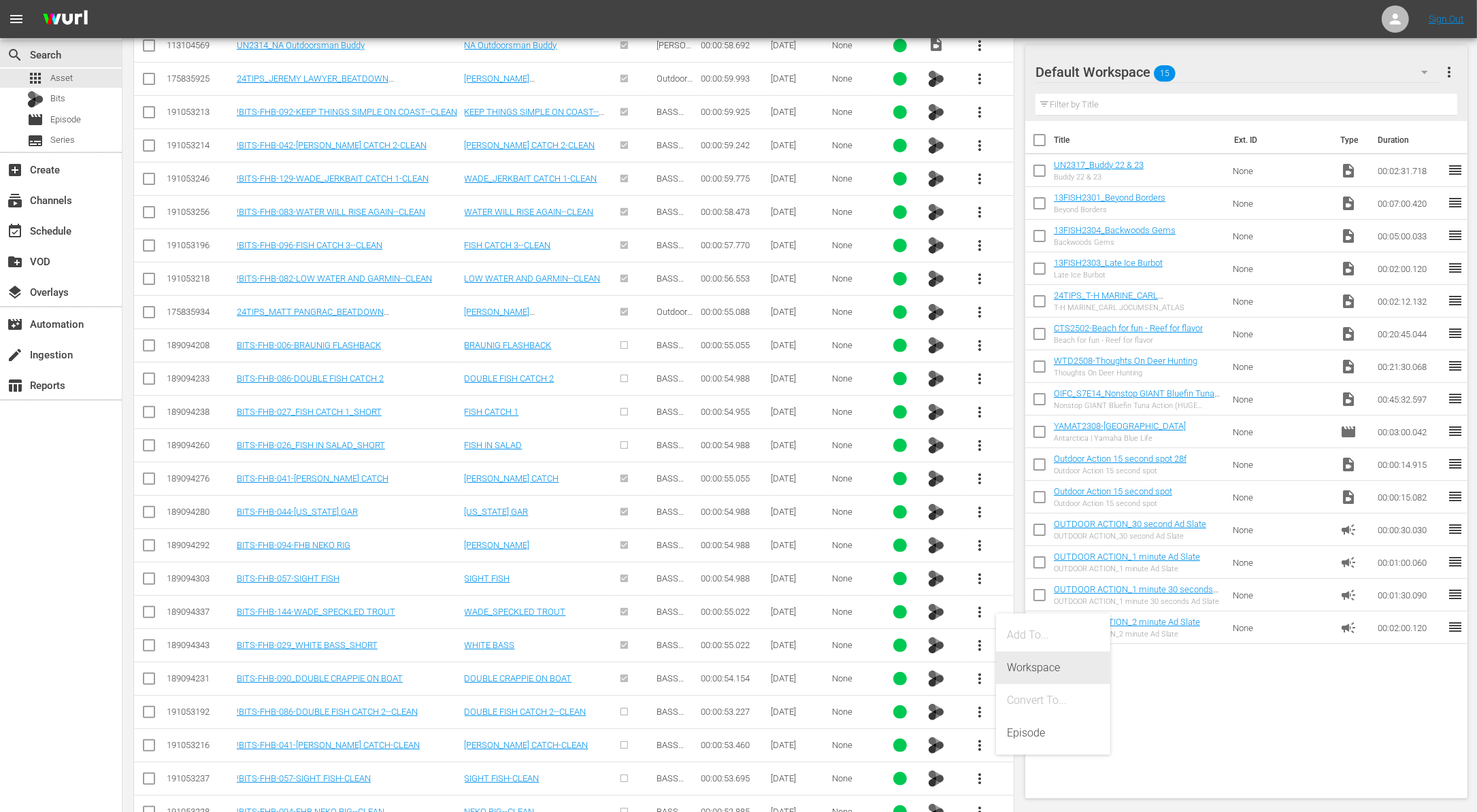
click at [1032, 667] on div "Workspace" at bounding box center [1053, 668] width 92 height 33
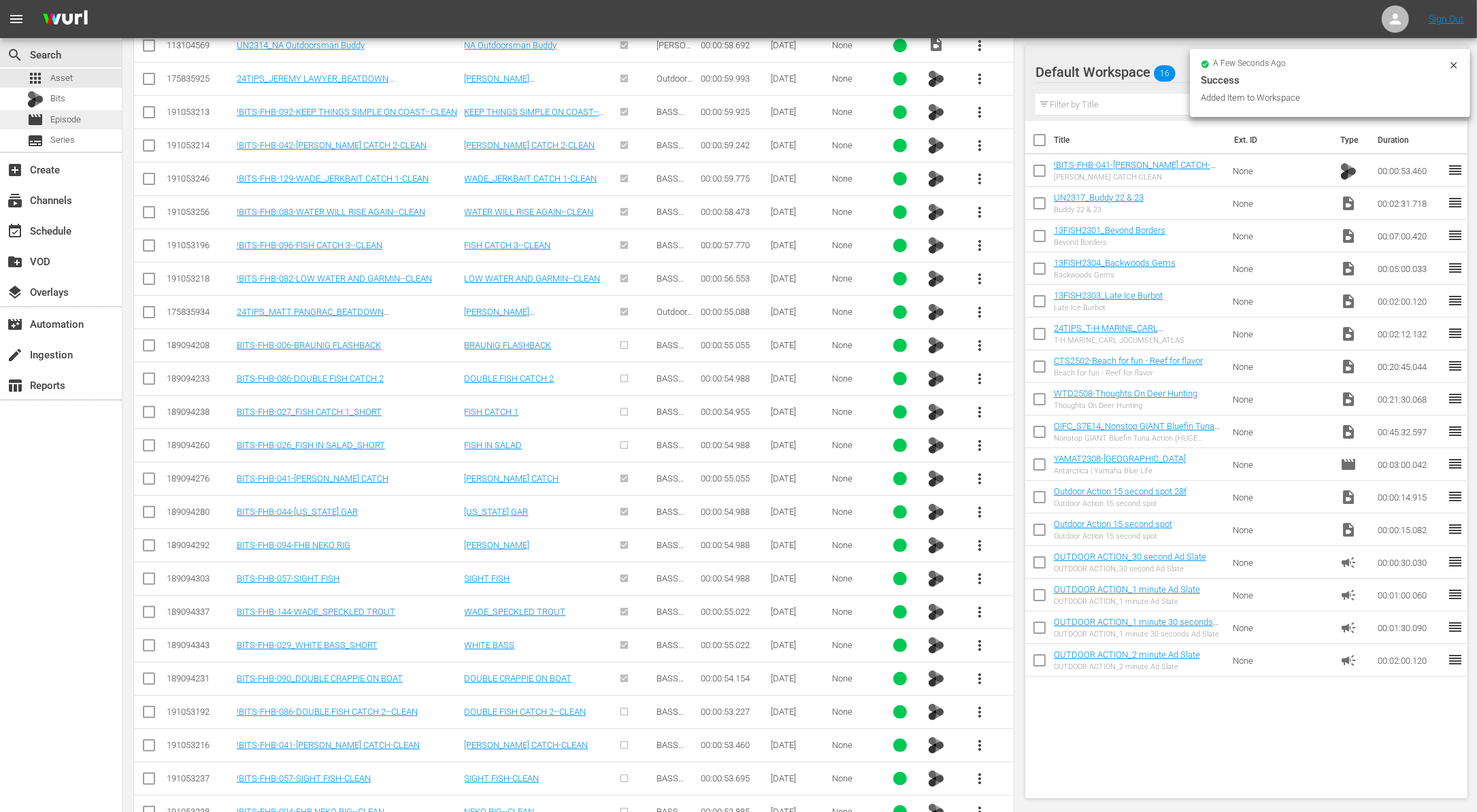
click at [74, 122] on span "Episode" at bounding box center [65, 119] width 30 height 13
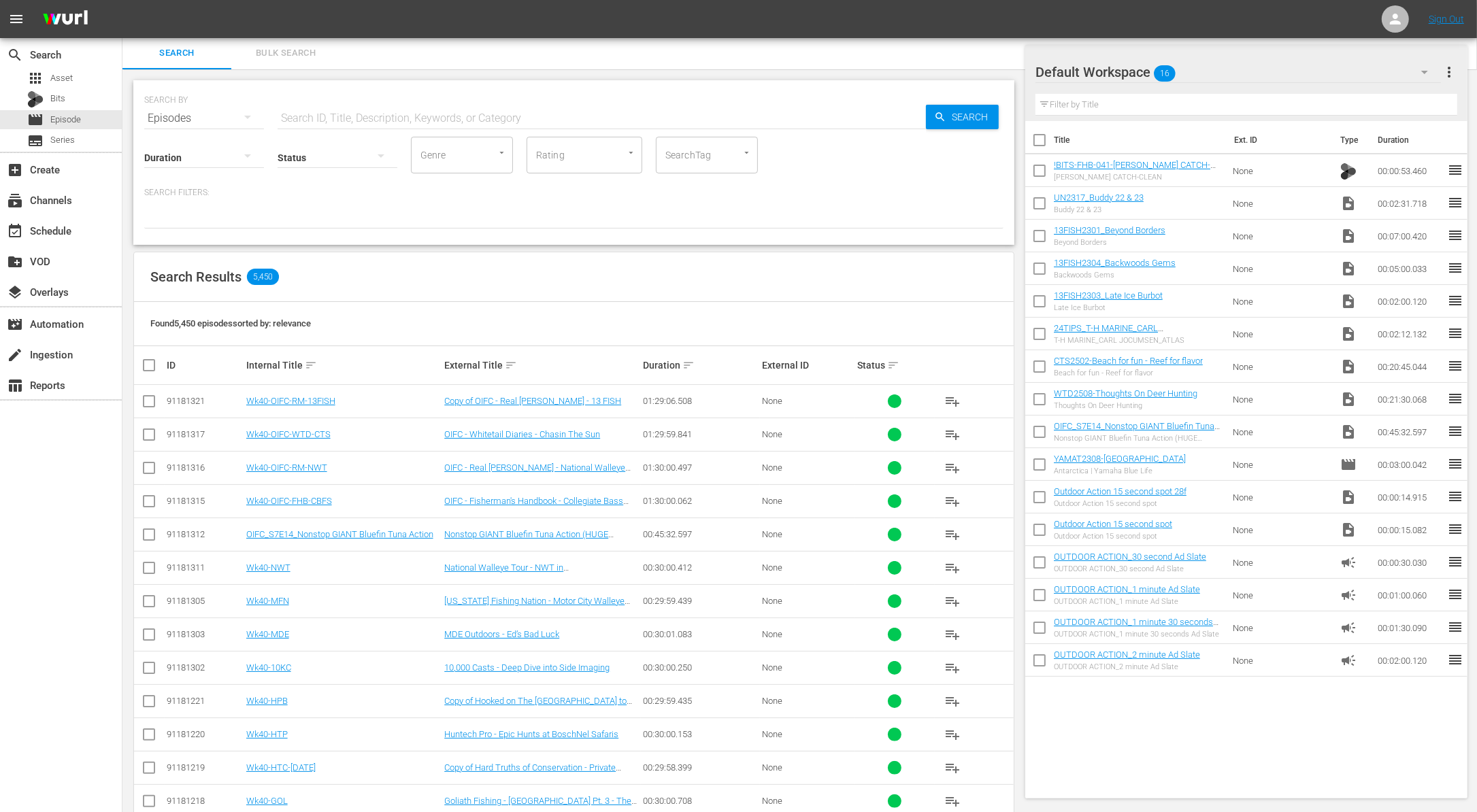
scroll to position [292, 0]
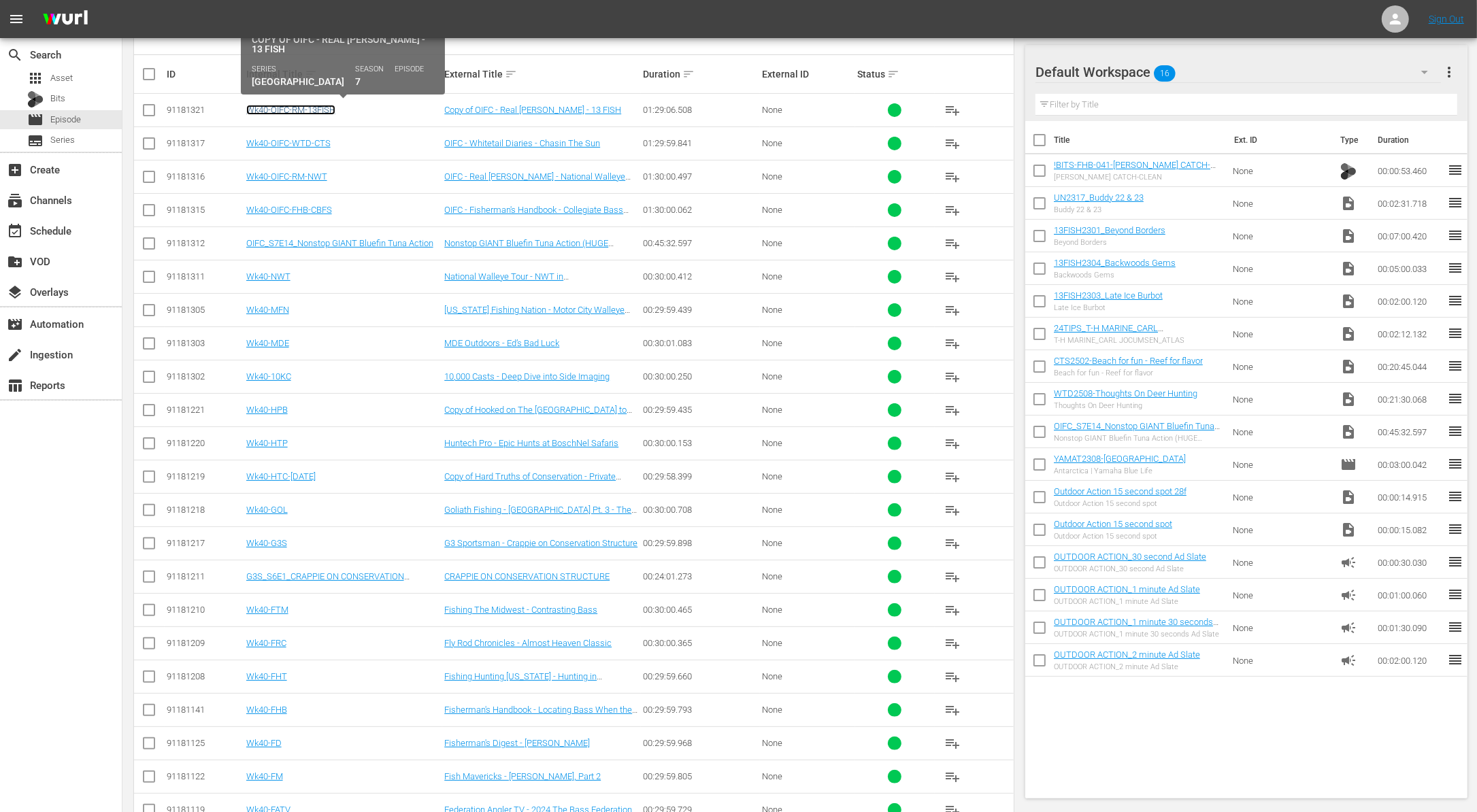
click at [320, 108] on link "Wk40-OIFC-RM-13FISH" at bounding box center [291, 109] width 89 height 10
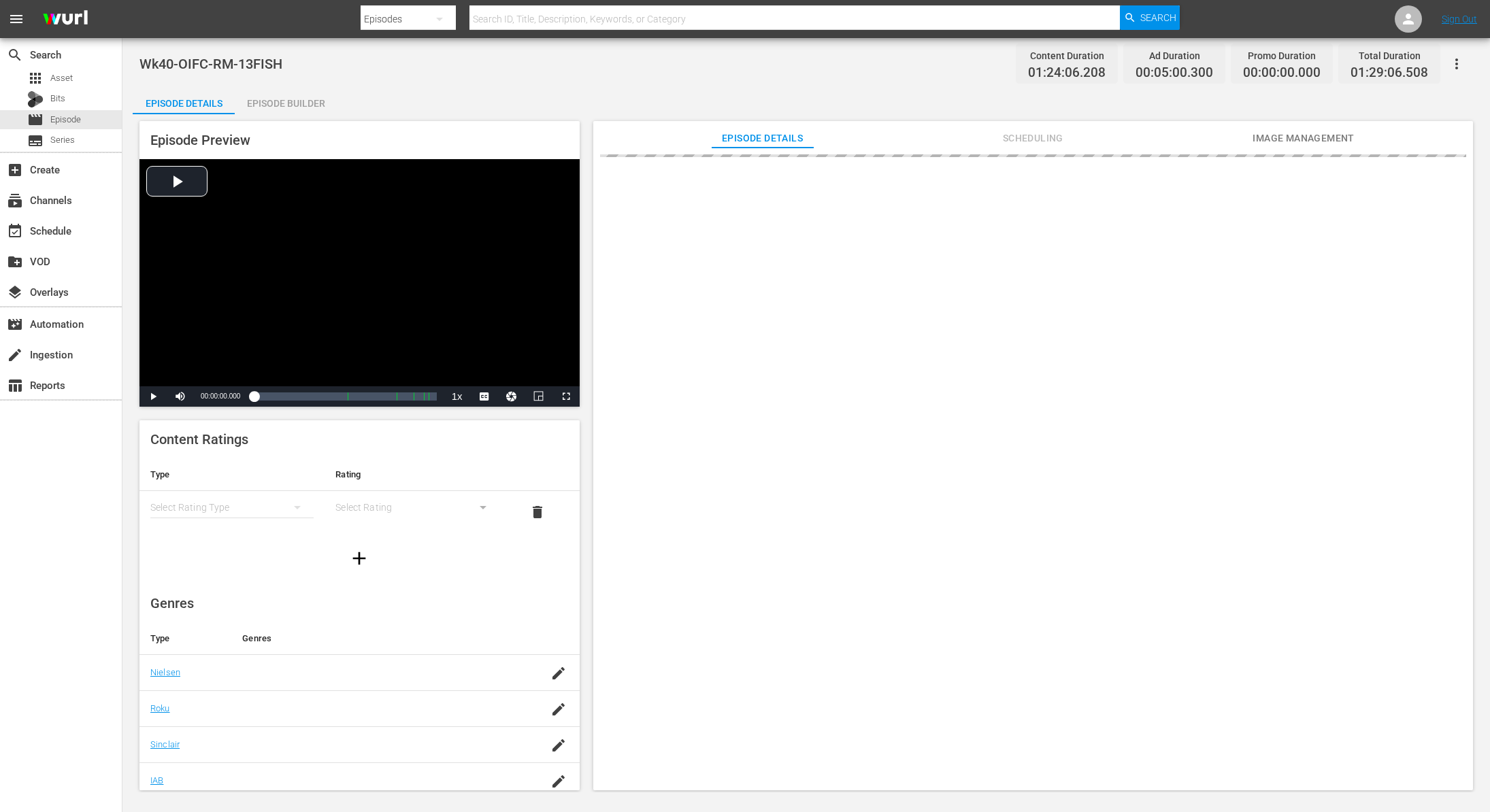
click at [299, 104] on div "Episode Builder" at bounding box center [285, 103] width 102 height 33
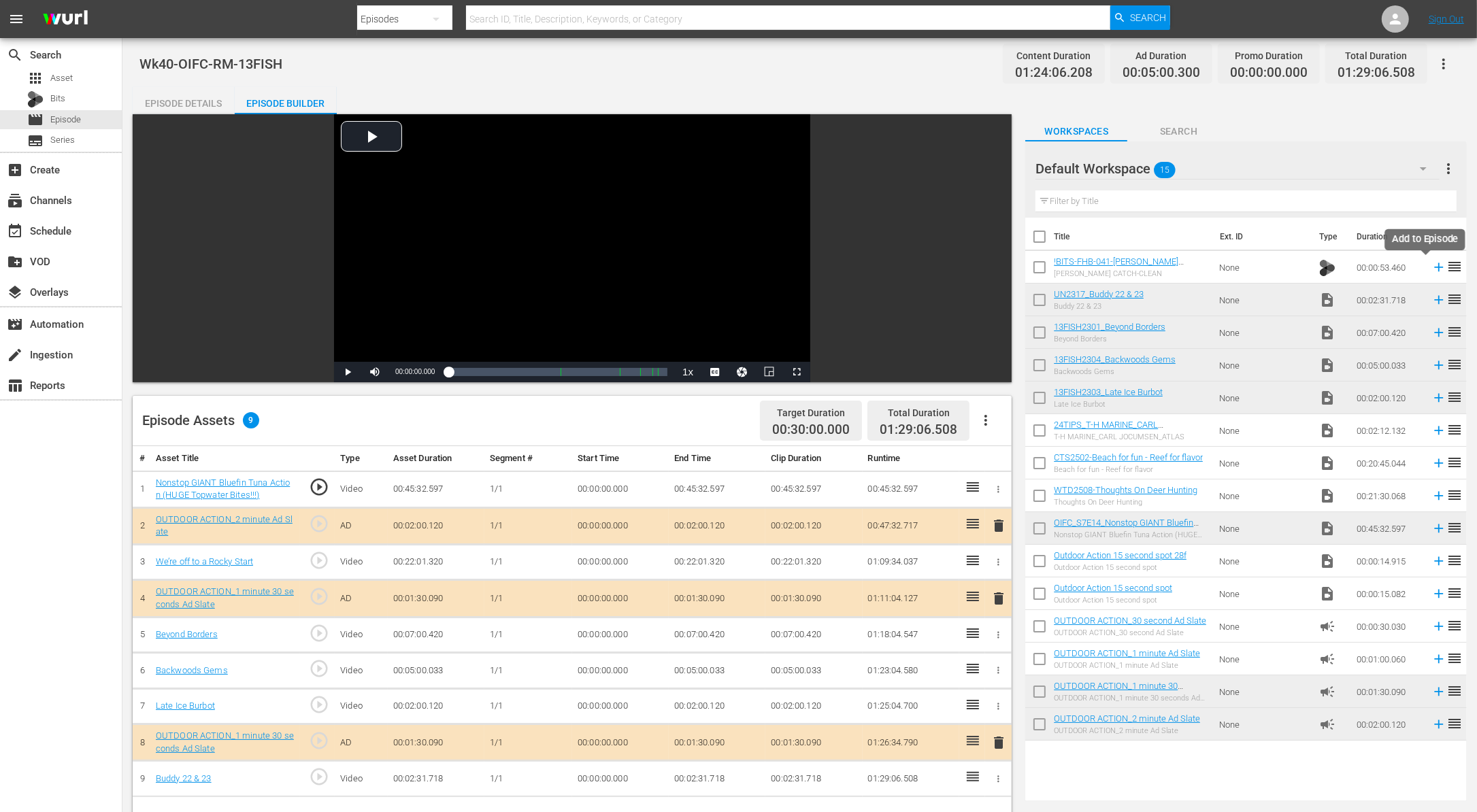
click at [1431, 265] on icon at bounding box center [1438, 266] width 15 height 15
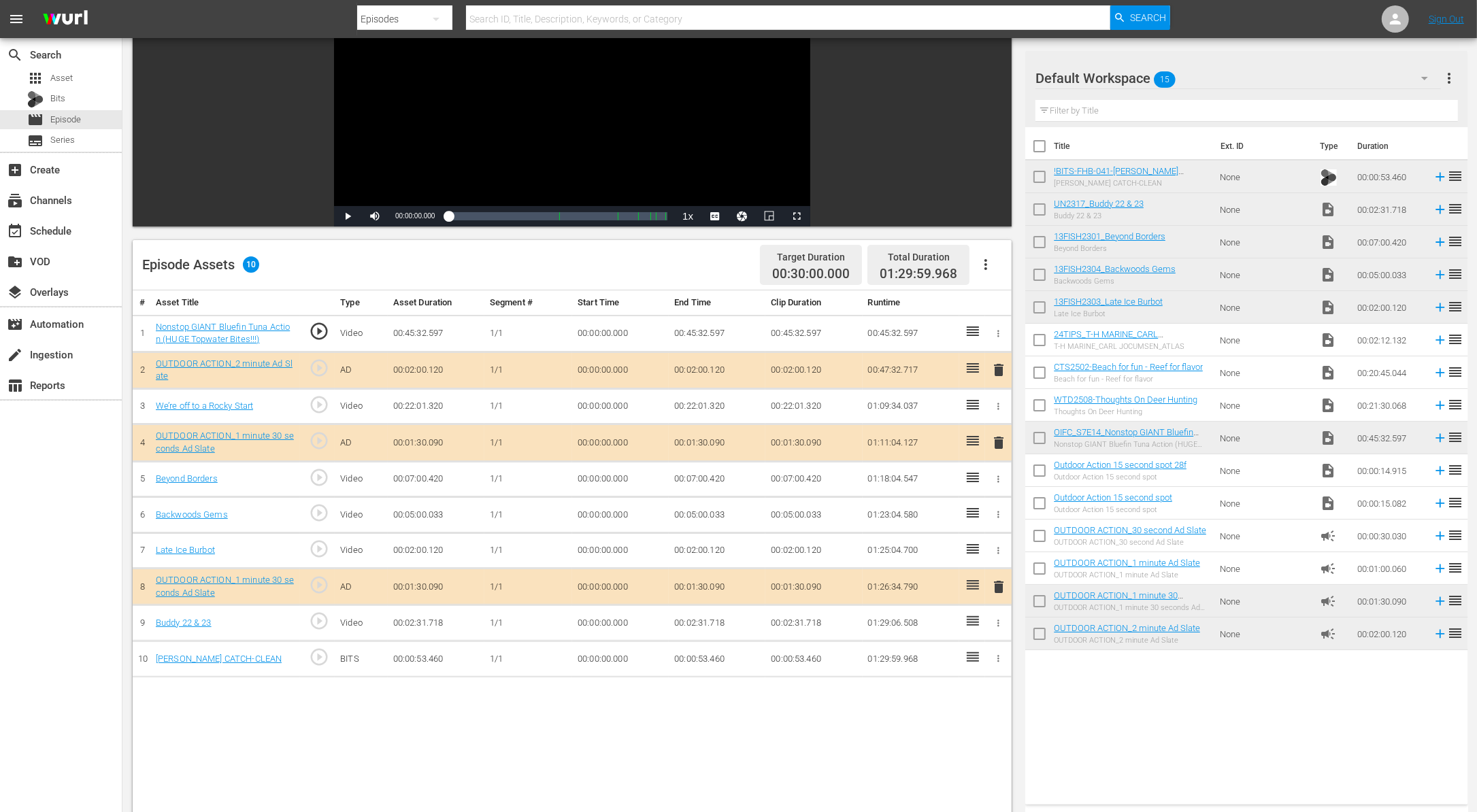
scroll to position [155, 0]
click at [76, 124] on span "Episode" at bounding box center [65, 119] width 30 height 13
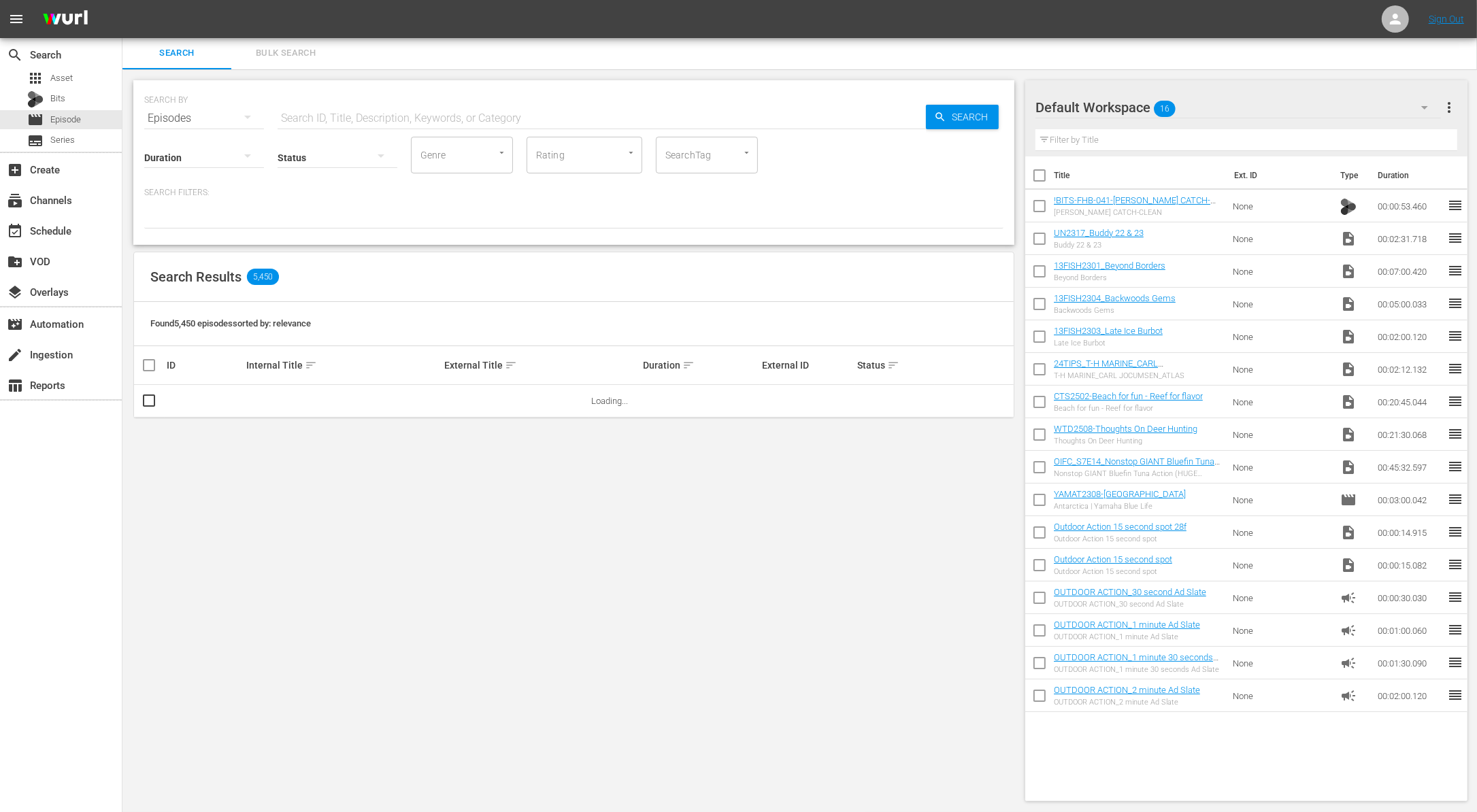
scroll to position [155, 0]
